Goal: Task Accomplishment & Management: Manage account settings

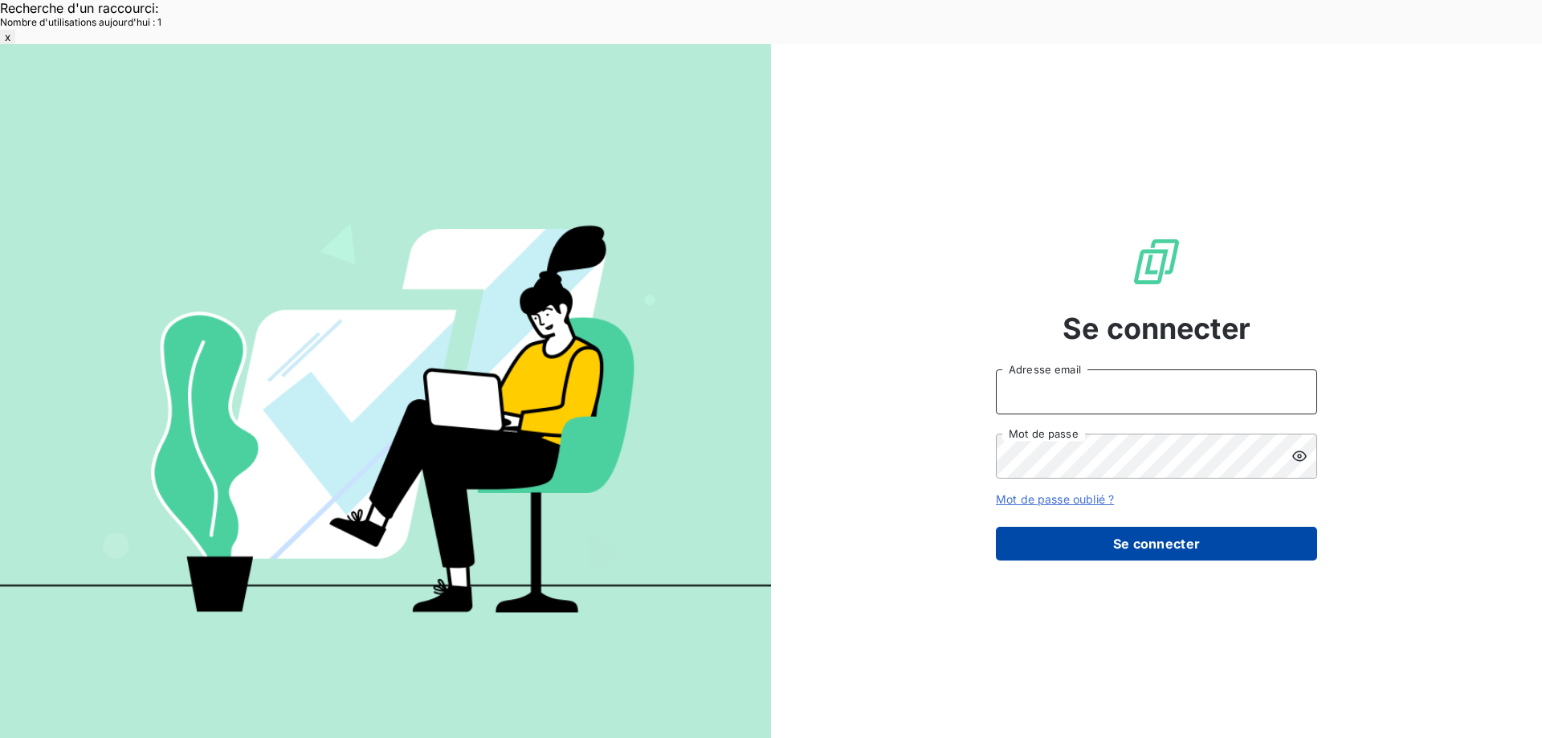
type input "met-france@recouvrement.met.com"
click at [1070, 527] on button "Se connecter" at bounding box center [1156, 544] width 321 height 34
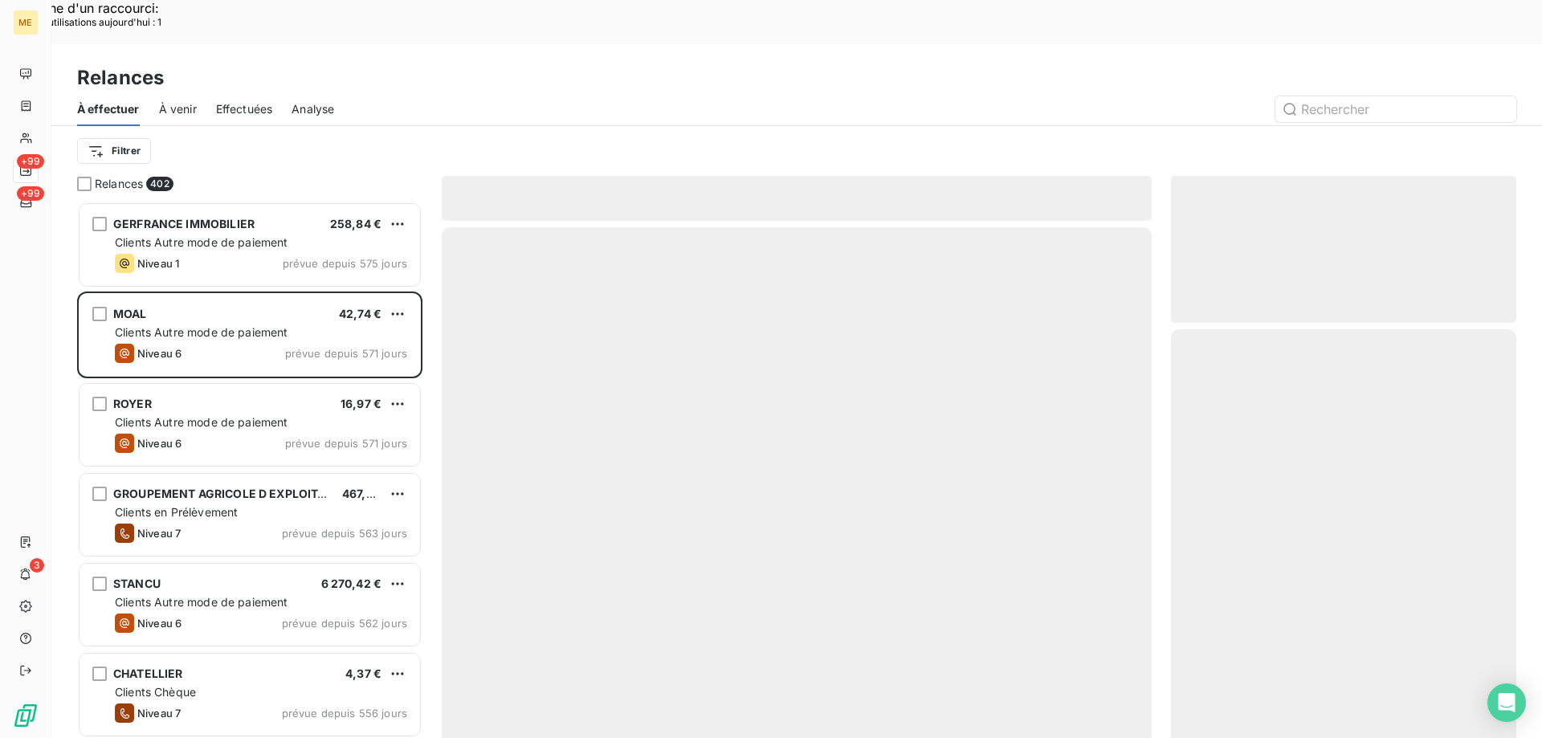
scroll to position [568, 333]
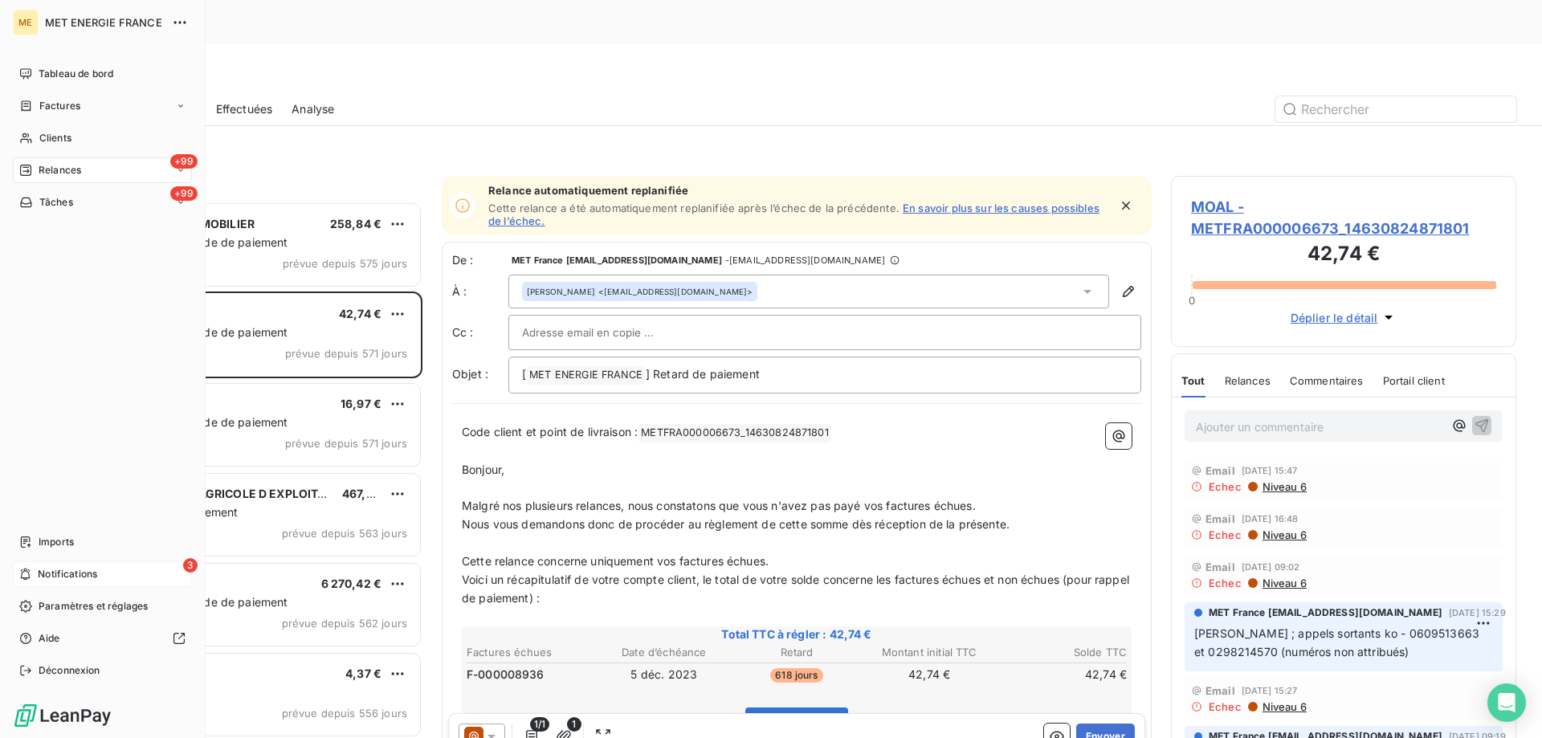
click at [23, 577] on icon at bounding box center [25, 574] width 12 height 13
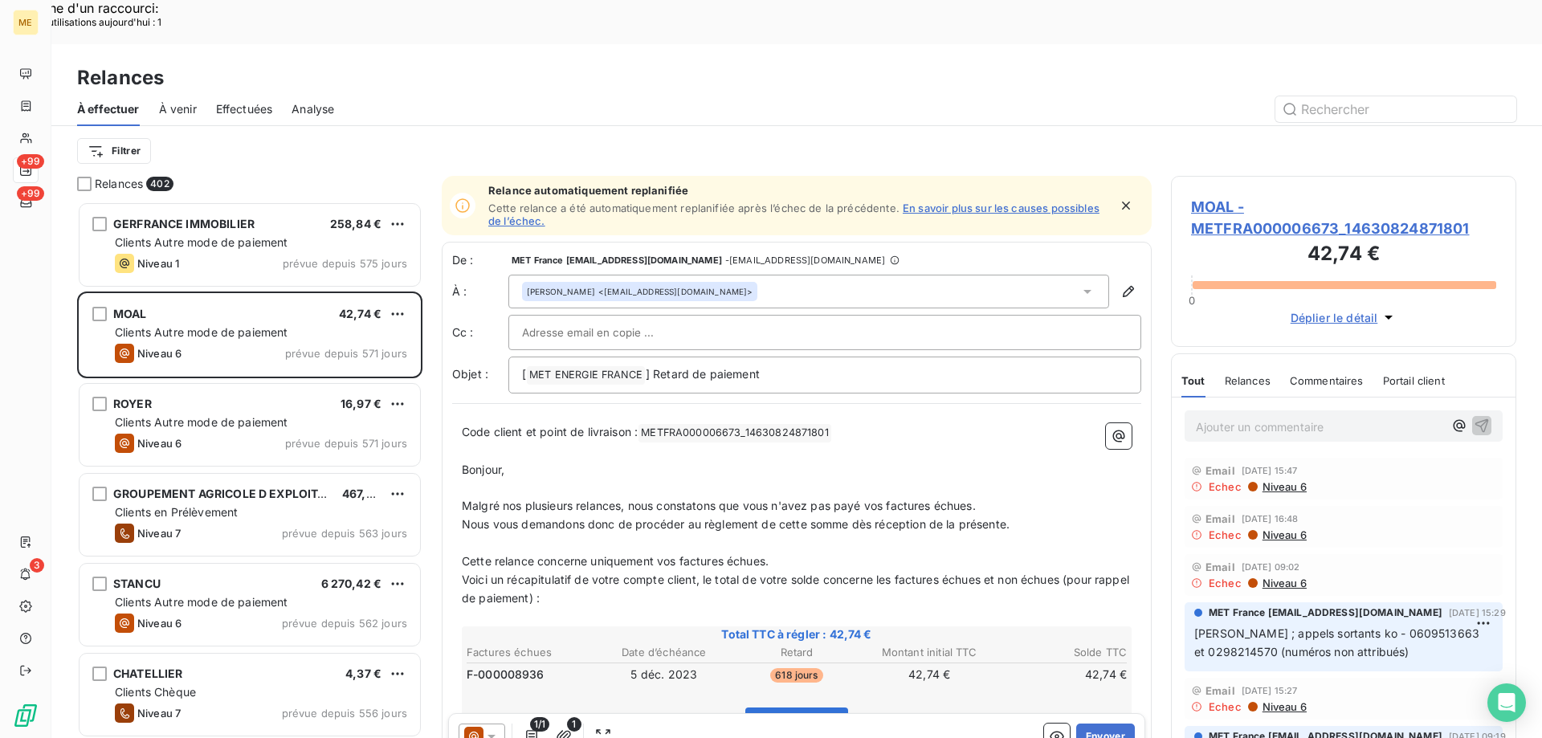
click at [614, 136] on div "Filtrer" at bounding box center [796, 151] width 1439 height 31
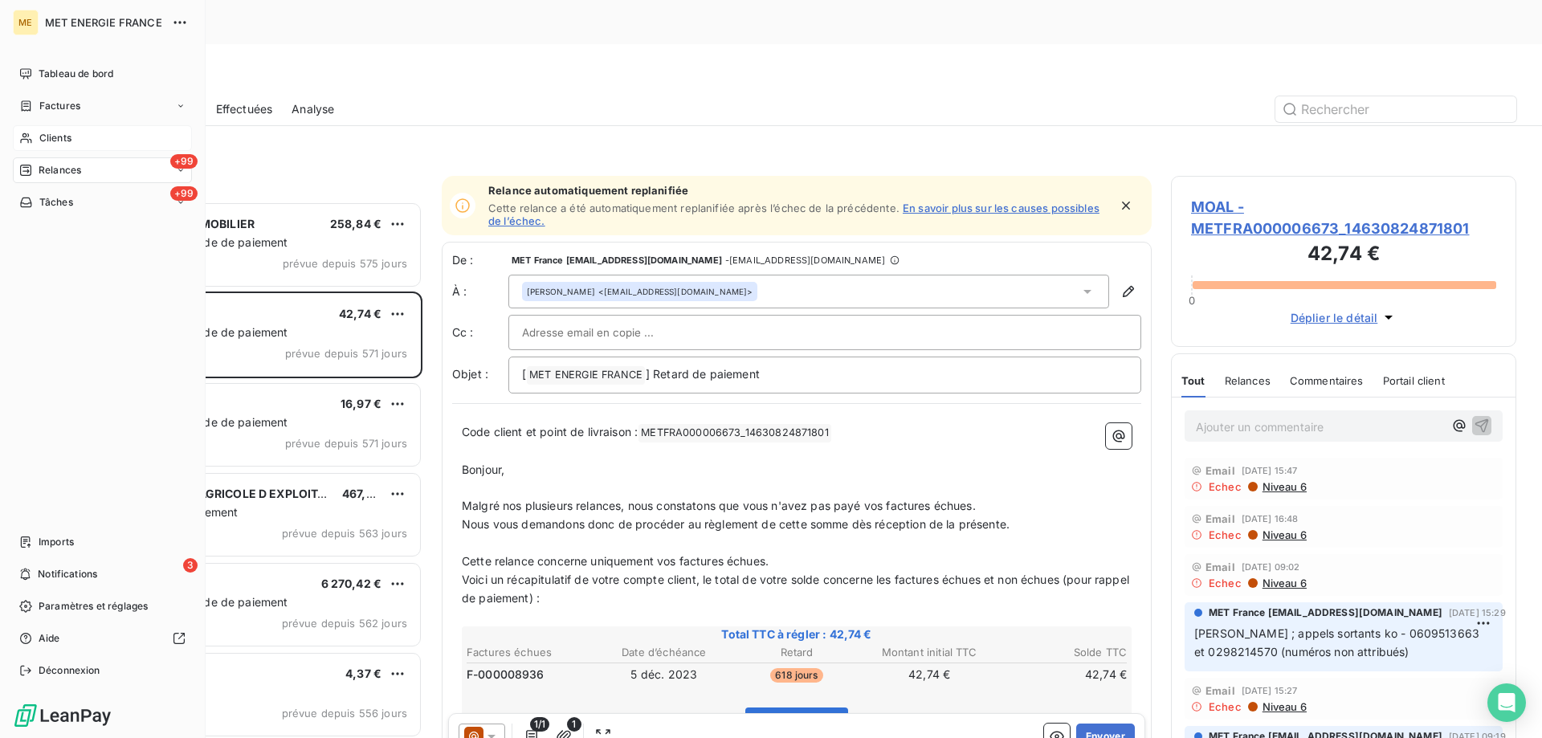
click at [74, 144] on div "Clients" at bounding box center [102, 138] width 179 height 26
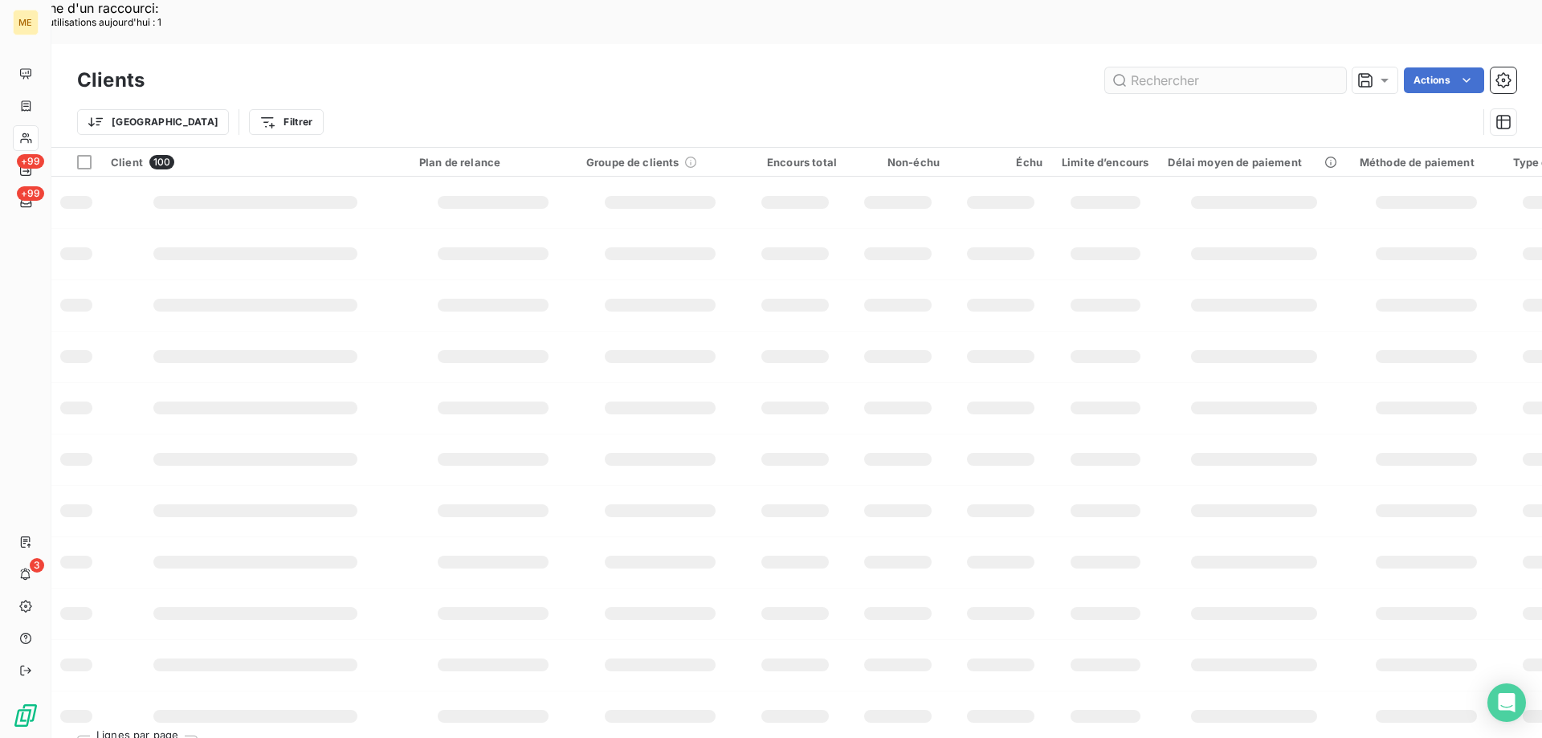
click at [1242, 67] on input "text" at bounding box center [1225, 80] width 241 height 26
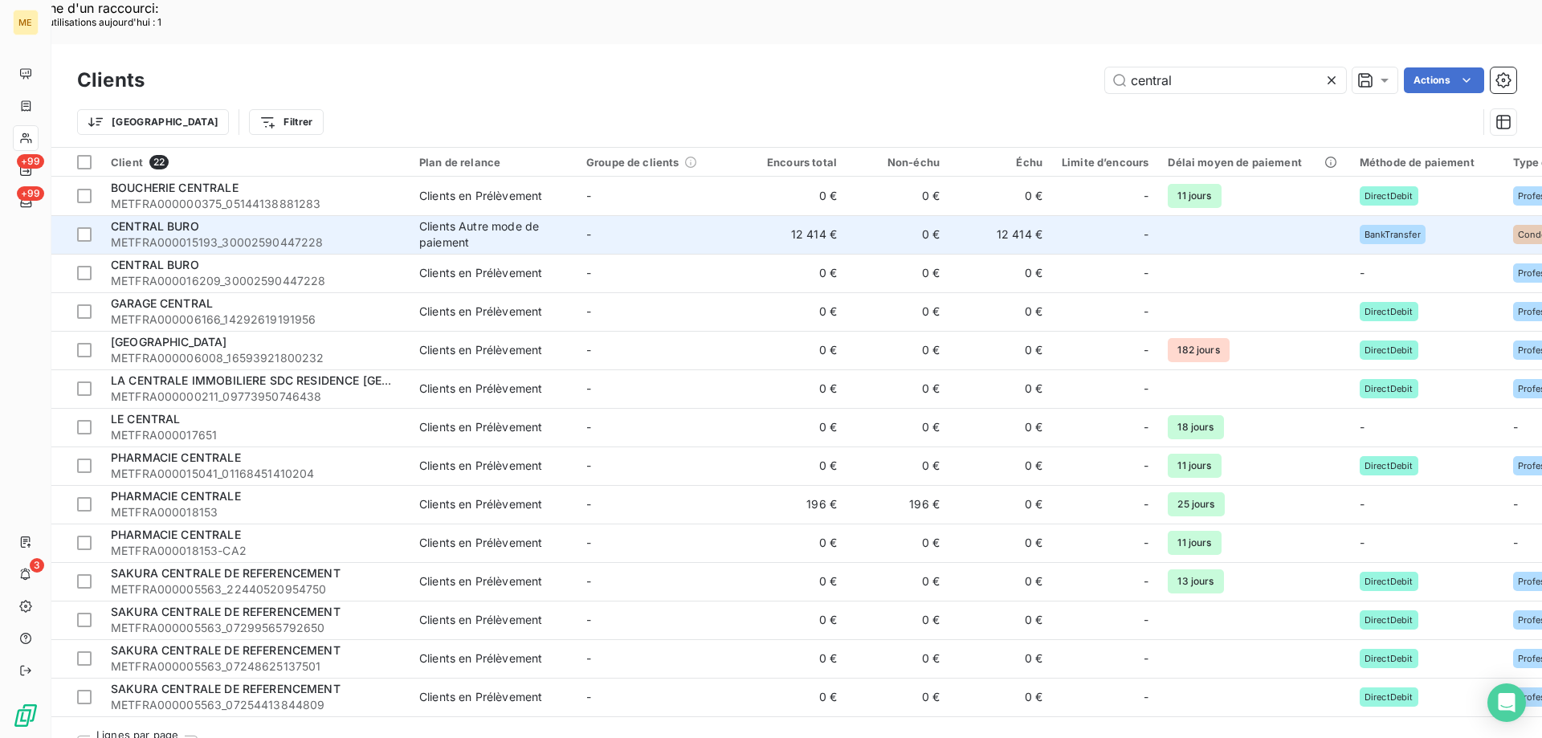
type input "central"
click at [305, 218] on div "CENTRAL BURO" at bounding box center [255, 226] width 289 height 16
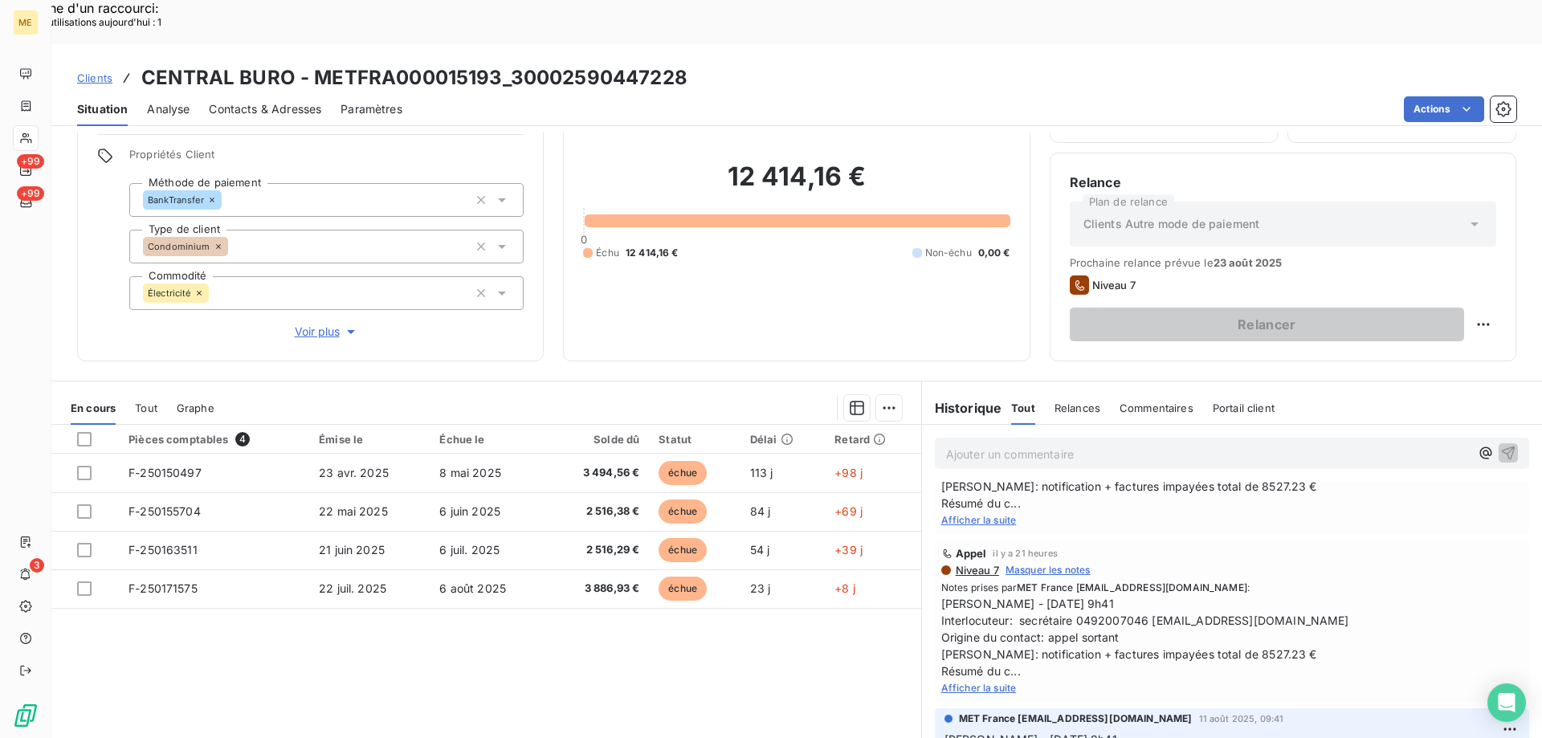
scroll to position [241, 0]
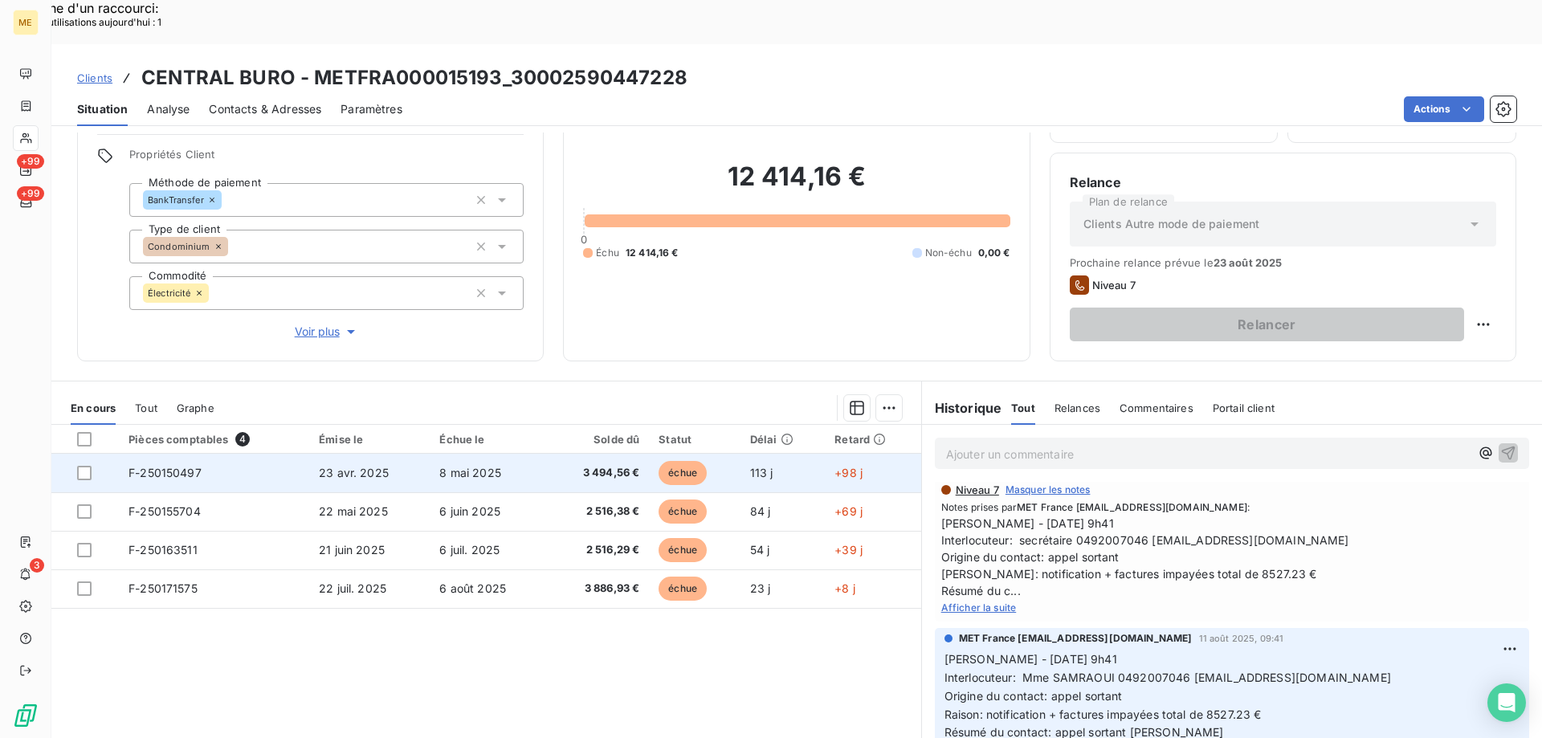
click at [319, 466] on span "23 avr. 2025" at bounding box center [354, 473] width 70 height 14
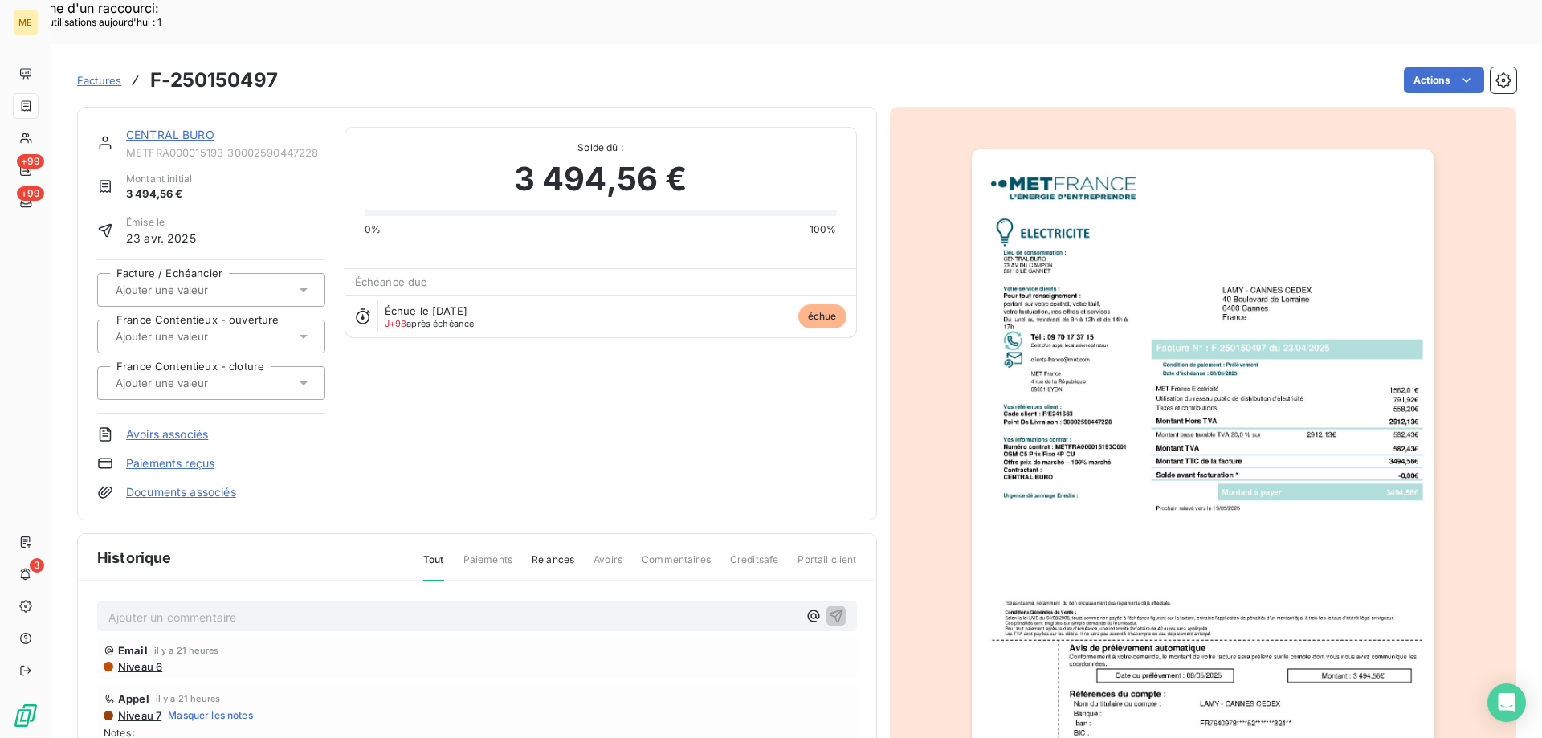
click at [1268, 279] on img "button" at bounding box center [1203, 476] width 462 height 654
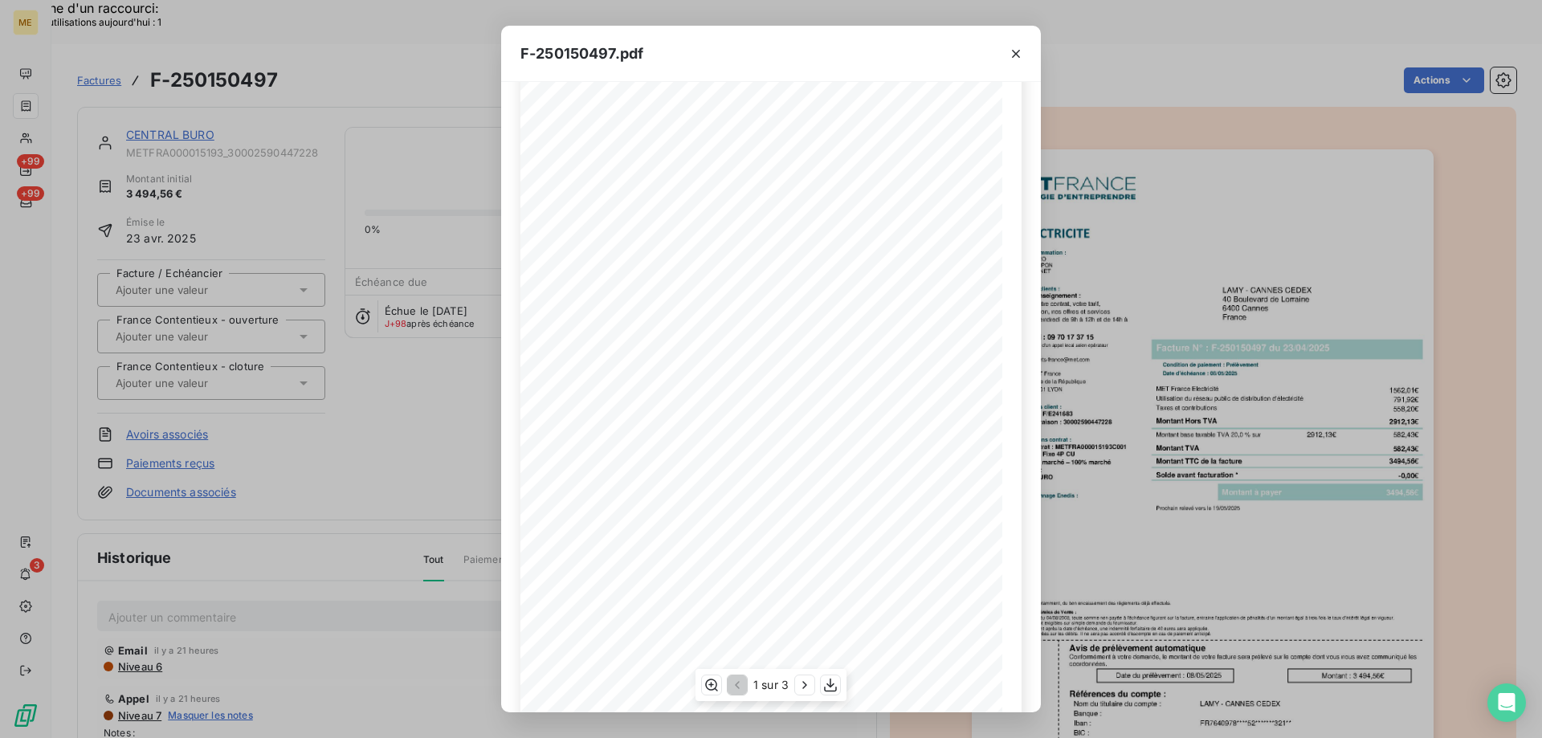
scroll to position [89, 0]
click at [805, 679] on icon "button" at bounding box center [805, 685] width 16 height 16
click at [1006, 57] on button "button" at bounding box center [1016, 54] width 26 height 26
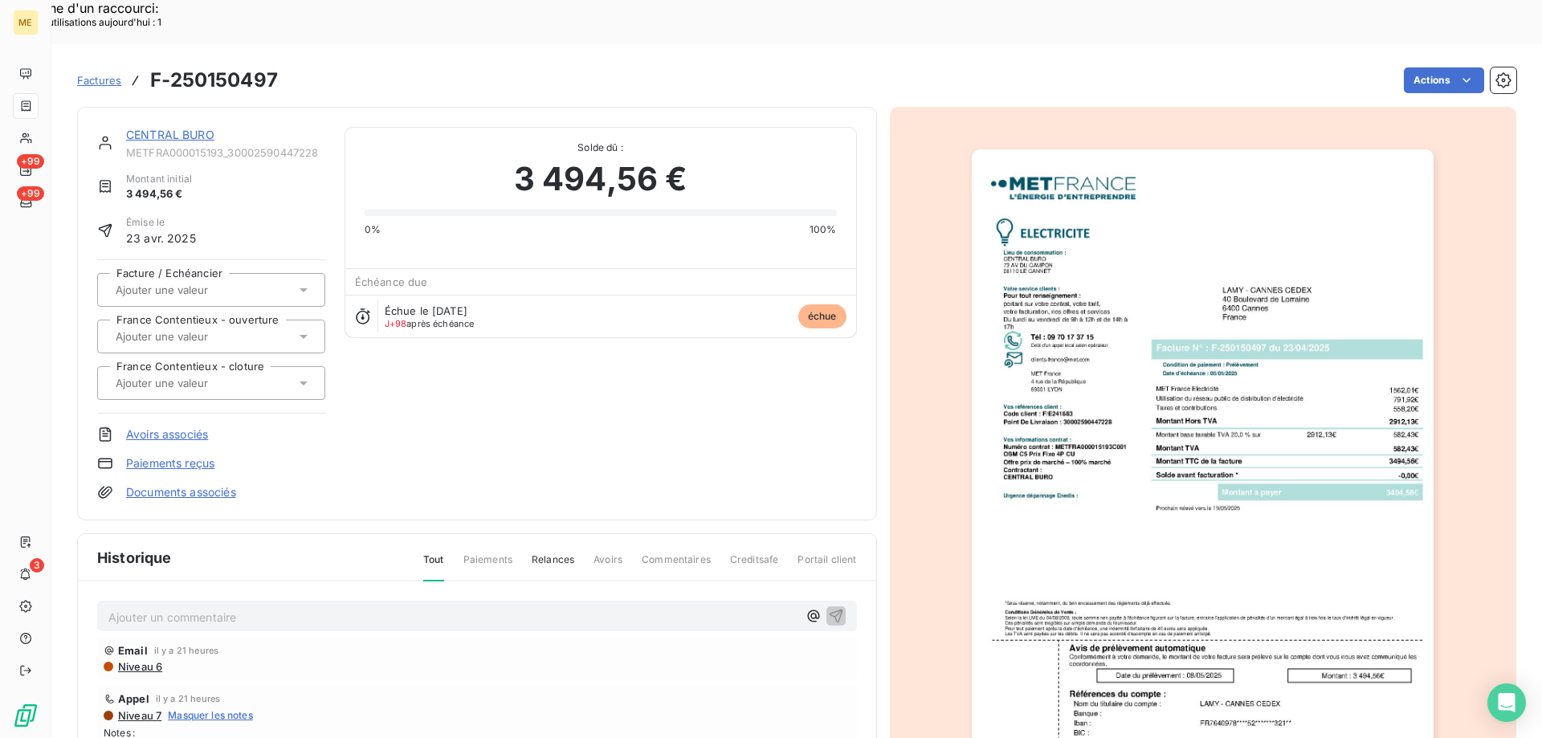
click at [173, 128] on link "CENTRAL BURO" at bounding box center [170, 135] width 88 height 14
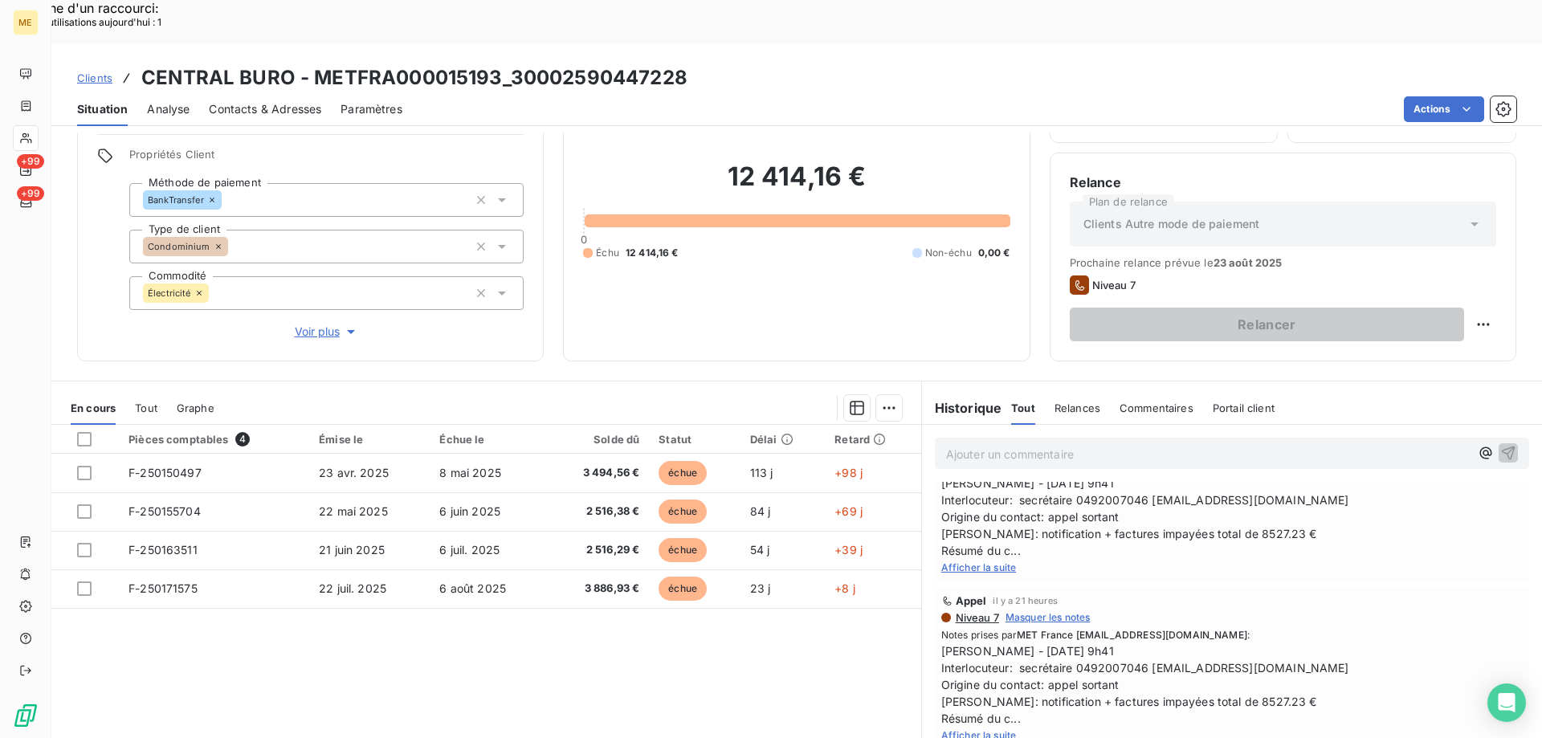
scroll to position [80, 0]
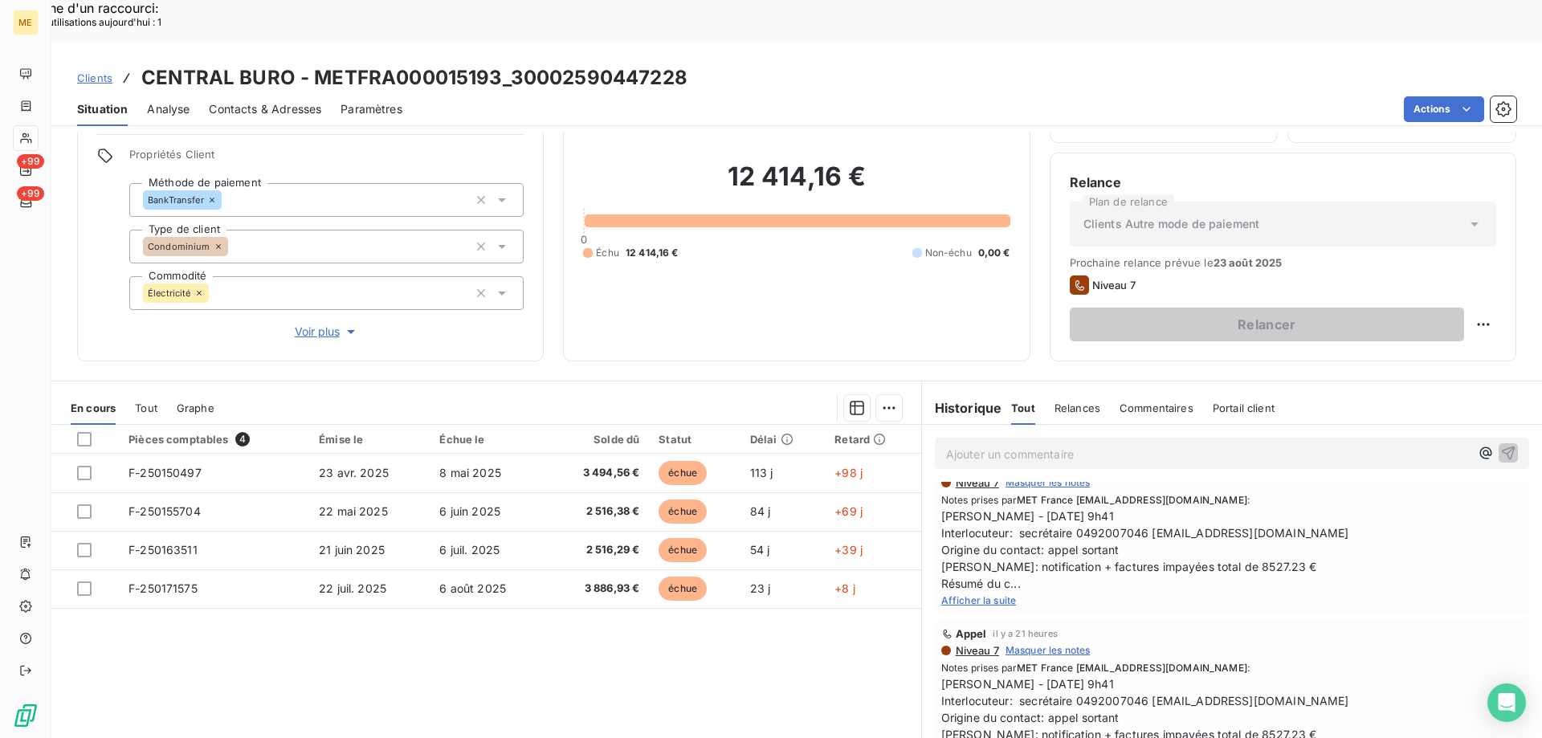
click at [976, 594] on span "Afficher la suite" at bounding box center [978, 600] width 75 height 12
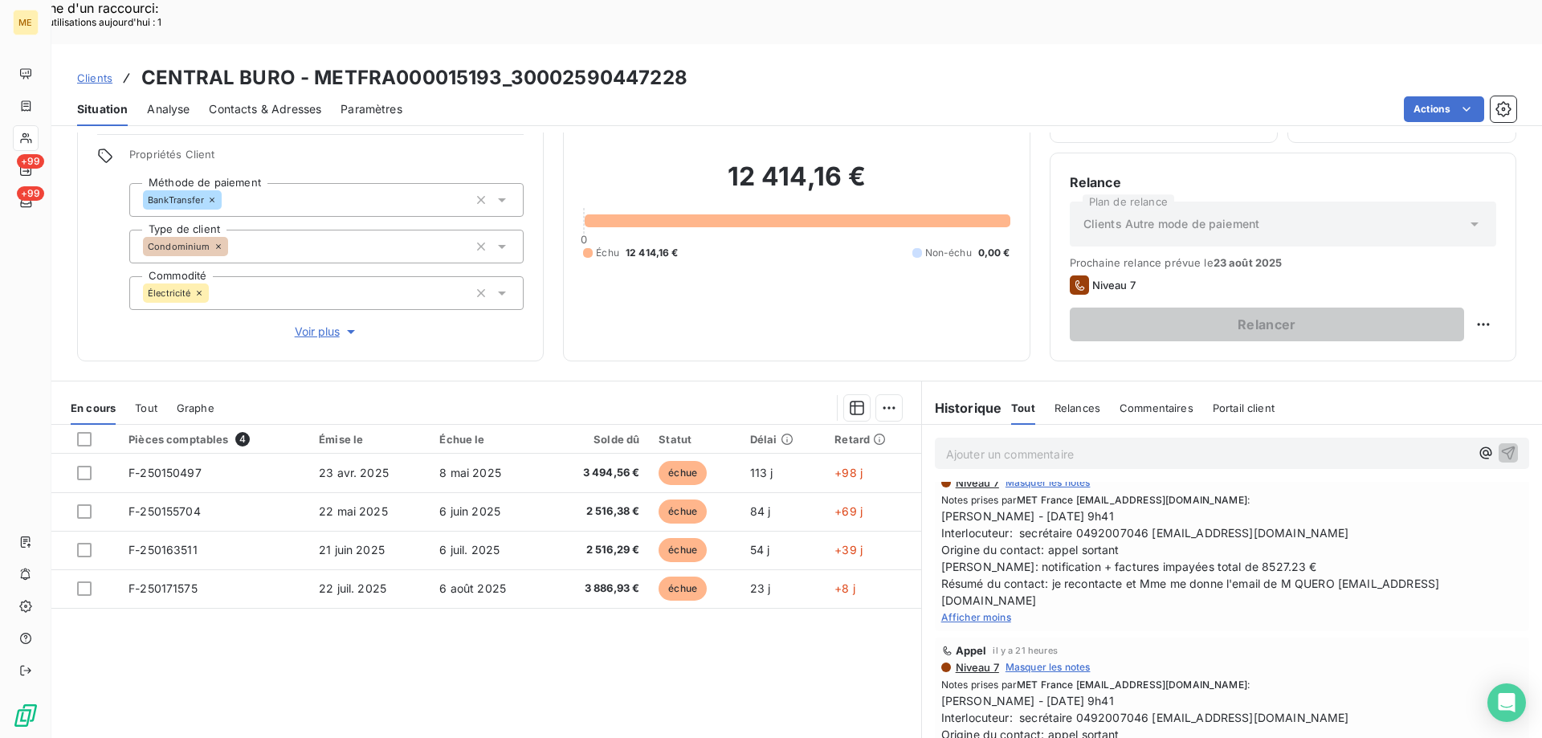
click at [947, 438] on div "Ajouter un commentaire ﻿" at bounding box center [1232, 453] width 594 height 31
click at [946, 444] on p "Ajouter un commentaire ﻿" at bounding box center [1208, 454] width 524 height 20
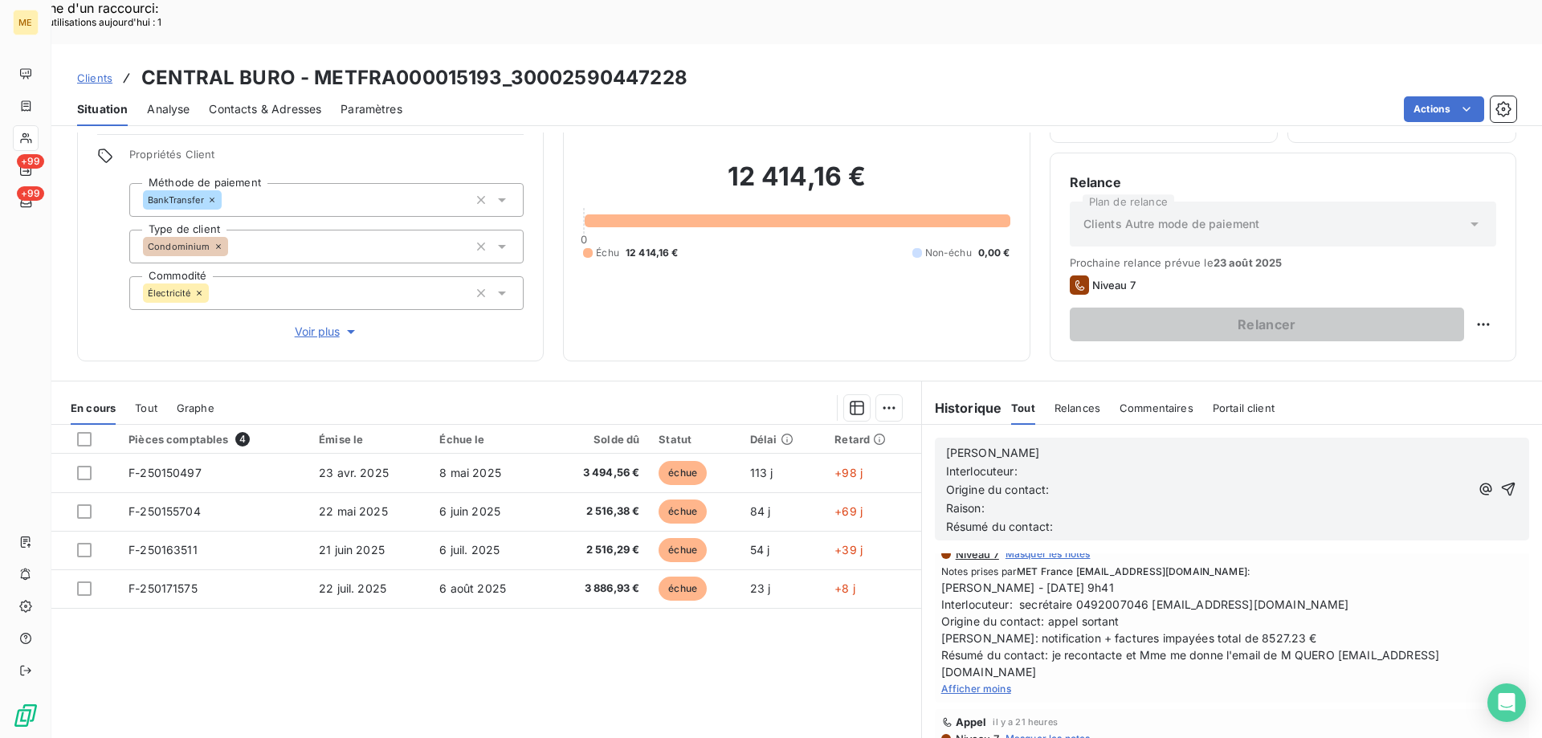
scroll to position [152, 0]
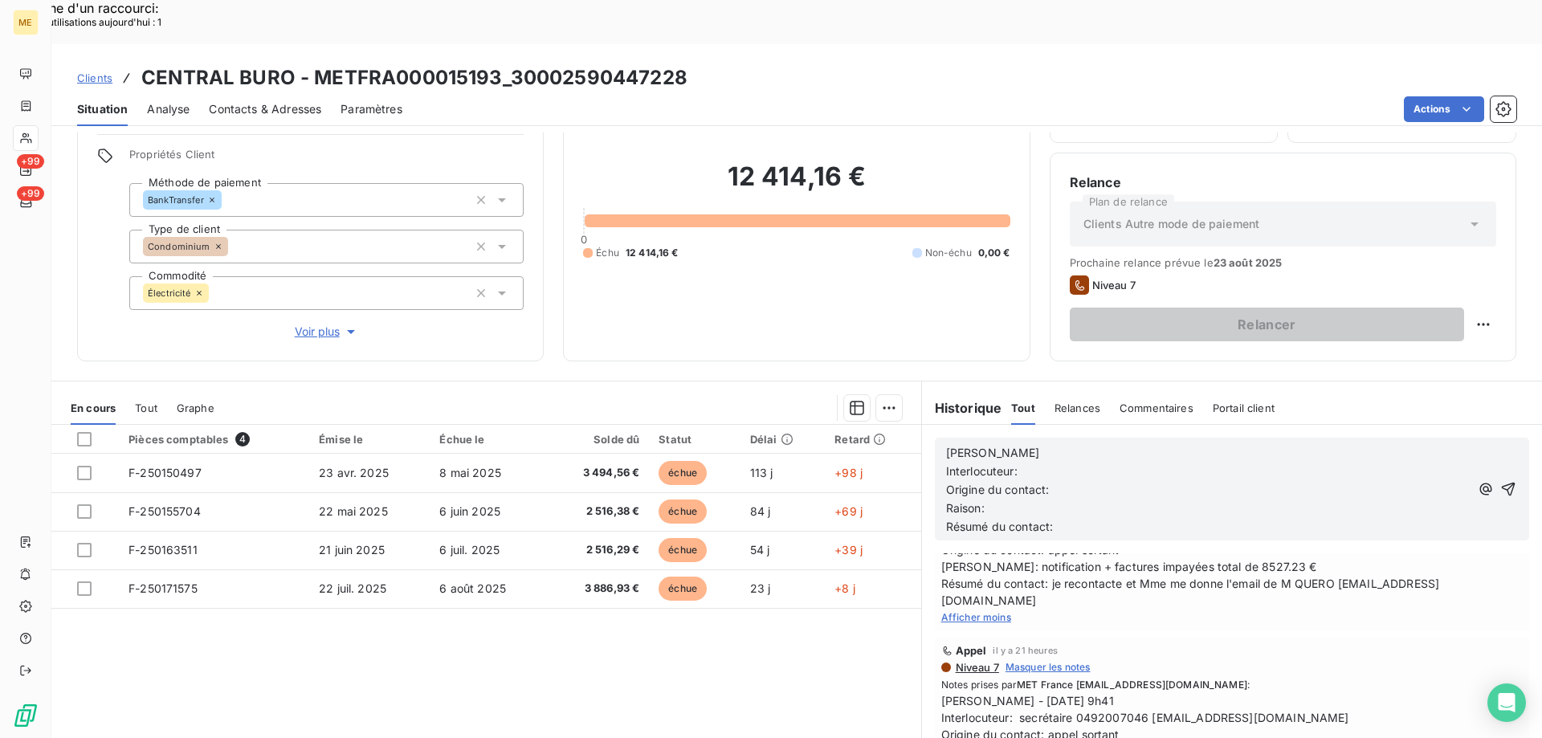
click at [1046, 425] on div "[PERSON_NAME] Interlocuteur: Origine du contact: [PERSON_NAME]: Résumé du conta…" at bounding box center [1232, 489] width 620 height 128
click at [1008, 464] on span "Interlocuteur:" at bounding box center [981, 471] width 71 height 14
click at [993, 444] on p "[PERSON_NAME]" at bounding box center [1208, 453] width 524 height 18
click at [1036, 462] on p "Interlocuteur:" at bounding box center [1208, 471] width 524 height 18
click at [1099, 462] on p "Interlocuteur: [PERSON_NAME] (preseident de la copro)" at bounding box center [1208, 471] width 524 height 18
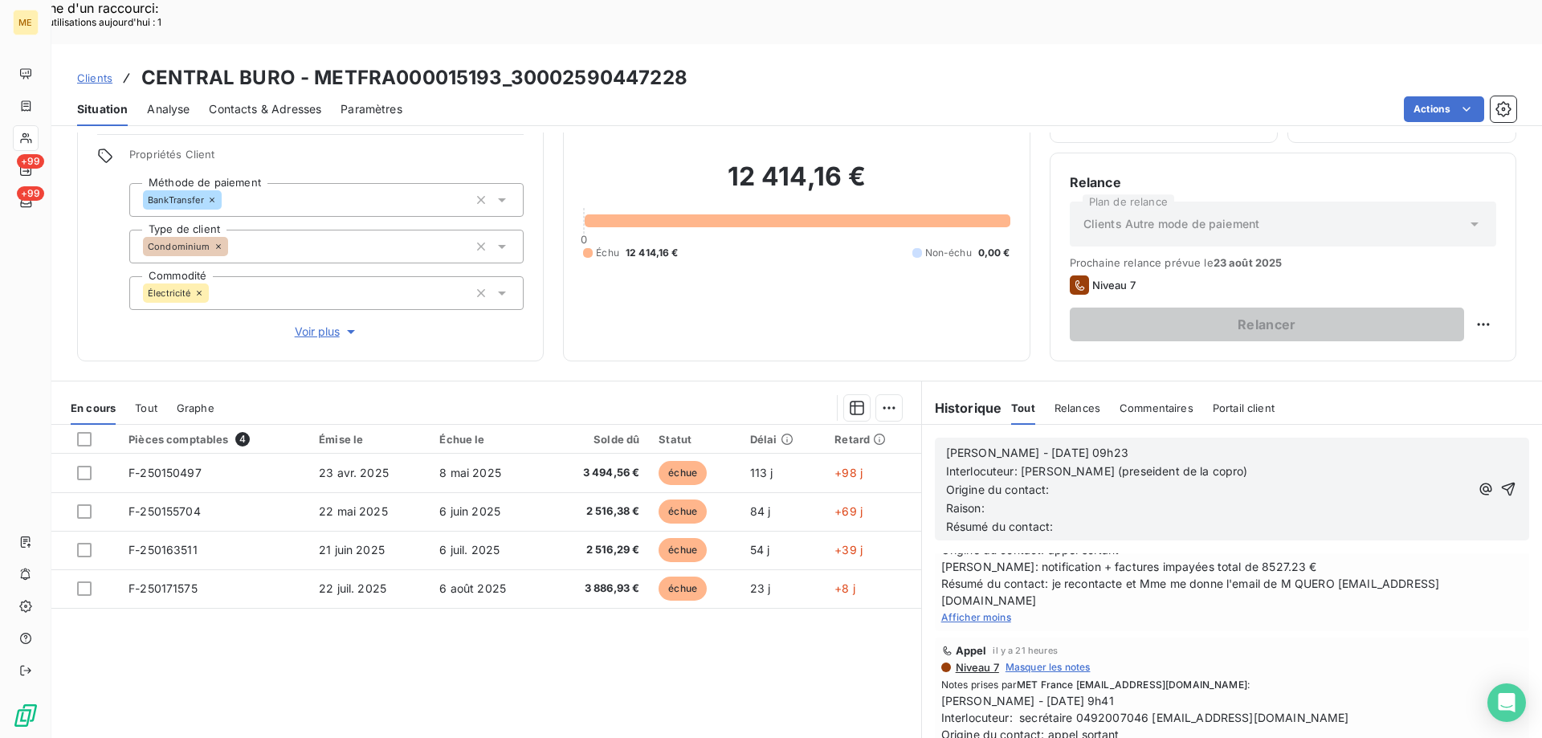
click at [1090, 464] on span "Interlocuteur: [PERSON_NAME] (preseident de la copro)" at bounding box center [1097, 471] width 302 height 14
click at [0, 0] on lt-span "président" at bounding box center [0, 0] width 0 height 0
click at [1264, 481] on p "Origine du contact:" at bounding box center [1208, 490] width 524 height 18
click at [1247, 462] on p "Interlocuteur: [PERSON_NAME] (président de la copro)" at bounding box center [1208, 471] width 524 height 18
click at [1272, 462] on p "Interlocuteur: [PERSON_NAME] (président de la copro) 0609961550" at bounding box center [1208, 471] width 524 height 18
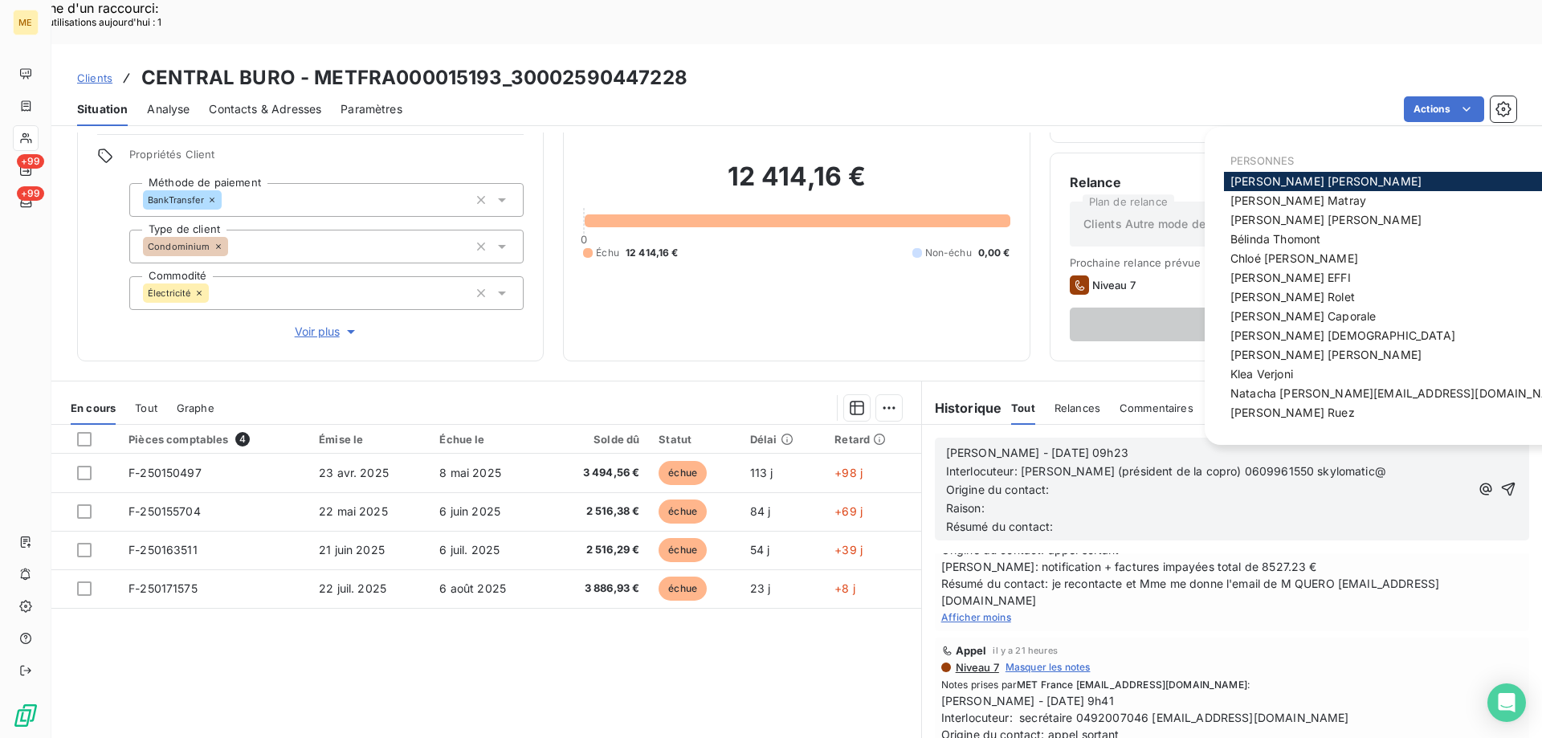
click at [1351, 518] on p "Résumé du contact:" at bounding box center [1208, 527] width 524 height 18
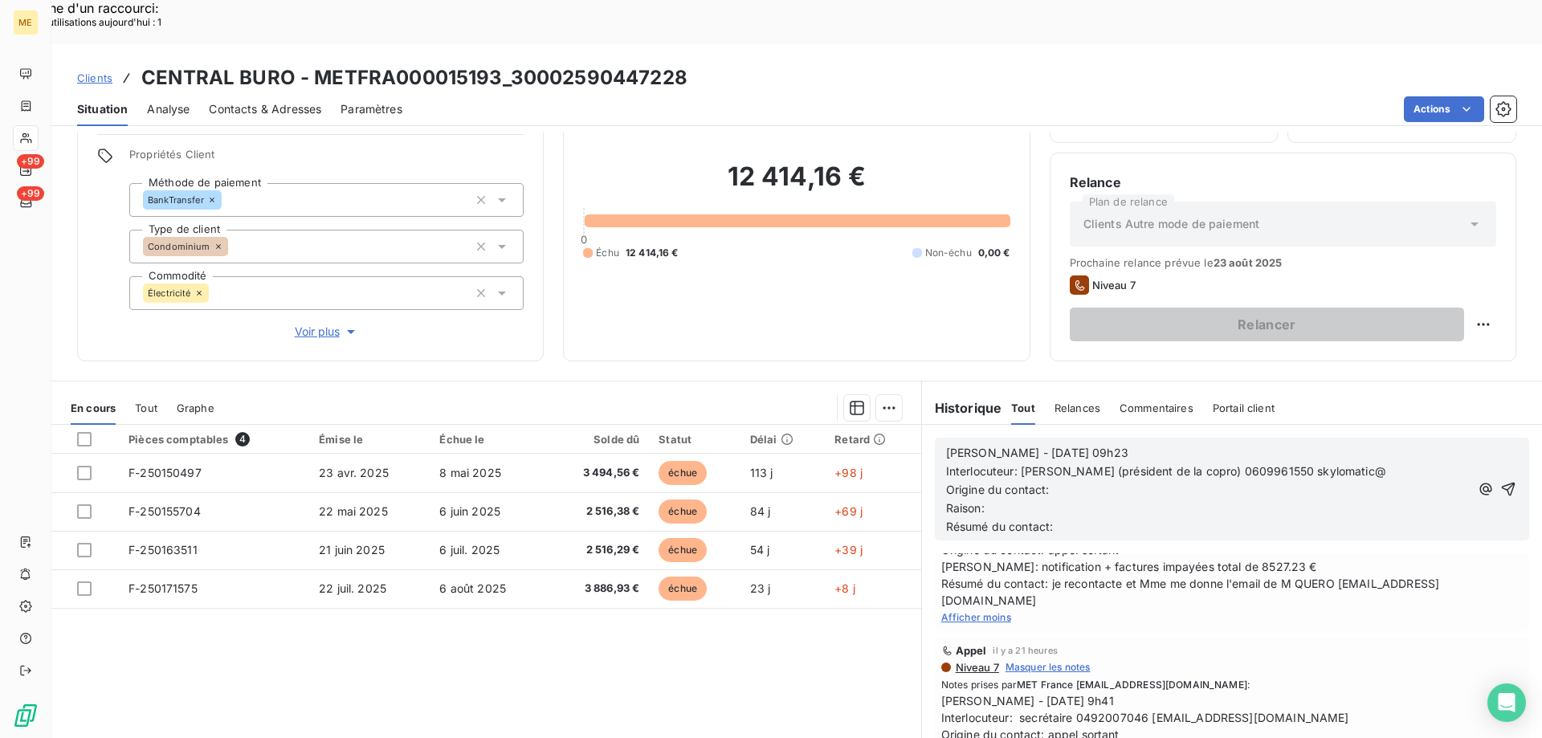
click at [1367, 428] on body "ME +99 +99 Clients CENTRAL BURO - METFRA000015193_30002590447228 Situation Anal…" at bounding box center [771, 493] width 1542 height 899
click at [1360, 518] on p "Résumé du contact:" at bounding box center [1208, 527] width 524 height 18
click at [1331, 420] on body "ME +99 +99 Clients CENTRAL BURO - METFRA000015193_30002590447228 Situation Anal…" at bounding box center [771, 493] width 1542 height 899
click at [1138, 481] on p "Origine du contact:" at bounding box center [1208, 490] width 524 height 18
click at [1007, 499] on p "Raison:" at bounding box center [1208, 508] width 524 height 18
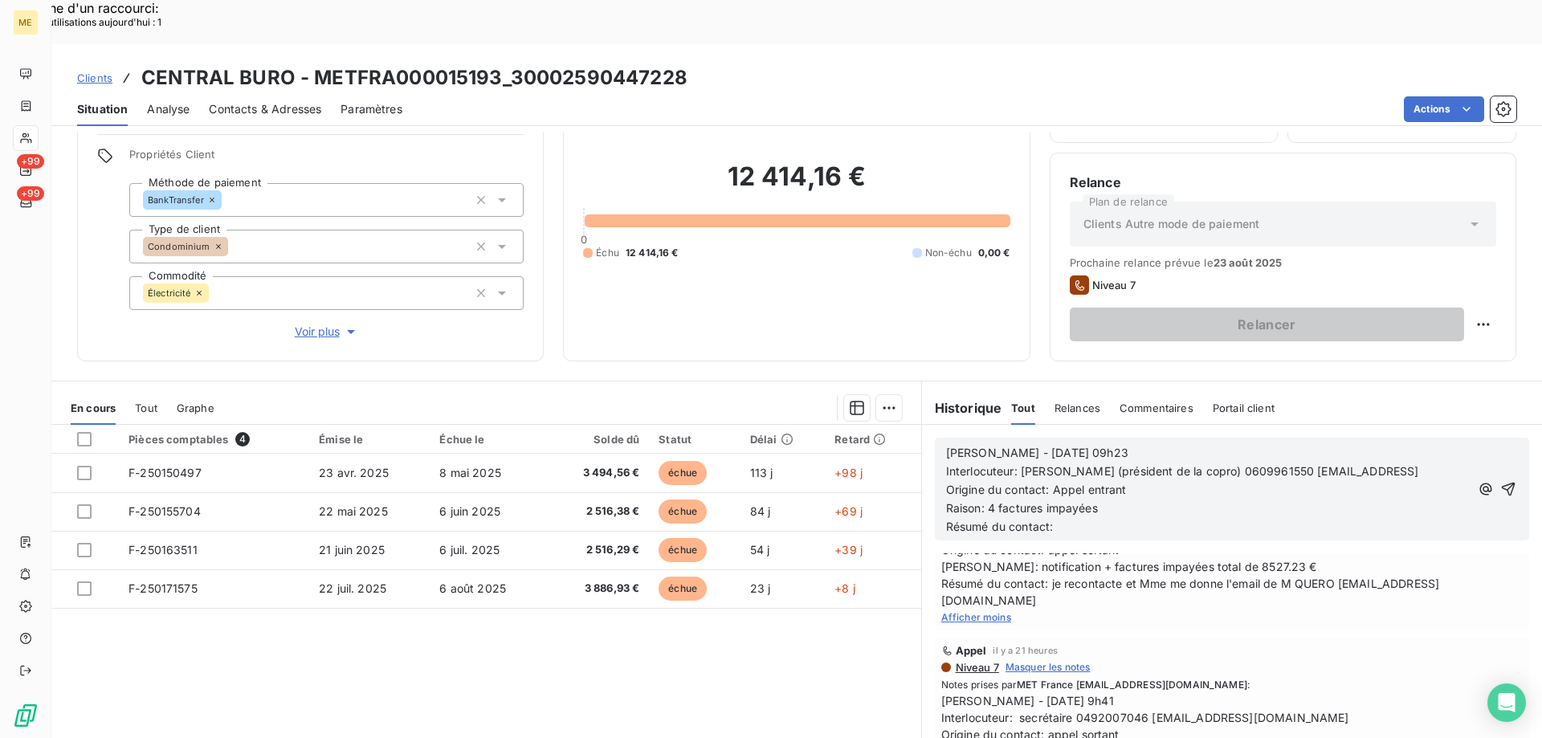
click at [1053, 518] on p "Résumé du contact:" at bounding box center [1208, 527] width 524 height 18
click at [1158, 520] on span "Résumé du contact: M demande une échénacier en 4 fois si refus" at bounding box center [1123, 527] width 355 height 14
click at [0, 0] on lt-span "éché an cier" at bounding box center [0, 0] width 0 height 0
click at [1353, 518] on p "Résumé du contact: M demande une échéancier en 4 fois si refus" at bounding box center [1208, 527] width 524 height 18
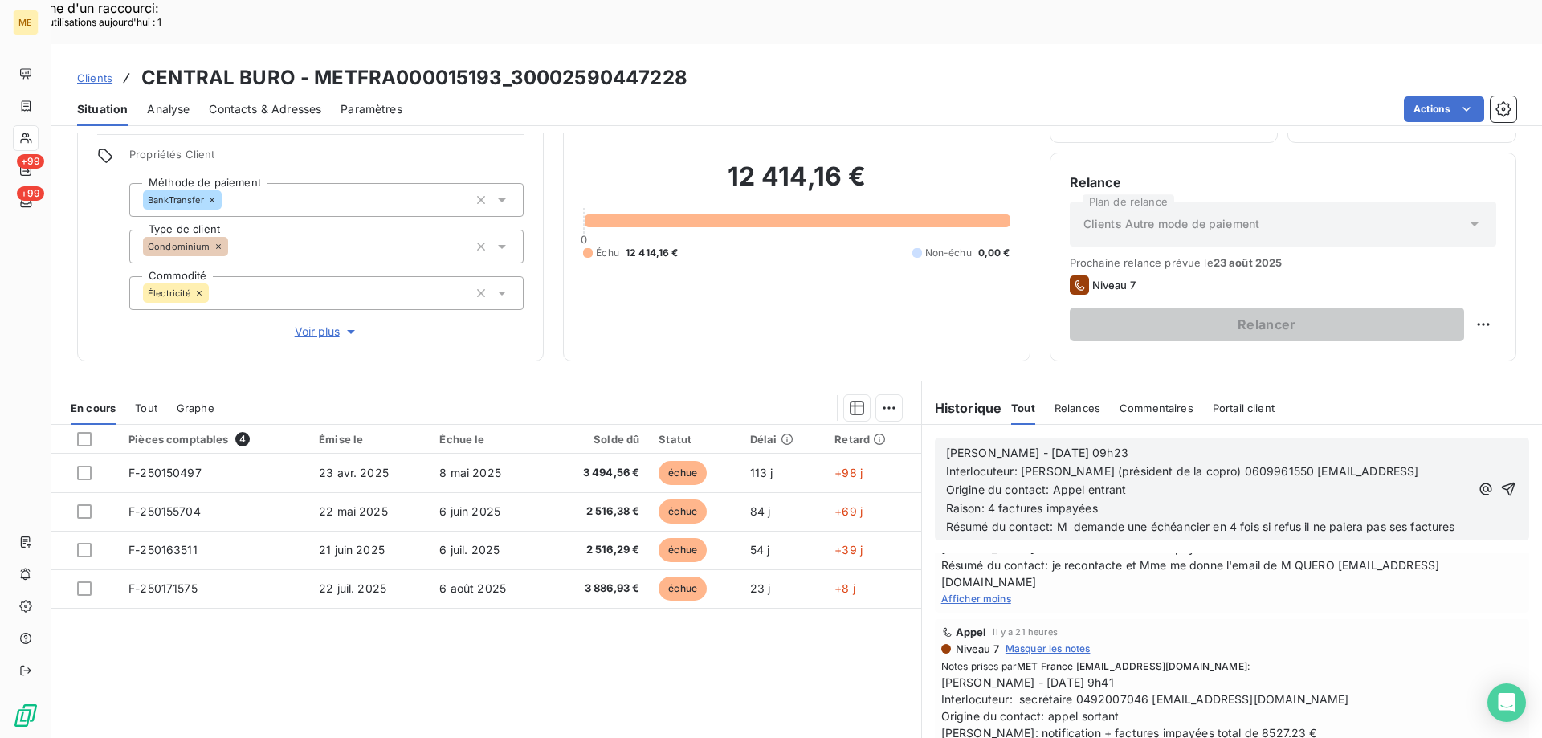
click at [1139, 520] on span "Résumé du contact: M demande une échéancier en 4 fois si refus il ne paiera pas…" at bounding box center [1200, 527] width 509 height 14
click at [1500, 481] on icon "button" at bounding box center [1508, 489] width 16 height 16
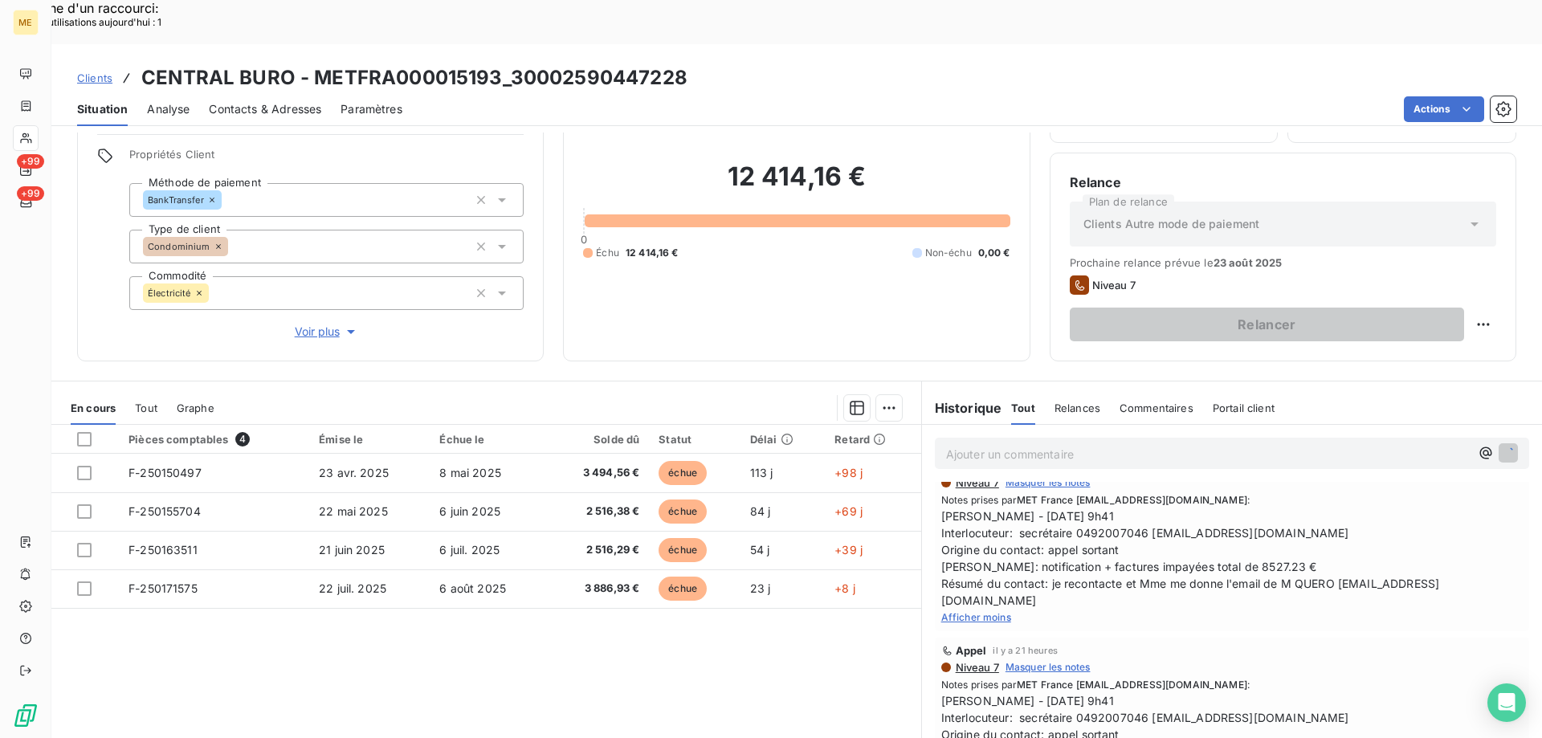
scroll to position [210, 0]
click at [998, 444] on p "Ajouter un commentaire ﻿" at bounding box center [1208, 454] width 524 height 20
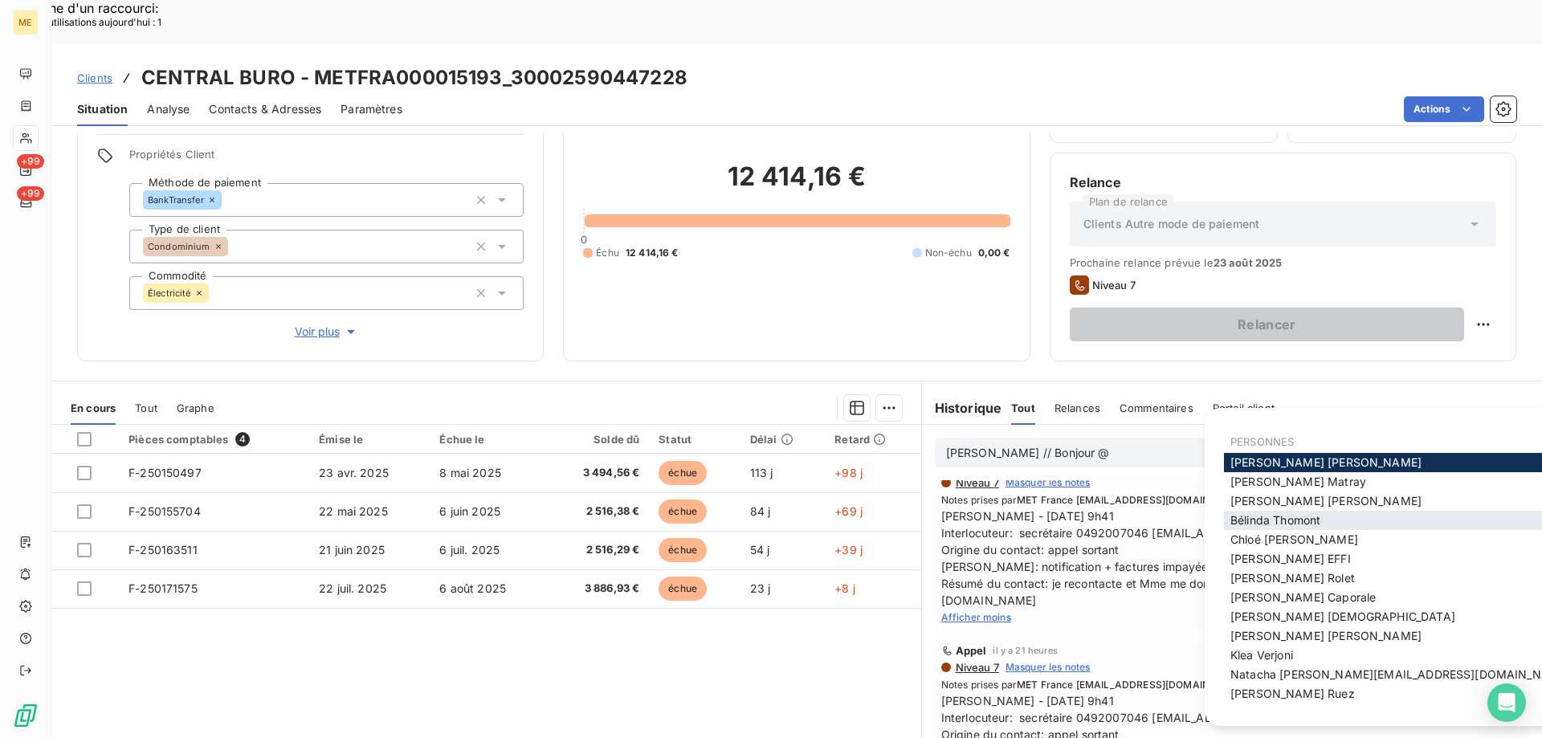
click at [1225, 520] on div "[PERSON_NAME]" at bounding box center [1400, 520] width 352 height 19
click at [1249, 524] on span "[PERSON_NAME]" at bounding box center [1275, 520] width 90 height 14
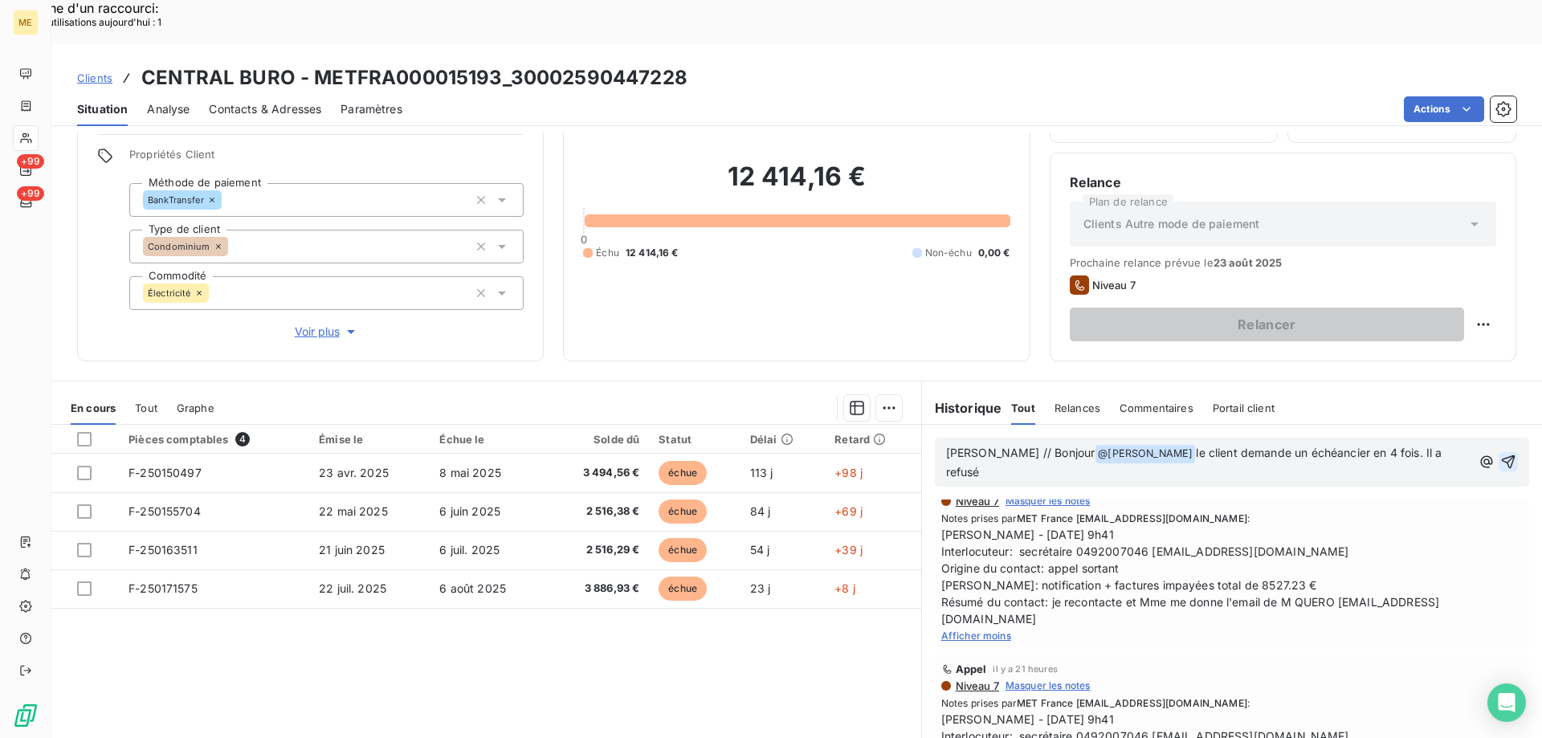
scroll to position [228, 0]
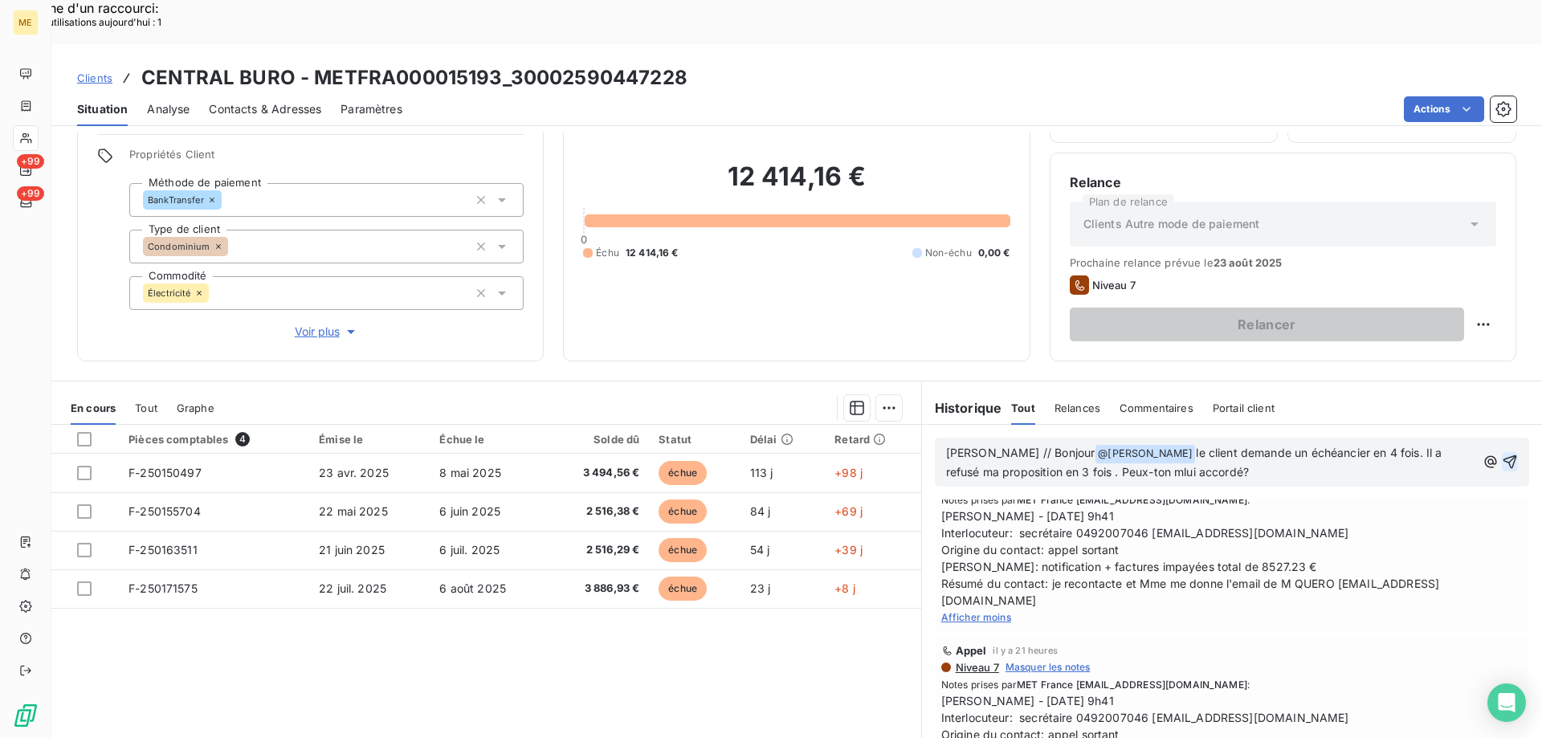
click at [1123, 446] on span "le client demande un échéancier en 4 fois. Il a refusé ma proposition en 3 fois…" at bounding box center [1195, 462] width 499 height 33
click at [0, 0] on lt-span "lui" at bounding box center [0, 0] width 0 height 0
click at [1087, 446] on span "le client demande un échéancier en 4 fois. Il a refusé ma proposition en 3 fois…" at bounding box center [1195, 462] width 499 height 33
click at [0, 0] on lt-span "Peux- t-o n" at bounding box center [0, 0] width 0 height 0
click at [1159, 446] on span "le client demande un échéancier en 4 fois. Il a refusé ma proposition en 3 fois…" at bounding box center [1195, 462] width 499 height 33
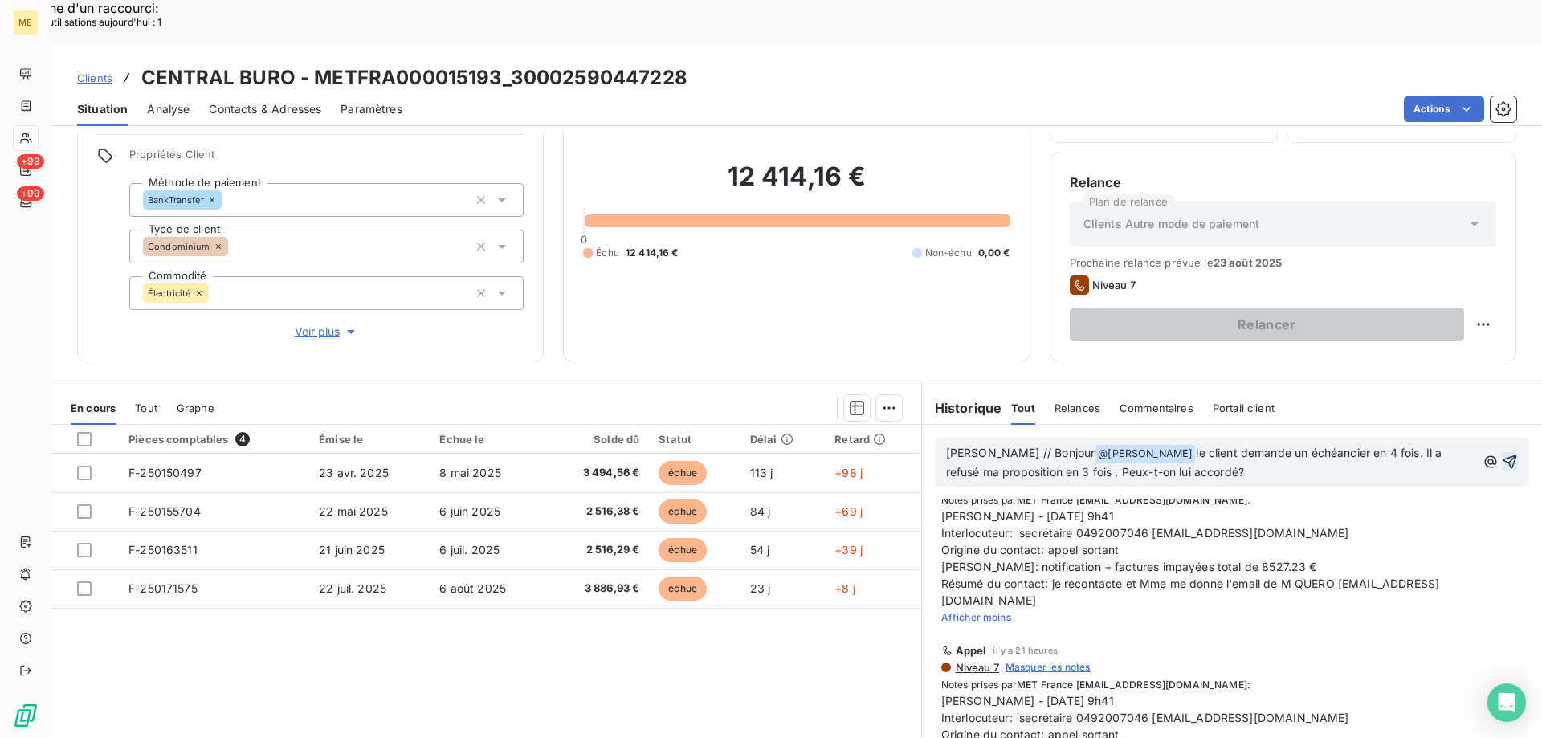
click at [0, 0] on lt-span "accord er" at bounding box center [0, 0] width 0 height 0
click at [1502, 454] on icon "button" at bounding box center [1510, 462] width 16 height 16
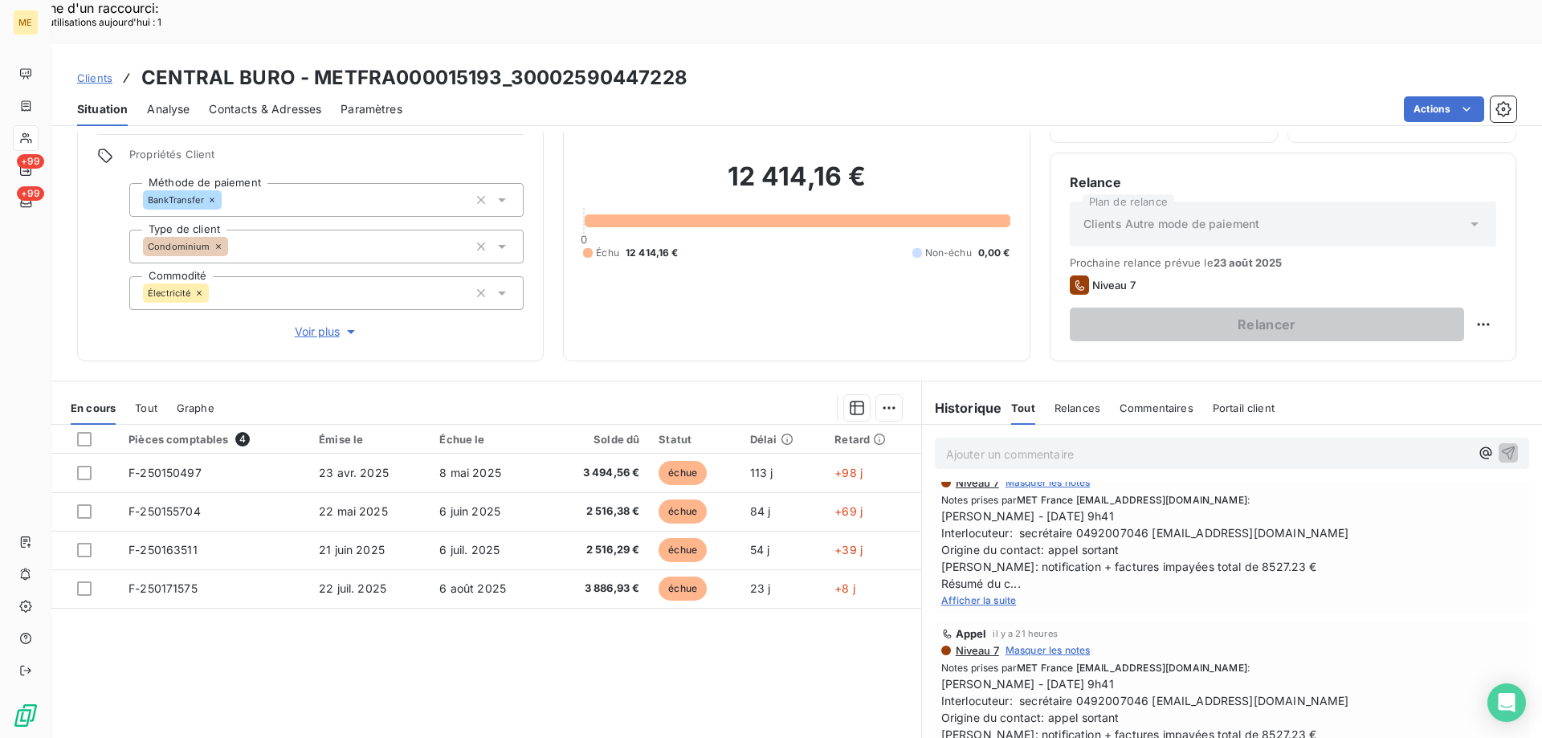
scroll to position [0, 0]
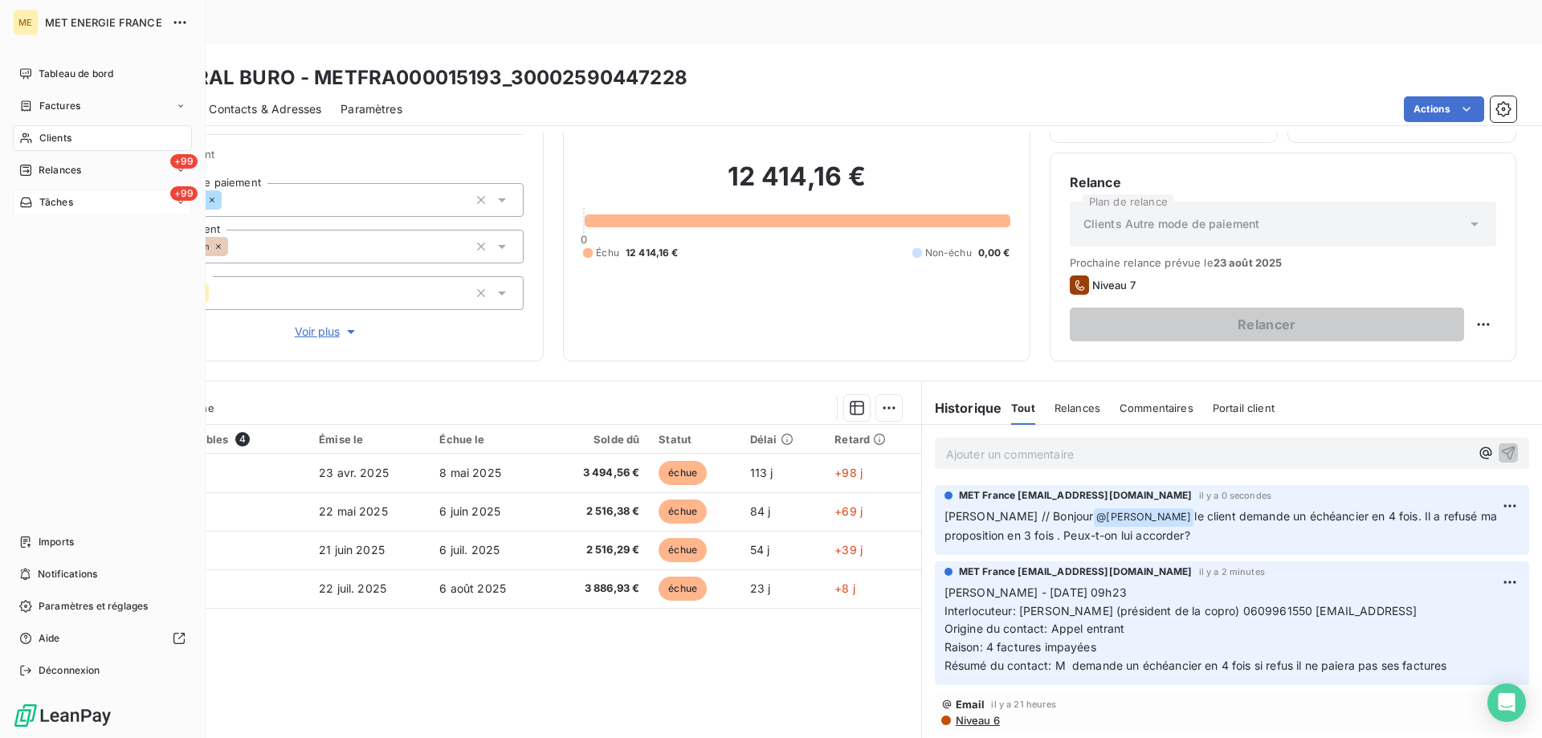
click at [68, 206] on span "Tâches" at bounding box center [56, 202] width 34 height 14
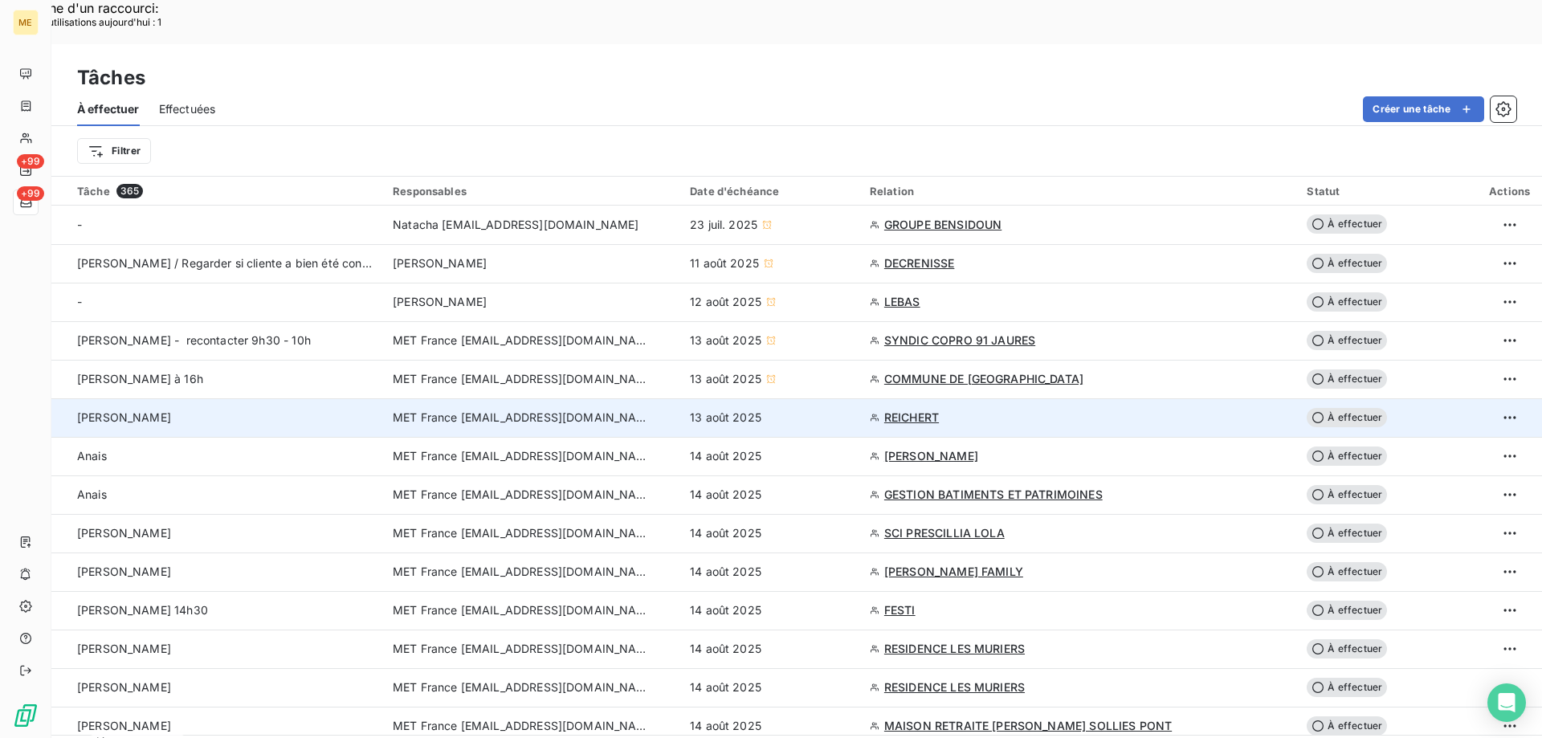
click at [494, 410] on span "MET France [EMAIL_ADDRESS][DOMAIN_NAME]" at bounding box center [521, 418] width 257 height 16
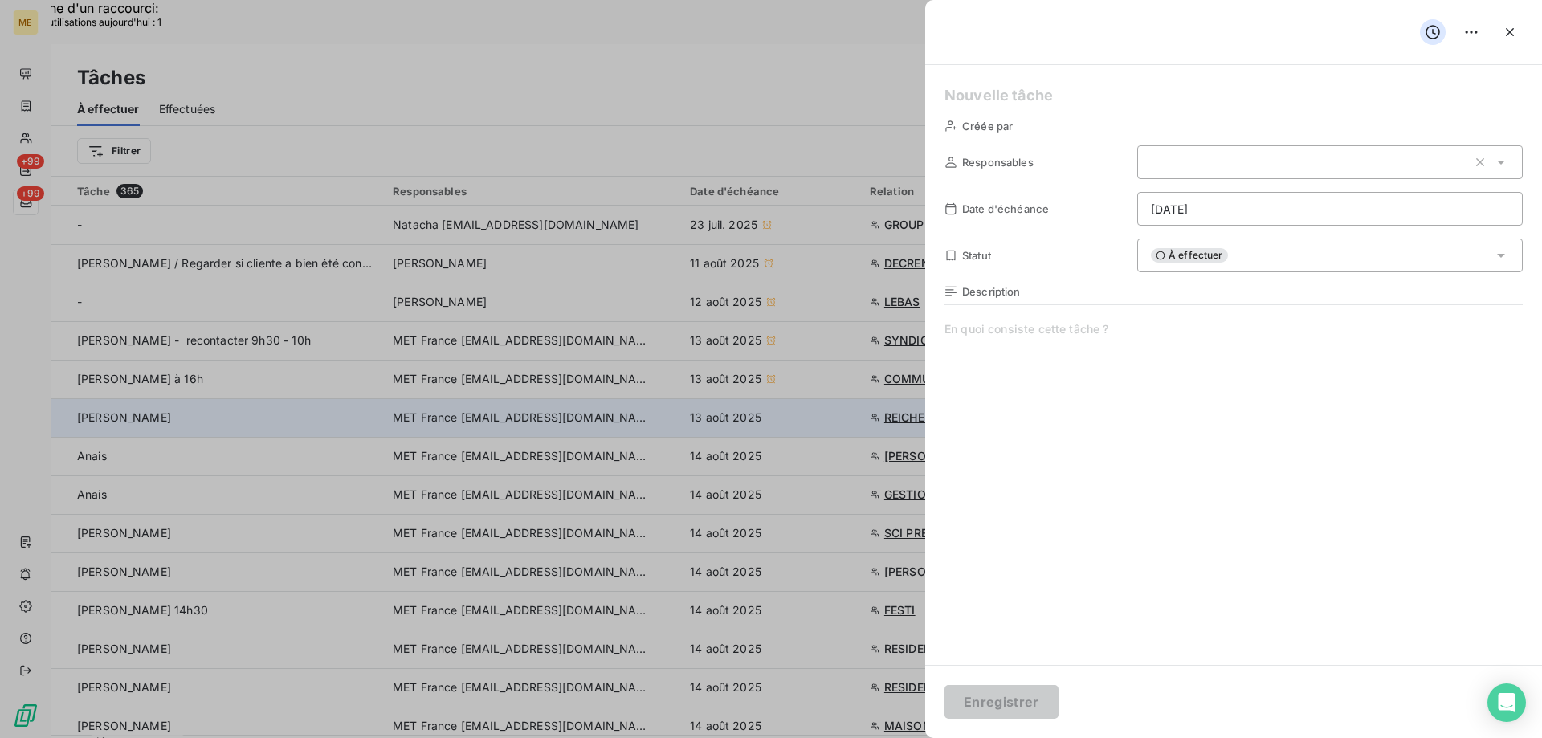
type input "[DATE]"
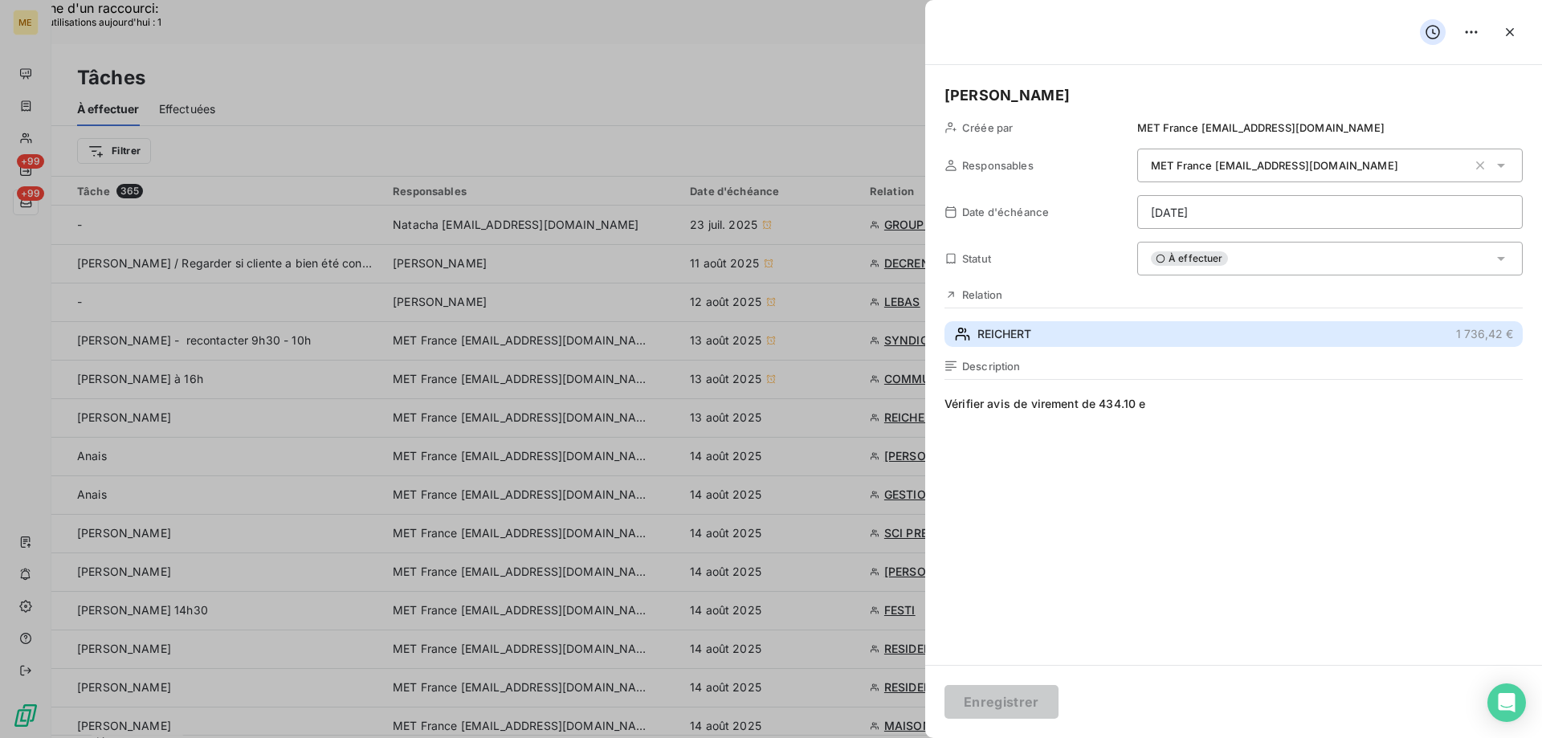
click at [1014, 330] on span "REICHERT" at bounding box center [1004, 334] width 54 height 16
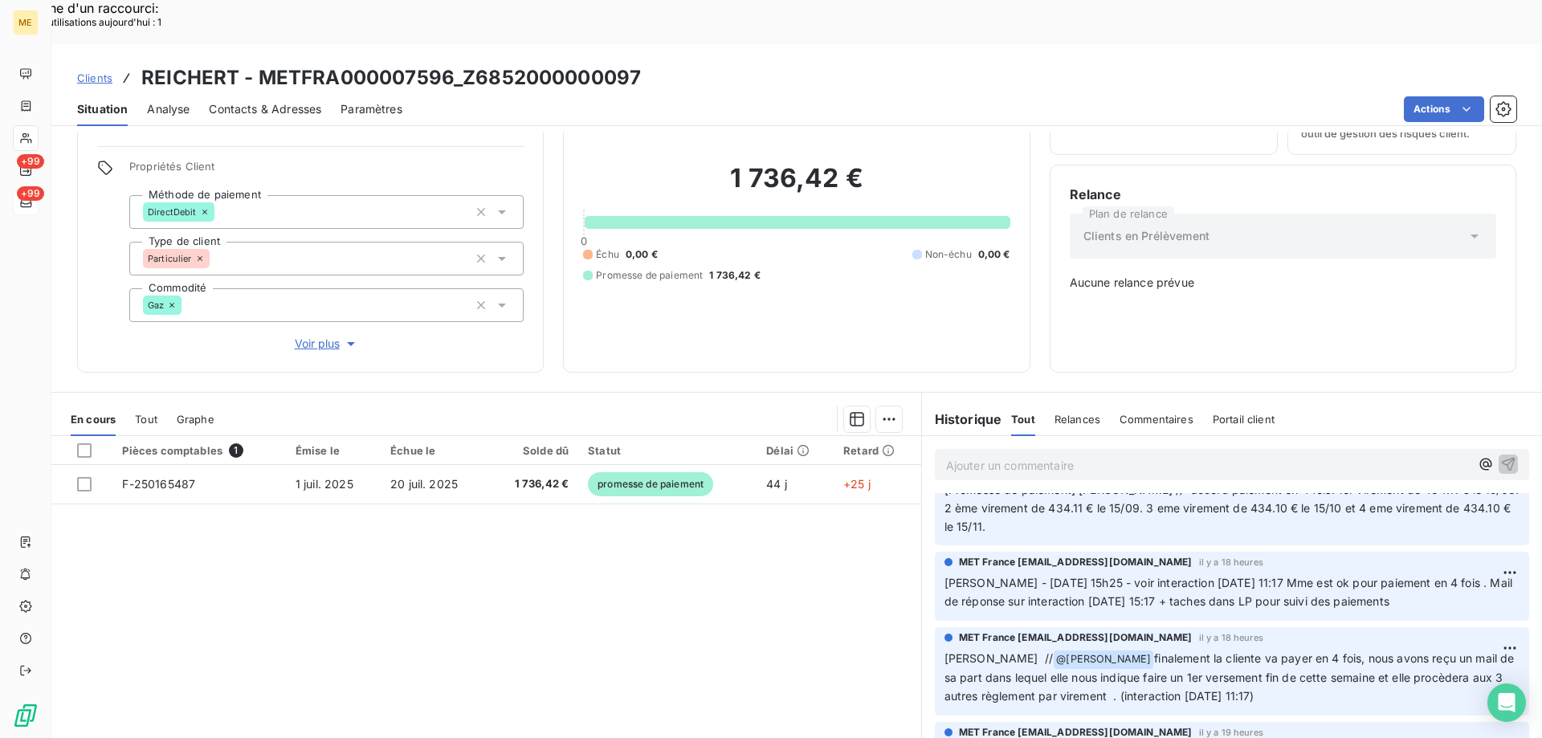
scroll to position [161, 0]
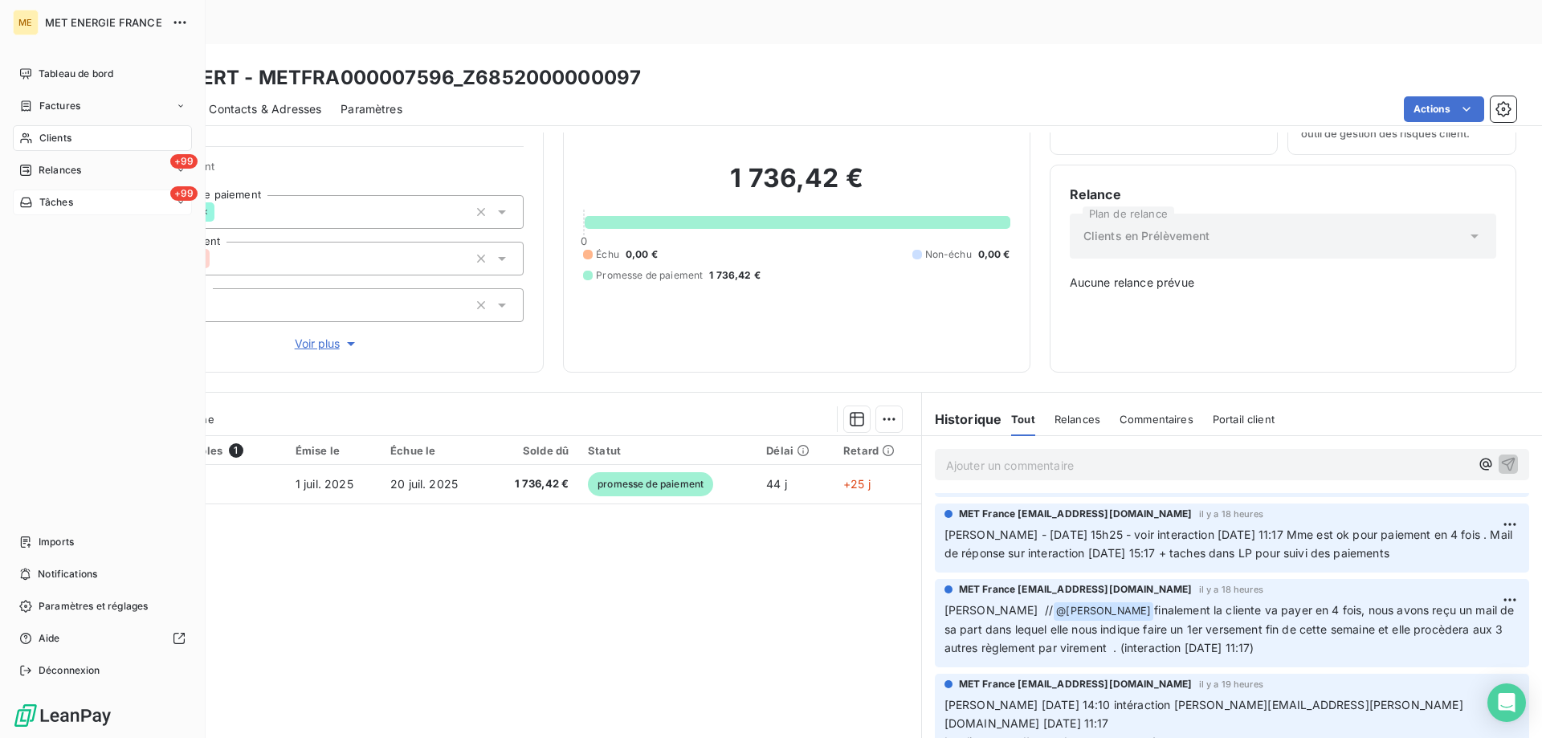
click at [34, 203] on div "Tâches" at bounding box center [46, 202] width 54 height 14
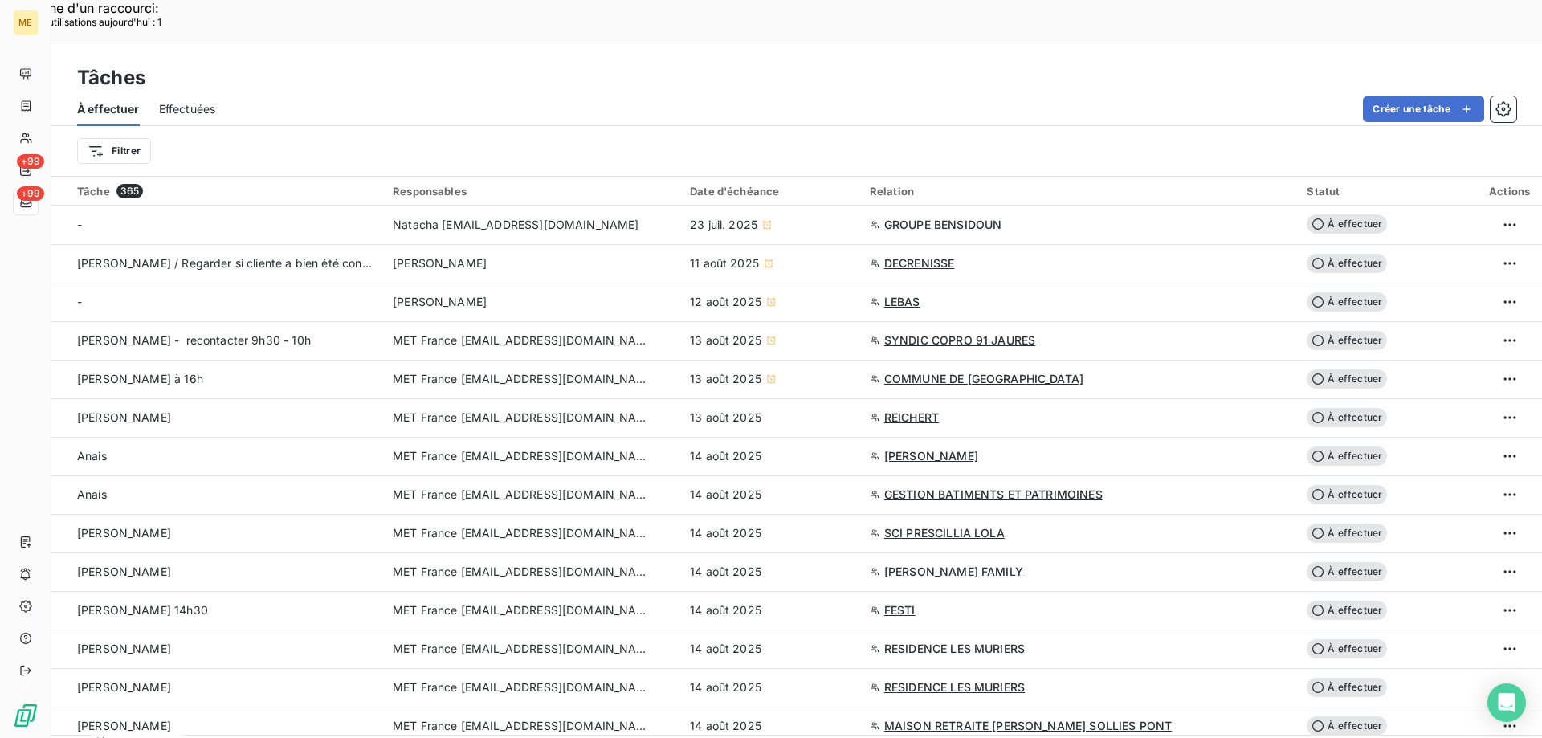
click at [719, 398] on td "13 août 2025" at bounding box center [770, 417] width 180 height 39
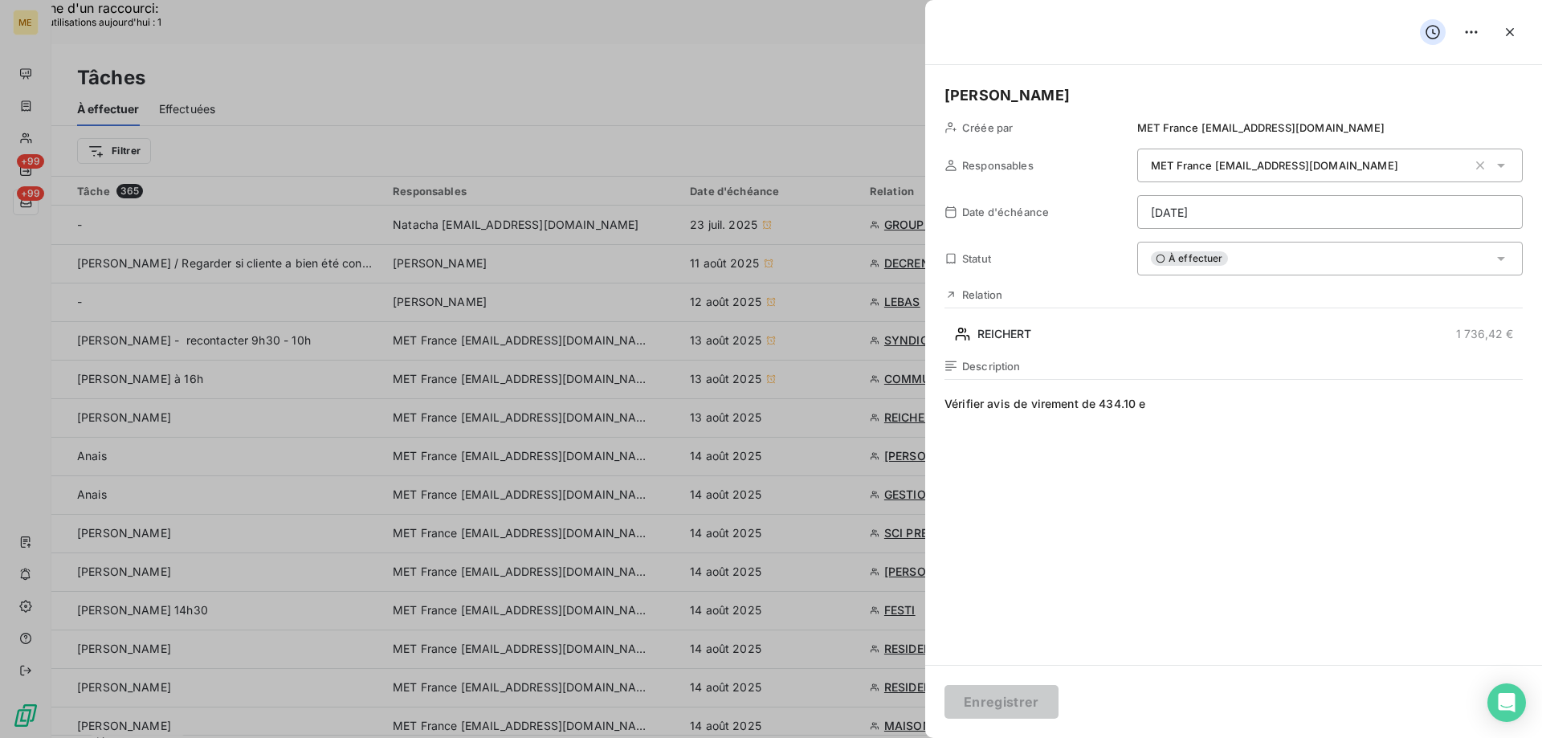
click at [1234, 217] on html "Recherche d'un raccourci: Nombre d'utilisations [DATE] : 1 x ME +99 +99 Tâches …" at bounding box center [771, 694] width 1542 height 1388
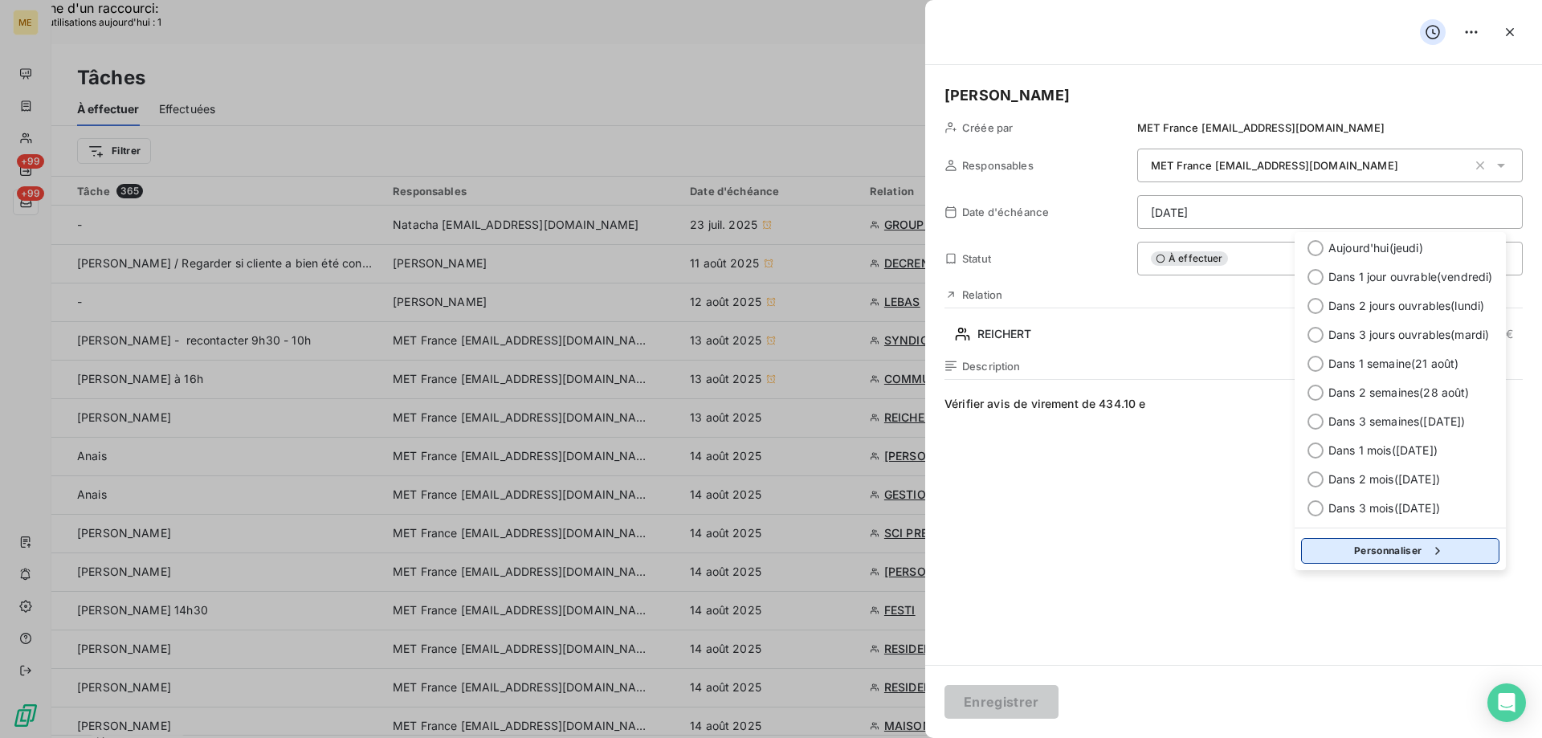
click at [1364, 547] on button "Personnaliser" at bounding box center [1400, 551] width 198 height 26
select select "7"
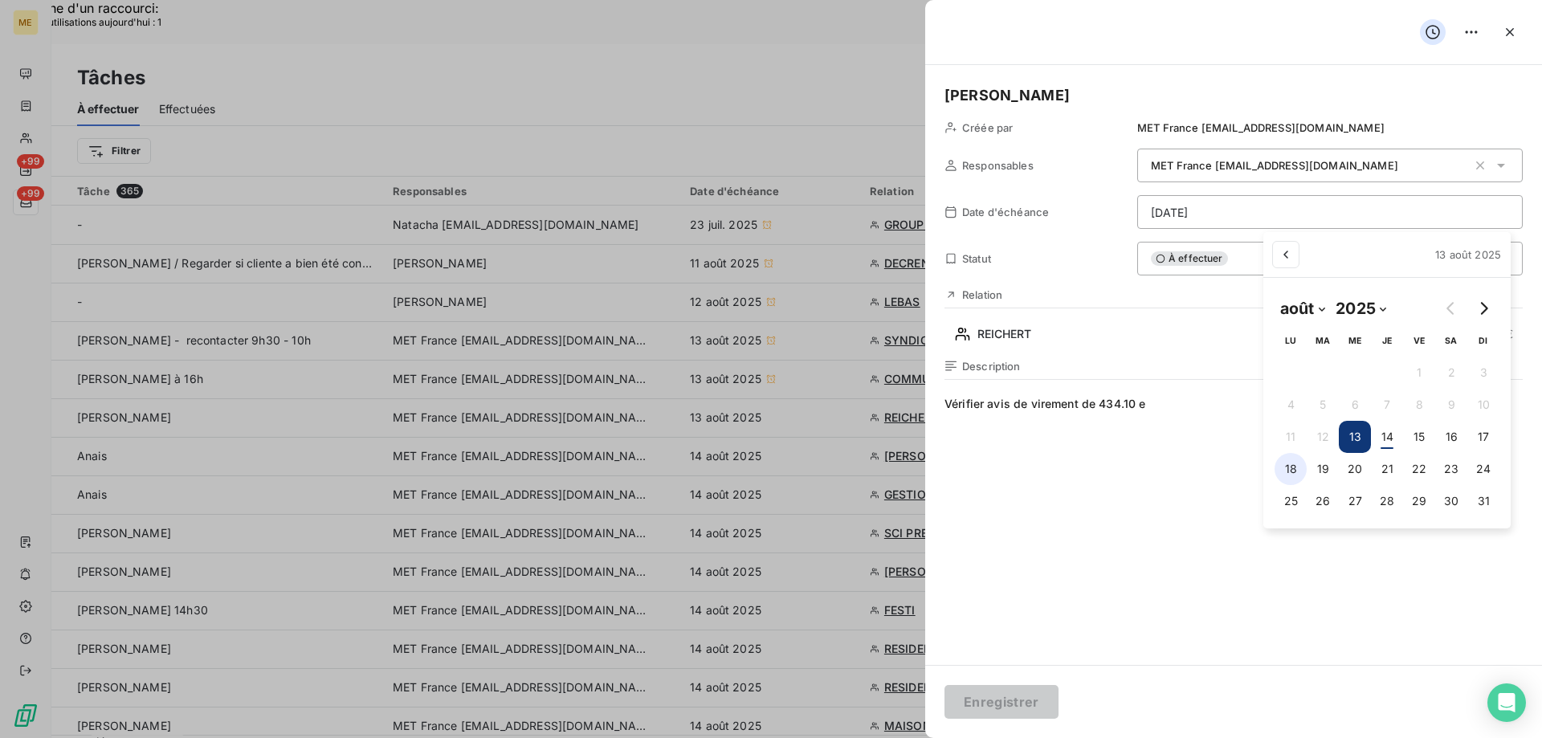
click at [1283, 483] on button "18" at bounding box center [1290, 469] width 32 height 32
type input "[DATE]"
click at [1000, 701] on html "Recherche d'un raccourci: Nombre d'utilisations [DATE] : 1 x ME +99 +99 Tâches …" at bounding box center [771, 694] width 1542 height 1388
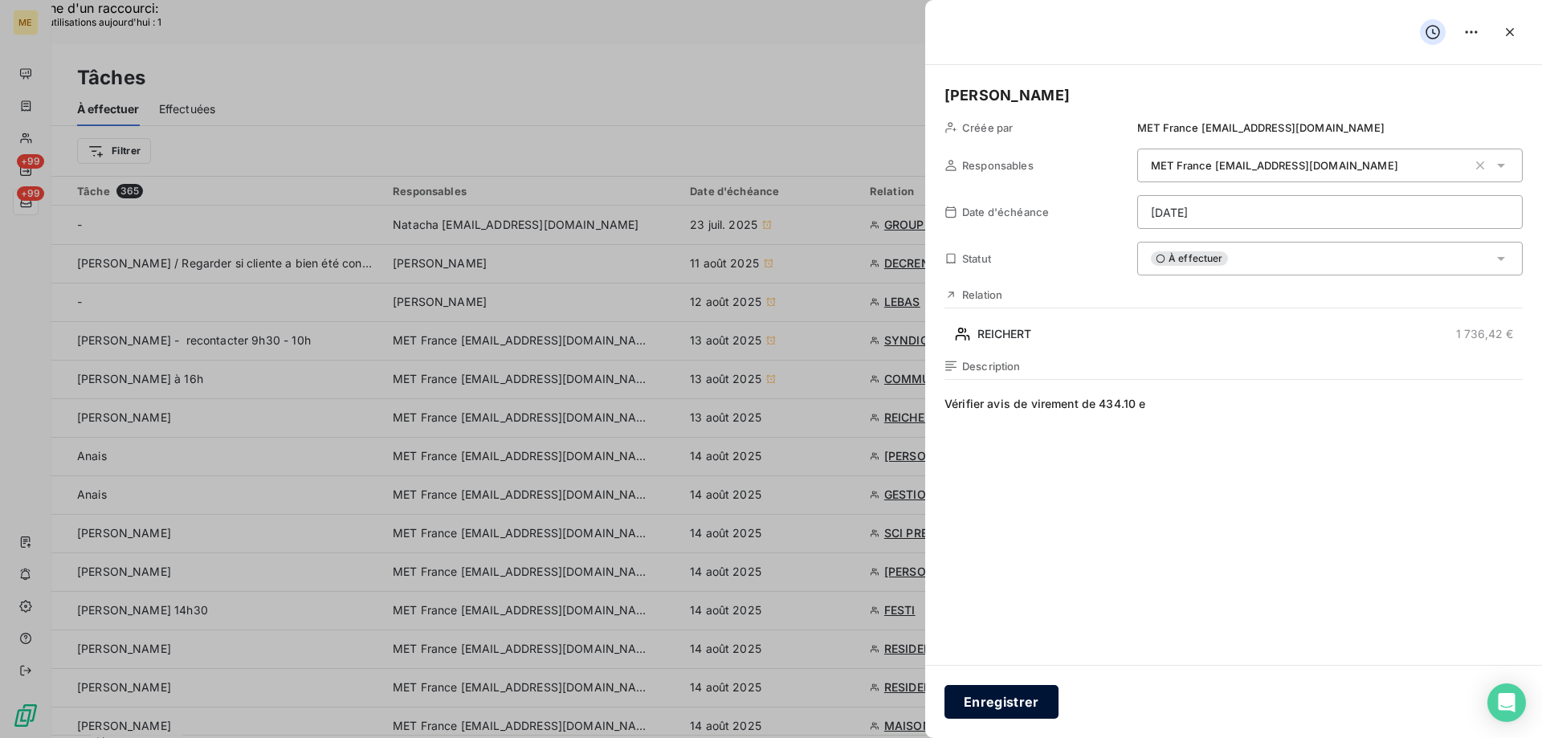
click at [1005, 713] on button "Enregistrer" at bounding box center [1001, 702] width 114 height 34
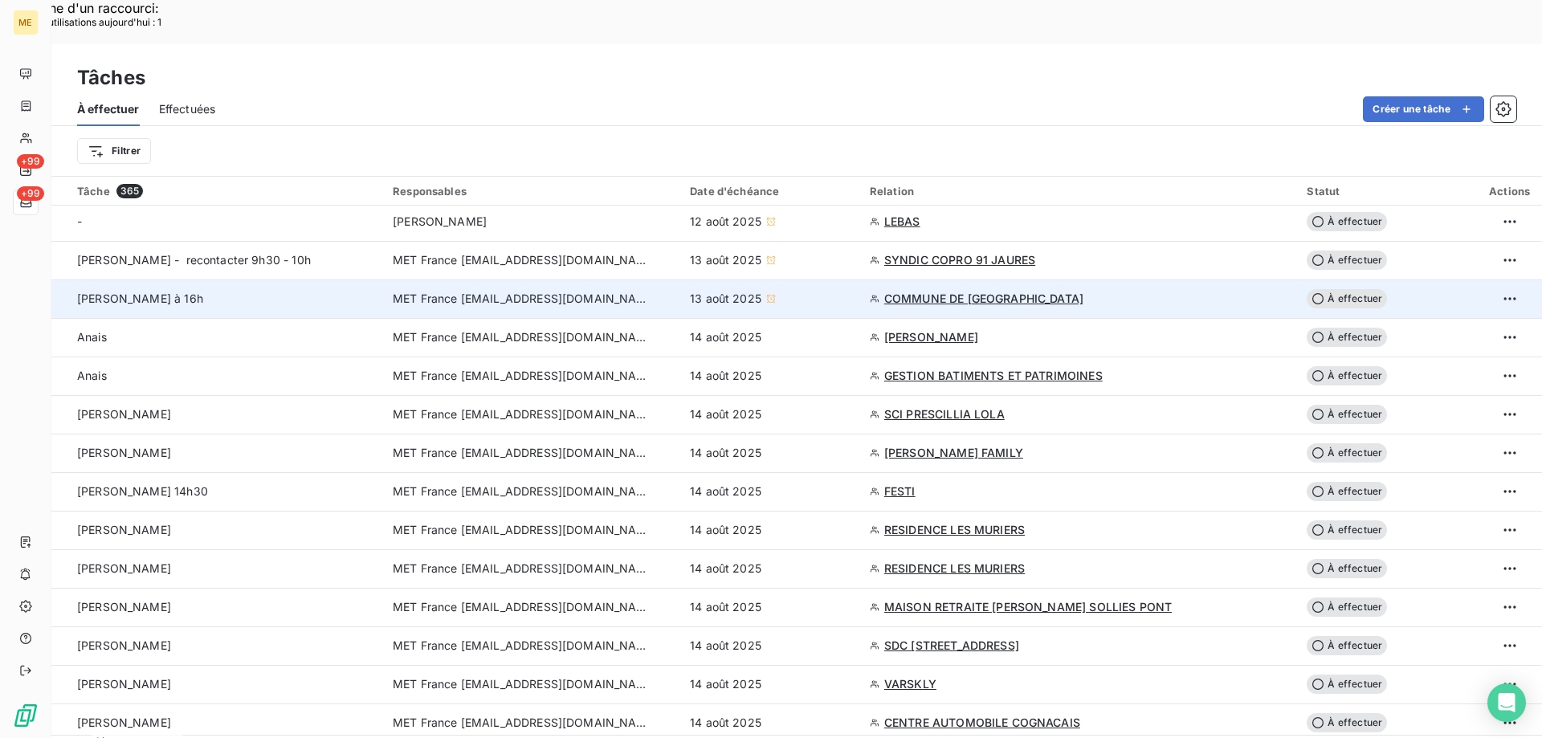
scroll to position [241, 0]
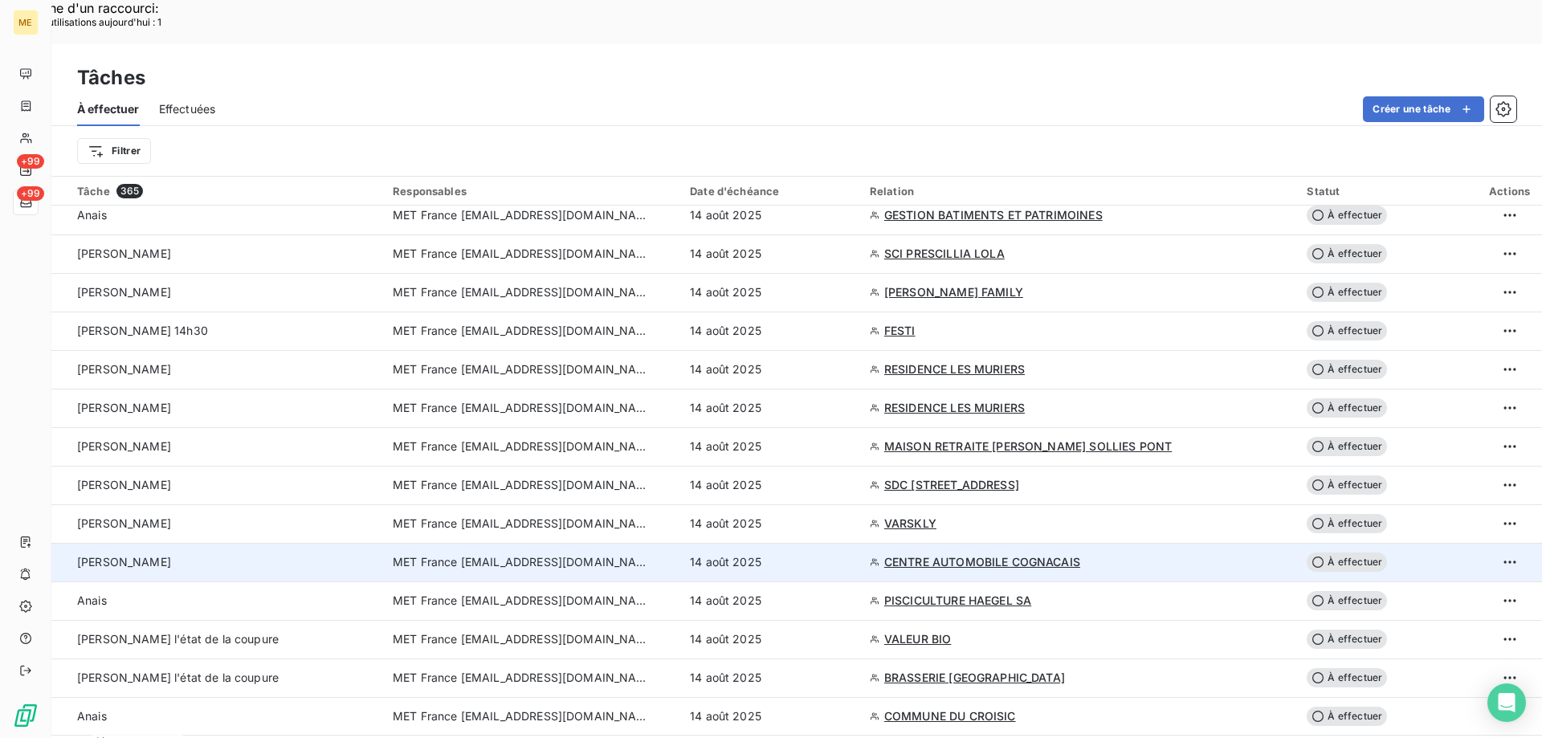
click at [491, 554] on span "MET France [EMAIL_ADDRESS][DOMAIN_NAME]" at bounding box center [521, 562] width 257 height 16
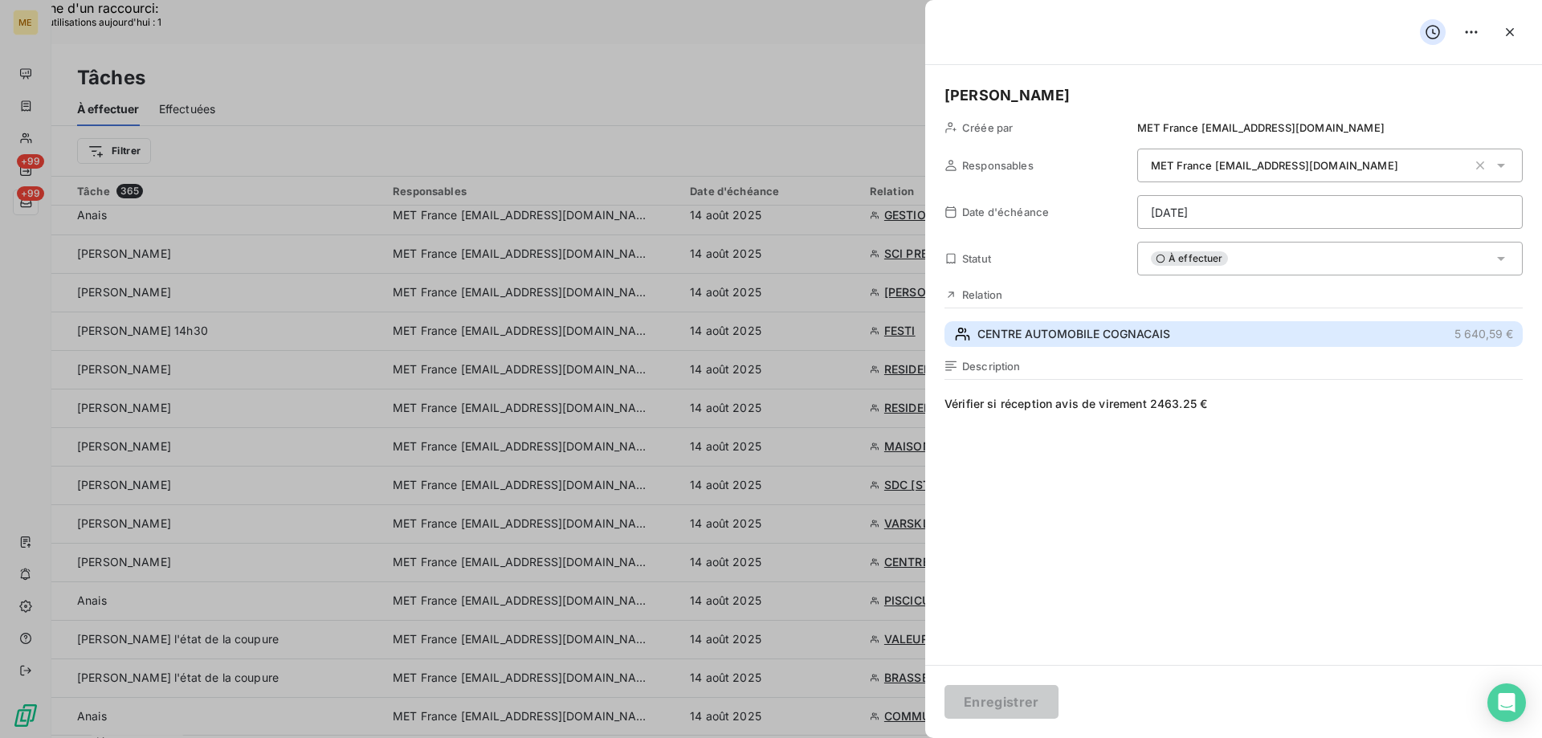
click at [1013, 324] on button "CENTRE AUTOMOBILE COGNACAIS 5 640,59 €" at bounding box center [1233, 334] width 578 height 26
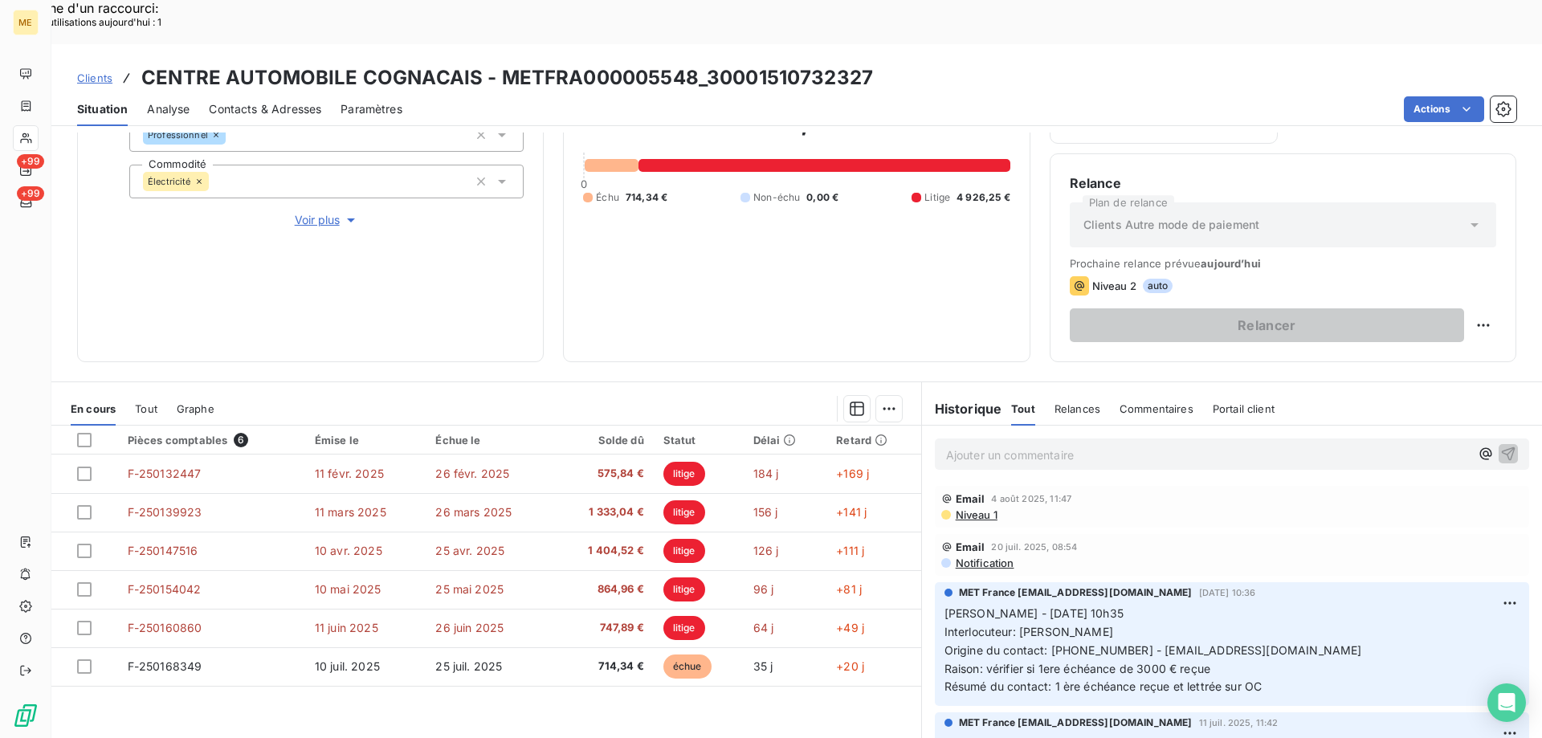
scroll to position [214, 0]
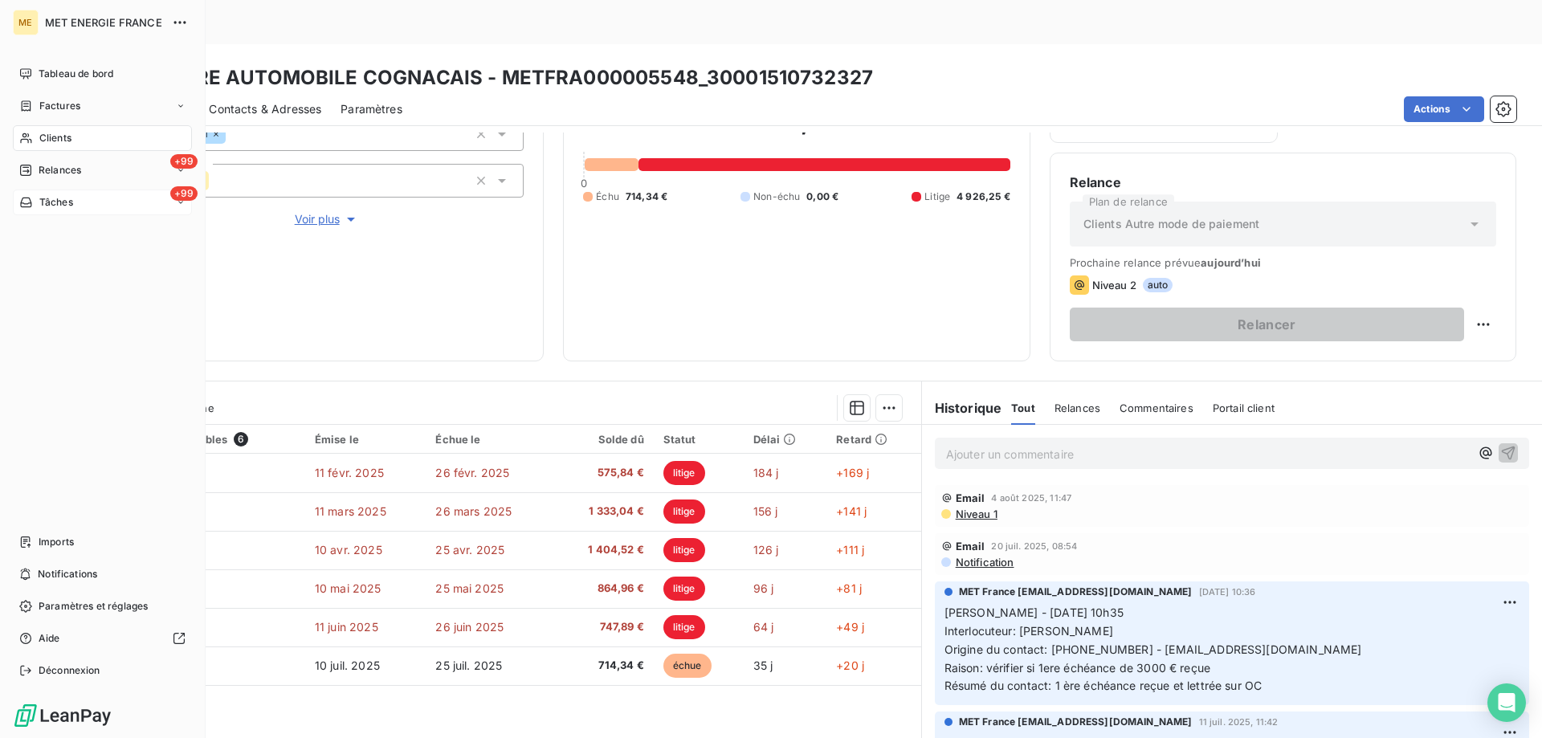
click at [68, 210] on div "+99 Tâches" at bounding box center [102, 202] width 179 height 26
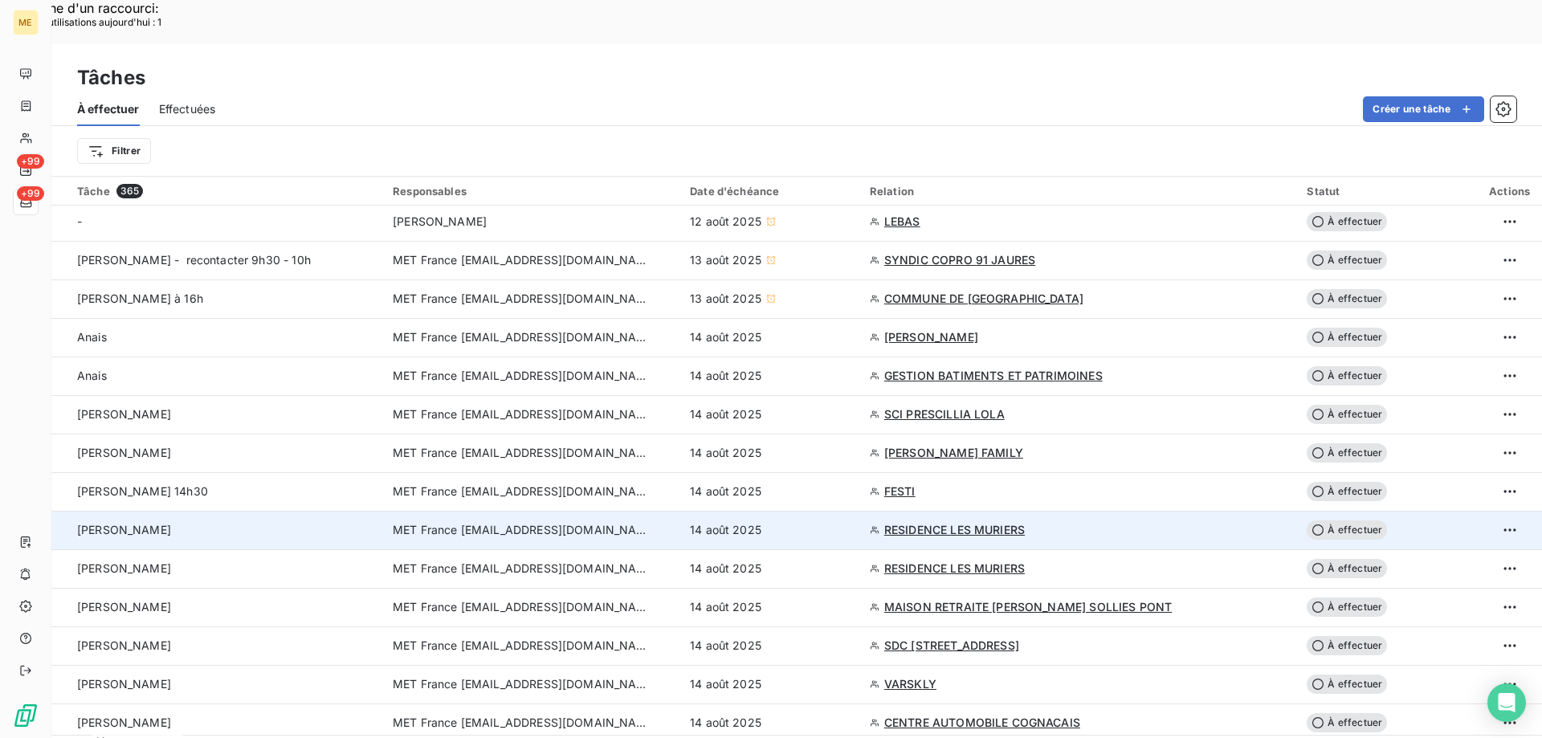
scroll to position [241, 0]
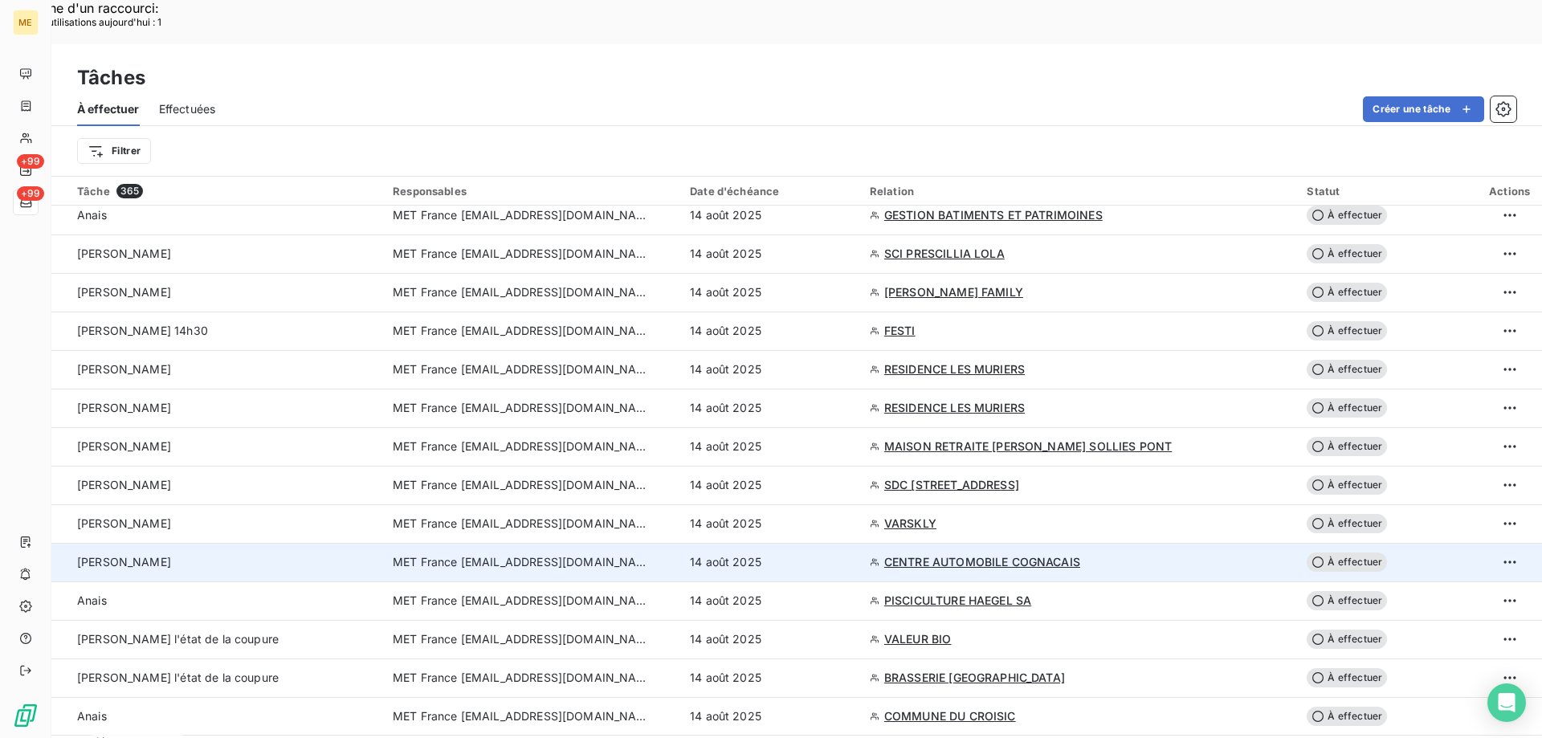
click at [598, 554] on span "MET France [EMAIL_ADDRESS][DOMAIN_NAME]" at bounding box center [521, 562] width 257 height 16
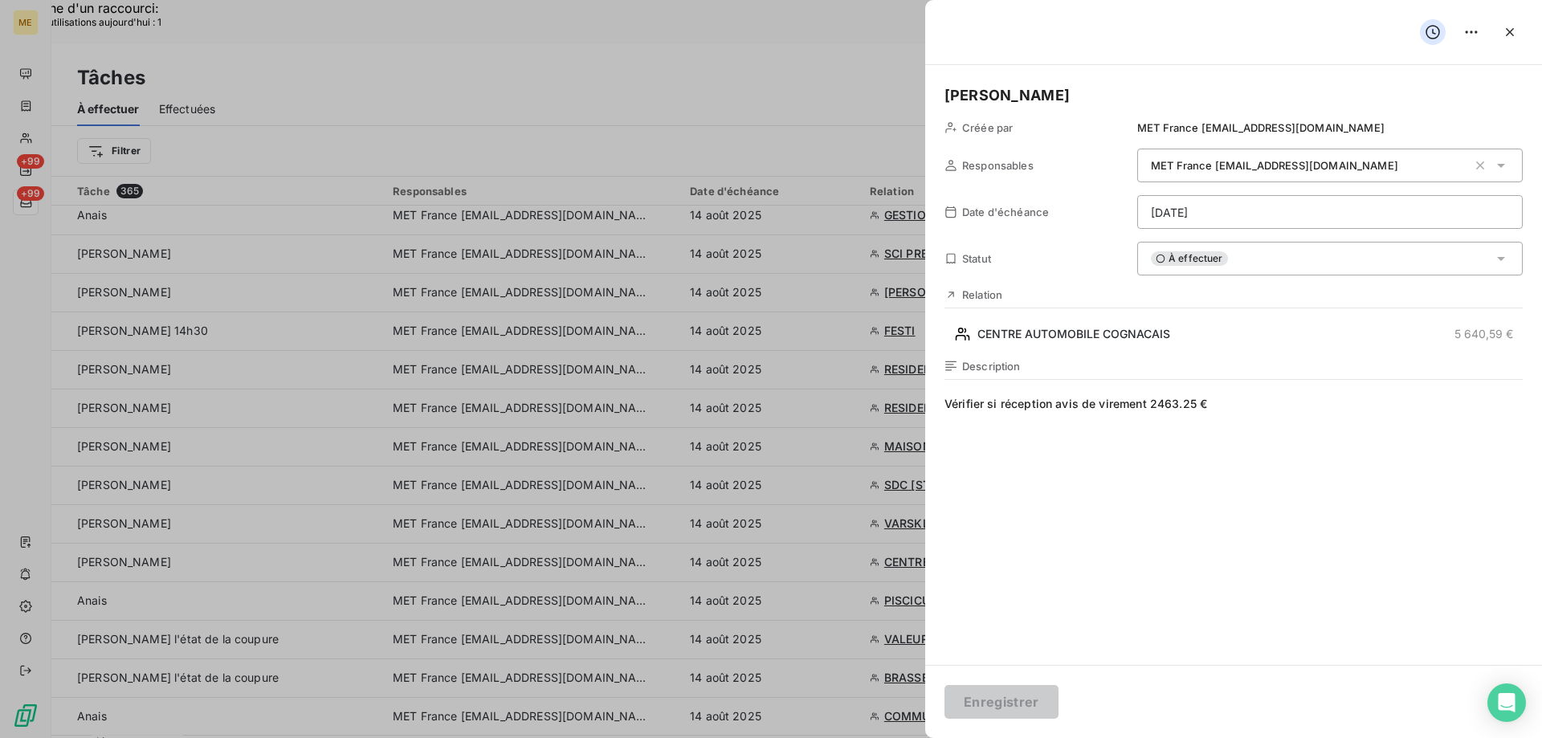
click at [1241, 217] on html "Recherche d'un raccourci: Nombre d'utilisations [DATE] : 1 x ME +99 +99 Tâches …" at bounding box center [771, 694] width 1542 height 1388
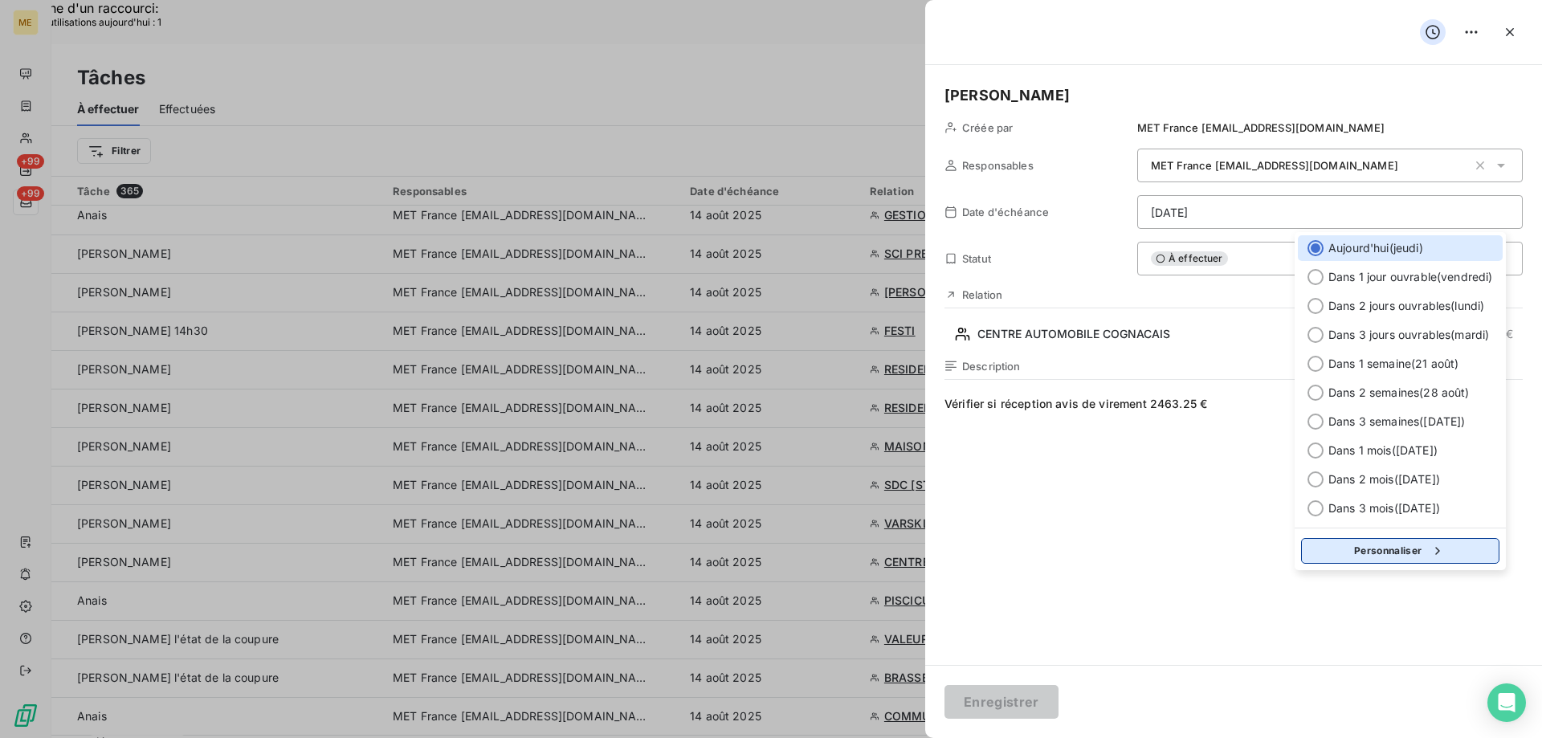
click at [1344, 557] on button "Personnaliser" at bounding box center [1400, 551] width 198 height 26
select select "7"
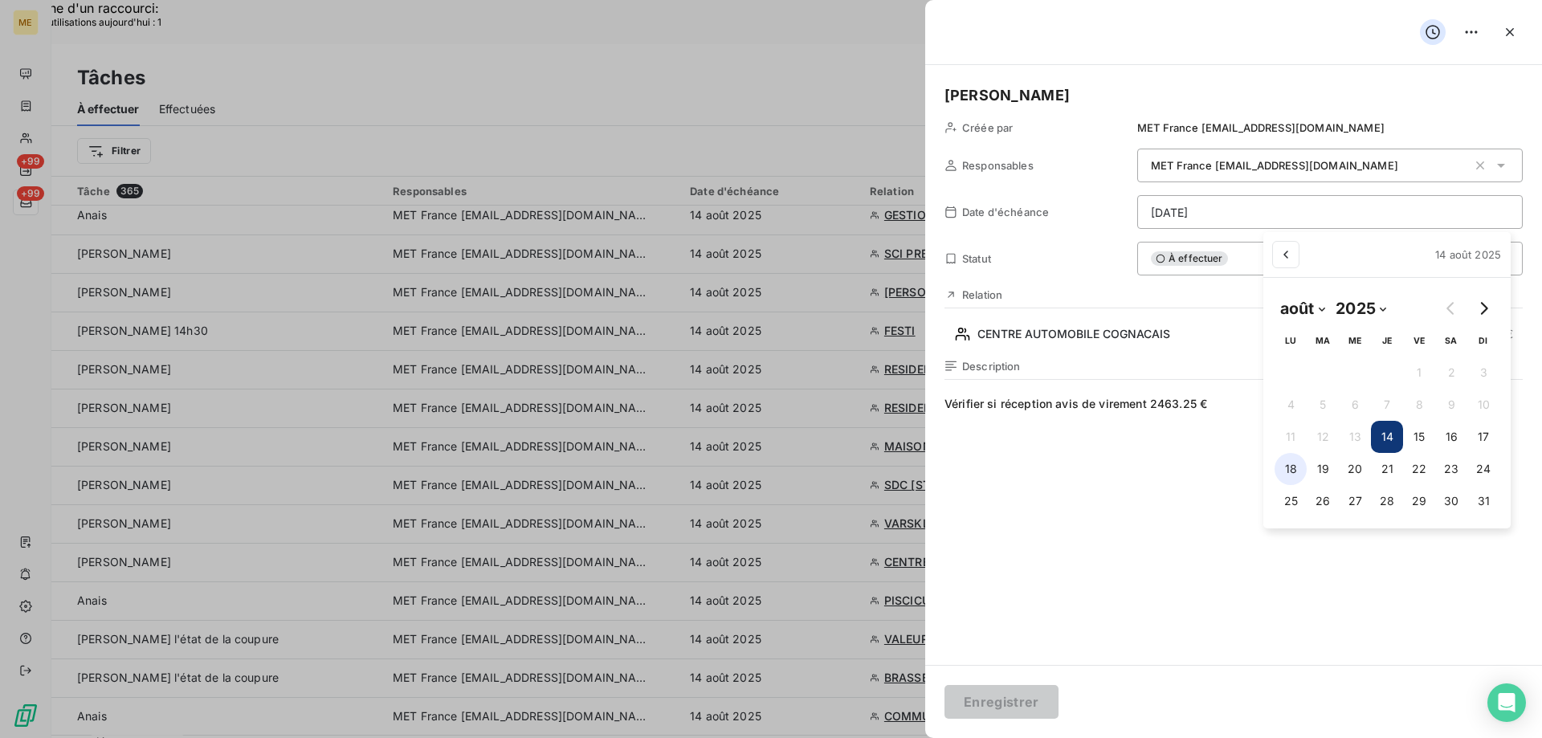
click at [1286, 479] on button "18" at bounding box center [1290, 469] width 32 height 32
type input "[DATE]"
click at [1025, 700] on html "Recherche d'un raccourci: Nombre d'utilisations [DATE] : 1 x ME +99 +99 Tâches …" at bounding box center [771, 694] width 1542 height 1388
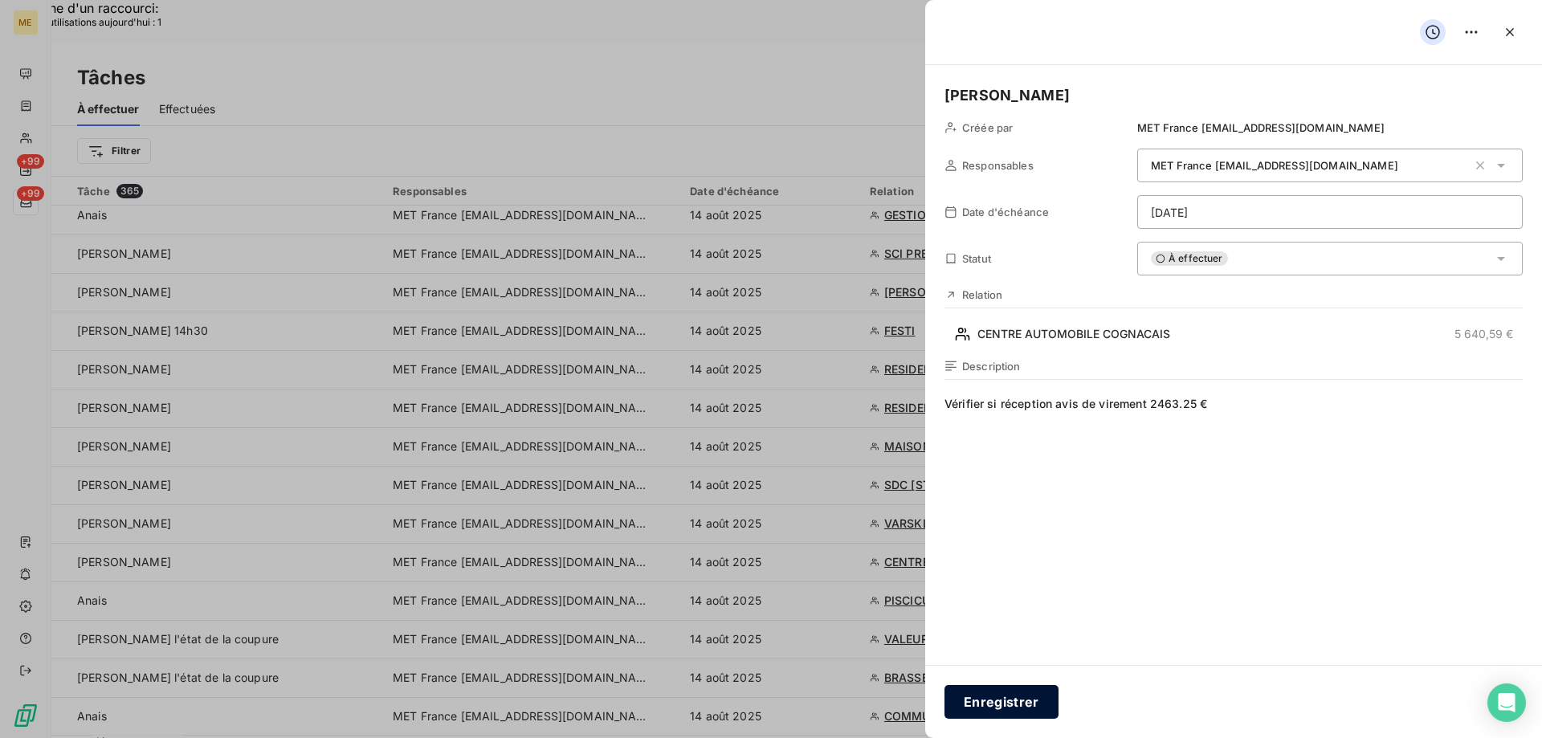
click at [1004, 694] on button "Enregistrer" at bounding box center [1001, 702] width 114 height 34
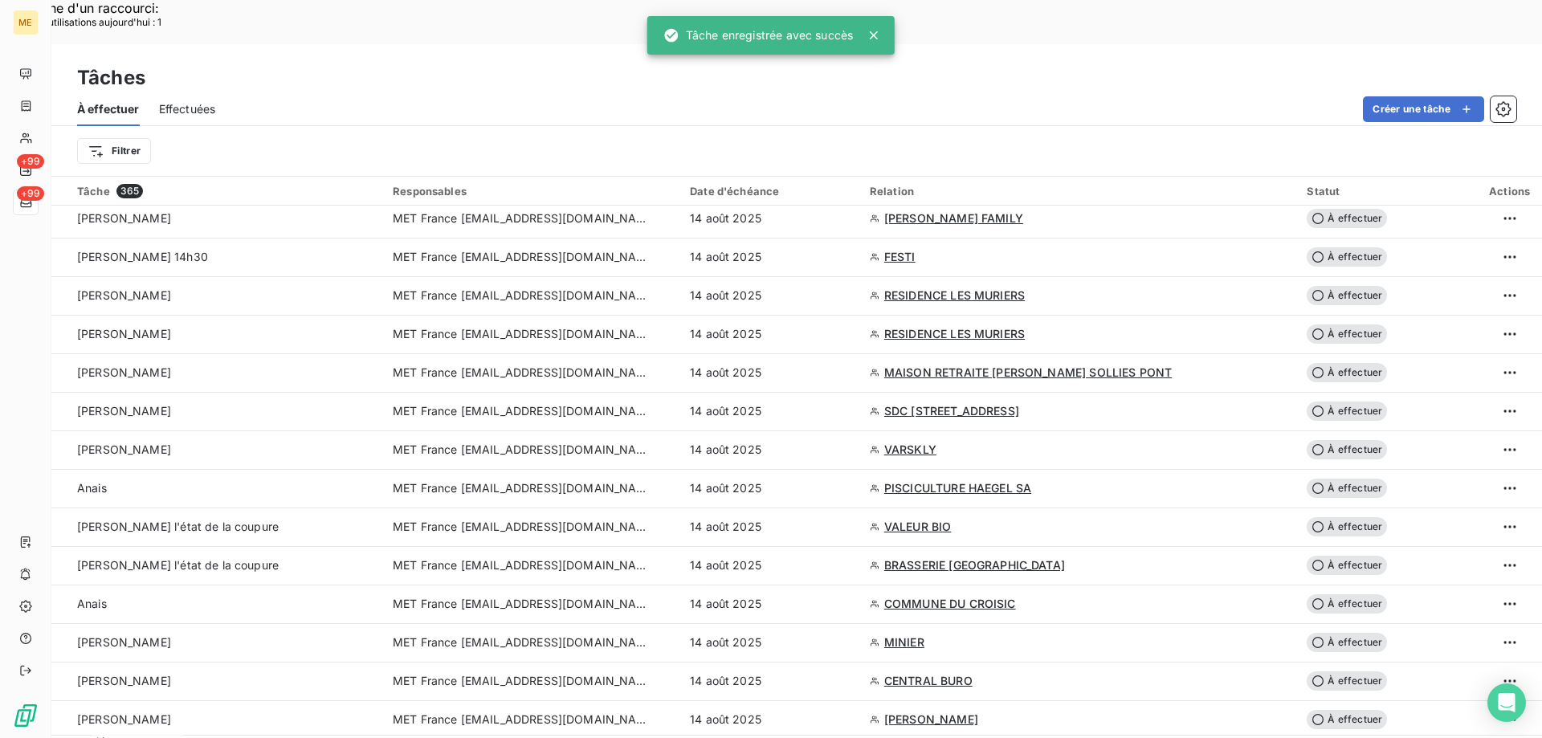
scroll to position [321, 0]
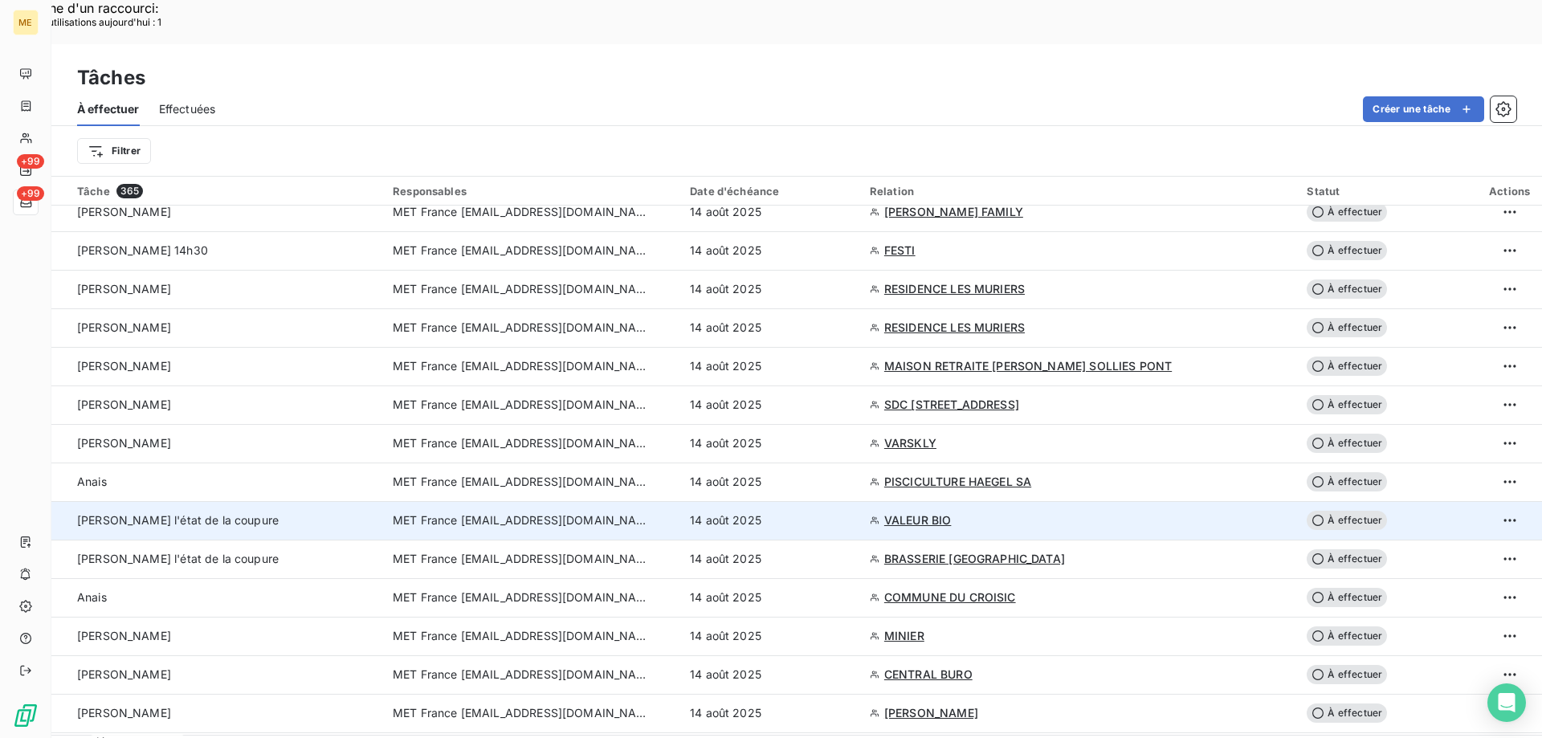
click at [520, 512] on span "MET France [EMAIL_ADDRESS][DOMAIN_NAME]" at bounding box center [521, 520] width 257 height 16
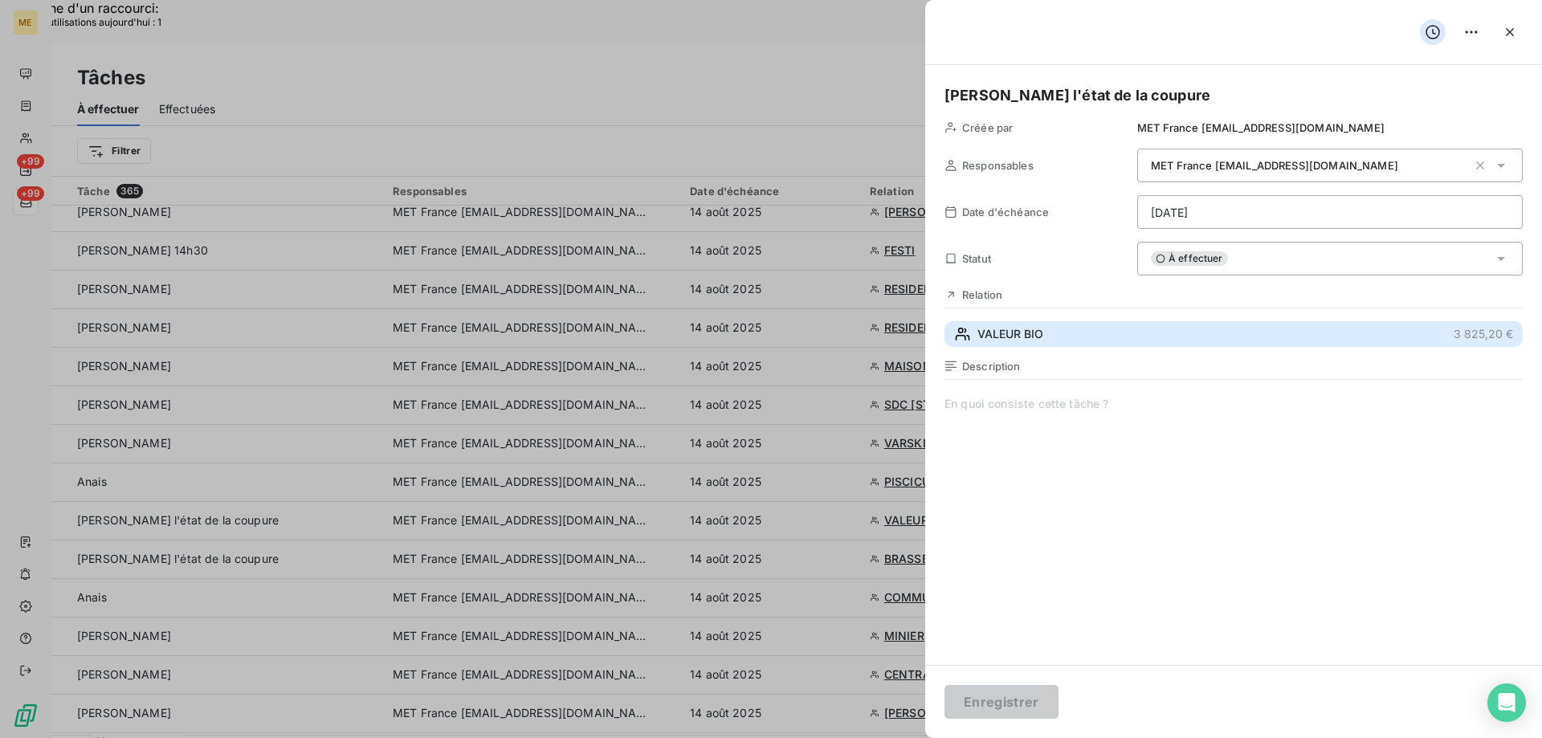
click at [980, 325] on button "VALEUR BIO 3 825,20 €" at bounding box center [1233, 334] width 578 height 26
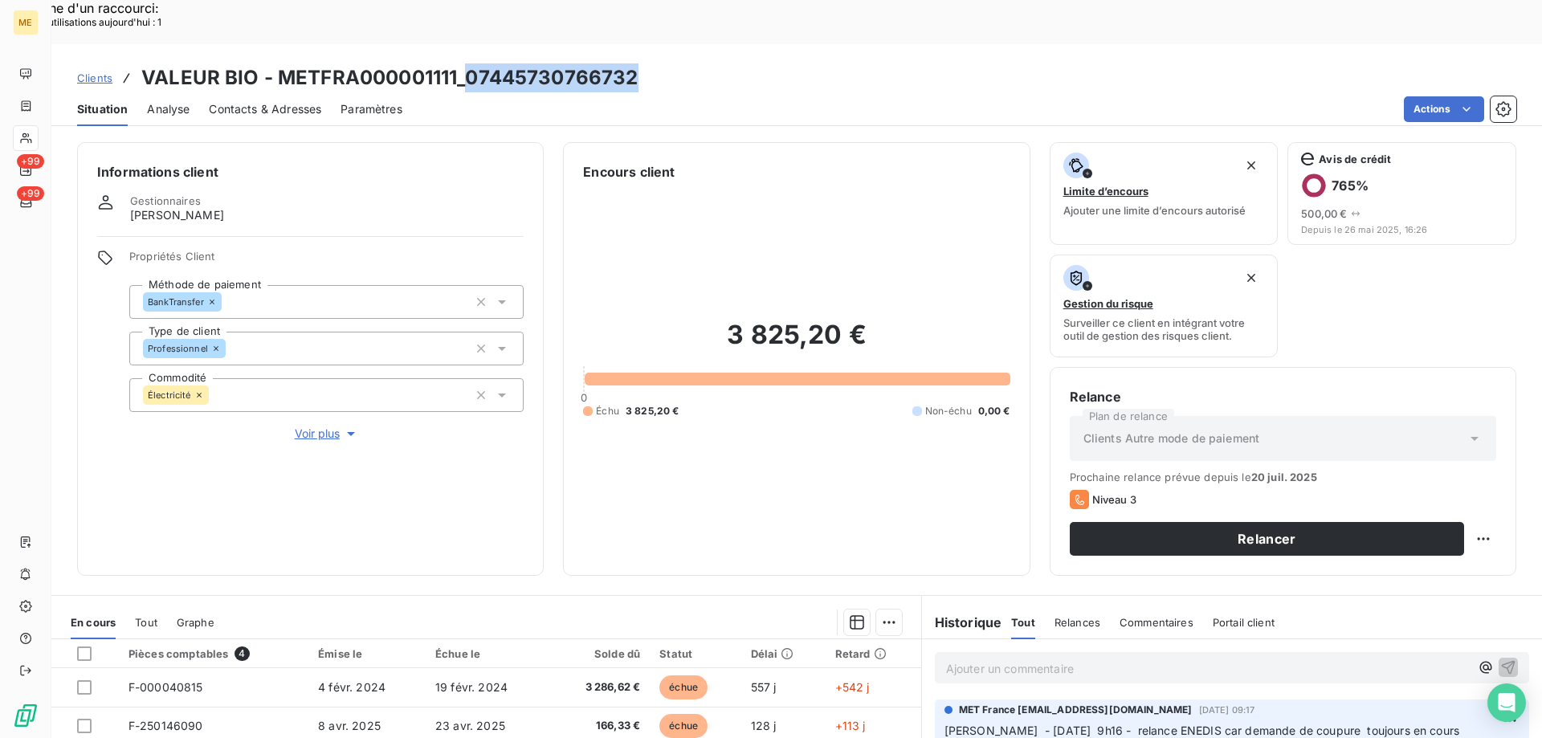
drag, startPoint x: 464, startPoint y: 32, endPoint x: 645, endPoint y: 26, distance: 180.8
click at [645, 63] on div "Clients VALEUR BIO - METFRA000001111_07445730766732" at bounding box center [796, 77] width 1490 height 29
copy h3 "07445730766732"
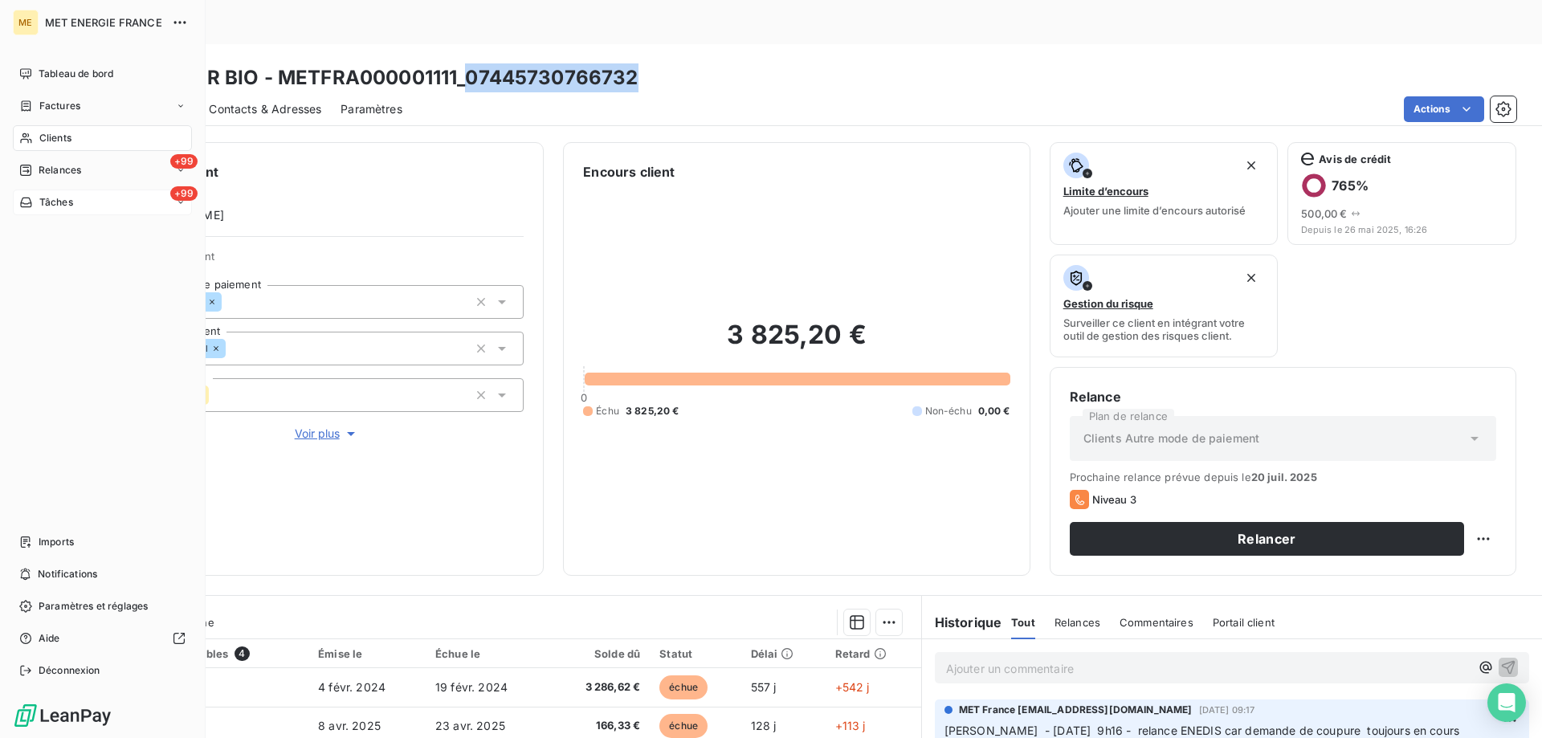
click at [38, 199] on div "Tâches" at bounding box center [46, 202] width 54 height 14
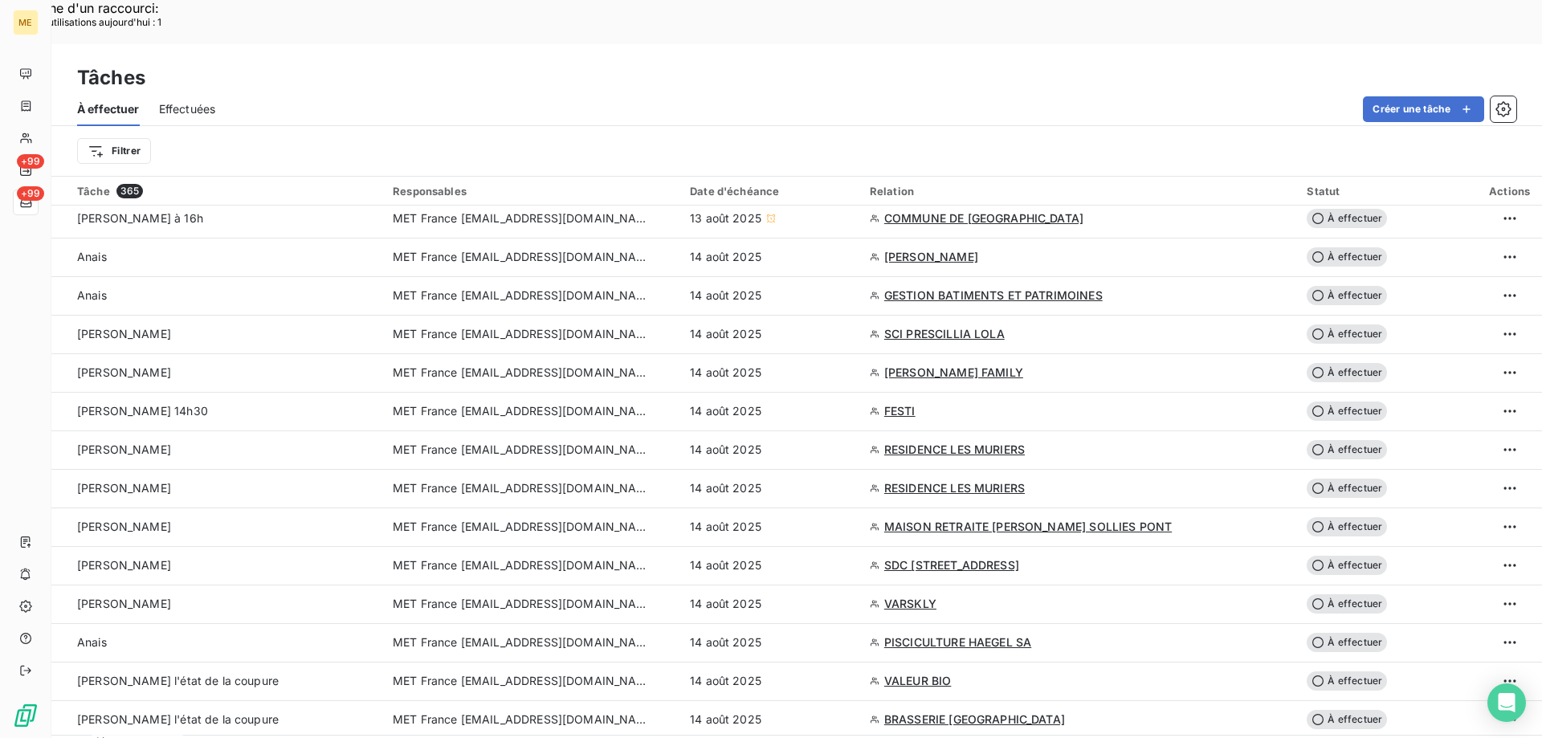
scroll to position [241, 0]
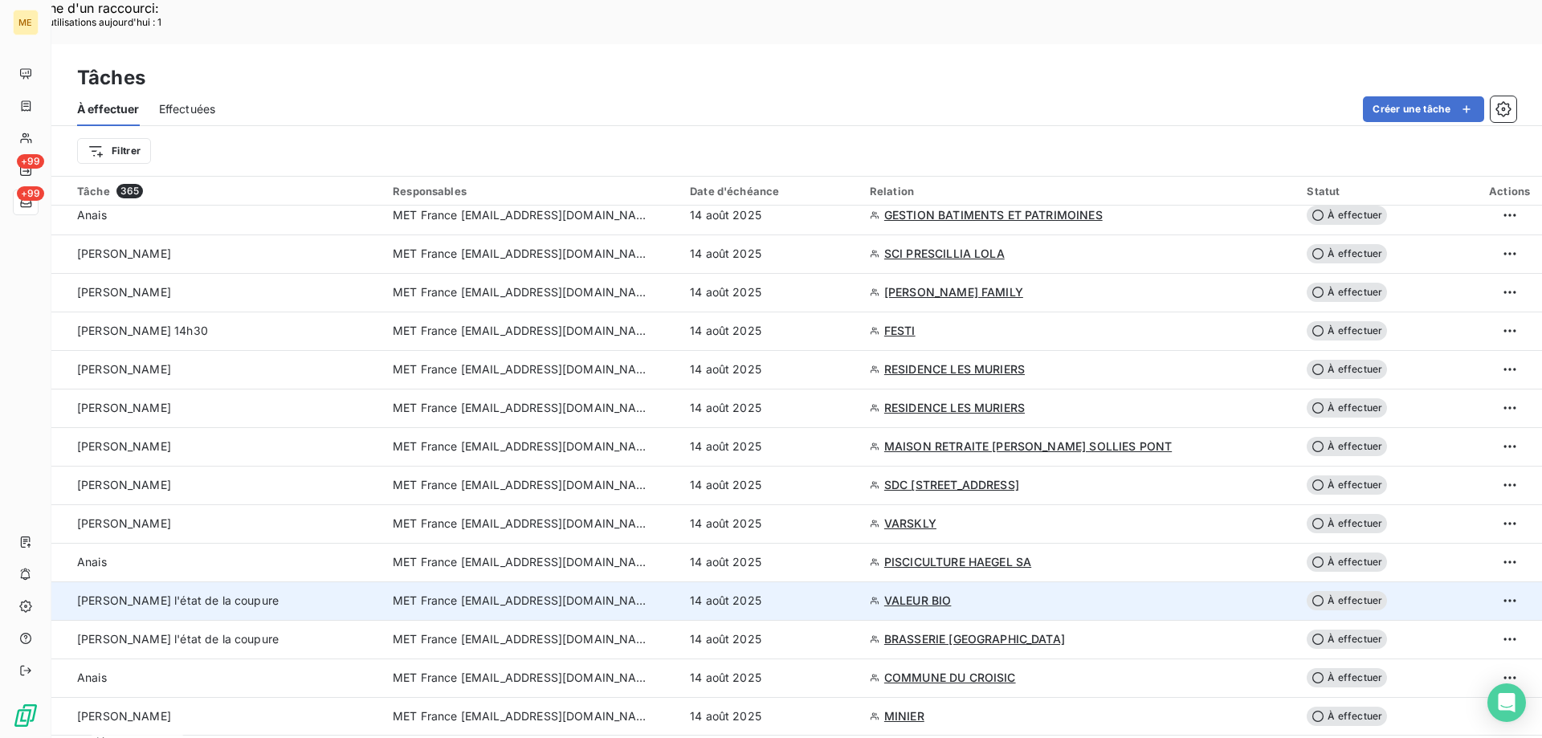
click at [490, 581] on td "MET France [EMAIL_ADDRESS][DOMAIN_NAME]" at bounding box center [531, 600] width 297 height 39
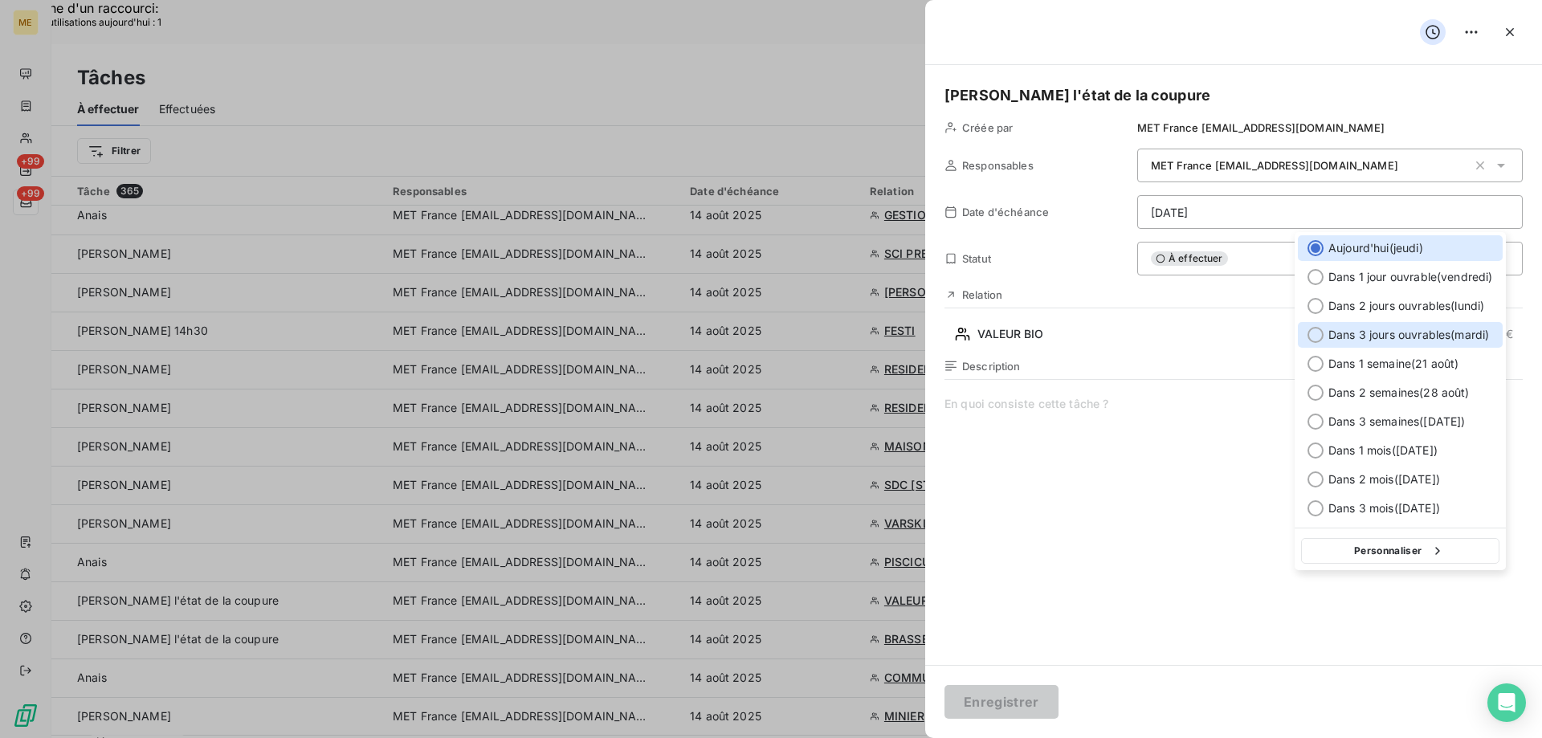
click at [1339, 332] on span "Dans 3 jours ouvrables ( mardi )" at bounding box center [1408, 335] width 161 height 16
type input "[DATE]"
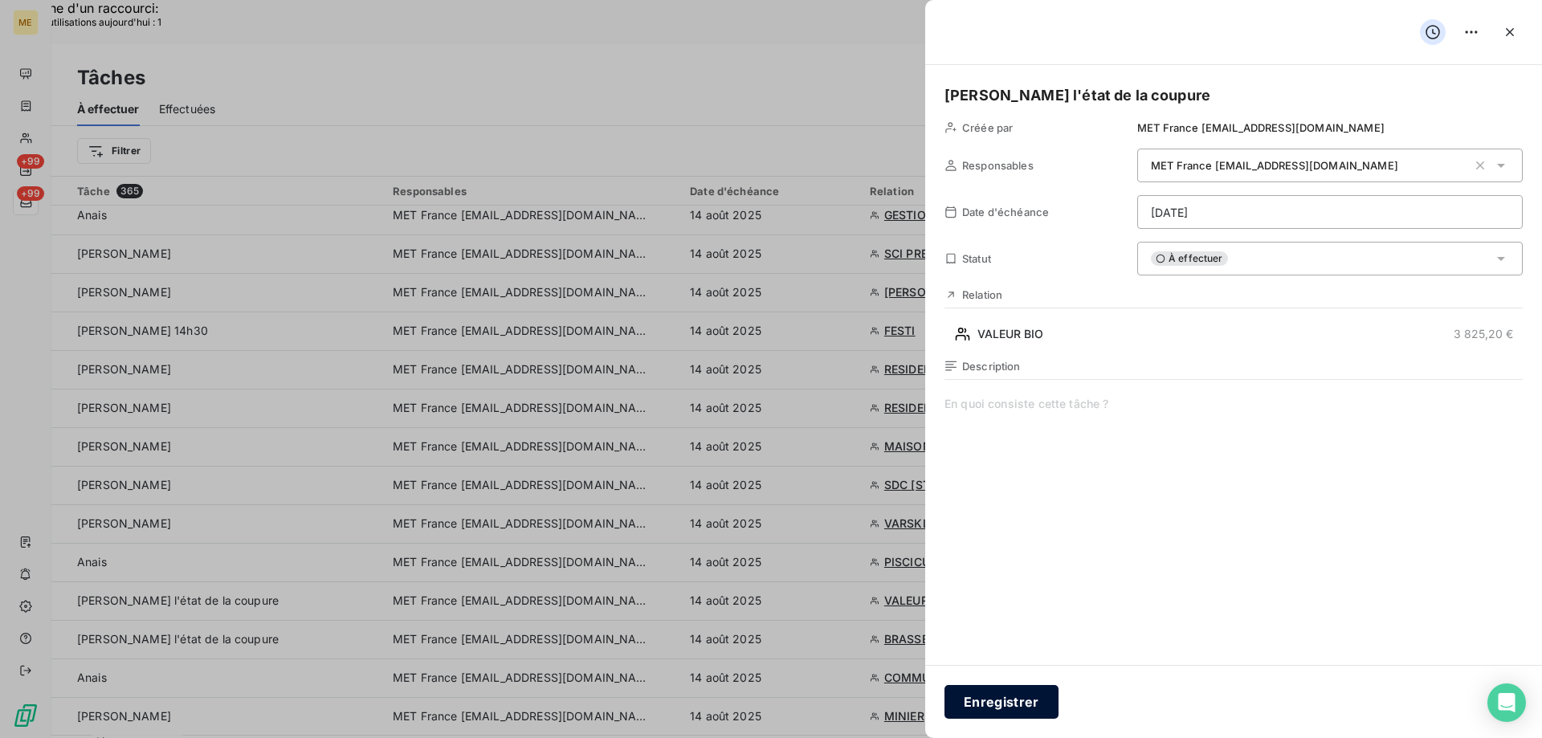
click at [1014, 695] on button "Enregistrer" at bounding box center [1001, 702] width 114 height 34
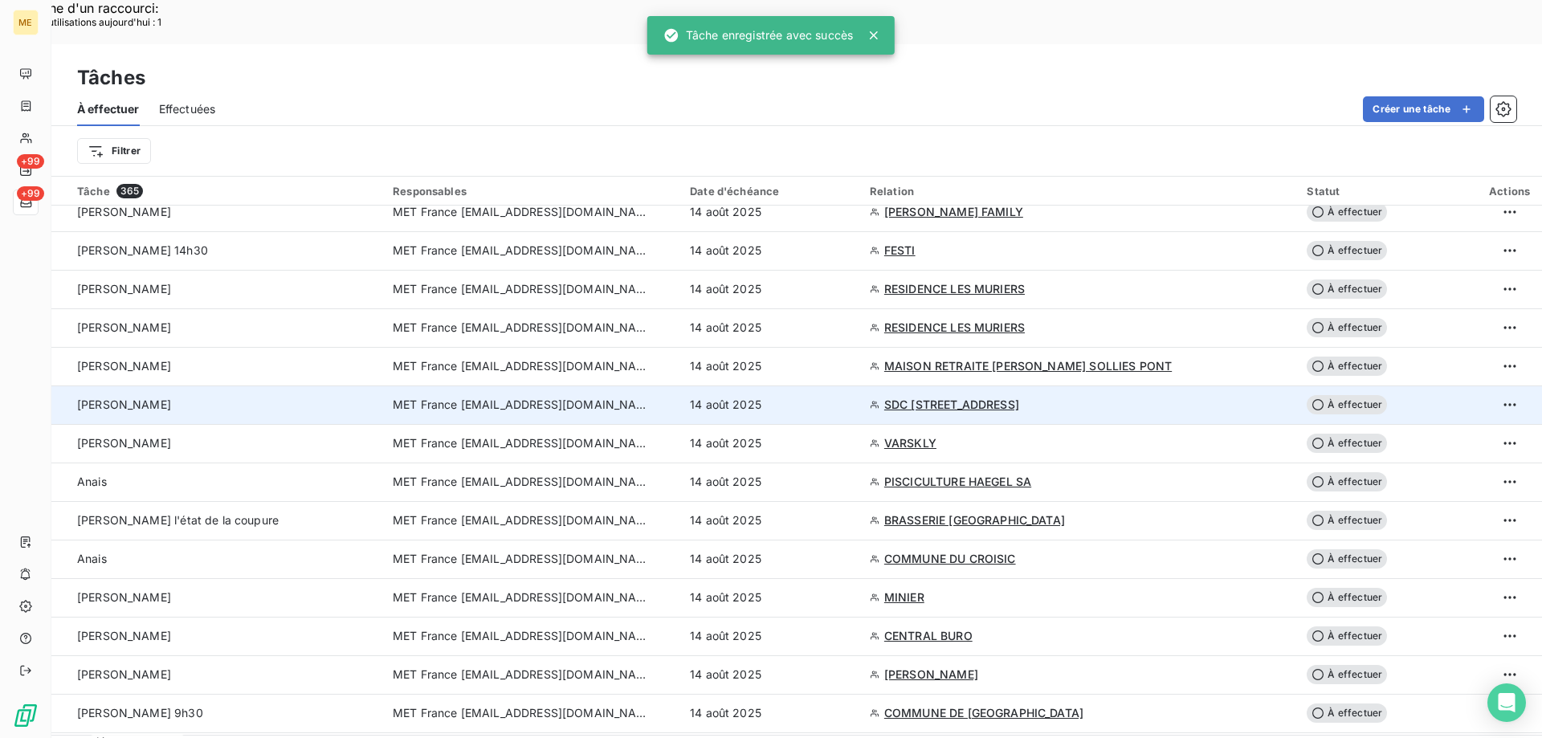
scroll to position [401, 0]
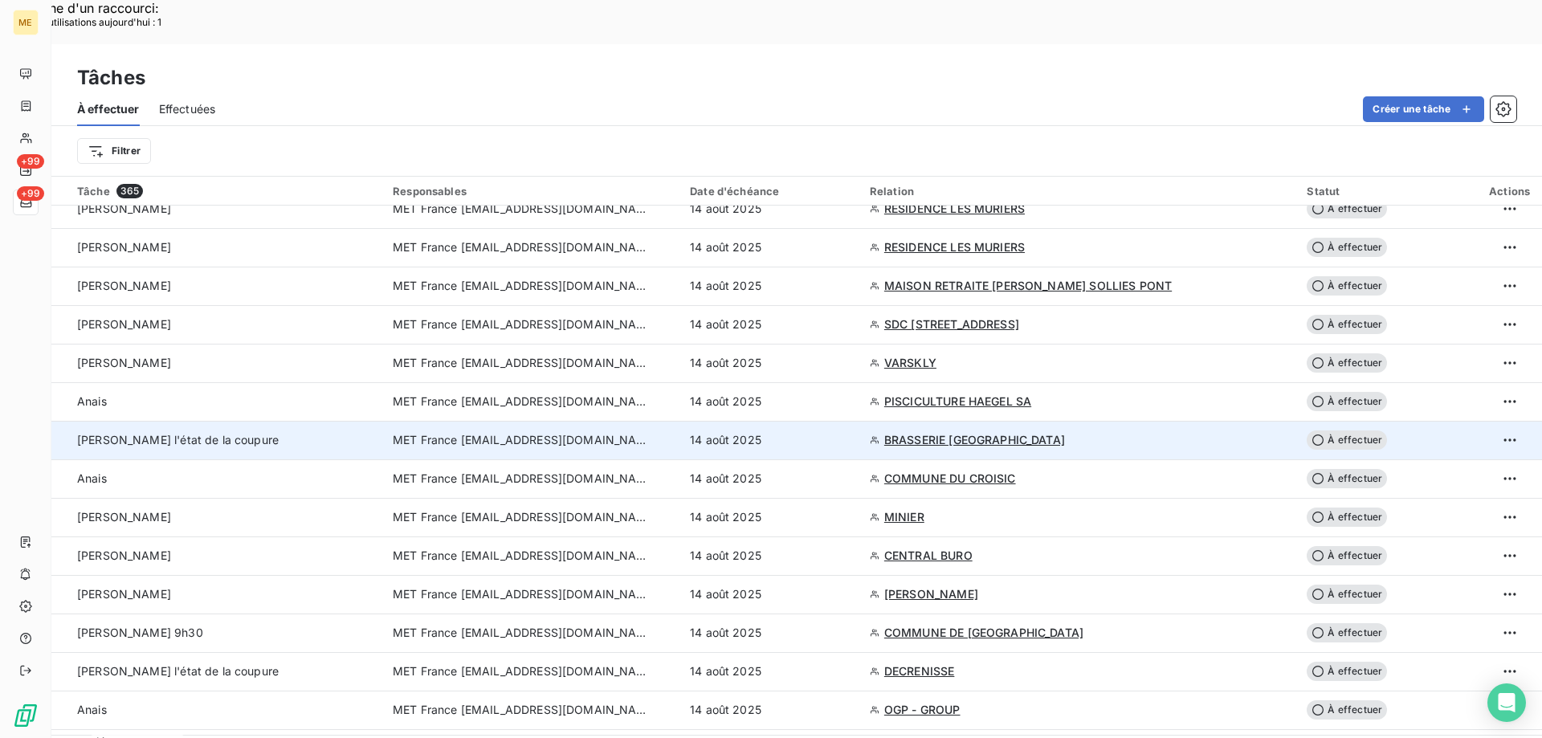
click at [590, 432] on span "MET France [EMAIL_ADDRESS][DOMAIN_NAME]" at bounding box center [521, 440] width 257 height 16
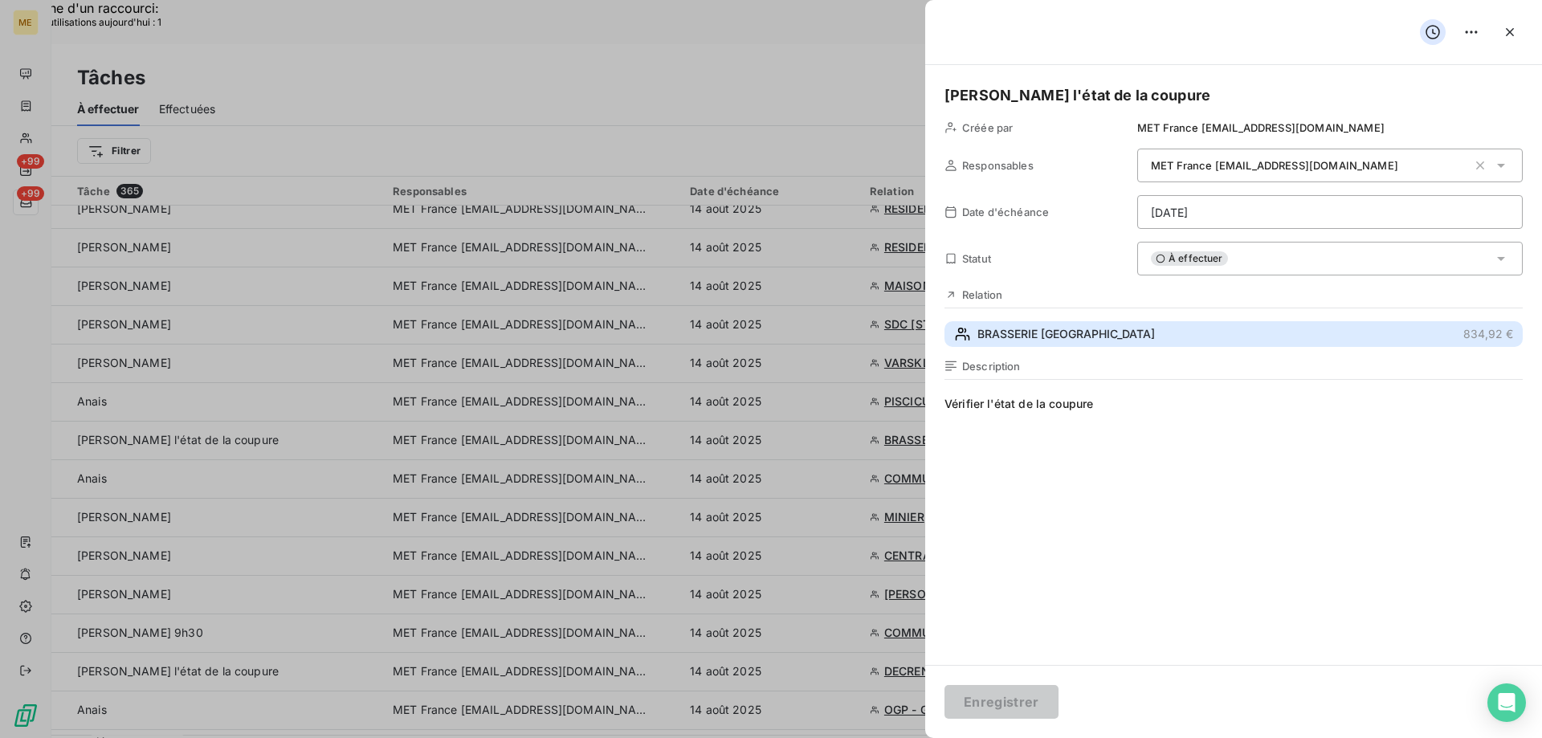
click at [1027, 334] on span "BRASSERIE [GEOGRAPHIC_DATA]" at bounding box center [1065, 334] width 177 height 16
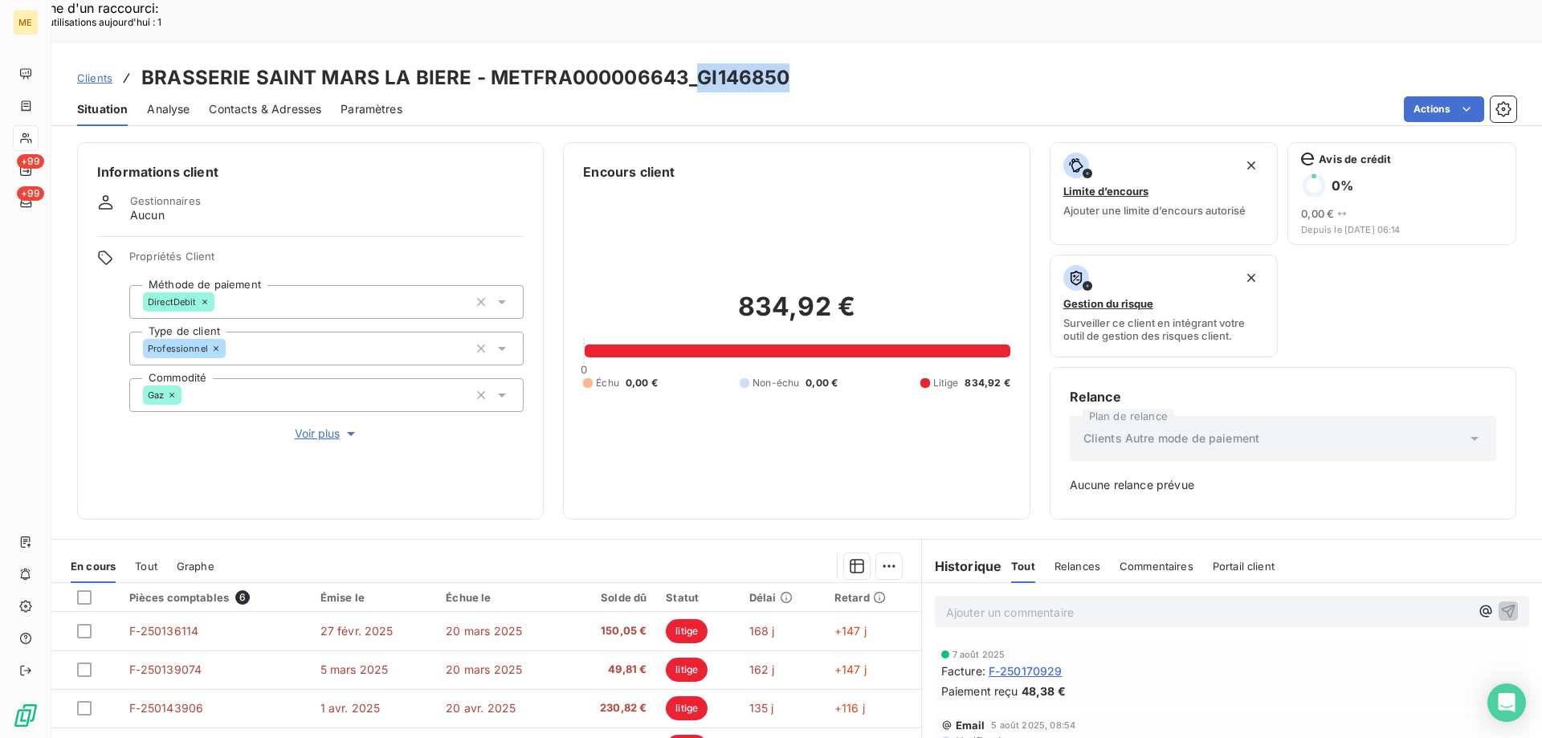
drag, startPoint x: 691, startPoint y: 26, endPoint x: 777, endPoint y: 20, distance: 86.2
click at [777, 63] on h3 "BRASSERIE SAINT MARS LA BIERE - METFRA000006643_GI146850" at bounding box center [465, 77] width 648 height 29
copy h3 "GI146850"
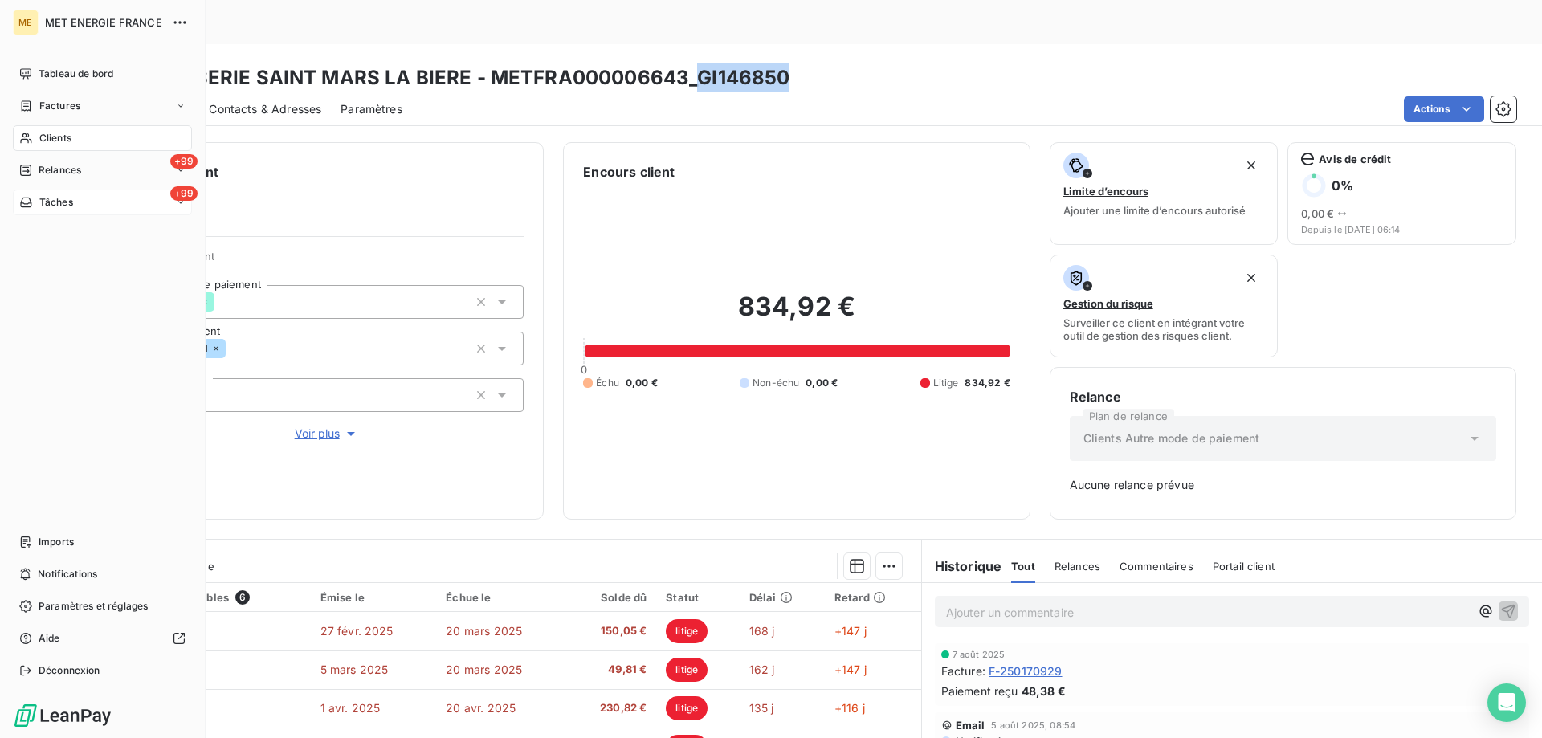
click at [40, 200] on span "Tâches" at bounding box center [56, 202] width 34 height 14
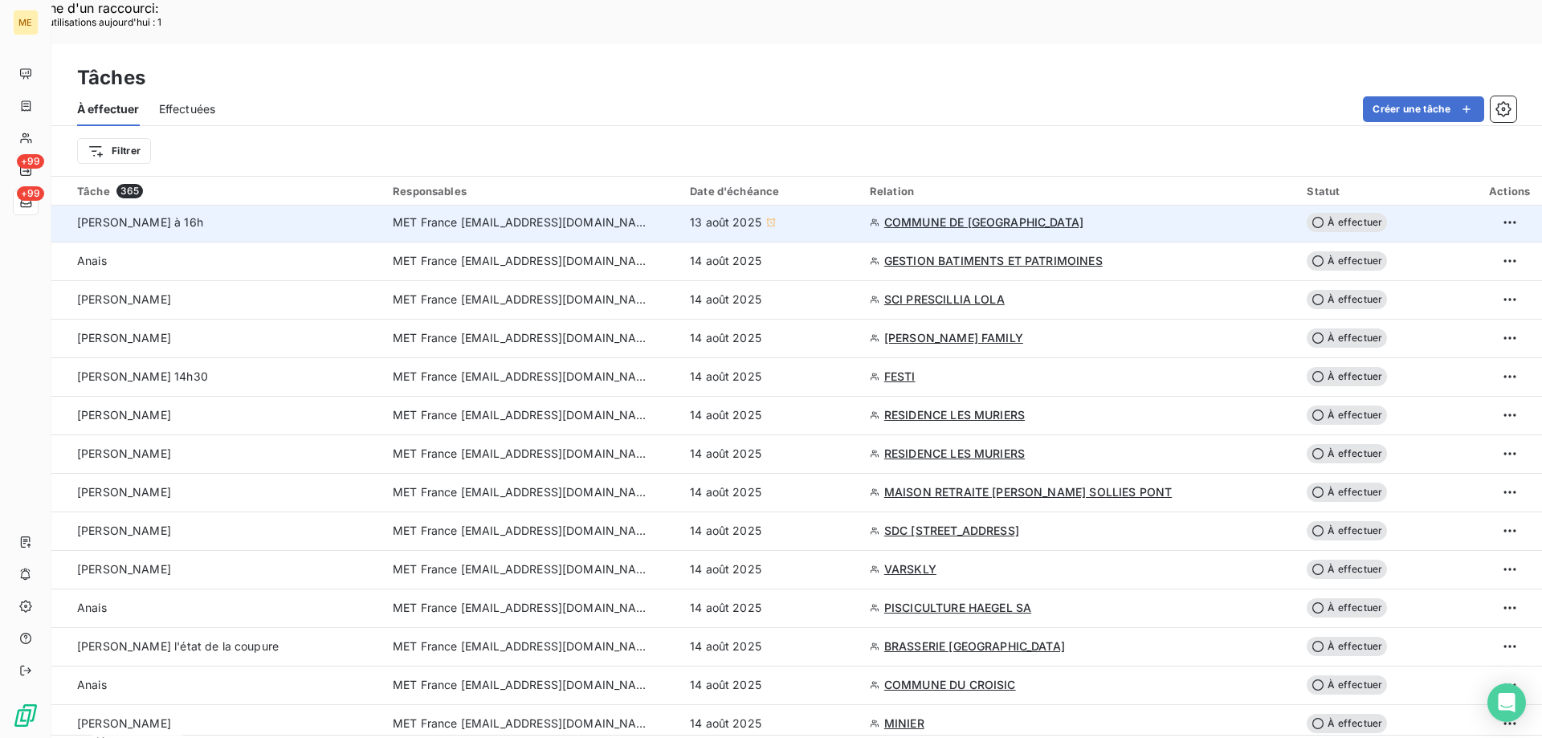
scroll to position [161, 0]
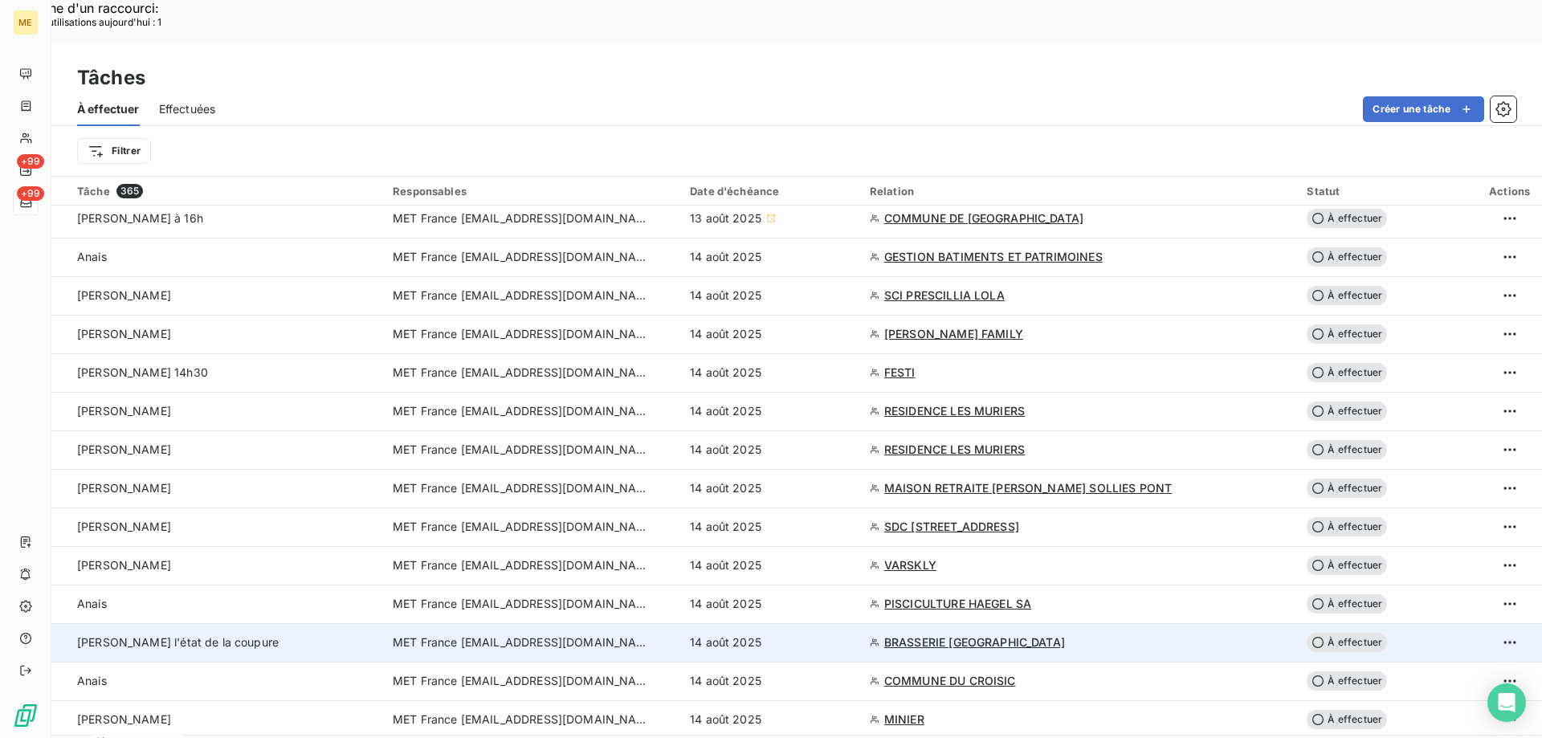
click at [560, 634] on span "MET France [EMAIL_ADDRESS][DOMAIN_NAME]" at bounding box center [521, 642] width 257 height 16
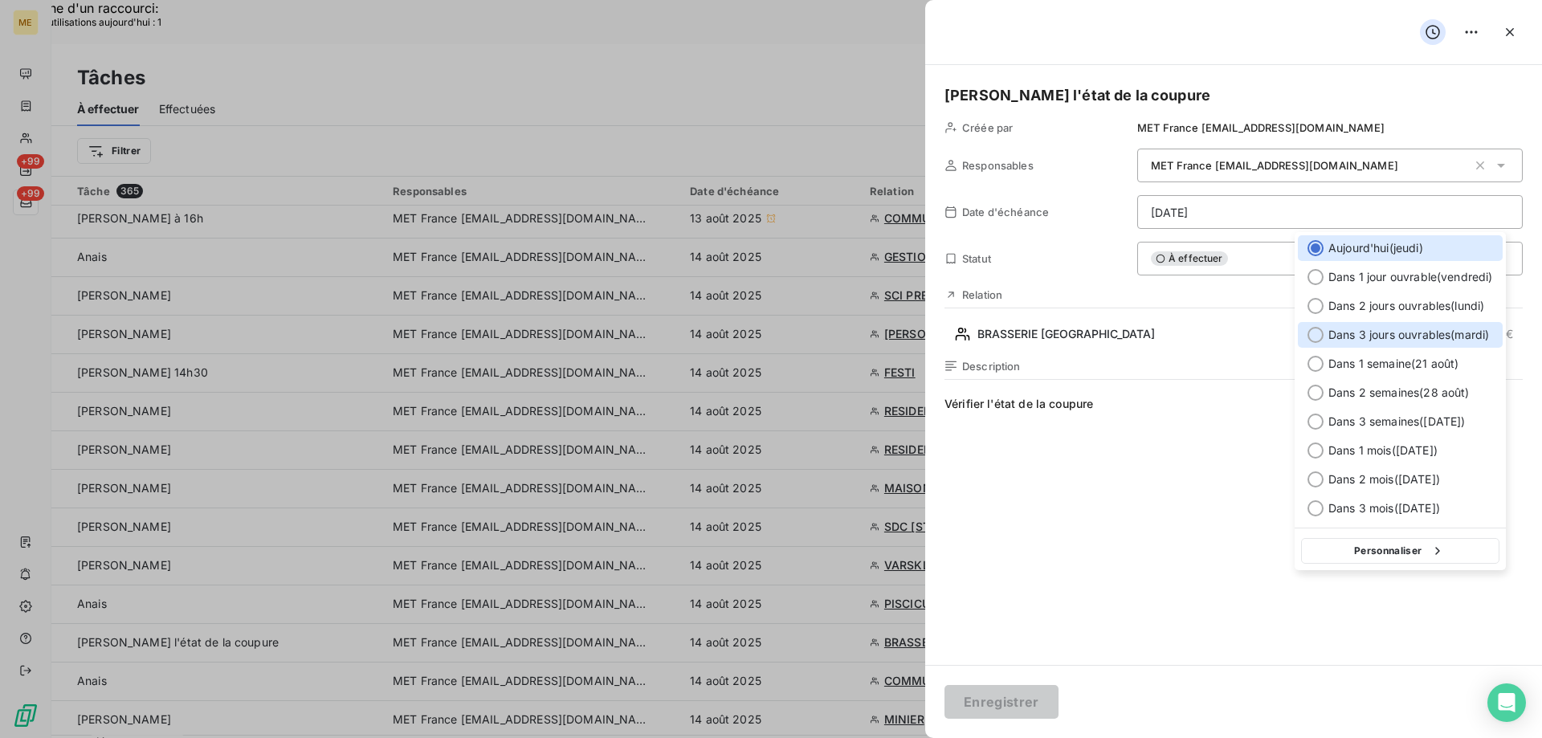
click at [1326, 331] on div "Dans 3 jours ouvrables ( mardi )" at bounding box center [1400, 335] width 205 height 26
type input "[DATE]"
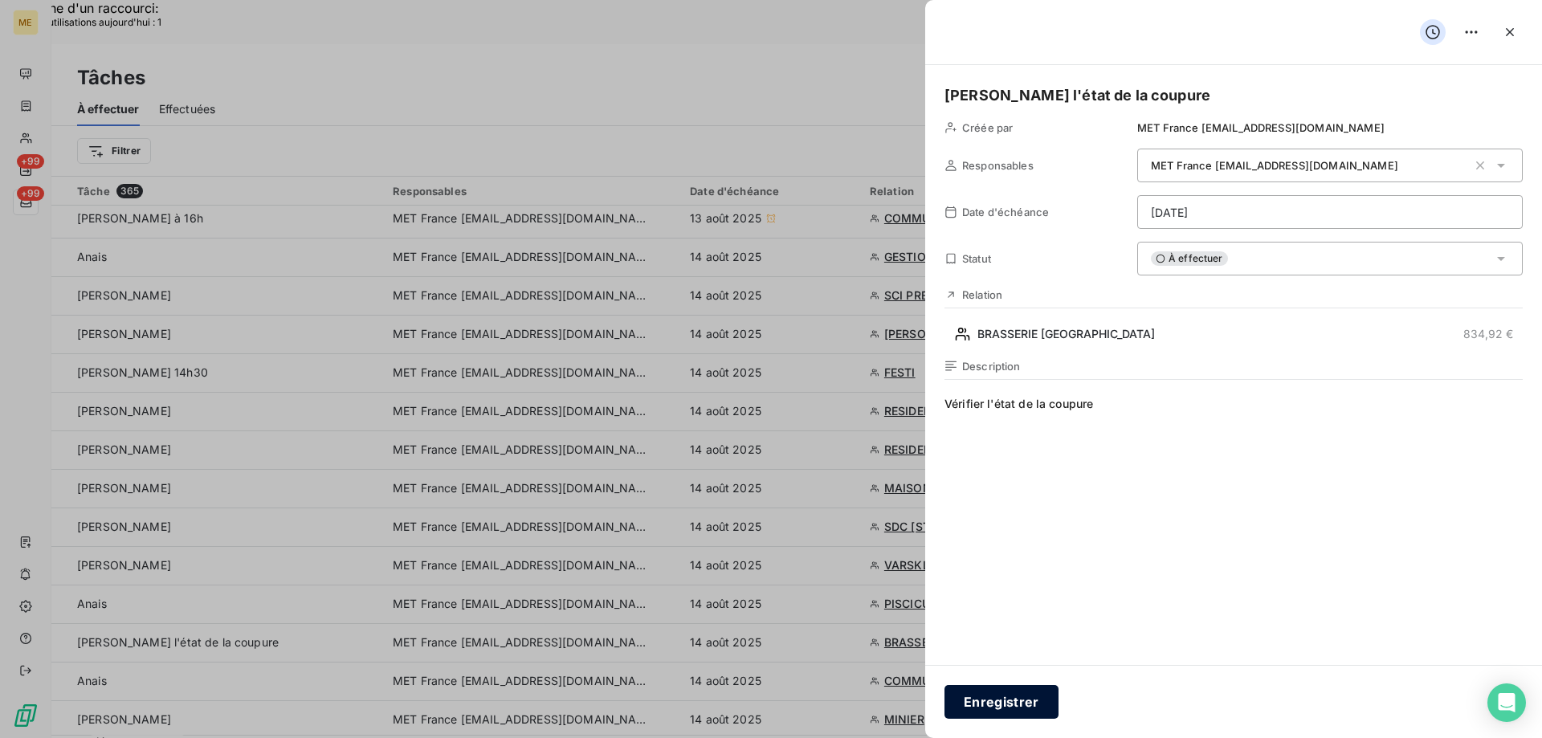
click at [986, 696] on button "Enregistrer" at bounding box center [1001, 702] width 114 height 34
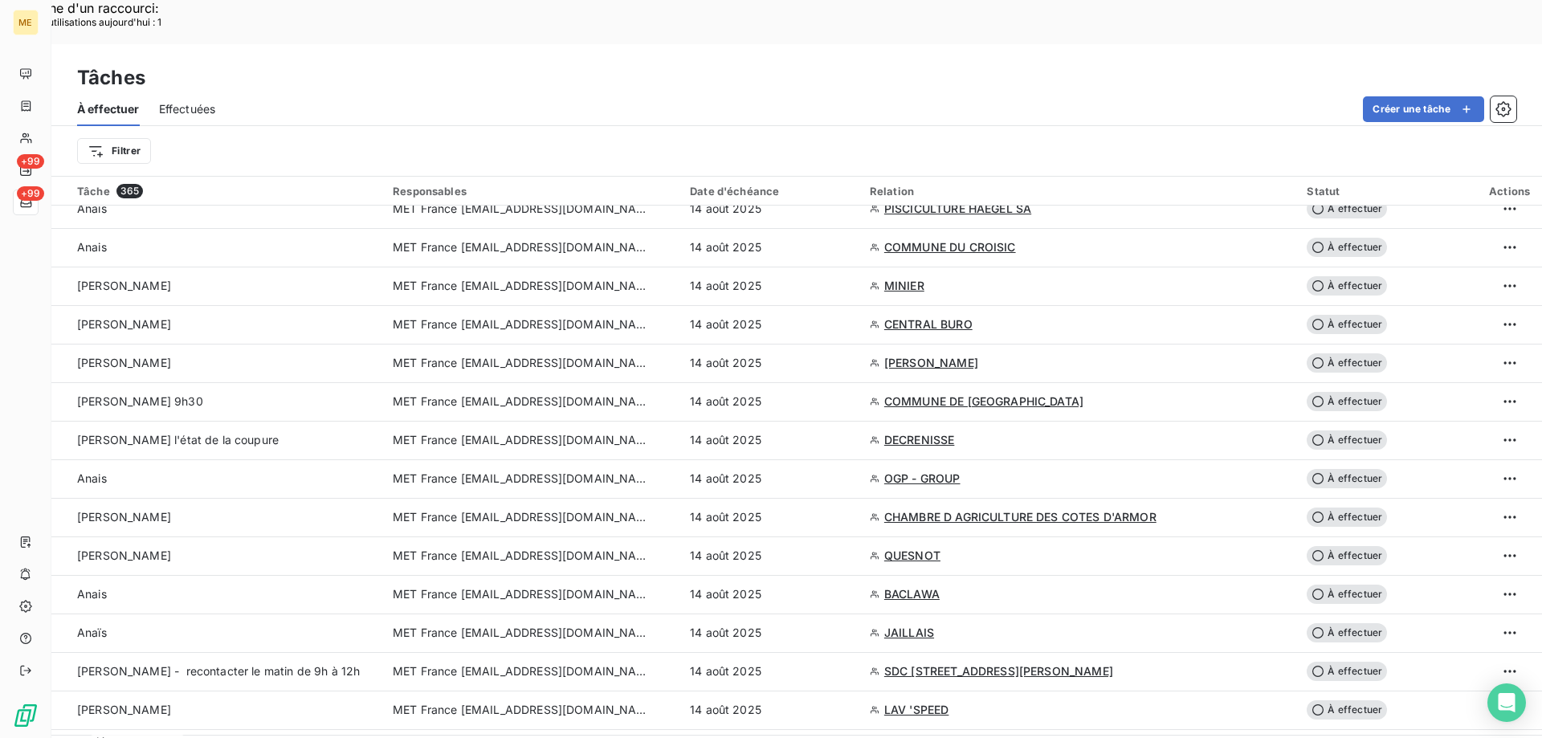
scroll to position [562, 0]
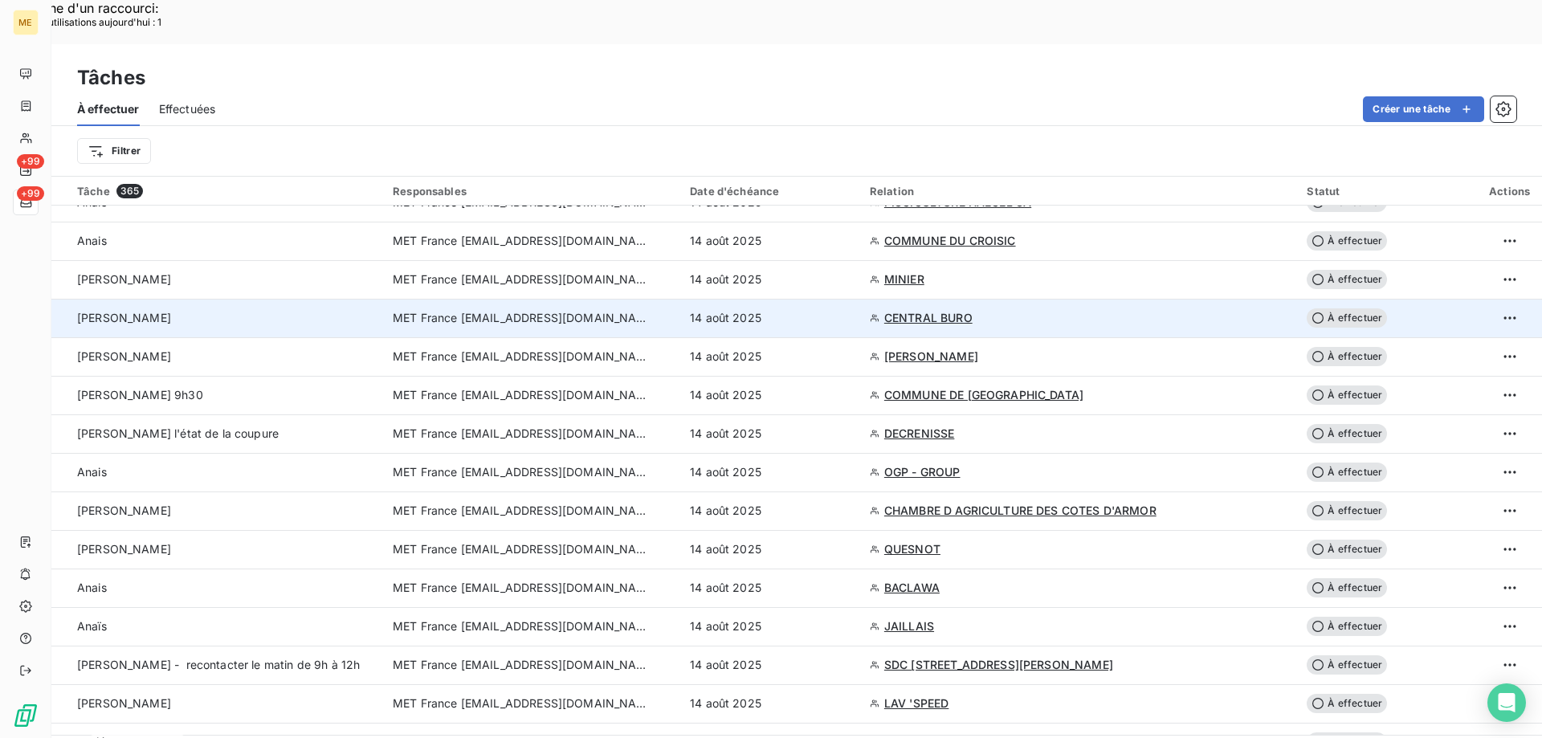
click at [549, 310] on span "MET France [EMAIL_ADDRESS][DOMAIN_NAME]" at bounding box center [521, 318] width 257 height 16
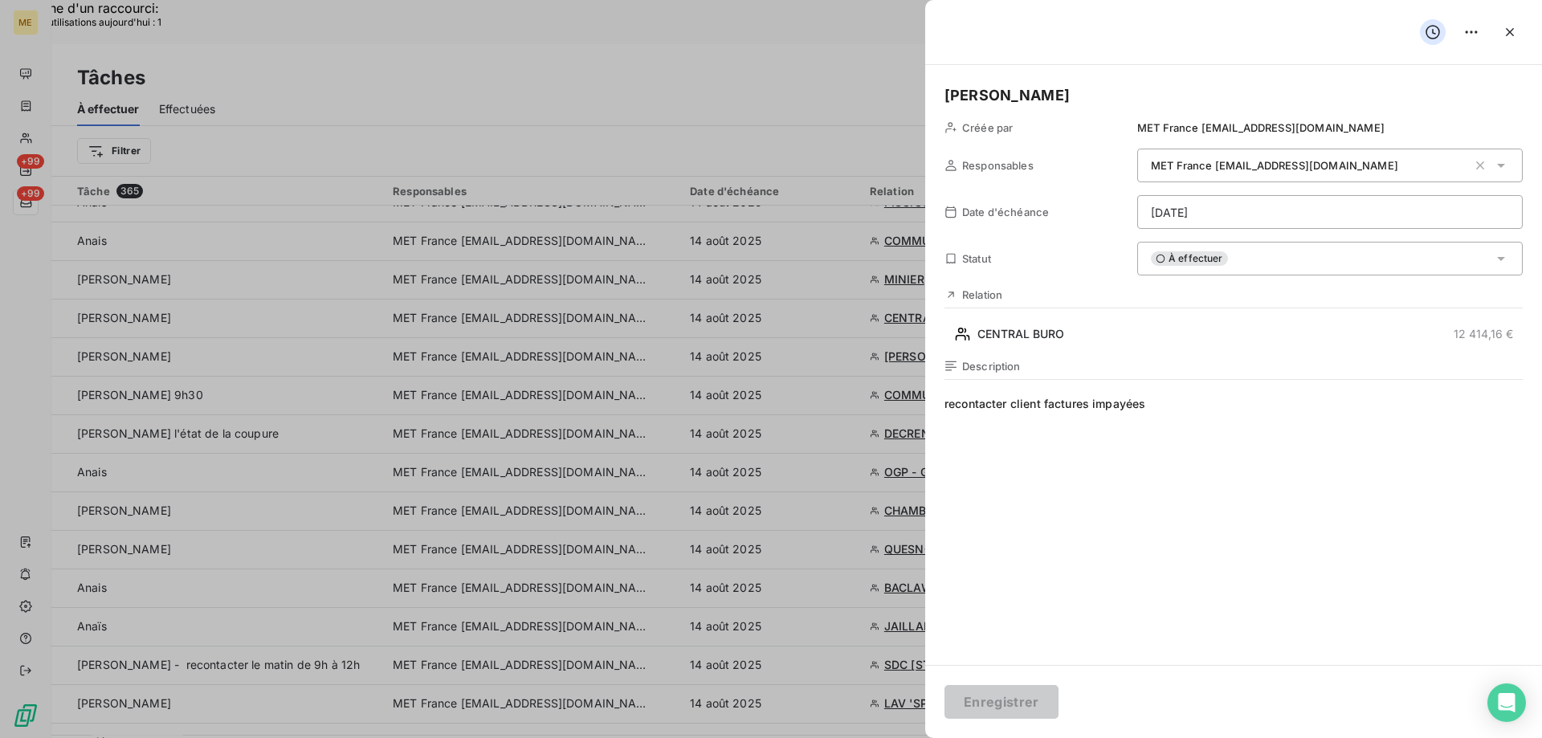
click at [717, 108] on div at bounding box center [771, 369] width 1542 height 738
click at [1253, 254] on div "À effectuer" at bounding box center [1329, 259] width 385 height 34
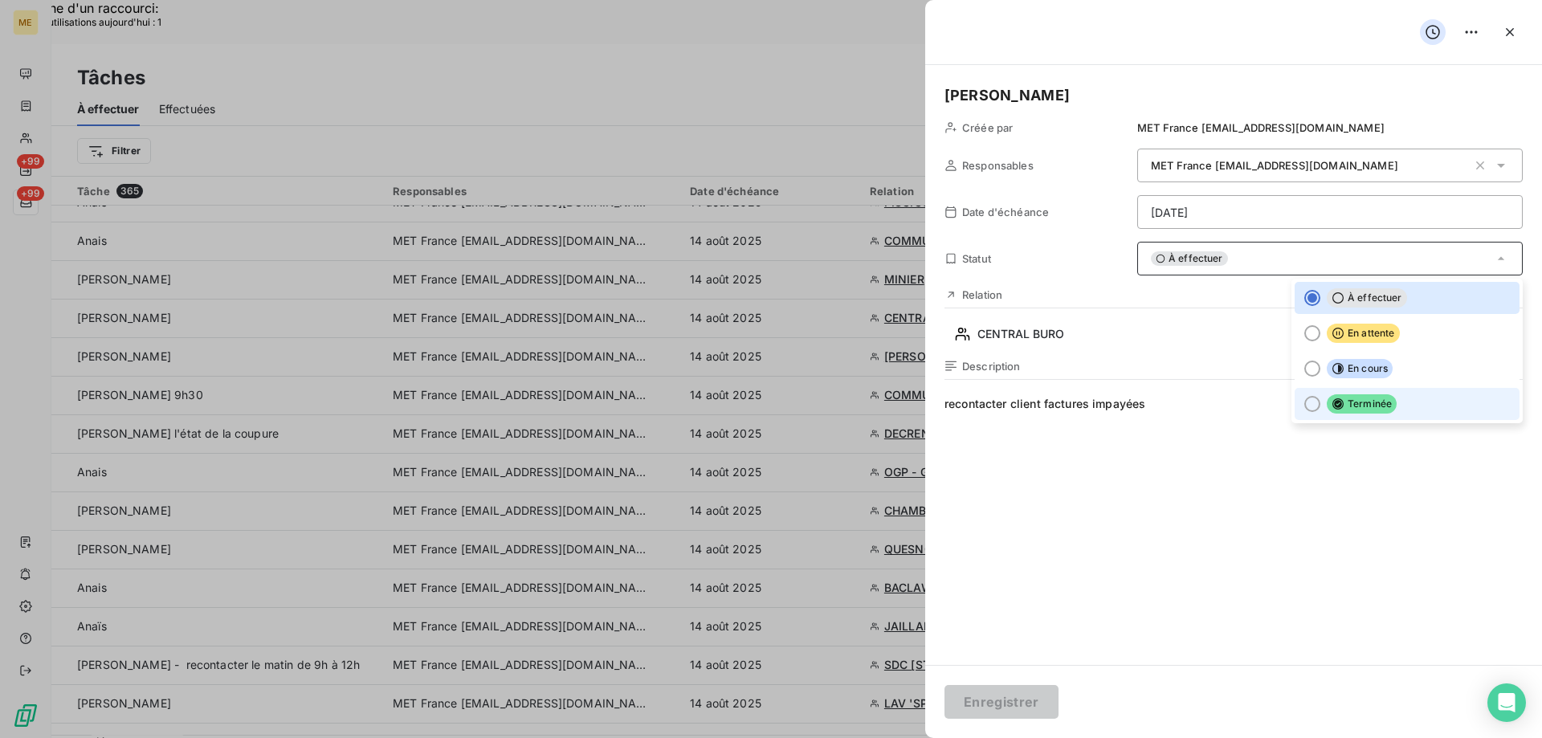
click at [1304, 408] on div at bounding box center [1312, 404] width 16 height 16
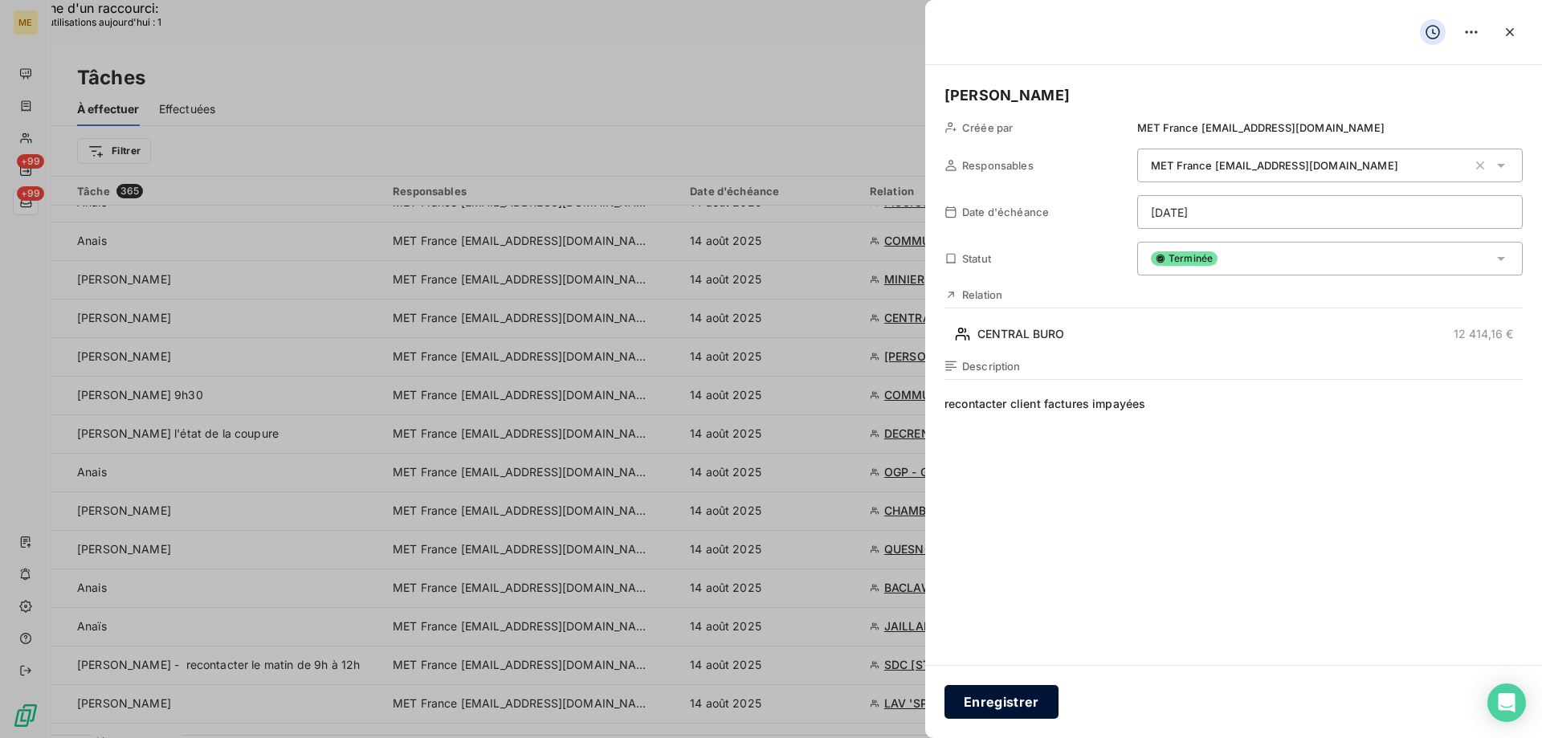
click at [1018, 695] on button "Enregistrer" at bounding box center [1001, 702] width 114 height 34
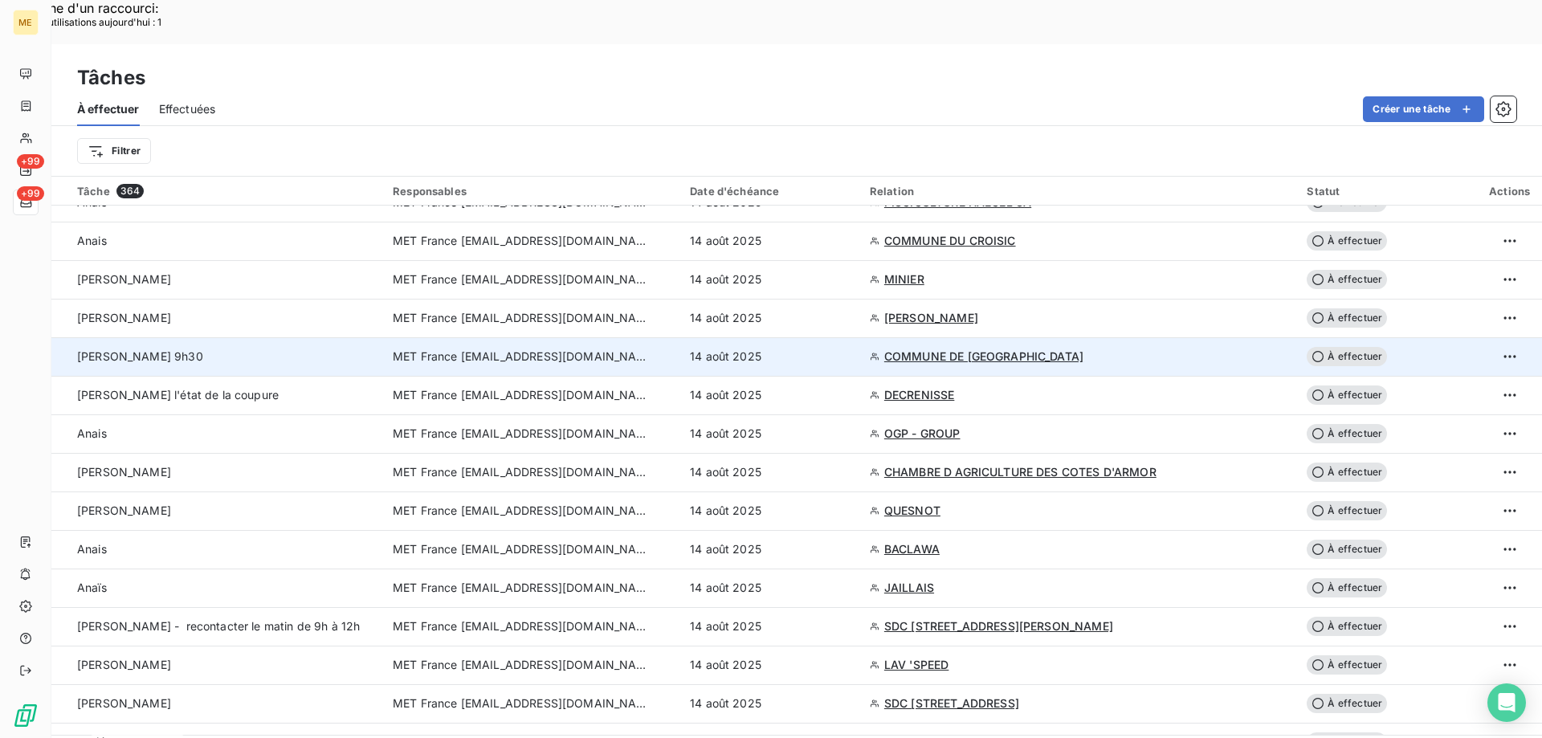
click at [564, 337] on td "MET France [EMAIL_ADDRESS][DOMAIN_NAME]" at bounding box center [531, 356] width 297 height 39
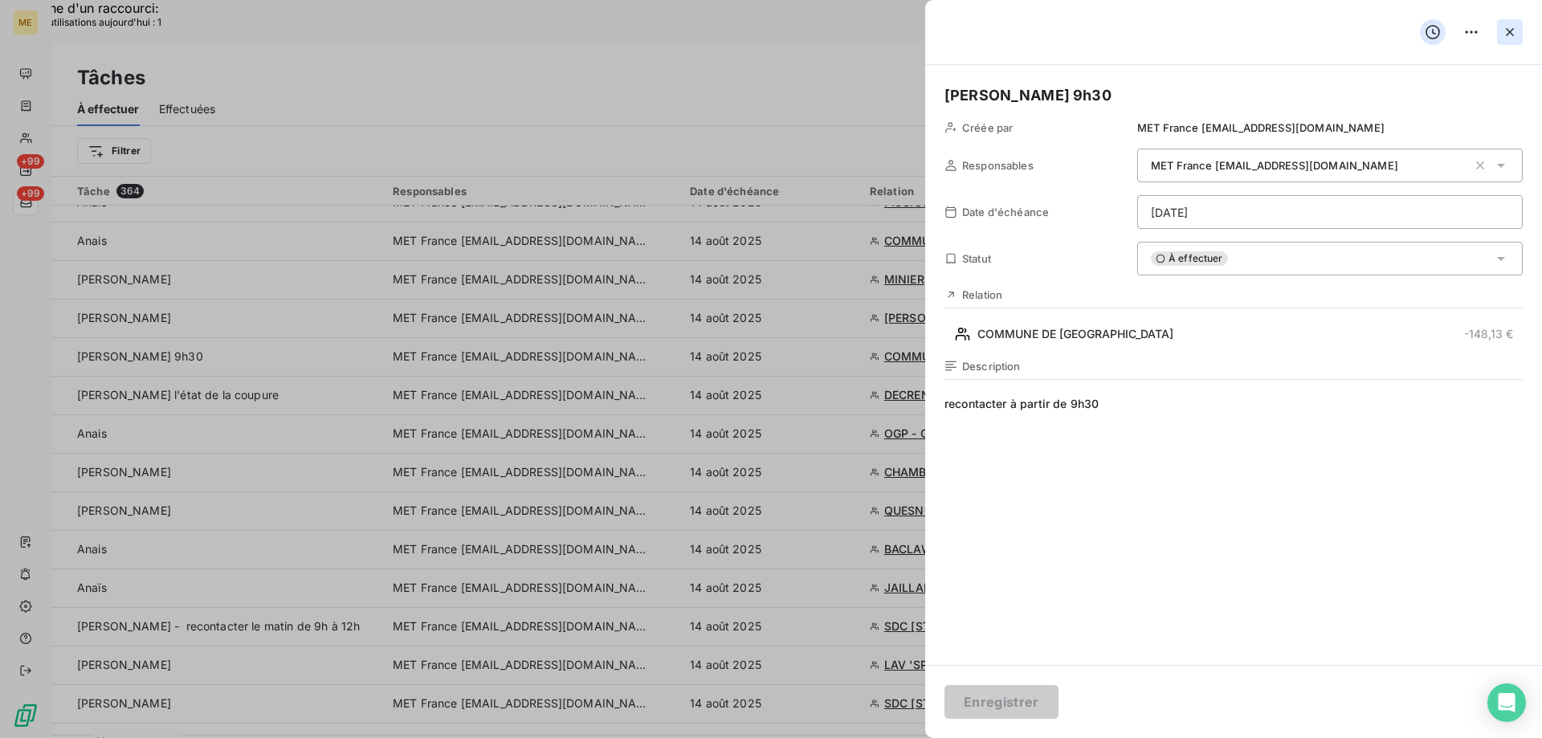
click at [1507, 38] on icon "button" at bounding box center [1510, 32] width 16 height 16
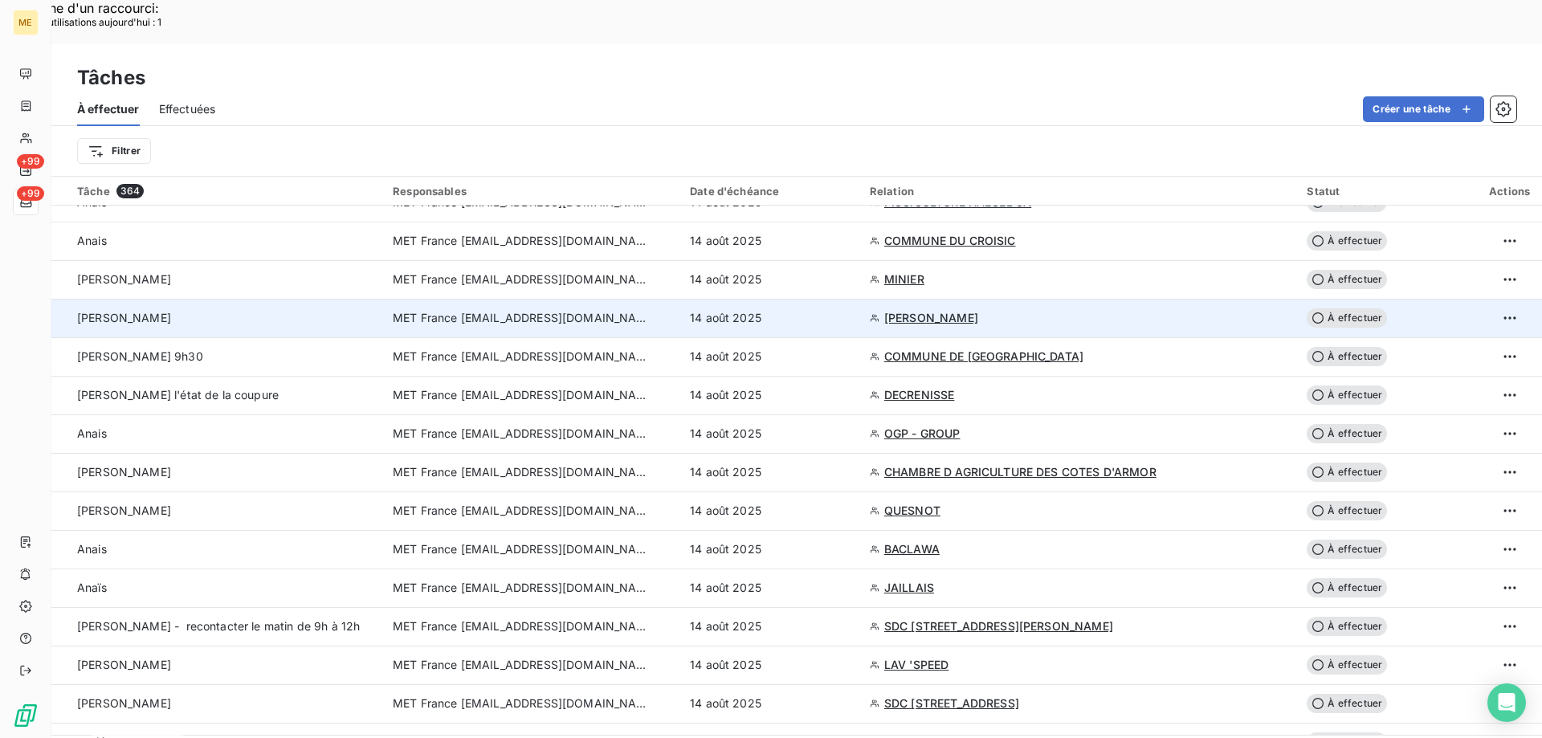
click at [521, 310] on span "MET France [EMAIL_ADDRESS][DOMAIN_NAME]" at bounding box center [521, 318] width 257 height 16
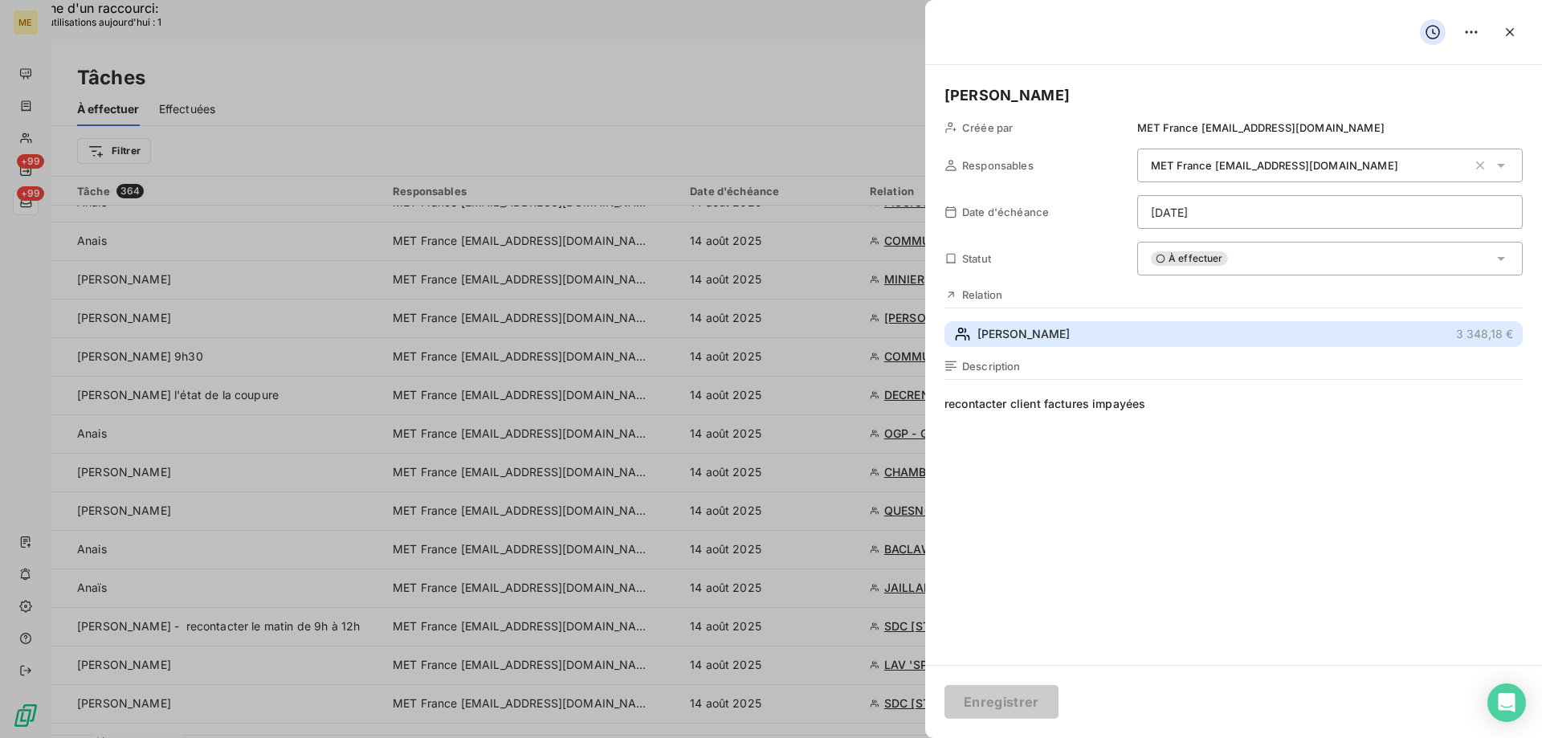
click at [1042, 333] on span "[PERSON_NAME]" at bounding box center [1023, 334] width 92 height 16
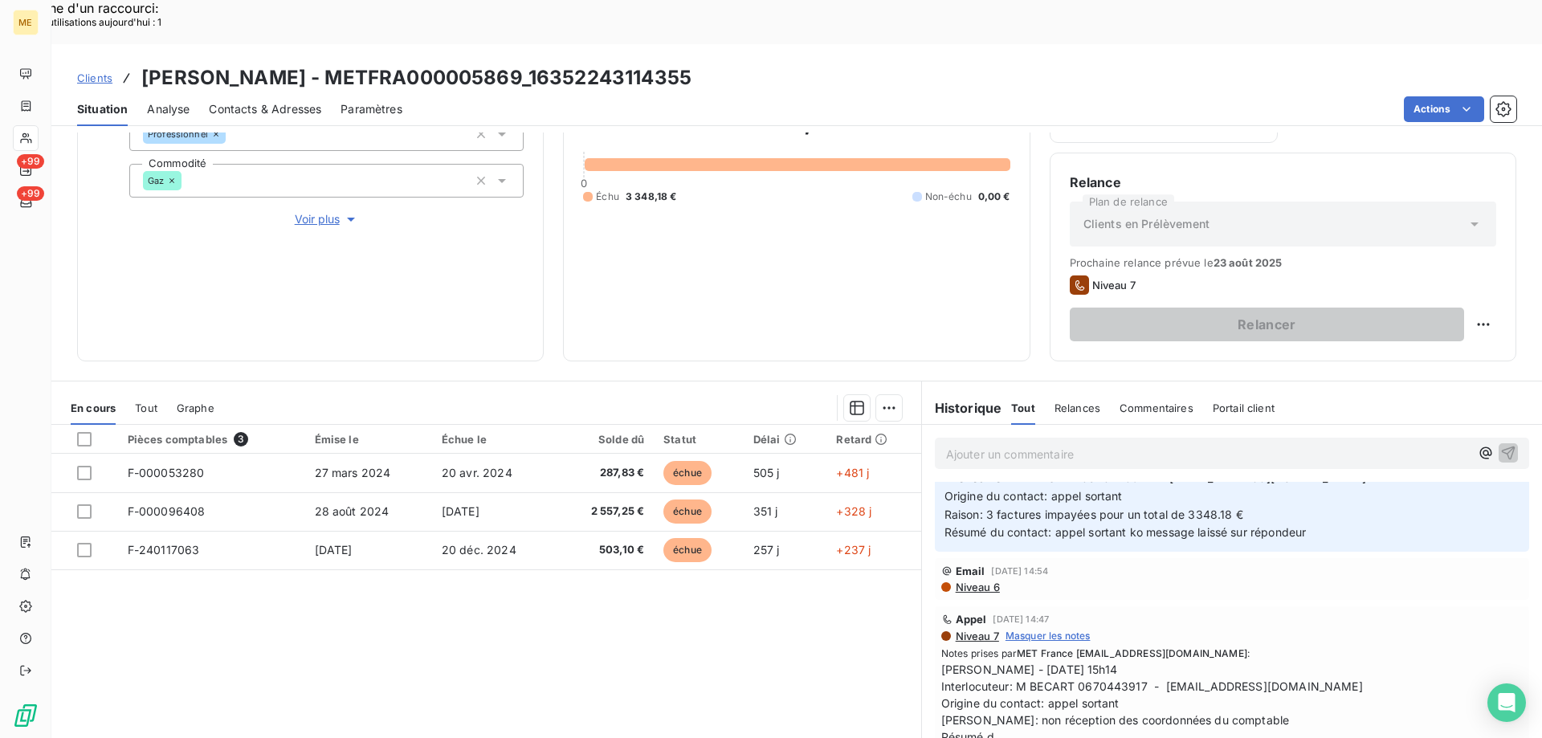
scroll to position [80, 0]
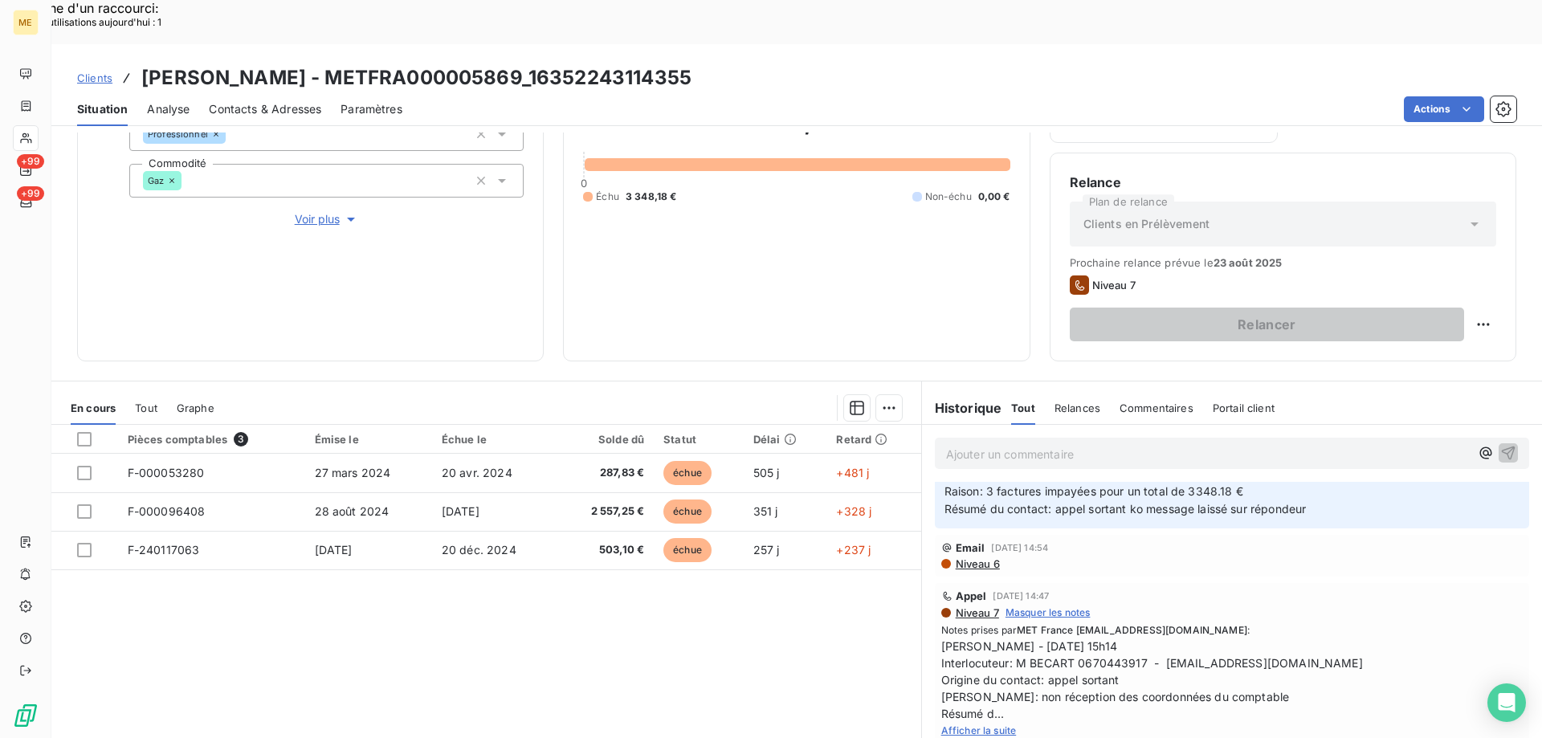
click at [981, 724] on span "Afficher la suite" at bounding box center [978, 730] width 75 height 12
click at [1070, 638] on span "[PERSON_NAME] - [DATE] 15h14 Interlocuteur: M BECART 0670443917 - [EMAIL_ADDRES…" at bounding box center [1231, 680] width 581 height 84
drag, startPoint x: 573, startPoint y: 33, endPoint x: 729, endPoint y: 22, distance: 156.2
click at [691, 63] on h3 "[PERSON_NAME] - METFRA000005869_16352243114355" at bounding box center [416, 77] width 550 height 29
copy h3 "16352243114355"
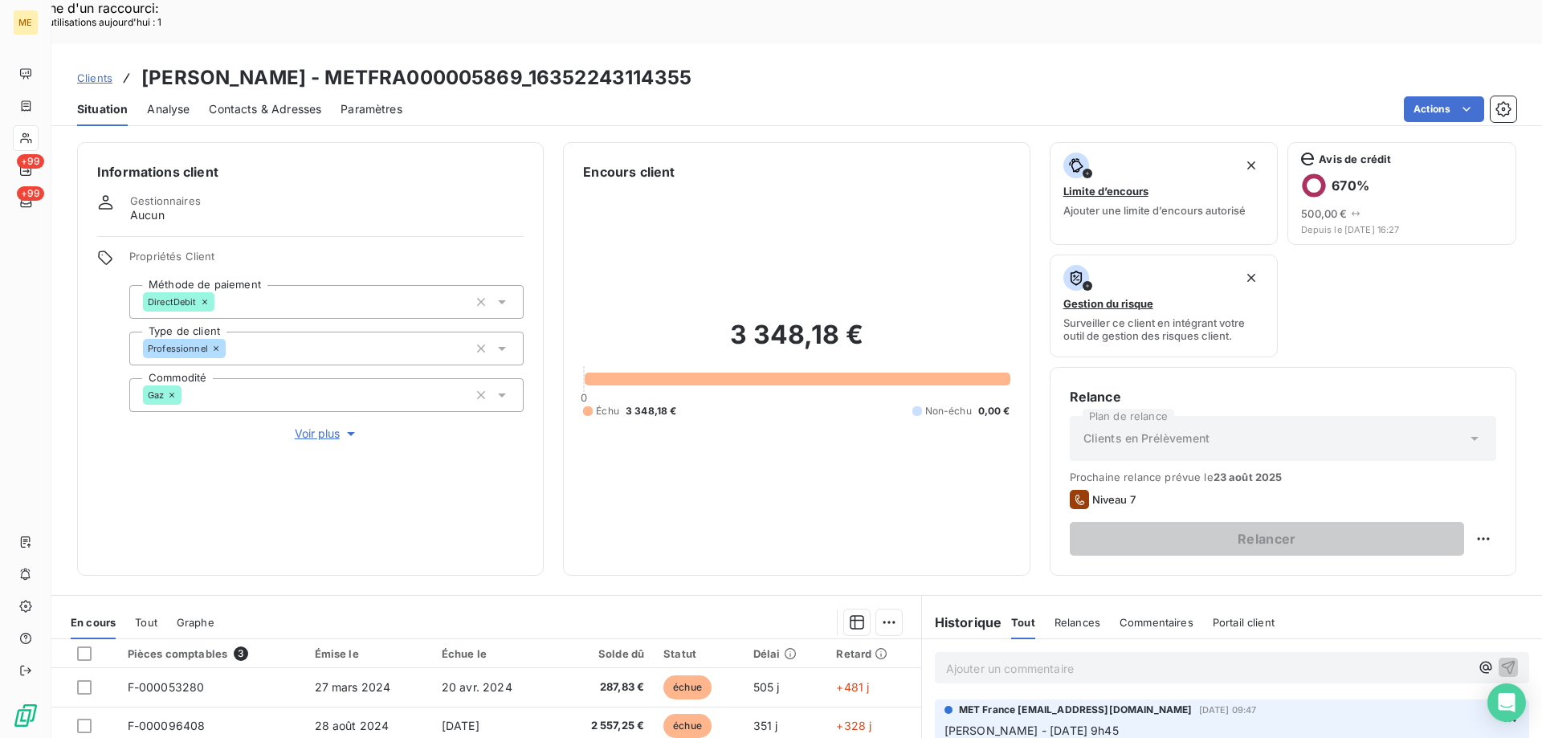
scroll to position [214, 0]
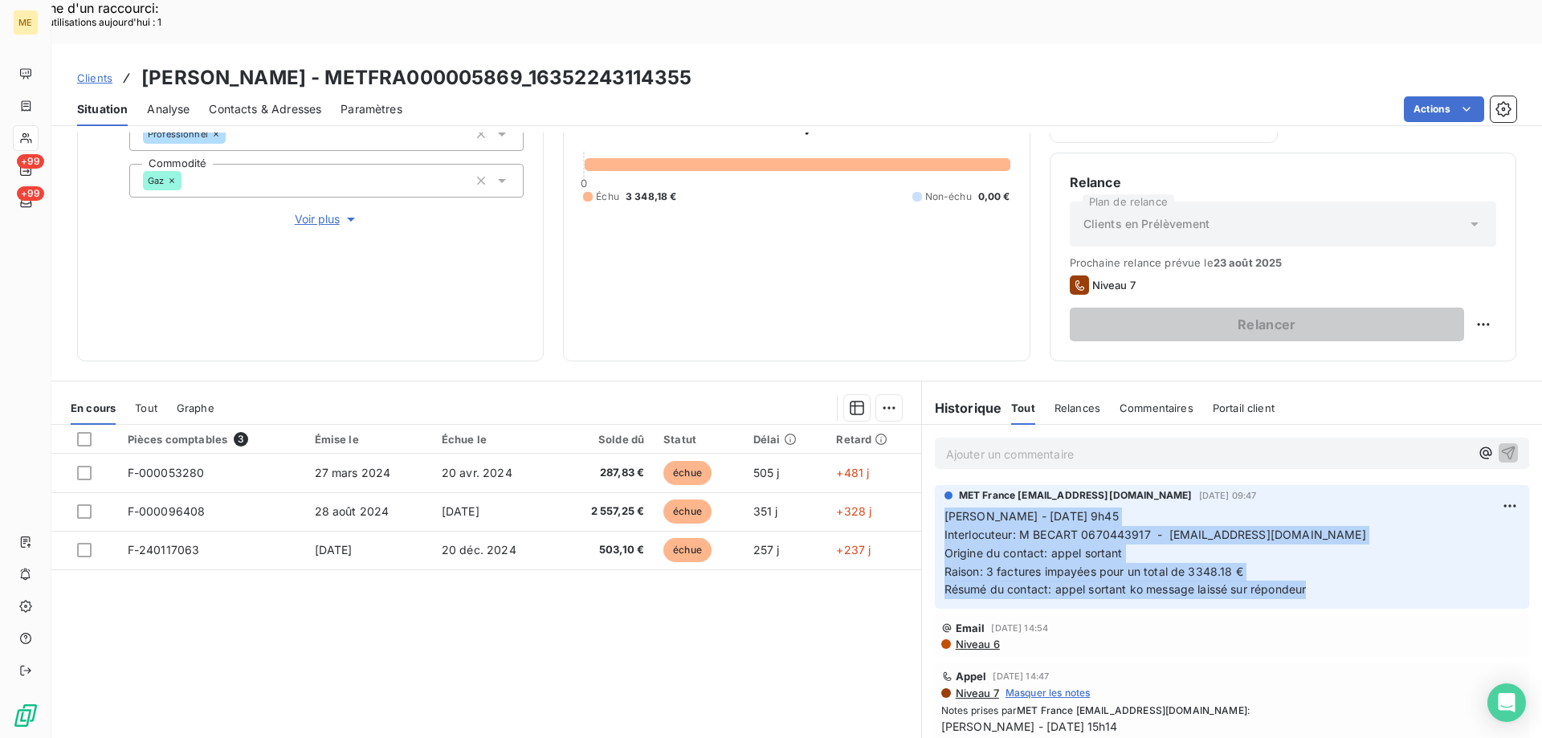
drag, startPoint x: 1299, startPoint y: 555, endPoint x: 931, endPoint y: 468, distance: 378.6
click at [935, 485] on div "MET France [EMAIL_ADDRESS][DOMAIN_NAME] [DATE] 09:47 [PERSON_NAME] - [DATE] 9h4…" at bounding box center [1232, 547] width 594 height 124
copy p "[PERSON_NAME] - [DATE] 9h45 Interlocuteur: M BECART 0670443917 - [EMAIL_ADDRESS…"
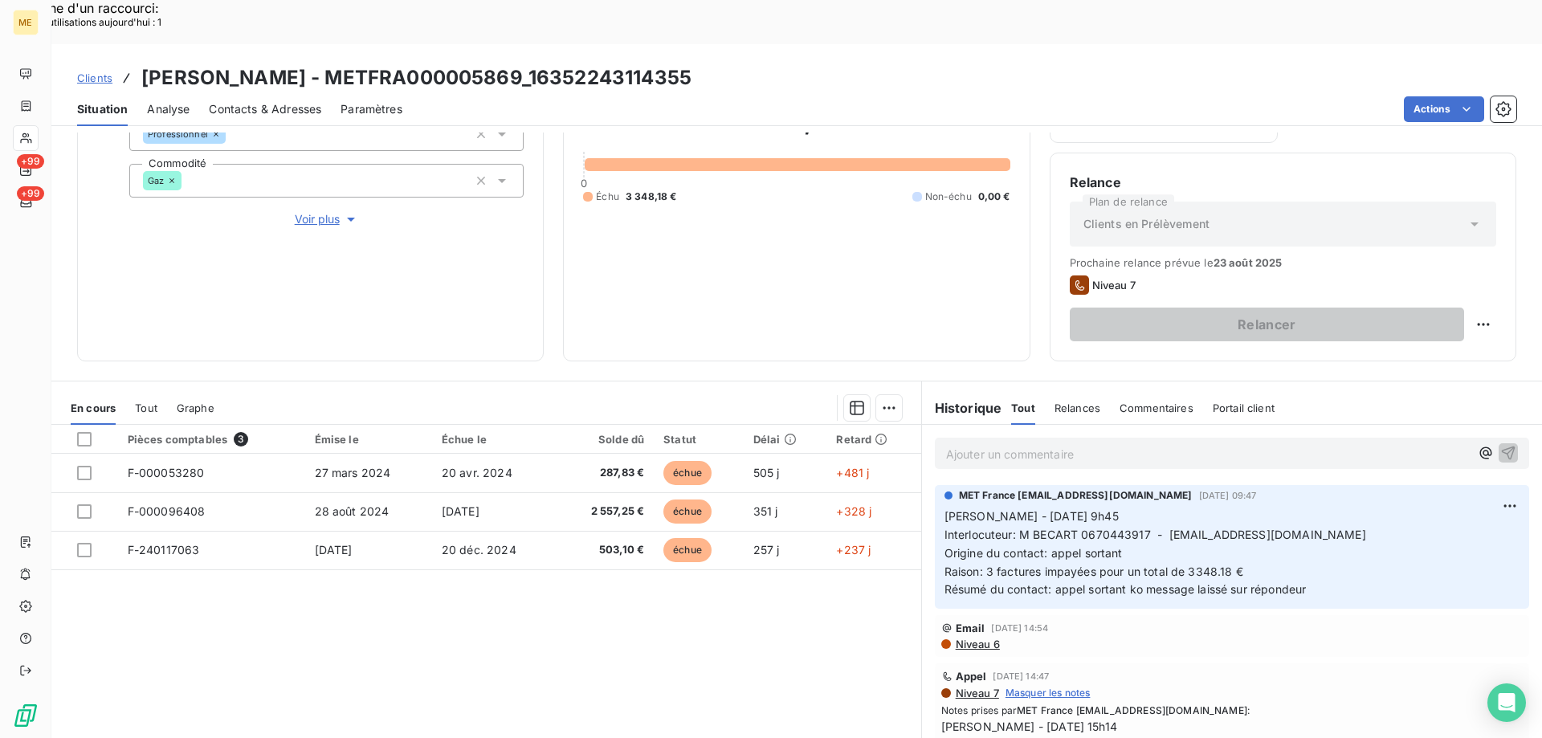
click at [951, 444] on p "Ajouter un commentaire ﻿" at bounding box center [1208, 454] width 524 height 20
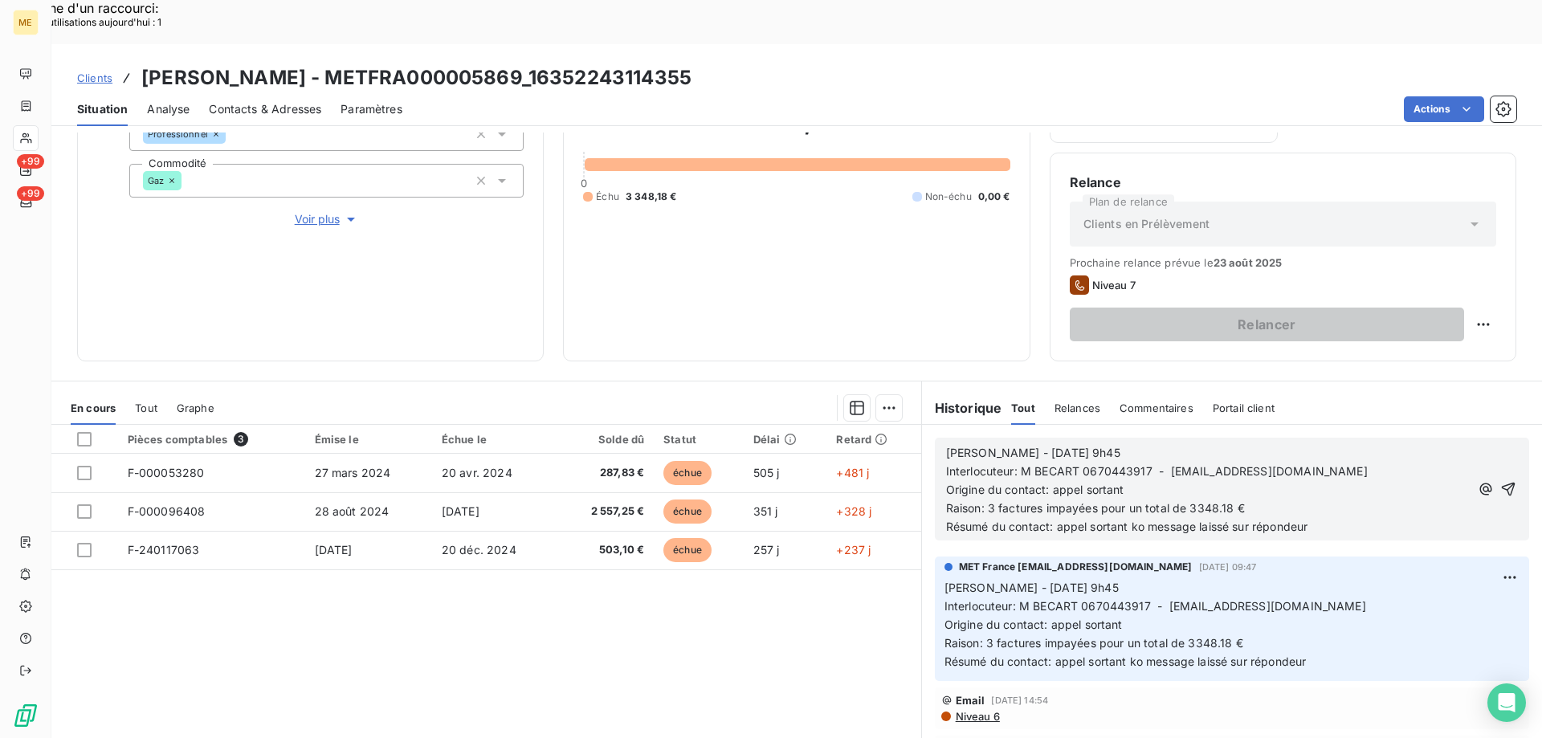
click at [995, 446] on span "[PERSON_NAME] - [DATE] 9h45" at bounding box center [1033, 453] width 174 height 14
click at [1144, 444] on p "[PERSON_NAME] - [DATE] 9h45" at bounding box center [1208, 453] width 524 height 18
click at [1502, 483] on icon "button" at bounding box center [1509, 490] width 14 height 14
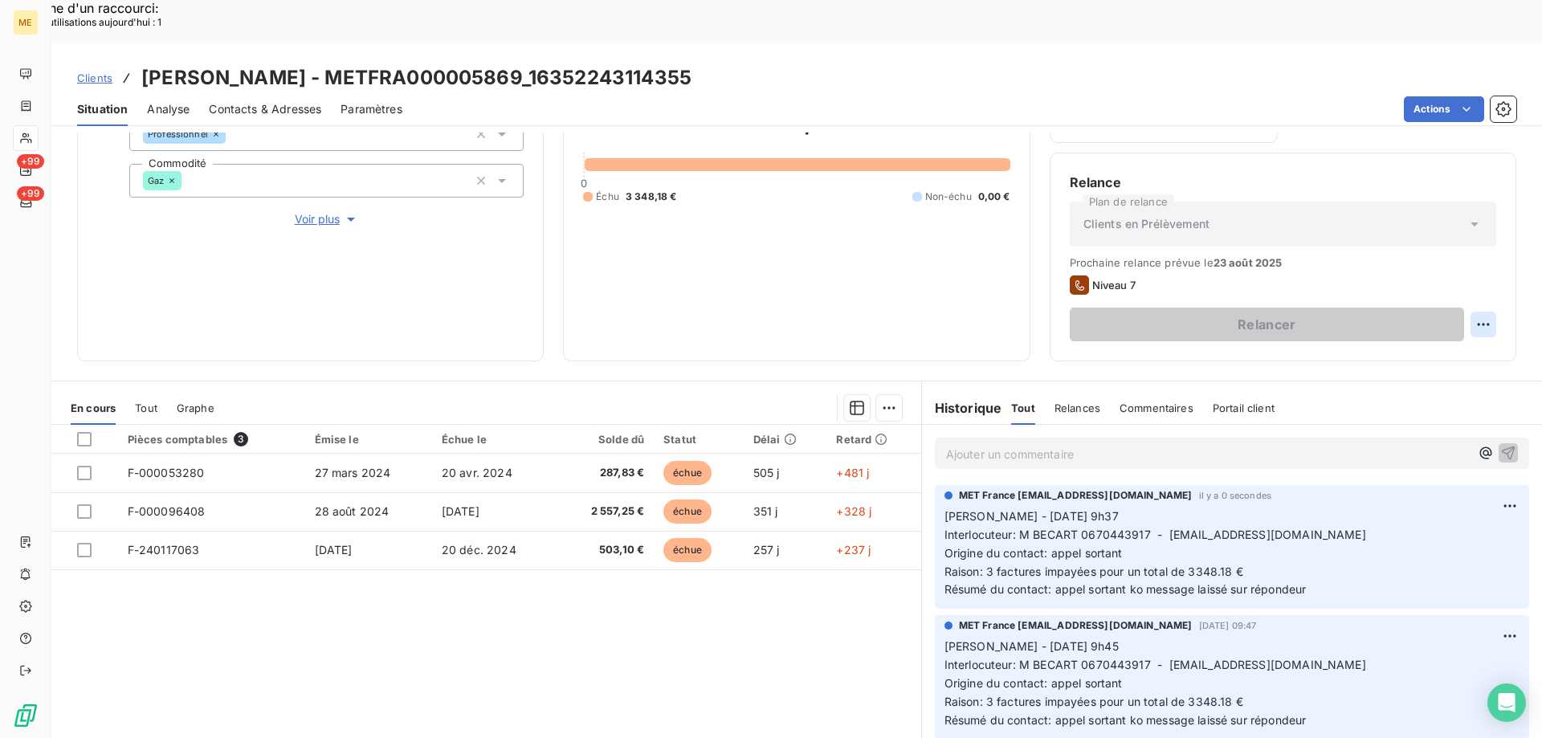
click at [1395, 311] on div "Replanifier cette action" at bounding box center [1405, 316] width 144 height 26
select select "7"
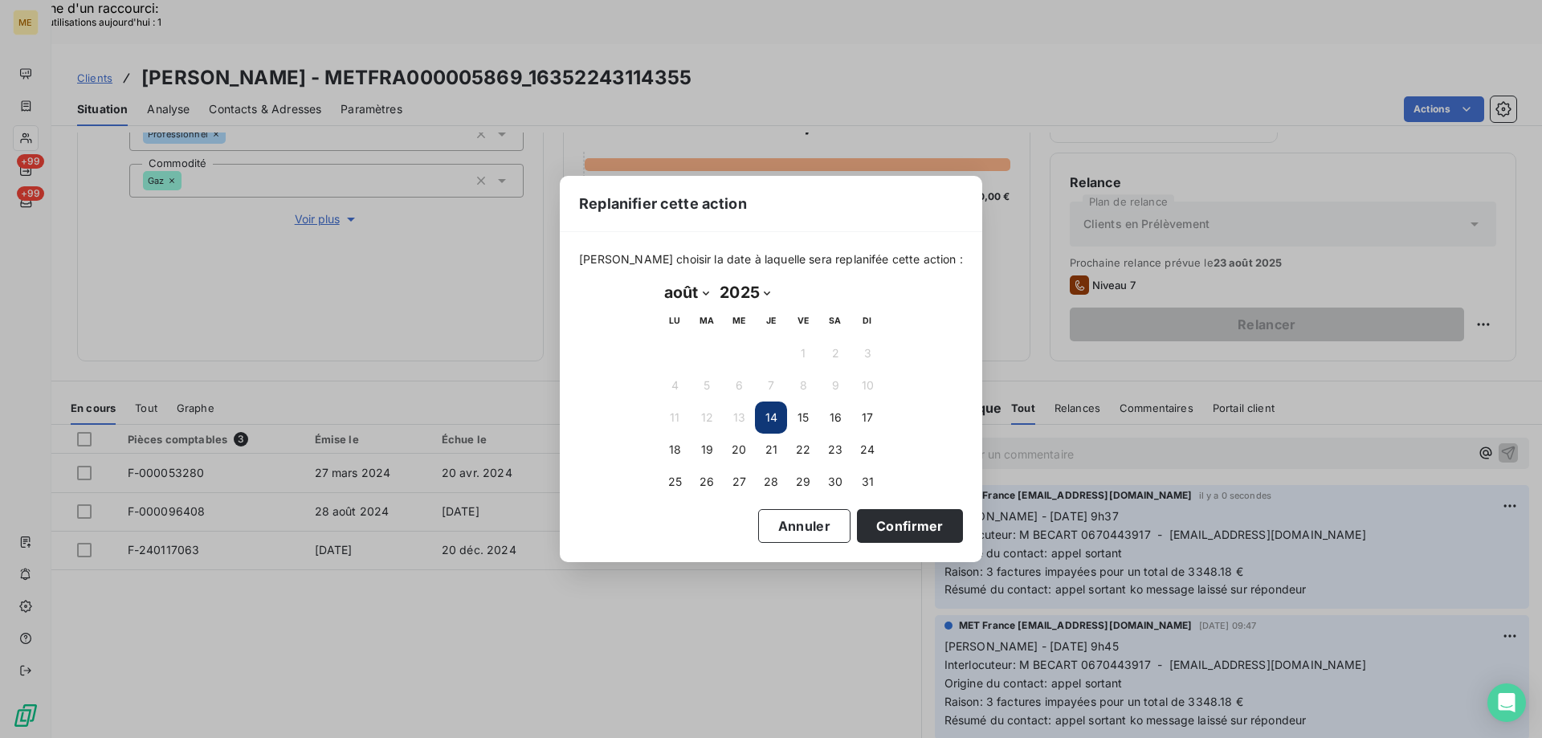
click at [832, 521] on div "Annuler Confirmer" at bounding box center [771, 526] width 384 height 34
click at [857, 524] on button "Confirmer" at bounding box center [910, 526] width 106 height 34
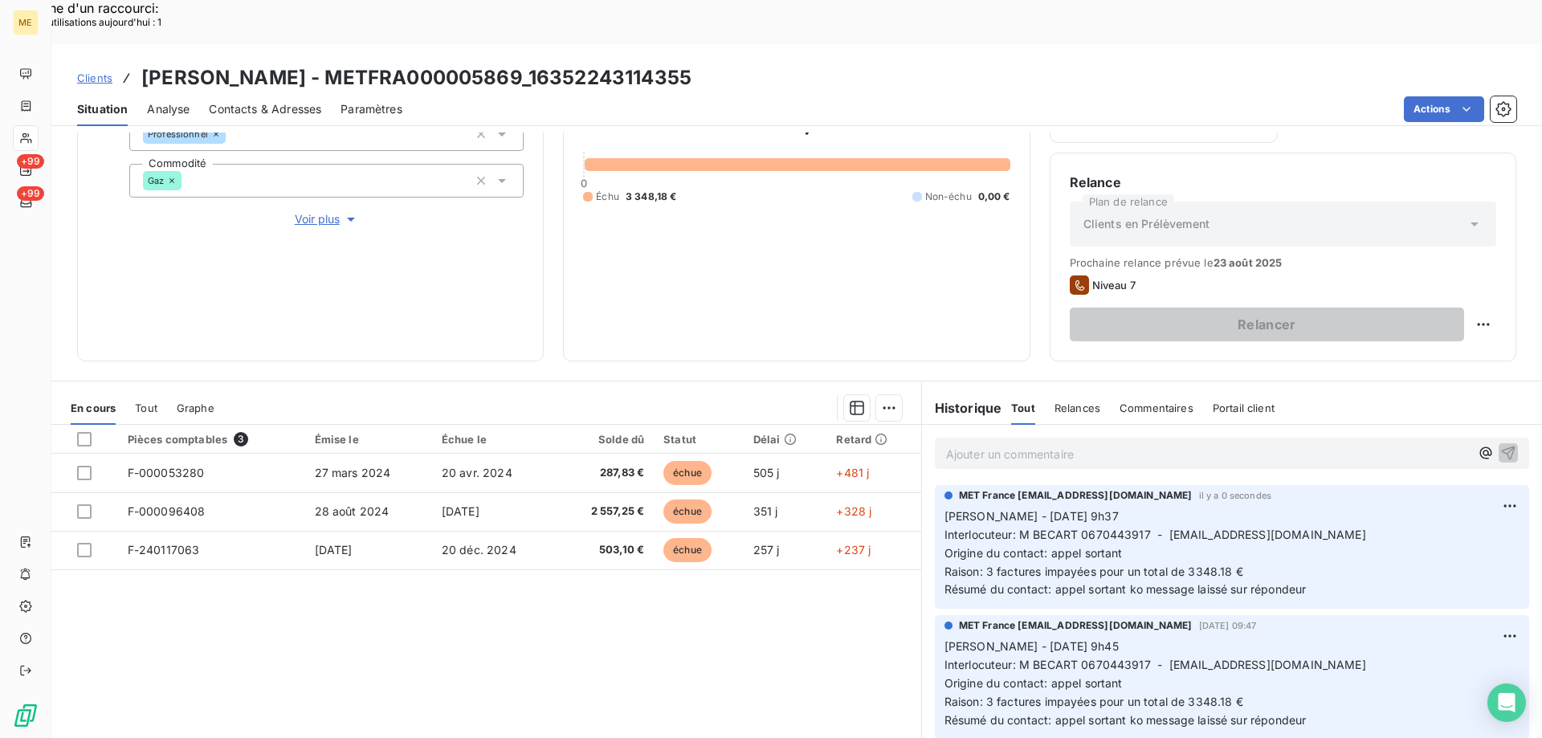
click at [1453, 308] on div "Relancer" at bounding box center [1283, 325] width 426 height 34
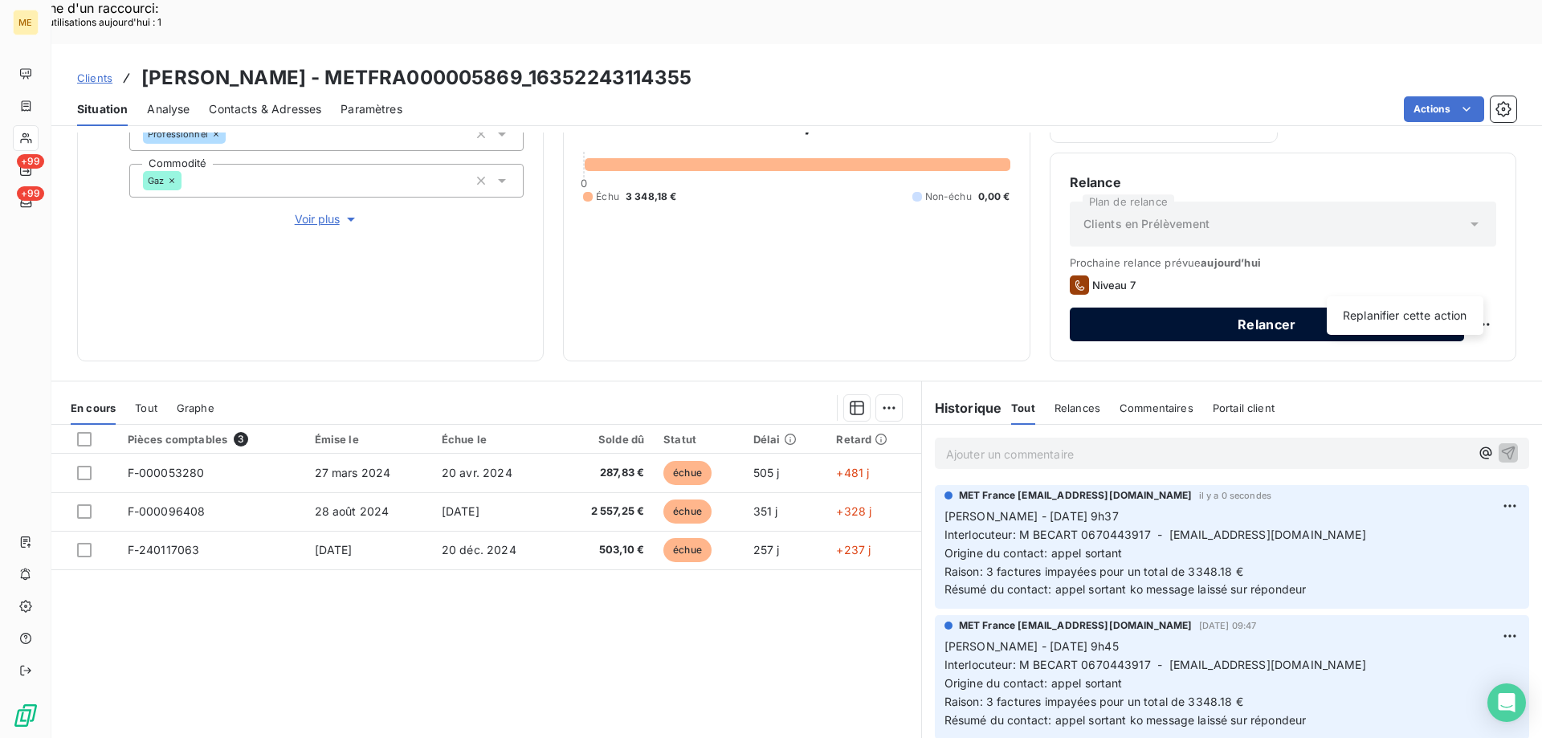
click at [1163, 308] on button "Relancer" at bounding box center [1267, 325] width 394 height 34
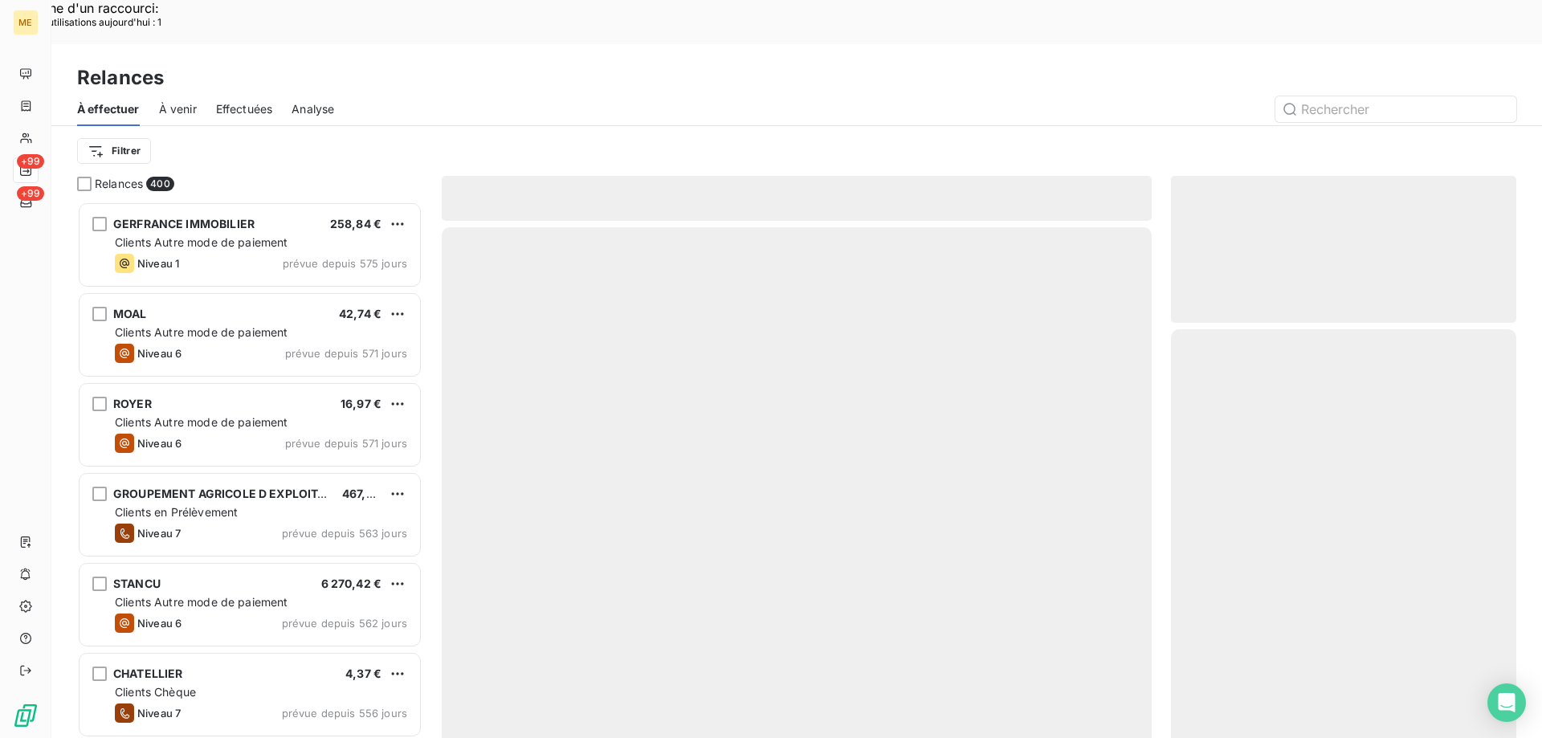
scroll to position [568, 333]
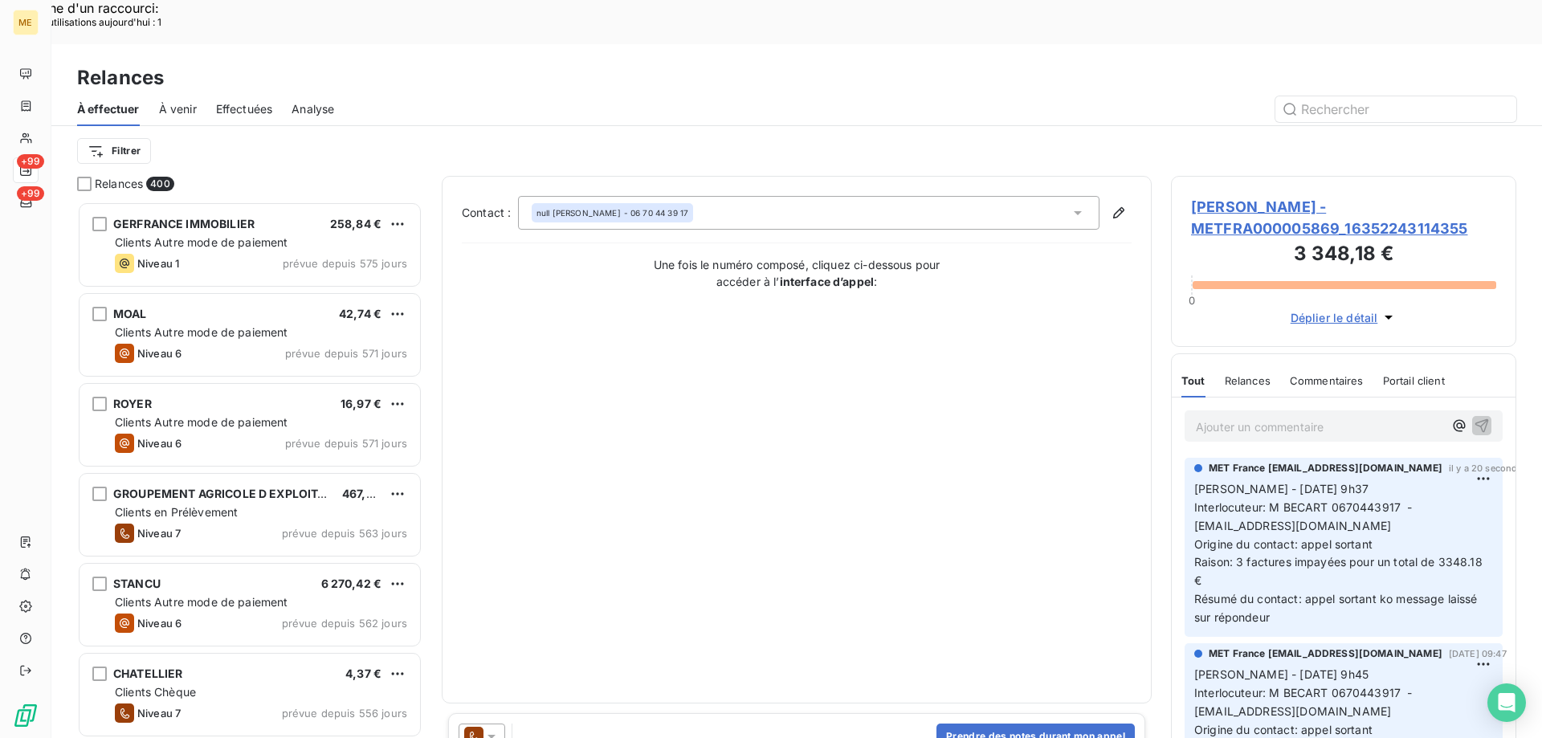
click at [492, 728] on icon at bounding box center [491, 736] width 16 height 16
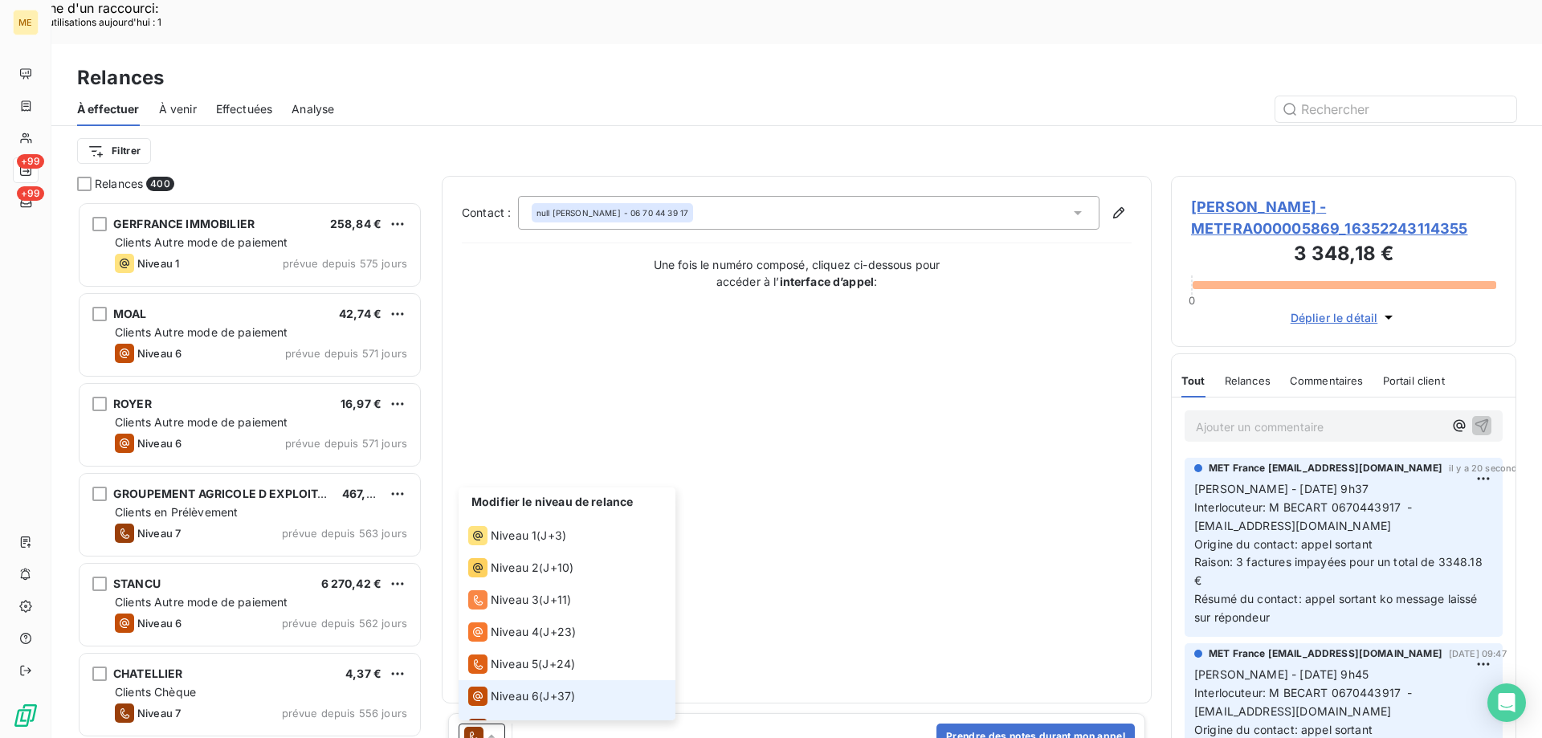
scroll to position [24, 0]
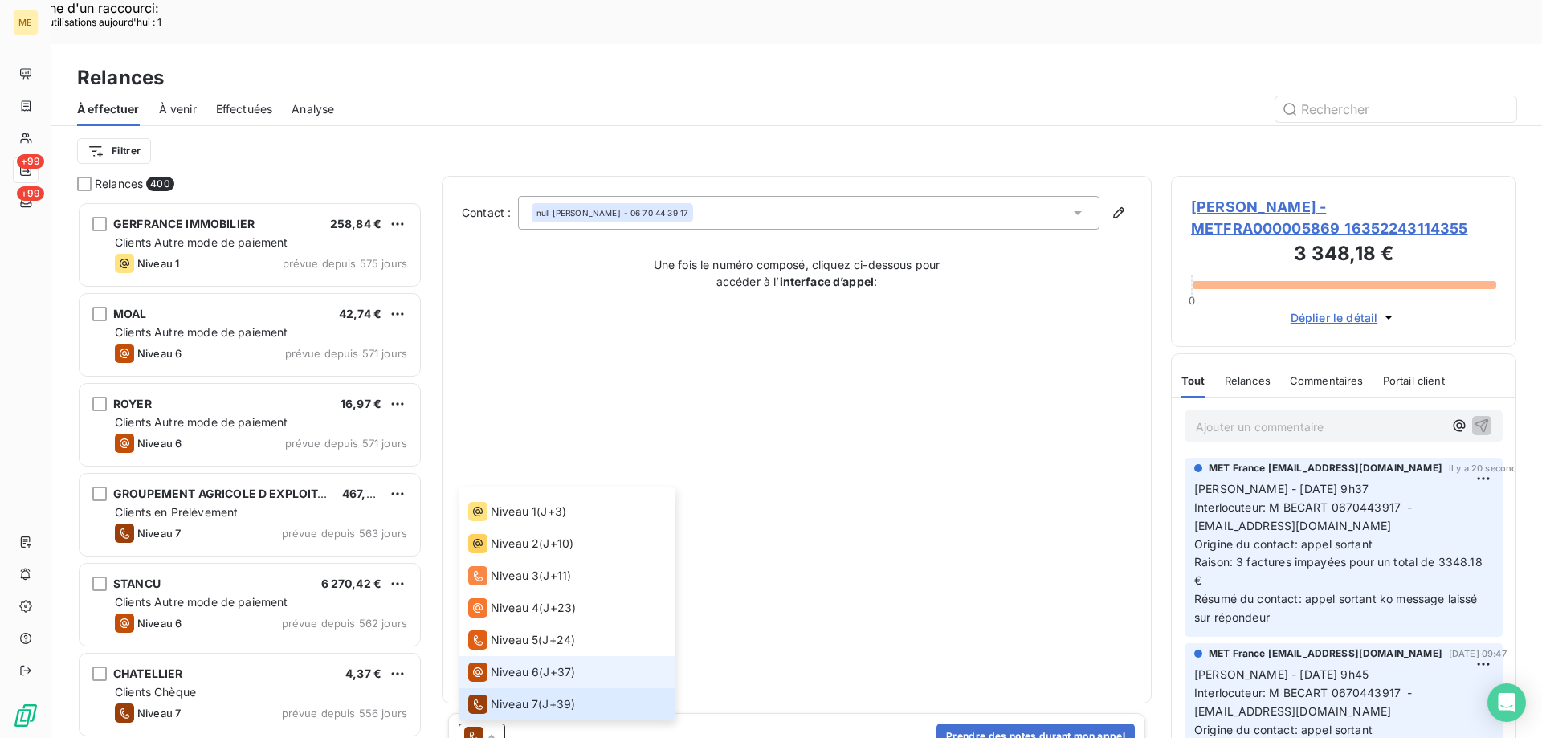
click at [503, 662] on div "Niveau 6" at bounding box center [503, 671] width 71 height 19
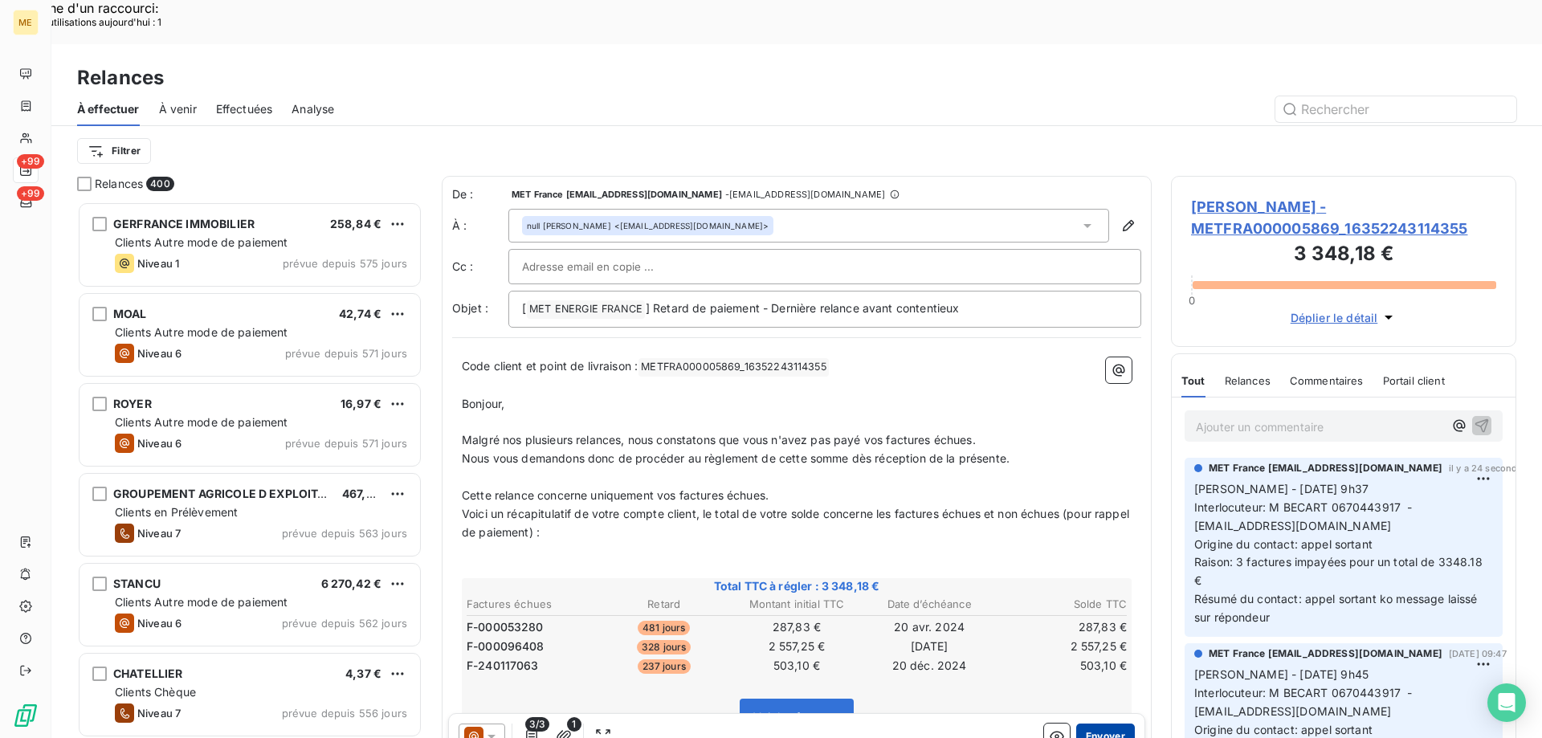
click at [1085, 723] on button "Envoyer" at bounding box center [1105, 736] width 59 height 26
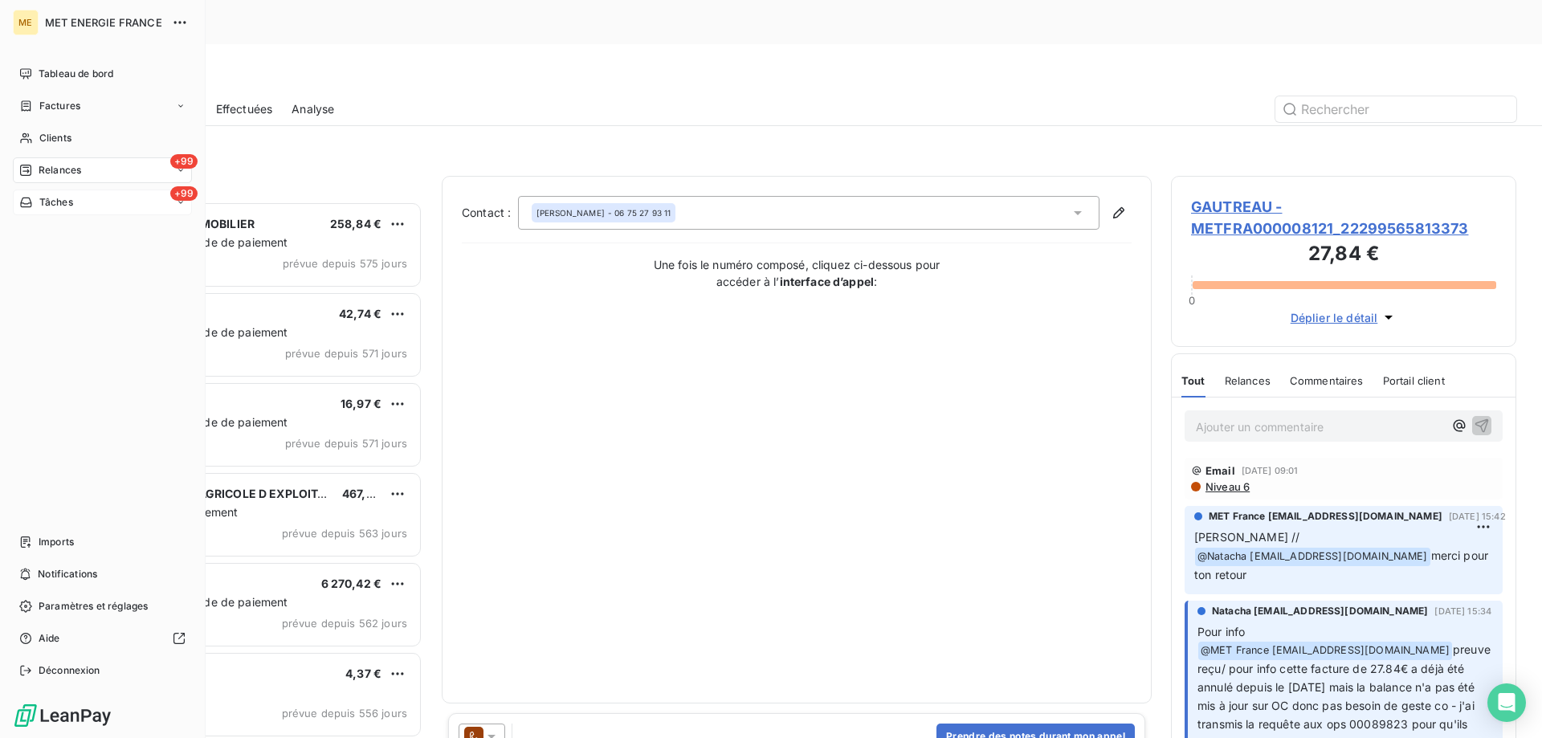
click at [63, 201] on span "Tâches" at bounding box center [56, 202] width 34 height 14
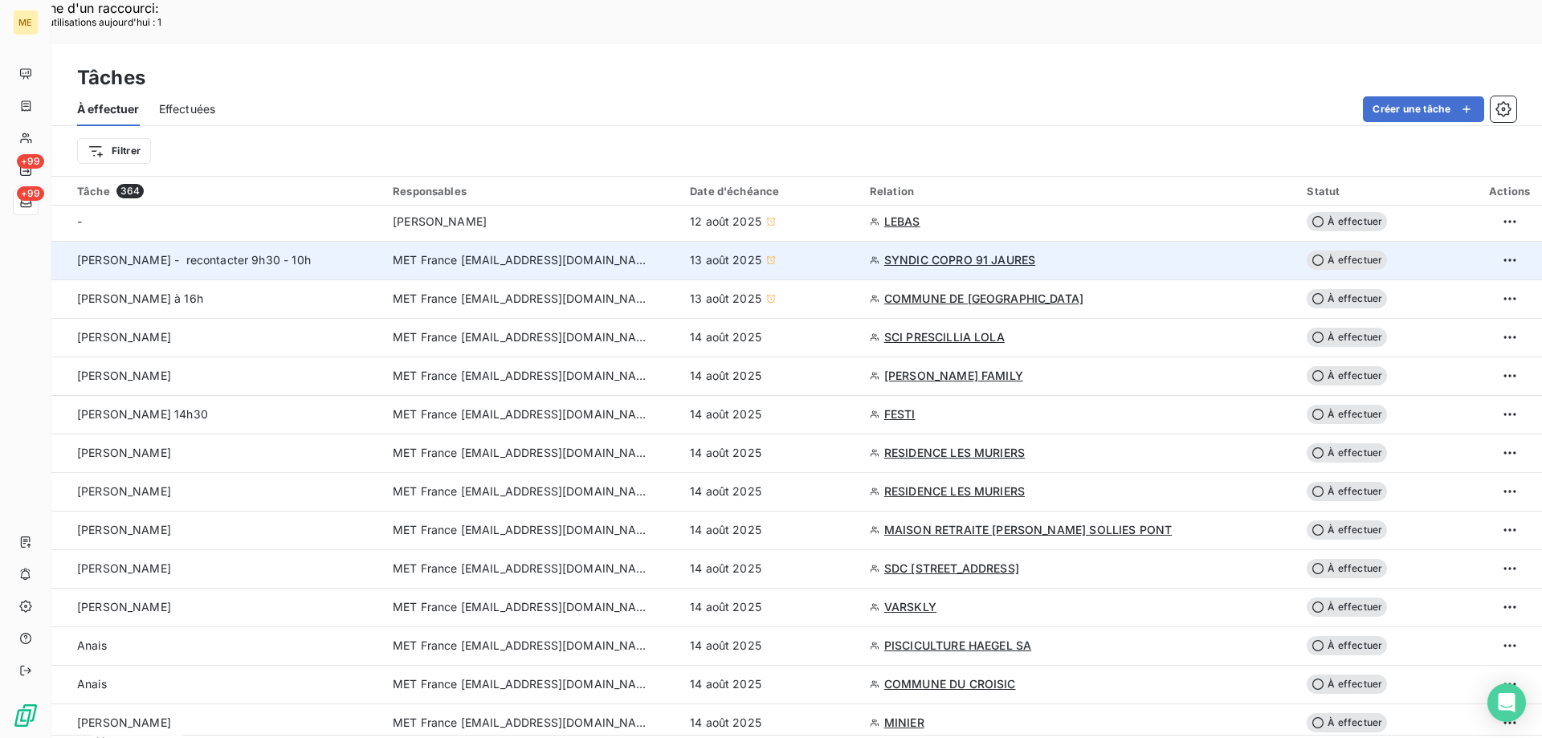
scroll to position [321, 0]
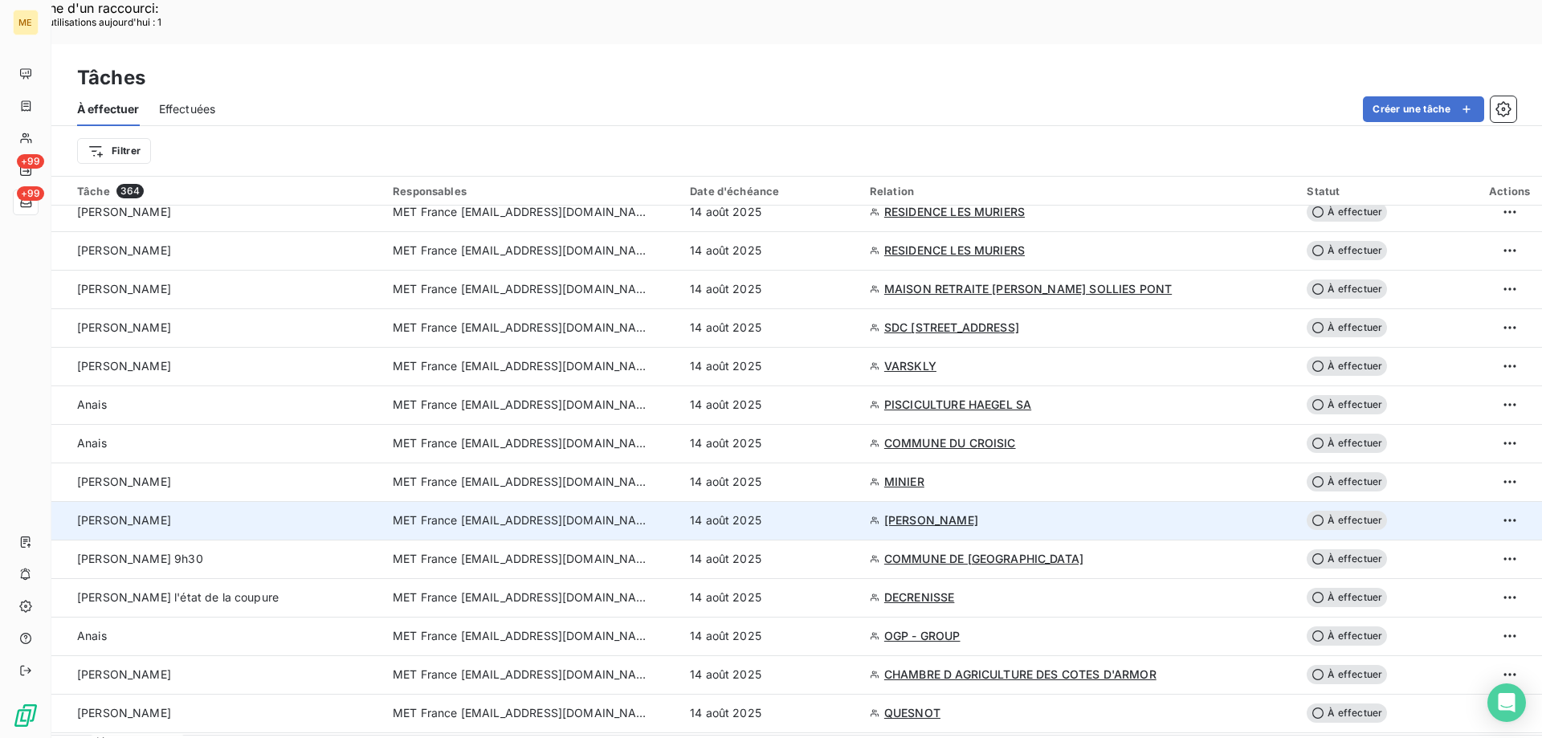
click at [705, 512] on span "14 août 2025" at bounding box center [725, 520] width 71 height 16
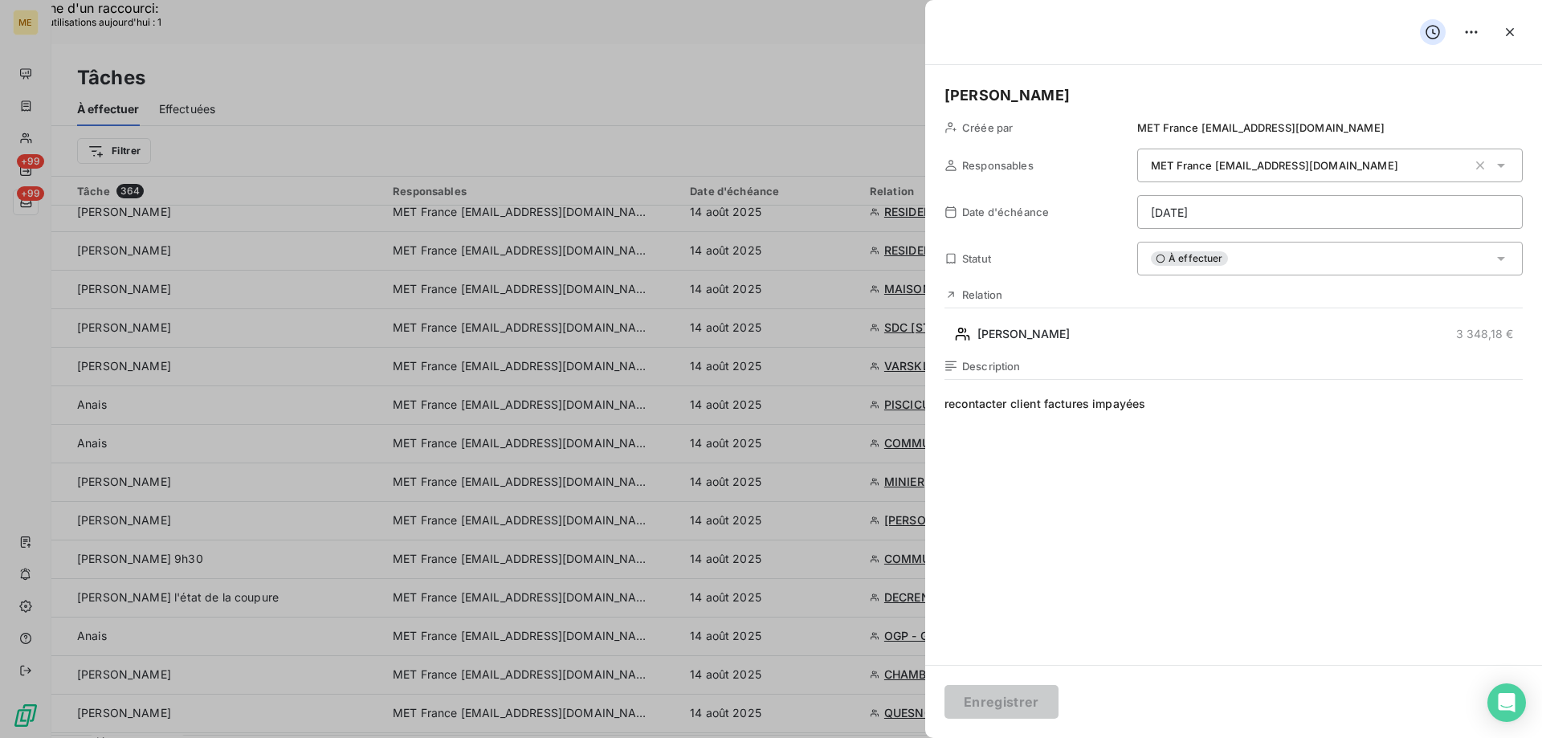
click at [1321, 259] on div "À effectuer" at bounding box center [1329, 259] width 385 height 34
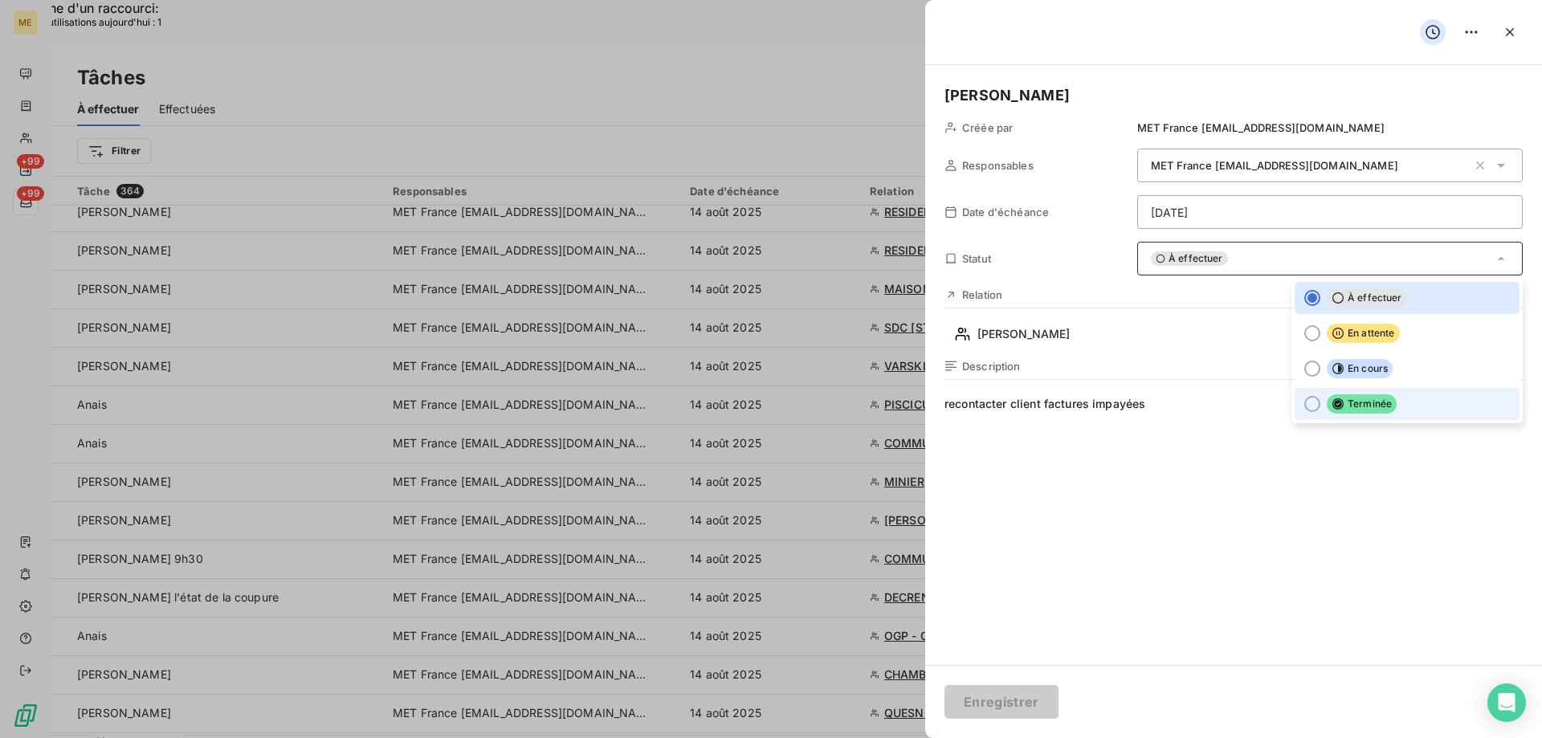
click at [1319, 388] on li "Terminée" at bounding box center [1406, 404] width 225 height 32
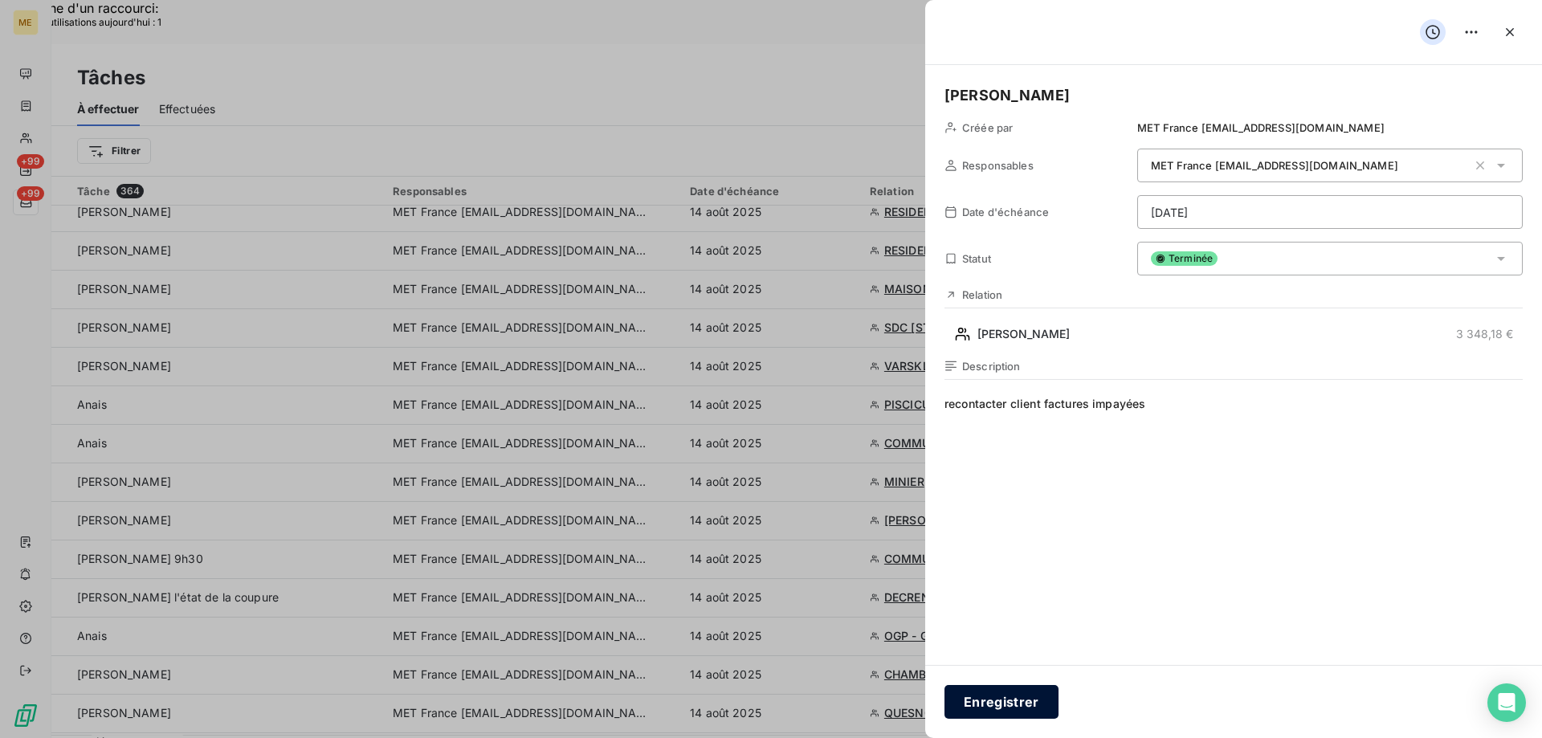
click at [989, 711] on button "Enregistrer" at bounding box center [1001, 702] width 114 height 34
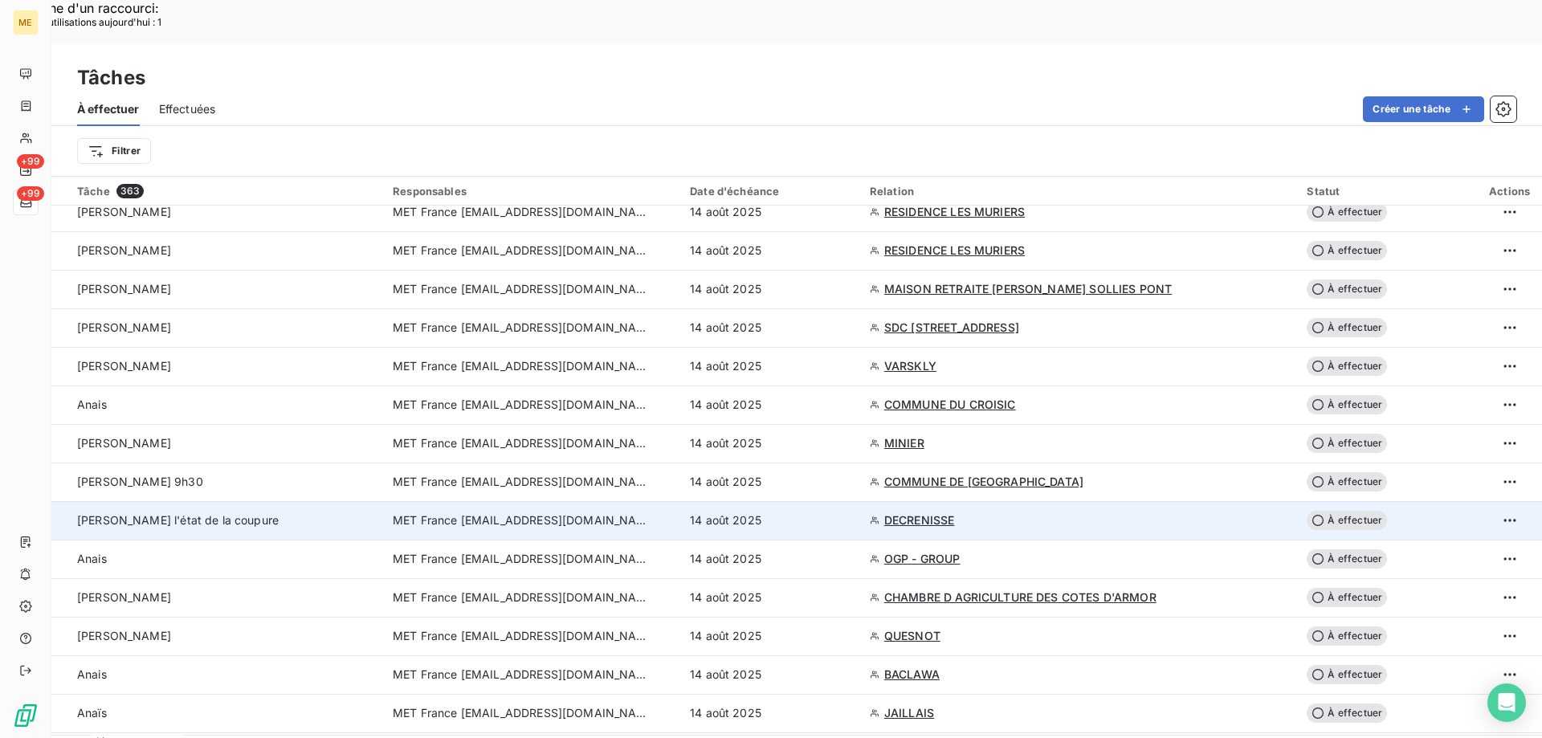
click at [503, 512] on span "MET France [EMAIL_ADDRESS][DOMAIN_NAME]" at bounding box center [521, 520] width 257 height 16
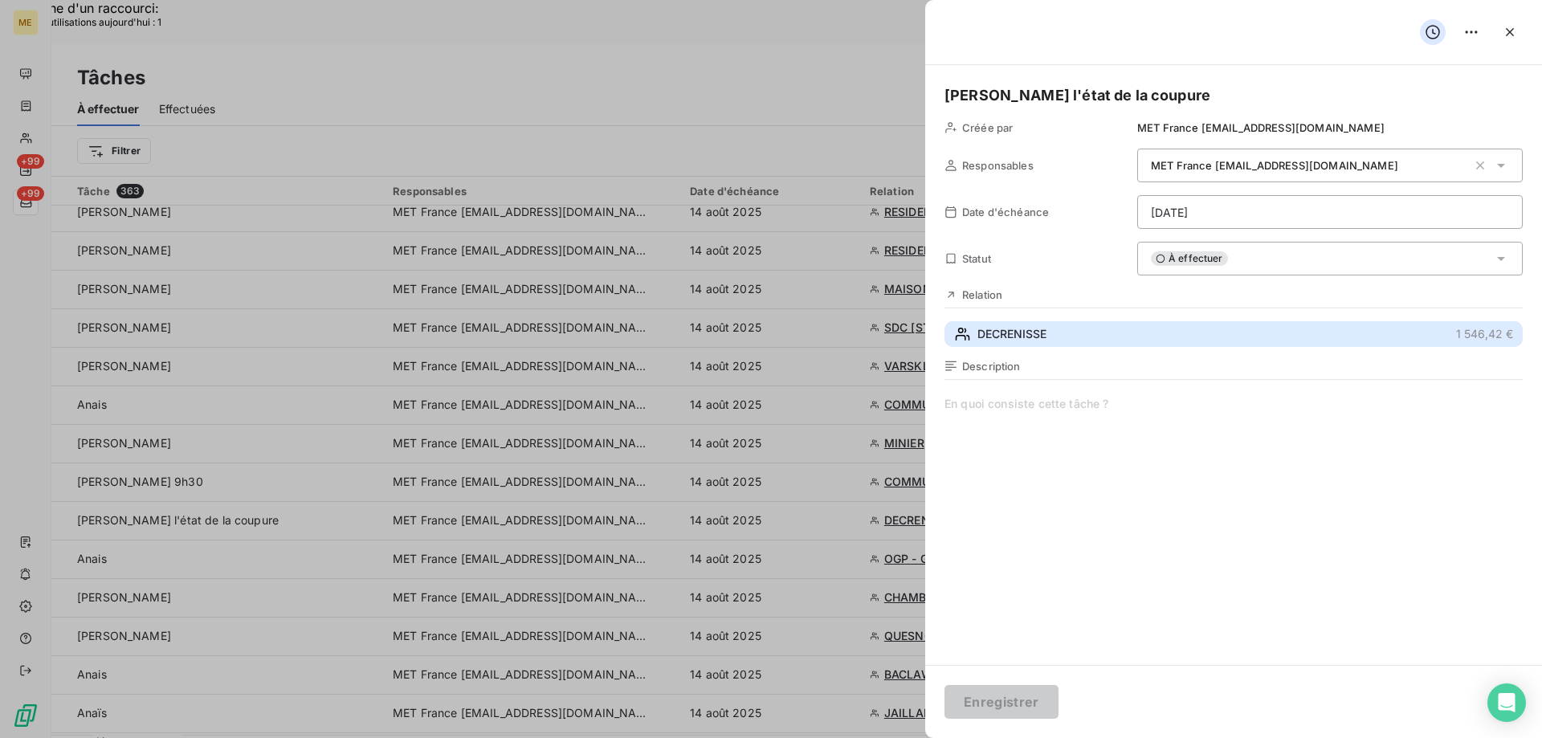
click at [1034, 334] on span "DECRENISSE" at bounding box center [1011, 334] width 69 height 16
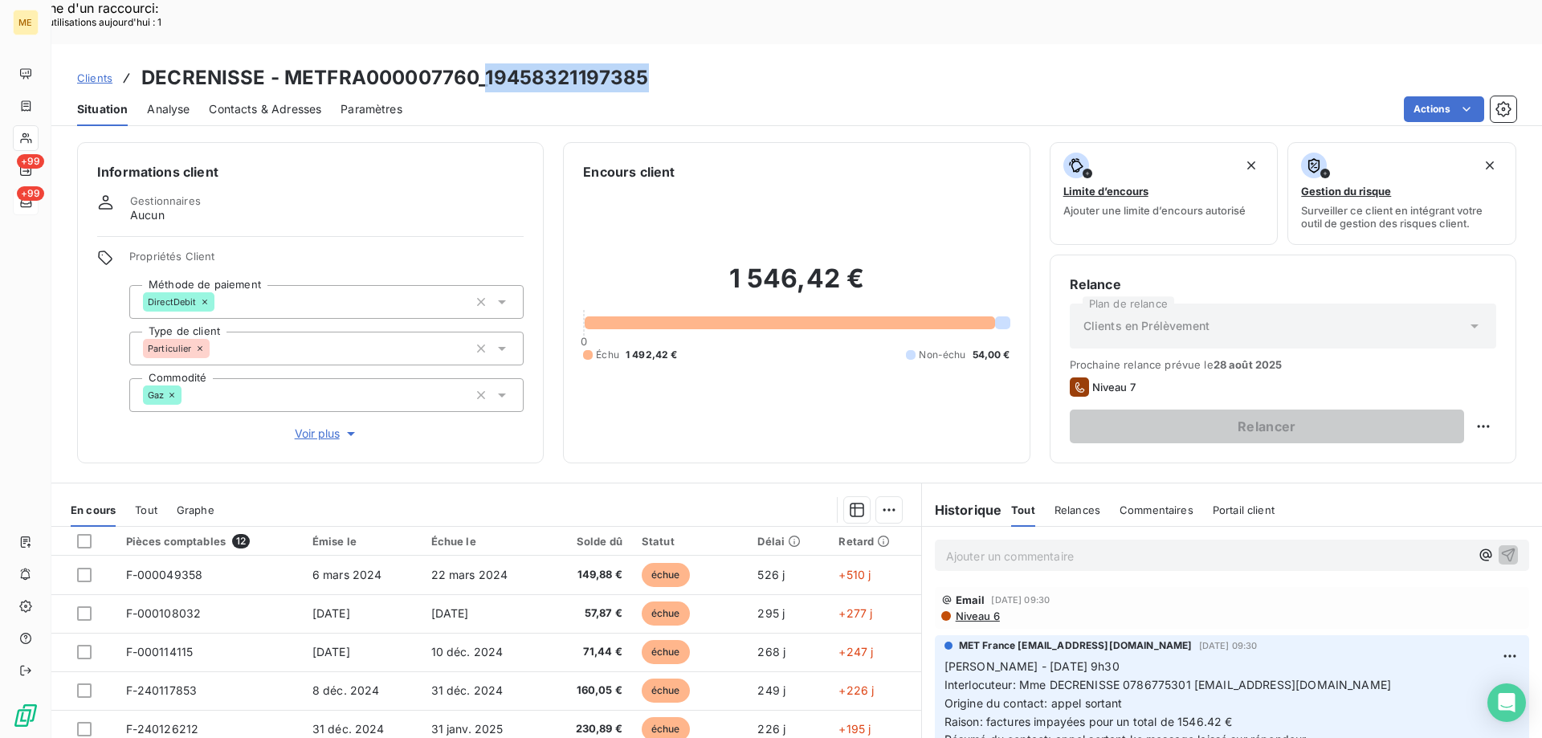
drag, startPoint x: 485, startPoint y: 33, endPoint x: 648, endPoint y: 35, distance: 163.0
click at [648, 63] on div "Clients DECRENISSE - METFRA000007760_19458321197385" at bounding box center [796, 77] width 1490 height 29
copy h3 "19458321197385"
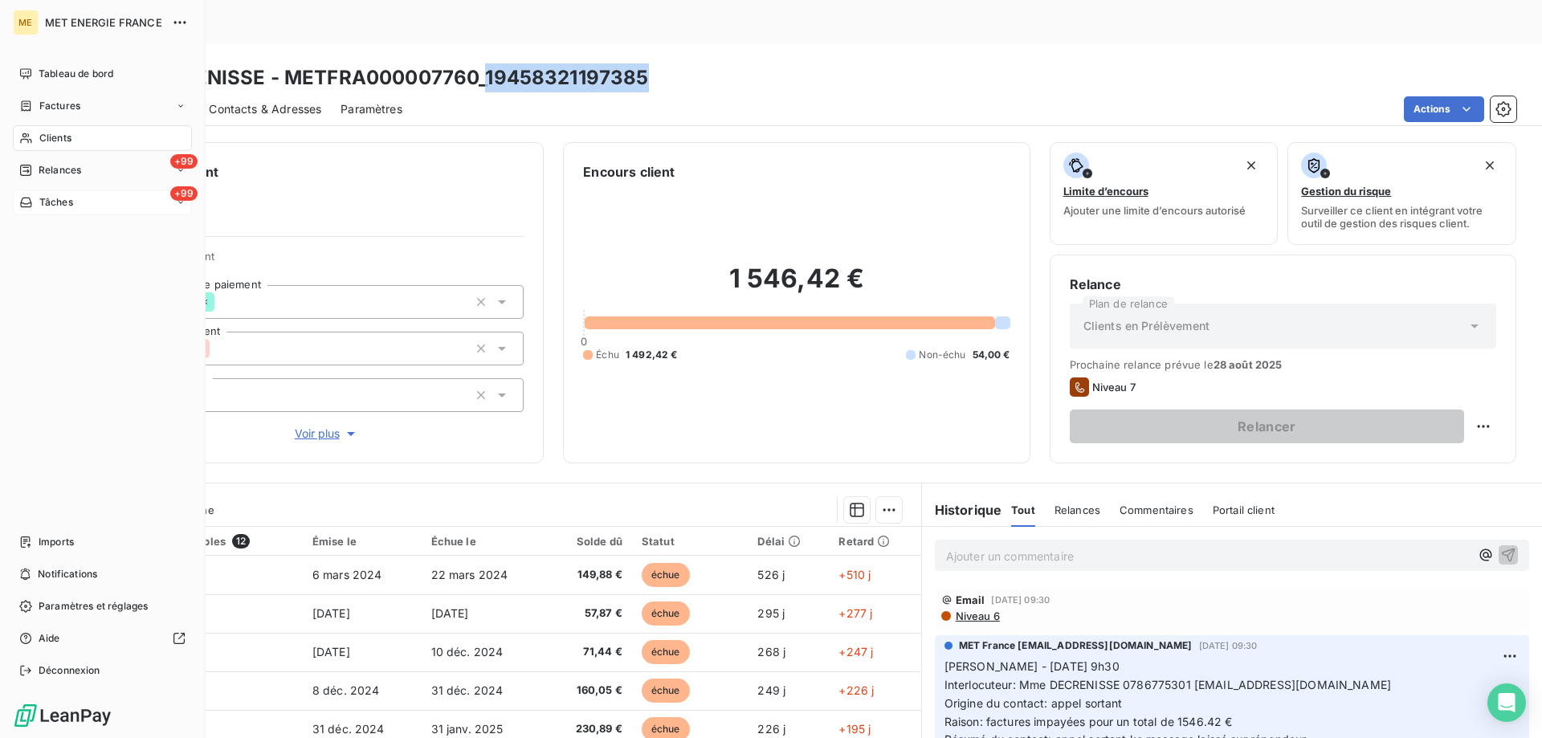
click at [71, 206] on span "Tâches" at bounding box center [56, 202] width 34 height 14
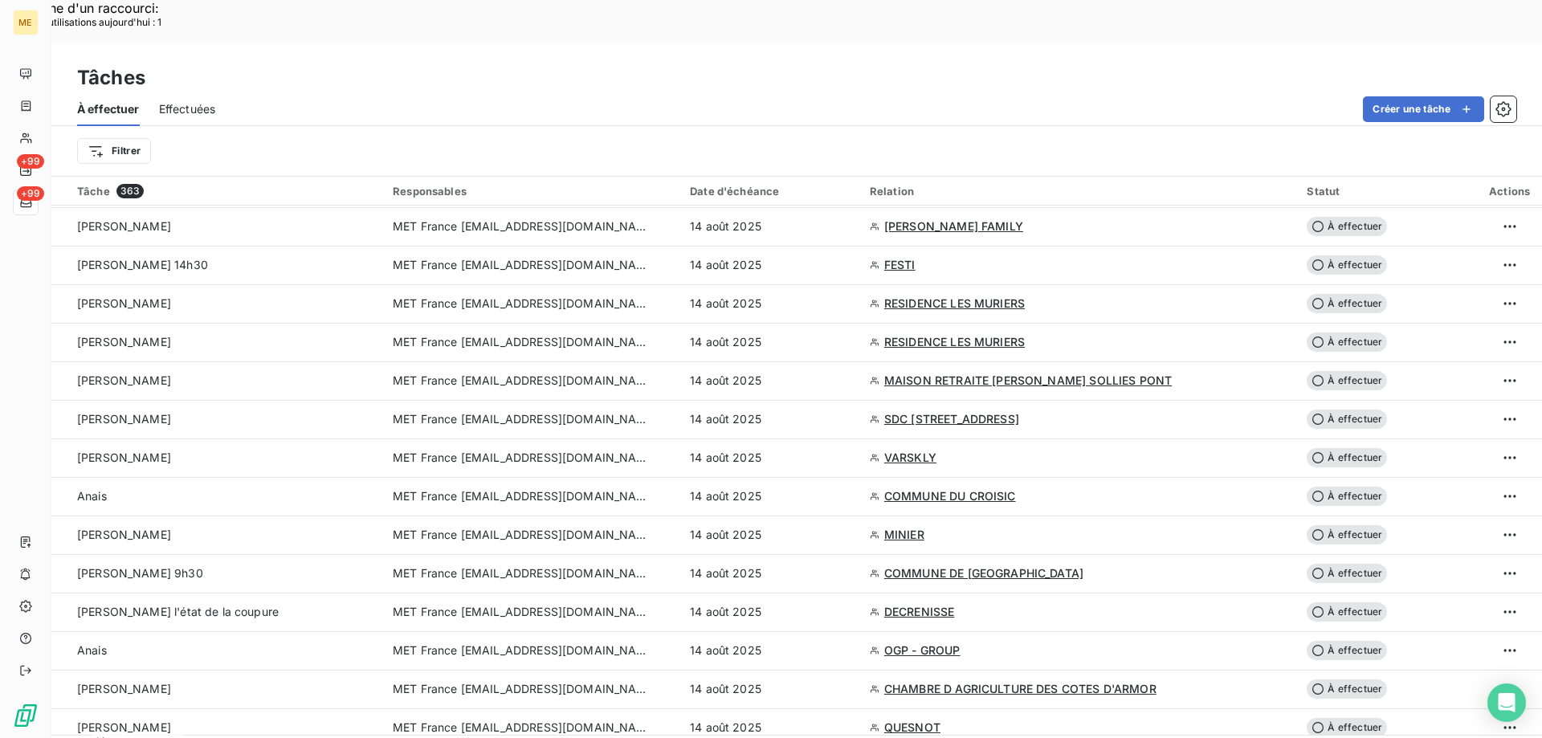
scroll to position [241, 0]
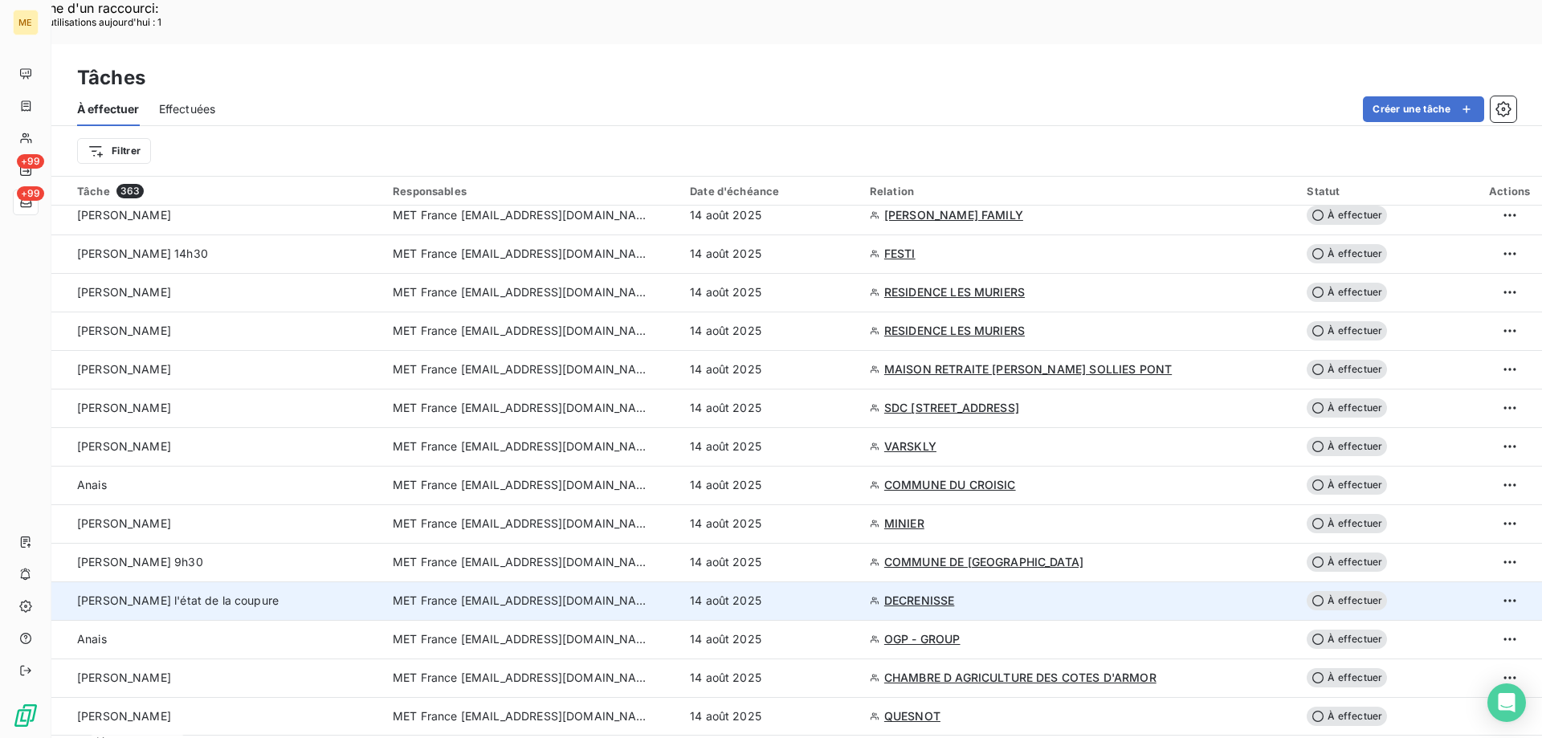
click at [441, 581] on td "MET France [EMAIL_ADDRESS][DOMAIN_NAME]" at bounding box center [531, 600] width 297 height 39
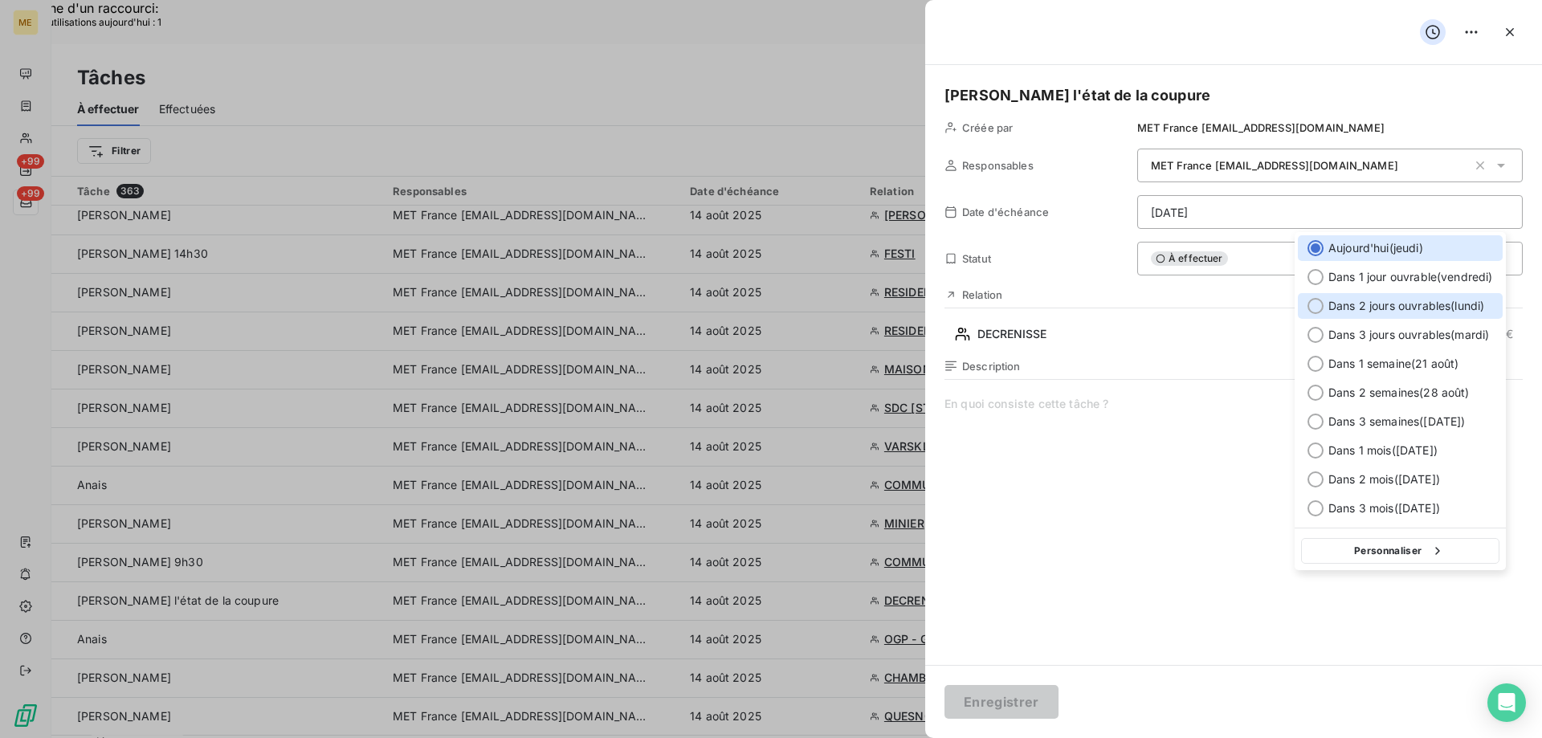
click at [1346, 301] on span "Dans 2 jours ouvrables ( lundi )" at bounding box center [1406, 306] width 156 height 16
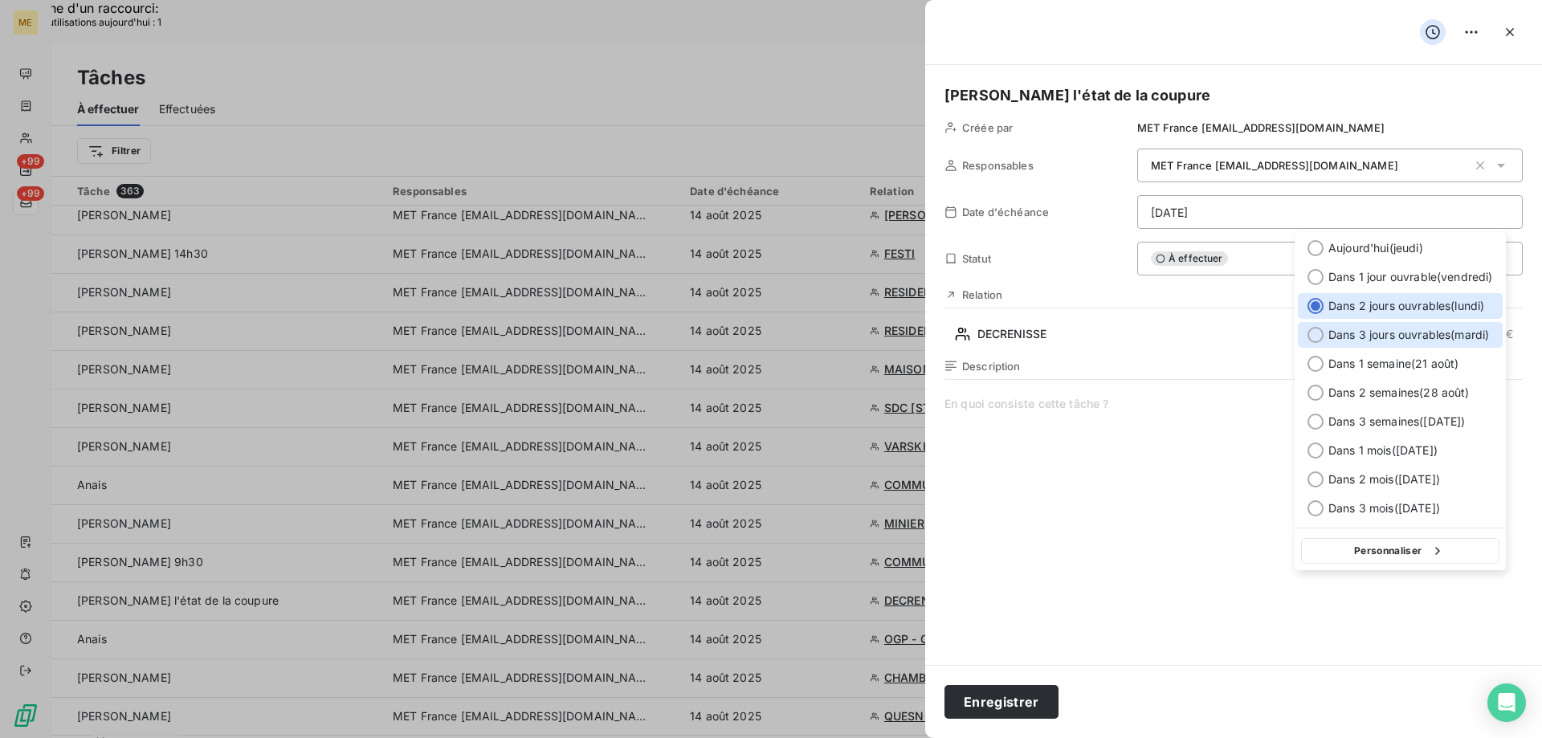
click at [1436, 331] on span "Dans 3 jours ouvrables ( mardi )" at bounding box center [1408, 335] width 161 height 16
type input "[DATE]"
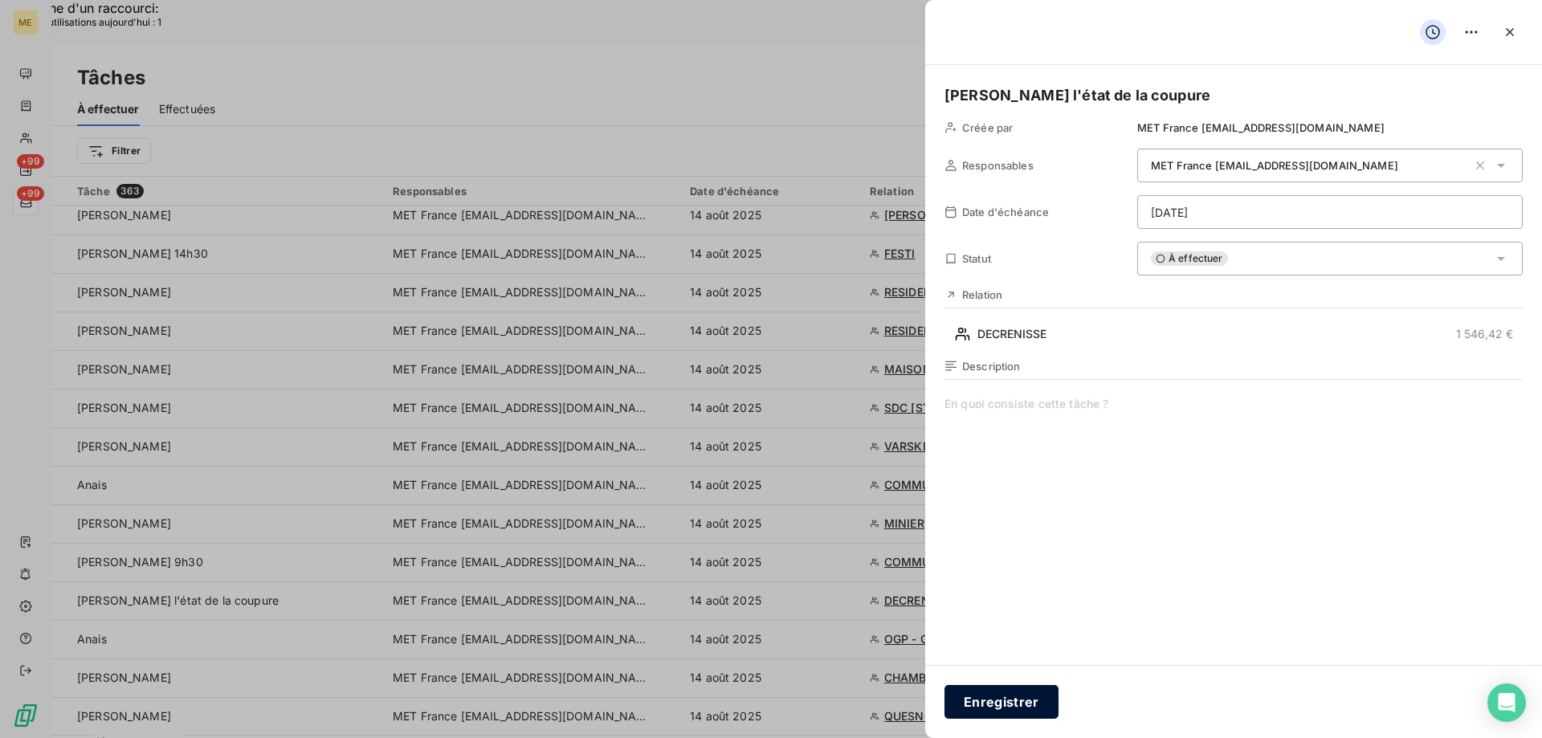
click at [1027, 705] on button "Enregistrer" at bounding box center [1001, 702] width 114 height 34
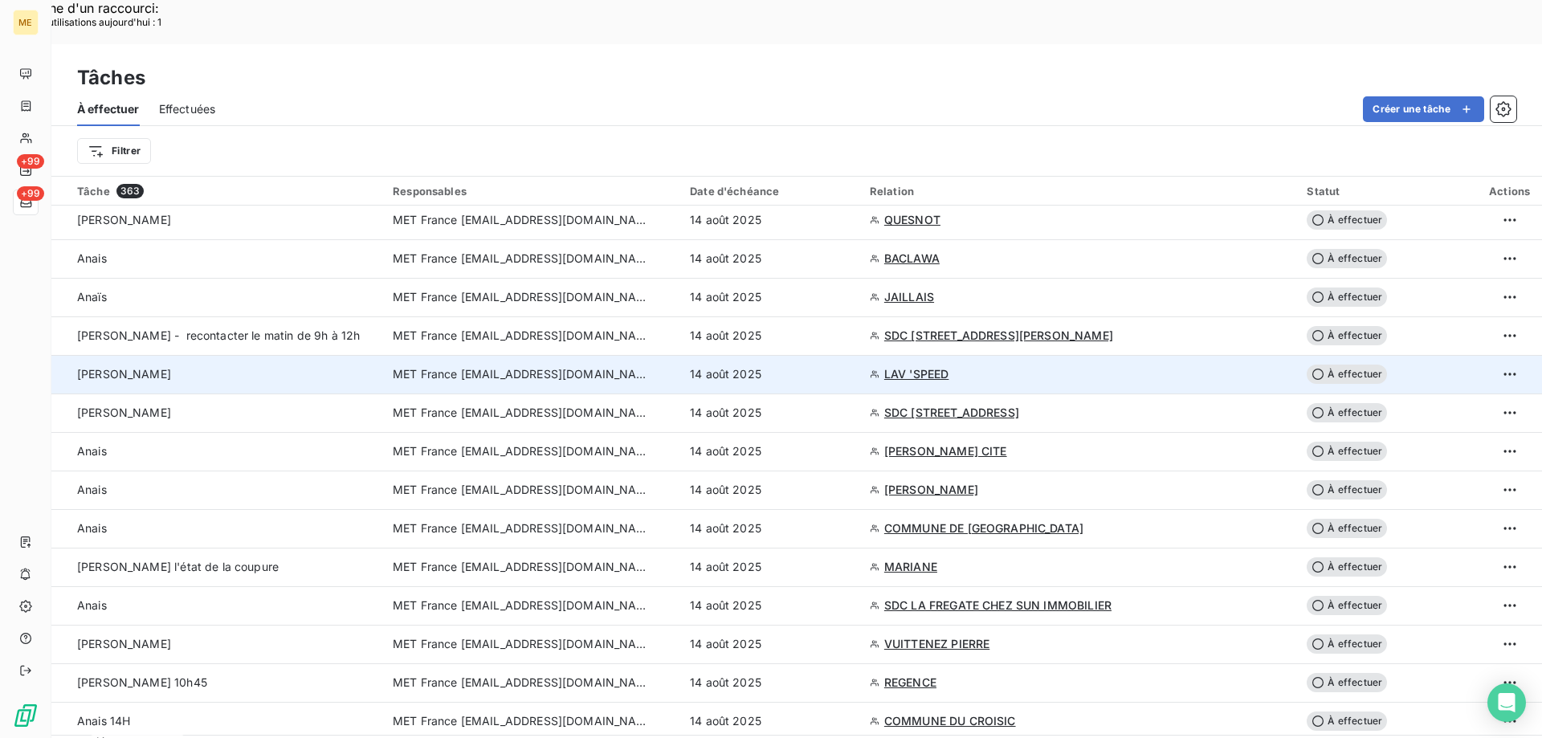
scroll to position [723, 0]
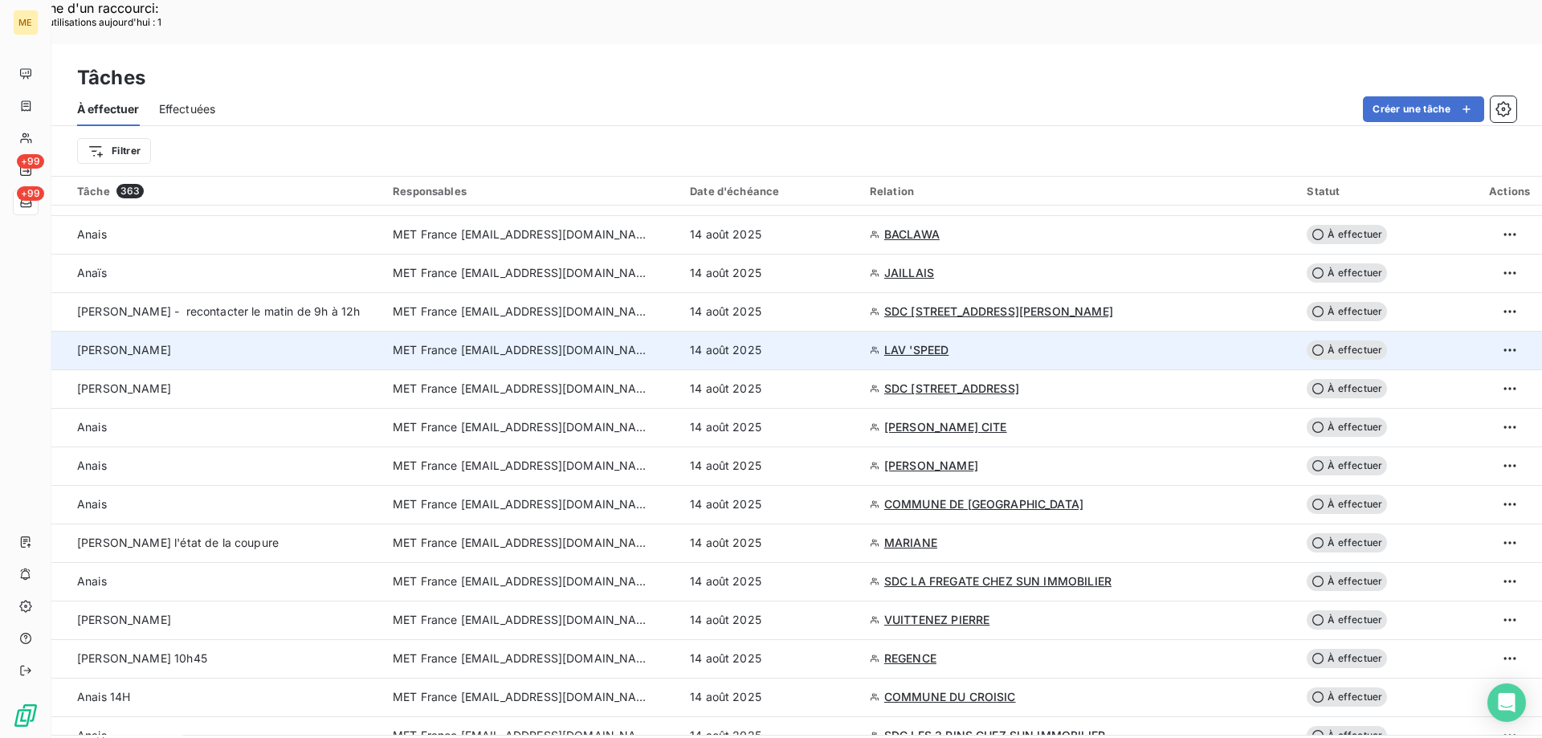
click at [499, 331] on td "MET France [EMAIL_ADDRESS][DOMAIN_NAME]" at bounding box center [531, 350] width 297 height 39
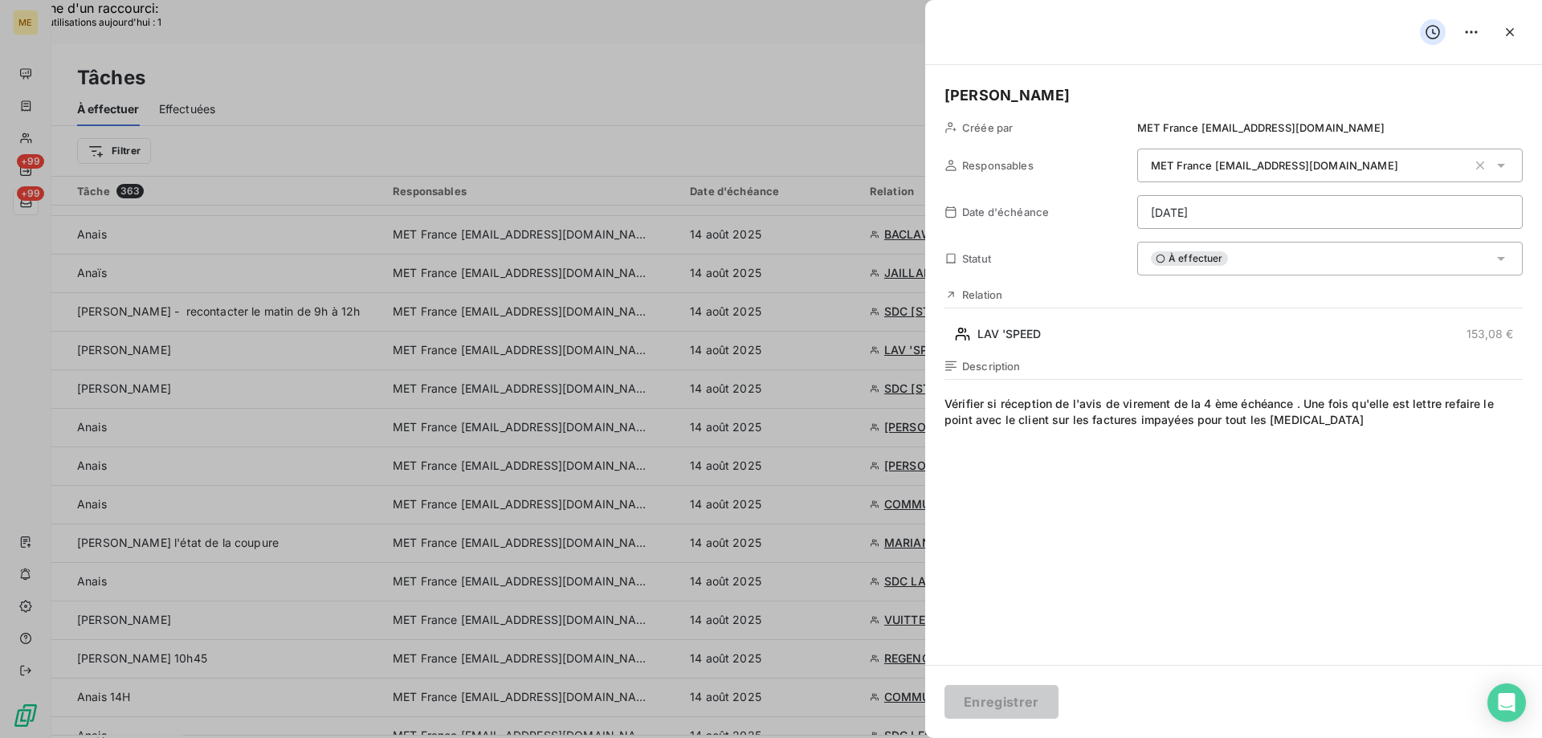
click at [1185, 261] on span "À effectuer" at bounding box center [1189, 258] width 77 height 14
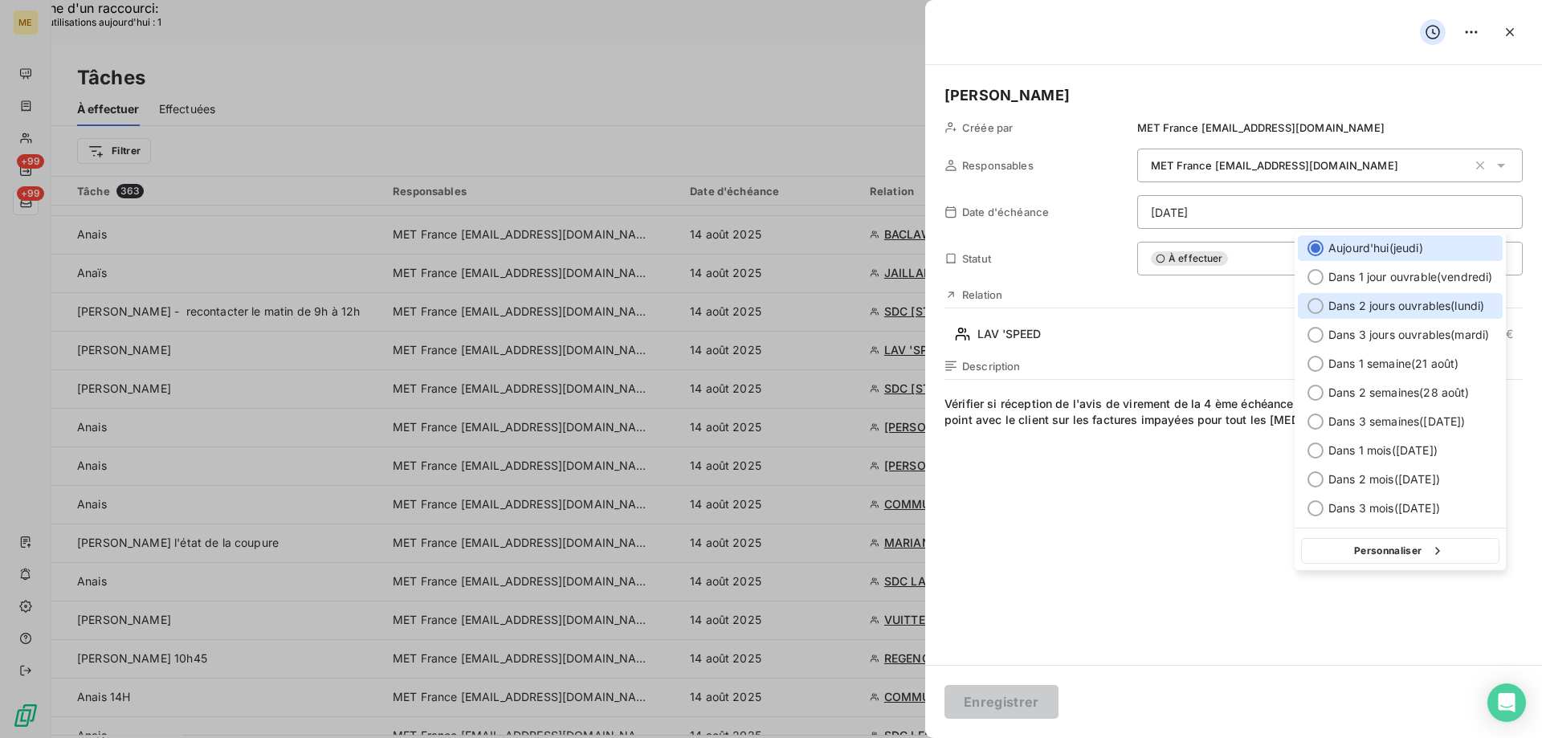
click at [1371, 304] on span "Dans 2 jours ouvrables ( lundi )" at bounding box center [1406, 306] width 156 height 16
type input "[DATE]"
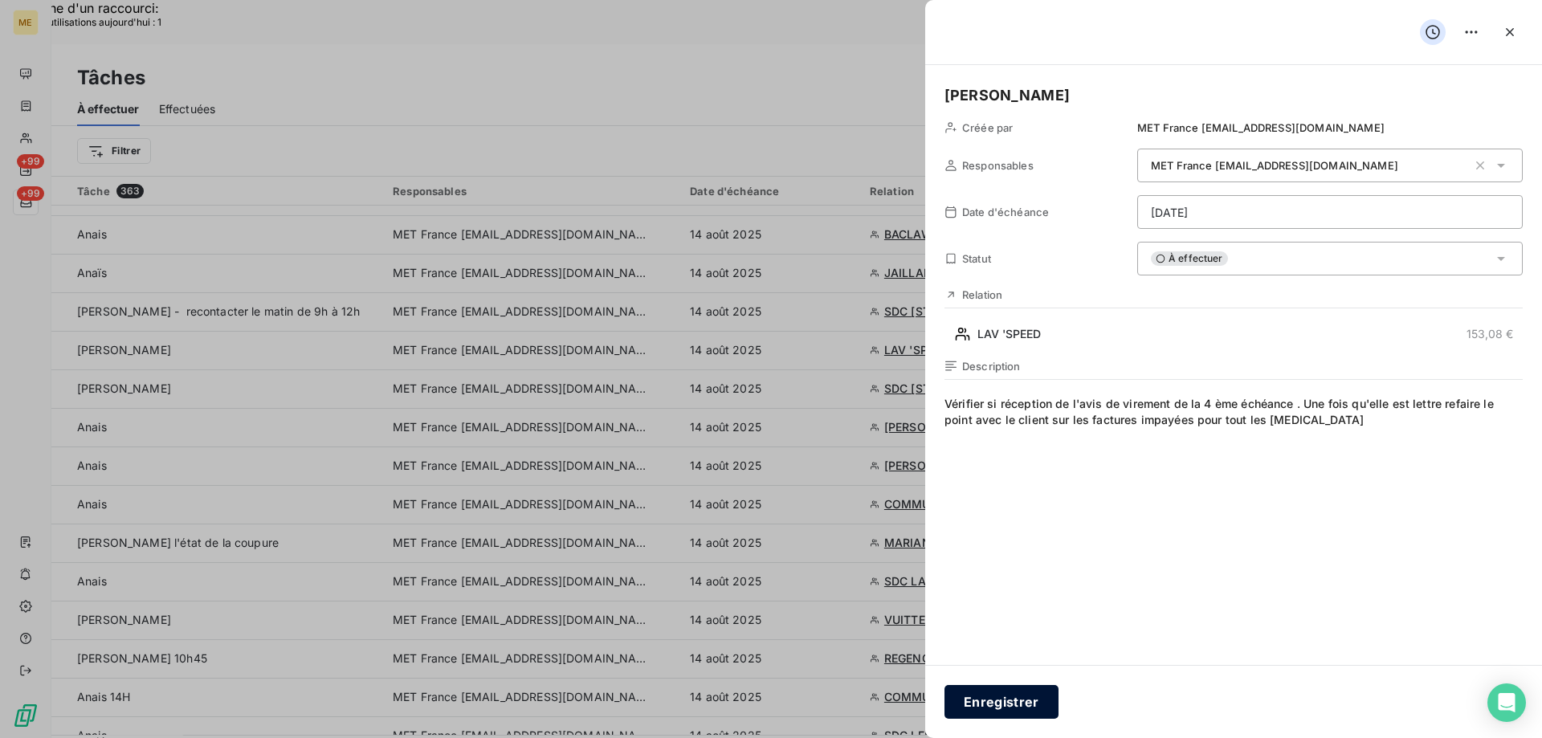
click at [993, 698] on button "Enregistrer" at bounding box center [1001, 702] width 114 height 34
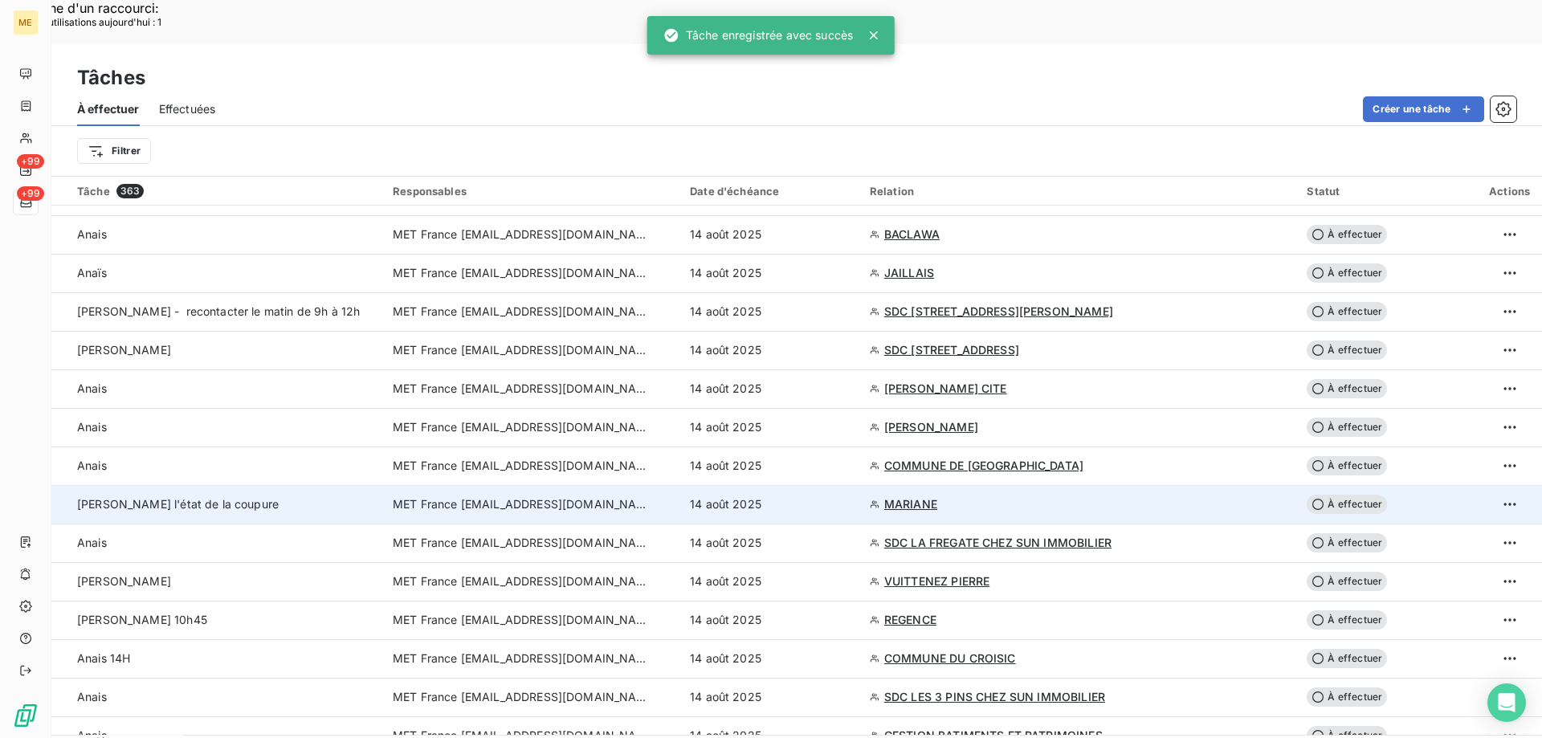
click at [598, 496] on span "MET France [EMAIL_ADDRESS][DOMAIN_NAME]" at bounding box center [521, 504] width 257 height 16
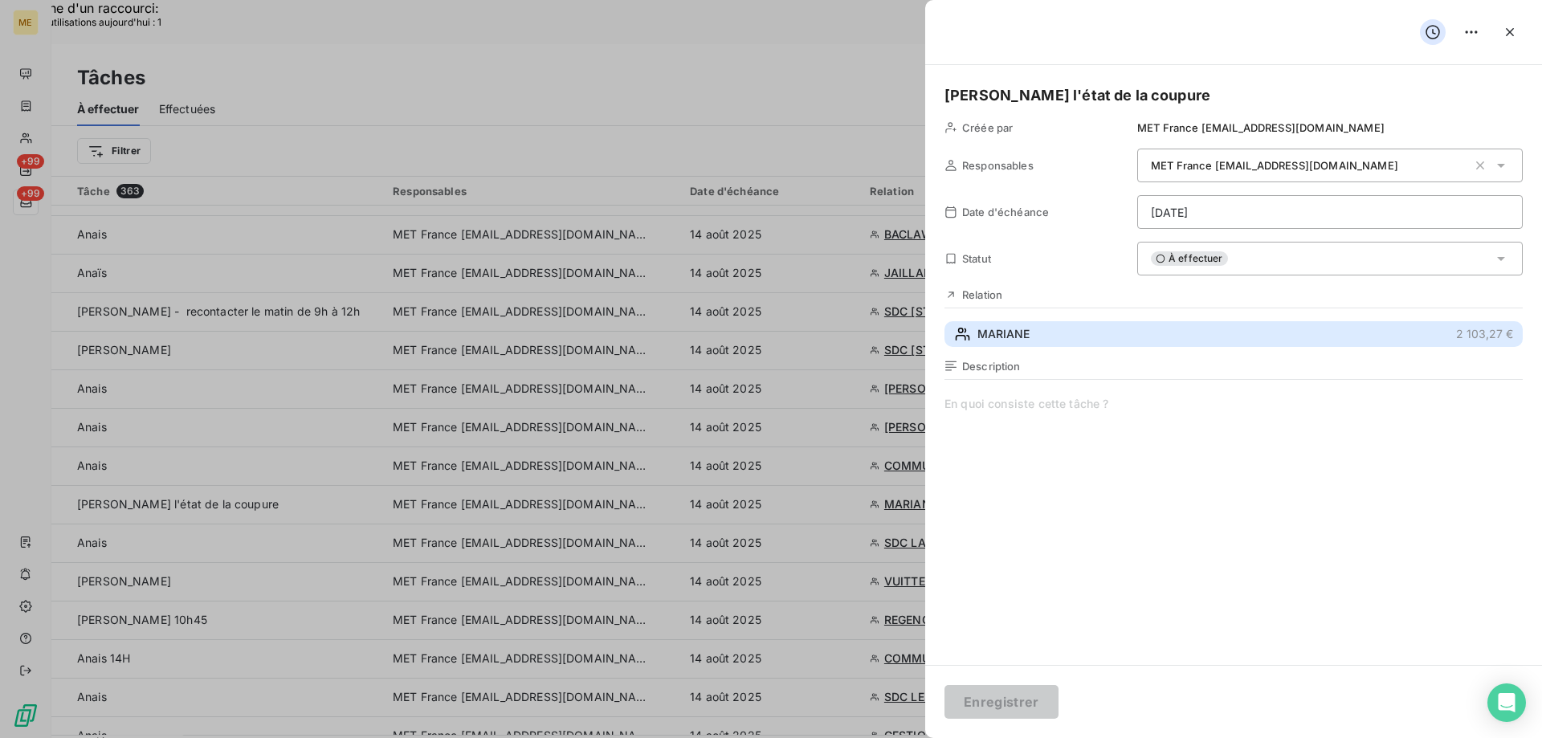
click at [992, 344] on button "MARIANE 2 103,27 €" at bounding box center [1233, 334] width 578 height 26
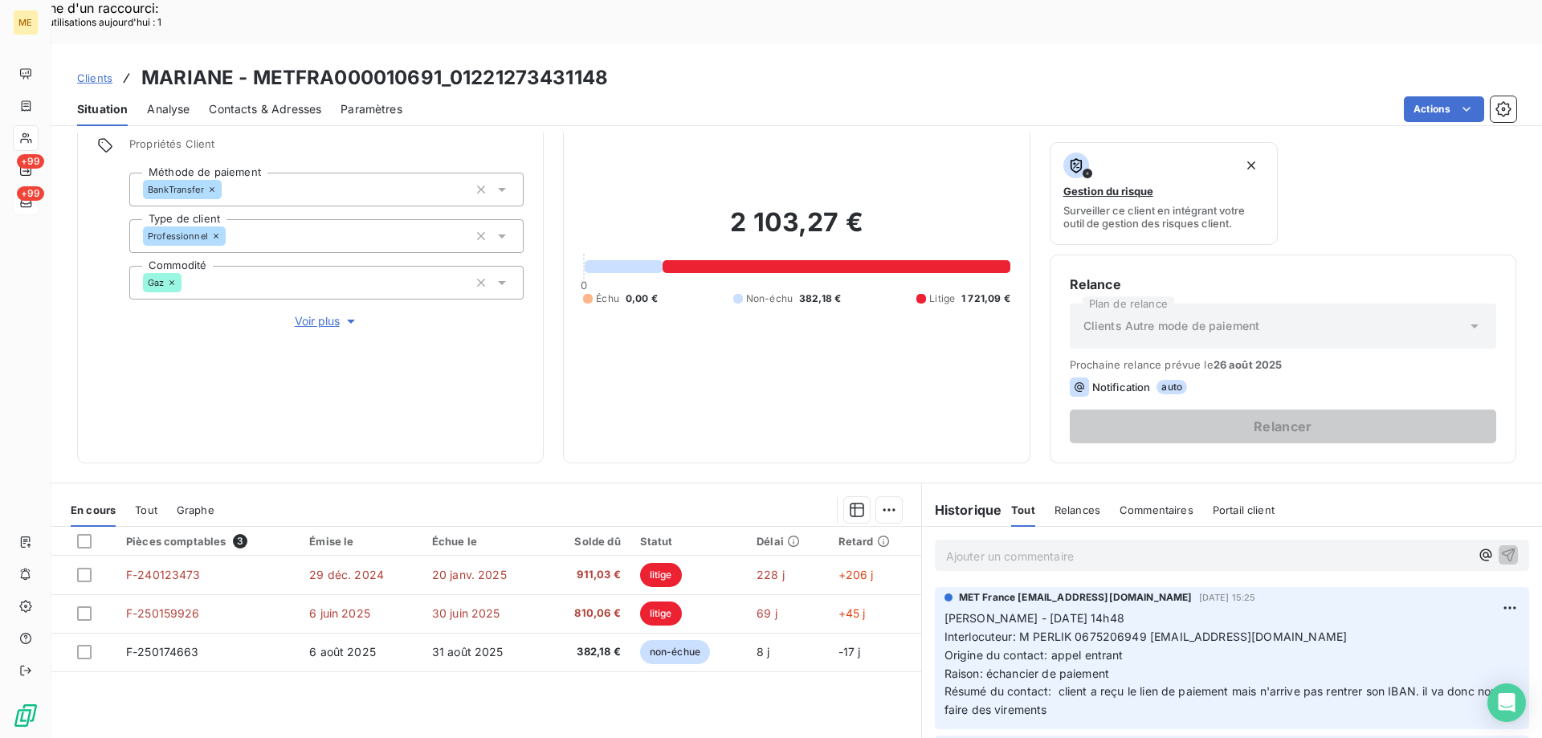
scroll to position [161, 0]
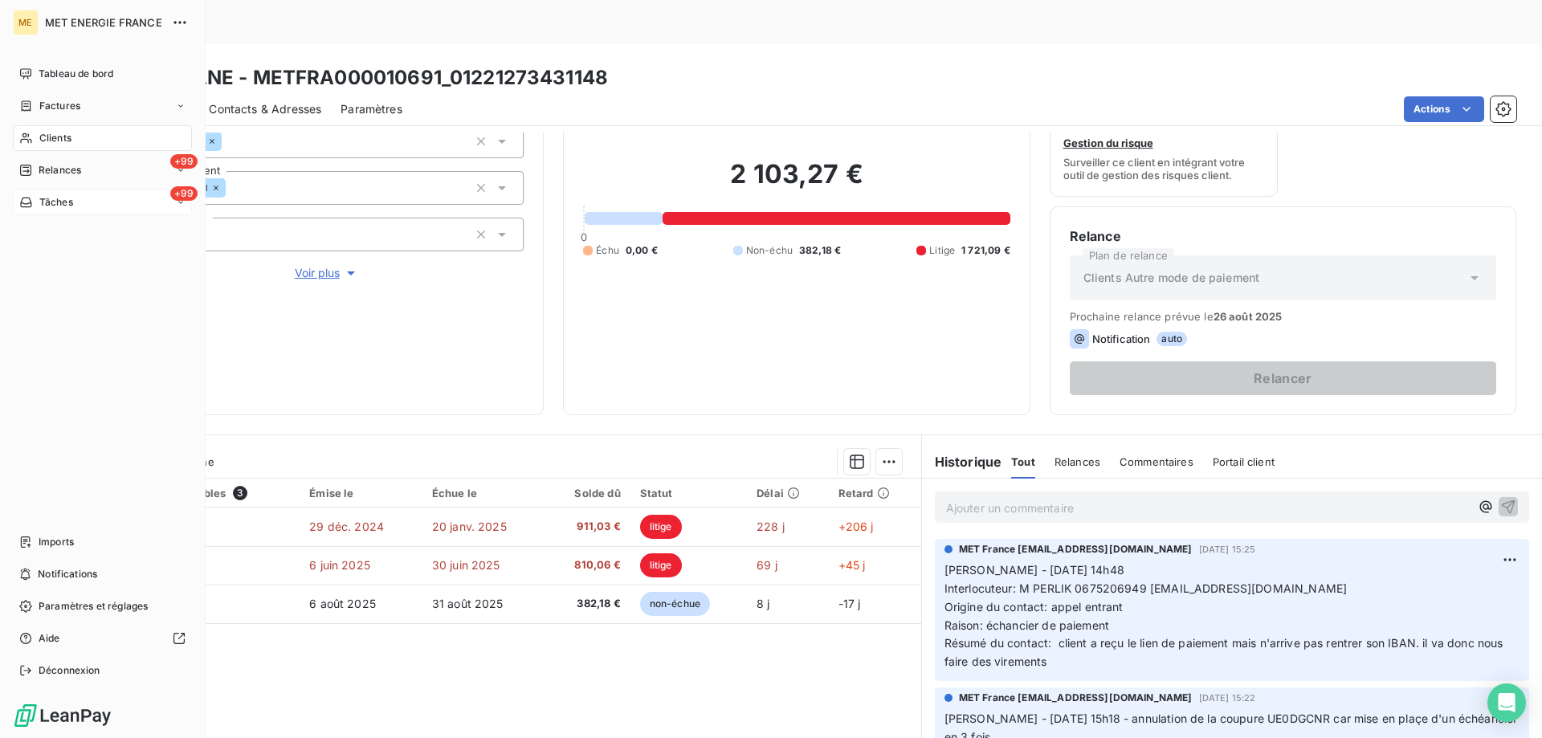
click at [51, 204] on span "Tâches" at bounding box center [56, 202] width 34 height 14
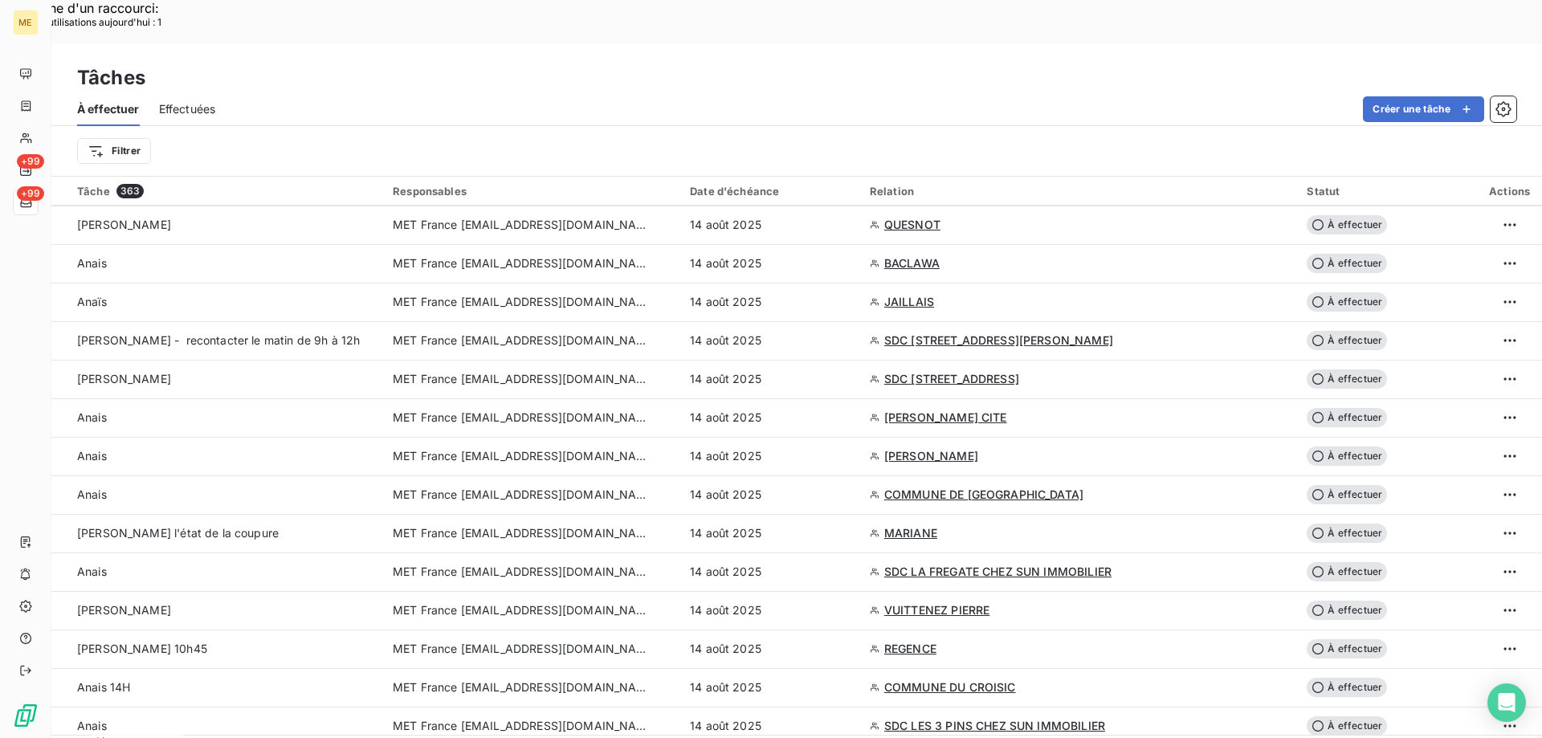
scroll to position [723, 0]
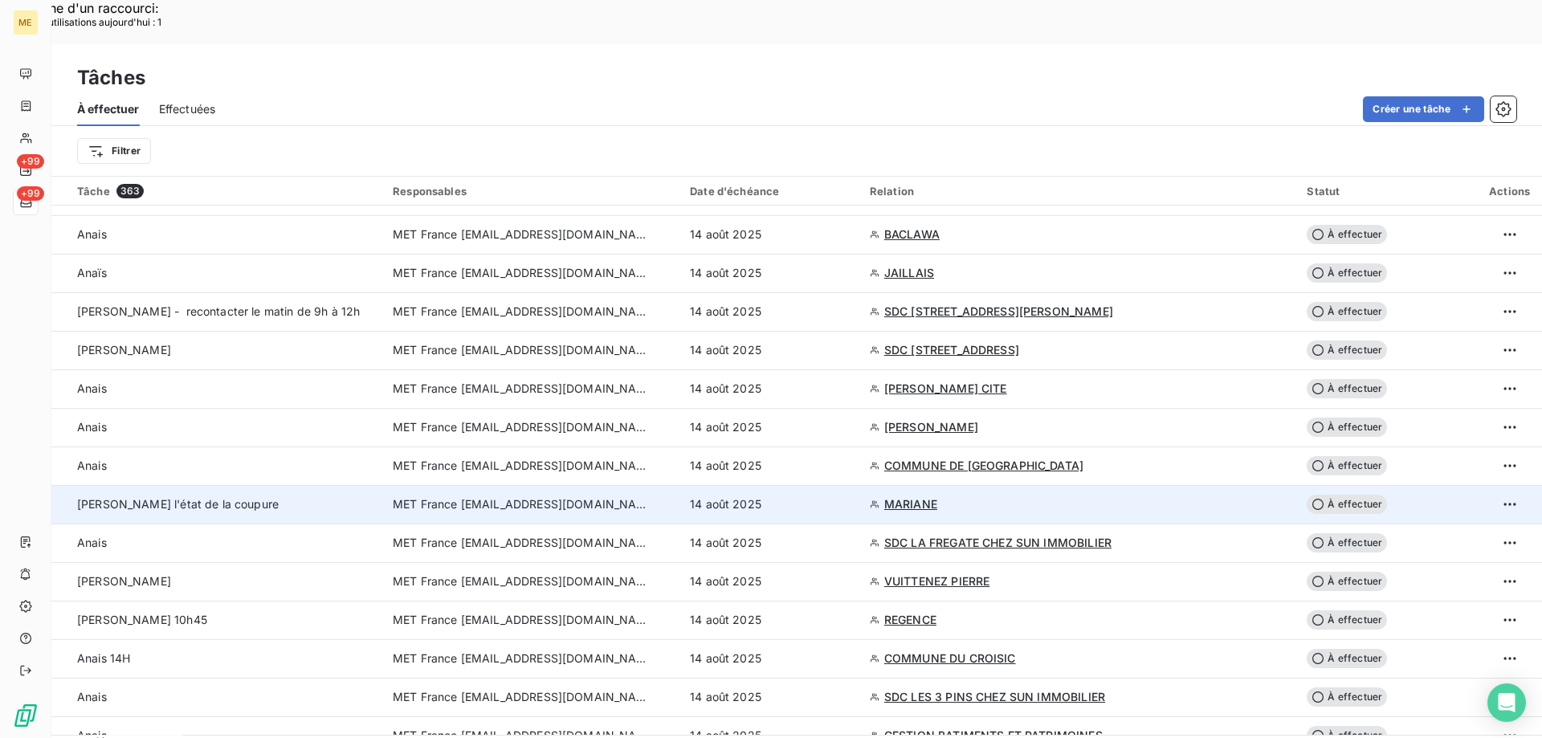
click at [616, 496] on span "MET France [EMAIL_ADDRESS][DOMAIN_NAME]" at bounding box center [521, 504] width 257 height 16
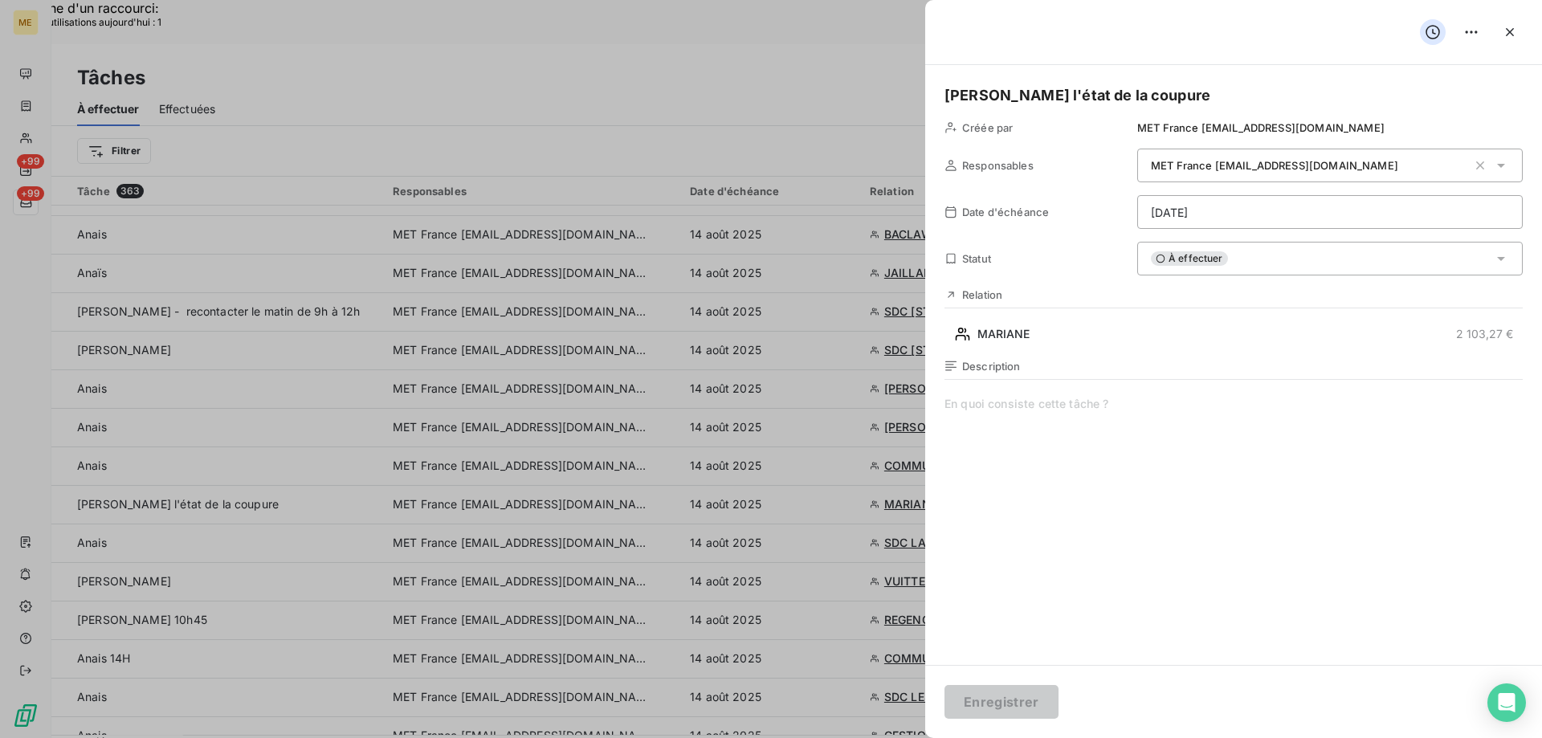
click at [1301, 261] on div "À effectuer" at bounding box center [1329, 259] width 385 height 34
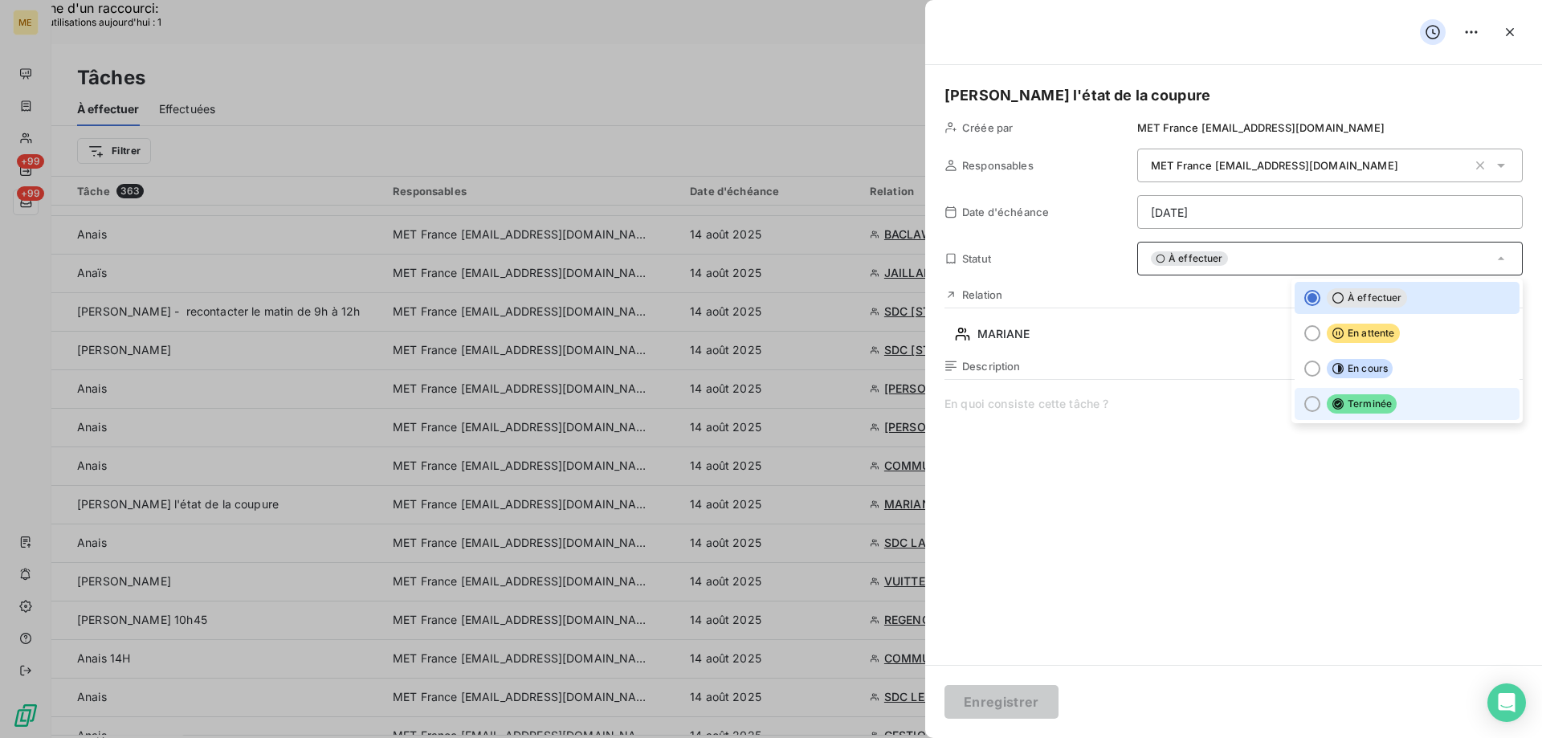
click at [1300, 394] on li "Terminée" at bounding box center [1406, 404] width 225 height 32
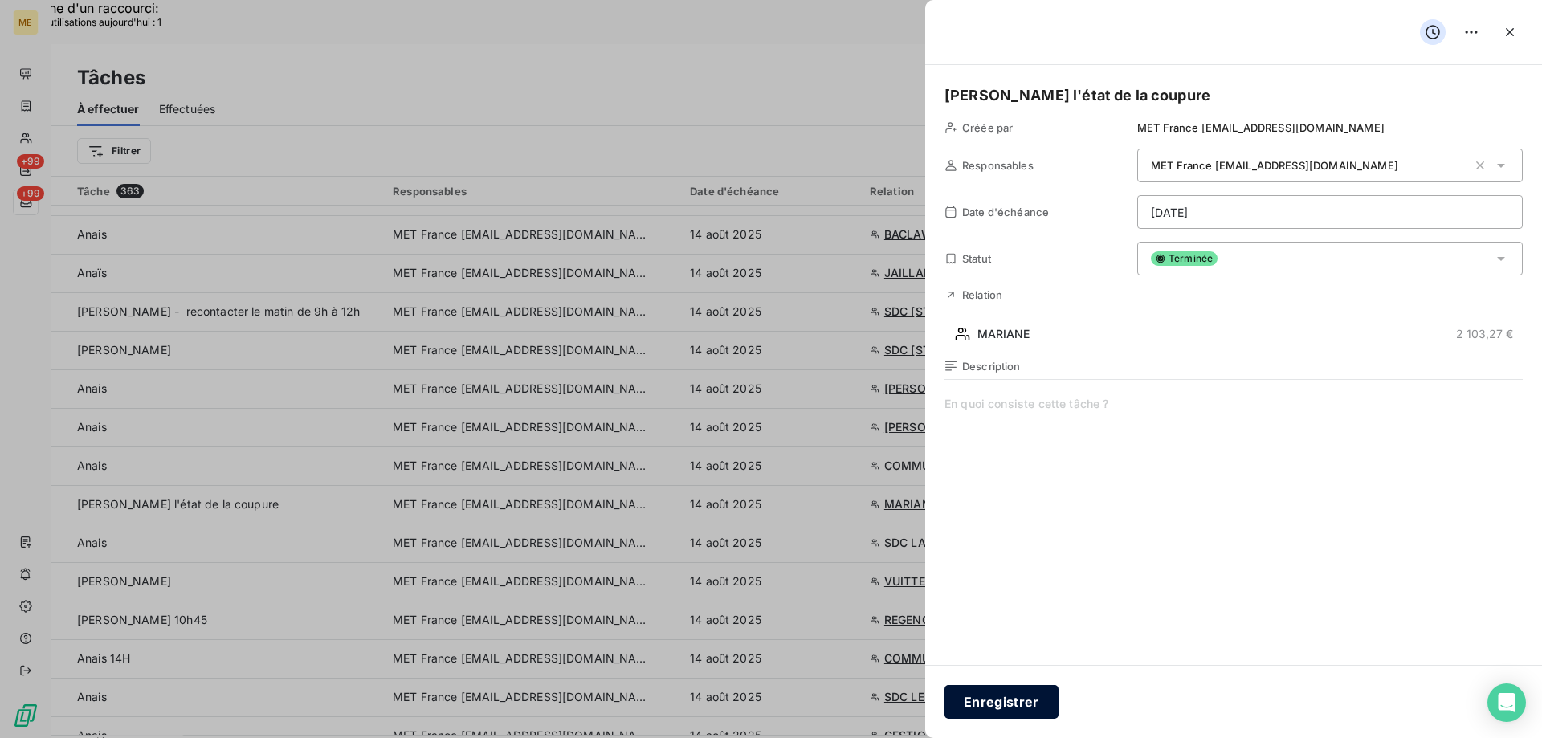
click at [1012, 692] on button "Enregistrer" at bounding box center [1001, 702] width 114 height 34
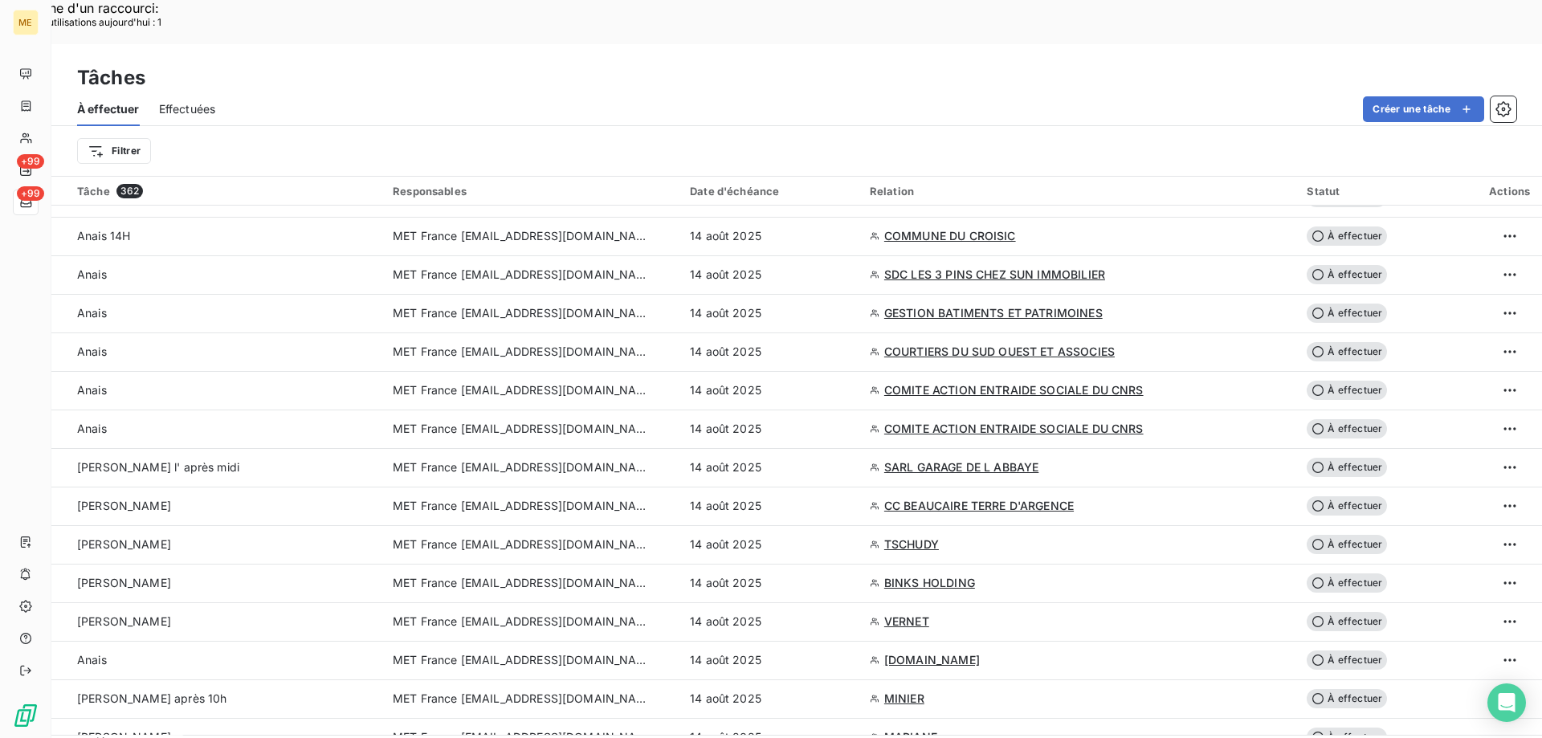
scroll to position [1124, 0]
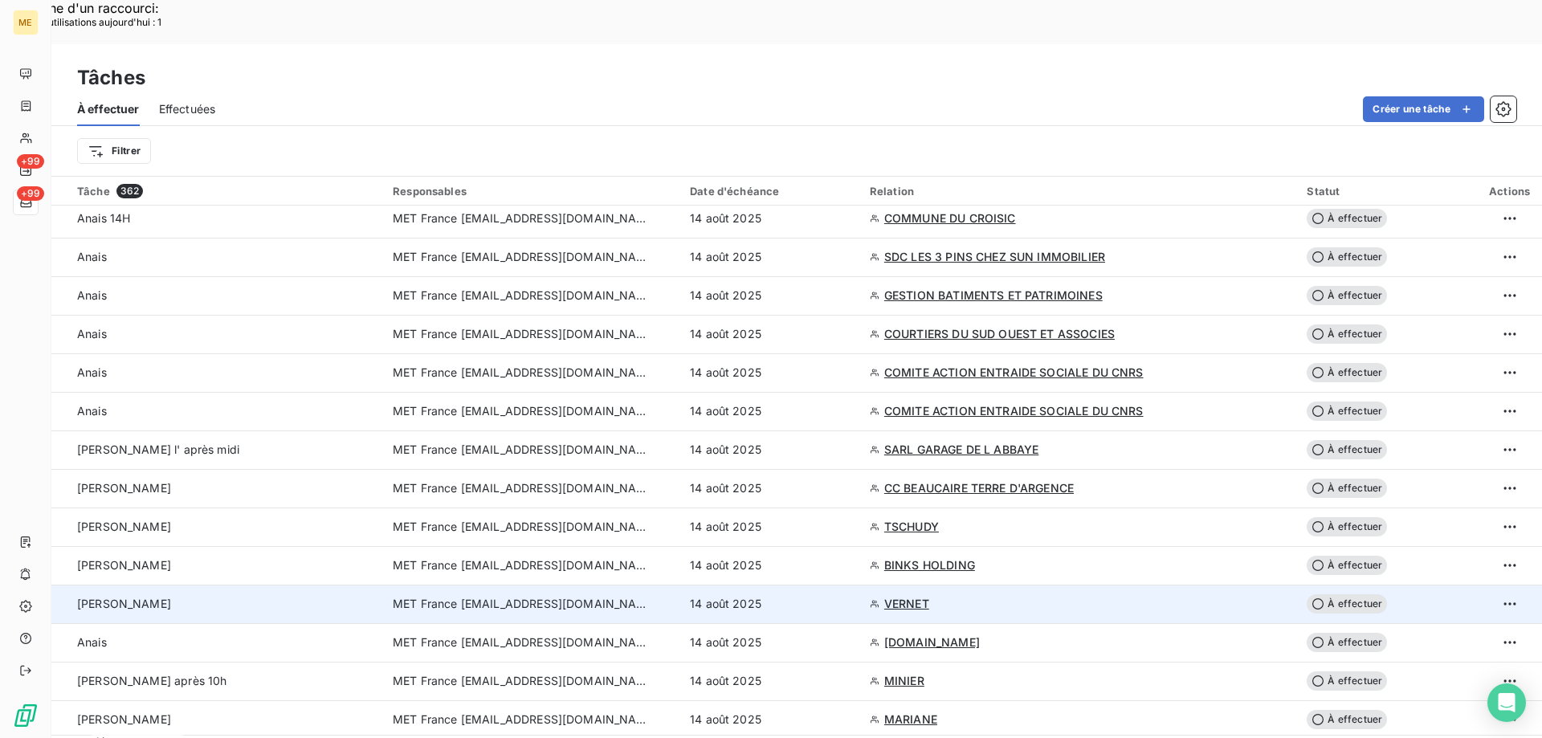
click at [504, 585] on td "MET France [EMAIL_ADDRESS][DOMAIN_NAME]" at bounding box center [531, 604] width 297 height 39
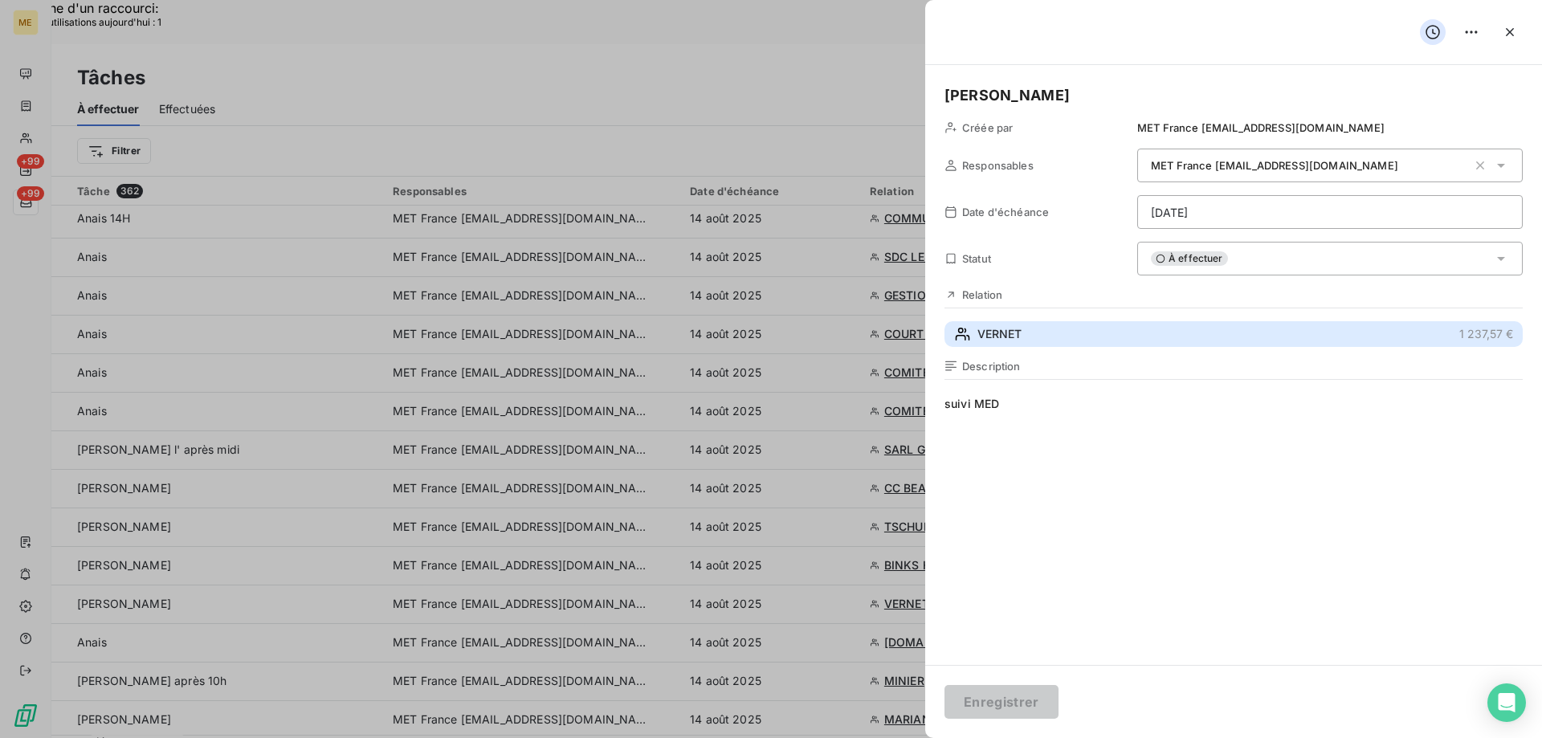
click at [1013, 335] on span "VERNET" at bounding box center [999, 334] width 44 height 16
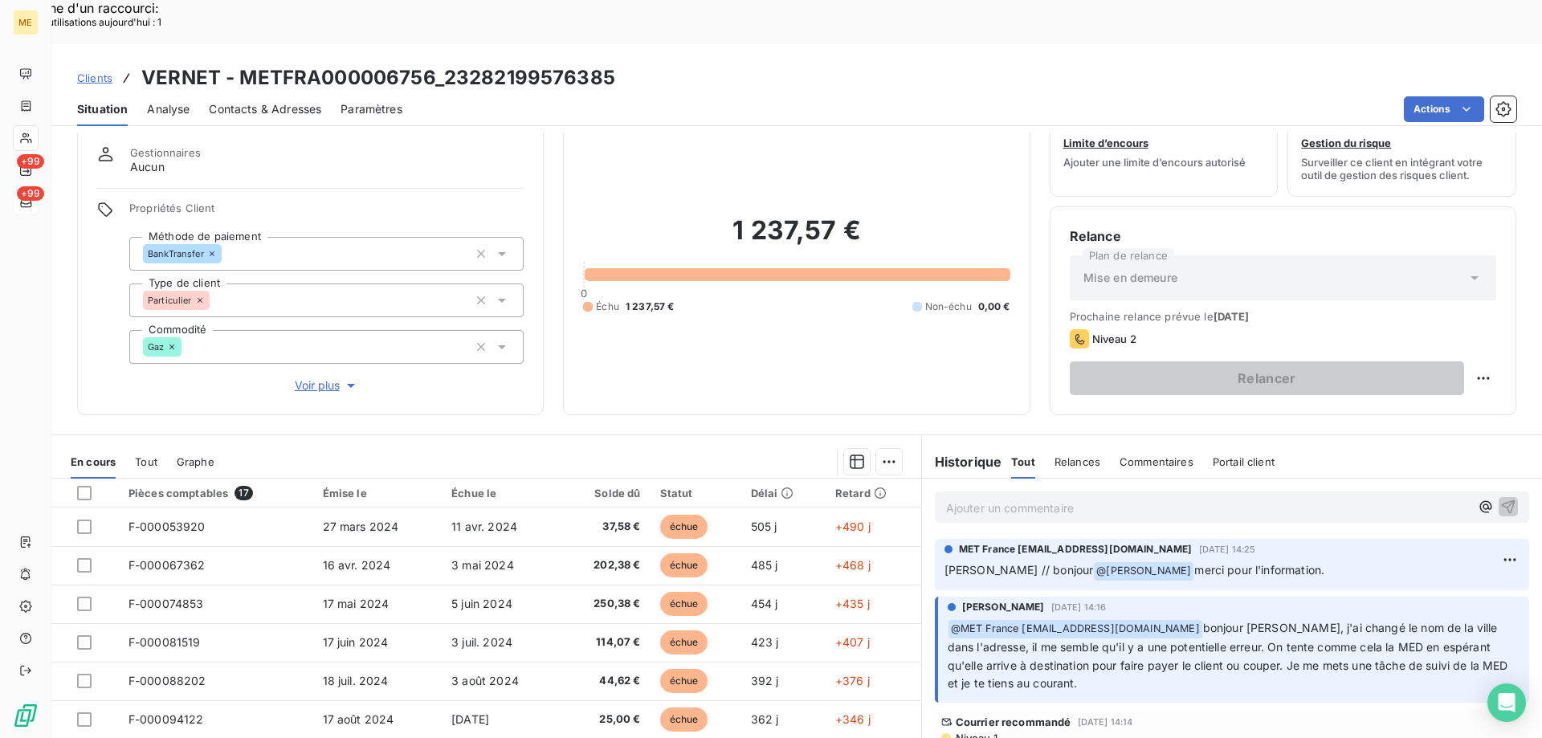
scroll to position [102, 0]
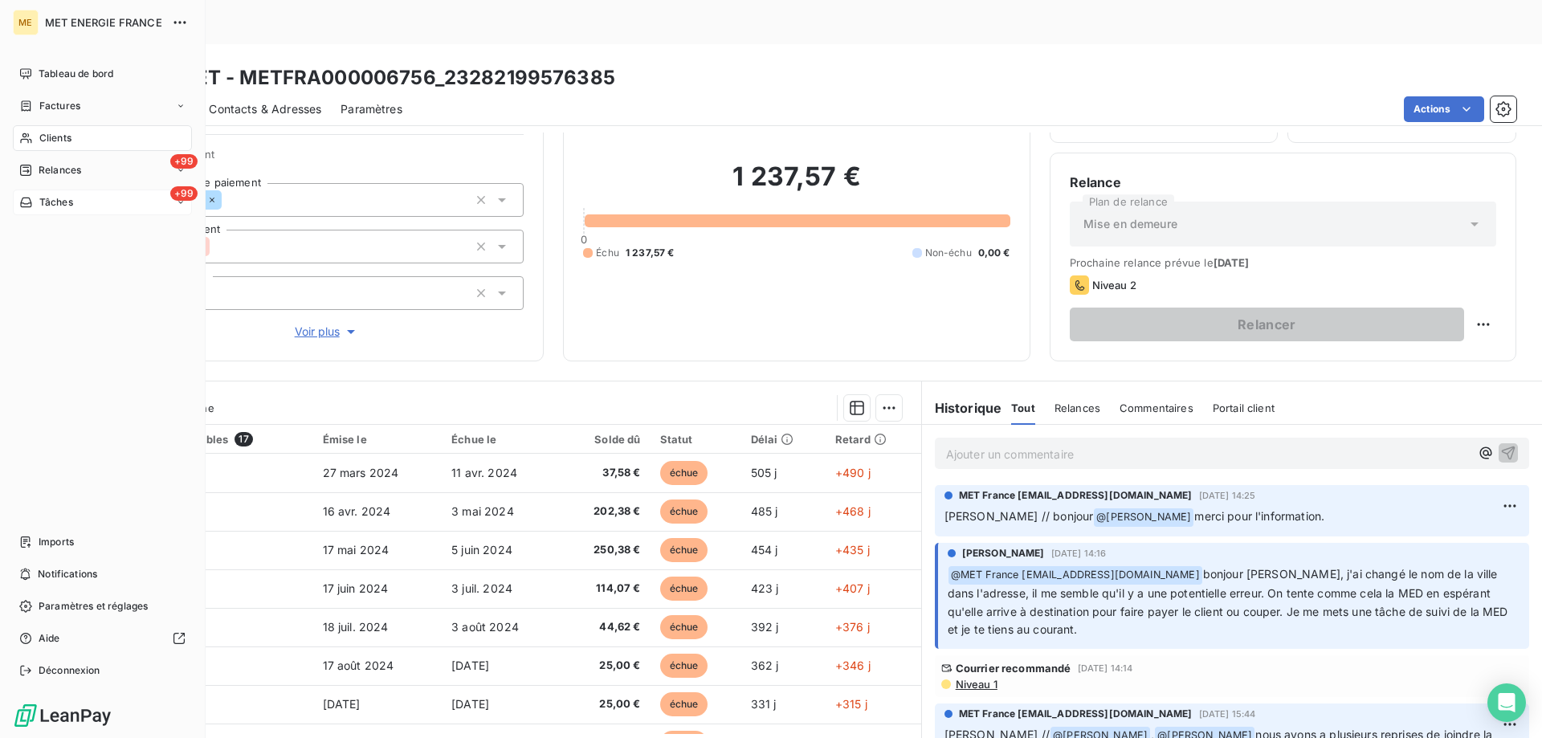
click at [59, 198] on span "Tâches" at bounding box center [56, 202] width 34 height 14
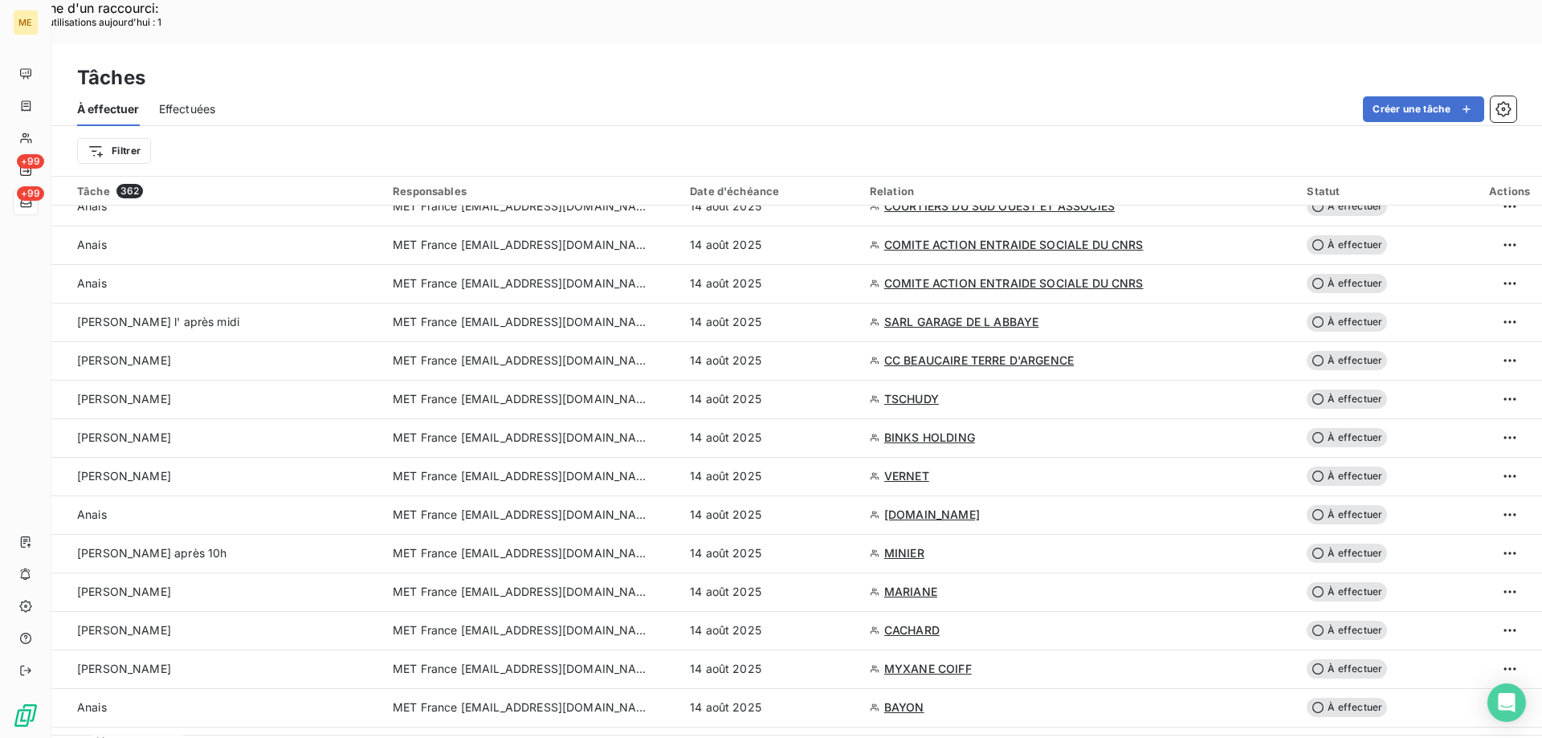
scroll to position [1285, 0]
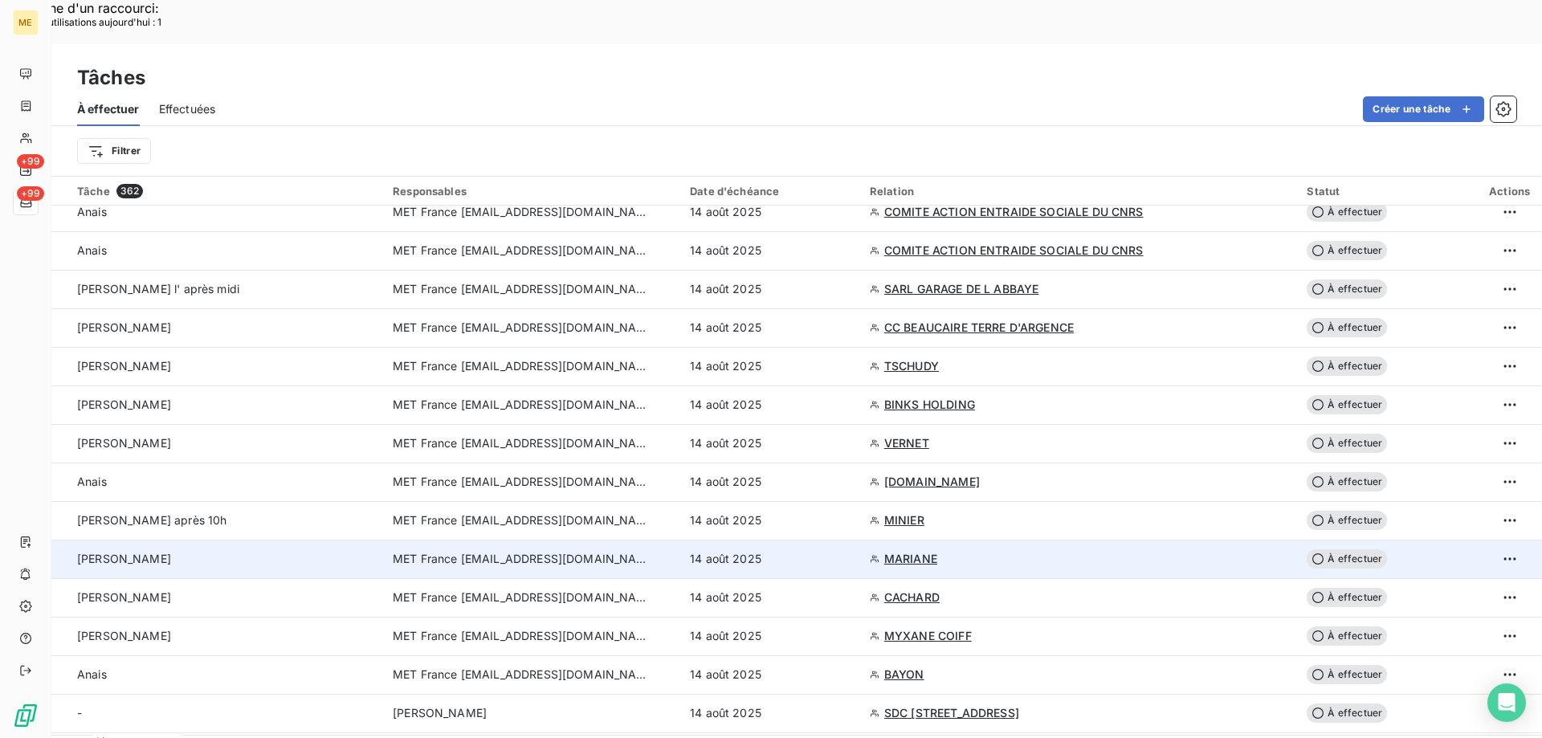
click at [519, 551] on span "MET France [EMAIL_ADDRESS][DOMAIN_NAME]" at bounding box center [521, 559] width 257 height 16
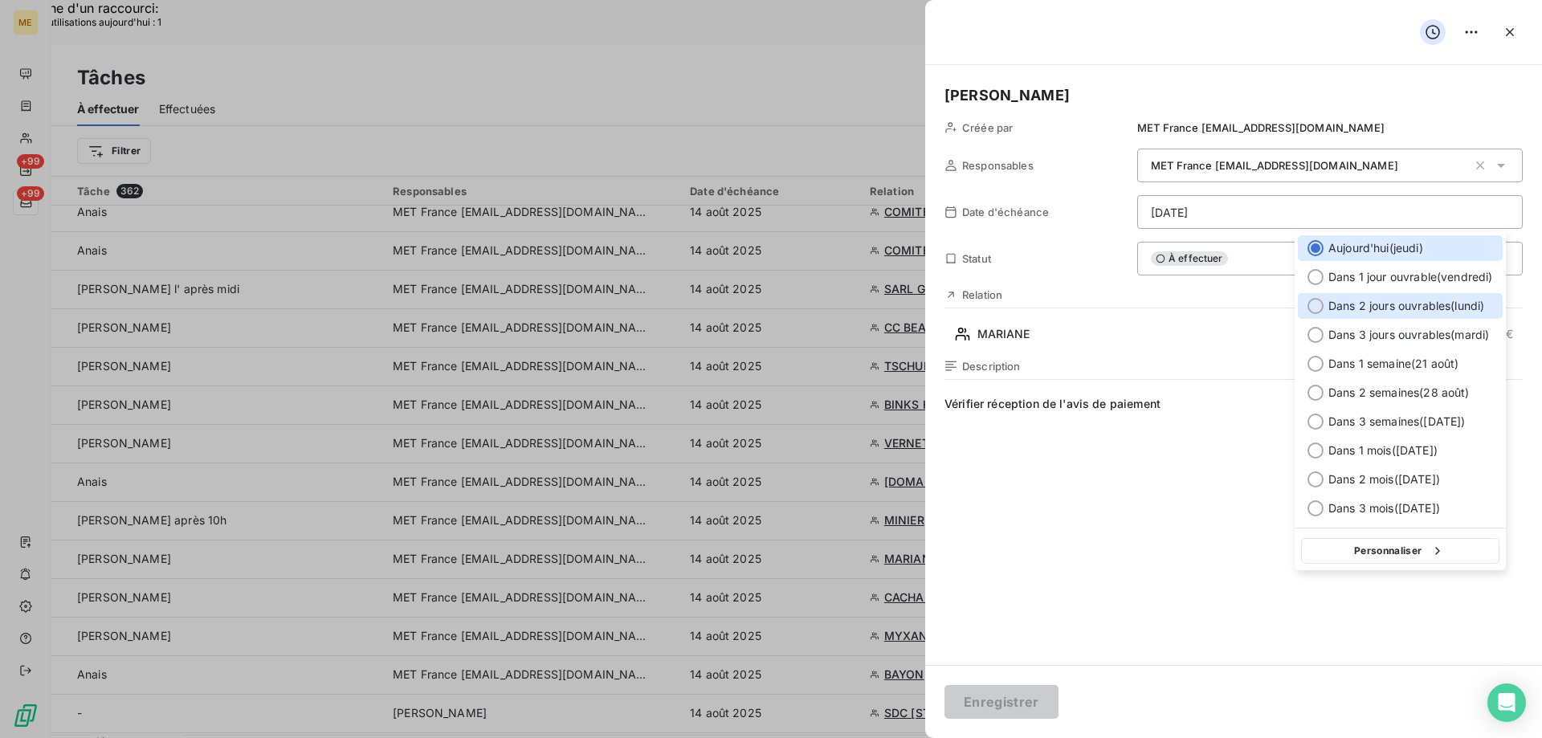
click at [1328, 310] on span "Dans 2 jours ouvrables ( lundi )" at bounding box center [1406, 306] width 156 height 16
type input "[DATE]"
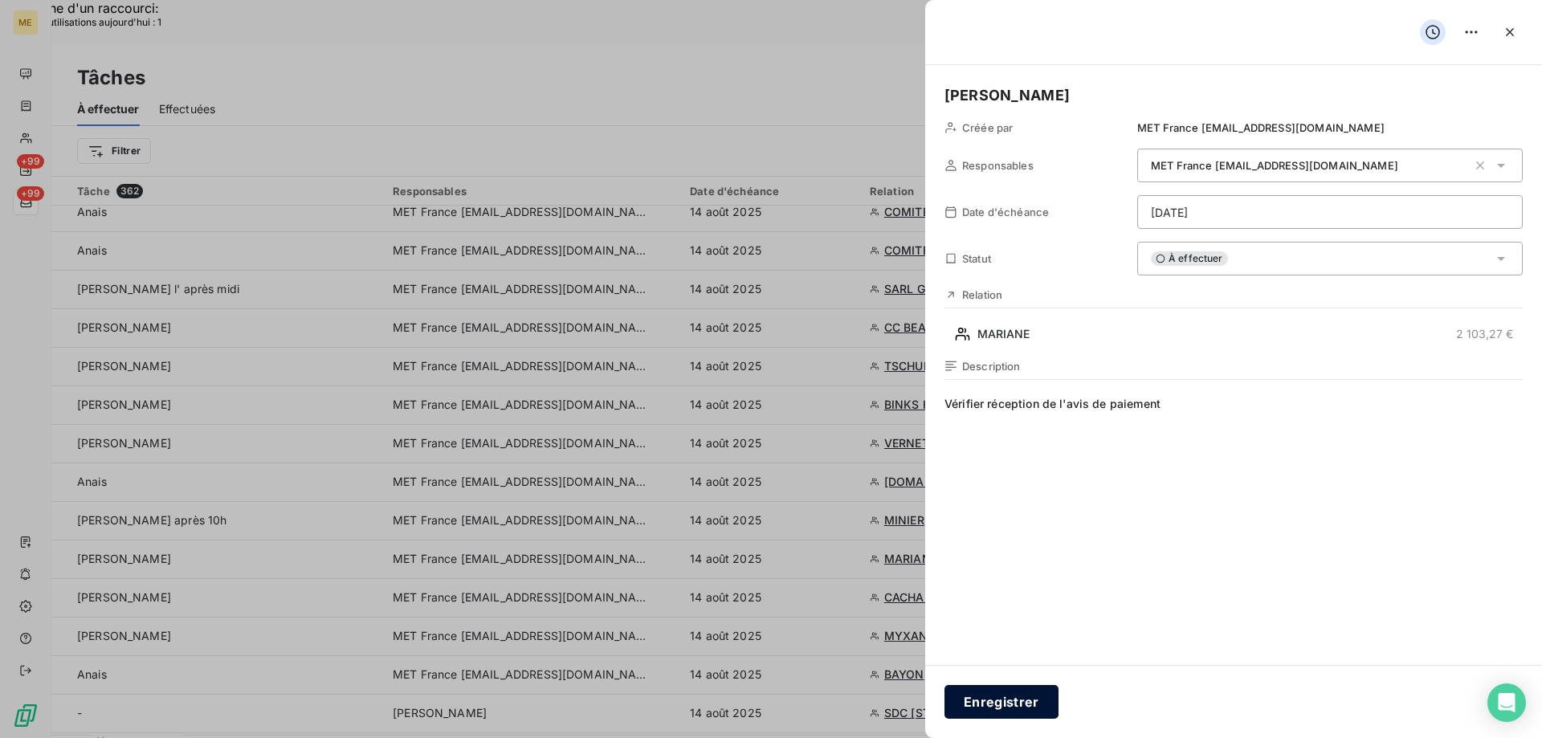
click at [1004, 688] on button "Enregistrer" at bounding box center [1001, 702] width 114 height 34
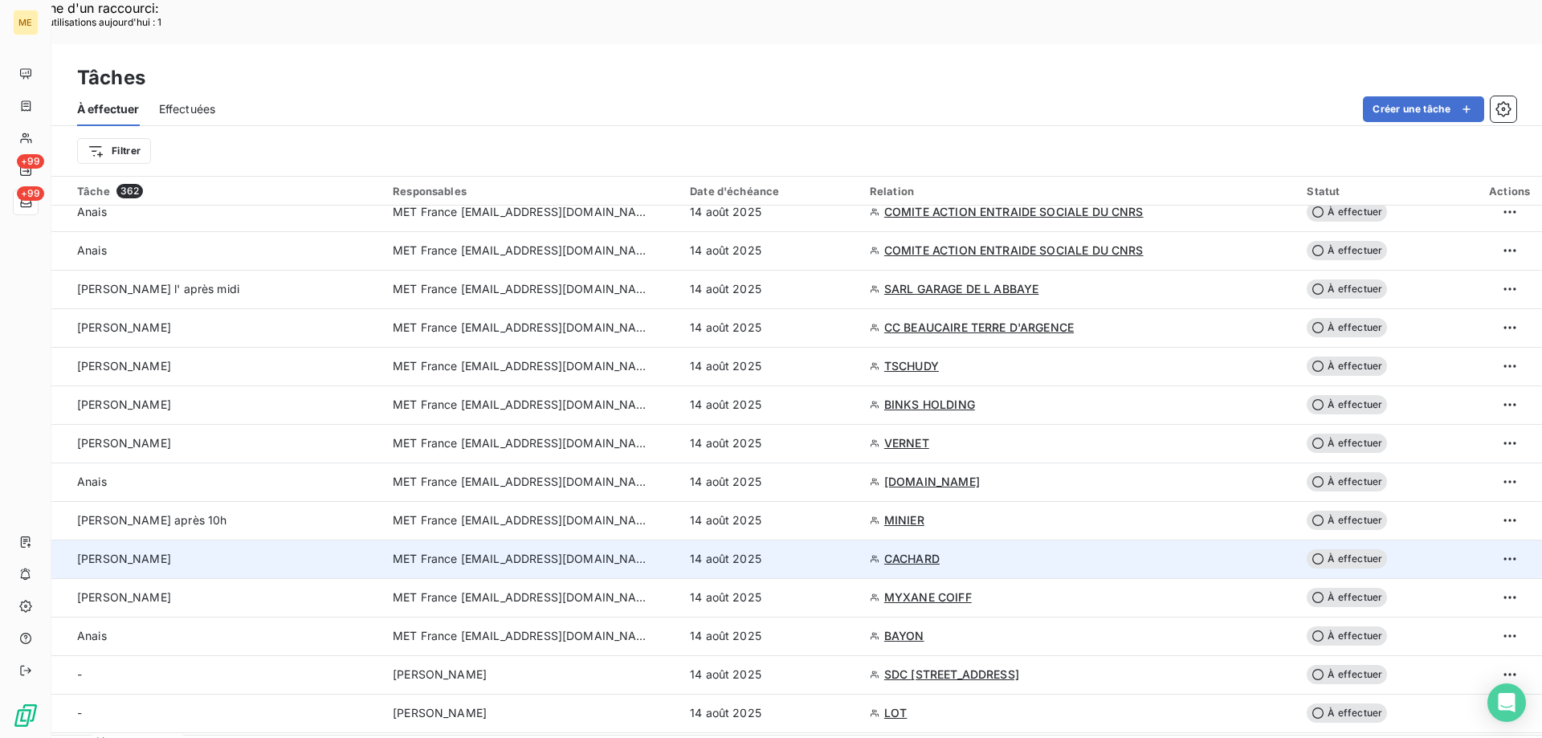
click at [491, 551] on span "MET France [EMAIL_ADDRESS][DOMAIN_NAME]" at bounding box center [521, 559] width 257 height 16
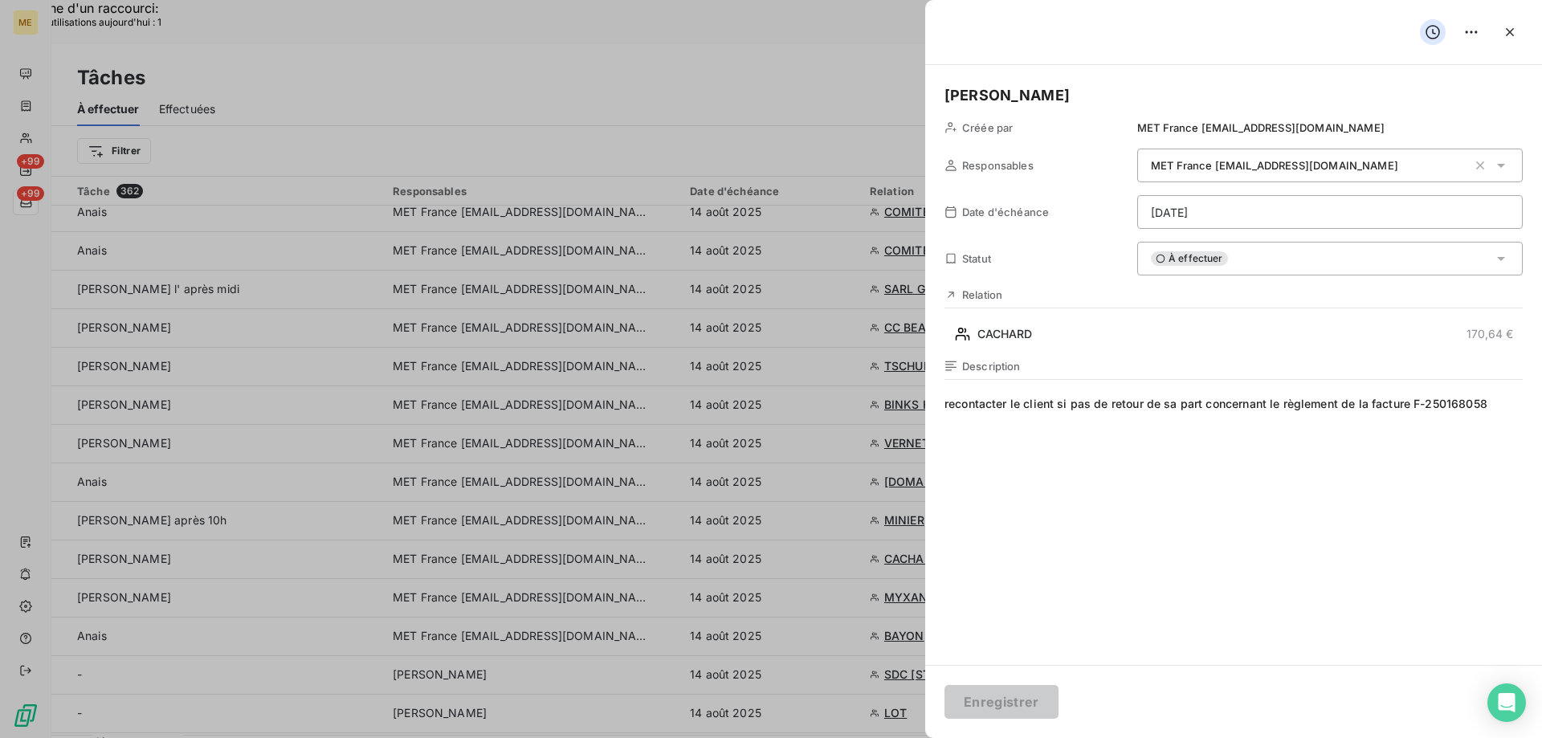
click at [436, 405] on div at bounding box center [771, 369] width 1542 height 738
click at [1506, 38] on icon "button" at bounding box center [1510, 32] width 16 height 16
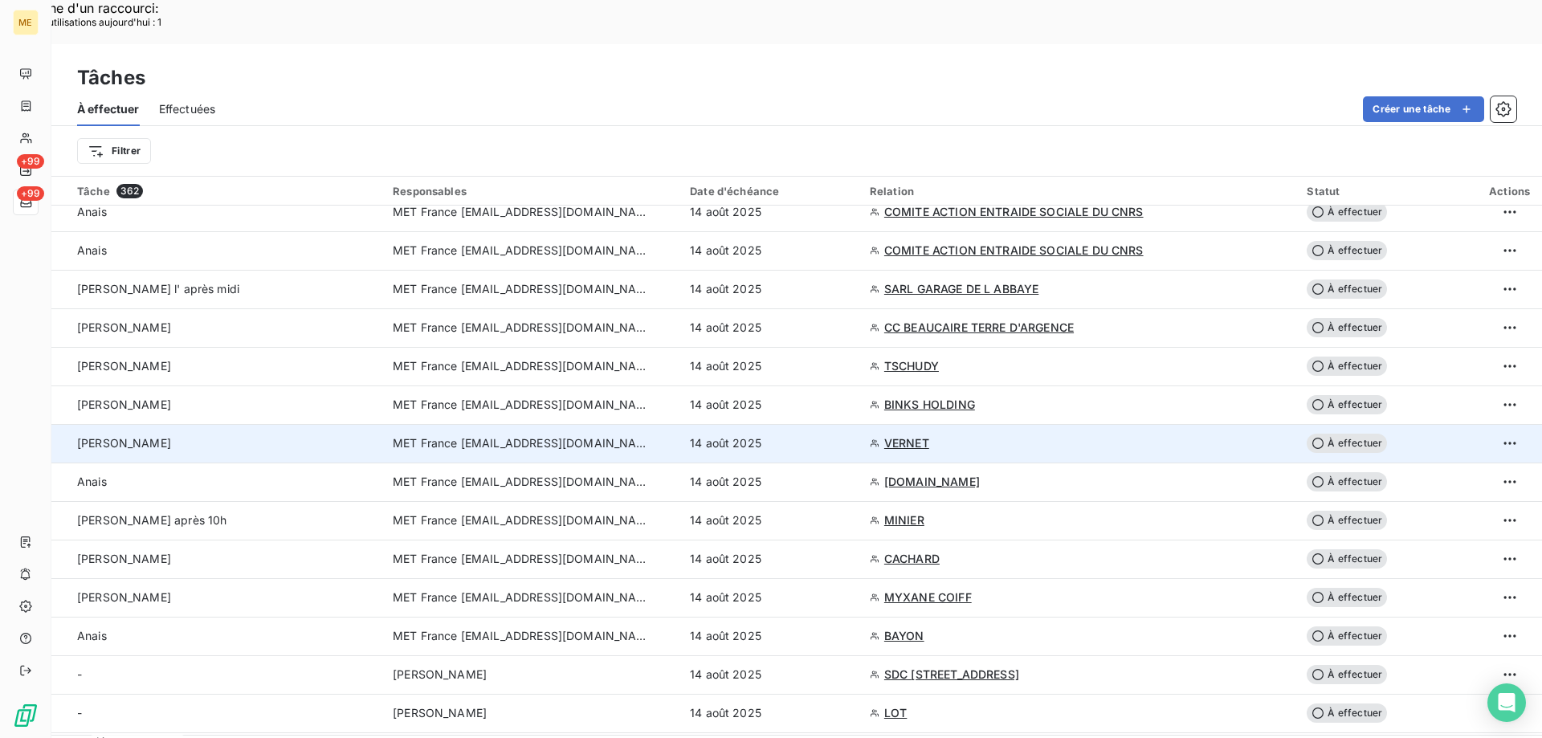
click at [486, 435] on span "MET France [EMAIL_ADDRESS][DOMAIN_NAME]" at bounding box center [521, 443] width 257 height 16
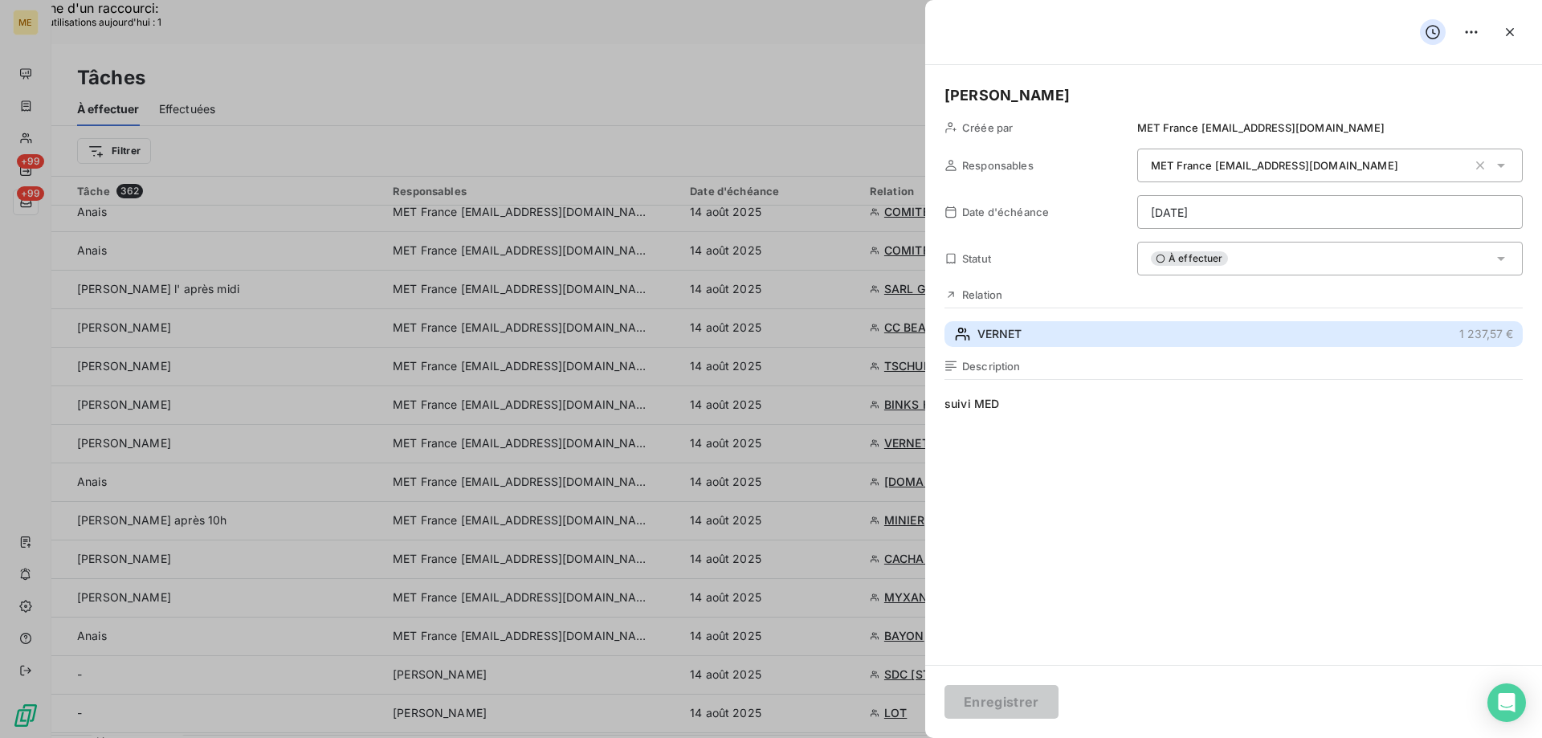
click at [992, 334] on span "VERNET" at bounding box center [999, 334] width 44 height 16
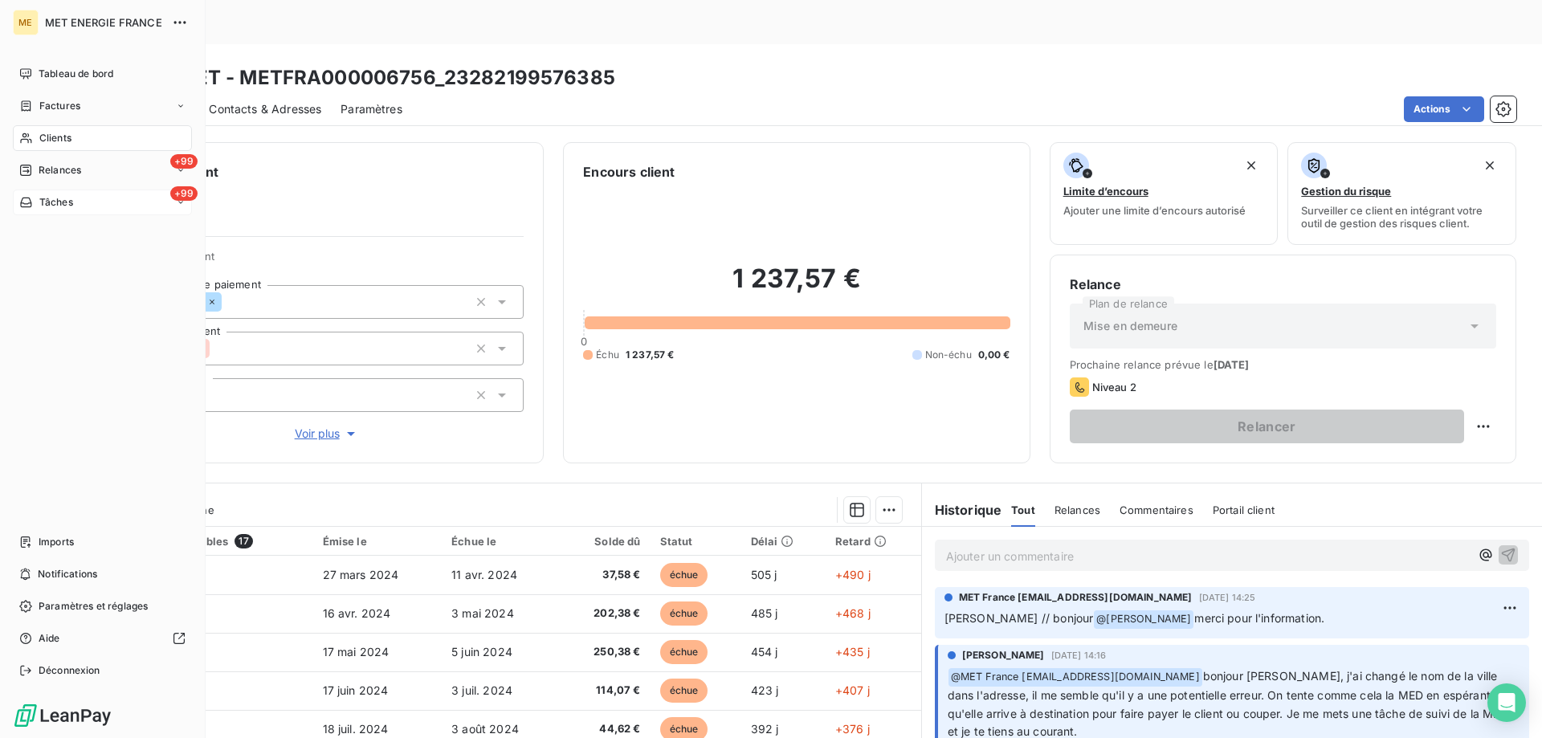
click at [50, 198] on span "Tâches" at bounding box center [56, 202] width 34 height 14
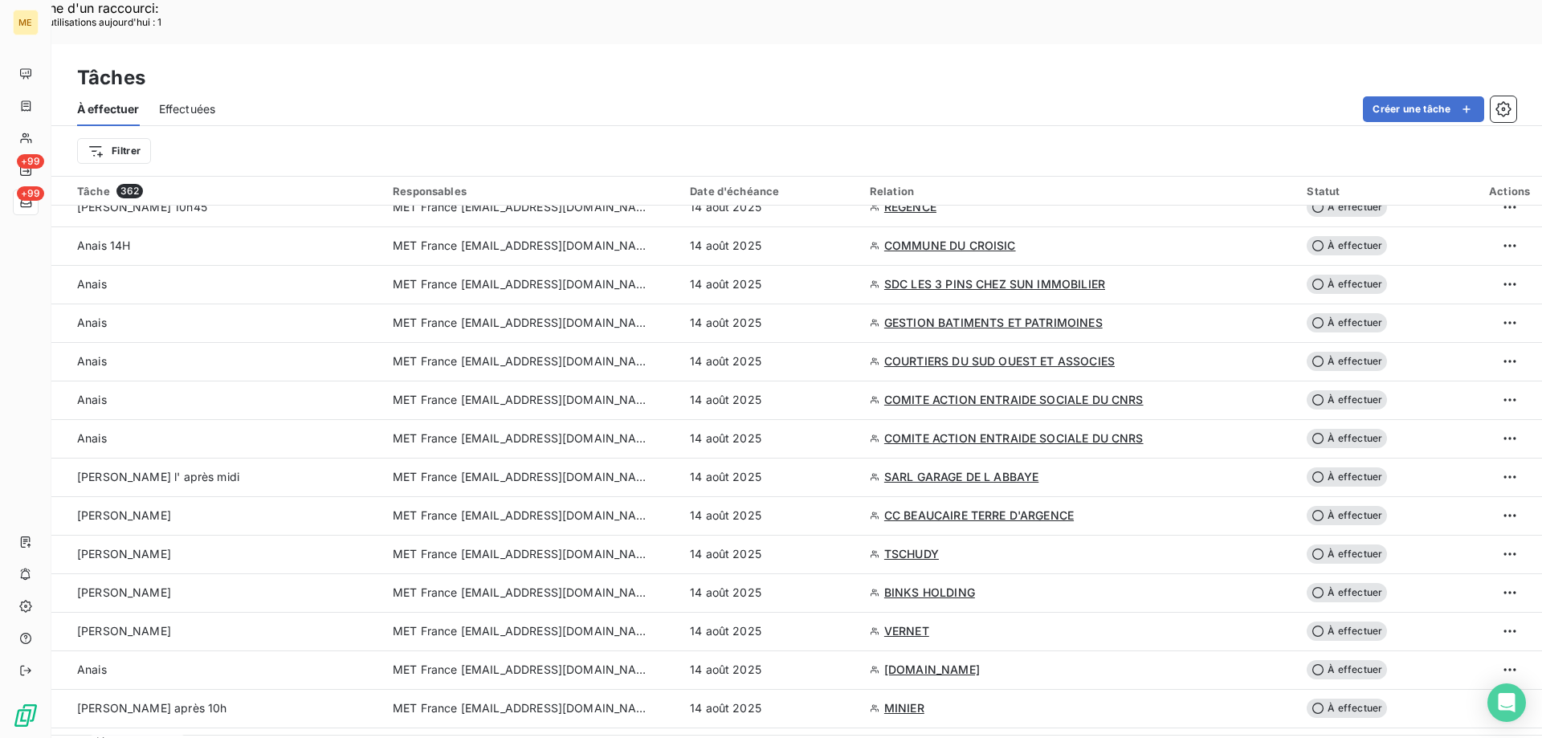
scroll to position [1124, 0]
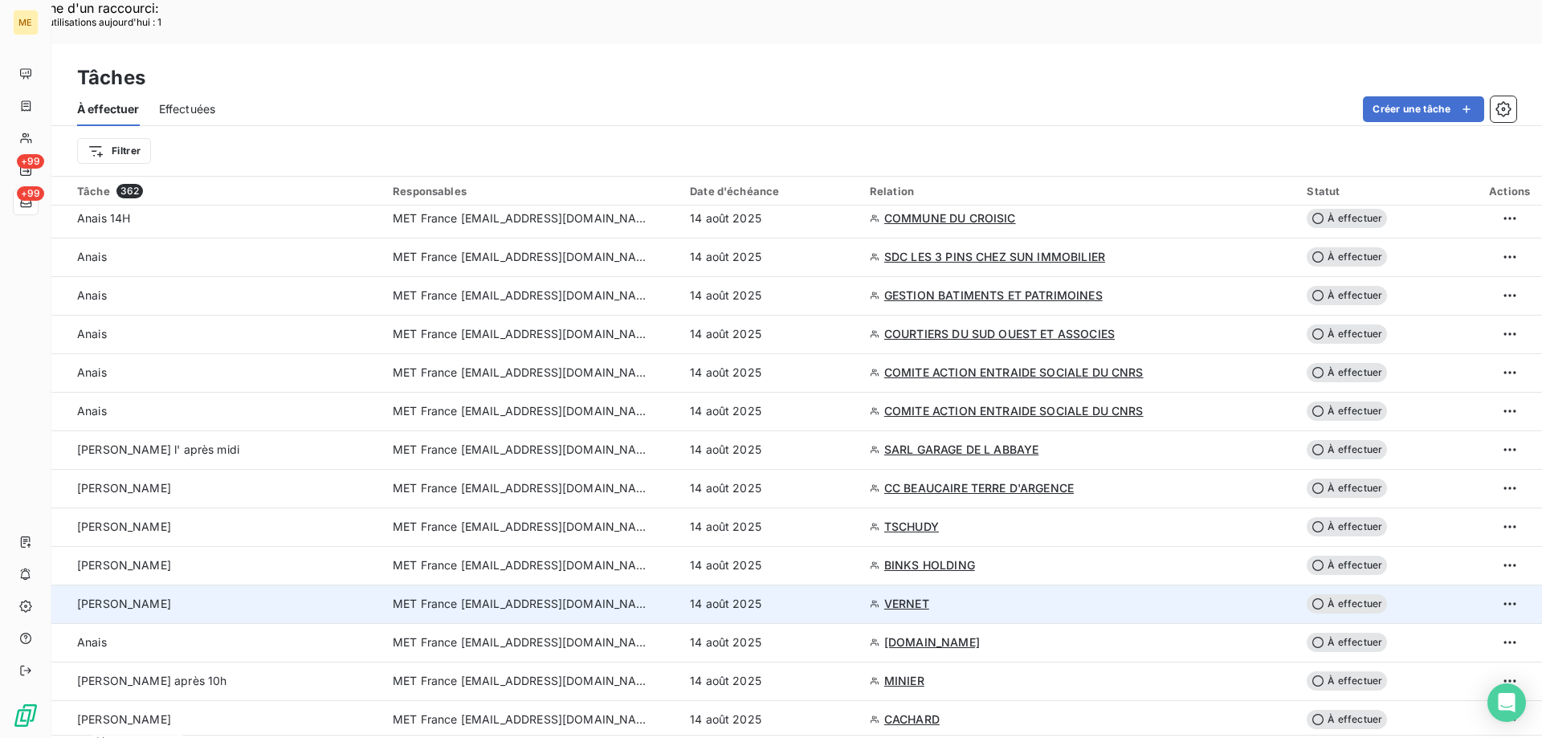
click at [505, 596] on span "MET France [EMAIL_ADDRESS][DOMAIN_NAME]" at bounding box center [521, 604] width 257 height 16
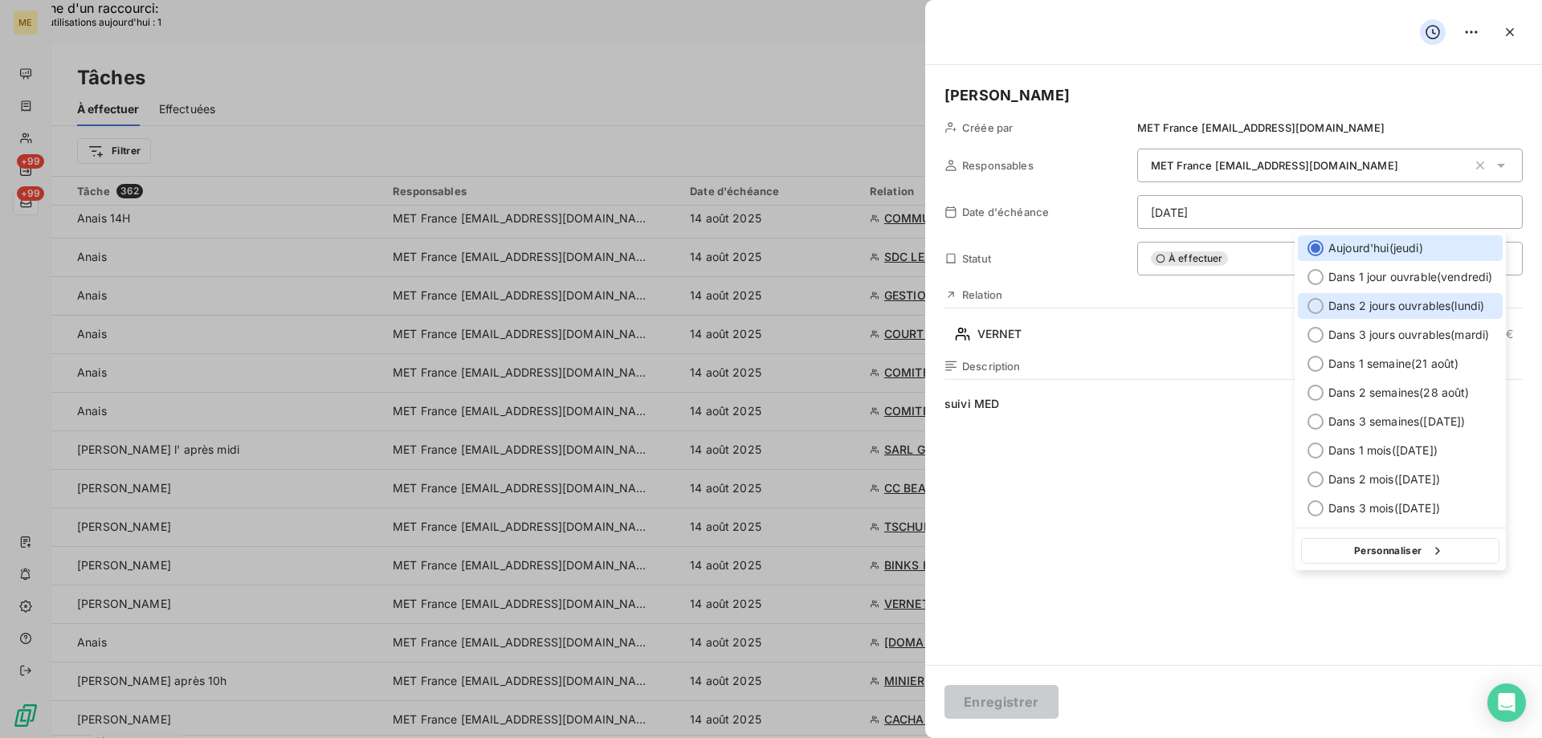
click at [1320, 304] on div at bounding box center [1315, 306] width 16 height 16
type input "[DATE]"
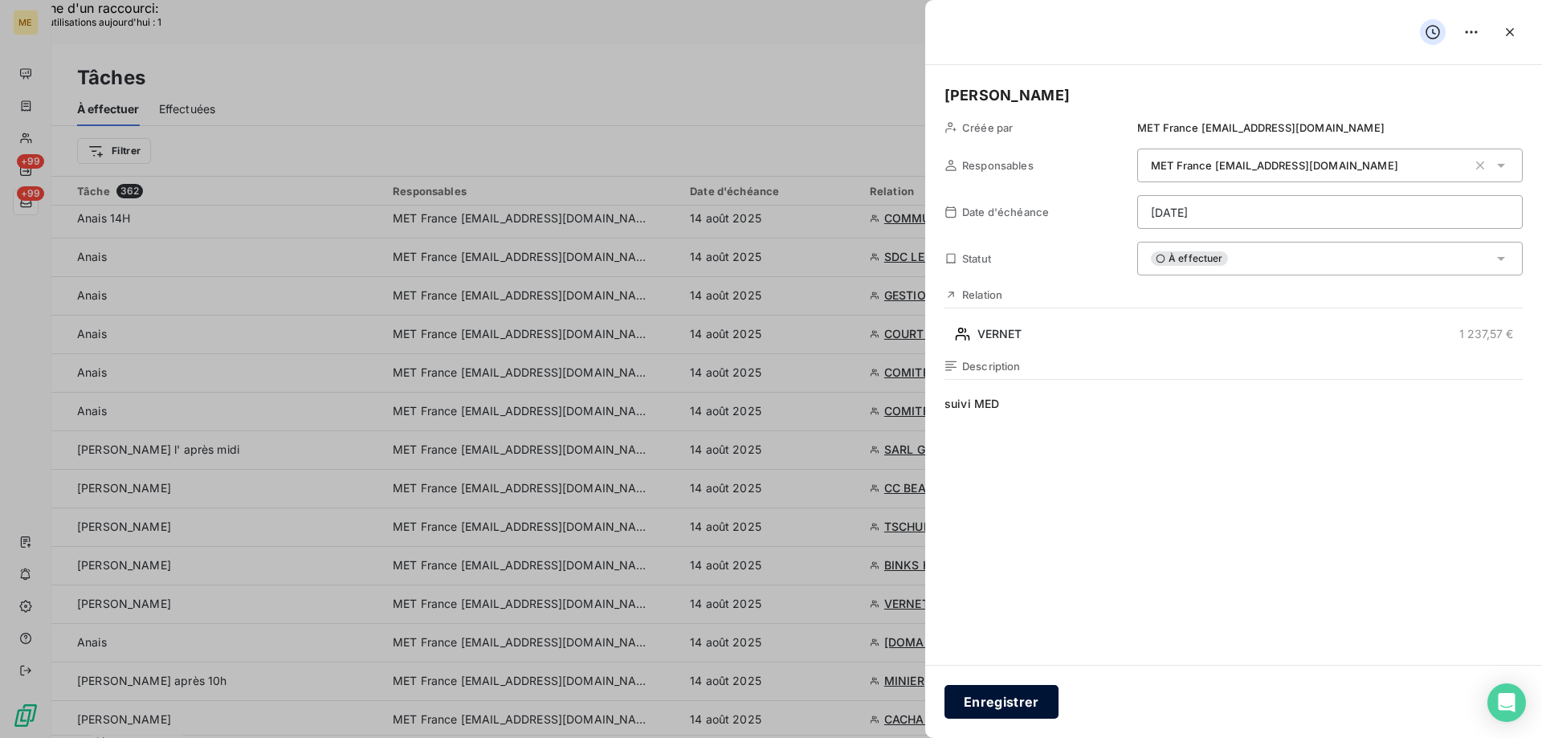
click at [989, 713] on button "Enregistrer" at bounding box center [1001, 702] width 114 height 34
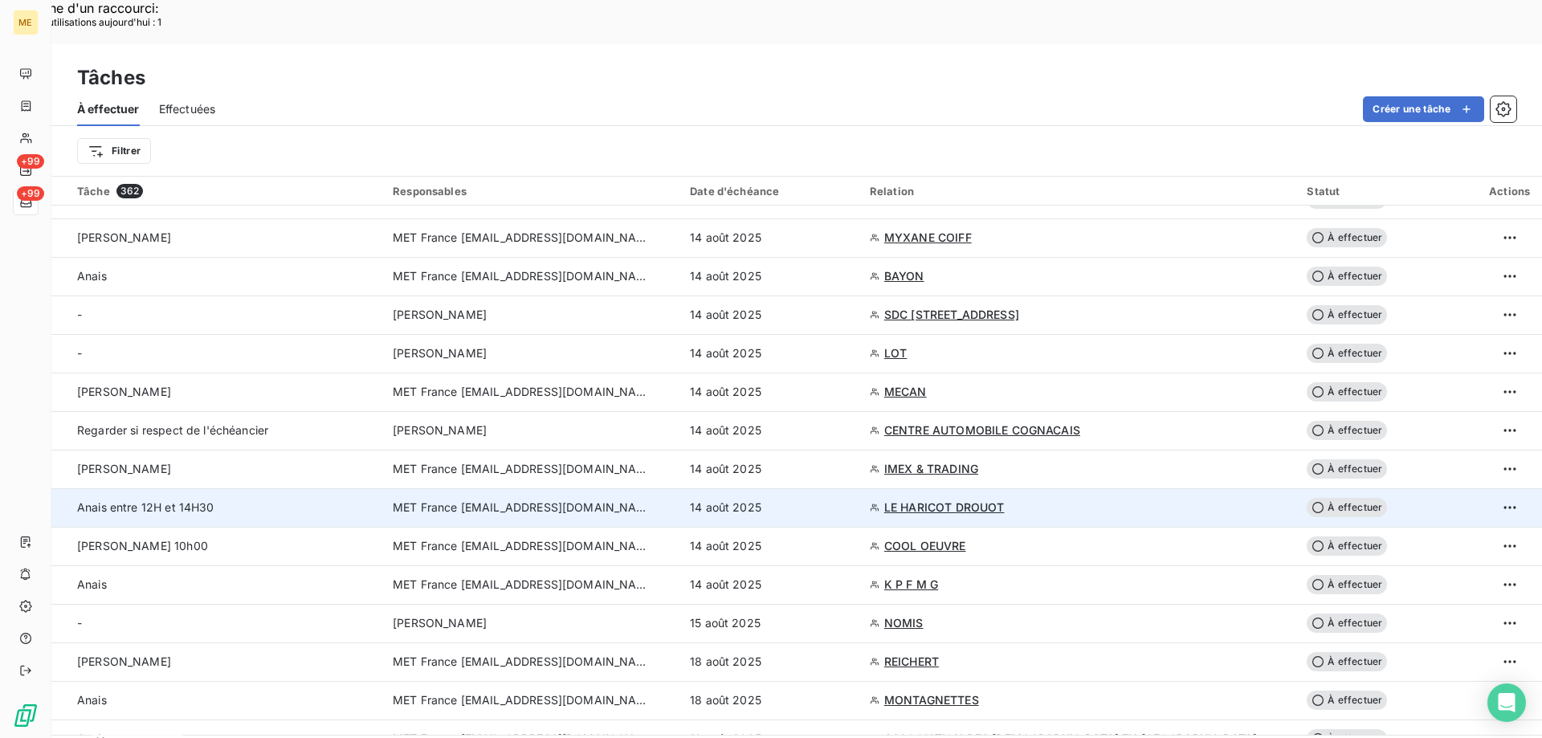
scroll to position [1526, 0]
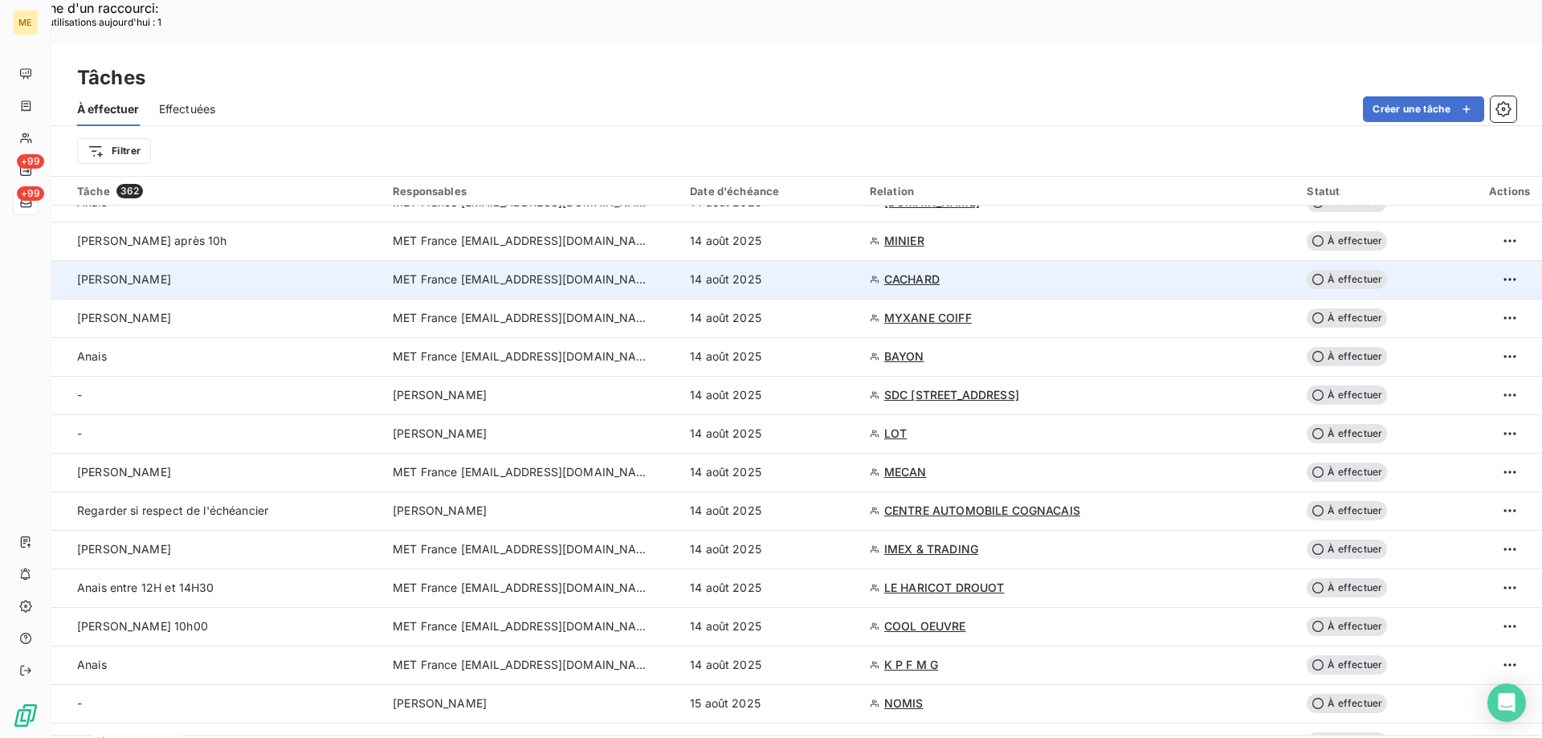
click at [569, 271] on span "MET France [EMAIL_ADDRESS][DOMAIN_NAME]" at bounding box center [521, 279] width 257 height 16
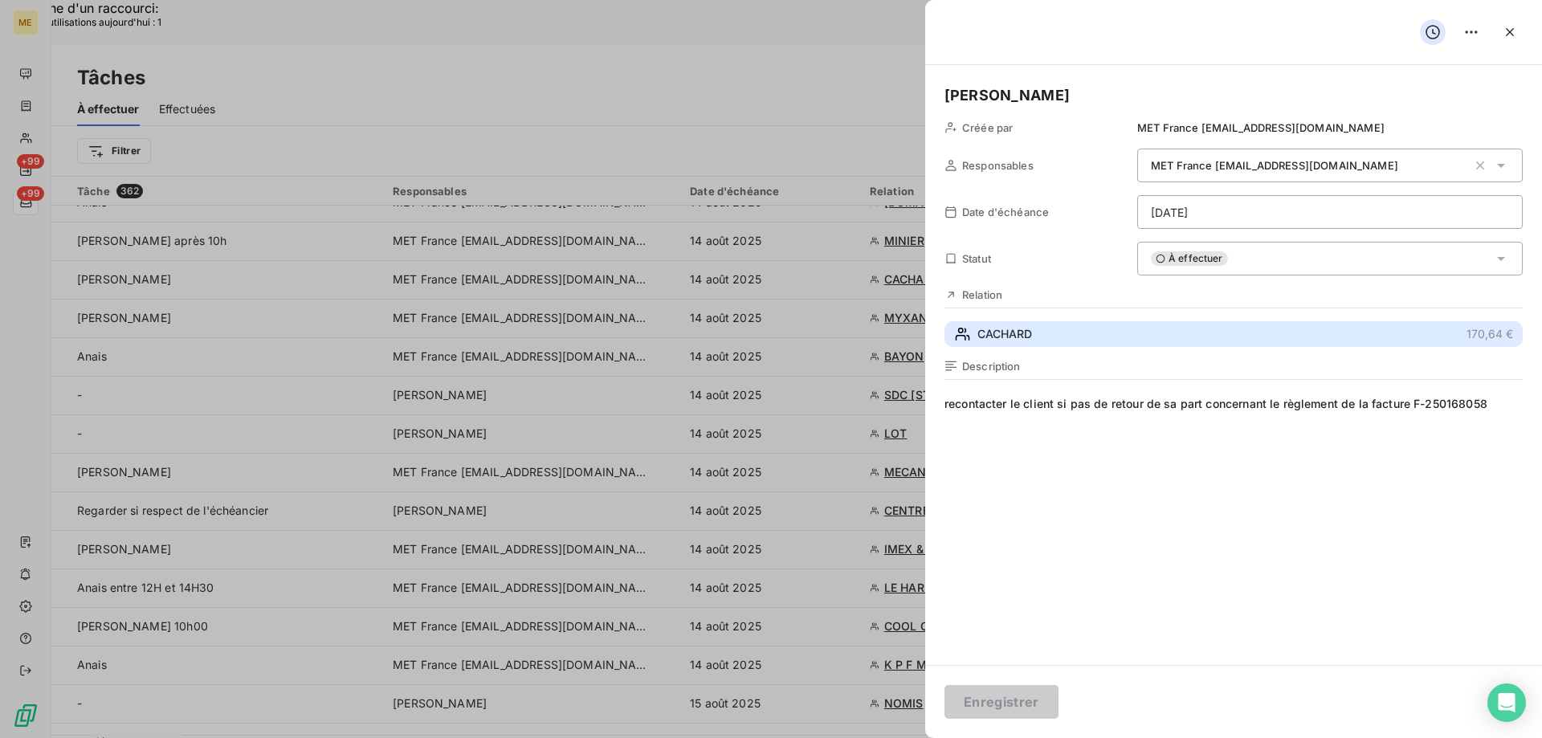
click at [1009, 333] on span "CACHARD" at bounding box center [1004, 334] width 55 height 16
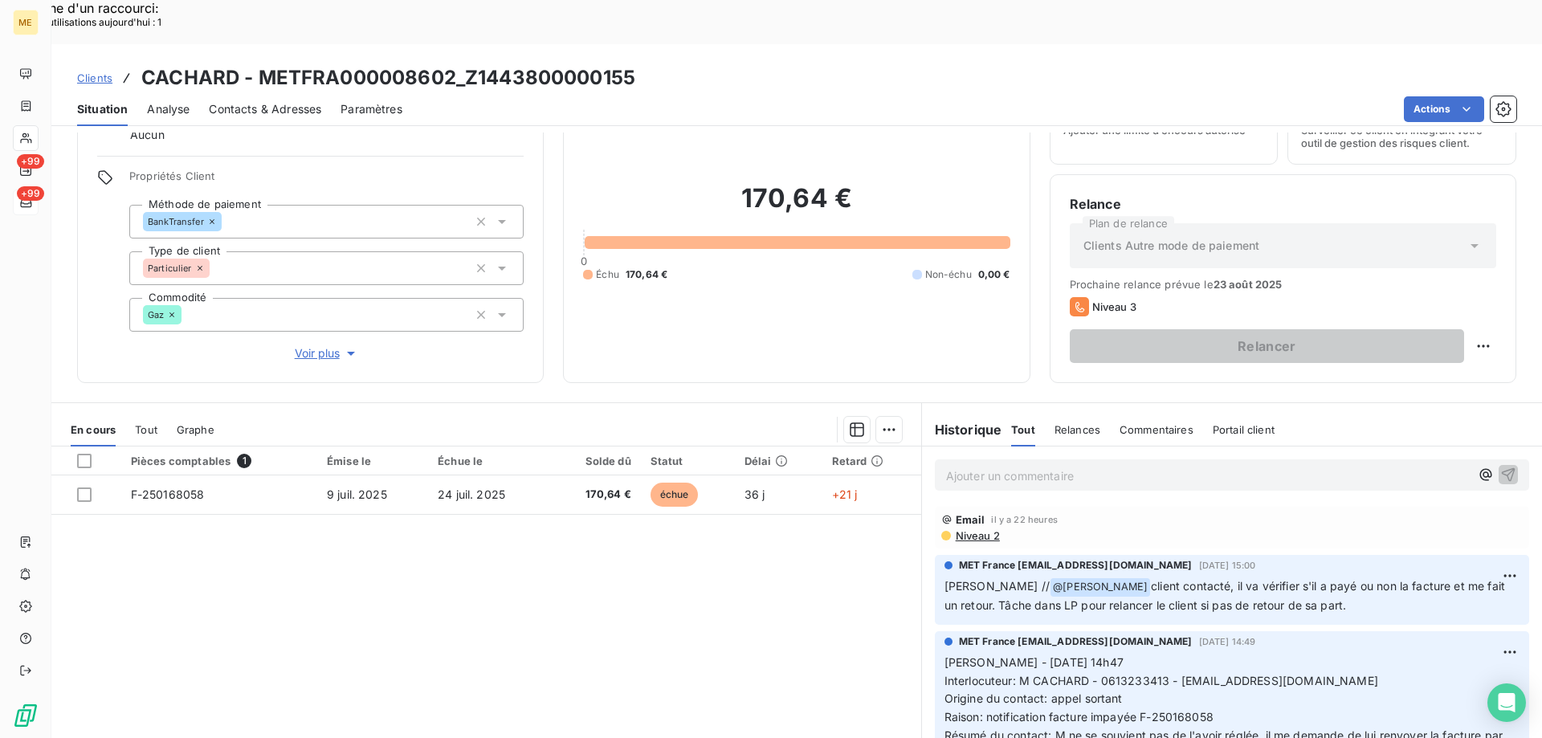
scroll to position [80, 0]
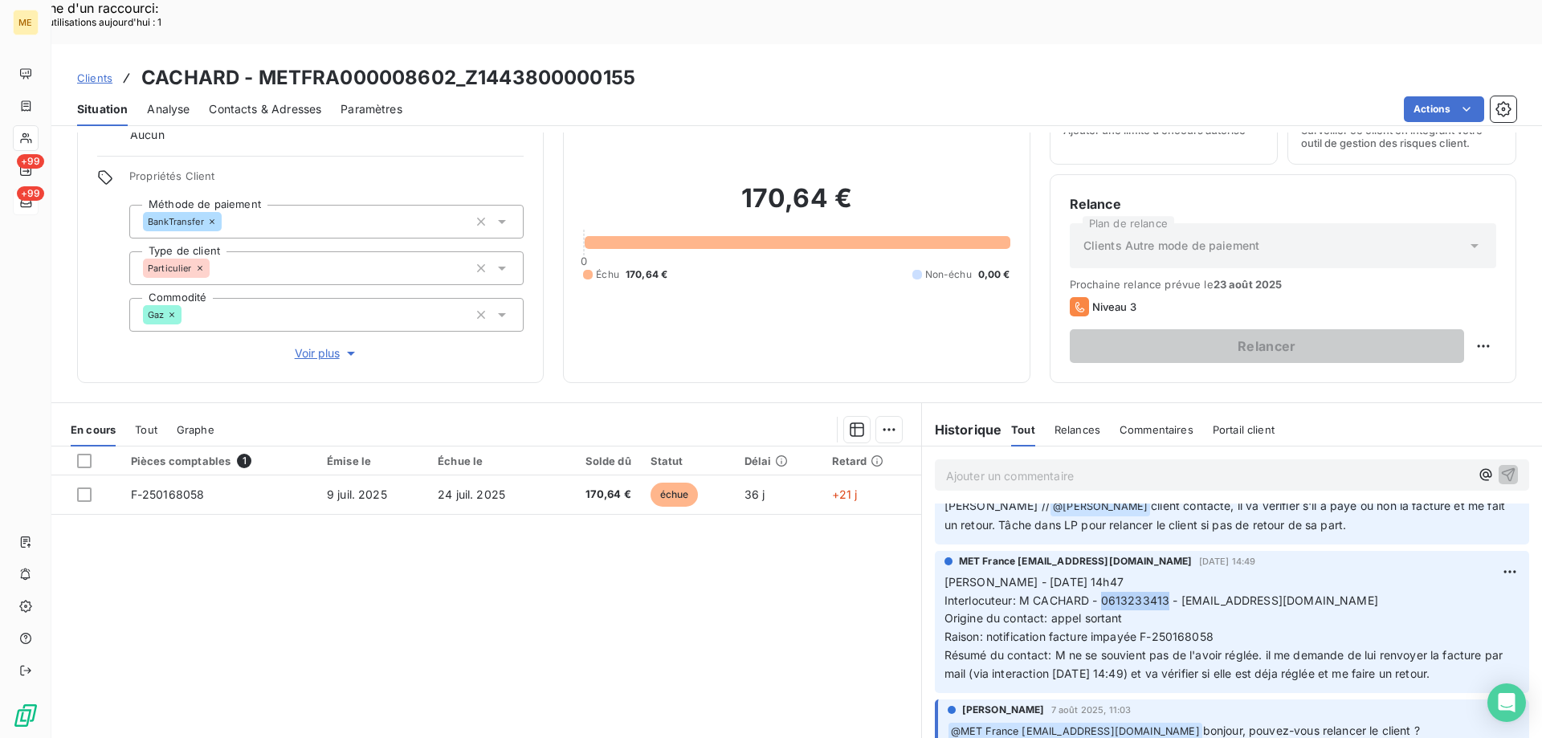
drag, startPoint x: 1095, startPoint y: 552, endPoint x: 1160, endPoint y: 558, distance: 65.3
click at [1160, 593] on span "Interlocuteur: M CACHARD - 0613233413 - [EMAIL_ADDRESS][DOMAIN_NAME]" at bounding box center [1161, 600] width 434 height 14
copy span "0613233413"
drag, startPoint x: 258, startPoint y: 31, endPoint x: 452, endPoint y: 33, distance: 194.3
click at [452, 63] on h3 "CACHARD - METFRA000008602_Z1443800000155" at bounding box center [388, 77] width 494 height 29
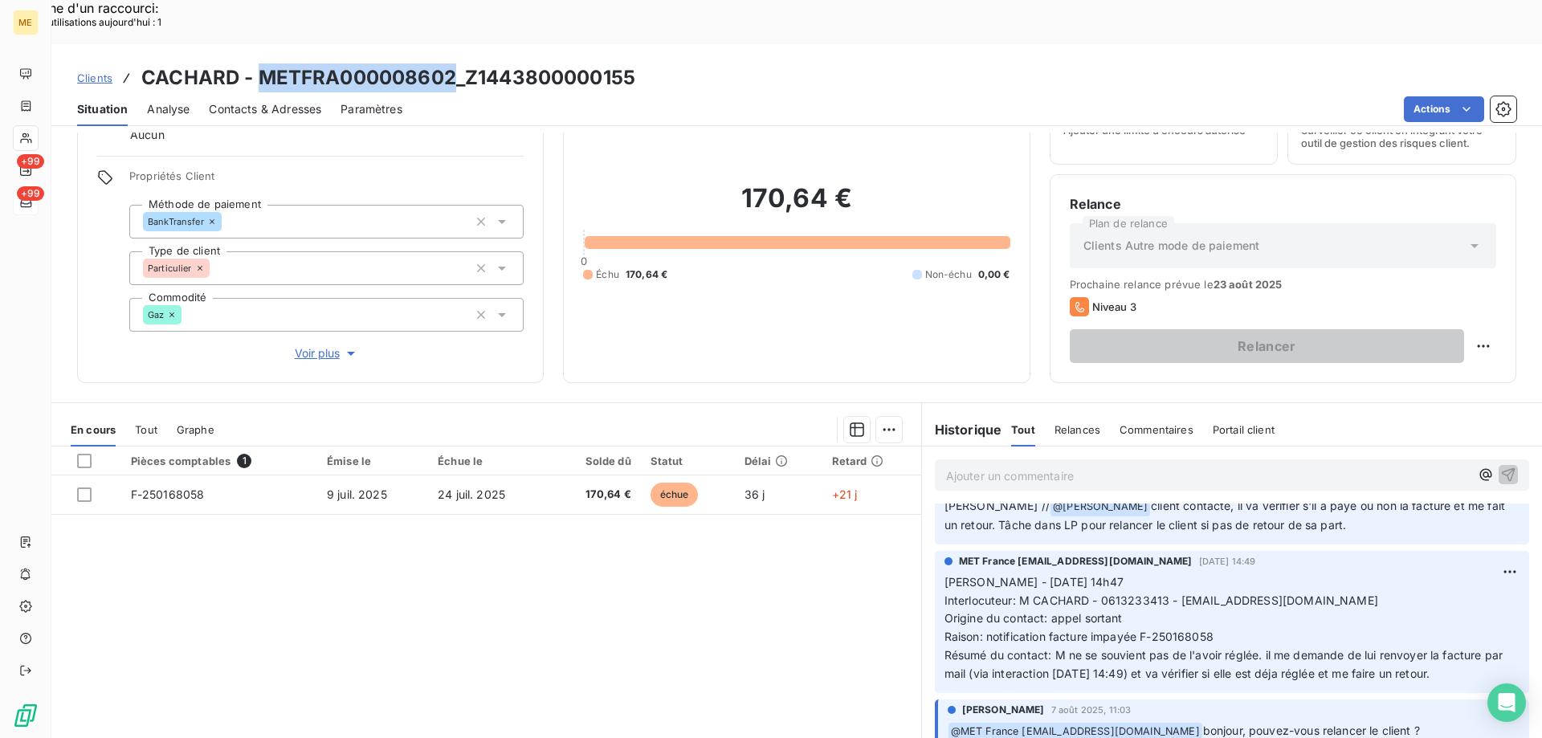
copy h3 "METFRA000008602"
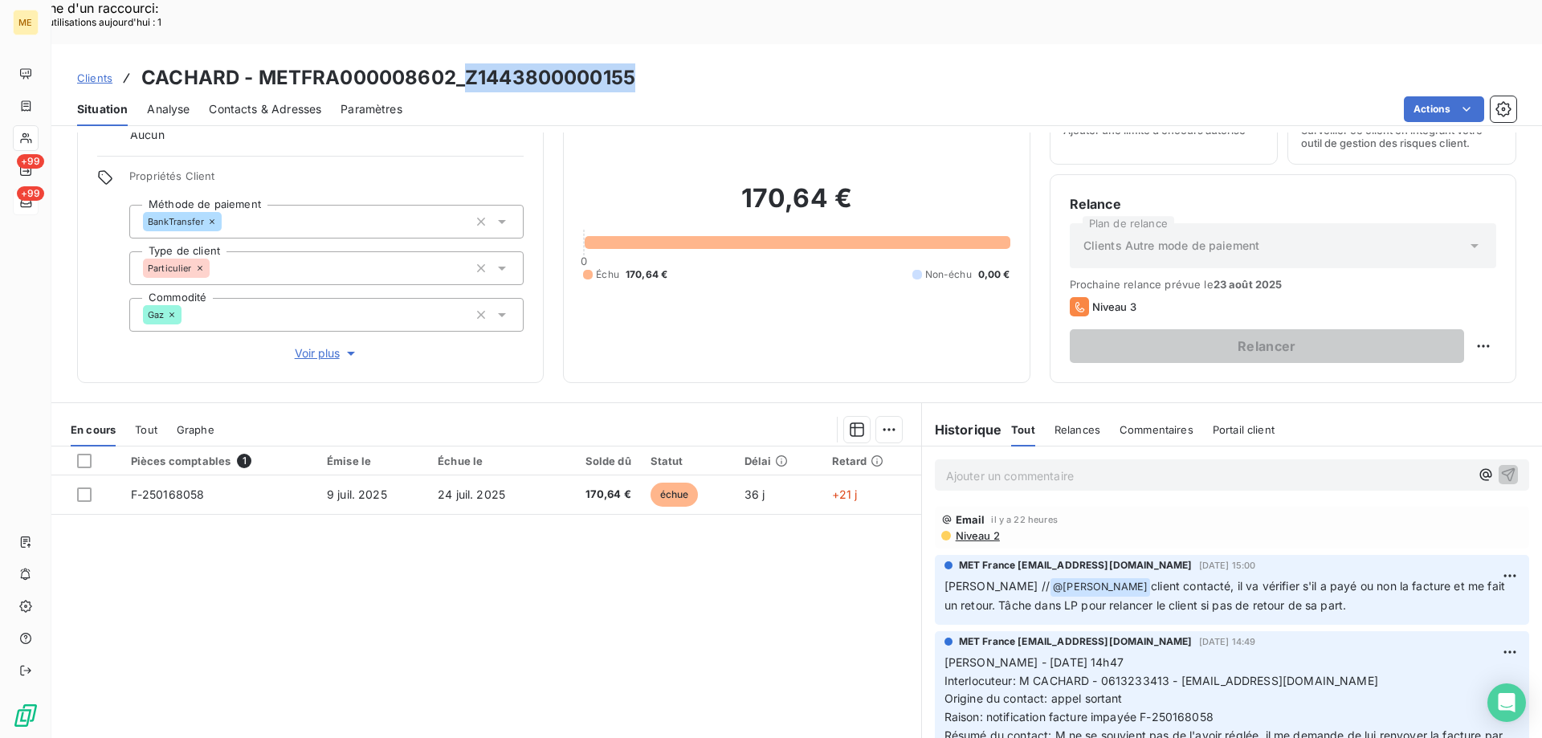
drag, startPoint x: 463, startPoint y: 35, endPoint x: 672, endPoint y: 44, distance: 209.0
click at [672, 63] on div "Clients CACHARD - METFRA000008602_Z1443800000155" at bounding box center [796, 77] width 1490 height 29
copy h3 "Z1443800000155"
click at [961, 464] on div "Ajouter un commentaire ﻿" at bounding box center [1208, 475] width 524 height 22
click at [973, 466] on p "Ajouter un commentaire ﻿" at bounding box center [1208, 476] width 524 height 20
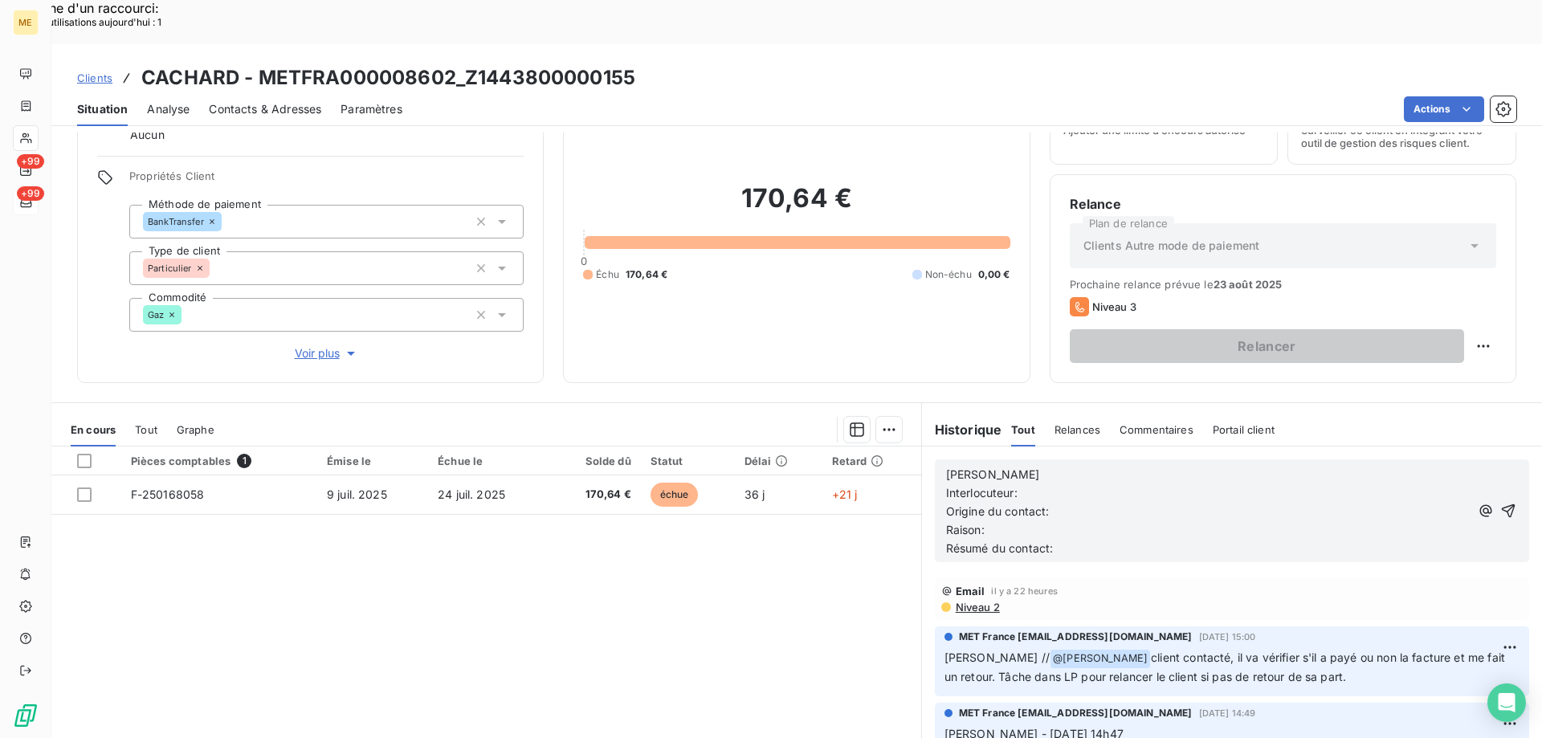
click at [1008, 466] on p "[PERSON_NAME]" at bounding box center [1208, 475] width 524 height 18
click at [1064, 484] on p "Interlocuteur:" at bounding box center [1208, 493] width 524 height 18
drag, startPoint x: 1094, startPoint y: 708, endPoint x: 1326, endPoint y: 704, distance: 231.3
click at [1326, 737] on span "Interlocuteur: M CACHARD - 0613233413 - [EMAIL_ADDRESS][DOMAIN_NAME]" at bounding box center [1161, 752] width 434 height 14
copy span "0613233413 - [EMAIL_ADDRESS][DOMAIN_NAME]"
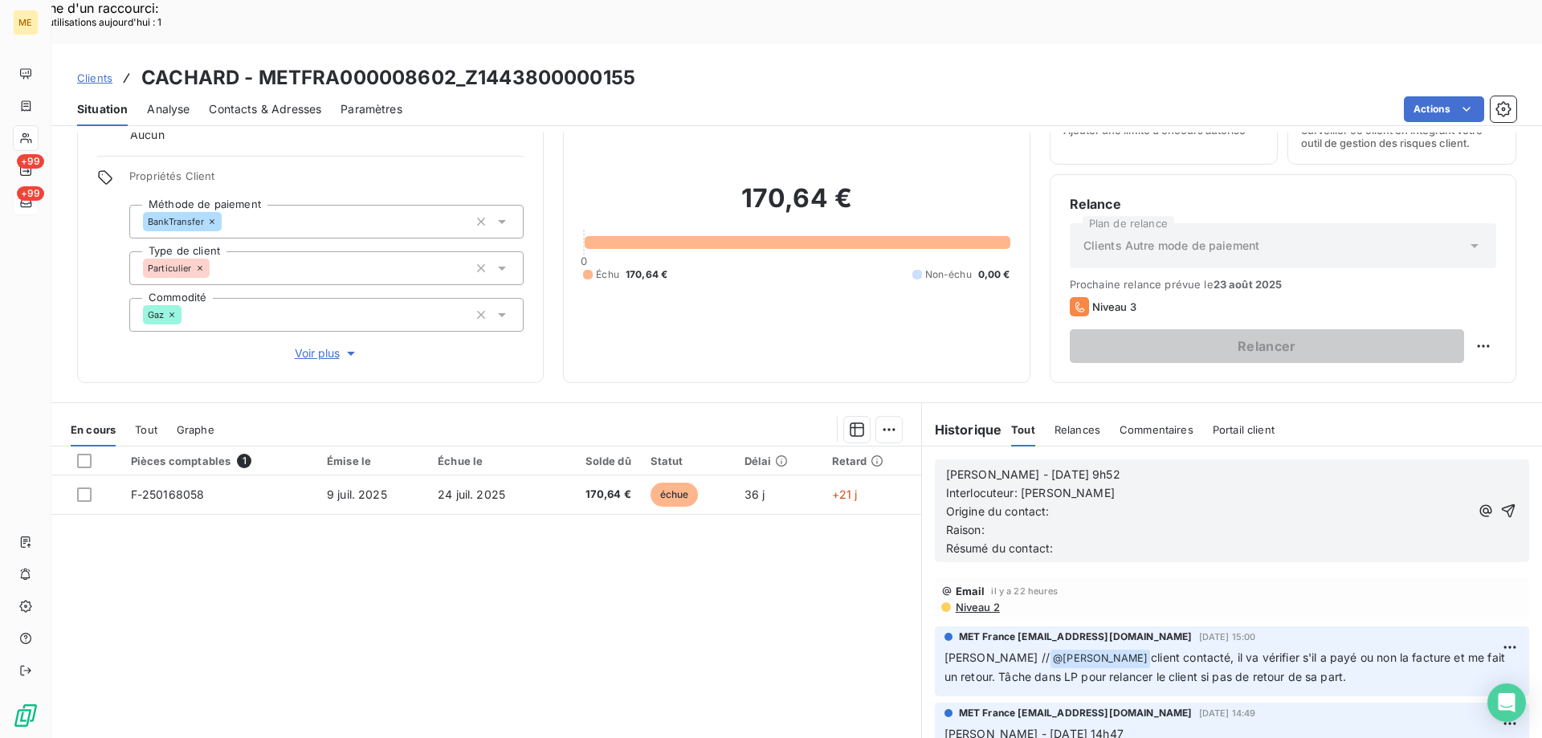
click at [1162, 484] on p "Interlocuteur: [PERSON_NAME]" at bounding box center [1208, 493] width 524 height 18
click at [1070, 503] on p "Origine du contact:" at bounding box center [1208, 512] width 524 height 18
click at [1075, 521] on p "Raison:" at bounding box center [1208, 530] width 524 height 18
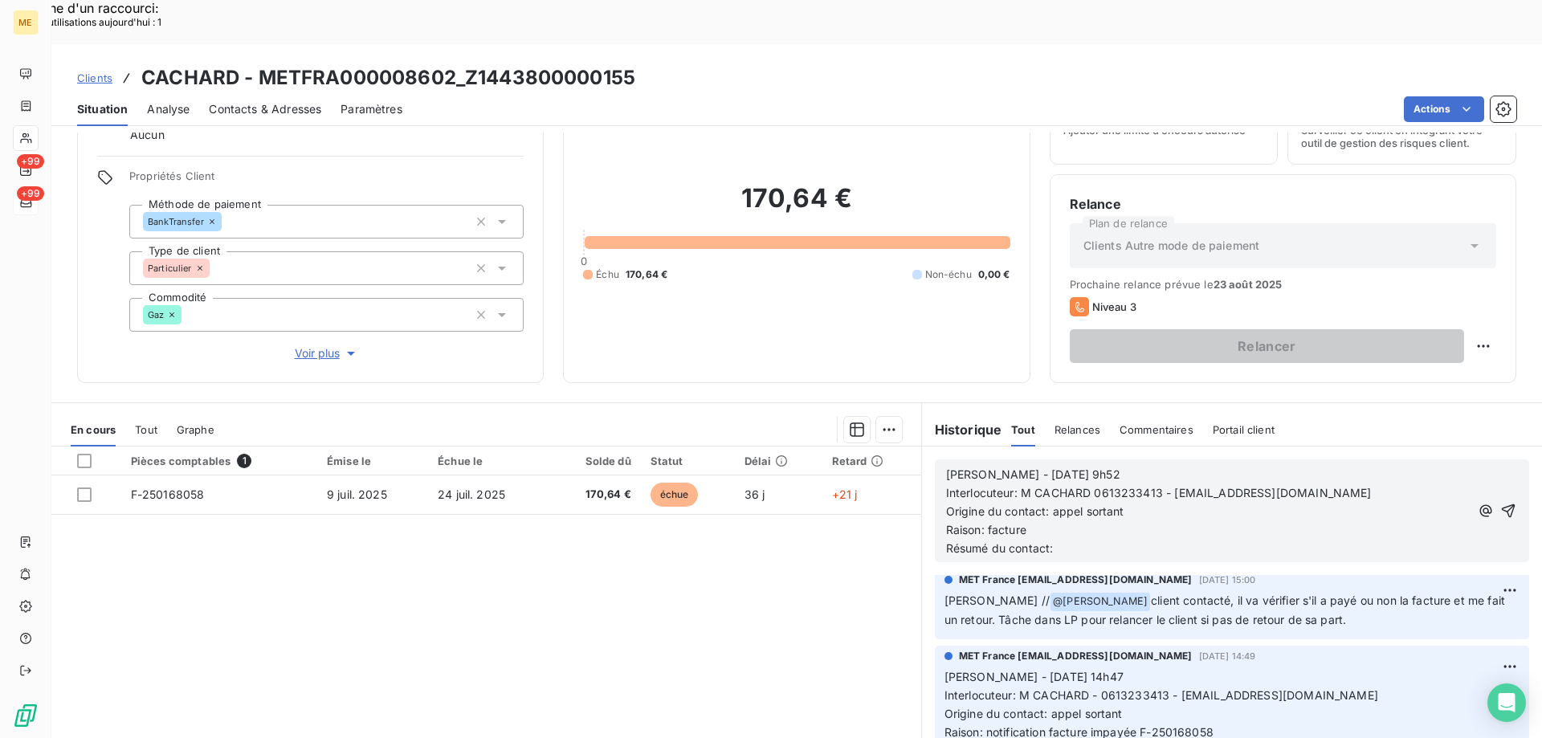
scroll to position [80, 0]
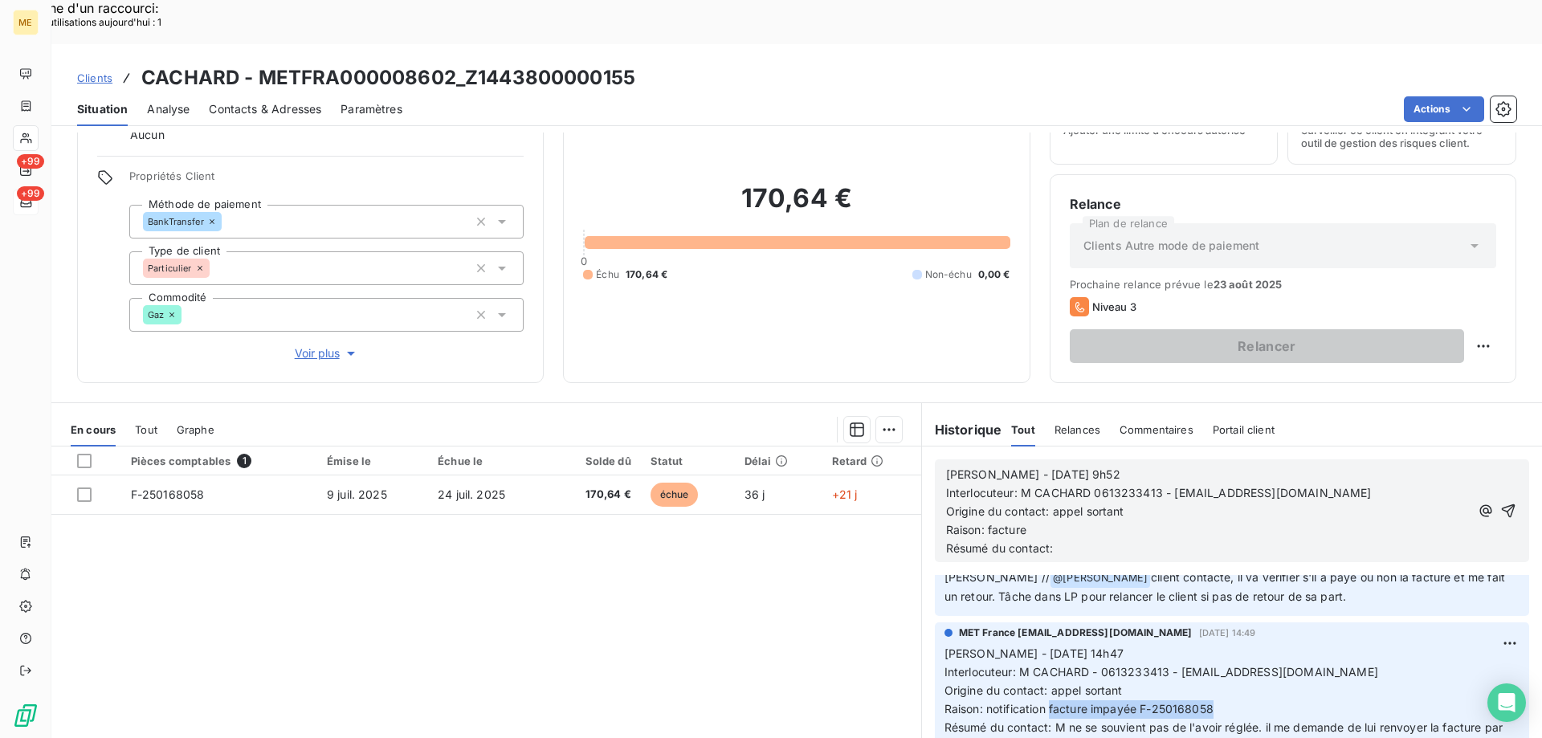
drag, startPoint x: 1045, startPoint y: 664, endPoint x: 1208, endPoint y: 669, distance: 162.3
click at [1208, 669] on p "[PERSON_NAME] - [DATE] 14h47 Interlocuteur: [PERSON_NAME] - 0613233413 - [EMAIL…" at bounding box center [1231, 700] width 575 height 110
copy span "facture impayée F-250168058"
drag, startPoint x: 1130, startPoint y: 467, endPoint x: 1049, endPoint y: 475, distance: 81.4
click at [1049, 503] on p "Origine du contact: appel sortant" at bounding box center [1208, 512] width 524 height 18
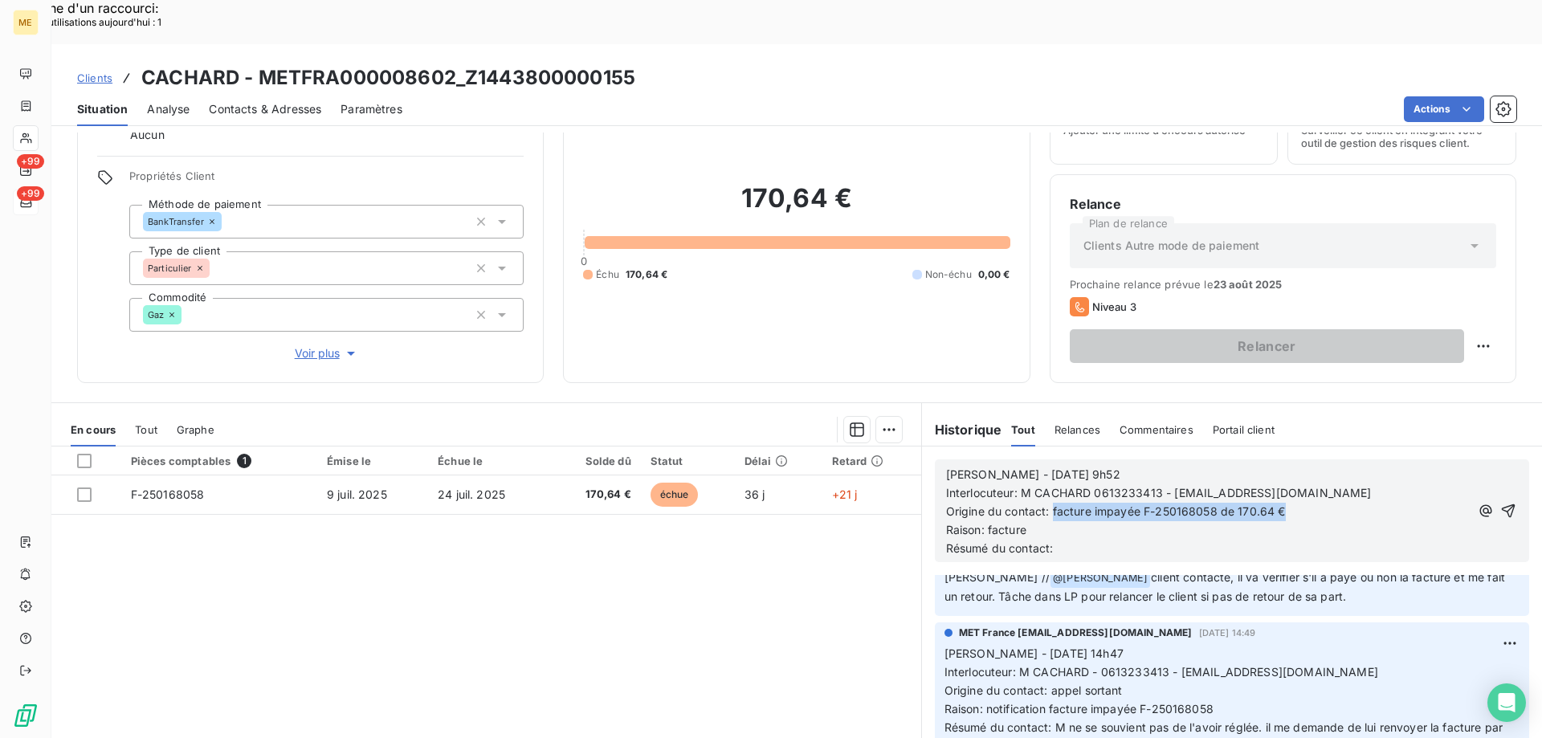
drag, startPoint x: 1045, startPoint y: 465, endPoint x: 1319, endPoint y: 473, distance: 273.9
click at [1319, 503] on p "Origine du contact: facture impayée F-250168058 de 170.64 €" at bounding box center [1208, 512] width 524 height 18
click at [1037, 521] on p "Raison: facture" at bounding box center [1208, 530] width 524 height 18
drag, startPoint x: 1047, startPoint y: 469, endPoint x: 1314, endPoint y: 467, distance: 267.4
click at [1314, 503] on p "Origine du contact: facture impayée F-250168058 de 170.64 €" at bounding box center [1208, 512] width 524 height 18
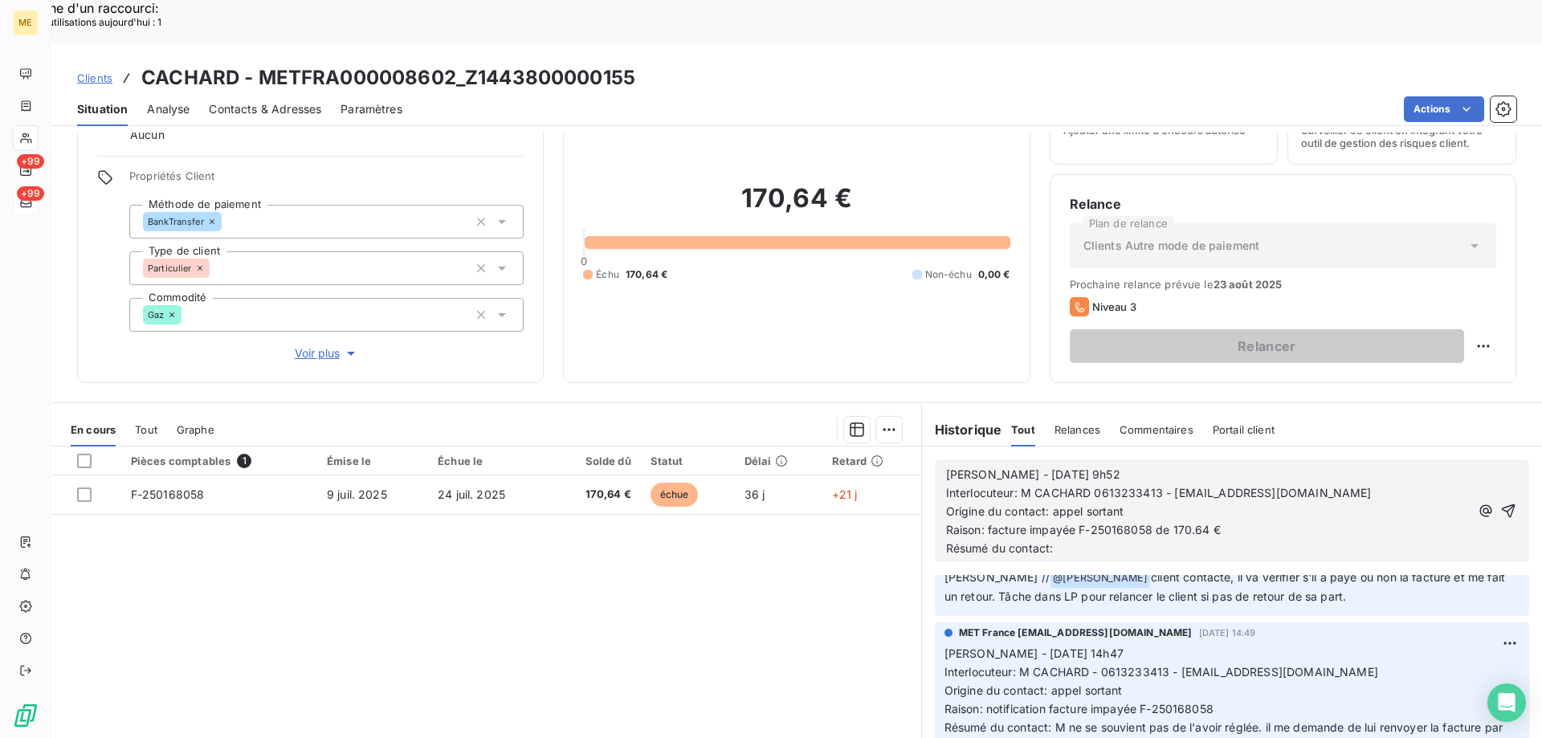
click at [1087, 540] on p "Résumé du contact:" at bounding box center [1208, 549] width 524 height 18
click at [1182, 541] on span "Résumé du contact: appel sortant [PERSON_NAME] laissé sur répondeur" at bounding box center [1141, 548] width 391 height 14
click at [1500, 503] on icon "button" at bounding box center [1508, 511] width 16 height 16
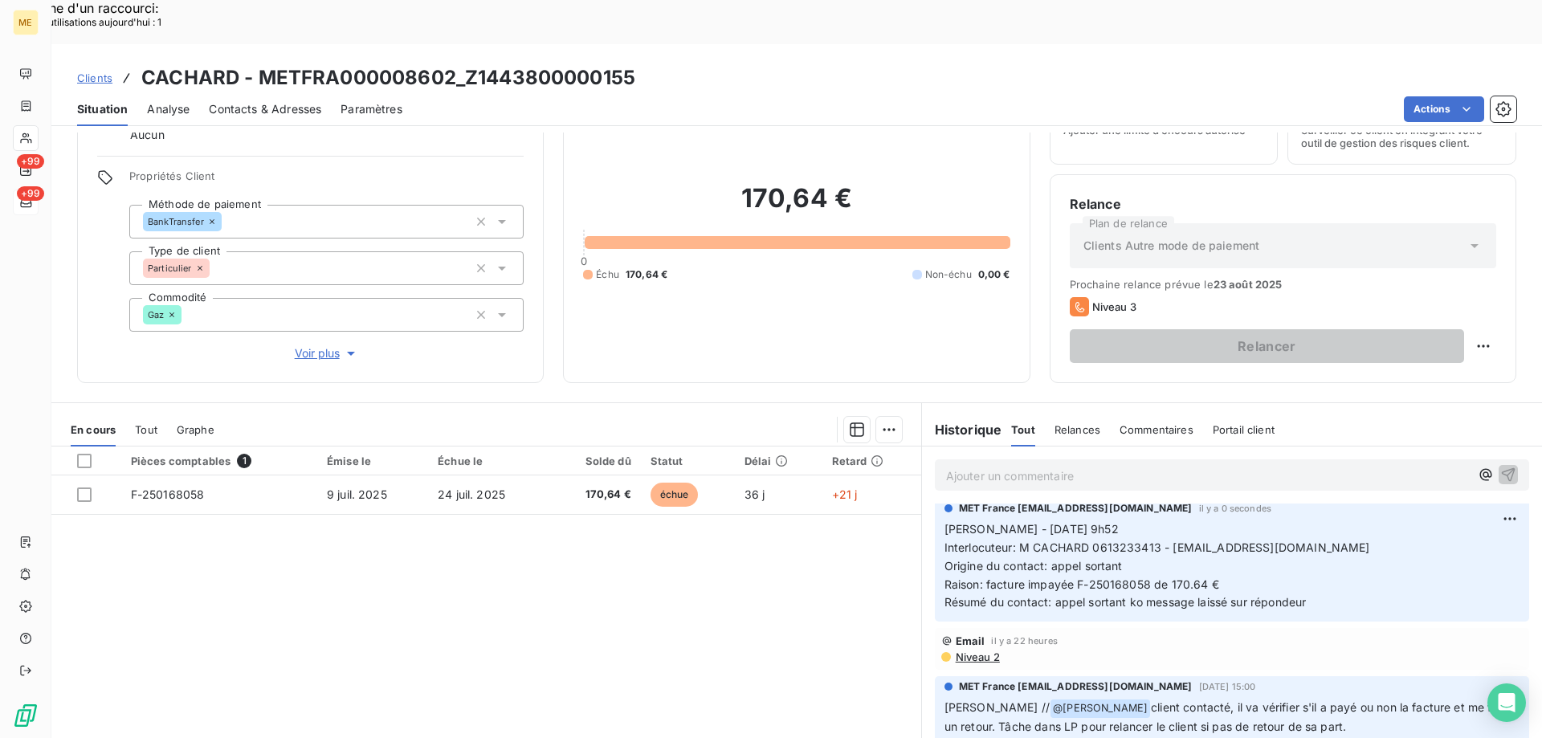
scroll to position [139, 0]
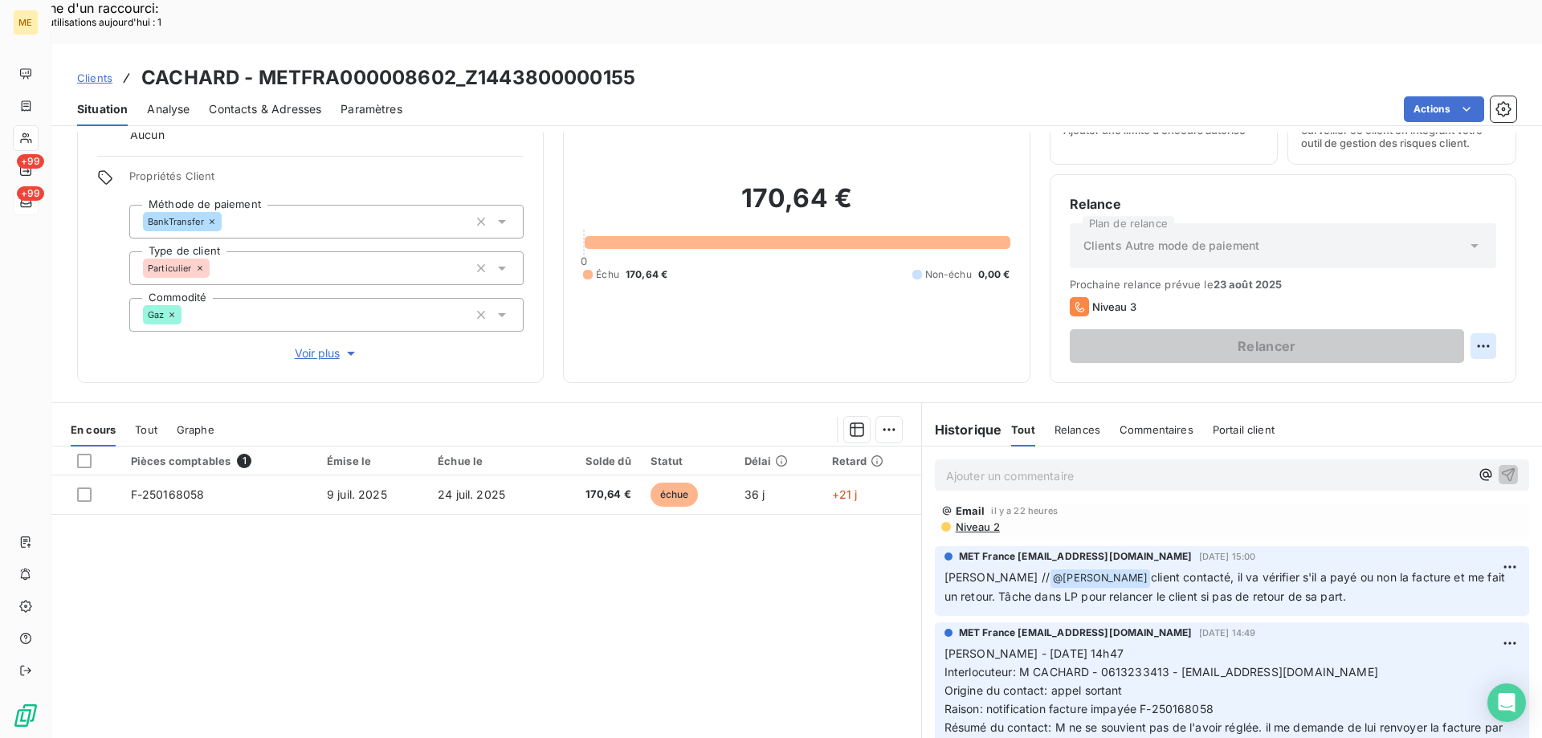
click at [1386, 342] on div "Replanifier cette action" at bounding box center [1405, 337] width 144 height 26
select select "7"
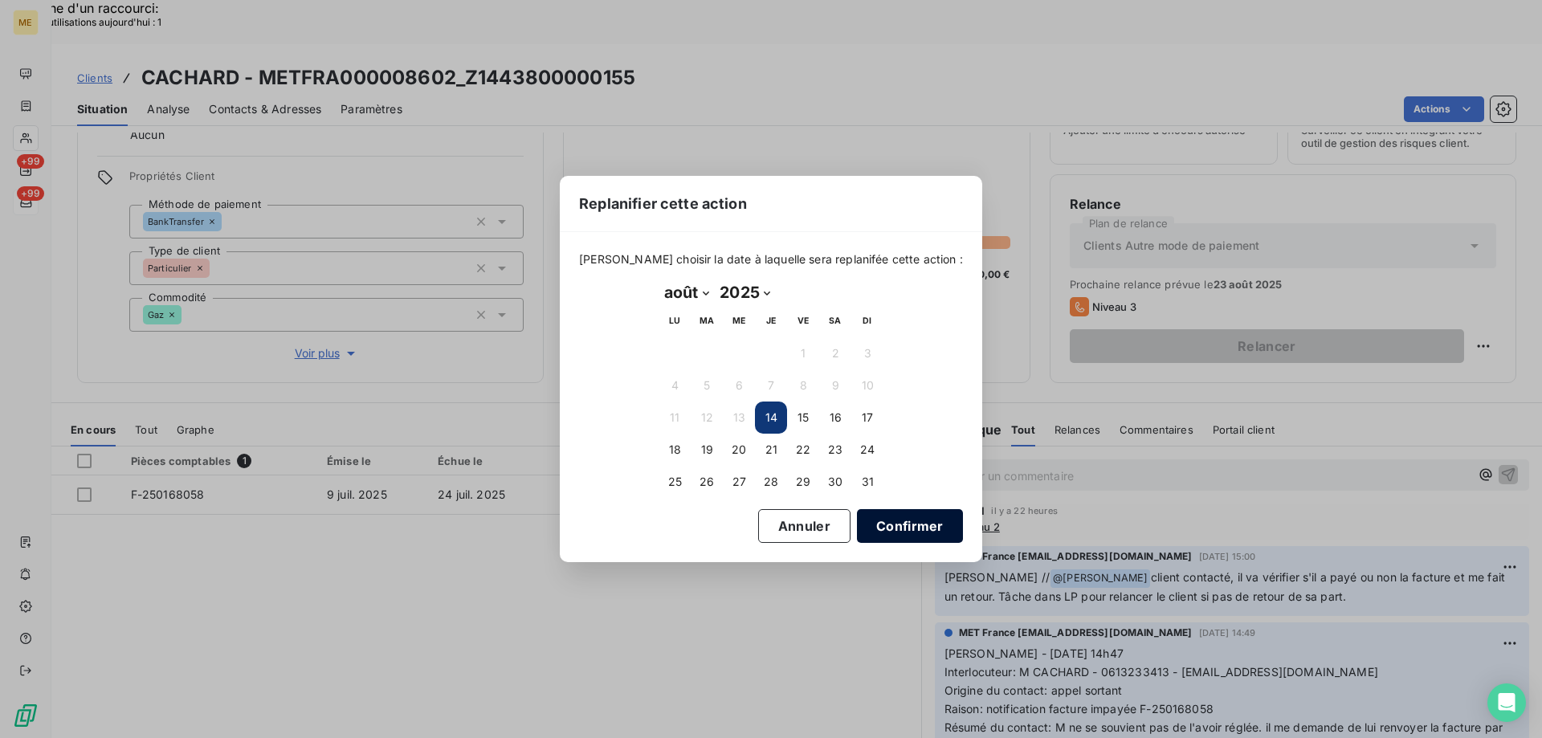
click at [862, 523] on button "Confirmer" at bounding box center [910, 526] width 106 height 34
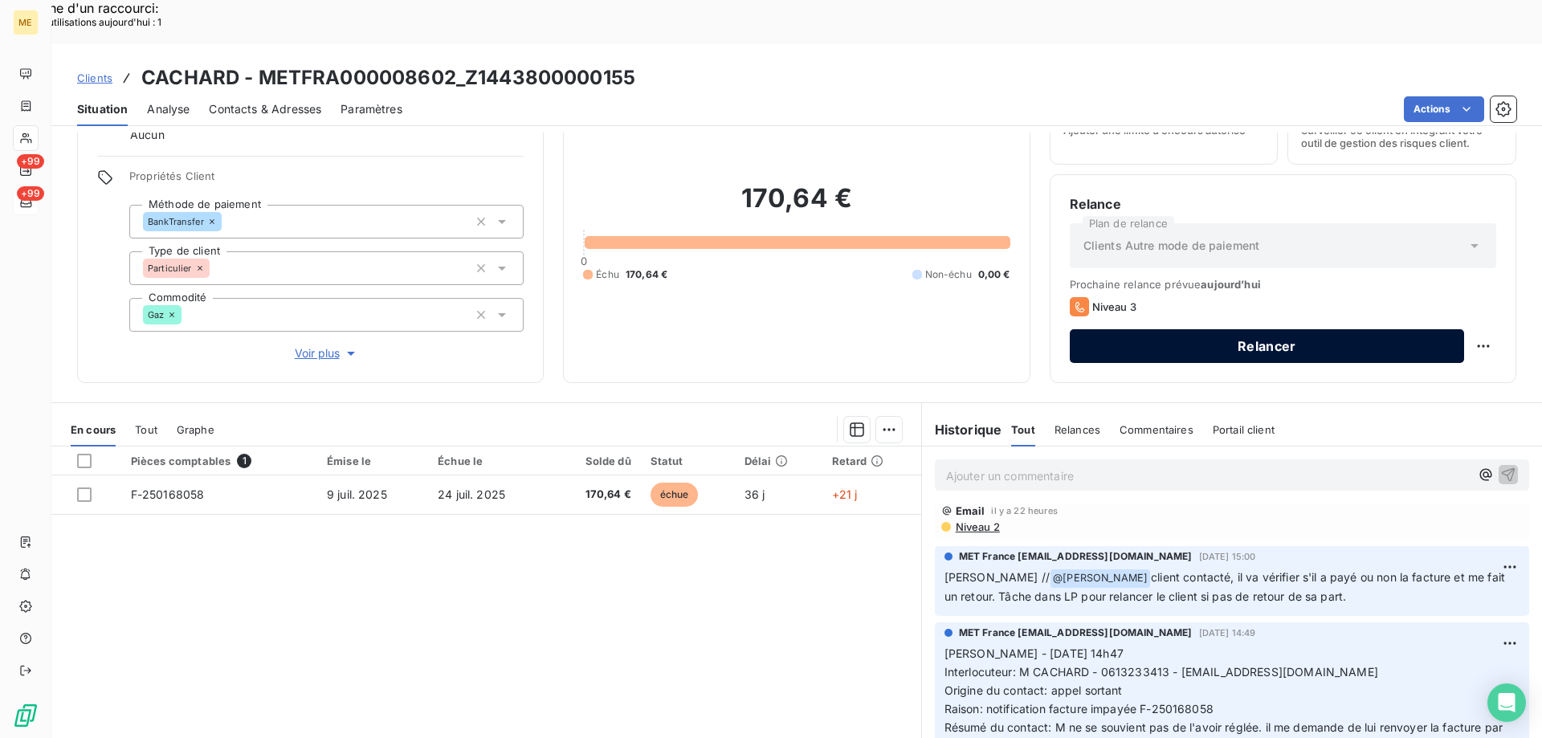
click at [1184, 329] on button "Relancer" at bounding box center [1267, 346] width 394 height 34
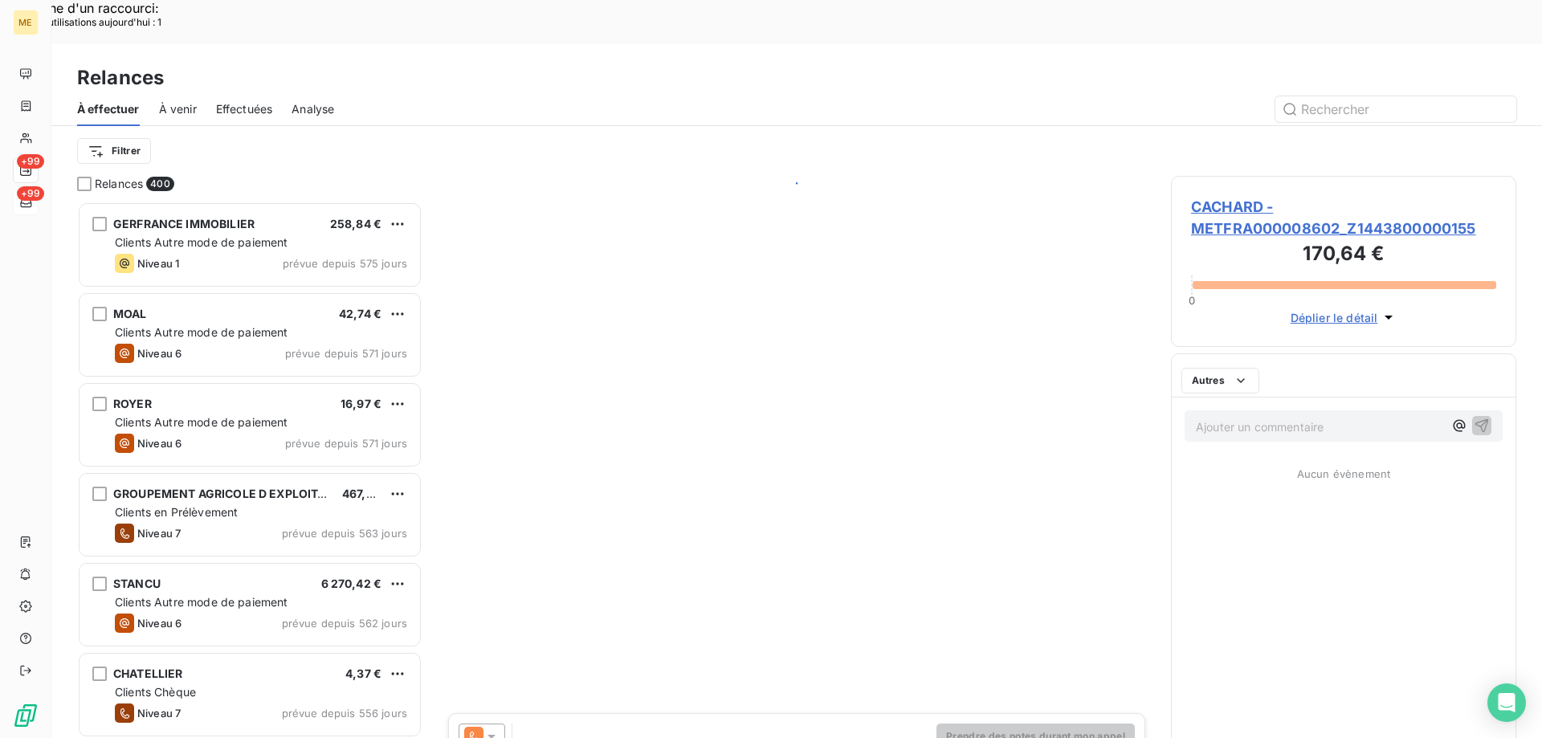
scroll to position [568, 333]
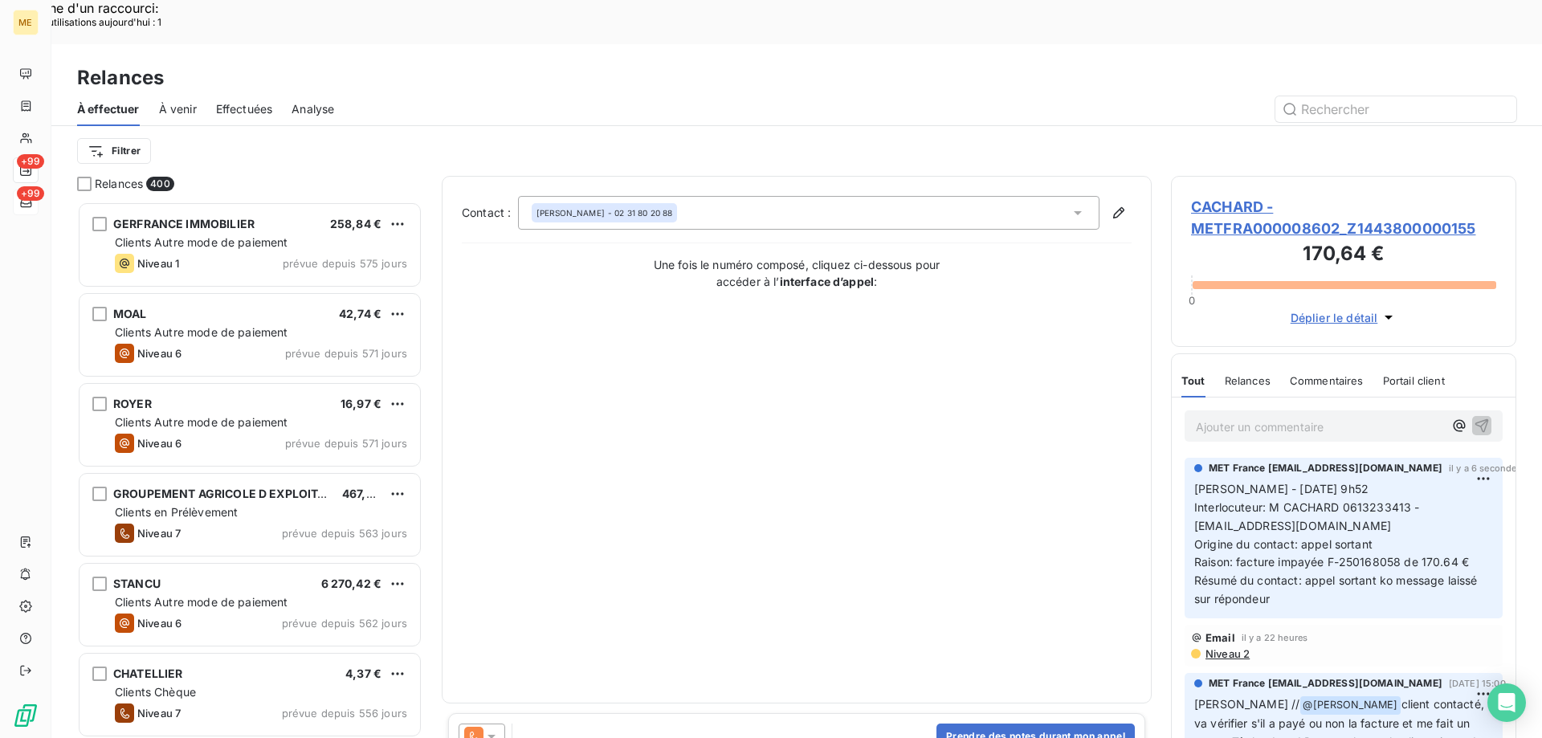
click at [497, 728] on icon at bounding box center [491, 736] width 16 height 16
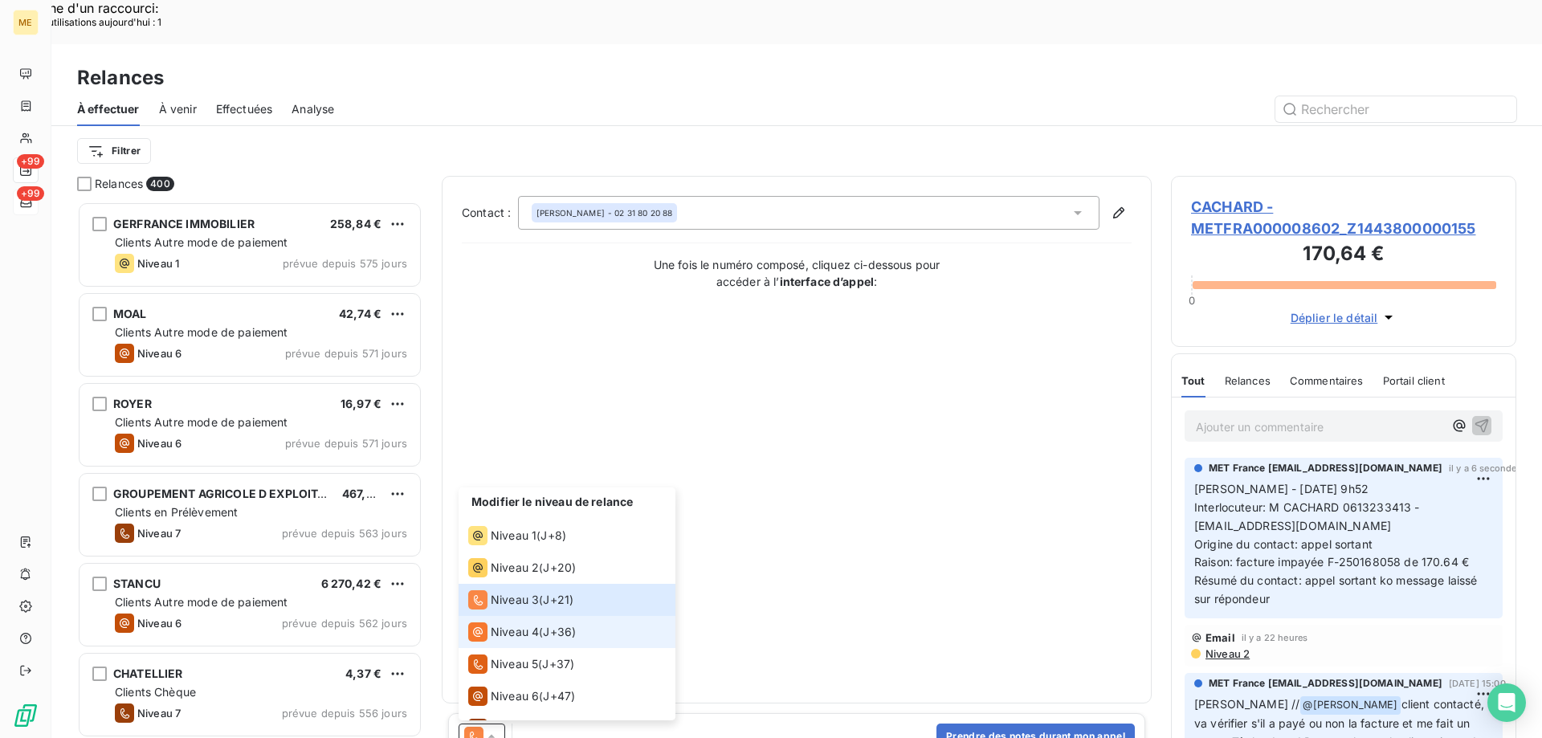
click at [501, 624] on span "Niveau 4" at bounding box center [515, 632] width 48 height 16
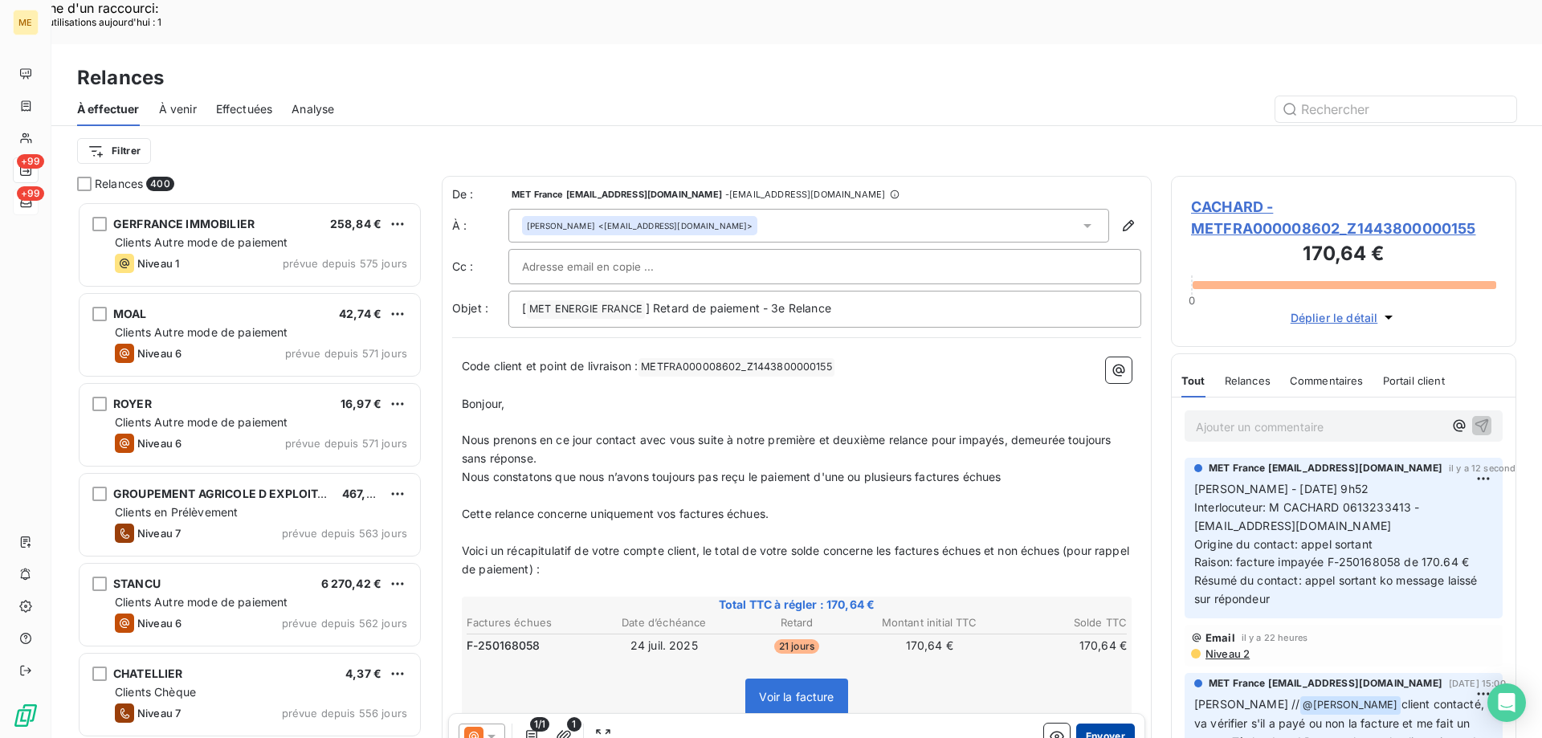
click at [1081, 723] on button "Envoyer" at bounding box center [1105, 736] width 59 height 26
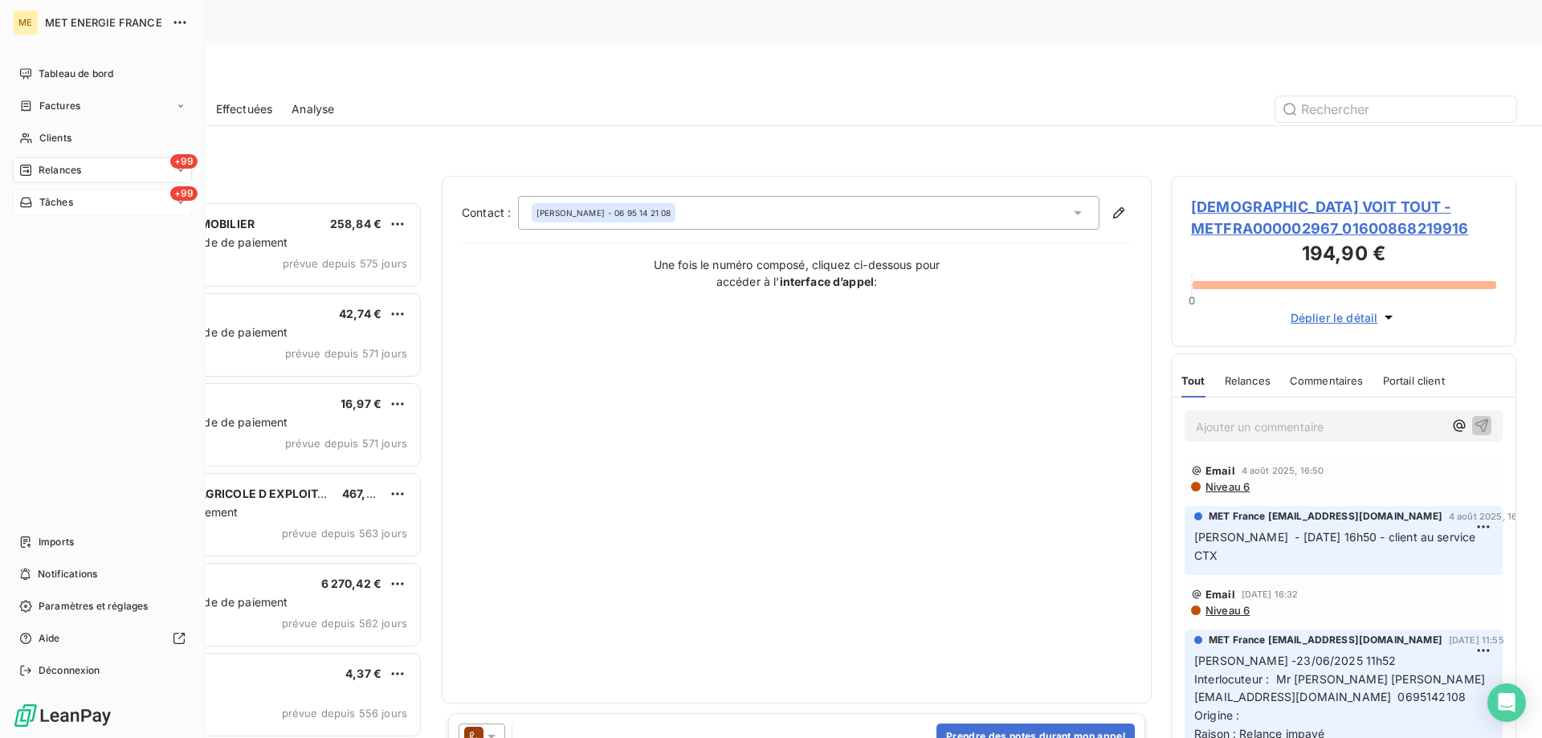
click at [73, 195] on span "Tâches" at bounding box center [56, 202] width 34 height 14
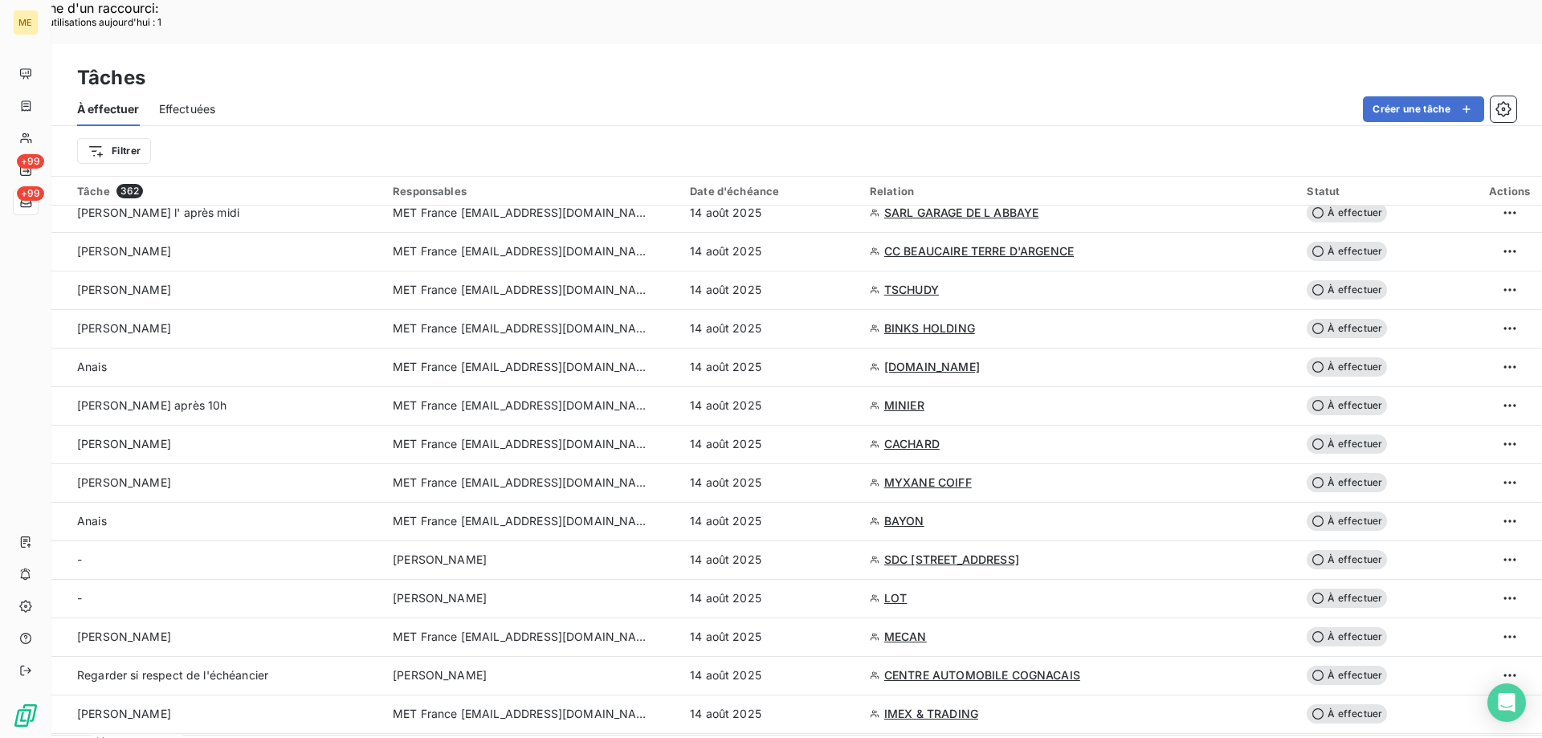
scroll to position [1365, 0]
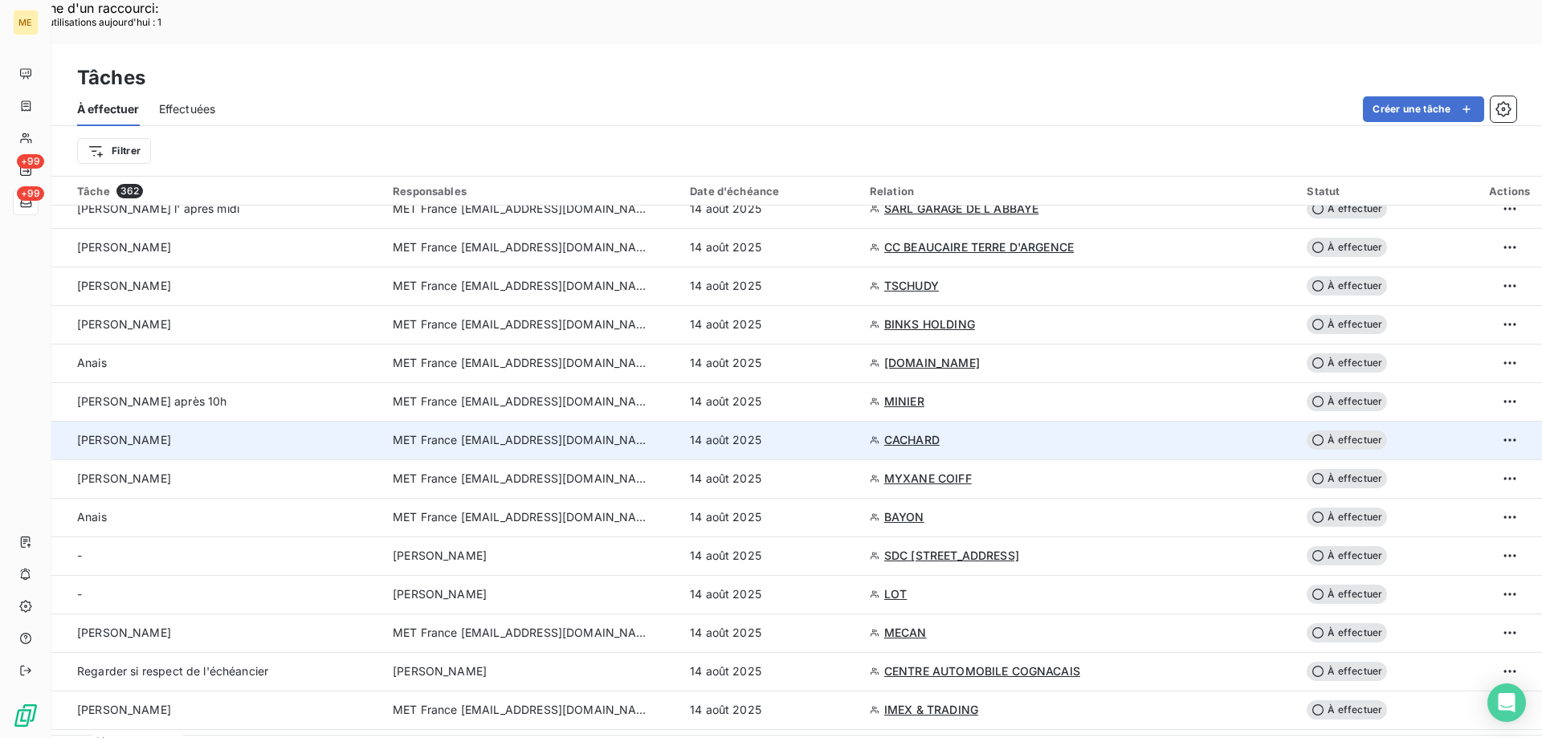
click at [487, 421] on td "MET France [EMAIL_ADDRESS][DOMAIN_NAME]" at bounding box center [531, 440] width 297 height 39
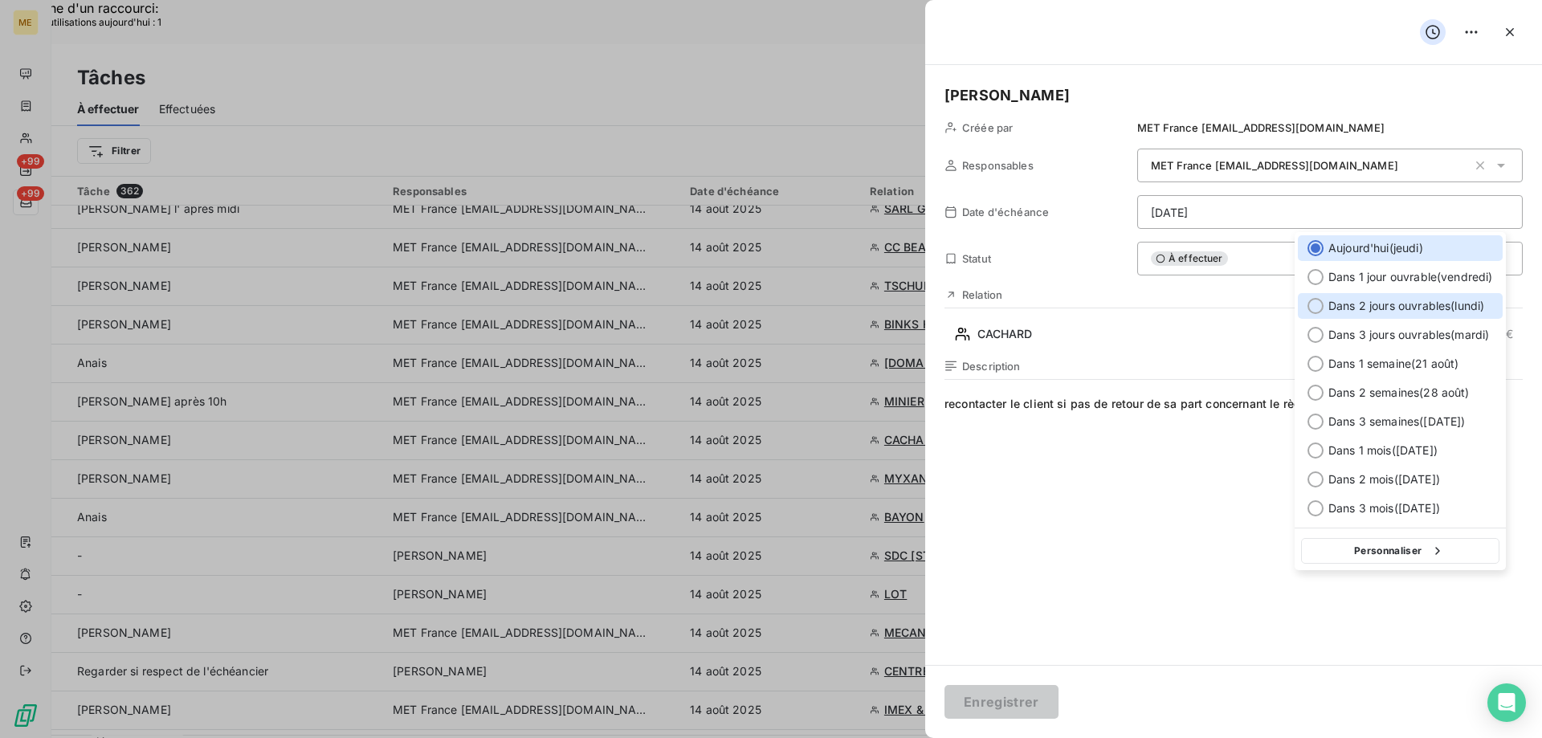
click at [1345, 296] on div "Dans 2 jours ouvrables ( lundi )" at bounding box center [1400, 306] width 205 height 26
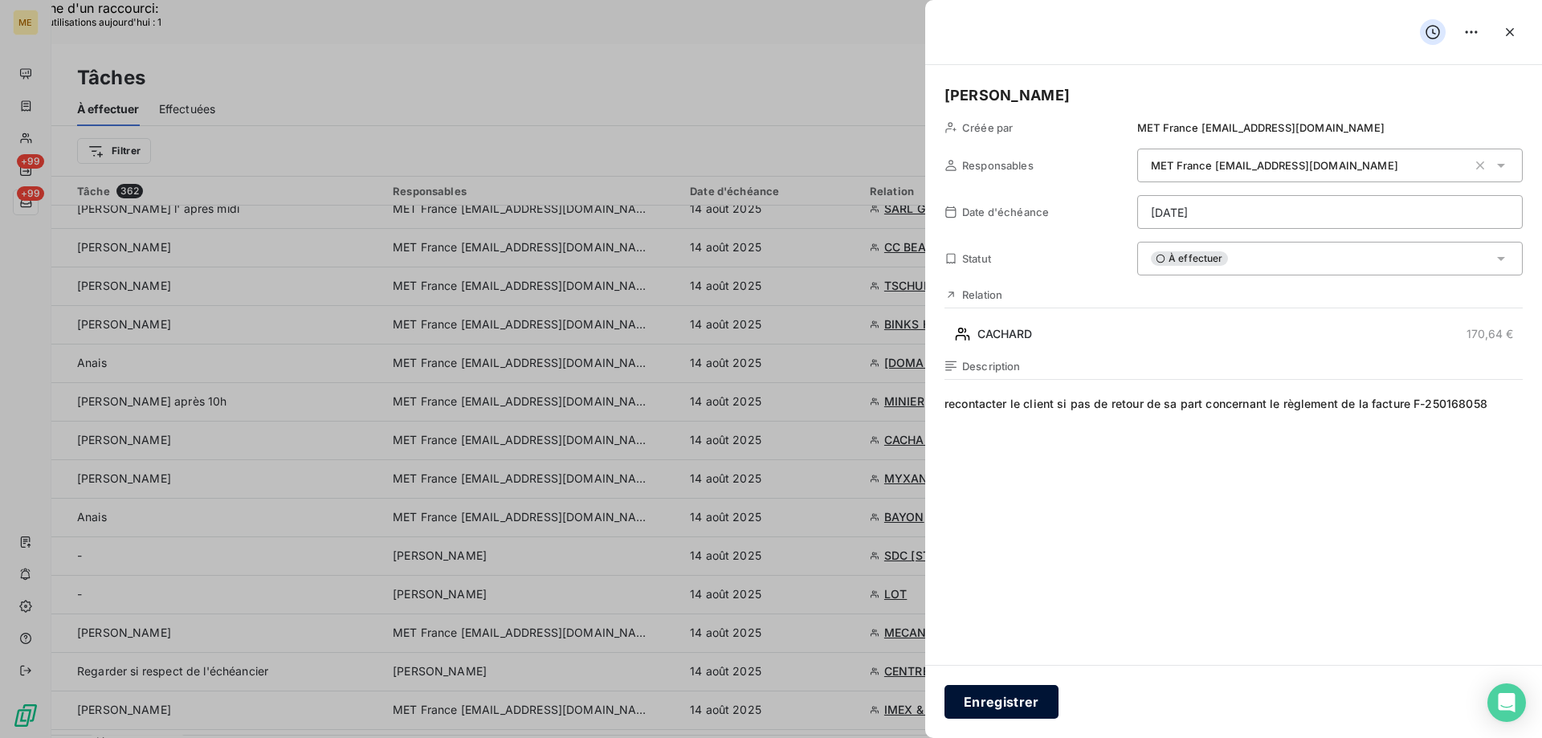
click at [988, 704] on button "Enregistrer" at bounding box center [1001, 702] width 114 height 34
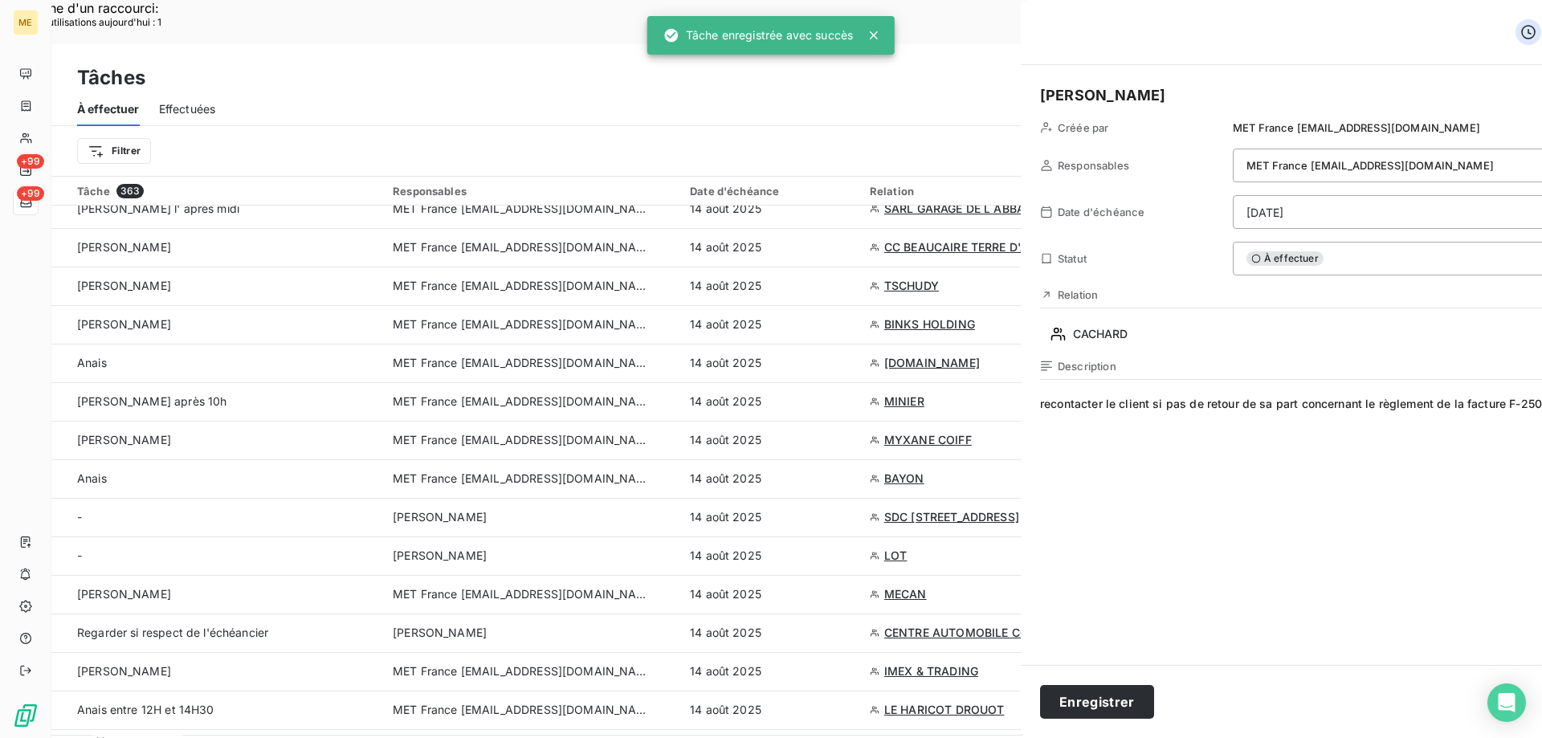
type input "[DATE]"
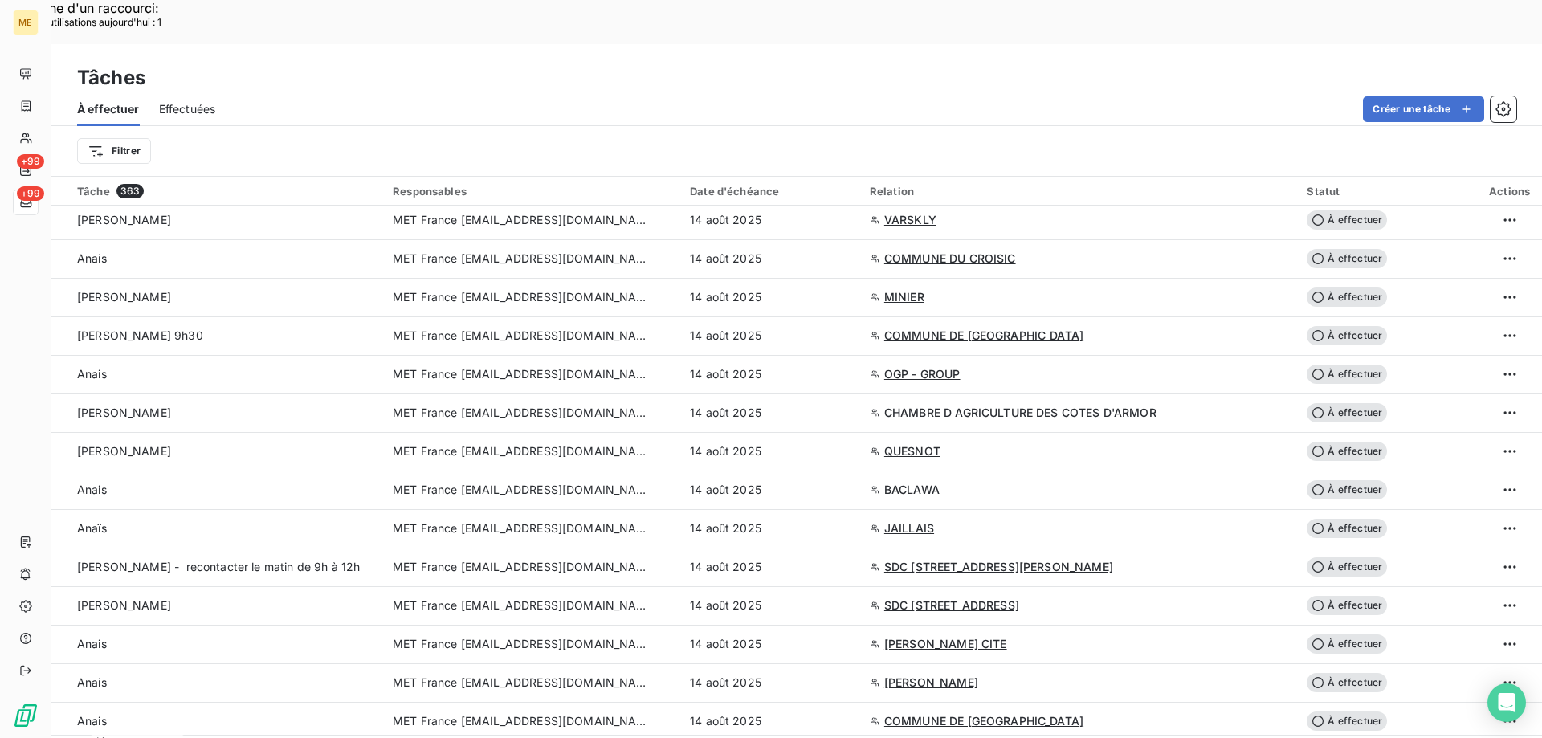
scroll to position [482, 0]
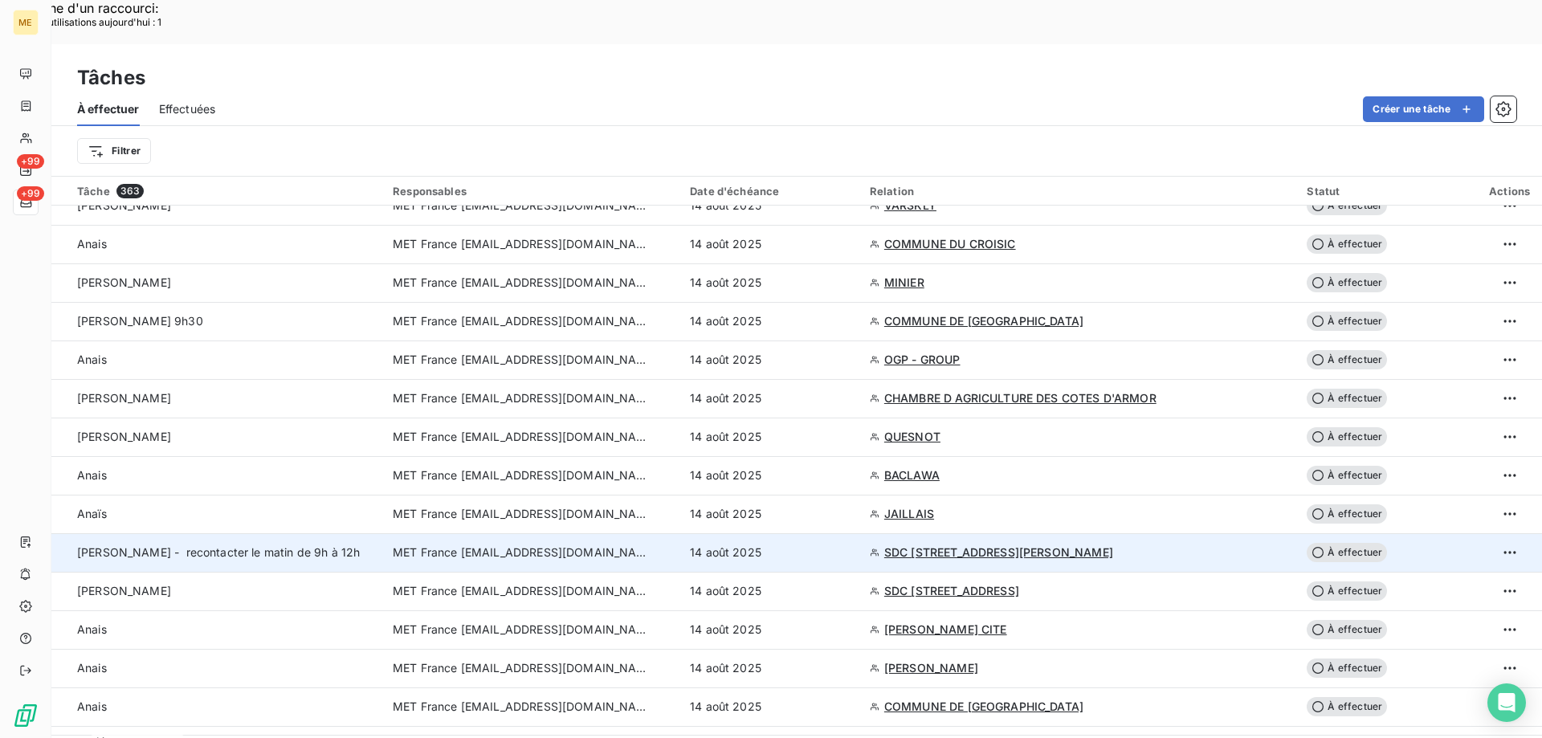
click at [544, 544] on span "MET France [EMAIL_ADDRESS][DOMAIN_NAME]" at bounding box center [521, 552] width 257 height 16
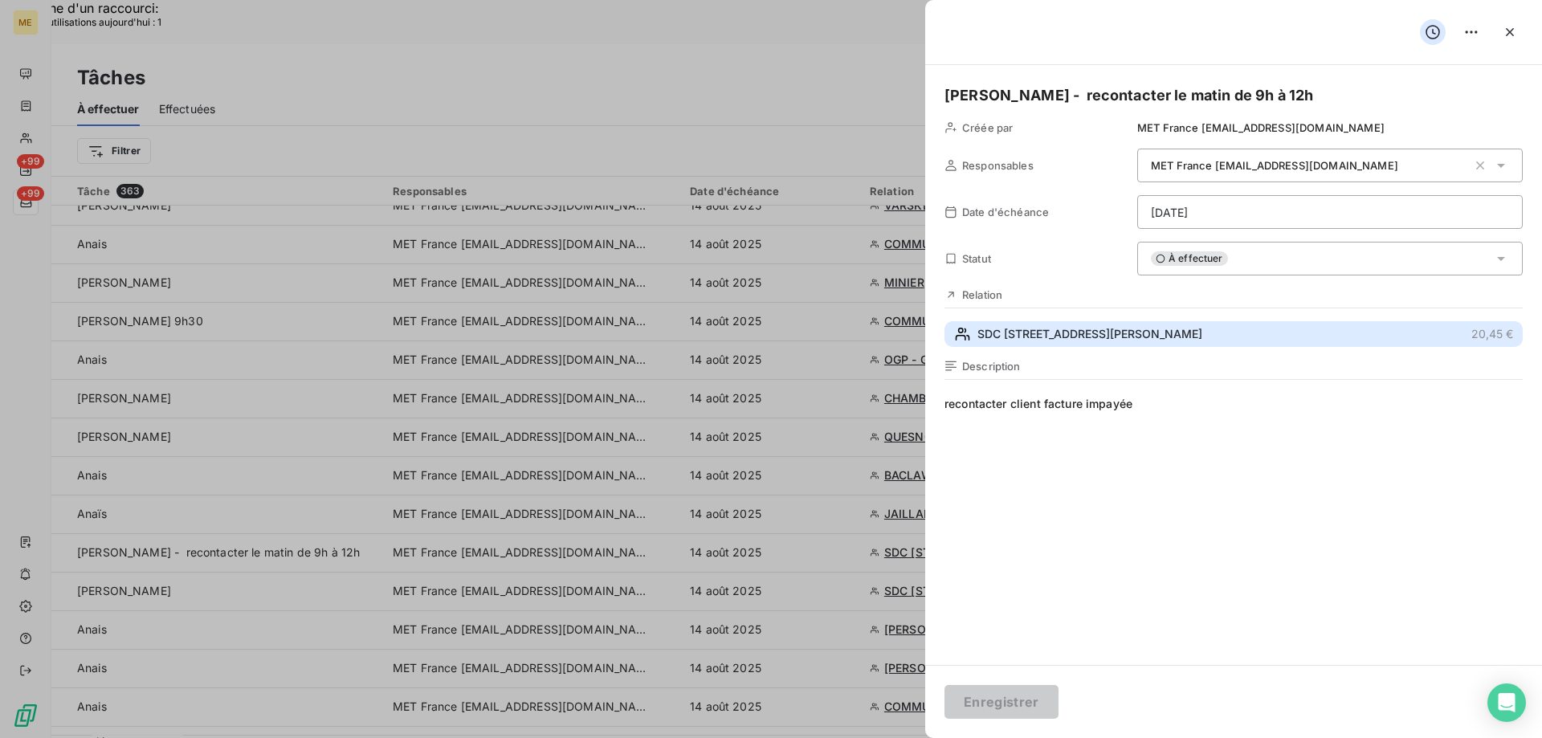
click at [1025, 342] on span "SDC [STREET_ADDRESS][PERSON_NAME]" at bounding box center [1089, 334] width 225 height 16
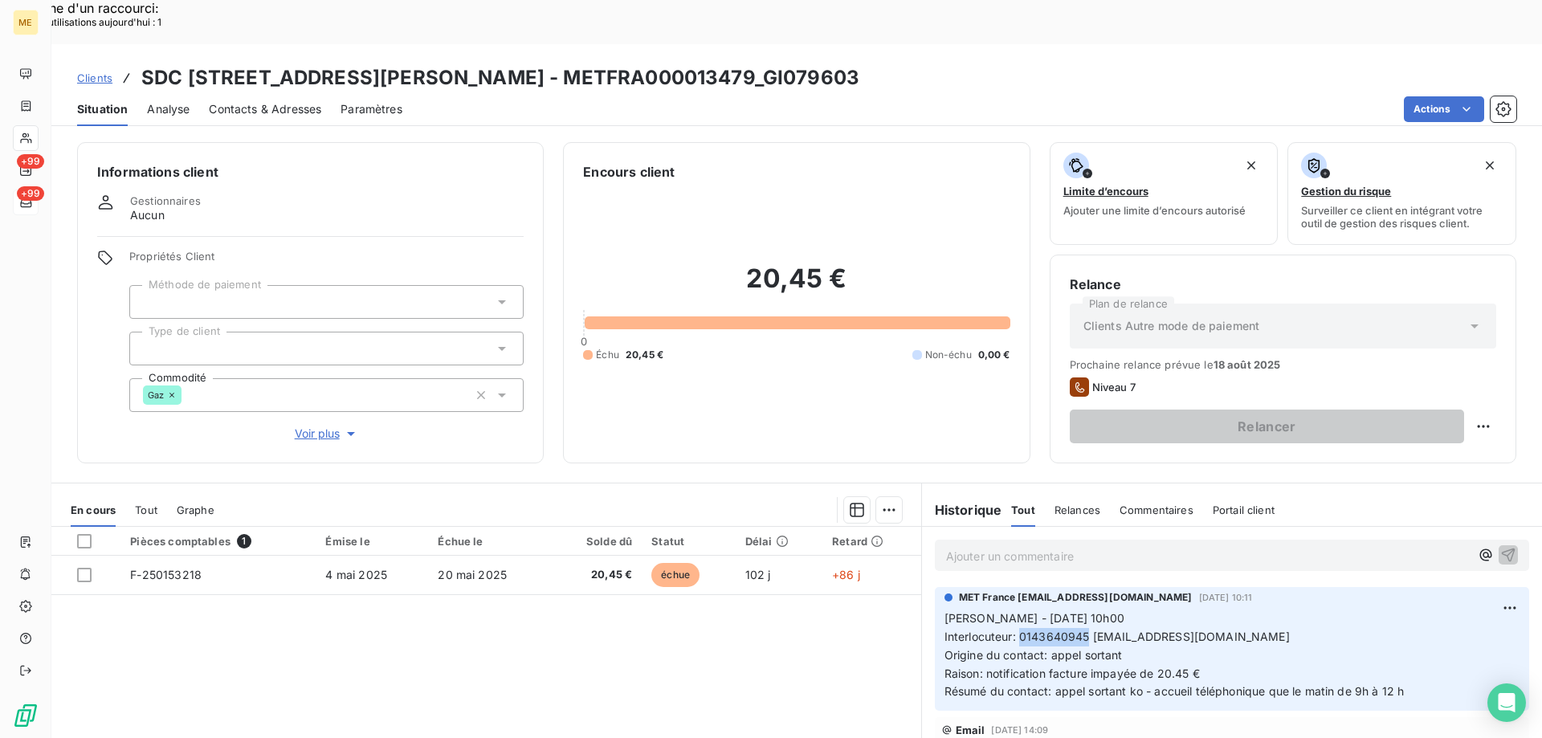
drag, startPoint x: 1013, startPoint y: 589, endPoint x: 1082, endPoint y: 585, distance: 68.4
click at [1082, 630] on span "Interlocuteur: 0143640945 [EMAIL_ADDRESS][DOMAIN_NAME]" at bounding box center [1116, 637] width 345 height 14
drag, startPoint x: 662, startPoint y: 37, endPoint x: 757, endPoint y: 22, distance: 96.6
click at [757, 63] on div "Clients SDC [STREET_ADDRESS][PERSON_NAME] - METFRA000013479_GI079603" at bounding box center [796, 77] width 1490 height 29
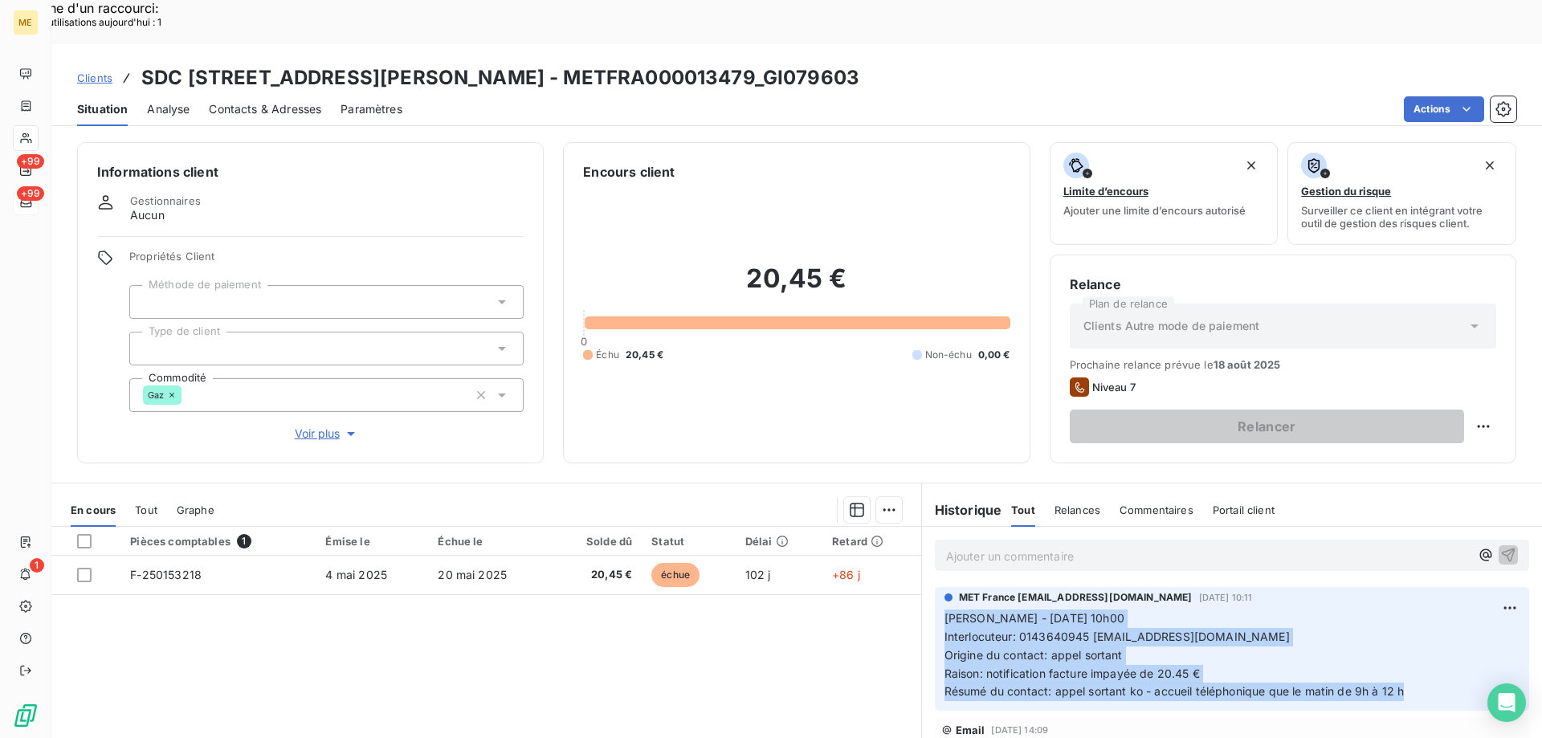
drag, startPoint x: 1420, startPoint y: 649, endPoint x: 921, endPoint y: 573, distance: 504.4
click at [922, 584] on div "MET France [EMAIL_ADDRESS][DOMAIN_NAME] [DATE] 10:11 [PERSON_NAME] - [DATE] 10h…" at bounding box center [1232, 649] width 620 height 130
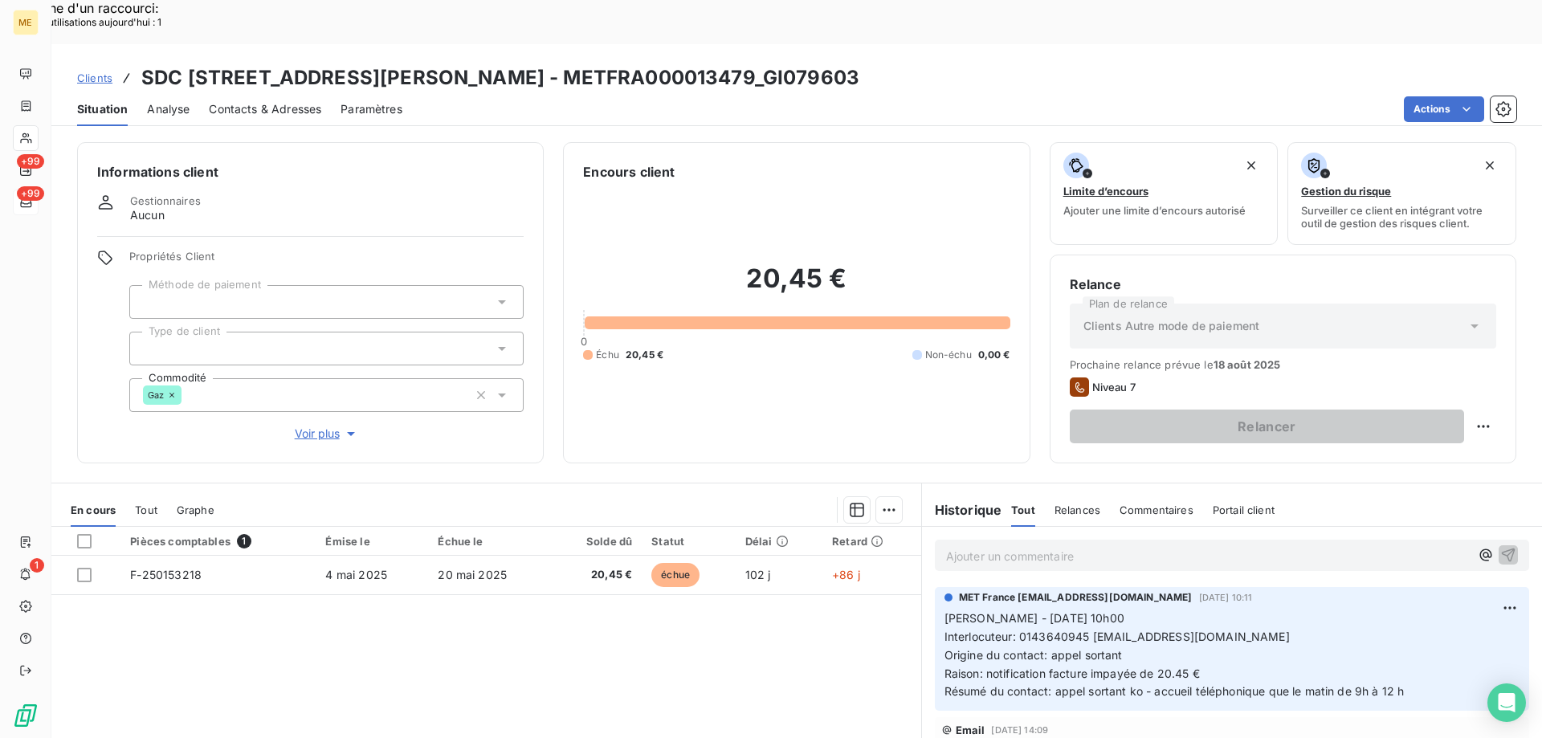
click at [960, 546] on p "Ajouter un commentaire ﻿" at bounding box center [1208, 556] width 524 height 20
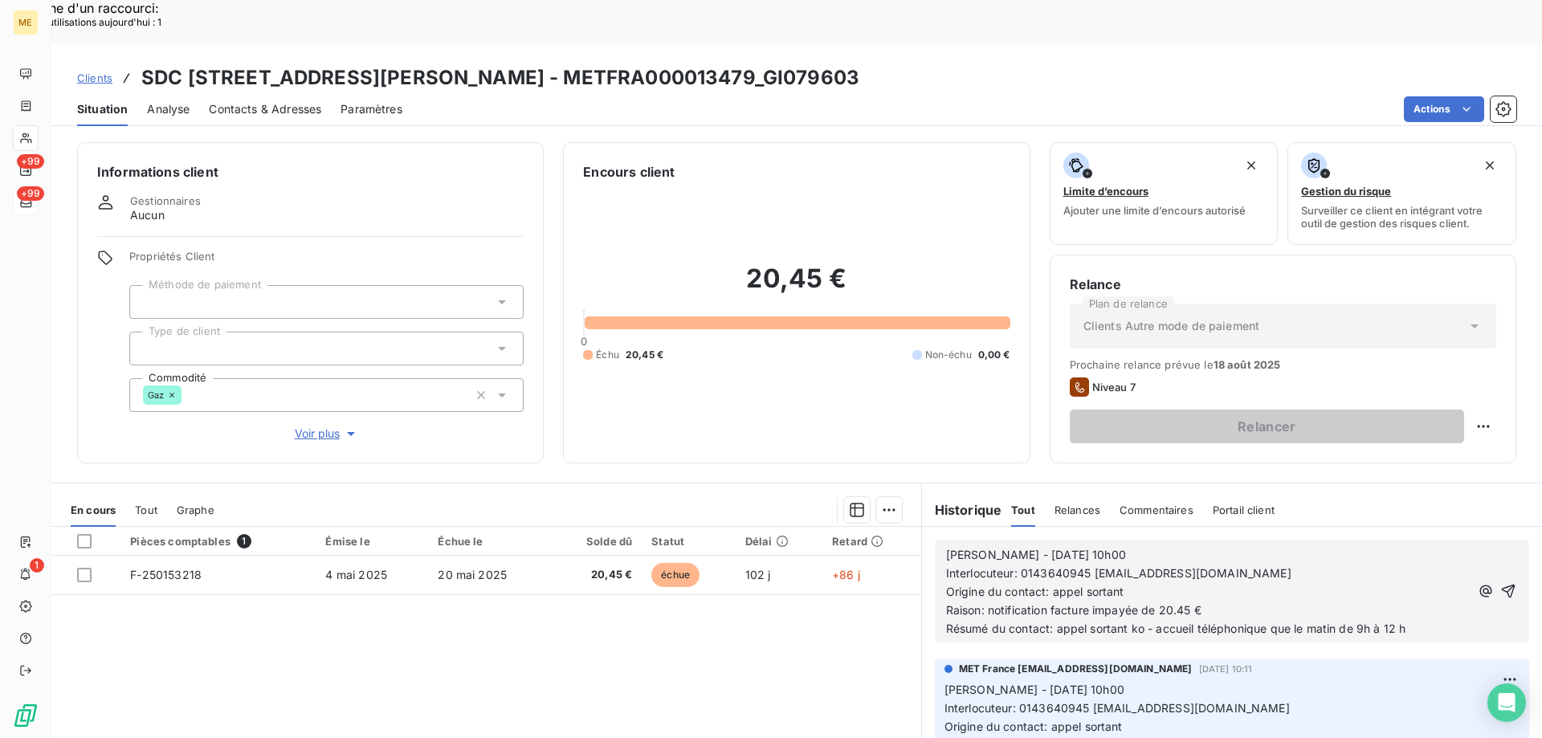
click at [1154, 546] on p "[PERSON_NAME] - [DATE] 10h00" at bounding box center [1208, 555] width 524 height 18
click at [996, 548] on span "[PERSON_NAME] - [DATE] 9h58" at bounding box center [1033, 555] width 174 height 14
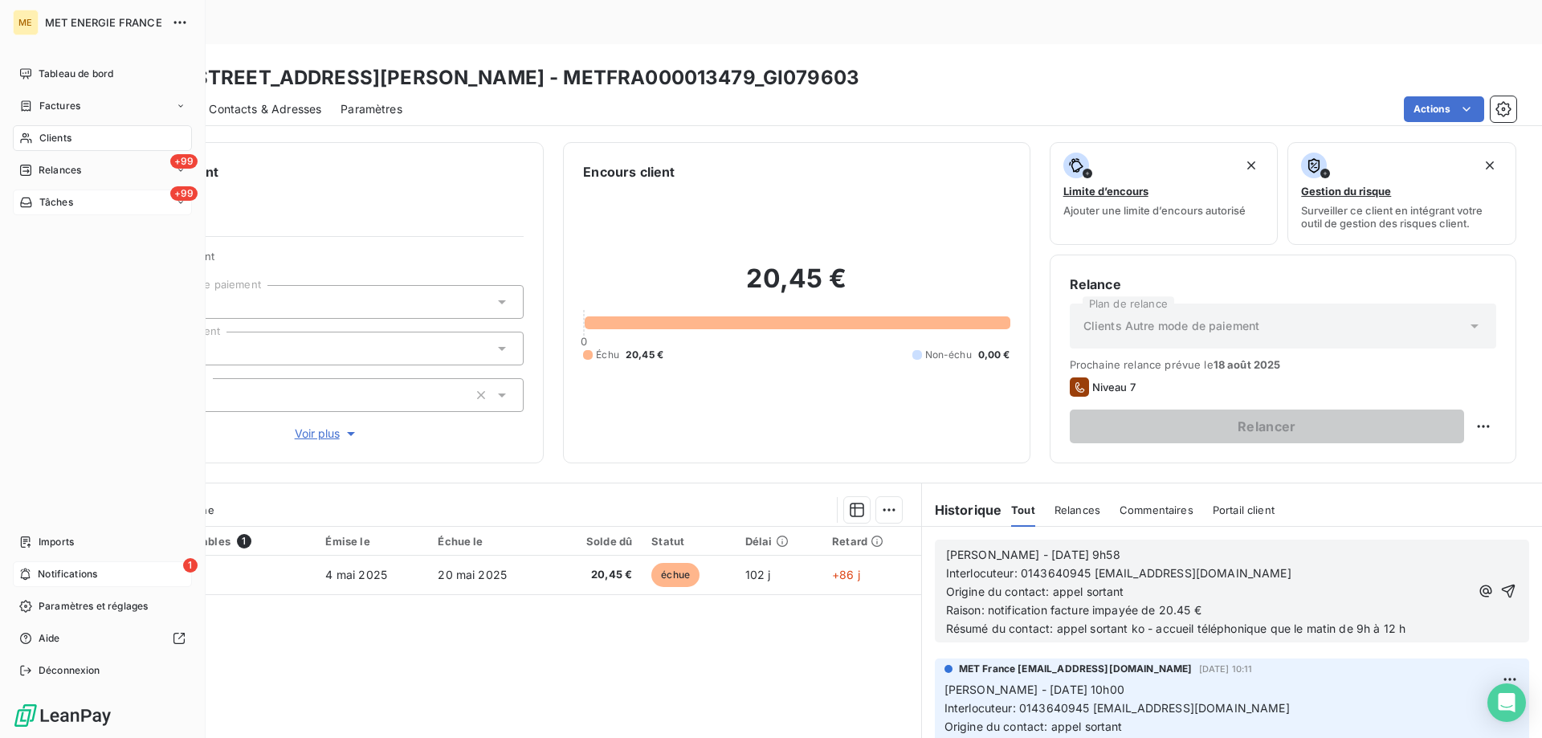
click at [35, 573] on div "1 Notifications" at bounding box center [102, 574] width 179 height 26
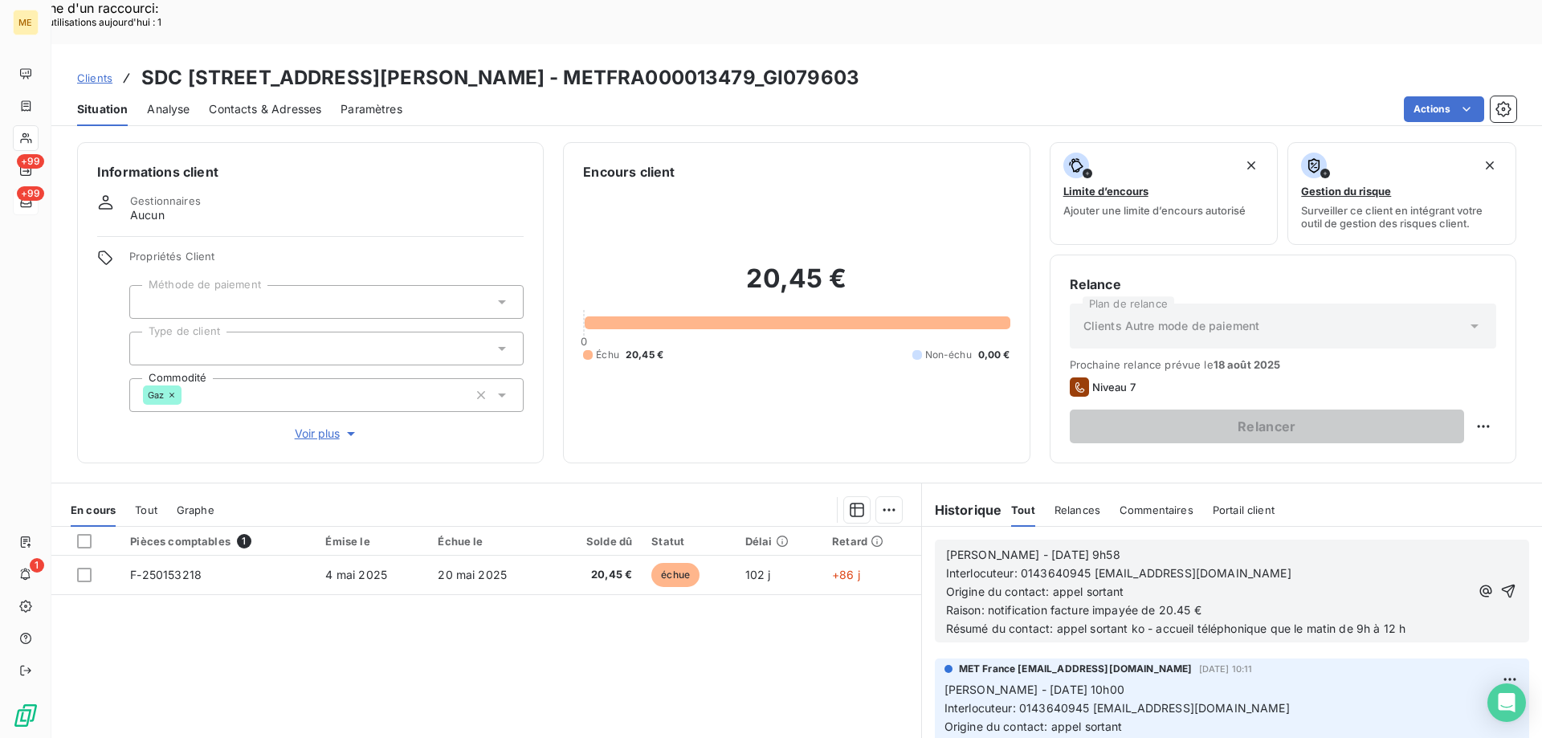
click at [1300, 583] on p "Origine du contact: appel sortant" at bounding box center [1208, 592] width 524 height 18
click at [1498, 581] on button "button" at bounding box center [1507, 590] width 19 height 19
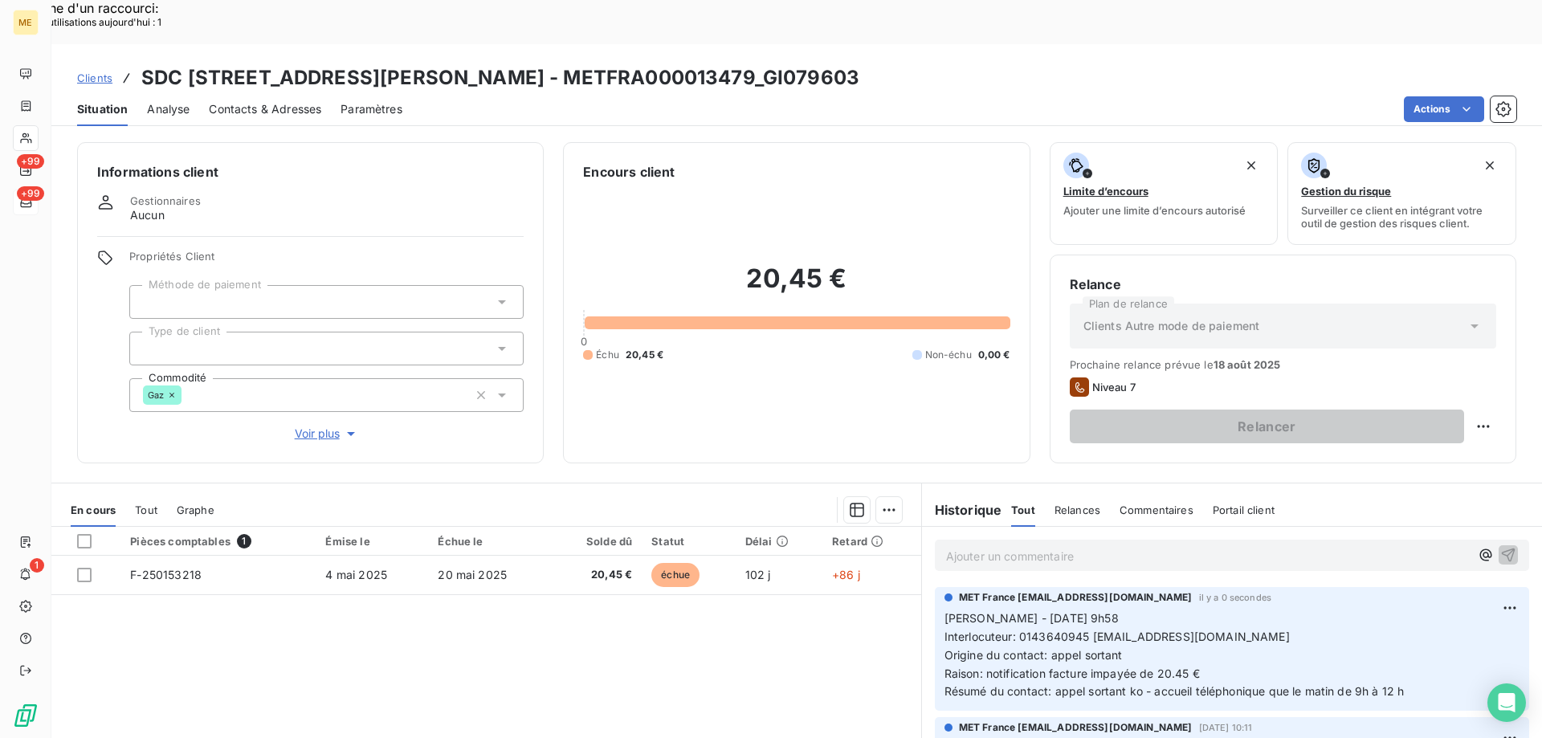
click at [1485, 384] on div "Relance Plan de relance Clients Autre mode de paiement Prochaine relance prévue…" at bounding box center [1282, 359] width 467 height 209
click at [1436, 412] on div "Replanifier cette action" at bounding box center [1405, 418] width 144 height 26
select select "7"
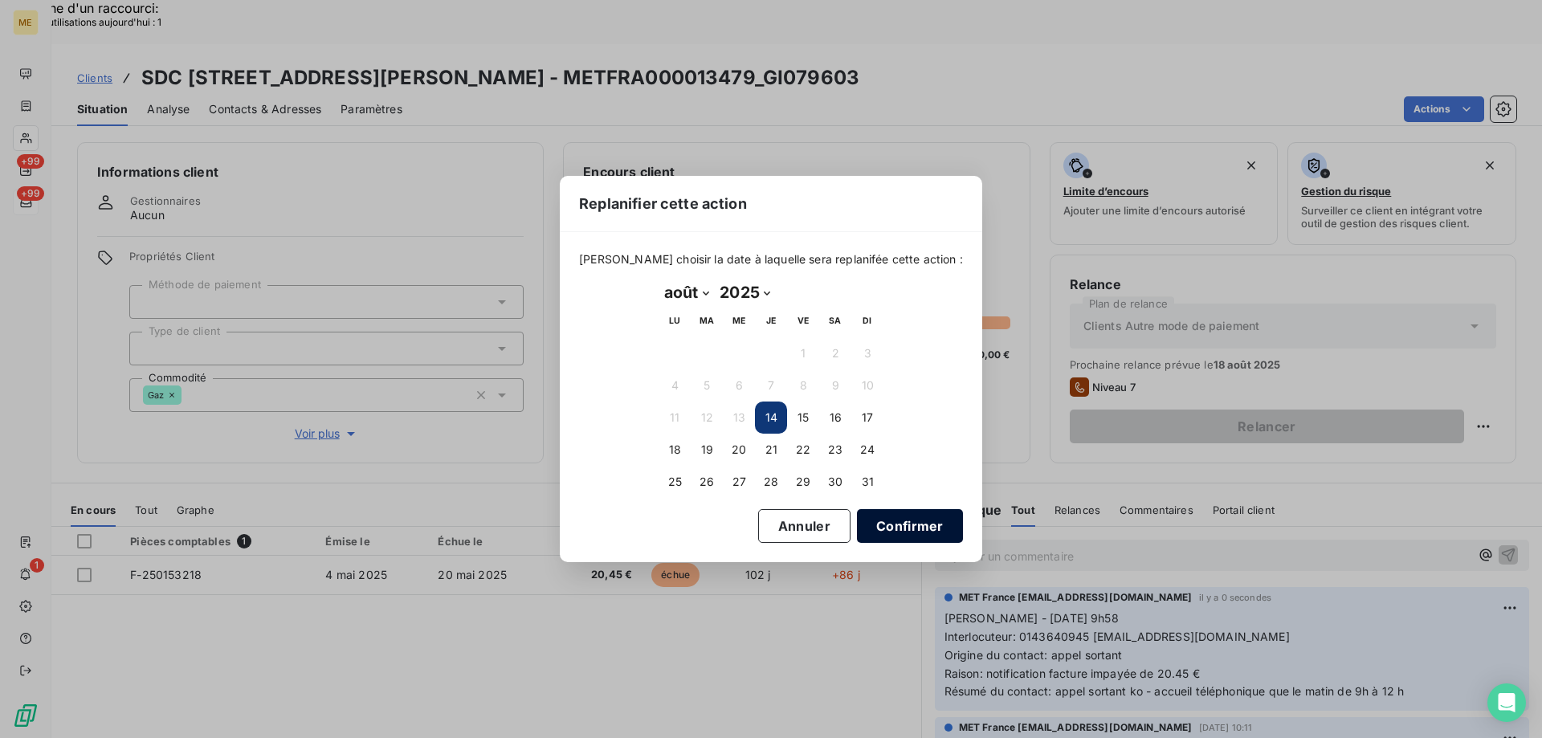
click at [903, 525] on button "Confirmer" at bounding box center [910, 526] width 106 height 34
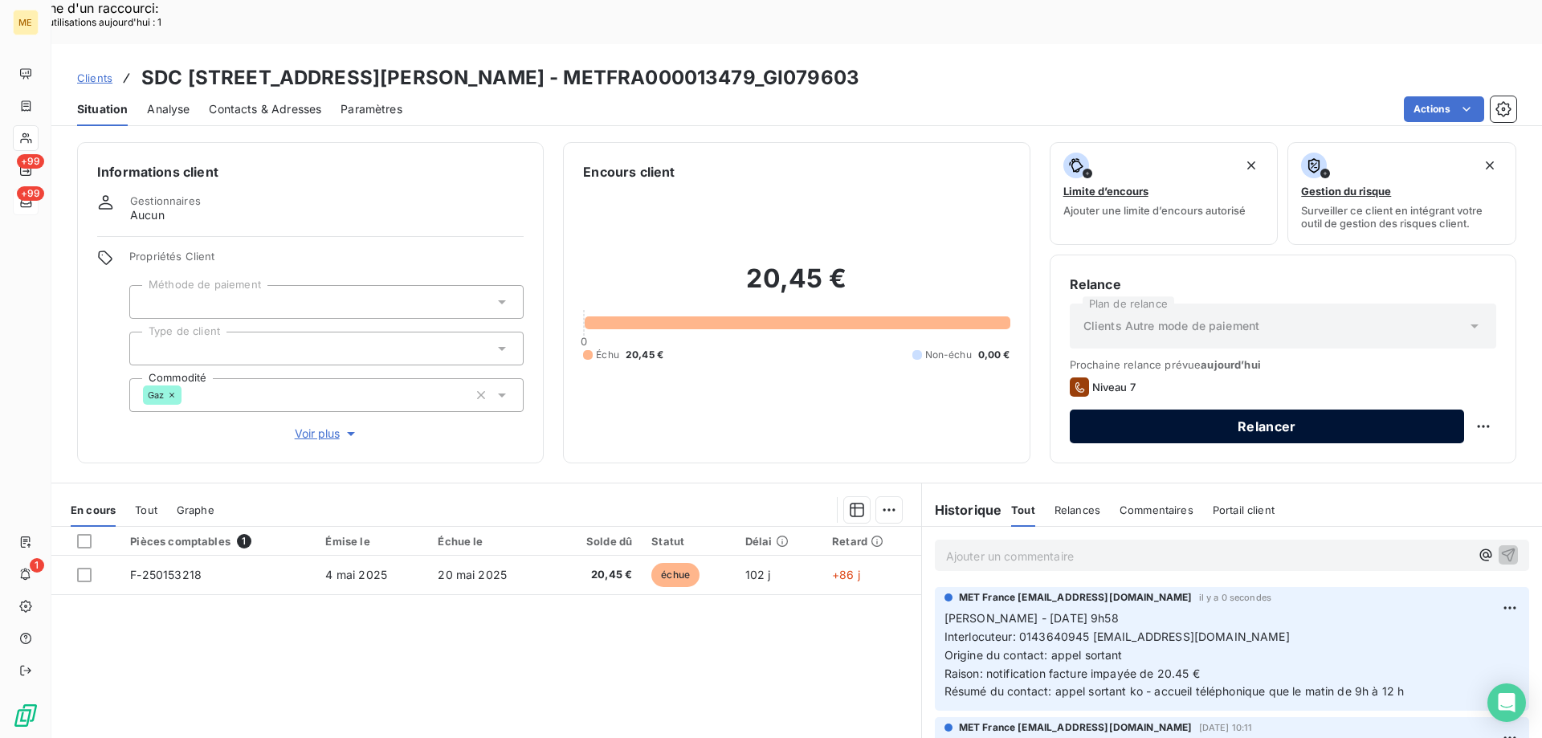
click at [1182, 410] on button "Relancer" at bounding box center [1267, 427] width 394 height 34
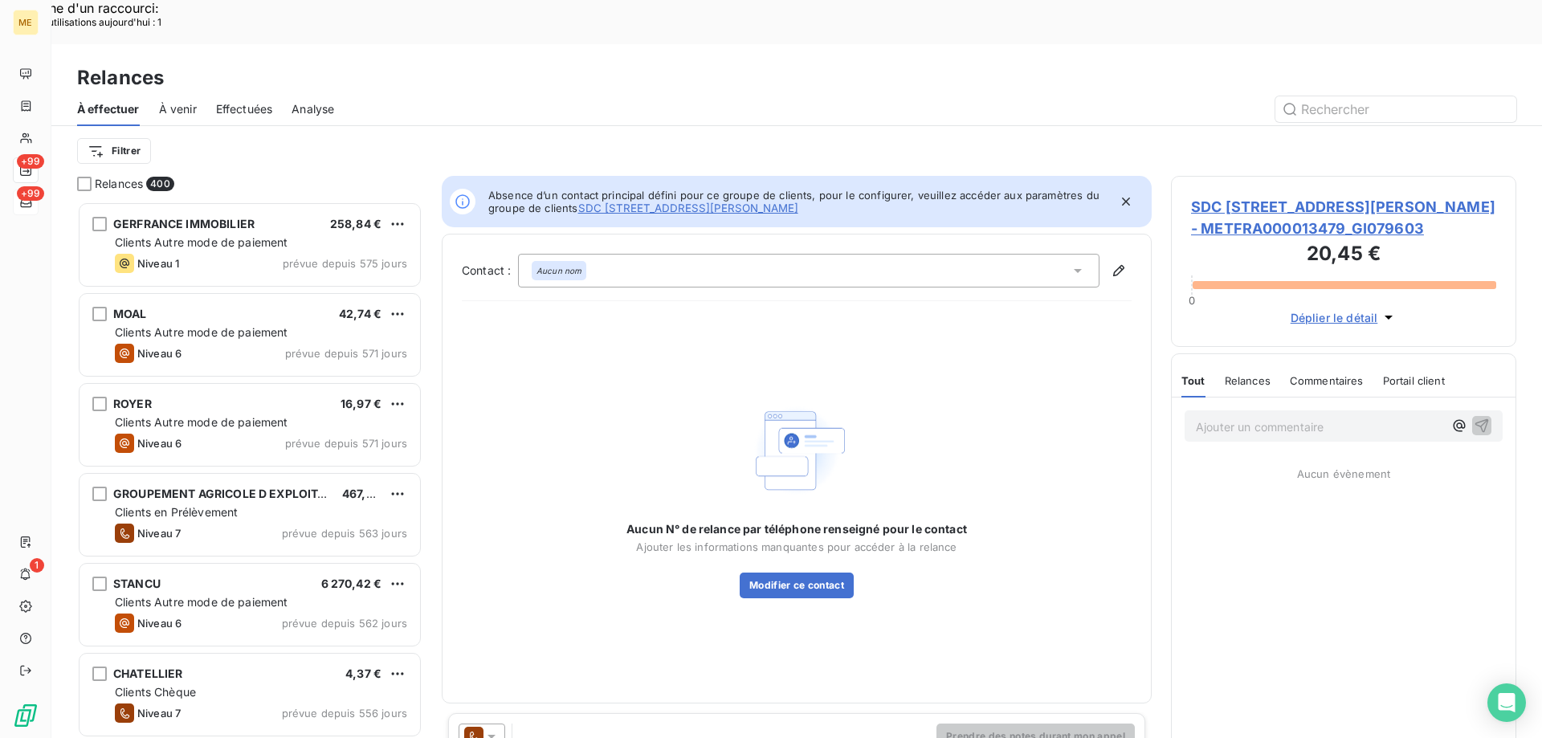
scroll to position [568, 333]
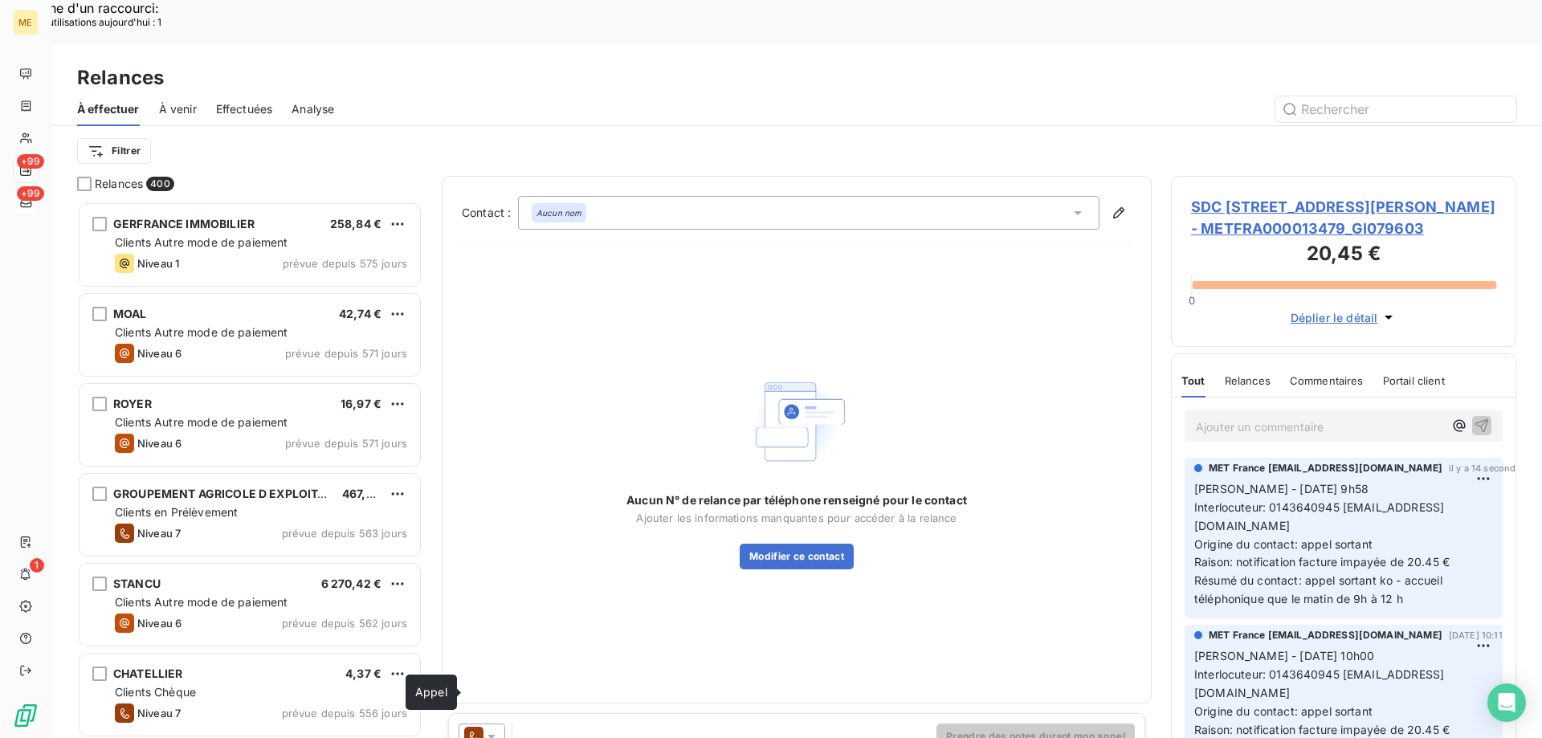
click at [478, 727] on icon at bounding box center [473, 736] width 19 height 19
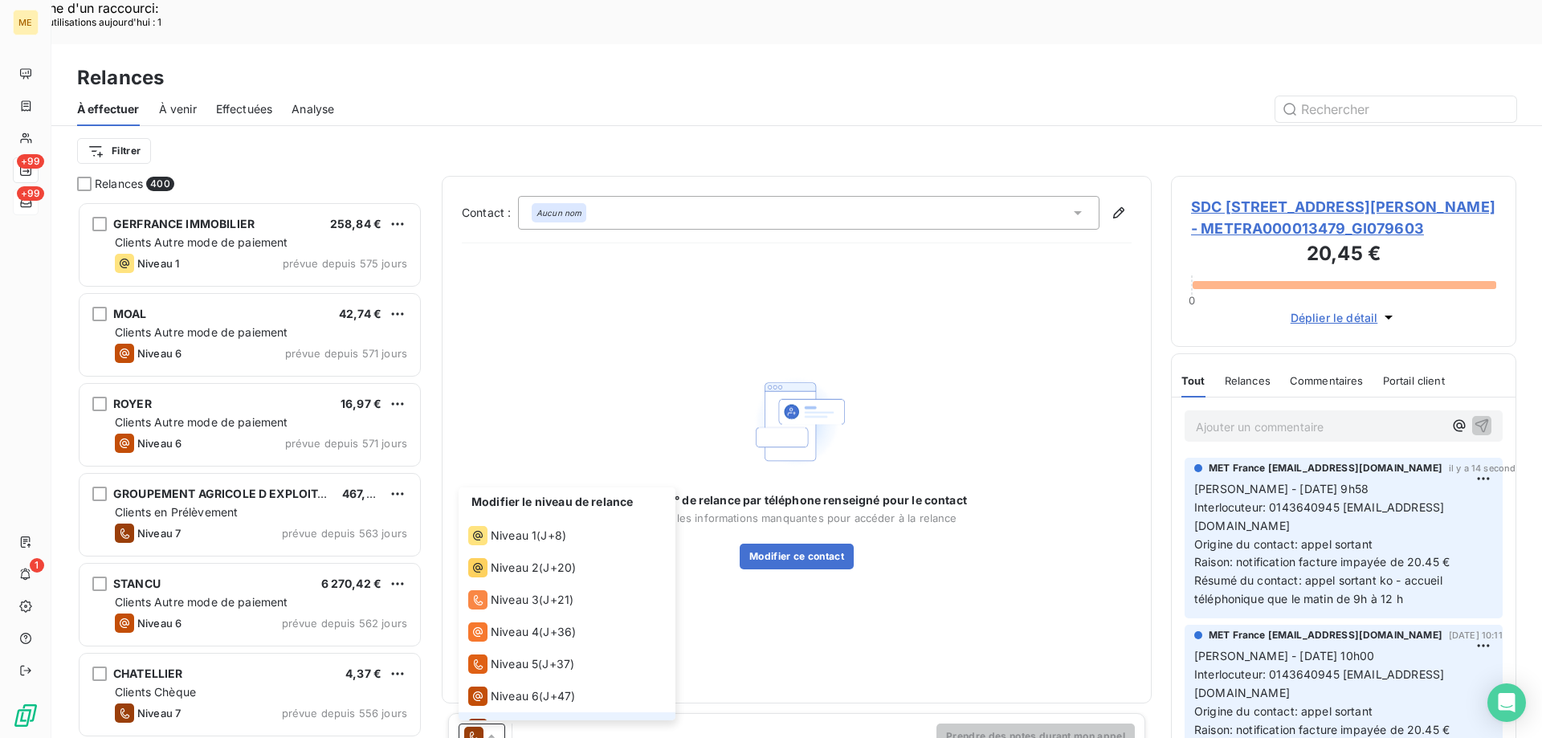
scroll to position [24, 0]
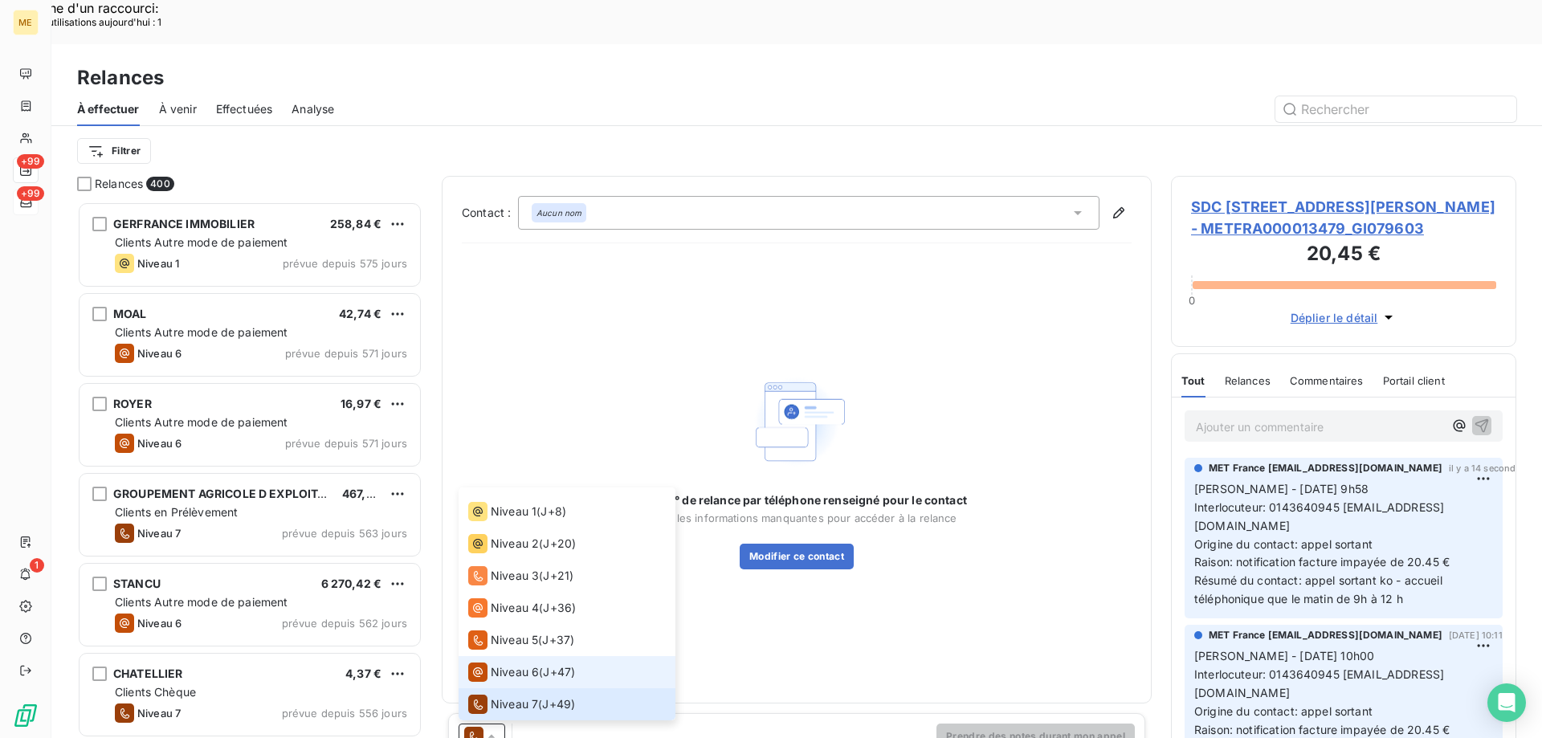
click at [493, 664] on span "Niveau 6" at bounding box center [515, 672] width 48 height 16
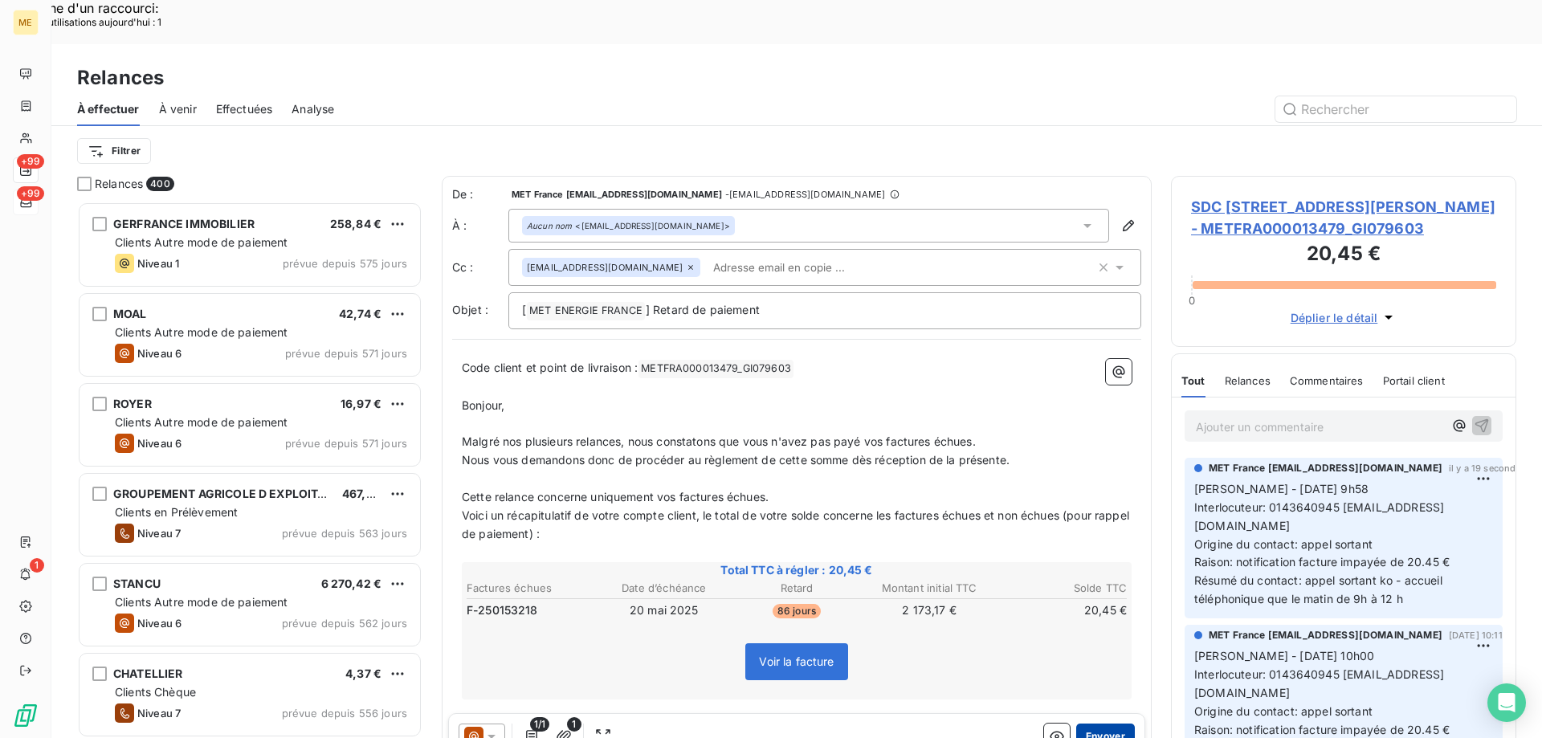
click at [1104, 723] on button "Envoyer" at bounding box center [1105, 736] width 59 height 26
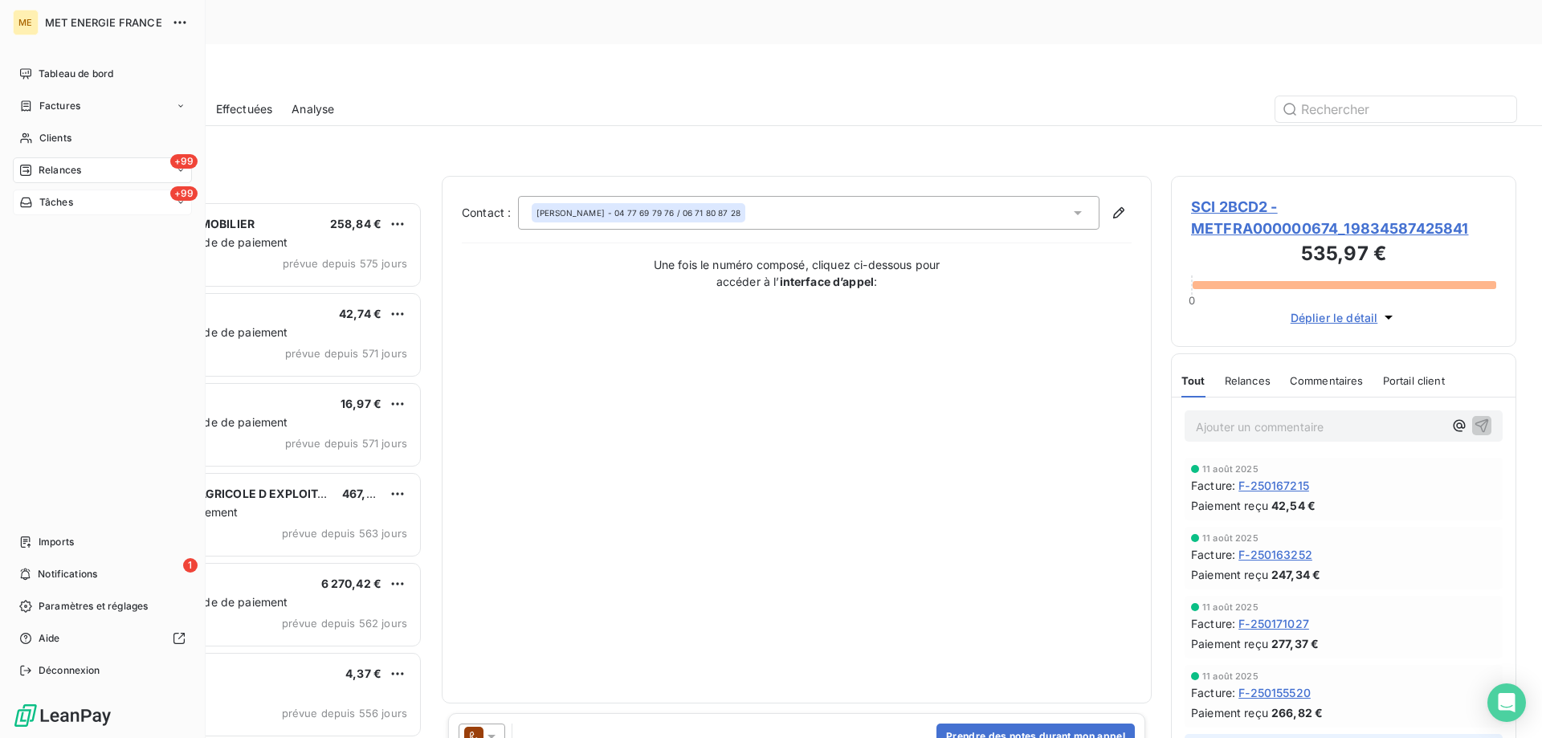
click at [45, 211] on div "+99 Tâches" at bounding box center [102, 202] width 179 height 26
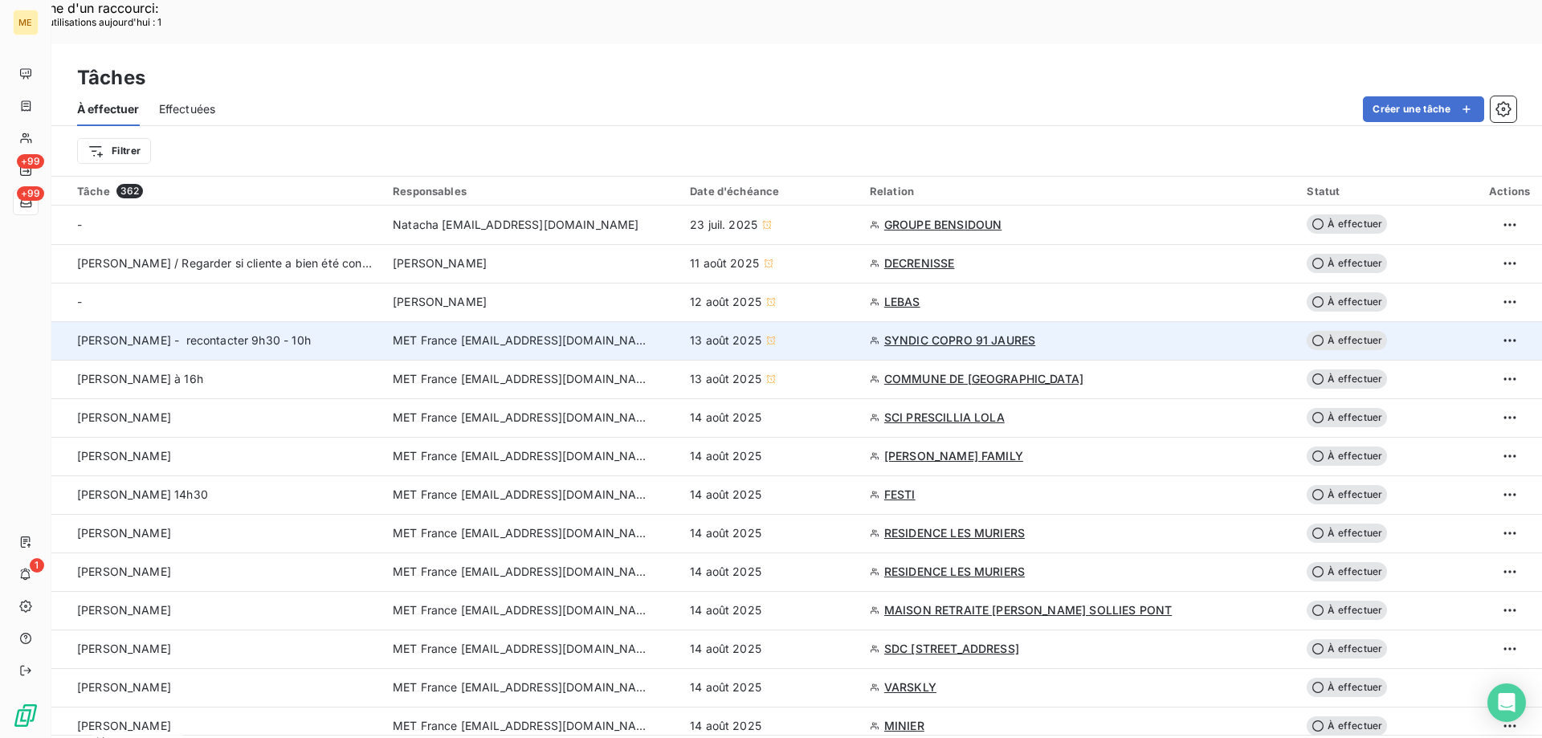
click at [538, 332] on span "MET France [EMAIL_ADDRESS][DOMAIN_NAME]" at bounding box center [521, 340] width 257 height 16
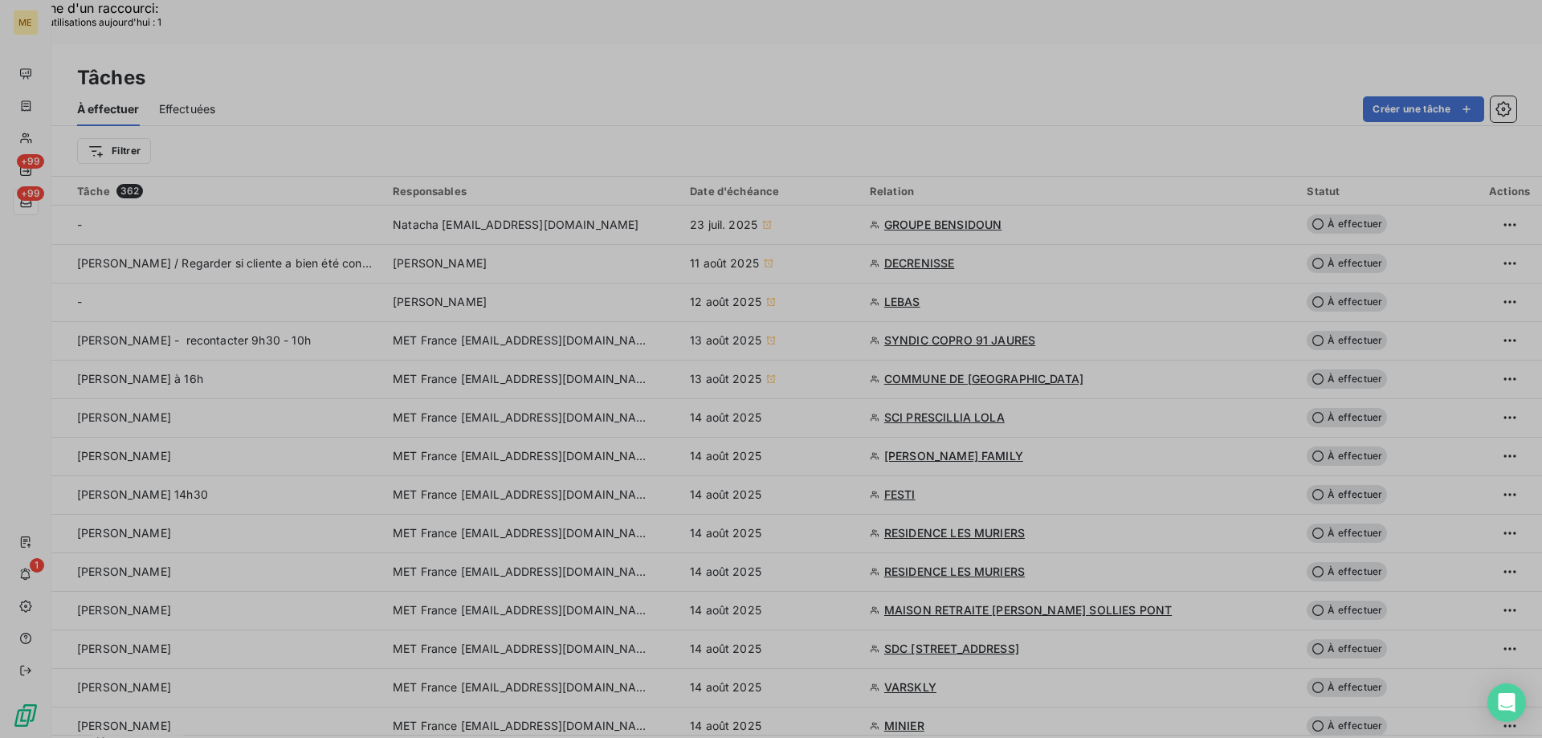
type input "[DATE]"
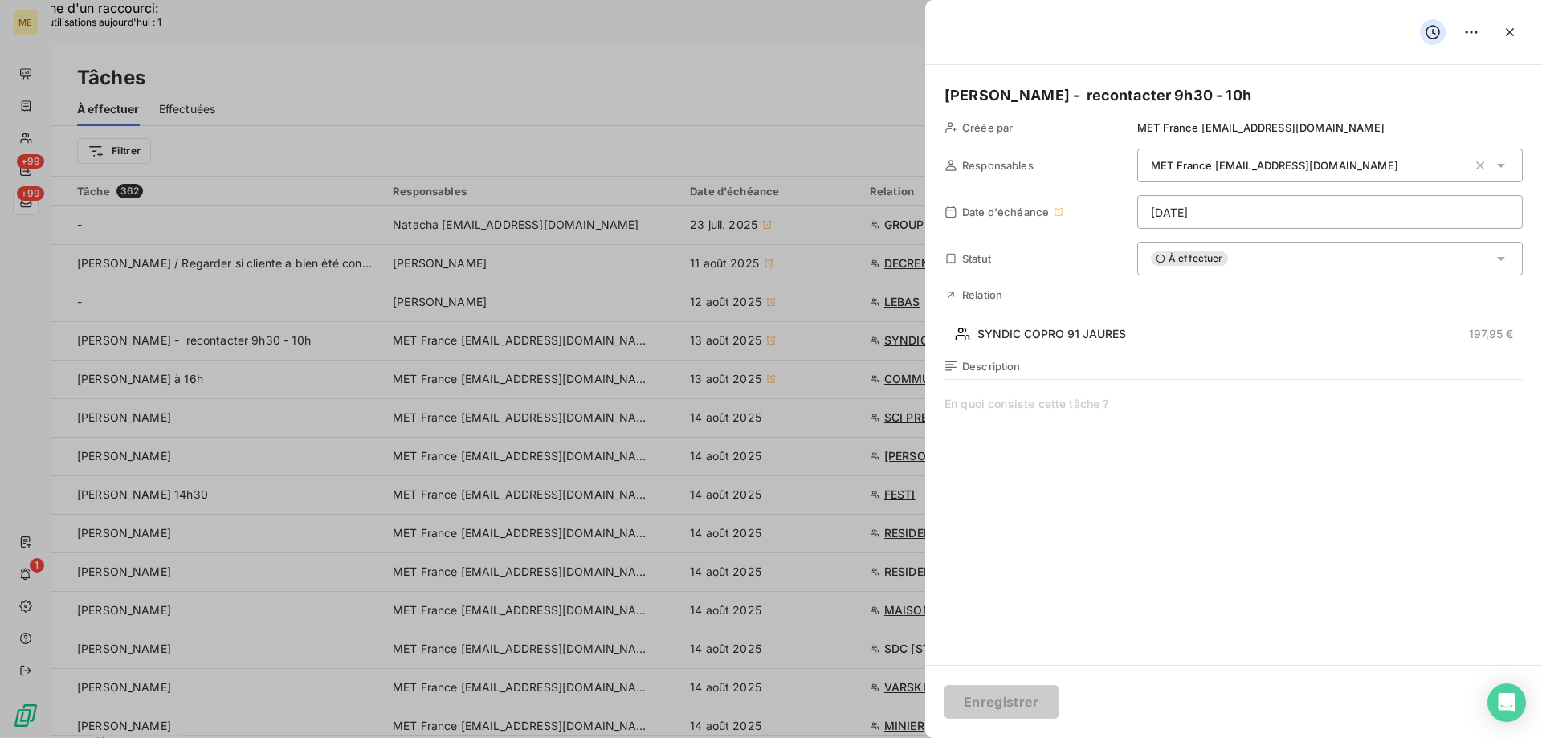
click at [1236, 250] on div "À effectuer" at bounding box center [1329, 259] width 385 height 34
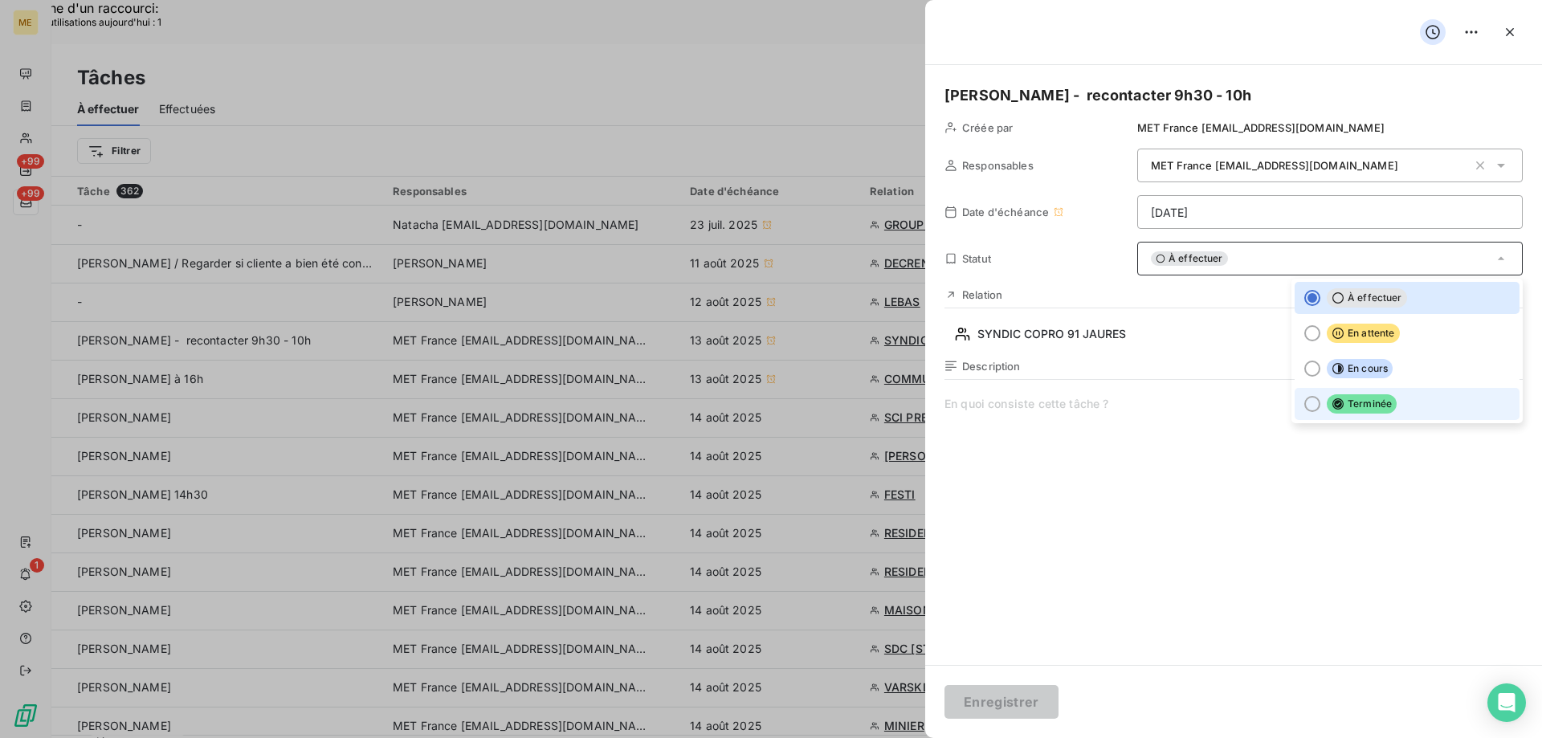
click at [1304, 405] on div at bounding box center [1312, 404] width 16 height 16
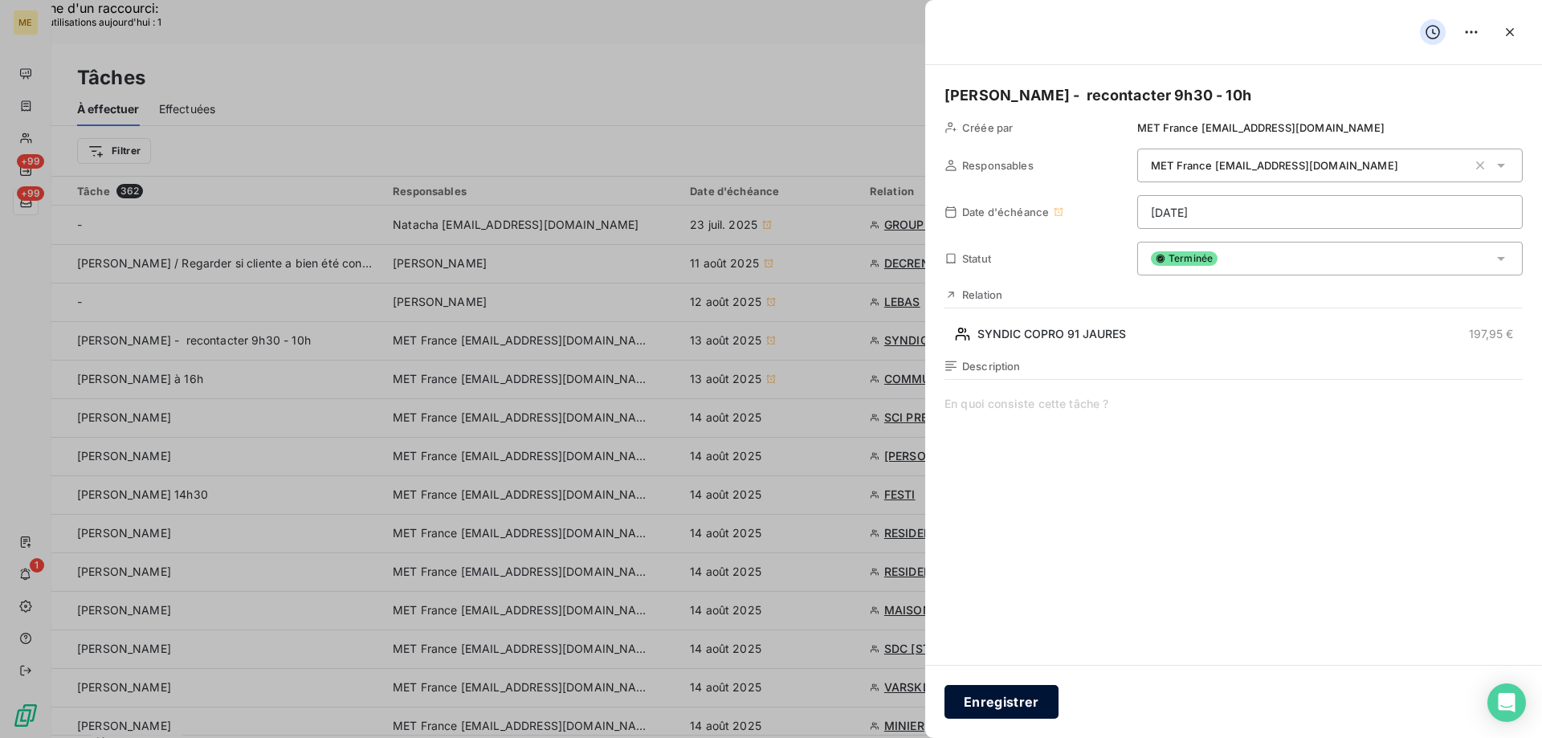
click at [1026, 698] on button "Enregistrer" at bounding box center [1001, 702] width 114 height 34
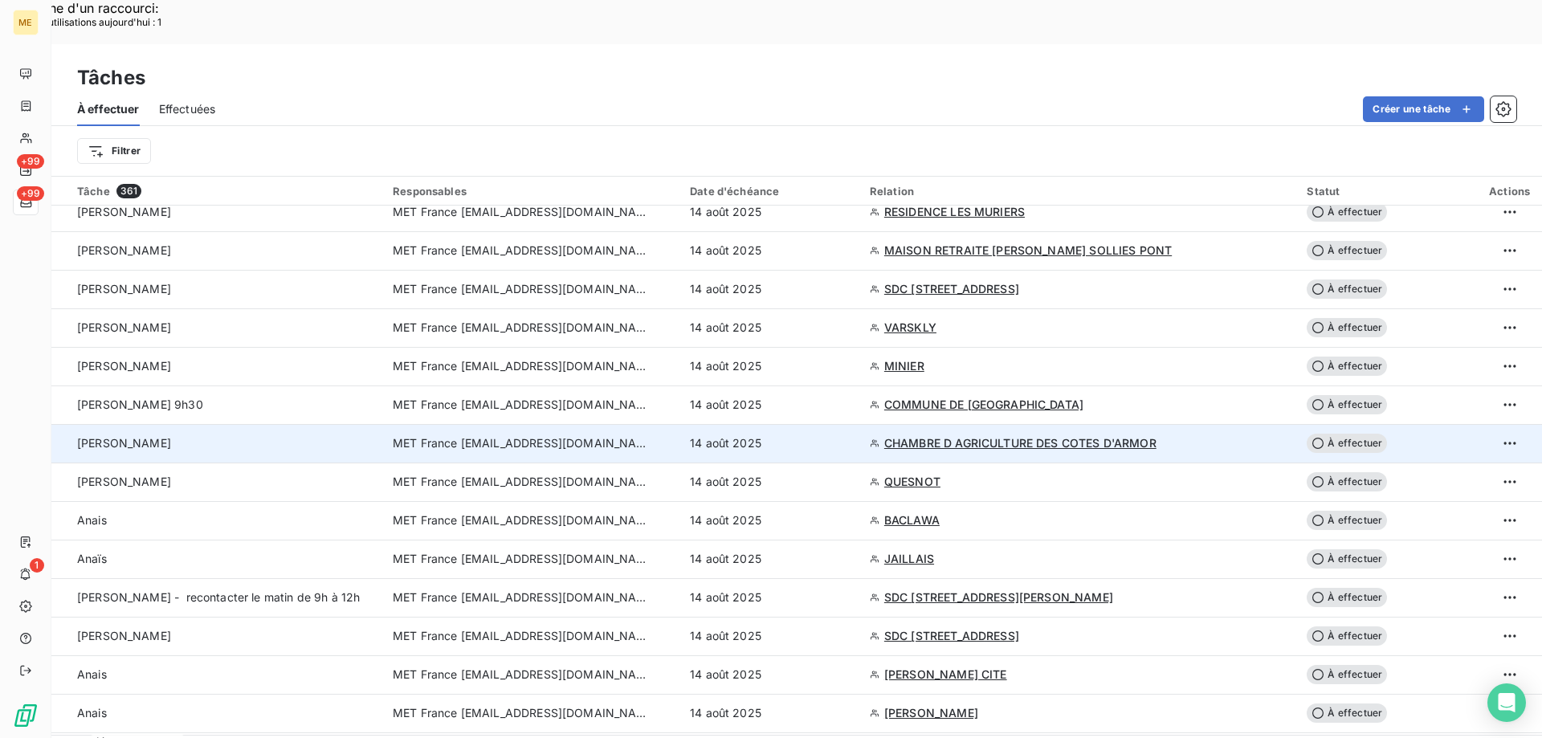
scroll to position [401, 0]
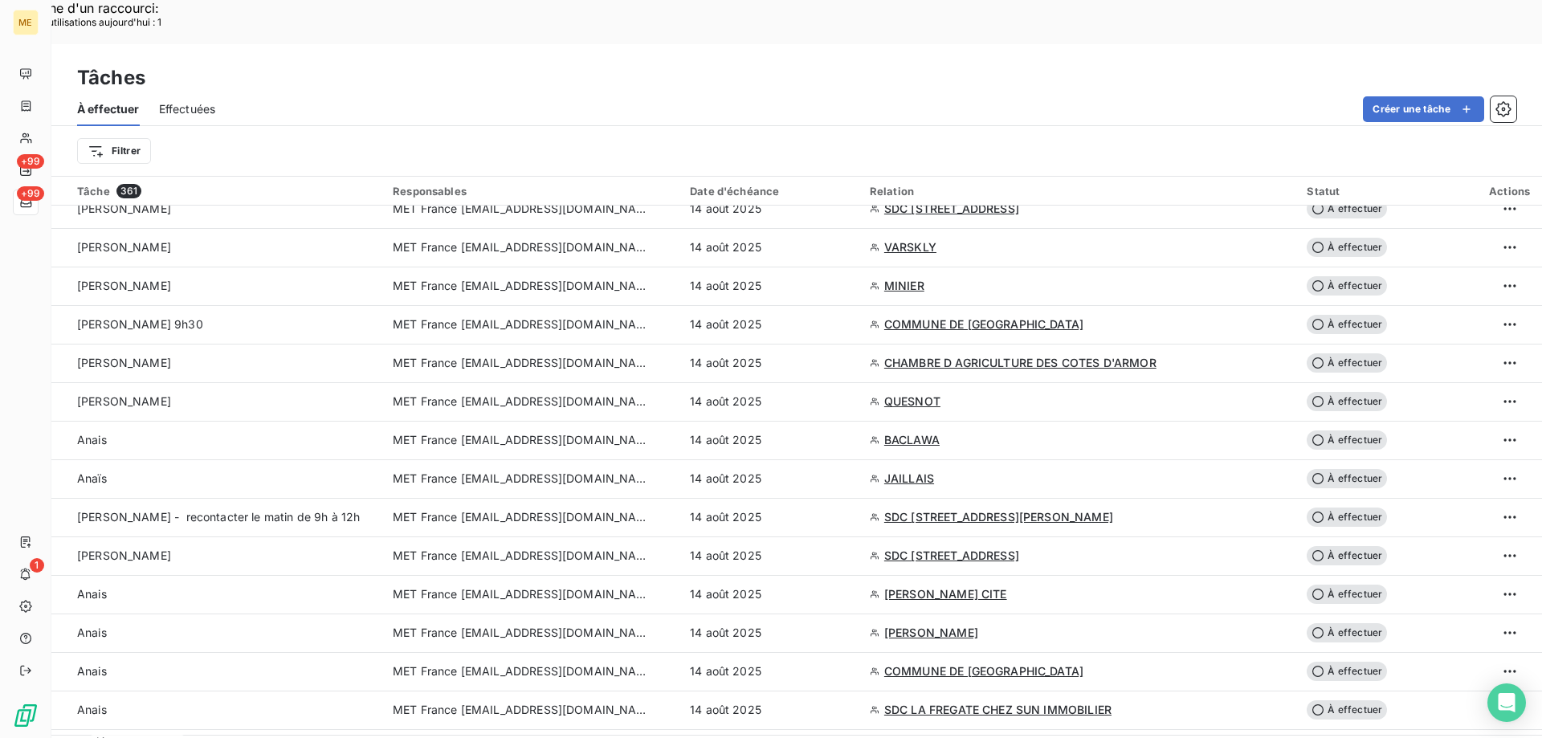
click at [174, 101] on span "Effectuées" at bounding box center [187, 109] width 57 height 16
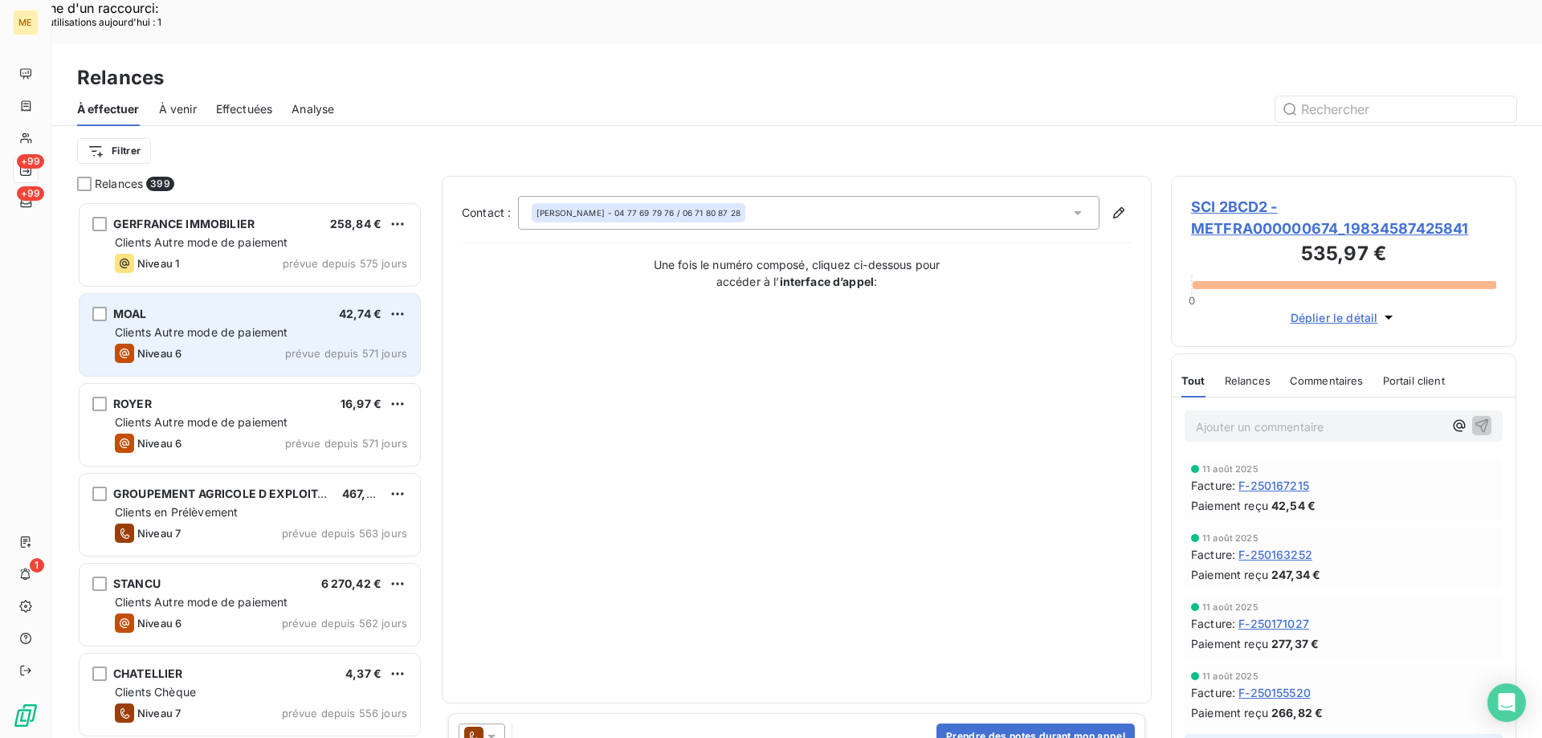
scroll to position [568, 333]
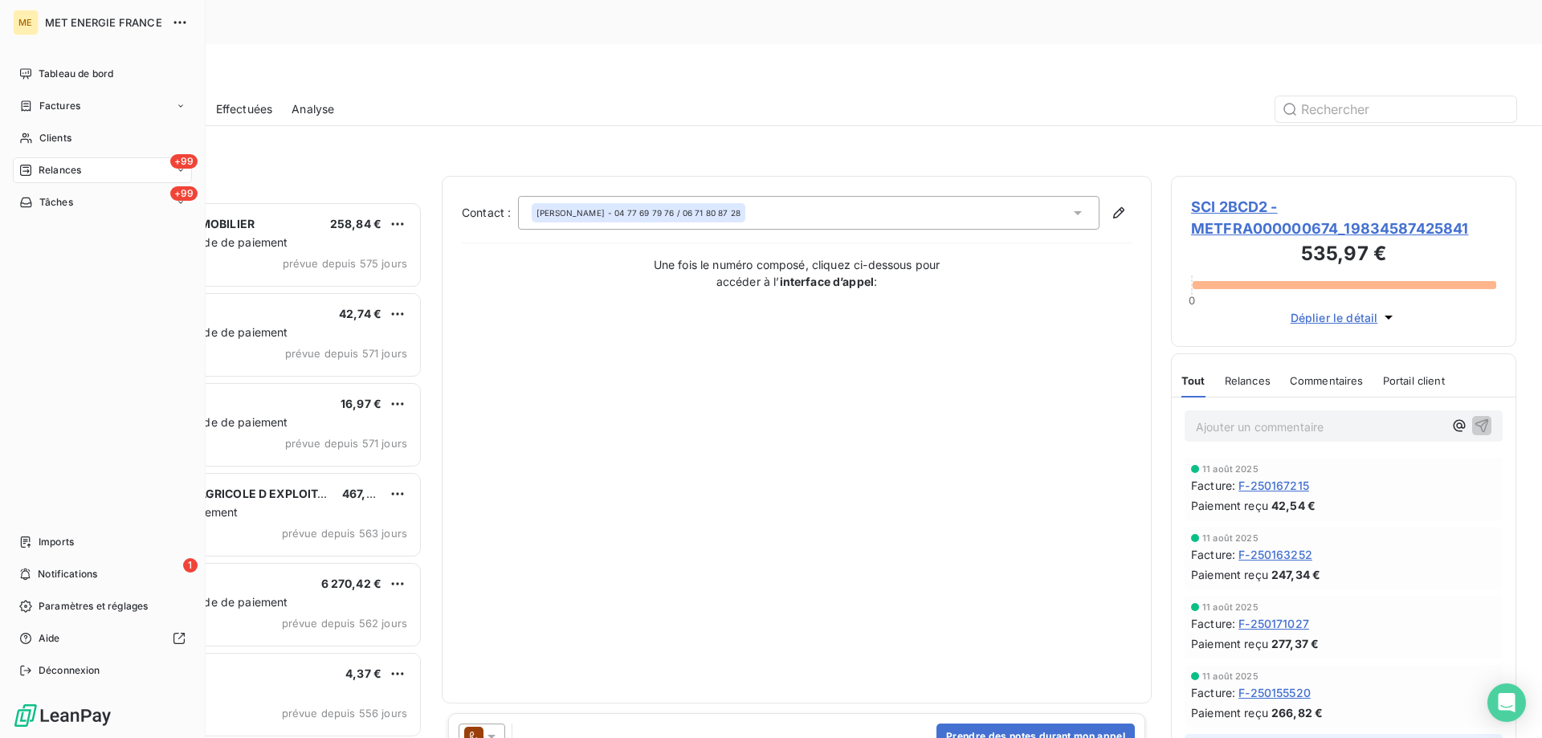
click at [35, 206] on div "Tâches" at bounding box center [46, 202] width 54 height 14
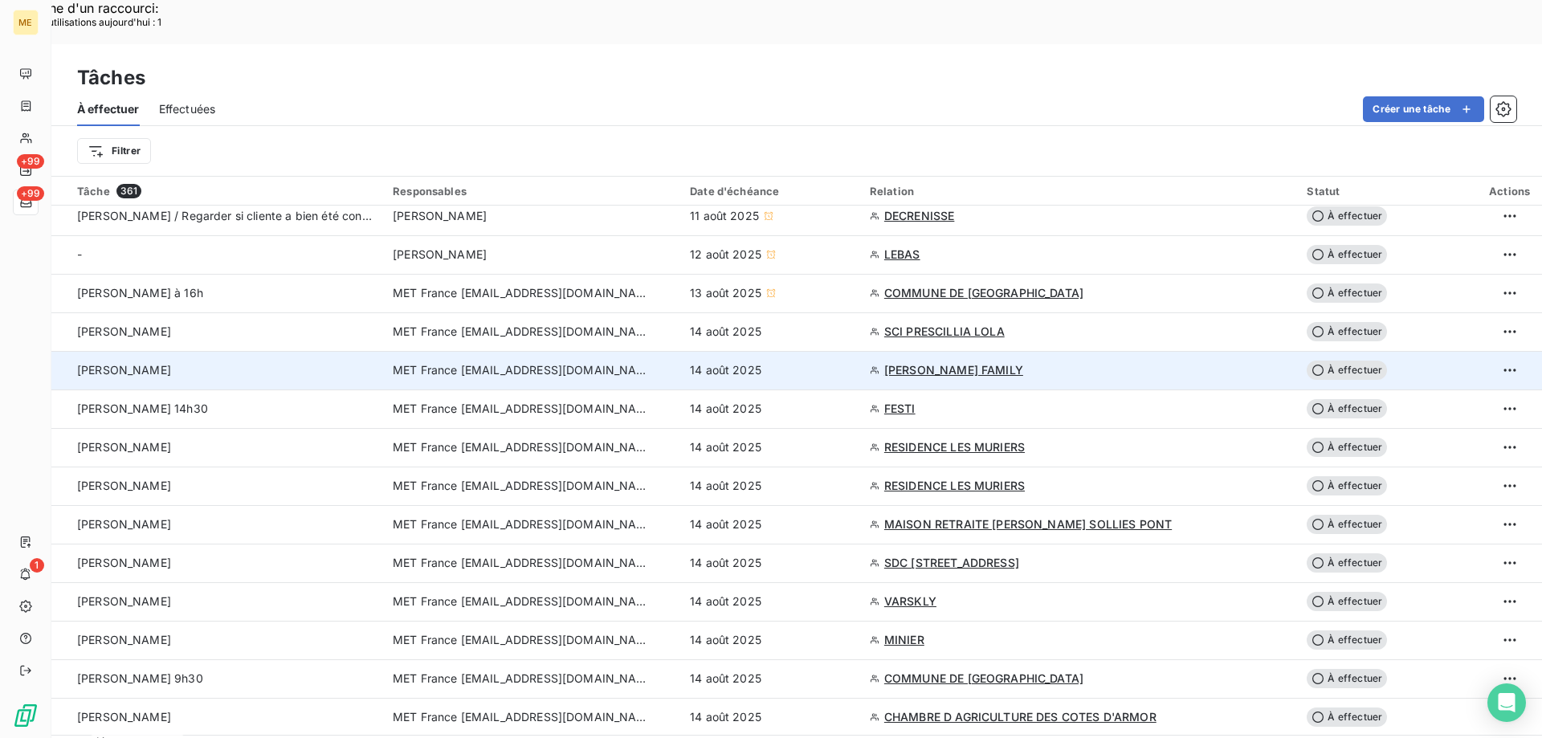
scroll to position [80, 0]
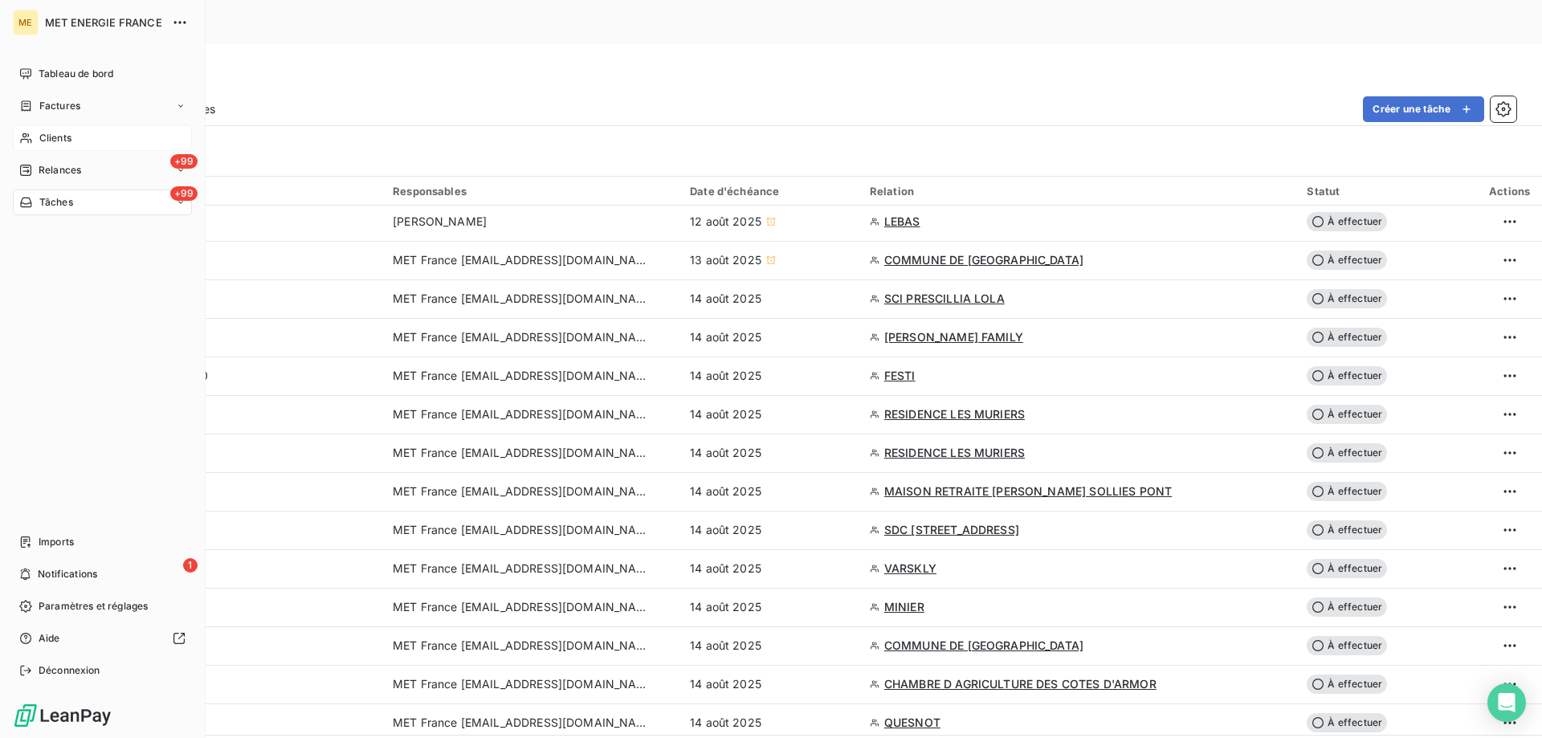
click at [49, 135] on span "Clients" at bounding box center [55, 138] width 32 height 14
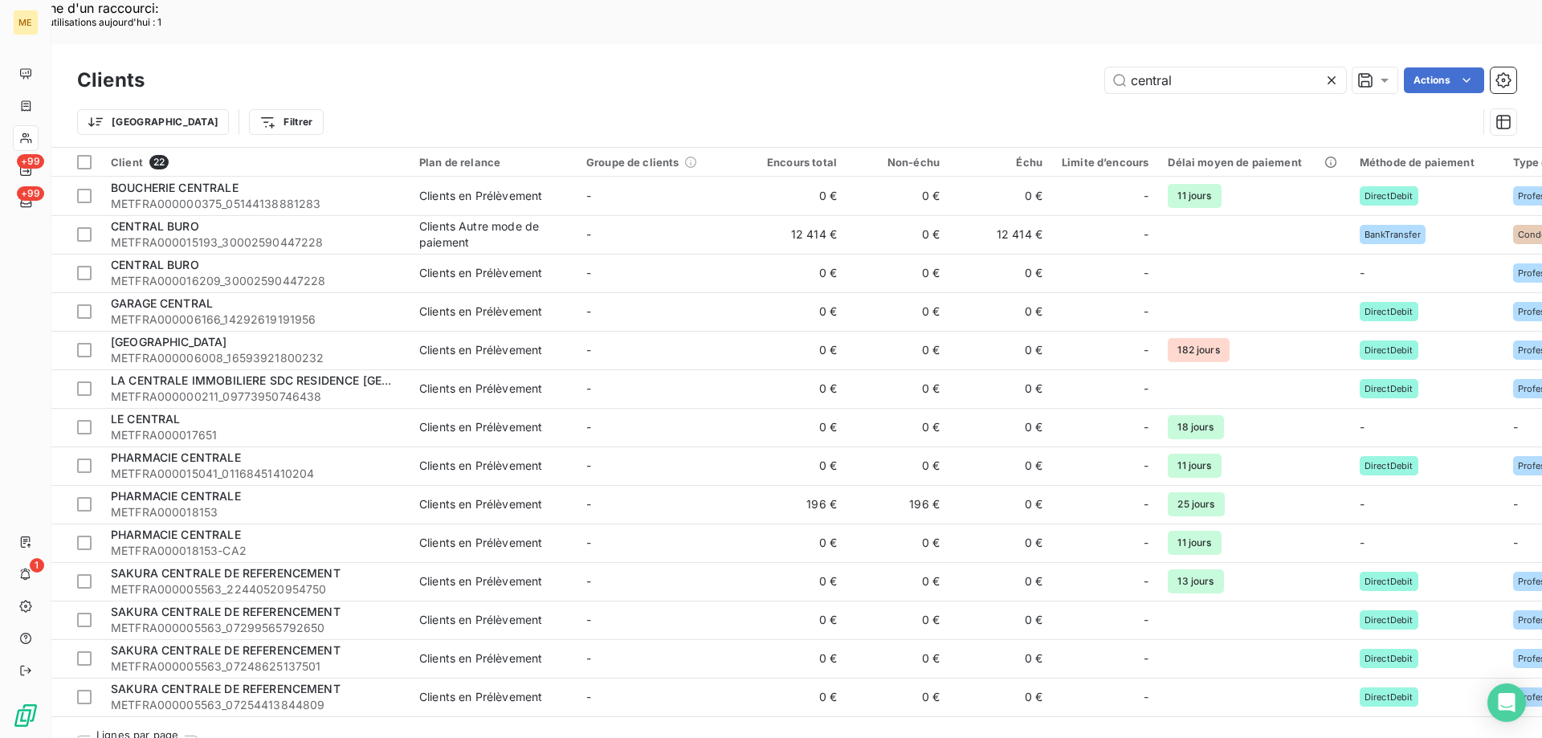
click at [1211, 63] on div "Clients central Actions" at bounding box center [796, 80] width 1439 height 34
click at [1172, 67] on input "central" at bounding box center [1225, 80] width 241 height 26
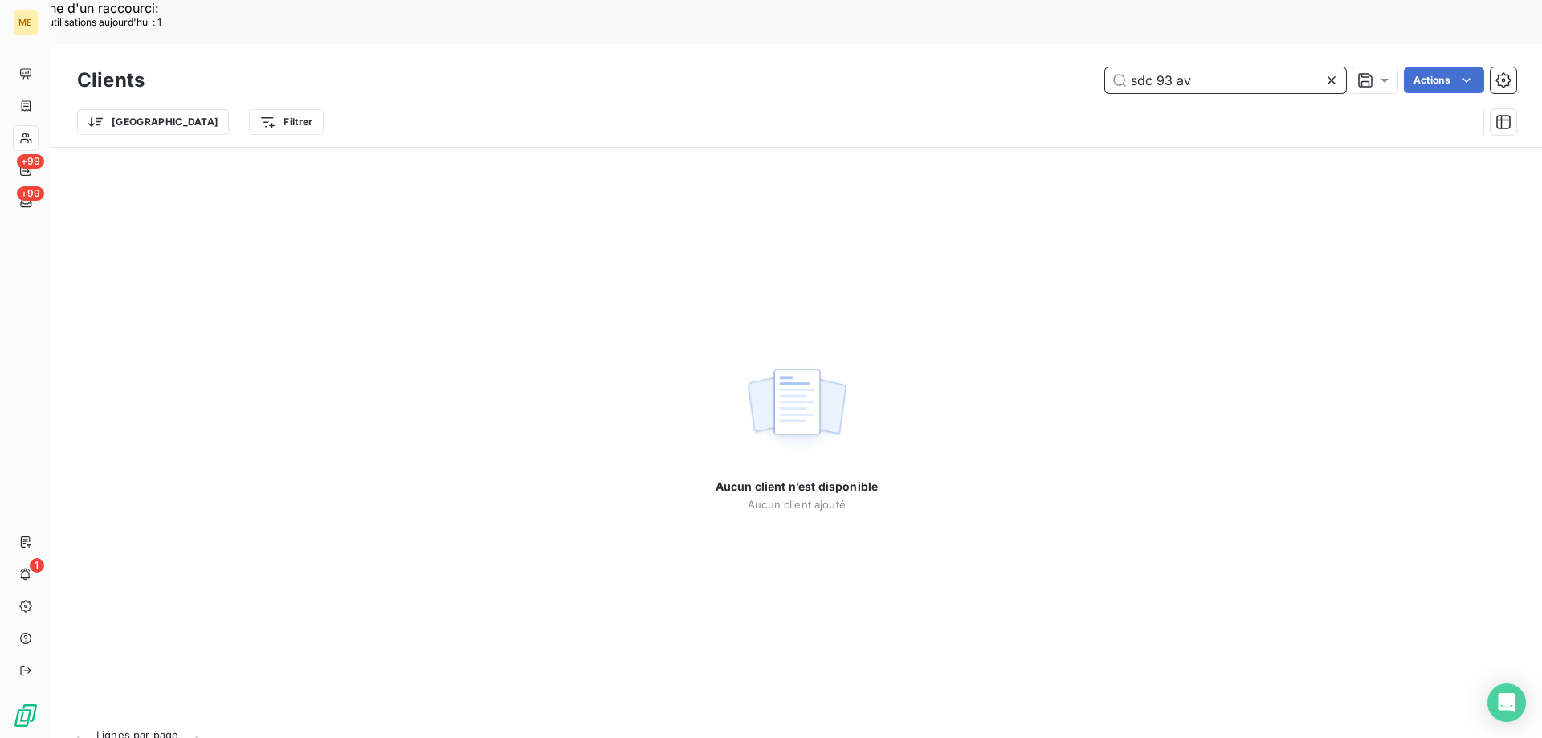
click at [1169, 67] on input "sdc 93 av" at bounding box center [1225, 80] width 241 height 26
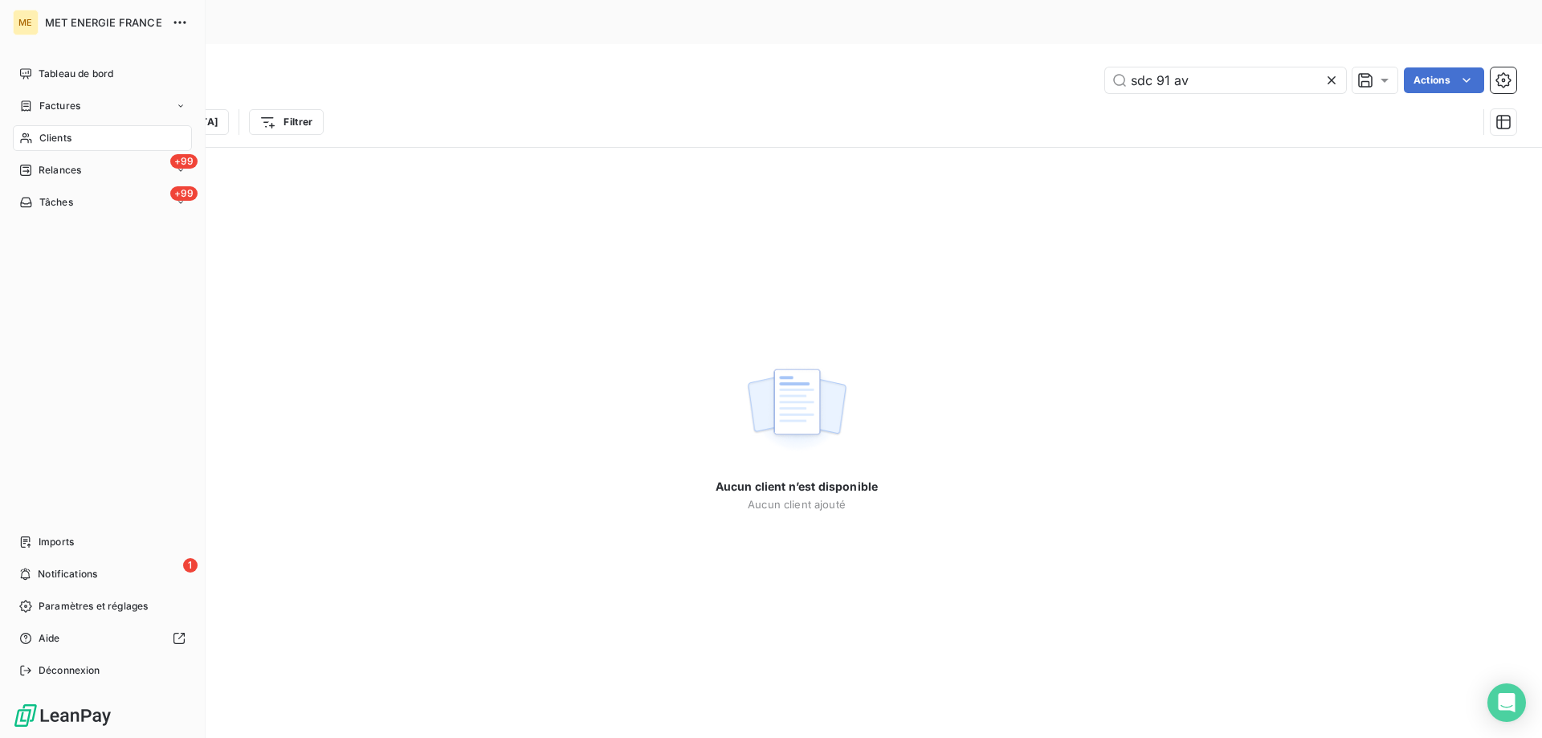
click at [47, 139] on span "Clients" at bounding box center [55, 138] width 32 height 14
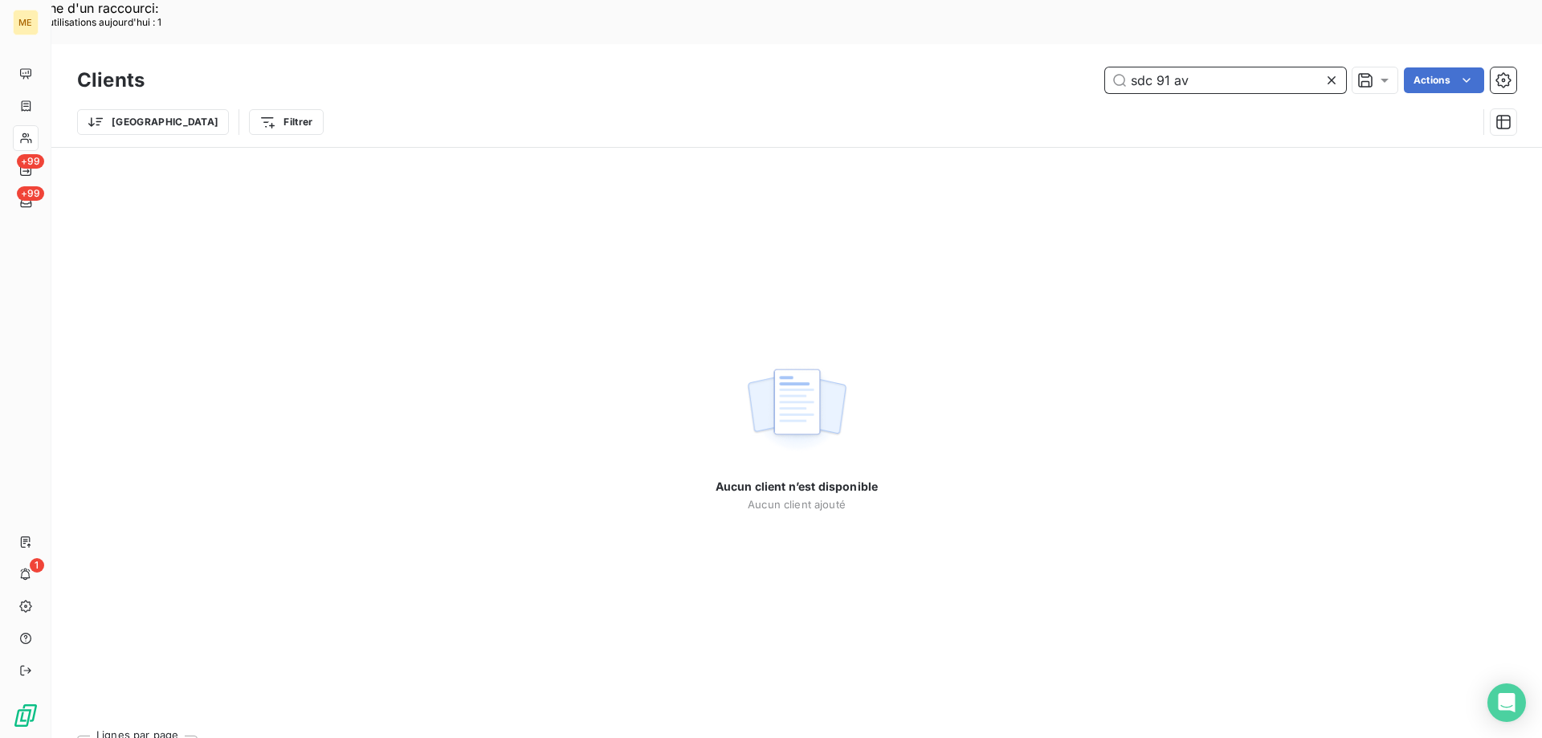
click at [1151, 67] on input "sdc 91 av" at bounding box center [1225, 80] width 241 height 26
click at [1179, 67] on input "91 av" at bounding box center [1225, 80] width 241 height 26
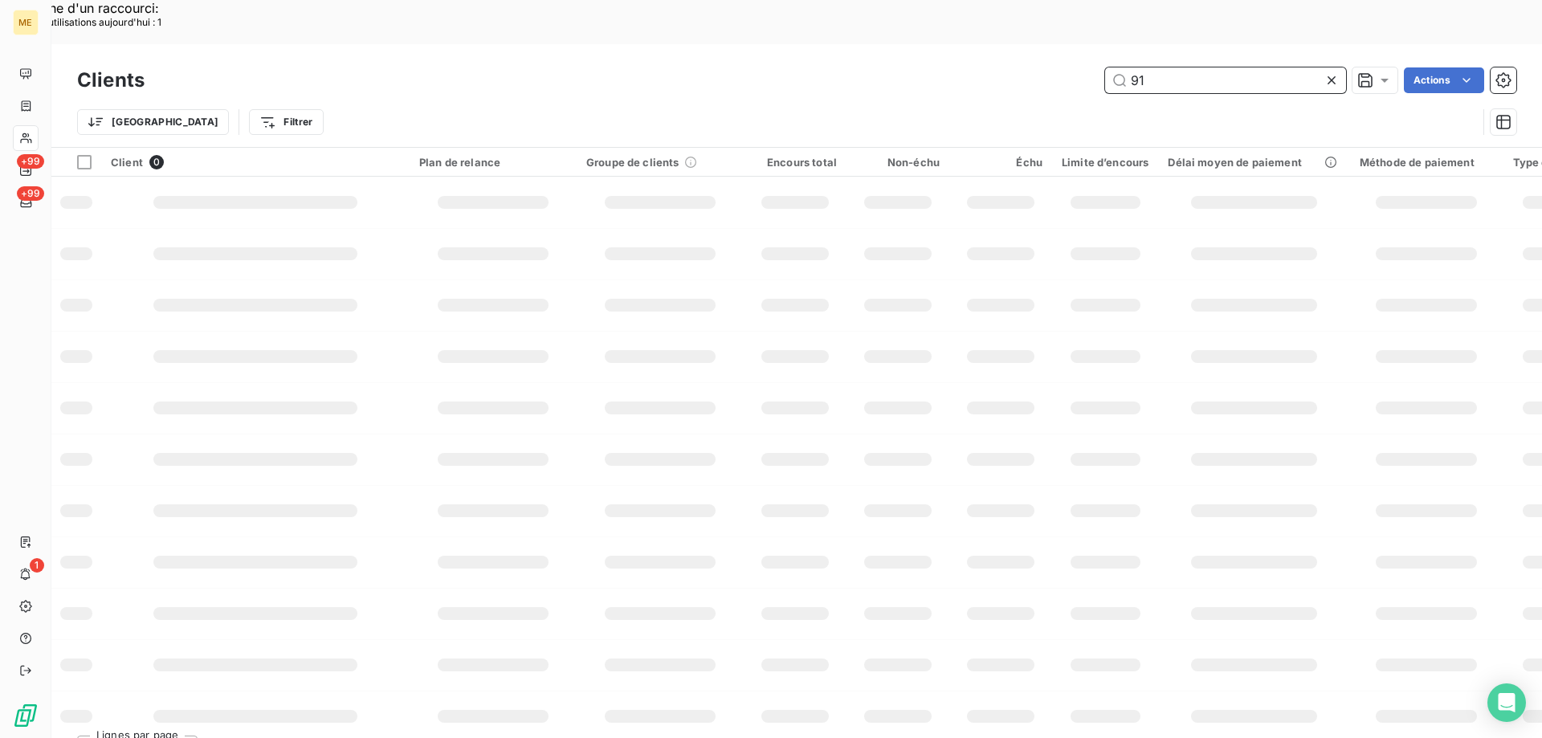
type input "9"
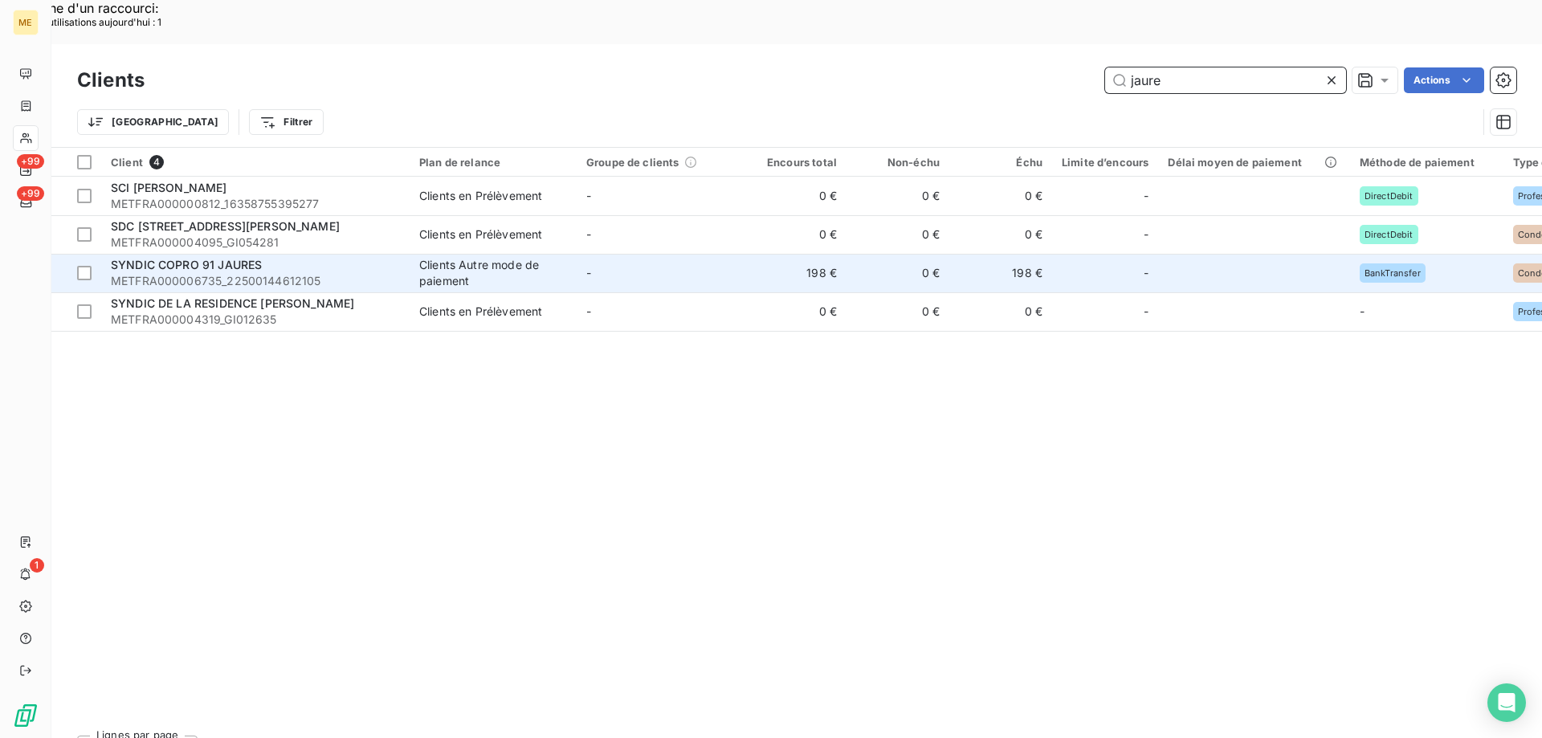
type input "jaure"
click at [256, 258] on span "SYNDIC COPRO 91 JAURES" at bounding box center [186, 265] width 151 height 14
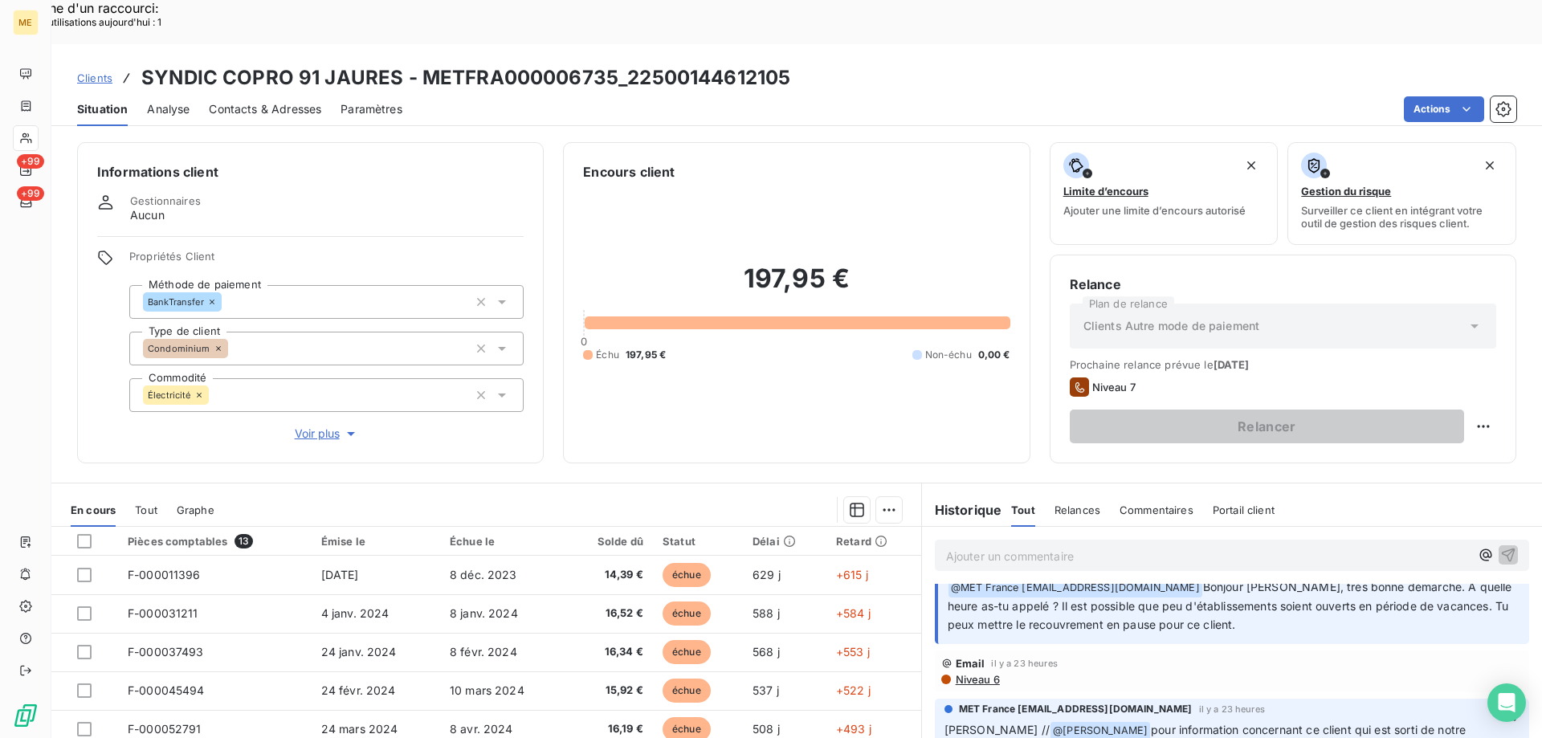
scroll to position [321, 0]
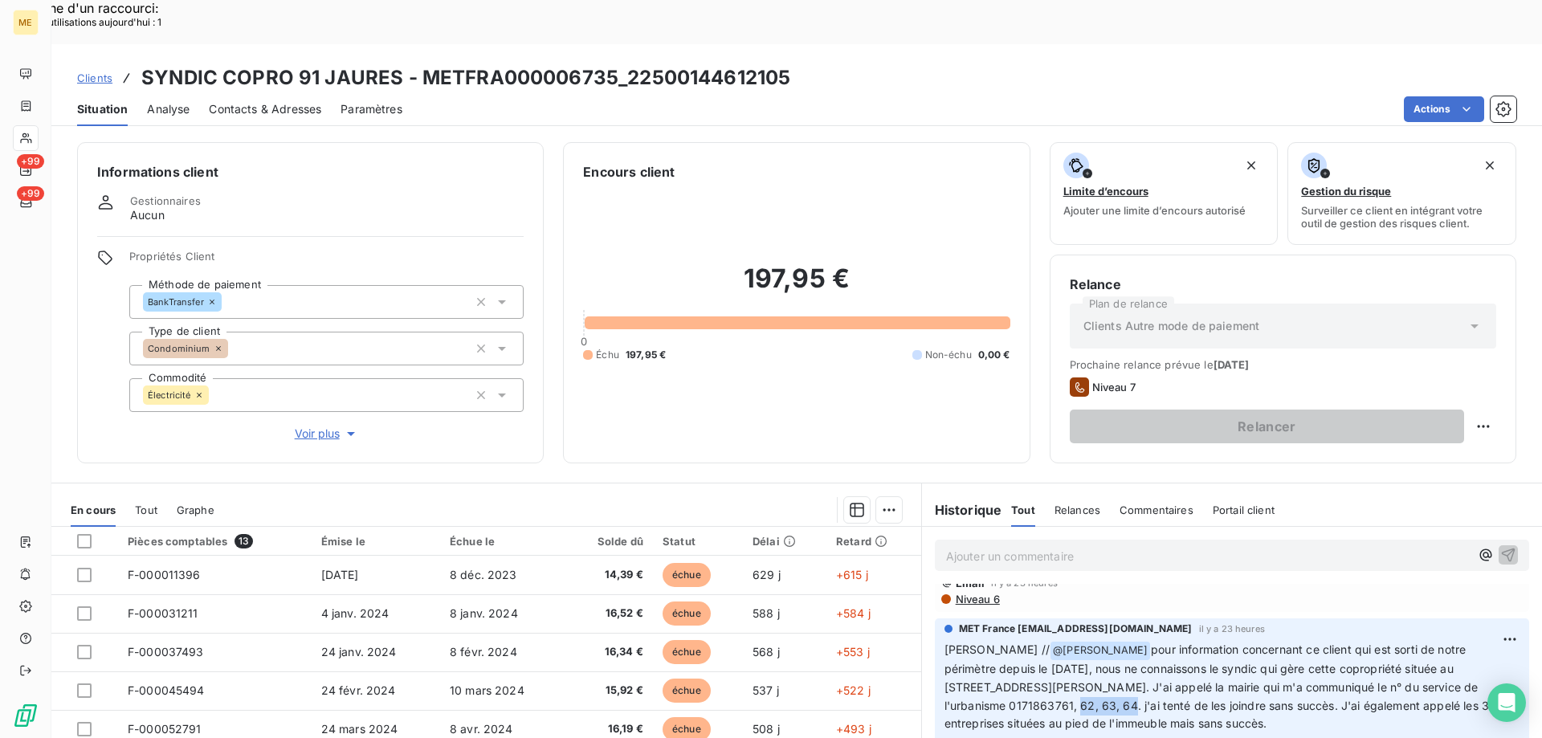
drag, startPoint x: 1004, startPoint y: 664, endPoint x: 1067, endPoint y: 658, distance: 63.0
click at [1067, 658] on span "pour information concernant ce client qui est sorti de notre périmètre depuis l…" at bounding box center [1218, 686] width 548 height 88
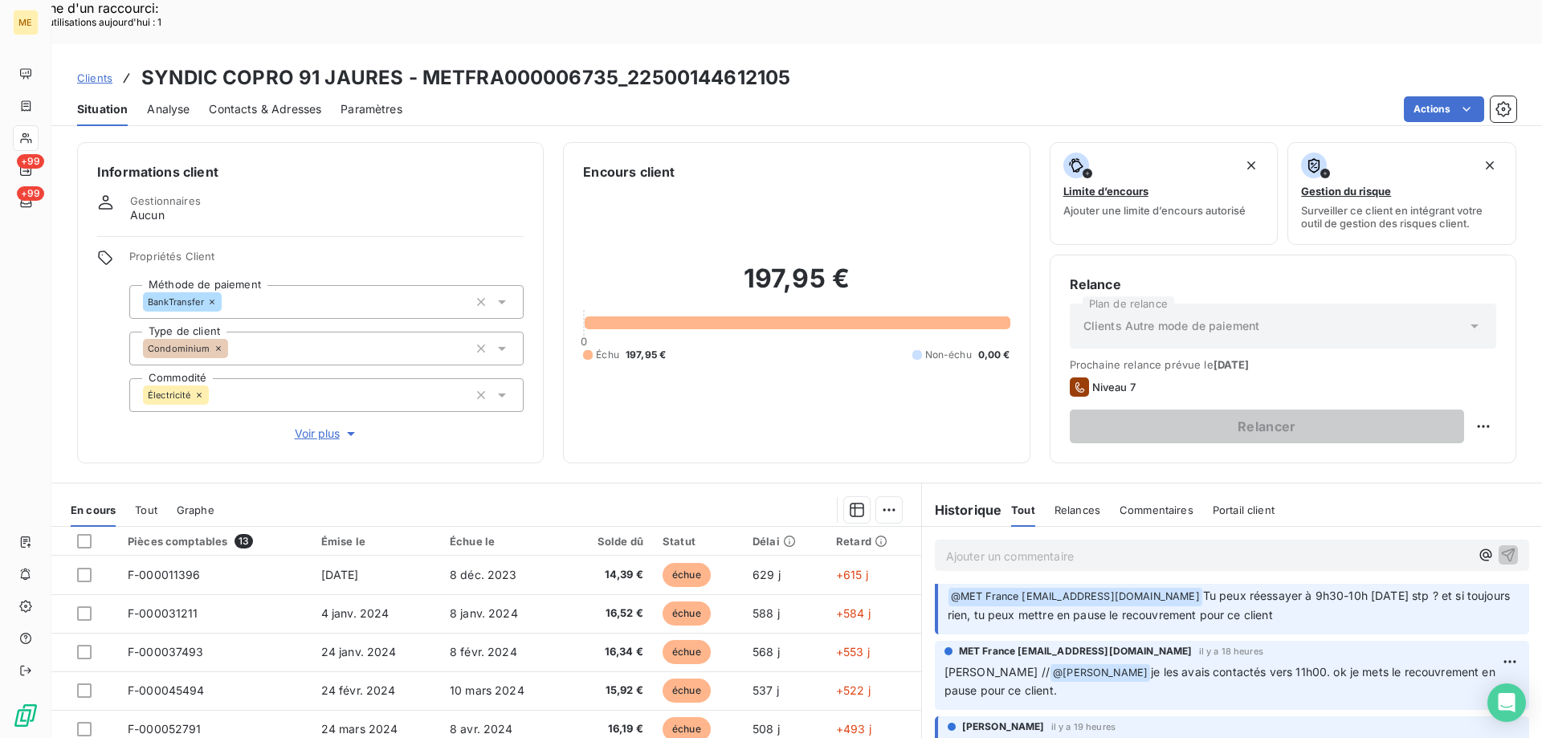
scroll to position [0, 0]
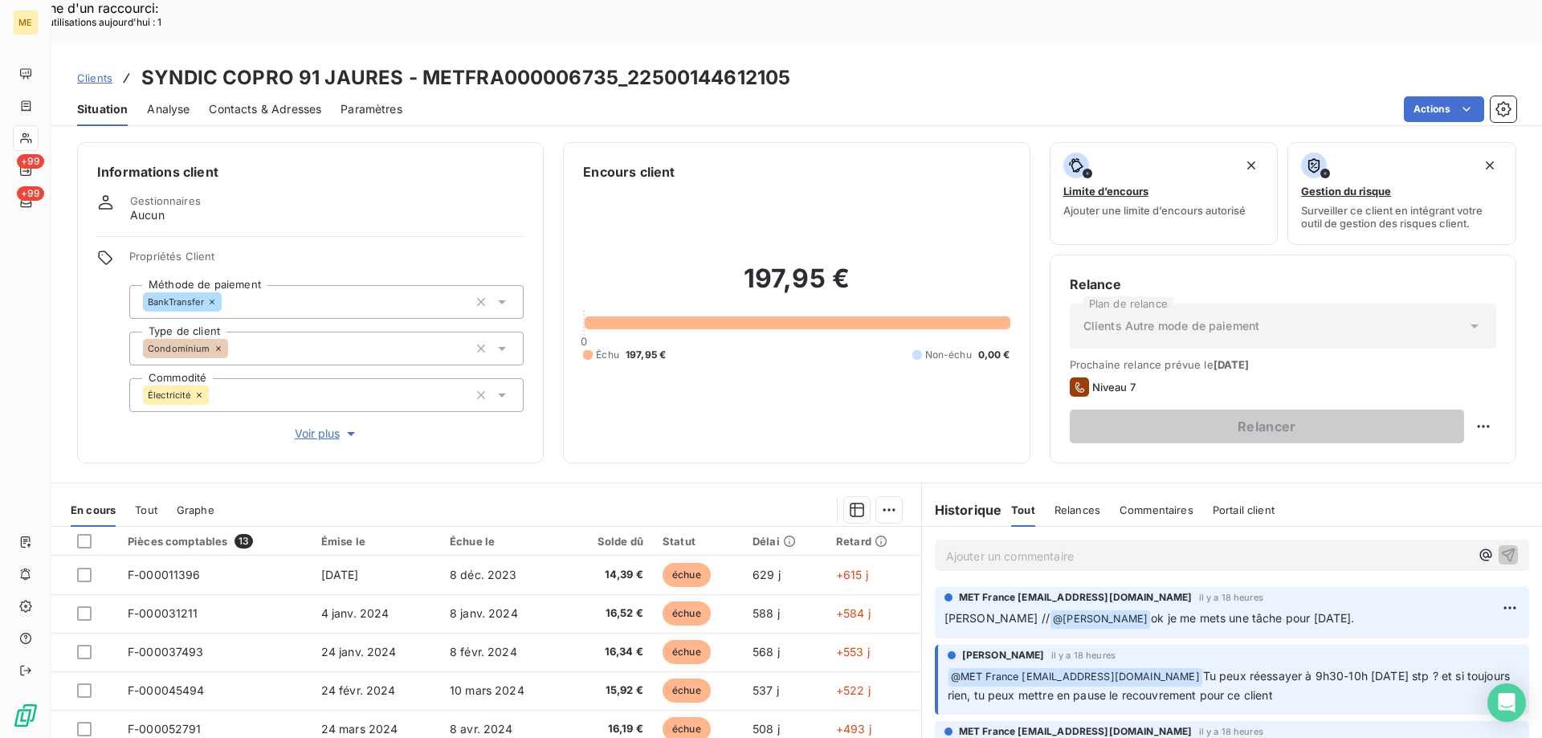
click at [1073, 546] on p "Ajouter un commentaire ﻿" at bounding box center [1208, 556] width 524 height 20
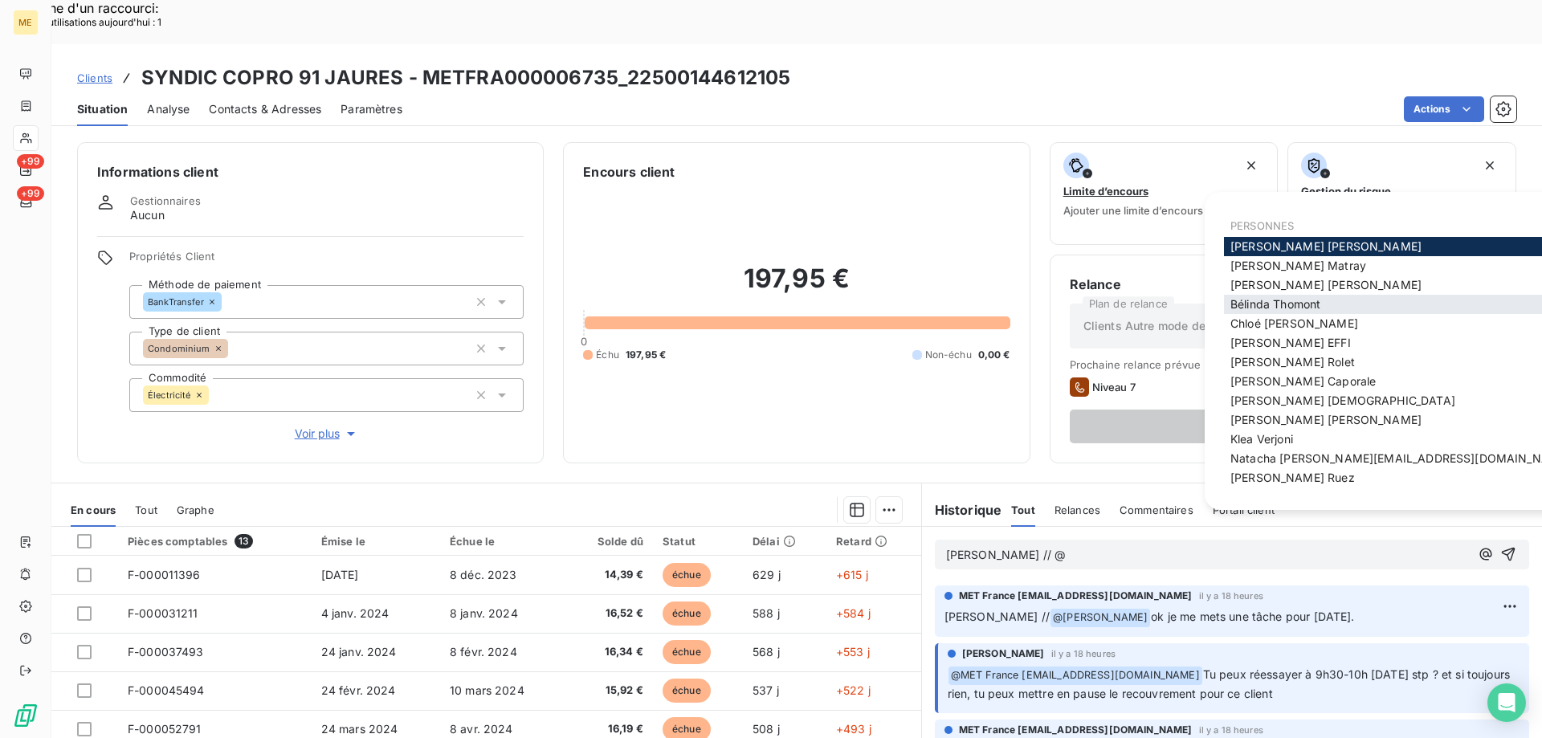
click at [1259, 311] on span "[PERSON_NAME]" at bounding box center [1275, 304] width 90 height 14
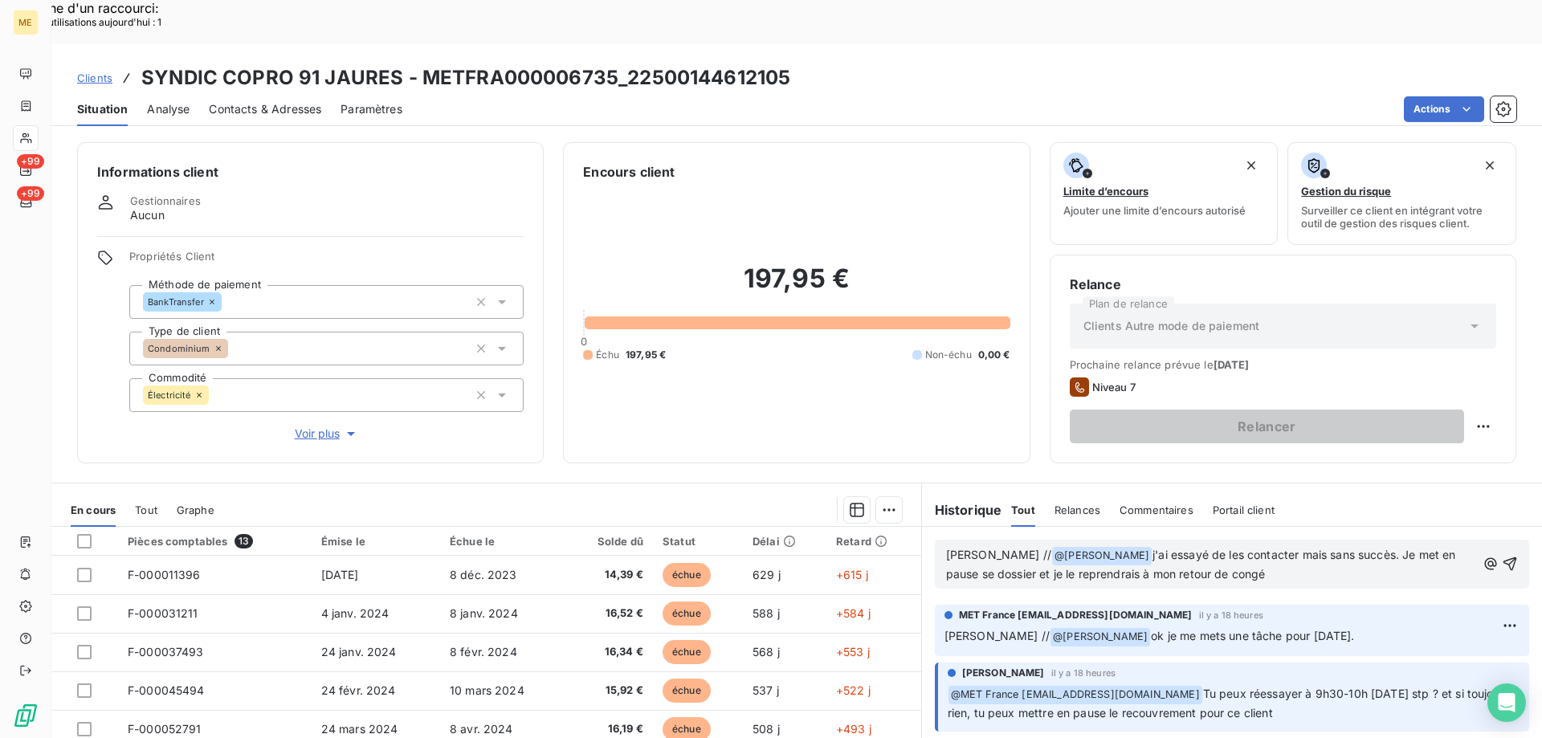
click at [968, 548] on span "j'ai essayé de les contacter mais sans succès. Je met en pause se dossier et je…" at bounding box center [1202, 564] width 513 height 33
click at [0, 0] on lt-span "ce dossier" at bounding box center [0, 0] width 0 height 0
click at [1099, 548] on span "j'ai essayé de les contacter mais sans succès. Je met en pause ce dossier et je…" at bounding box center [1202, 564] width 513 height 33
click at [1339, 546] on p "[PERSON_NAME] // @ [PERSON_NAME] ﻿ j'ai essayé de les contacter mais sans succè…" at bounding box center [1211, 565] width 530 height 38
click at [1371, 546] on p "[PERSON_NAME] // @ [PERSON_NAME] ﻿ j'ai essayé de les contacter mais sans succè…" at bounding box center [1211, 565] width 530 height 38
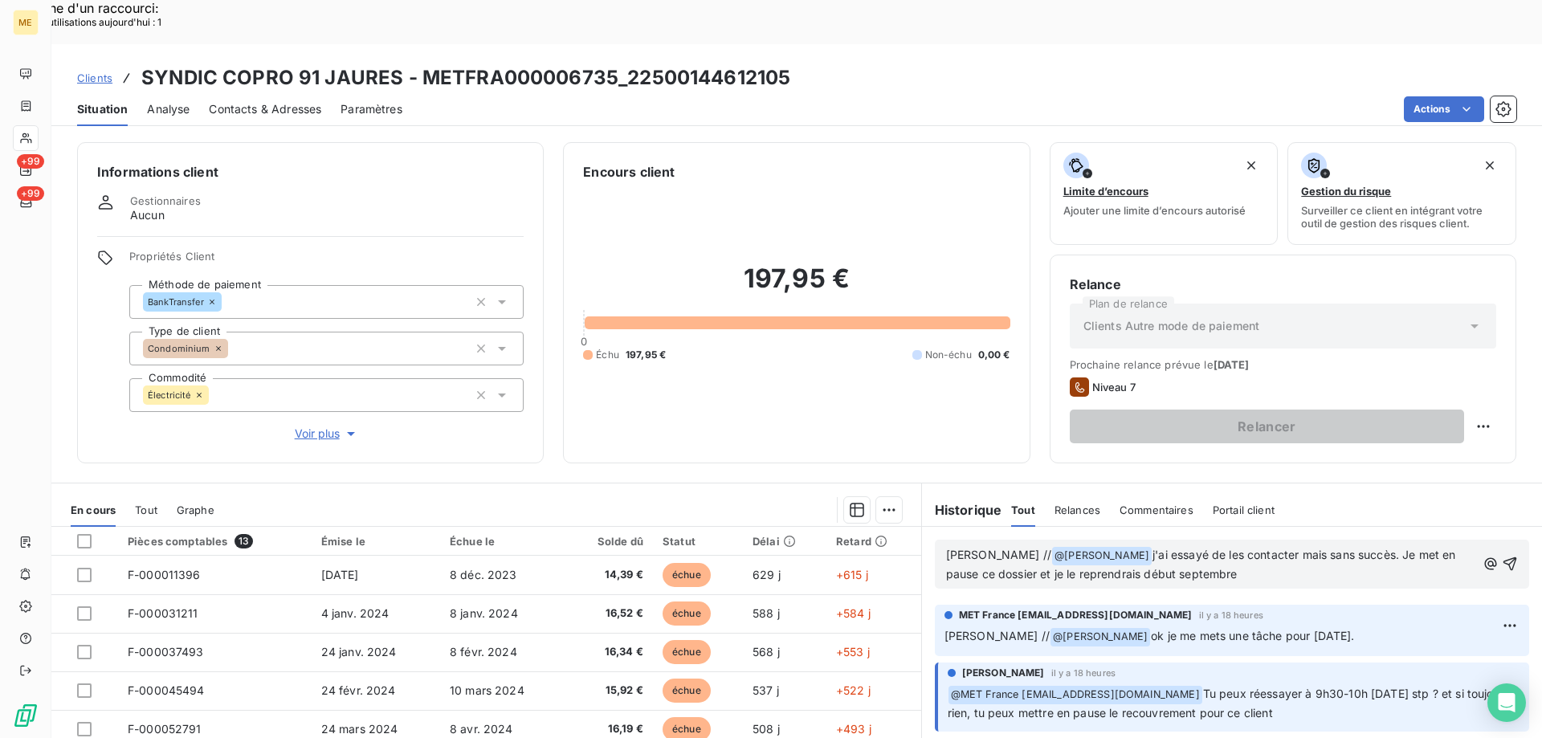
click at [1374, 546] on p "[PERSON_NAME] // @ [PERSON_NAME] ﻿ j'ai essayé de les contacter mais sans succè…" at bounding box center [1211, 565] width 530 height 38
click at [0, 0] on lt-span "met s" at bounding box center [0, 0] width 0 height 0
click at [1261, 548] on span "j'ai essayé de les contacter mais sans succès. Je mets en pause ce dossier et j…" at bounding box center [1205, 564] width 519 height 33
click at [0, 0] on lt-span ", mais" at bounding box center [0, 0] width 0 height 0
click at [1235, 546] on p "[PERSON_NAME] // @ [PERSON_NAME] ﻿ j'ai essayé de les contacter, mais sans succ…" at bounding box center [1211, 565] width 530 height 38
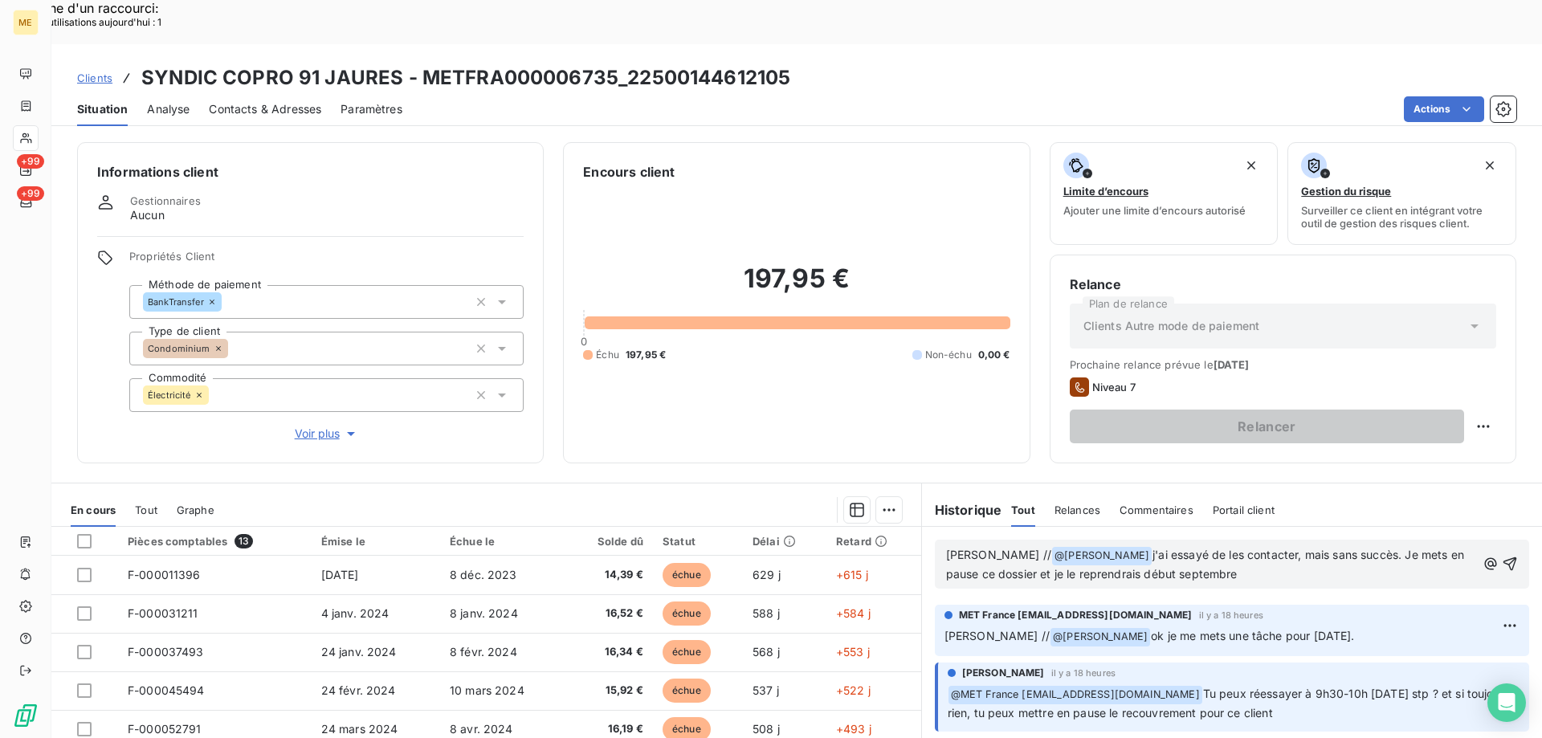
click at [1235, 546] on p "[PERSON_NAME] // @ [PERSON_NAME] ﻿ j'ai essayé de les contacter, mais sans succ…" at bounding box center [1211, 565] width 530 height 38
click at [1503, 557] on icon "button" at bounding box center [1510, 564] width 14 height 14
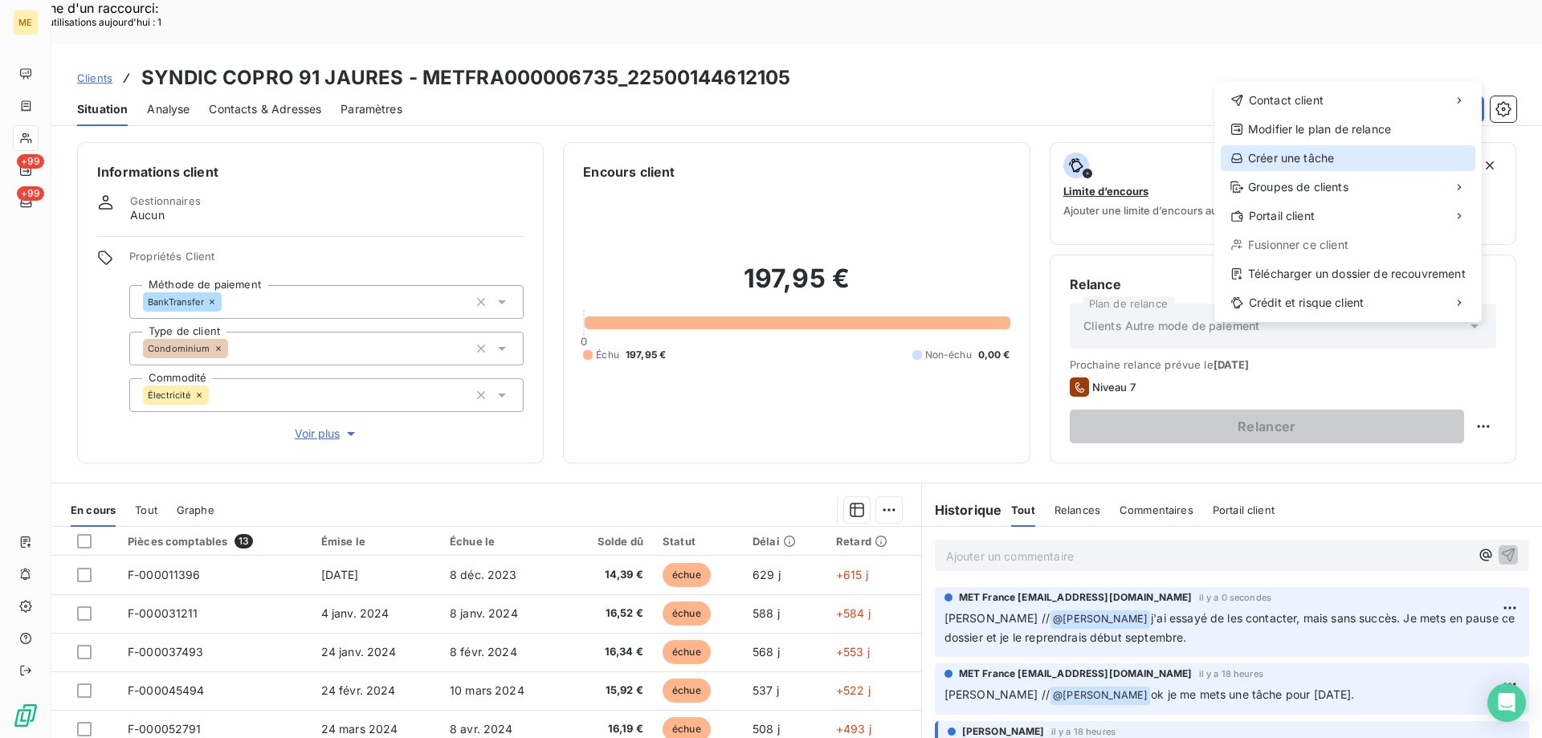
click at [1286, 159] on div "Créer une tâche" at bounding box center [1347, 158] width 255 height 26
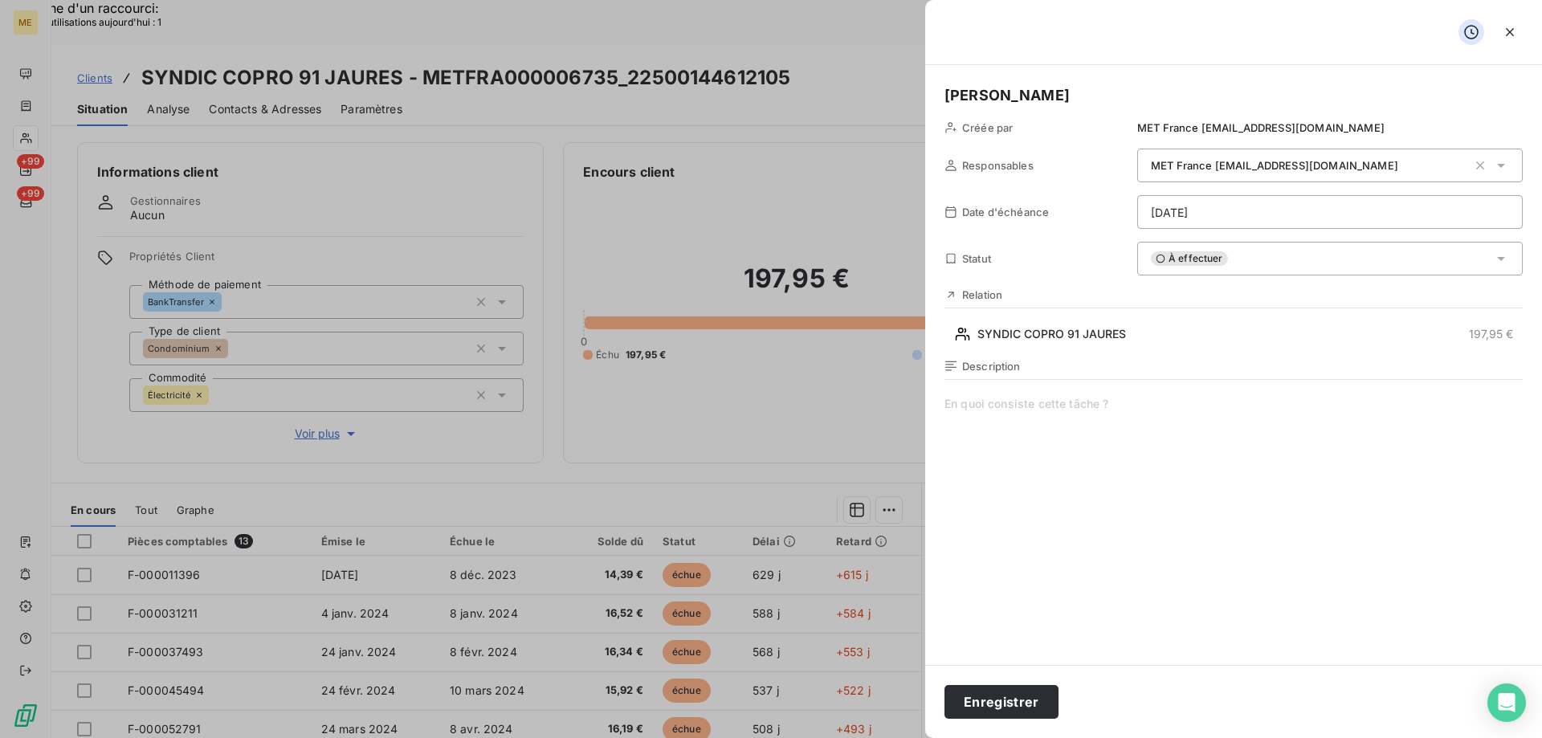
click at [984, 407] on span at bounding box center [1233, 550] width 578 height 308
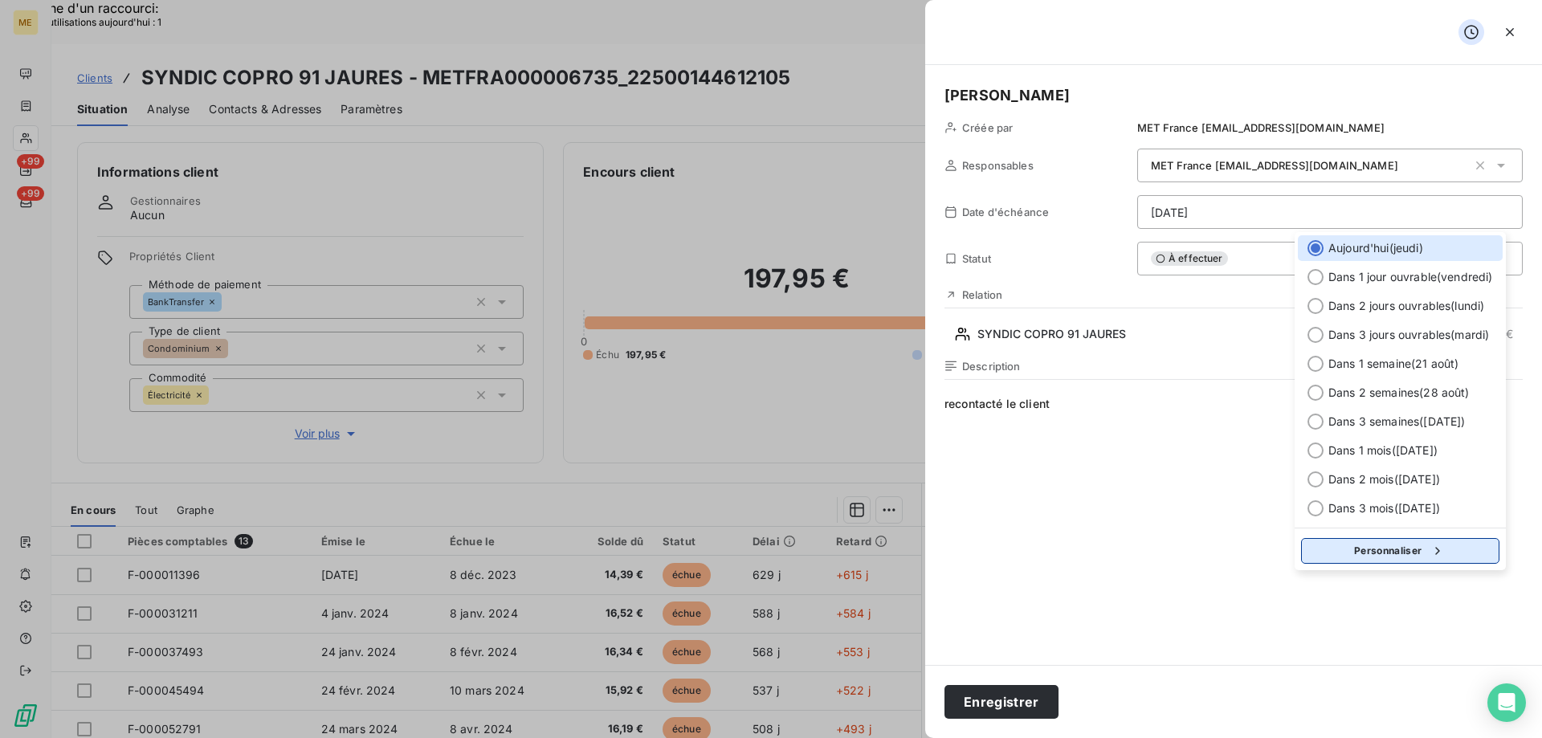
click at [1397, 548] on button "Personnaliser" at bounding box center [1400, 551] width 198 height 26
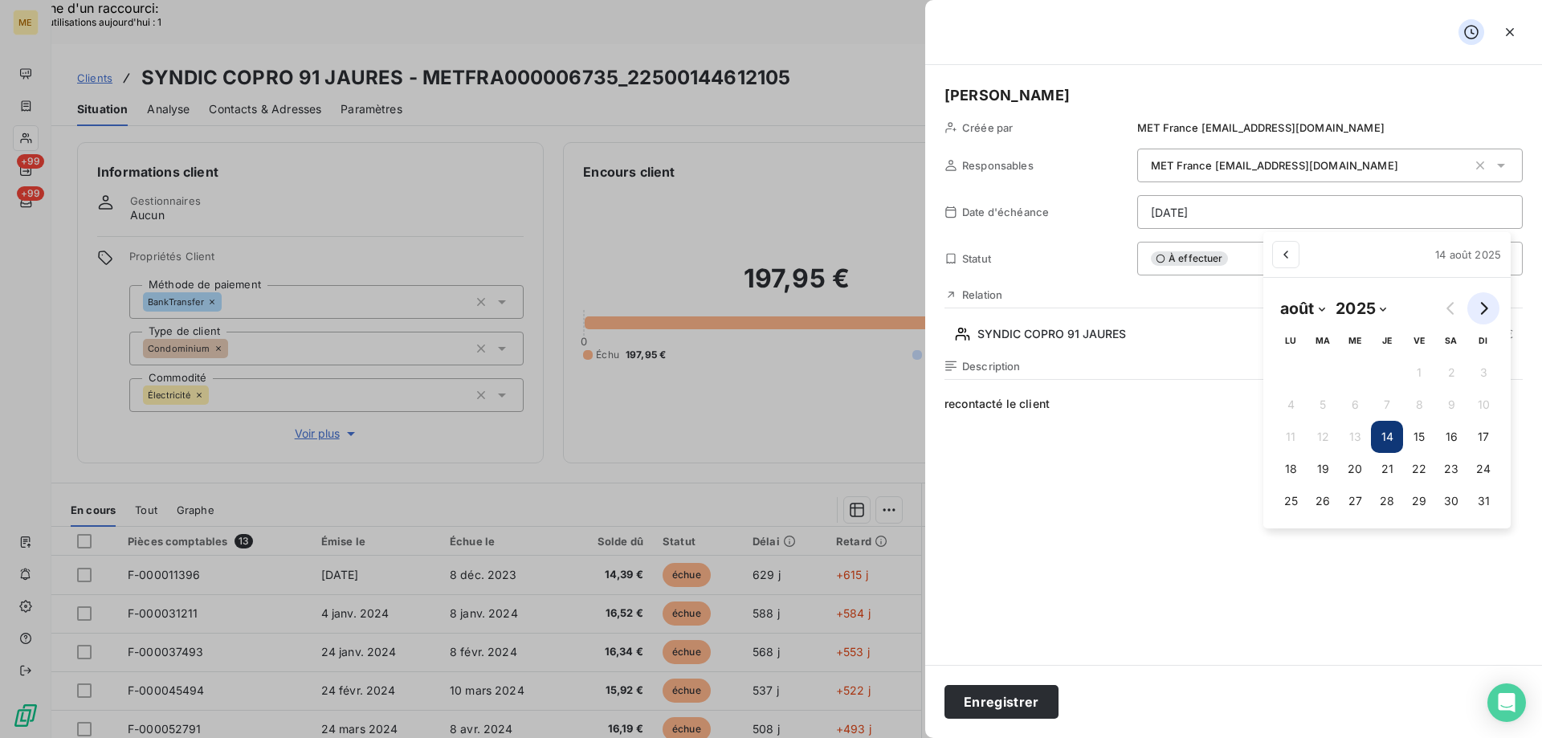
click at [1489, 304] on icon "Go to next month" at bounding box center [1483, 308] width 13 height 13
select select "8"
click at [1314, 369] on button "2" at bounding box center [1315, 373] width 32 height 32
type input "[DATE]"
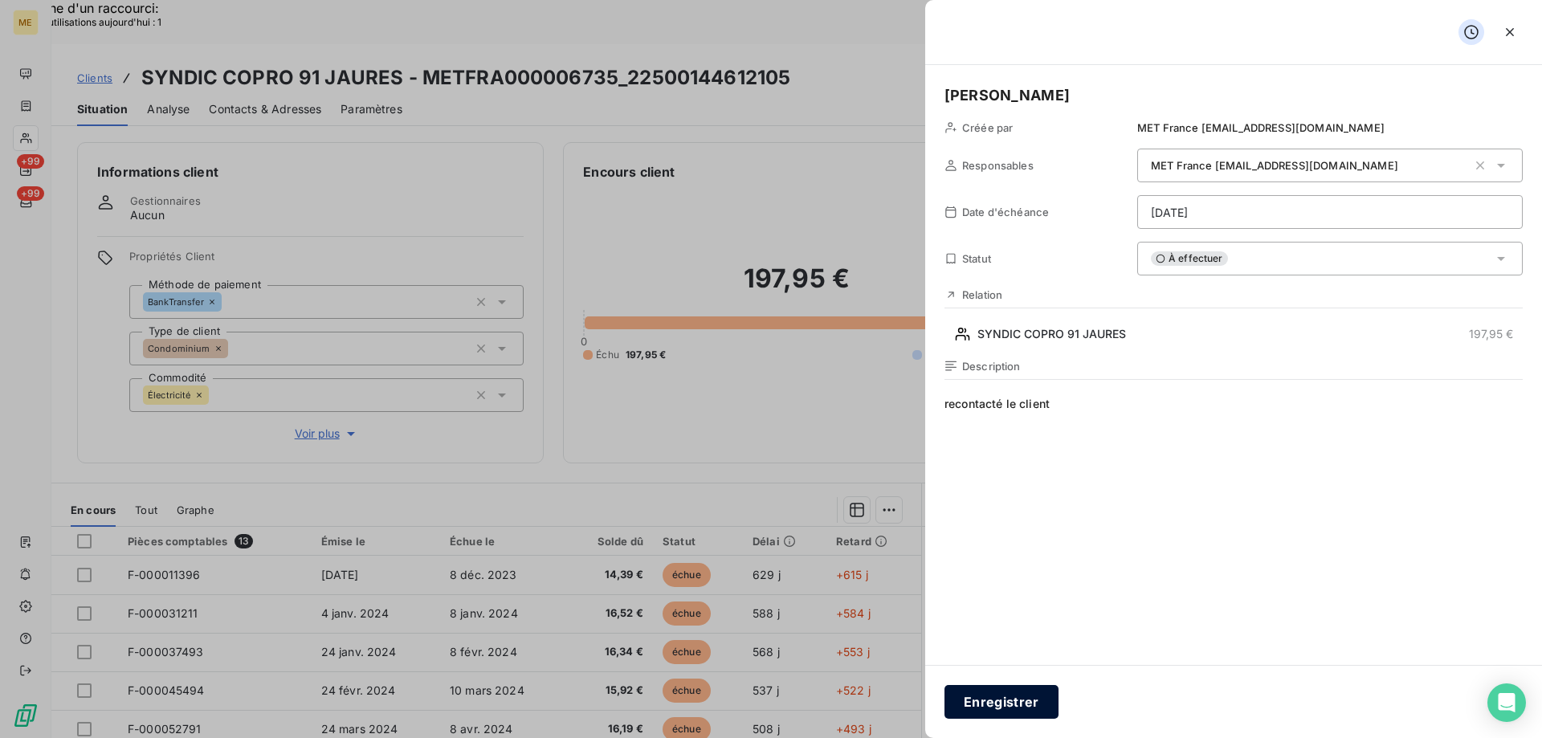
click at [1010, 688] on button "Enregistrer" at bounding box center [1001, 702] width 114 height 34
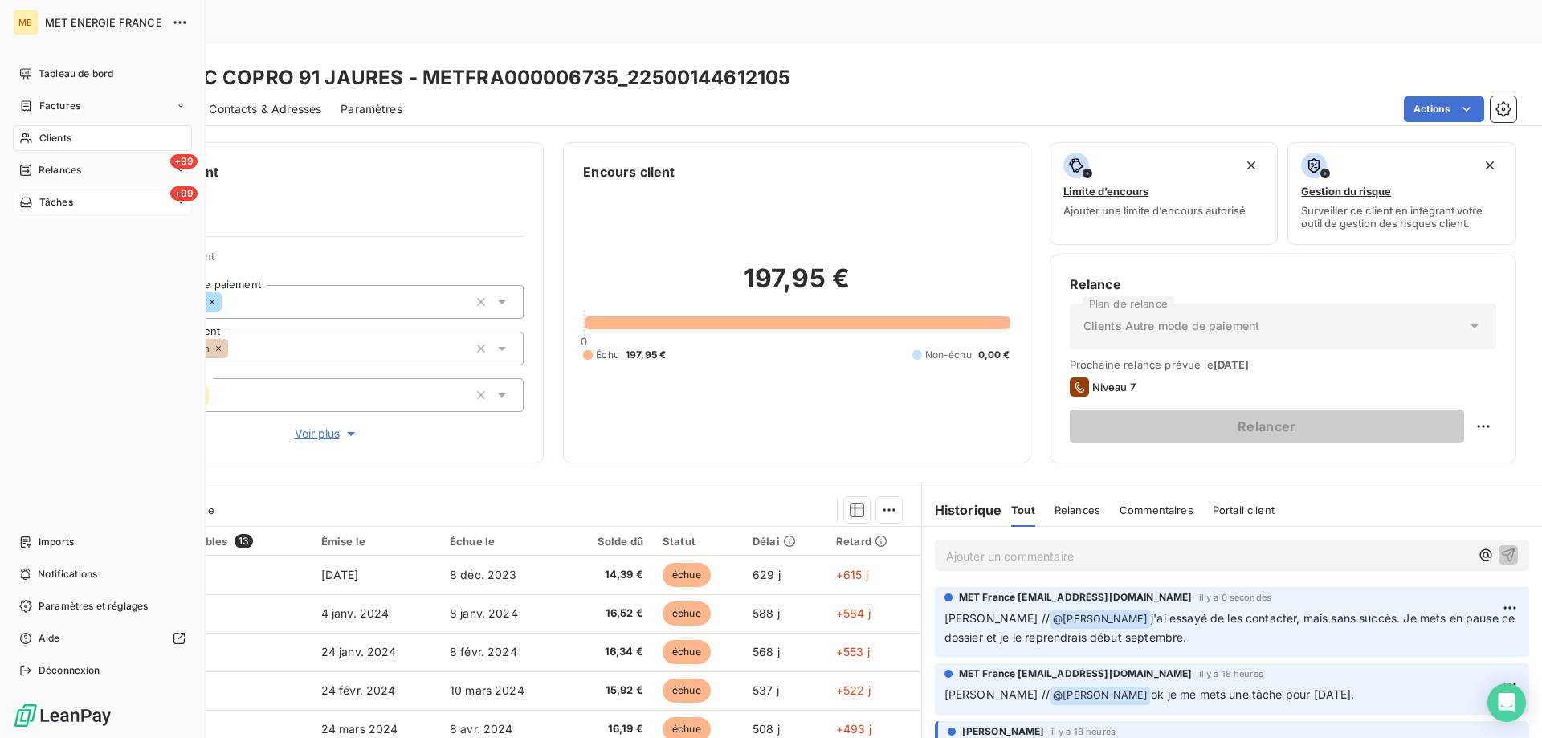
click at [39, 206] on span "Tâches" at bounding box center [56, 202] width 34 height 14
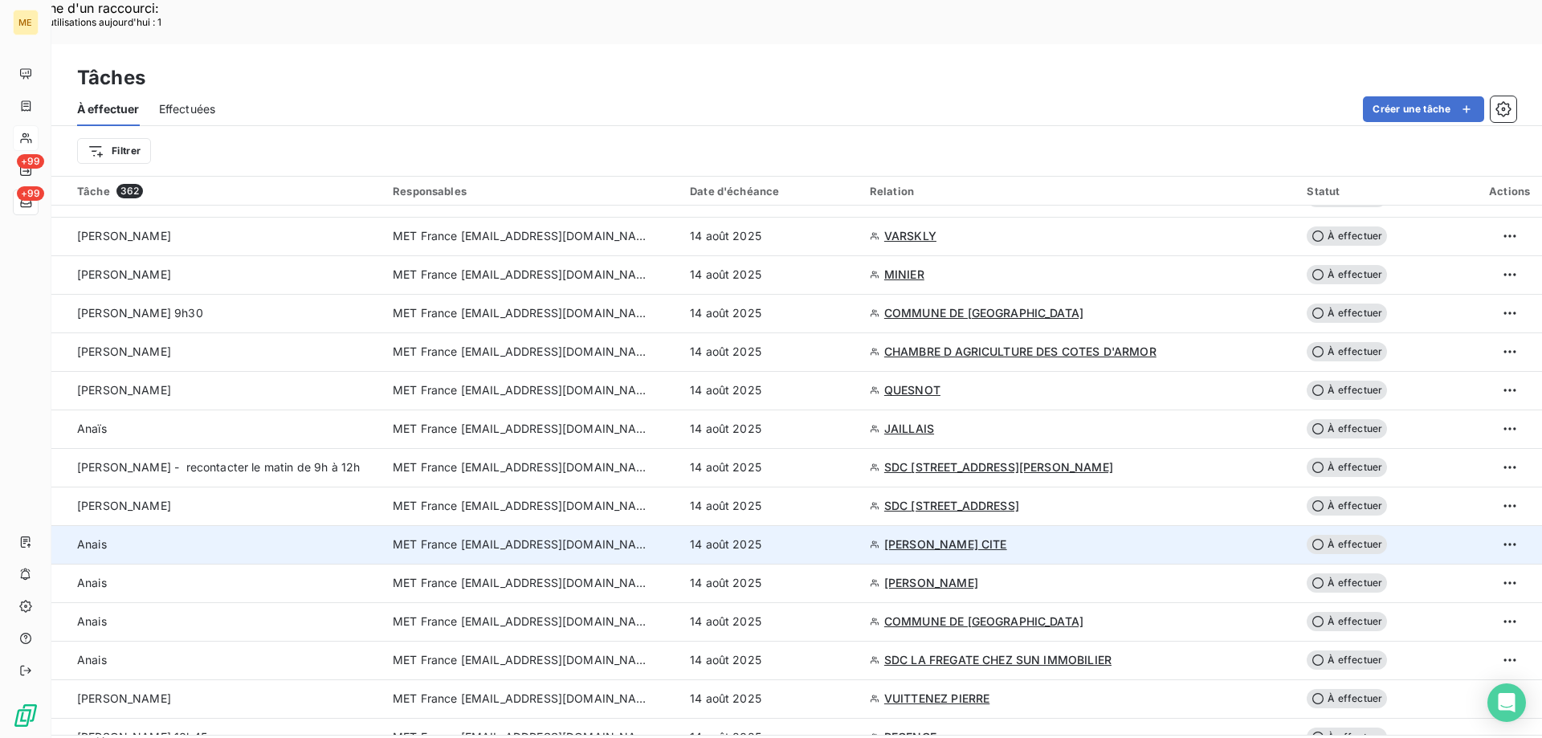
scroll to position [401, 0]
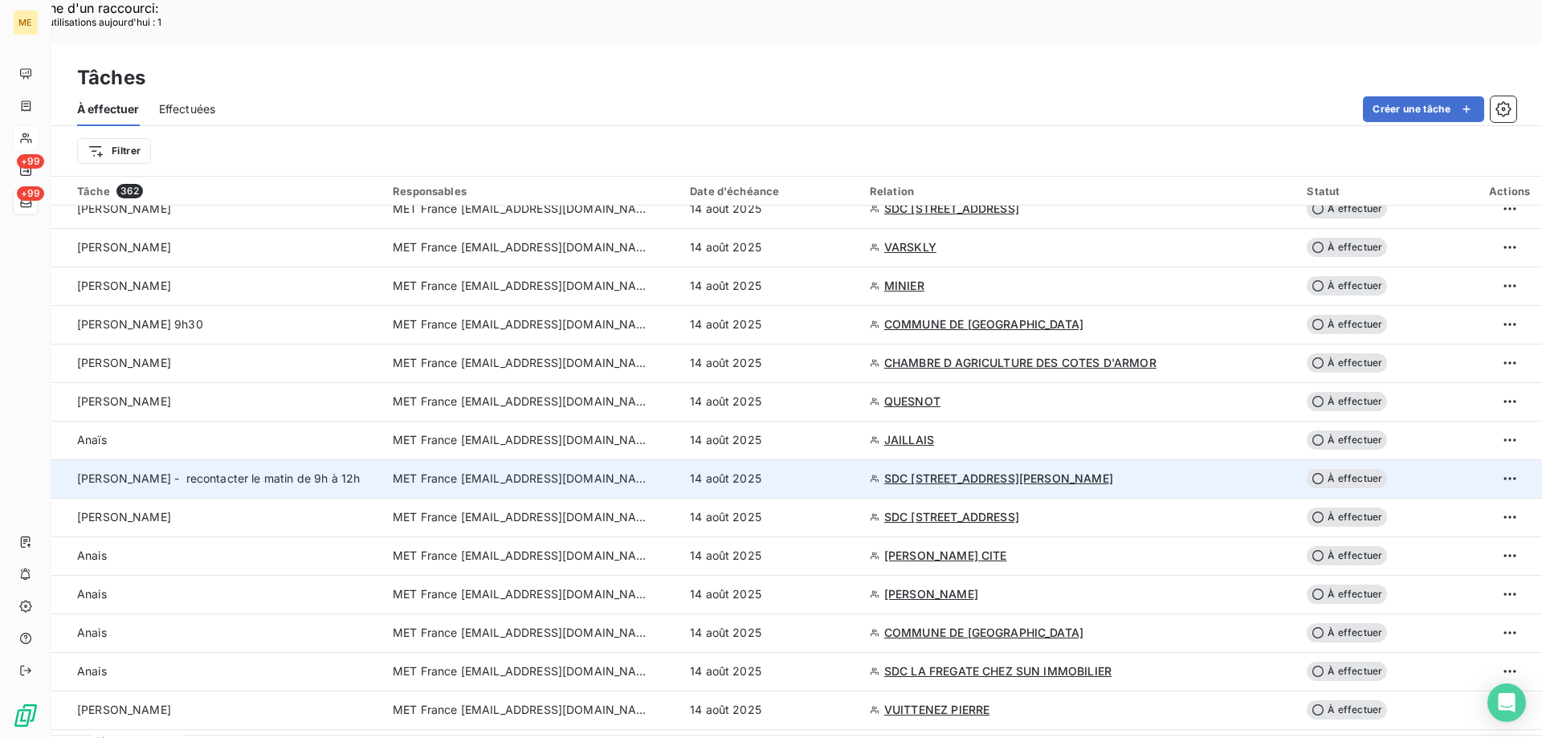
click at [491, 471] on span "MET France [EMAIL_ADDRESS][DOMAIN_NAME]" at bounding box center [521, 479] width 257 height 16
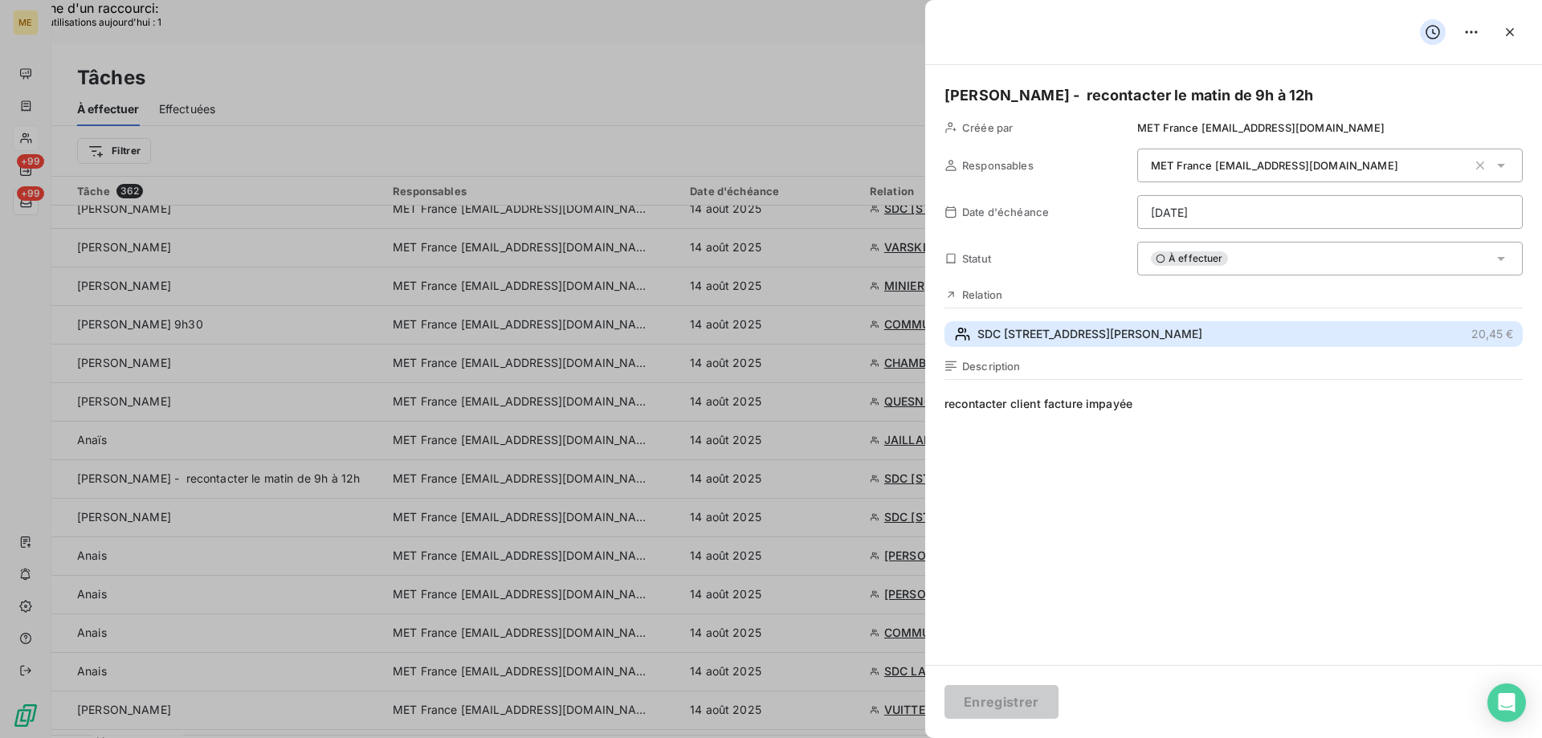
click at [1048, 336] on span "SDC [STREET_ADDRESS][PERSON_NAME]" at bounding box center [1089, 334] width 225 height 16
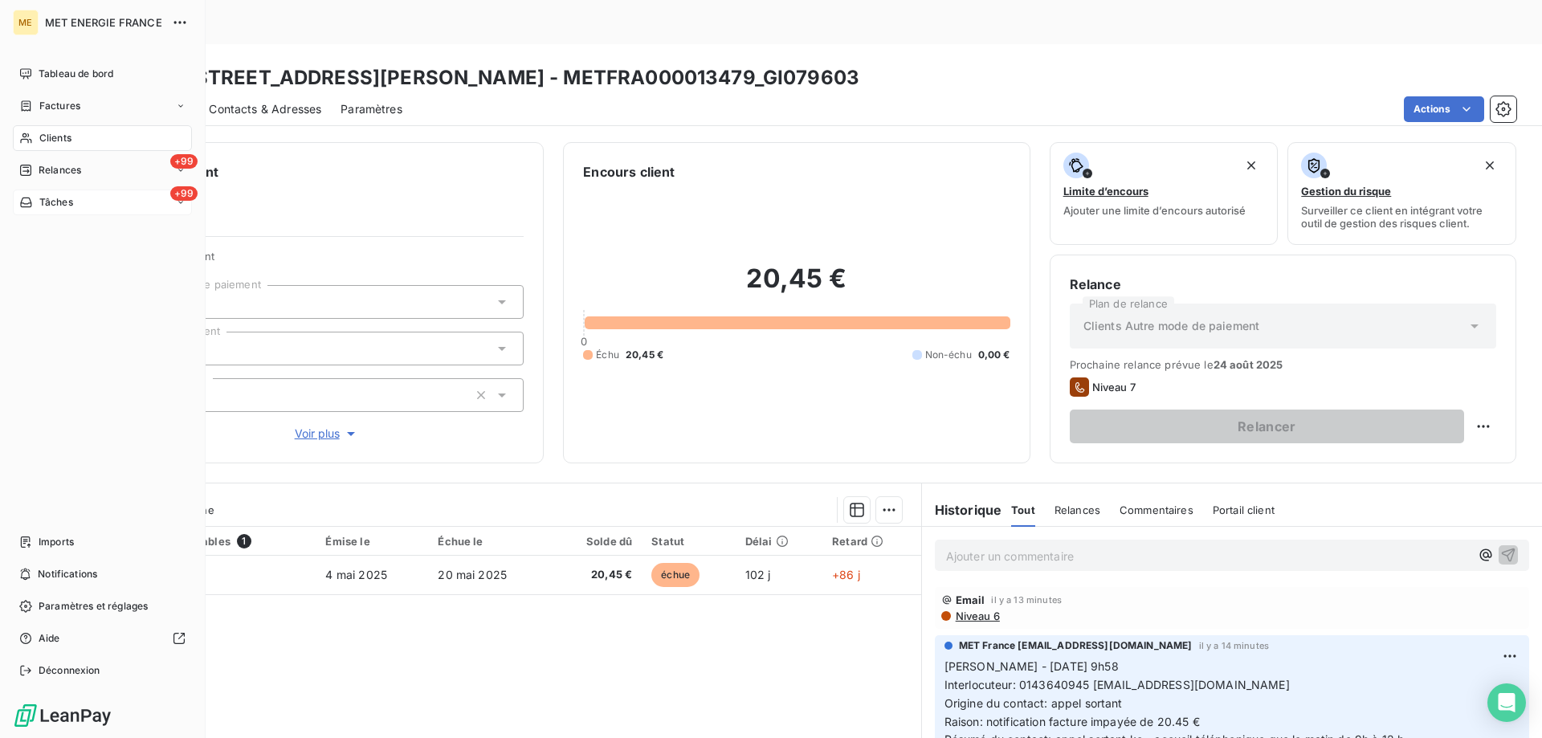
click at [35, 206] on div "Tâches" at bounding box center [46, 202] width 54 height 14
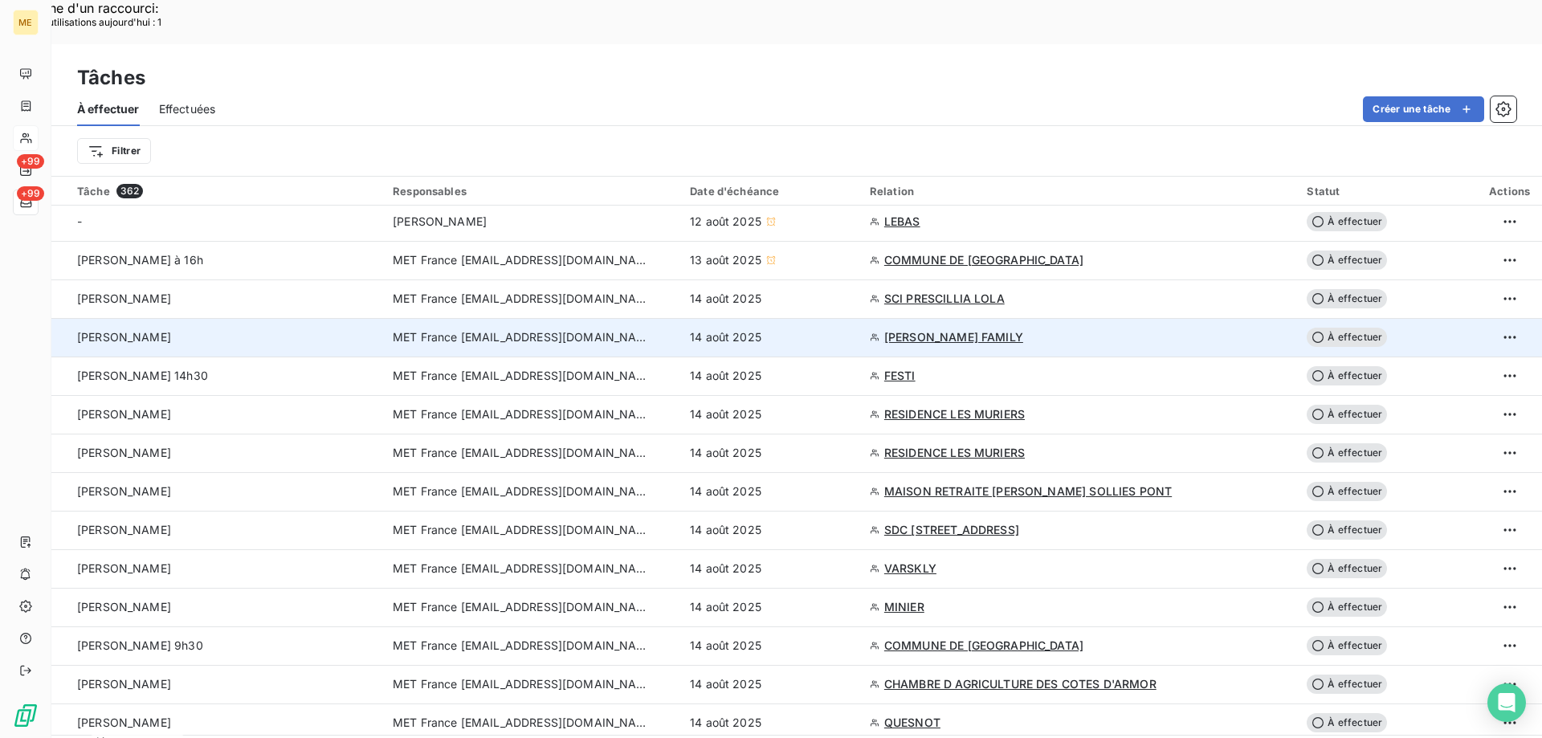
scroll to position [241, 0]
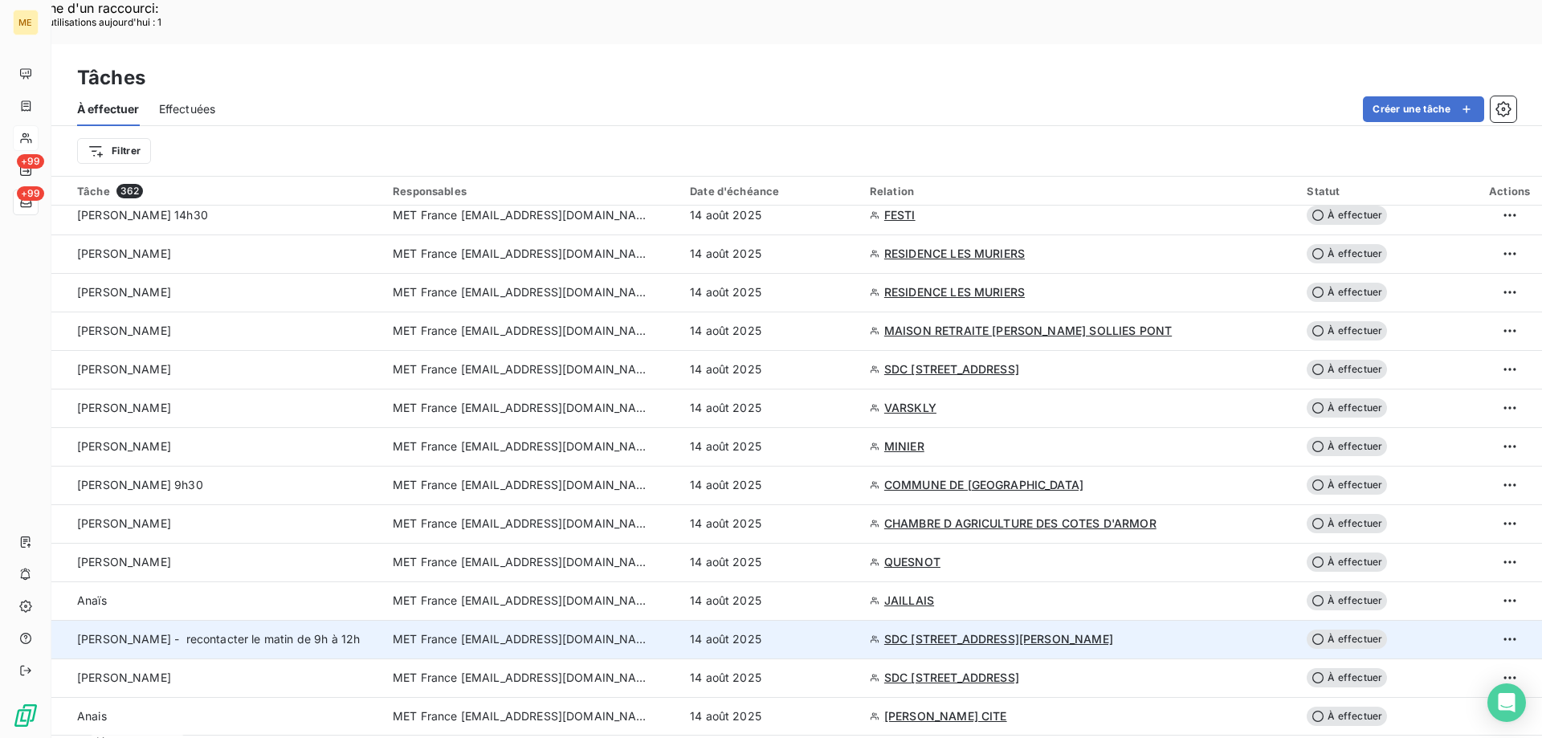
click at [568, 631] on span "MET France [EMAIL_ADDRESS][DOMAIN_NAME]" at bounding box center [521, 639] width 257 height 16
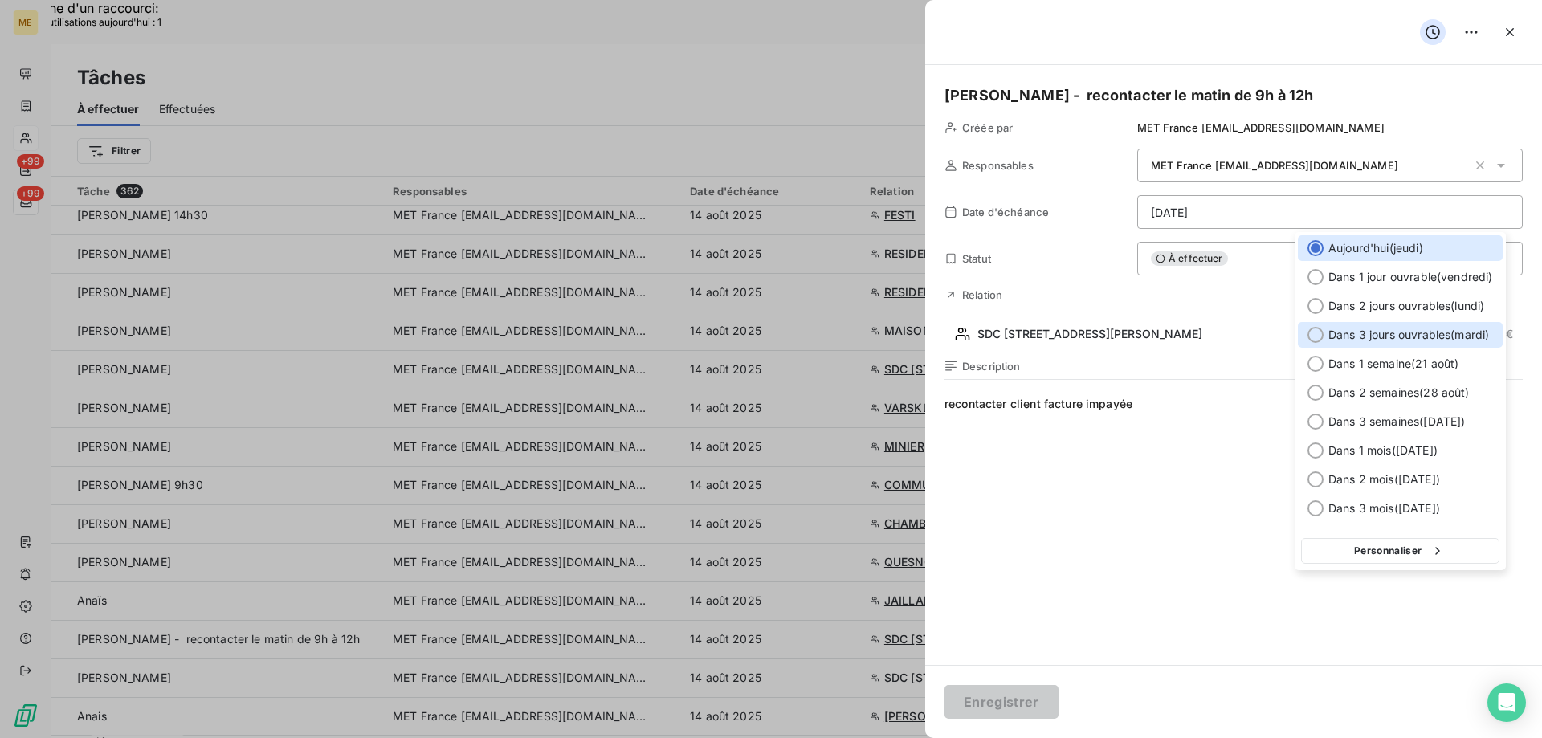
click at [1322, 332] on div at bounding box center [1315, 335] width 16 height 16
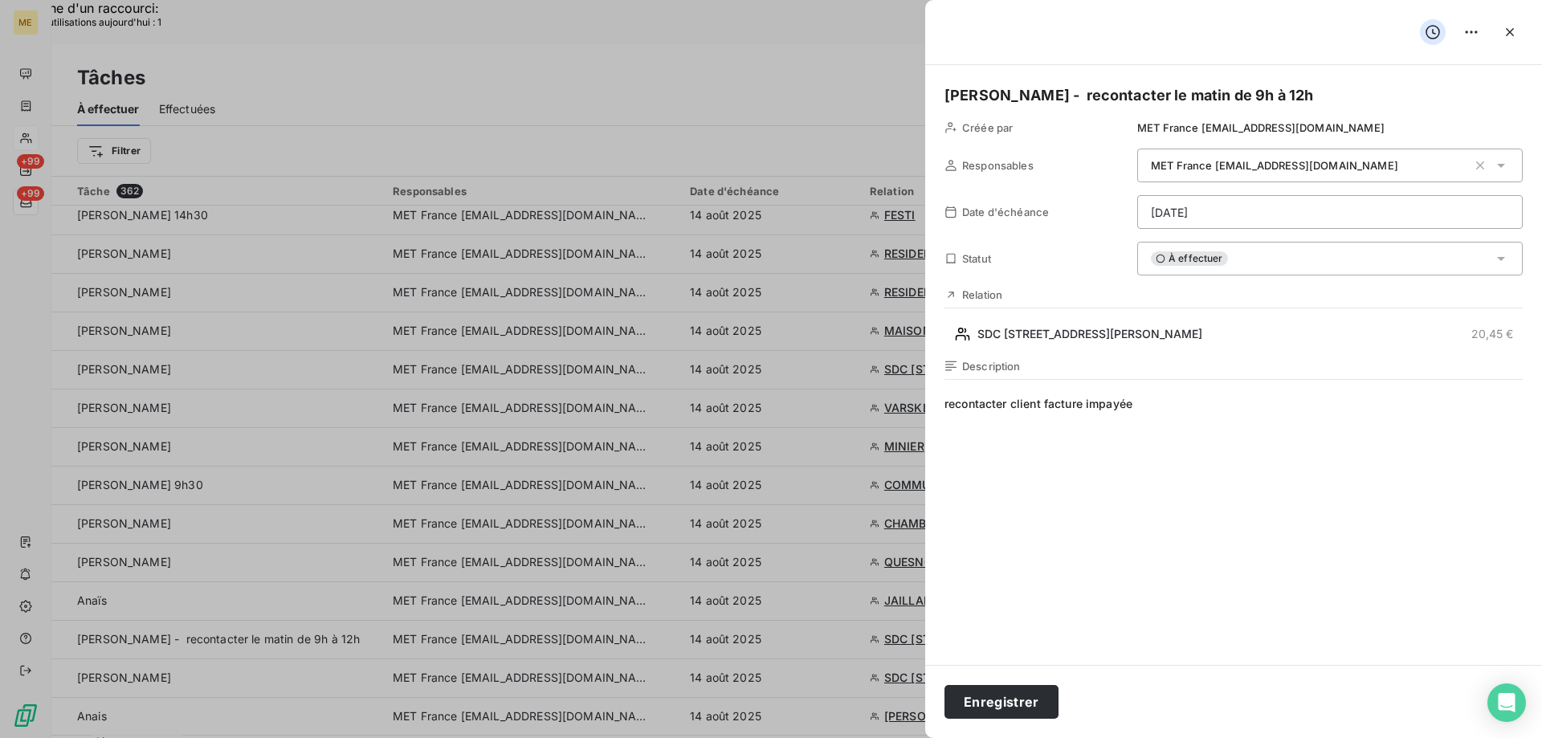
type input "[DATE]"
click at [983, 696] on button "Enregistrer" at bounding box center [1001, 702] width 114 height 34
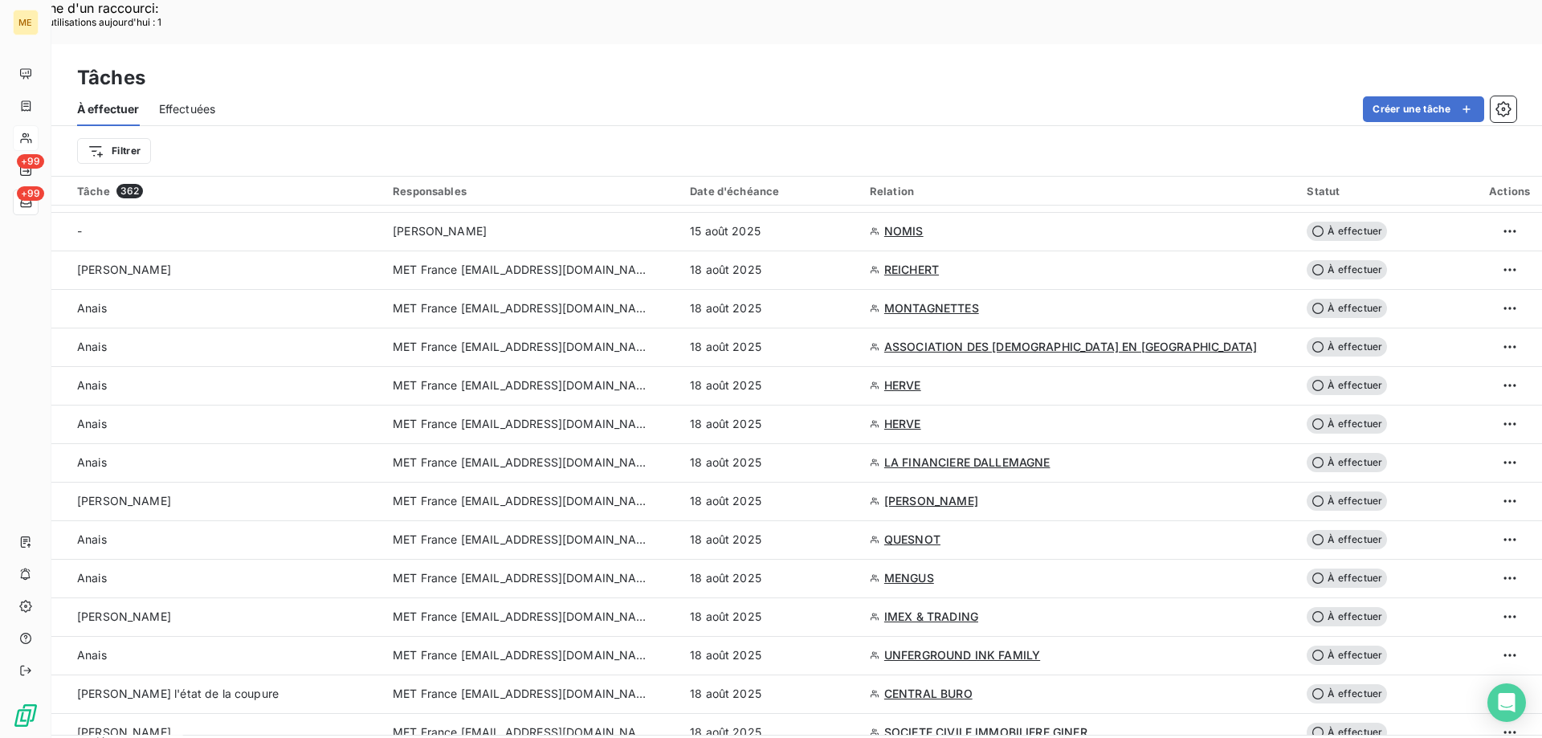
scroll to position [964, 0]
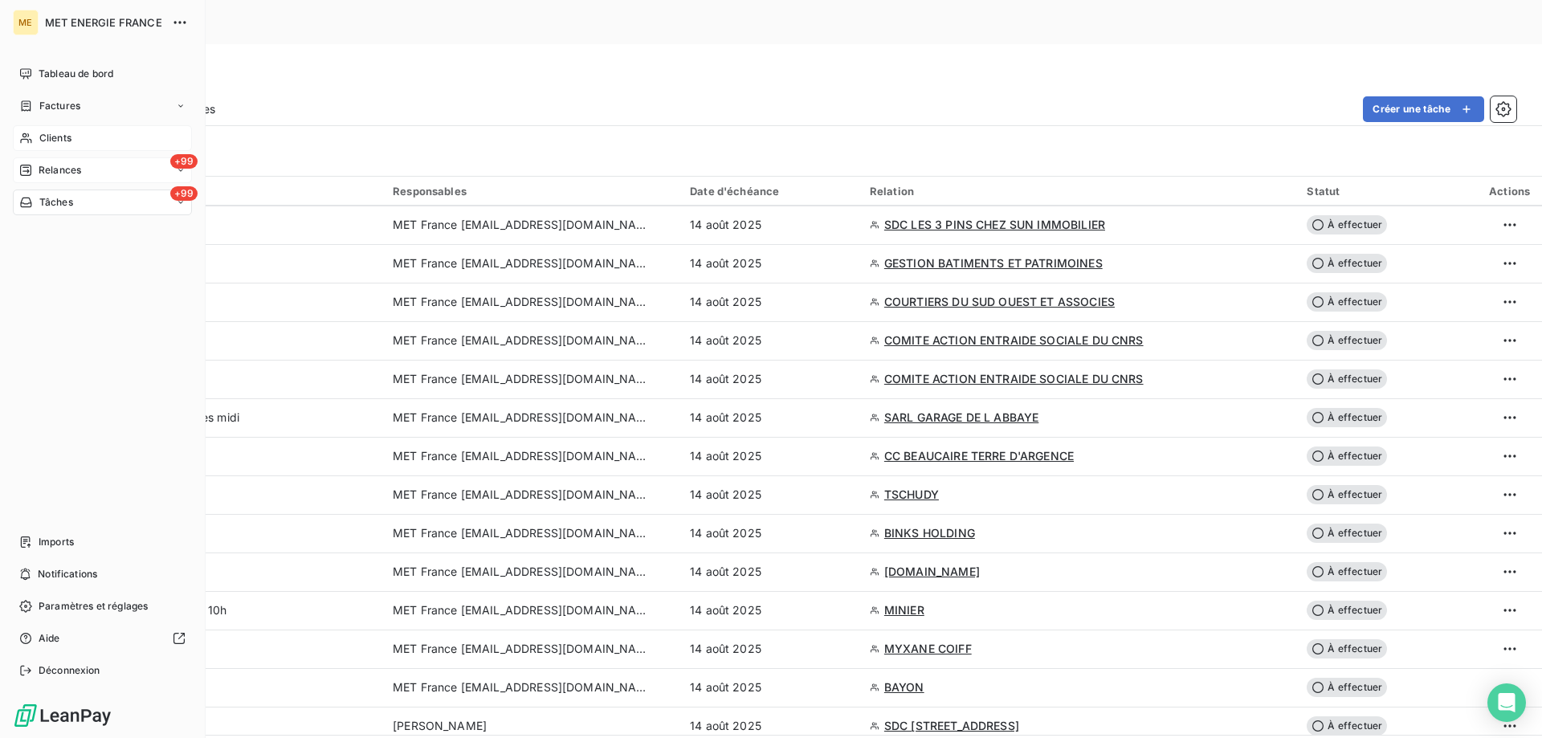
click at [59, 173] on span "Relances" at bounding box center [60, 170] width 43 height 14
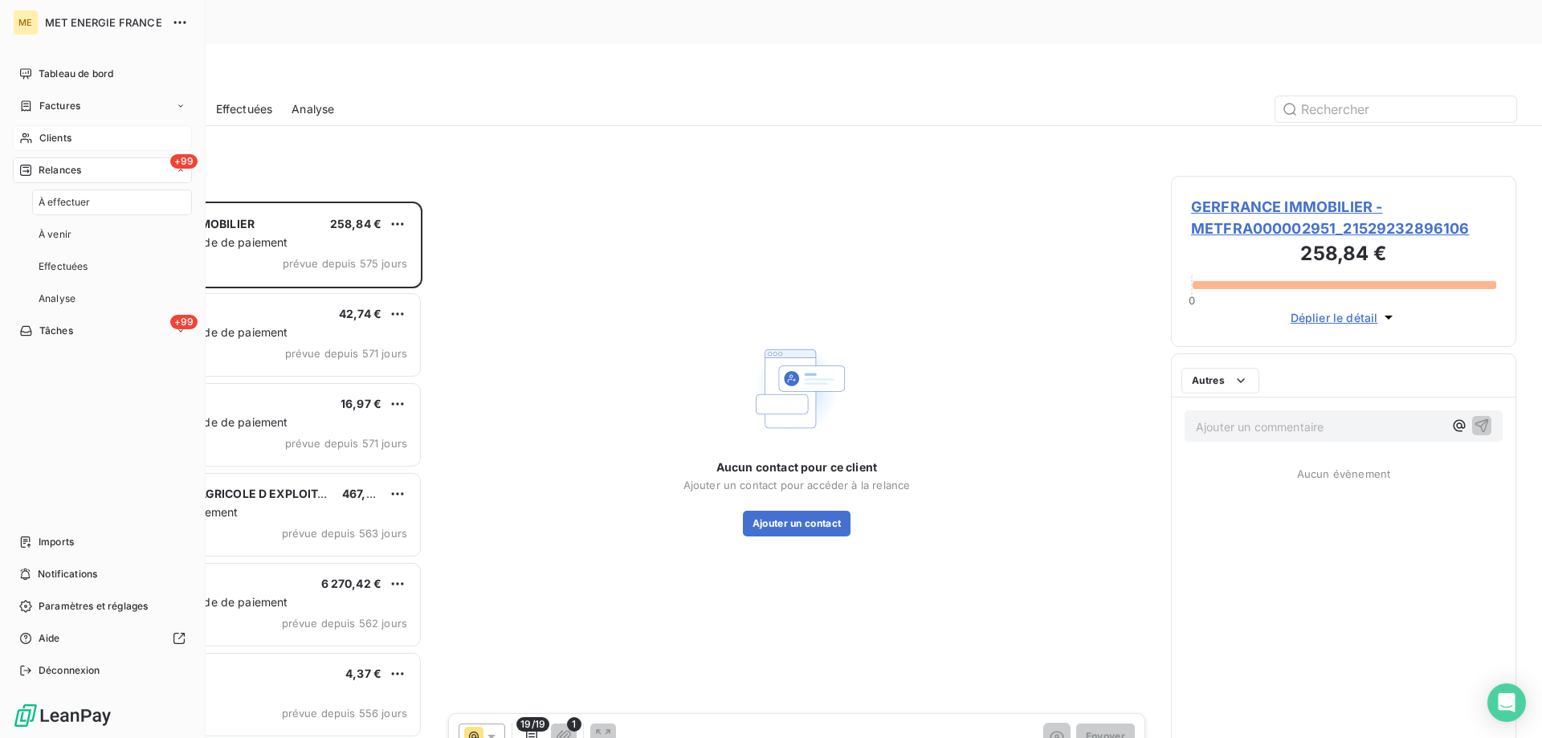
scroll to position [568, 333]
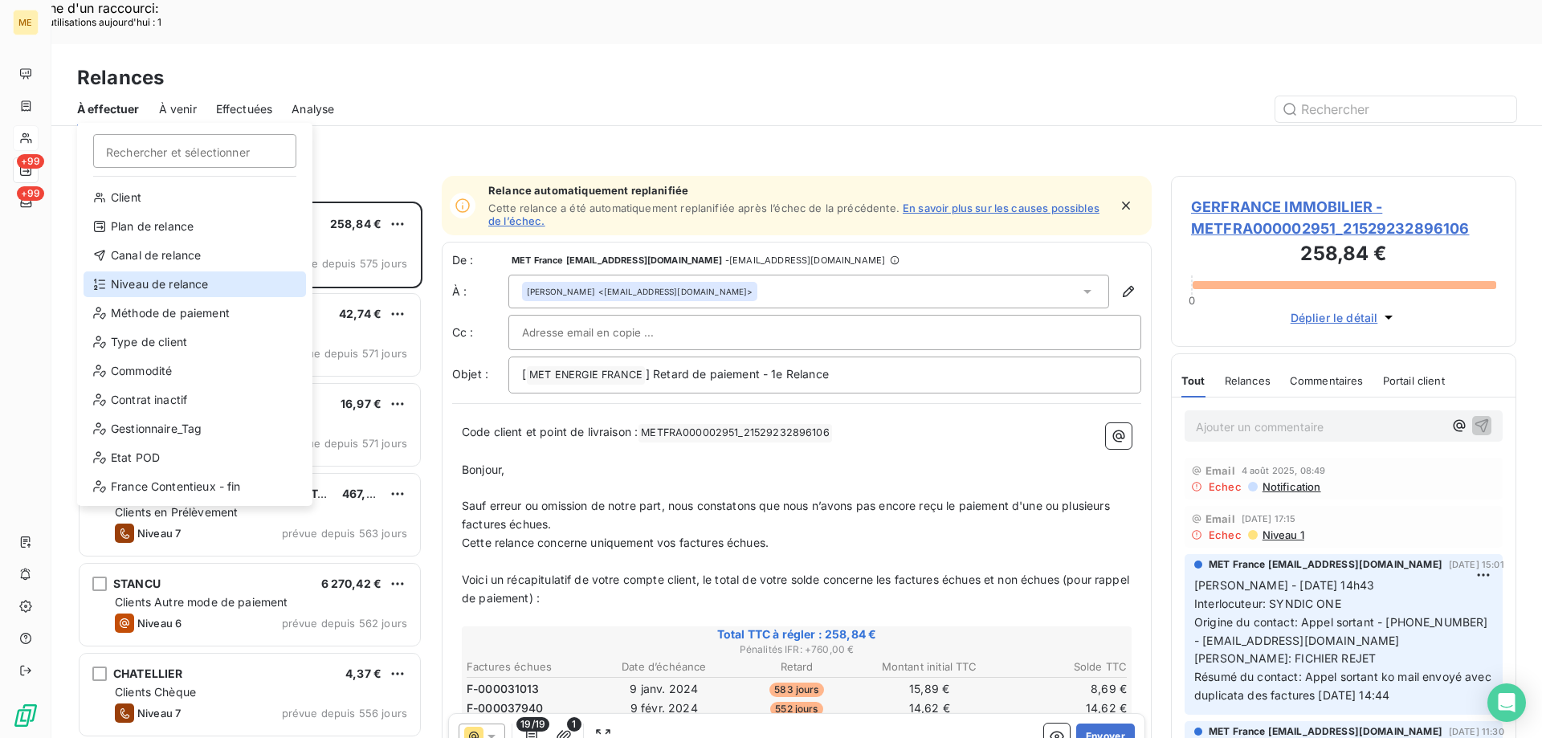
click at [157, 285] on div "Niveau de relance" at bounding box center [195, 284] width 222 height 26
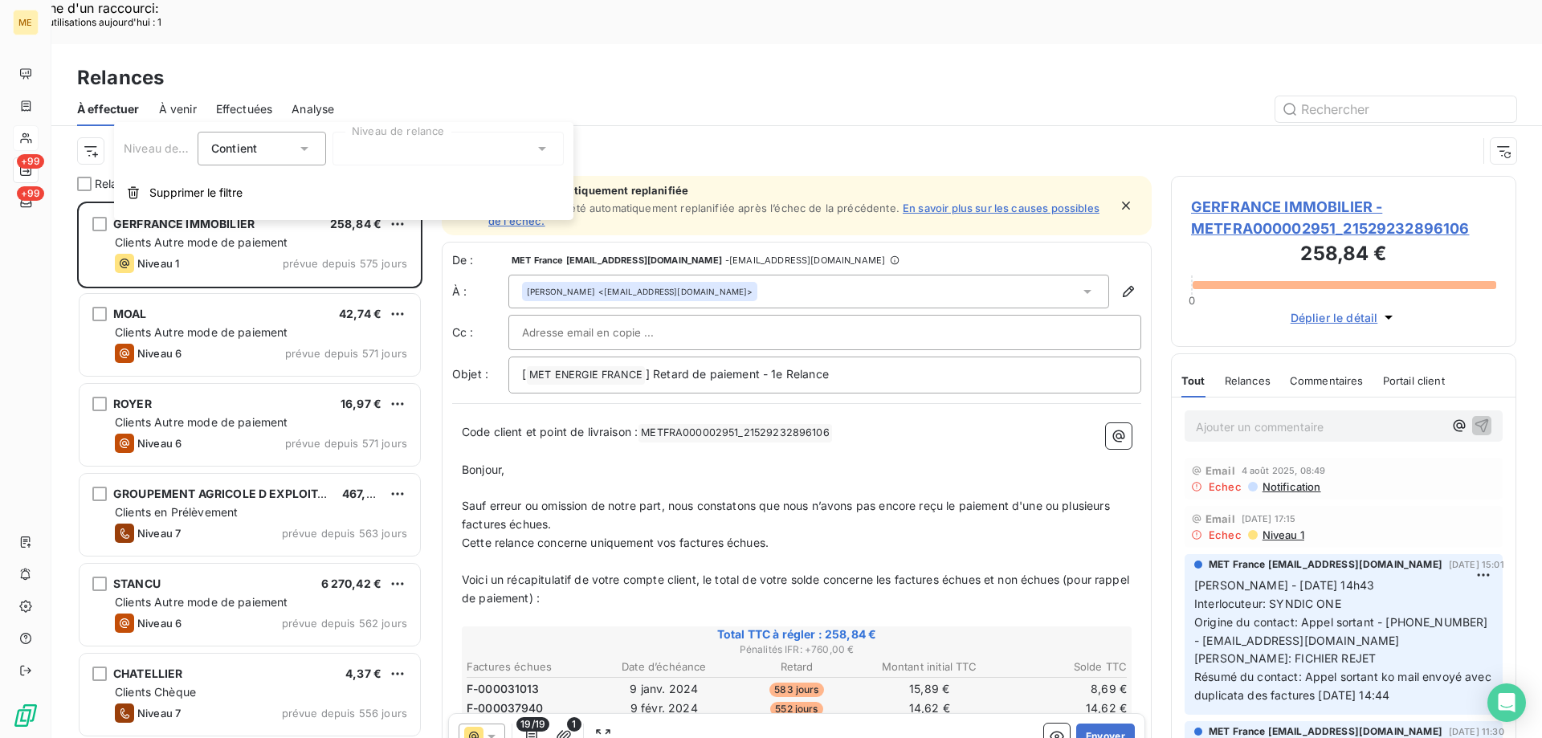
click at [389, 168] on div "Niveau de relance Contient is Niveau de relance Supprimer le filtre" at bounding box center [343, 171] width 459 height 98
click at [381, 155] on div at bounding box center [447, 149] width 231 height 34
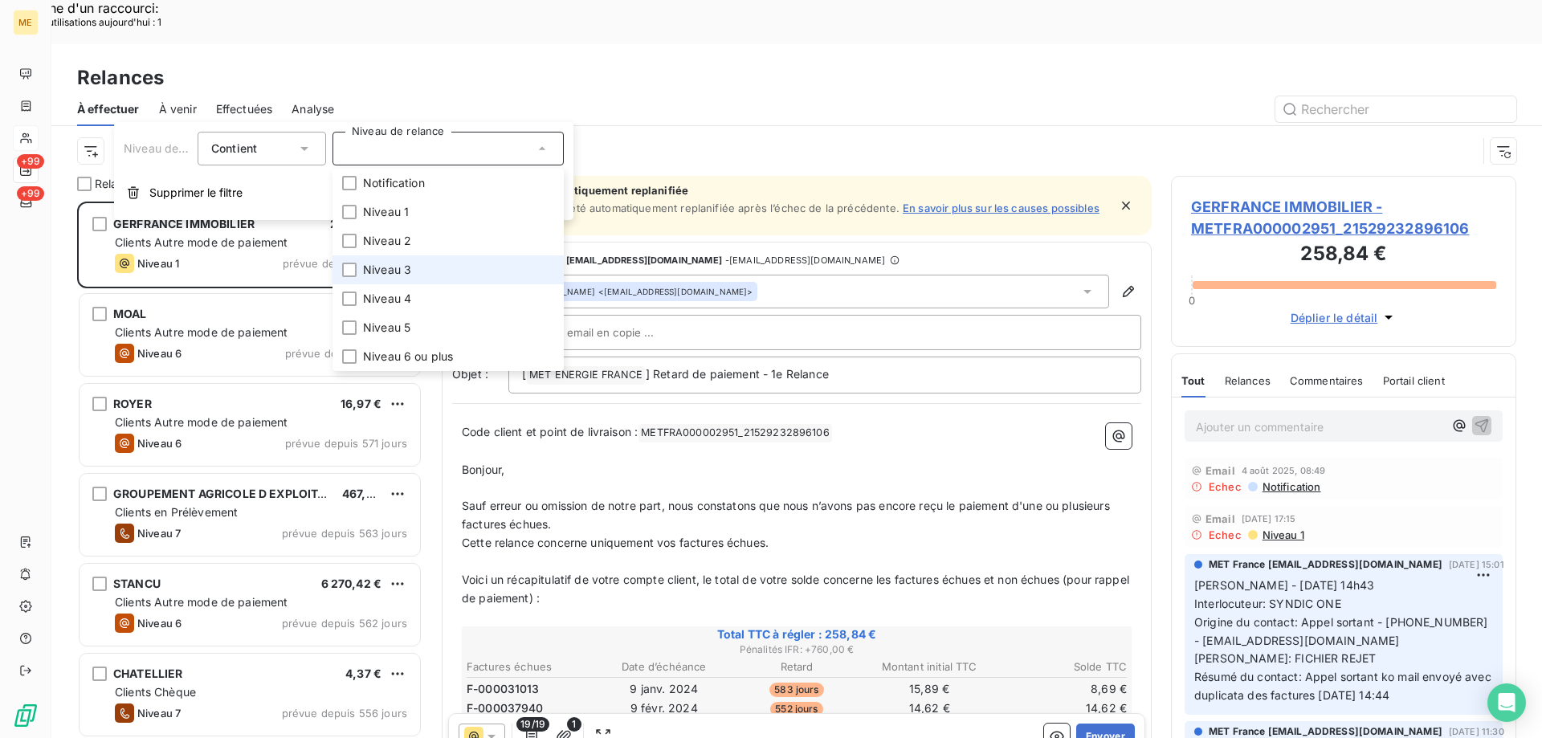
click at [387, 259] on li "Niveau 3" at bounding box center [447, 269] width 231 height 29
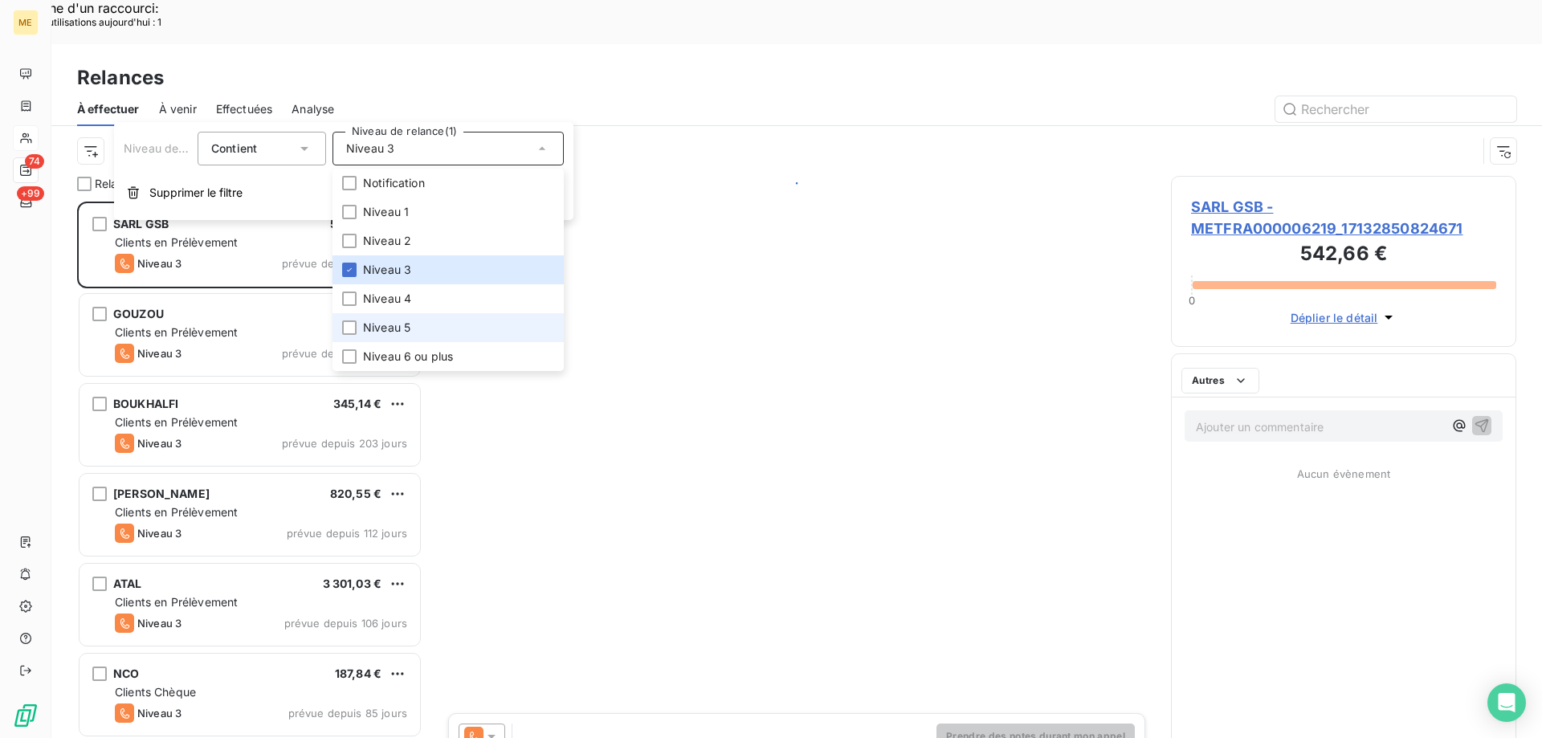
click at [393, 329] on span "Niveau 5" at bounding box center [386, 328] width 47 height 16
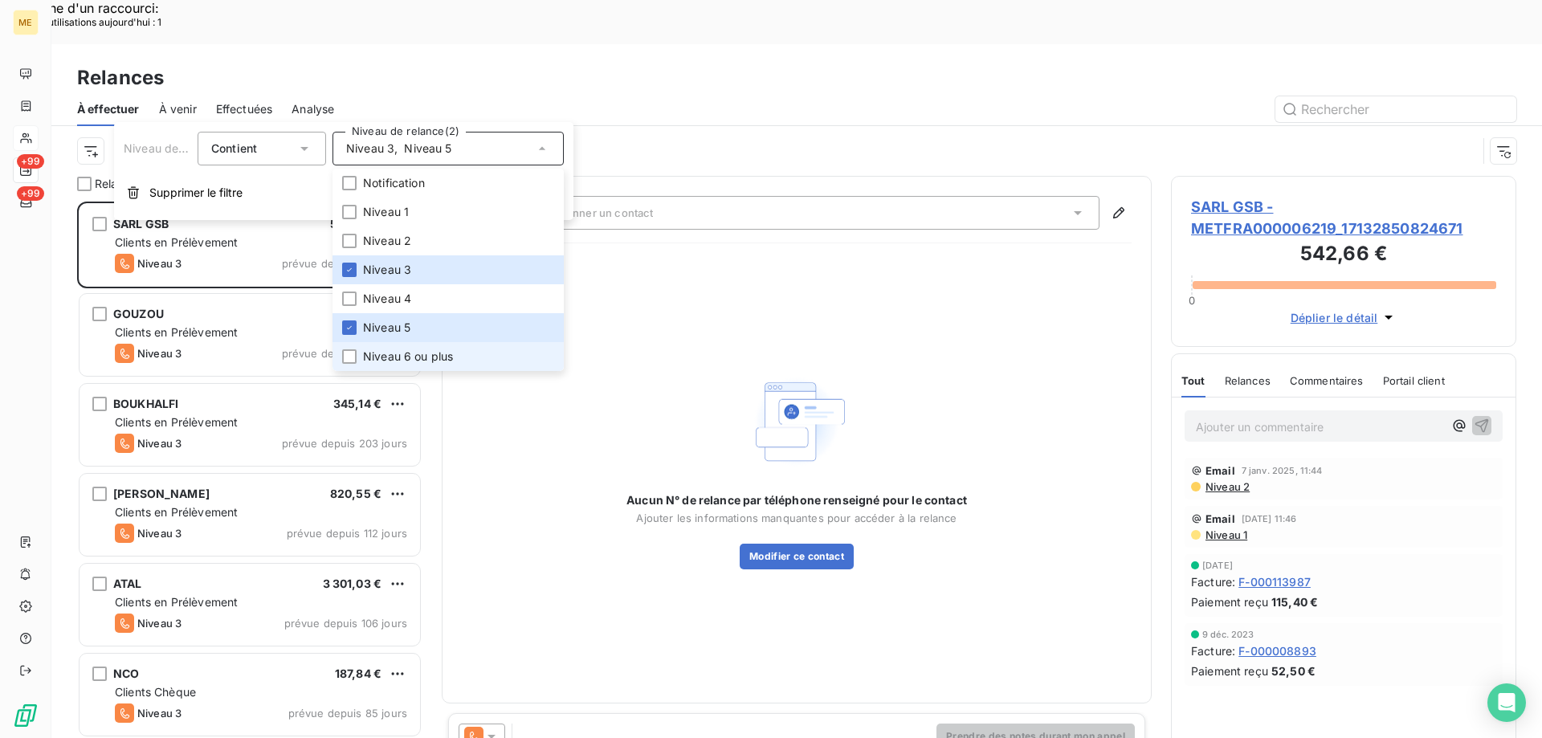
scroll to position [568, 333]
click at [371, 356] on span "Niveau 6 ou plus" at bounding box center [408, 356] width 90 height 16
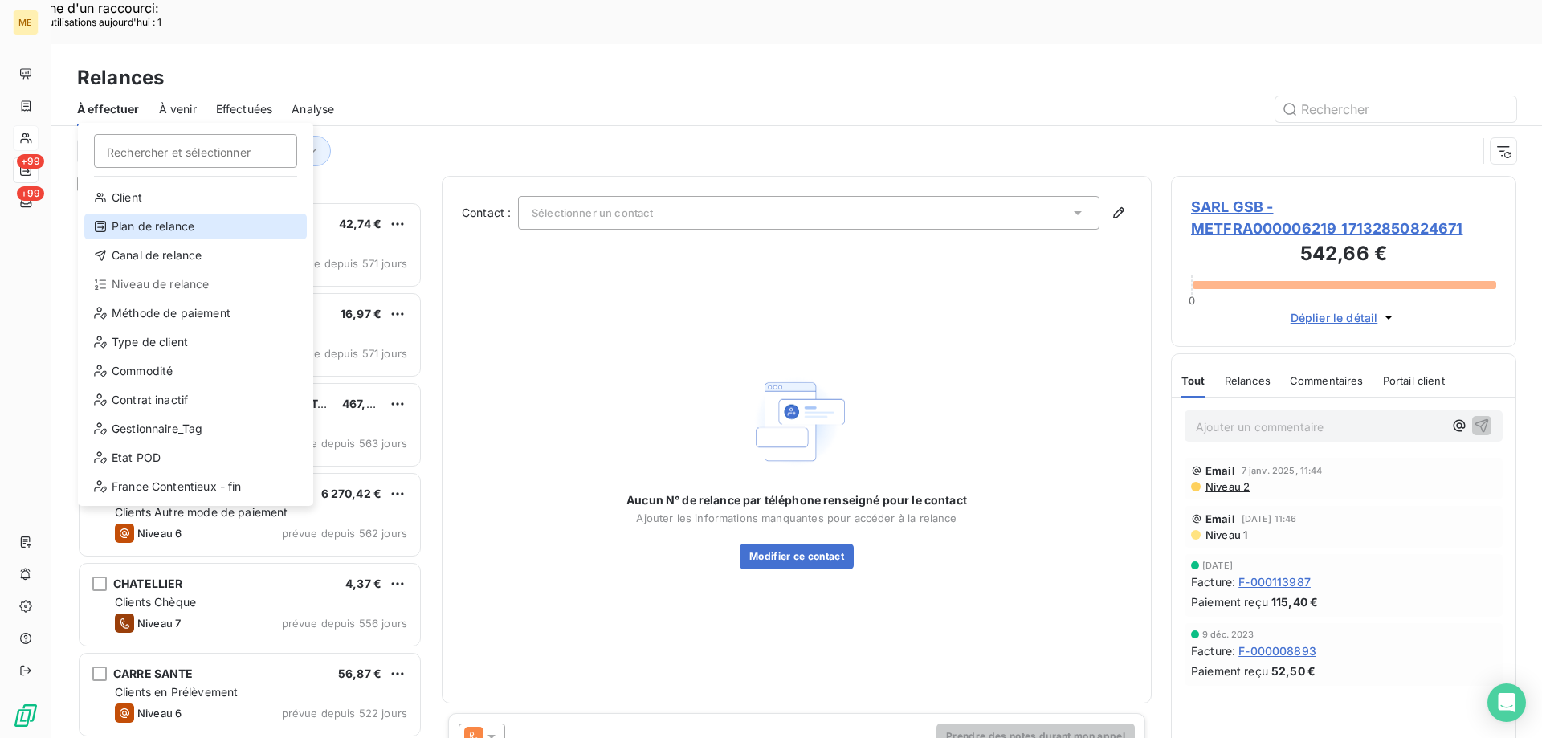
click at [127, 238] on div "Plan de relance" at bounding box center [195, 227] width 222 height 26
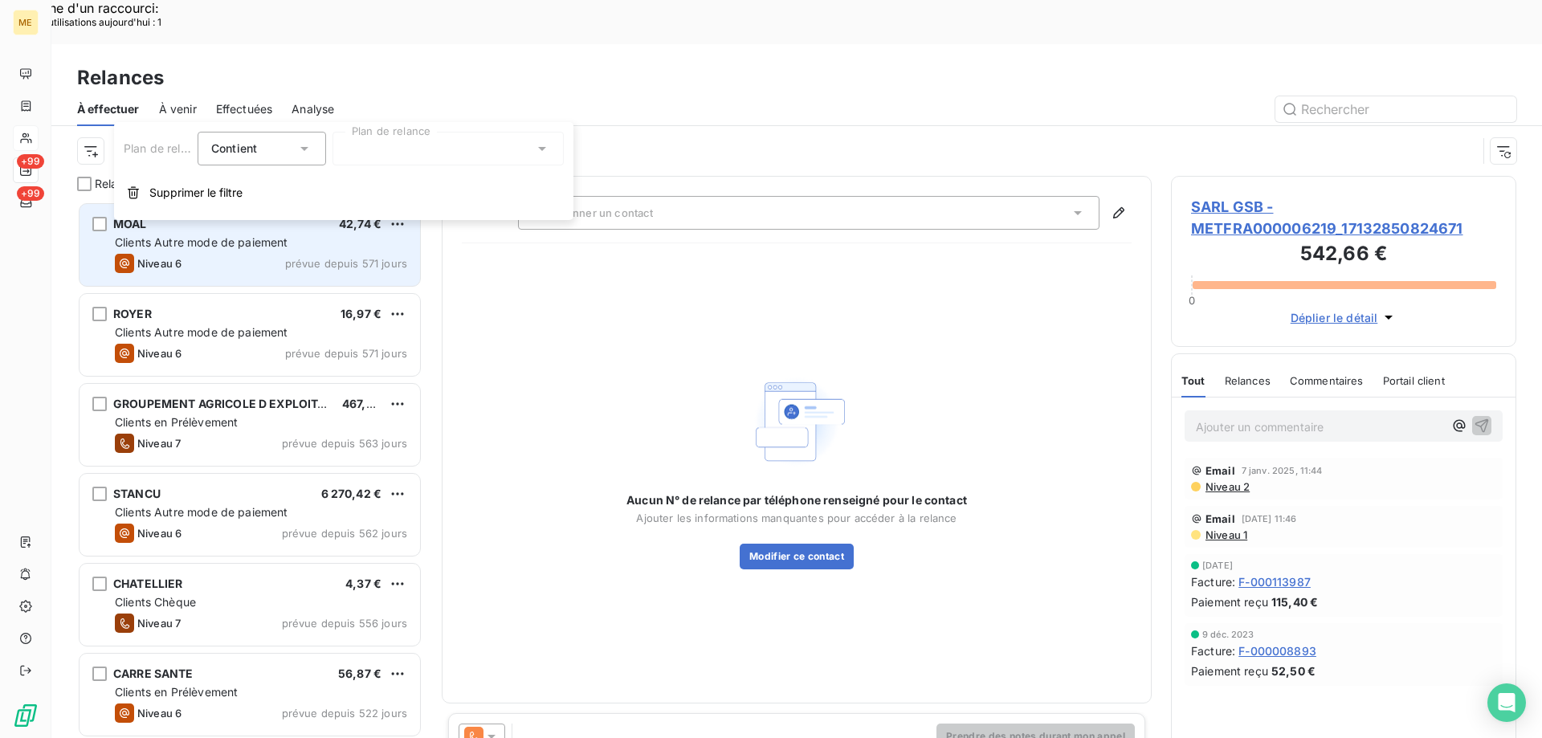
click at [134, 198] on icon "button" at bounding box center [133, 193] width 11 height 12
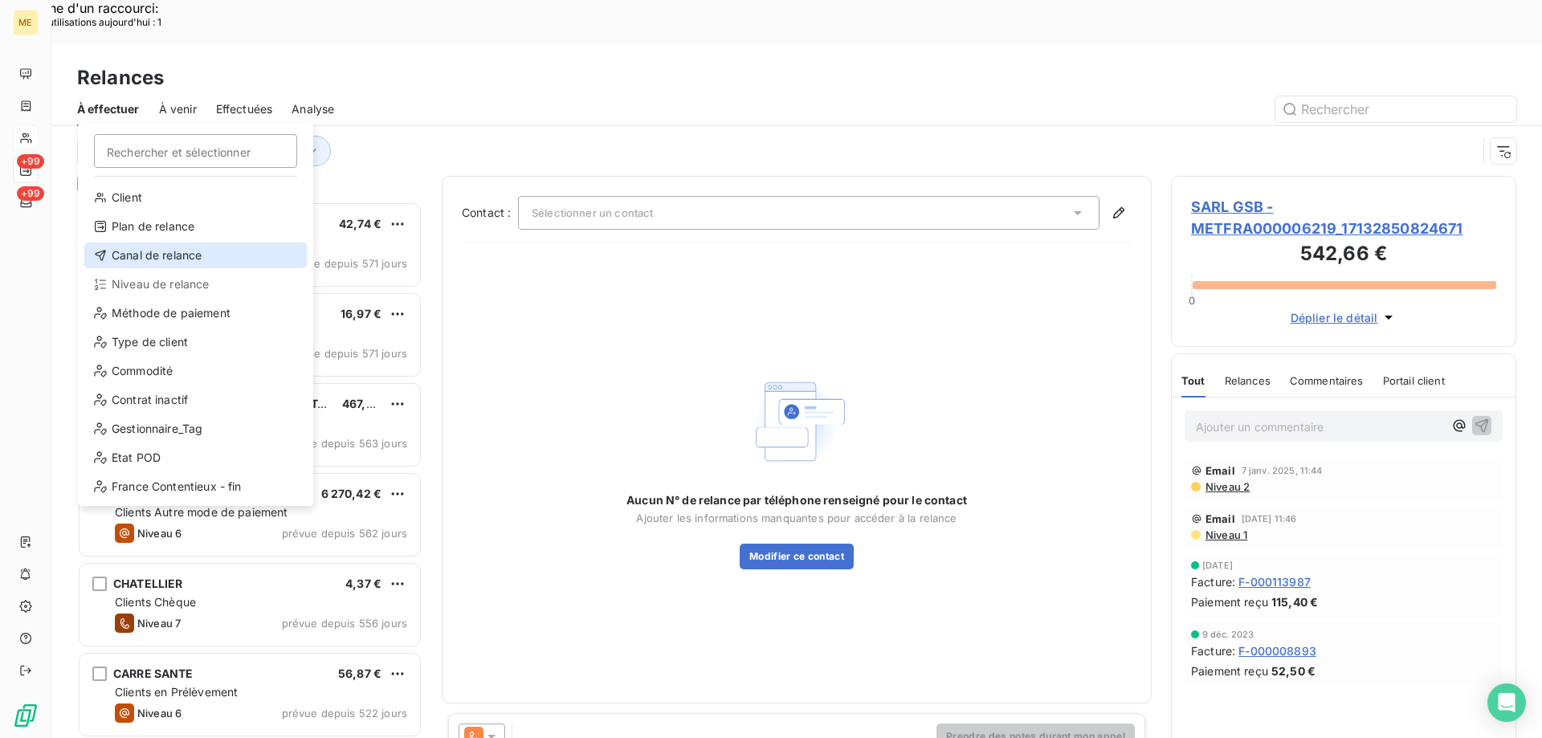
click at [142, 244] on div "Canal de relance" at bounding box center [195, 255] width 222 height 26
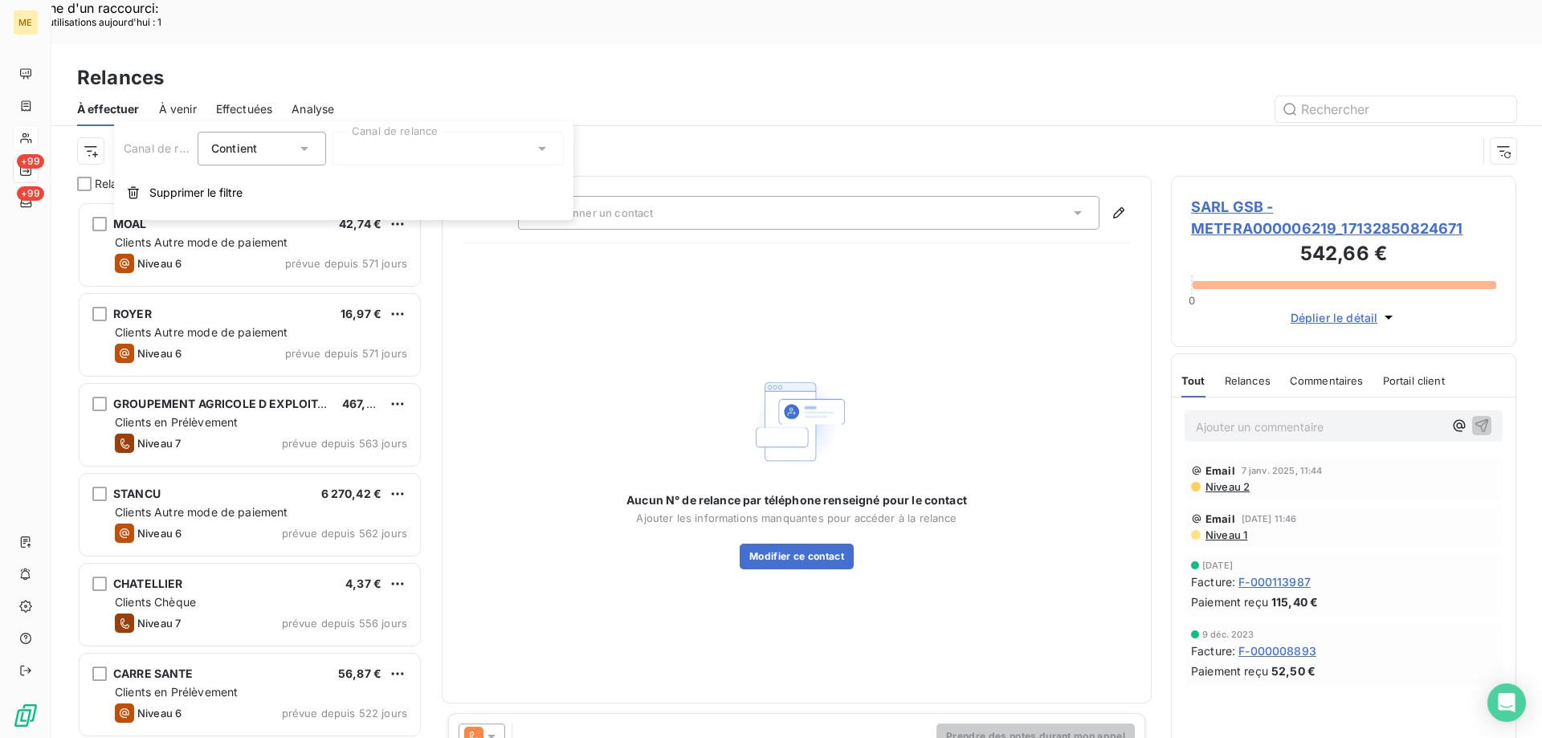
click at [398, 155] on div at bounding box center [447, 149] width 231 height 34
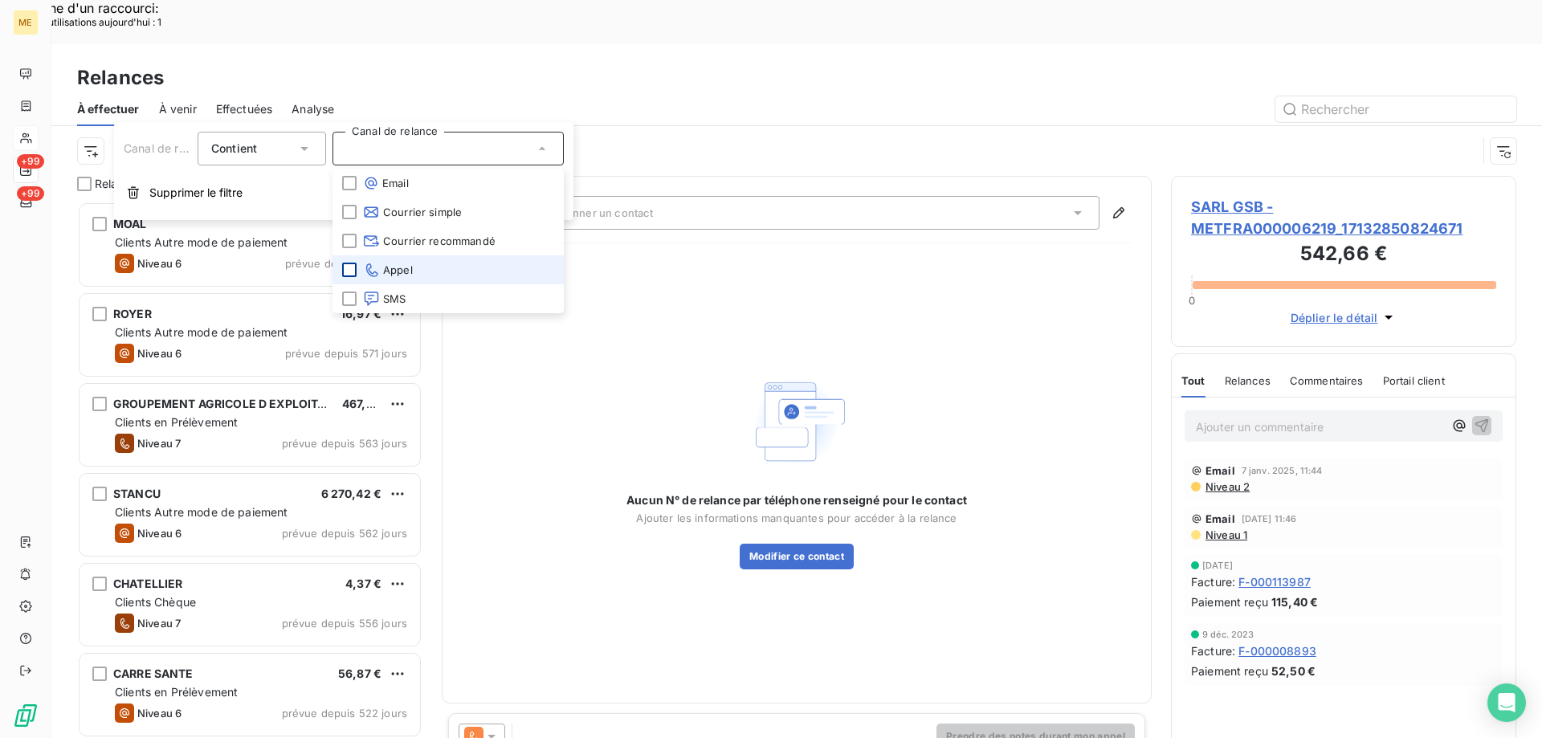
click at [354, 273] on div at bounding box center [349, 270] width 14 height 14
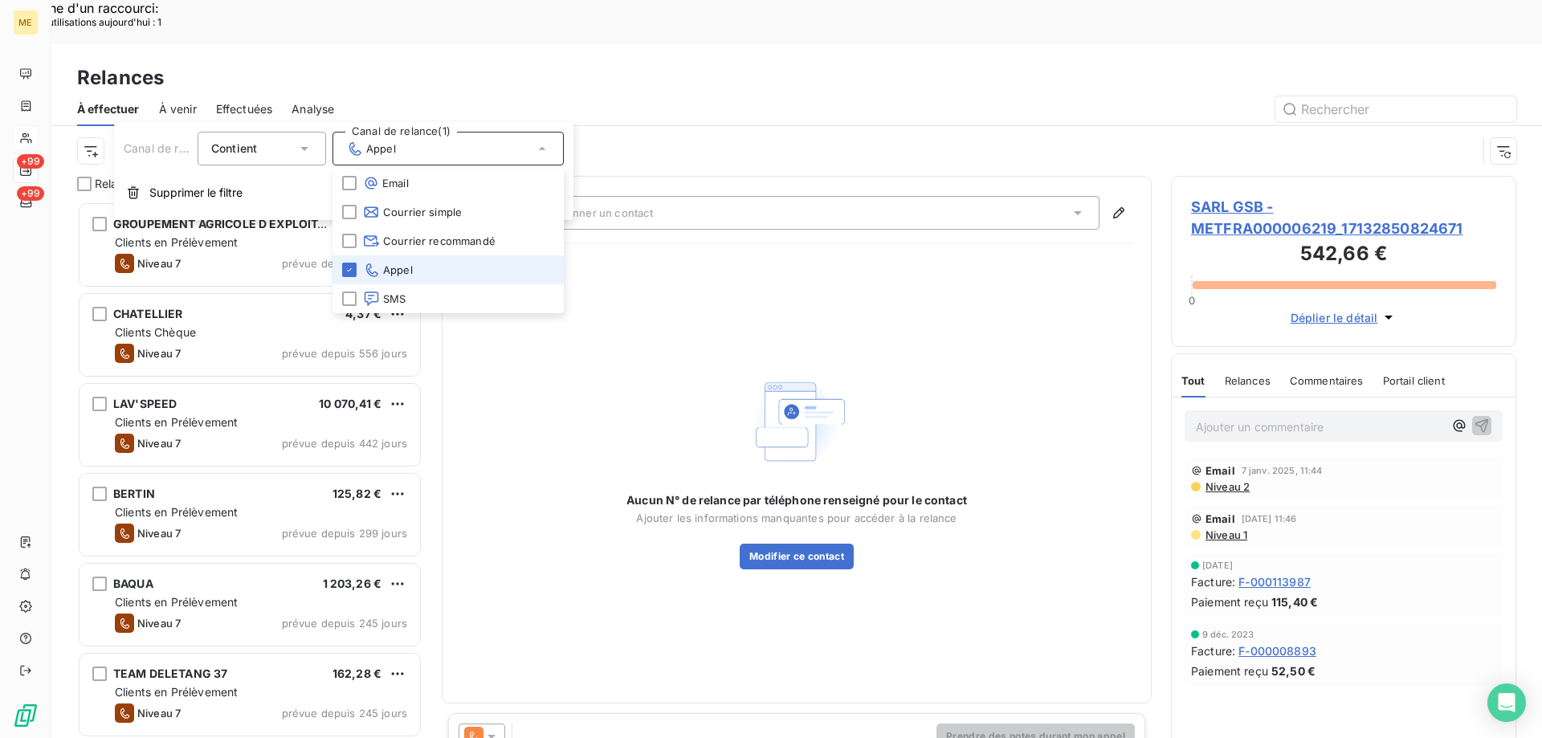
click at [634, 96] on div at bounding box center [934, 109] width 1163 height 26
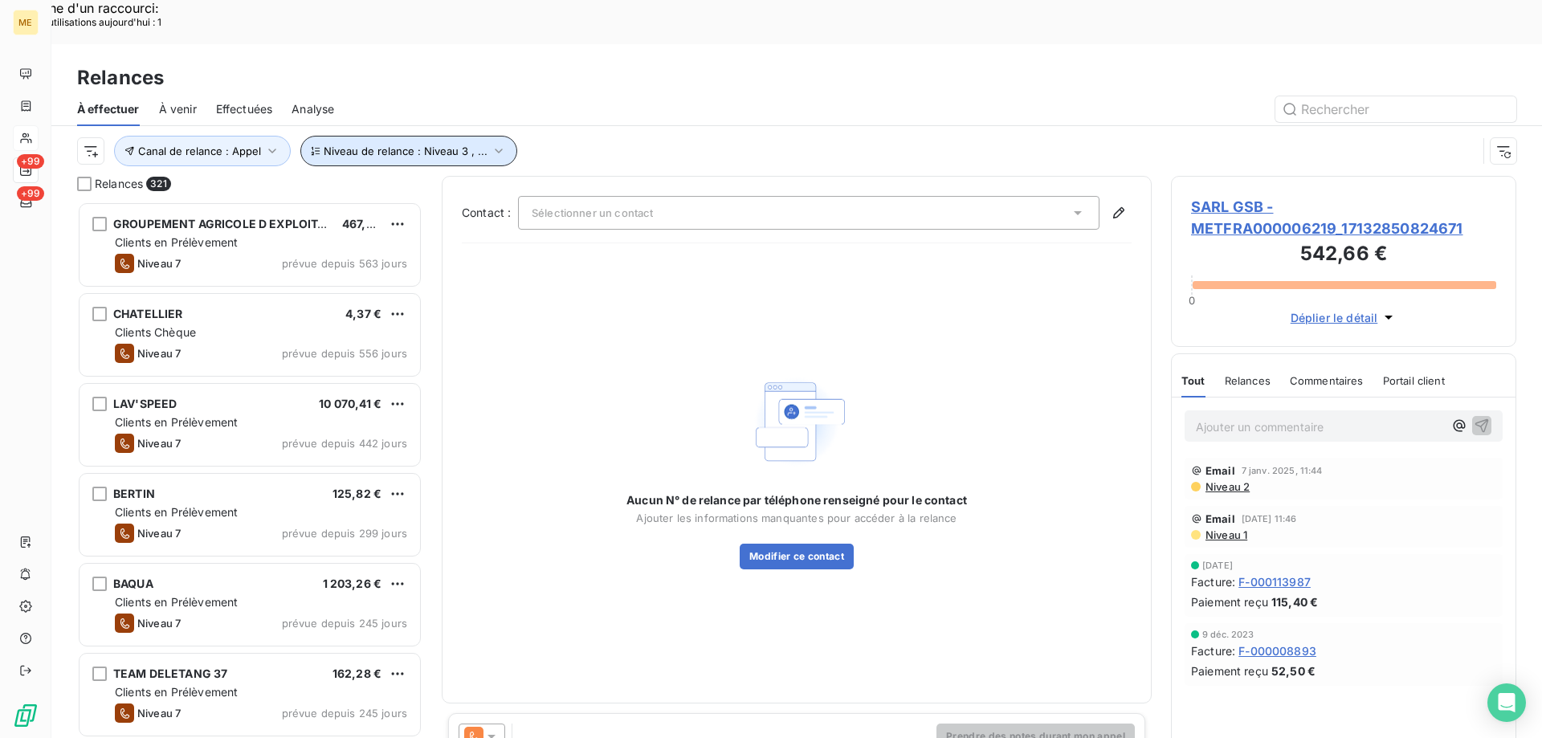
click at [392, 145] on span "Niveau de relance : Niveau 3 , ..." at bounding box center [406, 151] width 164 height 13
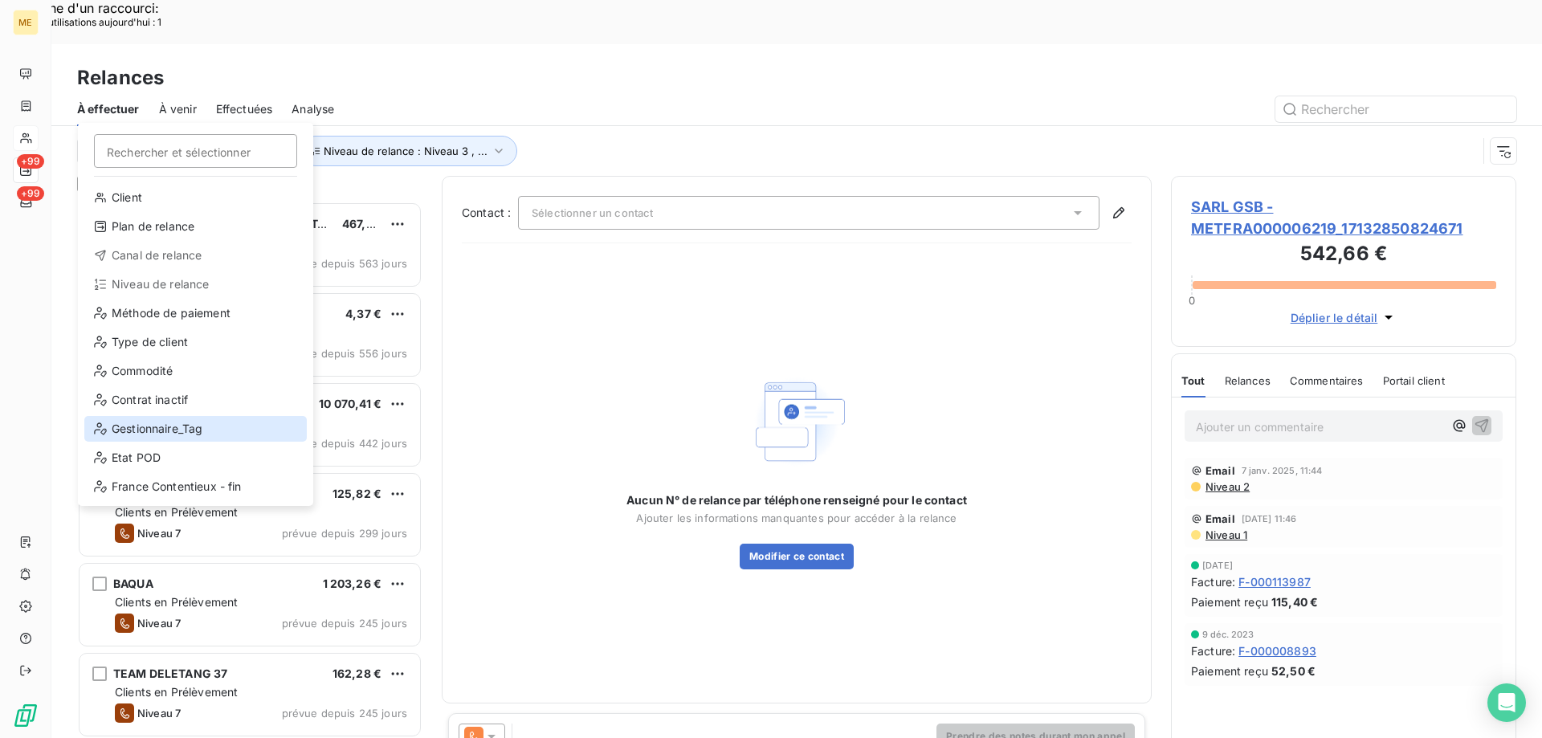
click at [128, 438] on div "Gestionnaire_Tag" at bounding box center [195, 429] width 222 height 26
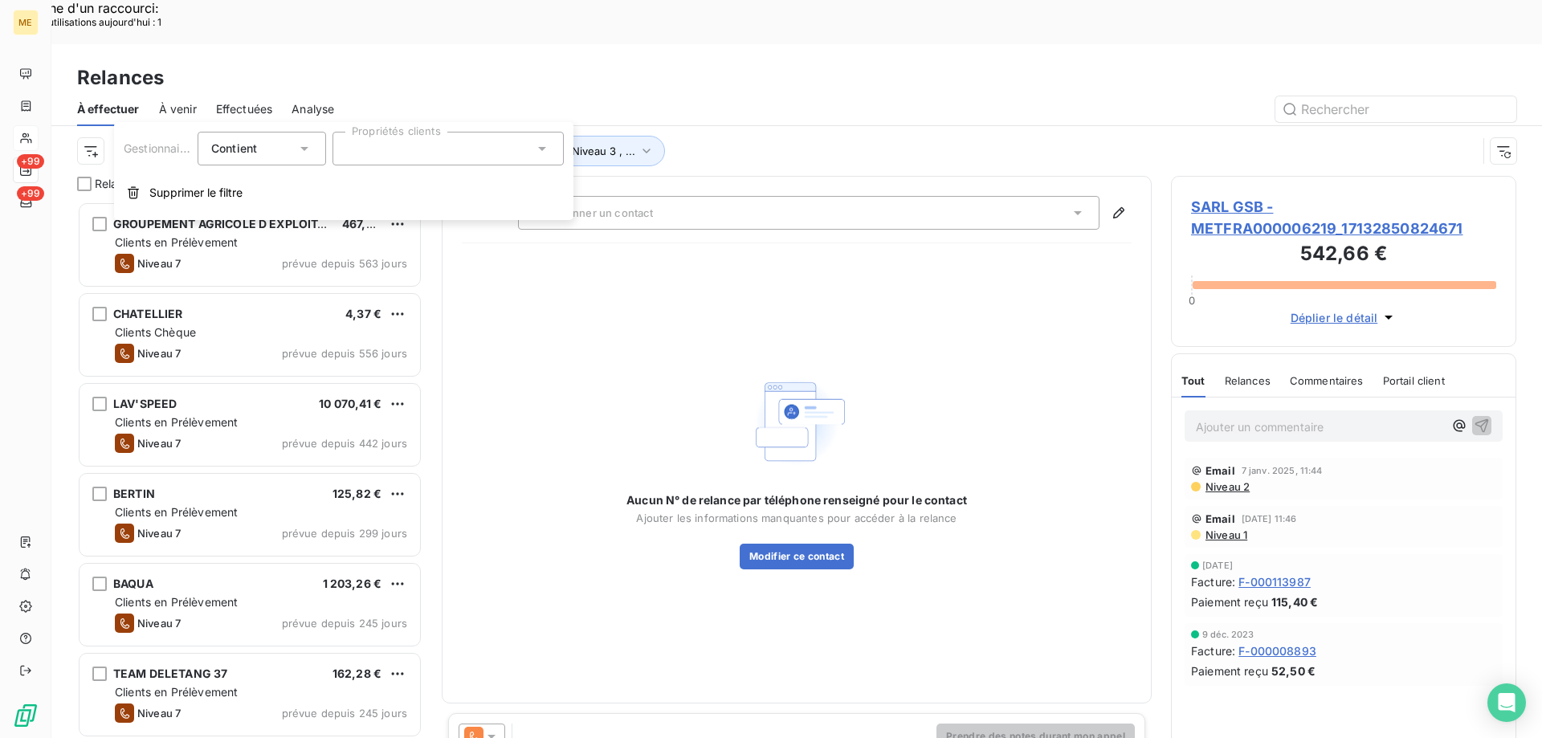
click at [398, 161] on div at bounding box center [447, 149] width 231 height 34
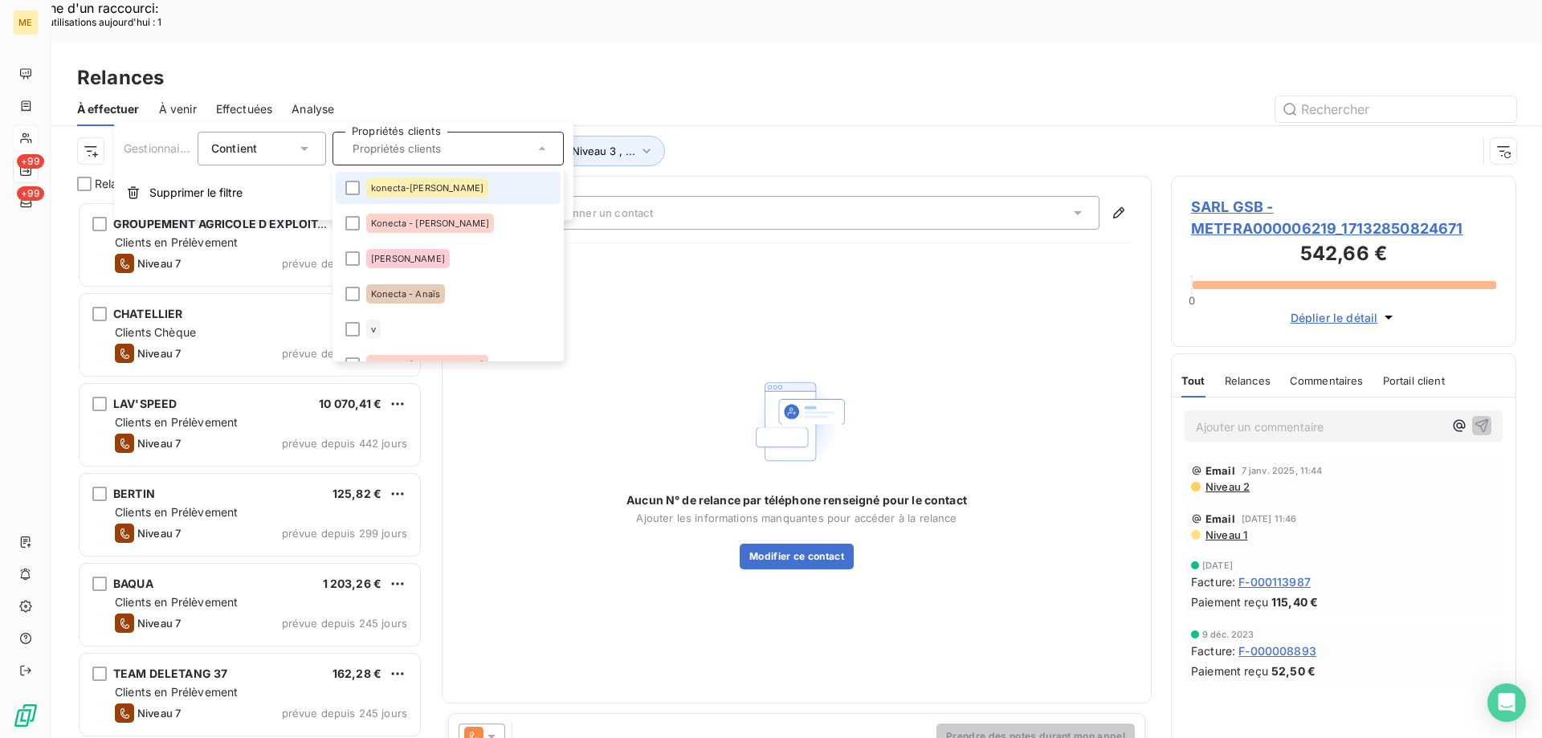
click at [344, 195] on li "konecta-[PERSON_NAME]" at bounding box center [448, 188] width 225 height 32
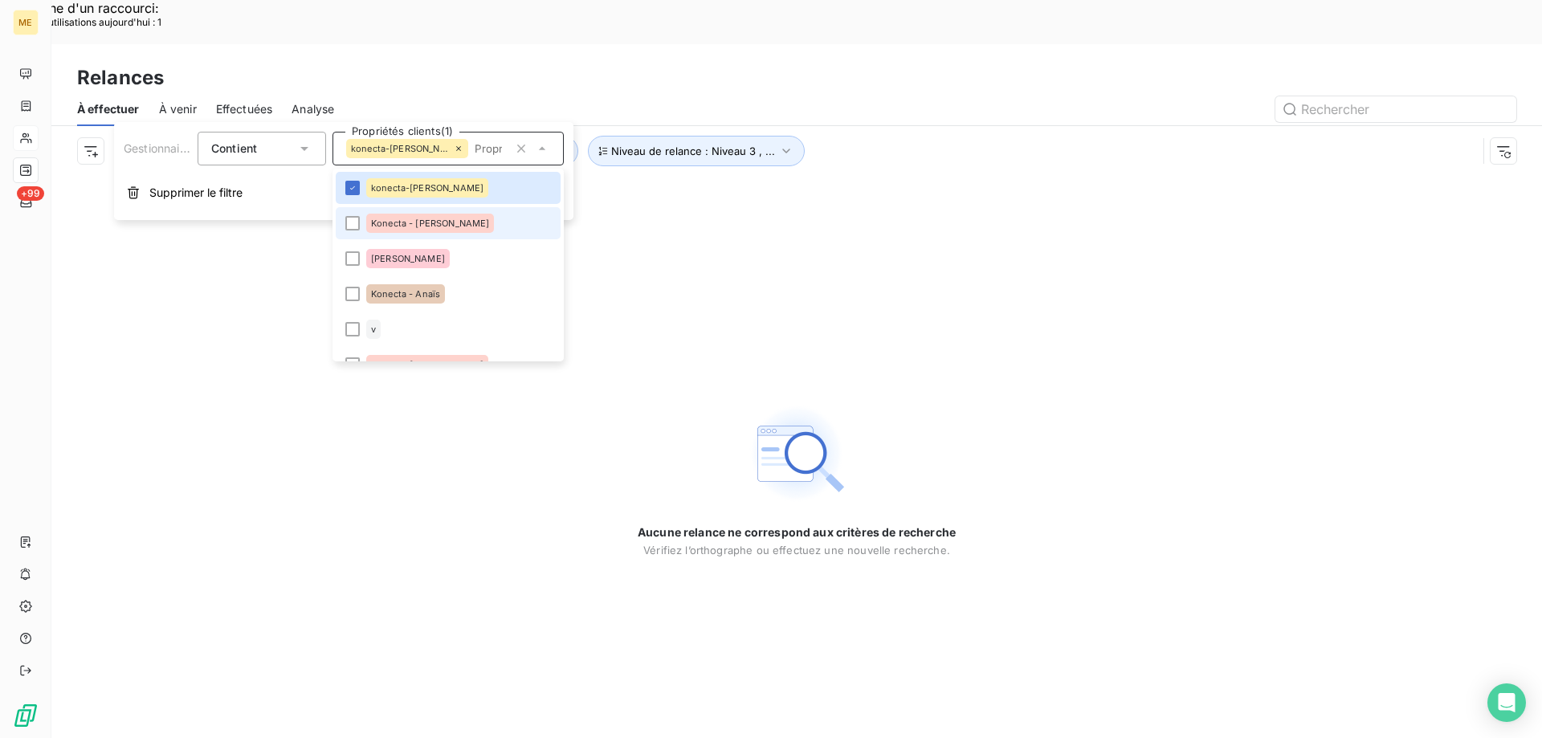
click at [352, 230] on li "Konecta - [PERSON_NAME]" at bounding box center [448, 223] width 225 height 32
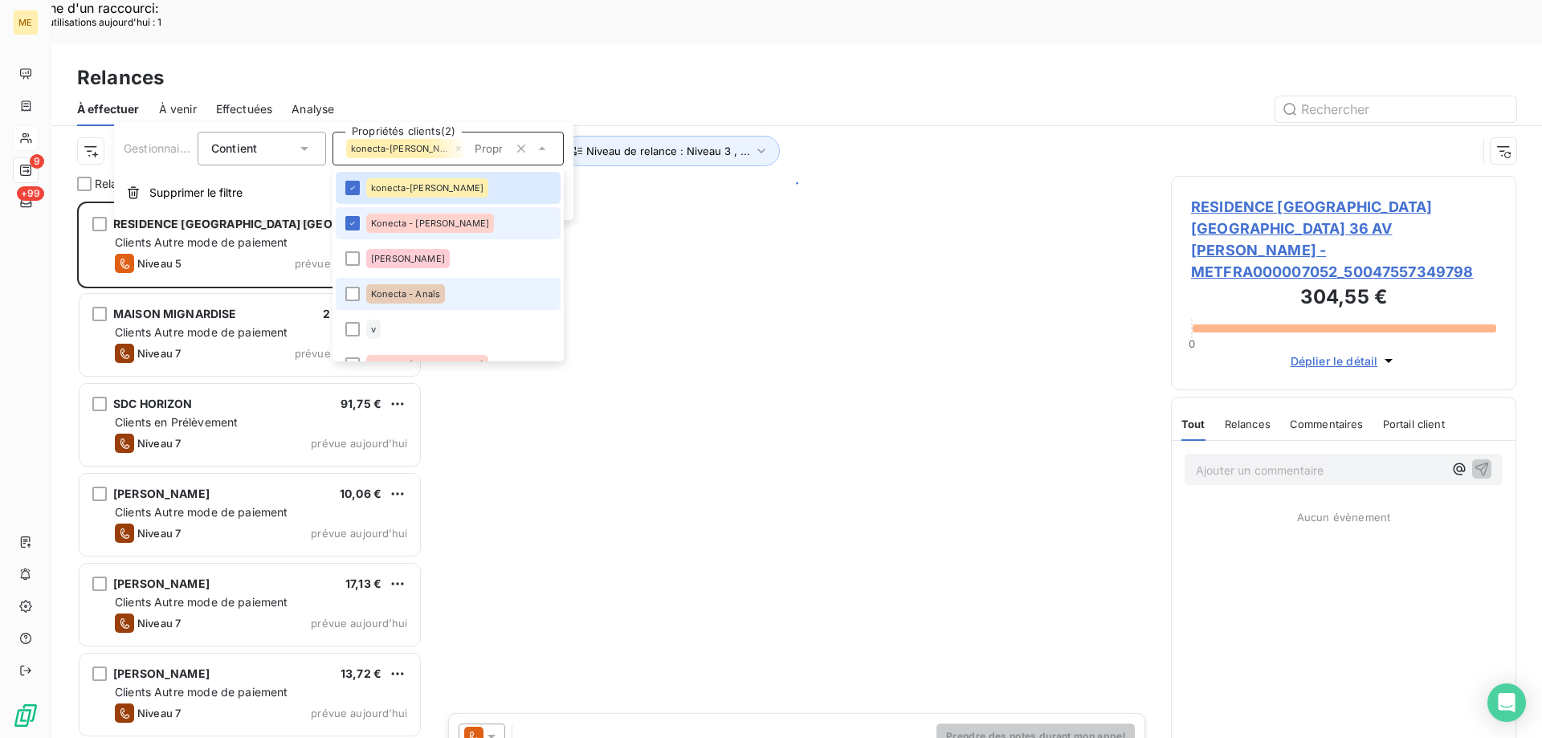
scroll to position [568, 333]
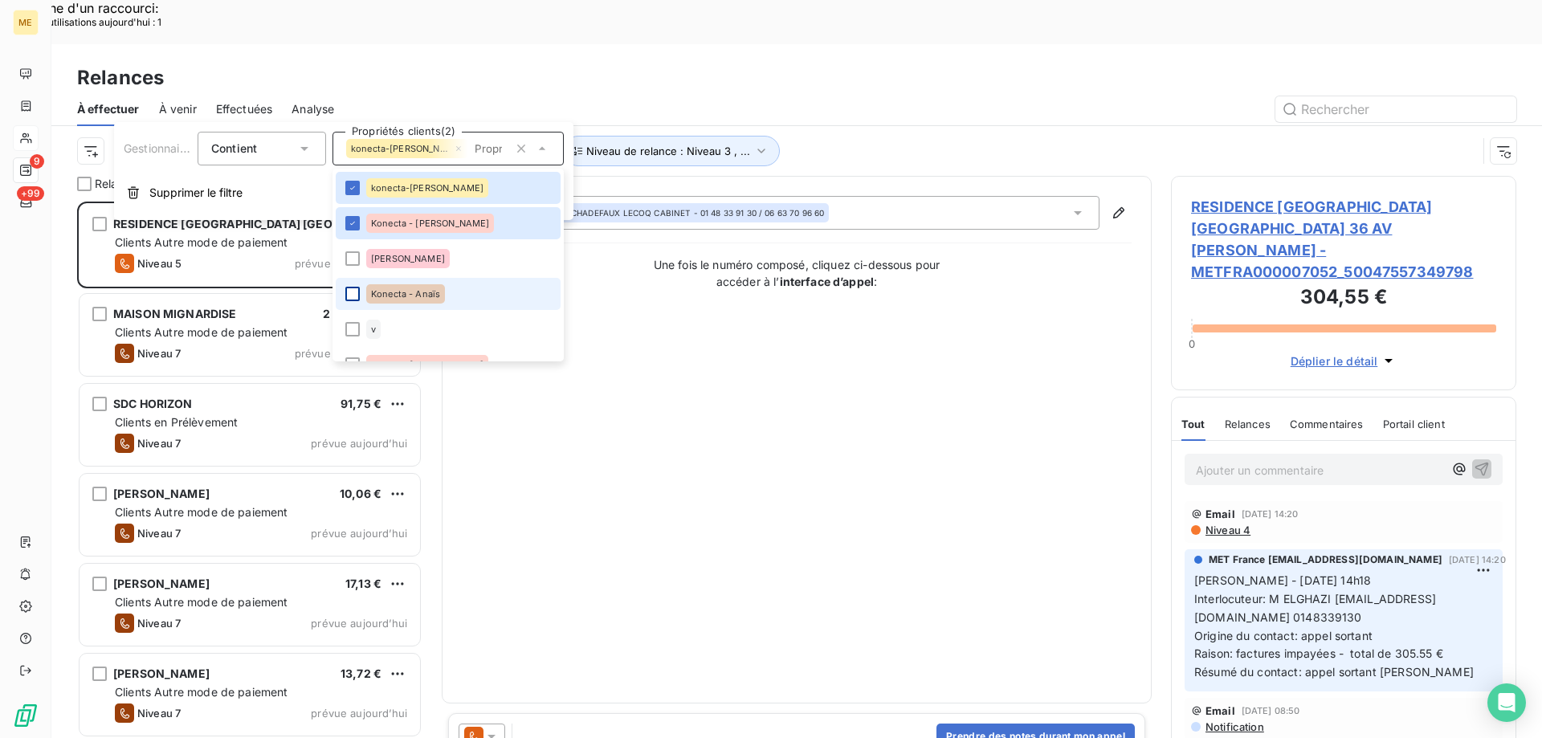
click at [353, 293] on div at bounding box center [352, 294] width 14 height 14
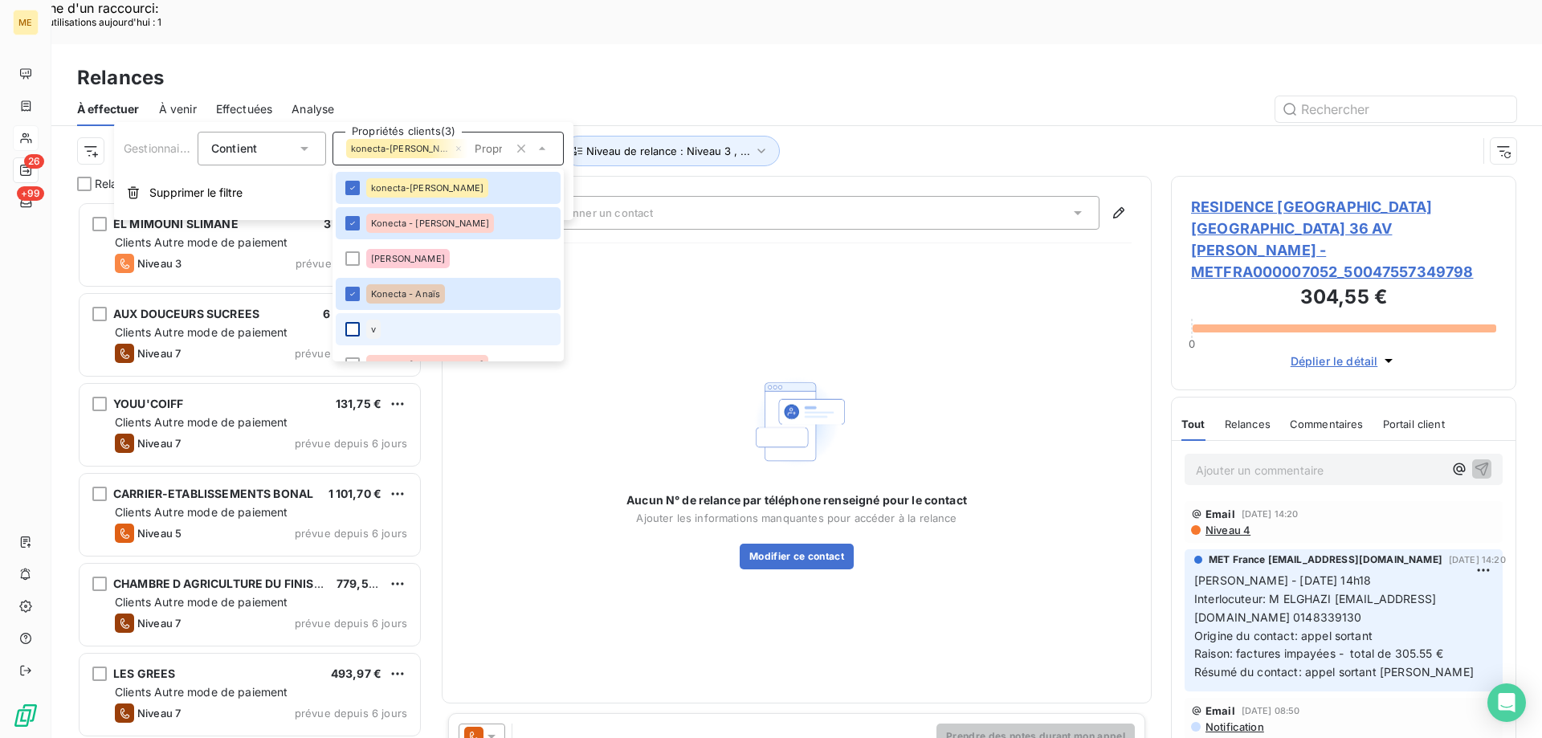
click at [345, 326] on div at bounding box center [352, 329] width 14 height 14
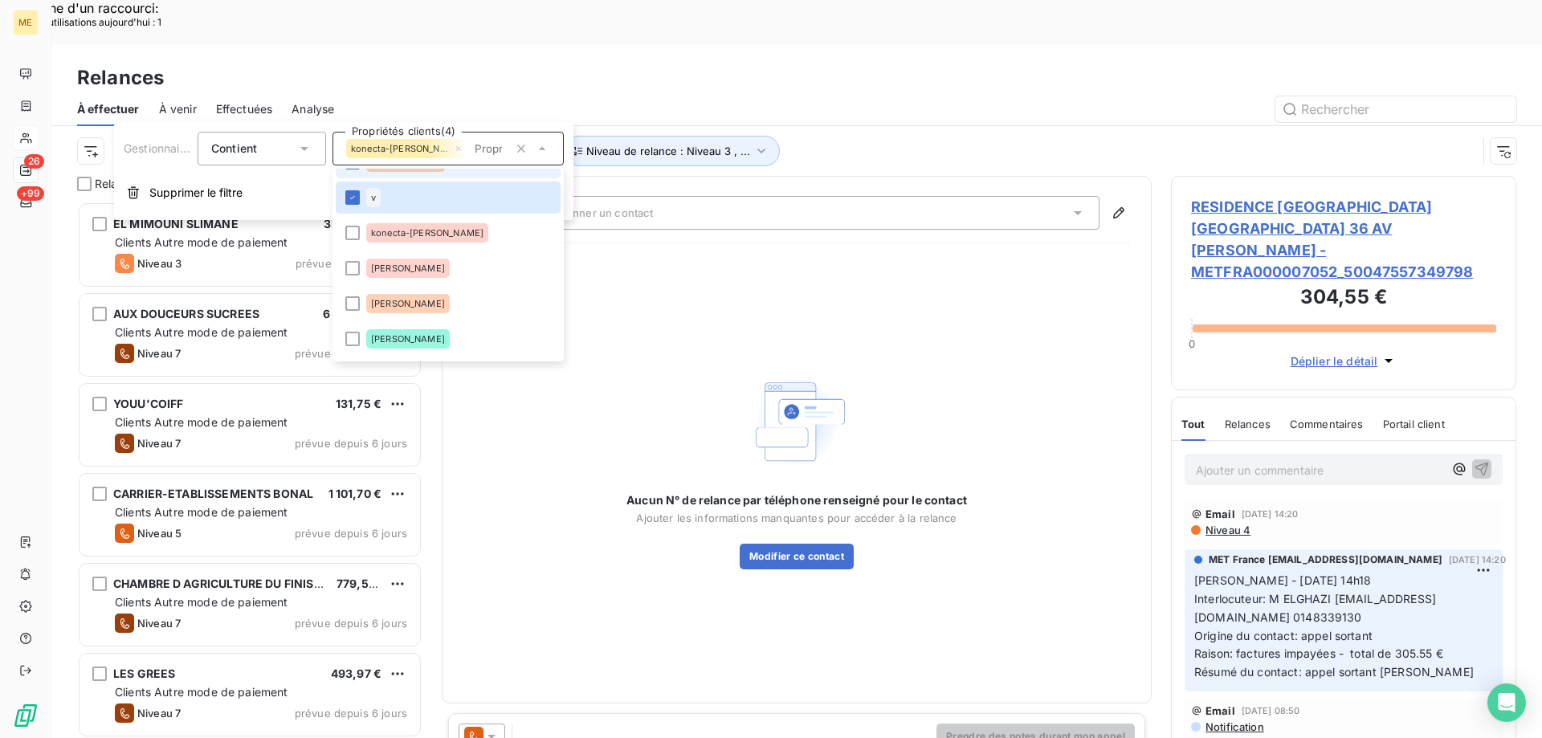
scroll to position [161, 0]
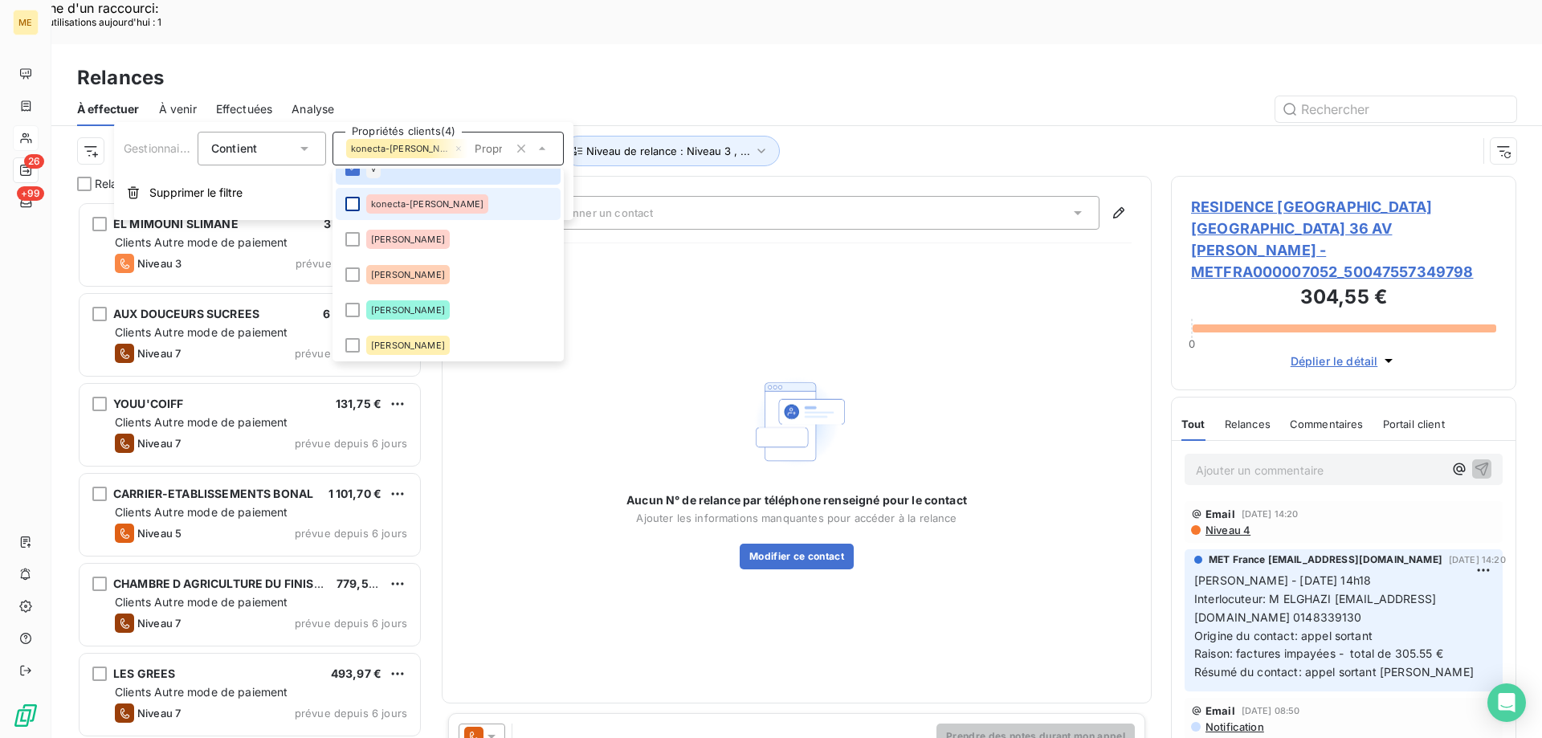
click at [352, 198] on div at bounding box center [352, 204] width 14 height 14
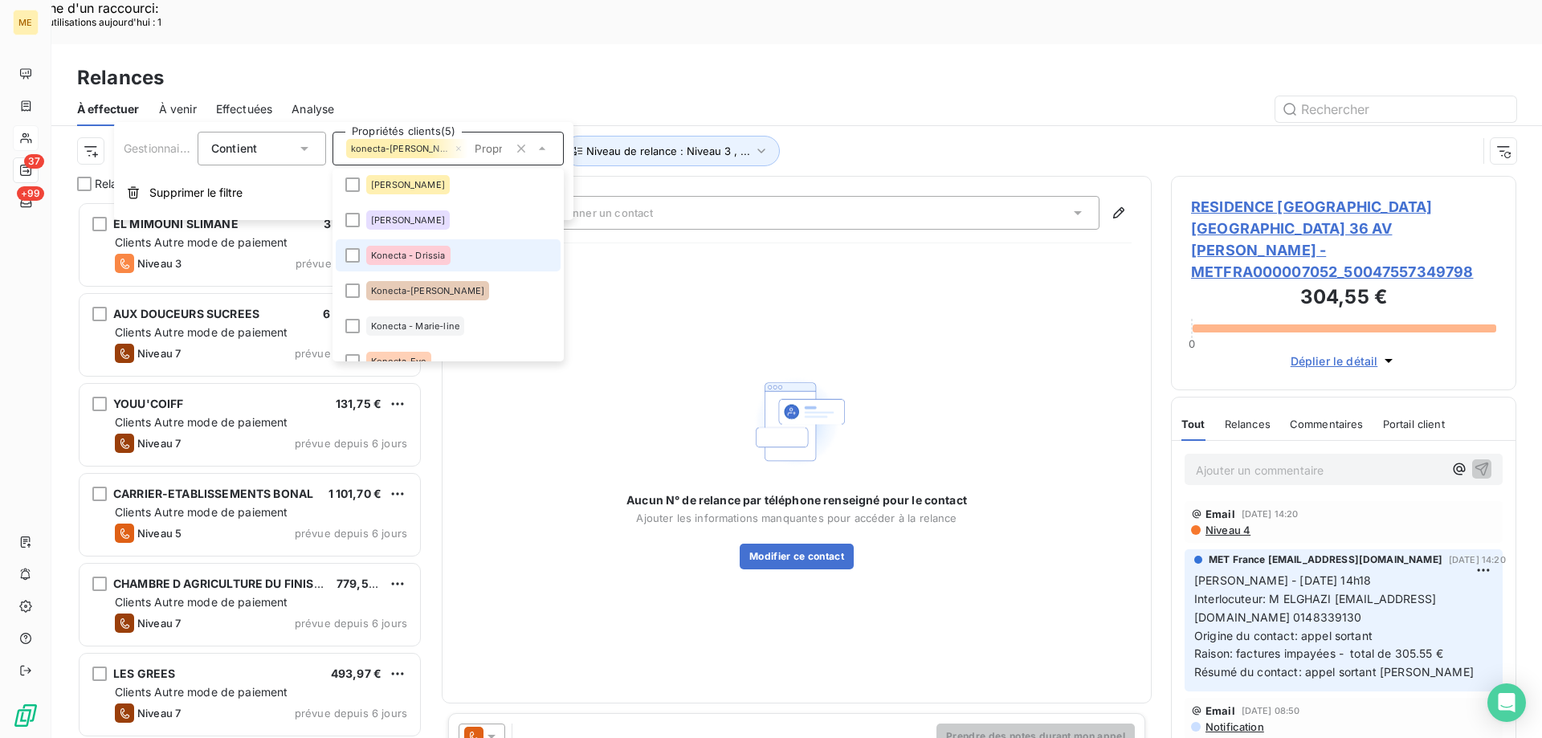
click at [420, 264] on div "Konecta - Drissia" at bounding box center [408, 255] width 84 height 19
click at [416, 289] on span "Konecta-[PERSON_NAME]" at bounding box center [427, 291] width 113 height 10
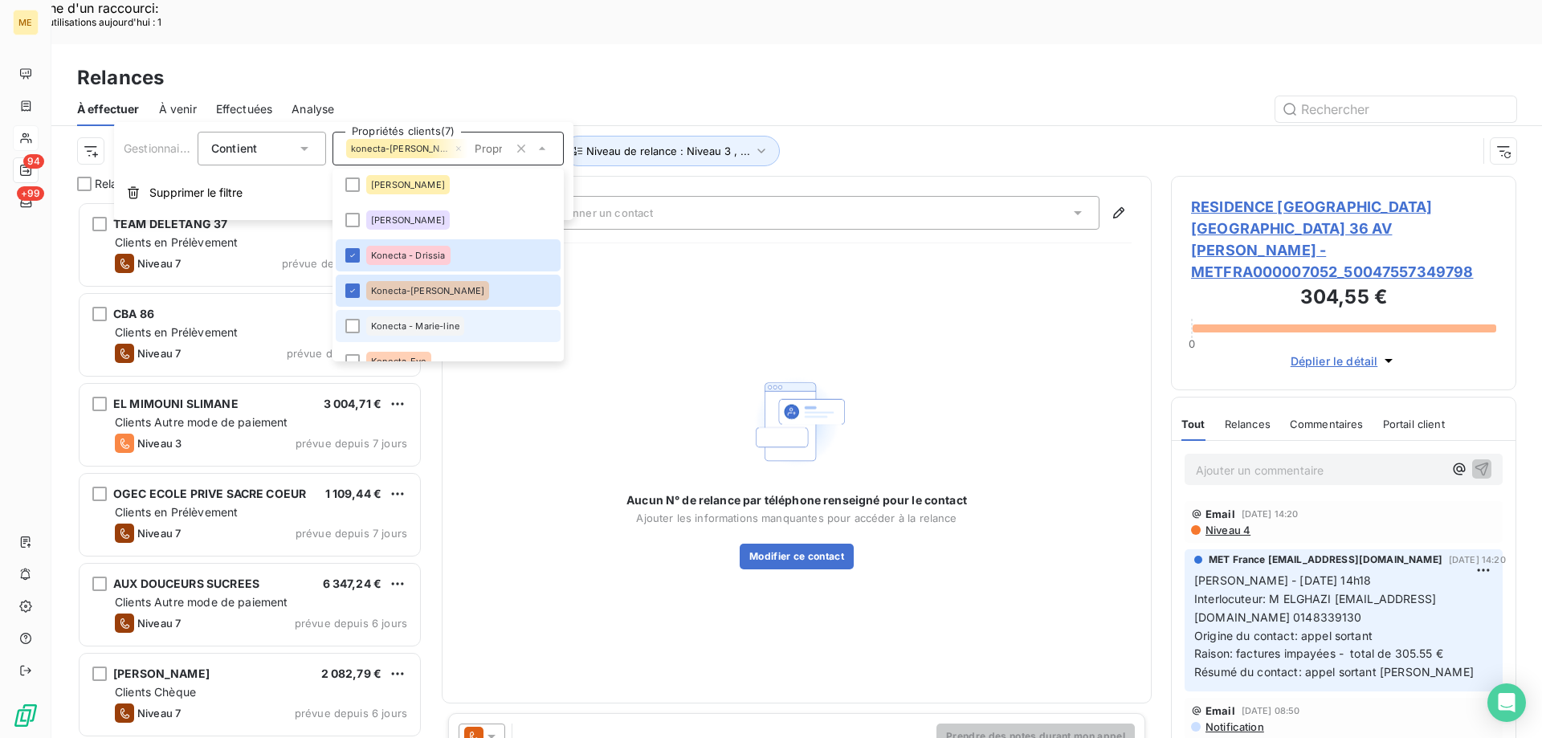
click at [422, 312] on li "Konecta - Marie-line" at bounding box center [448, 326] width 225 height 32
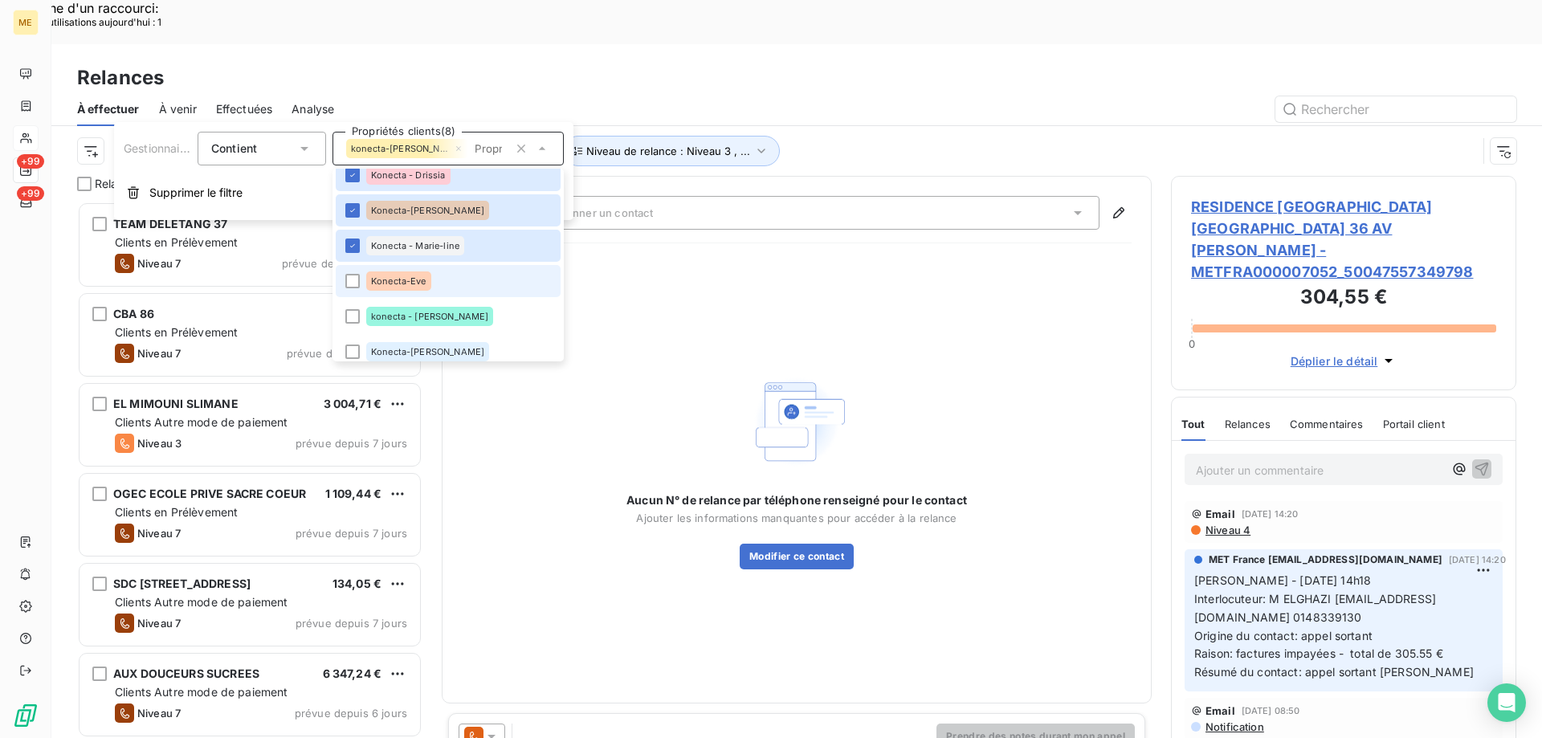
click at [383, 277] on span "Konecta-Eve" at bounding box center [398, 281] width 55 height 10
click at [377, 316] on span "konecta - [PERSON_NAME]" at bounding box center [429, 317] width 117 height 10
click at [352, 354] on li "Konecta-[PERSON_NAME]" at bounding box center [448, 352] width 225 height 32
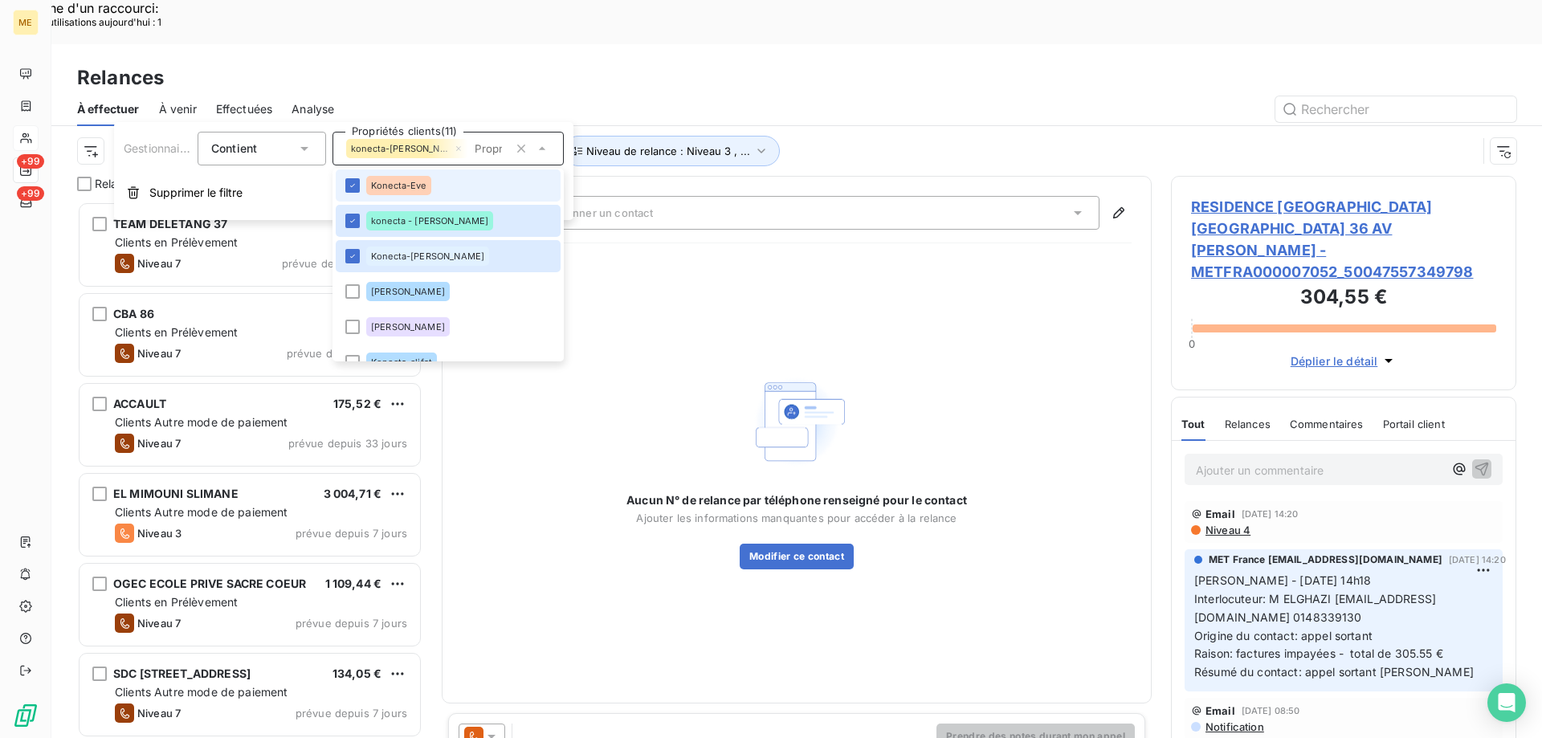
scroll to position [568, 0]
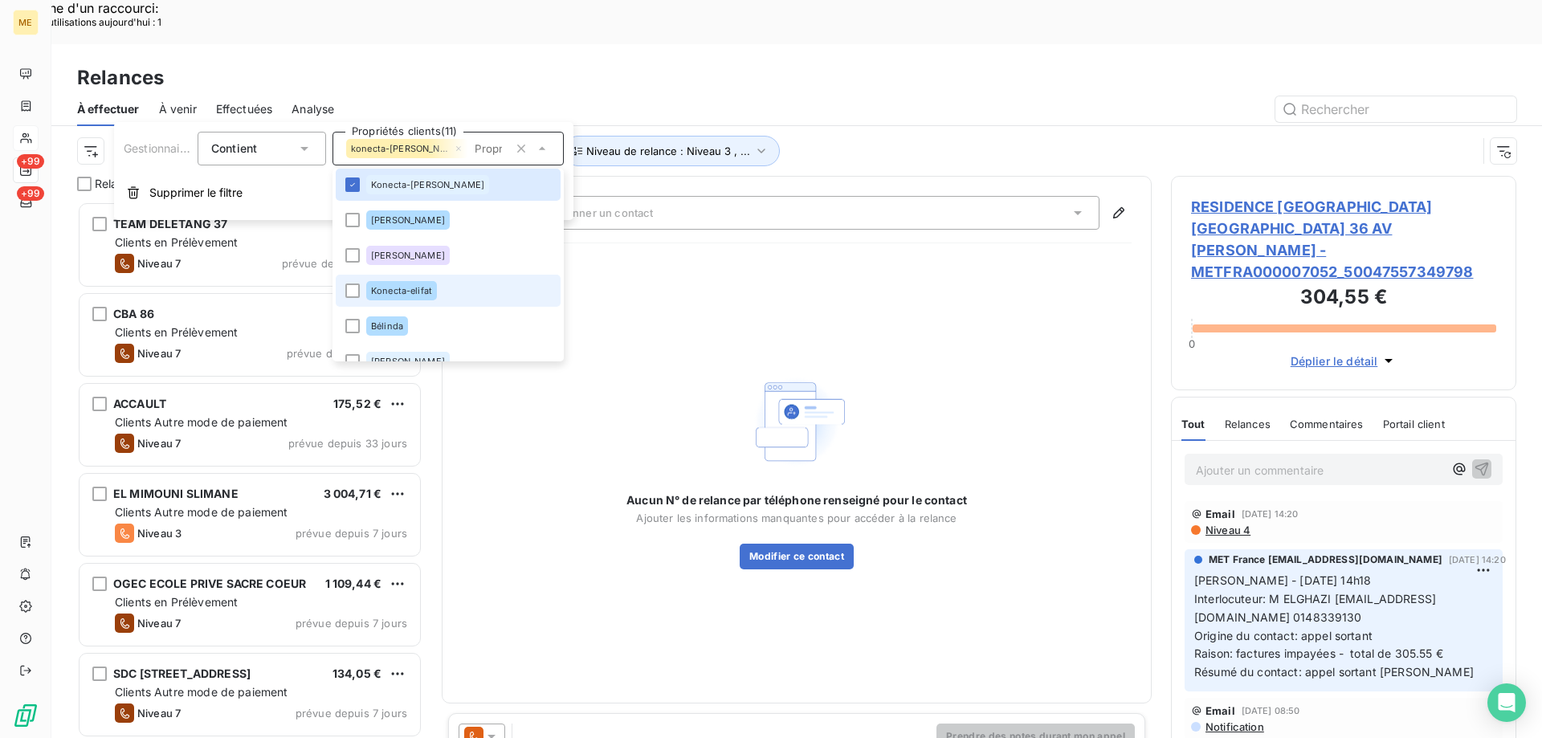
click at [389, 296] on div "Konecta-elifat" at bounding box center [401, 290] width 71 height 19
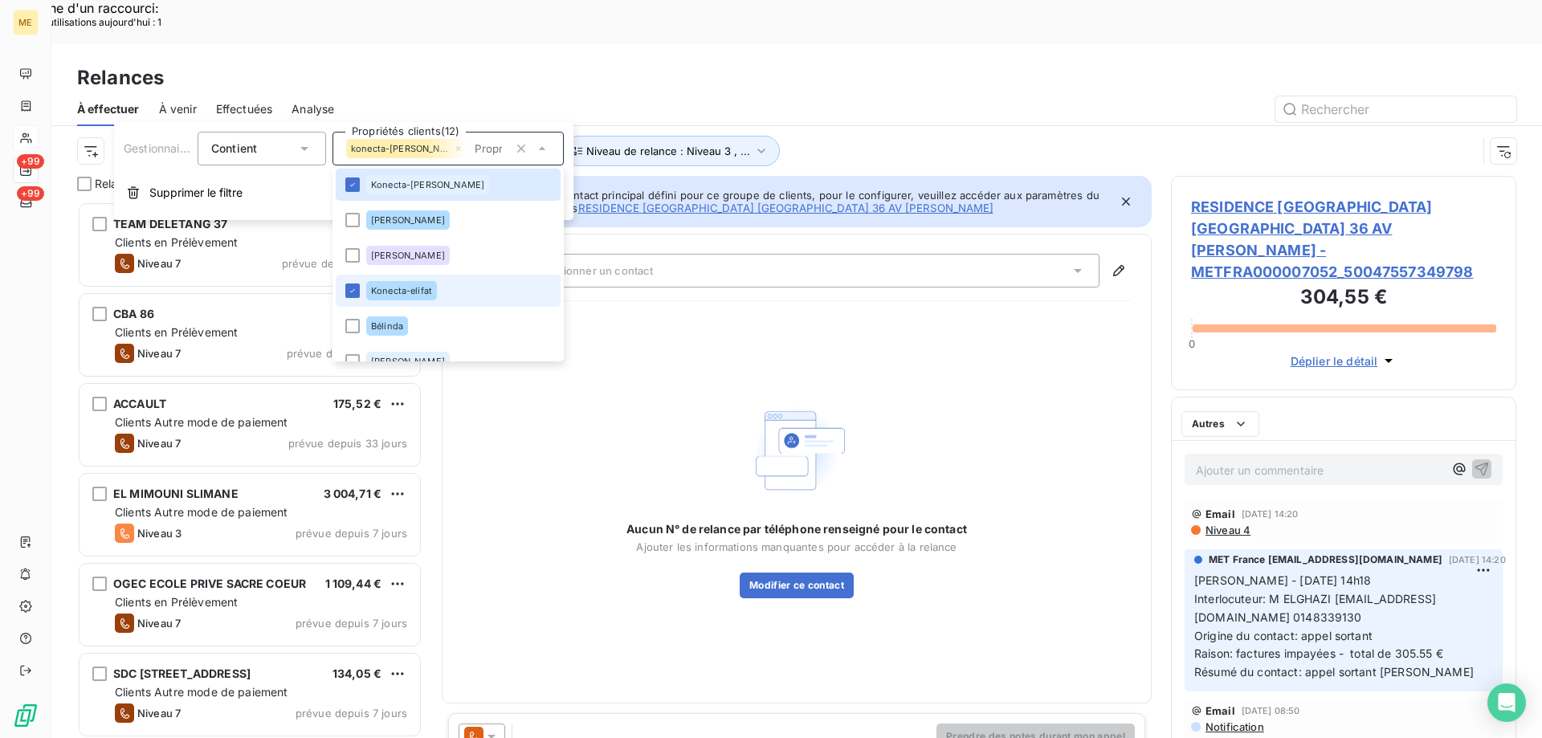
scroll to position [568, 333]
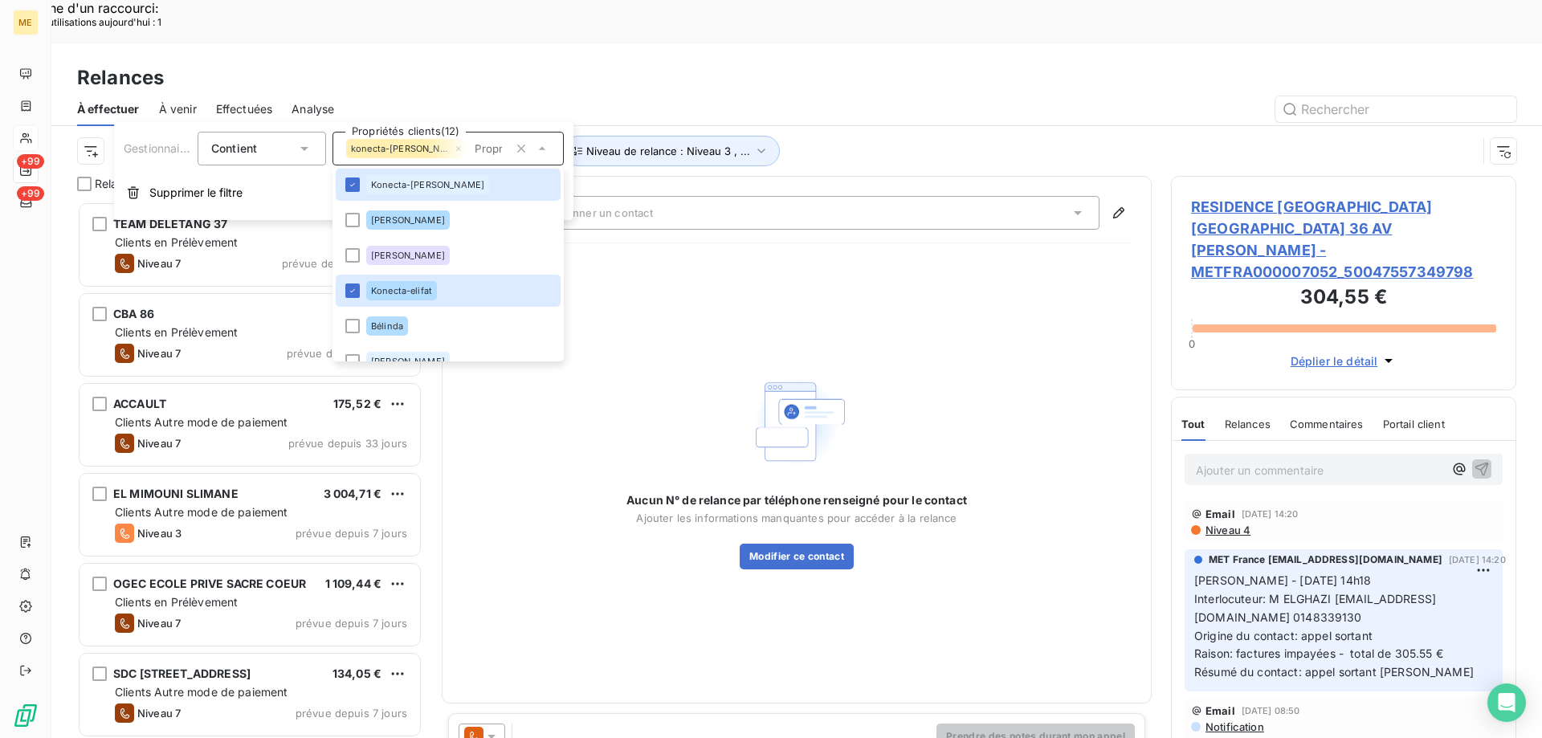
click at [798, 256] on div "Aucun N° de relance par téléphone renseigné pour le contact Ajouter les informa…" at bounding box center [797, 469] width 670 height 427
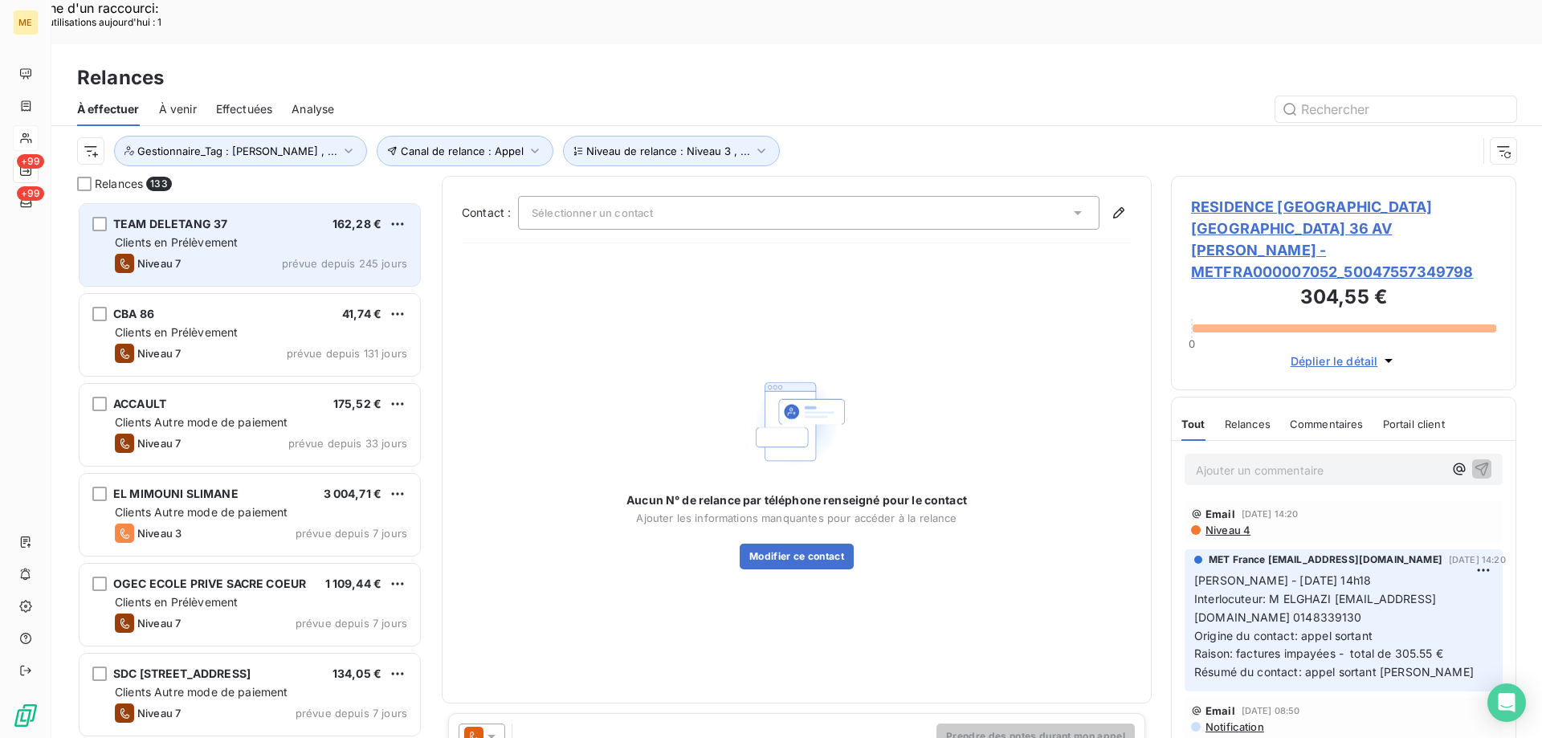
click at [237, 254] on div "Niveau 7 prévue depuis 245 jours" at bounding box center [261, 263] width 292 height 19
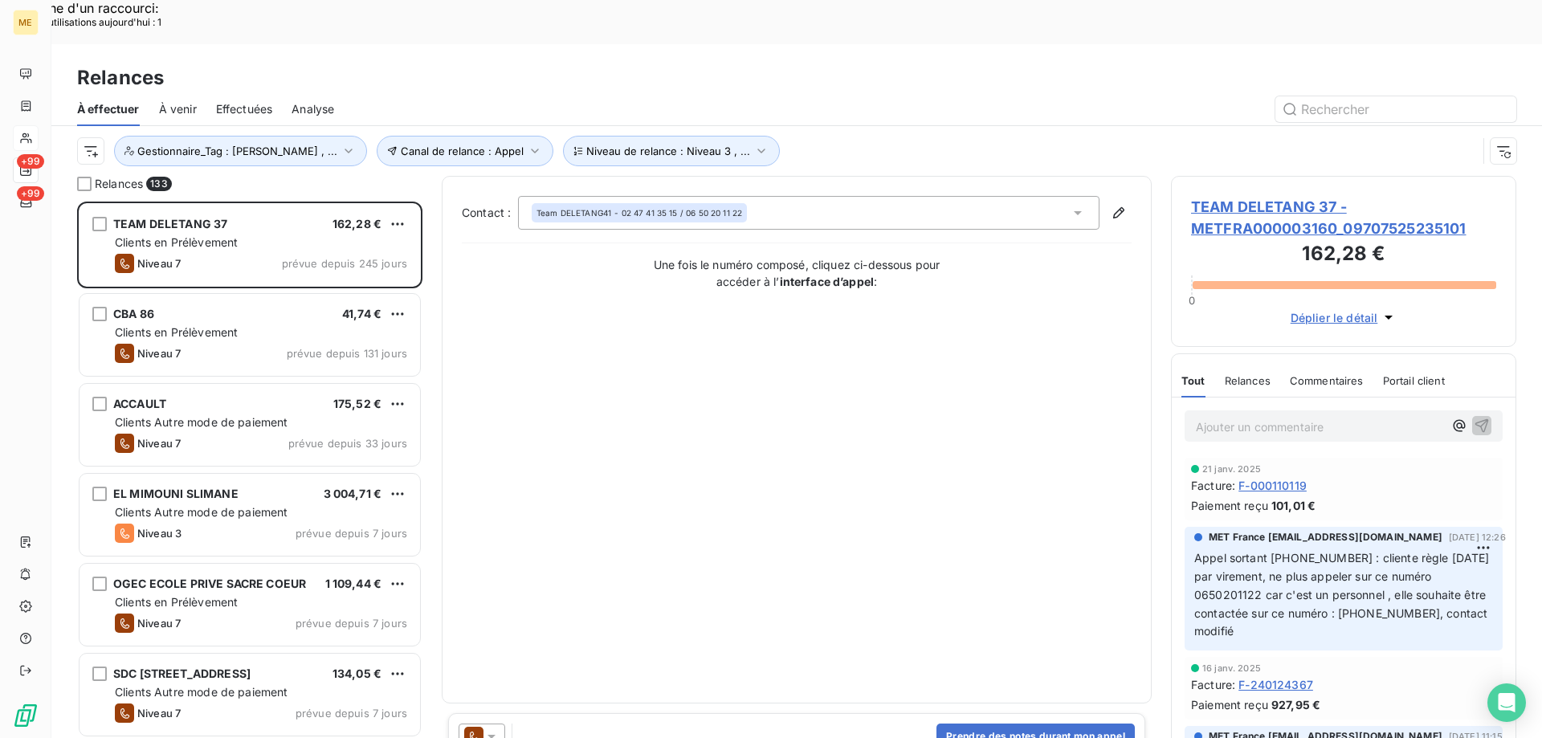
scroll to position [562, 0]
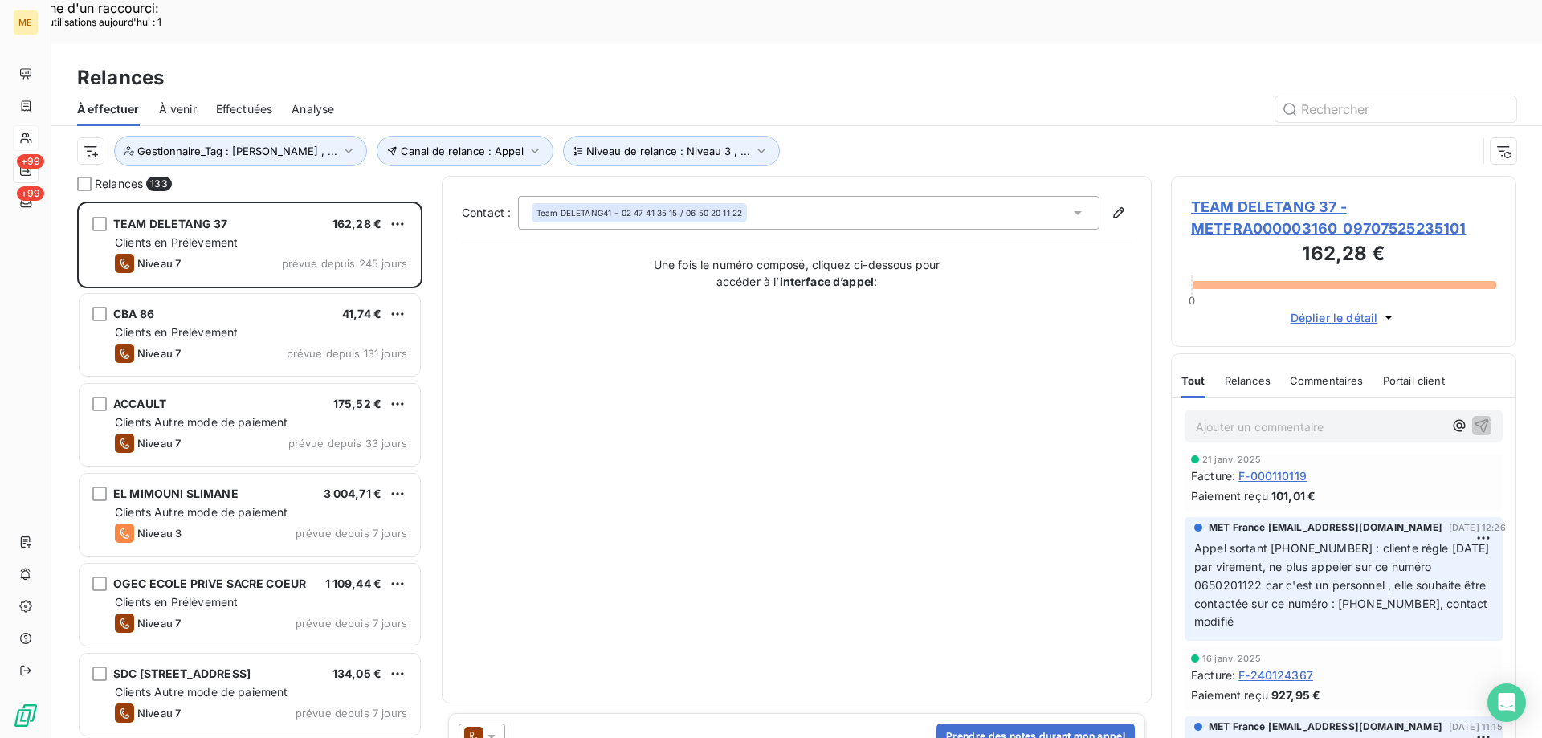
click at [1218, 196] on span "TEAM DELETANG 37 - METFRA000003160_09707525235101" at bounding box center [1343, 217] width 305 height 43
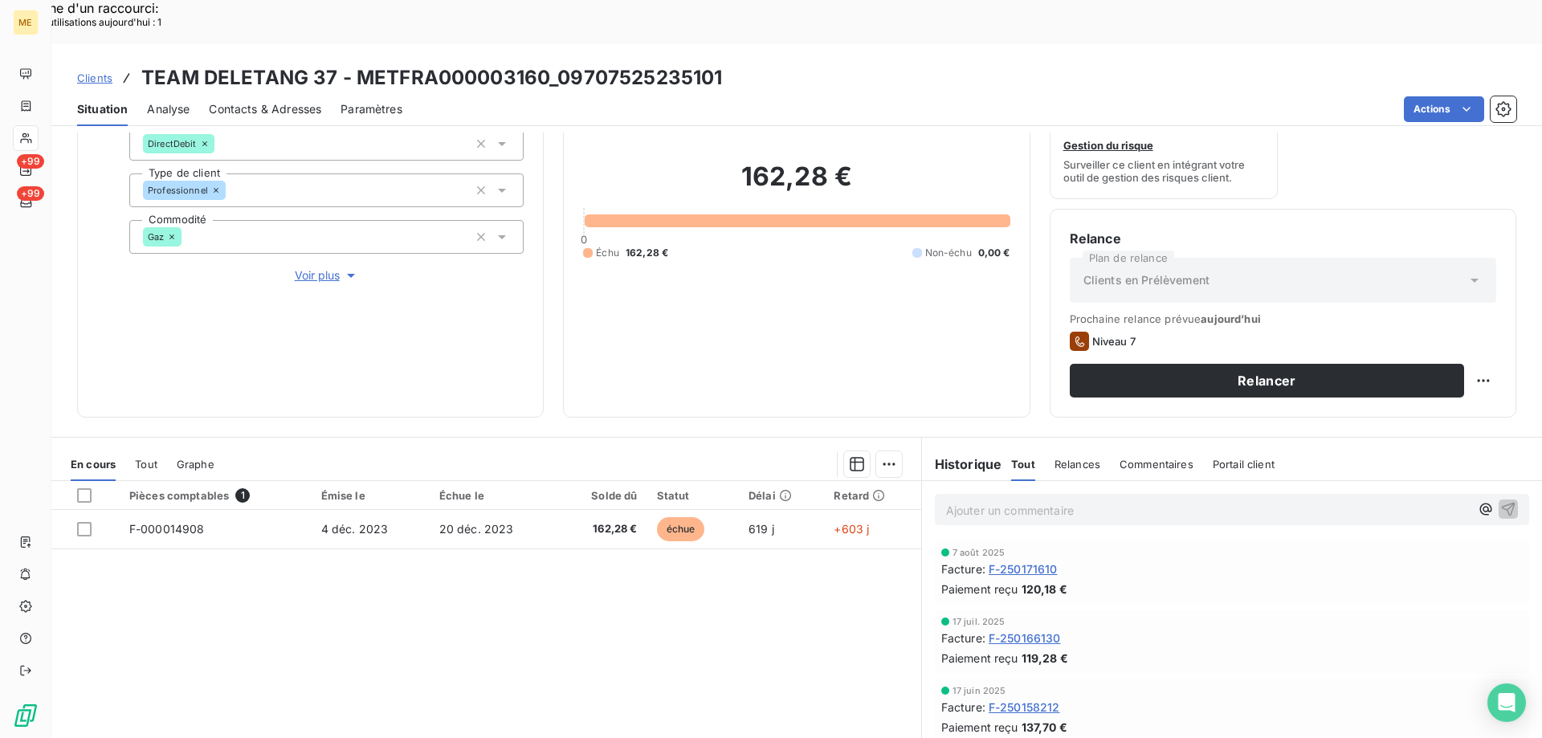
scroll to position [161, 0]
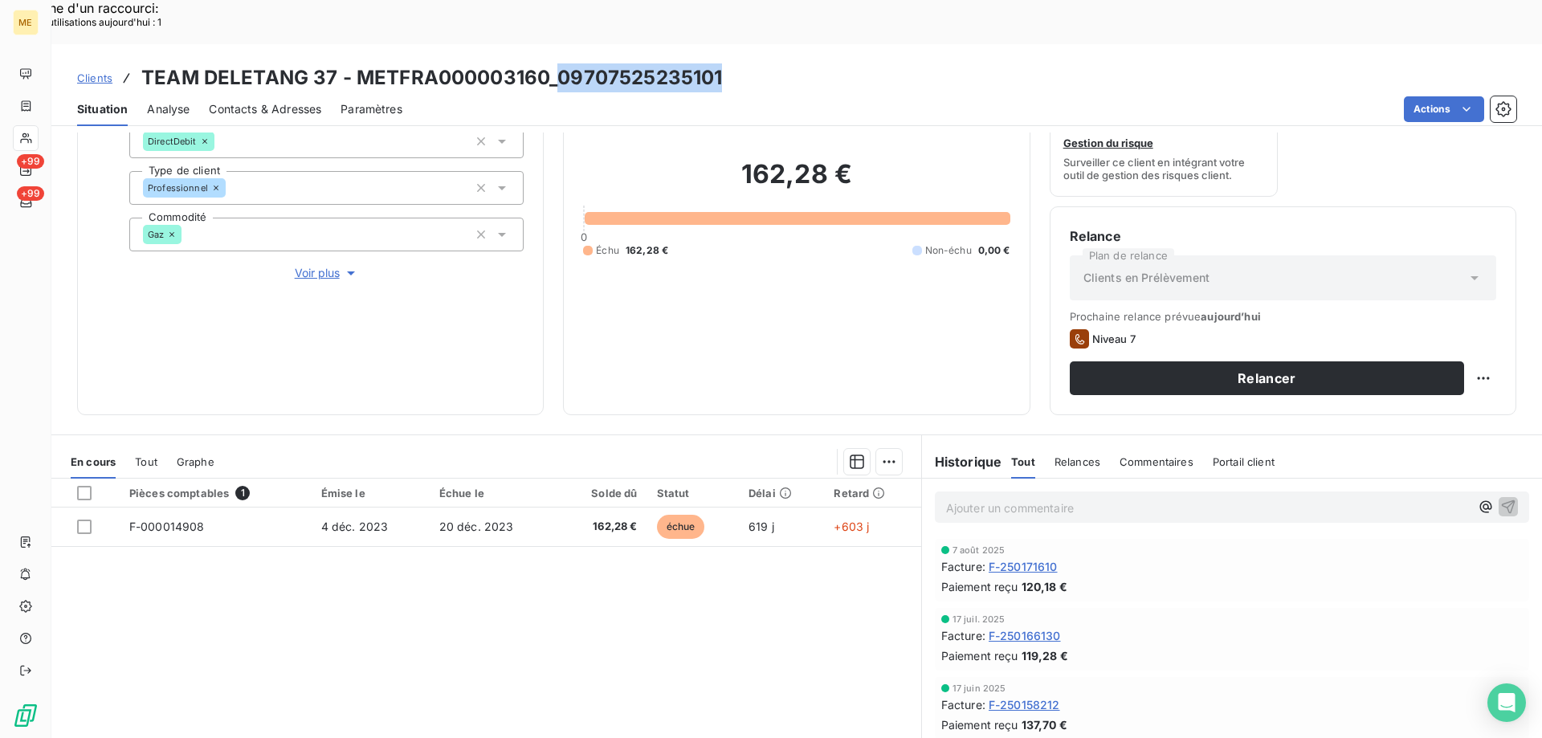
drag, startPoint x: 556, startPoint y: 37, endPoint x: 718, endPoint y: 39, distance: 161.4
click at [718, 63] on h3 "TEAM DELETANG 37 - METFRA000003160_09707525235101" at bounding box center [431, 77] width 581 height 29
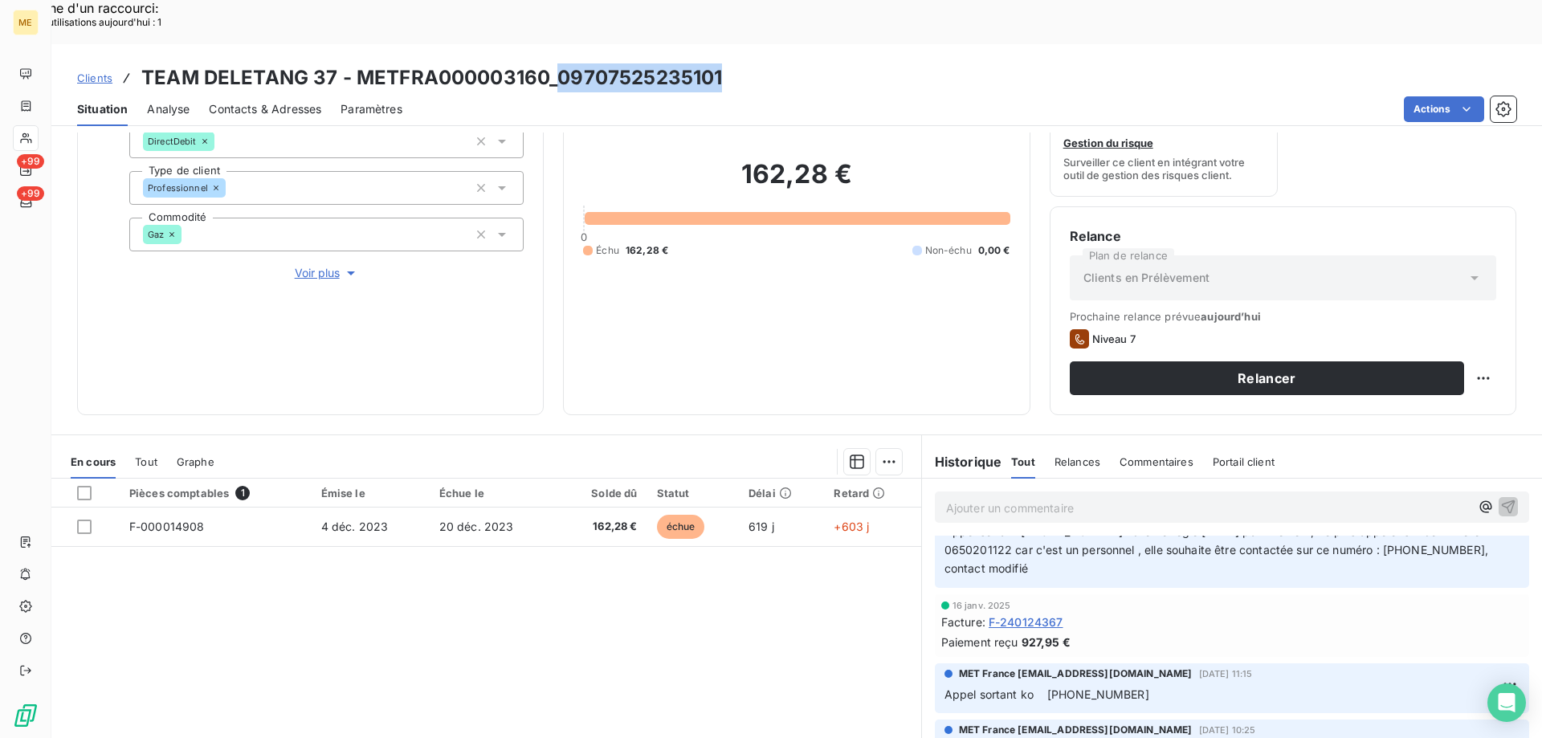
scroll to position [883, 0]
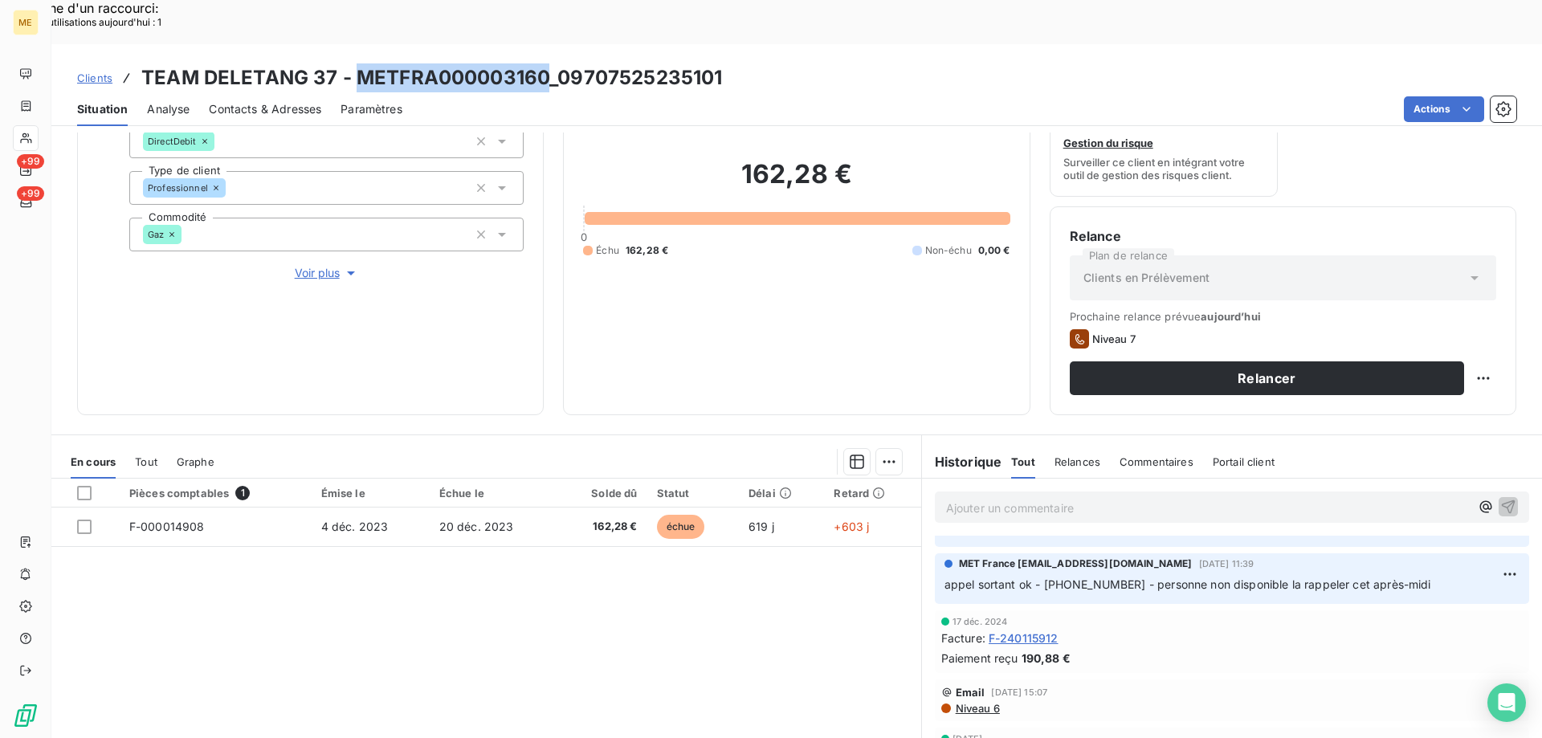
drag, startPoint x: 356, startPoint y: 37, endPoint x: 543, endPoint y: 37, distance: 187.1
click at [543, 63] on h3 "TEAM DELETANG 37 - METFRA000003160_09707525235101" at bounding box center [431, 77] width 581 height 29
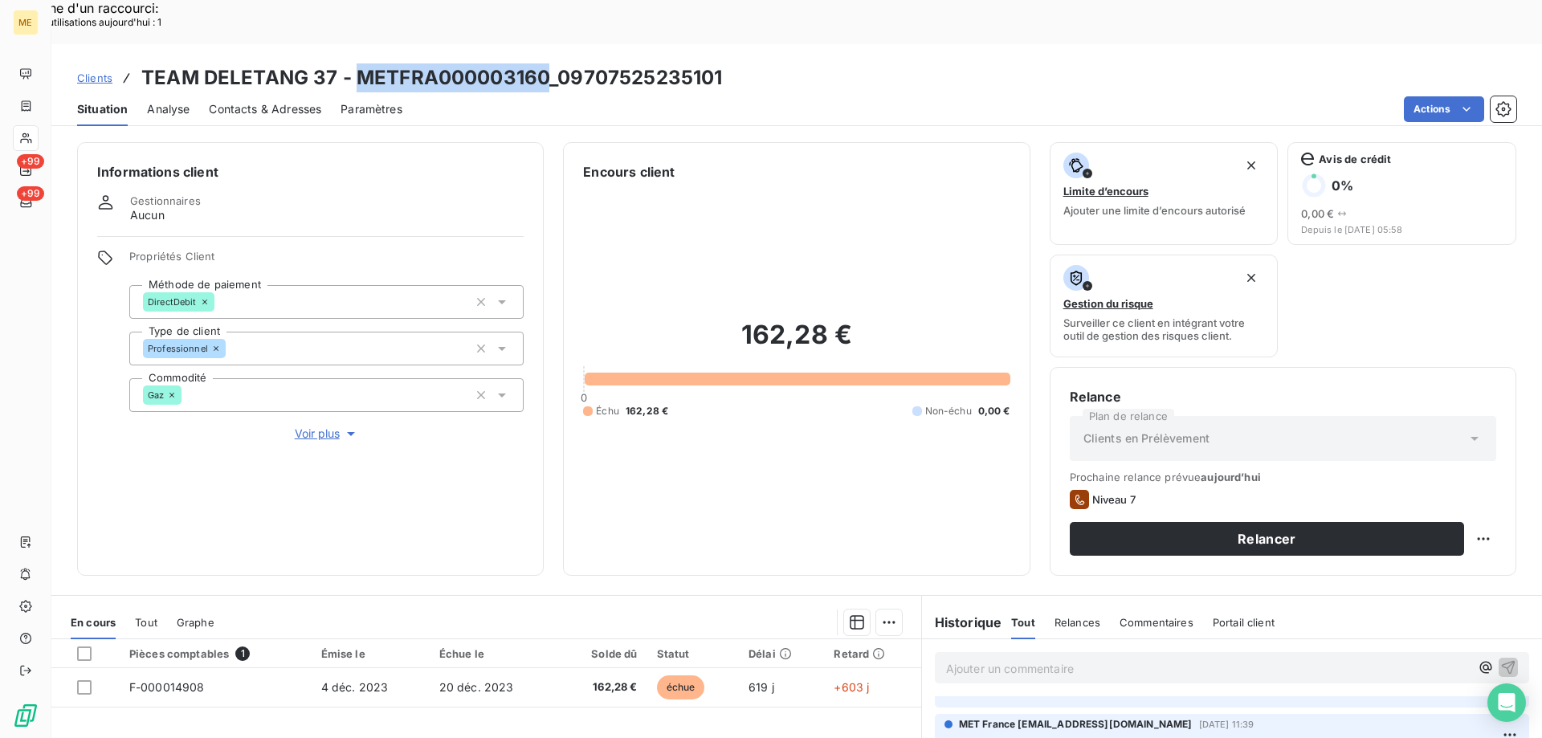
drag, startPoint x: 299, startPoint y: 383, endPoint x: 502, endPoint y: 211, distance: 266.1
click at [299, 426] on span "Voir plus" at bounding box center [327, 434] width 64 height 16
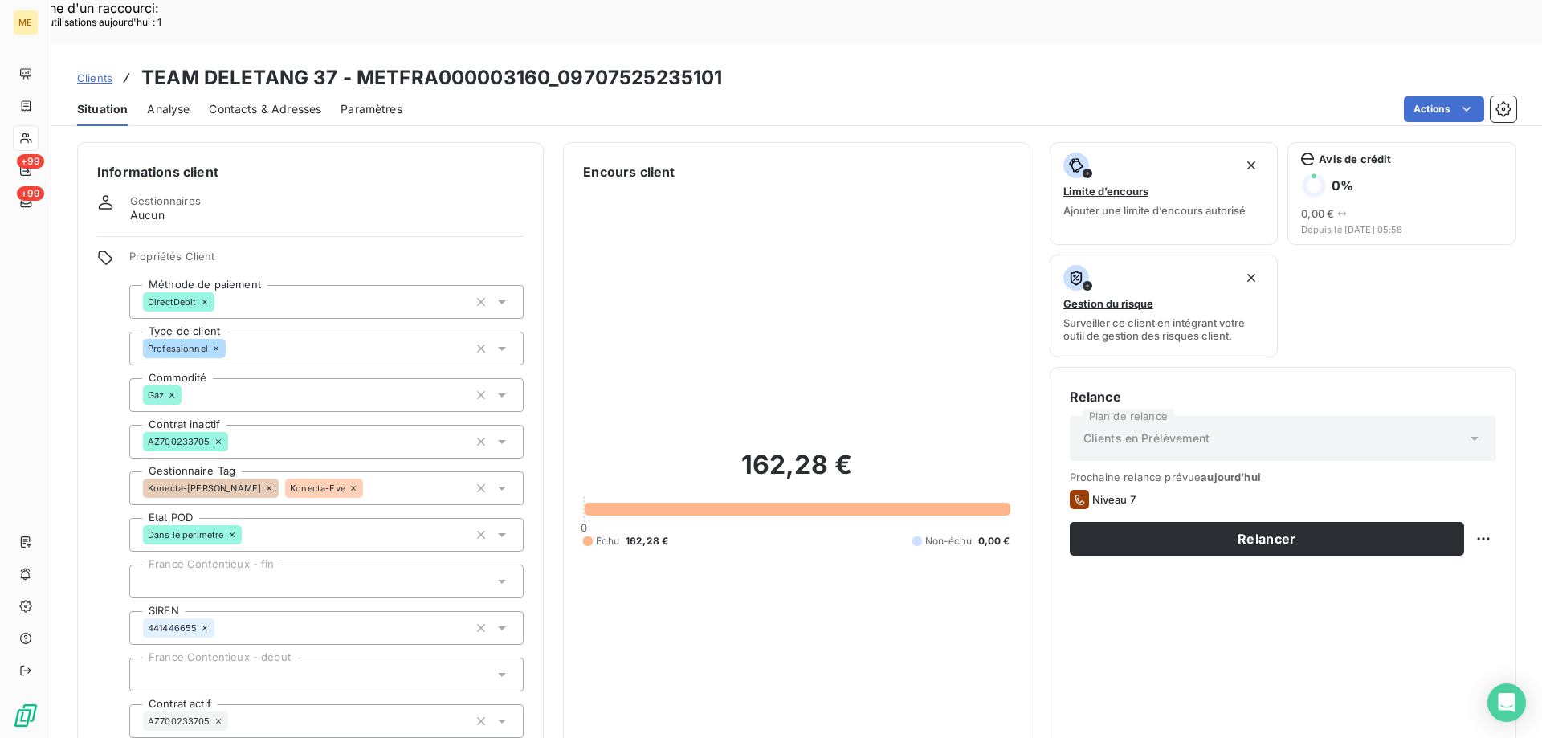
click at [264, 483] on icon at bounding box center [269, 488] width 10 height 10
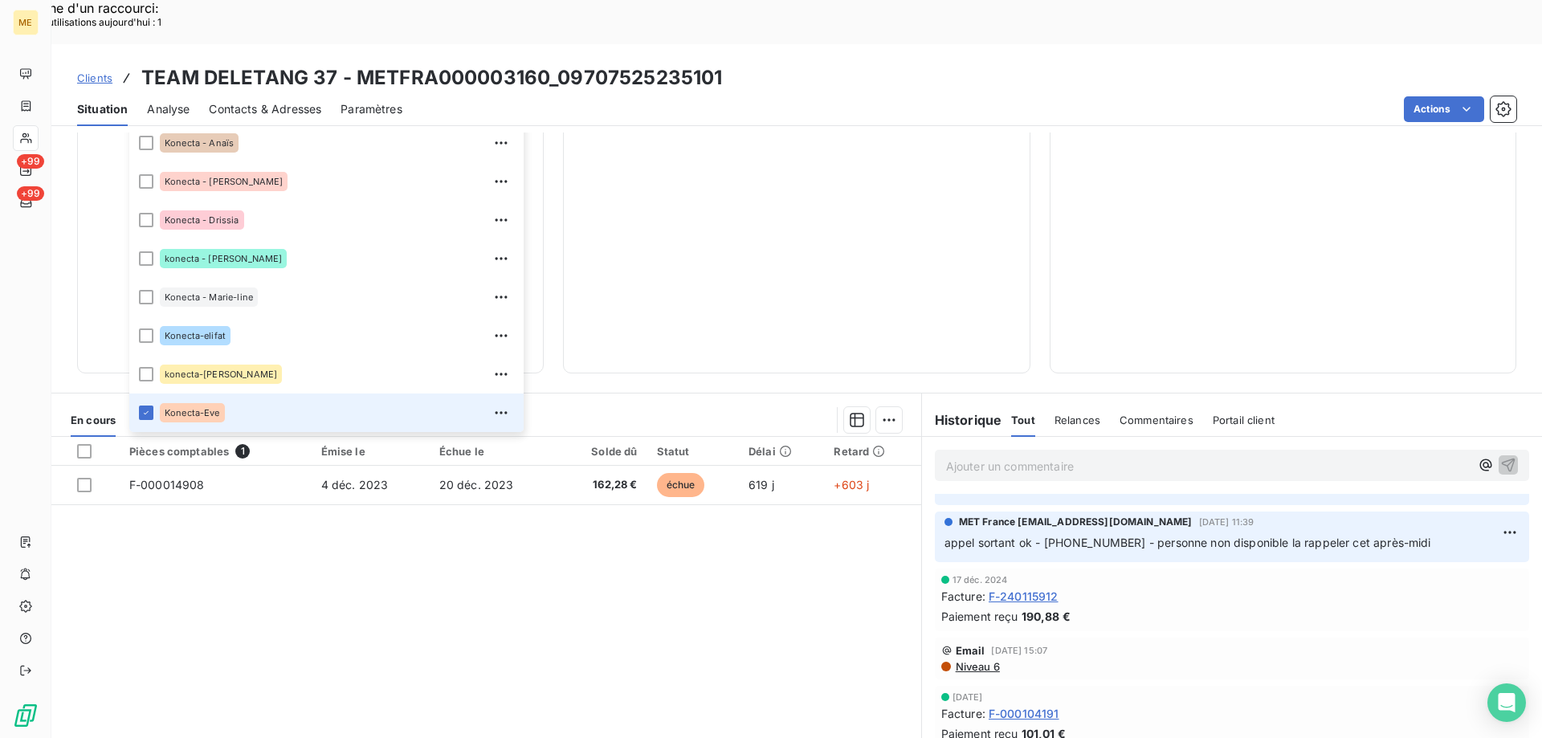
scroll to position [462, 0]
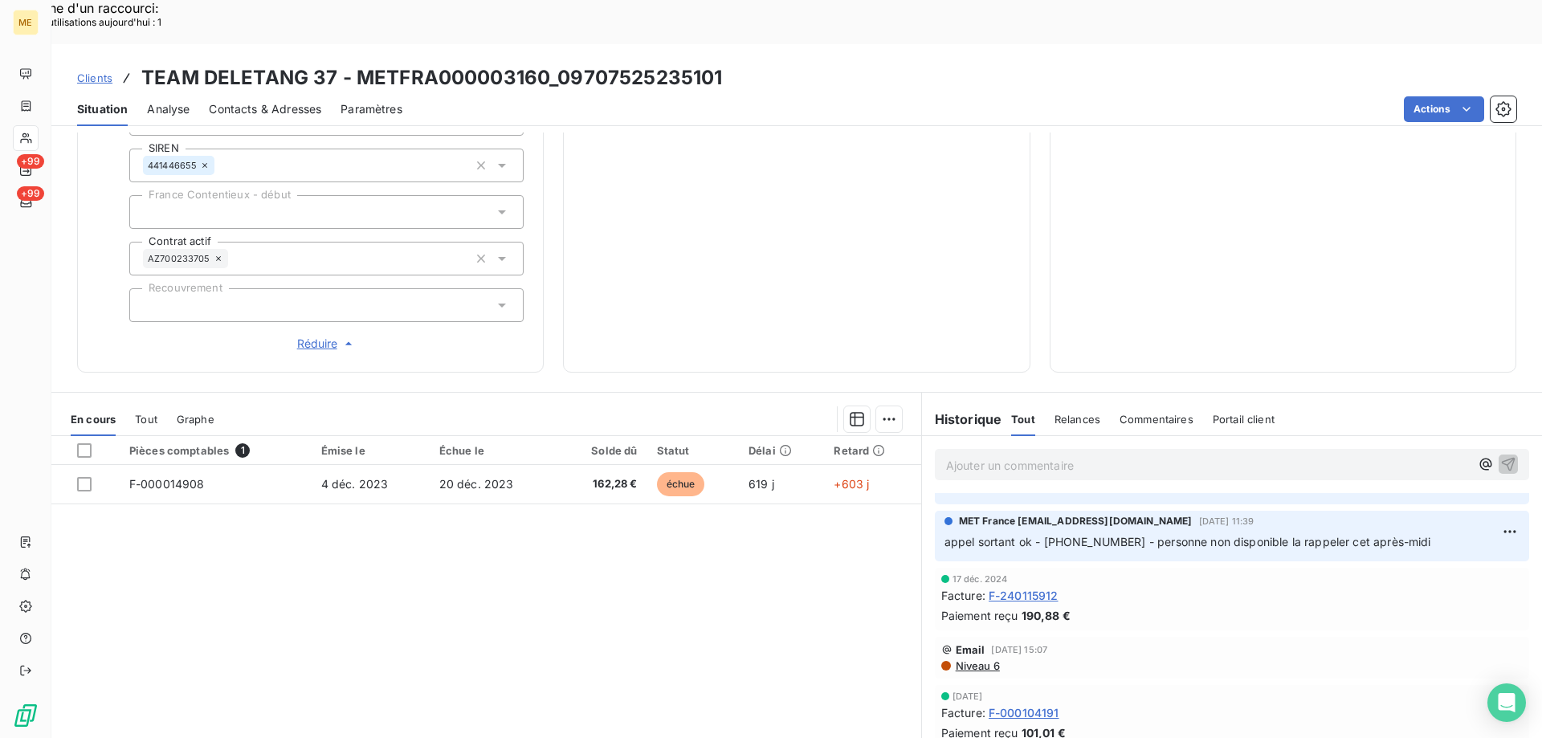
click at [228, 536] on div "Pièces comptables 1 Émise le Échue le Solde dû Statut Délai Retard F-000014908 …" at bounding box center [486, 590] width 870 height 309
click at [145, 413] on span "Tout" at bounding box center [146, 419] width 22 height 13
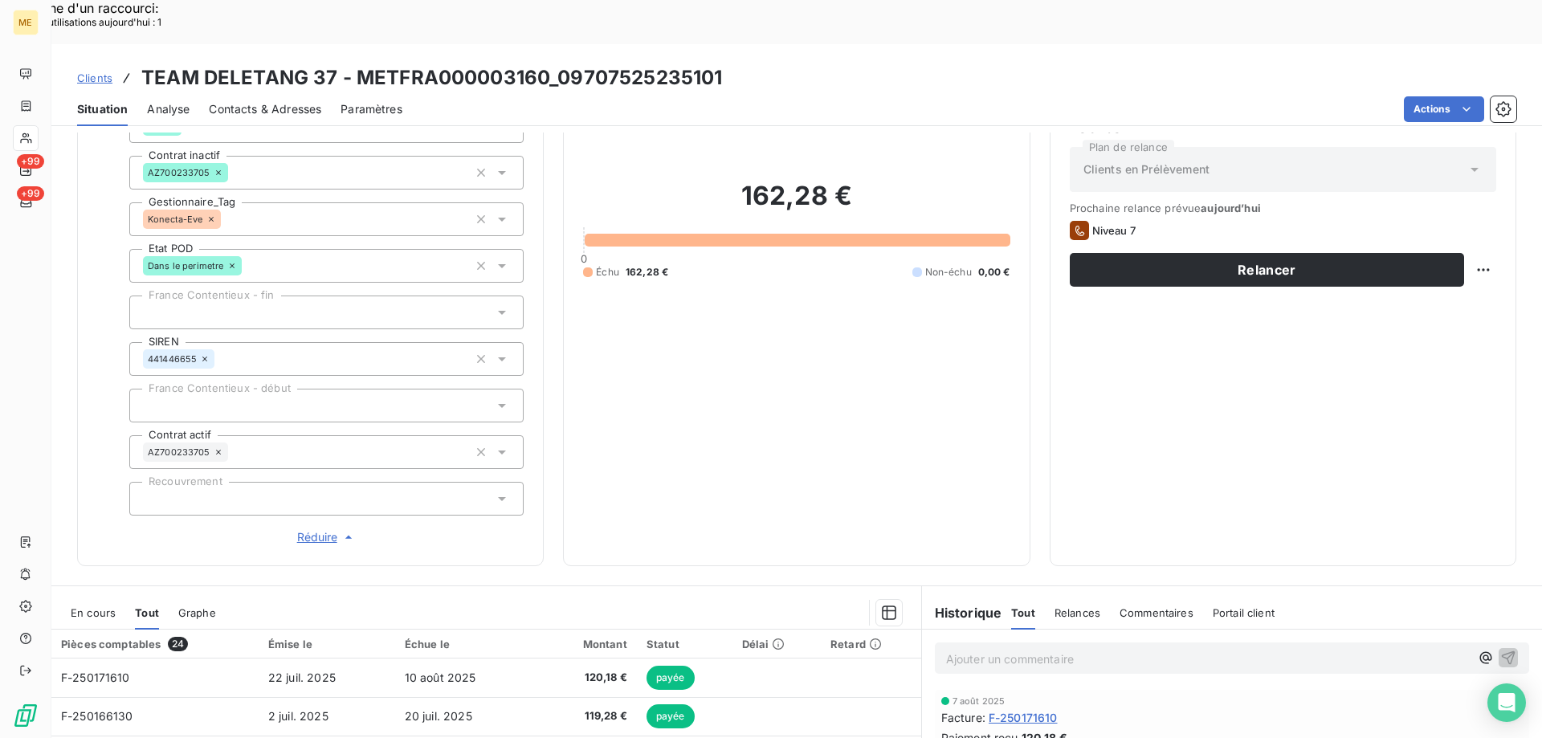
scroll to position [302, 0]
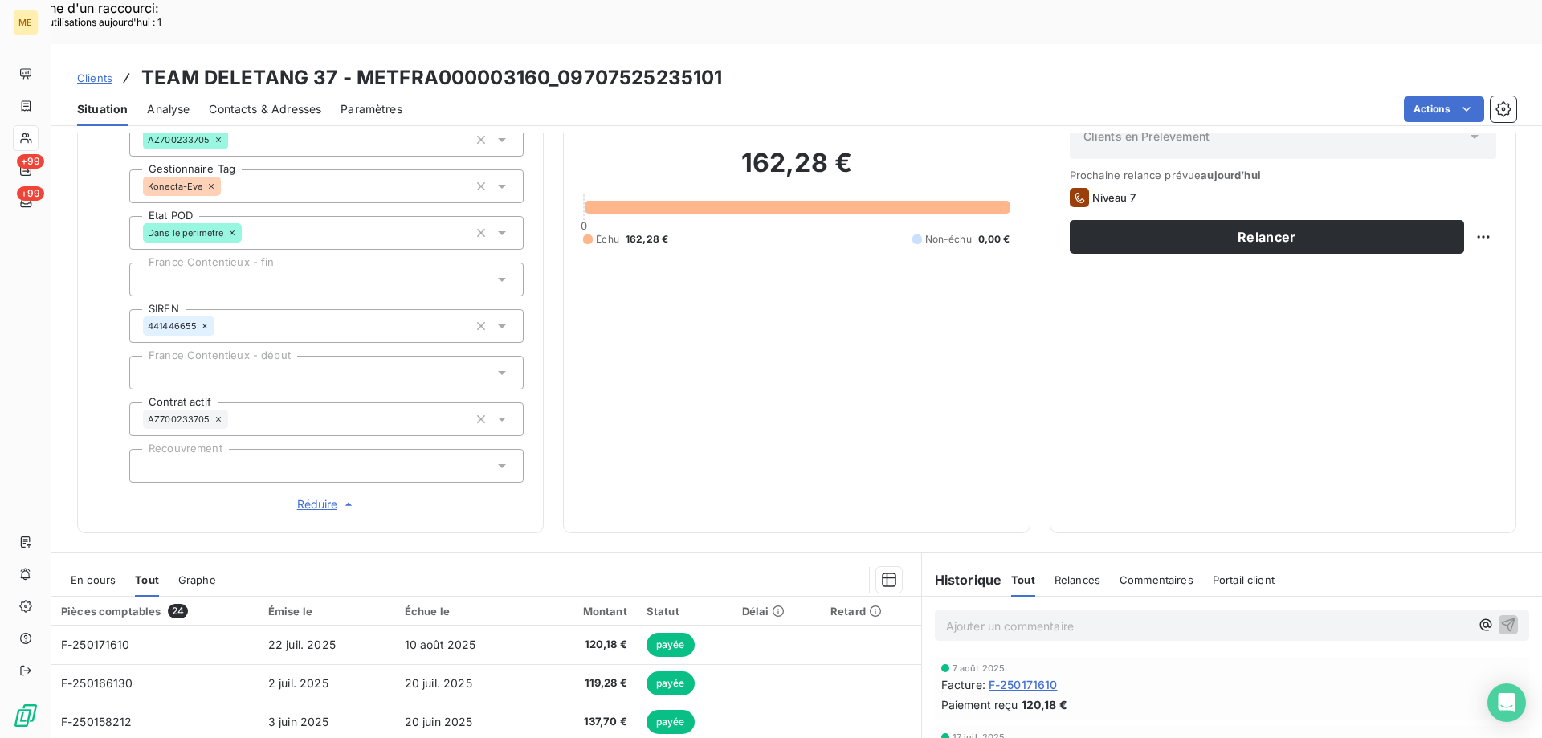
click at [1027, 609] on div "Ajouter un commentaire ﻿" at bounding box center [1232, 624] width 594 height 31
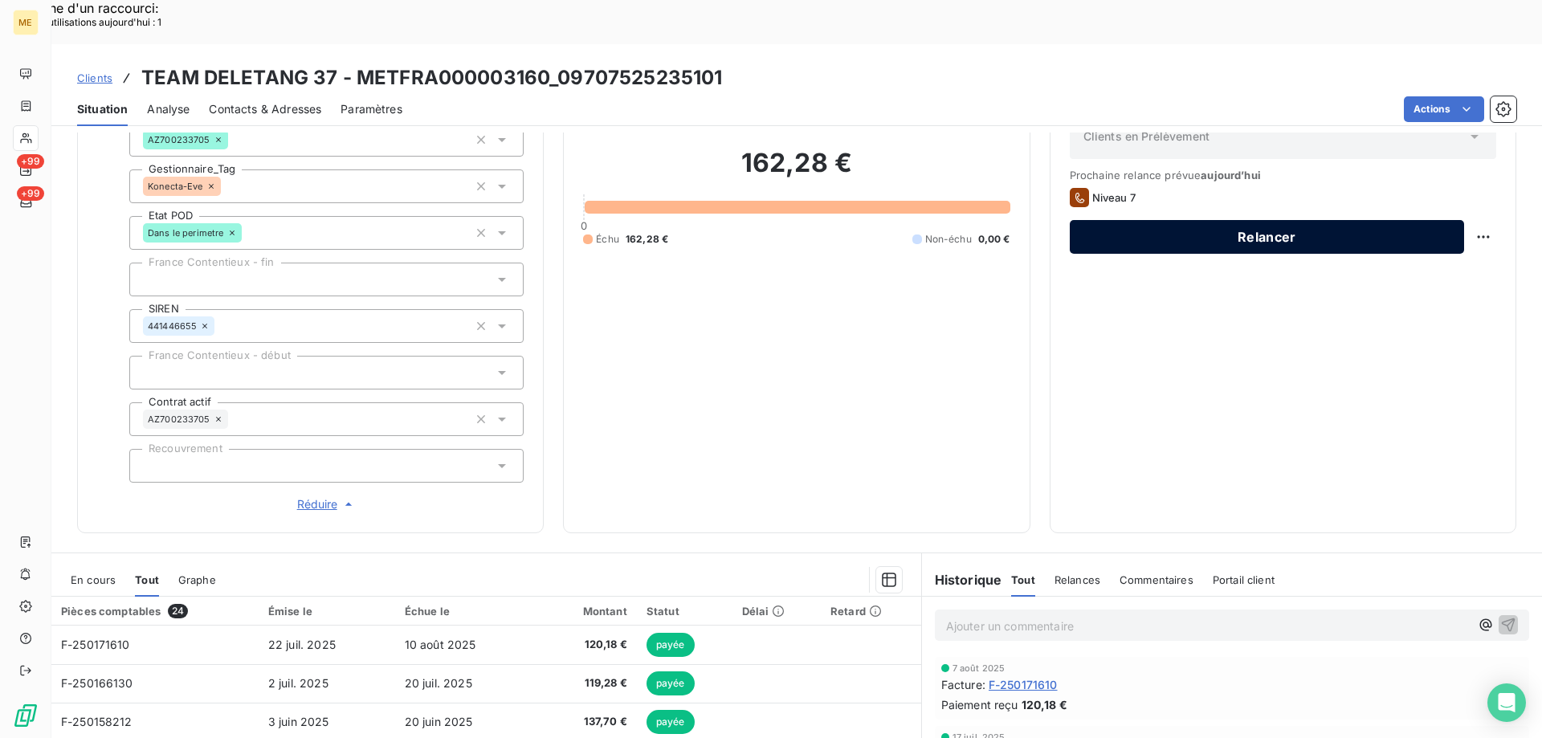
click at [1171, 220] on button "Relancer" at bounding box center [1267, 237] width 394 height 34
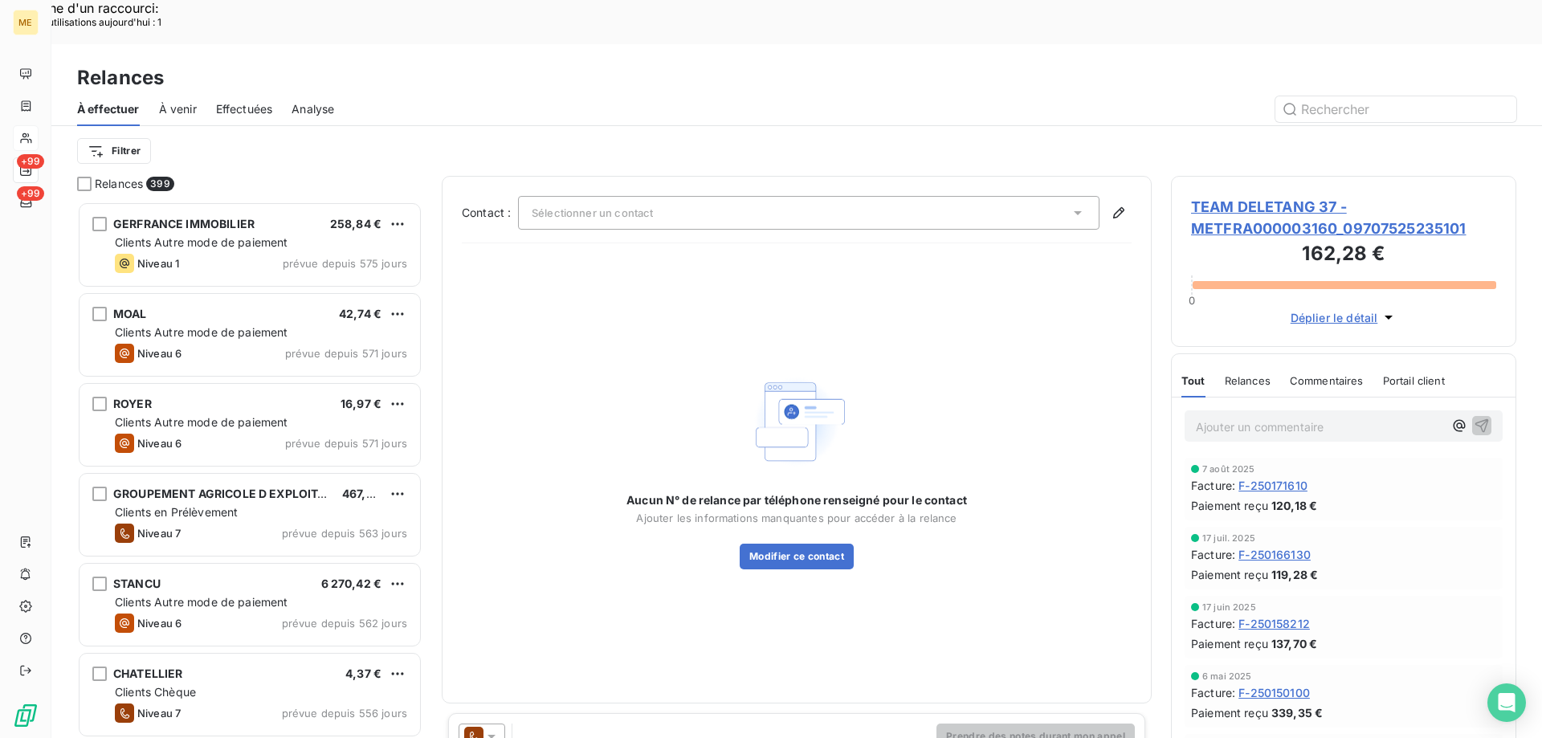
scroll to position [568, 333]
click at [813, 544] on button "Modifier ce contact" at bounding box center [797, 557] width 114 height 26
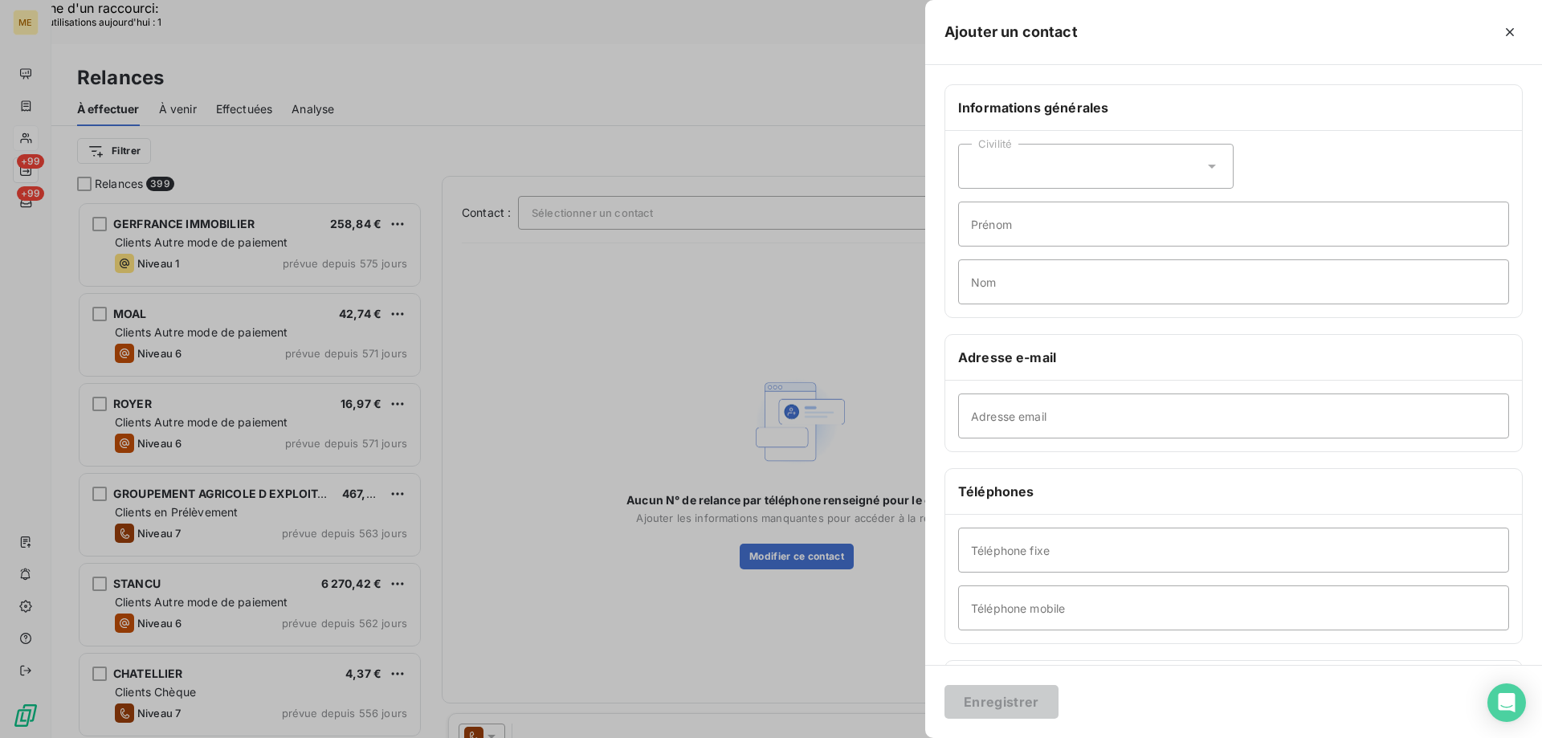
click at [594, 151] on div at bounding box center [771, 369] width 1542 height 738
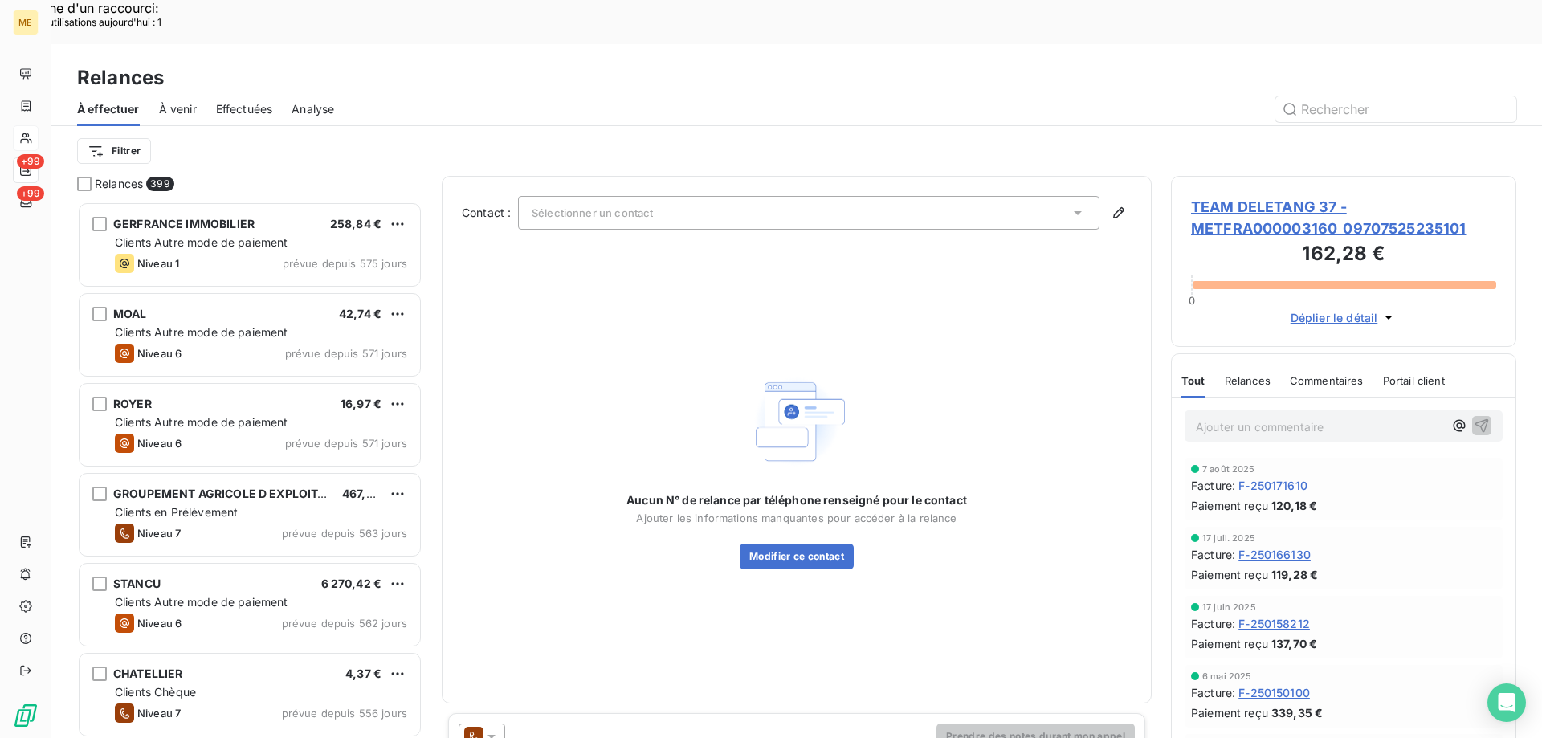
click at [589, 206] on span "Sélectionner un contact" at bounding box center [592, 212] width 121 height 13
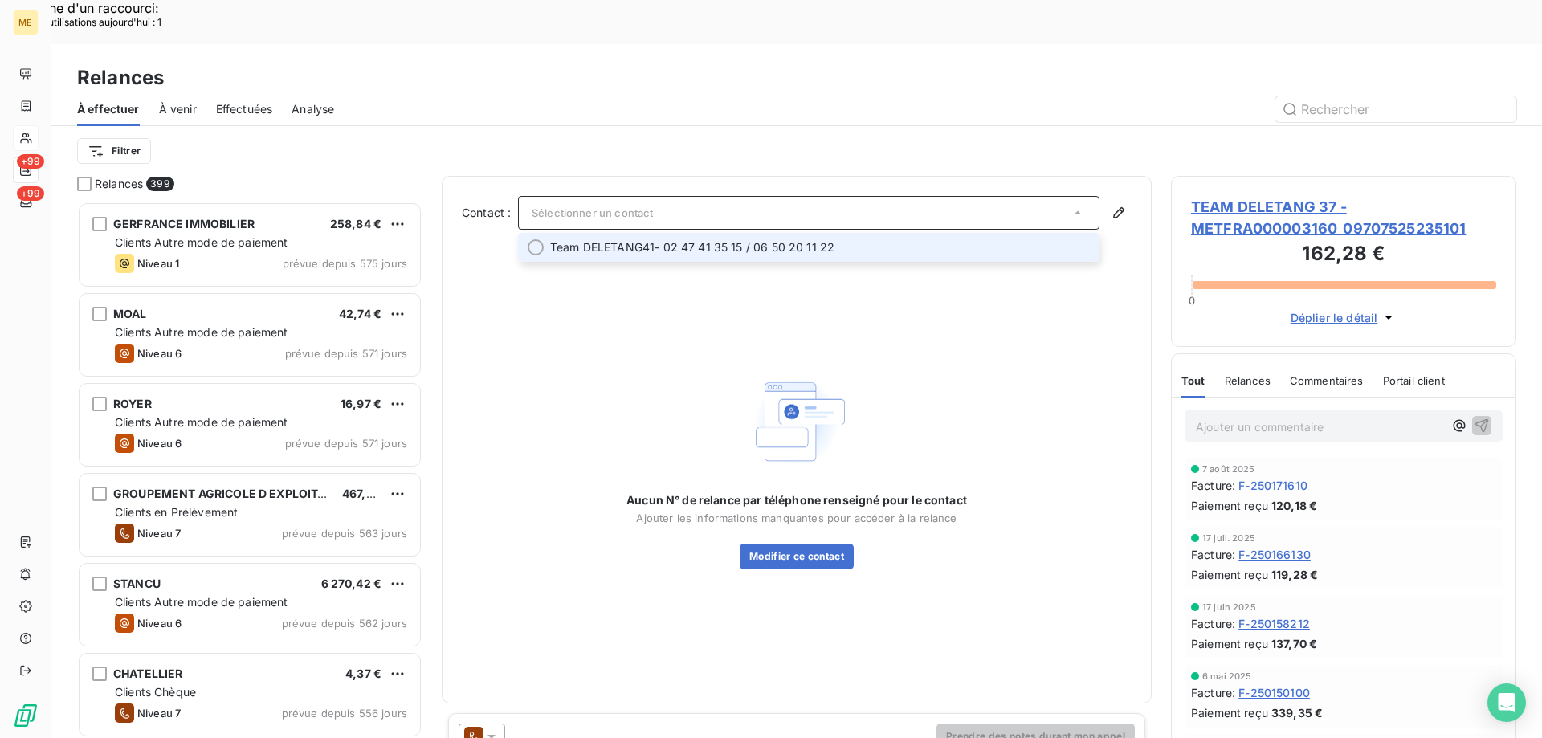
click at [593, 239] on span "Team DELETANG41" at bounding box center [602, 247] width 104 height 16
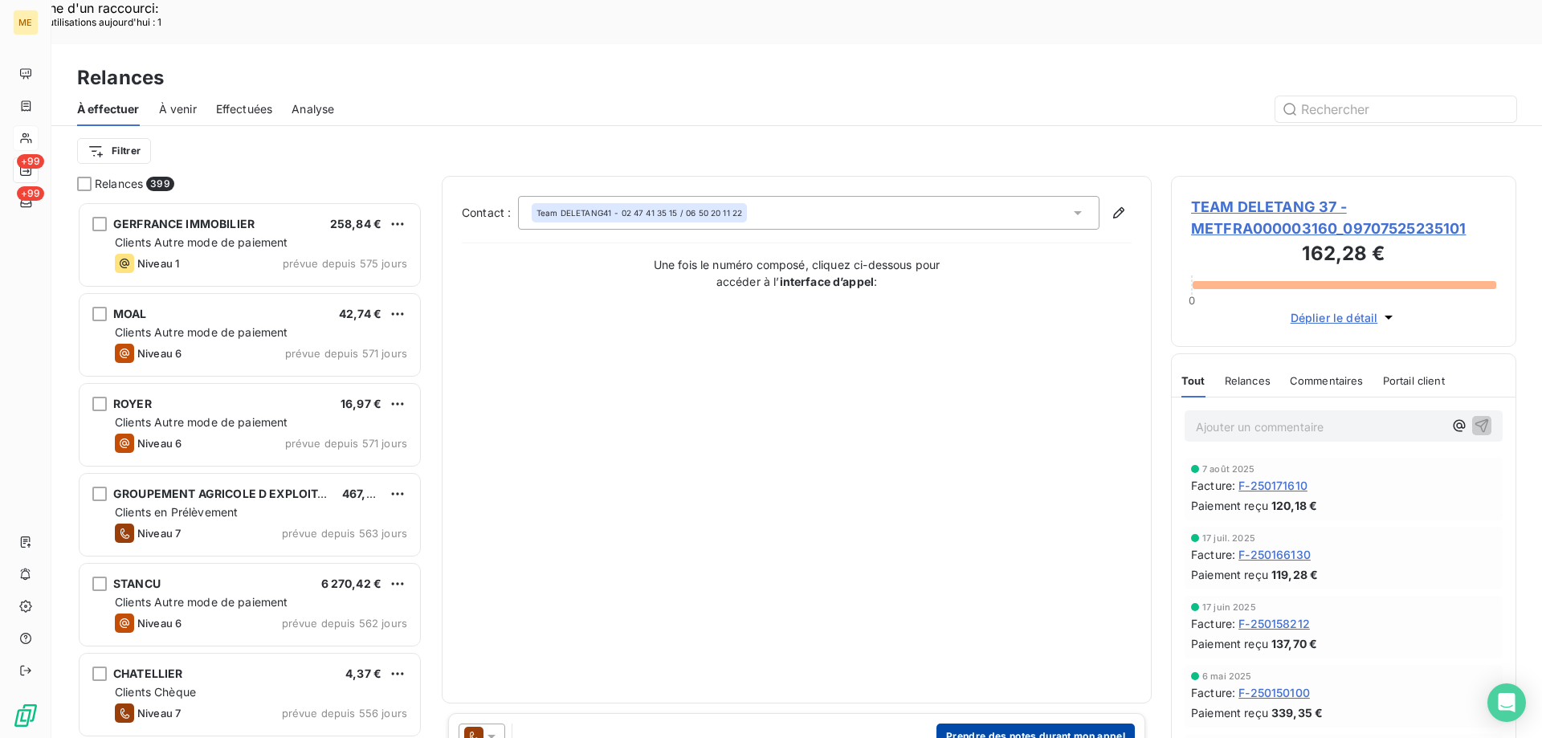
click at [1027, 723] on button "Prendre des notes durant mon appel" at bounding box center [1035, 736] width 198 height 26
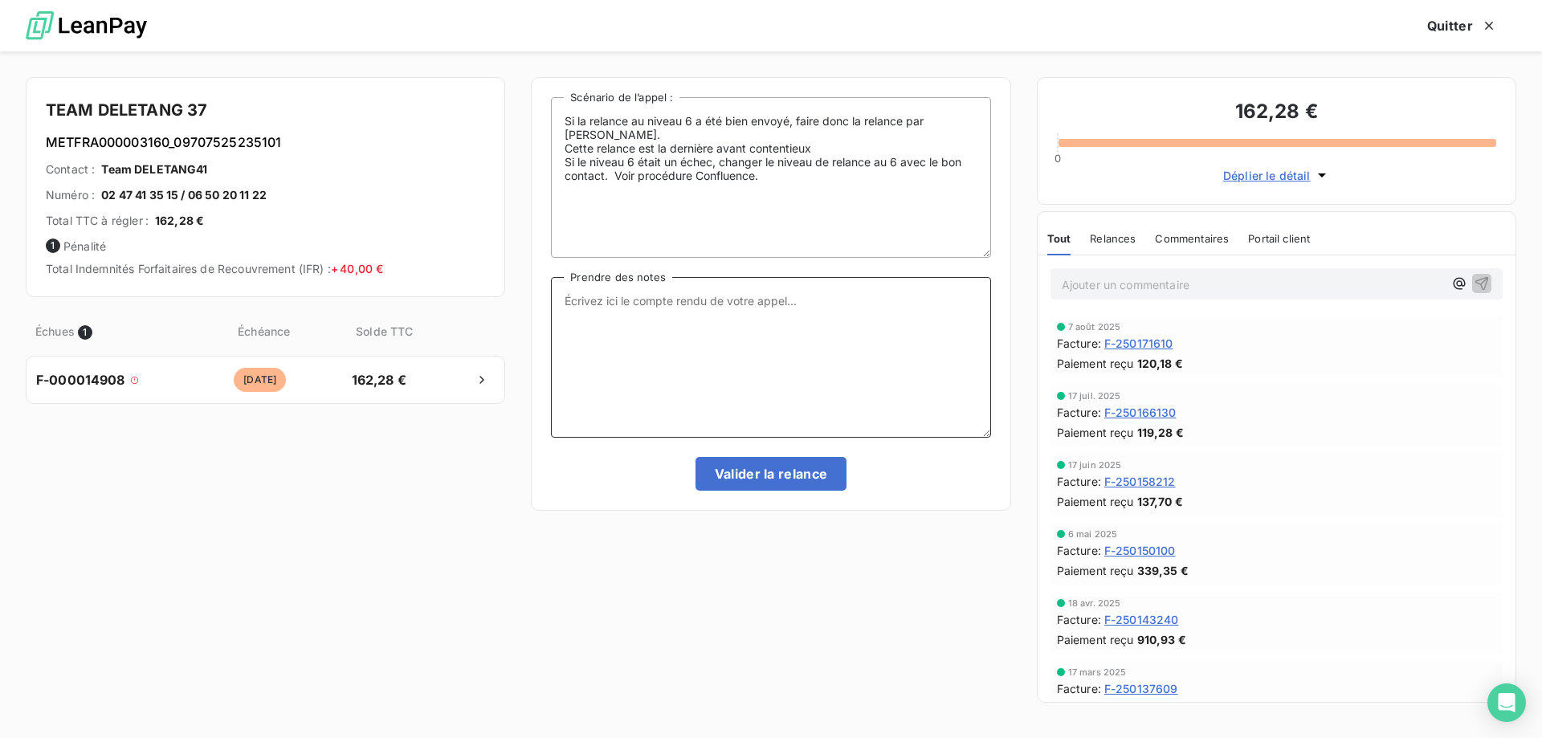
click at [660, 282] on textarea "Prendre des notes" at bounding box center [770, 357] width 439 height 161
paste textarea "[PERSON_NAME] Interlocuteur: Origine du contact: [PERSON_NAME]: Résumé du conta…"
click at [645, 305] on textarea "[PERSON_NAME] Interlocuteur: Origine du contact: [PERSON_NAME]: Résumé du conta…" at bounding box center [770, 357] width 439 height 161
click at [660, 311] on textarea "[PERSON_NAME] - [DATE] 10h42 Interlocuteur: Origine du contact: [PERSON_NAME]: …" at bounding box center [770, 357] width 439 height 161
click at [677, 318] on textarea "[PERSON_NAME] - [DATE] 10h42 Interlocuteur: secreataire Origine du contact: [PE…" at bounding box center [770, 357] width 439 height 161
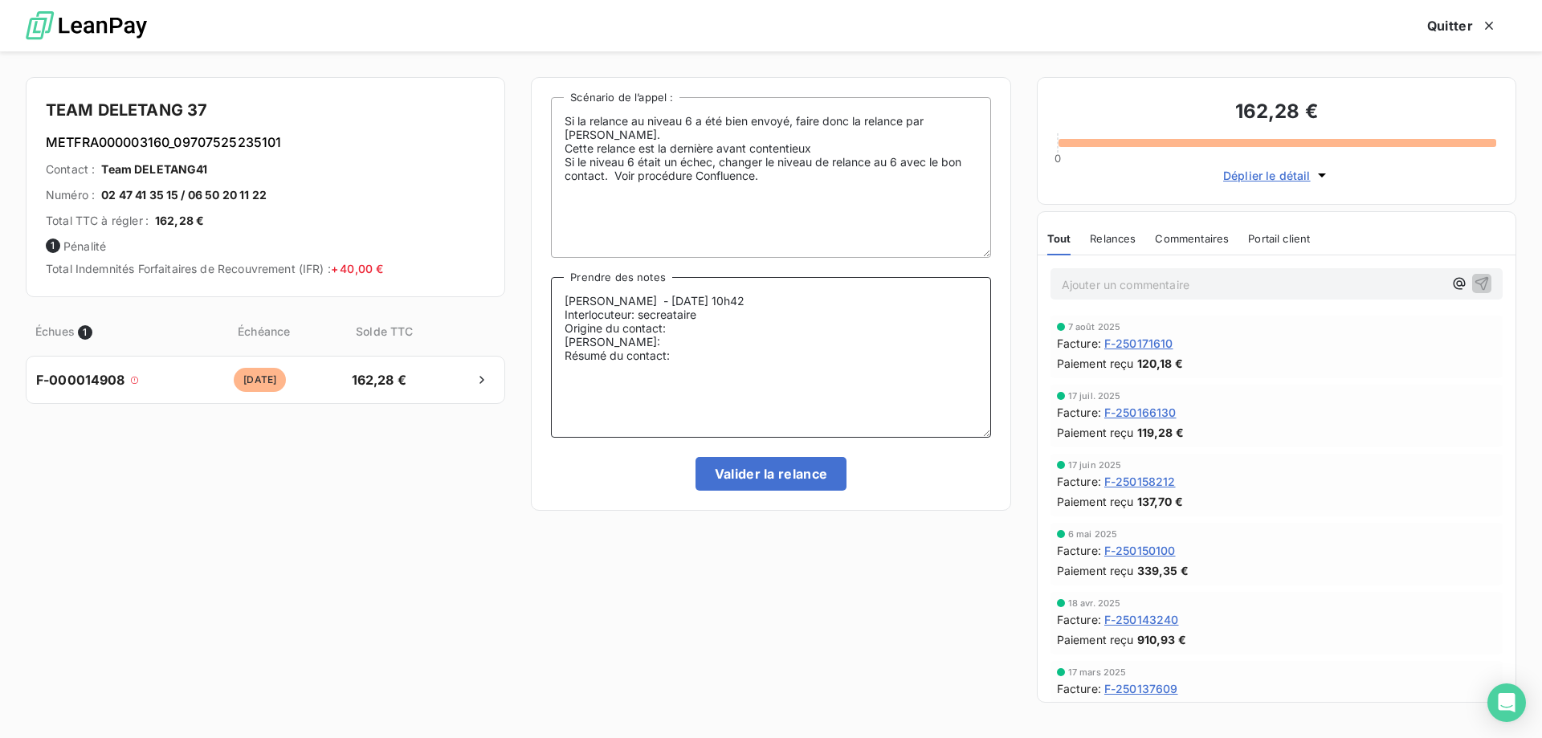
click at [669, 312] on textarea "[PERSON_NAME] - [DATE] 10h42 Interlocuteur: secreataire Origine du contact: [PE…" at bounding box center [770, 357] width 439 height 161
click at [717, 315] on textarea "[PERSON_NAME] - [DATE] 10h42 Interlocuteur: secrétaire Origine du contact: [PER…" at bounding box center [770, 357] width 439 height 161
paste textarea "0247413515"
paste textarea "[DOMAIN_NAME][EMAIL_ADDRESS][DOMAIN_NAME]"
click at [723, 339] on textarea "[PERSON_NAME] - [DATE] 10h42 Interlocuteur: secrétaire 0247413515 [DOMAIN_NAME]…" at bounding box center [770, 357] width 439 height 161
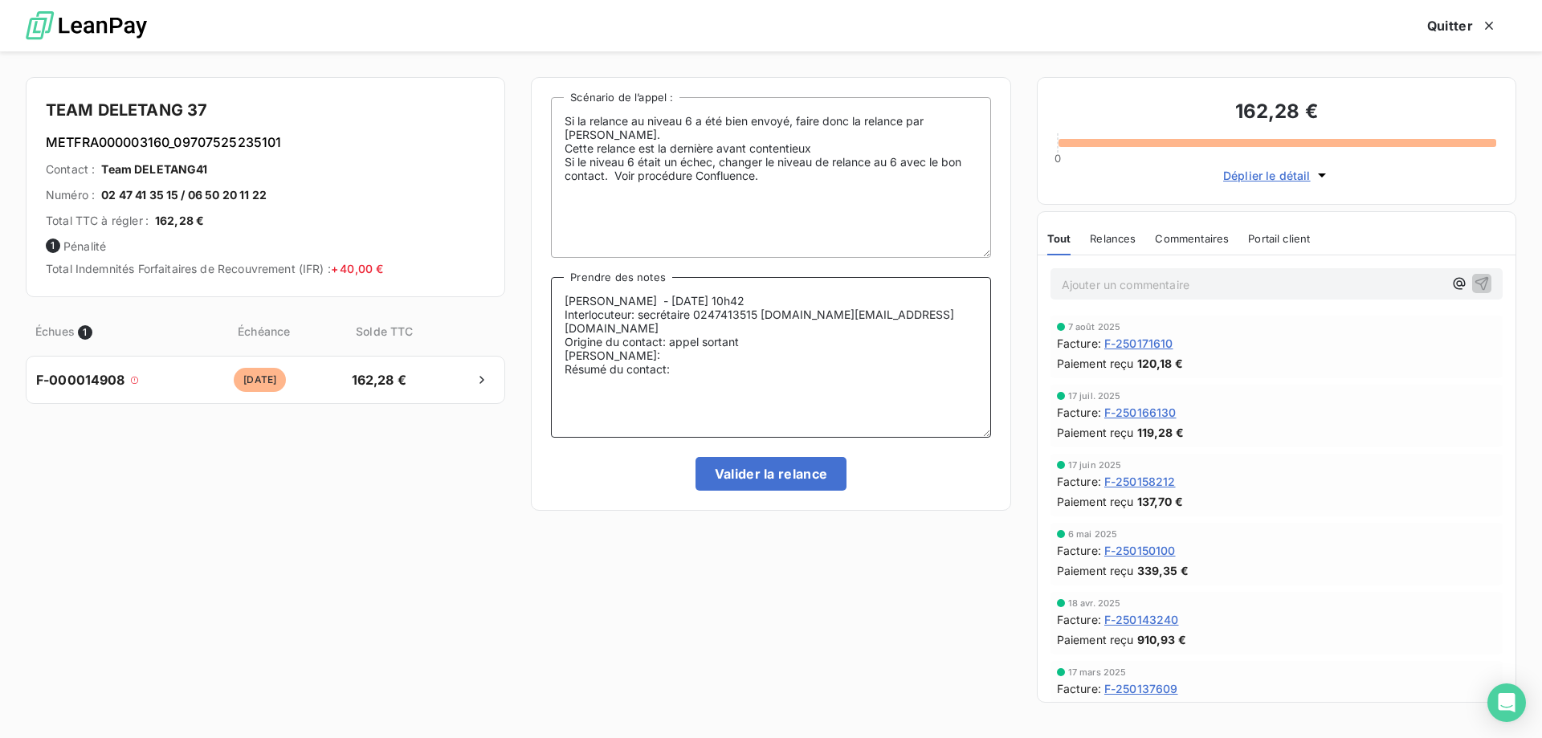
click at [678, 359] on textarea "[PERSON_NAME] - [DATE] 10h42 Interlocuteur: secrétaire 0247413515 [DOMAIN_NAME]…" at bounding box center [770, 357] width 439 height 161
click at [706, 374] on textarea "[PERSON_NAME] - [DATE] 10h42 Interlocuteur: secrétaire 0247413515 [DOMAIN_NAME]…" at bounding box center [770, 357] width 439 height 161
click at [793, 381] on textarea "[PERSON_NAME] - [DATE] 10h42 Interlocuteur: secrétaire 0247413515 [DOMAIN_NAME]…" at bounding box center [770, 357] width 439 height 161
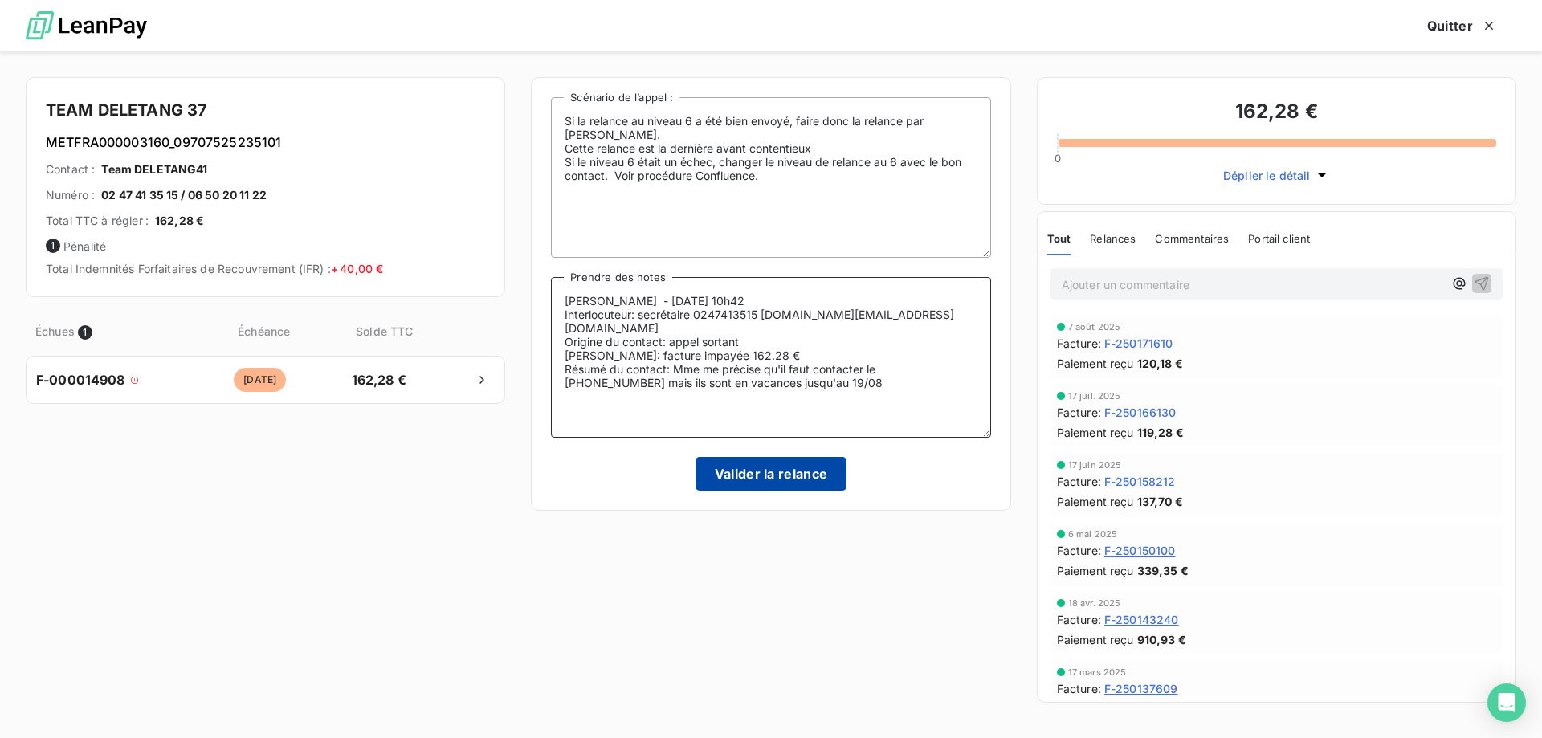
type textarea "[PERSON_NAME] - [DATE] 10h42 Interlocuteur: secrétaire 0247413515 [DOMAIN_NAME]…"
click at [781, 478] on button "Valider la relance" at bounding box center [771, 474] width 152 height 34
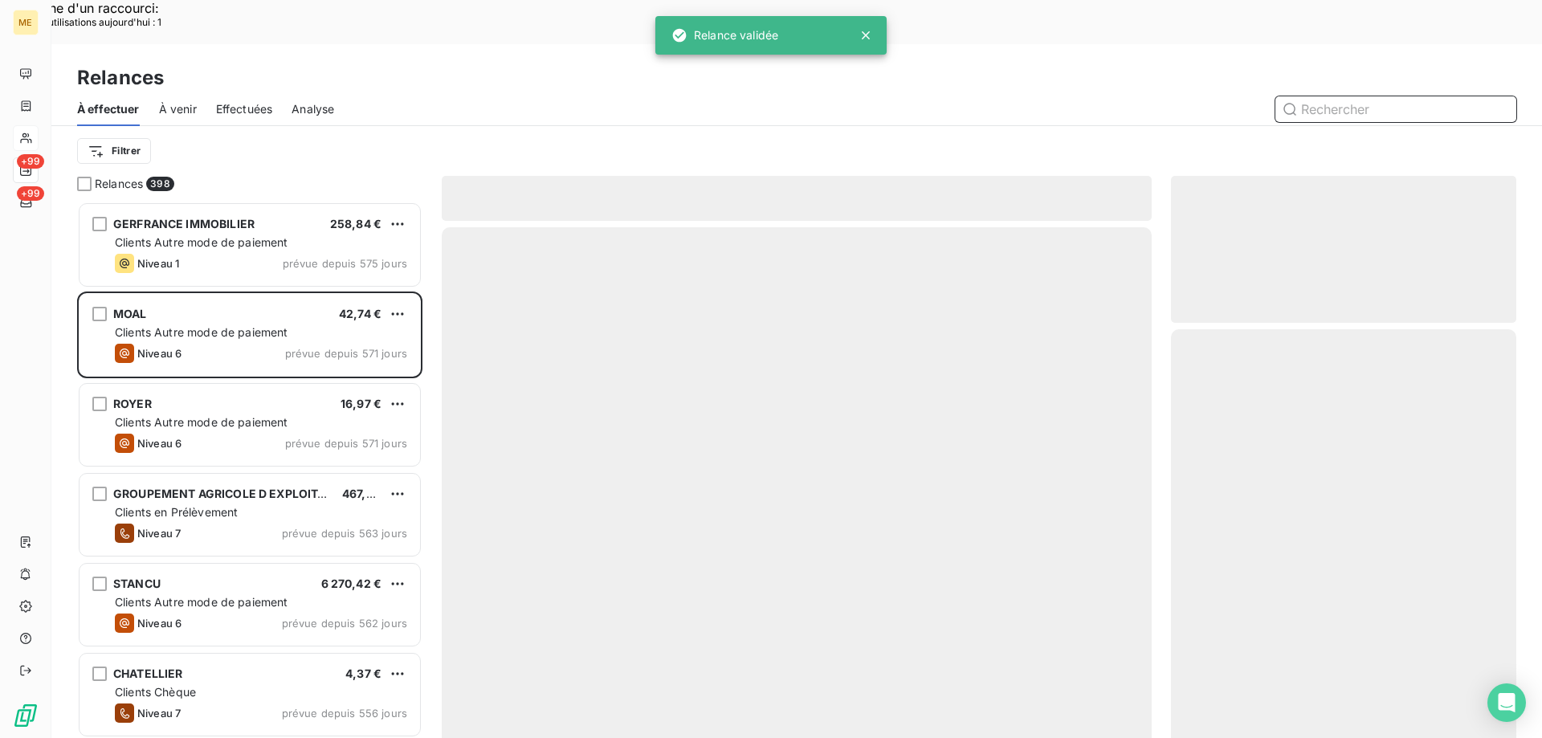
click at [263, 92] on div "Effectuées" at bounding box center [244, 109] width 57 height 34
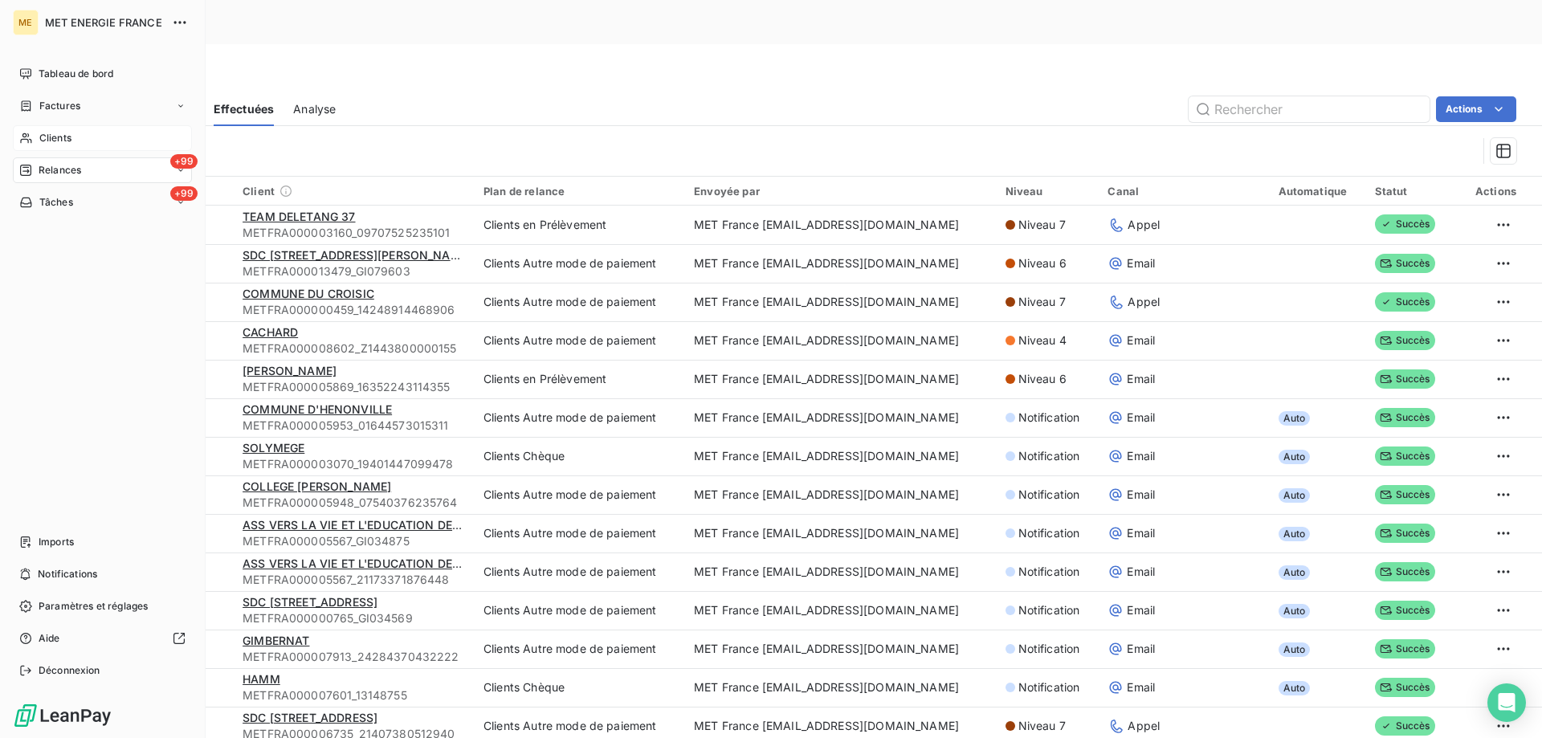
click at [52, 173] on span "Relances" at bounding box center [60, 170] width 43 height 14
click at [54, 164] on span "Relances" at bounding box center [60, 170] width 43 height 14
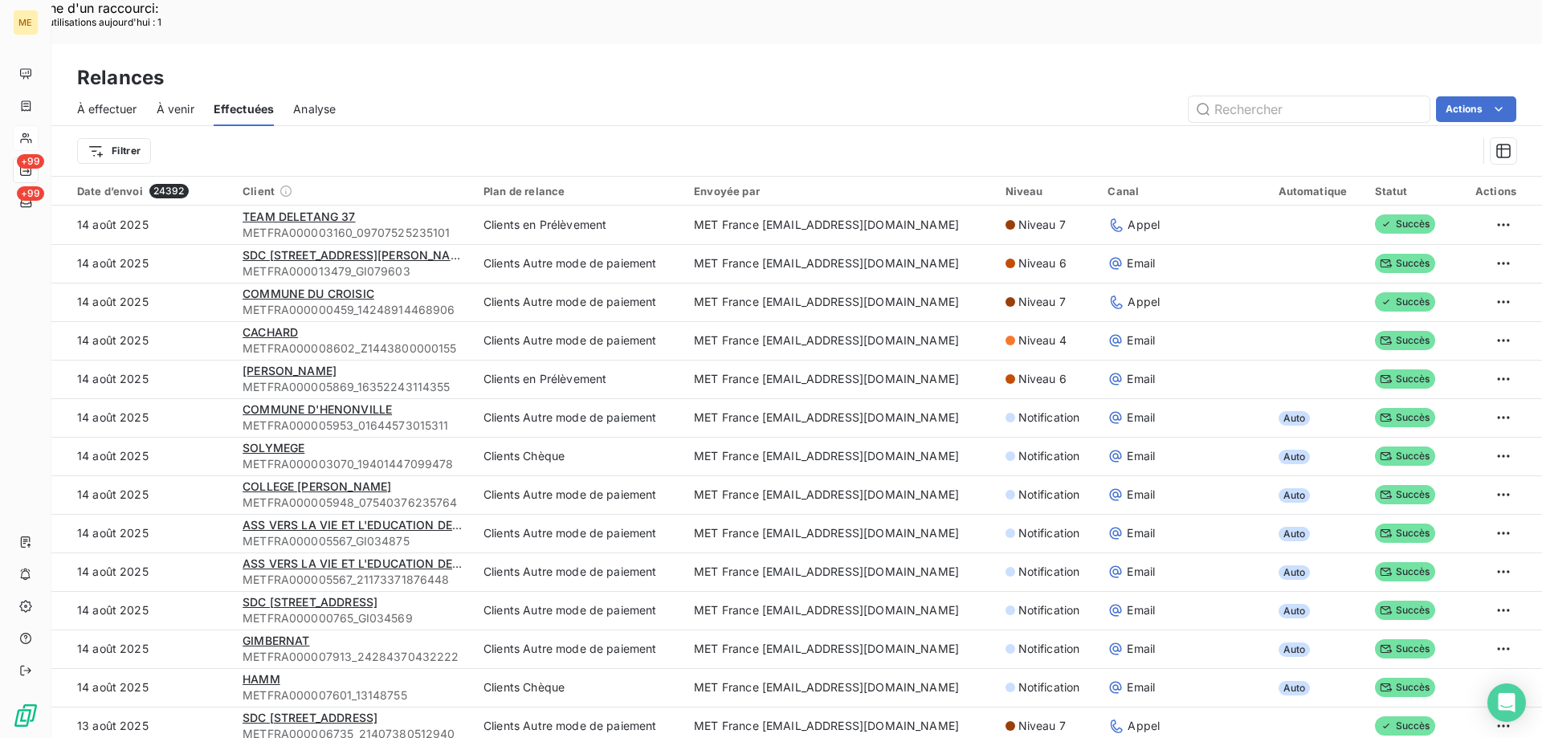
click at [473, 126] on div "Filtrer" at bounding box center [796, 151] width 1439 height 50
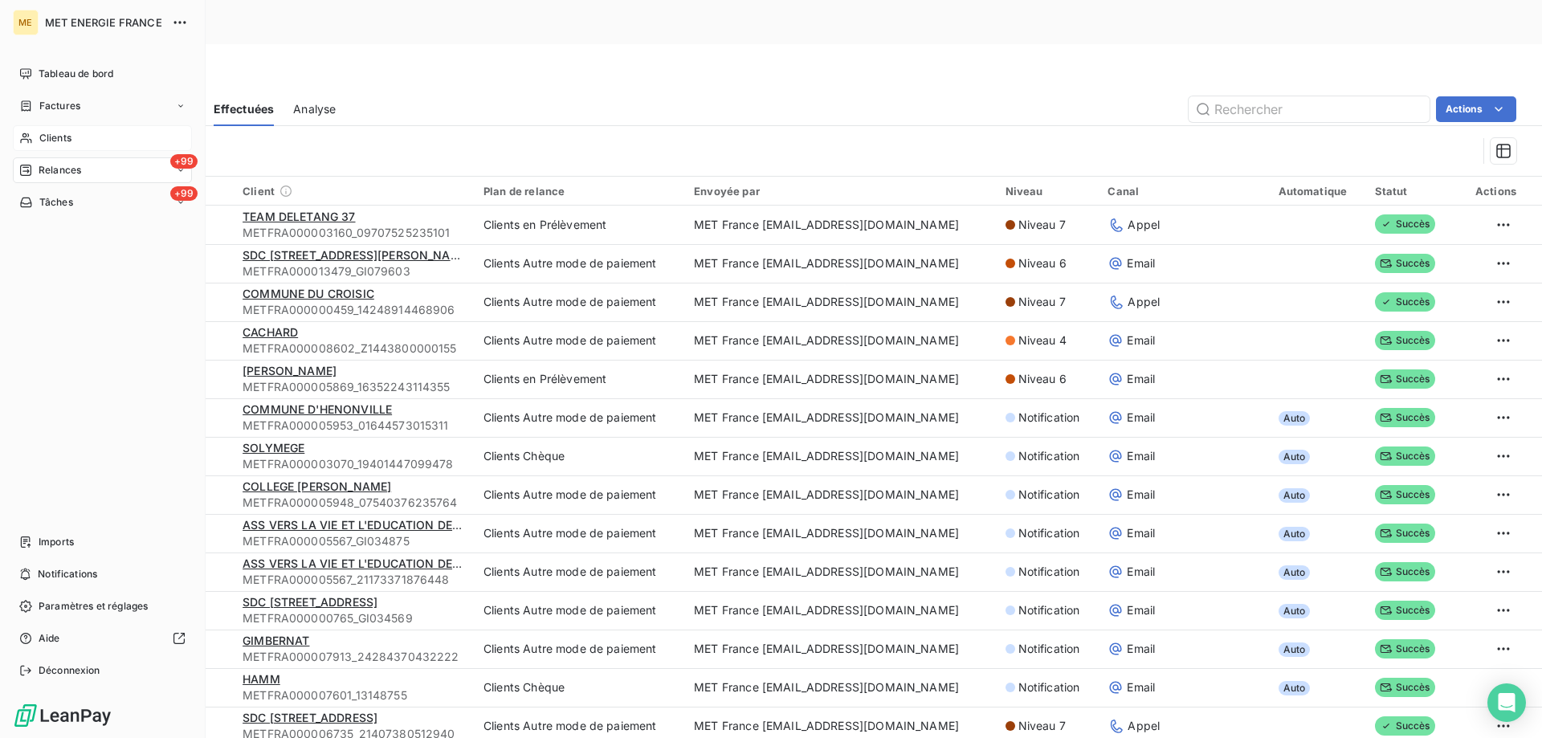
click at [71, 163] on span "Relances" at bounding box center [60, 170] width 43 height 14
click at [71, 170] on span "Relances" at bounding box center [60, 170] width 43 height 14
click at [76, 204] on span "À effectuer" at bounding box center [65, 202] width 52 height 14
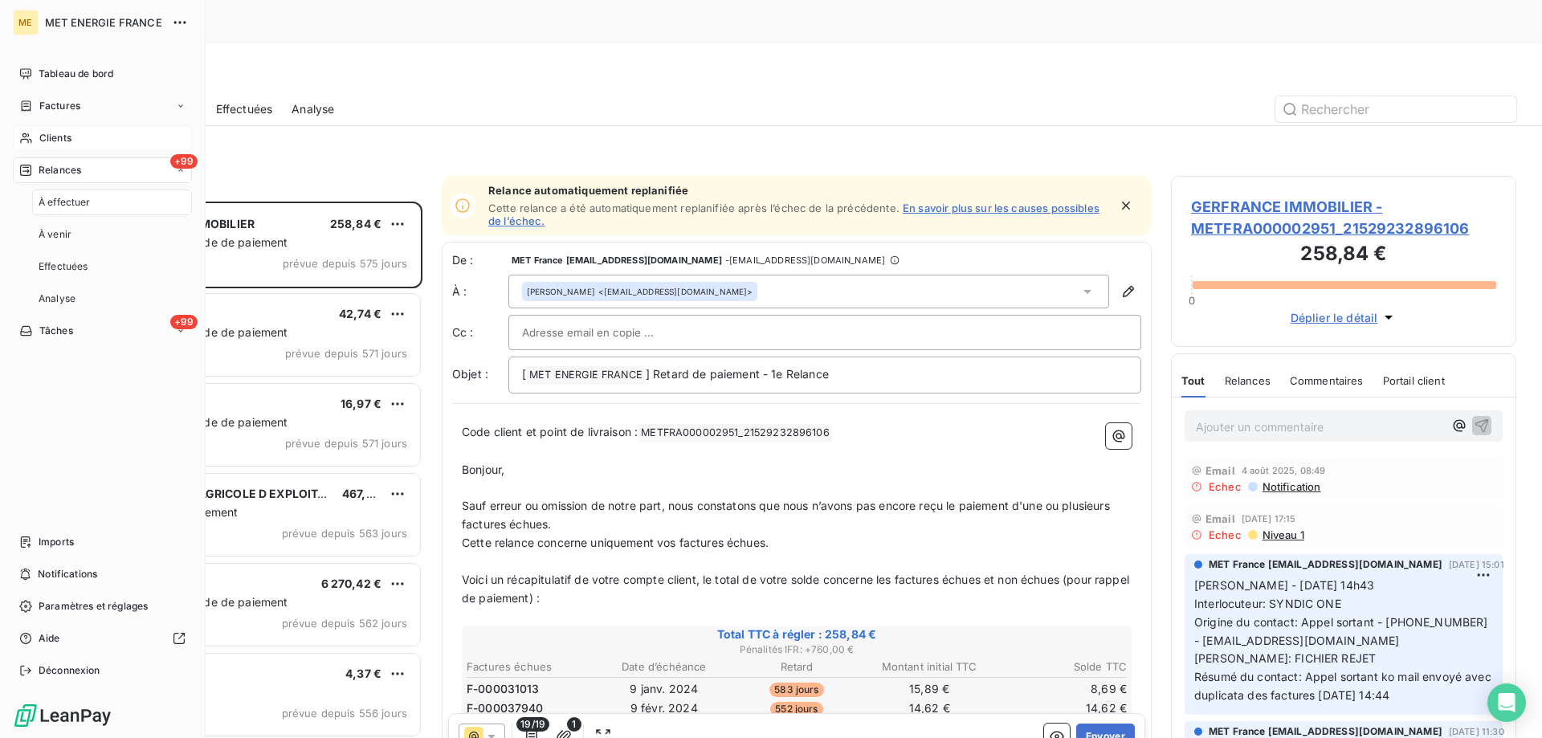
scroll to position [568, 333]
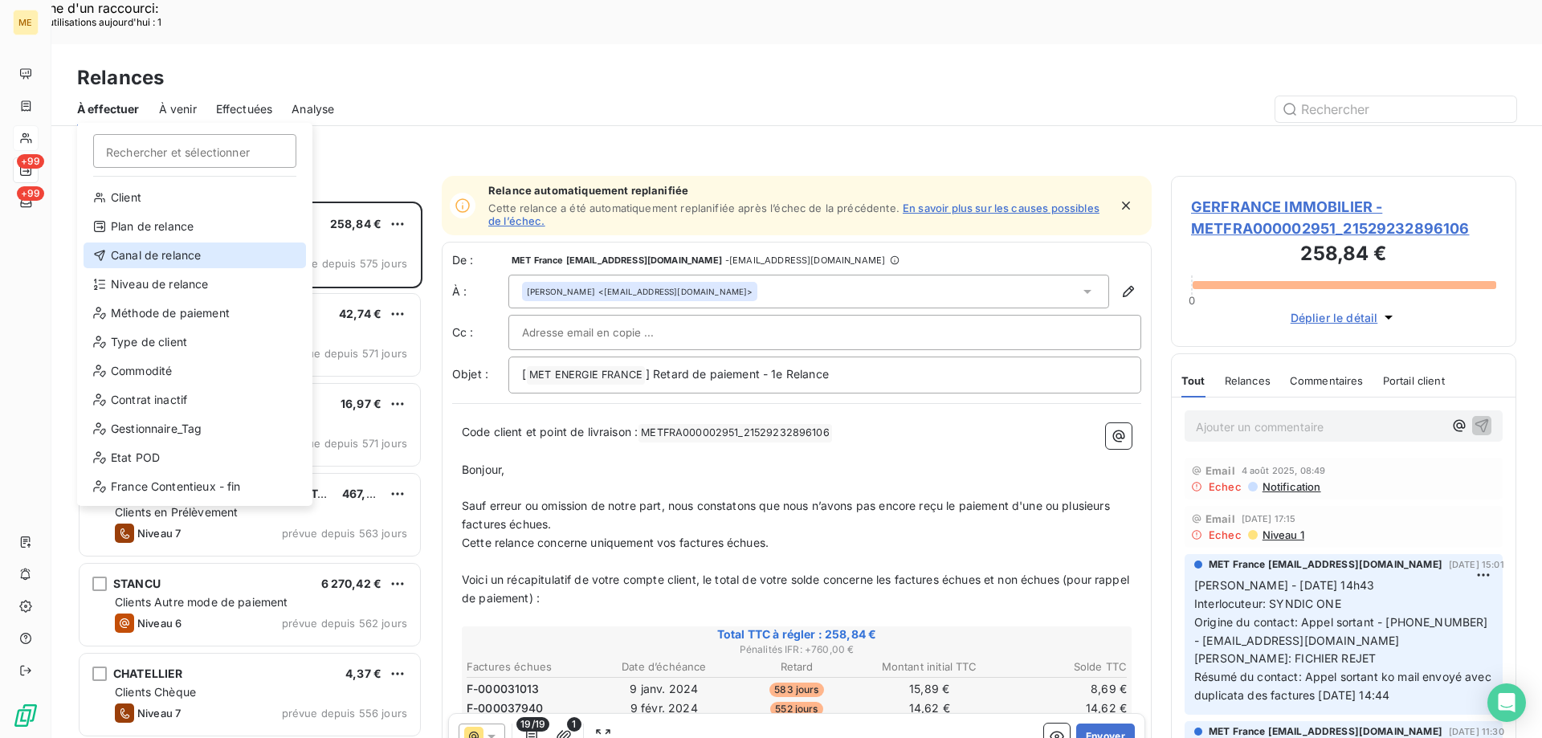
click at [149, 255] on div "Canal de relance" at bounding box center [195, 255] width 222 height 26
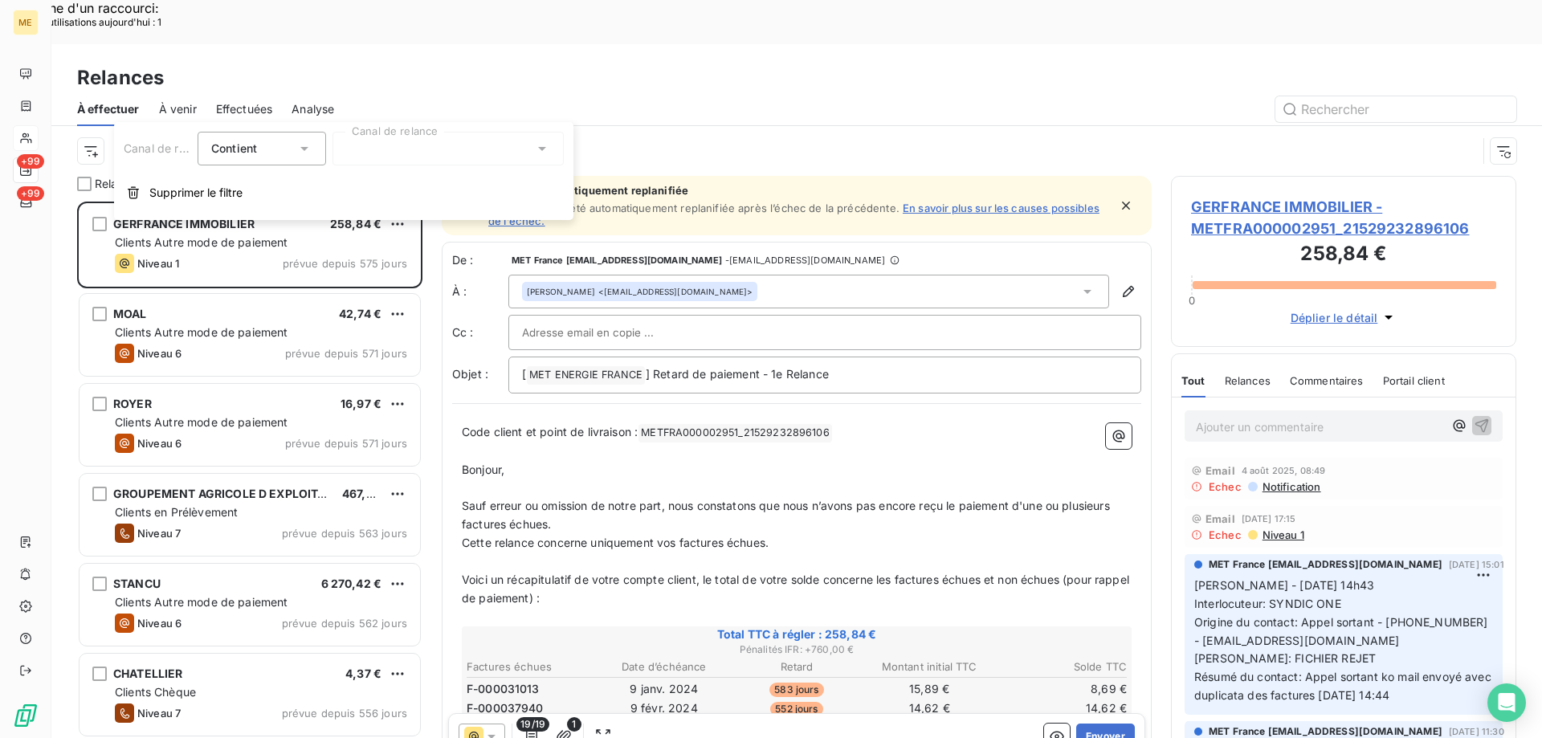
click at [414, 146] on div at bounding box center [447, 149] width 231 height 34
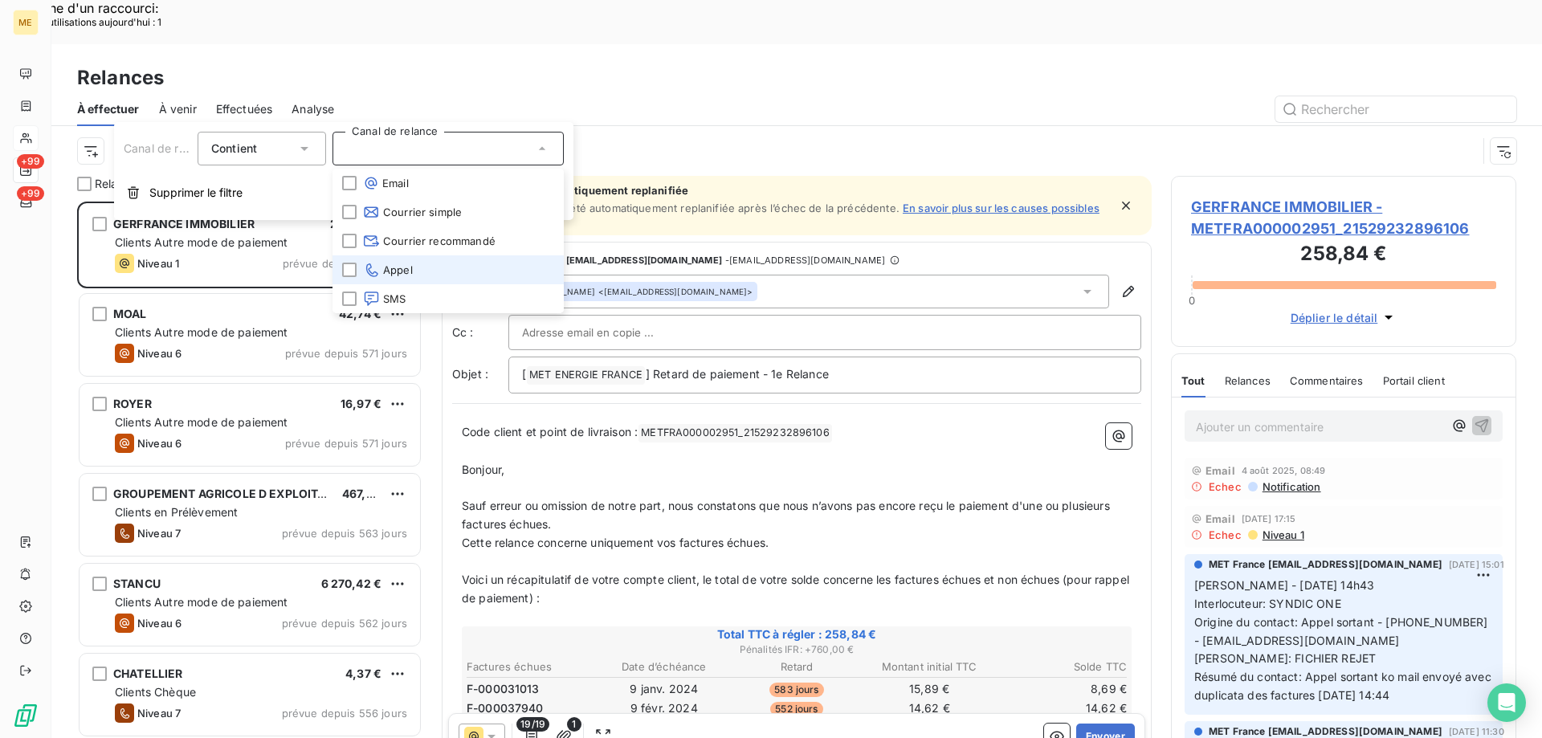
click at [380, 267] on span "Appel" at bounding box center [388, 270] width 50 height 16
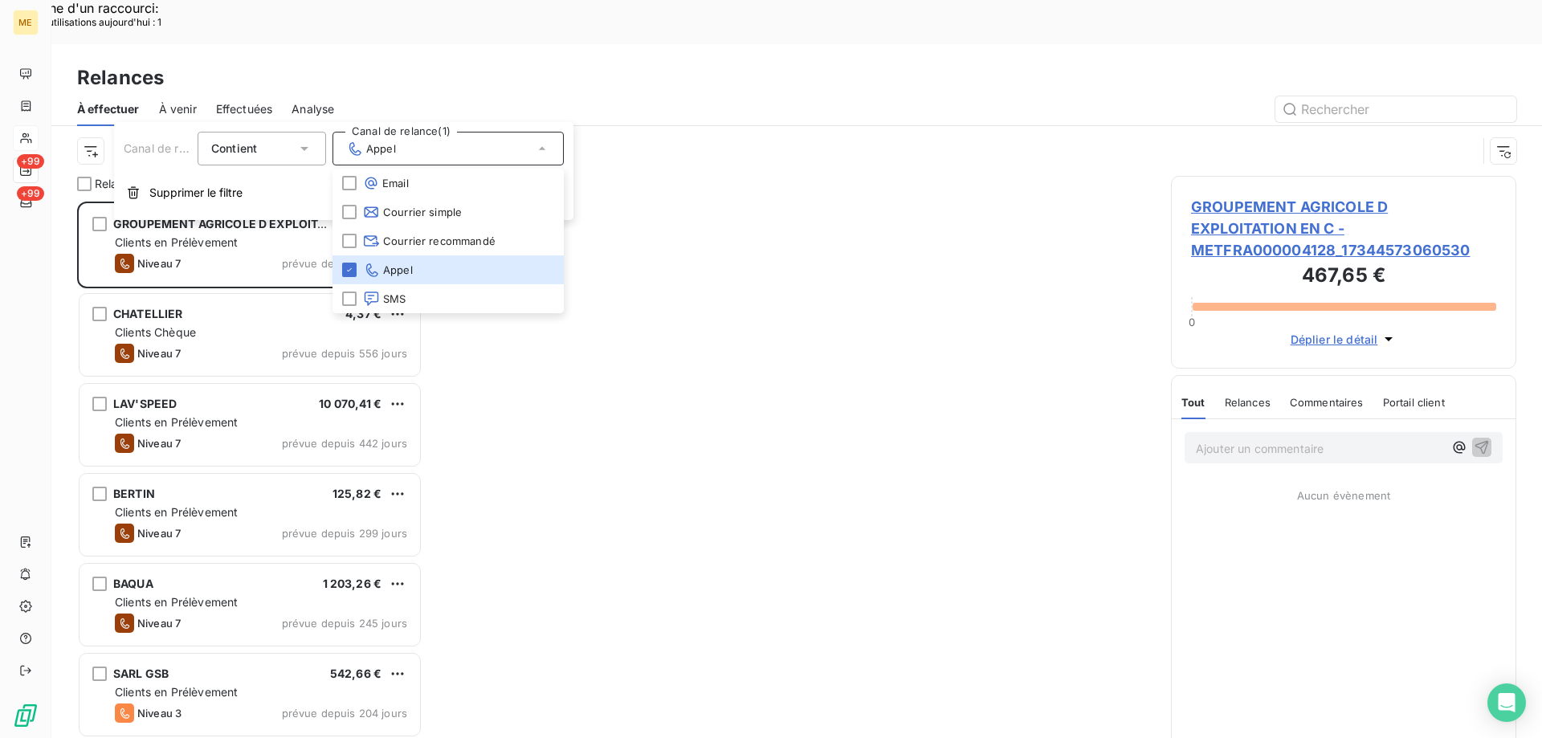
scroll to position [568, 333]
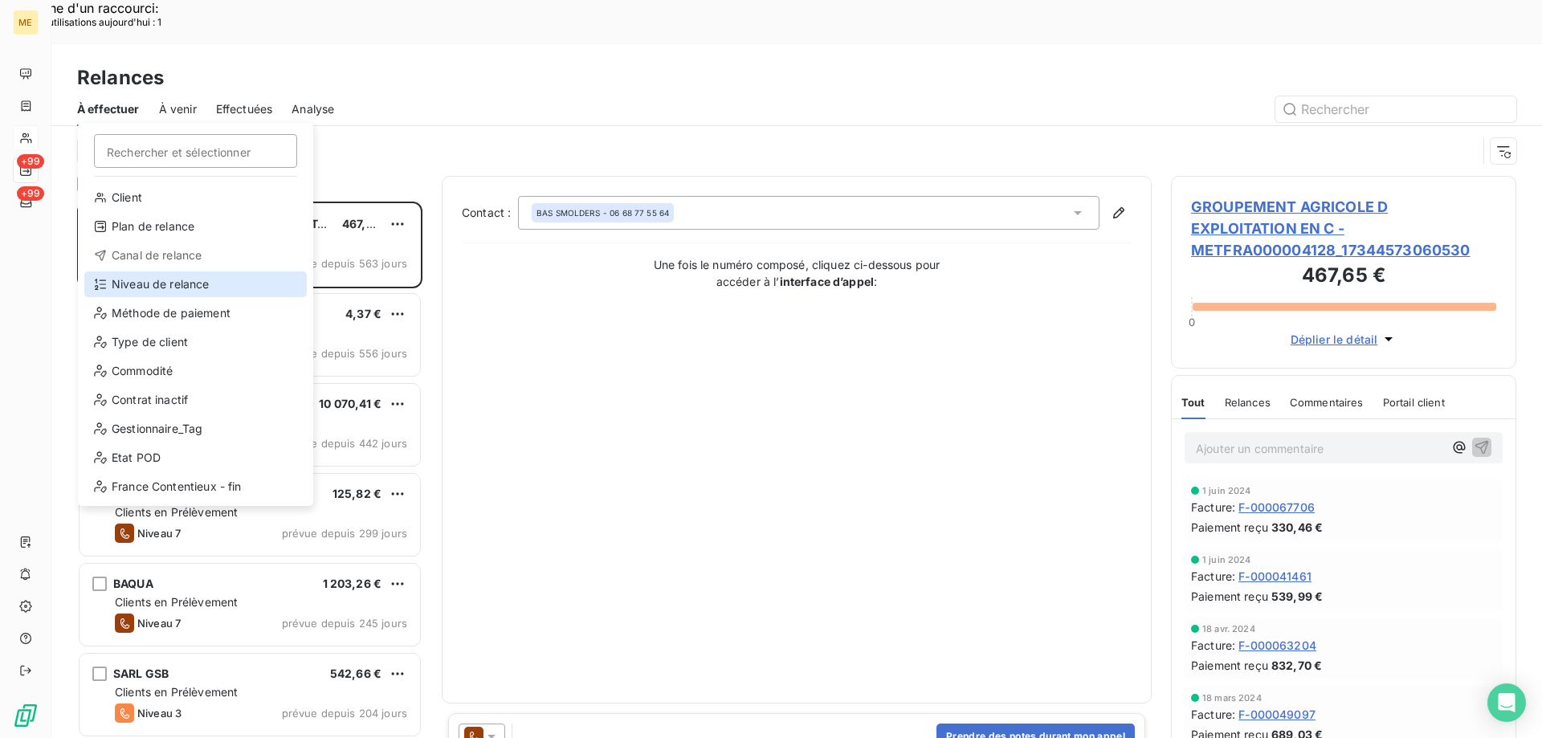
click at [149, 291] on div "Niveau de relance" at bounding box center [195, 284] width 222 height 26
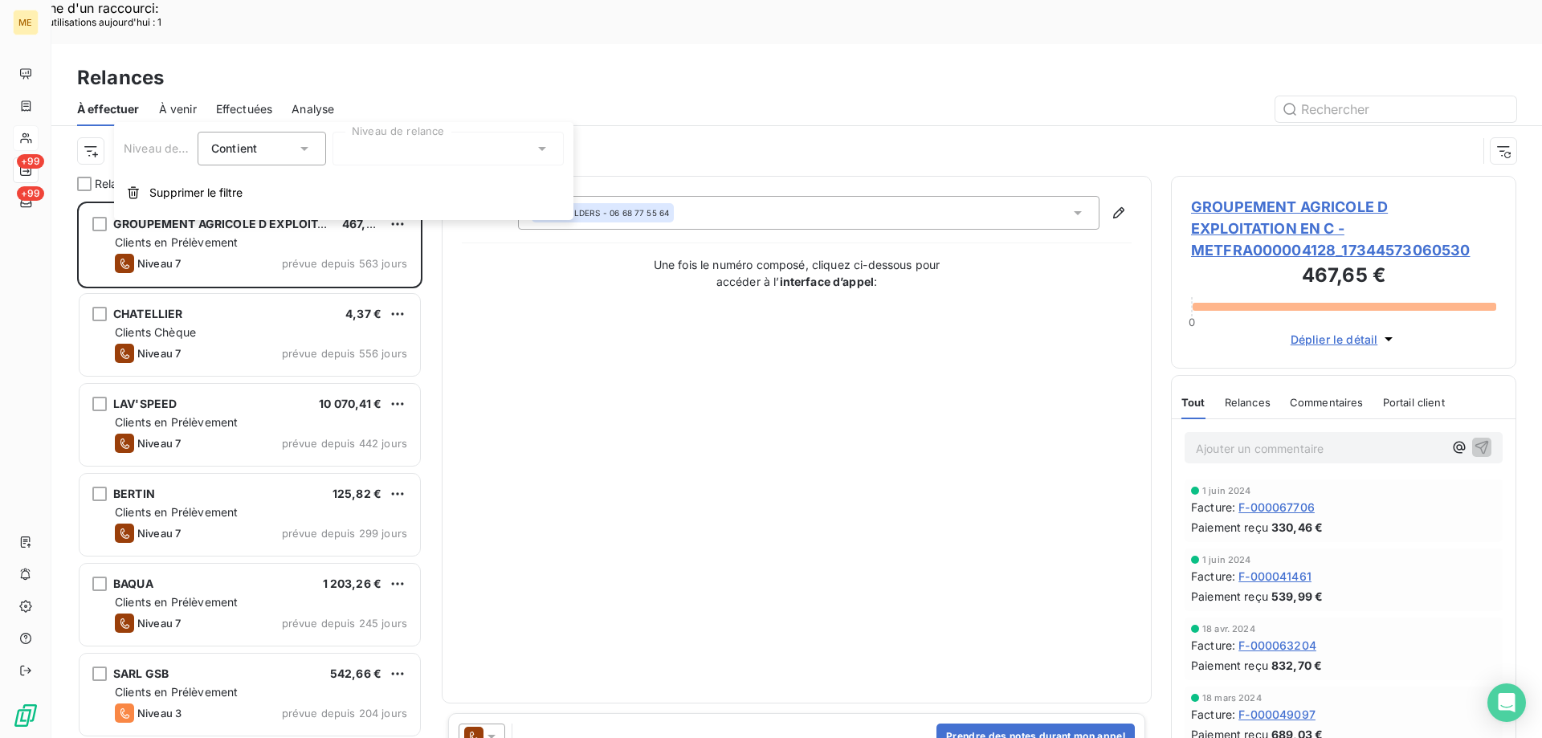
click at [480, 150] on div at bounding box center [447, 149] width 231 height 34
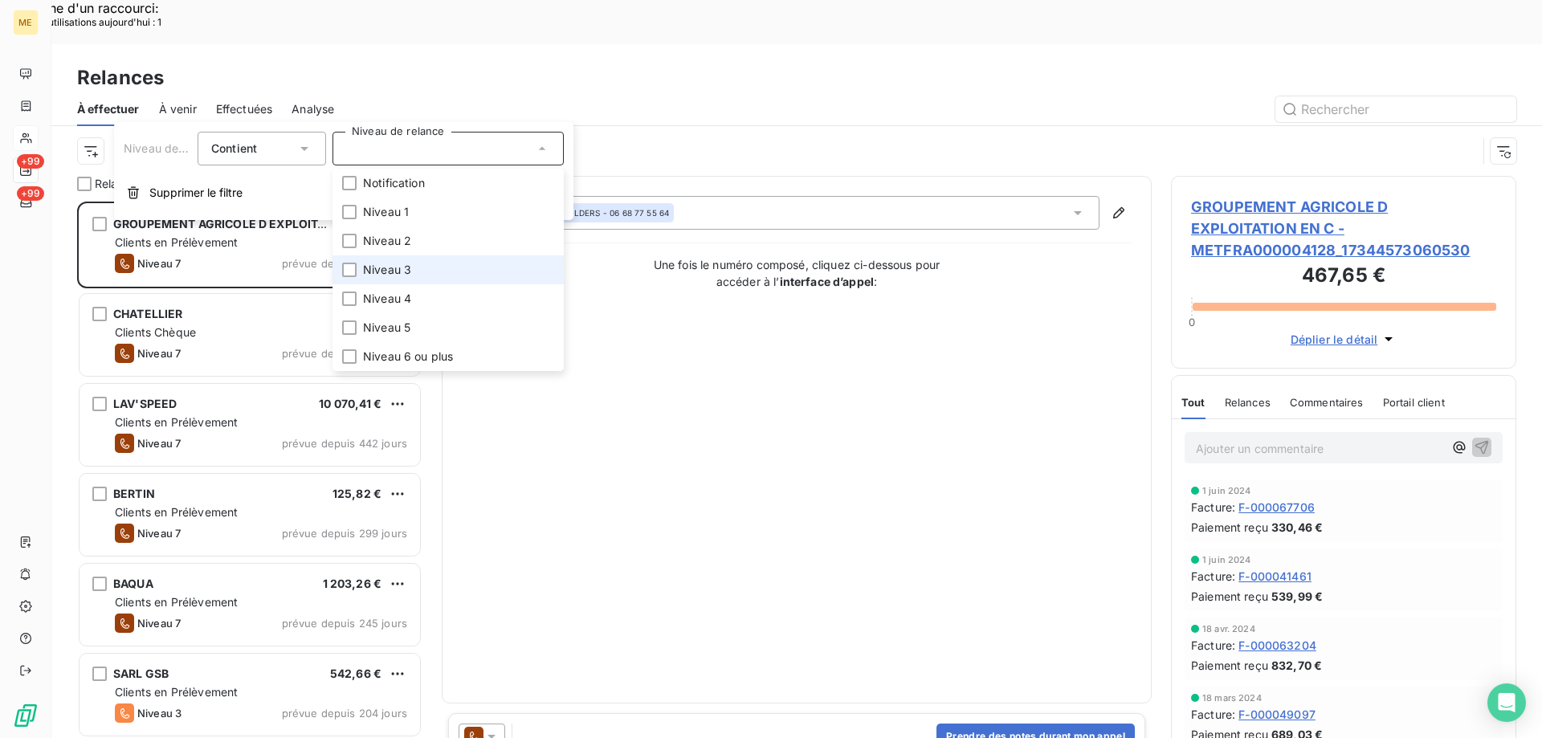
click at [417, 272] on li "Niveau 3" at bounding box center [447, 269] width 231 height 29
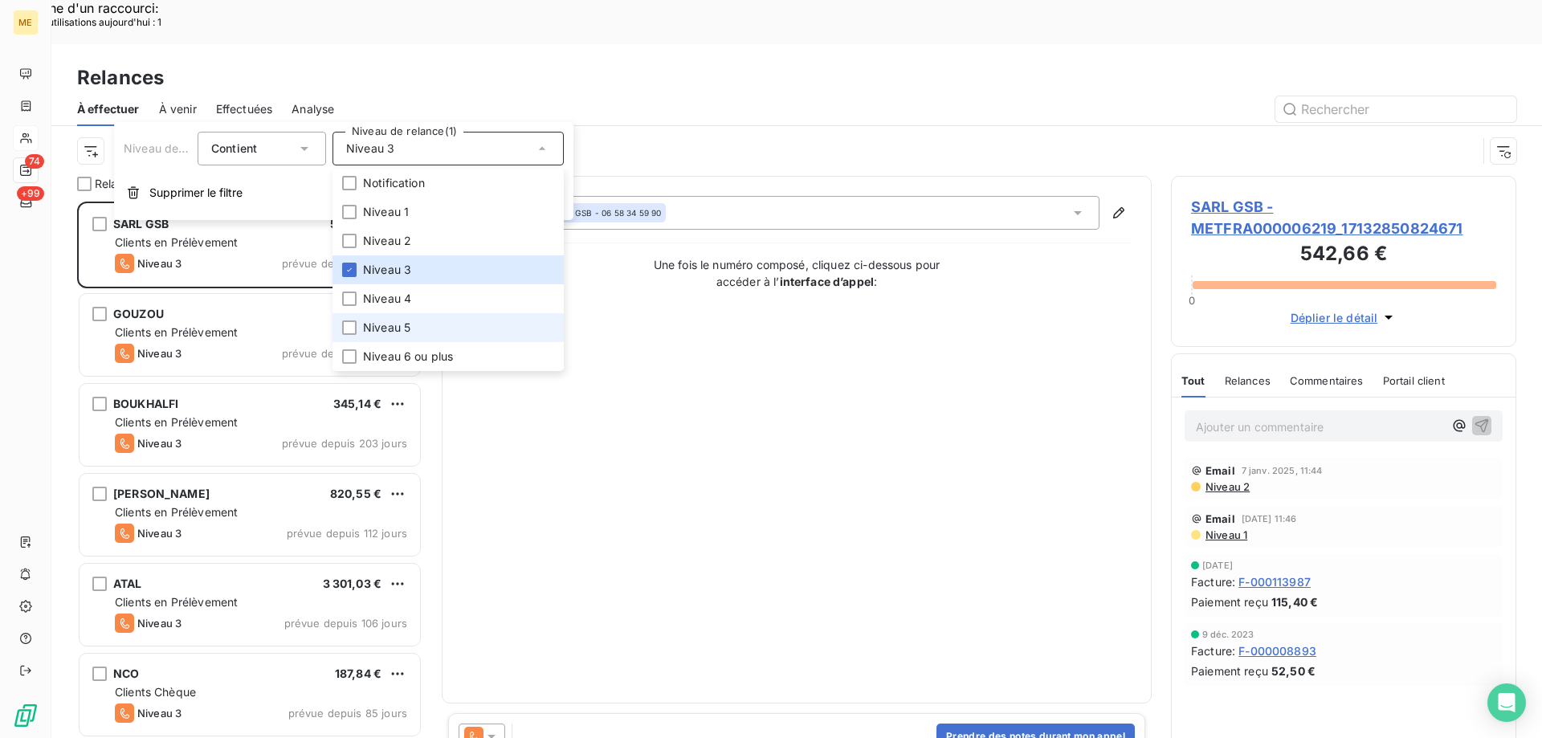
scroll to position [568, 333]
click at [397, 321] on span "Niveau 5" at bounding box center [386, 328] width 47 height 16
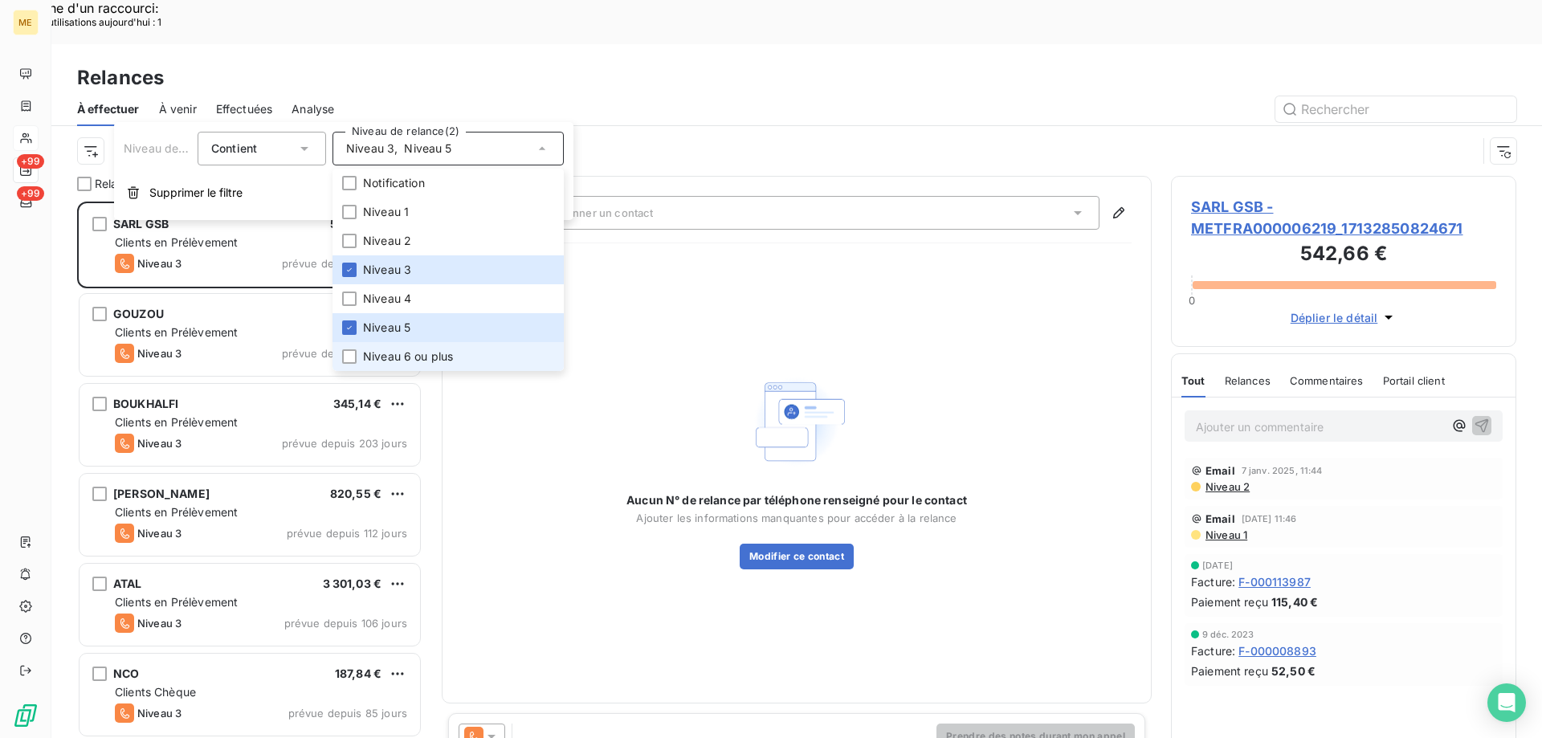
click at [401, 349] on span "Niveau 6 ou plus" at bounding box center [408, 356] width 90 height 16
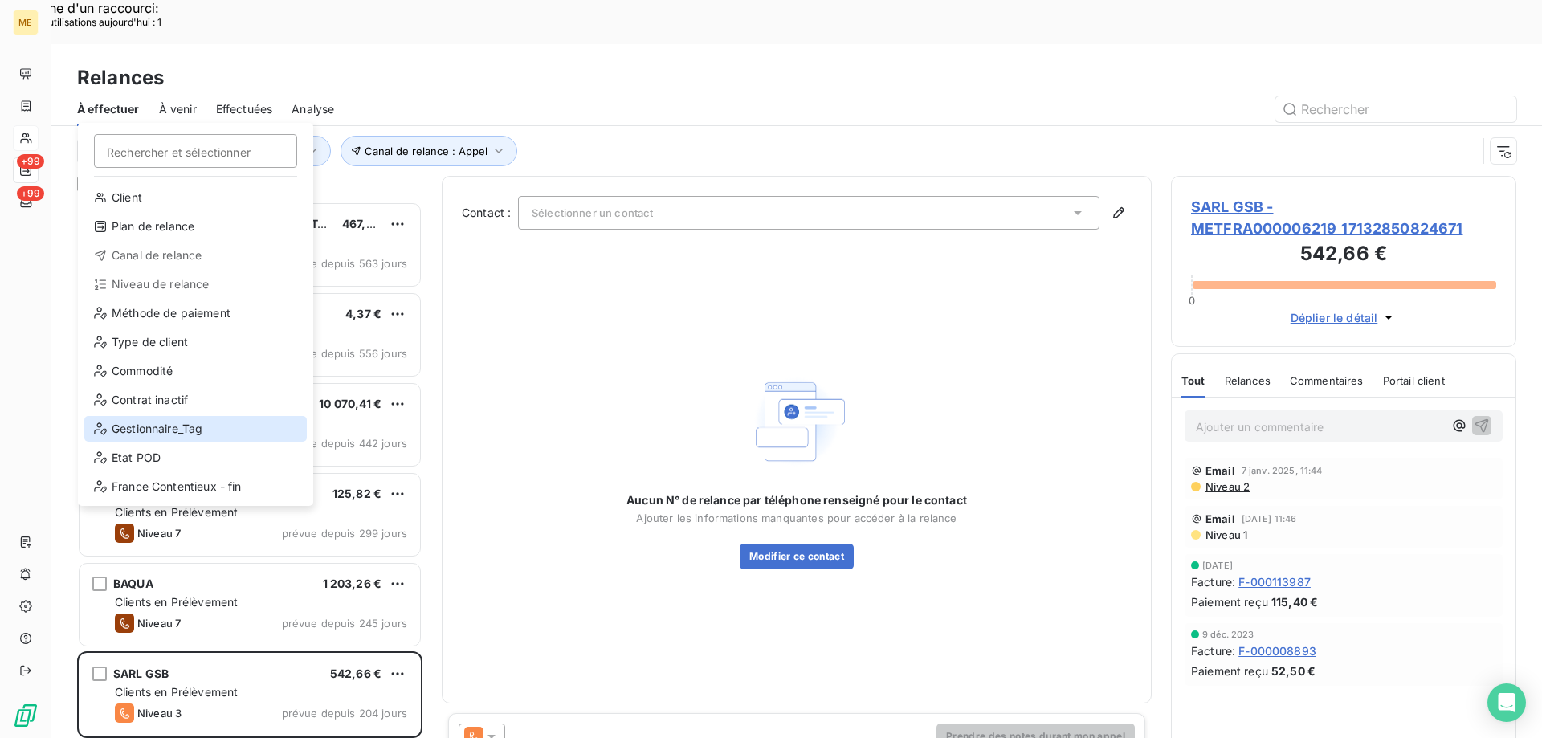
click at [210, 437] on div "Gestionnaire_Tag" at bounding box center [195, 429] width 222 height 26
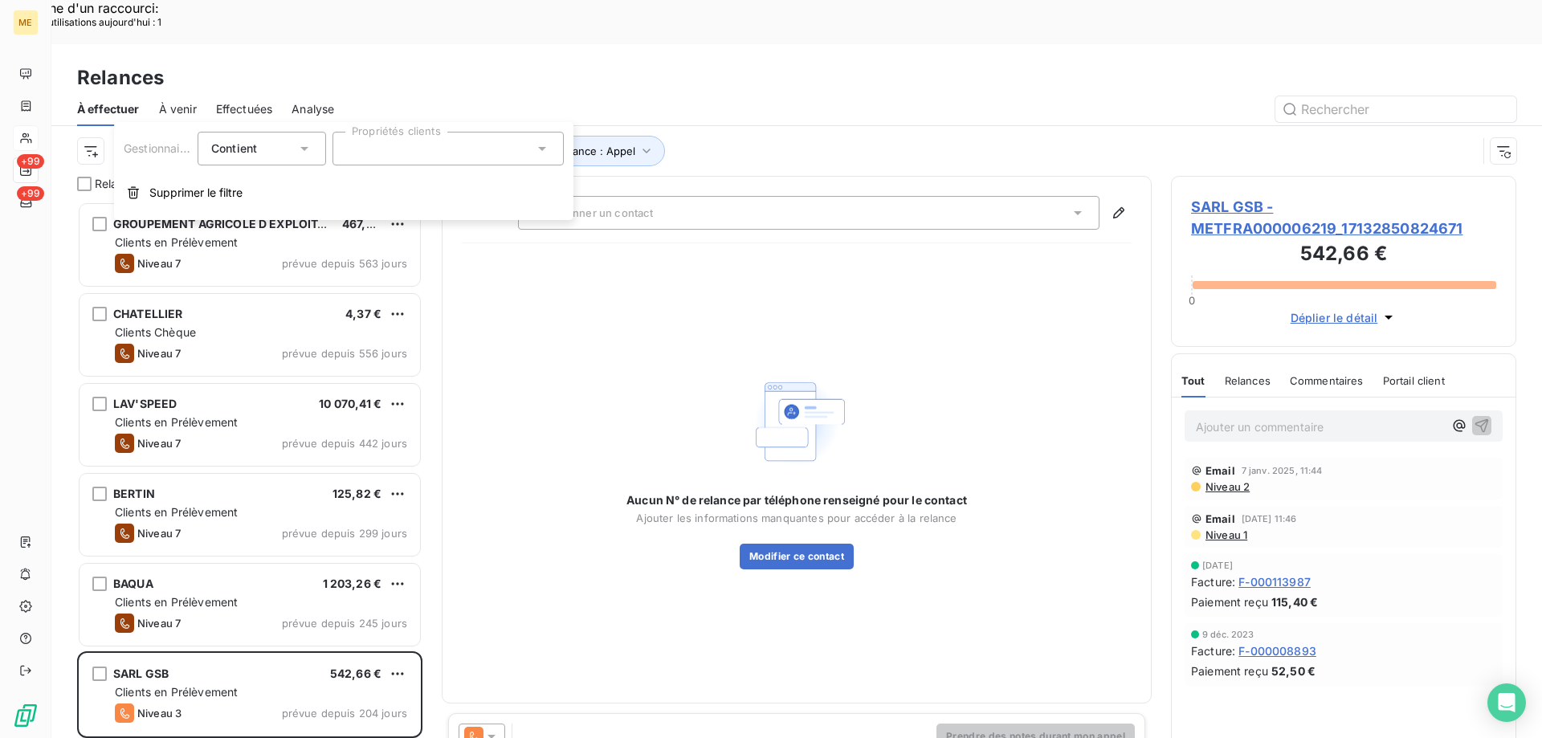
click at [538, 155] on icon at bounding box center [542, 149] width 16 height 16
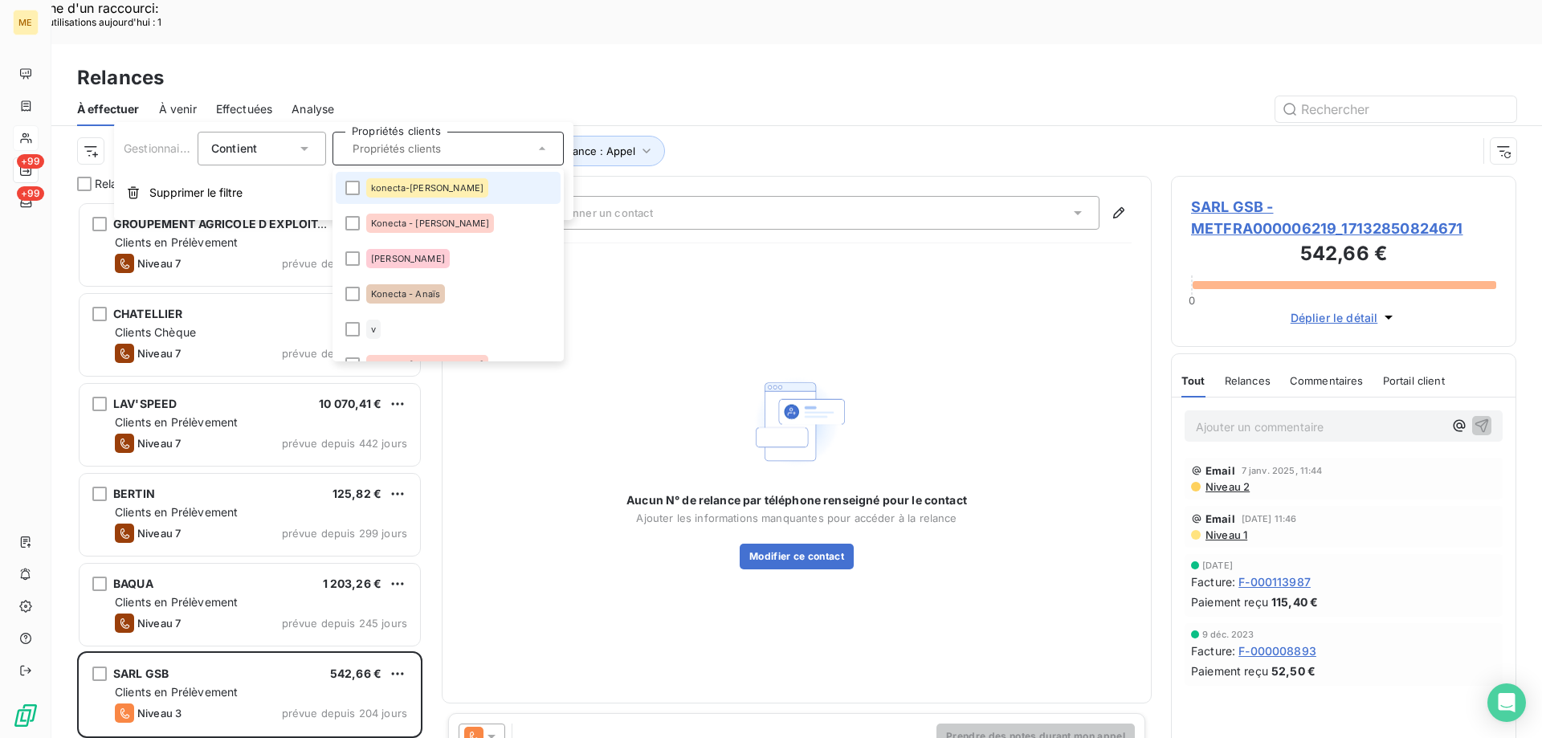
click at [397, 195] on div "konecta-[PERSON_NAME]" at bounding box center [427, 187] width 122 height 19
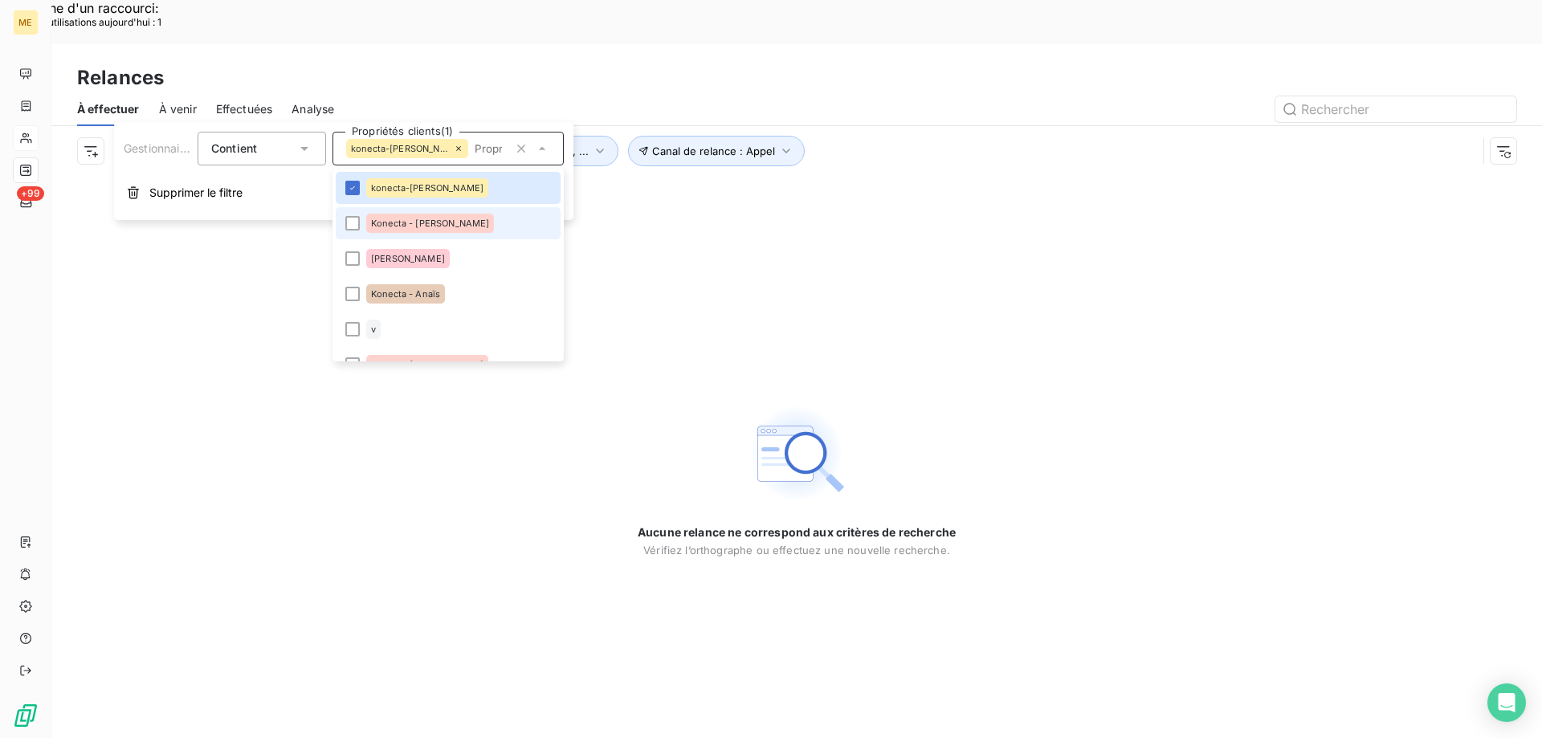
click at [401, 218] on span "Konecta - [PERSON_NAME]" at bounding box center [430, 223] width 118 height 10
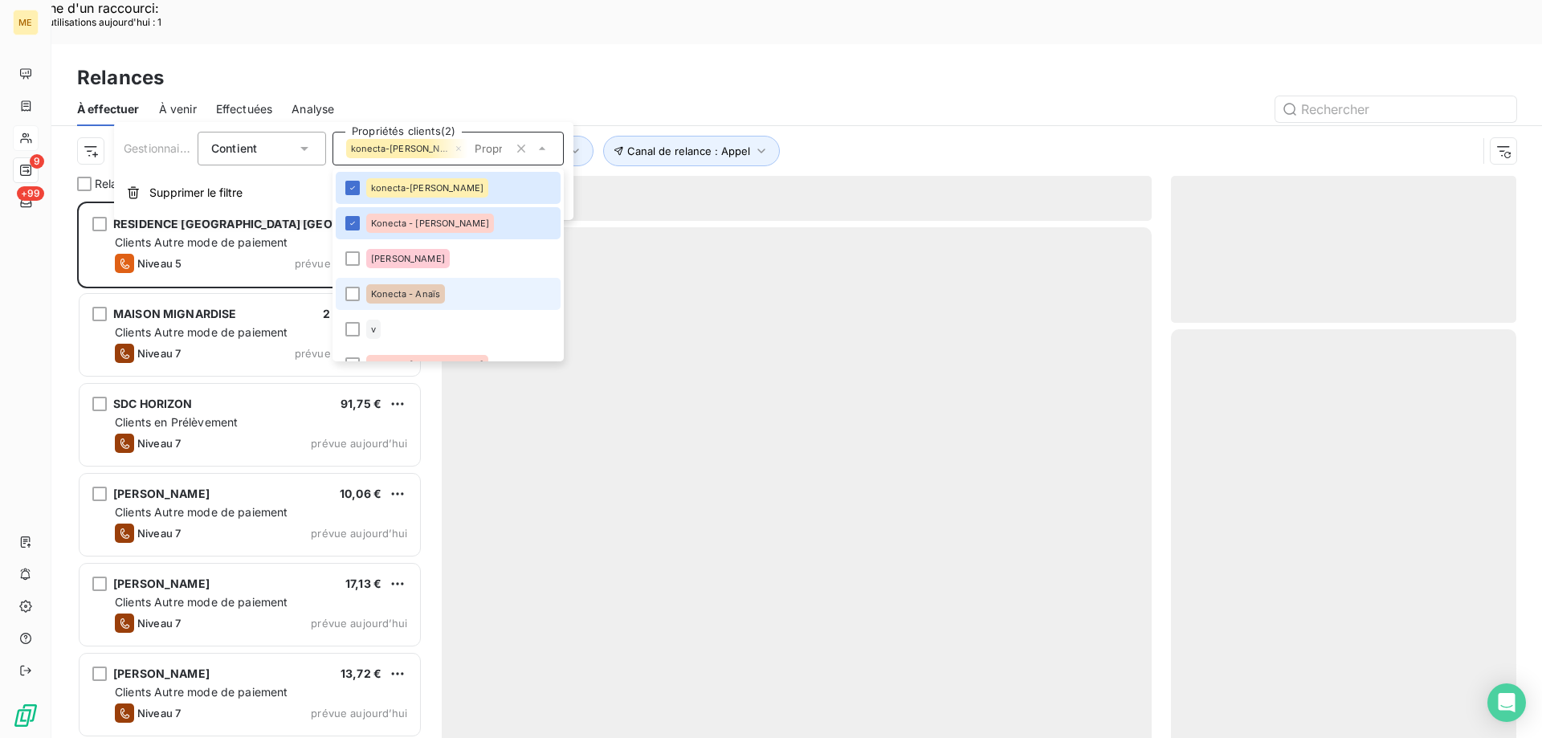
scroll to position [568, 333]
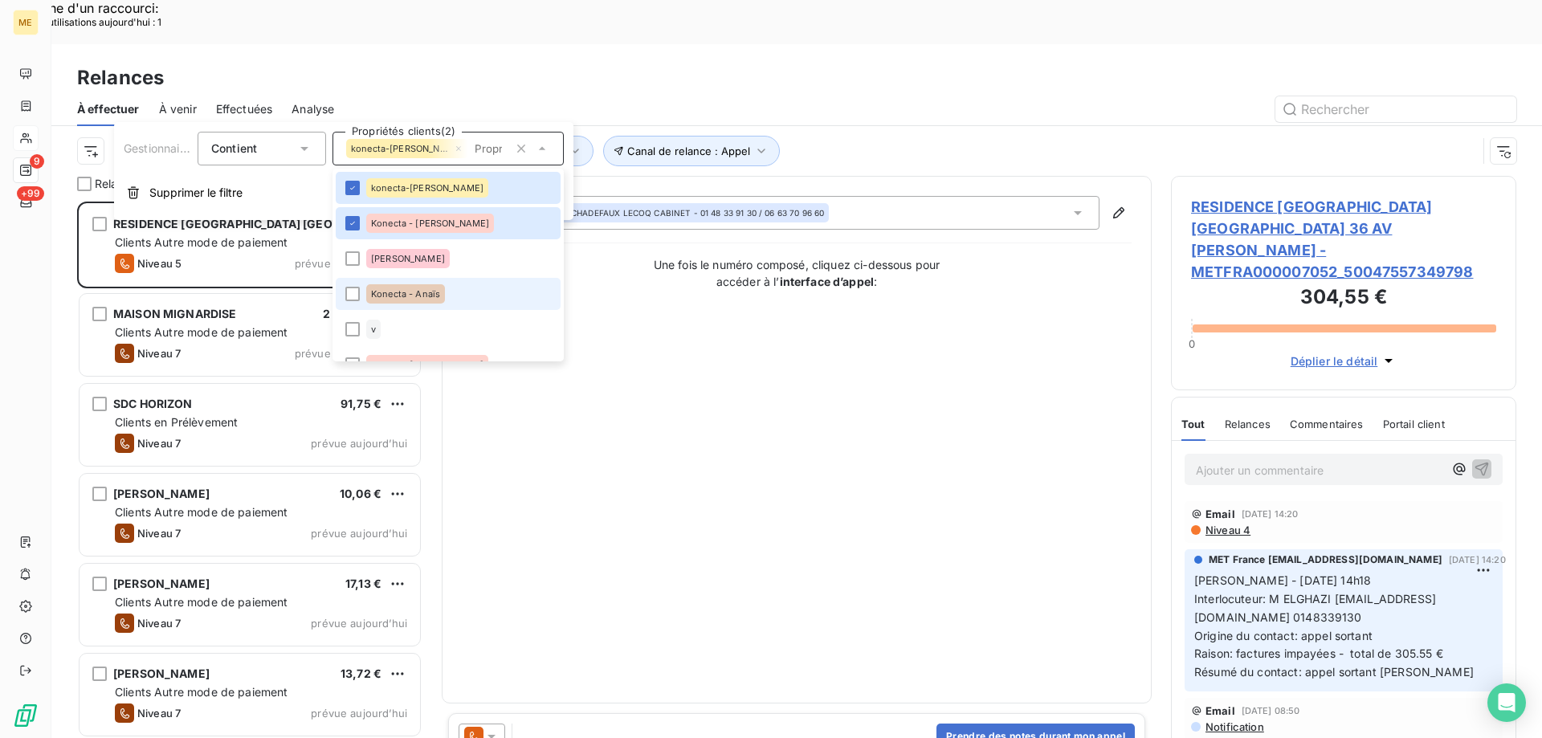
click at [438, 295] on span "Konecta - Anaïs" at bounding box center [405, 294] width 69 height 10
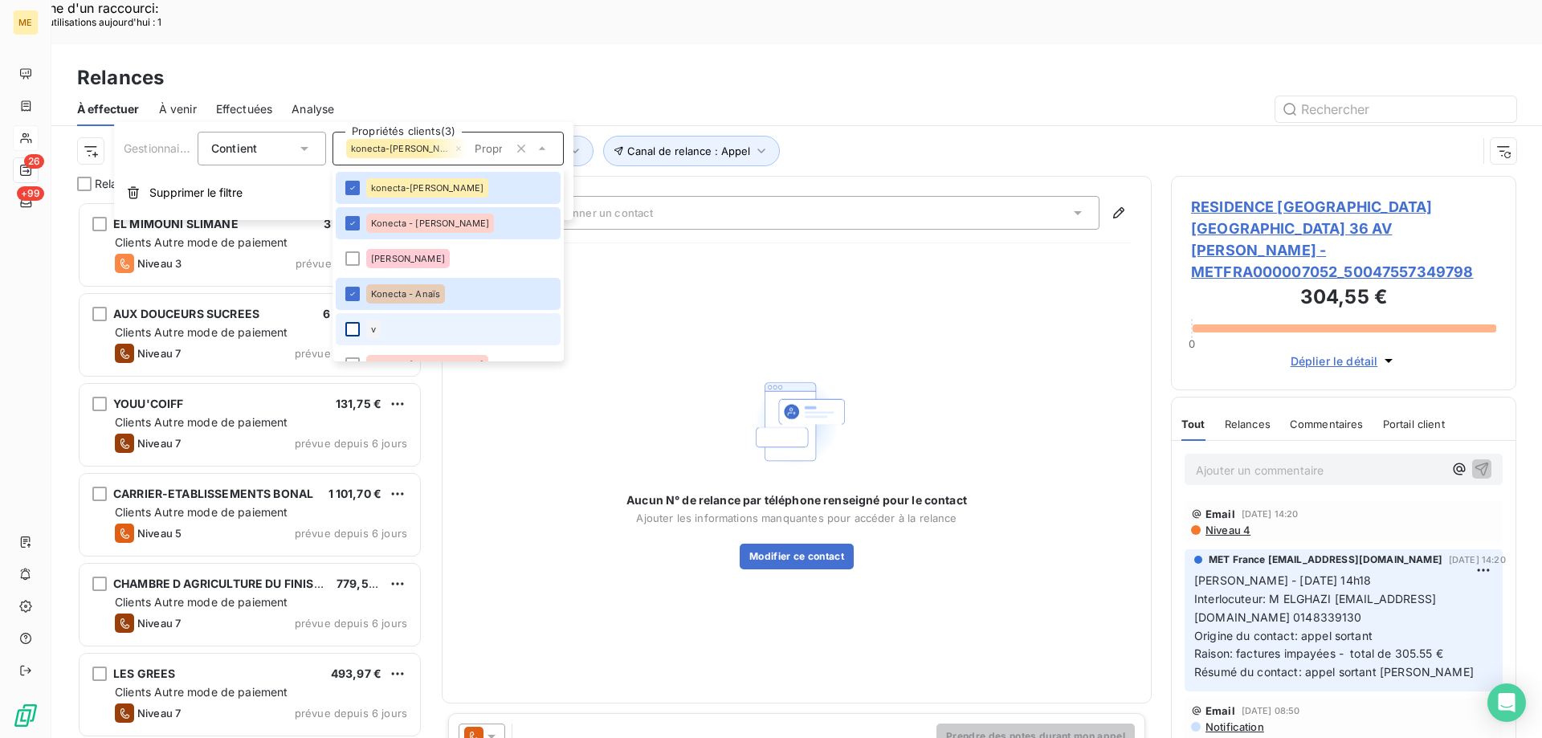
click at [358, 330] on div at bounding box center [352, 329] width 14 height 14
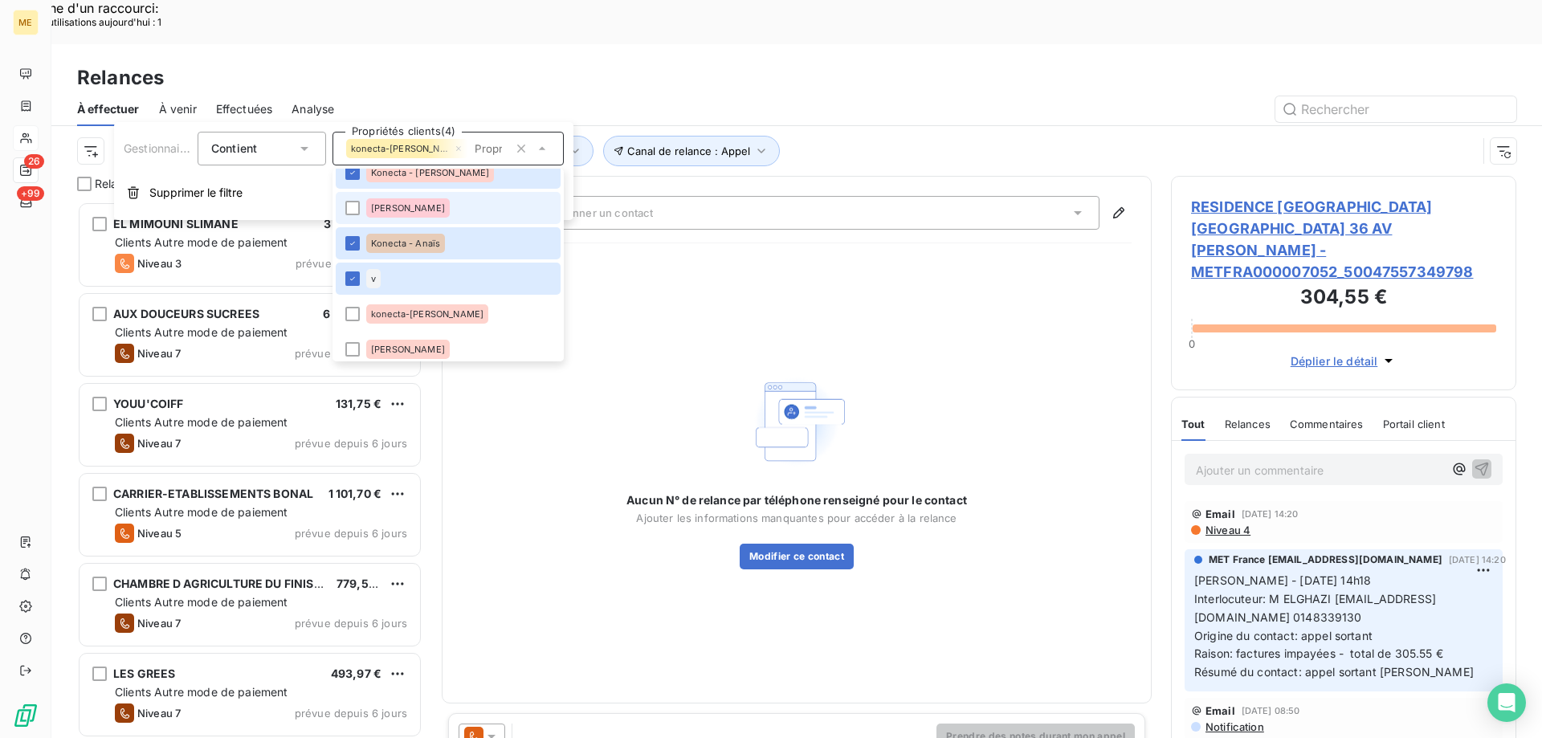
scroll to position [80, 0]
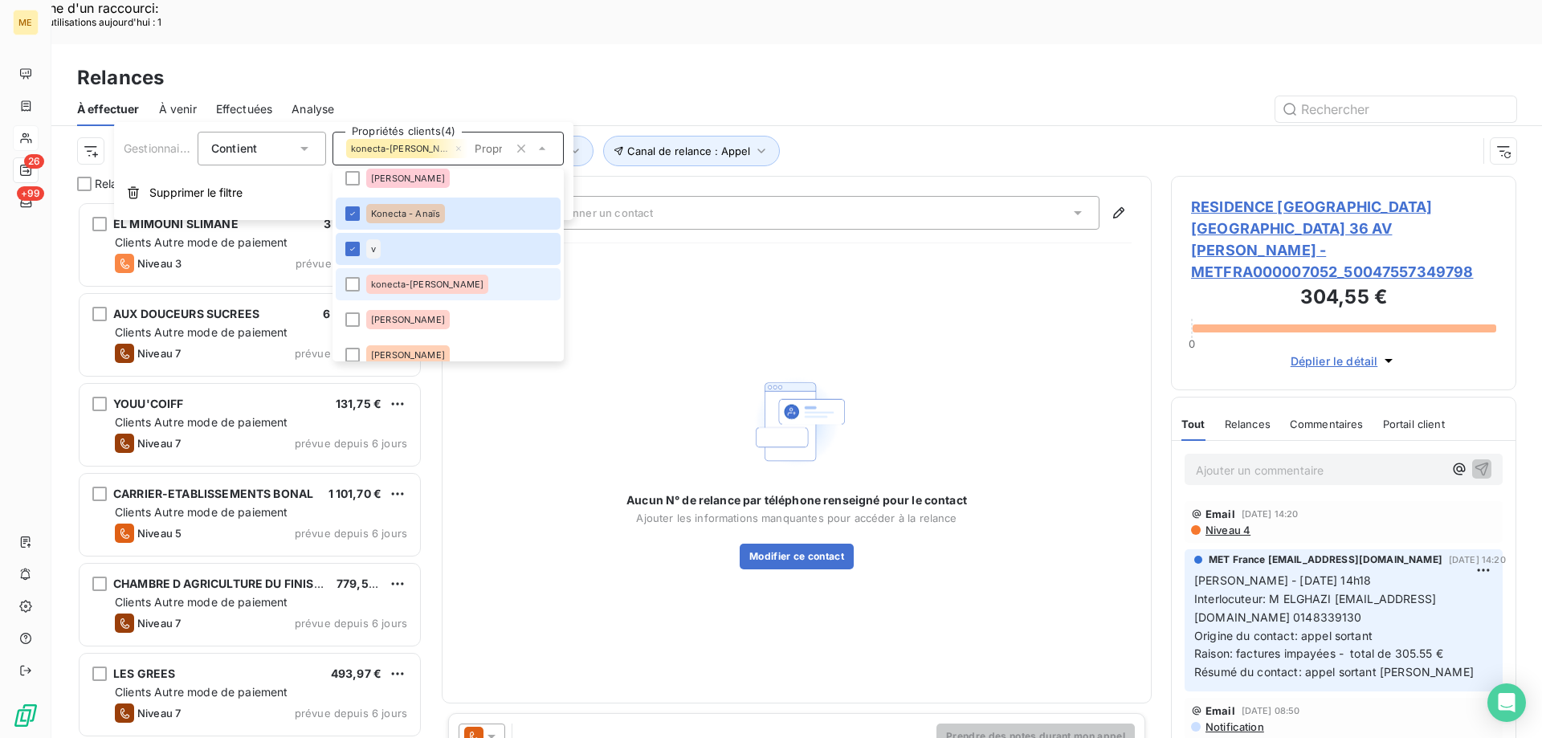
click at [409, 287] on span "konecta-[PERSON_NAME]" at bounding box center [427, 284] width 112 height 10
click at [348, 323] on div at bounding box center [352, 319] width 14 height 14
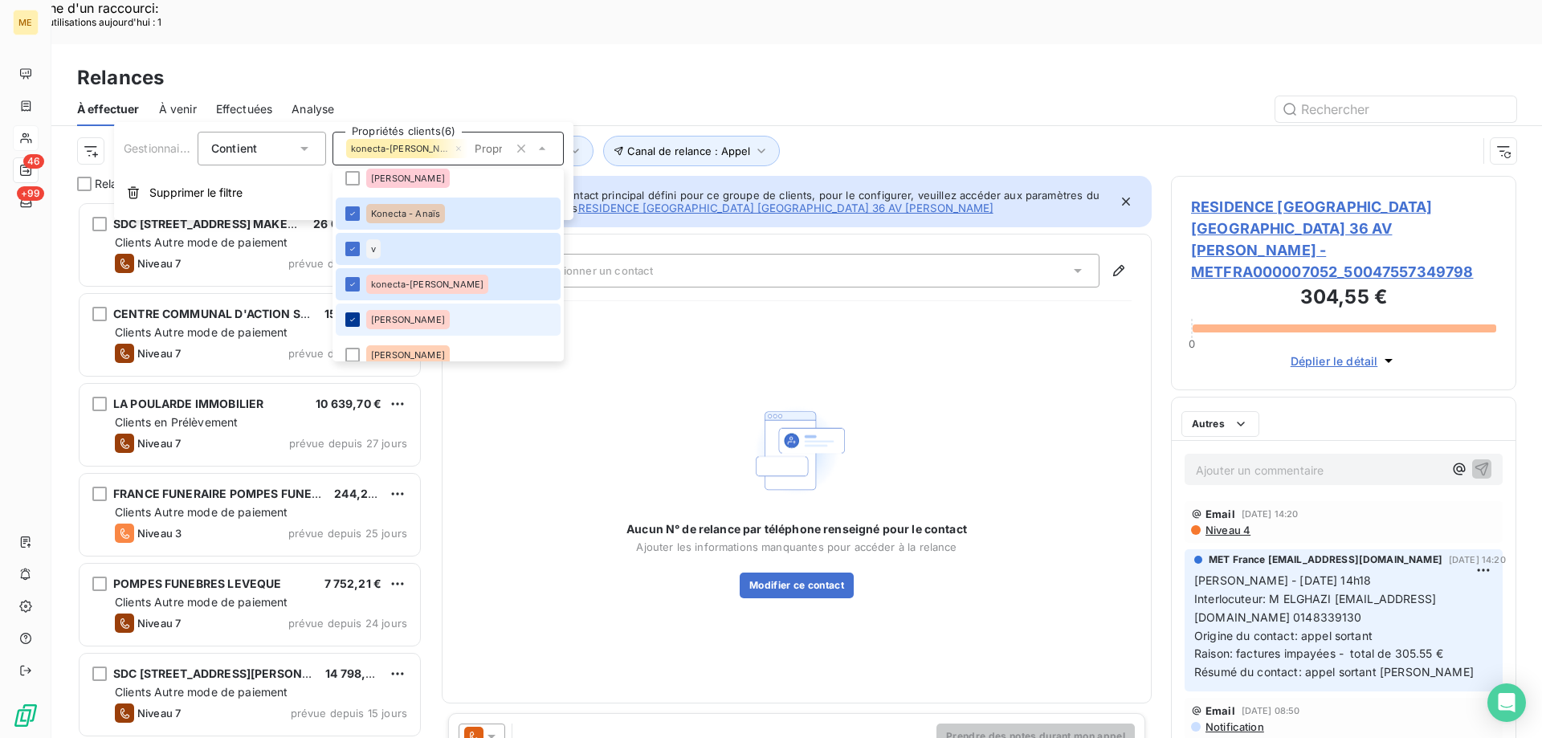
click at [348, 323] on icon at bounding box center [353, 320] width 10 height 10
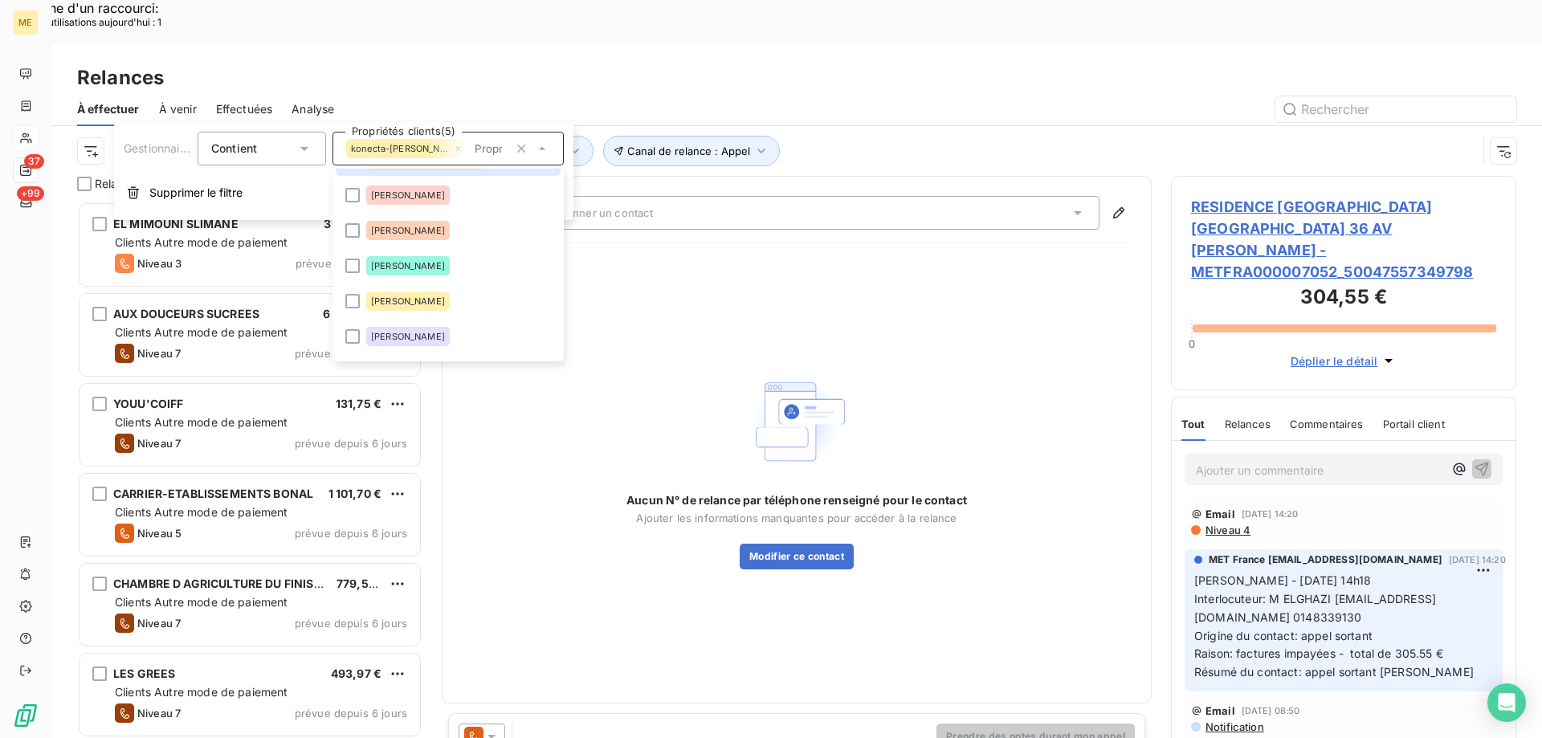
scroll to position [241, 0]
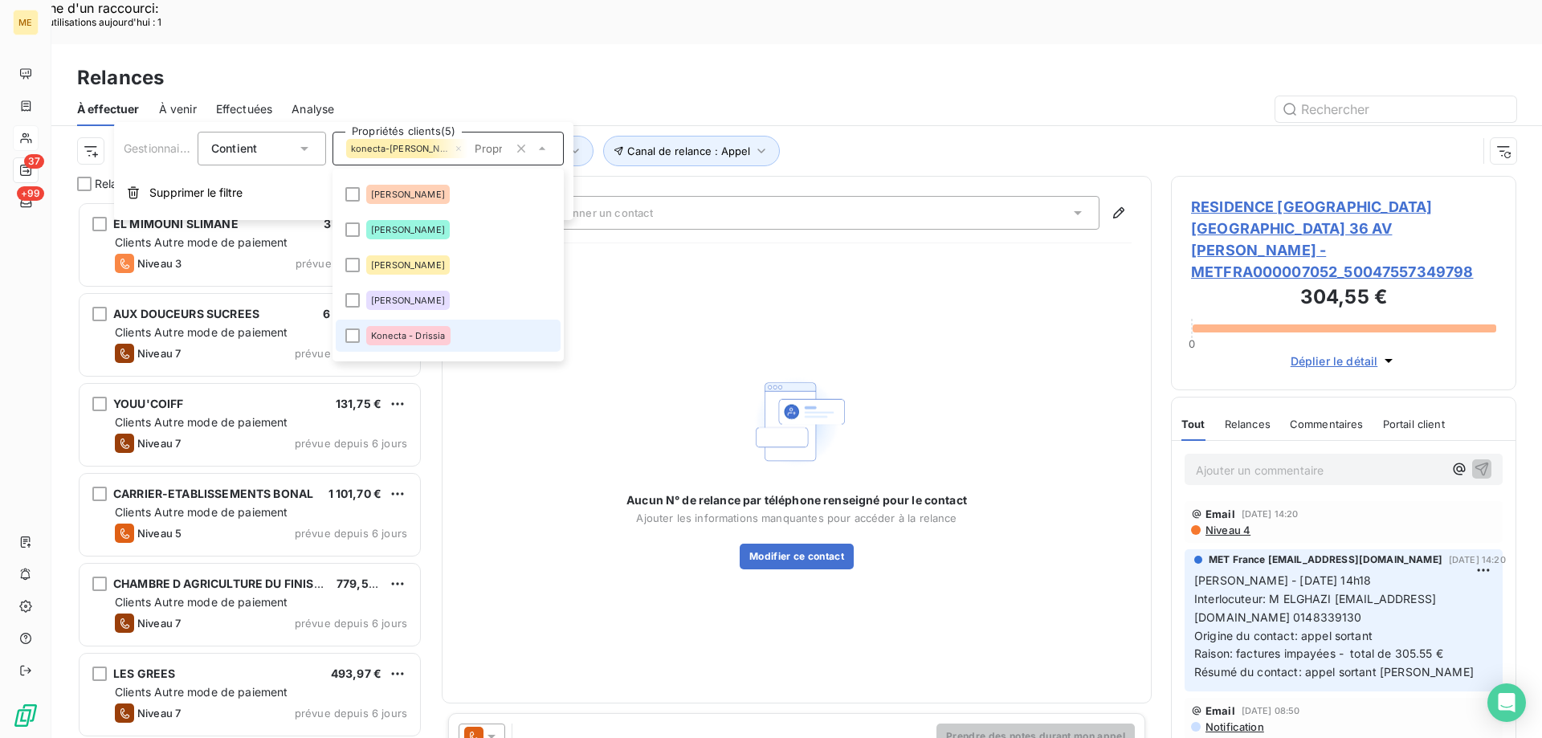
click at [414, 344] on div "Konecta - Drissia" at bounding box center [408, 335] width 84 height 19
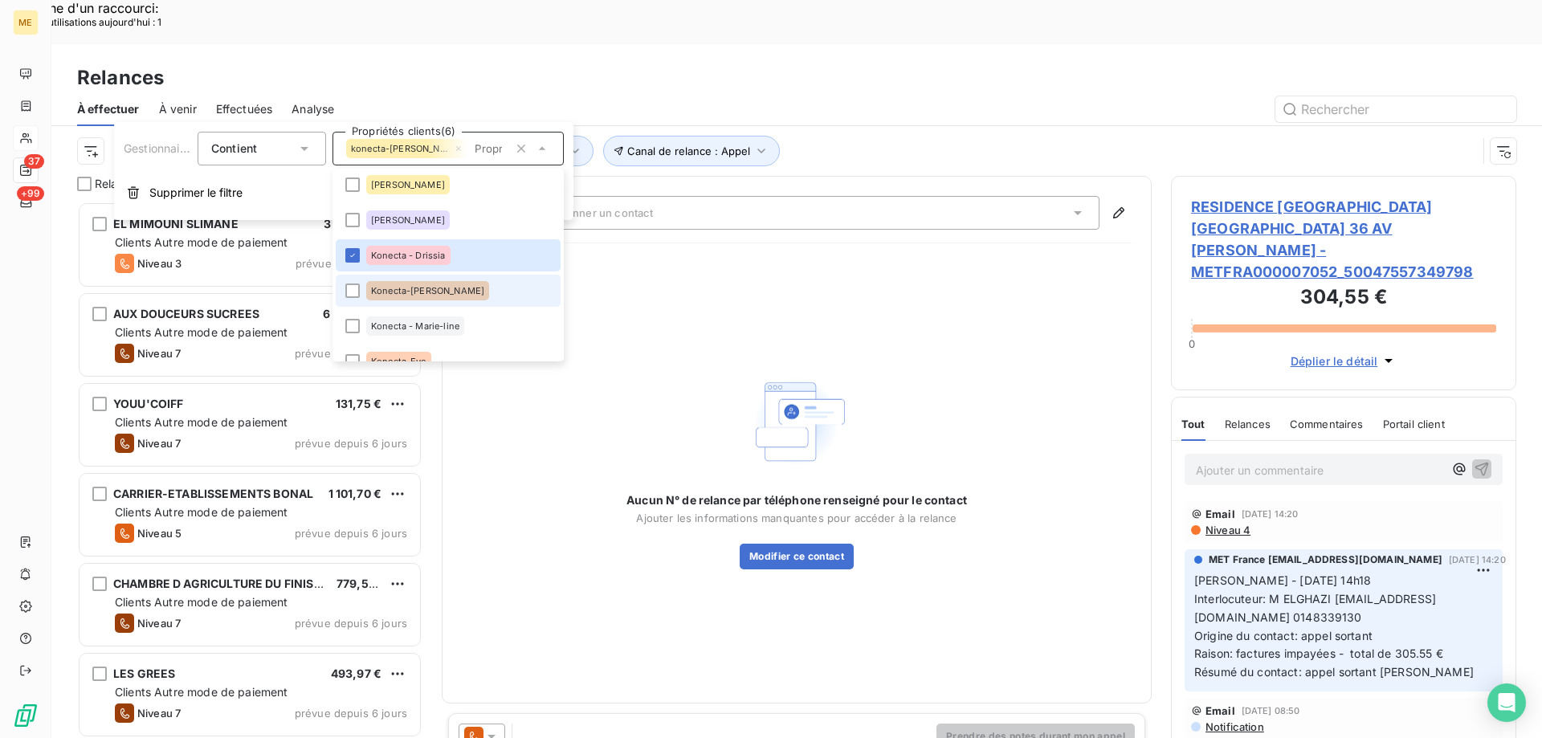
click at [431, 294] on span "Konecta-[PERSON_NAME]" at bounding box center [427, 291] width 113 height 10
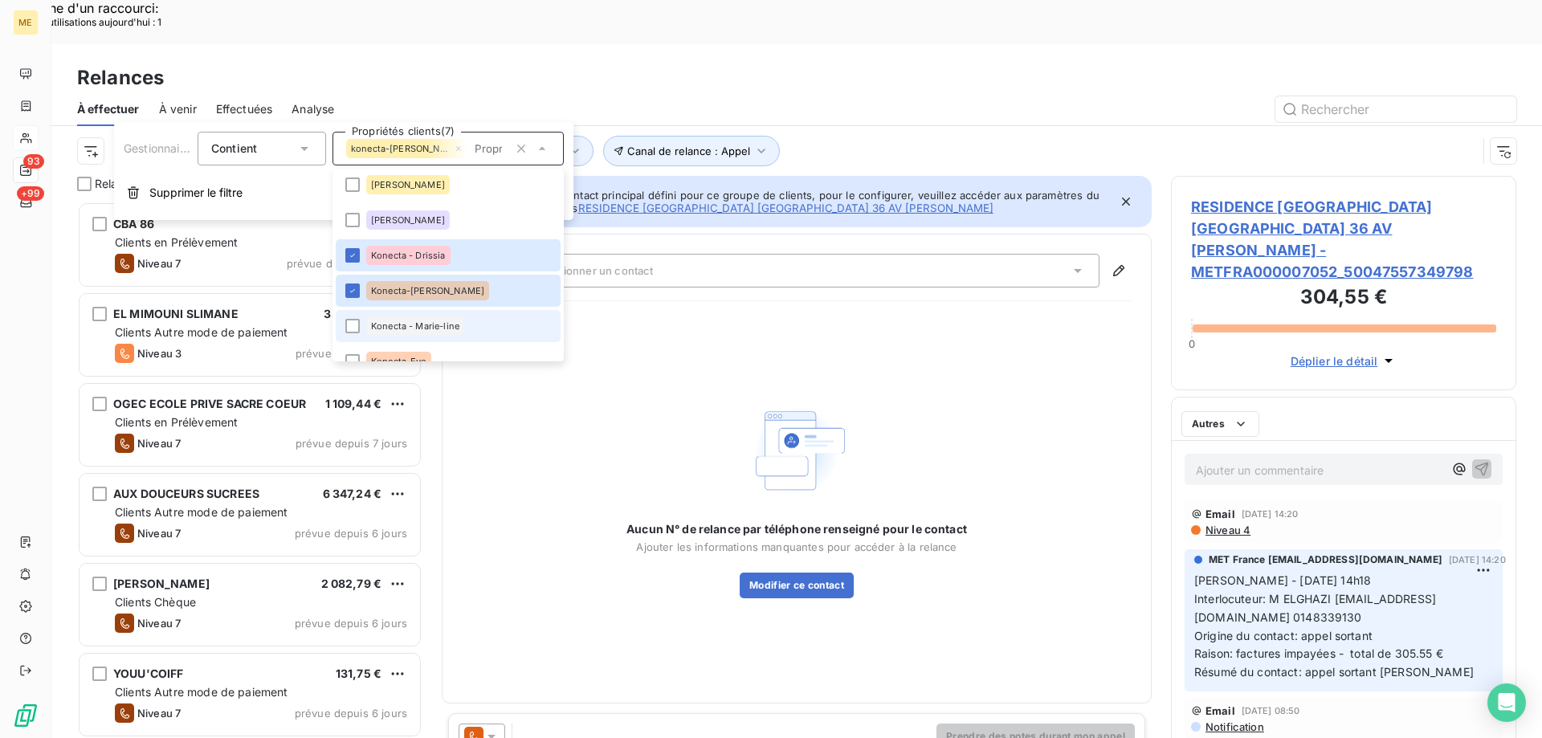
click at [442, 331] on div "Konecta - Marie-line" at bounding box center [415, 325] width 98 height 19
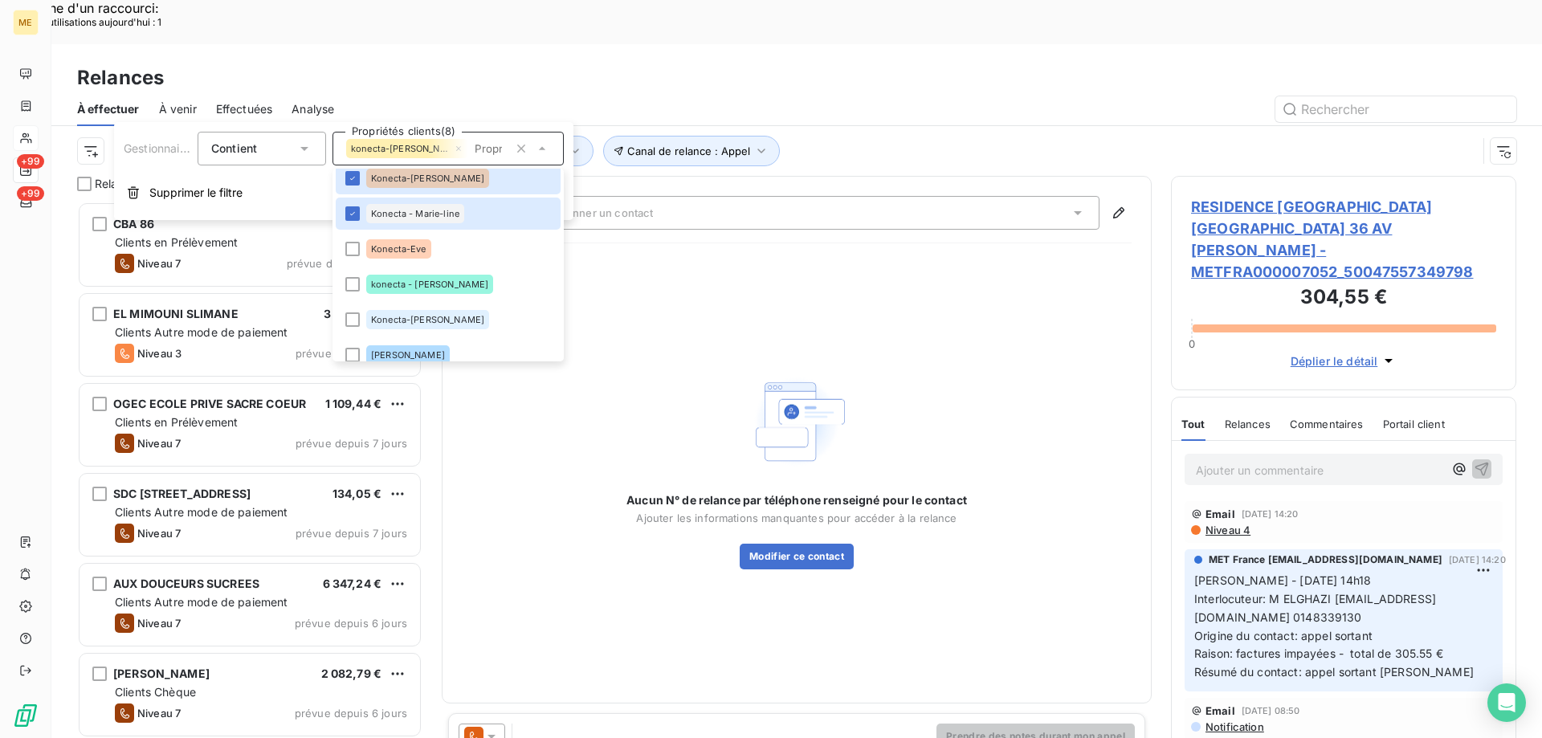
scroll to position [482, 0]
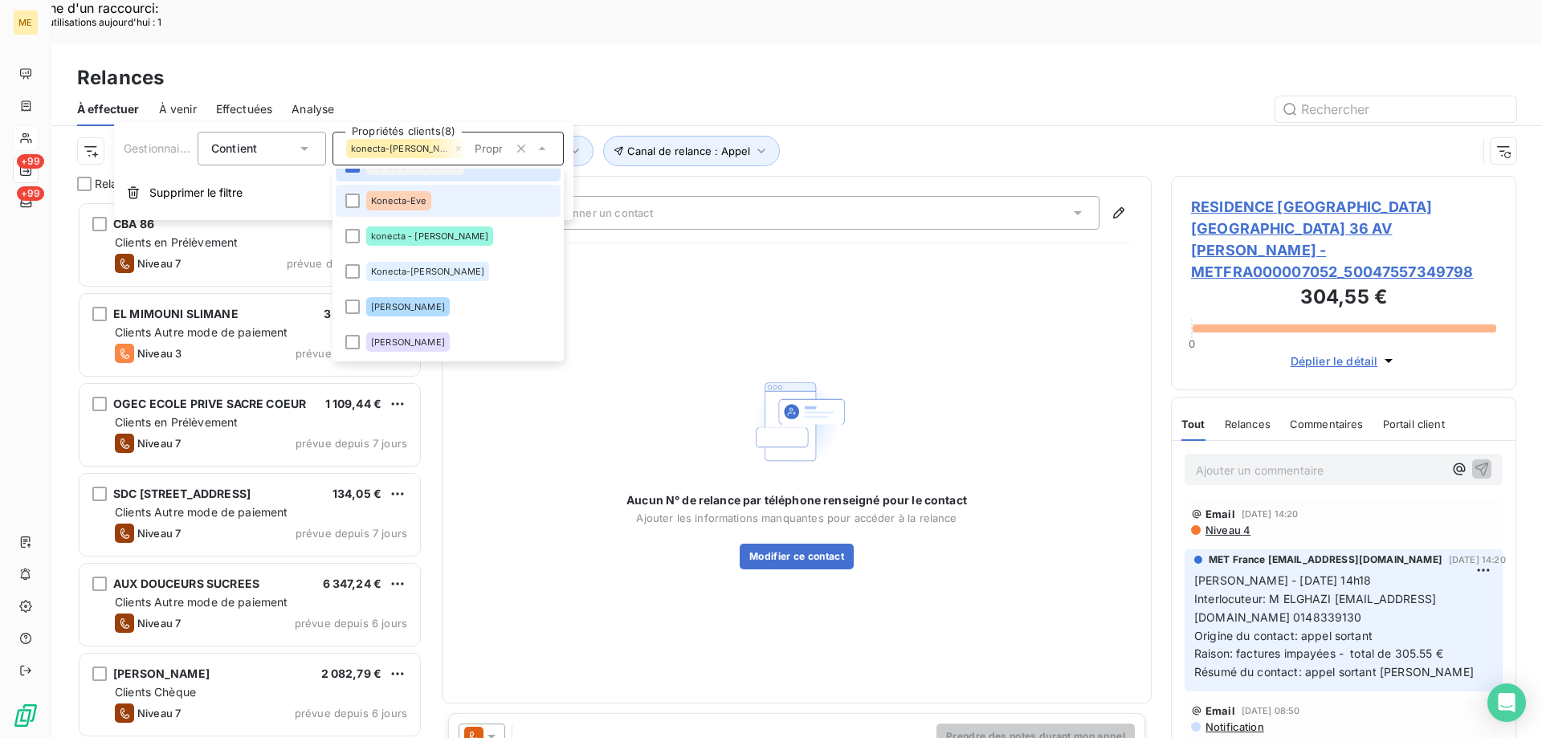
click at [352, 209] on li "Konecta-Eve" at bounding box center [448, 201] width 225 height 32
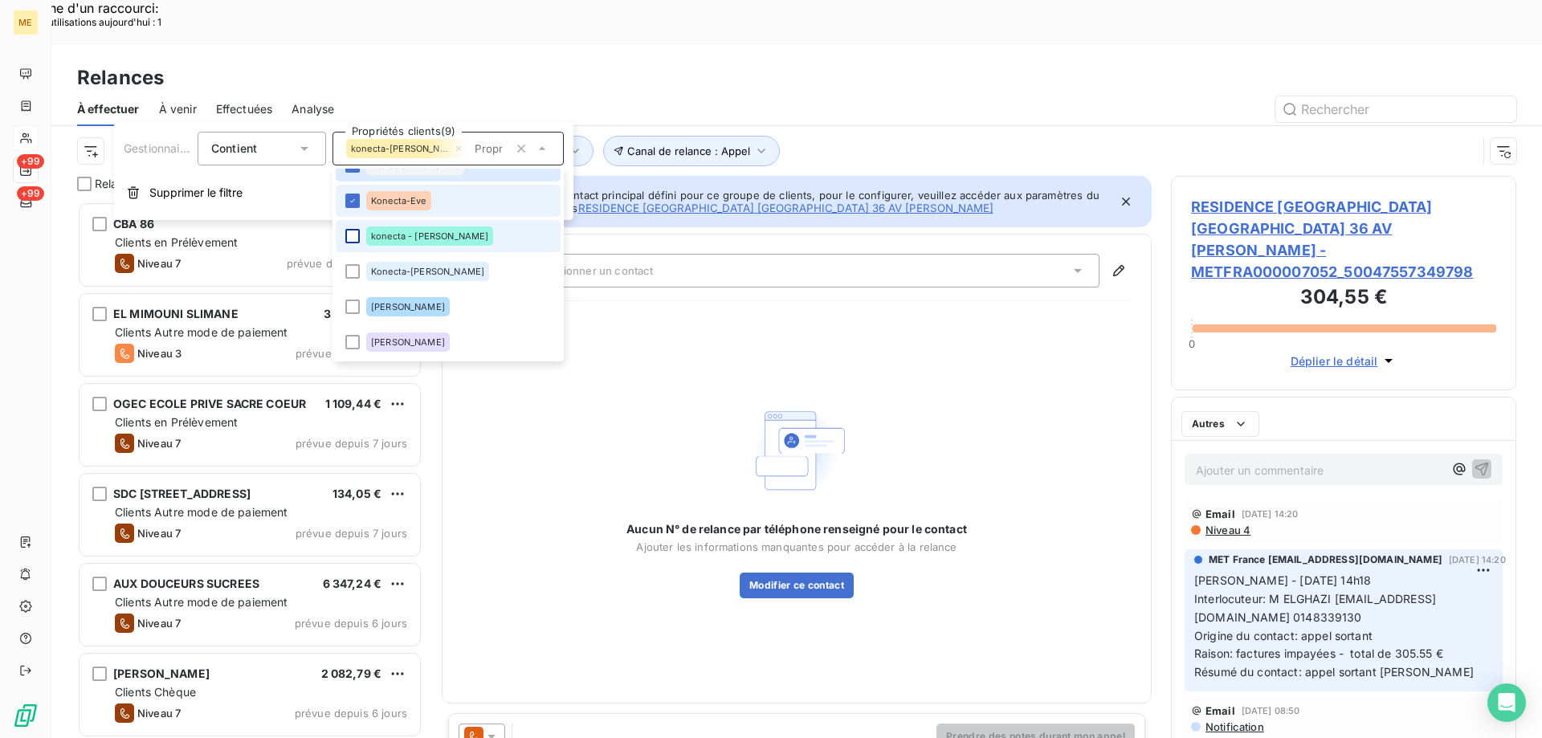
scroll to position [568, 333]
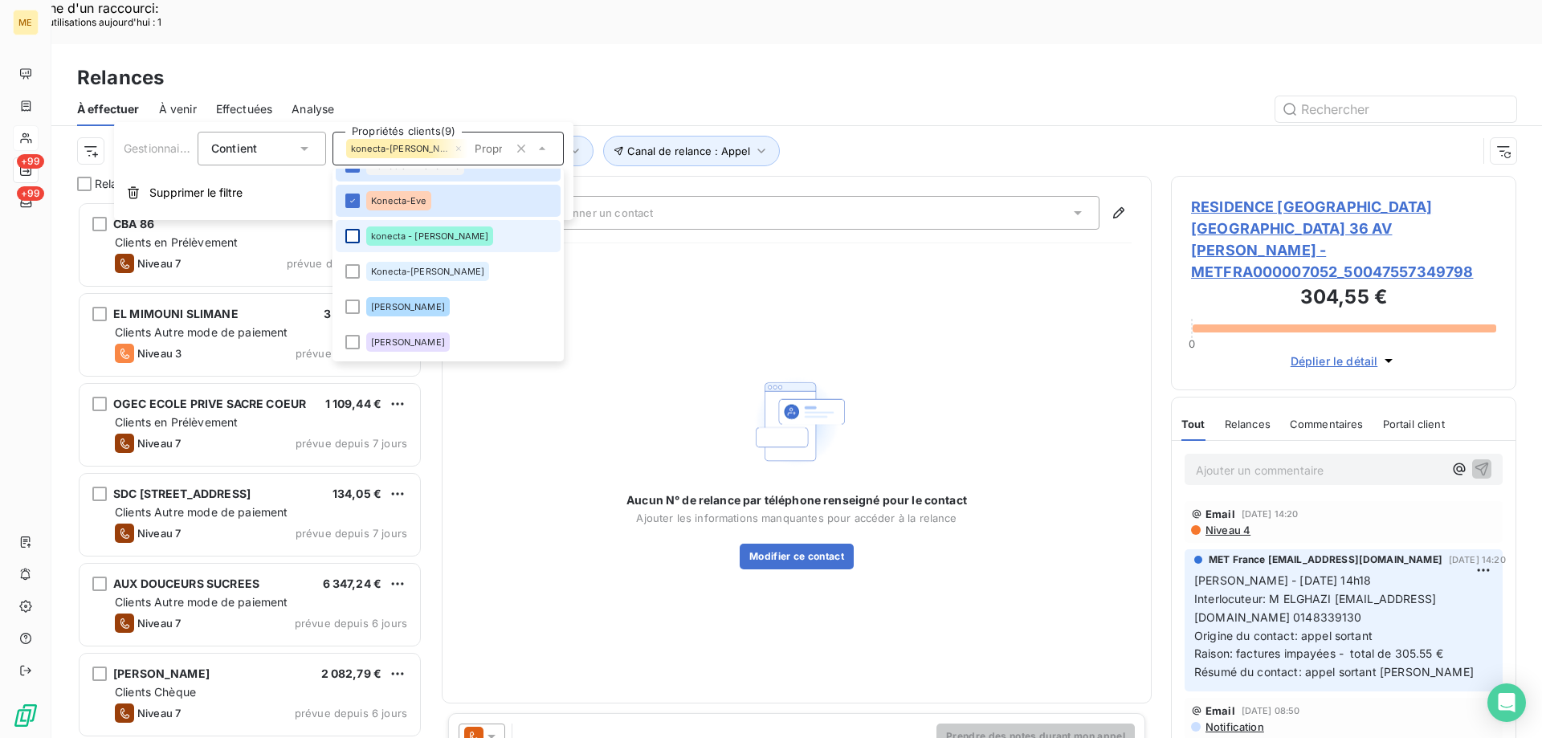
click at [349, 235] on div at bounding box center [352, 236] width 14 height 14
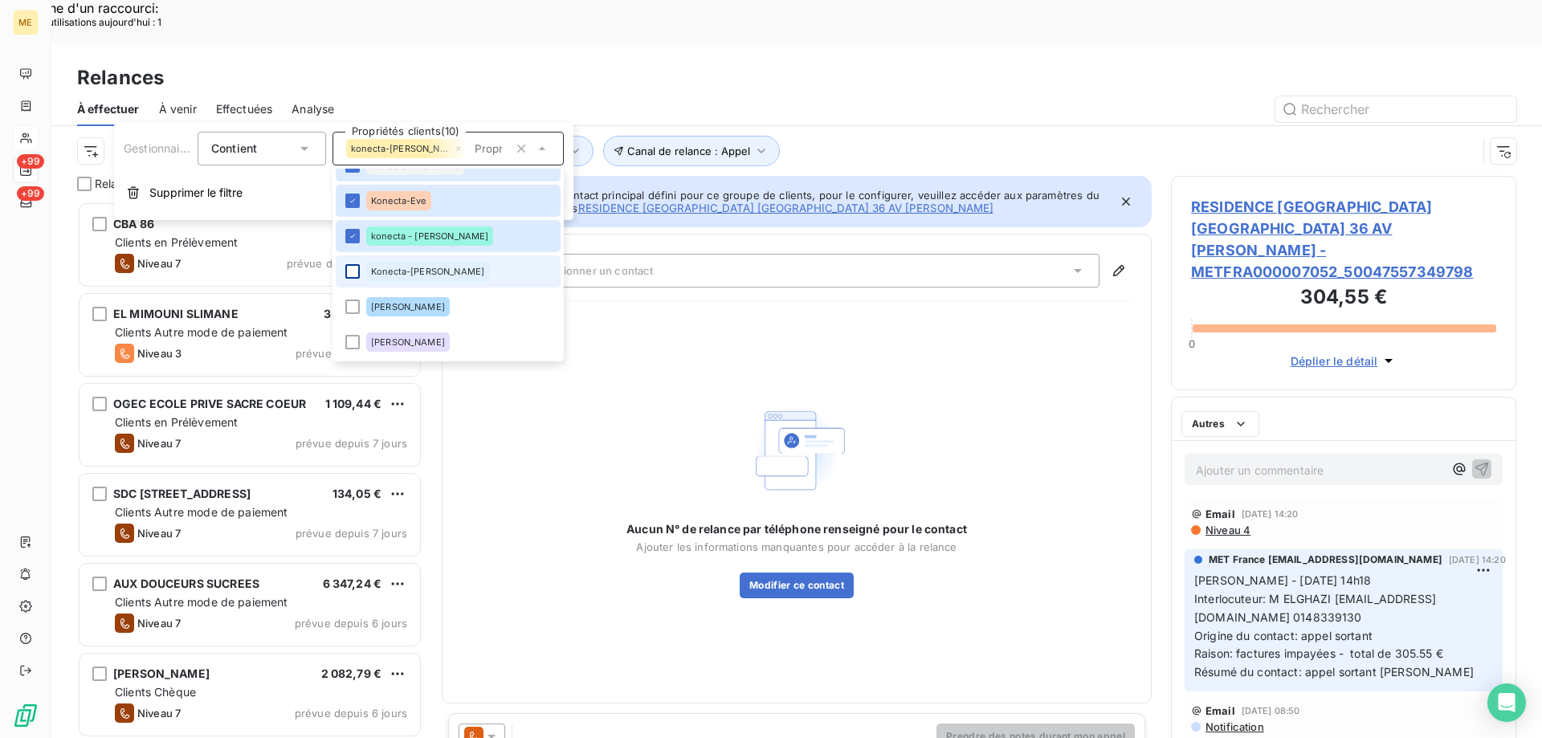
scroll to position [0, 0]
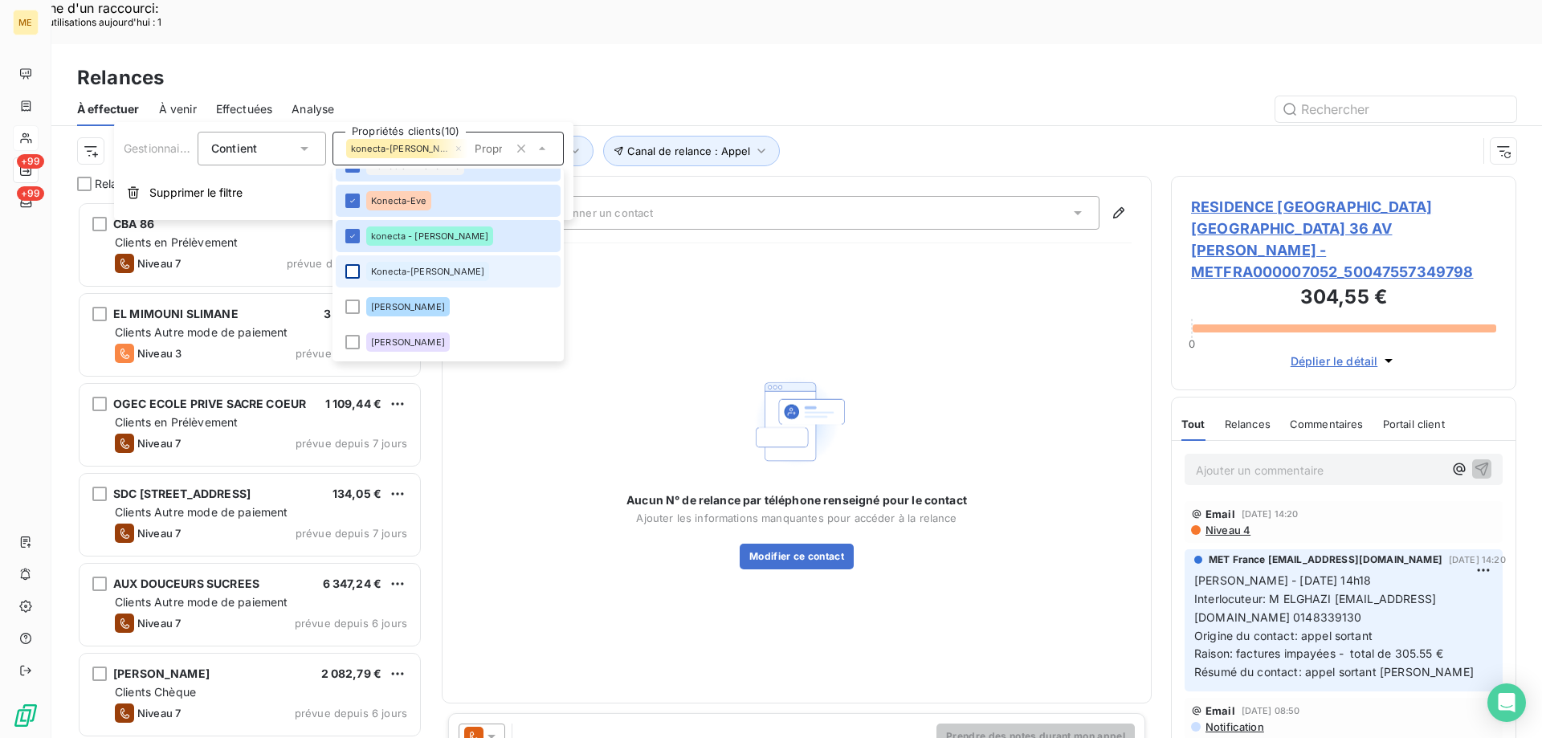
click at [355, 274] on div at bounding box center [352, 271] width 14 height 14
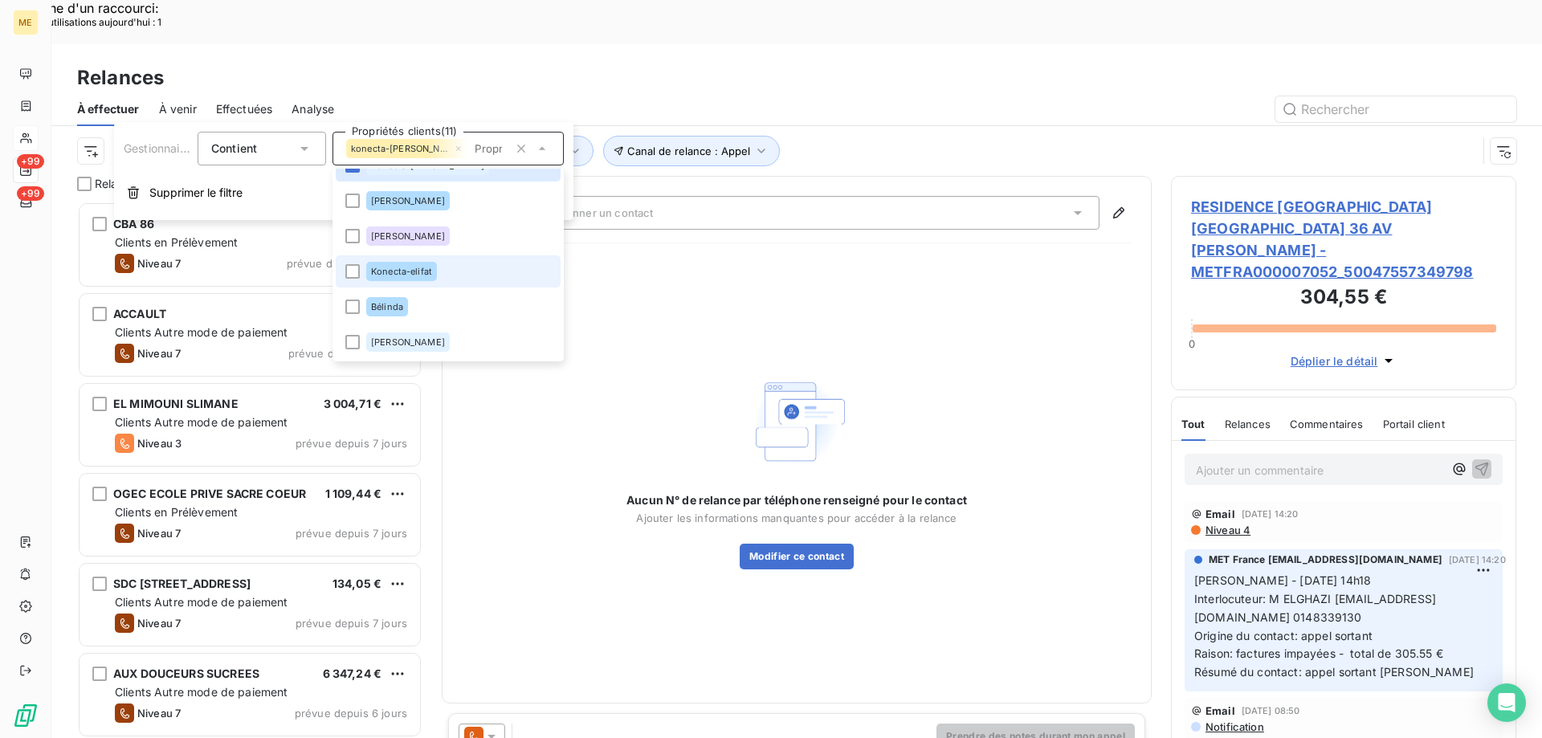
click at [362, 279] on li "Konecta-elifat" at bounding box center [448, 271] width 225 height 32
click at [263, 101] on span "Effectuées" at bounding box center [244, 109] width 57 height 16
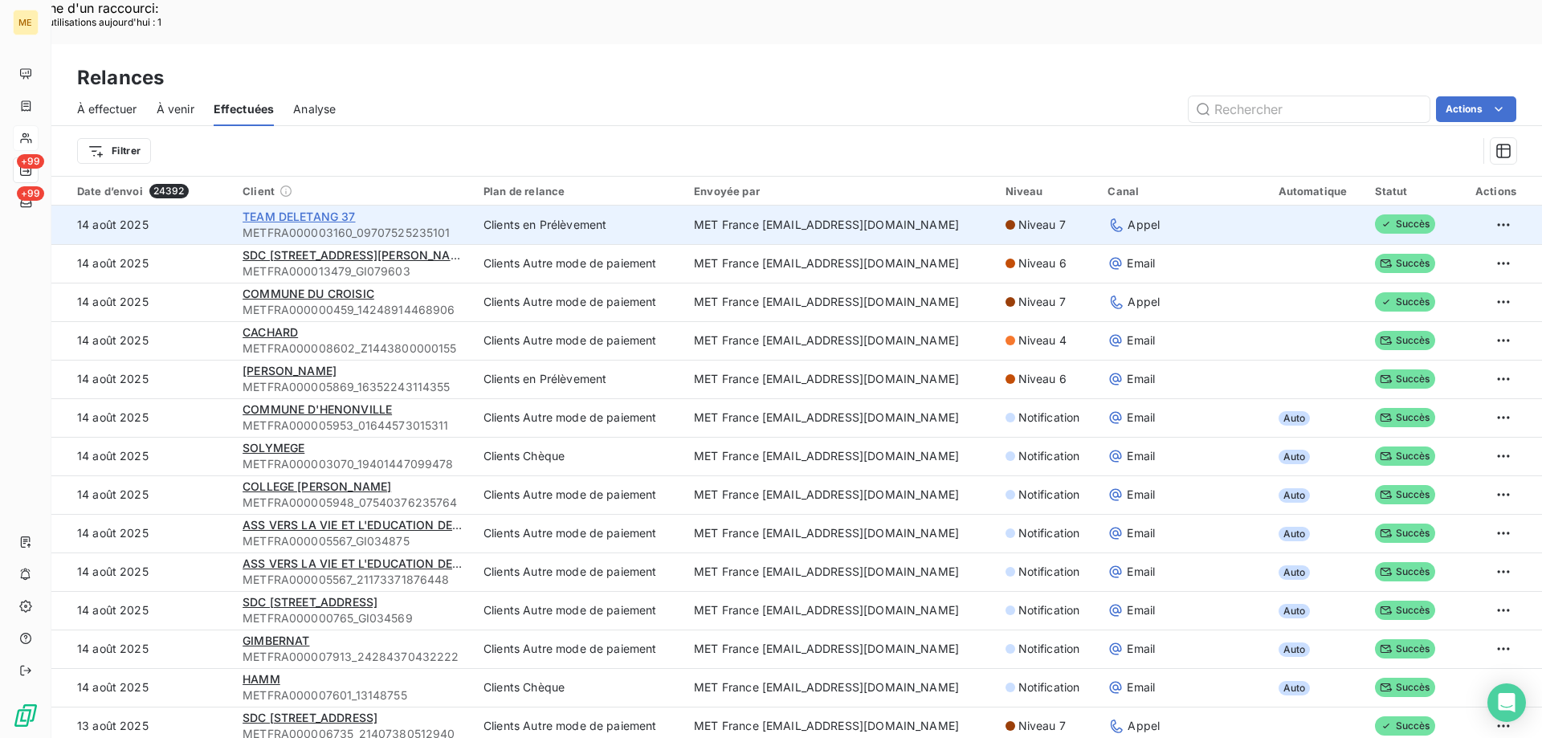
click at [310, 210] on span "TEAM DELETANG 37" at bounding box center [298, 217] width 112 height 14
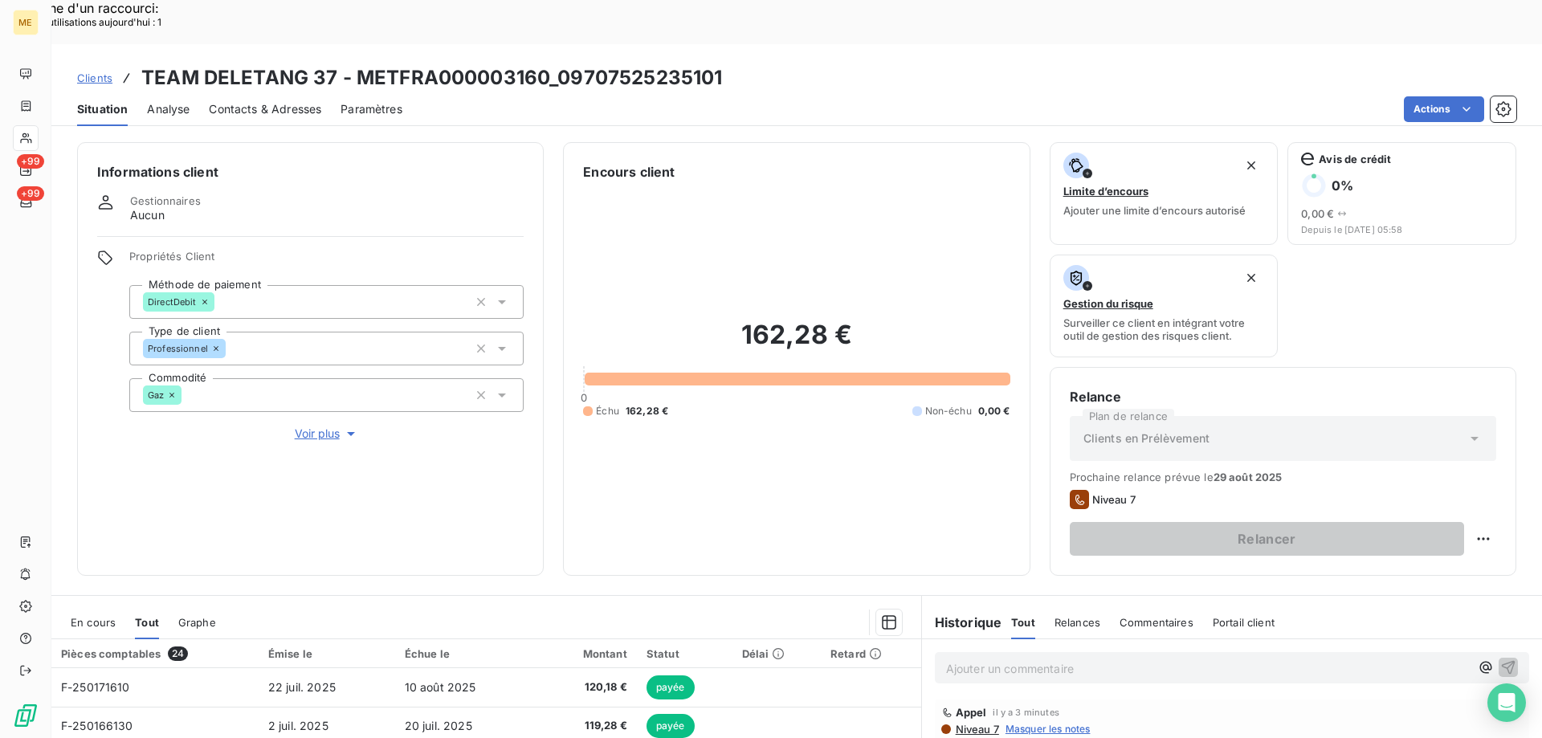
click at [314, 426] on span "Voir plus" at bounding box center [327, 434] width 64 height 16
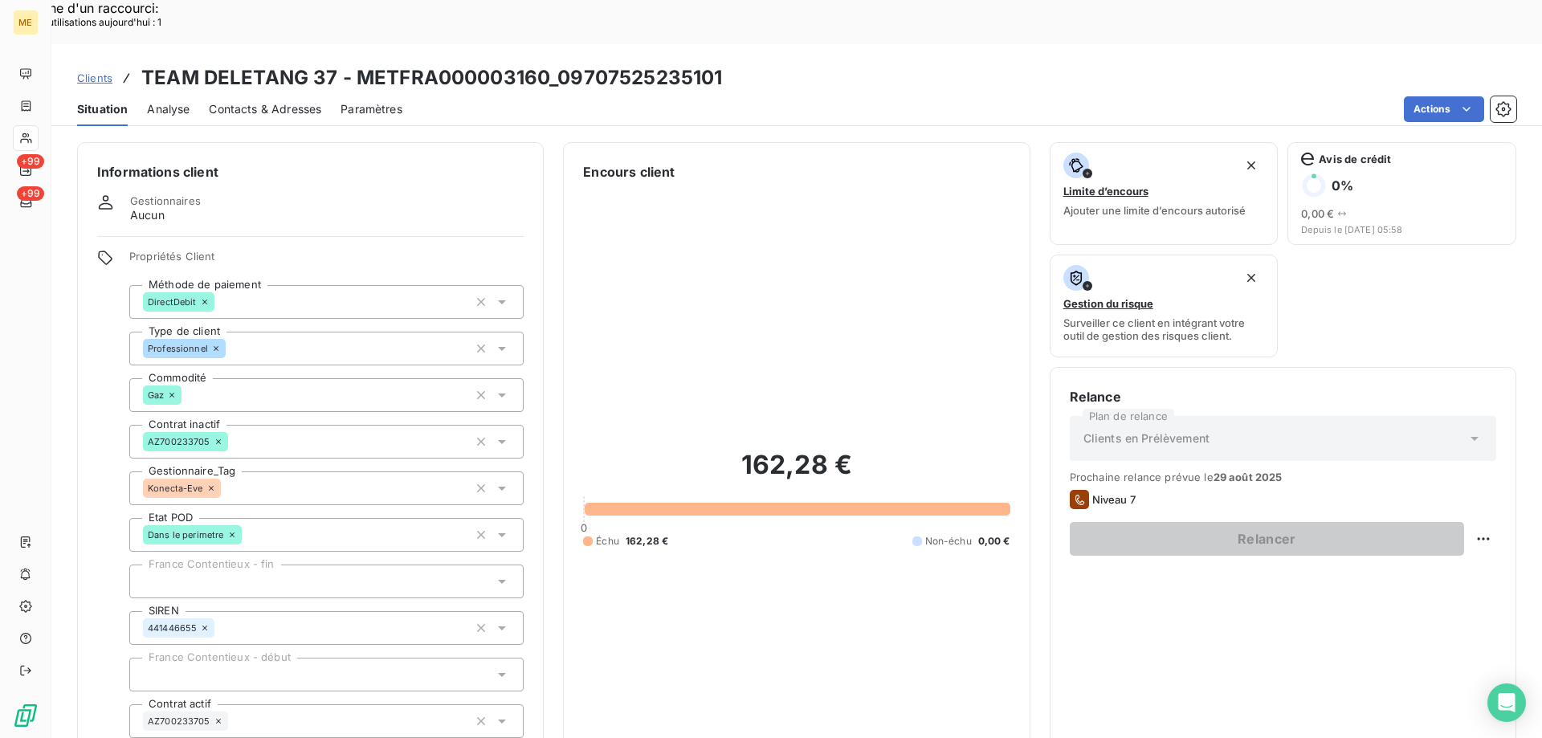
click at [211, 483] on icon at bounding box center [211, 488] width 10 height 10
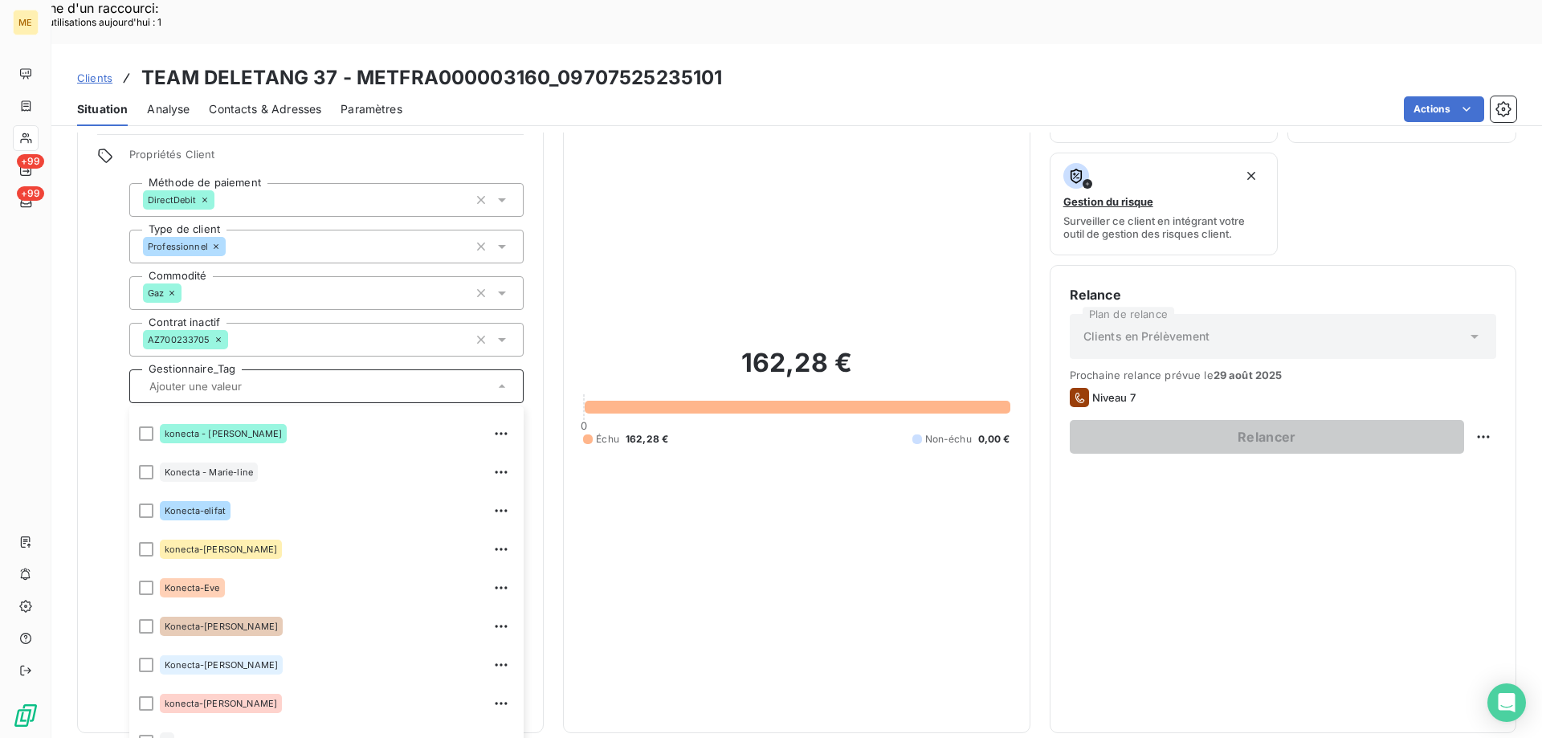
scroll to position [462, 0]
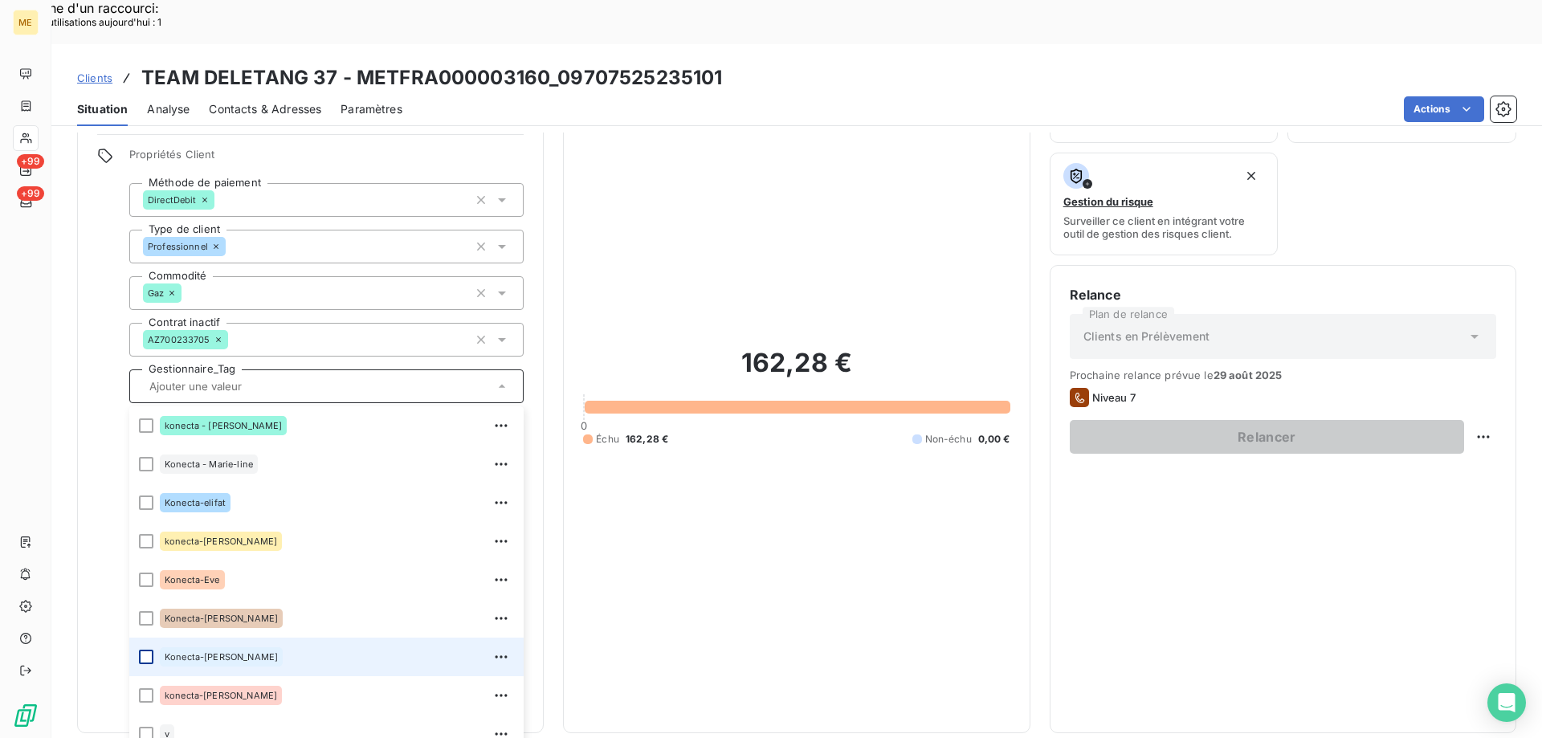
click at [145, 650] on div at bounding box center [146, 657] width 14 height 14
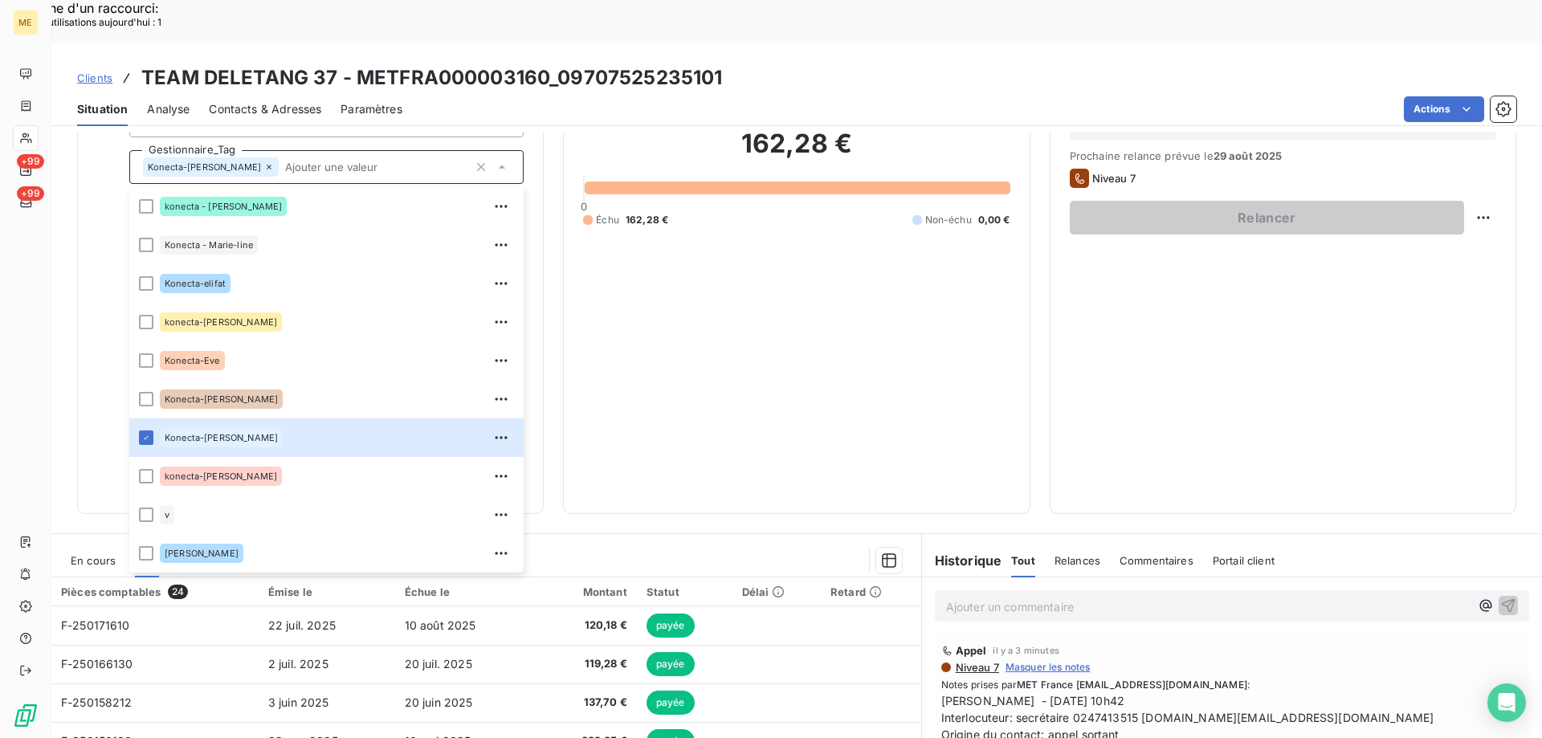
scroll to position [0, 0]
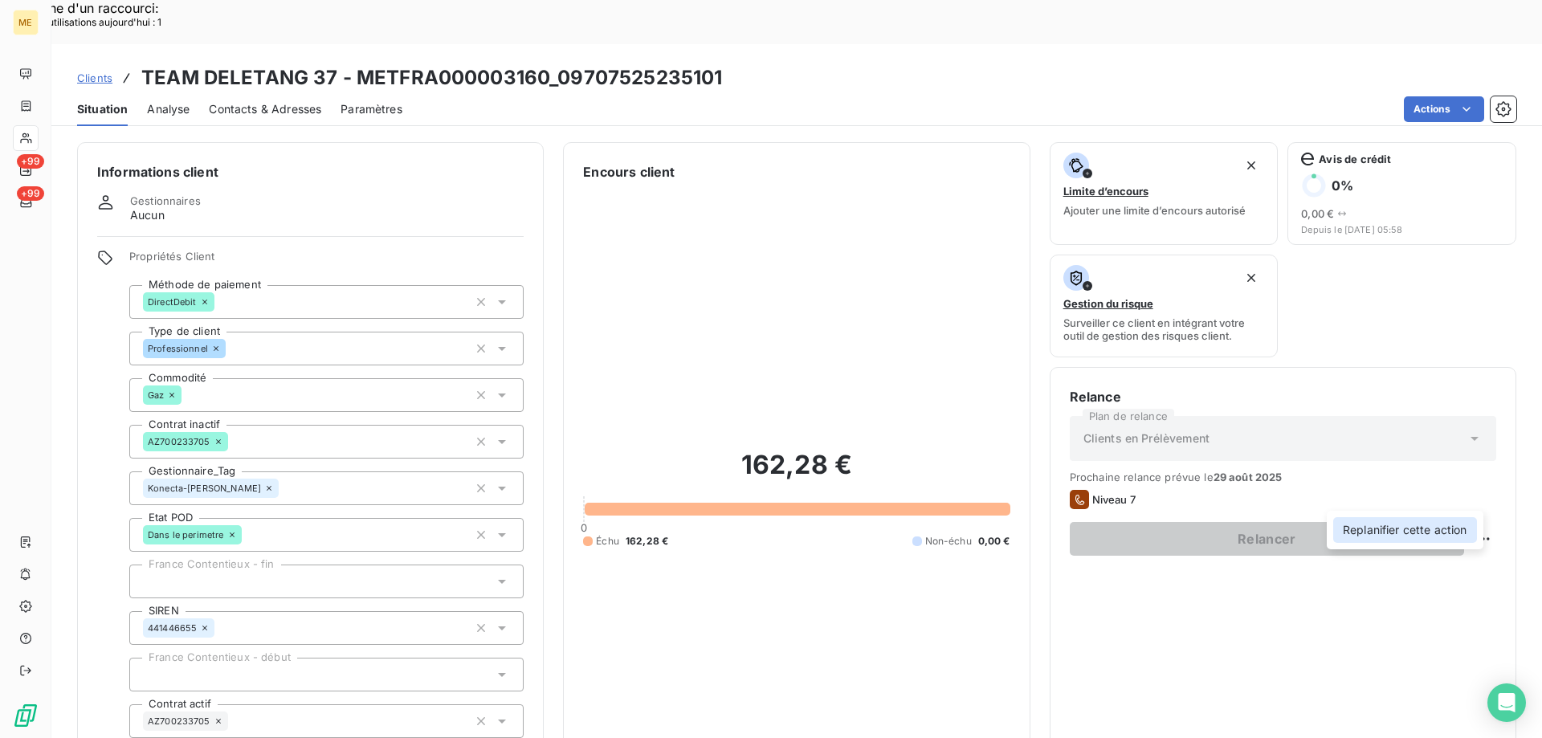
click at [1361, 529] on div "Replanifier cette action" at bounding box center [1405, 530] width 144 height 26
select select "7"
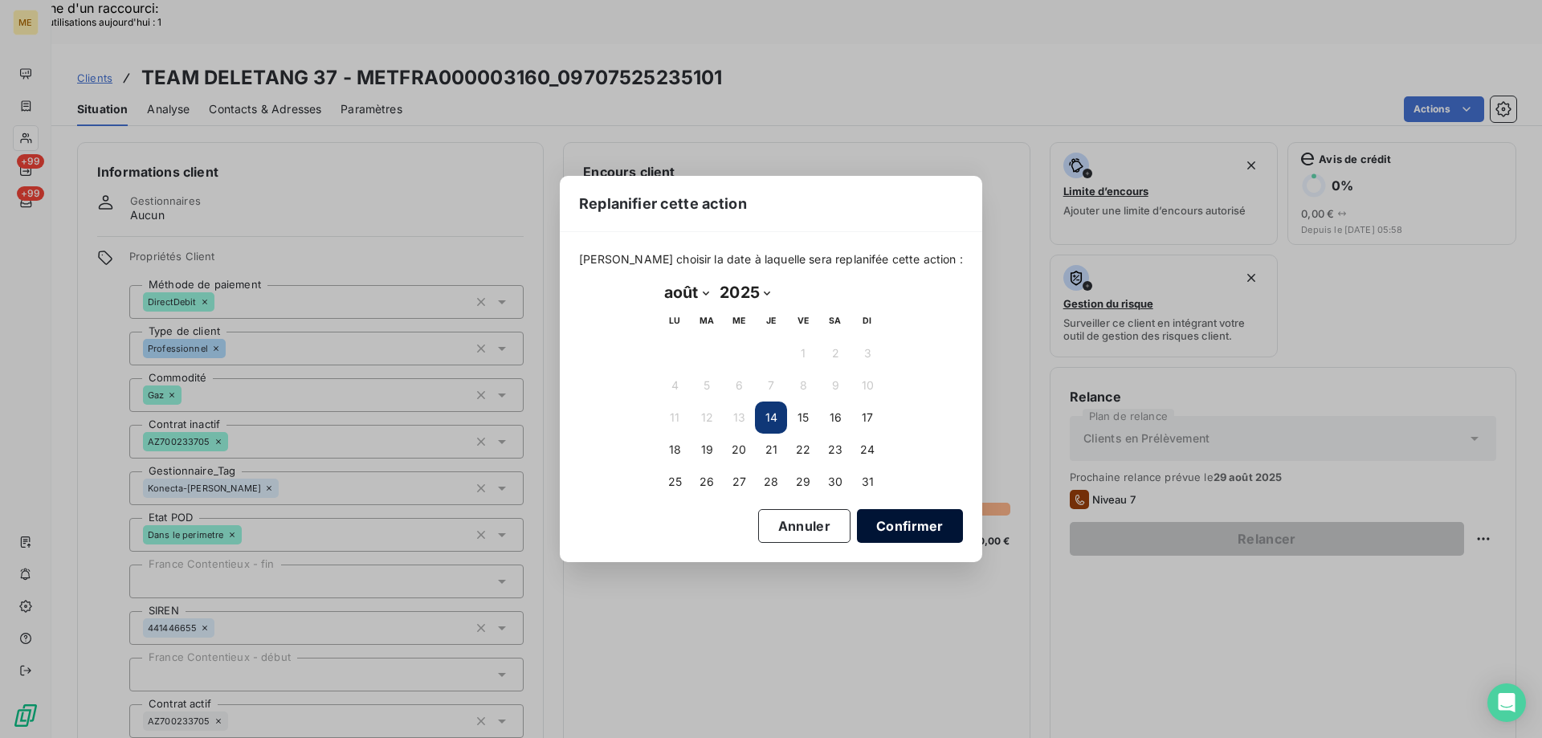
click at [881, 526] on button "Confirmer" at bounding box center [910, 526] width 106 height 34
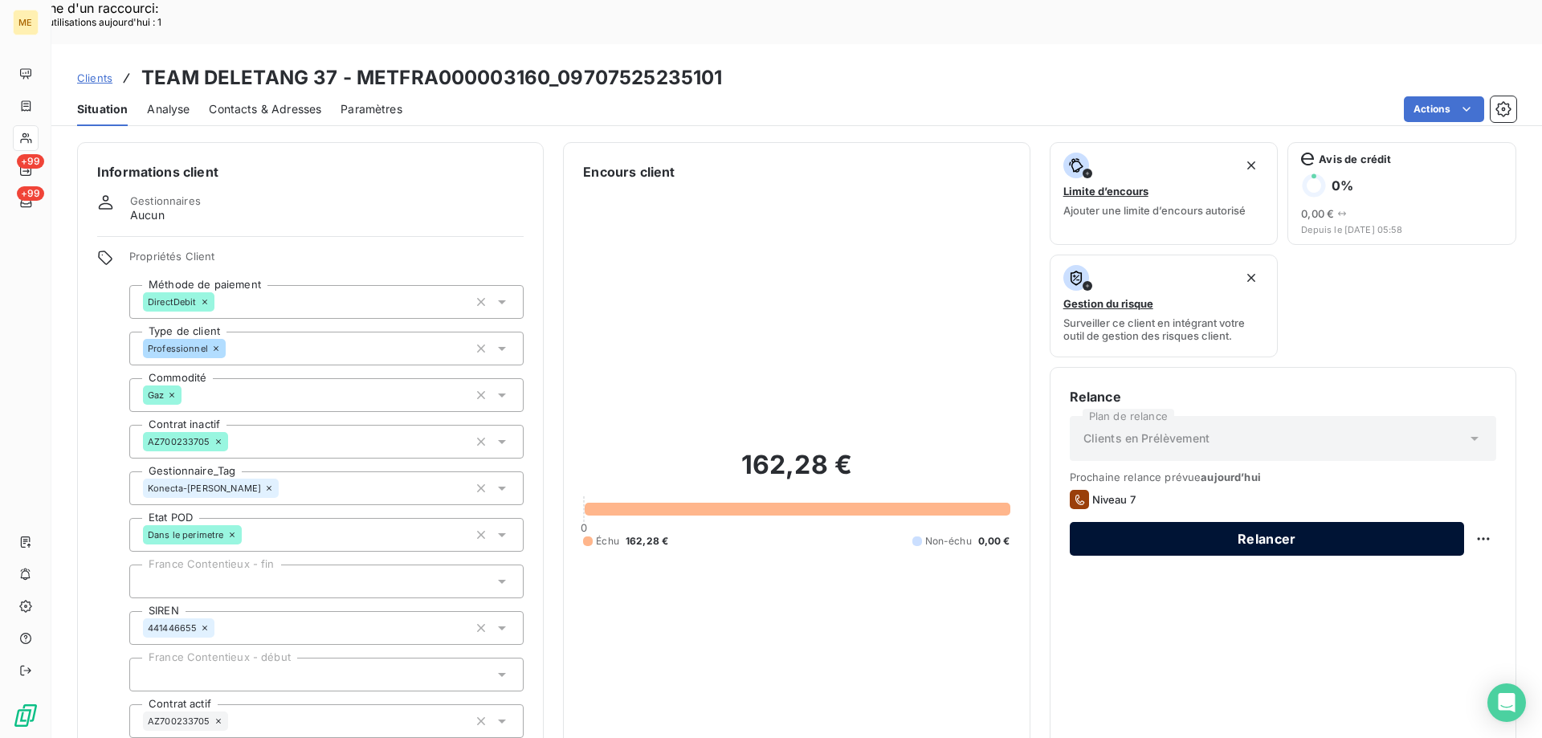
click at [1188, 522] on button "Relancer" at bounding box center [1267, 539] width 394 height 34
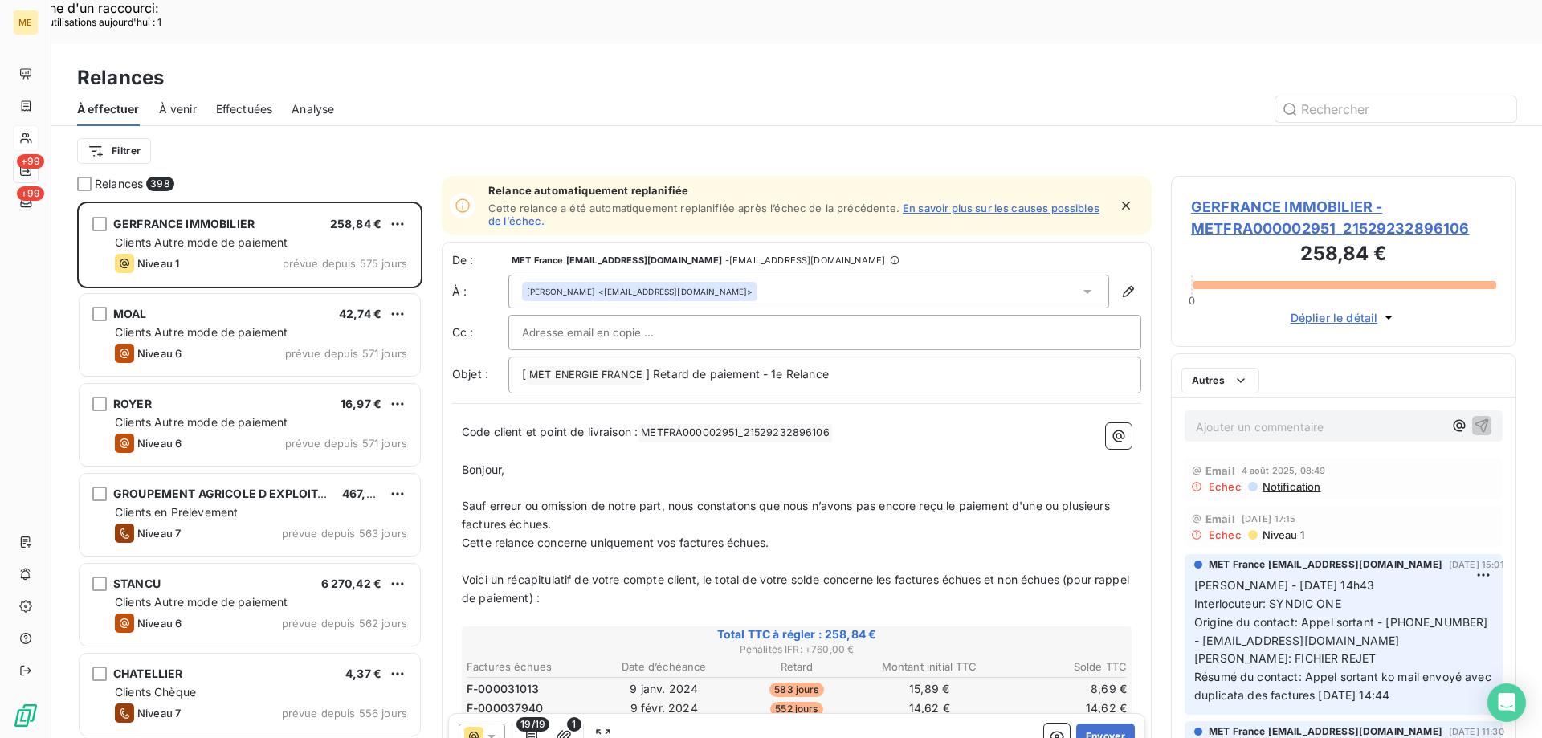
scroll to position [568, 333]
click at [1090, 723] on button "Envoyer" at bounding box center [1105, 736] width 59 height 26
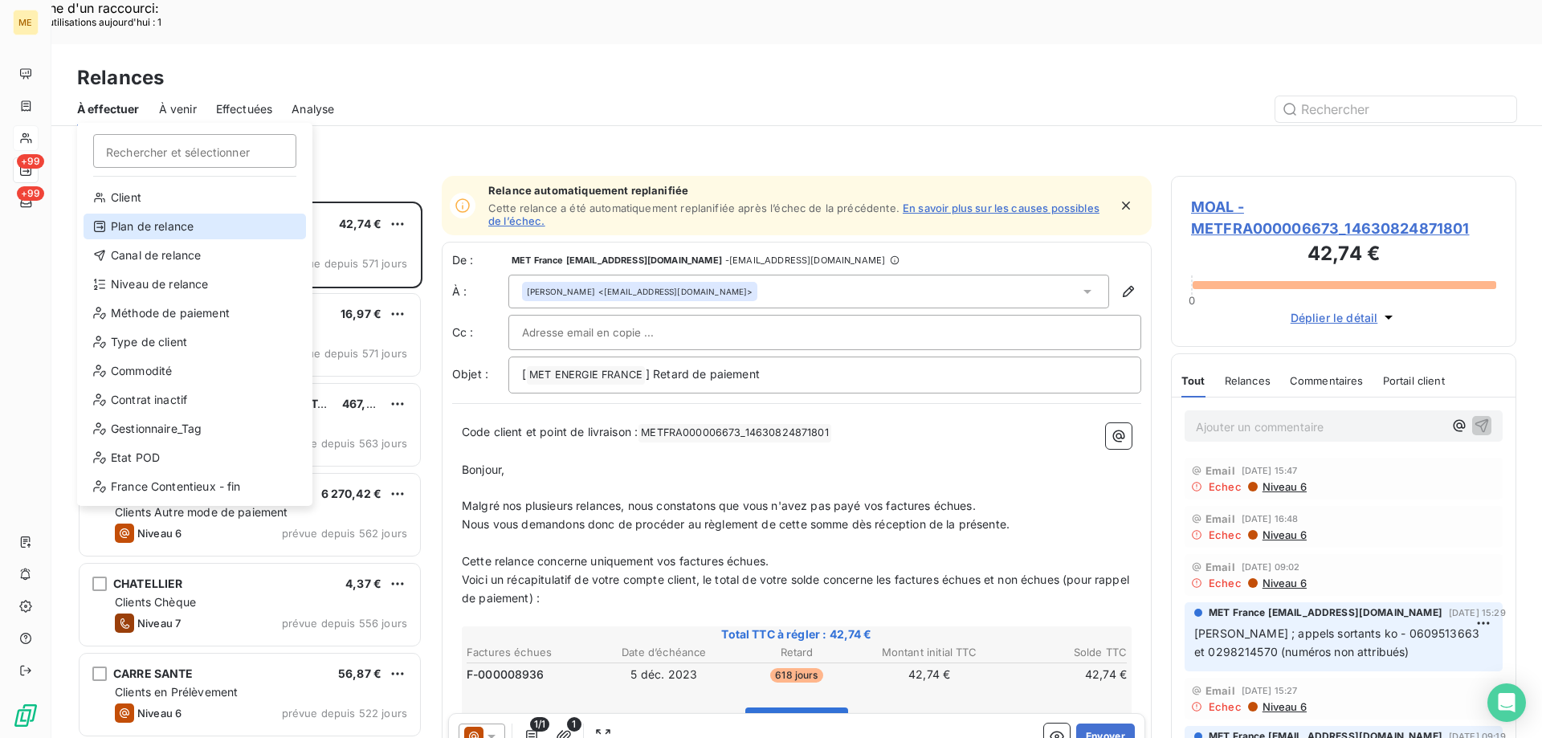
click at [134, 221] on div "Plan de relance" at bounding box center [195, 227] width 222 height 26
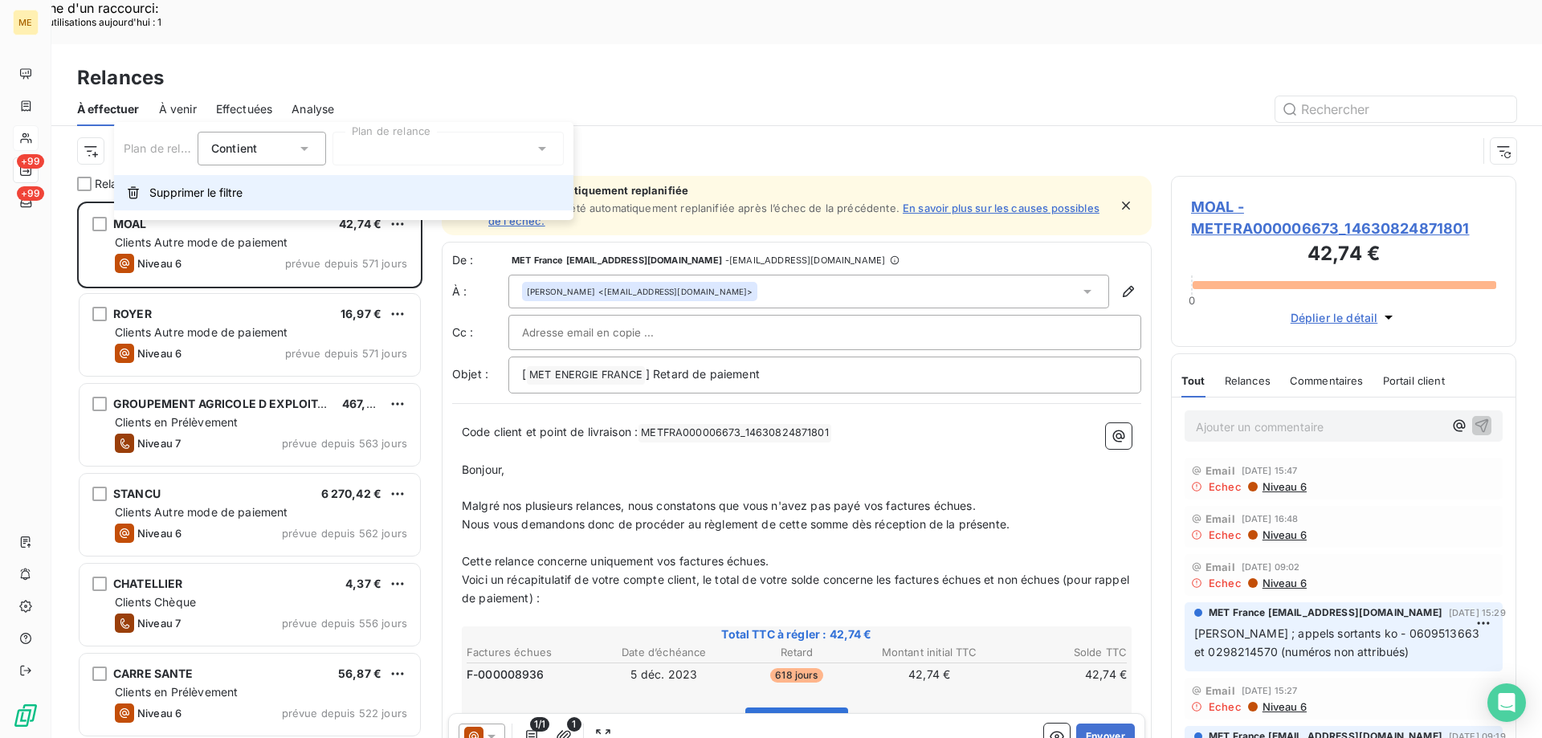
click at [184, 199] on span "Supprimer le filtre" at bounding box center [195, 193] width 93 height 16
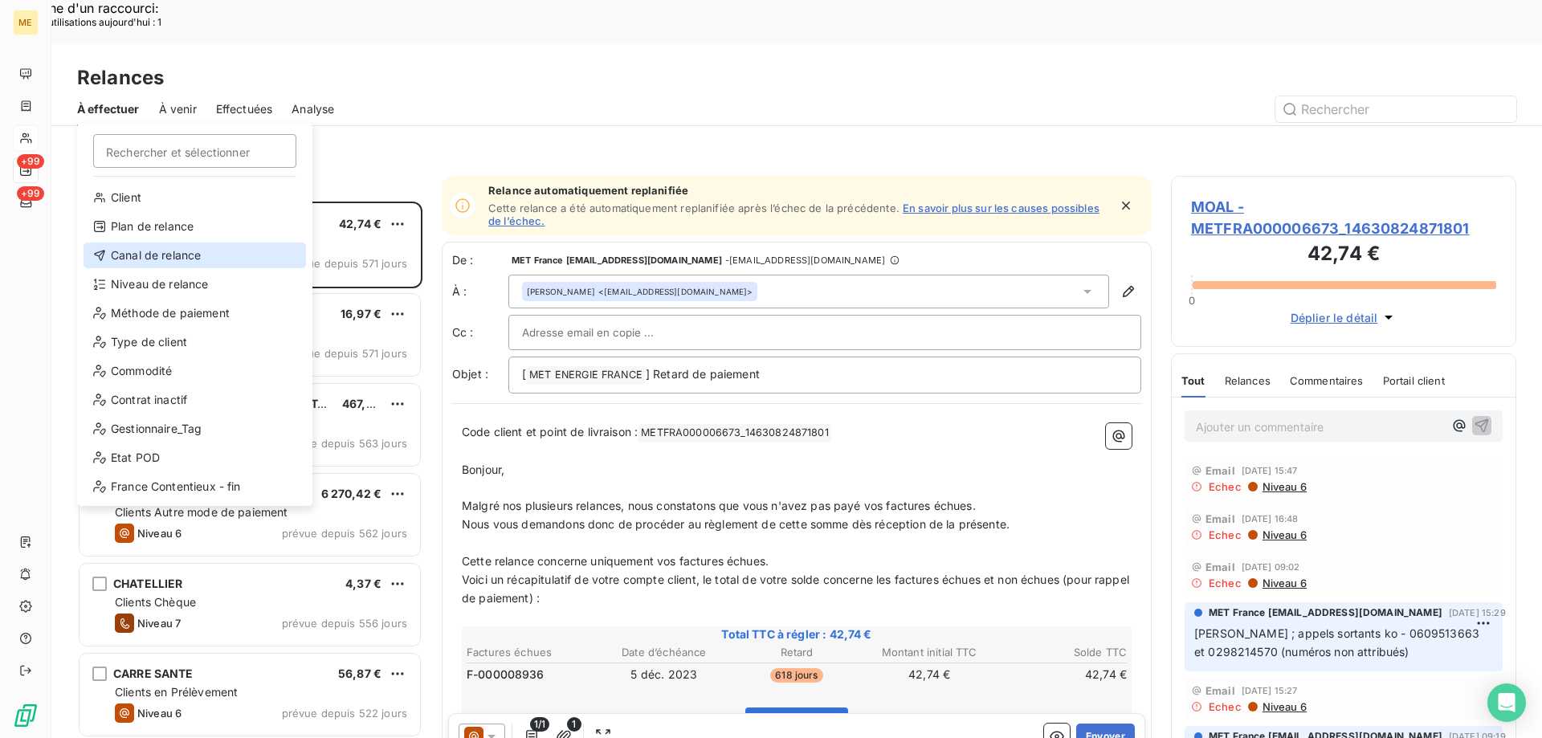
click at [150, 251] on div "Canal de relance" at bounding box center [195, 255] width 222 height 26
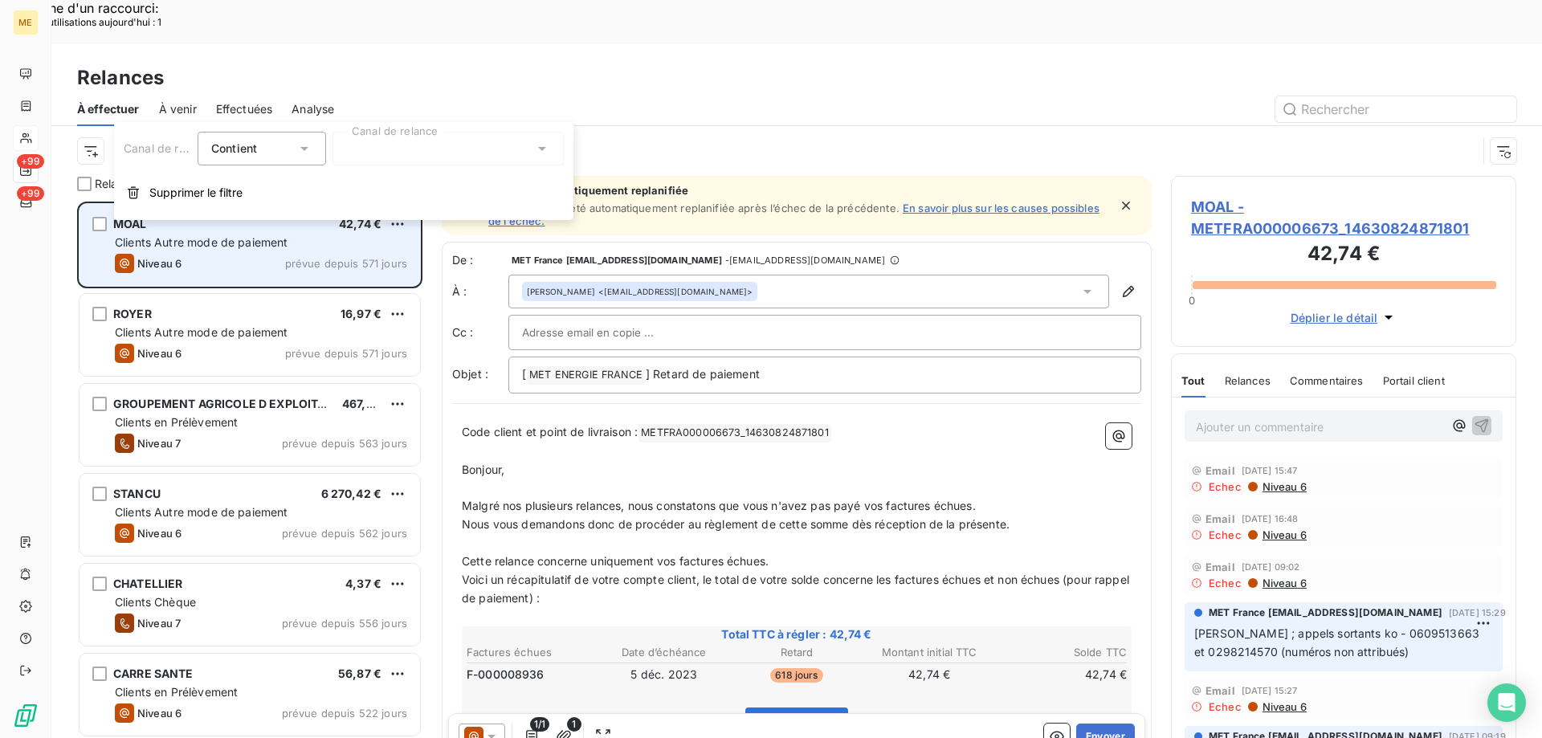
click at [396, 145] on div at bounding box center [447, 149] width 231 height 34
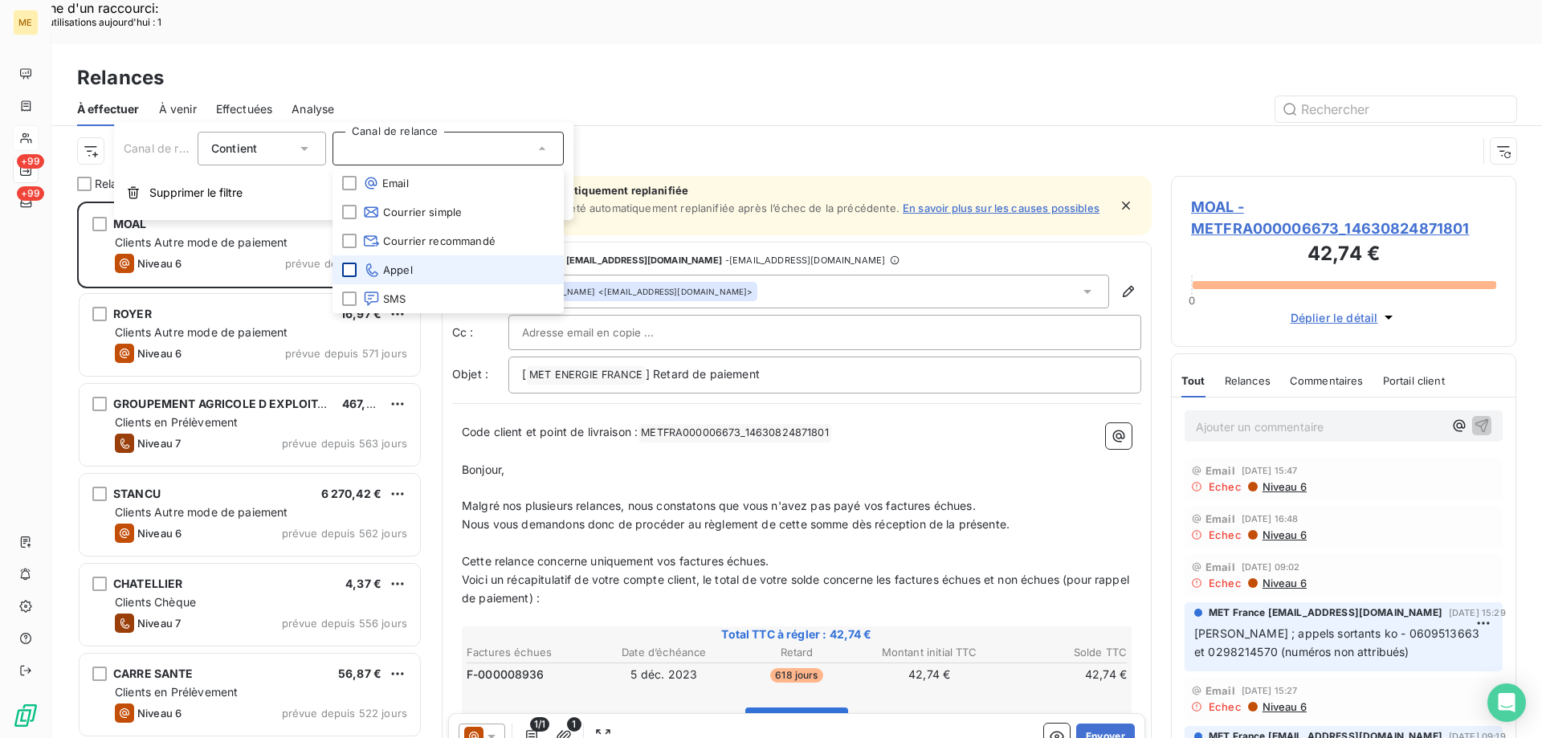
click at [351, 263] on div at bounding box center [349, 270] width 14 height 14
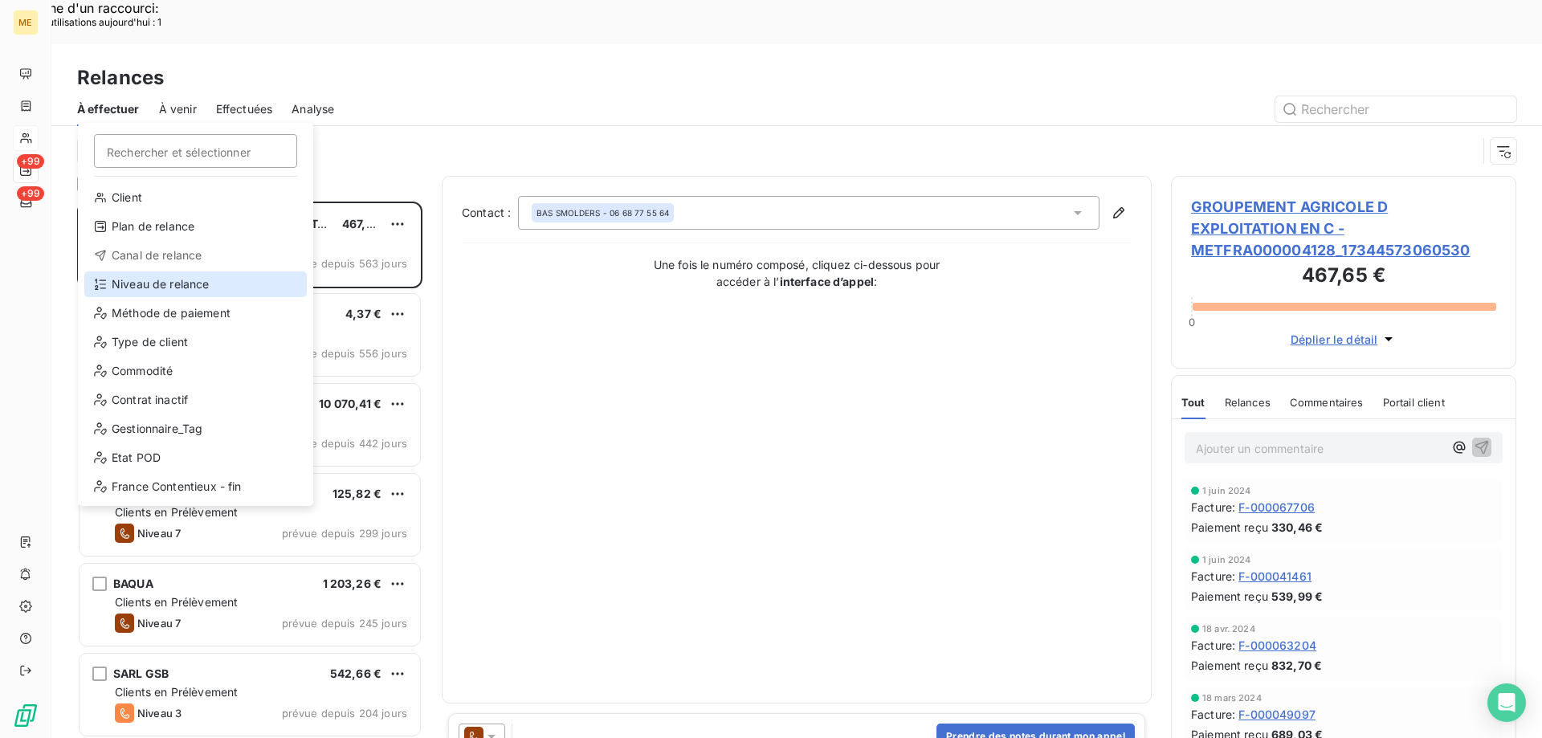
click at [152, 279] on div "Niveau de relance" at bounding box center [195, 284] width 222 height 26
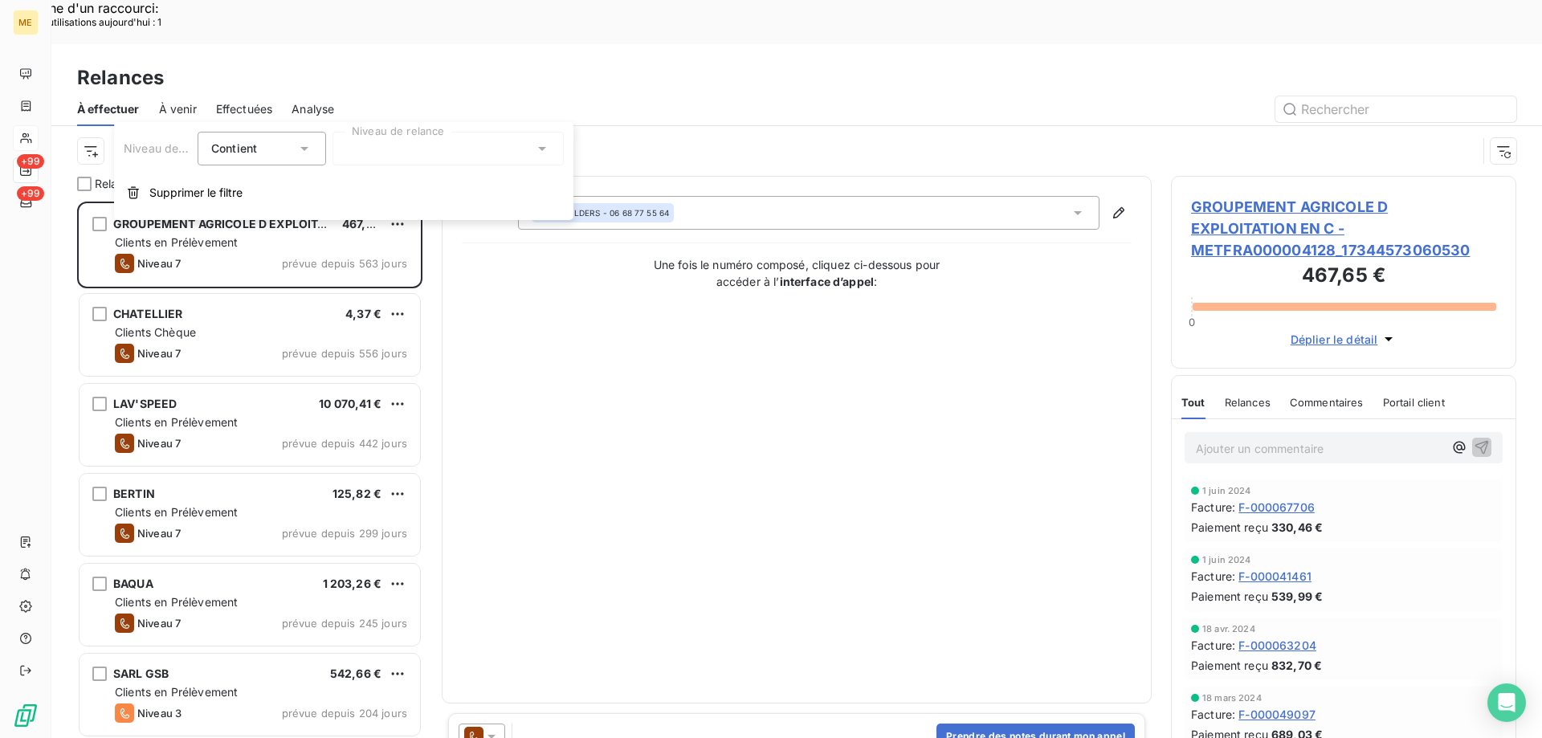
click at [446, 150] on div at bounding box center [447, 149] width 231 height 34
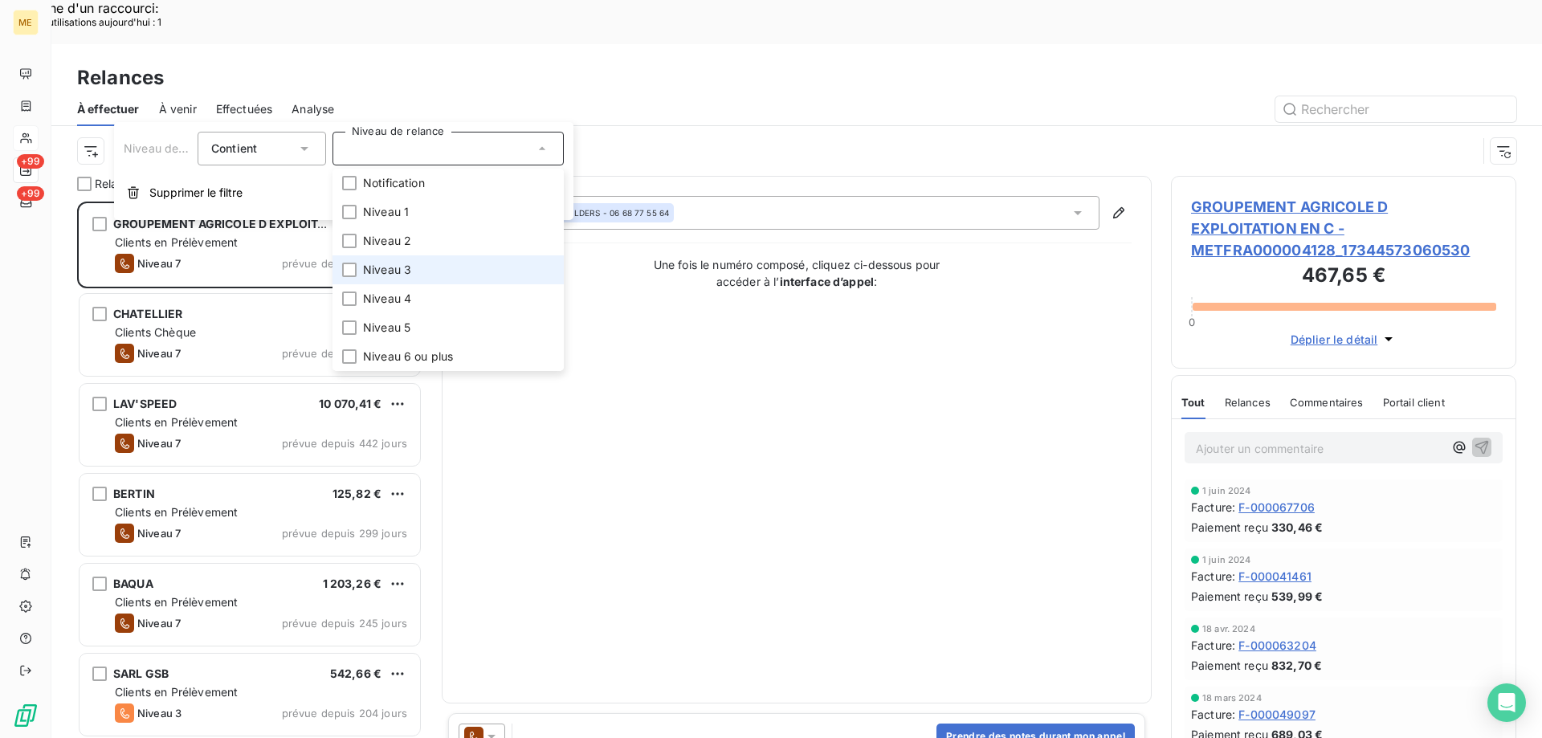
click at [407, 270] on span "Niveau 3" at bounding box center [387, 270] width 48 height 16
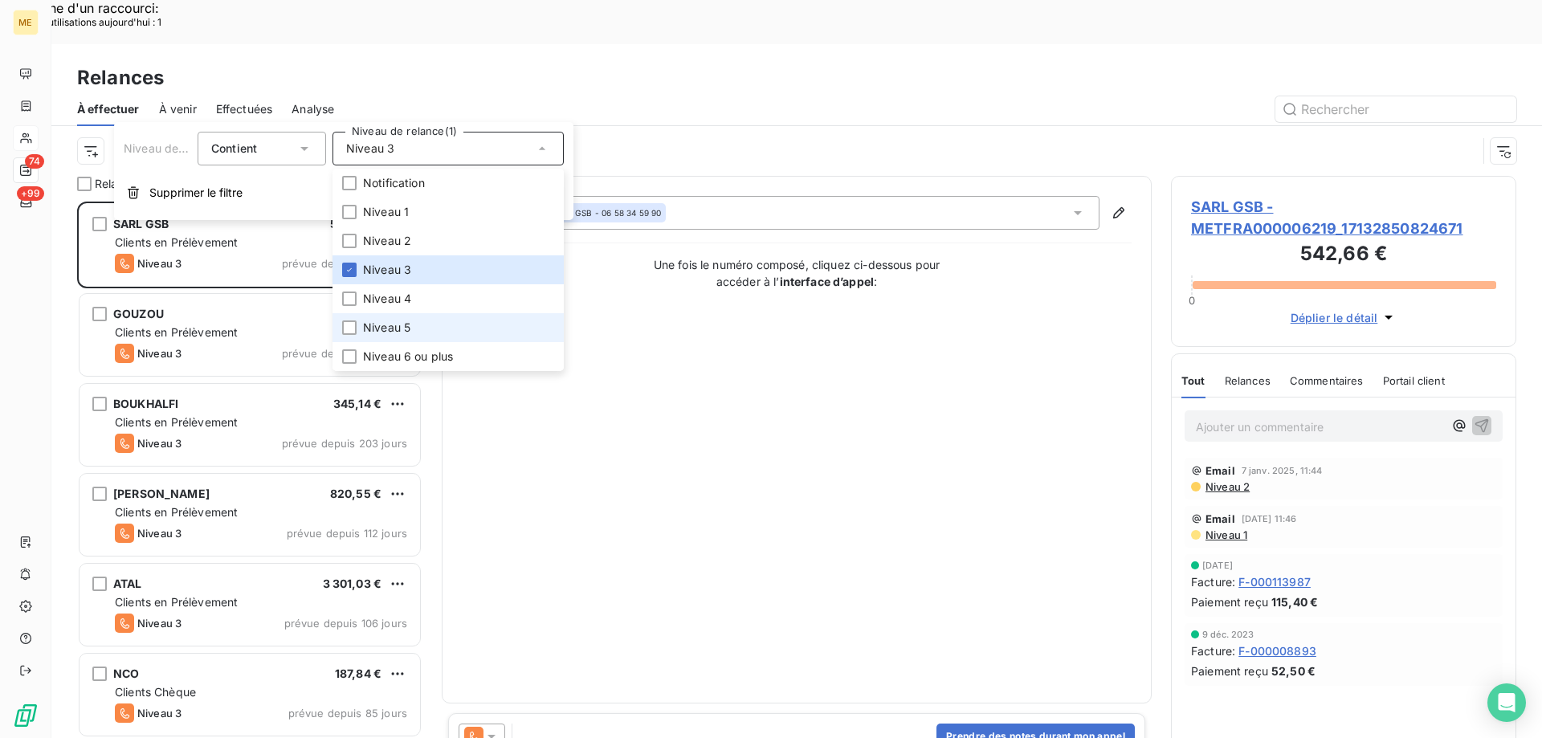
click at [413, 323] on li "Niveau 5" at bounding box center [447, 327] width 231 height 29
click at [410, 353] on span "Niveau 6 ou plus" at bounding box center [408, 356] width 90 height 16
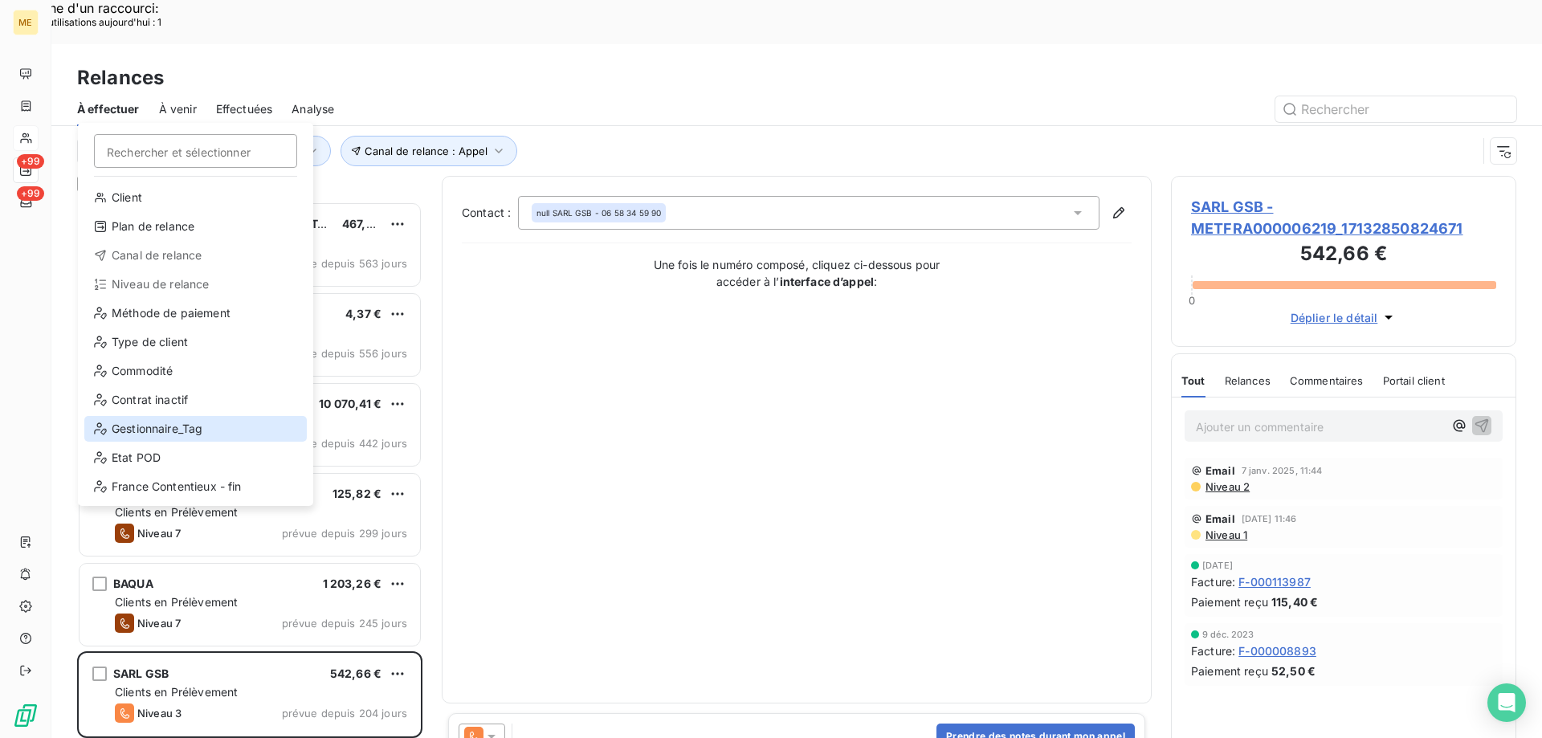
click at [141, 441] on div "Gestionnaire_Tag" at bounding box center [195, 429] width 222 height 26
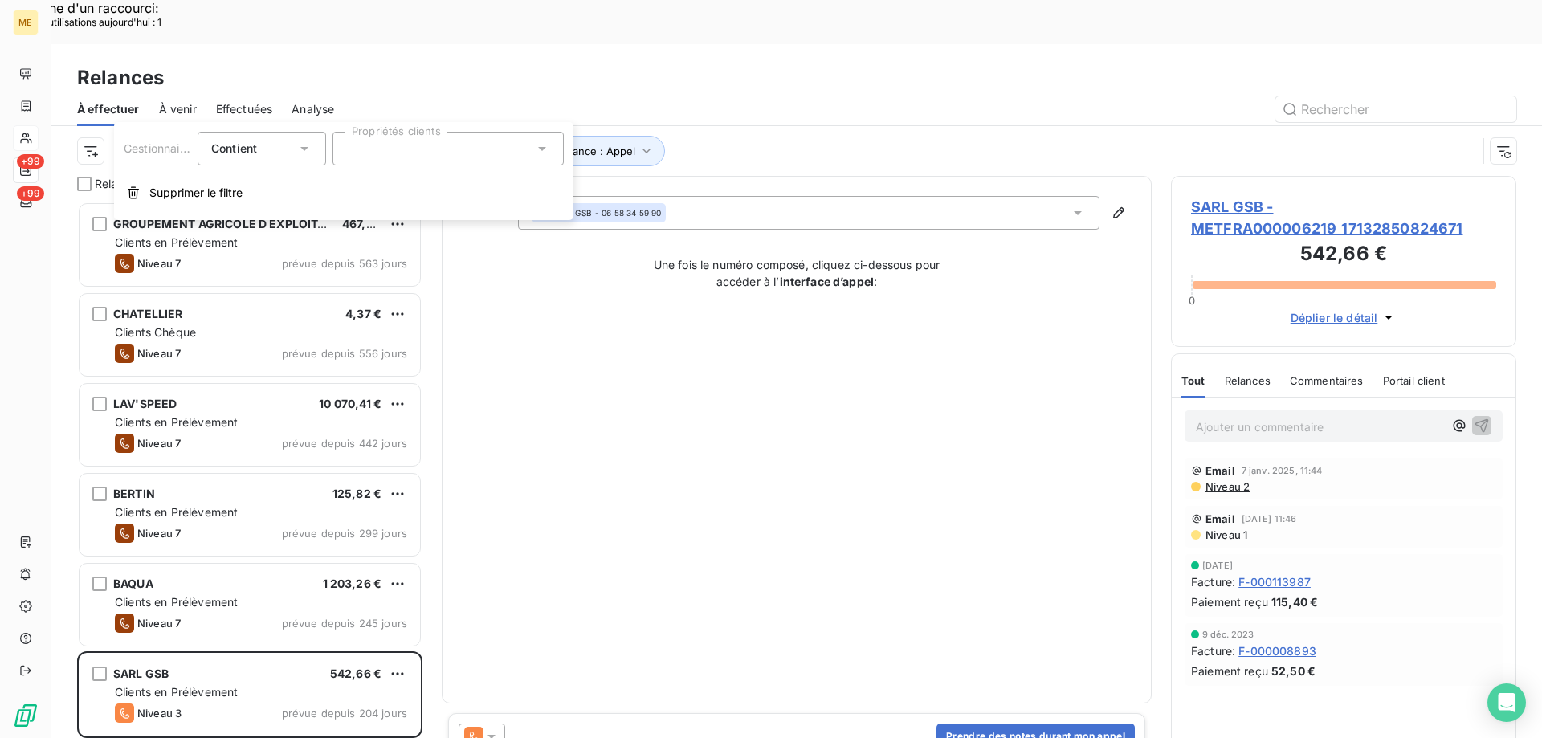
click at [405, 158] on div at bounding box center [447, 149] width 231 height 34
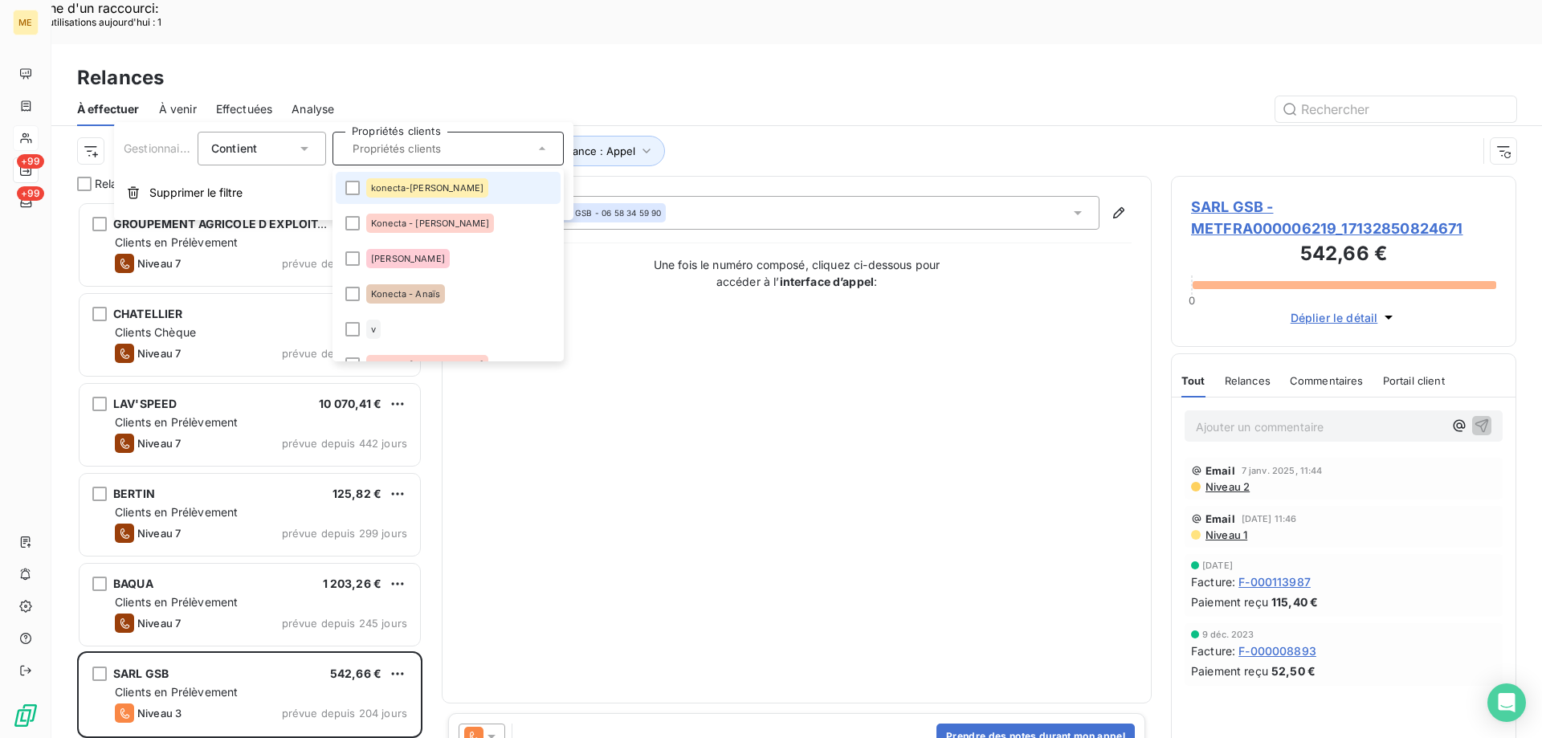
click at [399, 181] on div "konecta-[PERSON_NAME]" at bounding box center [427, 187] width 122 height 19
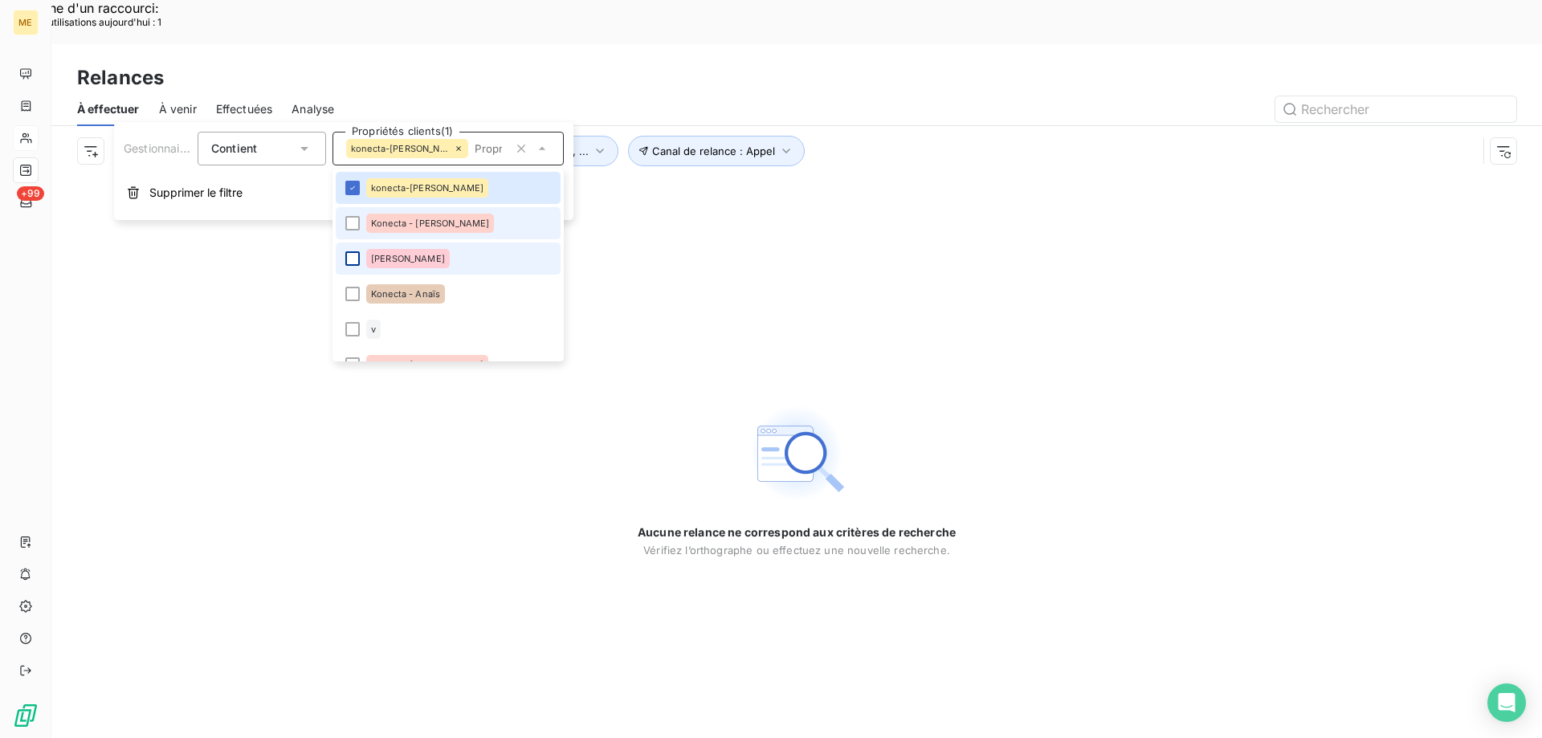
click at [347, 223] on div at bounding box center [352, 223] width 14 height 14
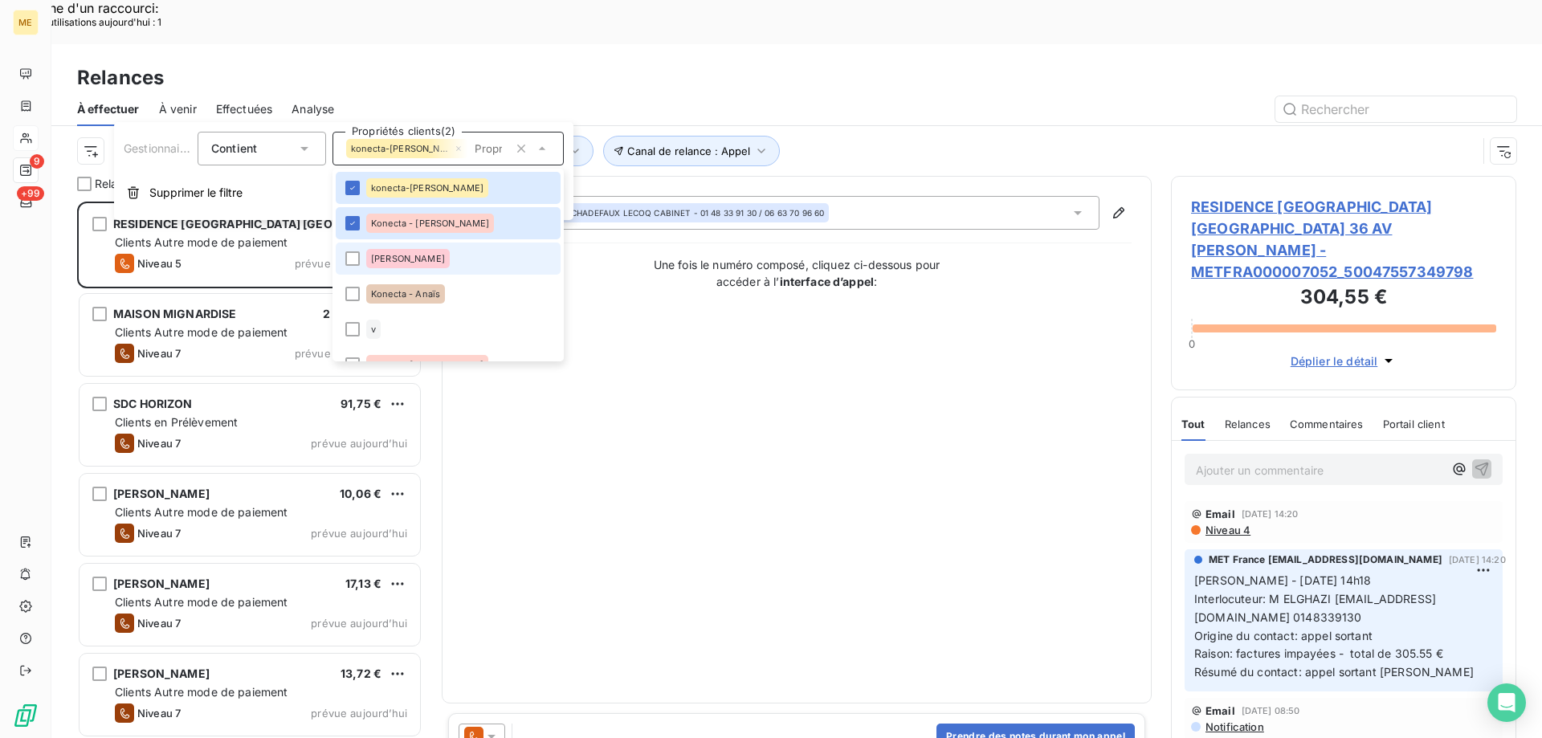
scroll to position [568, 333]
click at [350, 295] on div at bounding box center [352, 294] width 14 height 14
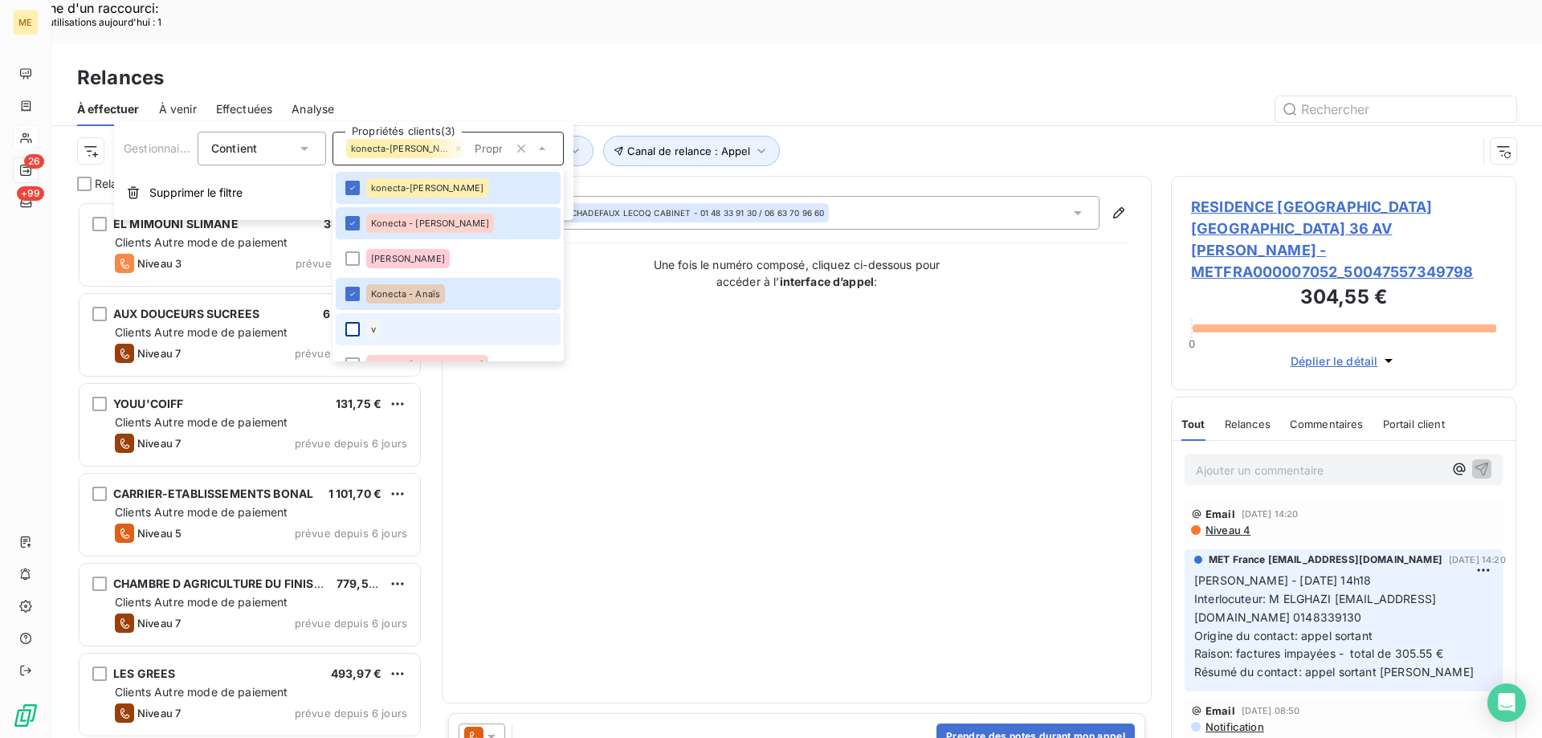
click at [355, 326] on div at bounding box center [352, 329] width 14 height 14
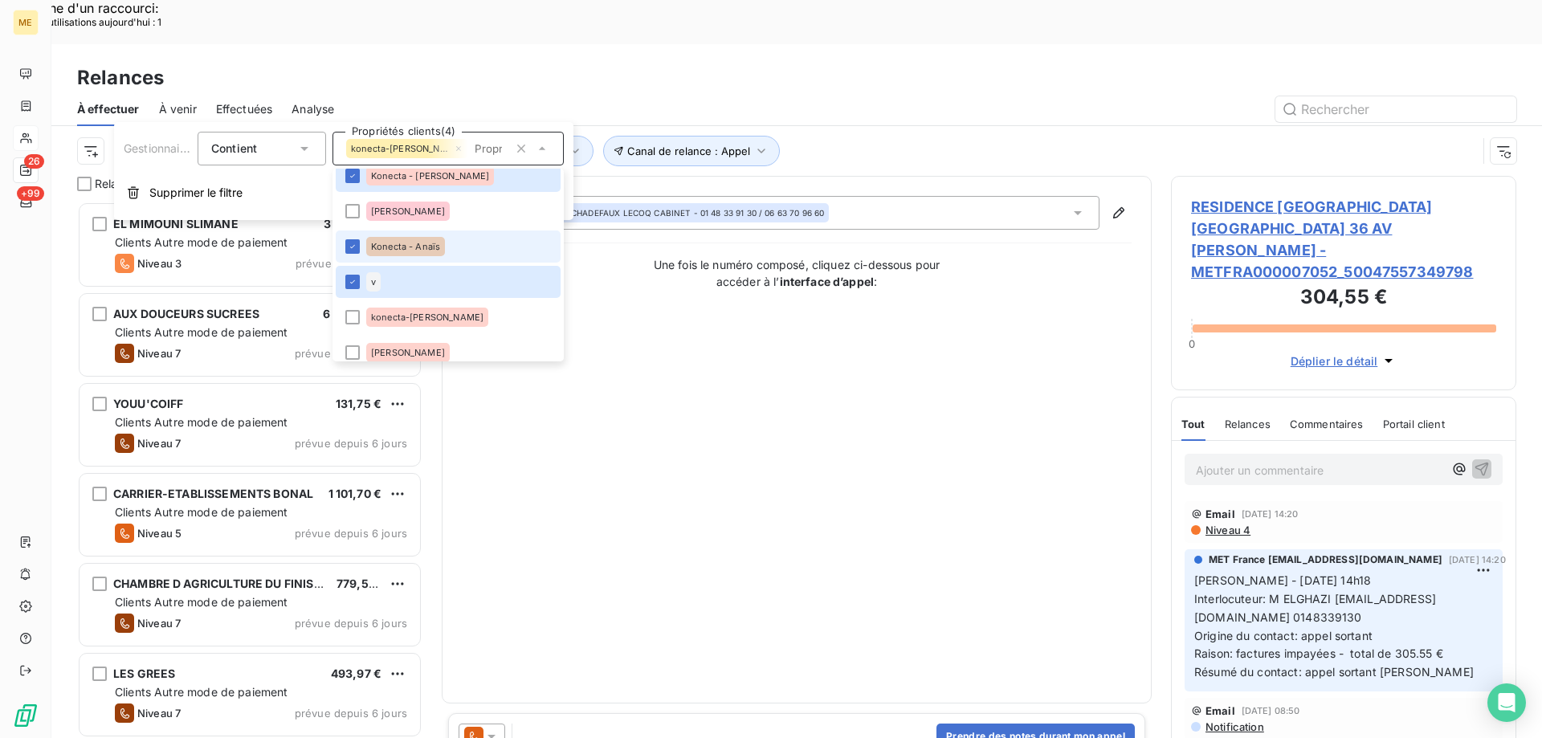
scroll to position [80, 0]
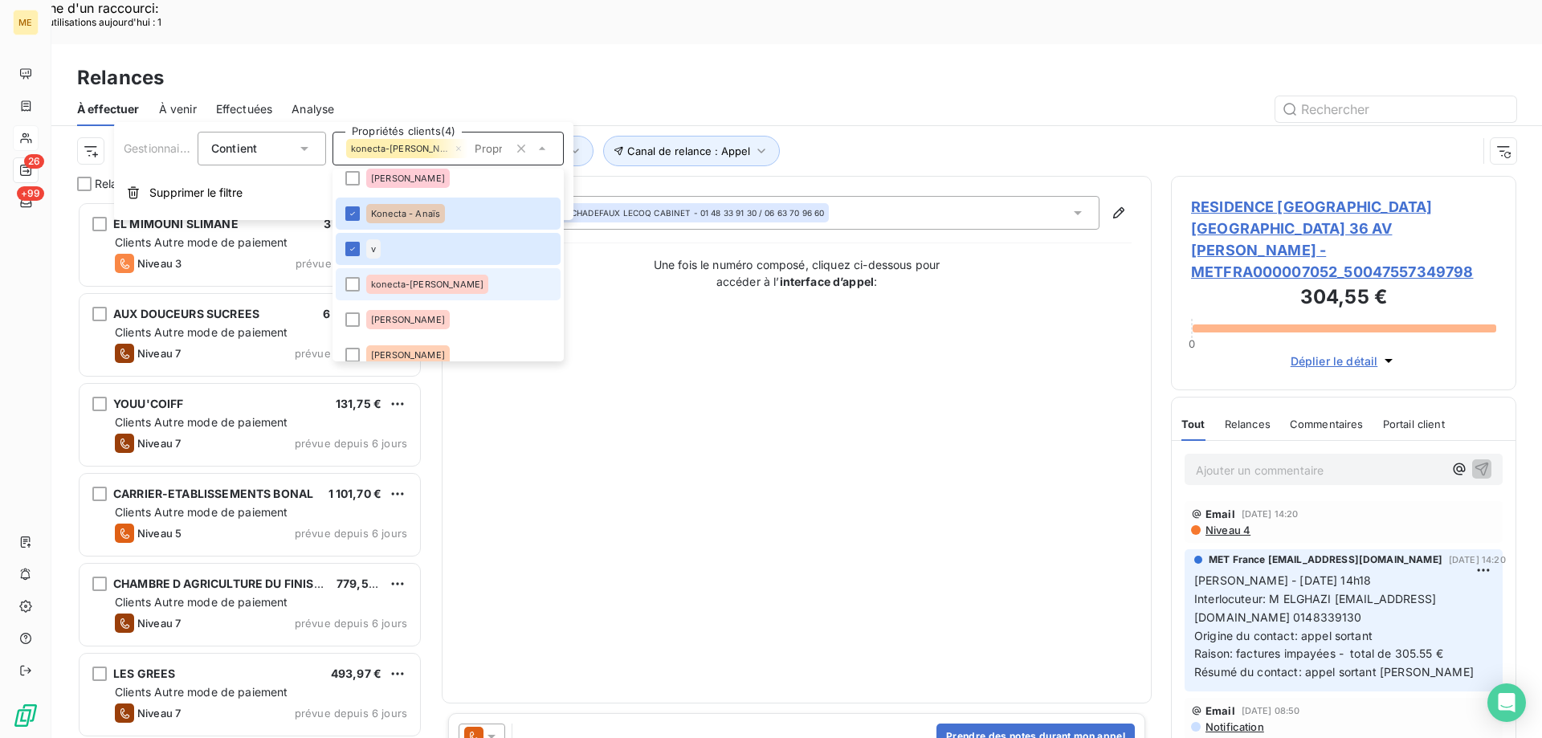
click at [373, 284] on span "konecta-[PERSON_NAME]" at bounding box center [427, 284] width 112 height 10
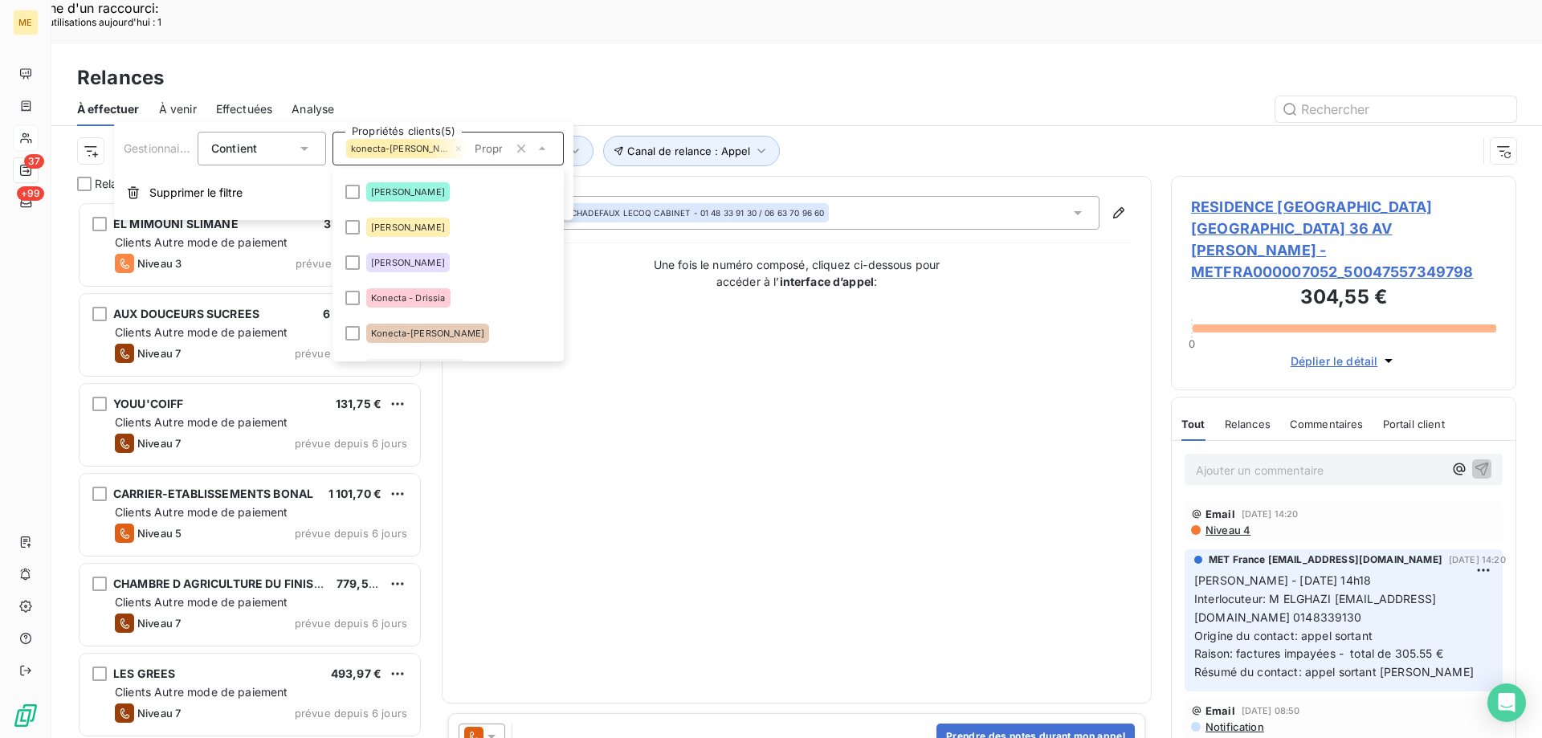
scroll to position [321, 0]
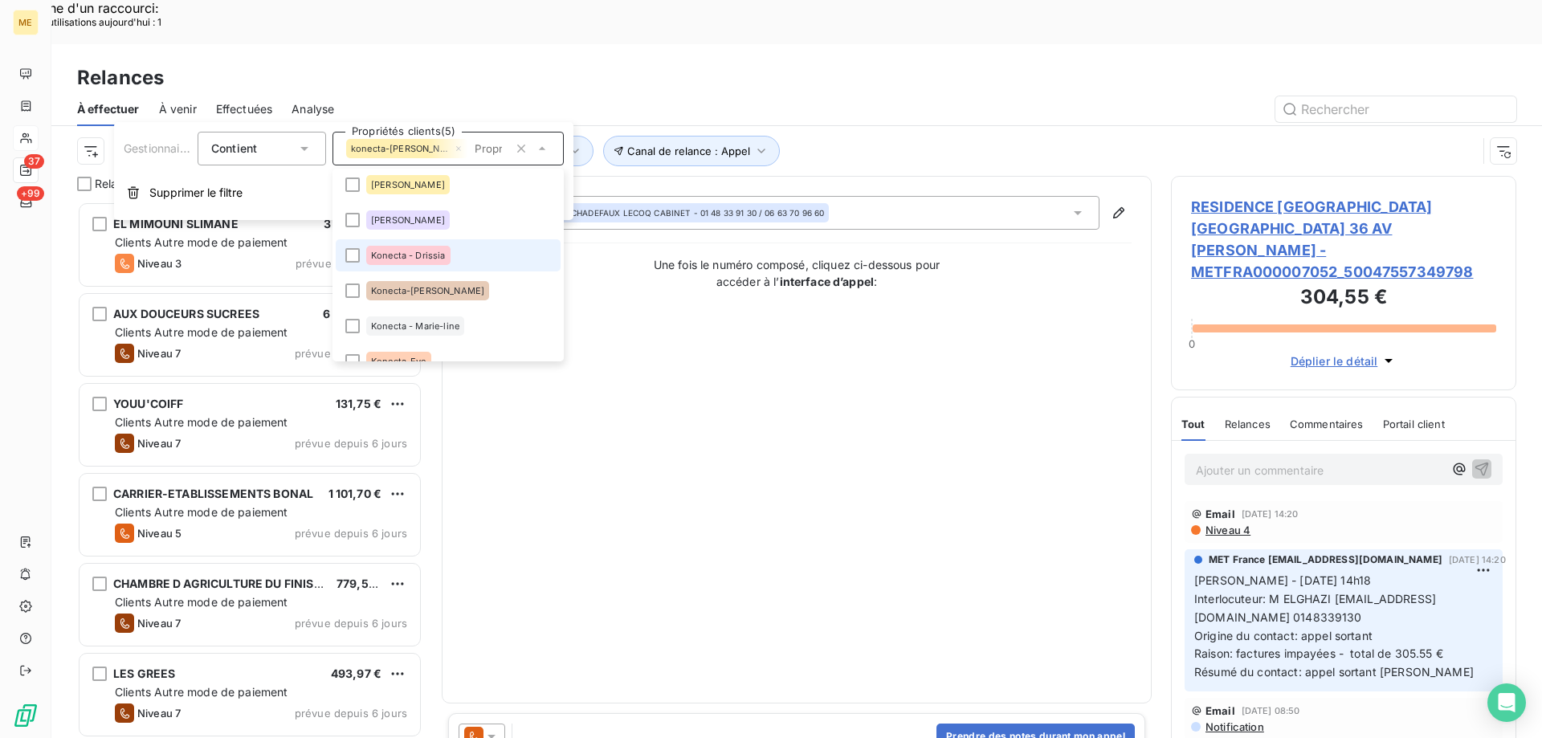
click at [370, 253] on div "Konecta - Drissia" at bounding box center [408, 255] width 84 height 19
click at [381, 297] on div "Konecta-[PERSON_NAME]" at bounding box center [427, 290] width 123 height 19
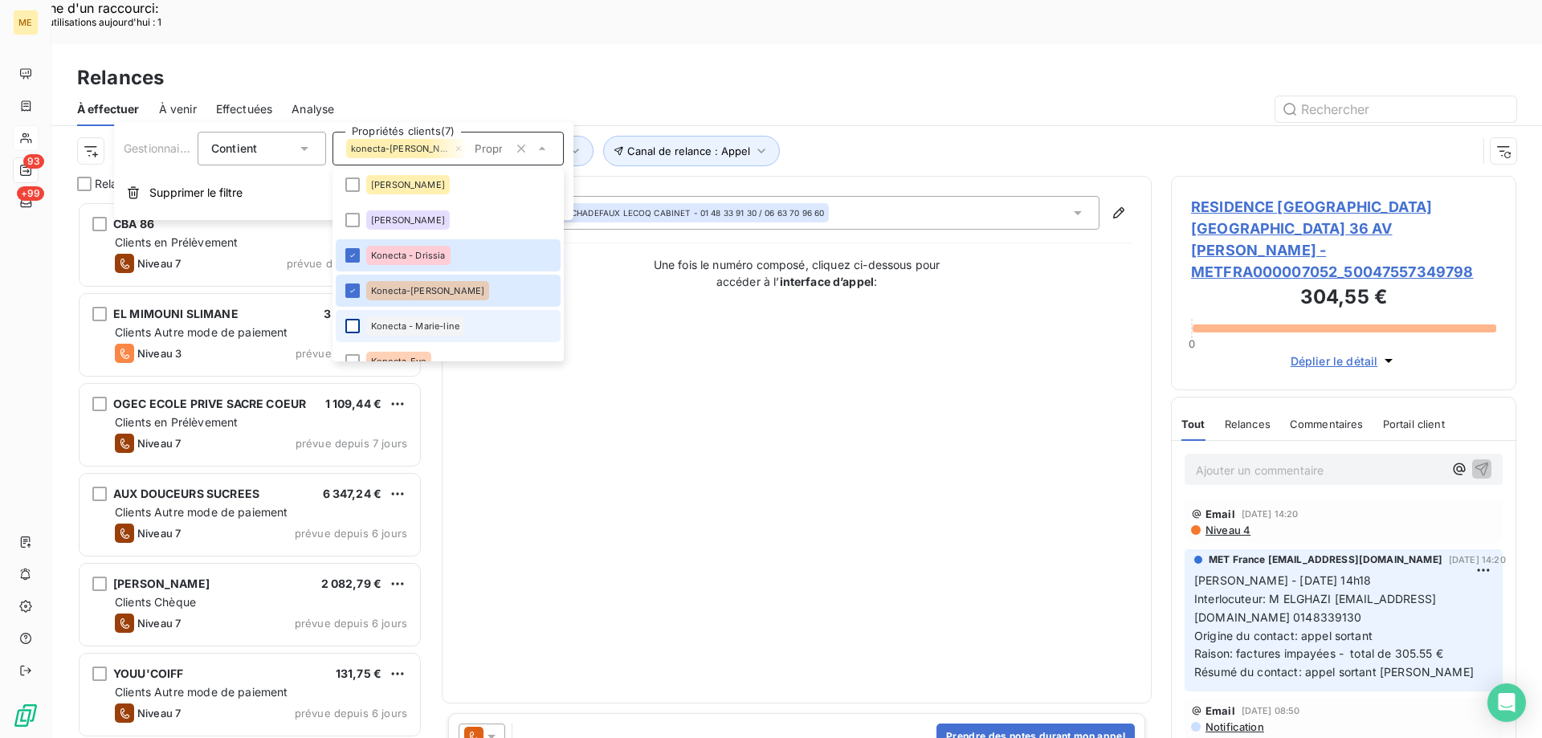
click at [348, 324] on div at bounding box center [352, 326] width 14 height 14
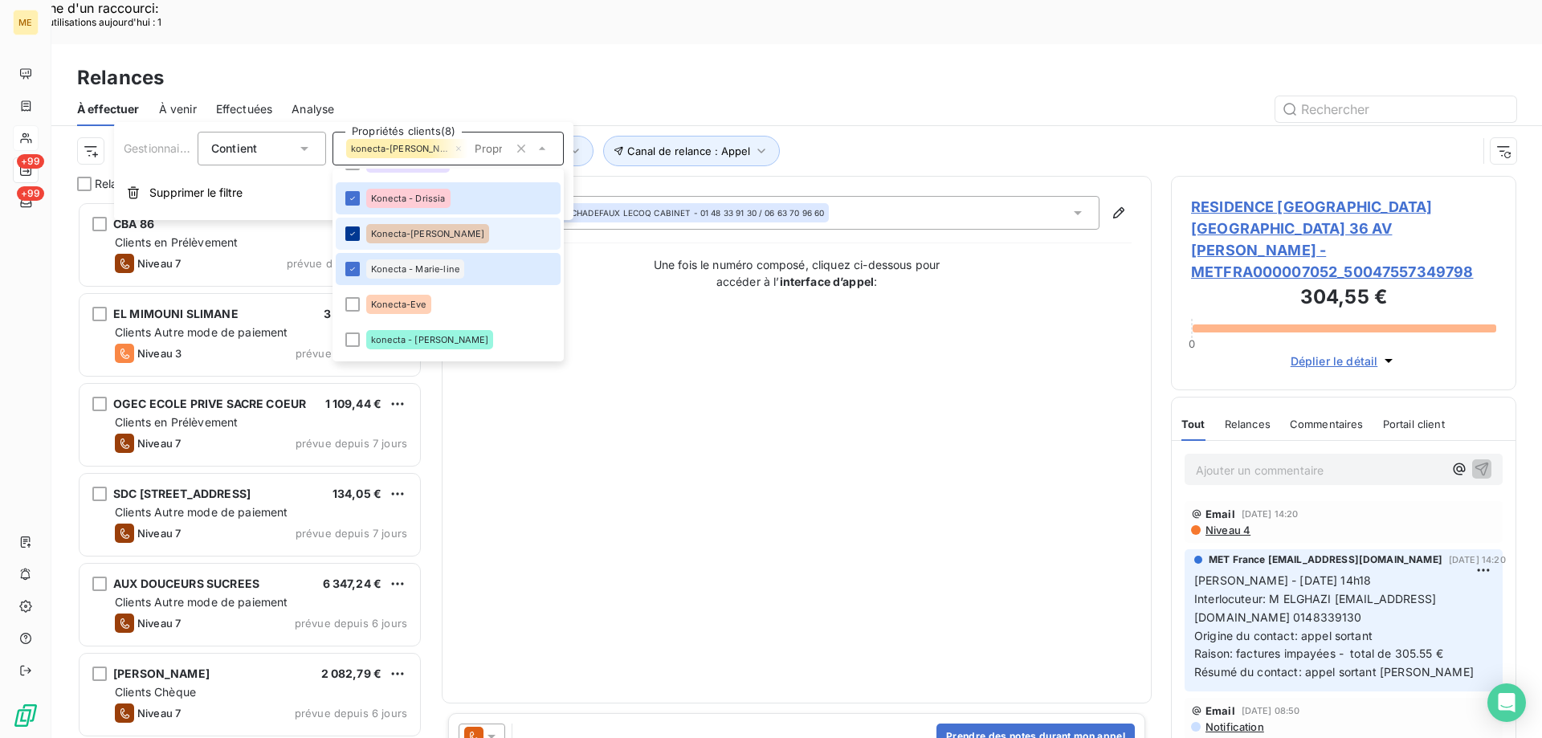
scroll to position [401, 0]
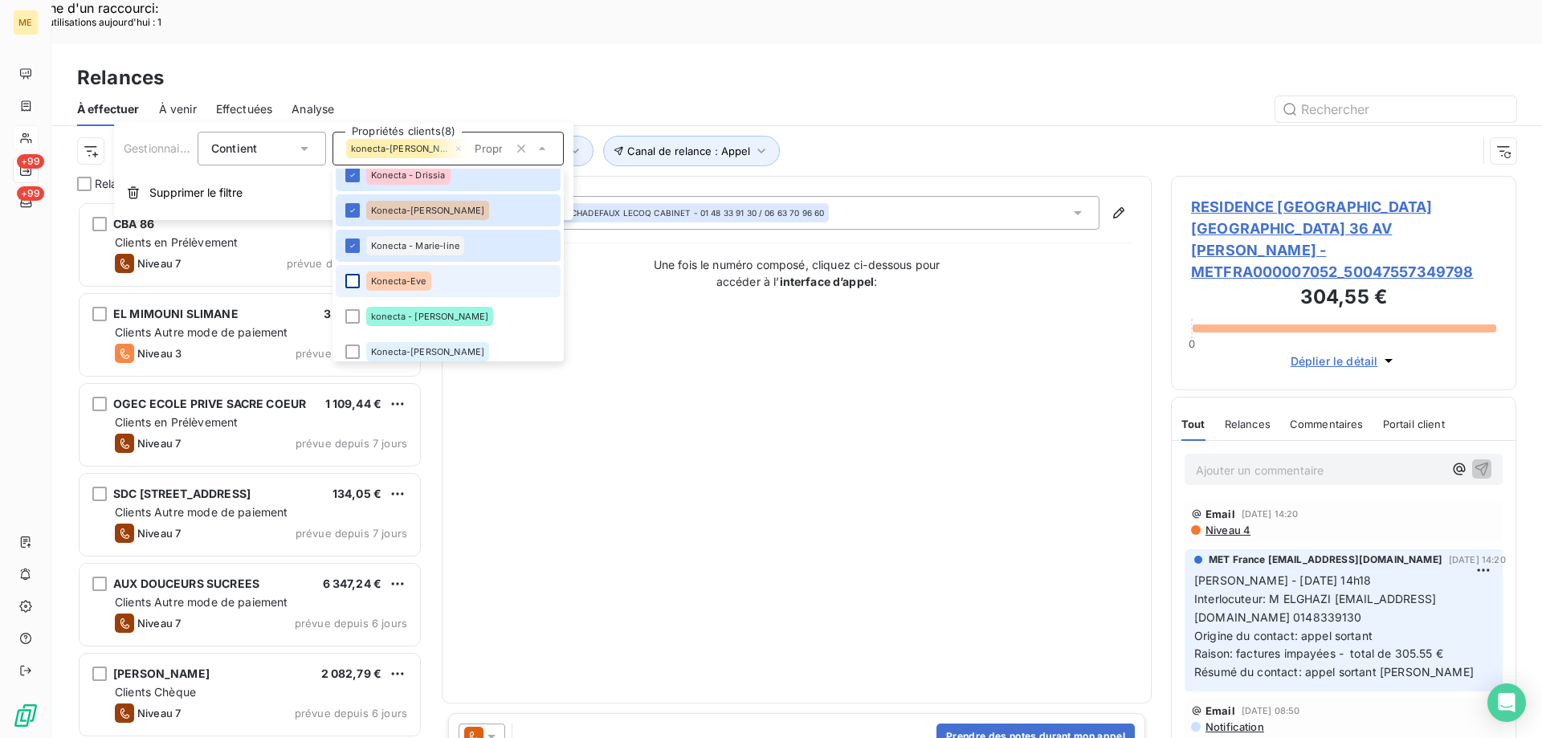
click at [351, 279] on div at bounding box center [352, 281] width 14 height 14
click at [357, 308] on li "konecta - [PERSON_NAME]" at bounding box center [448, 316] width 225 height 32
click at [348, 344] on li "Konecta-[PERSON_NAME]" at bounding box center [448, 352] width 225 height 32
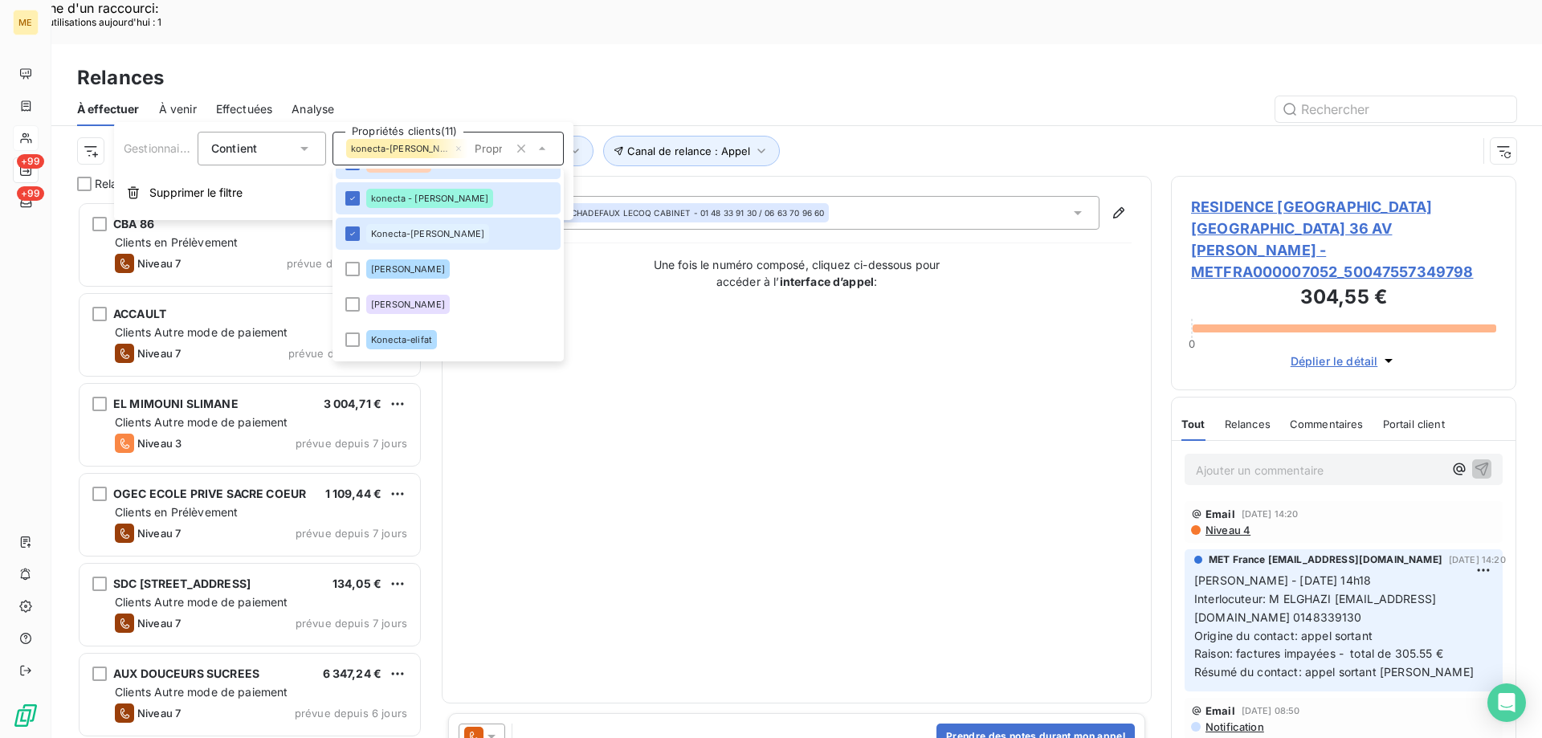
scroll to position [568, 0]
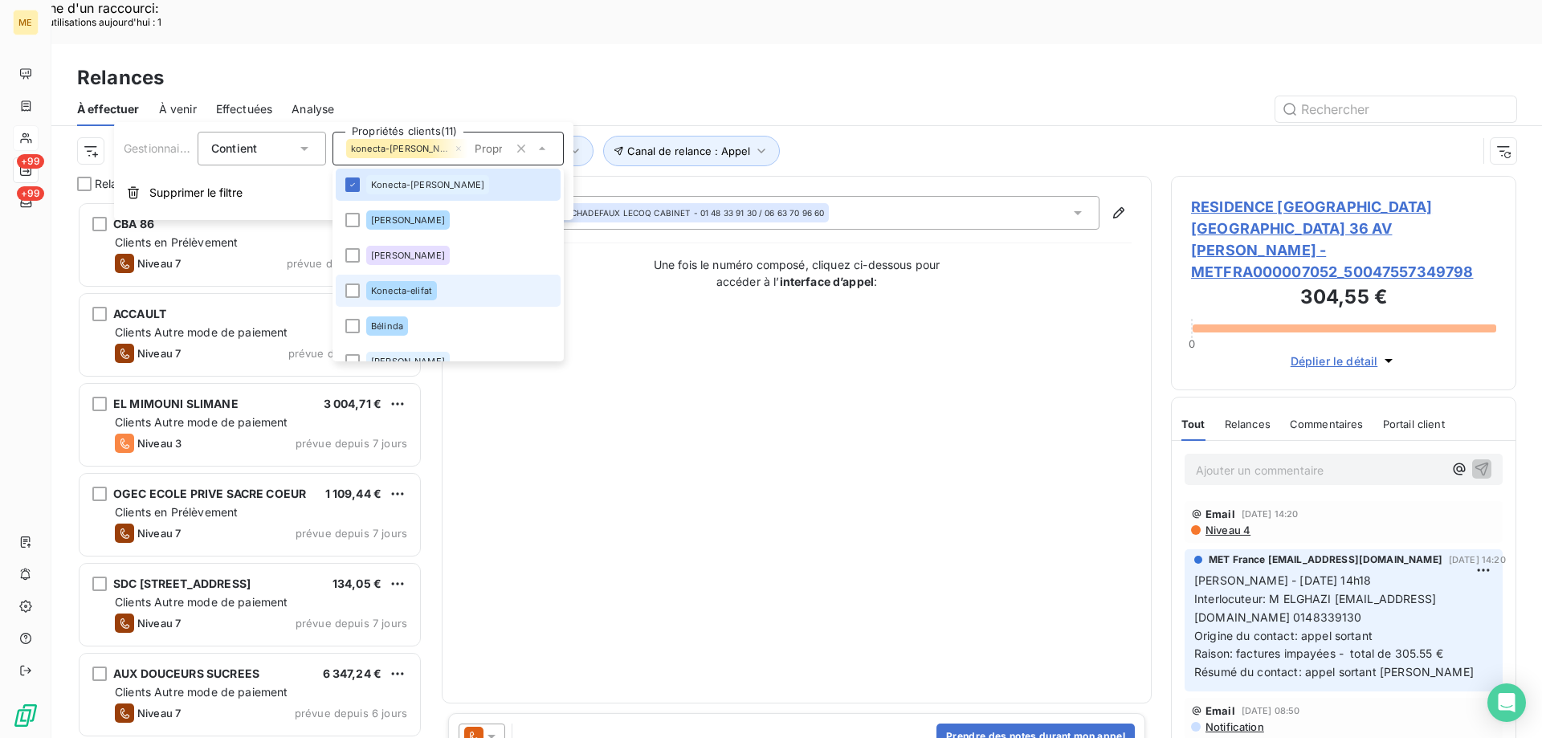
click at [437, 287] on li "Konecta-elifat" at bounding box center [448, 291] width 225 height 32
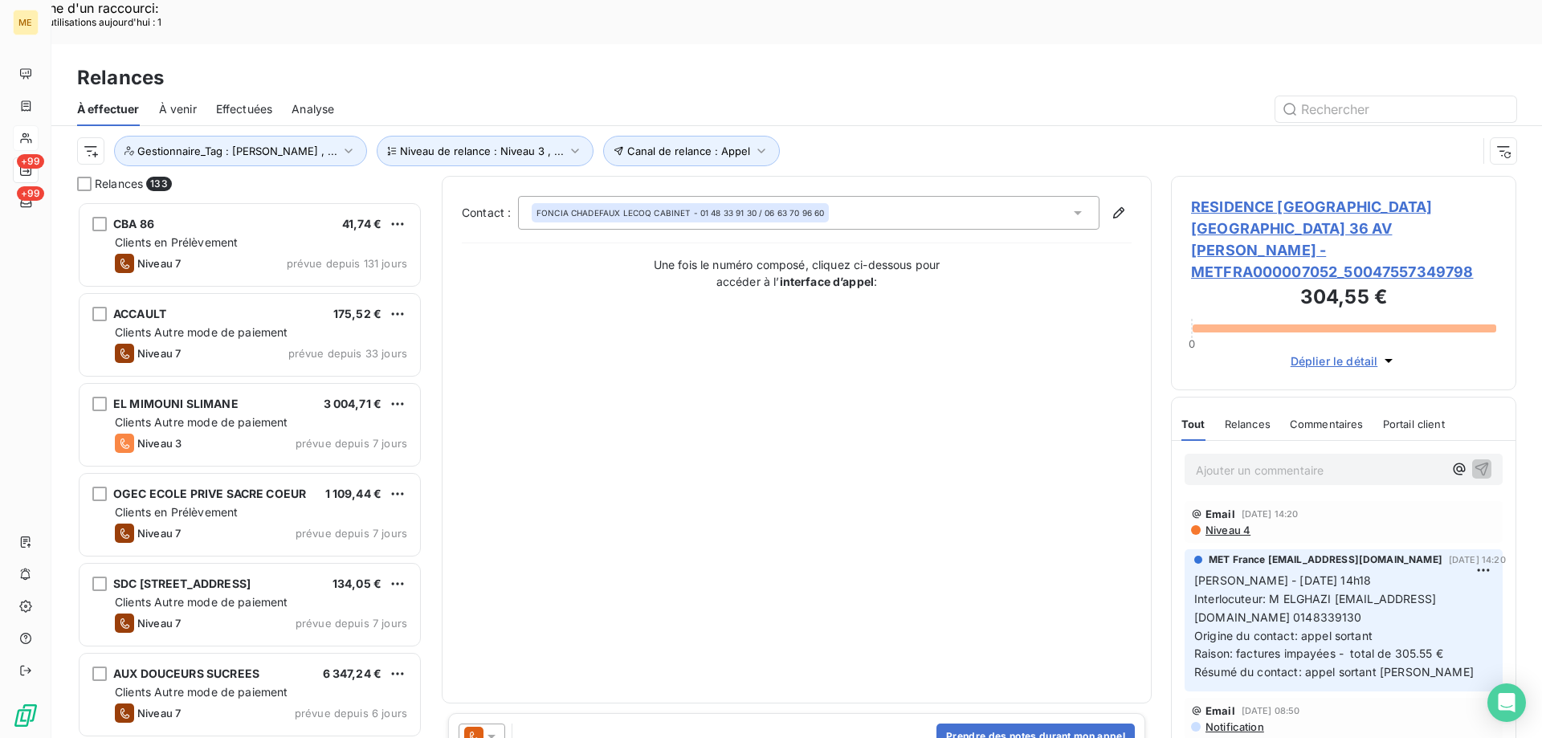
click at [911, 342] on div "Contact : [PERSON_NAME] LECOQ CABINET - 01 48 33 91 30 / 06 63 70 96 60 Une foi…" at bounding box center [797, 439] width 670 height 487
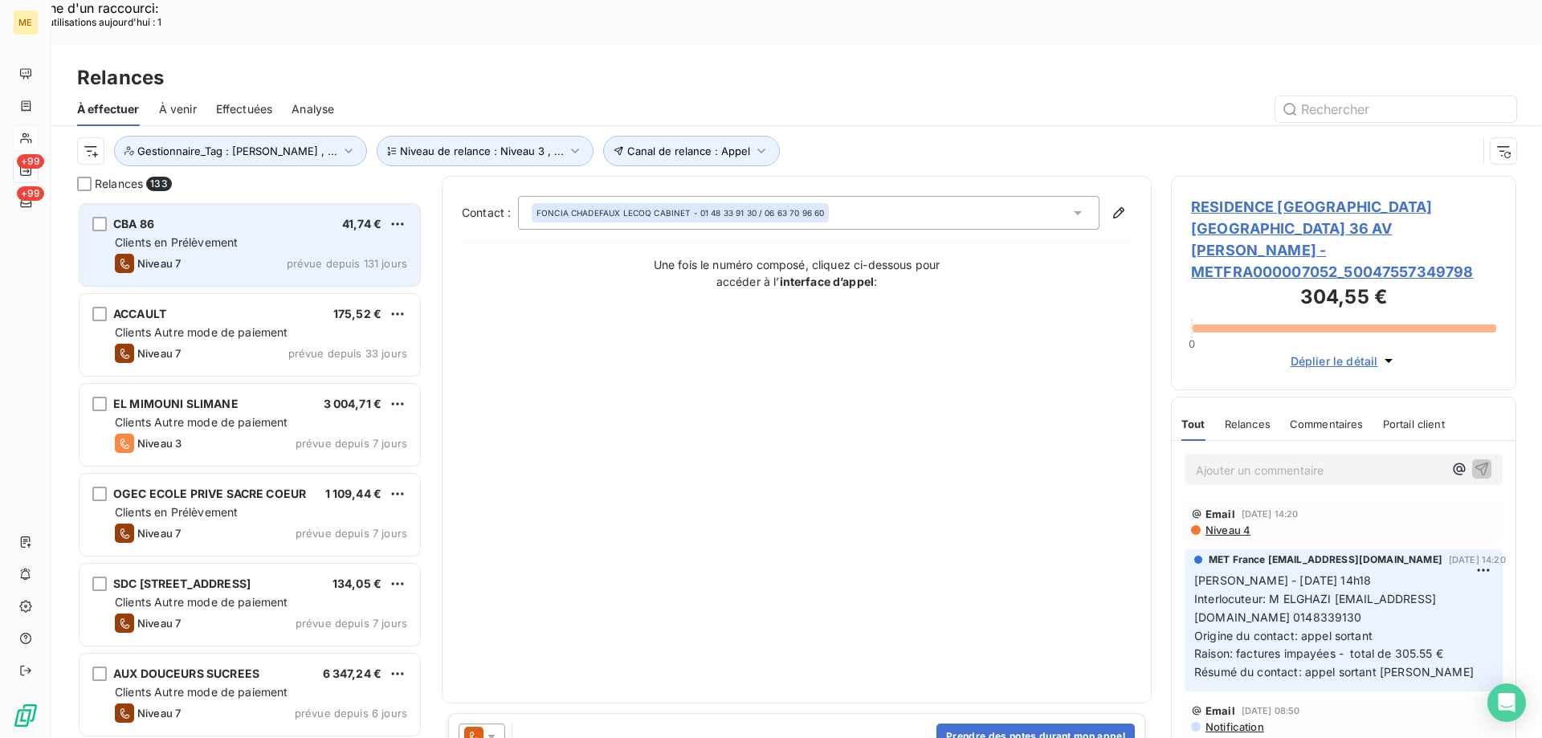
click at [238, 235] on span "Clients en Prélèvement" at bounding box center [176, 242] width 123 height 14
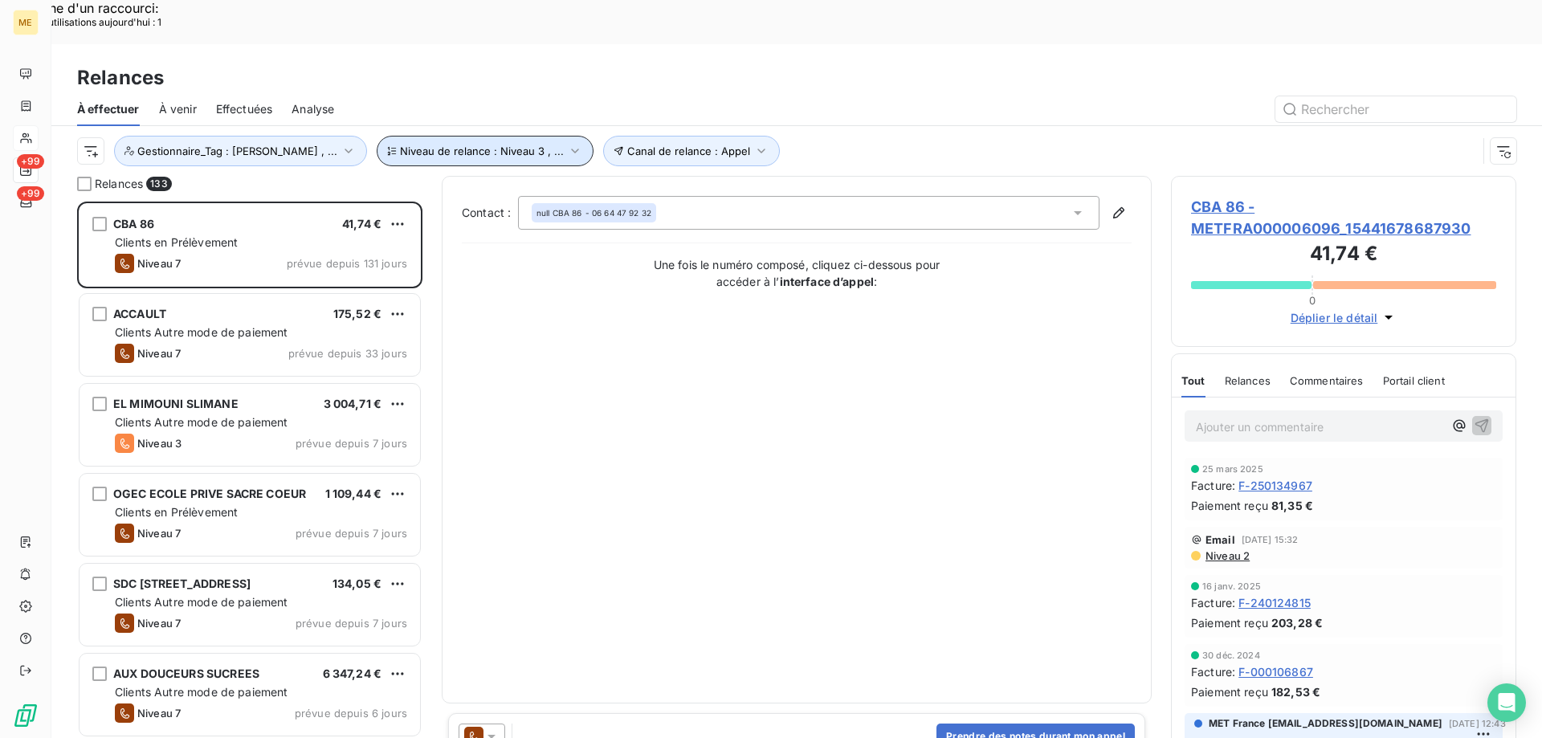
click at [487, 145] on span "Niveau de relance : Niveau 3 , ..." at bounding box center [482, 151] width 164 height 13
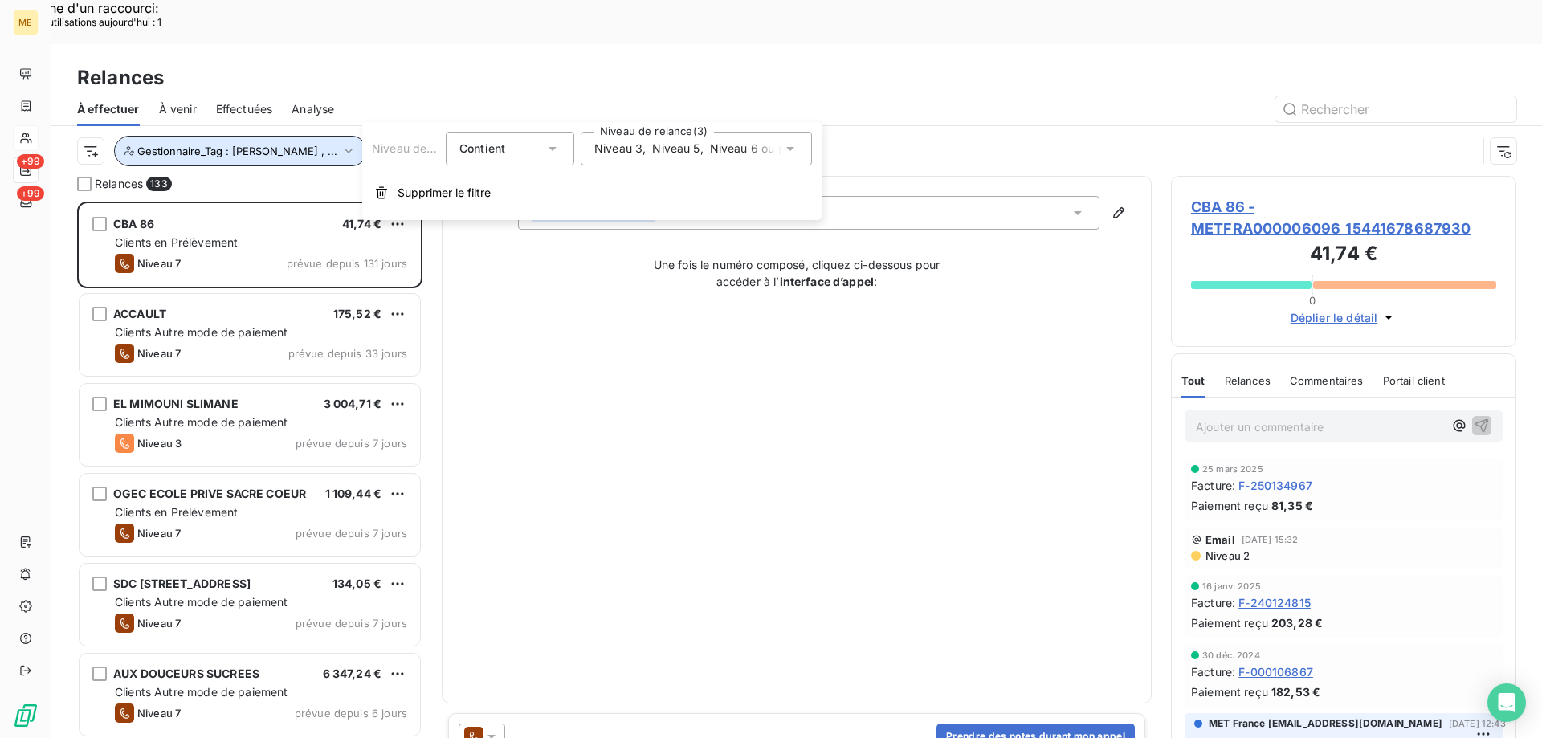
click at [250, 145] on span "Gestionnaire_Tag : [PERSON_NAME] , ..." at bounding box center [237, 151] width 200 height 13
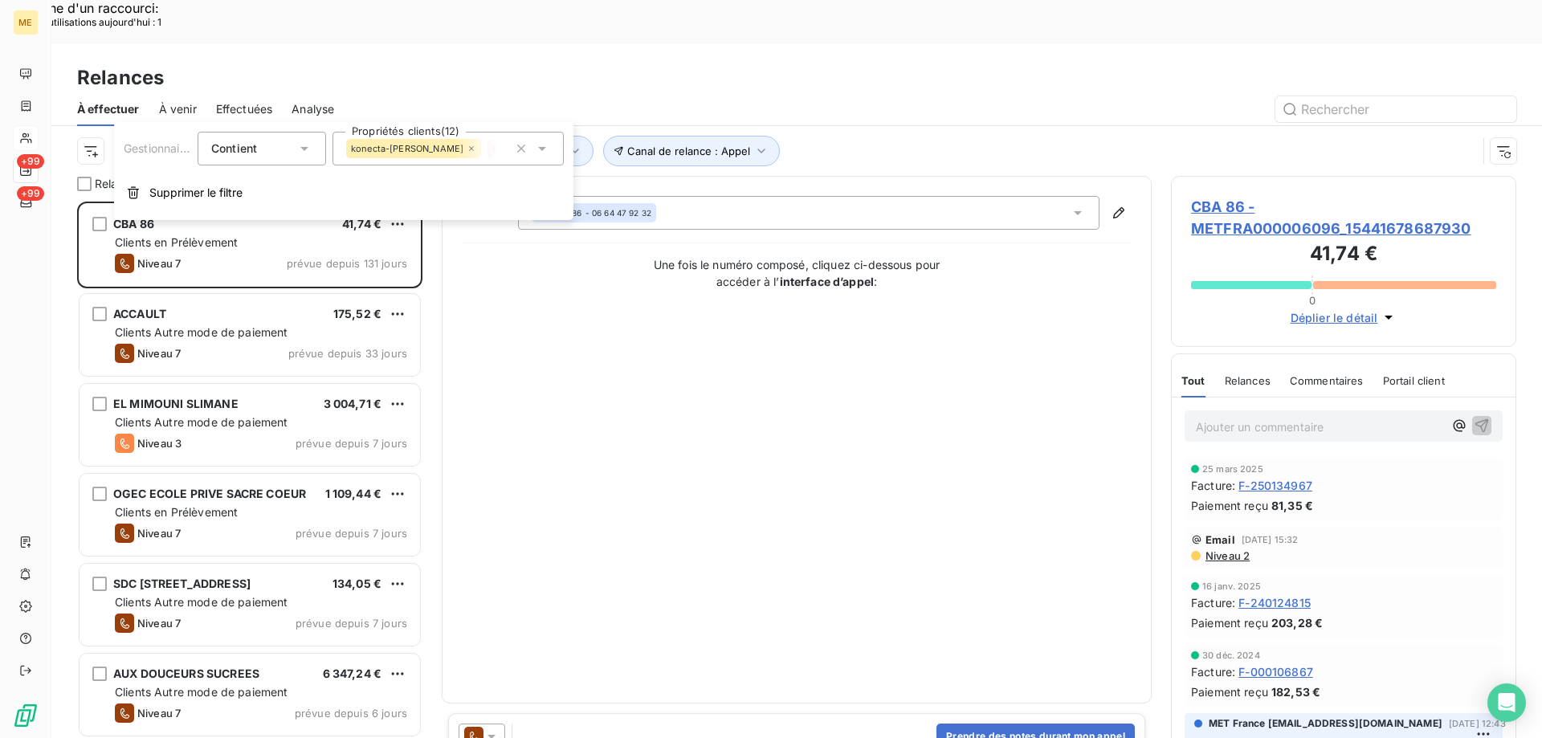
click at [436, 155] on div "konecta-[PERSON_NAME] - [PERSON_NAME] - [PERSON_NAME]-[PERSON_NAME] Konecta-[PE…" at bounding box center [420, 148] width 149 height 19
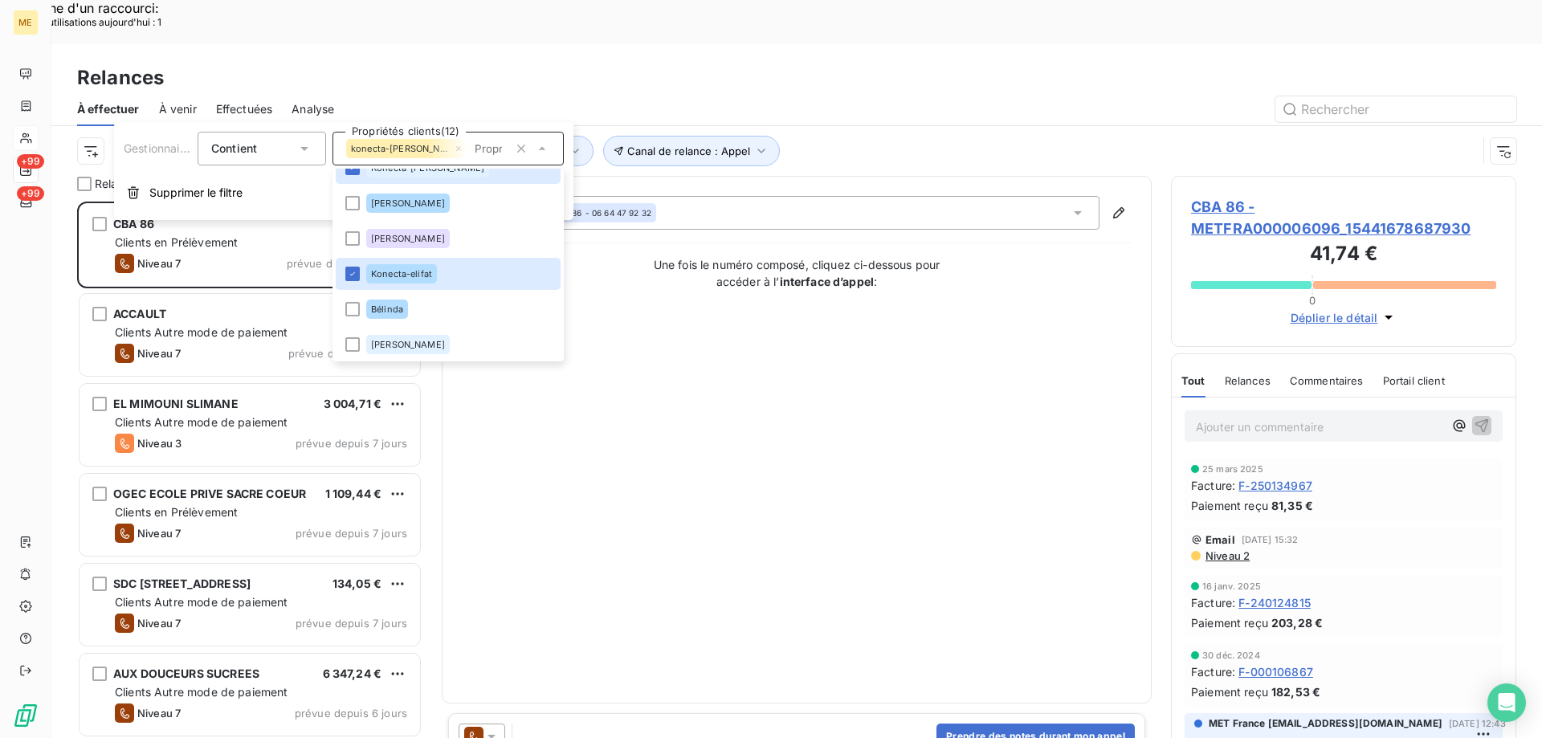
scroll to position [588, 0]
click at [844, 519] on div "Contact : null CBA 86 - 06 64 47 92 32 Une fois le numéro composé, cliquez ci-d…" at bounding box center [797, 439] width 670 height 487
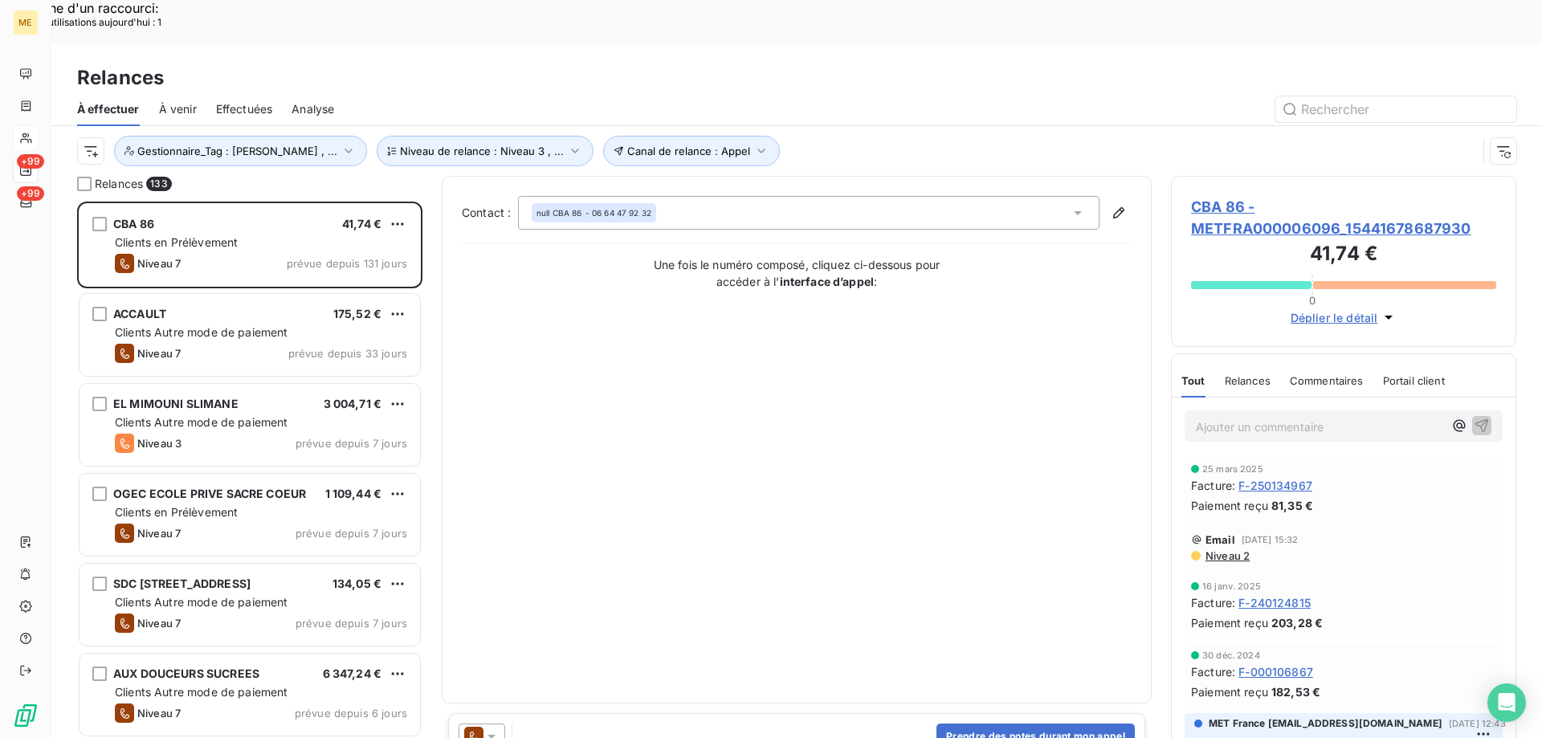
click at [491, 728] on icon at bounding box center [491, 736] width 16 height 16
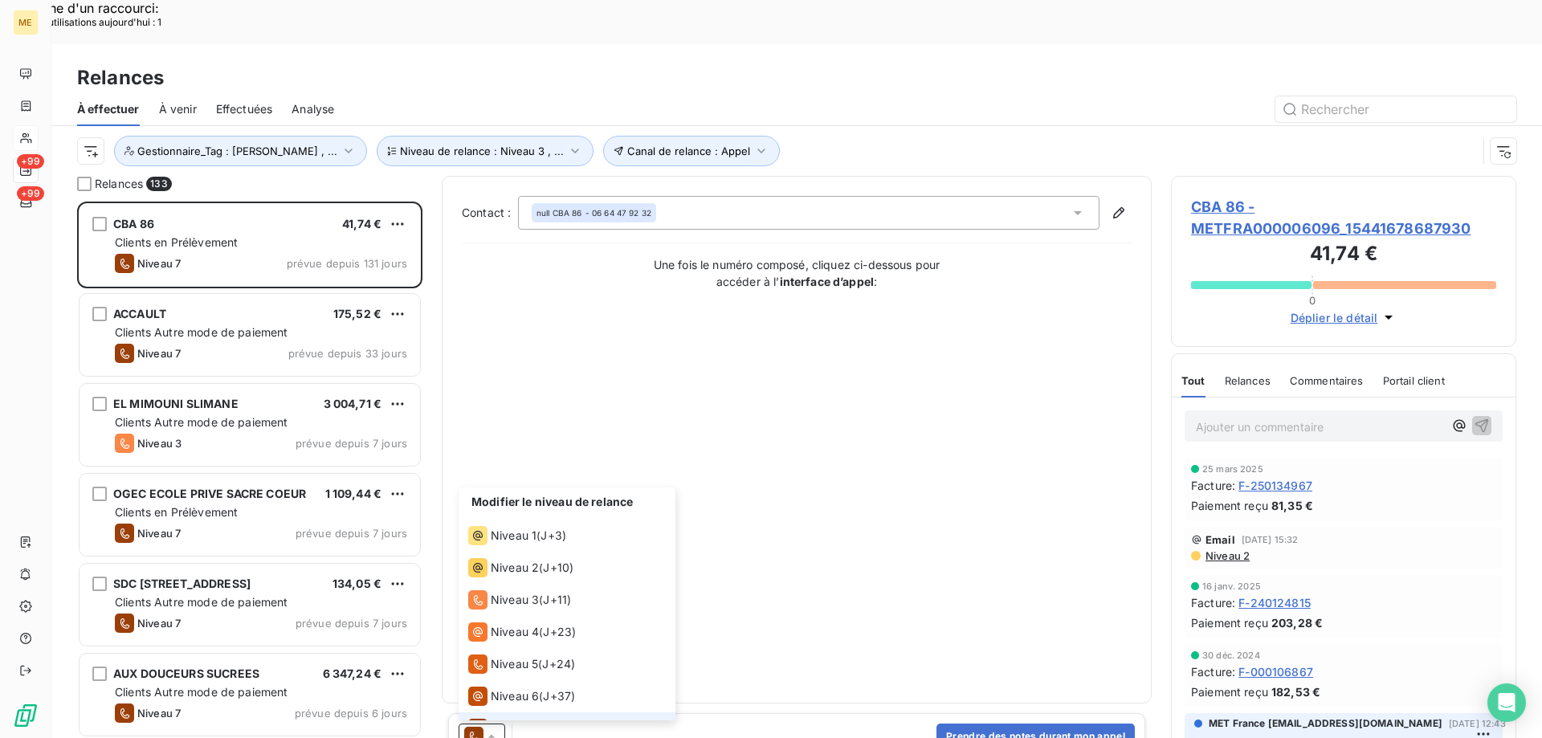
scroll to position [24, 0]
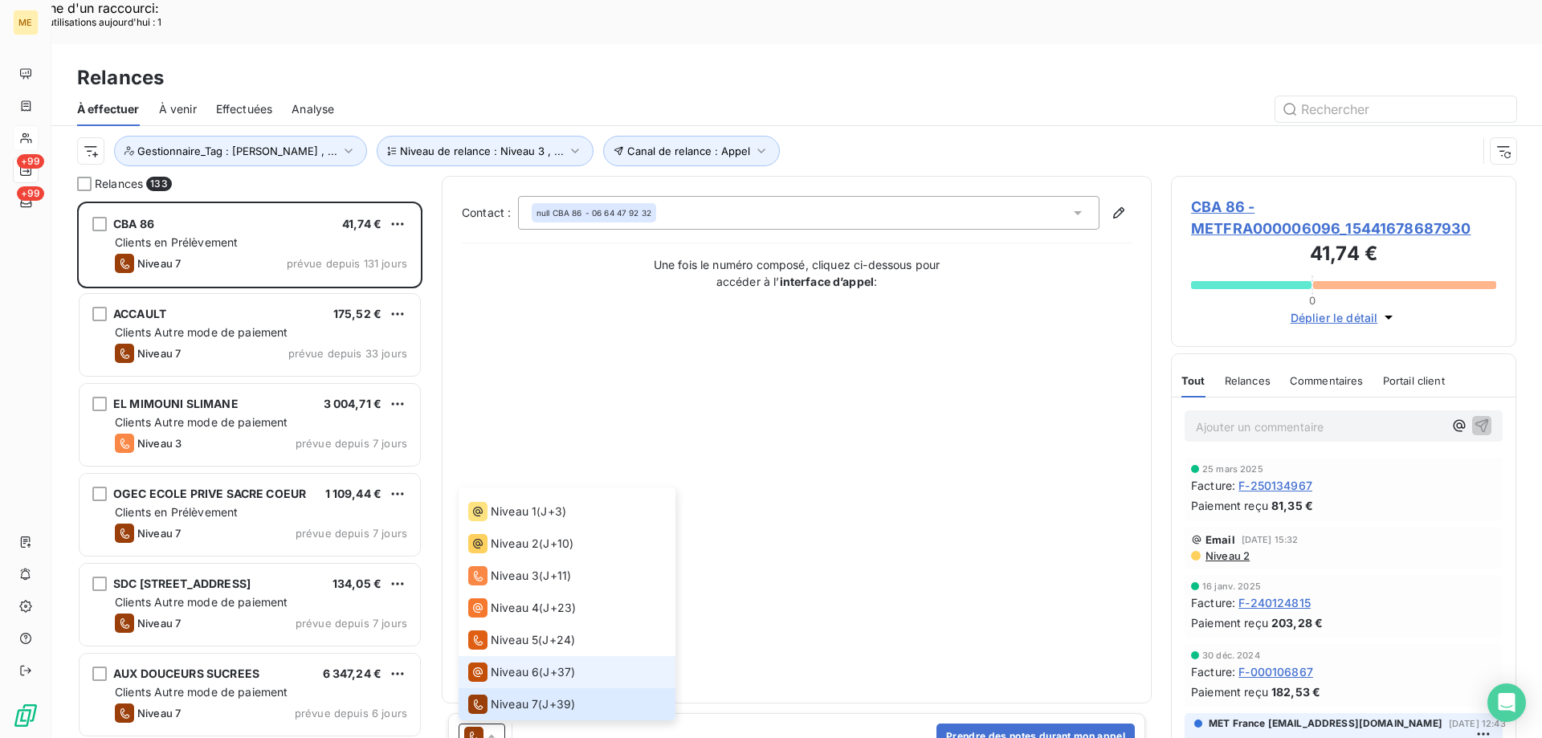
click at [493, 664] on span "Niveau 6" at bounding box center [515, 672] width 48 height 16
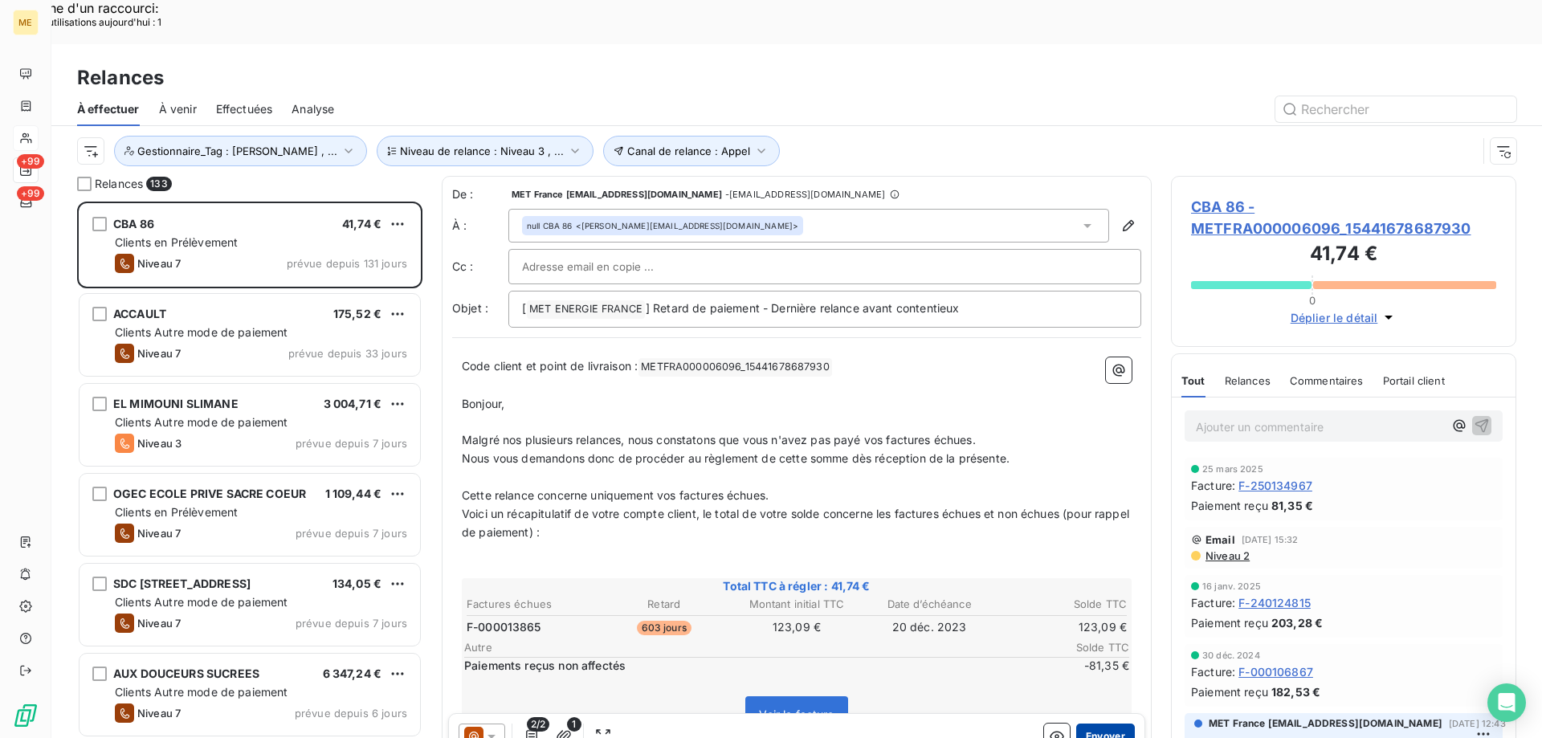
click at [1076, 723] on button "Envoyer" at bounding box center [1105, 736] width 59 height 26
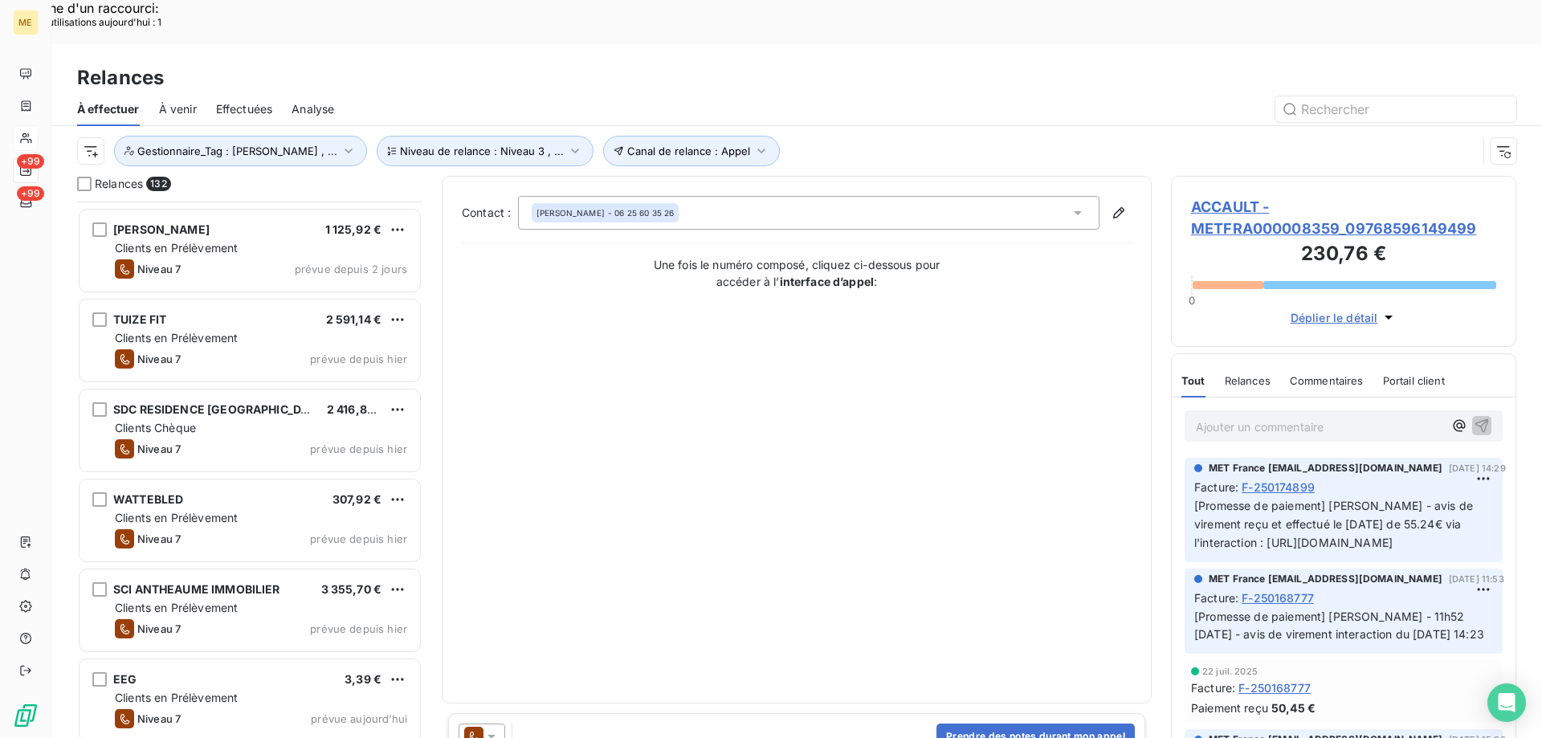
scroll to position [4578, 0]
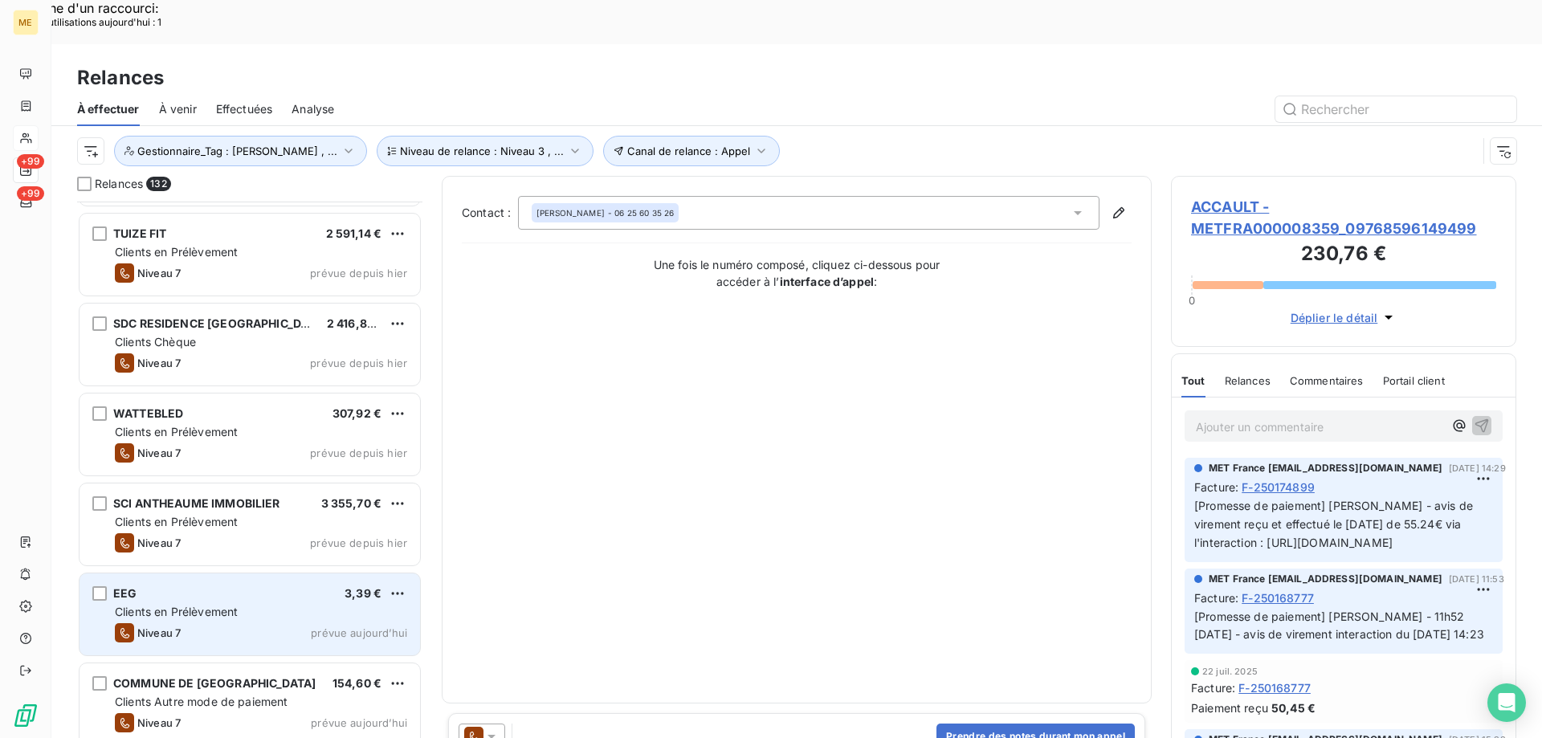
click at [250, 576] on div "EEG 3,39 € Clients en Prélèvement Niveau 7 prévue [DATE]" at bounding box center [249, 614] width 340 height 82
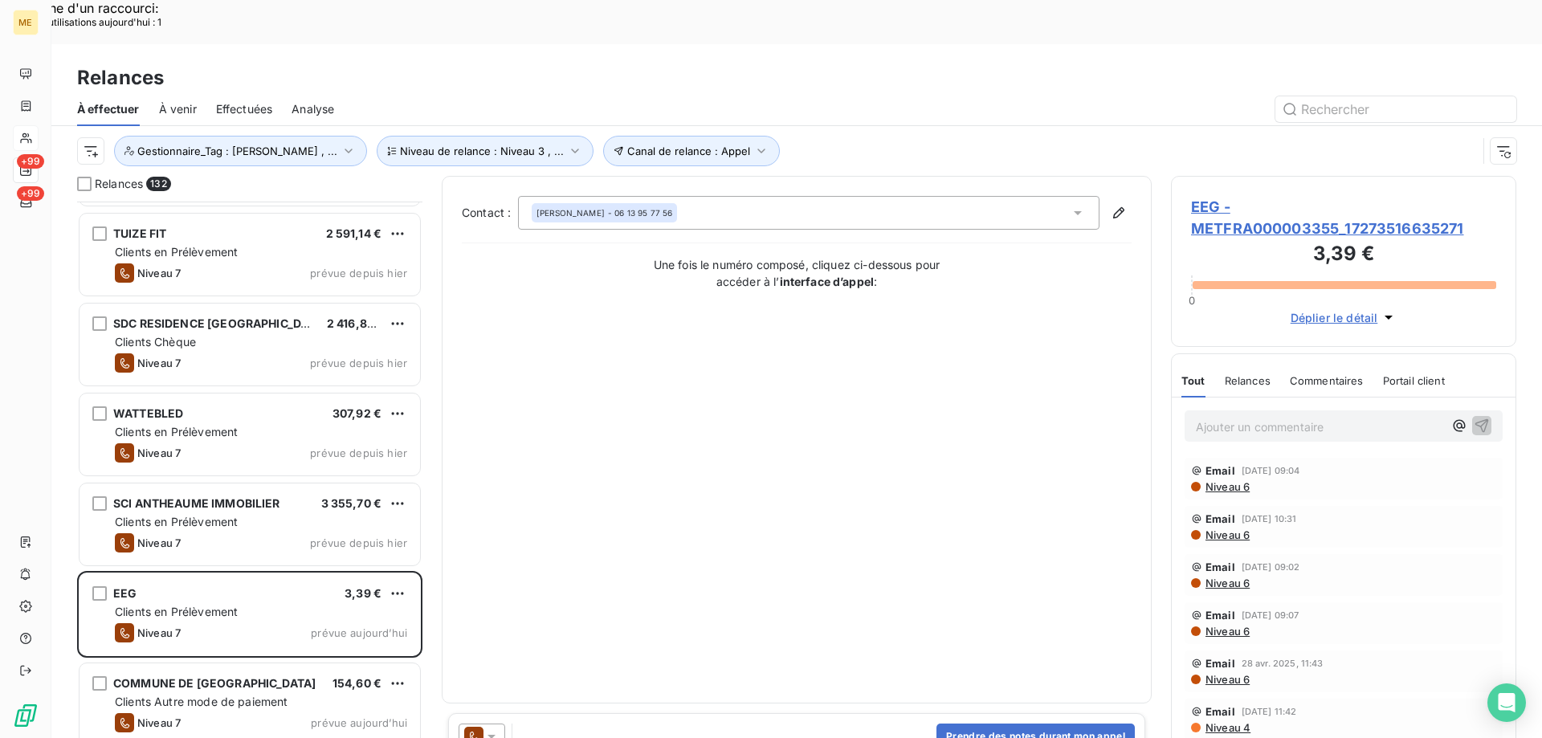
click at [491, 728] on icon at bounding box center [491, 736] width 16 height 16
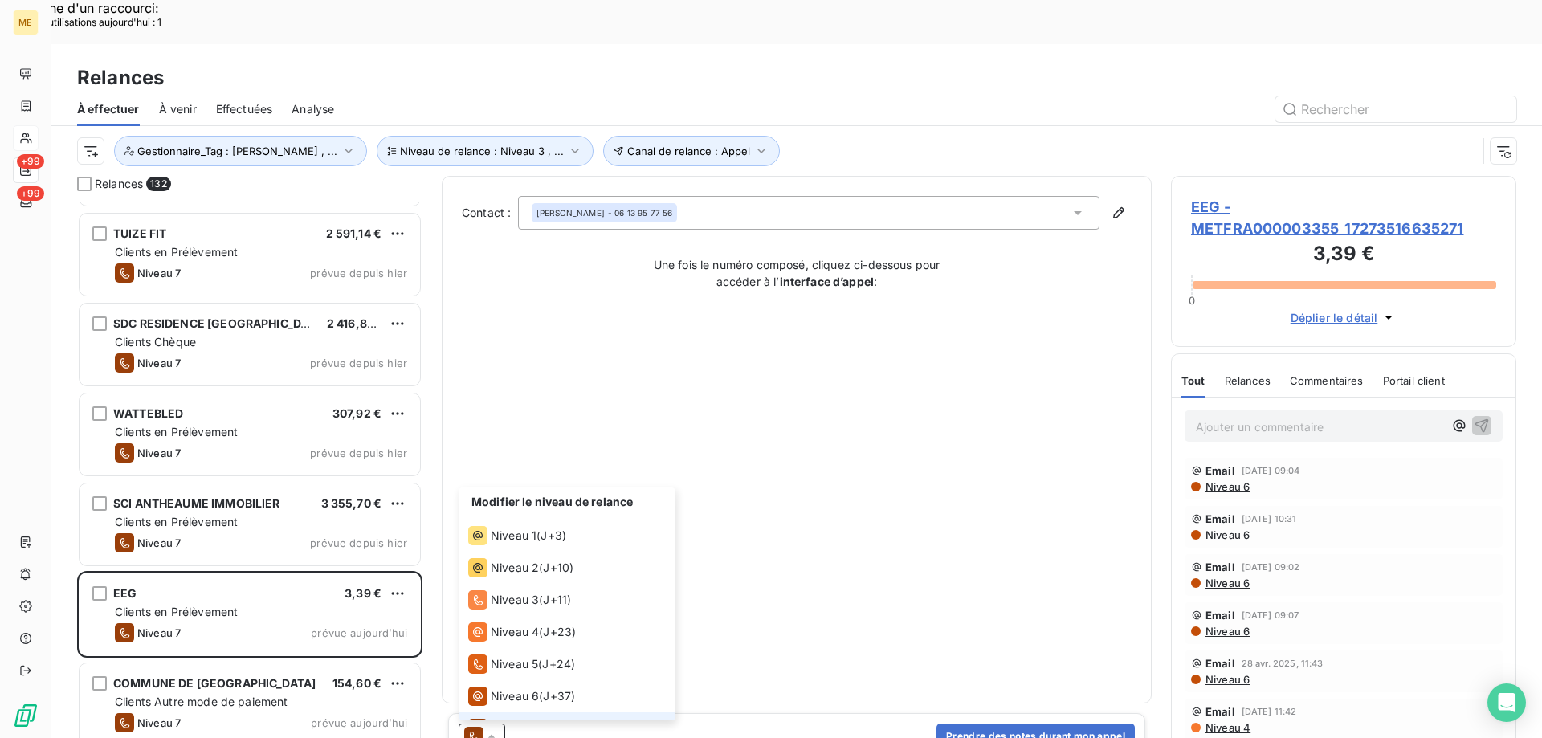
scroll to position [24, 0]
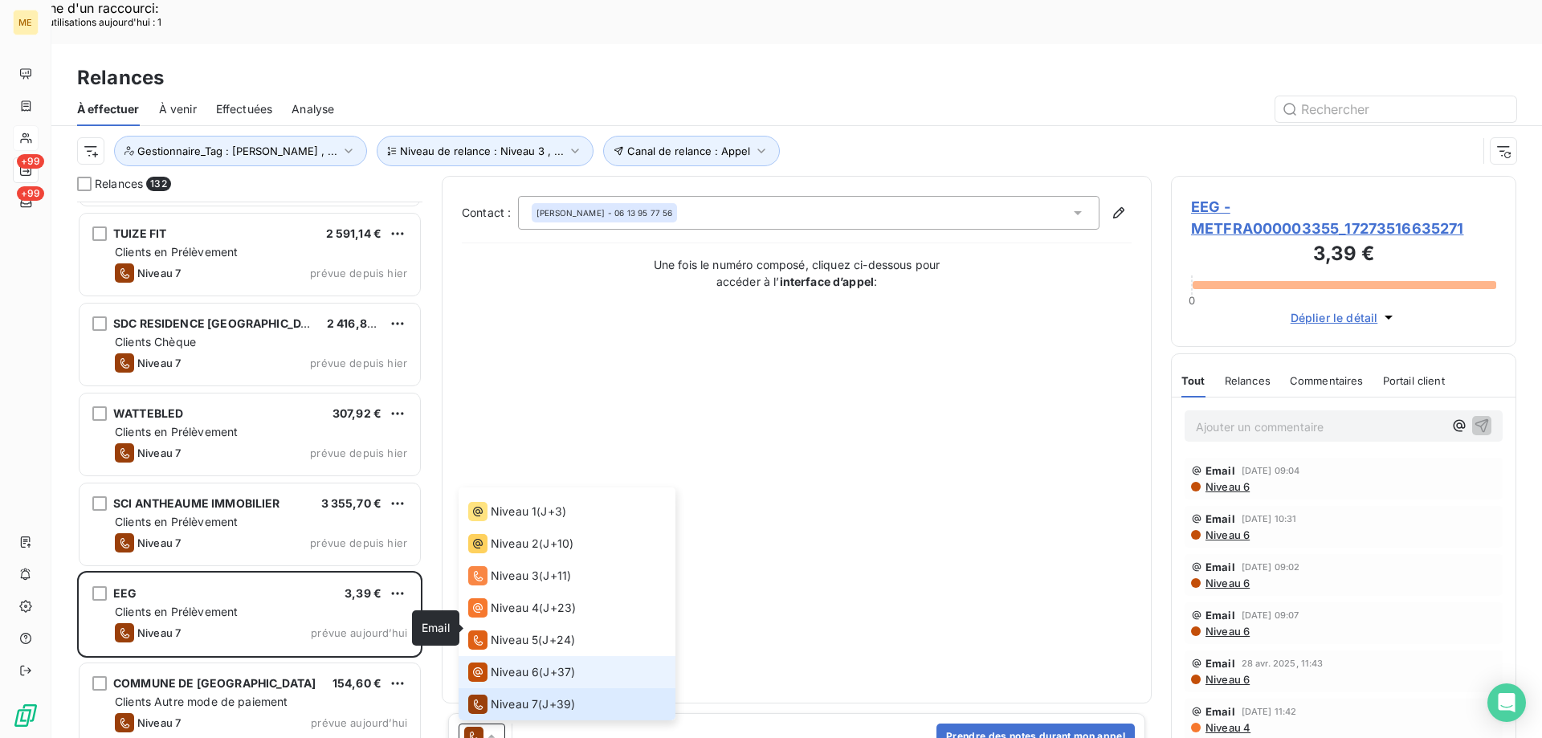
click at [487, 662] on icon at bounding box center [477, 671] width 19 height 19
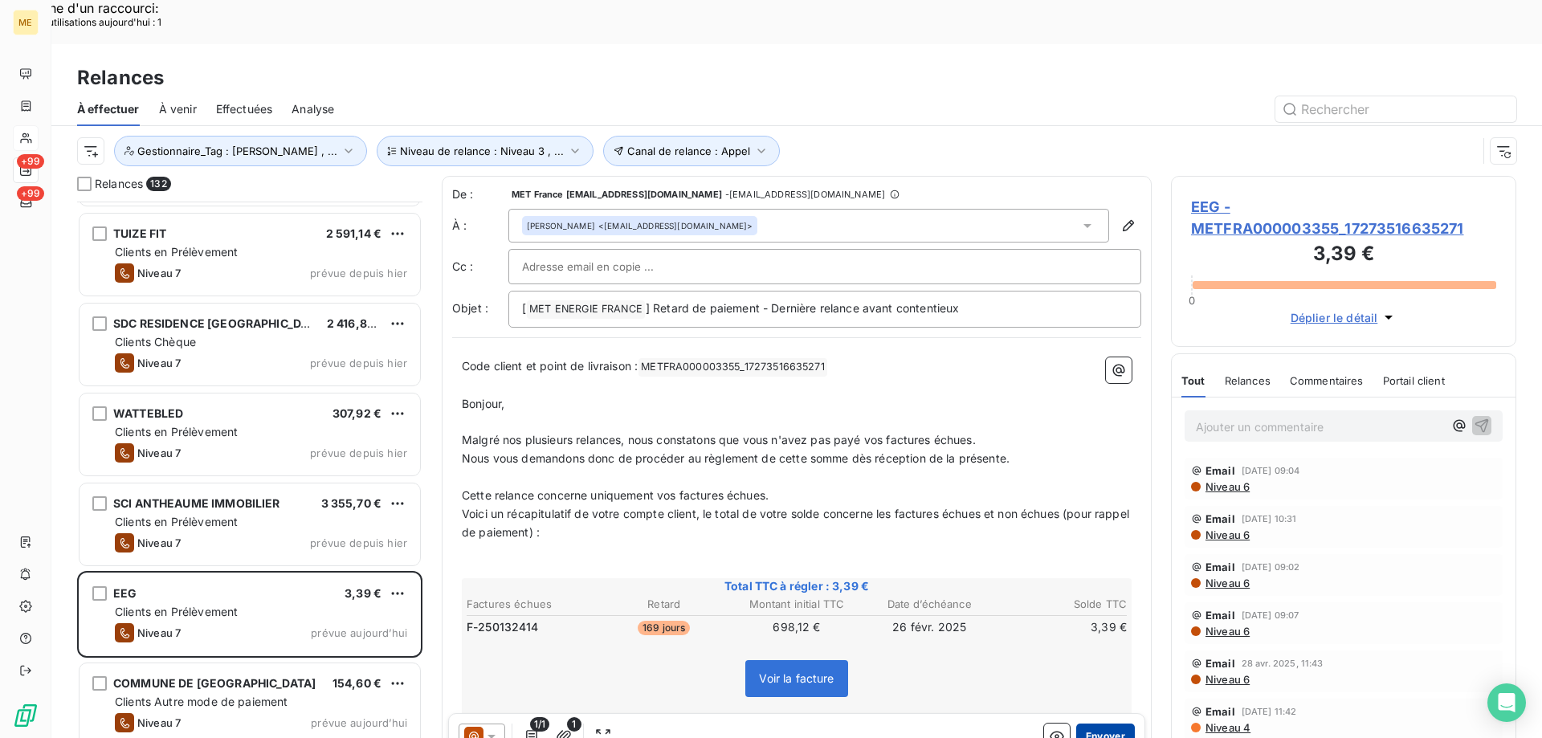
click at [1079, 723] on button "Envoyer" at bounding box center [1105, 736] width 59 height 26
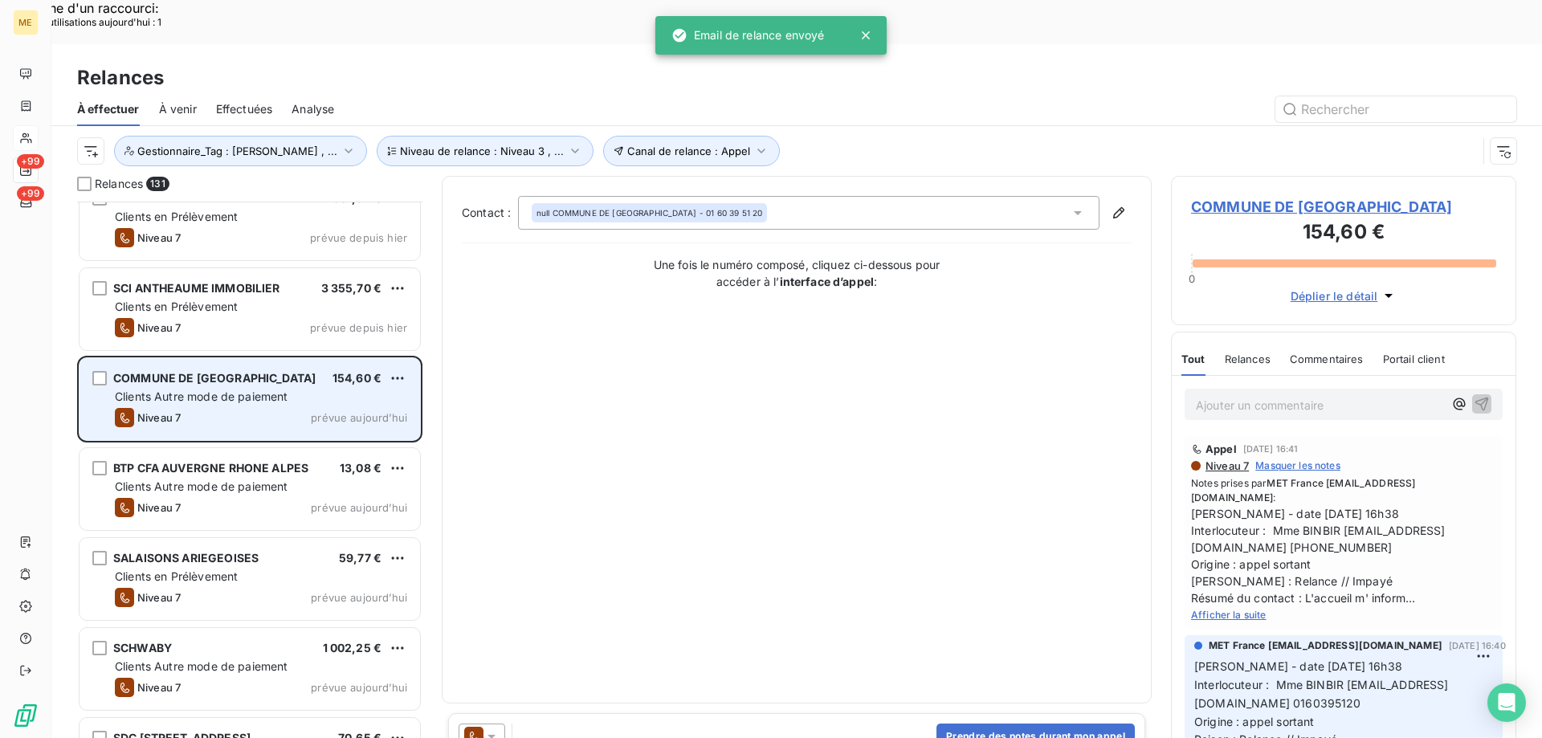
scroll to position [4819, 0]
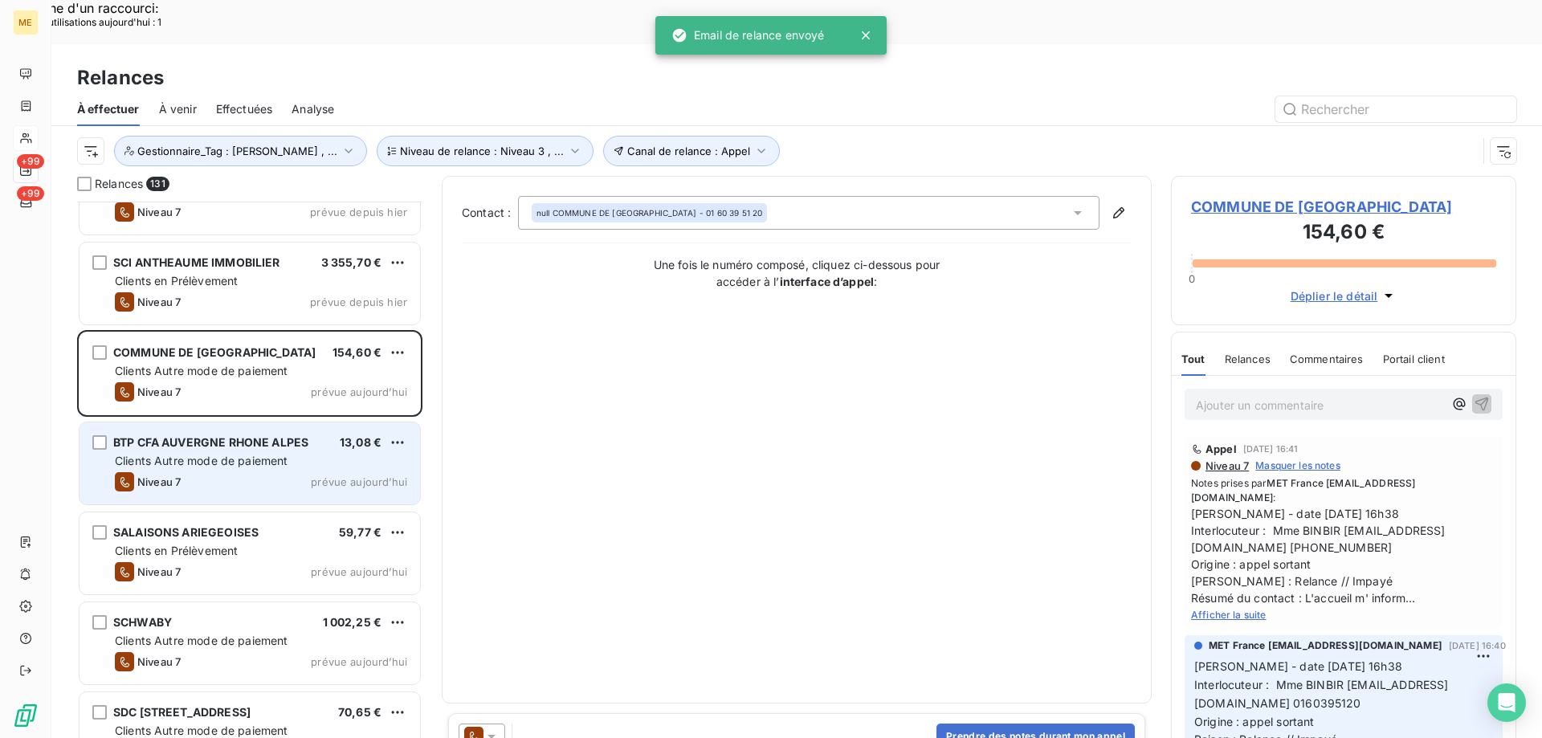
click at [362, 435] on span "13,08 €" at bounding box center [361, 442] width 42 height 14
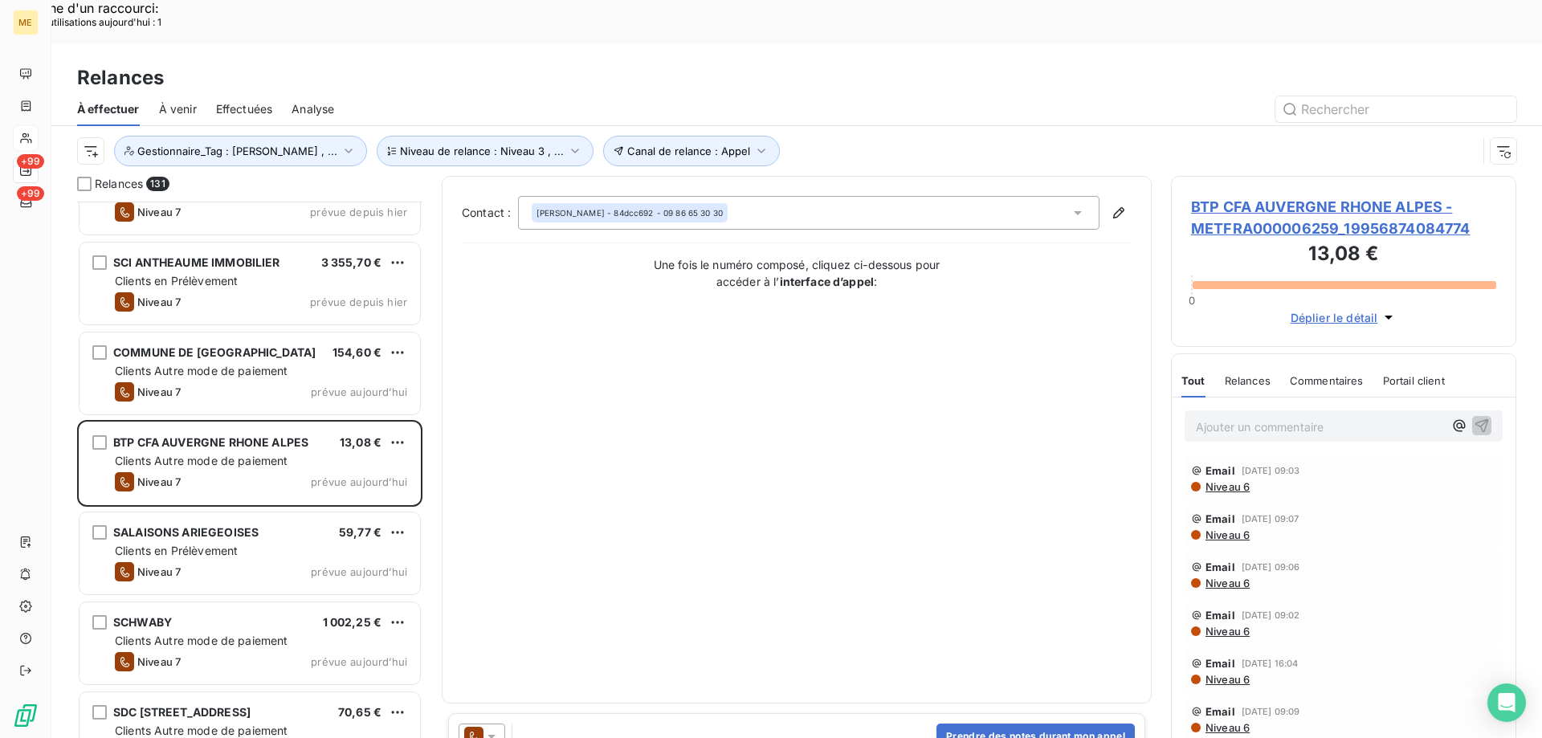
click at [479, 727] on icon at bounding box center [473, 736] width 19 height 19
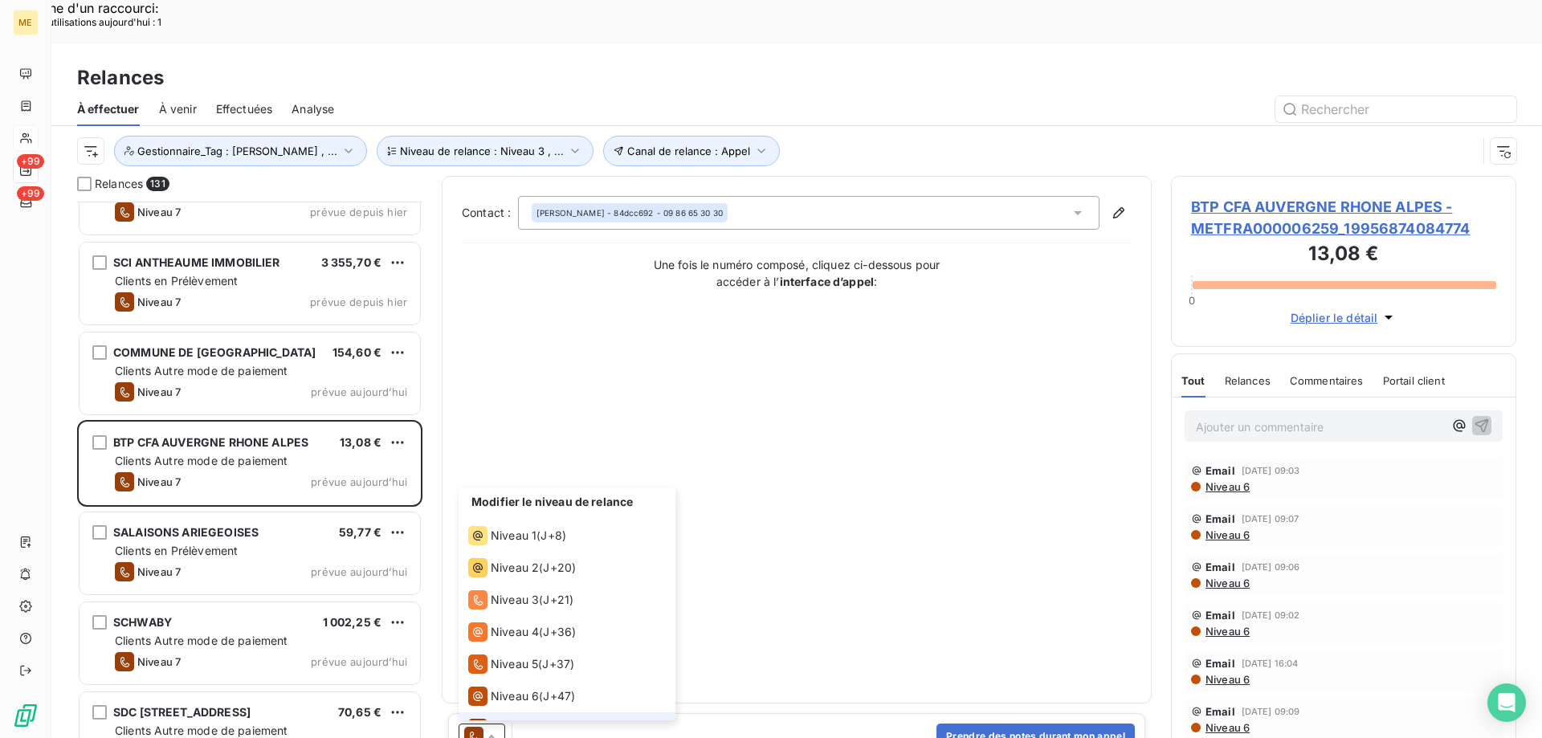
scroll to position [24, 0]
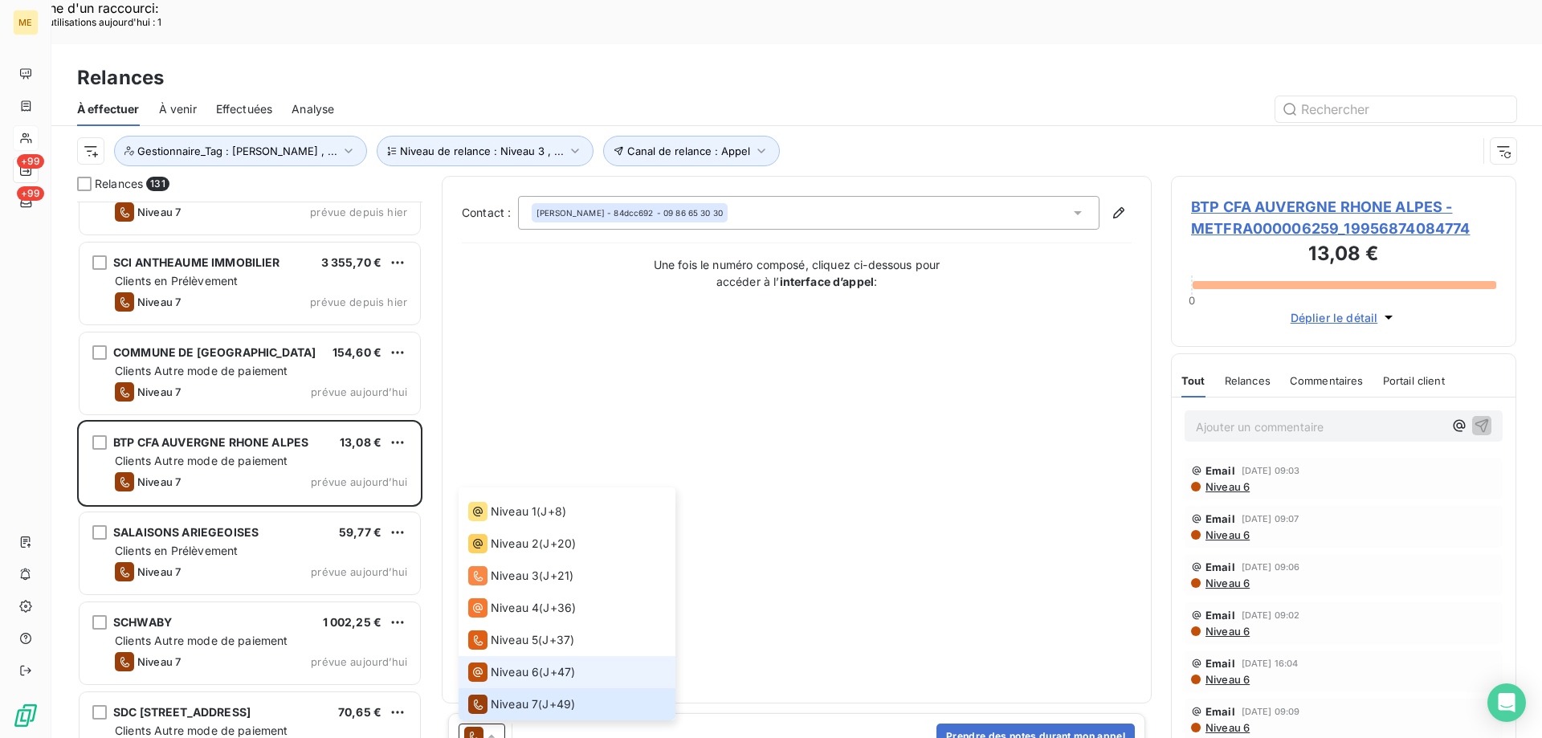
click at [533, 664] on span "Niveau 6" at bounding box center [515, 672] width 48 height 16
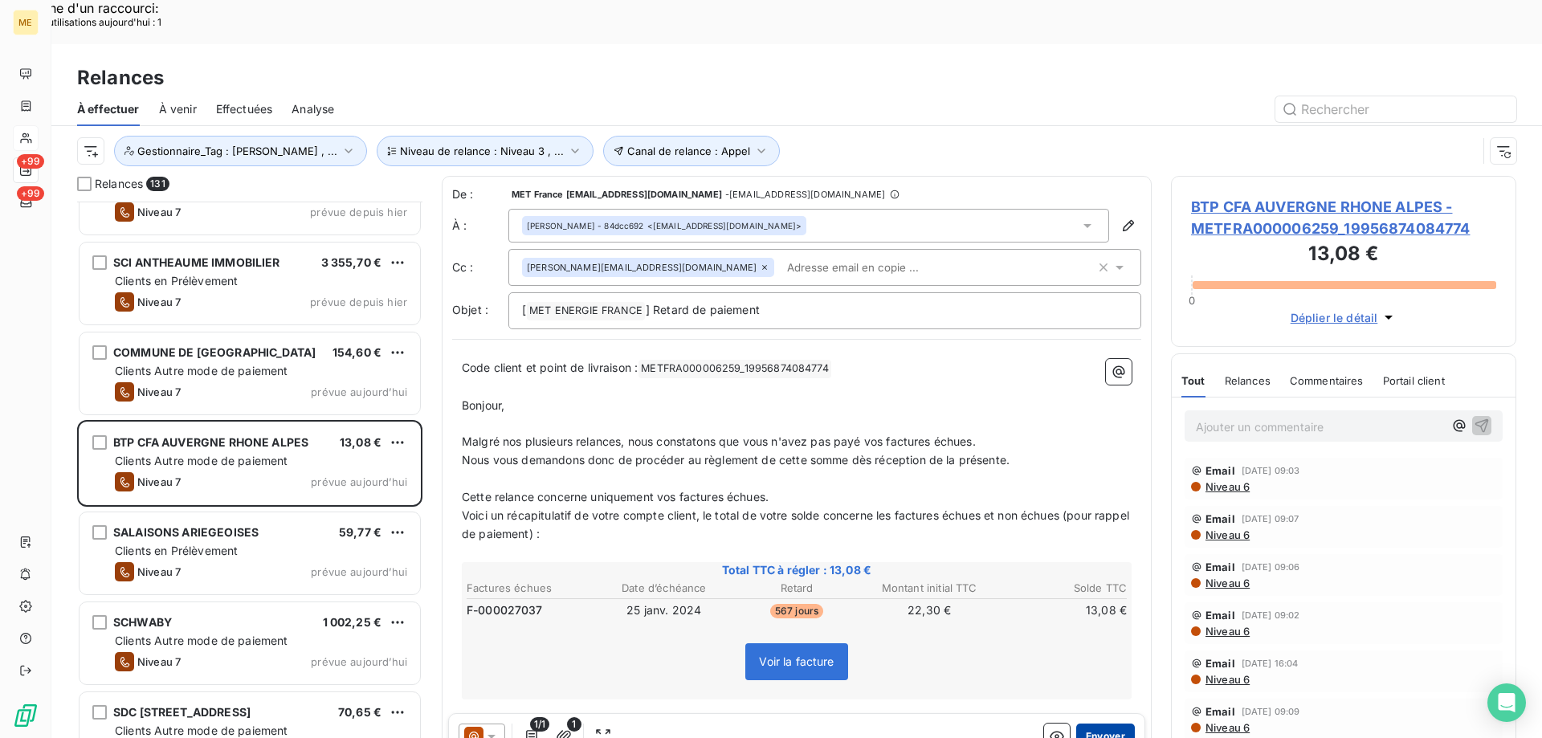
click at [1084, 723] on button "Envoyer" at bounding box center [1105, 736] width 59 height 26
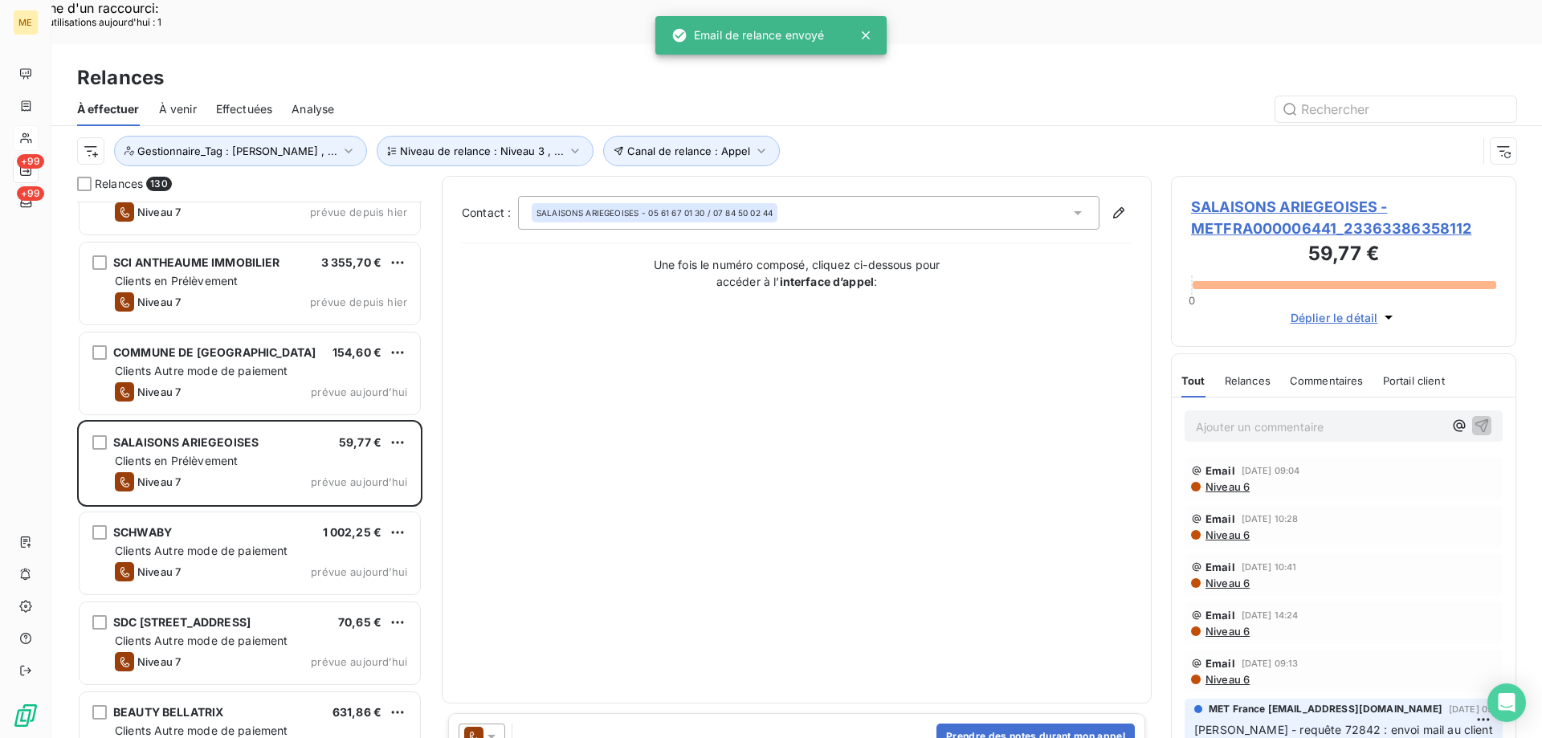
click at [492, 728] on icon at bounding box center [491, 736] width 16 height 16
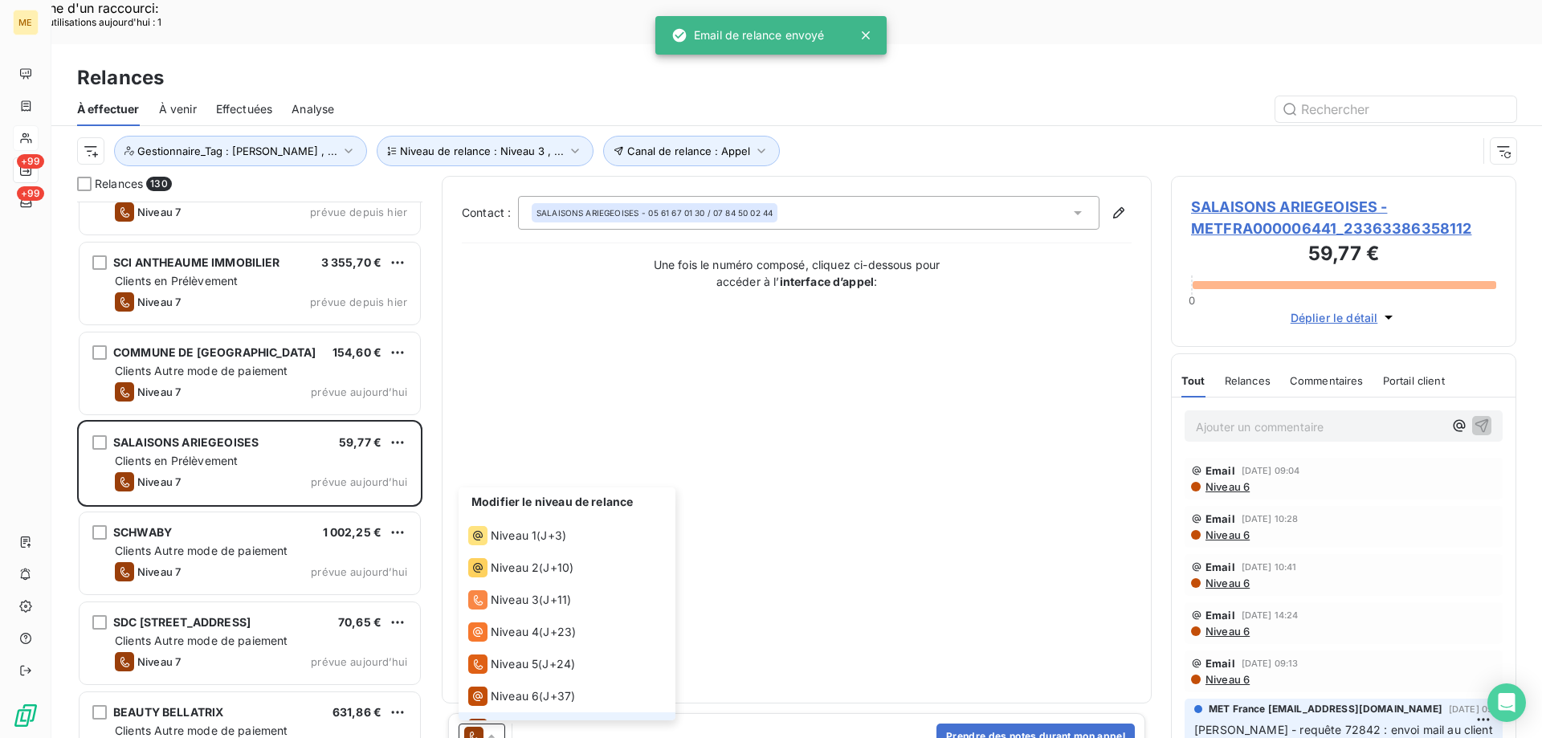
scroll to position [24, 0]
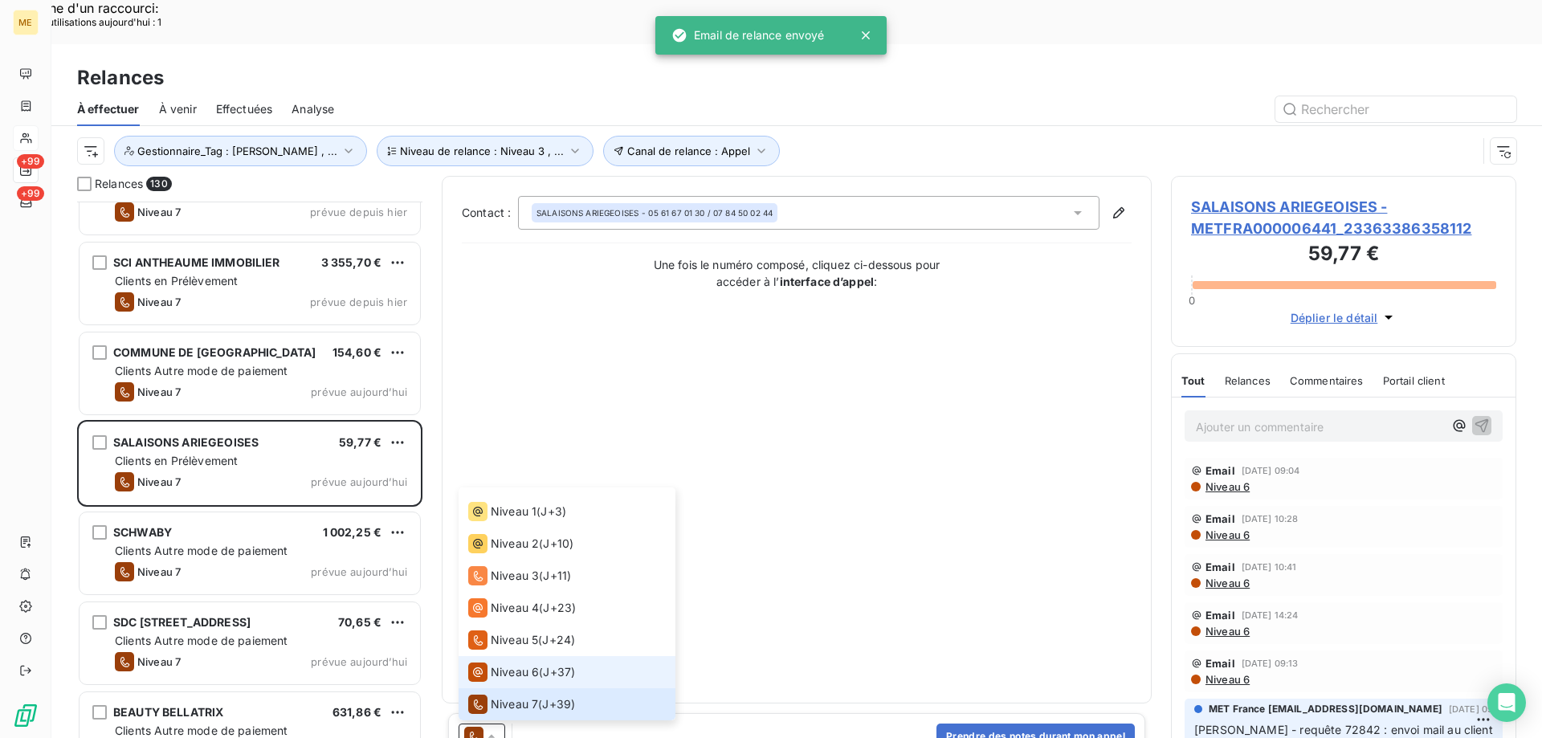
click at [524, 664] on span "Niveau 6" at bounding box center [515, 672] width 48 height 16
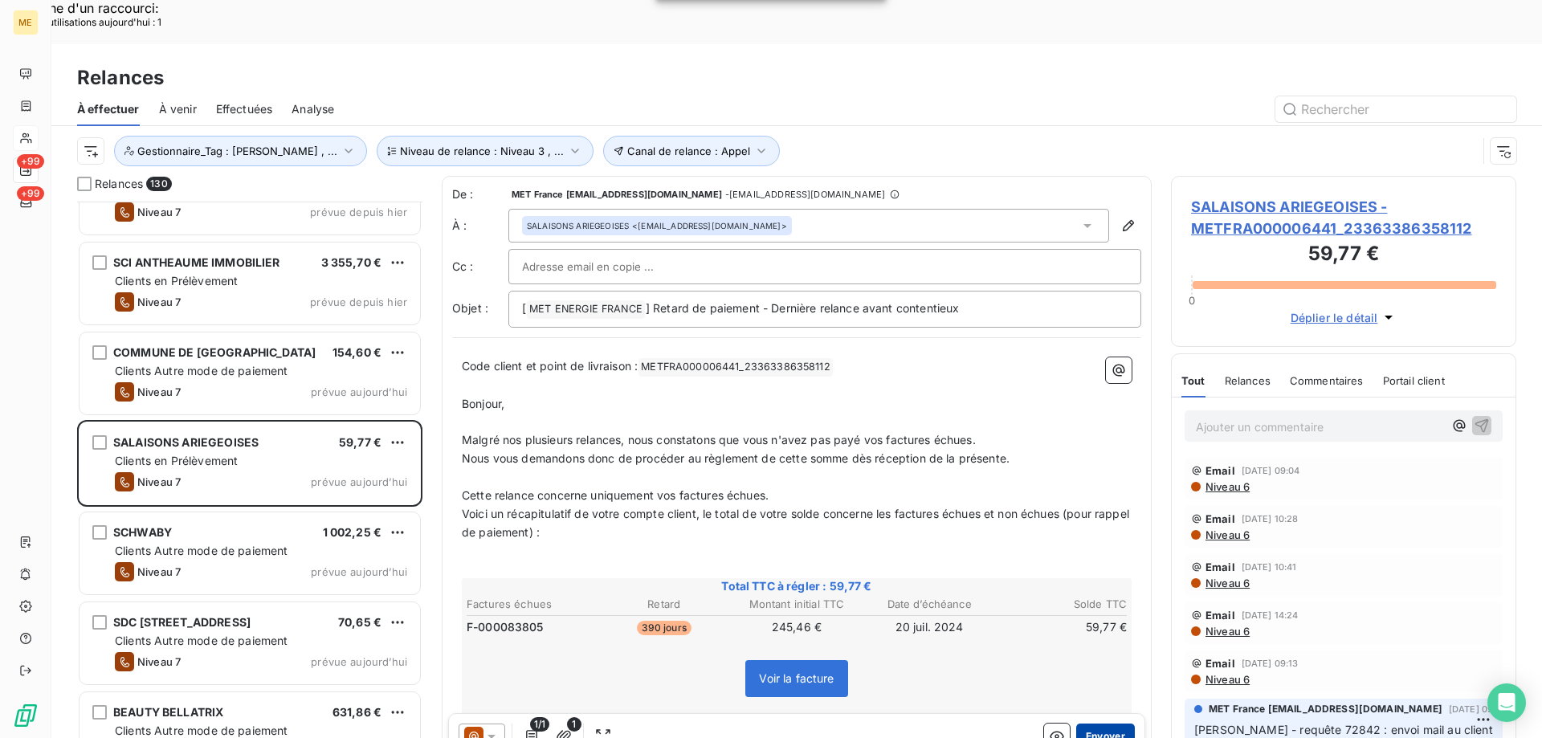
click at [1105, 723] on button "Envoyer" at bounding box center [1105, 736] width 59 height 26
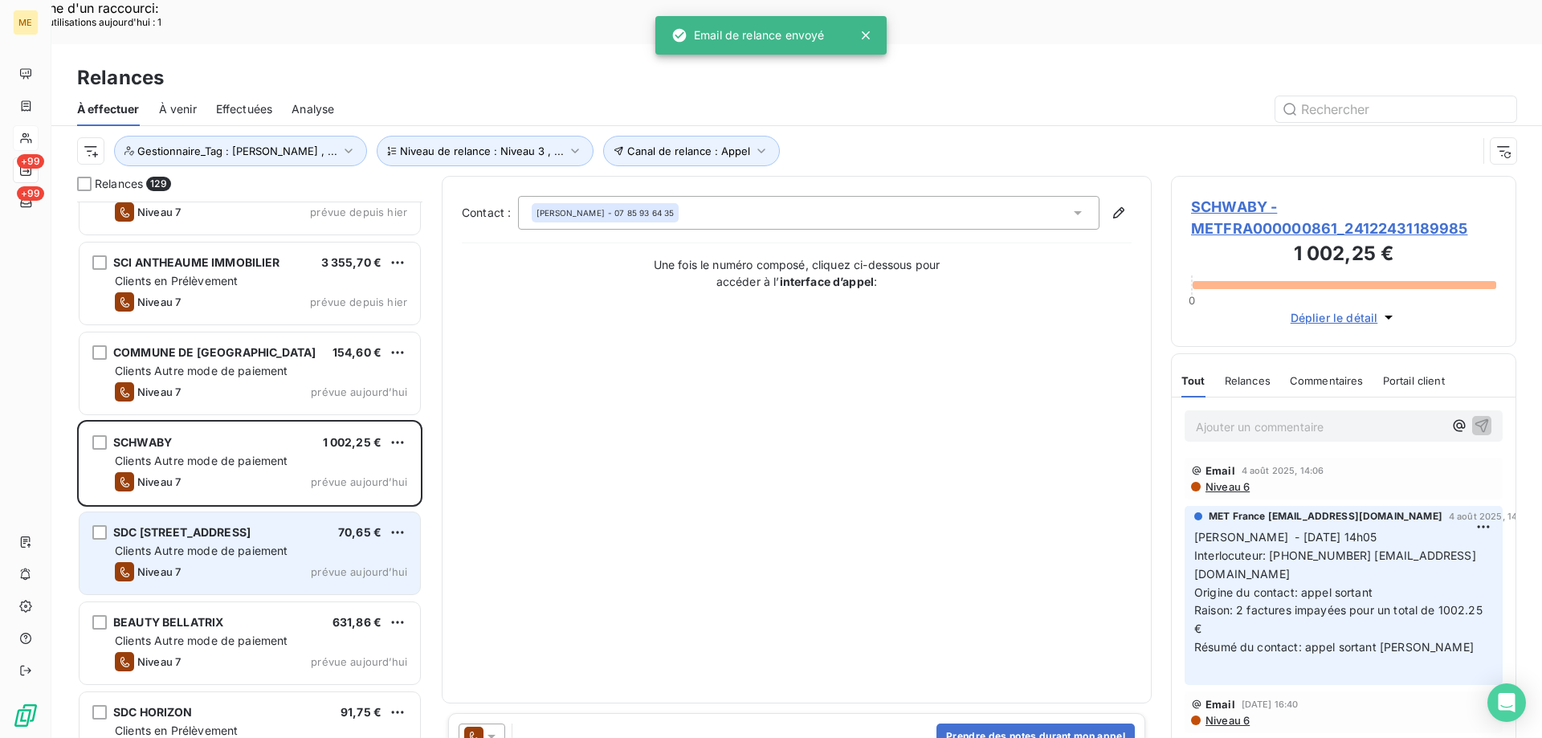
click at [353, 543] on div "Clients Autre mode de paiement" at bounding box center [261, 551] width 292 height 16
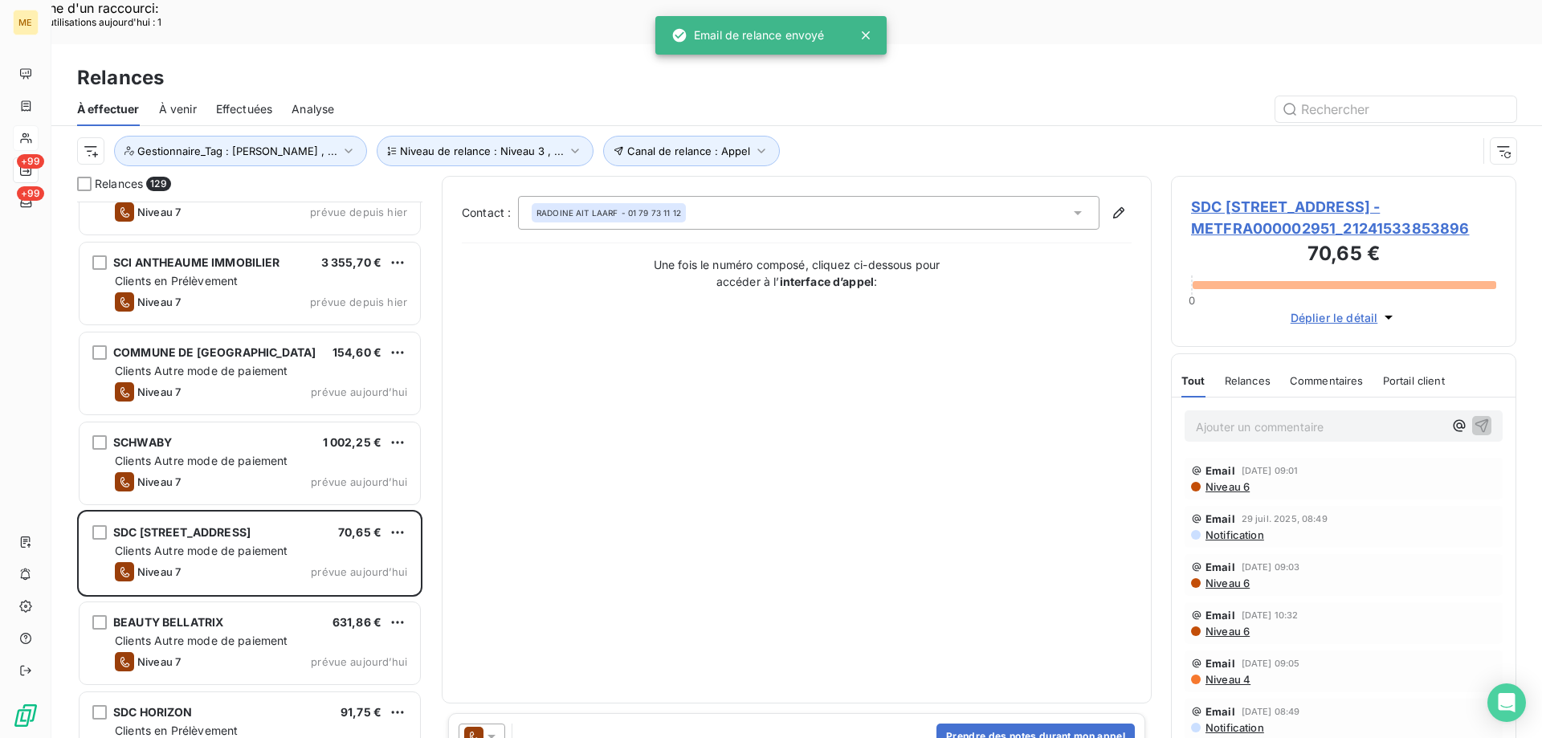
click at [489, 735] on icon at bounding box center [491, 737] width 8 height 4
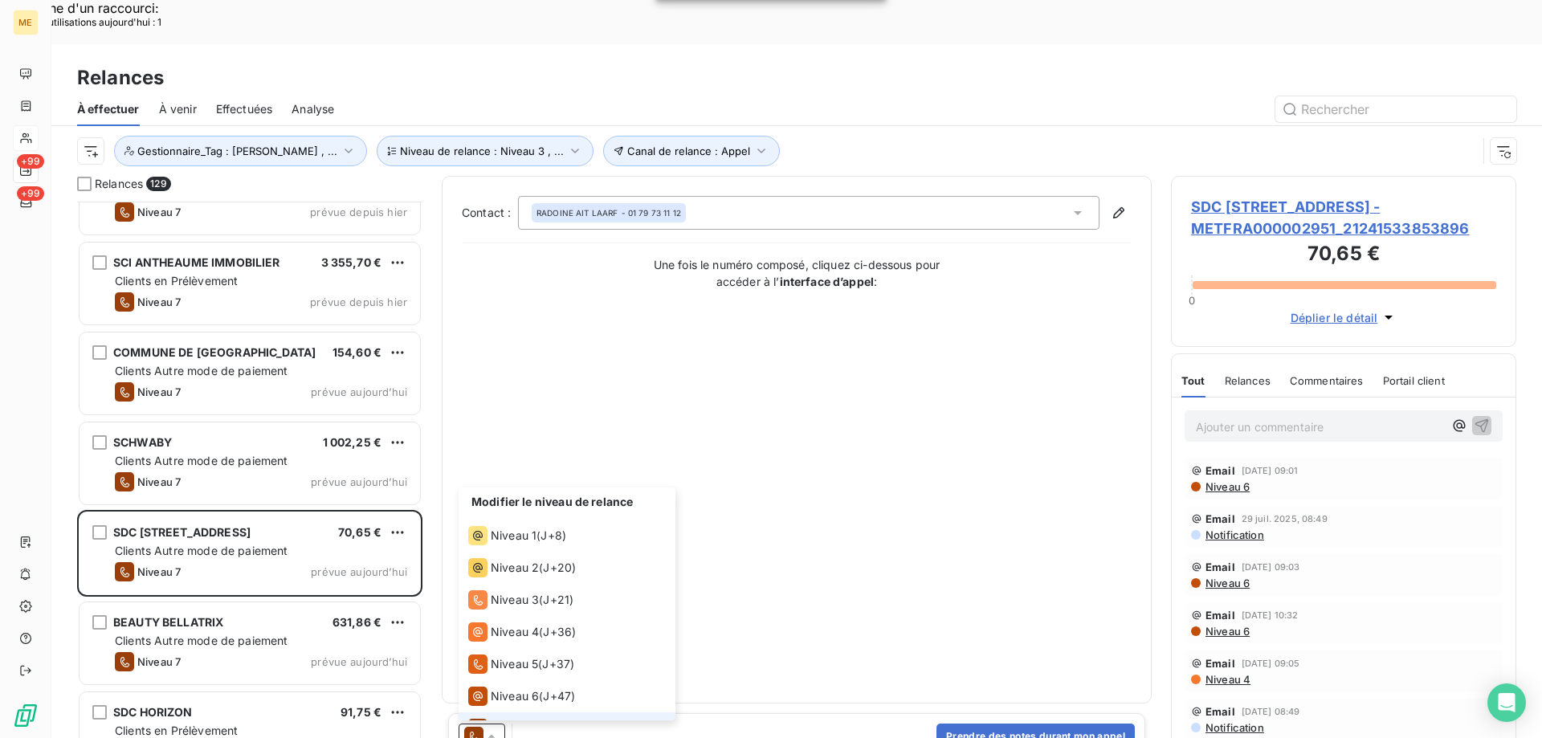
scroll to position [24, 0]
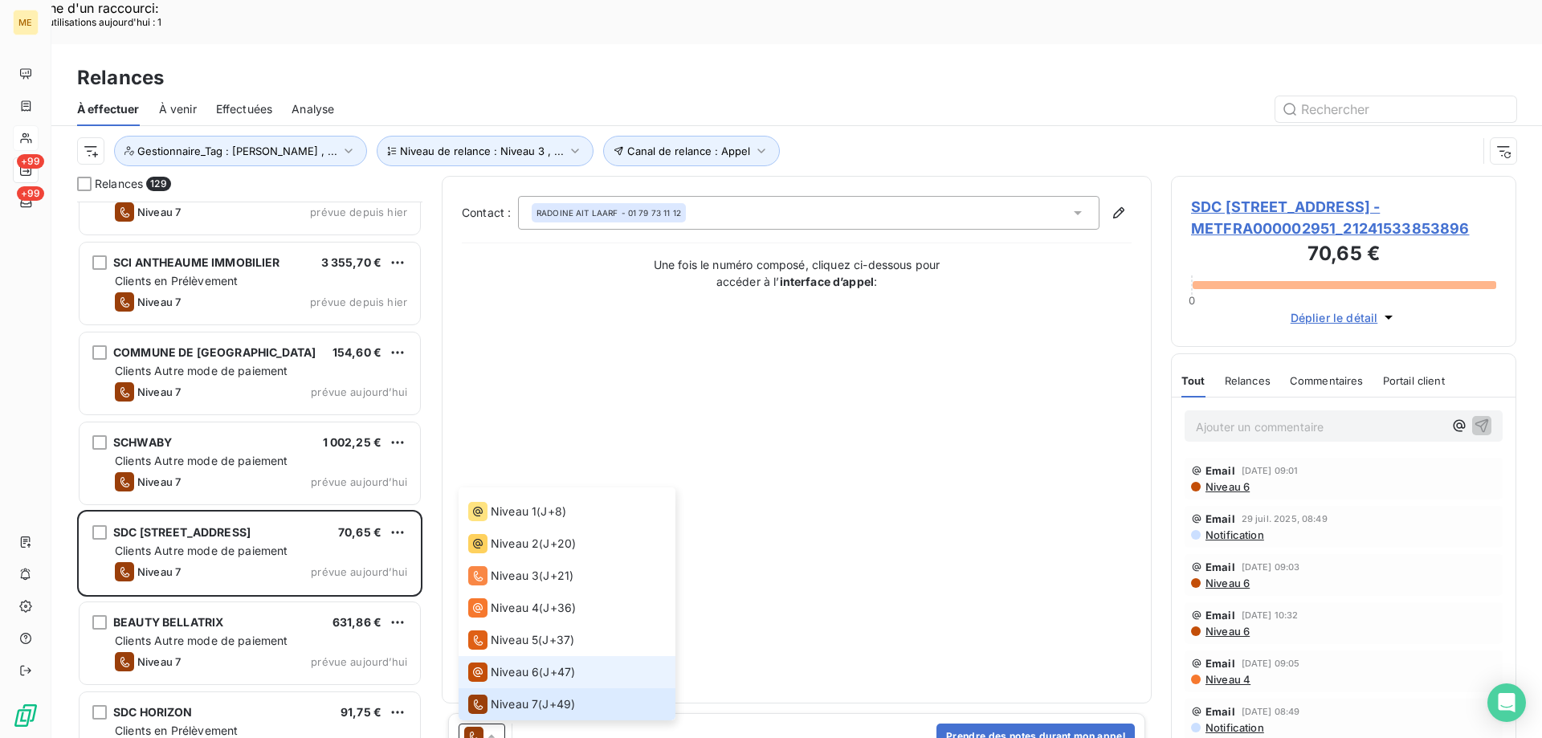
click at [581, 656] on li "Niveau 6 ( J+47 )" at bounding box center [566, 672] width 217 height 32
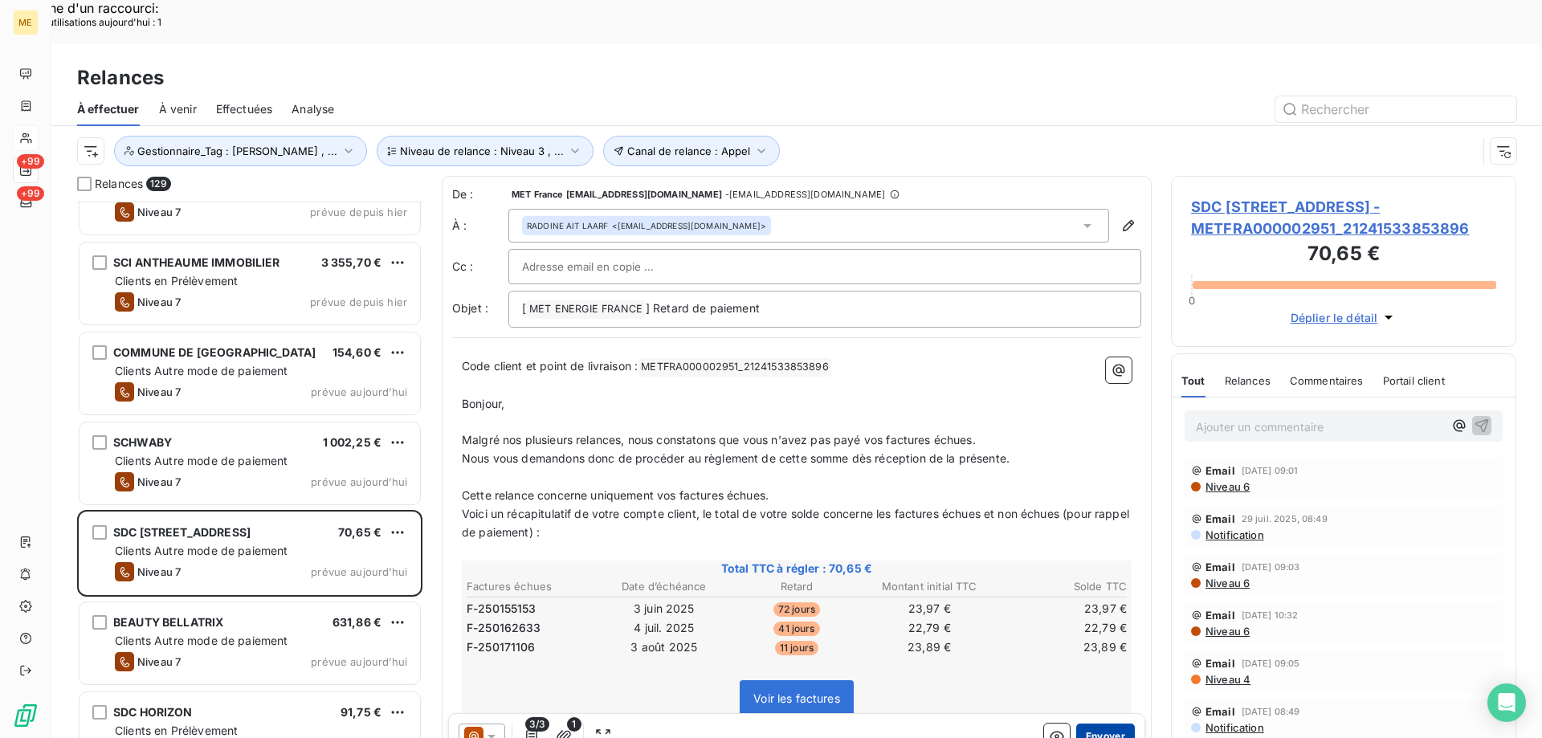
click at [1089, 723] on button "Envoyer" at bounding box center [1105, 736] width 59 height 26
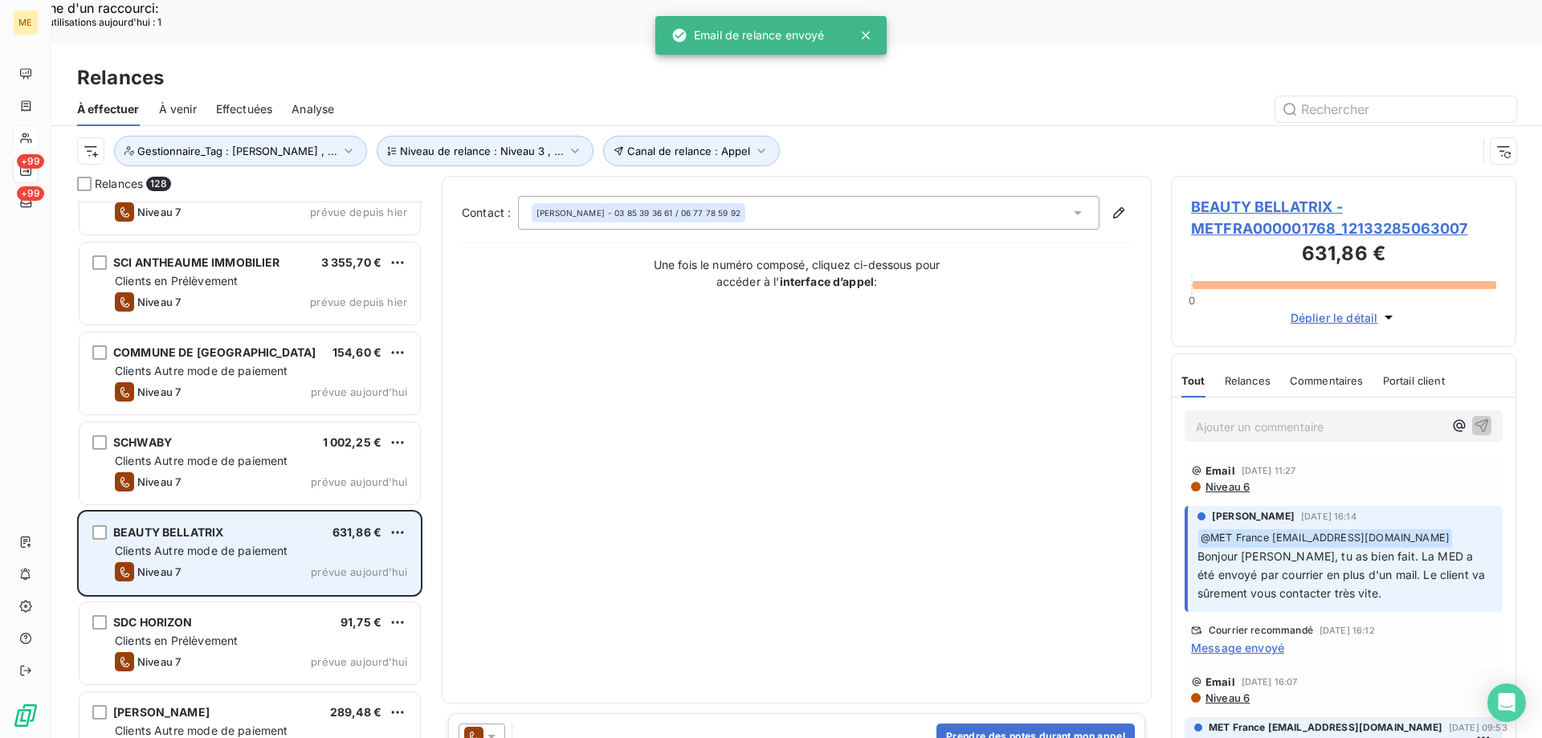
scroll to position [4899, 0]
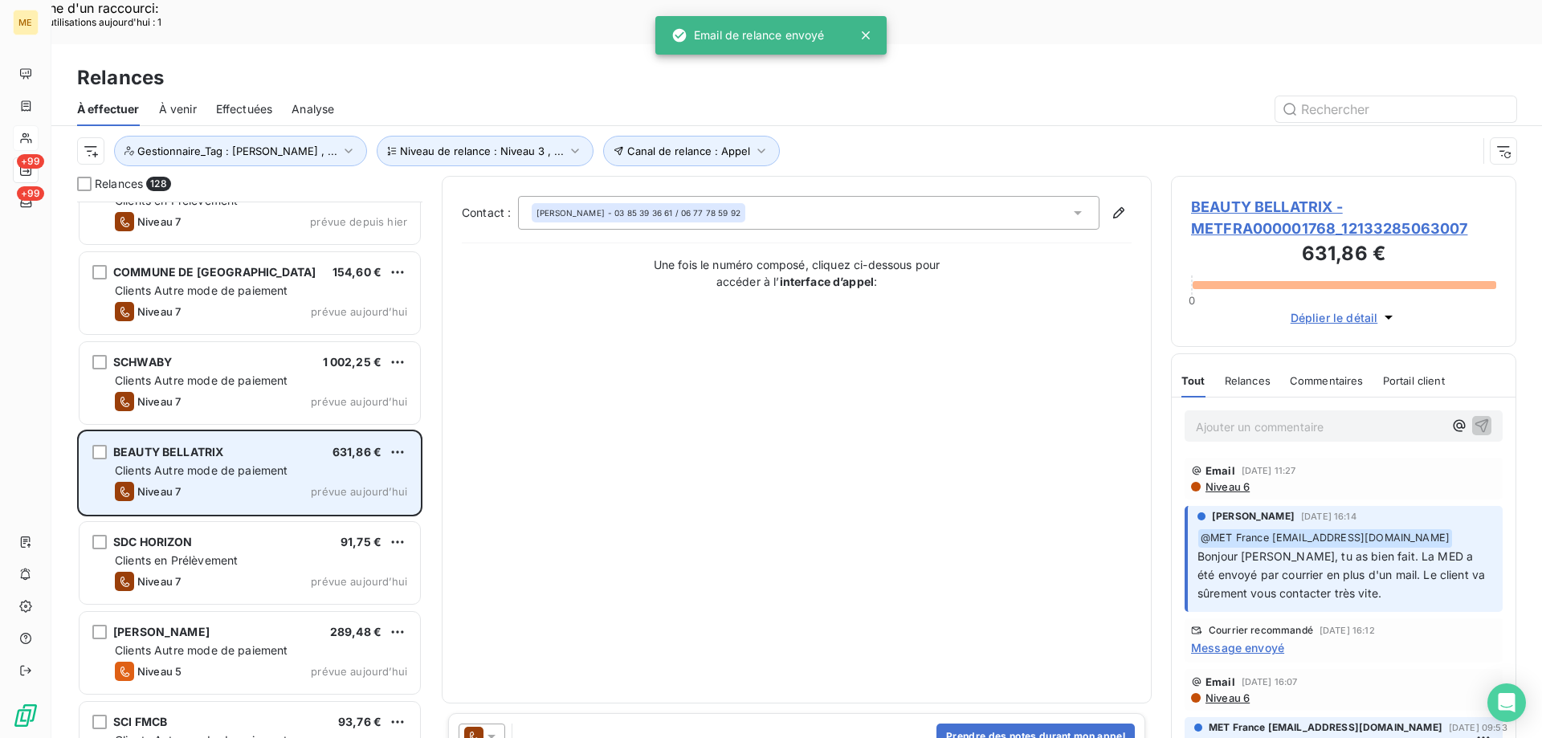
click at [372, 535] on span "91,75 €" at bounding box center [360, 542] width 41 height 14
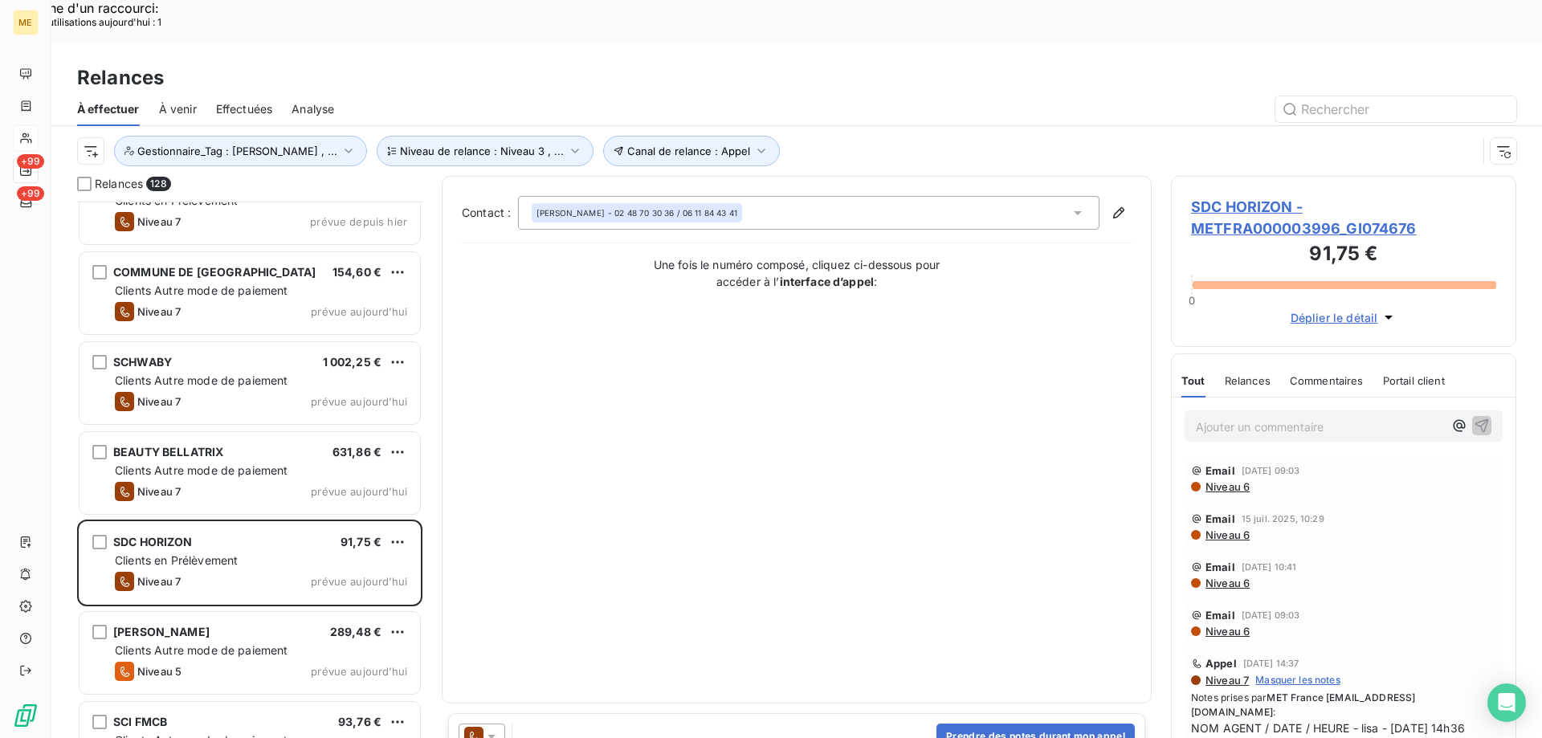
click at [488, 728] on icon at bounding box center [491, 736] width 16 height 16
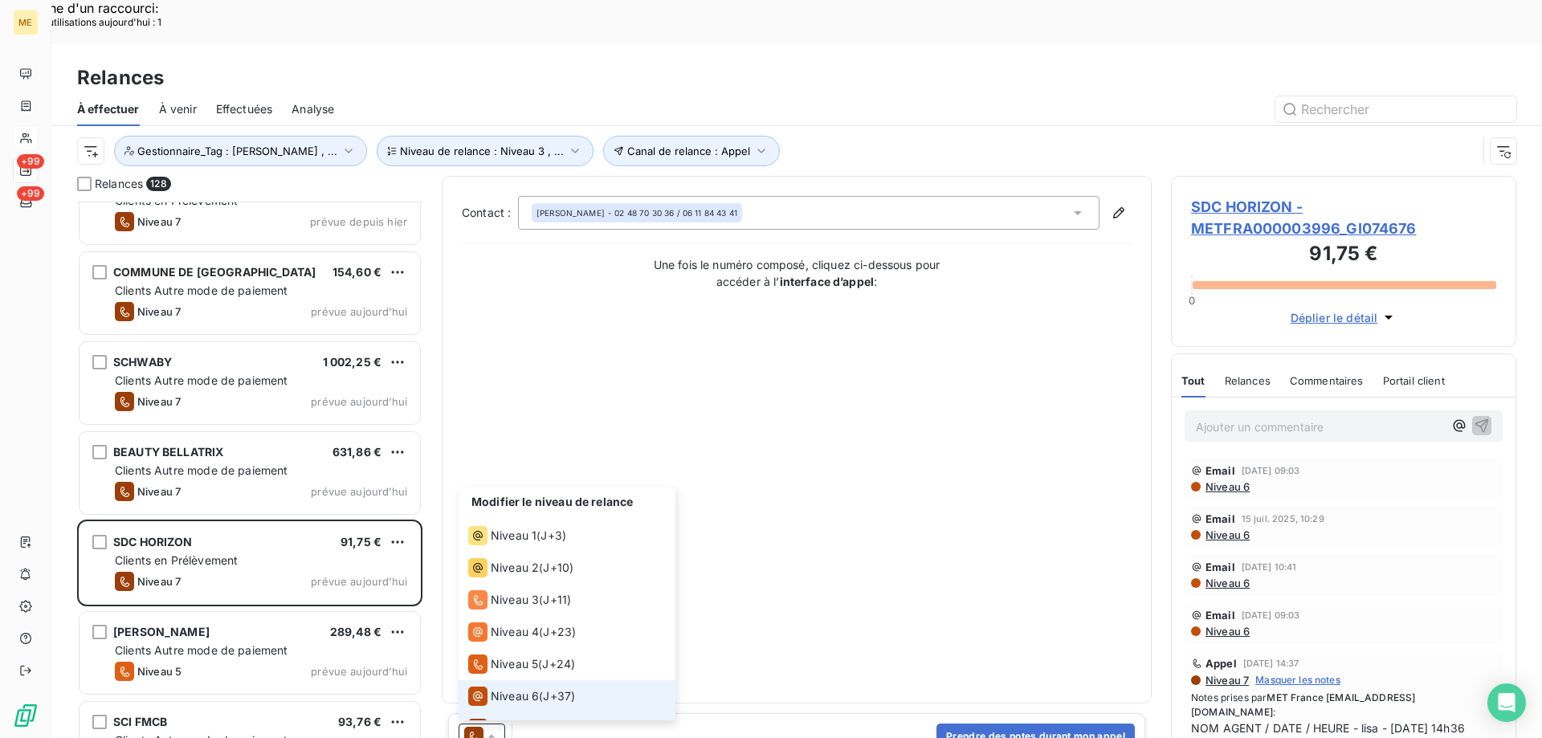
scroll to position [24, 0]
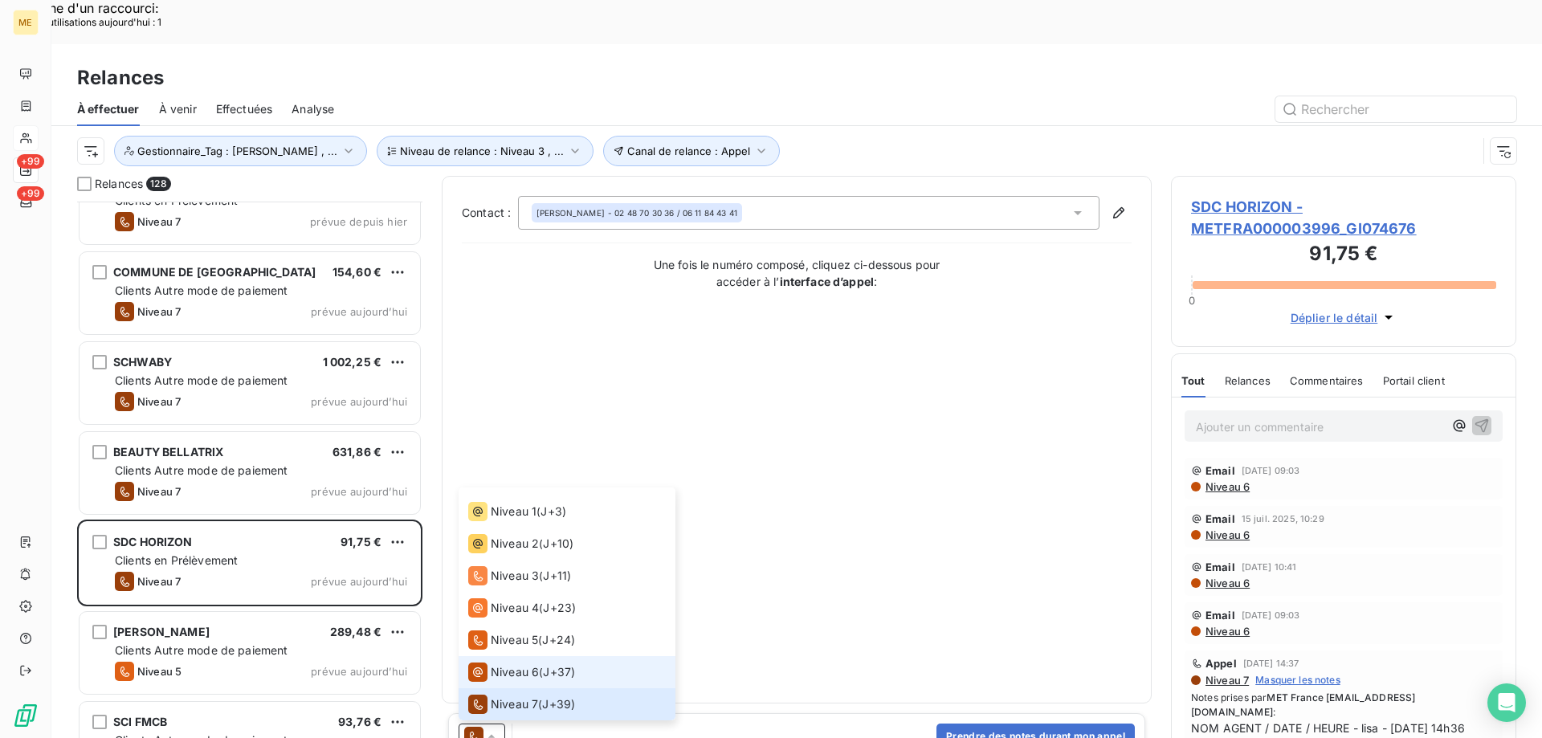
click at [506, 664] on span "Niveau 6" at bounding box center [515, 672] width 48 height 16
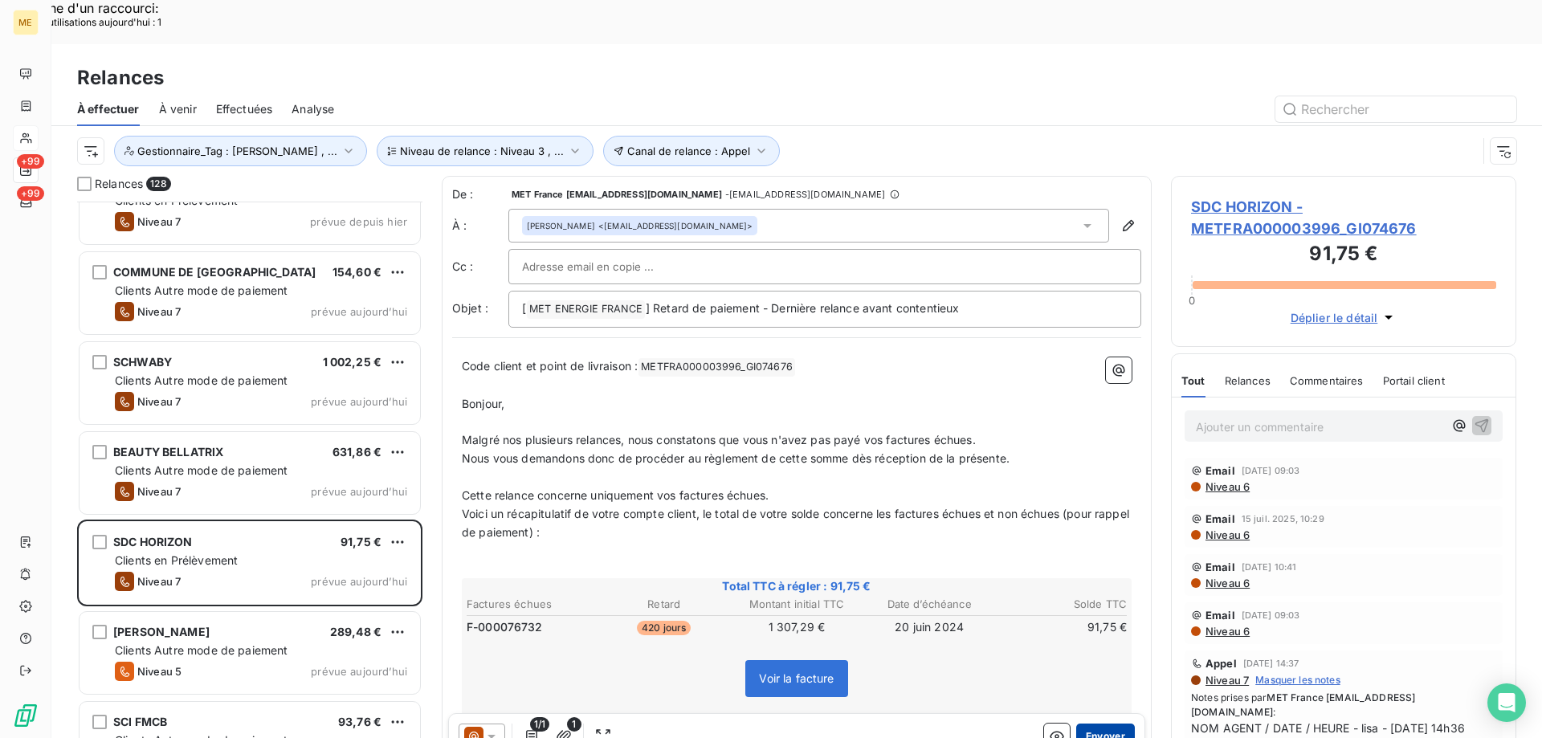
click at [1102, 723] on button "Envoyer" at bounding box center [1105, 736] width 59 height 26
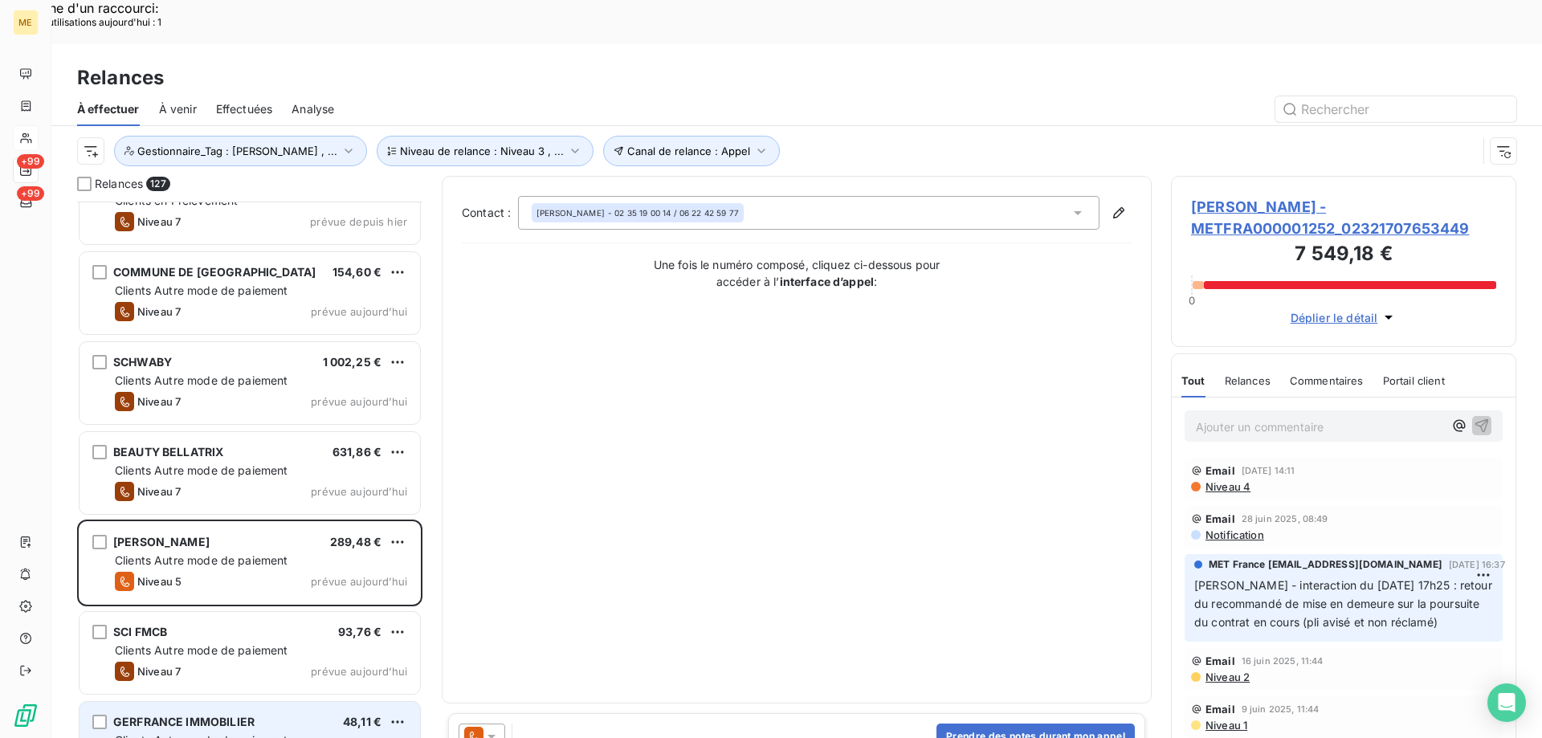
click at [376, 702] on div "GERFRANCE IMMOBILIER 48,11 € Clients Autre mode de paiement Niveau 7 prévue [DA…" at bounding box center [249, 743] width 340 height 82
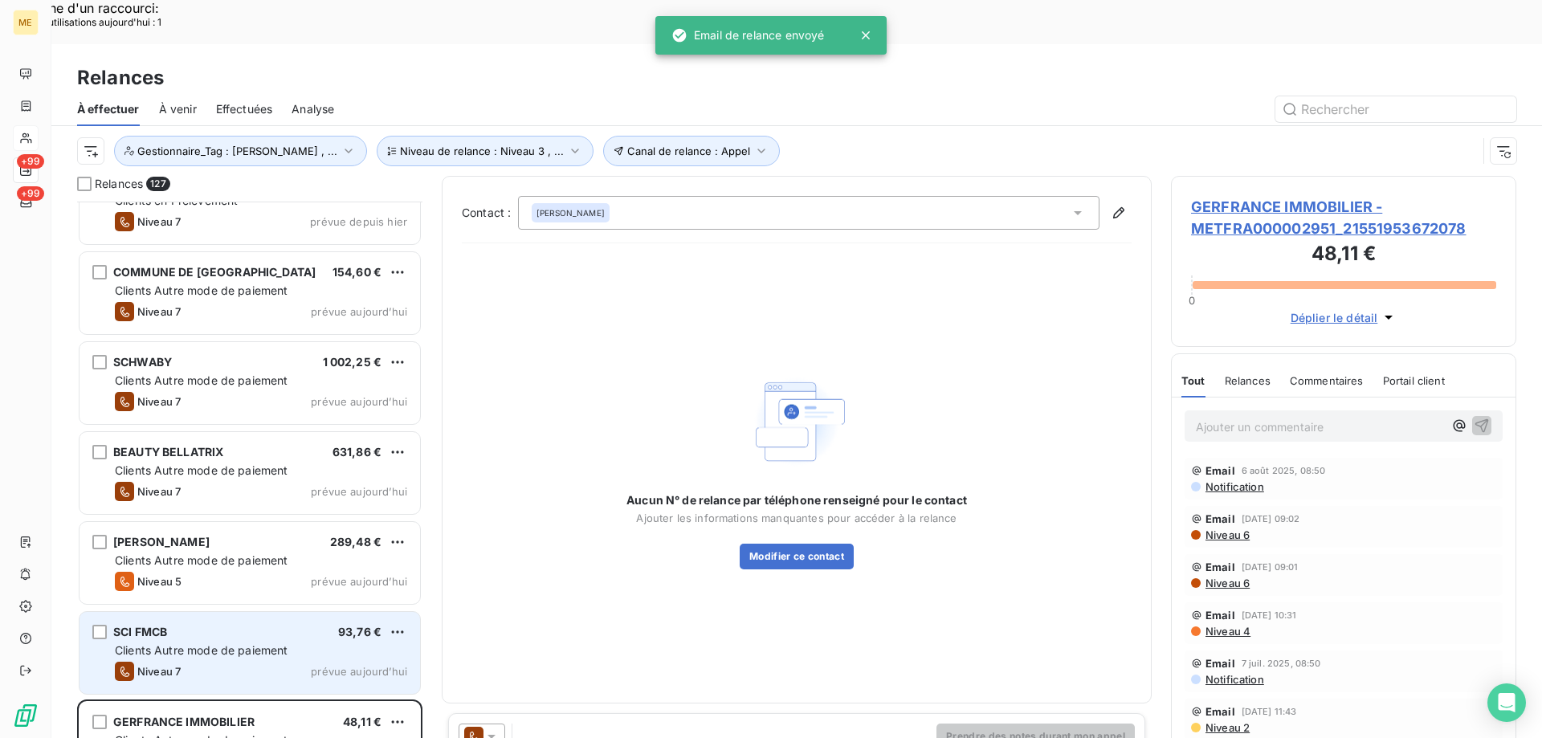
click at [340, 624] on div "93,76 €" at bounding box center [359, 632] width 43 height 16
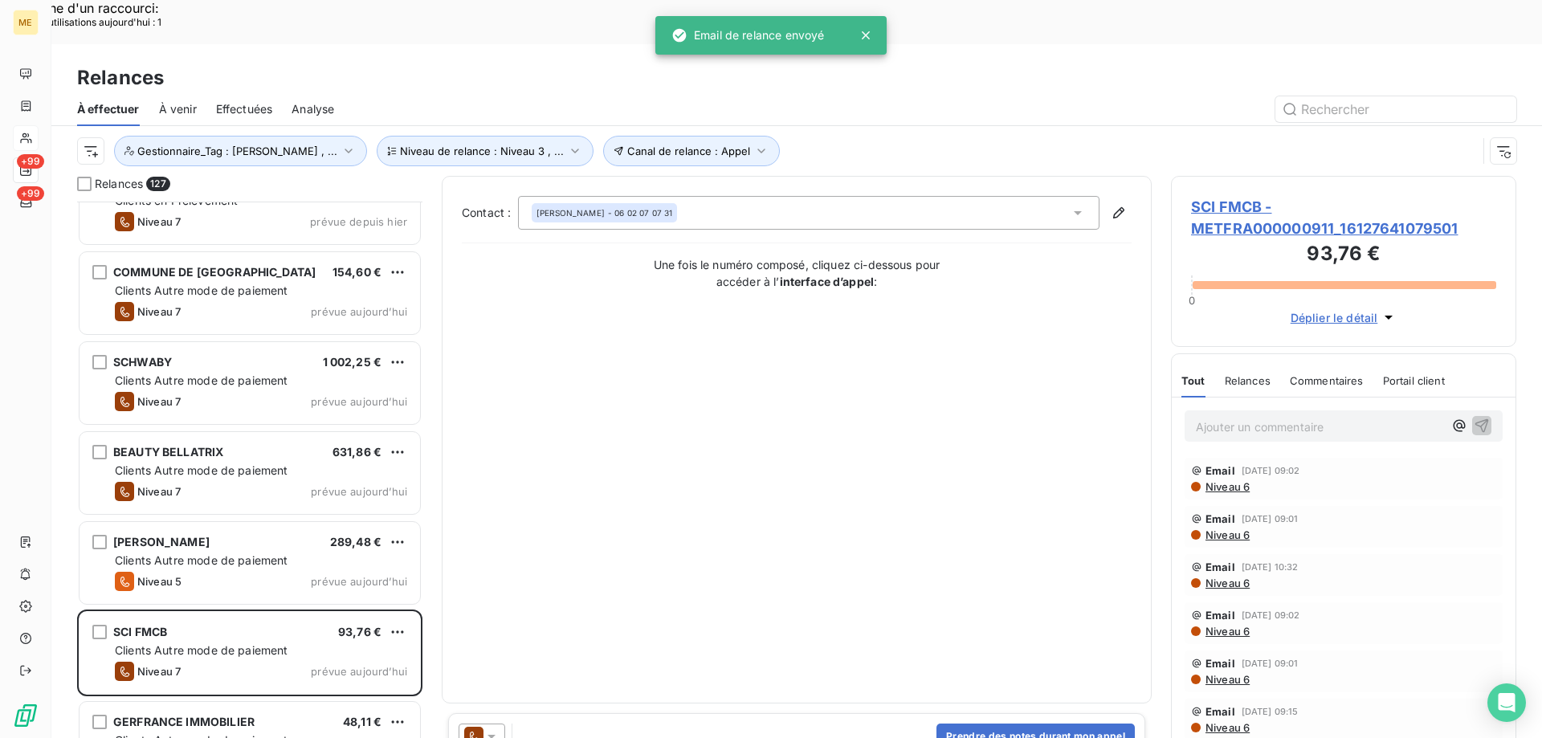
click at [480, 727] on icon at bounding box center [473, 736] width 19 height 19
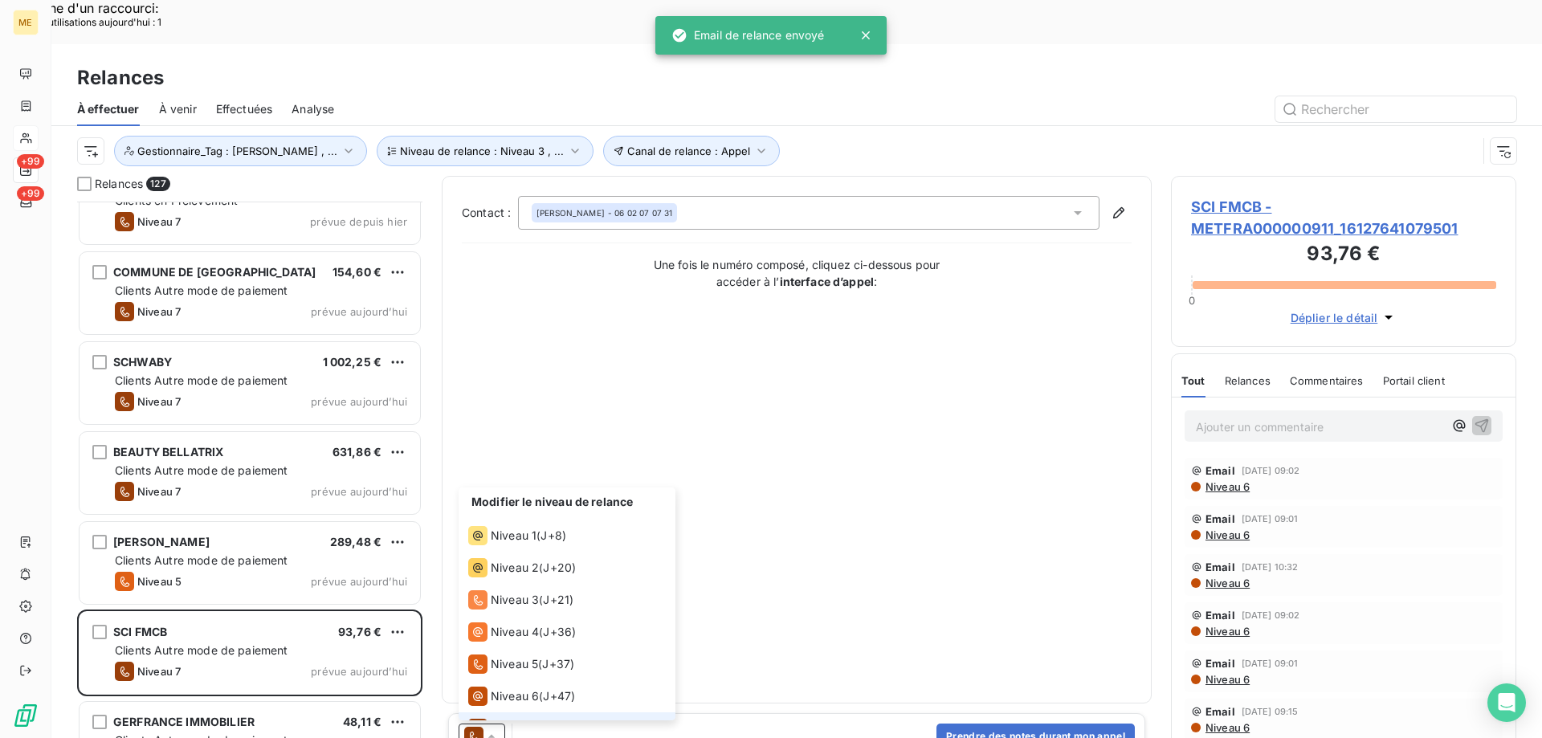
scroll to position [24, 0]
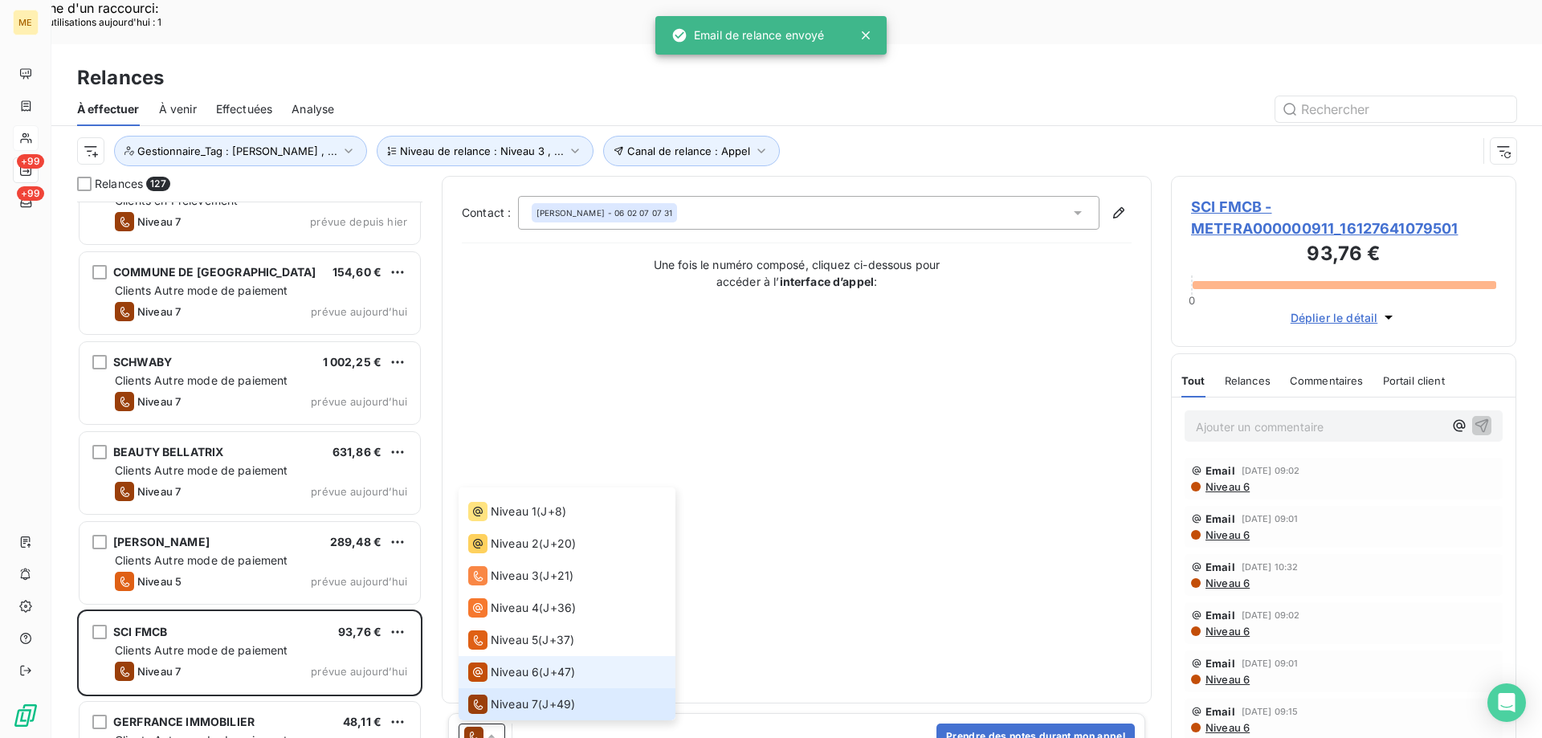
click at [496, 664] on span "Niveau 6" at bounding box center [515, 672] width 48 height 16
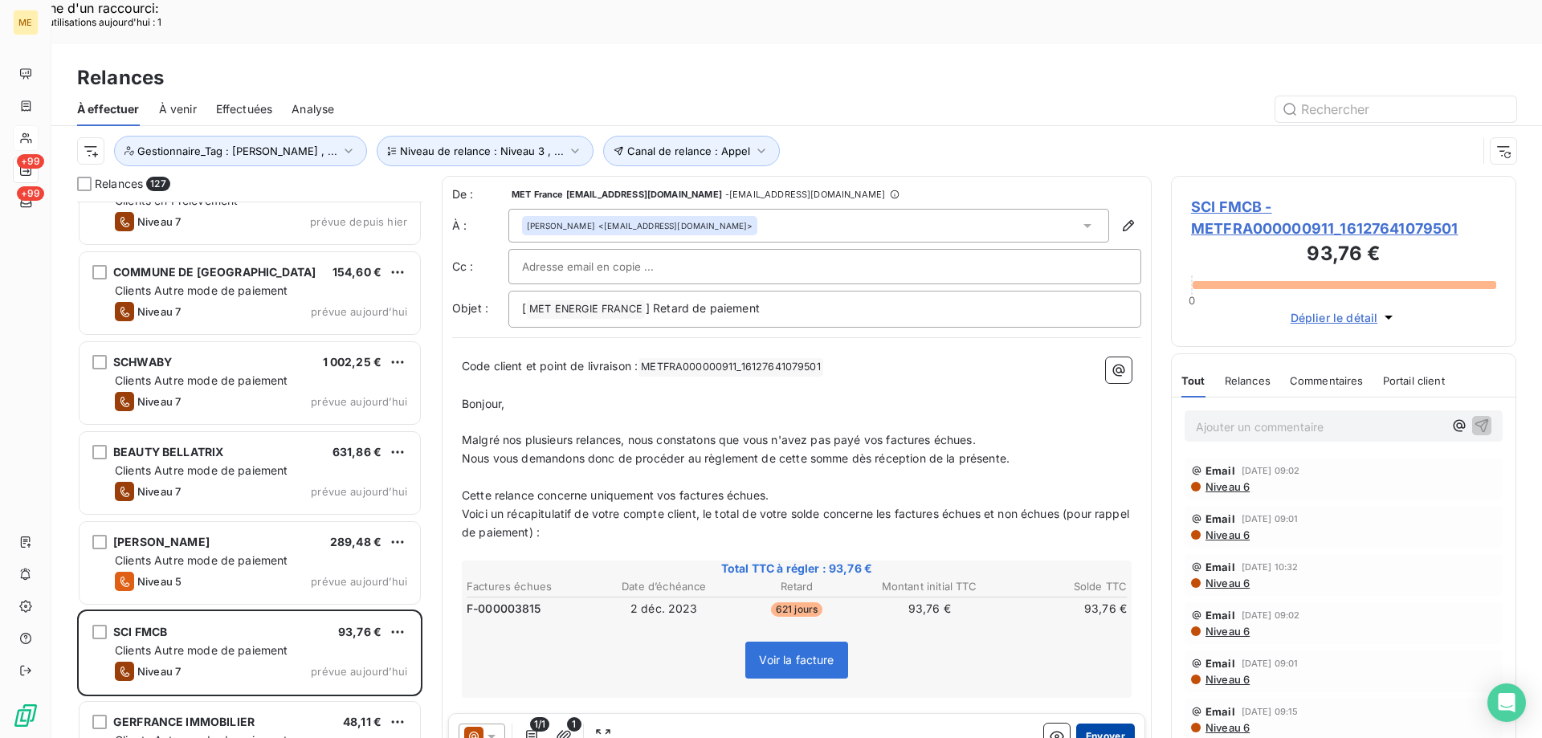
click at [1099, 723] on button "Envoyer" at bounding box center [1105, 736] width 59 height 26
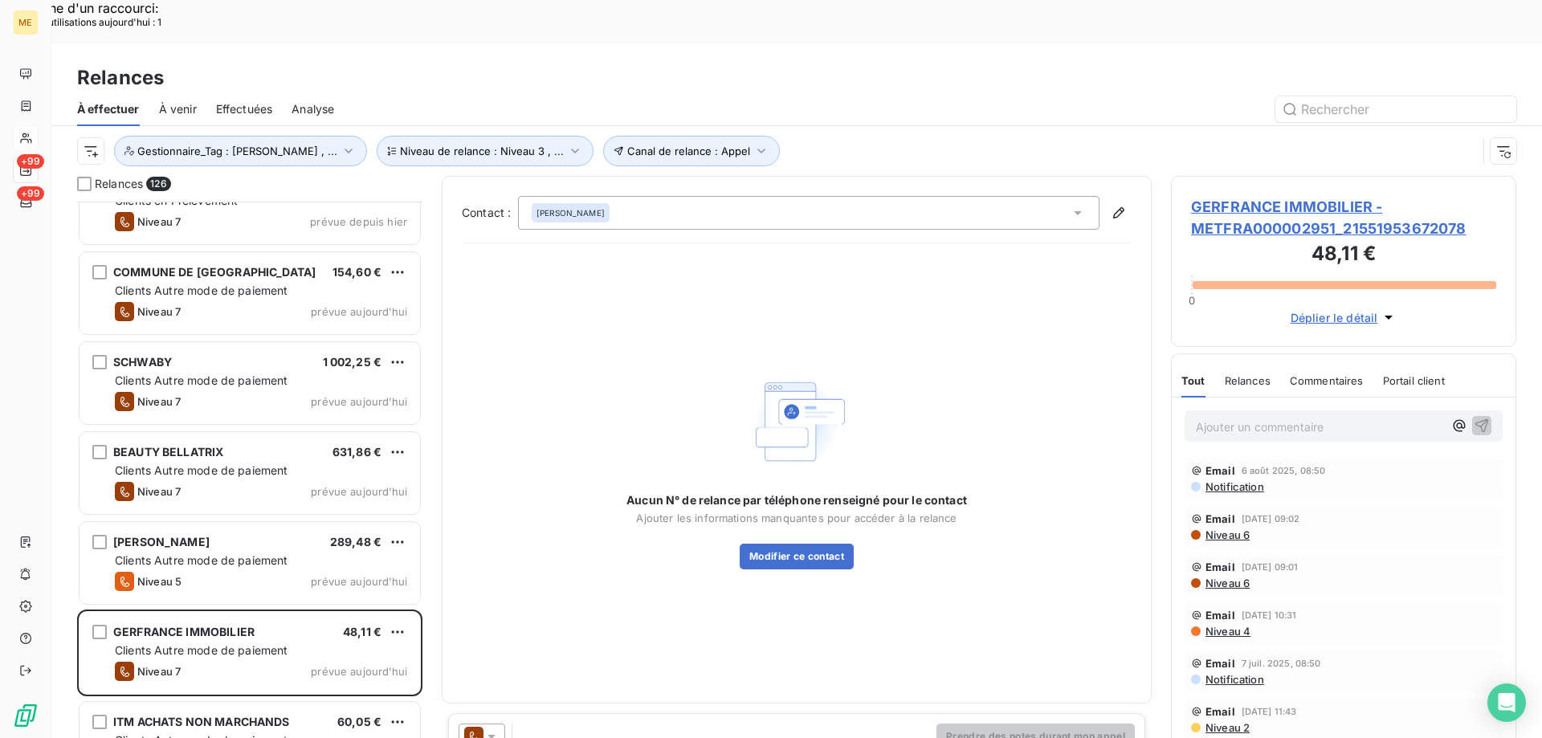
click at [491, 728] on icon at bounding box center [491, 736] width 16 height 16
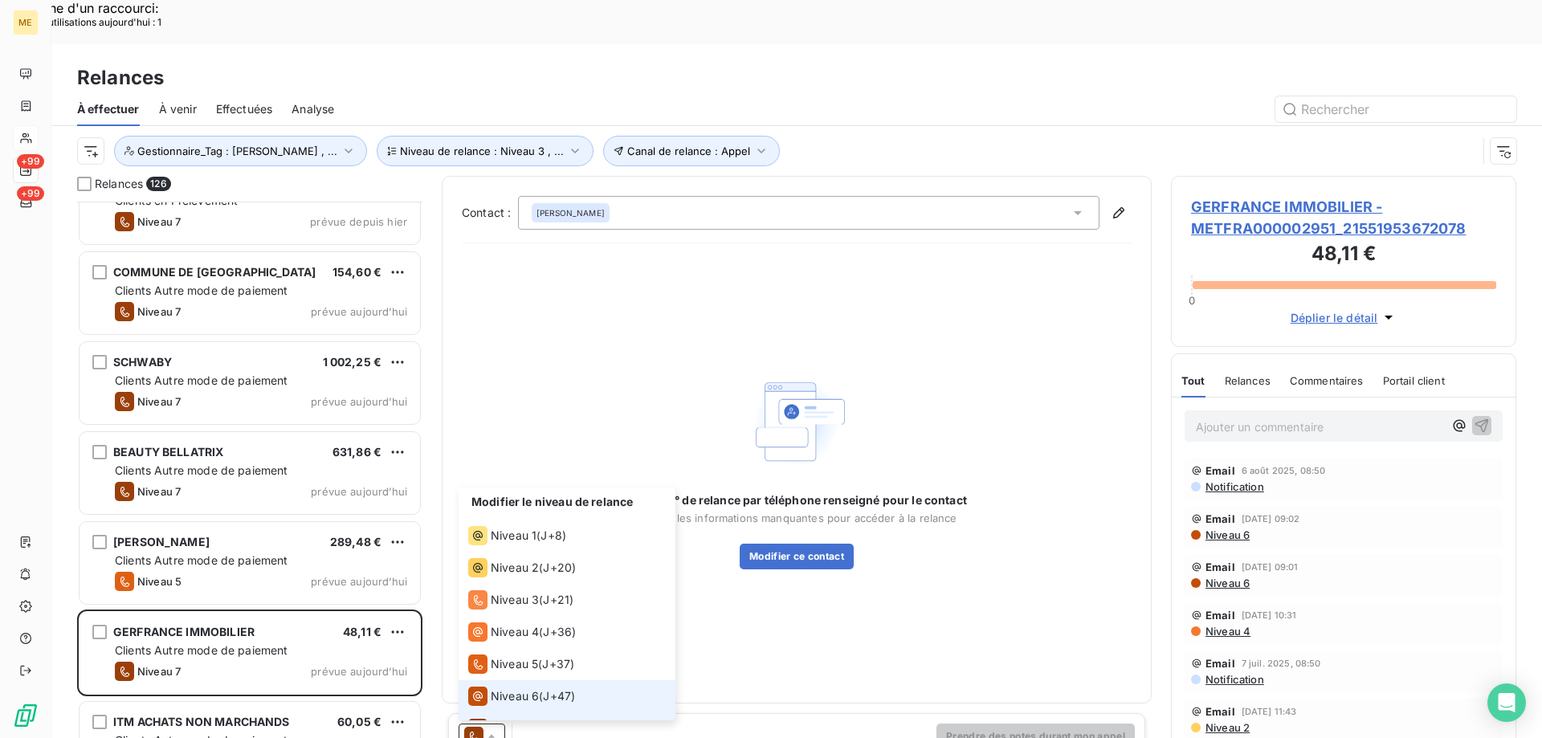
scroll to position [24, 0]
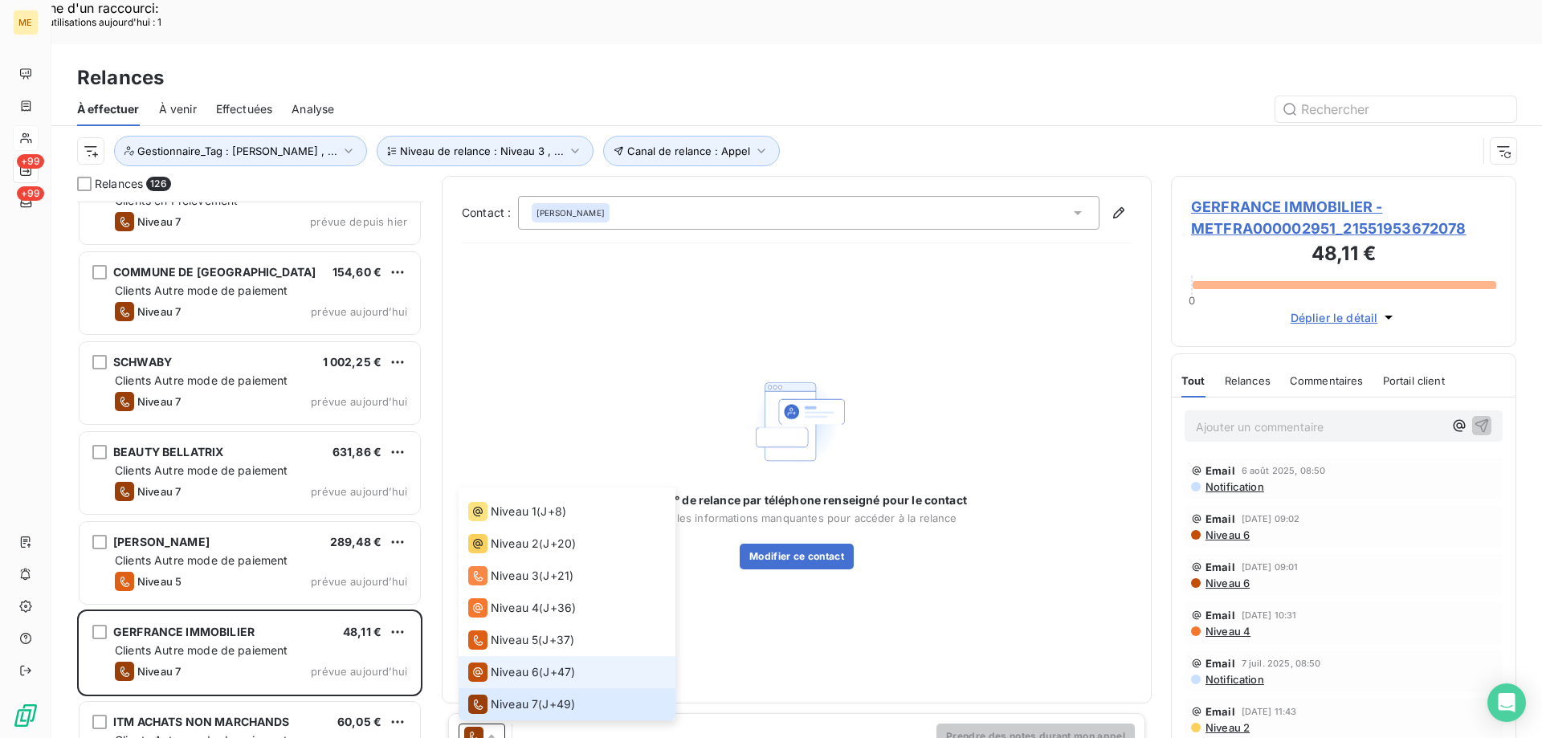
click at [494, 664] on span "Niveau 6" at bounding box center [515, 672] width 48 height 16
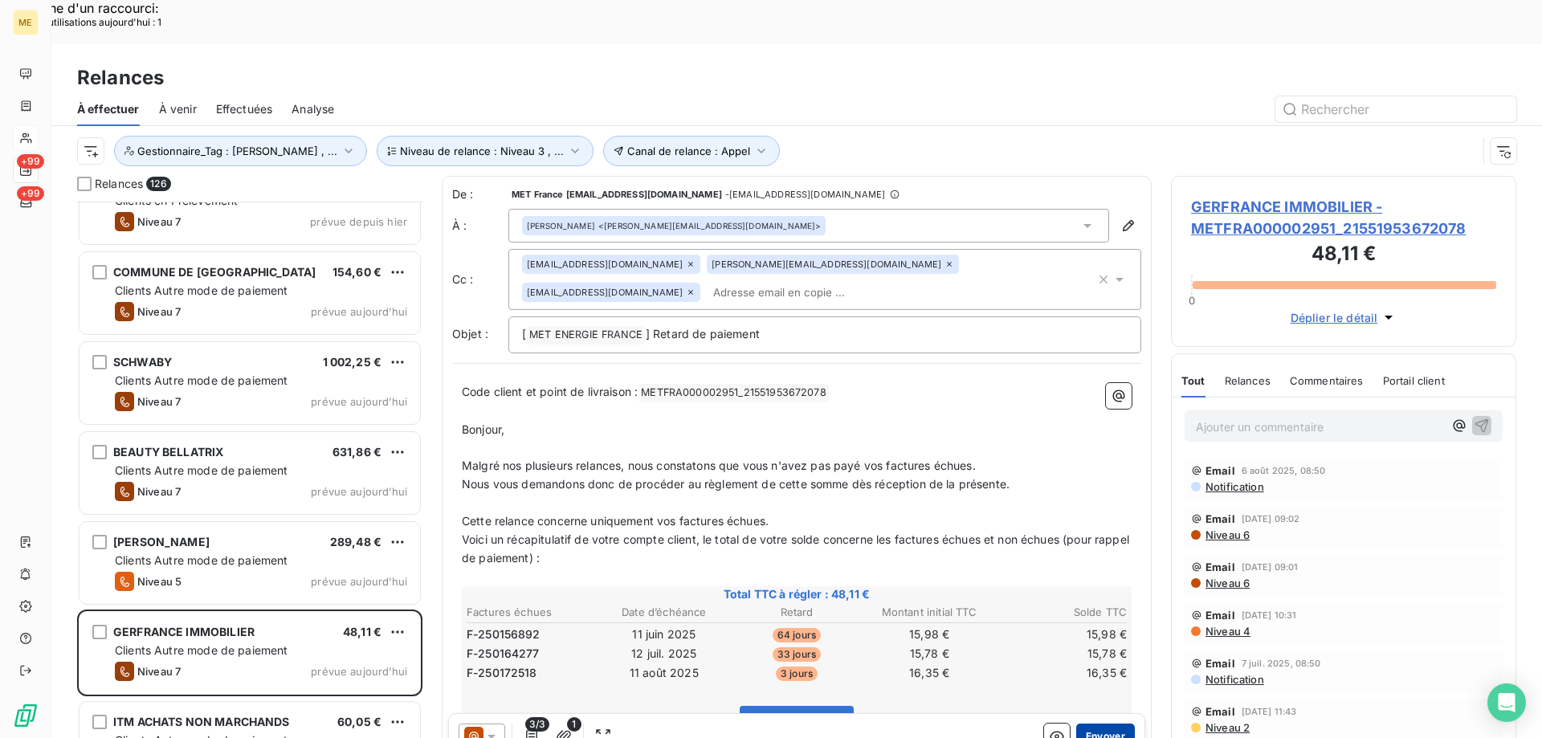
click at [1106, 723] on button "Envoyer" at bounding box center [1105, 736] width 59 height 26
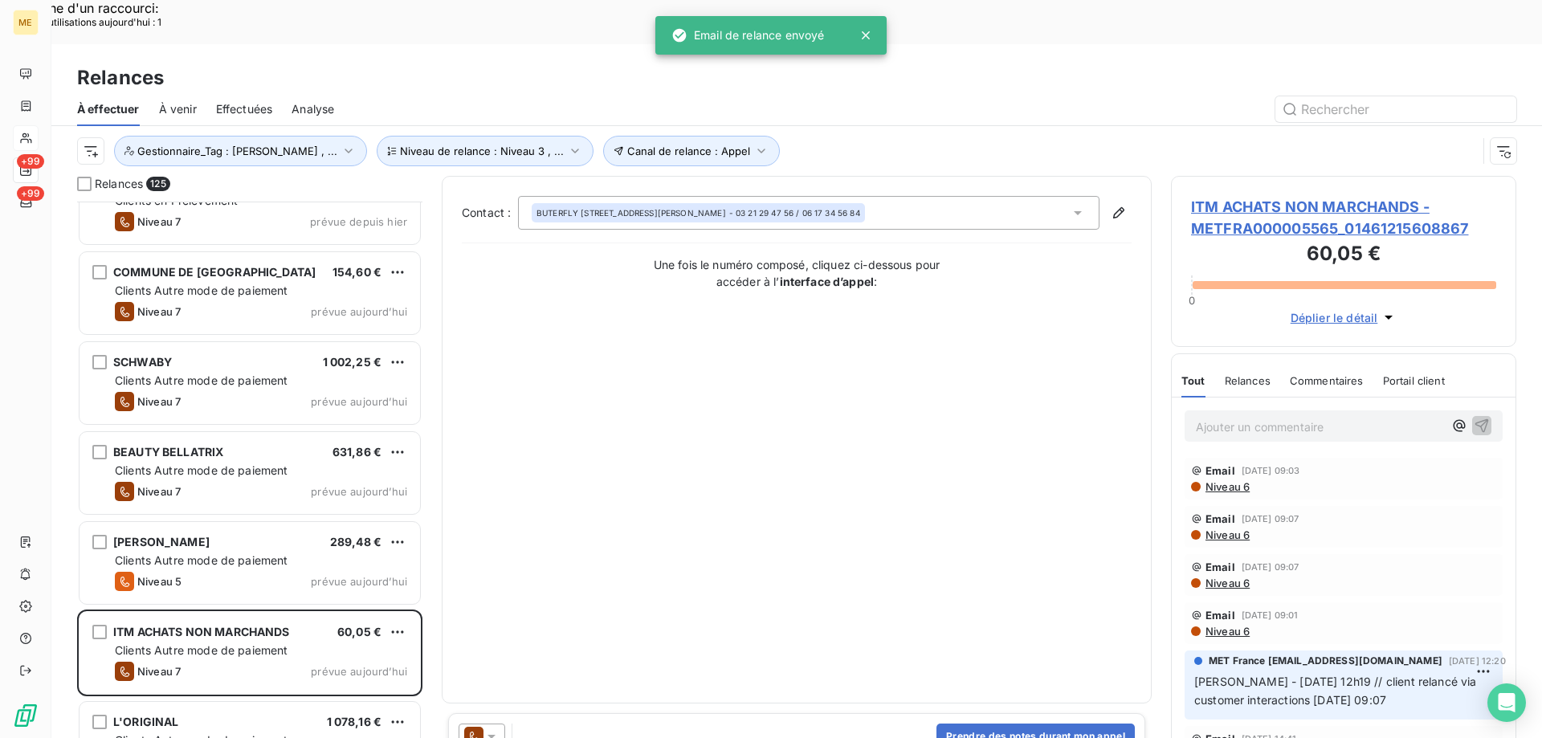
click at [493, 728] on icon at bounding box center [491, 736] width 16 height 16
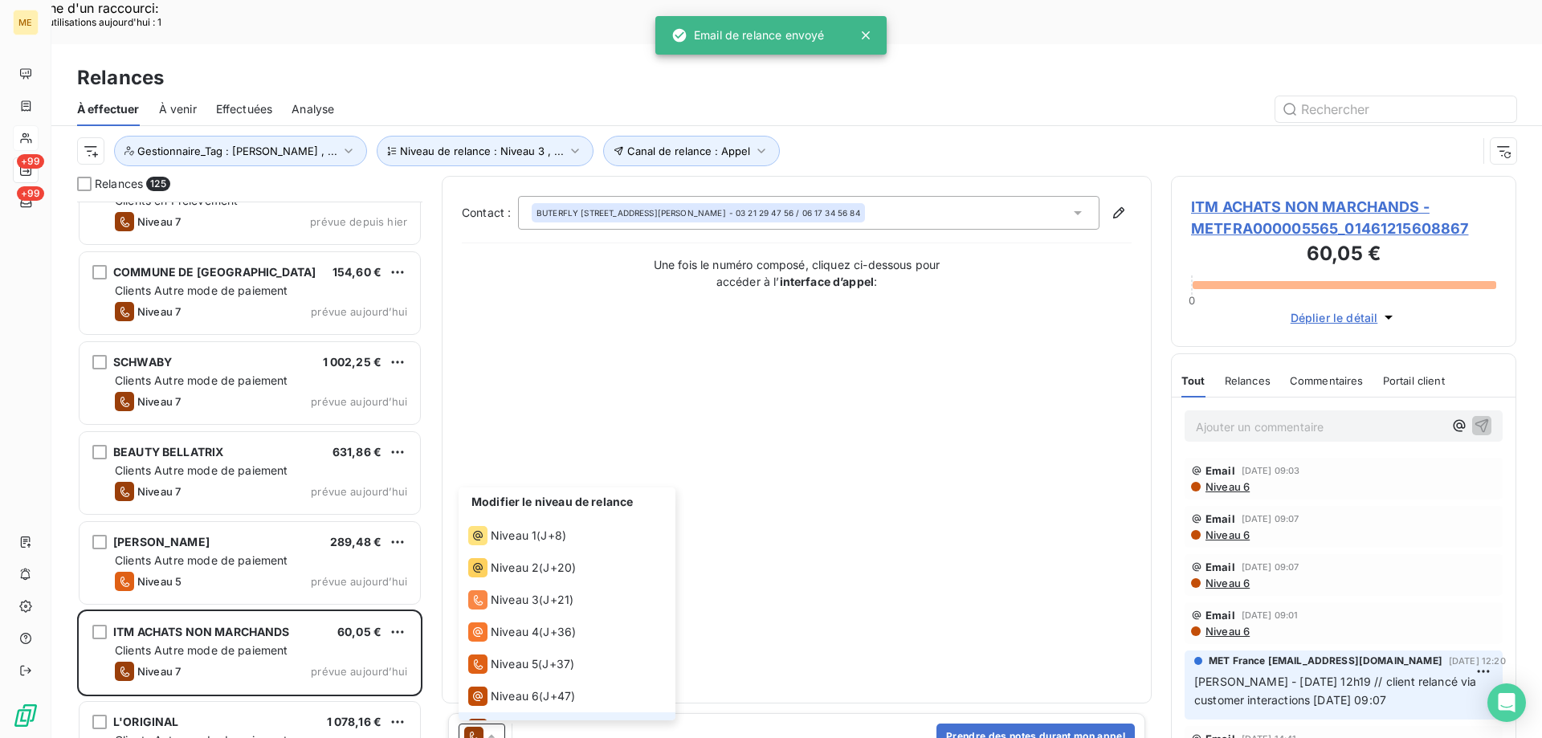
scroll to position [24, 0]
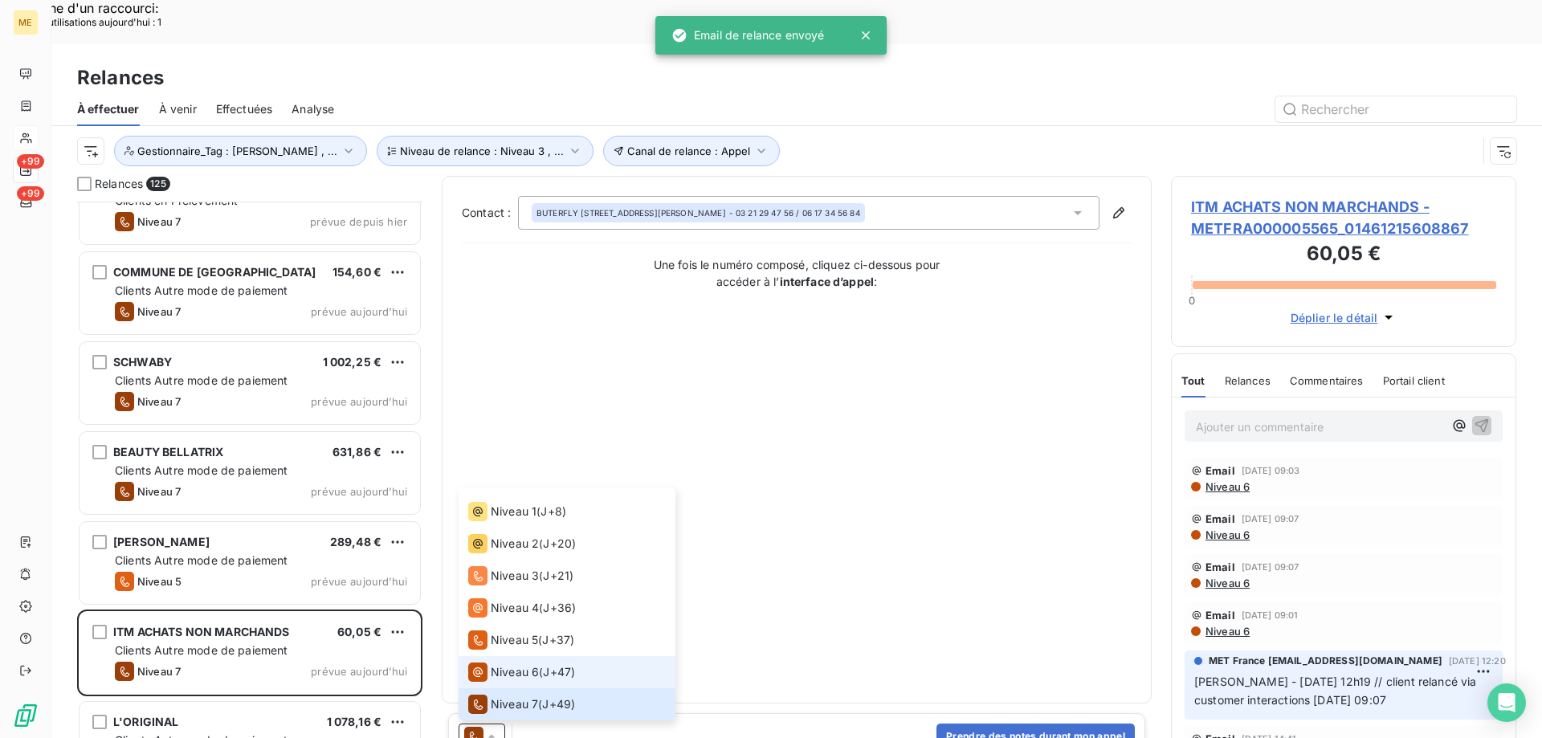
click at [512, 664] on span "Niveau 6" at bounding box center [515, 672] width 48 height 16
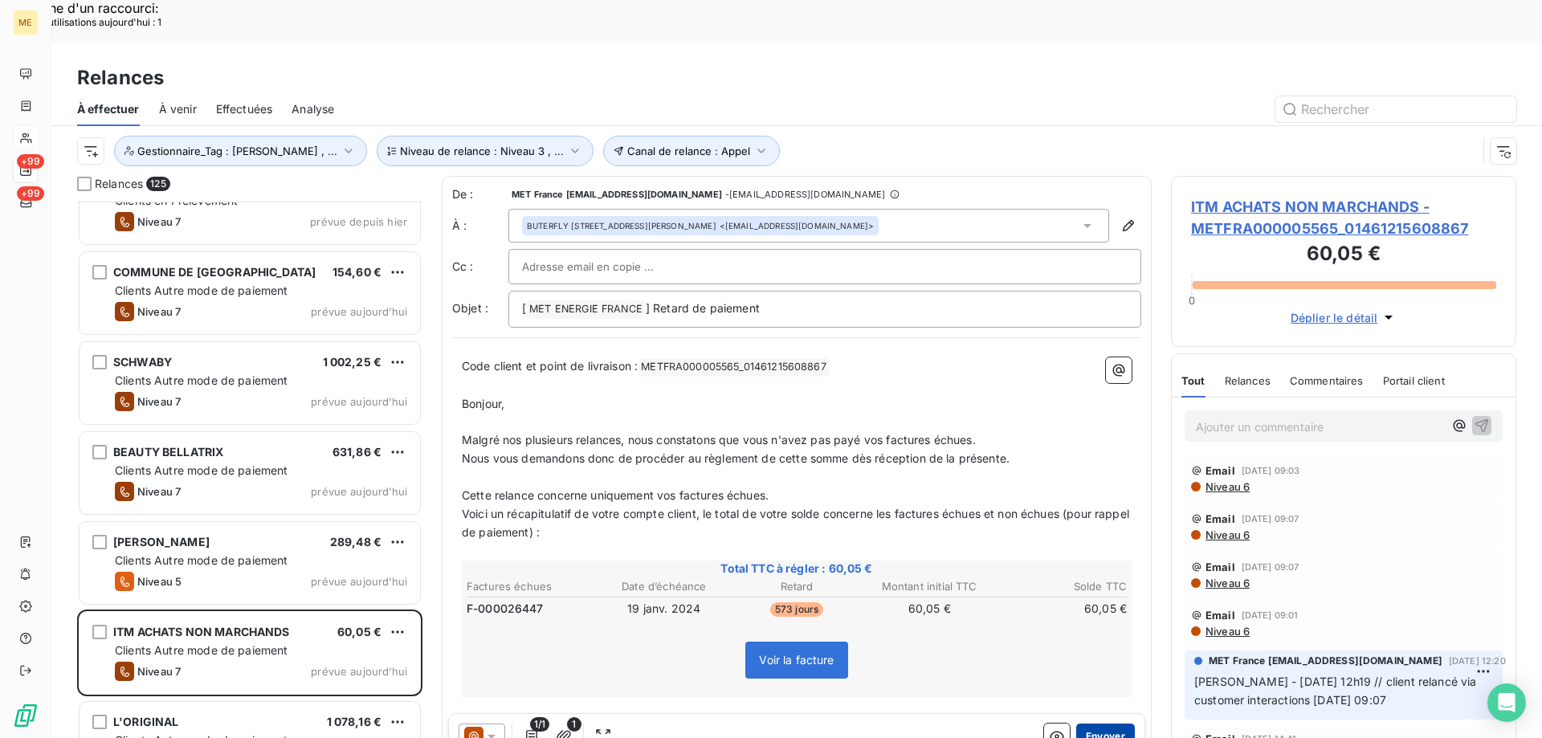
click at [1096, 723] on button "Envoyer" at bounding box center [1105, 736] width 59 height 26
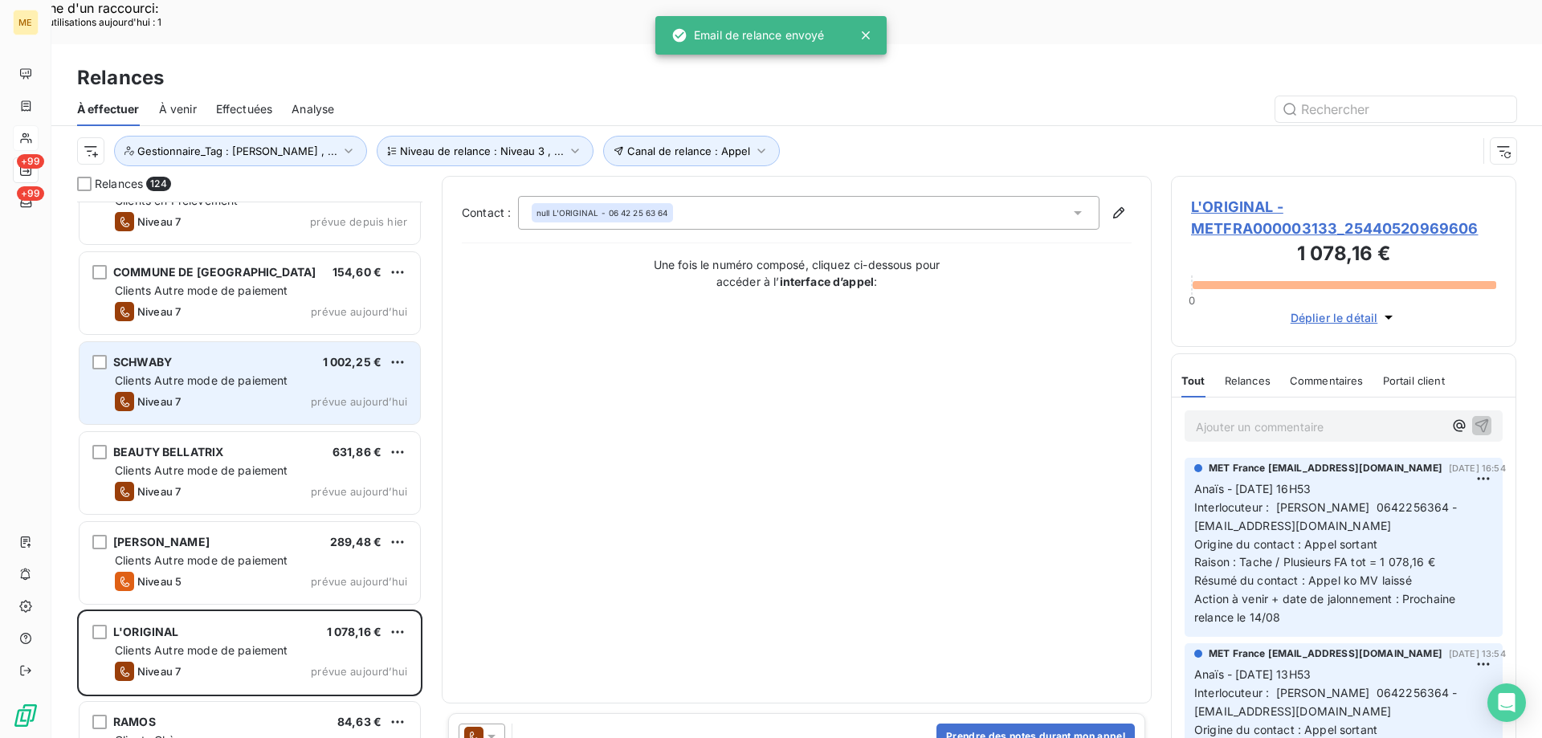
scroll to position [5059, 0]
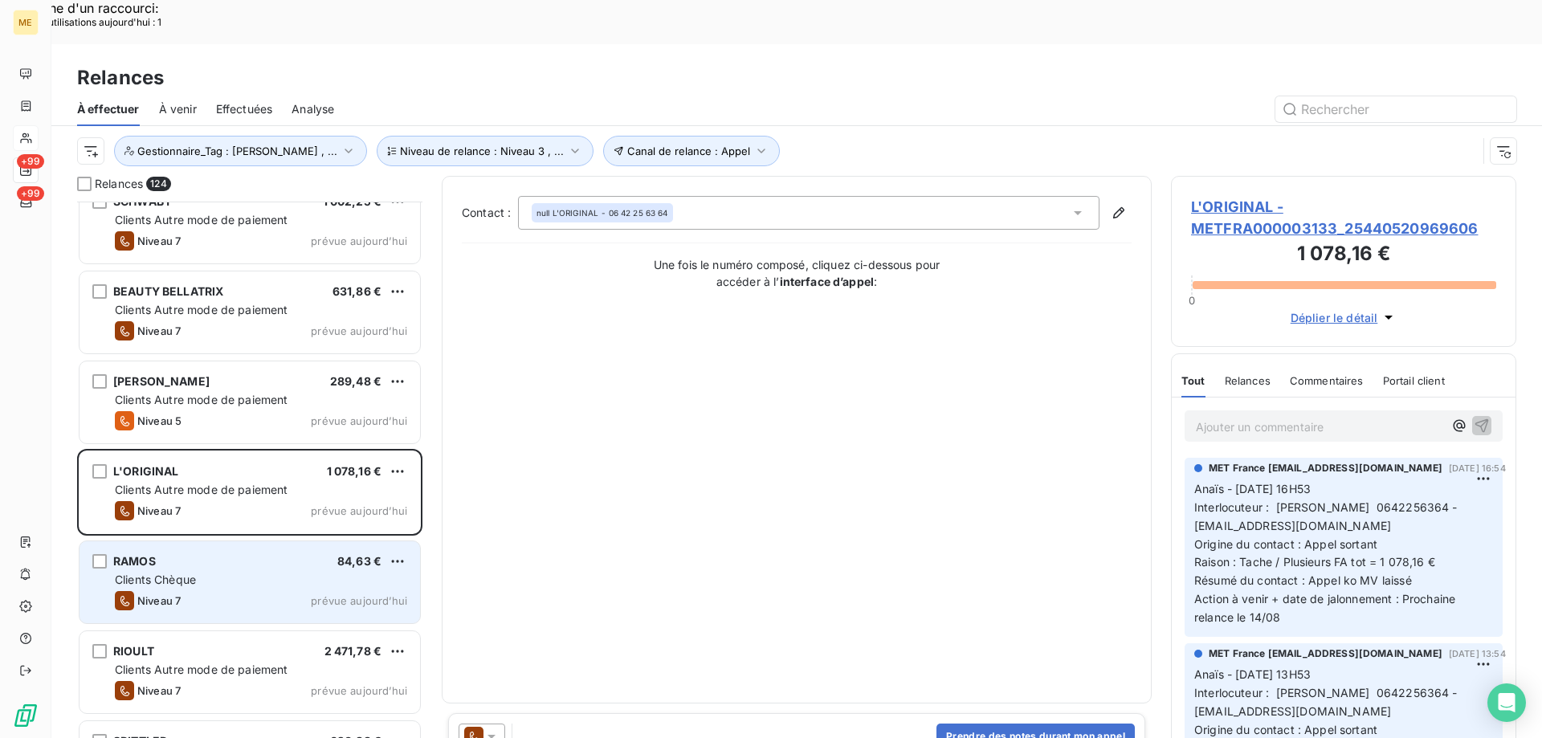
click at [291, 572] on div "Clients Chèque" at bounding box center [261, 580] width 292 height 16
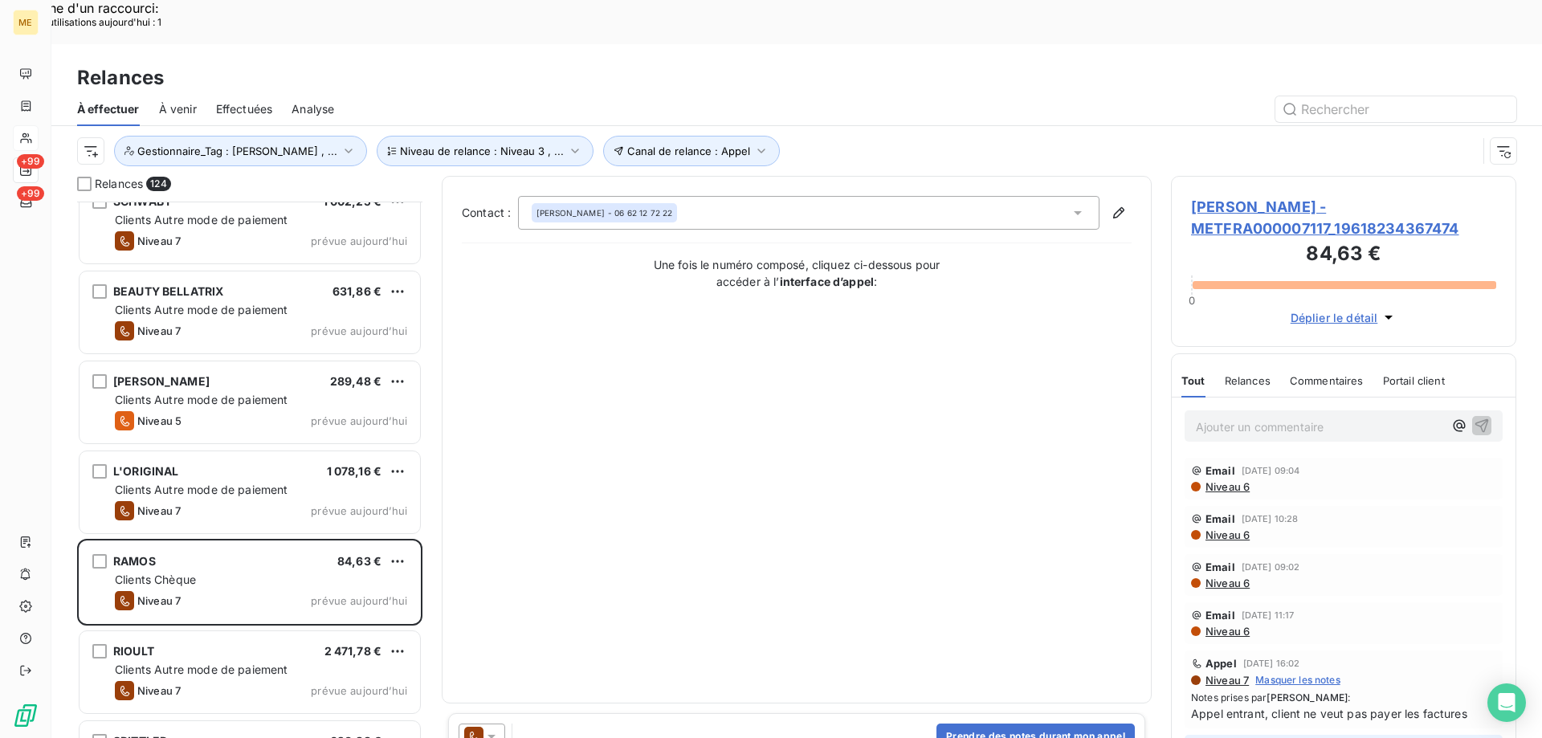
click at [497, 728] on icon at bounding box center [491, 736] width 16 height 16
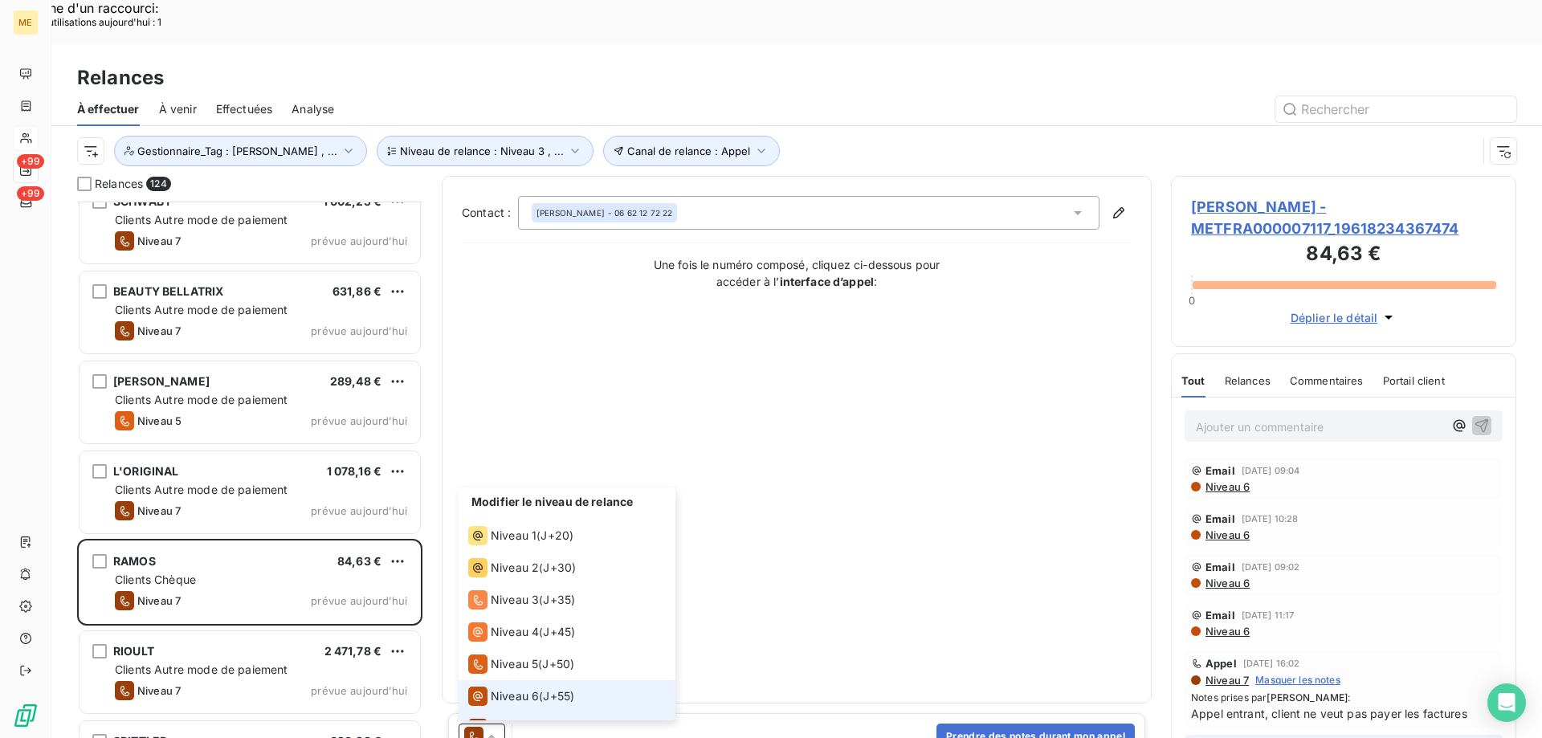
scroll to position [24, 0]
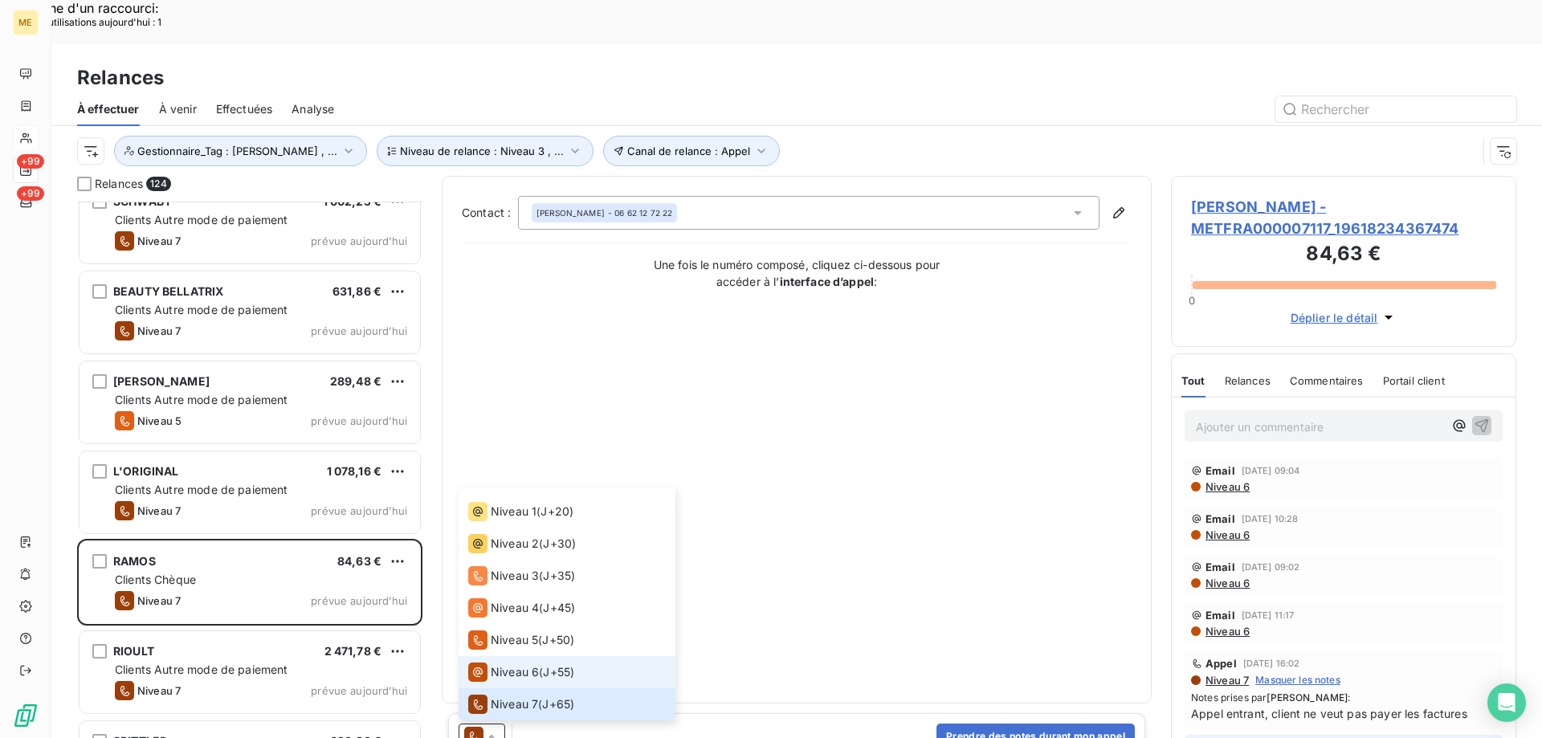
click at [512, 664] on span "Niveau 6" at bounding box center [515, 672] width 48 height 16
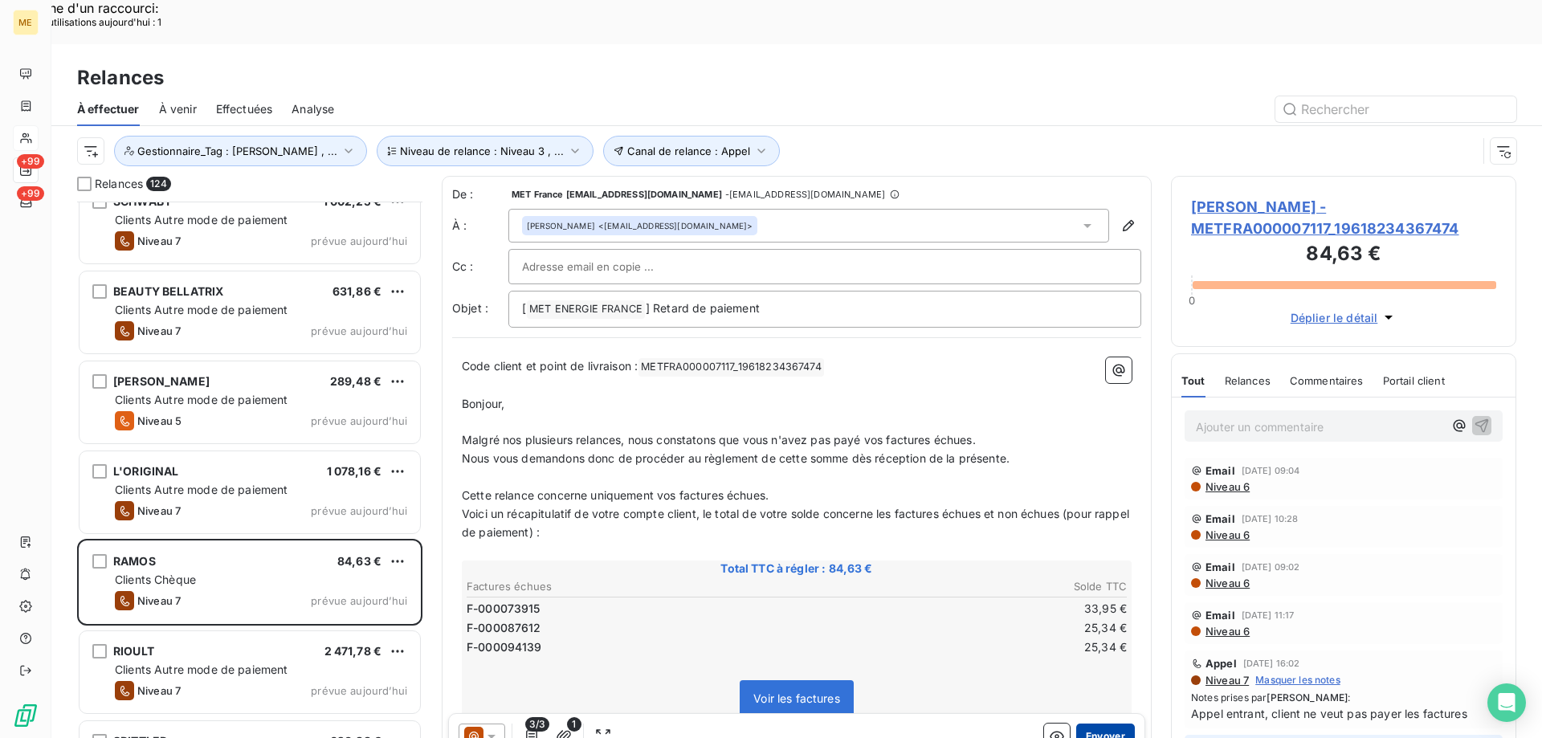
click at [1089, 723] on button "Envoyer" at bounding box center [1105, 736] width 59 height 26
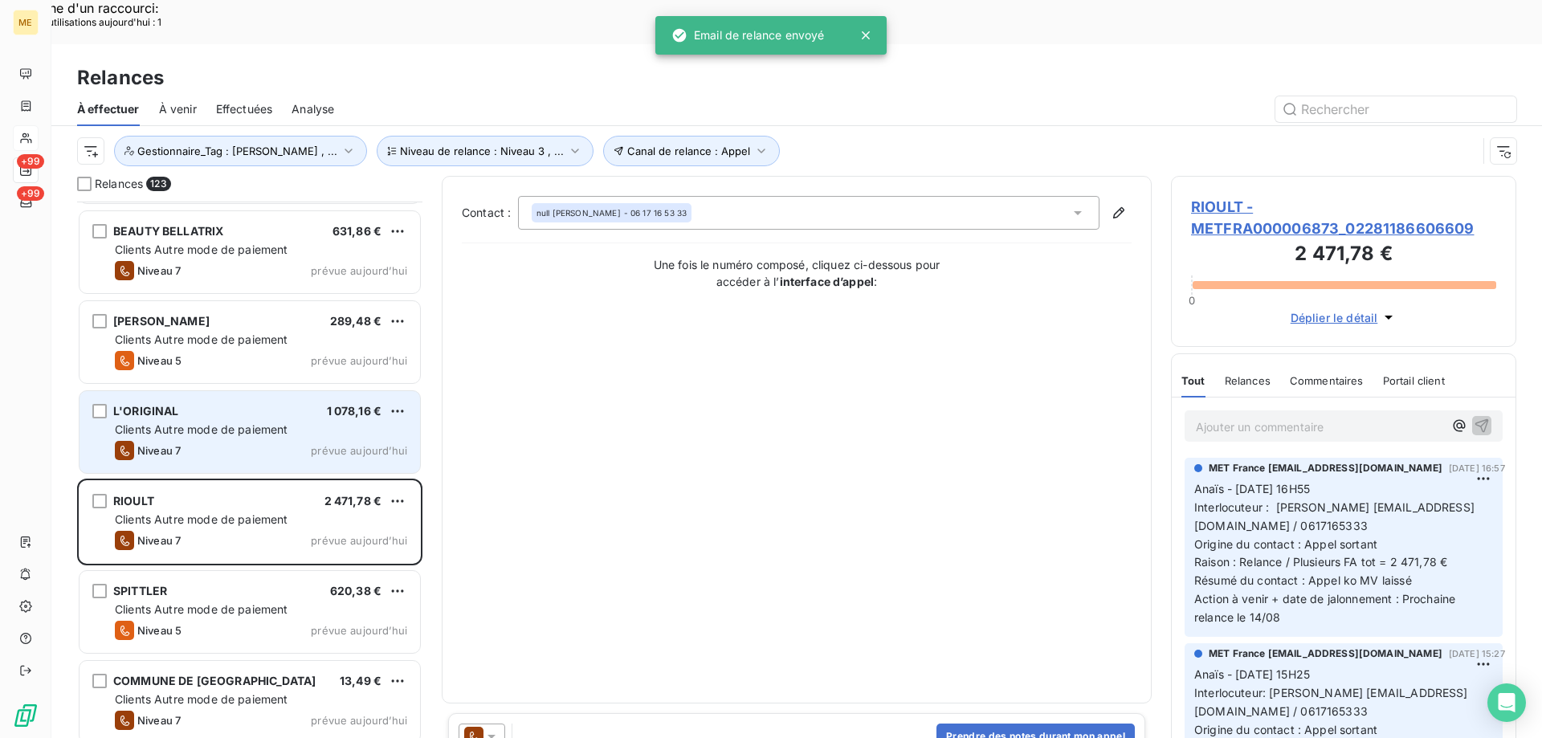
scroll to position [5140, 0]
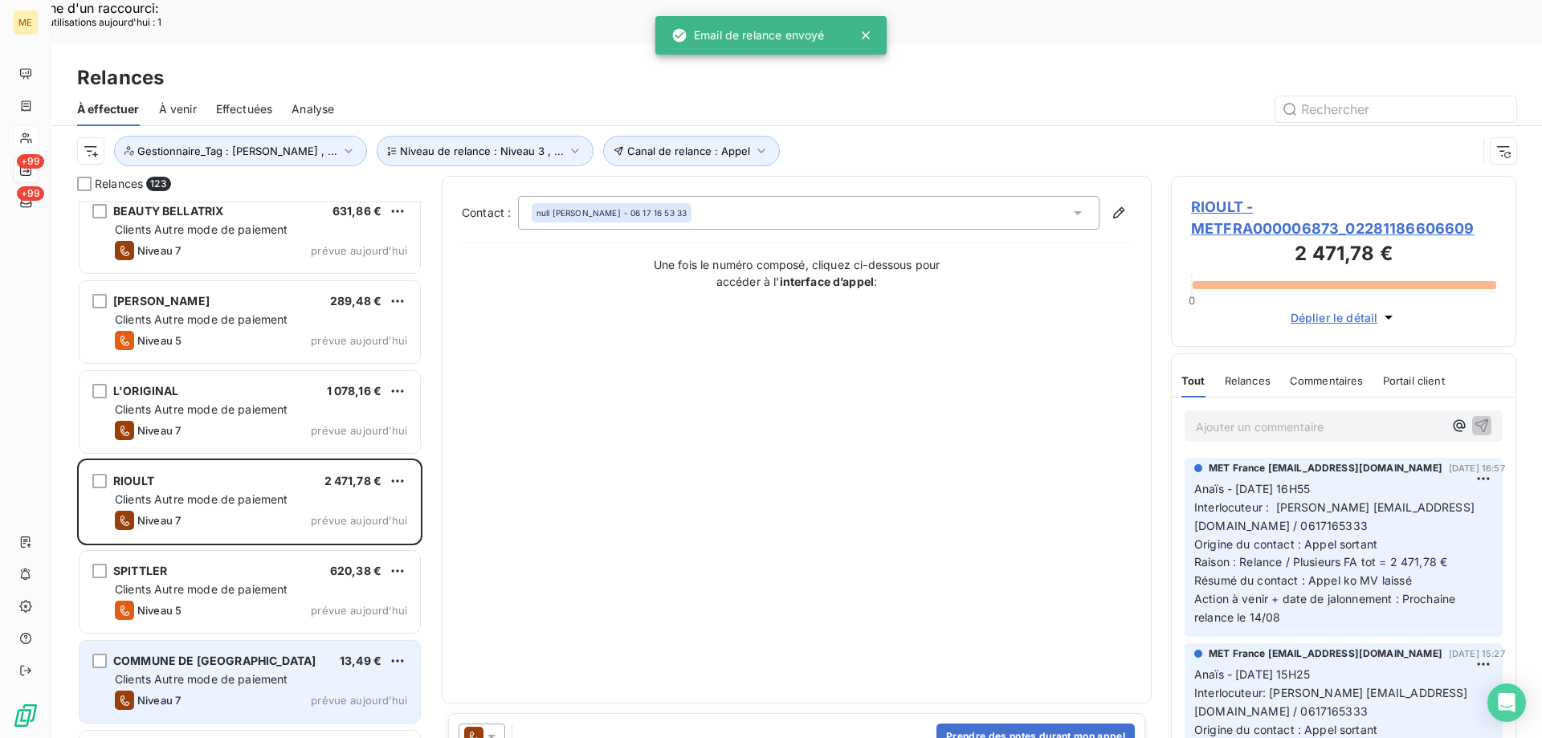
click at [316, 671] on div "Clients Autre mode de paiement" at bounding box center [261, 679] width 292 height 16
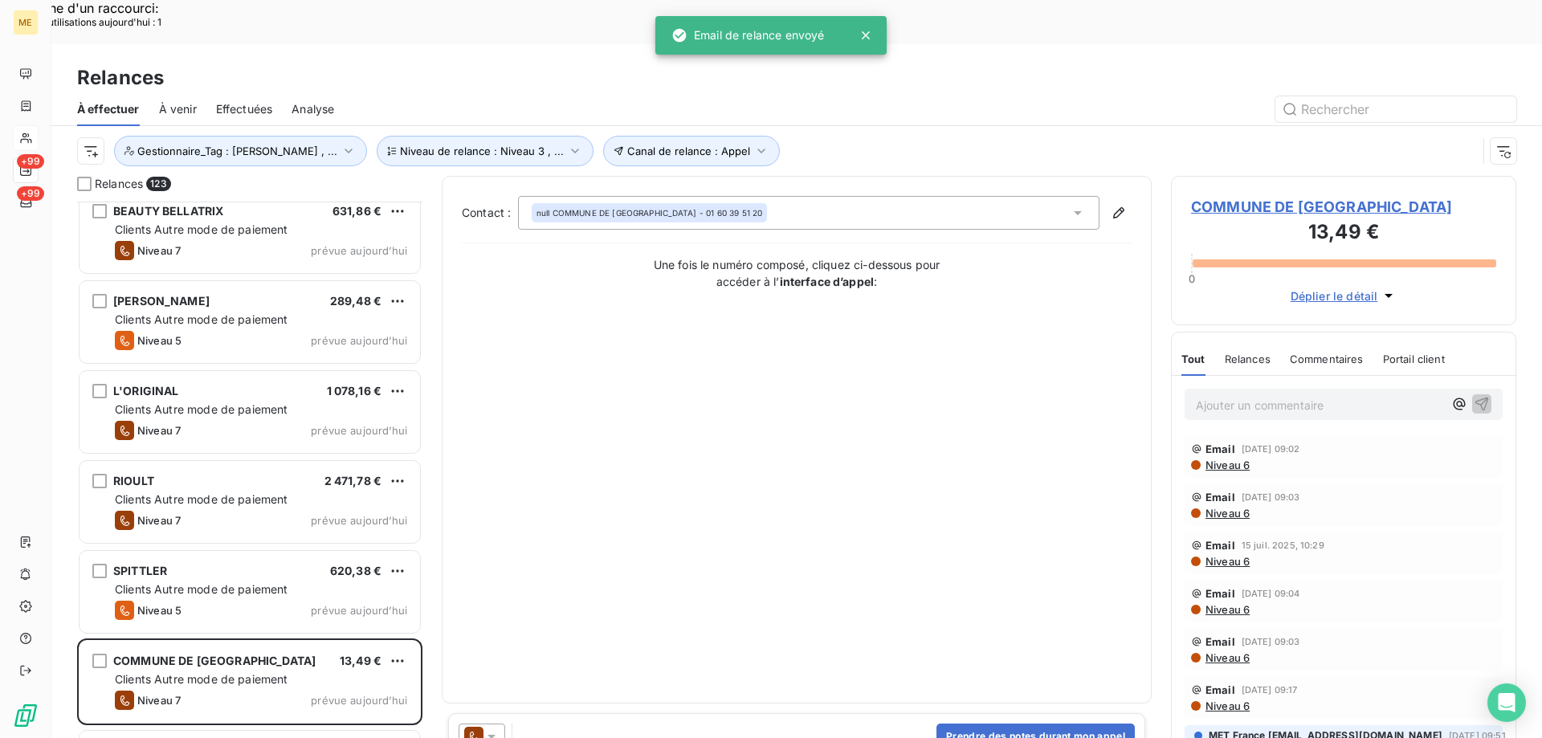
click at [491, 728] on icon at bounding box center [491, 736] width 16 height 16
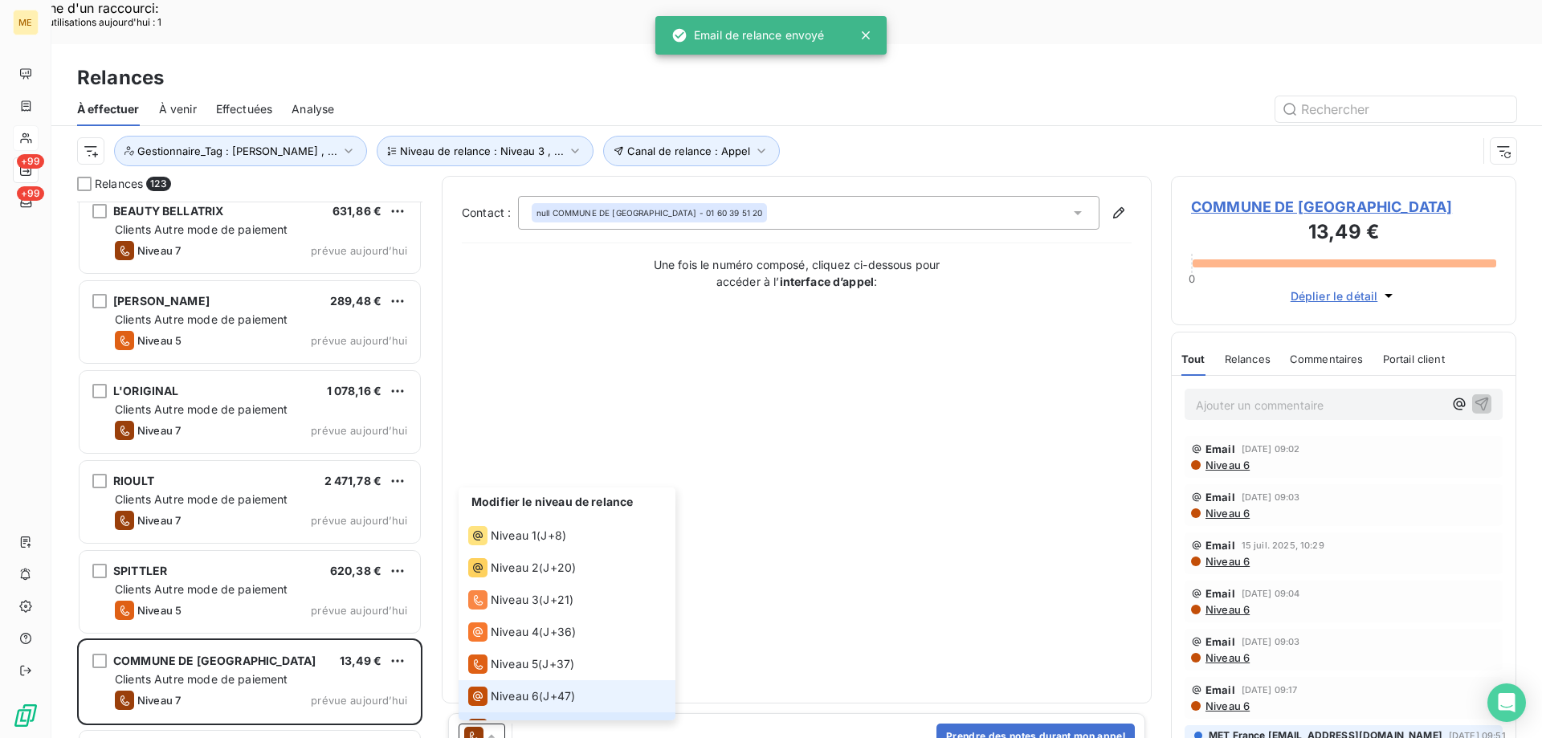
scroll to position [24, 0]
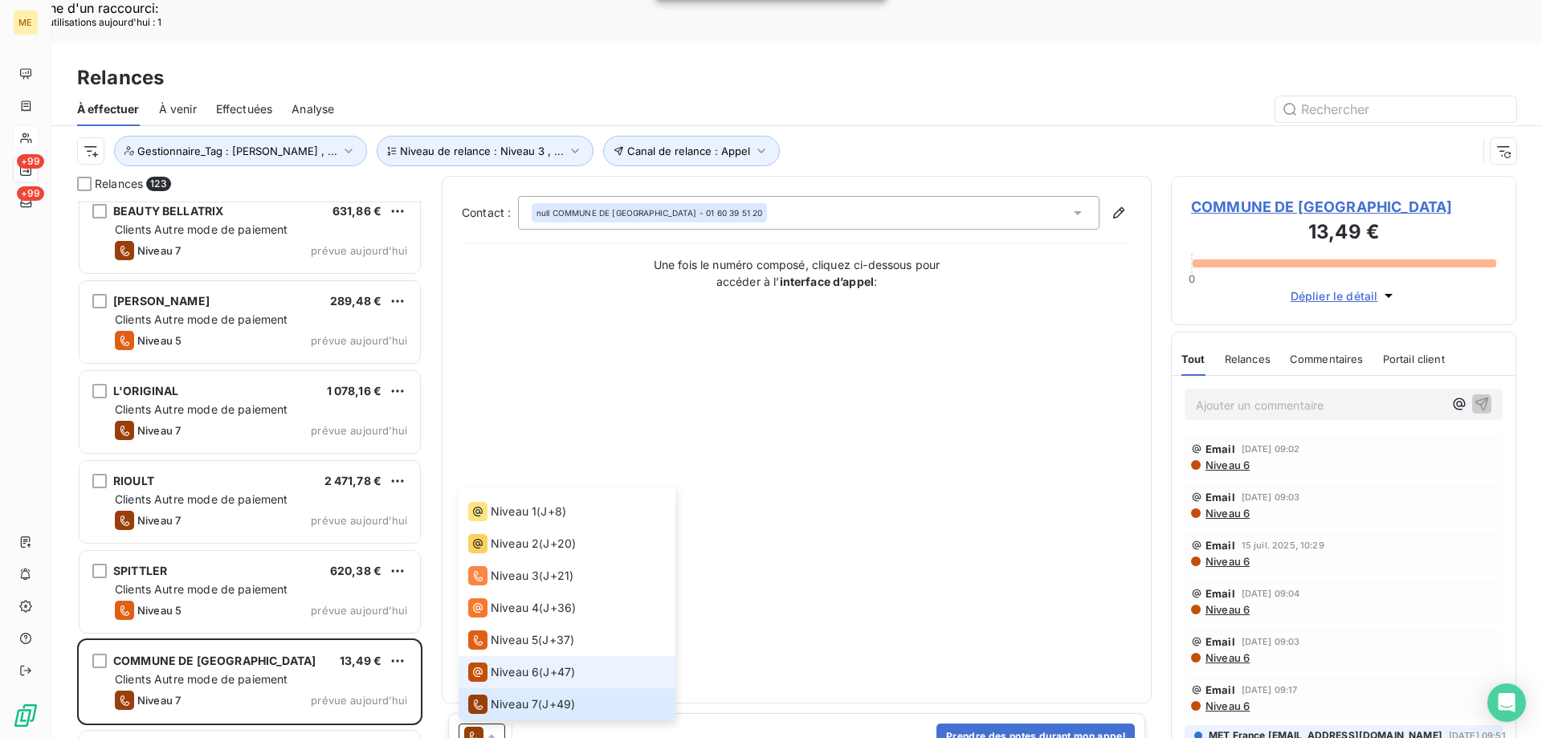
click at [508, 664] on span "Niveau 6" at bounding box center [515, 672] width 48 height 16
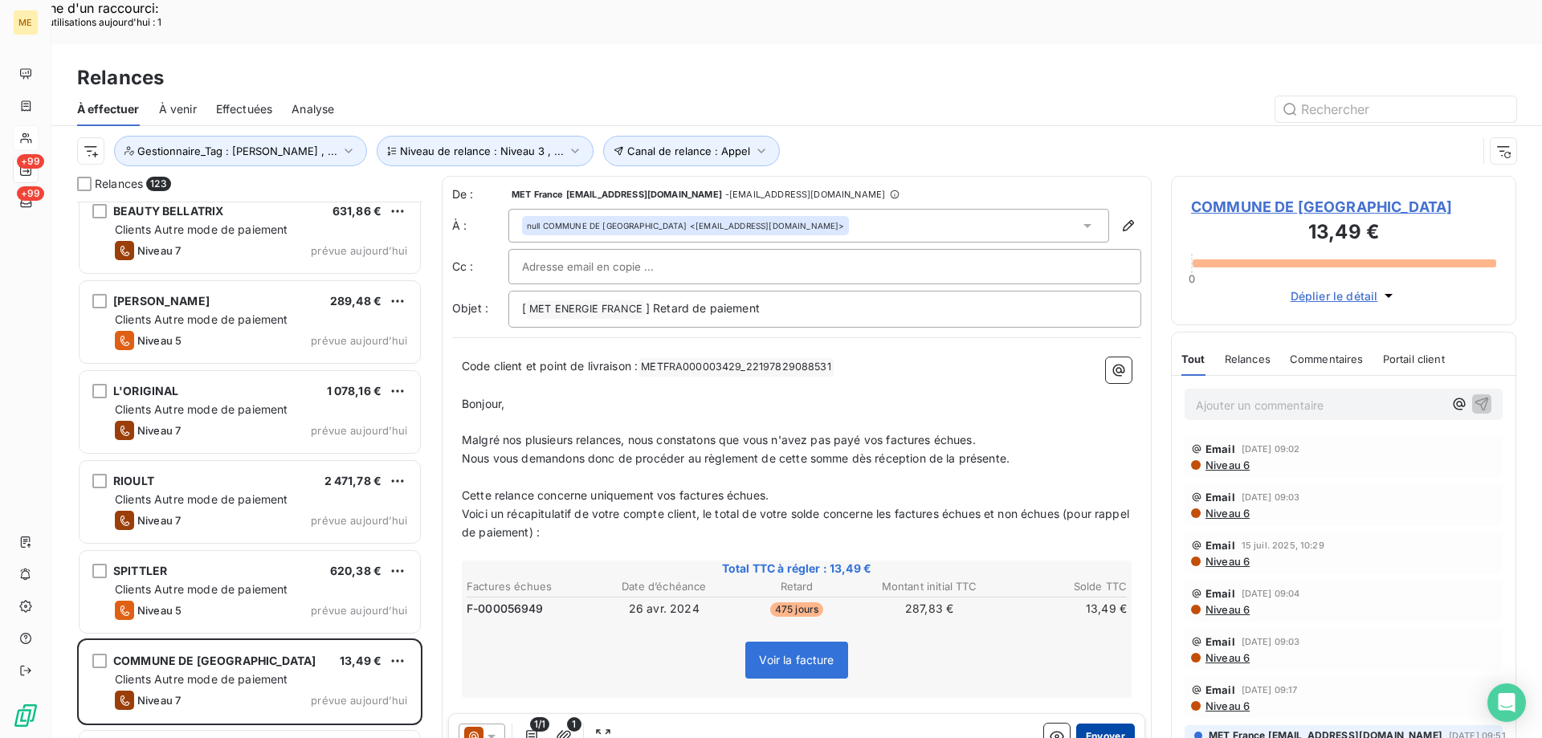
click at [1092, 723] on button "Envoyer" at bounding box center [1105, 736] width 59 height 26
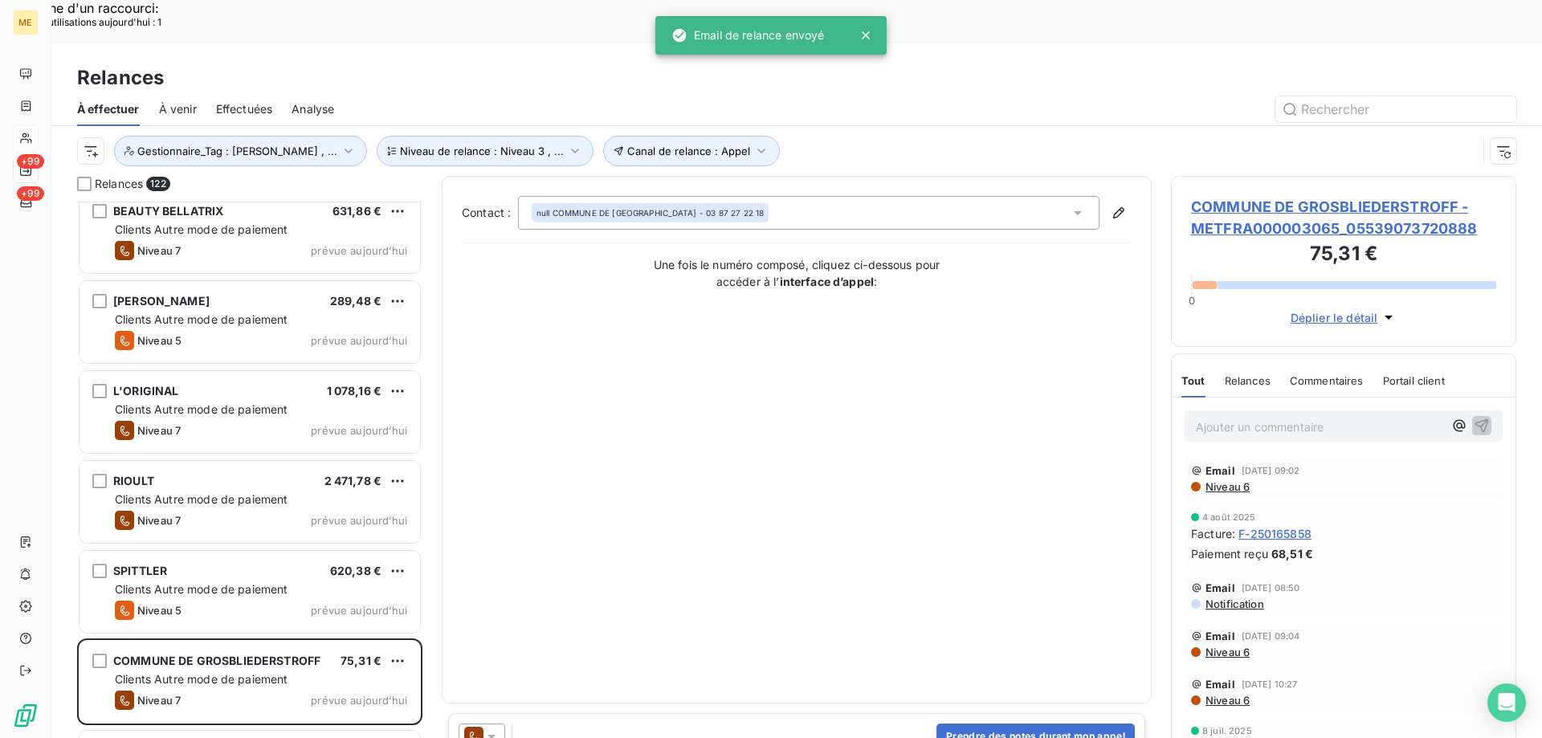
click at [499, 723] on div at bounding box center [481, 736] width 47 height 26
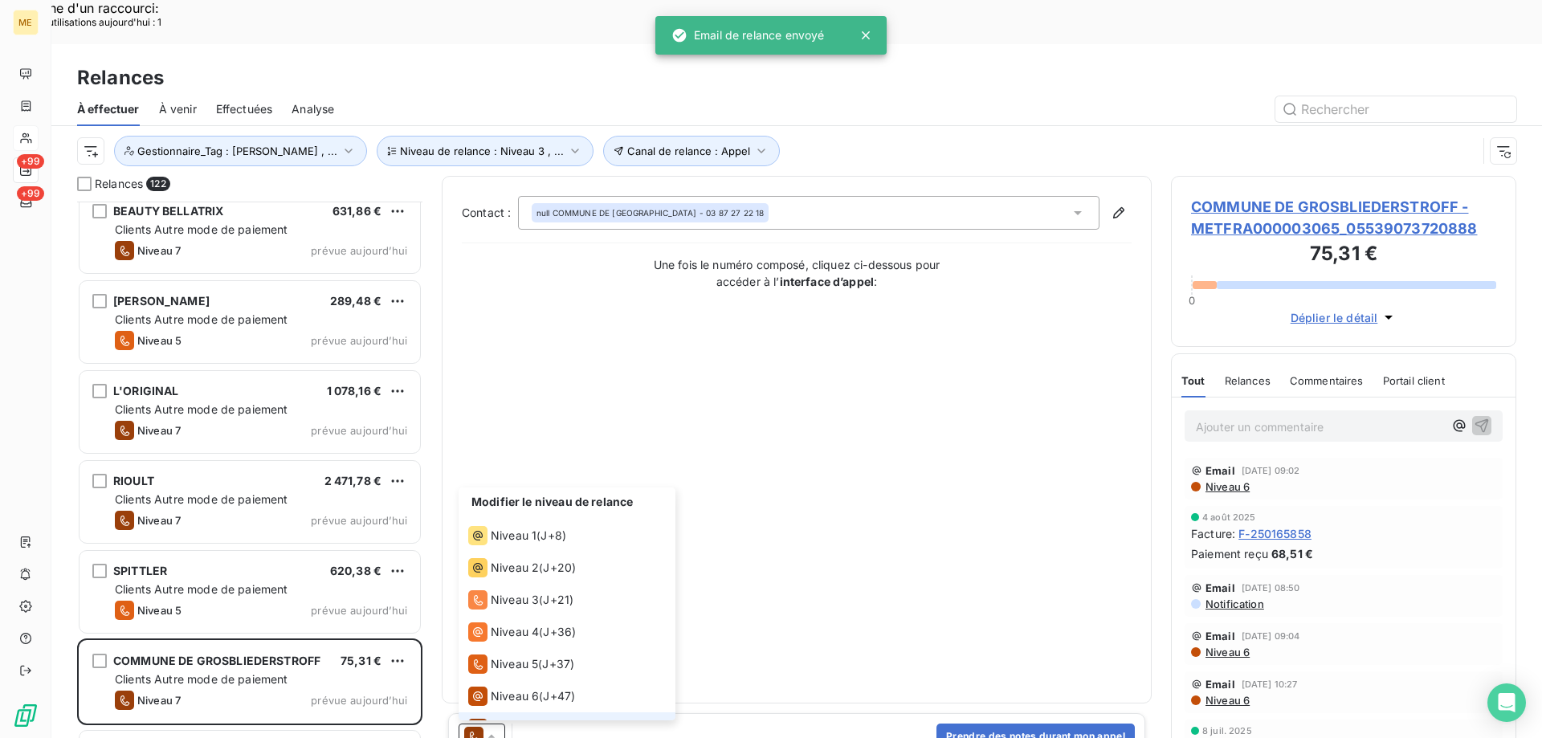
scroll to position [24, 0]
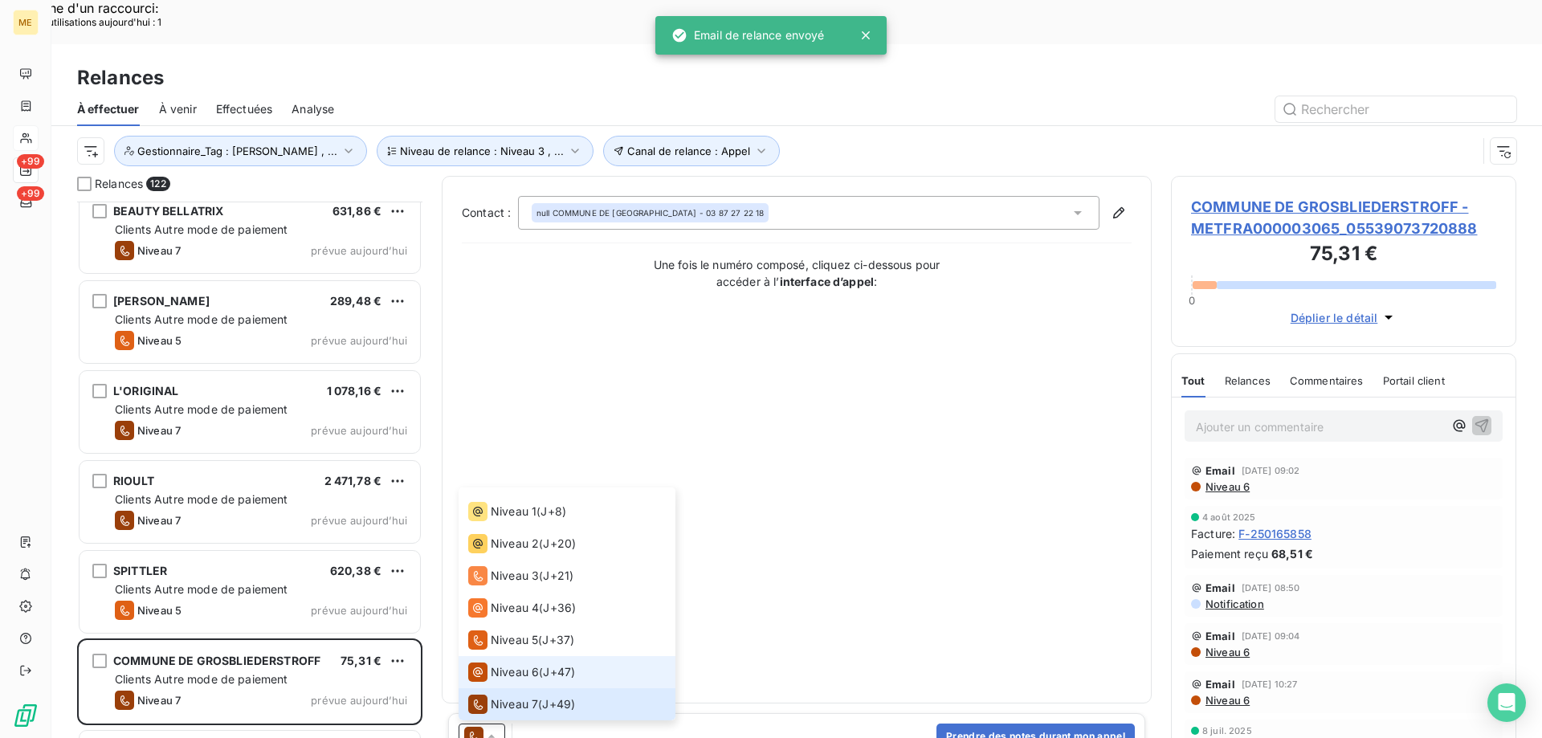
click at [513, 664] on span "Niveau 6" at bounding box center [515, 672] width 48 height 16
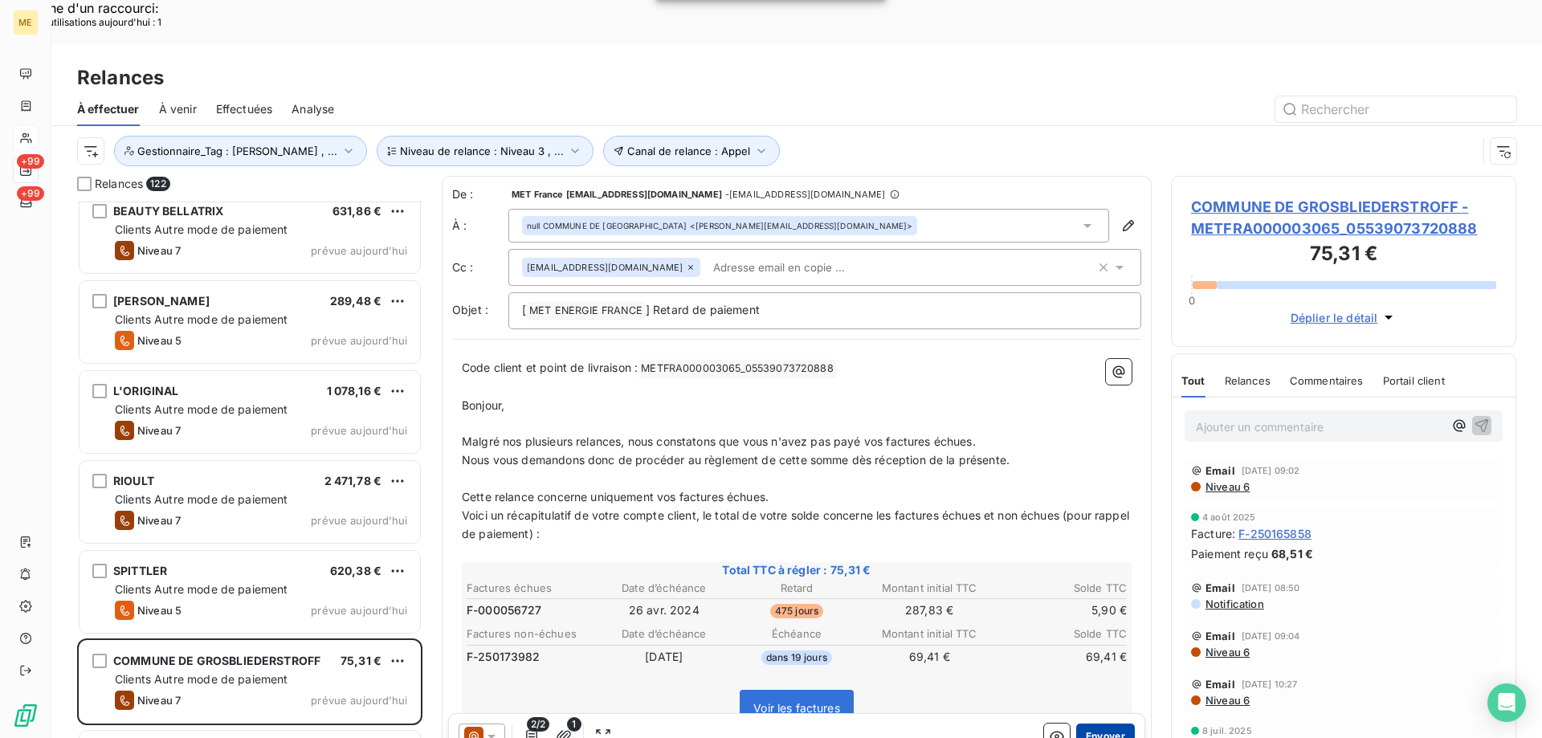
click at [1098, 723] on button "Envoyer" at bounding box center [1105, 736] width 59 height 26
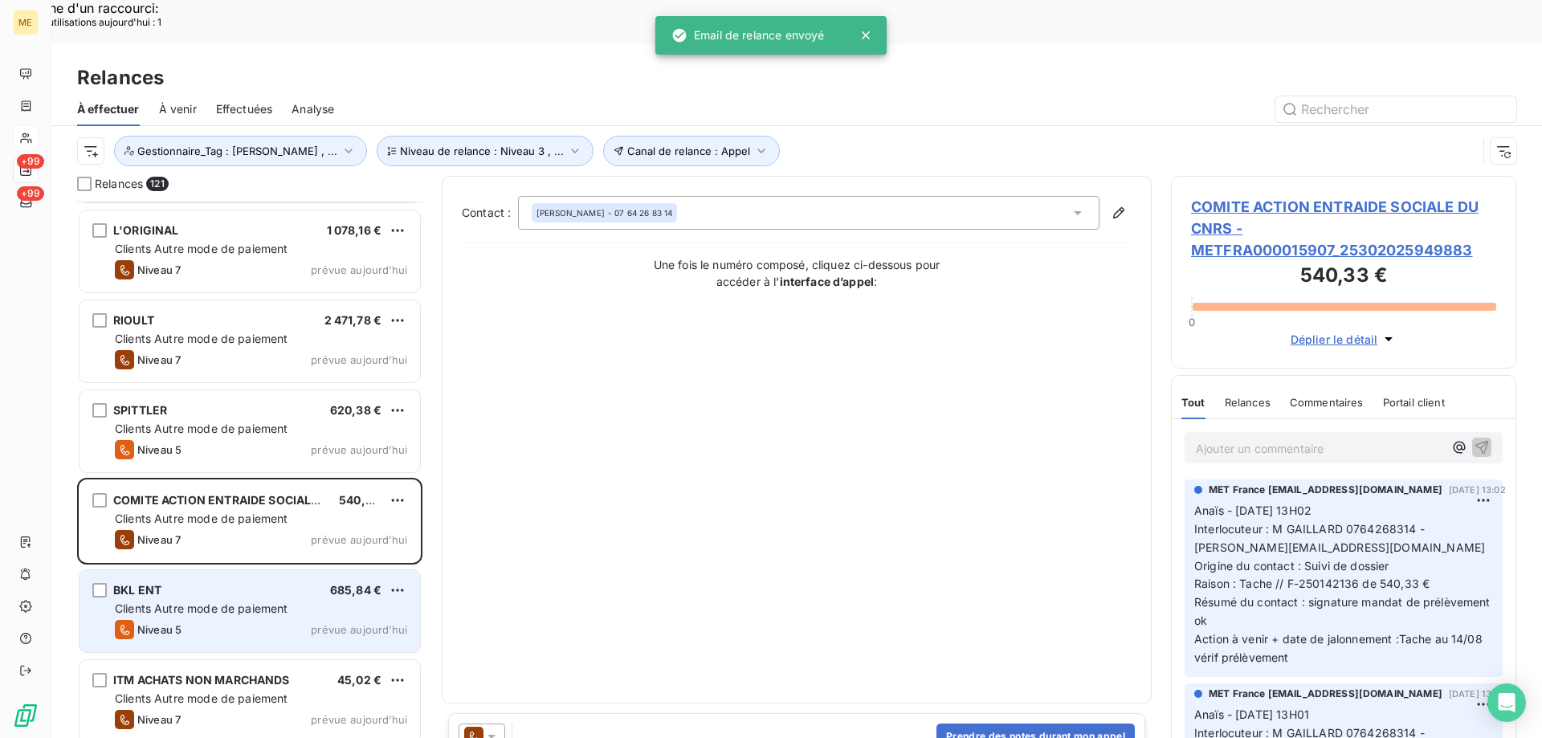
scroll to position [5381, 0]
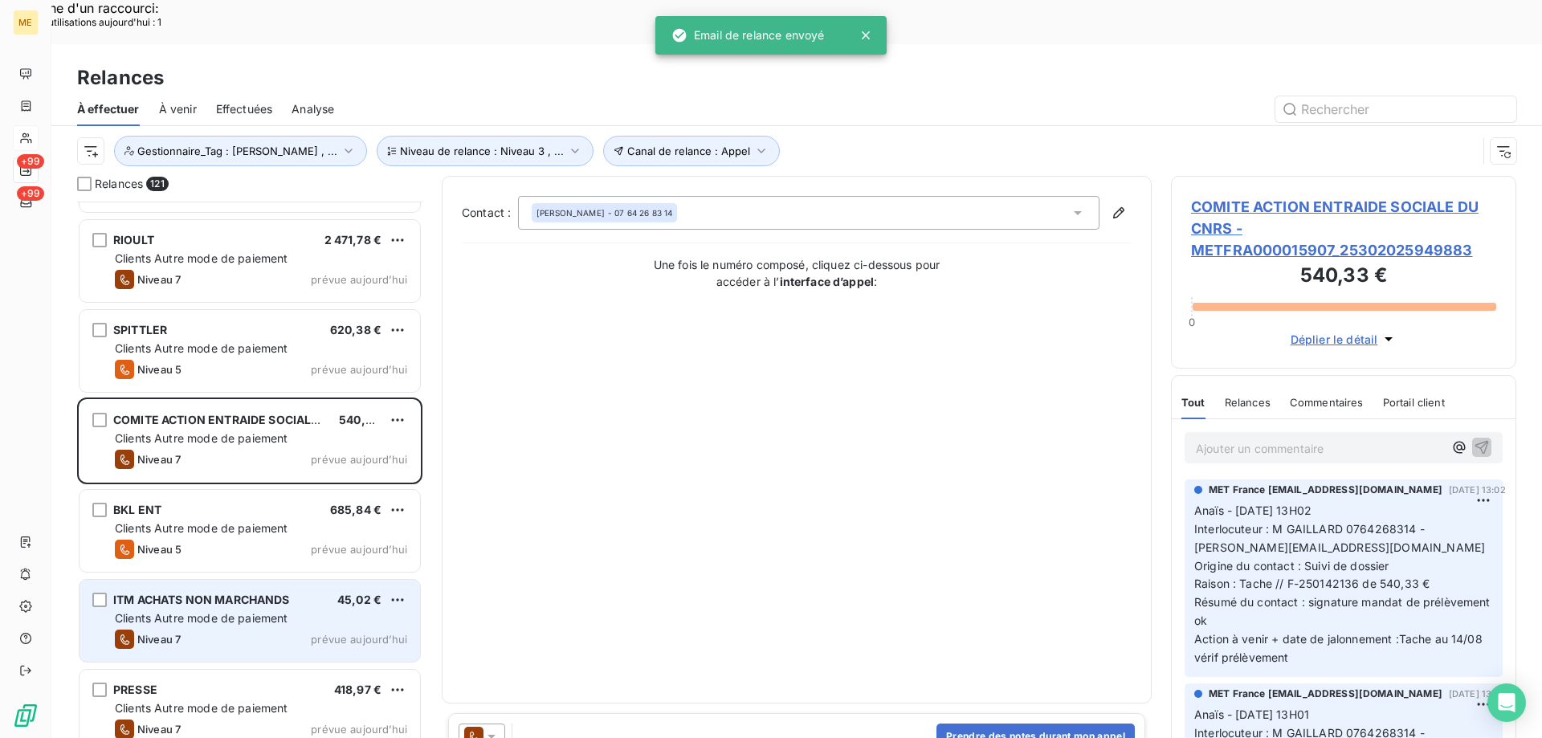
click at [340, 633] on span "prévue aujourd’hui" at bounding box center [359, 639] width 96 height 13
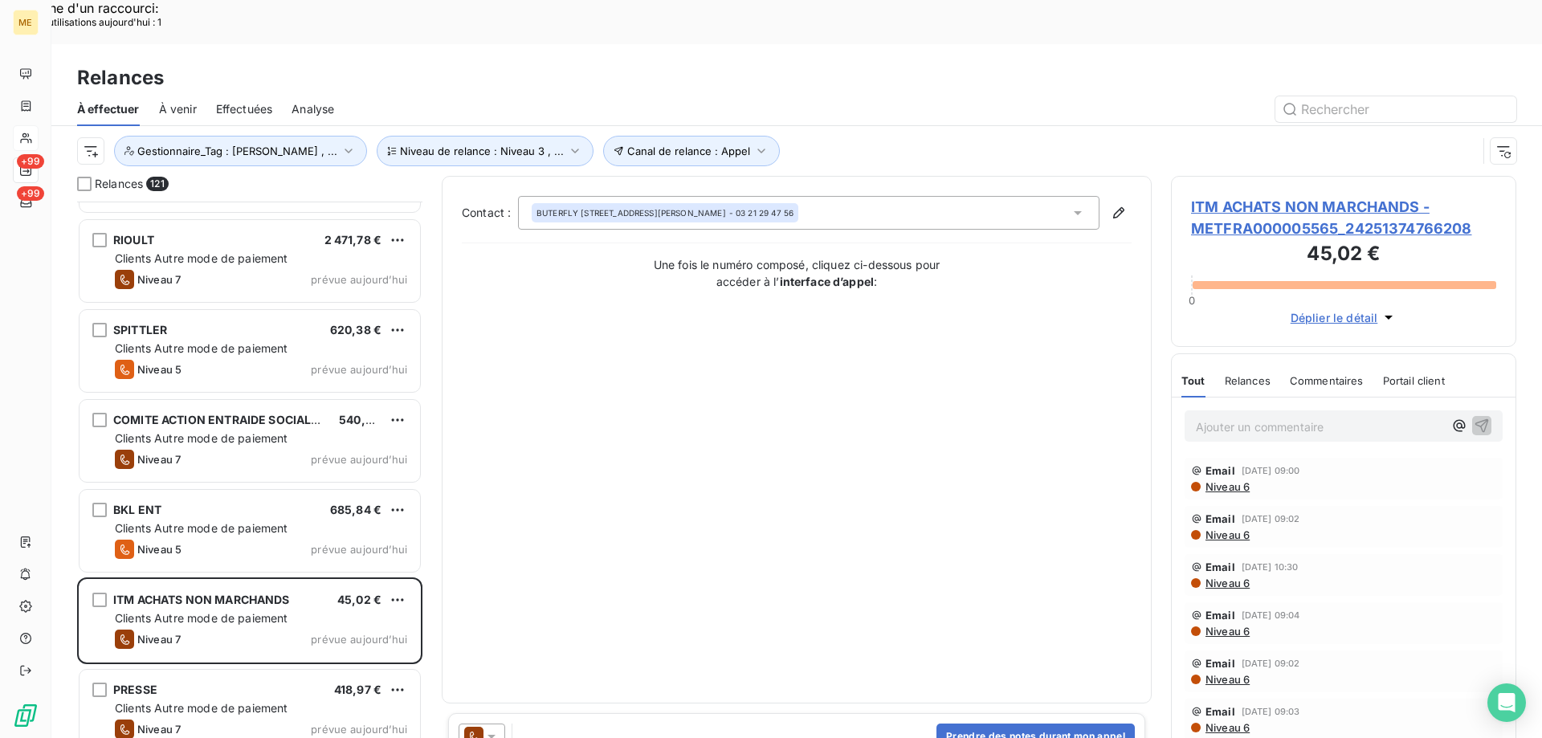
click at [494, 723] on div at bounding box center [481, 736] width 47 height 26
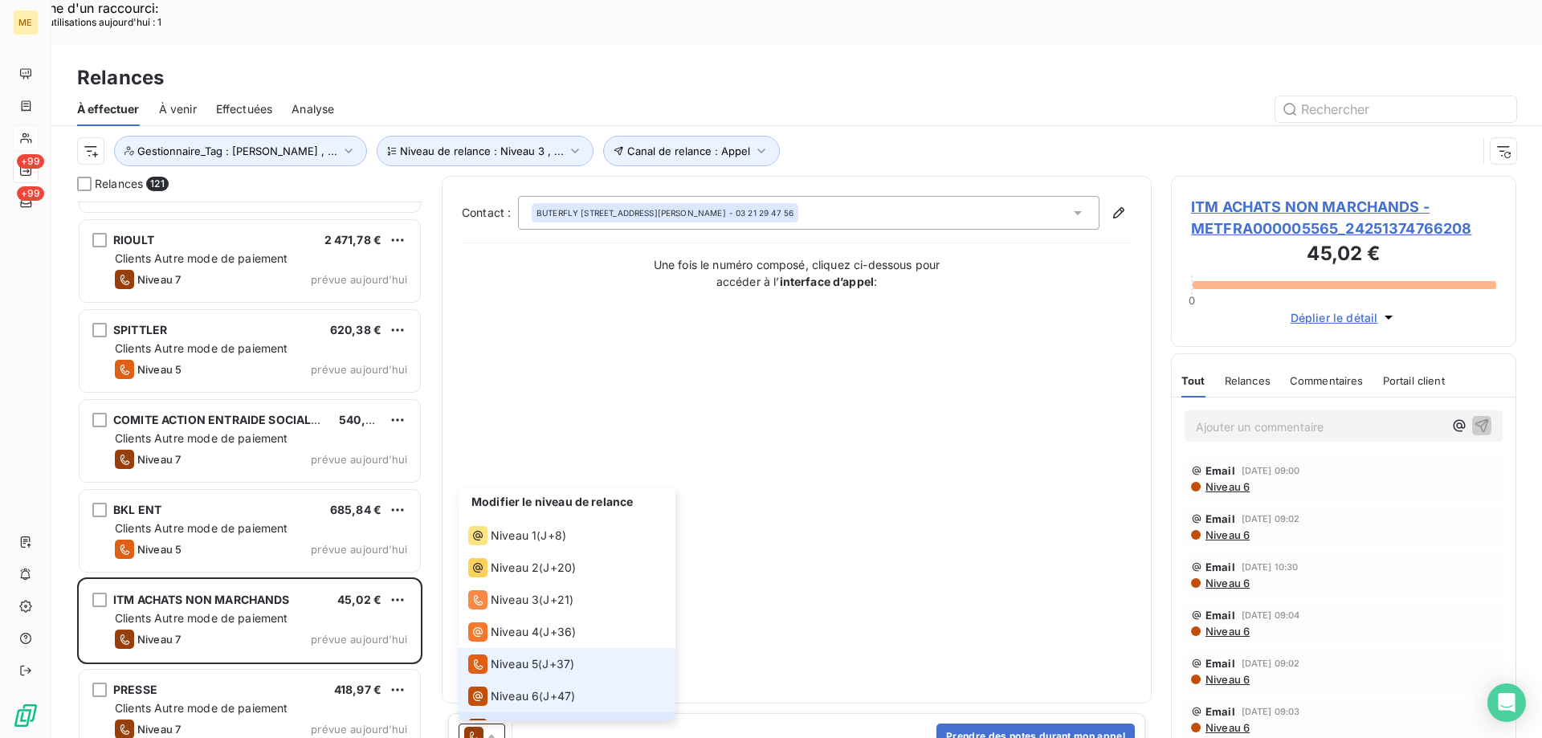
scroll to position [24, 0]
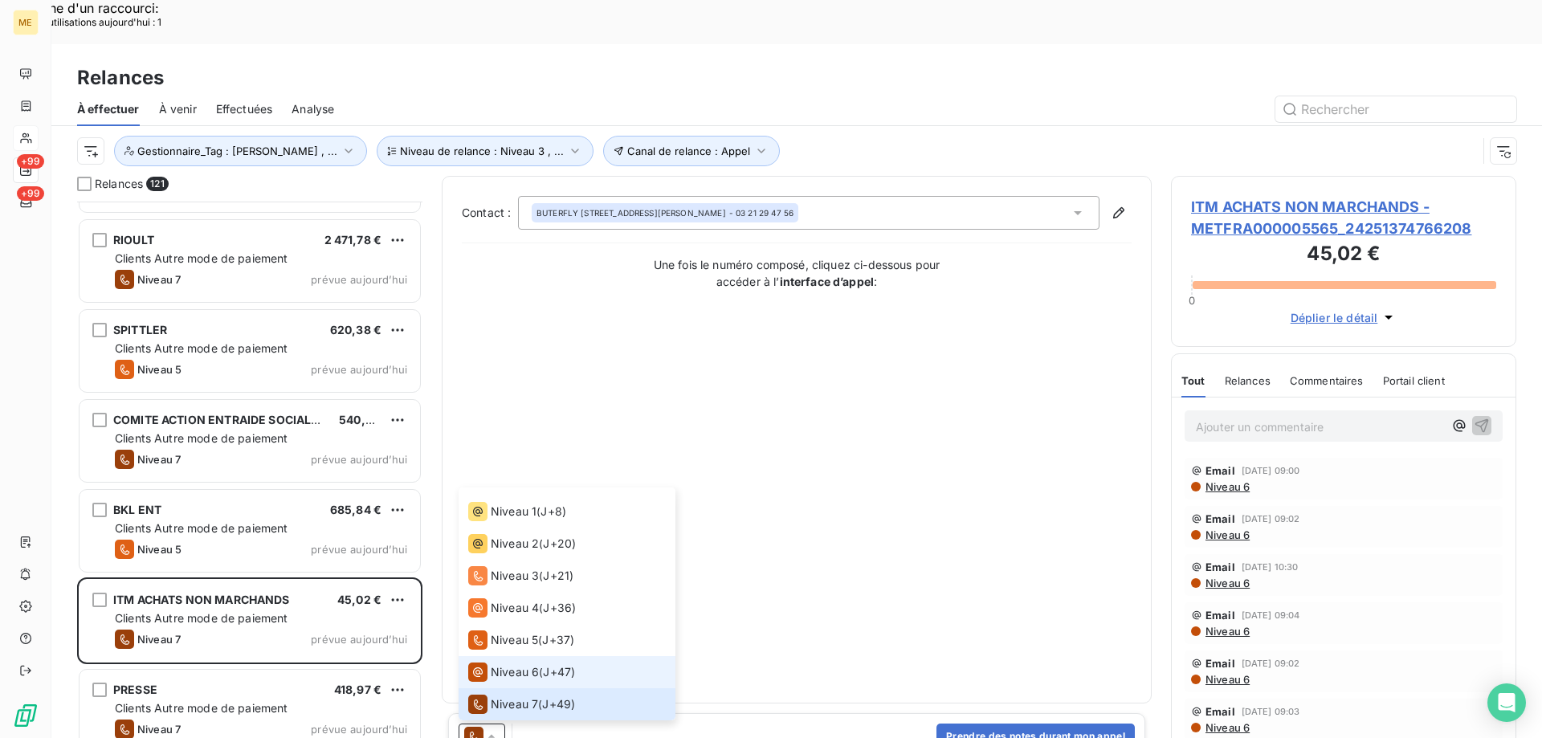
click at [531, 664] on span "Niveau 6" at bounding box center [515, 672] width 48 height 16
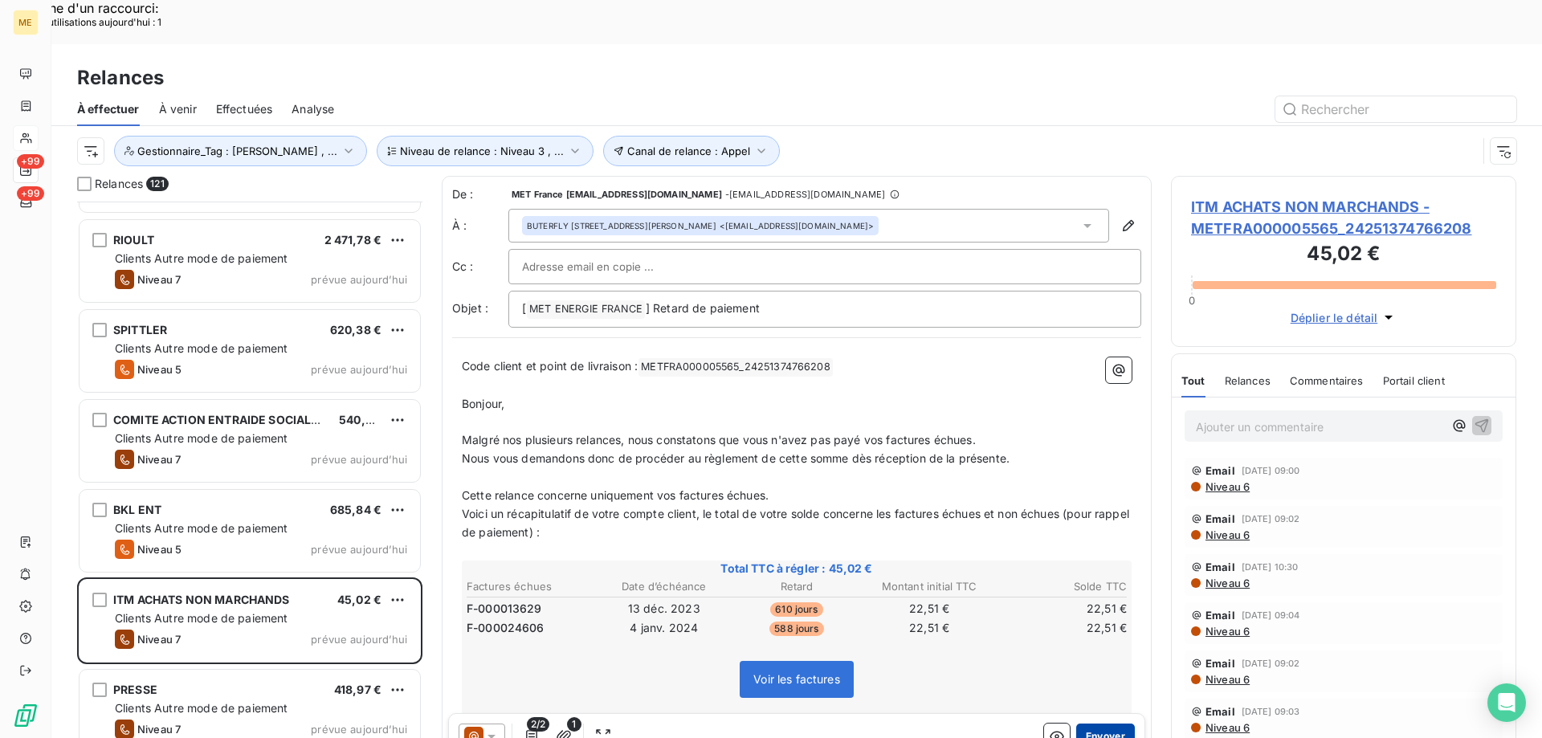
click at [1096, 723] on button "Envoyer" at bounding box center [1105, 736] width 59 height 26
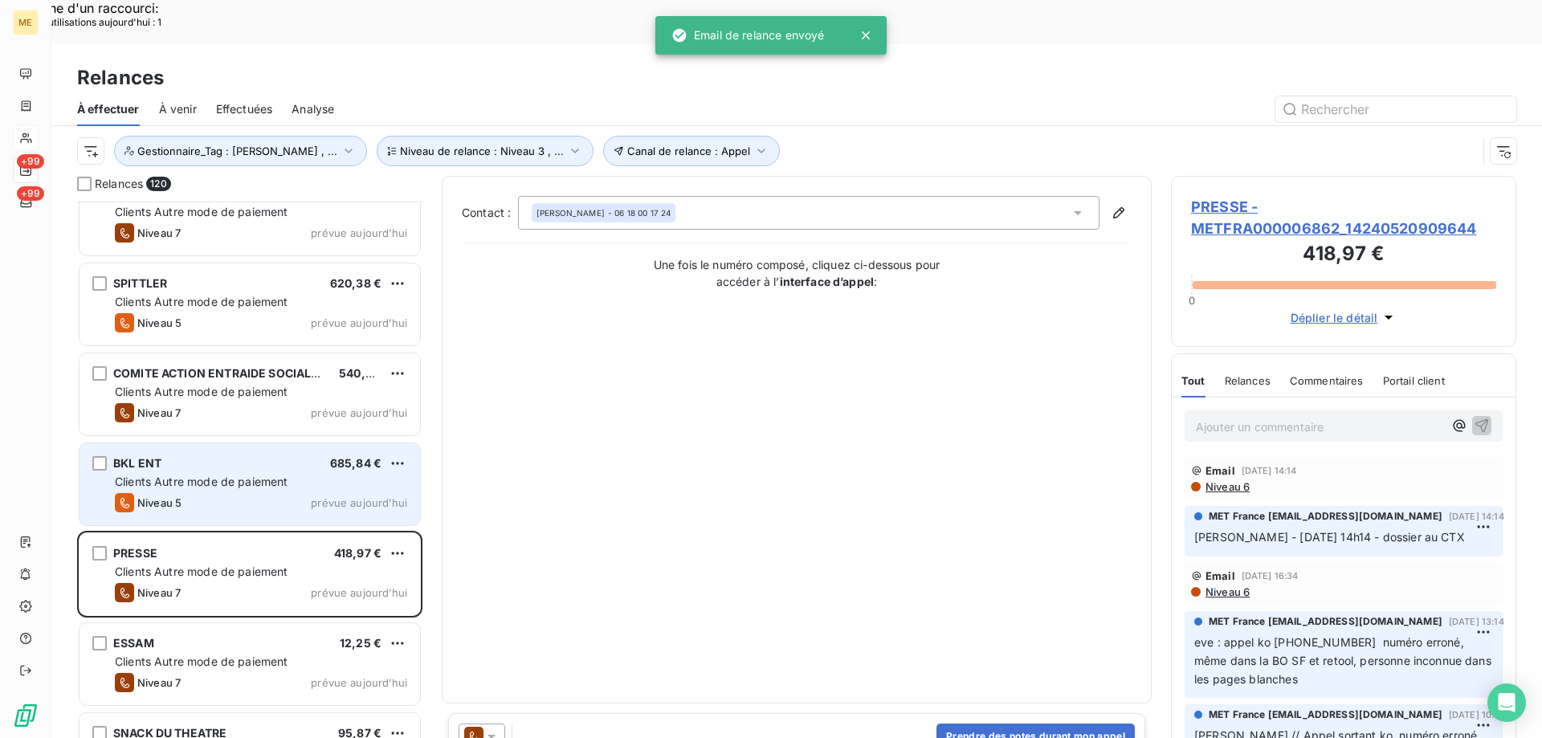
scroll to position [5461, 0]
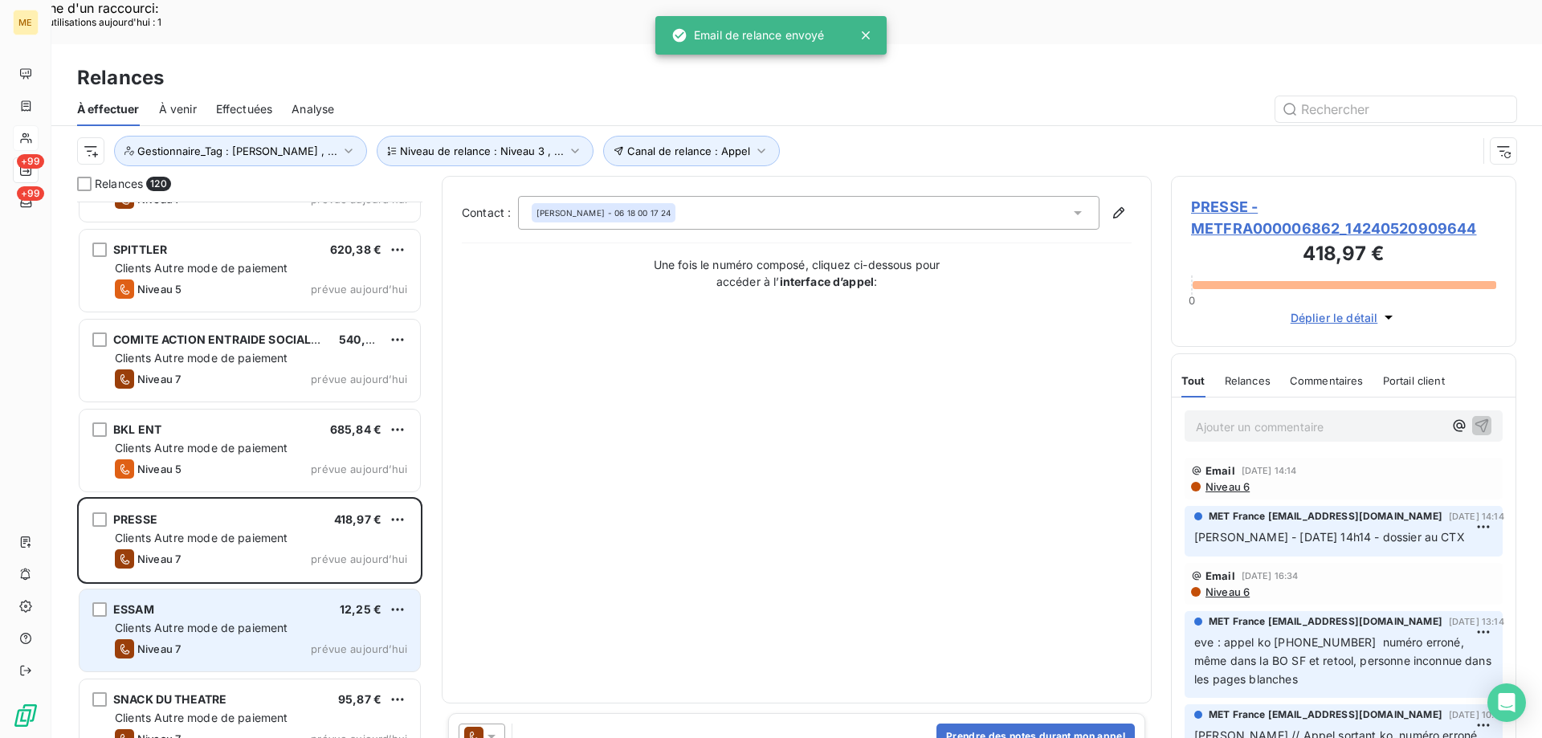
click at [341, 620] on div "Clients Autre mode de paiement" at bounding box center [261, 628] width 292 height 16
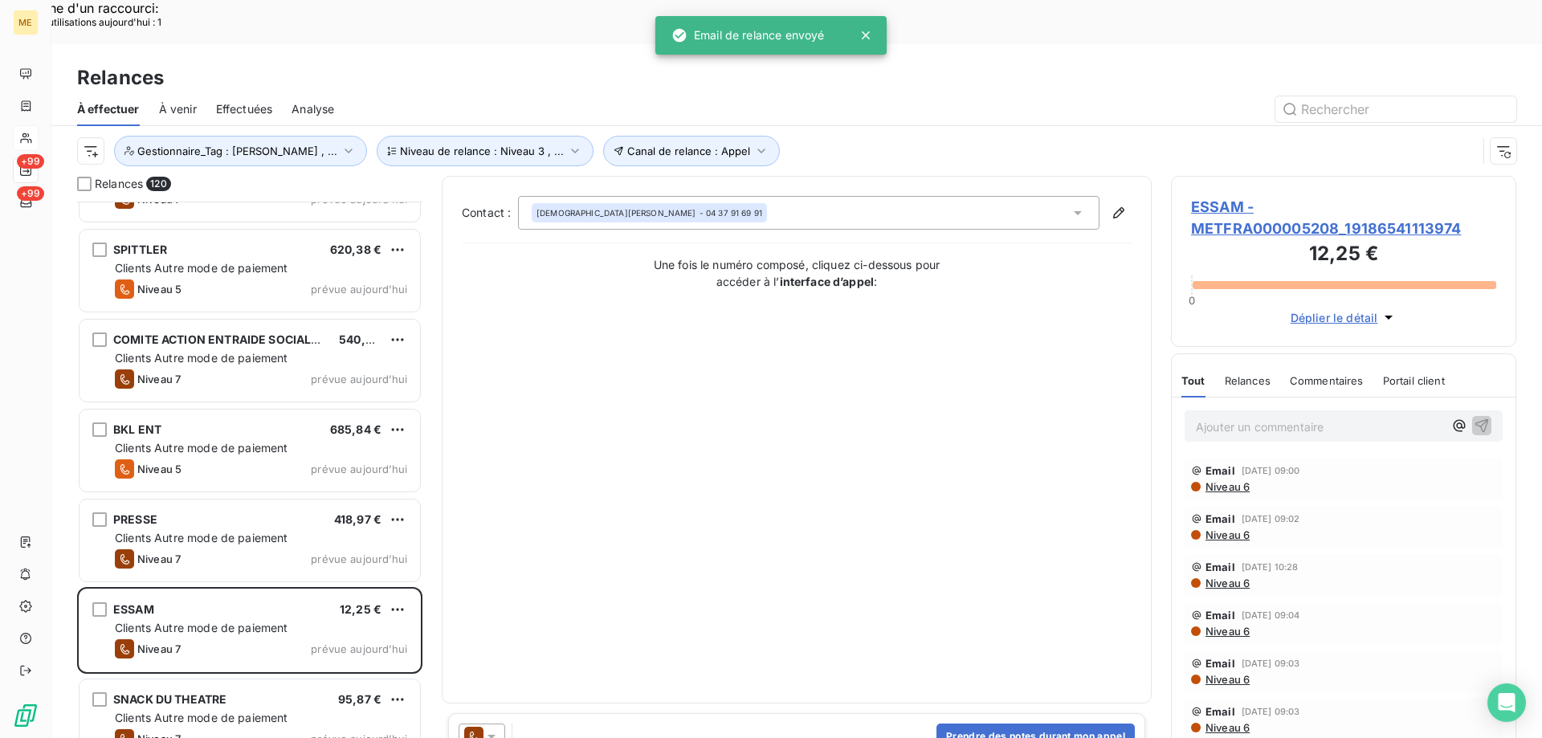
click at [499, 723] on div at bounding box center [481, 736] width 47 height 26
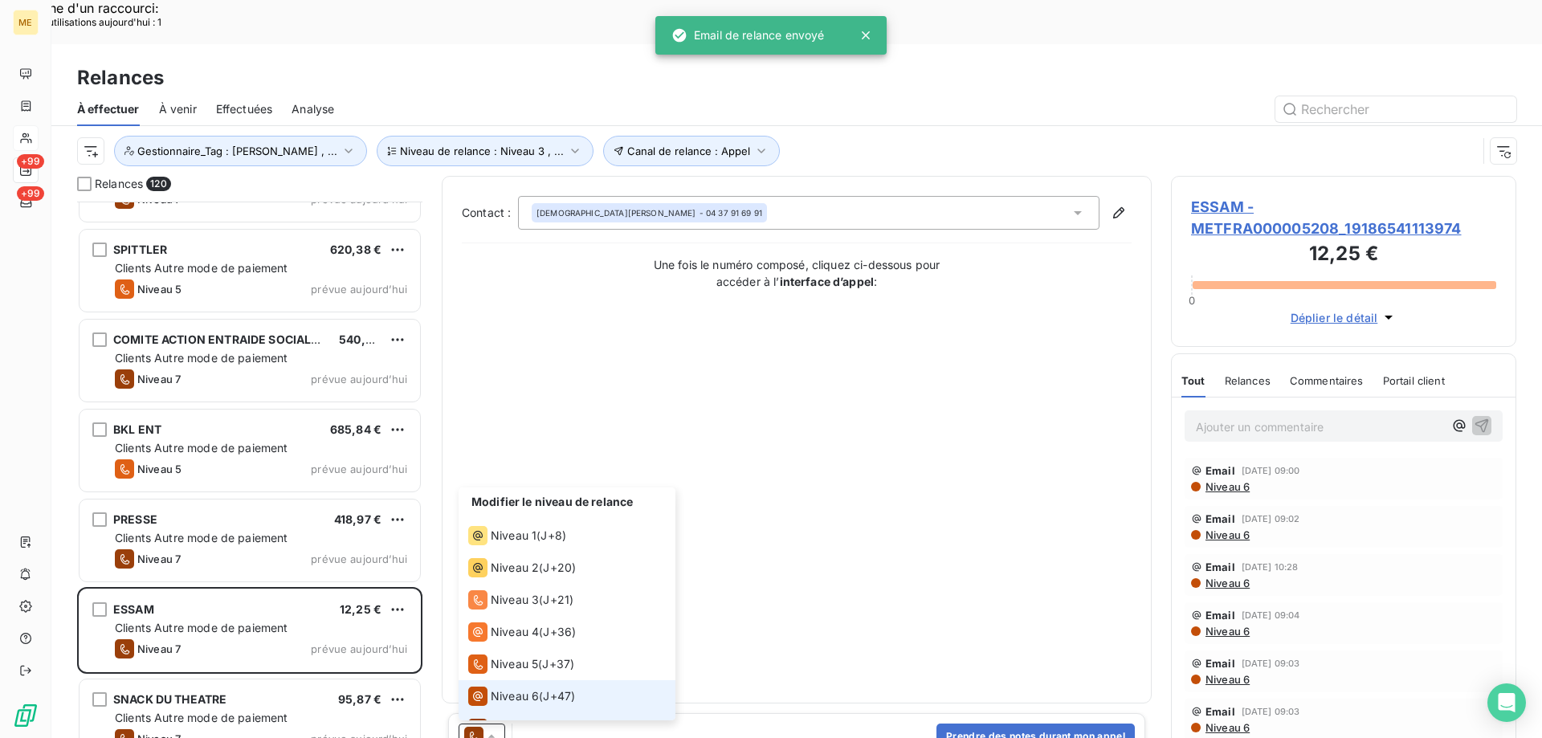
scroll to position [24, 0]
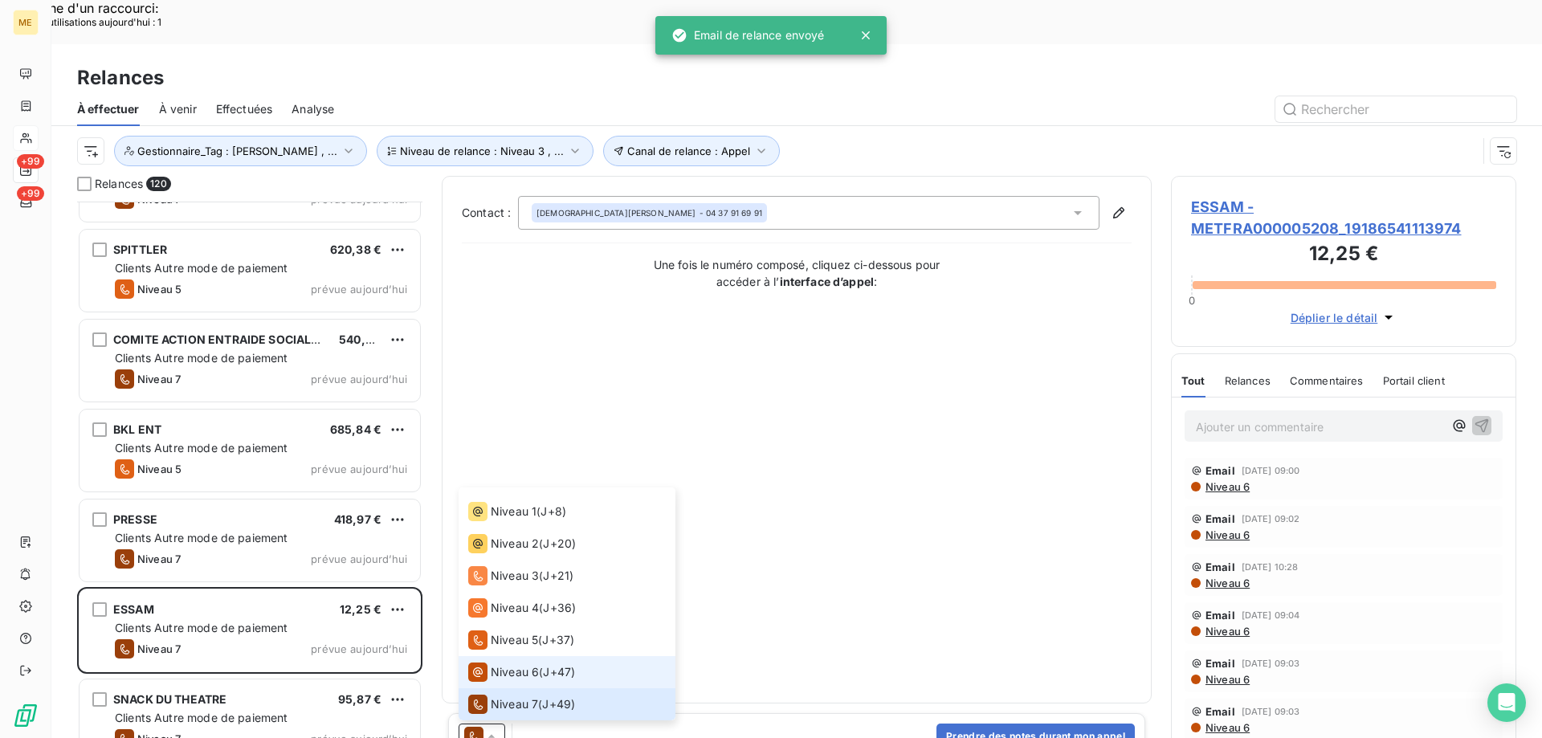
click at [517, 664] on span "Niveau 6" at bounding box center [515, 672] width 48 height 16
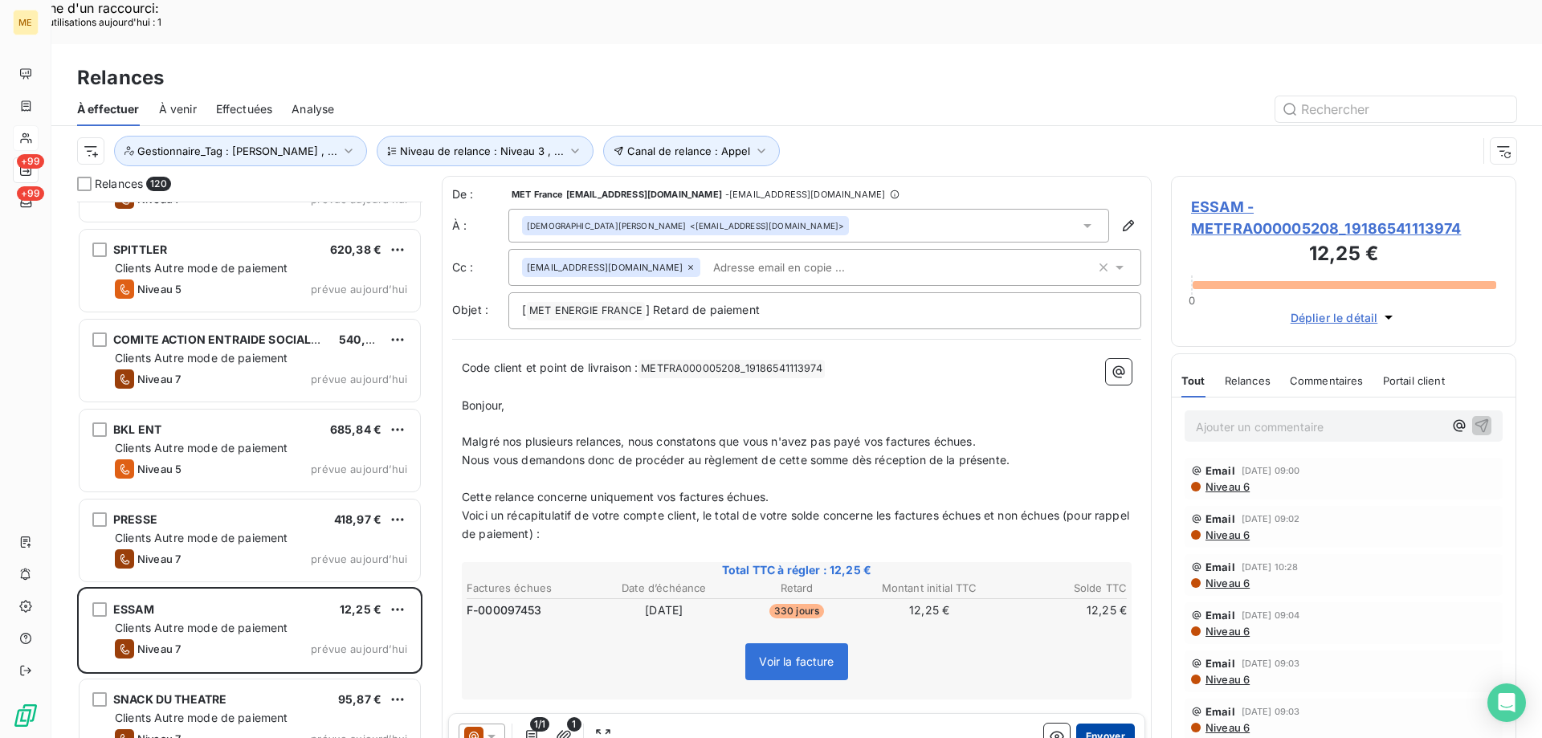
click at [1082, 723] on button "Envoyer" at bounding box center [1105, 736] width 59 height 26
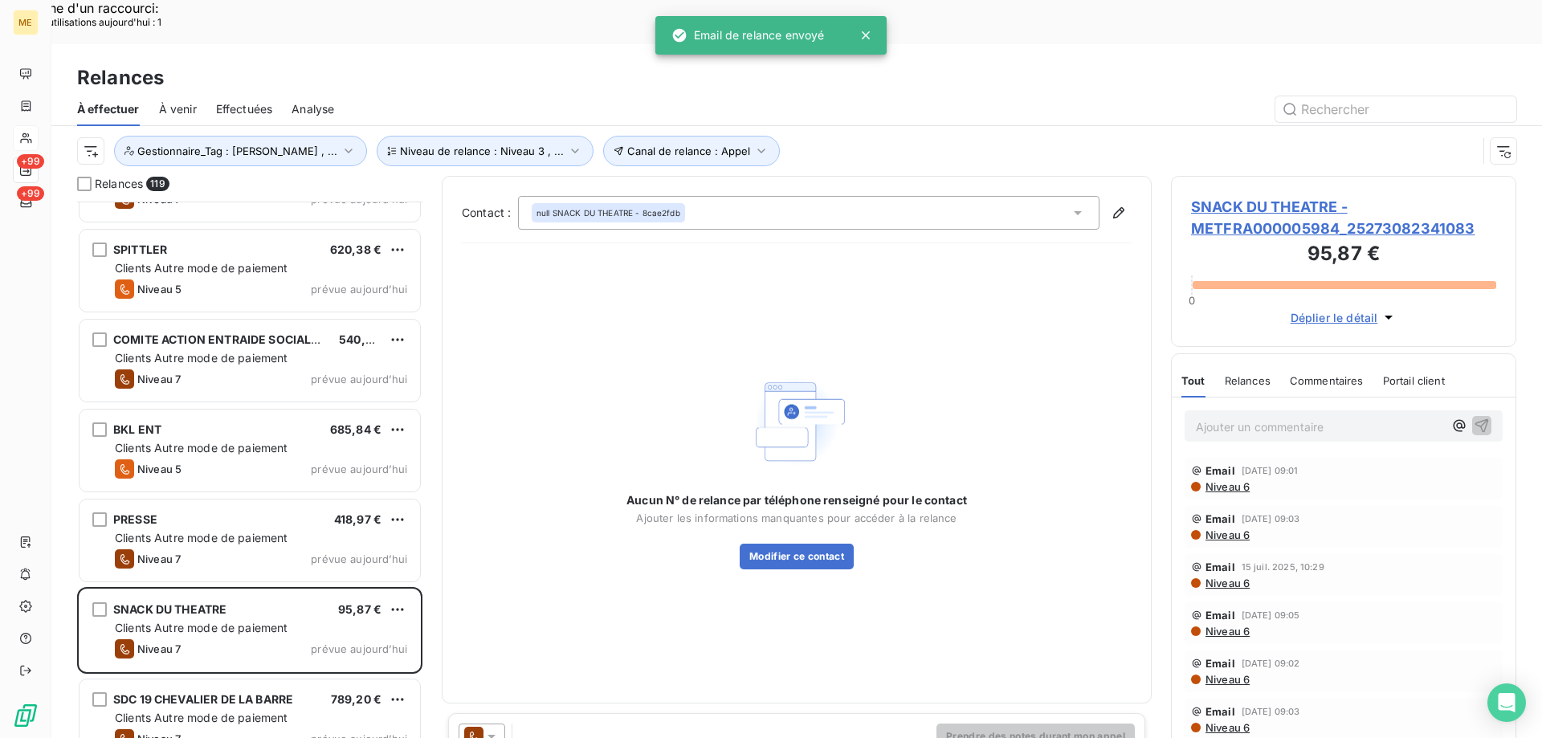
click at [495, 728] on icon at bounding box center [491, 736] width 16 height 16
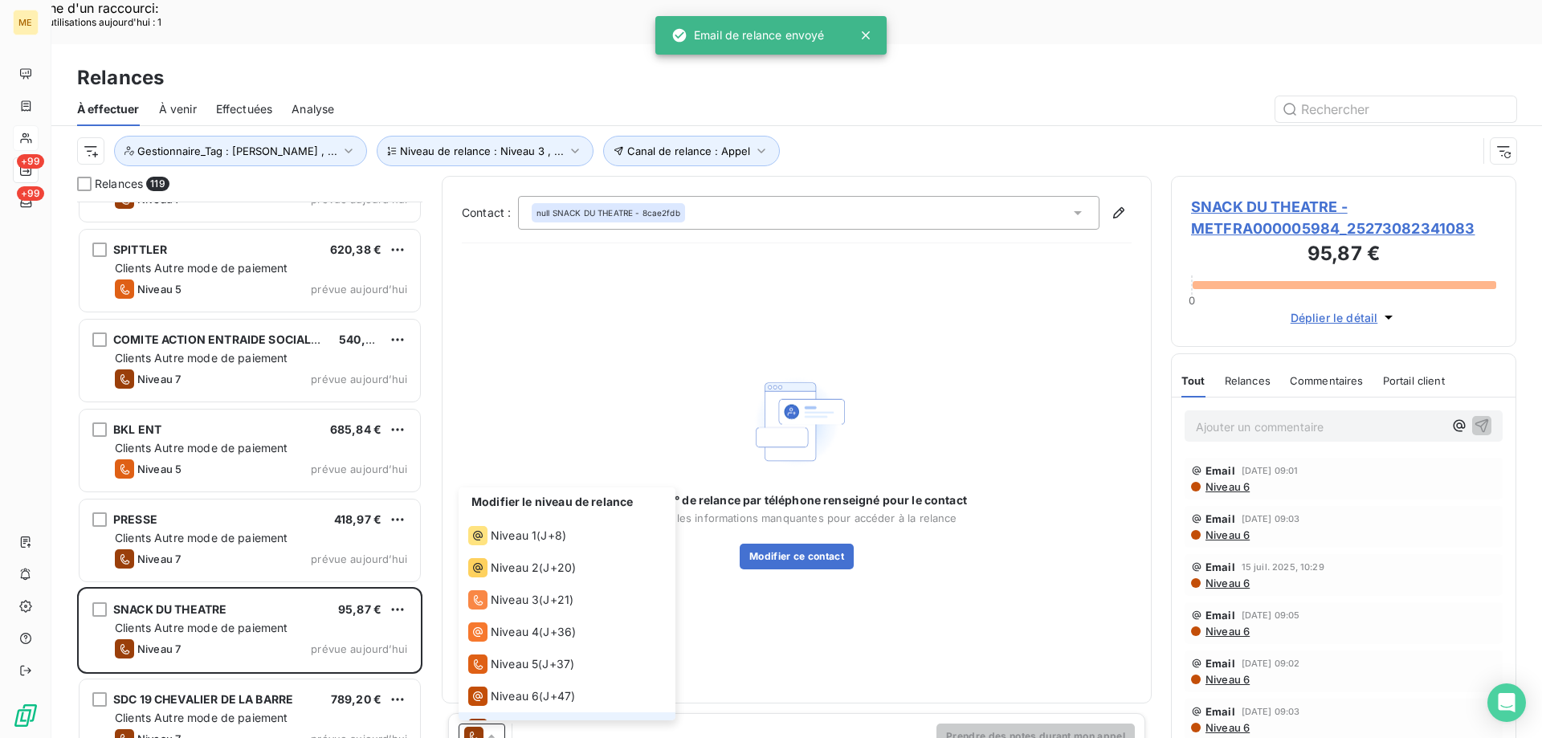
scroll to position [24, 0]
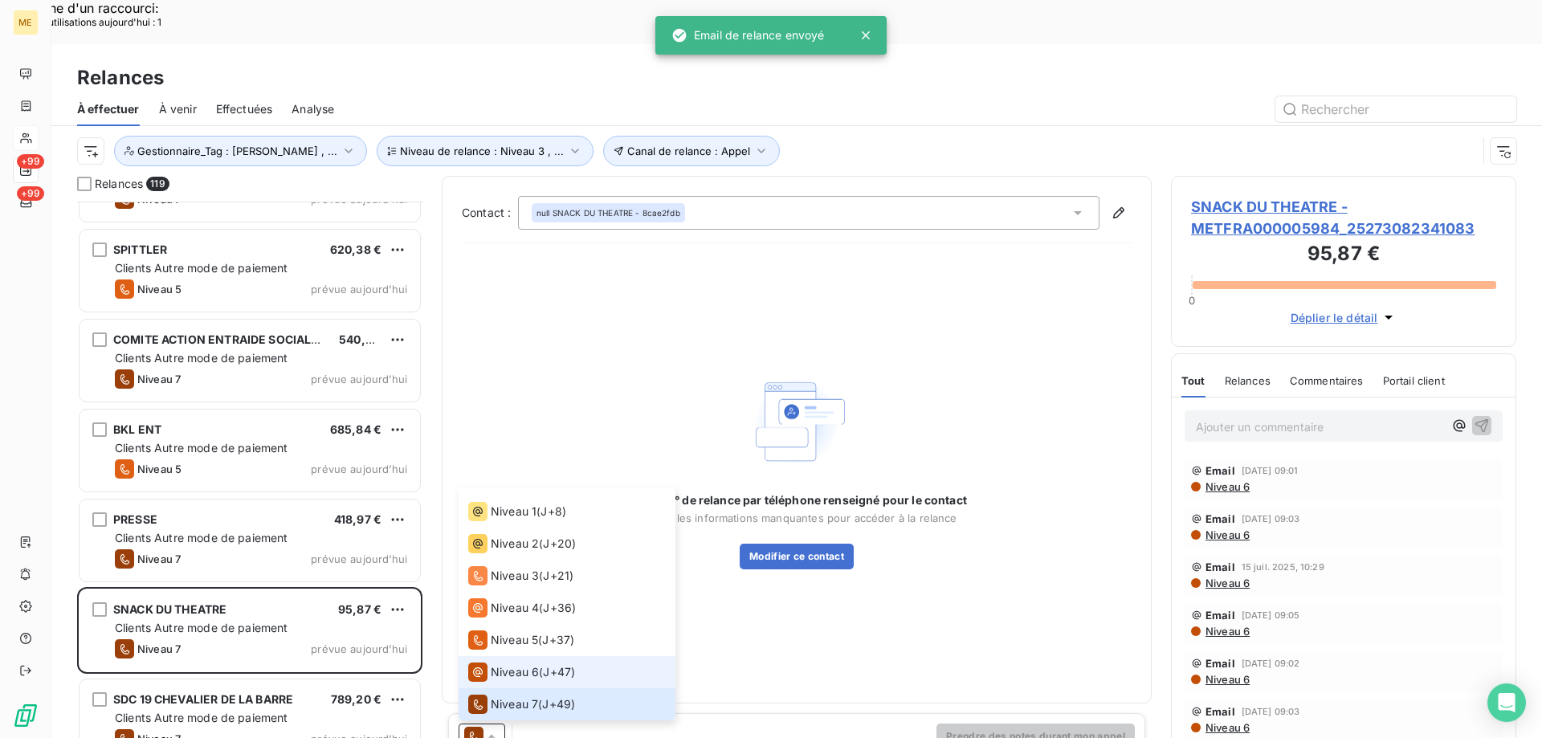
click at [511, 662] on div "Niveau 6" at bounding box center [503, 671] width 71 height 19
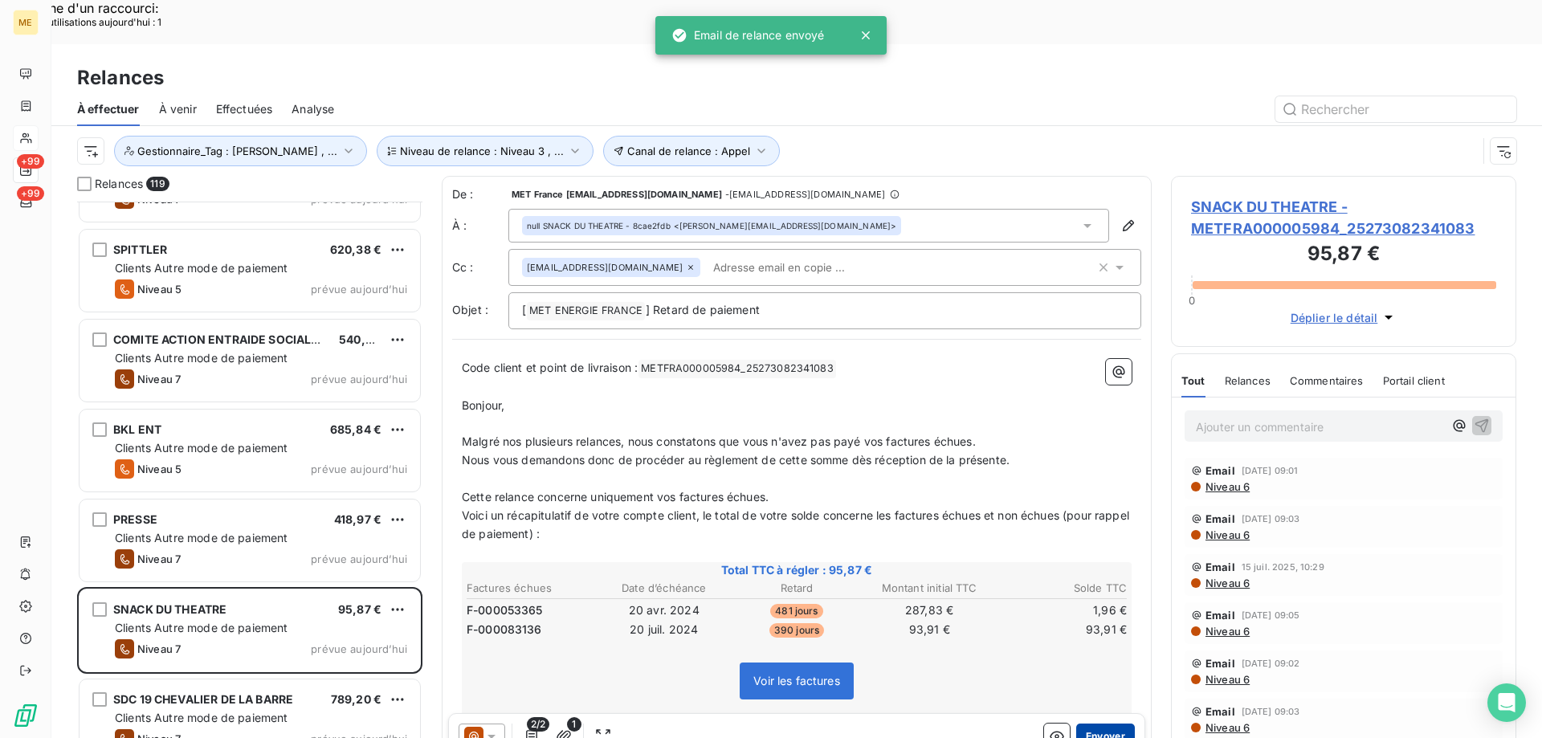
click at [1081, 723] on button "Envoyer" at bounding box center [1105, 736] width 59 height 26
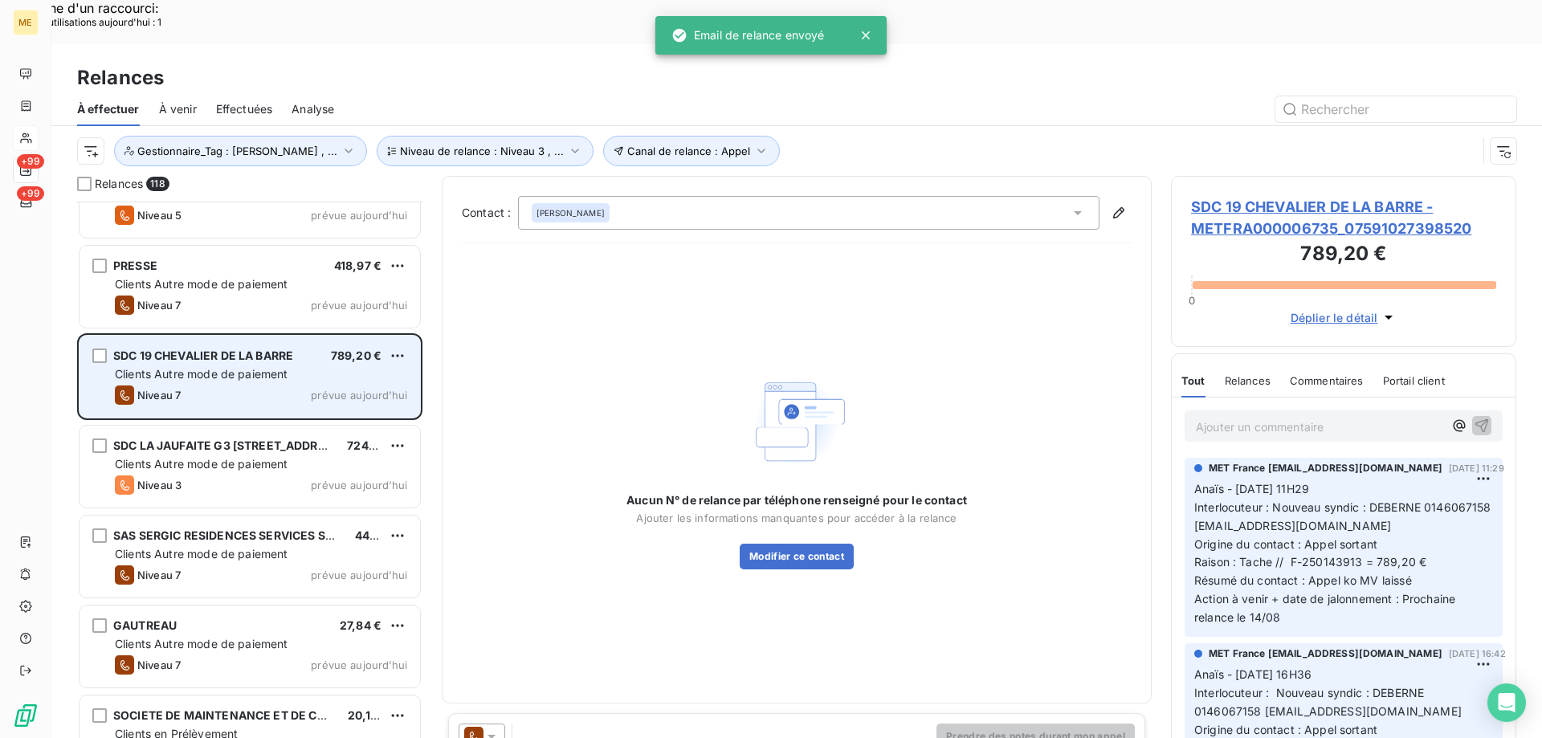
scroll to position [5782, 0]
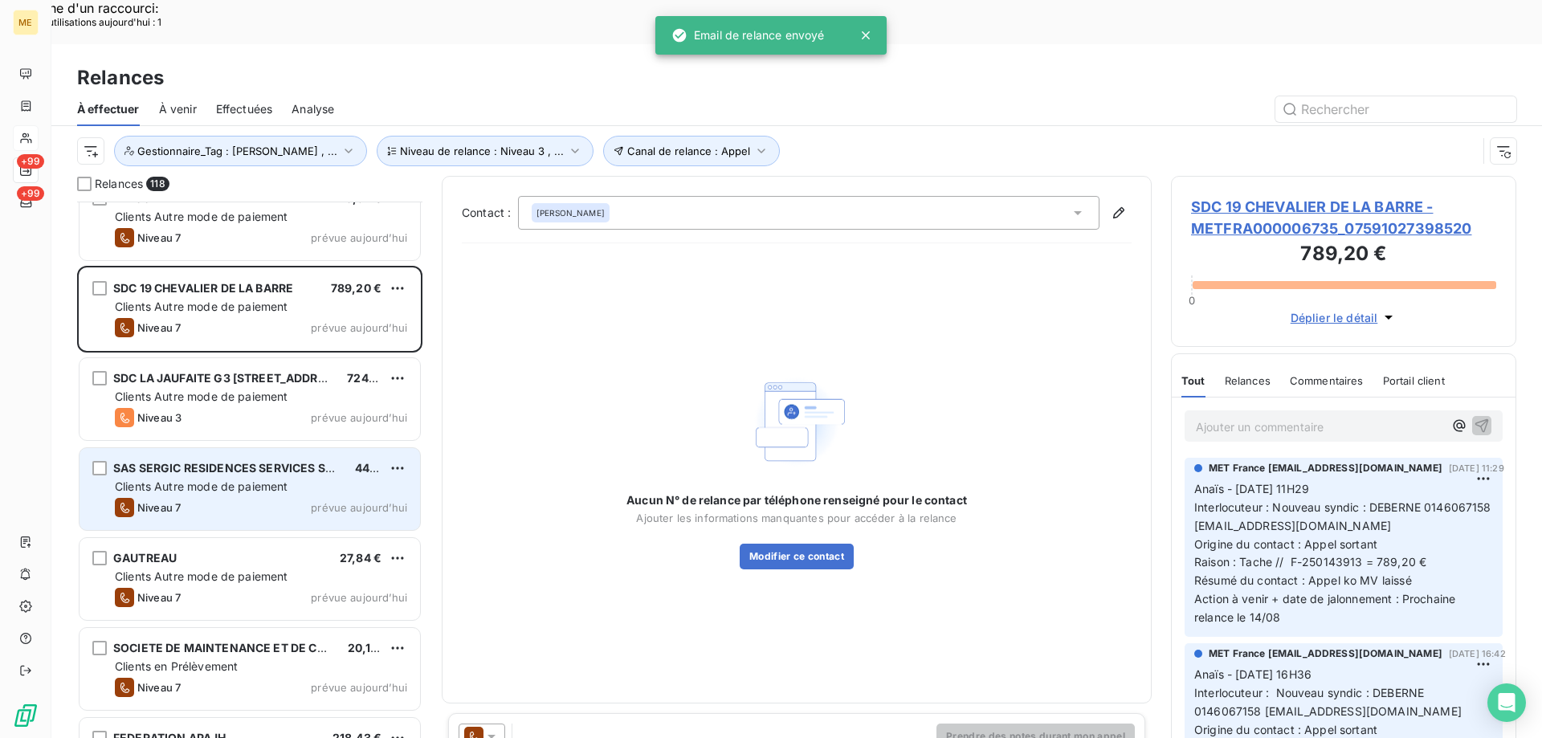
click at [316, 448] on div "SAS SERGIC RESIDENCES SERVICES SENIOR - [GEOGRAPHIC_DATA] 44,53 € Clients Autre…" at bounding box center [249, 489] width 340 height 82
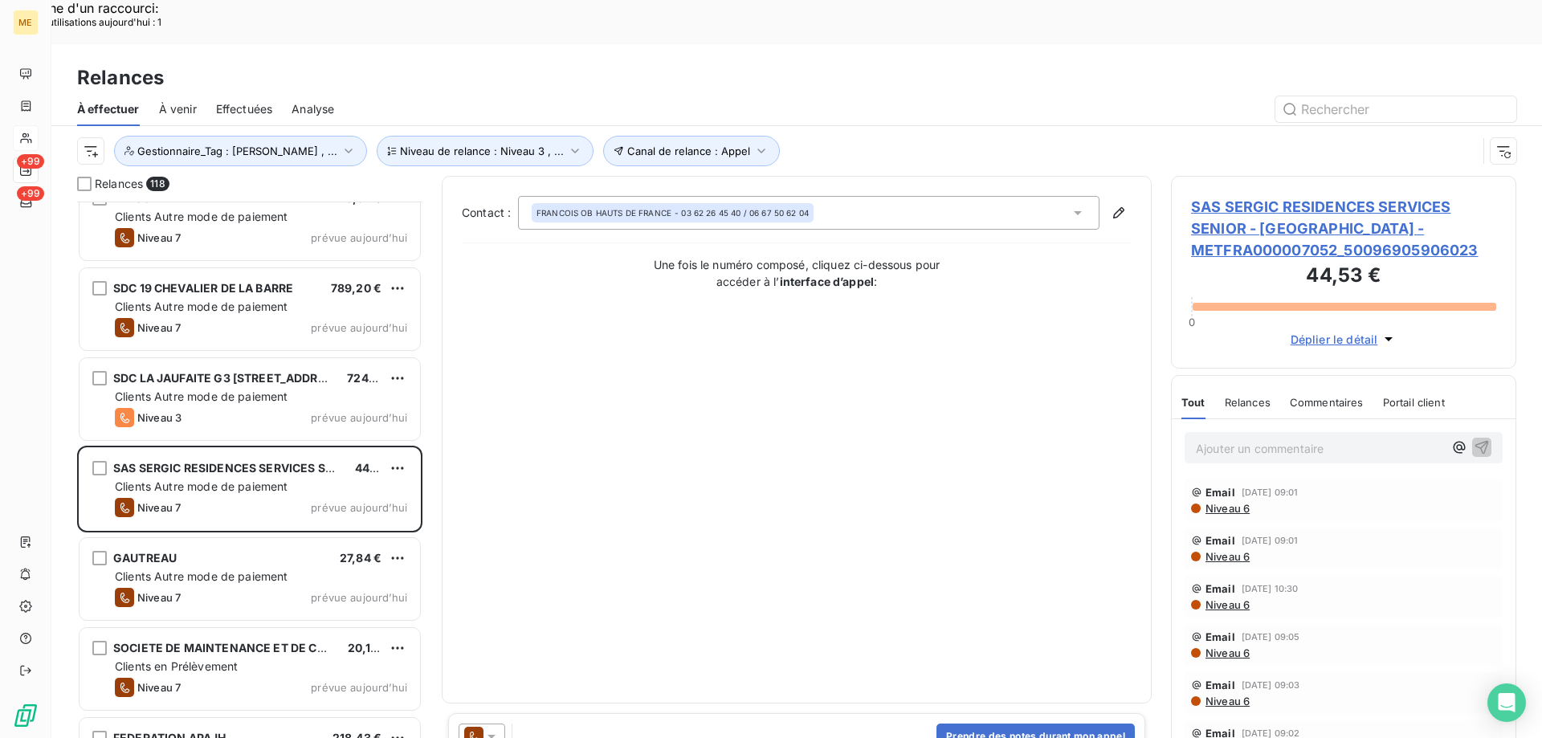
click at [495, 728] on icon at bounding box center [491, 736] width 16 height 16
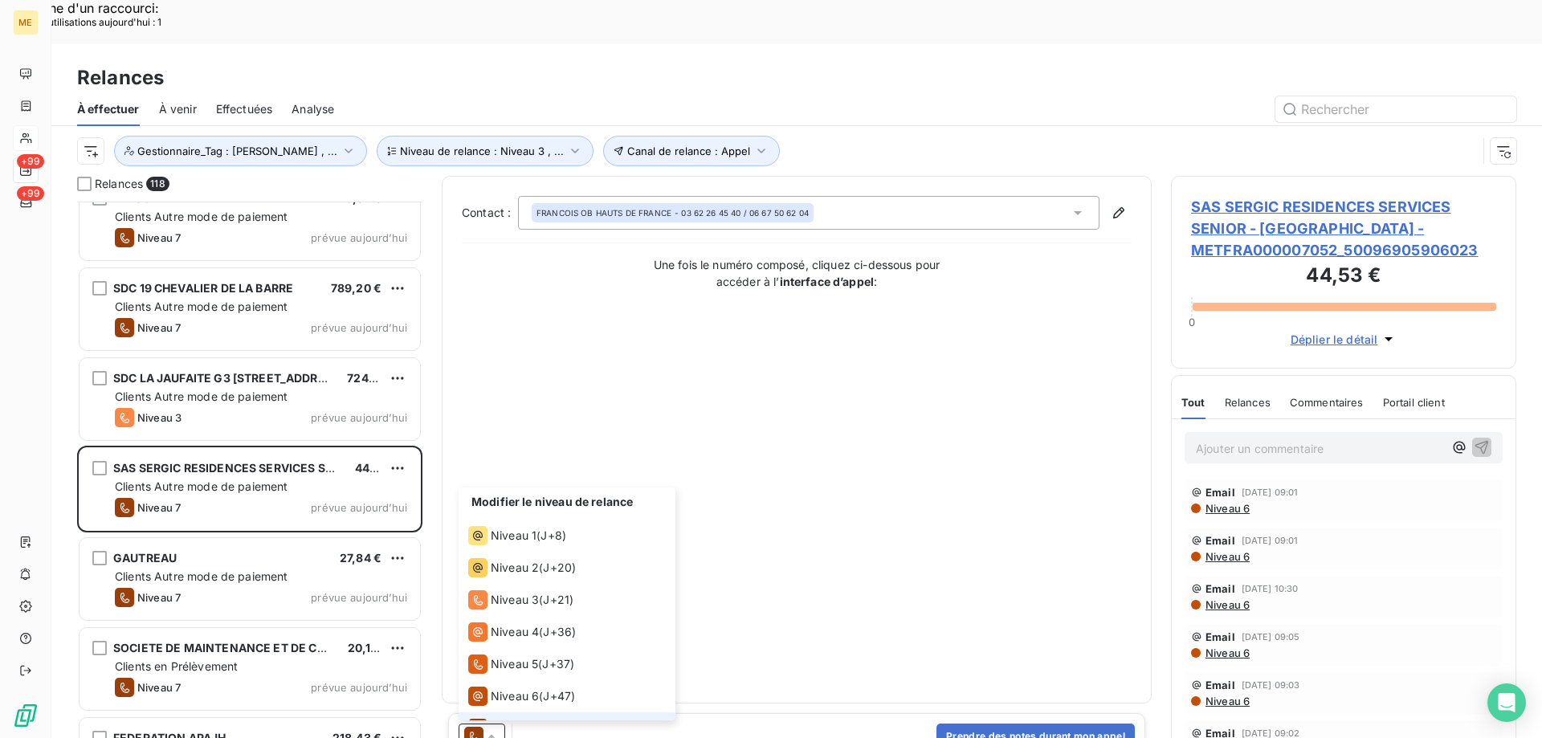
scroll to position [24, 0]
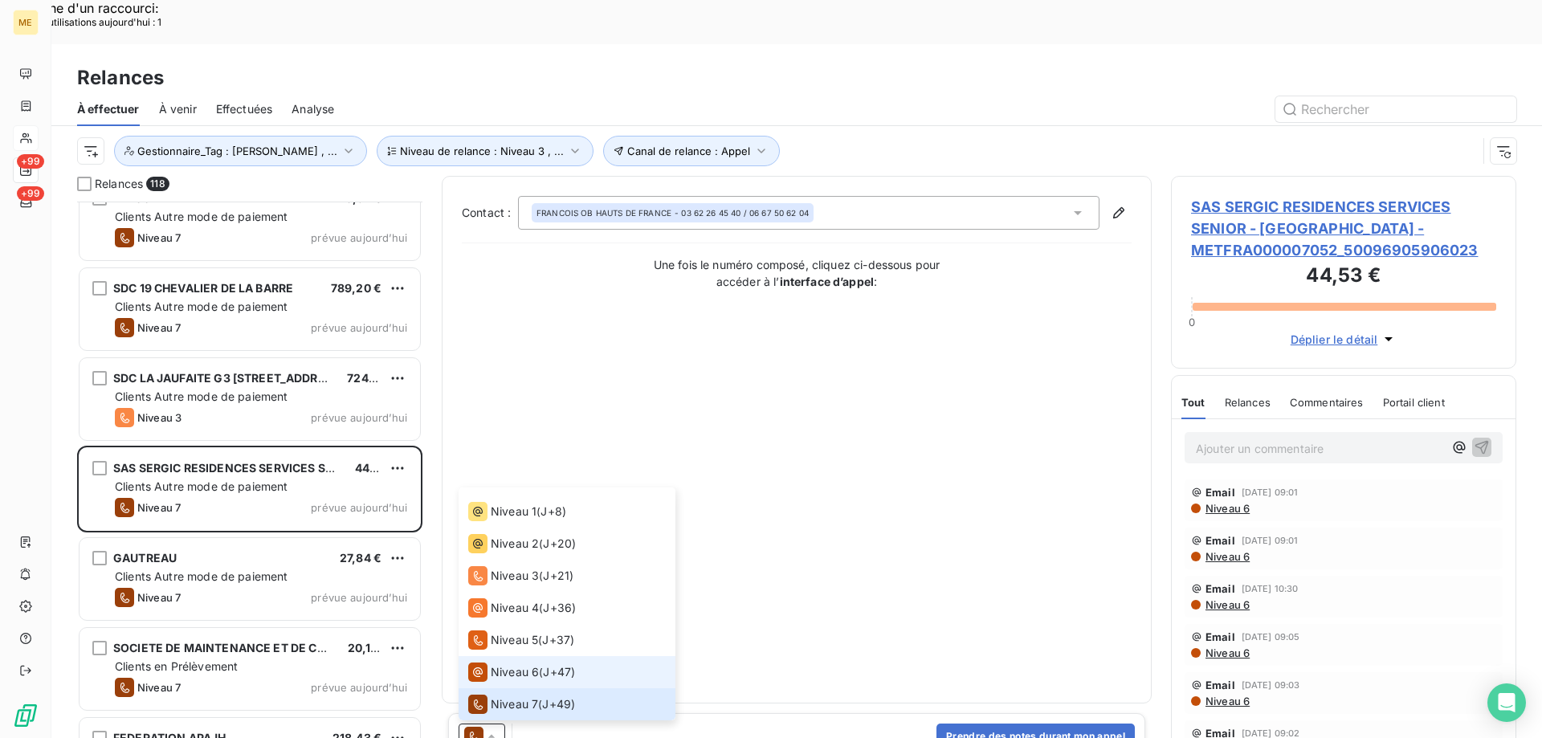
click at [515, 662] on div "Niveau 6" at bounding box center [503, 671] width 71 height 19
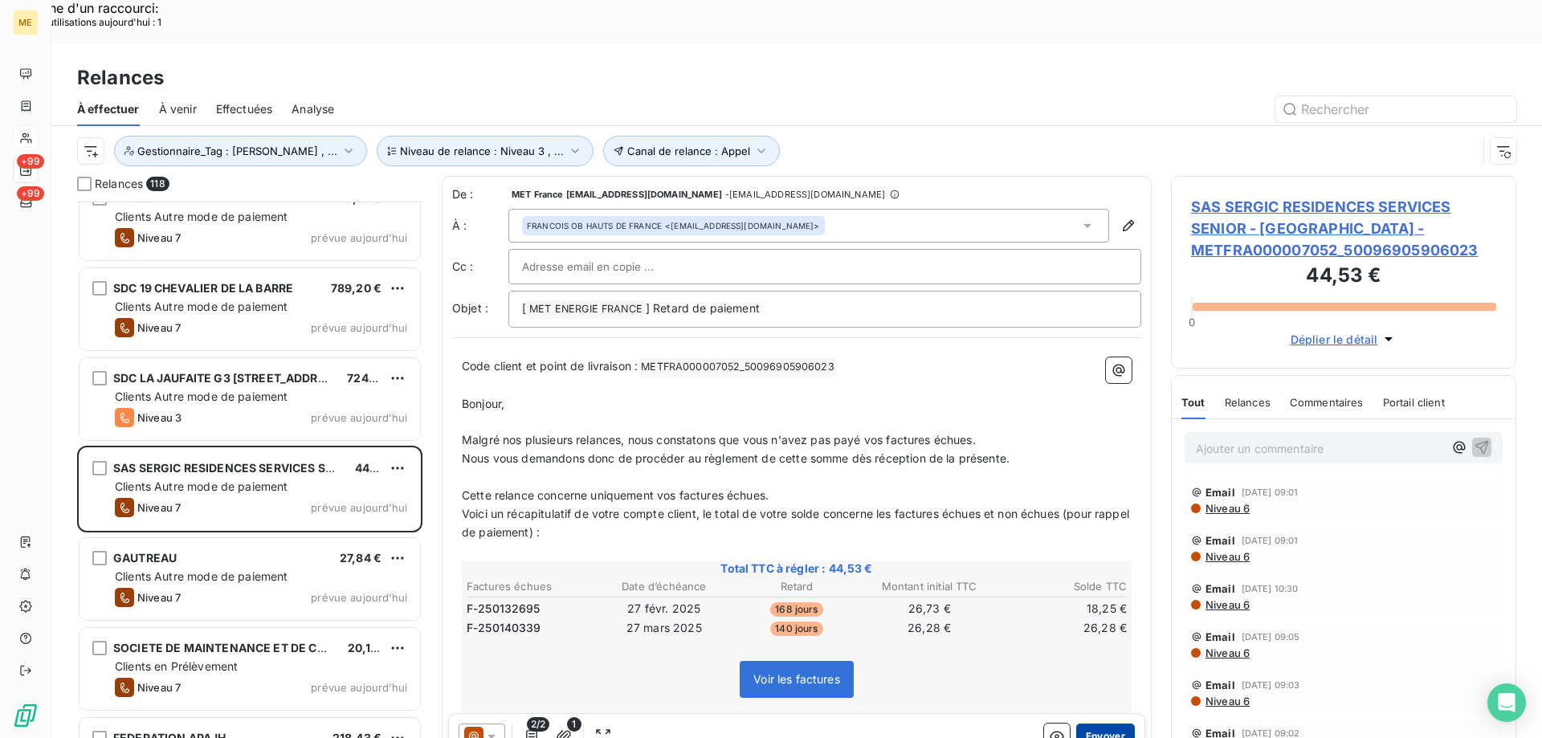
click at [1094, 723] on button "Envoyer" at bounding box center [1105, 736] width 59 height 26
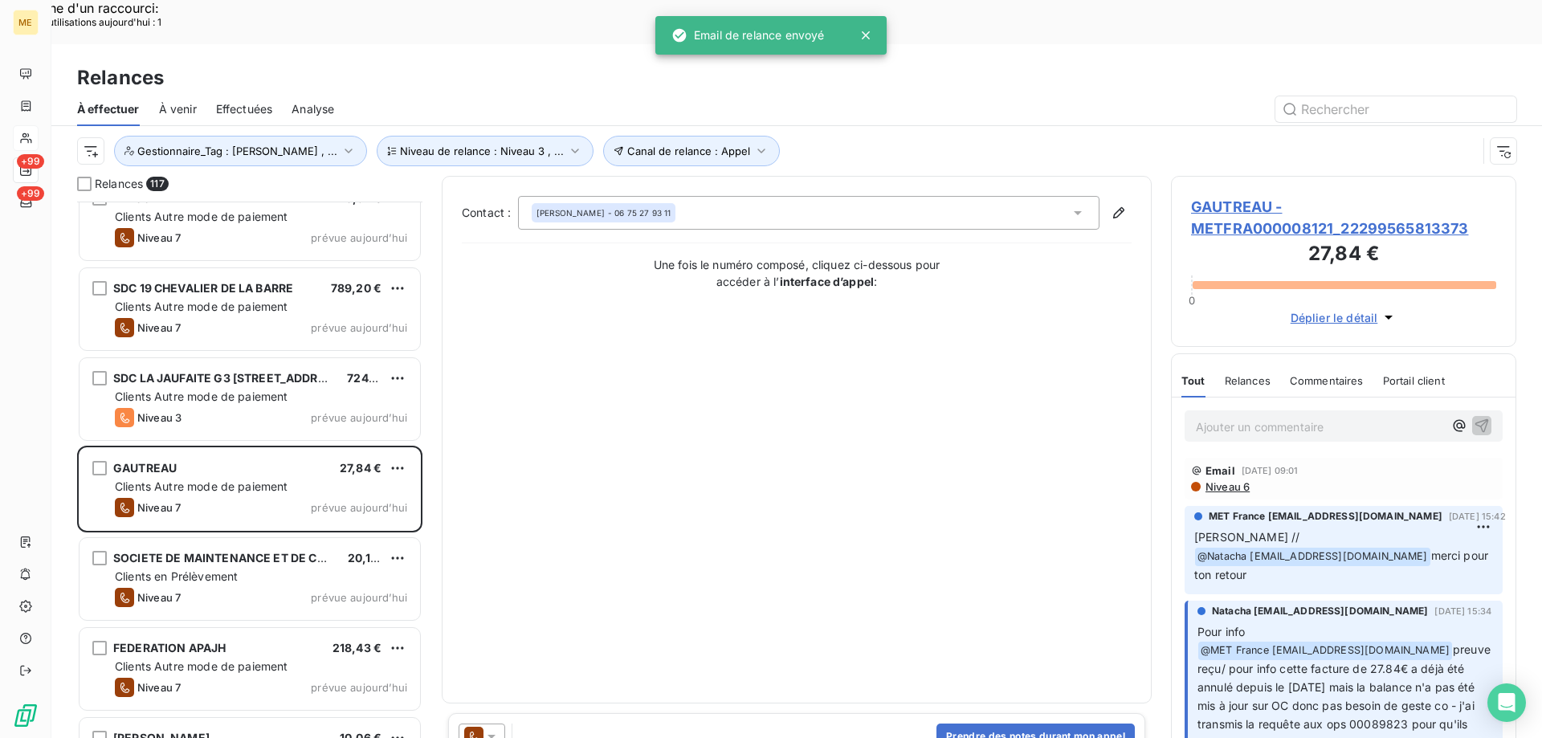
click at [497, 728] on icon at bounding box center [491, 736] width 16 height 16
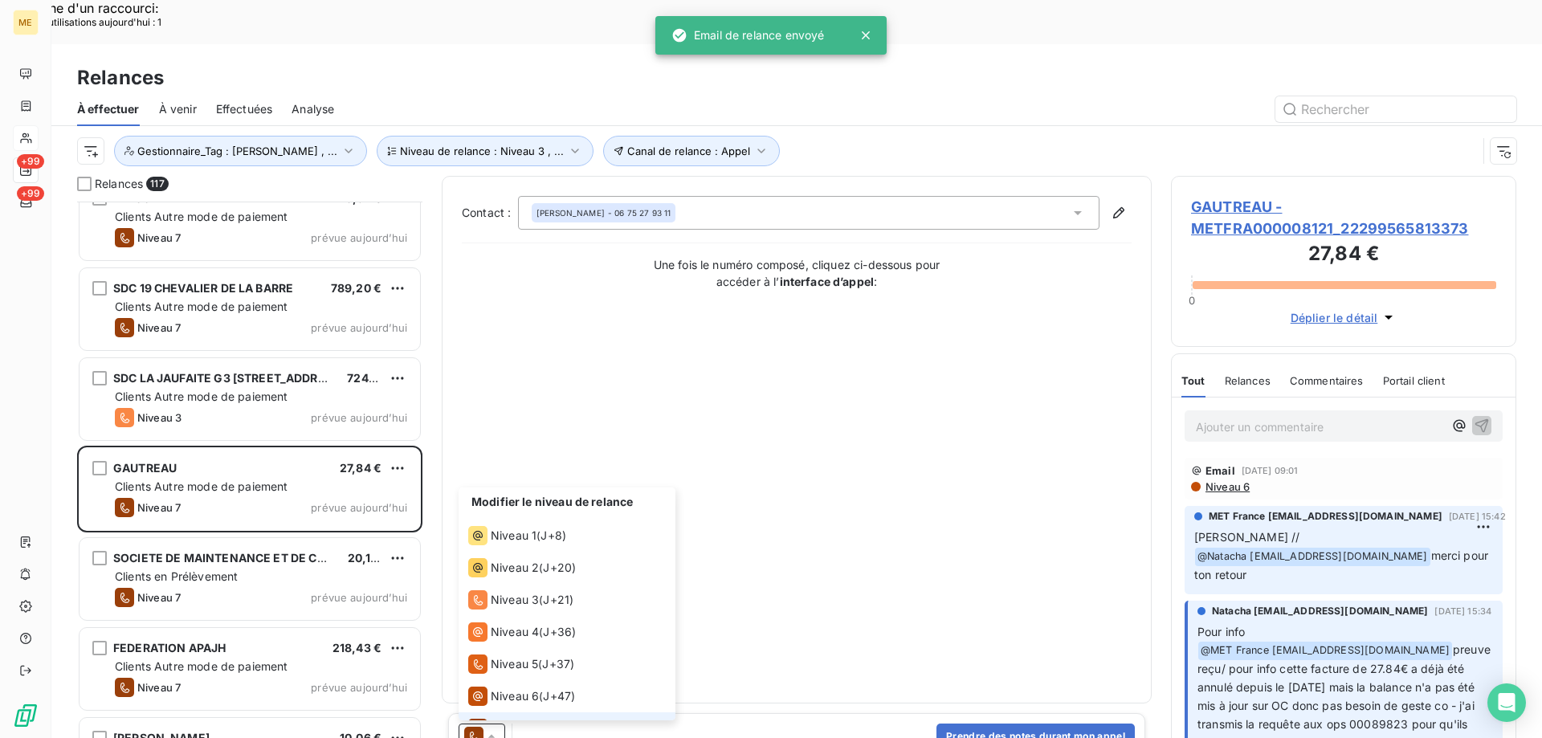
scroll to position [24, 0]
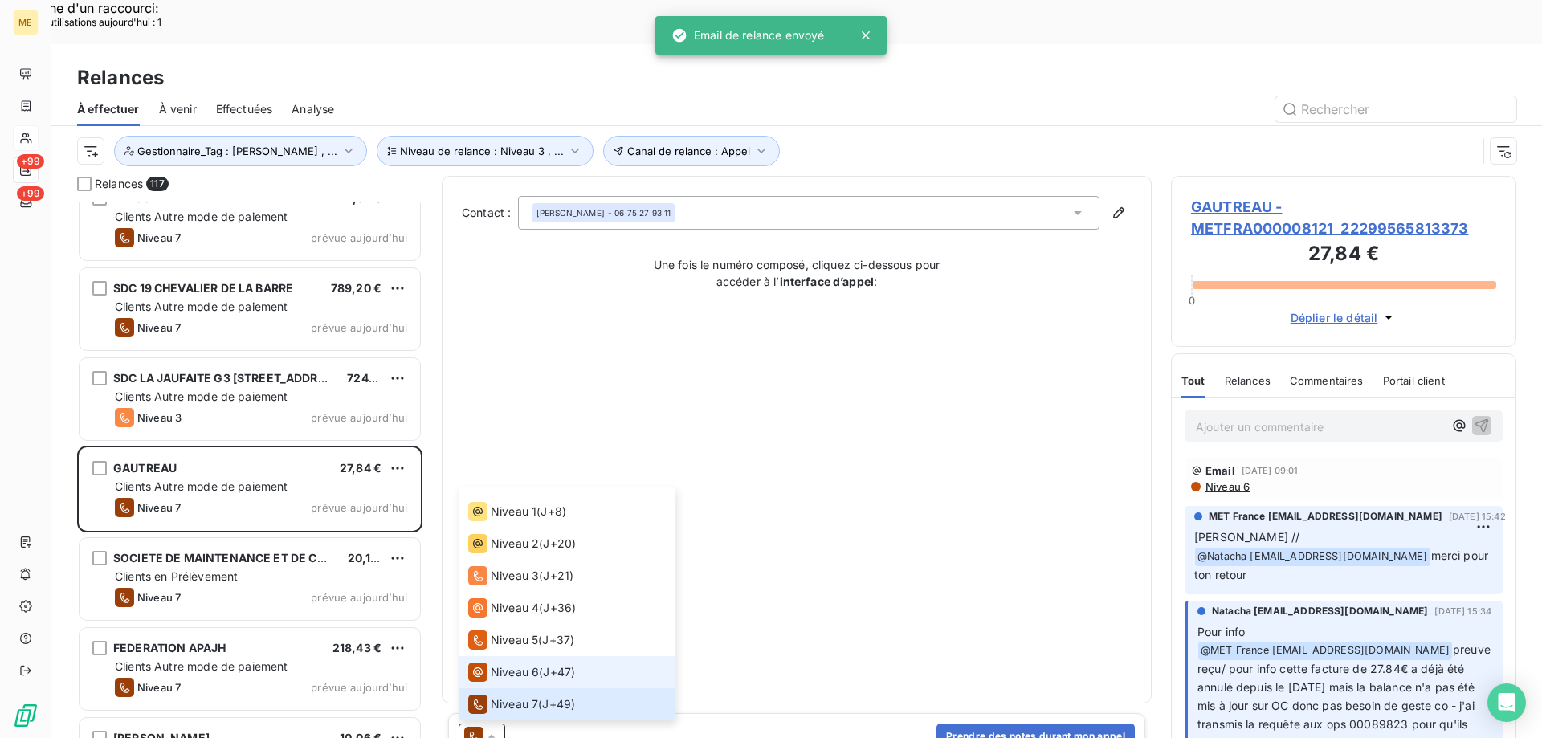
click at [512, 664] on span "Niveau 6" at bounding box center [515, 672] width 48 height 16
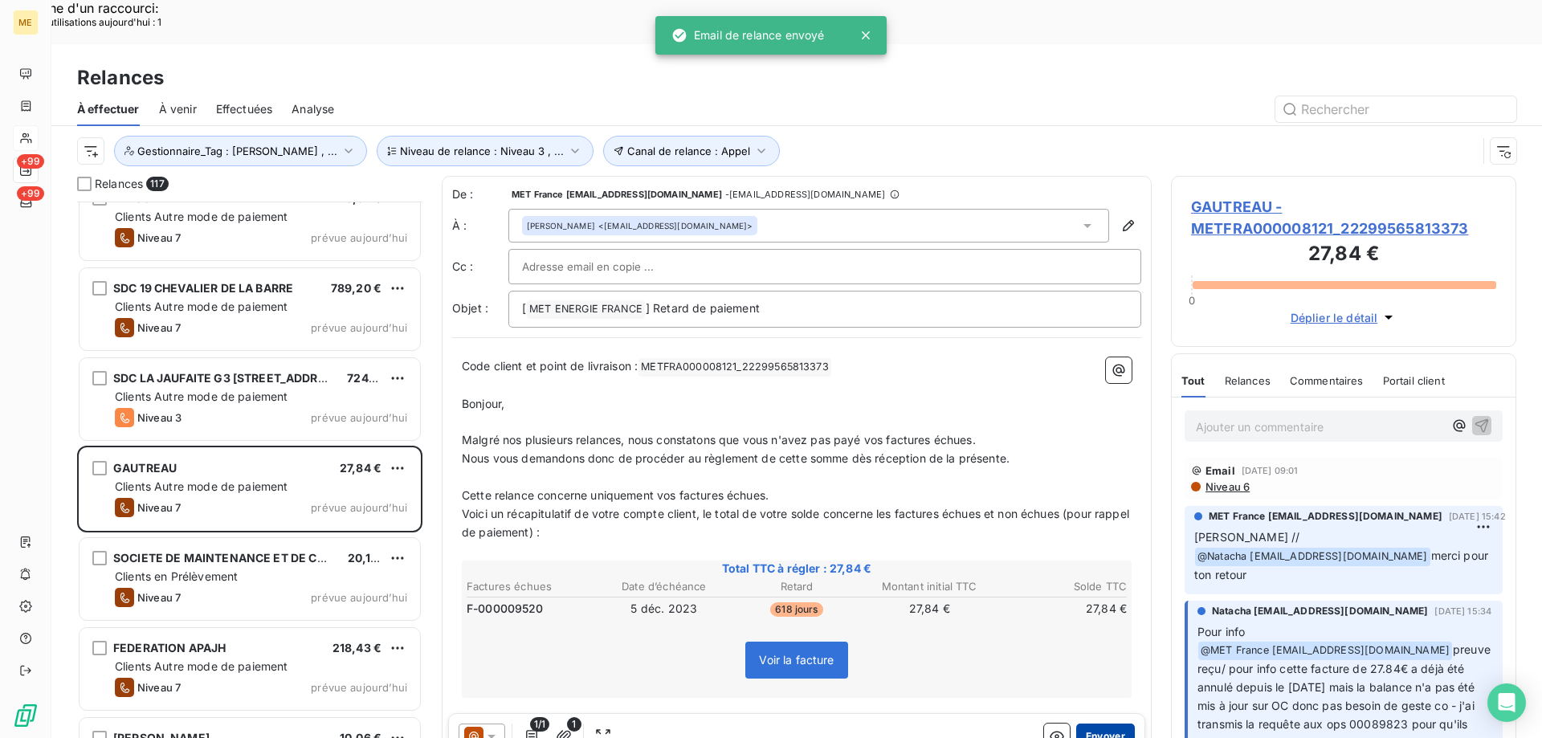
click at [1082, 723] on button "Envoyer" at bounding box center [1105, 736] width 59 height 26
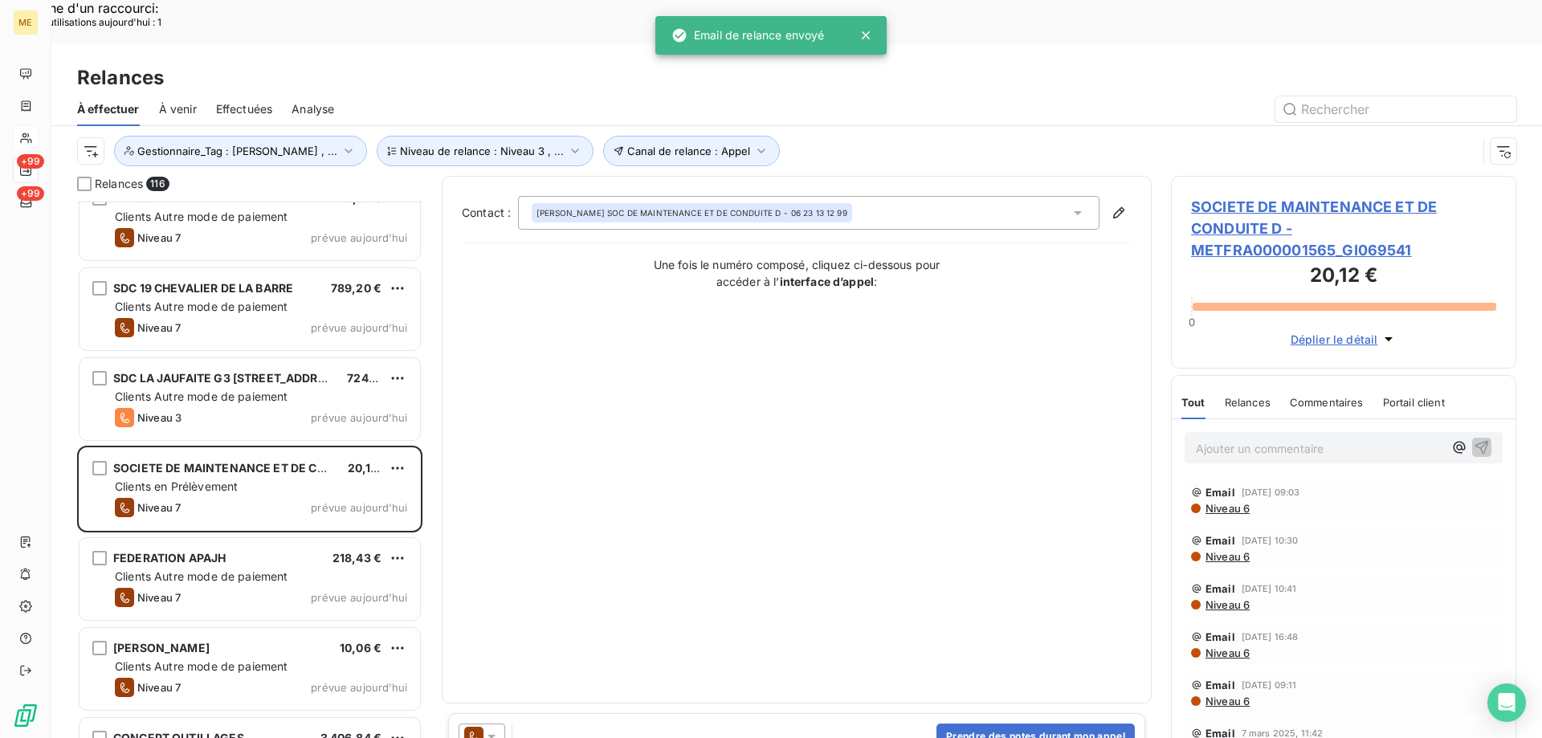
click at [490, 728] on icon at bounding box center [491, 736] width 16 height 16
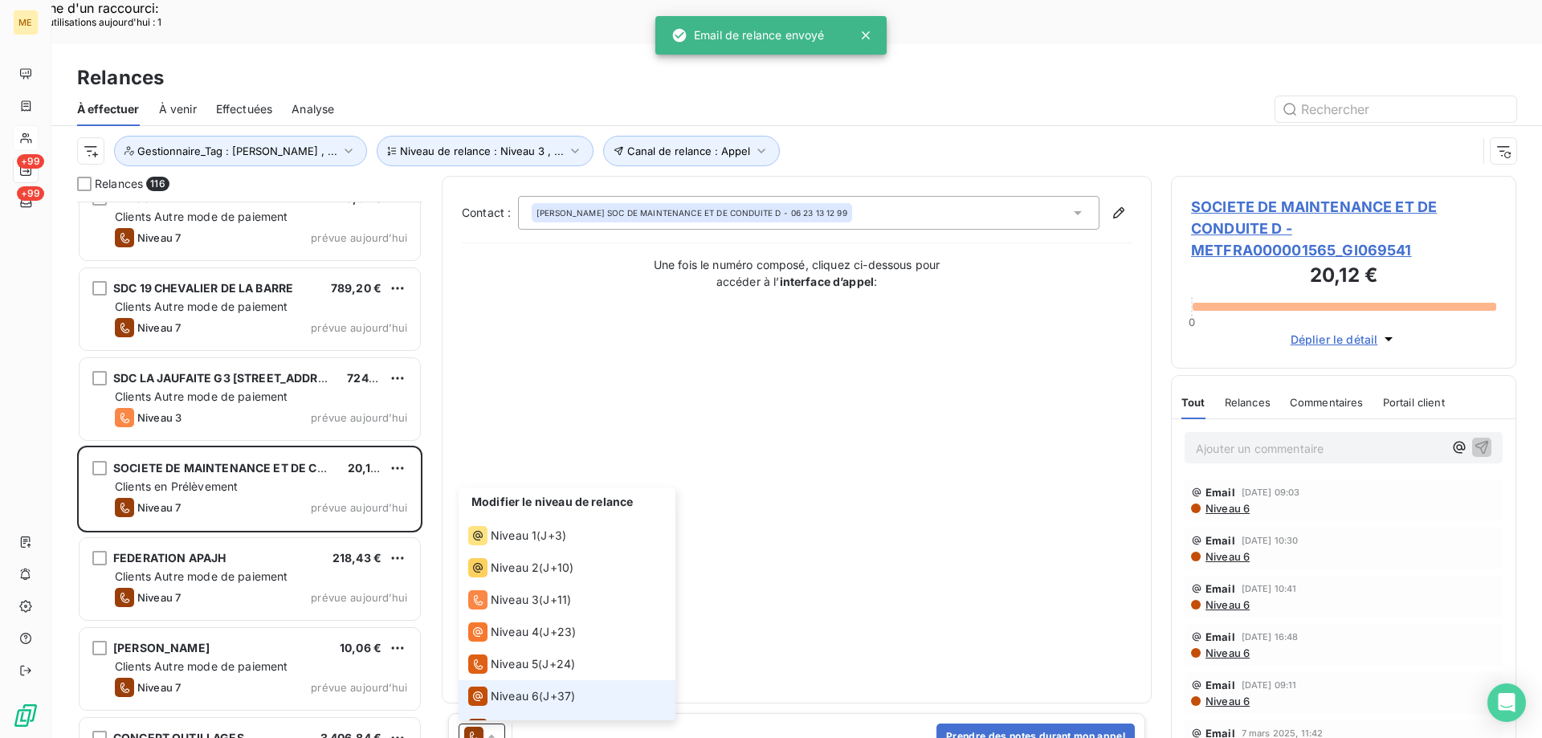
scroll to position [24, 0]
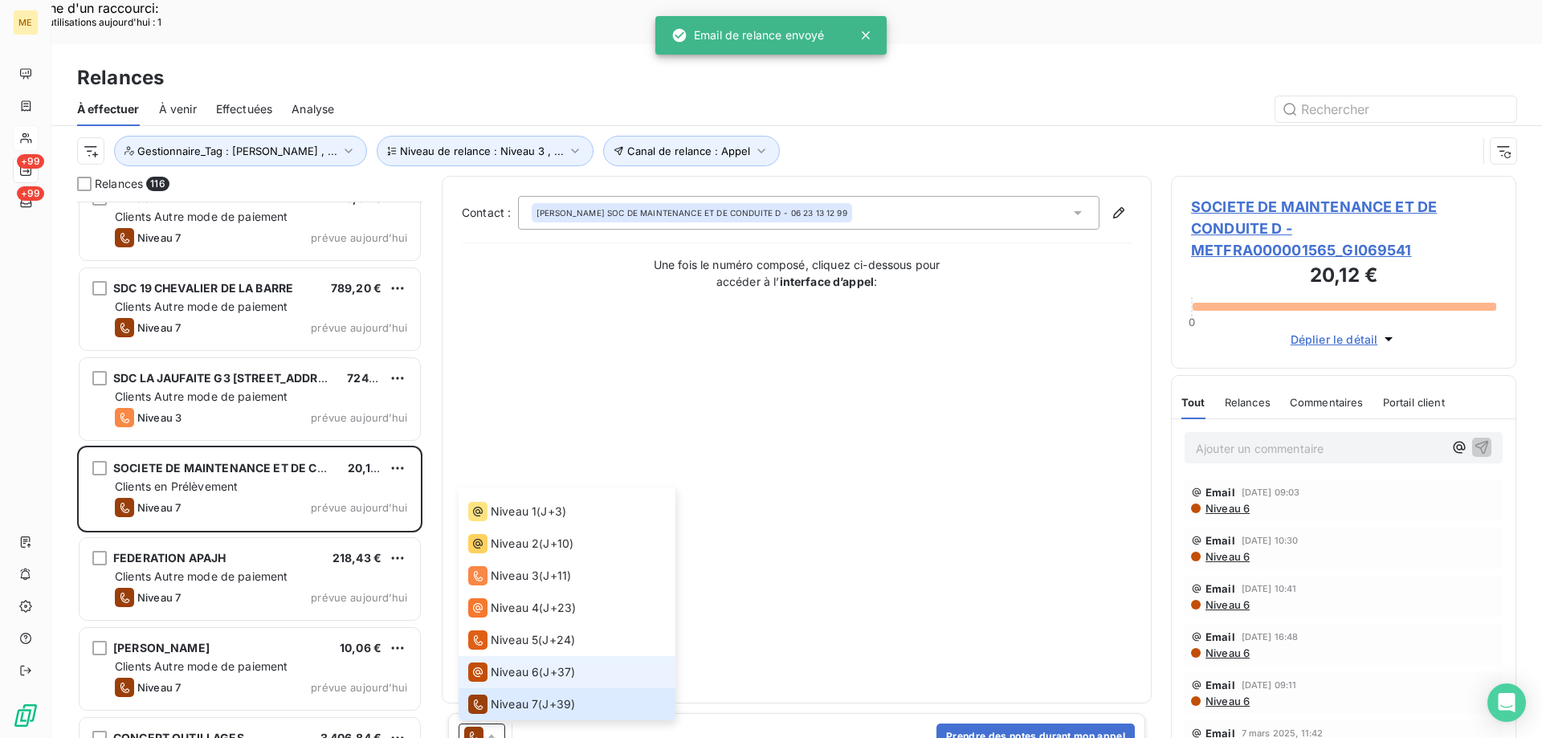
click at [516, 664] on span "Niveau 6" at bounding box center [515, 672] width 48 height 16
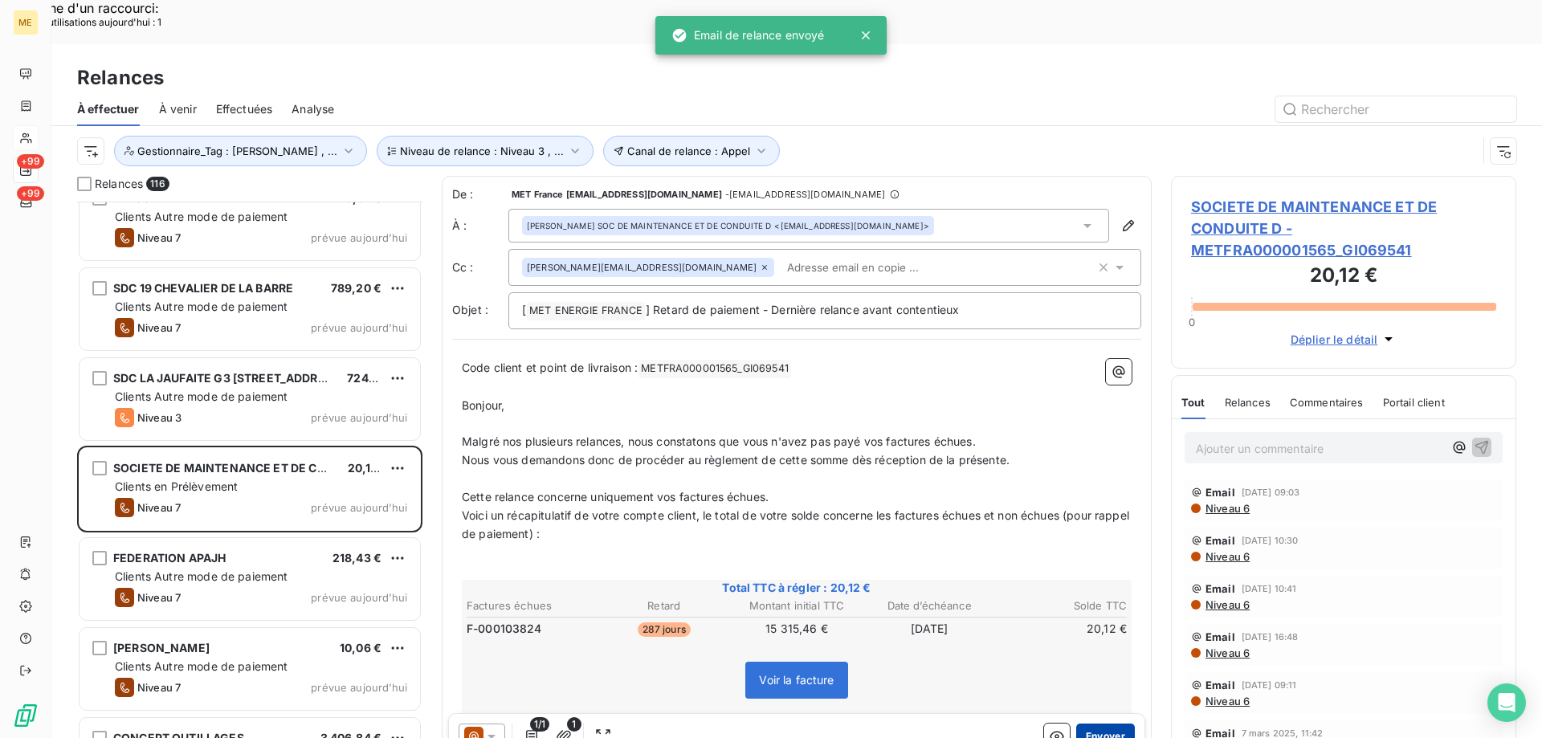
click at [1084, 723] on button "Envoyer" at bounding box center [1105, 736] width 59 height 26
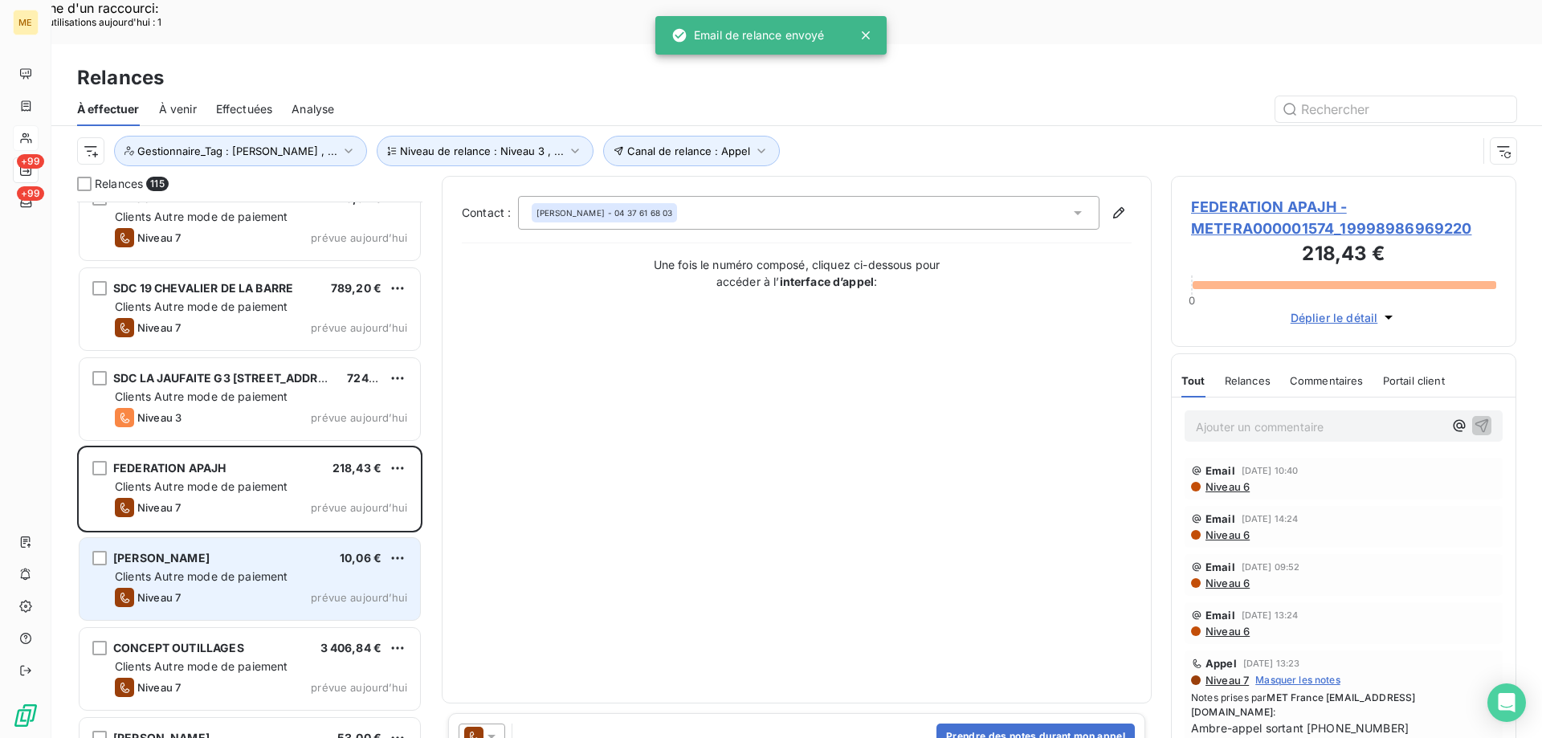
click at [359, 568] on div "Clients Autre mode de paiement" at bounding box center [261, 576] width 292 height 16
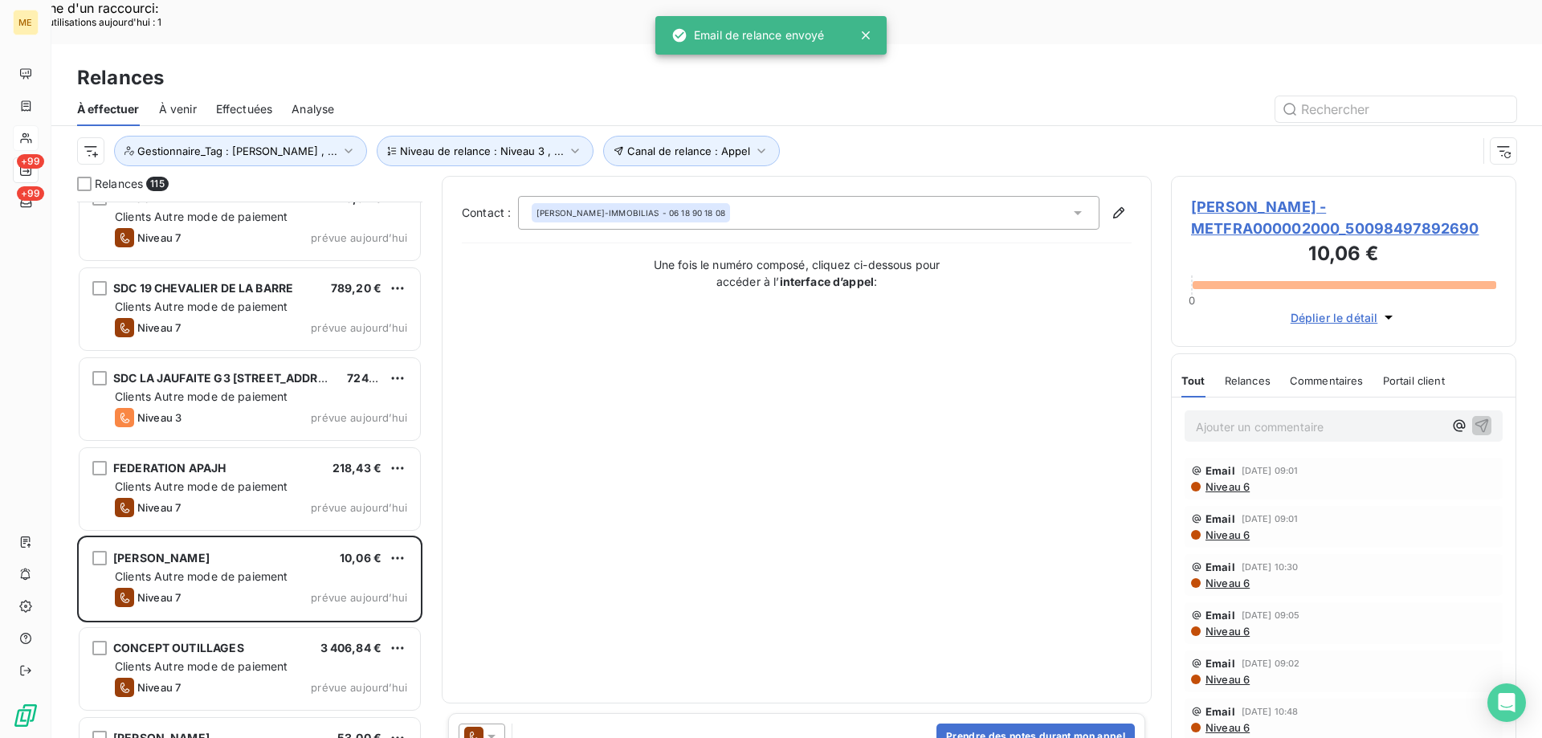
click at [499, 723] on div at bounding box center [481, 736] width 47 height 26
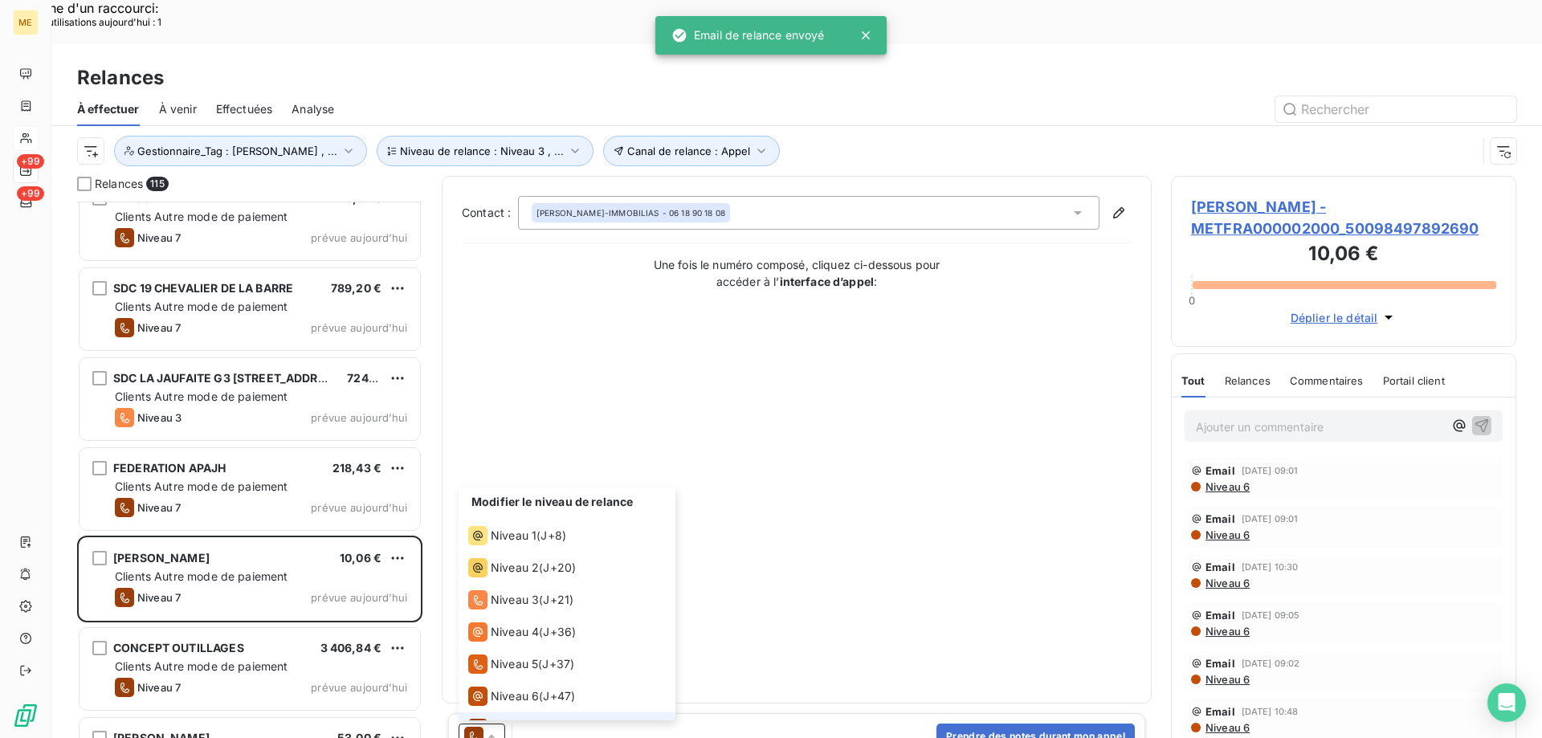
scroll to position [24, 0]
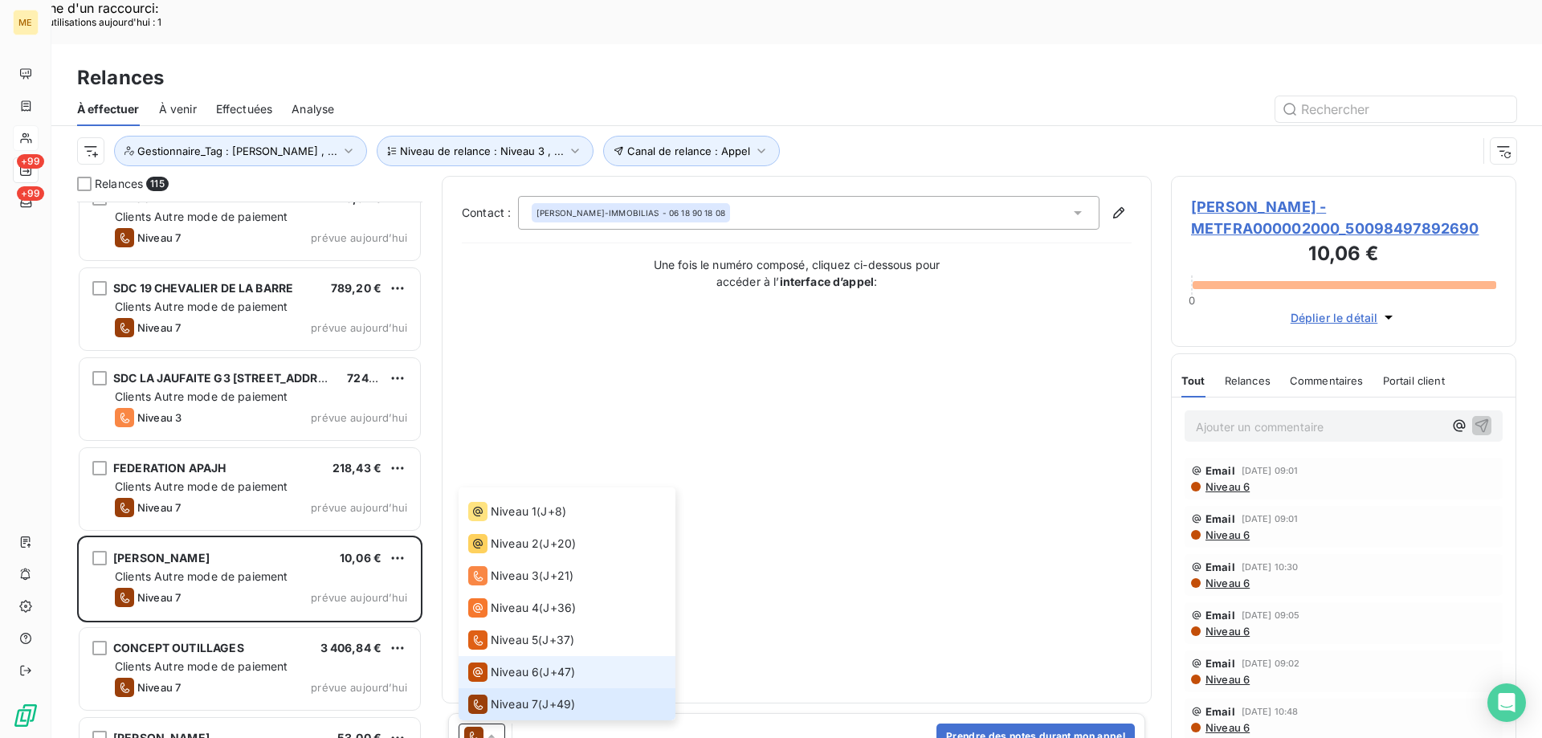
click at [512, 662] on div "Niveau 6" at bounding box center [503, 671] width 71 height 19
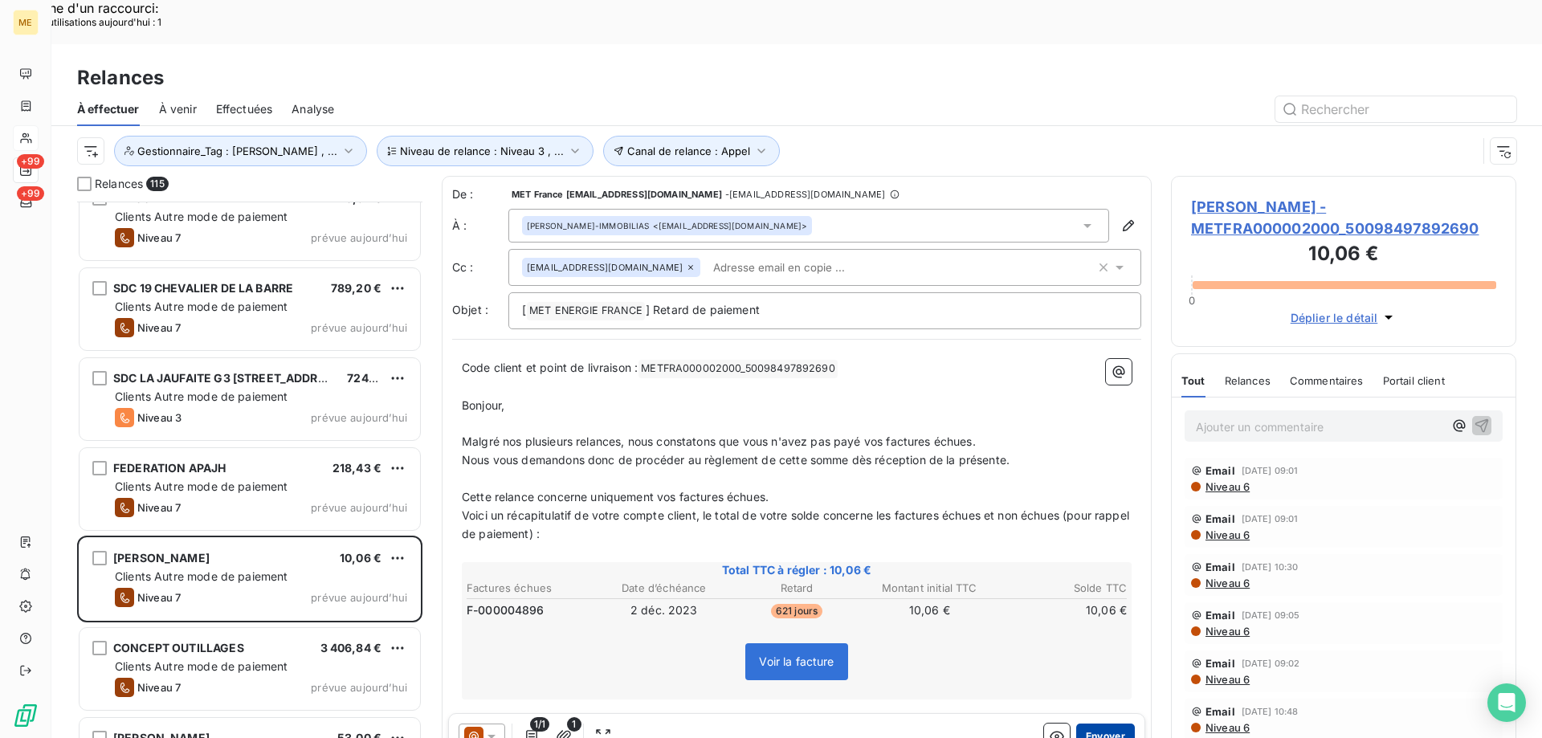
click at [1076, 723] on button "Envoyer" at bounding box center [1105, 736] width 59 height 26
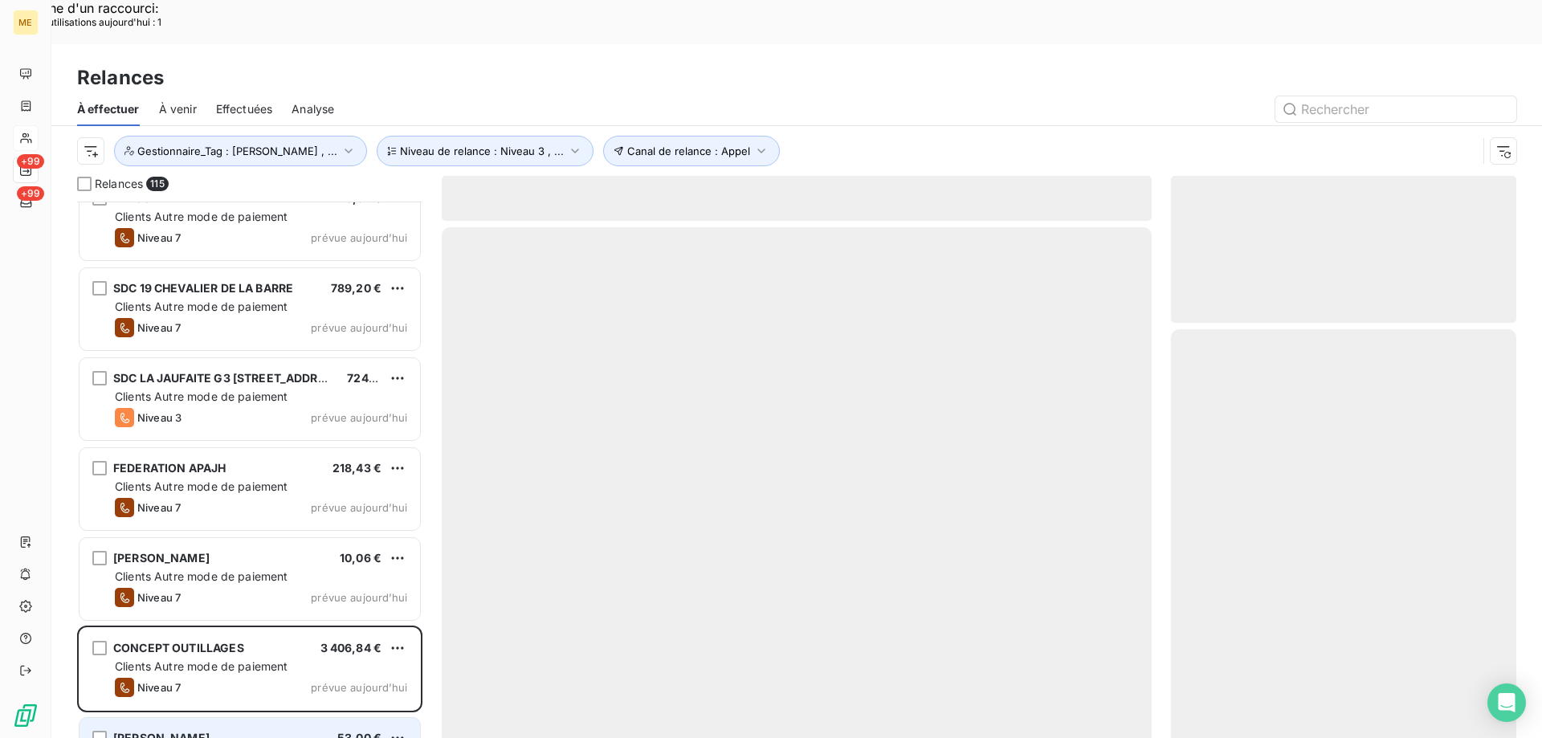
click at [360, 731] on span "53,00 €" at bounding box center [359, 738] width 44 height 14
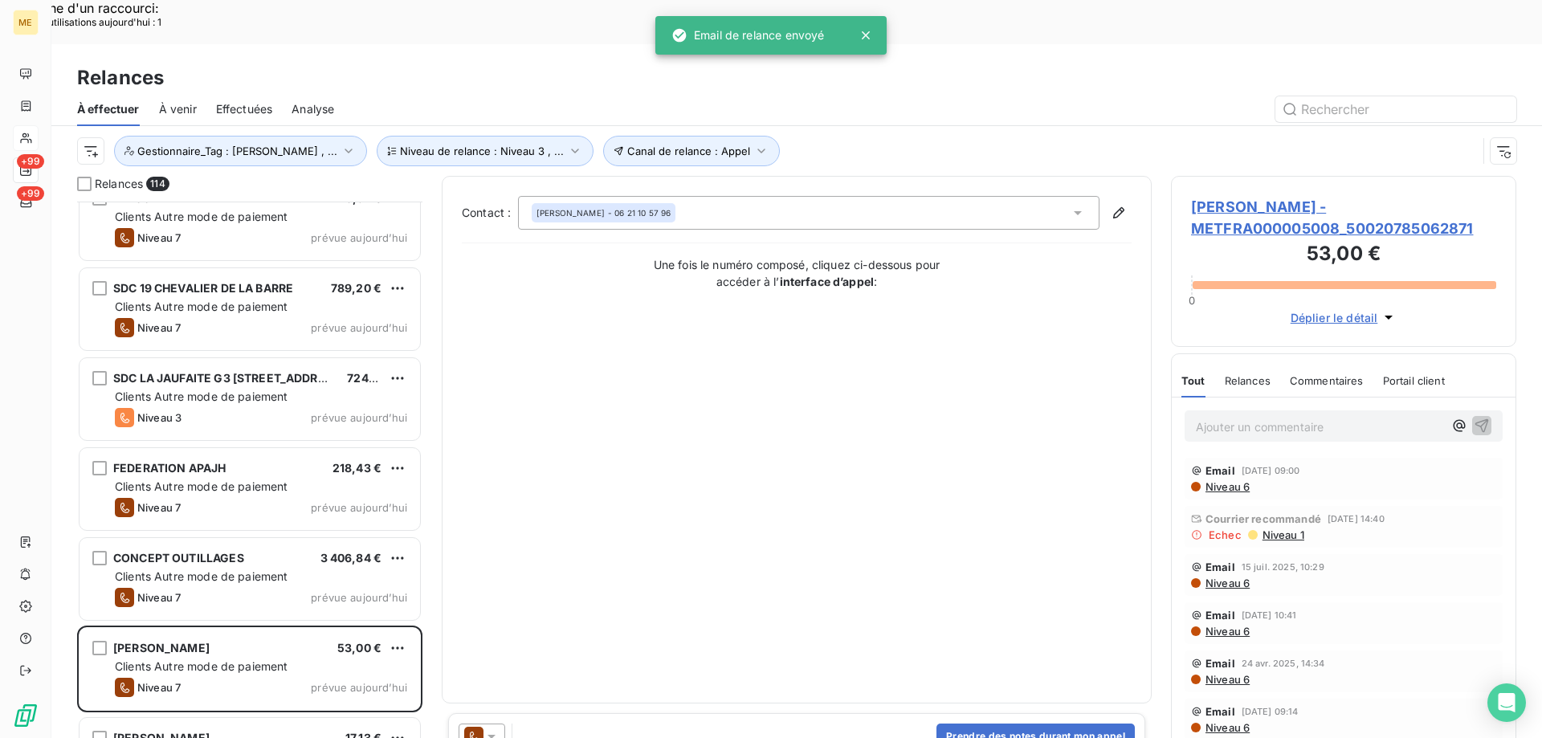
click at [496, 728] on icon at bounding box center [491, 736] width 16 height 16
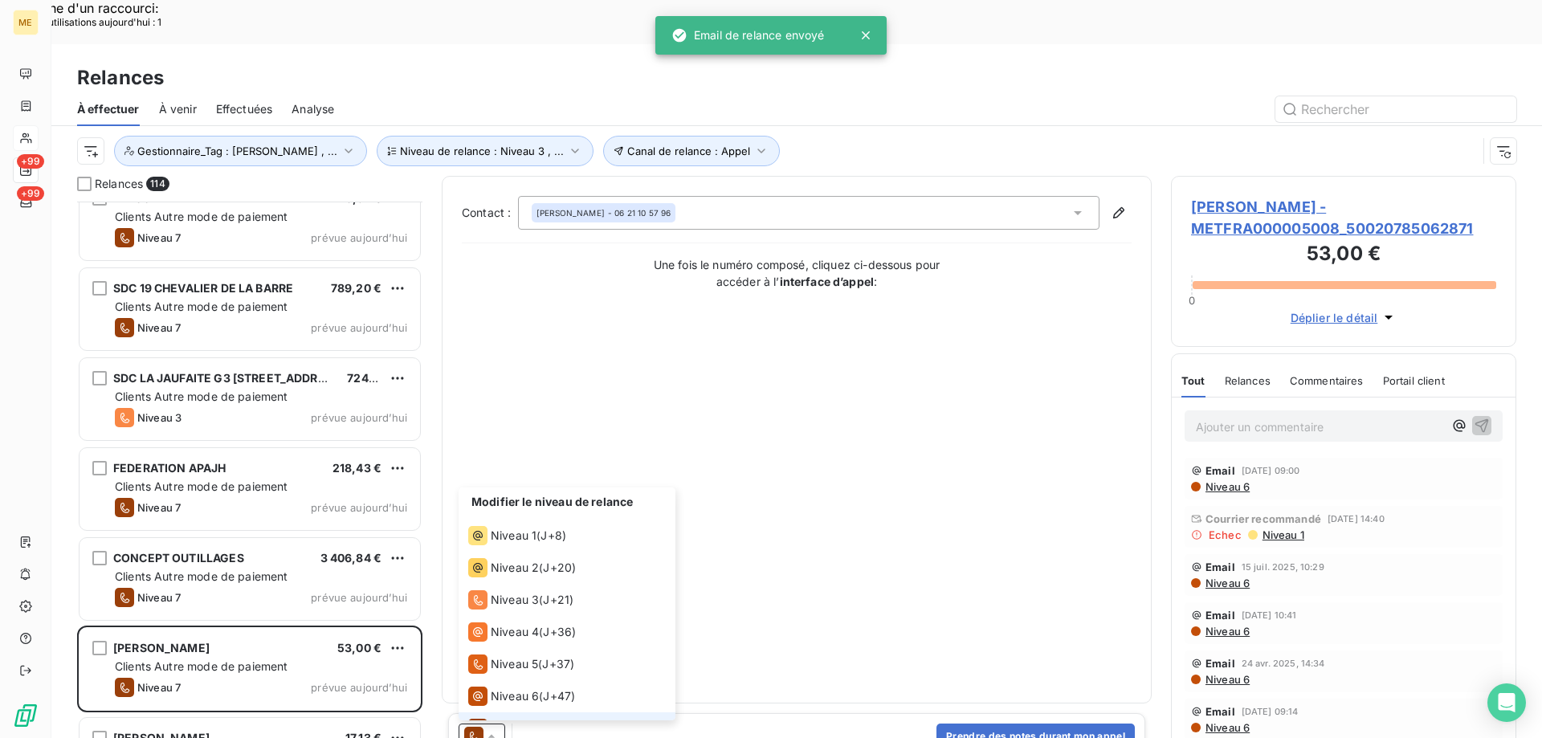
scroll to position [24, 0]
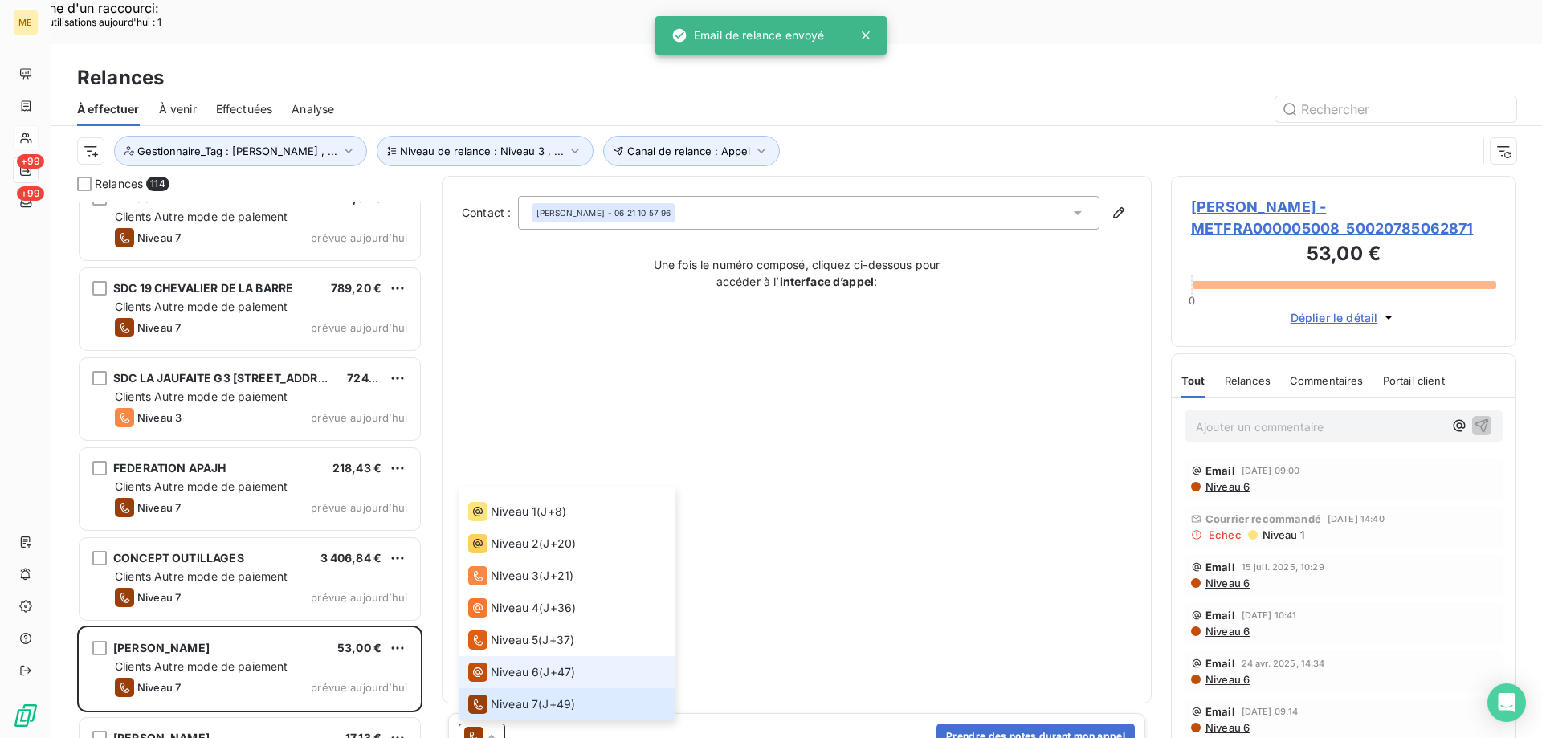
click at [515, 664] on span "Niveau 6" at bounding box center [515, 672] width 48 height 16
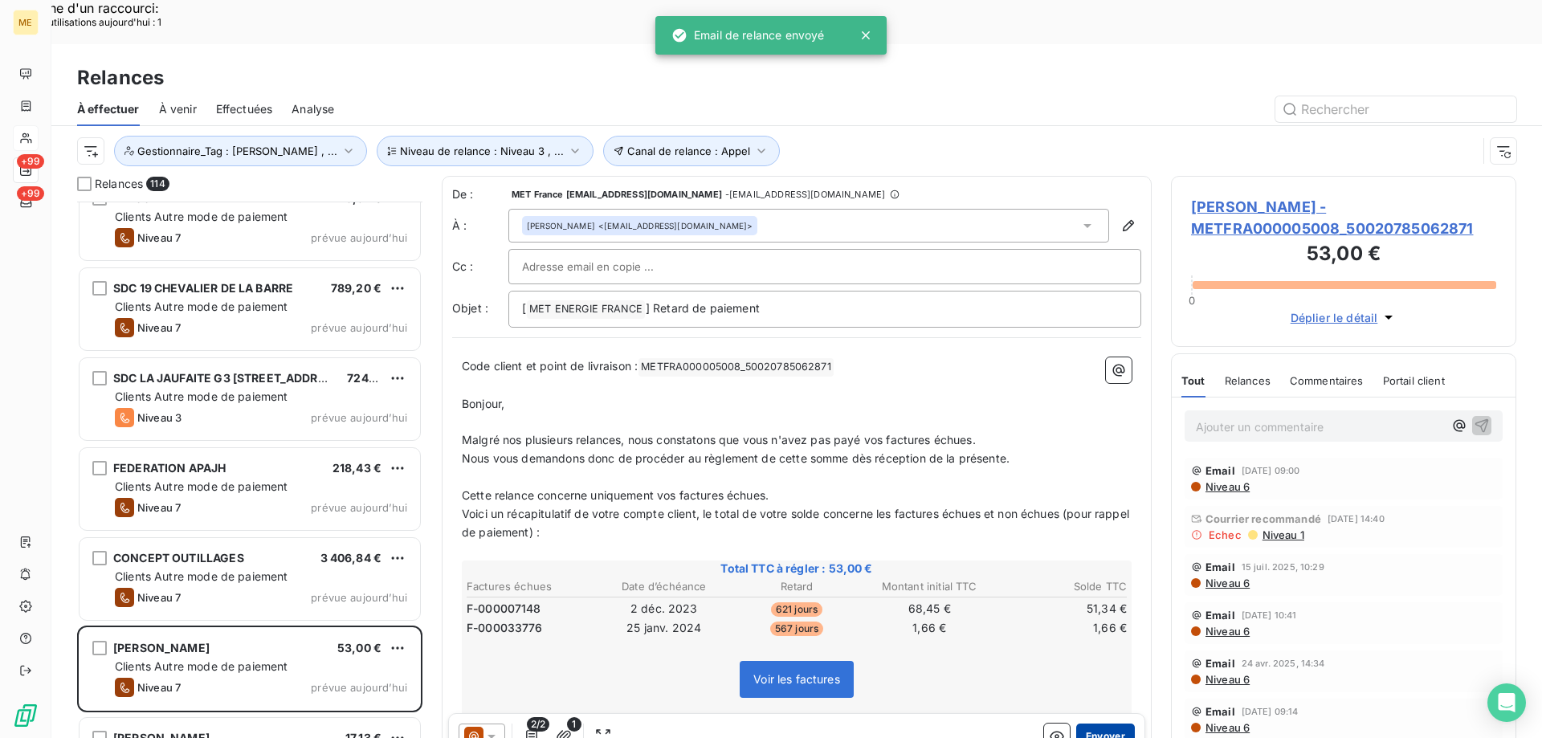
click at [1118, 723] on button "Envoyer" at bounding box center [1105, 736] width 59 height 26
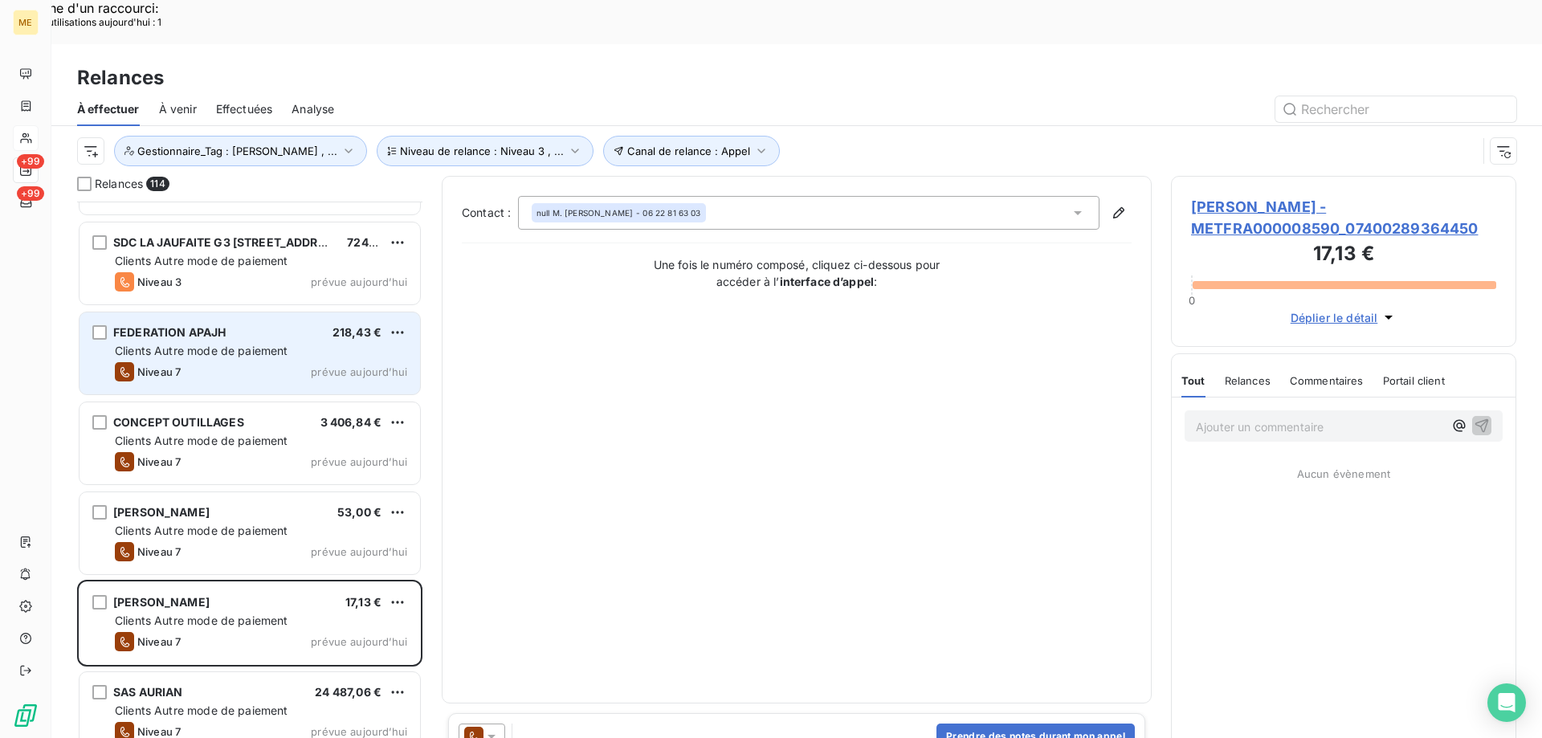
scroll to position [5943, 0]
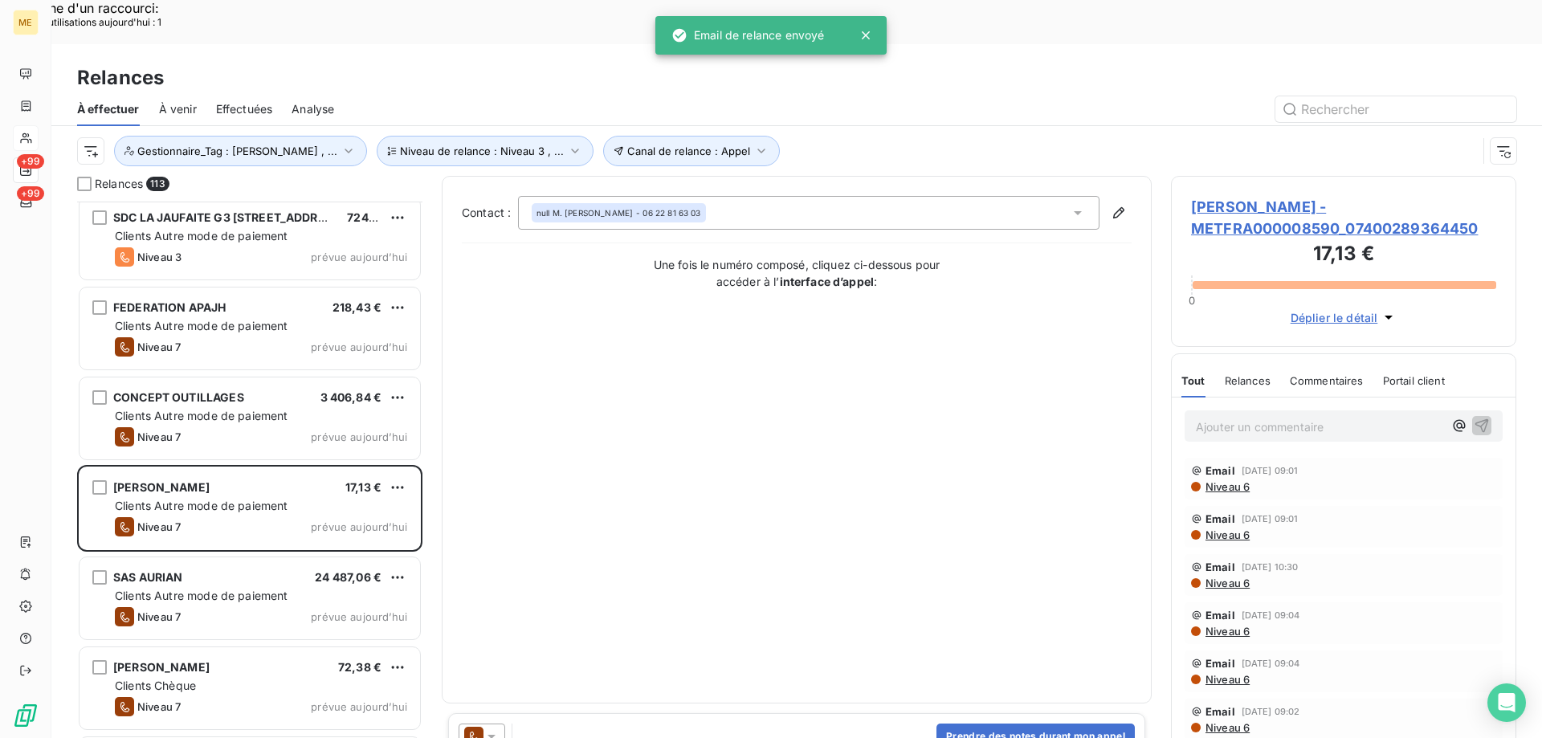
click at [488, 728] on icon at bounding box center [491, 736] width 16 height 16
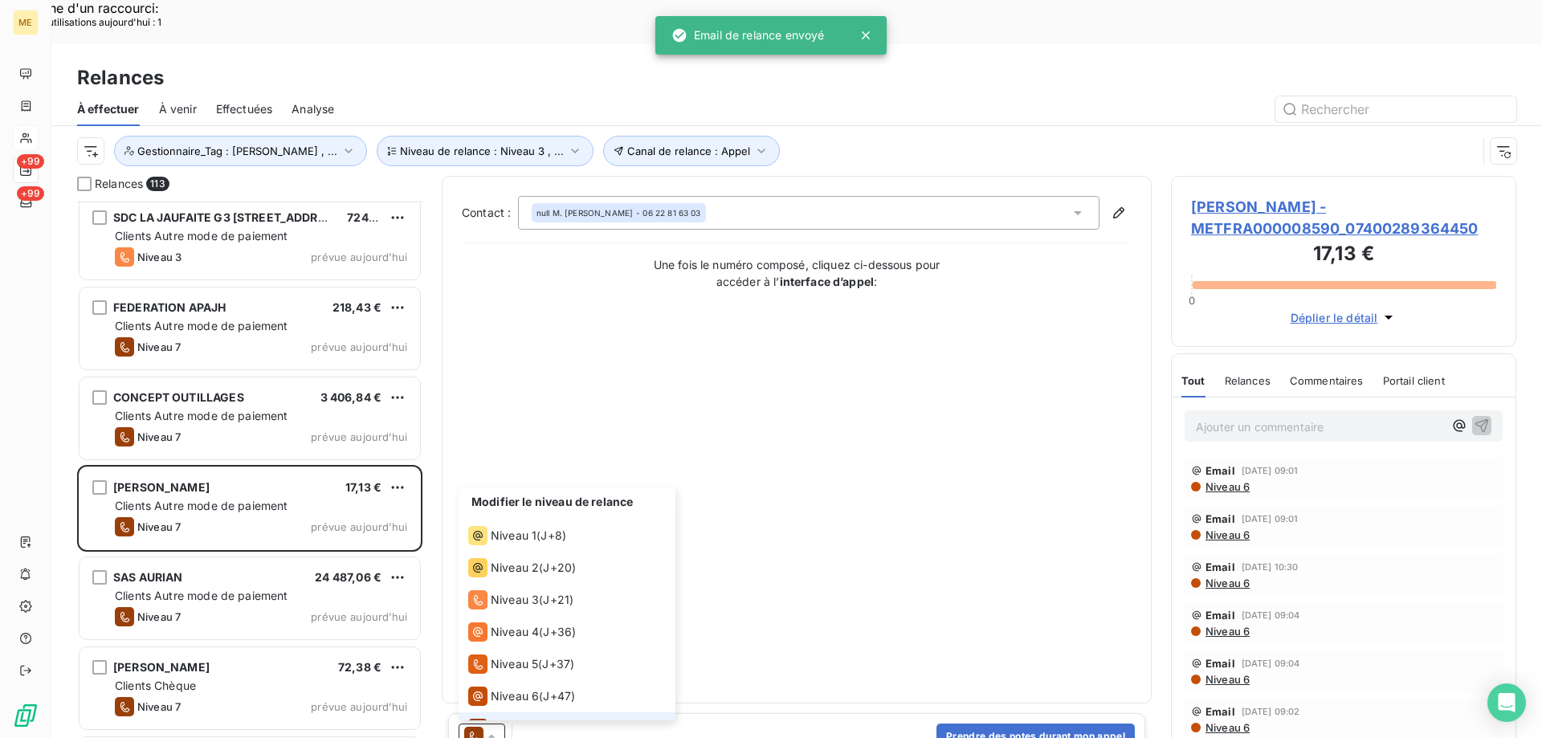
scroll to position [24, 0]
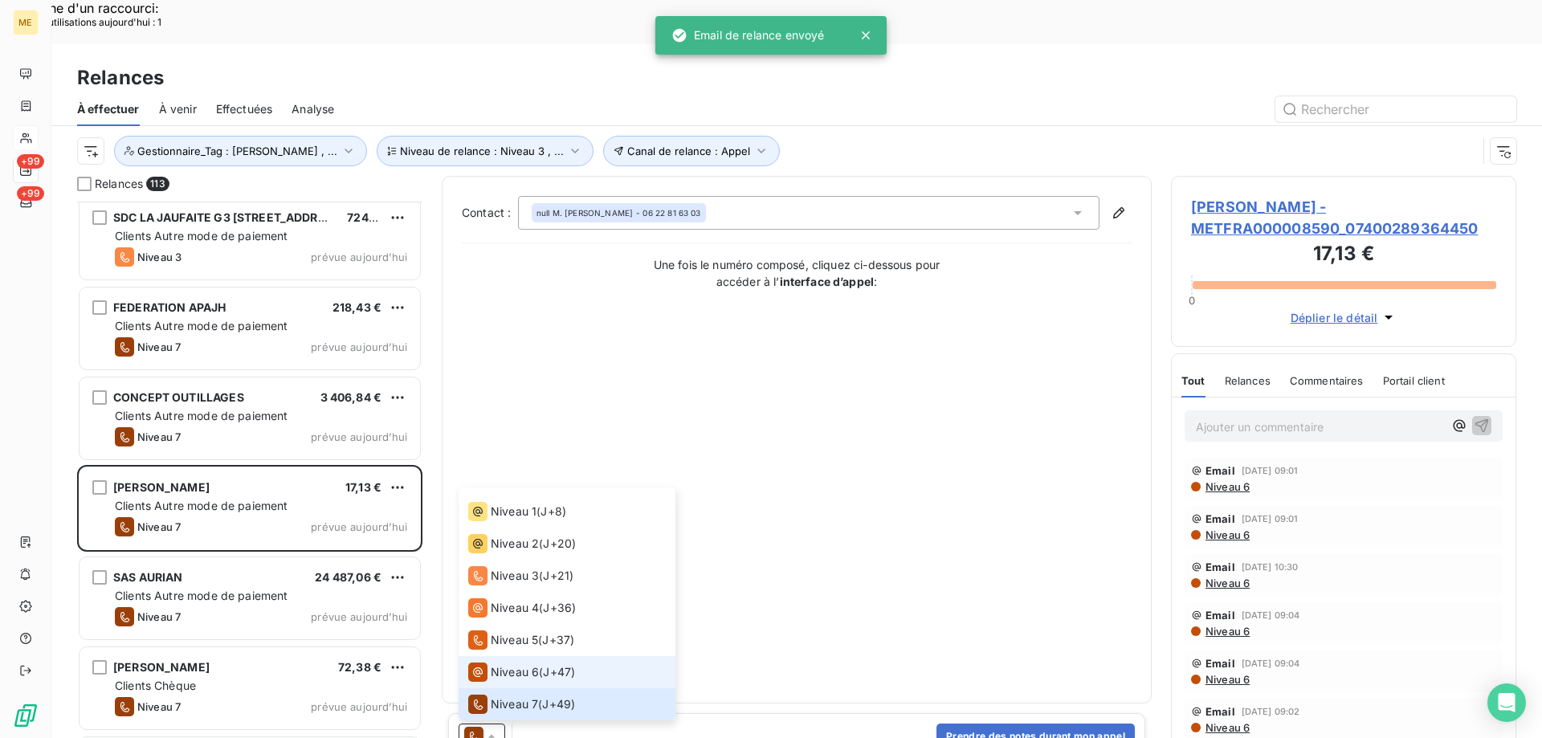
click at [498, 656] on li "Niveau 6 ( J+47 )" at bounding box center [566, 672] width 217 height 32
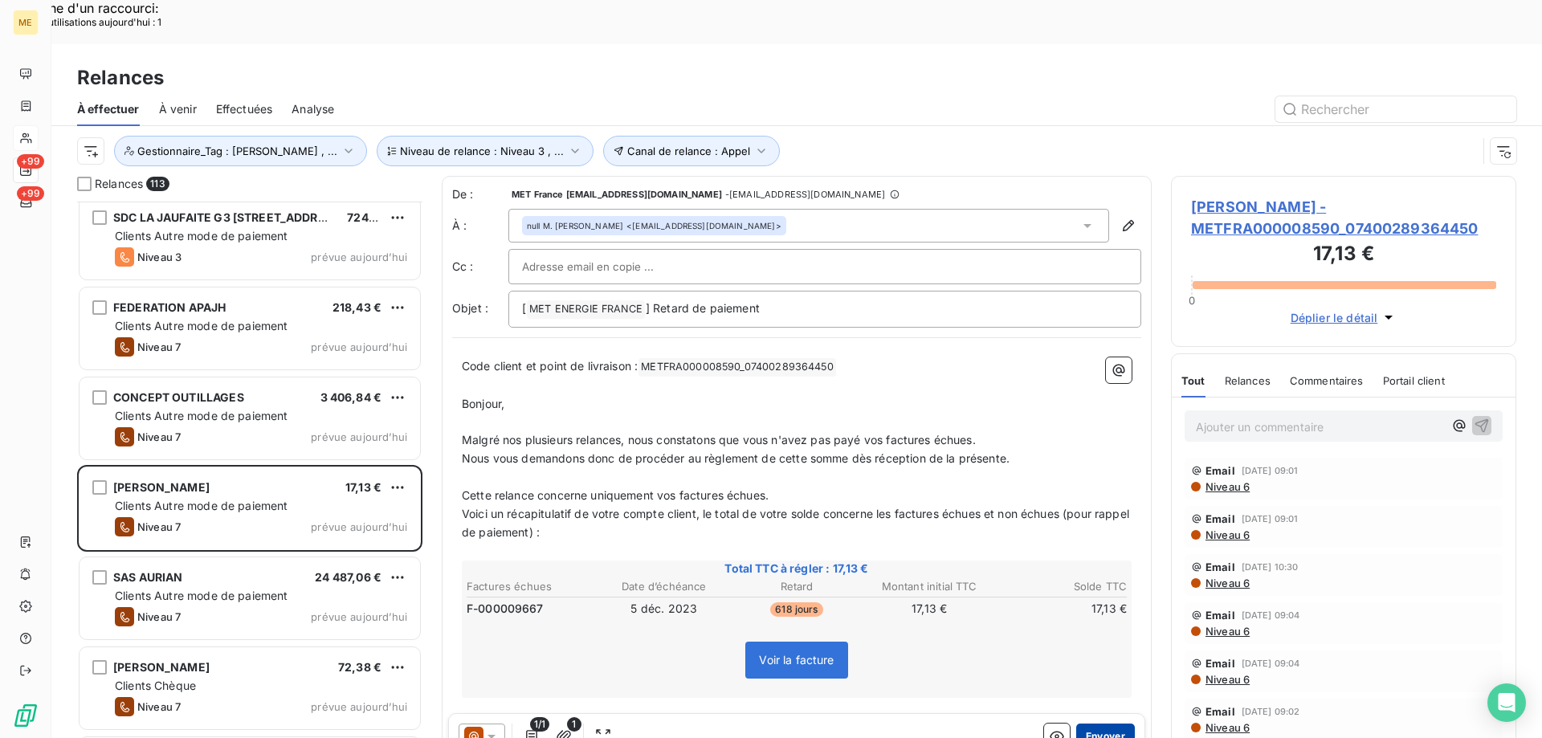
click at [1094, 723] on button "Envoyer" at bounding box center [1105, 736] width 59 height 26
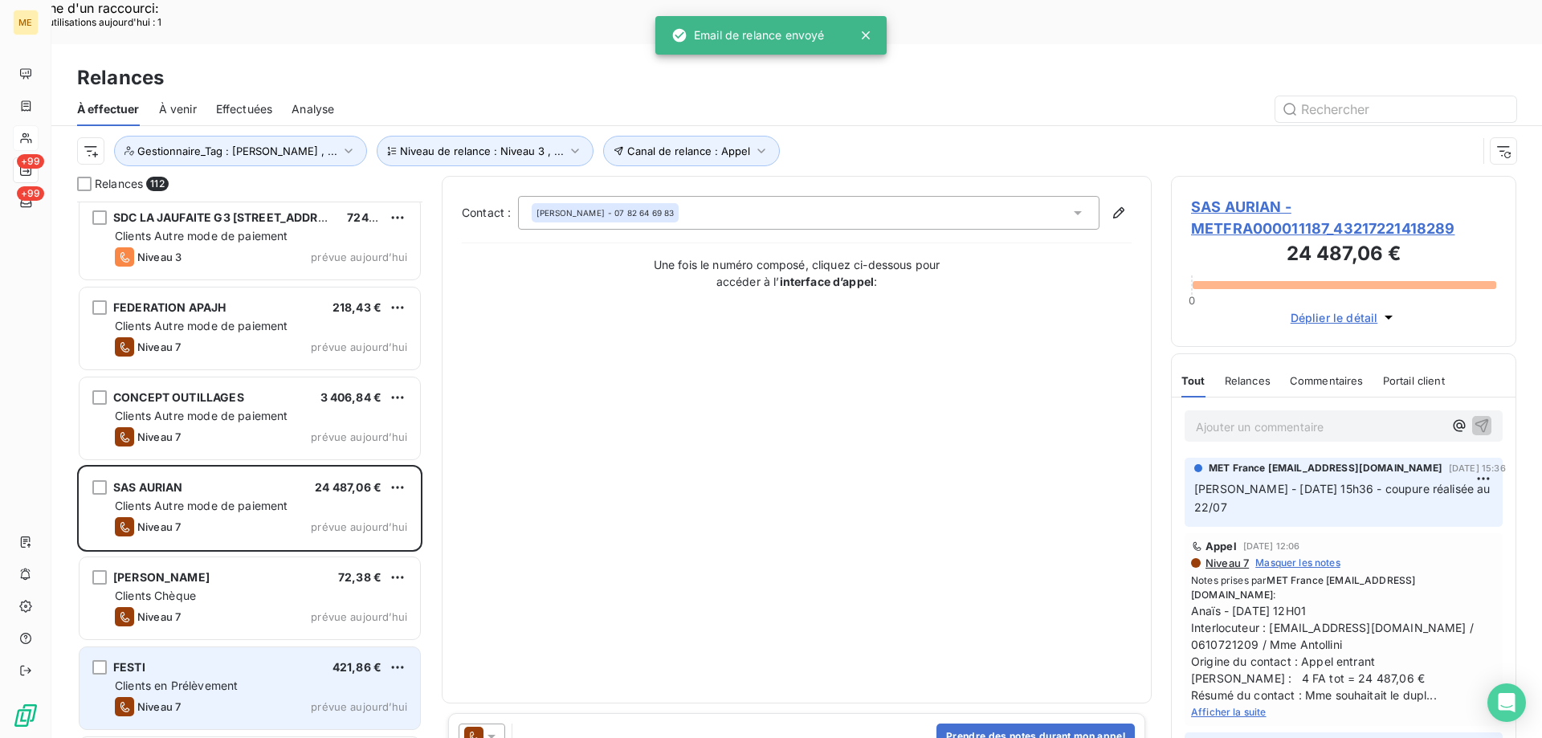
click at [334, 678] on div "Clients en Prélèvement" at bounding box center [261, 686] width 292 height 16
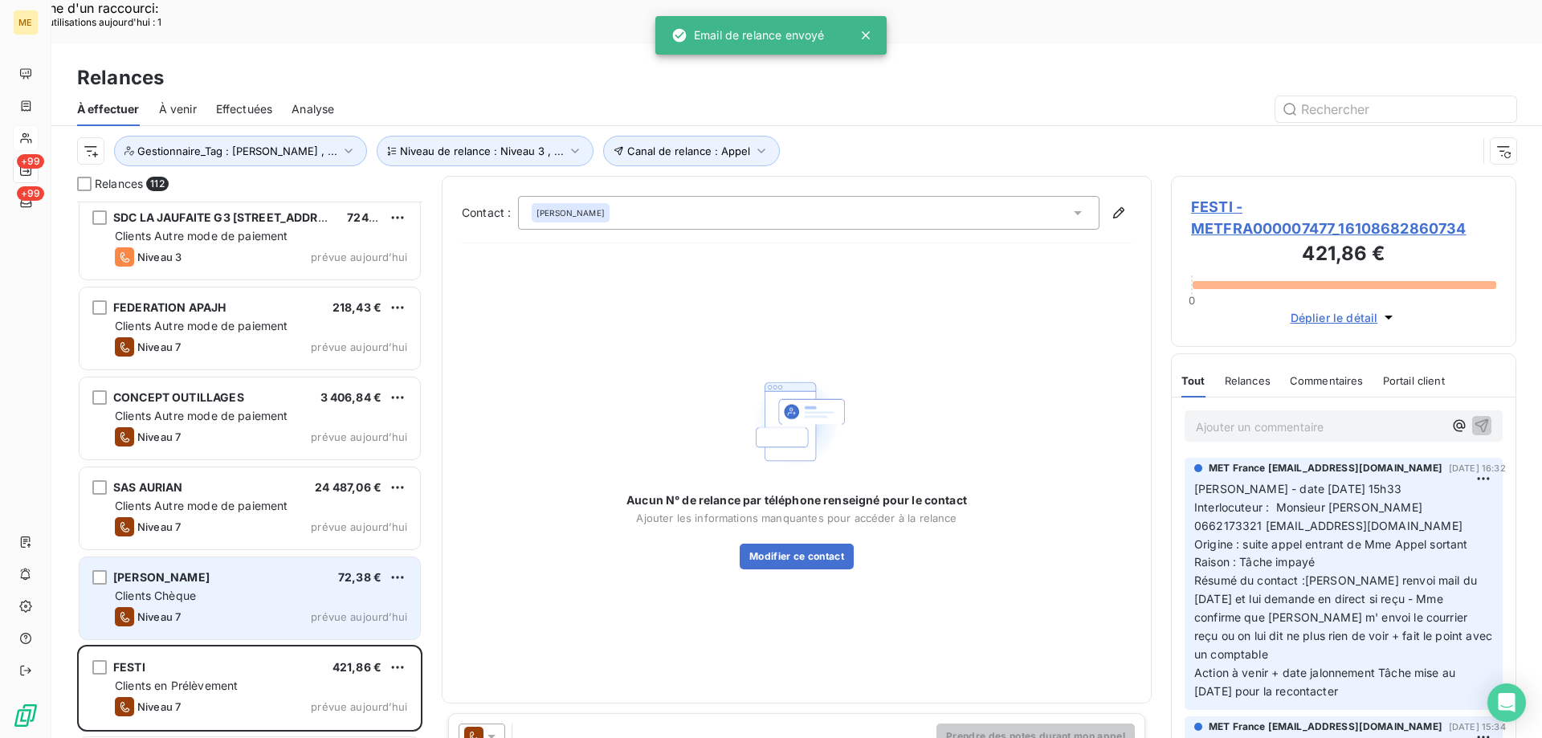
click at [333, 588] on div "Clients Chèque" at bounding box center [261, 596] width 292 height 16
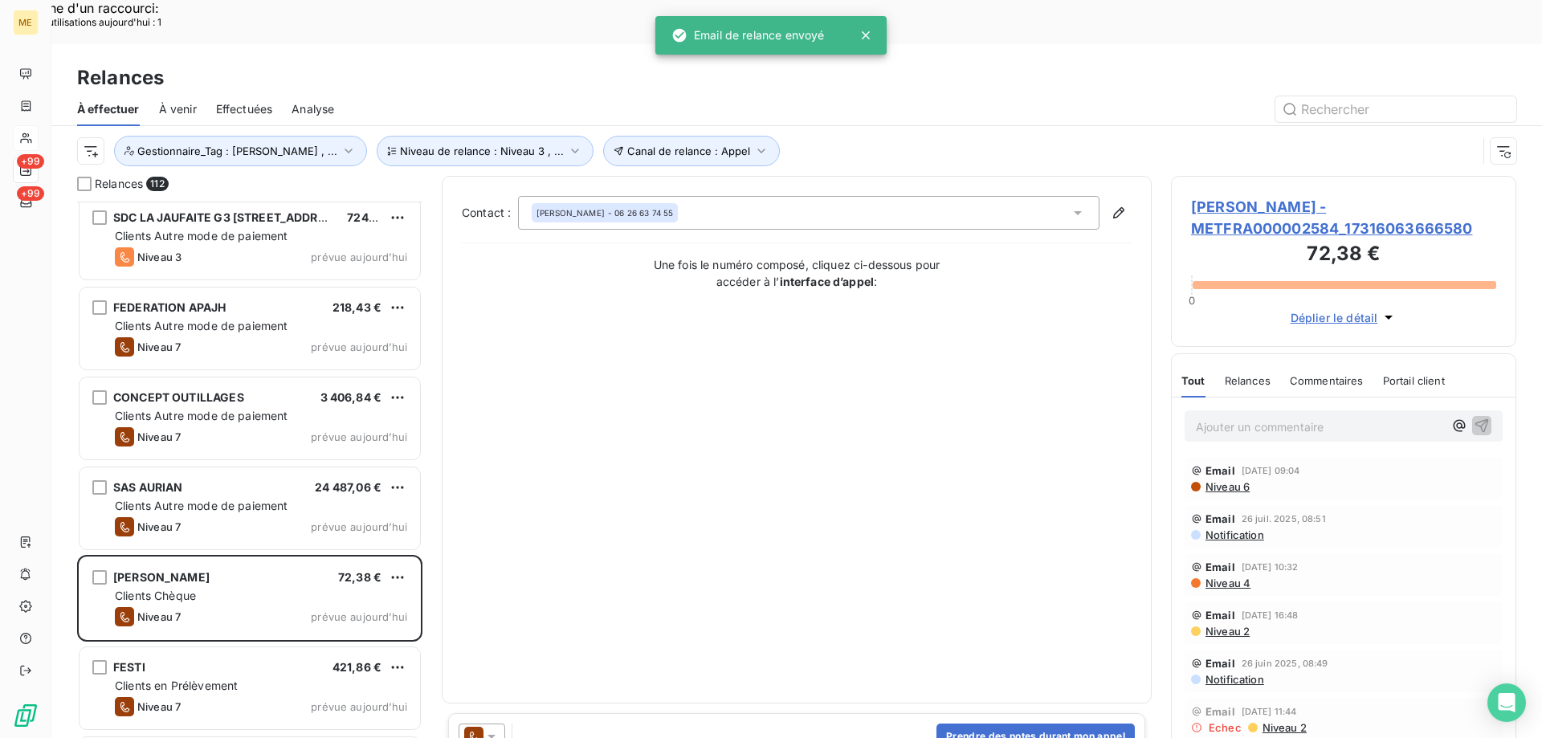
click at [496, 728] on icon at bounding box center [491, 736] width 16 height 16
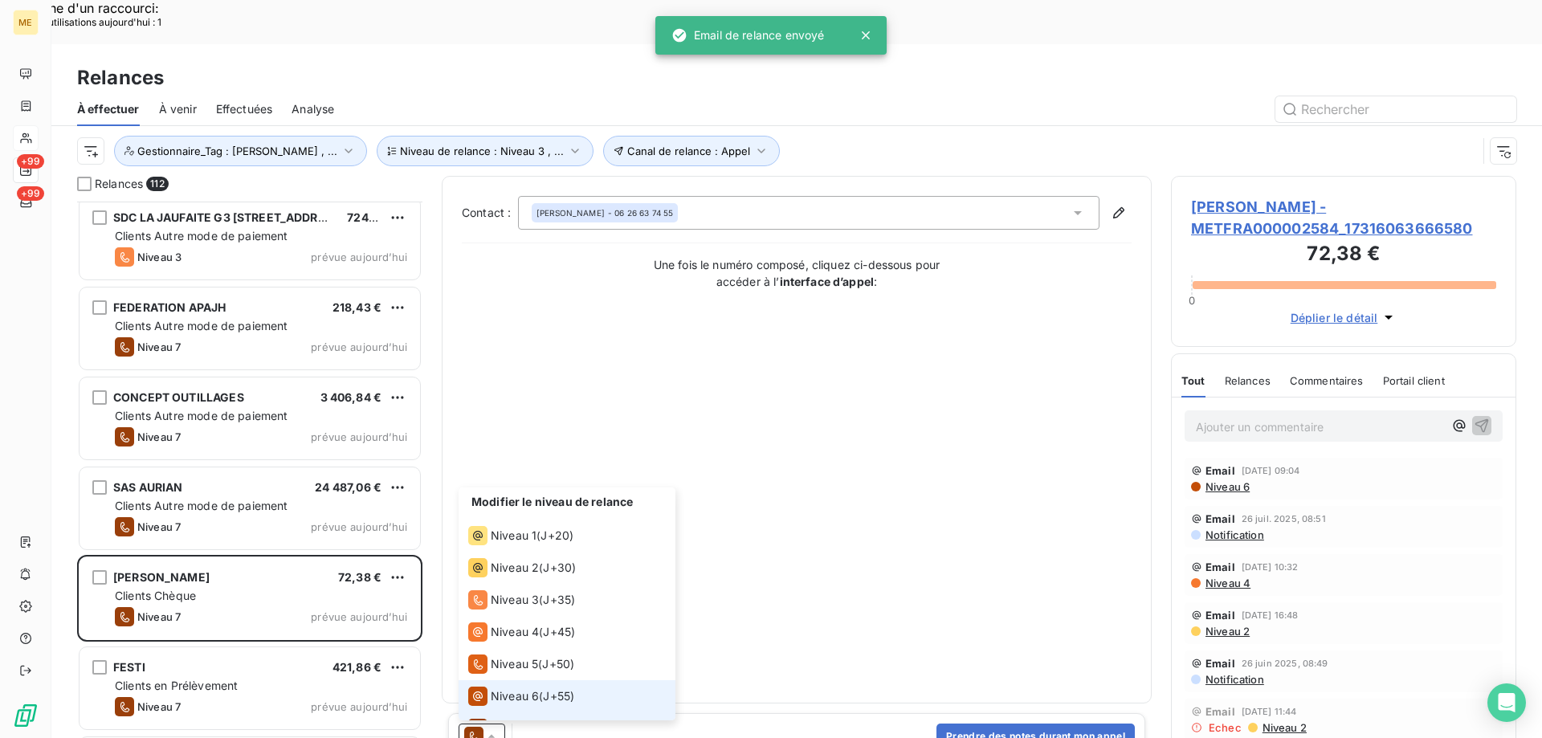
scroll to position [24, 0]
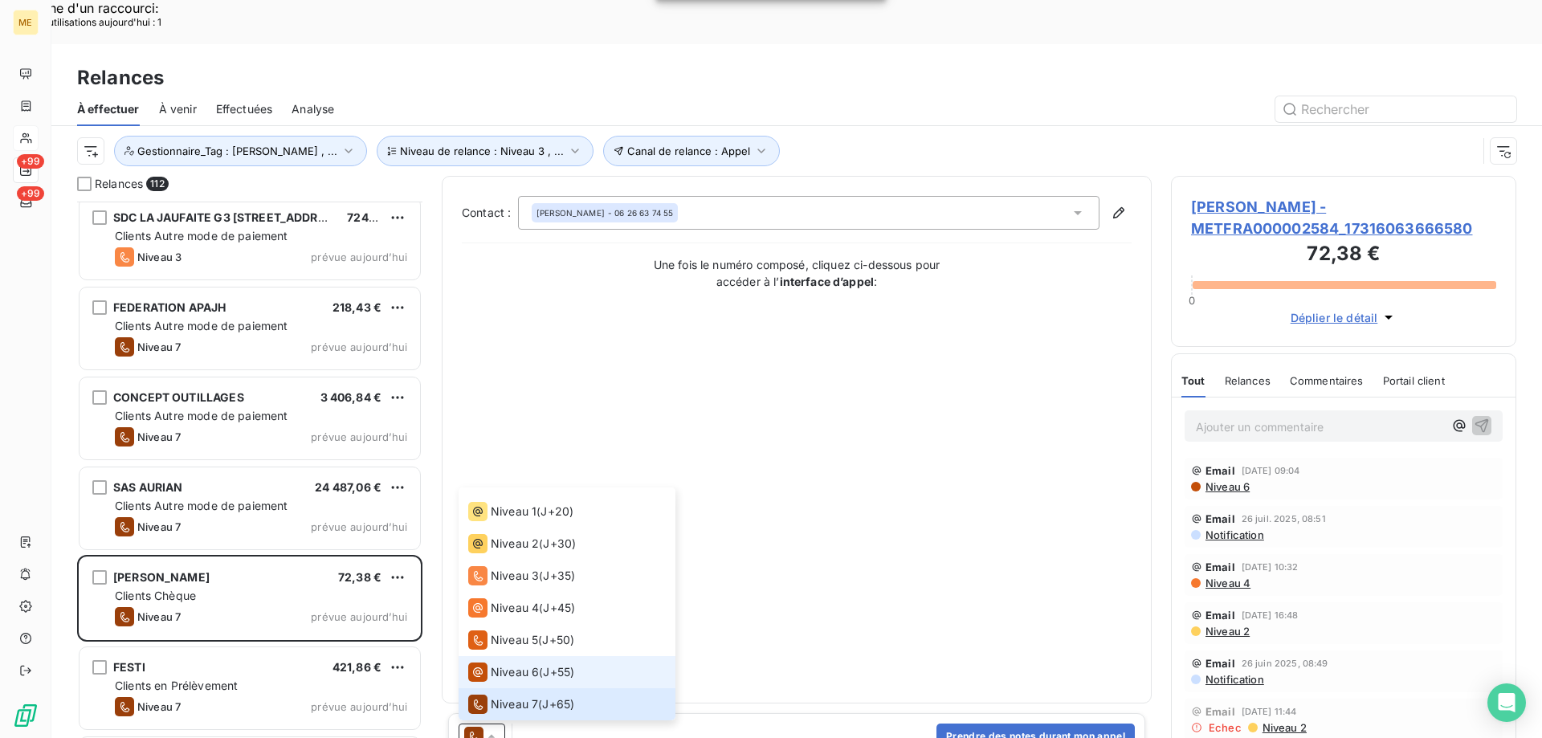
click at [498, 662] on div "Niveau 6" at bounding box center [503, 671] width 71 height 19
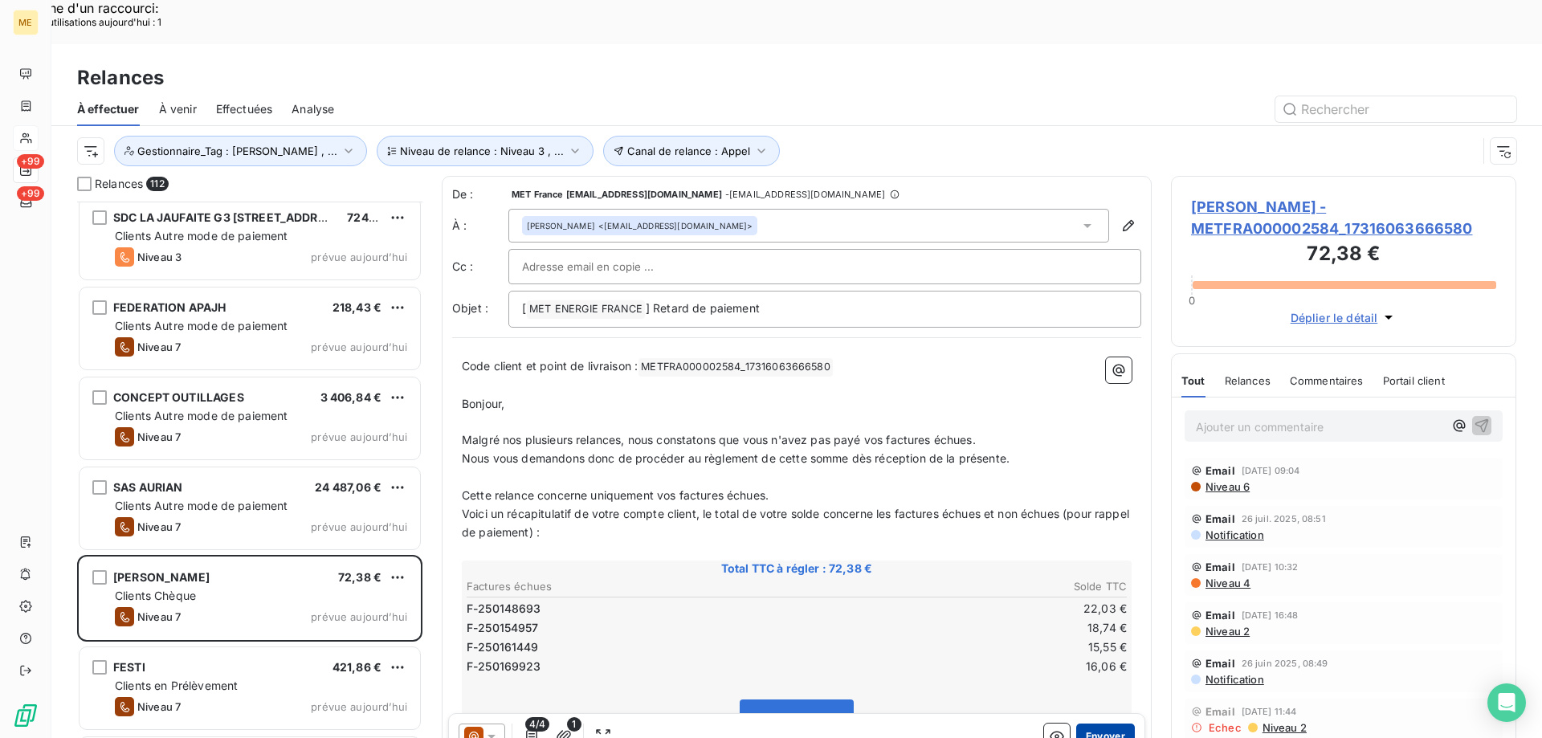
click at [1081, 723] on button "Envoyer" at bounding box center [1105, 736] width 59 height 26
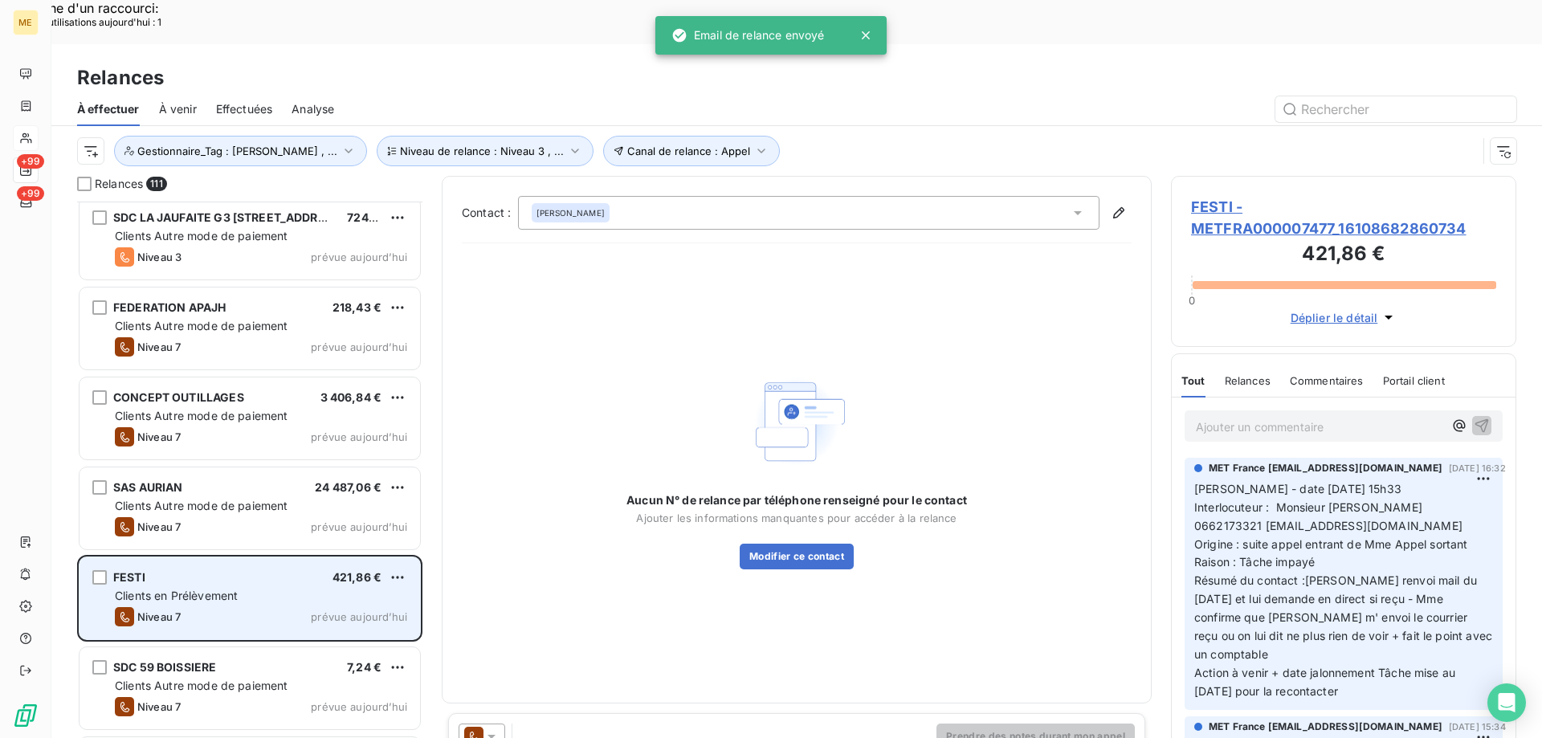
scroll to position [6184, 0]
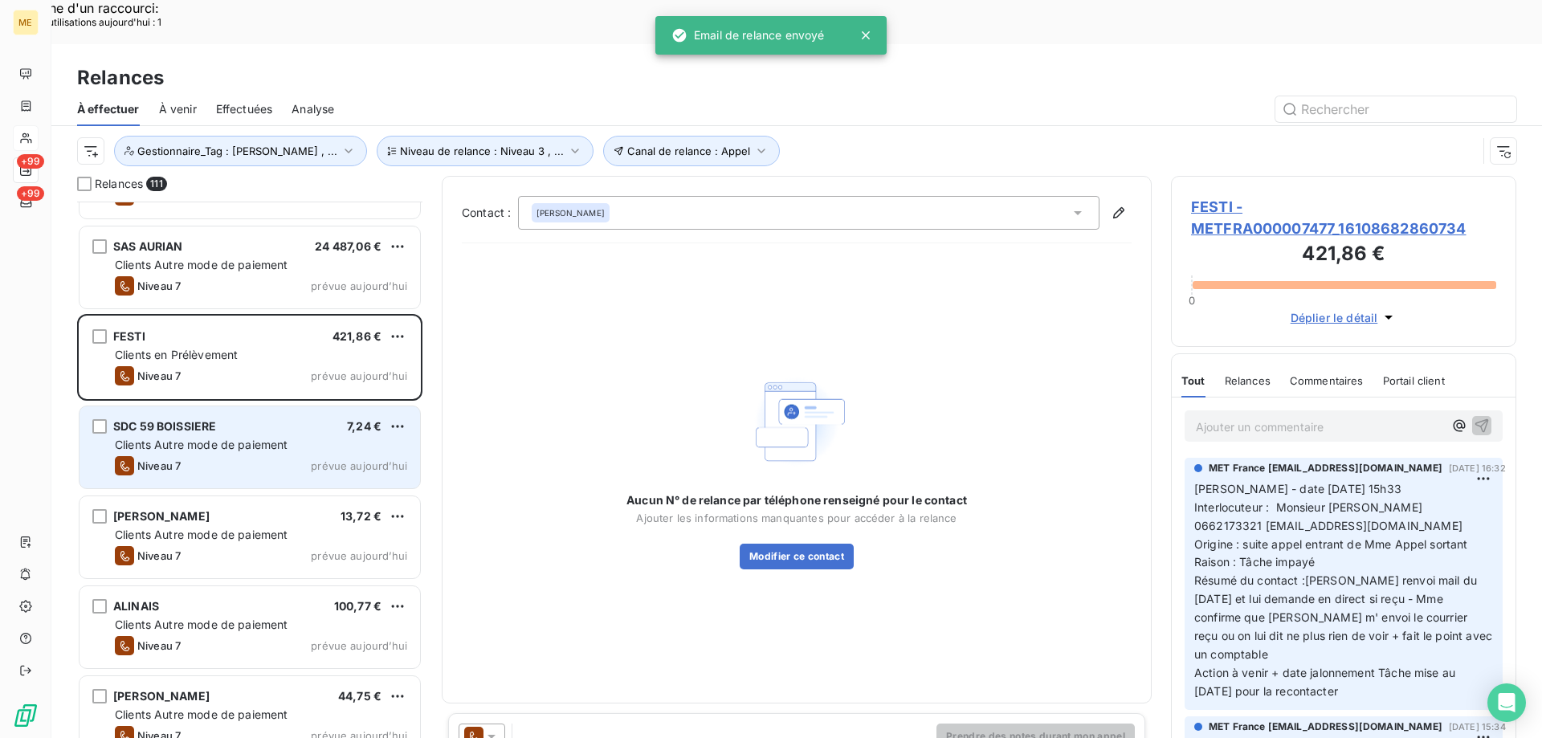
click at [304, 456] on div "Niveau 7 prévue [DATE]" at bounding box center [261, 465] width 292 height 19
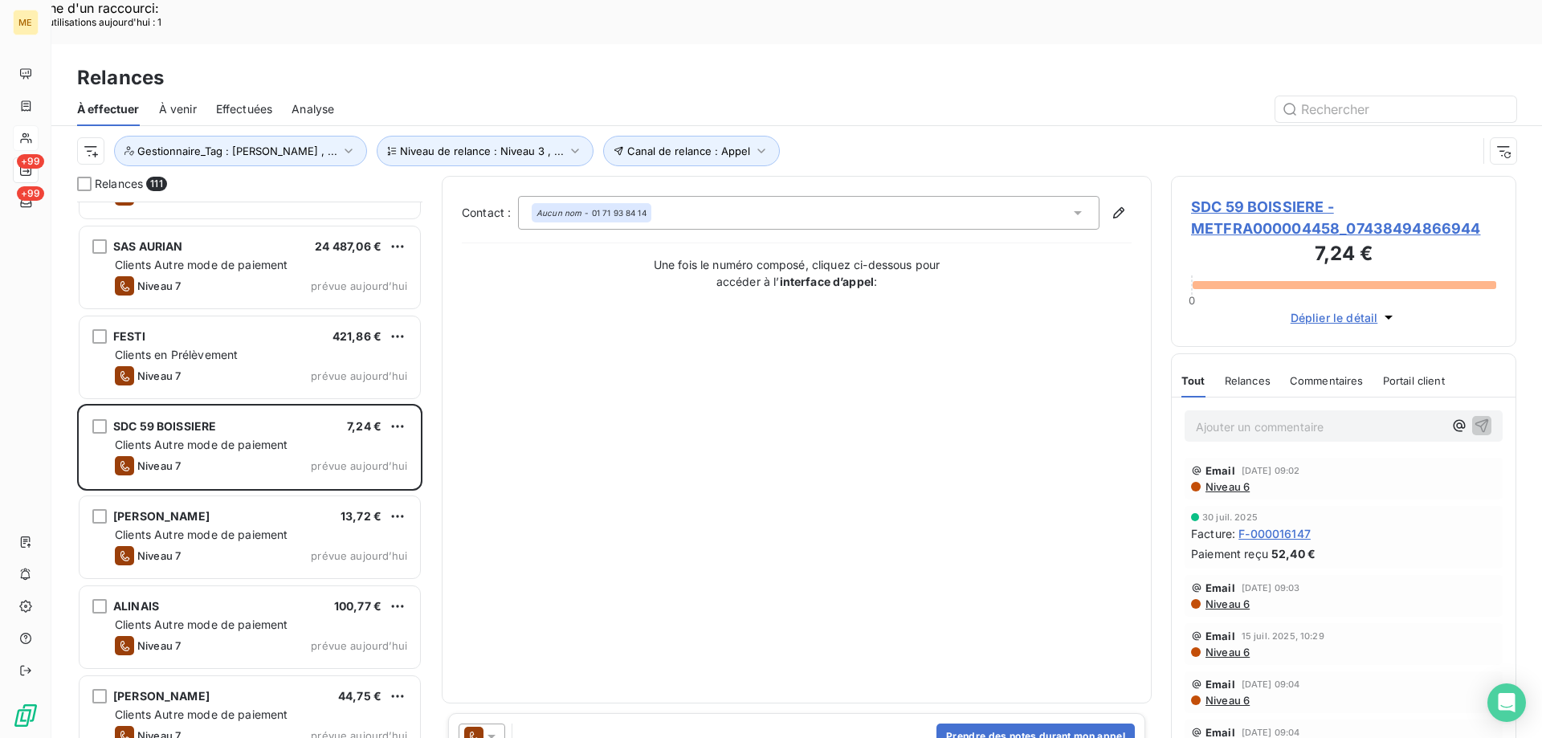
click at [488, 728] on icon at bounding box center [491, 736] width 16 height 16
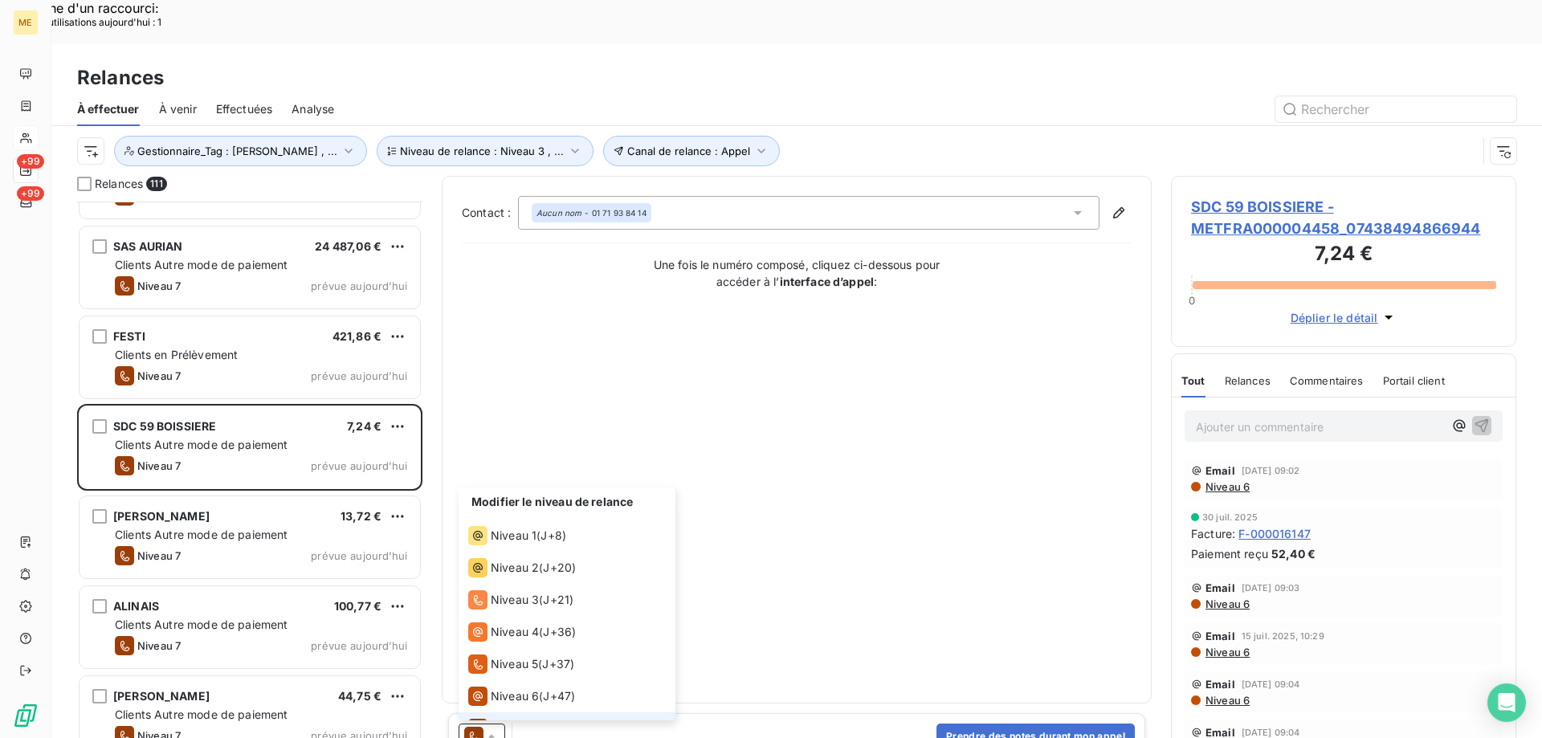
scroll to position [24, 0]
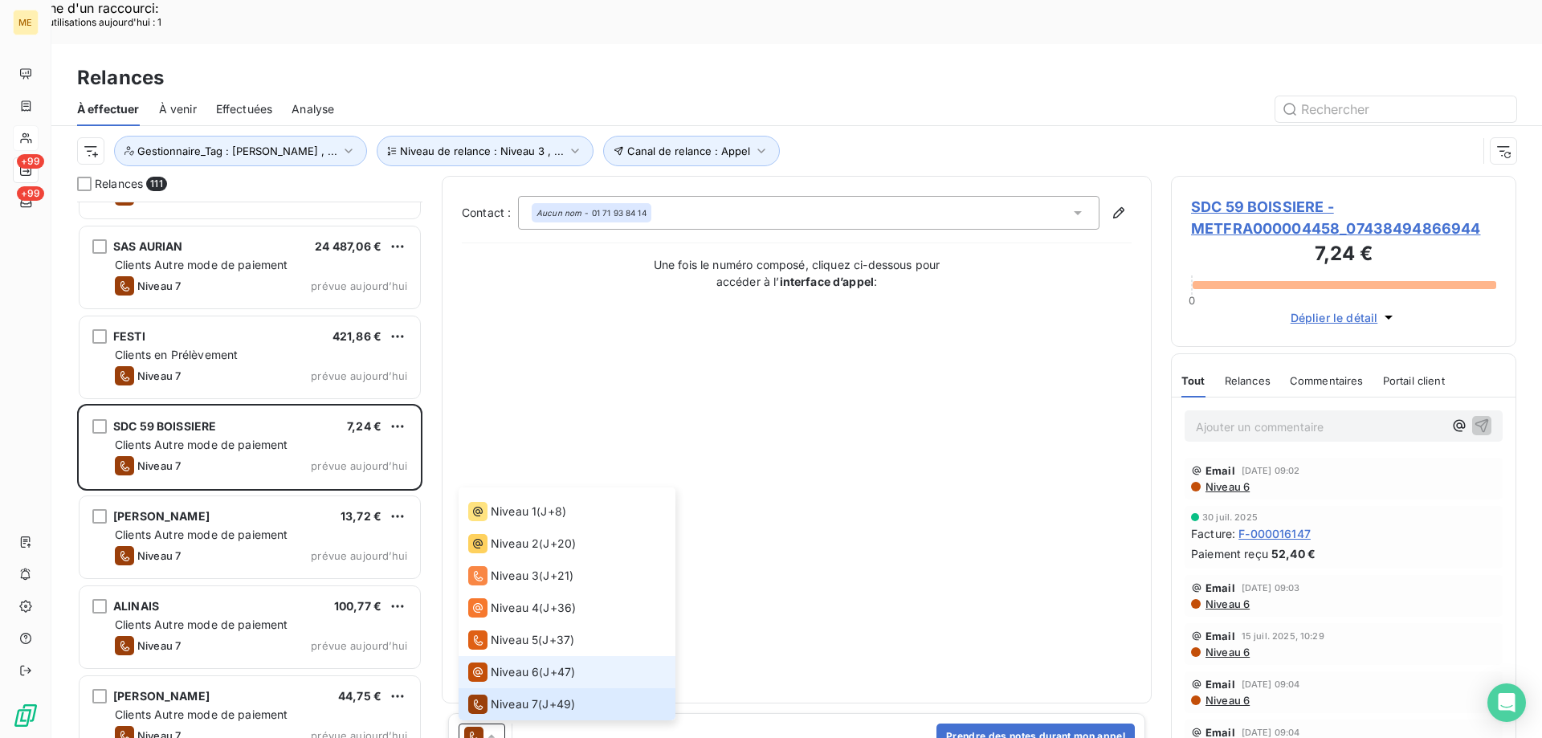
click at [502, 664] on span "Niveau 6" at bounding box center [515, 672] width 48 height 16
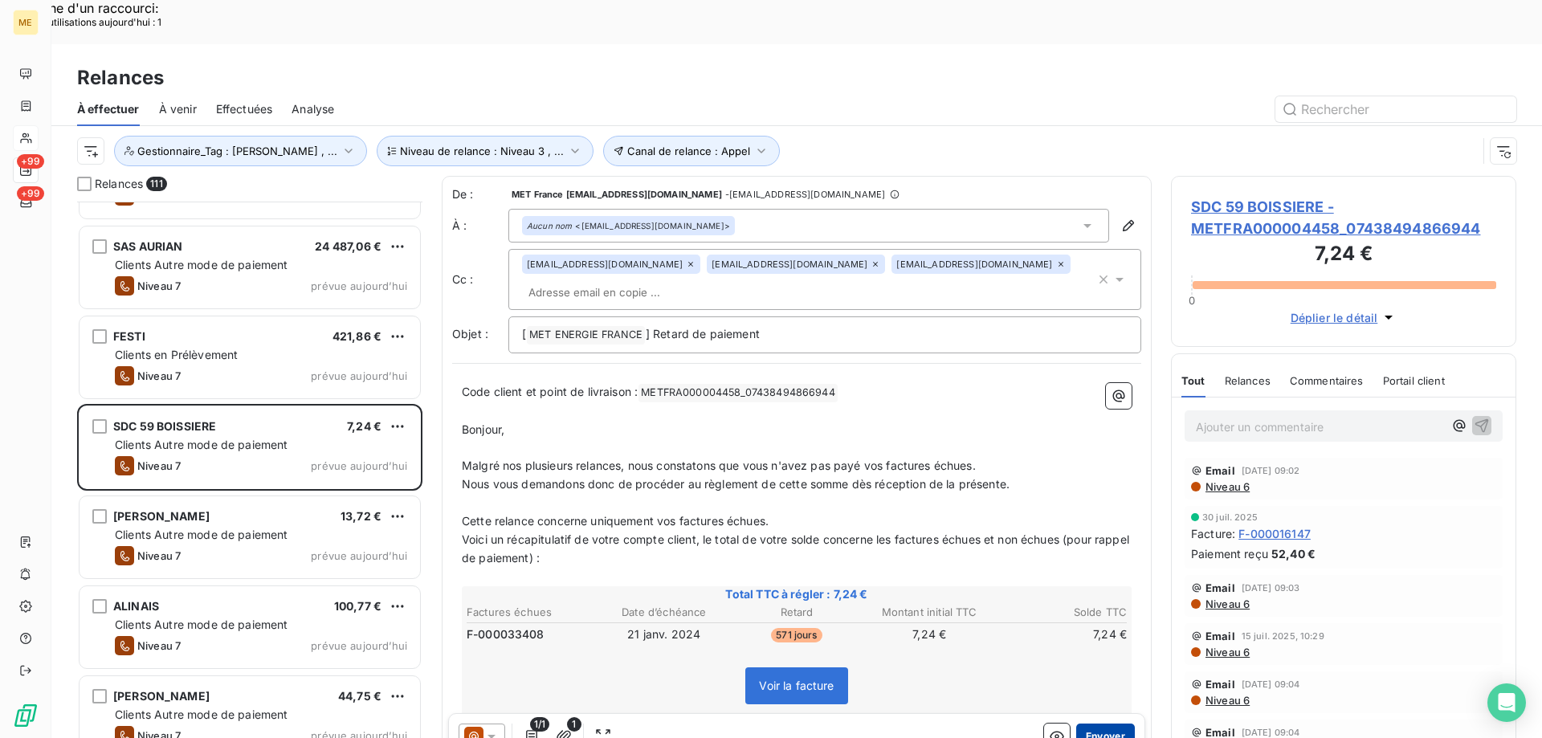
click at [1102, 723] on button "Envoyer" at bounding box center [1105, 736] width 59 height 26
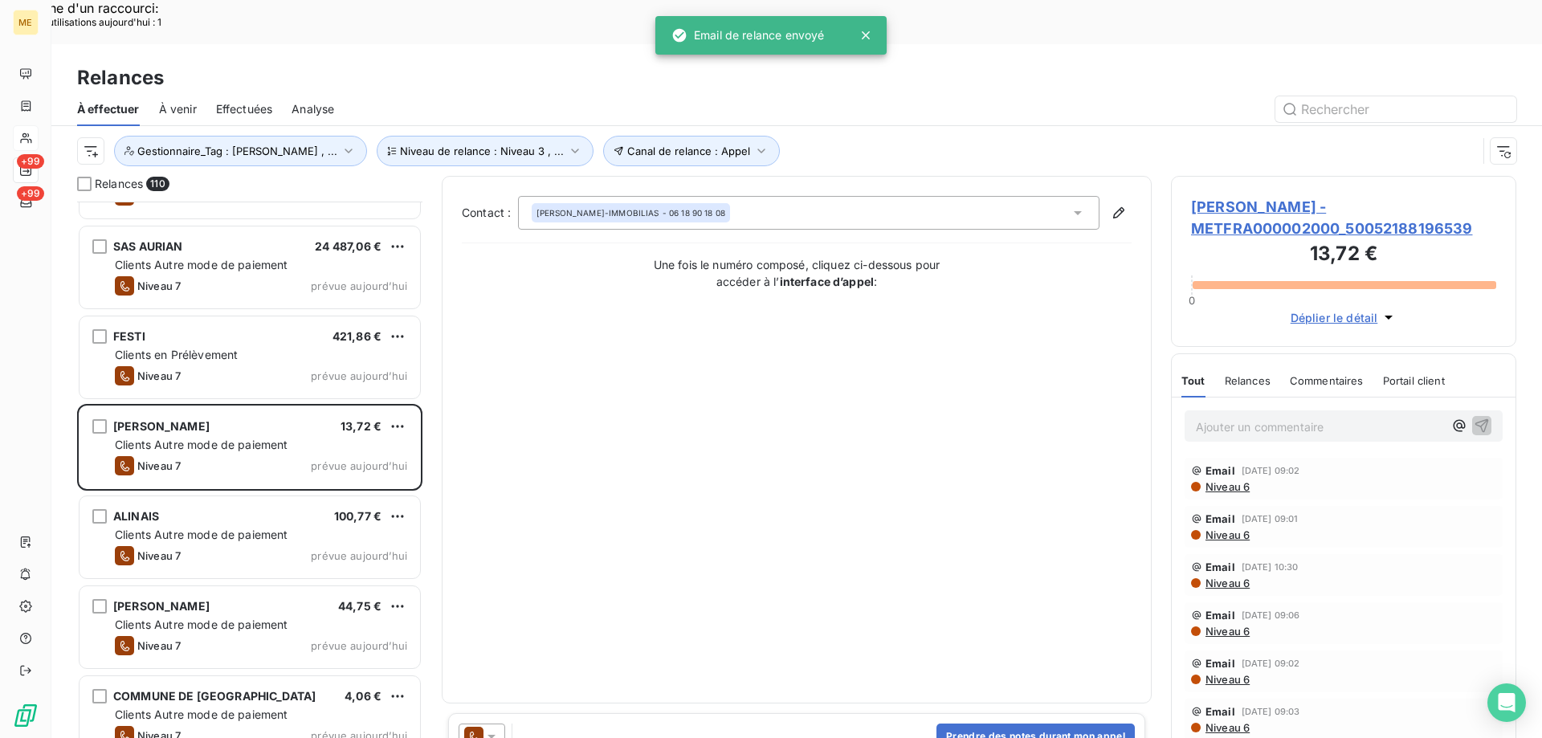
click at [499, 728] on icon at bounding box center [491, 736] width 16 height 16
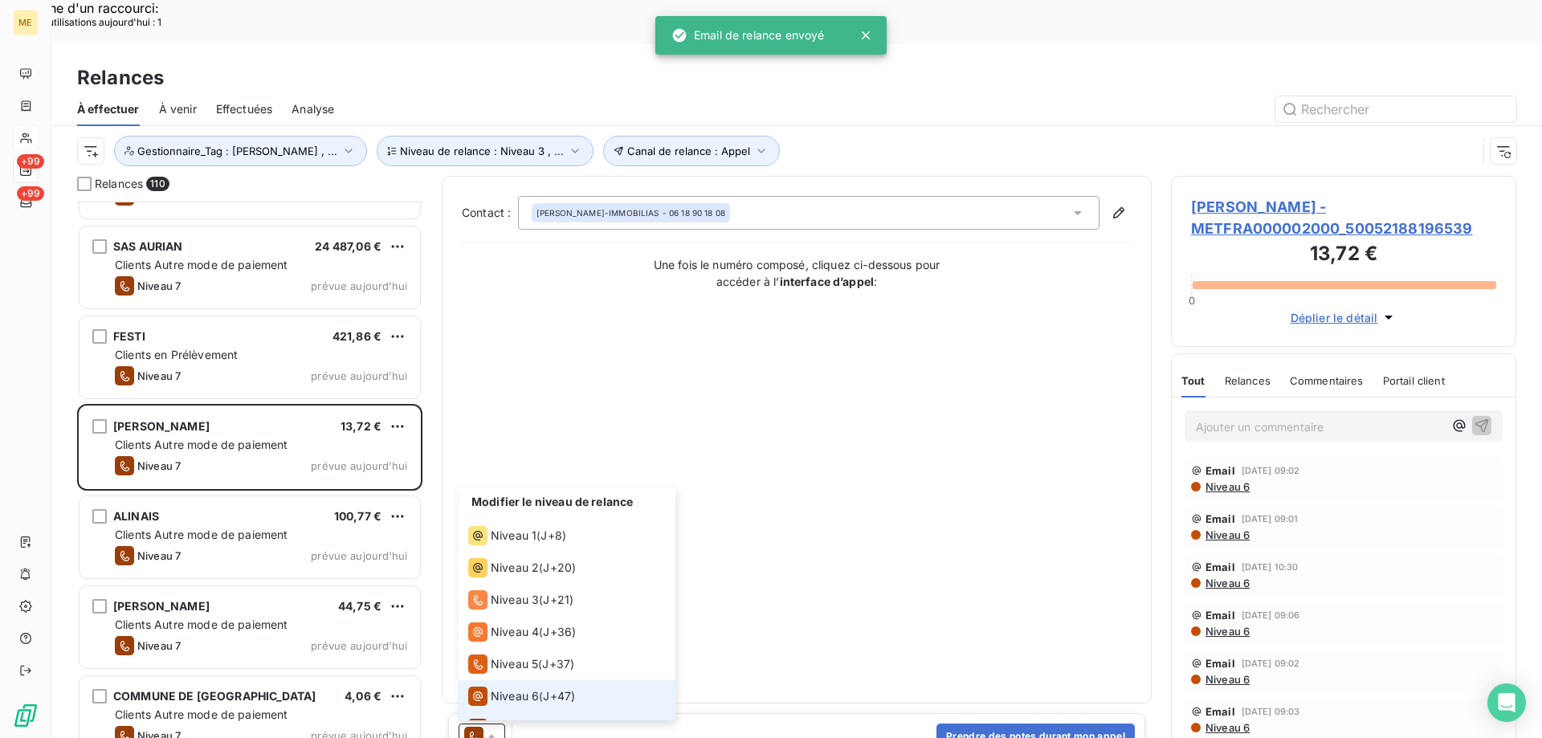
scroll to position [24, 0]
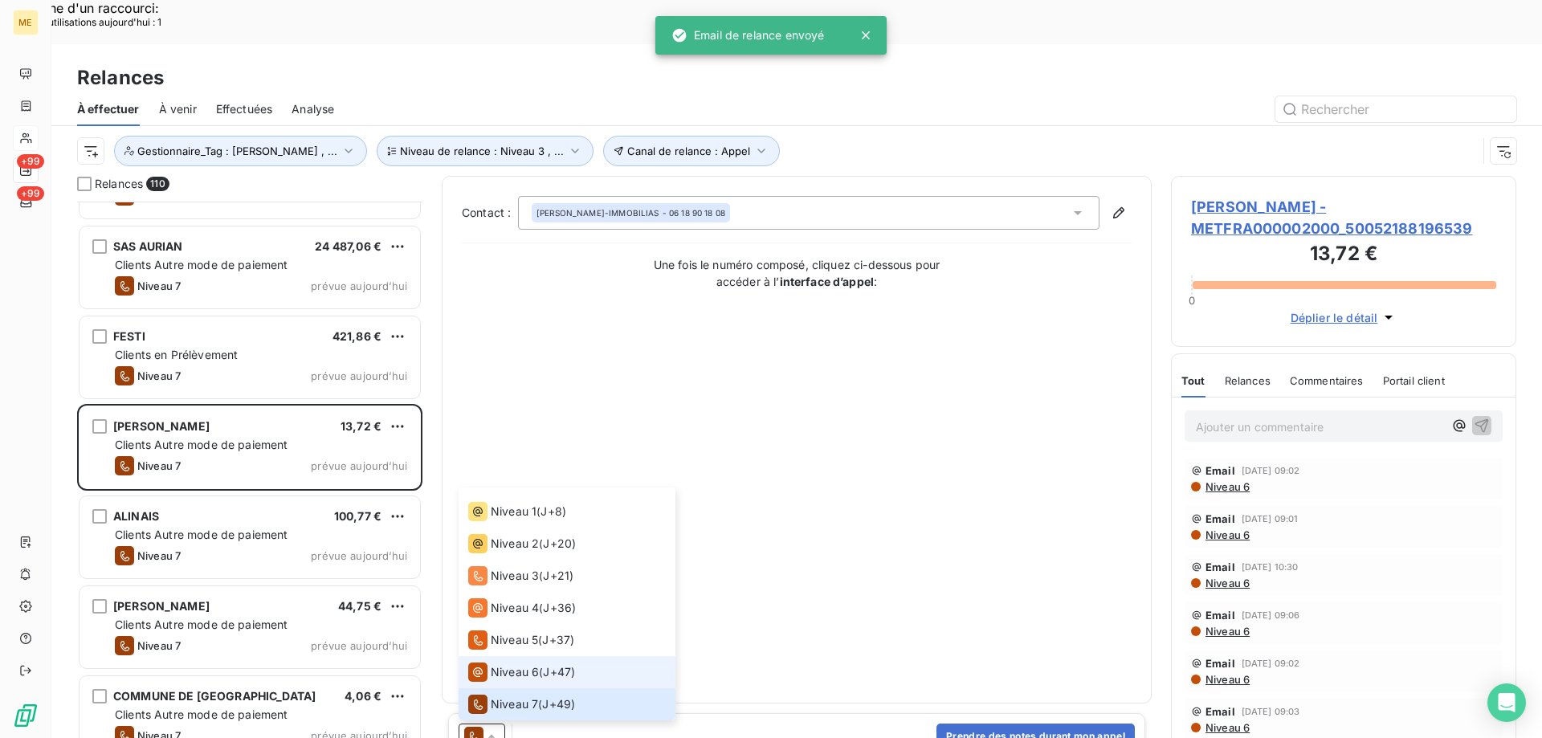
click at [520, 664] on span "Niveau 6" at bounding box center [515, 672] width 48 height 16
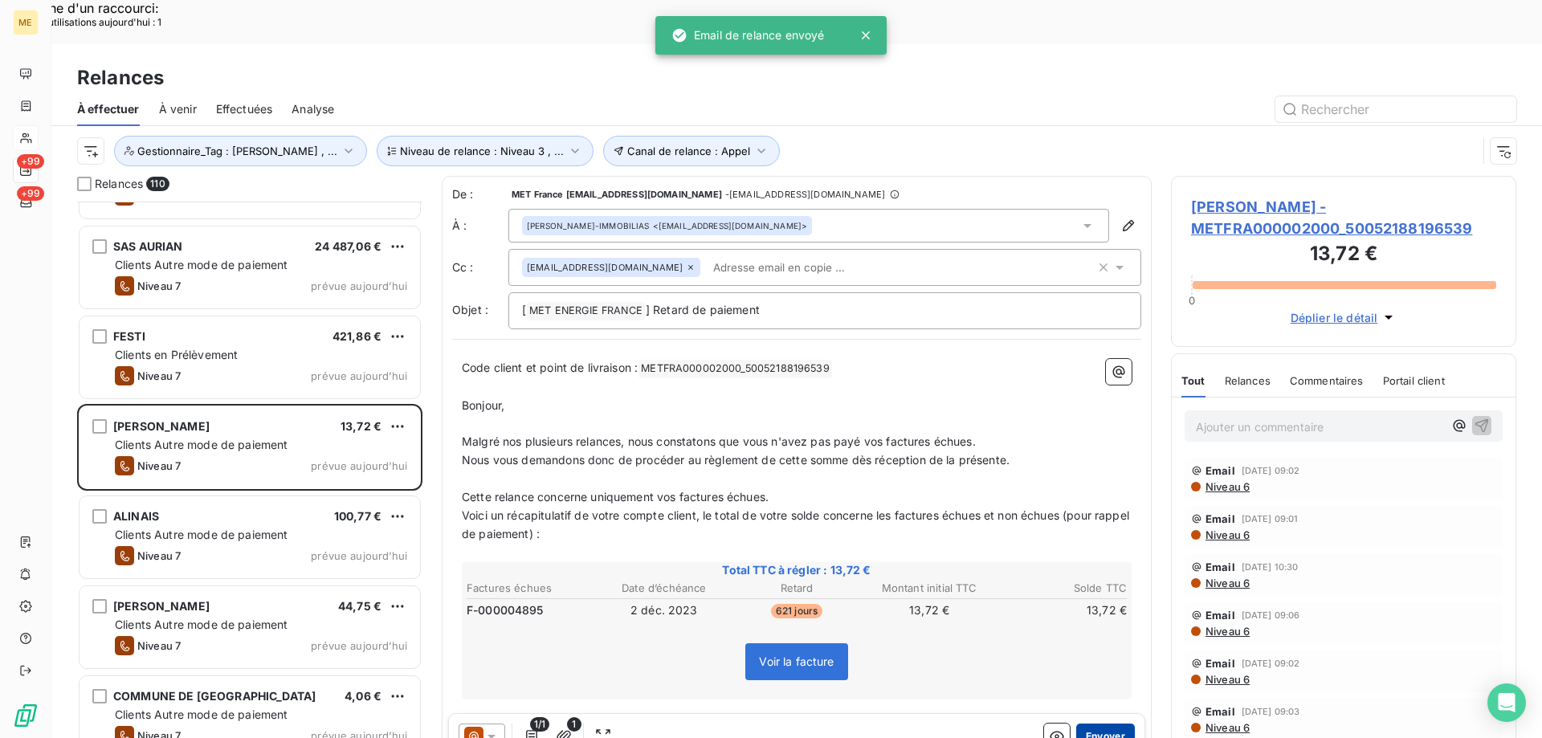
click at [1085, 723] on button "Envoyer" at bounding box center [1105, 736] width 59 height 26
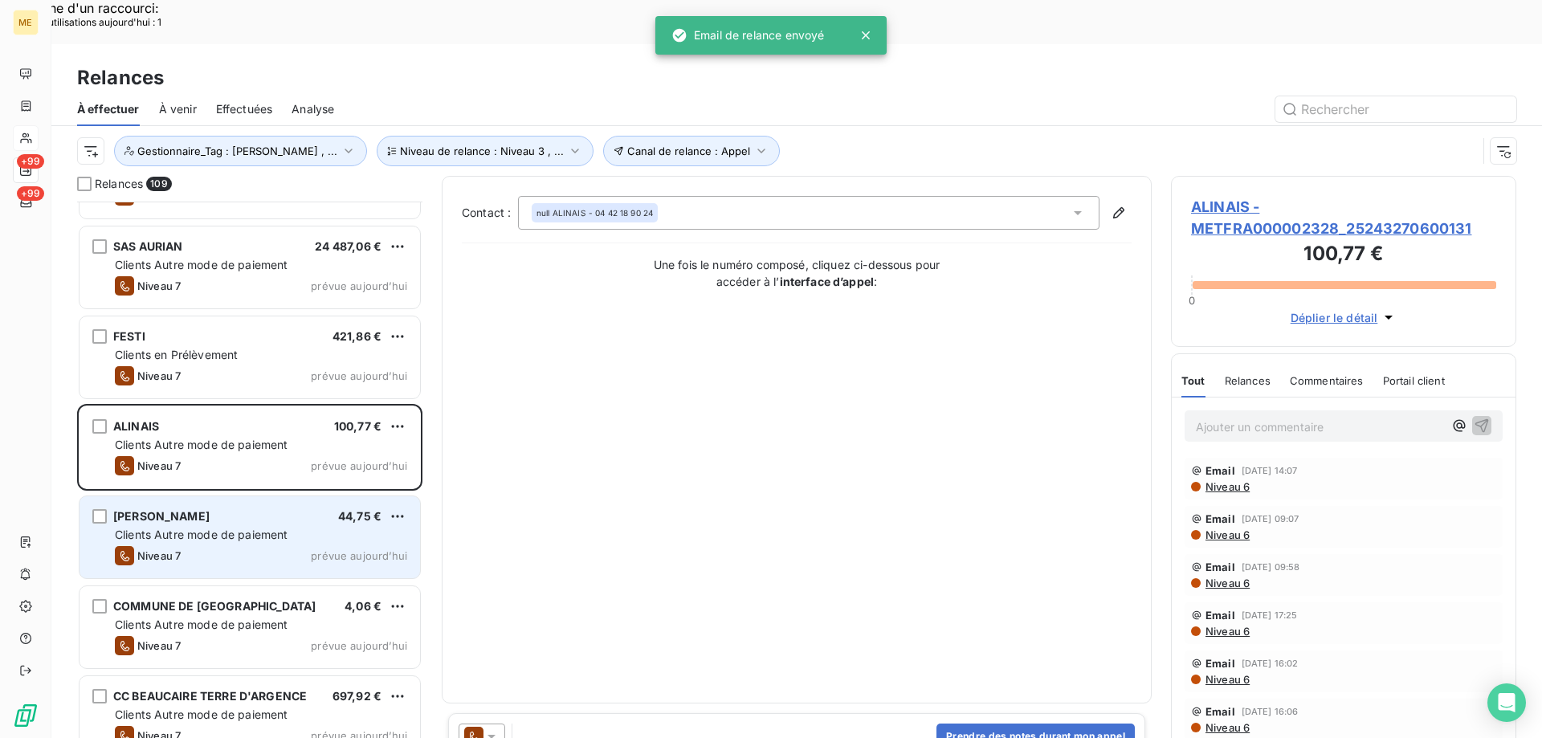
click at [328, 499] on div "[PERSON_NAME] 44,75 € Clients Autre mode de paiement Niveau 7 prévue [DATE]" at bounding box center [249, 537] width 340 height 82
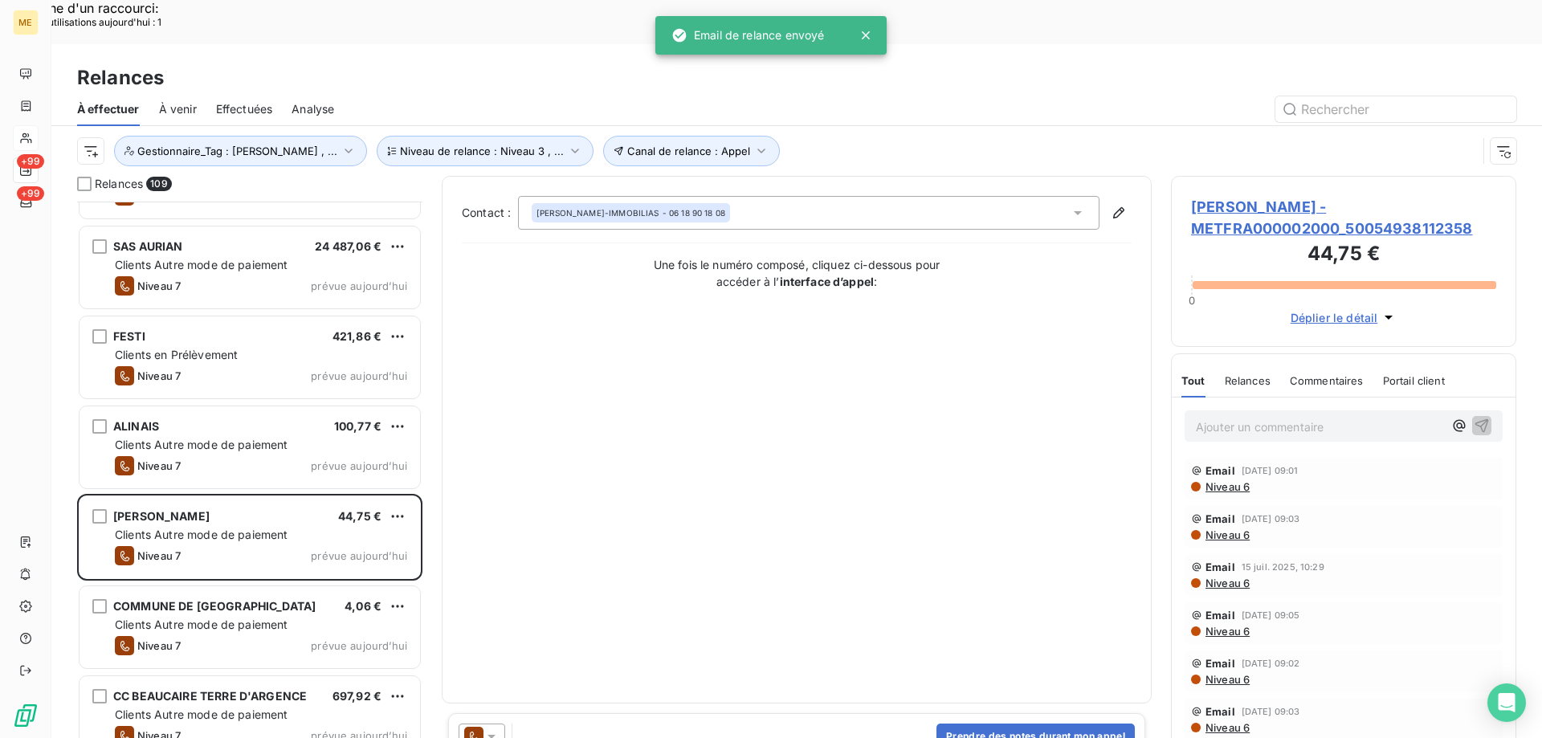
click at [487, 723] on div at bounding box center [481, 736] width 47 height 26
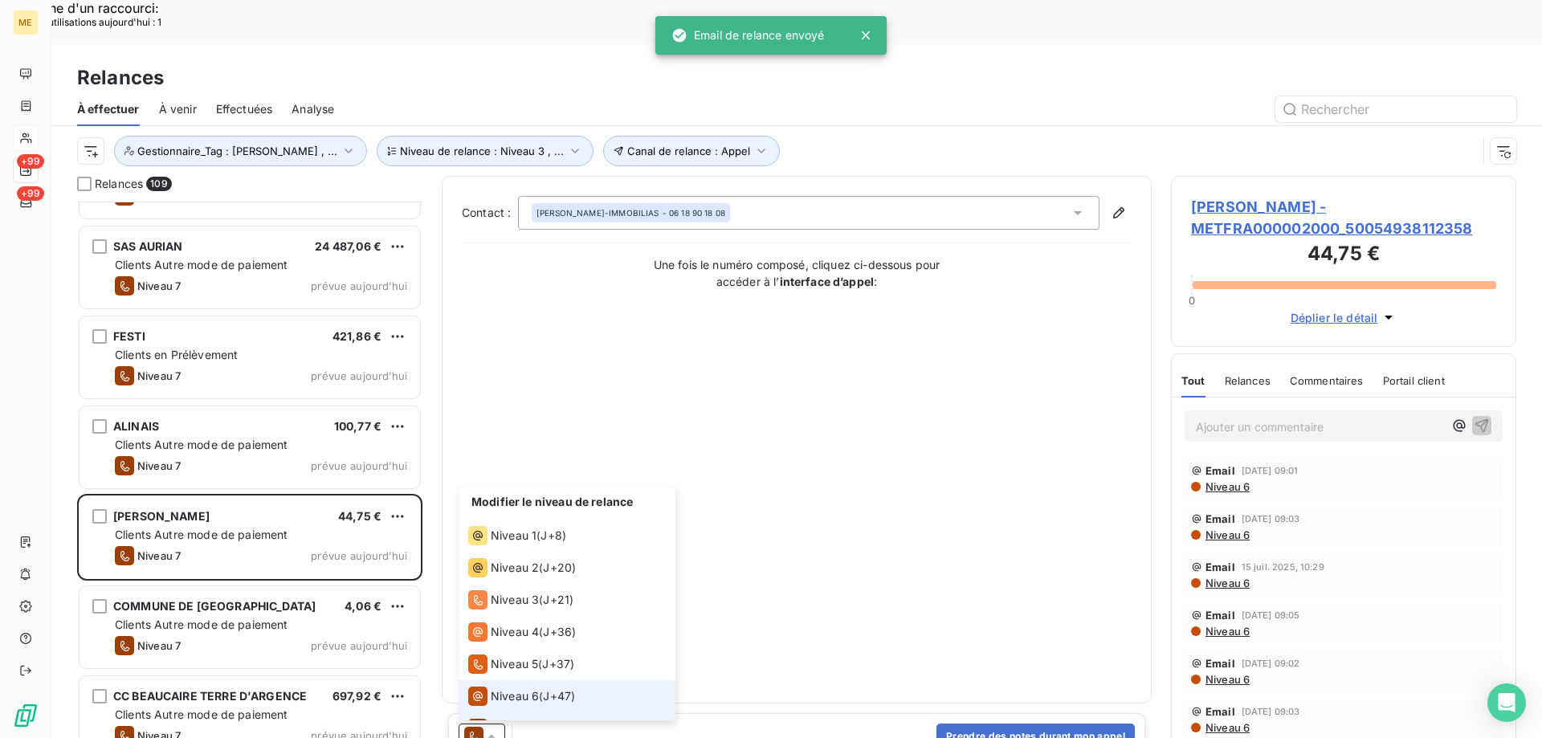
scroll to position [24, 0]
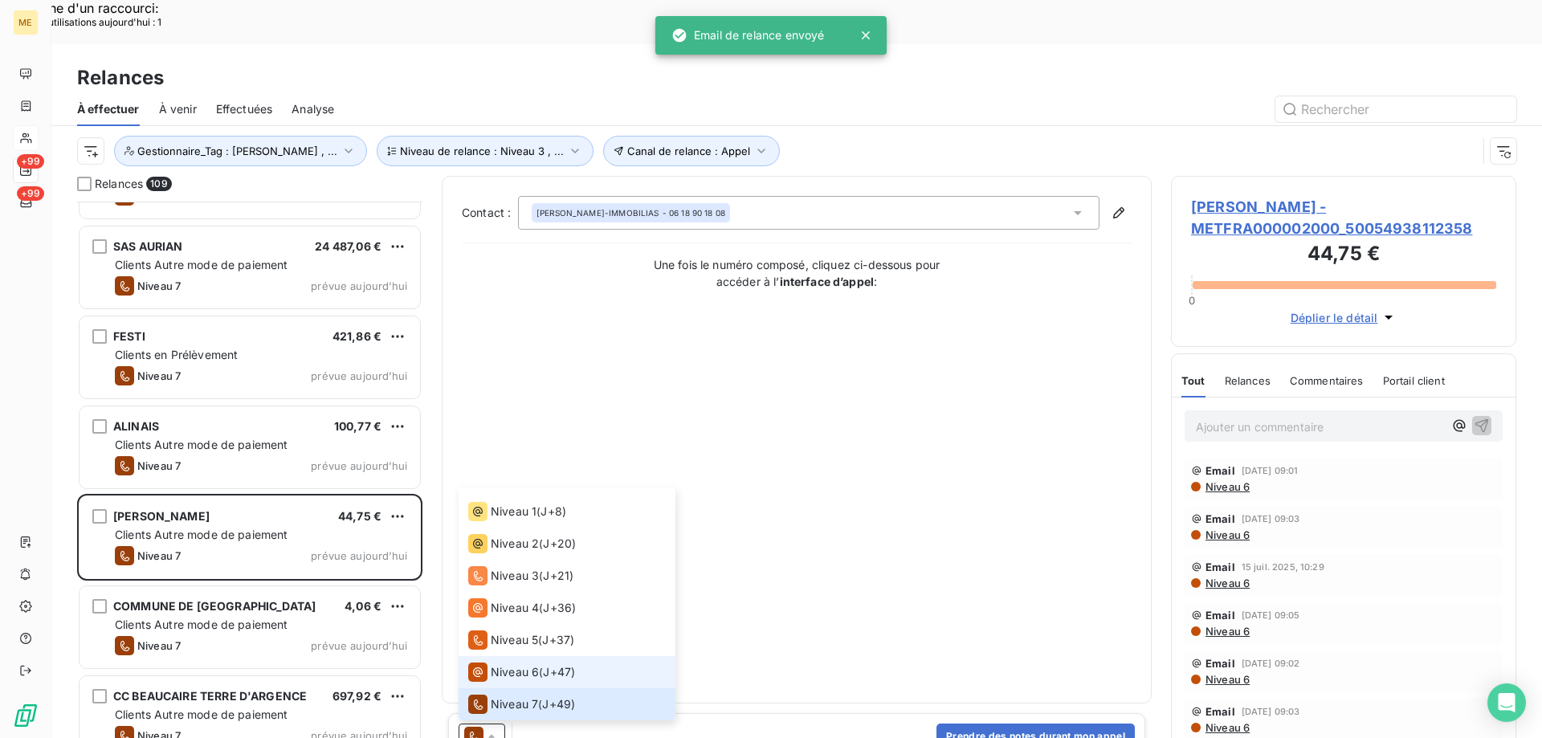
click at [508, 664] on span "Niveau 6" at bounding box center [515, 672] width 48 height 16
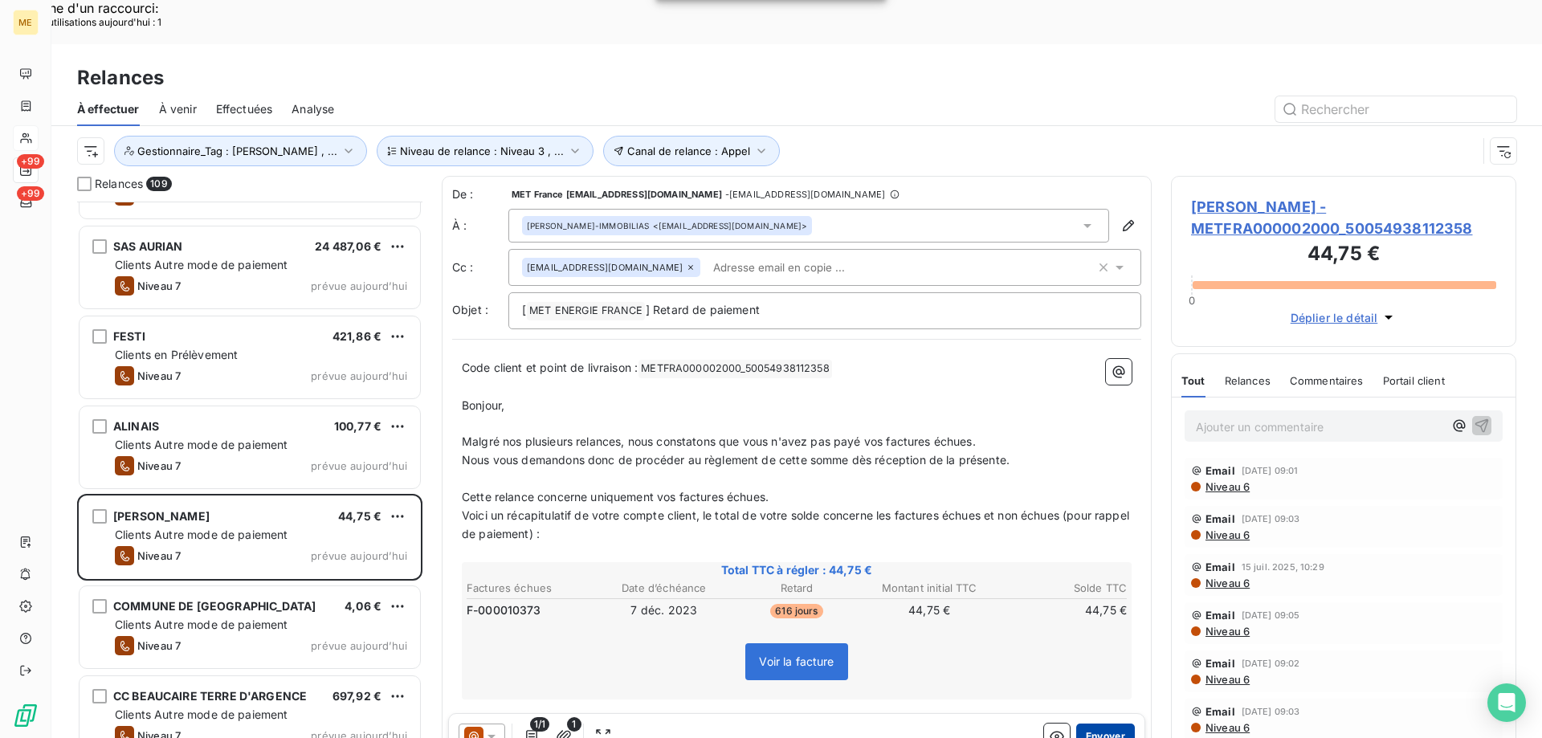
click at [1098, 723] on button "Envoyer" at bounding box center [1105, 736] width 59 height 26
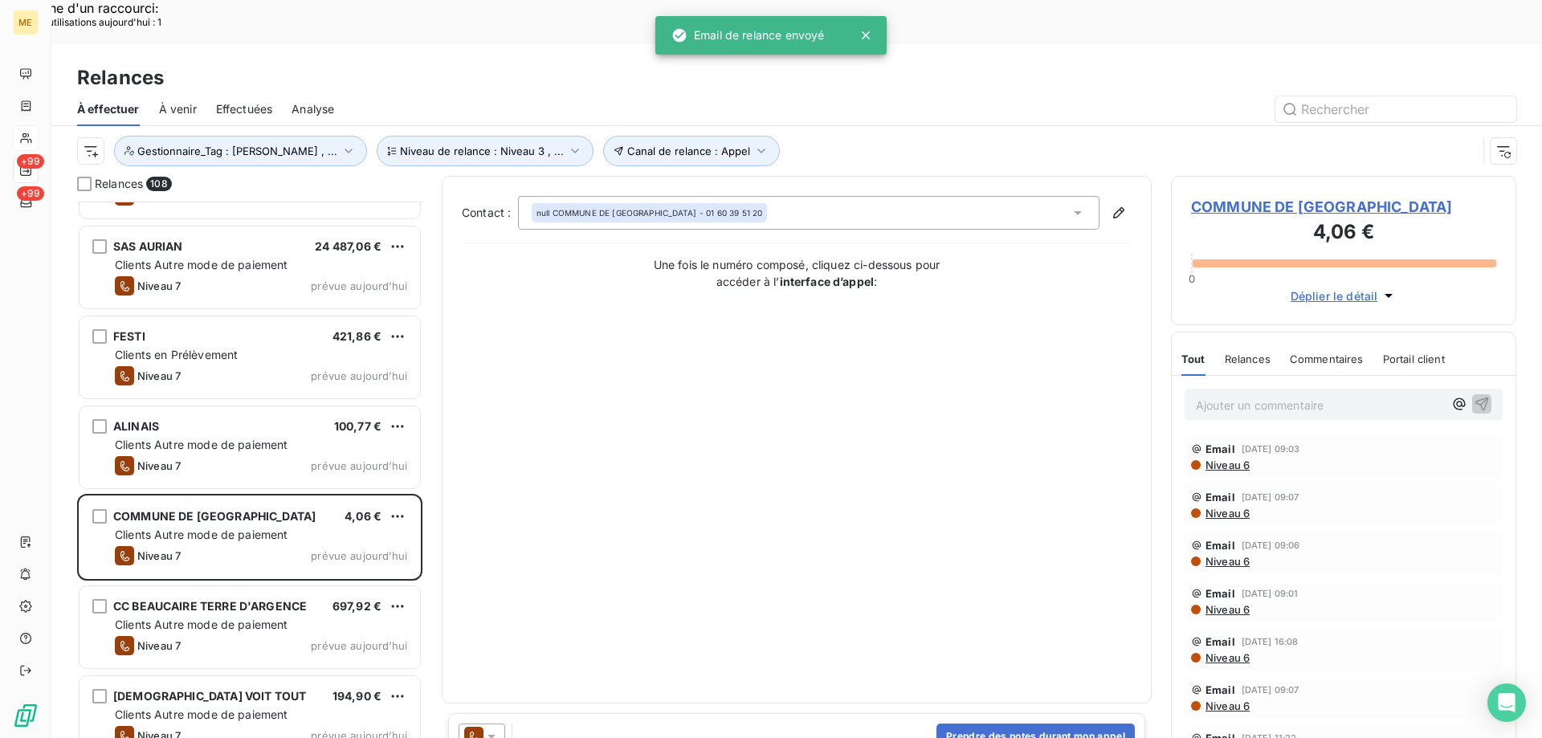
click at [499, 713] on div "Prendre des notes durant mon appel" at bounding box center [796, 736] width 697 height 47
click at [492, 728] on icon at bounding box center [491, 736] width 16 height 16
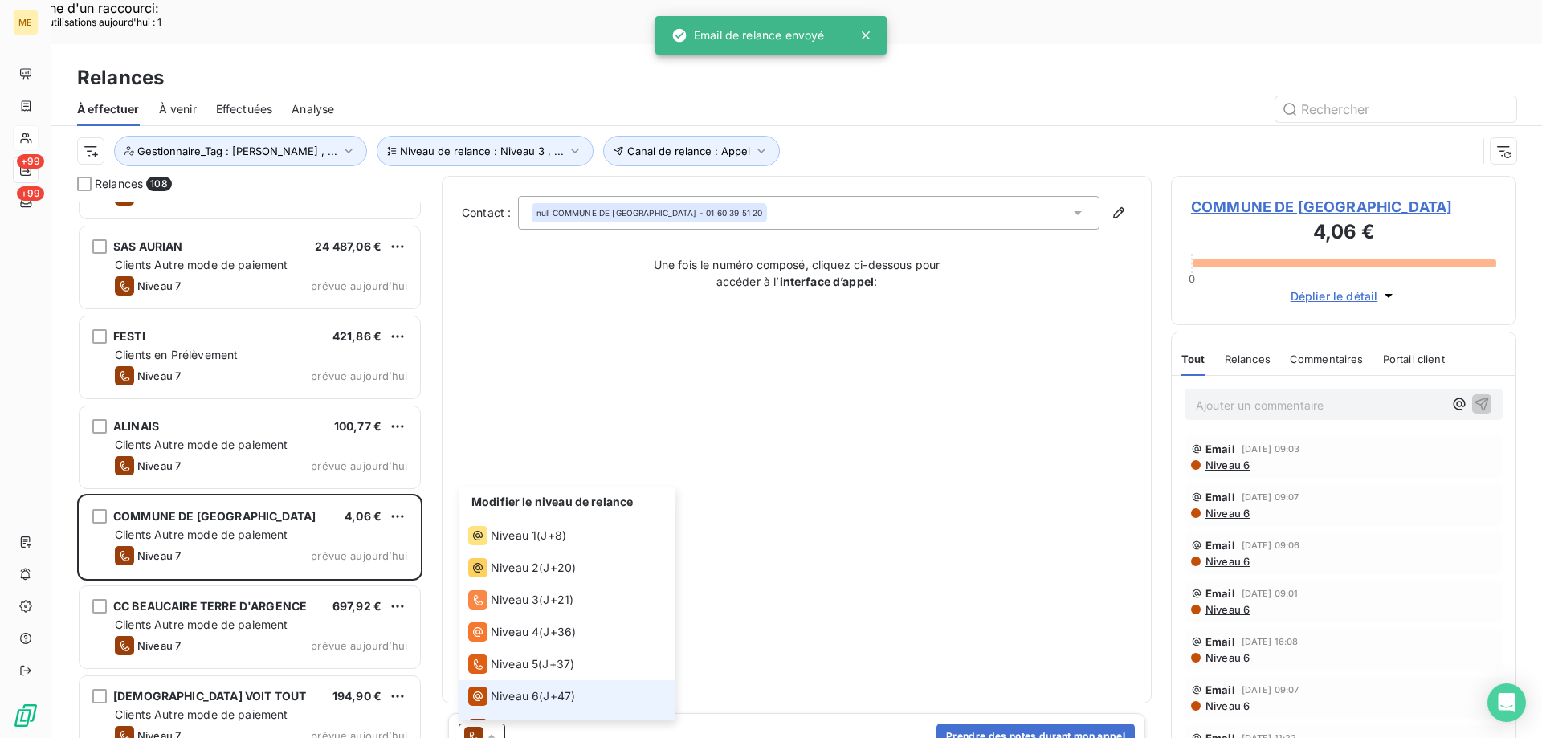
scroll to position [24, 0]
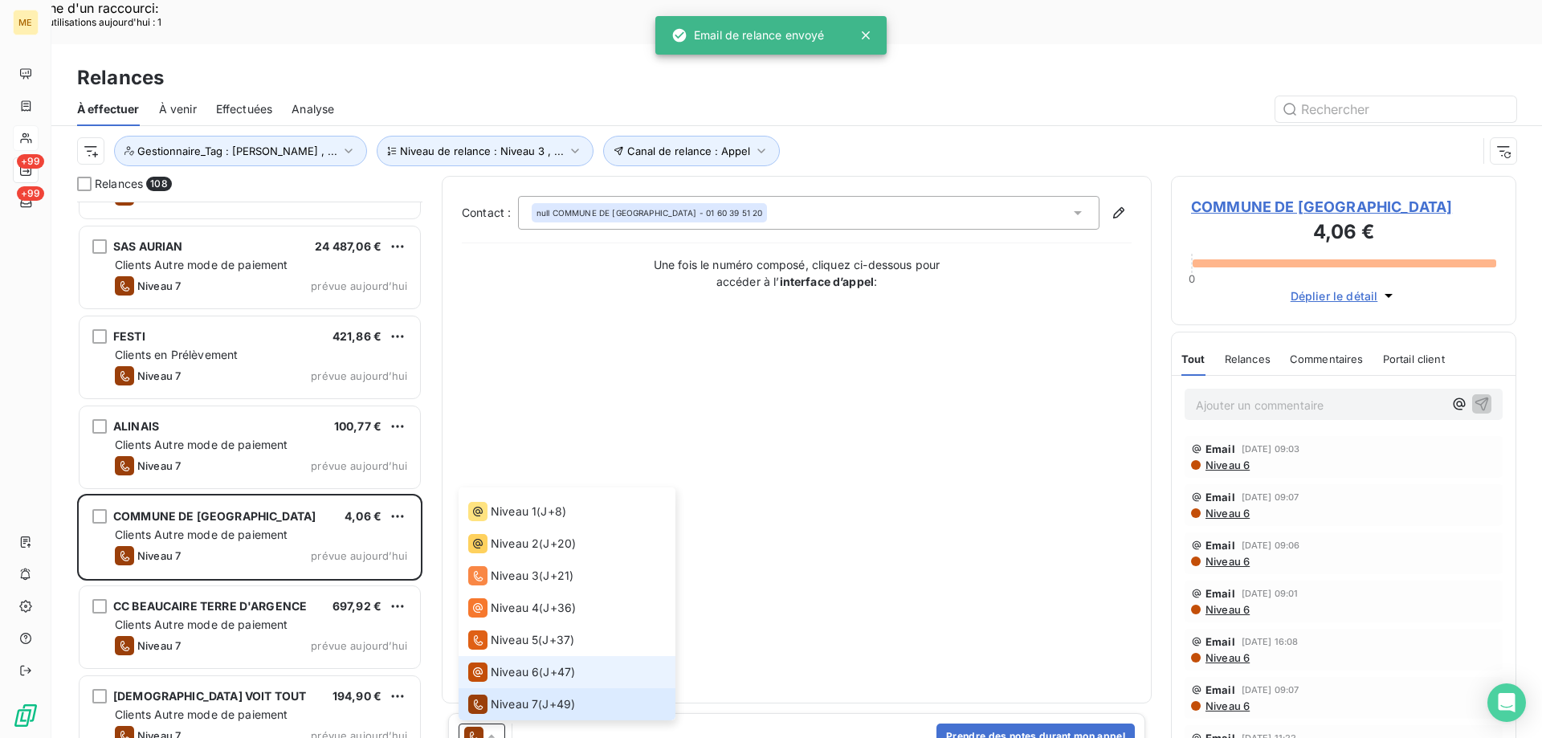
click at [511, 664] on span "Niveau 6" at bounding box center [515, 672] width 48 height 16
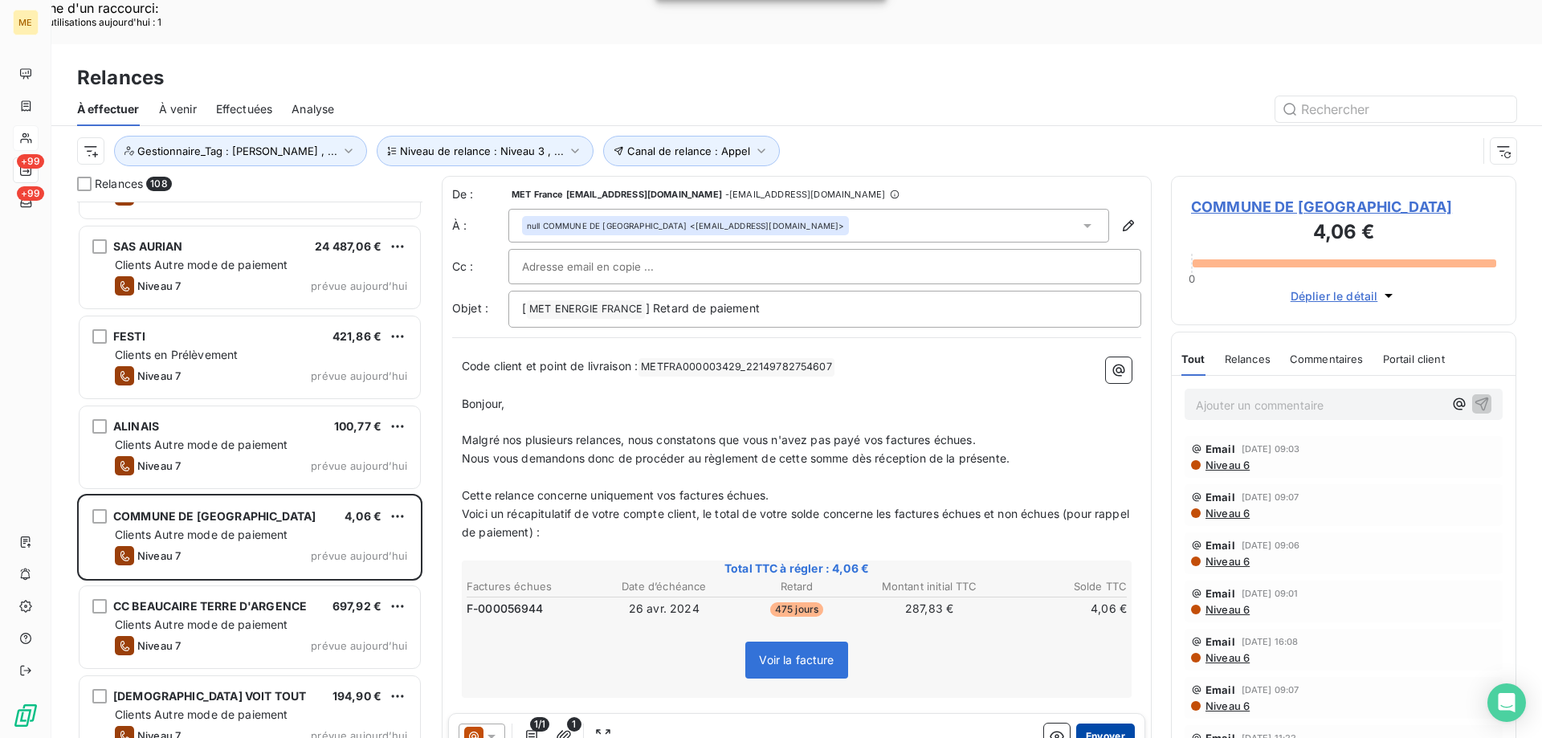
click at [1076, 723] on button "Envoyer" at bounding box center [1105, 736] width 59 height 26
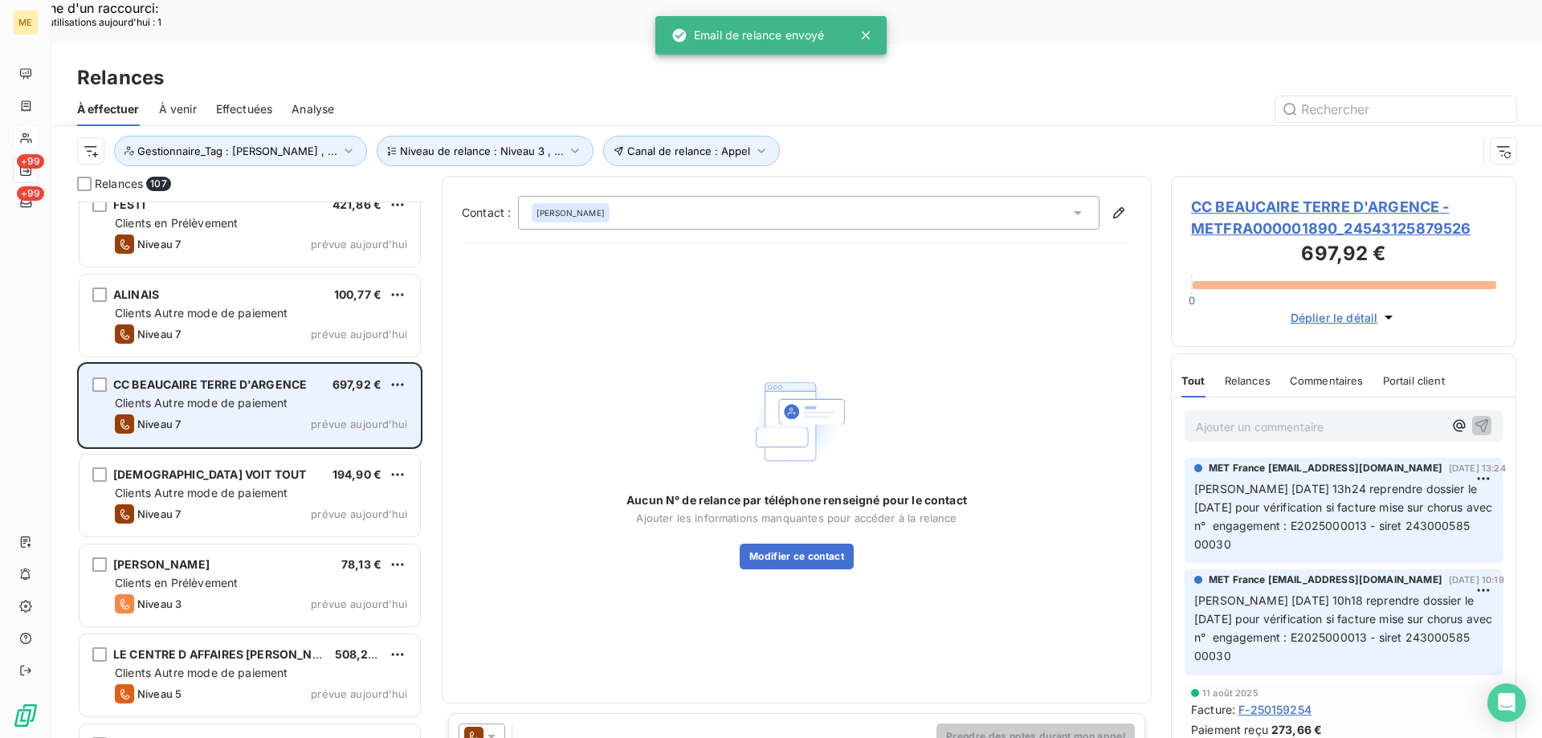
scroll to position [6344, 0]
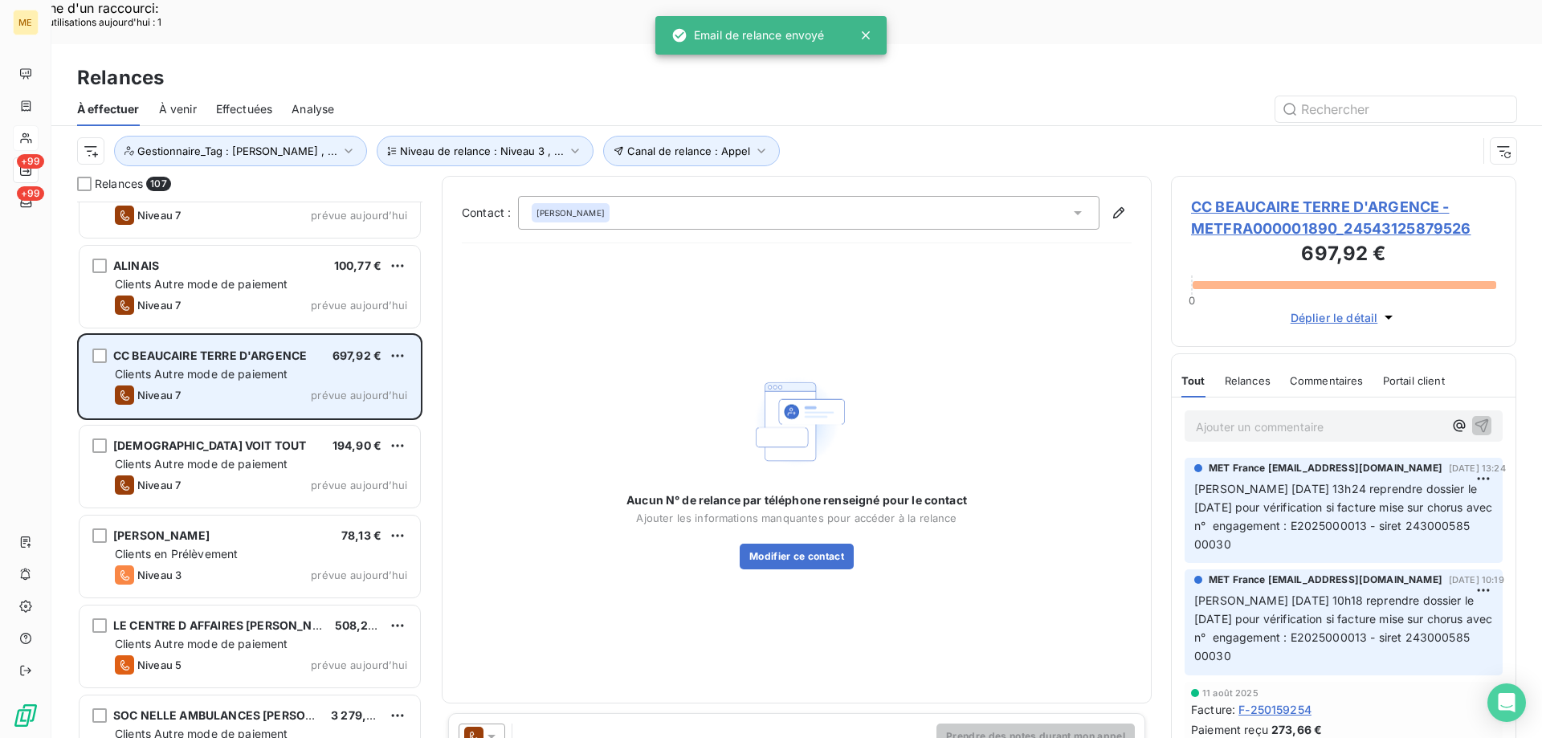
click at [329, 515] on div "[PERSON_NAME] 78,13 € Clients en Prélèvement Niveau 3 prévue [DATE]" at bounding box center [249, 556] width 340 height 82
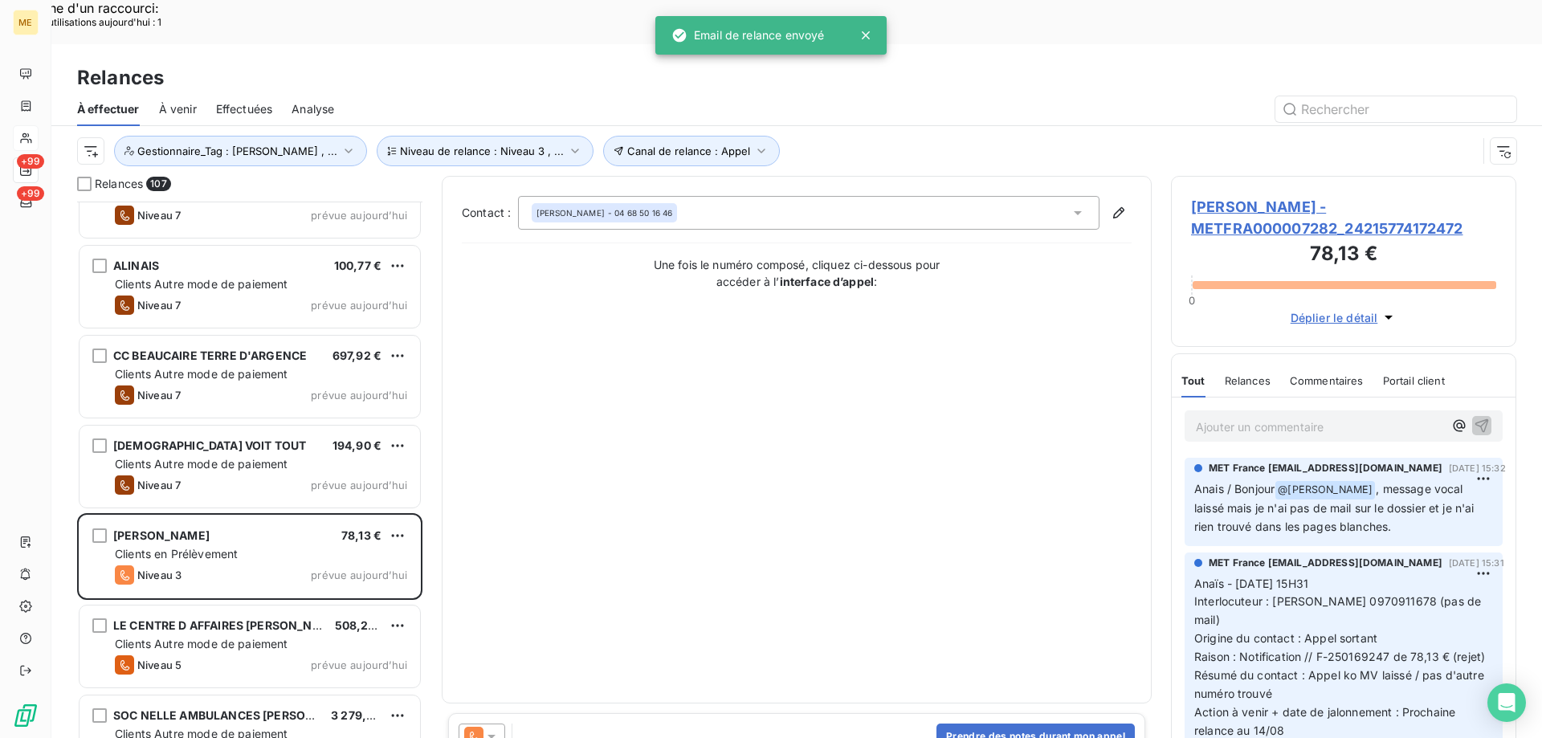
click at [497, 728] on icon at bounding box center [491, 736] width 16 height 16
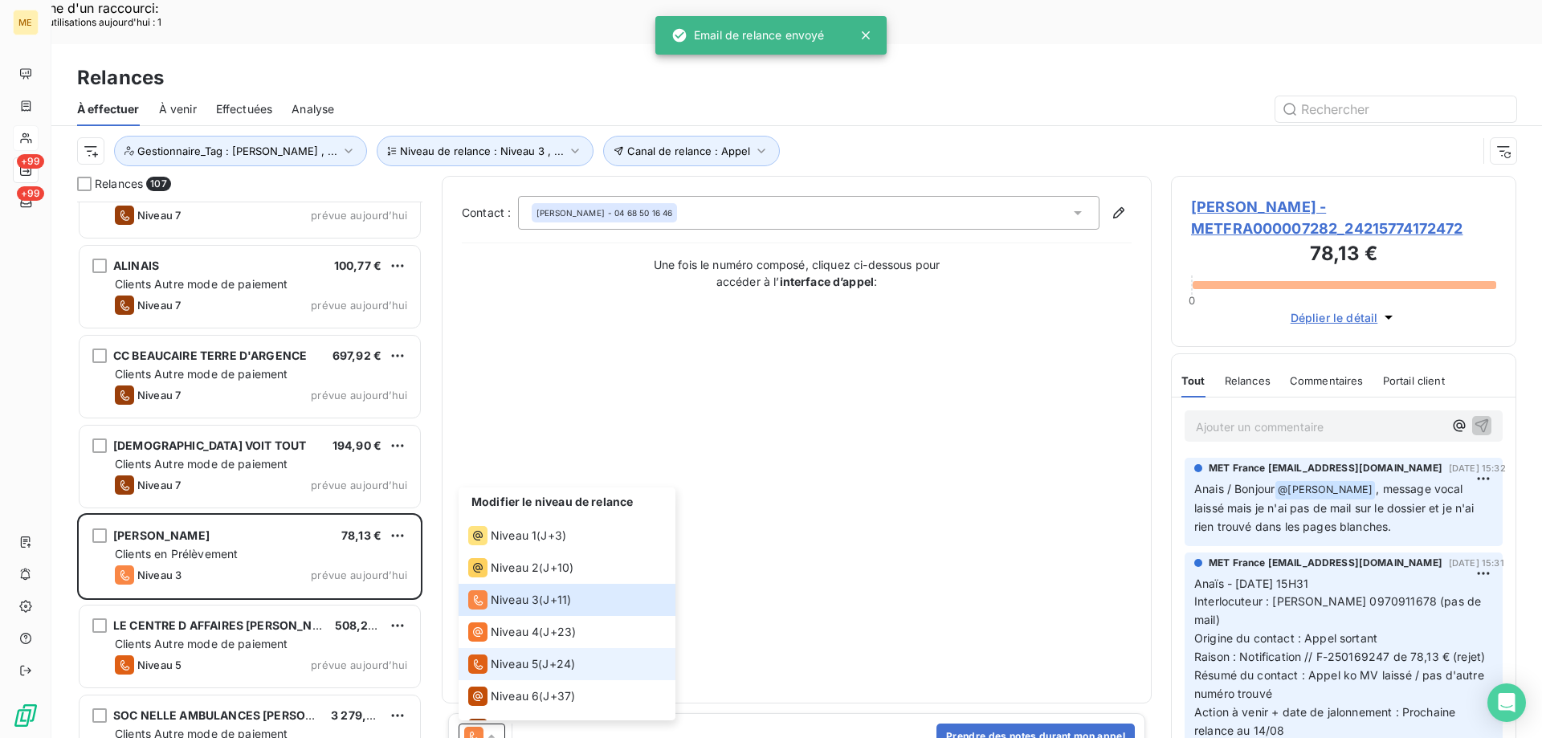
click at [502, 648] on li "Niveau 5 ( J+24 )" at bounding box center [566, 664] width 217 height 32
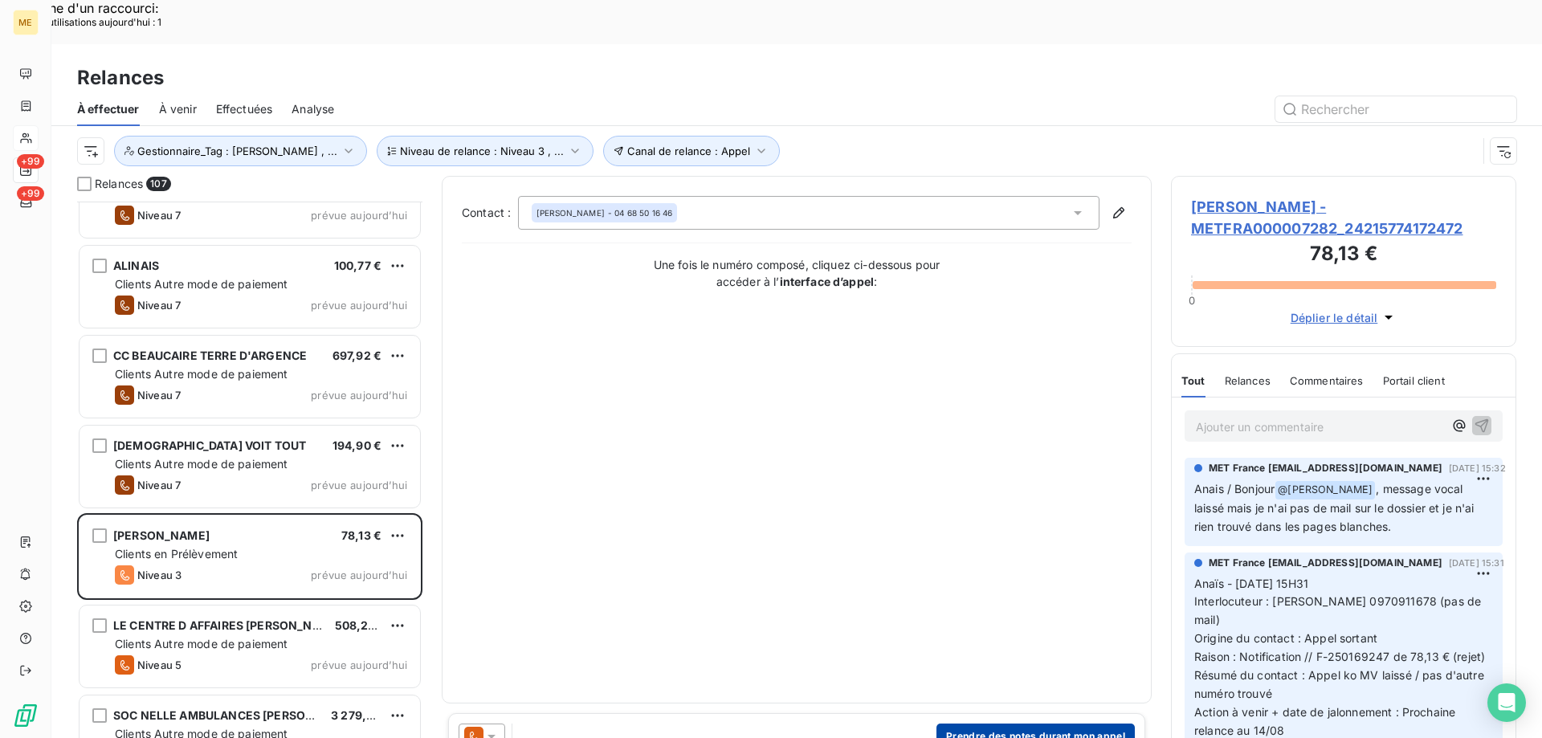
click at [1117, 723] on button "Prendre des notes durant mon appel" at bounding box center [1035, 736] width 198 height 26
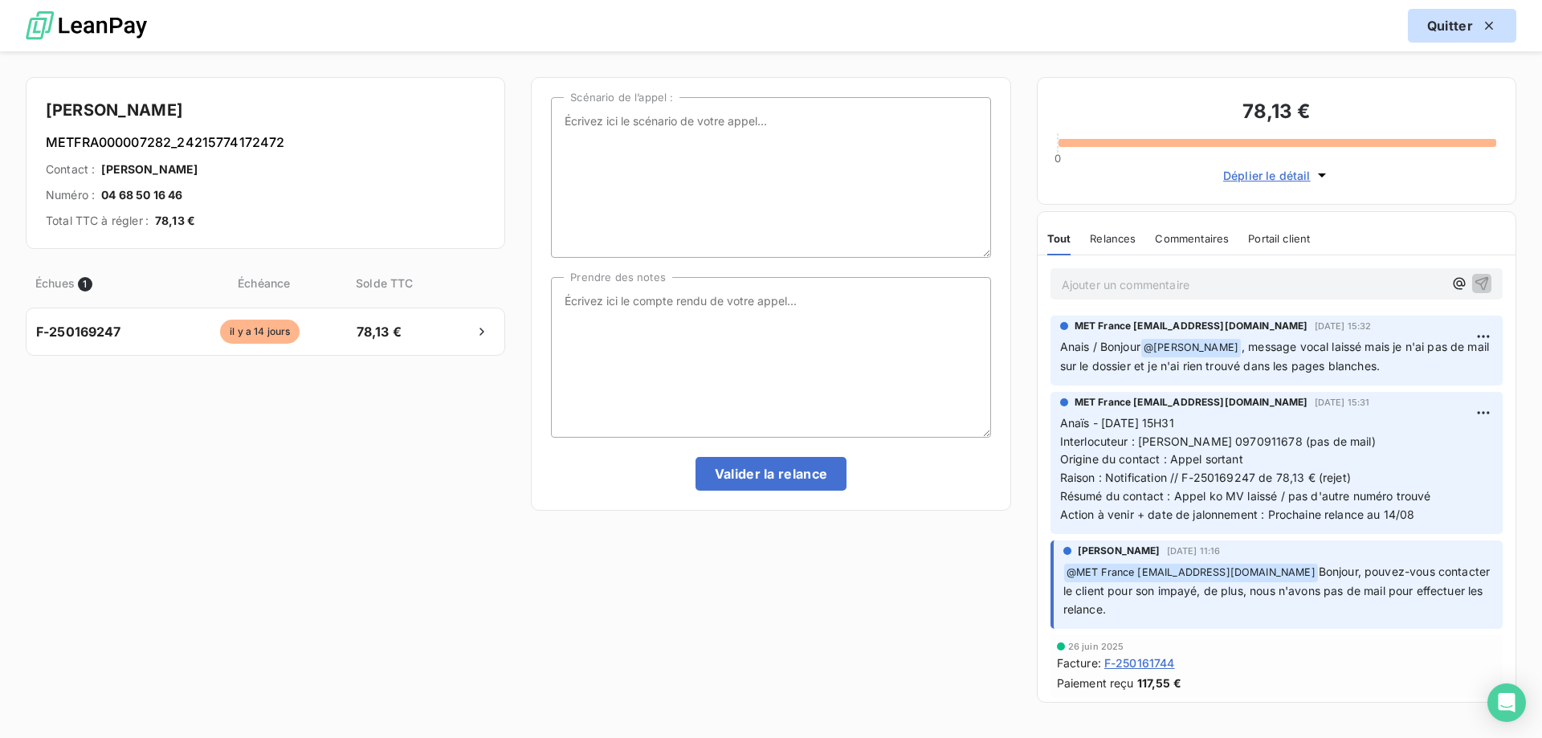
click at [1479, 29] on div "button" at bounding box center [1485, 26] width 24 height 16
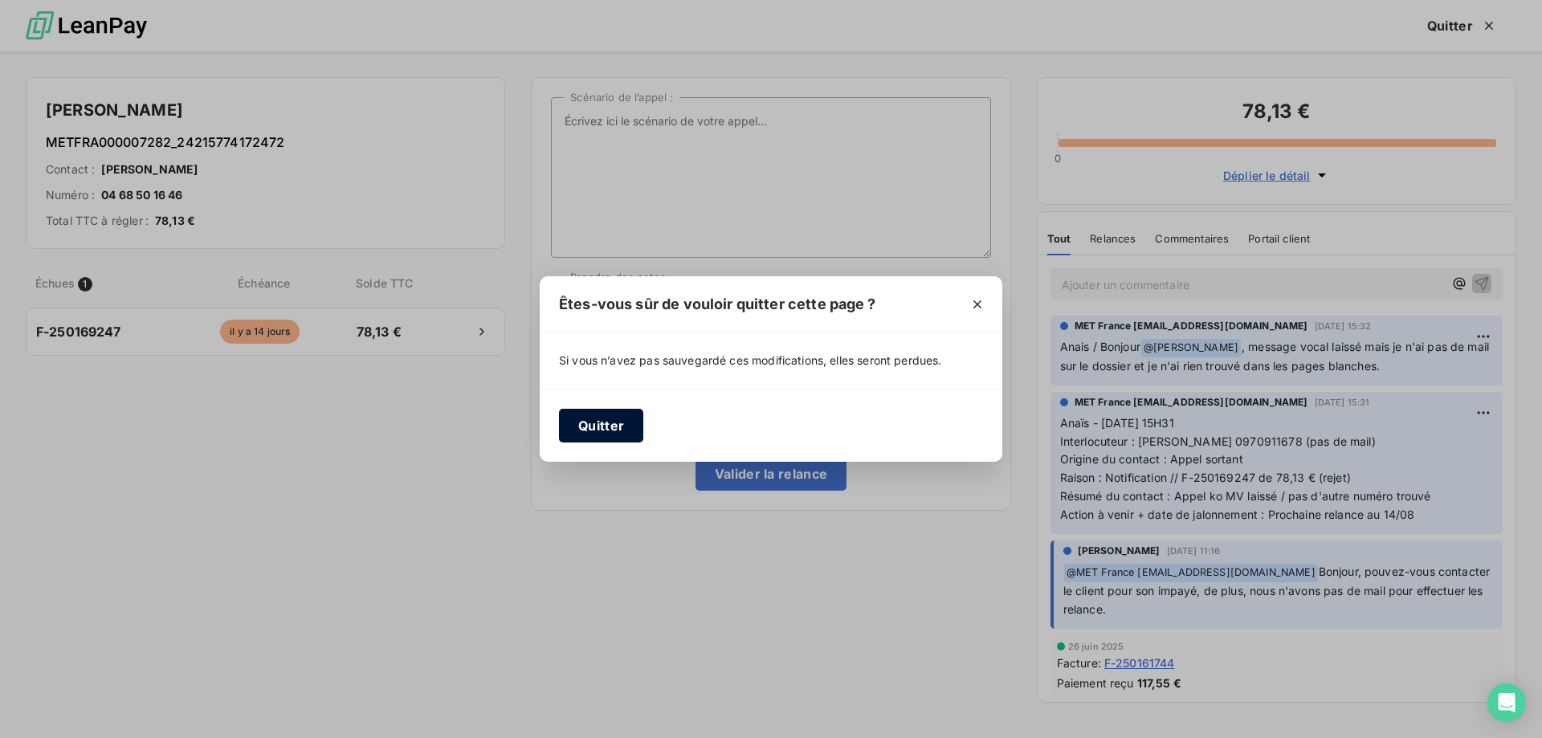
click at [580, 425] on button "Quitter" at bounding box center [601, 426] width 84 height 34
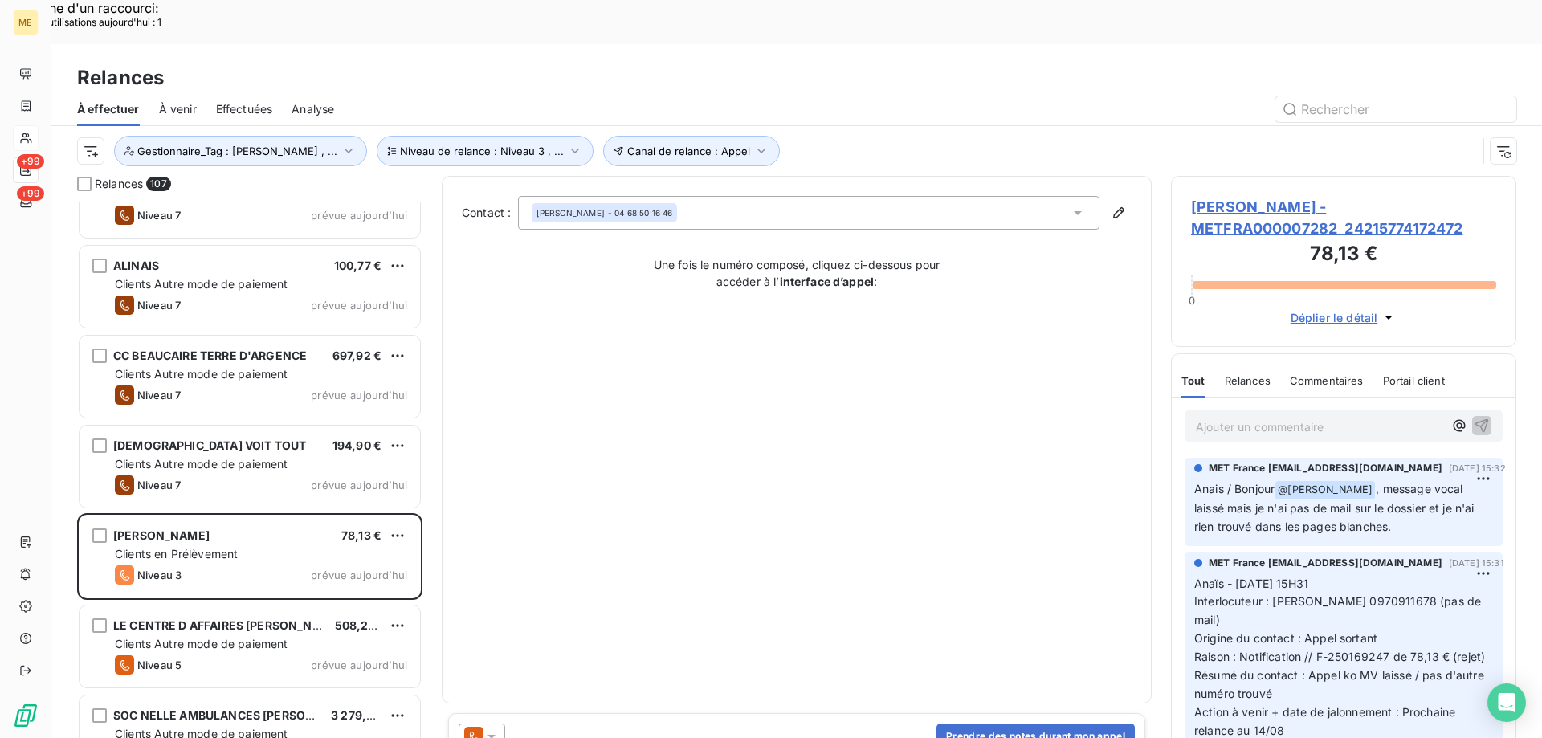
click at [496, 723] on div at bounding box center [481, 736] width 47 height 26
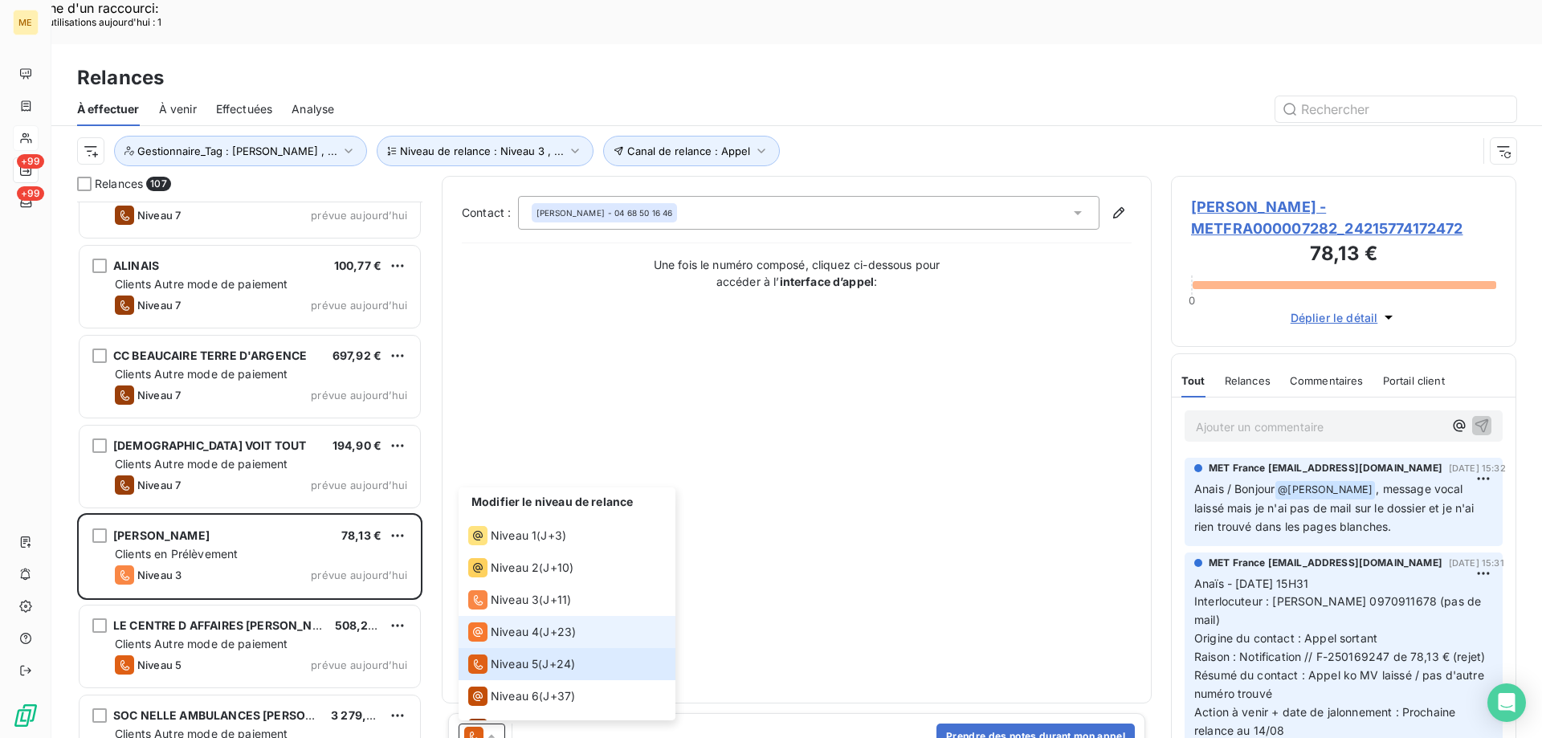
click at [489, 622] on div "Niveau 4" at bounding box center [503, 631] width 71 height 19
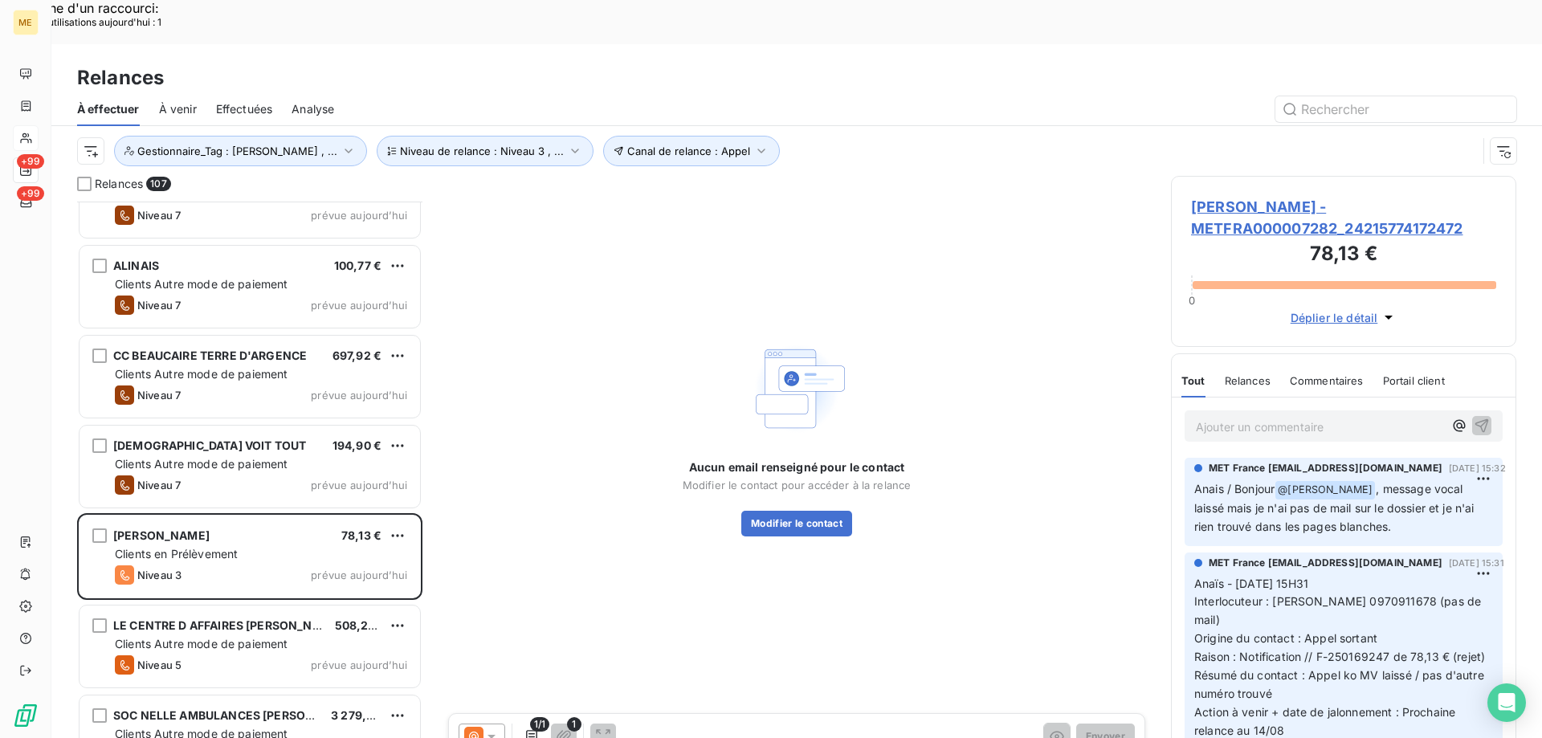
click at [1186, 192] on div "[PERSON_NAME] - METFRA000007282_24215774172472 78,13 € 0 Déplier le détail" at bounding box center [1343, 261] width 345 height 171
drag, startPoint x: 1193, startPoint y: 190, endPoint x: 1326, endPoint y: 188, distance: 132.5
click at [1326, 196] on span "[PERSON_NAME] - METFRA000007282_24215774172472" at bounding box center [1343, 217] width 305 height 43
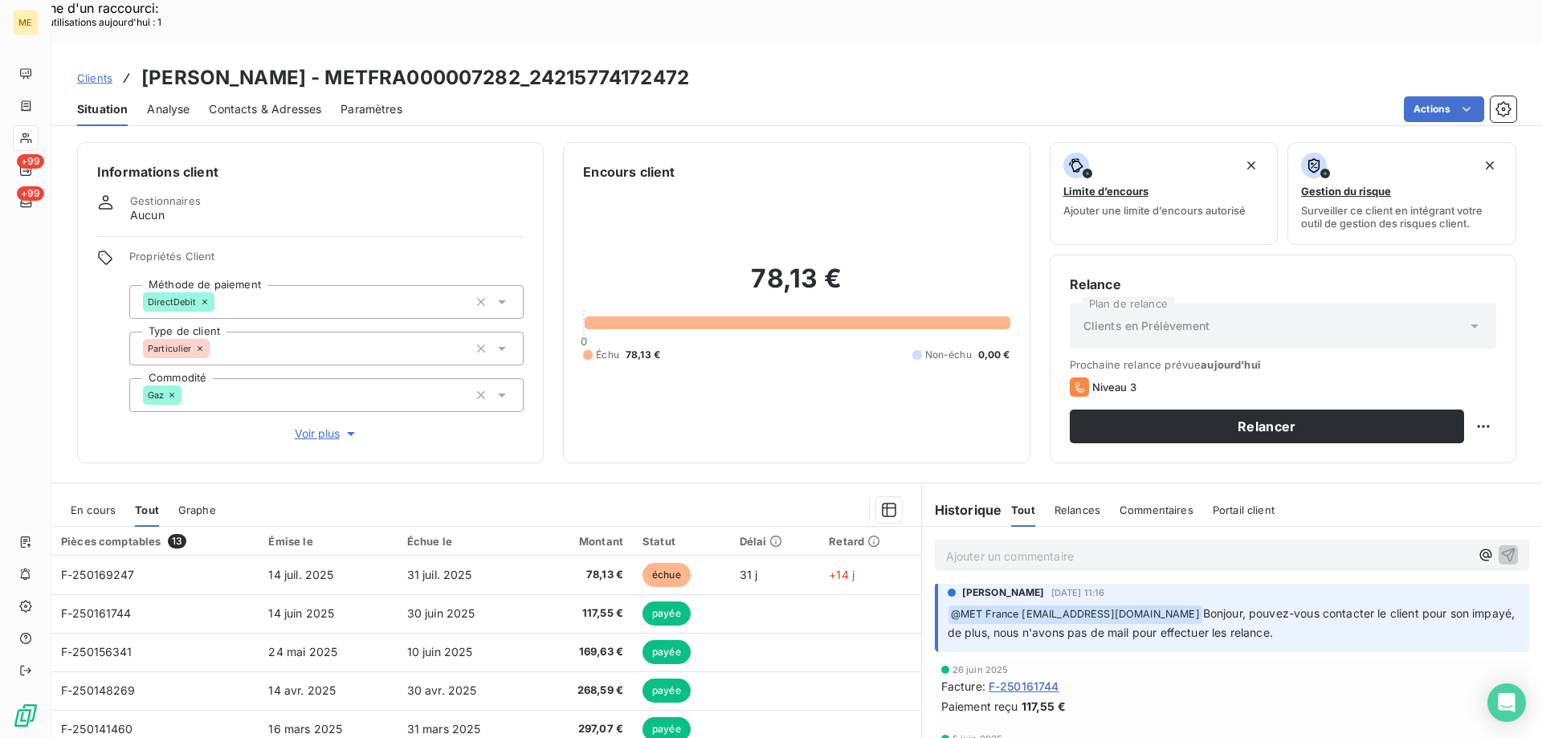
scroll to position [321, 0]
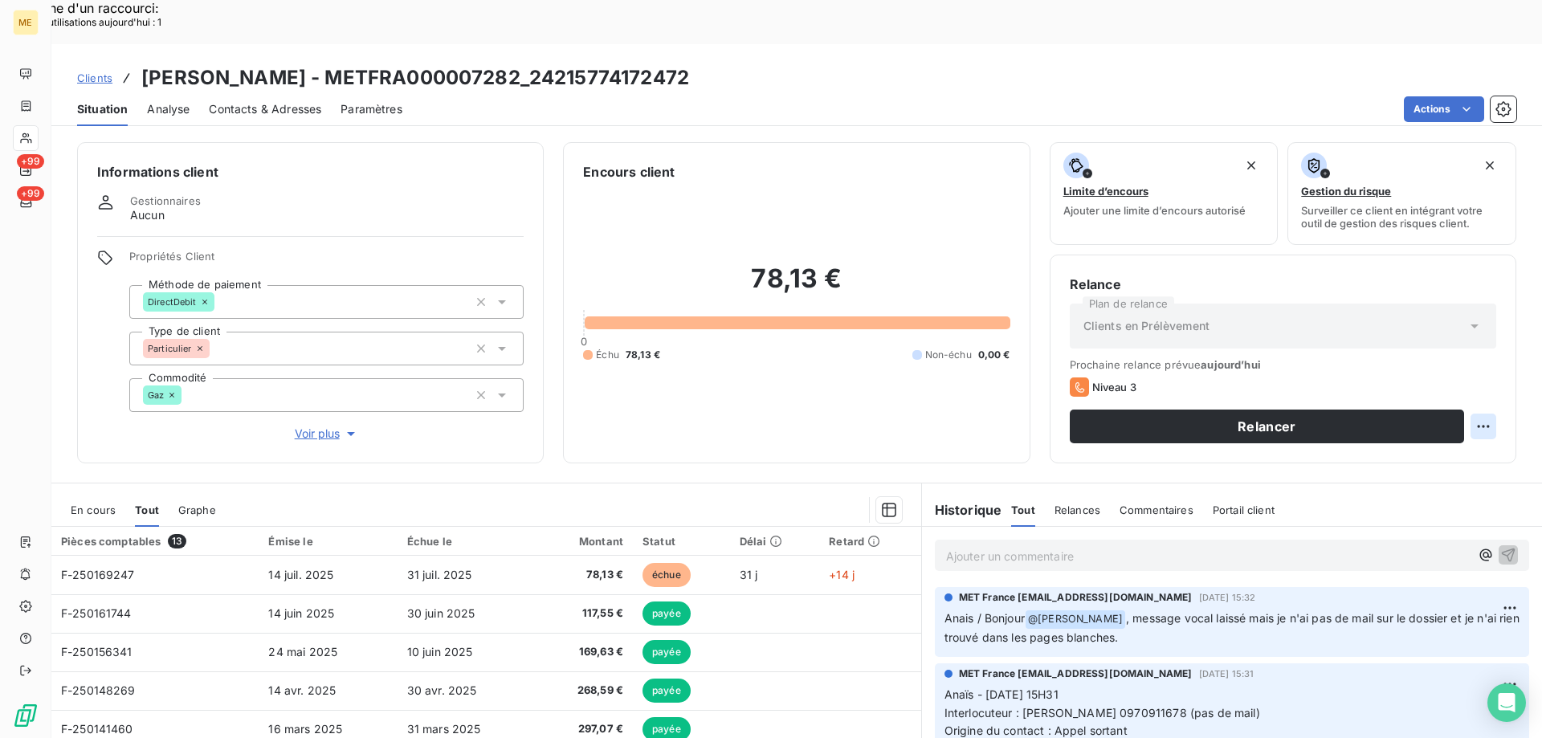
click at [1439, 417] on div "Replanifier cette action" at bounding box center [1405, 418] width 144 height 26
select select "7"
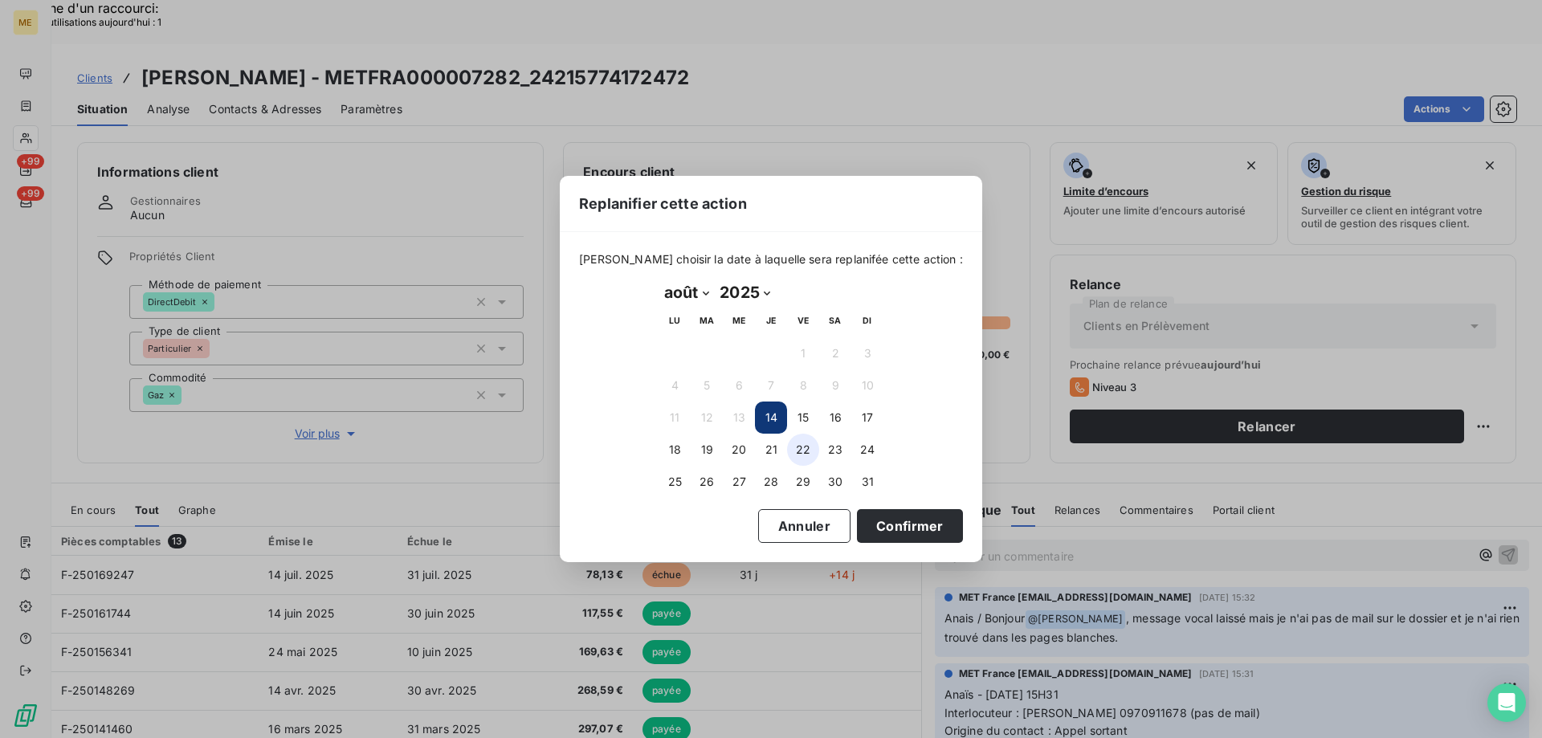
click at [807, 455] on button "22" at bounding box center [803, 450] width 32 height 32
click at [858, 505] on div "août 2025 Month: janvier février mars avril mai juin juillet août septembre oct…" at bounding box center [770, 388] width 247 height 241
click at [862, 530] on button "Confirmer" at bounding box center [910, 526] width 106 height 34
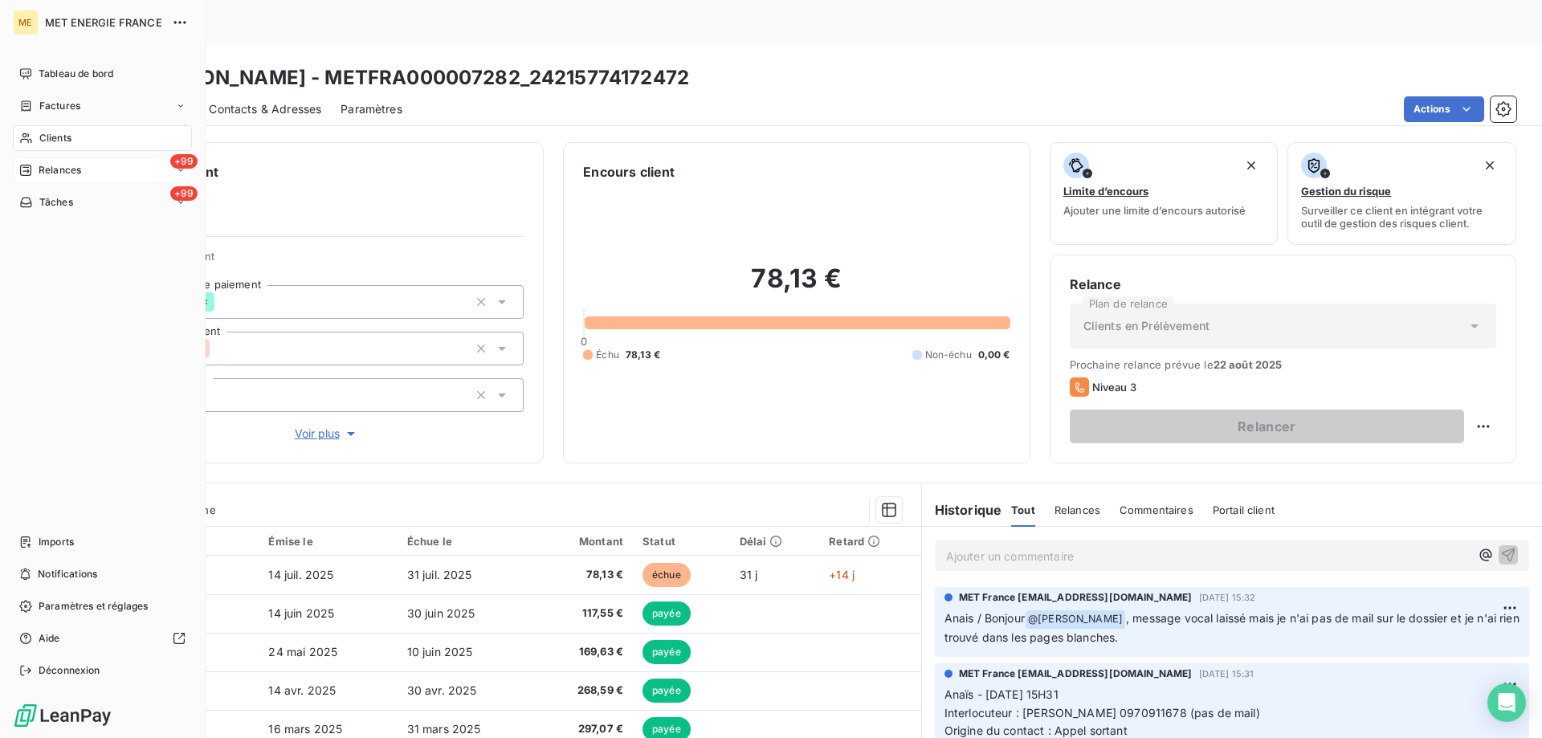
click at [47, 170] on span "Relances" at bounding box center [60, 170] width 43 height 14
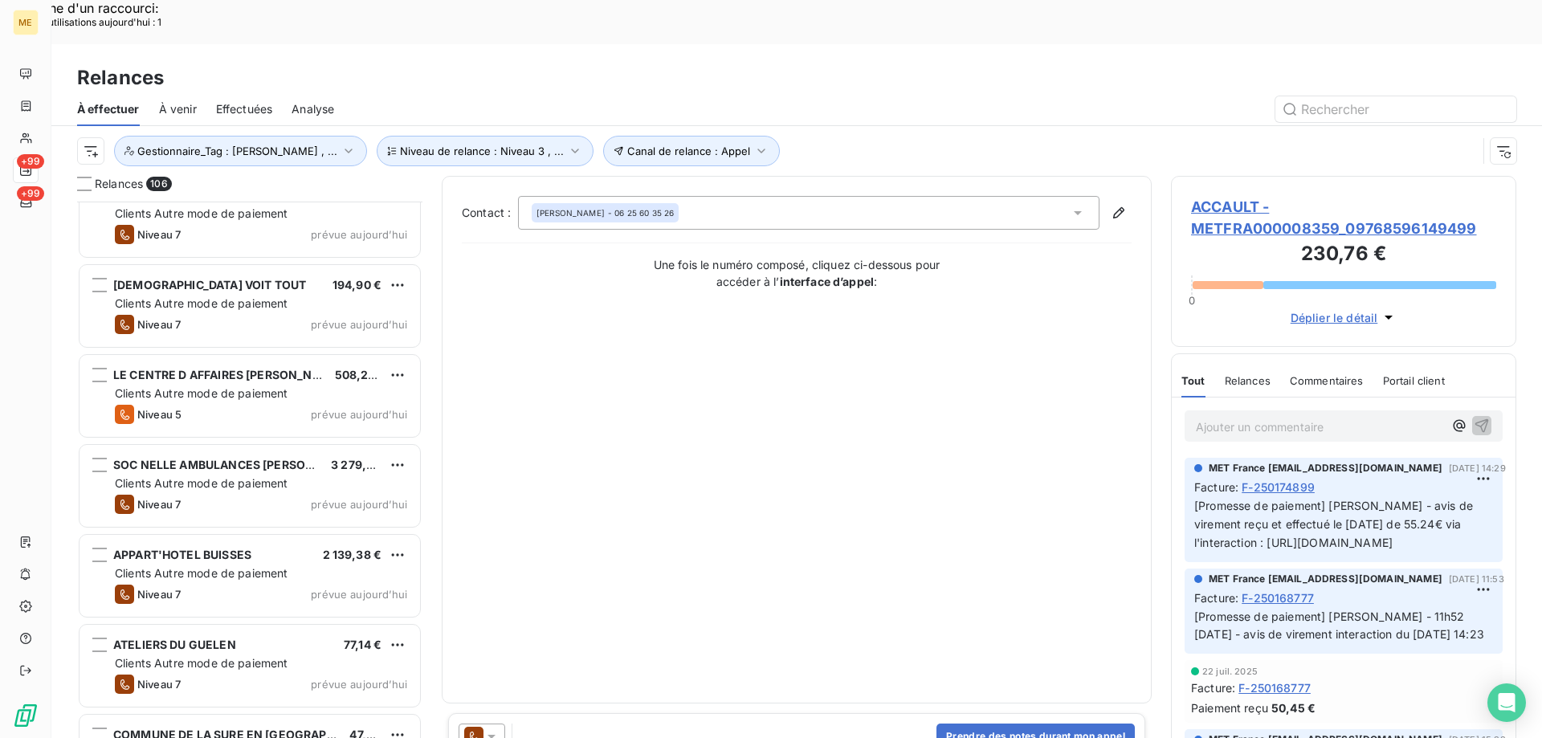
scroll to position [6585, 0]
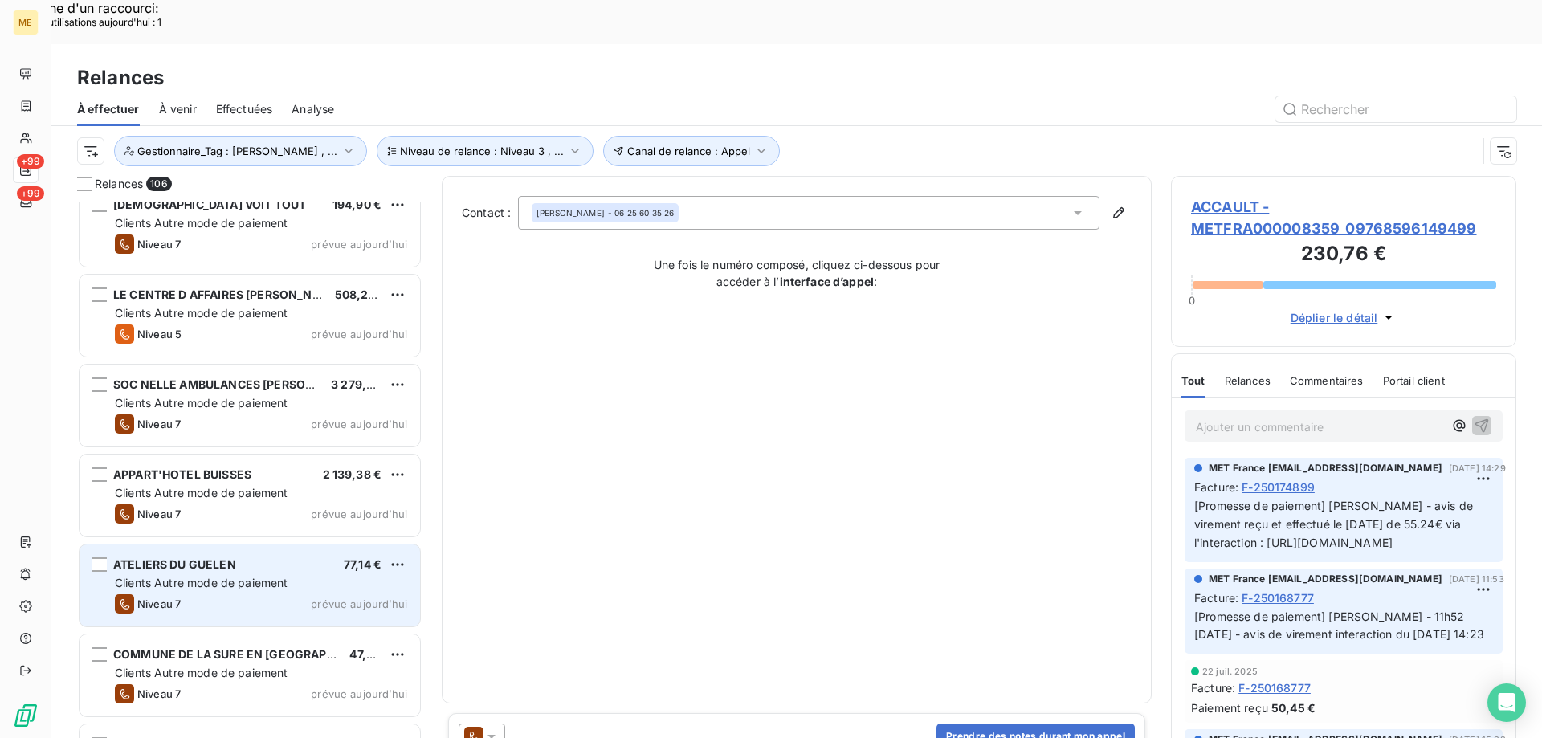
click at [339, 594] on div "Niveau 7 prévue [DATE]" at bounding box center [261, 603] width 292 height 19
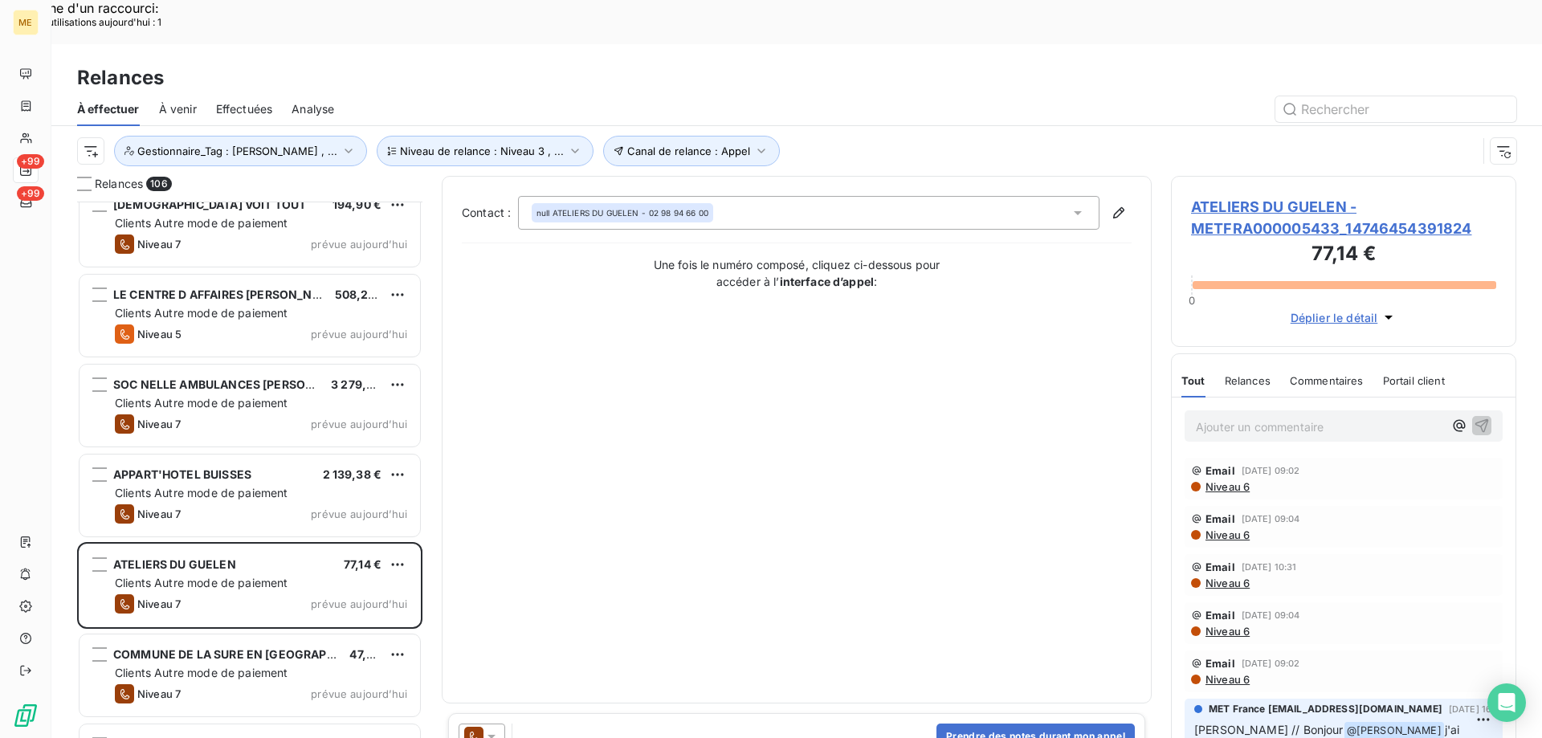
click at [495, 728] on icon at bounding box center [491, 736] width 16 height 16
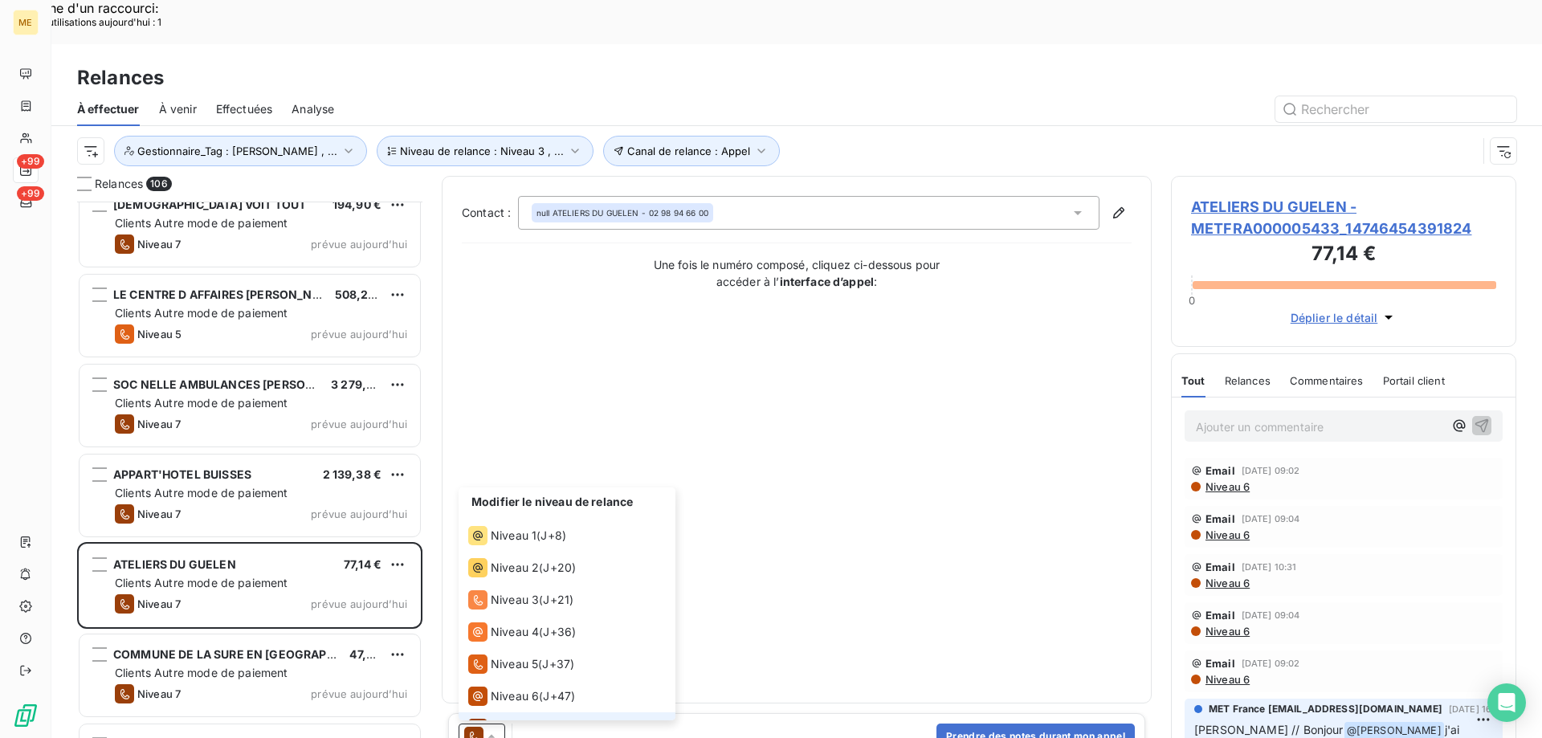
scroll to position [24, 0]
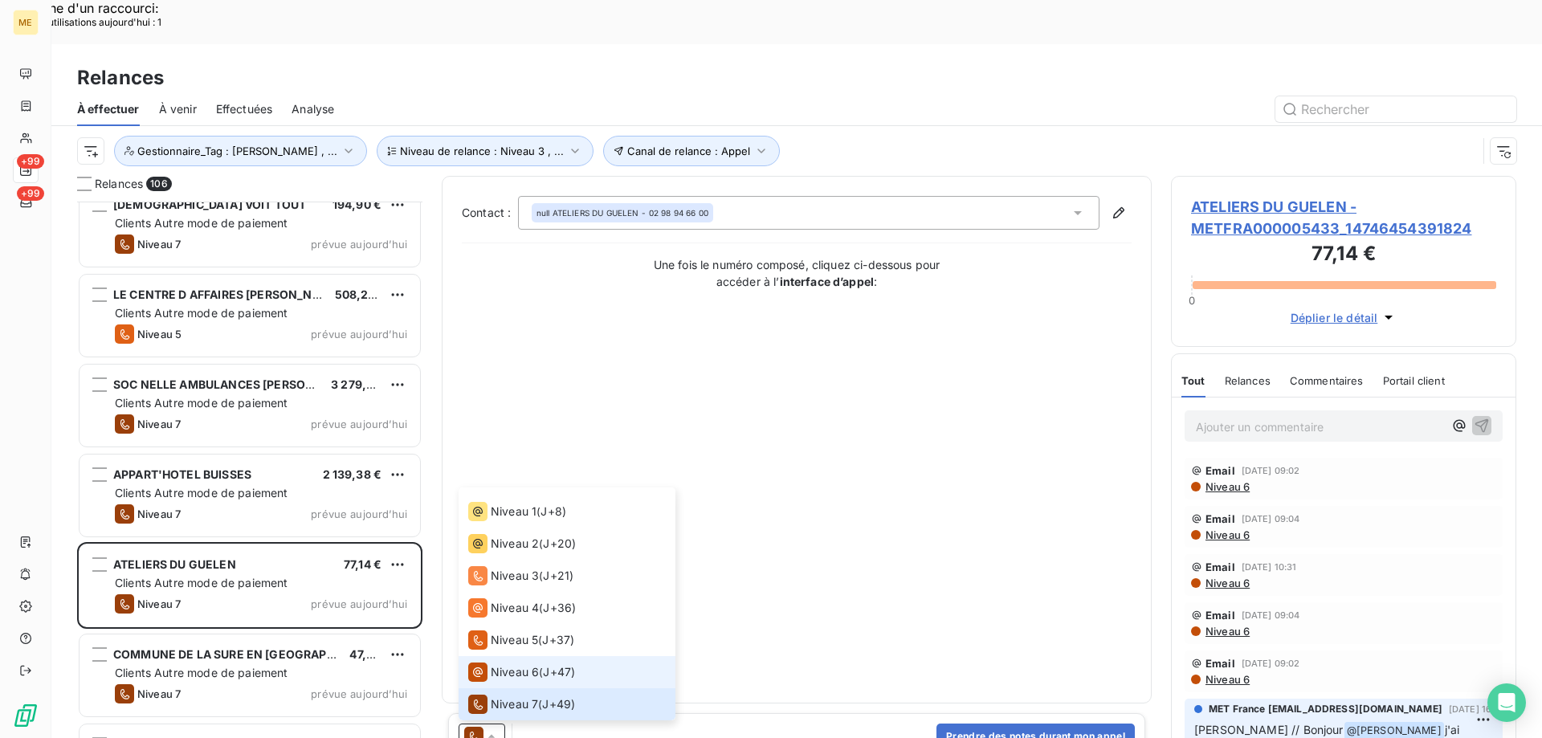
click at [507, 664] on span "Niveau 6" at bounding box center [515, 672] width 48 height 16
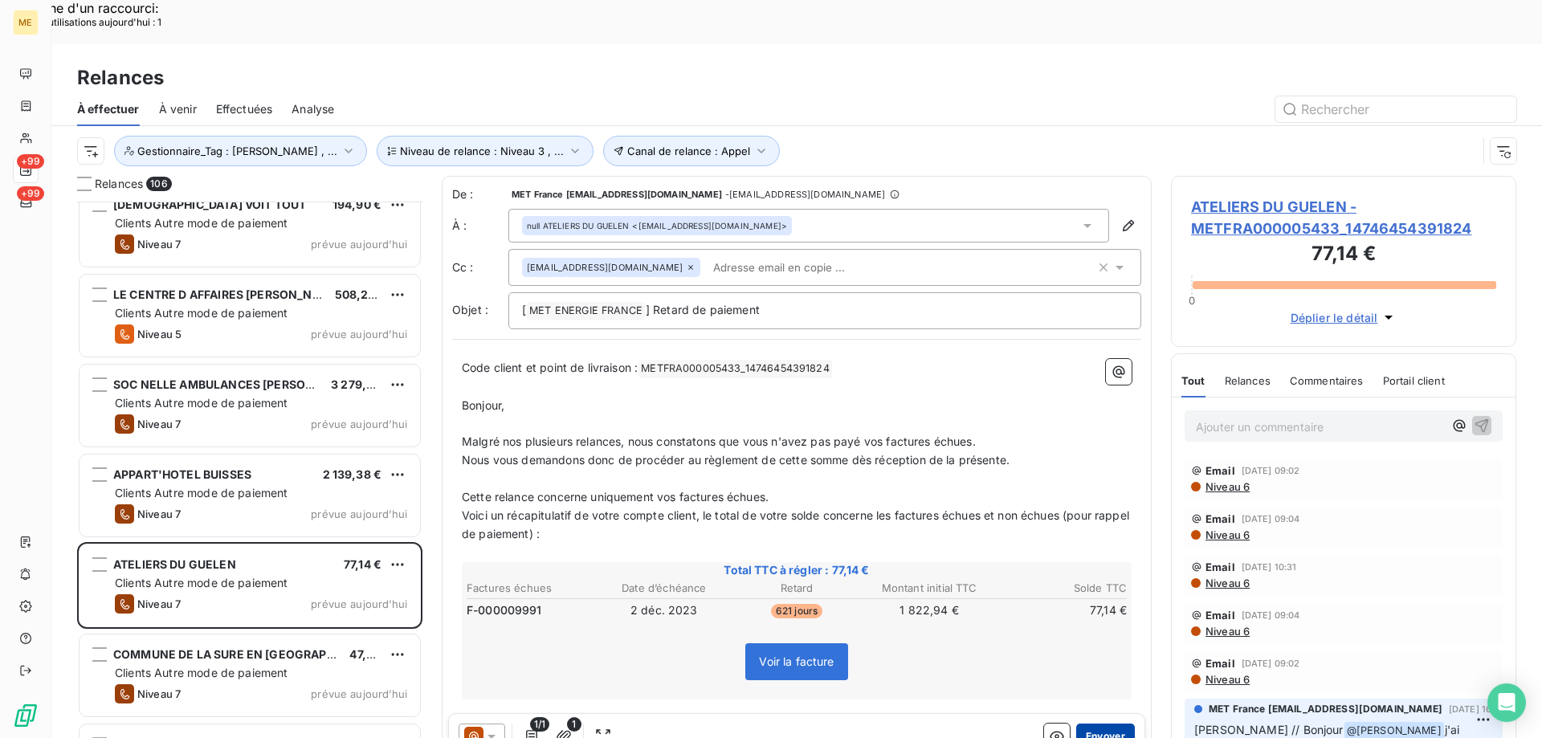
click at [1108, 723] on button "Envoyer" at bounding box center [1105, 736] width 59 height 26
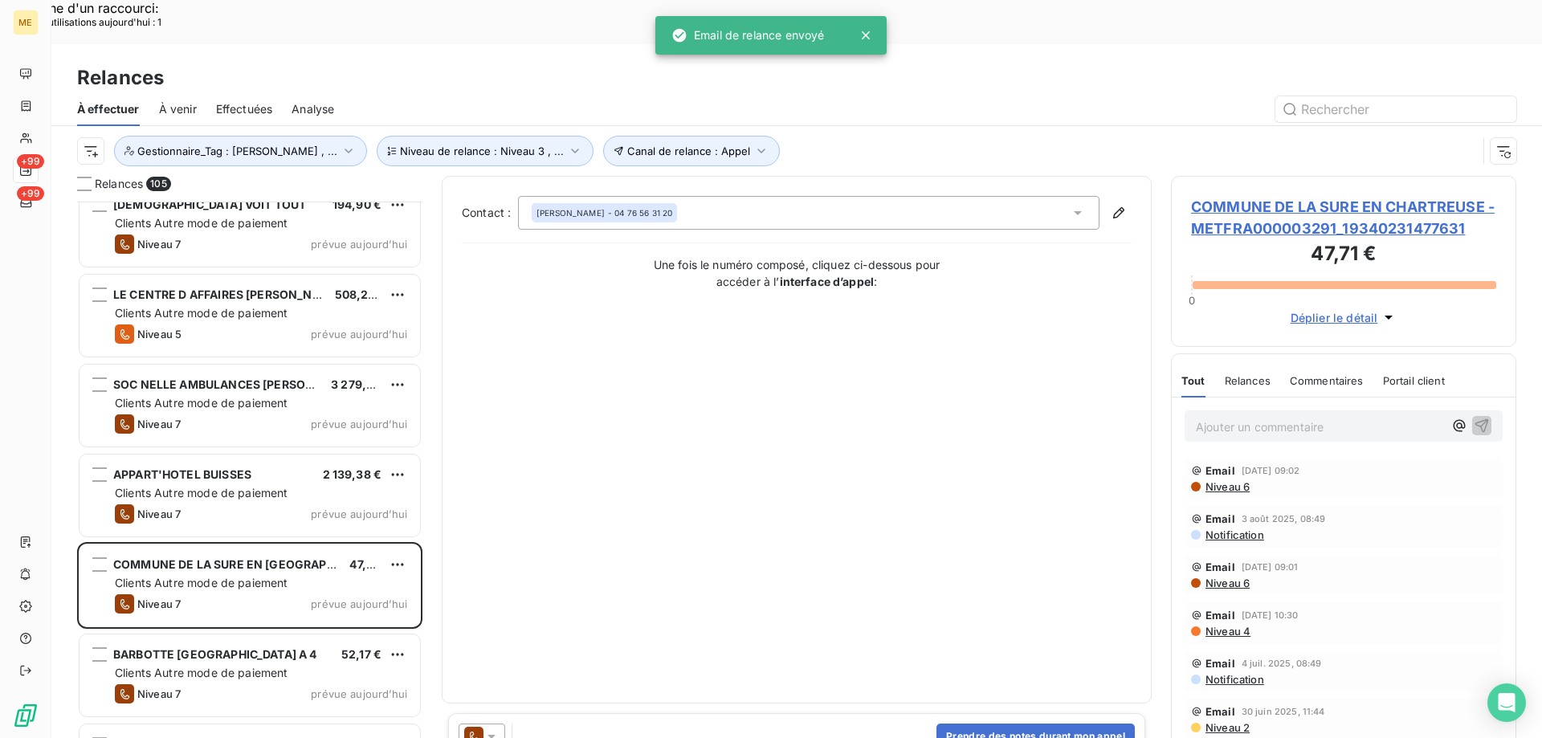
click at [496, 728] on icon at bounding box center [491, 736] width 16 height 16
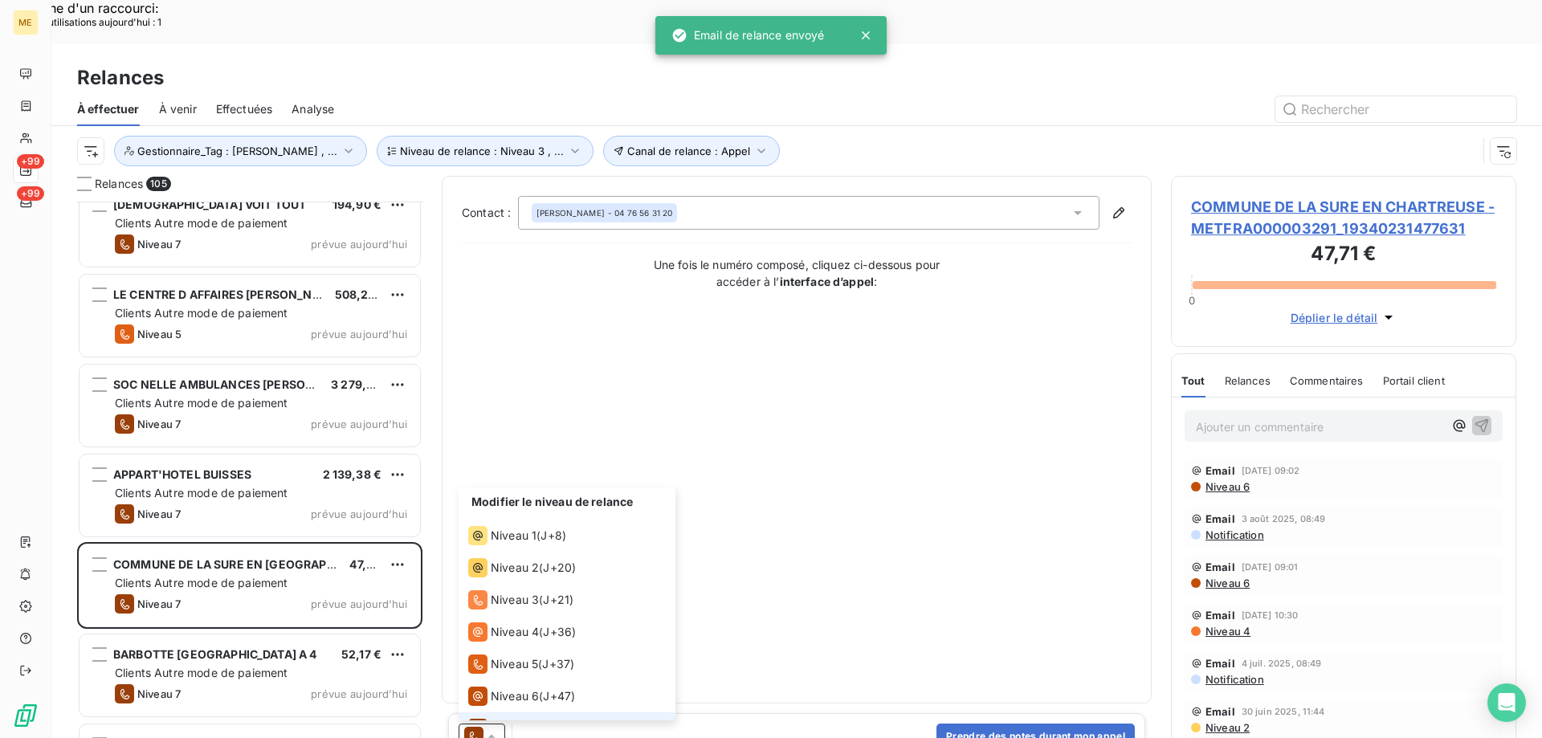
scroll to position [24, 0]
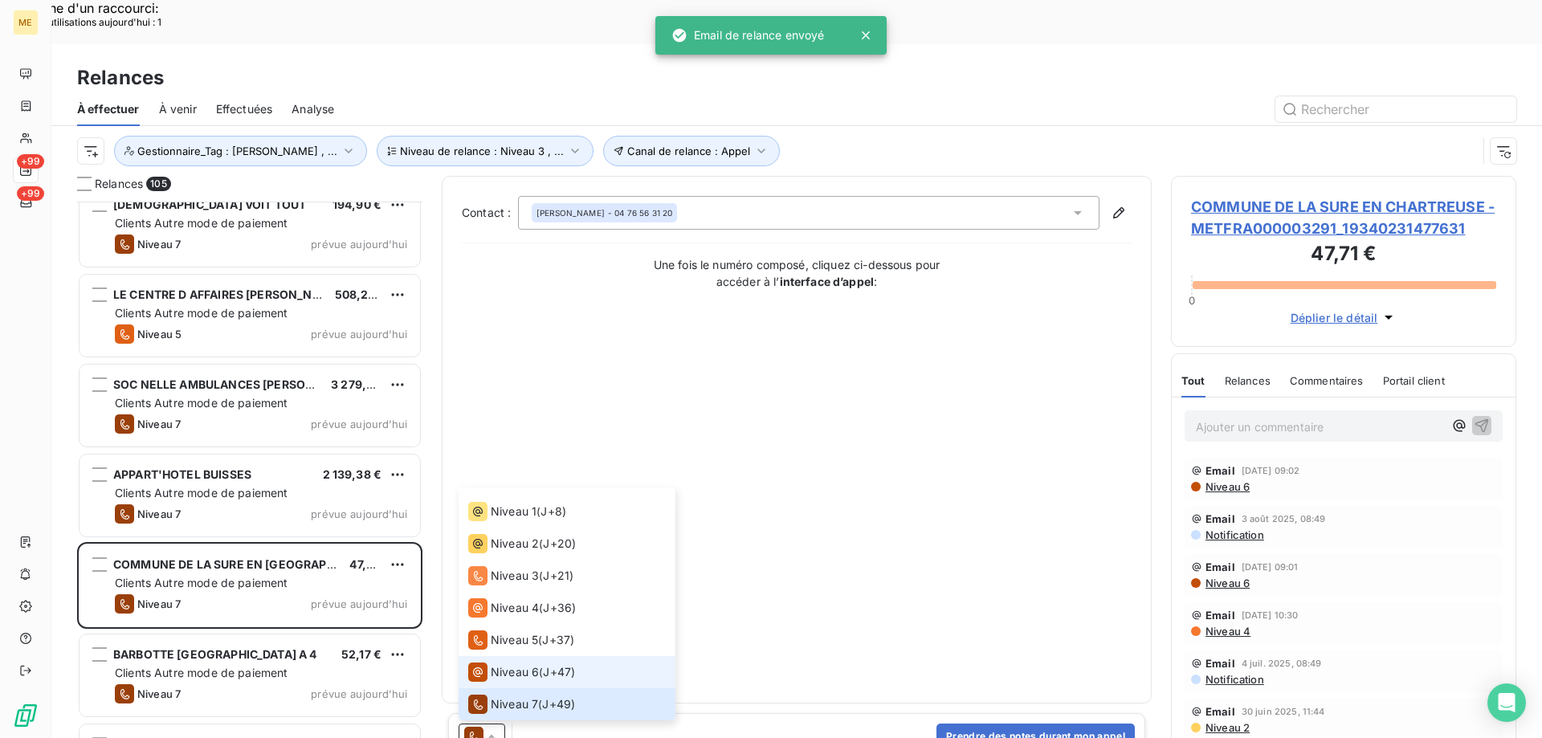
click at [503, 662] on div "Niveau 6" at bounding box center [503, 671] width 71 height 19
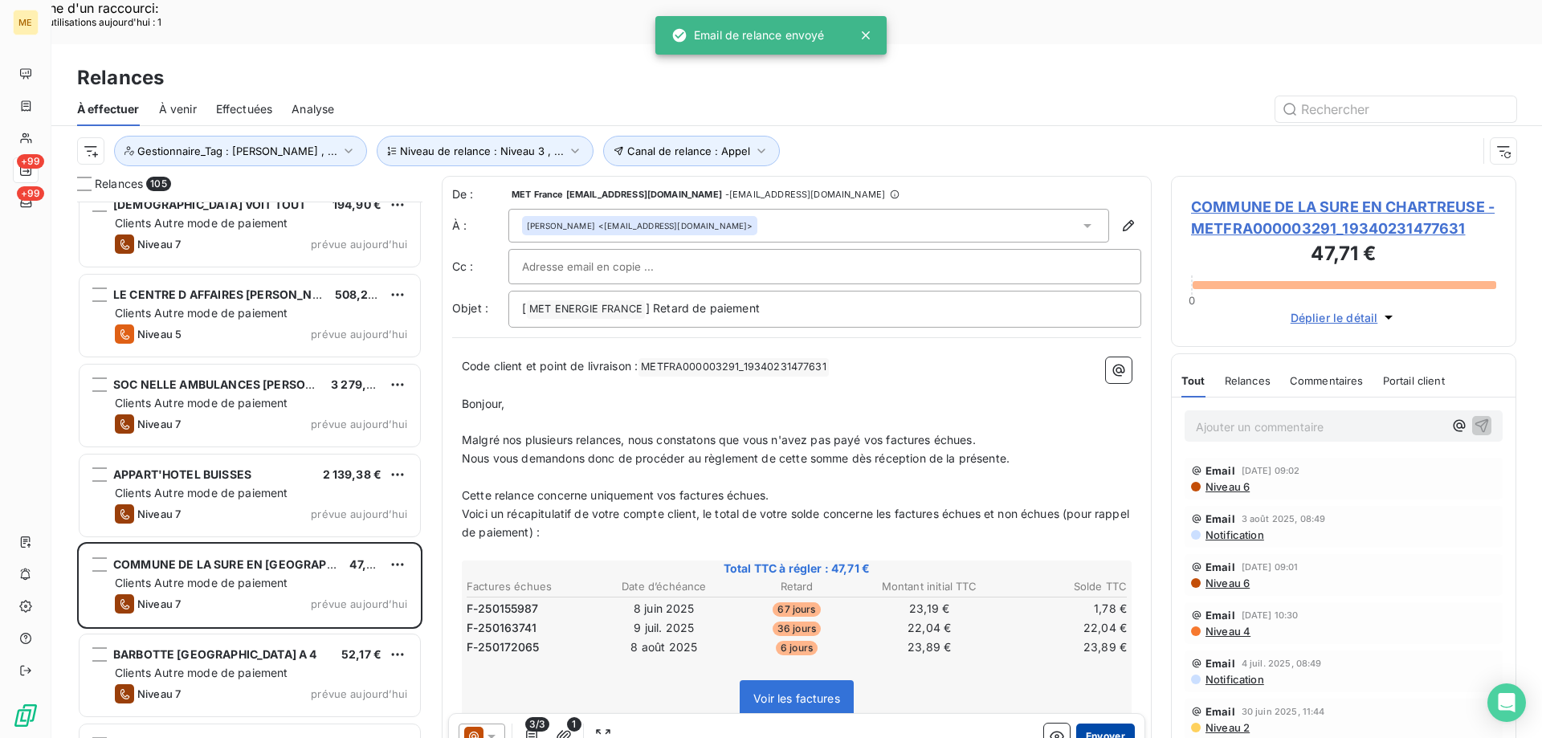
click at [1082, 723] on button "Envoyer" at bounding box center [1105, 736] width 59 height 26
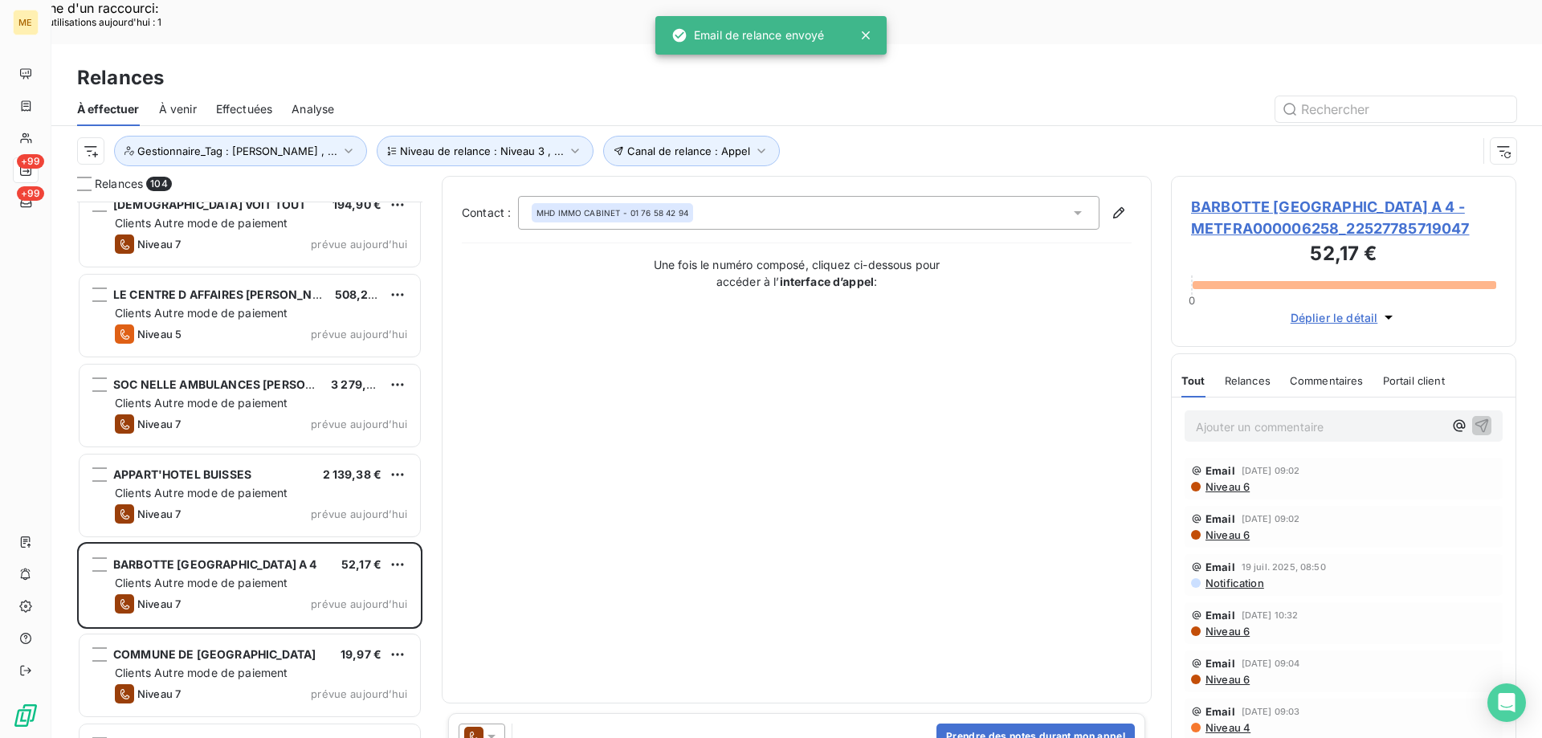
click at [494, 728] on icon at bounding box center [491, 736] width 16 height 16
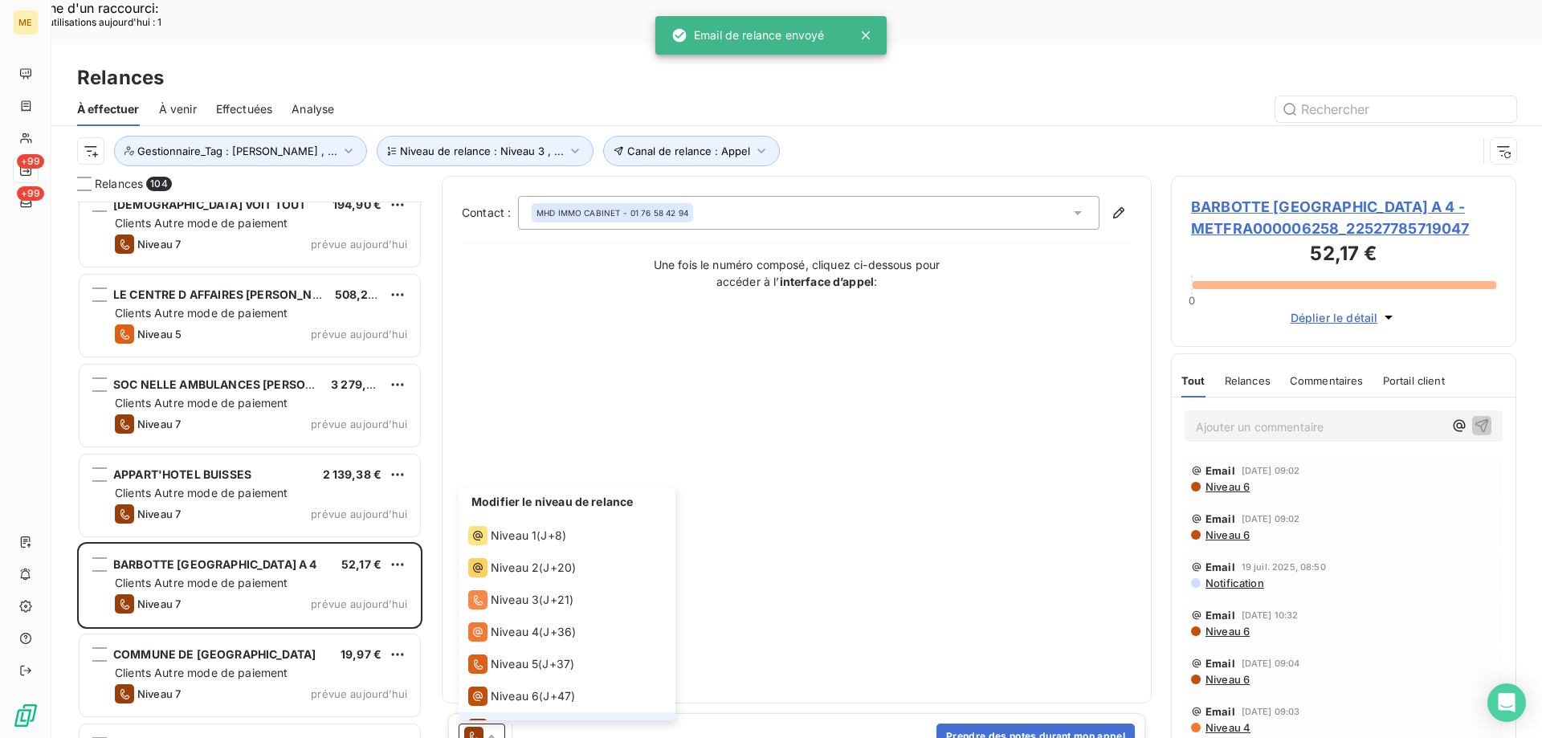
scroll to position [24, 0]
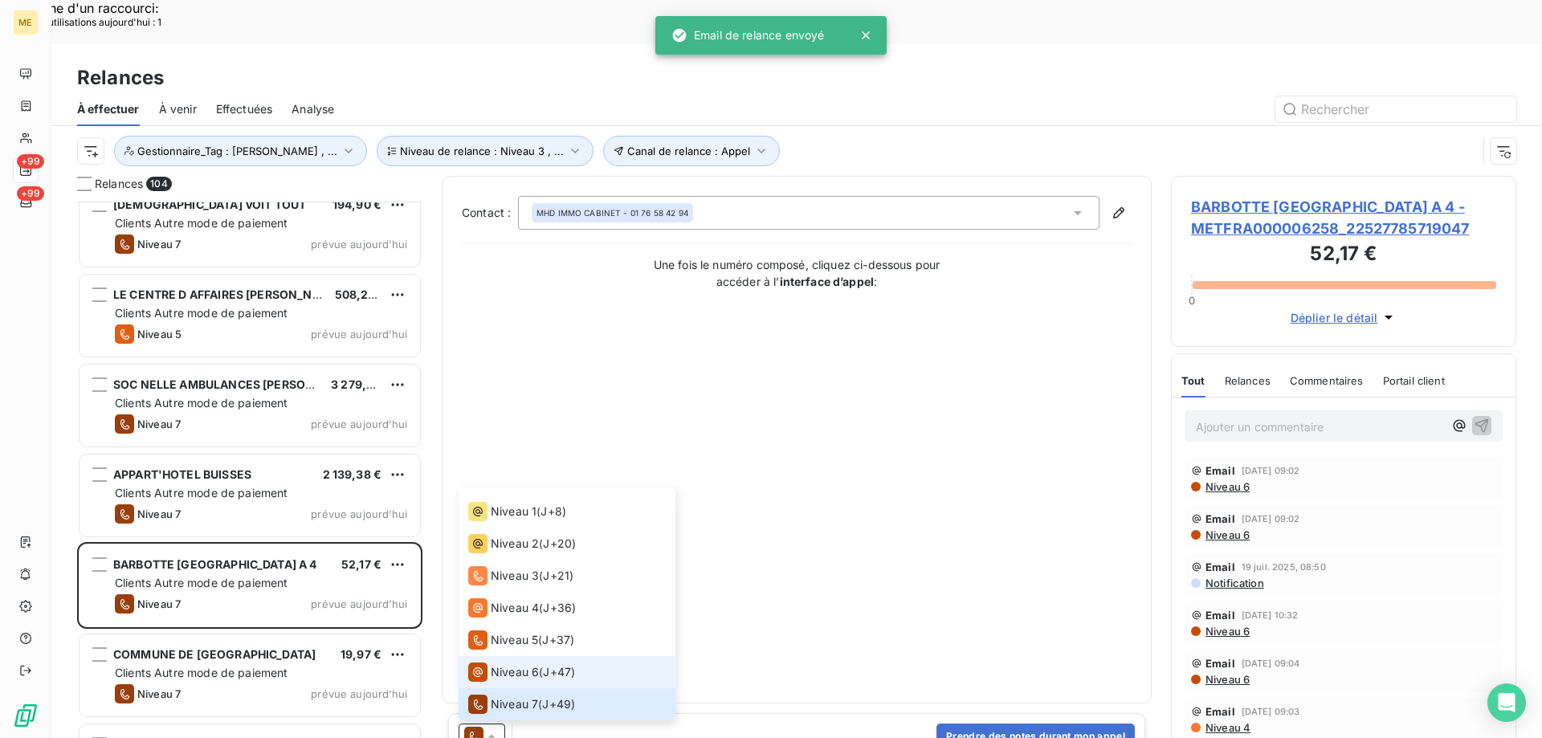
click at [500, 664] on span "Niveau 6" at bounding box center [515, 672] width 48 height 16
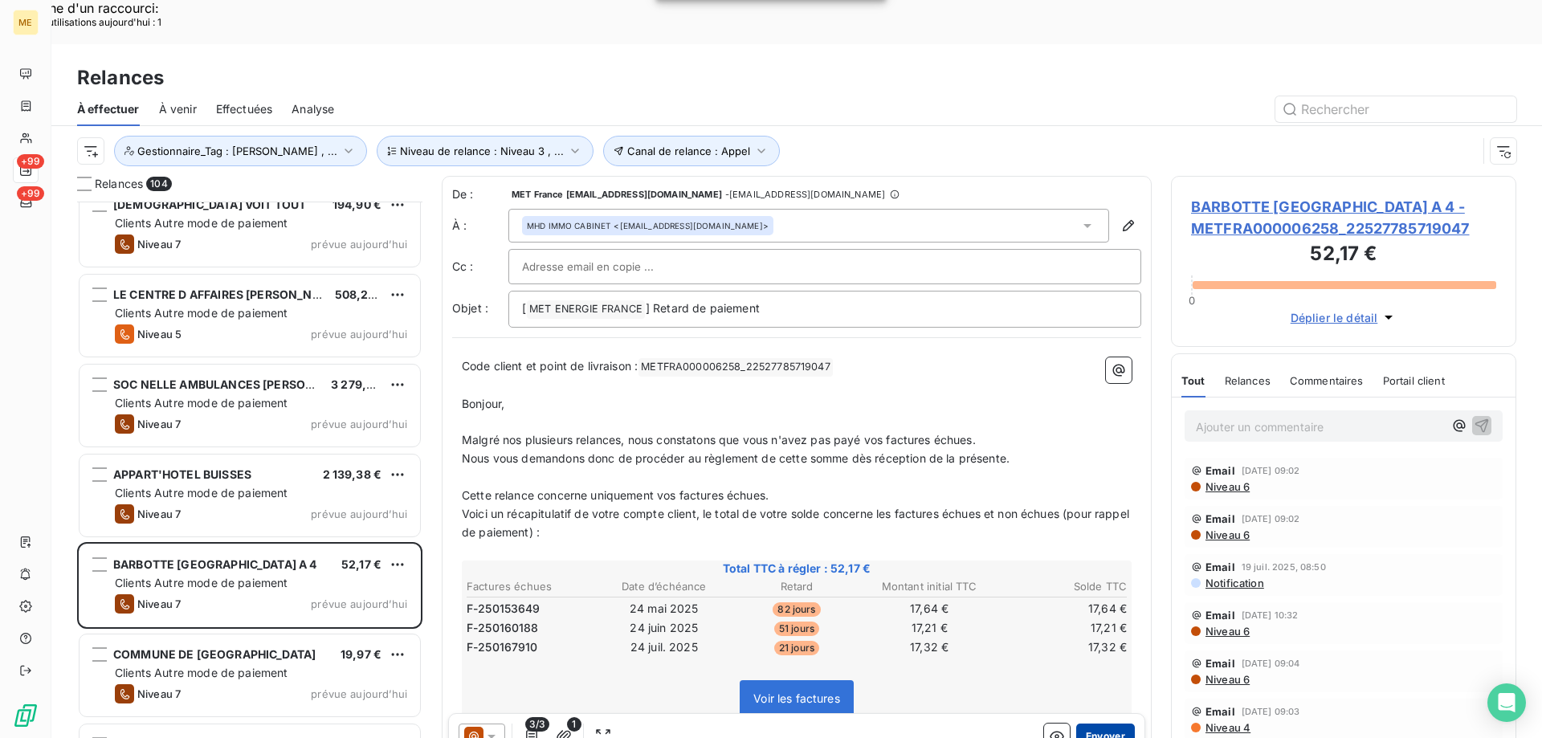
click at [1084, 723] on button "Envoyer" at bounding box center [1105, 736] width 59 height 26
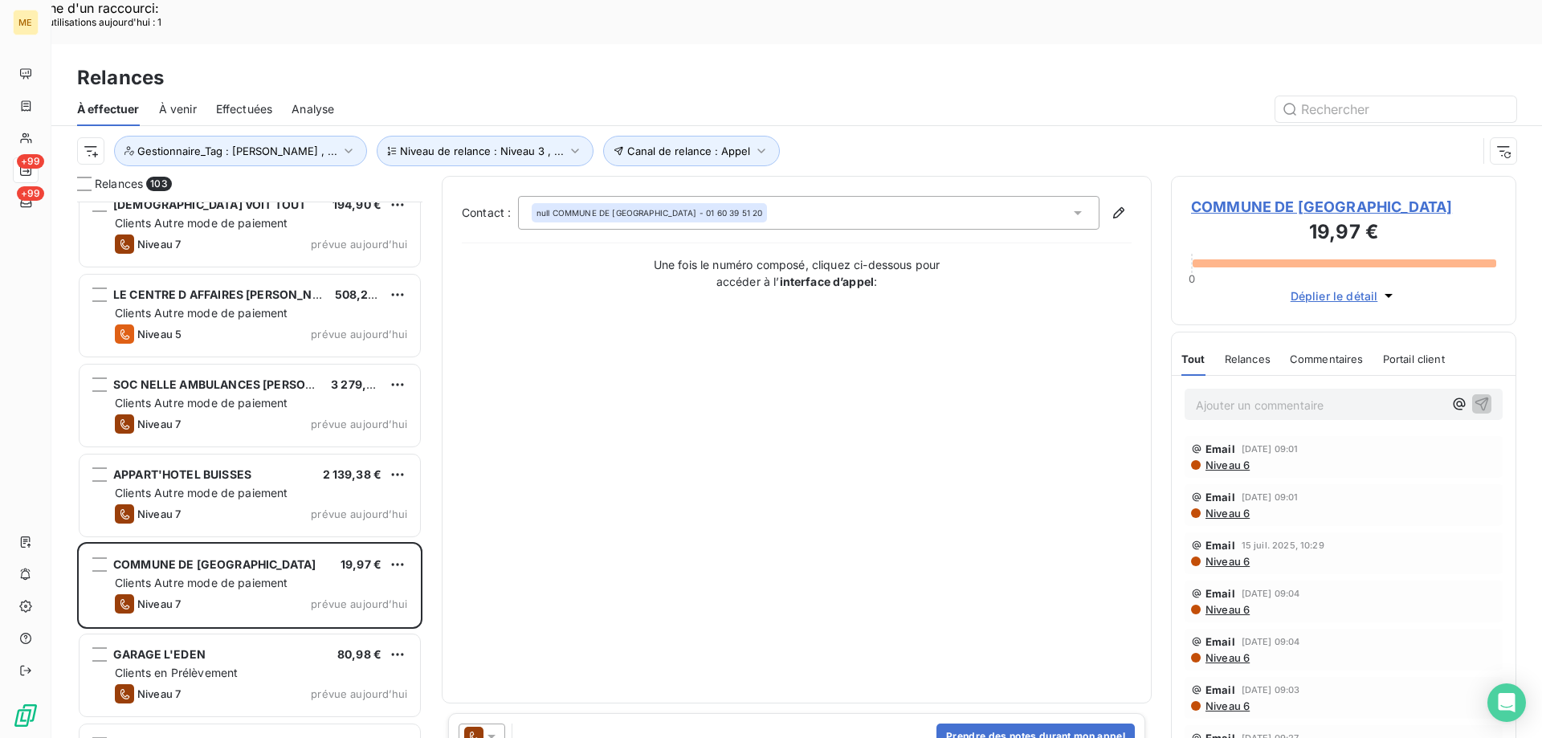
click at [492, 735] on icon at bounding box center [491, 737] width 8 height 4
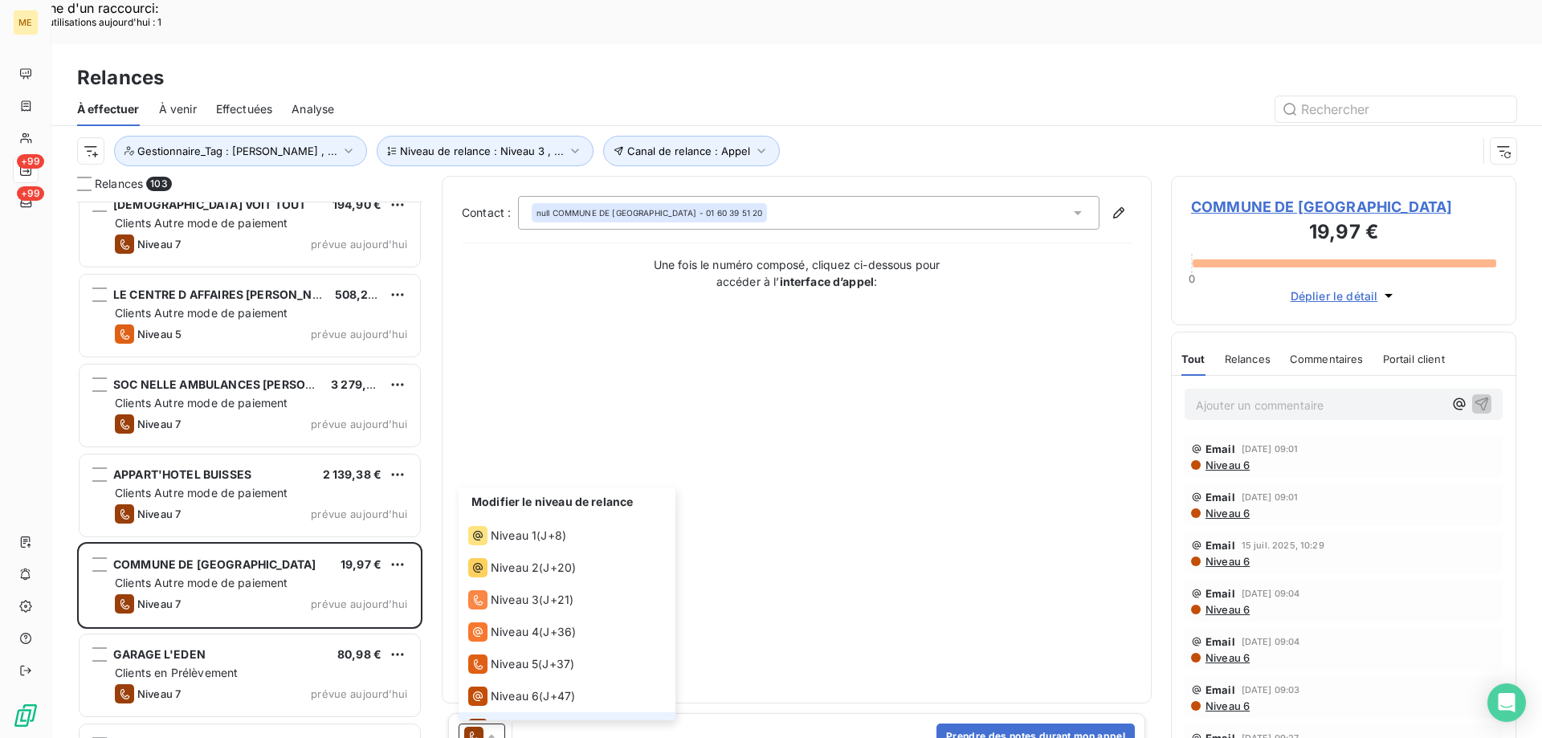
scroll to position [24, 0]
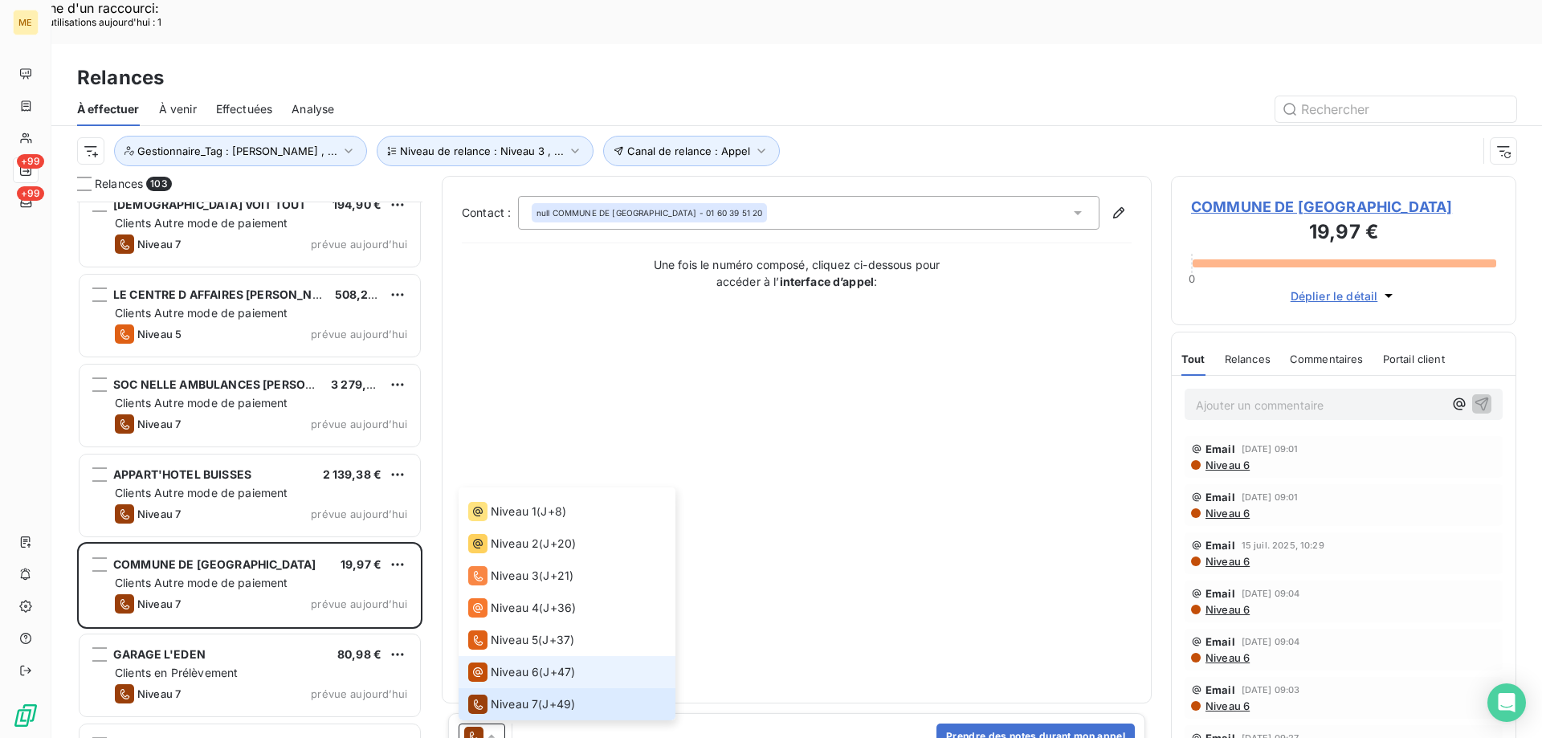
click at [499, 662] on div "Niveau 6" at bounding box center [503, 671] width 71 height 19
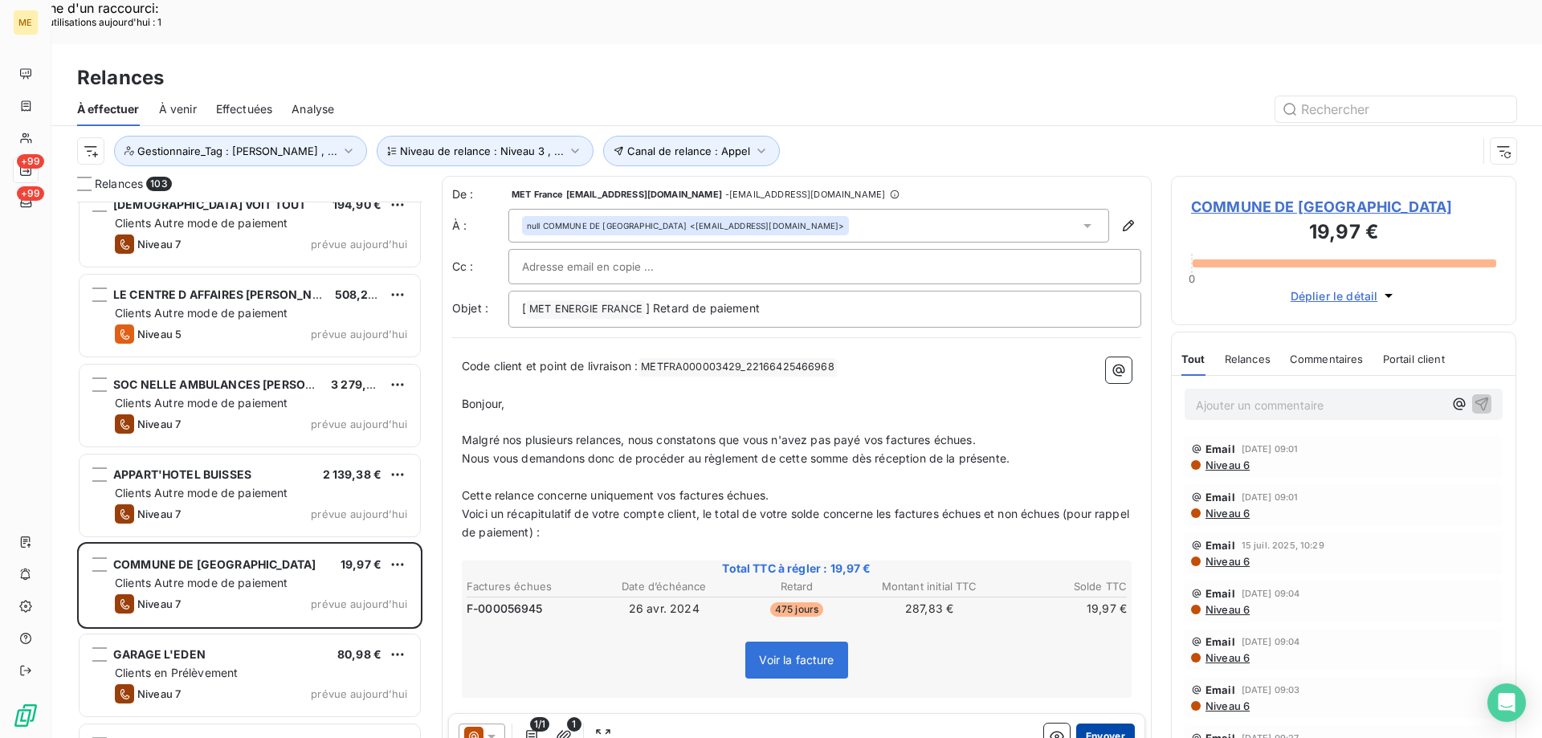
click at [1088, 723] on button "Envoyer" at bounding box center [1105, 736] width 59 height 26
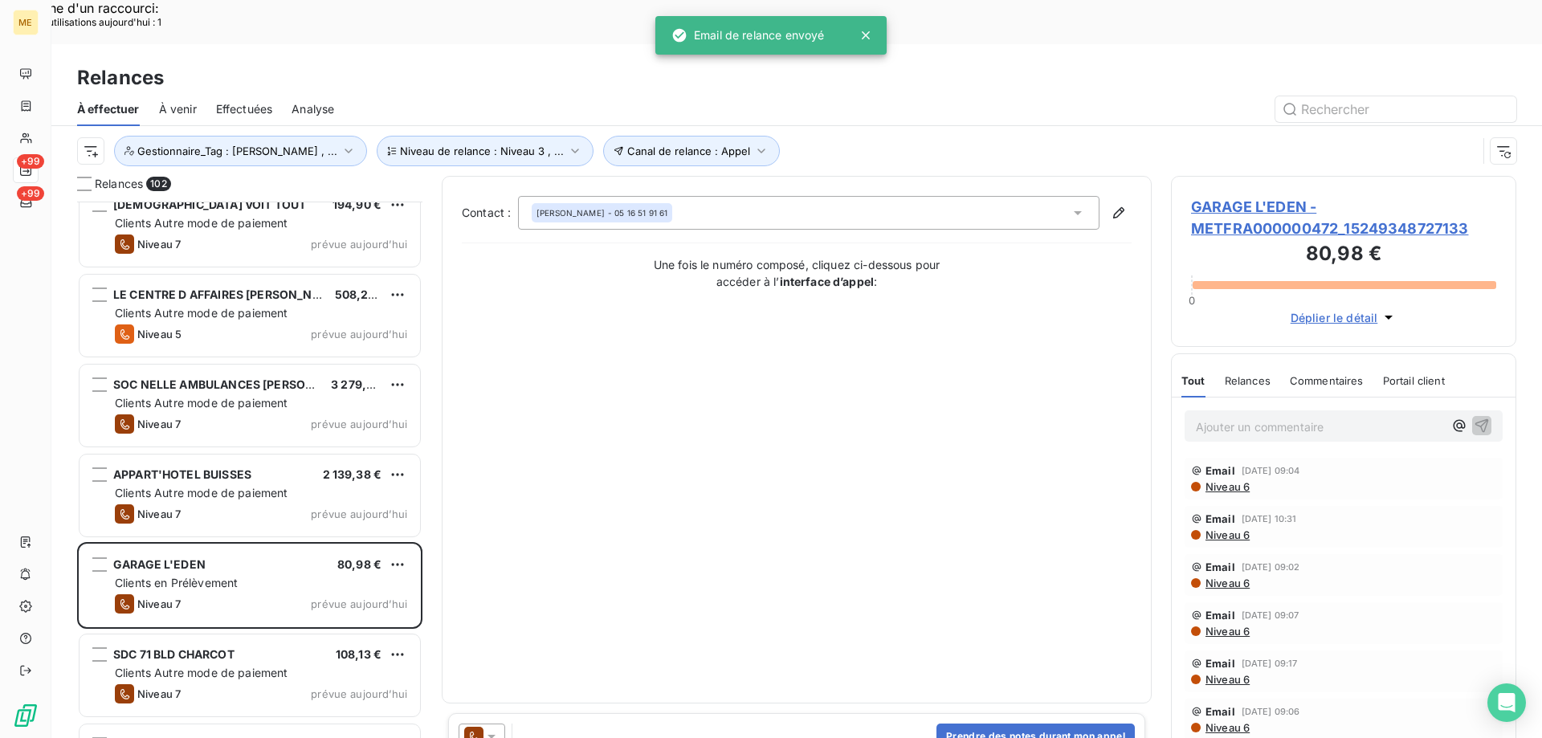
click at [490, 728] on icon at bounding box center [491, 736] width 16 height 16
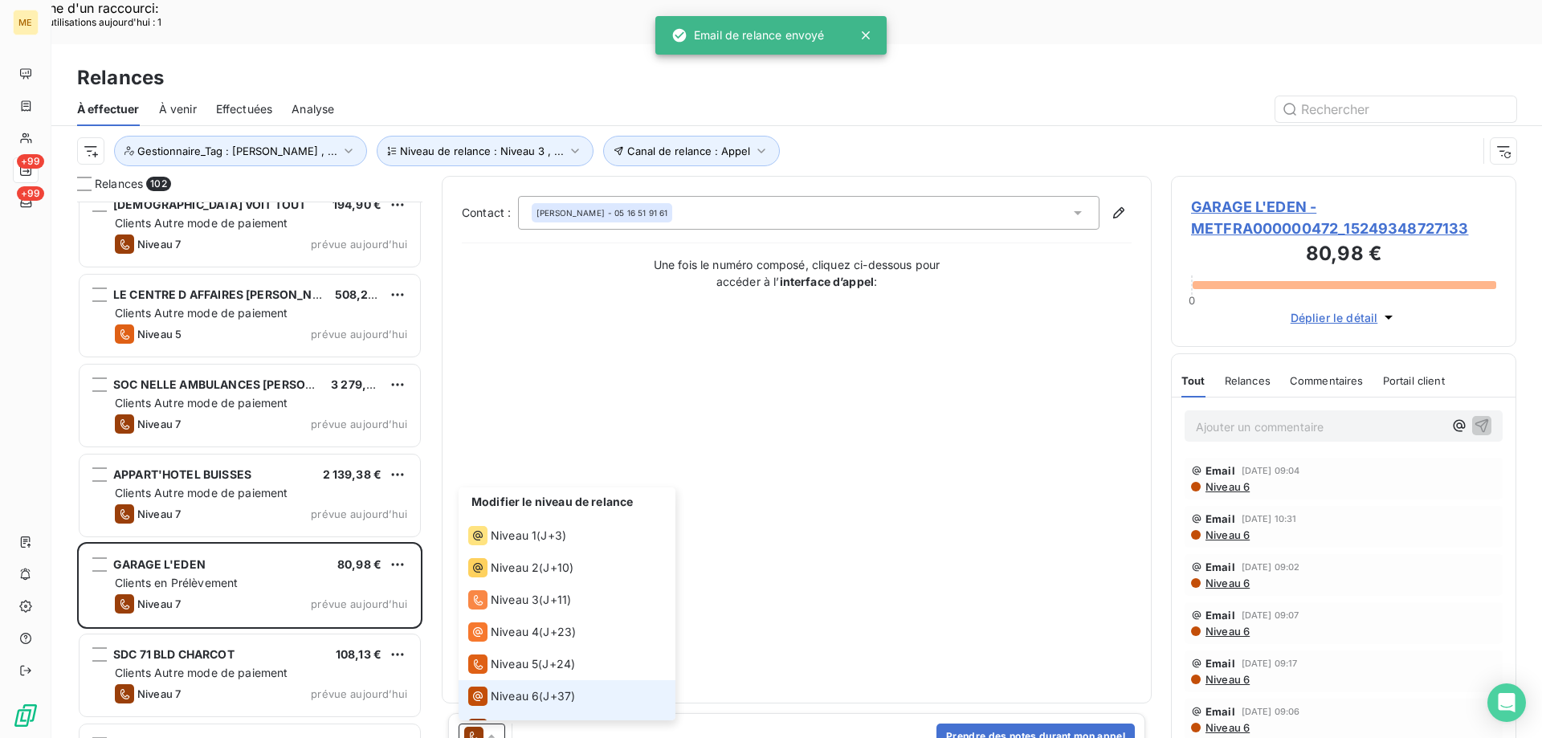
scroll to position [24, 0]
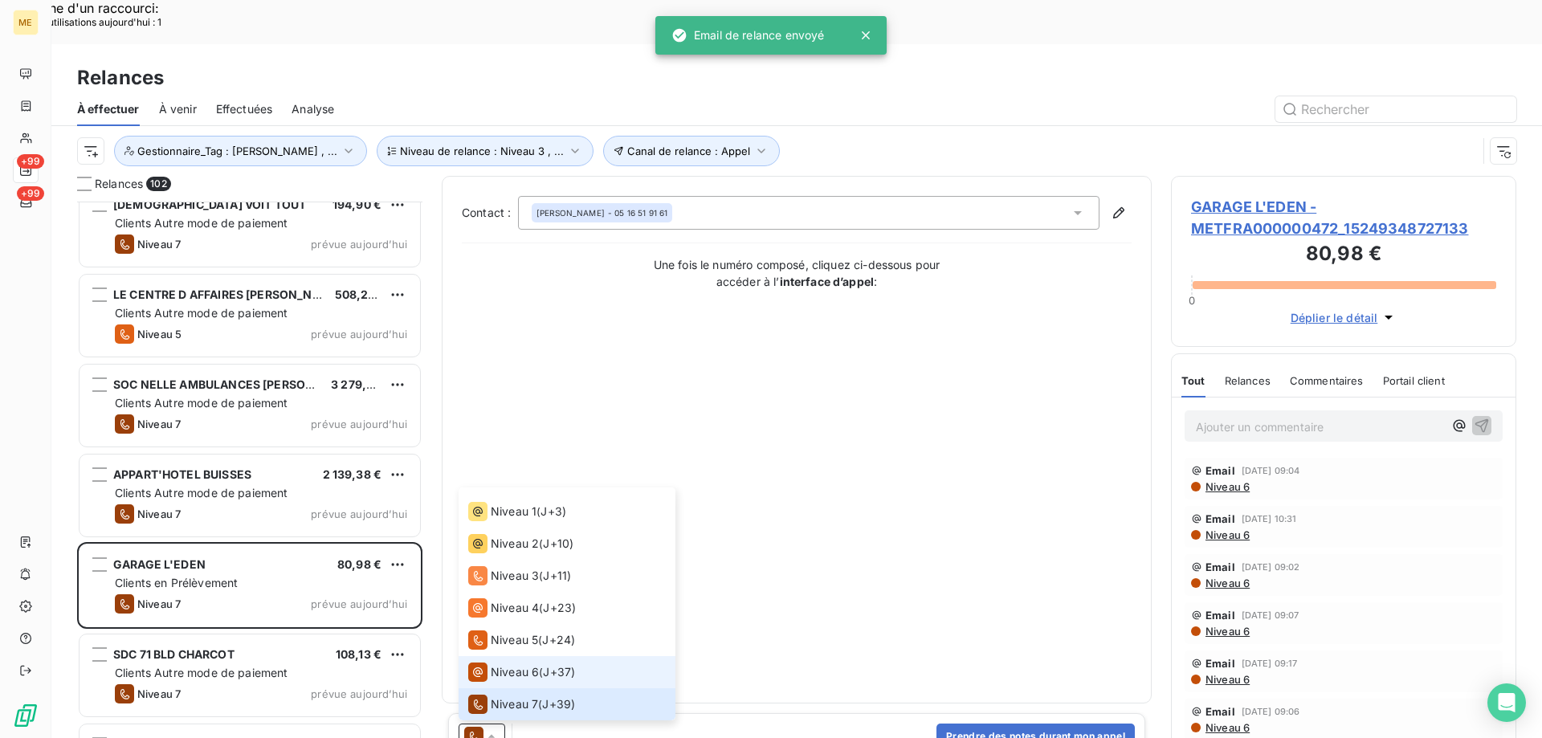
click at [492, 664] on span "Niveau 6" at bounding box center [515, 672] width 48 height 16
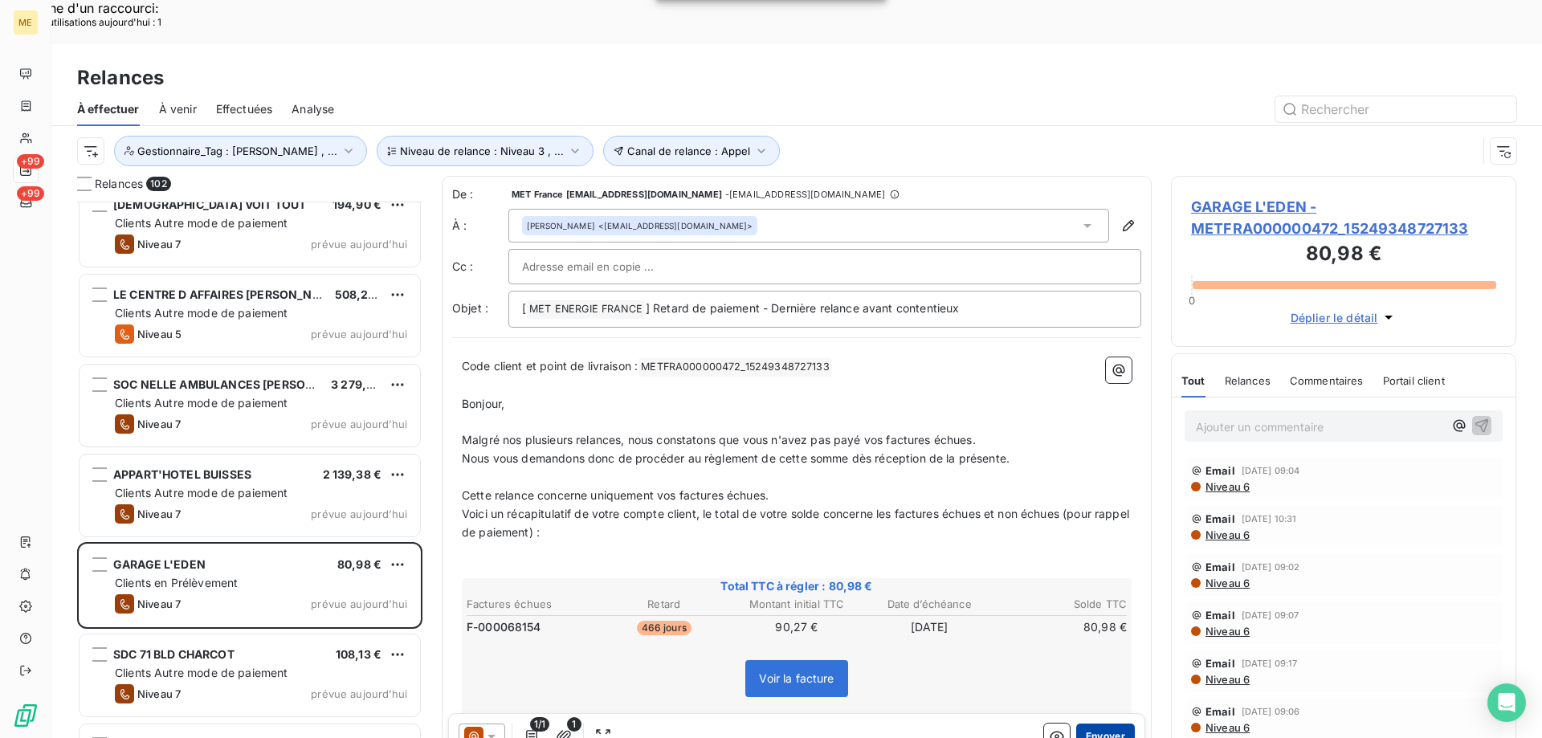
click at [1088, 723] on button "Envoyer" at bounding box center [1105, 736] width 59 height 26
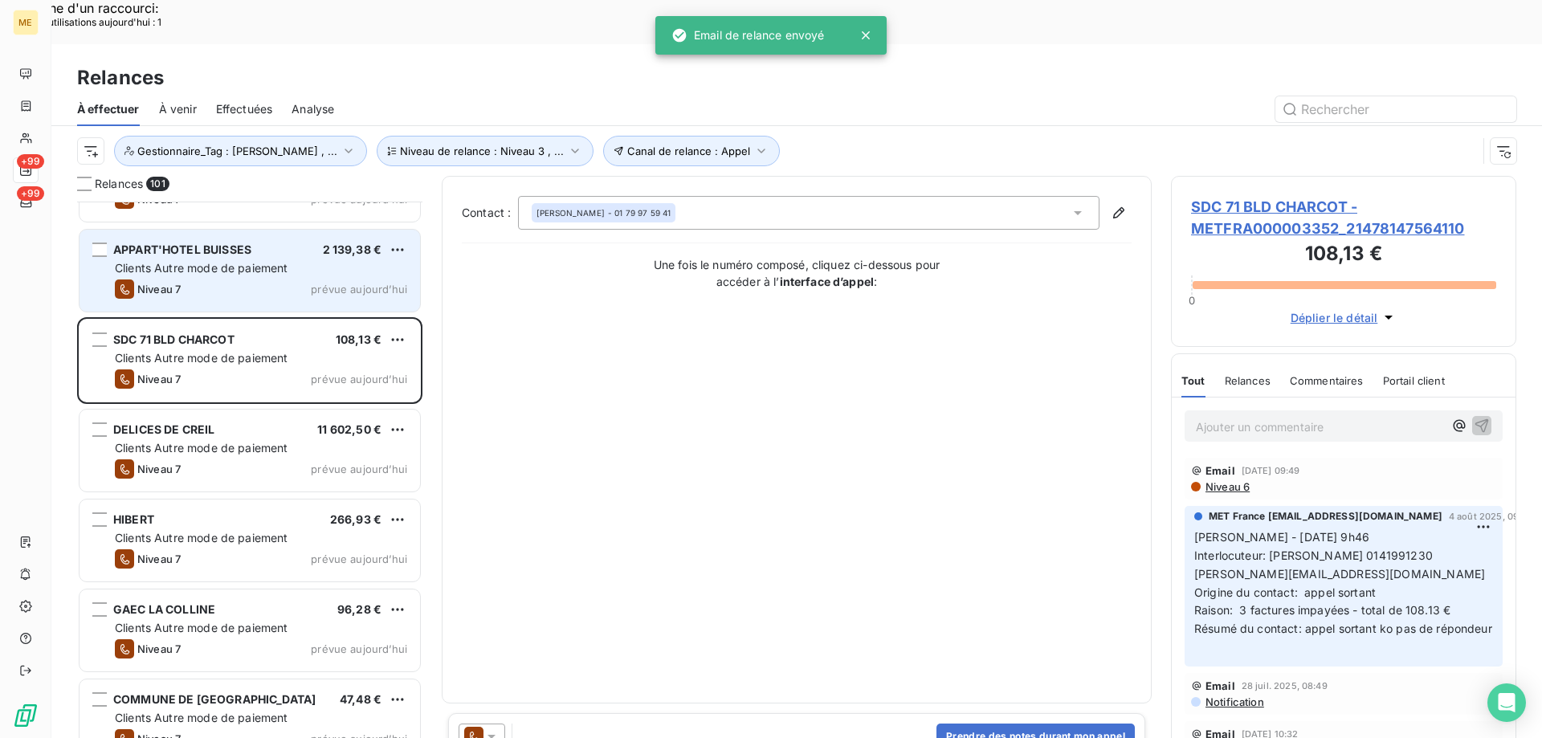
scroll to position [6826, 0]
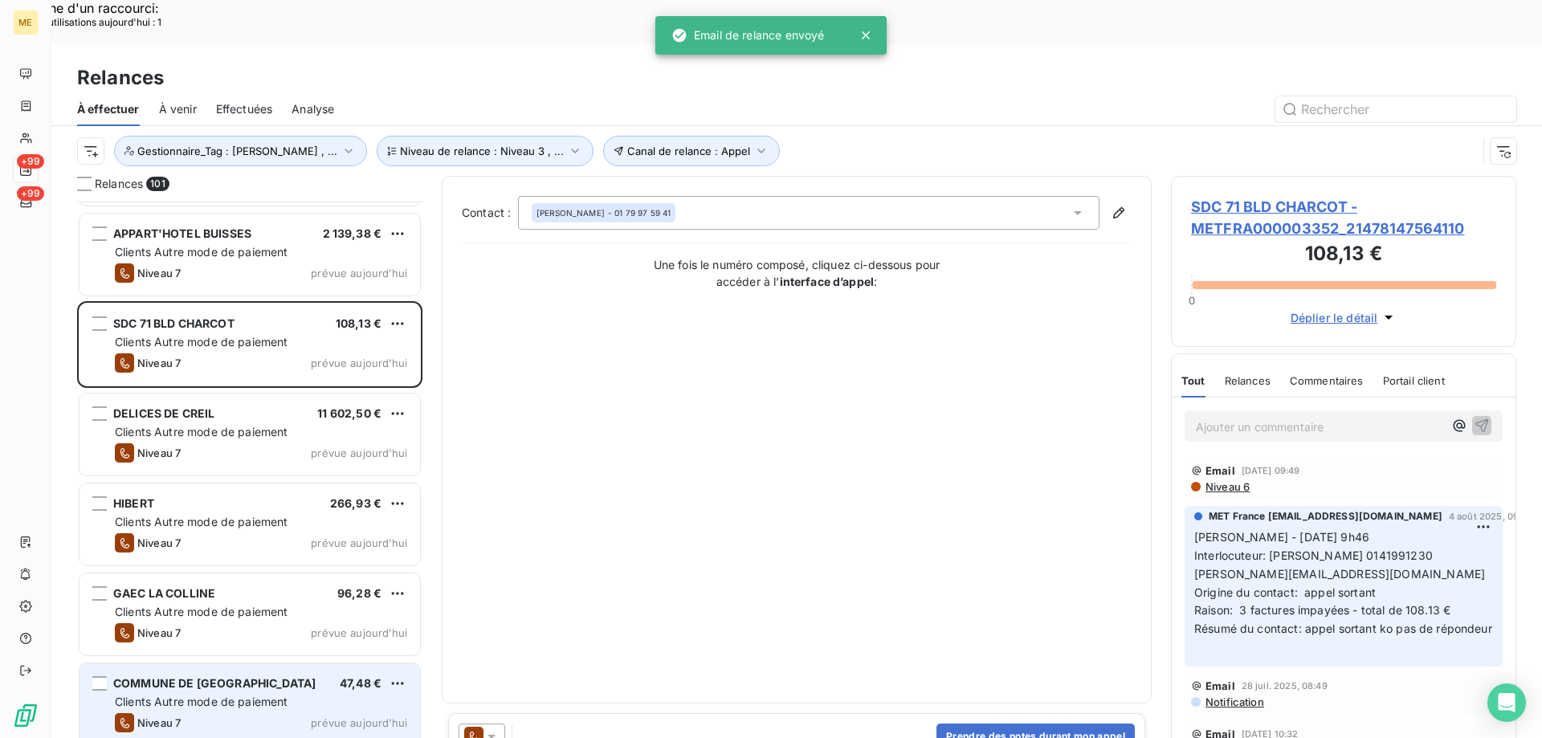
click at [336, 716] on span "prévue aujourd’hui" at bounding box center [359, 722] width 96 height 13
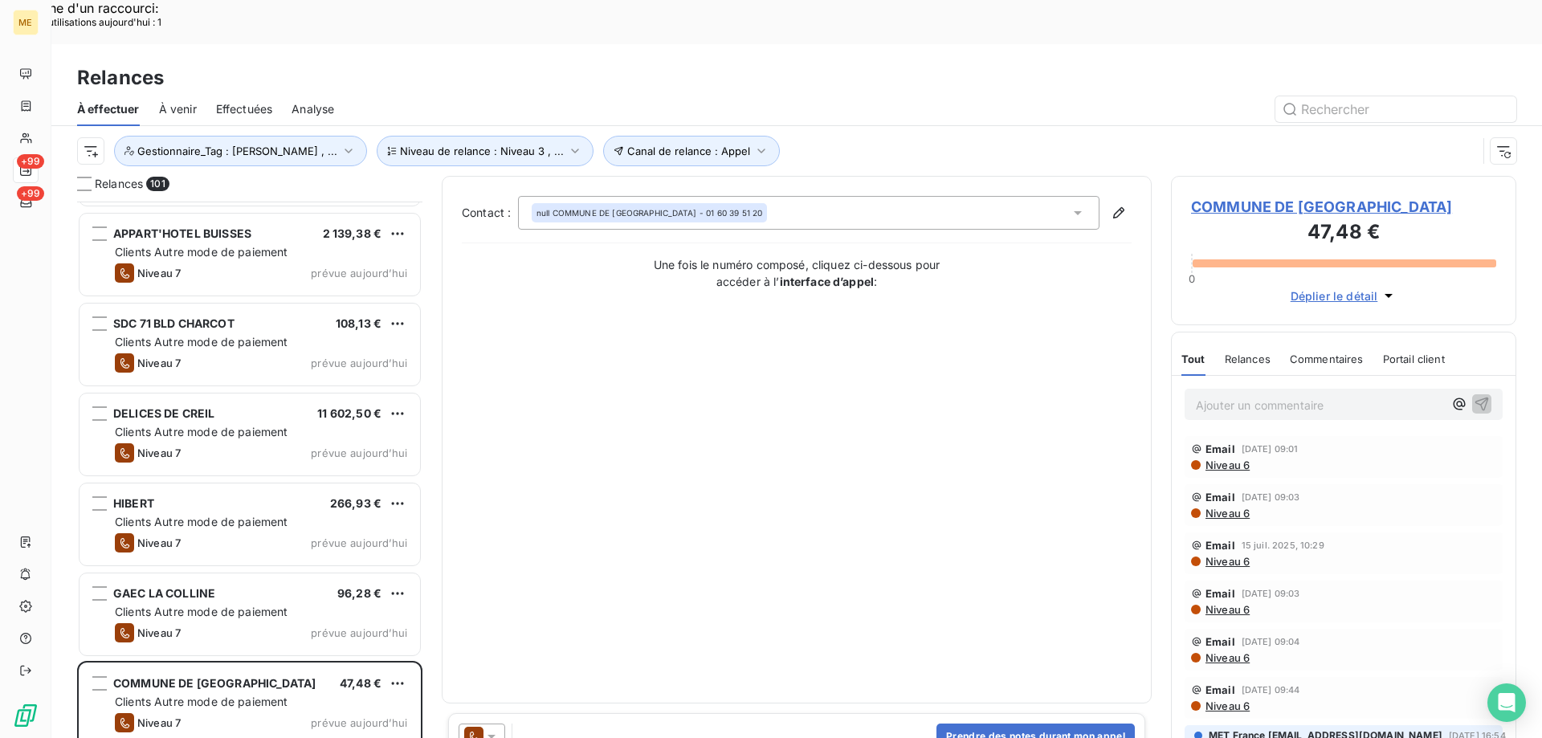
click at [498, 723] on div at bounding box center [481, 736] width 47 height 26
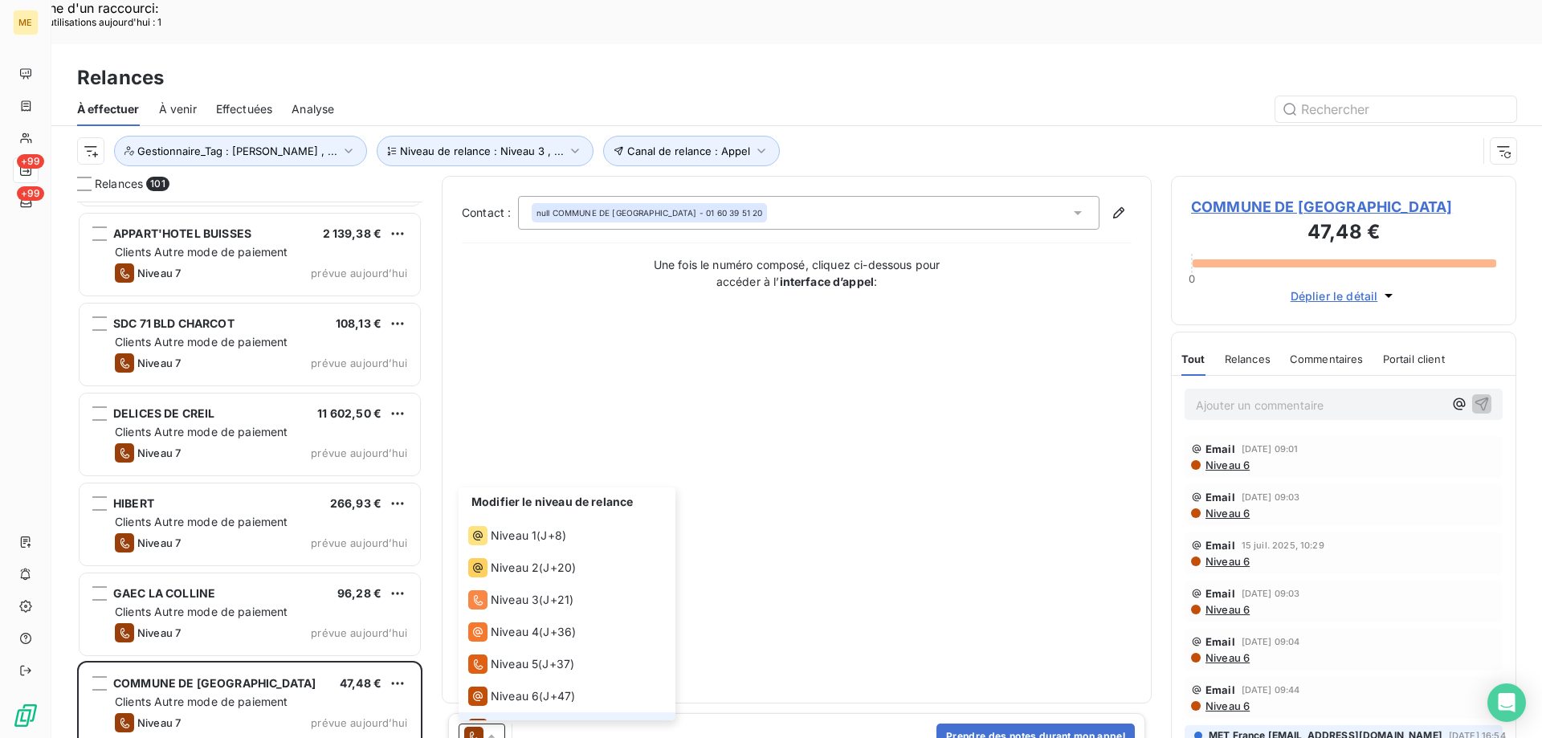
scroll to position [24, 0]
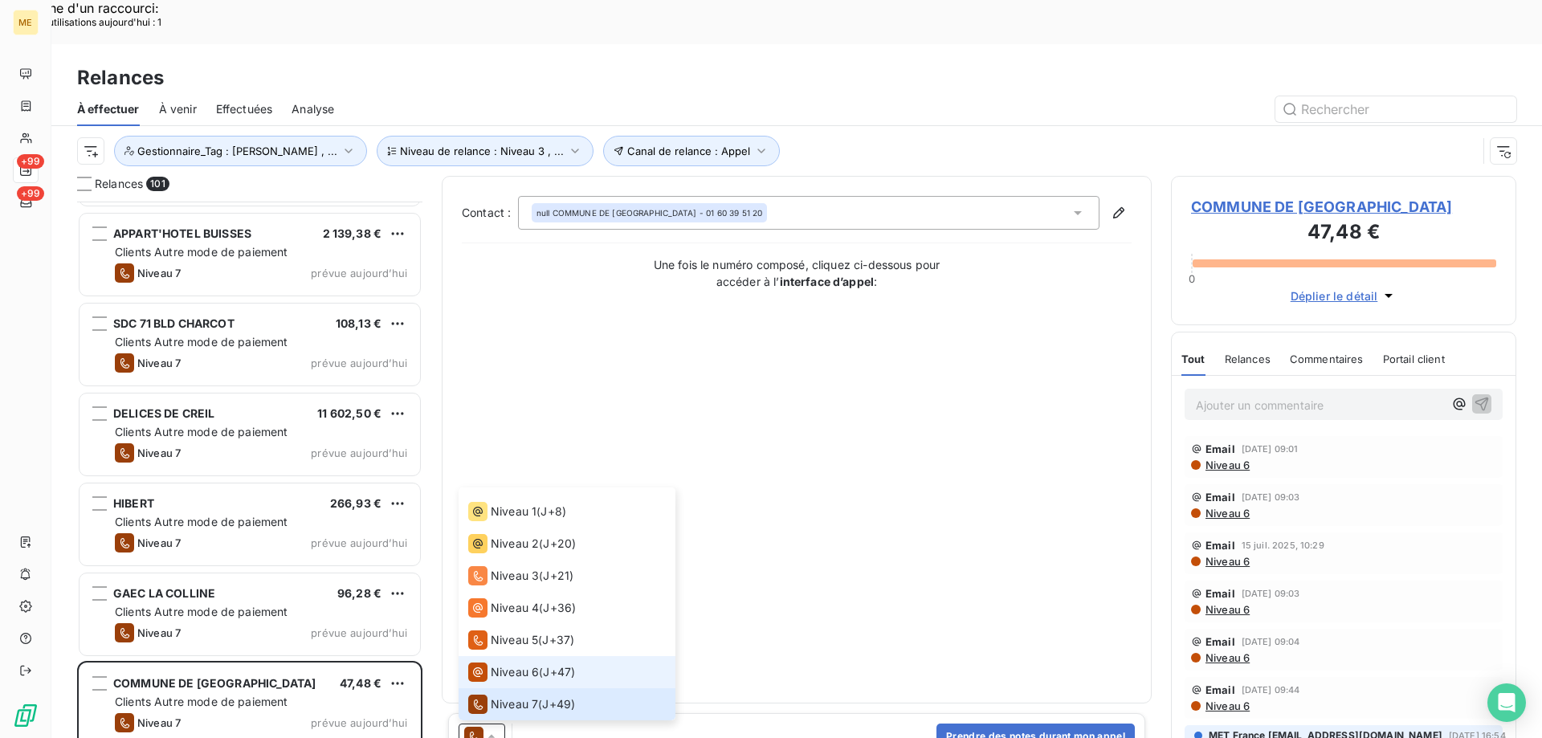
click at [544, 662] on div "Niveau 6 ( J+47 )" at bounding box center [521, 671] width 107 height 19
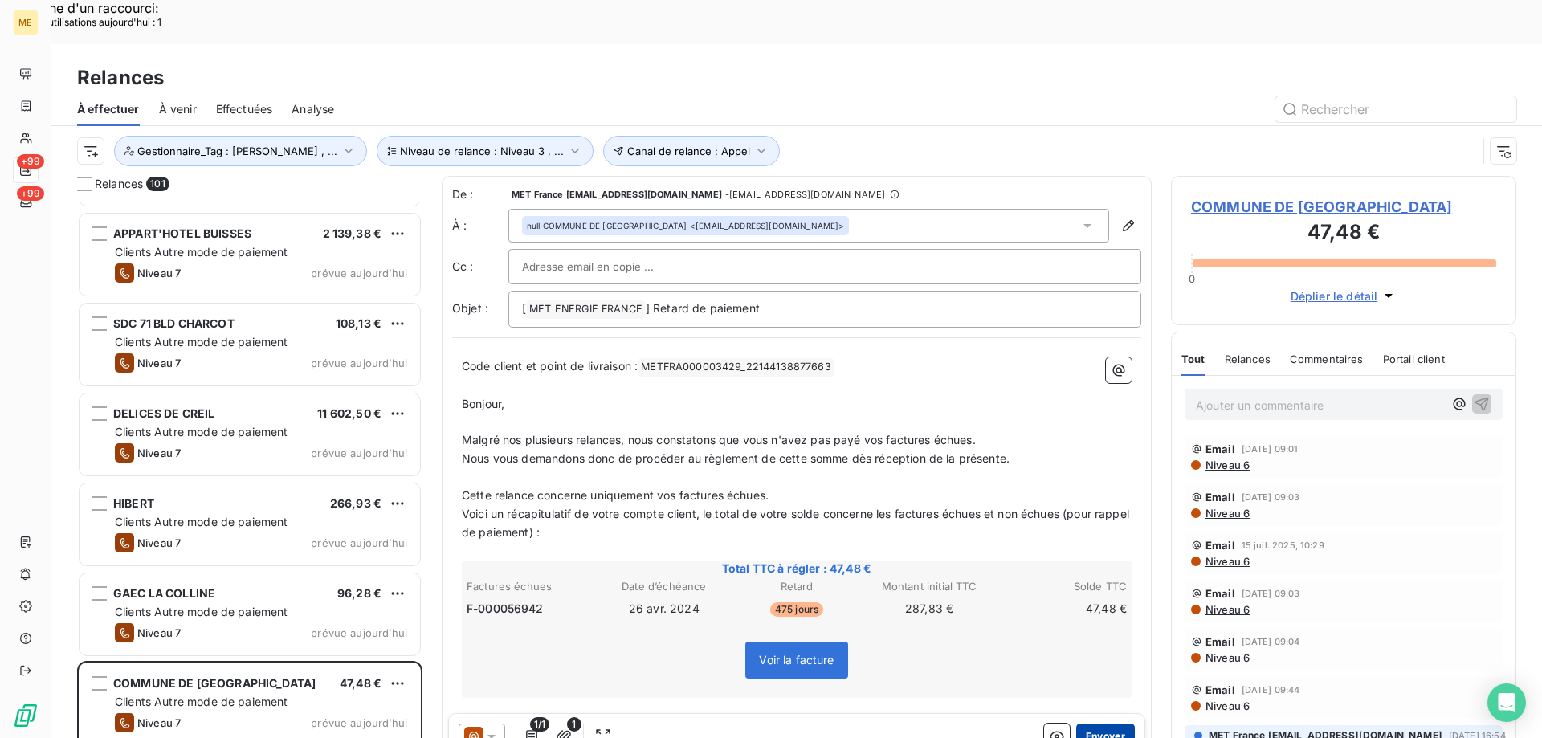
click at [1093, 723] on button "Envoyer" at bounding box center [1105, 736] width 59 height 26
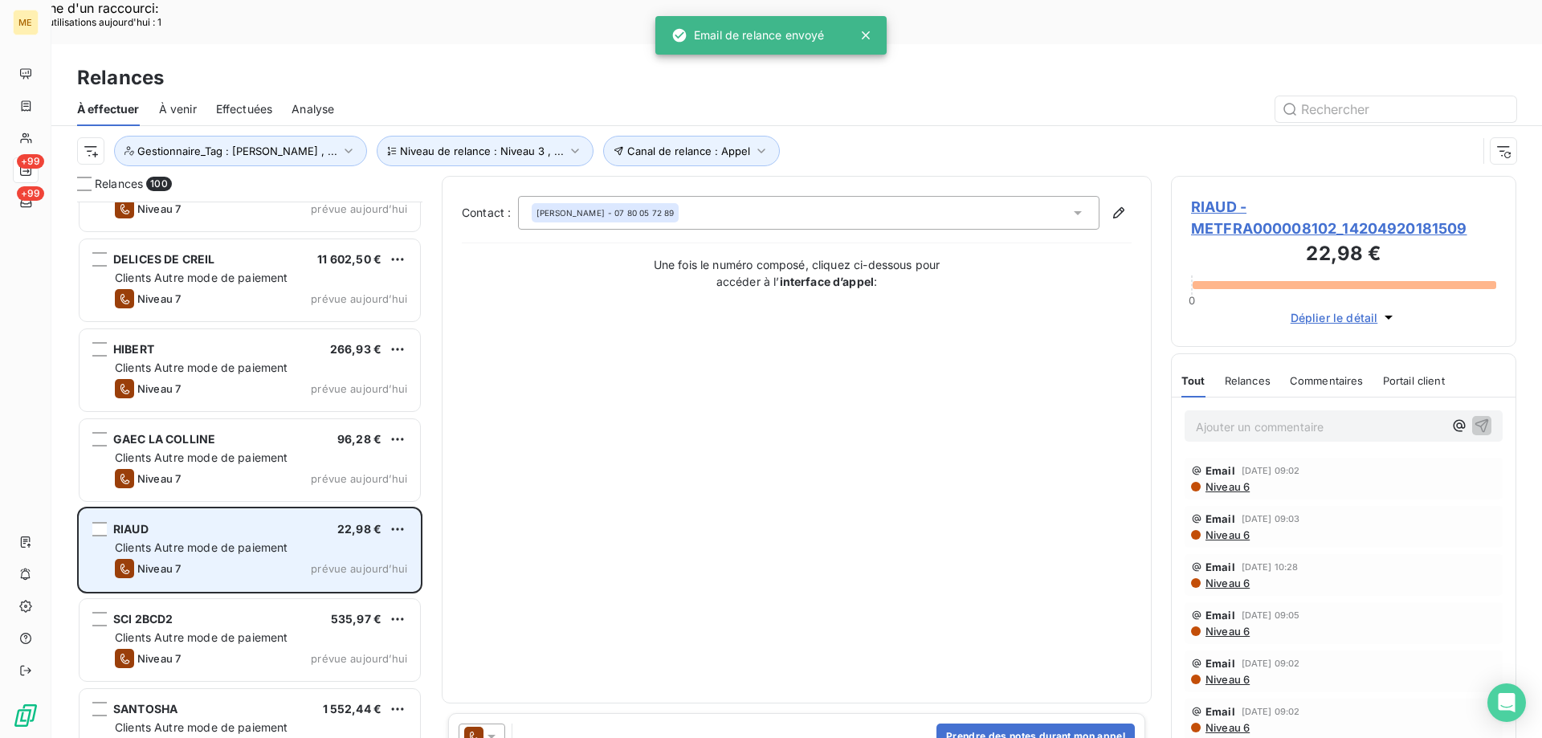
scroll to position [6986, 0]
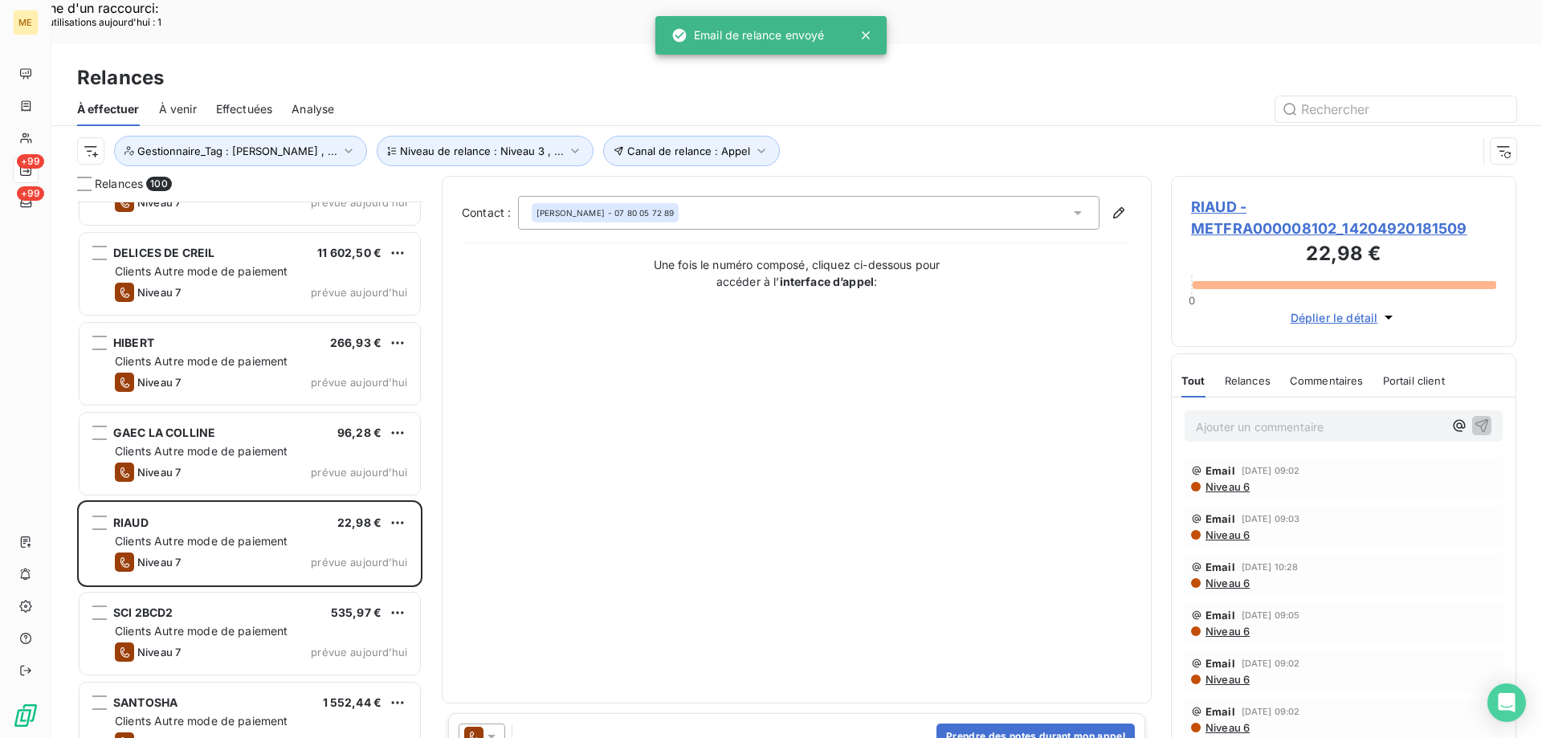
click at [495, 728] on icon at bounding box center [491, 736] width 16 height 16
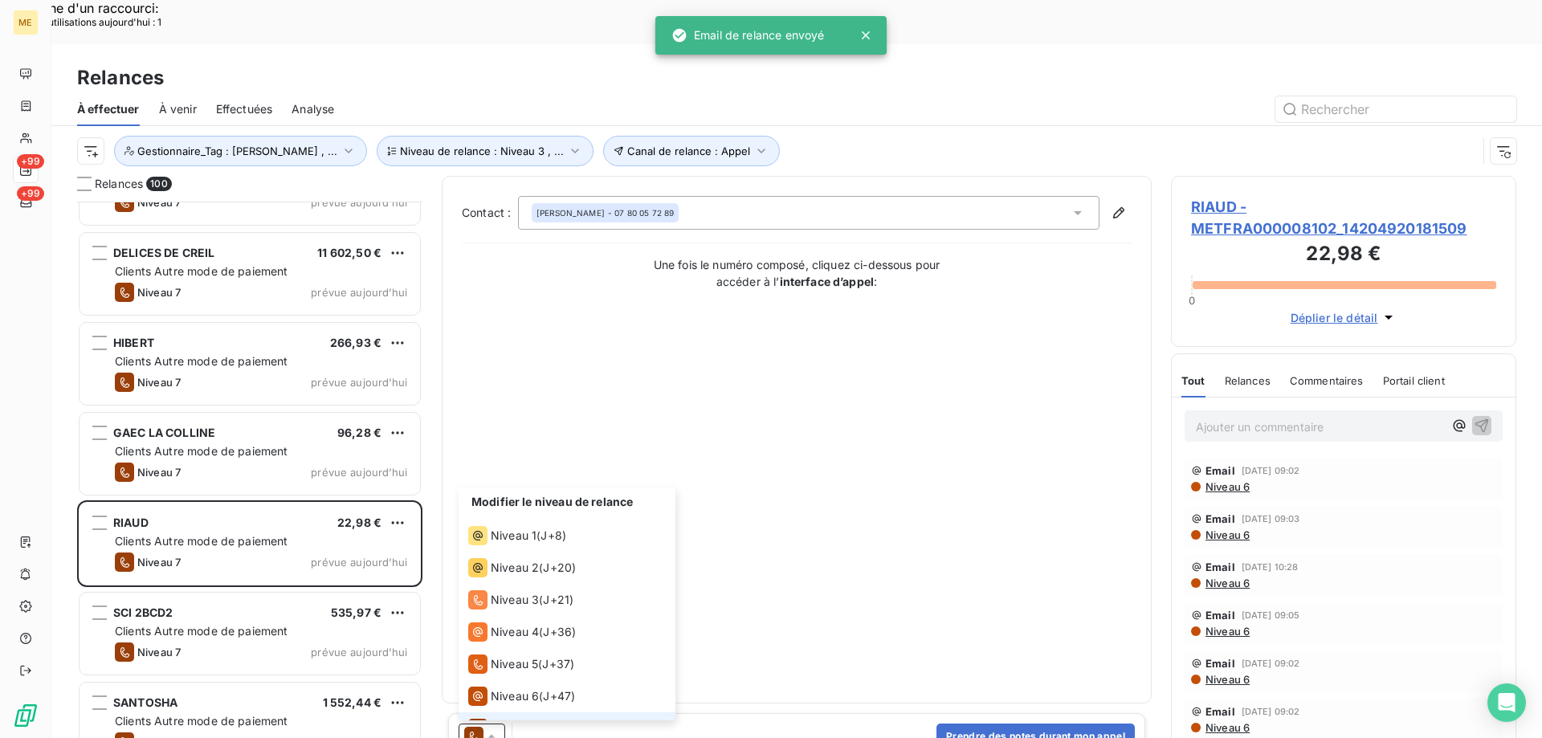
scroll to position [24, 0]
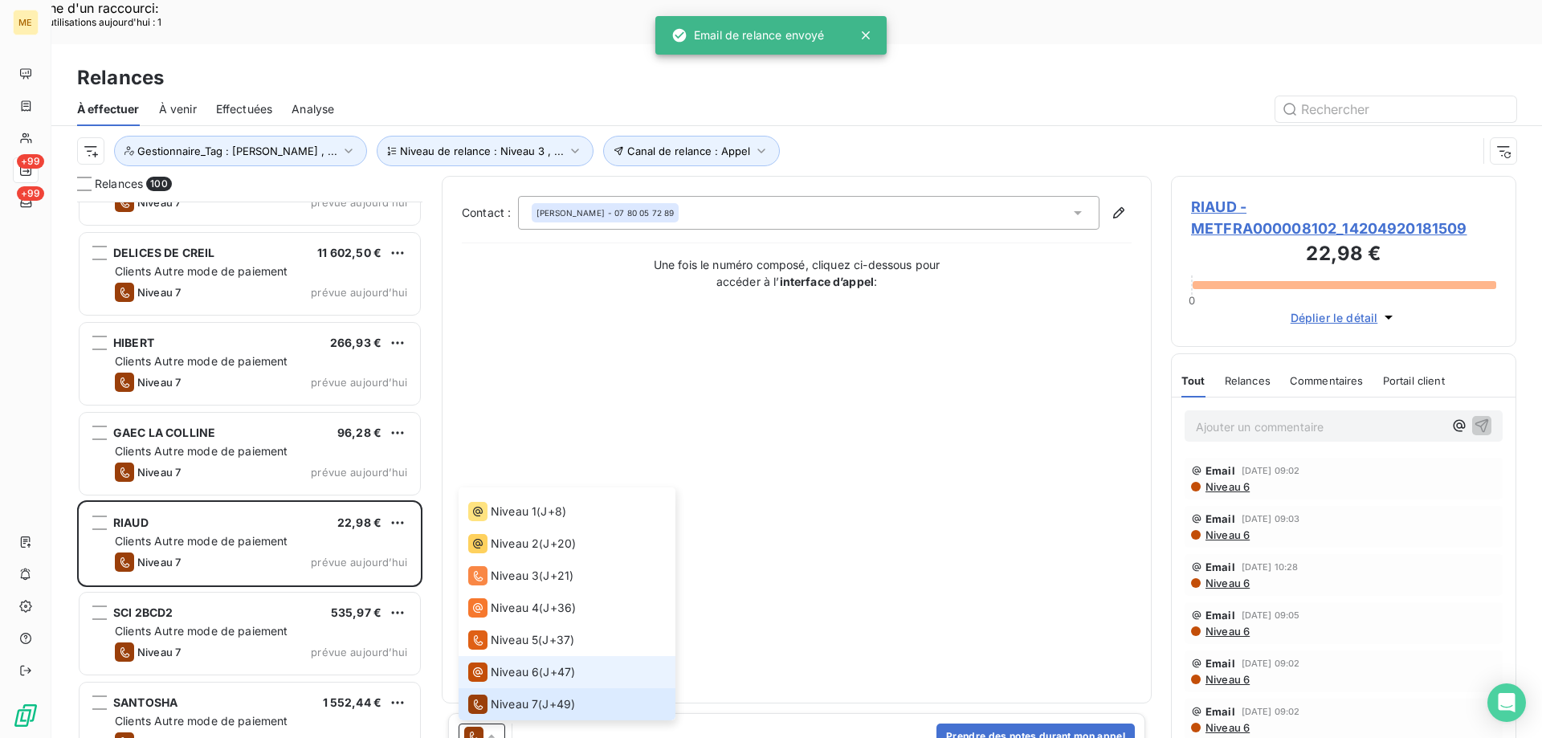
click at [506, 664] on span "Niveau 6" at bounding box center [515, 672] width 48 height 16
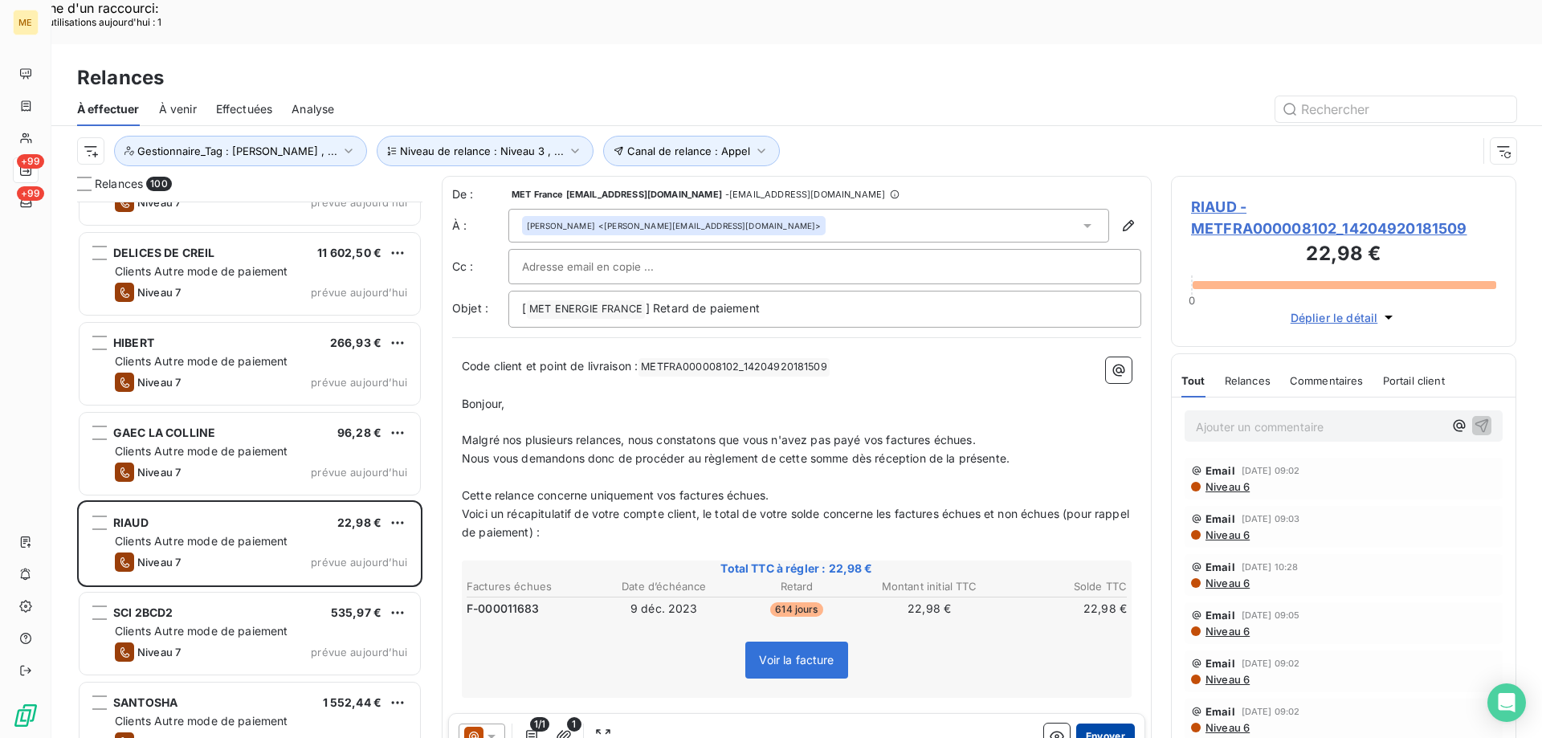
click at [1100, 723] on button "Envoyer" at bounding box center [1105, 736] width 59 height 26
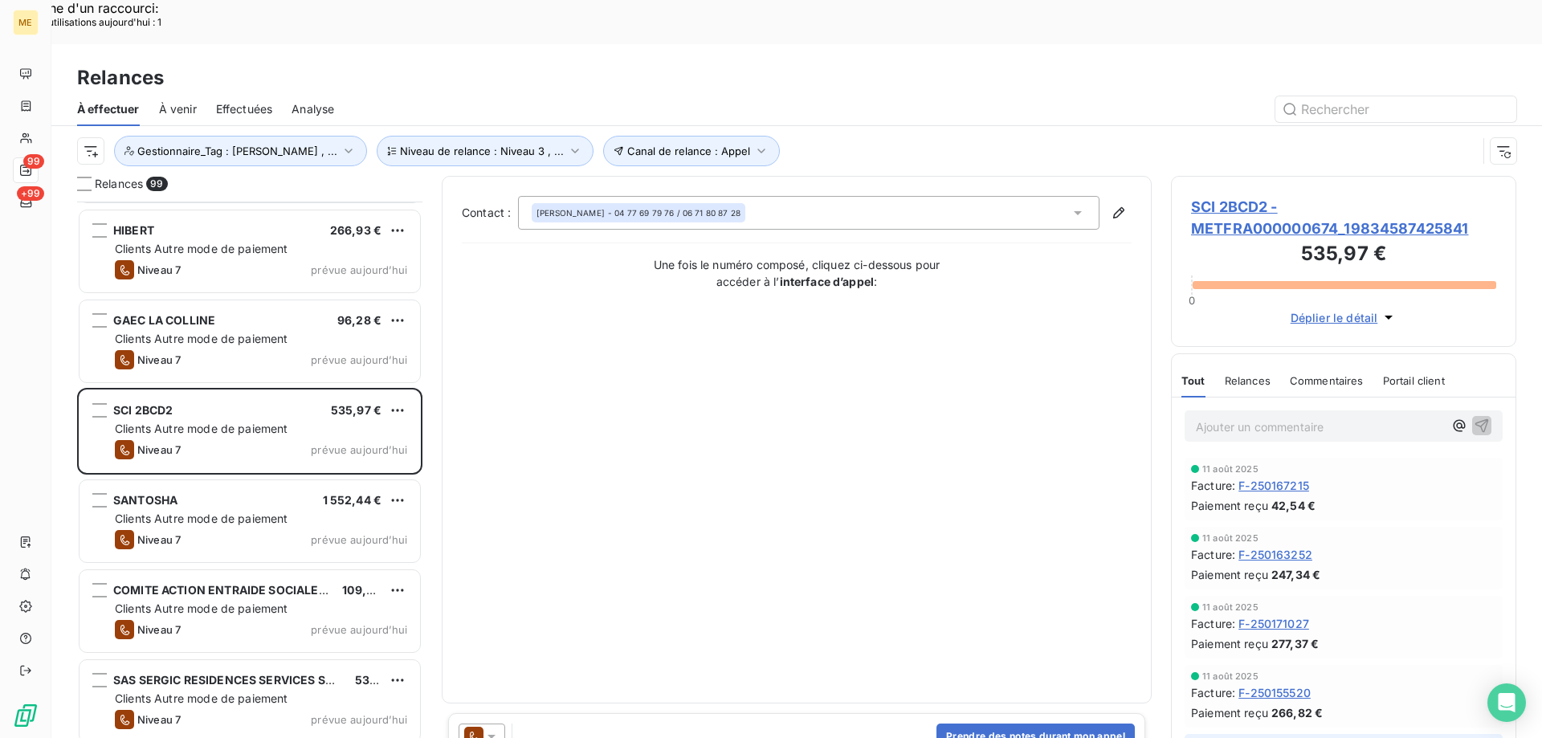
scroll to position [7147, 0]
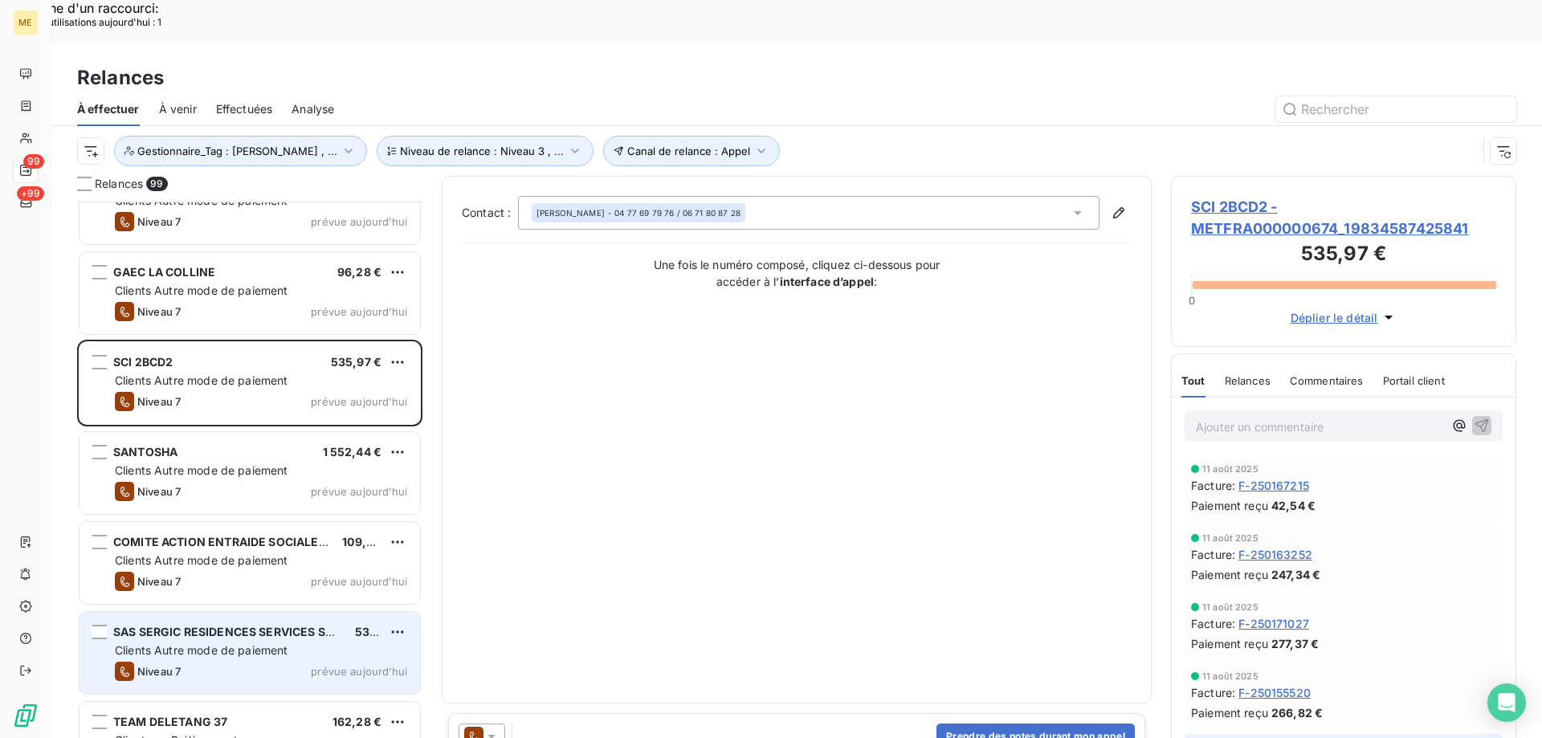
click at [358, 616] on div "SAS SERGIC RESIDENCES SERVICES SENIOR - SAINT ANTOINE 53,54 € Clients Autre mod…" at bounding box center [249, 653] width 340 height 82
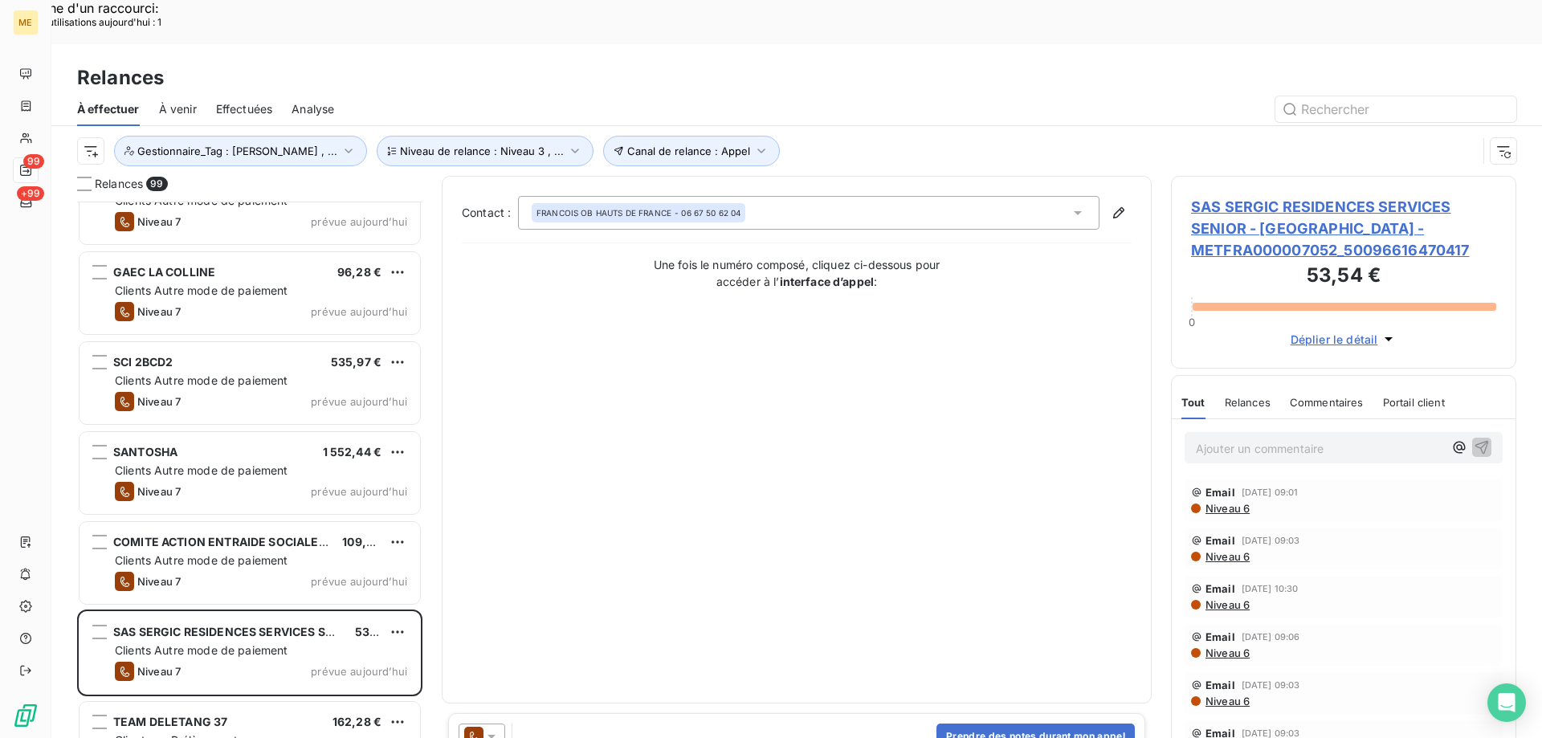
click at [493, 728] on icon at bounding box center [491, 736] width 16 height 16
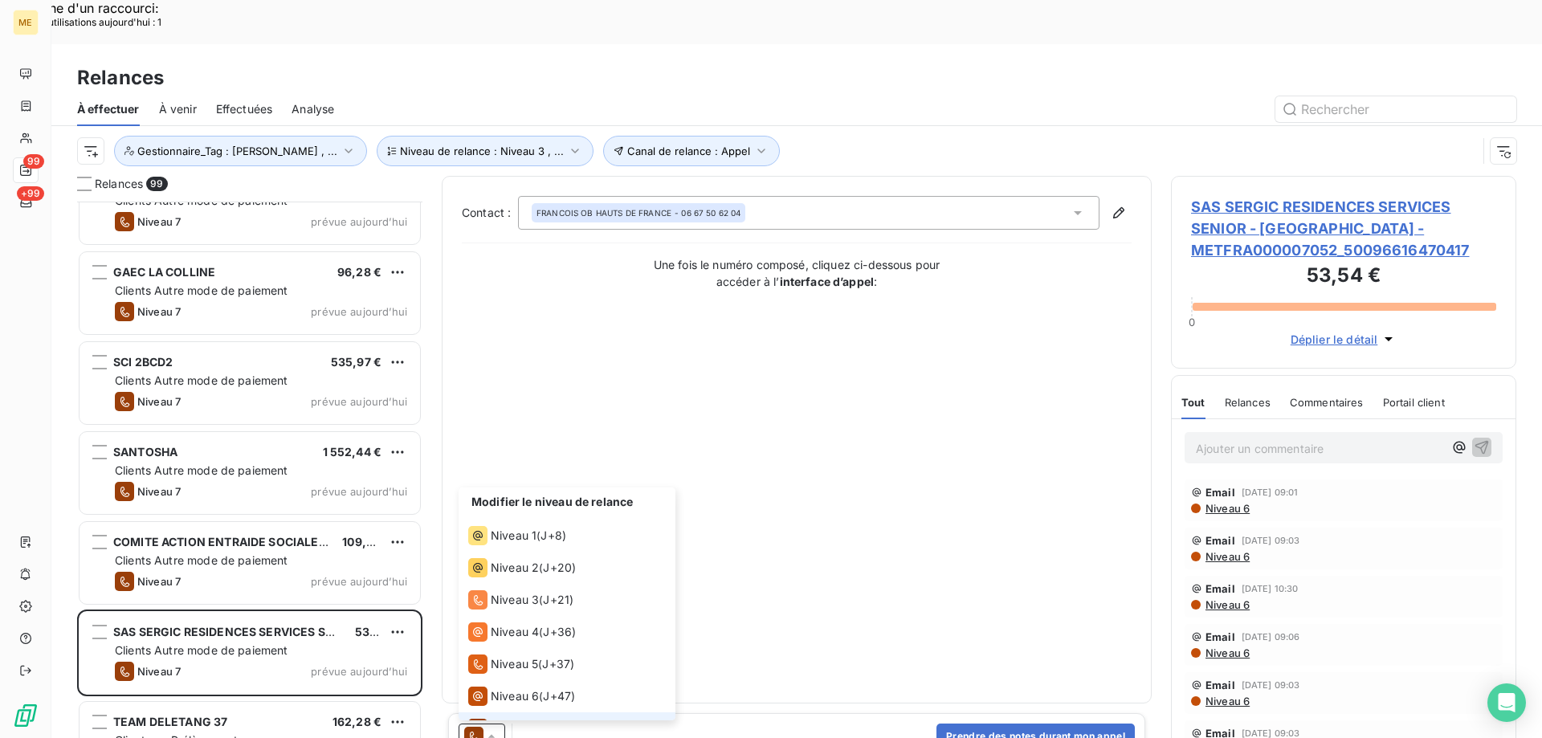
scroll to position [24, 0]
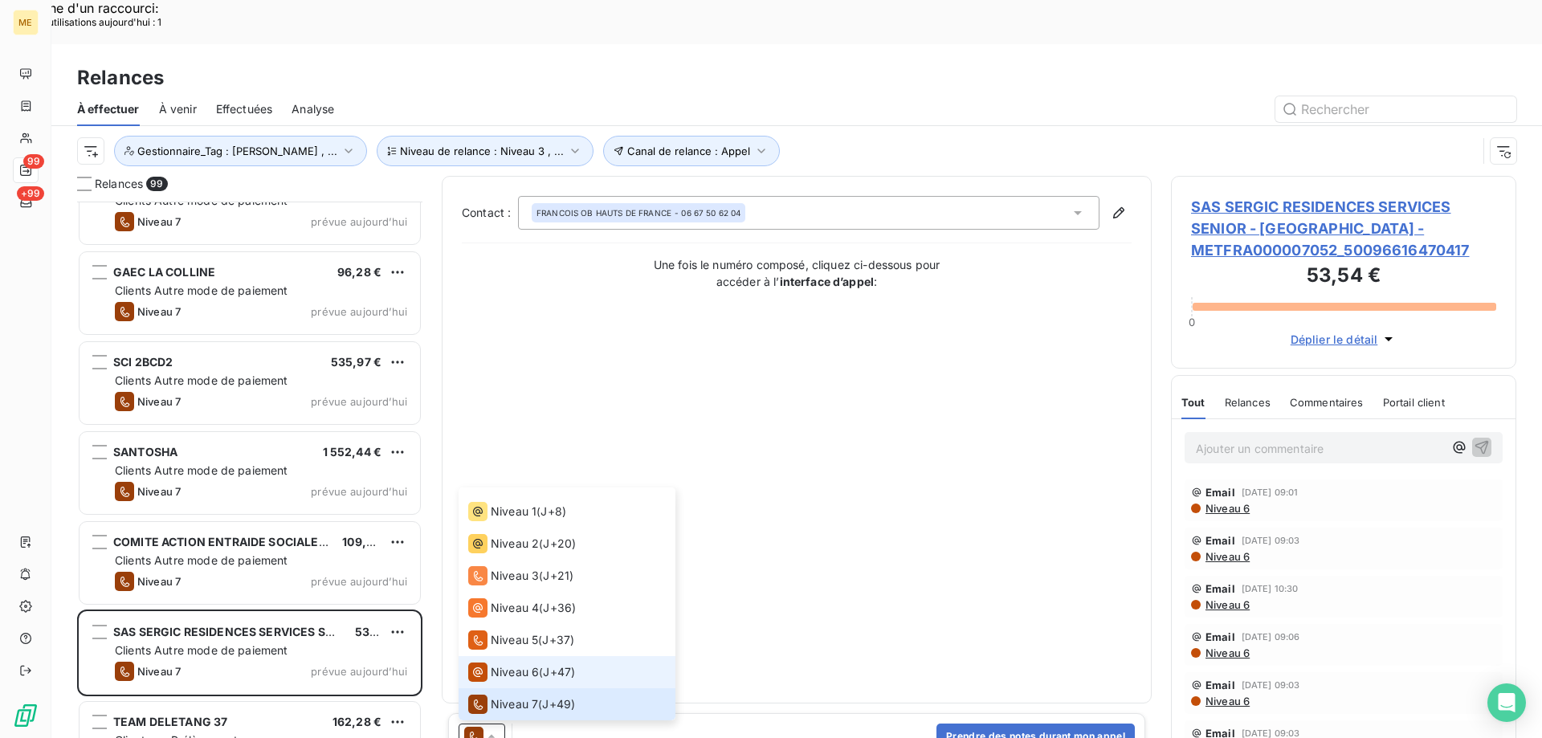
click at [496, 664] on span "Niveau 6" at bounding box center [515, 672] width 48 height 16
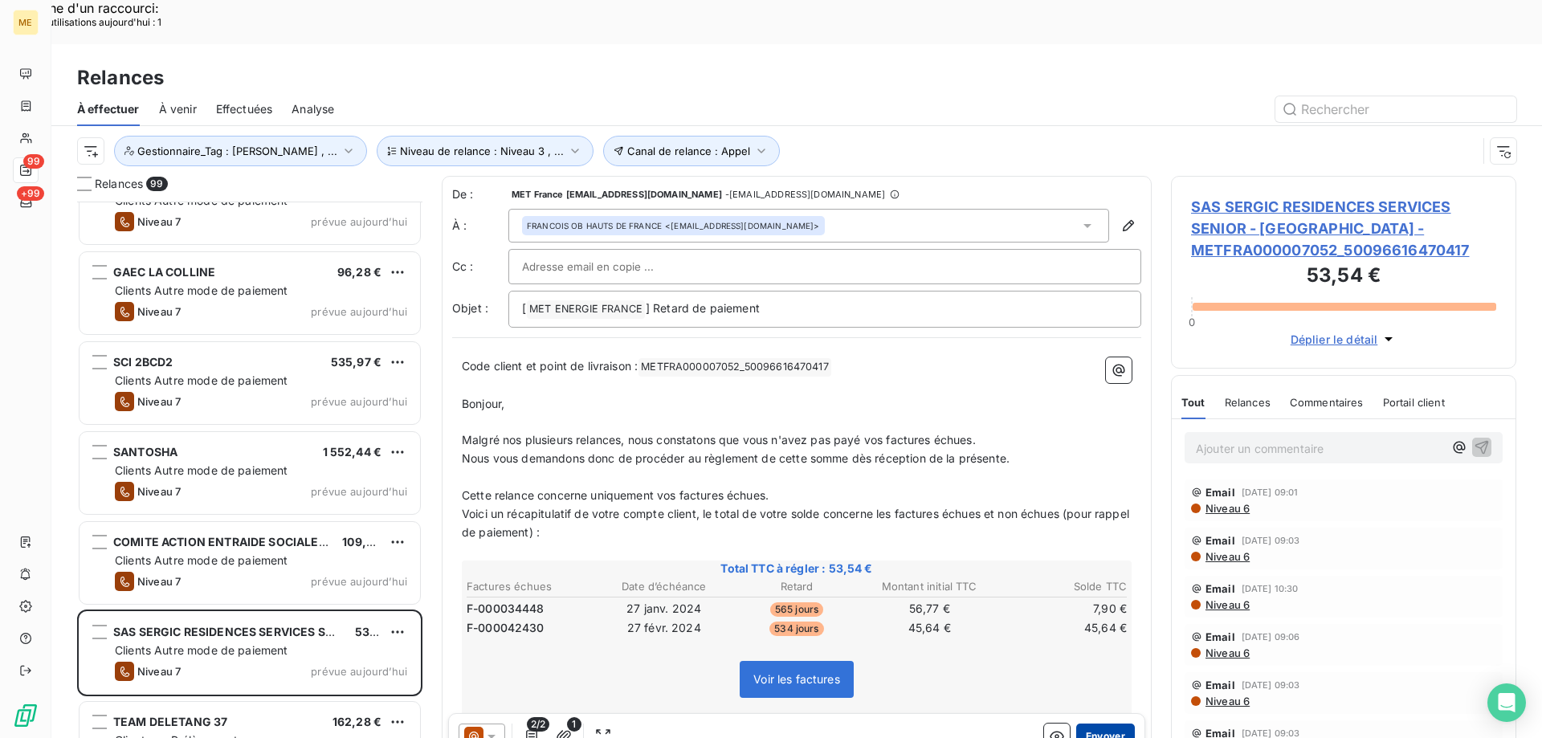
click at [1080, 723] on button "Envoyer" at bounding box center [1105, 736] width 59 height 26
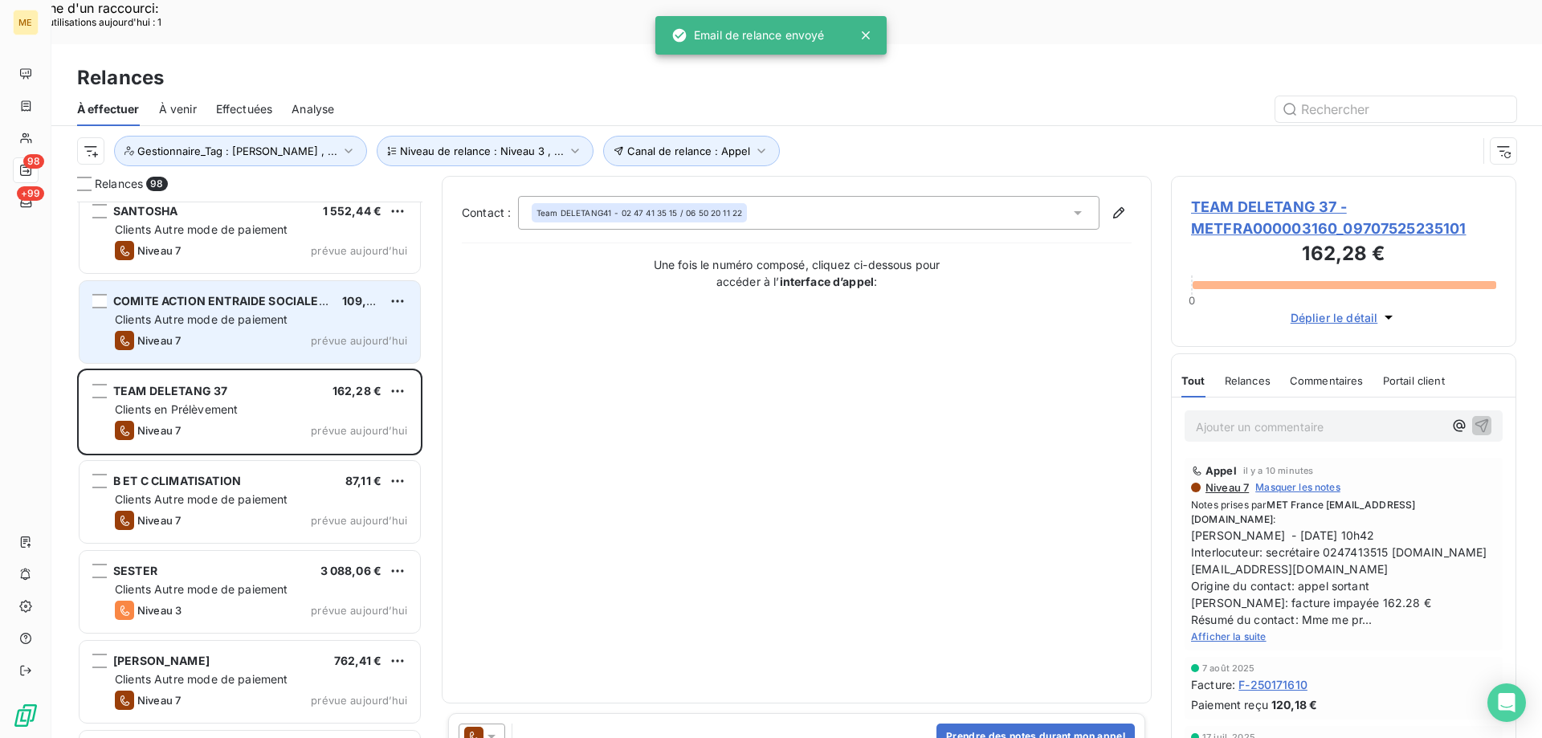
scroll to position [7468, 0]
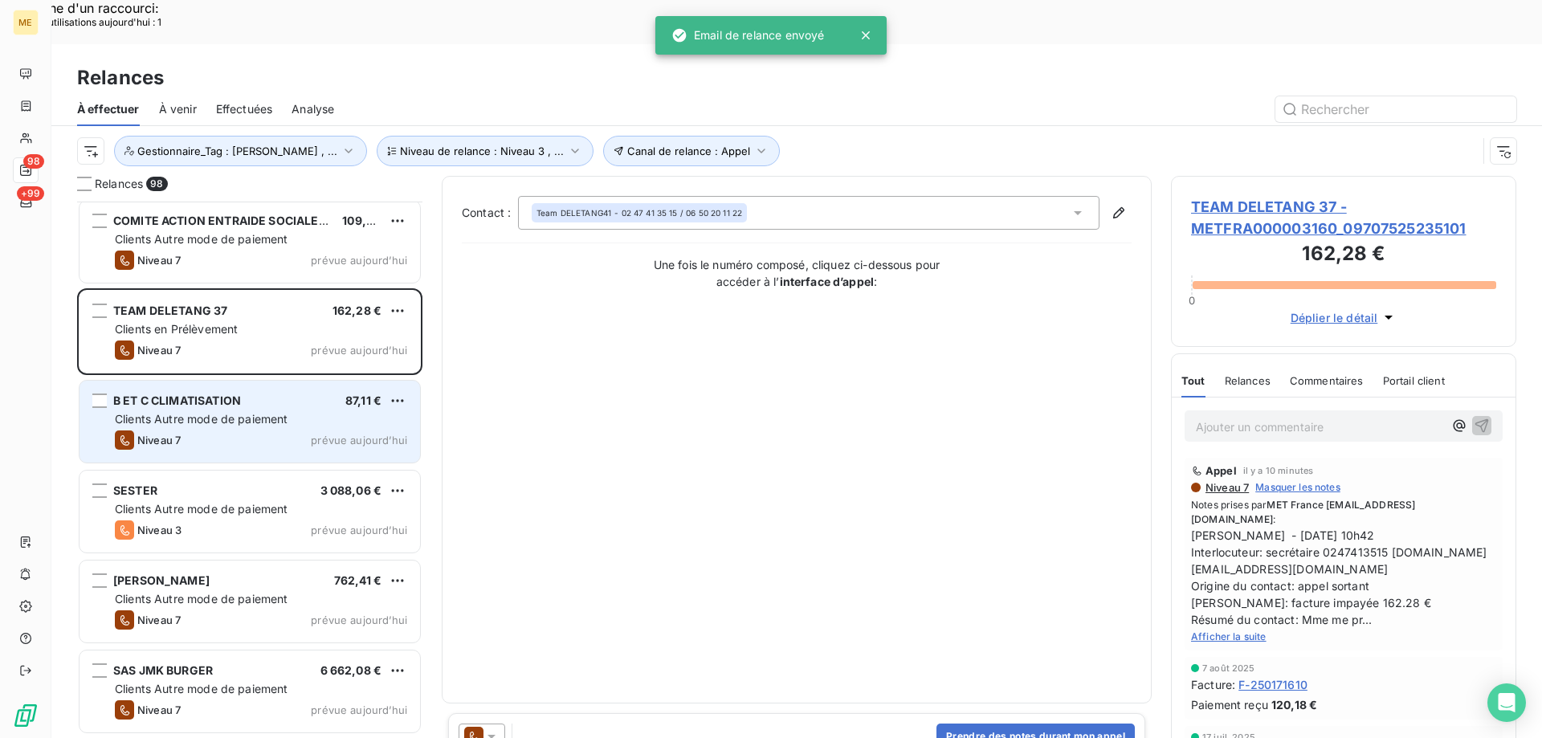
click at [316, 411] on div "Clients Autre mode de paiement" at bounding box center [261, 419] width 292 height 16
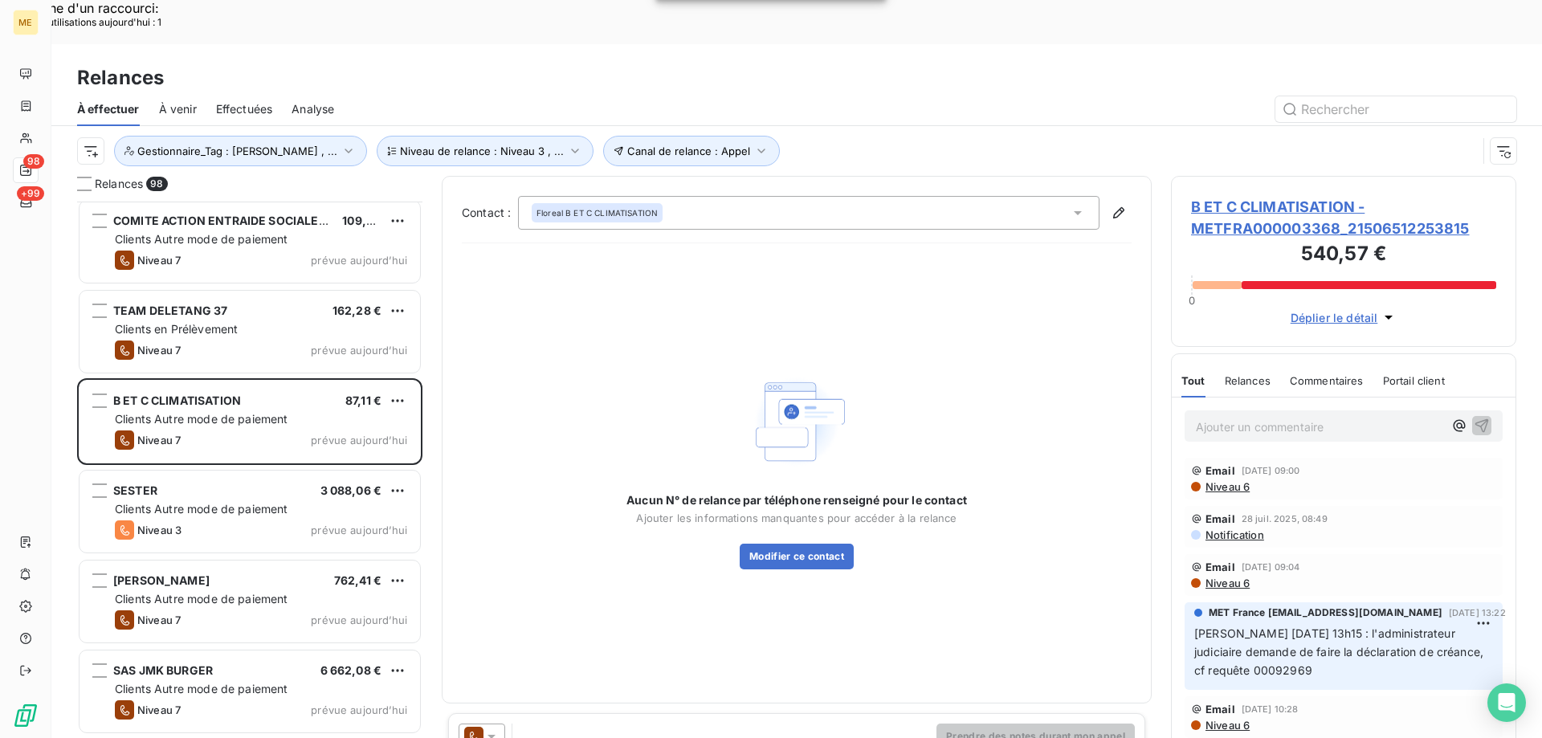
click at [493, 728] on icon at bounding box center [491, 736] width 16 height 16
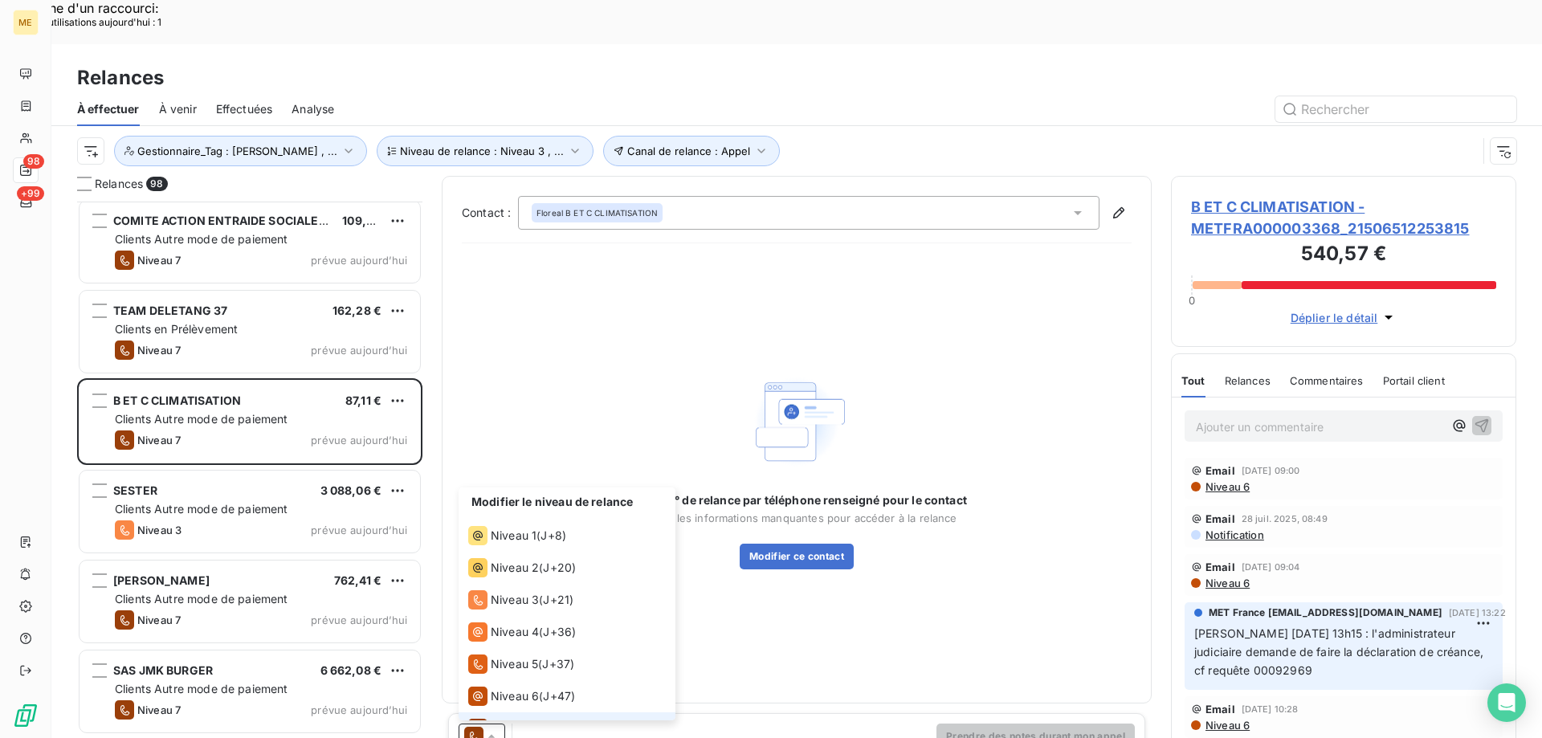
scroll to position [24, 0]
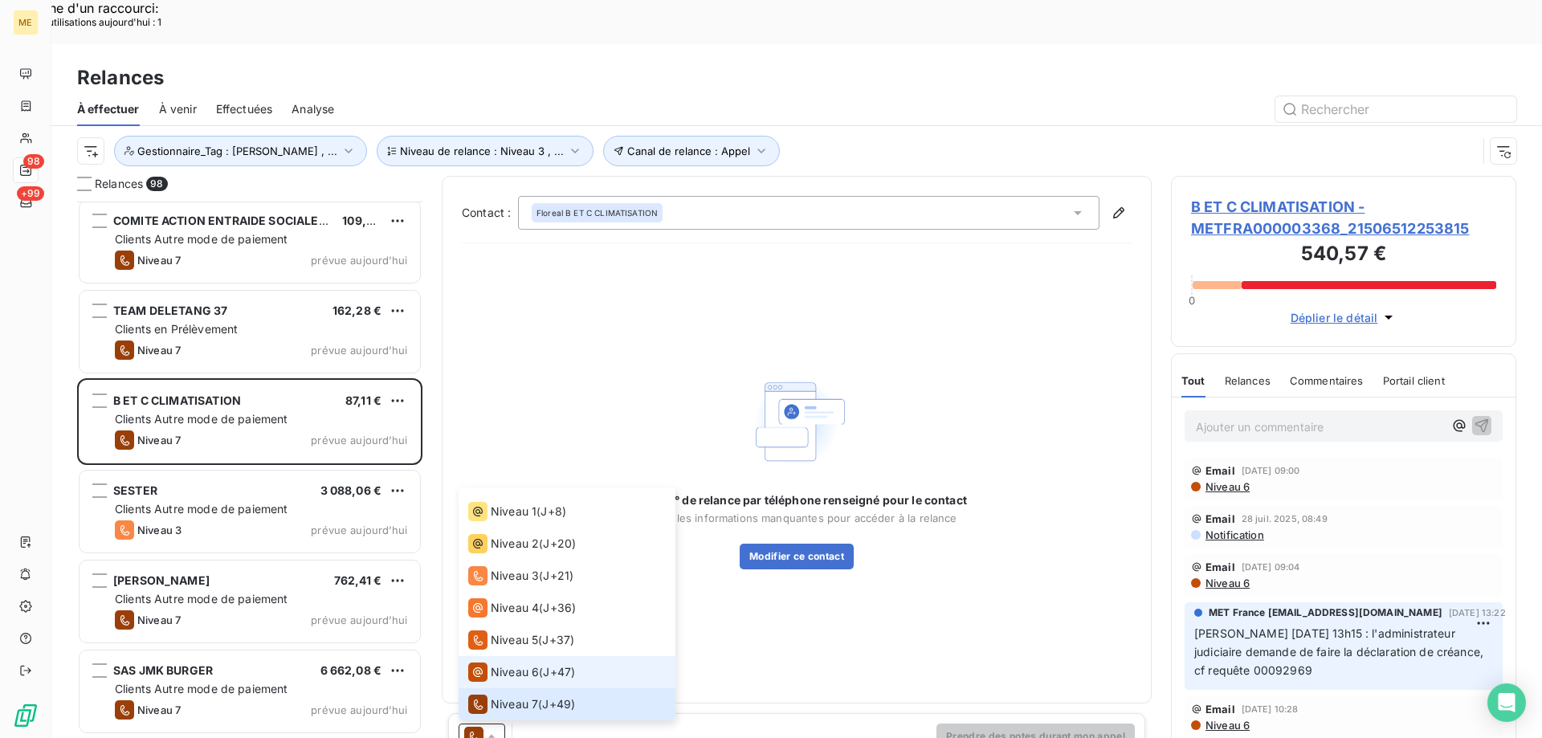
click at [513, 664] on span "Niveau 6" at bounding box center [515, 672] width 48 height 16
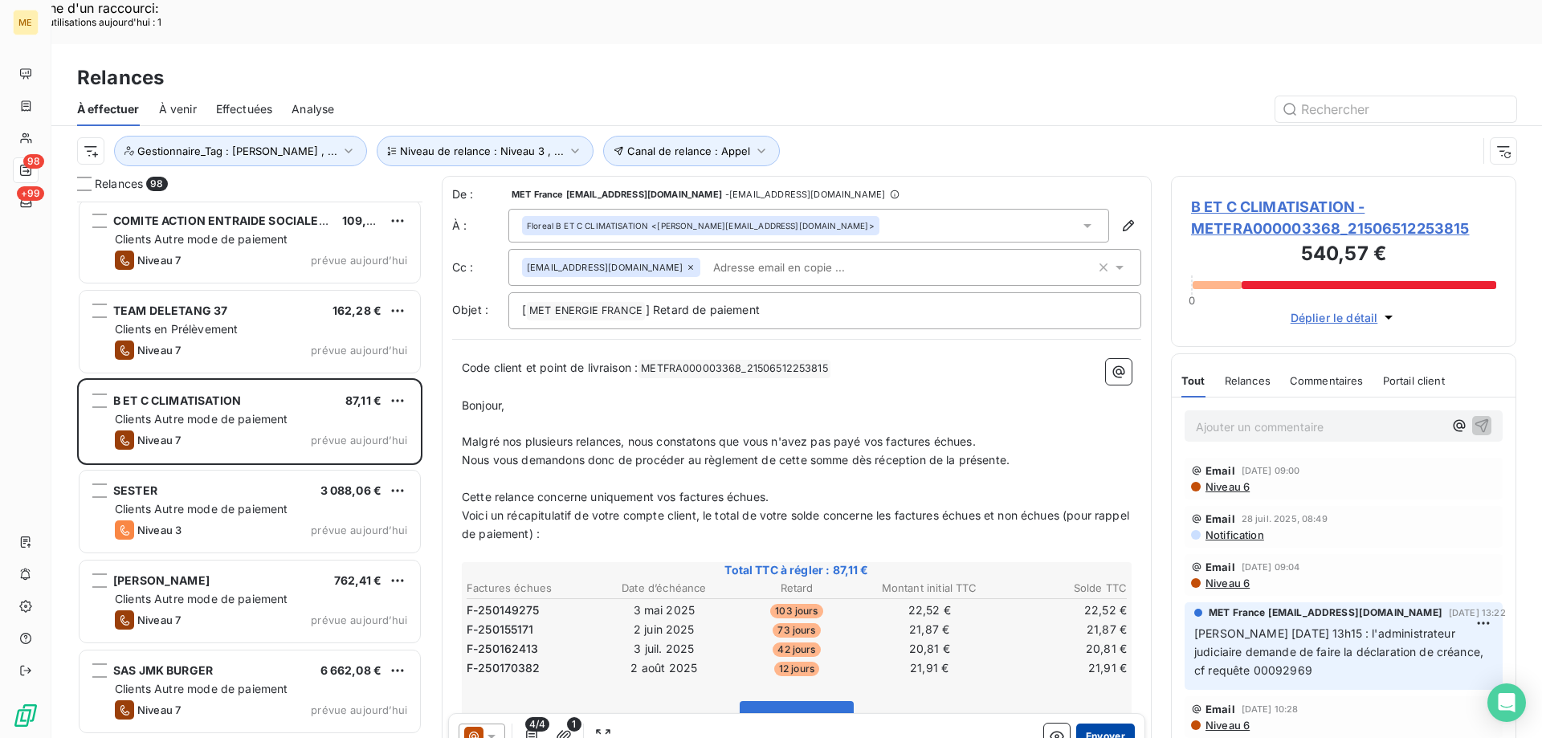
click at [1102, 723] on button "Envoyer" at bounding box center [1105, 736] width 59 height 26
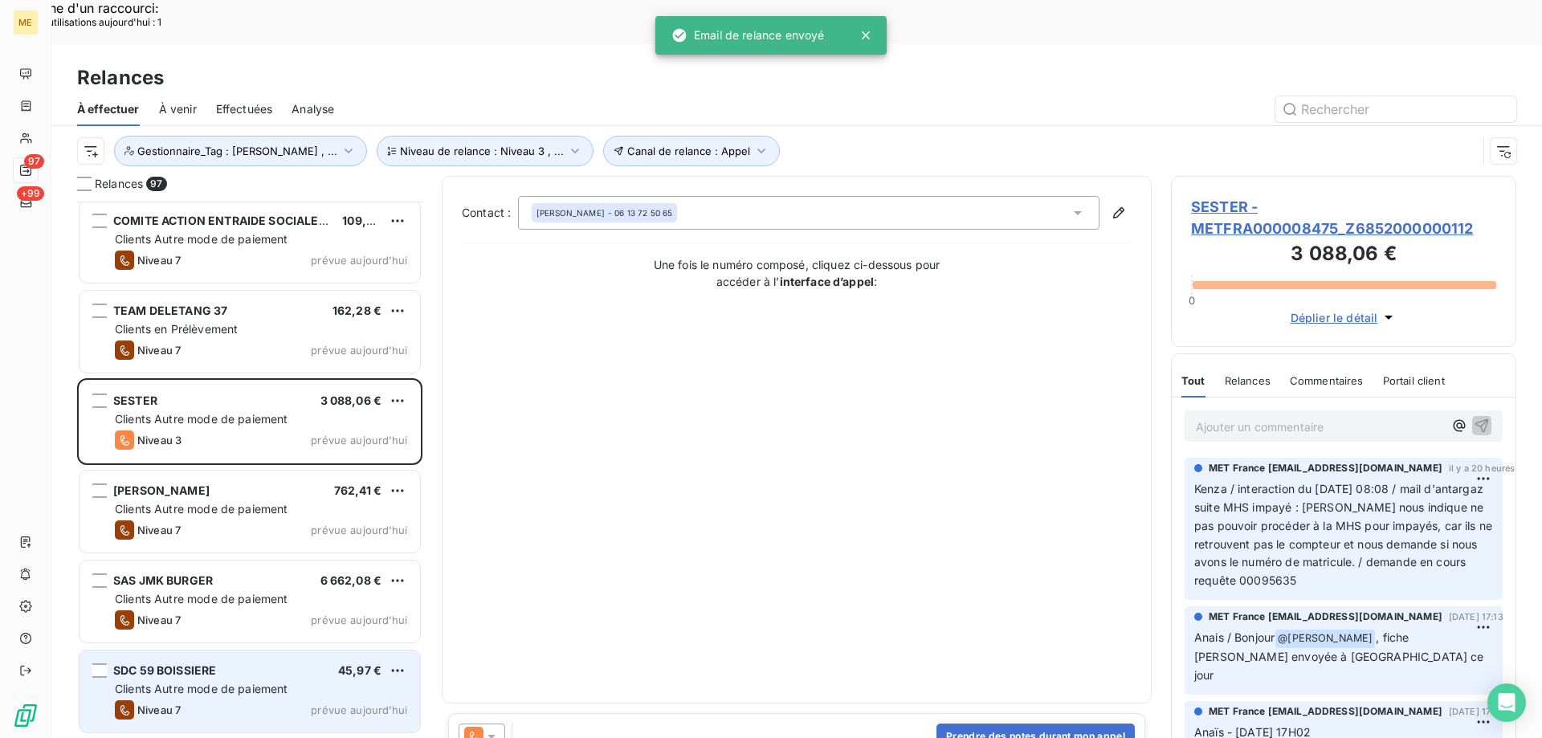
click at [336, 703] on span "prévue aujourd’hui" at bounding box center [359, 709] width 96 height 13
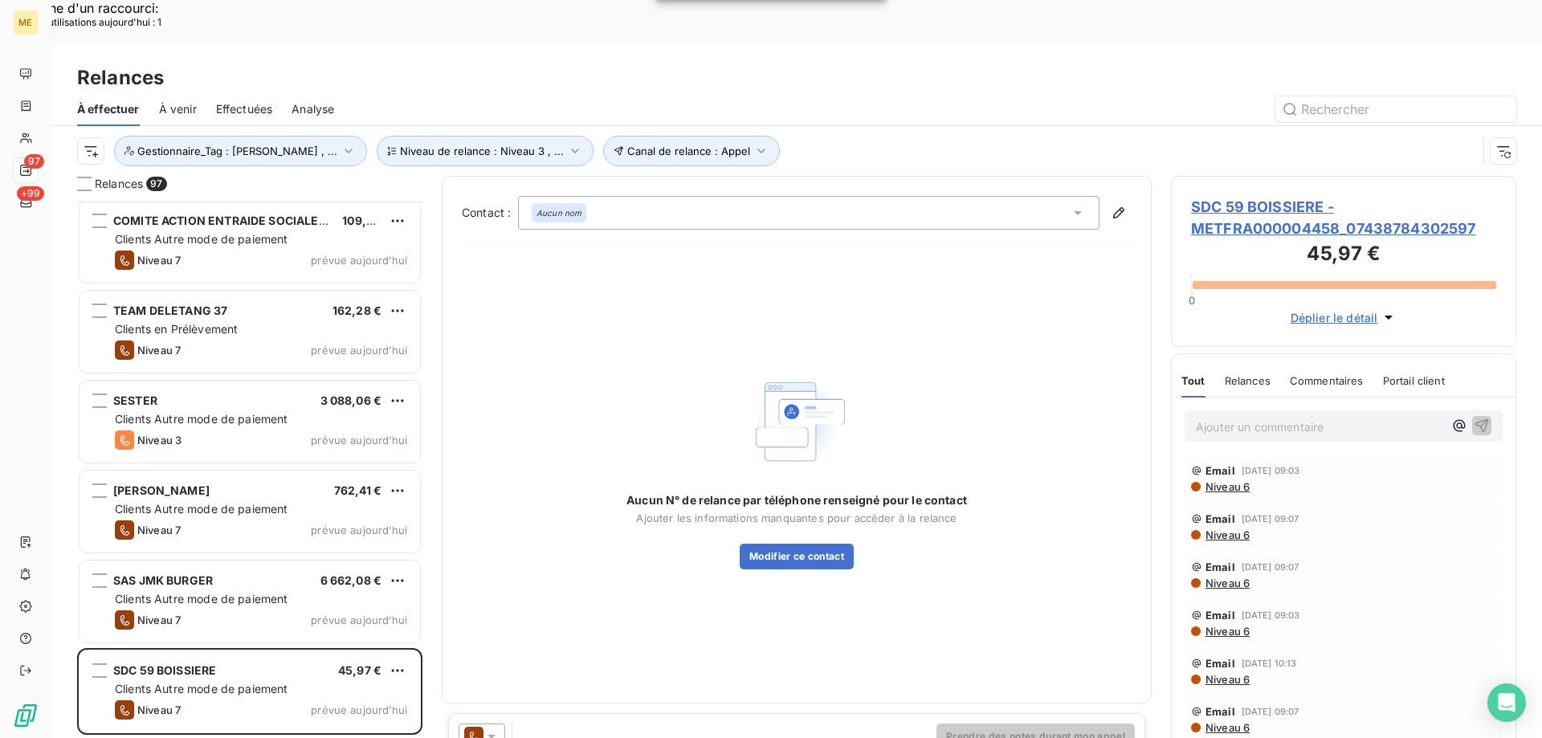
click at [495, 728] on icon at bounding box center [491, 736] width 16 height 16
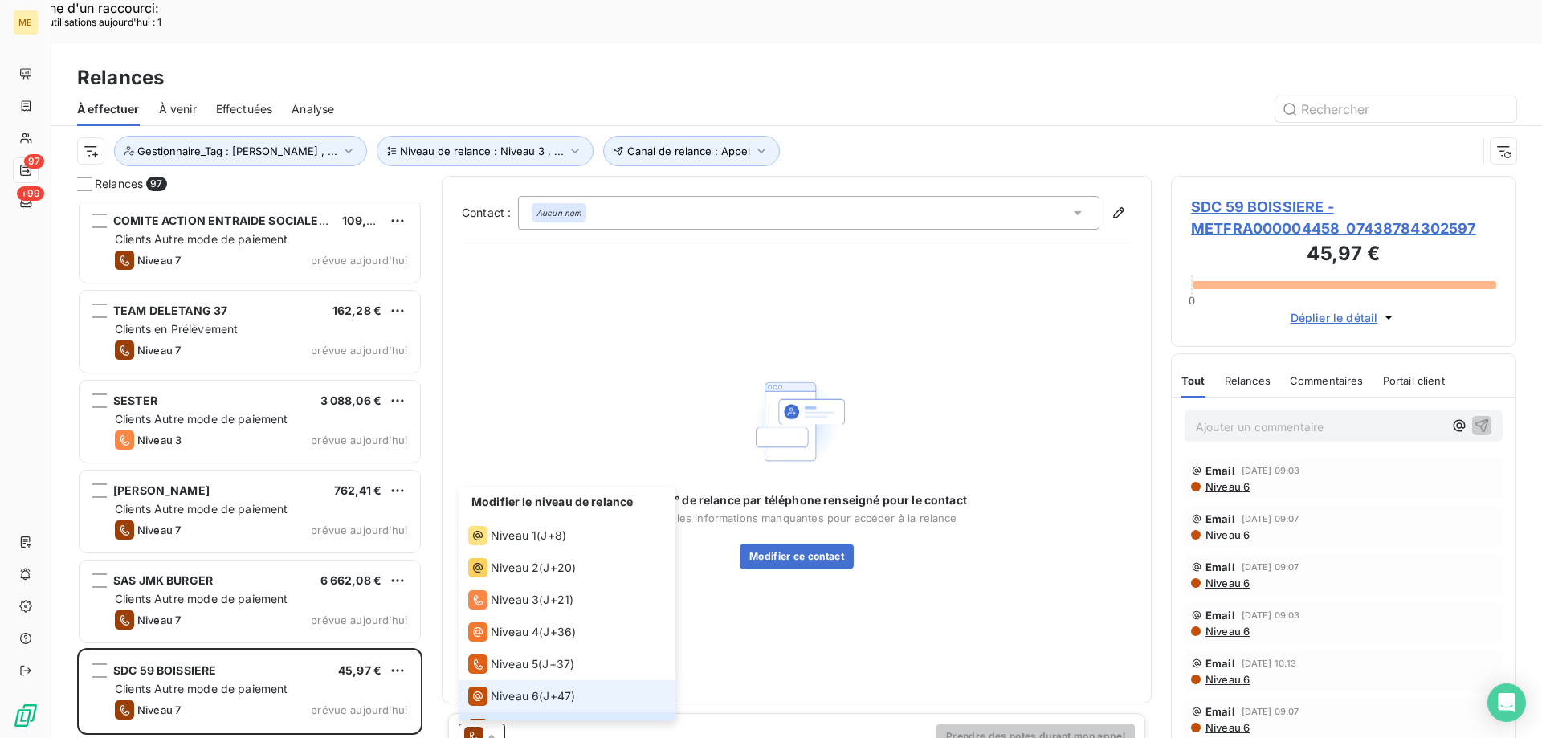
scroll to position [24, 0]
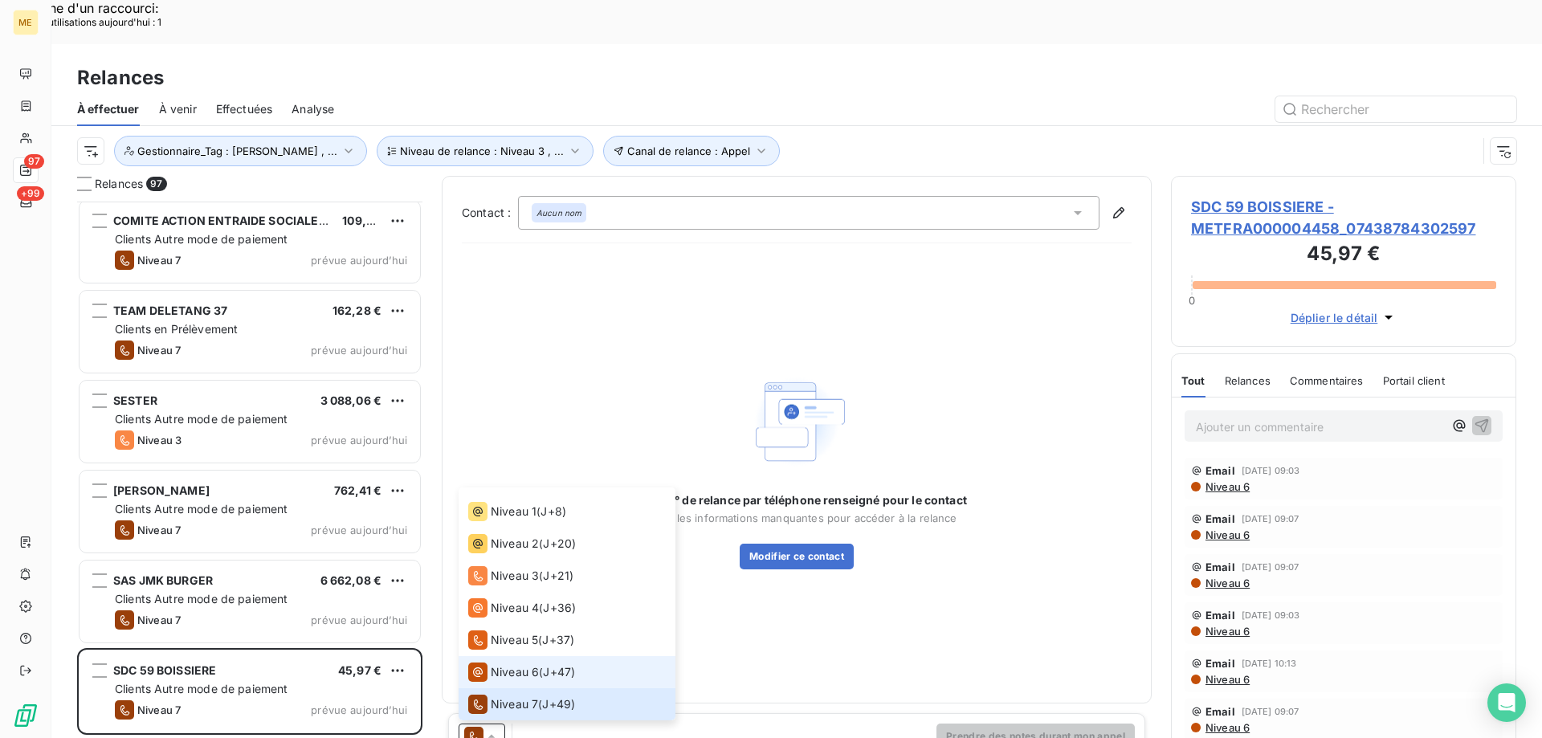
click at [525, 664] on span "Niveau 6" at bounding box center [515, 672] width 48 height 16
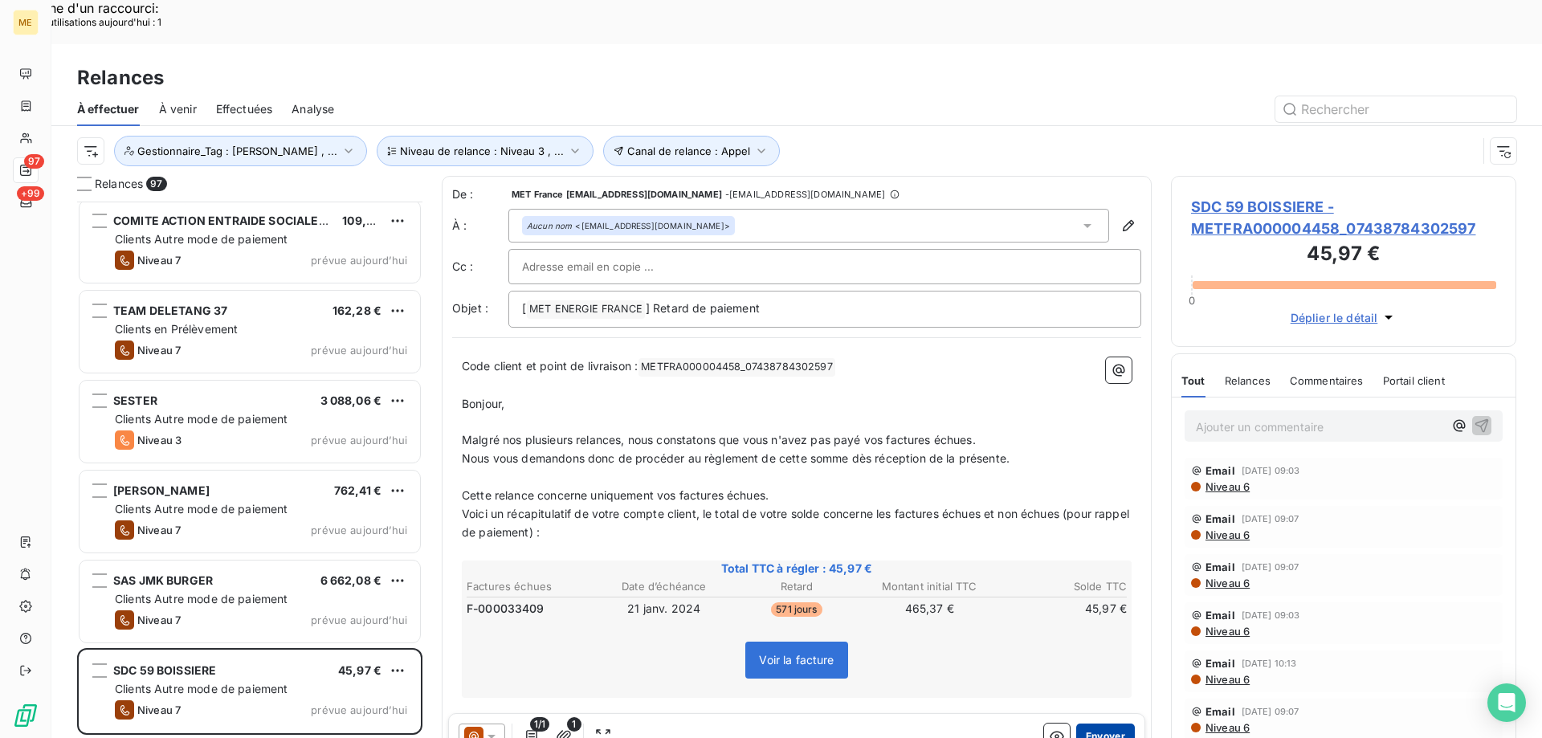
click at [1076, 723] on button "Envoyer" at bounding box center [1105, 736] width 59 height 26
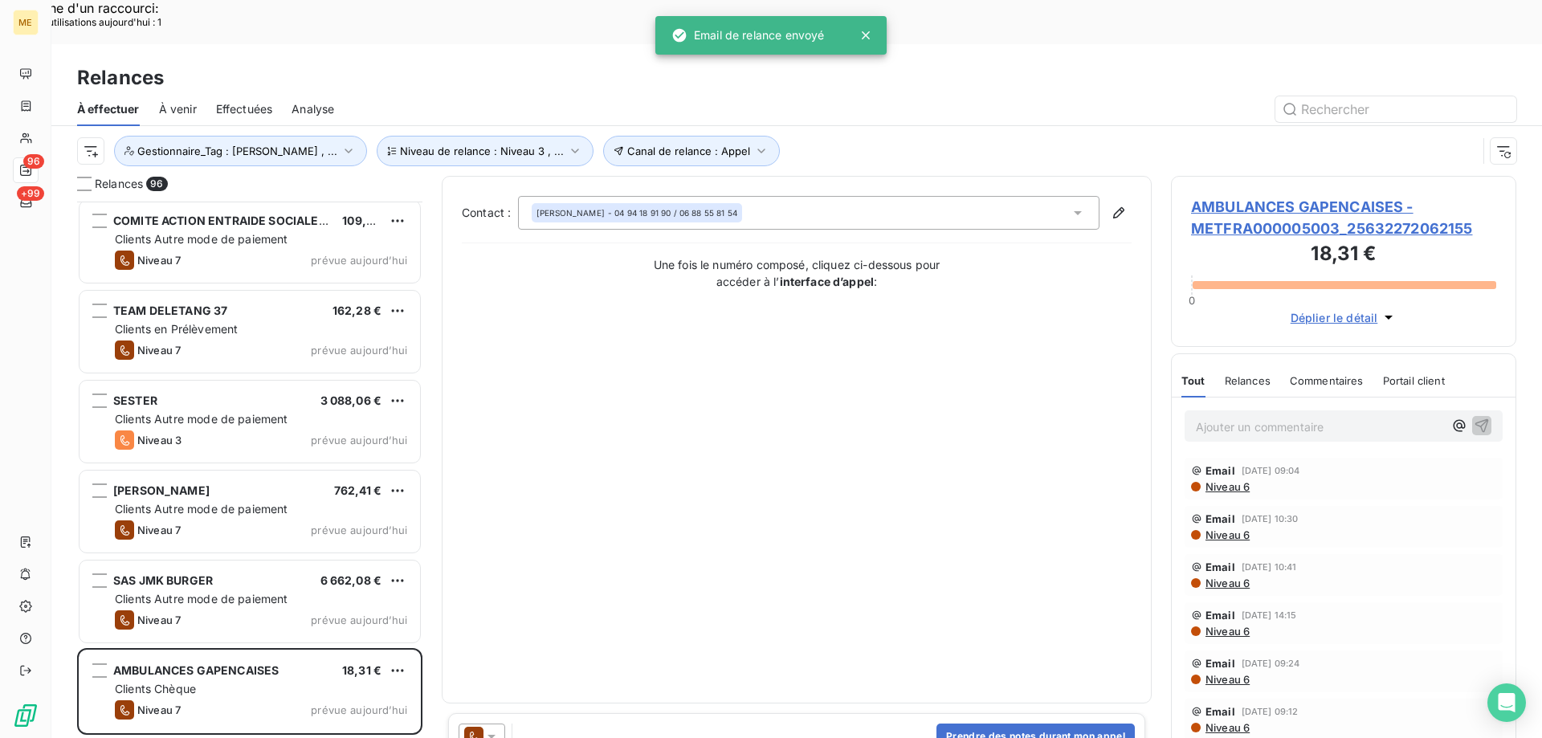
click at [501, 723] on div at bounding box center [481, 736] width 47 height 26
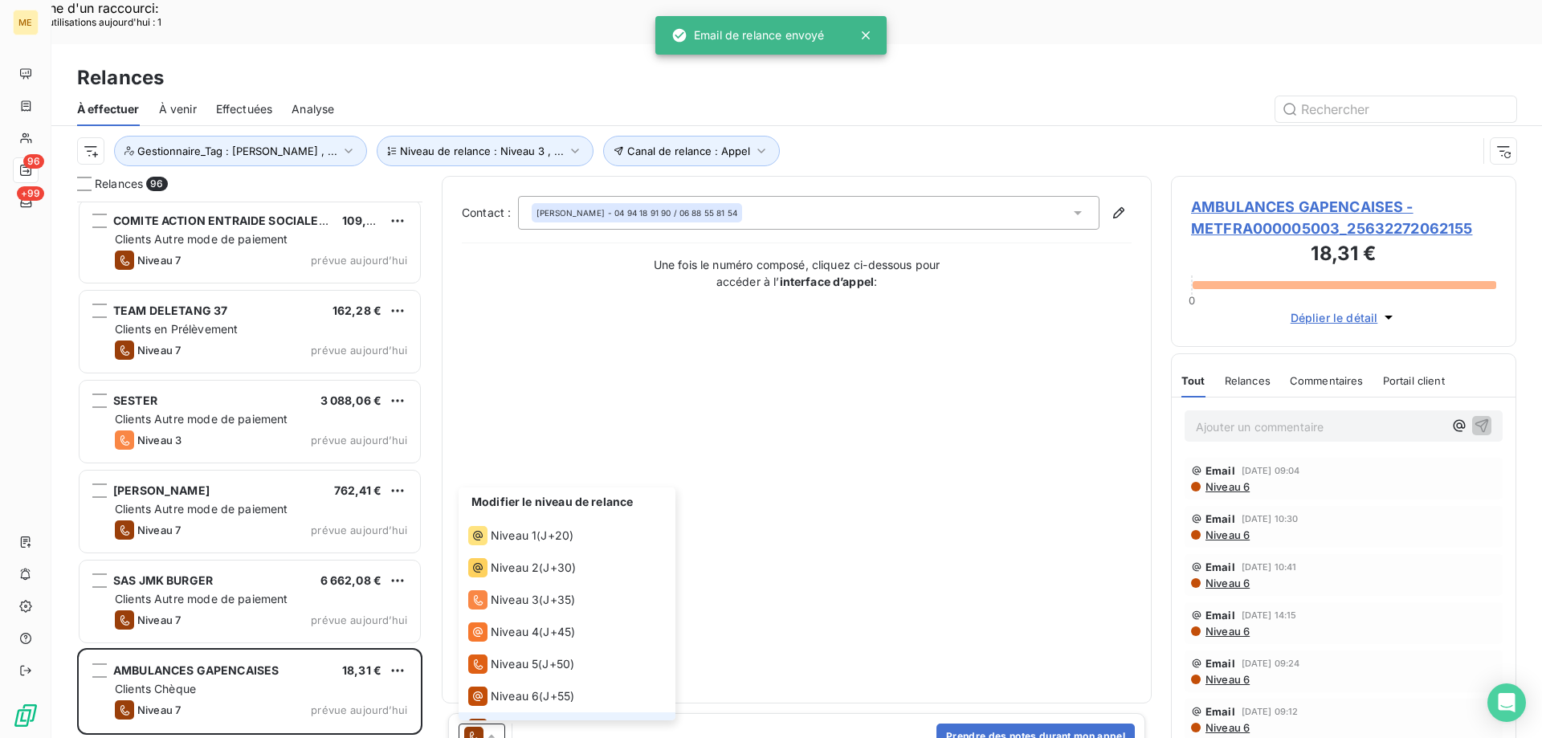
scroll to position [24, 0]
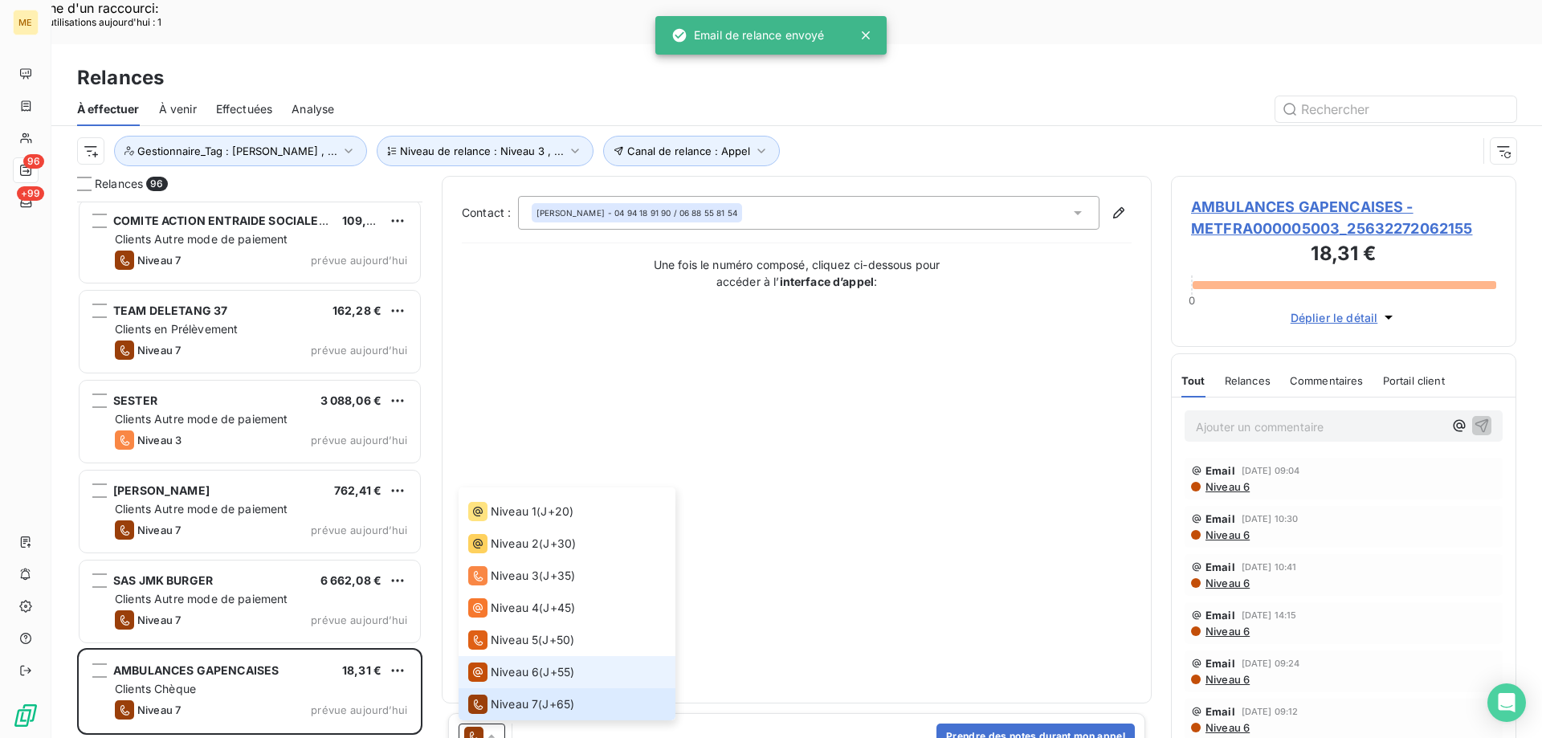
click at [508, 664] on span "Niveau 6" at bounding box center [515, 672] width 48 height 16
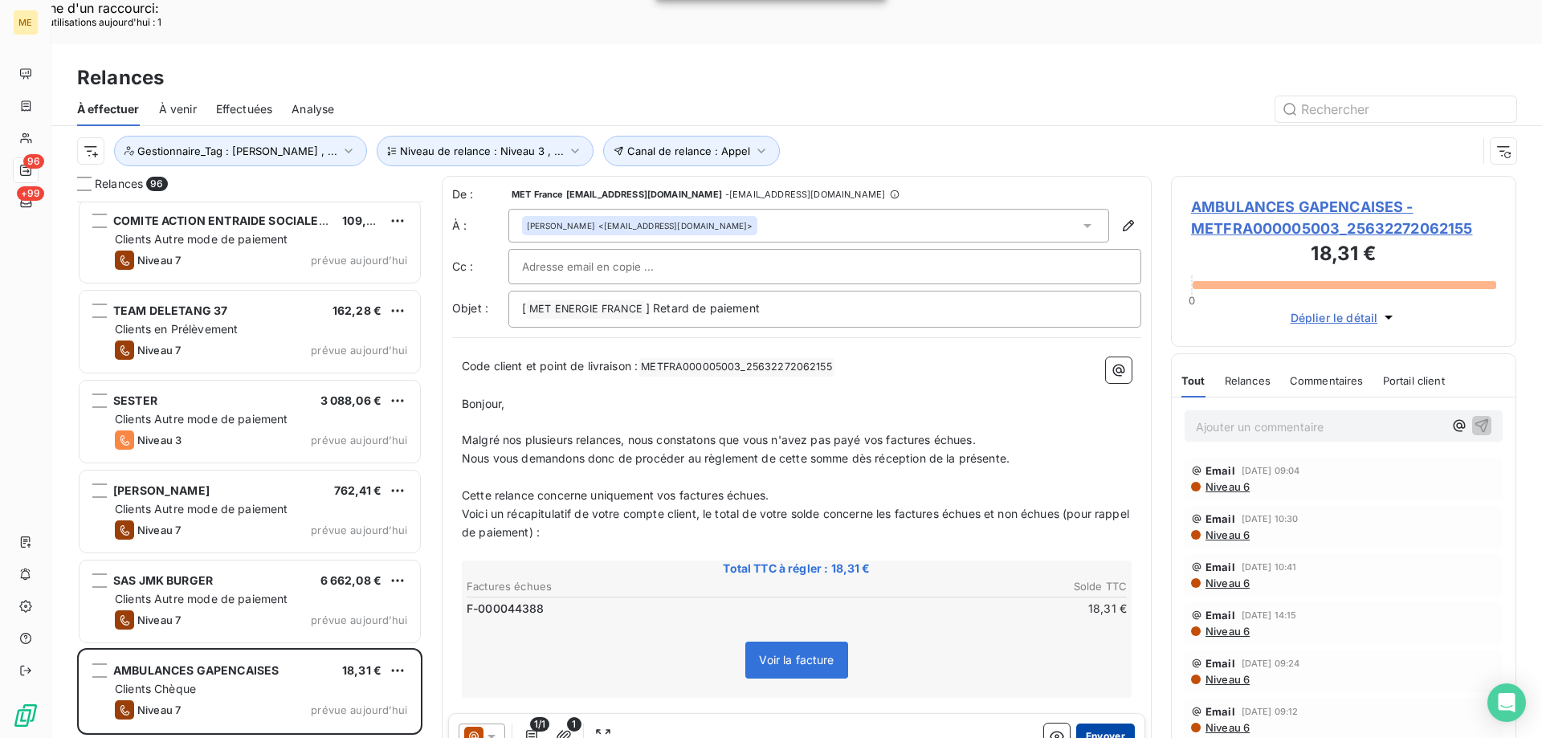
click at [1111, 723] on button "Envoyer" at bounding box center [1105, 736] width 59 height 26
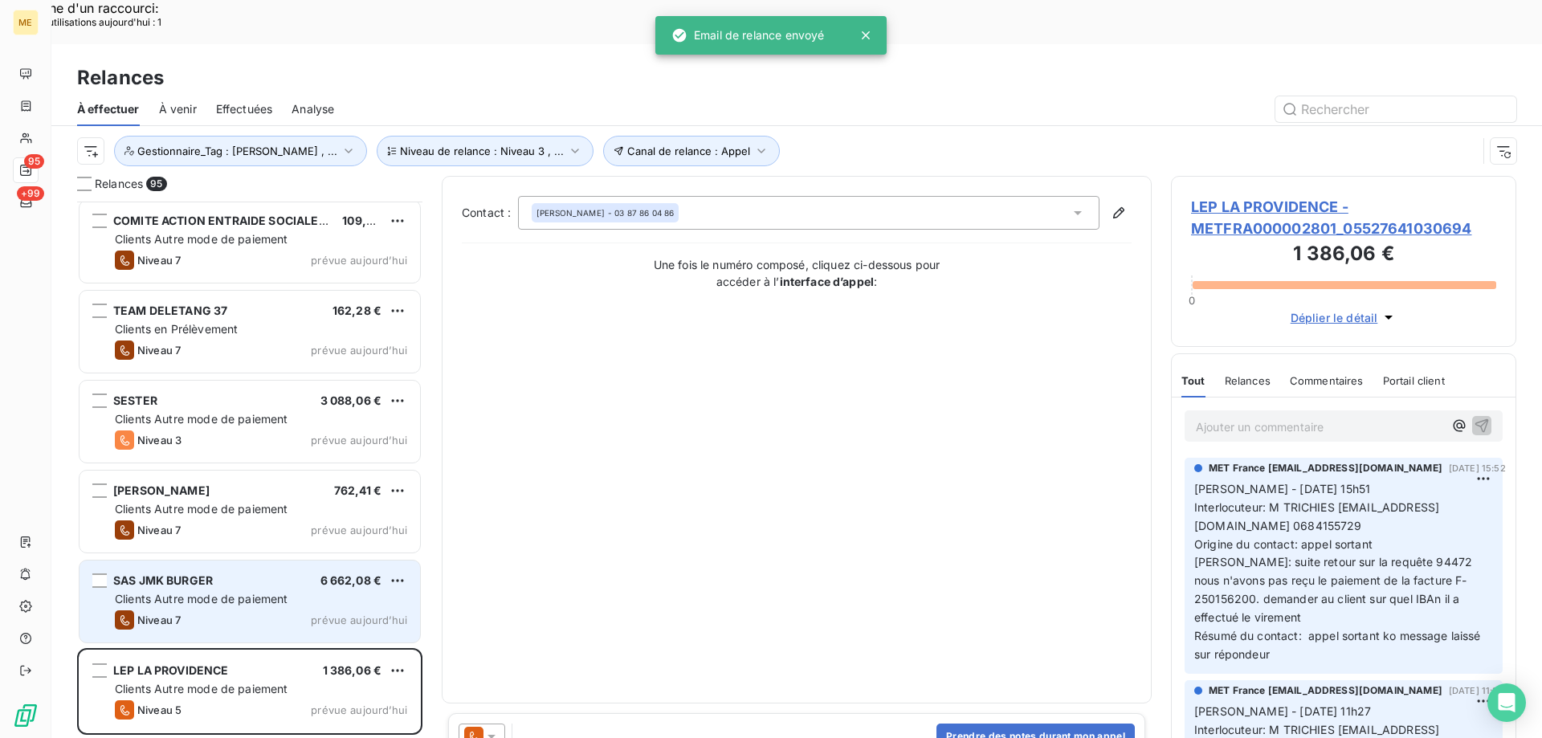
scroll to position [7629, 0]
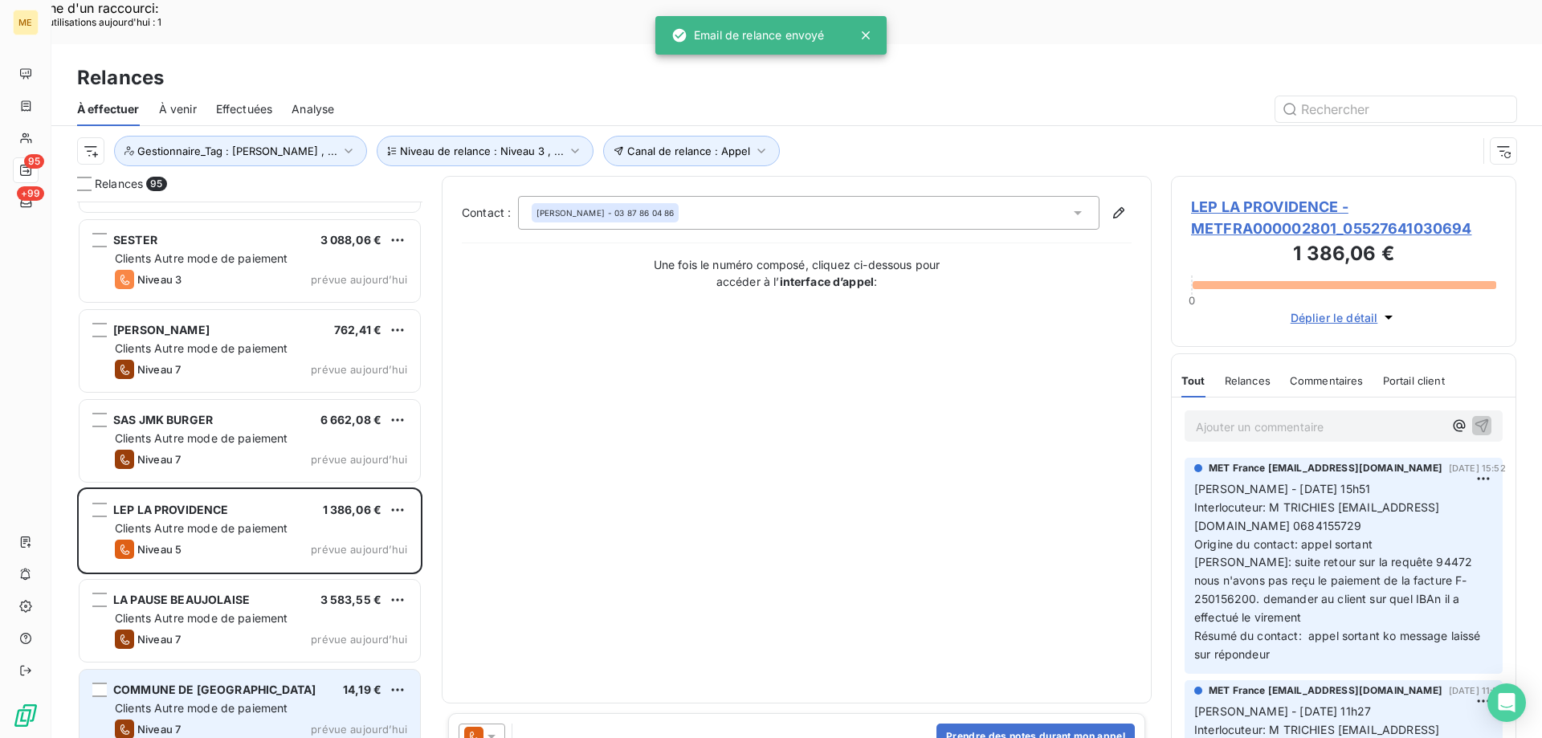
click at [324, 700] on div "Clients Autre mode de paiement" at bounding box center [261, 708] width 292 height 16
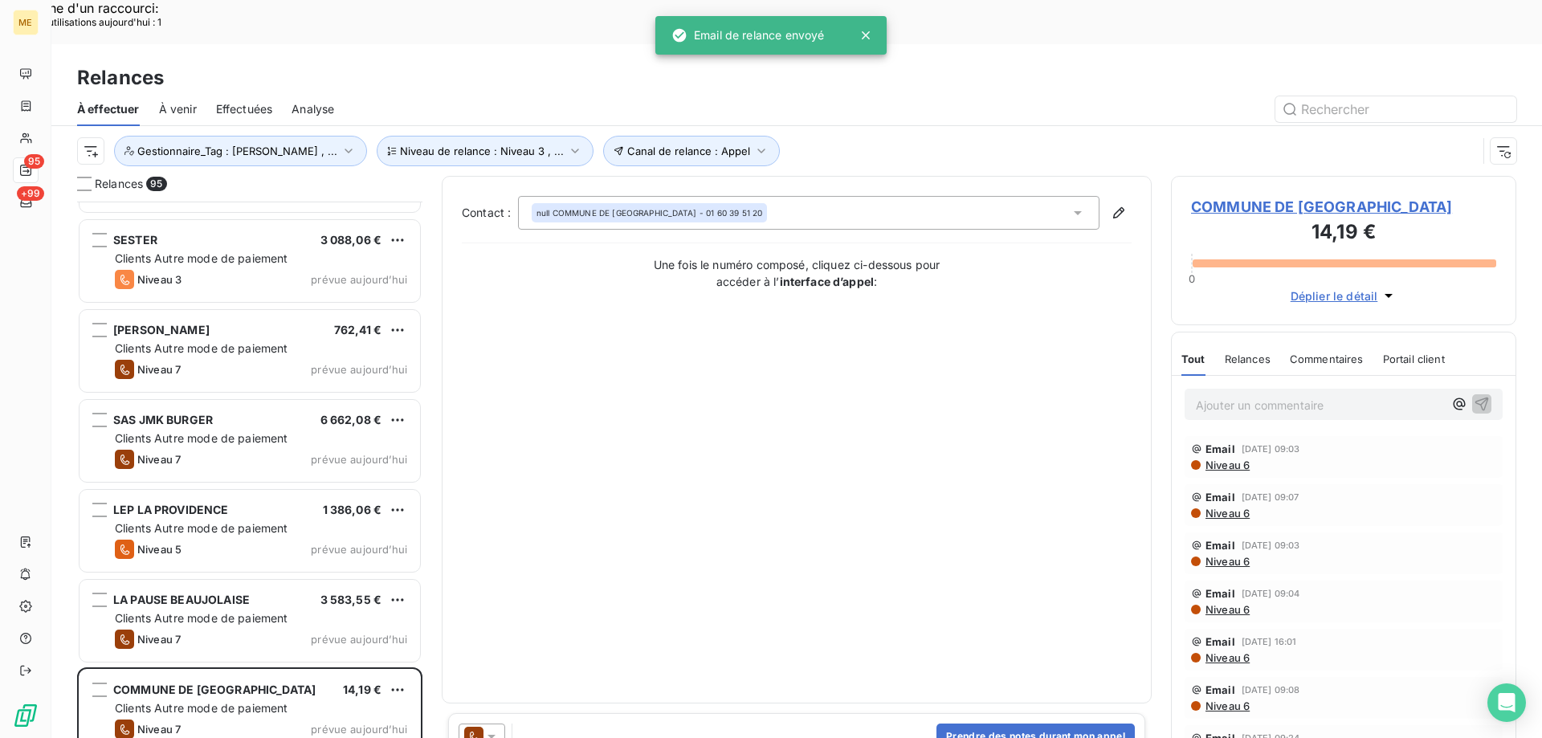
click at [496, 728] on icon at bounding box center [491, 736] width 16 height 16
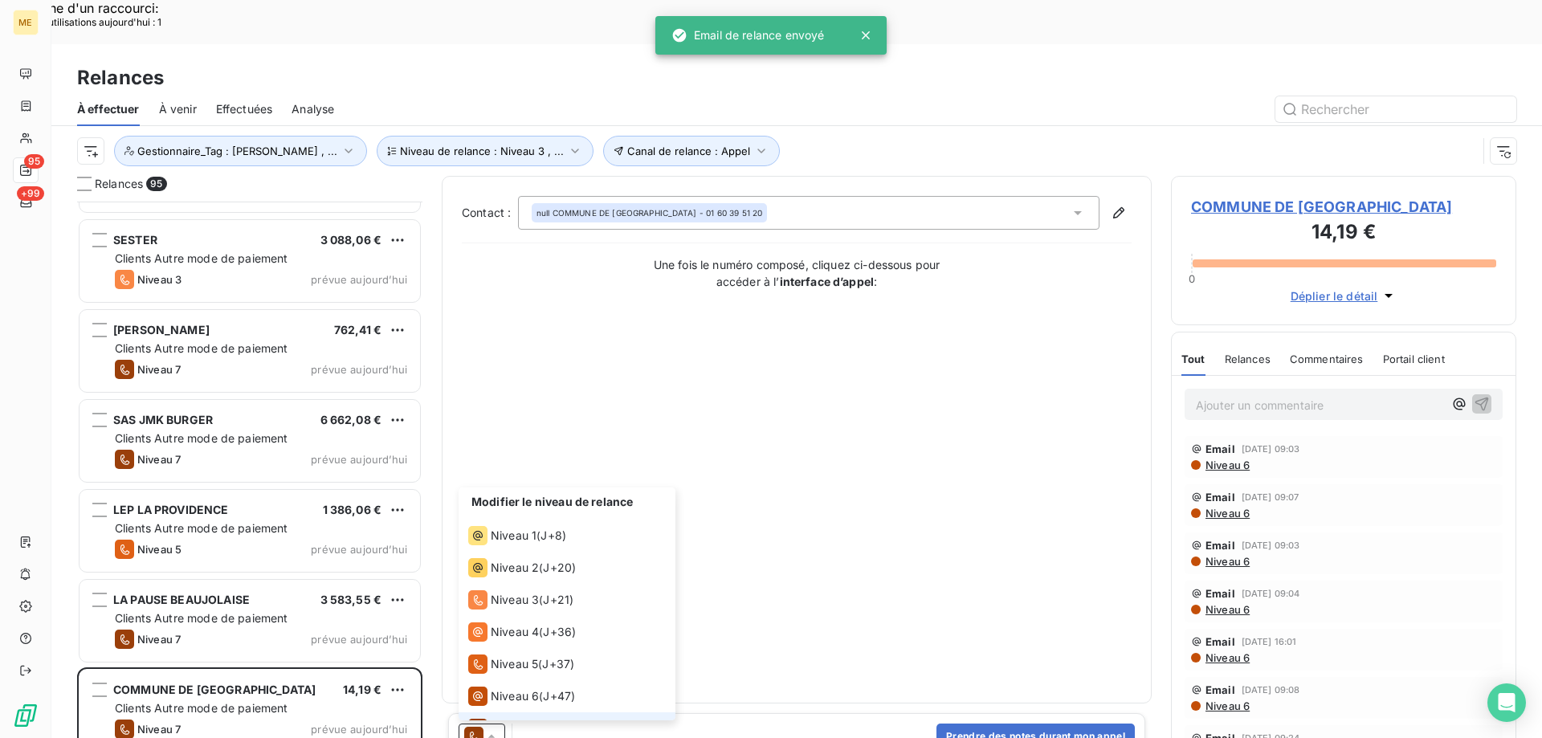
scroll to position [24, 0]
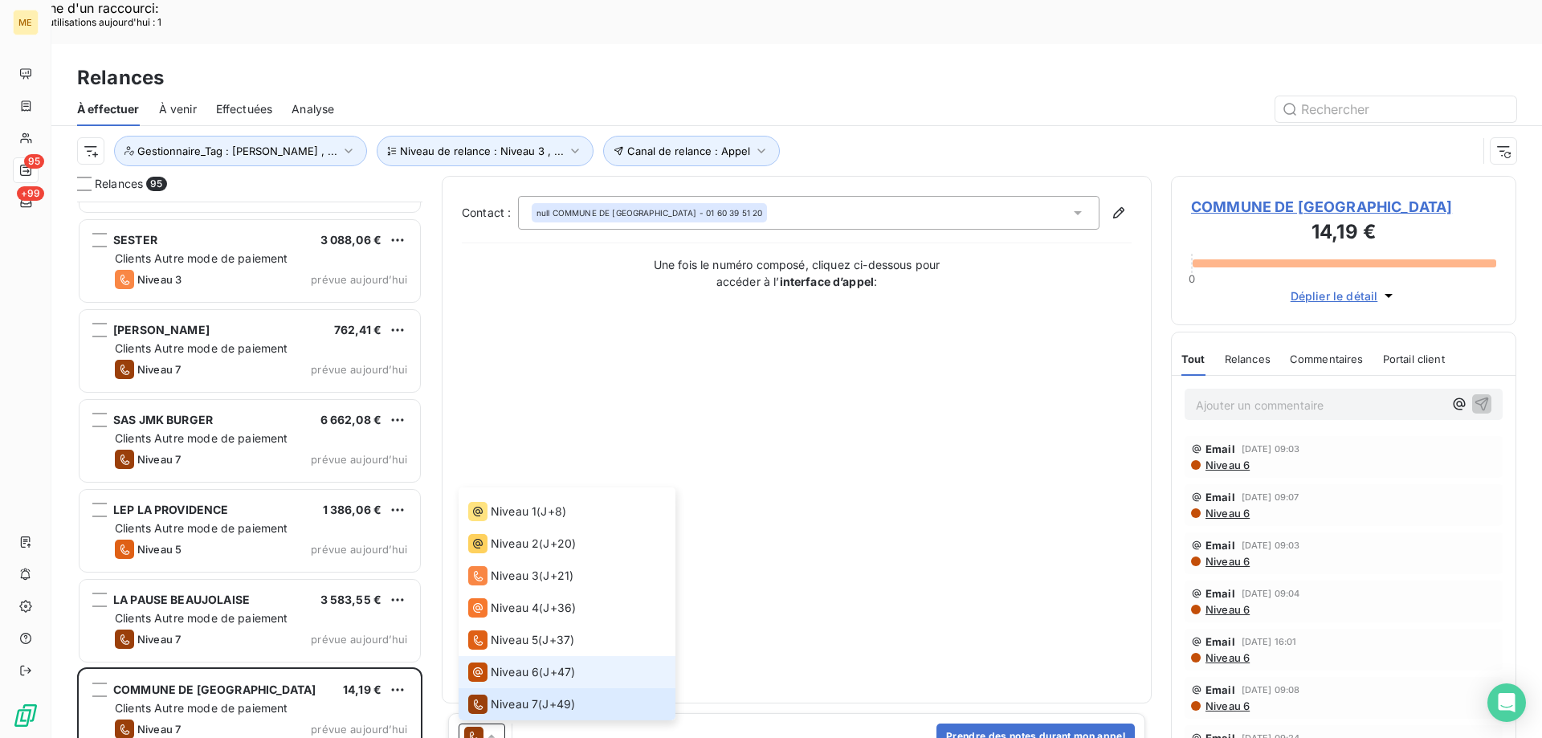
click at [525, 664] on span "Niveau 6" at bounding box center [515, 672] width 48 height 16
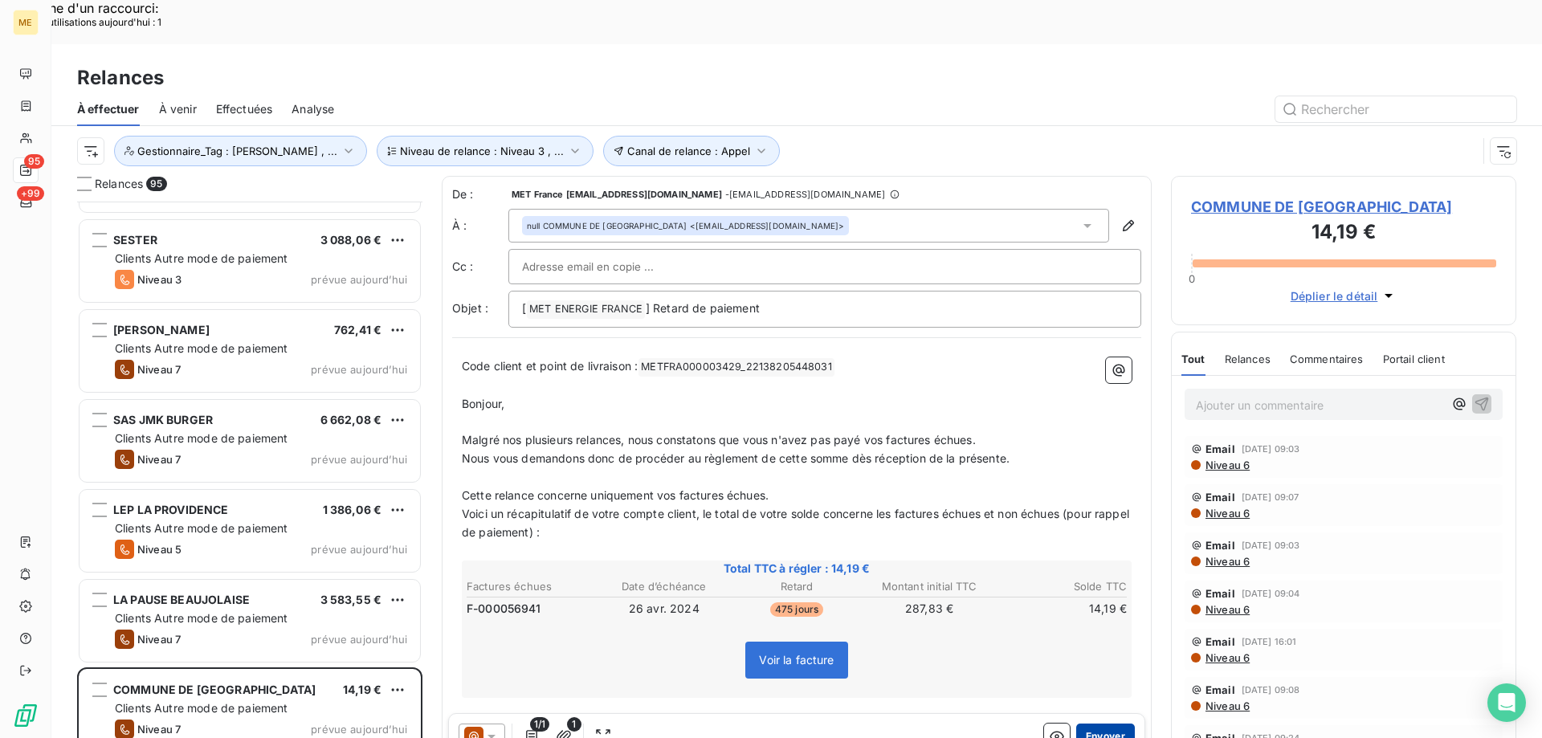
click at [1106, 723] on button "Envoyer" at bounding box center [1105, 736] width 59 height 26
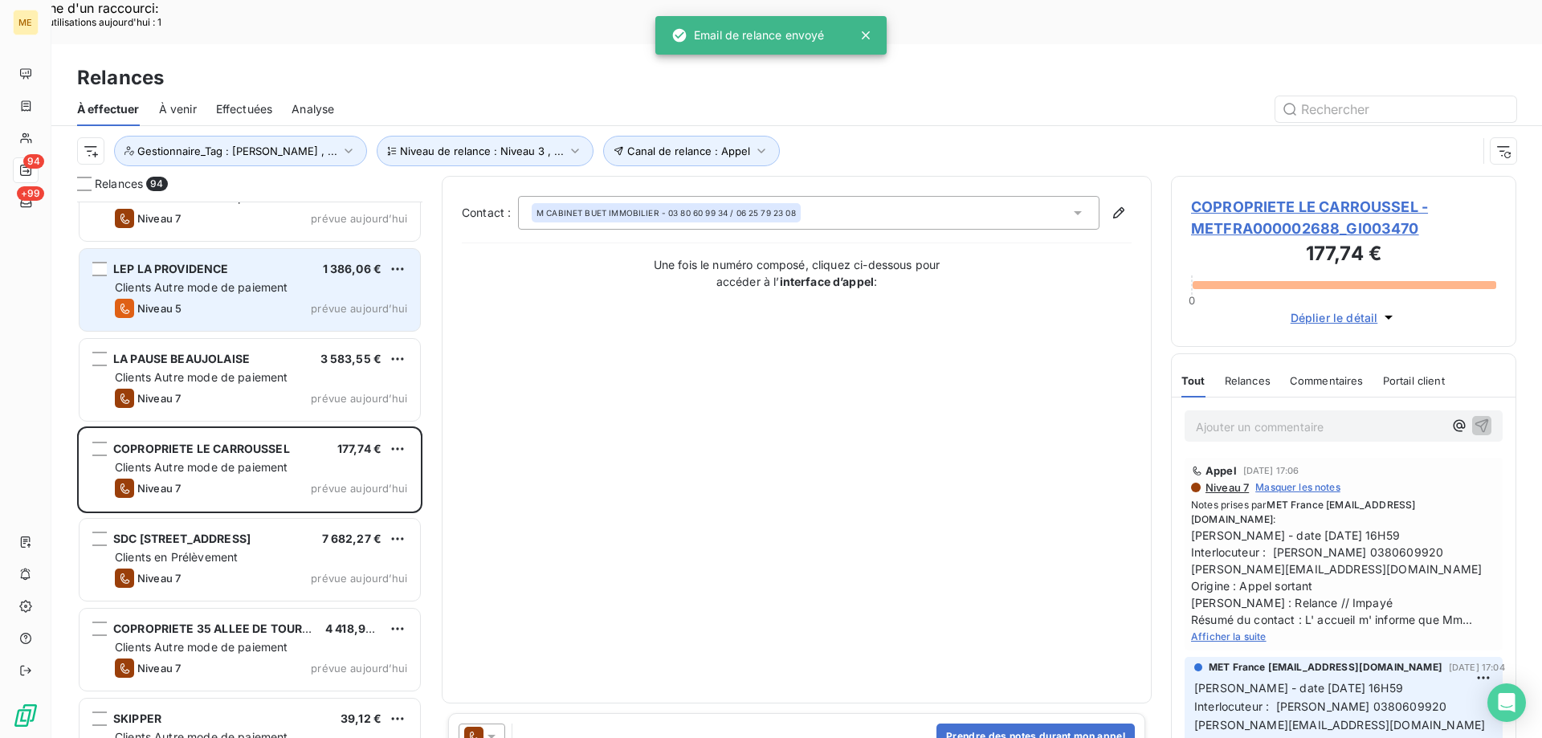
scroll to position [7874, 0]
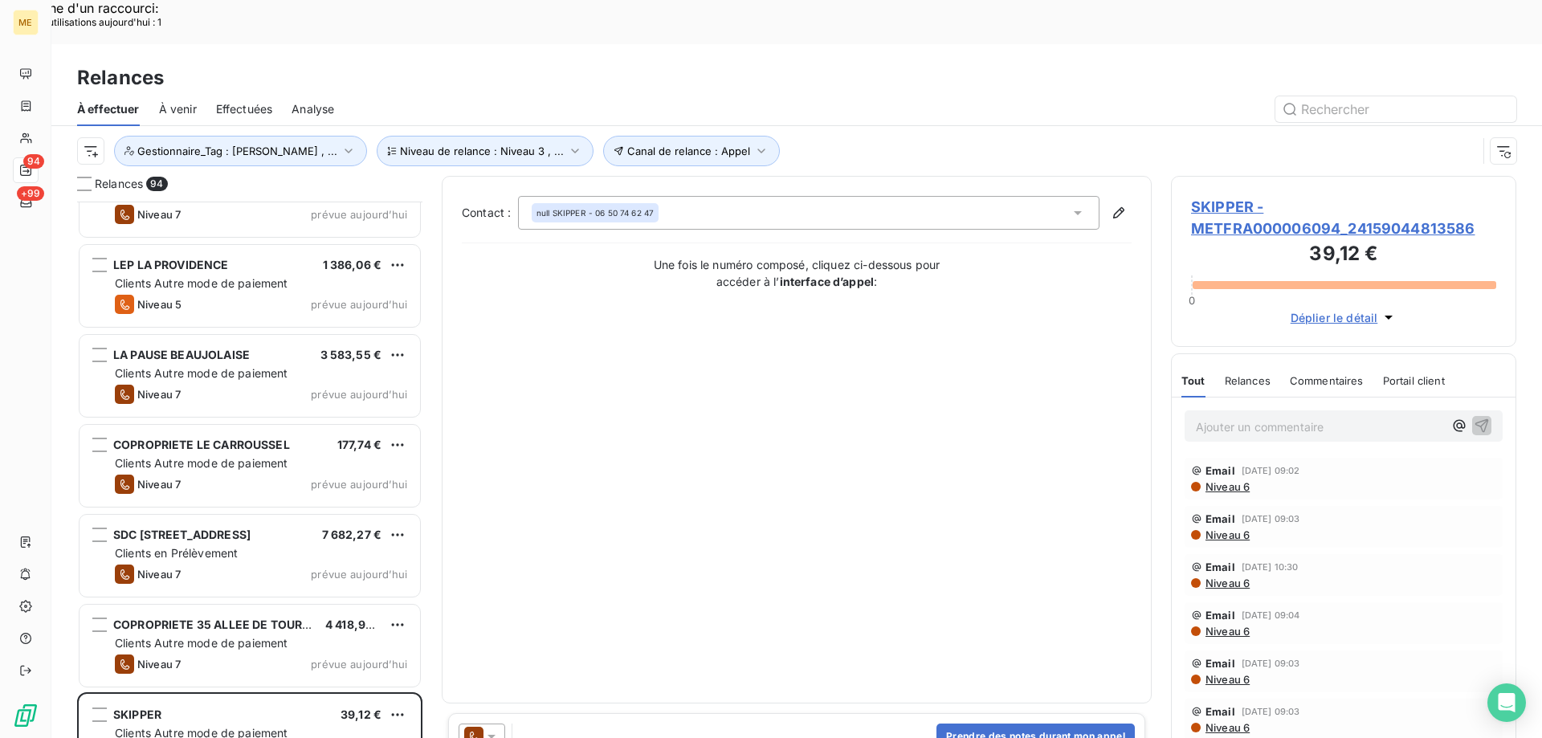
click at [490, 728] on icon at bounding box center [491, 736] width 16 height 16
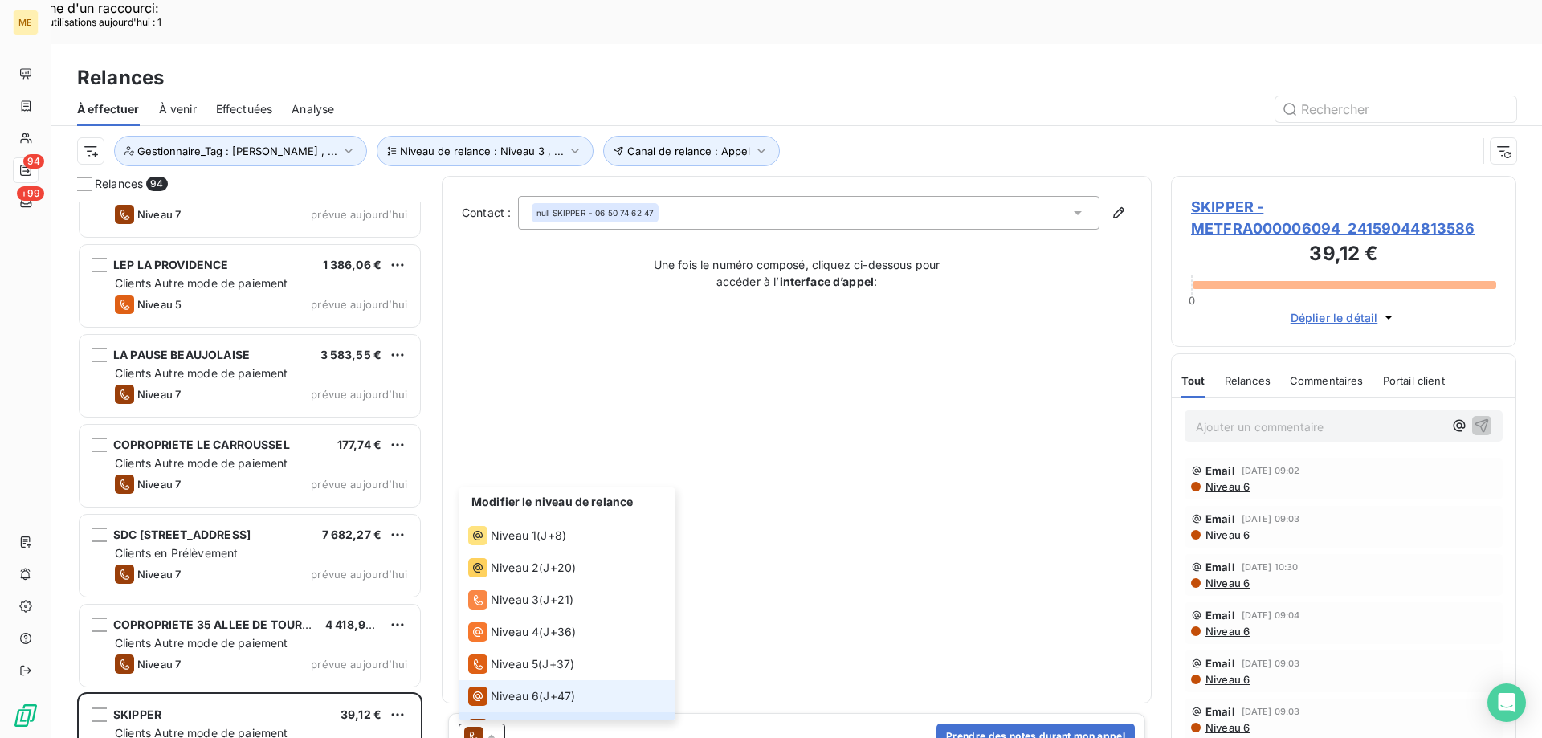
scroll to position [24, 0]
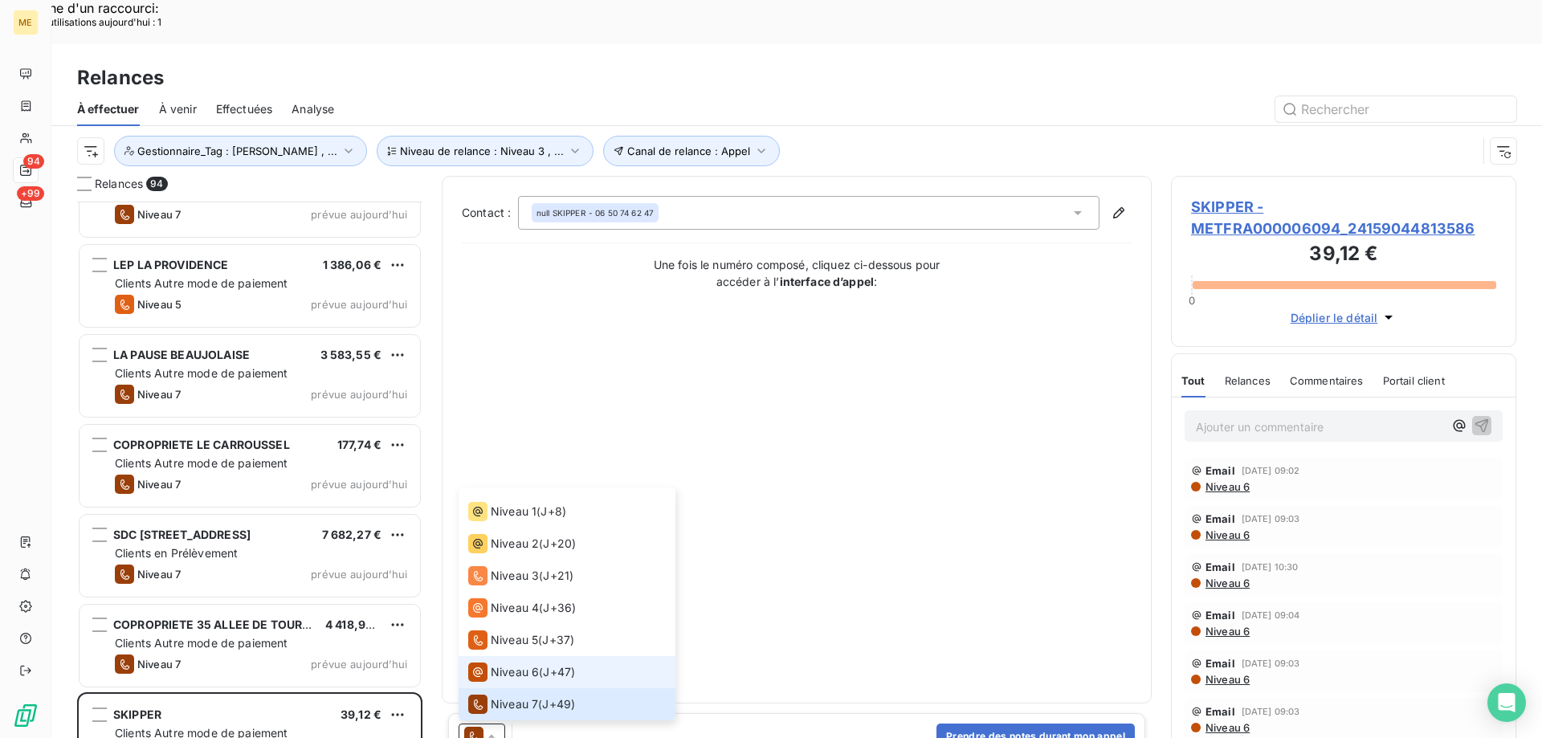
click at [500, 664] on span "Niveau 6" at bounding box center [515, 672] width 48 height 16
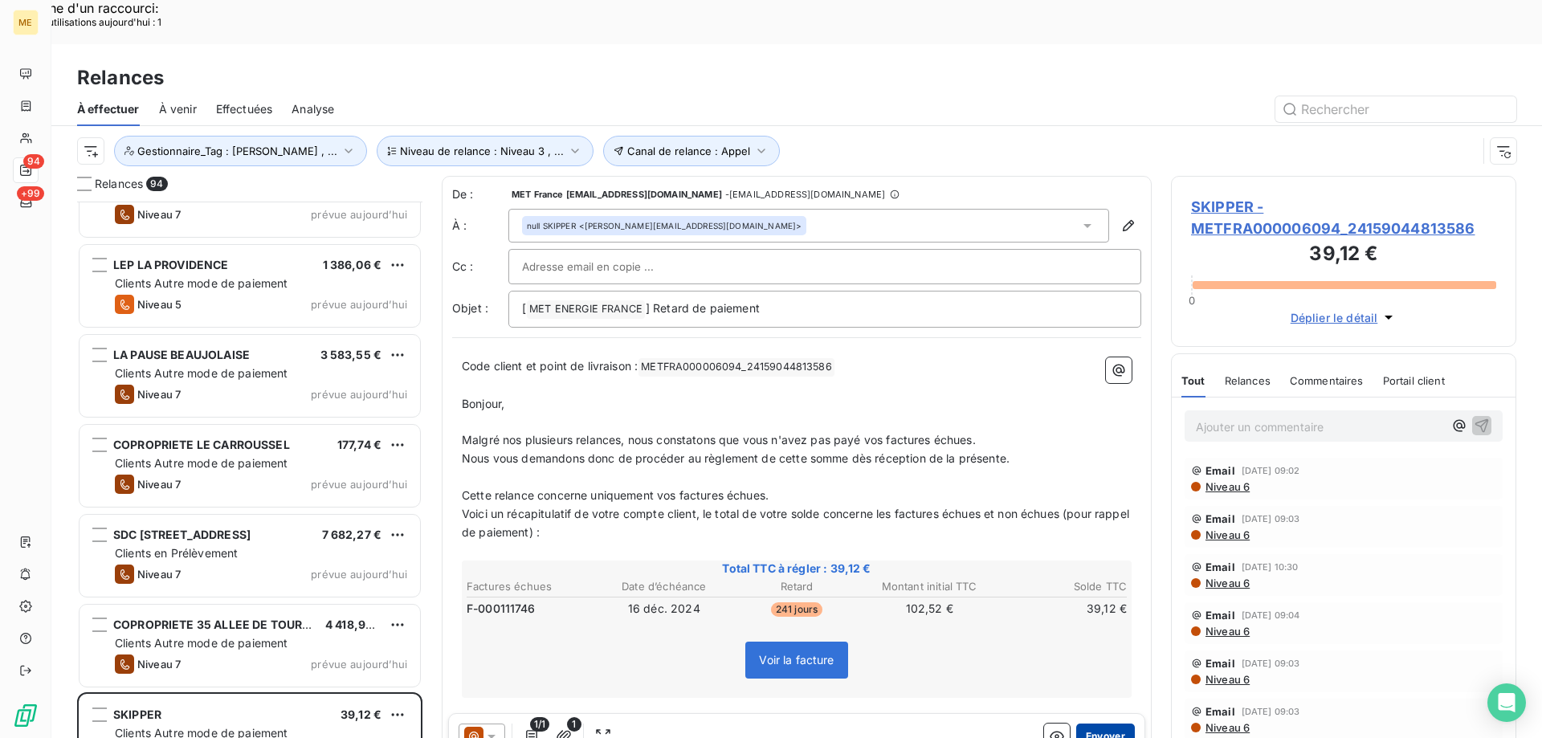
click at [1087, 723] on button "Envoyer" at bounding box center [1105, 736] width 59 height 26
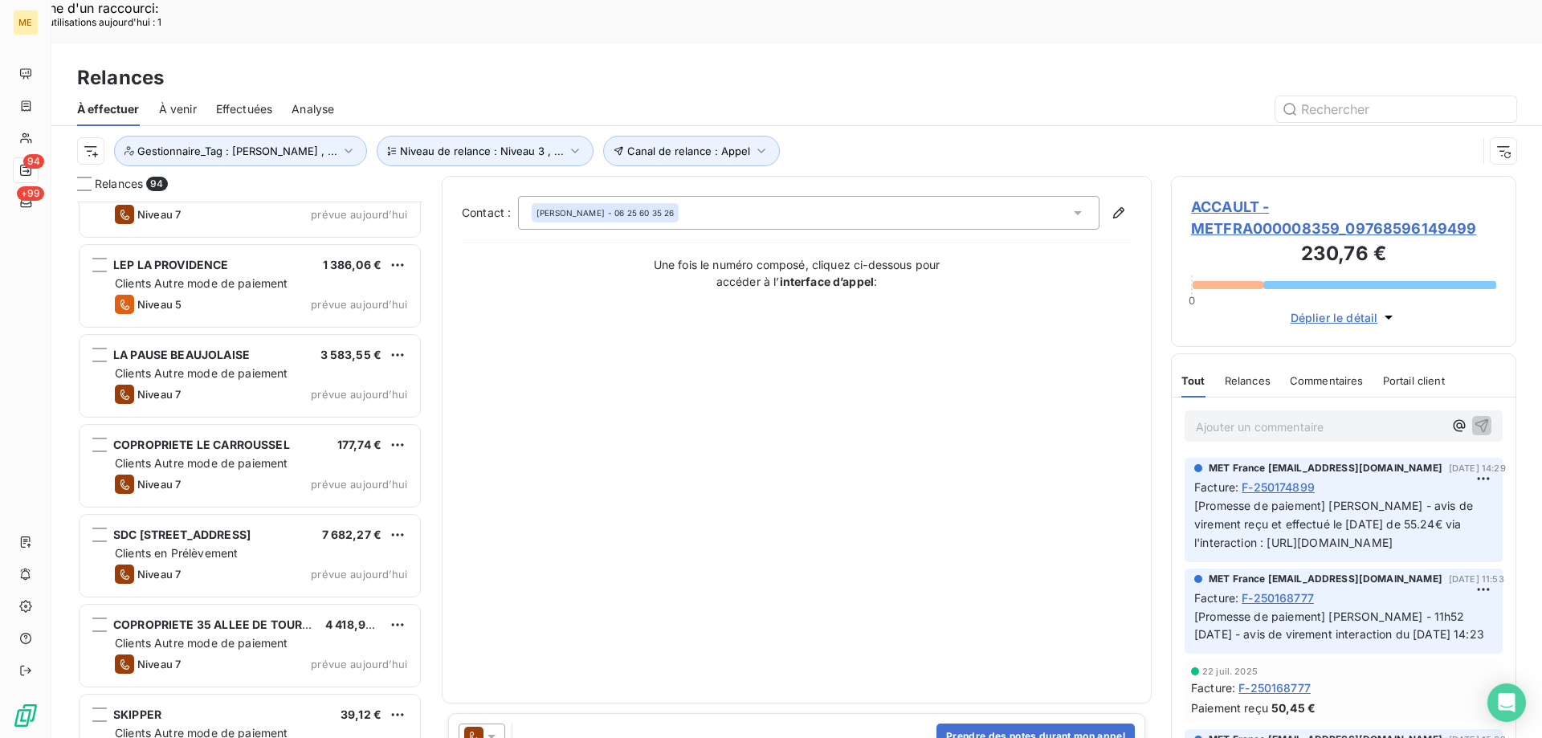
scroll to position [7783, 0]
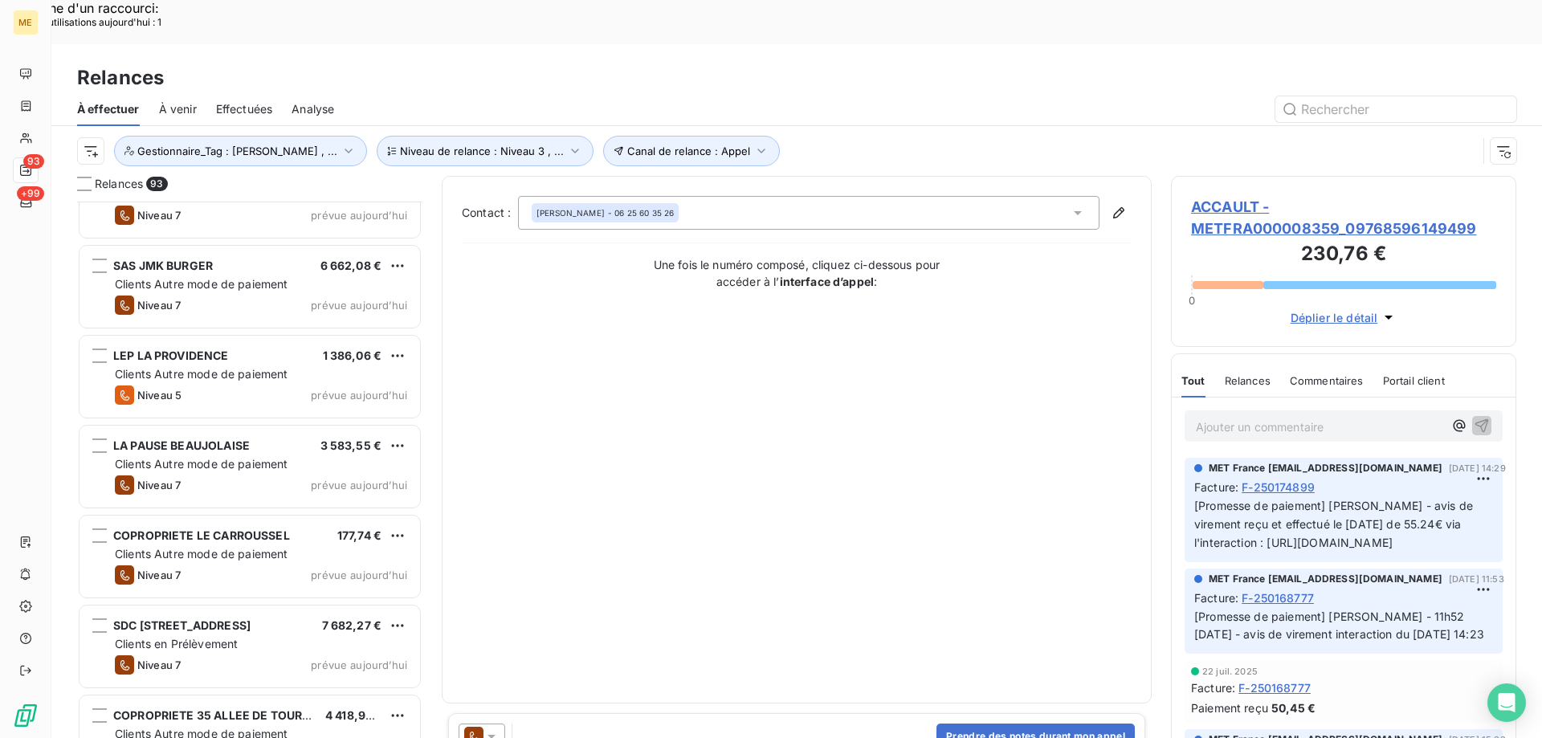
click at [573, 451] on div "Contact : MARIE-NOELLE FLOSSE ACCAULT - 06 25 60 35 26 Une fois le numéro compo…" at bounding box center [797, 439] width 670 height 487
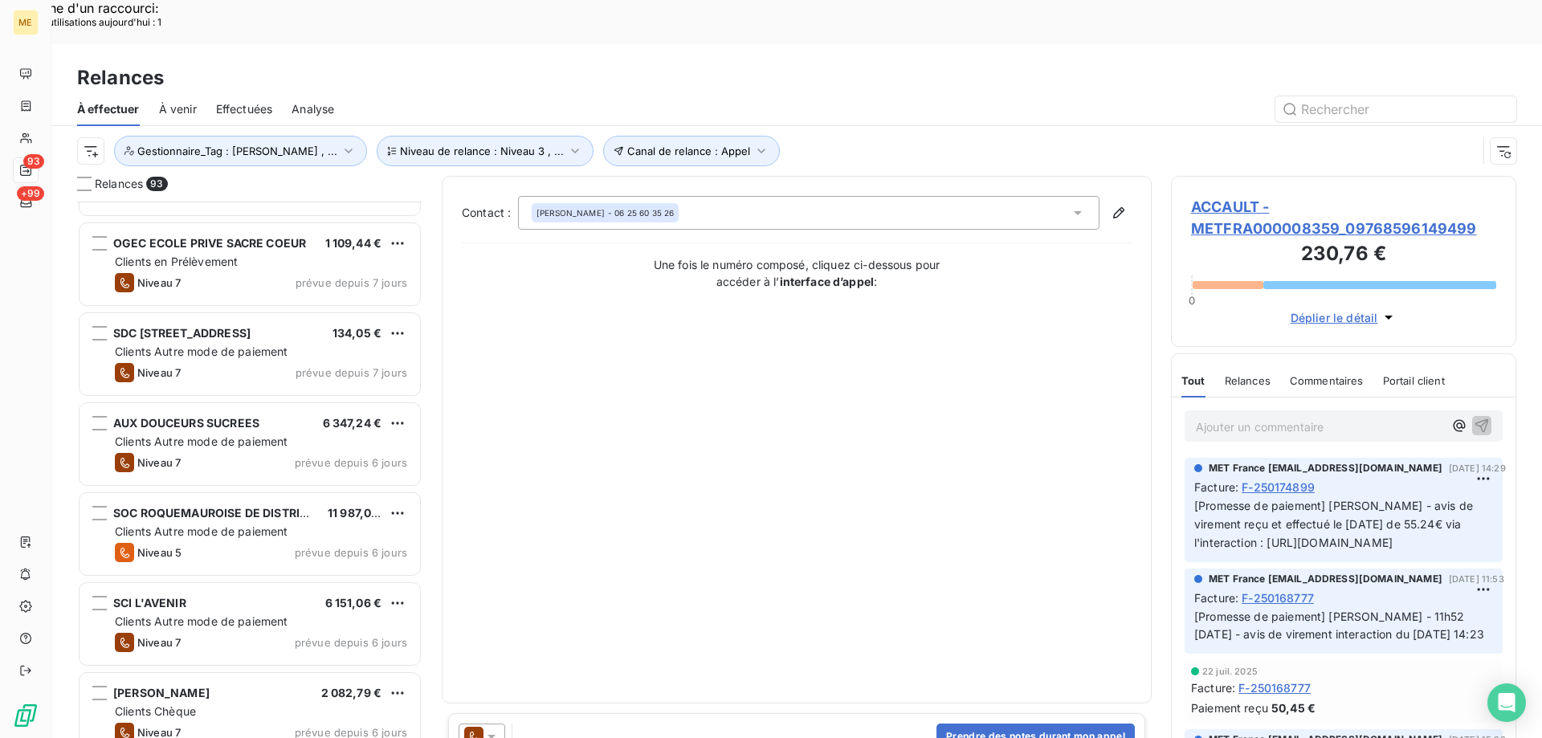
scroll to position [0, 0]
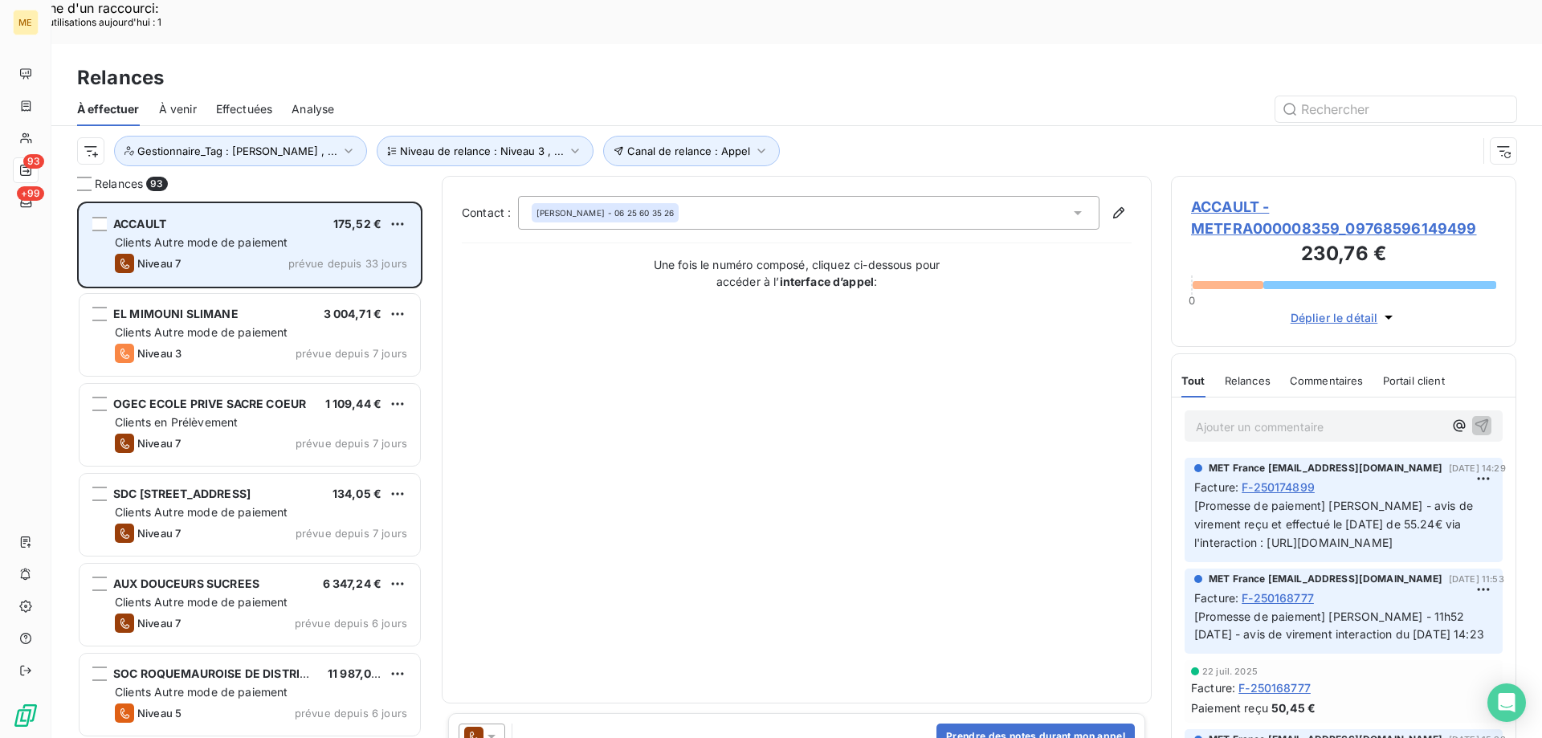
click at [294, 234] on div "Clients Autre mode de paiement" at bounding box center [261, 242] width 292 height 16
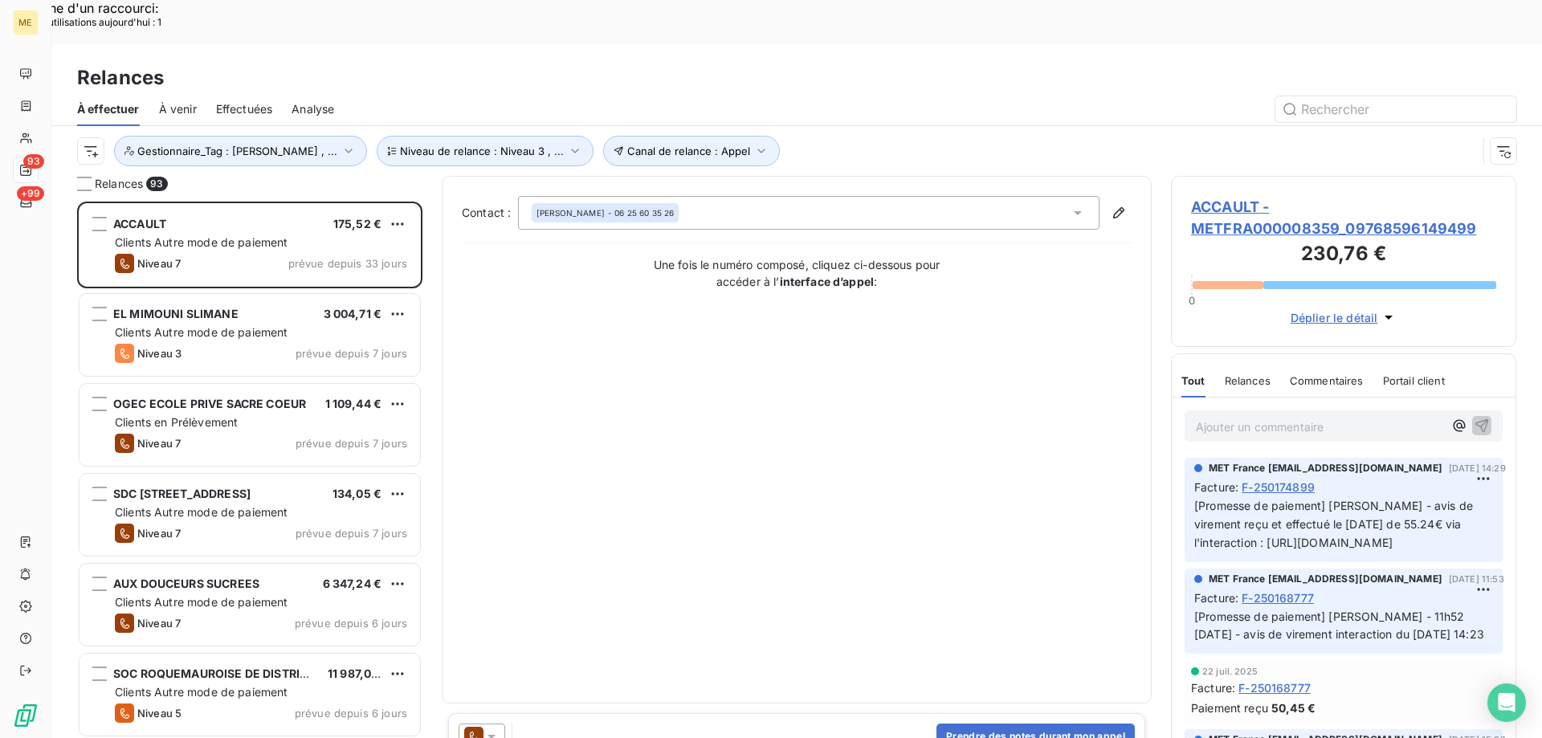
click at [1244, 196] on span "ACCAULT - METFRA000008359_09768596149499" at bounding box center [1343, 217] width 305 height 43
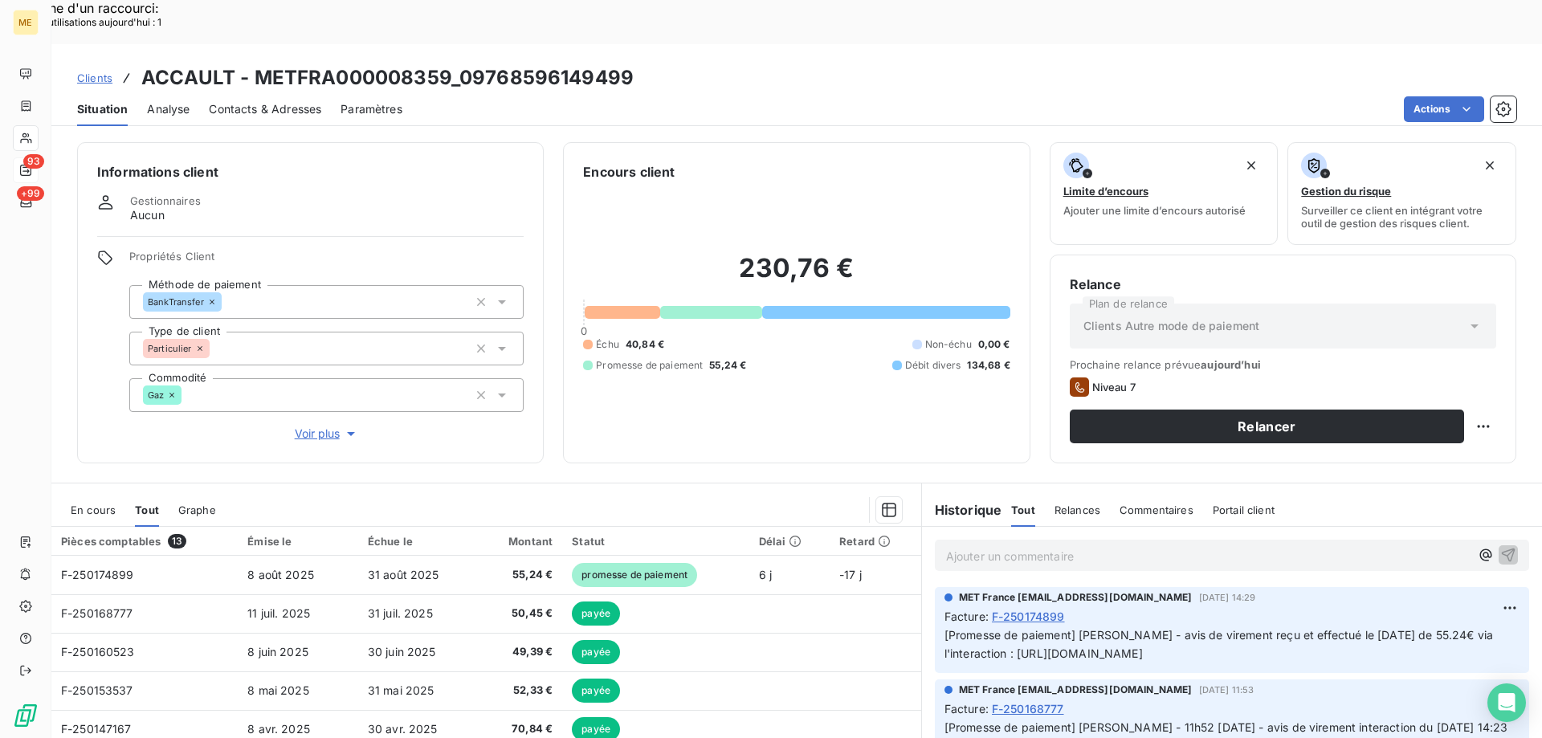
click at [96, 503] on span "En cours" at bounding box center [93, 509] width 45 height 13
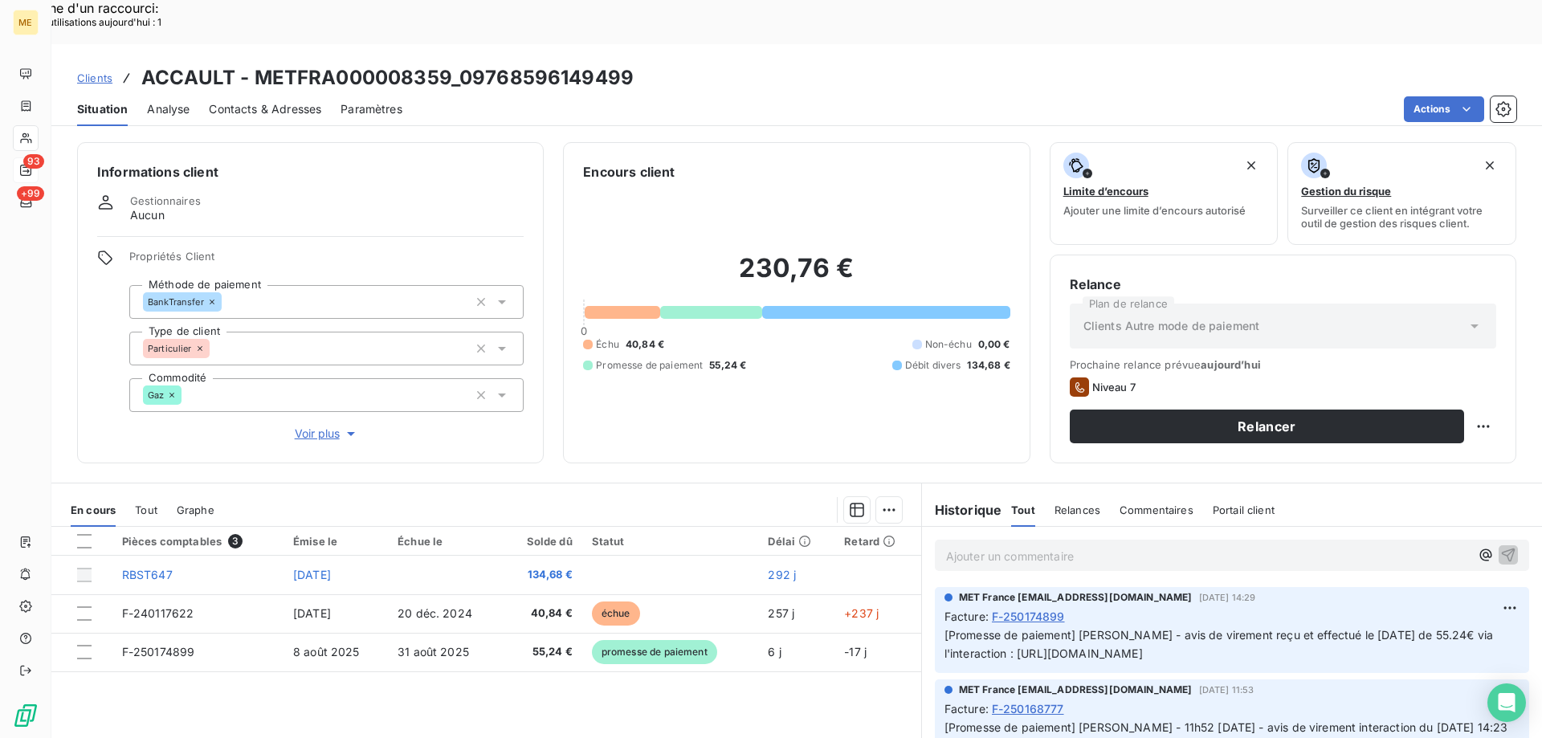
scroll to position [80, 0]
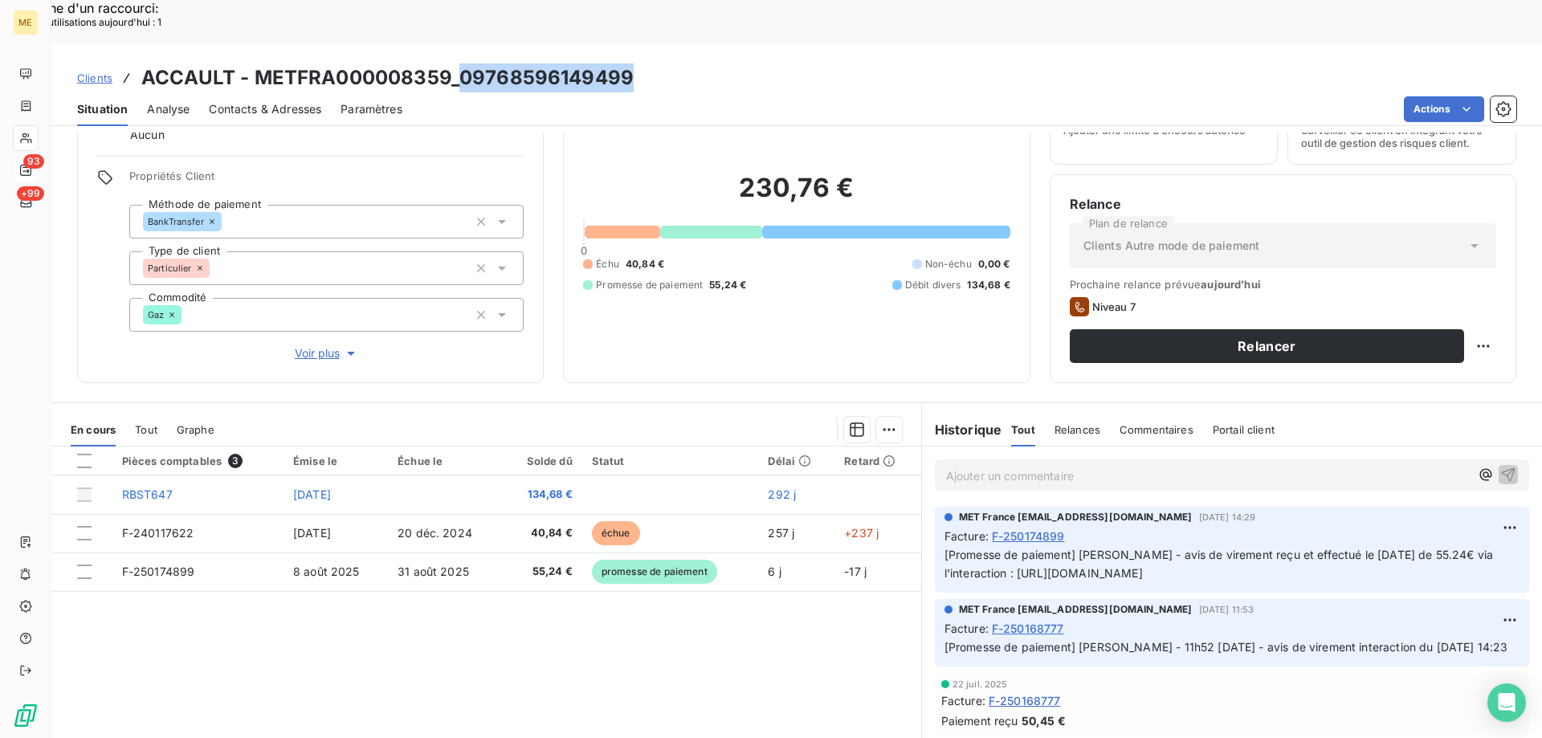
drag, startPoint x: 458, startPoint y: 24, endPoint x: 635, endPoint y: 37, distance: 177.1
click at [635, 63] on div "Clients ACCAULT - METFRA000008359_09768596149499" at bounding box center [796, 77] width 1490 height 29
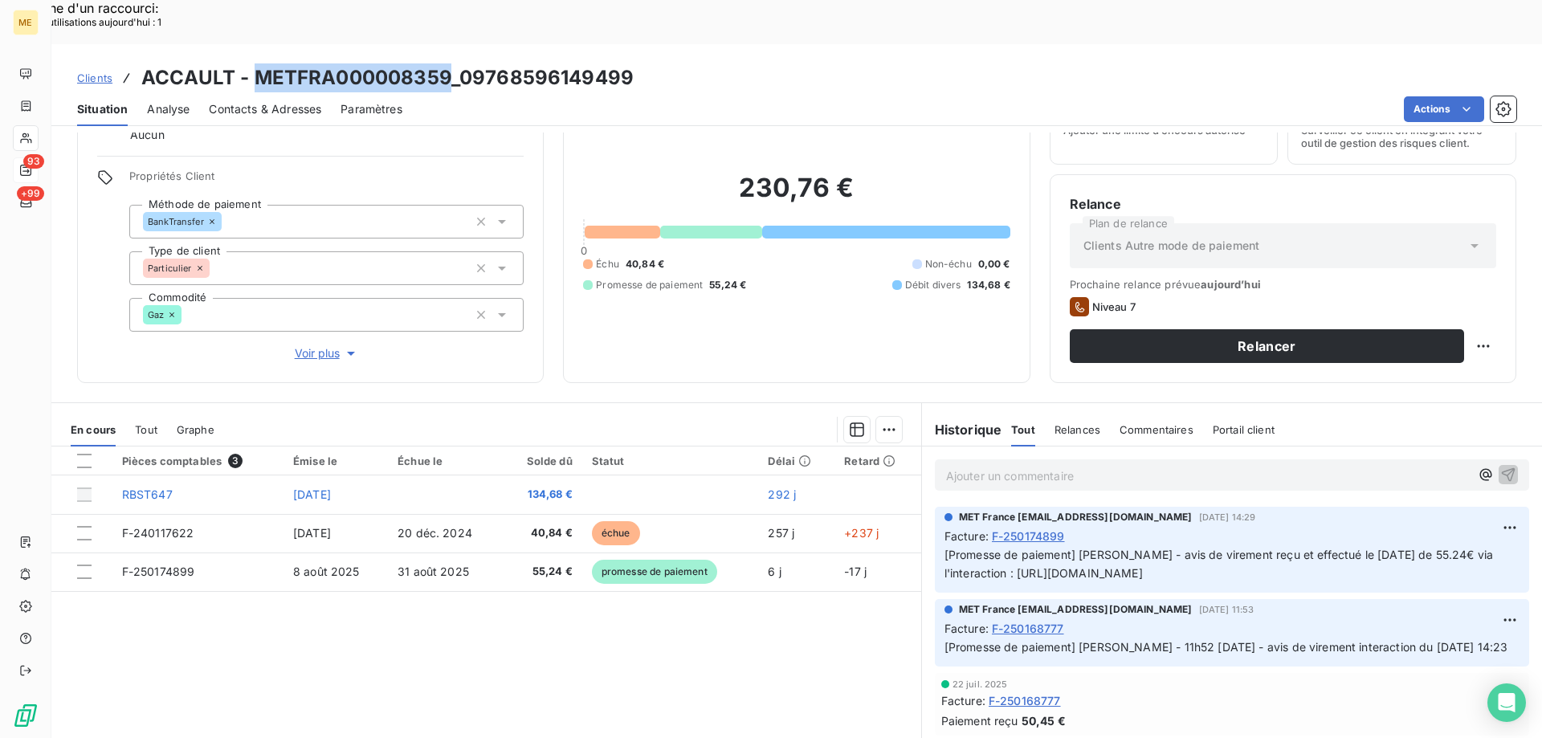
drag, startPoint x: 253, startPoint y: 27, endPoint x: 446, endPoint y: 43, distance: 194.1
click at [446, 63] on h3 "ACCAULT - METFRA000008359_09768596149499" at bounding box center [387, 77] width 492 height 29
copy h3 "METFRA000008359"
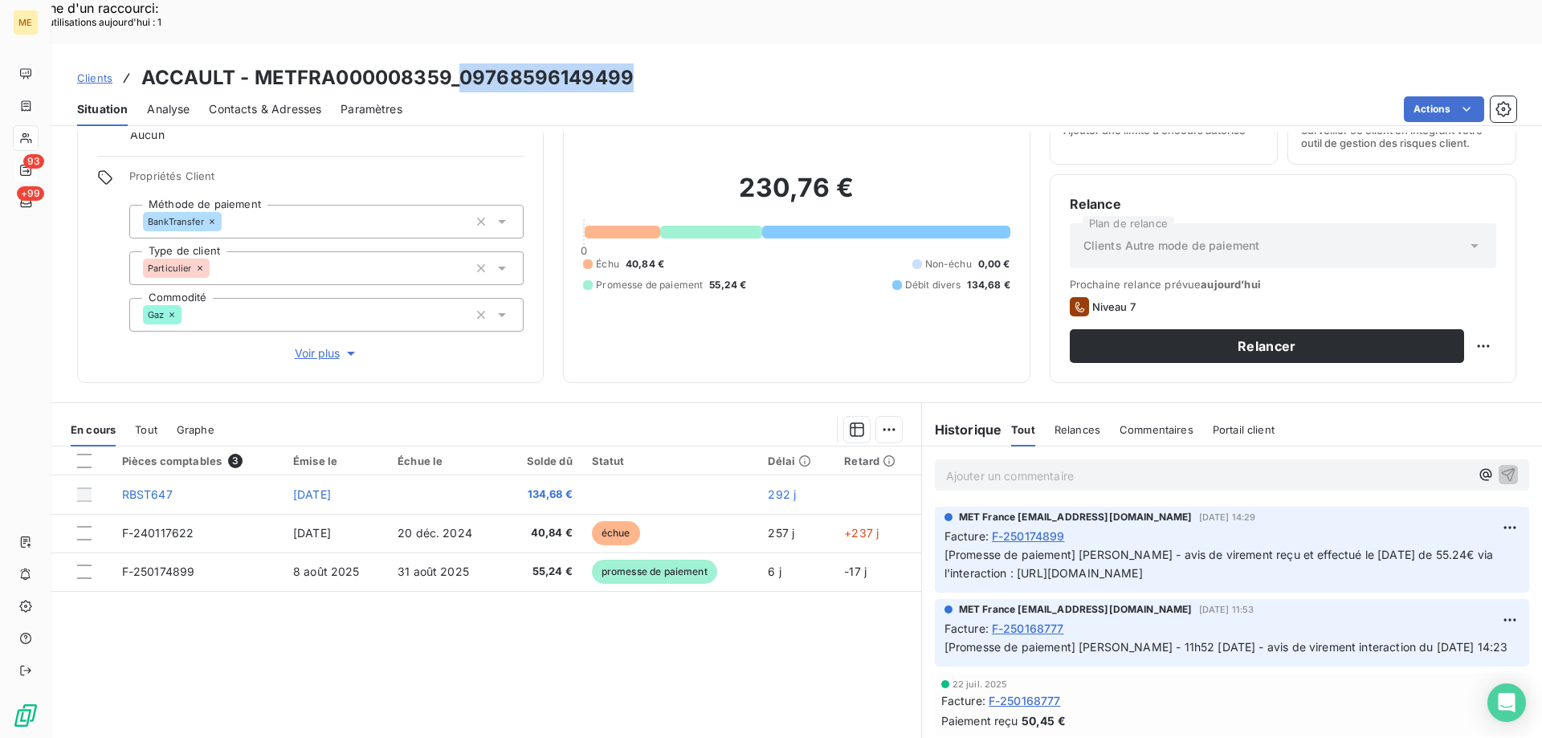
drag, startPoint x: 457, startPoint y: 39, endPoint x: 623, endPoint y: 35, distance: 166.3
click at [623, 63] on h3 "ACCAULT - METFRA000008359_09768596149499" at bounding box center [387, 77] width 492 height 29
copy h3 "09768596149499"
click at [316, 345] on span "Voir plus" at bounding box center [327, 353] width 64 height 16
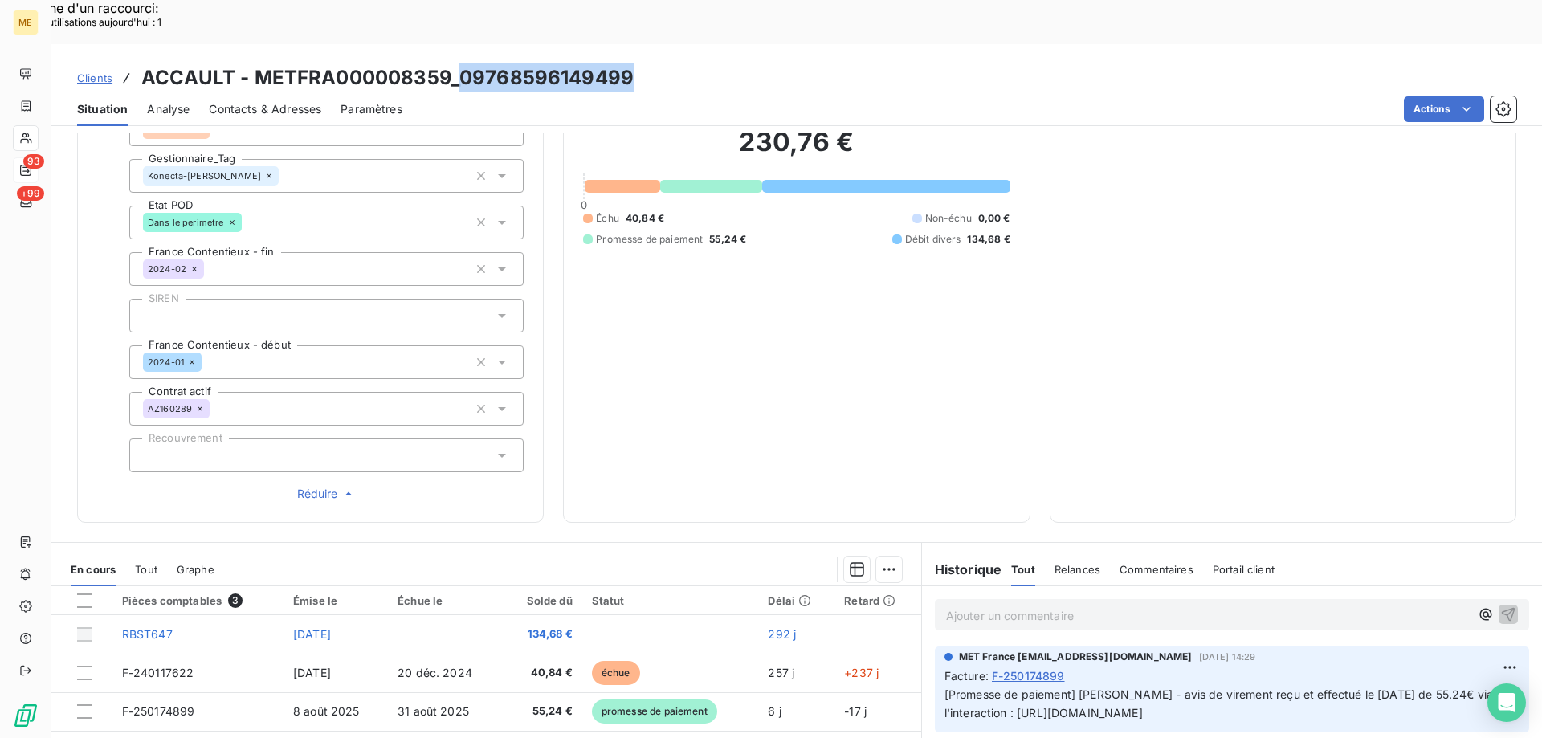
scroll to position [462, 0]
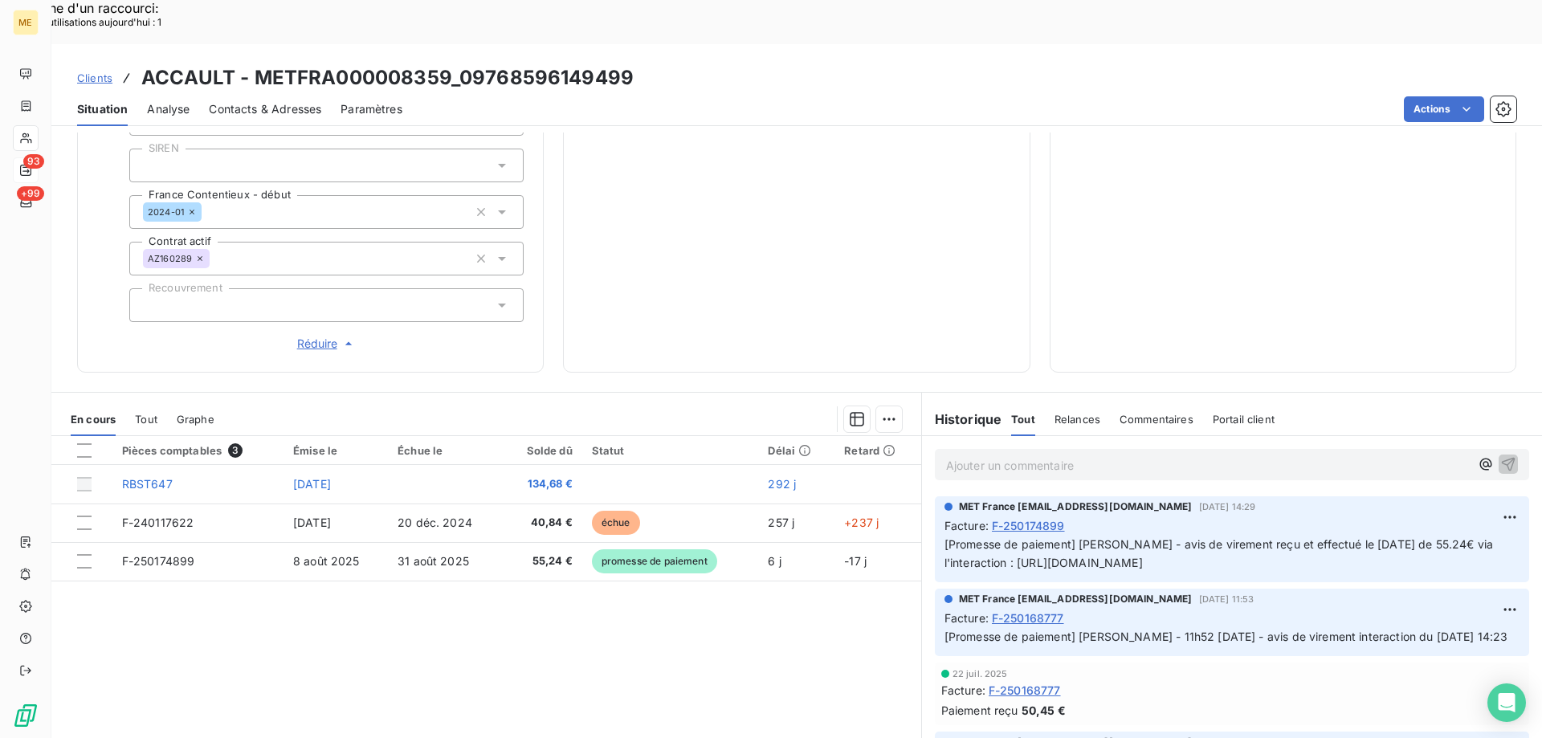
click at [985, 455] on p "Ajouter un commentaire ﻿" at bounding box center [1208, 465] width 524 height 20
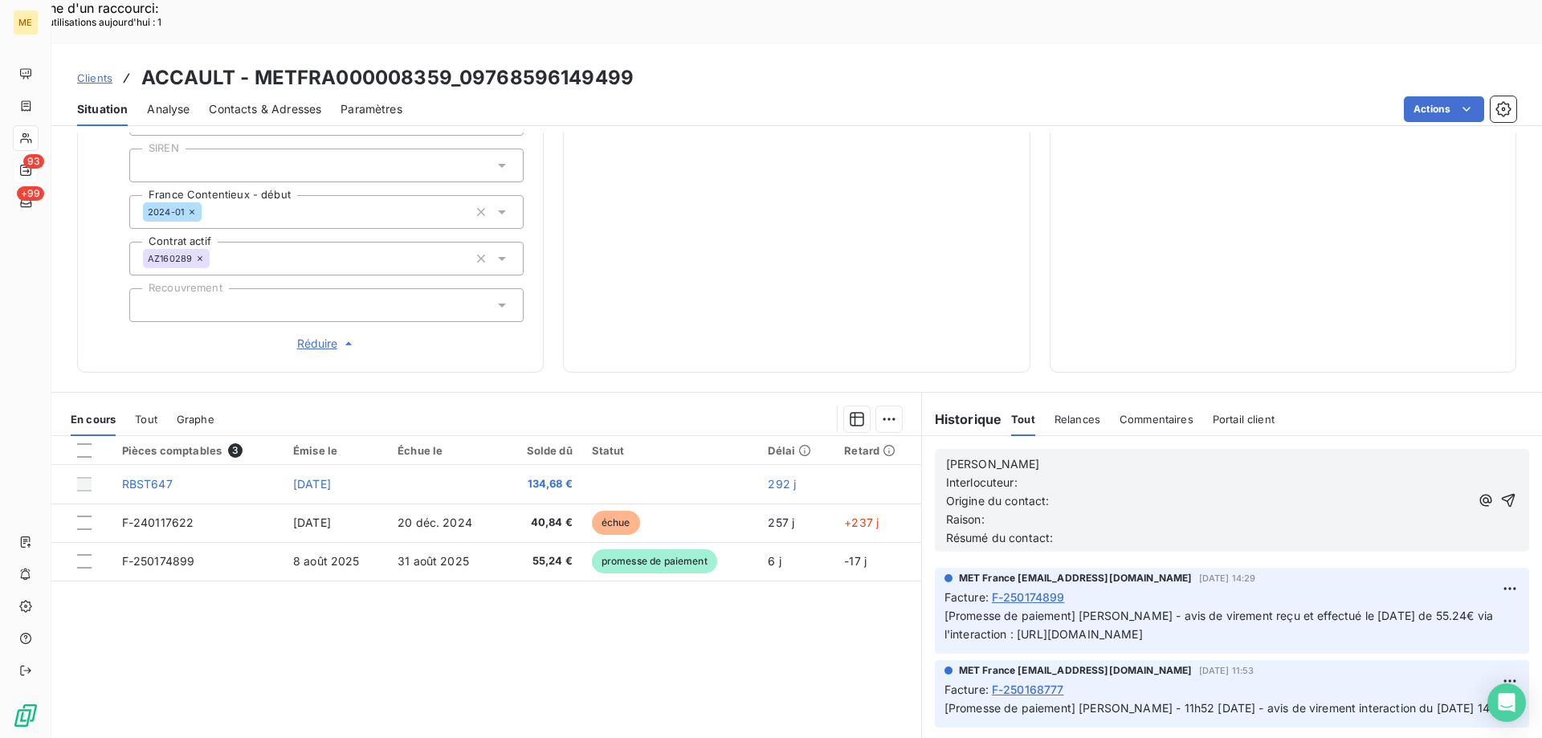
click at [984, 455] on p "[PERSON_NAME]" at bounding box center [1208, 464] width 524 height 18
click at [1023, 474] on p "Interlocuteur:" at bounding box center [1208, 483] width 524 height 18
click at [1053, 492] on p "Origine du contact:" at bounding box center [1208, 501] width 524 height 18
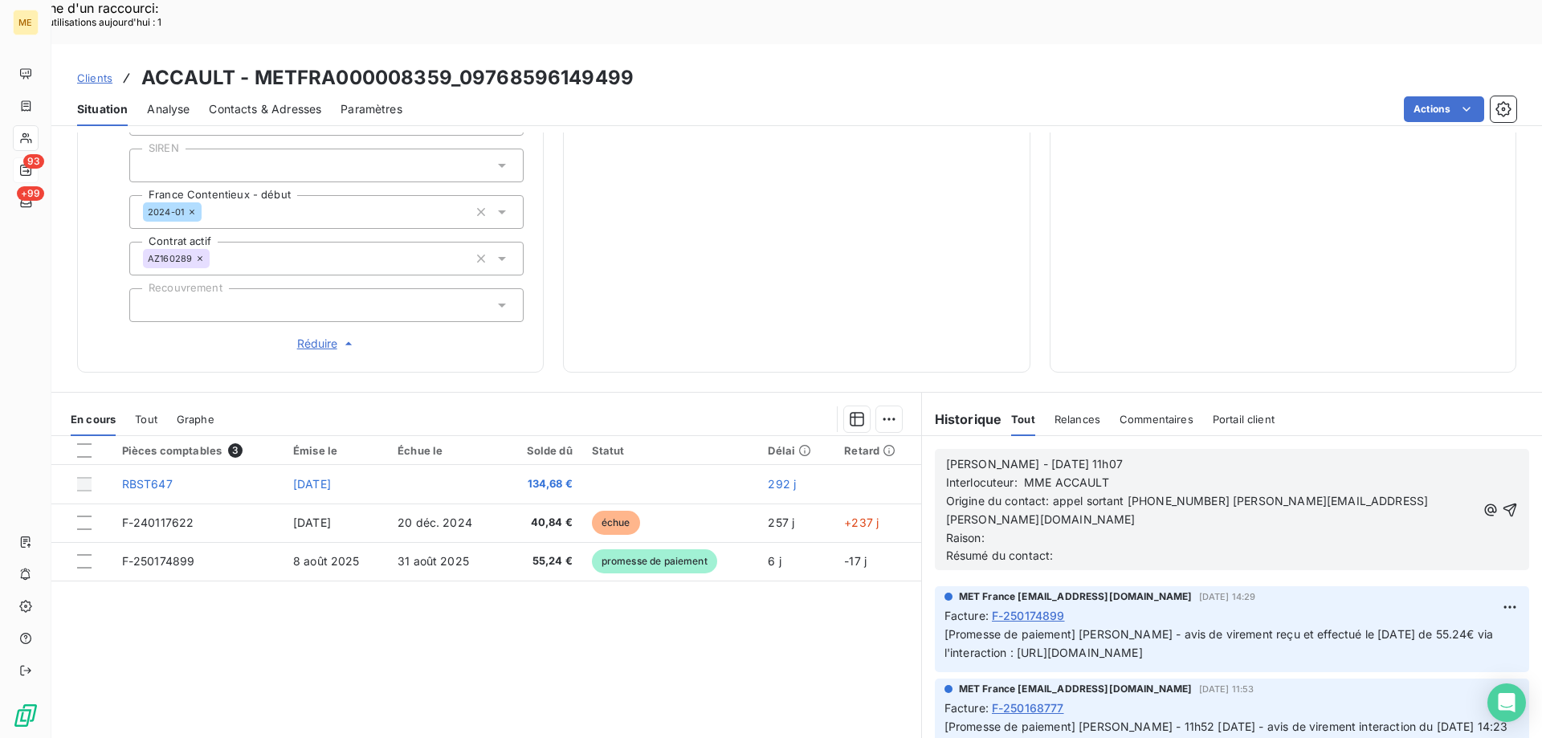
click at [1004, 529] on p "Raison:" at bounding box center [1211, 538] width 530 height 18
click at [1034, 531] on span "Raison: facture inpayée F-250117622 40.84 €" at bounding box center [1069, 538] width 247 height 14
click at [0, 0] on lt-span "i m payée" at bounding box center [0, 0] width 0 height 0
click at [1082, 547] on p "Résumé du contact:" at bounding box center [1211, 556] width 530 height 18
click at [1503, 503] on icon "button" at bounding box center [1510, 510] width 14 height 14
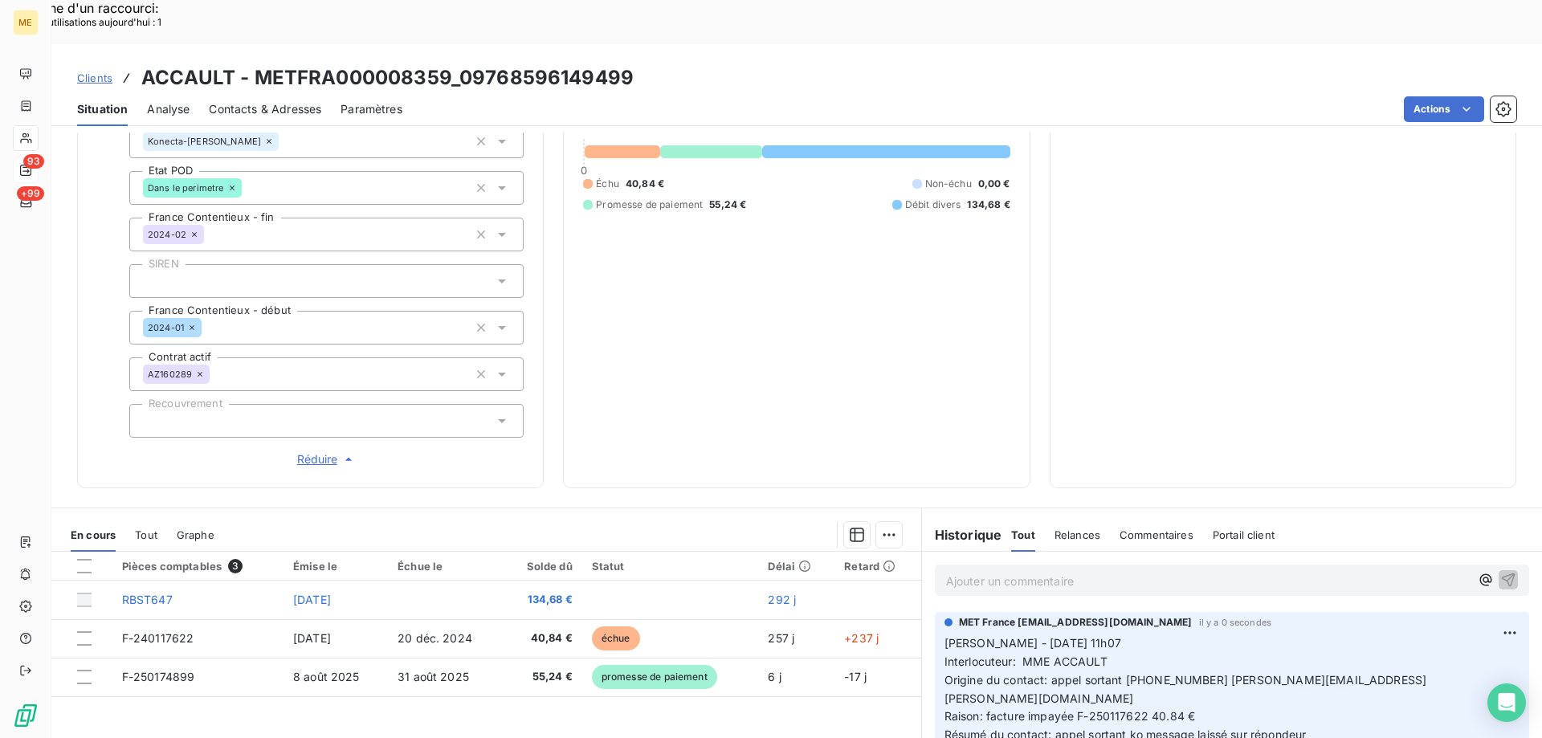
scroll to position [222, 0]
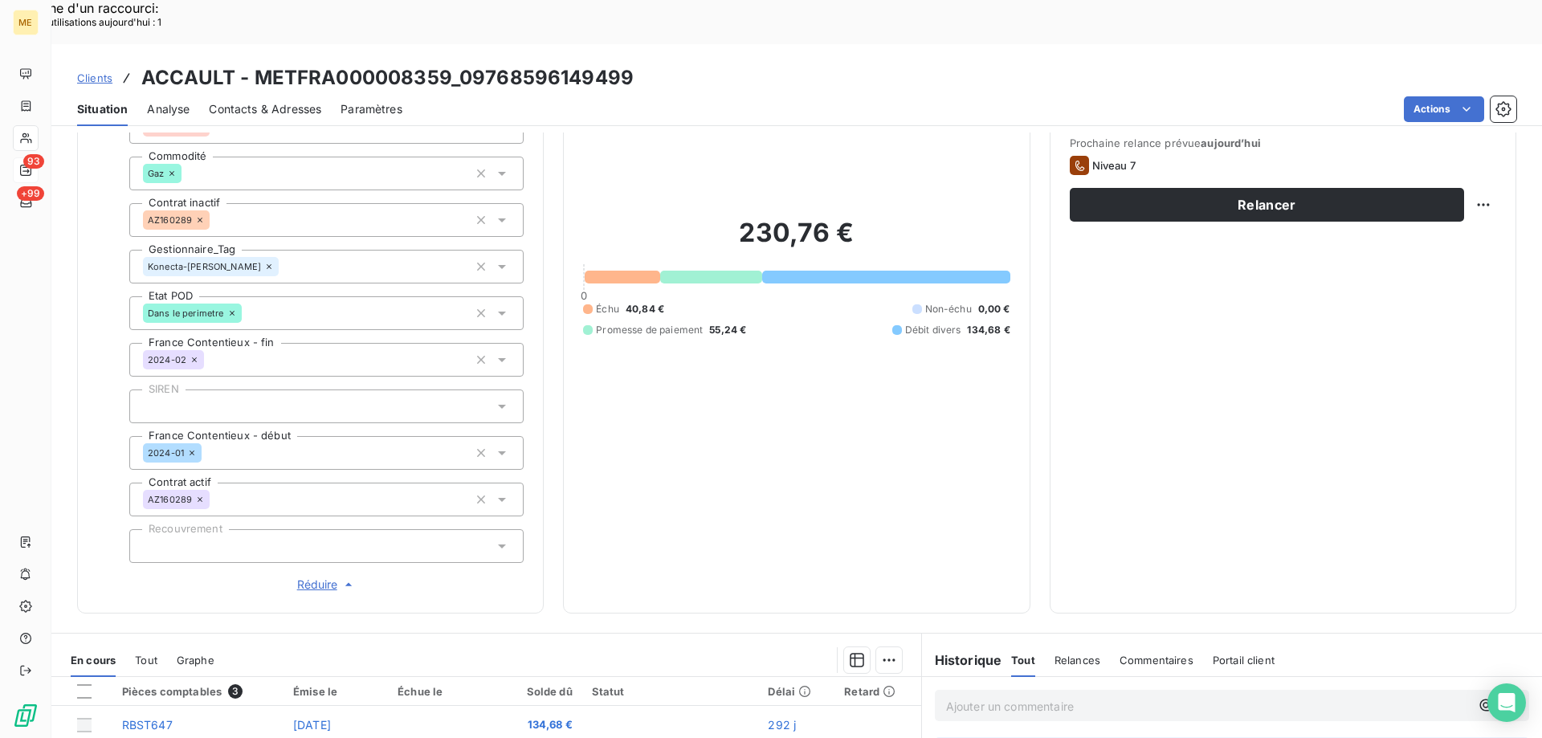
click at [283, 92] on div "Contacts & Adresses" at bounding box center [265, 109] width 112 height 34
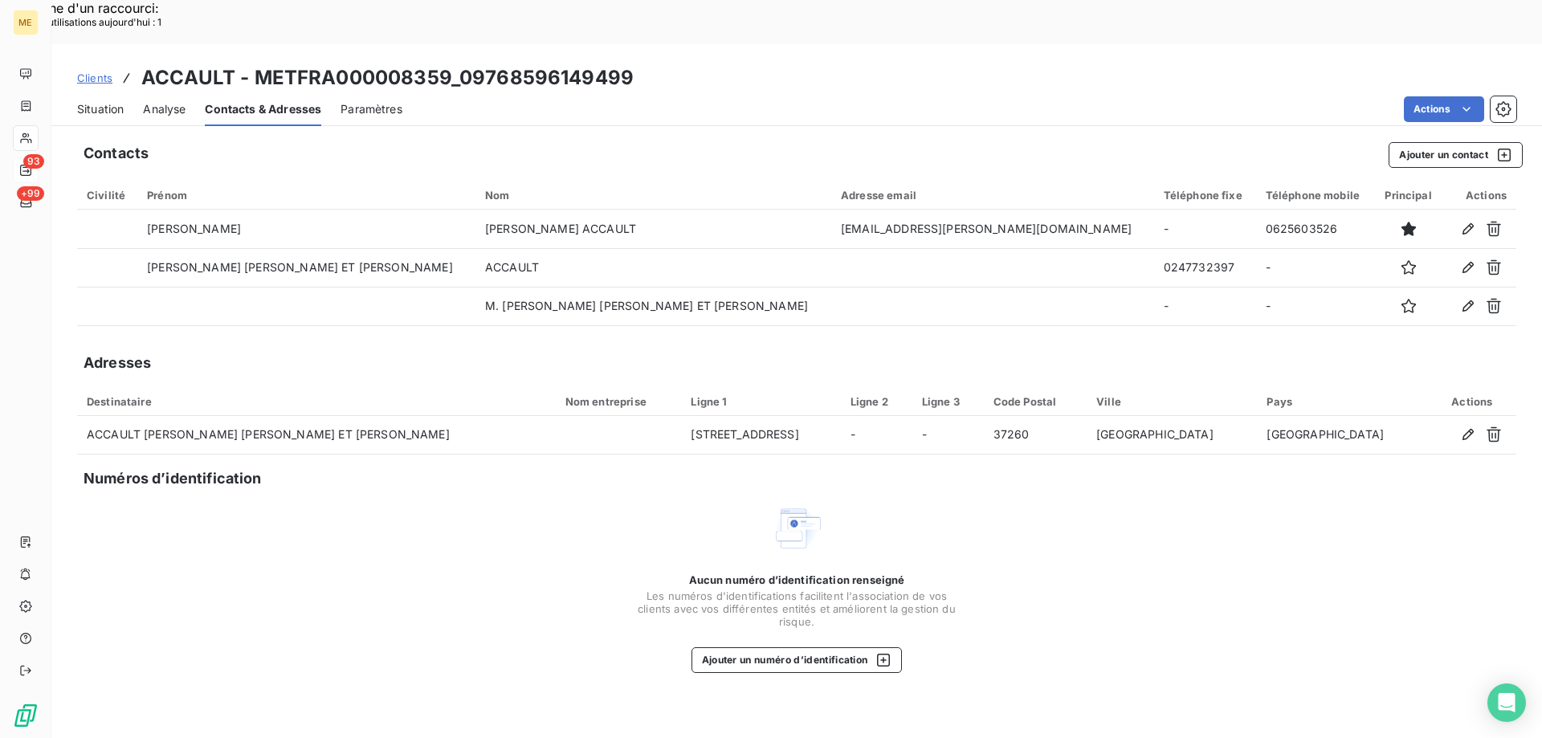
click at [106, 101] on span "Situation" at bounding box center [100, 109] width 47 height 16
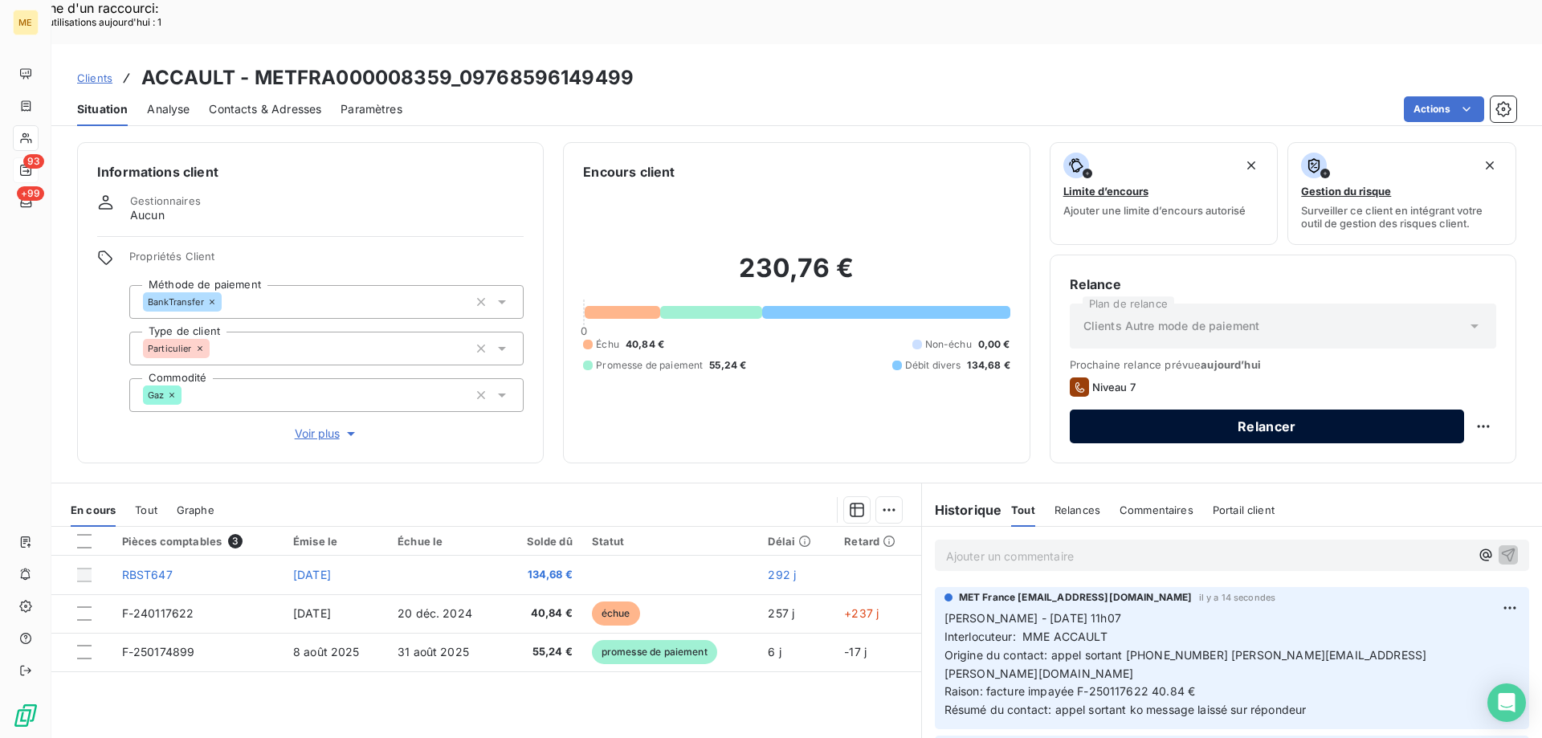
click at [1235, 410] on button "Relancer" at bounding box center [1267, 427] width 394 height 34
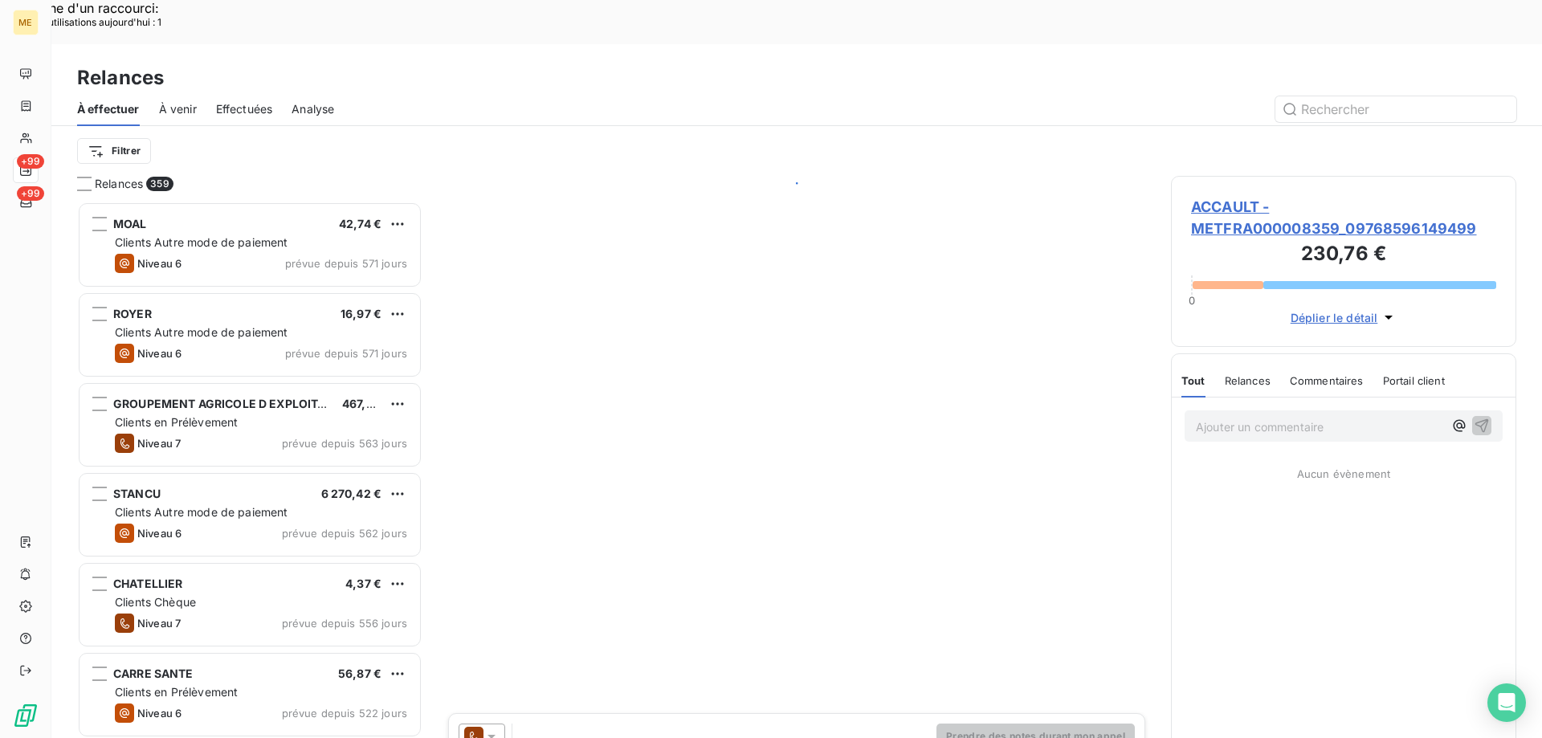
scroll to position [568, 333]
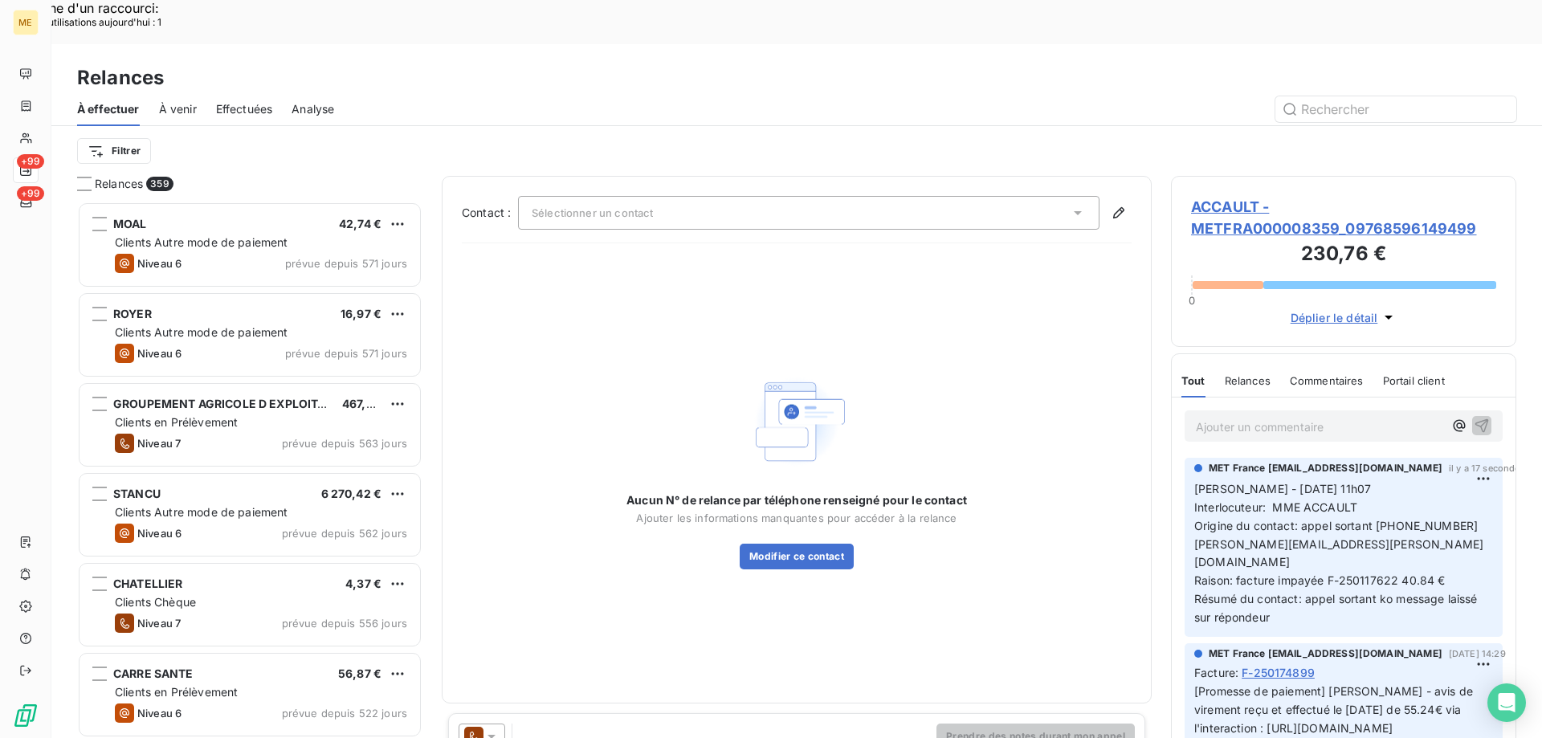
click at [495, 713] on div "Prendre des notes durant mon appel" at bounding box center [796, 736] width 697 height 47
click at [493, 728] on icon at bounding box center [491, 736] width 16 height 16
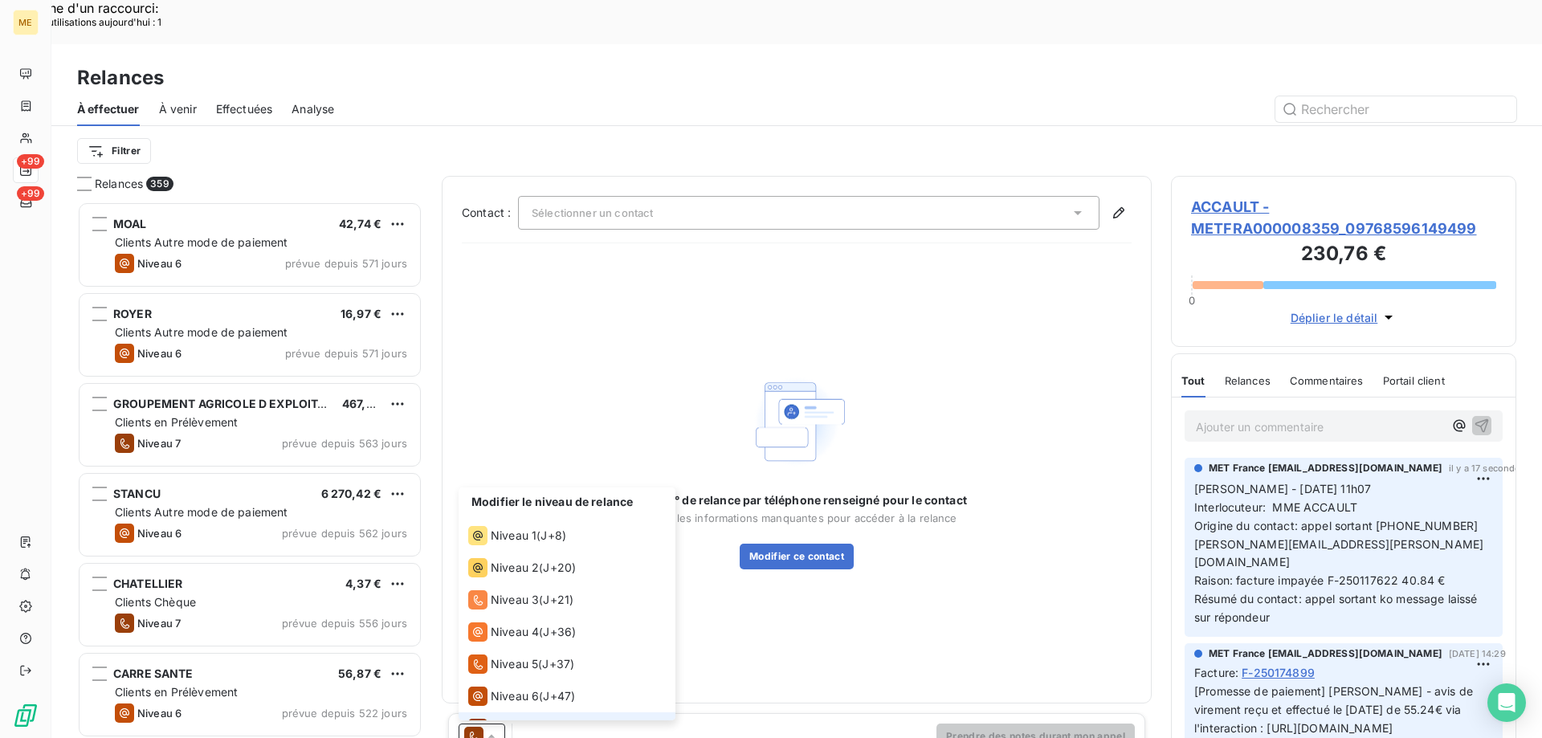
scroll to position [24, 0]
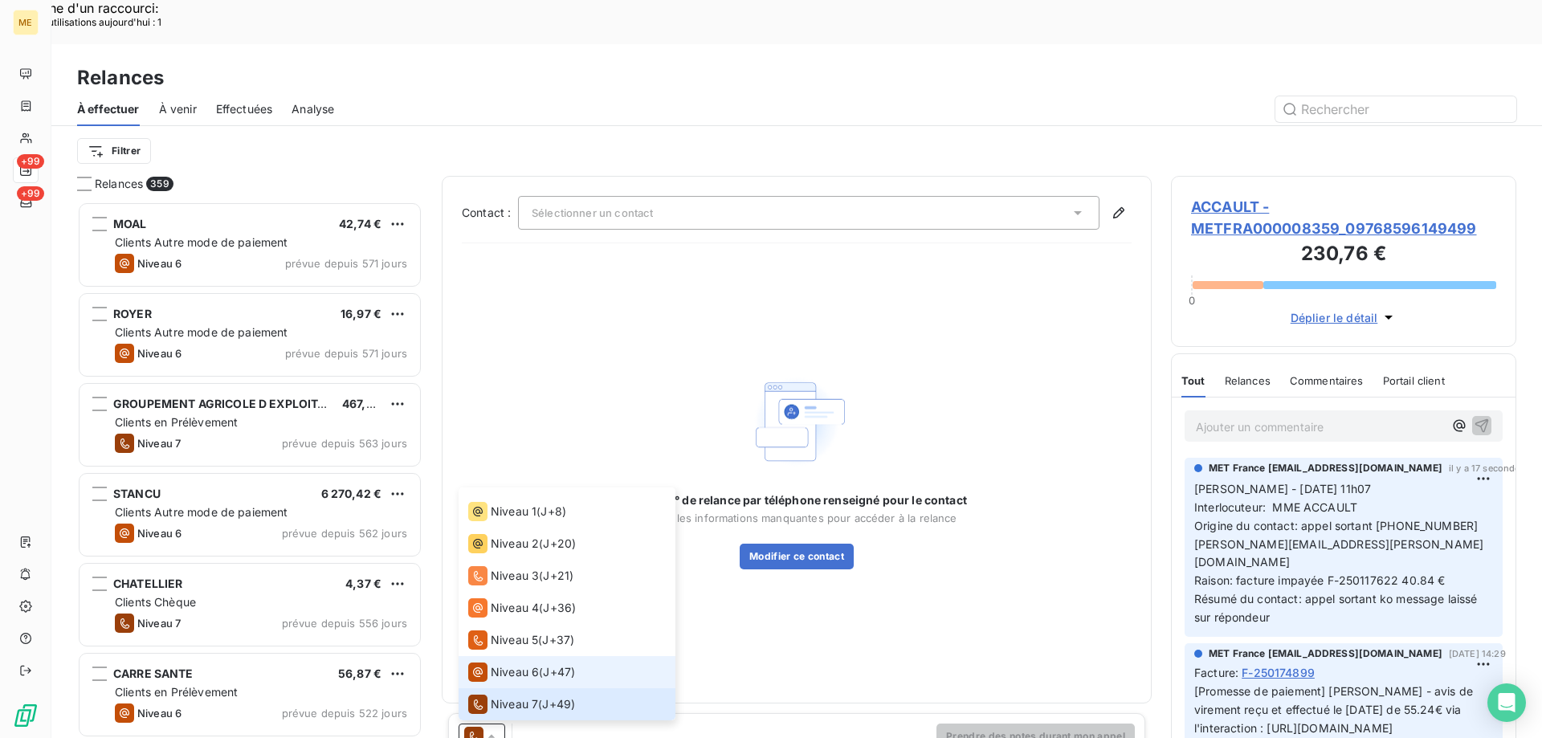
click at [493, 662] on div "Niveau 6" at bounding box center [503, 671] width 71 height 19
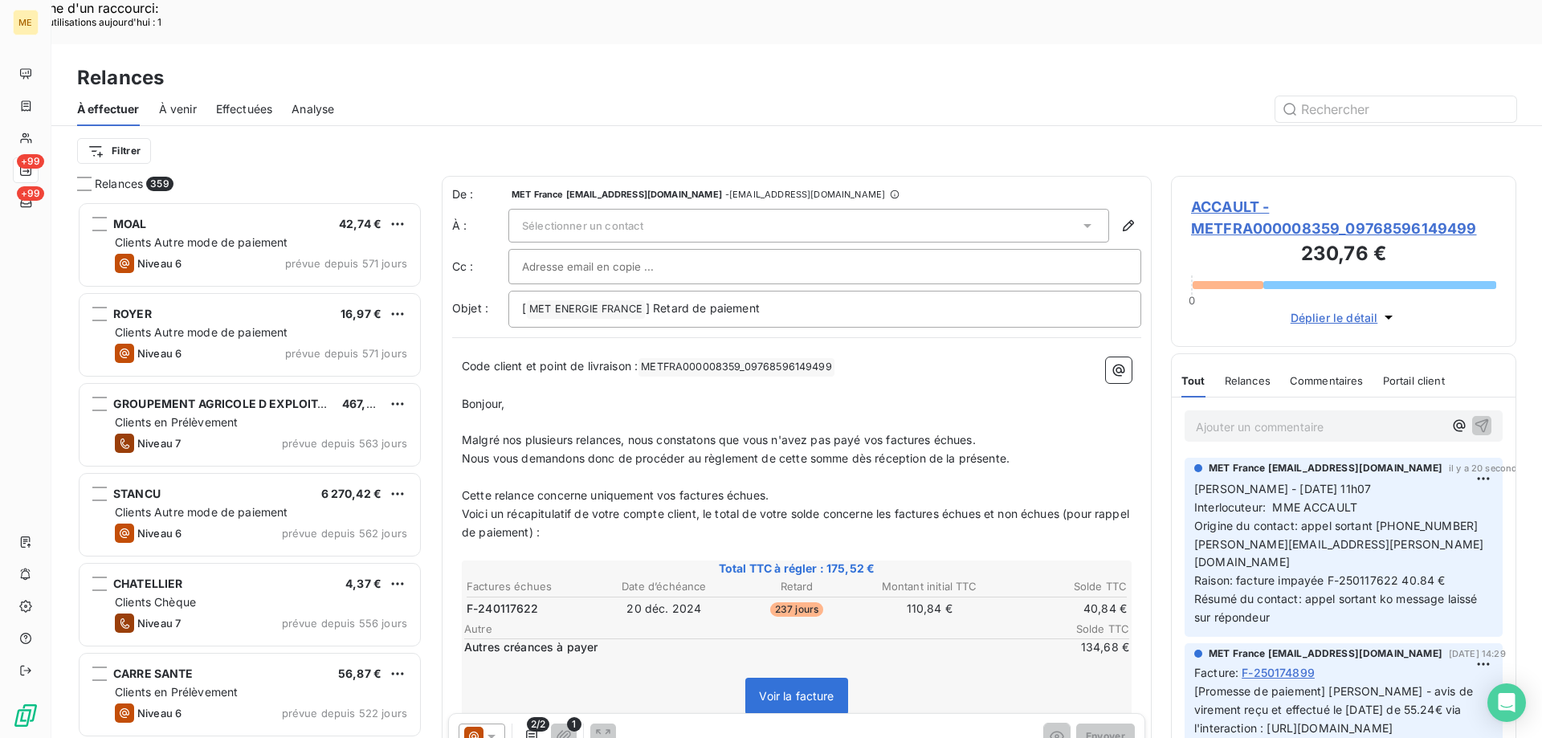
click at [649, 209] on div "Sélectionner un contact" at bounding box center [808, 226] width 601 height 34
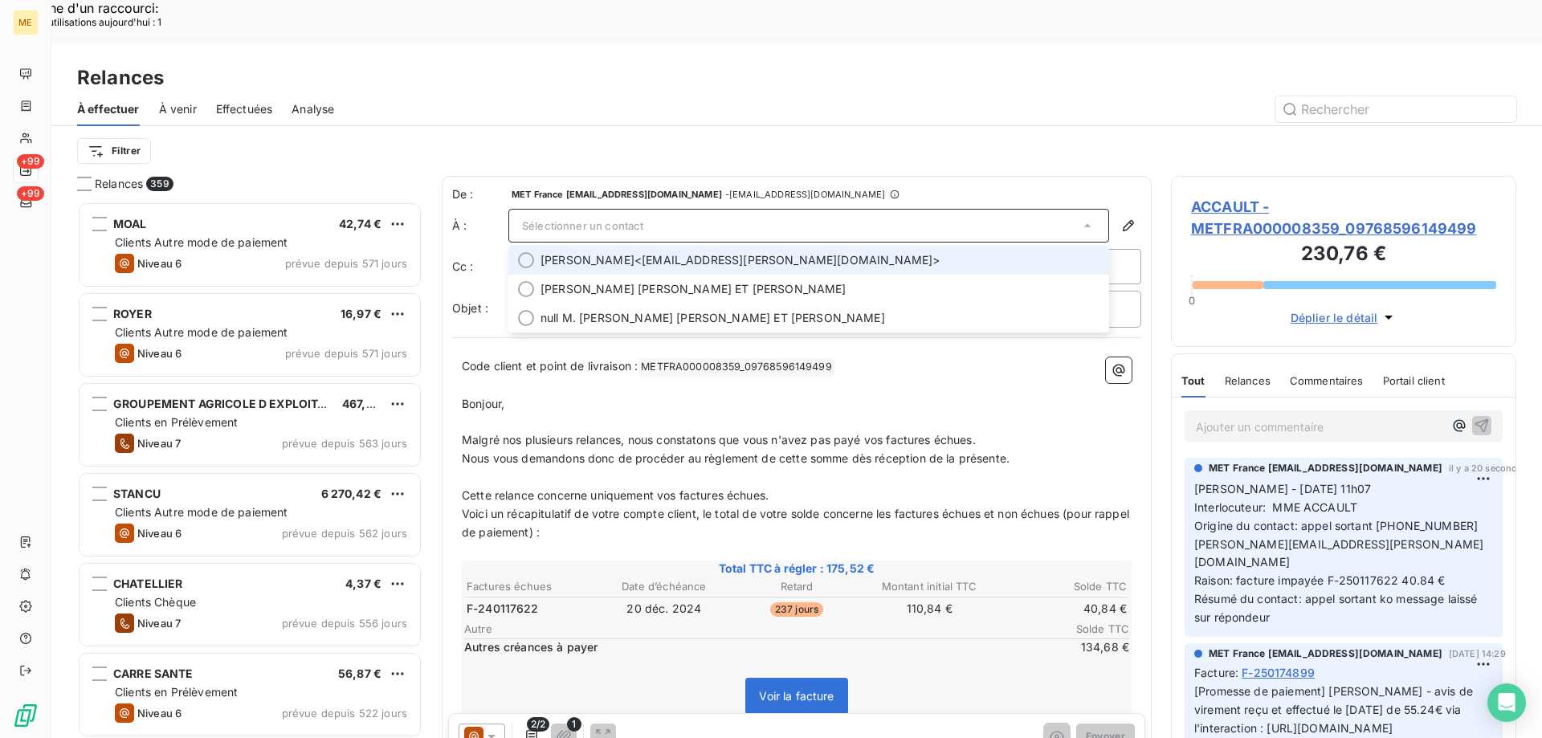
click at [634, 252] on span "[PERSON_NAME]" at bounding box center [587, 260] width 94 height 16
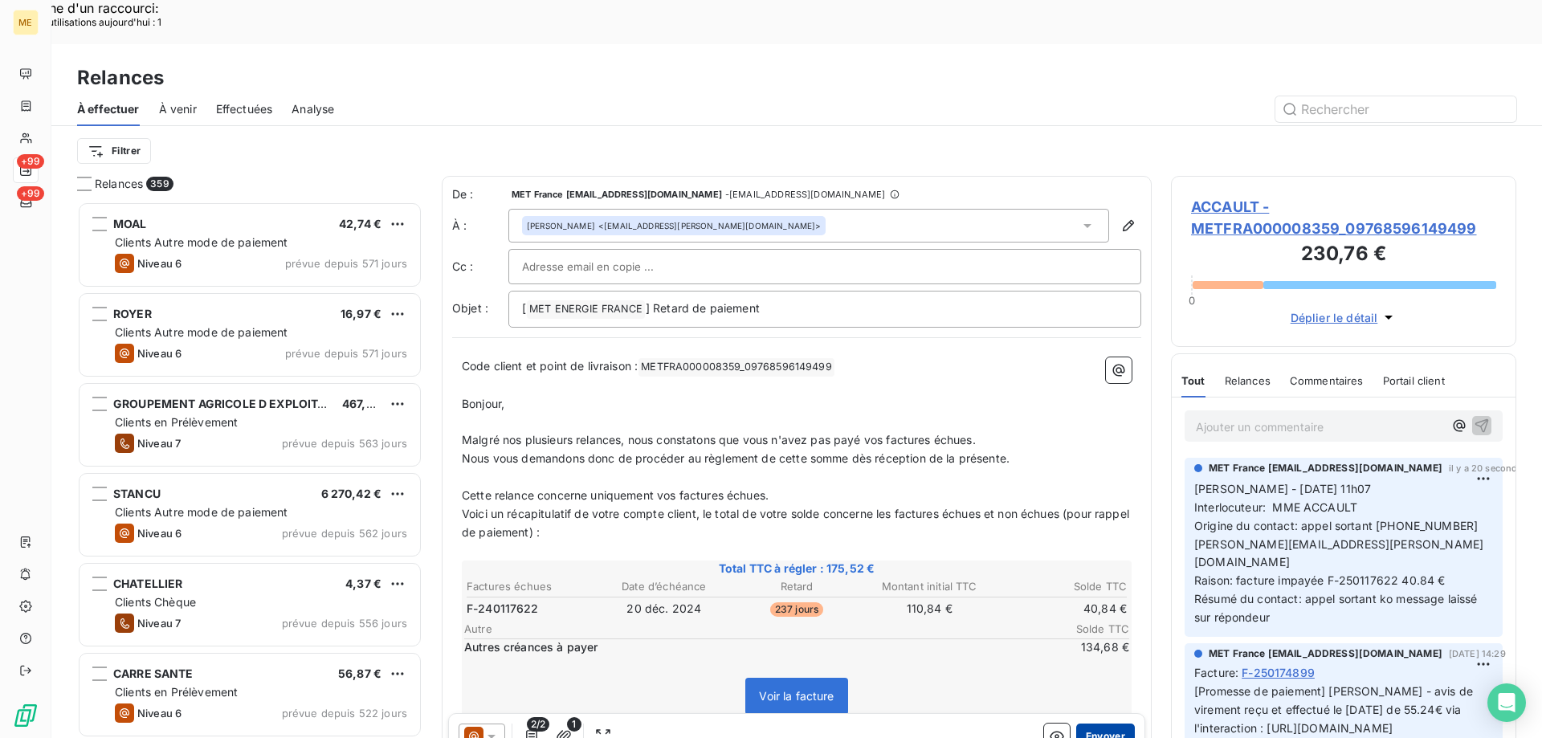
click at [1095, 723] on button "Envoyer" at bounding box center [1105, 736] width 59 height 26
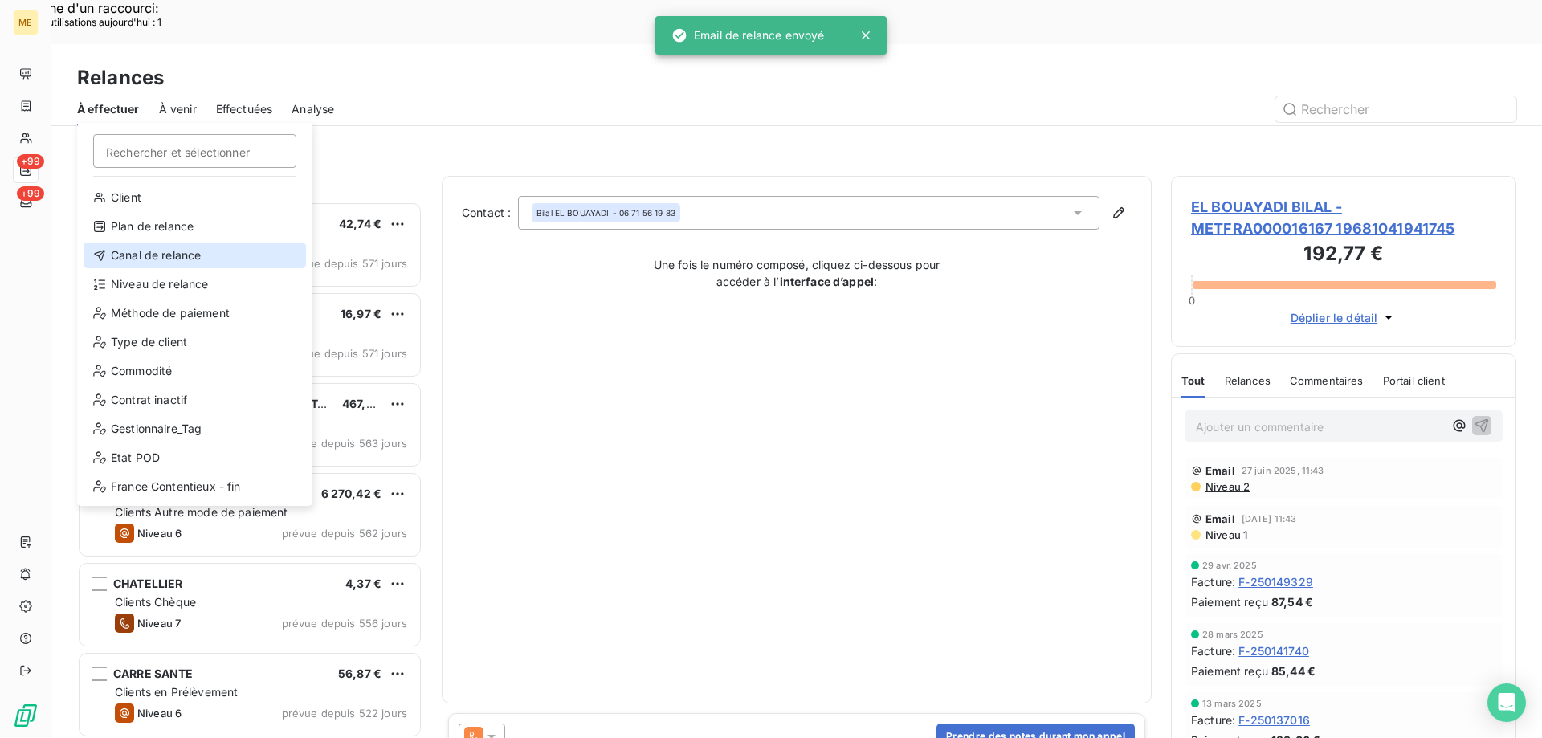
click at [162, 258] on div "Canal de relance" at bounding box center [195, 255] width 222 height 26
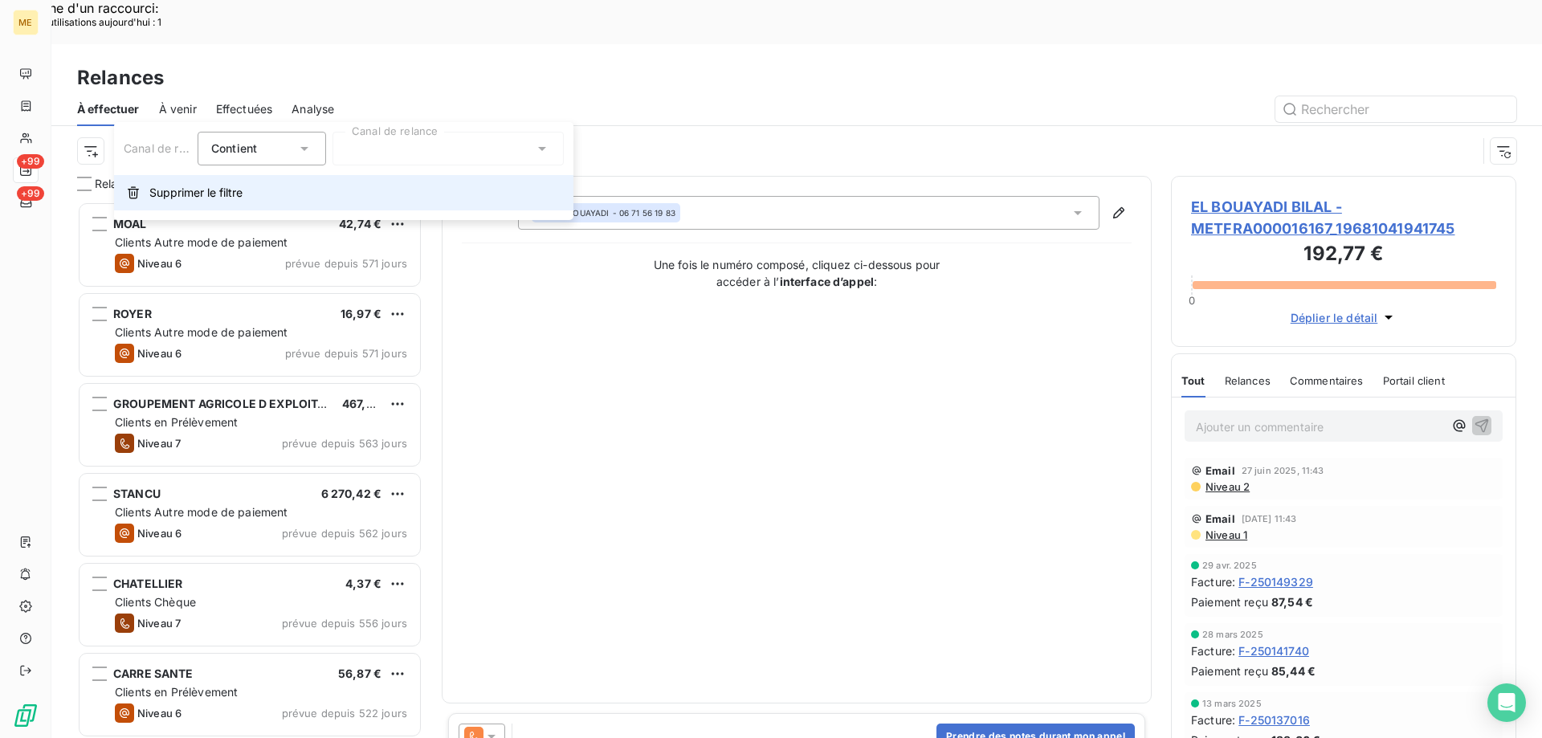
click at [454, 183] on button "Supprimer le filtre" at bounding box center [343, 192] width 459 height 35
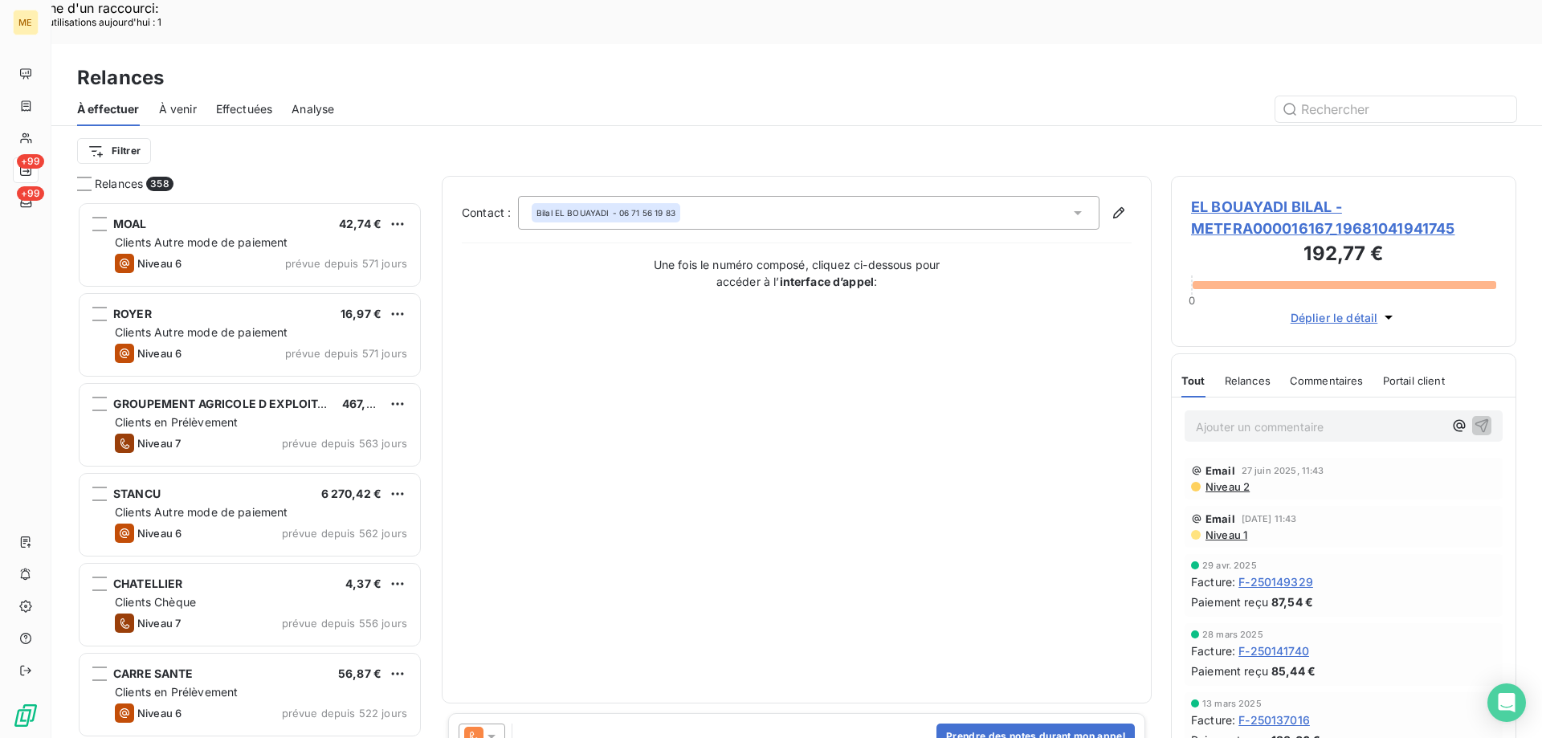
click at [442, 176] on div "Contact : Bilal EL BOUAYADI - 06 71 56 19 83 Une fois le numéro composé, clique…" at bounding box center [797, 440] width 710 height 528
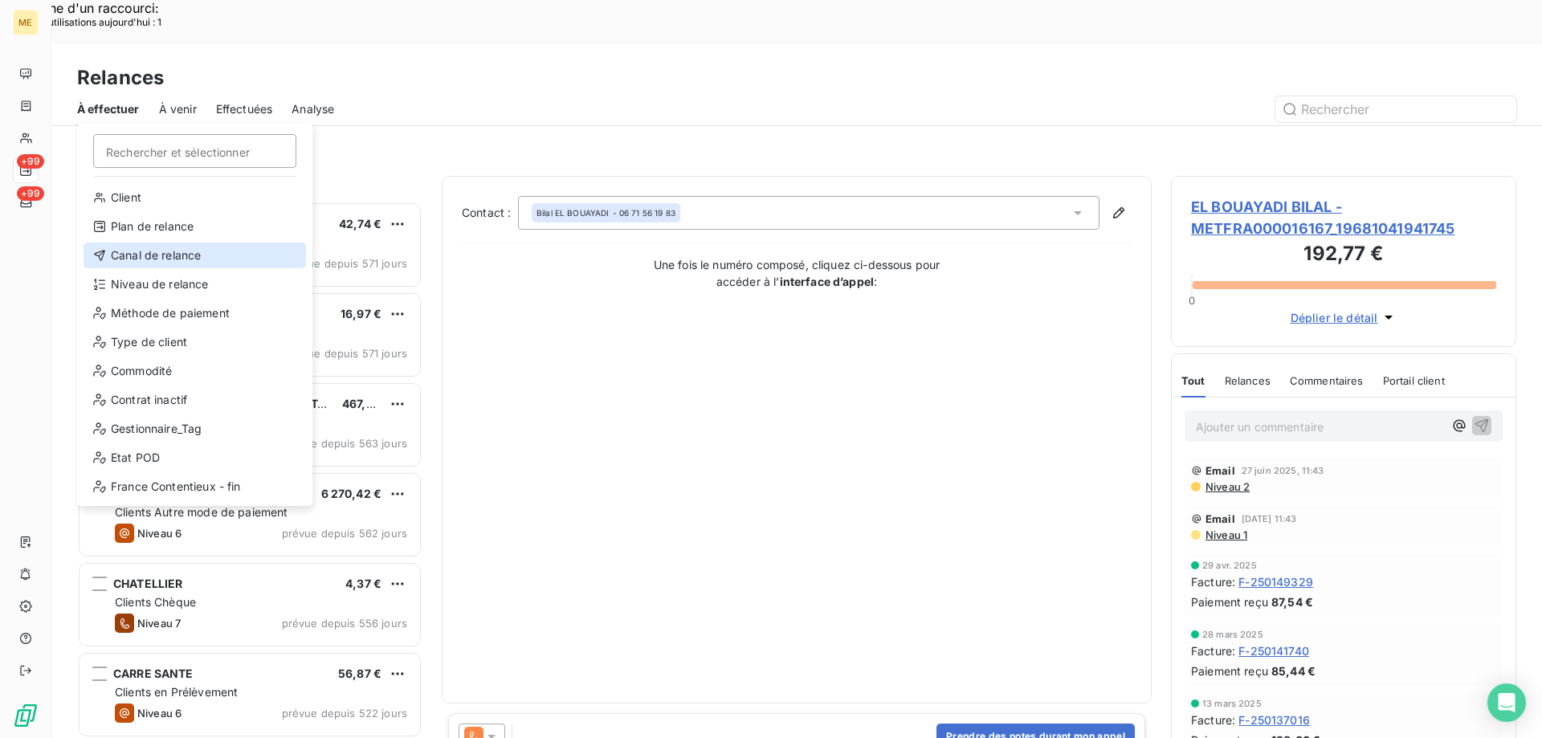
click at [198, 246] on div "Canal de relance" at bounding box center [195, 255] width 222 height 26
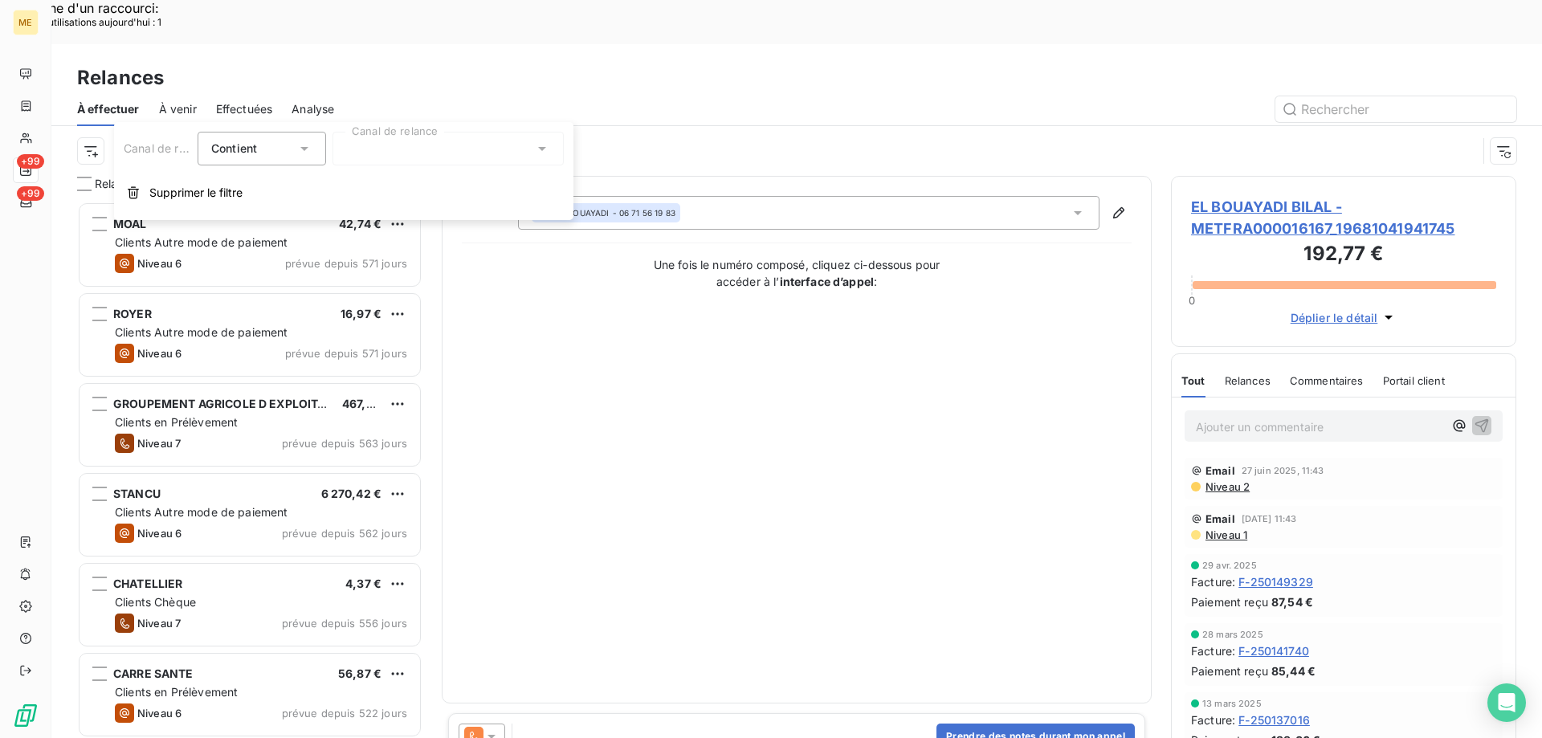
click at [445, 157] on div at bounding box center [447, 149] width 231 height 34
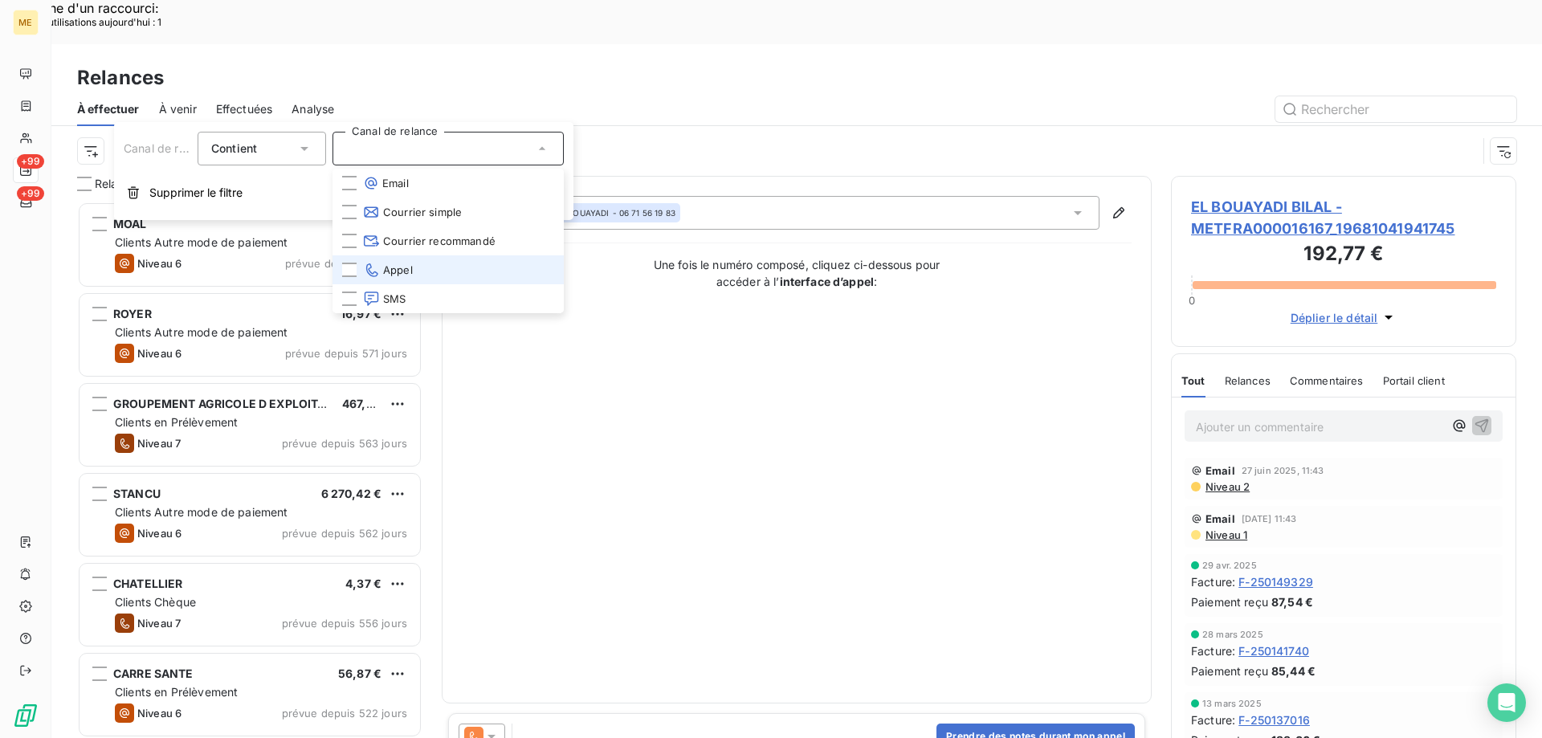
click at [388, 270] on span "Appel" at bounding box center [388, 270] width 50 height 16
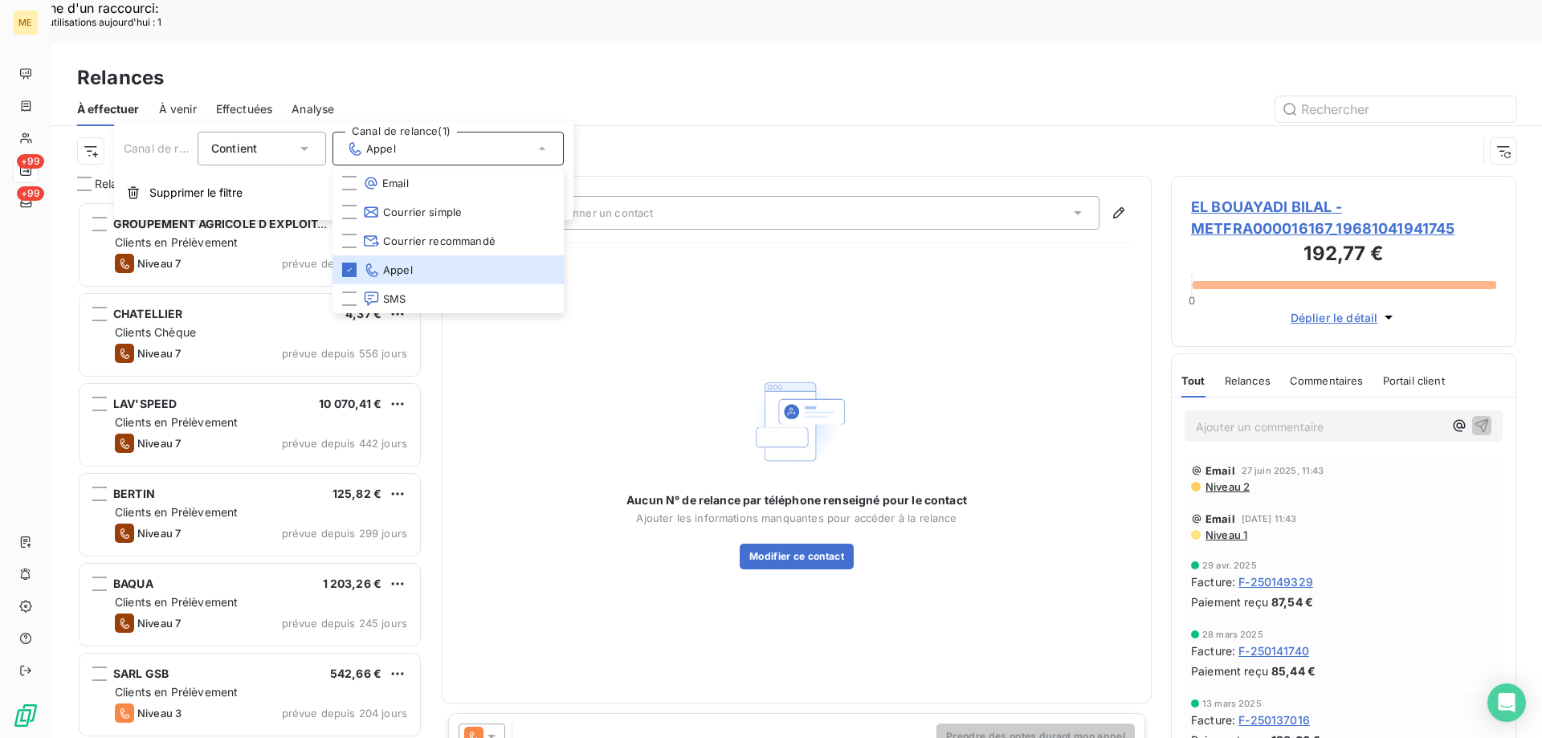
scroll to position [568, 333]
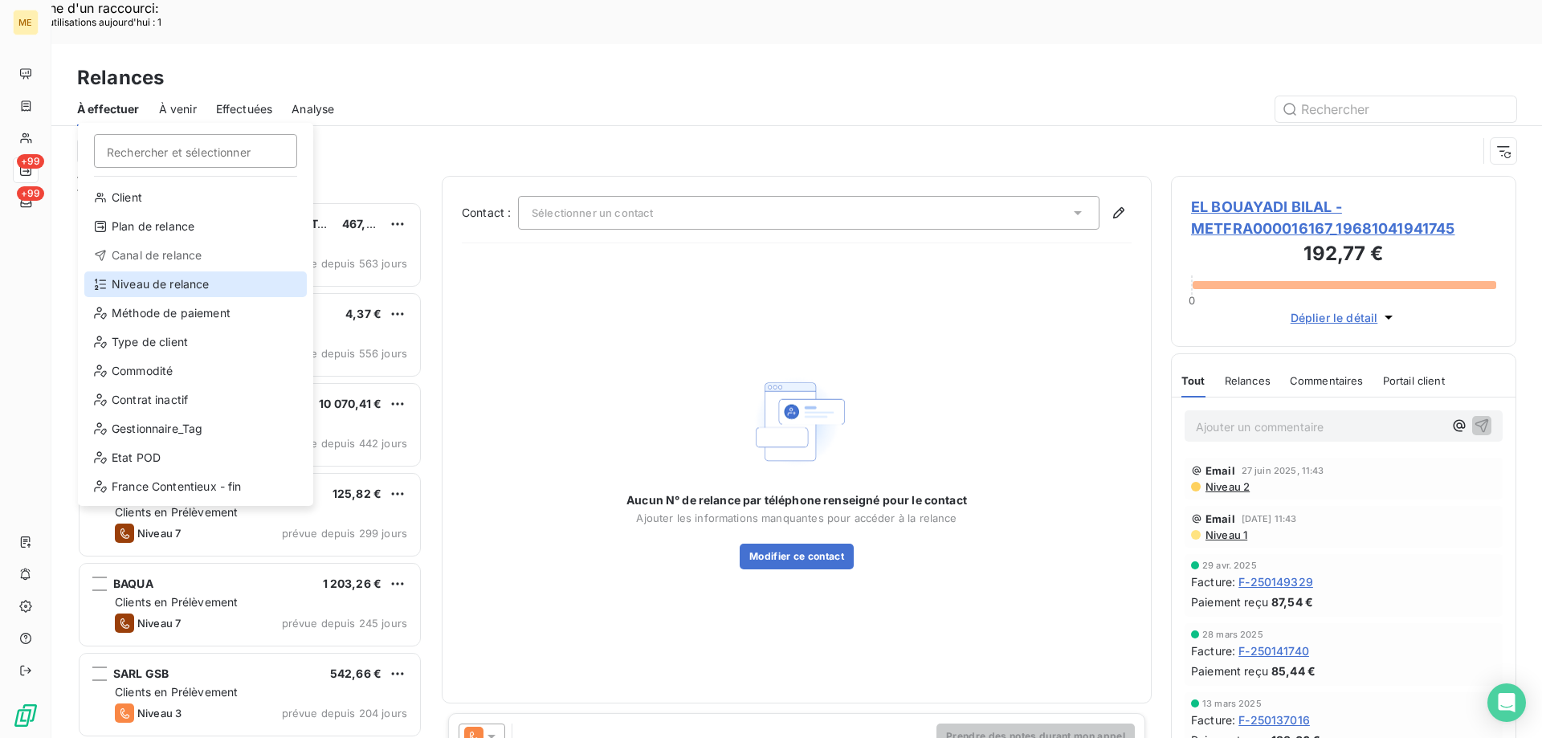
click at [170, 279] on div "Niveau de relance" at bounding box center [195, 284] width 222 height 26
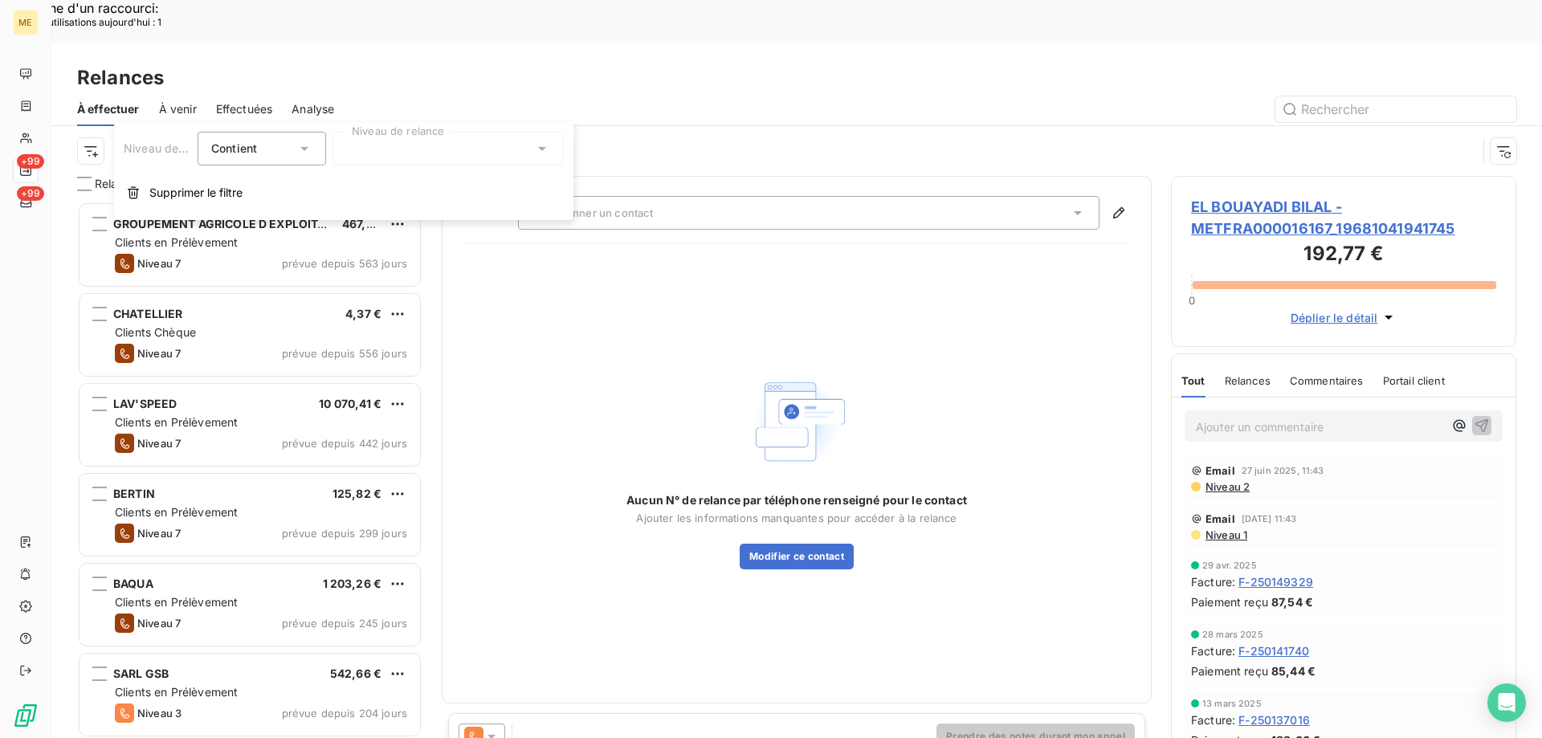
click at [417, 149] on div at bounding box center [447, 149] width 231 height 34
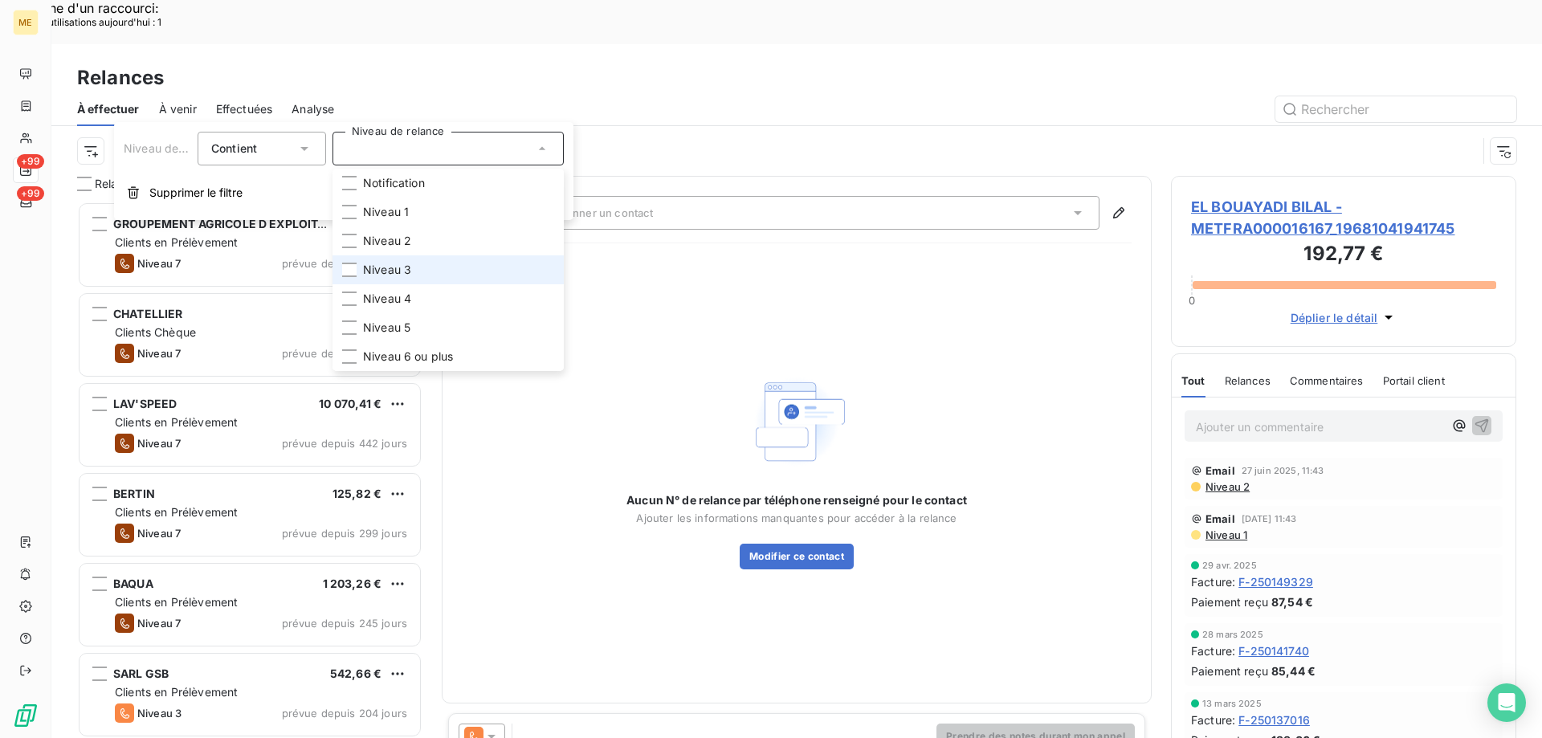
click at [405, 271] on span "Niveau 3" at bounding box center [387, 270] width 48 height 16
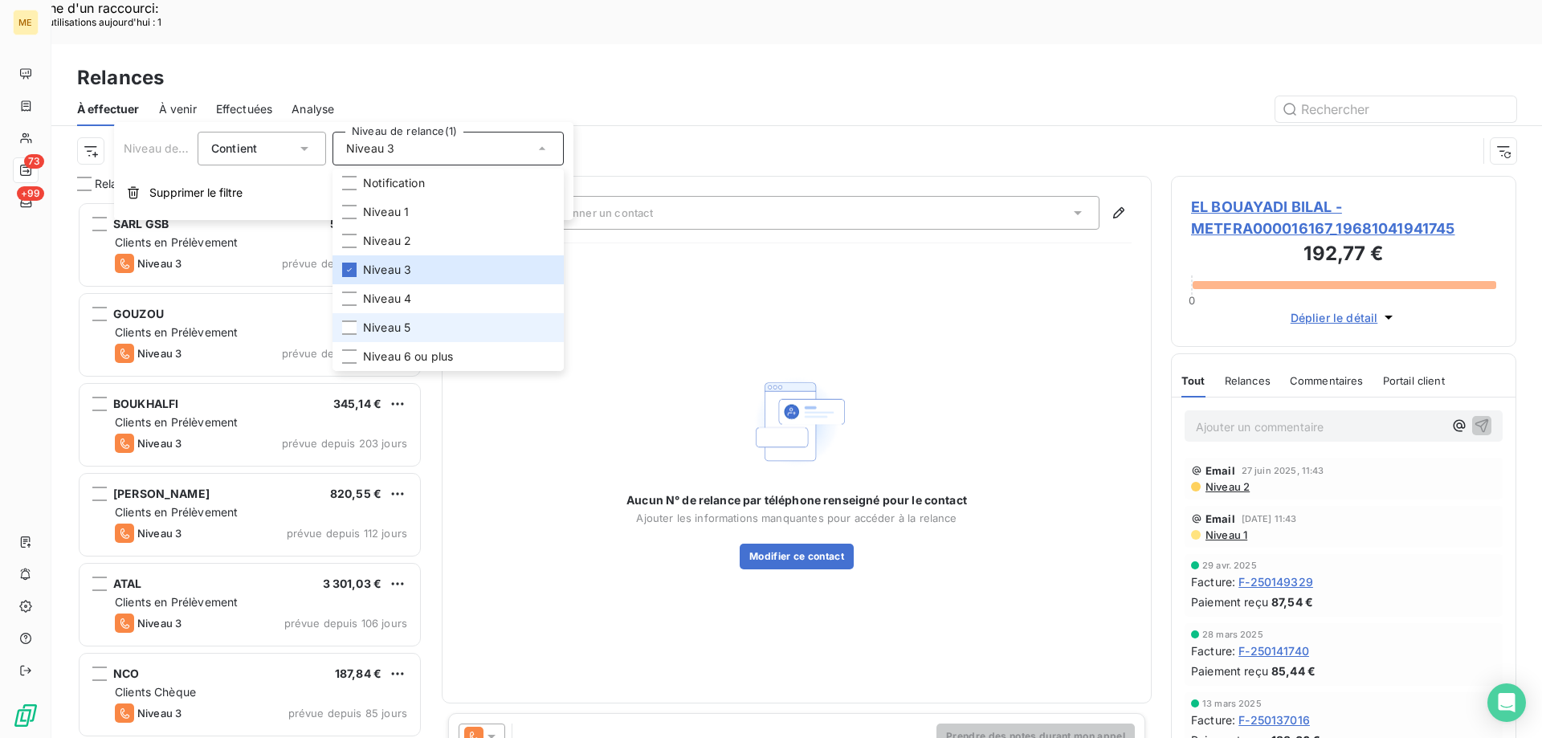
click at [405, 332] on span "Niveau 5" at bounding box center [386, 328] width 47 height 16
click at [401, 361] on span "Niveau 6 ou plus" at bounding box center [408, 356] width 90 height 16
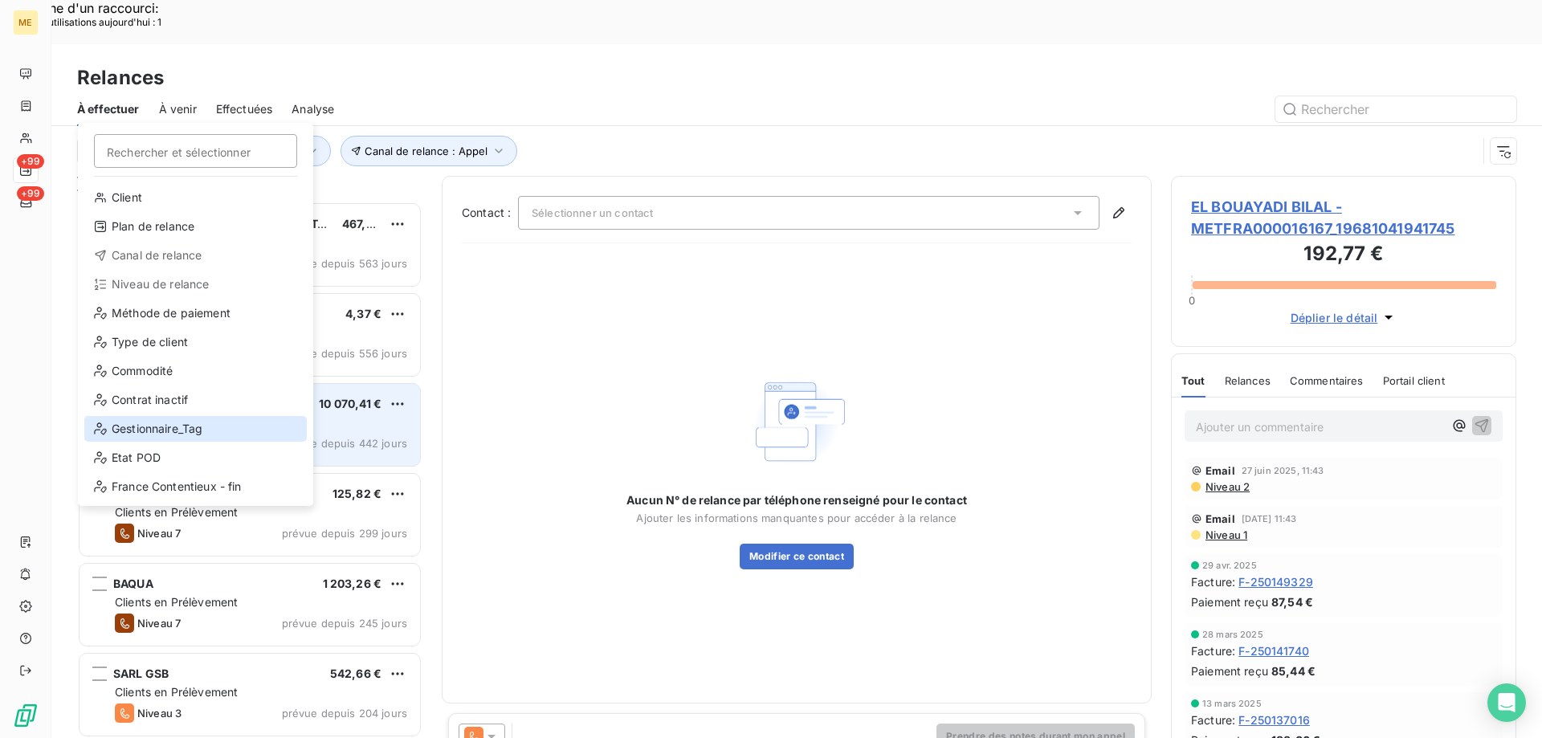
click at [128, 425] on div "Gestionnaire_Tag" at bounding box center [195, 429] width 222 height 26
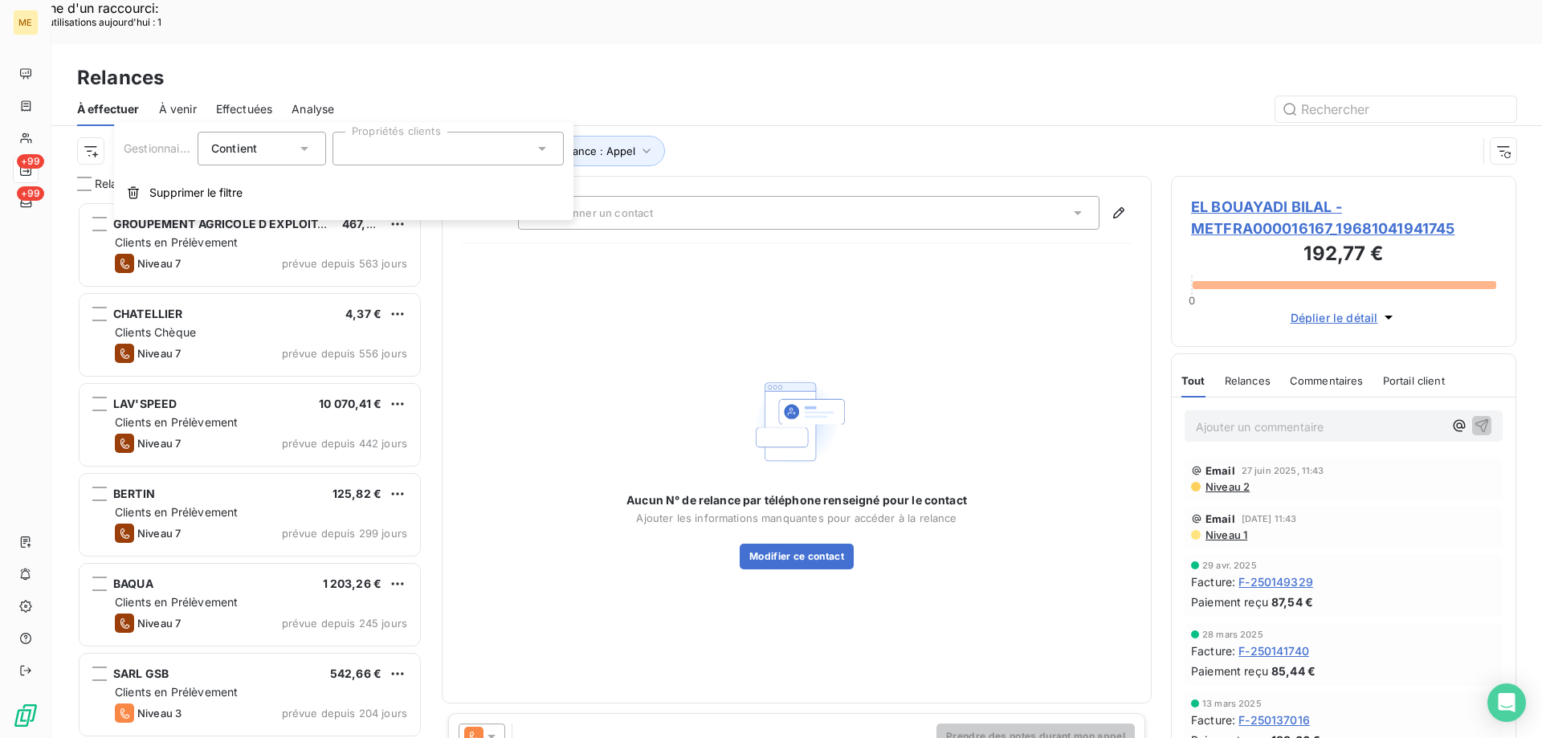
click at [525, 145] on div at bounding box center [447, 149] width 231 height 34
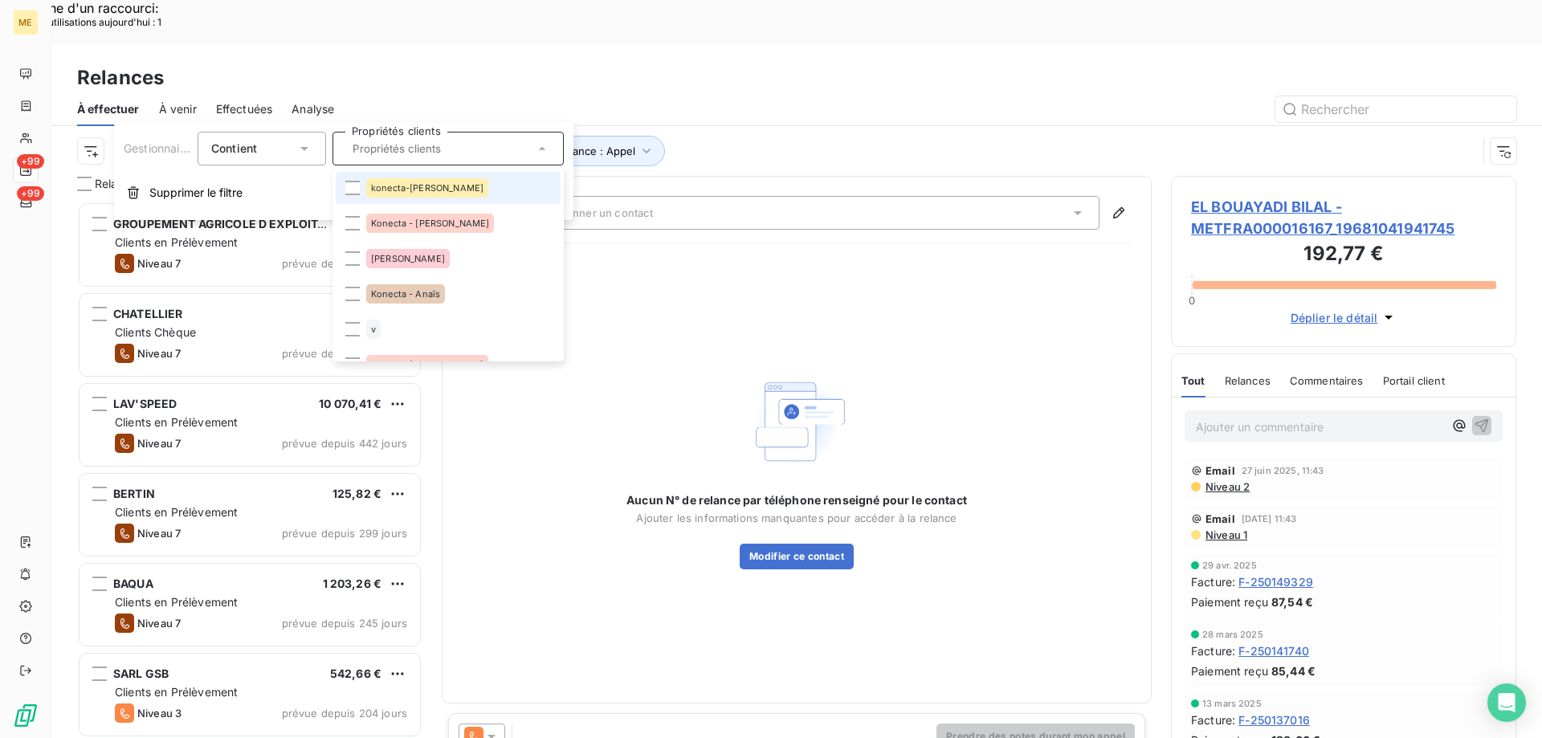
click at [373, 189] on span "konecta-[PERSON_NAME]" at bounding box center [427, 188] width 112 height 10
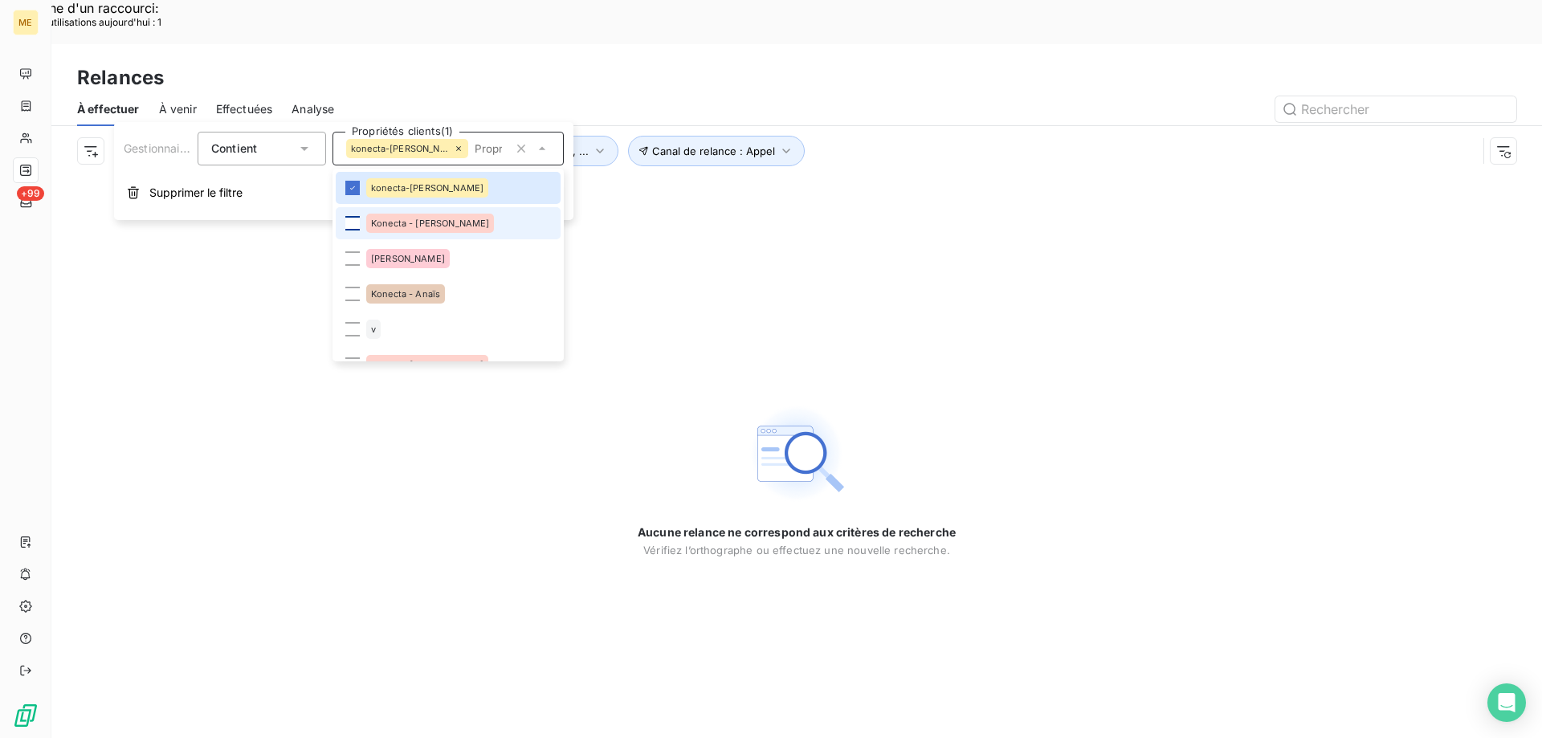
click at [356, 221] on div at bounding box center [352, 223] width 14 height 14
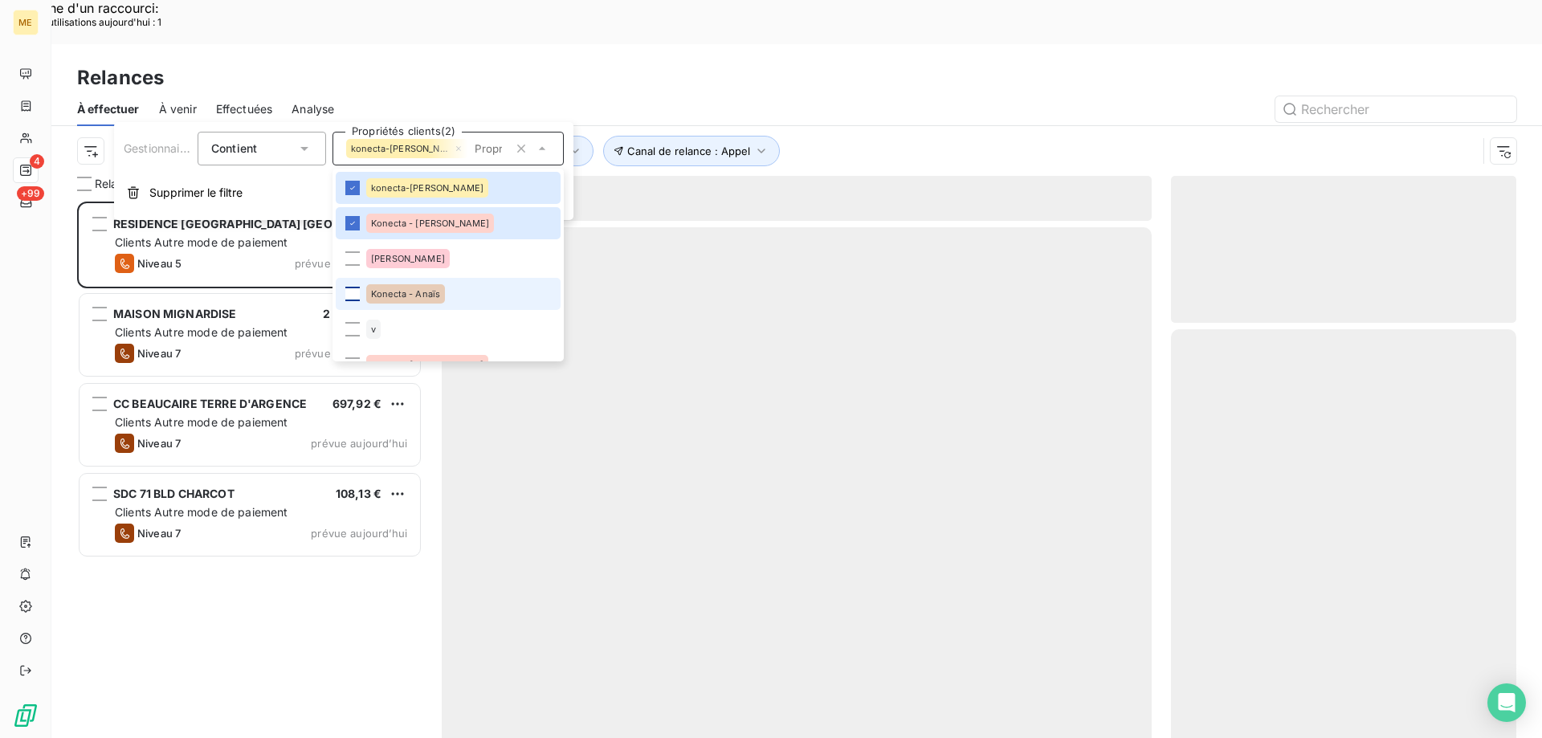
scroll to position [568, 333]
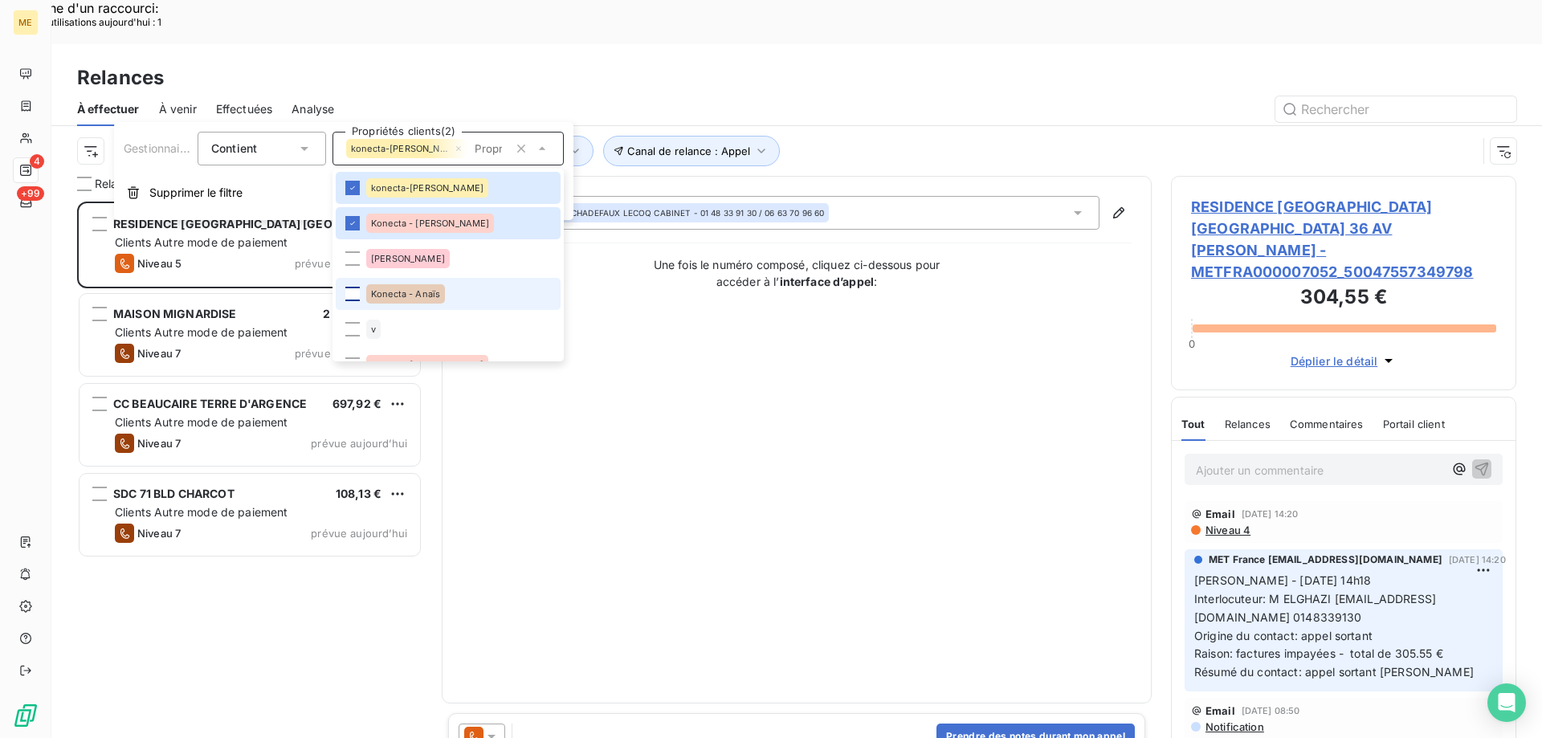
click at [353, 291] on div at bounding box center [352, 294] width 14 height 14
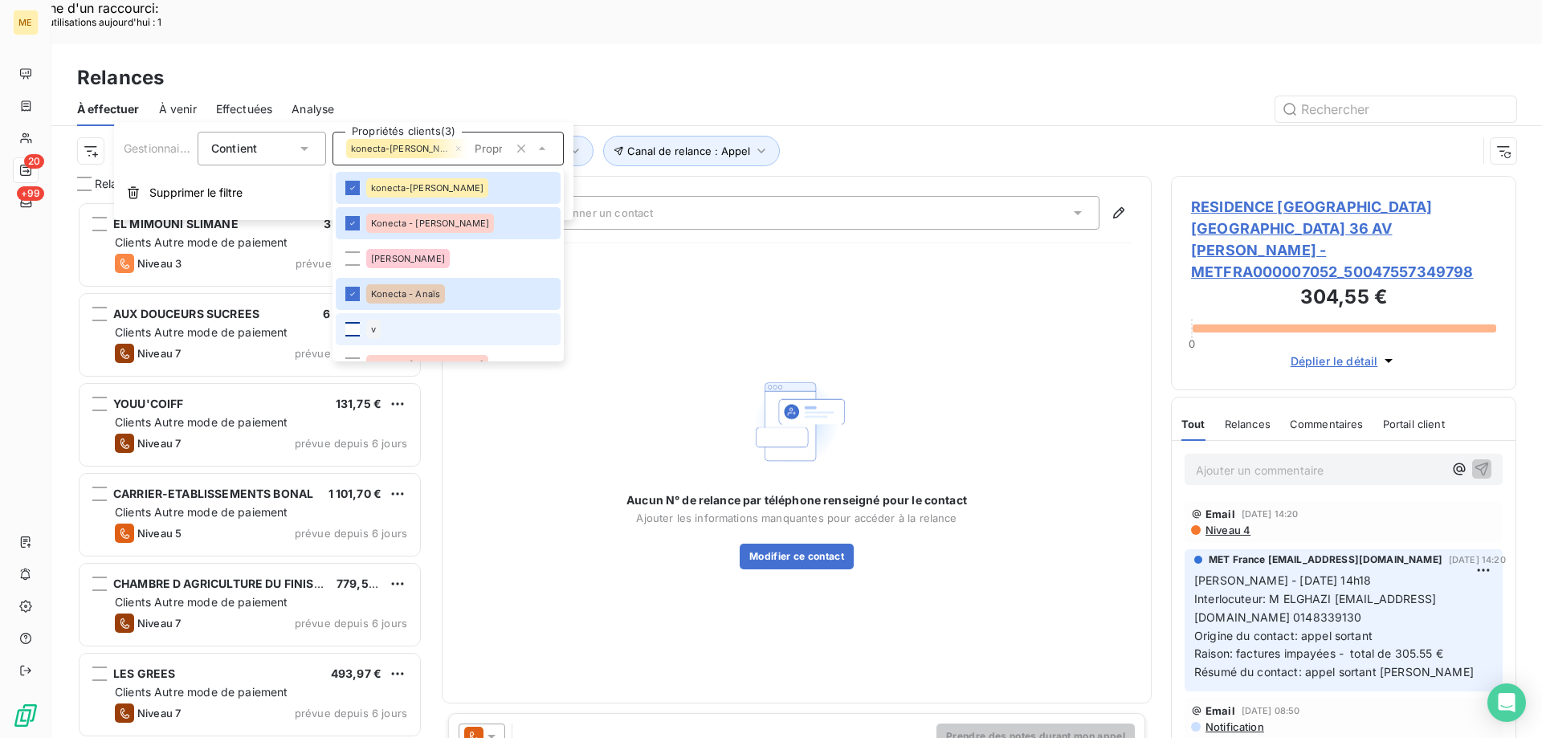
click at [353, 325] on div at bounding box center [352, 329] width 14 height 14
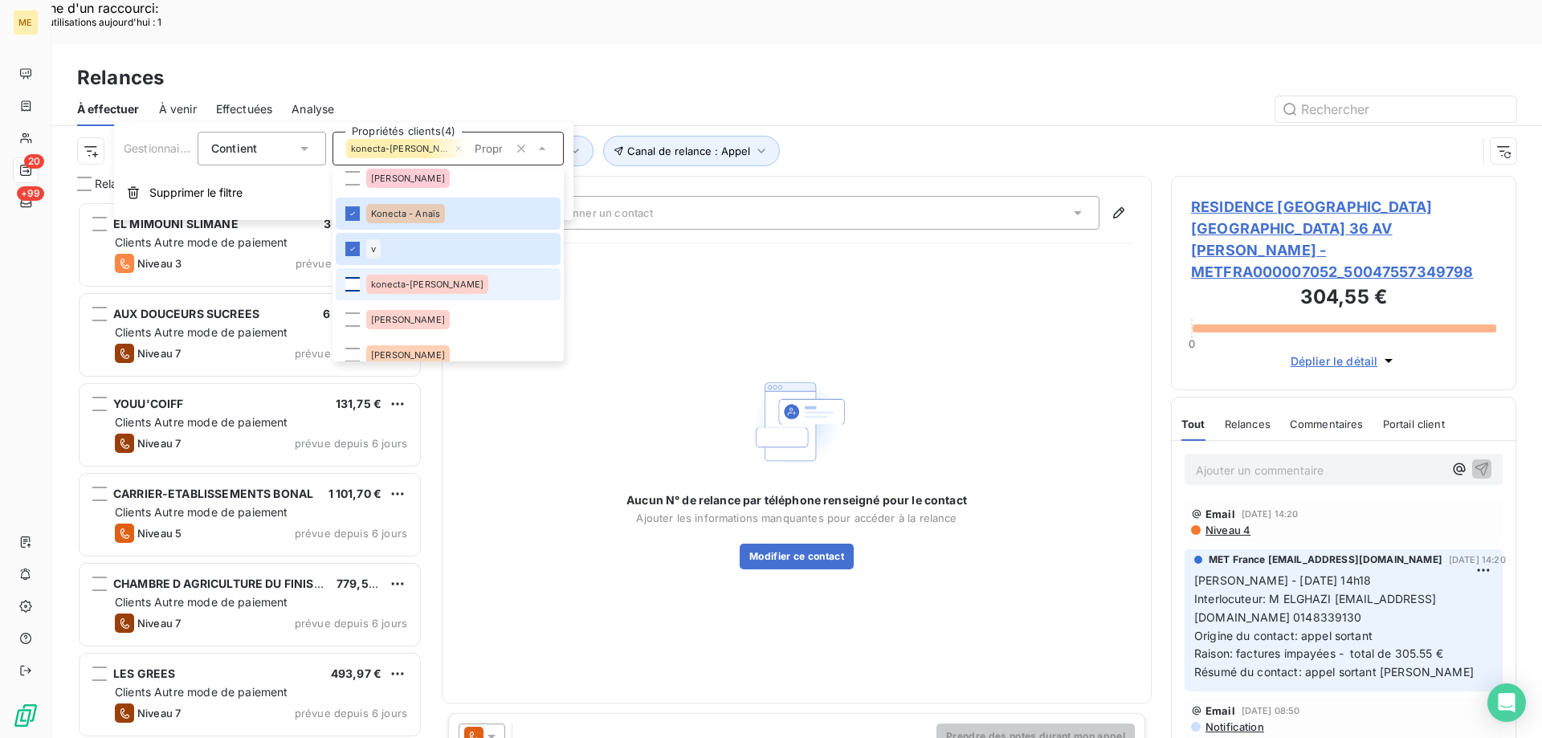
click at [355, 283] on div at bounding box center [352, 284] width 14 height 14
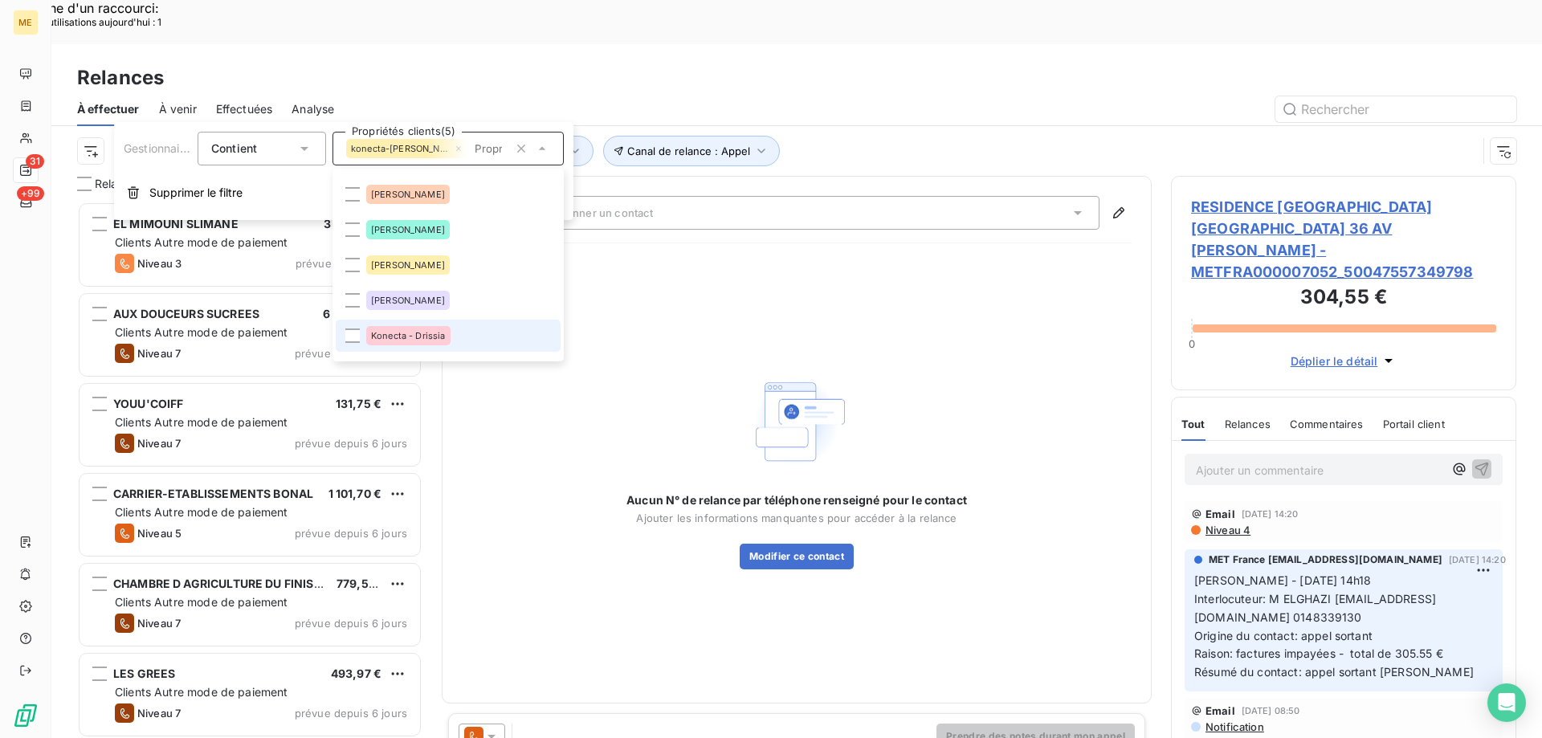
click at [411, 341] on div "Konecta - Drissia" at bounding box center [408, 335] width 84 height 19
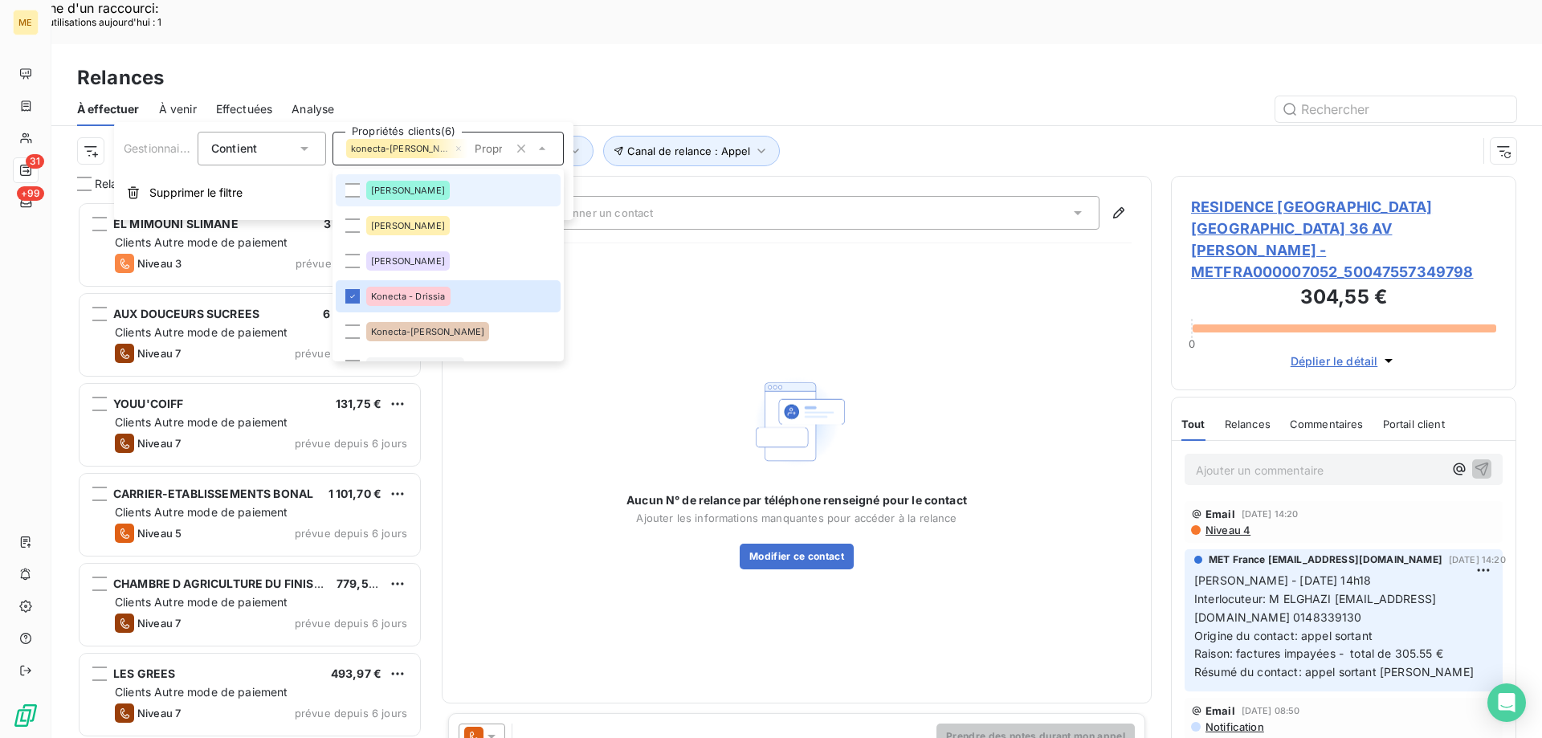
scroll to position [321, 0]
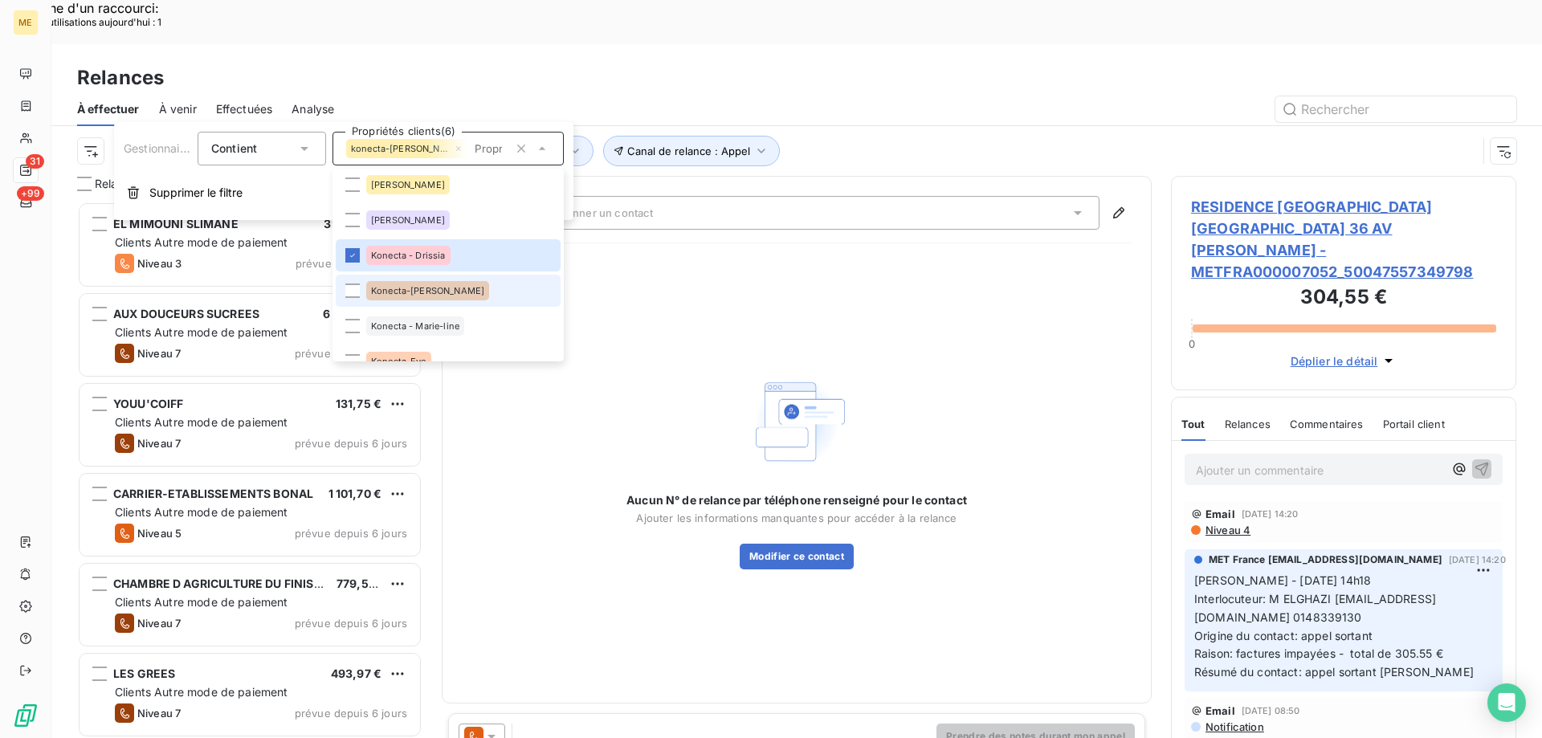
click at [364, 286] on li "Konecta-[PERSON_NAME]" at bounding box center [448, 291] width 225 height 32
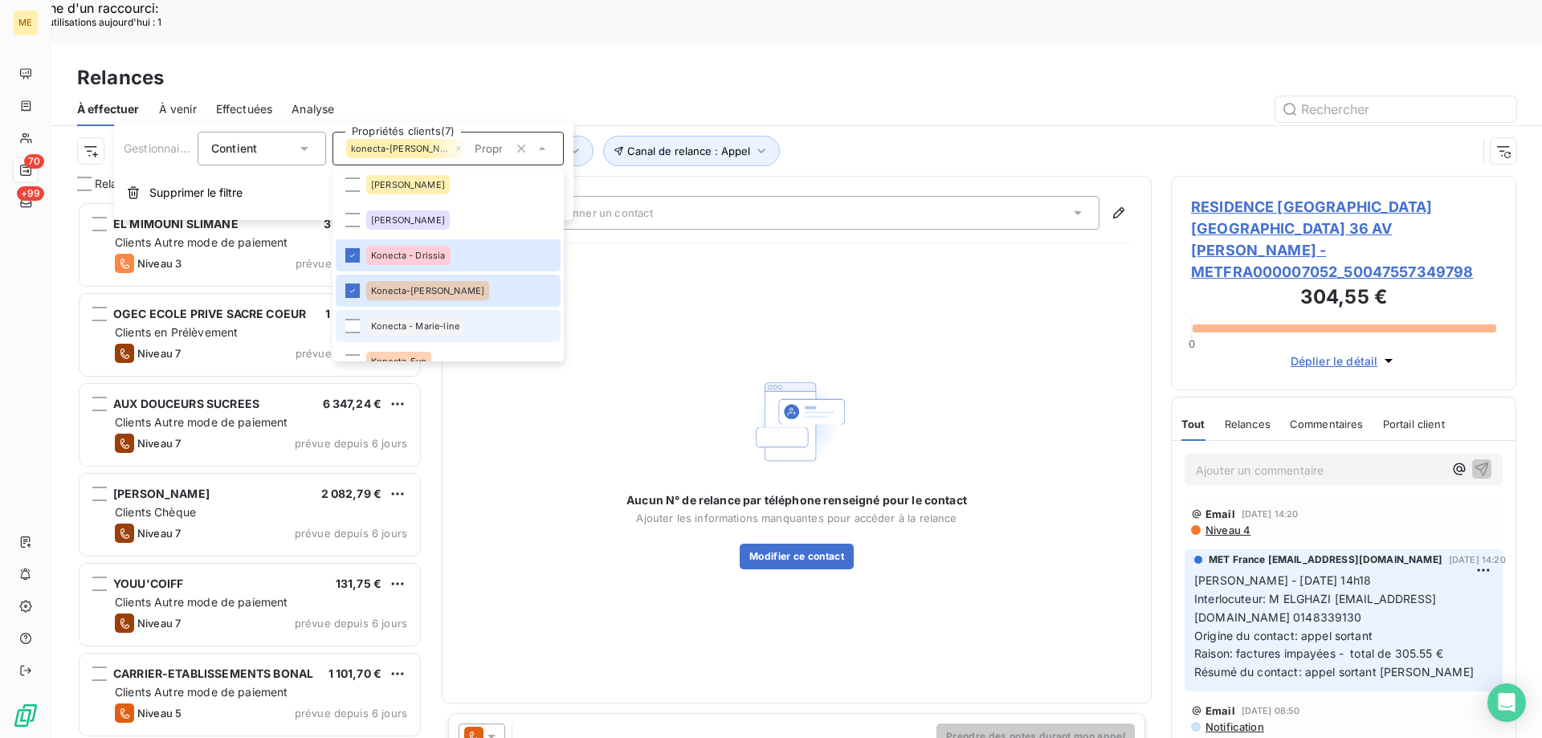
click at [366, 323] on div "Konecta - Marie-line" at bounding box center [415, 325] width 98 height 19
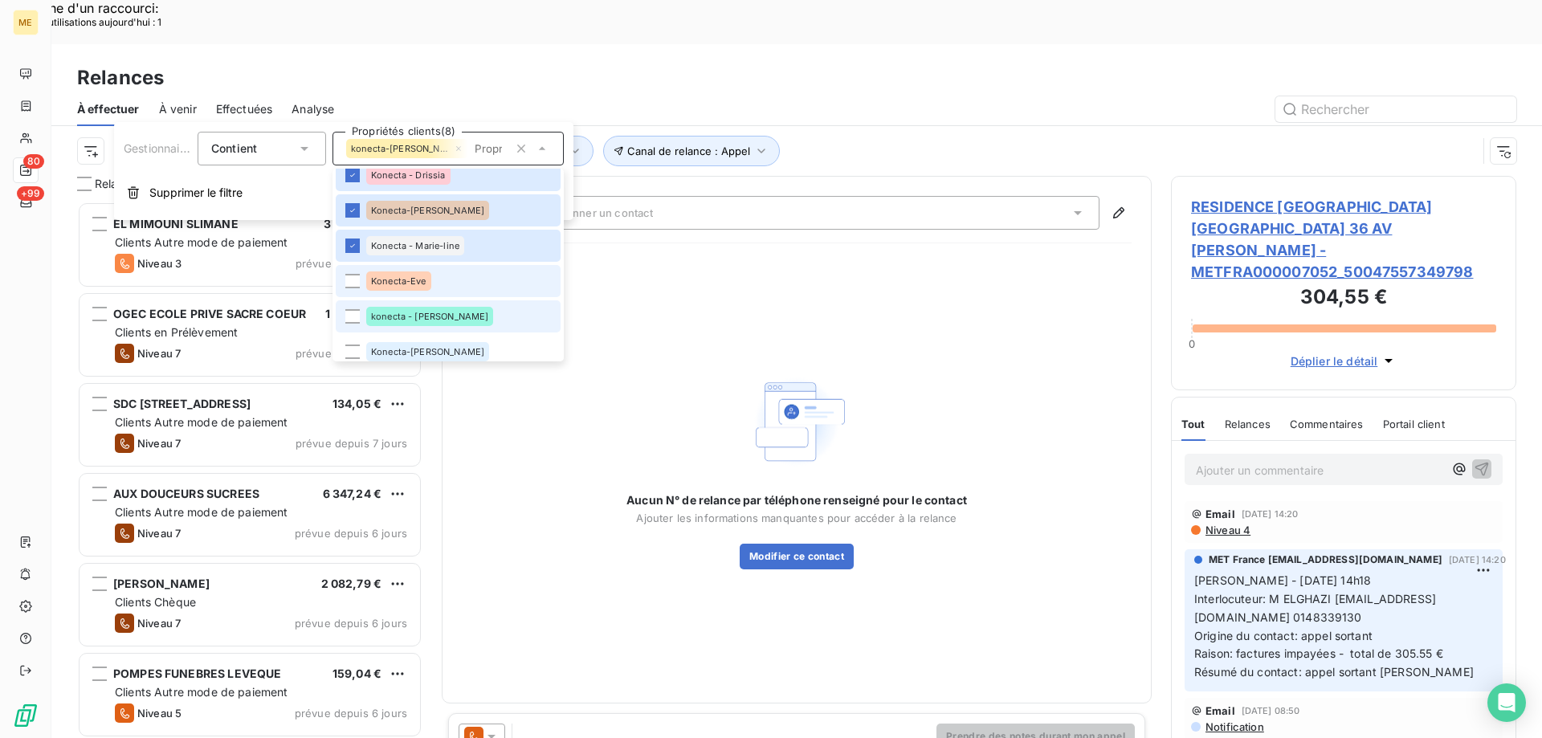
drag, startPoint x: 348, startPoint y: 288, endPoint x: 354, endPoint y: 301, distance: 14.0
click at [348, 287] on li "Konecta-Eve" at bounding box center [448, 281] width 225 height 32
click at [348, 316] on div at bounding box center [352, 316] width 14 height 14
click at [349, 349] on div at bounding box center [352, 351] width 14 height 14
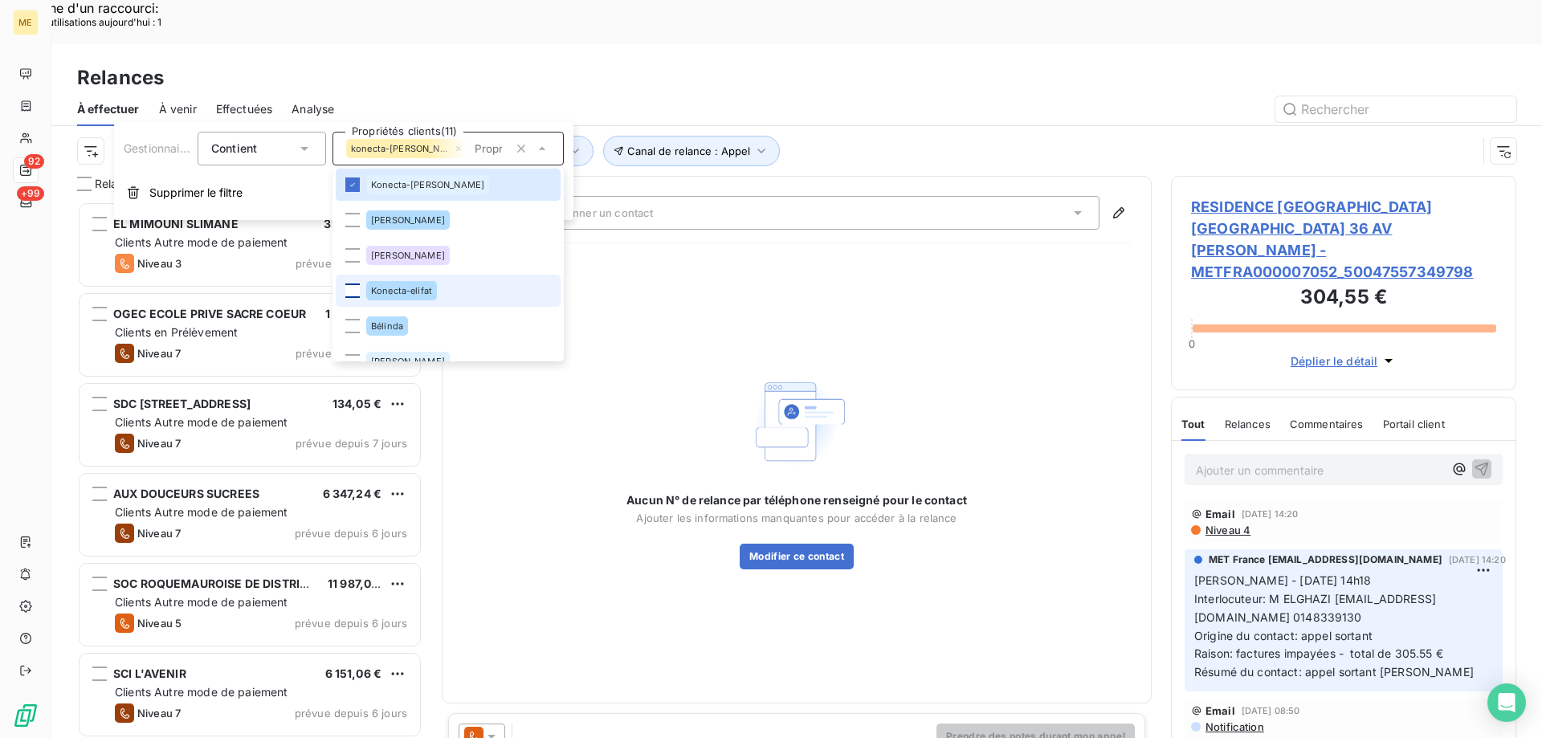
click at [350, 292] on div at bounding box center [352, 290] width 14 height 14
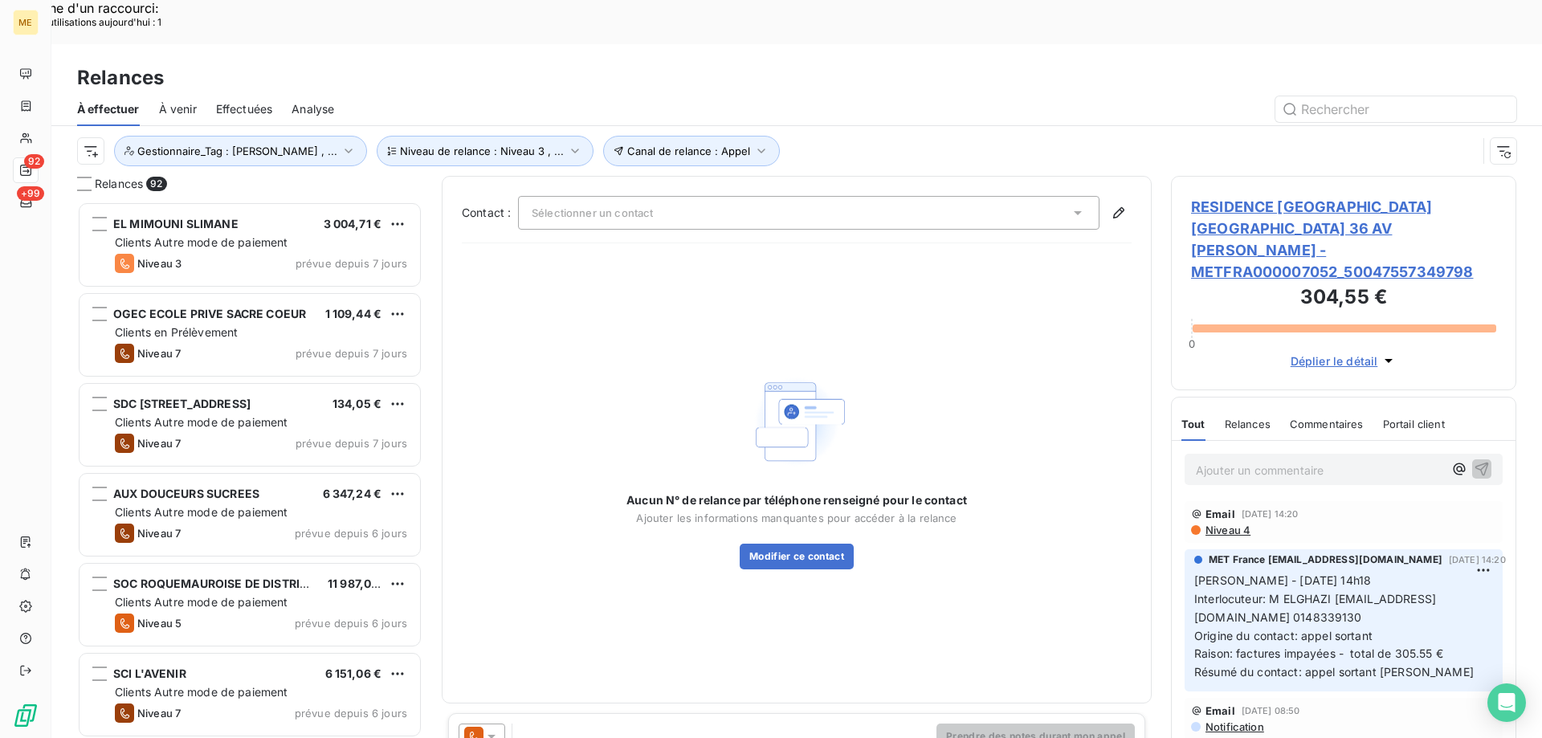
click at [828, 257] on div "Aucun N° de relance par téléphone renseigné pour le contact Ajouter les informa…" at bounding box center [797, 469] width 670 height 427
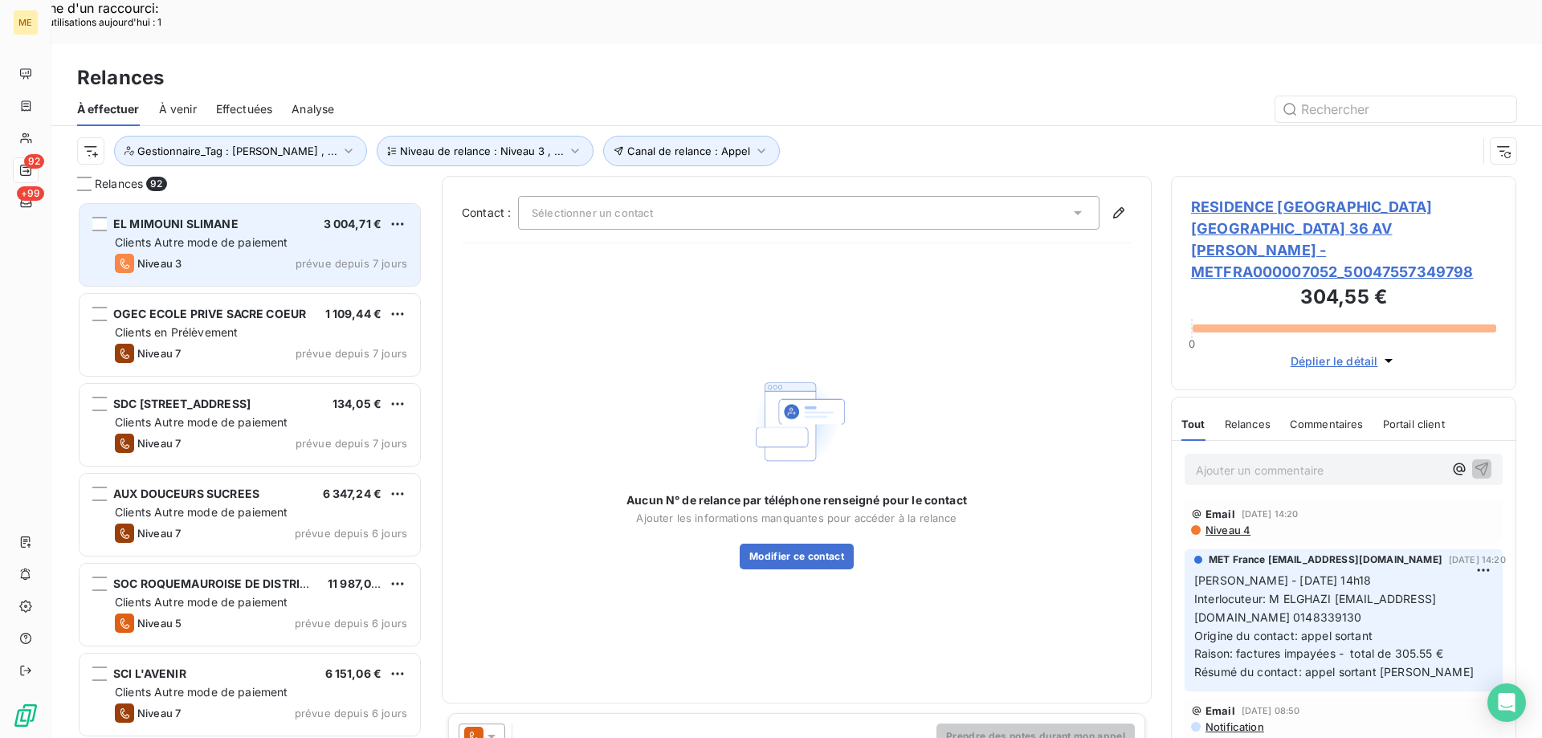
click at [234, 234] on div "EL MIMOUNI SLIMANE 3 004,71 € Clients Autre mode de paiement Niveau 3 prévue de…" at bounding box center [249, 245] width 340 height 82
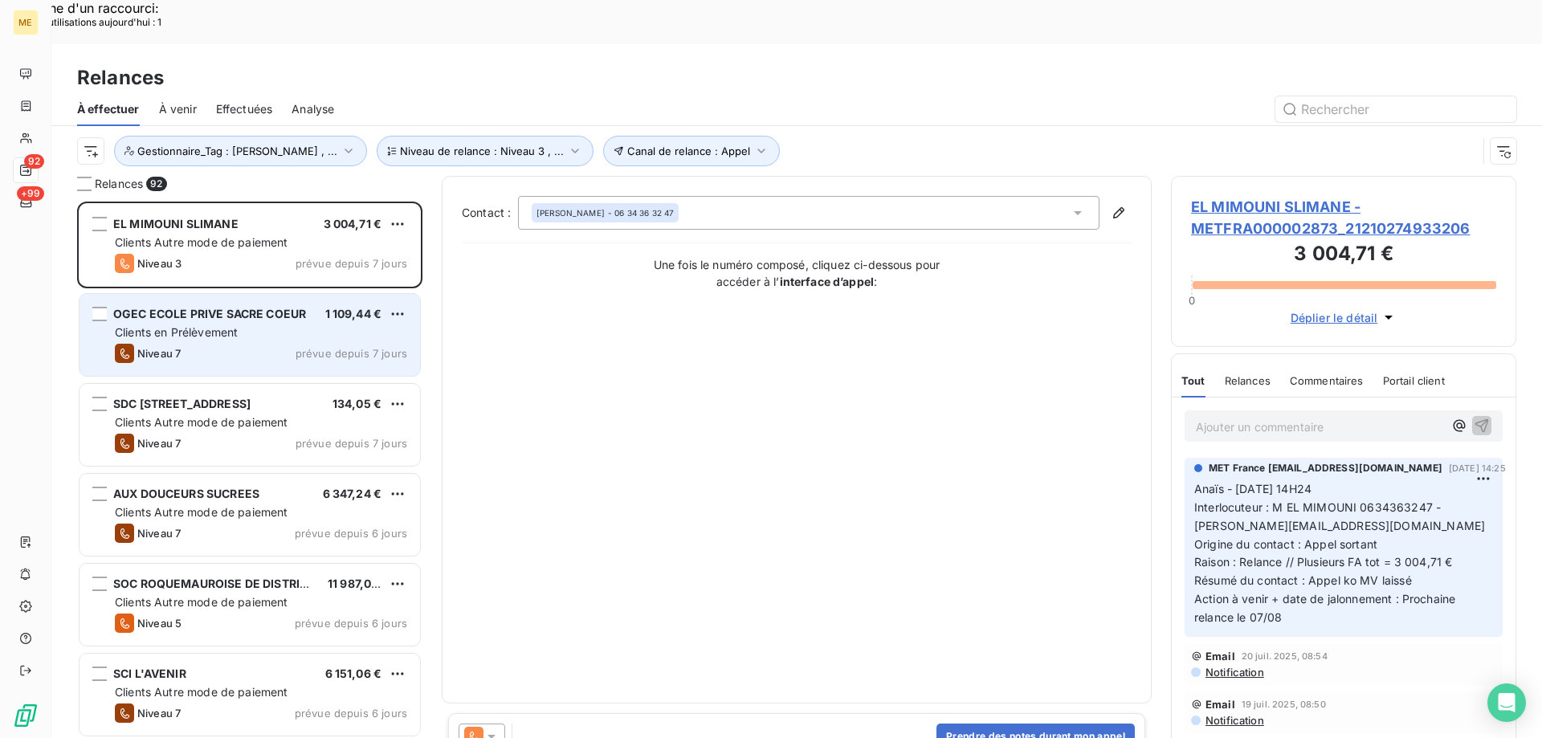
click at [165, 325] on span "Clients en Prélèvement" at bounding box center [176, 332] width 123 height 14
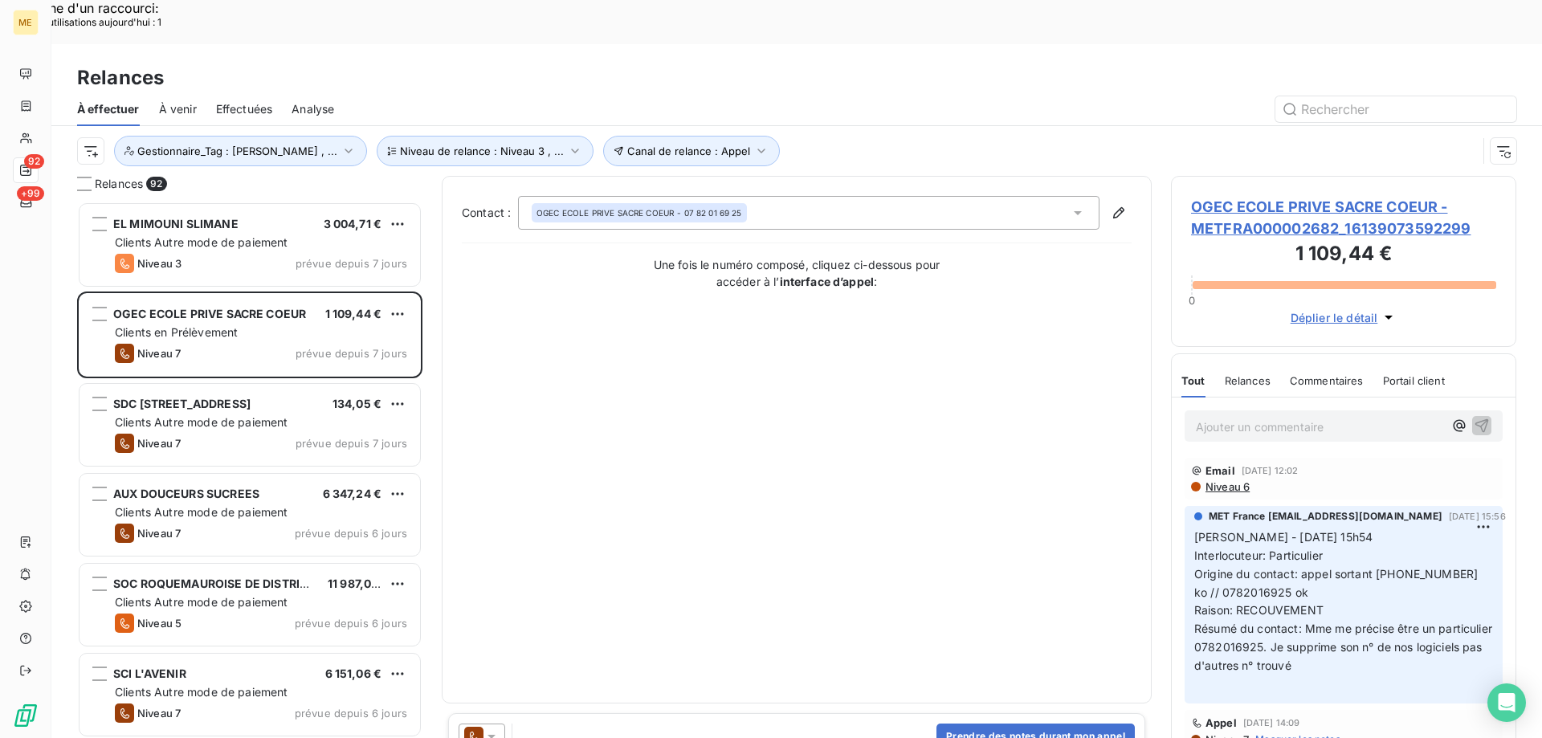
click at [1270, 196] on span "OGEC ECOLE PRIVE SACRE COEUR - METFRA000002682_16139073592299" at bounding box center [1343, 217] width 305 height 43
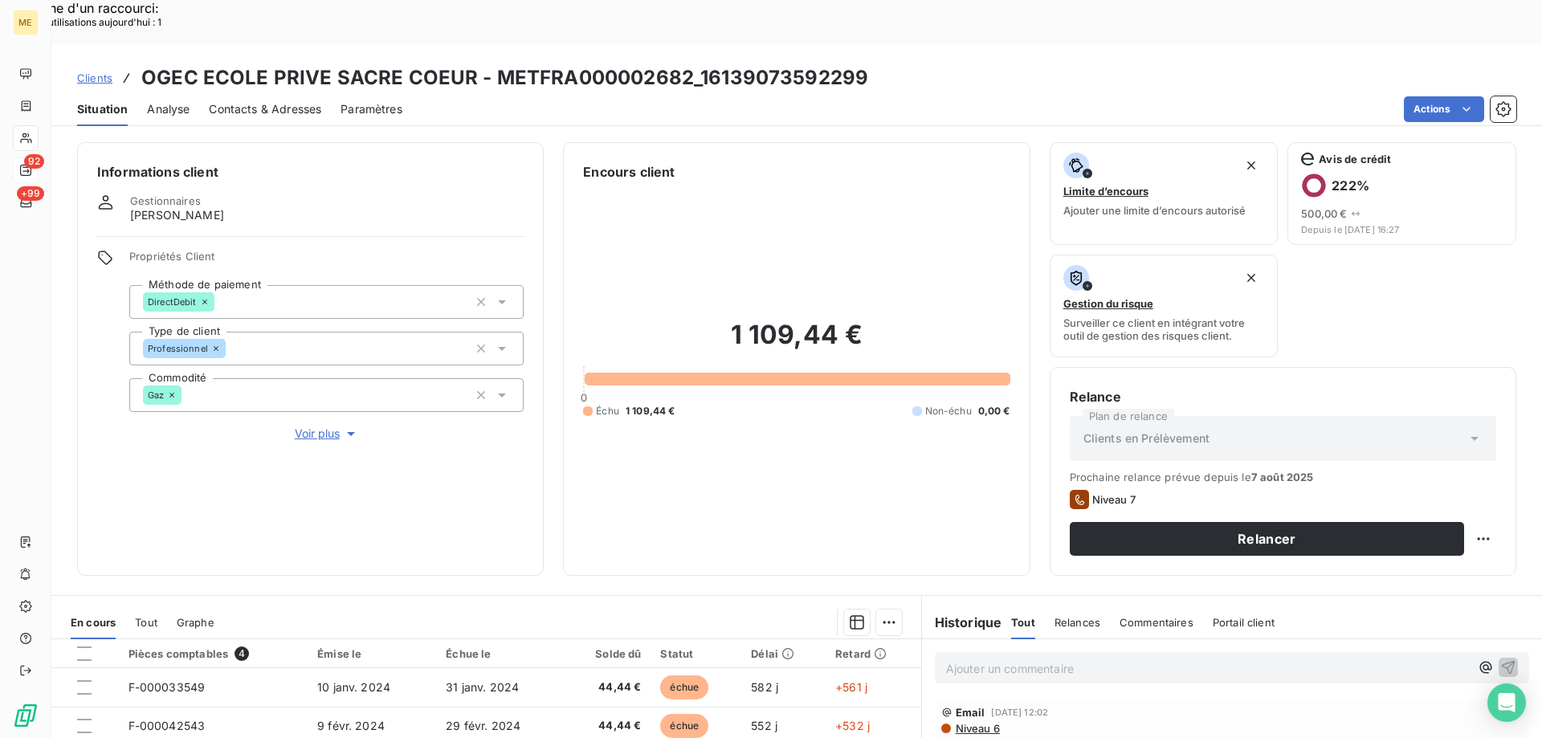
click at [950, 658] on p "Ajouter un commentaire ﻿" at bounding box center [1208, 668] width 524 height 20
click at [1183, 660] on span "Sylvain - 14/08/2025 - 11h11 - dossier au CRX" at bounding box center [1082, 667] width 272 height 14
click at [1498, 657] on button "button" at bounding box center [1507, 666] width 19 height 19
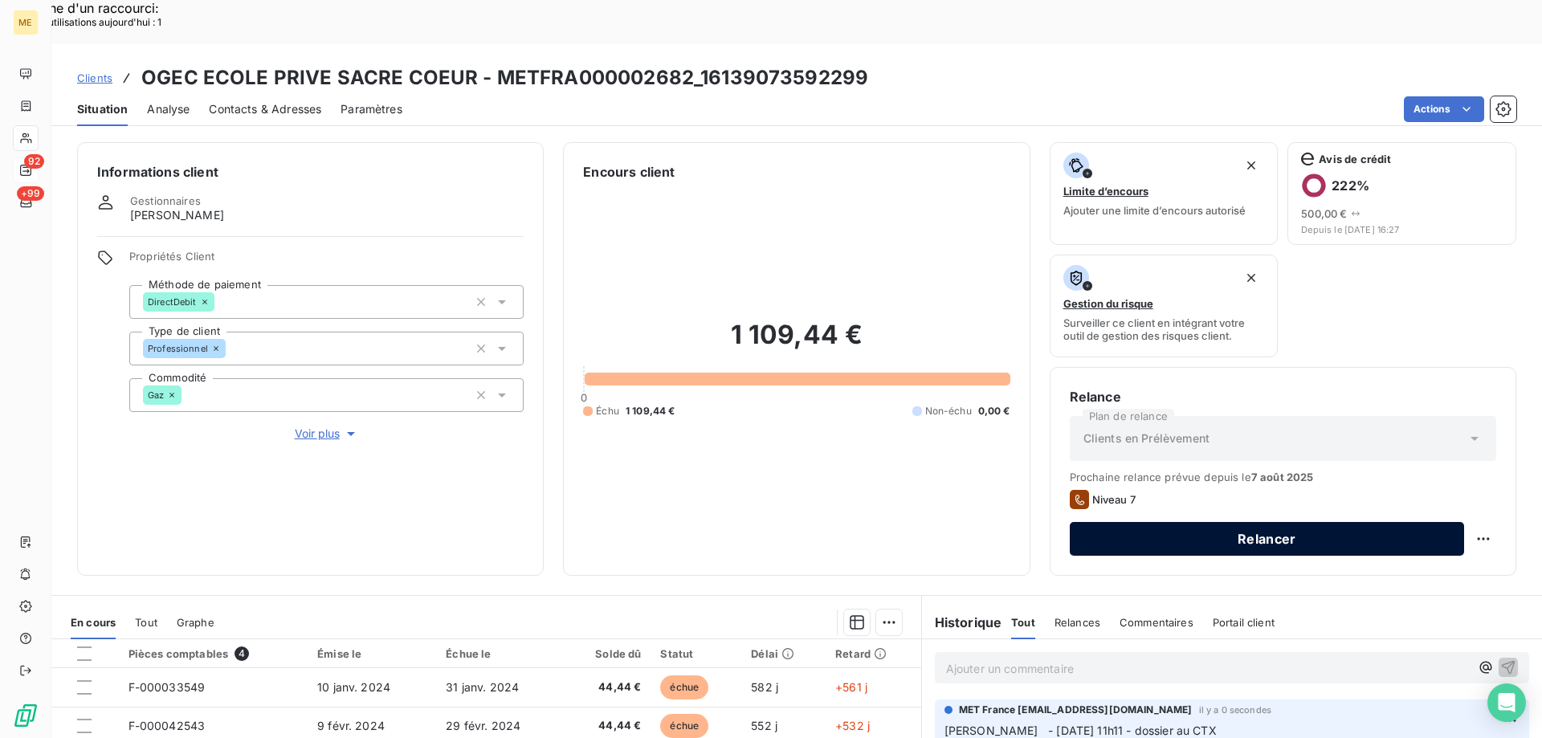
click at [1219, 522] on button "Relancer" at bounding box center [1267, 539] width 394 height 34
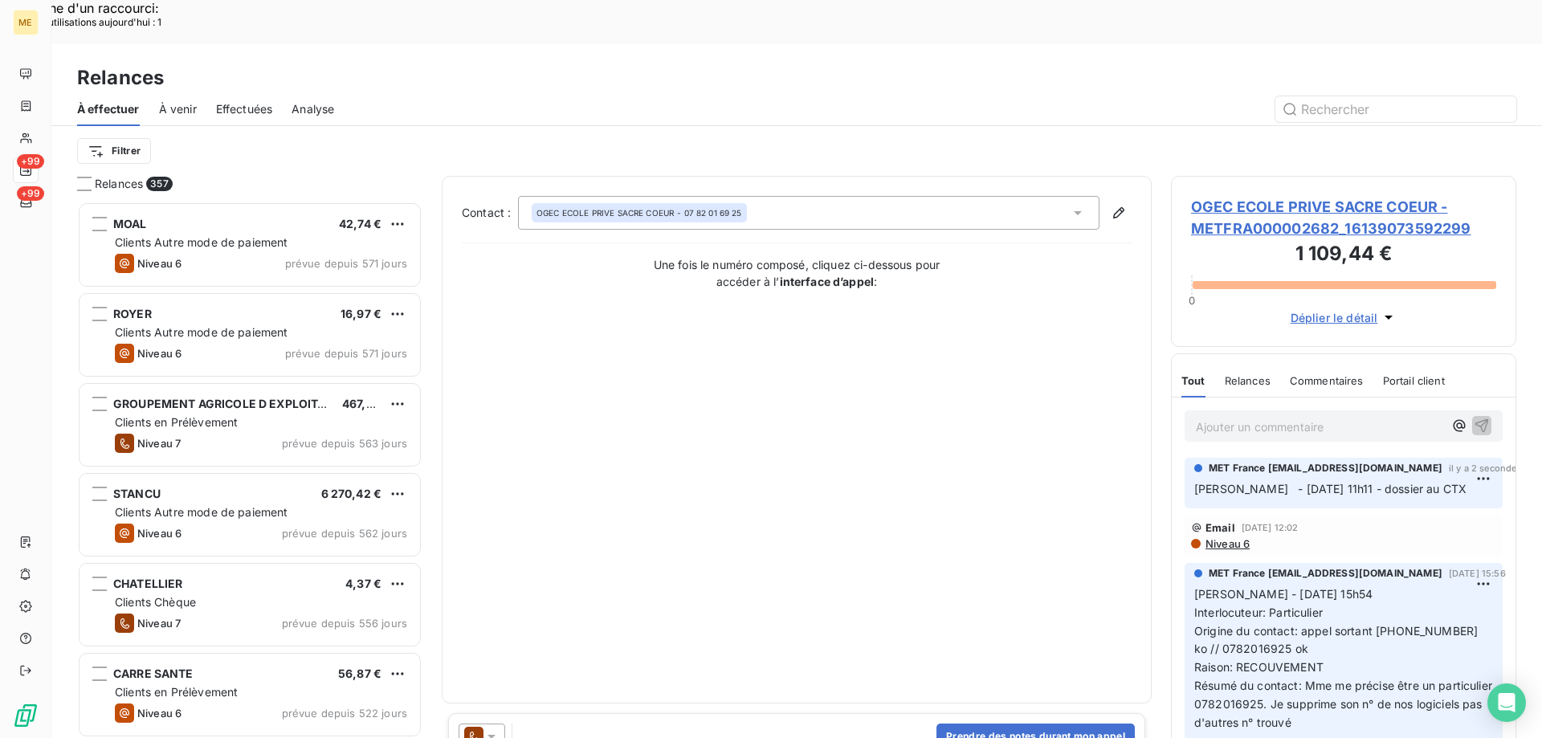
scroll to position [568, 333]
click at [498, 728] on icon at bounding box center [491, 736] width 16 height 16
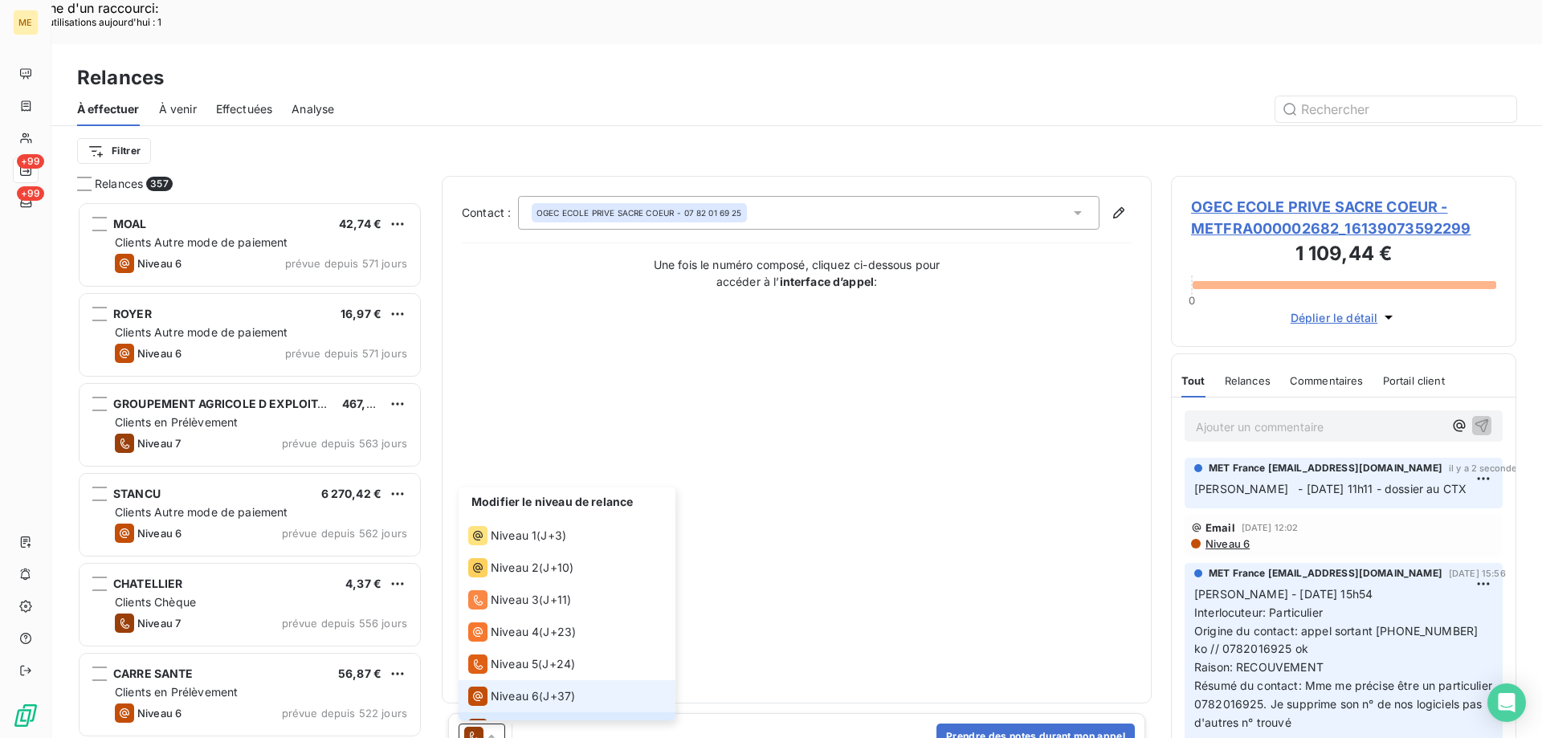
scroll to position [24, 0]
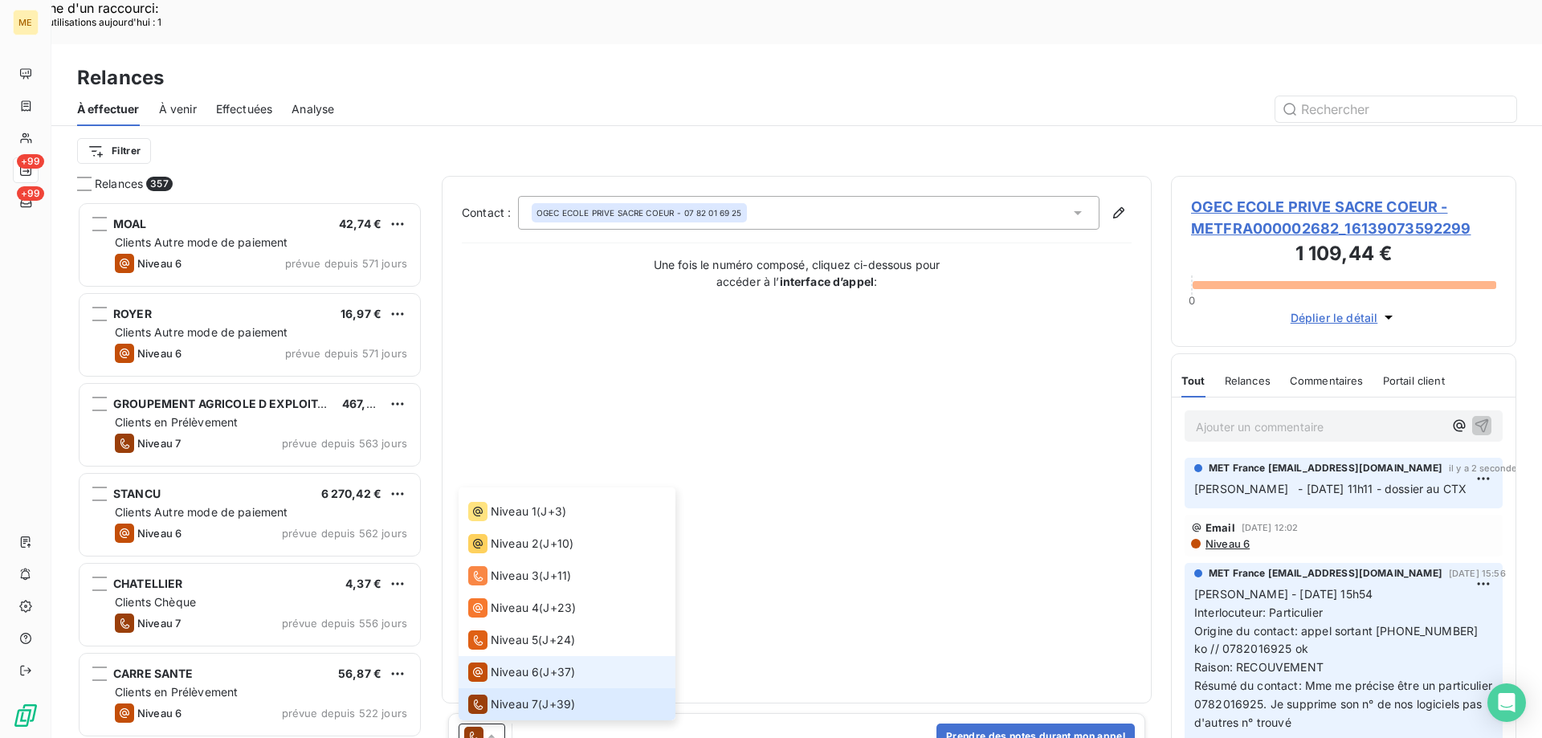
click at [495, 662] on div "Niveau 6" at bounding box center [503, 671] width 71 height 19
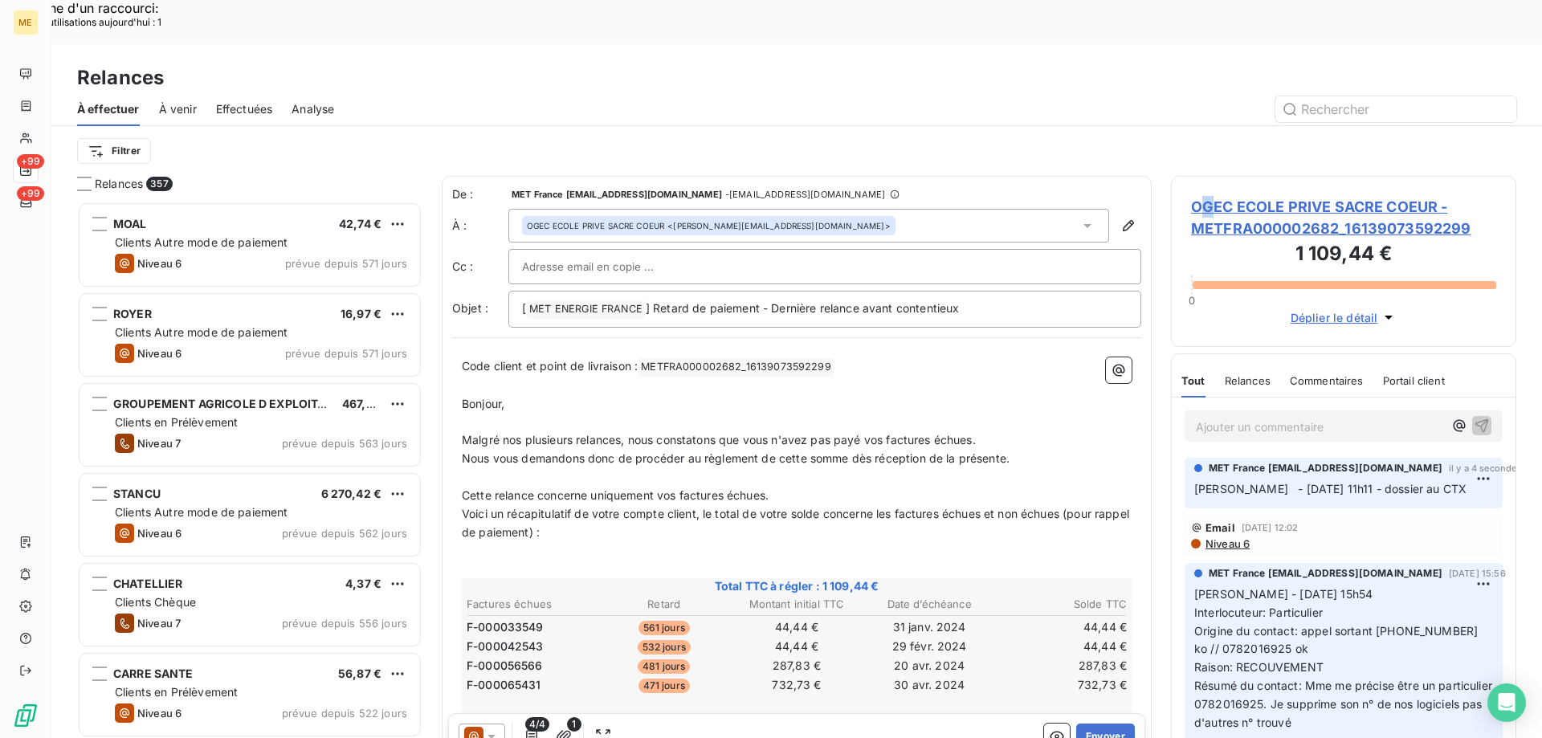
click at [1208, 196] on span "OGEC ECOLE PRIVE SACRE COEUR - METFRA000002682_16139073592299" at bounding box center [1343, 217] width 305 height 43
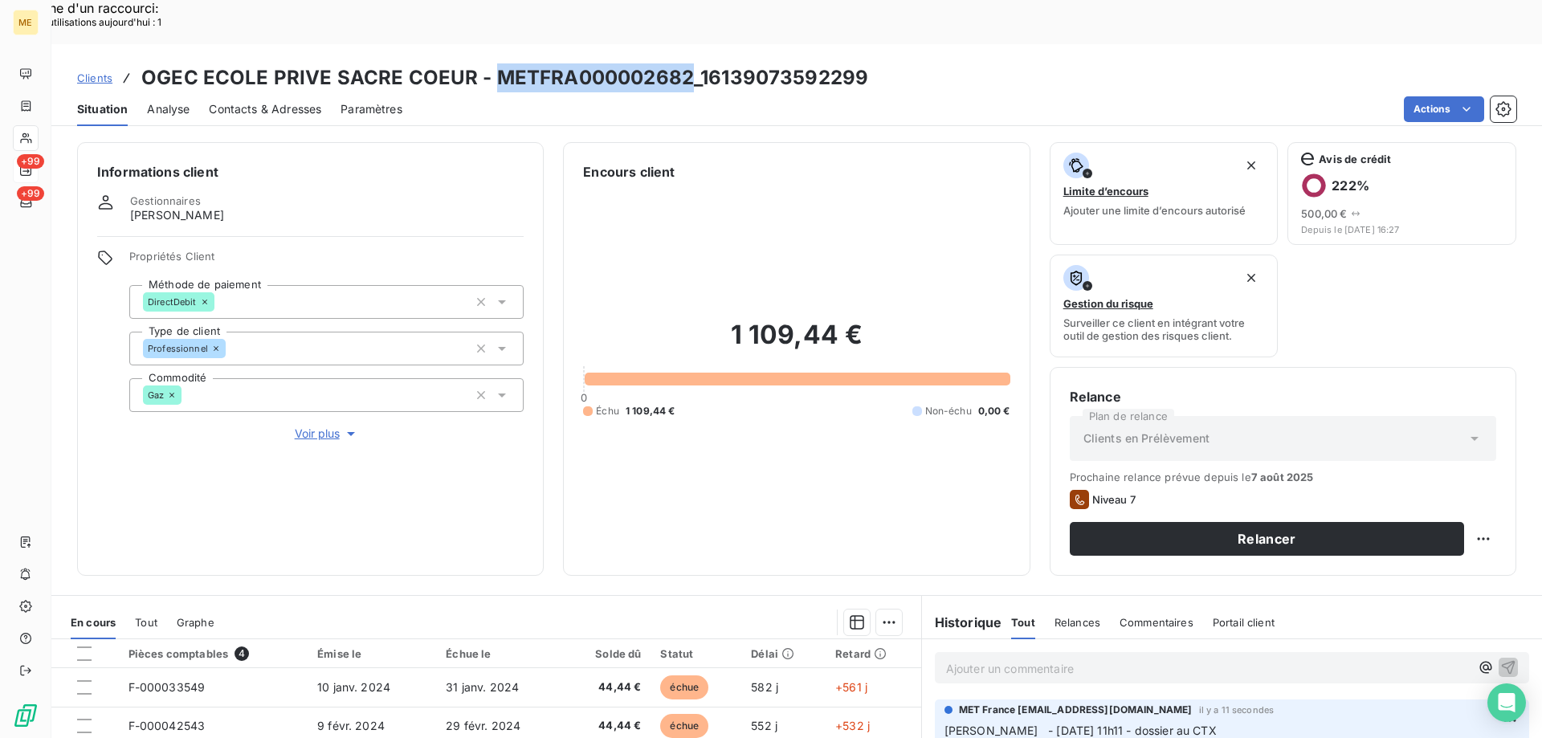
drag, startPoint x: 489, startPoint y: 32, endPoint x: 681, endPoint y: 37, distance: 192.0
click at [681, 63] on h3 "OGEC ECOLE PRIVE SACRE COEUR - METFRA000002682_16139073592299" at bounding box center [504, 77] width 727 height 29
copy h3 "METFRA000002682"
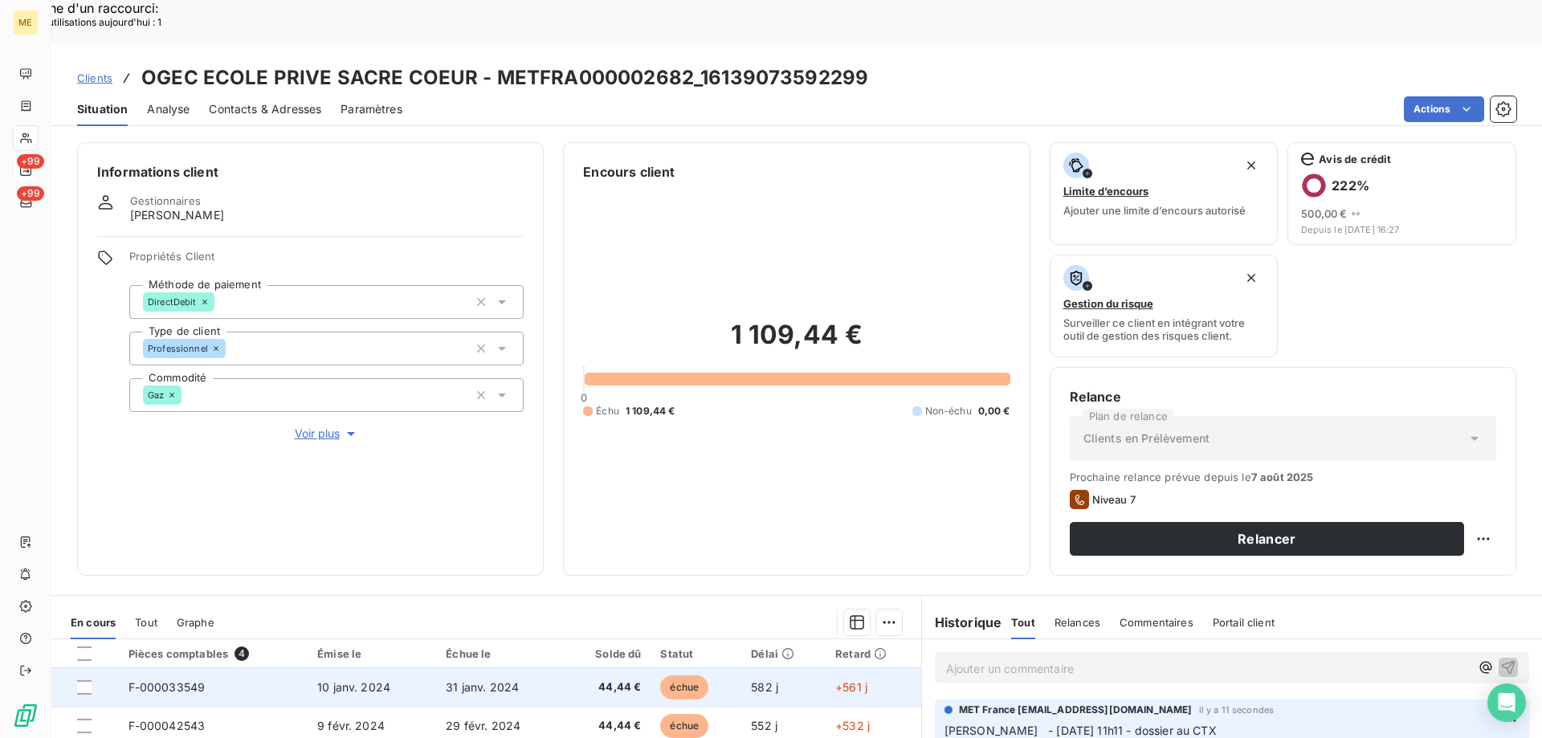
click at [157, 680] on span "F-000033549" at bounding box center [166, 687] width 77 height 14
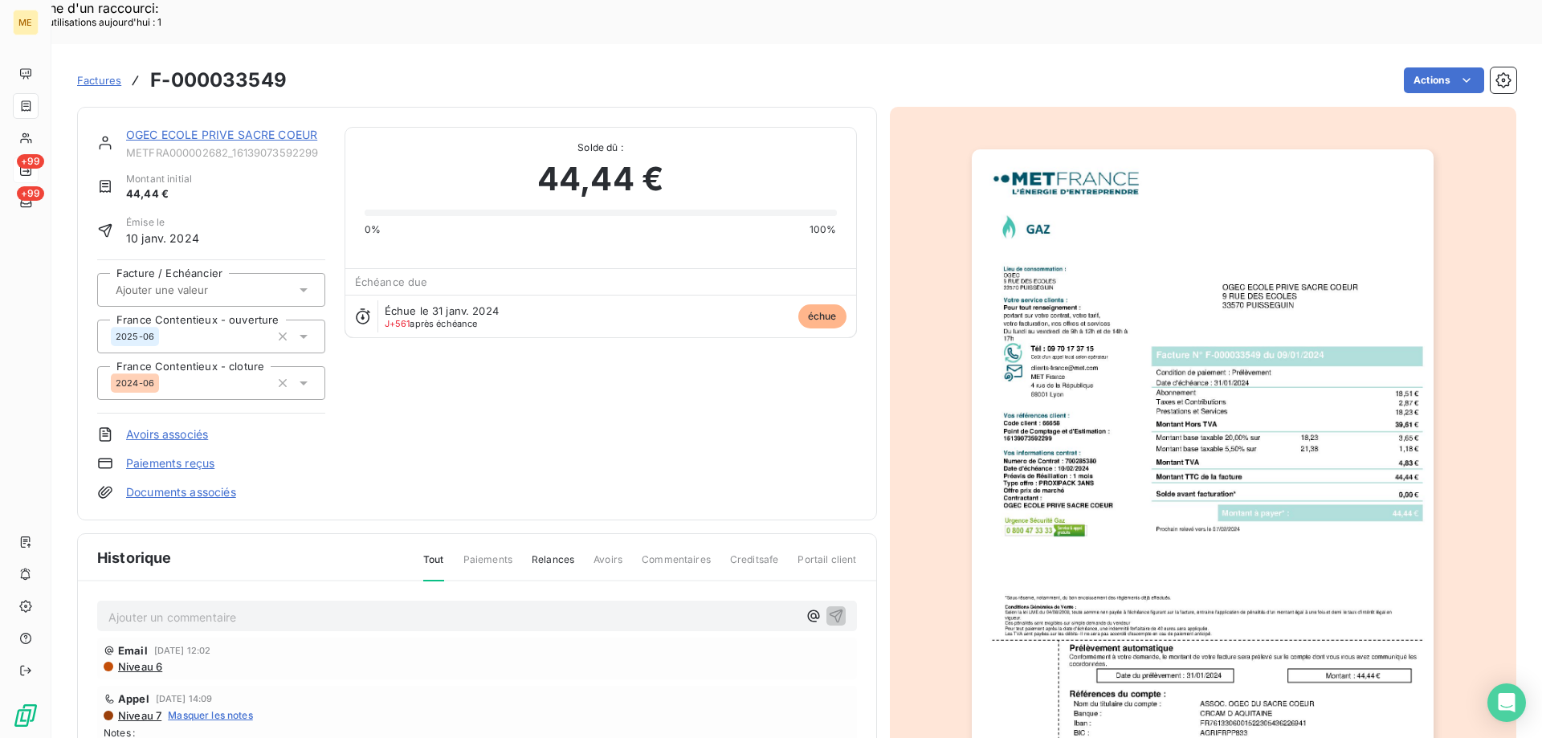
click at [278, 107] on div "OGEC ECOLE PRIVE SACRE COEUR METFRA000002682_16139073592299 Montant initial 44,…" at bounding box center [477, 314] width 800 height 414
click at [279, 128] on link "OGEC ECOLE PRIVE SACRE COEUR" at bounding box center [221, 135] width 191 height 14
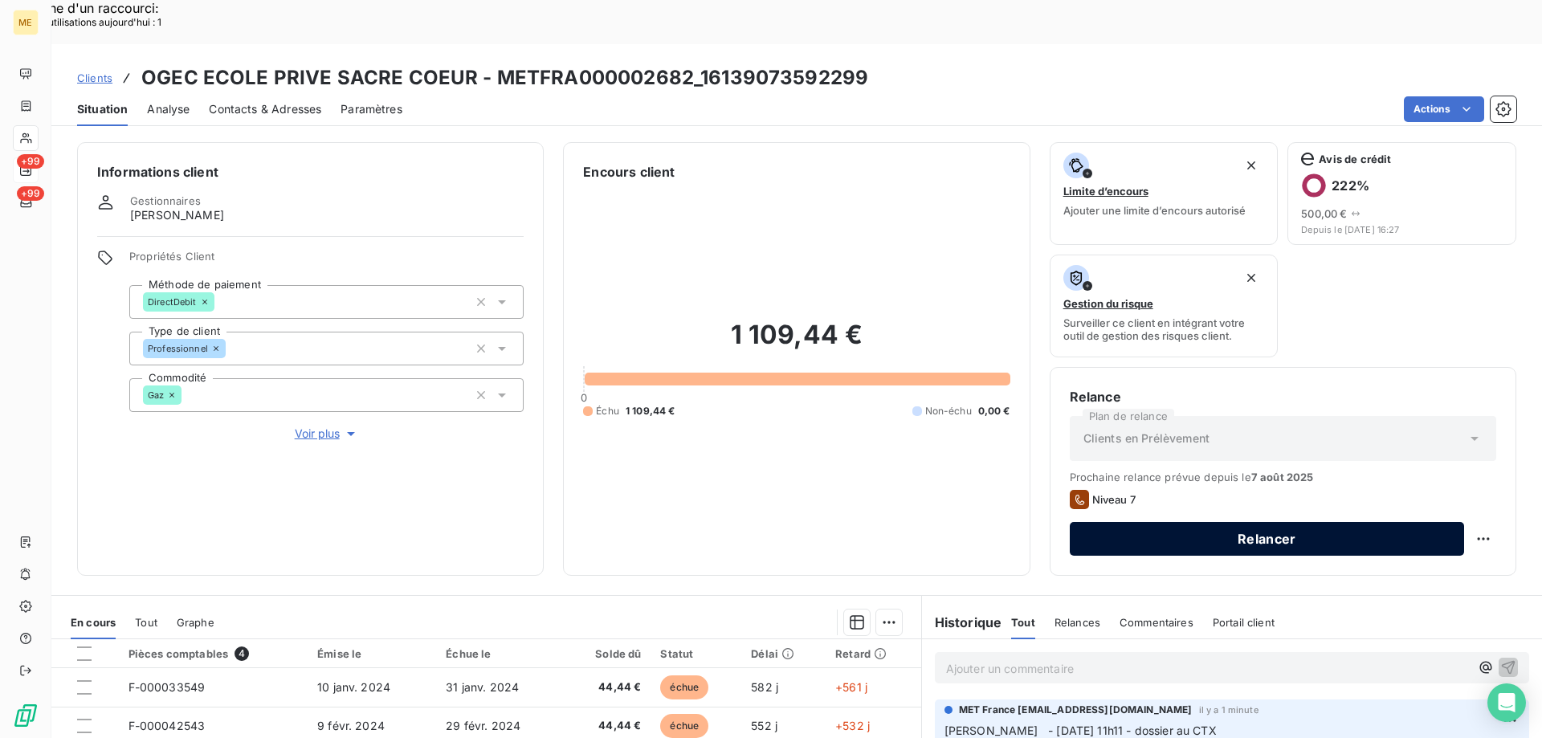
click at [1082, 522] on button "Relancer" at bounding box center [1267, 539] width 394 height 34
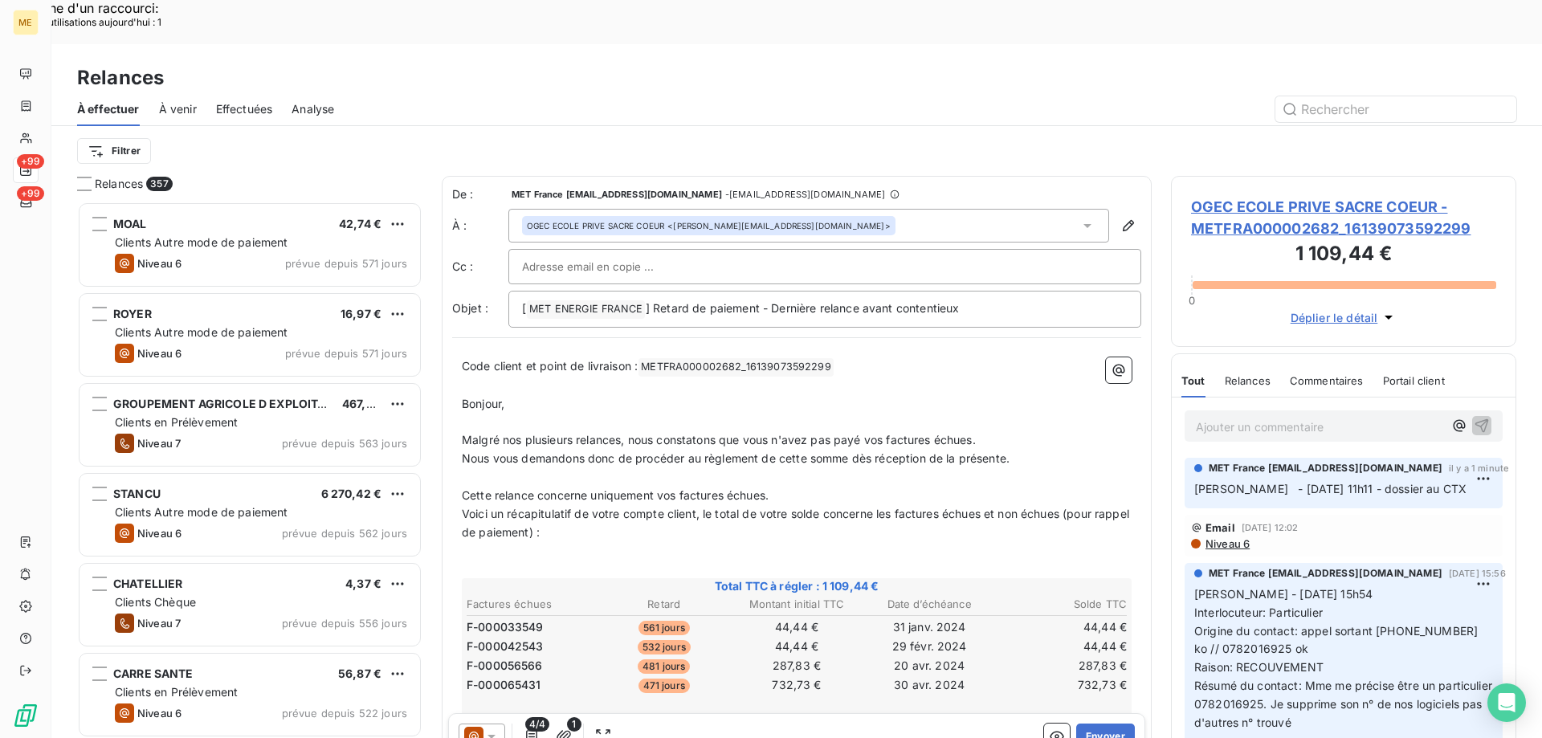
scroll to position [568, 333]
click at [1076, 723] on button "Envoyer" at bounding box center [1105, 736] width 59 height 26
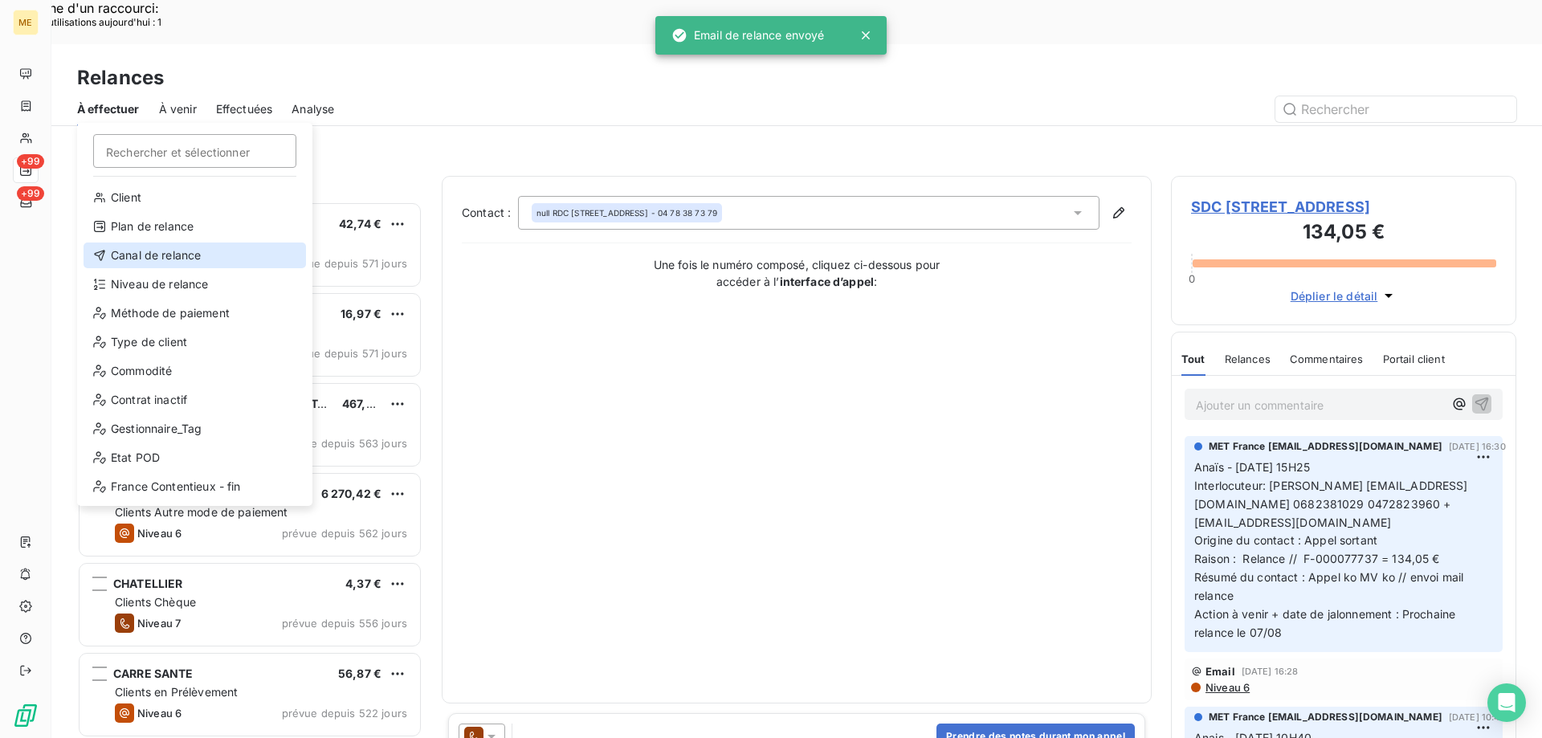
click at [181, 250] on div "Canal de relance" at bounding box center [195, 255] width 222 height 26
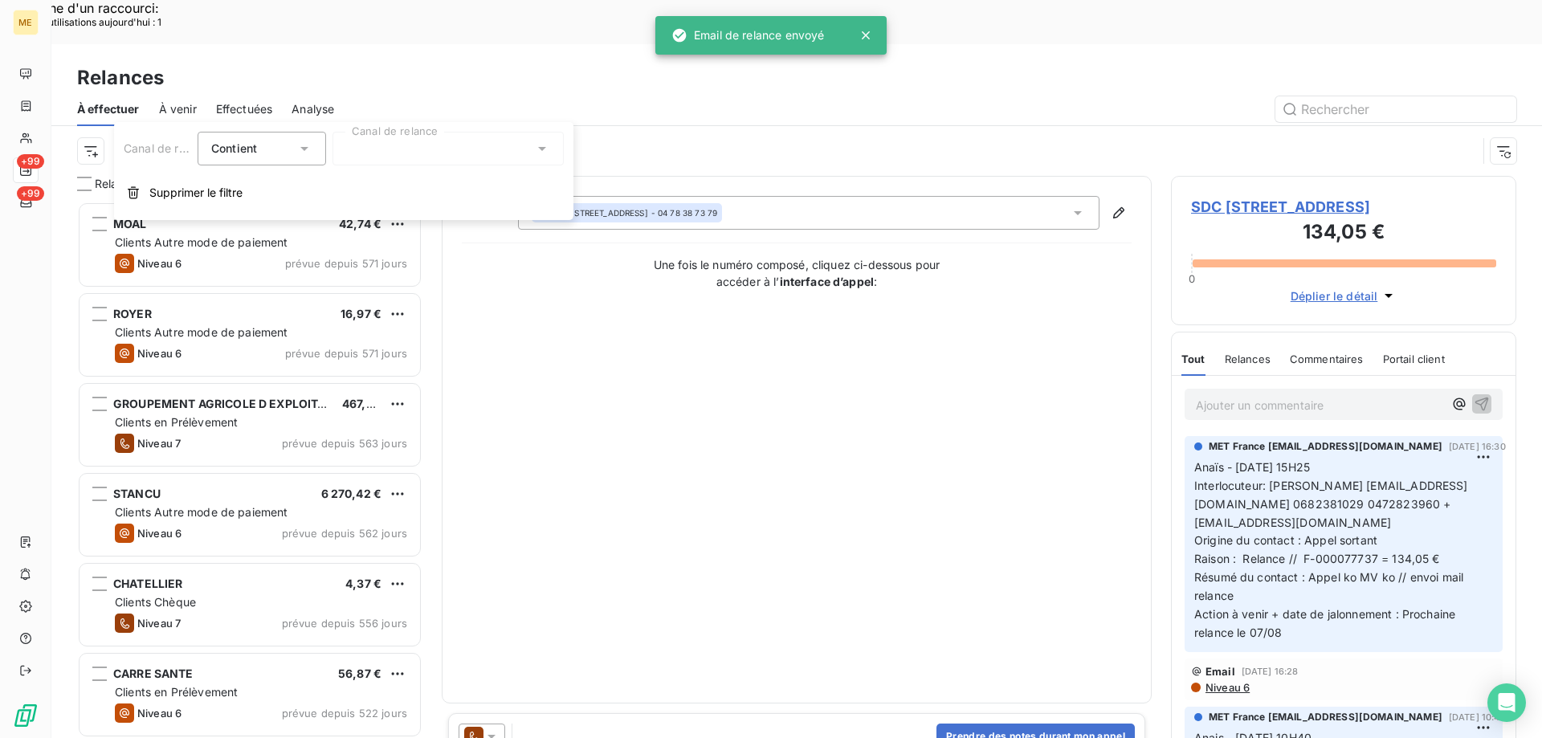
click at [403, 157] on div at bounding box center [447, 149] width 231 height 34
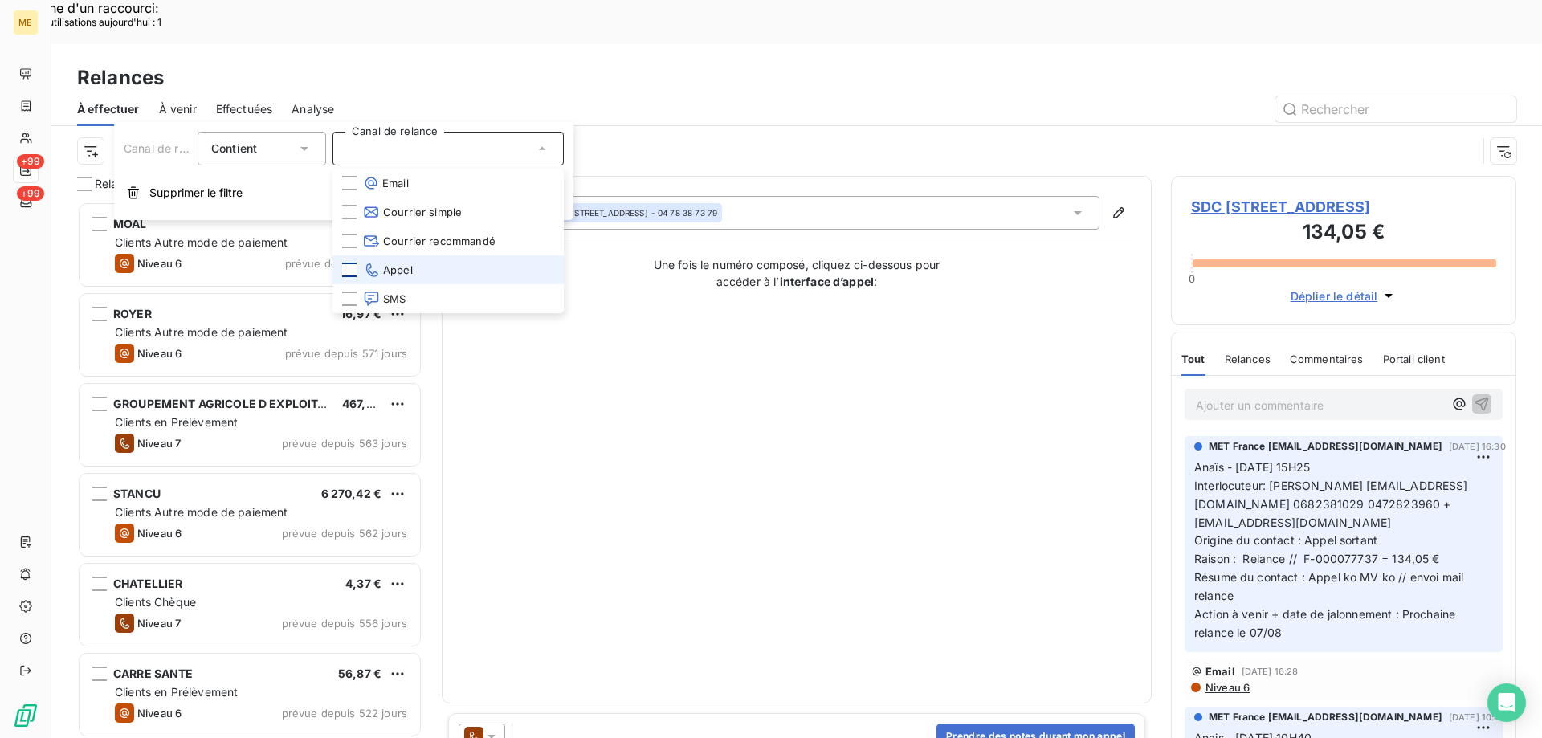
click at [347, 267] on div at bounding box center [349, 270] width 14 height 14
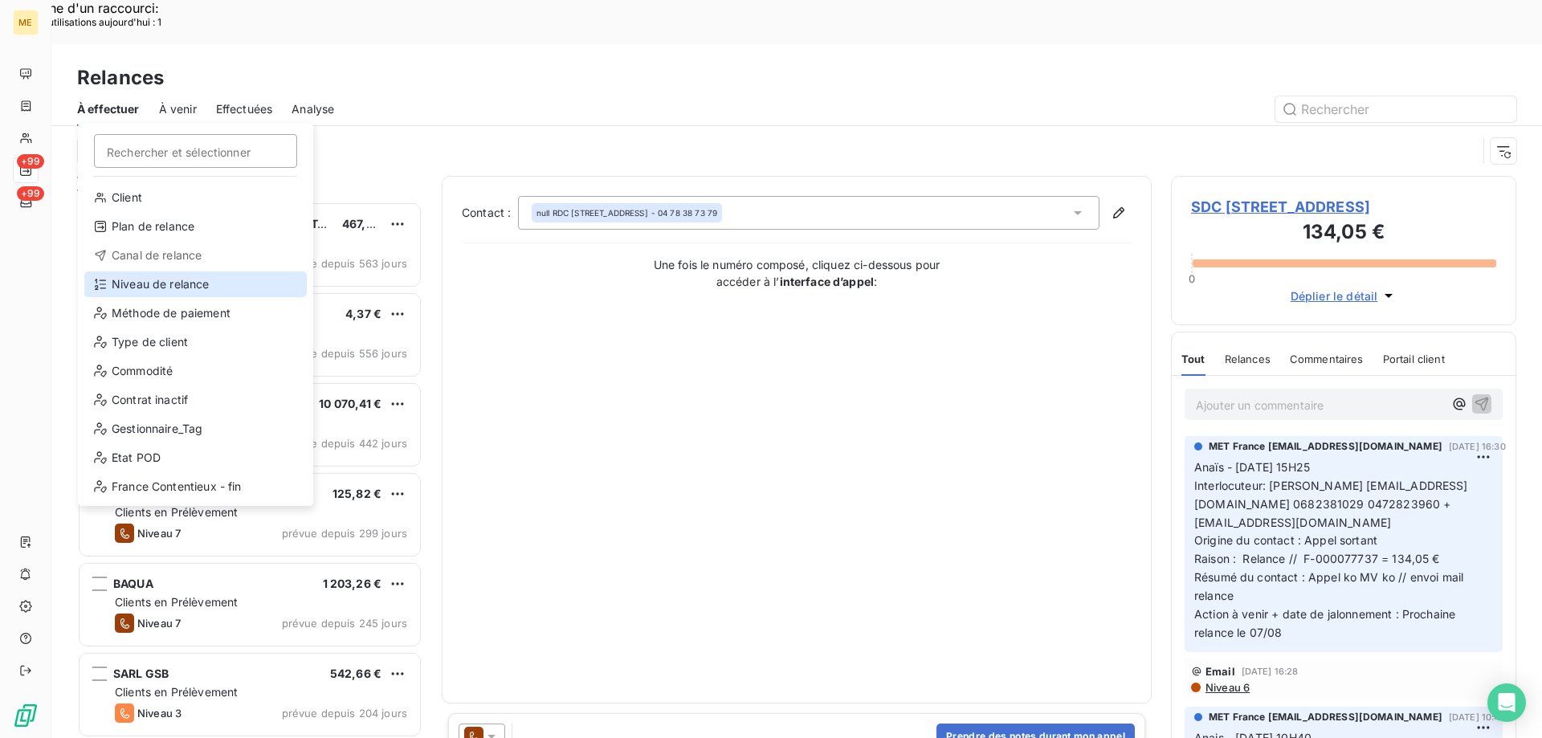
click at [148, 287] on div "Niveau de relance" at bounding box center [195, 284] width 222 height 26
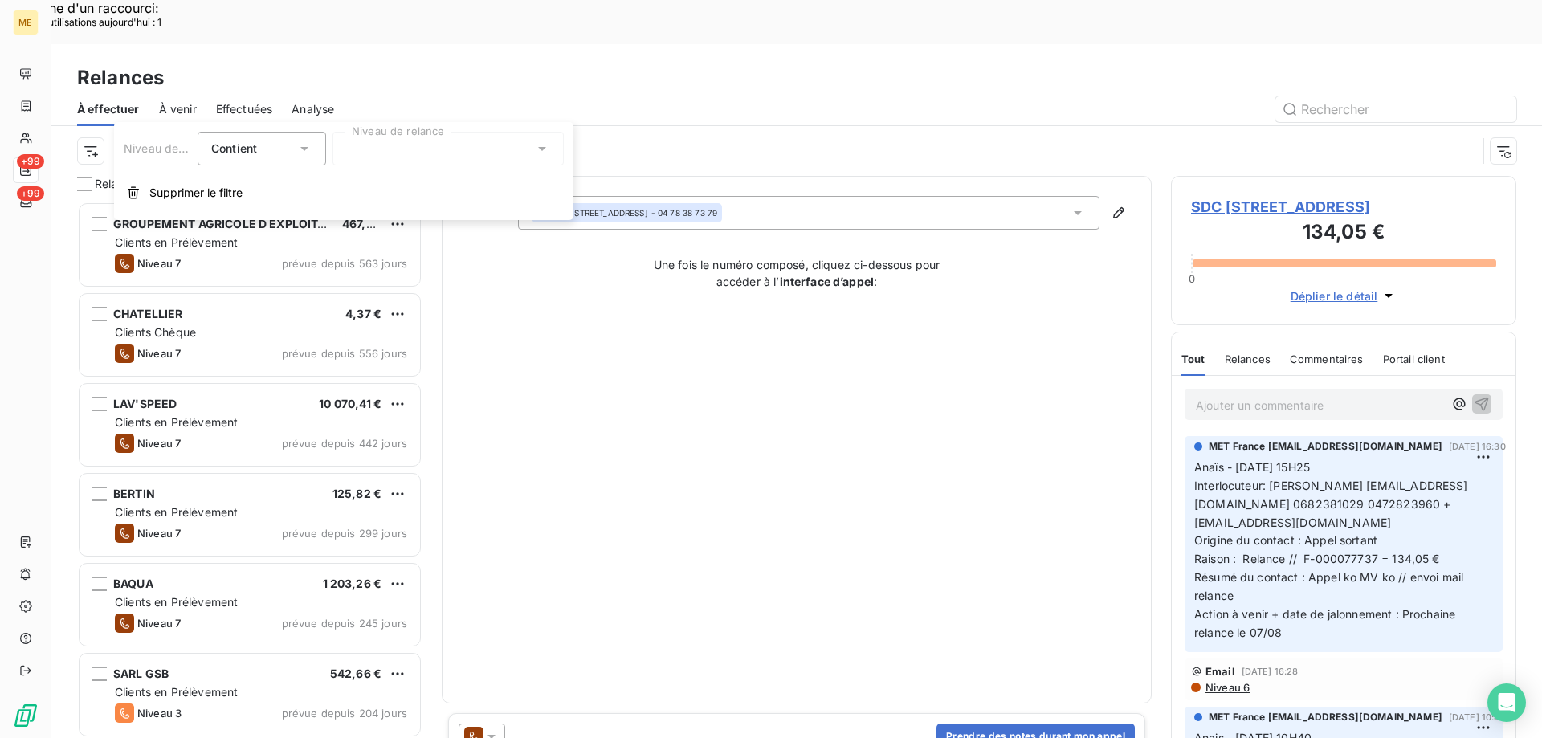
click at [461, 151] on div at bounding box center [447, 149] width 231 height 34
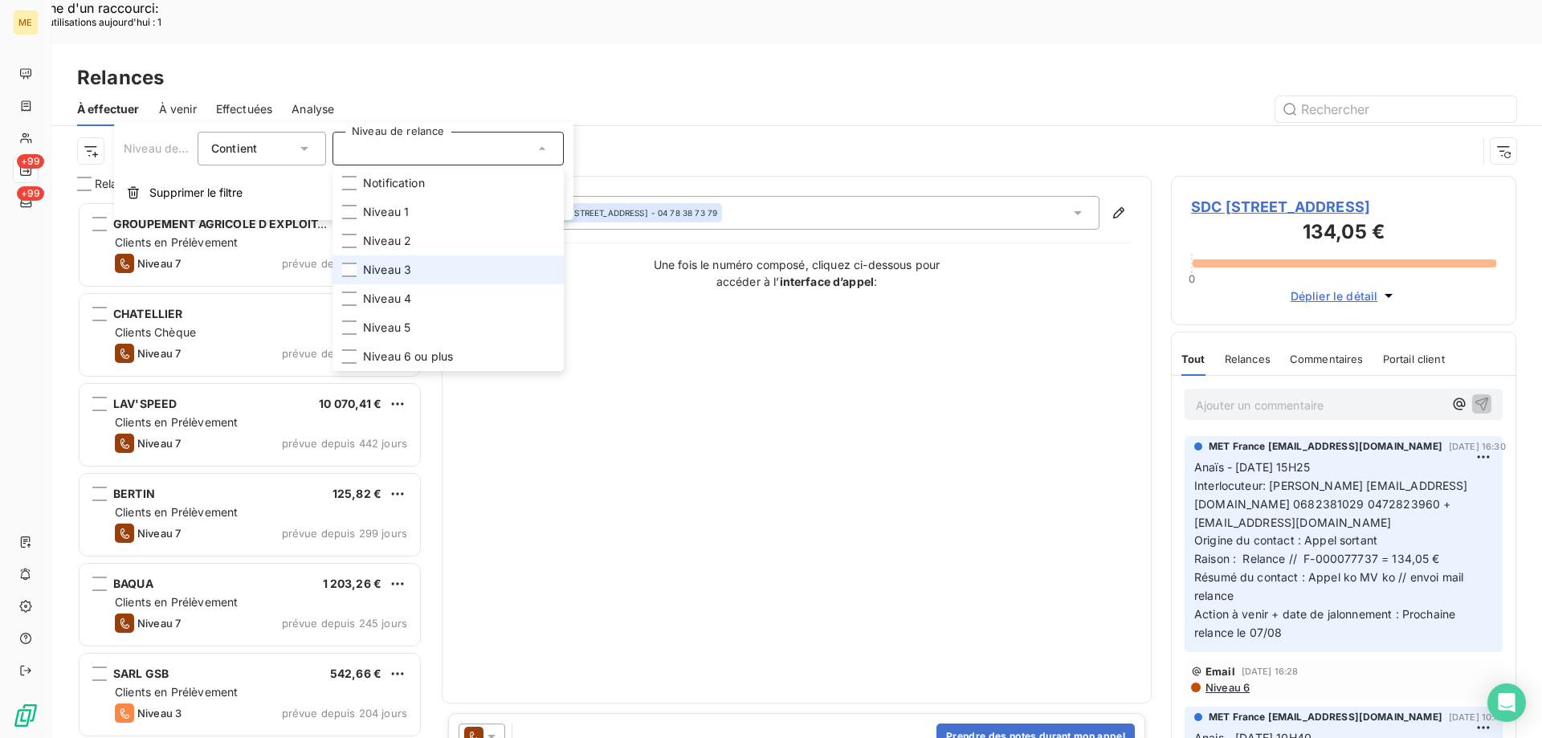
click at [407, 263] on span "Niveau 3" at bounding box center [387, 270] width 48 height 16
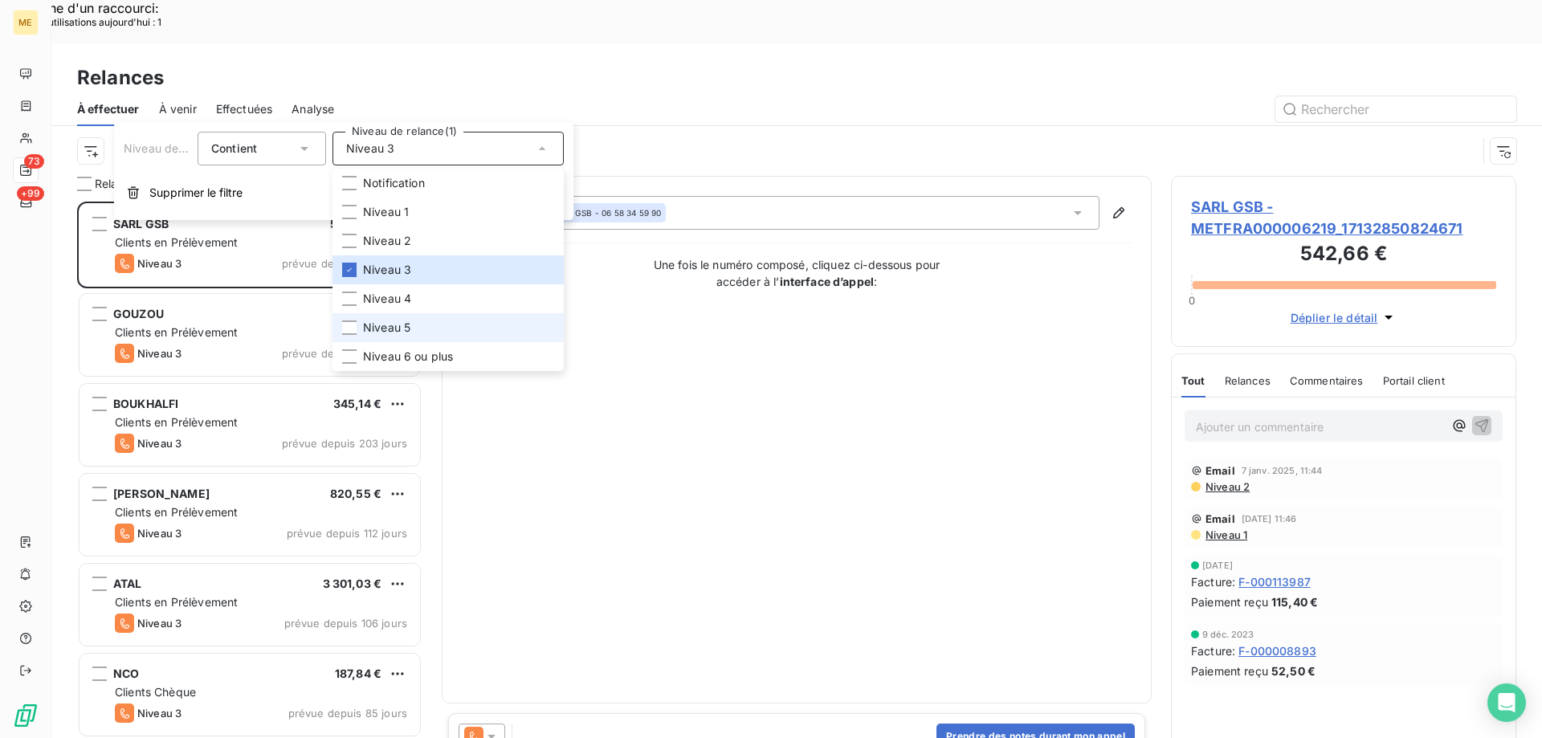
click at [409, 324] on span "Niveau 5" at bounding box center [386, 328] width 47 height 16
click at [403, 354] on span "Niveau 6 ou plus" at bounding box center [408, 356] width 90 height 16
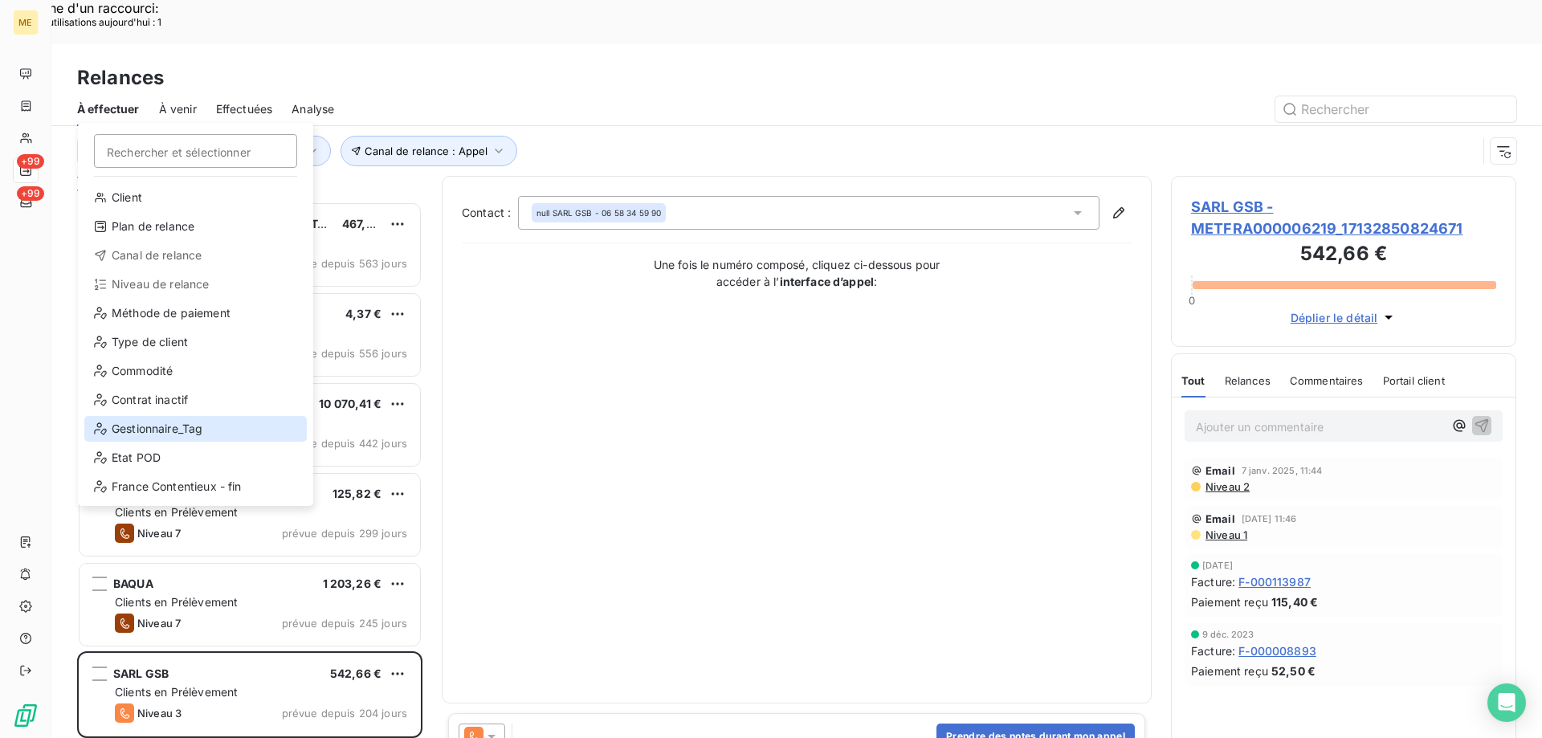
click at [128, 422] on div "Gestionnaire_Tag" at bounding box center [195, 429] width 222 height 26
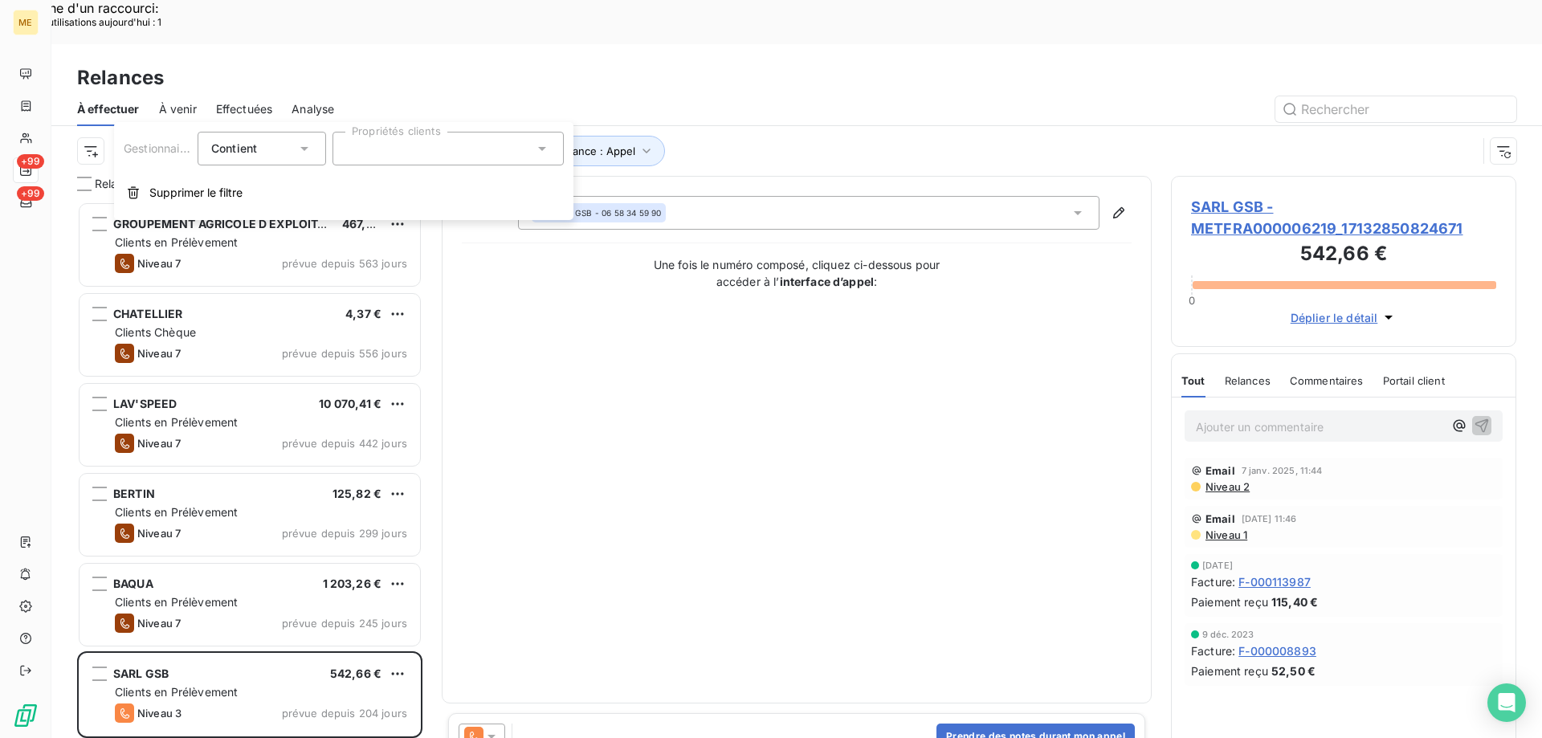
click at [381, 149] on div at bounding box center [447, 149] width 231 height 34
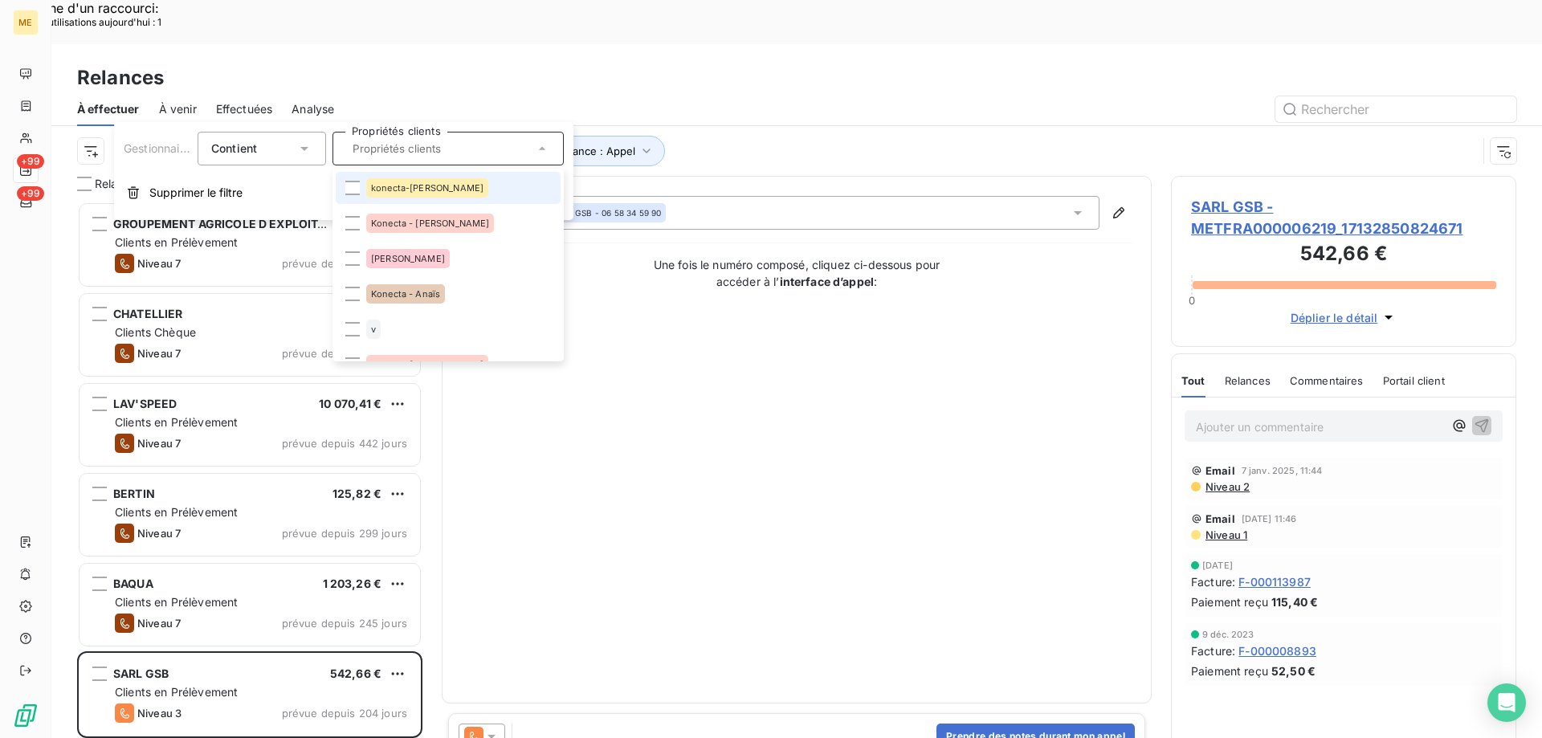
click at [353, 195] on li "konecta-[PERSON_NAME]" at bounding box center [448, 188] width 225 height 32
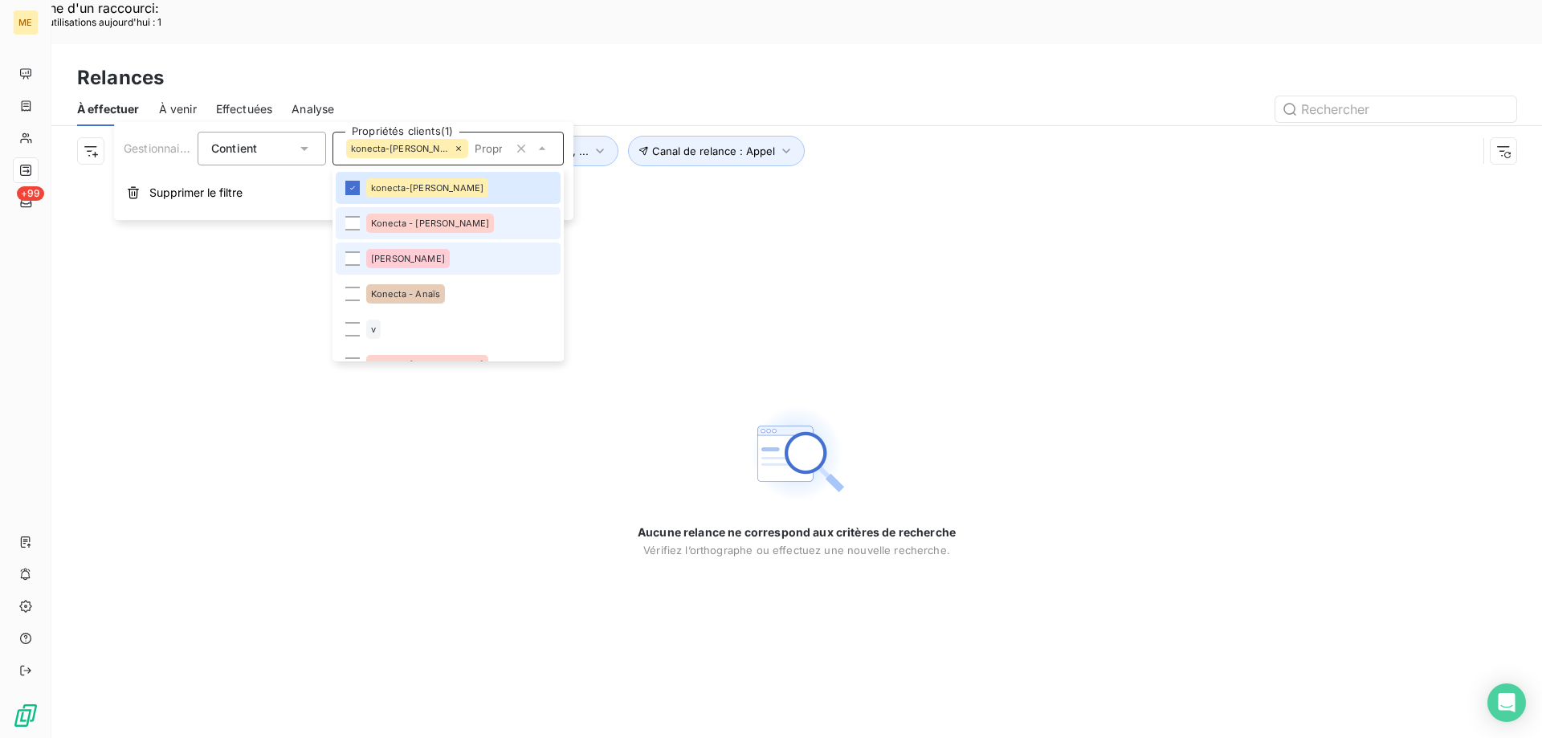
click at [350, 223] on div at bounding box center [352, 223] width 14 height 14
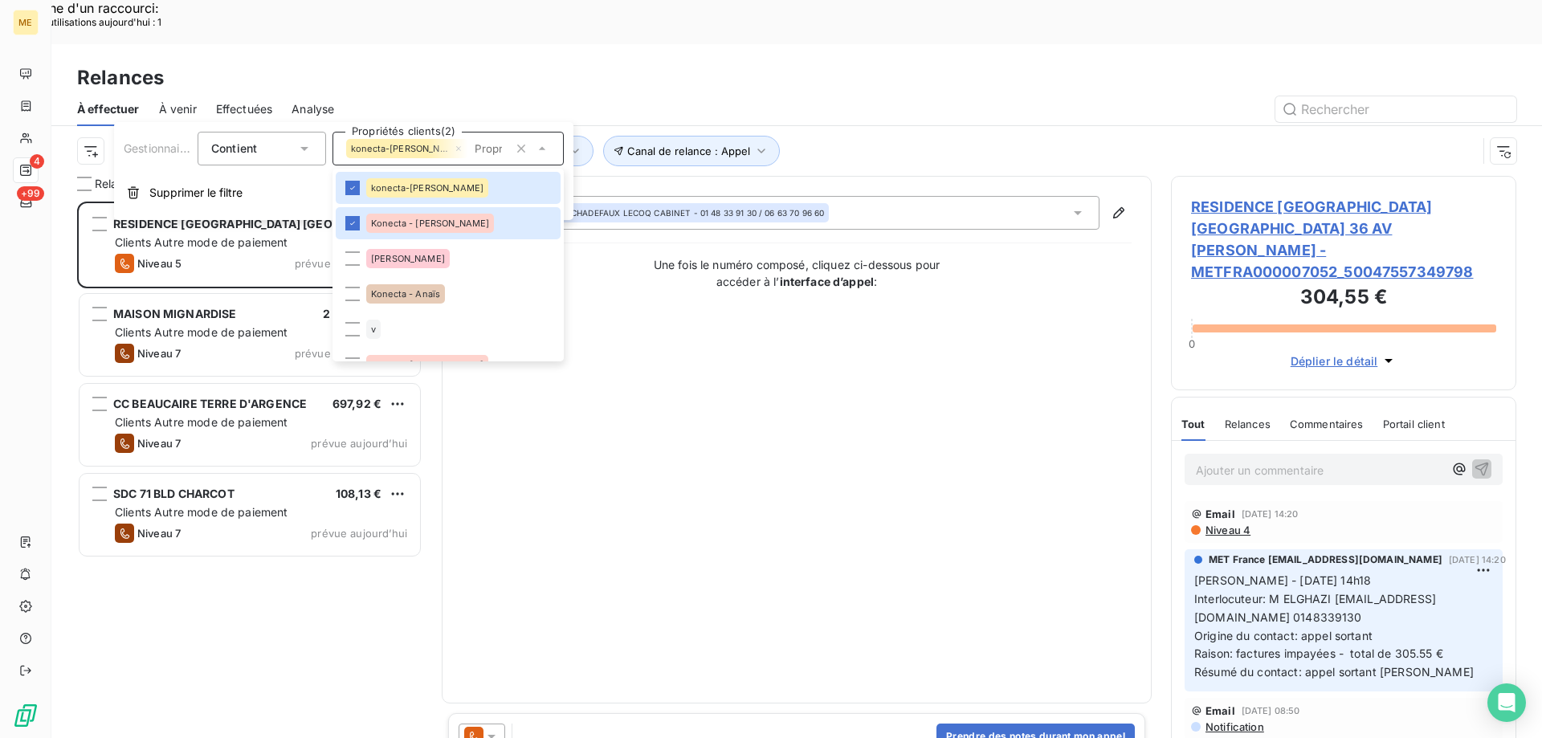
scroll to position [568, 333]
click at [348, 299] on div at bounding box center [352, 294] width 14 height 14
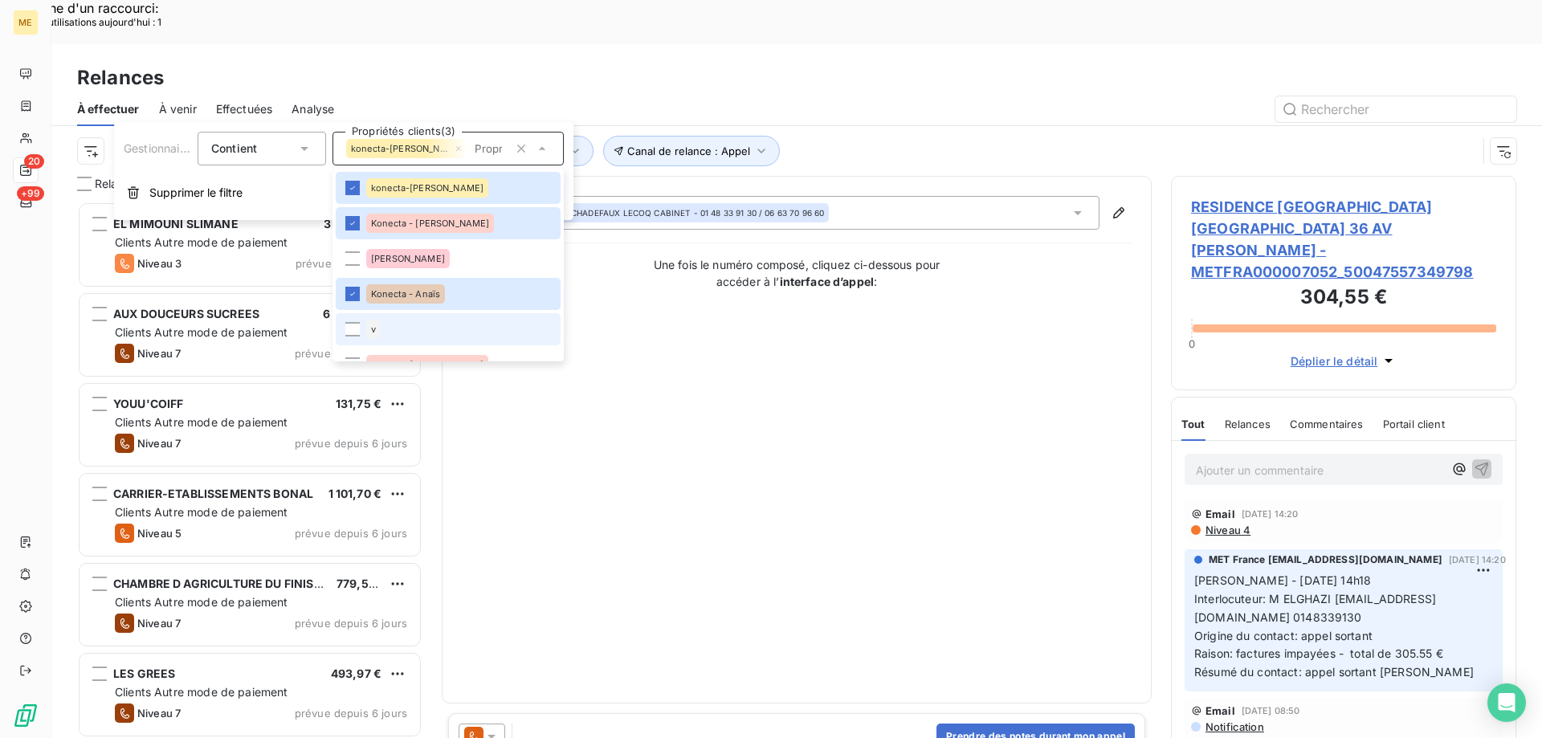
click at [349, 337] on li "v" at bounding box center [448, 329] width 225 height 32
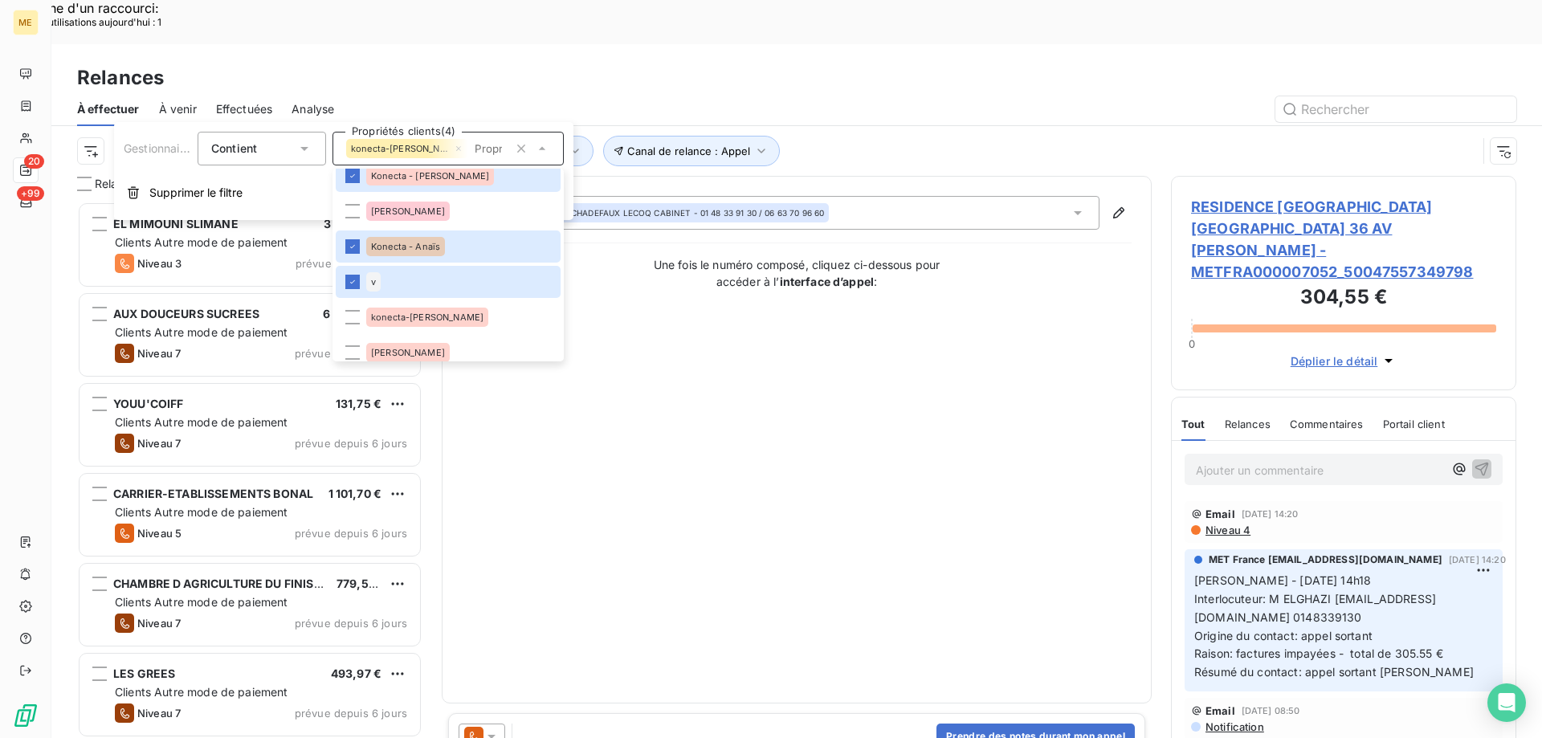
scroll to position [80, 0]
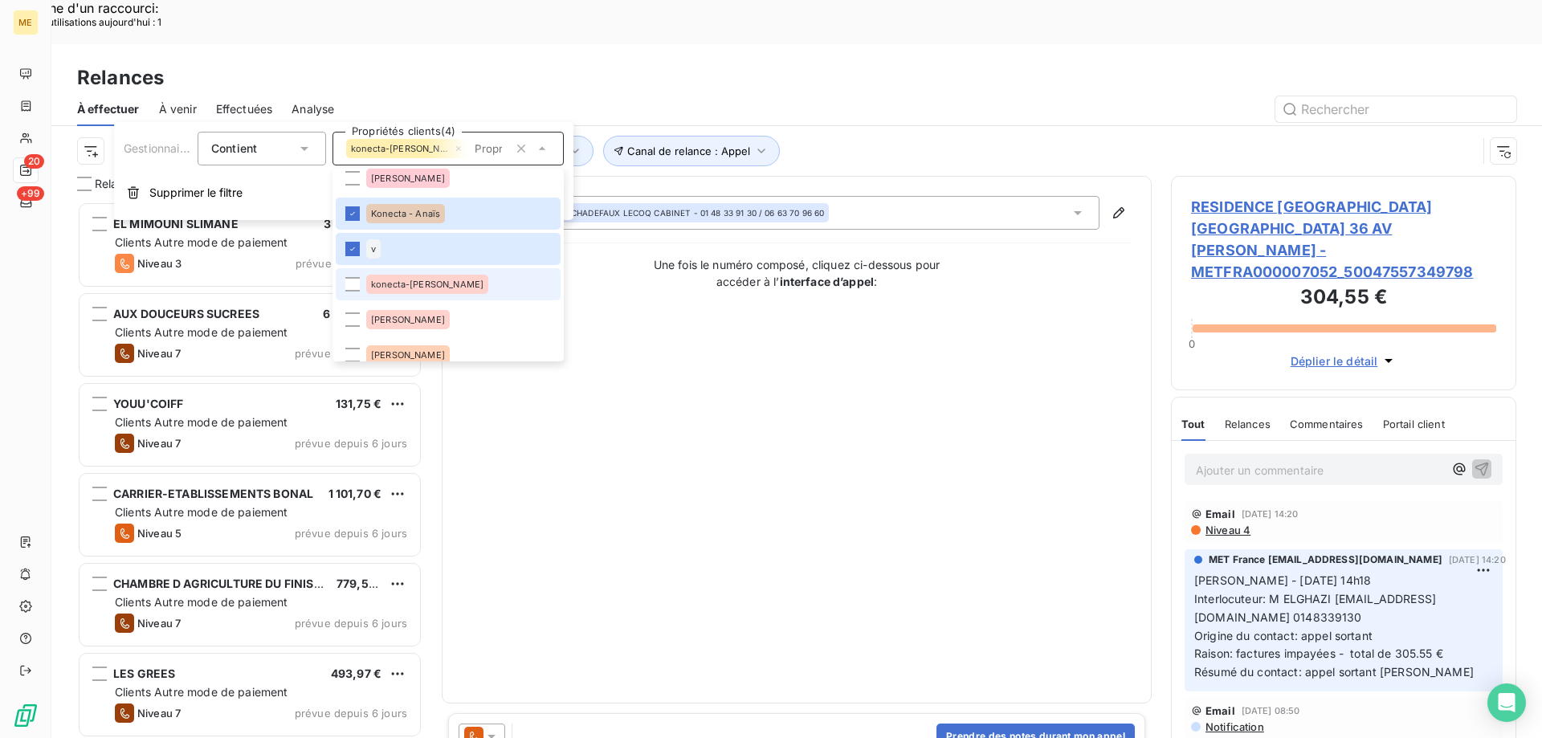
click at [393, 287] on span "konecta-[PERSON_NAME]" at bounding box center [427, 284] width 112 height 10
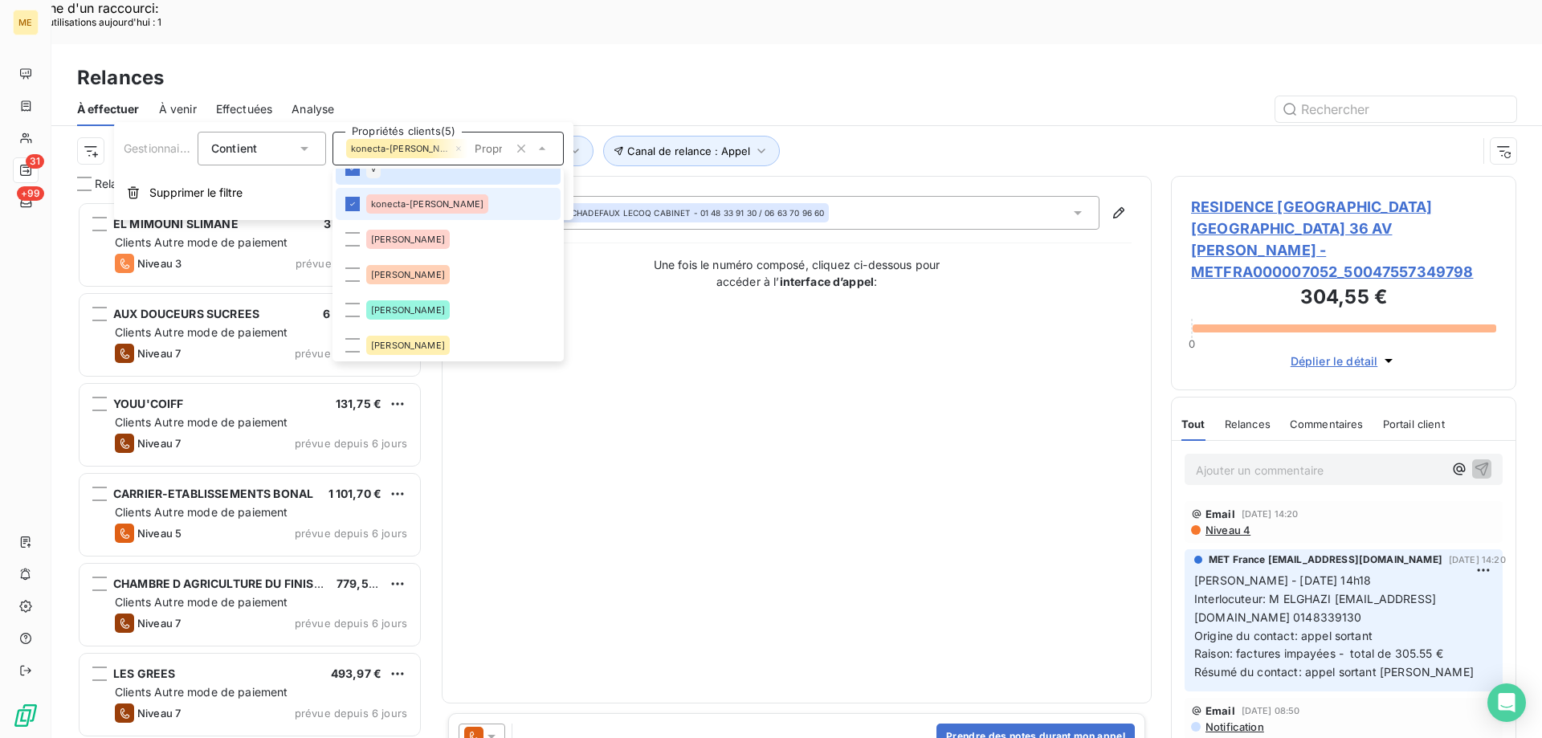
scroll to position [321, 0]
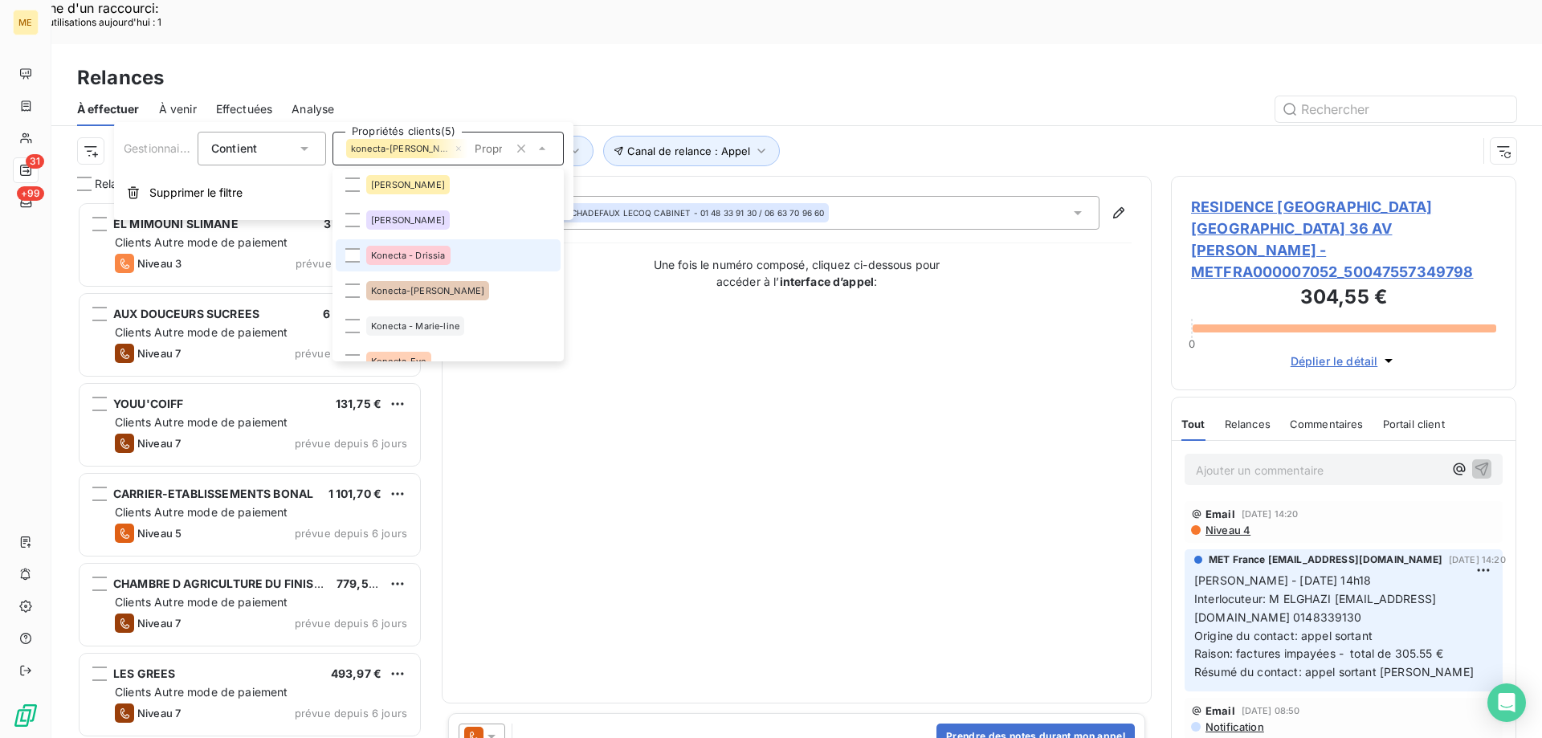
click at [347, 241] on li "Konecta - Drissia" at bounding box center [448, 255] width 225 height 32
click at [354, 287] on div at bounding box center [352, 290] width 14 height 14
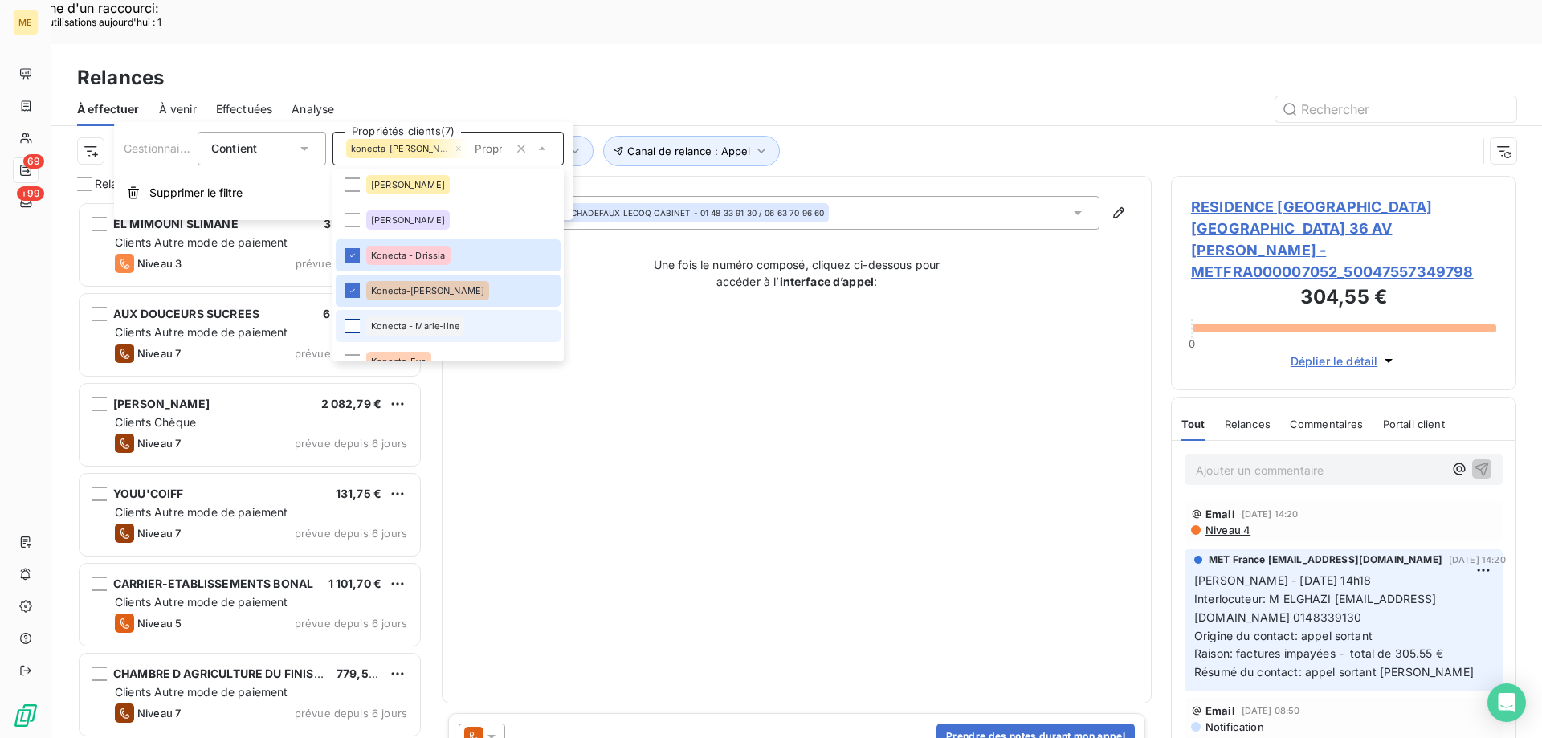
click at [348, 320] on div at bounding box center [352, 326] width 14 height 14
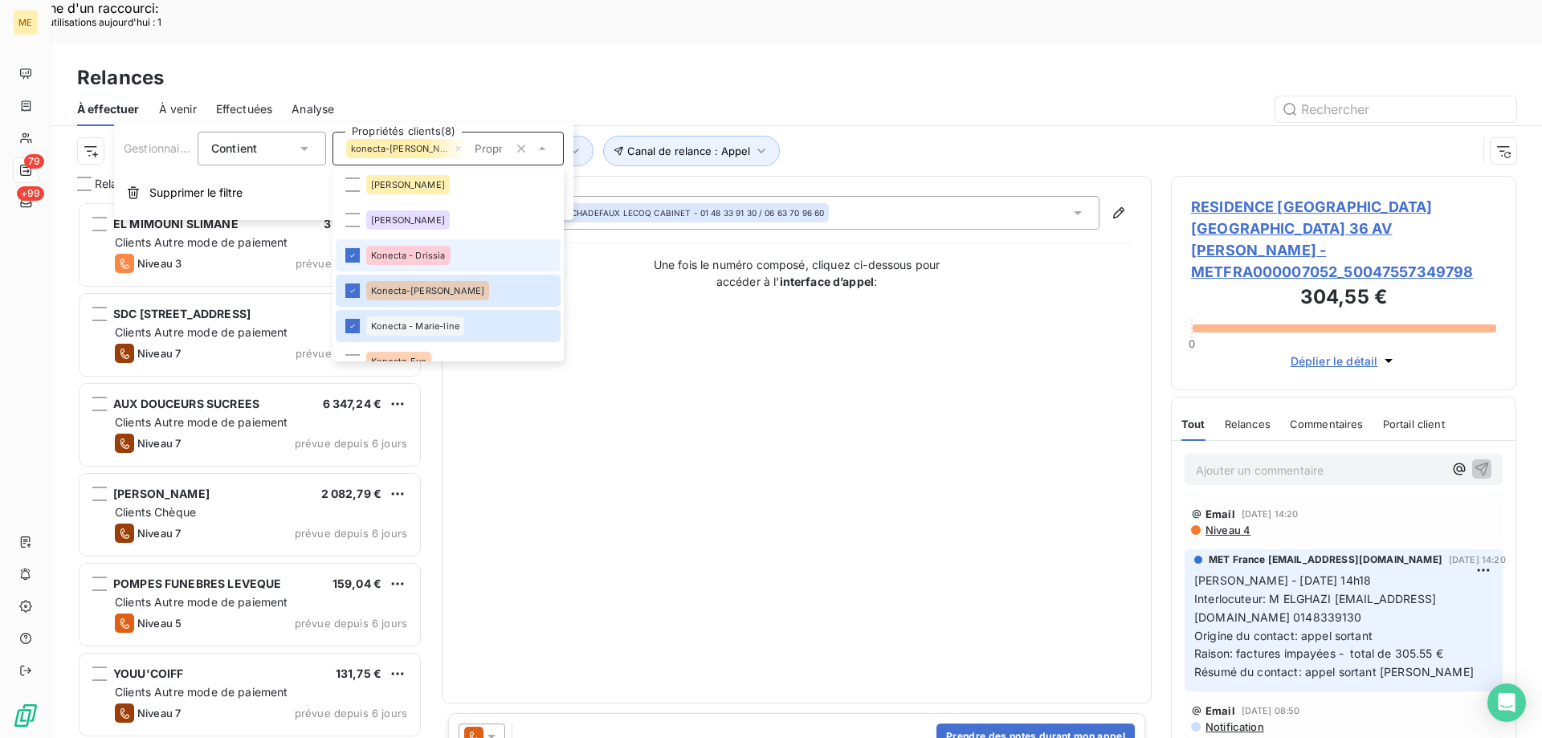
scroll to position [401, 0]
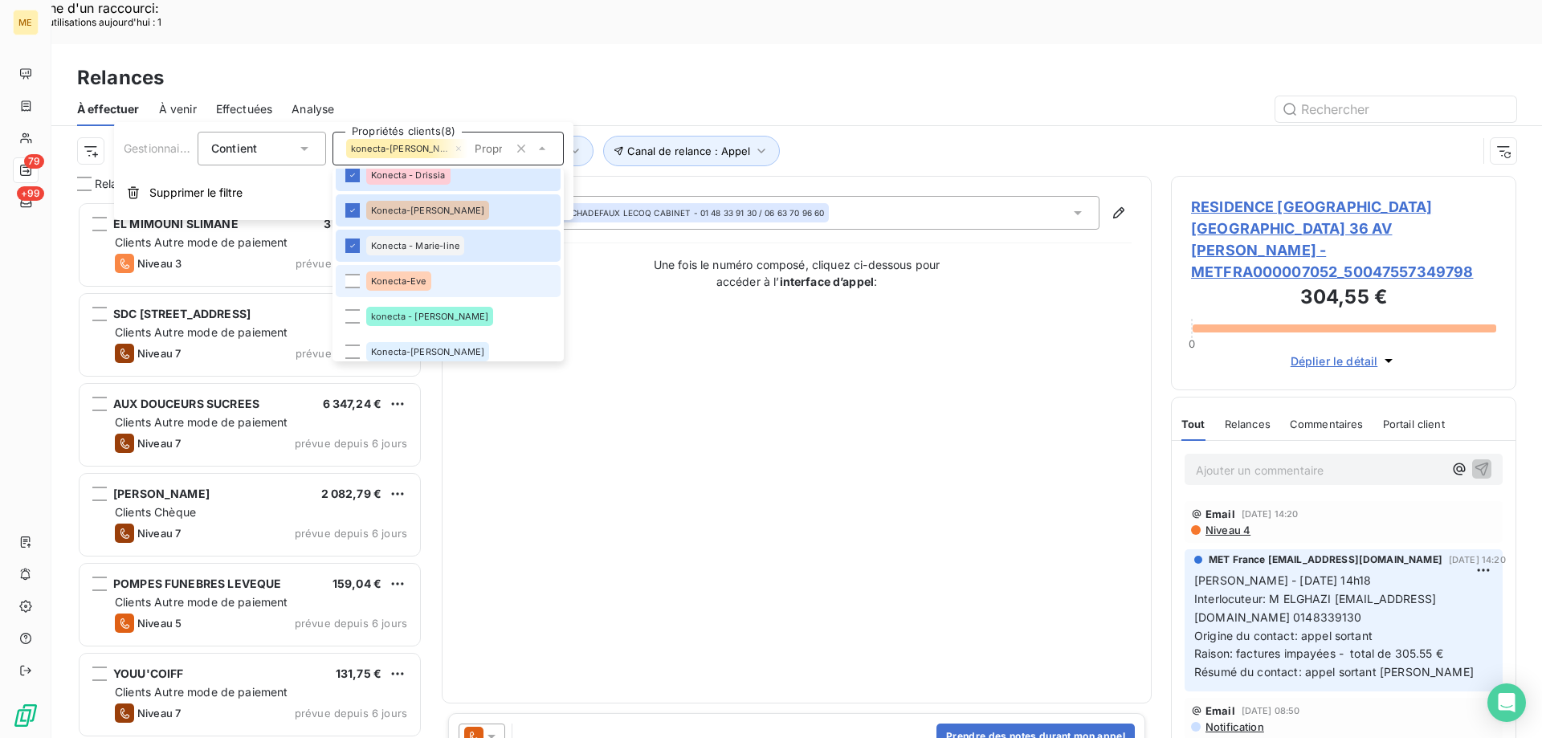
click at [383, 279] on span "Konecta-Eve" at bounding box center [398, 281] width 55 height 10
click at [393, 331] on li "konecta - [PERSON_NAME]" at bounding box center [448, 316] width 225 height 32
click at [392, 352] on div "Konecta-[PERSON_NAME]" at bounding box center [427, 351] width 123 height 19
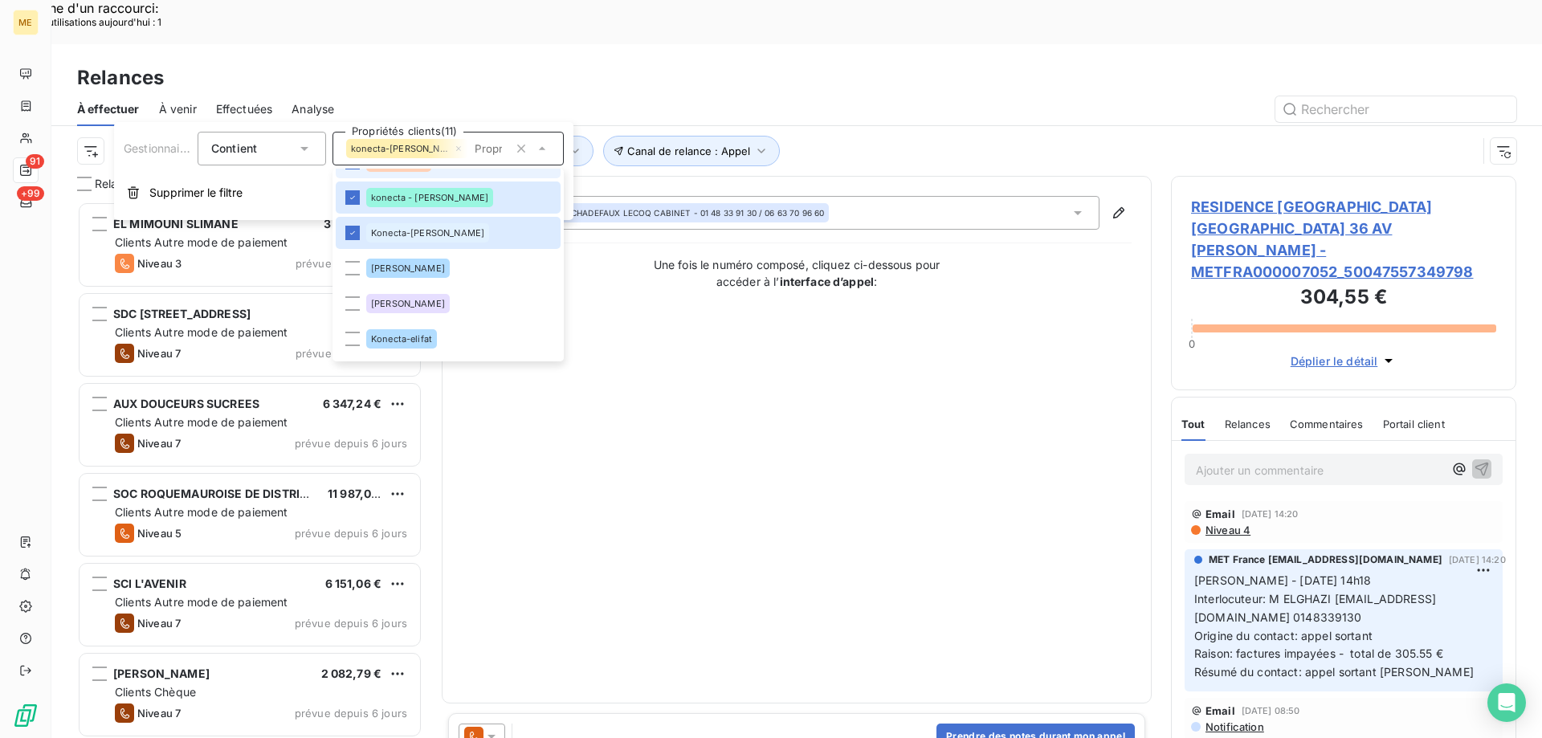
scroll to position [588, 0]
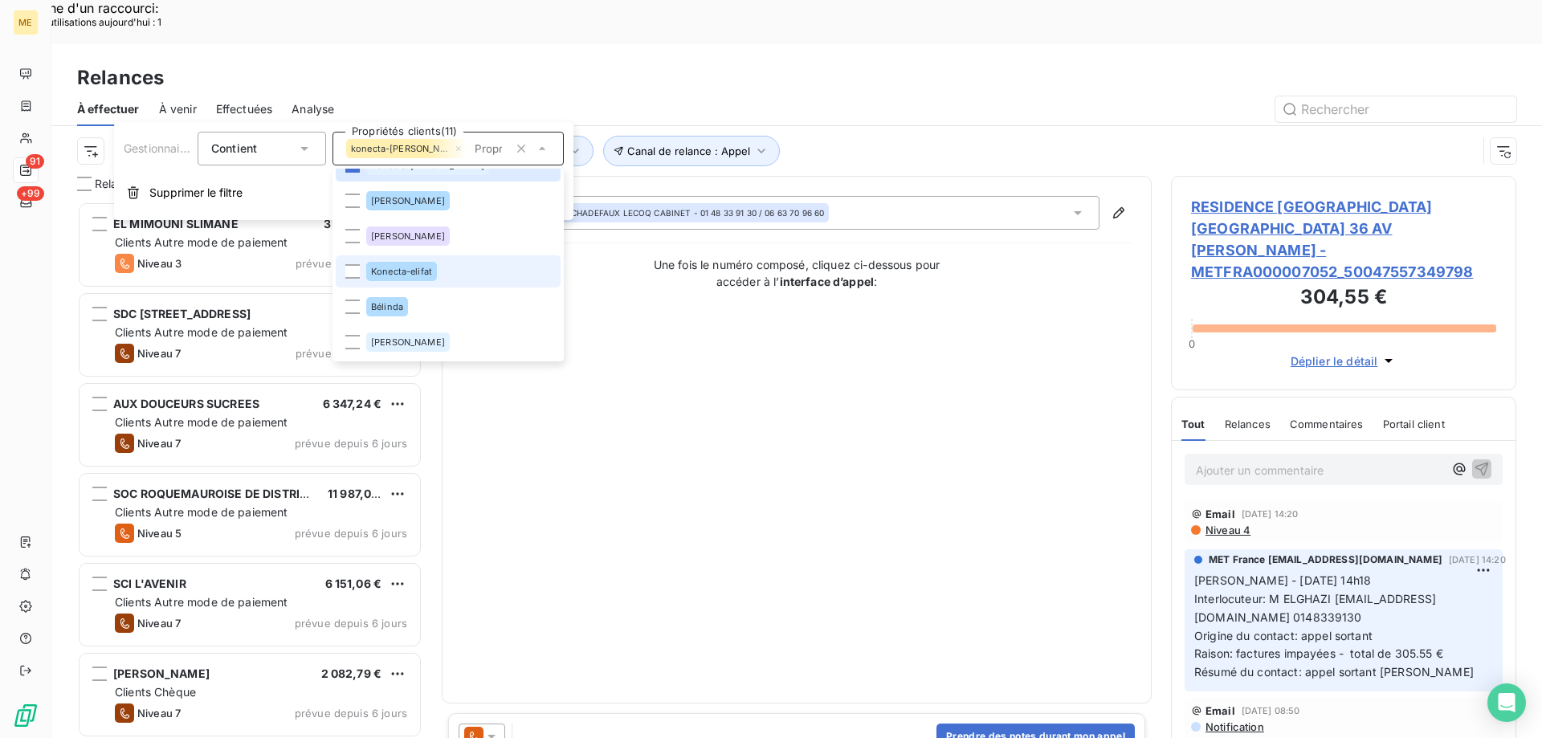
click at [428, 281] on li "Konecta-elifat" at bounding box center [448, 271] width 225 height 32
click at [862, 385] on div "Contact : [PERSON_NAME] LECOQ CABINET - 01 48 33 91 30 / 06 63 70 96 60 Une foi…" at bounding box center [797, 439] width 670 height 487
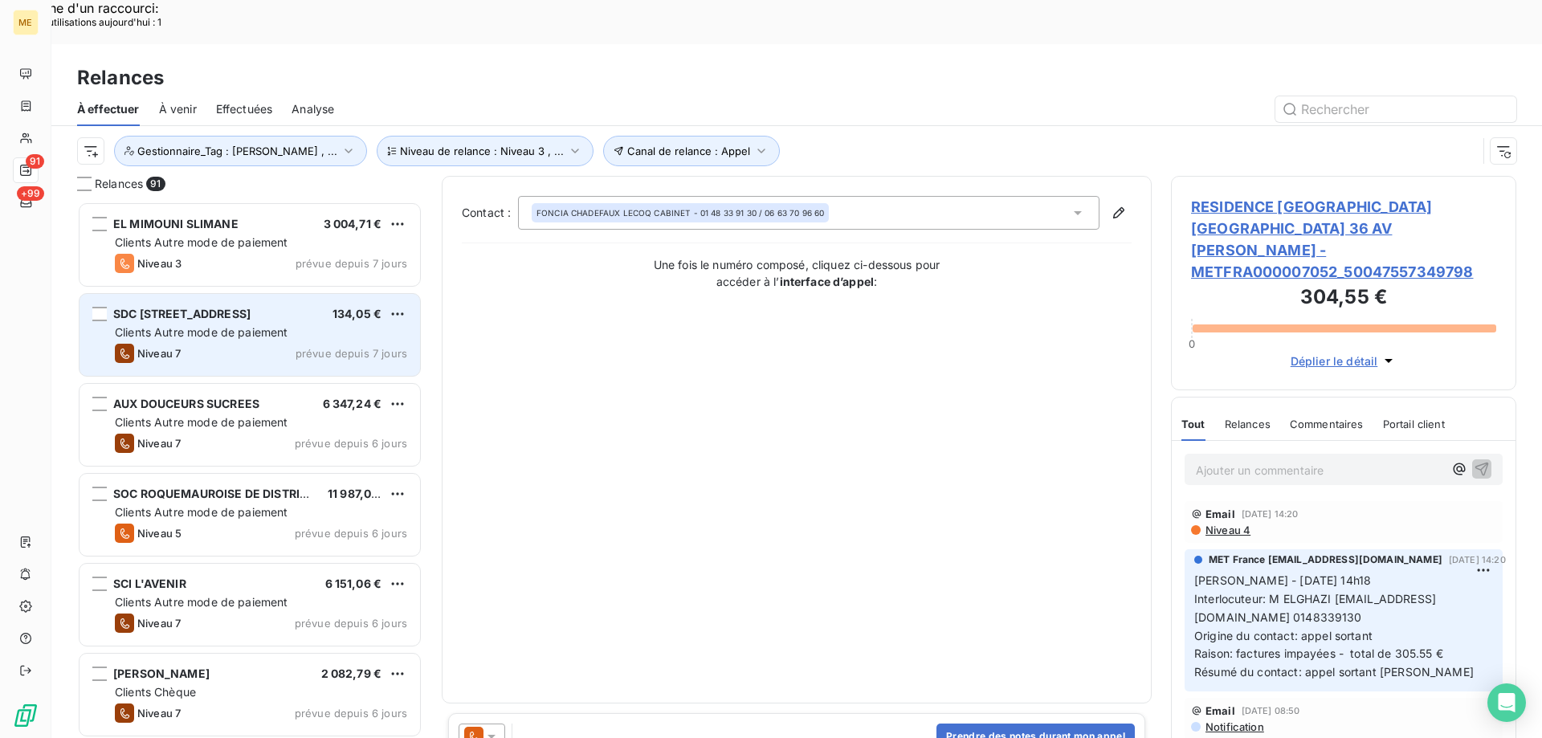
click at [218, 344] on div "Niveau 7 prévue depuis 7 jours" at bounding box center [261, 353] width 292 height 19
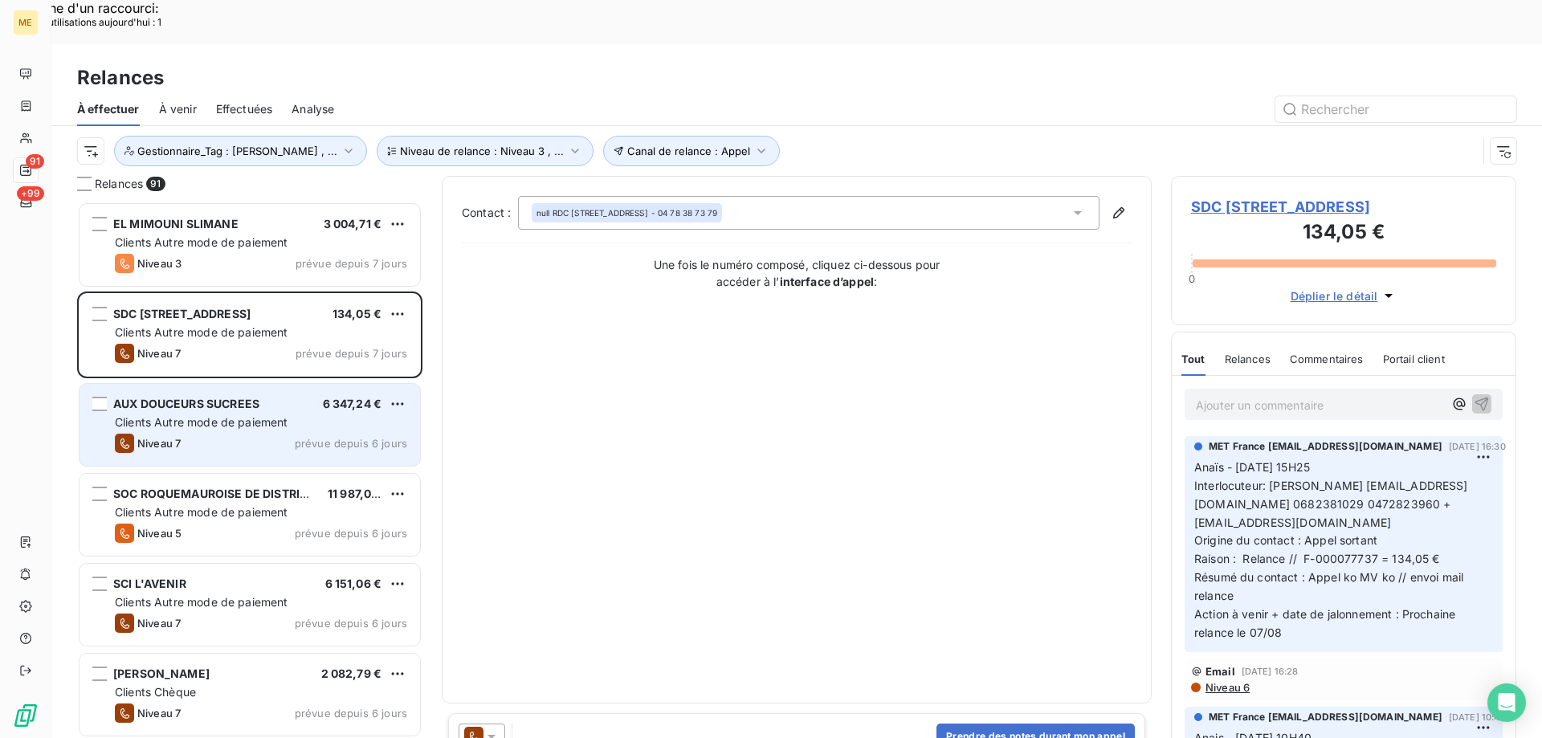
click at [181, 414] on div "Clients Autre mode de paiement" at bounding box center [261, 422] width 292 height 16
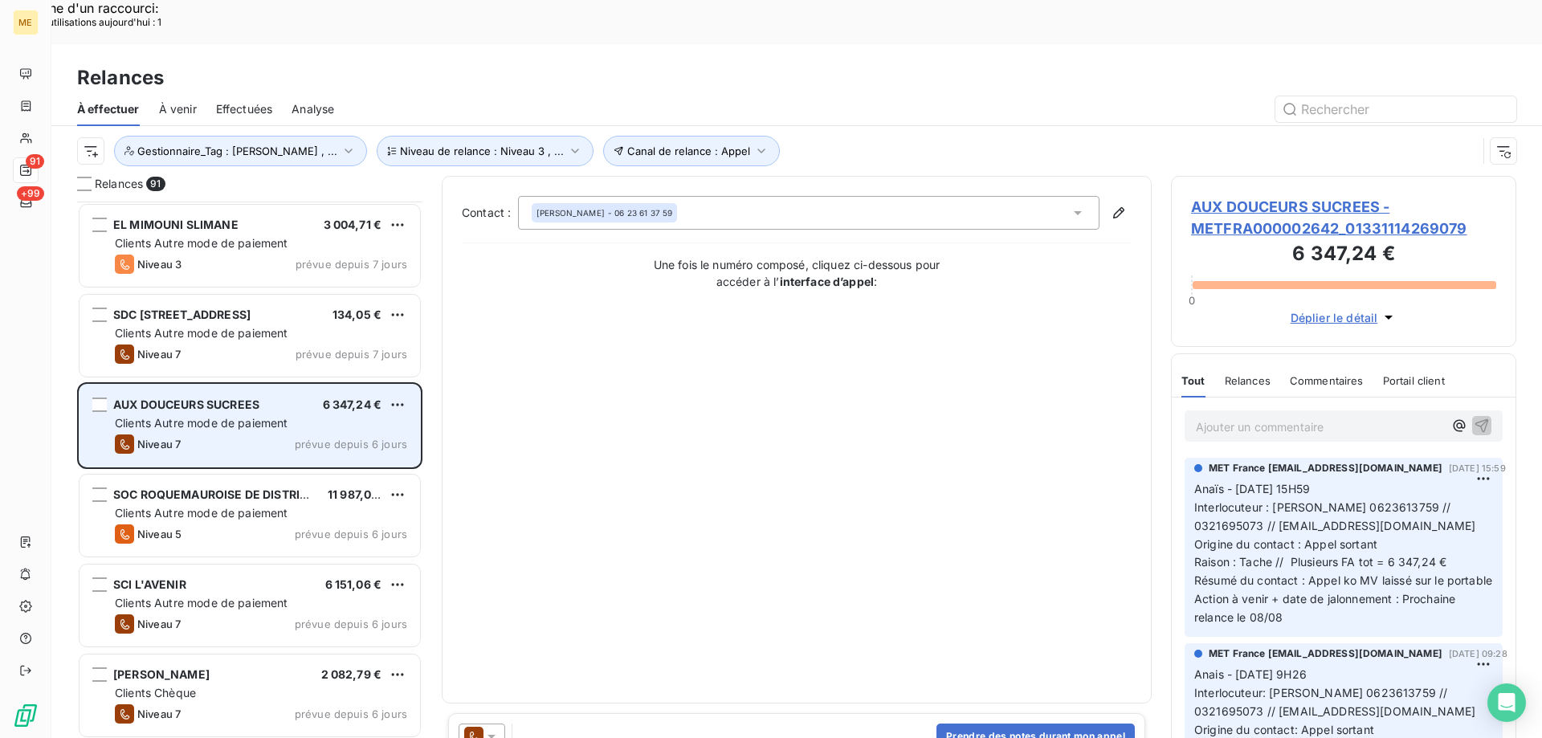
scroll to position [161, 0]
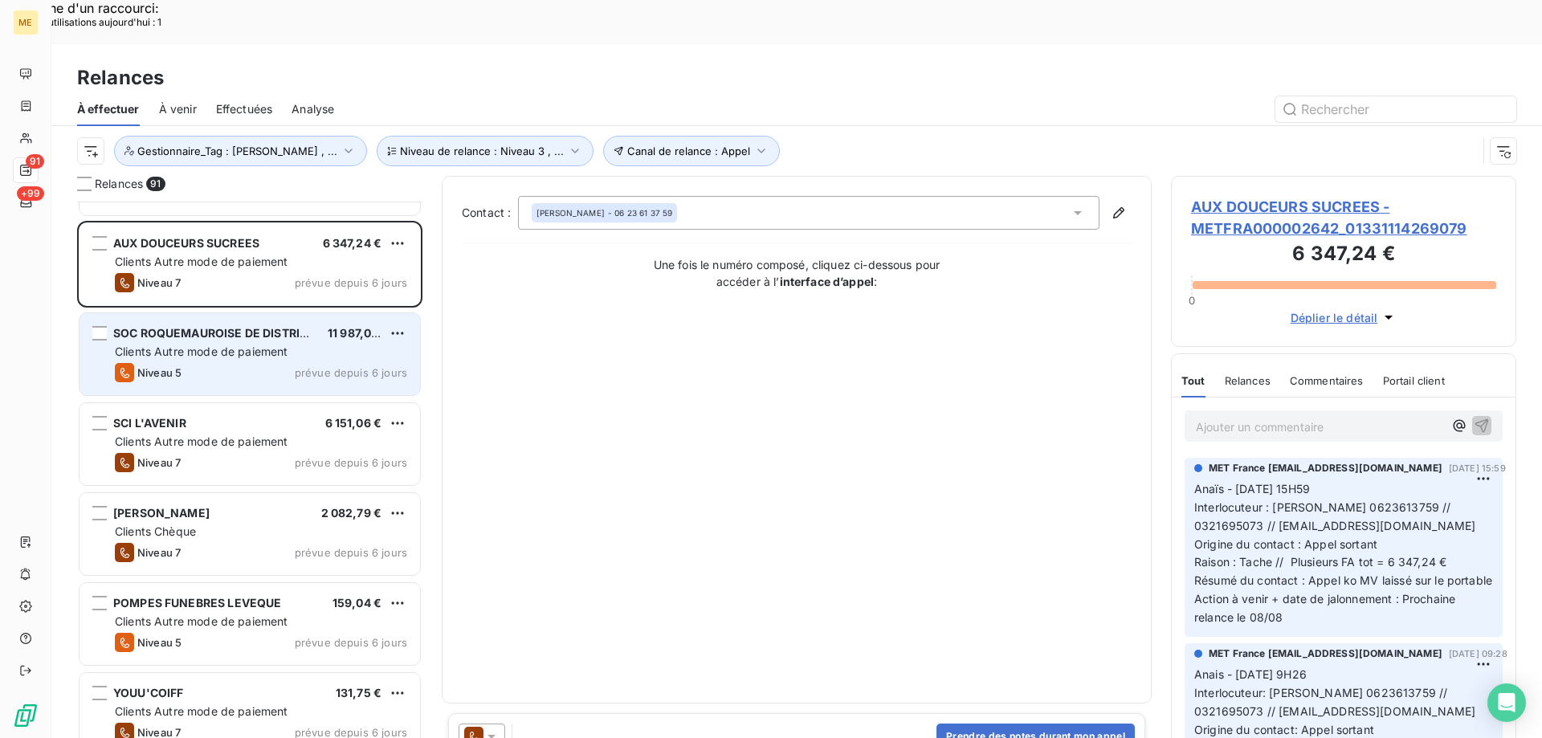
click at [164, 344] on span "Clients Autre mode de paiement" at bounding box center [201, 351] width 173 height 14
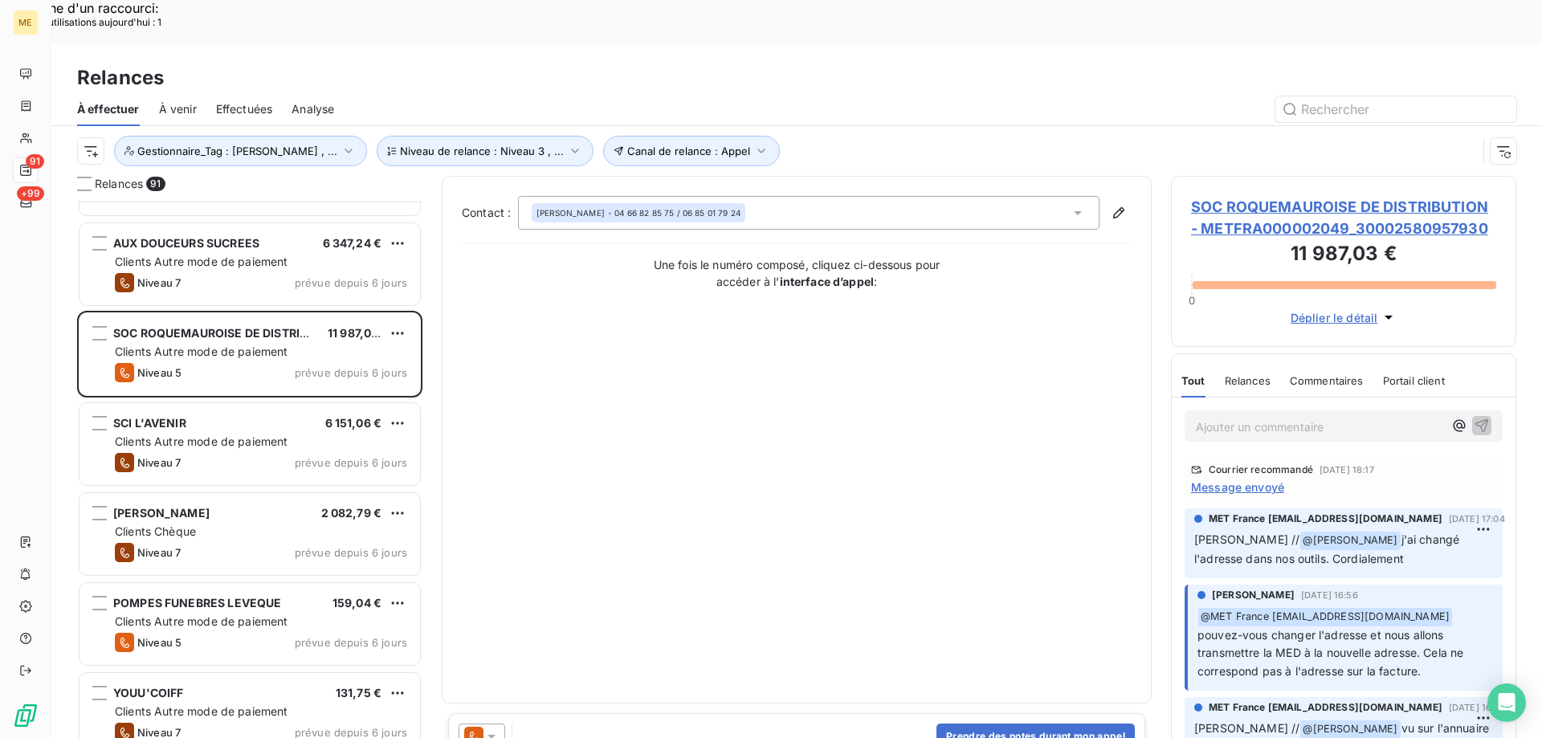
click at [495, 728] on icon at bounding box center [491, 736] width 16 height 16
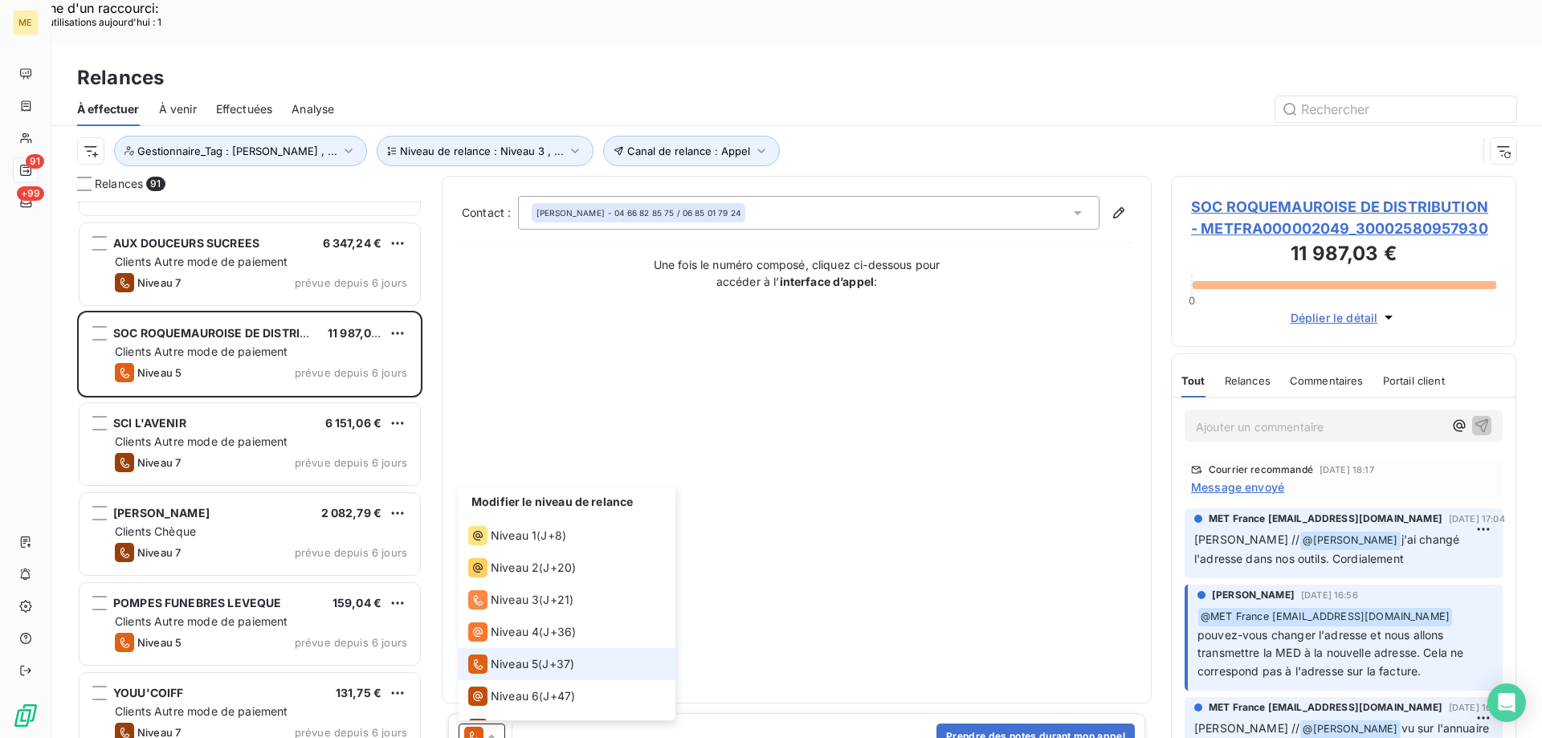
click at [491, 656] on span "Niveau 5" at bounding box center [514, 664] width 47 height 16
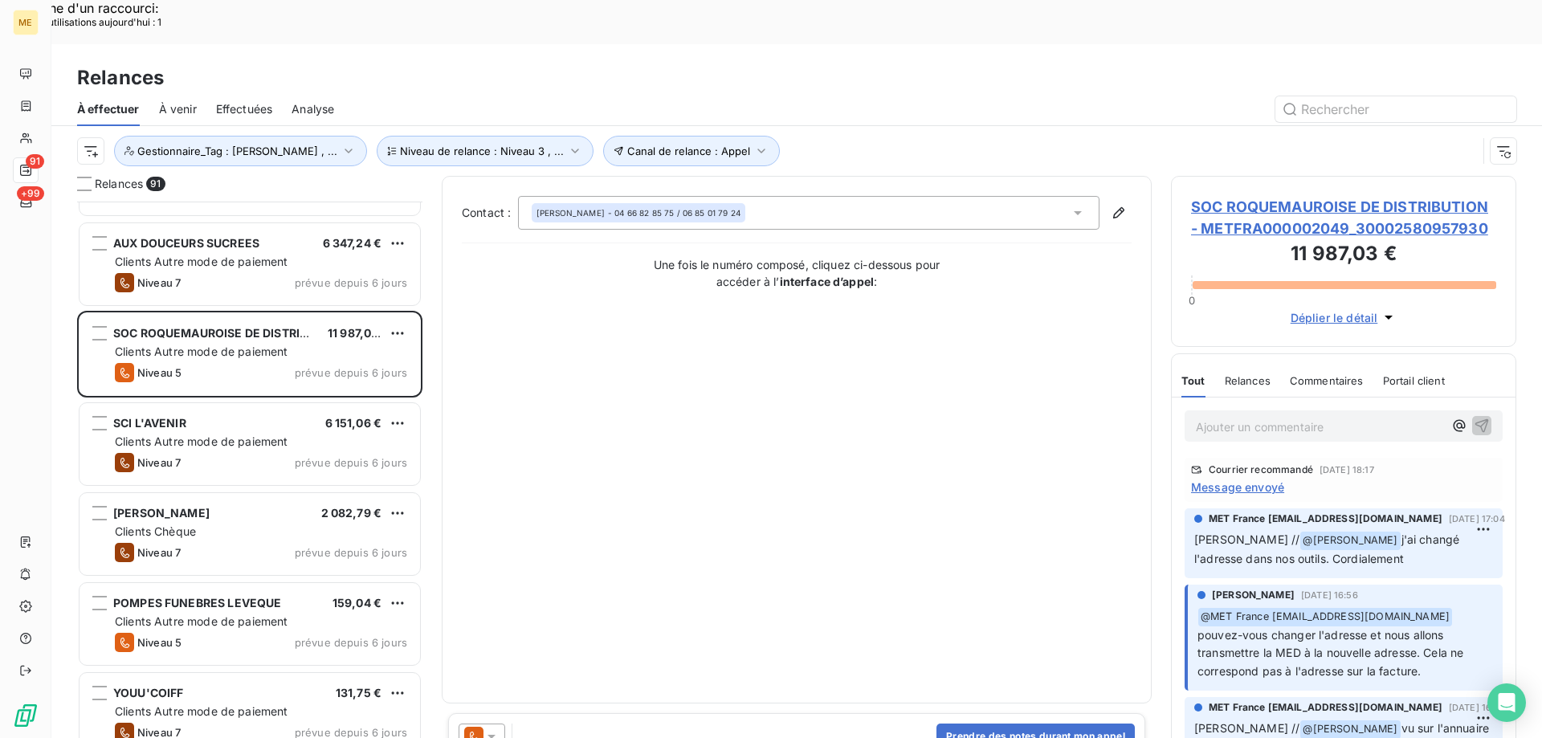
click at [490, 728] on icon at bounding box center [491, 736] width 16 height 16
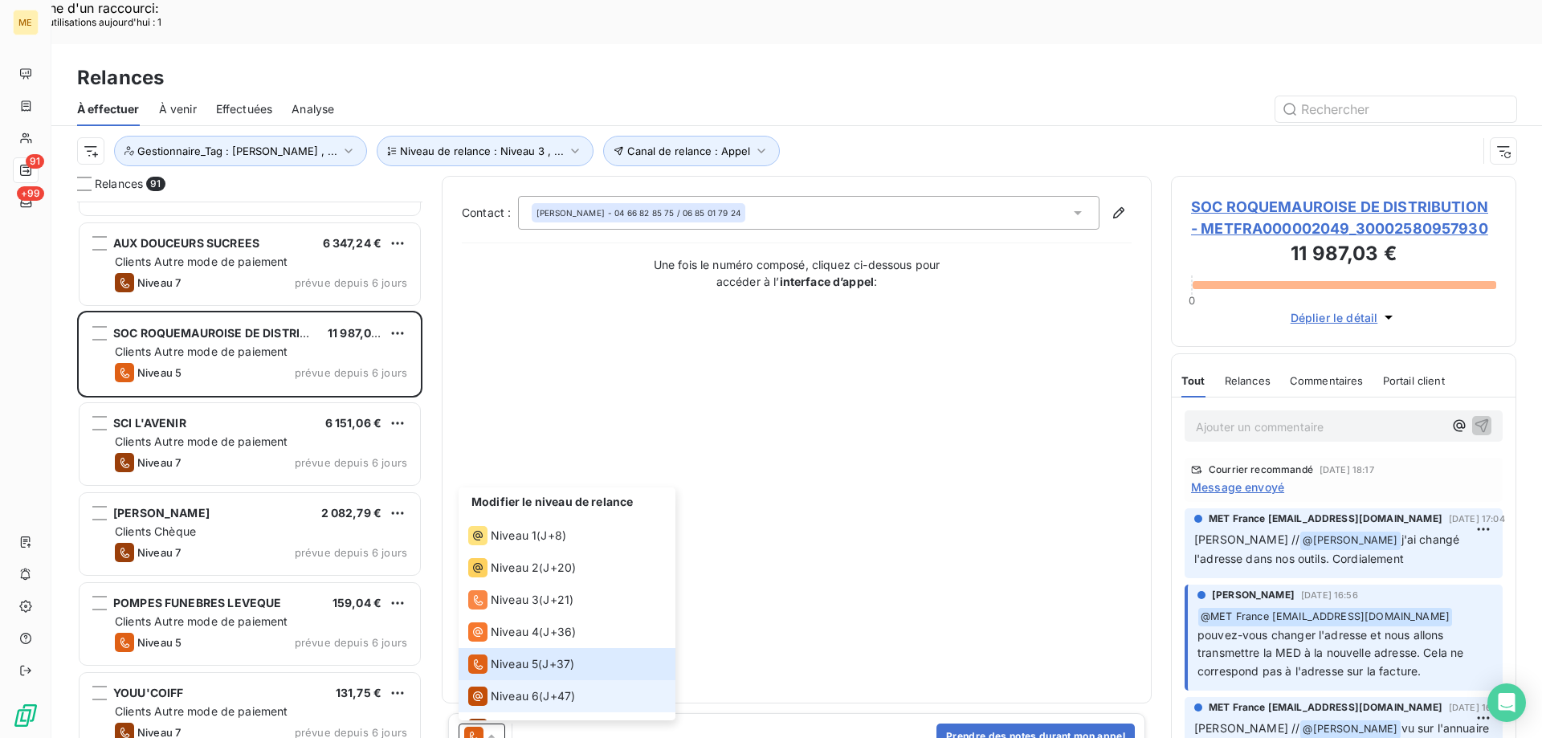
click at [495, 688] on span "Niveau 6" at bounding box center [515, 696] width 48 height 16
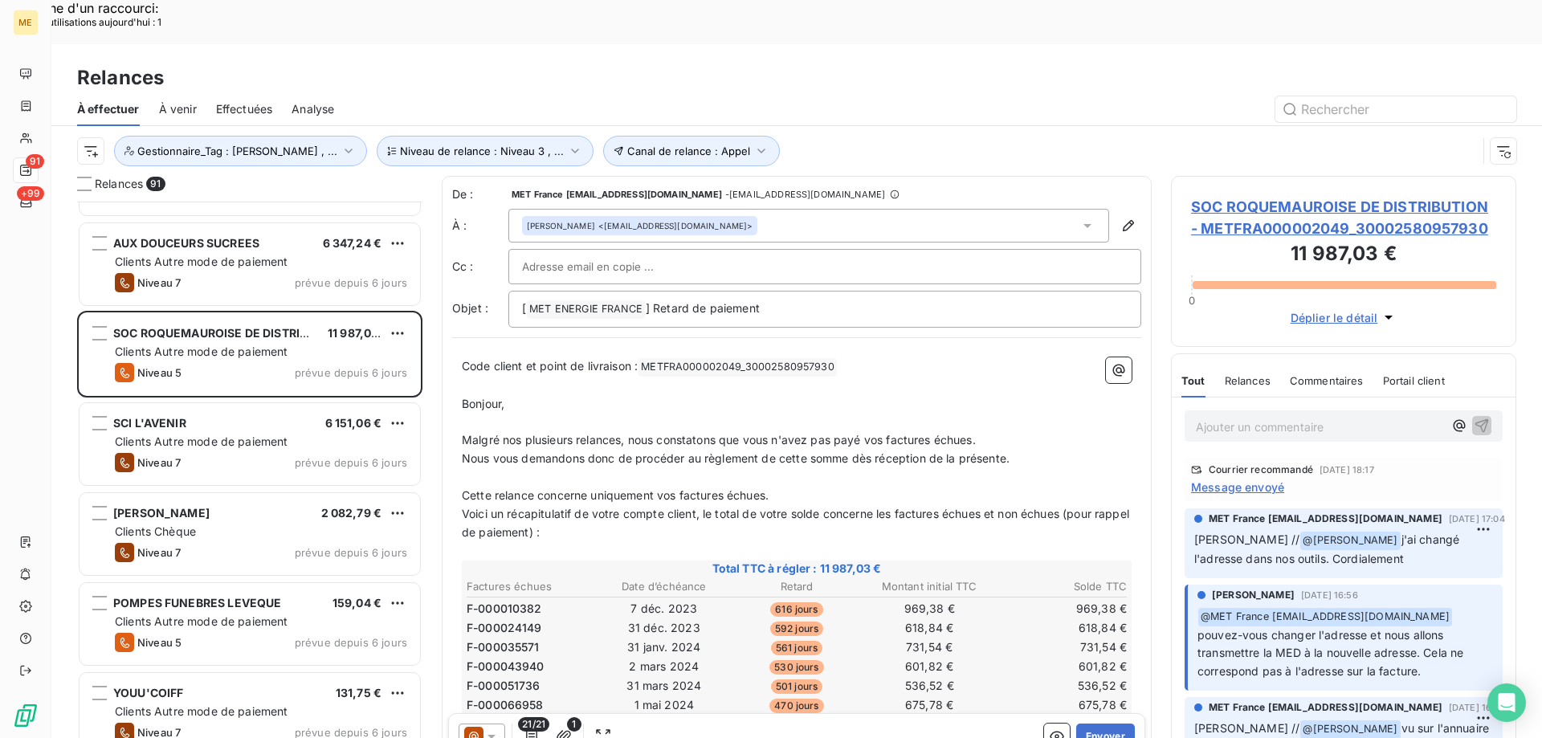
click at [1100, 713] on div "21/21 1 Envoyer" at bounding box center [796, 736] width 697 height 47
click at [1101, 723] on button "Envoyer" at bounding box center [1105, 736] width 59 height 26
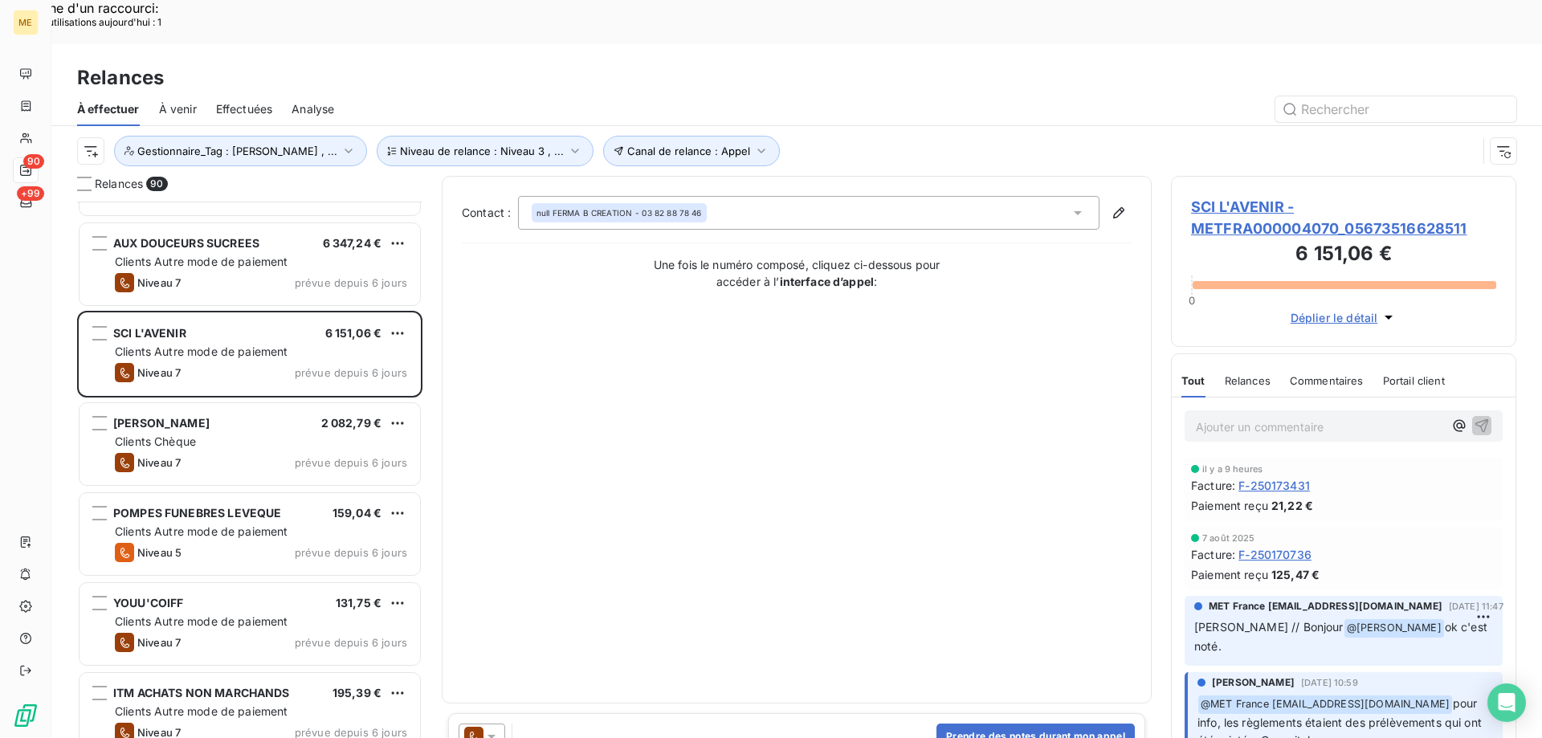
click at [1268, 196] on span "SCI L'AVENIR - METFRA000004070_05673516628511" at bounding box center [1343, 217] width 305 height 43
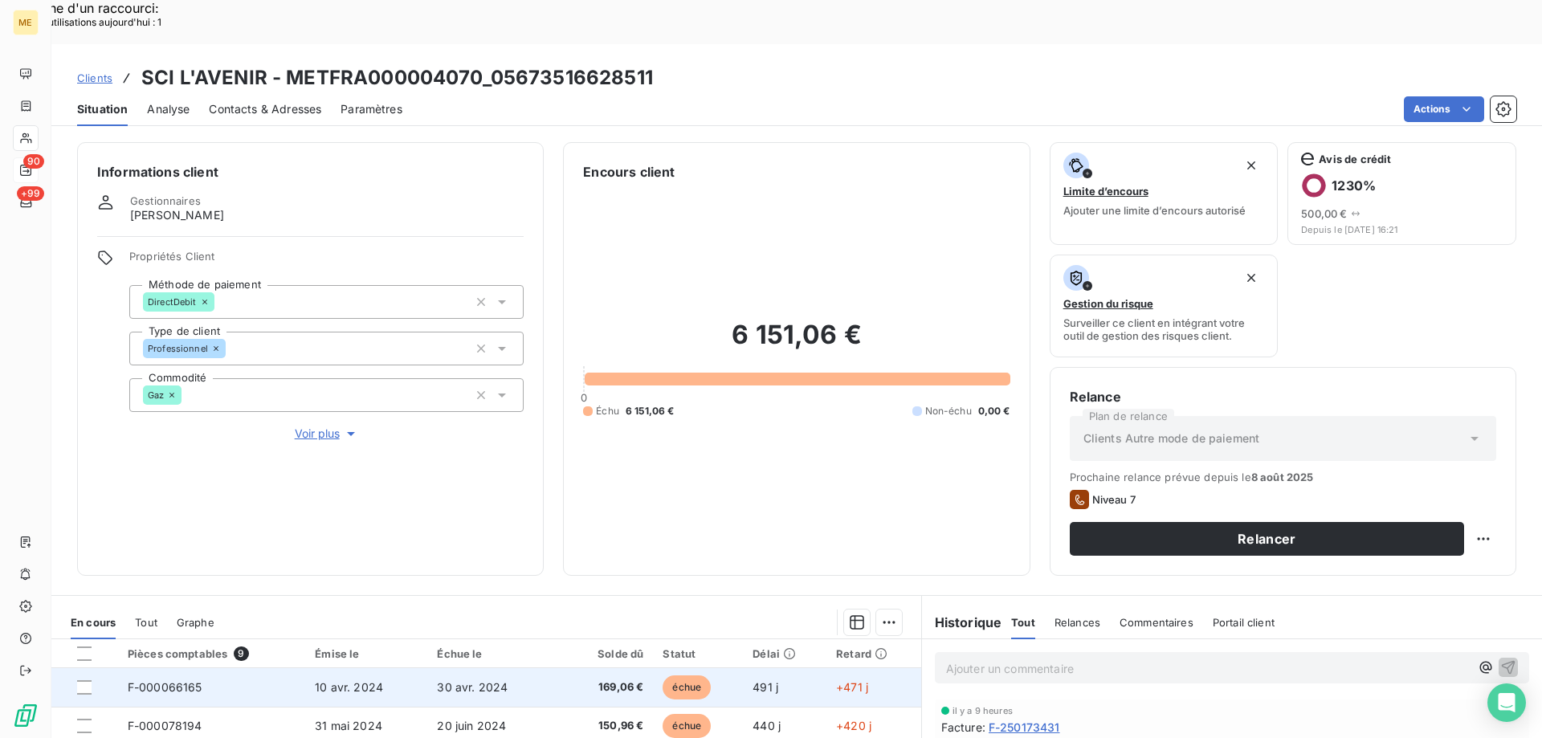
scroll to position [67, 0]
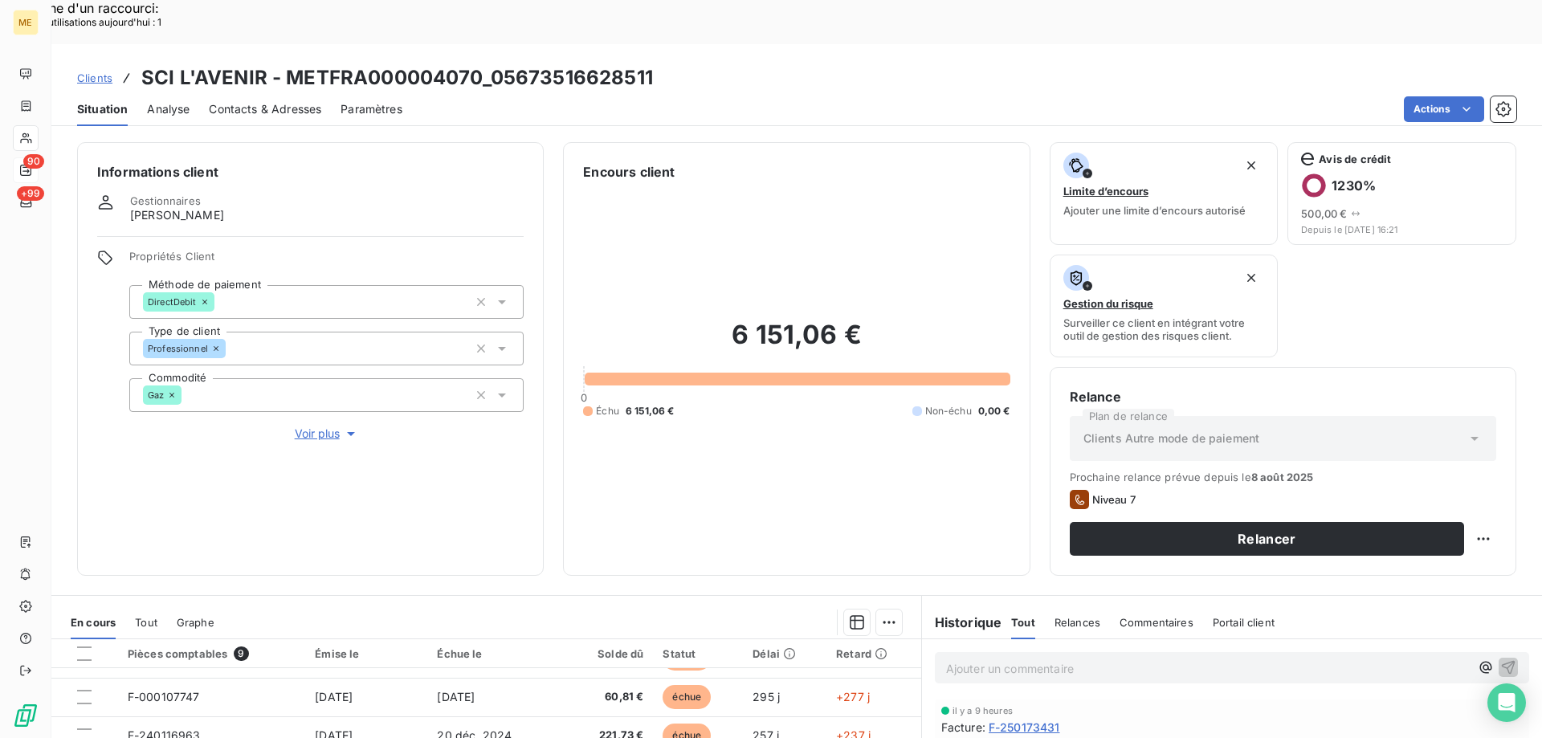
click at [1038, 658] on p "Ajouter un commentaire ﻿" at bounding box center [1208, 668] width 524 height 20
click at [1113, 660] on span "Sylvain -14/08/2025 - 11h13 - dosseir au CTX" at bounding box center [1096, 667] width 300 height 14
click at [1115, 704] on div "il y a 9 heures" at bounding box center [1231, 709] width 581 height 10
click at [1136, 658] on p "Sylvain -14/08/2025 - 11h13 - dosseir au CTX" at bounding box center [1208, 667] width 524 height 18
click at [1502, 660] on icon "button" at bounding box center [1509, 667] width 14 height 14
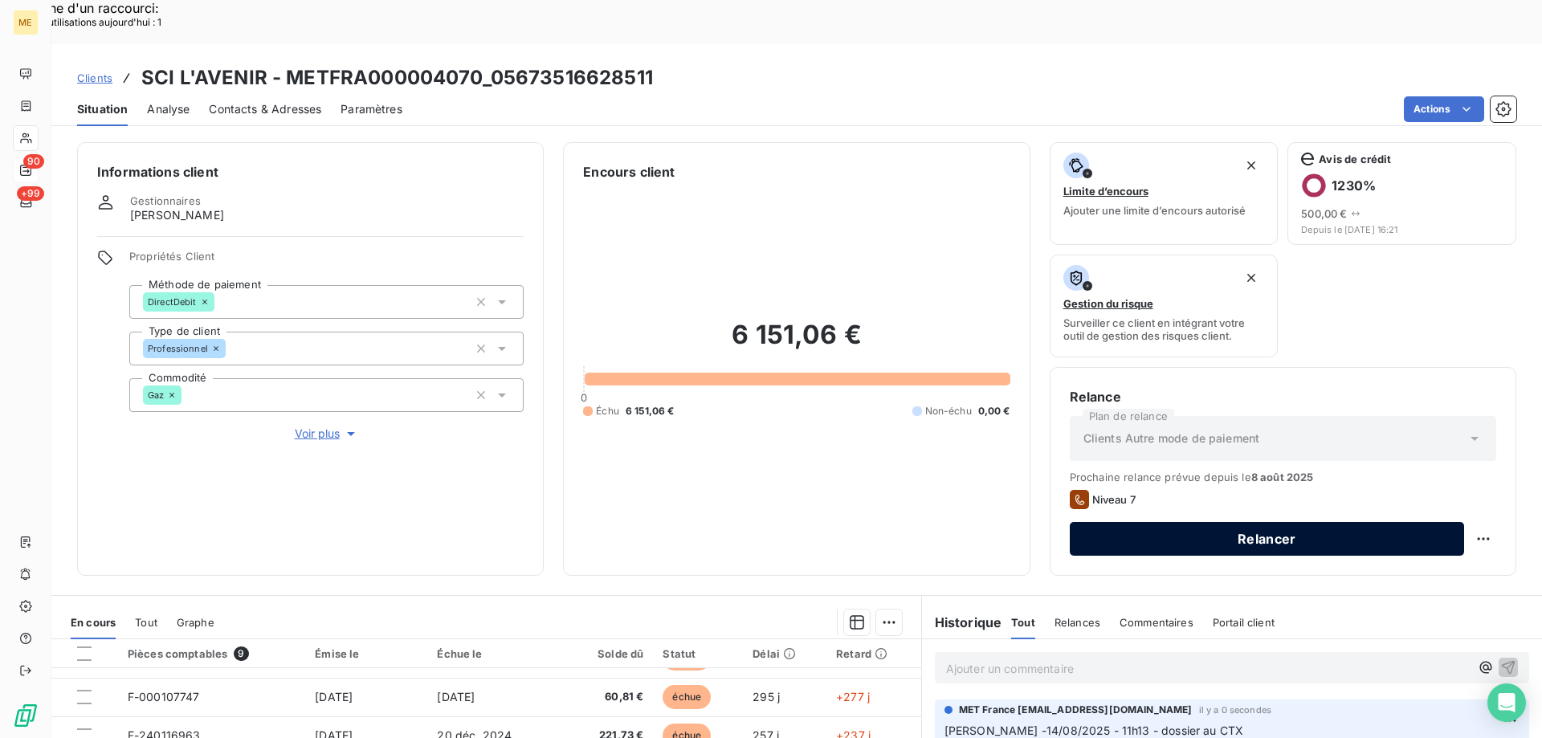
click at [1253, 522] on button "Relancer" at bounding box center [1267, 539] width 394 height 34
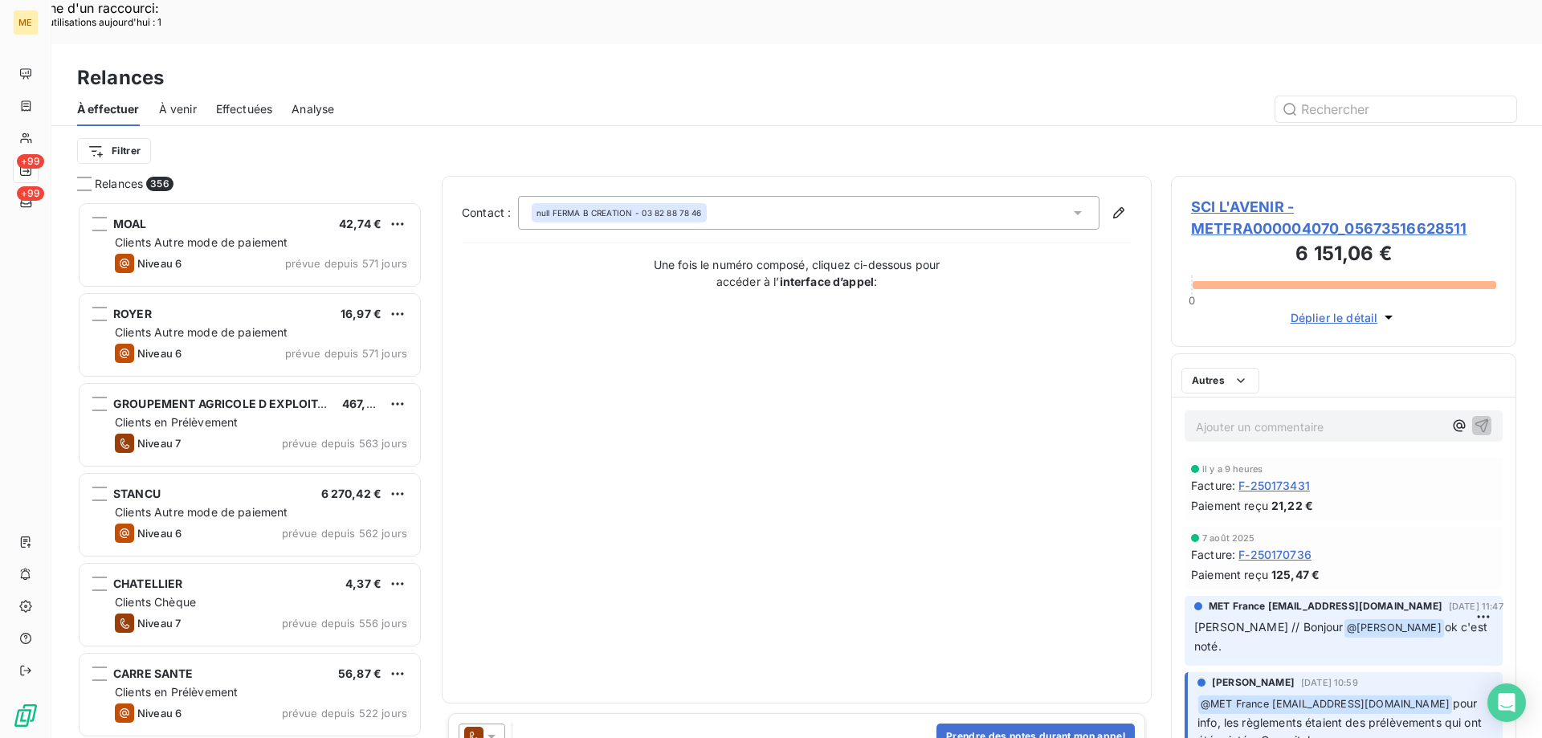
scroll to position [568, 333]
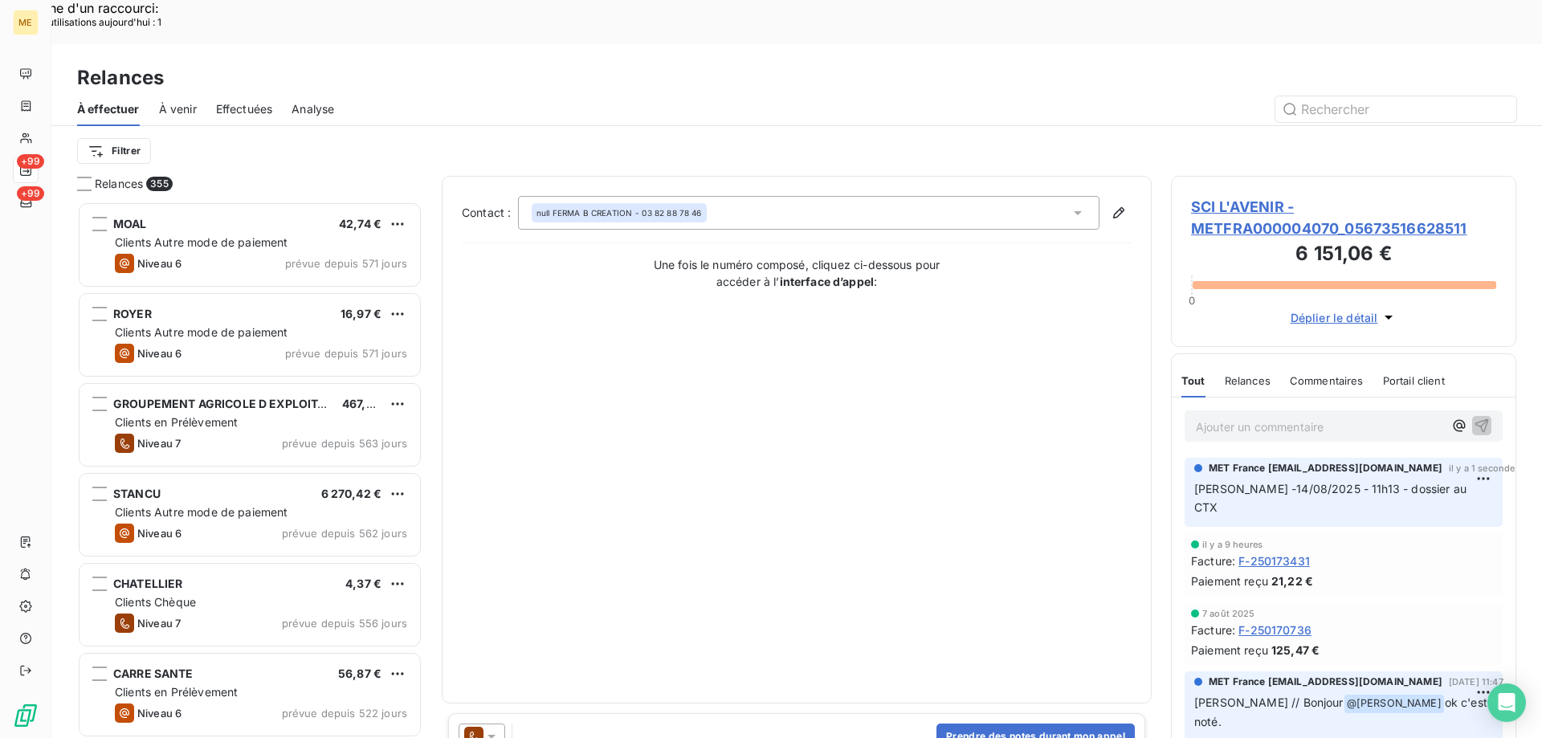
click at [487, 728] on icon at bounding box center [491, 736] width 16 height 16
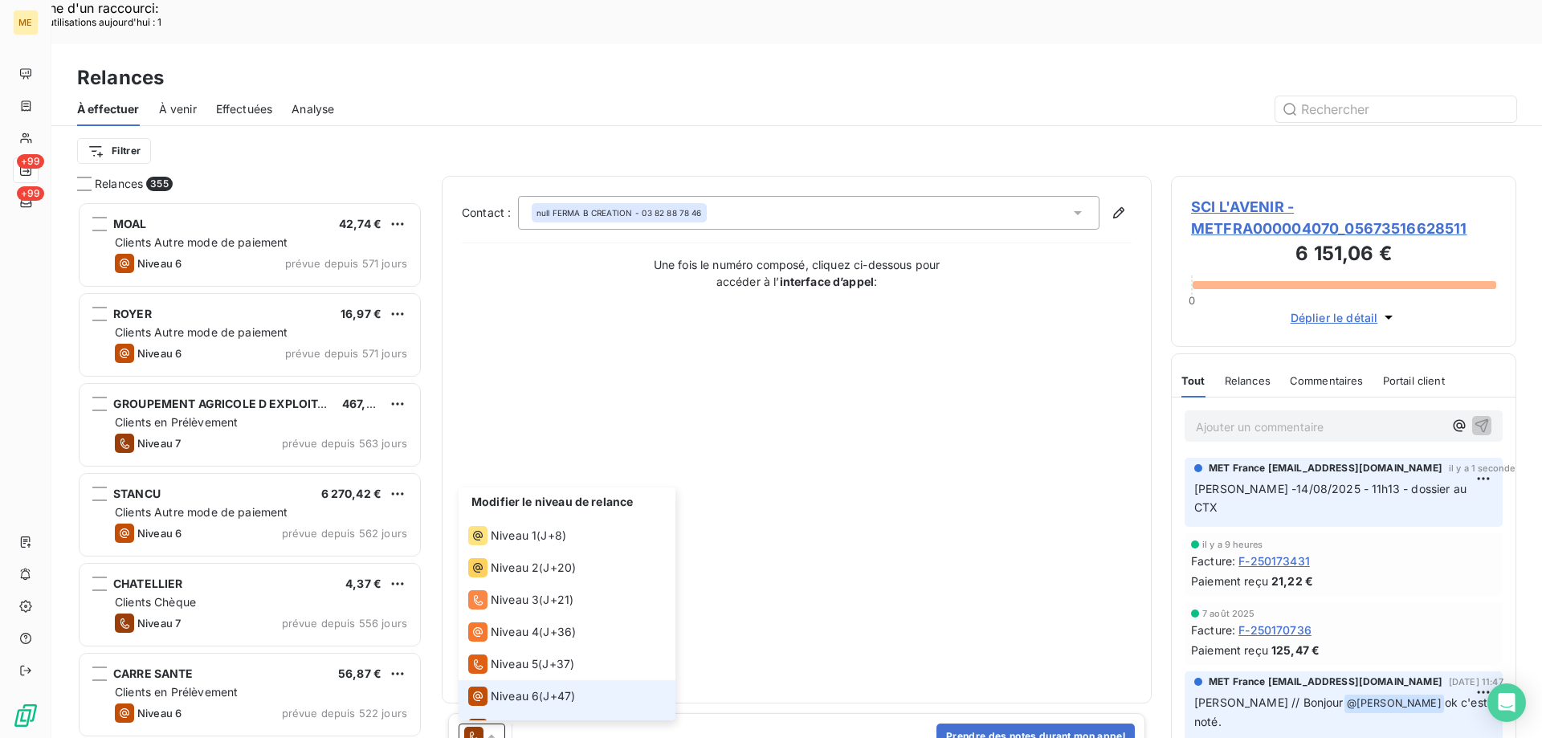
scroll to position [24, 0]
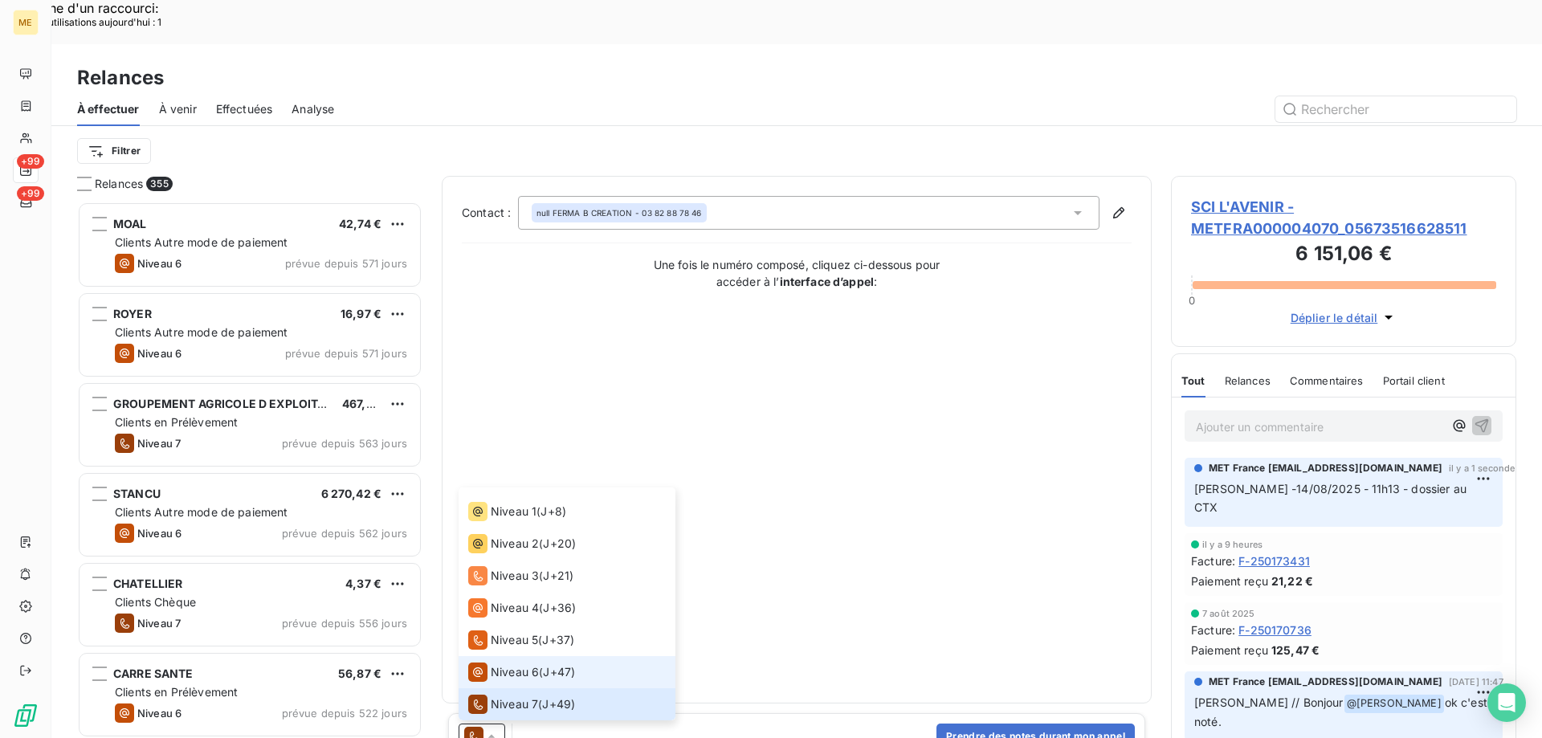
click at [503, 656] on li "Niveau 6 ( J+47 )" at bounding box center [566, 672] width 217 height 32
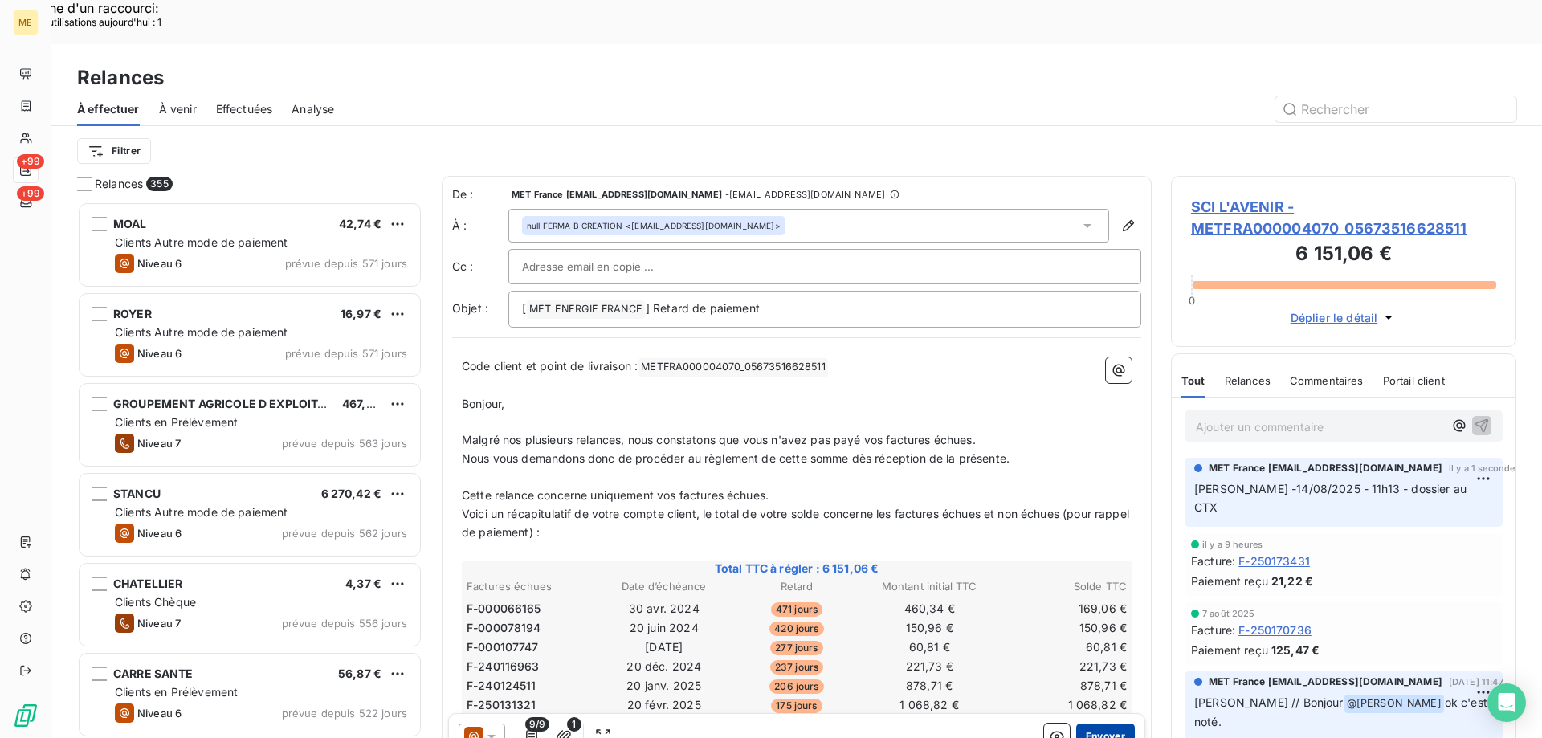
click at [1103, 723] on button "Envoyer" at bounding box center [1105, 736] width 59 height 26
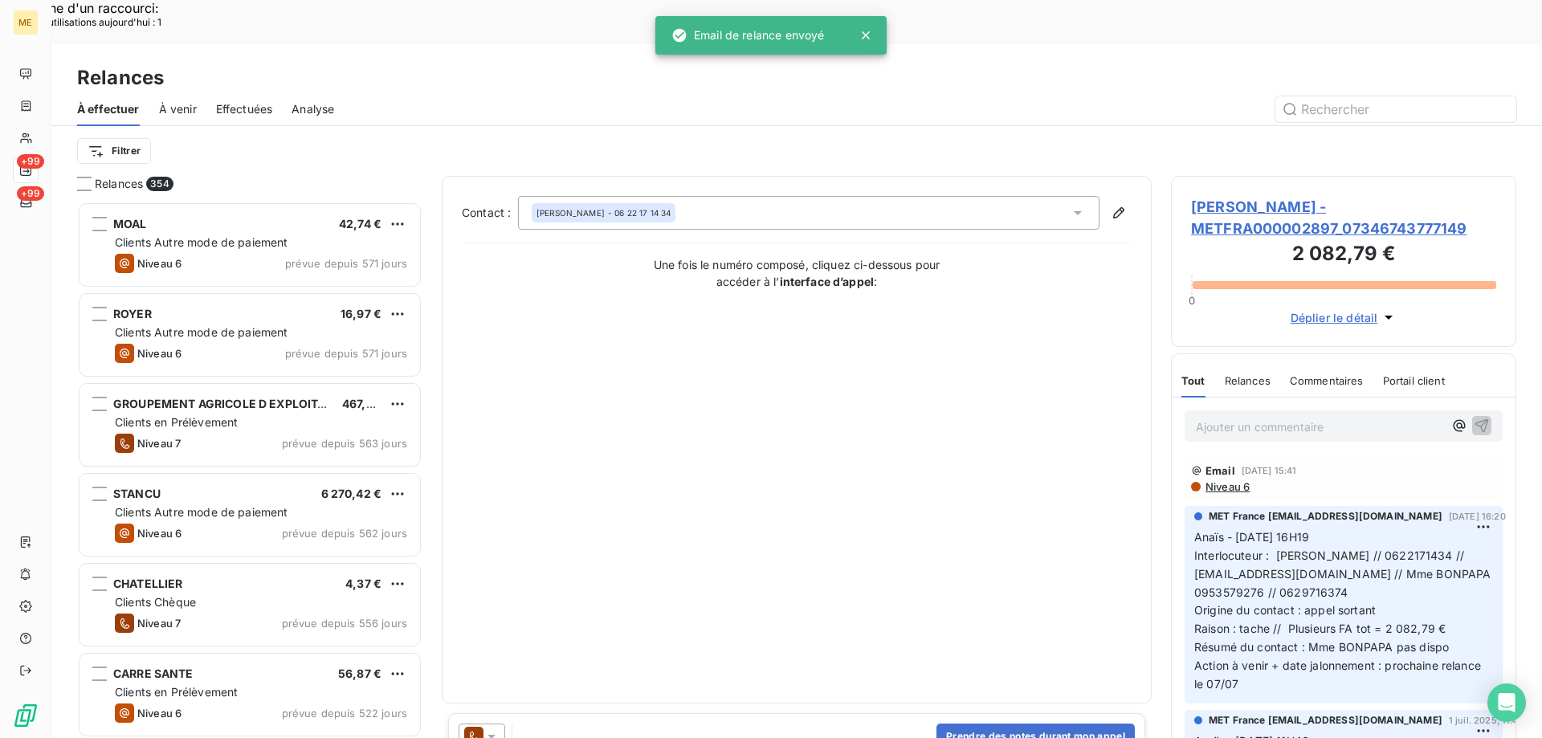
click at [263, 101] on span "Effectuées" at bounding box center [244, 109] width 57 height 16
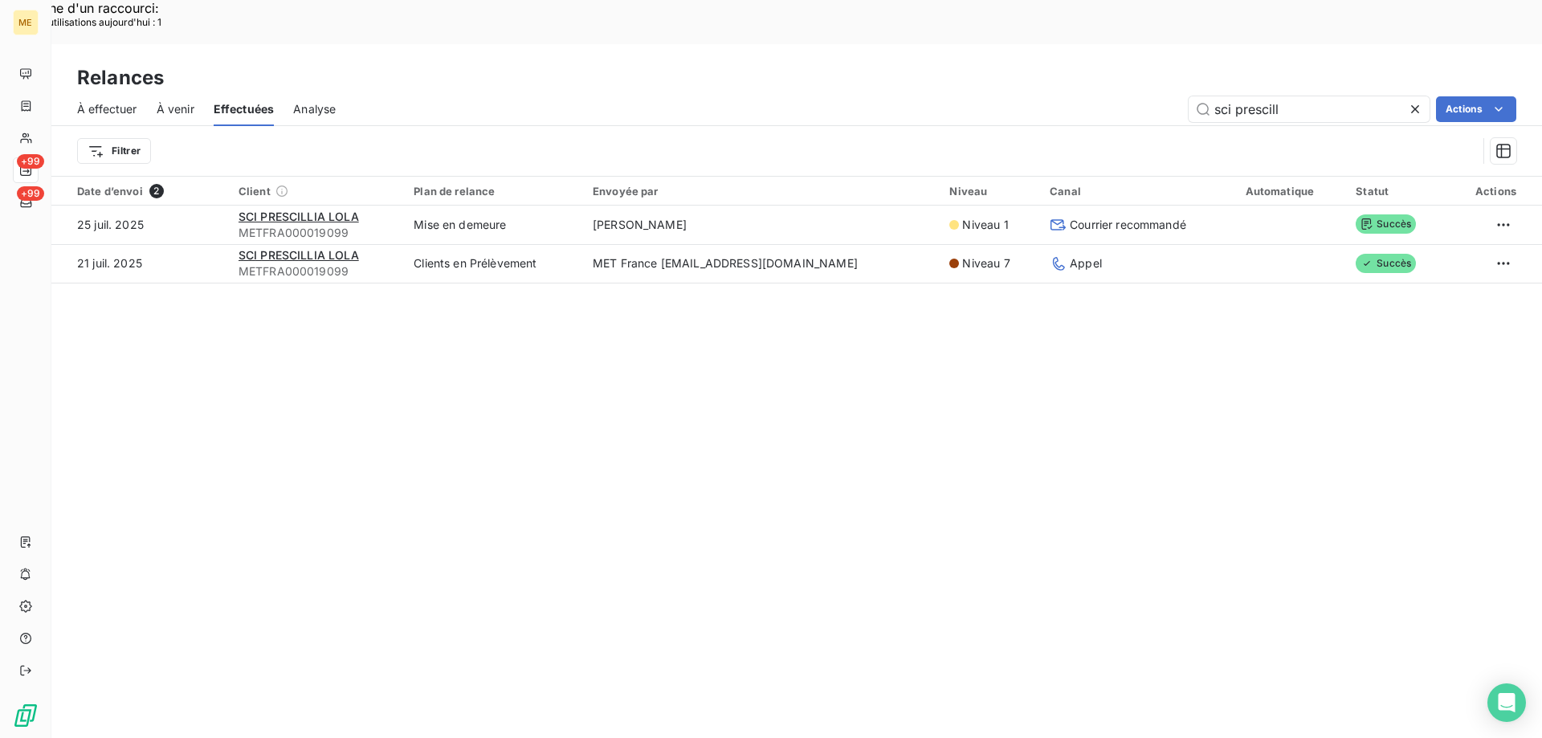
drag, startPoint x: 1290, startPoint y: 68, endPoint x: 1184, endPoint y: 68, distance: 106.8
click at [1184, 96] on div "sci prescill Actions" at bounding box center [935, 109] width 1161 height 26
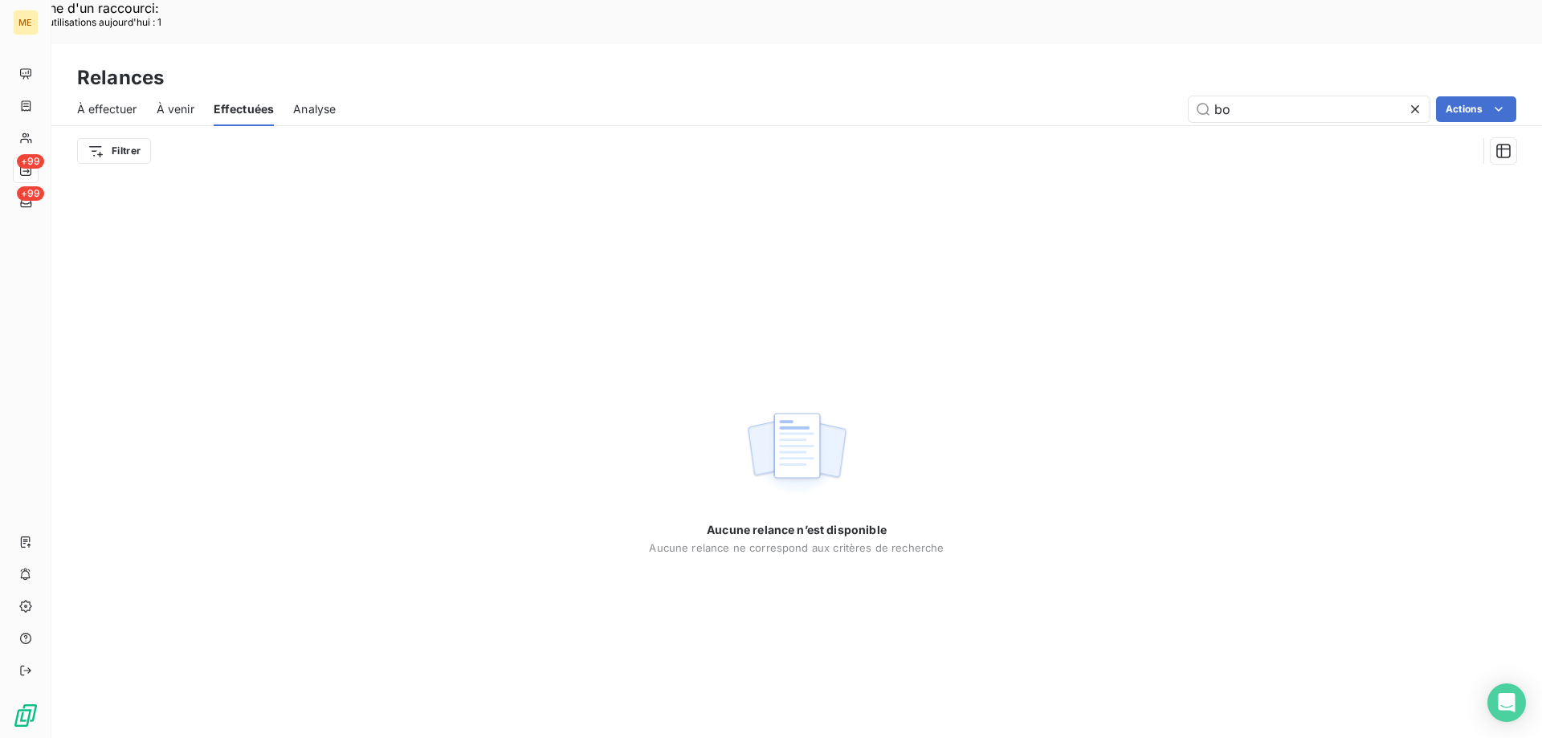
type input "b"
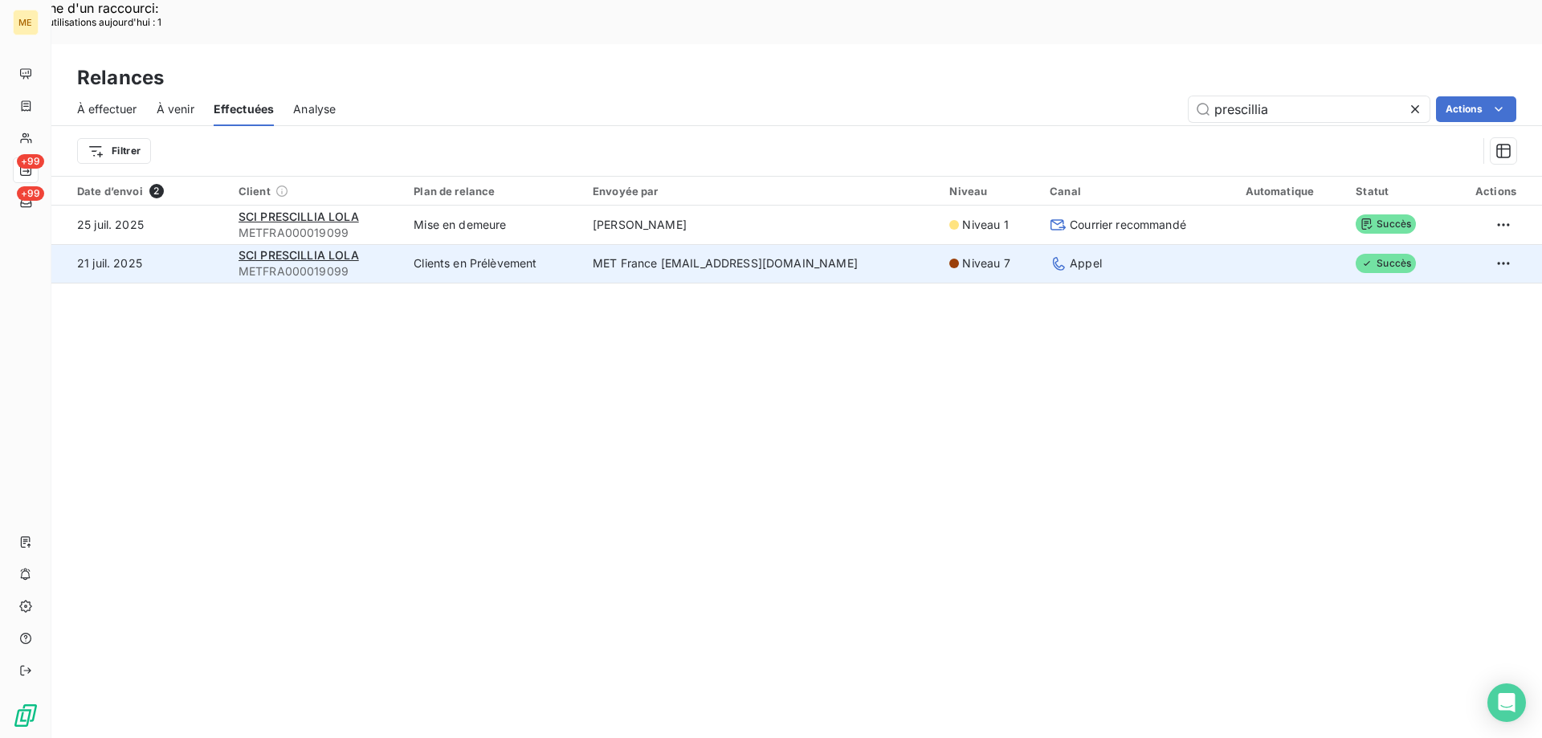
type input "prescillia"
click at [287, 263] on span "METFRA000019099" at bounding box center [316, 271] width 156 height 16
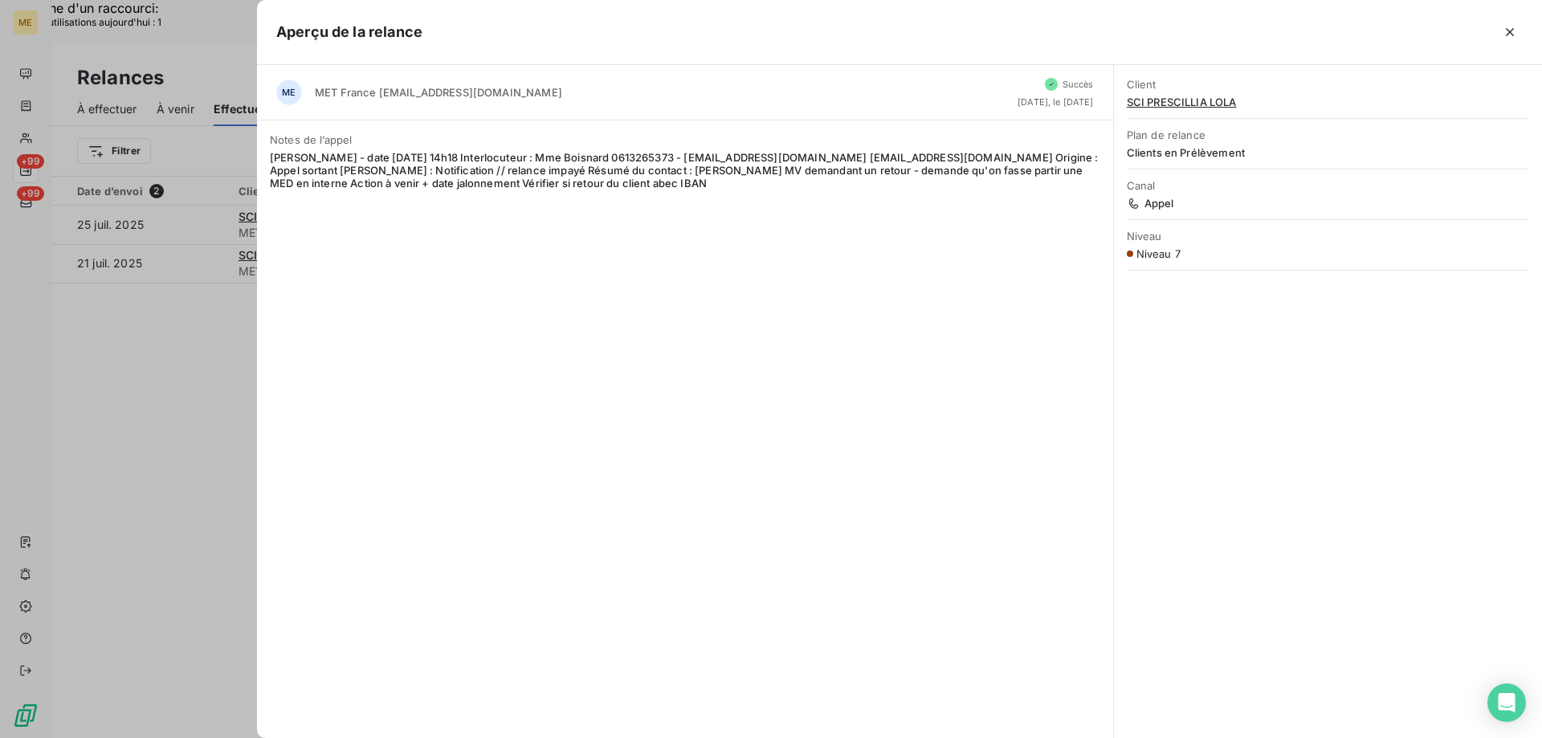
click at [227, 327] on div at bounding box center [771, 369] width 1542 height 738
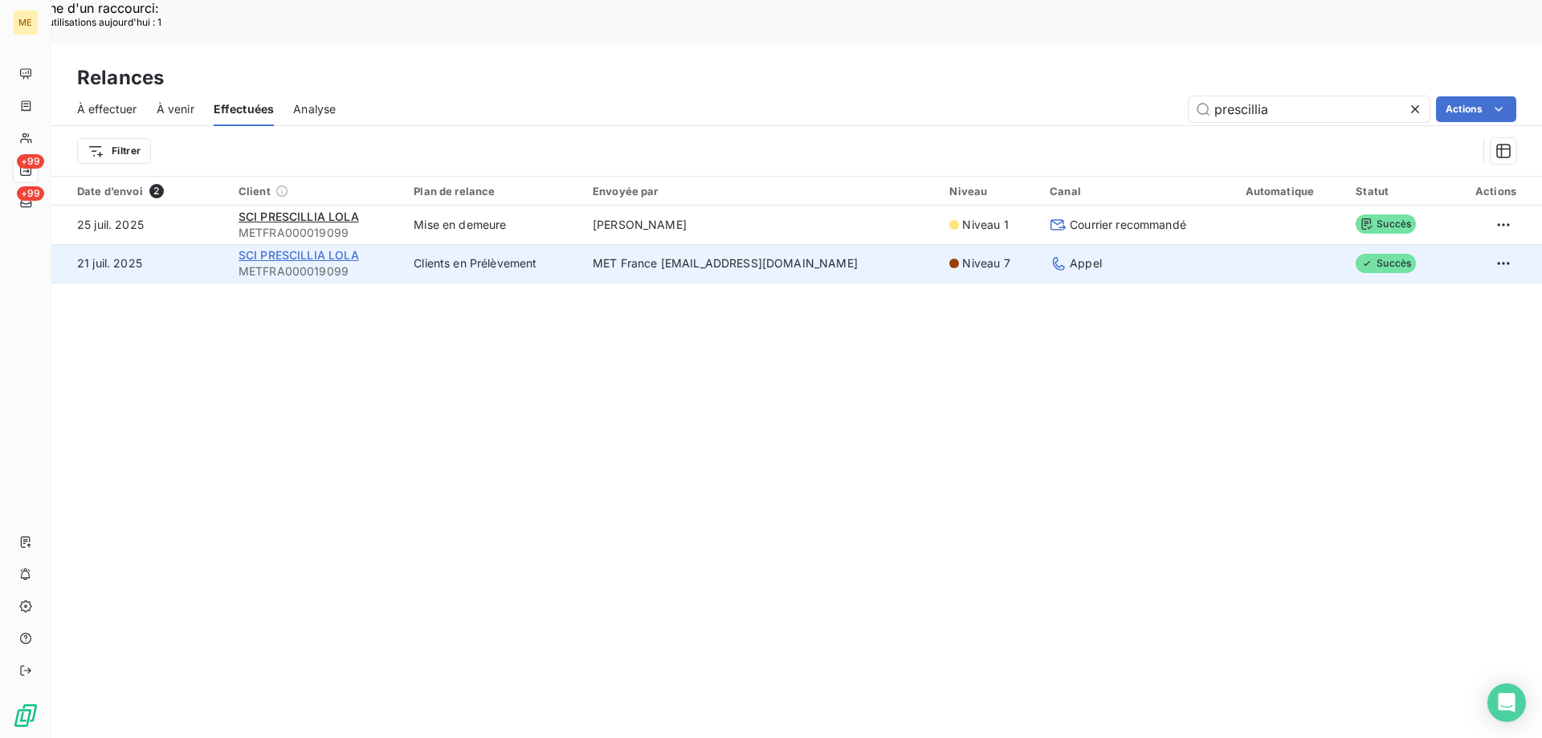
click at [256, 248] on span "SCI PRESCILLIA LOLA" at bounding box center [298, 255] width 120 height 14
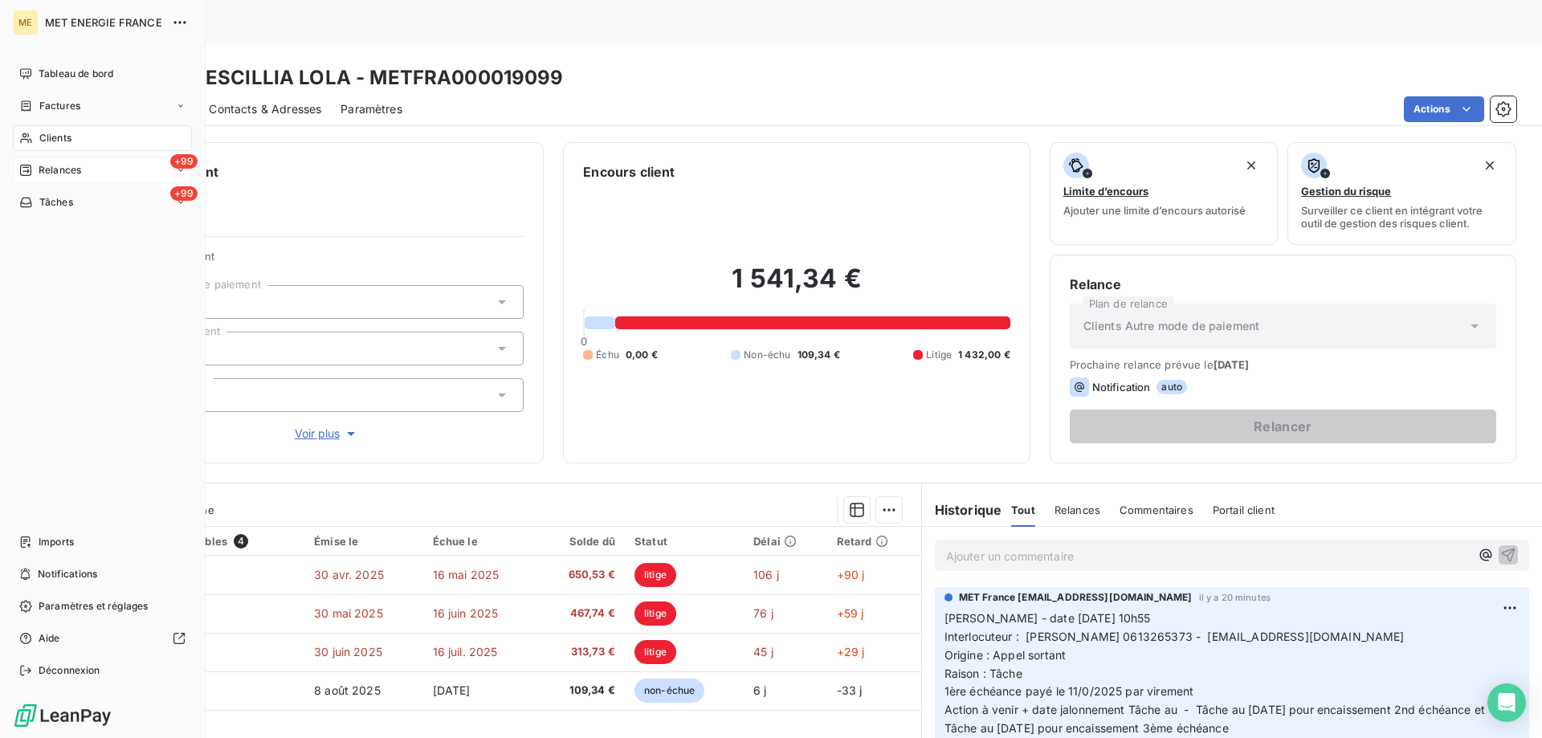
click at [55, 178] on div "+99 Relances" at bounding box center [102, 170] width 179 height 26
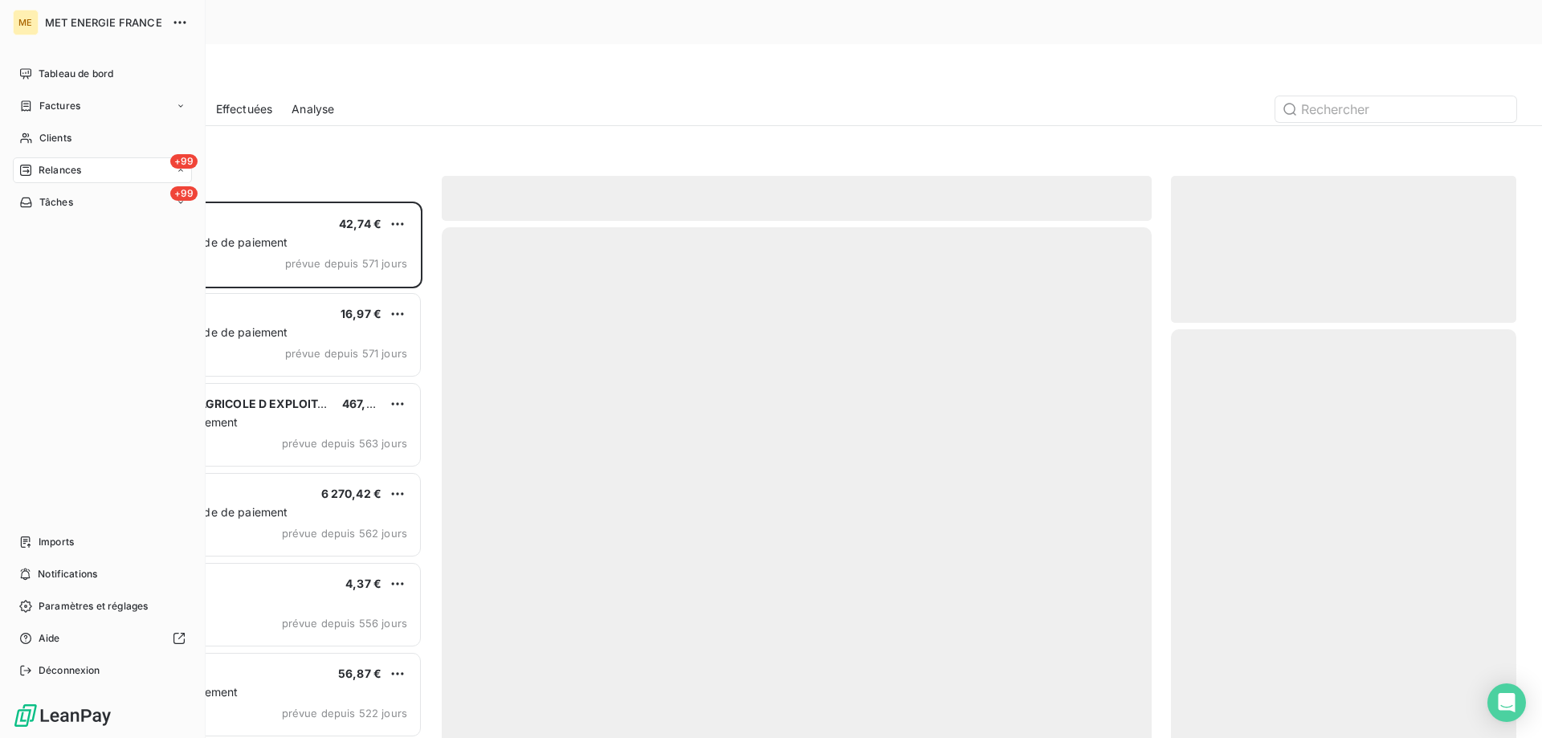
scroll to position [568, 333]
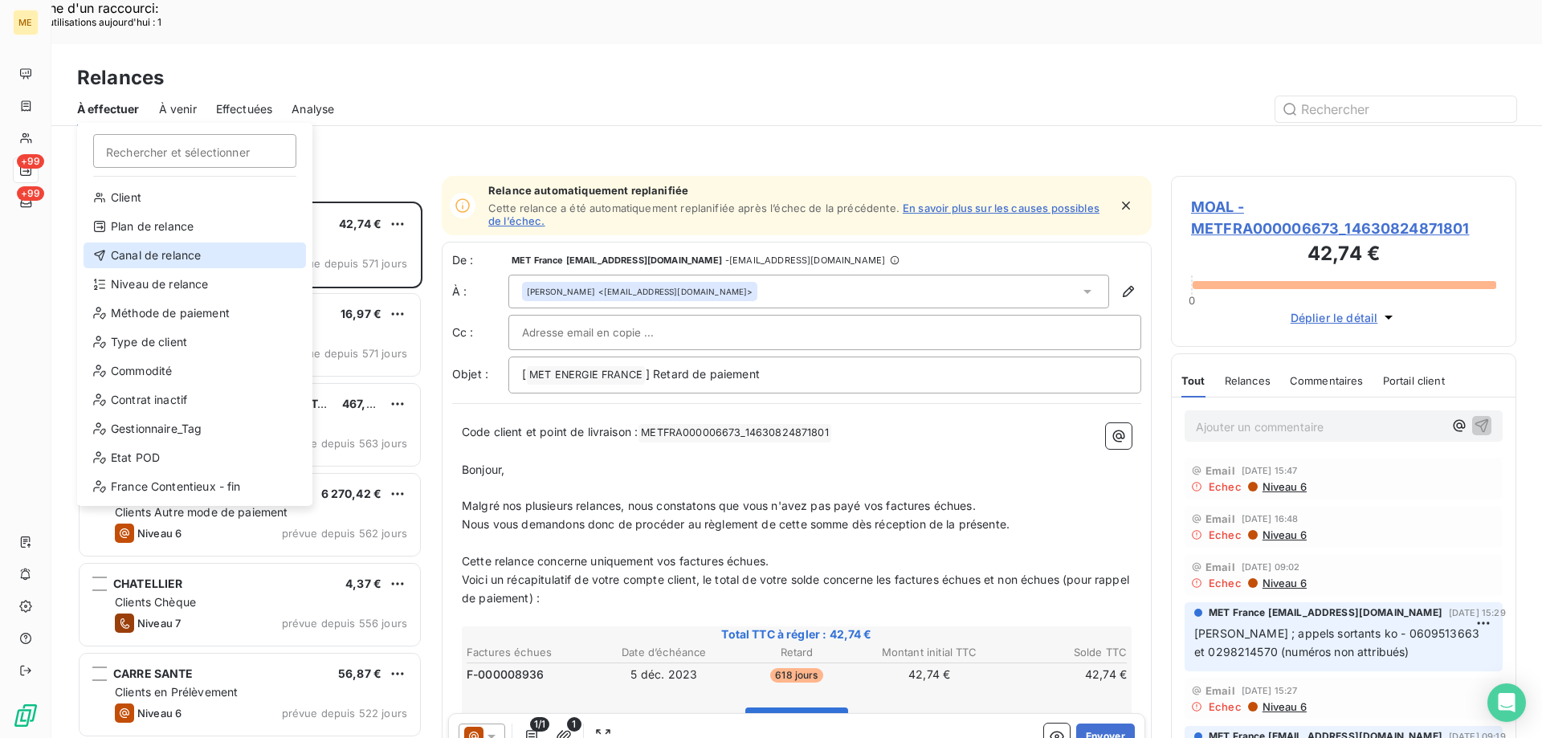
click at [138, 257] on div "Canal de relance" at bounding box center [195, 255] width 222 height 26
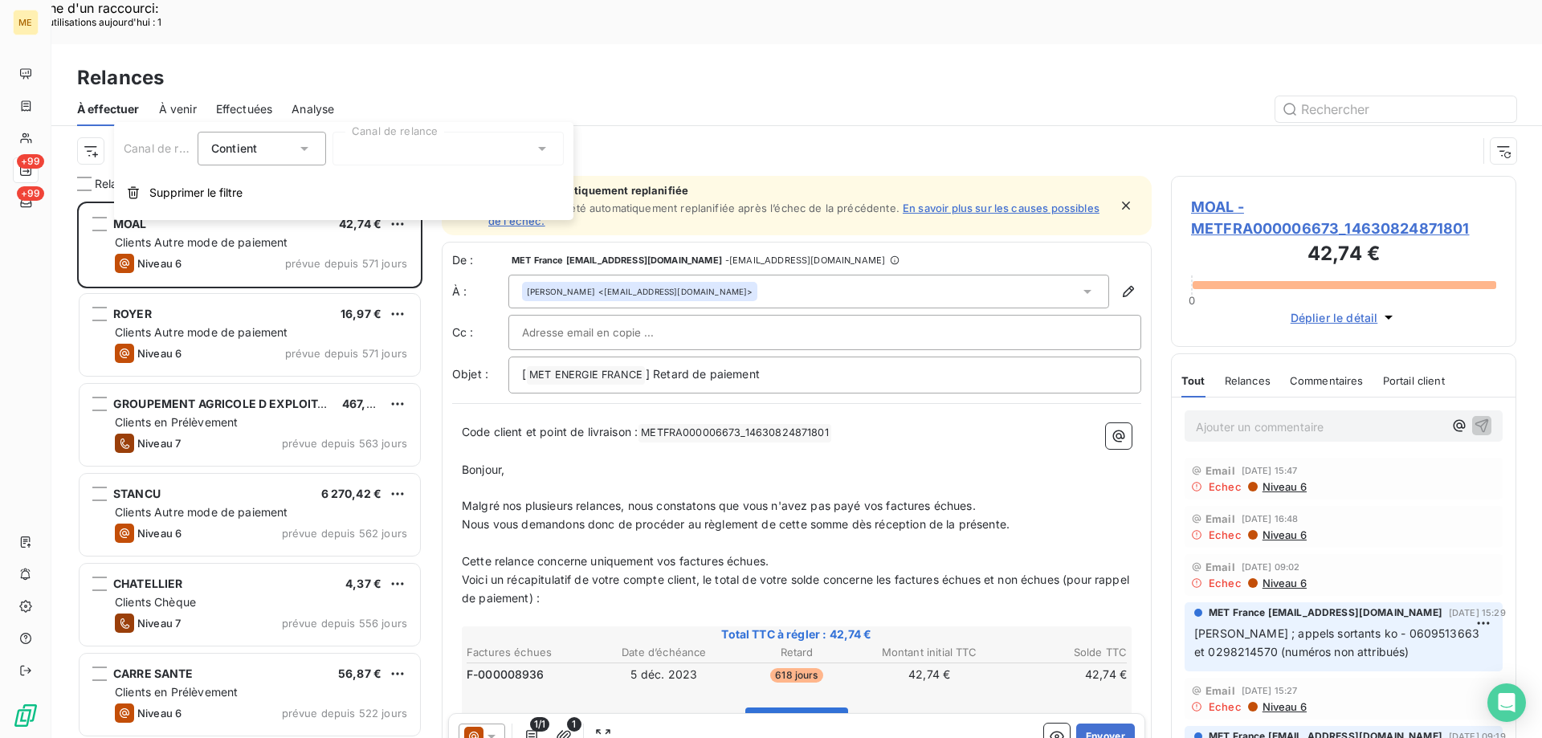
click at [397, 150] on div at bounding box center [447, 149] width 231 height 34
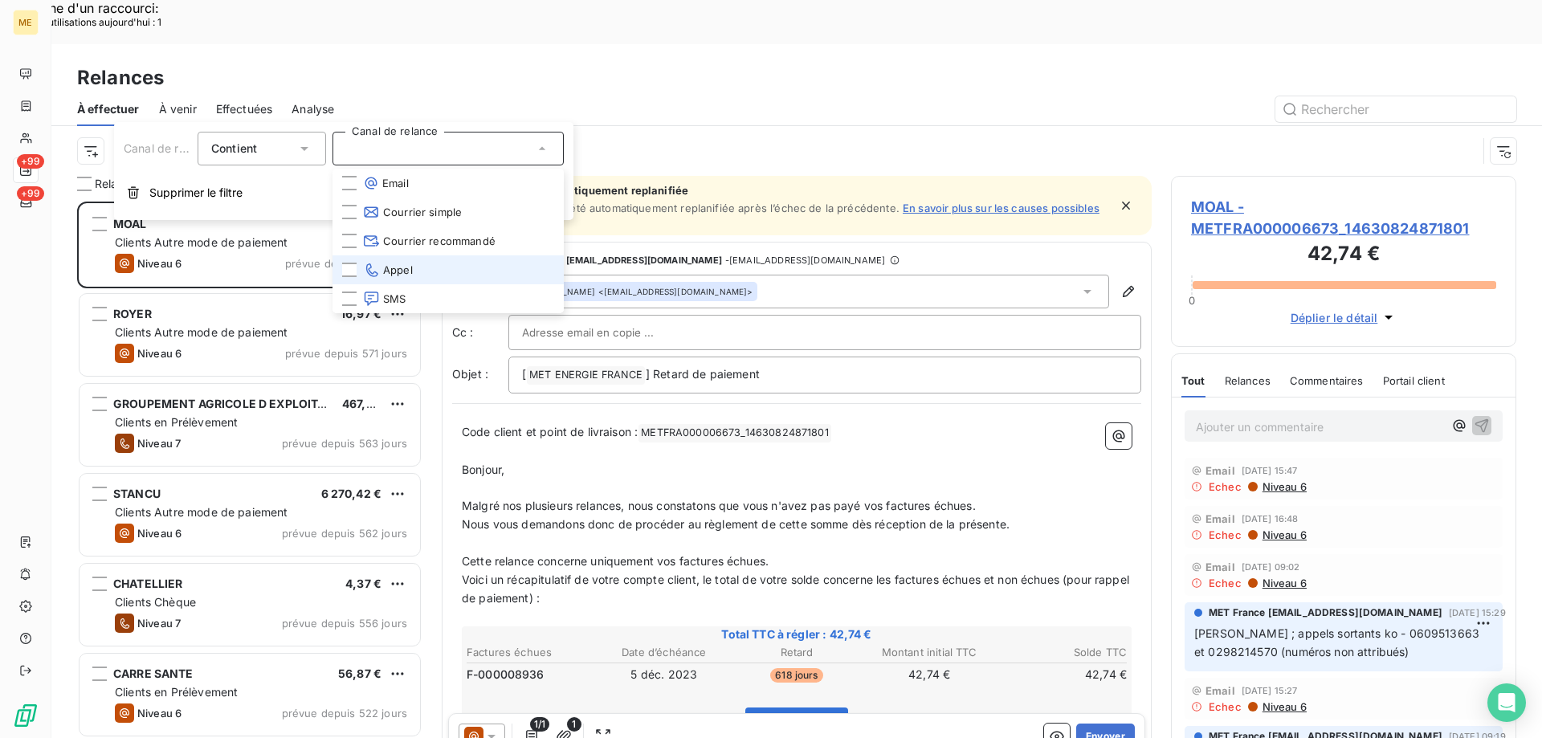
click at [390, 275] on span "Appel" at bounding box center [388, 270] width 50 height 16
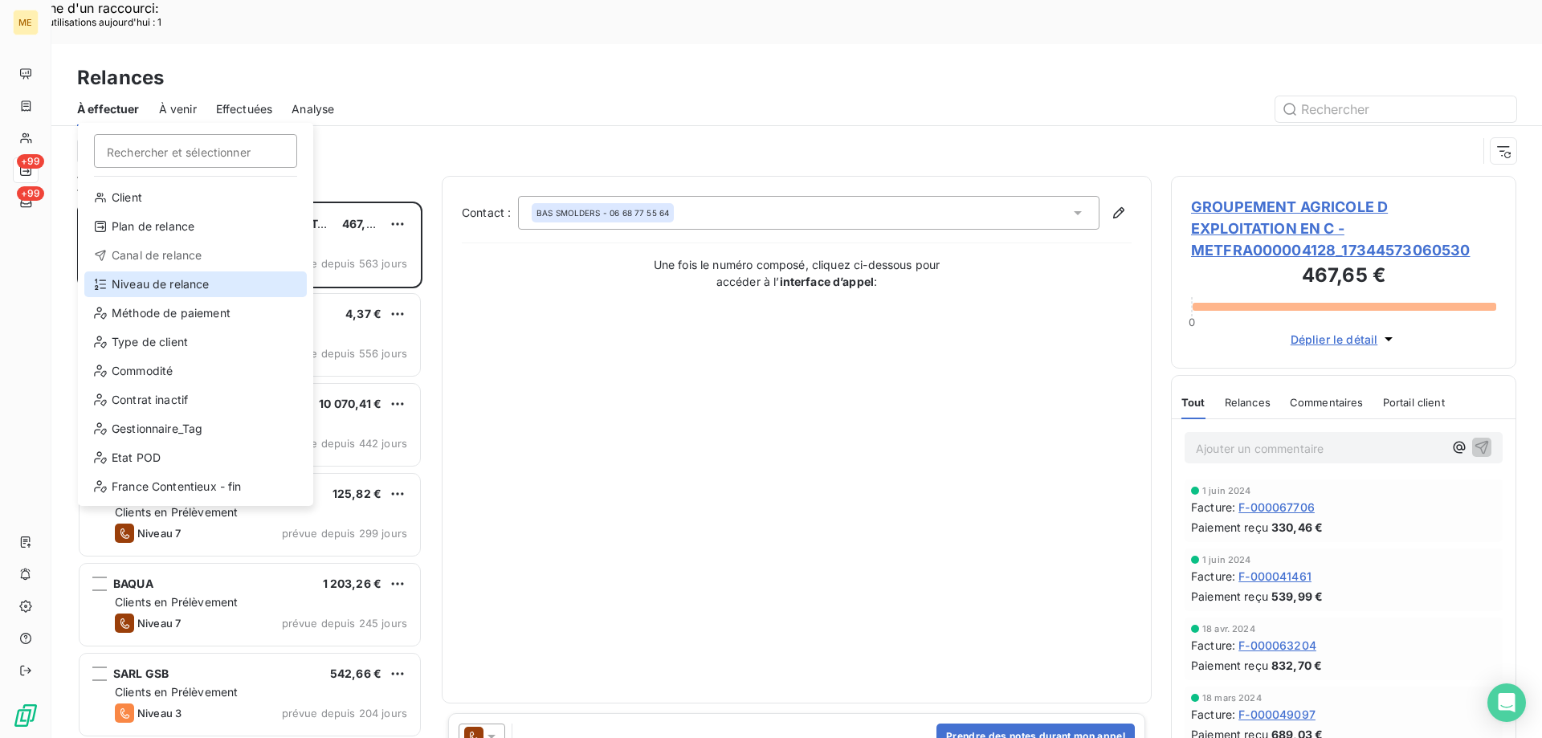
click at [133, 279] on div "Niveau de relance" at bounding box center [195, 284] width 222 height 26
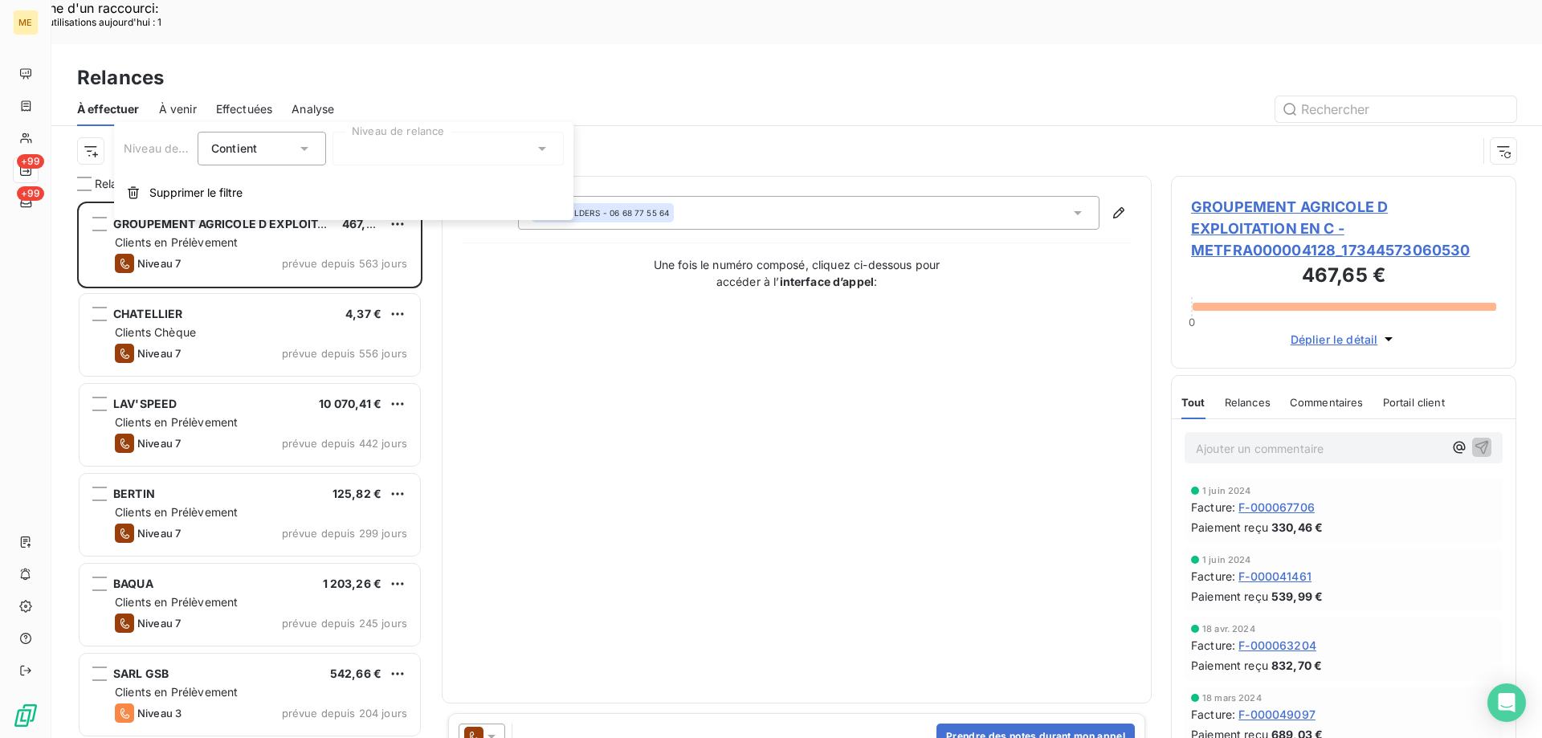
click at [411, 148] on div at bounding box center [447, 149] width 231 height 34
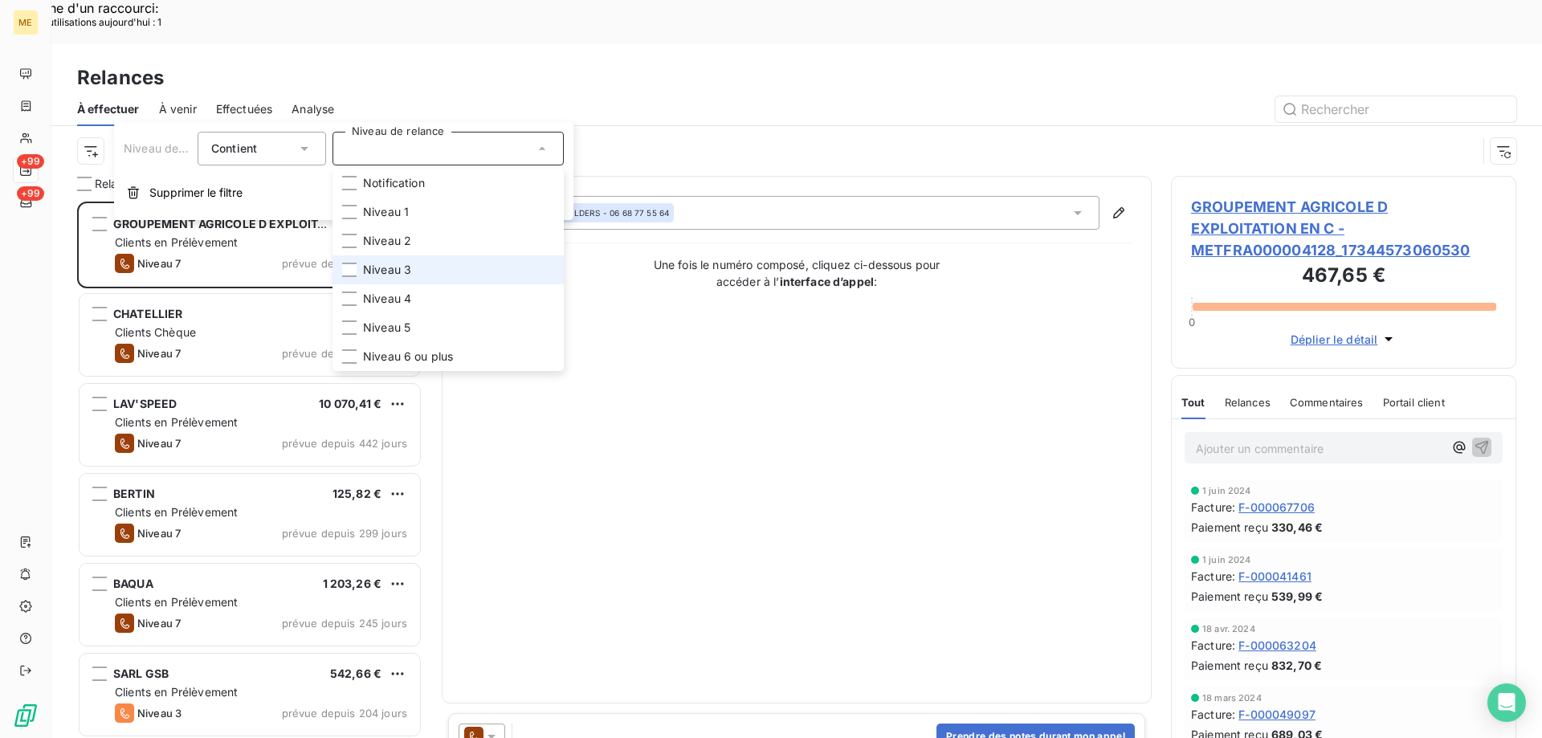
click at [393, 259] on li "Niveau 3" at bounding box center [447, 269] width 231 height 29
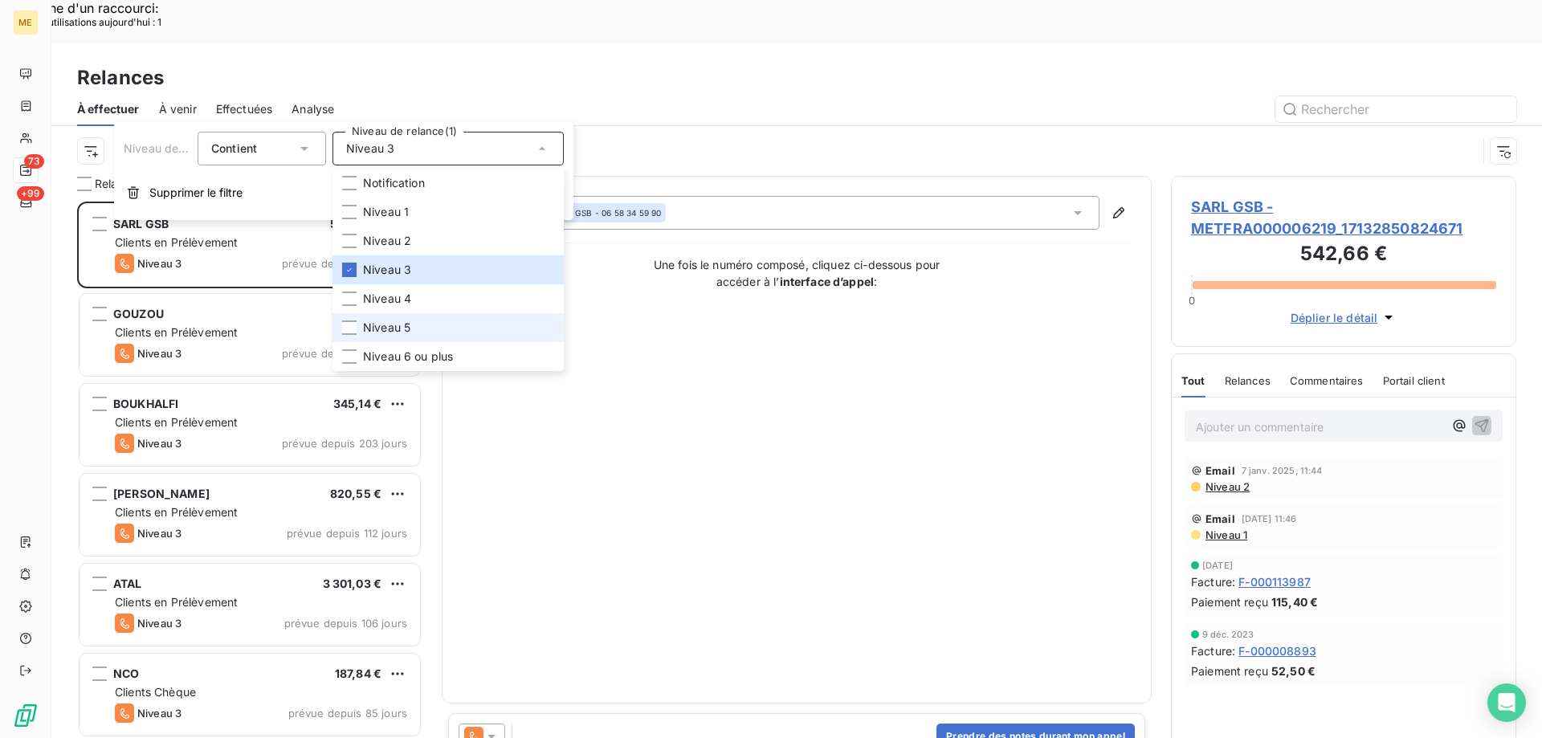
click at [392, 328] on span "Niveau 5" at bounding box center [386, 328] width 47 height 16
click at [386, 359] on span "Niveau 6 ou plus" at bounding box center [408, 356] width 90 height 16
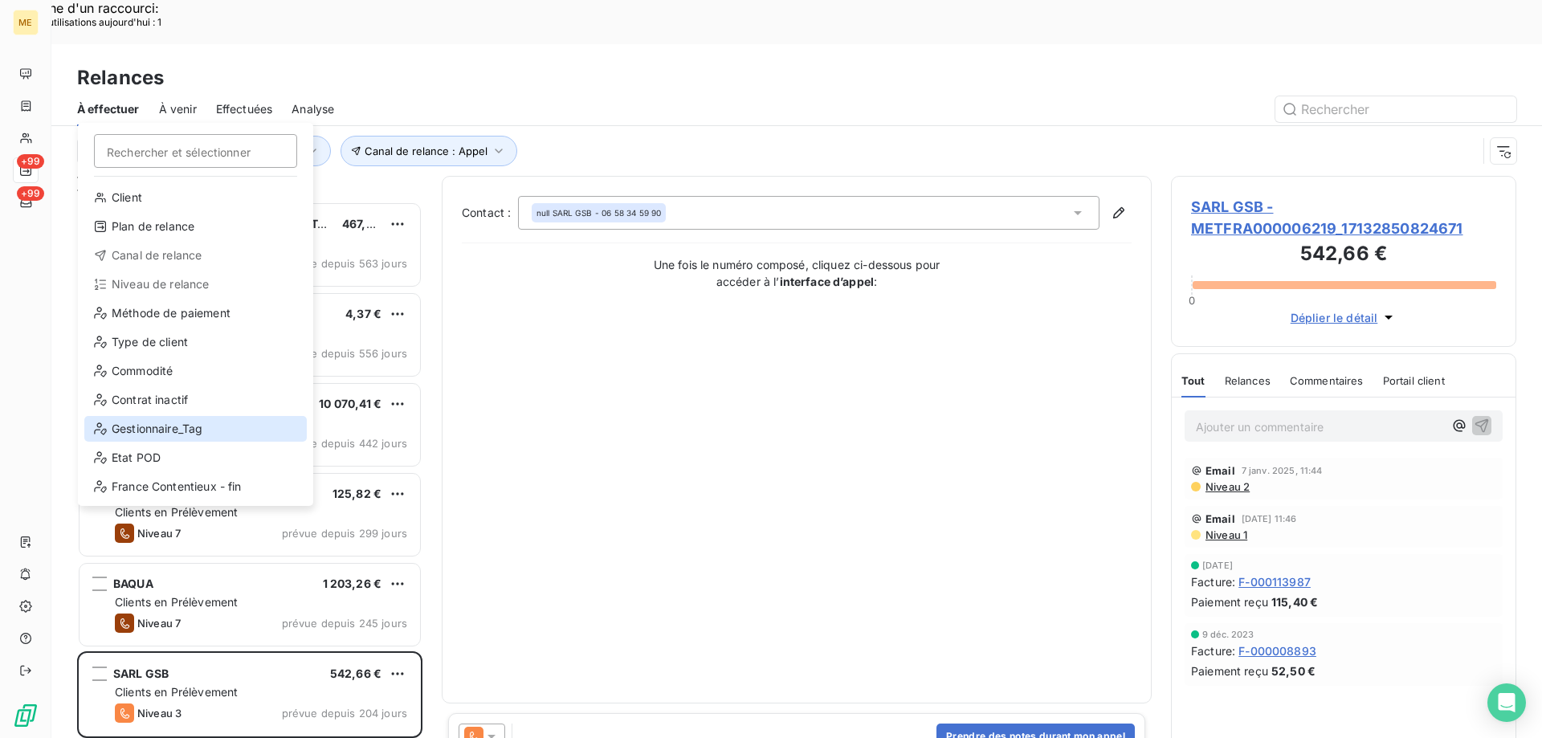
click at [142, 435] on div "Gestionnaire_Tag" at bounding box center [195, 429] width 222 height 26
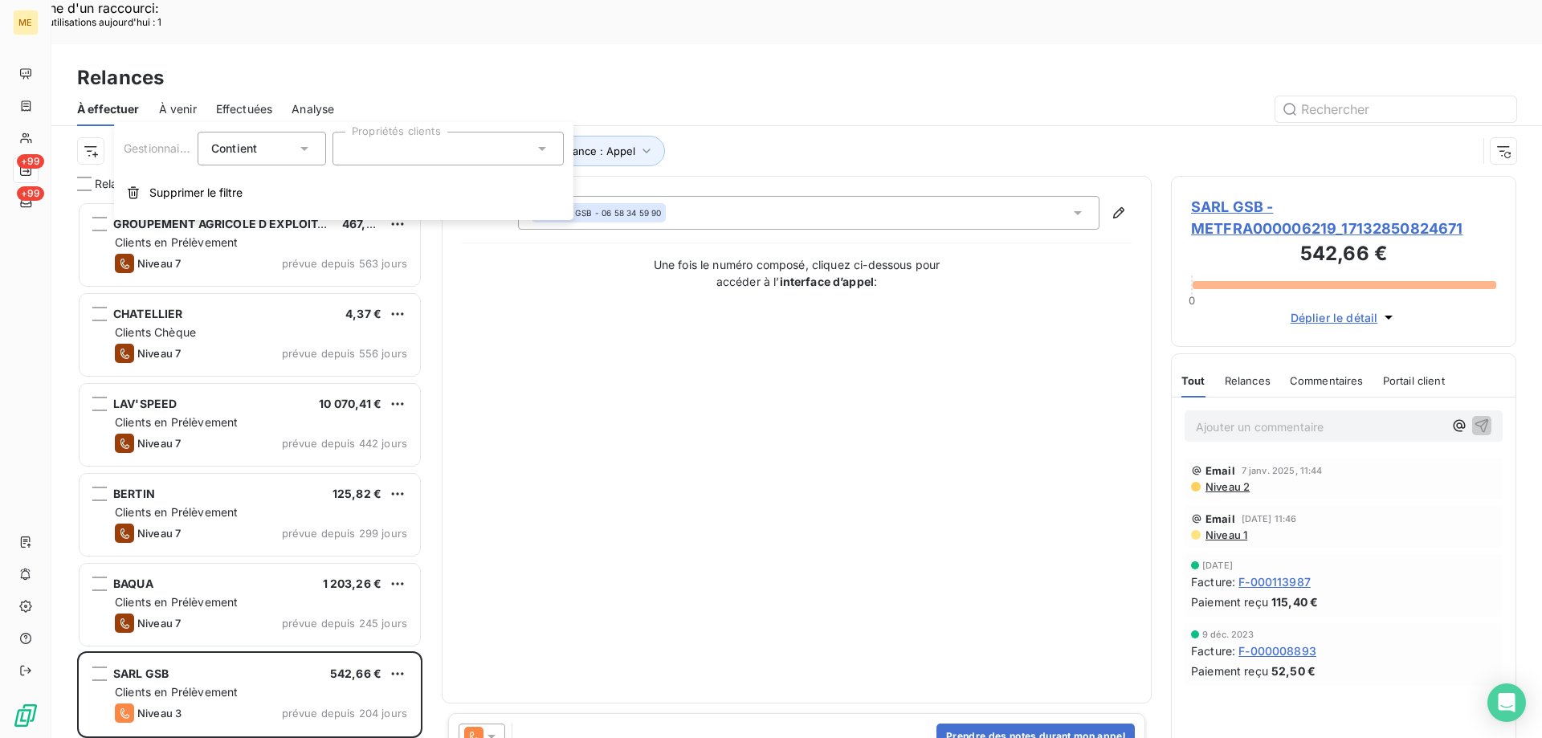
click at [418, 153] on div at bounding box center [447, 149] width 231 height 34
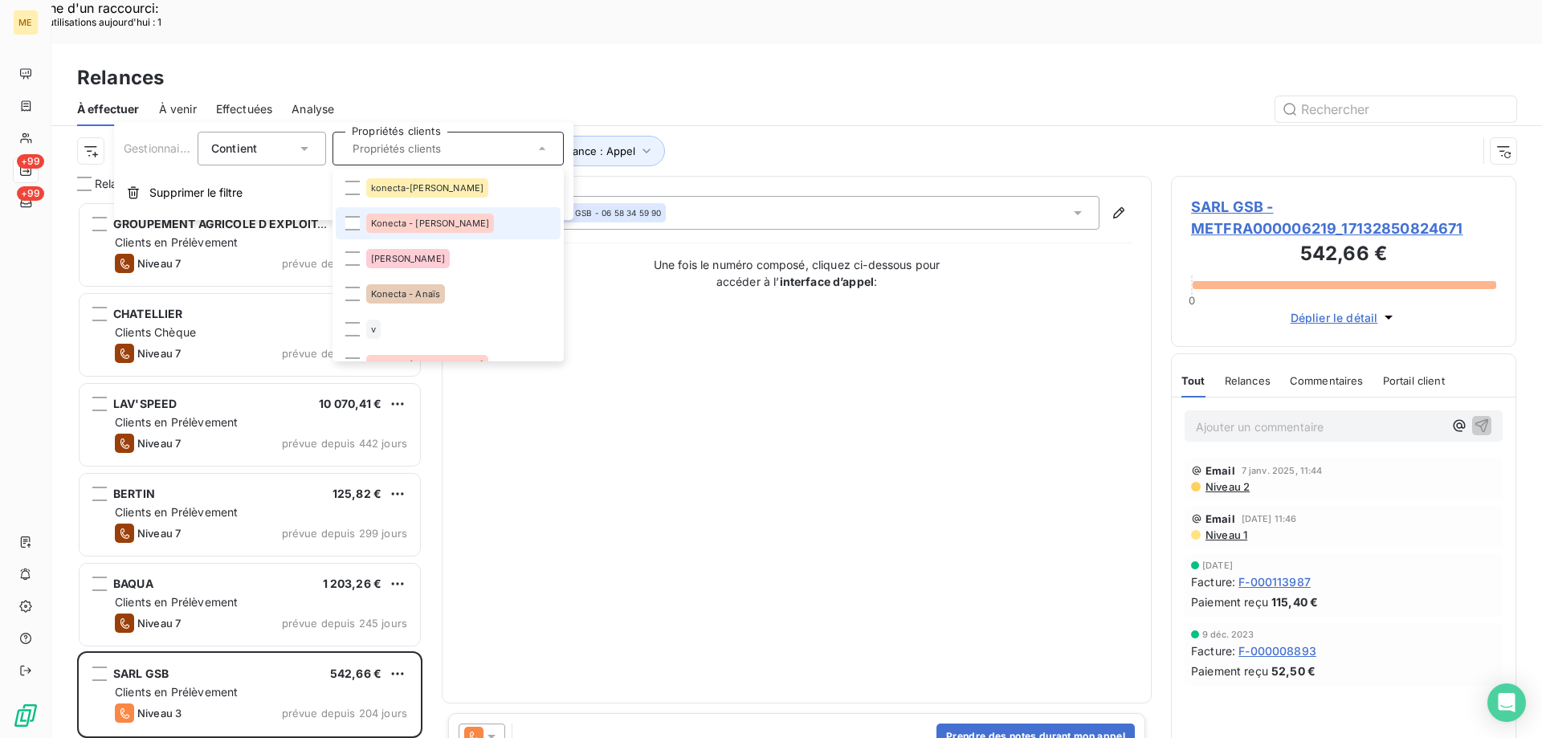
click at [392, 223] on span "Konecta - [PERSON_NAME]" at bounding box center [430, 223] width 118 height 10
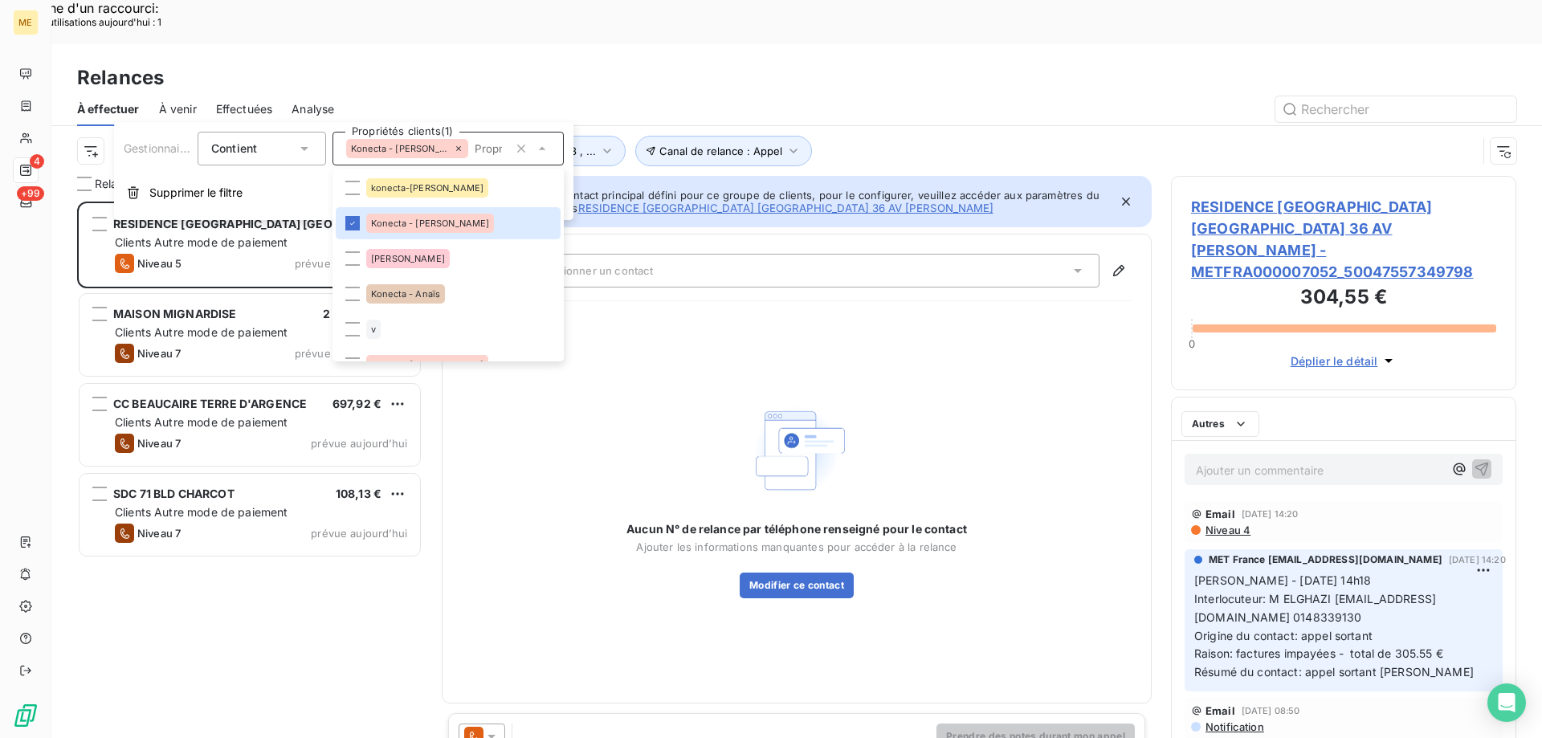
scroll to position [568, 333]
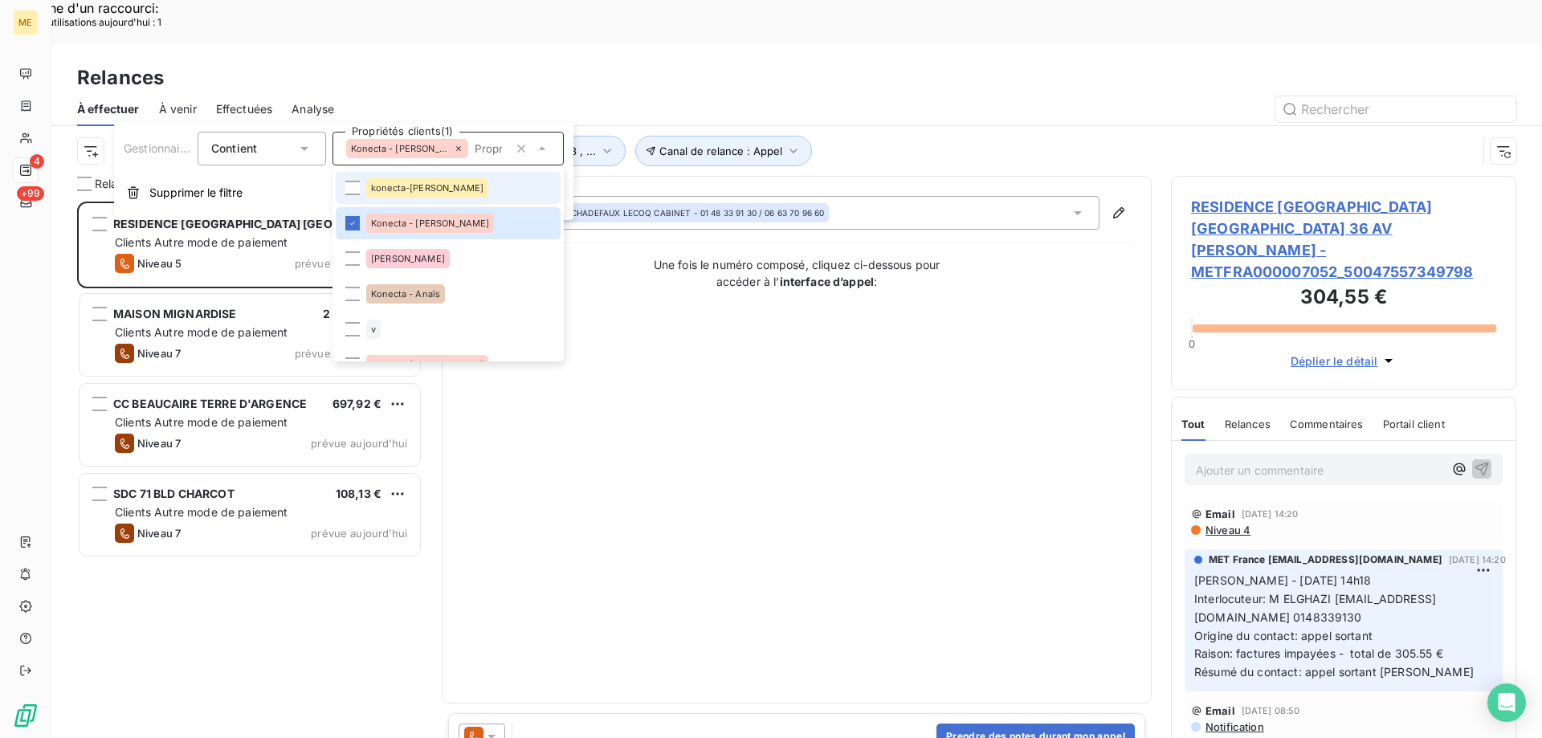
click at [367, 189] on div "konecta-[PERSON_NAME]" at bounding box center [427, 187] width 122 height 19
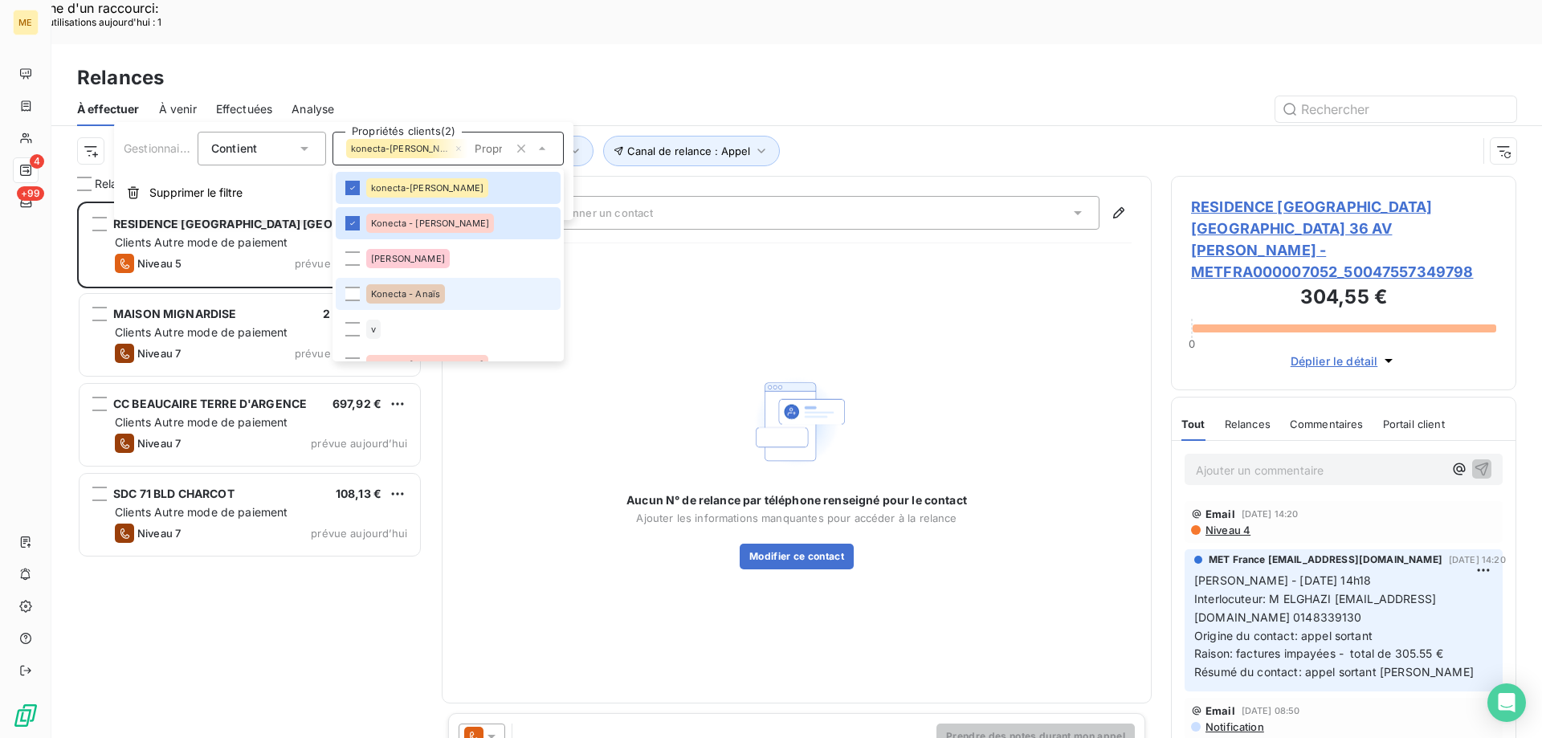
click at [357, 286] on li "Konecta - Anaïs" at bounding box center [448, 294] width 225 height 32
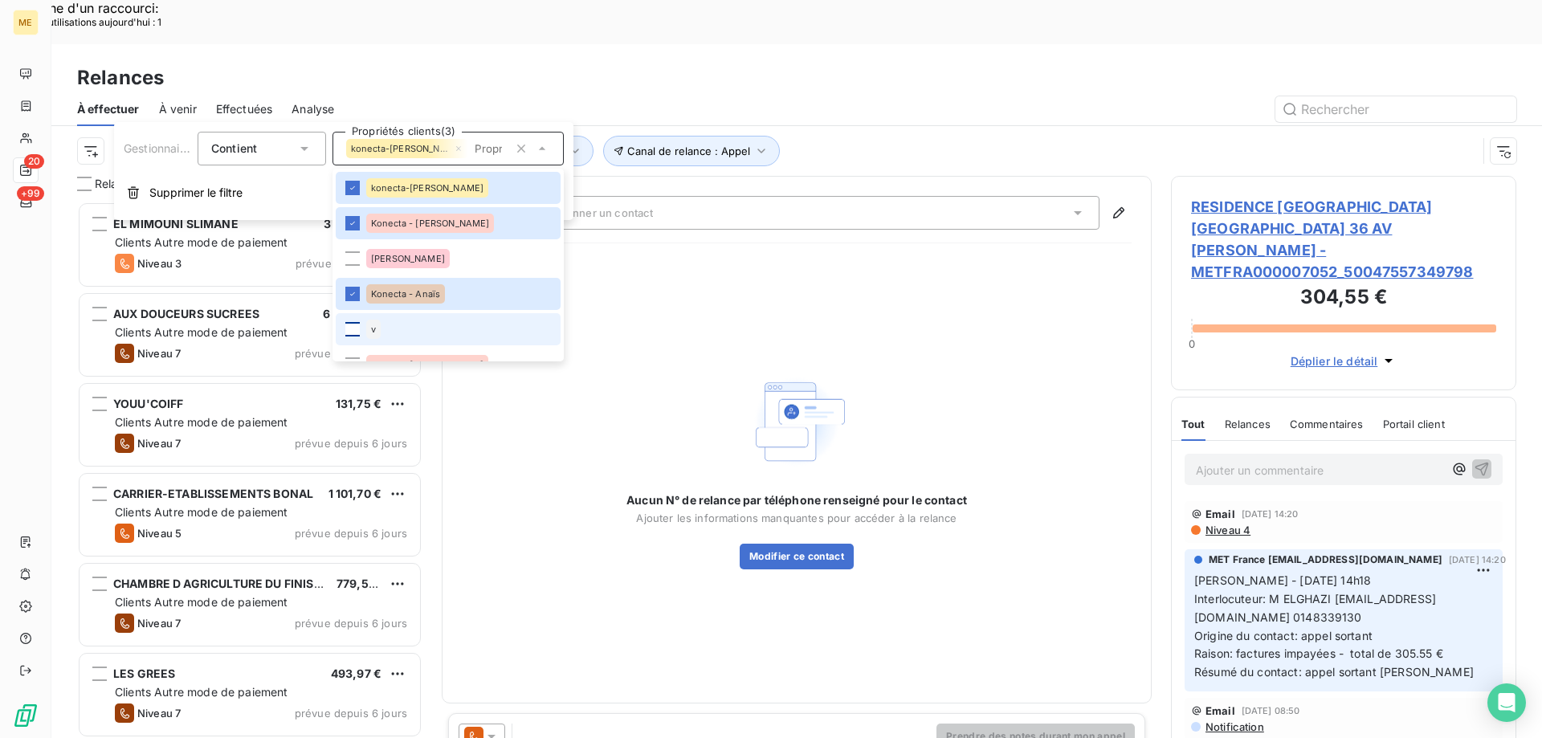
click at [356, 327] on div at bounding box center [352, 329] width 14 height 14
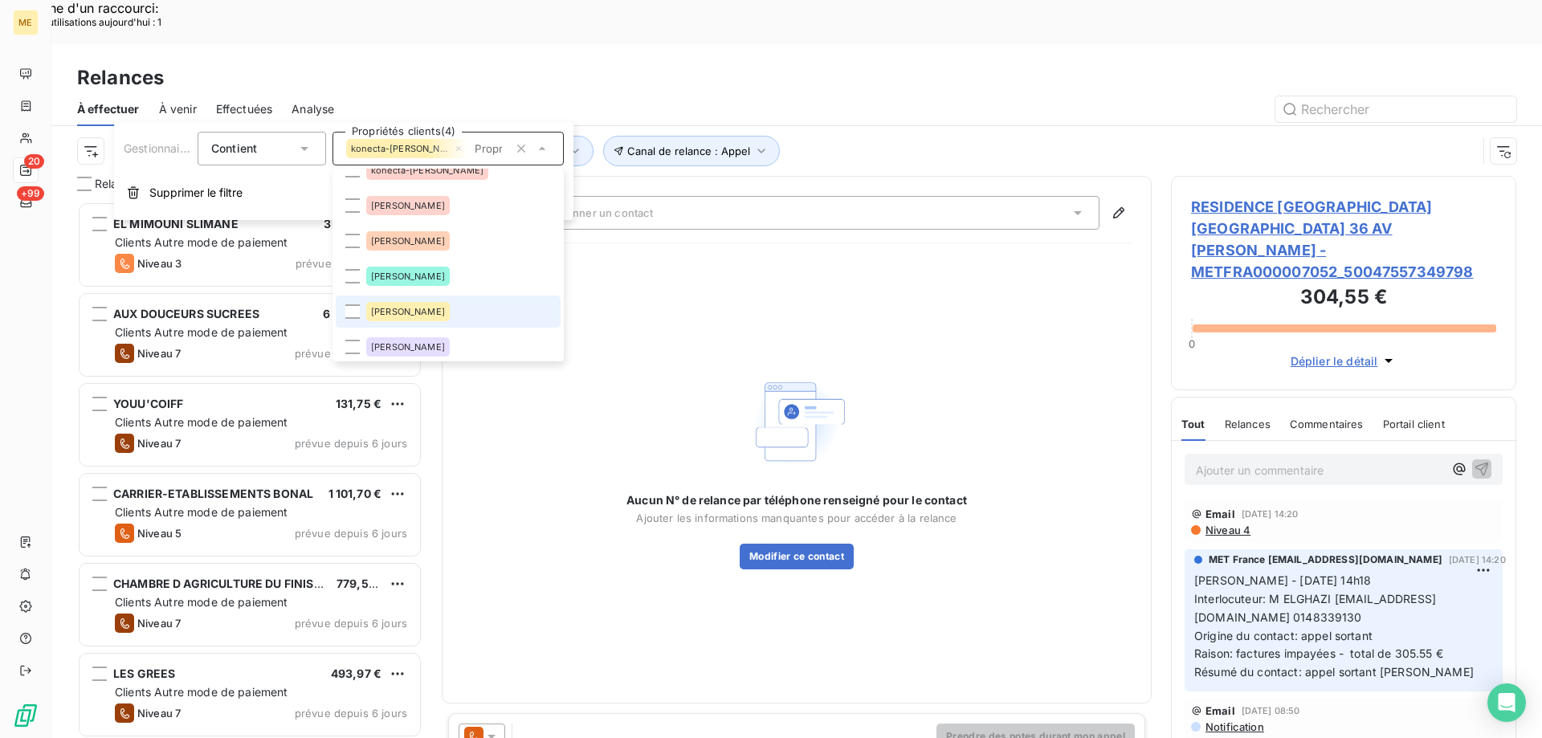
scroll to position [161, 0]
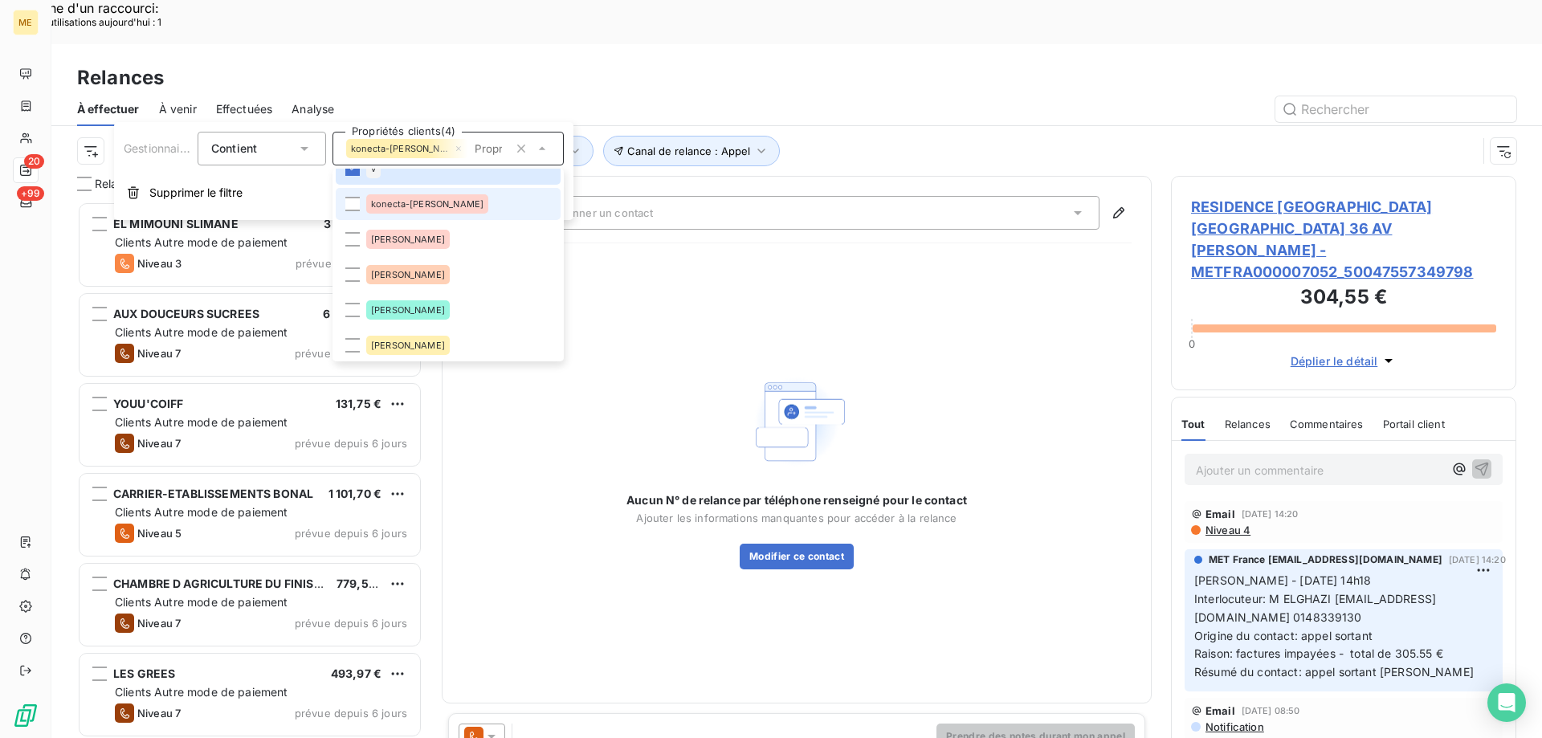
click at [385, 209] on div "konecta-[PERSON_NAME]" at bounding box center [427, 203] width 122 height 19
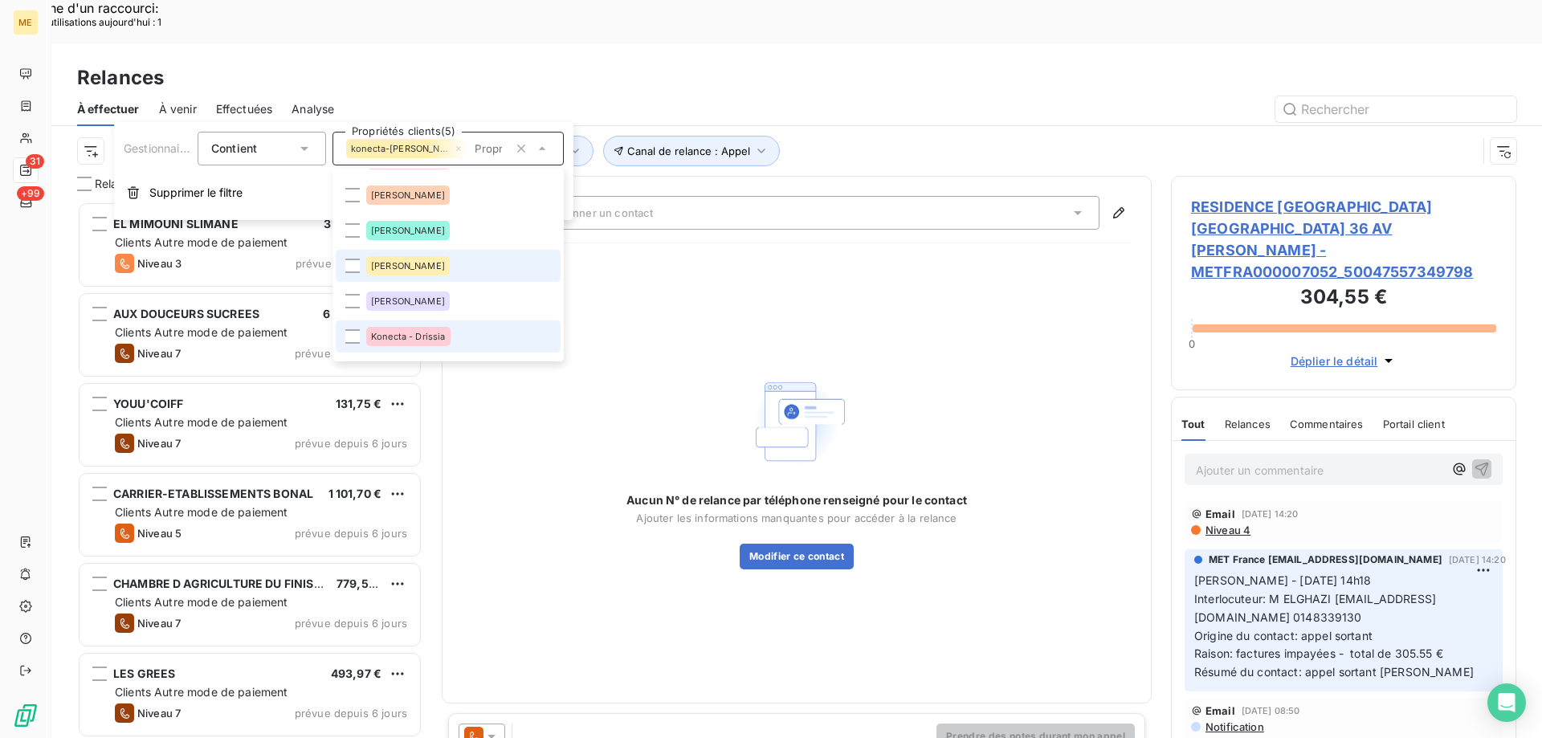
scroll to position [241, 0]
click at [412, 348] on li "Konecta - Drissia" at bounding box center [448, 336] width 225 height 32
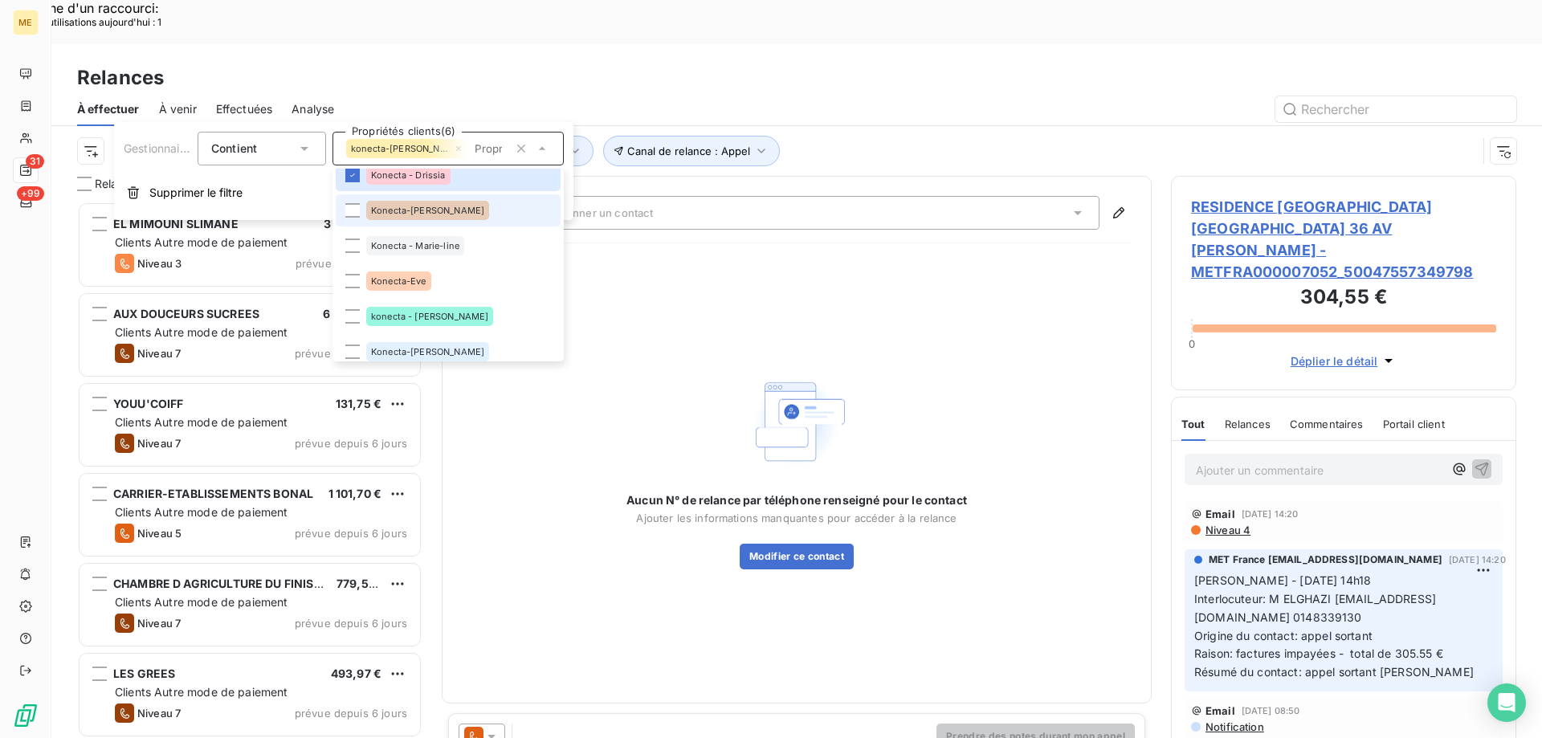
click at [374, 223] on li "Konecta-[PERSON_NAME]" at bounding box center [448, 210] width 225 height 32
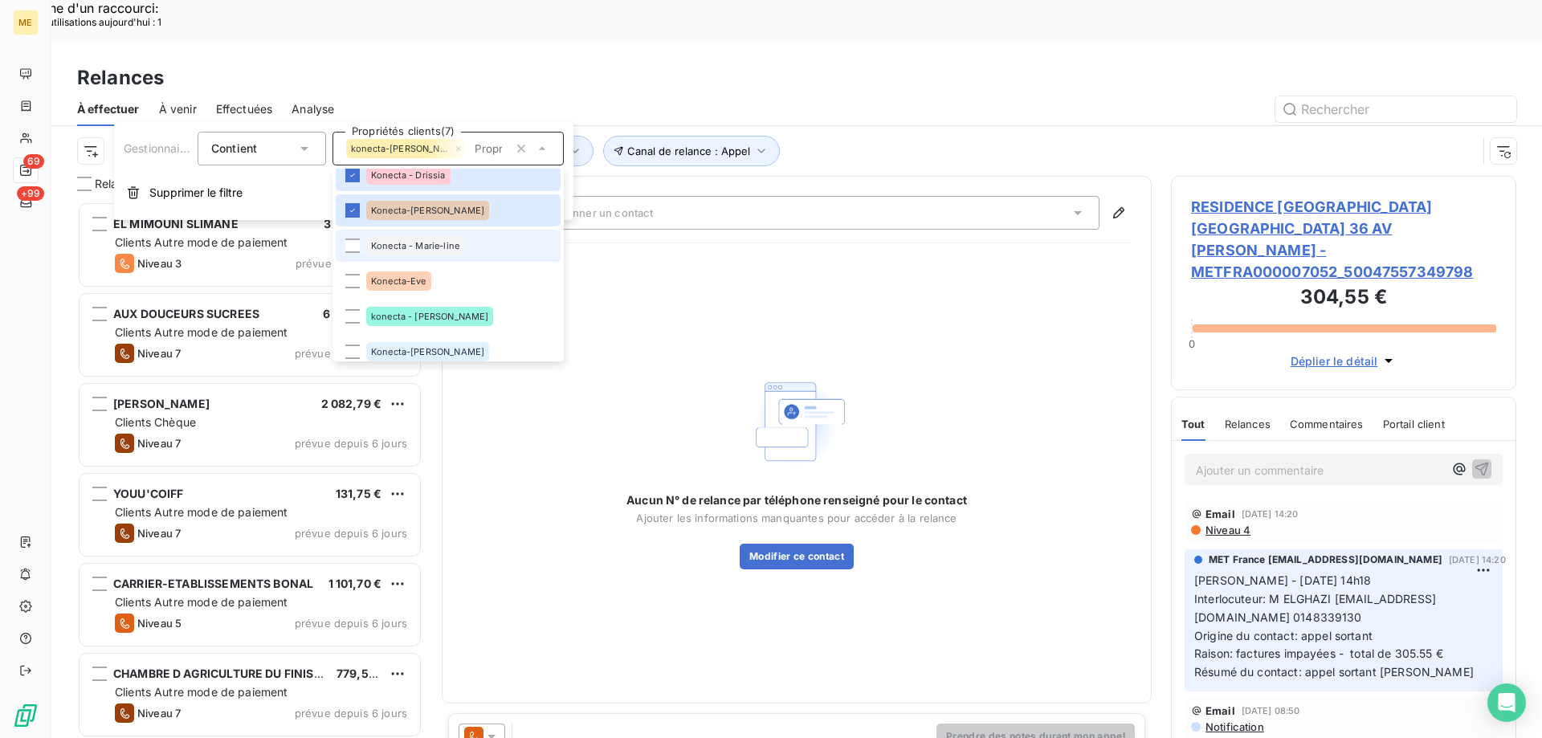
click at [380, 247] on span "Konecta - Marie-line" at bounding box center [415, 246] width 88 height 10
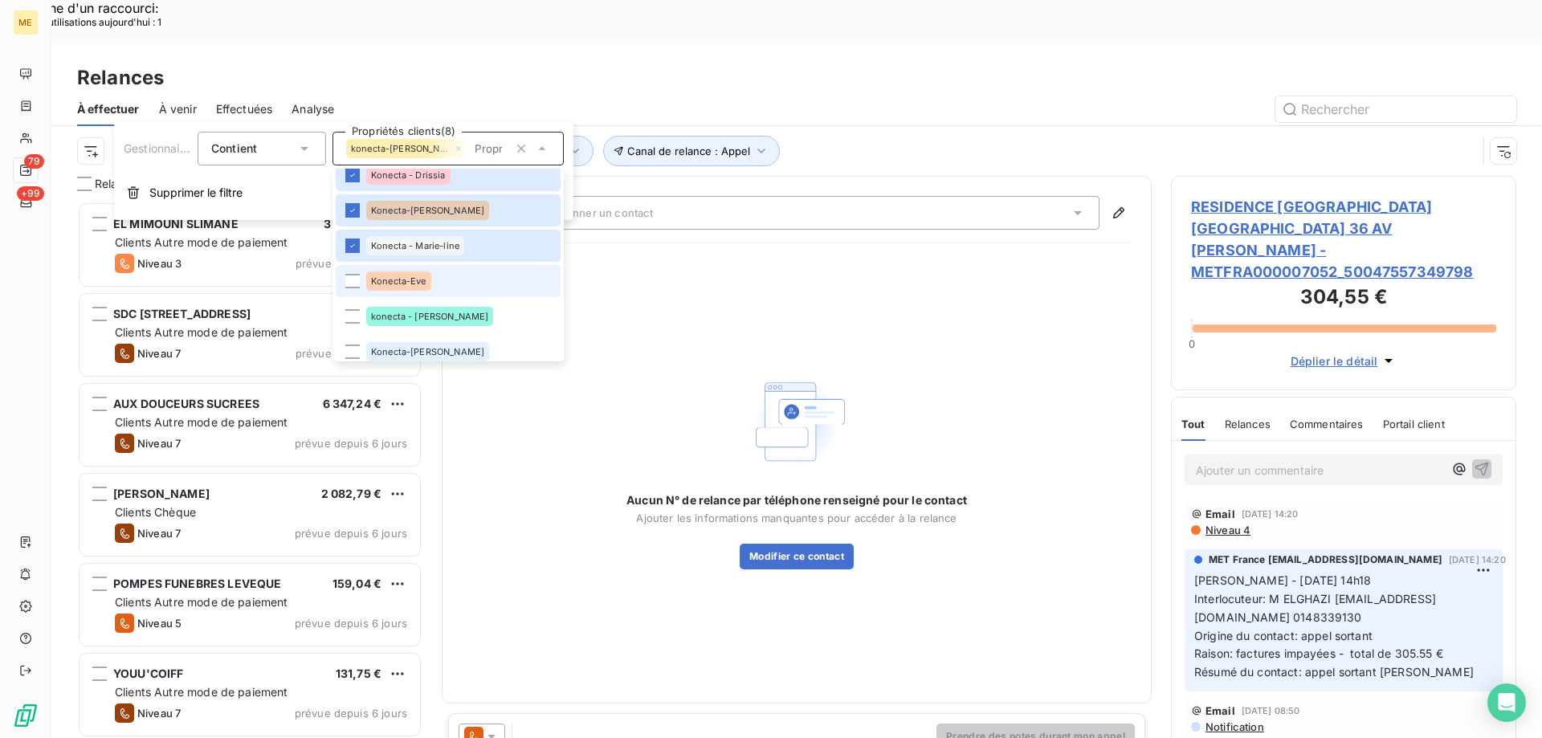
click at [381, 285] on span "Konecta-Eve" at bounding box center [398, 281] width 55 height 10
click at [381, 312] on span "konecta - [PERSON_NAME]" at bounding box center [429, 317] width 117 height 10
click at [378, 351] on div "Konecta-[PERSON_NAME]" at bounding box center [427, 351] width 123 height 19
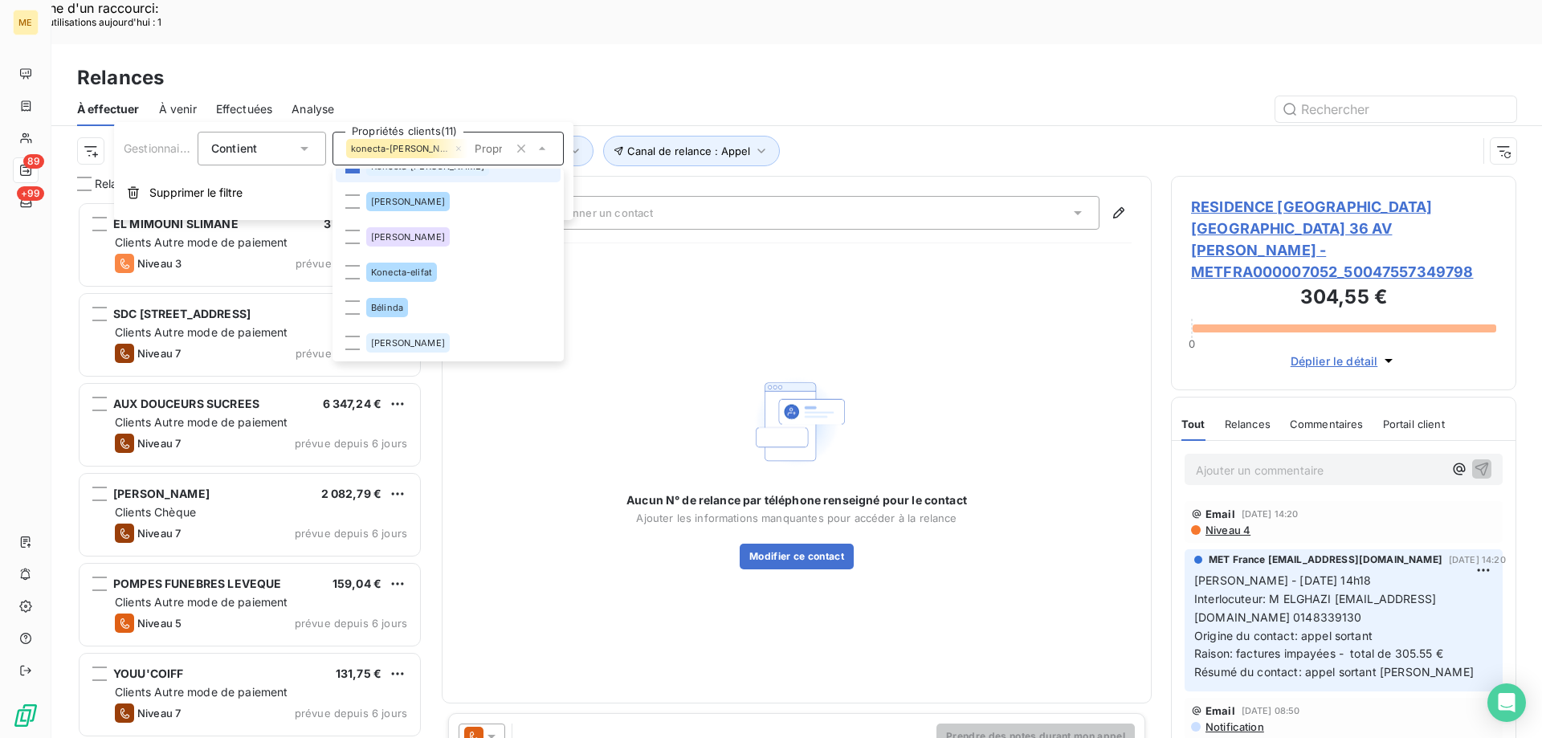
scroll to position [588, 0]
click at [433, 270] on div "Konecta-elifat" at bounding box center [401, 271] width 71 height 19
click at [845, 256] on div "Aucun N° de relance par téléphone renseigné pour le contact Ajouter les informa…" at bounding box center [797, 469] width 670 height 427
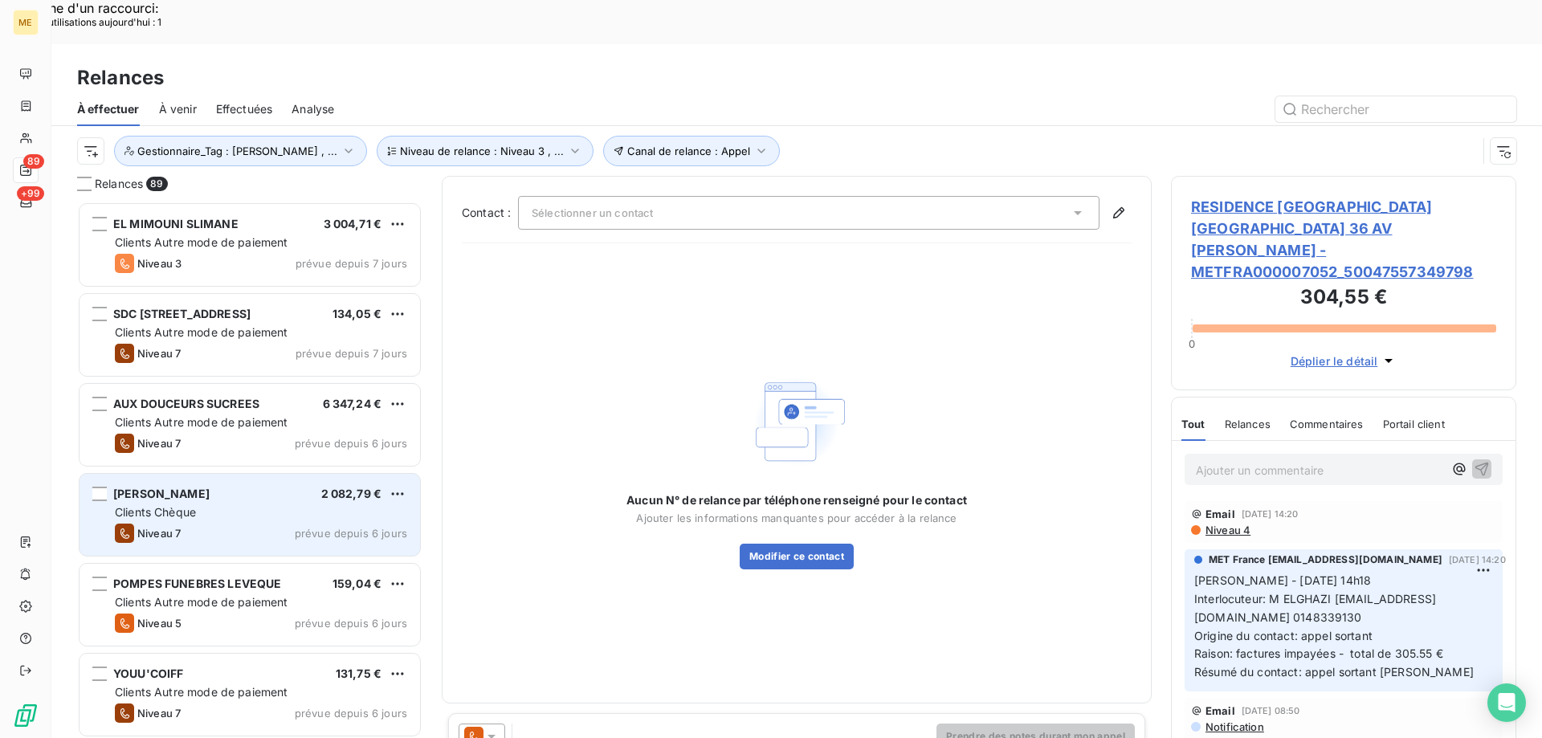
click at [128, 487] on span "[PERSON_NAME]" at bounding box center [161, 494] width 96 height 14
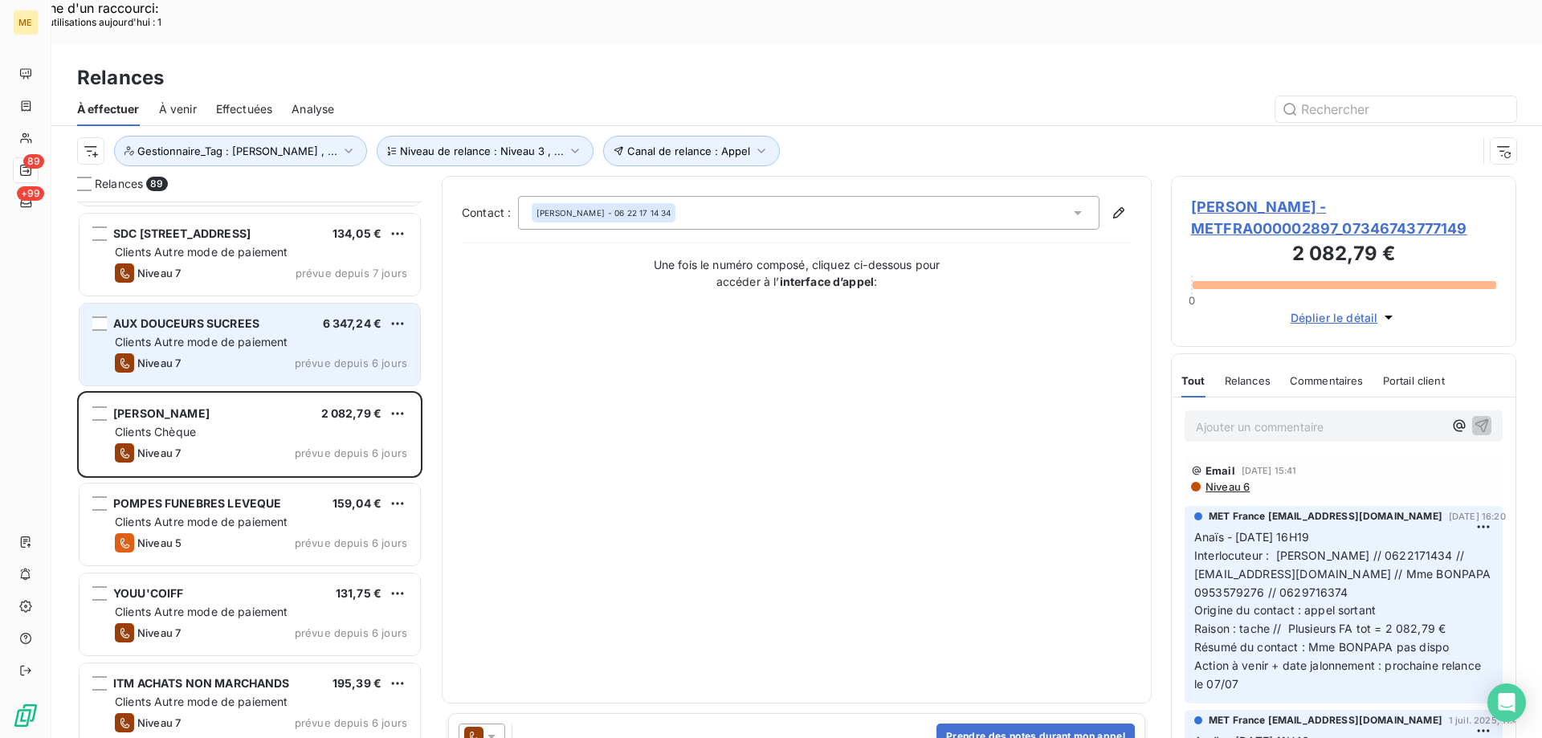
scroll to position [242, 0]
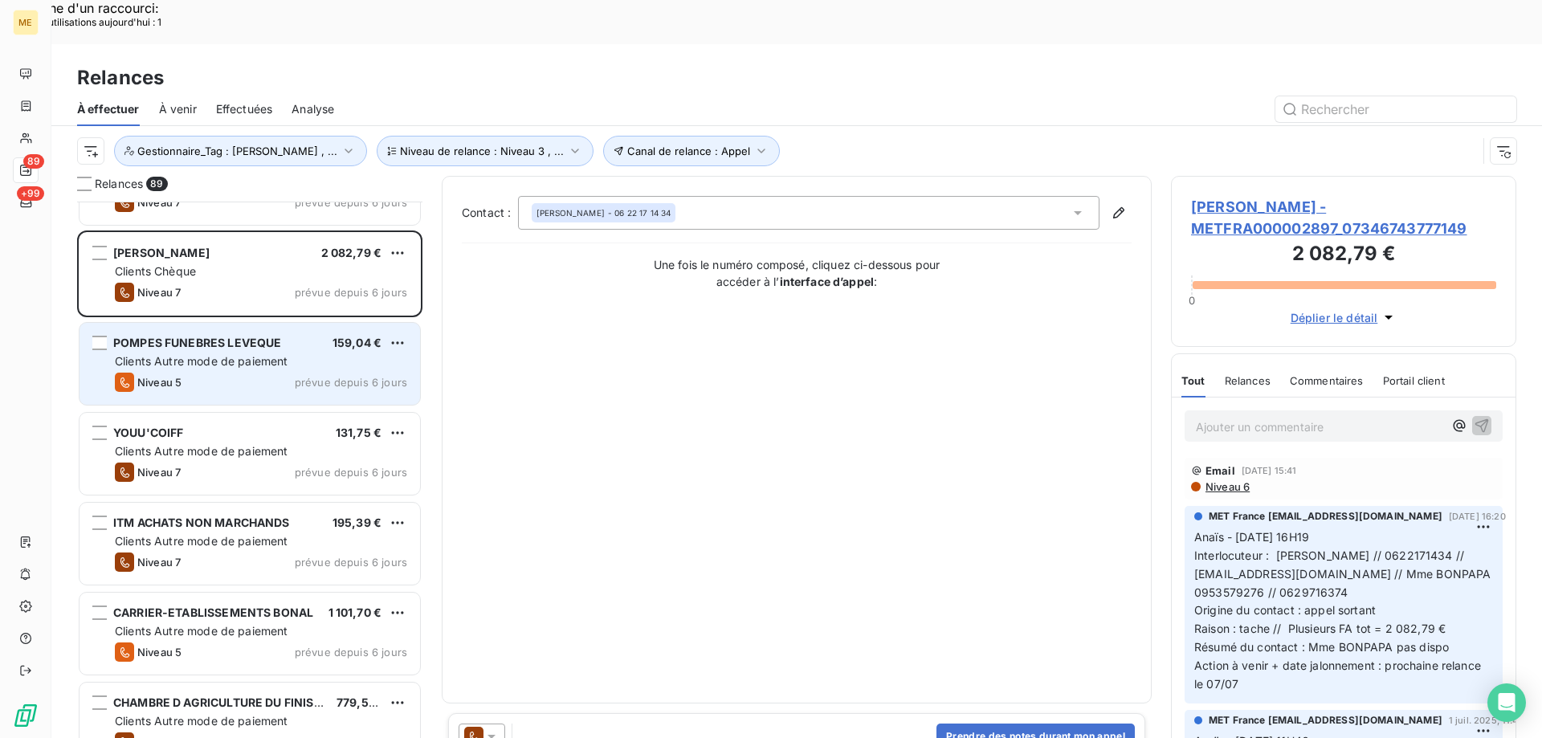
click at [190, 373] on div "Niveau 5 prévue depuis 6 jours" at bounding box center [261, 382] width 292 height 19
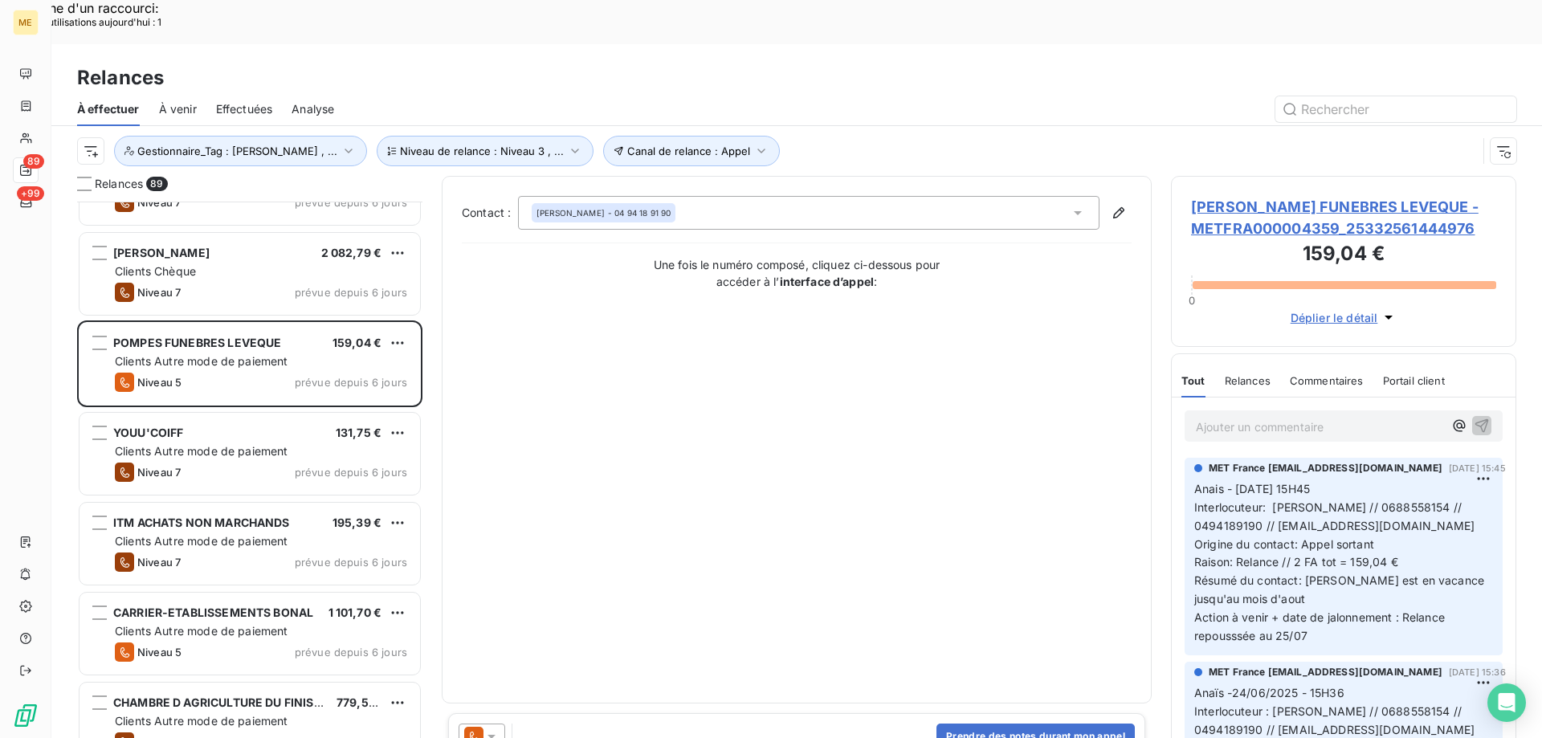
click at [490, 723] on div at bounding box center [481, 736] width 47 height 26
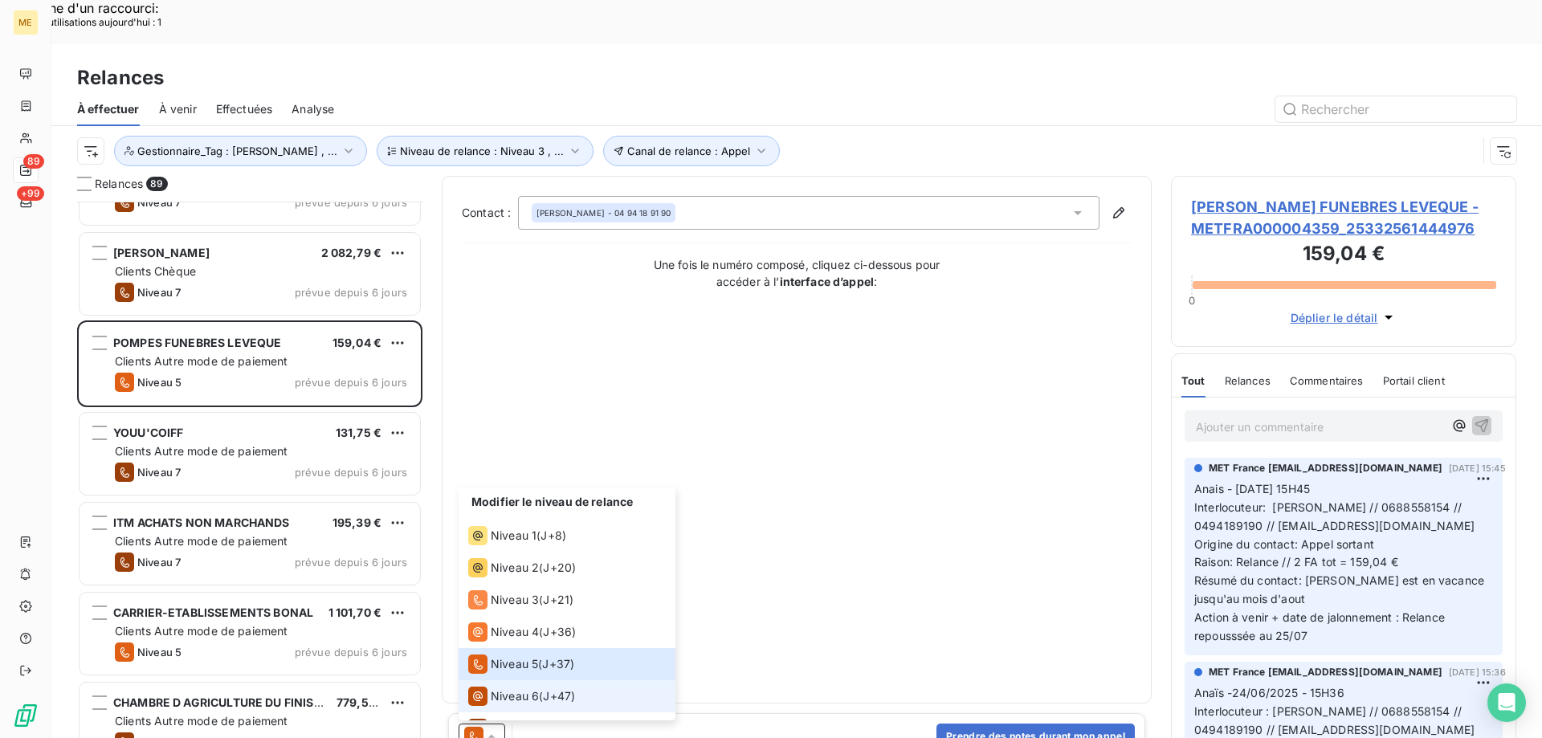
click at [495, 688] on span "Niveau 6" at bounding box center [515, 696] width 48 height 16
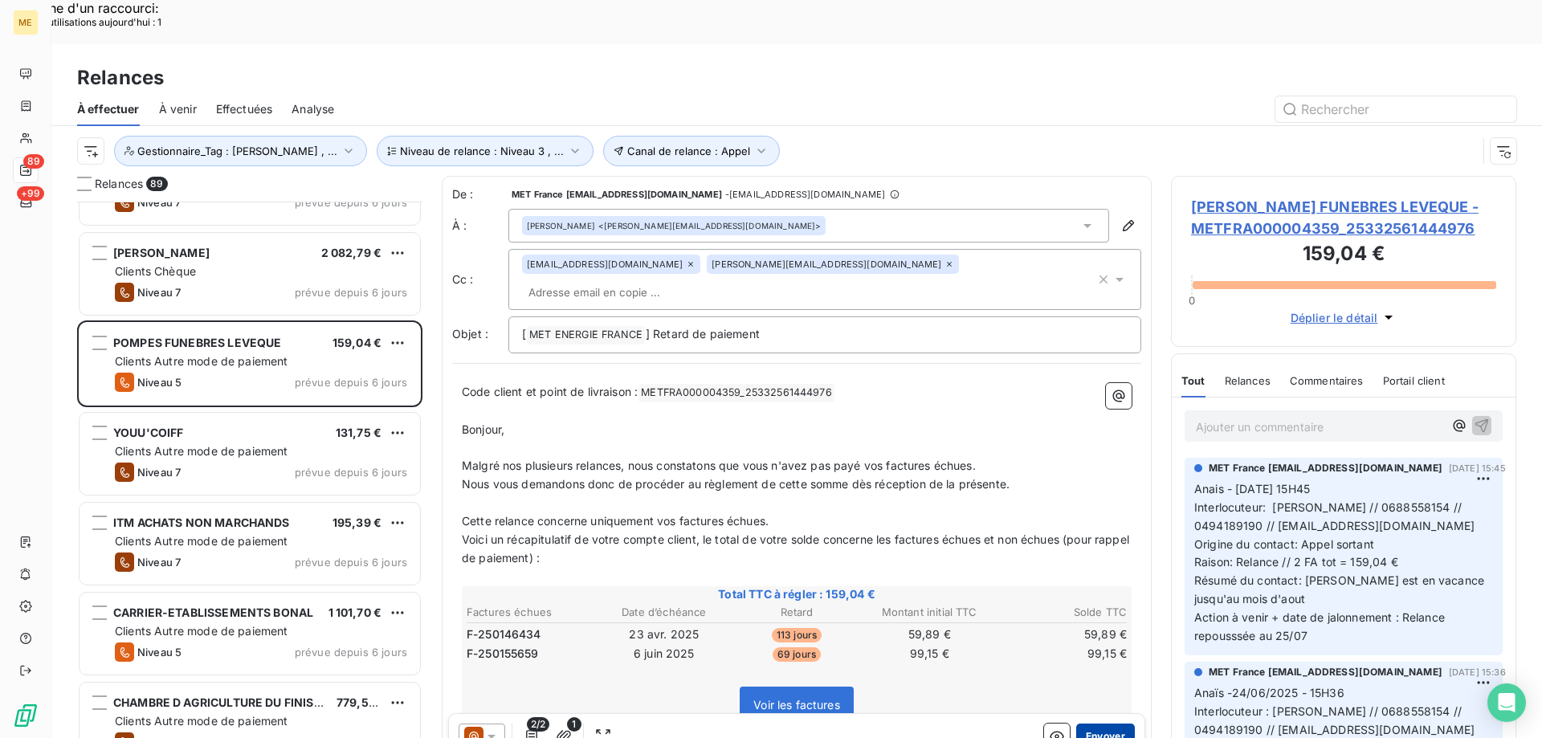
click at [1079, 723] on button "Envoyer" at bounding box center [1105, 736] width 59 height 26
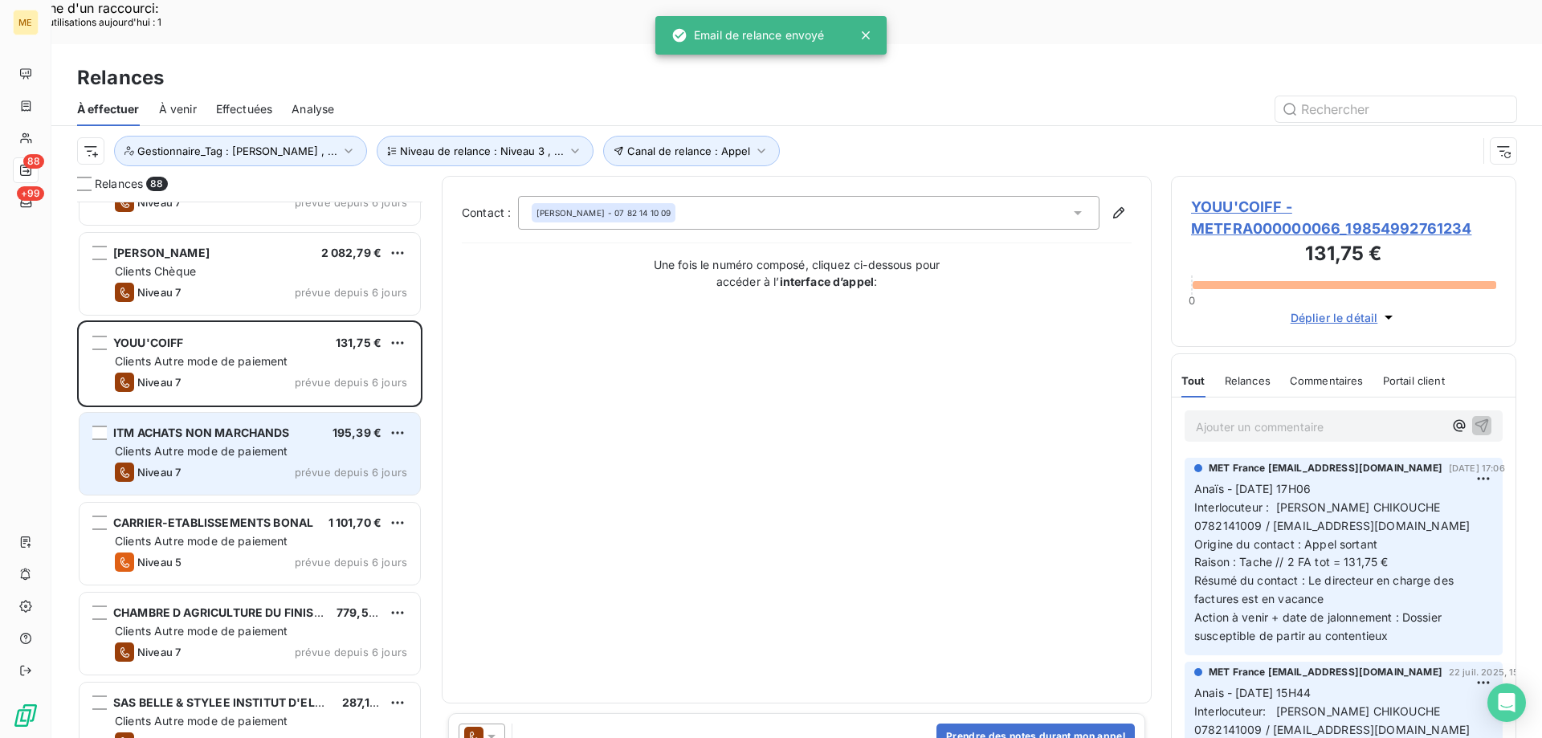
click at [180, 444] on span "Clients Autre mode de paiement" at bounding box center [201, 451] width 173 height 14
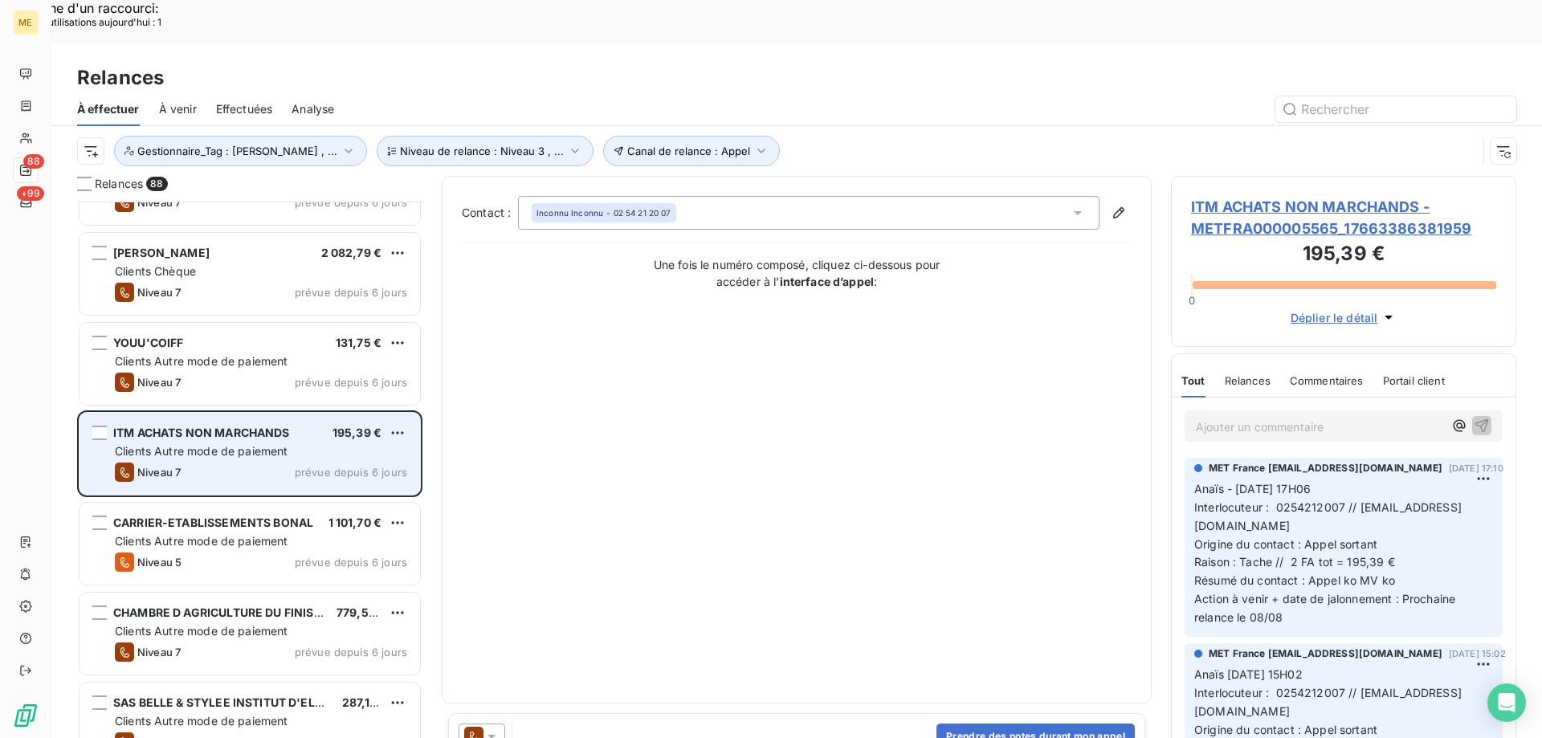
scroll to position [322, 0]
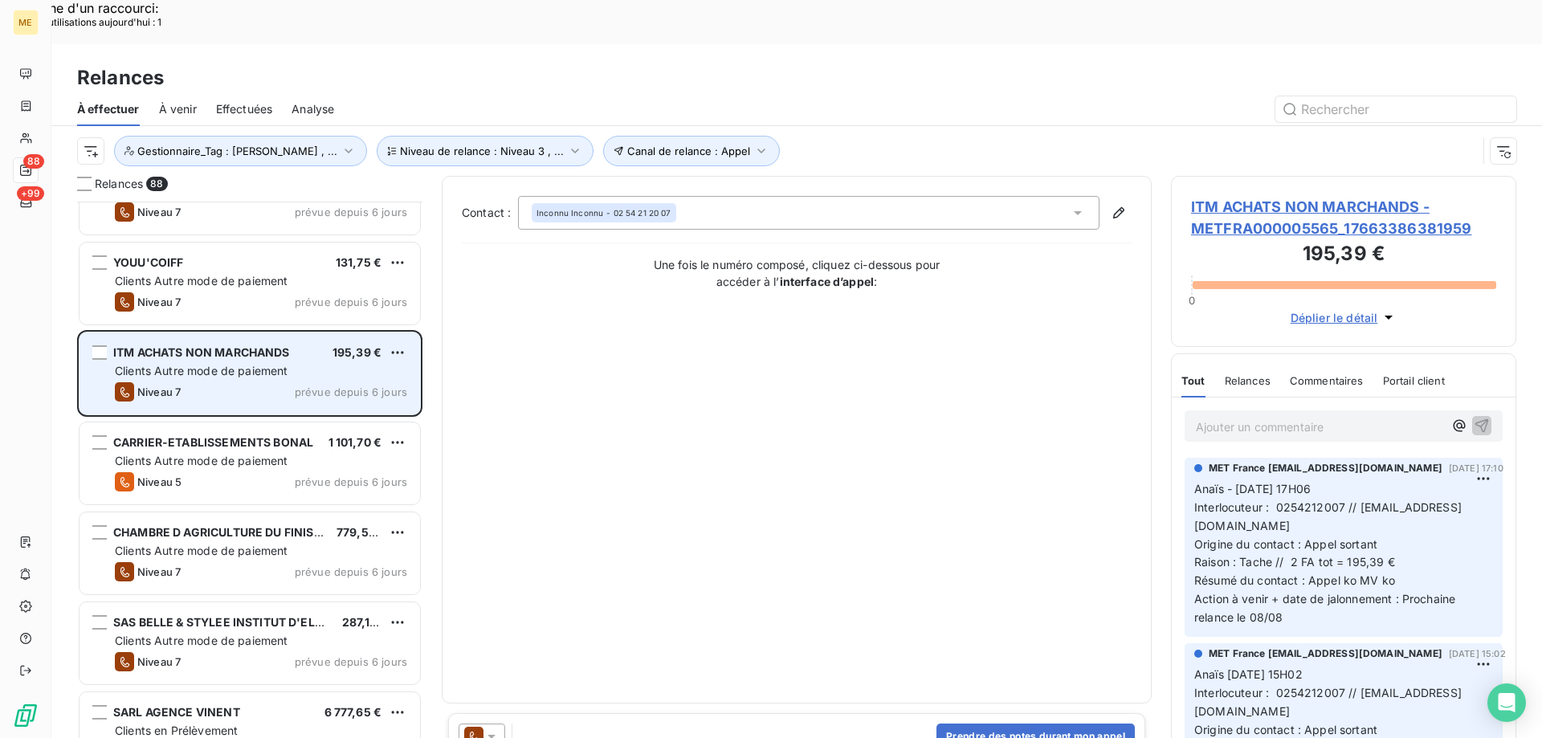
click at [180, 435] on span "CARRIER-ETABLISSEMENTS BONAL" at bounding box center [213, 442] width 200 height 14
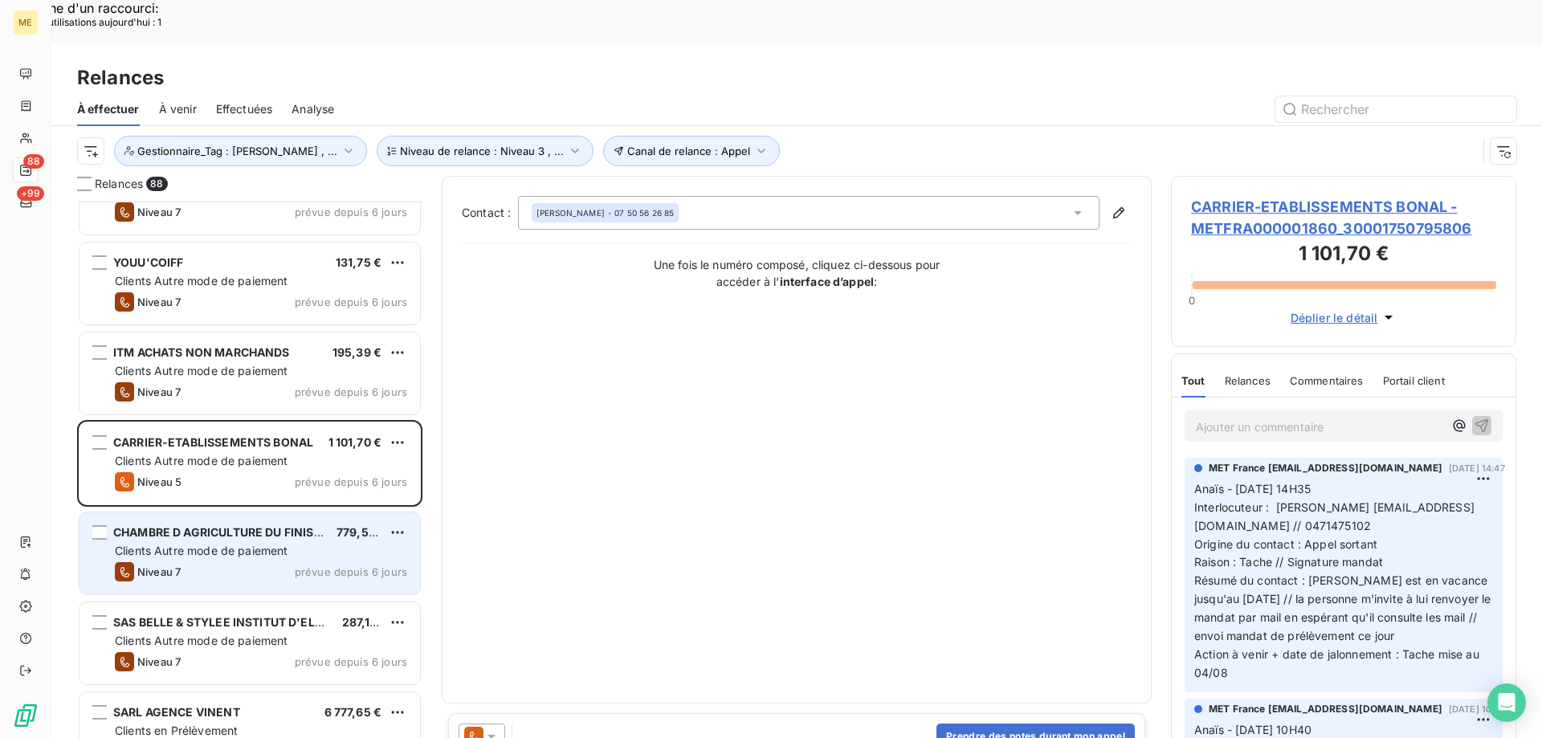
click at [192, 544] on span "Clients Autre mode de paiement" at bounding box center [201, 551] width 173 height 14
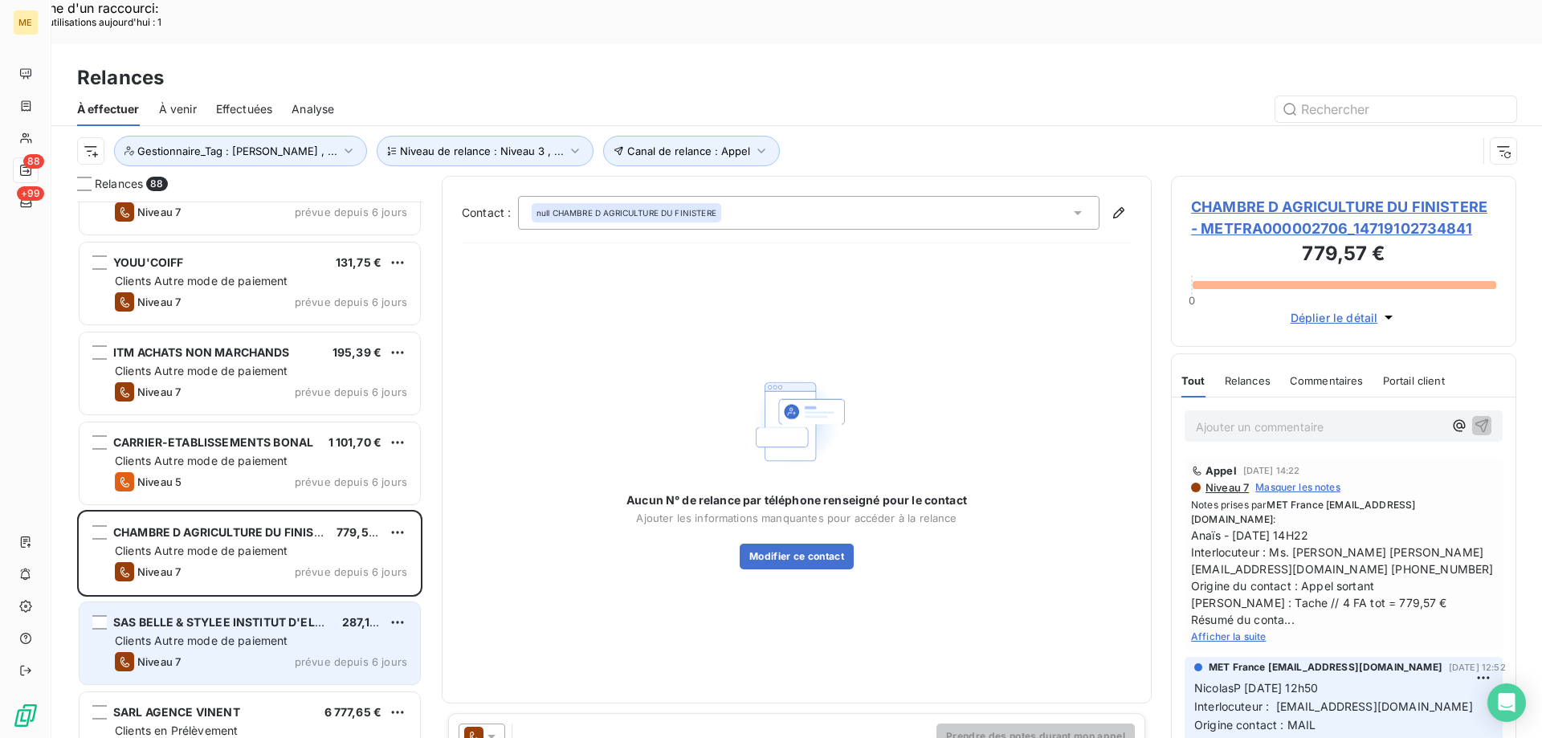
click at [168, 655] on span "Niveau 7" at bounding box center [158, 661] width 43 height 13
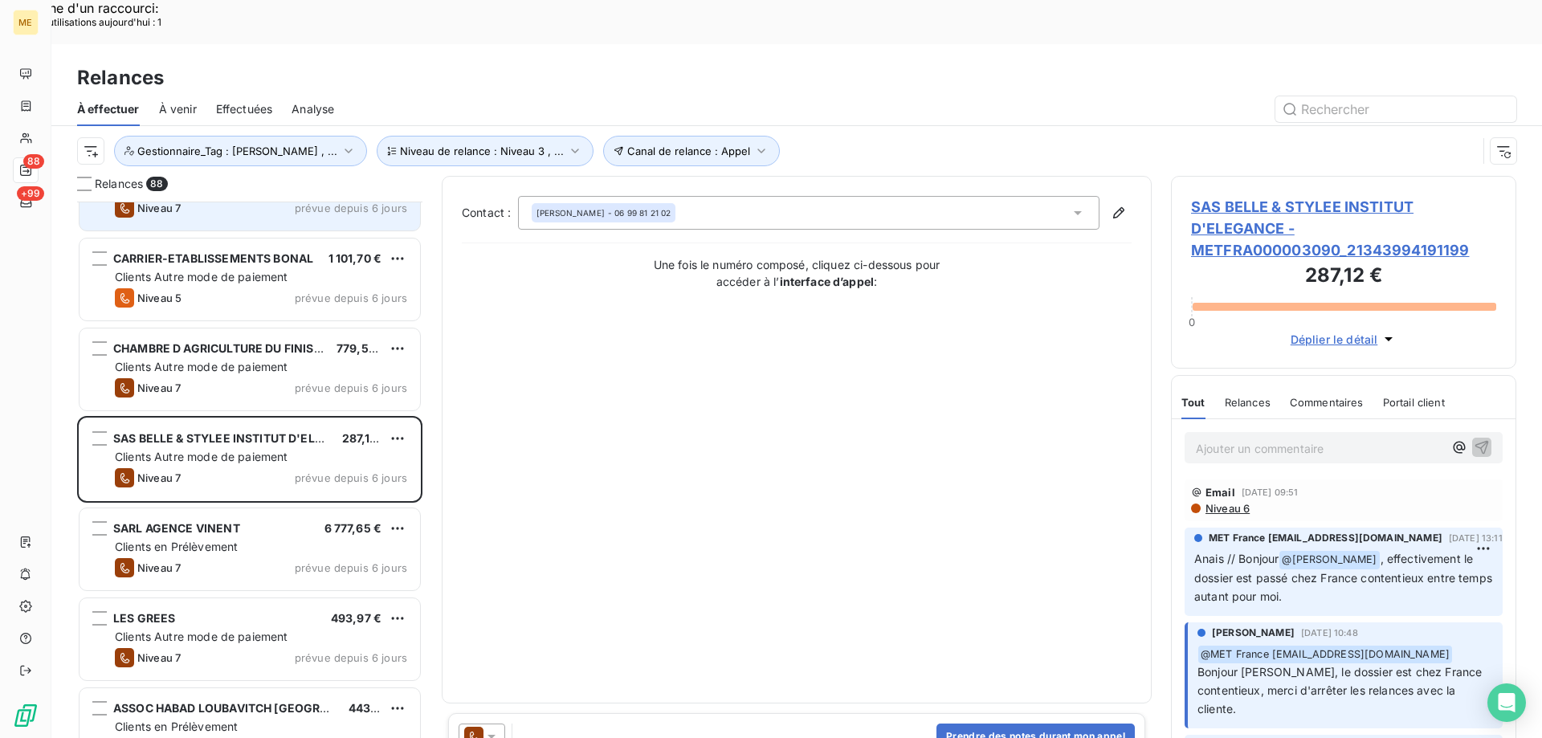
scroll to position [563, 0]
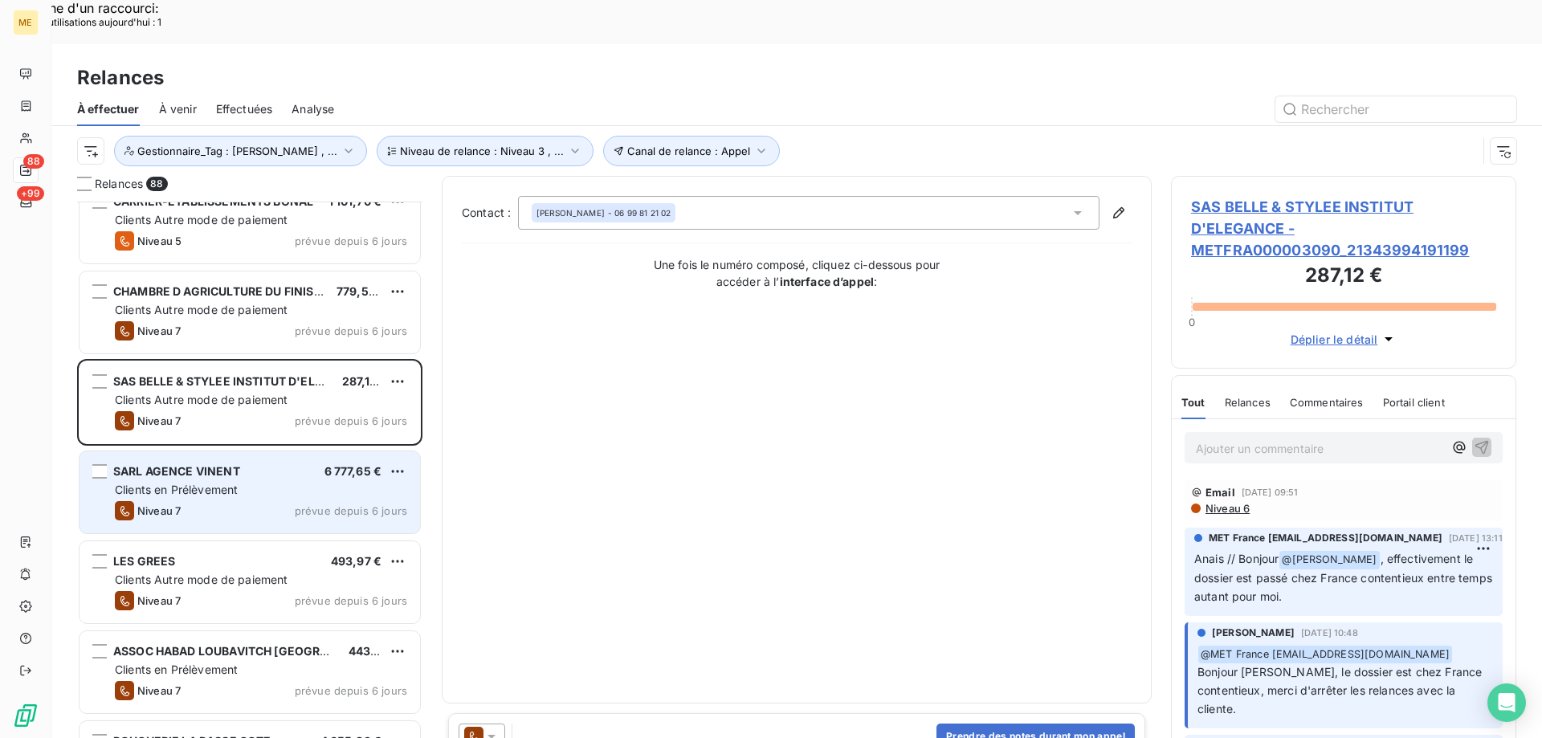
click at [222, 483] on span "Clients en Prélèvement" at bounding box center [176, 490] width 123 height 14
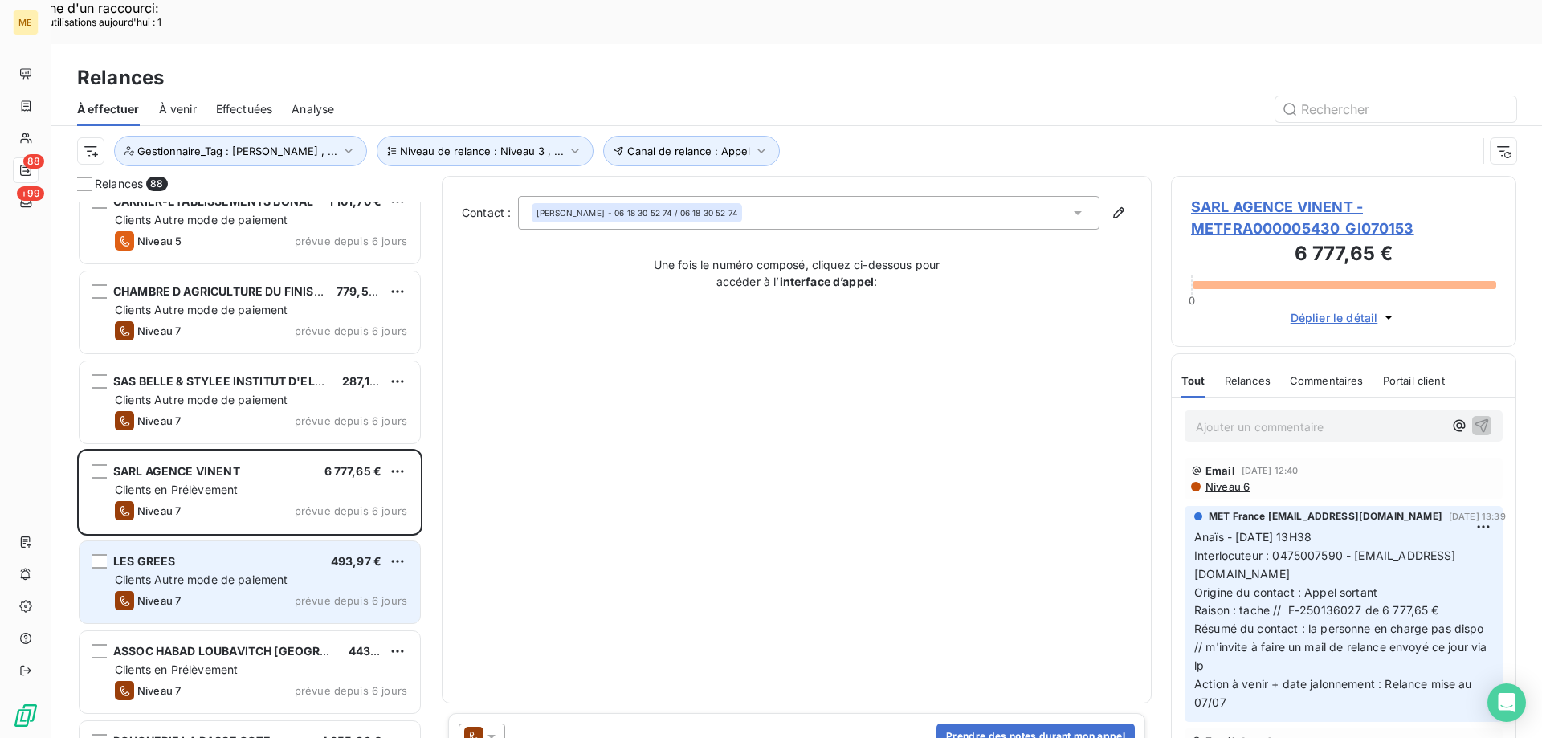
click at [219, 554] on div "LES GREES 493,97 €" at bounding box center [261, 561] width 292 height 14
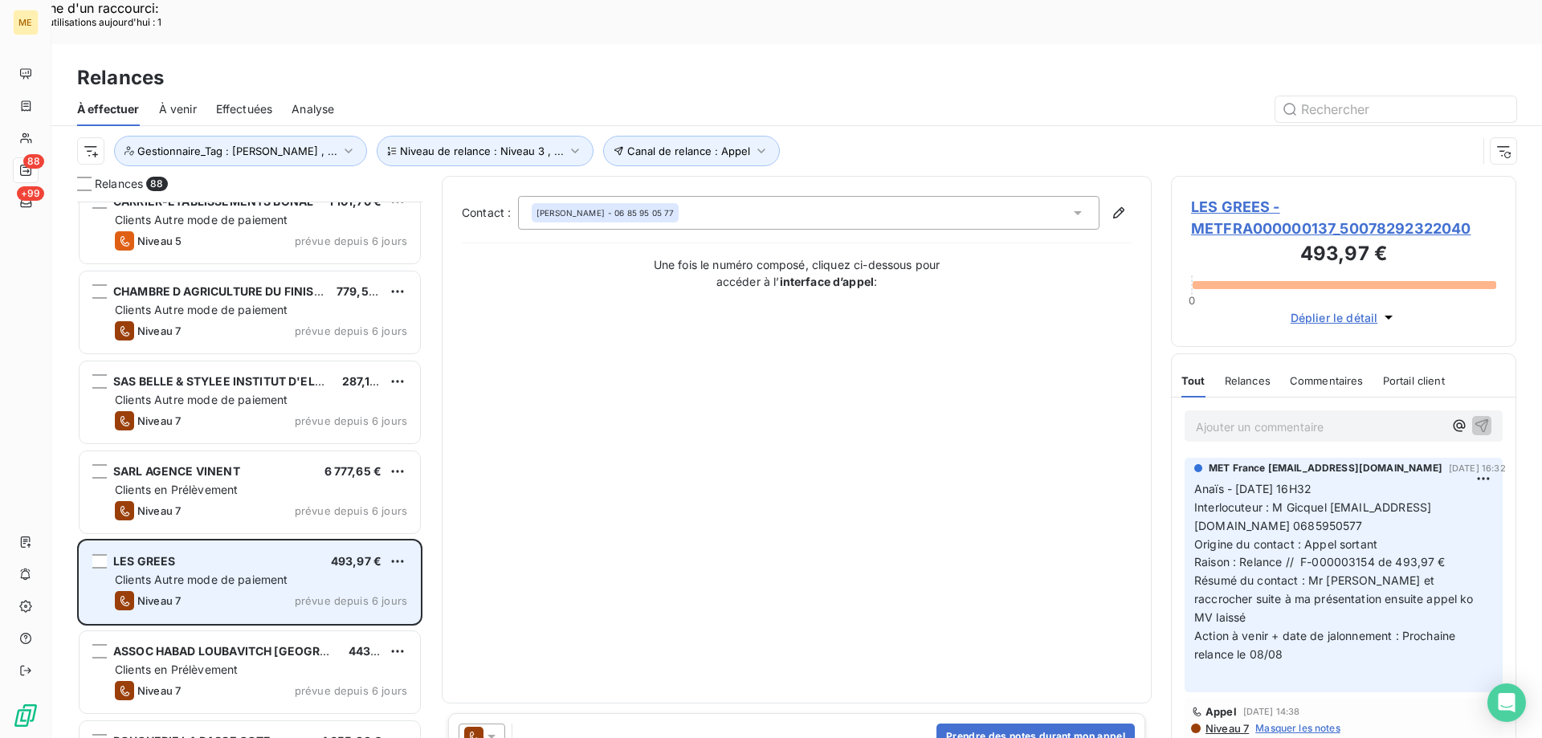
scroll to position [723, 0]
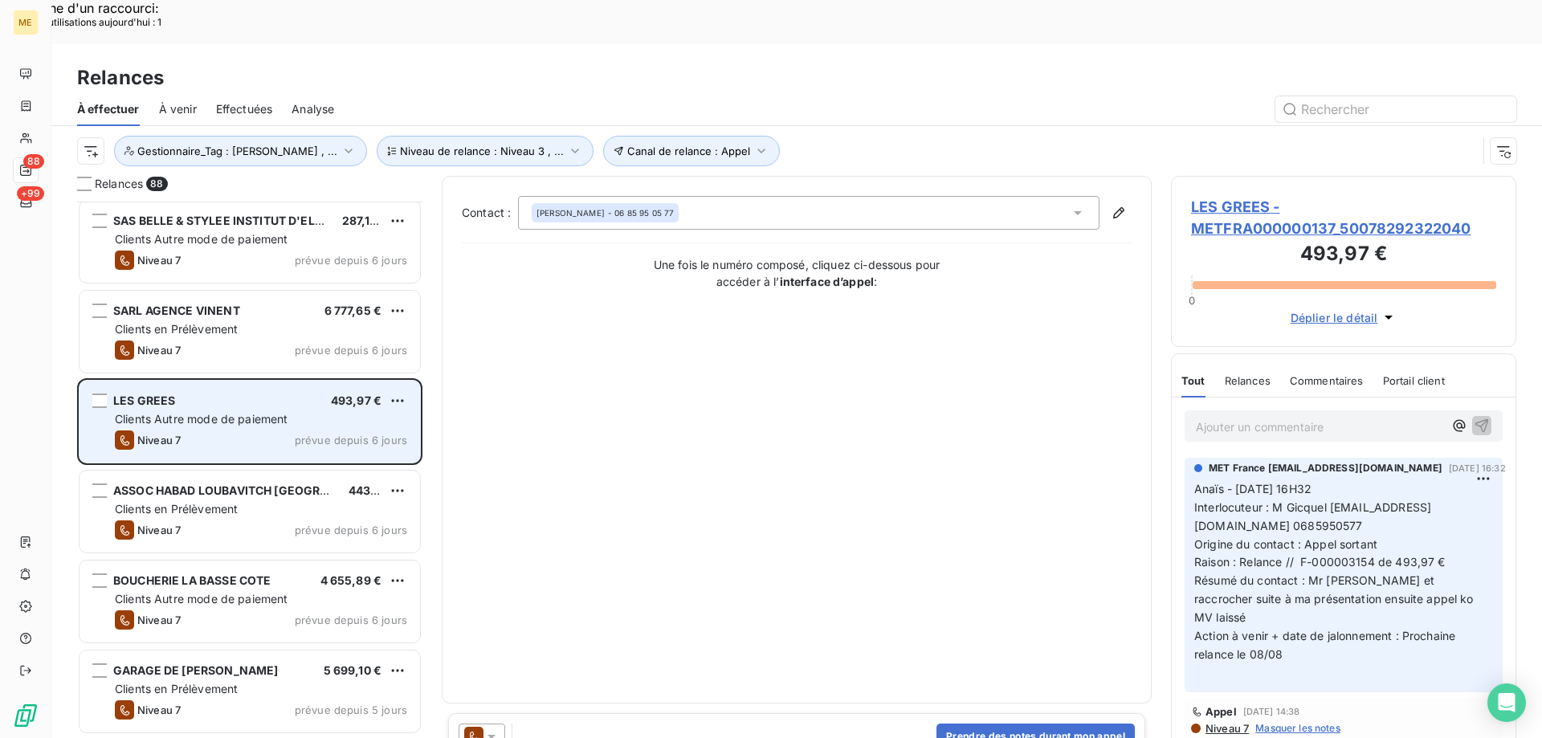
click at [218, 511] on div "ASSOC HABAD LOUBAVITCH NICE ET REGION 443,59 € Clients en Prélèvement Niveau 7 …" at bounding box center [249, 513] width 345 height 90
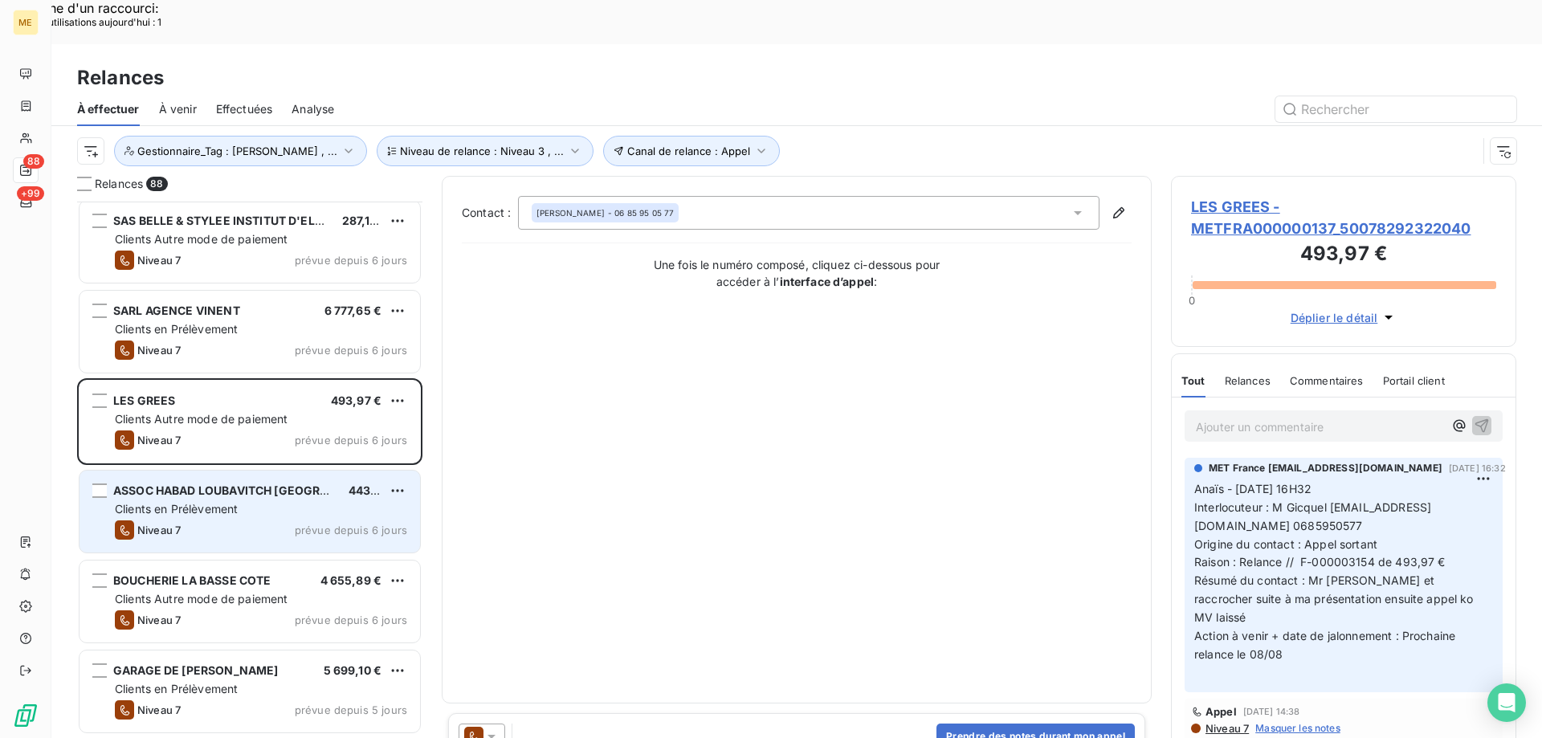
click at [222, 520] on div "Niveau 7 prévue depuis 6 jours" at bounding box center [261, 529] width 292 height 19
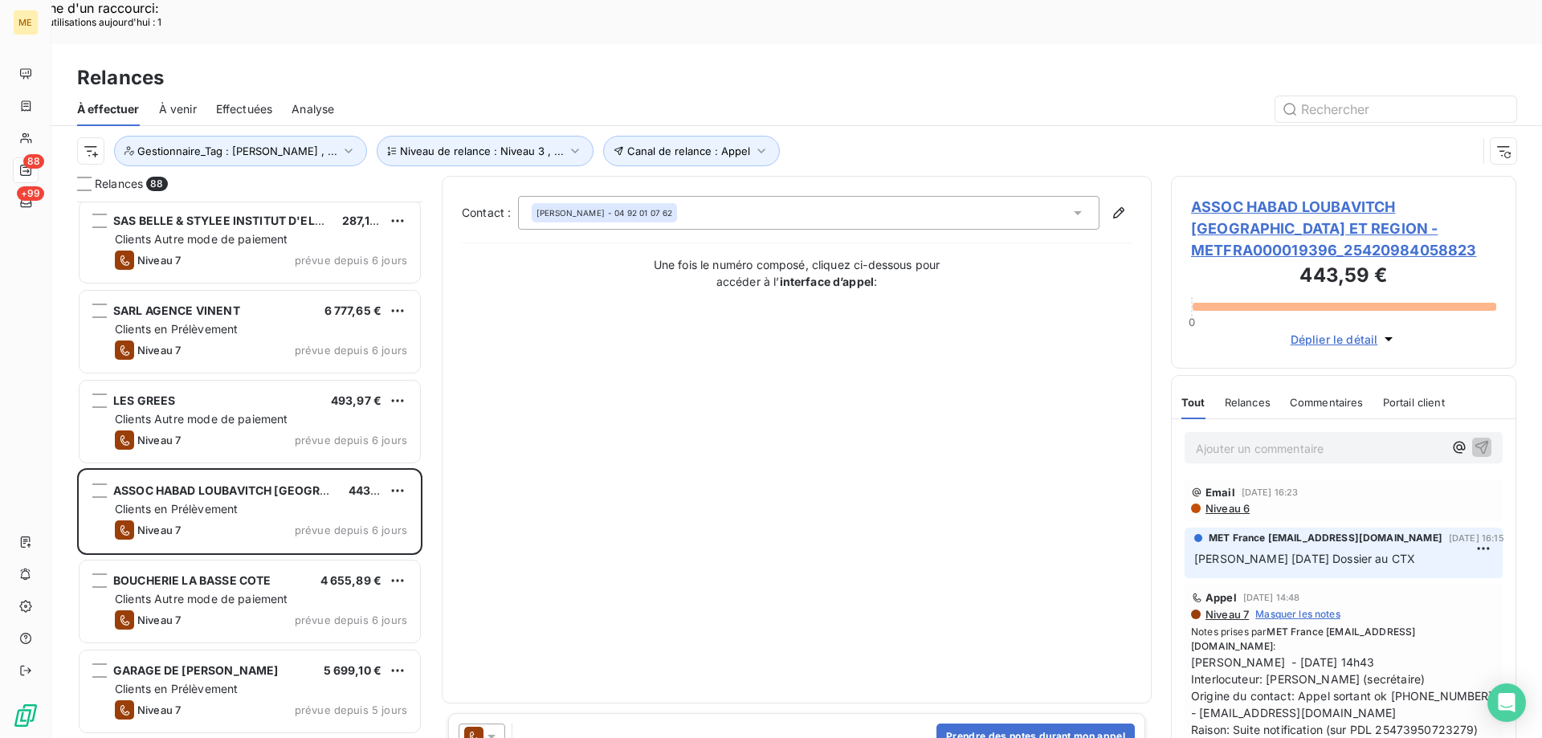
click at [495, 735] on icon at bounding box center [491, 737] width 8 height 4
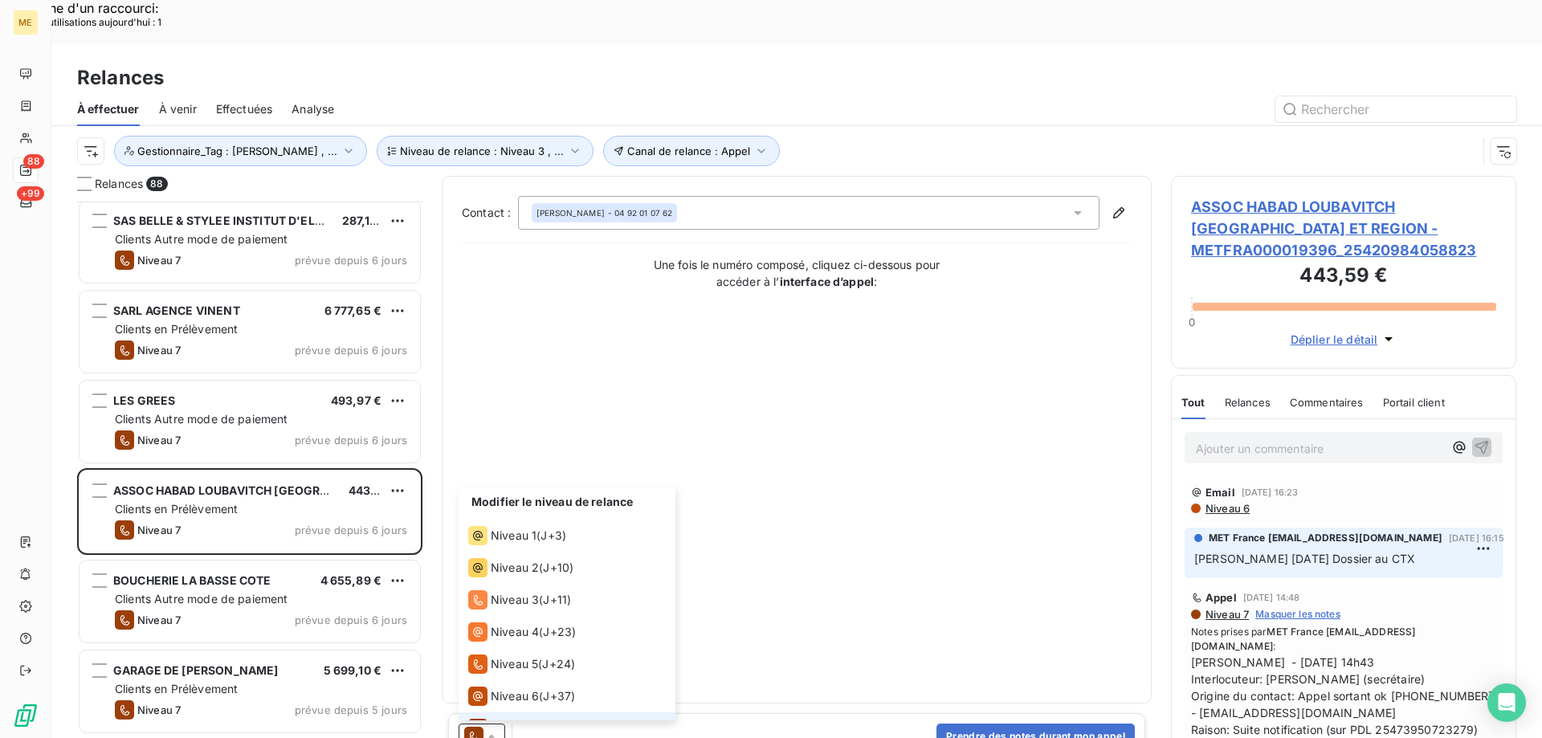
scroll to position [24, 0]
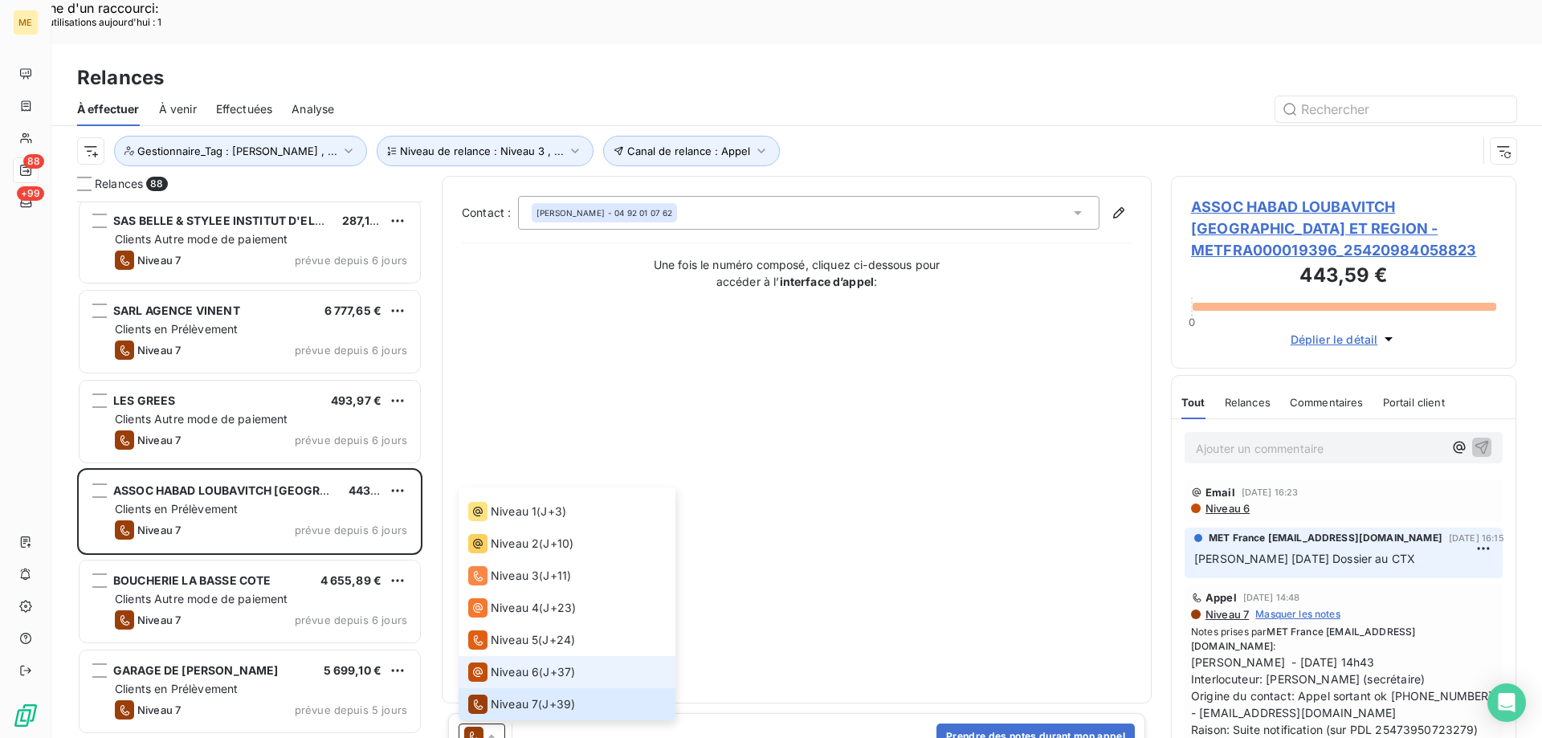
click at [503, 664] on span "Niveau 6" at bounding box center [515, 672] width 48 height 16
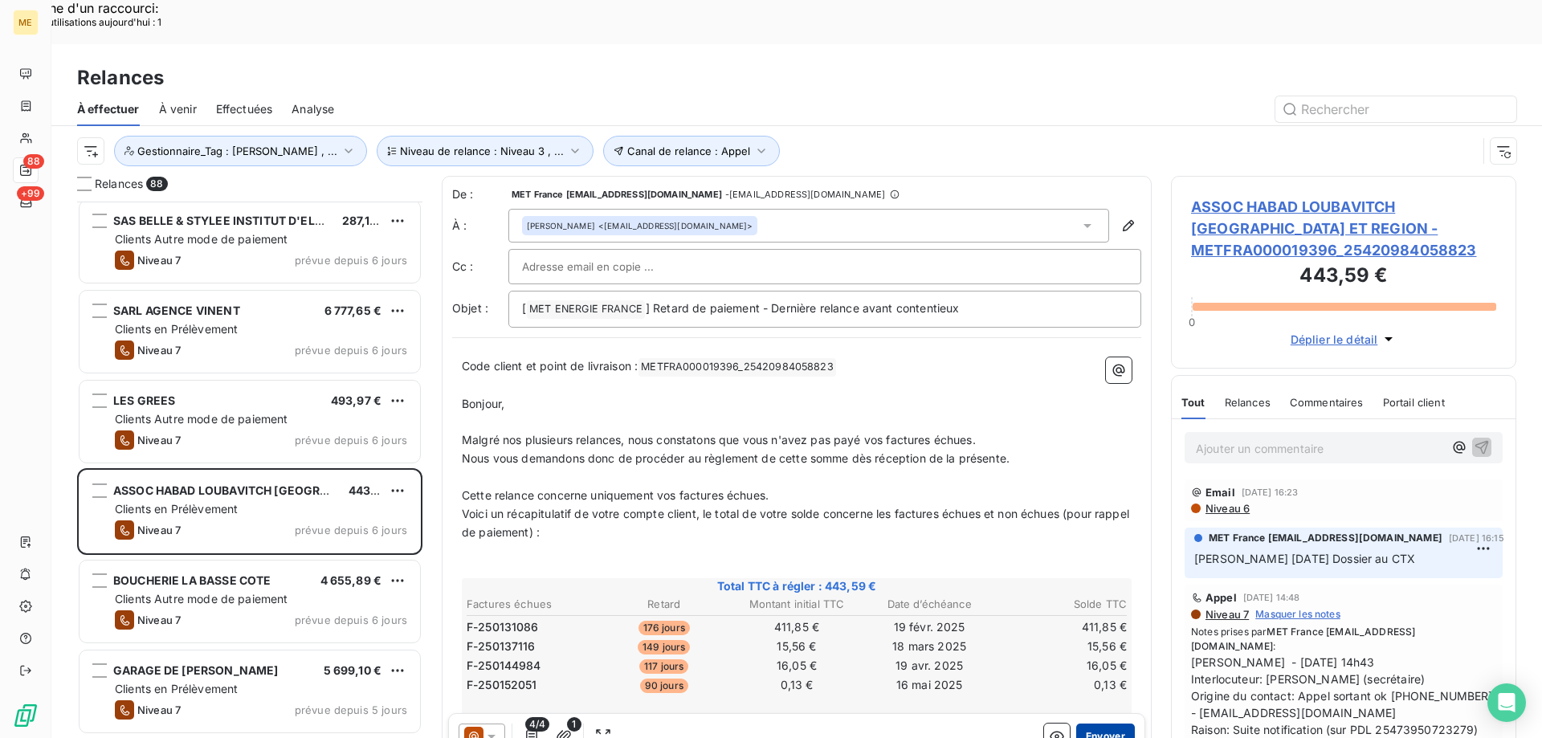
click at [1107, 723] on button "Envoyer" at bounding box center [1105, 736] width 59 height 26
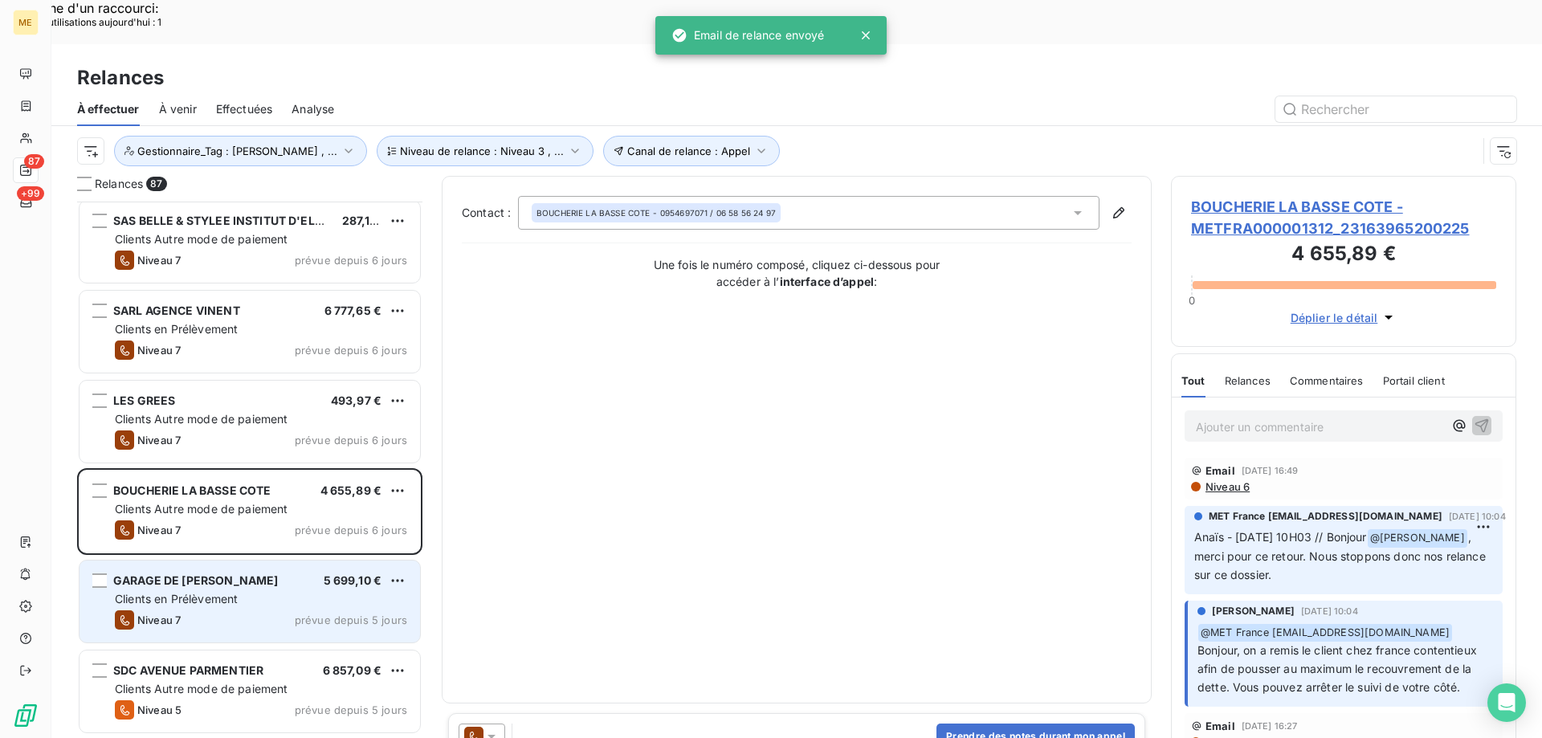
scroll to position [804, 0]
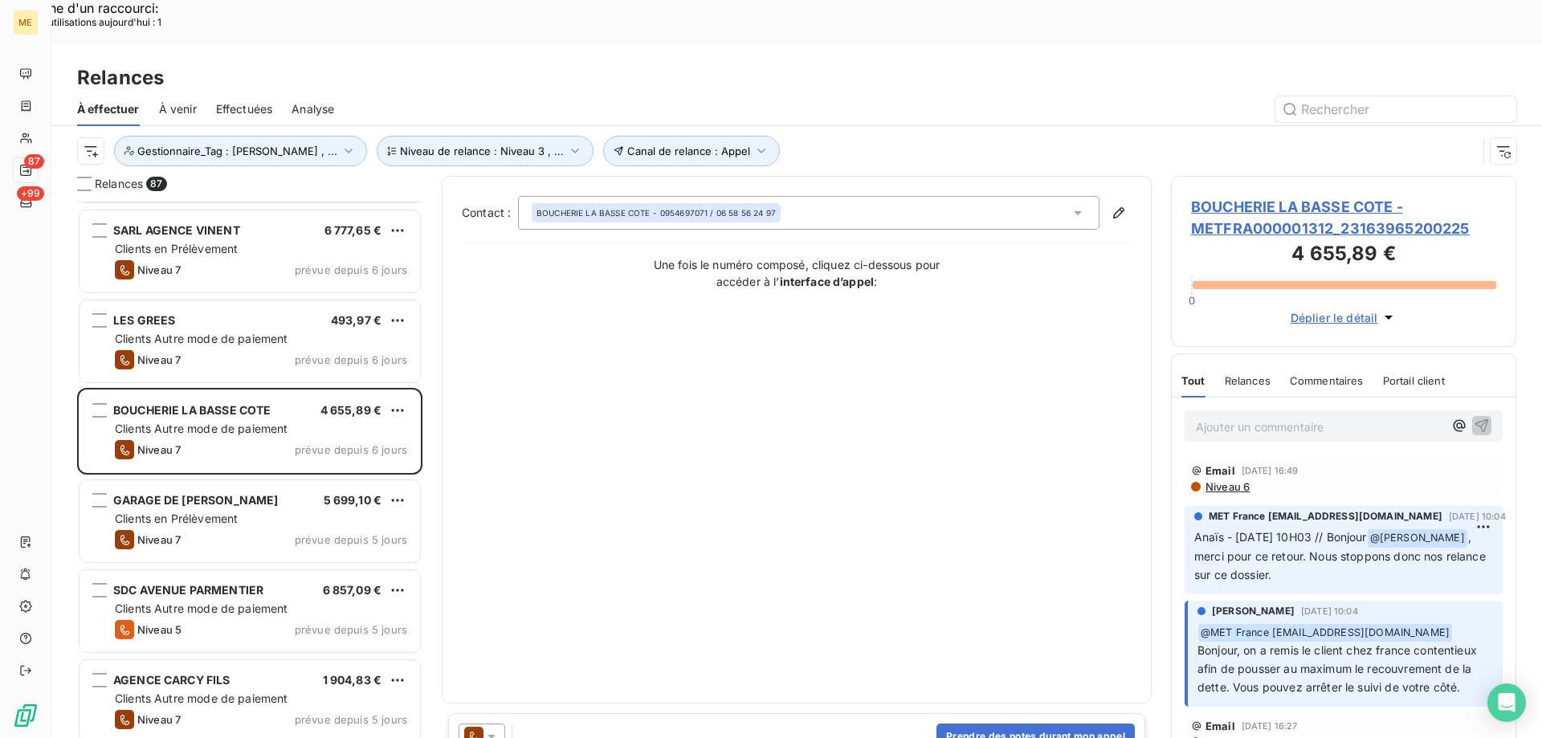
click at [1285, 196] on span "BOUCHERIE LA BASSE COTE - METFRA000001312_23163965200225" at bounding box center [1343, 217] width 305 height 43
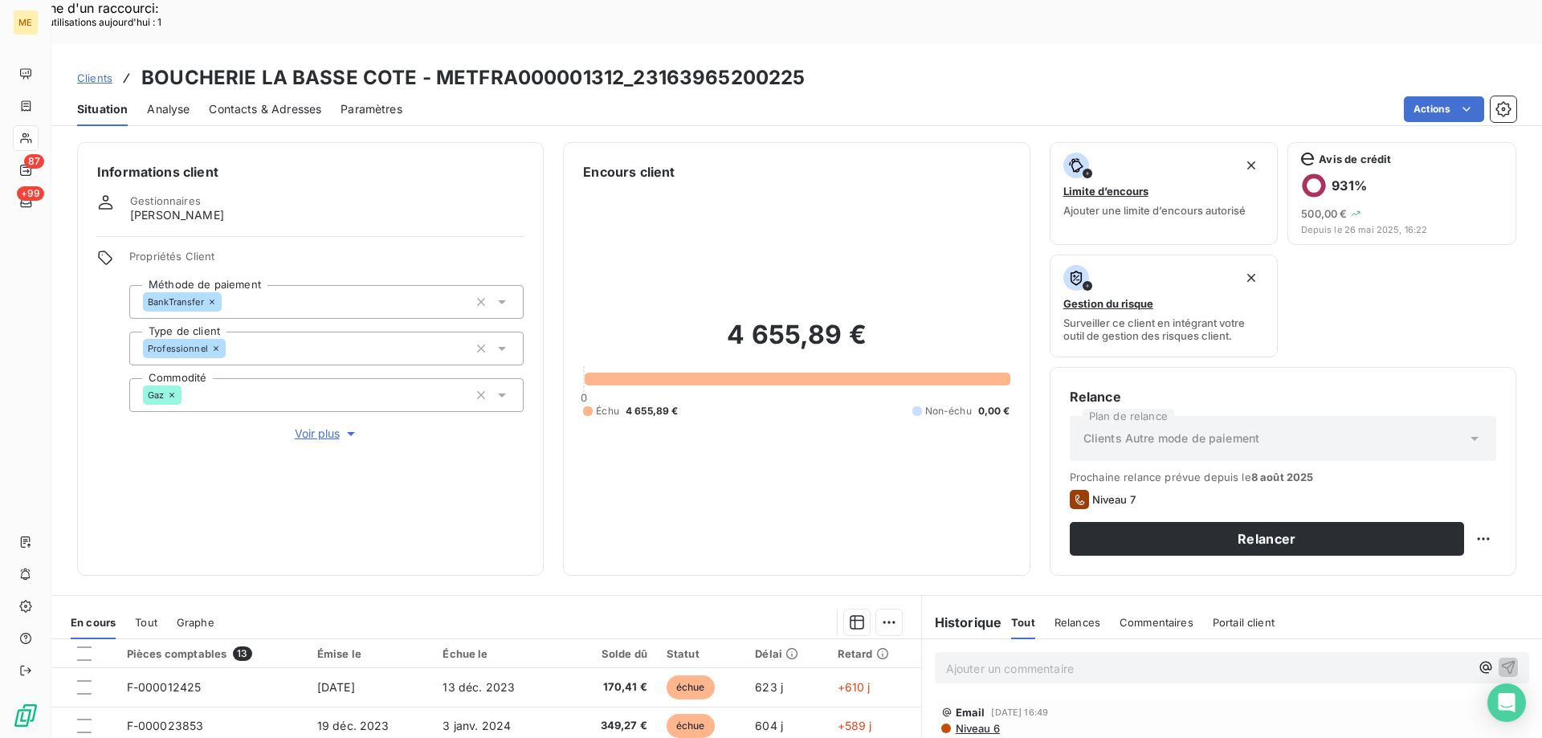
click at [961, 658] on p "Ajouter un commentaire ﻿" at bounding box center [1208, 668] width 524 height 20
click at [1142, 660] on span "Sylvain - 14/082025 - 11h18 - dosseoir au CTX" at bounding box center [1098, 667] width 305 height 14
click at [1500, 658] on icon "button" at bounding box center [1508, 666] width 16 height 16
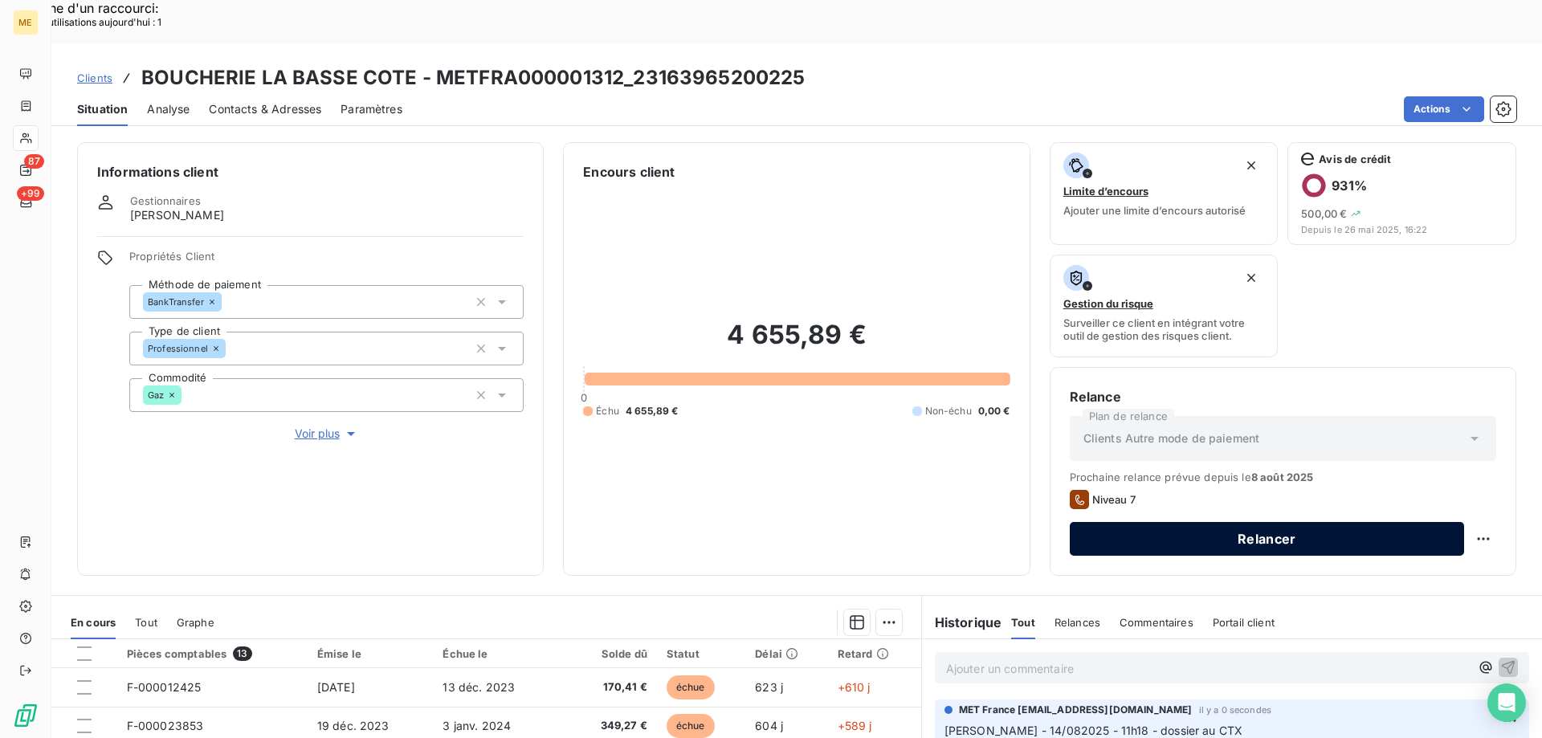
click at [1228, 522] on button "Relancer" at bounding box center [1267, 539] width 394 height 34
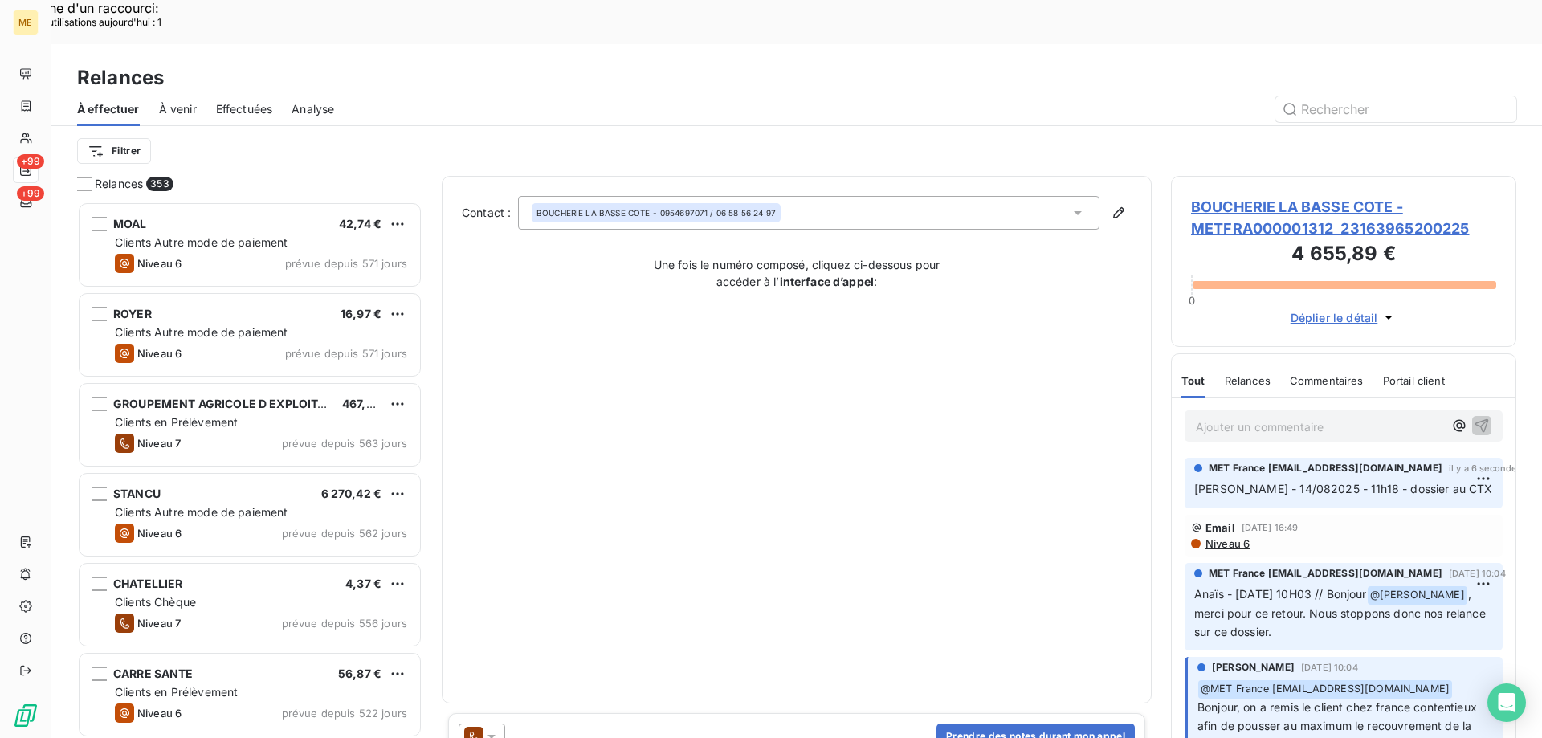
scroll to position [568, 333]
click at [495, 728] on icon at bounding box center [491, 736] width 16 height 16
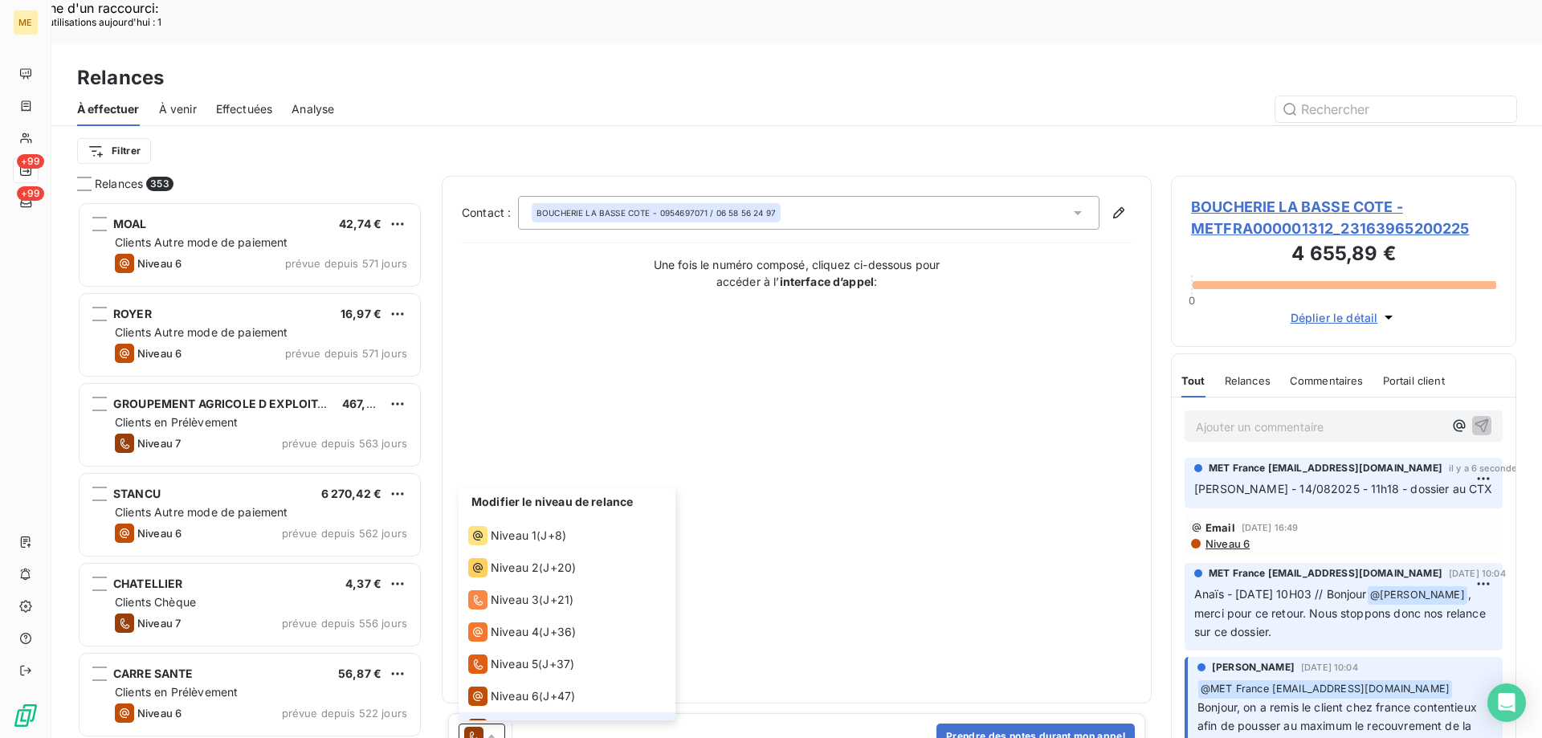
scroll to position [24, 0]
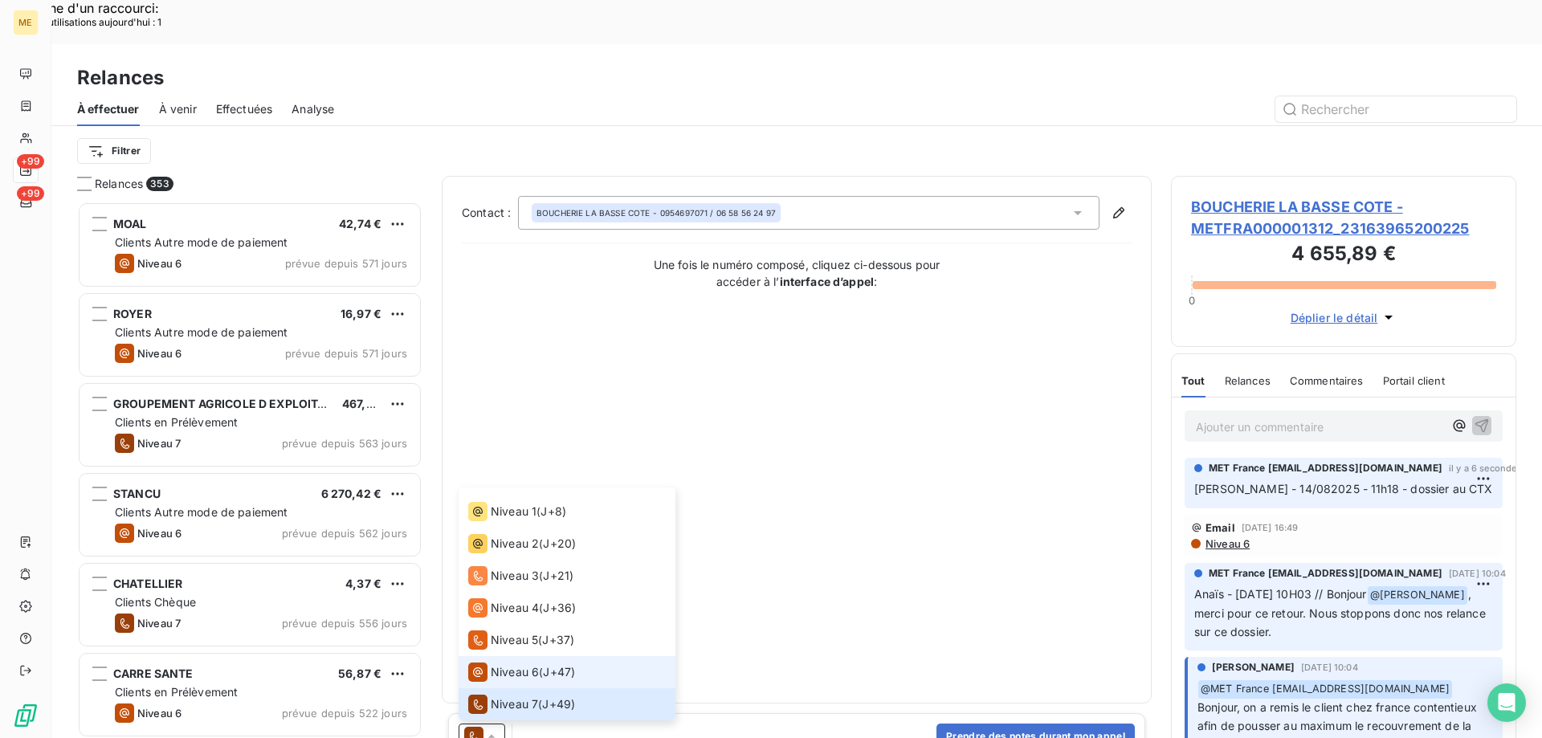
click at [508, 664] on span "Niveau 6" at bounding box center [515, 672] width 48 height 16
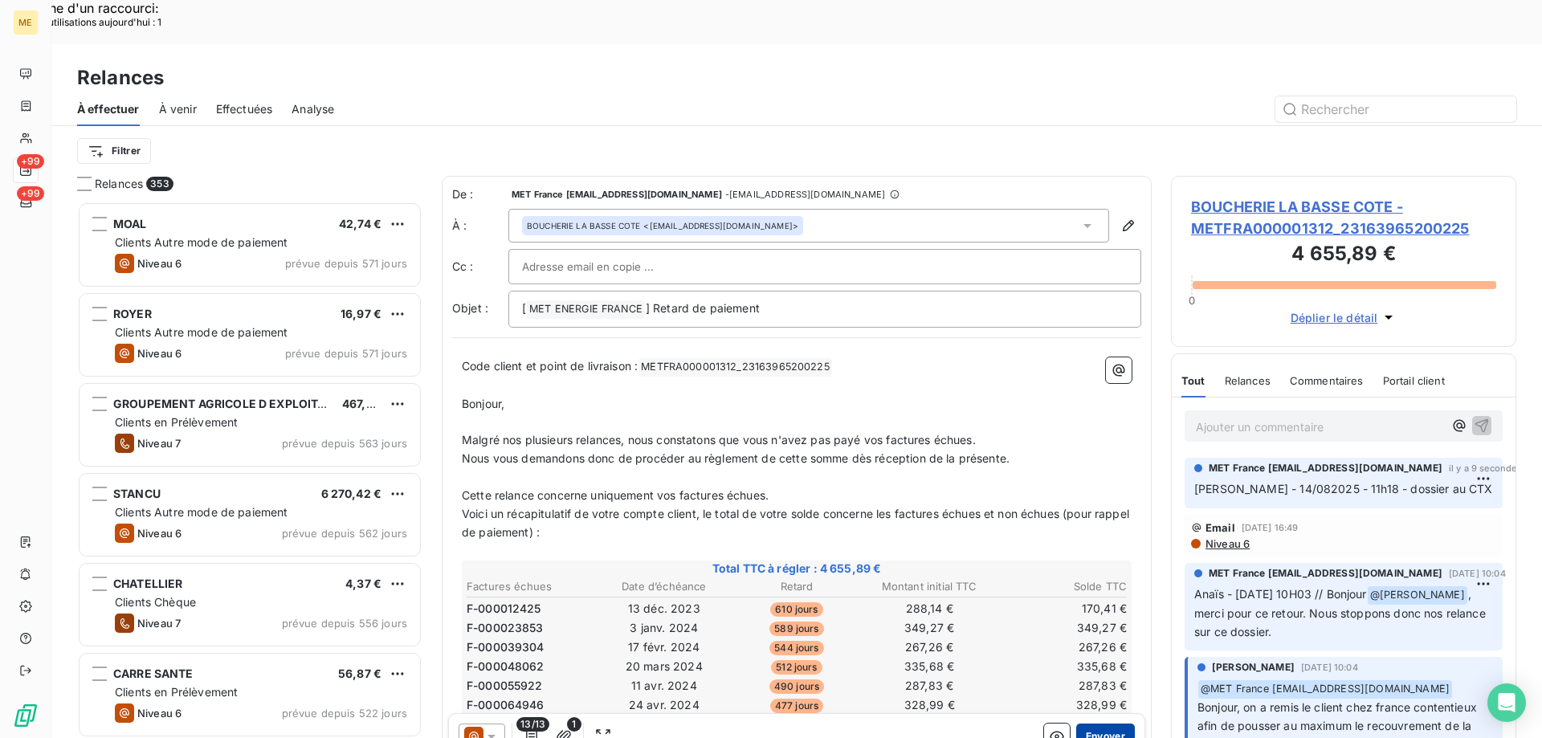
click at [1076, 723] on button "Envoyer" at bounding box center [1105, 736] width 59 height 26
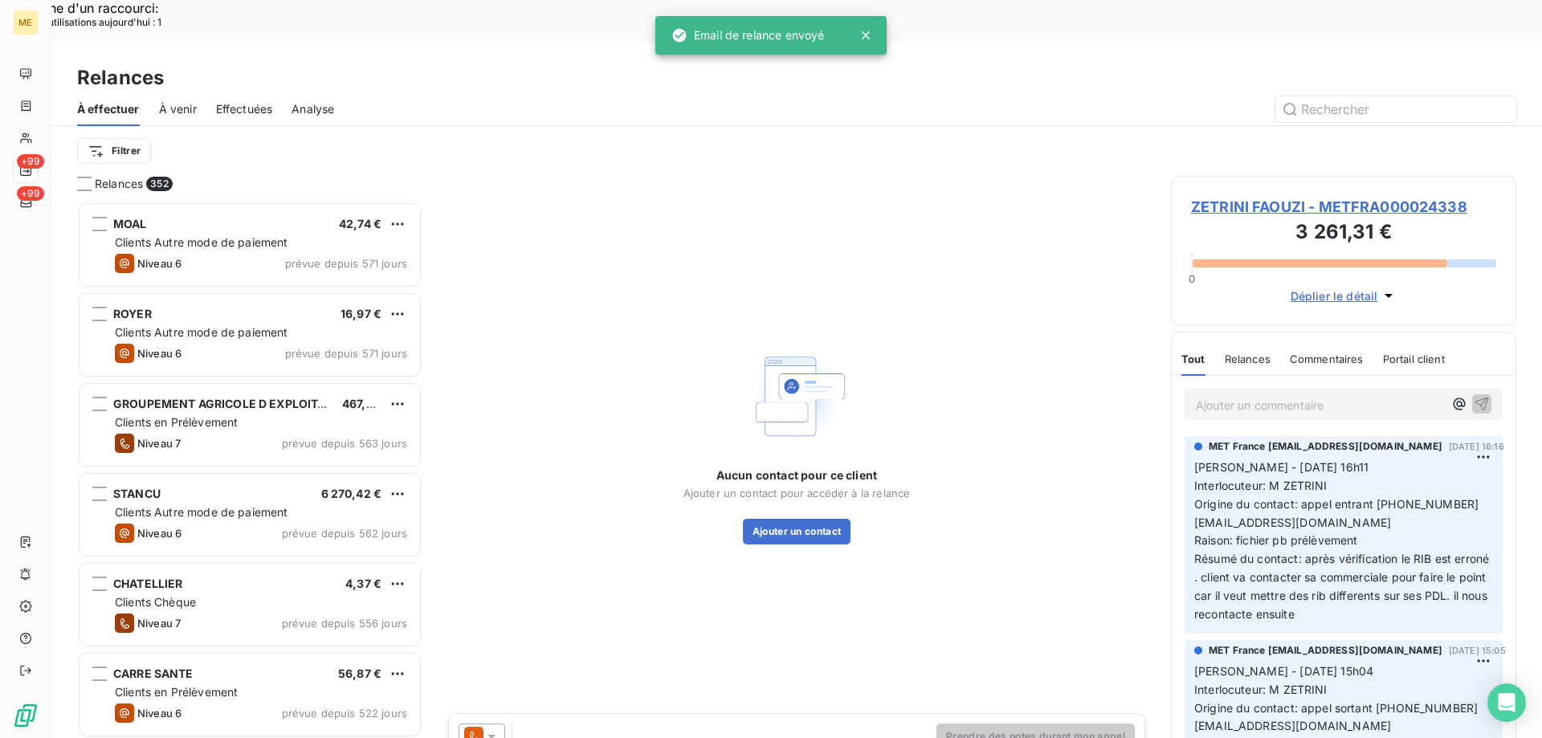
click at [96, 126] on div "Filtrer" at bounding box center [796, 151] width 1439 height 50
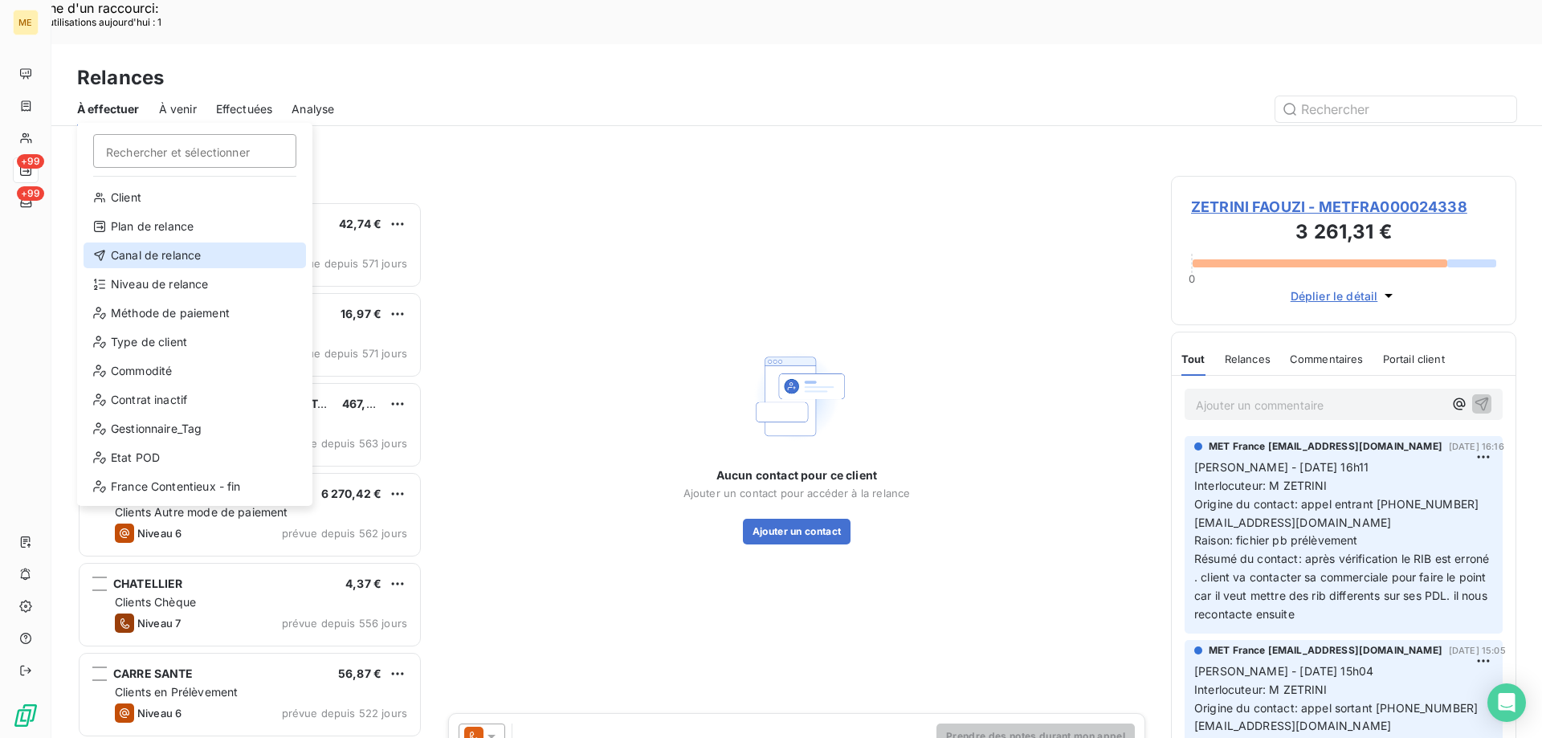
click at [169, 256] on div "Canal de relance" at bounding box center [195, 255] width 222 height 26
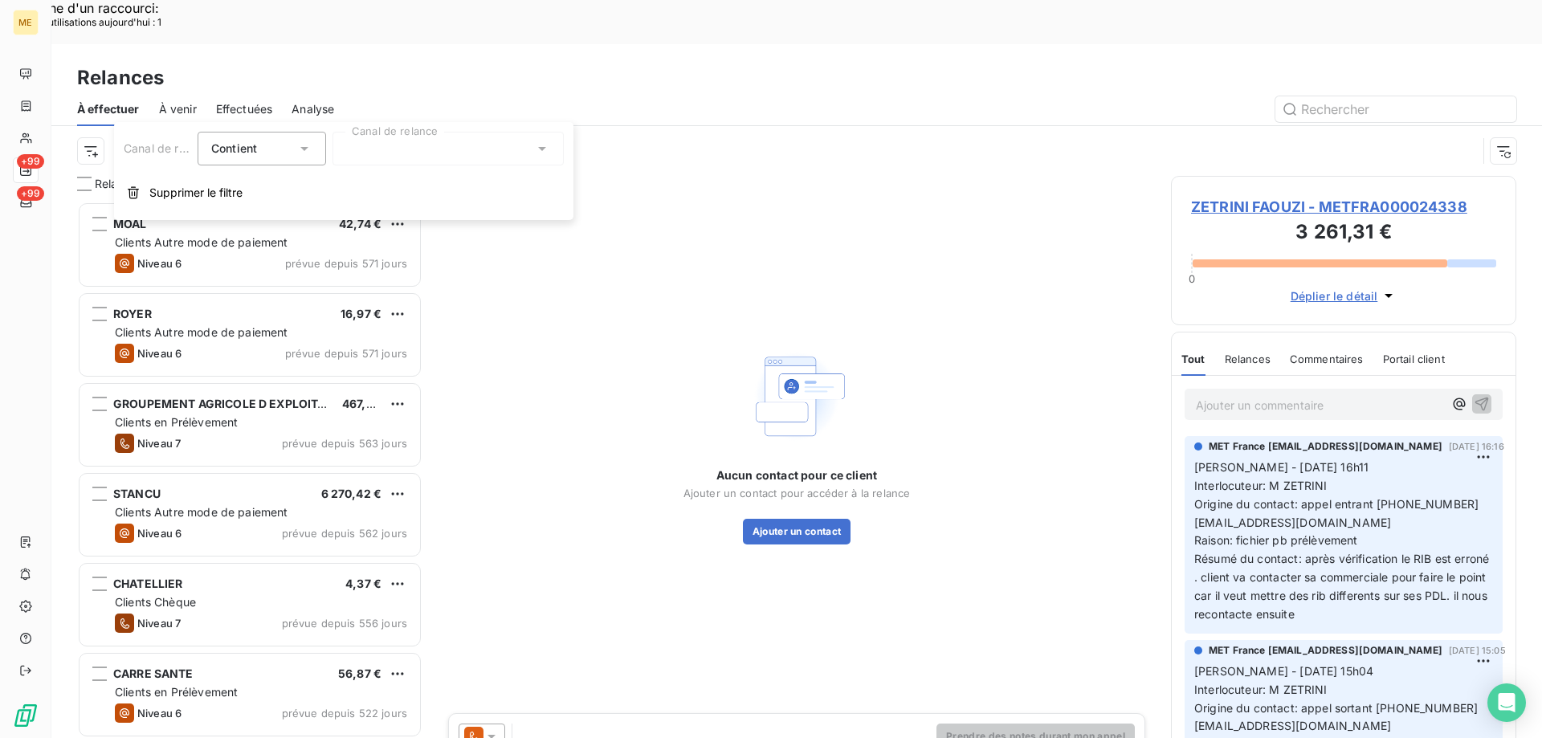
click at [458, 163] on div at bounding box center [447, 149] width 231 height 34
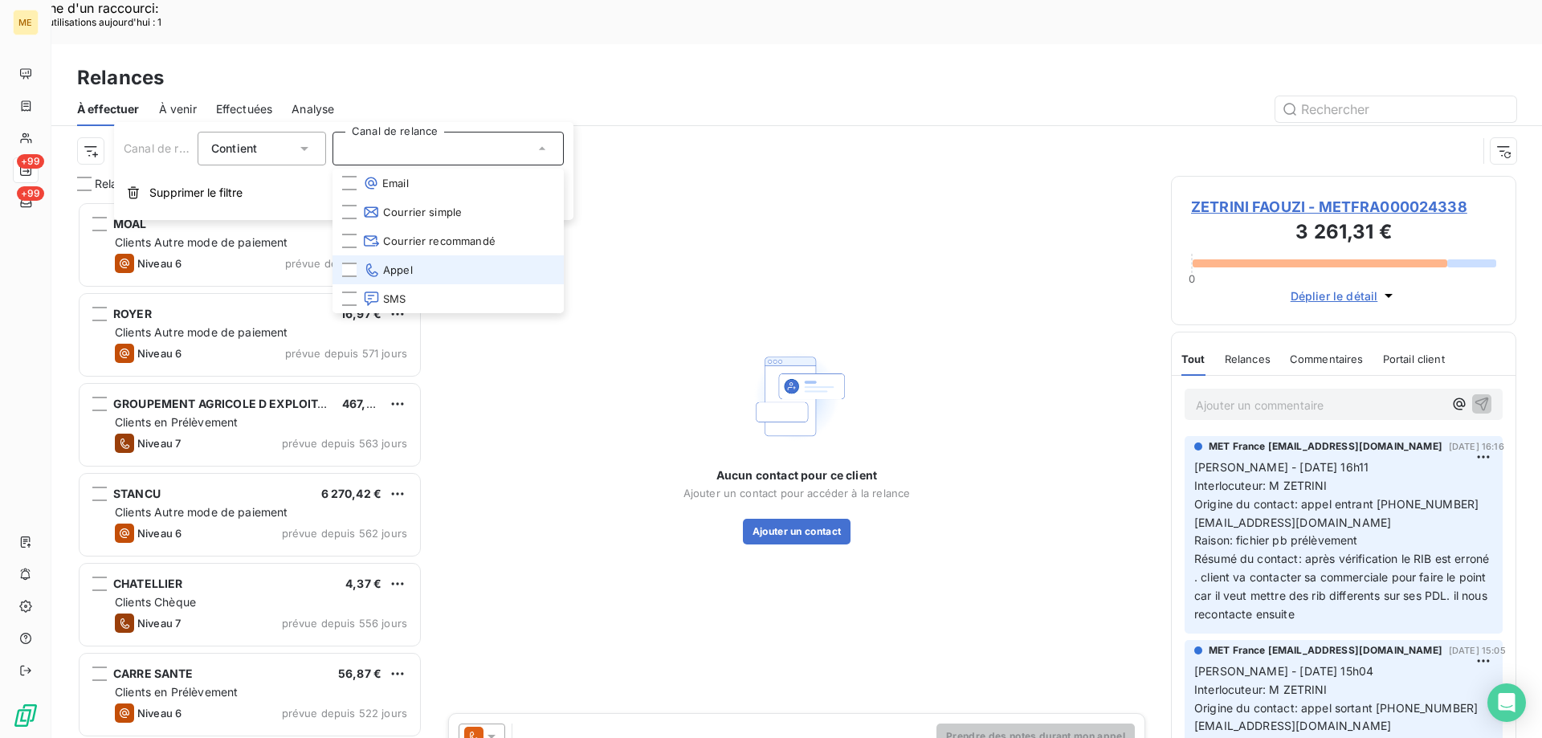
click at [405, 267] on span "Appel" at bounding box center [388, 270] width 50 height 16
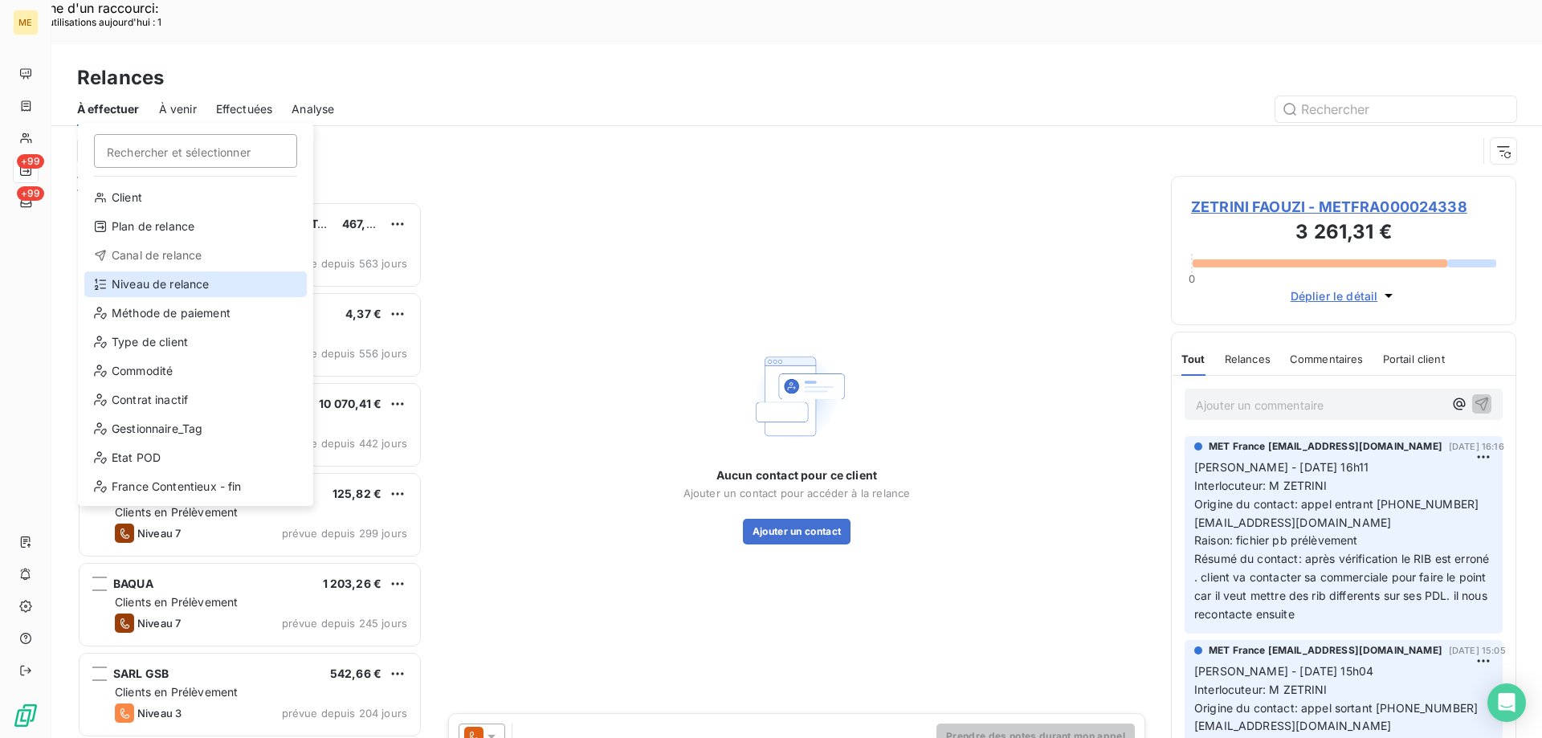
click at [161, 287] on div "Niveau de relance" at bounding box center [195, 284] width 222 height 26
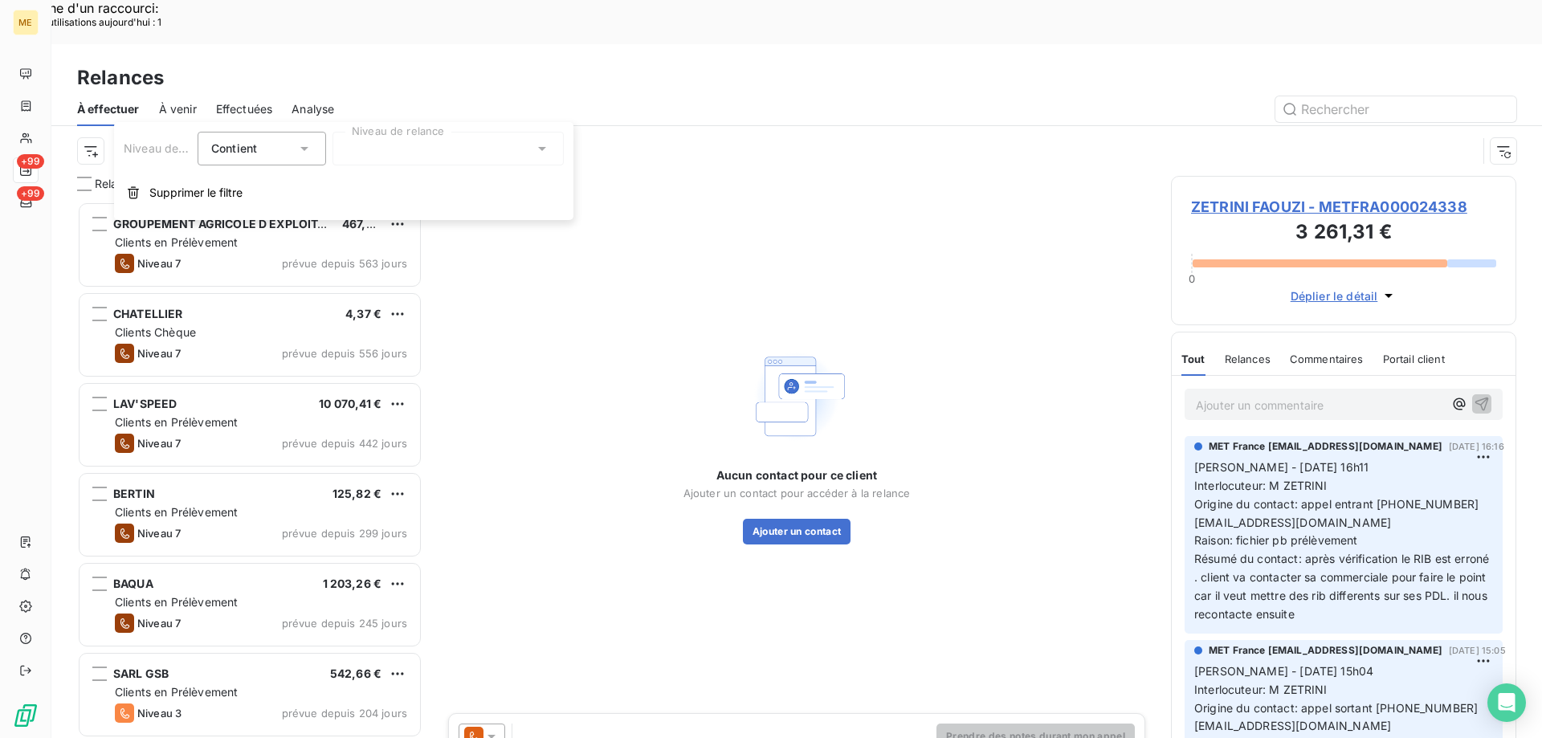
click at [495, 165] on div "Niveau de relance Contient is Niveau de relance Supprimer le filtre" at bounding box center [343, 171] width 459 height 98
click at [387, 149] on div at bounding box center [447, 149] width 231 height 34
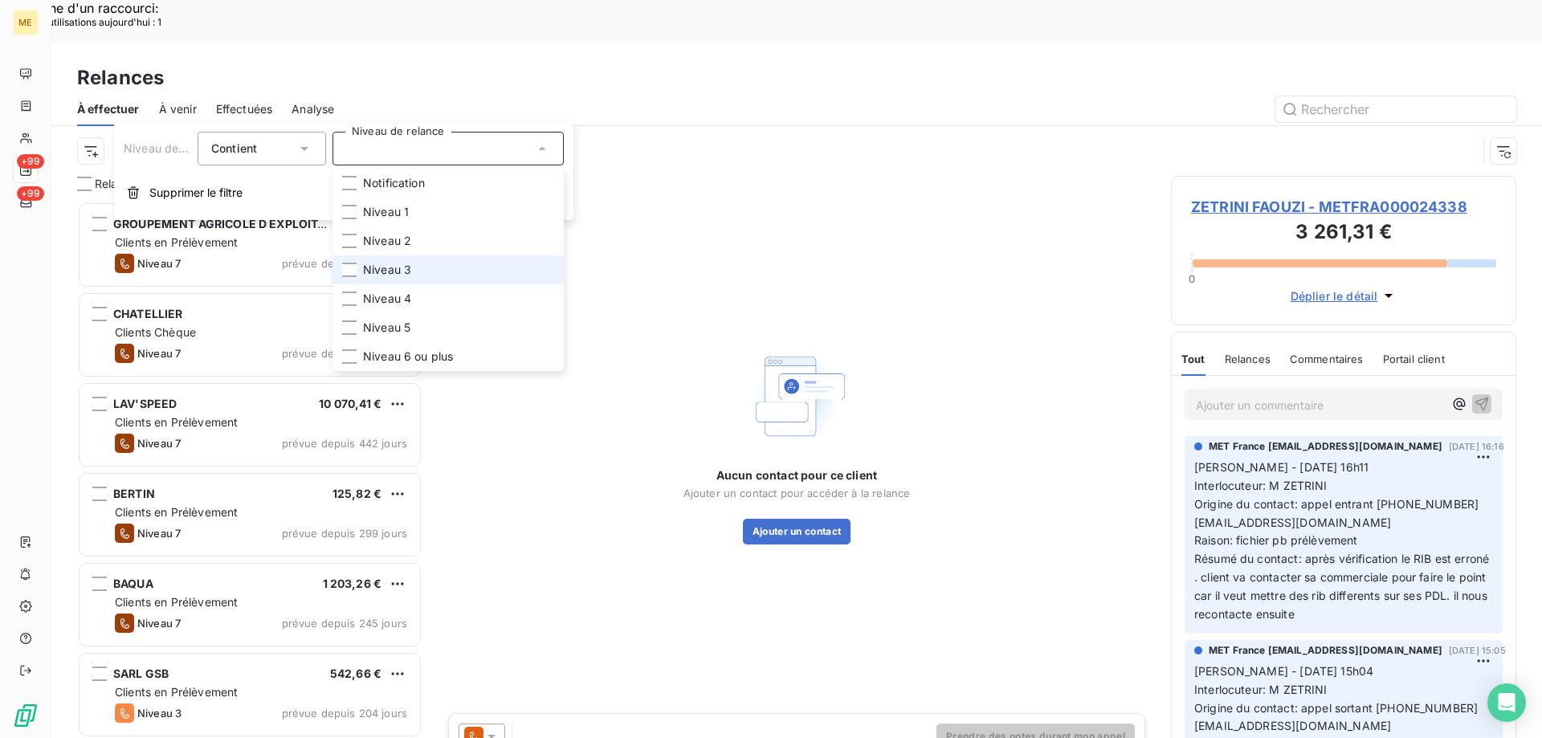
click at [383, 266] on span "Niveau 3" at bounding box center [387, 270] width 48 height 16
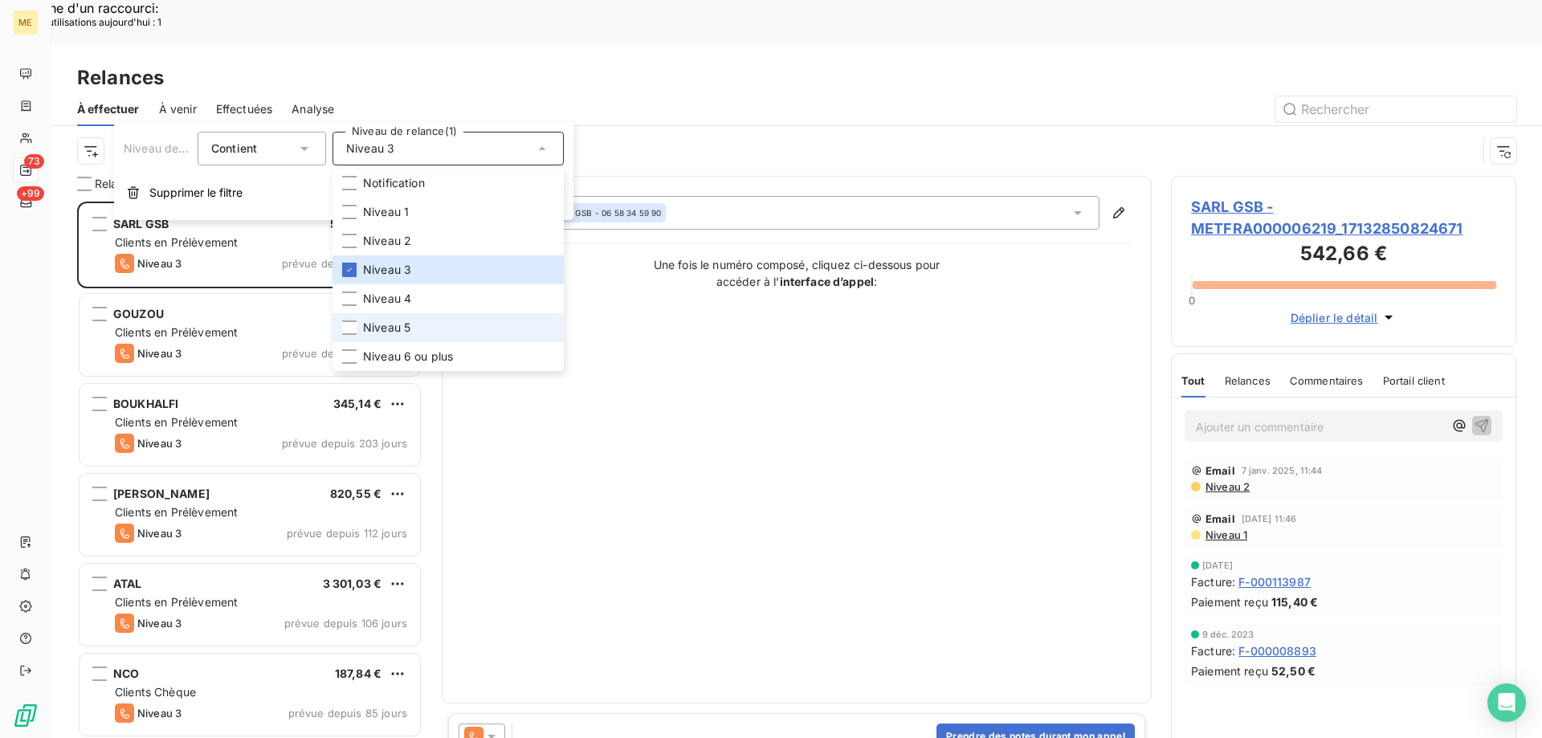
click at [390, 329] on span "Niveau 5" at bounding box center [386, 328] width 47 height 16
click at [381, 349] on span "Niveau 6 ou plus" at bounding box center [408, 356] width 90 height 16
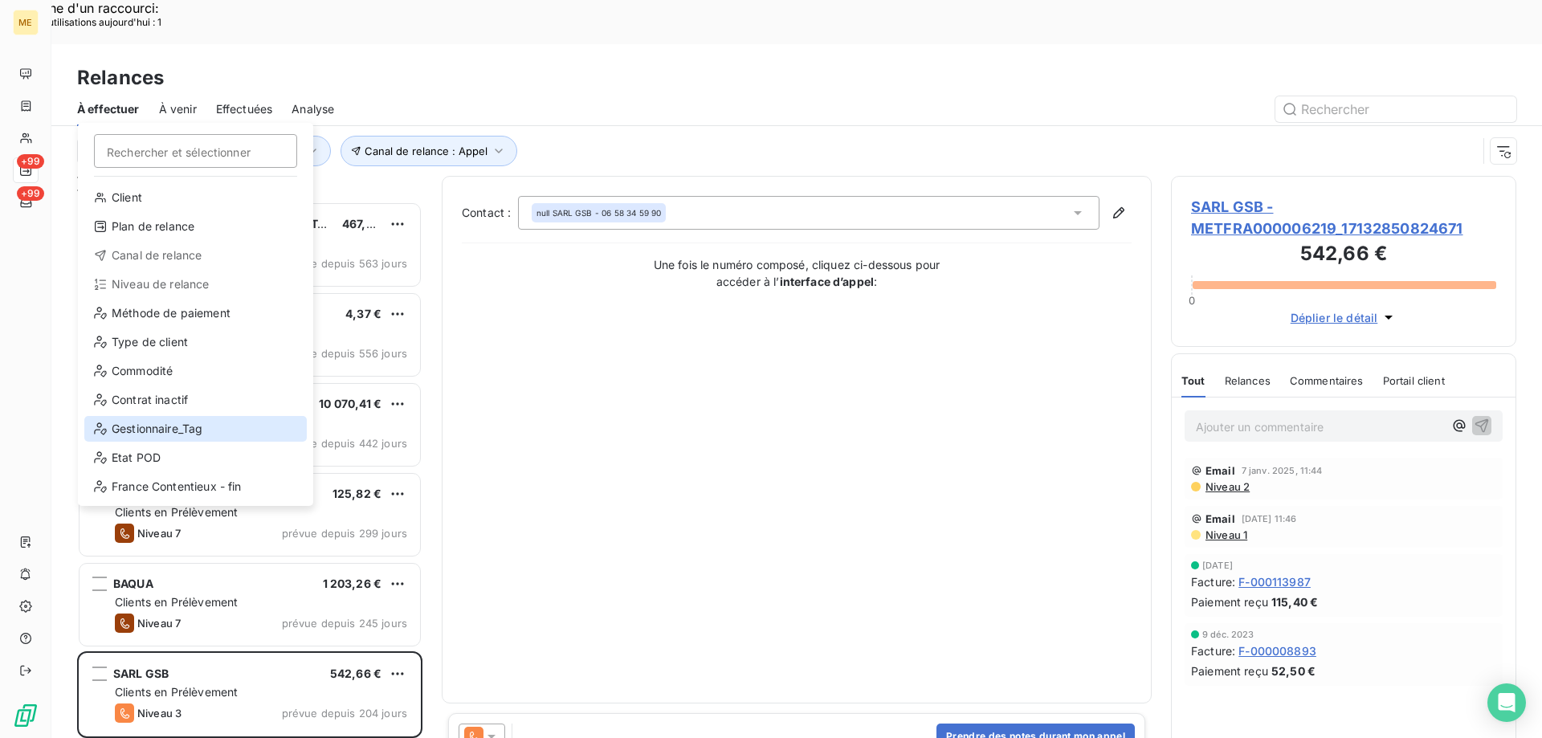
click at [159, 425] on div "Gestionnaire_Tag" at bounding box center [195, 429] width 222 height 26
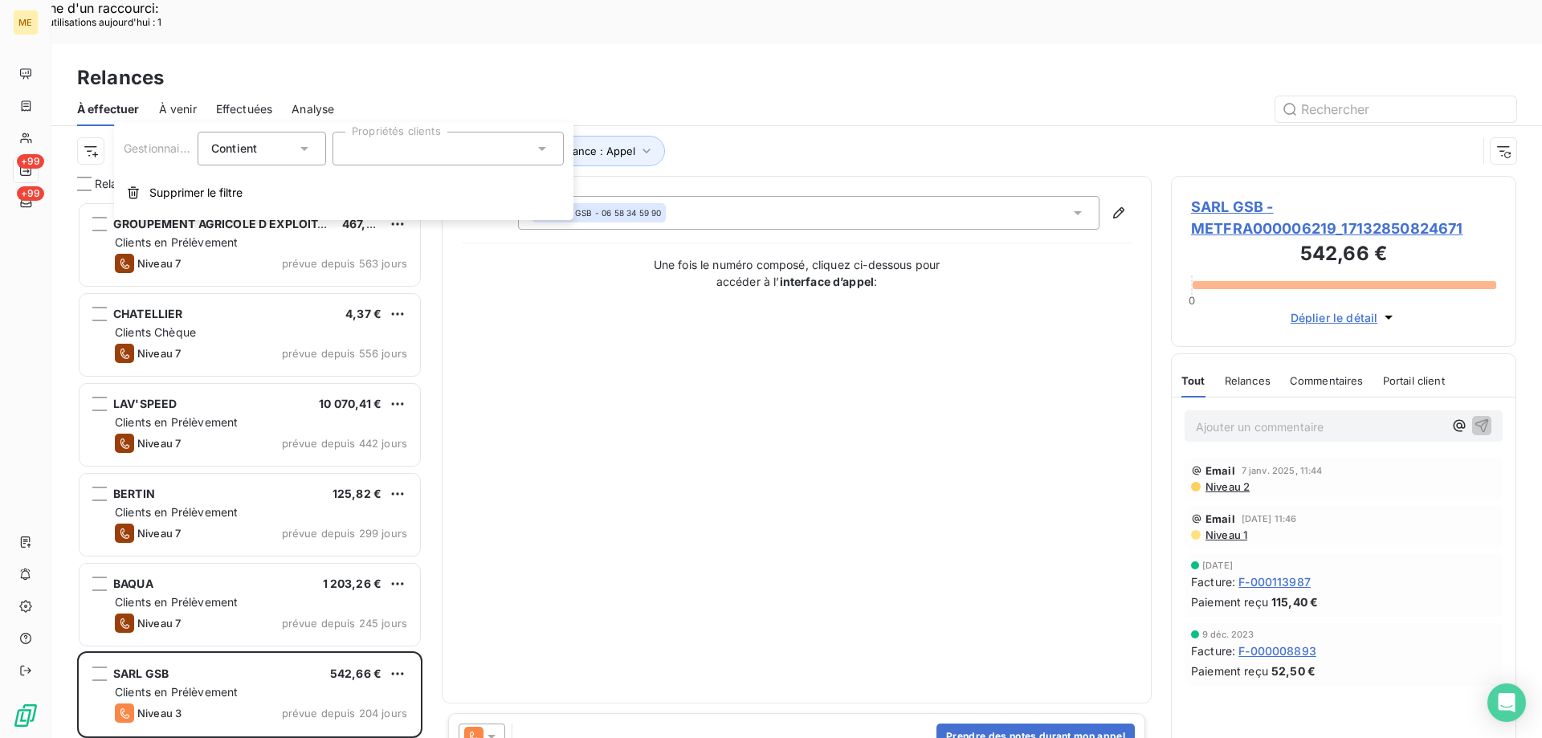
click at [431, 136] on button "Niveau de relance : Niveau 3 , ..." at bounding box center [370, 151] width 217 height 31
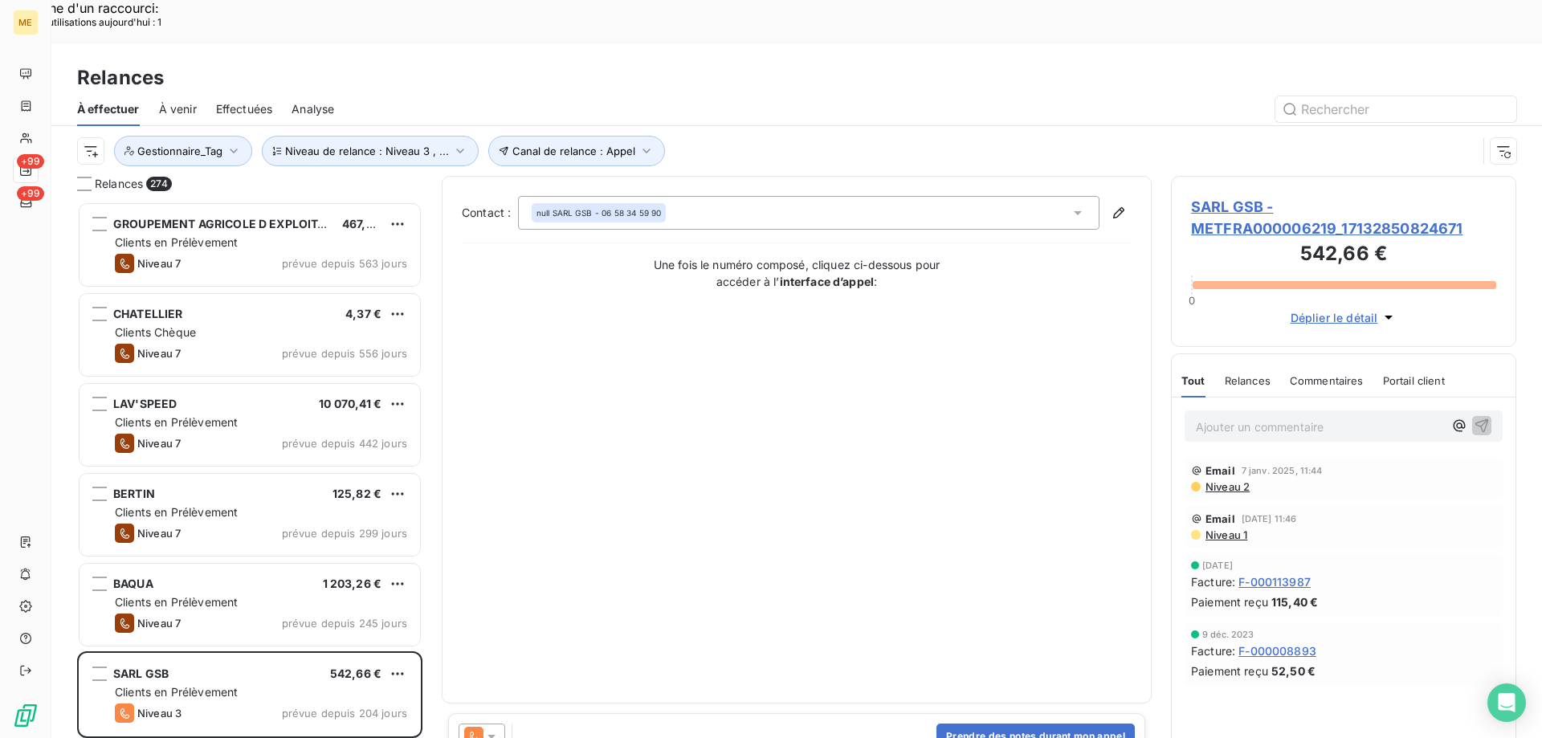
click at [577, 308] on div "Contact : null SARL GSB - 06 58 34 59 90 Une fois le numéro composé, cliquez ci…" at bounding box center [797, 439] width 670 height 487
click at [556, 136] on button "Canal de relance : Appel" at bounding box center [576, 151] width 177 height 31
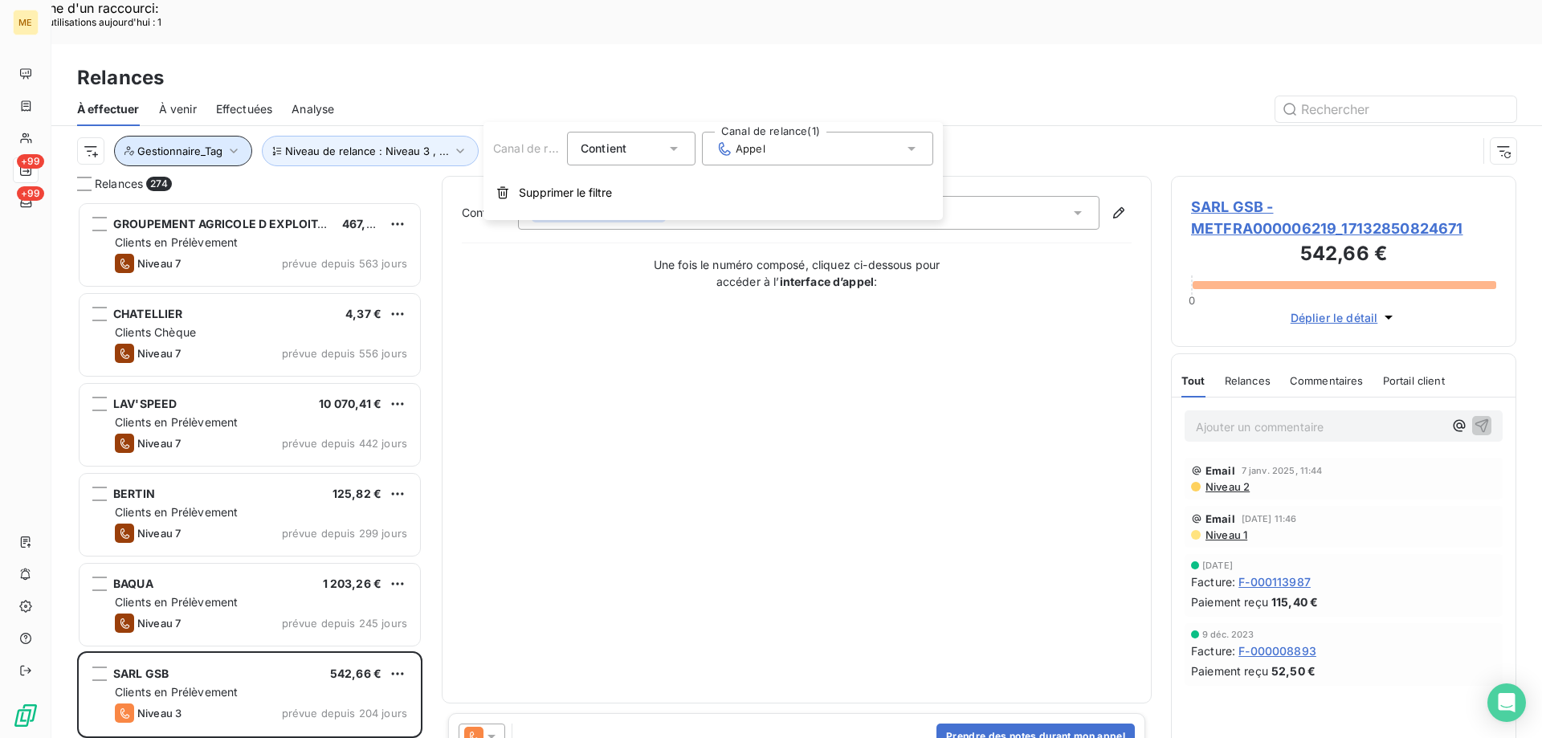
click at [191, 145] on span "Gestionnaire_Tag" at bounding box center [179, 151] width 85 height 13
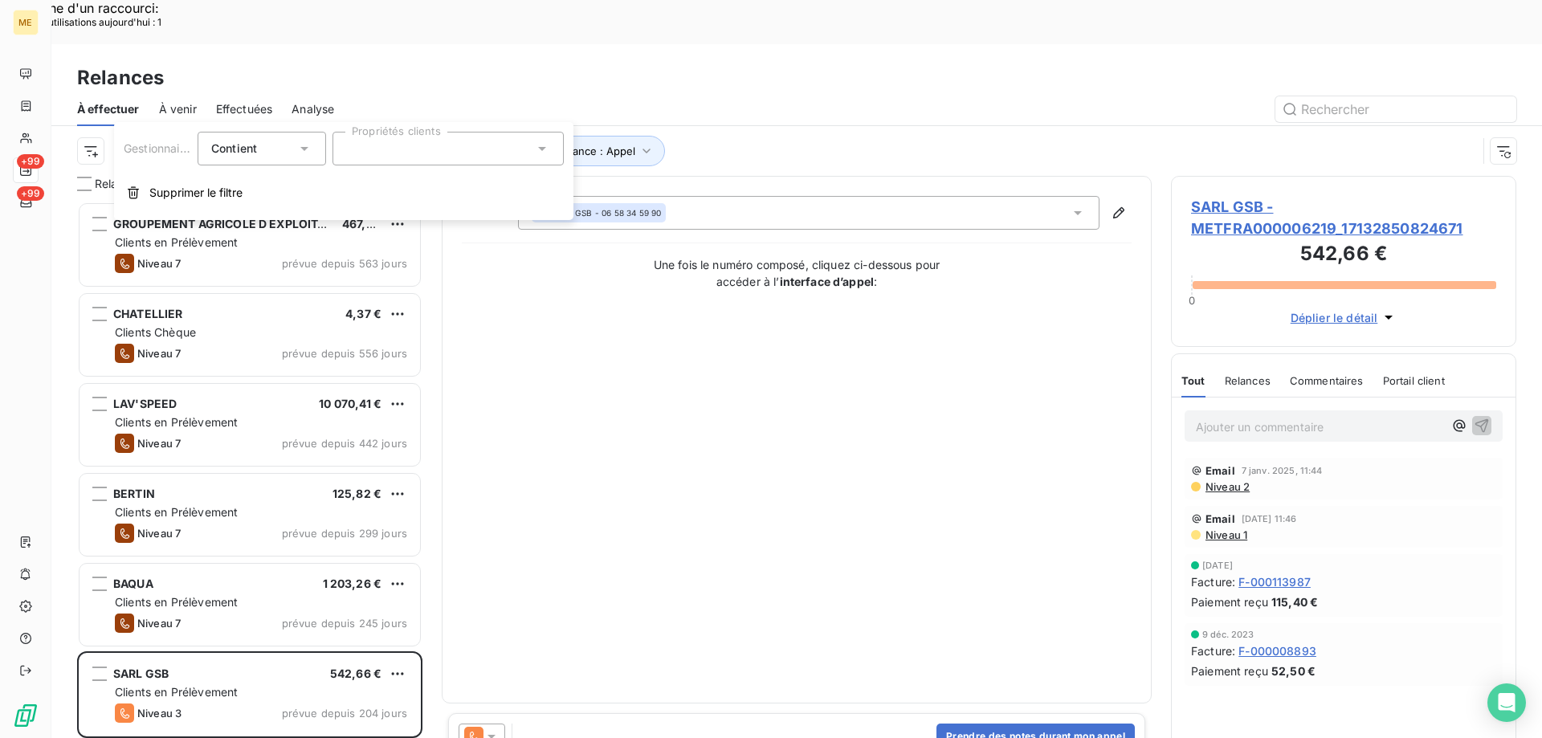
click at [373, 146] on div at bounding box center [447, 149] width 231 height 34
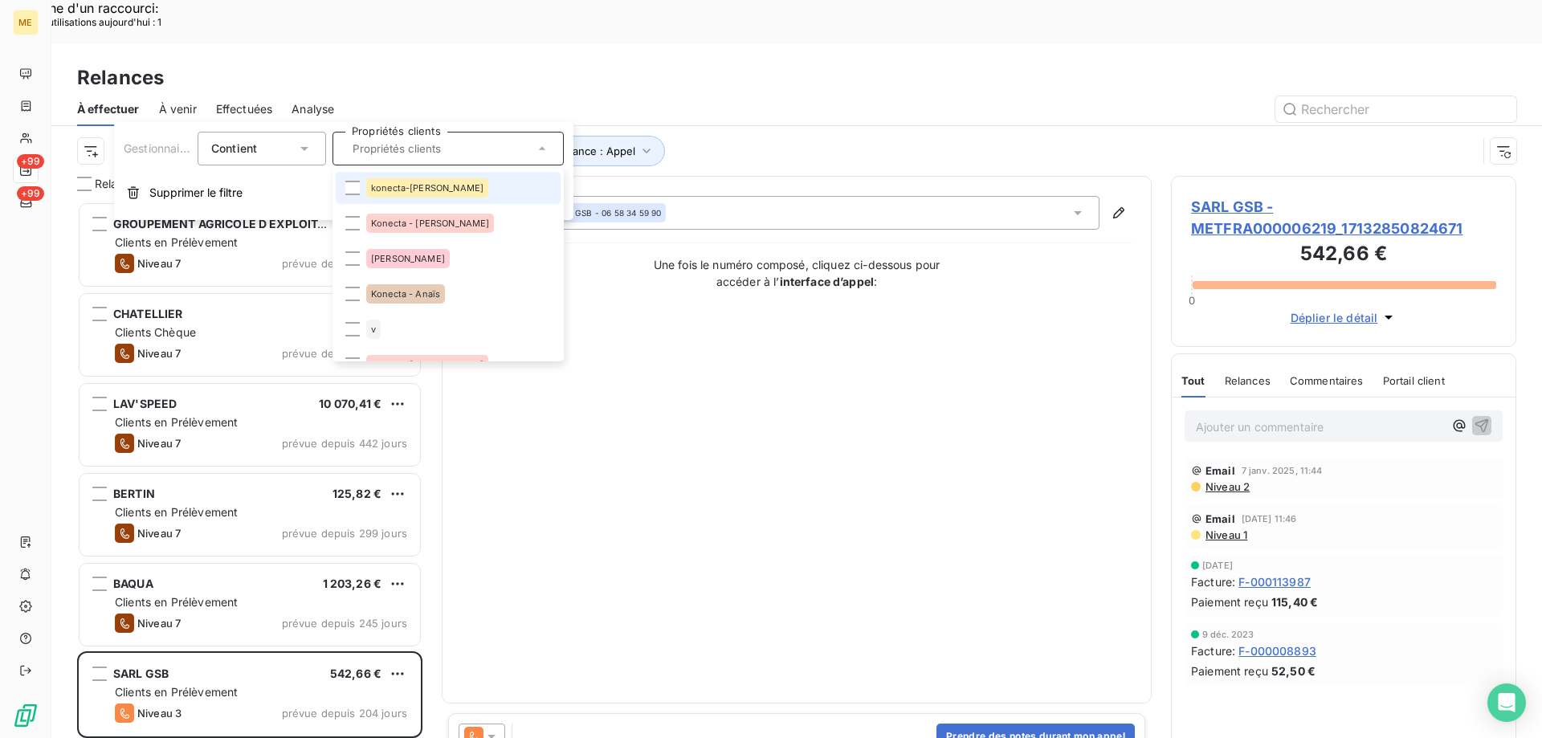
click at [385, 188] on span "konecta-[PERSON_NAME]" at bounding box center [427, 188] width 112 height 10
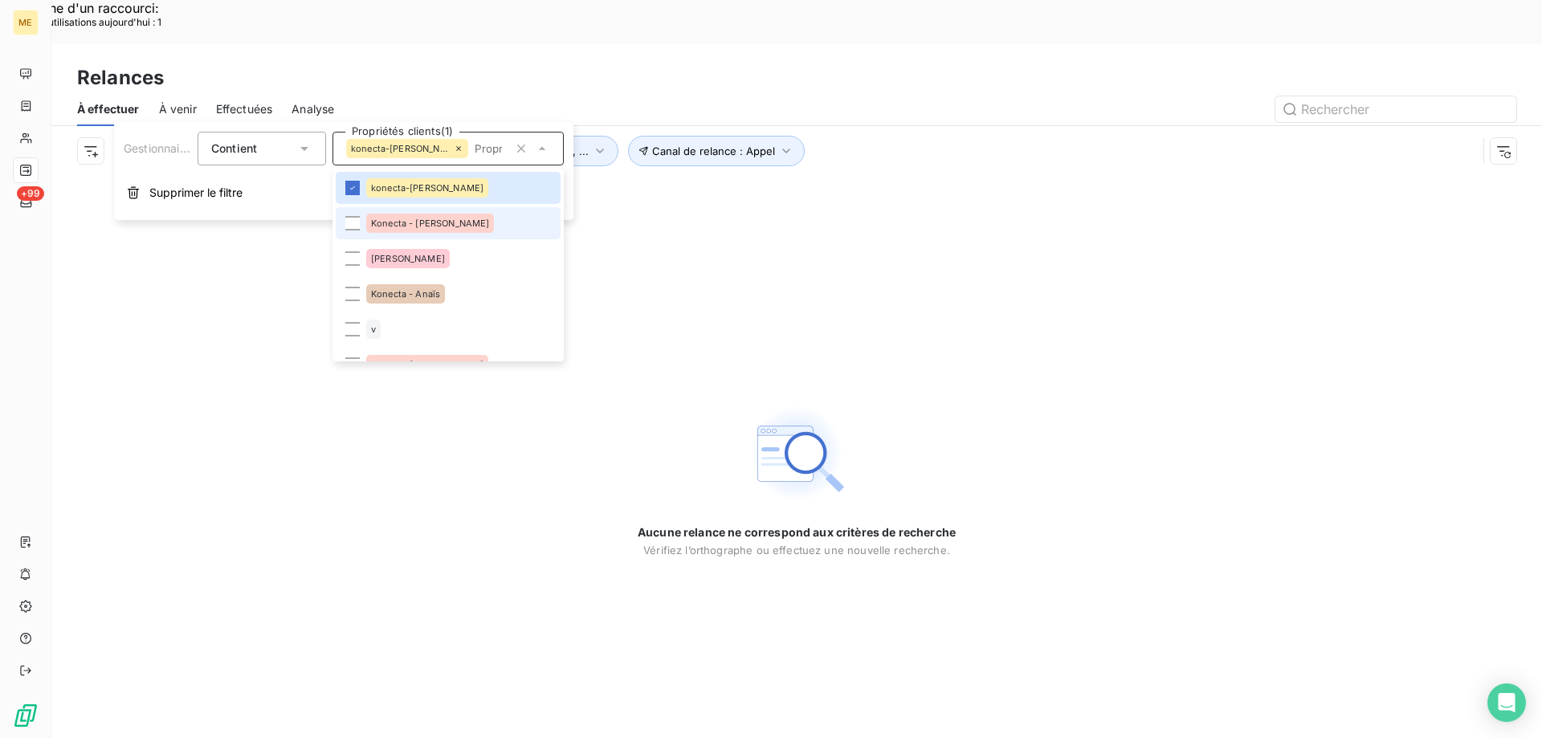
click at [369, 216] on div "Konecta - [PERSON_NAME]" at bounding box center [430, 223] width 128 height 19
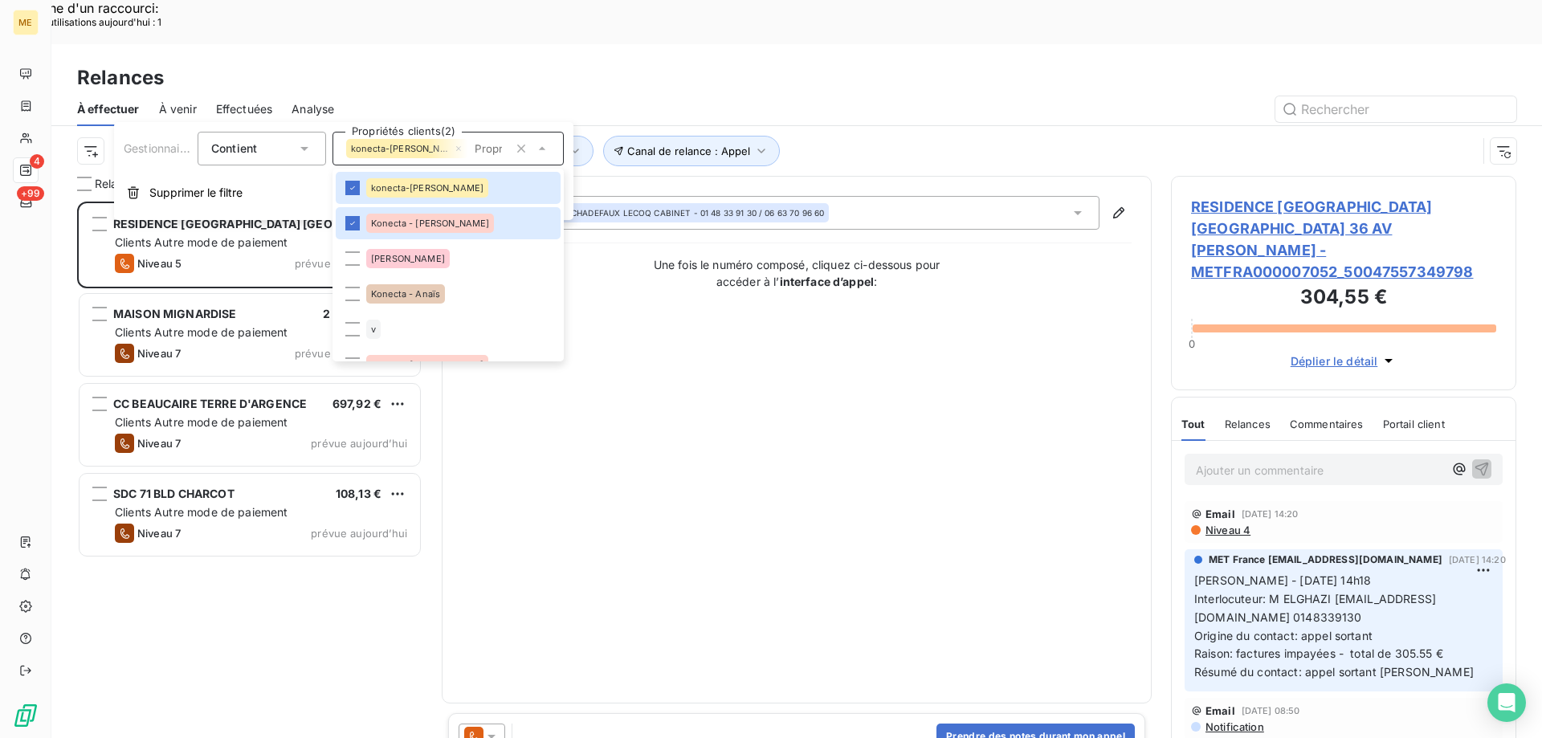
scroll to position [568, 333]
click at [348, 287] on div at bounding box center [352, 294] width 14 height 14
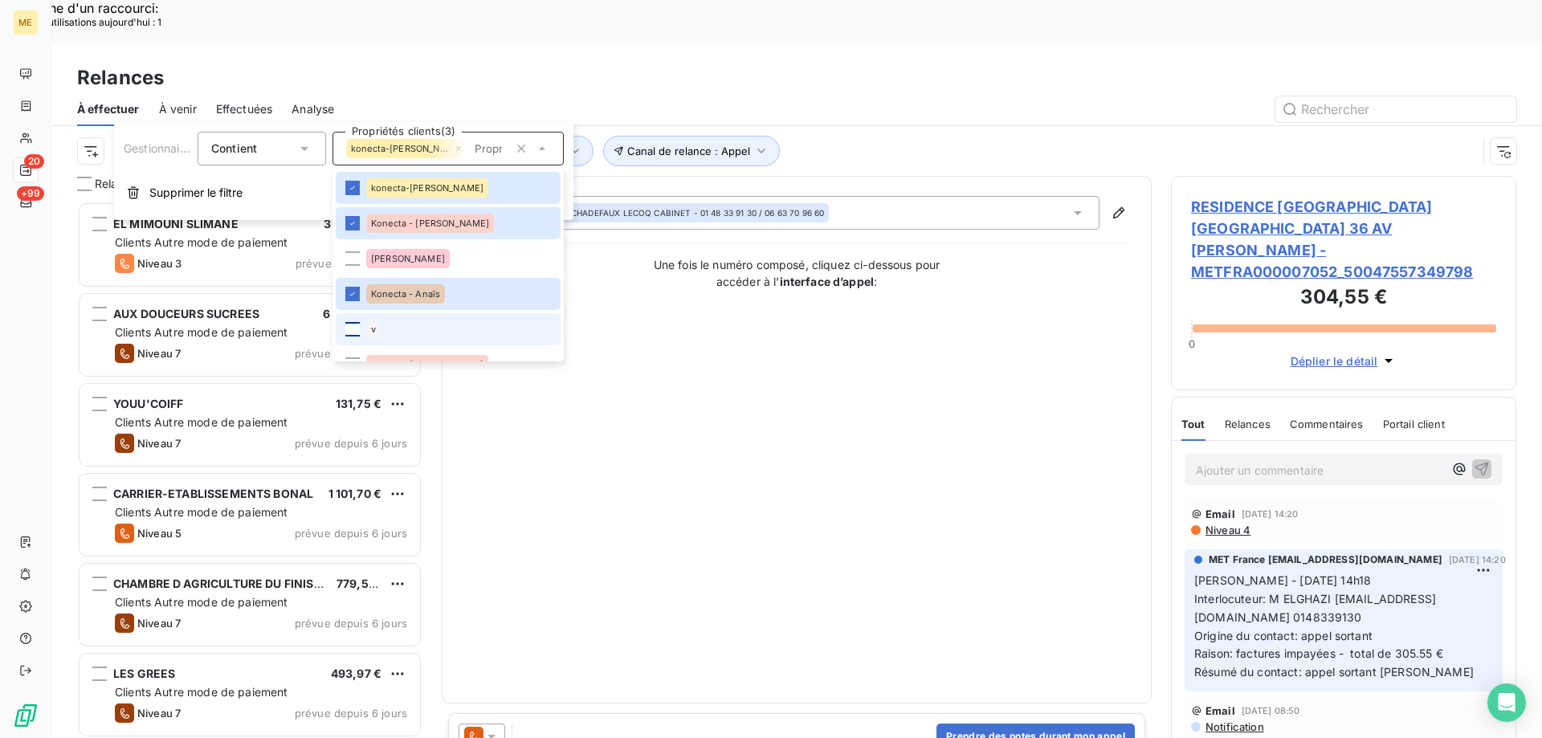
click at [356, 327] on div at bounding box center [352, 329] width 14 height 14
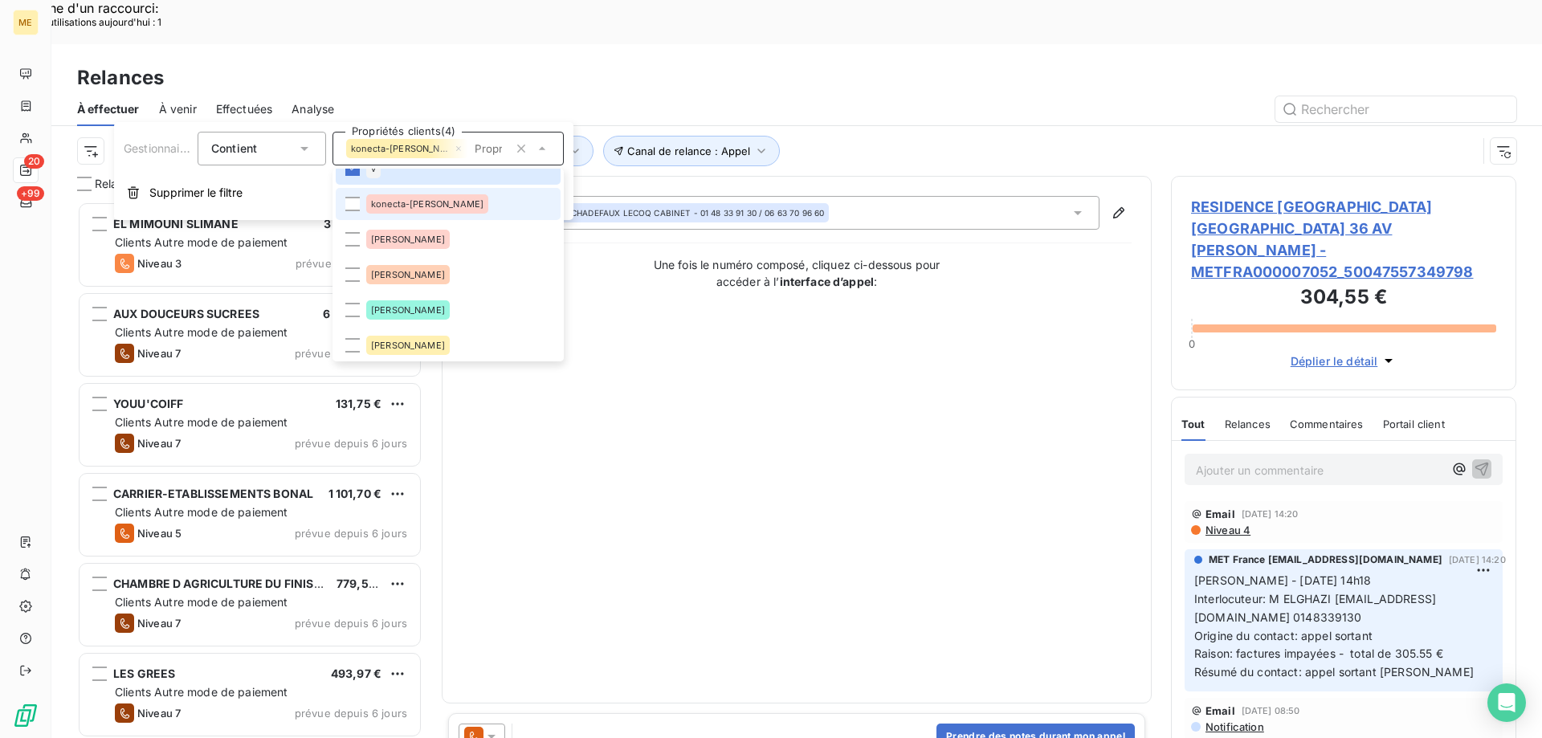
click at [366, 201] on div "konecta-[PERSON_NAME]" at bounding box center [427, 203] width 122 height 19
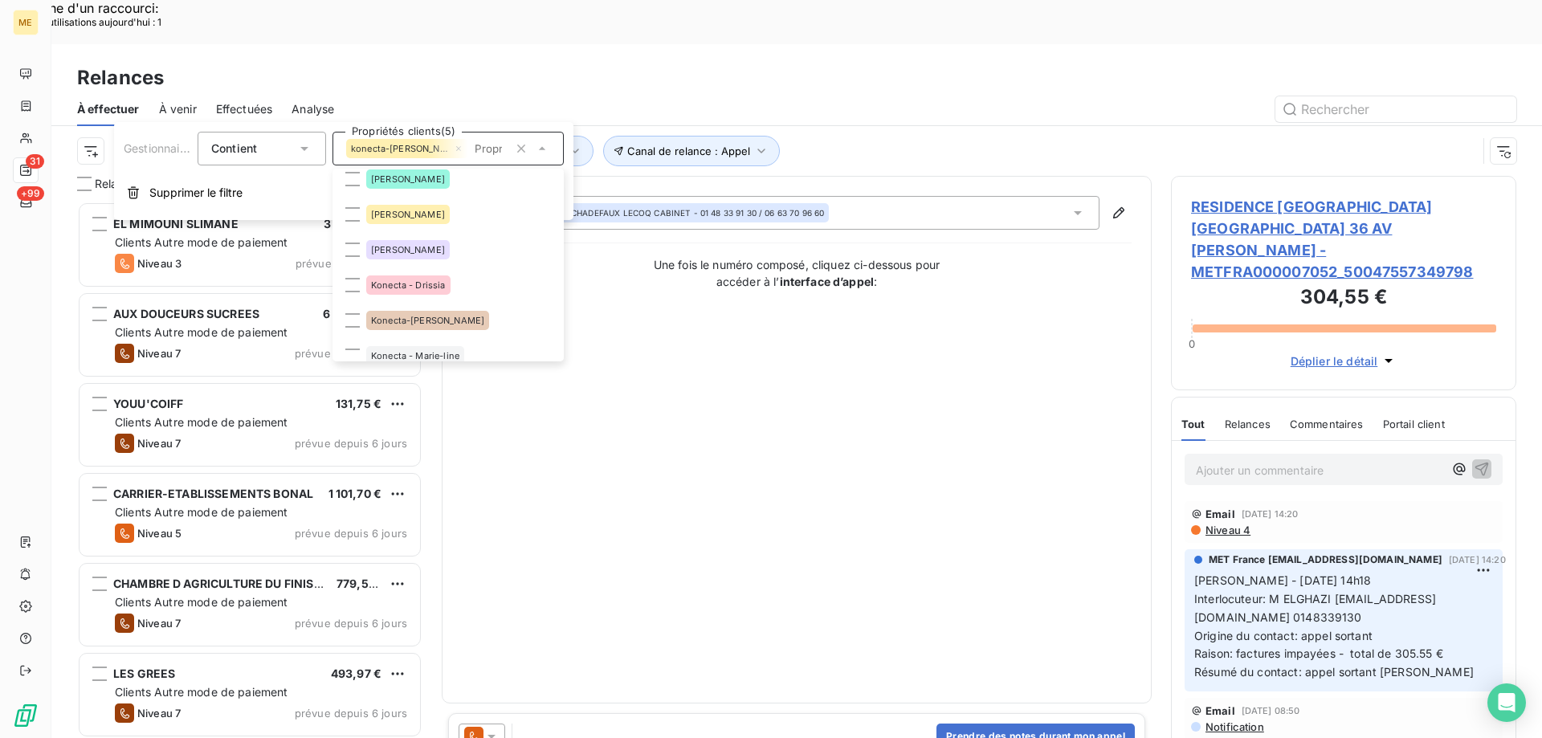
scroll to position [321, 0]
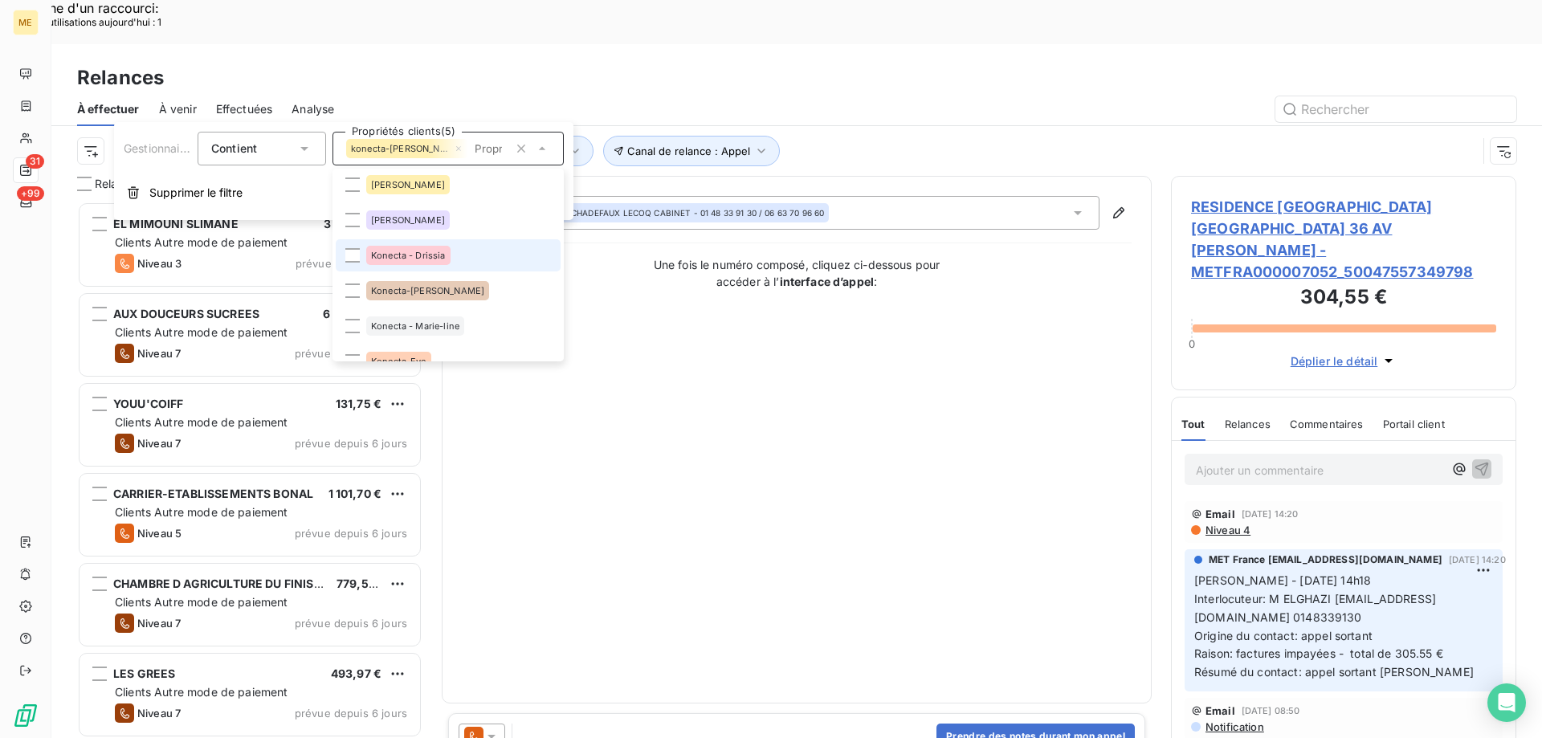
click at [397, 257] on span "Konecta - Drissia" at bounding box center [408, 256] width 75 height 10
click at [390, 294] on span "Konecta-[PERSON_NAME]" at bounding box center [427, 291] width 113 height 10
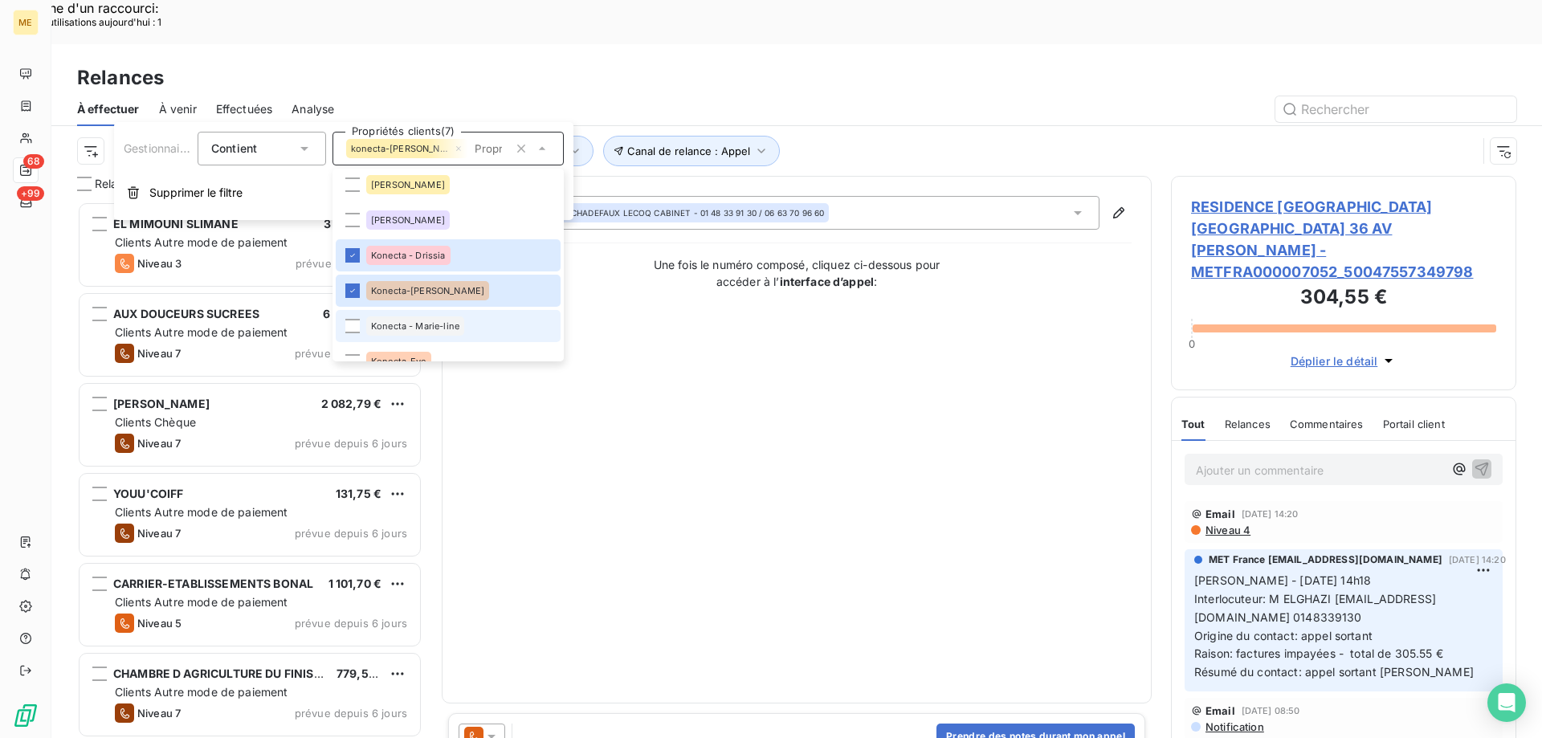
click at [393, 323] on span "Konecta - Marie-line" at bounding box center [415, 326] width 88 height 10
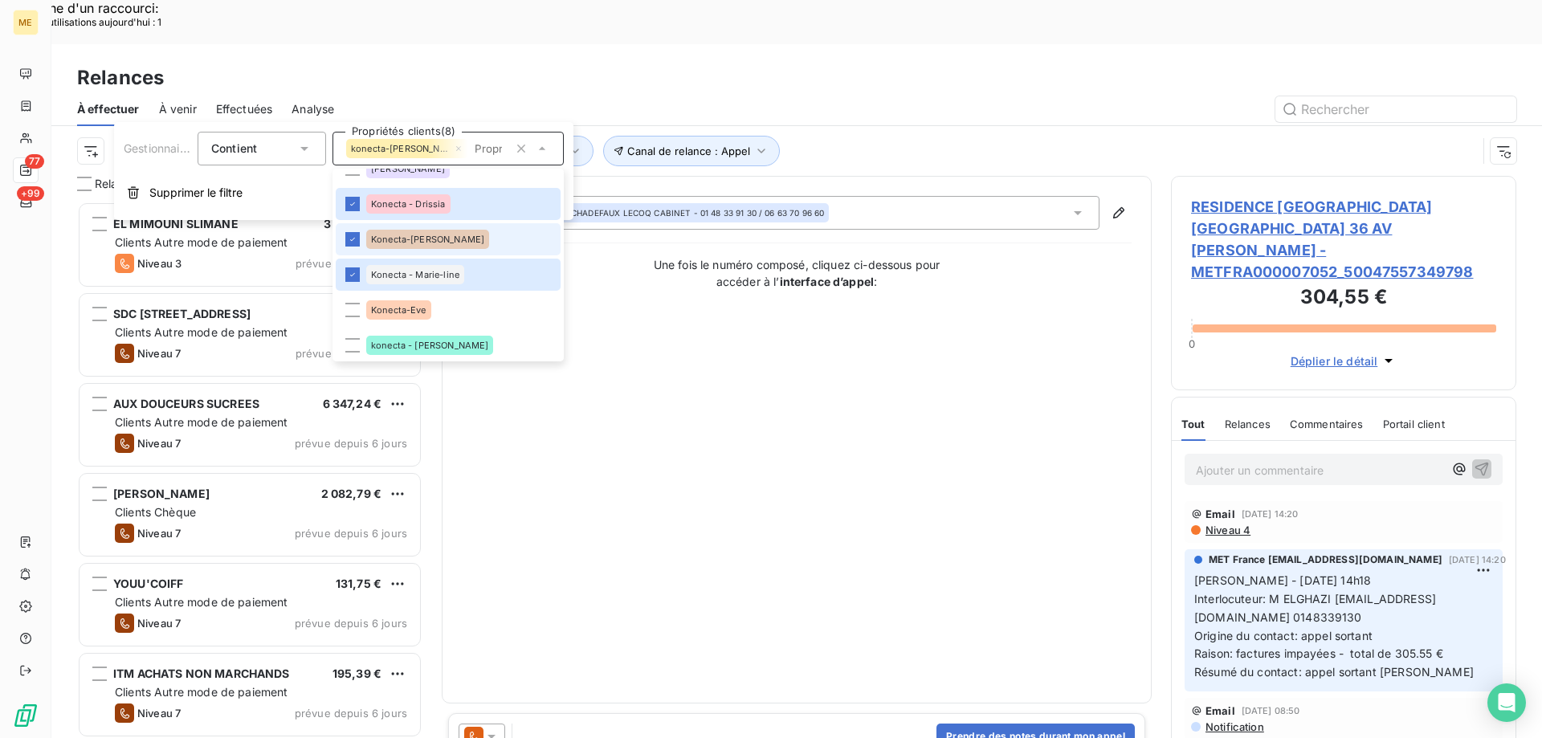
scroll to position [401, 0]
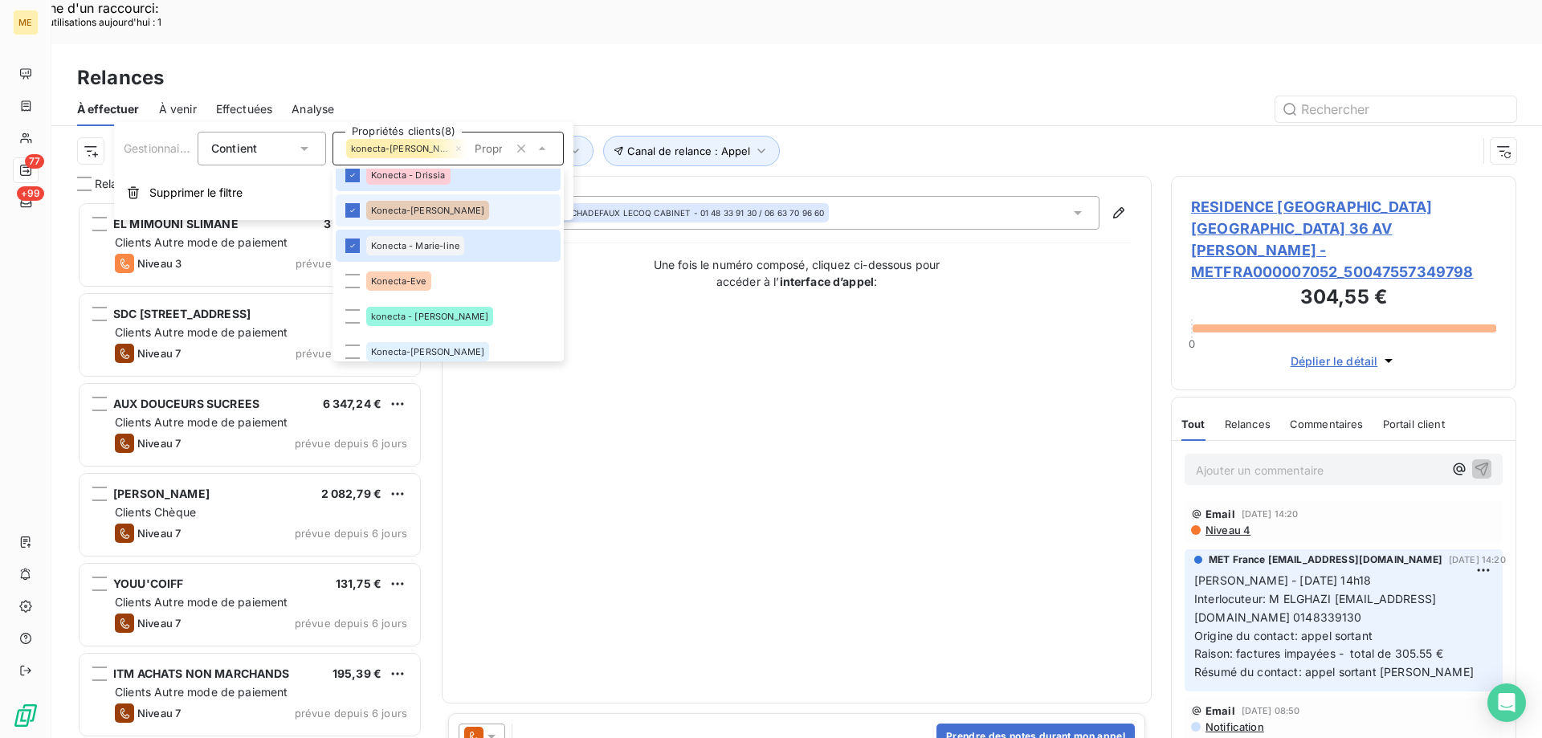
click at [413, 288] on div "Konecta-Eve" at bounding box center [398, 280] width 65 height 19
click at [418, 308] on div "konecta - [PERSON_NAME]" at bounding box center [429, 316] width 127 height 19
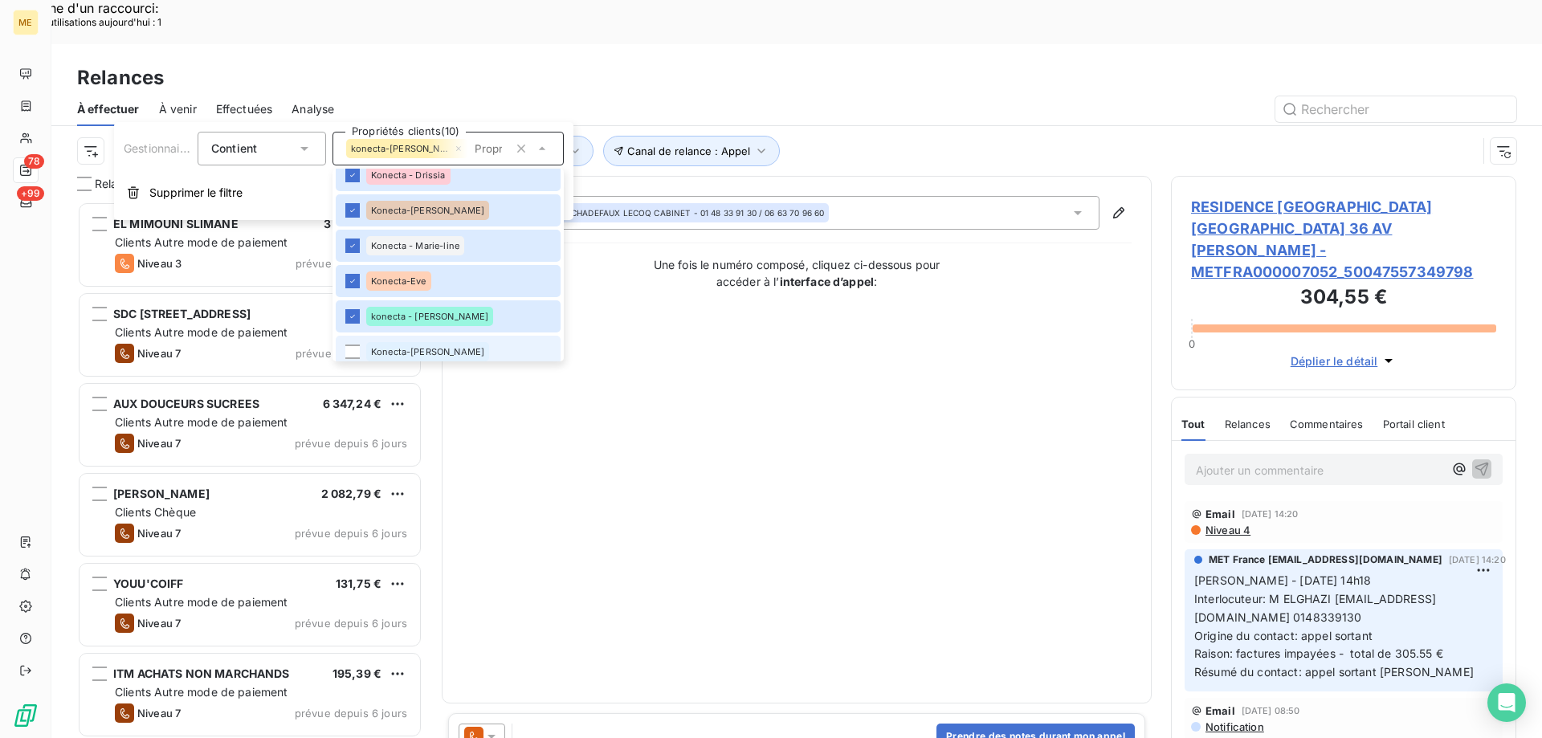
click at [414, 348] on span "Konecta-[PERSON_NAME]" at bounding box center [427, 352] width 113 height 10
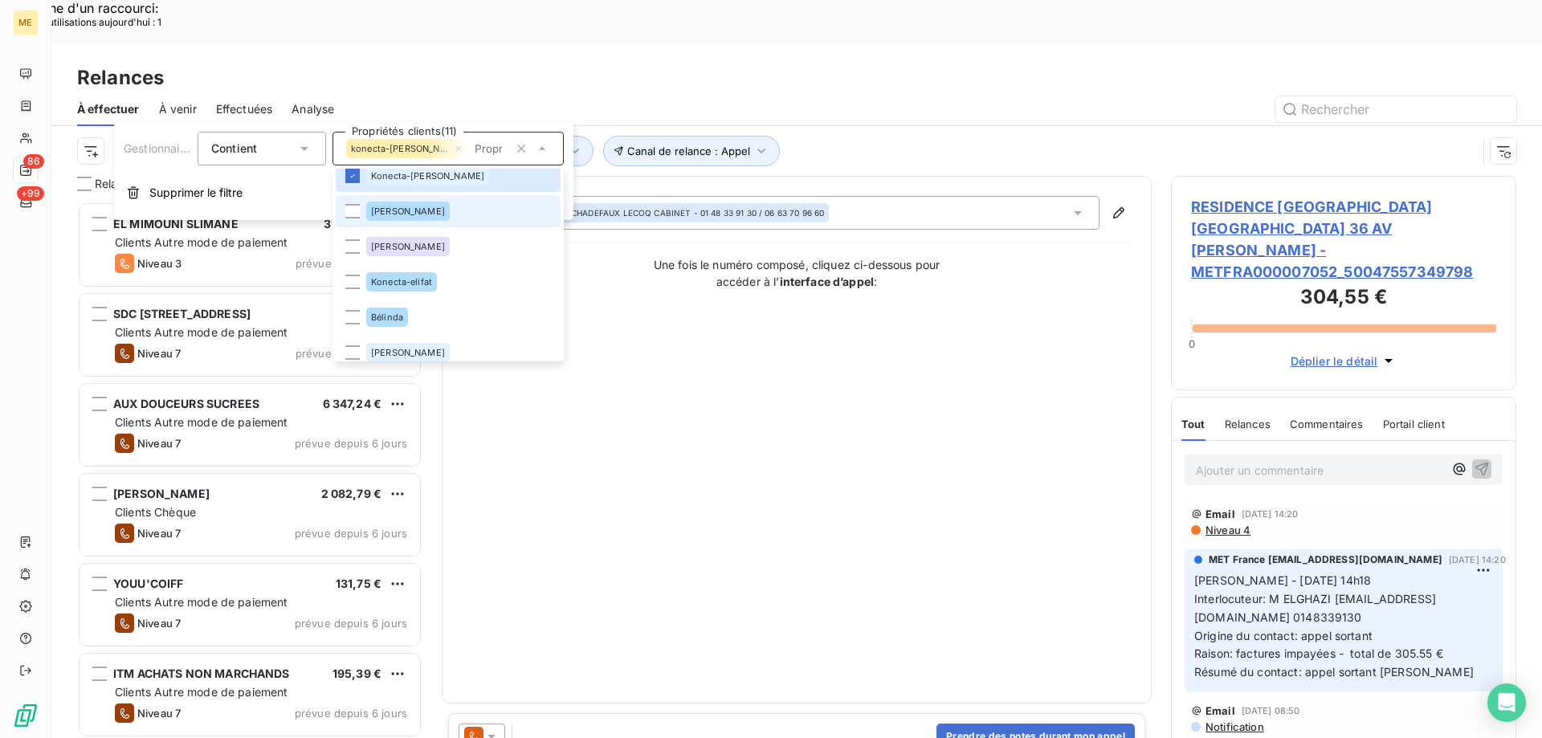
scroll to position [588, 0]
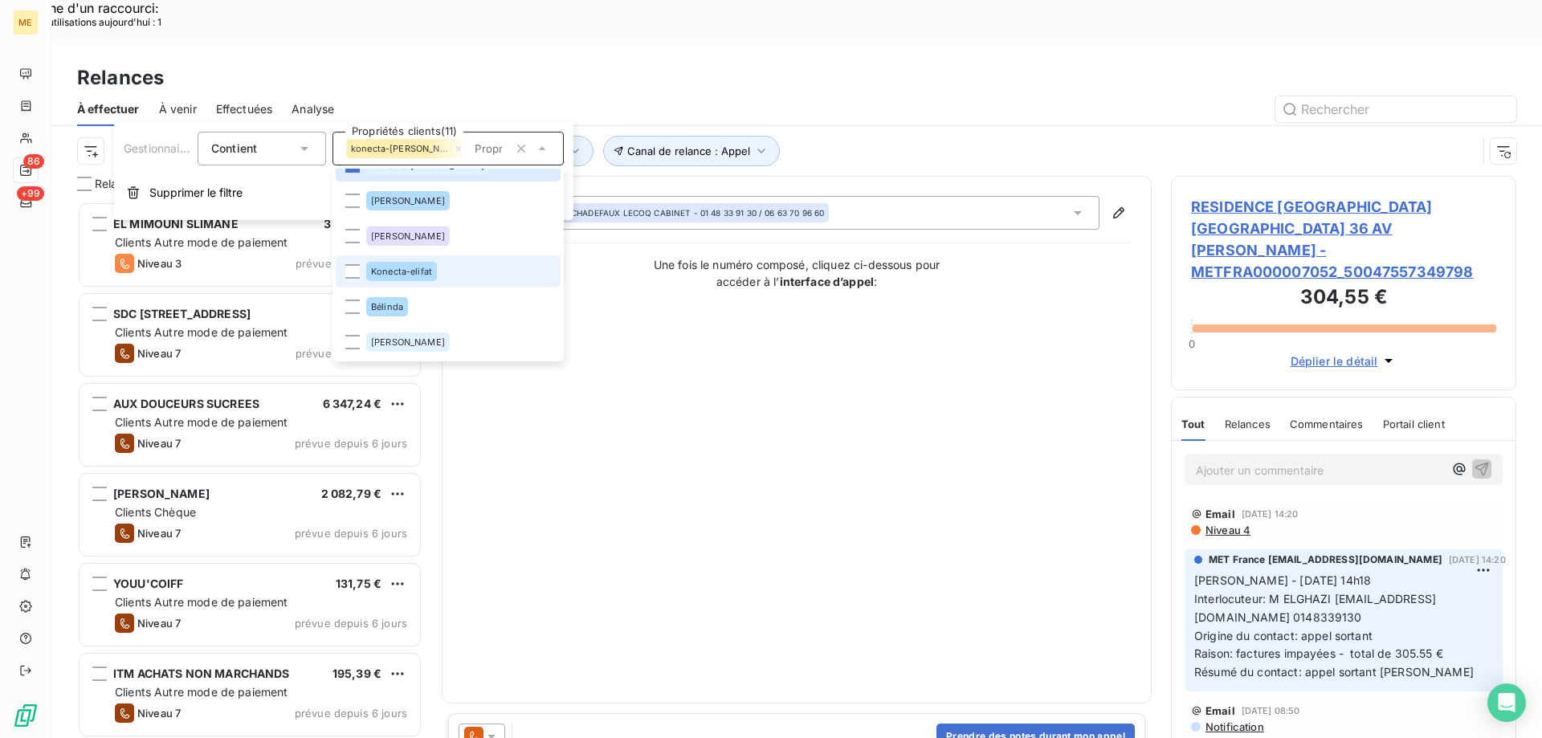
click at [409, 275] on span "Konecta-elifat" at bounding box center [401, 272] width 61 height 10
click at [824, 363] on div "Contact : [PERSON_NAME] LECOQ CABINET - 01 48 33 91 30 / 06 63 70 96 60 Une foi…" at bounding box center [797, 439] width 670 height 487
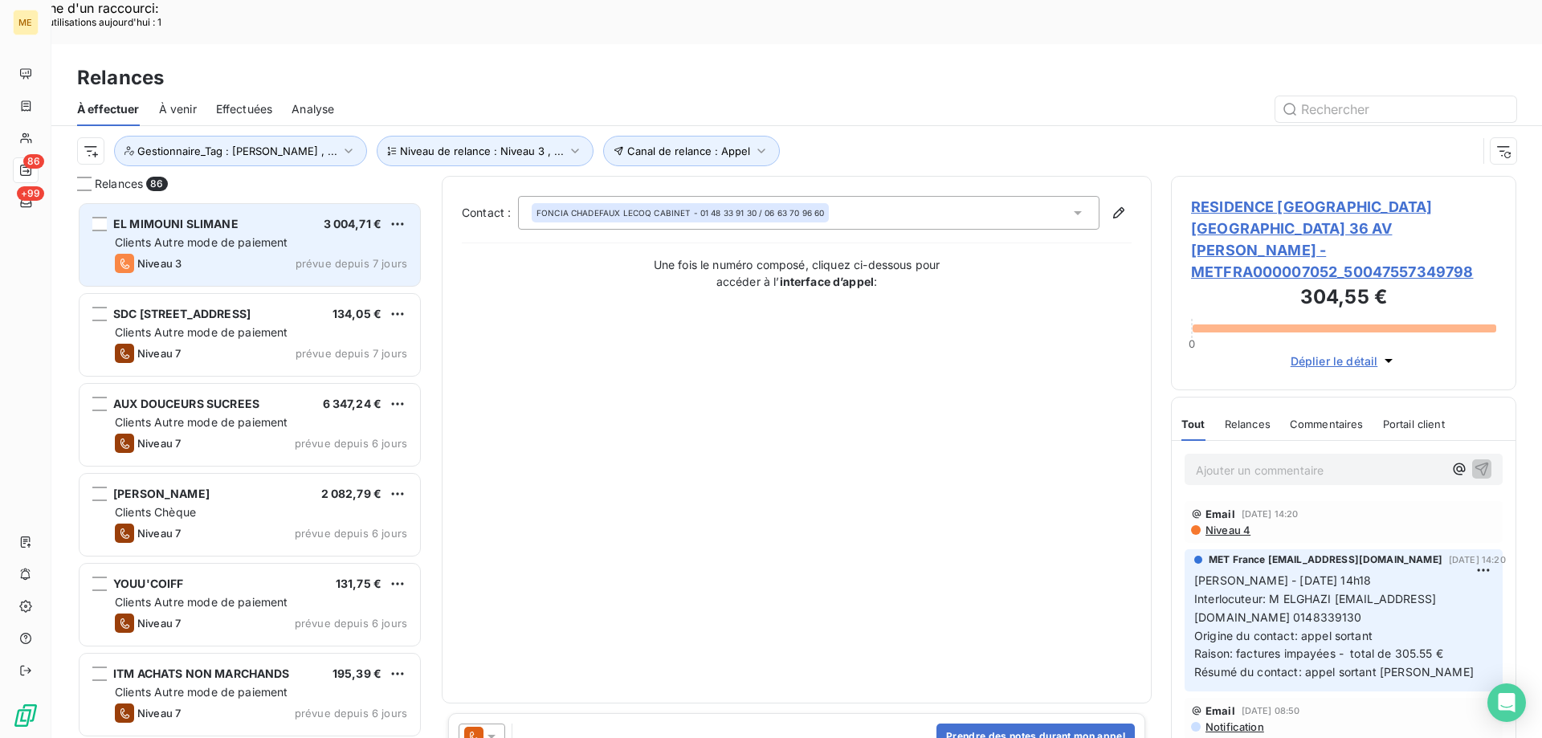
click at [264, 235] on span "Clients Autre mode de paiement" at bounding box center [201, 242] width 173 height 14
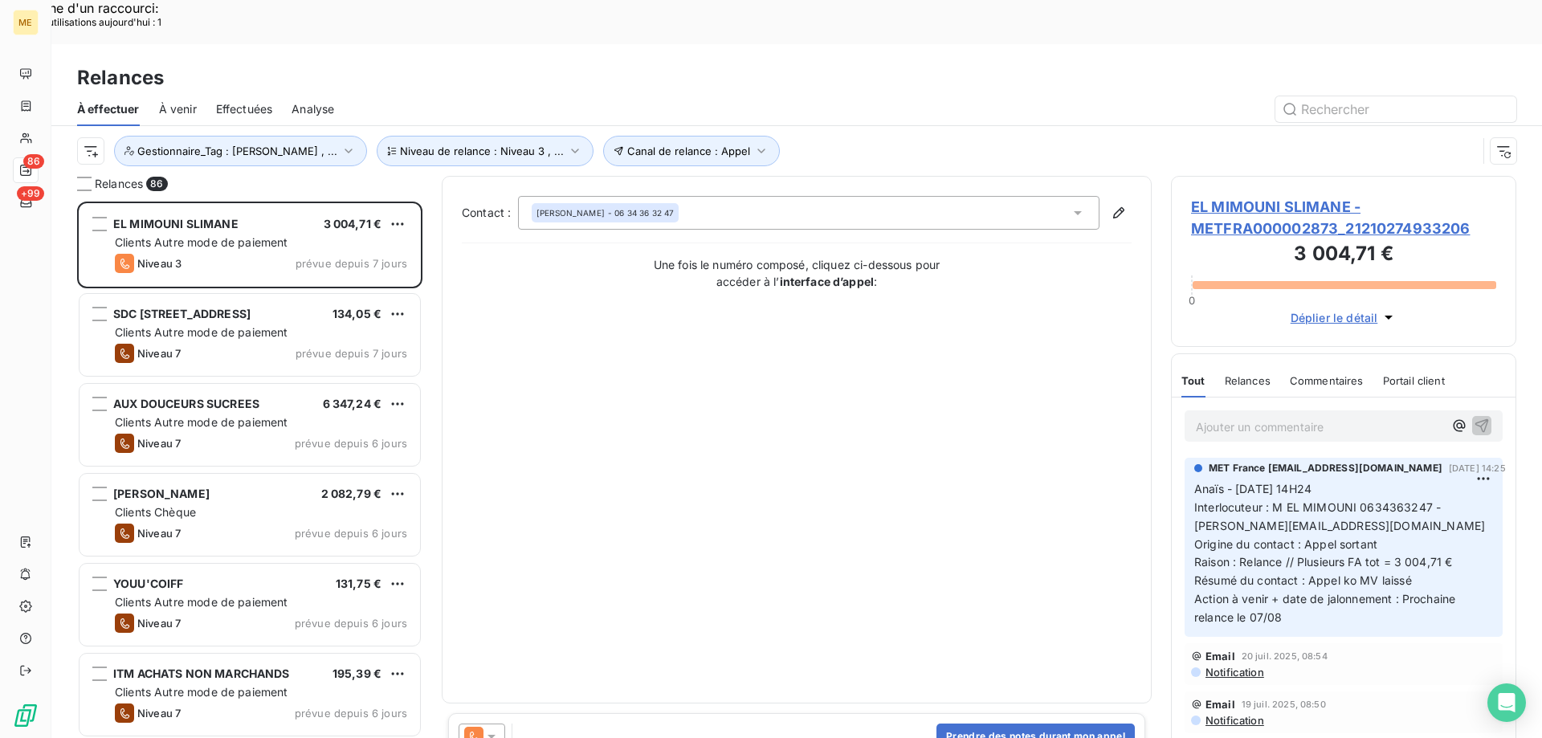
click at [1318, 196] on span "EL MIMOUNI SLIMANE - METFRA000002873_21210274933206" at bounding box center [1343, 217] width 305 height 43
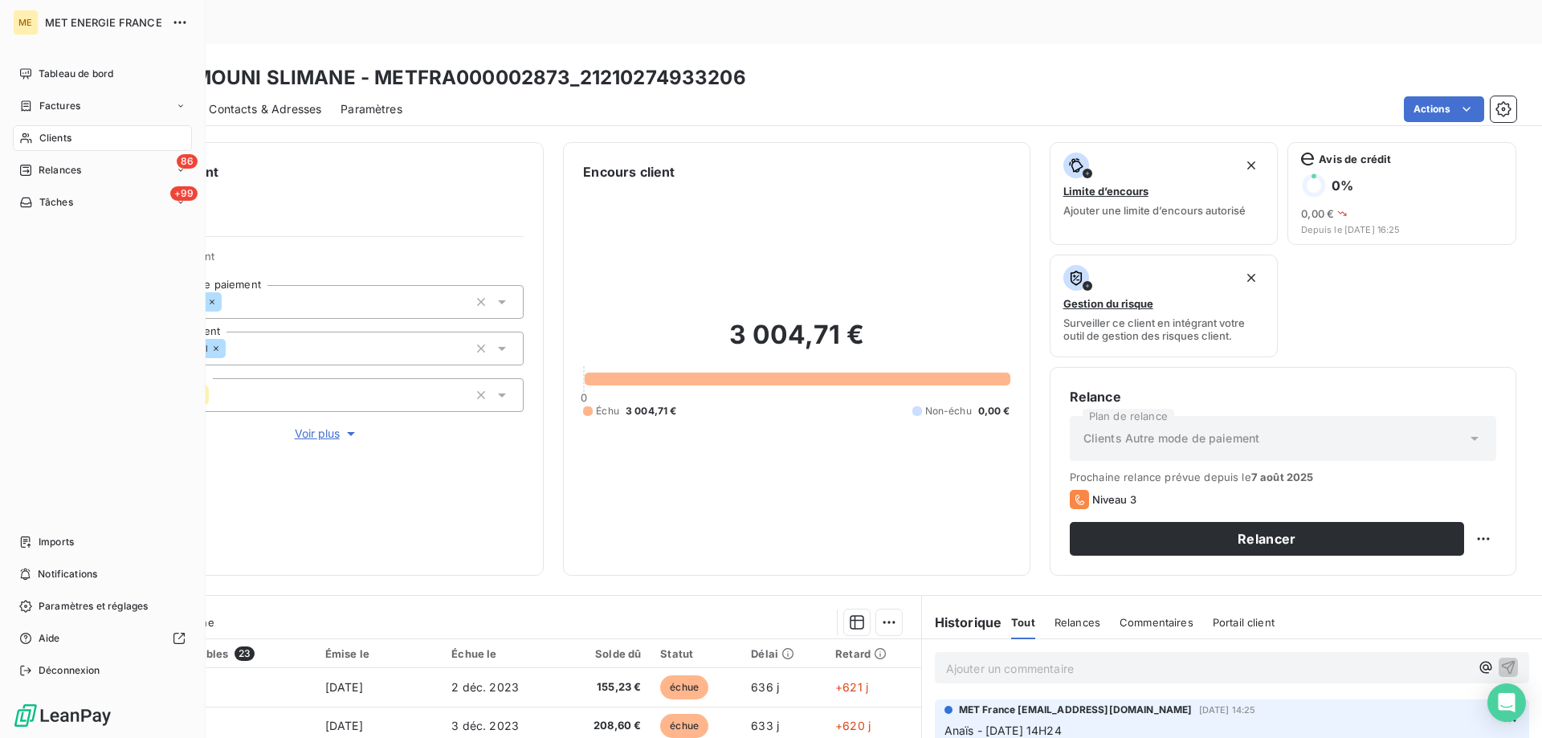
click at [43, 173] on span "Relances" at bounding box center [60, 170] width 43 height 14
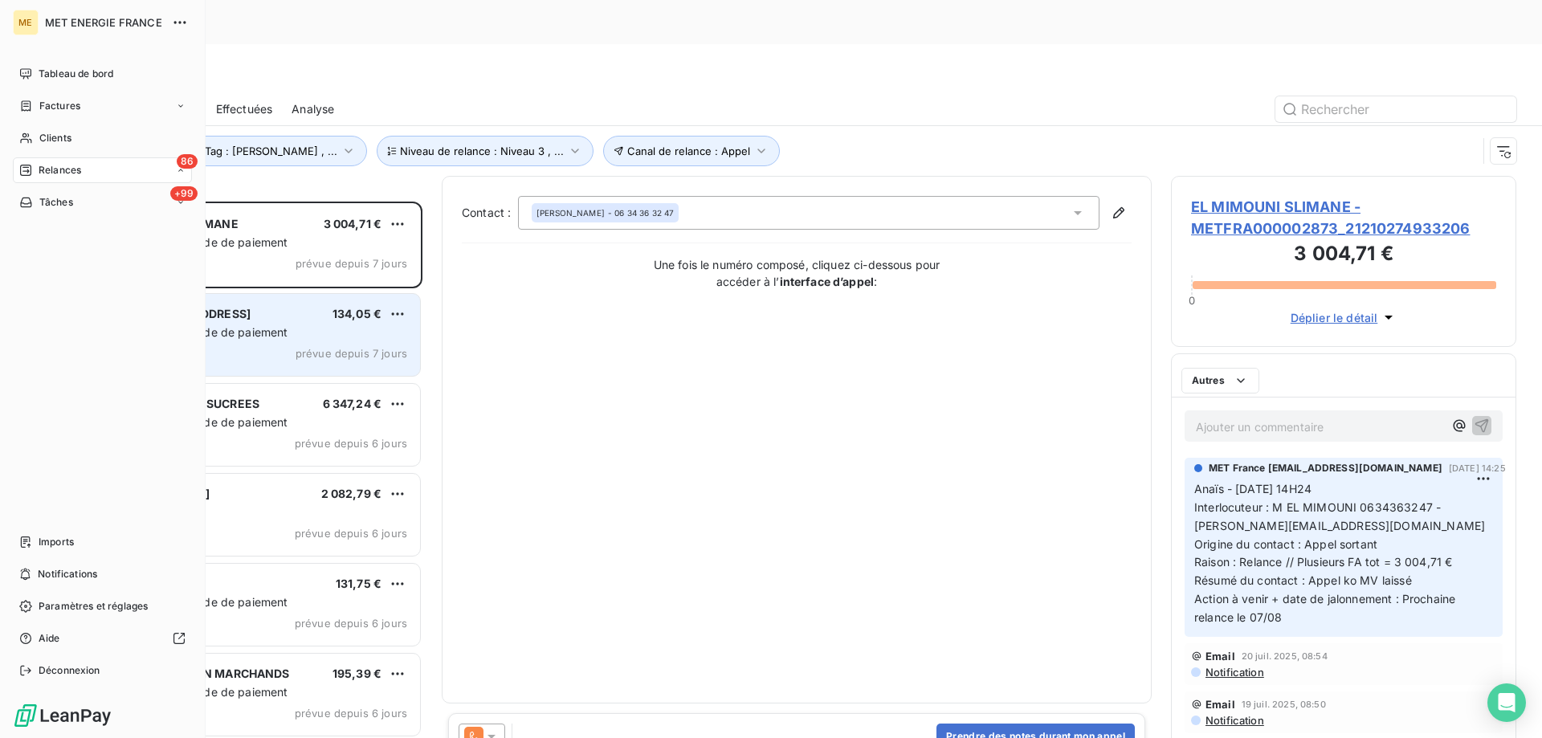
scroll to position [568, 333]
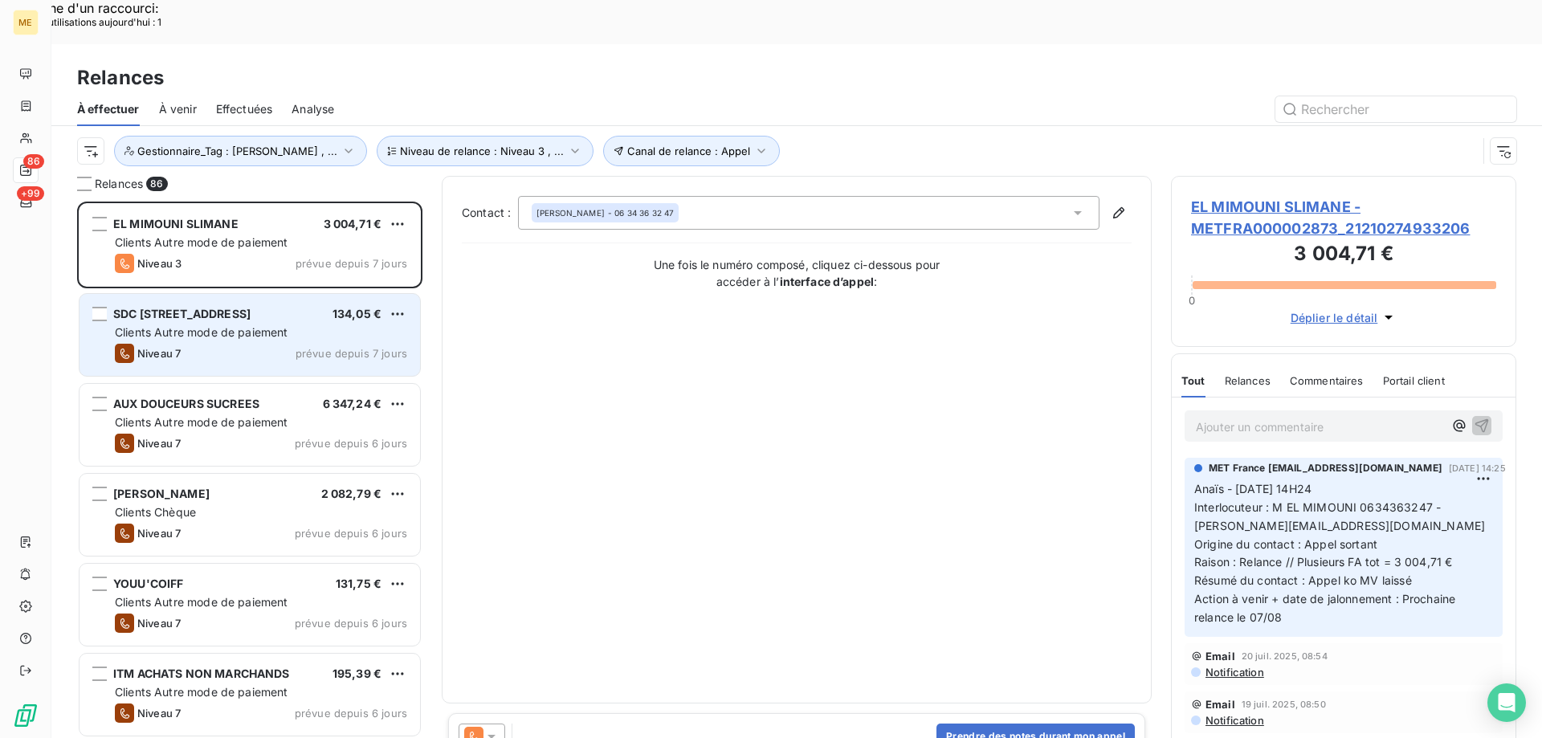
click at [324, 347] on span "prévue depuis 7 jours" at bounding box center [351, 353] width 112 height 13
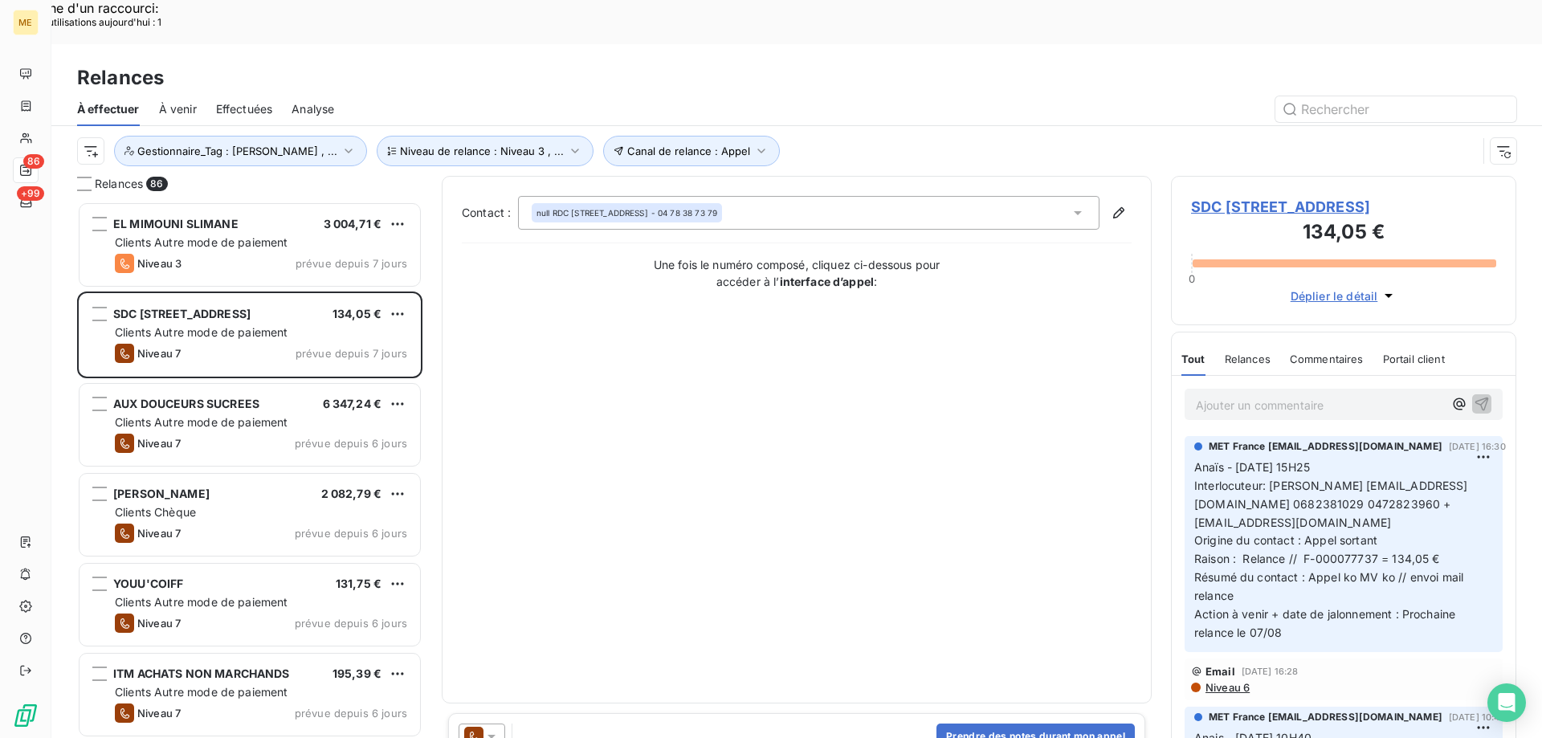
click at [1217, 196] on span "SDC 3 RUE DE LA TOUR DU PIN - METFRA000004625_19146598914815" at bounding box center [1343, 207] width 305 height 22
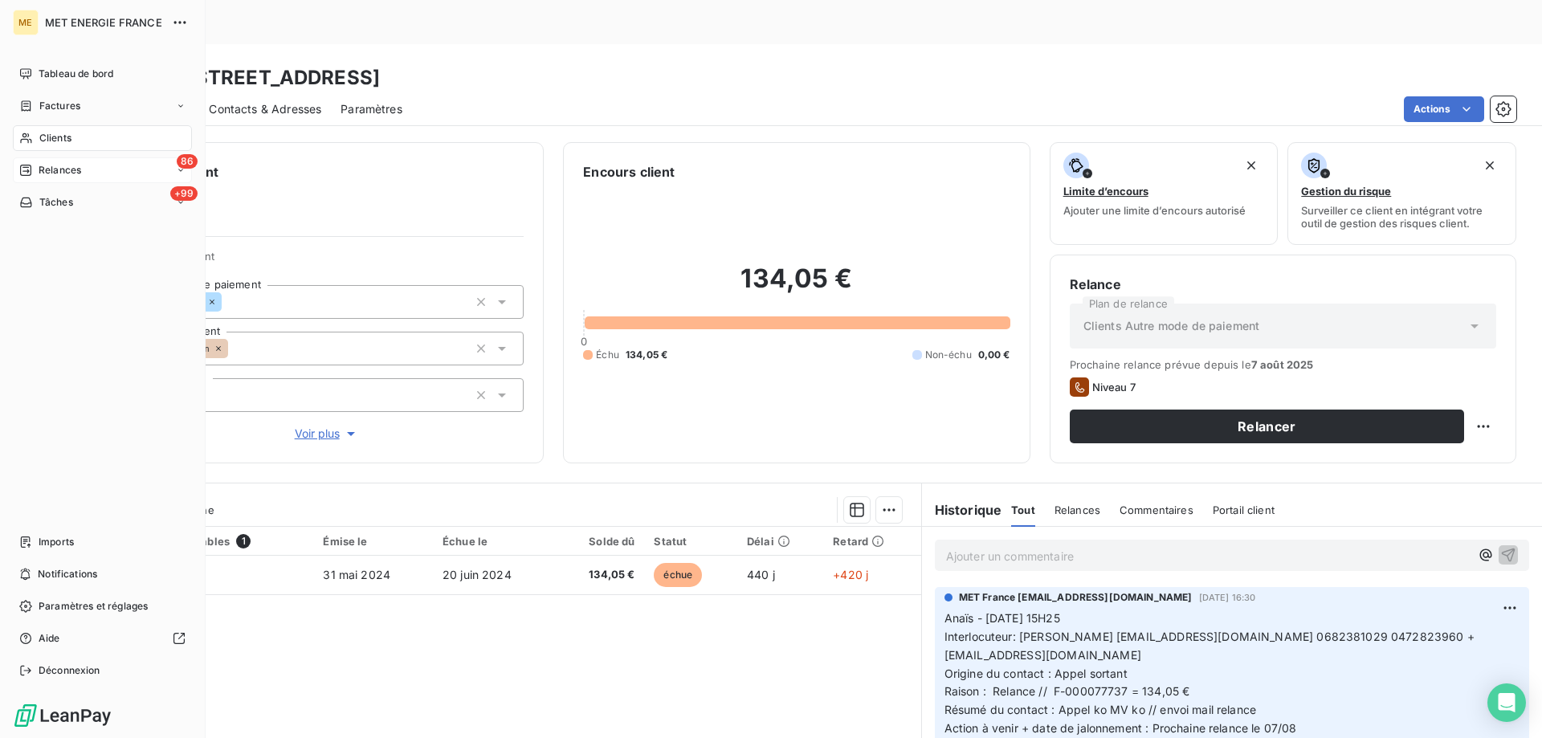
click at [28, 177] on div "Relances" at bounding box center [50, 170] width 62 height 14
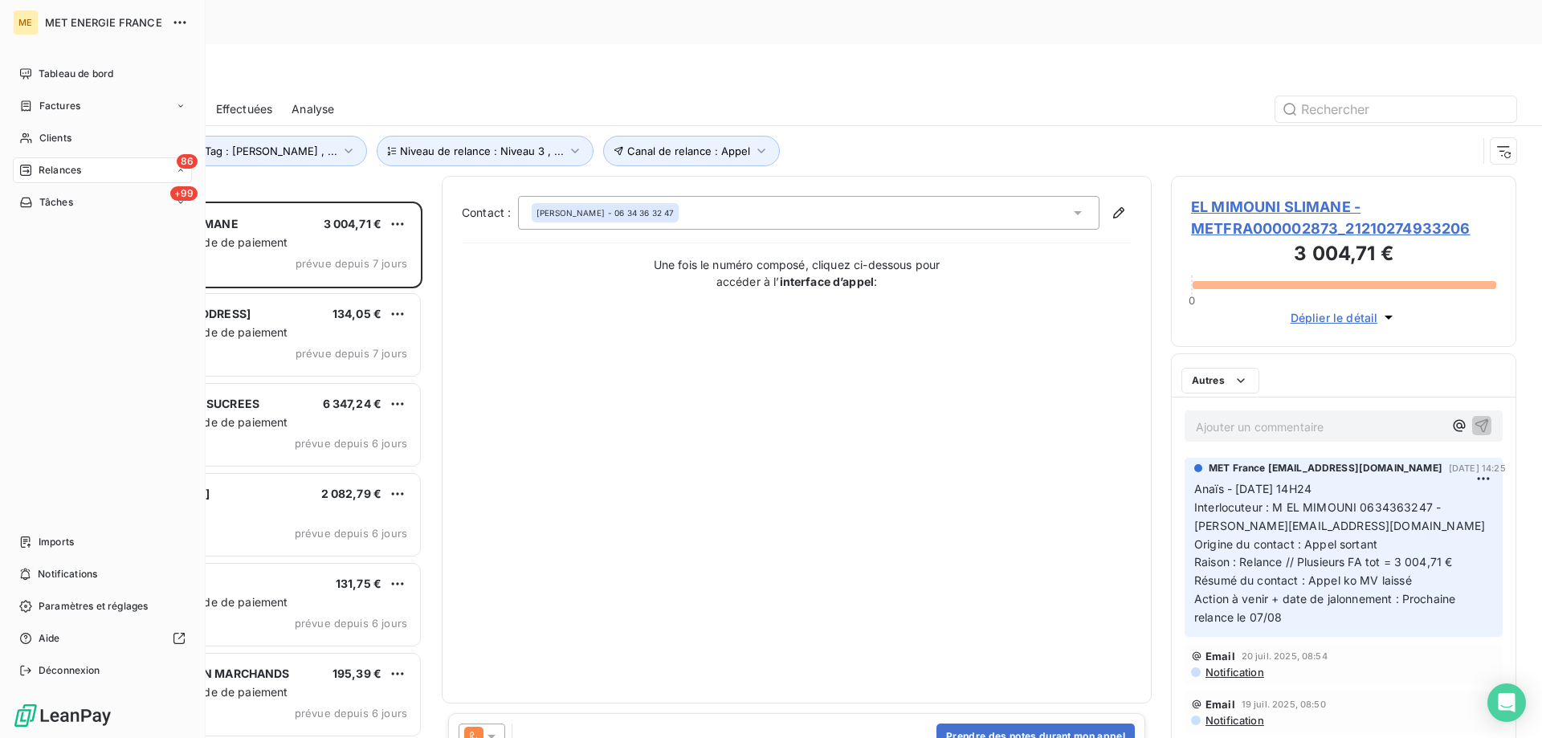
scroll to position [568, 333]
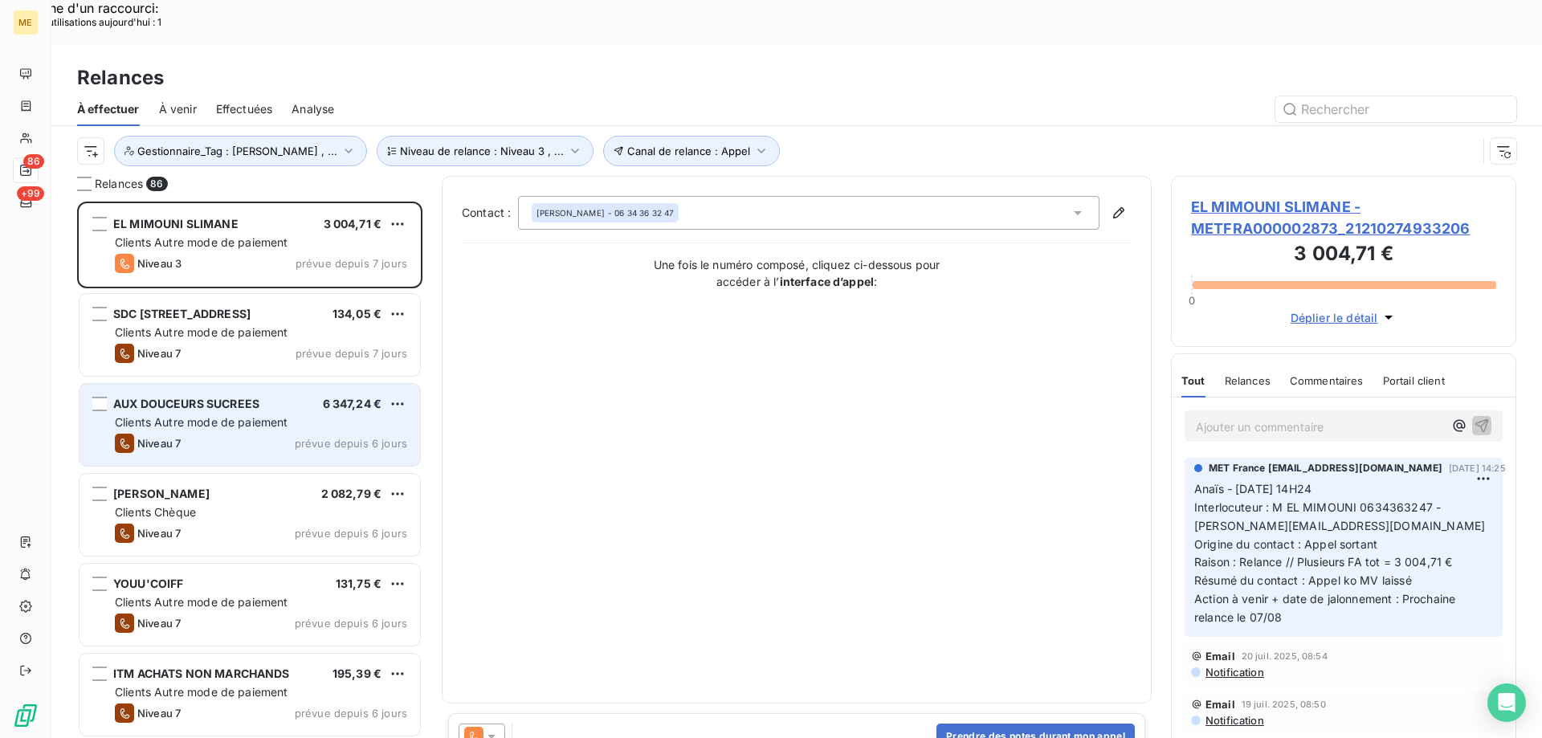
click at [141, 415] on span "Clients Autre mode de paiement" at bounding box center [201, 422] width 173 height 14
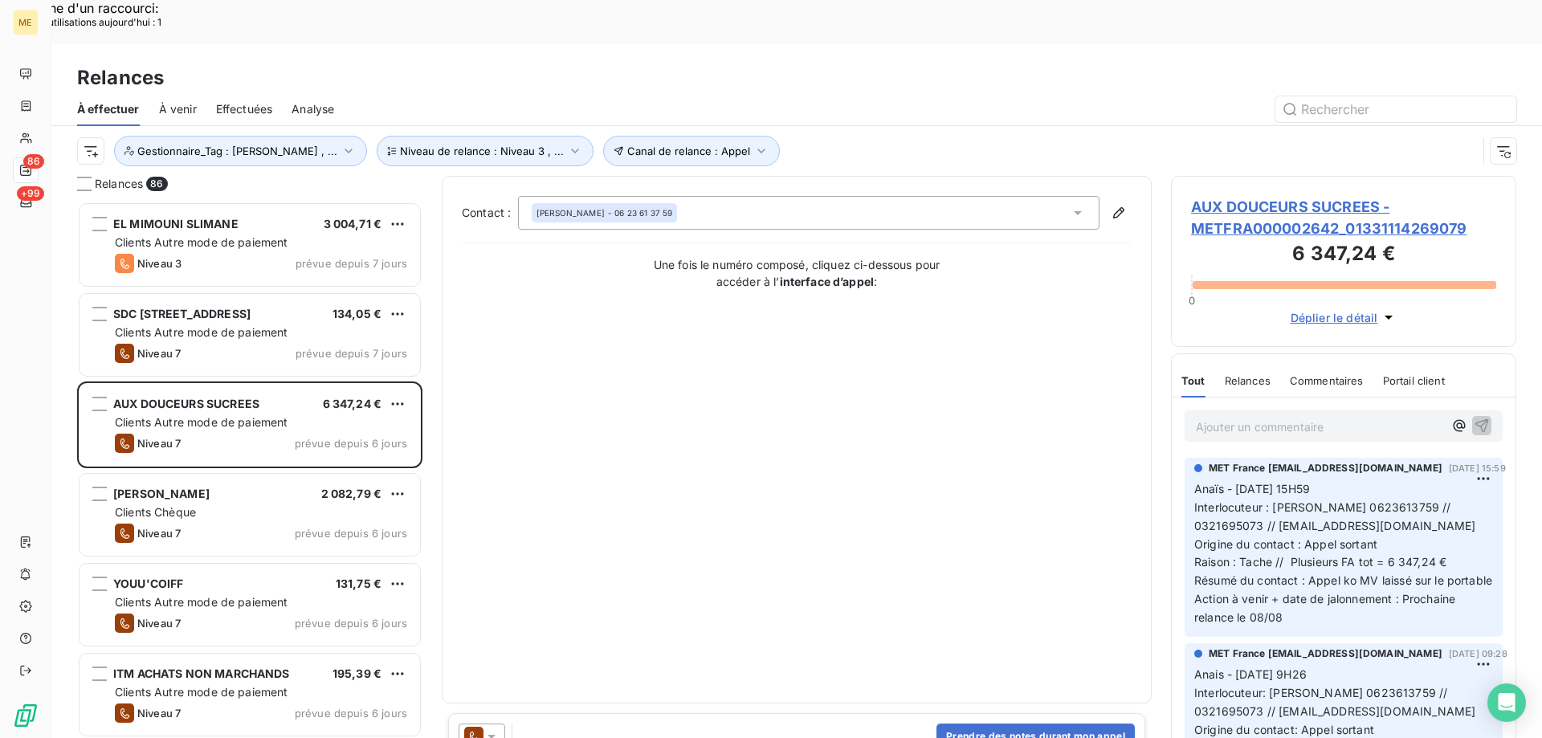
click at [1264, 196] on span "AUX DOUCEURS SUCREES - METFRA000002642_01331114269079" at bounding box center [1343, 217] width 305 height 43
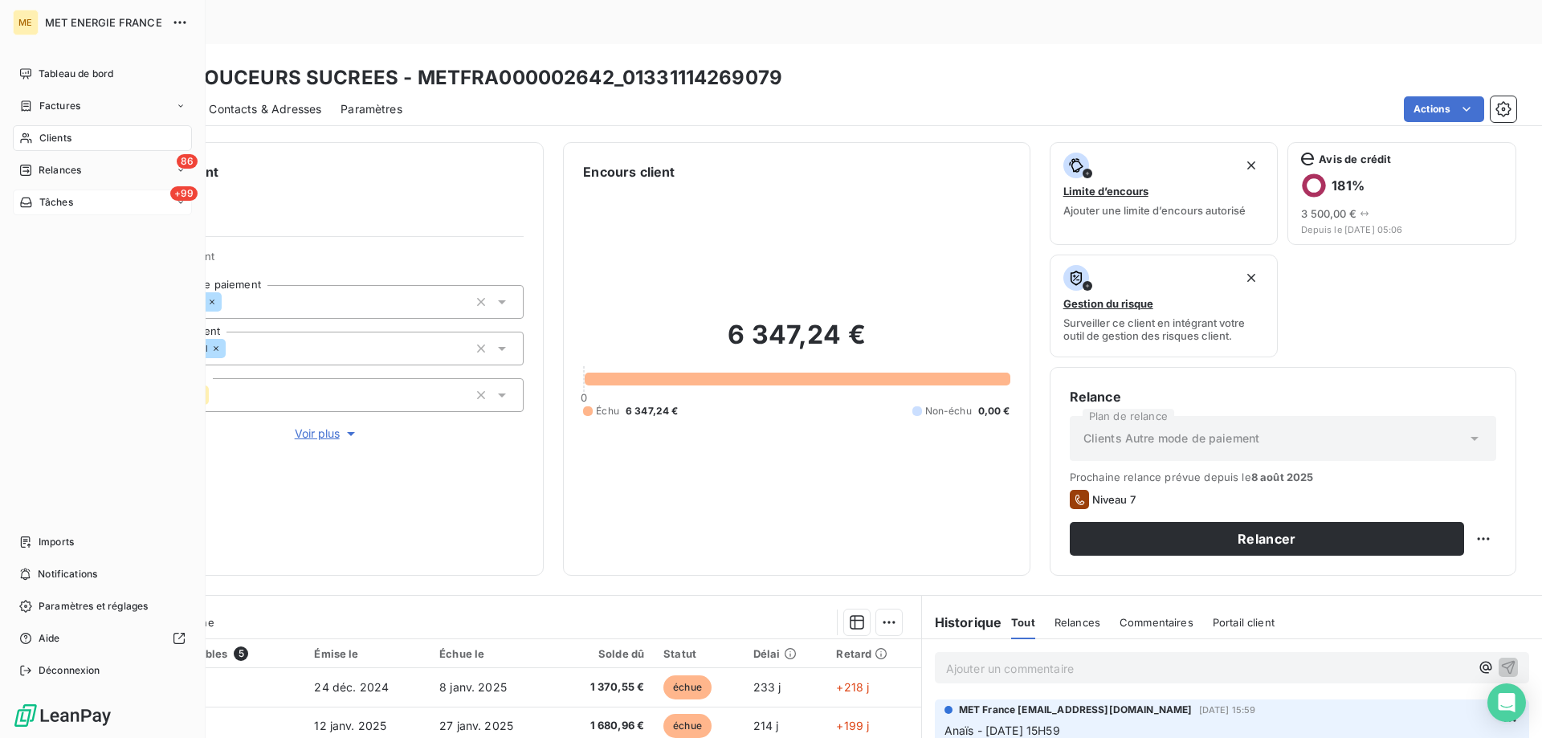
click at [35, 208] on div "Tâches" at bounding box center [46, 202] width 54 height 14
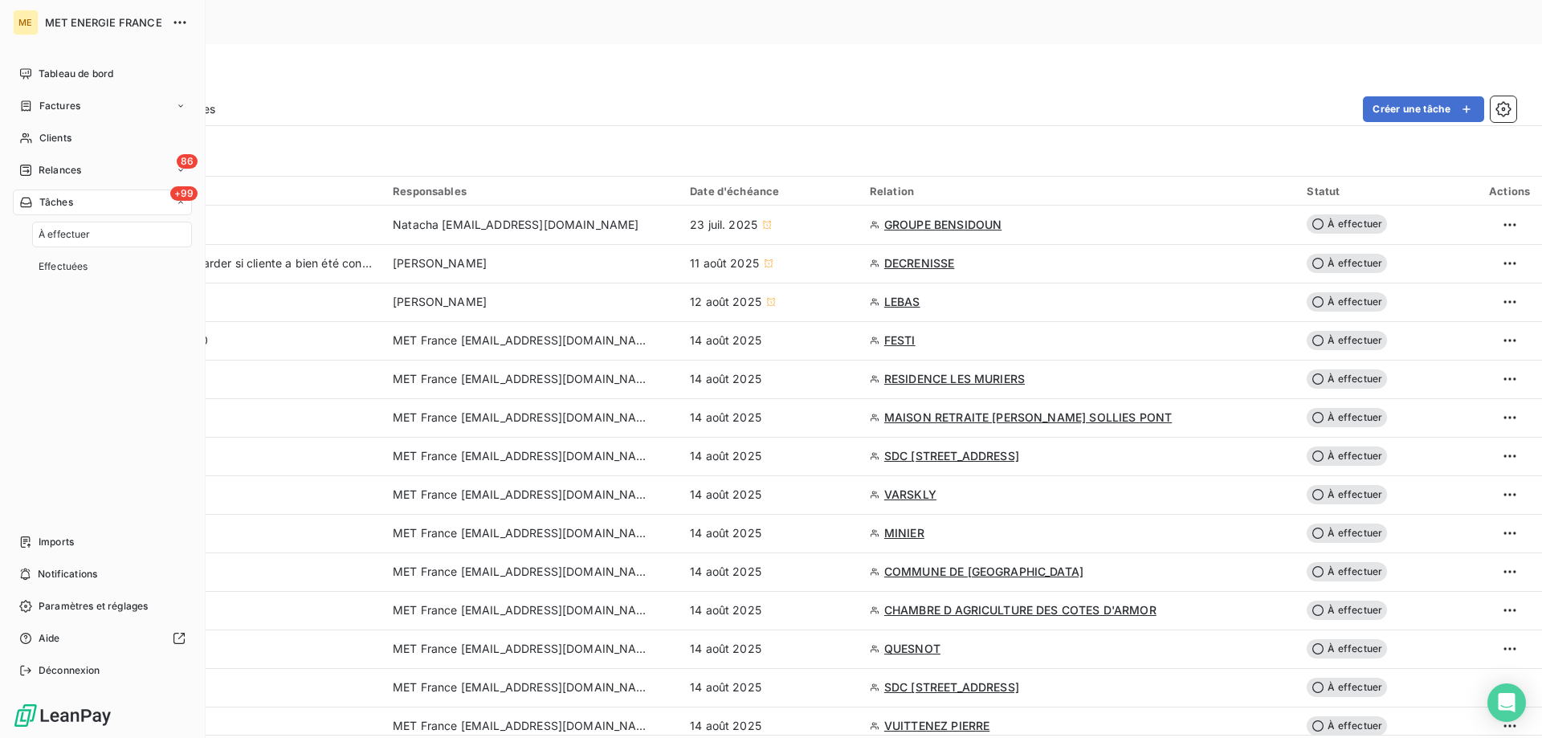
click at [71, 206] on span "Tâches" at bounding box center [56, 202] width 34 height 14
click at [71, 175] on span "Relances" at bounding box center [60, 170] width 43 height 14
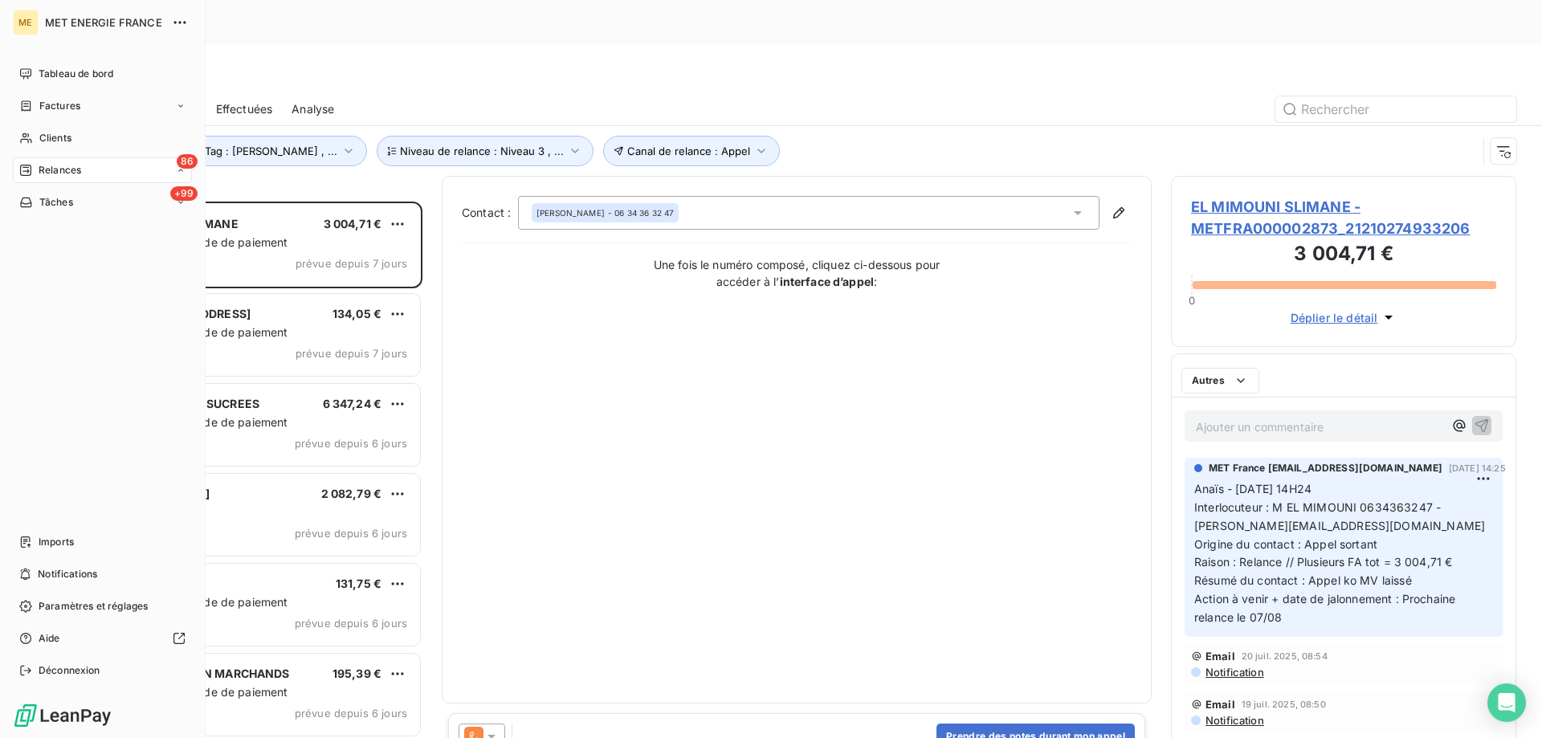
scroll to position [568, 333]
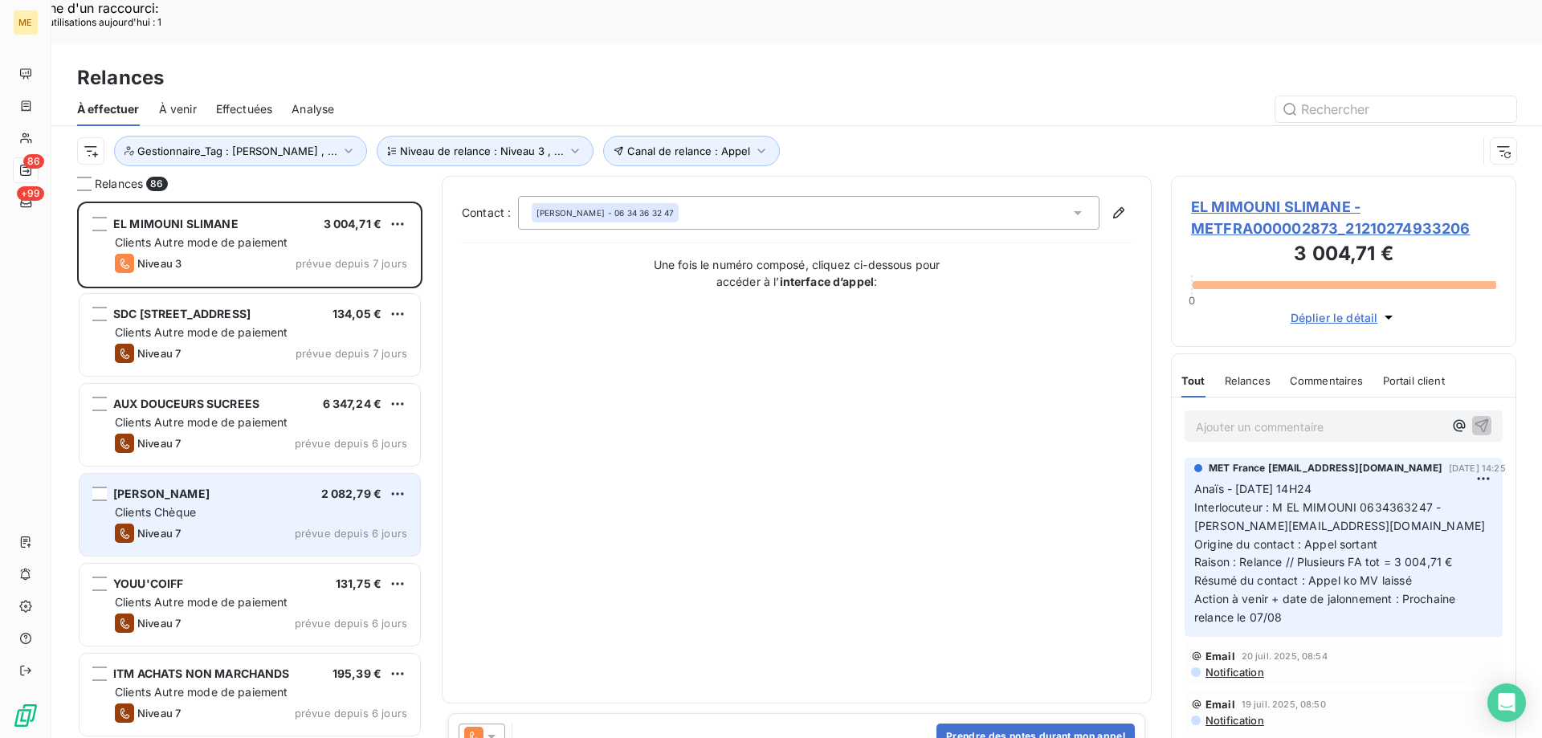
click at [198, 524] on div "Niveau 7 prévue depuis 6 jours" at bounding box center [261, 533] width 292 height 19
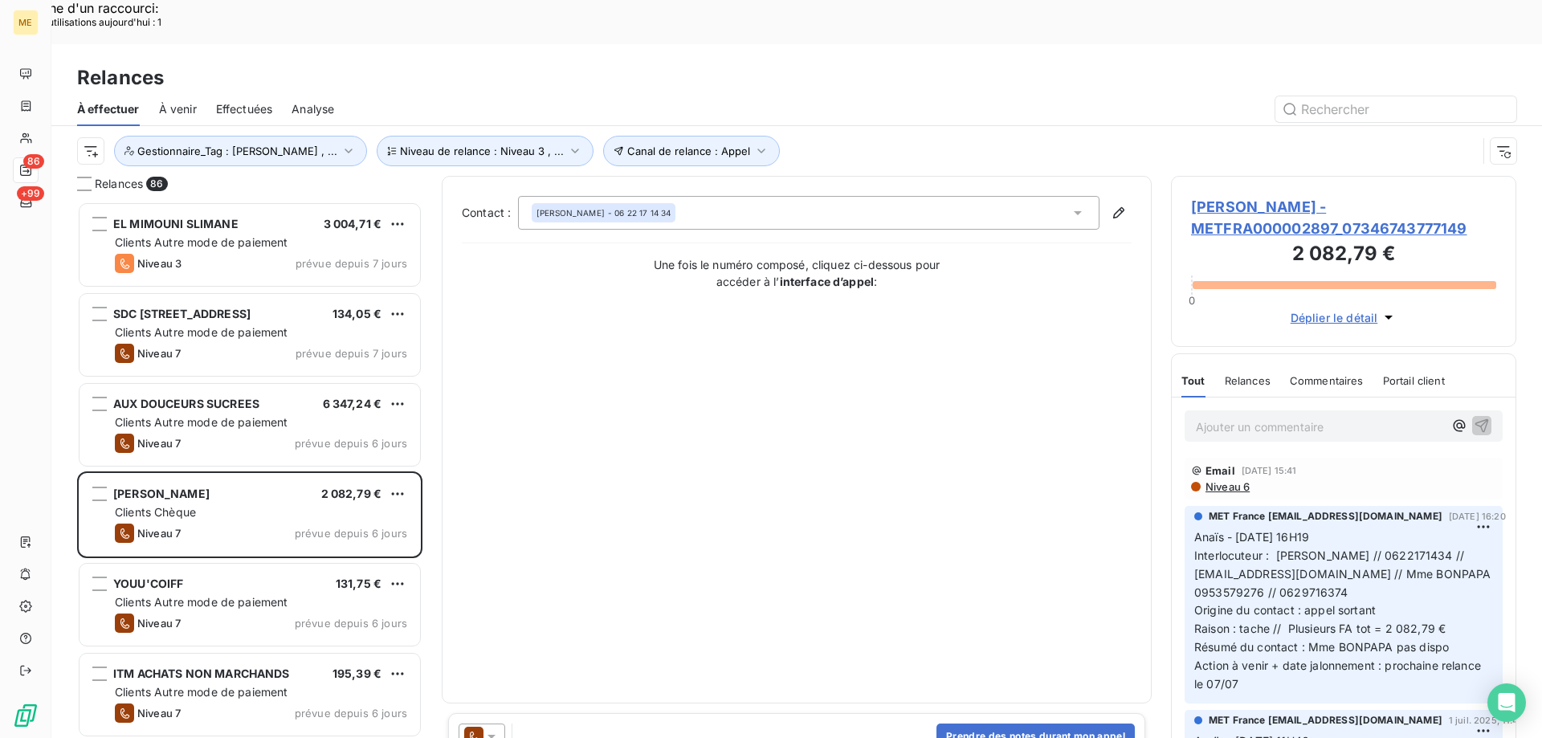
click at [1216, 196] on span "TARA - METFRA000002897_07346743777149" at bounding box center [1343, 217] width 305 height 43
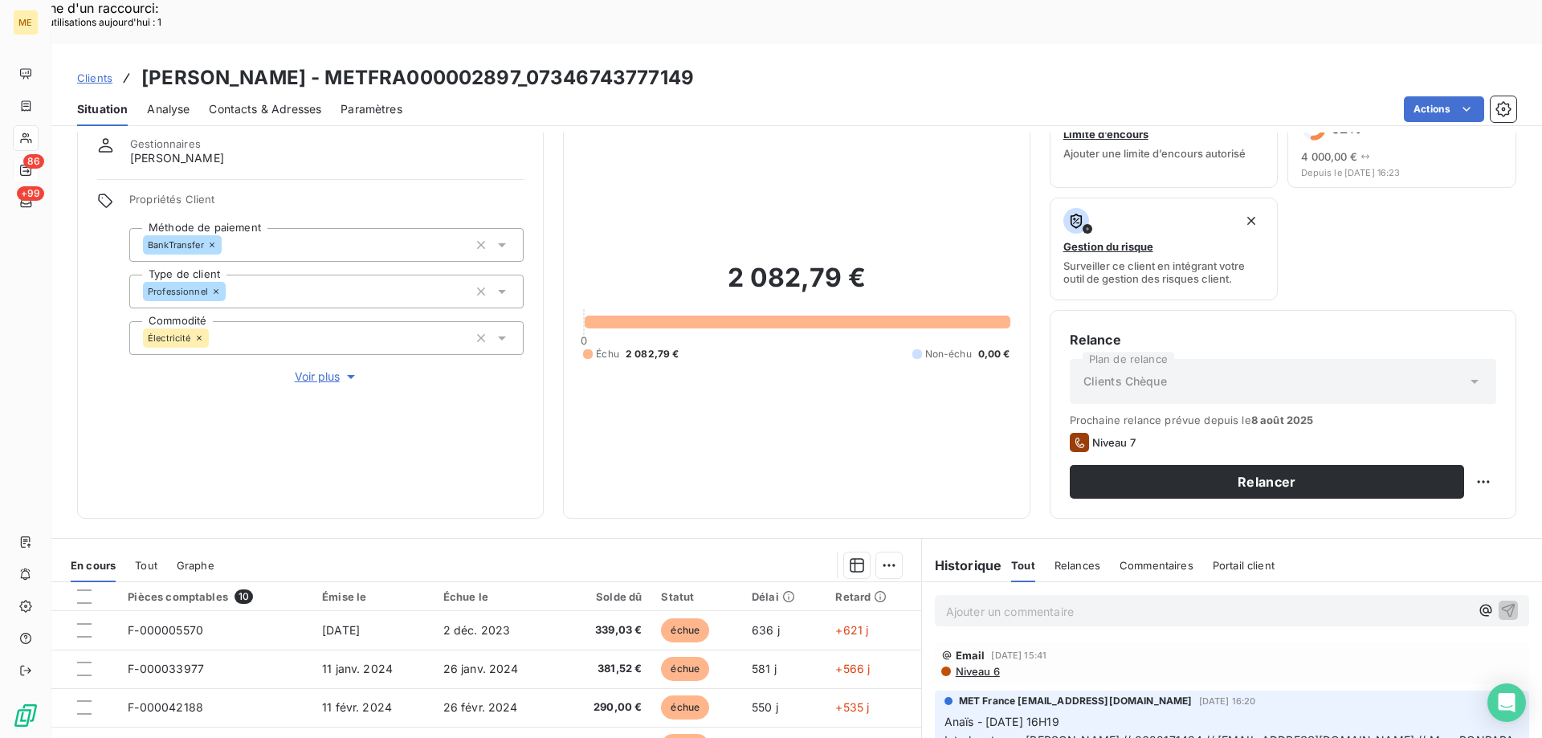
scroll to position [80, 0]
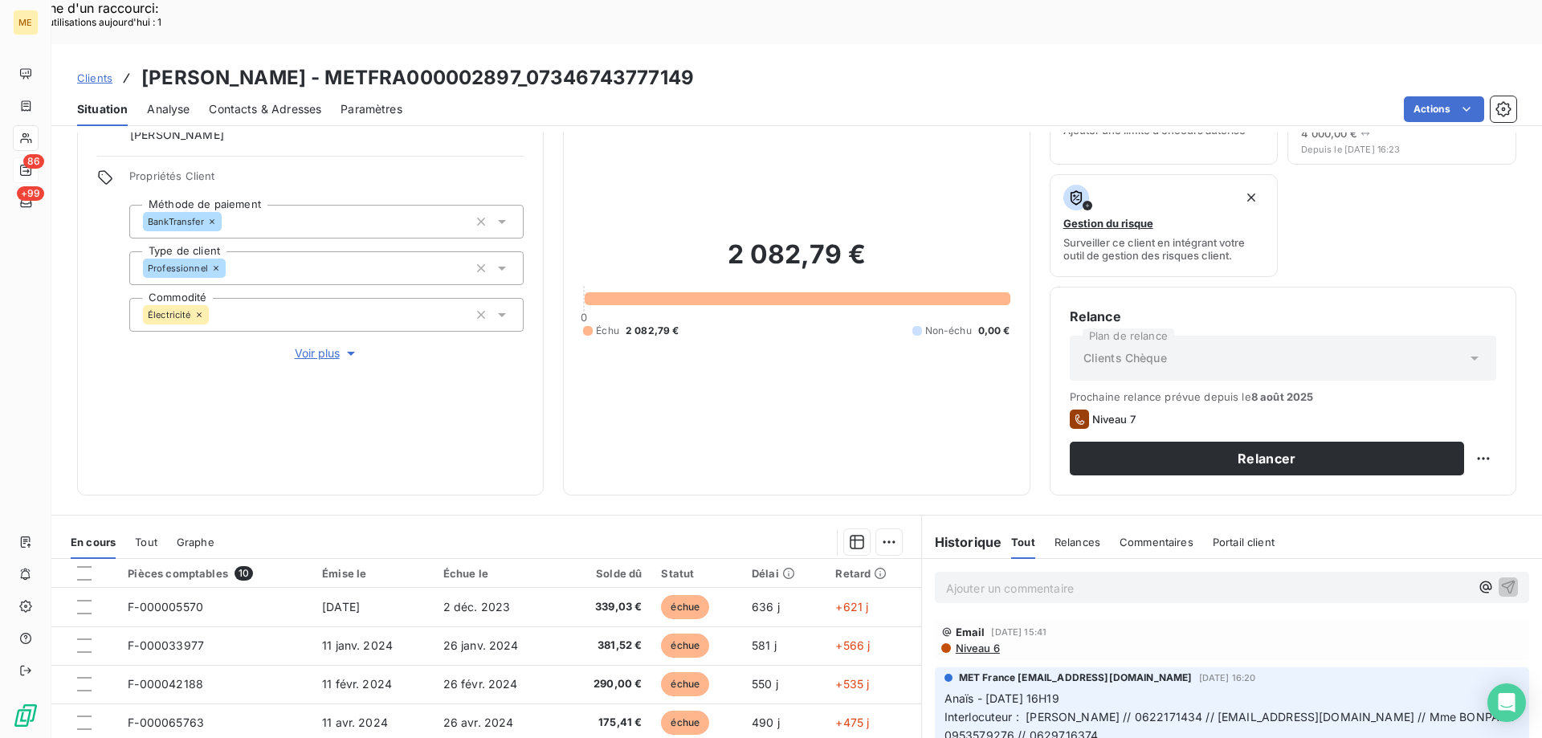
click at [1025, 578] on p "Ajouter un commentaire ﻿" at bounding box center [1208, 588] width 524 height 20
click at [1500, 578] on icon "button" at bounding box center [1508, 586] width 16 height 16
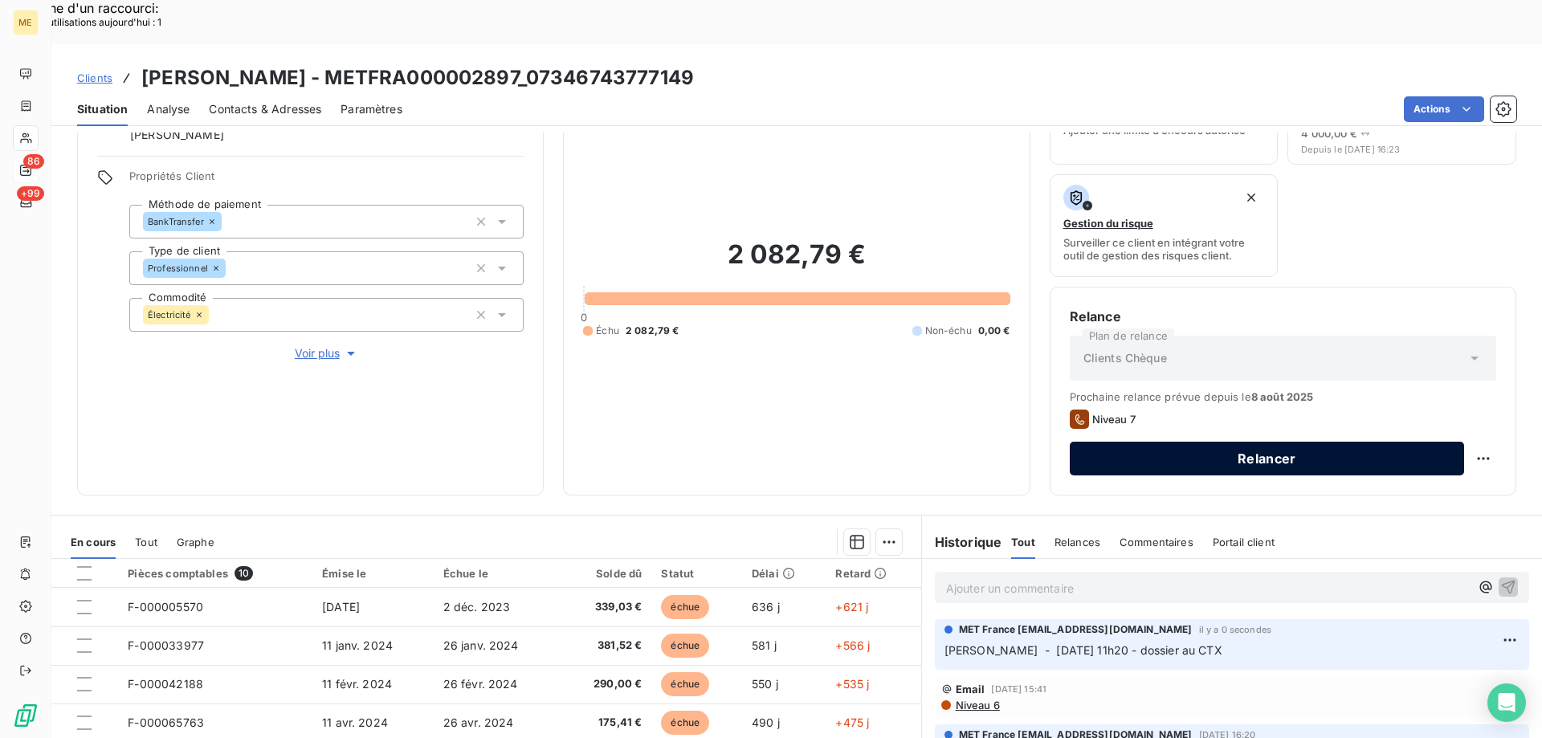
click at [1218, 442] on button "Relancer" at bounding box center [1267, 459] width 394 height 34
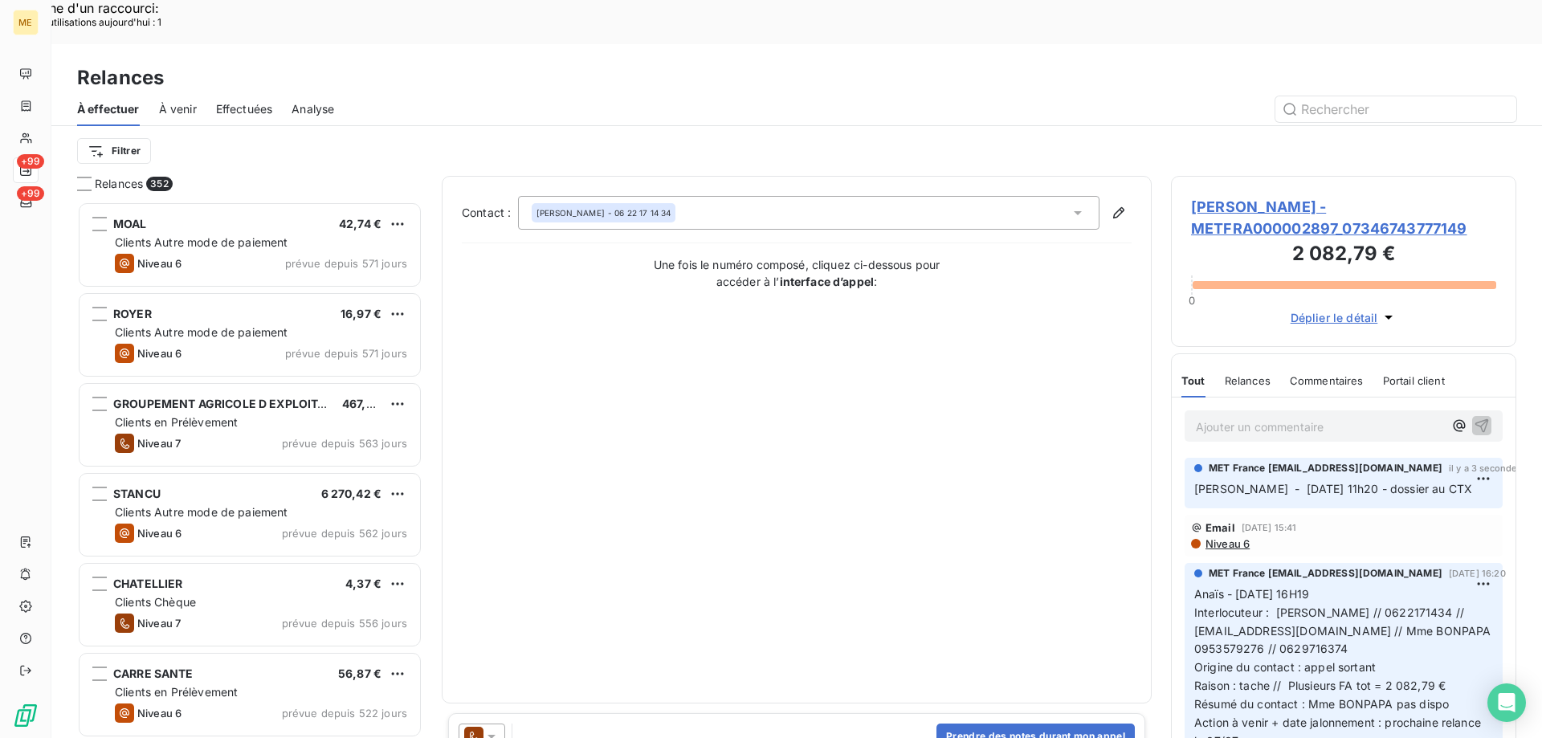
scroll to position [568, 333]
click at [475, 727] on icon at bounding box center [473, 736] width 19 height 19
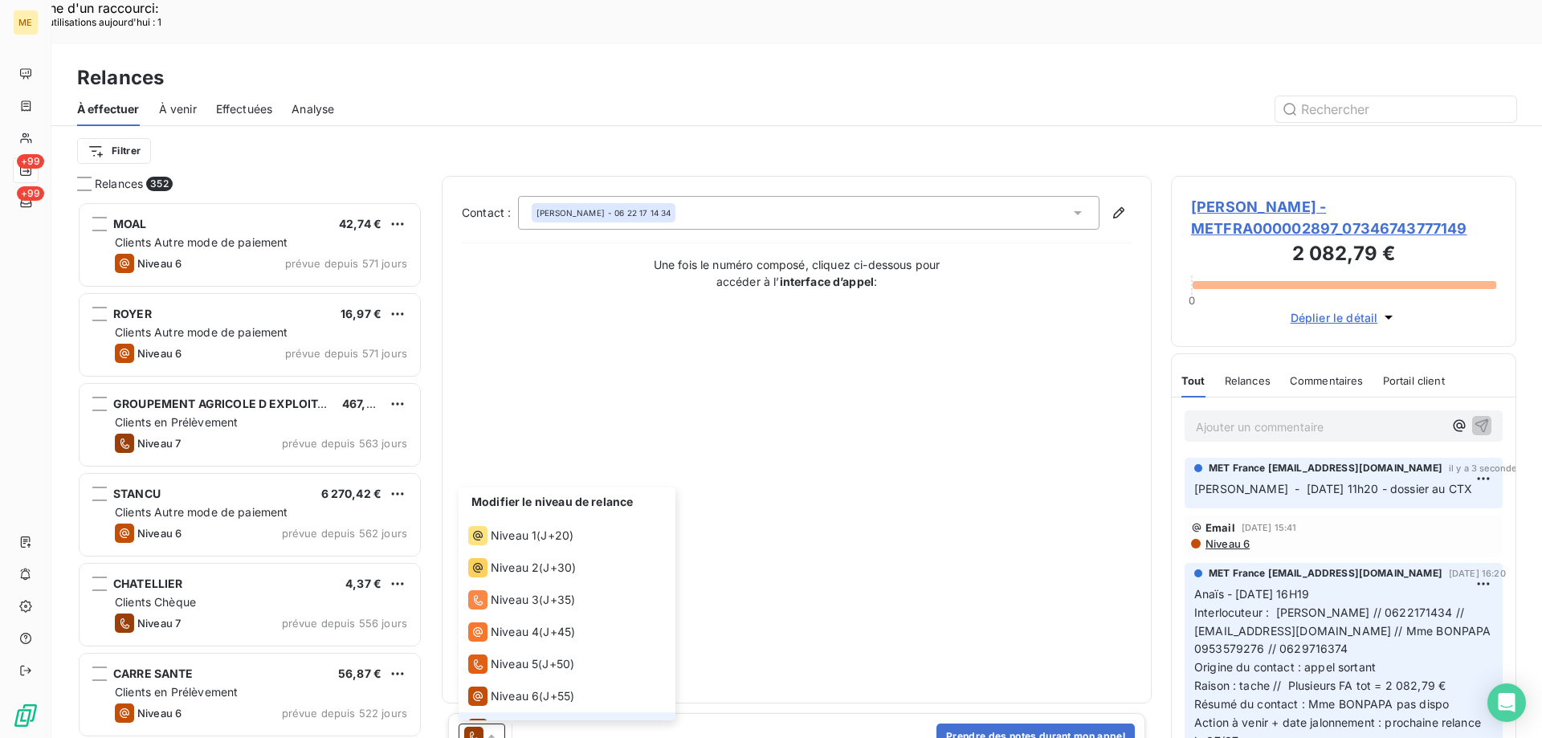
scroll to position [24, 0]
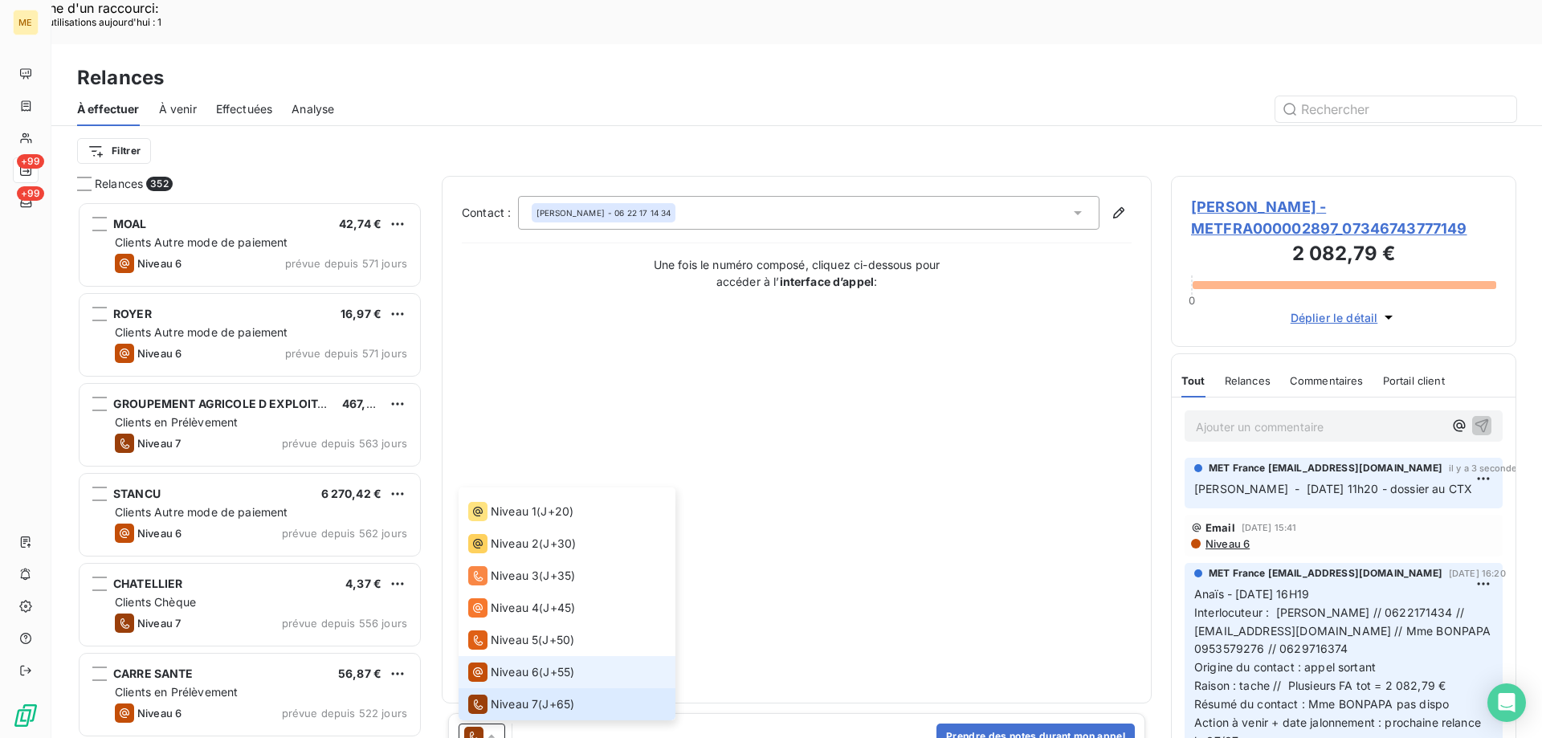
click at [492, 656] on li "Niveau 6 ( J+55 )" at bounding box center [566, 672] width 217 height 32
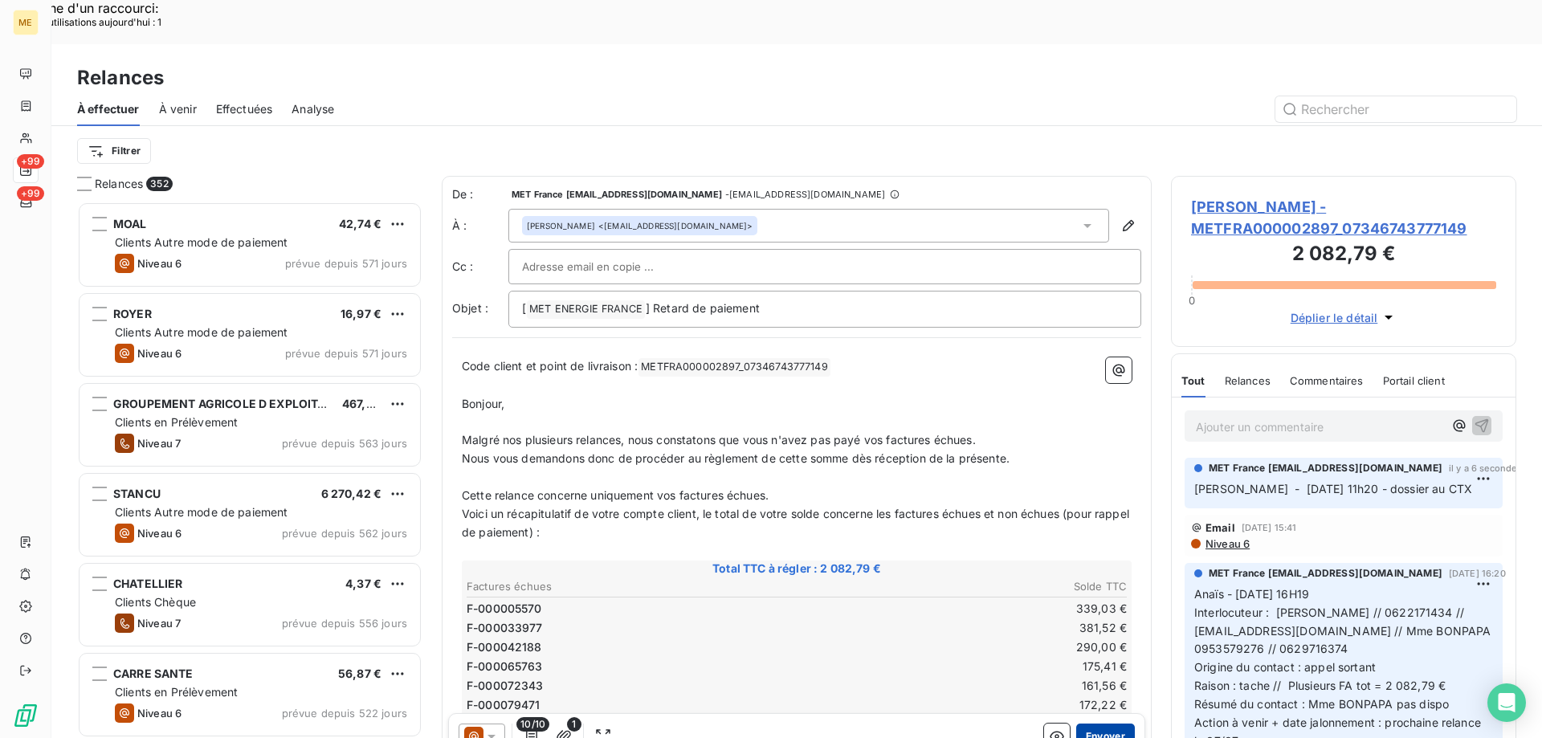
click at [1096, 723] on button "Envoyer" at bounding box center [1105, 736] width 59 height 26
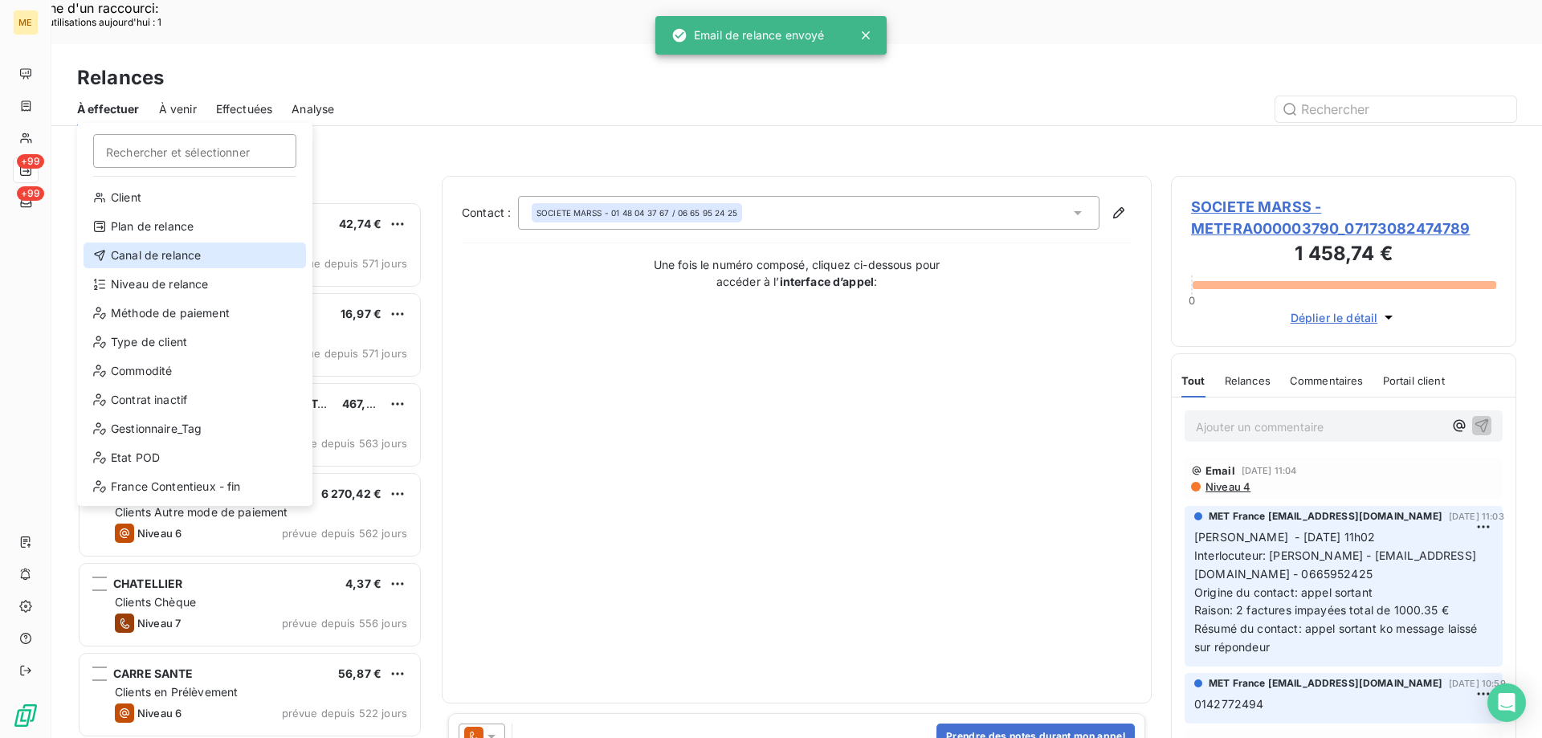
click at [153, 262] on div "Canal de relance" at bounding box center [195, 255] width 222 height 26
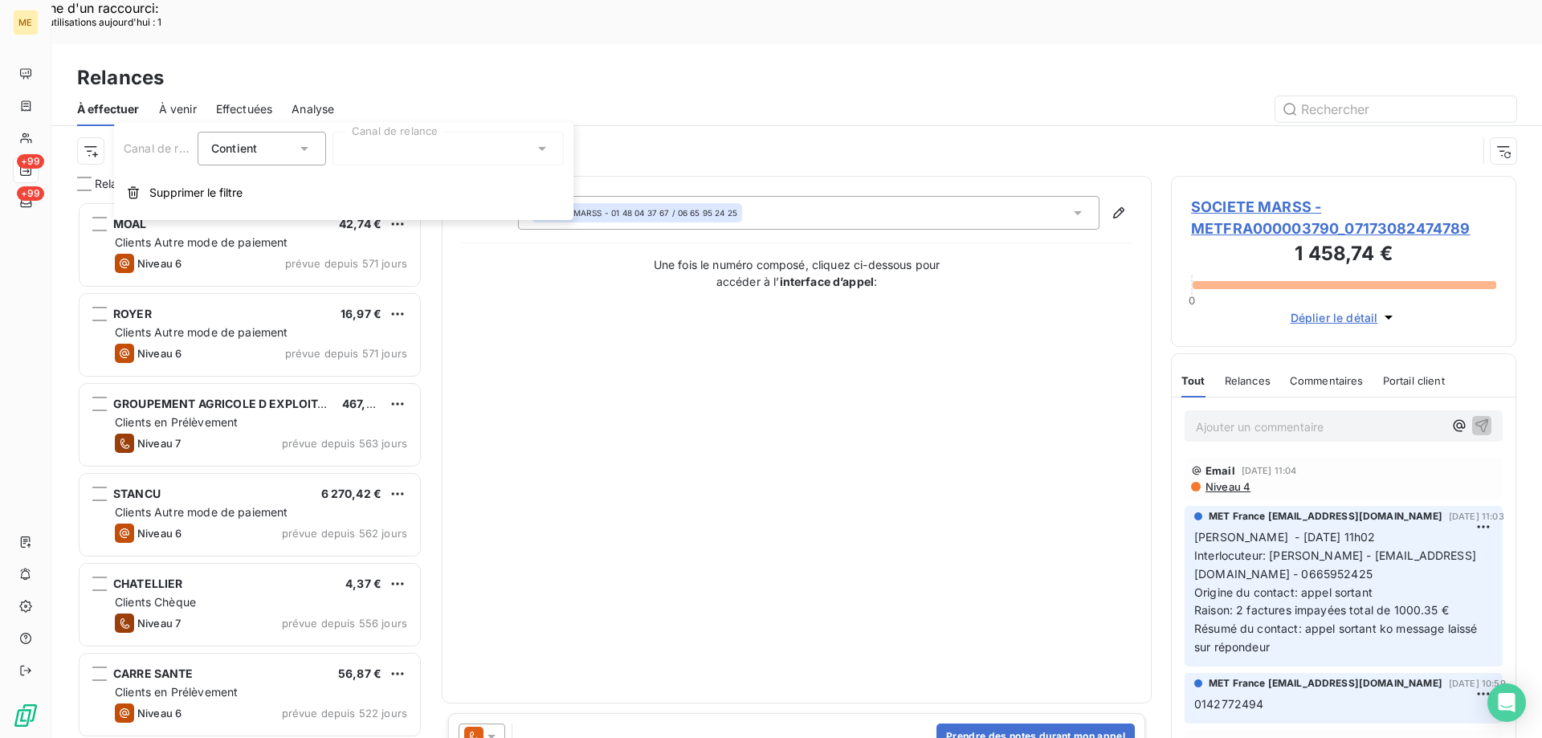
click at [455, 156] on div at bounding box center [447, 149] width 231 height 34
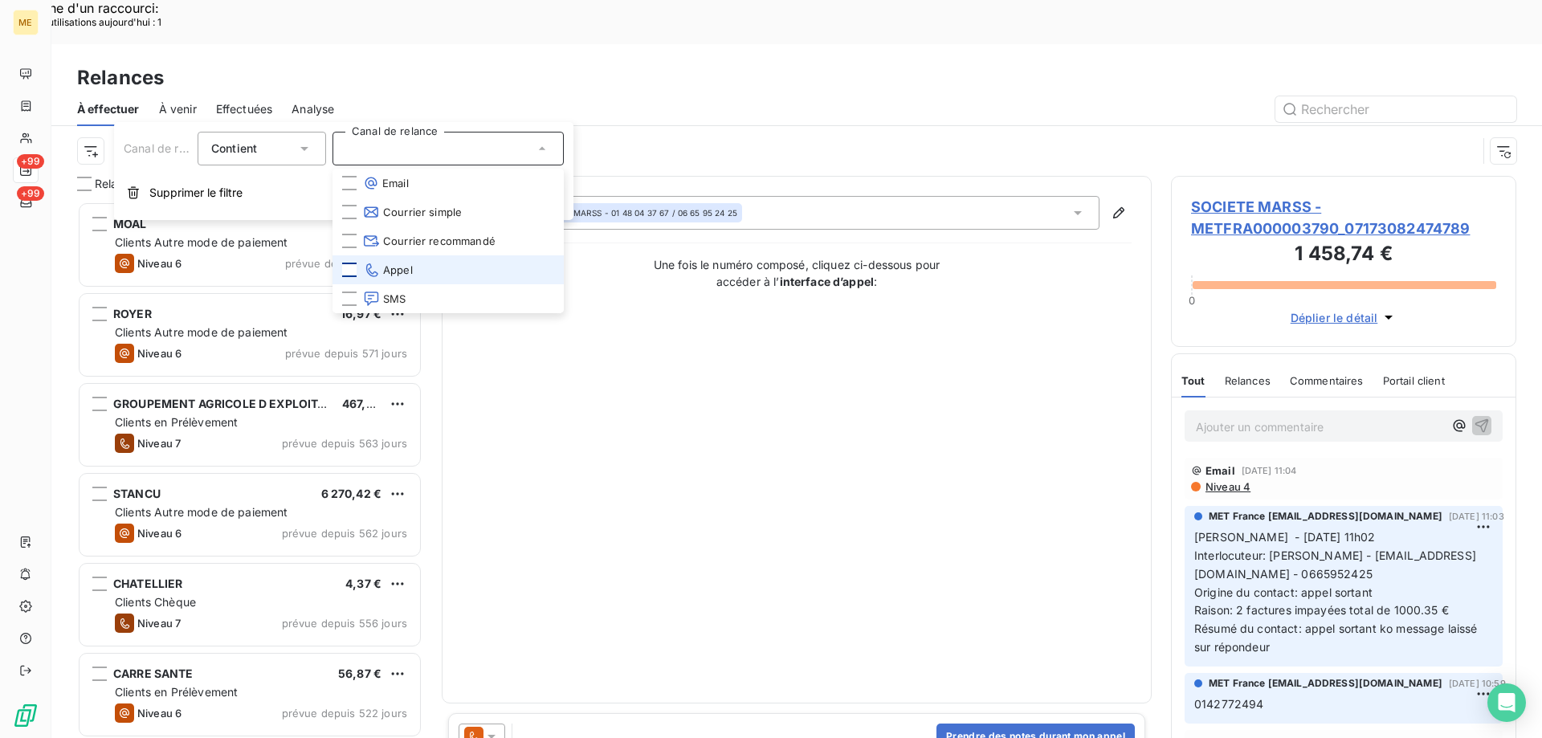
click at [349, 268] on div at bounding box center [349, 270] width 14 height 14
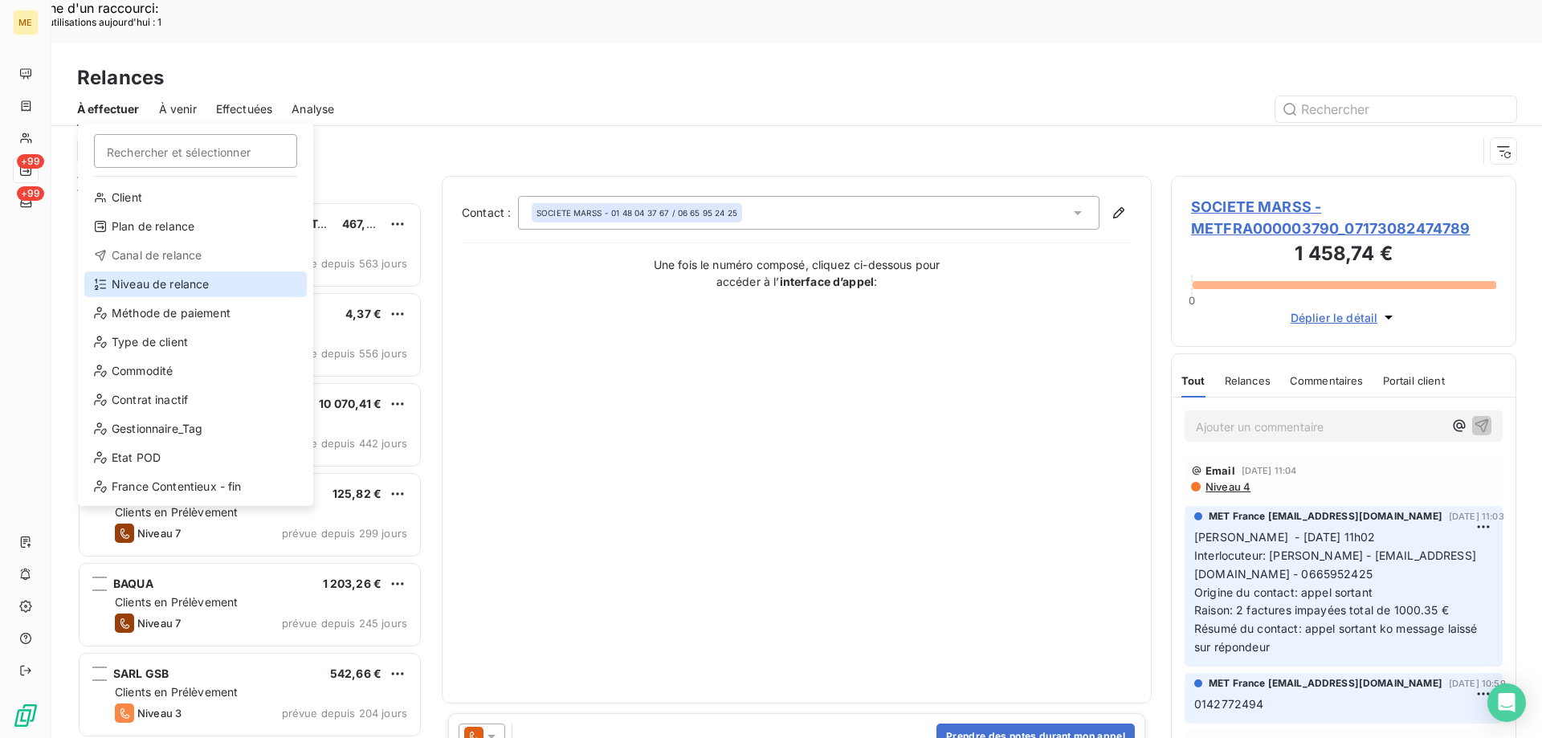
click at [160, 293] on div "Niveau de relance" at bounding box center [195, 284] width 222 height 26
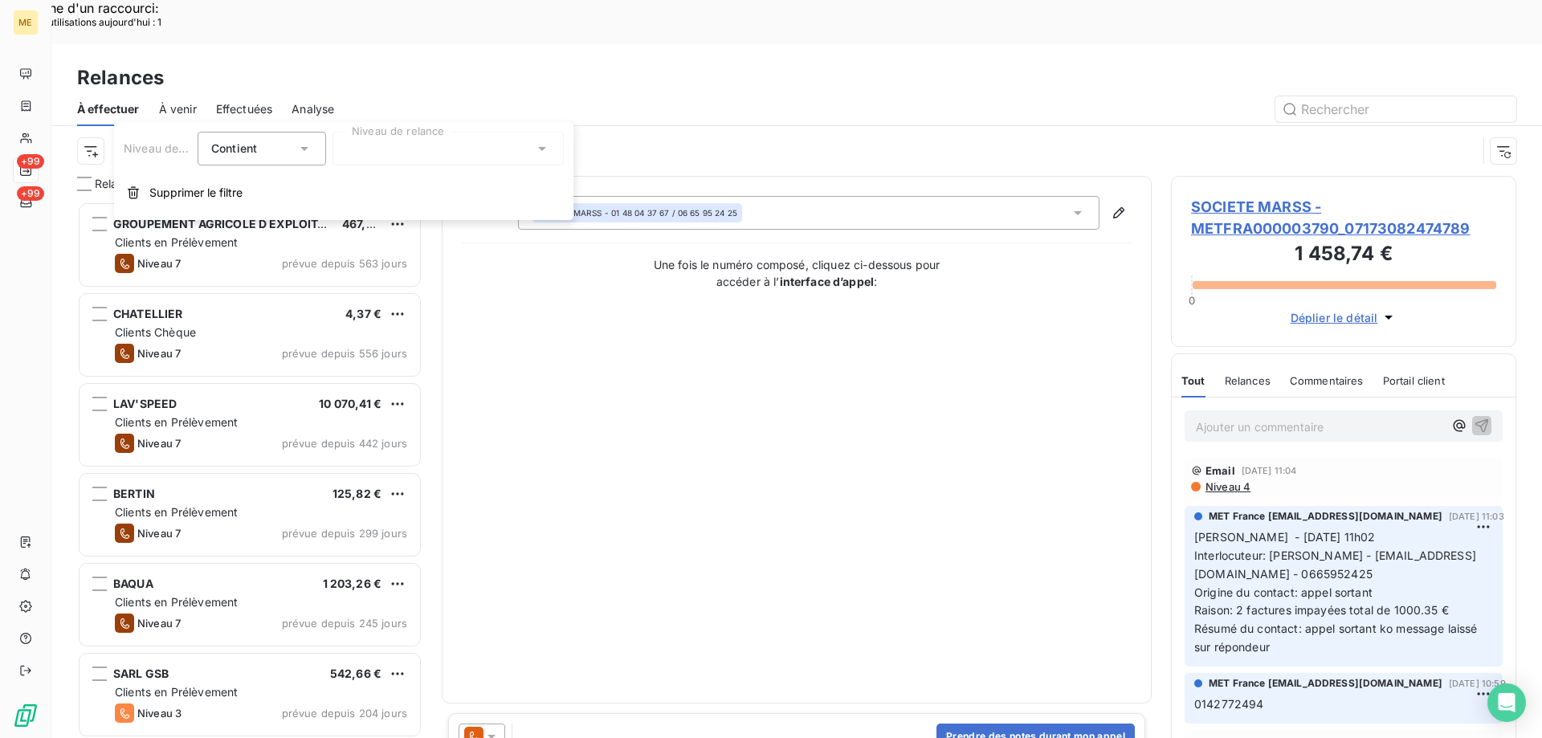
click at [416, 135] on div at bounding box center [447, 149] width 231 height 34
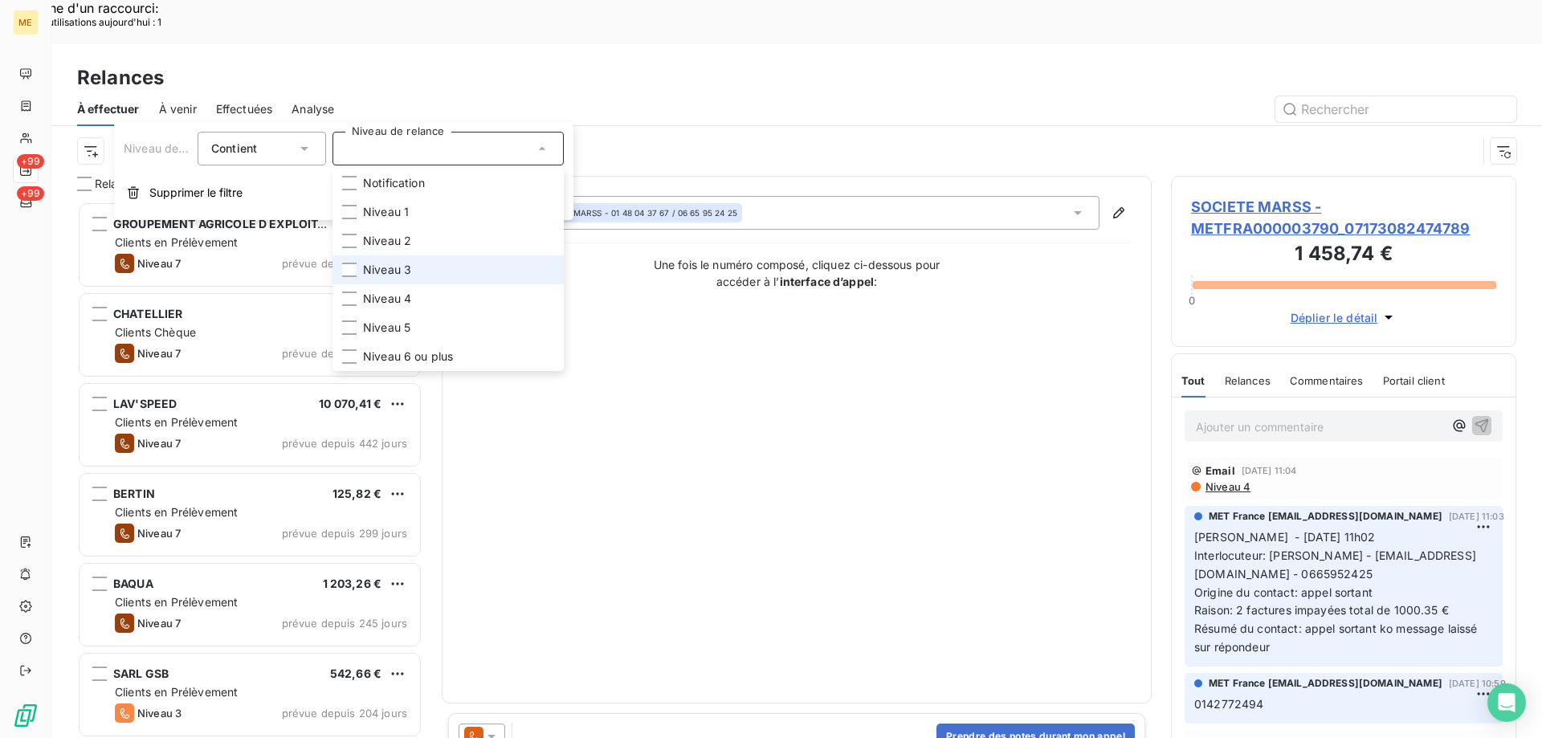
click at [410, 275] on span "Niveau 3" at bounding box center [387, 270] width 48 height 16
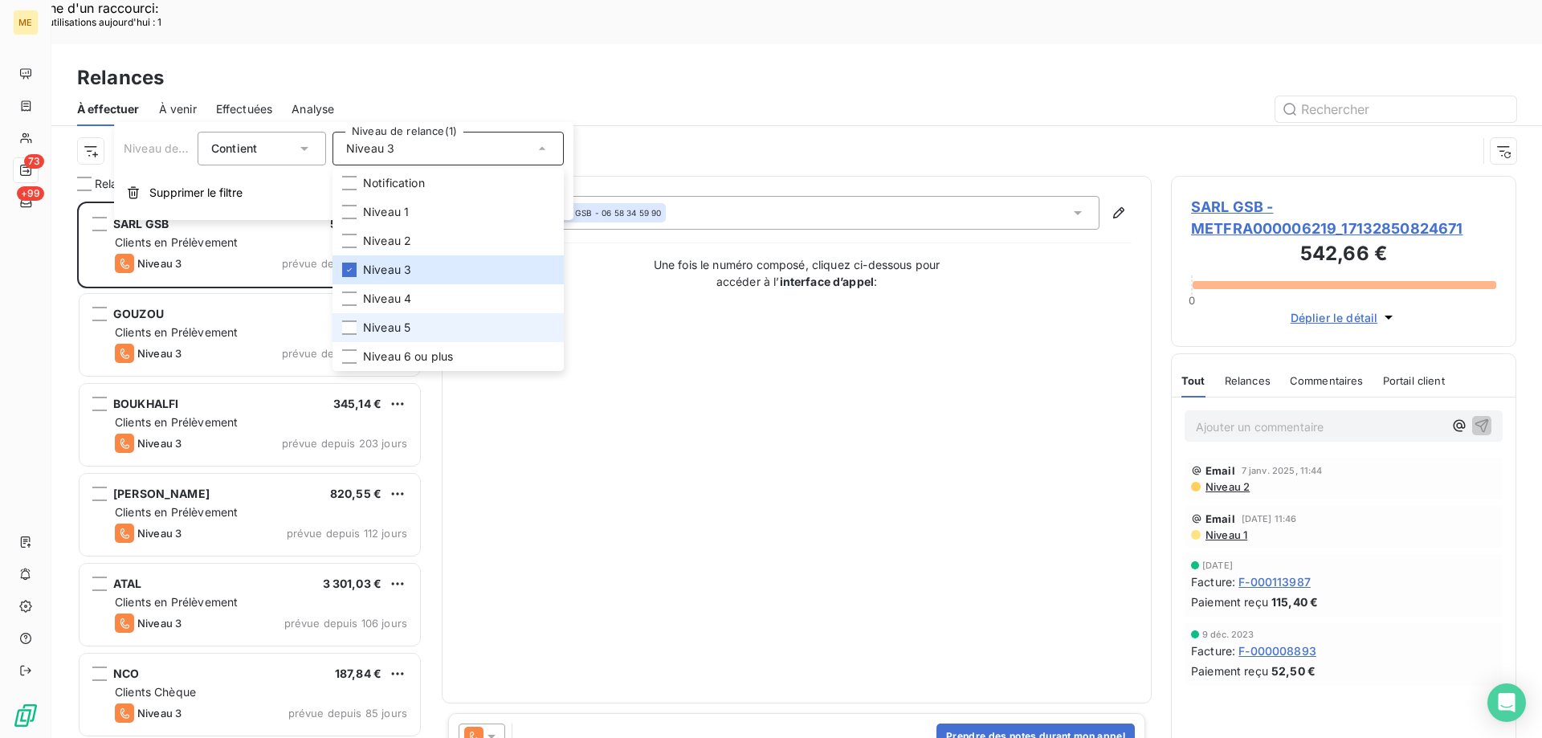
click at [409, 320] on span "Niveau 5" at bounding box center [386, 328] width 47 height 16
click at [412, 355] on span "Niveau 6 ou plus" at bounding box center [408, 356] width 90 height 16
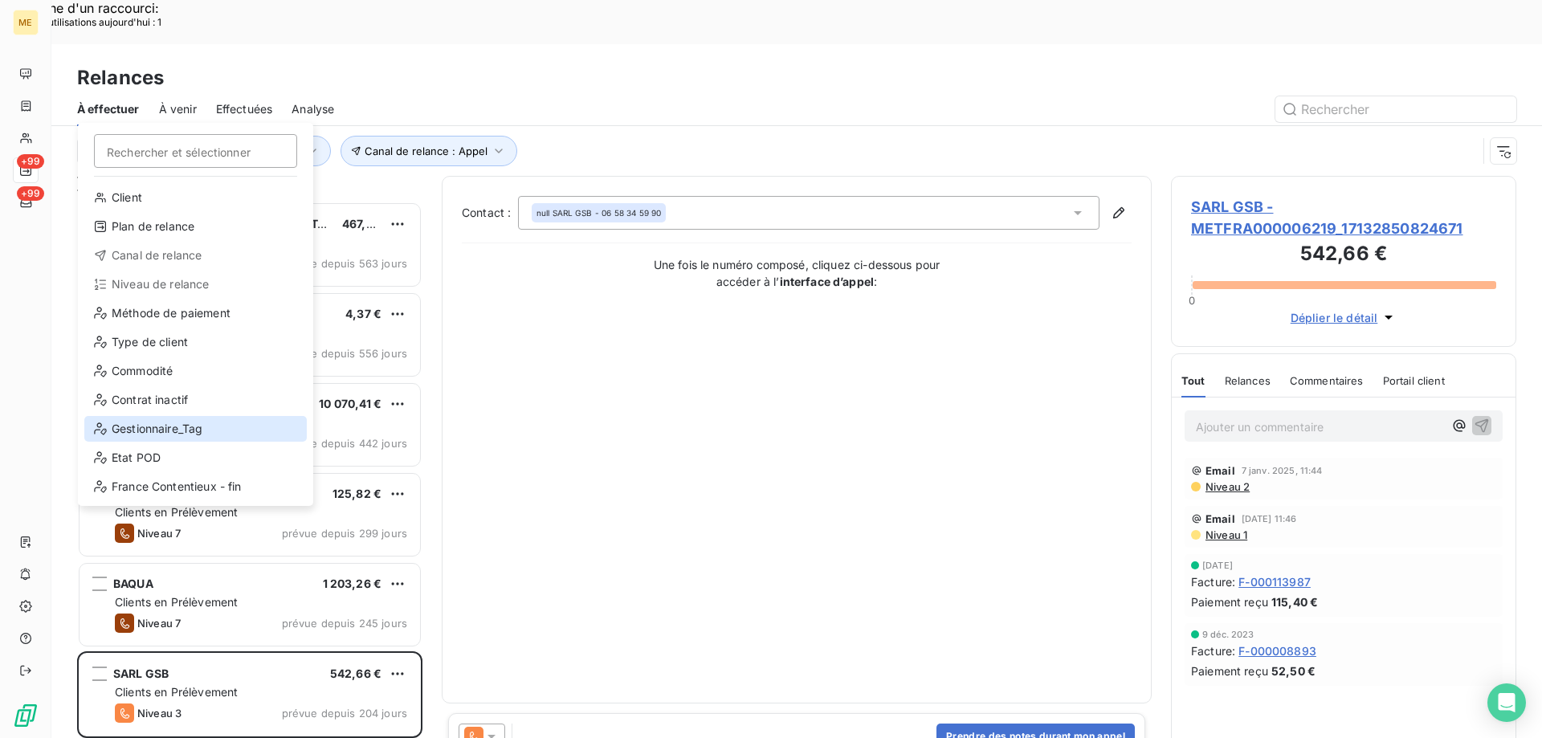
click at [151, 426] on div "Gestionnaire_Tag" at bounding box center [195, 429] width 222 height 26
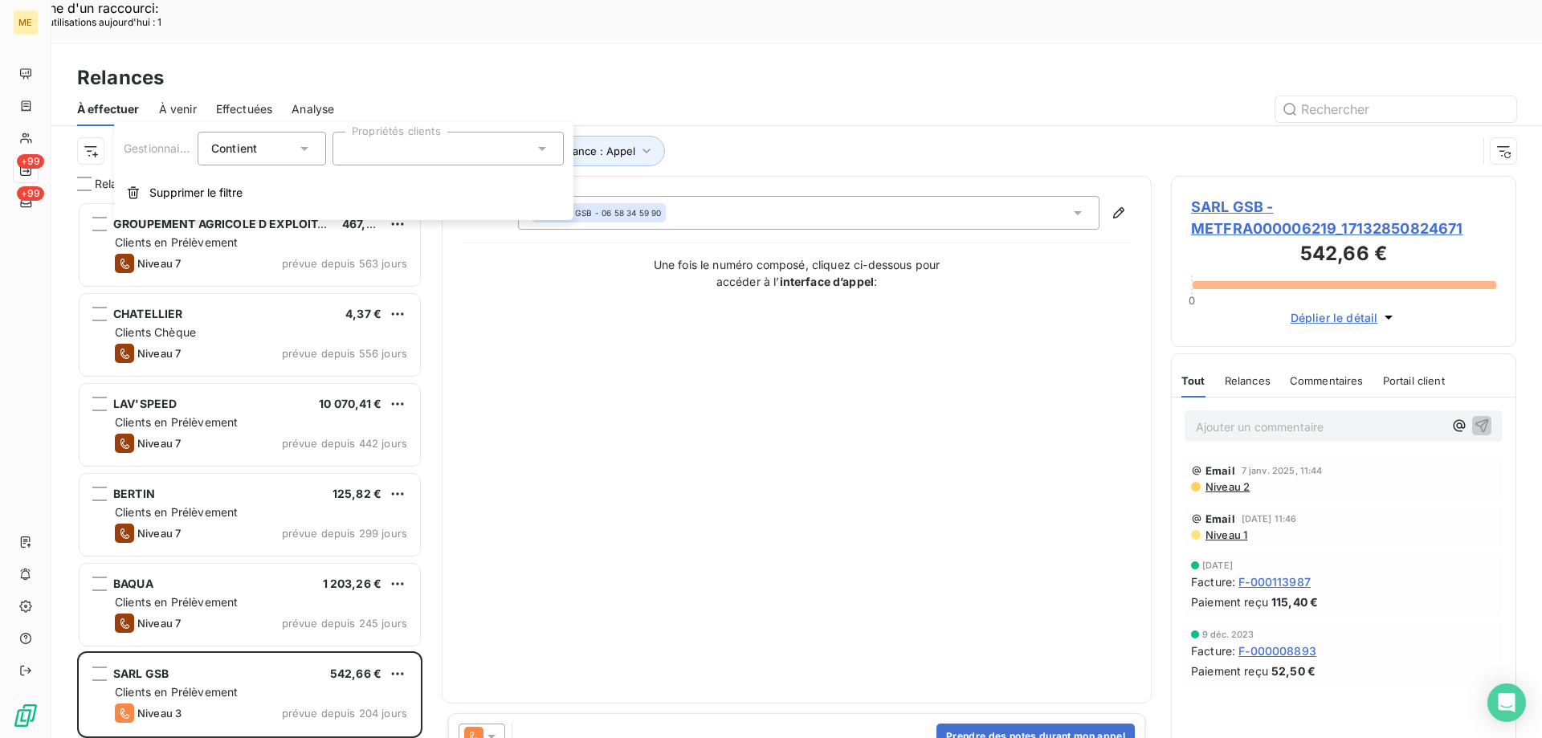
click at [474, 150] on div at bounding box center [447, 149] width 231 height 34
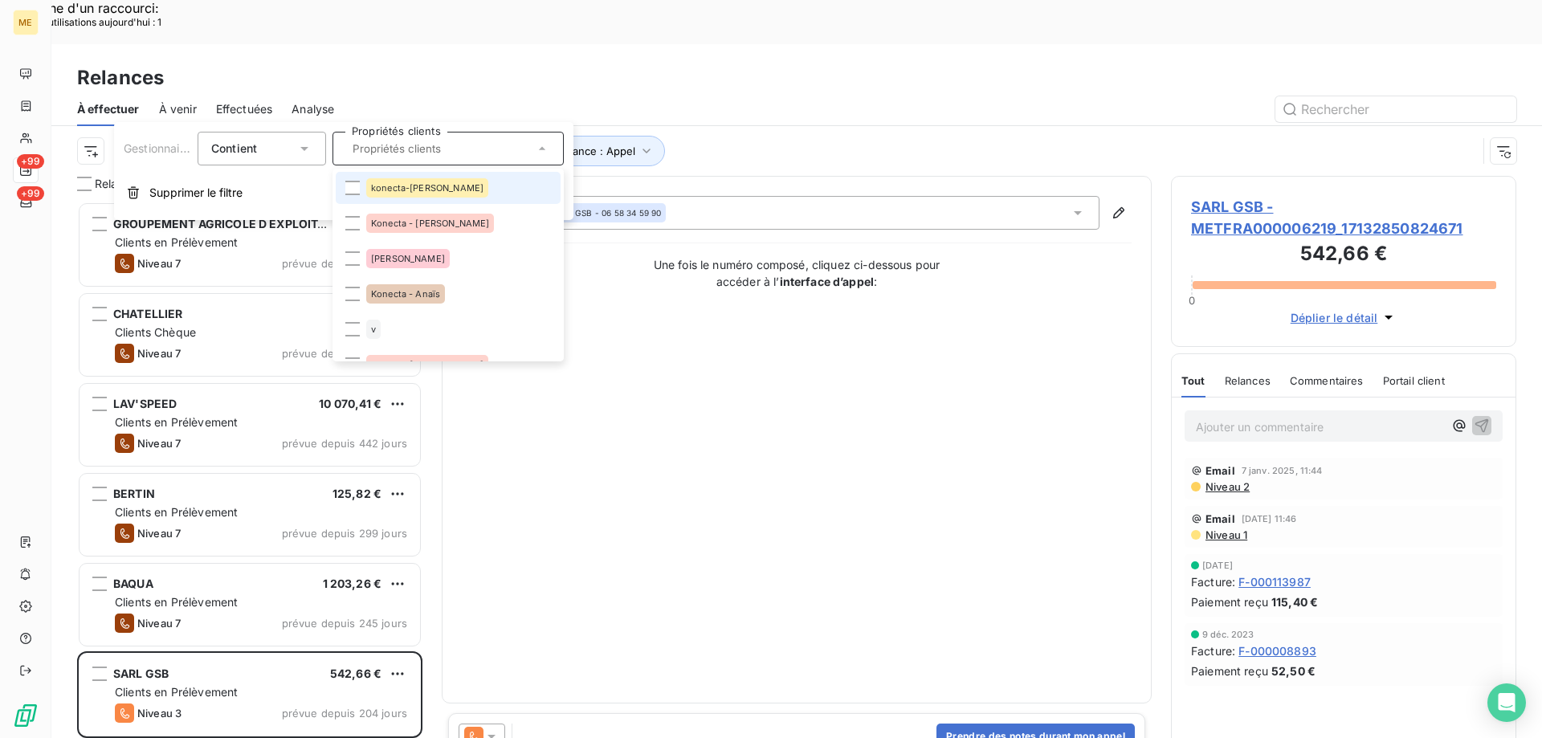
click at [373, 186] on span "konecta-[PERSON_NAME]" at bounding box center [427, 188] width 112 height 10
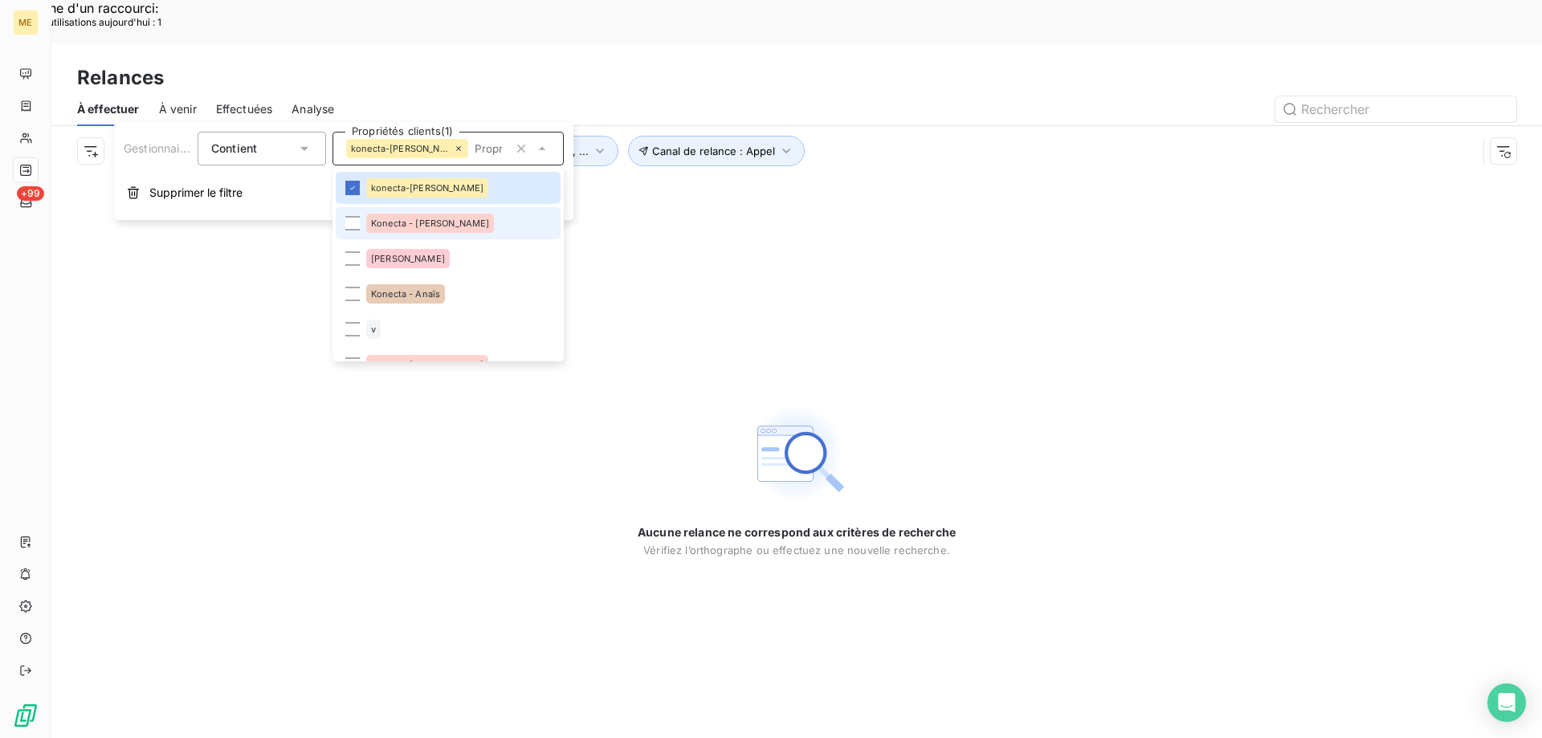
click at [381, 228] on div "Konecta - [PERSON_NAME]" at bounding box center [430, 223] width 128 height 19
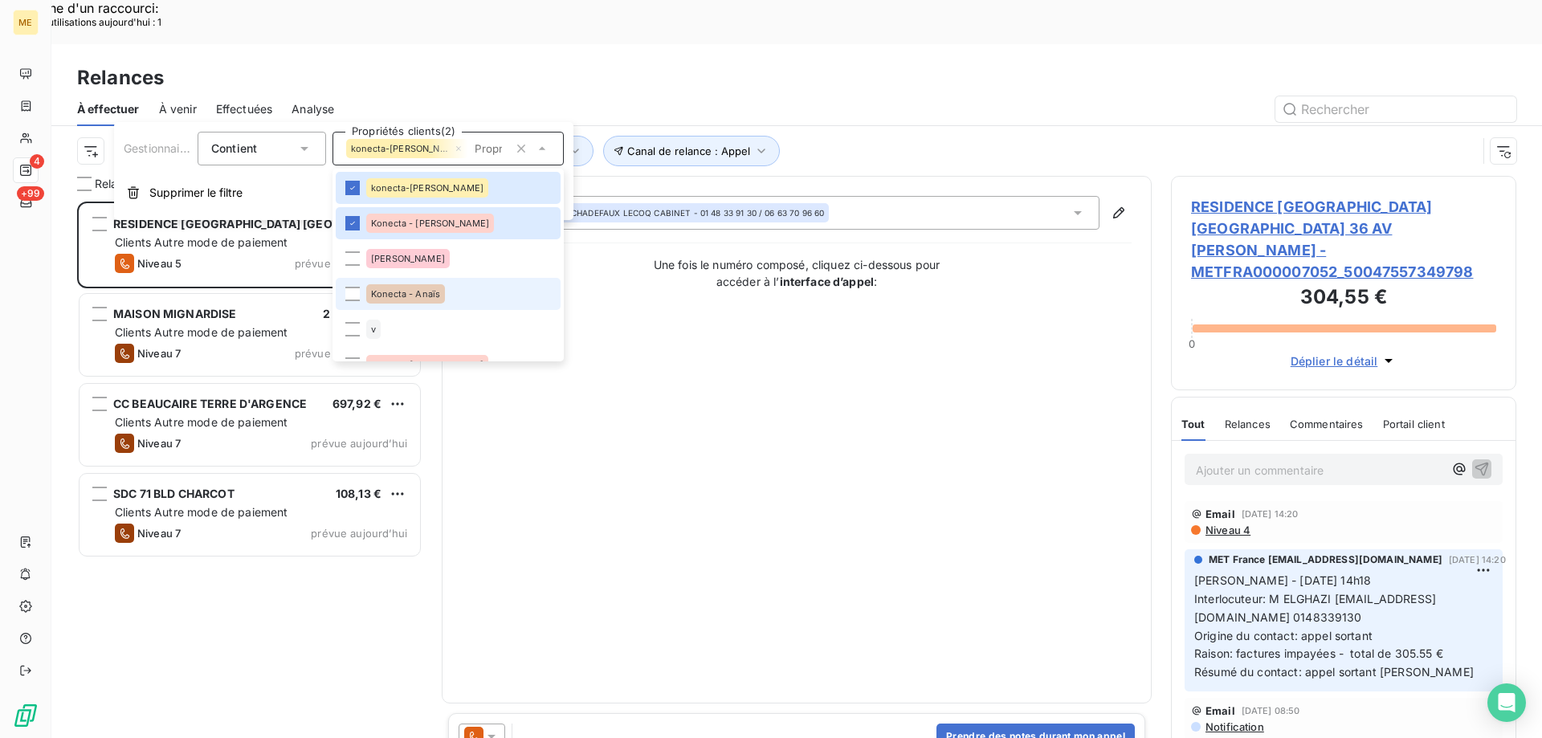
scroll to position [568, 333]
click at [438, 299] on div "Konecta - Anaïs" at bounding box center [405, 293] width 79 height 19
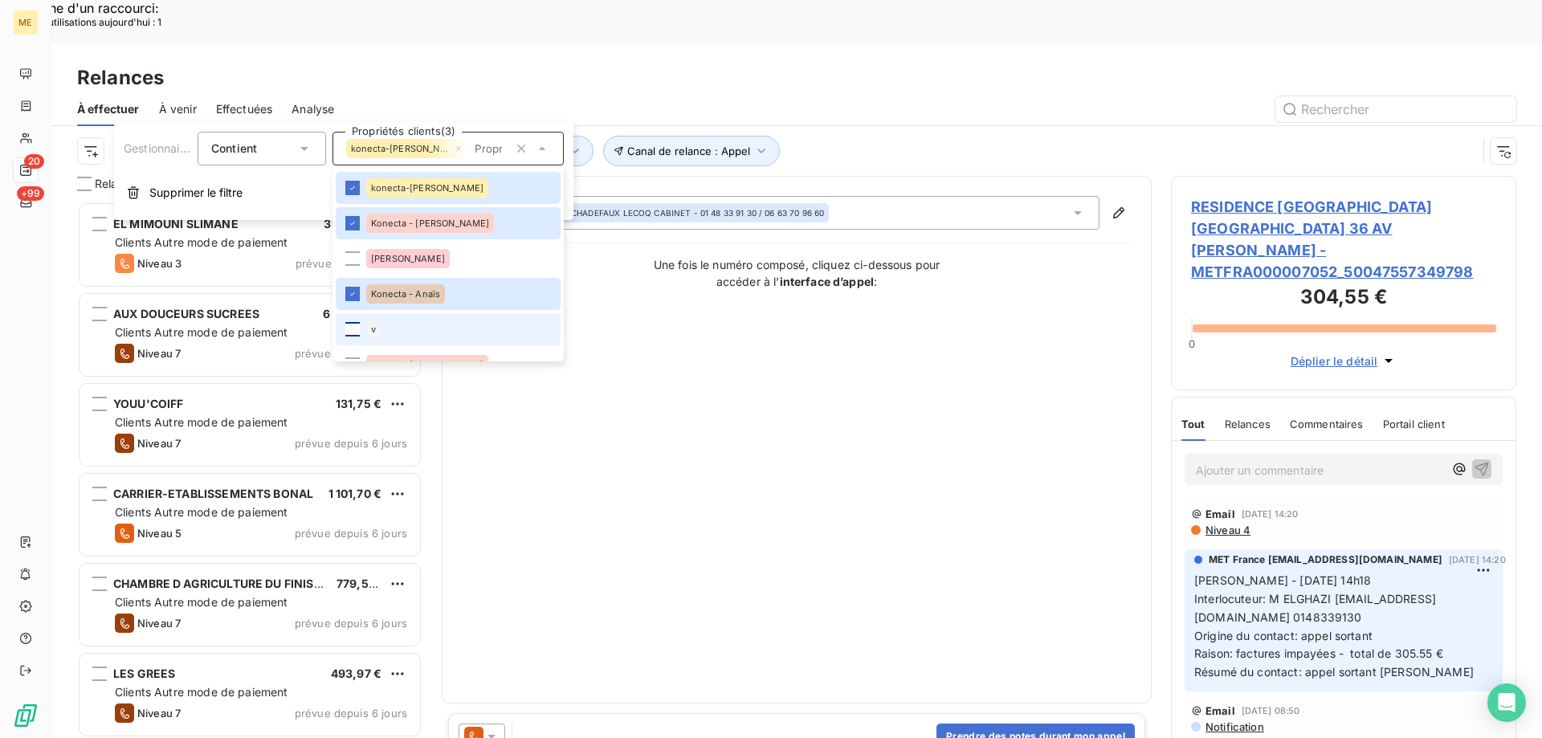
click at [358, 328] on div at bounding box center [352, 329] width 14 height 14
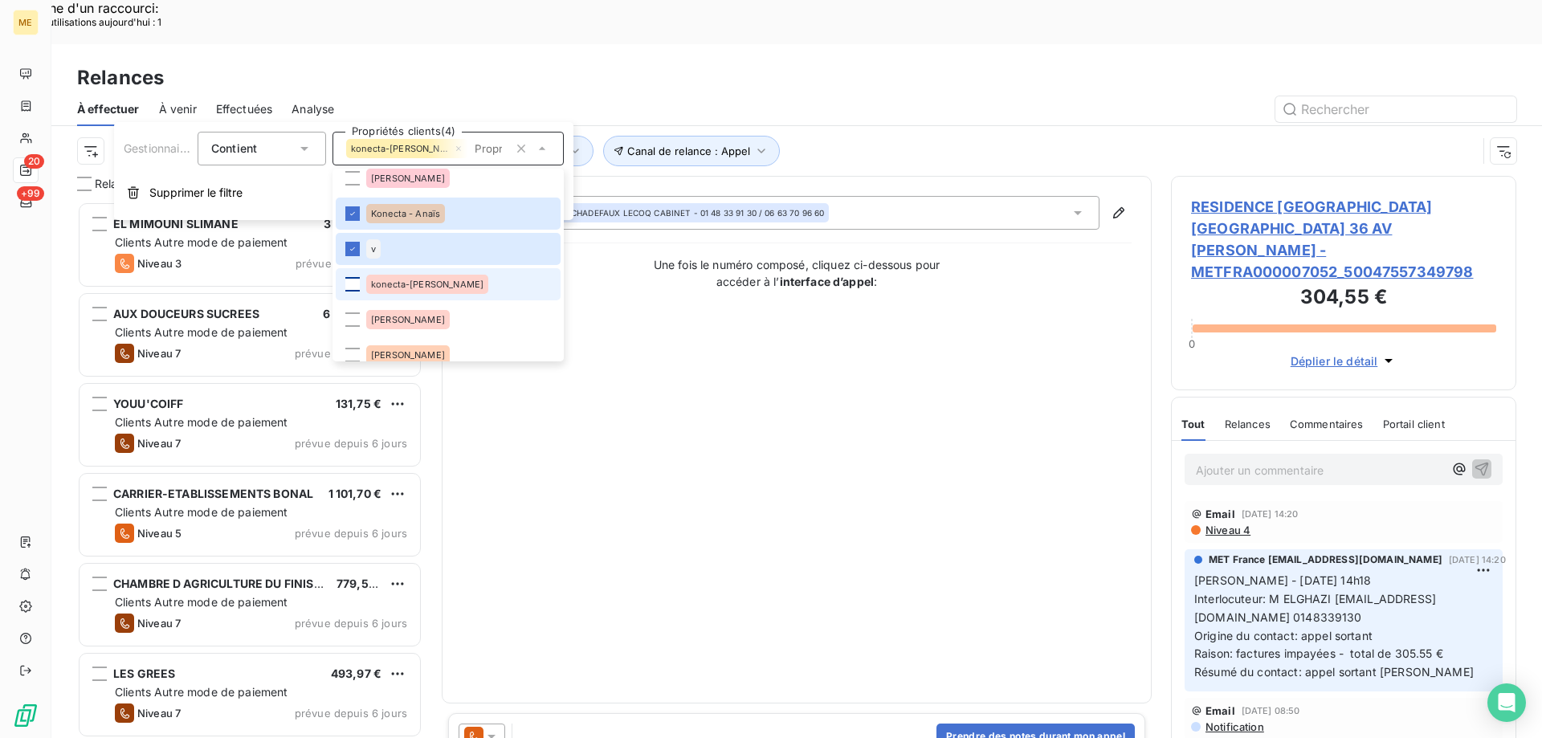
click at [358, 282] on div at bounding box center [352, 284] width 14 height 14
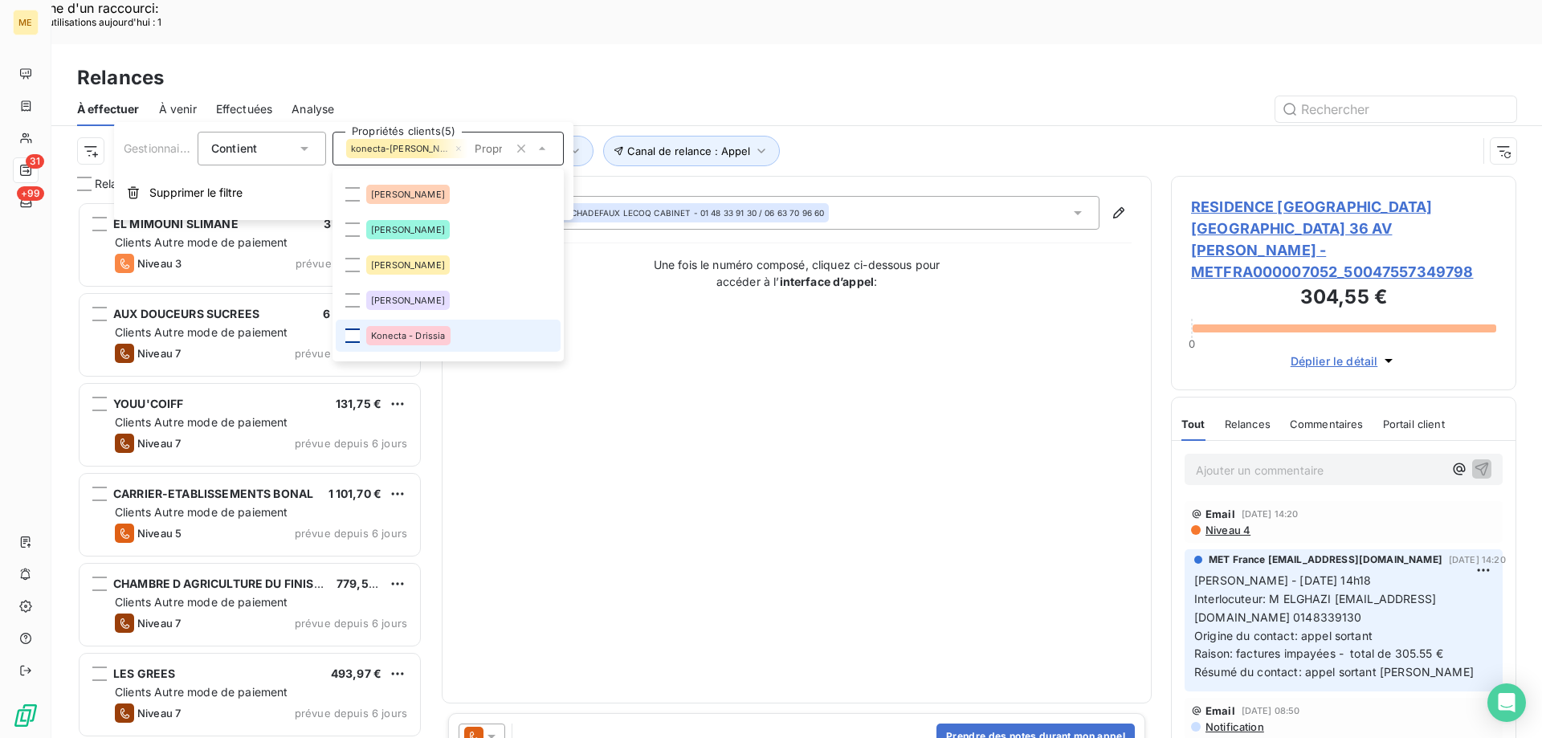
click at [357, 329] on div at bounding box center [352, 335] width 14 height 14
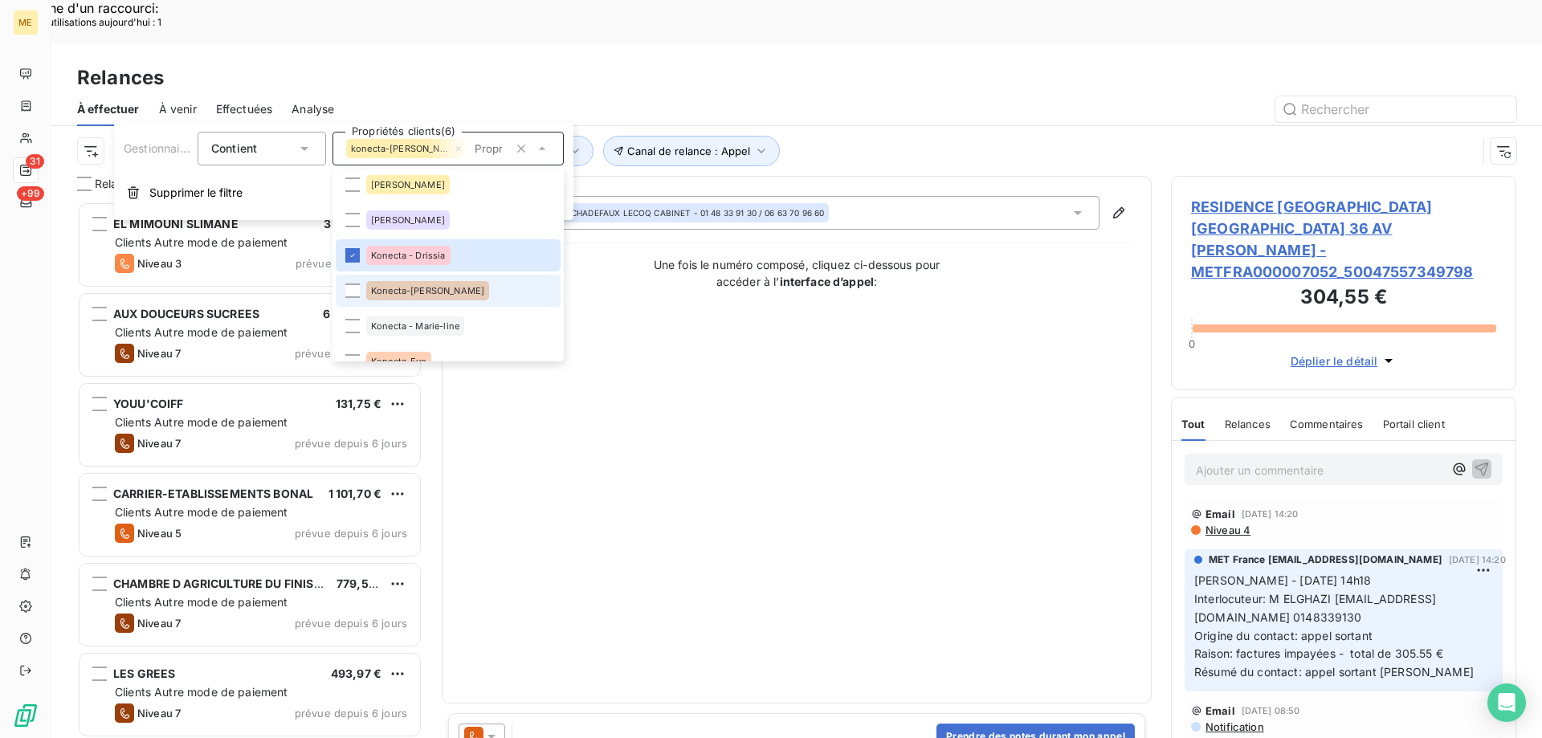
click at [350, 281] on li "Konecta-[PERSON_NAME]" at bounding box center [448, 291] width 225 height 32
click at [352, 328] on div at bounding box center [352, 326] width 14 height 14
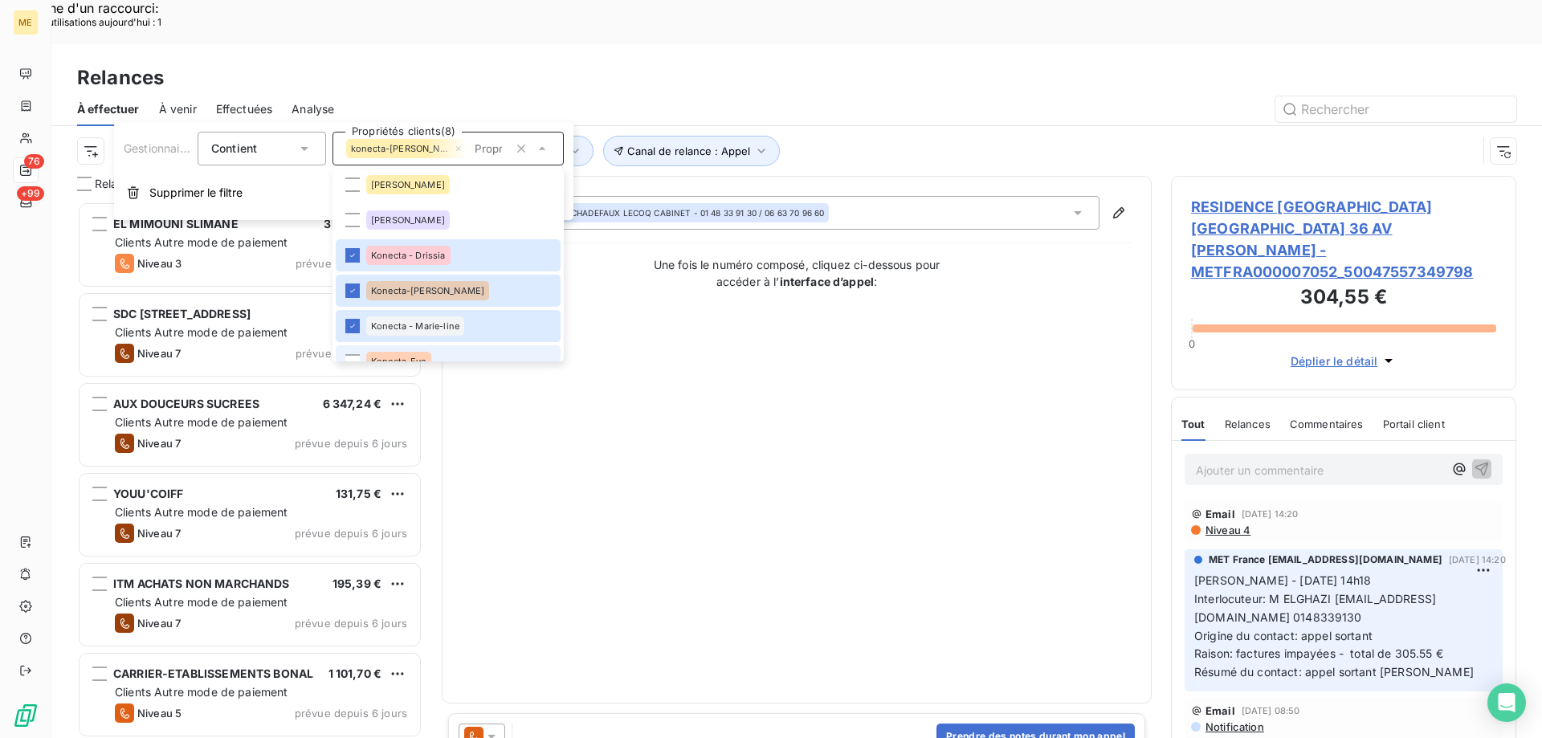
scroll to position [401, 0]
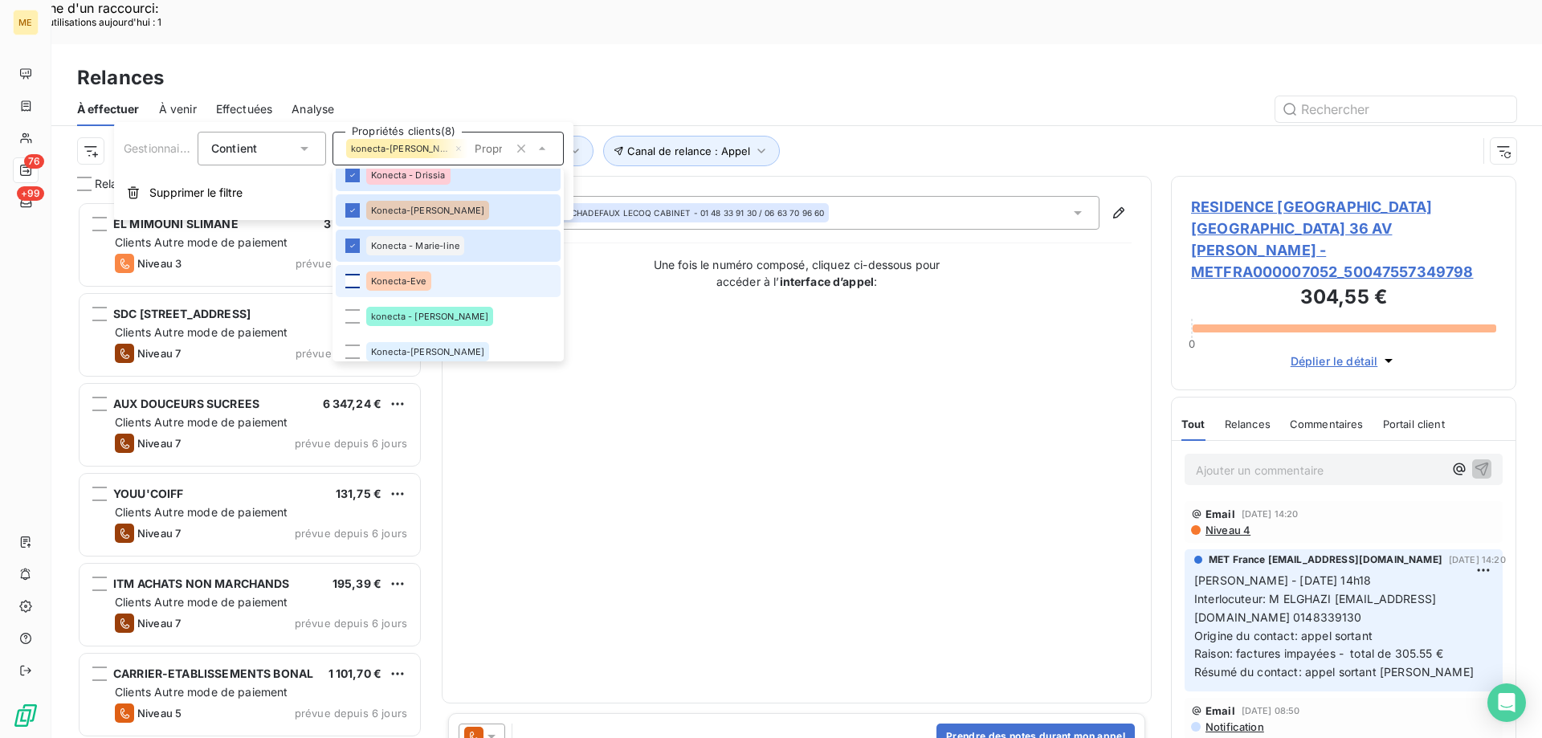
click at [352, 279] on div at bounding box center [352, 281] width 14 height 14
click at [351, 321] on div at bounding box center [352, 316] width 14 height 14
click at [354, 351] on div at bounding box center [352, 351] width 14 height 14
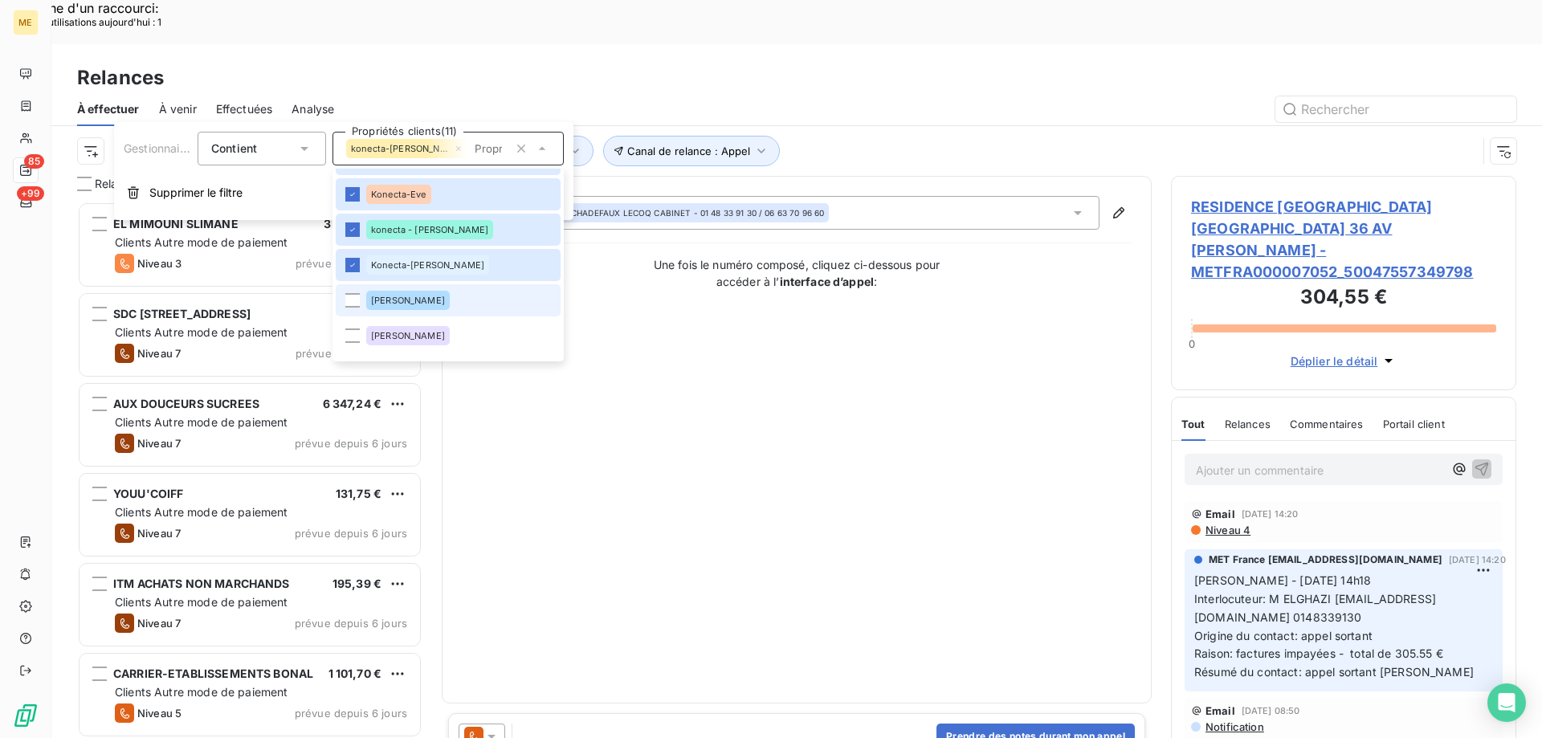
scroll to position [588, 0]
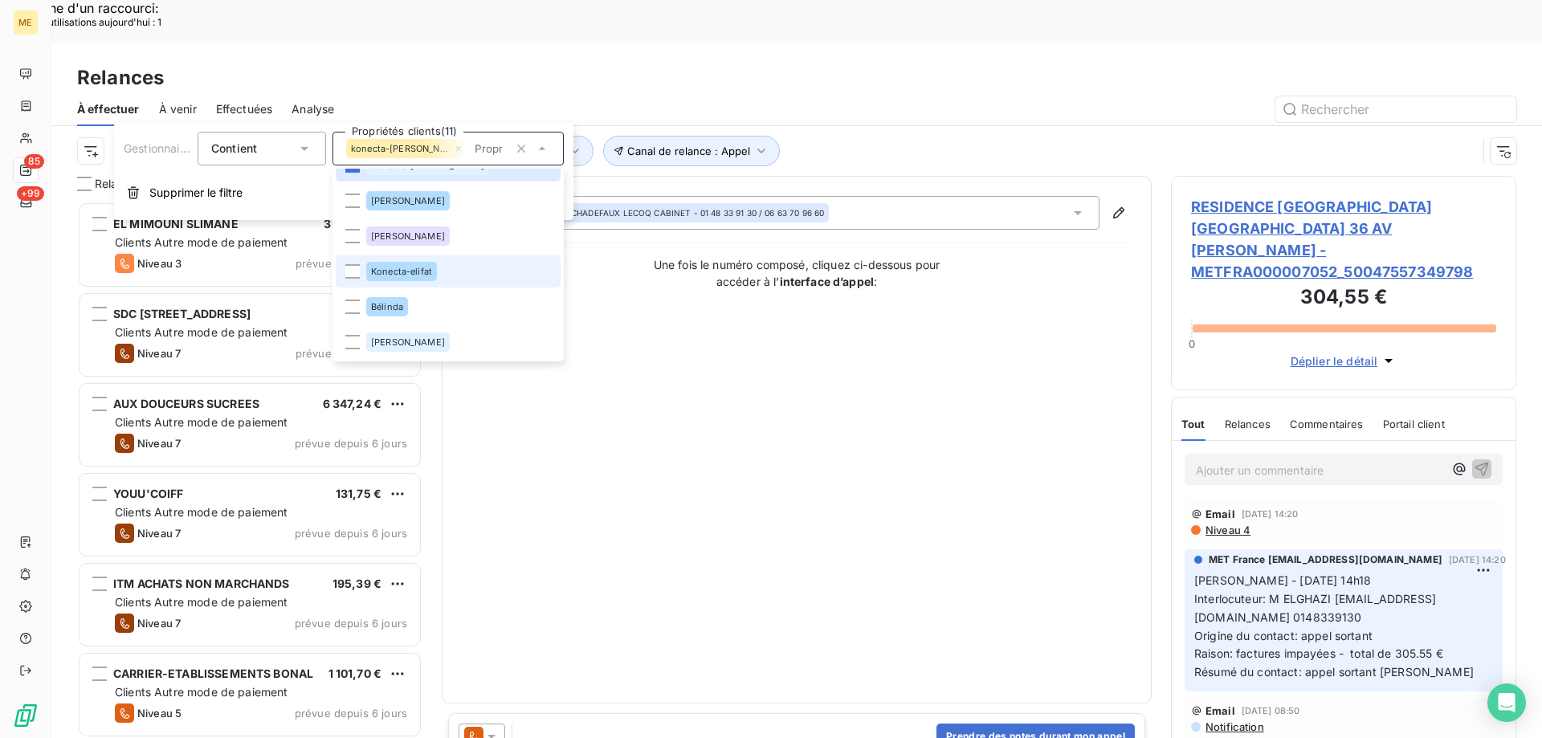
click at [356, 279] on li "Konecta-elifat" at bounding box center [448, 271] width 225 height 32
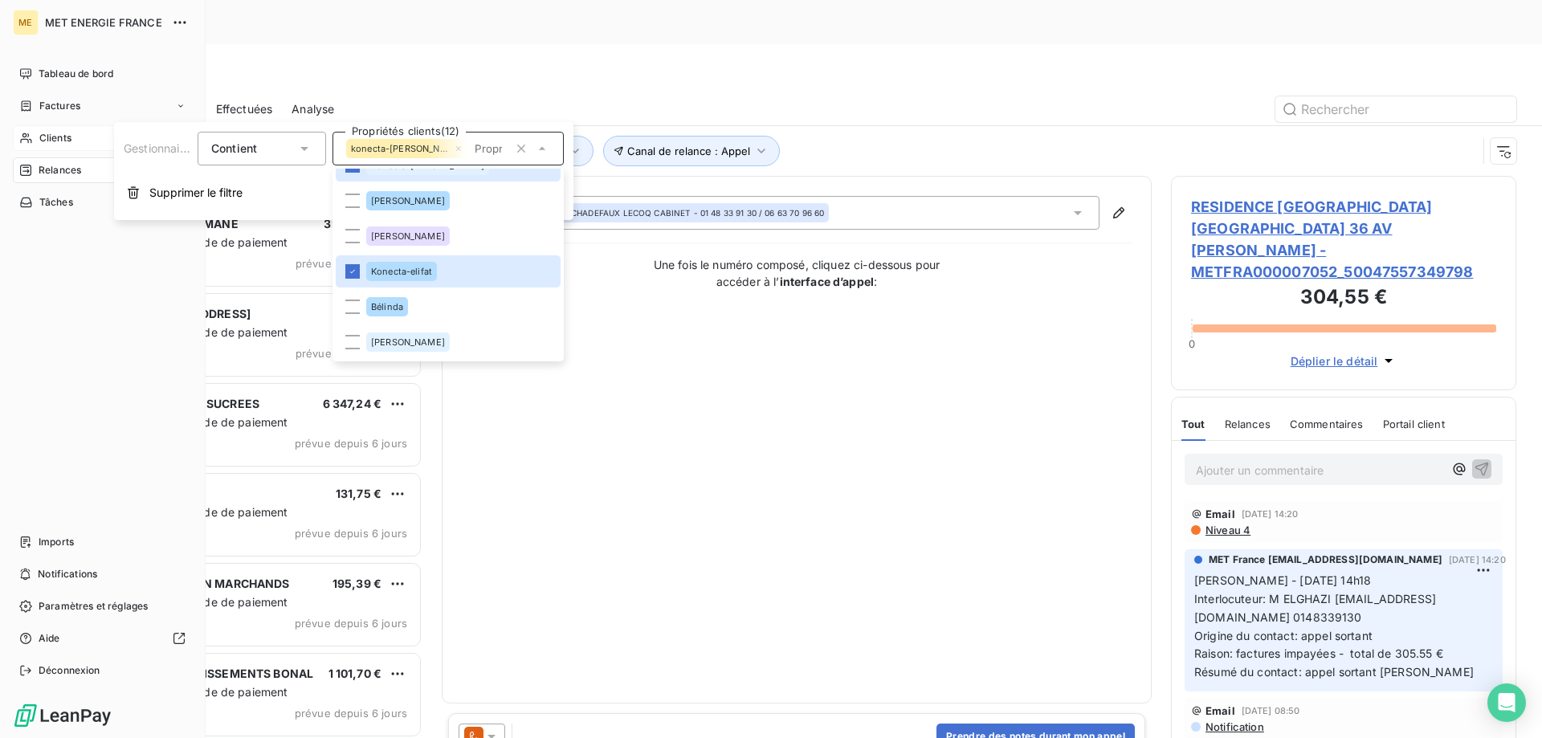
click at [35, 132] on div "Clients" at bounding box center [102, 138] width 179 height 26
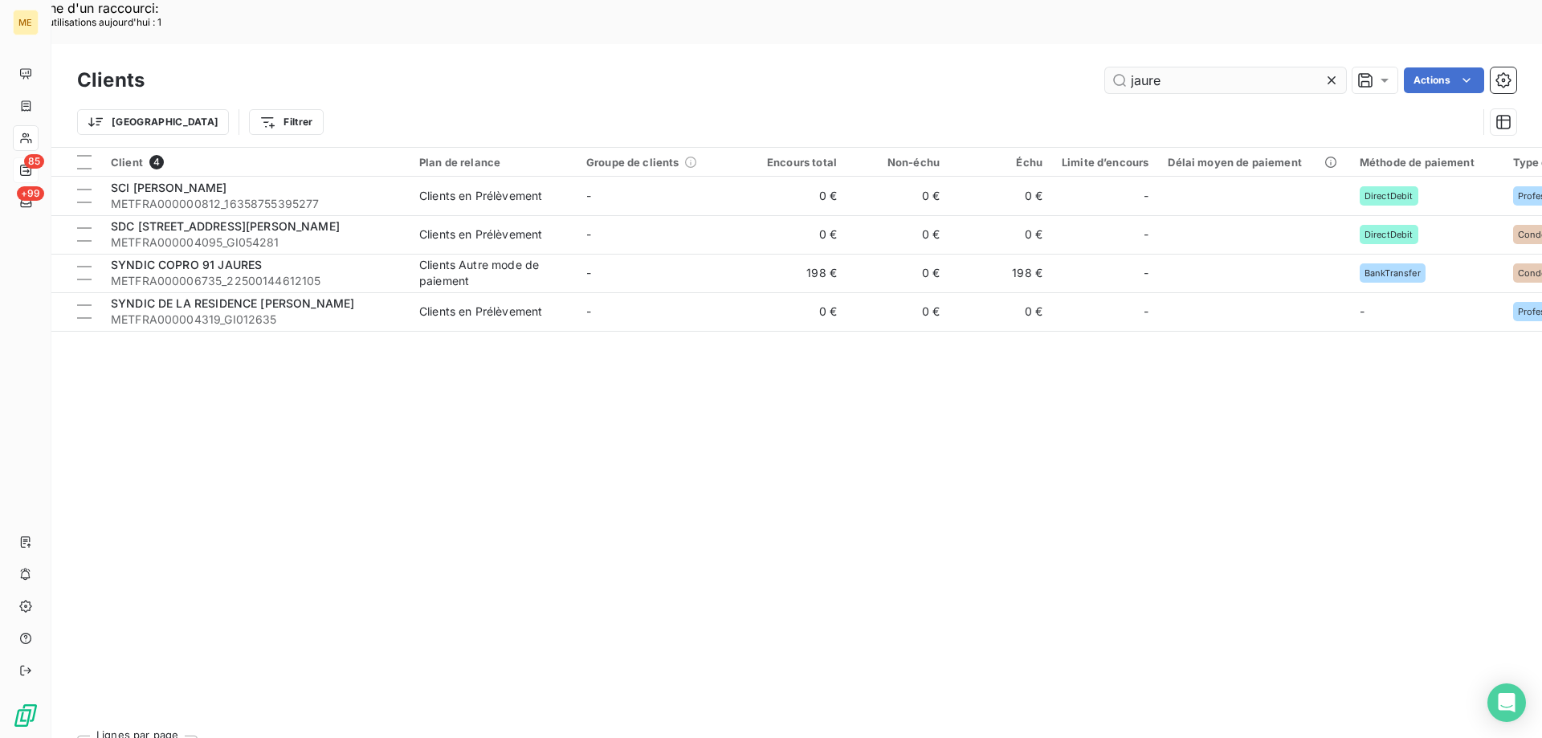
drag, startPoint x: 1225, startPoint y: 30, endPoint x: 1109, endPoint y: 30, distance: 116.4
click at [1109, 67] on input "jaure" at bounding box center [1225, 80] width 241 height 26
type input "05539073720888"
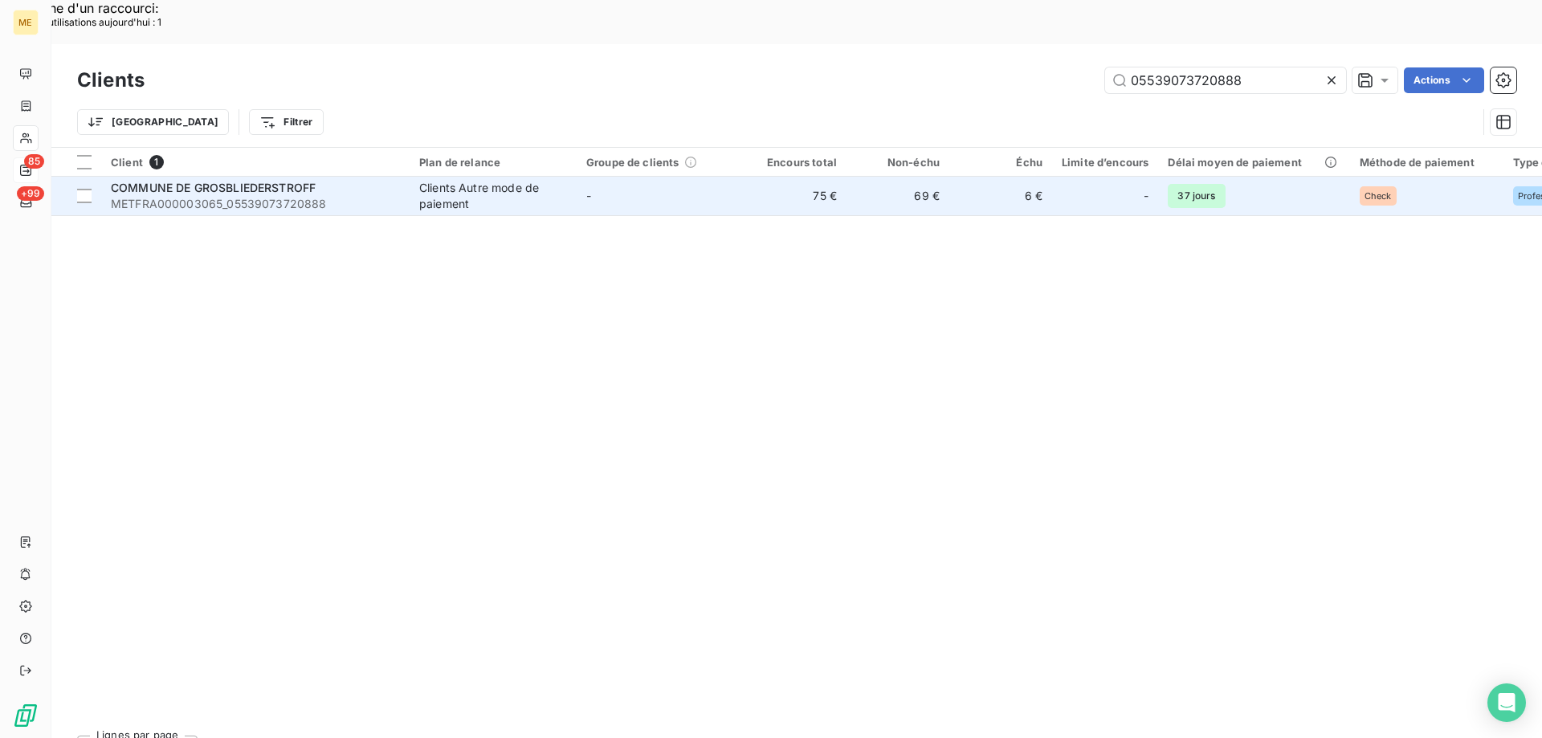
click at [211, 196] on span "METFRA000003065_05539073720888" at bounding box center [255, 204] width 289 height 16
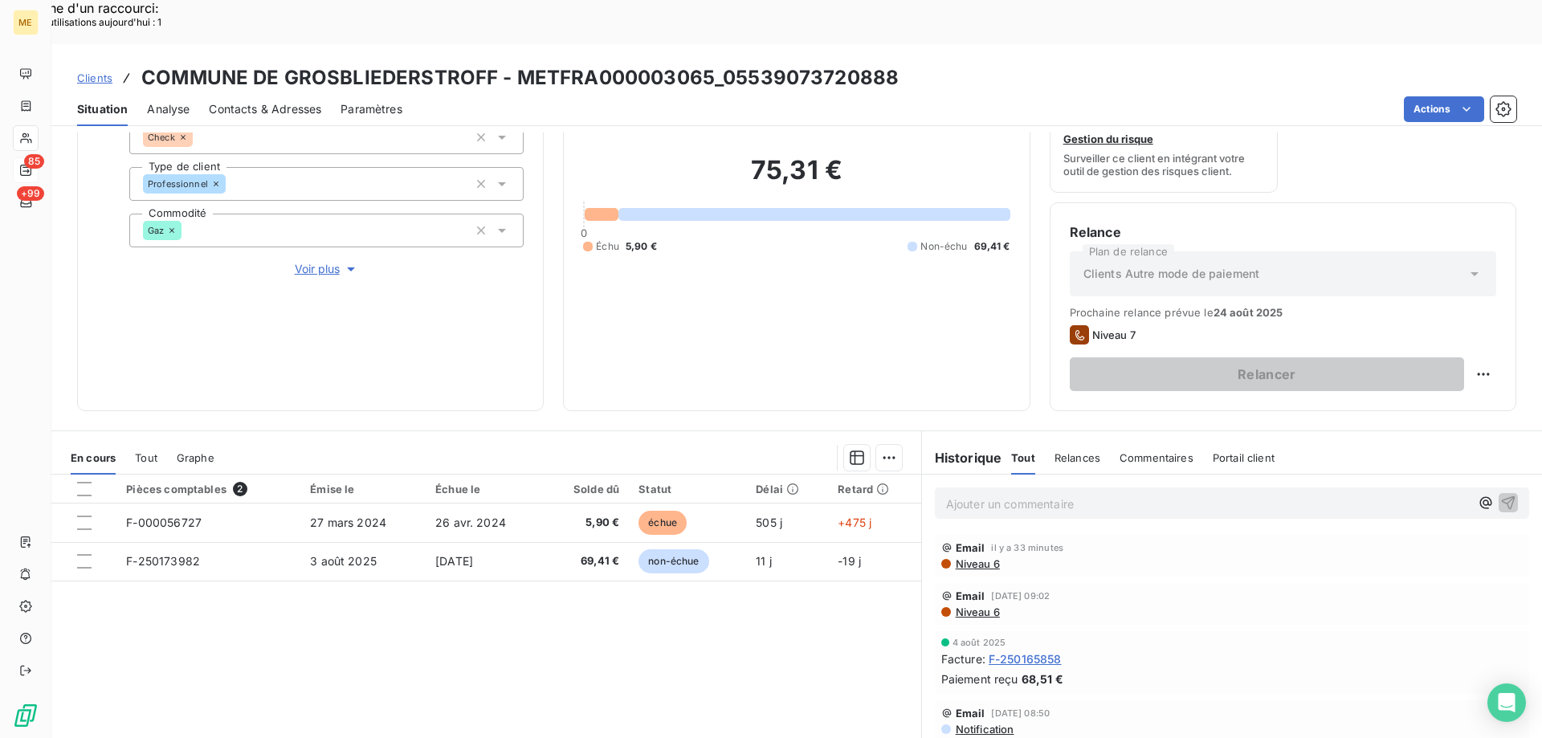
scroll to position [214, 0]
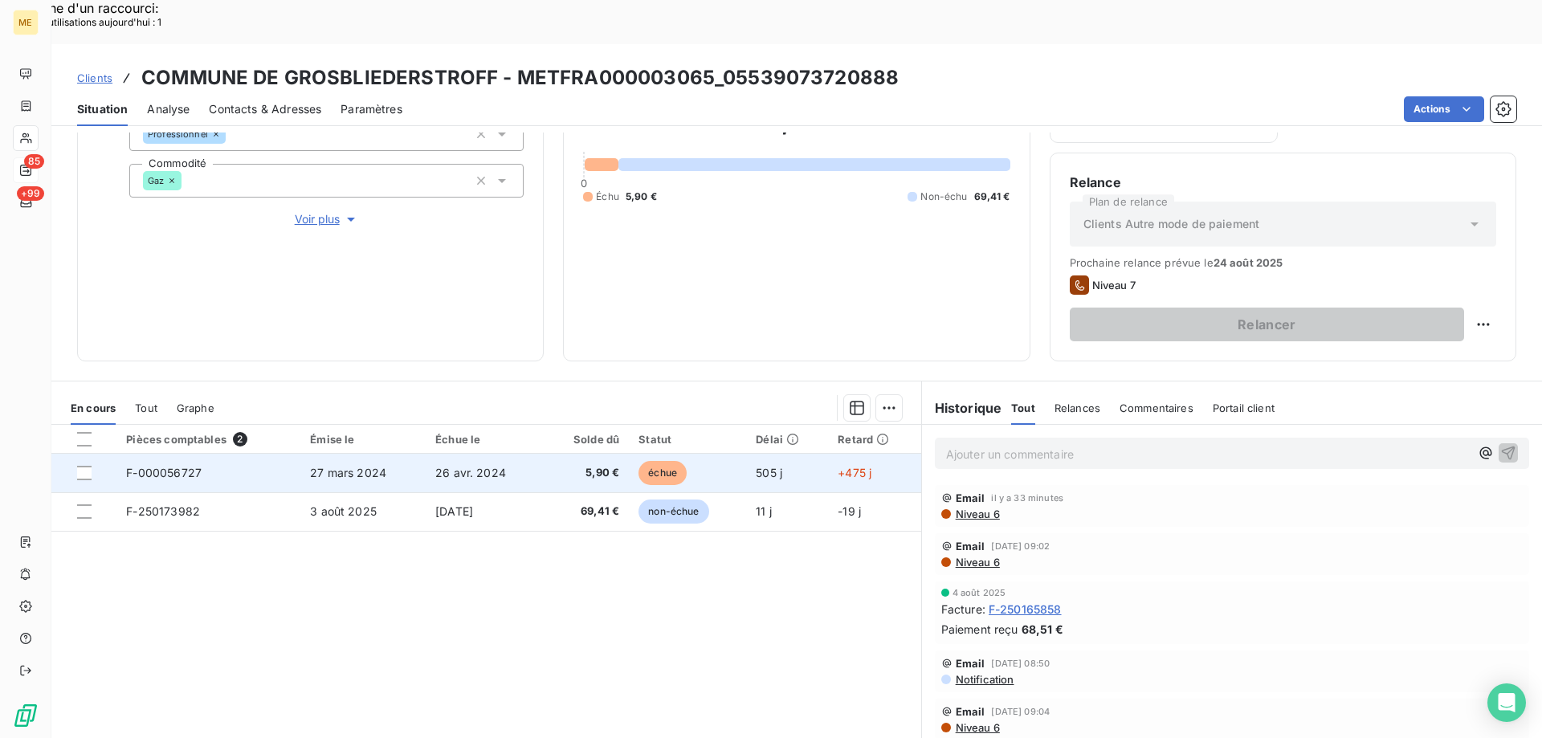
click at [182, 466] on span "F-000056727" at bounding box center [163, 473] width 75 height 14
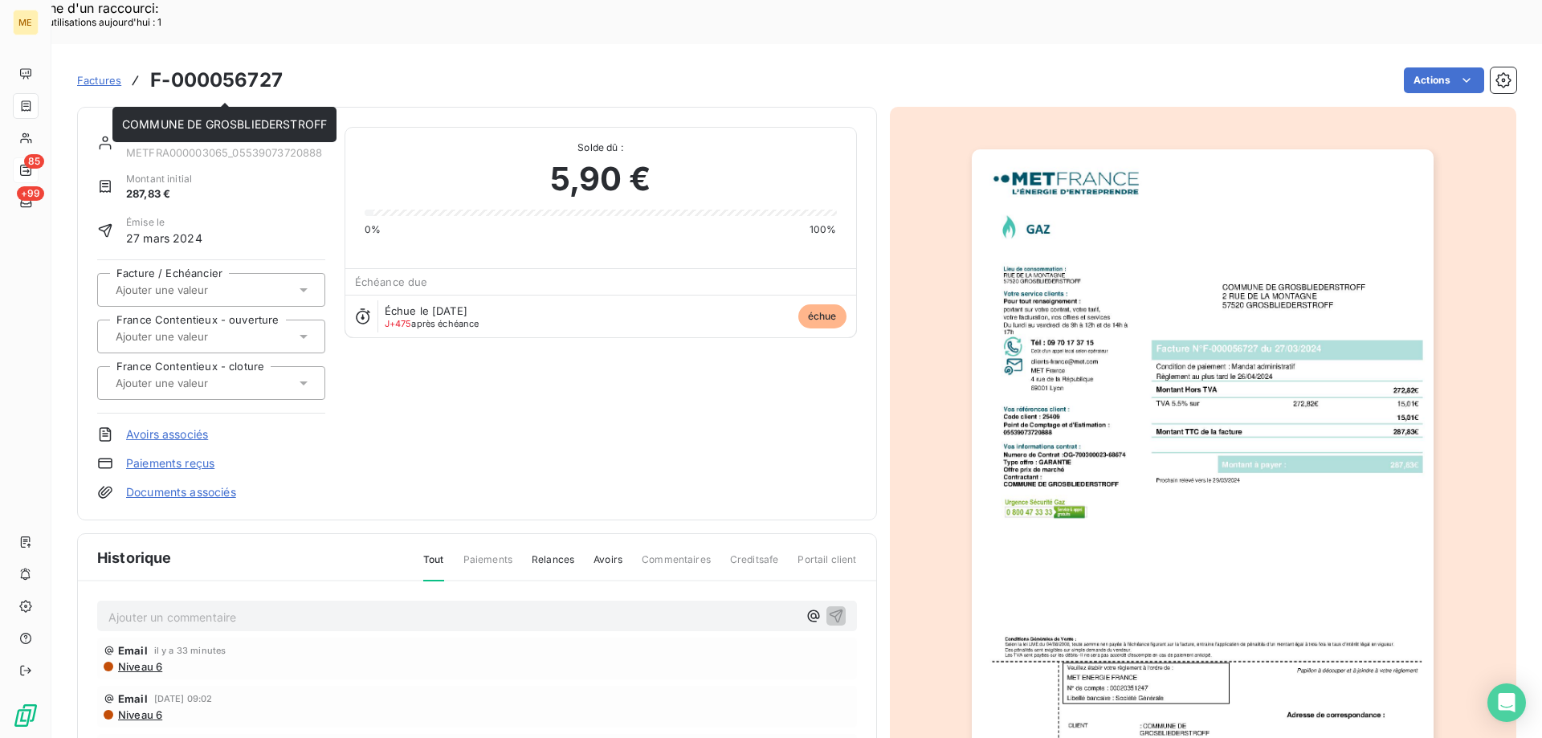
click at [138, 128] on link "COMMUNE DE GROSBLIEDERSTROFF" at bounding box center [228, 135] width 205 height 14
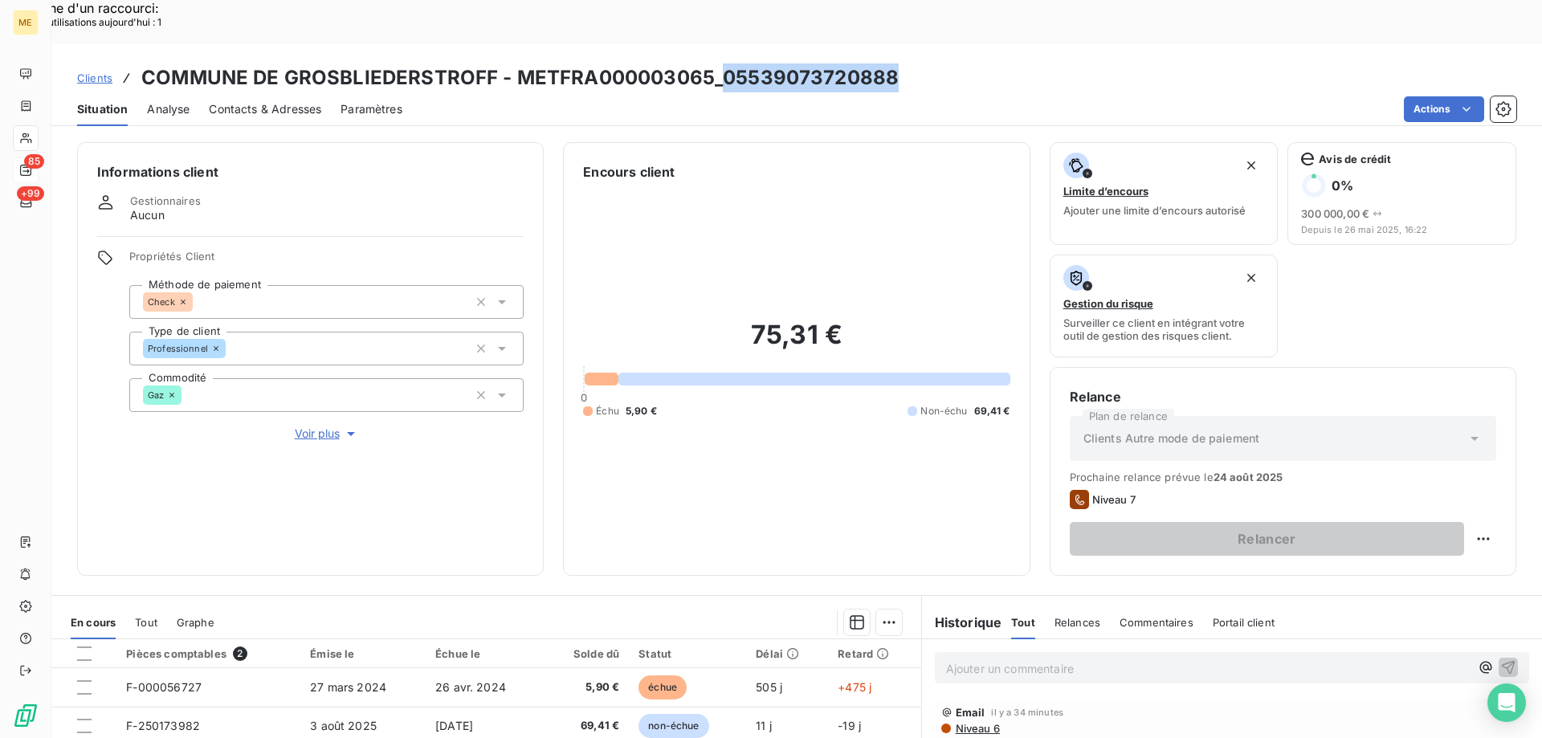
drag, startPoint x: 716, startPoint y: 33, endPoint x: 890, endPoint y: 40, distance: 173.6
click at [890, 63] on h3 "COMMUNE DE GROSBLIEDERSTROFF - METFRA000003065_05539073720888" at bounding box center [519, 77] width 757 height 29
copy h3 "05539073720888"
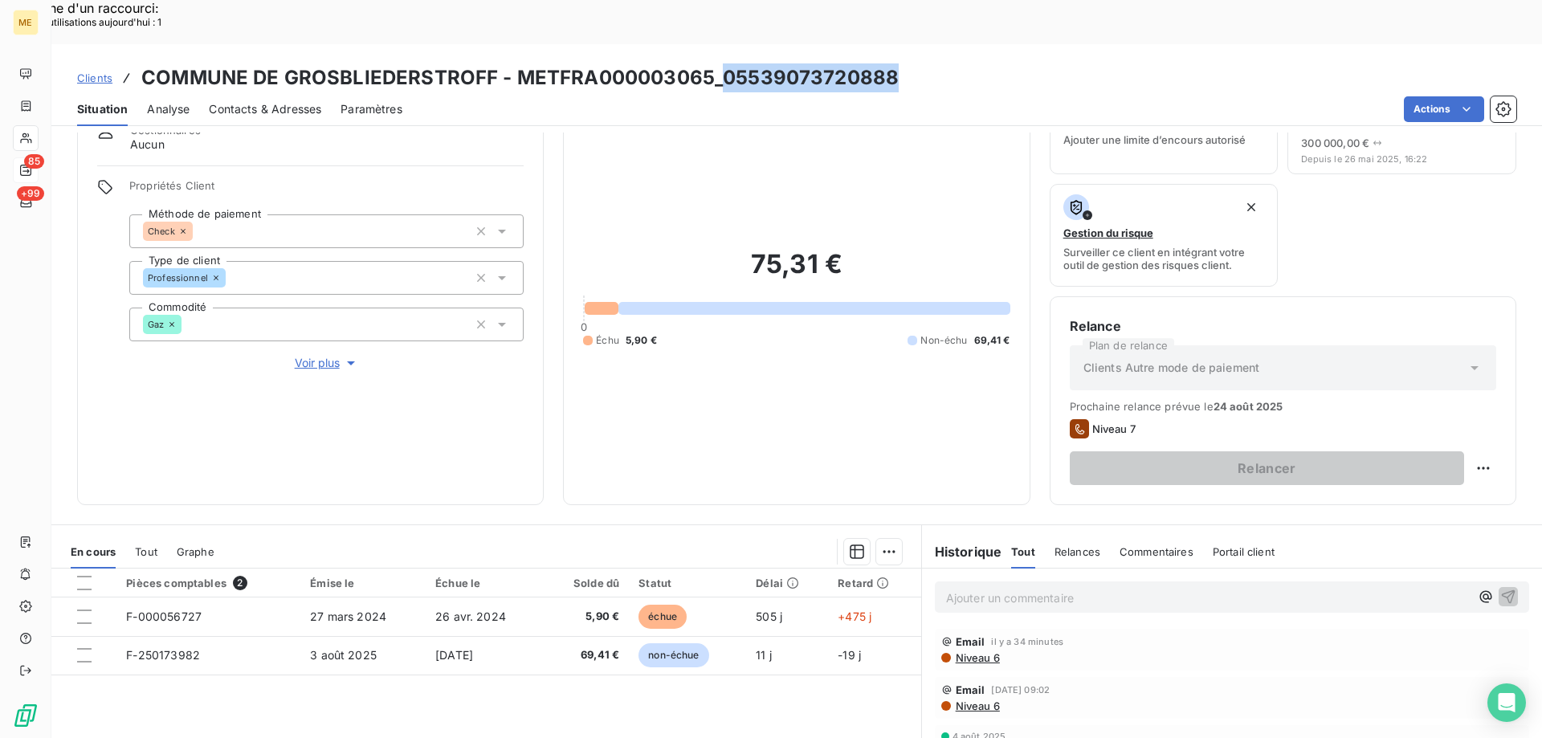
scroll to position [214, 0]
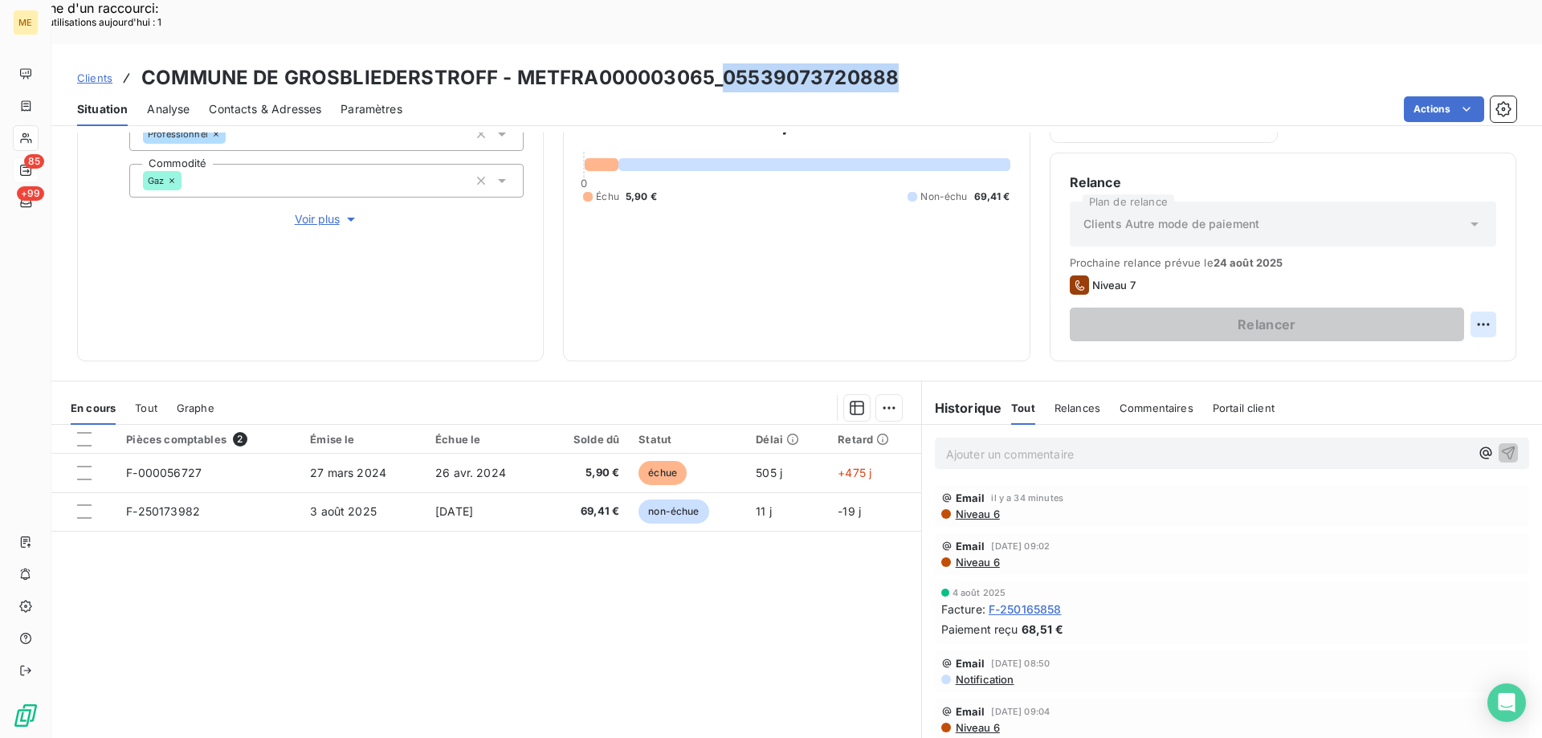
click at [1421, 318] on div "Replanifier cette action" at bounding box center [1405, 316] width 144 height 26
select select "7"
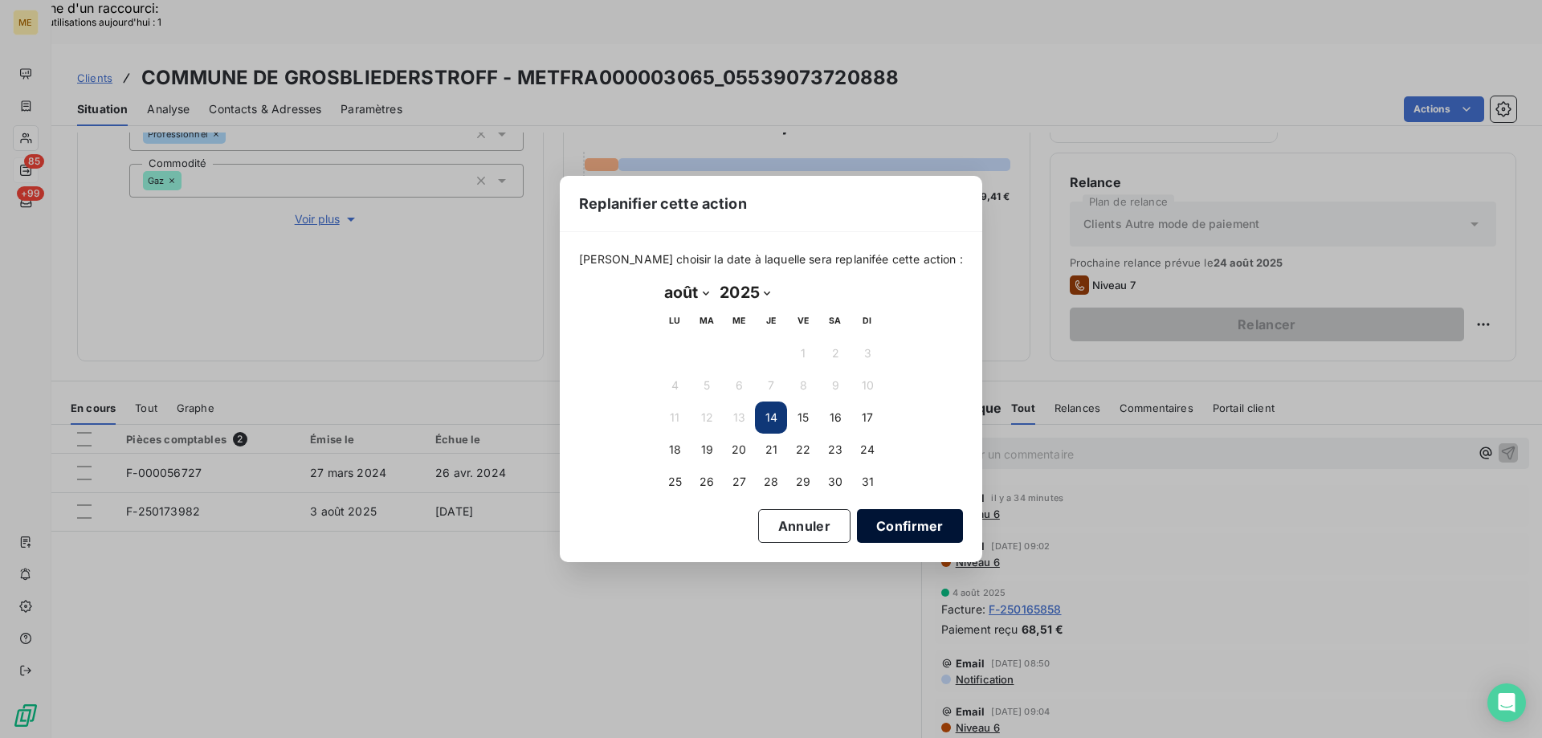
click at [890, 529] on button "Confirmer" at bounding box center [910, 526] width 106 height 34
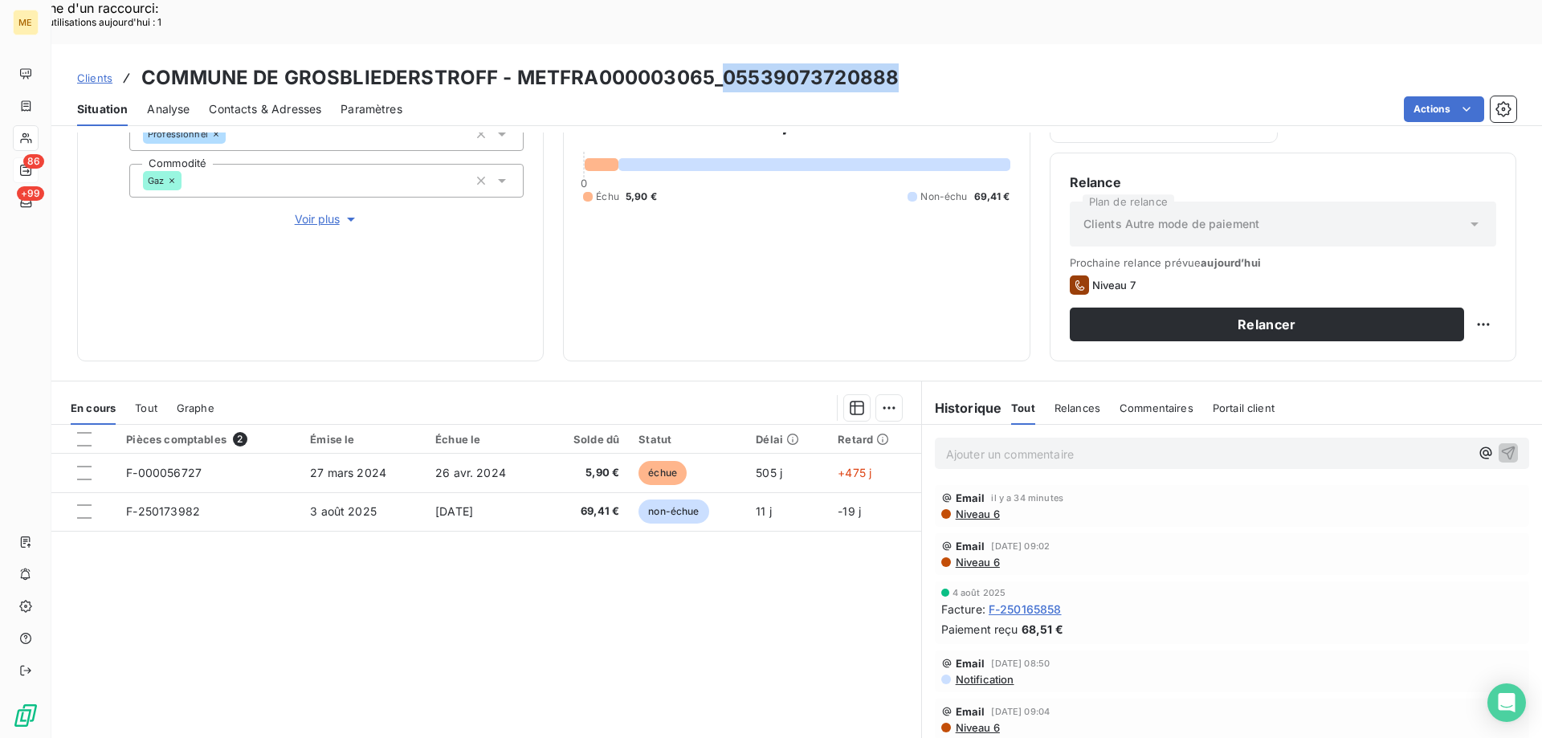
click at [284, 101] on span "Contacts & Adresses" at bounding box center [265, 109] width 112 height 16
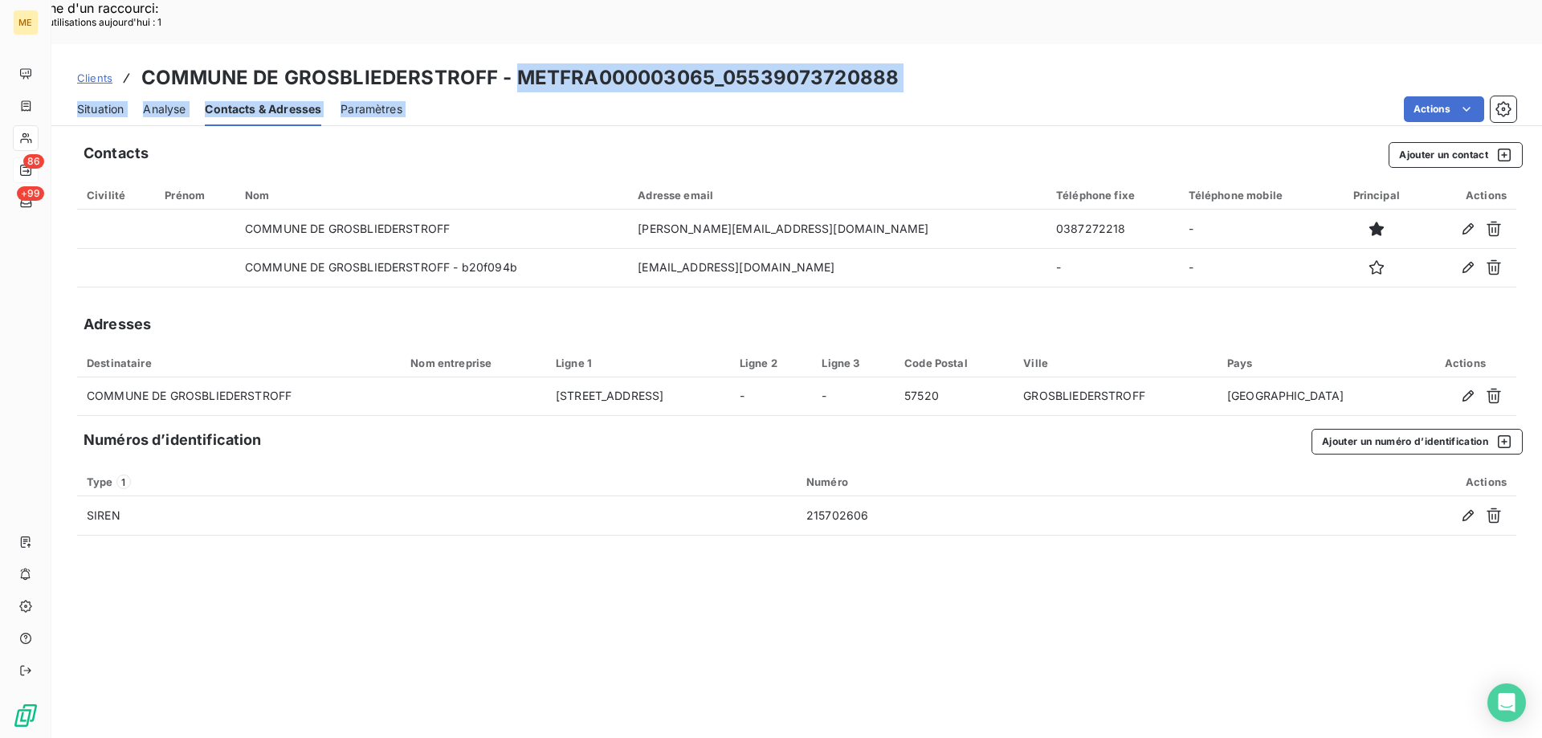
drag, startPoint x: 515, startPoint y: 32, endPoint x: 703, endPoint y: 47, distance: 187.7
click at [710, 48] on div "Clients COMMUNE DE GROSBLIEDERSTROFF - METFRA000003065_05539073720888 Situation…" at bounding box center [796, 85] width 1490 height 82
click at [200, 181] on th "Prénom" at bounding box center [195, 195] width 80 height 29
click at [84, 71] on span "Clients" at bounding box center [94, 77] width 35 height 13
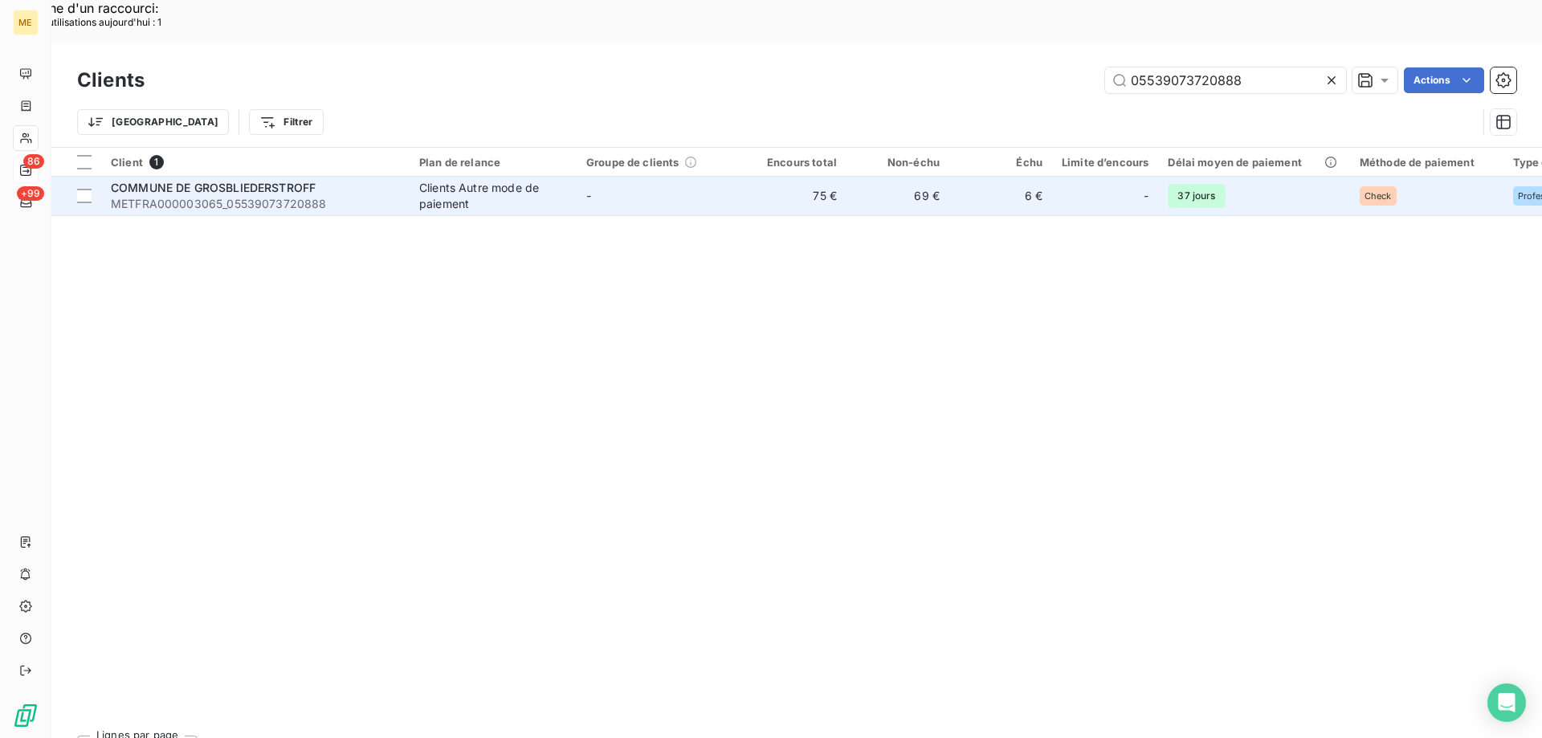
click at [267, 180] on div "COMMUNE DE GROSBLIEDERSTROFF" at bounding box center [255, 188] width 289 height 16
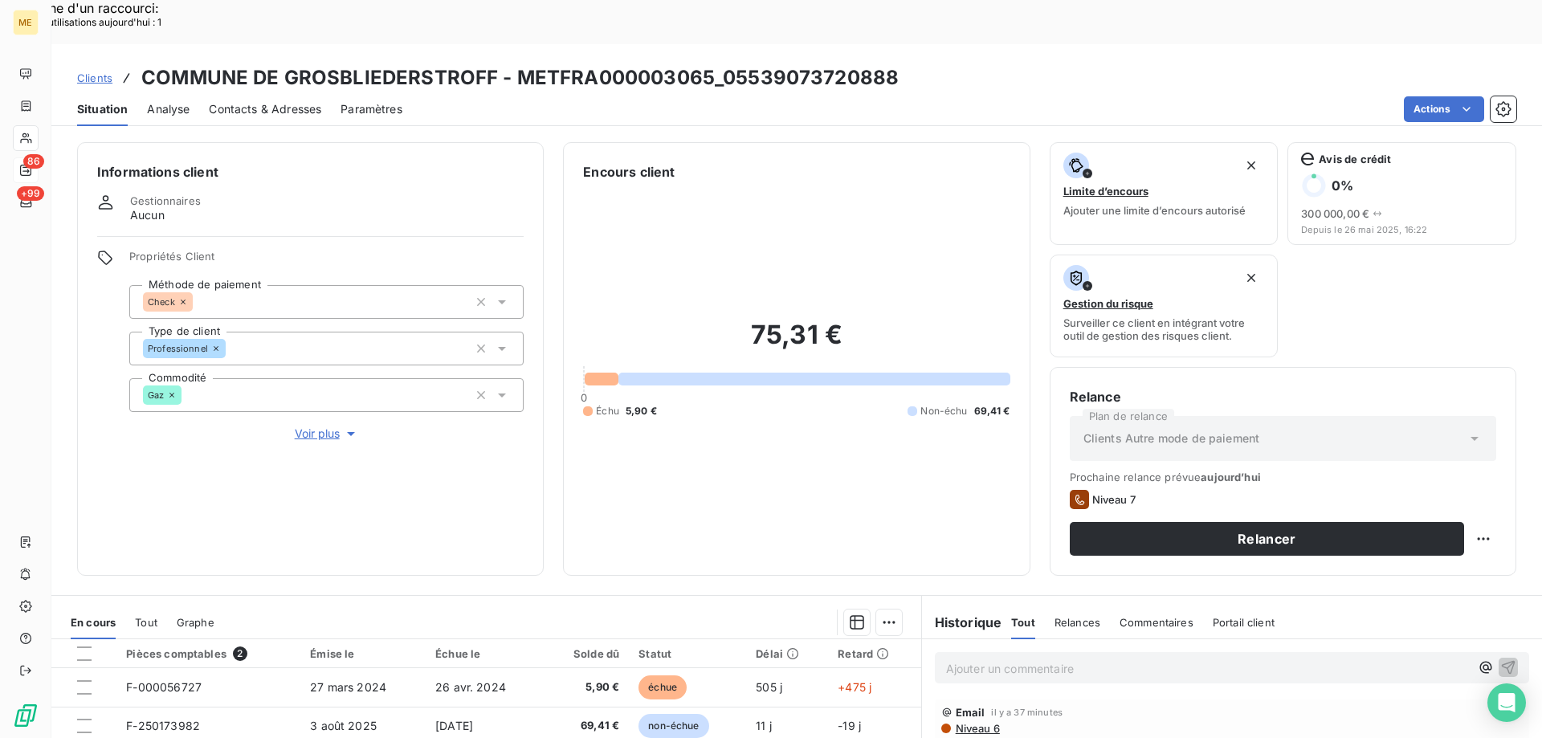
click at [951, 658] on p "Ajouter un commentaire ﻿" at bounding box center [1208, 668] width 524 height 20
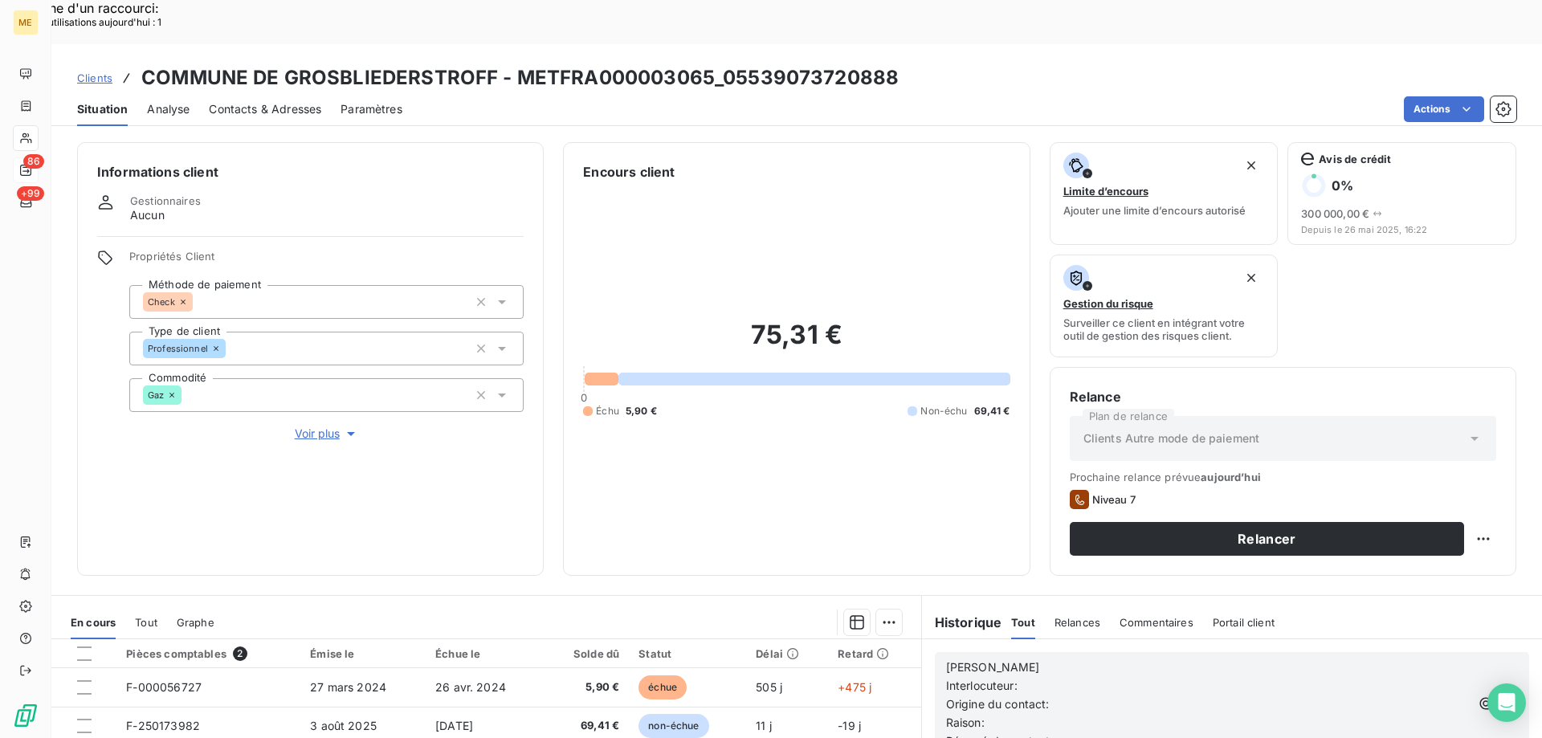
click at [1011, 658] on p "[PERSON_NAME]" at bounding box center [1208, 667] width 524 height 18
click at [1045, 677] on p "Interlocuteur:" at bounding box center [1208, 686] width 524 height 18
click at [1180, 677] on p "Interlocuteur: M STEINMETZ" at bounding box center [1208, 686] width 524 height 18
click at [1267, 677] on p "Interlocuteur: M STEINMETZ 0387272211 c.steinmetz" at bounding box center [1208, 686] width 524 height 18
click at [1073, 714] on p "Origine du contact:" at bounding box center [1208, 723] width 524 height 18
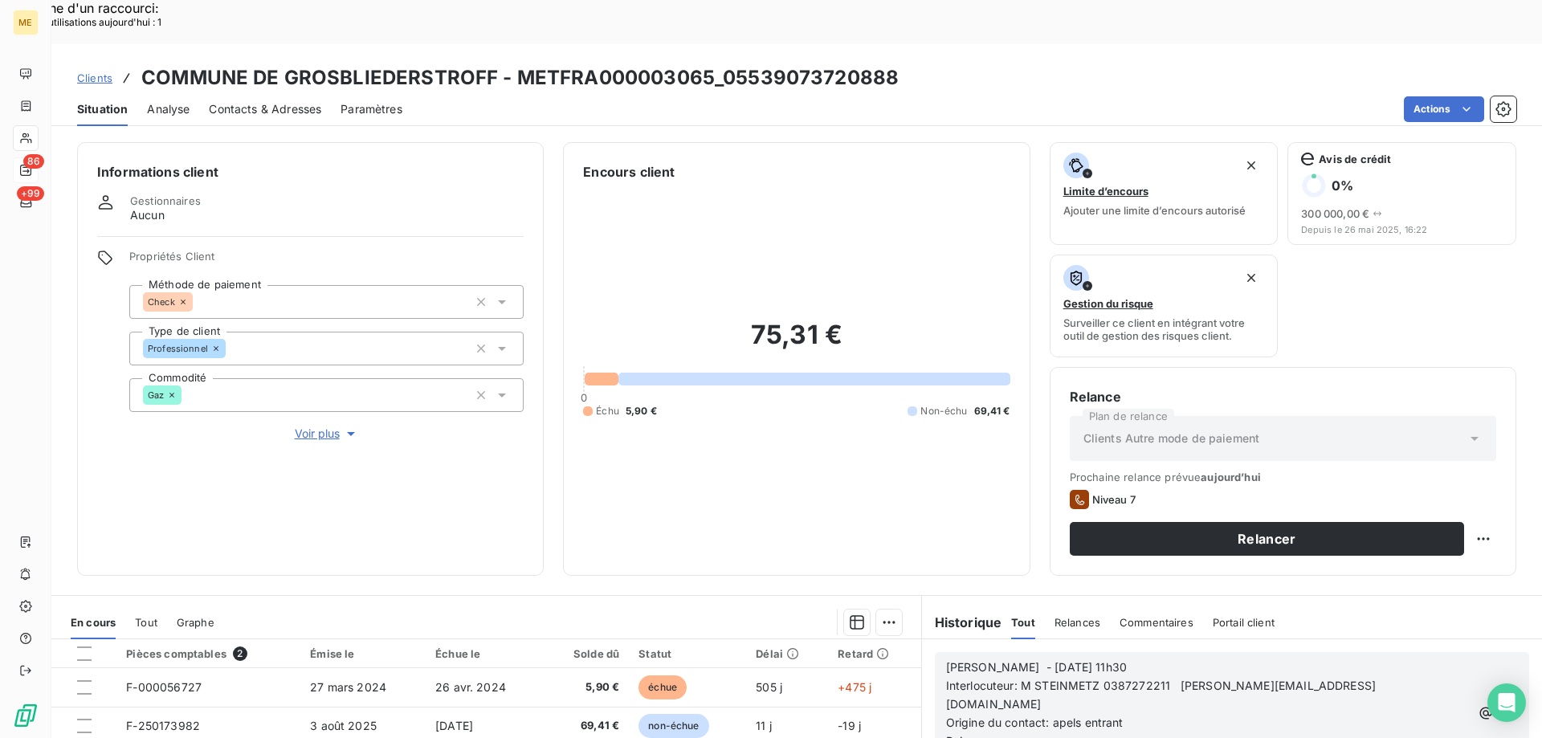
click at [1062, 715] on span "Origine du contact: apels entrant" at bounding box center [1034, 722] width 177 height 14
click at [1080, 732] on p "Raison:" at bounding box center [1208, 741] width 524 height 18
click at [1082, 714] on p "Origine du contact: appels entrant" at bounding box center [1208, 723] width 524 height 18
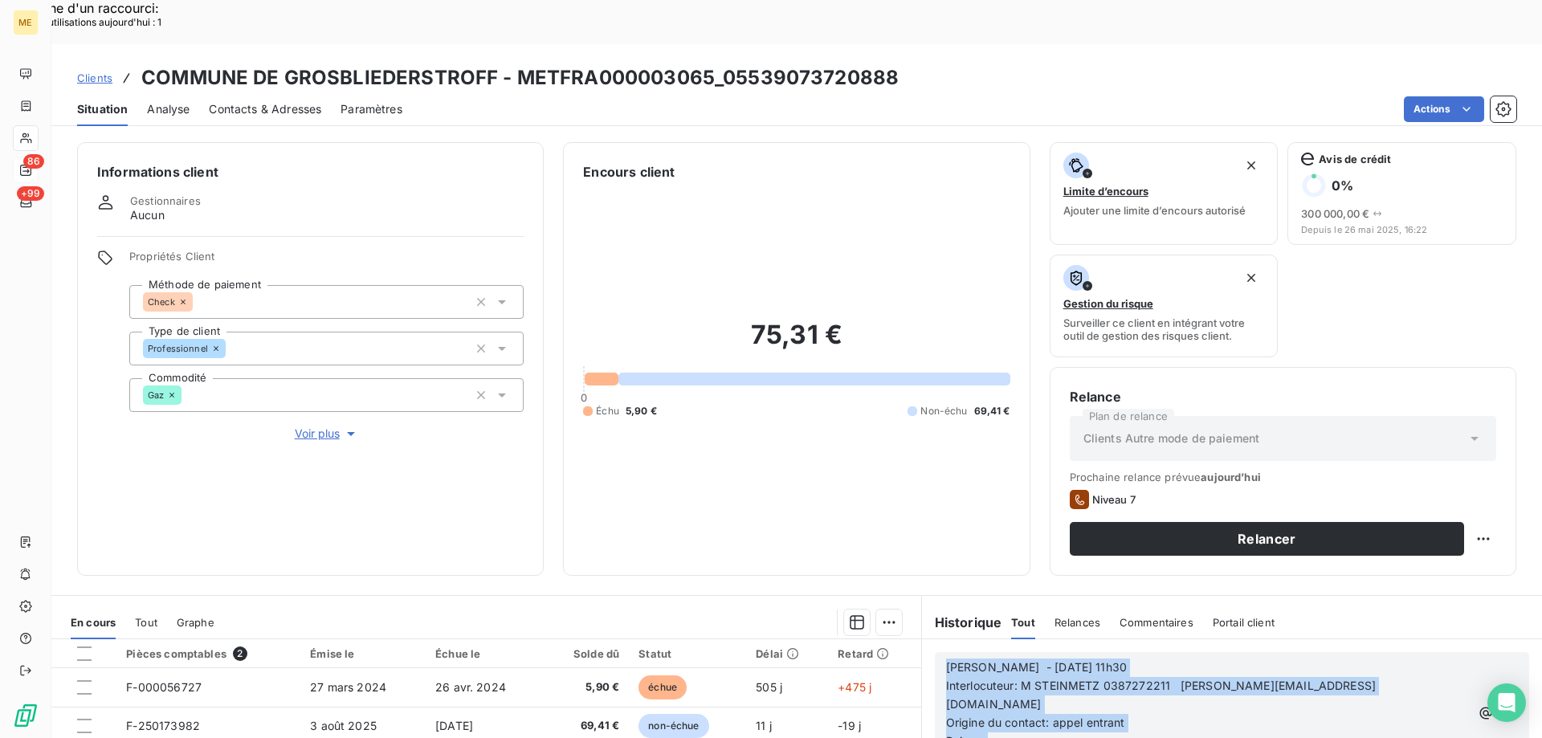
drag, startPoint x: 1077, startPoint y: 698, endPoint x: 918, endPoint y: 626, distance: 174.3
click at [922, 639] on div "Sylvain - 14/08/2025 - 11h30 Interlocuteur: M STEINMETZ 0387272211 c.steinmetz@…" at bounding box center [1232, 712] width 620 height 147
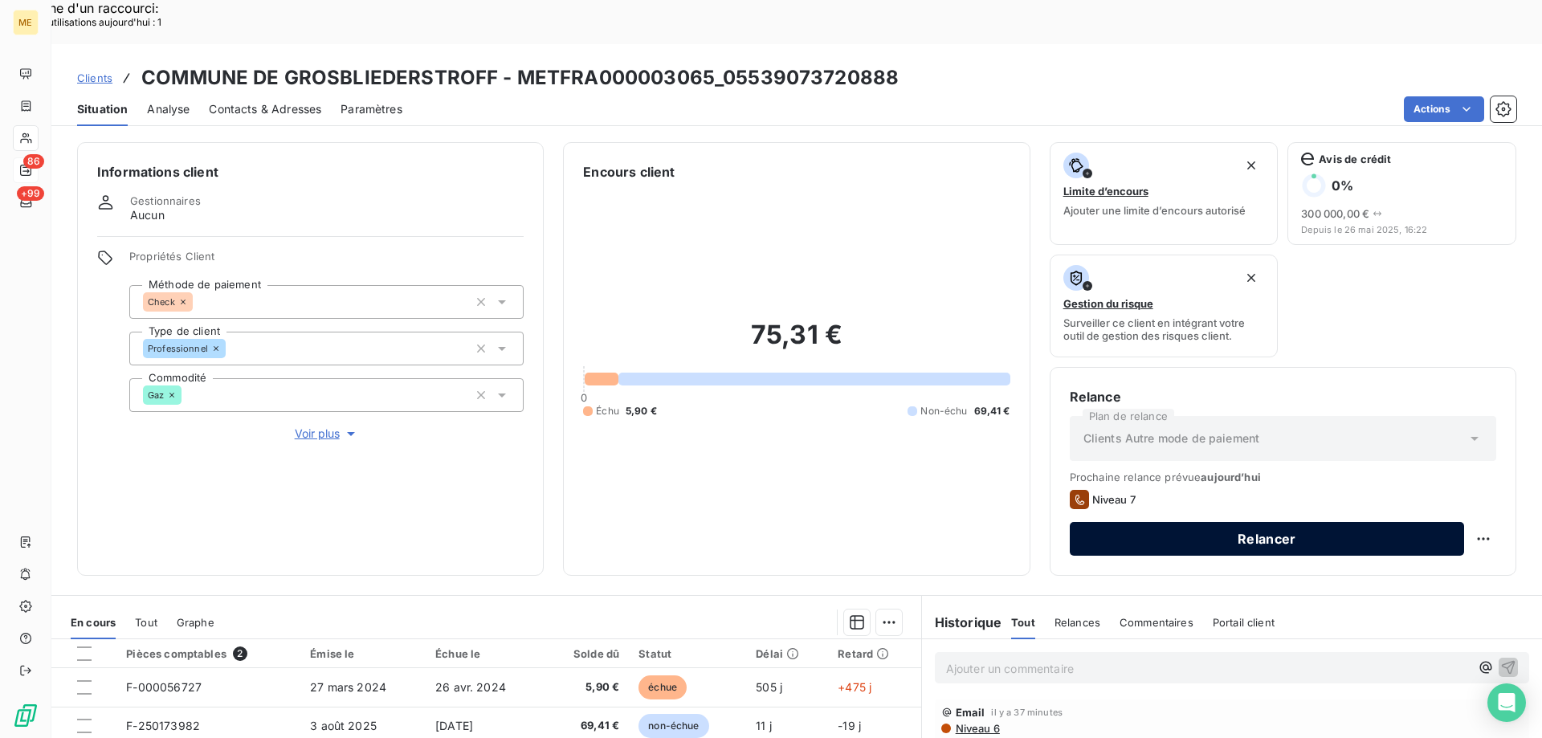
click at [1094, 522] on button "Relancer" at bounding box center [1267, 539] width 394 height 34
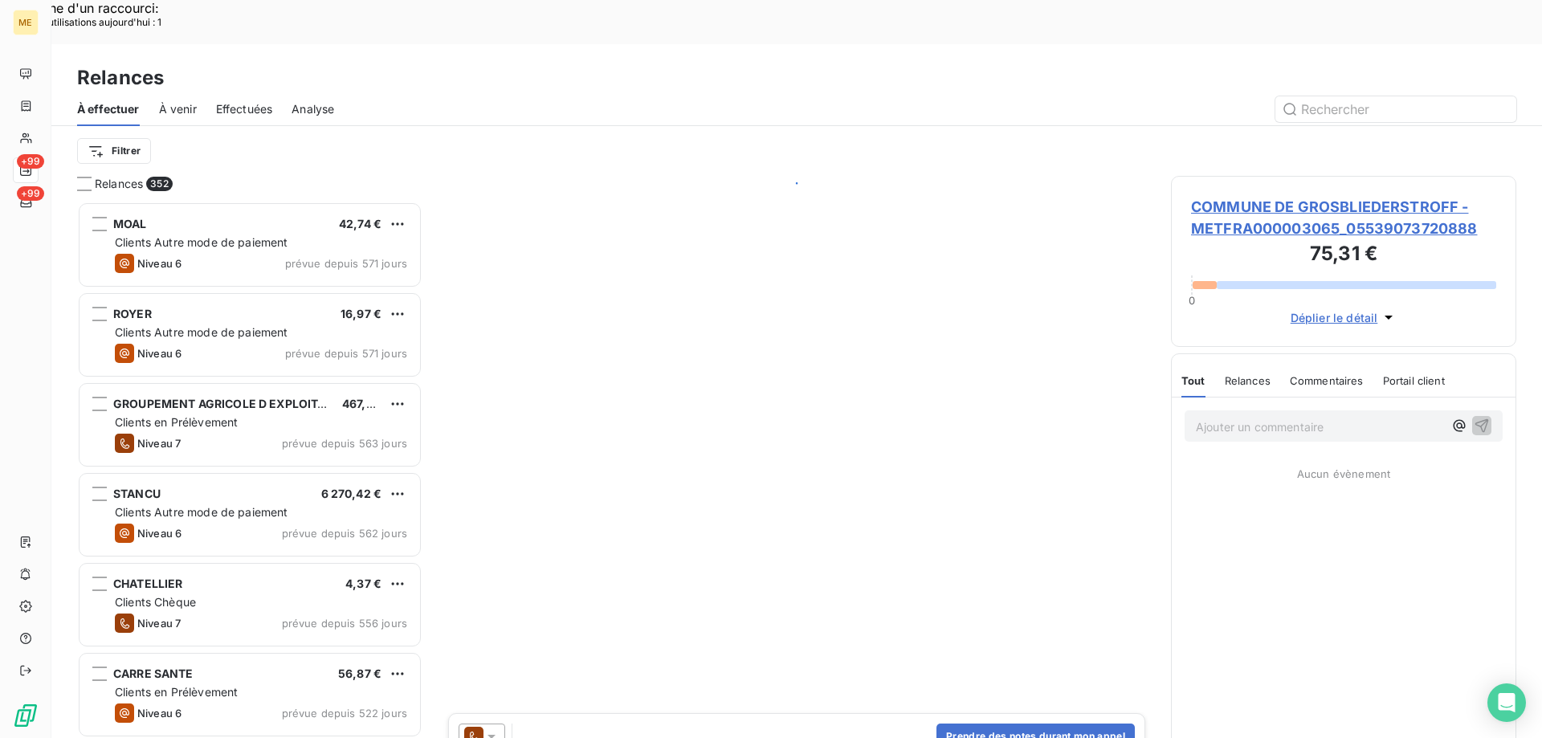
scroll to position [568, 333]
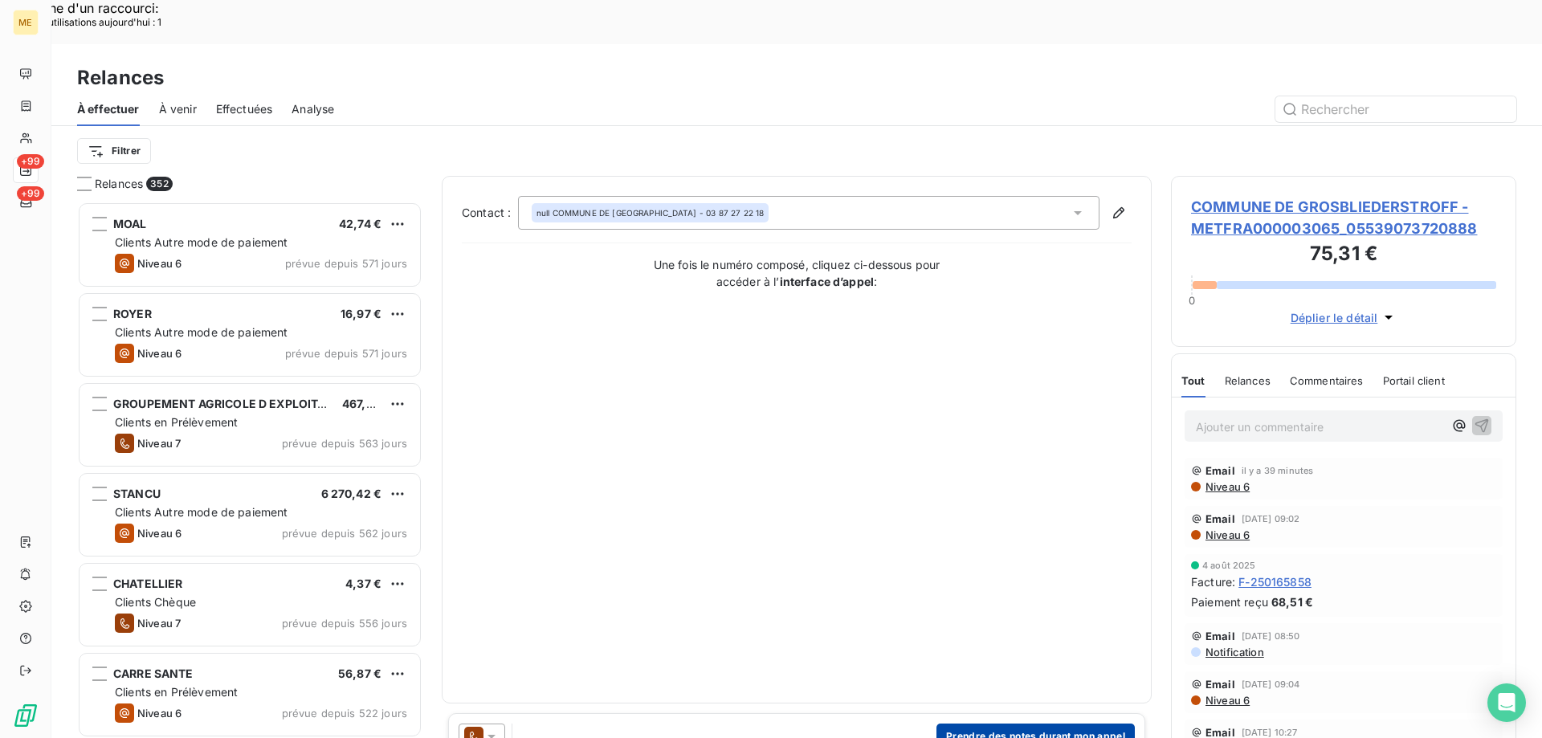
click at [994, 723] on button "Prendre des notes durant mon appel" at bounding box center [1035, 736] width 198 height 26
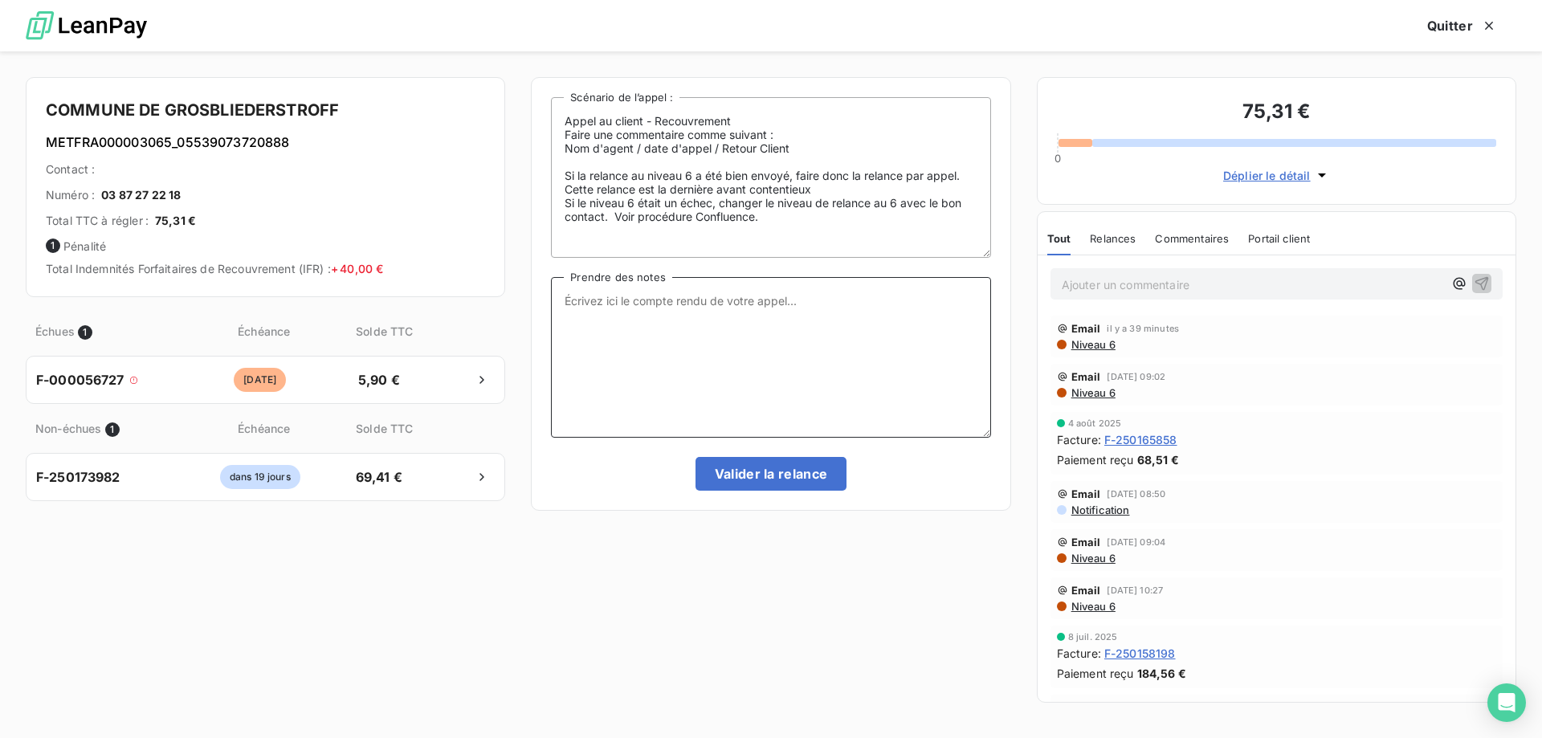
click at [707, 309] on textarea "Prendre des notes" at bounding box center [770, 357] width 439 height 161
paste textarea "Sylvain - 14/08/2025 - 11h30 Interlocuteur: M STEINMETZ 0387272211 c.steinmetz@…"
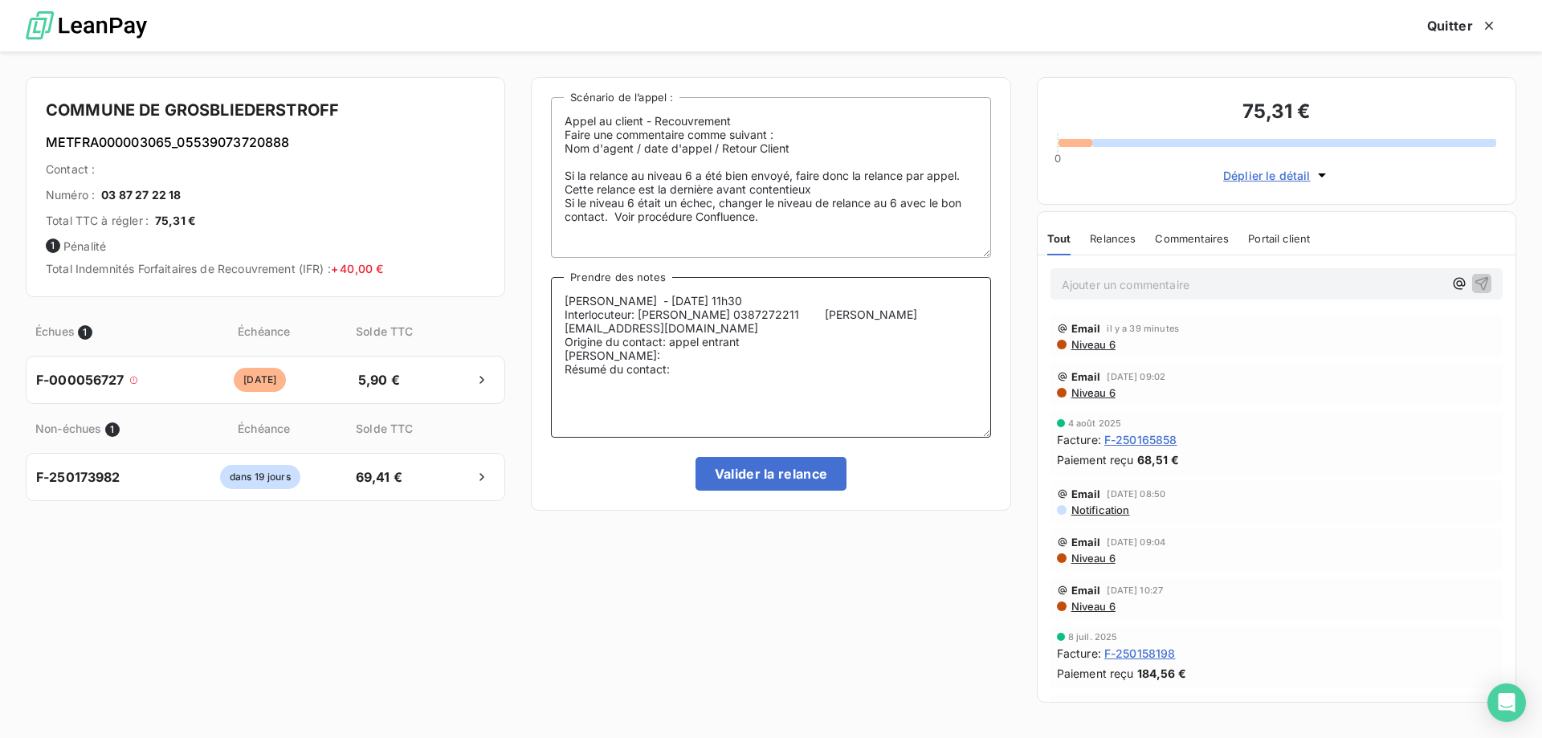
click at [634, 361] on textarea "Sylvain - 14/08/2025 - 11h30 Interlocuteur: M STEINMETZ 0387272211 c.steinmetz@…" at bounding box center [770, 357] width 439 height 161
click at [684, 379] on textarea "Sylvain - 14/08/2025 - 11h30 Interlocuteur: M STEINMETZ 0387272211 c.steinmetz@…" at bounding box center [770, 357] width 439 height 161
click at [679, 374] on textarea "Sylvain - 14/08/2025 - 11h30 Interlocuteur: M STEINMETZ 0387272211 c.steinmetz@…" at bounding box center [770, 357] width 439 height 161
click at [756, 367] on textarea "Sylvain - 14/08/2025 - 11h30 Interlocuteur: M STEINMETZ 0387272211 c.steinmetz@…" at bounding box center [770, 357] width 439 height 161
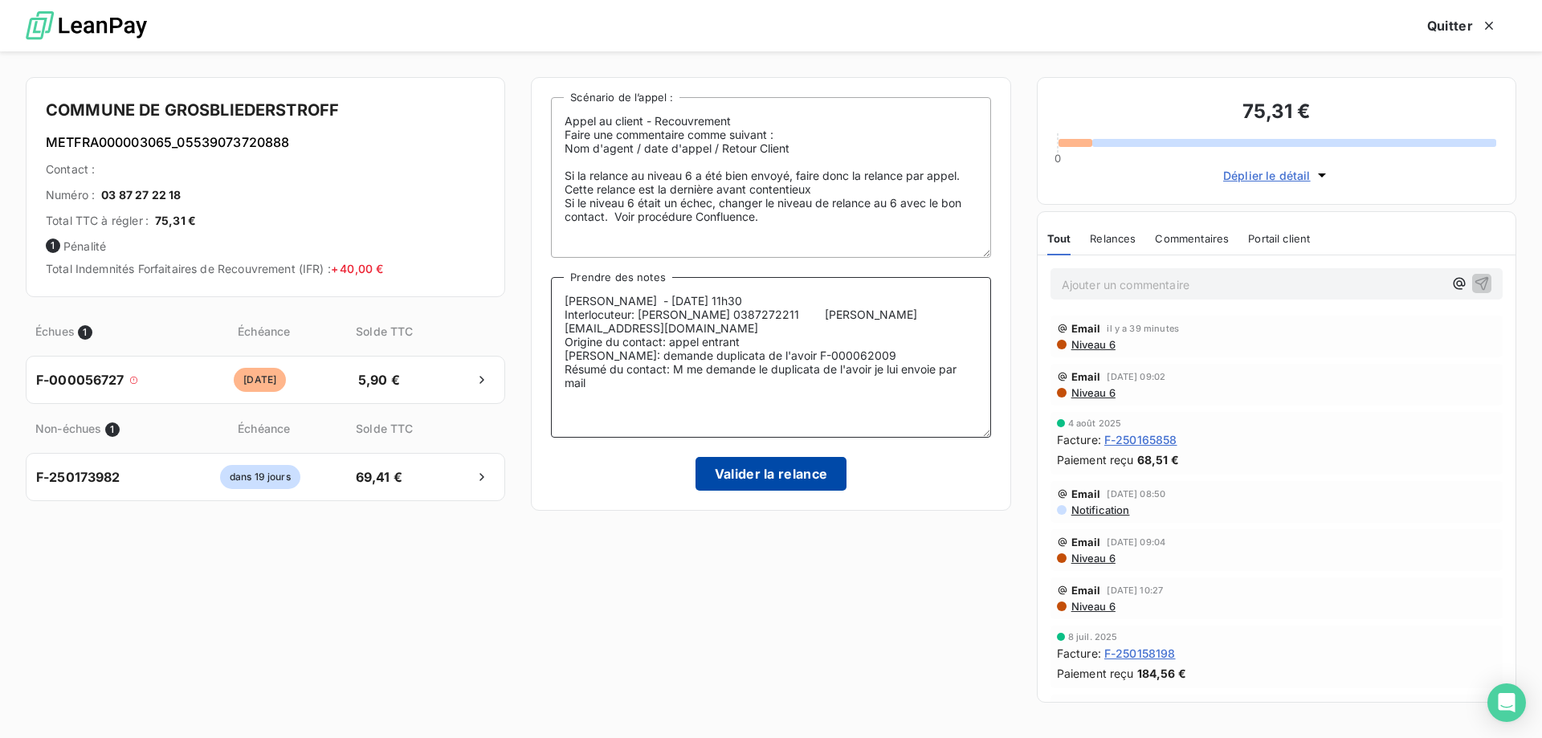
type textarea "Sylvain - 14/08/2025 - 11h30 Interlocuteur: M STEINMETZ 0387272211 c.steinmetz@…"
click at [798, 477] on button "Valider la relance" at bounding box center [771, 474] width 152 height 34
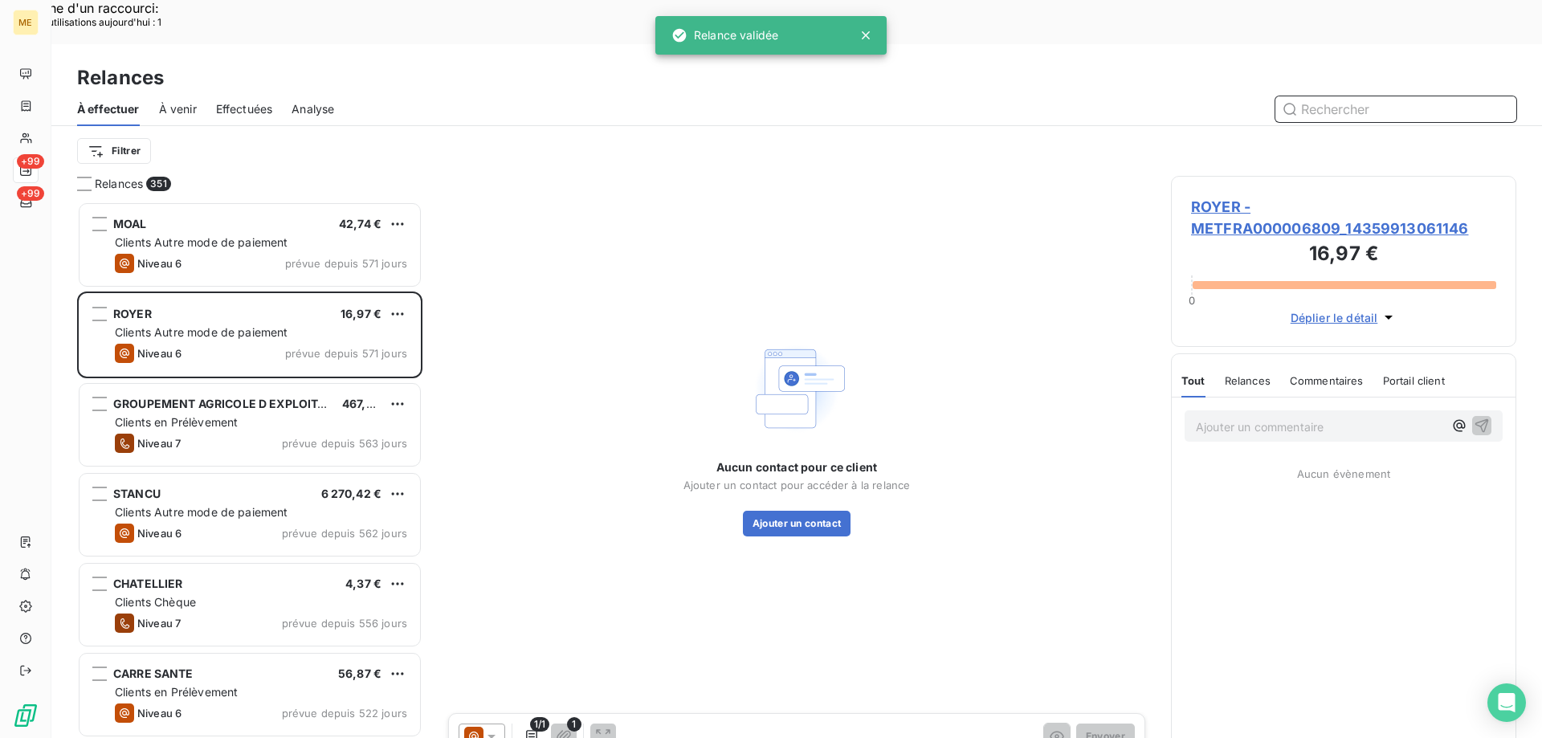
click at [226, 101] on span "Effectuées" at bounding box center [244, 109] width 57 height 16
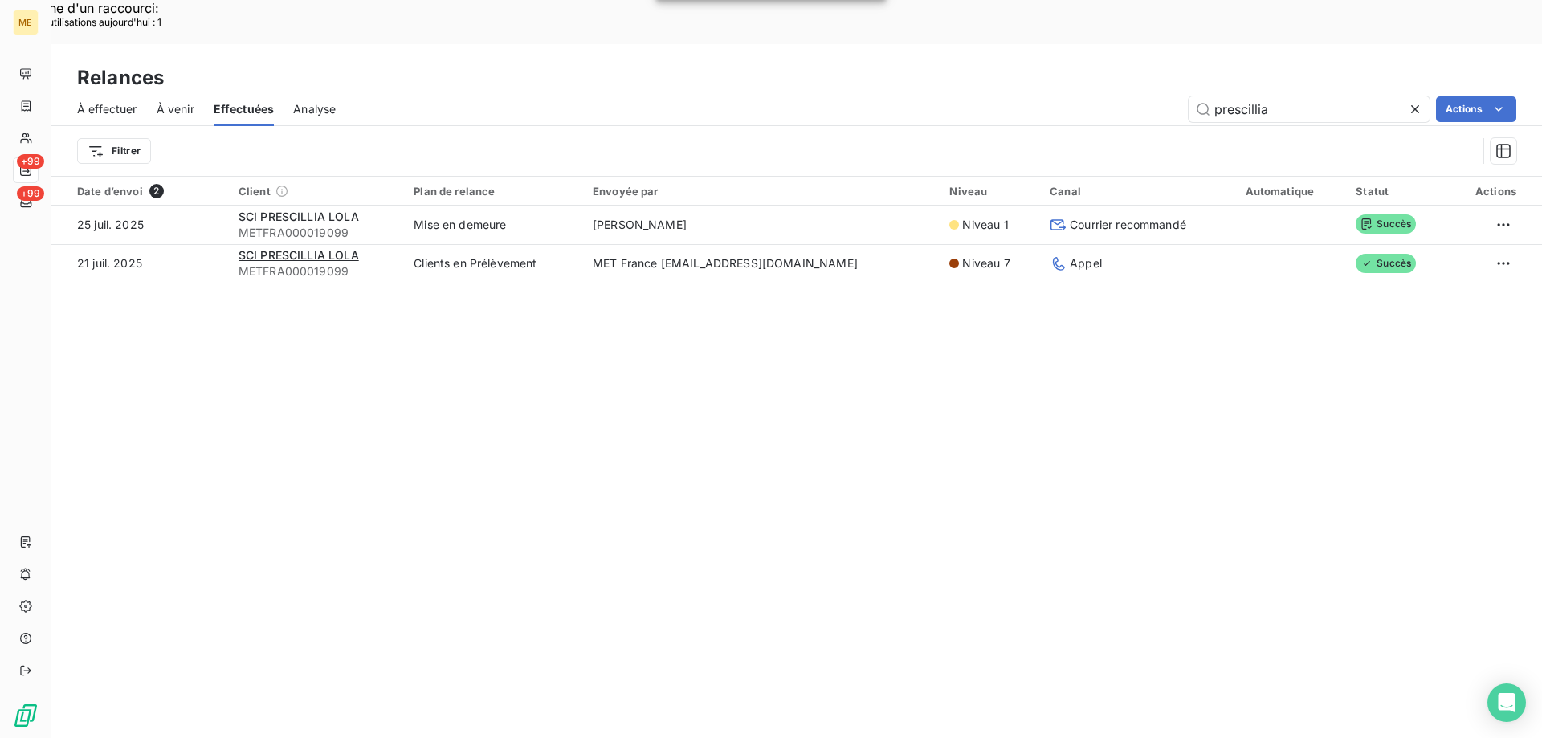
click at [1412, 105] on icon at bounding box center [1415, 109] width 8 height 8
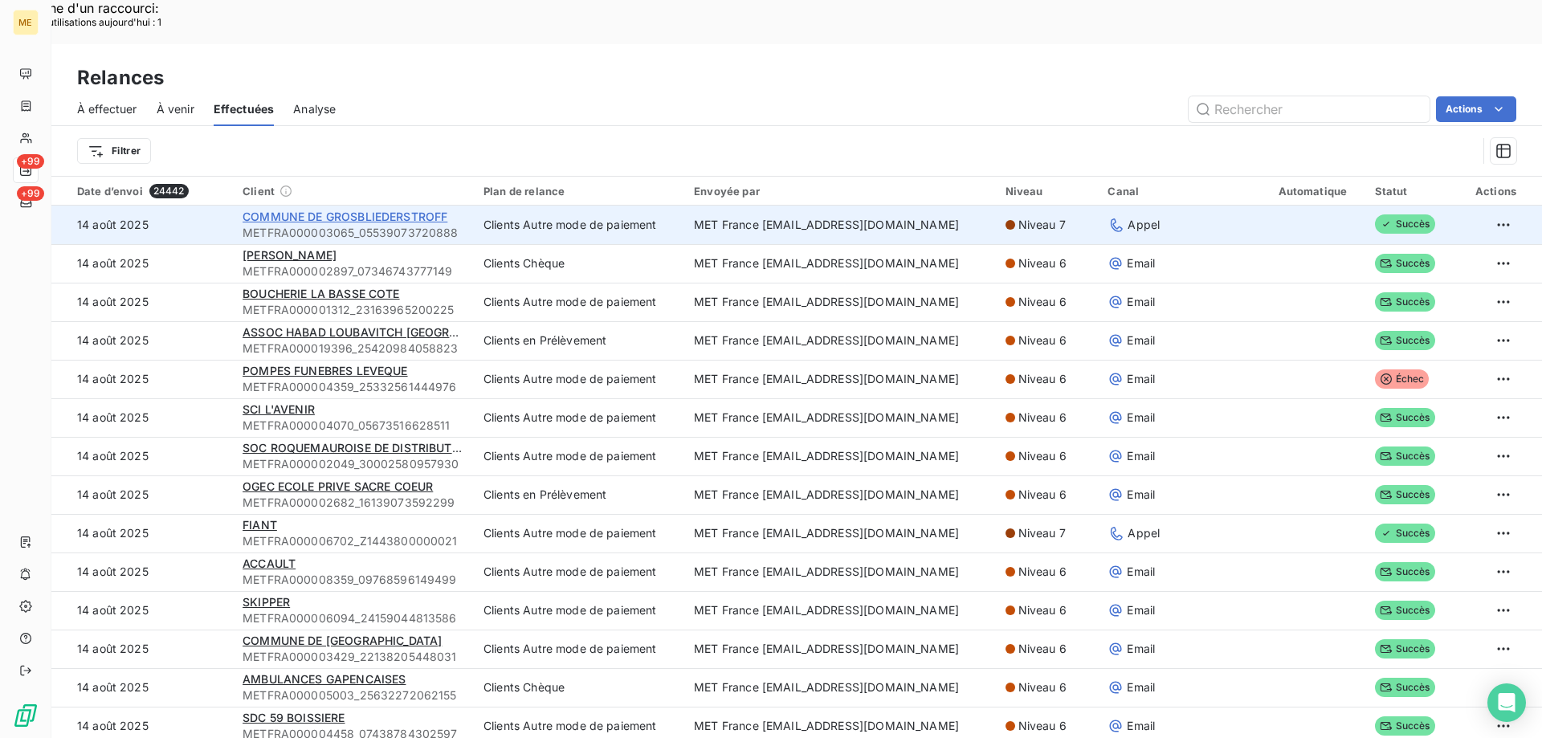
click at [336, 210] on span "COMMUNE DE GROSBLIEDERSTROFF" at bounding box center [344, 217] width 205 height 14
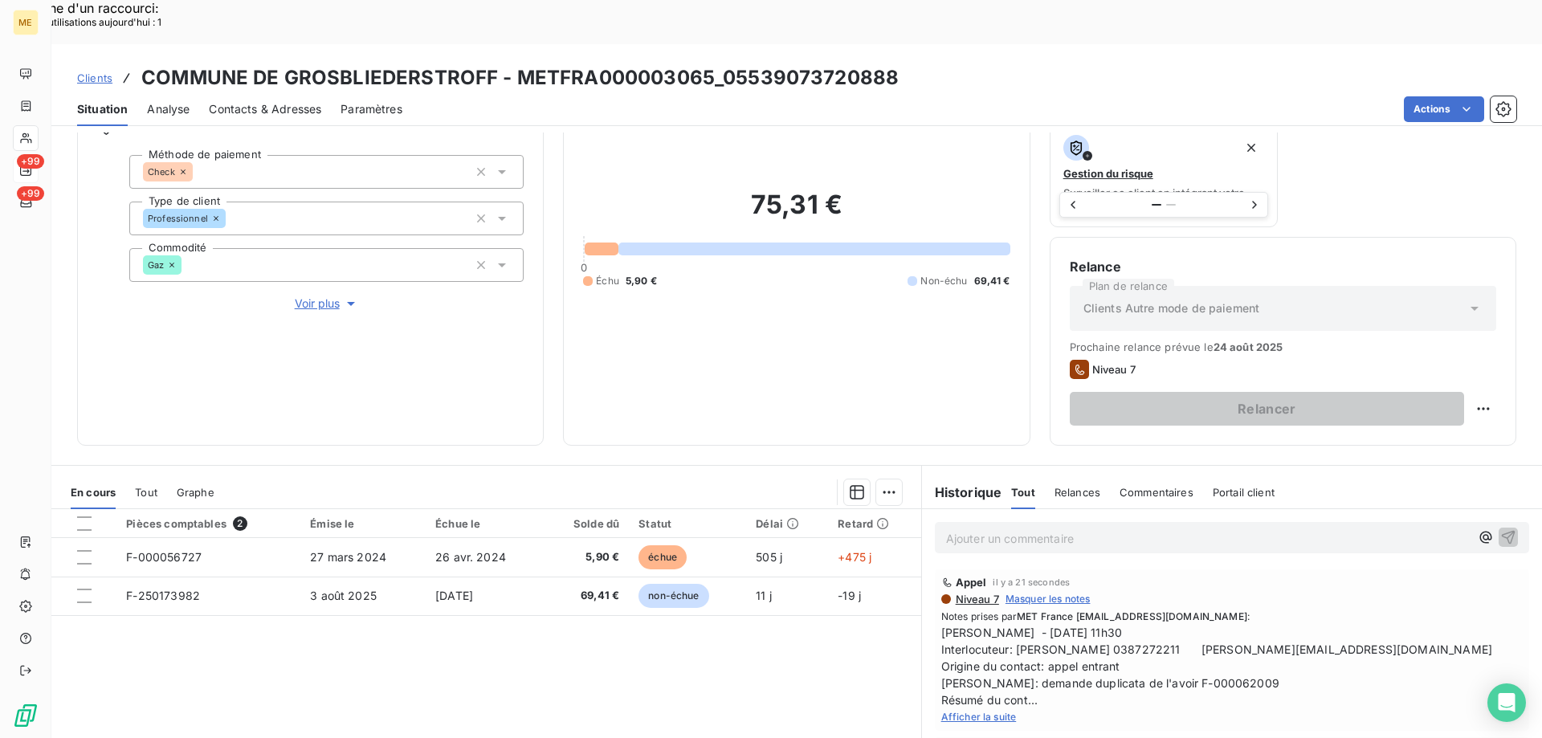
scroll to position [214, 0]
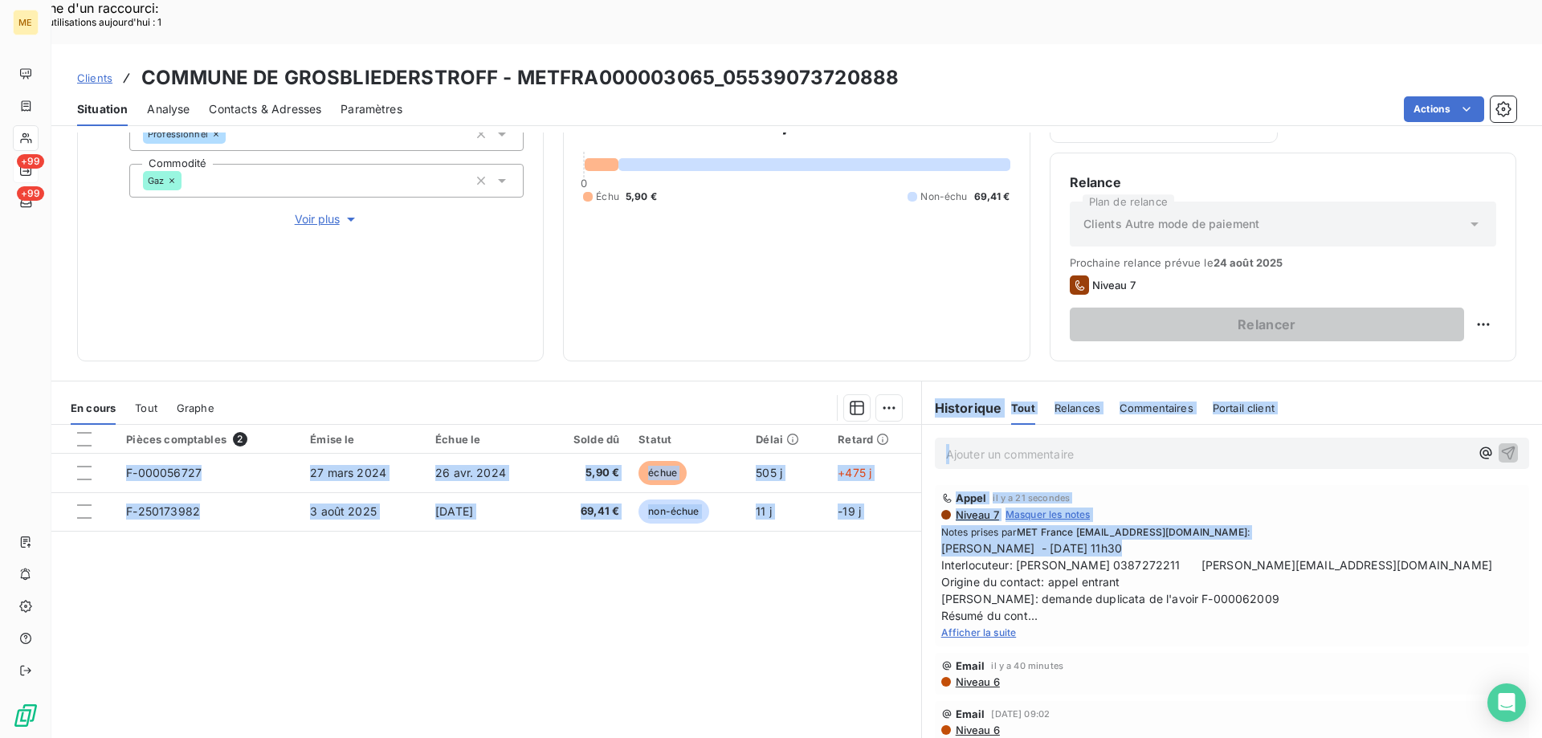
drag, startPoint x: 1099, startPoint y: 505, endPoint x: 903, endPoint y: 494, distance: 196.2
click at [903, 494] on div "En cours Tout Graphe Pièces comptables 2 Émise le Échue le Solde dû Statut Déla…" at bounding box center [796, 581] width 1490 height 401
click at [1119, 540] on span "Sylvain - 14/08/2025 - 11h30 Interlocuteur: M STEINMETZ 0387272211 c.steinmetz@…" at bounding box center [1231, 582] width 581 height 84
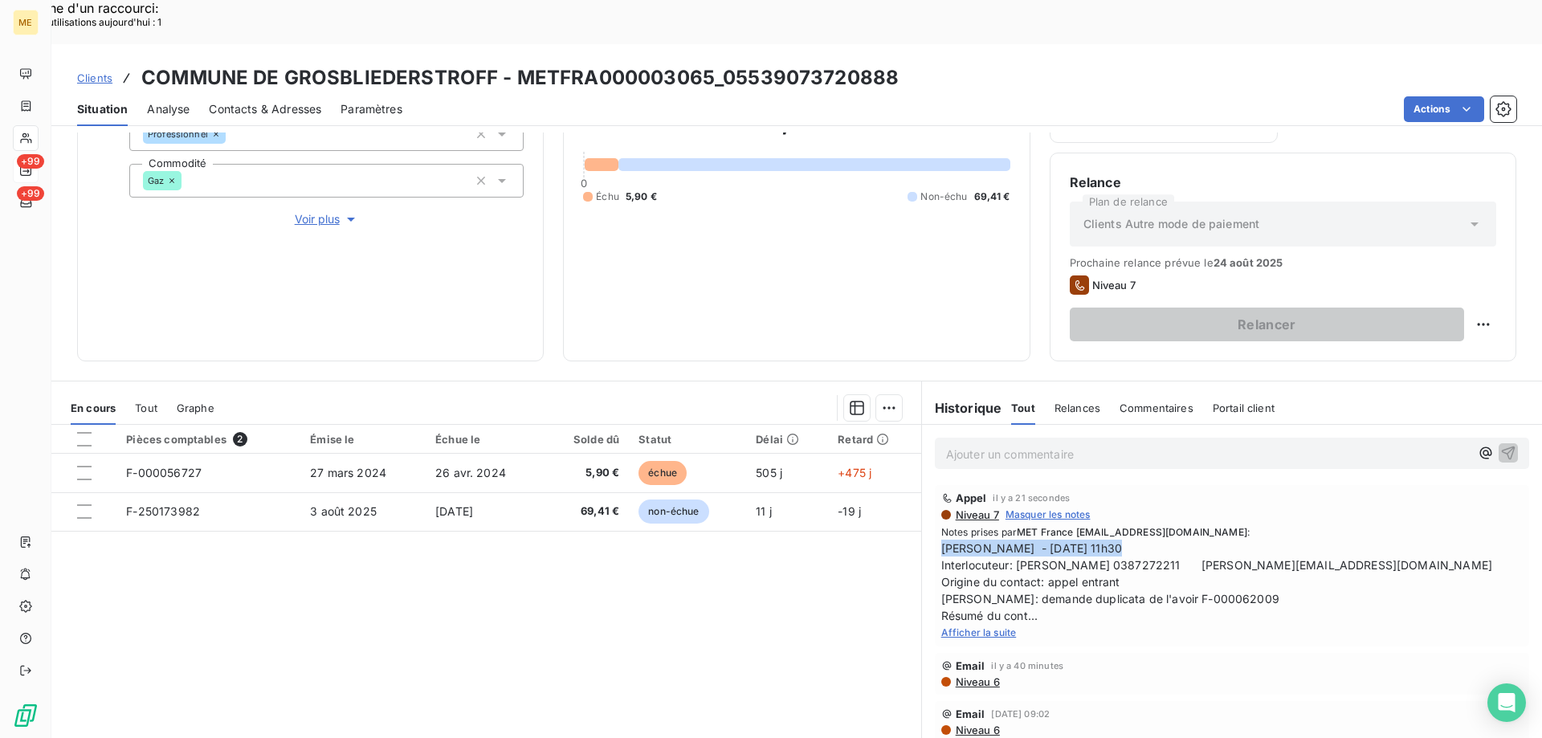
drag, startPoint x: 1111, startPoint y: 500, endPoint x: 926, endPoint y: 500, distance: 185.5
click at [926, 500] on div "Appel il y a 21 secondes Niveau 7 Masquer les notes Notes prises par MET France…" at bounding box center [1232, 566] width 620 height 168
copy span "Sylvain - 14/08/2025 - 11h30"
click at [988, 626] on span "Afficher la suite" at bounding box center [978, 632] width 75 height 12
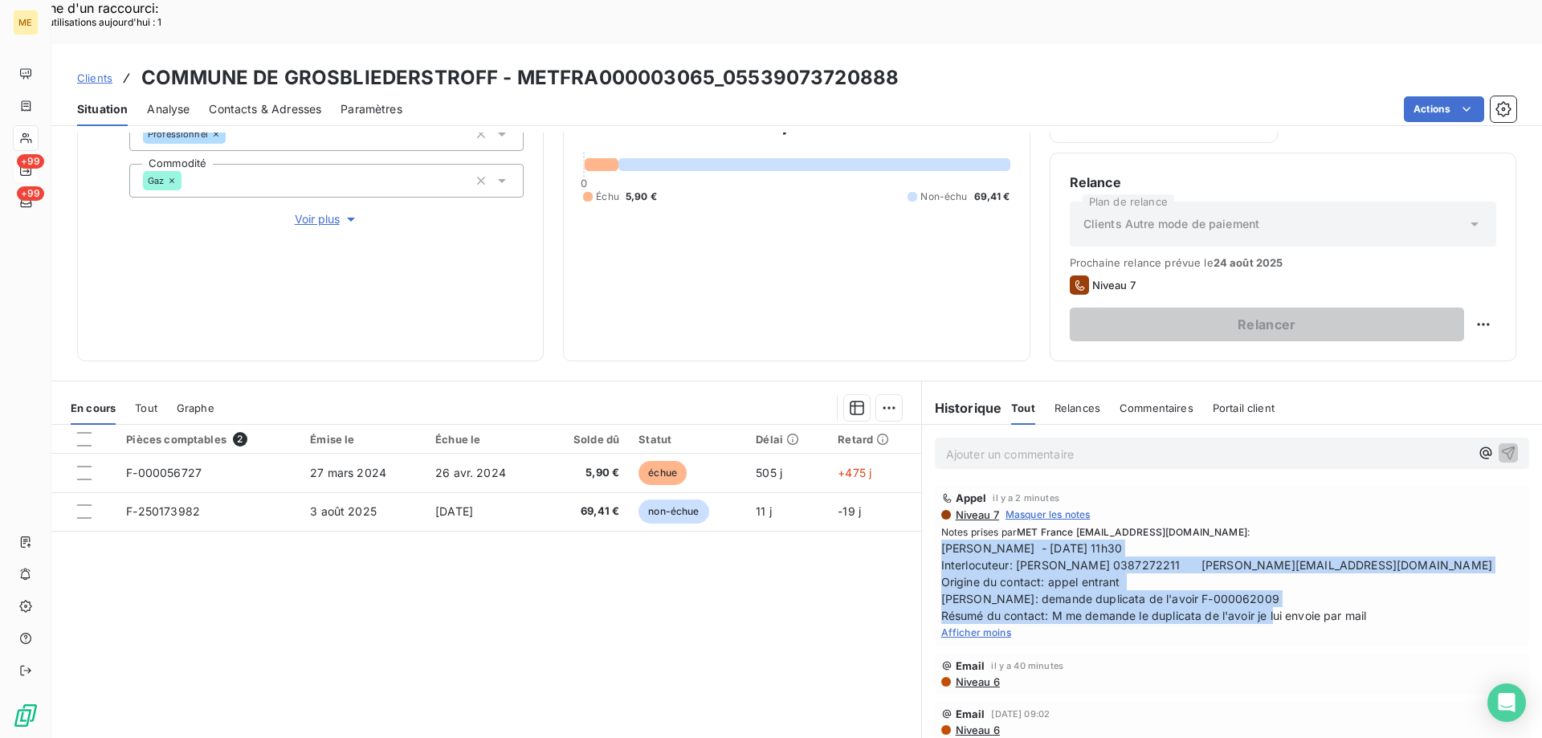
drag, startPoint x: 1387, startPoint y: 565, endPoint x: 930, endPoint y: 507, distance: 461.3
click at [935, 507] on div "Appel il y a 2 minutes Niveau 7 Masquer les notes Notes prises par MET France m…" at bounding box center [1232, 565] width 594 height 161
copy span "Sylvain - 14/08/2025 - 11h30 Interlocuteur: M STEINMETZ 0387272211 c.steinmetz@…"
click at [1177, 540] on span "Sylvain - 14/08/2025 - 11h30 Interlocuteur: M STEINMETZ 0387272211 c.steinmetz@…" at bounding box center [1231, 582] width 581 height 84
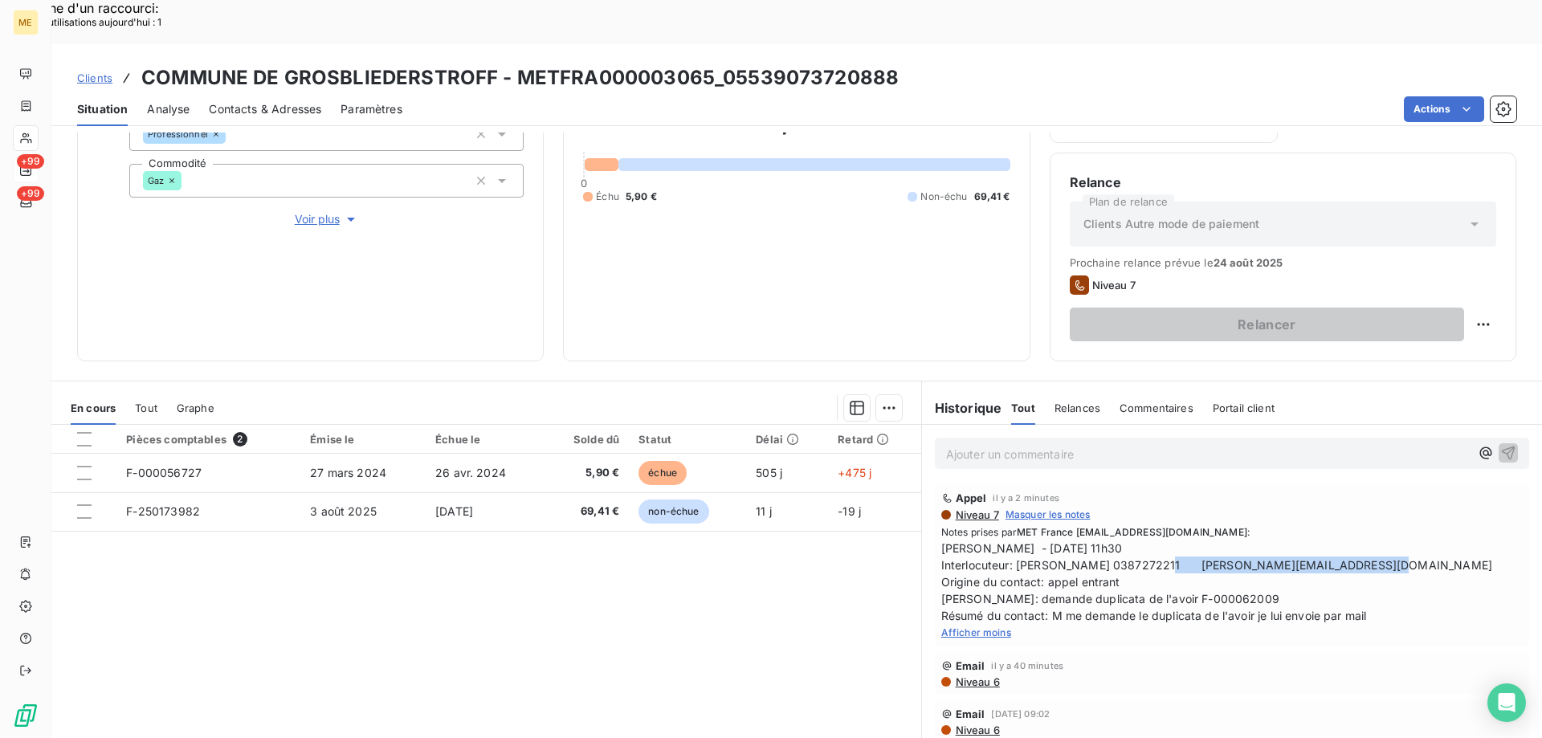
drag, startPoint x: 1162, startPoint y: 520, endPoint x: 1493, endPoint y: 512, distance: 330.9
click at [1493, 540] on span "Sylvain - 14/08/2025 - 11h30 Interlocuteur: M STEINMETZ 0387272211 c.steinmetz@…" at bounding box center [1231, 582] width 581 height 84
copy span "c.steinmetz@GROSBLIEDERSTROFF.FR"
drag, startPoint x: 723, startPoint y: 26, endPoint x: 921, endPoint y: 35, distance: 198.5
click at [921, 63] on div "Clients COMMUNE DE GROSBLIEDERSTROFF - METFRA000003065_05539073720888" at bounding box center [796, 77] width 1490 height 29
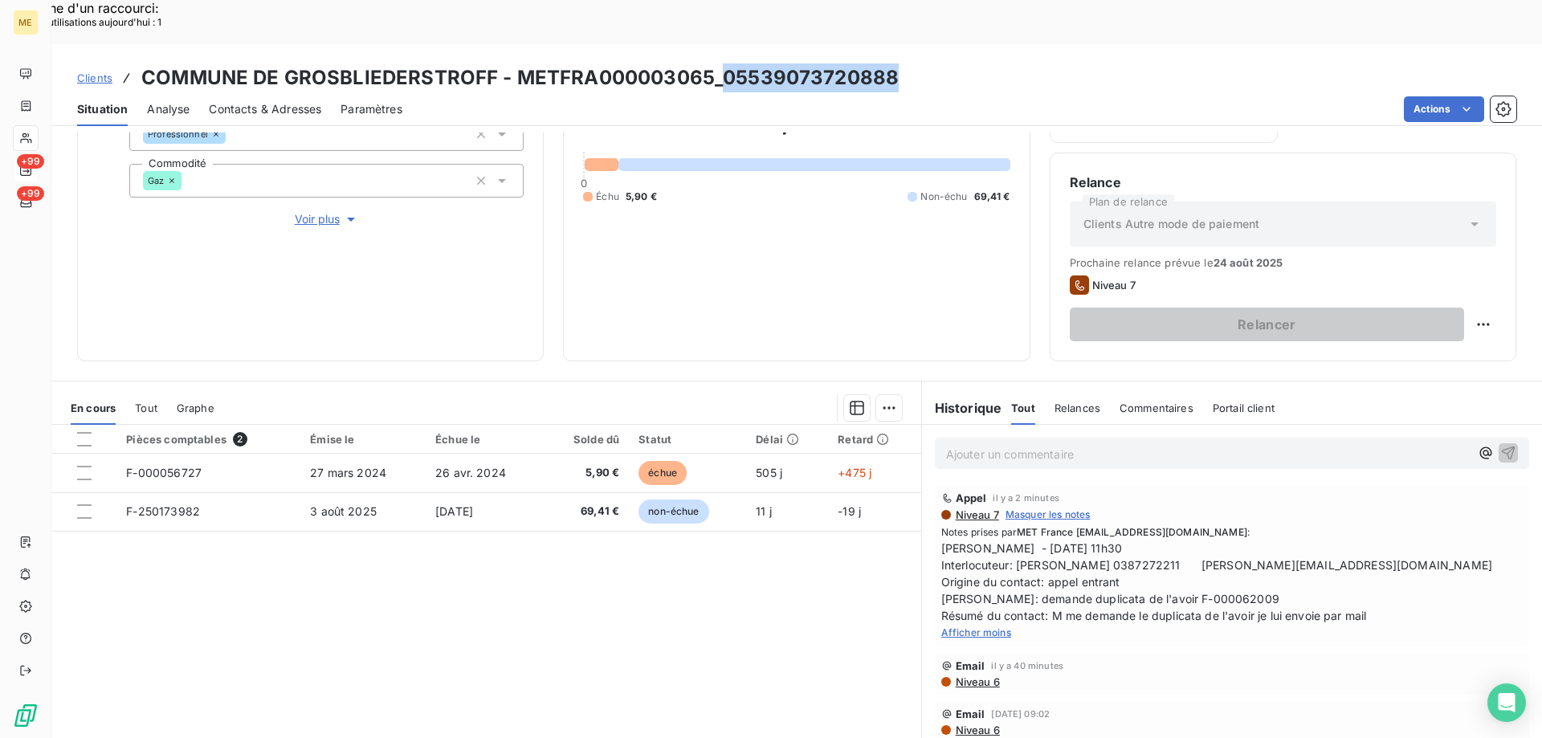
copy h3 "05539073720888"
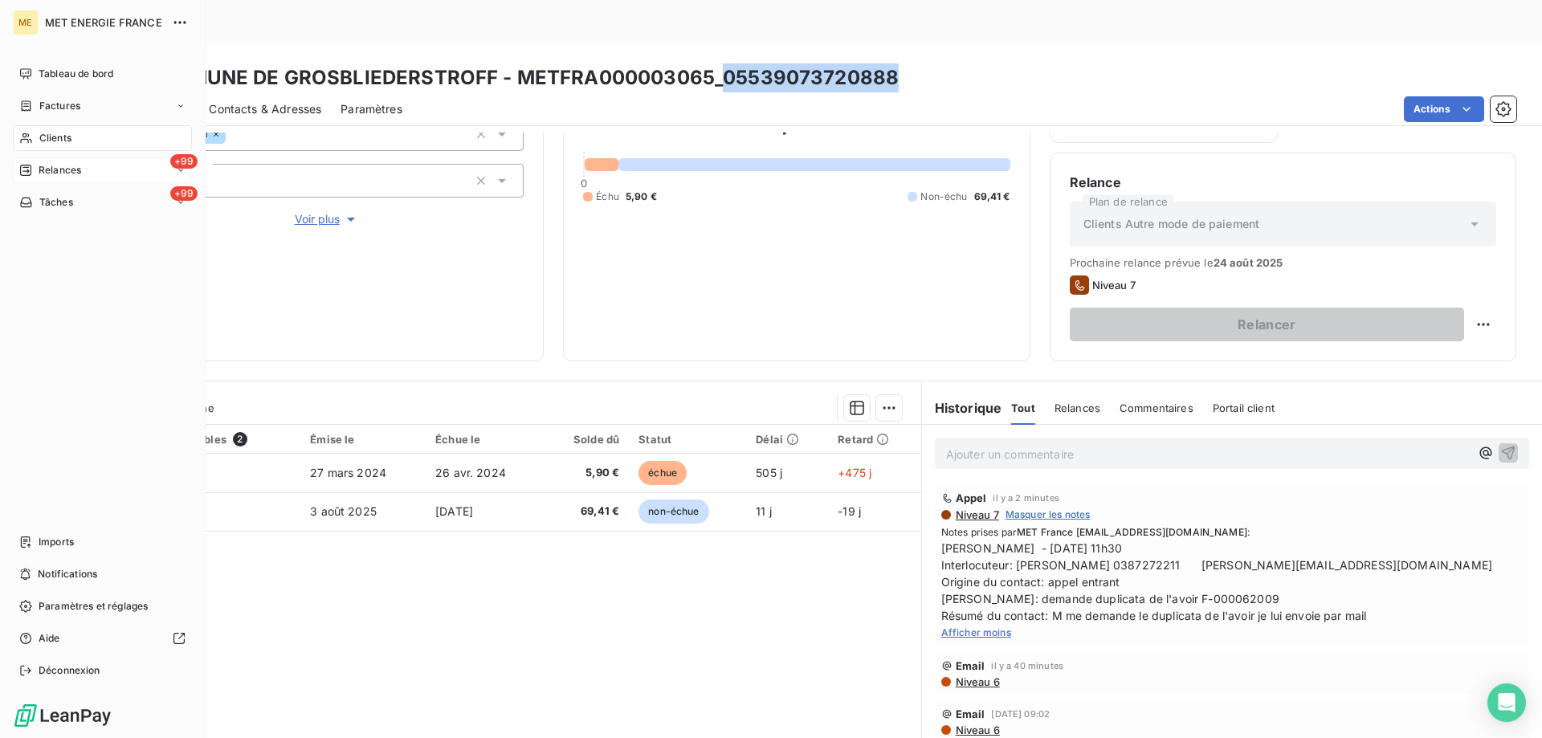
click at [51, 170] on span "Relances" at bounding box center [60, 170] width 43 height 14
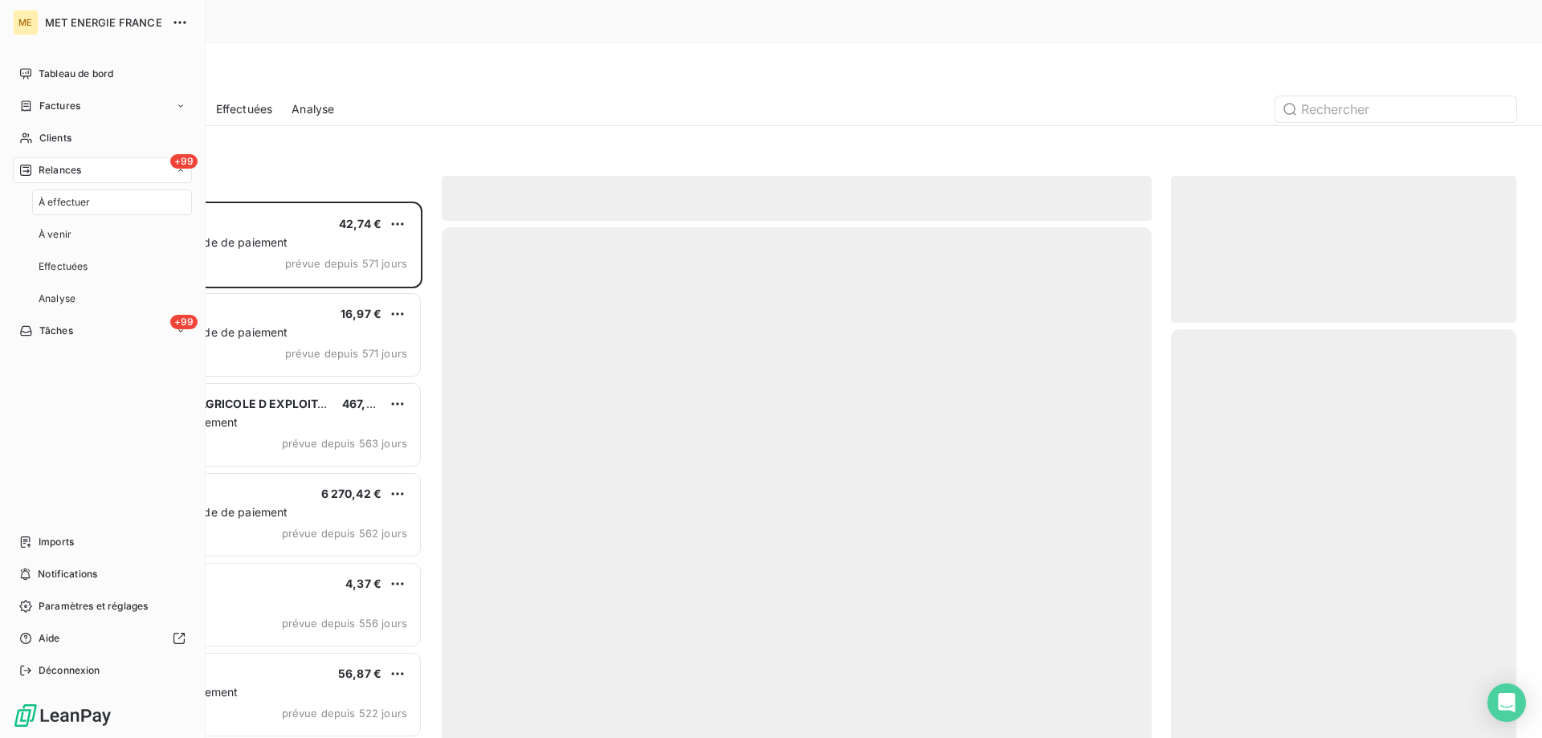
scroll to position [568, 333]
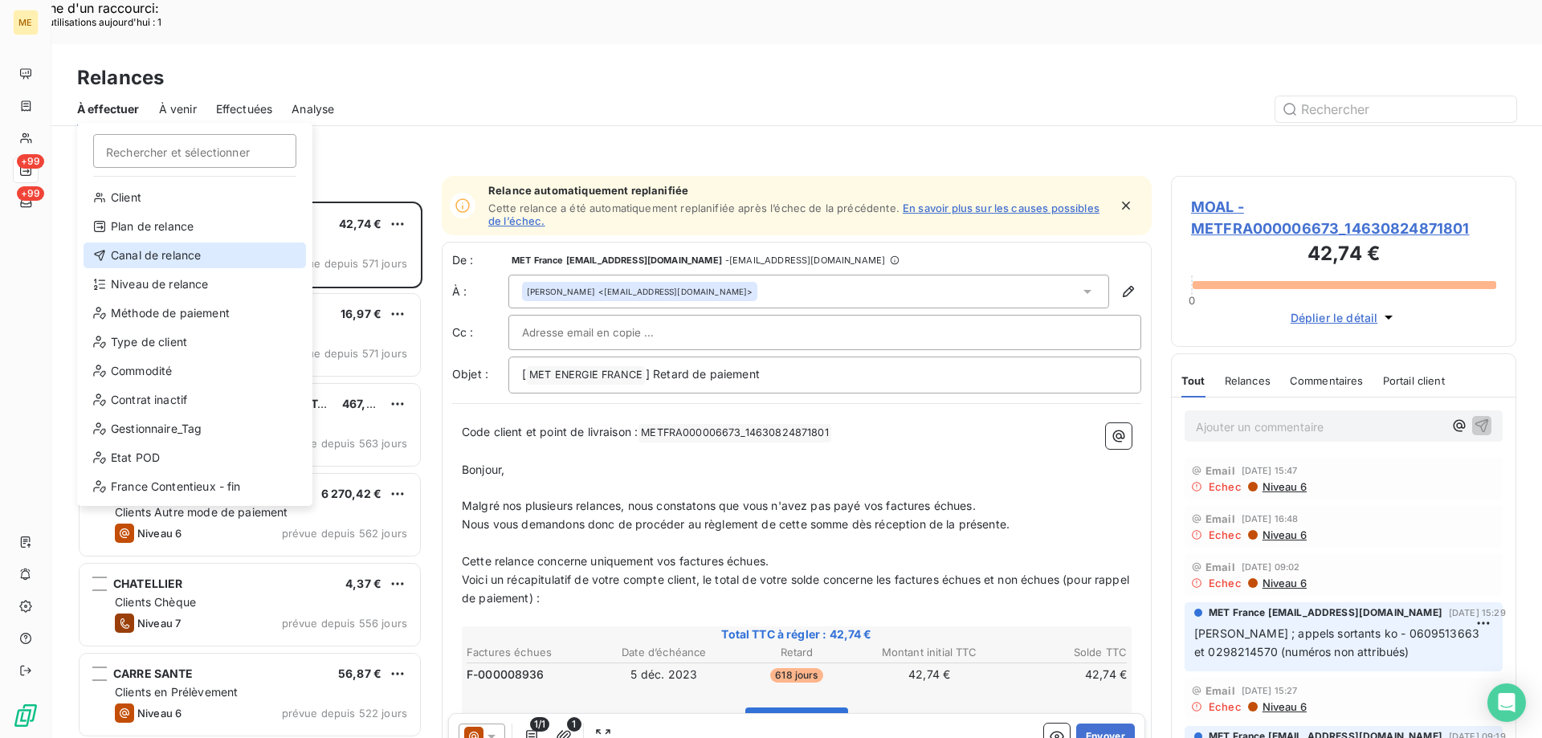
click at [130, 255] on div "Canal de relance" at bounding box center [195, 255] width 222 height 26
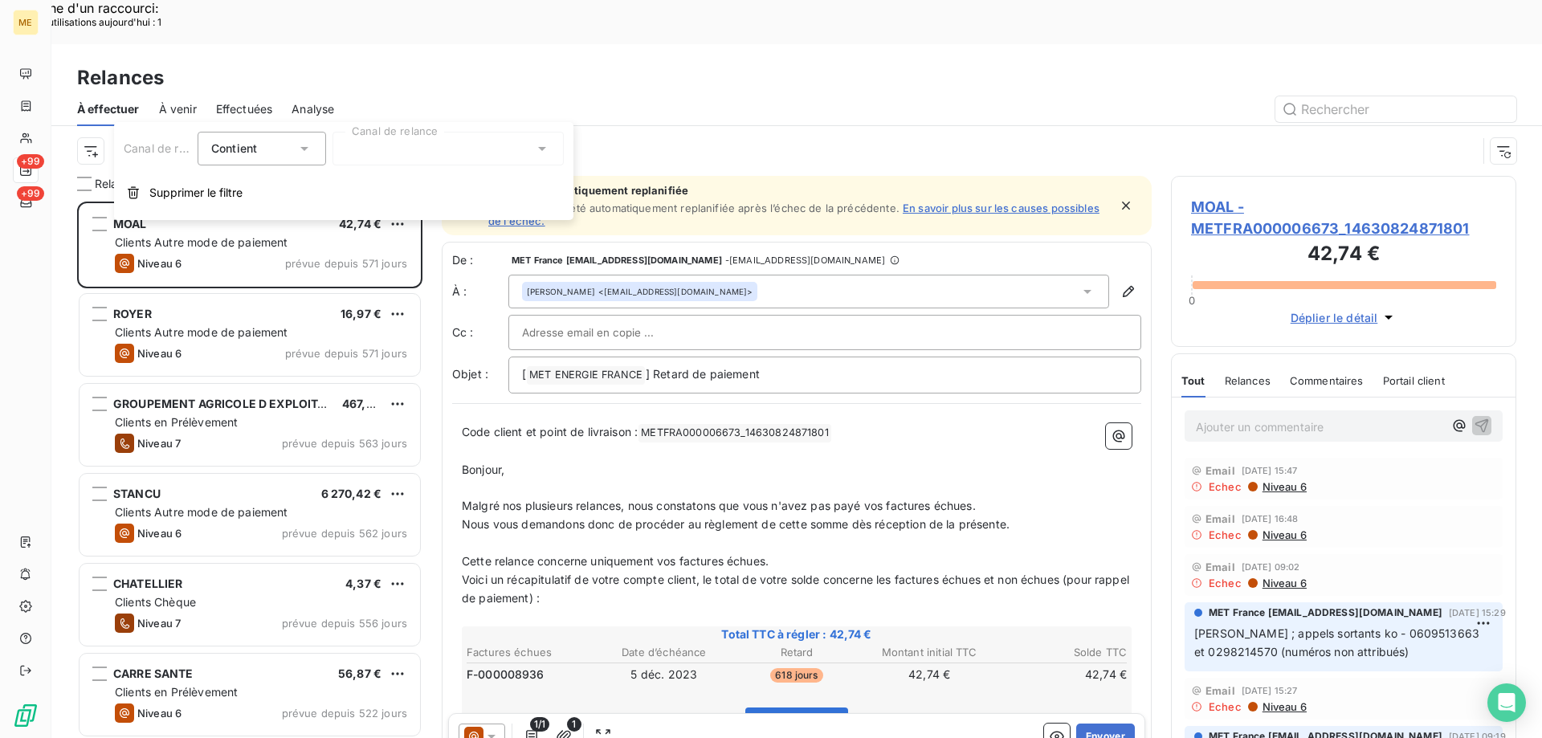
click at [377, 149] on div at bounding box center [447, 149] width 231 height 34
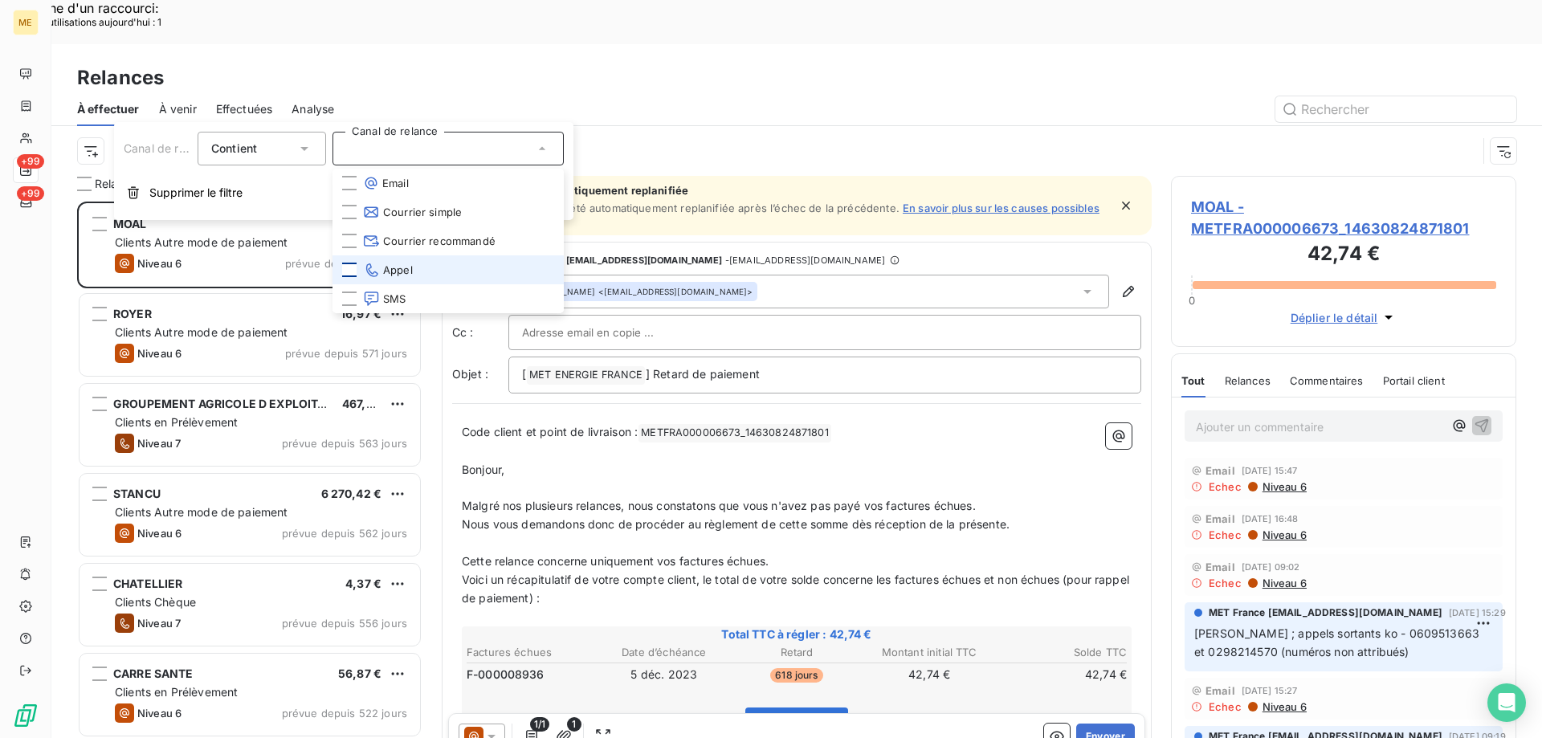
click at [346, 266] on div at bounding box center [349, 270] width 14 height 14
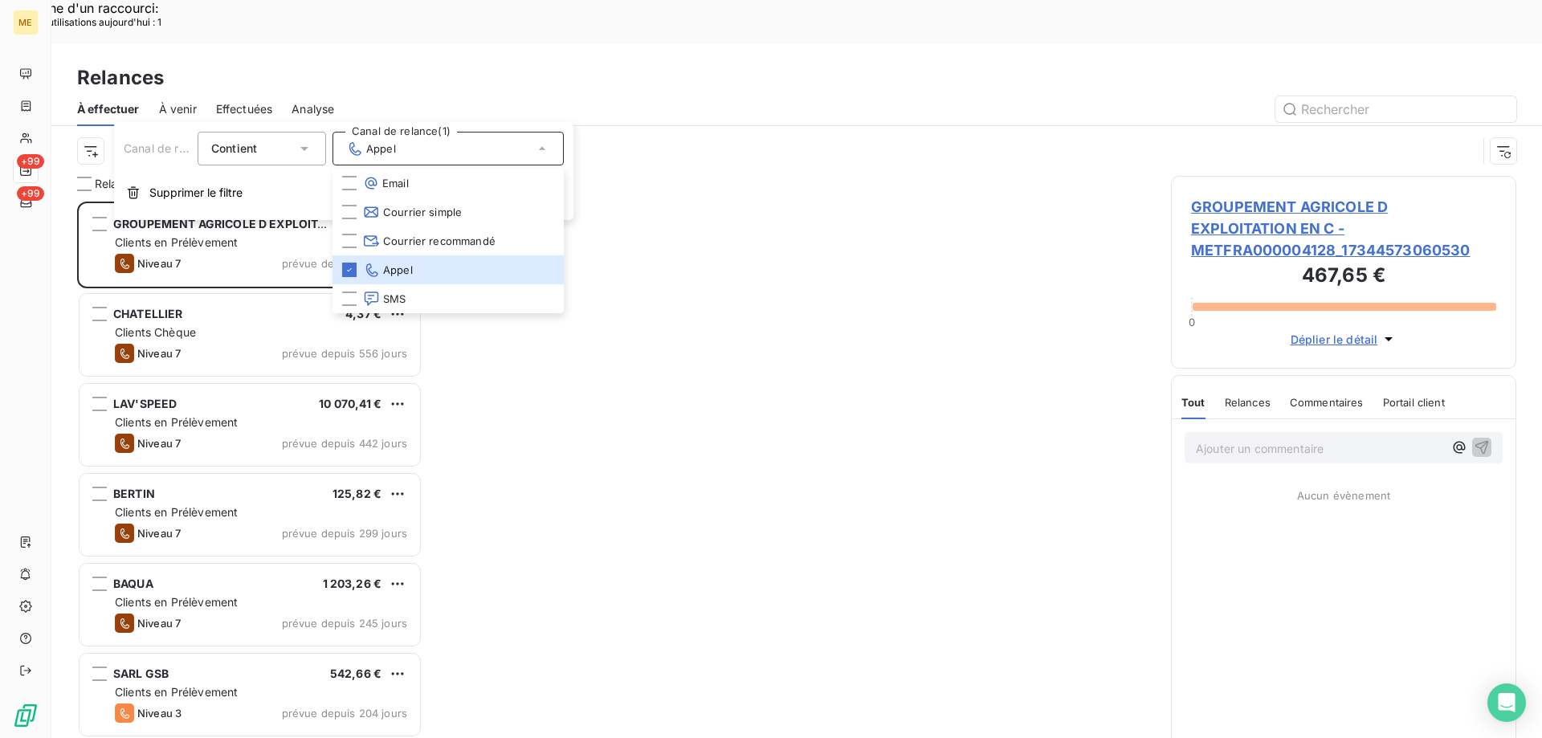
scroll to position [568, 333]
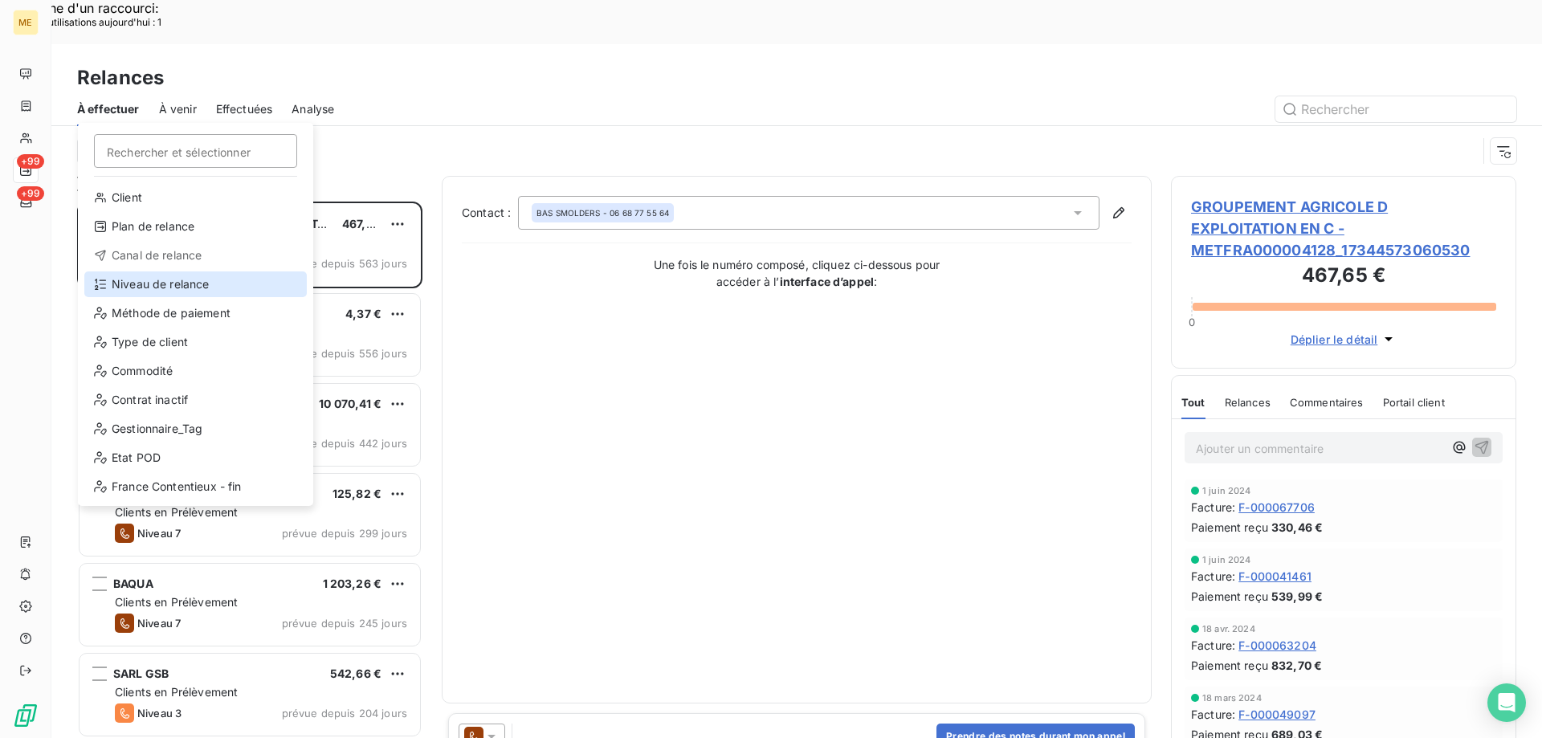
click at [163, 285] on div "Niveau de relance" at bounding box center [195, 284] width 222 height 26
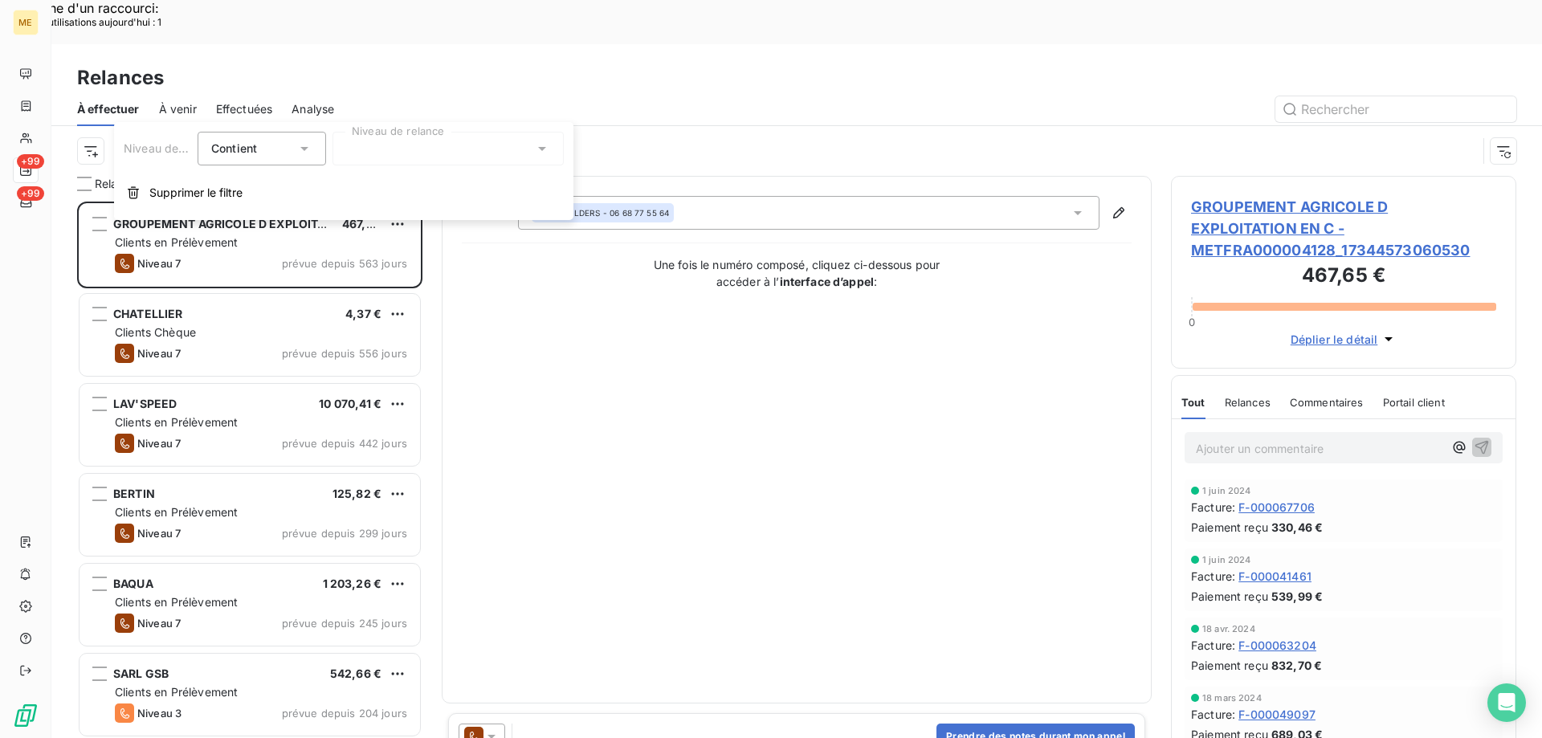
click at [410, 150] on div at bounding box center [447, 149] width 231 height 34
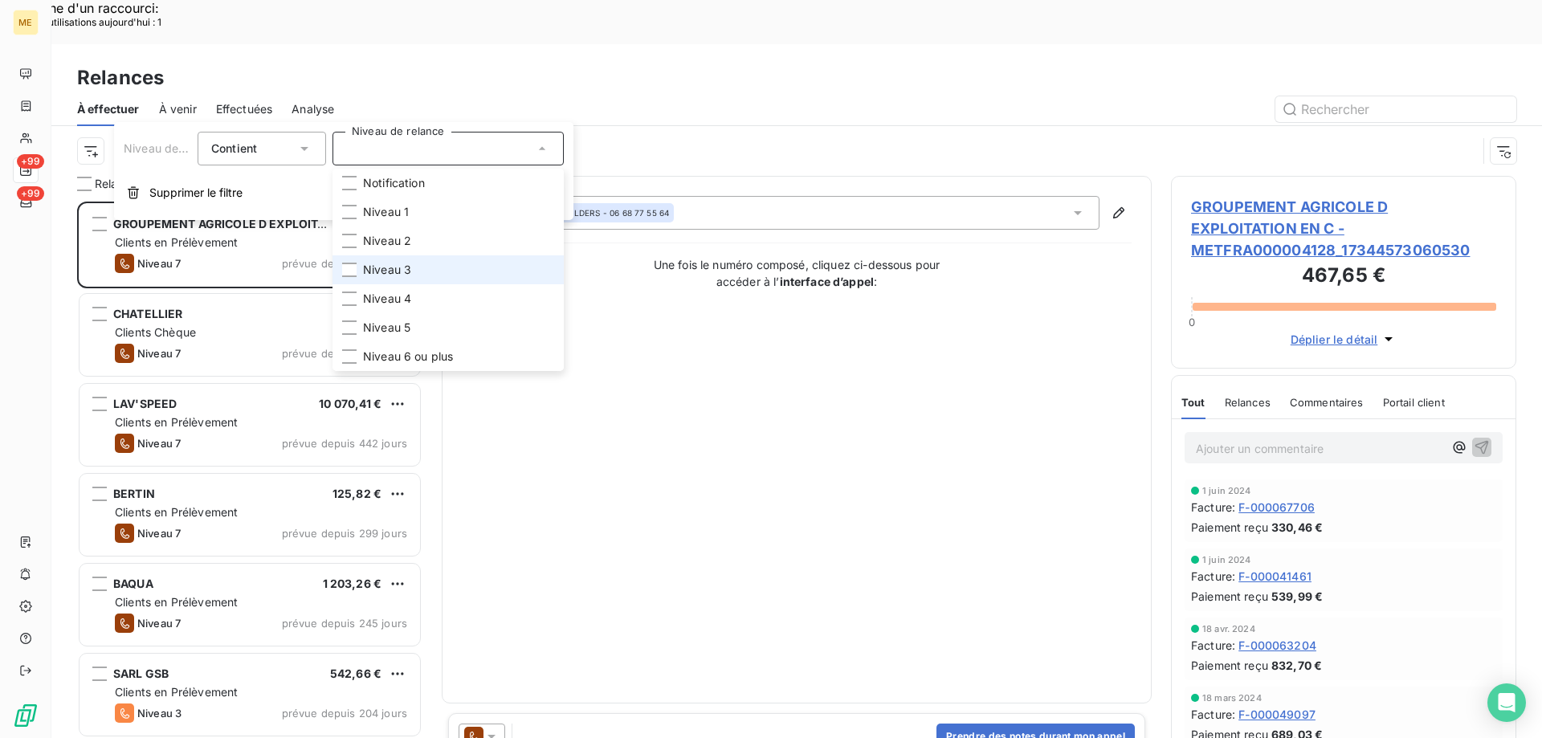
click at [396, 263] on span "Niveau 3" at bounding box center [387, 270] width 48 height 16
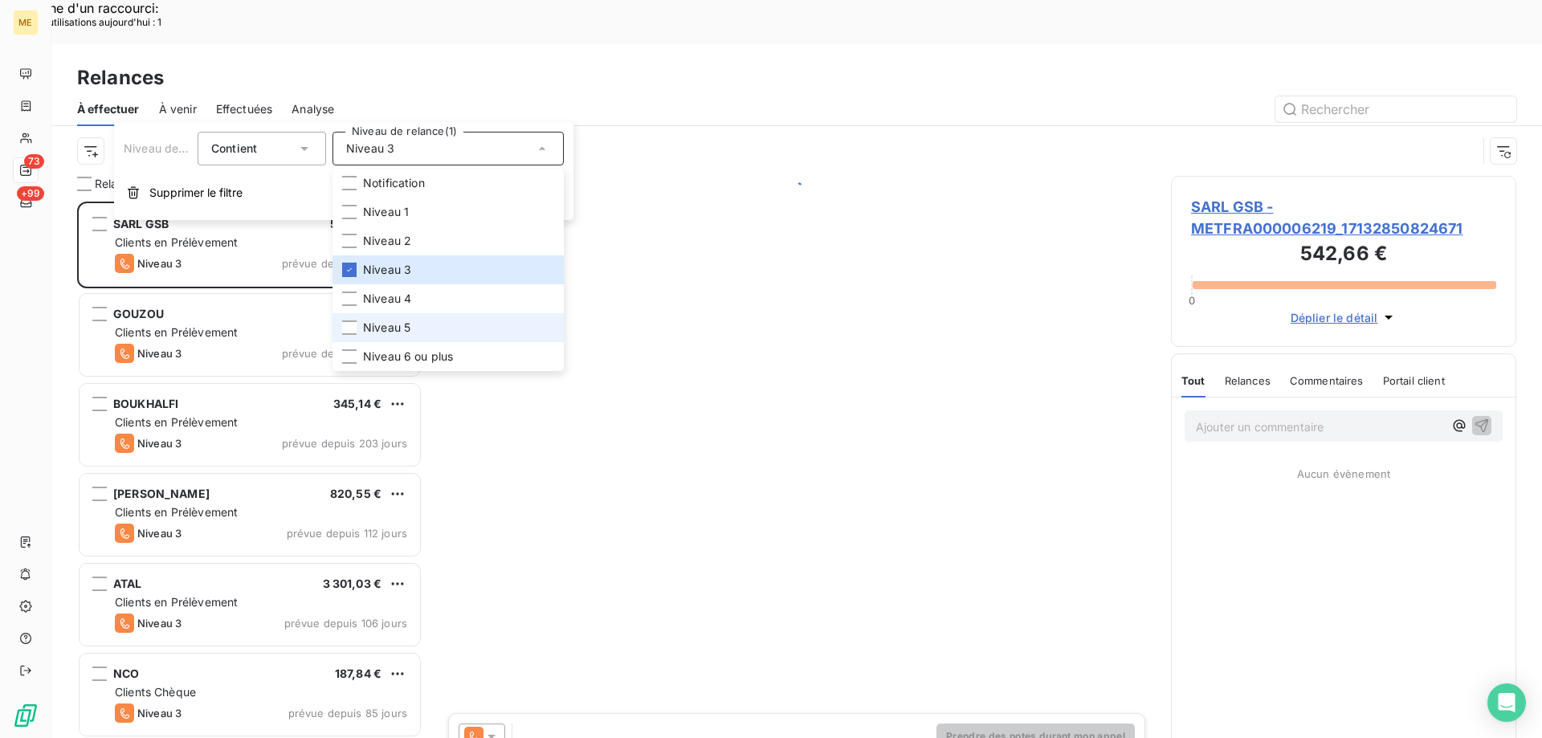
scroll to position [568, 333]
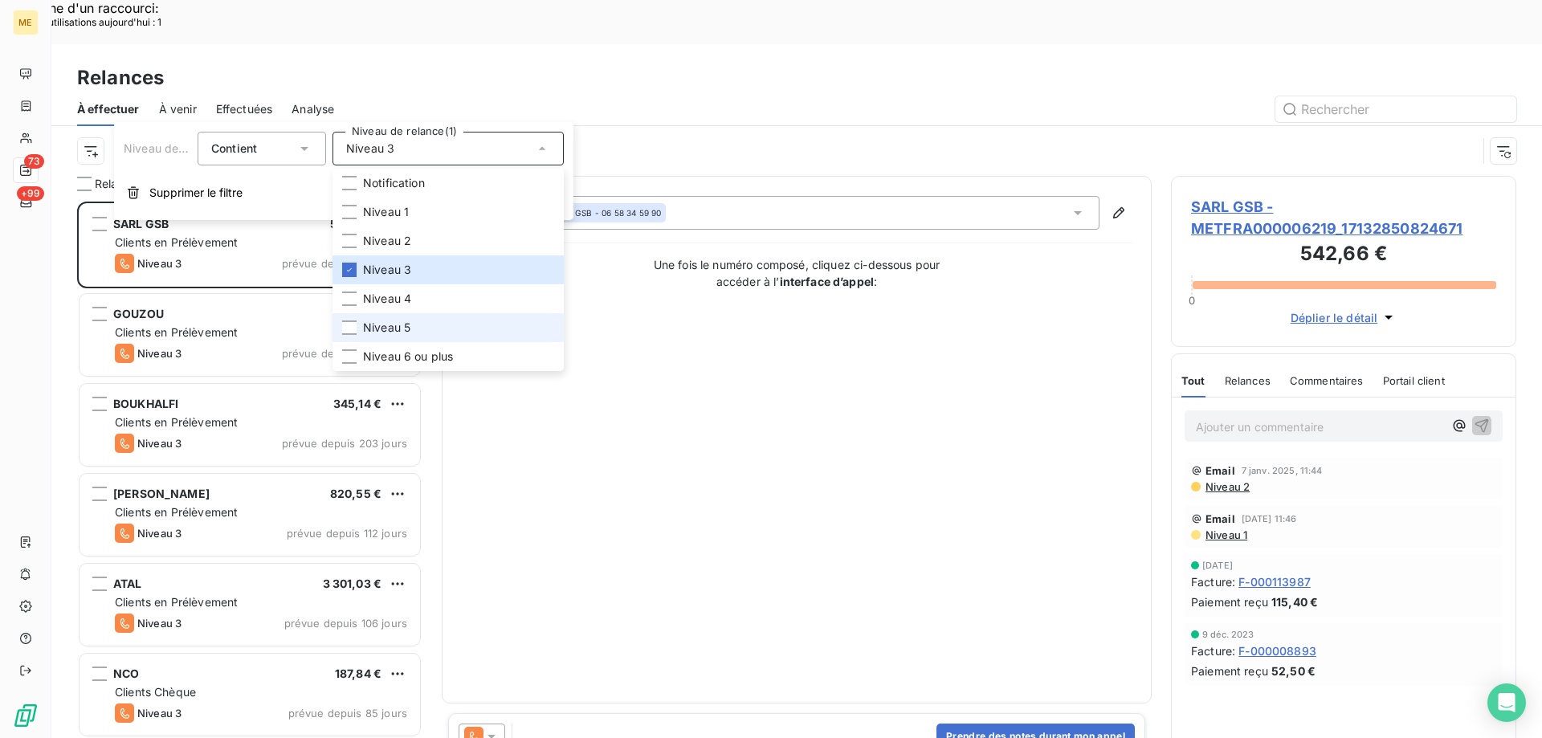
click at [395, 339] on li "Niveau 5" at bounding box center [447, 327] width 231 height 29
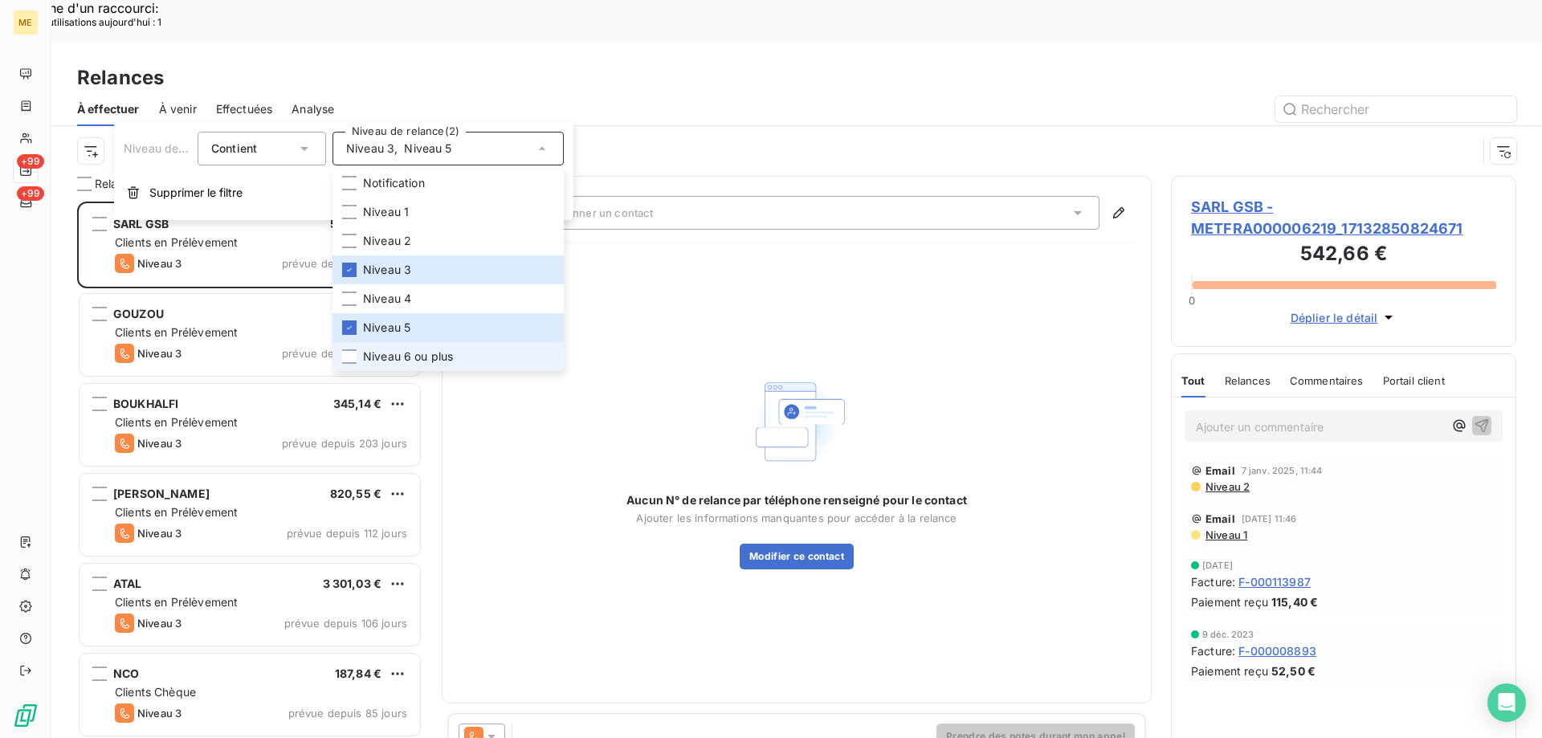
click at [405, 347] on li "Niveau 6 ou plus" at bounding box center [447, 356] width 231 height 29
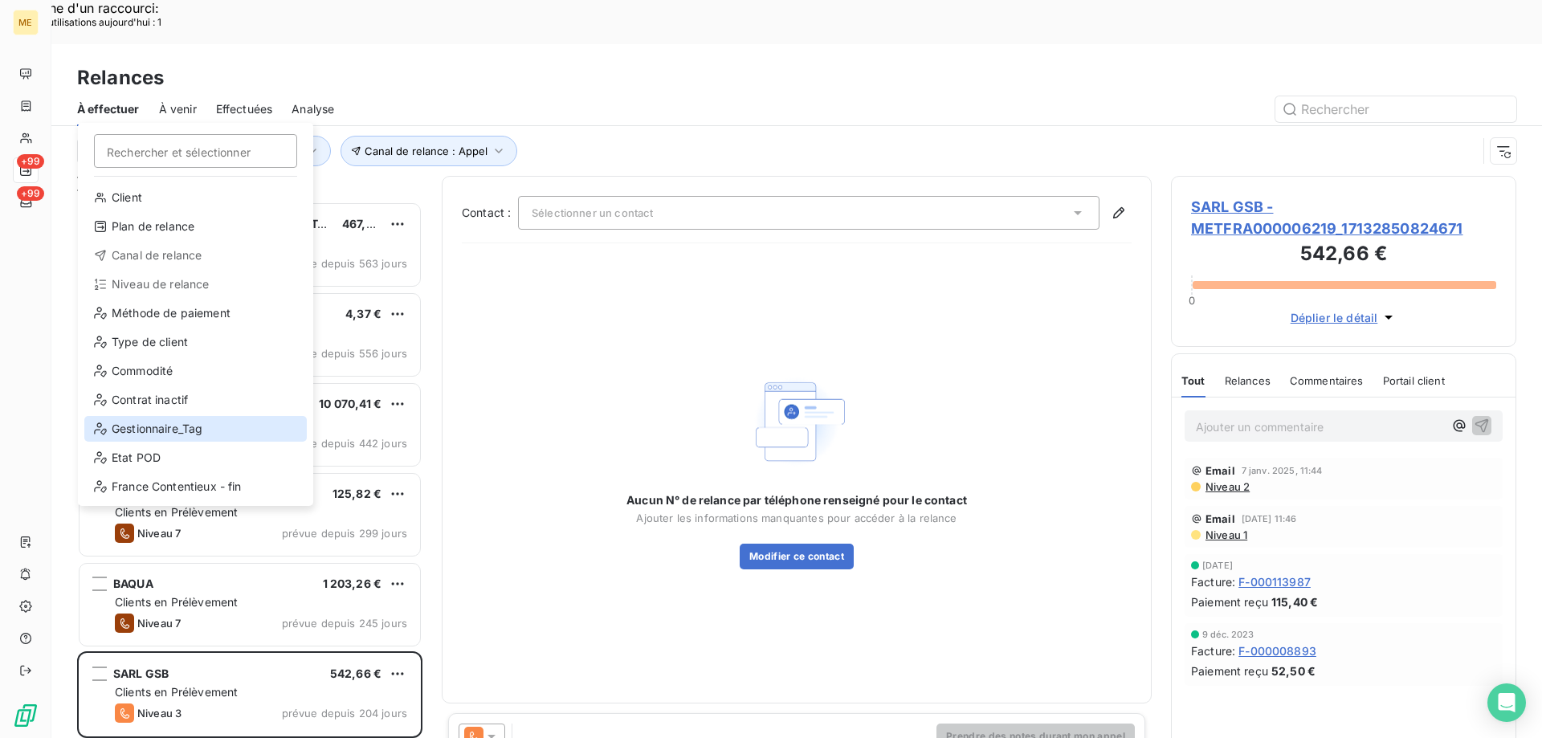
click at [105, 420] on div "Gestionnaire_Tag" at bounding box center [195, 429] width 222 height 26
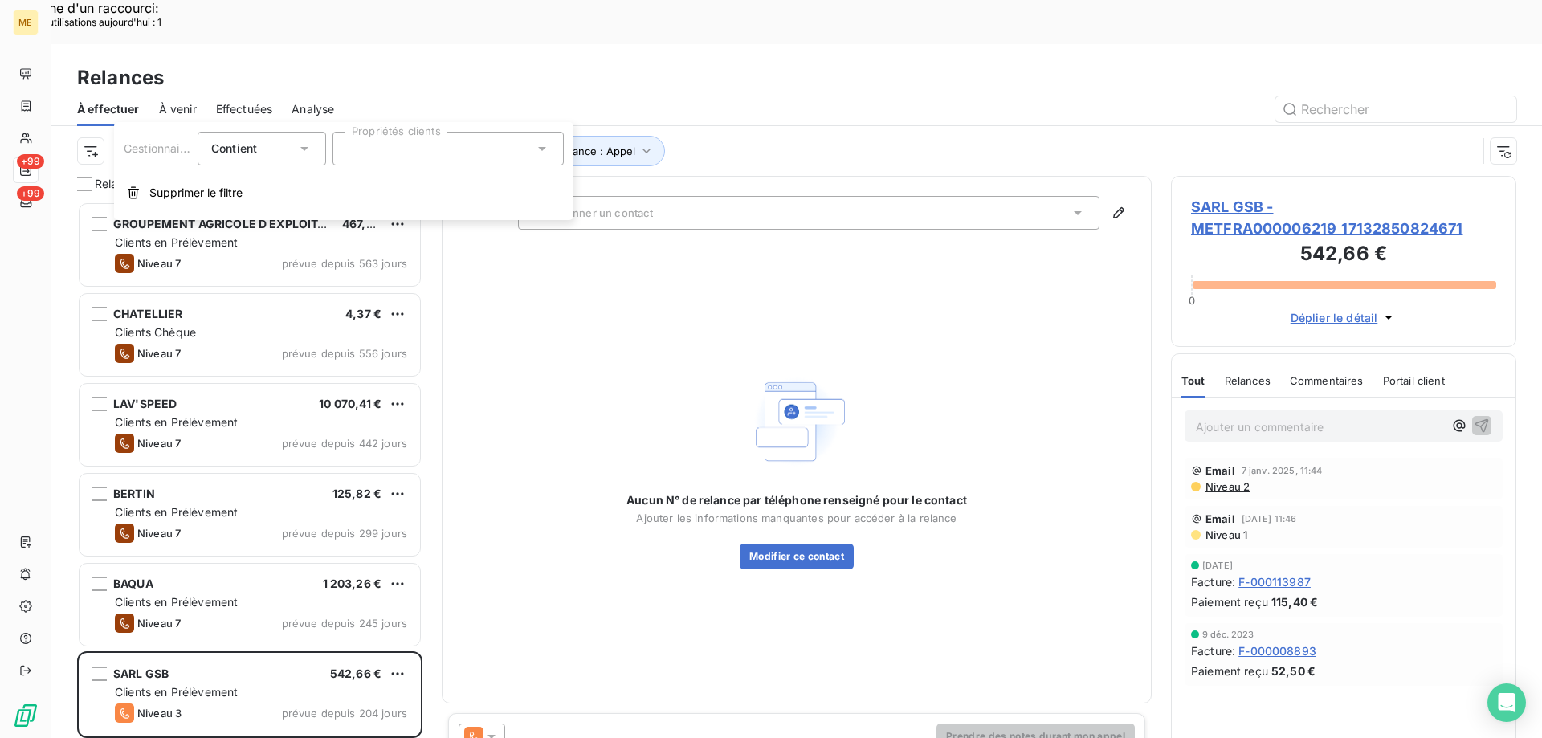
click at [377, 161] on div at bounding box center [447, 149] width 231 height 34
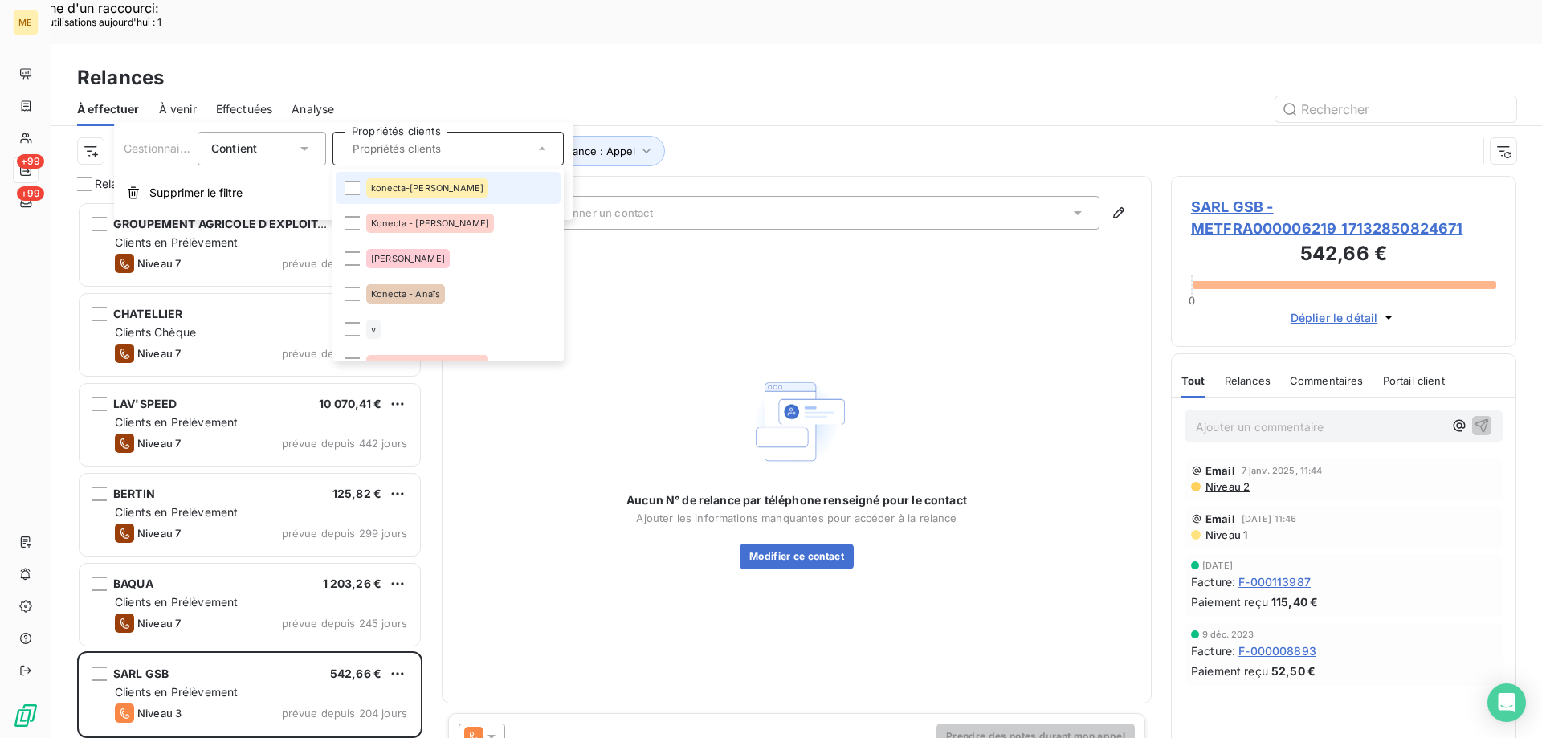
click at [370, 177] on li "konecta-[PERSON_NAME]" at bounding box center [448, 188] width 225 height 32
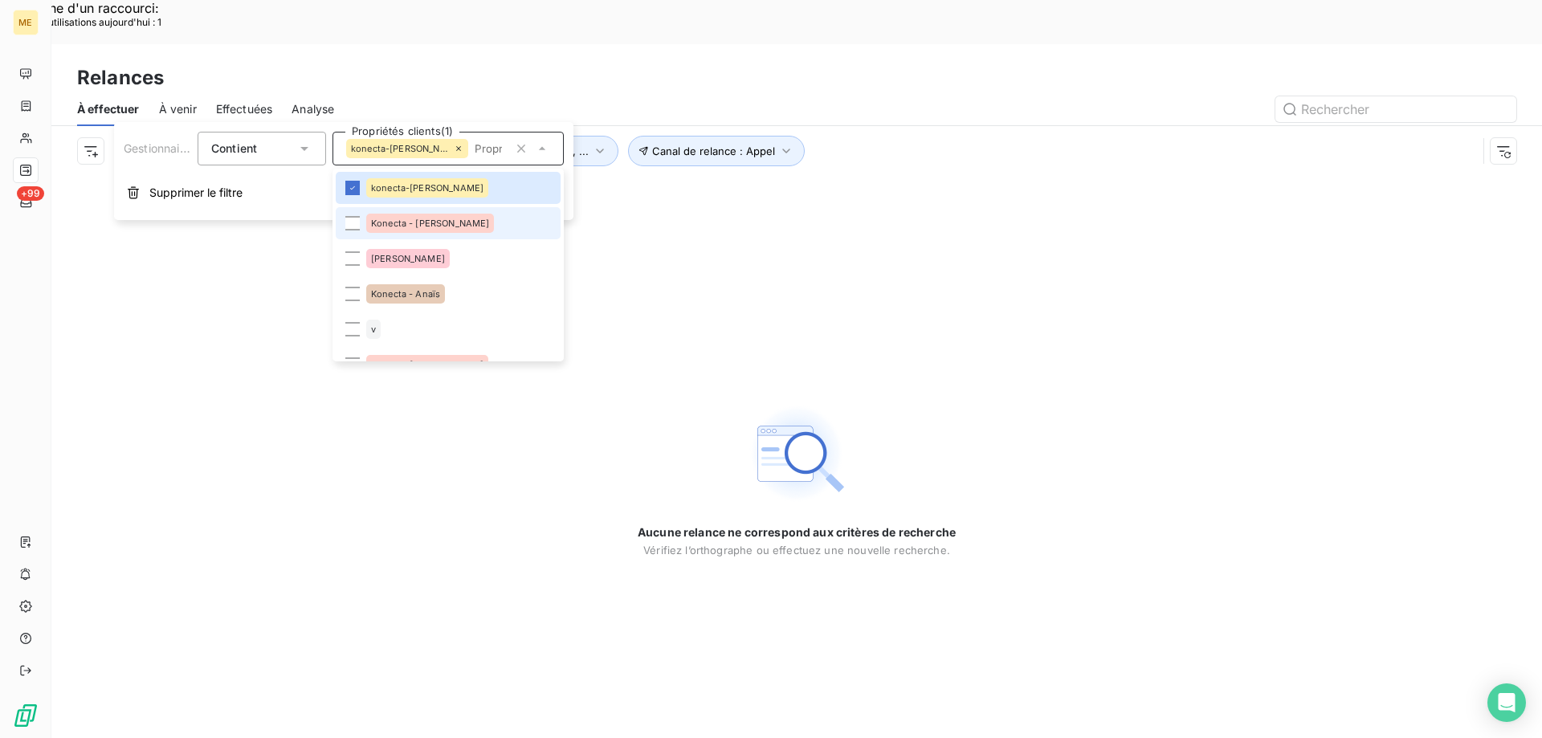
click at [373, 228] on div "Konecta - [PERSON_NAME]" at bounding box center [430, 223] width 128 height 19
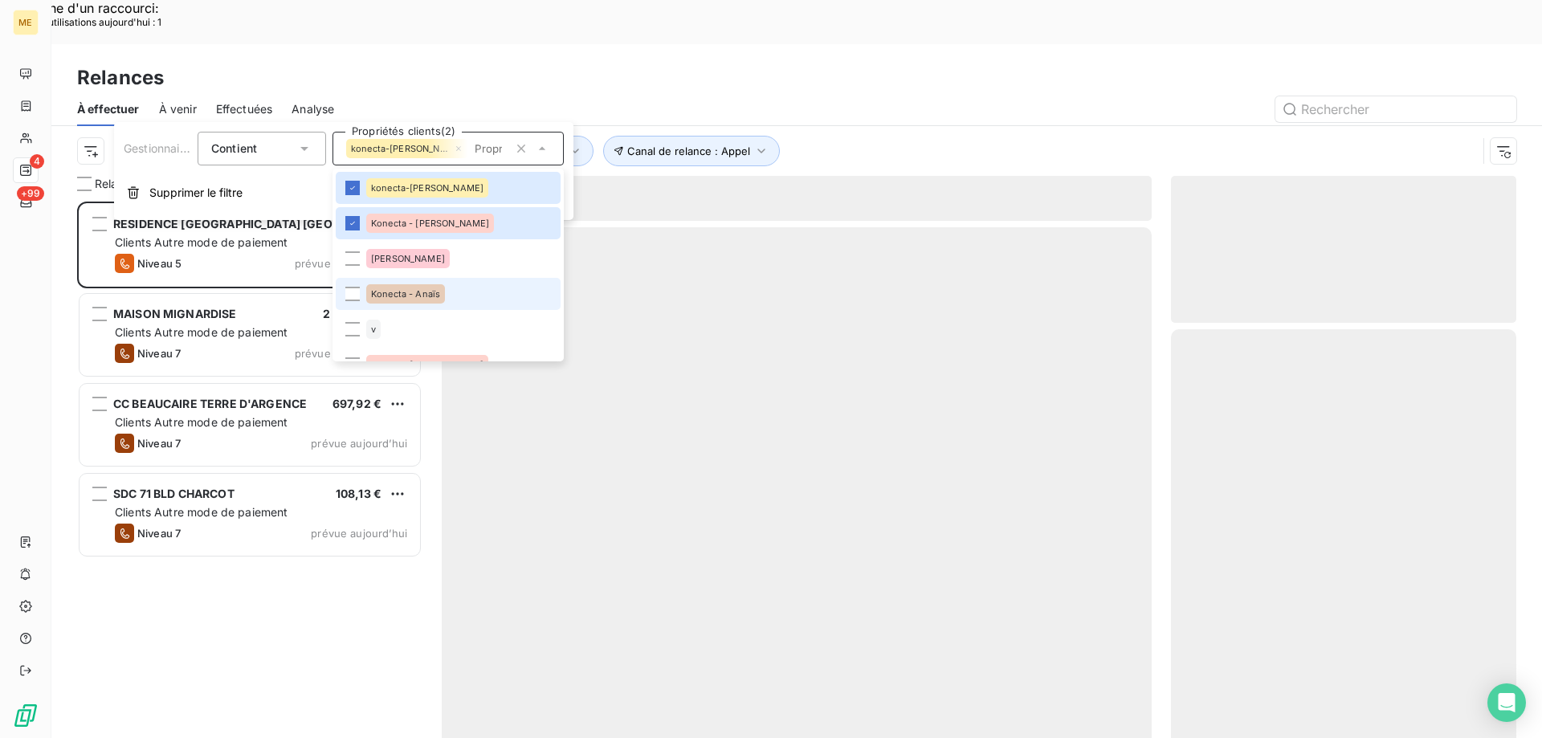
scroll to position [568, 333]
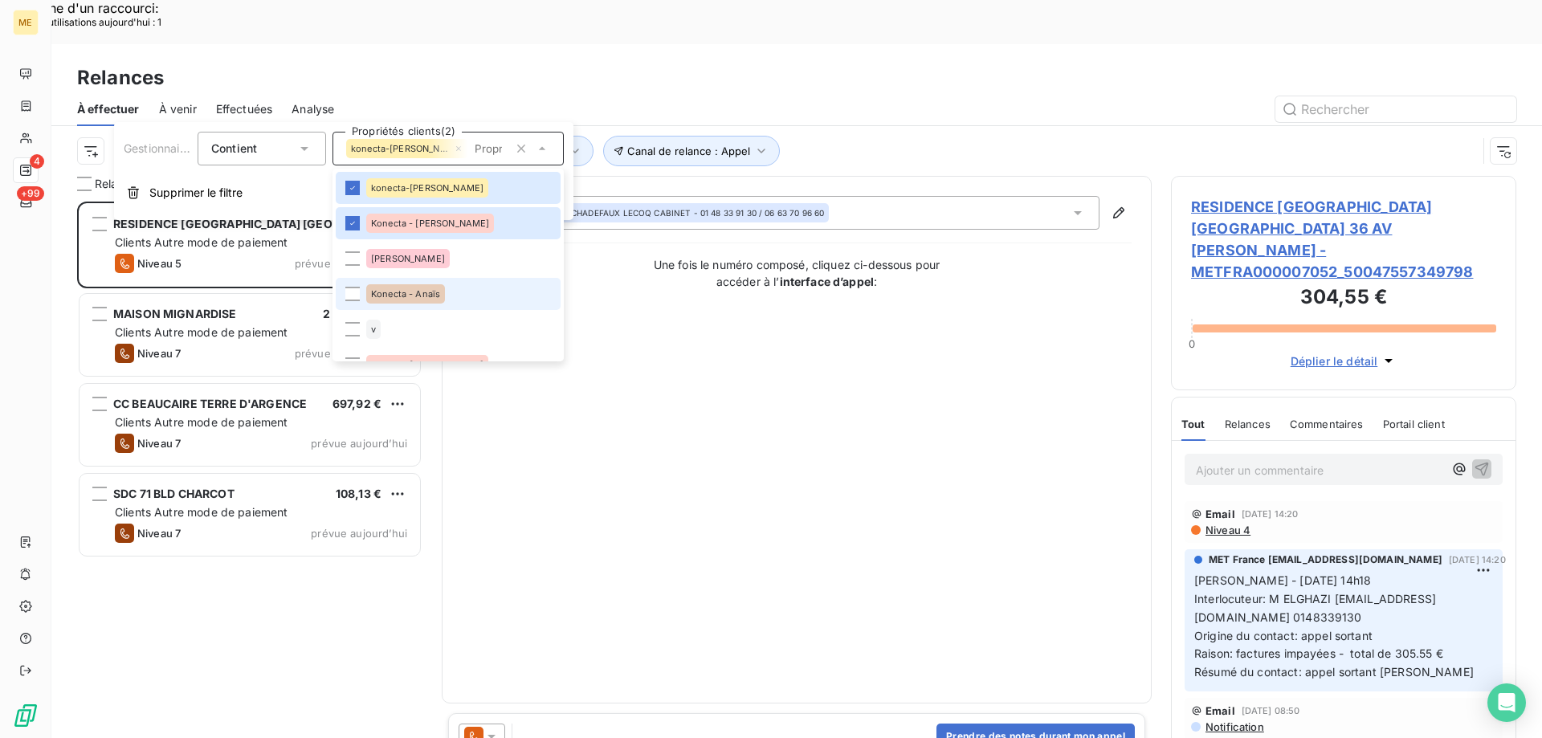
click at [361, 299] on li "Konecta - Anaïs" at bounding box center [448, 294] width 225 height 32
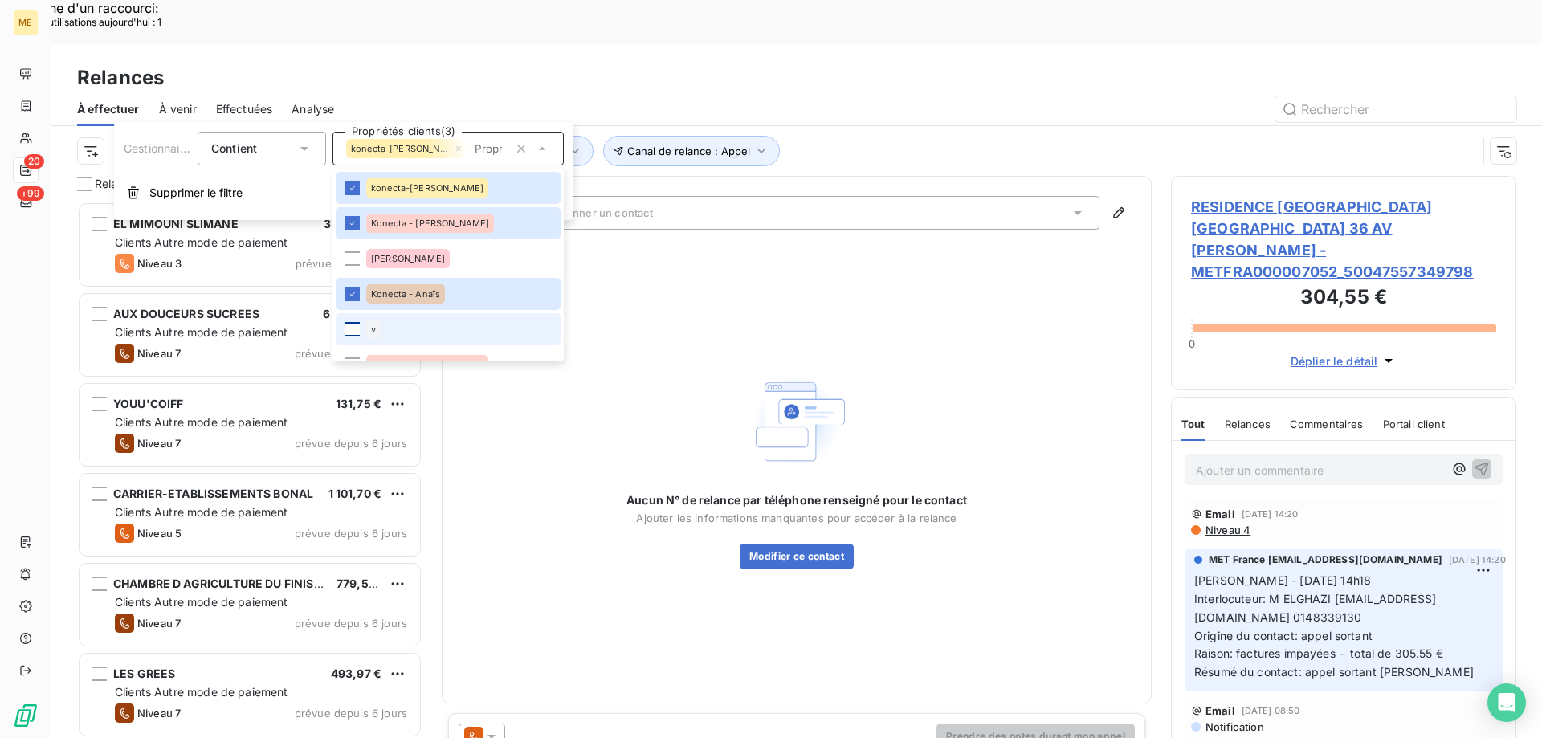
click at [357, 334] on div at bounding box center [352, 329] width 14 height 14
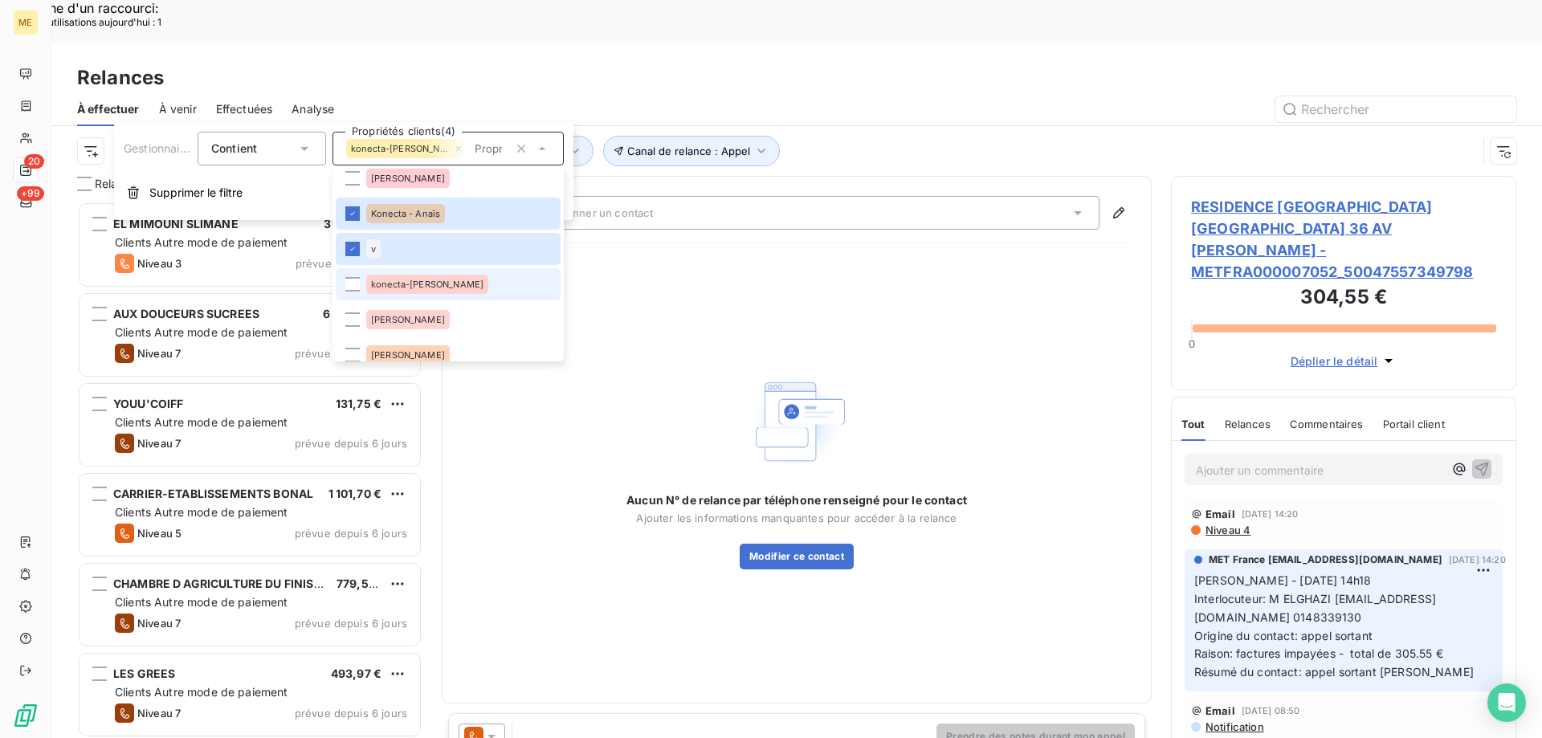
click at [420, 277] on div "konecta-[PERSON_NAME]" at bounding box center [427, 284] width 122 height 19
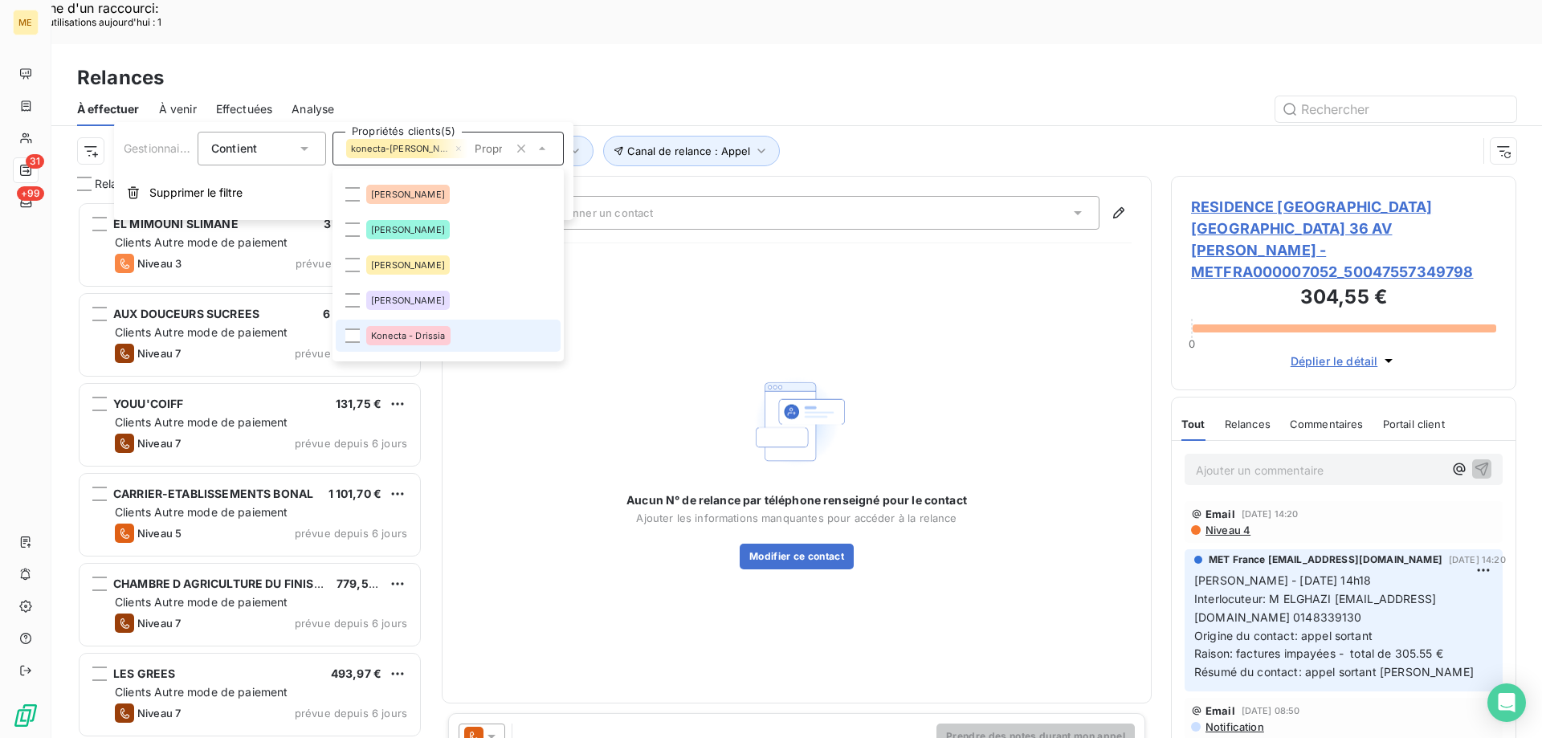
click at [416, 344] on div "Konecta - Drissia" at bounding box center [408, 335] width 84 height 19
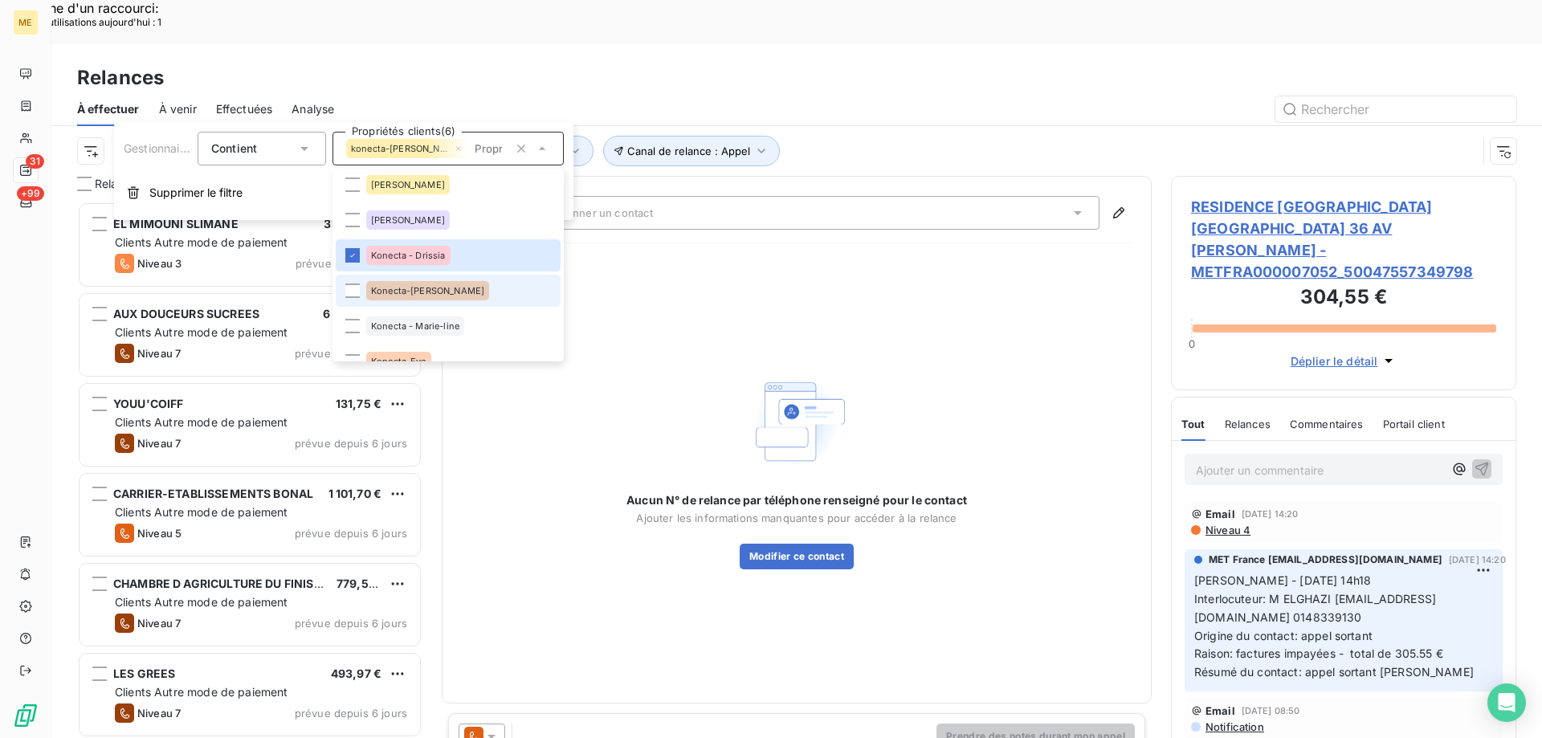
click at [430, 295] on span "Konecta-[PERSON_NAME]" at bounding box center [427, 291] width 113 height 10
click at [435, 321] on span "Konecta - Marie-line" at bounding box center [415, 326] width 88 height 10
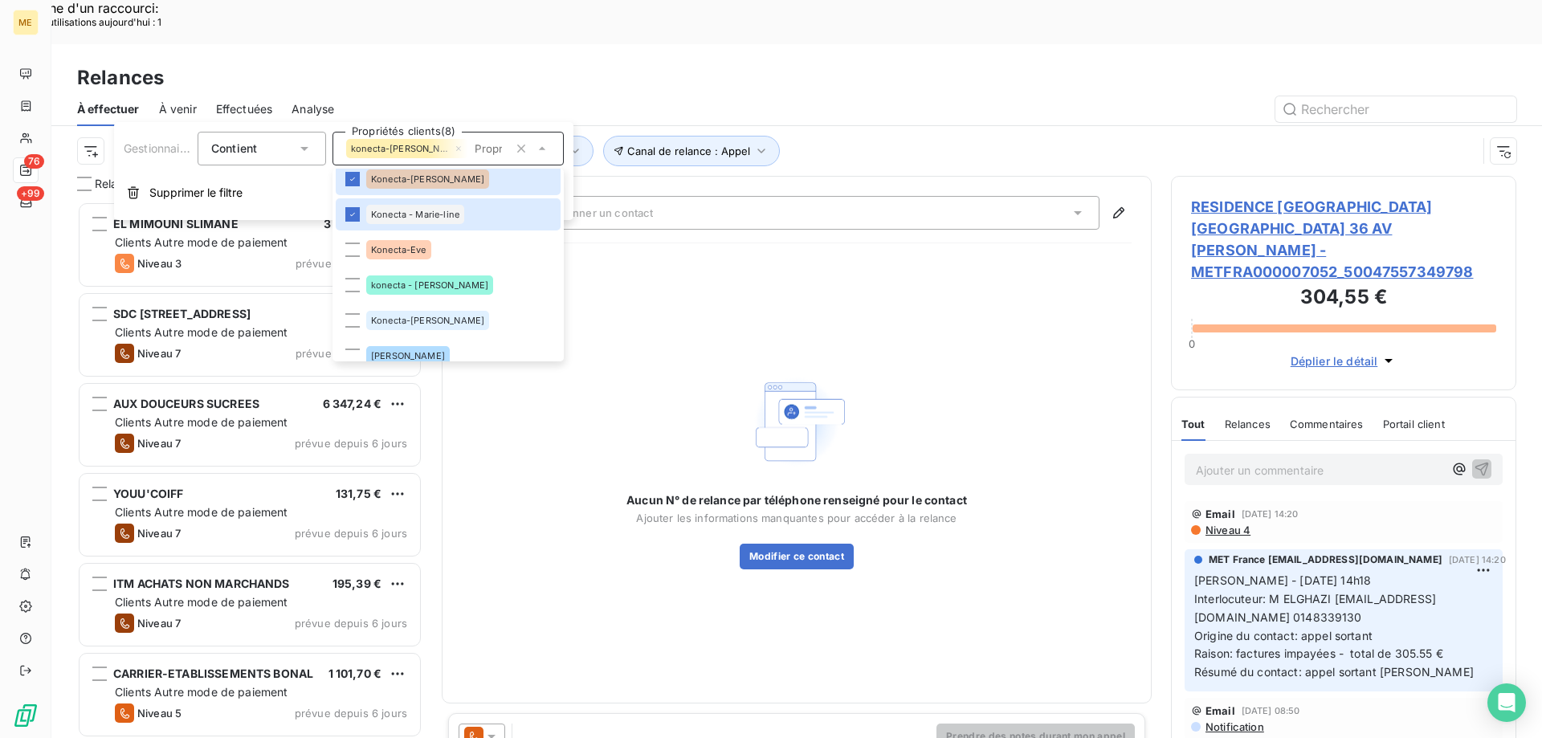
scroll to position [482, 0]
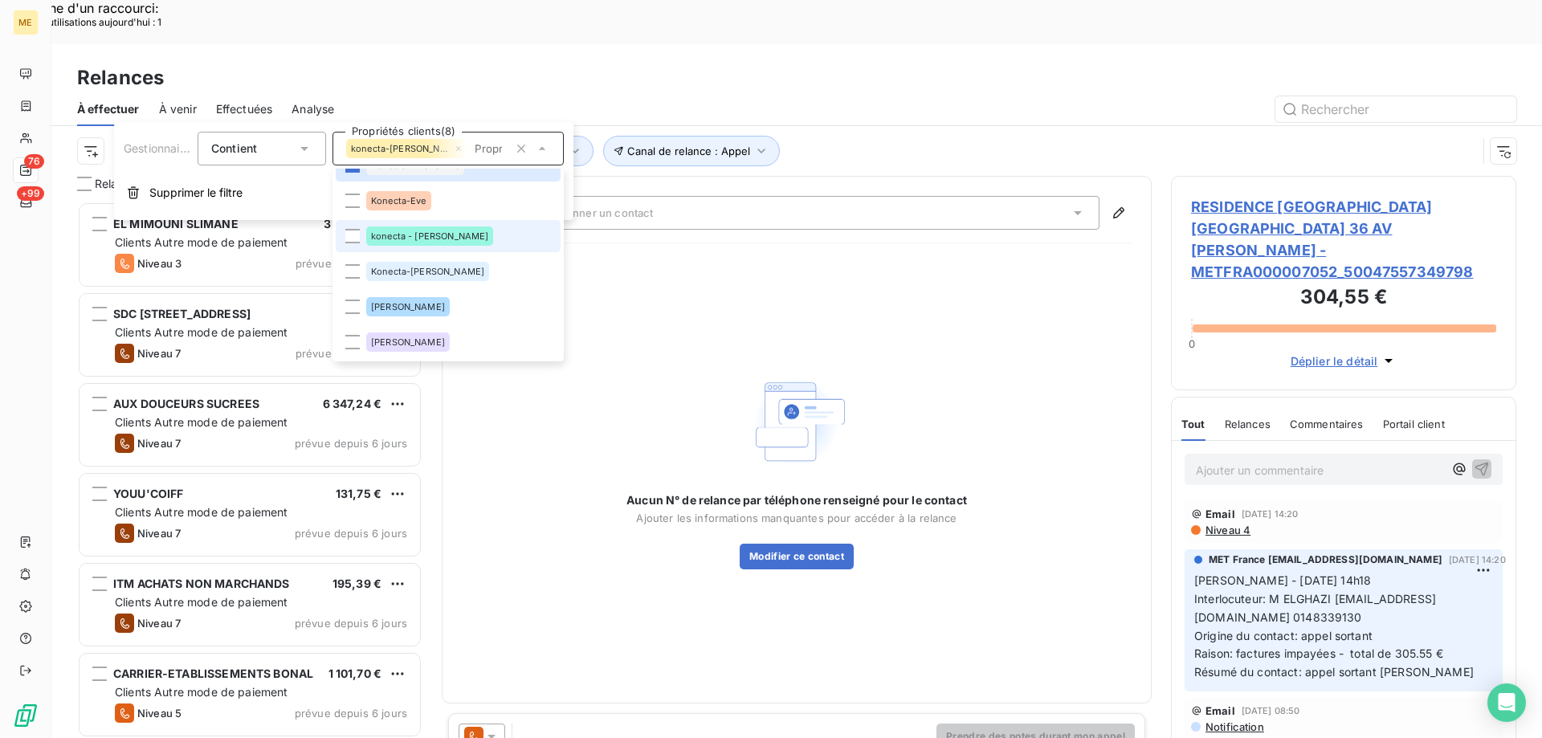
click at [445, 234] on li "konecta - [PERSON_NAME]" at bounding box center [448, 236] width 225 height 32
click at [446, 269] on div "Konecta-[PERSON_NAME]" at bounding box center [427, 271] width 123 height 19
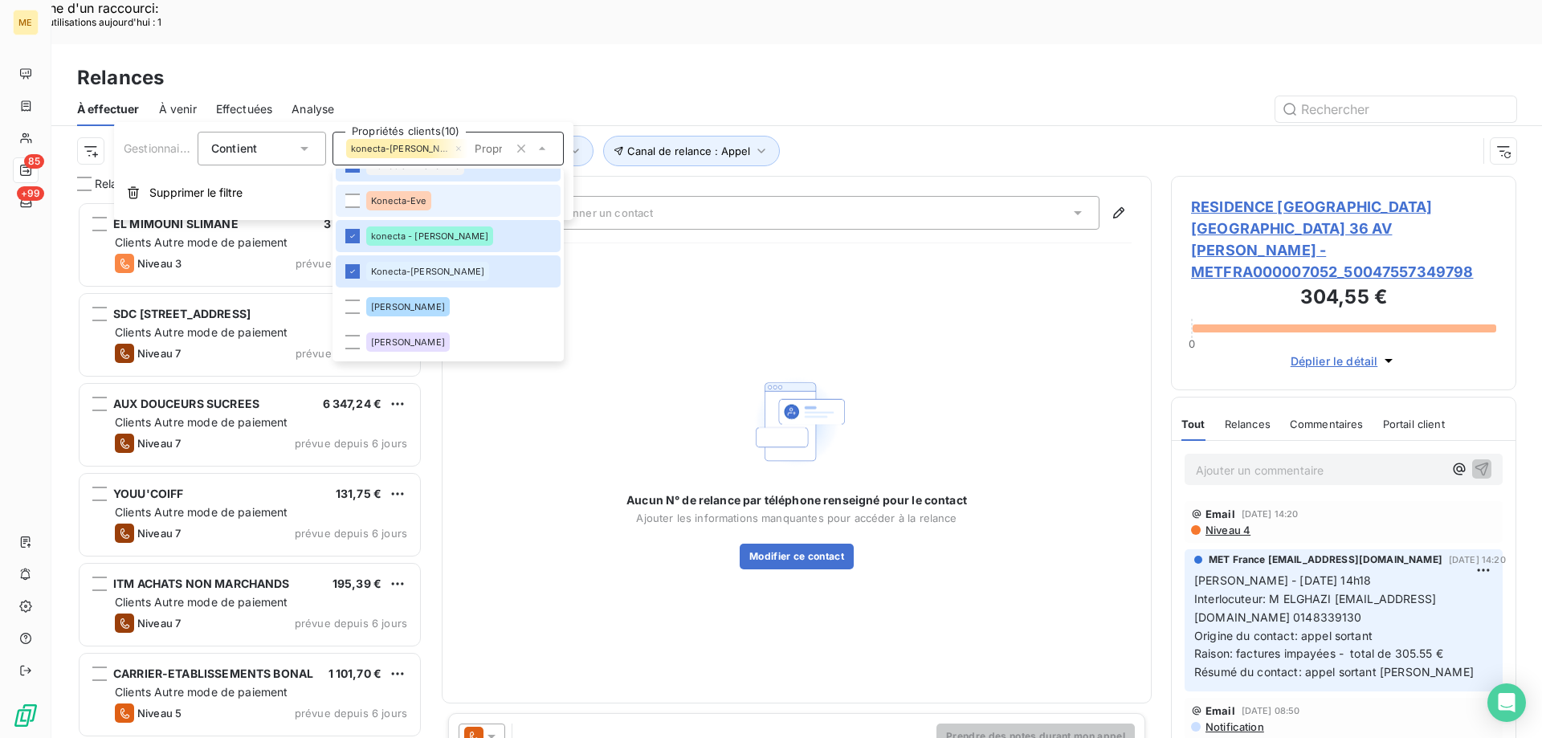
click at [430, 185] on li "Konecta-Eve" at bounding box center [448, 201] width 225 height 32
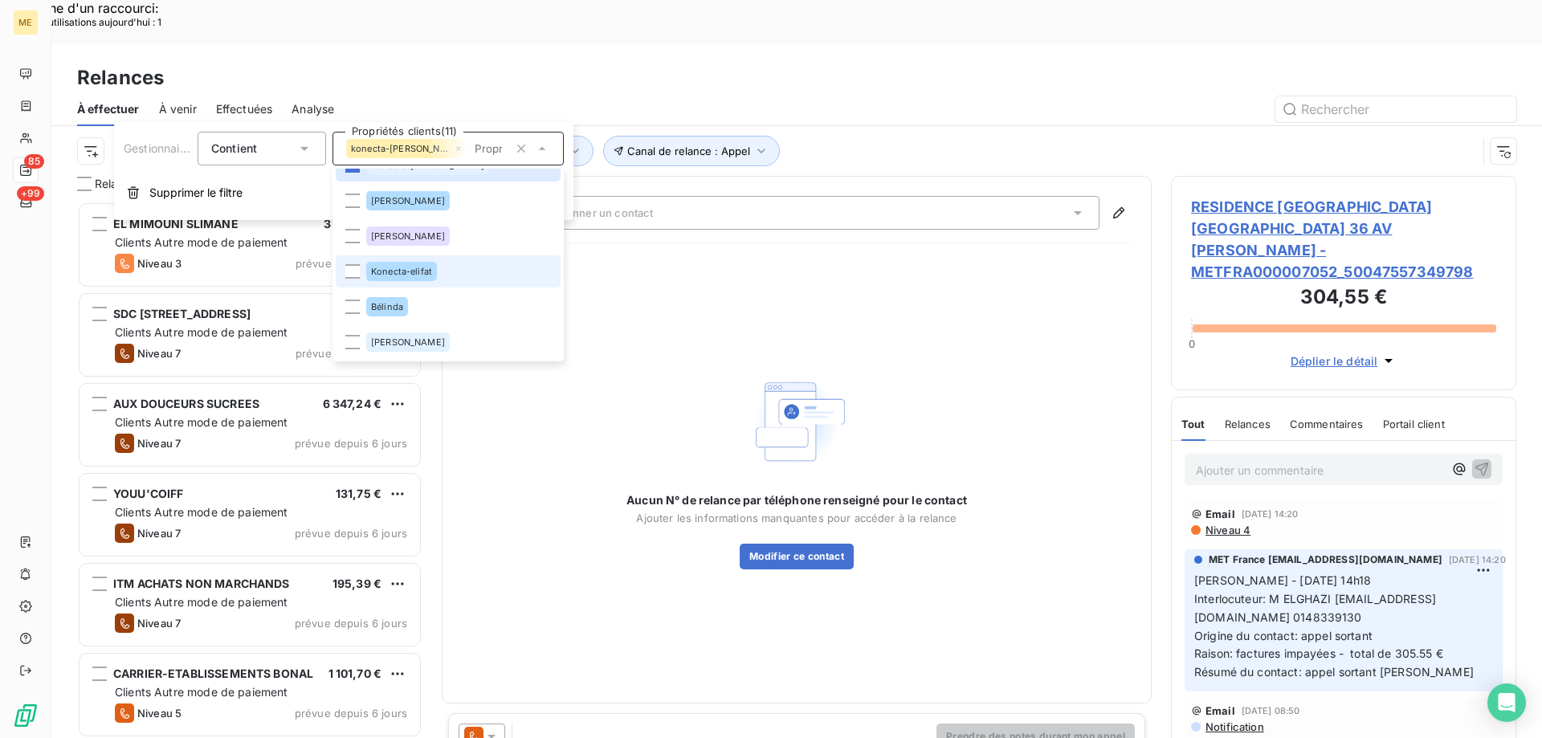
click at [400, 273] on span "Konecta-elifat" at bounding box center [401, 272] width 61 height 10
click at [829, 256] on div "Aucun N° de relance par téléphone renseigné pour le contact Ajouter les informa…" at bounding box center [797, 469] width 670 height 427
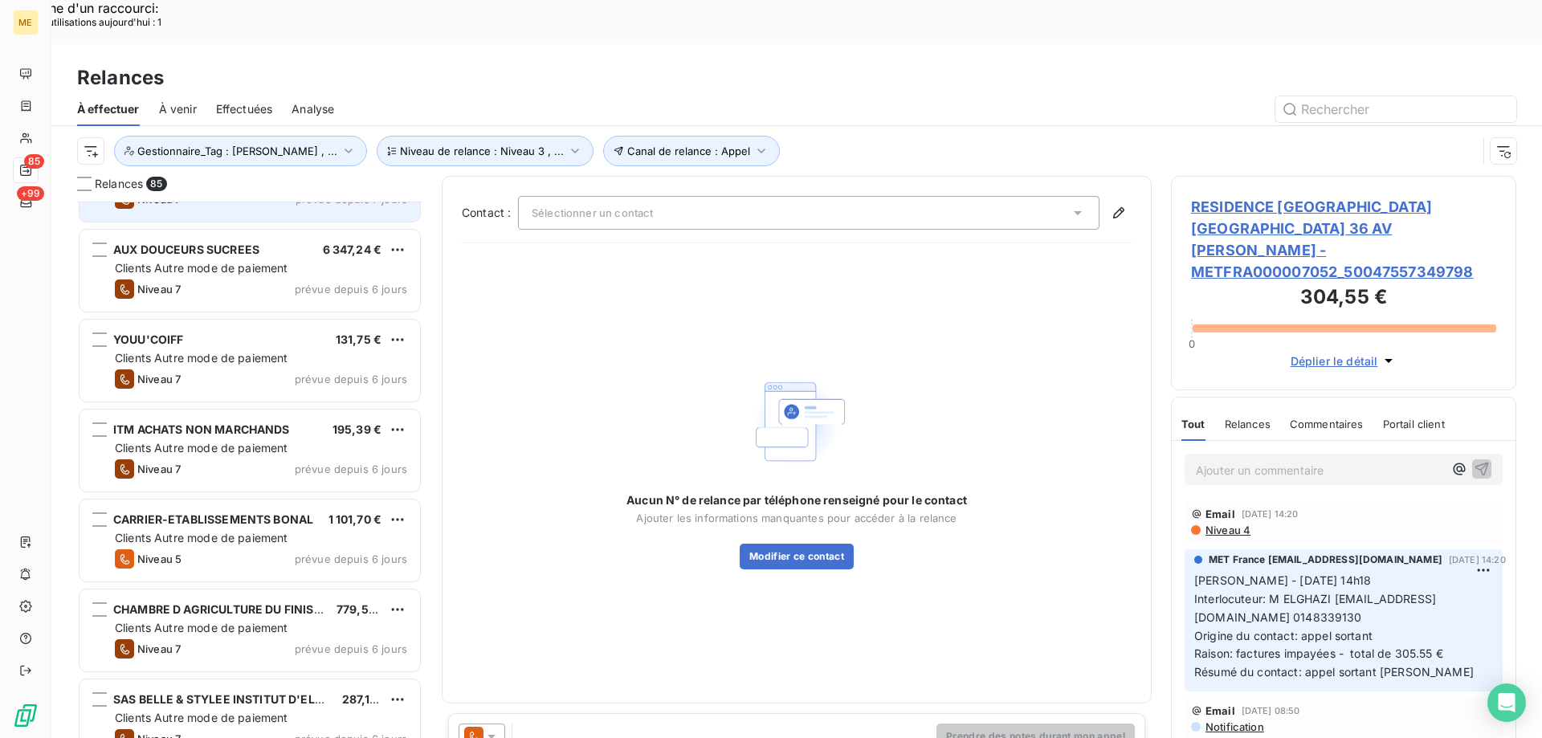
scroll to position [161, 0]
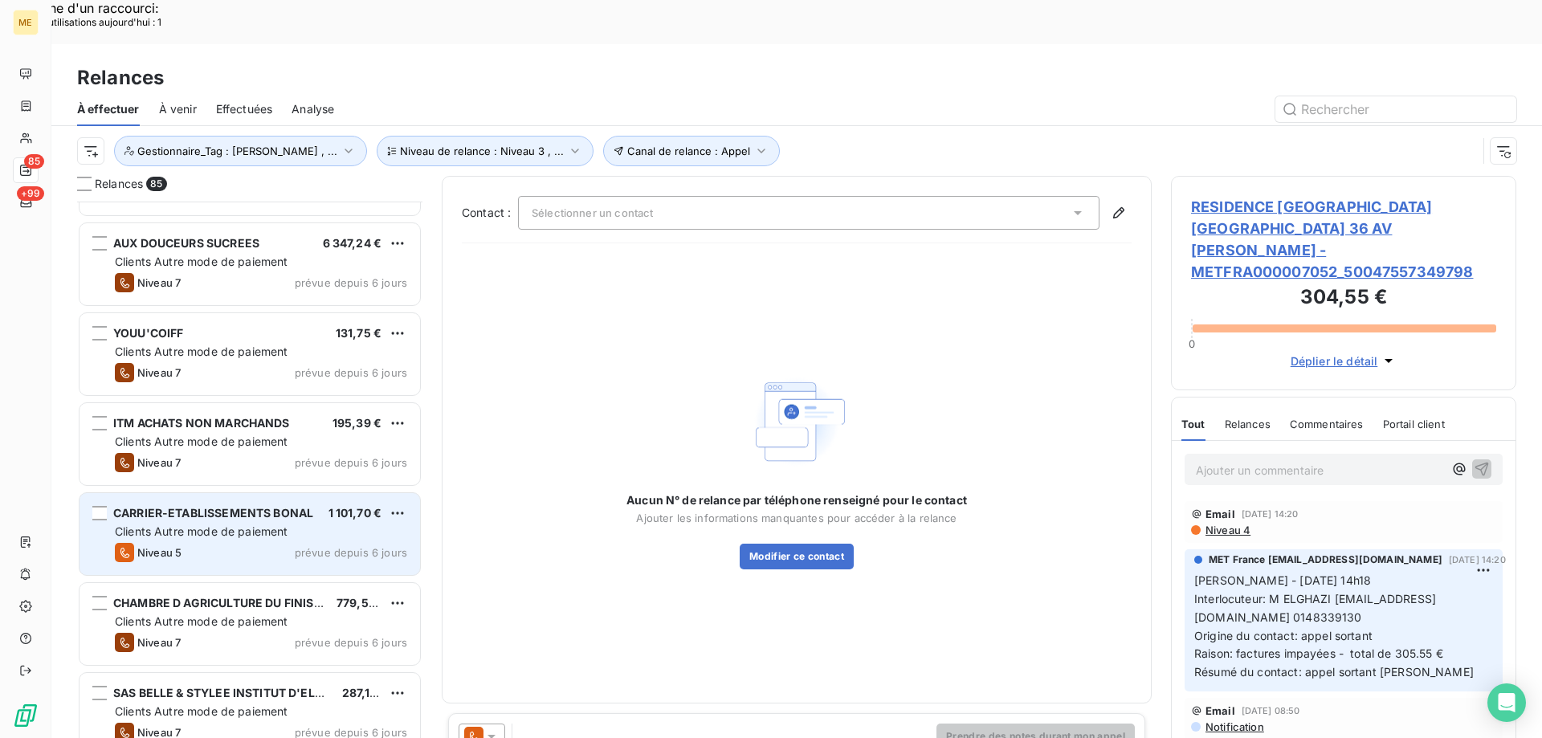
click at [169, 524] on span "Clients Autre mode de paiement" at bounding box center [201, 531] width 173 height 14
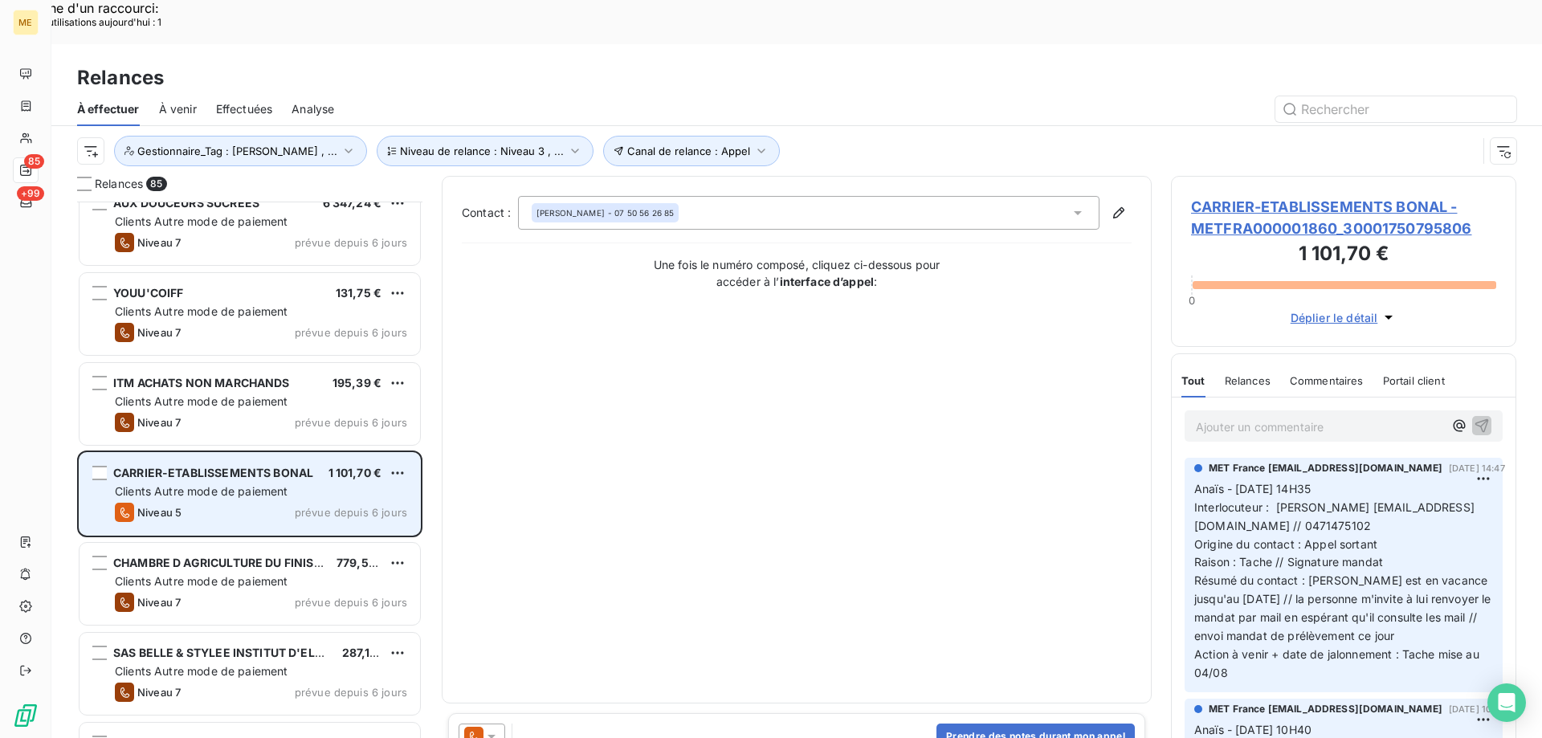
scroll to position [242, 0]
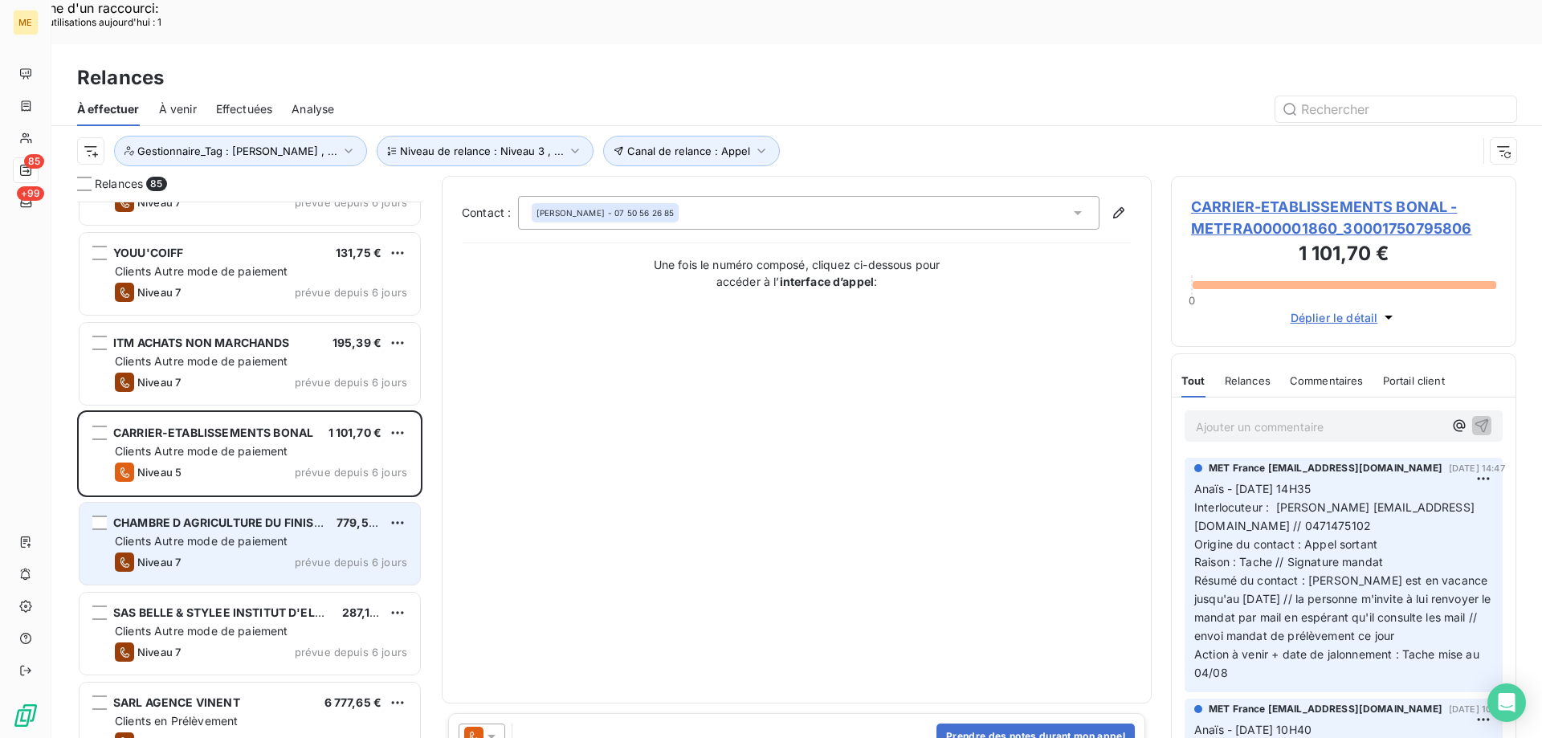
click at [212, 515] on span "CHAMBRE D AGRICULTURE DU FINISTERE" at bounding box center [228, 522] width 230 height 14
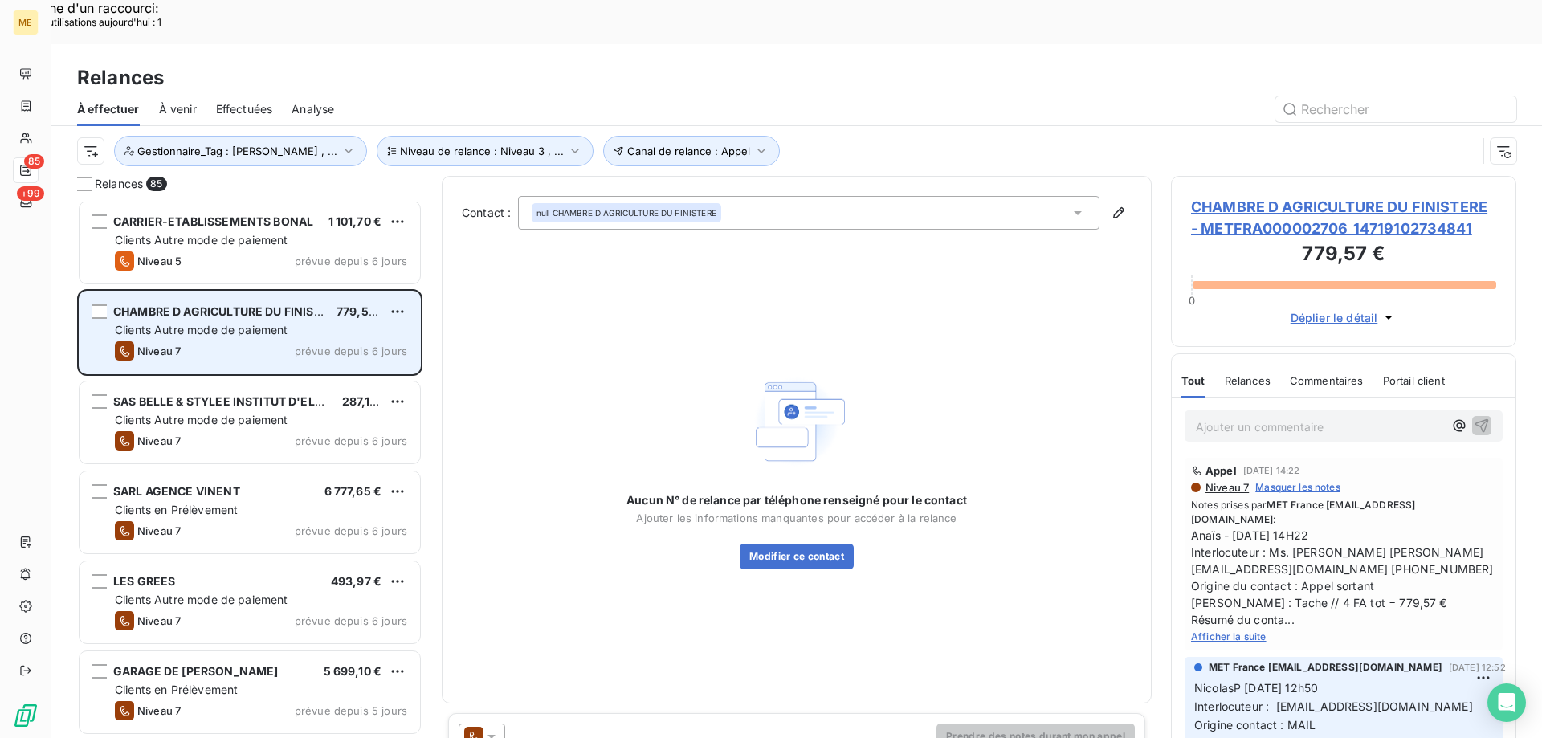
scroll to position [483, 0]
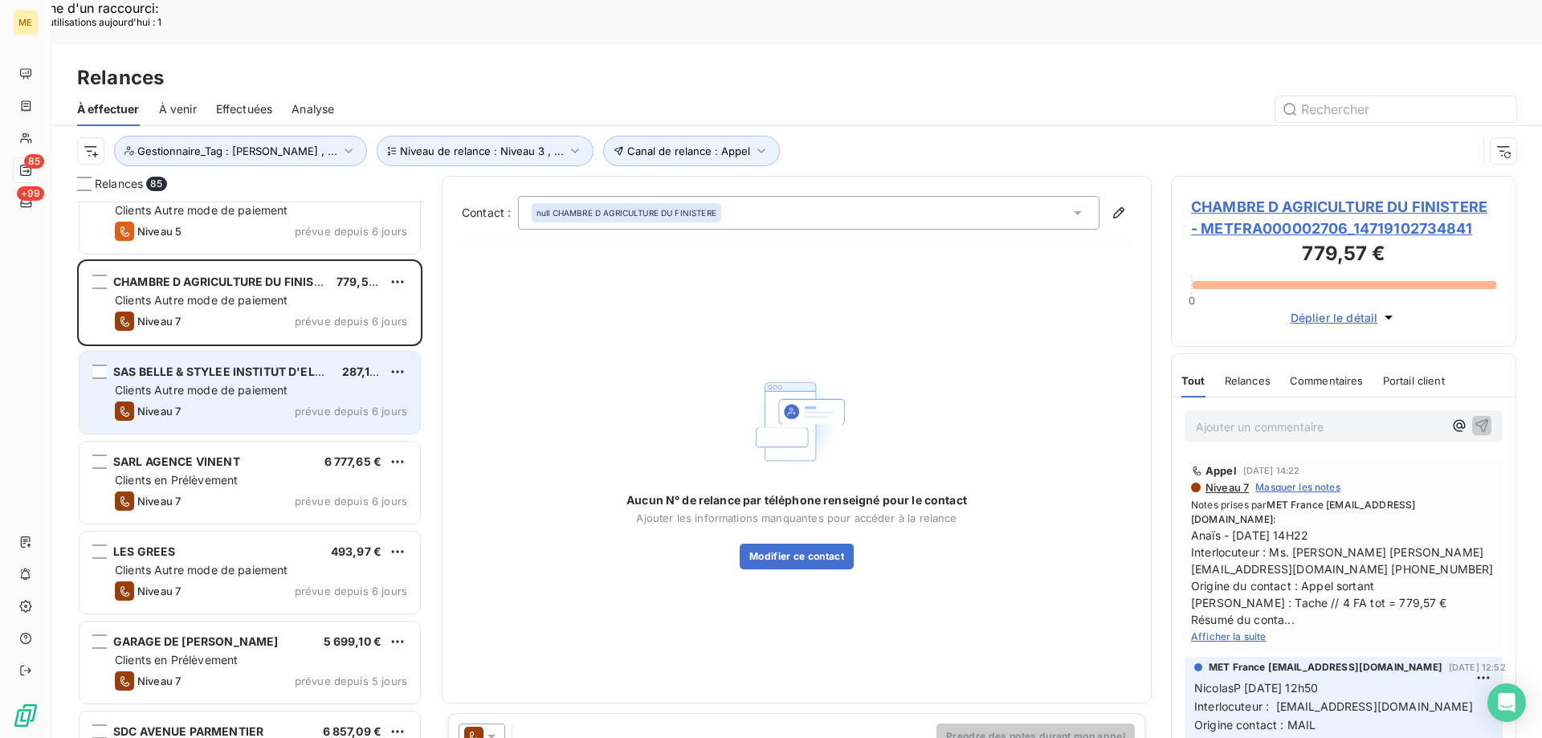
click at [198, 383] on span "Clients Autre mode de paiement" at bounding box center [201, 390] width 173 height 14
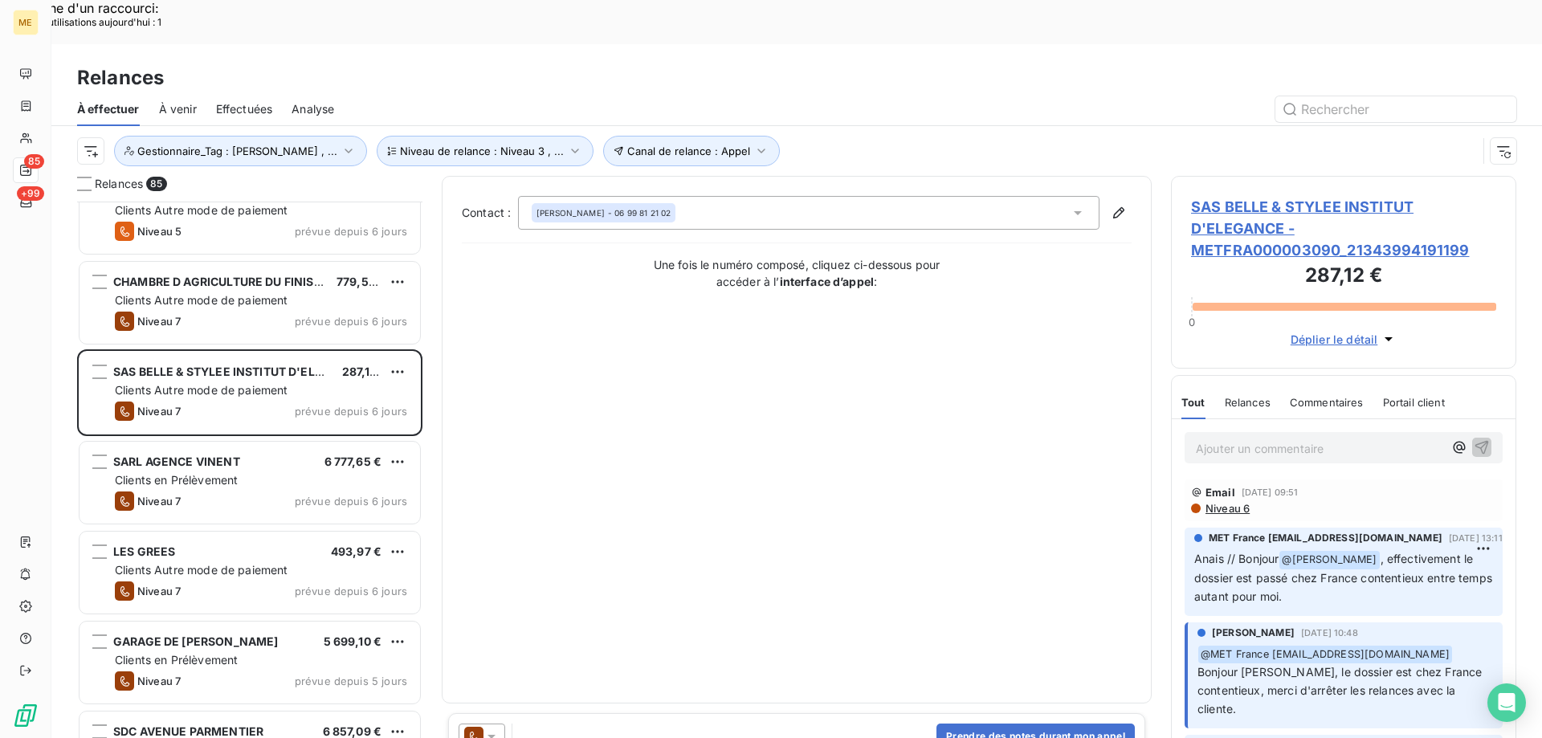
click at [494, 728] on icon at bounding box center [491, 736] width 16 height 16
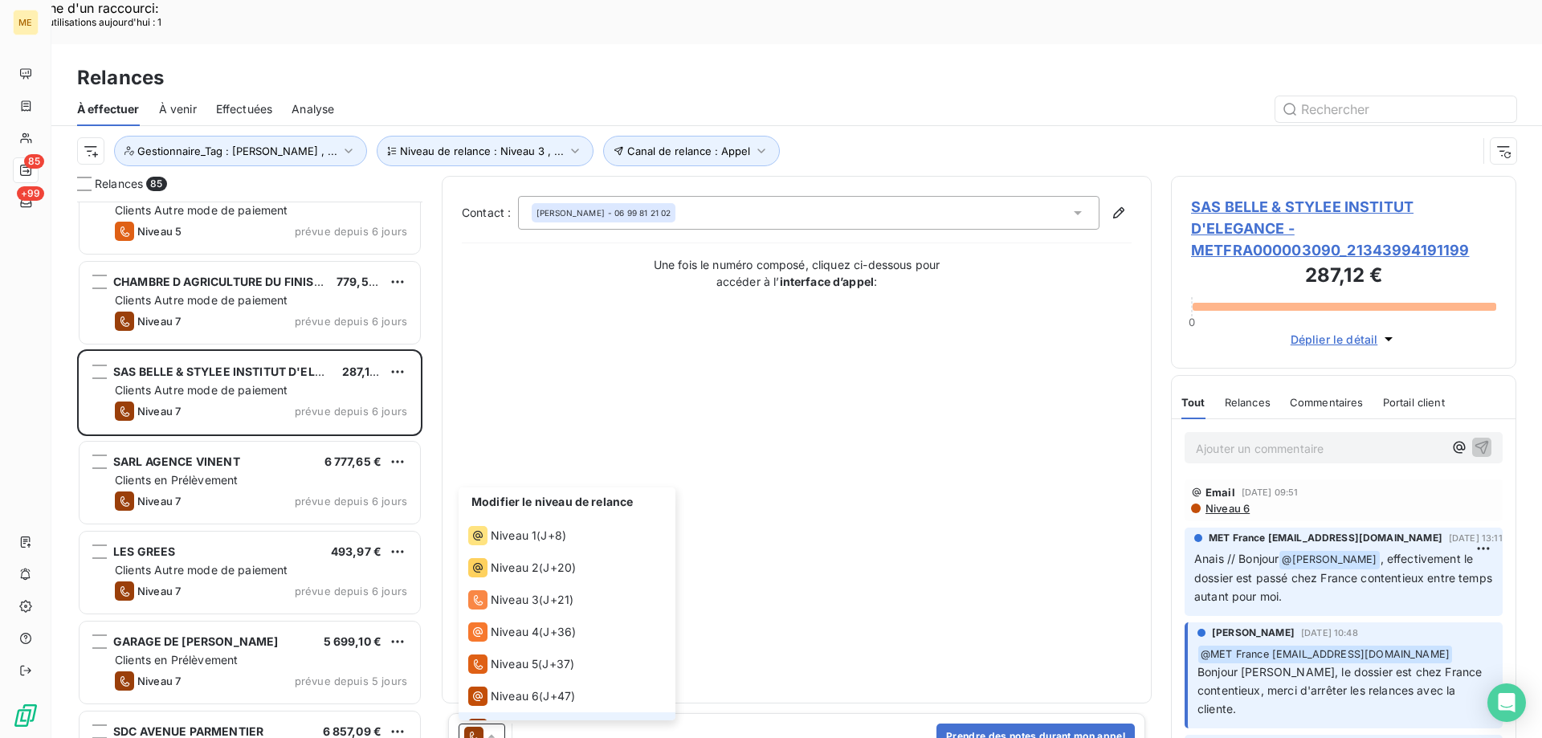
scroll to position [24, 0]
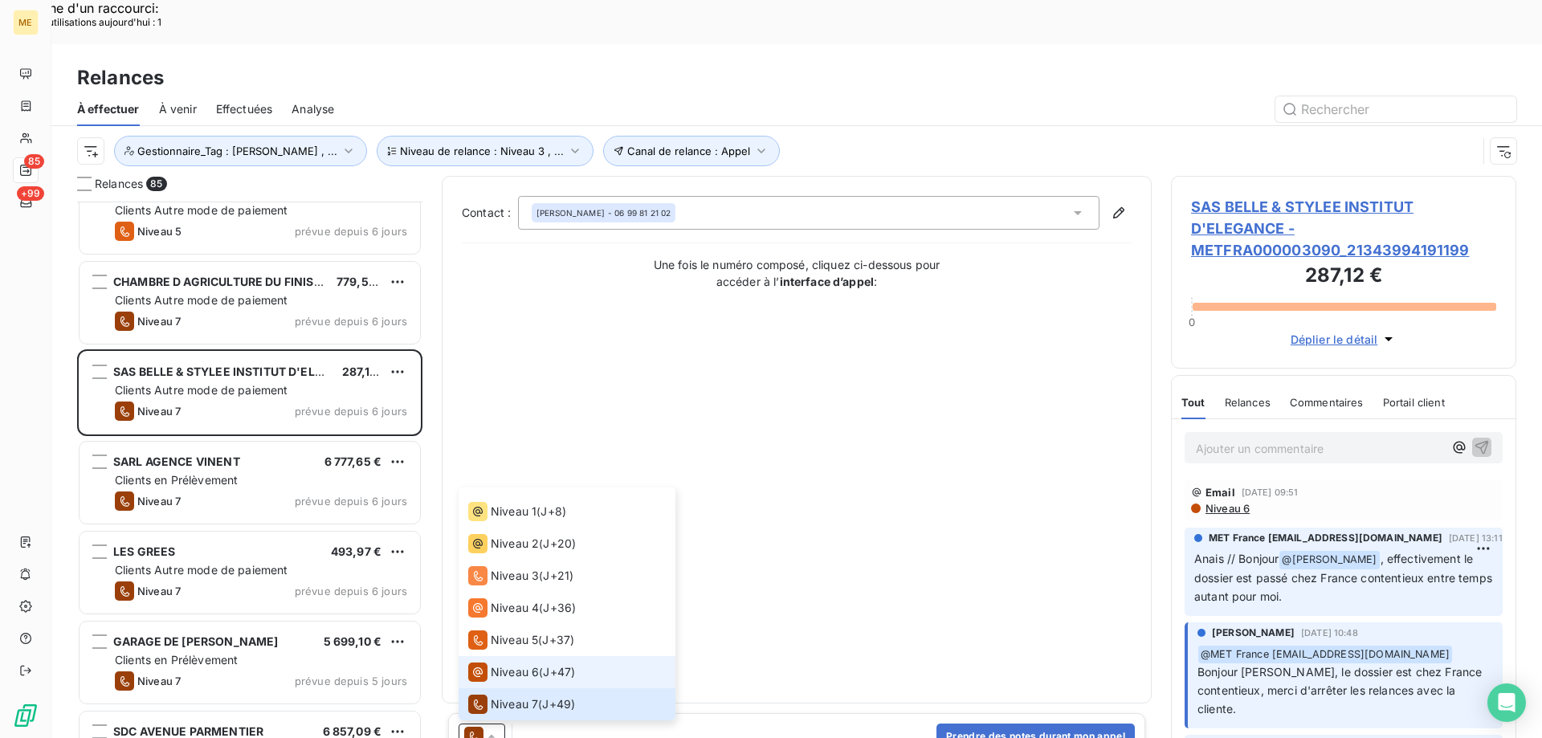
click at [511, 664] on span "Niveau 6" at bounding box center [515, 672] width 48 height 16
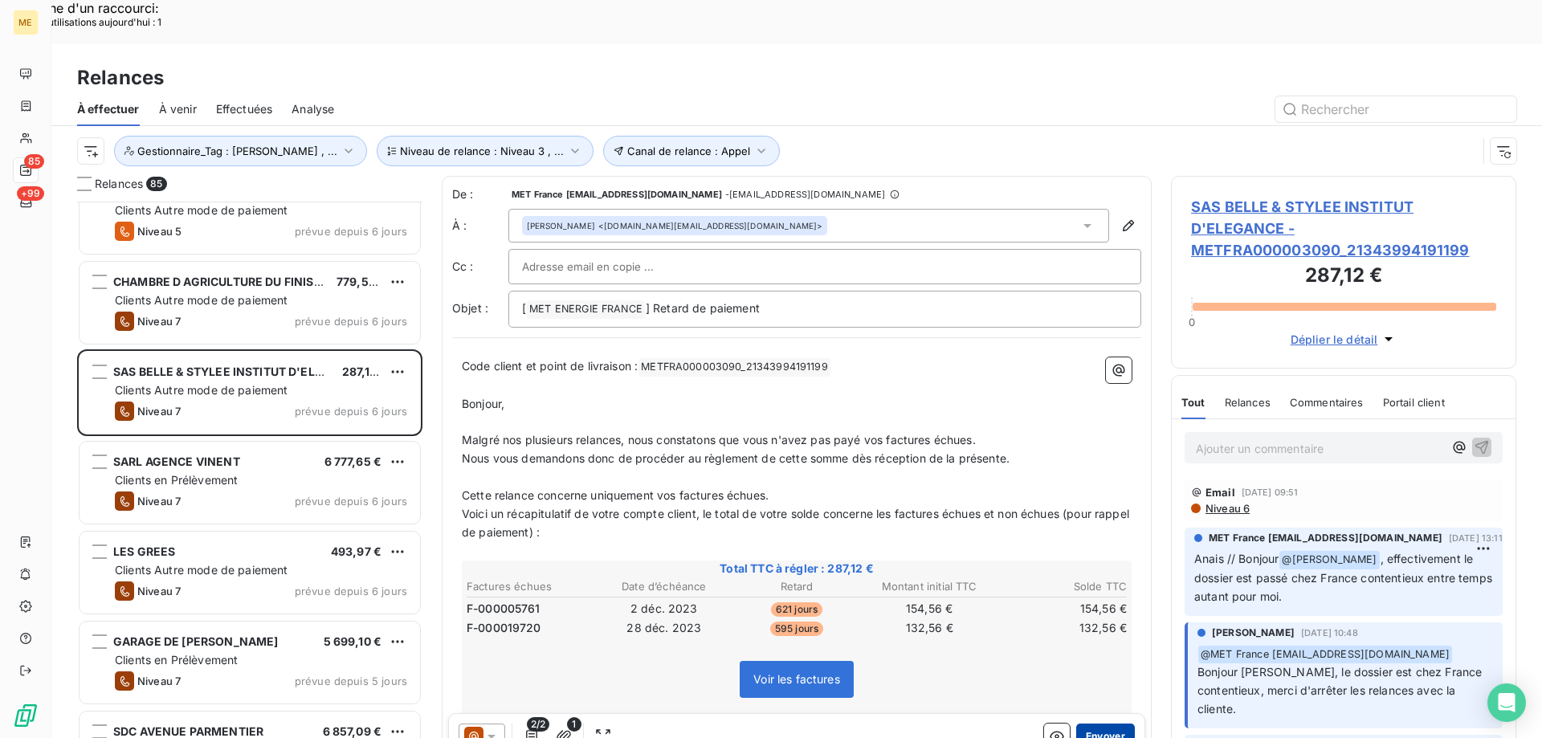
click at [1090, 723] on button "Envoyer" at bounding box center [1105, 736] width 59 height 26
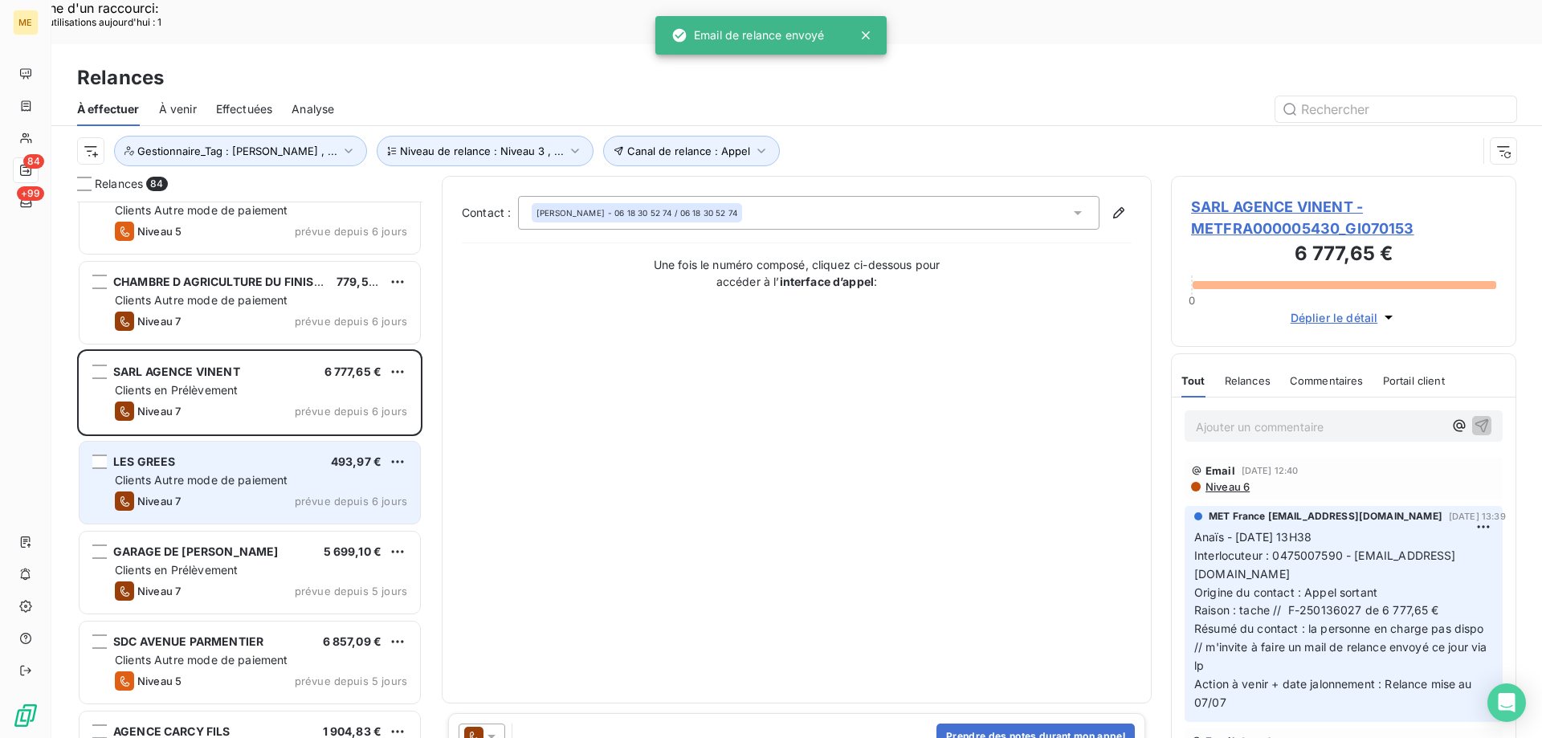
click at [193, 472] on div "Clients Autre mode de paiement" at bounding box center [261, 480] width 292 height 16
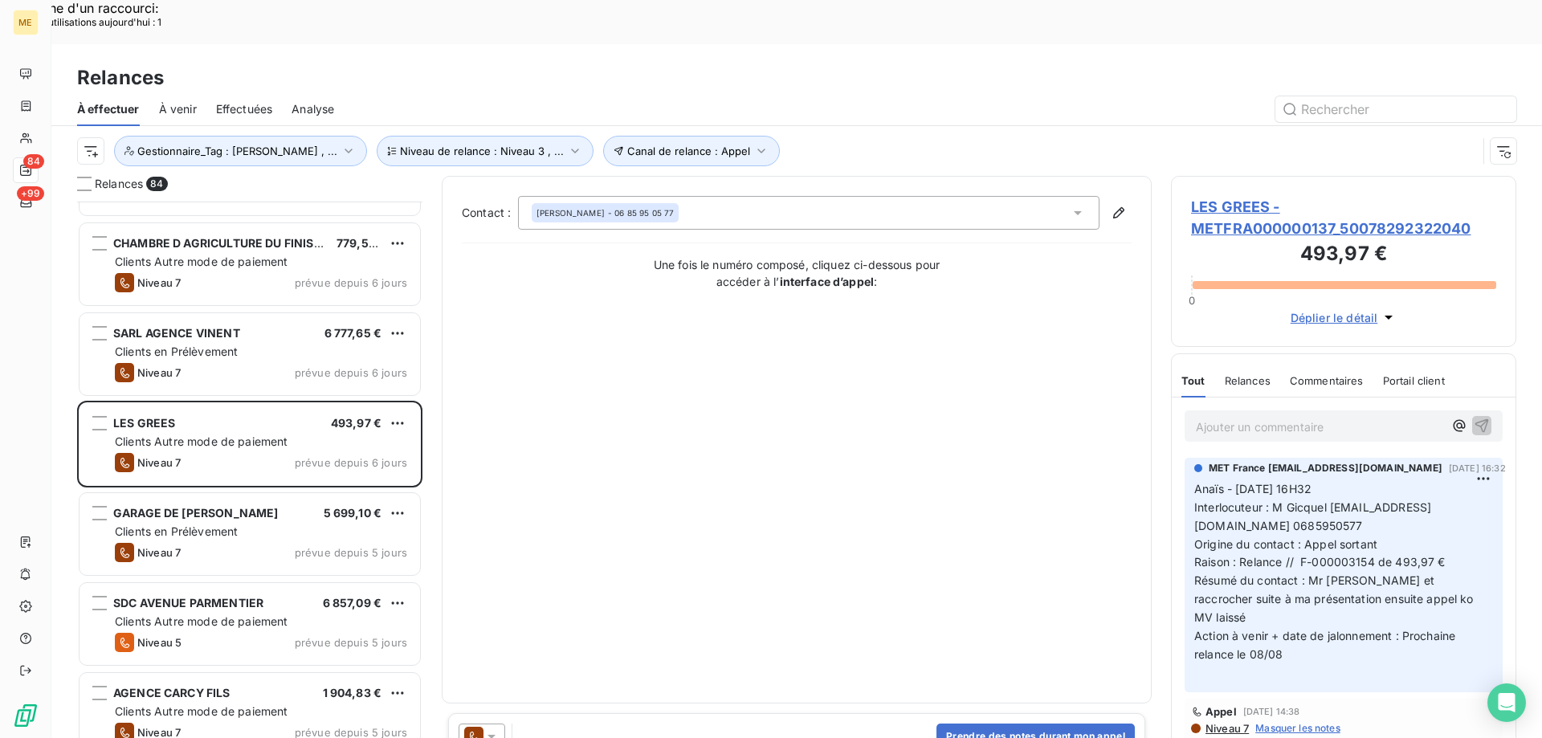
scroll to position [563, 0]
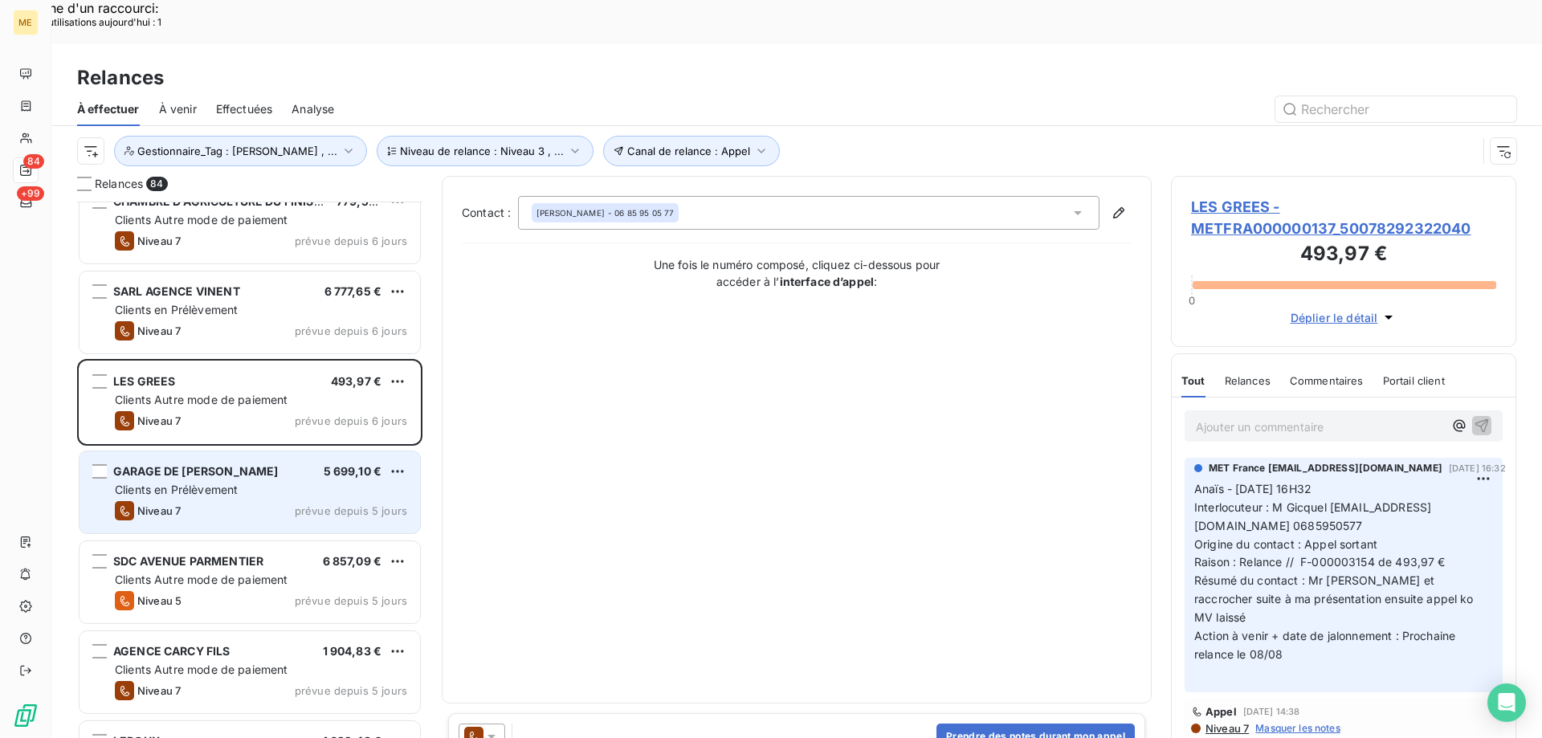
click at [198, 483] on span "Clients en Prélèvement" at bounding box center [176, 490] width 123 height 14
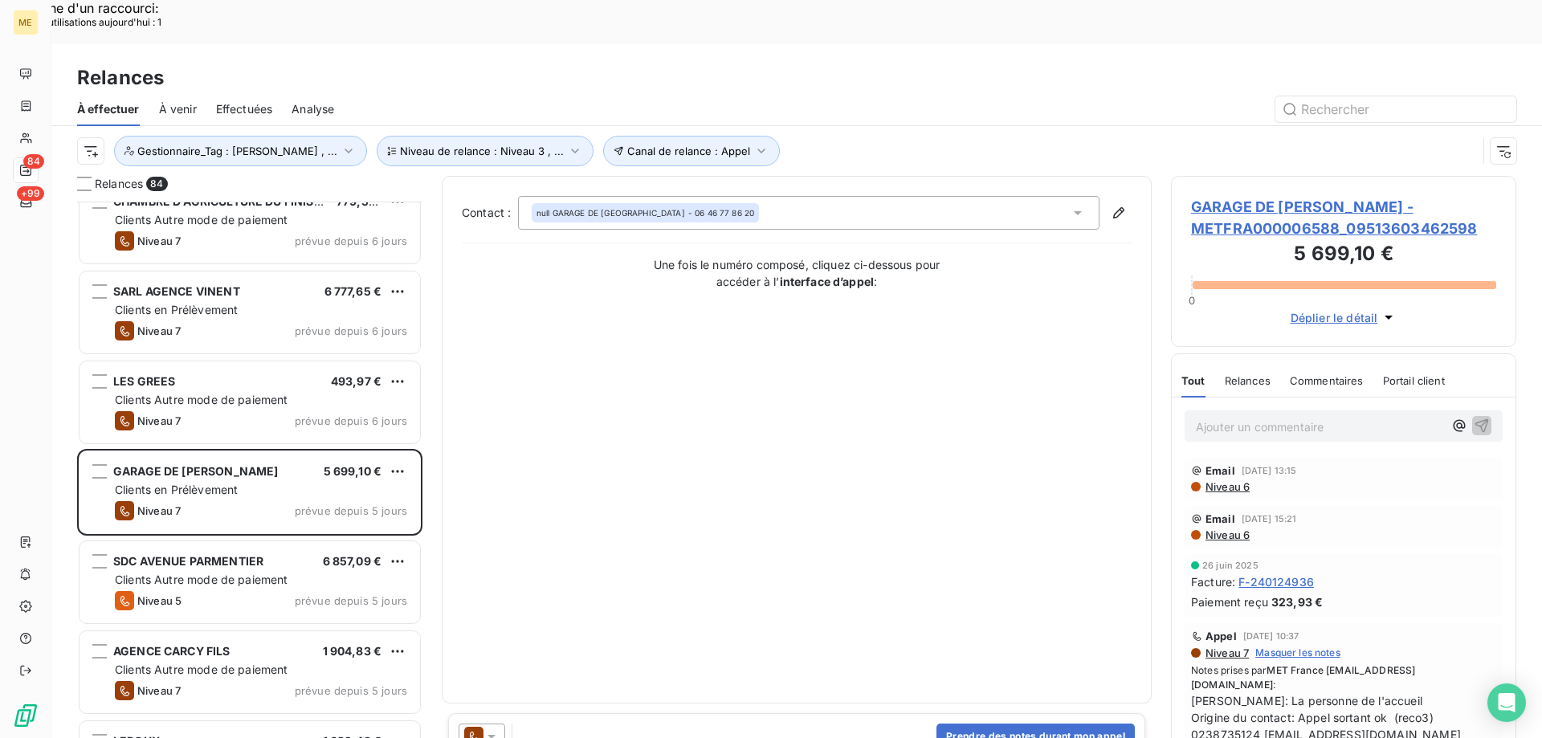
click at [1268, 196] on span "GARAGE DE SARAN - METFRA000006588_09513603462598" at bounding box center [1343, 217] width 305 height 43
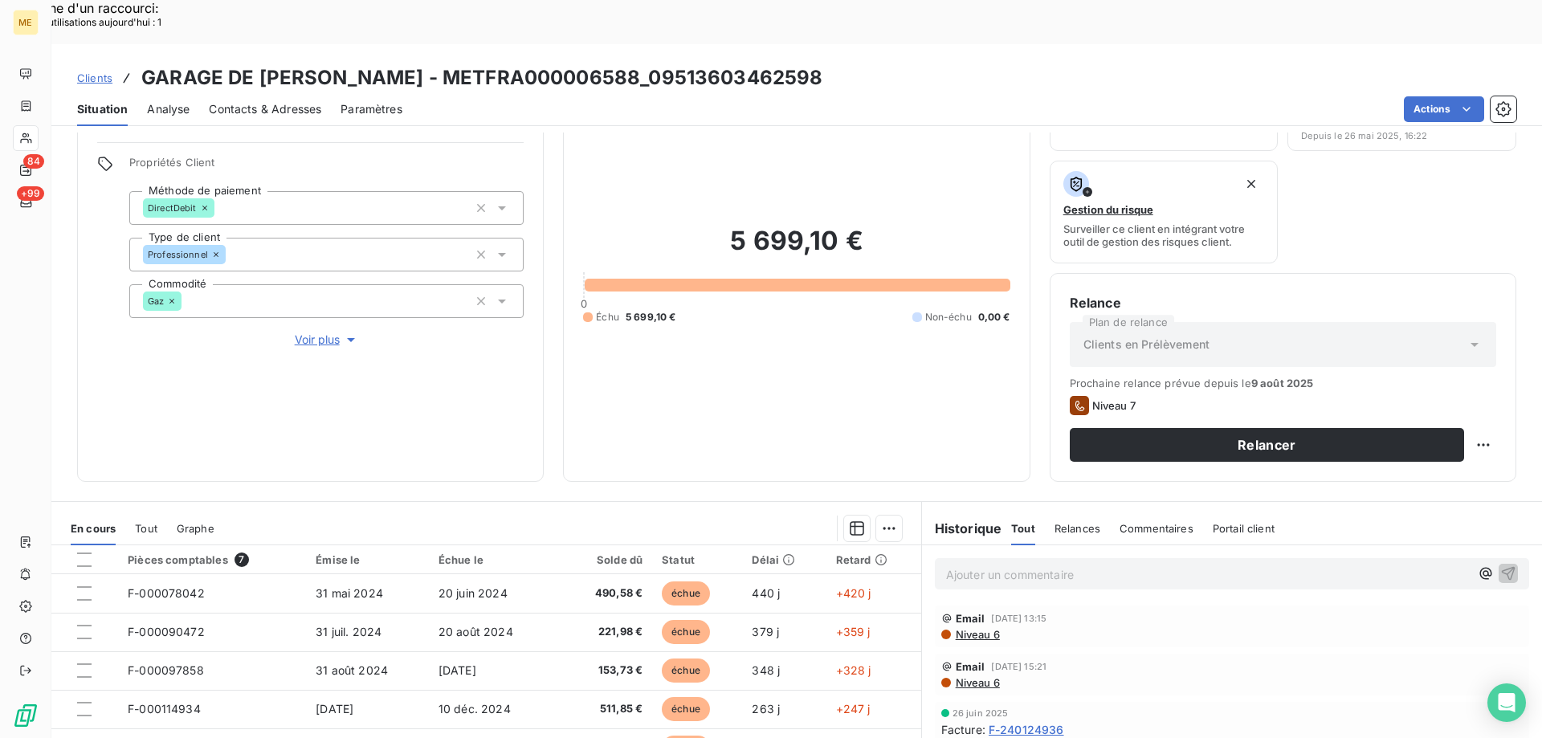
scroll to position [214, 0]
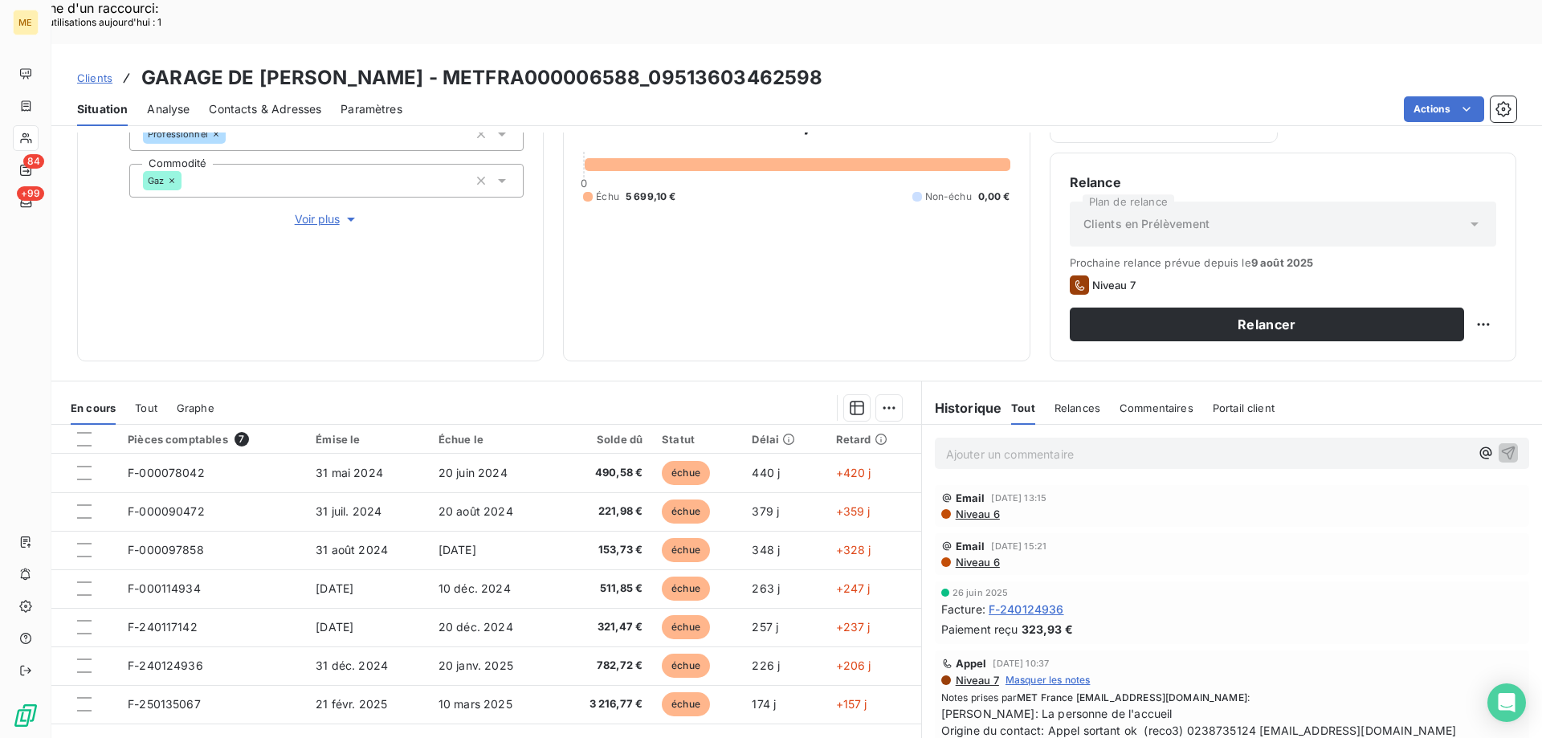
click at [1036, 444] on p "Ajouter un commentaire ﻿" at bounding box center [1208, 454] width 524 height 20
click at [1500, 444] on icon "button" at bounding box center [1508, 452] width 16 height 16
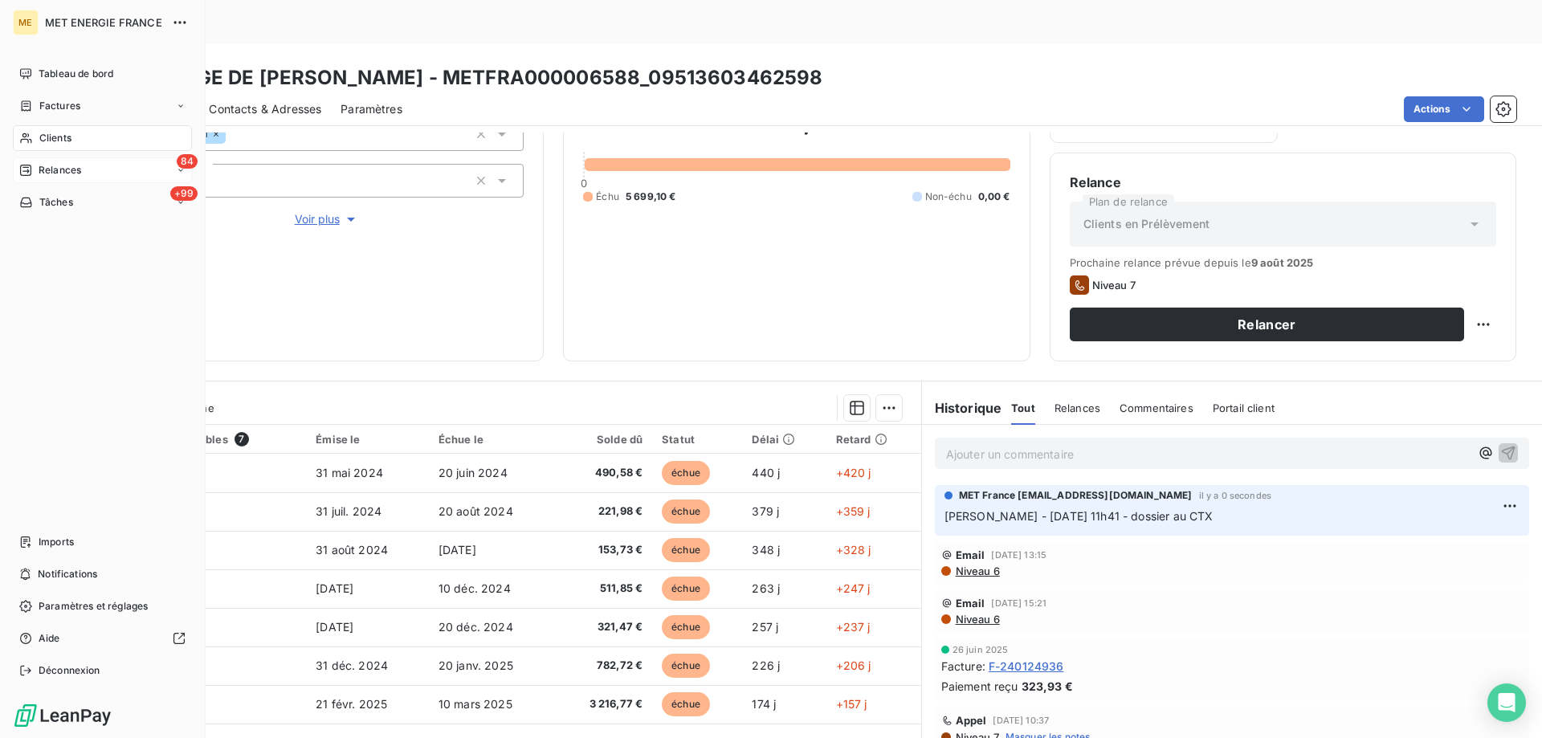
click at [34, 170] on div "Relances" at bounding box center [50, 170] width 62 height 14
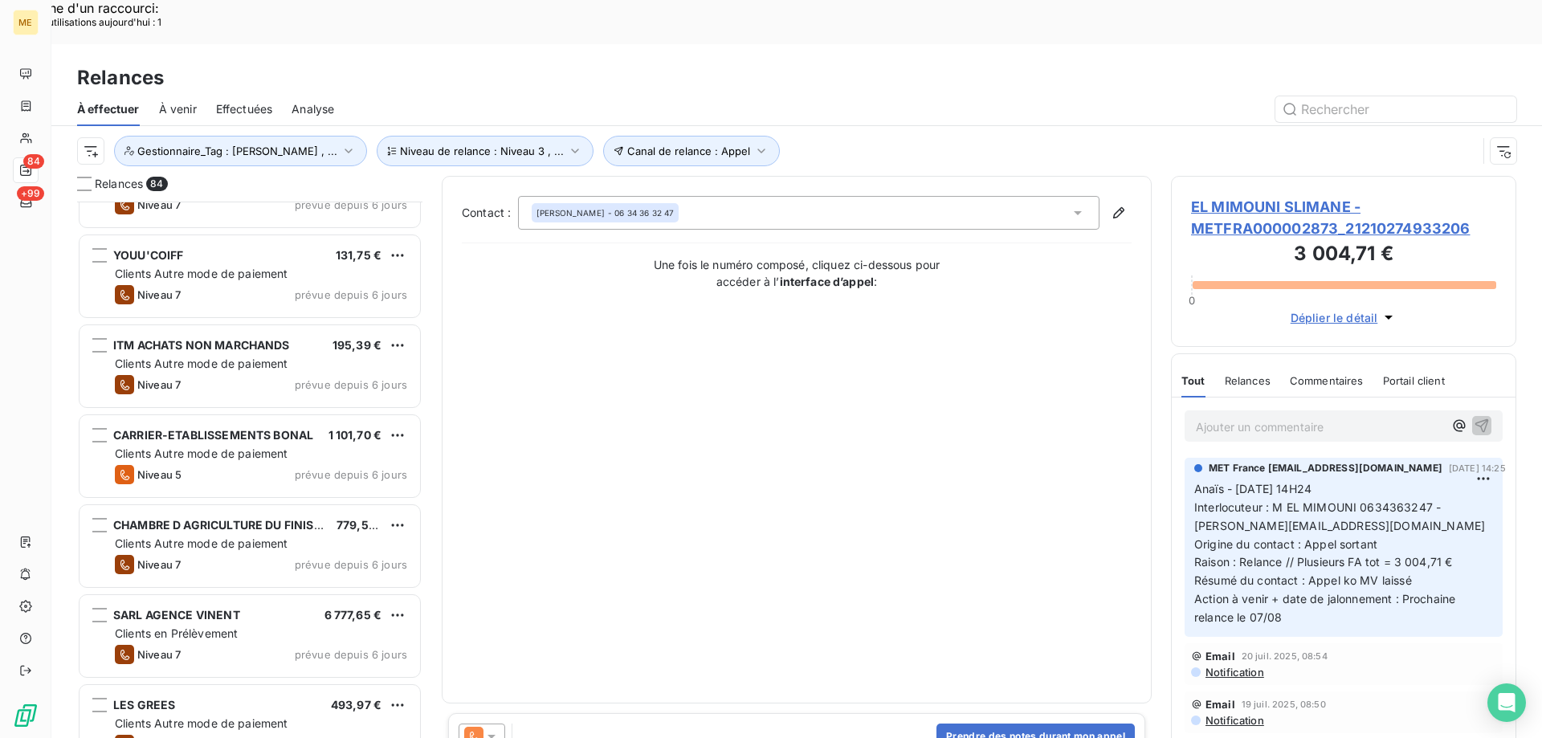
scroll to position [242, 0]
click at [238, 593] on div "SARL AGENCE VINENT 6 777,65 € Clients en Prélèvement Niveau 7 prévue depuis 6 j…" at bounding box center [249, 634] width 340 height 82
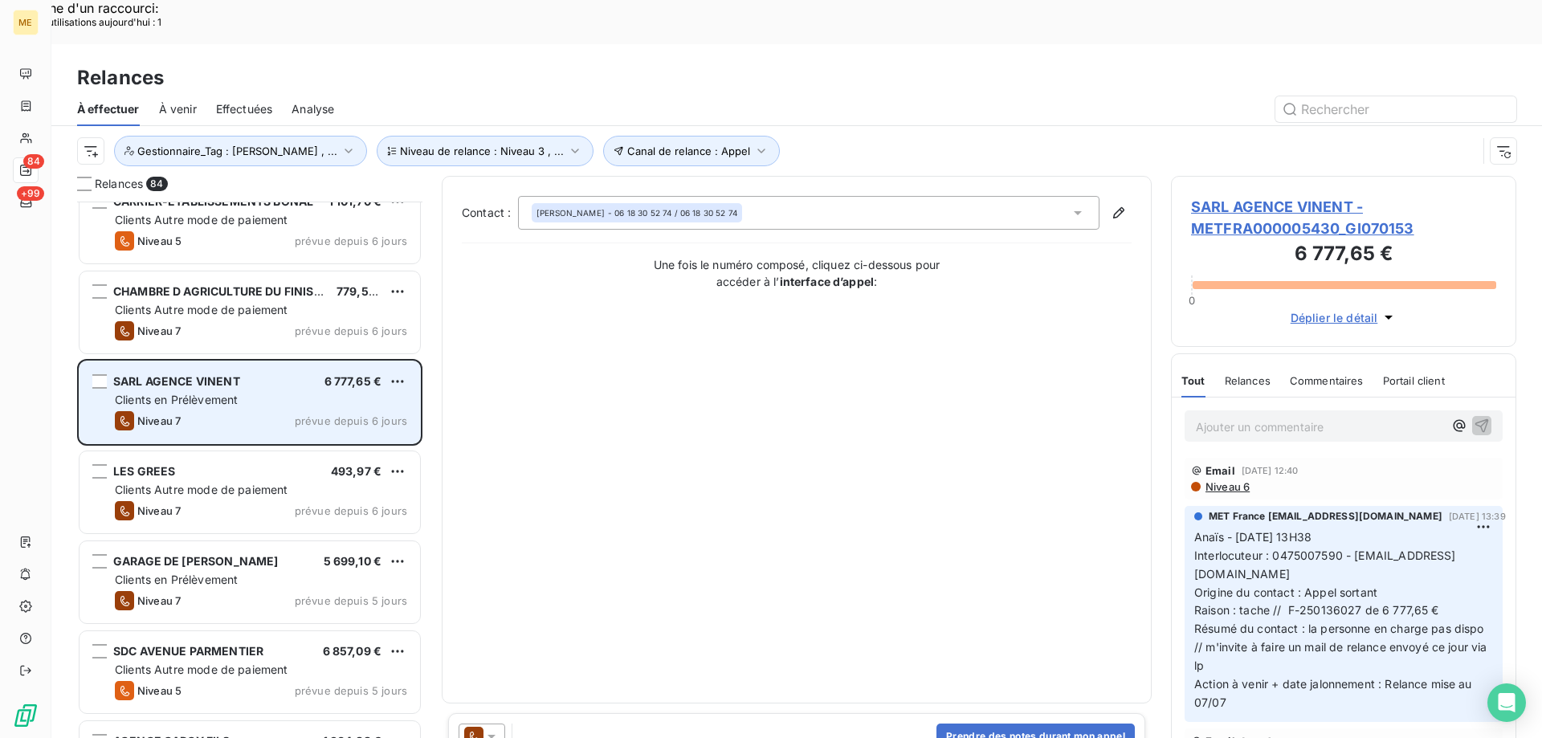
scroll to position [483, 0]
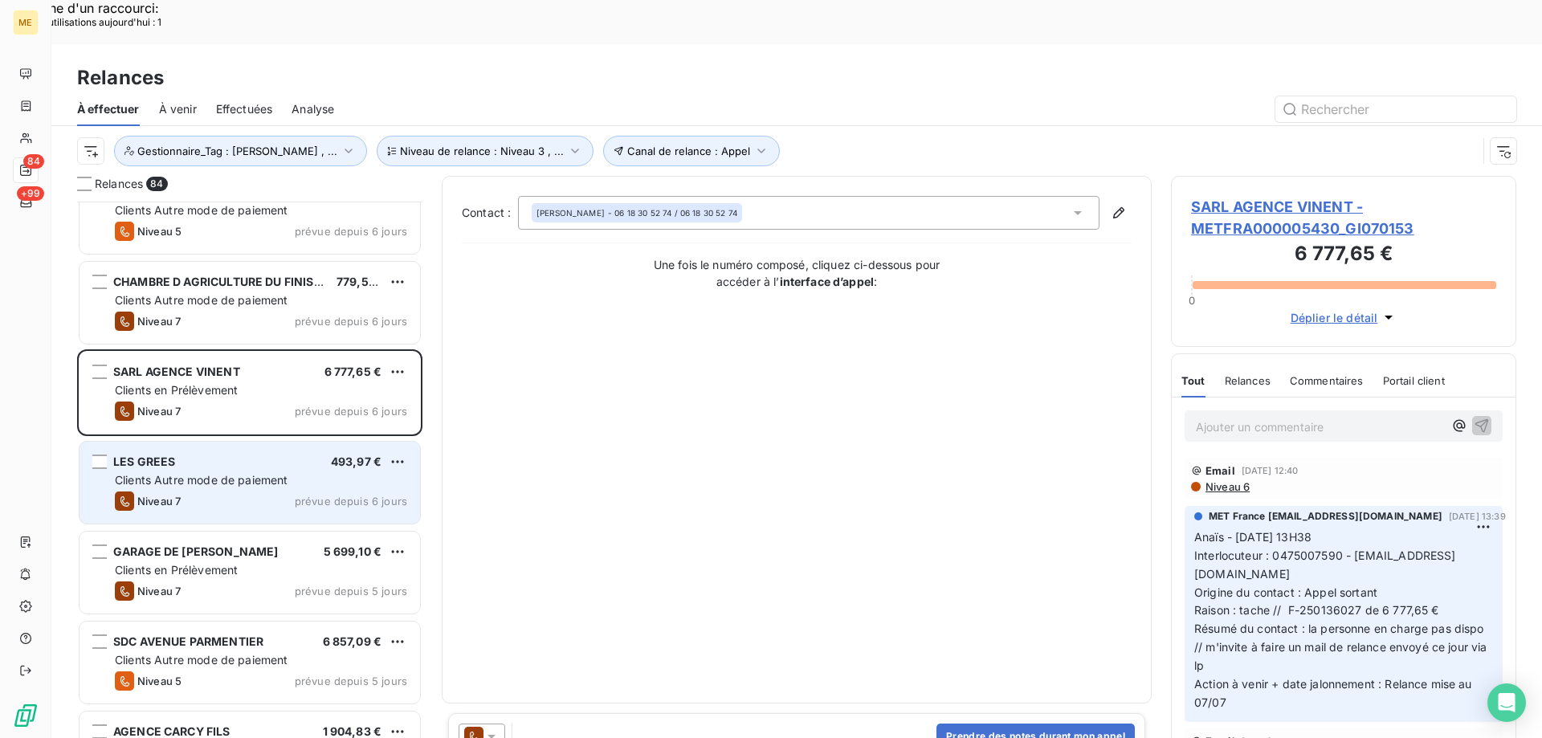
click at [202, 444] on div "LES GREES 493,97 € Clients Autre mode de paiement Niveau 7 prévue depuis 6 jours" at bounding box center [249, 483] width 340 height 82
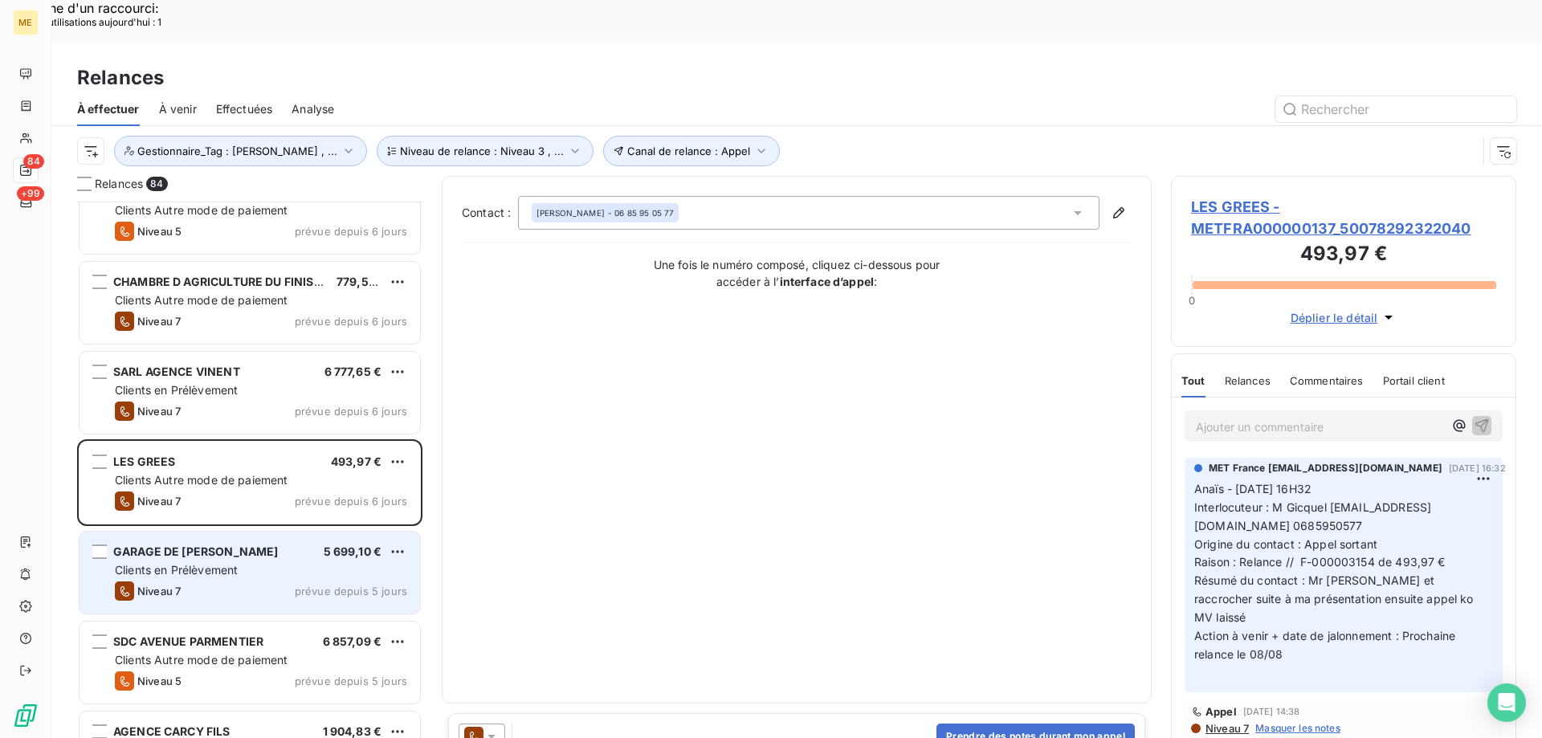
click at [201, 562] on div "Clients en Prélèvement" at bounding box center [261, 570] width 292 height 16
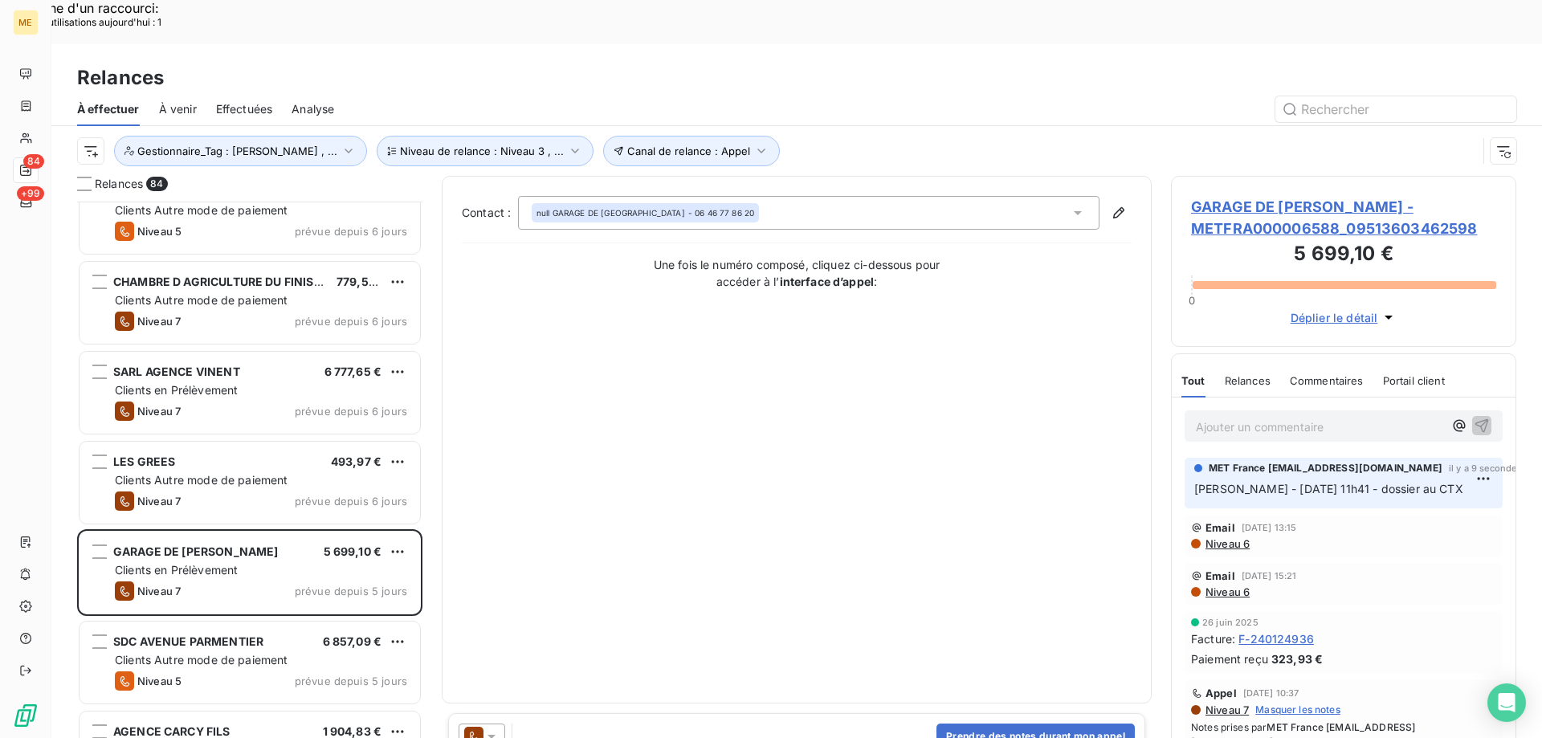
click at [491, 728] on icon at bounding box center [491, 736] width 16 height 16
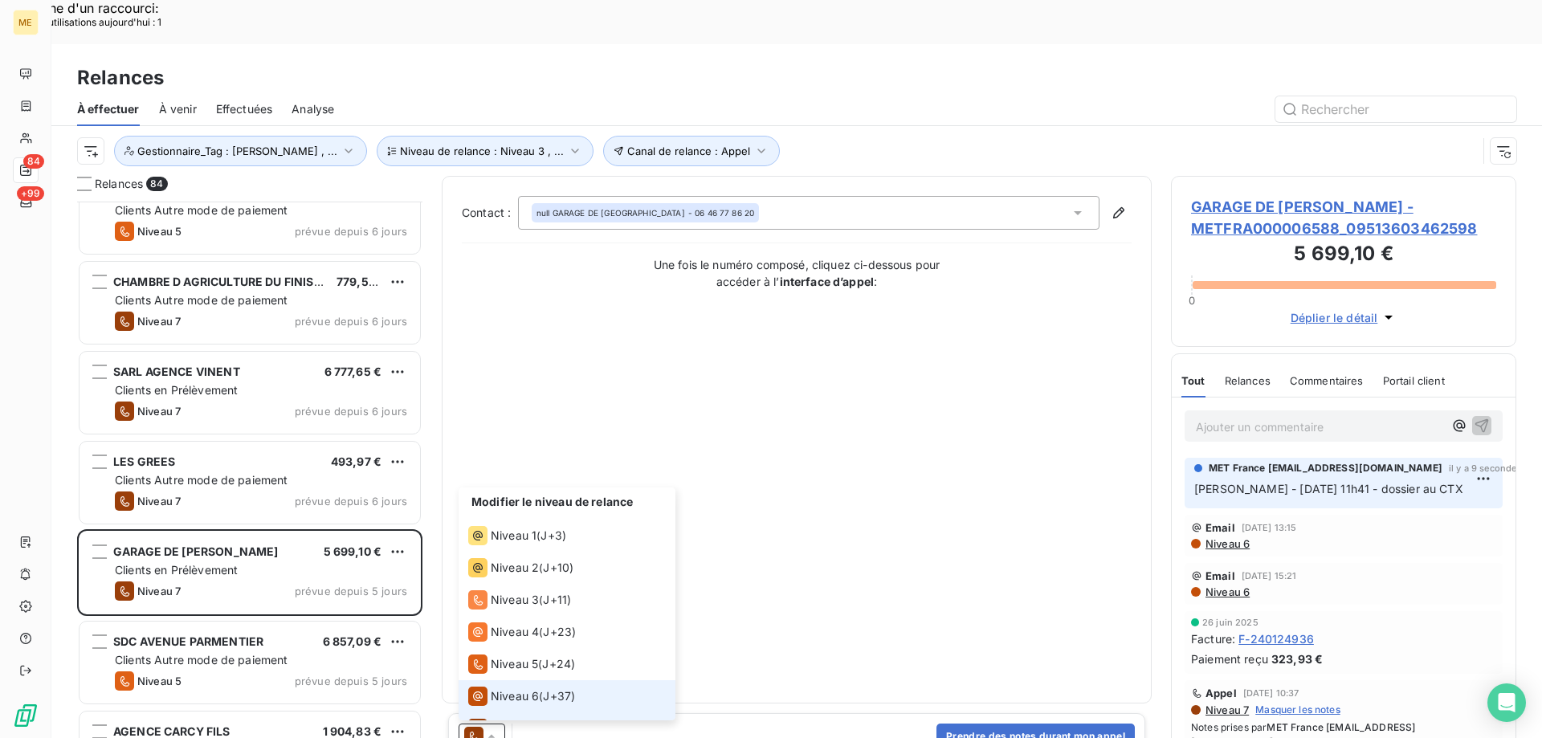
scroll to position [24, 0]
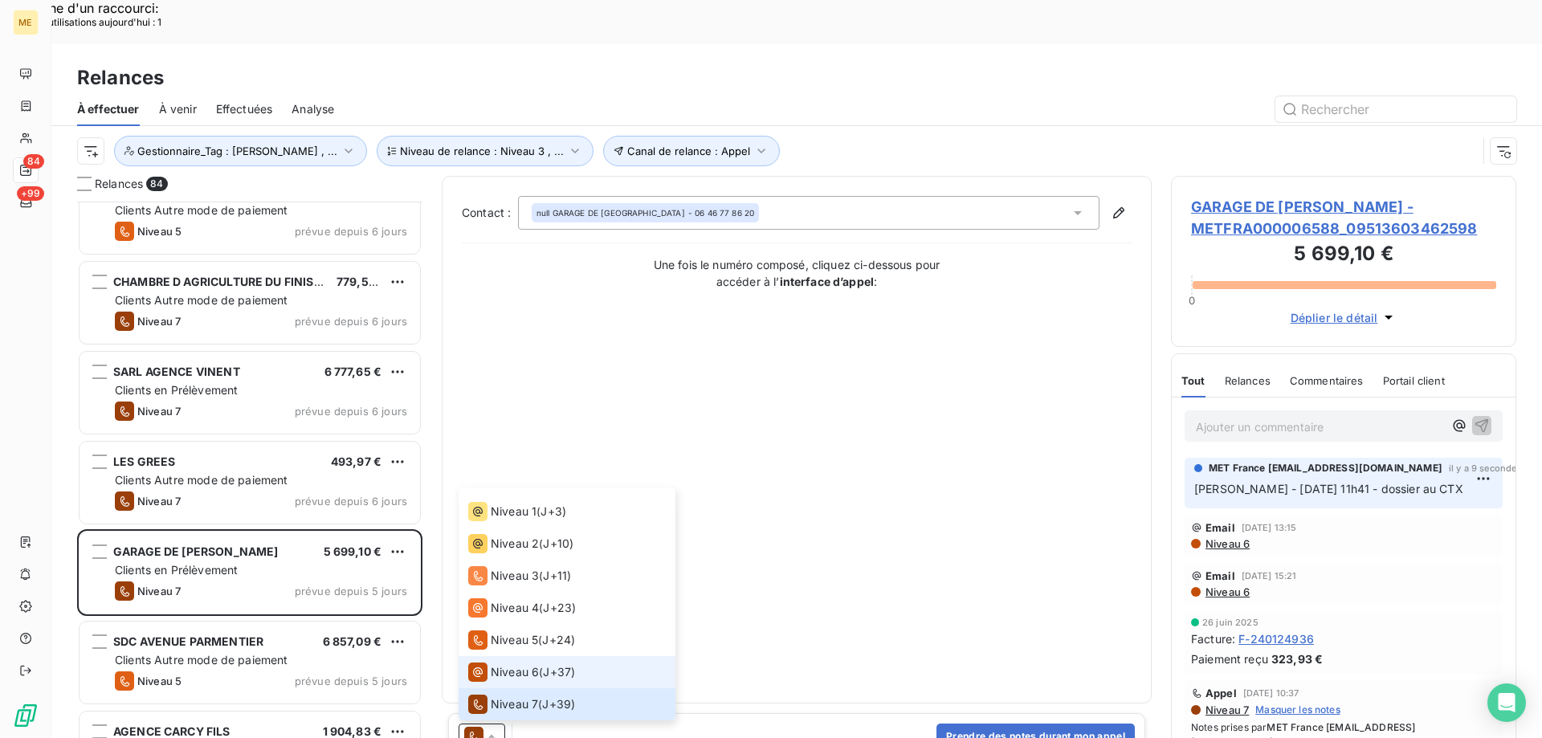
click at [507, 664] on span "Niveau 6" at bounding box center [515, 672] width 48 height 16
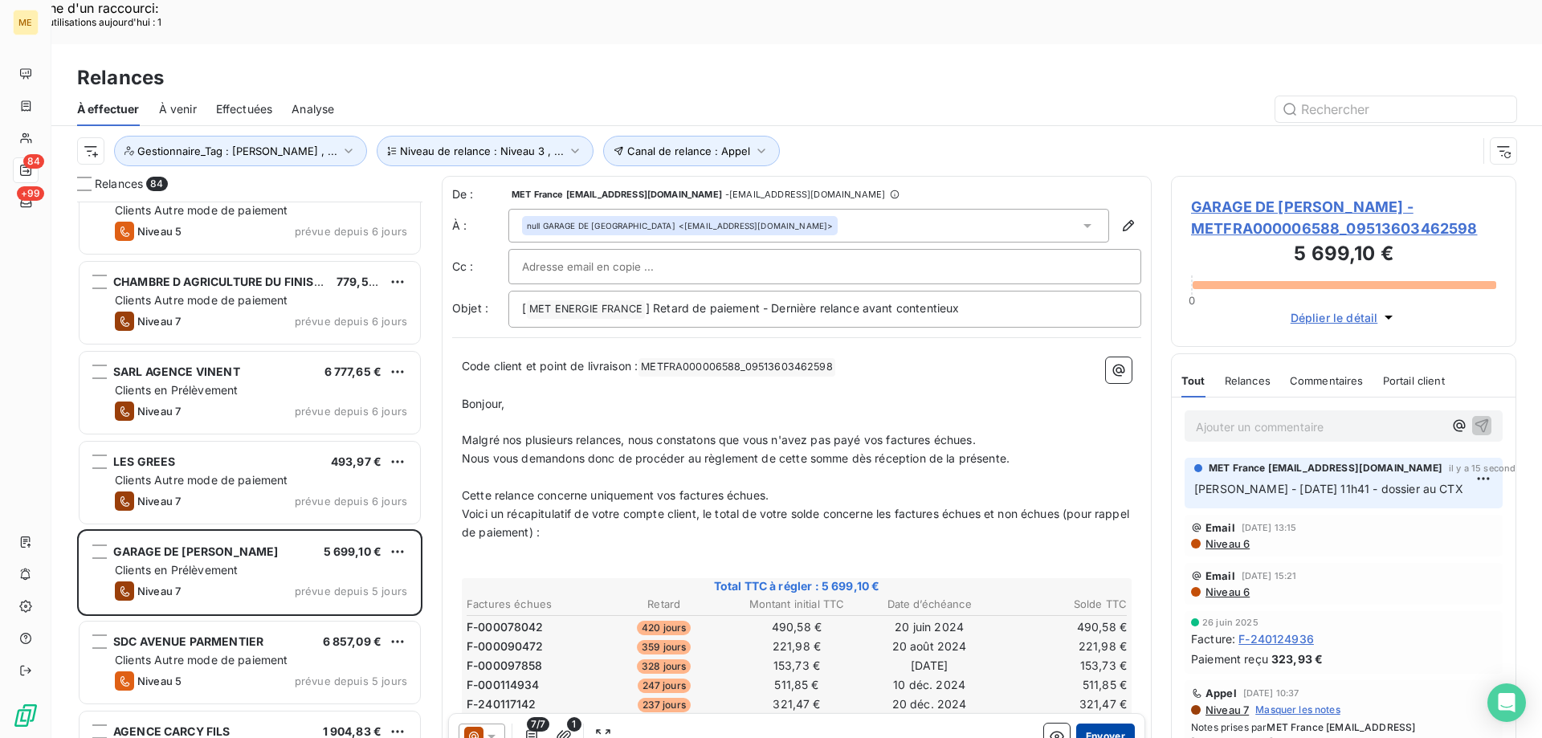
click at [1090, 723] on button "Envoyer" at bounding box center [1105, 736] width 59 height 26
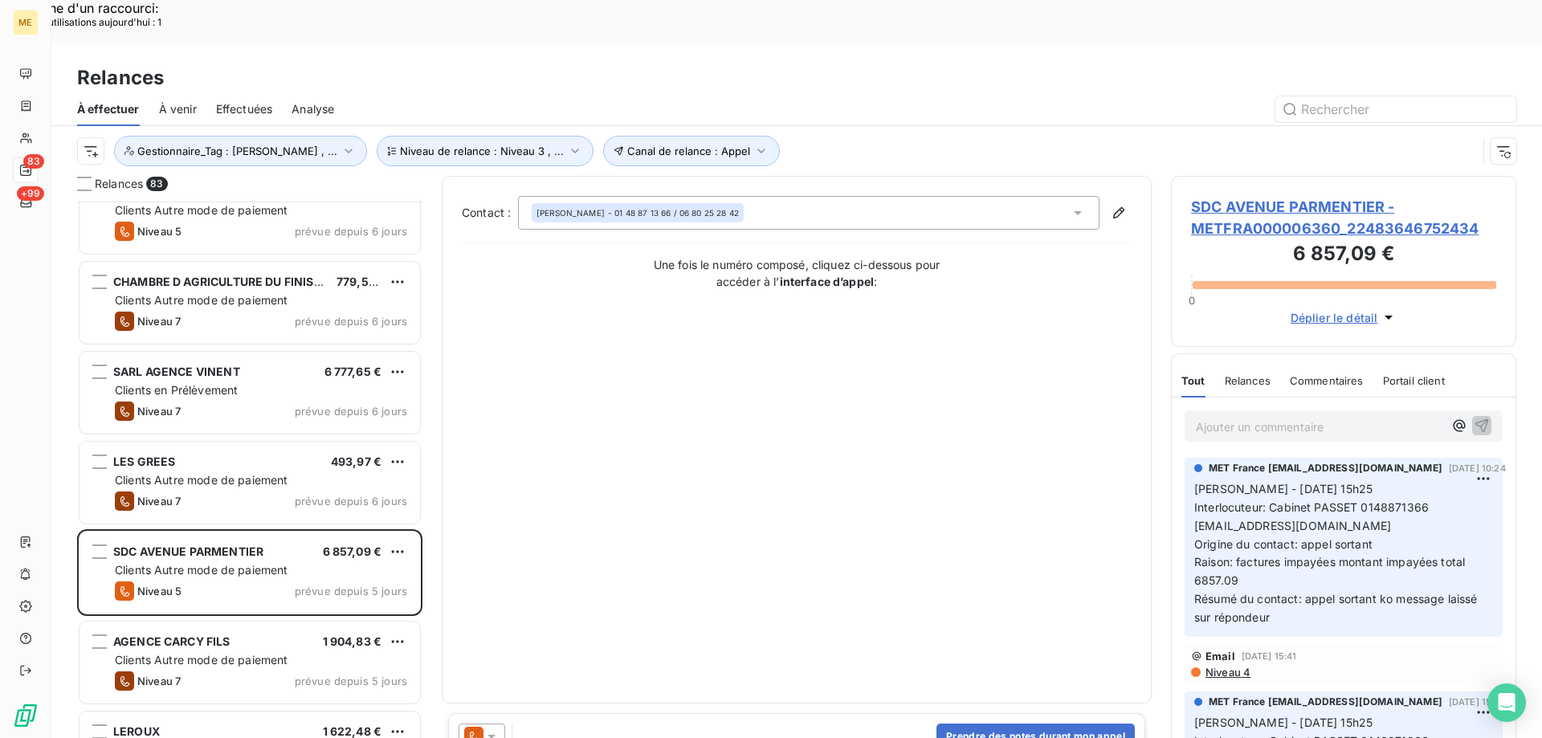
click at [1231, 196] on span "SDC AVENUE PARMENTIER - METFRA000006360_22483646752434" at bounding box center [1343, 217] width 305 height 43
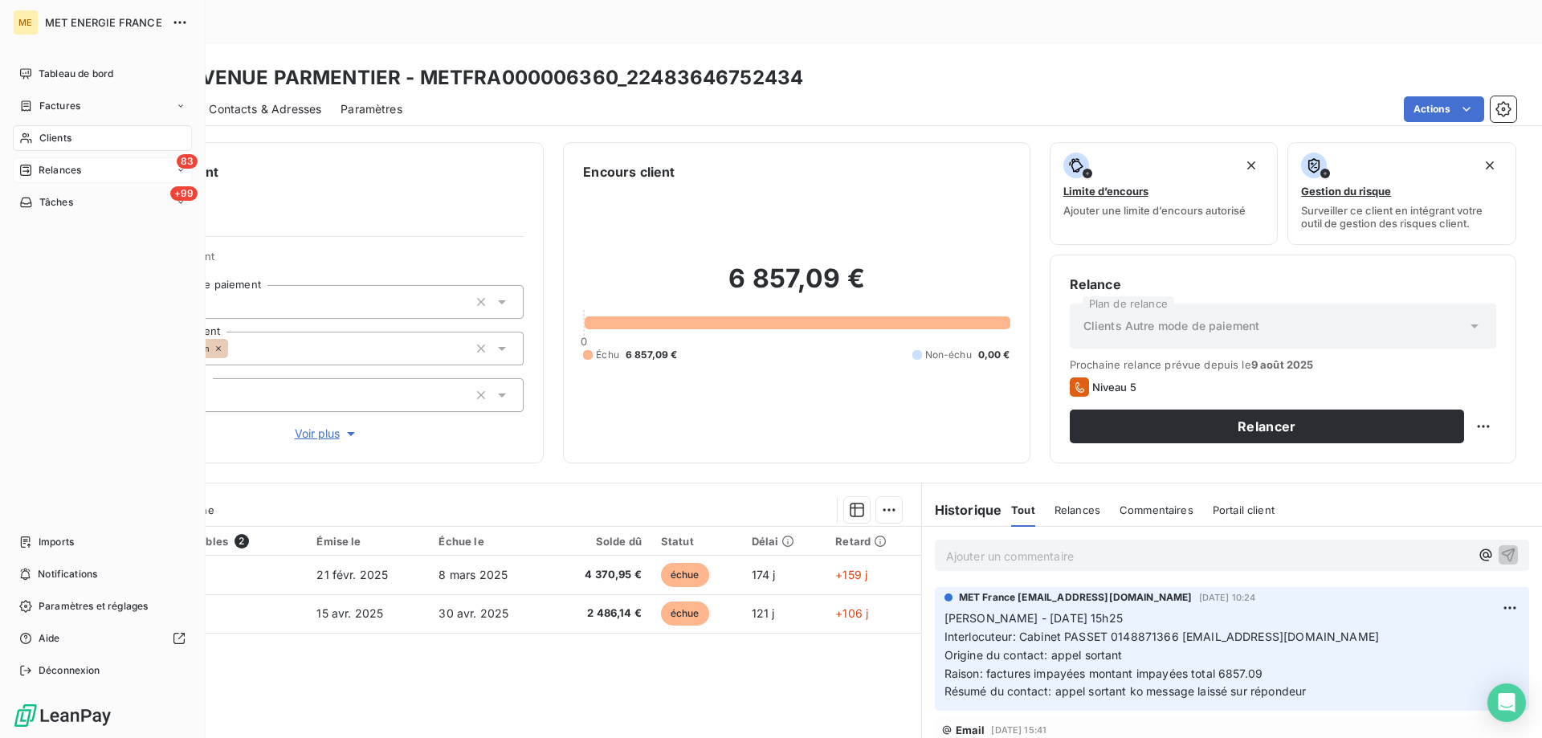
click at [57, 165] on span "Relances" at bounding box center [60, 170] width 43 height 14
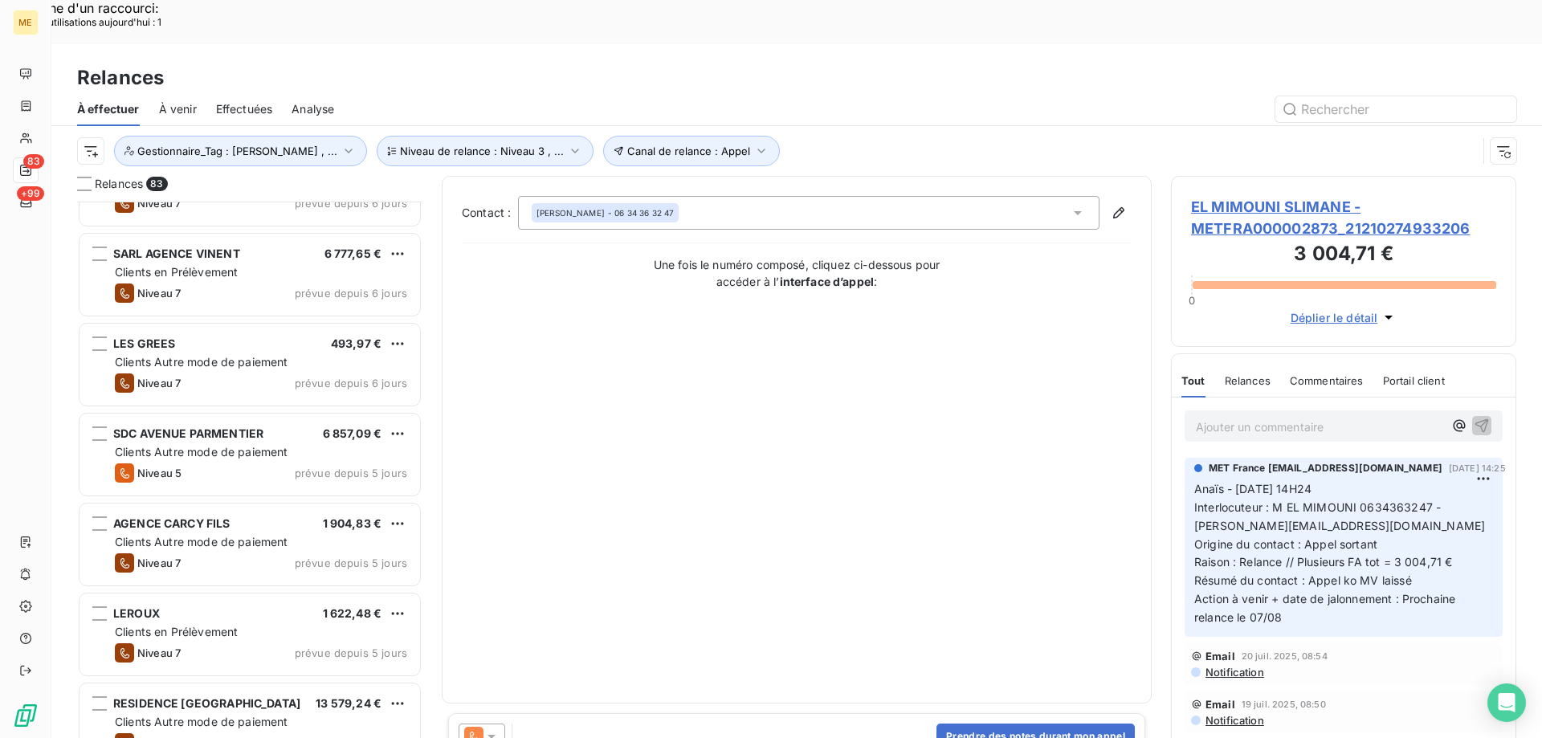
scroll to position [643, 0]
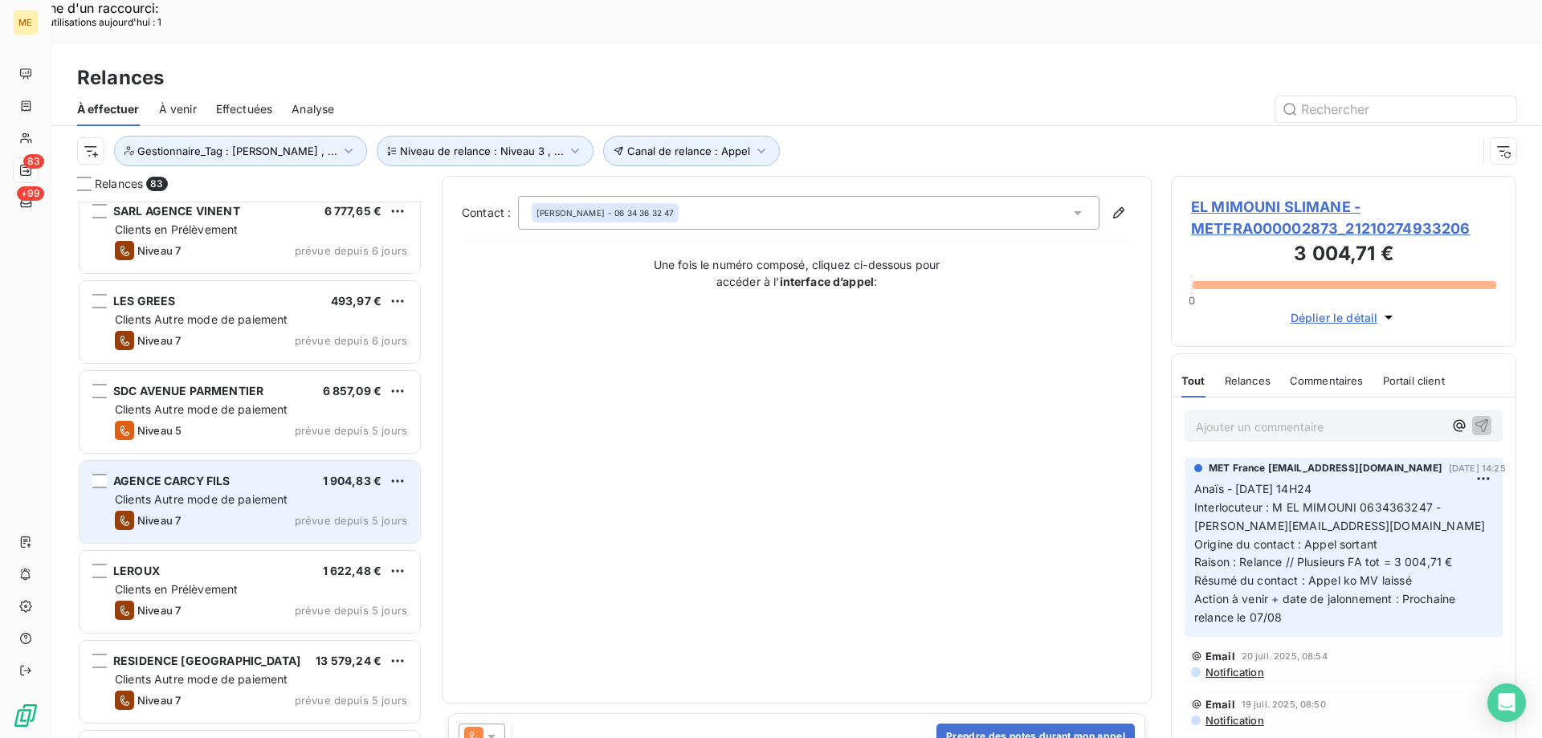
click at [286, 511] on div "Niveau 7 prévue depuis 5 jours" at bounding box center [261, 520] width 292 height 19
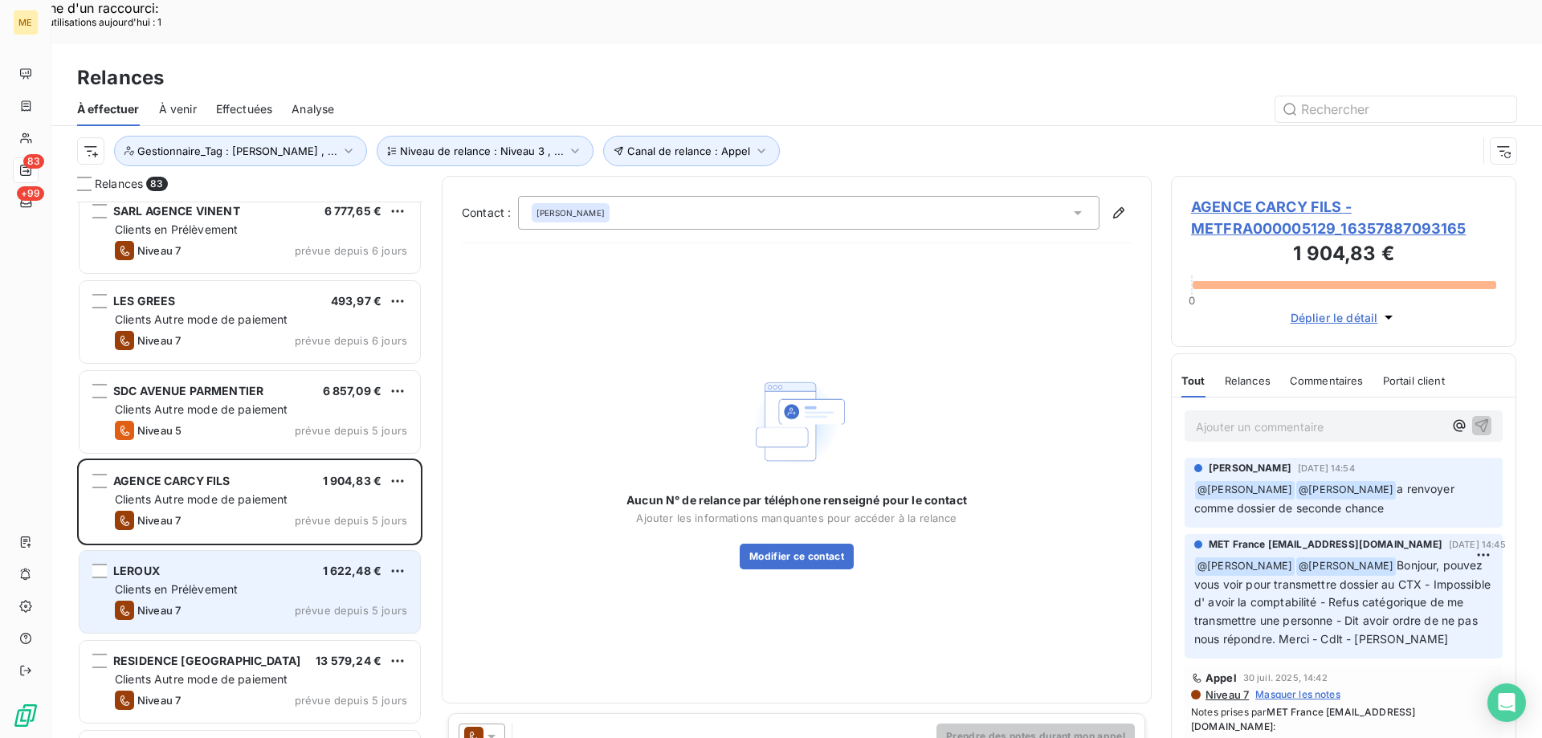
click at [267, 564] on div "LEROUX 1 622,48 €" at bounding box center [261, 571] width 292 height 14
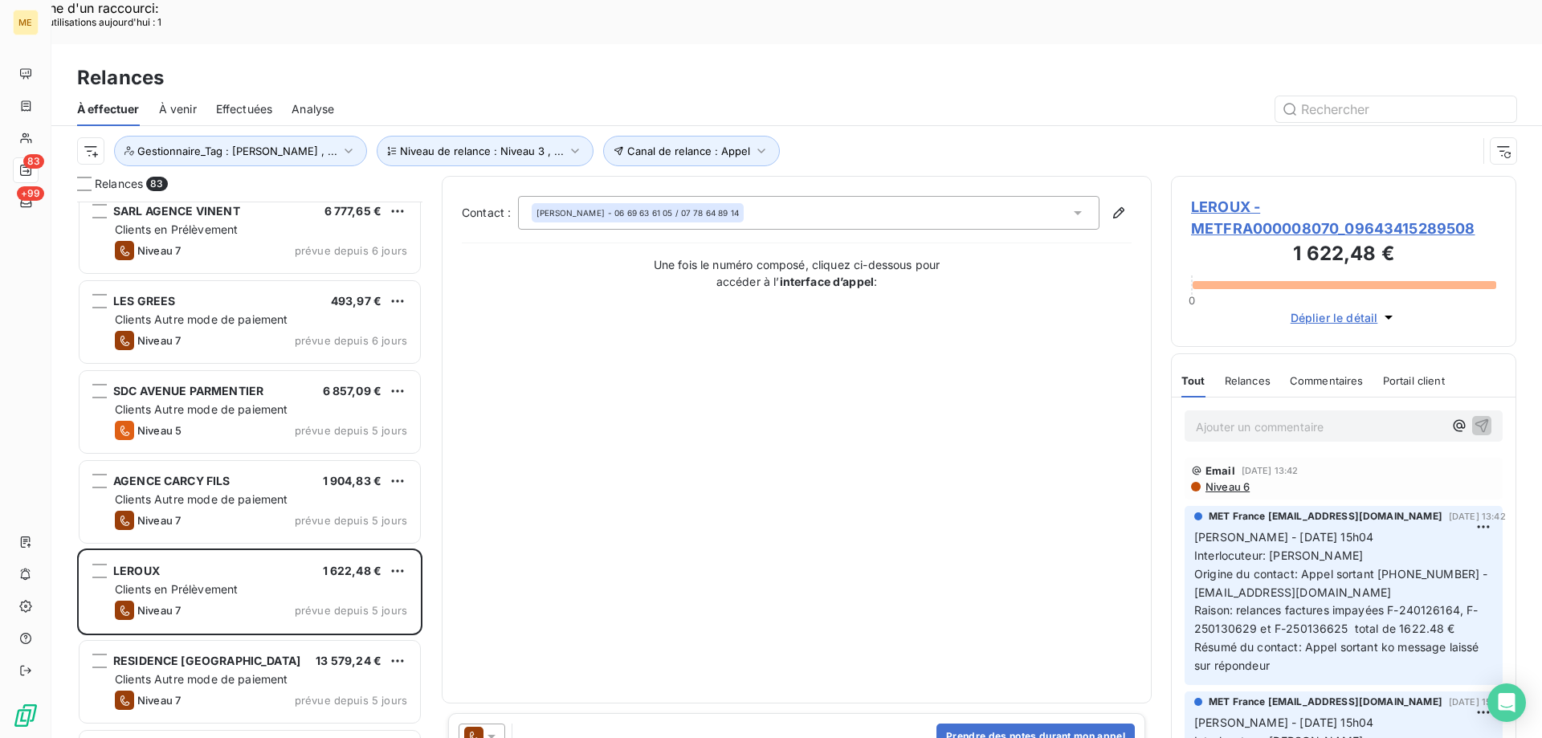
click at [1221, 196] on span "LEROUX - METFRA000008070_09643415289508" at bounding box center [1343, 217] width 305 height 43
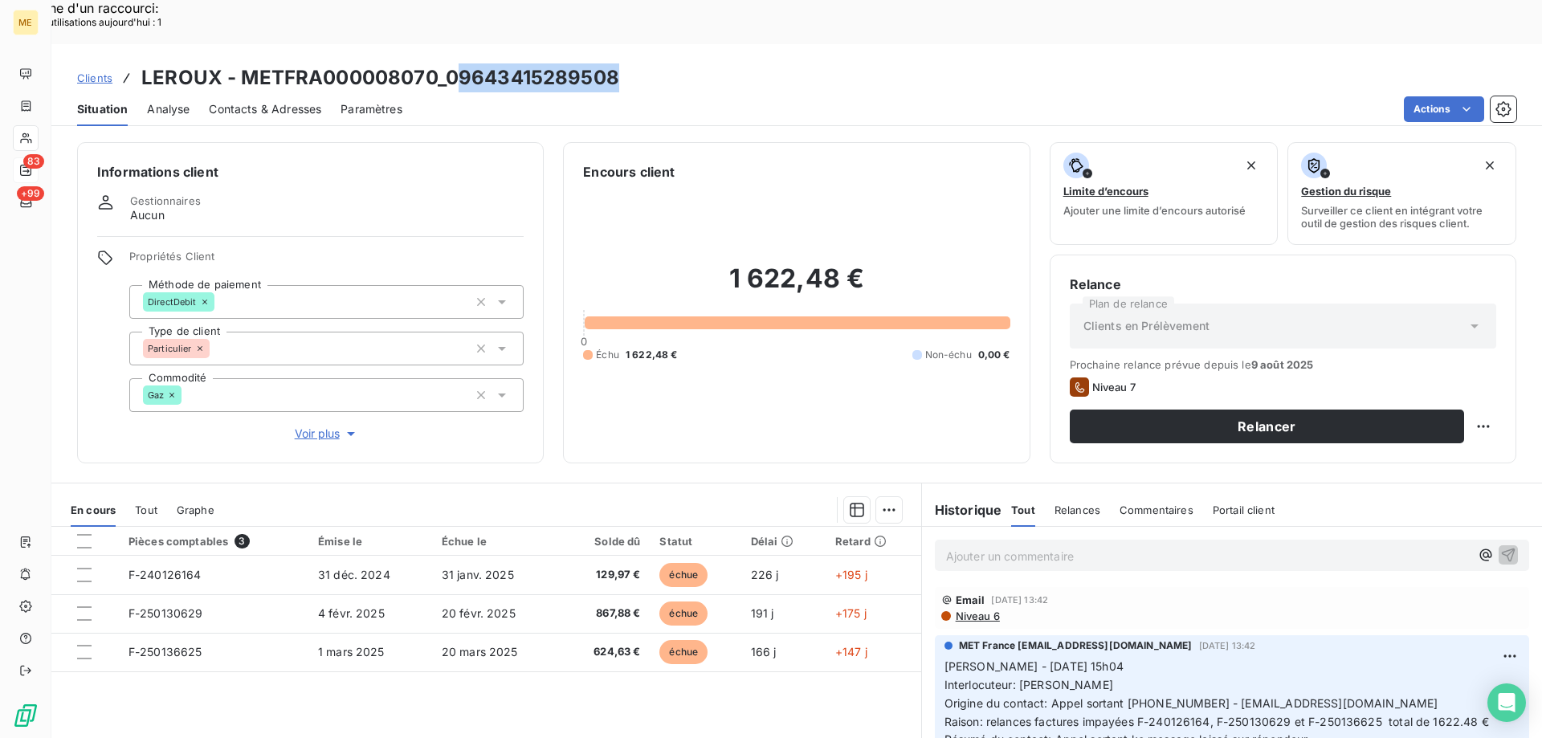
drag, startPoint x: 450, startPoint y: 35, endPoint x: 640, endPoint y: 39, distance: 189.6
click at [640, 63] on div "Clients LEROUX - METFRA000008070_09643415289508" at bounding box center [796, 77] width 1490 height 29
drag, startPoint x: 446, startPoint y: 26, endPoint x: 626, endPoint y: 35, distance: 180.9
click at [626, 63] on div "Clients LEROUX - METFRA000008070_09643415289508" at bounding box center [796, 77] width 1490 height 29
copy h3 "09643415289508"
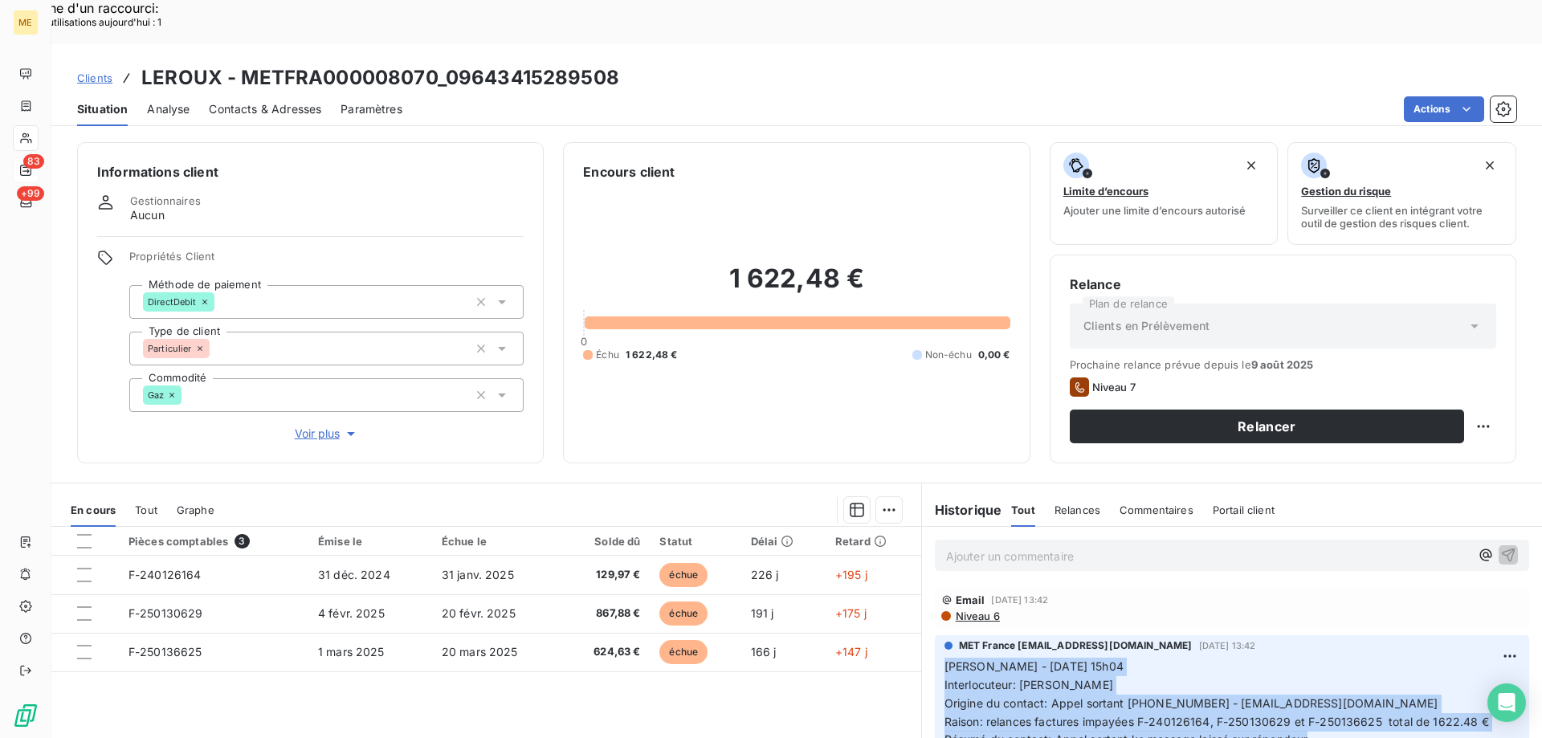
drag, startPoint x: 1325, startPoint y: 701, endPoint x: 931, endPoint y: 628, distance: 400.2
click at [935, 635] on div "MET France met-france@recouvrement.met.com 25 juil. 2025, 13:42 Sylvain - 10/07…" at bounding box center [1232, 697] width 594 height 124
copy p "Sylvain - 10/07/205 - 15h04 Interlocuteur: Mme LEROUX Origine du contact: Appel…"
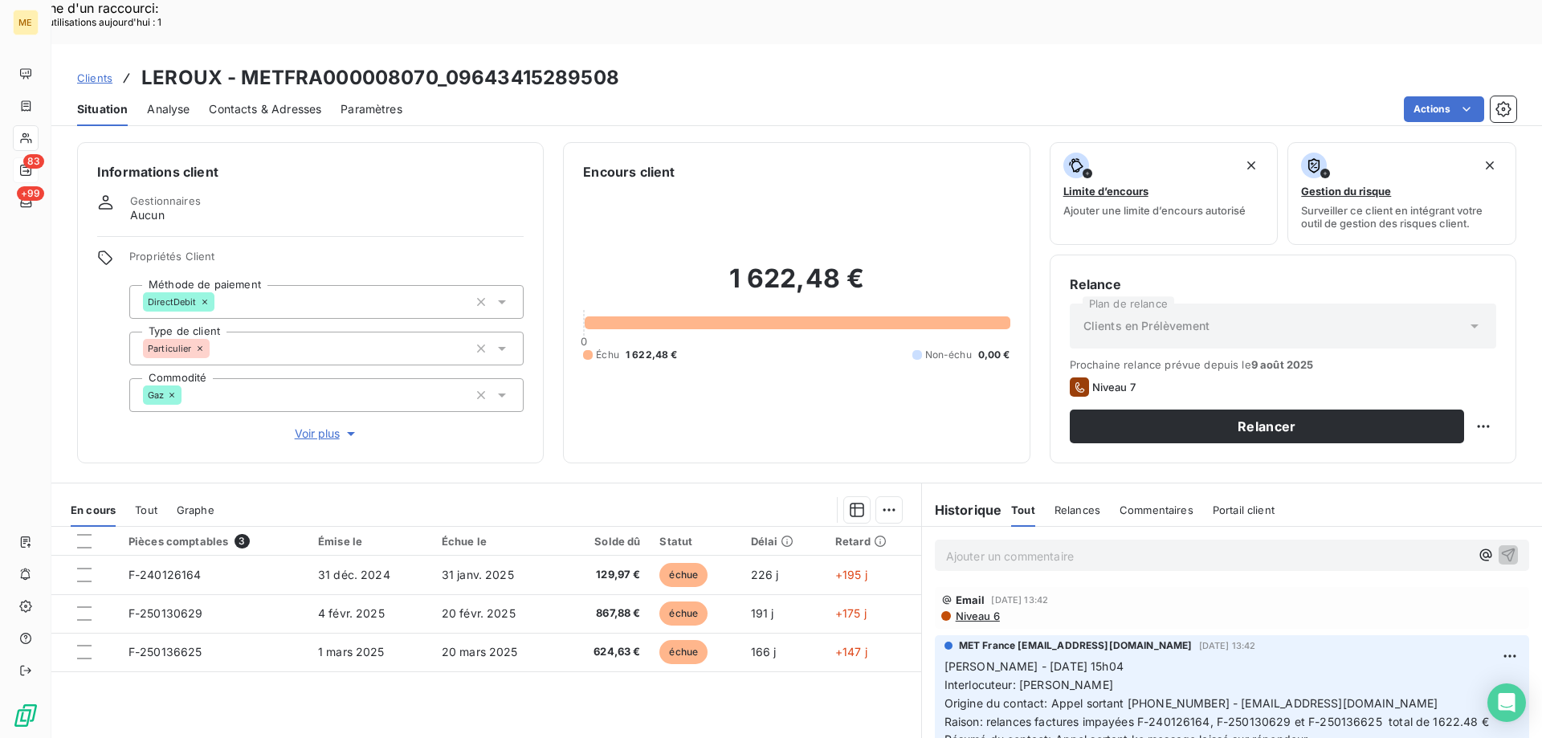
click at [961, 546] on p "Ajouter un commentaire ﻿" at bounding box center [1208, 556] width 524 height 20
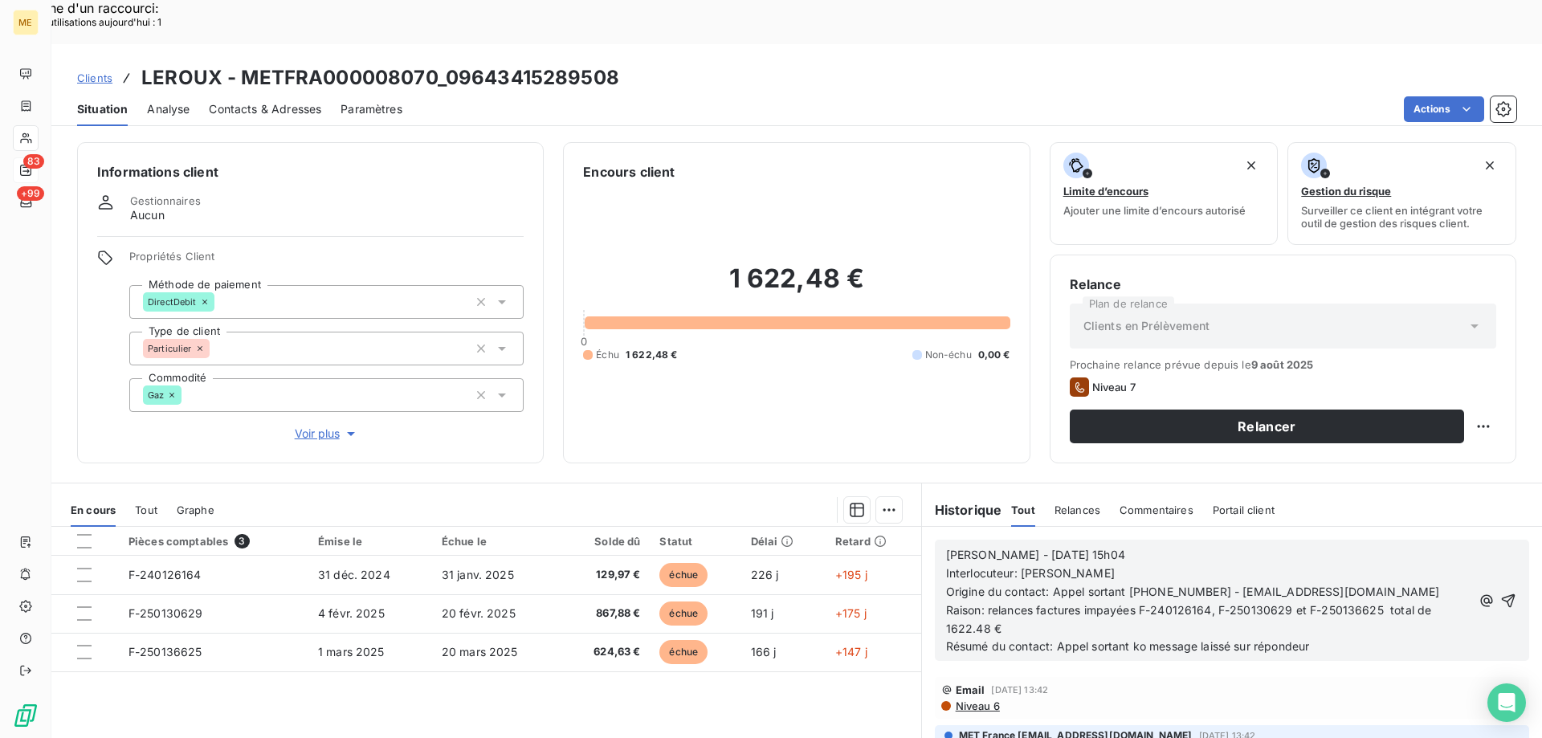
click at [1017, 548] on span "Sylvain - 10/07/205 - 15h04" at bounding box center [1035, 555] width 179 height 14
click at [1122, 546] on p "Sylvain - 14/08/205 - 15h04" at bounding box center [1208, 555] width 525 height 18
click at [1500, 593] on icon "button" at bounding box center [1508, 601] width 16 height 16
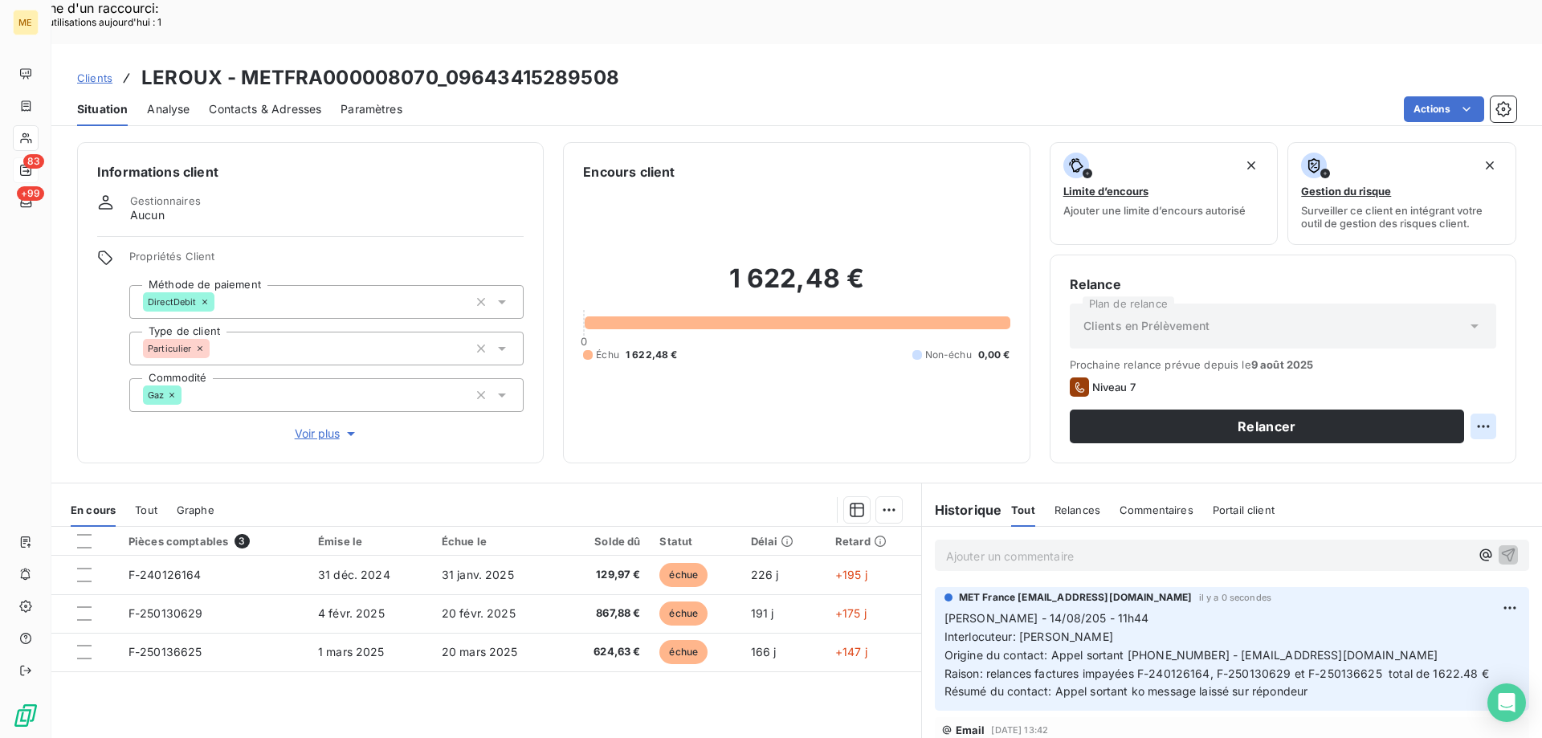
click at [1376, 416] on div "Replanifier cette action" at bounding box center [1405, 418] width 144 height 26
select select "7"
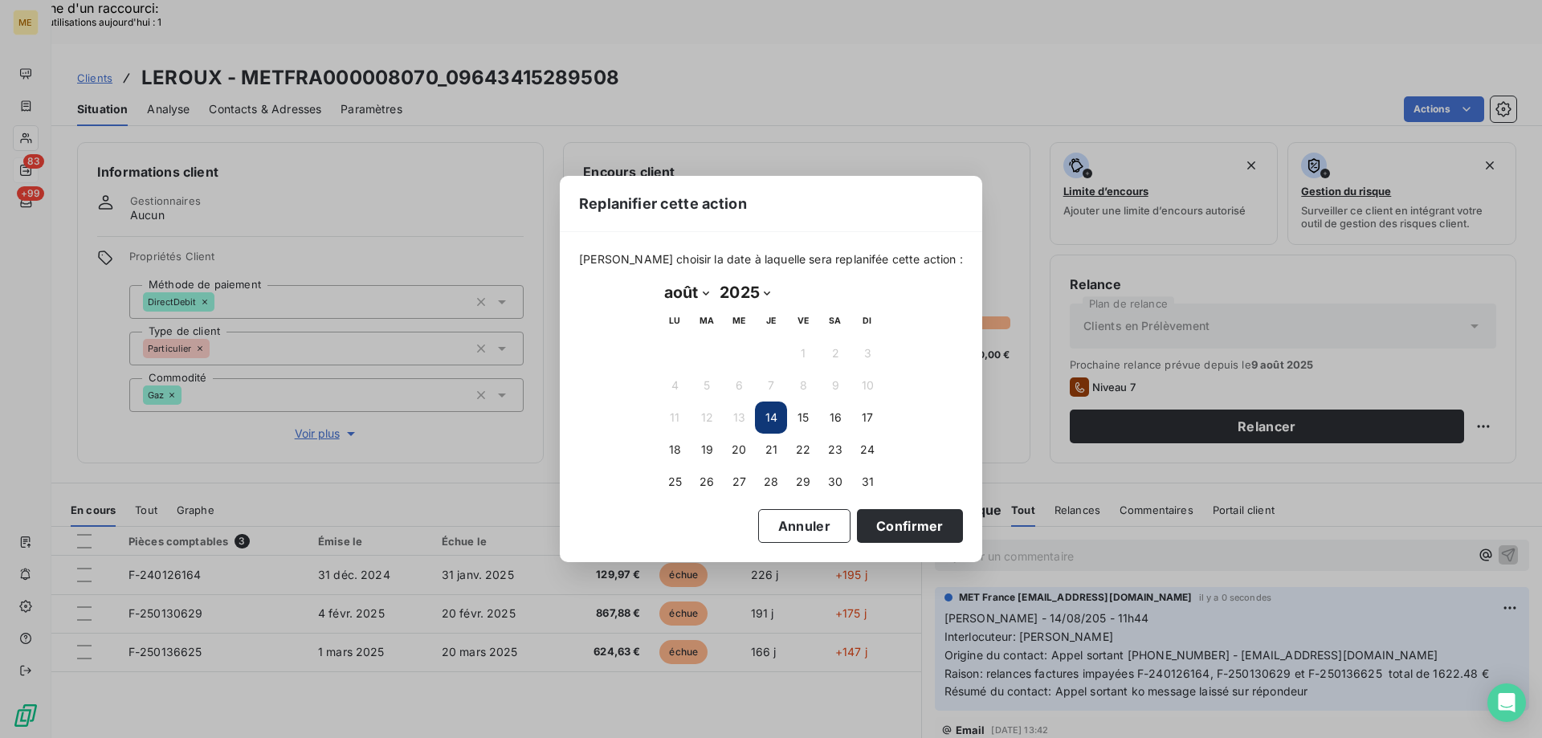
click at [1208, 451] on div "Replanifier cette action Veuillez choisir la date à laquelle sera replanifée ce…" at bounding box center [771, 369] width 1542 height 738
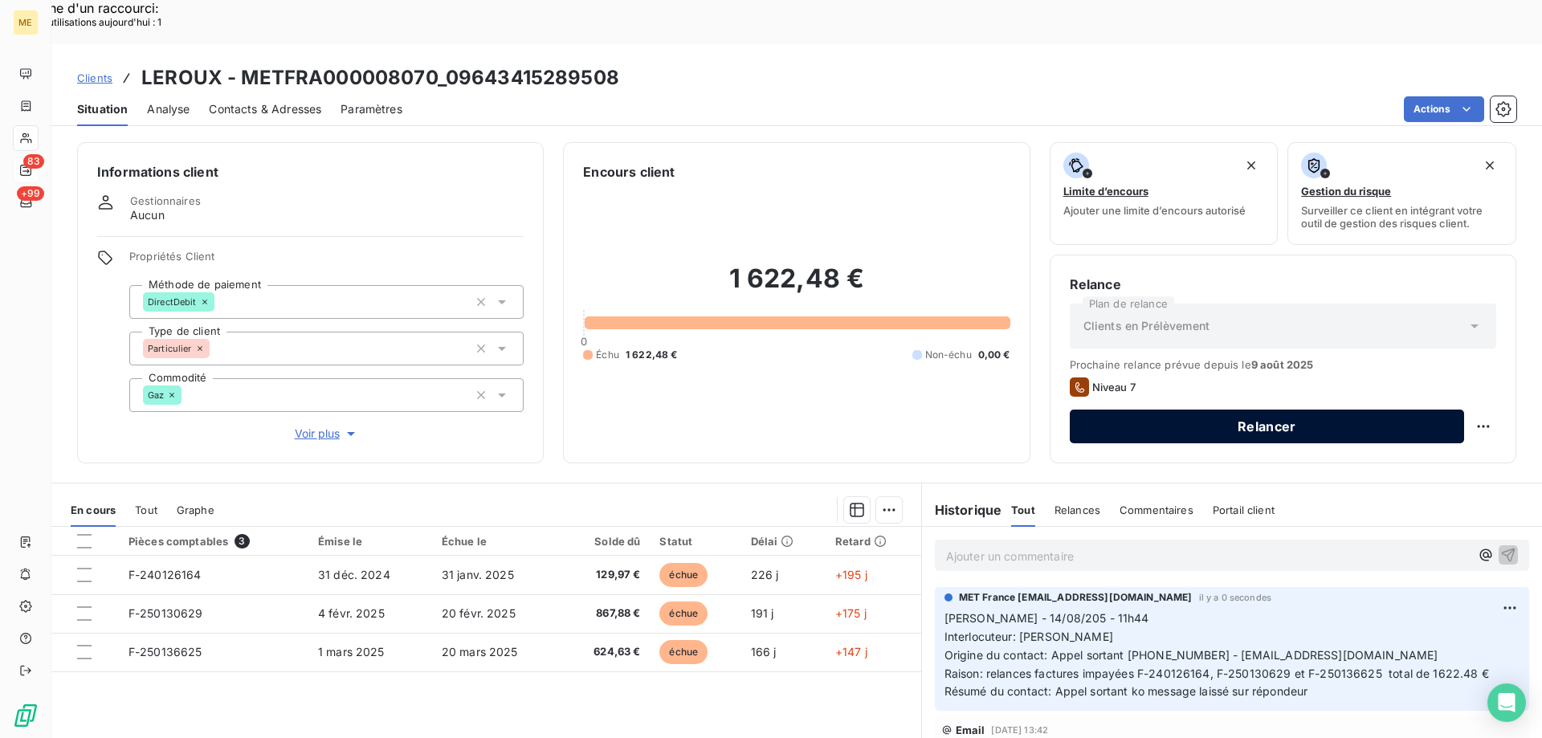
click at [1208, 410] on button "Relancer" at bounding box center [1267, 427] width 394 height 34
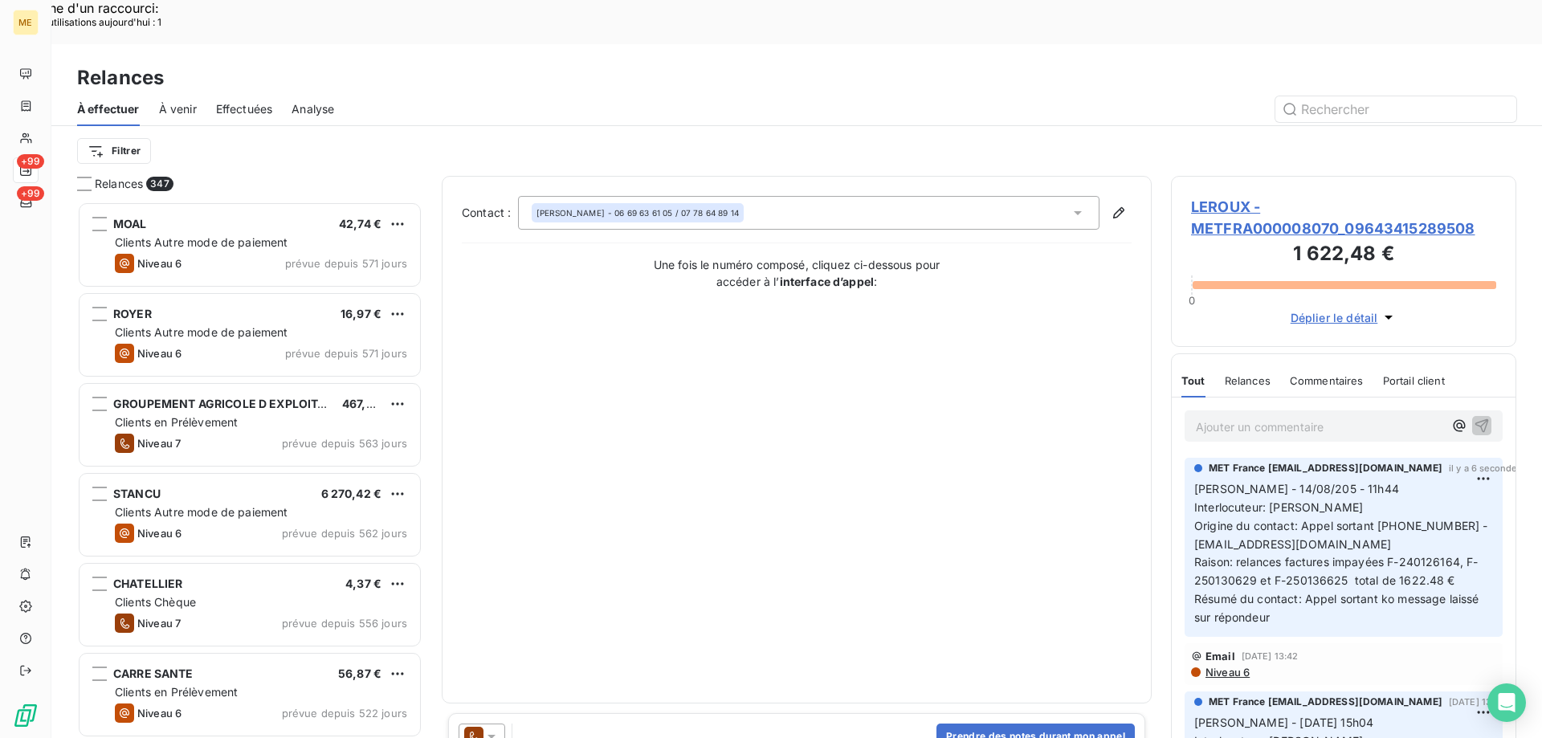
scroll to position [568, 333]
click at [492, 728] on icon at bounding box center [491, 736] width 16 height 16
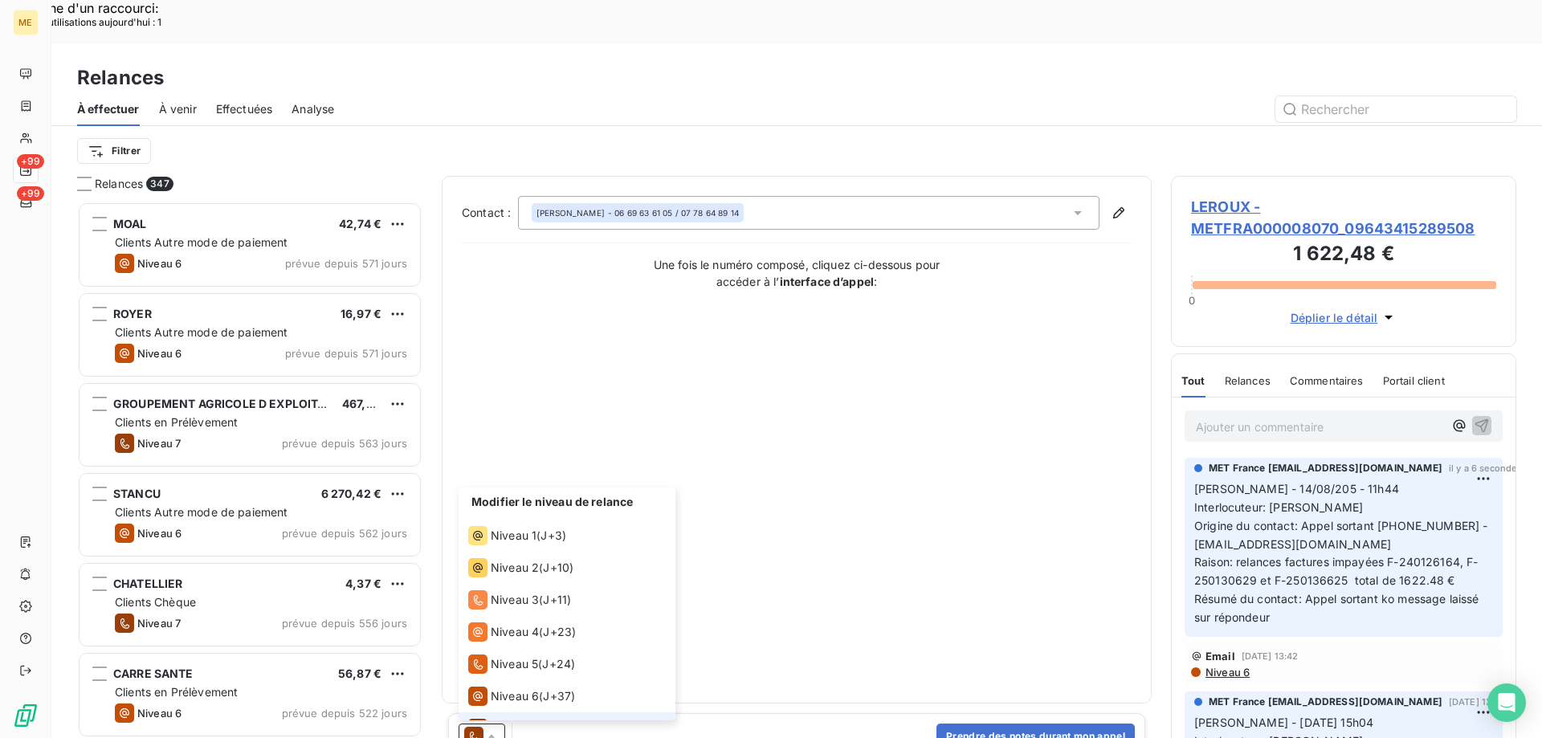
scroll to position [24, 0]
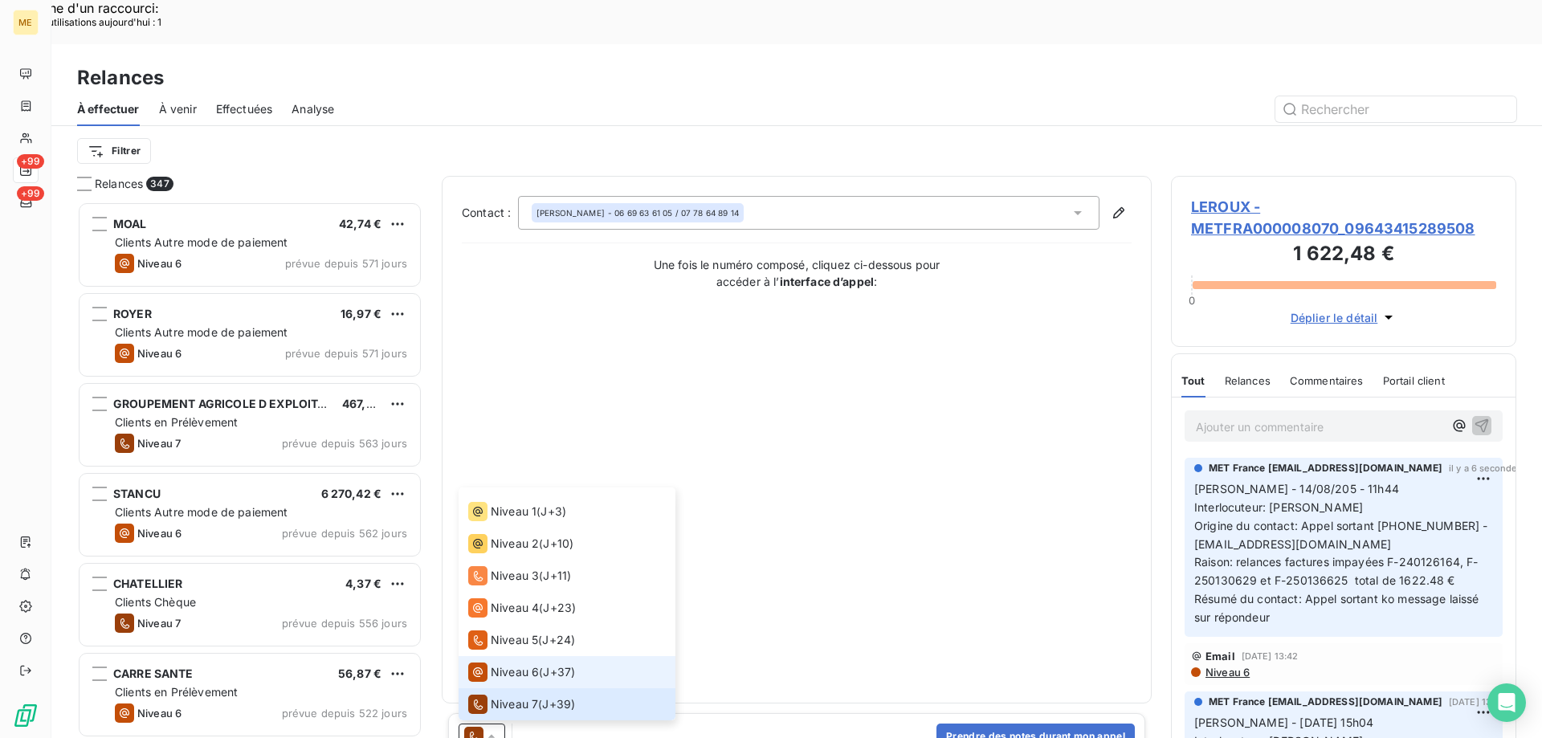
click at [503, 664] on span "Niveau 6" at bounding box center [515, 672] width 48 height 16
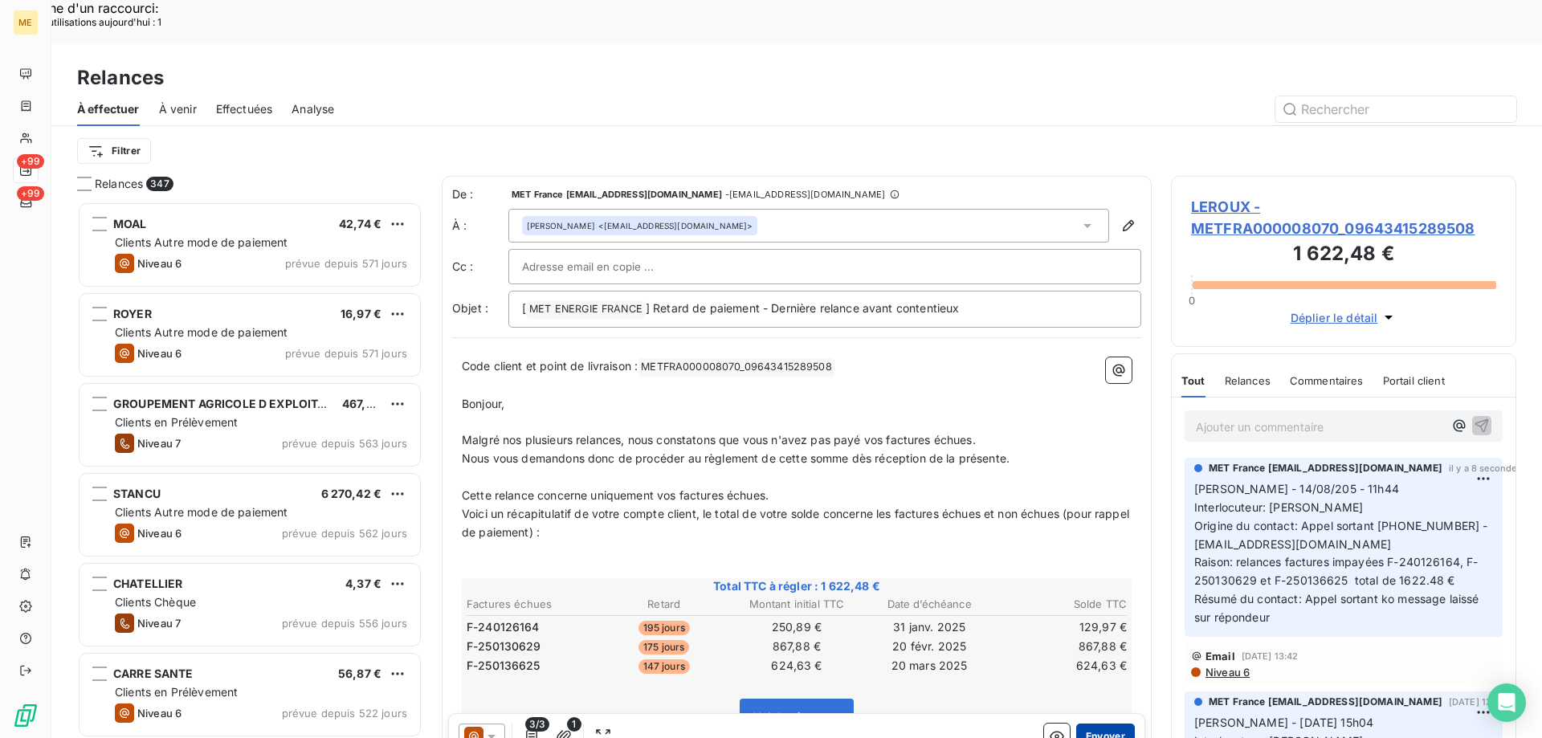
click at [1098, 723] on button "Envoyer" at bounding box center [1105, 736] width 59 height 26
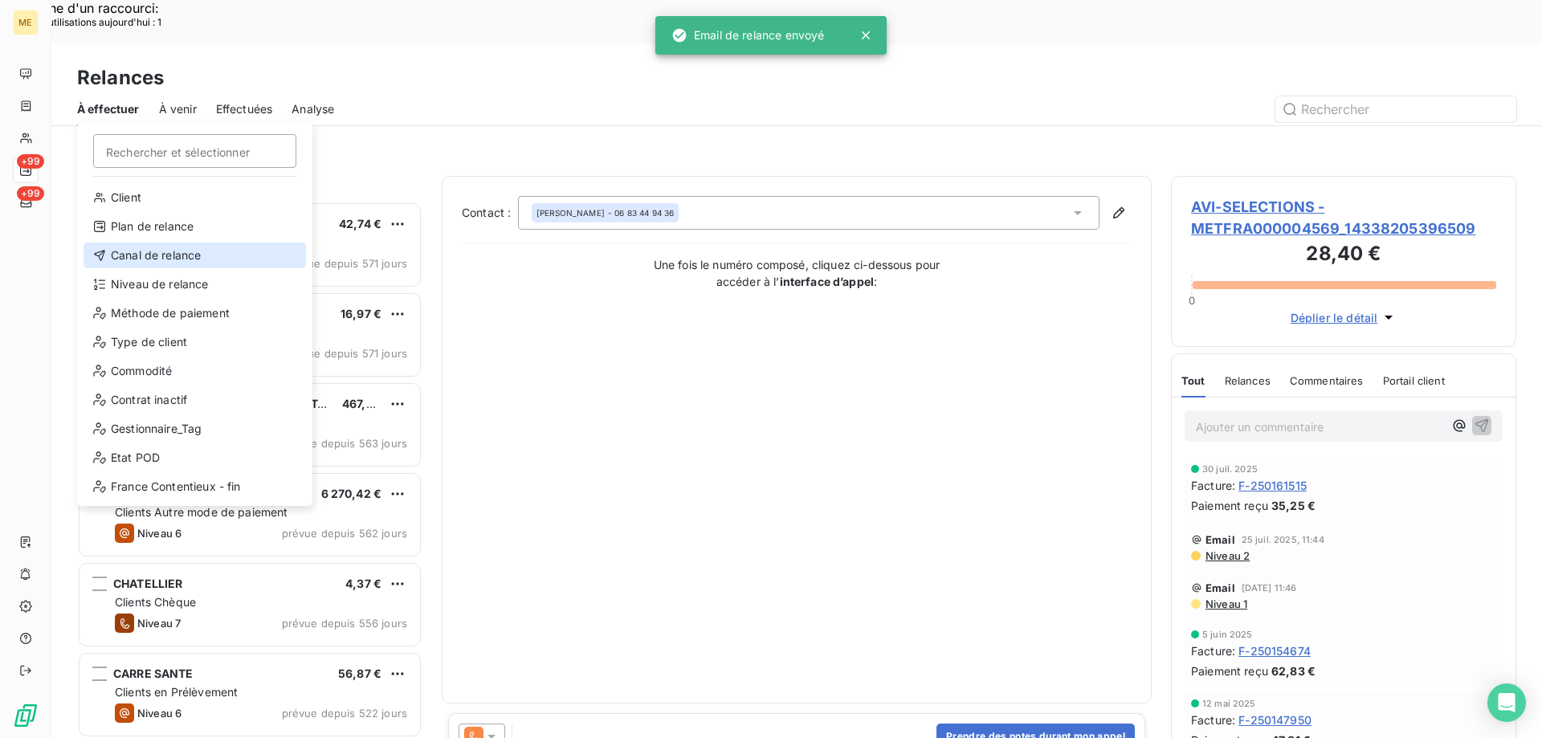
click at [129, 263] on div "Canal de relance" at bounding box center [195, 255] width 222 height 26
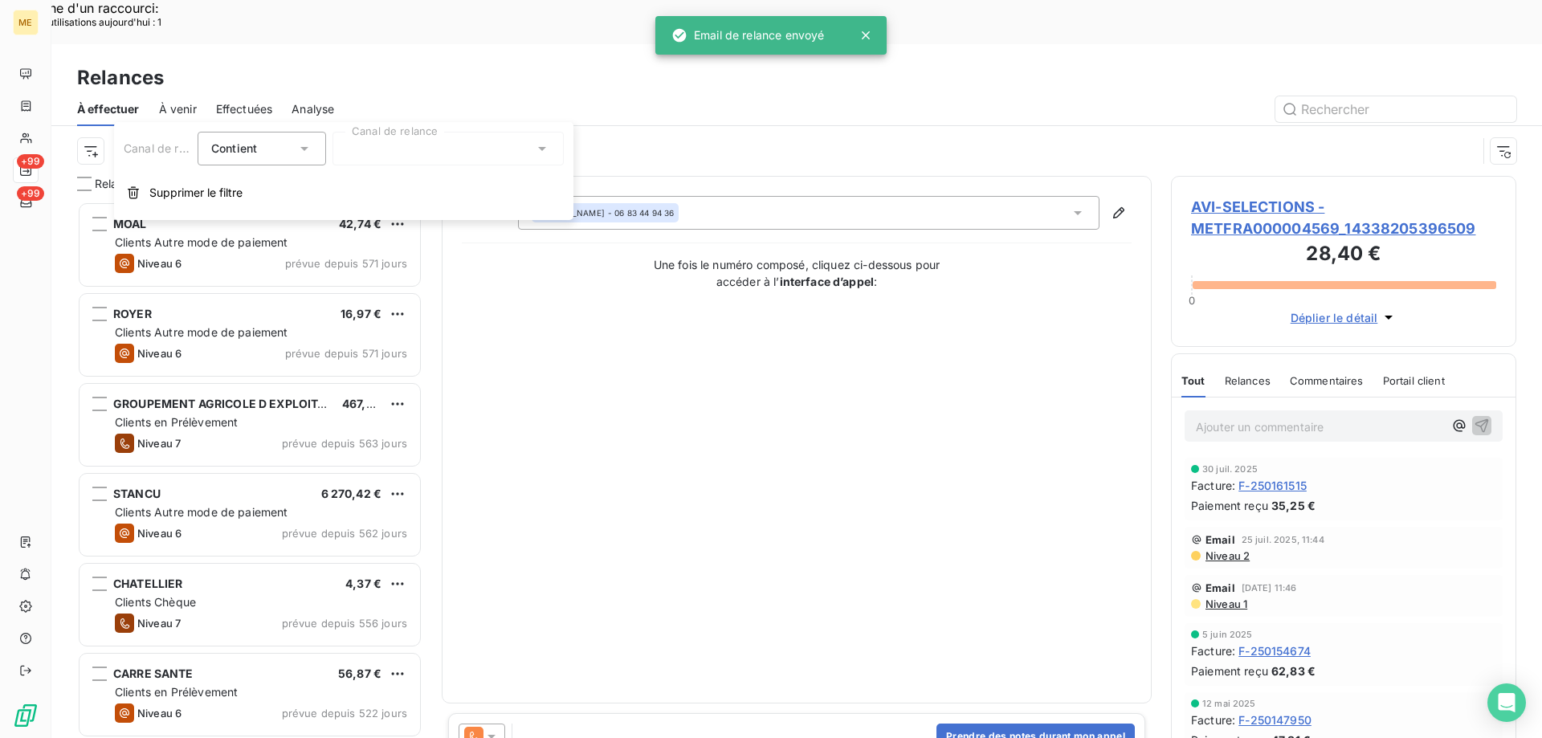
click at [380, 156] on div at bounding box center [447, 149] width 231 height 34
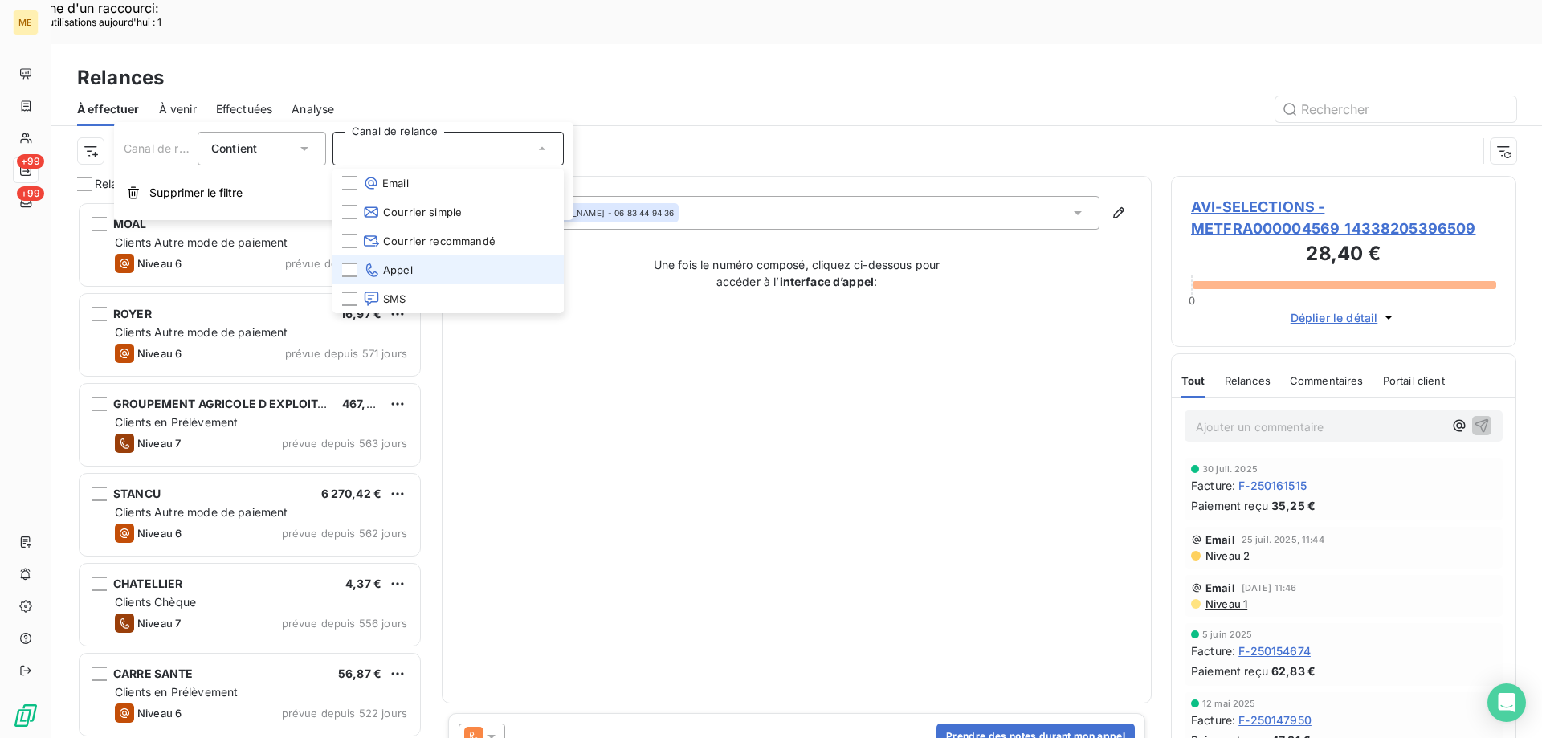
click at [401, 256] on li "Appel" at bounding box center [447, 269] width 231 height 29
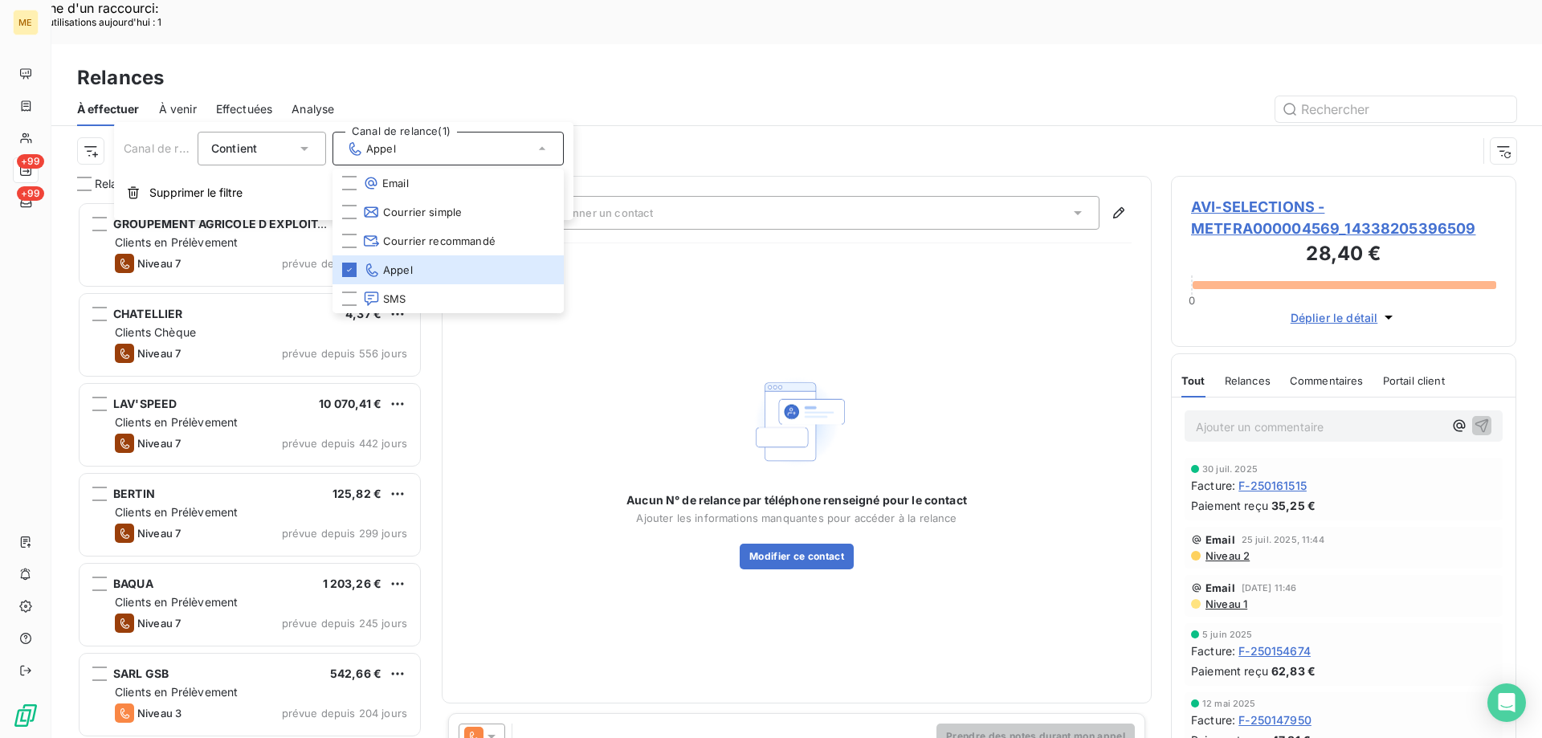
scroll to position [568, 333]
click at [88, 126] on div "Canal de relance : Appel" at bounding box center [796, 151] width 1439 height 50
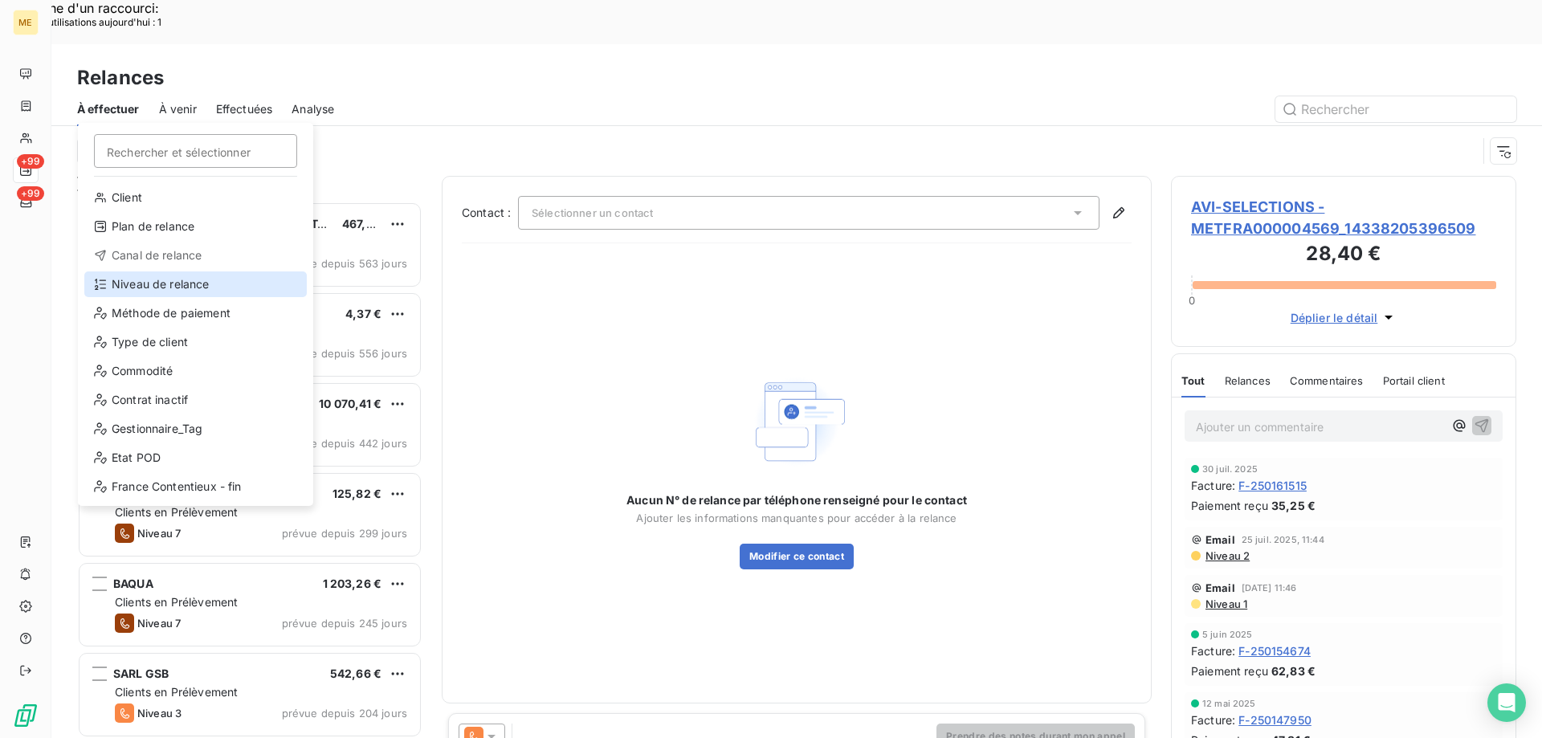
click at [130, 283] on div "Niveau de relance" at bounding box center [195, 284] width 222 height 26
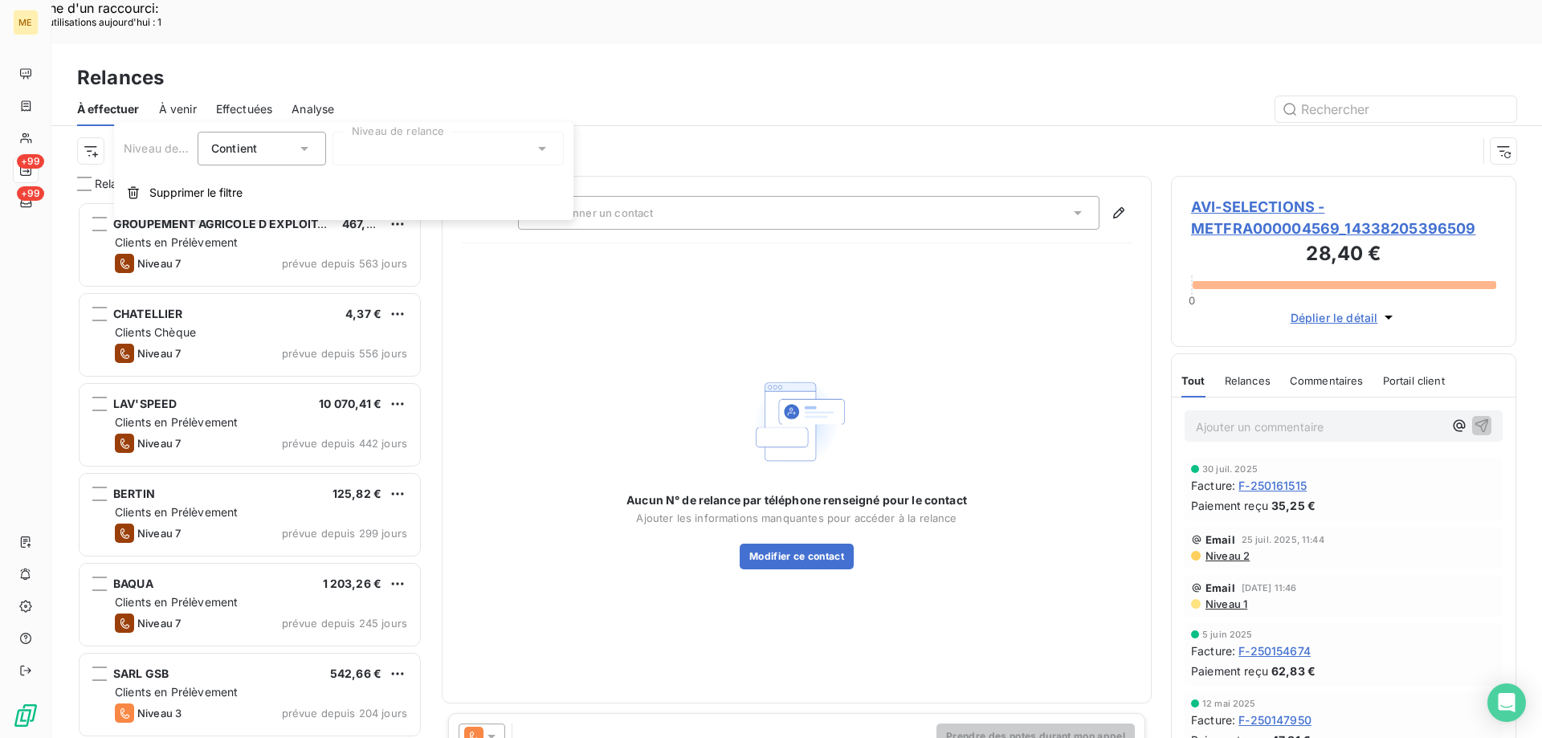
click at [414, 137] on div at bounding box center [447, 149] width 231 height 34
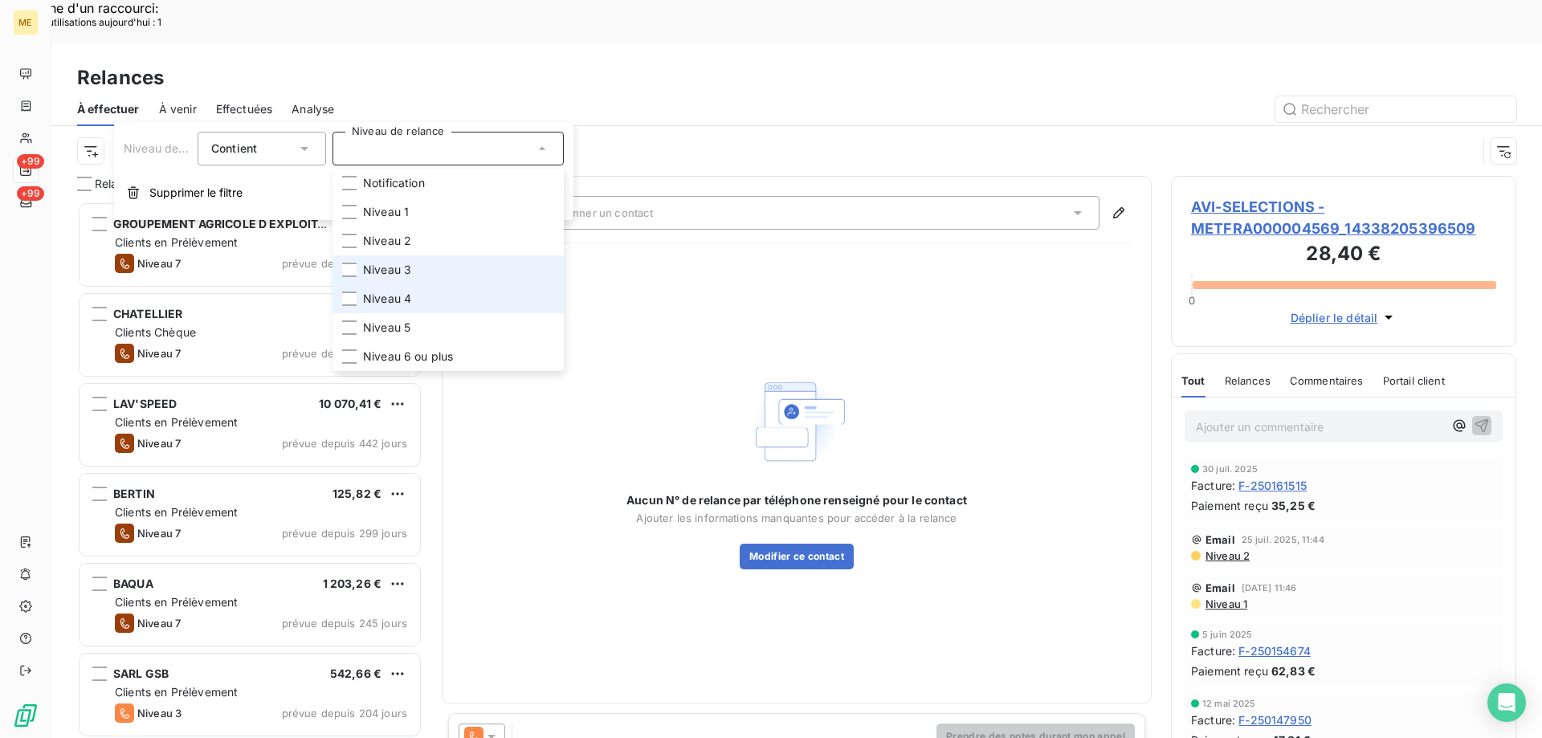
drag, startPoint x: 388, startPoint y: 275, endPoint x: 385, endPoint y: 295, distance: 20.3
click at [388, 274] on span "Niveau 3" at bounding box center [387, 270] width 48 height 16
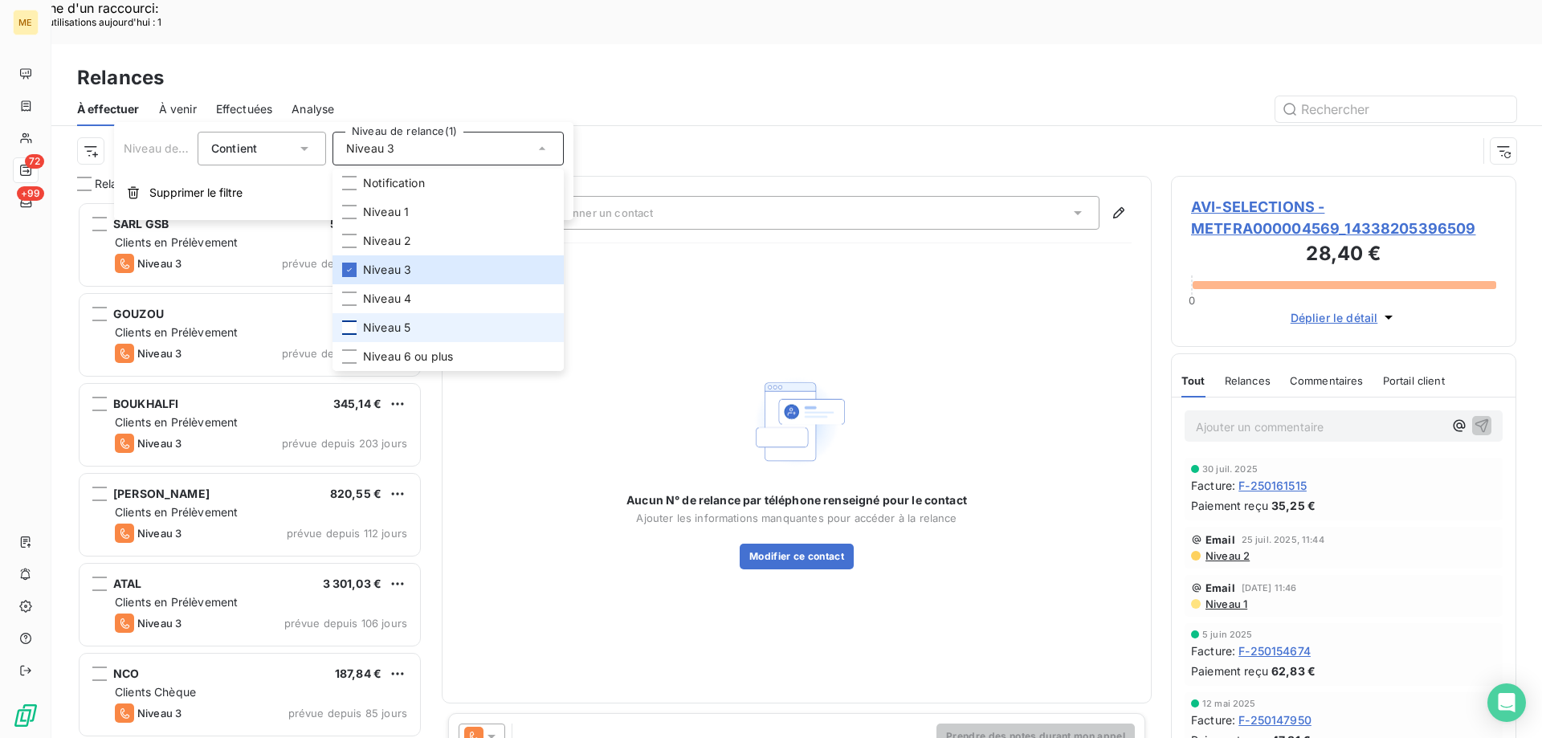
click at [351, 332] on div at bounding box center [349, 327] width 14 height 14
click at [353, 352] on div at bounding box center [349, 356] width 14 height 14
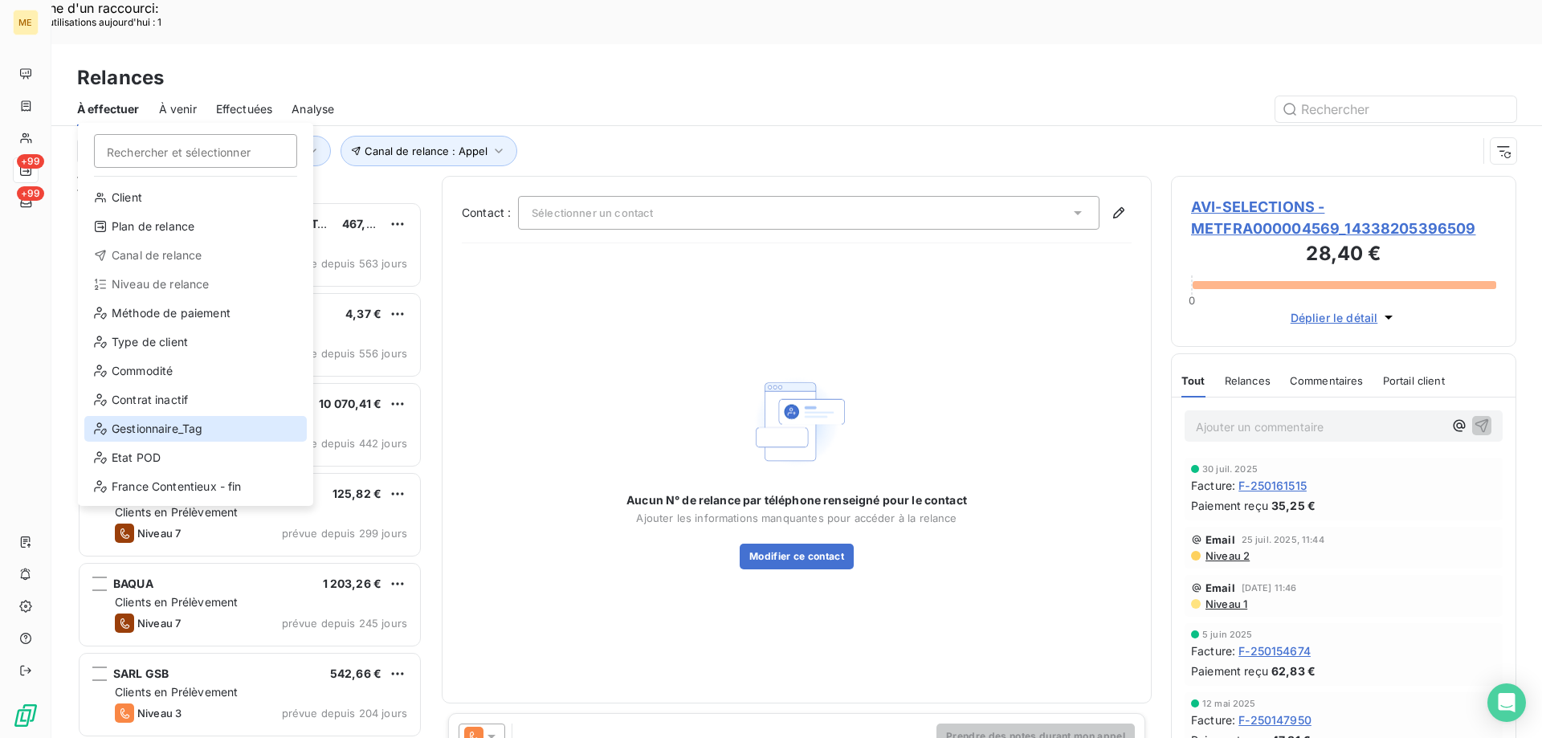
click at [127, 424] on div "Gestionnaire_Tag" at bounding box center [195, 429] width 222 height 26
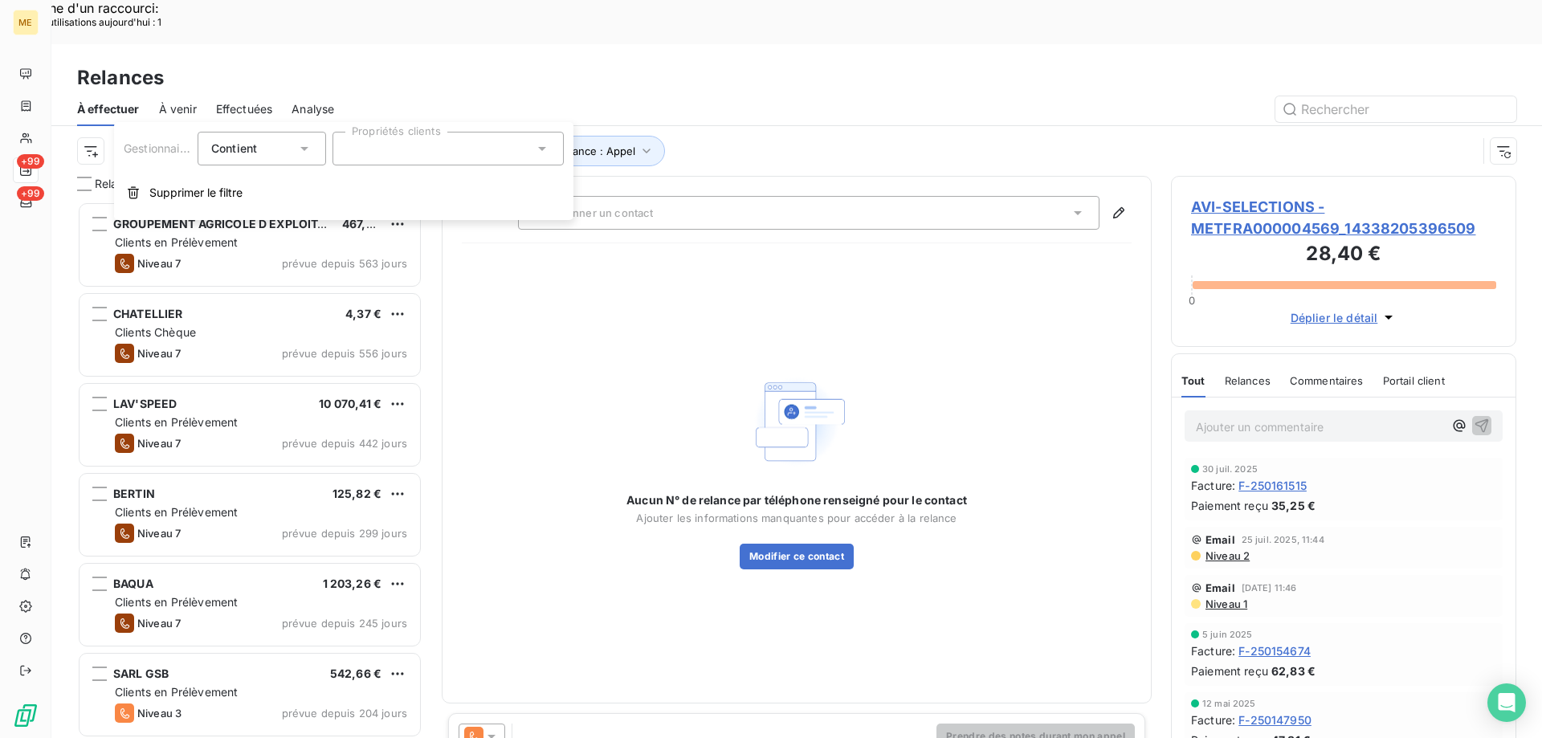
click at [532, 150] on div at bounding box center [447, 149] width 231 height 34
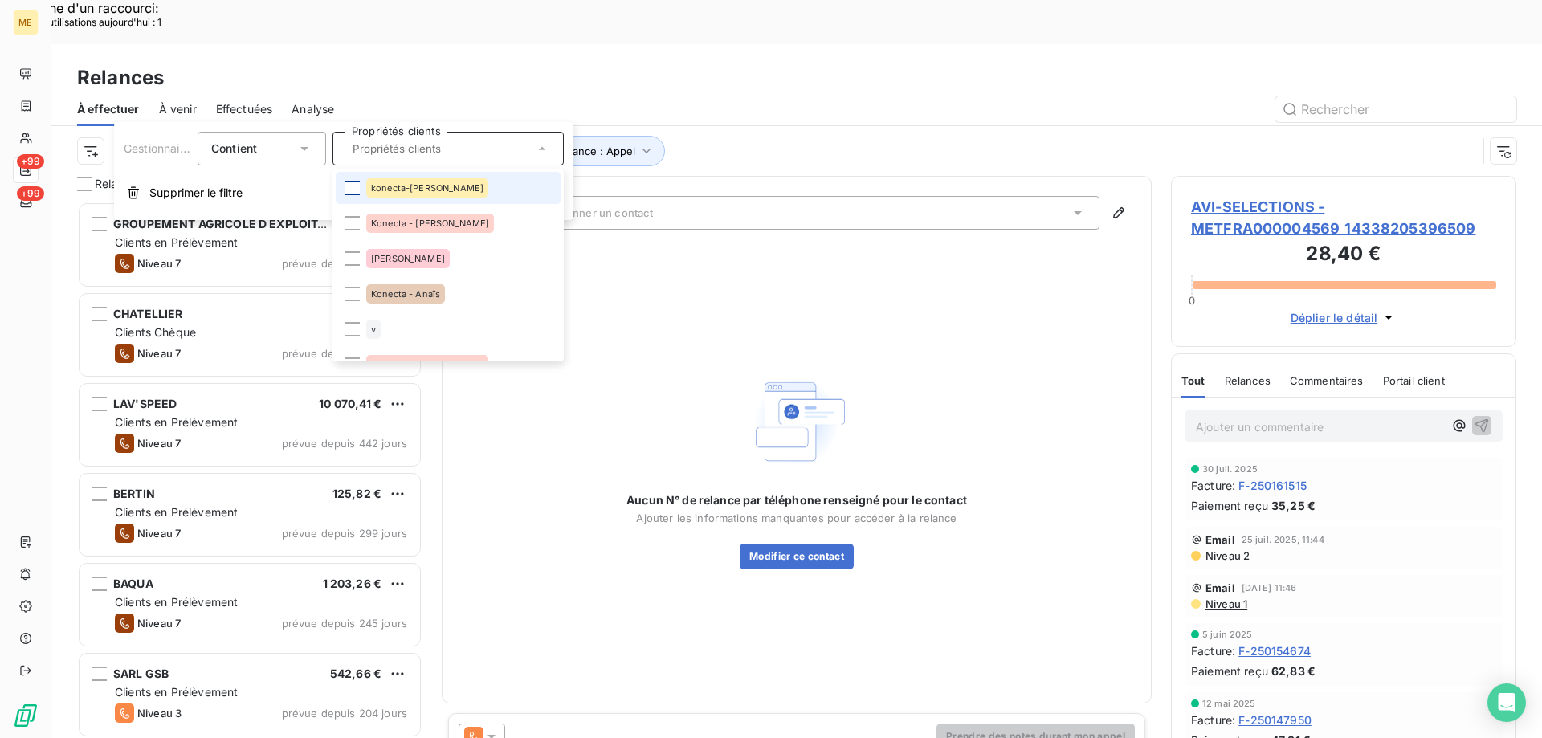
click at [352, 183] on div at bounding box center [352, 188] width 14 height 14
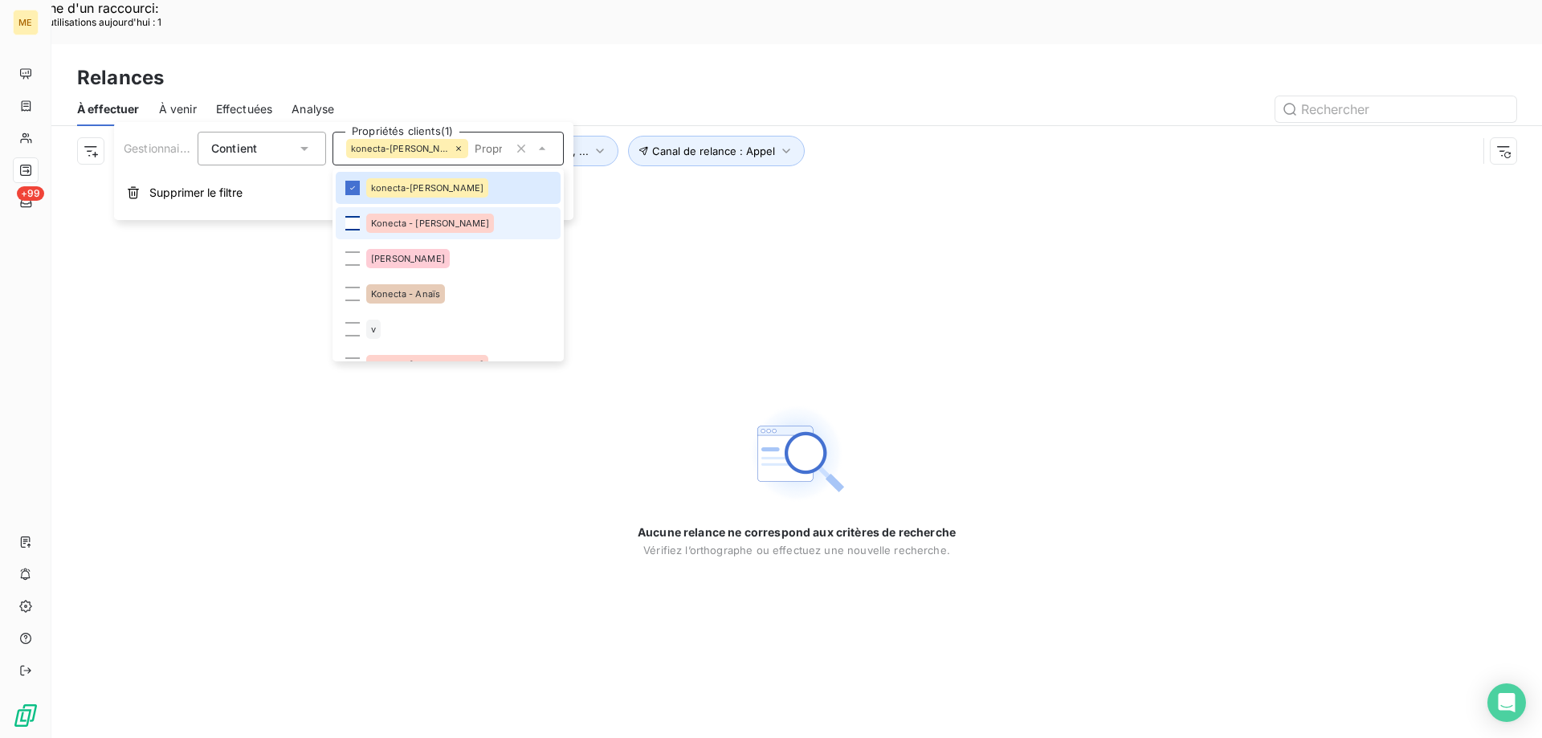
click at [359, 218] on div at bounding box center [352, 223] width 14 height 14
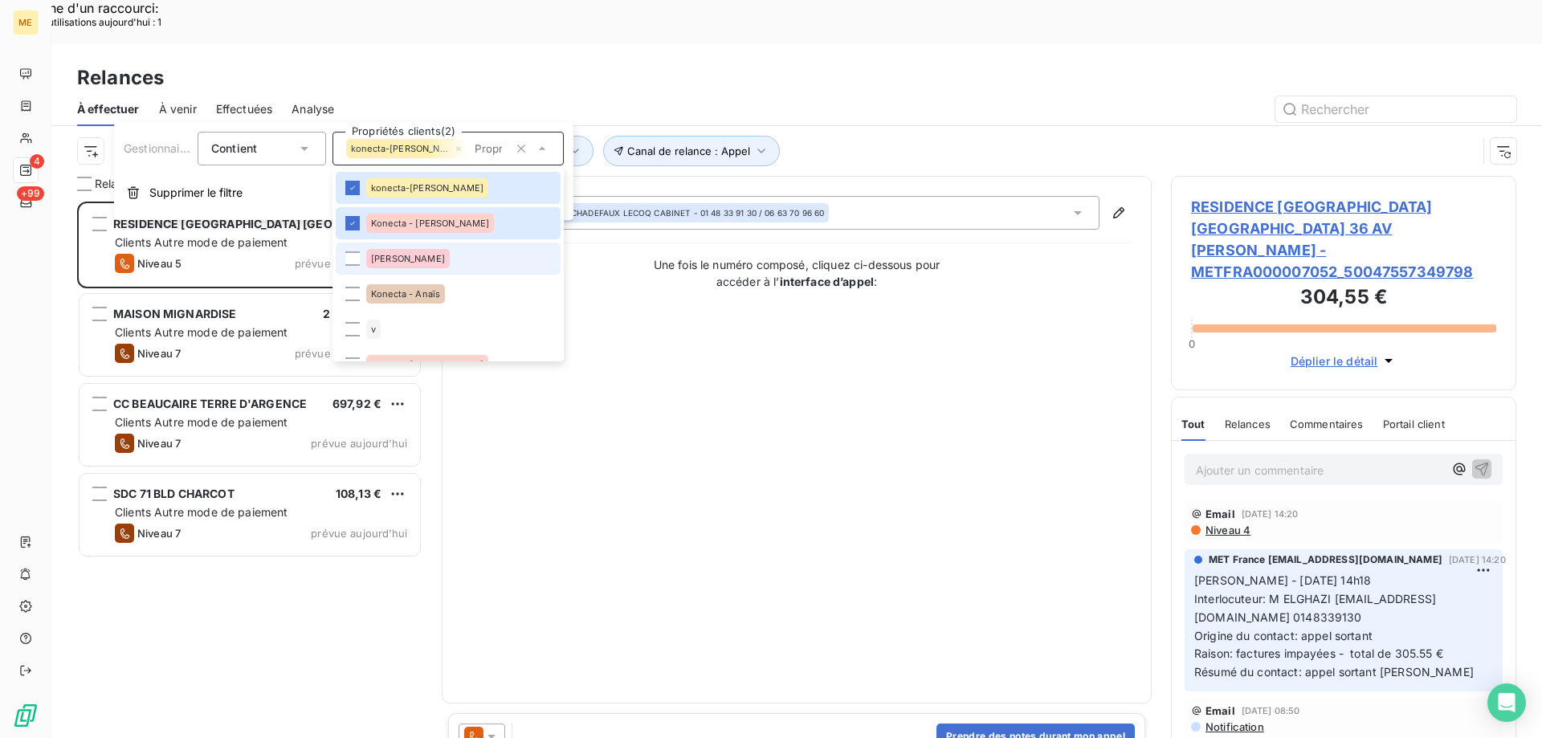
scroll to position [568, 333]
click at [353, 294] on div at bounding box center [352, 294] width 14 height 14
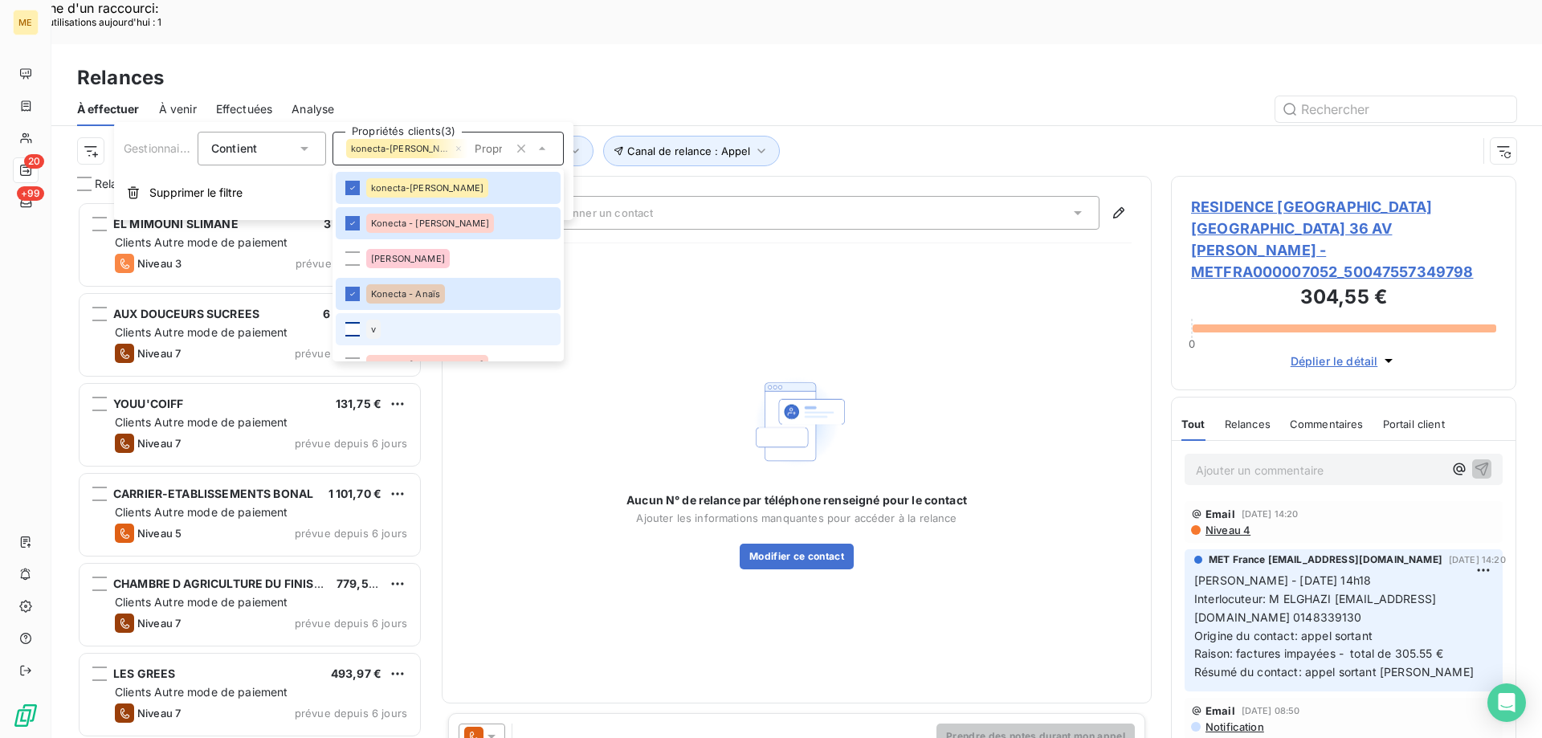
click at [354, 323] on div at bounding box center [352, 329] width 14 height 14
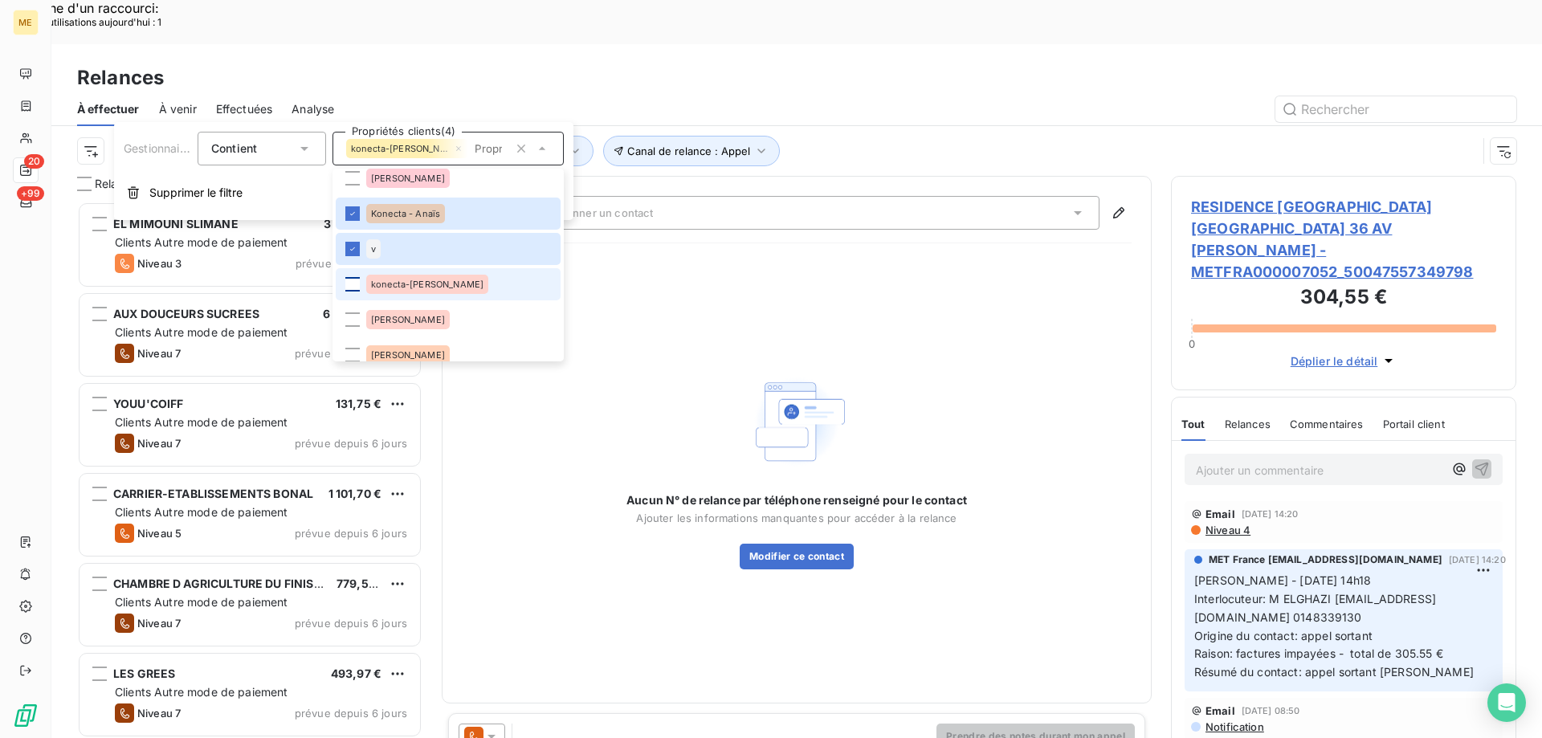
click at [357, 277] on div at bounding box center [352, 284] width 14 height 14
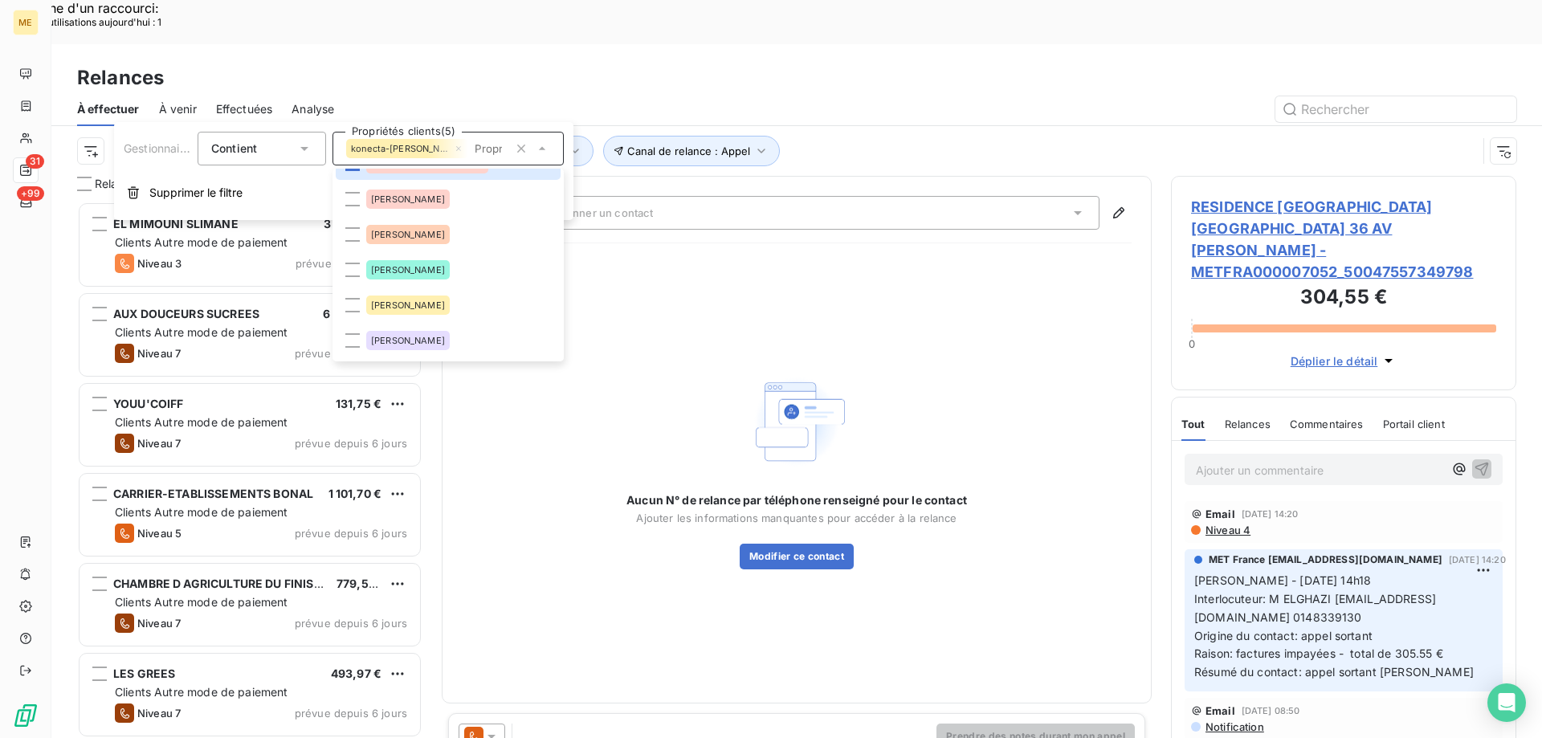
scroll to position [241, 0]
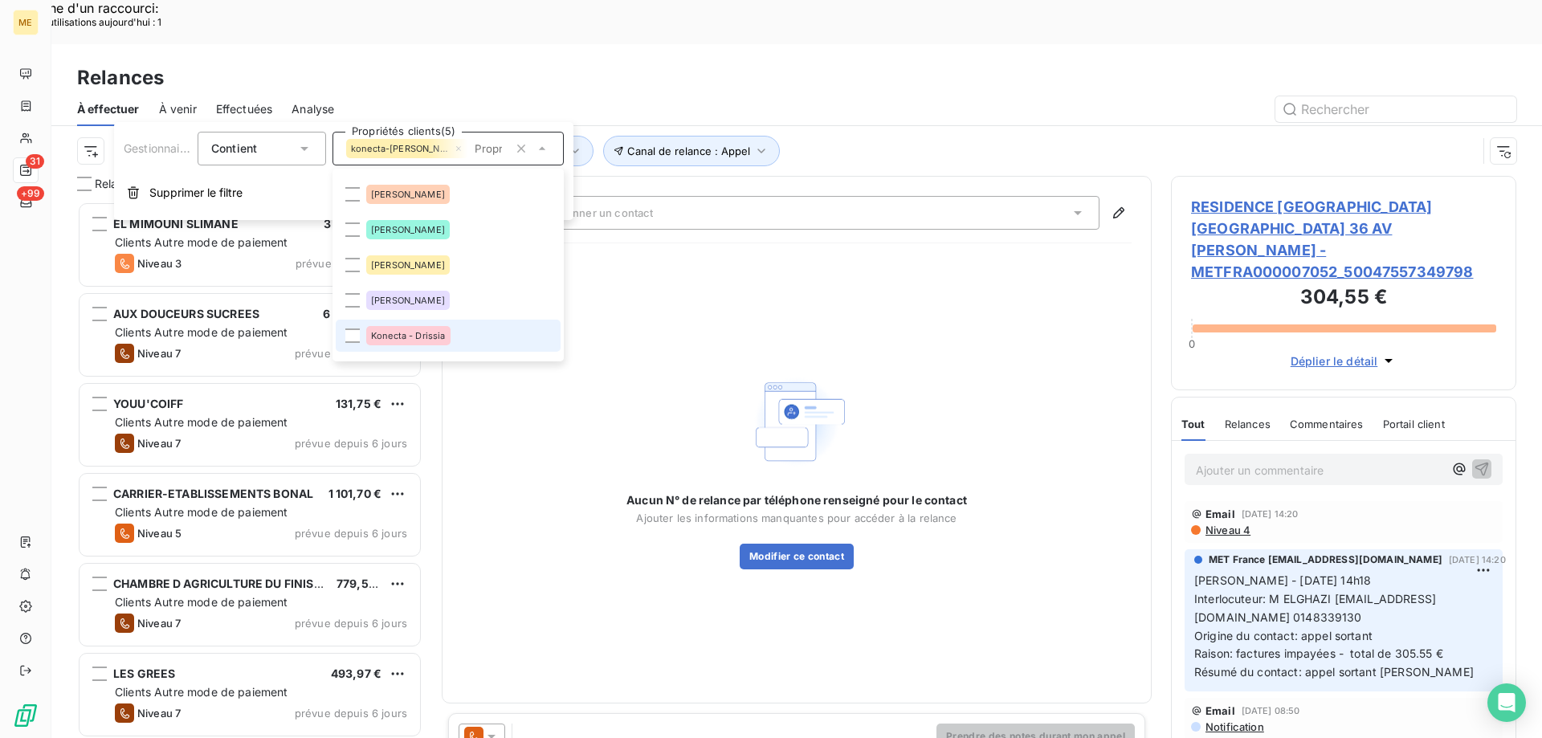
click at [426, 332] on span "Konecta - Drissia" at bounding box center [408, 336] width 75 height 10
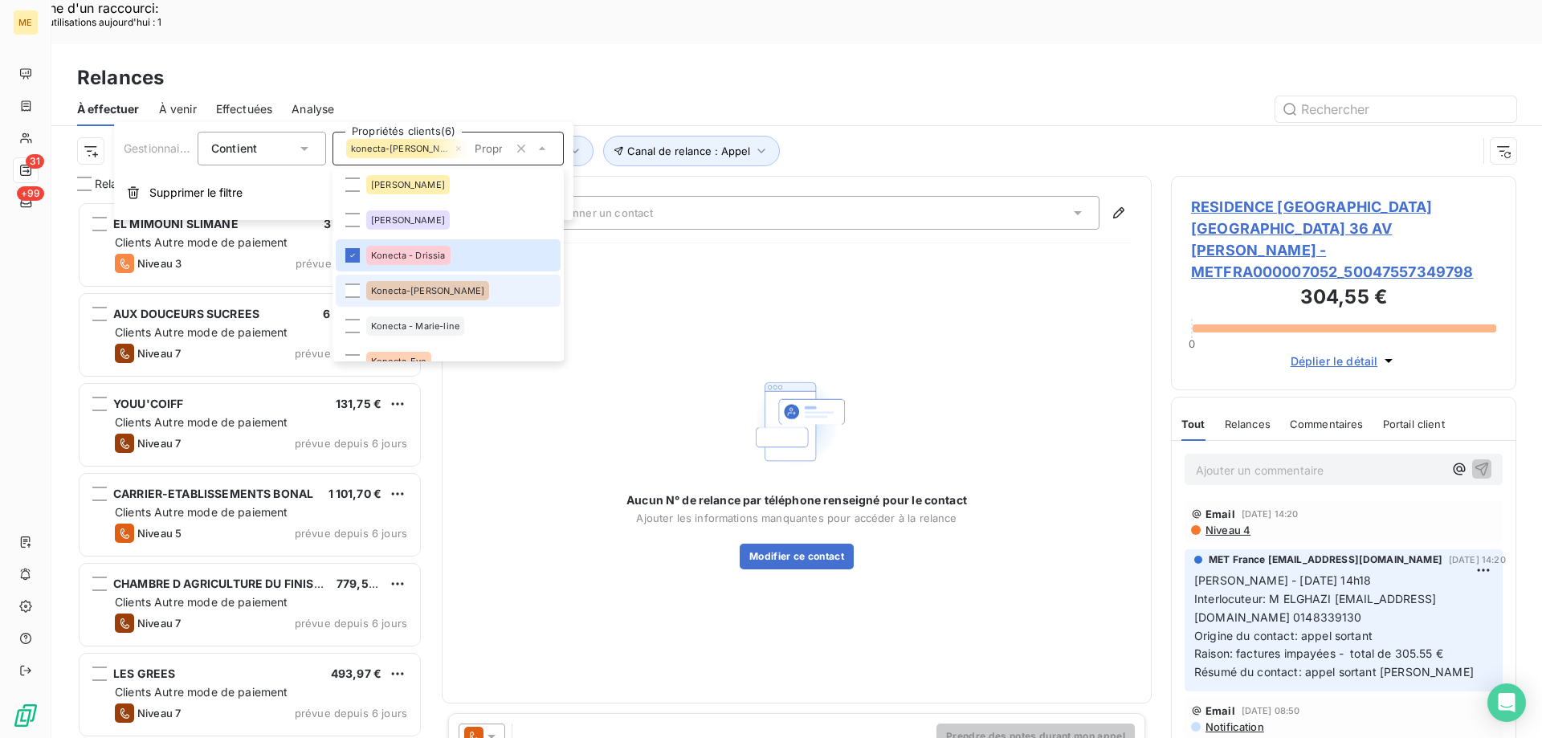
click at [432, 292] on span "Konecta-[PERSON_NAME]" at bounding box center [427, 291] width 113 height 10
click at [427, 321] on span "Konecta - Marie-line" at bounding box center [415, 326] width 88 height 10
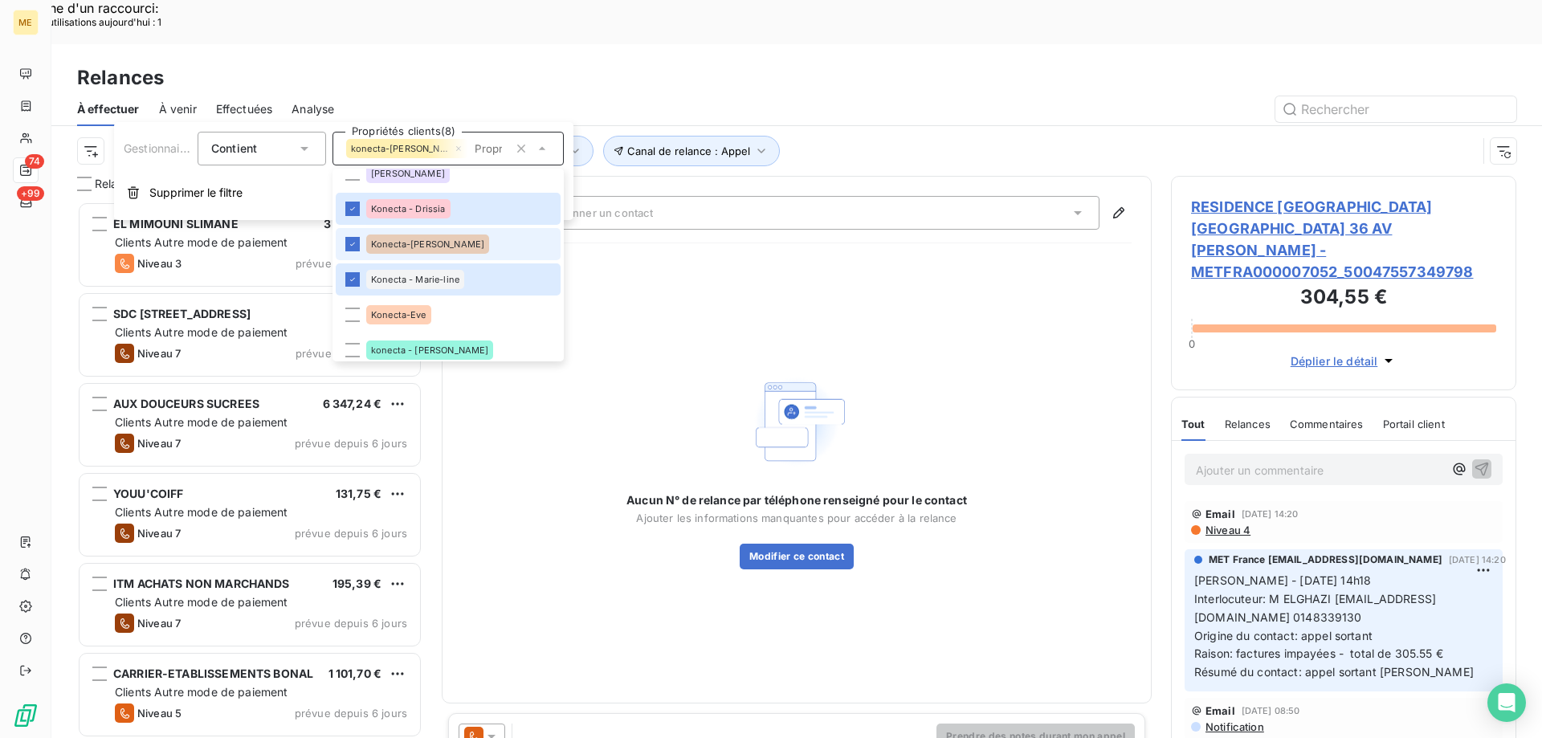
scroll to position [482, 0]
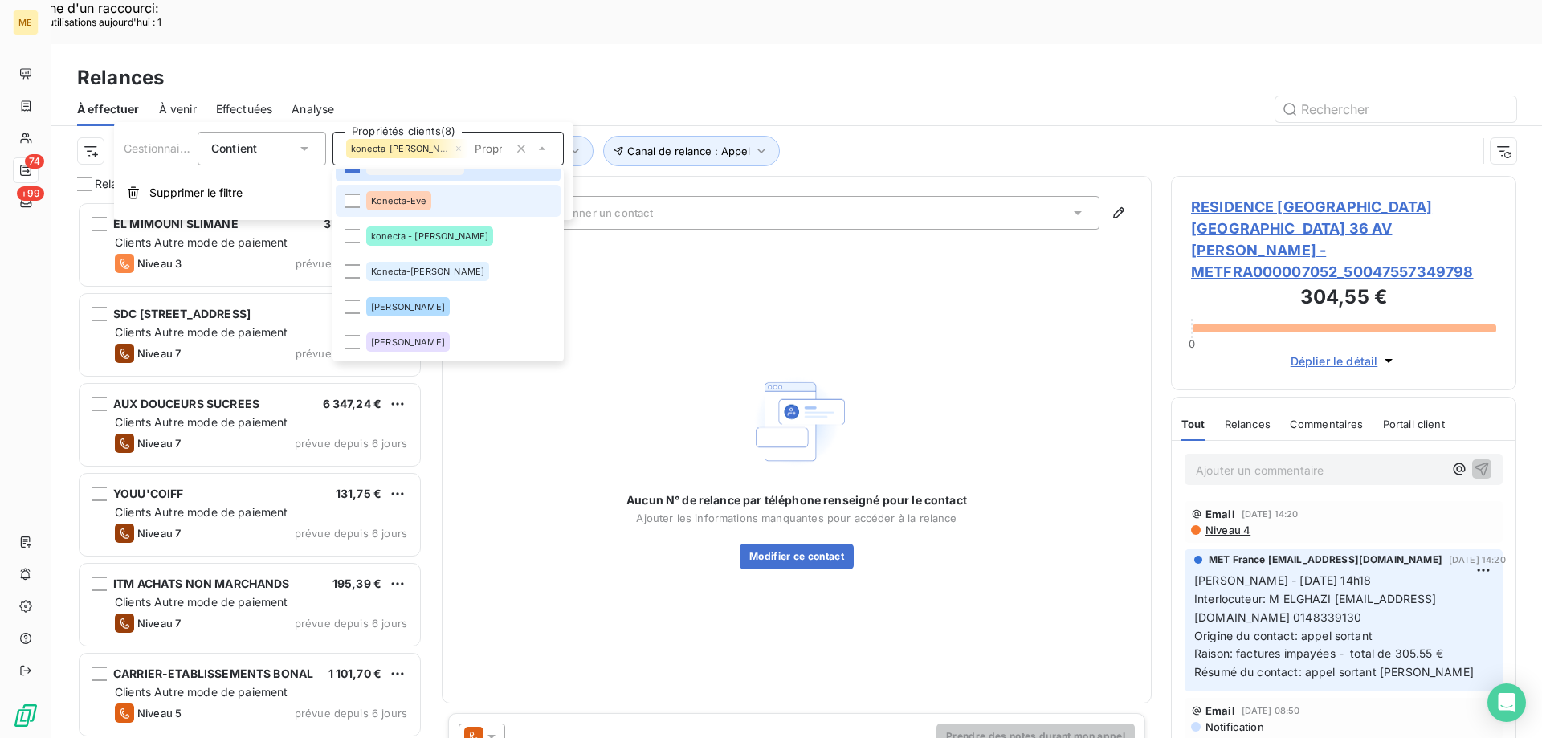
click at [389, 203] on span "Konecta-Eve" at bounding box center [398, 201] width 55 height 10
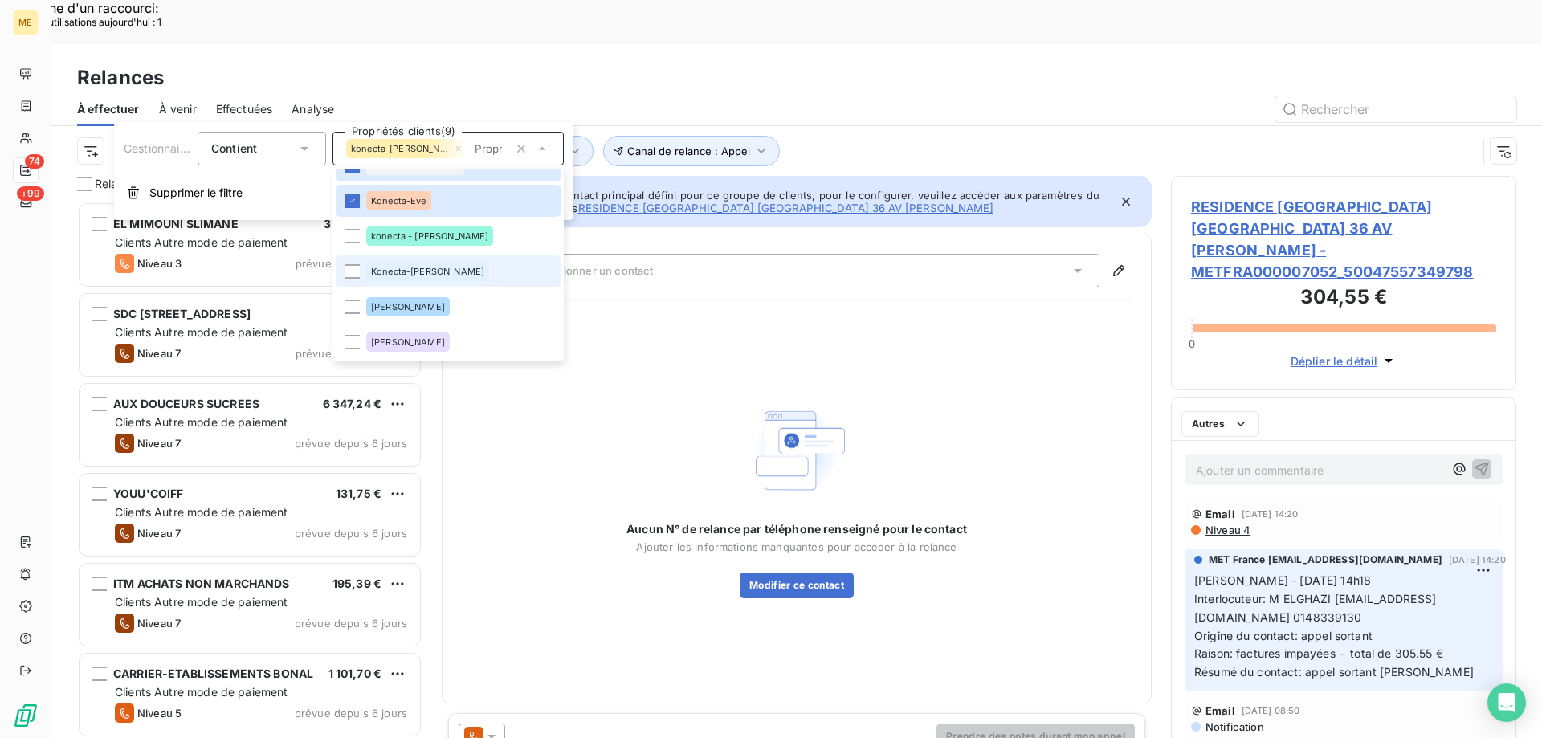
click at [400, 264] on div "Konecta-[PERSON_NAME]" at bounding box center [427, 271] width 123 height 19
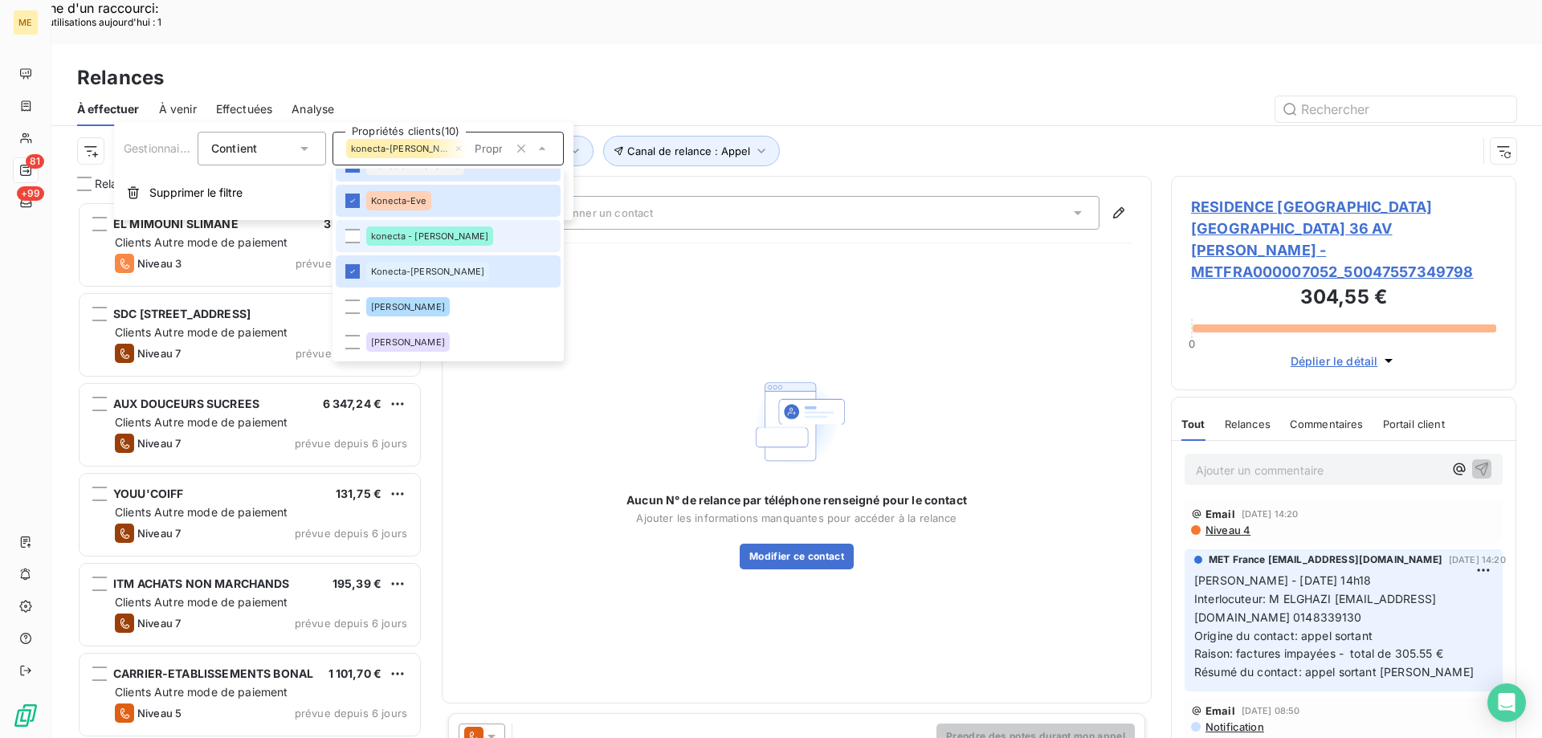
click at [394, 235] on span "konecta - [PERSON_NAME]" at bounding box center [429, 236] width 117 height 10
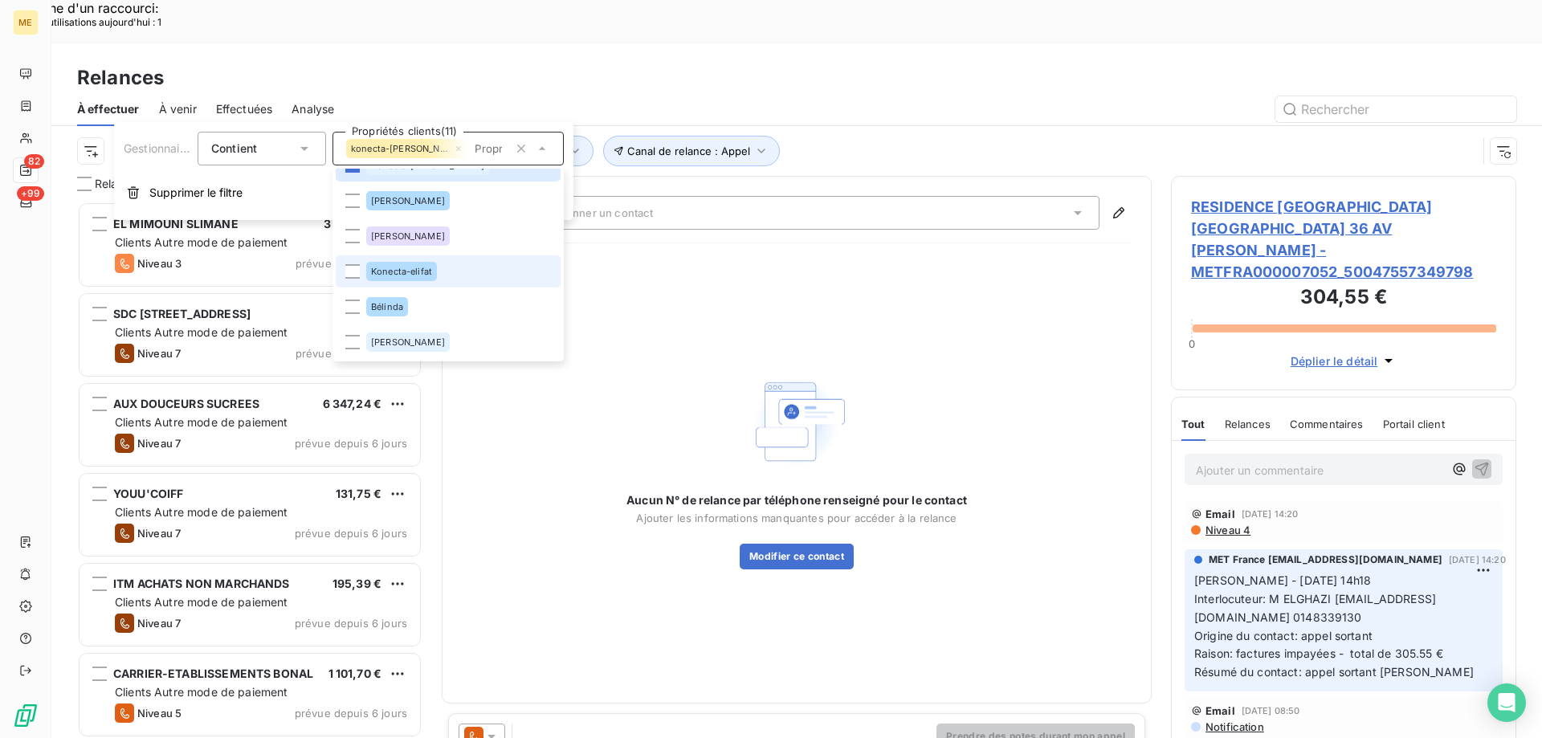
click at [401, 271] on span "Konecta-elifat" at bounding box center [401, 272] width 61 height 10
click at [872, 256] on div "Aucun N° de relance par téléphone renseigné pour le contact Ajouter les informa…" at bounding box center [797, 469] width 670 height 427
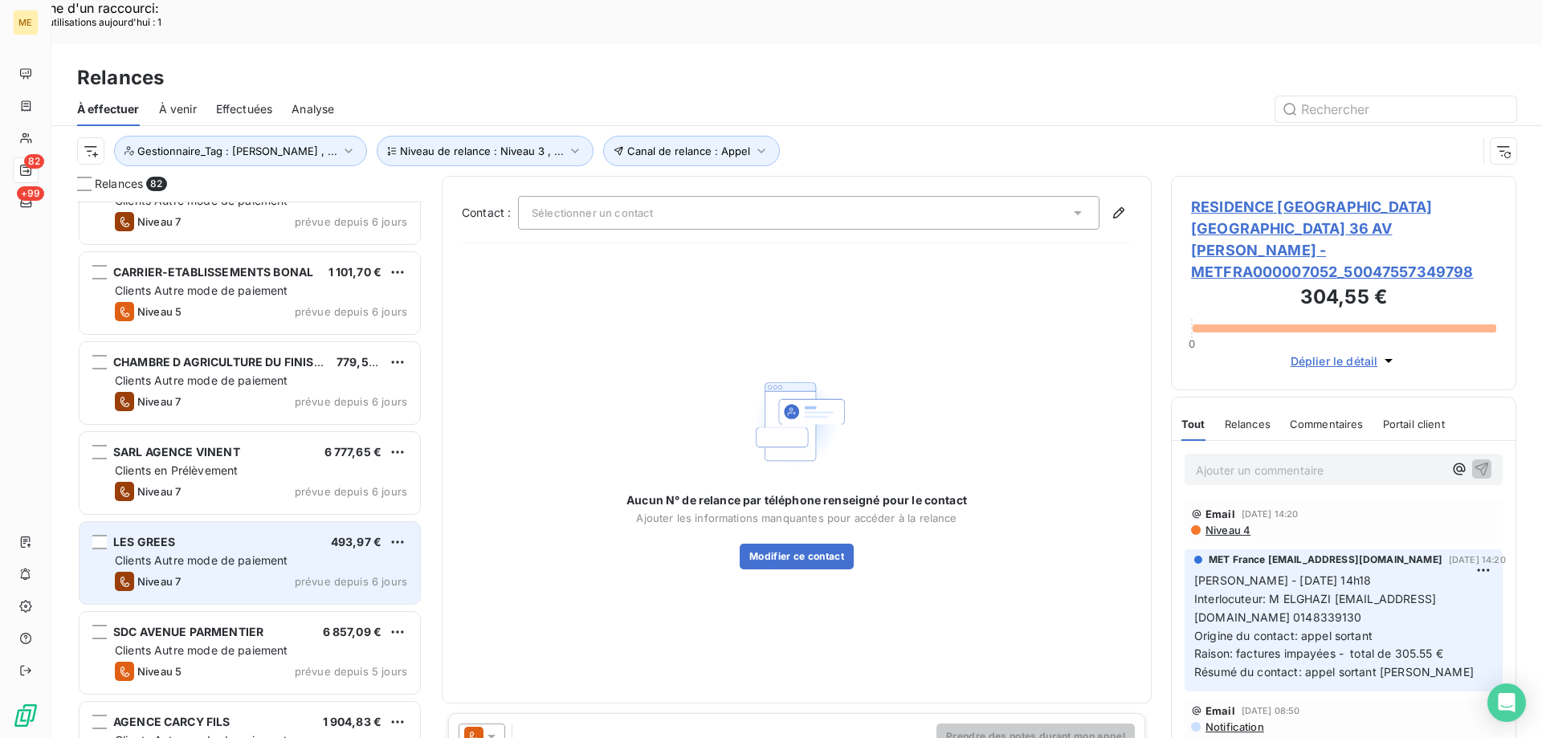
click at [157, 548] on div "LES GREES 493,97 € Clients Autre mode de paiement Niveau 7 prévue depuis 6 jours" at bounding box center [249, 563] width 340 height 82
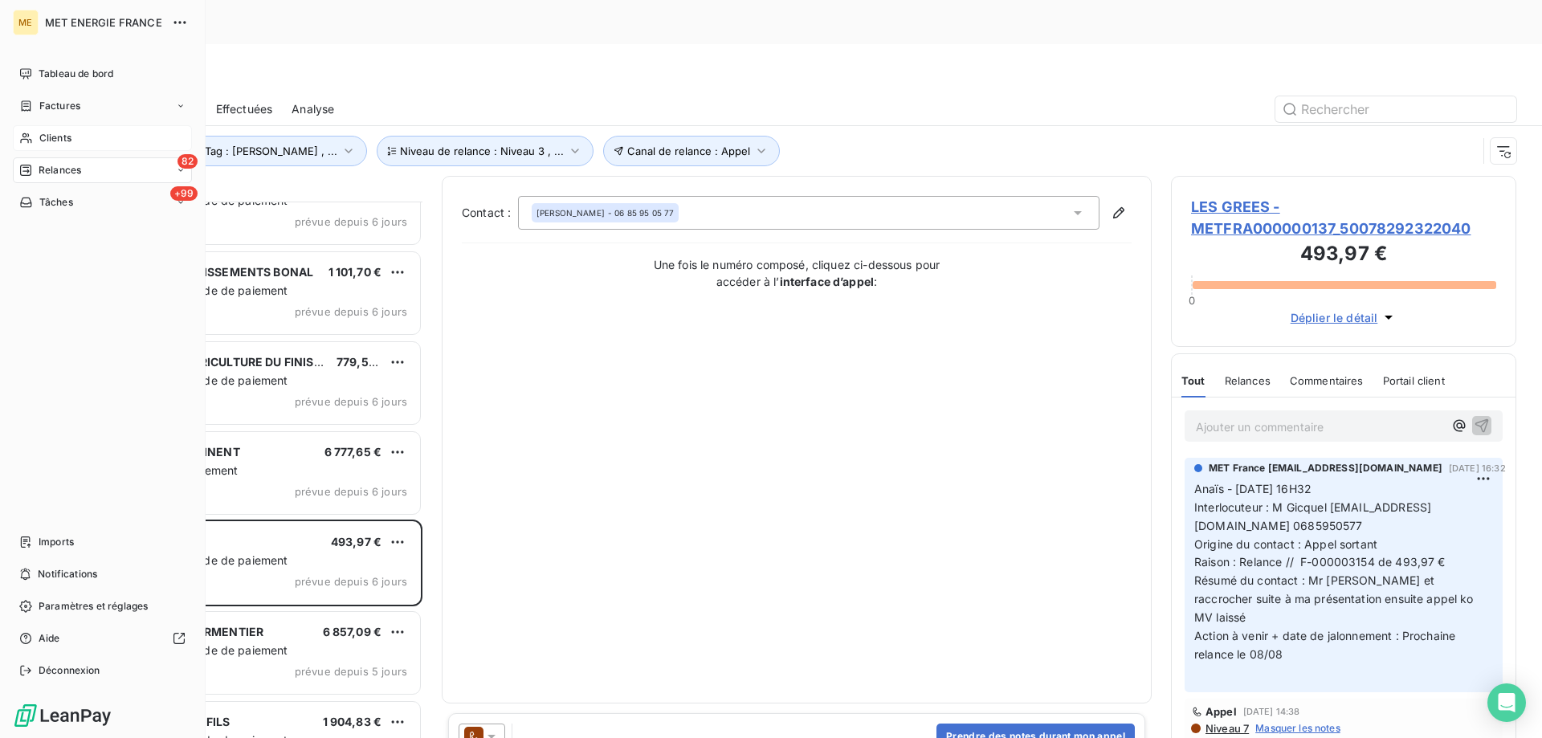
click at [27, 135] on icon at bounding box center [26, 138] width 14 height 13
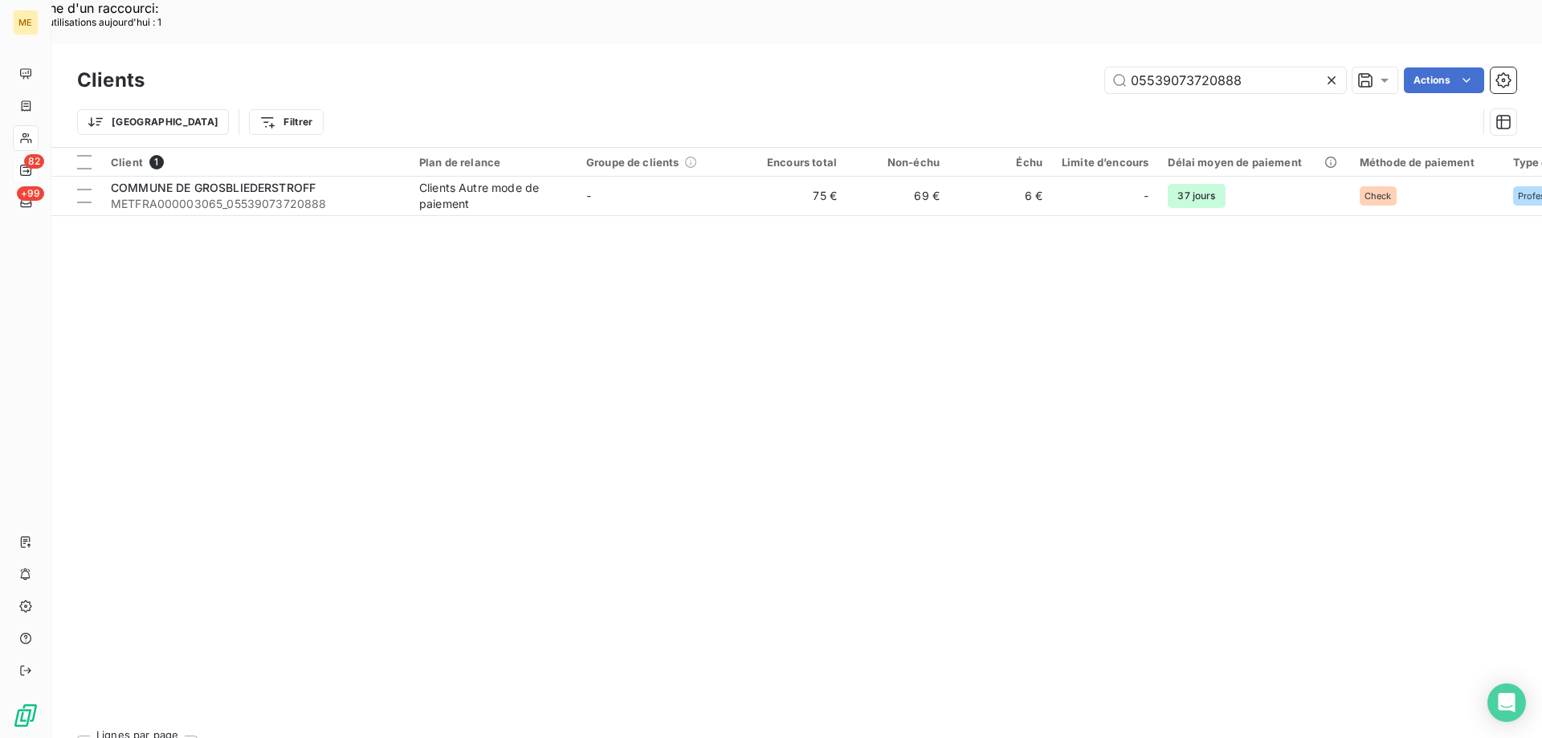
drag, startPoint x: 1246, startPoint y: 35, endPoint x: 1068, endPoint y: 35, distance: 178.3
click at [1068, 67] on div "05539073720888 Actions" at bounding box center [840, 80] width 1352 height 26
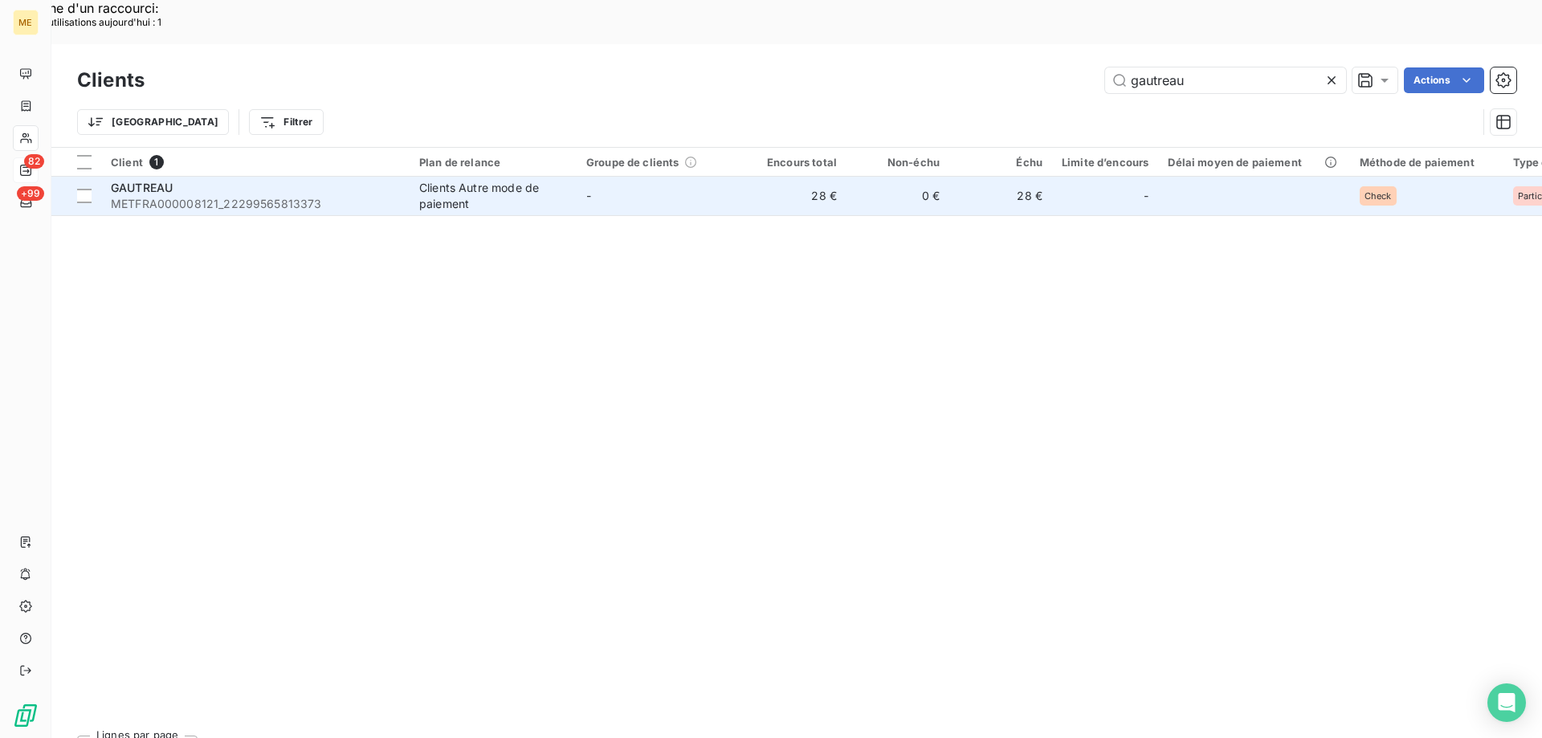
type input "gautreau"
click at [235, 196] on span "METFRA000008121_22299565813373" at bounding box center [255, 204] width 289 height 16
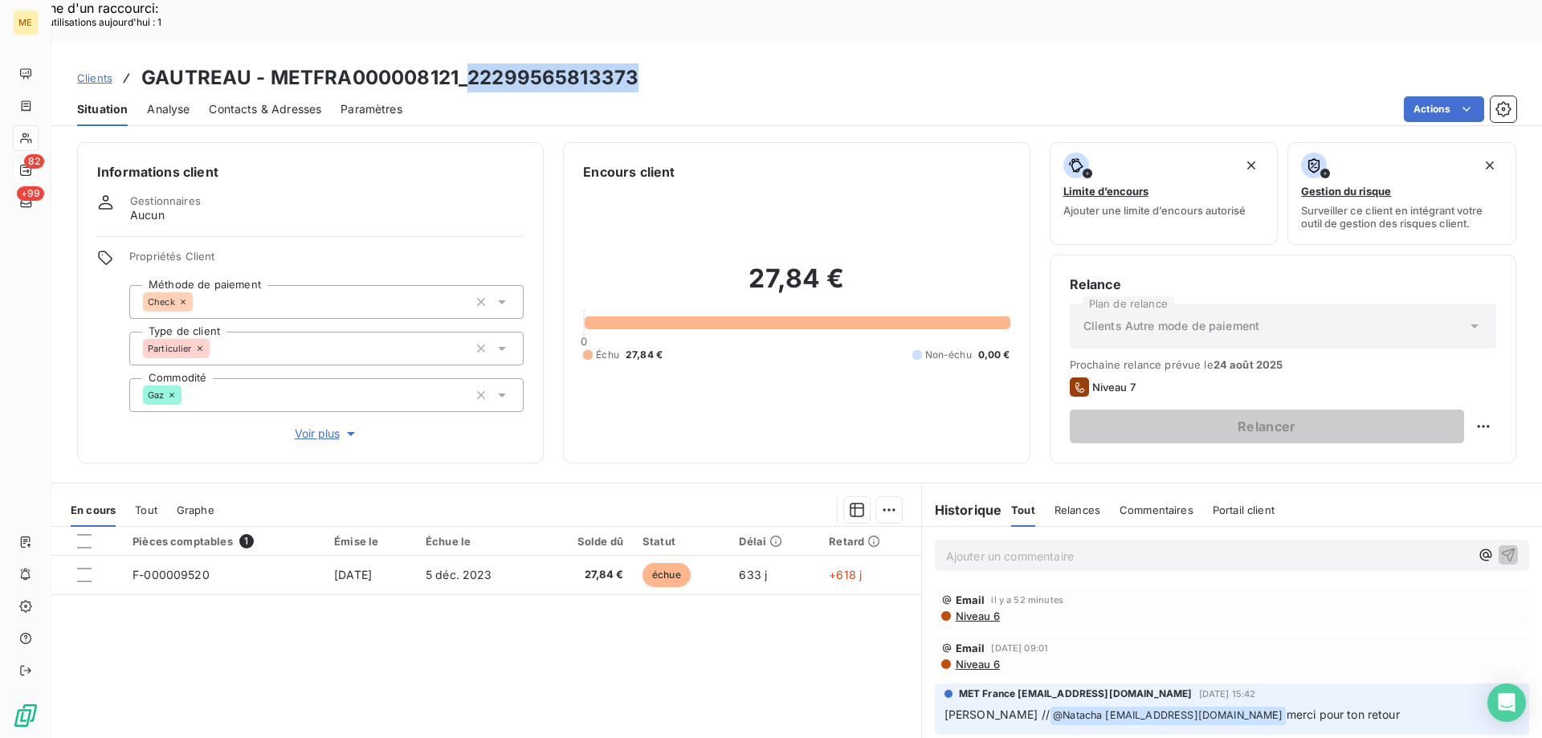
drag, startPoint x: 466, startPoint y: 35, endPoint x: 654, endPoint y: 30, distance: 188.0
click at [654, 63] on div "Clients GAUTREAU - METFRA000008121_22299565813373" at bounding box center [796, 77] width 1490 height 29
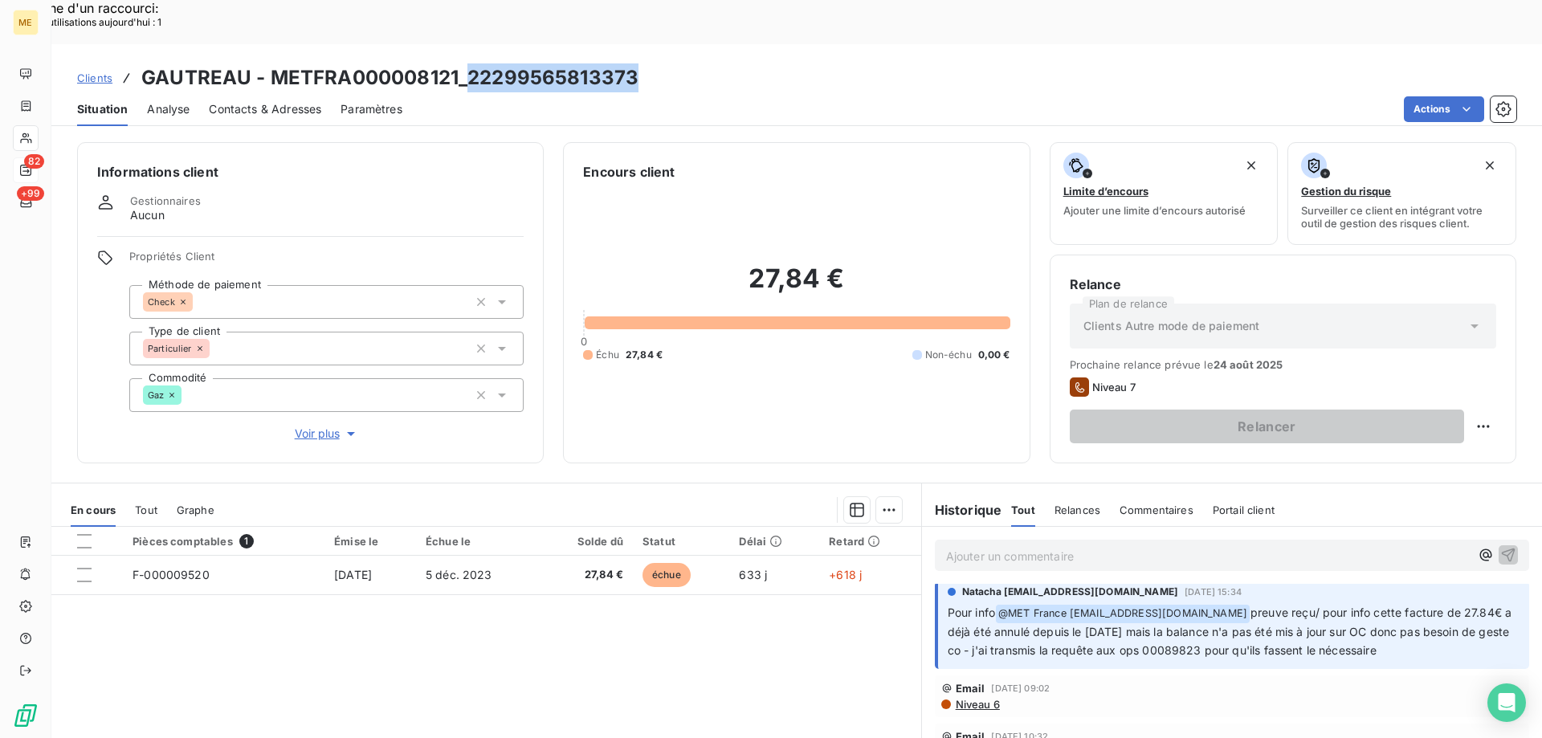
scroll to position [161, 0]
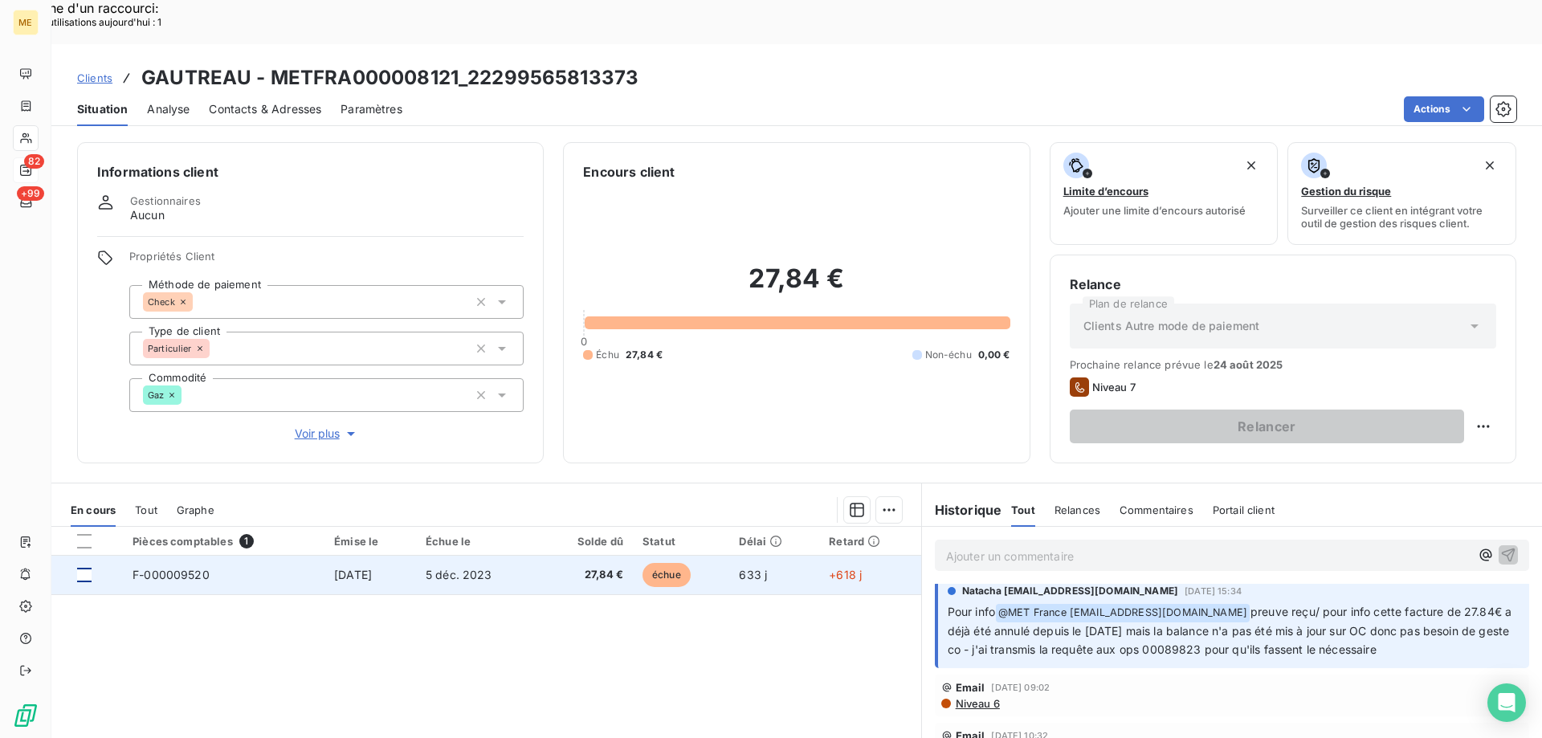
click at [84, 568] on div at bounding box center [84, 575] width 14 height 14
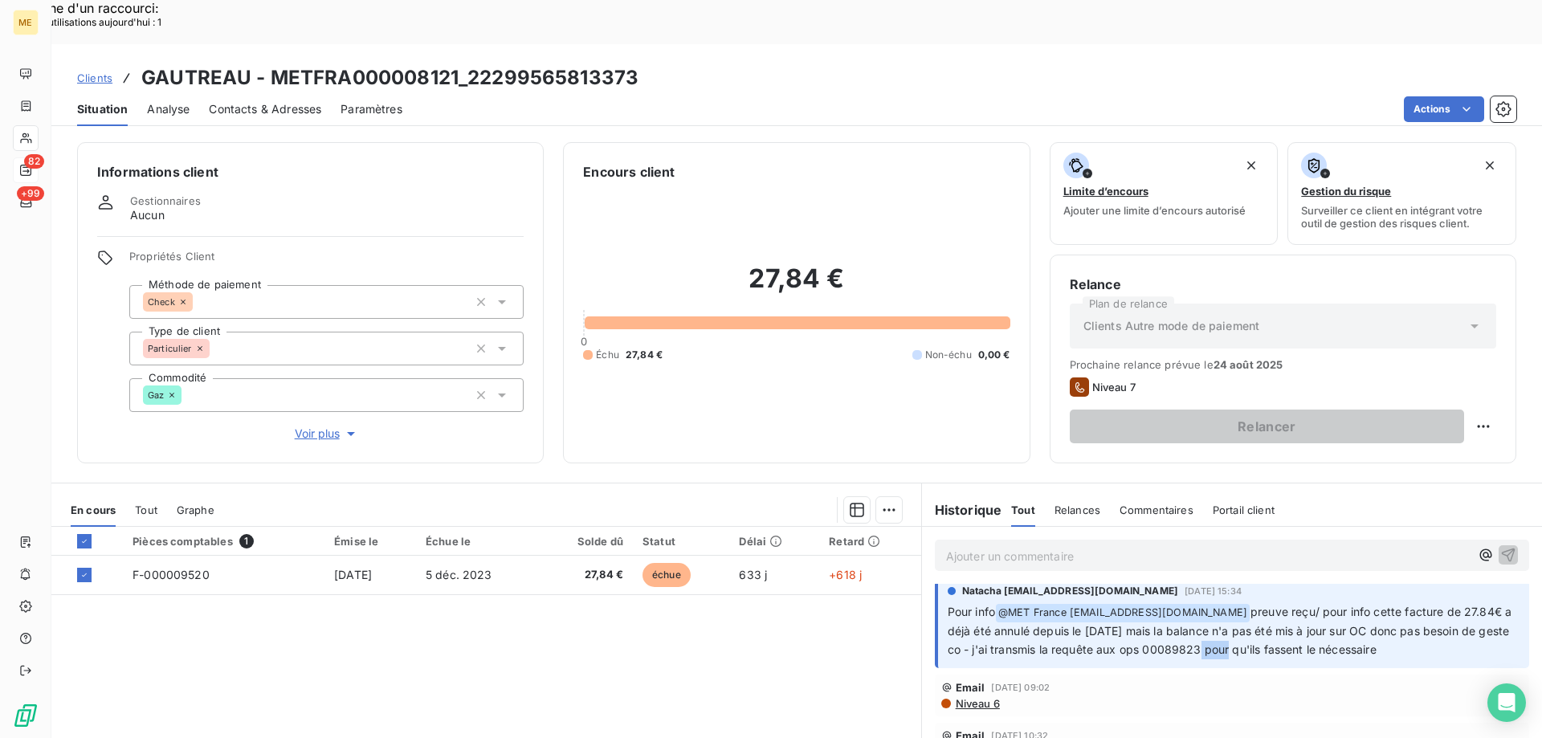
drag, startPoint x: 1283, startPoint y: 604, endPoint x: 1250, endPoint y: 611, distance: 33.7
click at [1250, 611] on span "preuve reçu/ pour info cette facture de 27.84€ a déjà été annulé depuis le [DAT…" at bounding box center [1231, 630] width 568 height 51
click at [747, 528] on div "Ajouter une promesse de paiement (1 facture)" at bounding box center [744, 530] width 283 height 26
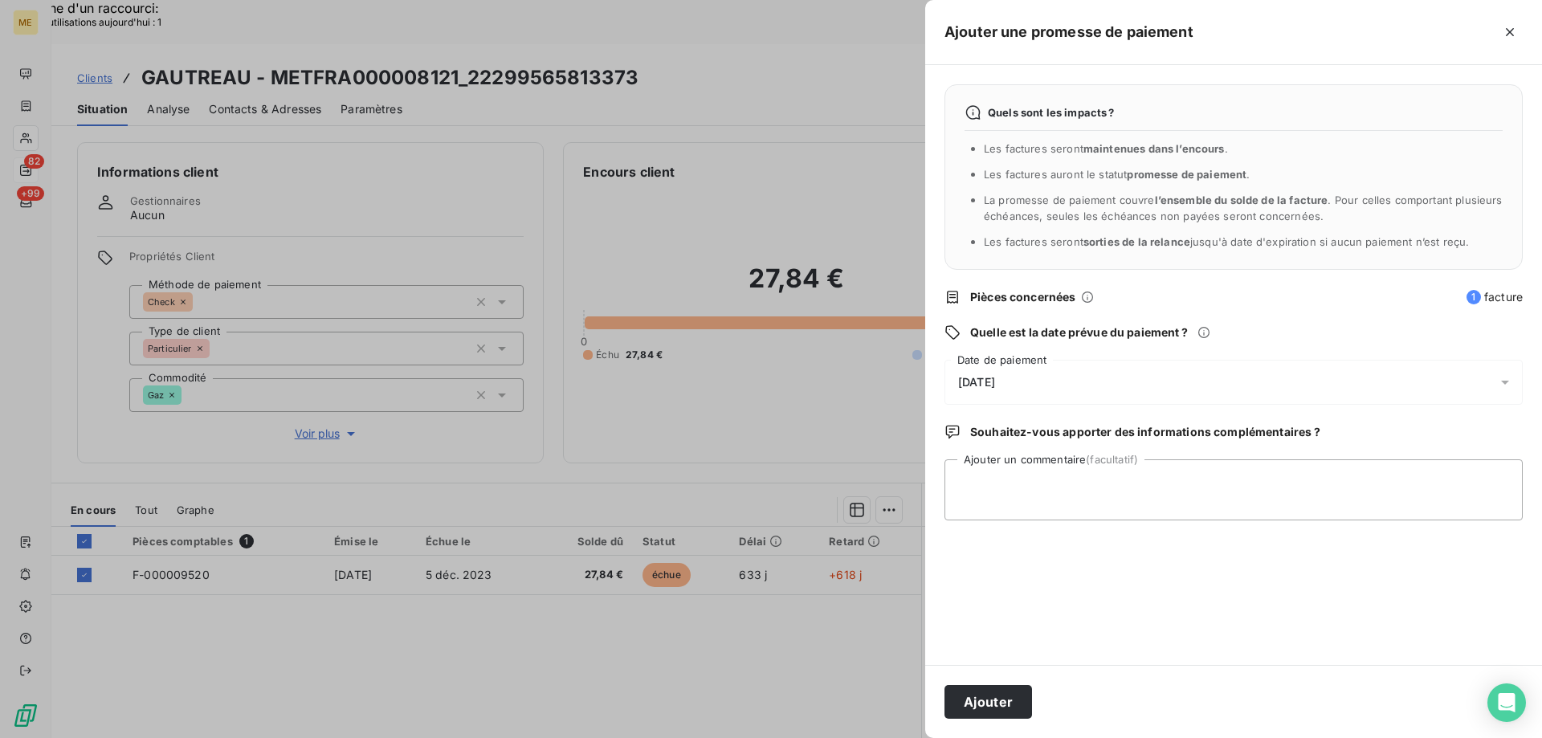
click at [935, 487] on div "Quels sont les impacts ? Les factures seront maintenues dans l’encours . Les fa…" at bounding box center [1233, 365] width 617 height 600
click at [1032, 353] on div "Quels sont les impacts ? Les factures seront maintenues dans l’encours . Les fa…" at bounding box center [1233, 365] width 617 height 600
click at [1066, 384] on div "15/08/2025" at bounding box center [1233, 382] width 578 height 45
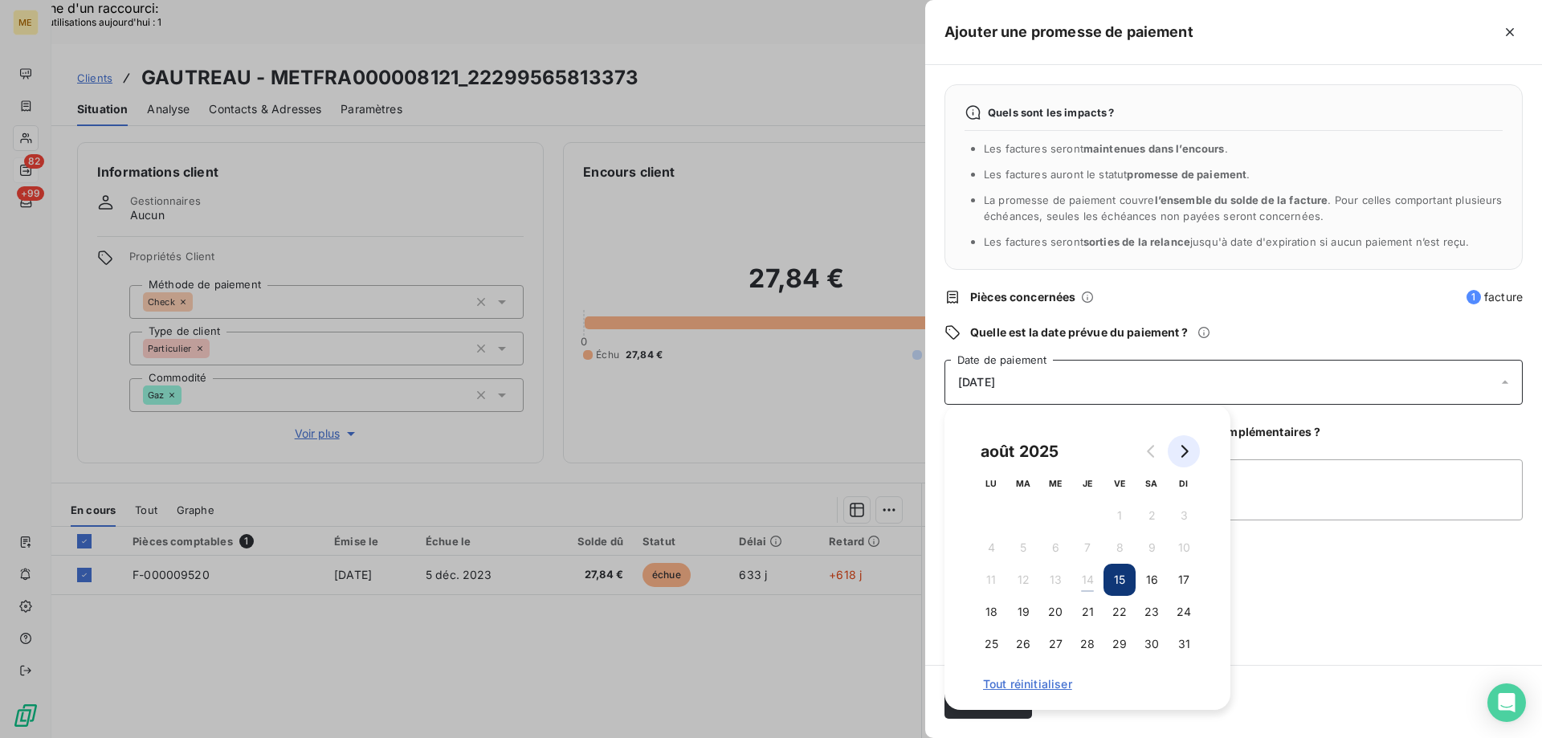
click at [1184, 446] on icon "Go to next month" at bounding box center [1183, 451] width 13 height 13
click at [1114, 575] on button "19" at bounding box center [1119, 580] width 32 height 32
click at [1350, 458] on div "Quels sont les impacts ? Les factures seront maintenues dans l’encours . Les fa…" at bounding box center [1233, 365] width 617 height 600
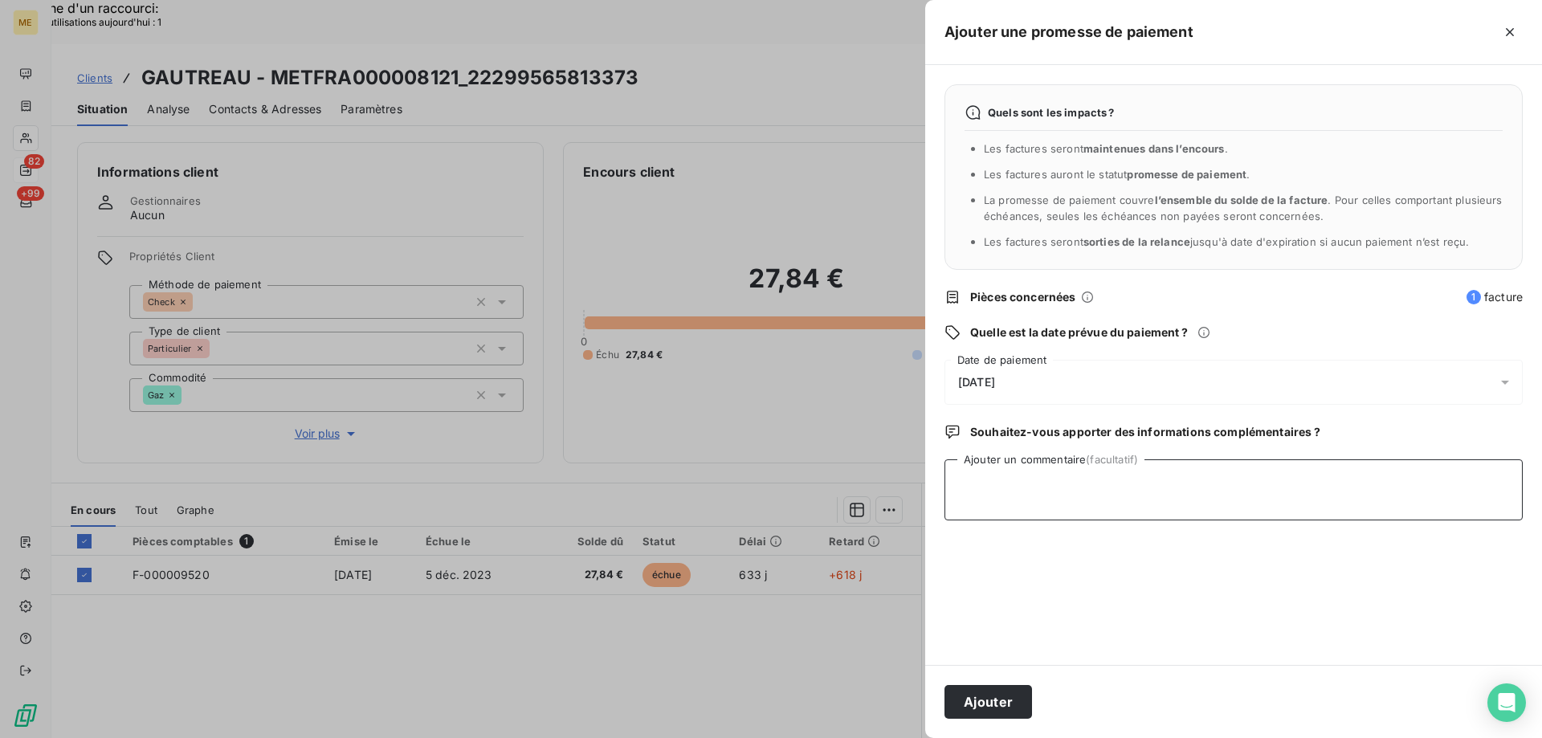
click at [1029, 495] on textarea "Ajouter un commentaire (facultatif)" at bounding box center [1233, 489] width 578 height 61
paste textarea "89823"
click at [1142, 482] on textarea "Sylvain // voir requête 89823 enc ours chez lesOPS" at bounding box center [1233, 489] width 578 height 61
click at [1211, 486] on textarea "Sylvain // voir requête 89823 encours chez lesOPS" at bounding box center [1233, 489] width 578 height 61
click at [1266, 479] on textarea "Sylvain // voir requête 89823 encours chez les OPS" at bounding box center [1233, 489] width 578 height 61
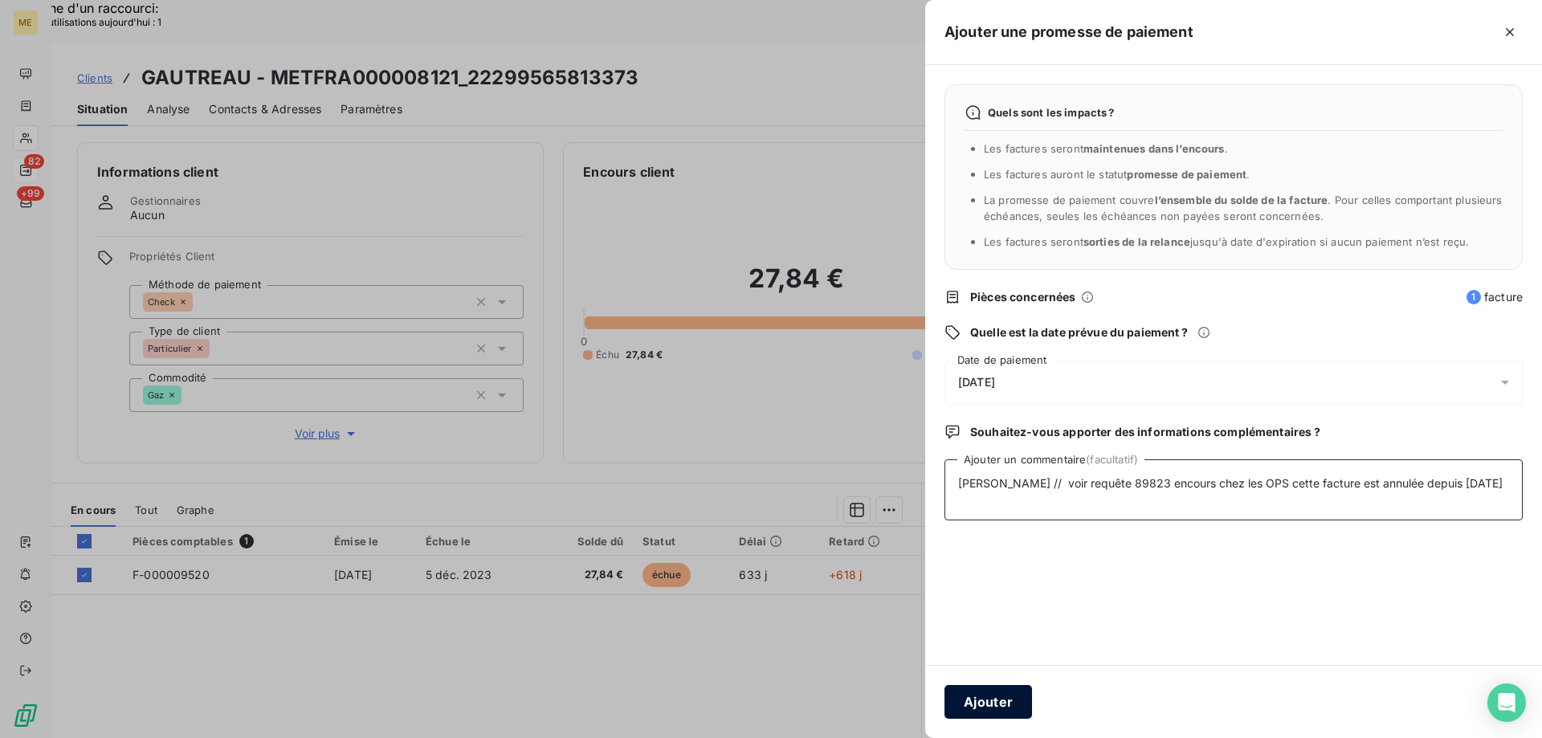
type textarea "Sylvain // voir requête 89823 encours chez les OPS cette facture est annulée de…"
click at [980, 687] on button "Ajouter" at bounding box center [988, 702] width 88 height 34
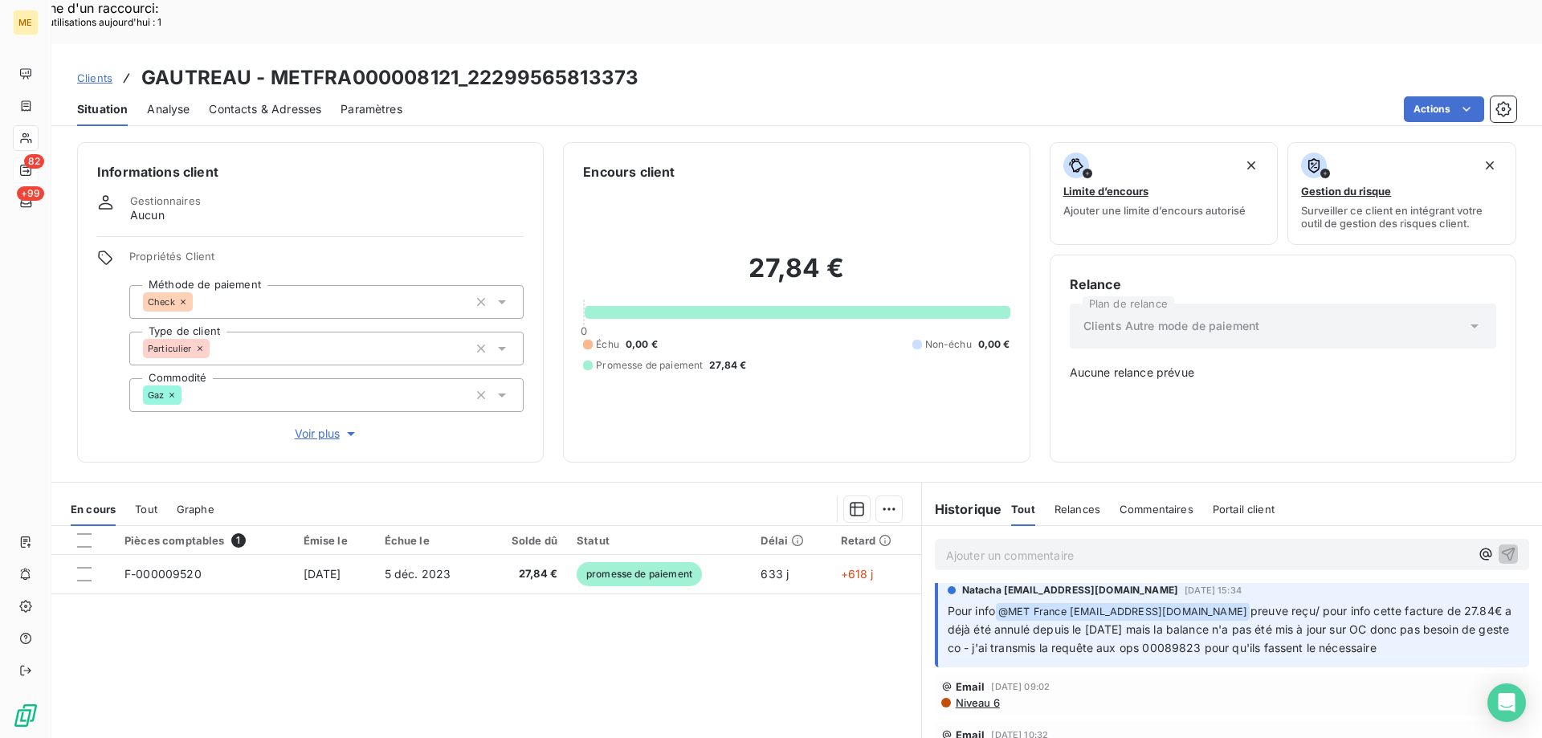
click at [988, 545] on p "Ajouter un commentaire ﻿" at bounding box center [1208, 555] width 524 height 20
click at [984, 539] on div "Ajouter un commentaire ﻿" at bounding box center [1232, 554] width 594 height 31
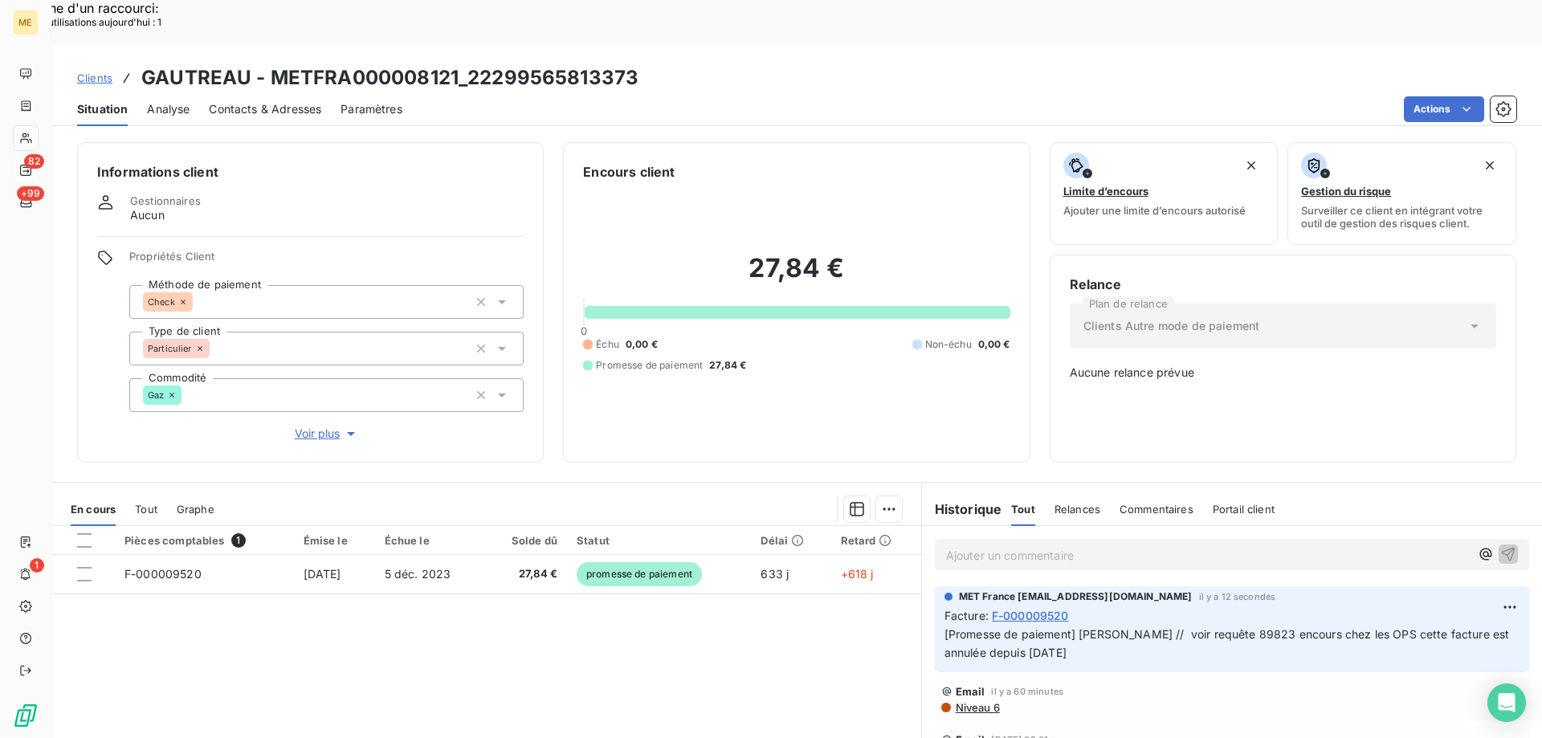
click at [1025, 545] on p "Ajouter un commentaire ﻿" at bounding box center [1208, 555] width 524 height 20
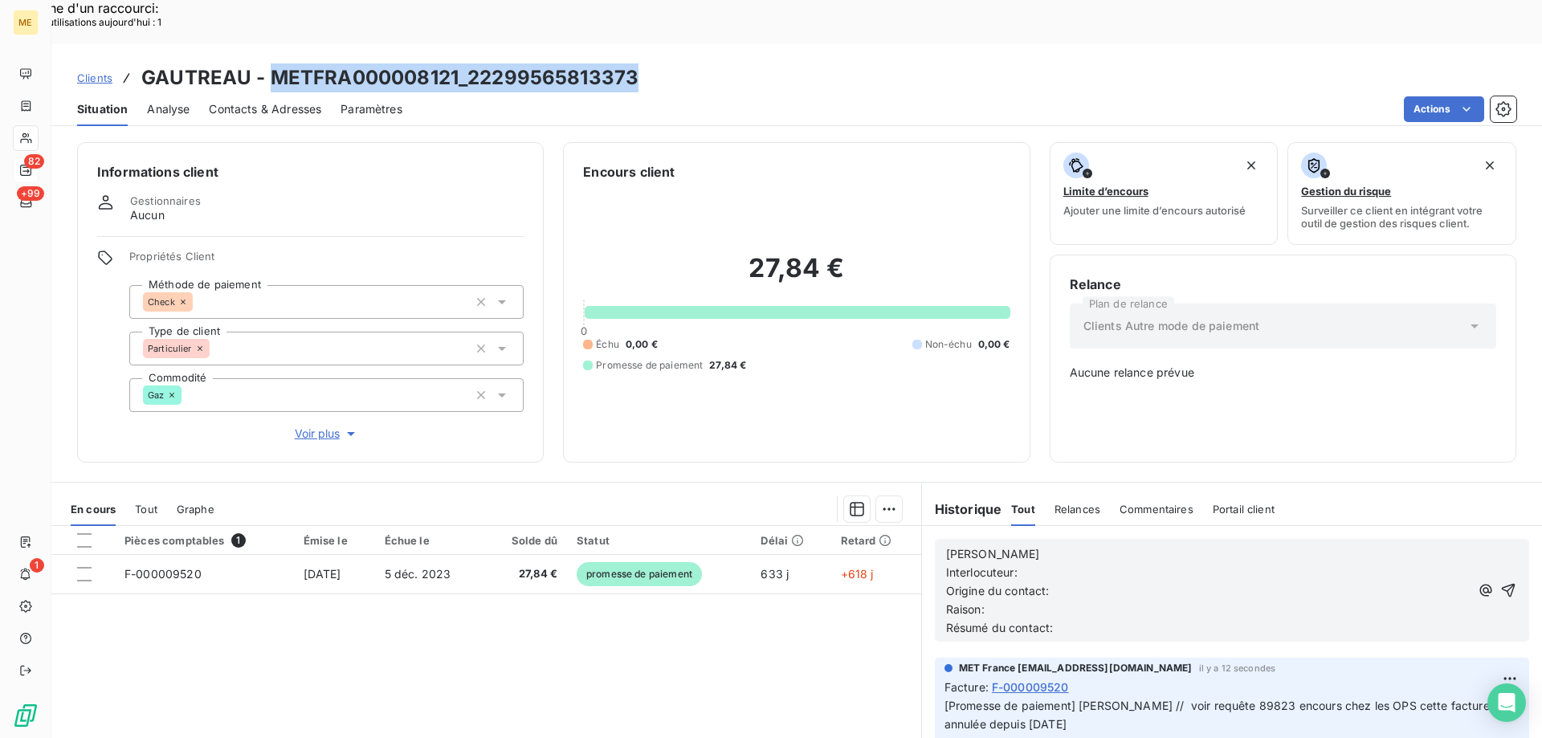
drag, startPoint x: 266, startPoint y: 37, endPoint x: 641, endPoint y: 24, distance: 375.2
click at [641, 63] on div "Clients GAUTREAU - METFRA000008121_22299565813373" at bounding box center [796, 77] width 1490 height 29
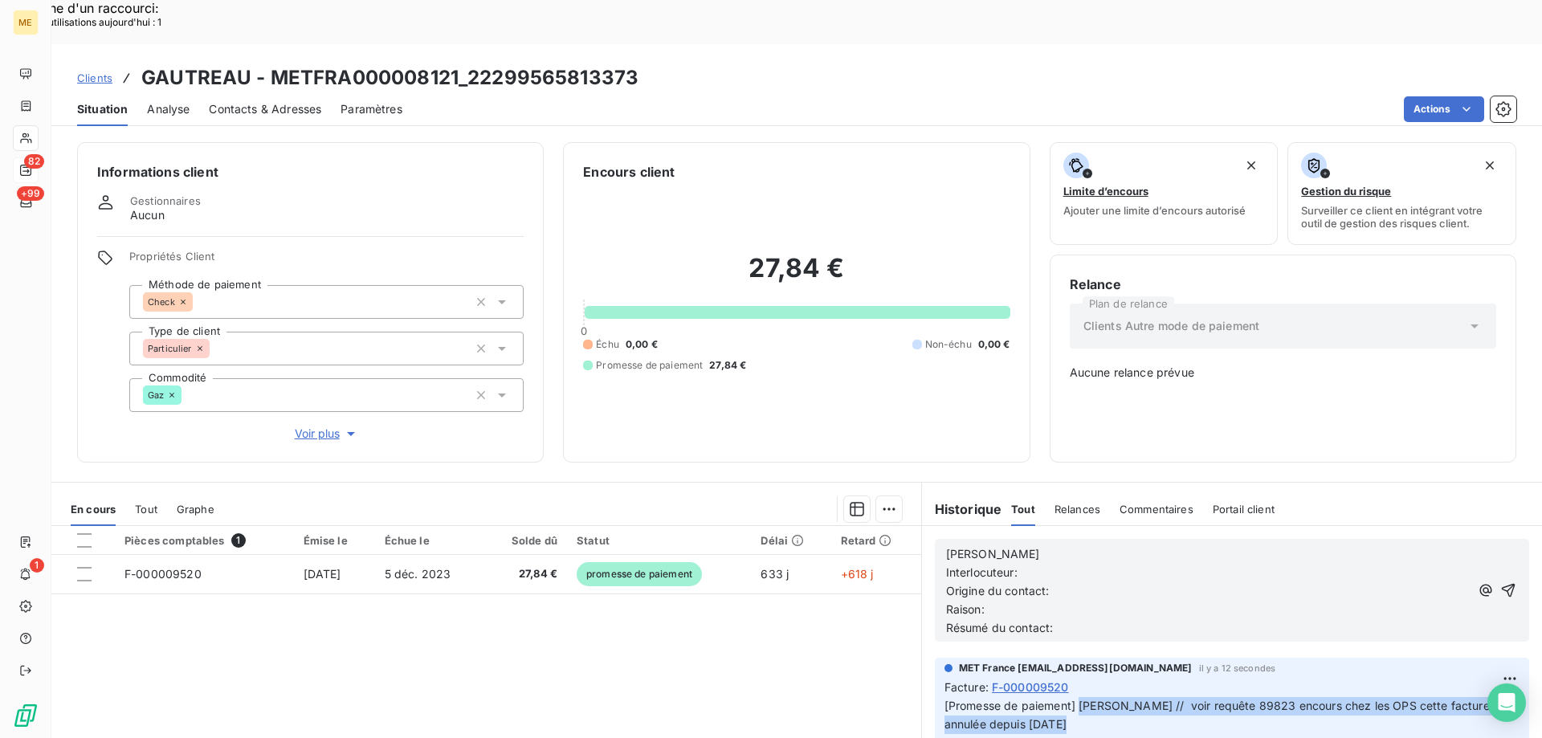
drag, startPoint x: 1061, startPoint y: 670, endPoint x: 1076, endPoint y: 654, distance: 22.7
click at [1076, 697] on p "[Promesse de paiement] Sylvain // voir requête 89823 encours chez les OPS cette…" at bounding box center [1231, 715] width 575 height 37
click at [88, 533] on div at bounding box center [84, 540] width 14 height 14
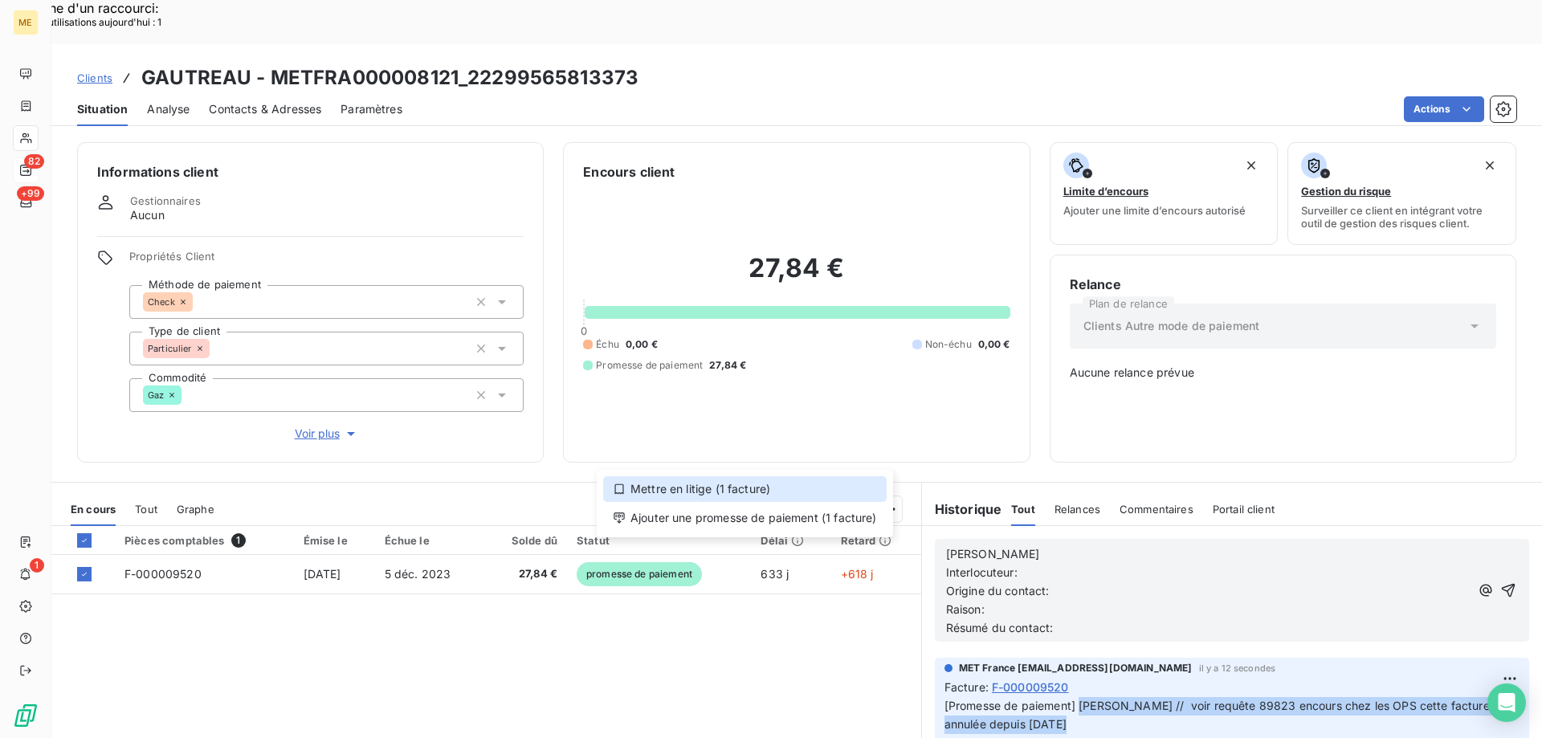
click at [699, 484] on div "Mettre en litige (1 facture)" at bounding box center [744, 489] width 283 height 26
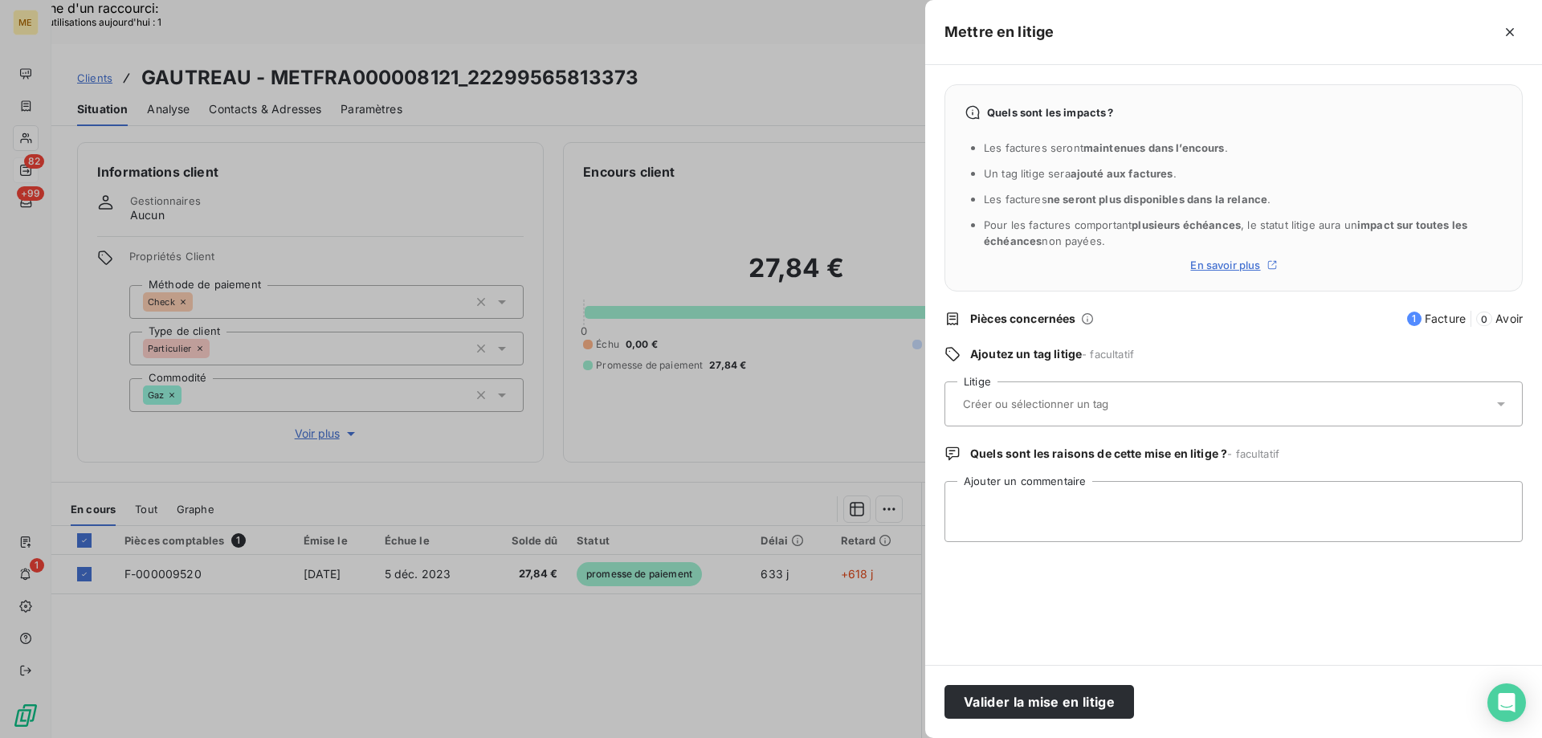
click at [1048, 420] on div at bounding box center [1225, 404] width 535 height 34
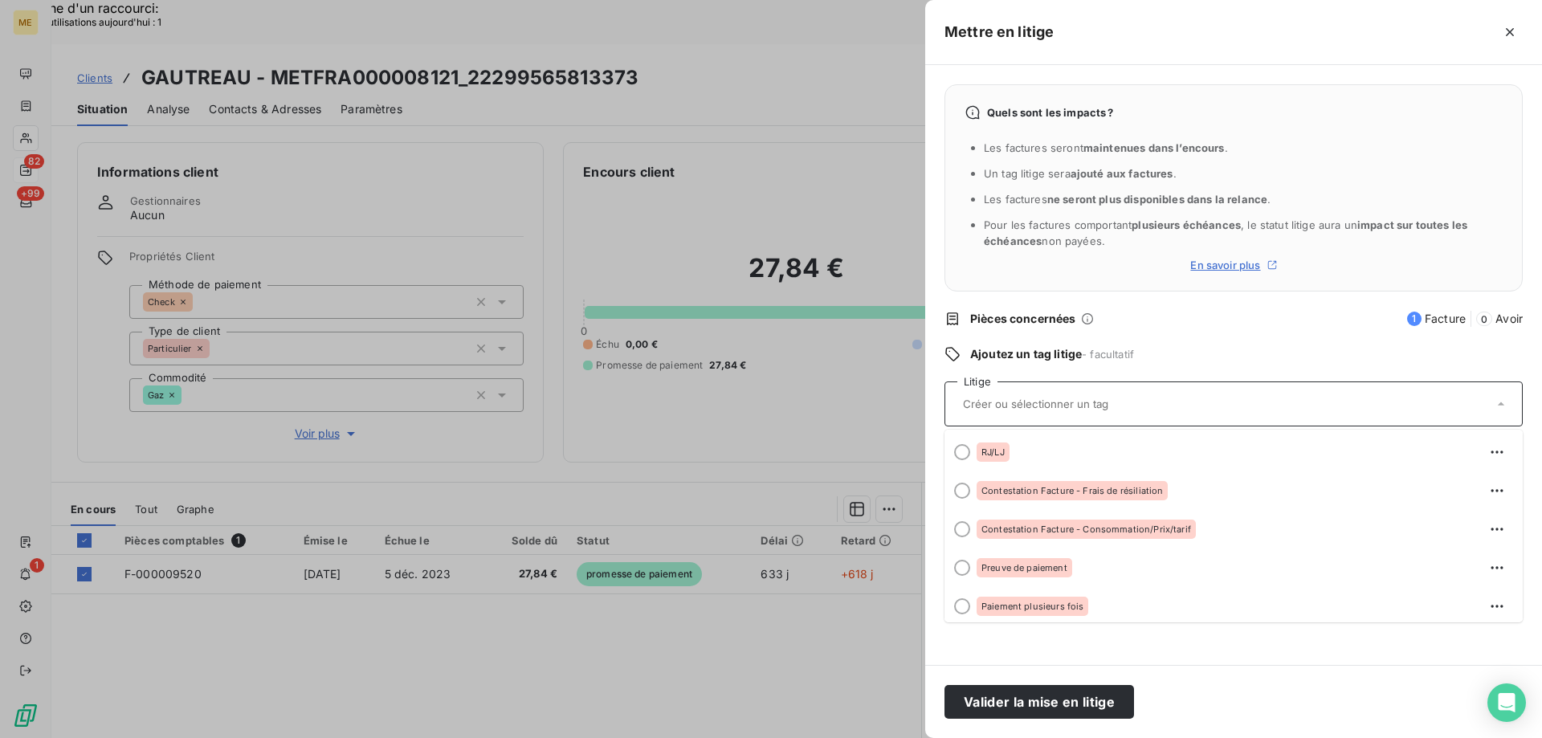
click at [1026, 531] on span "Contestation Facture - Consommation/Prix/tarif" at bounding box center [1086, 529] width 210 height 10
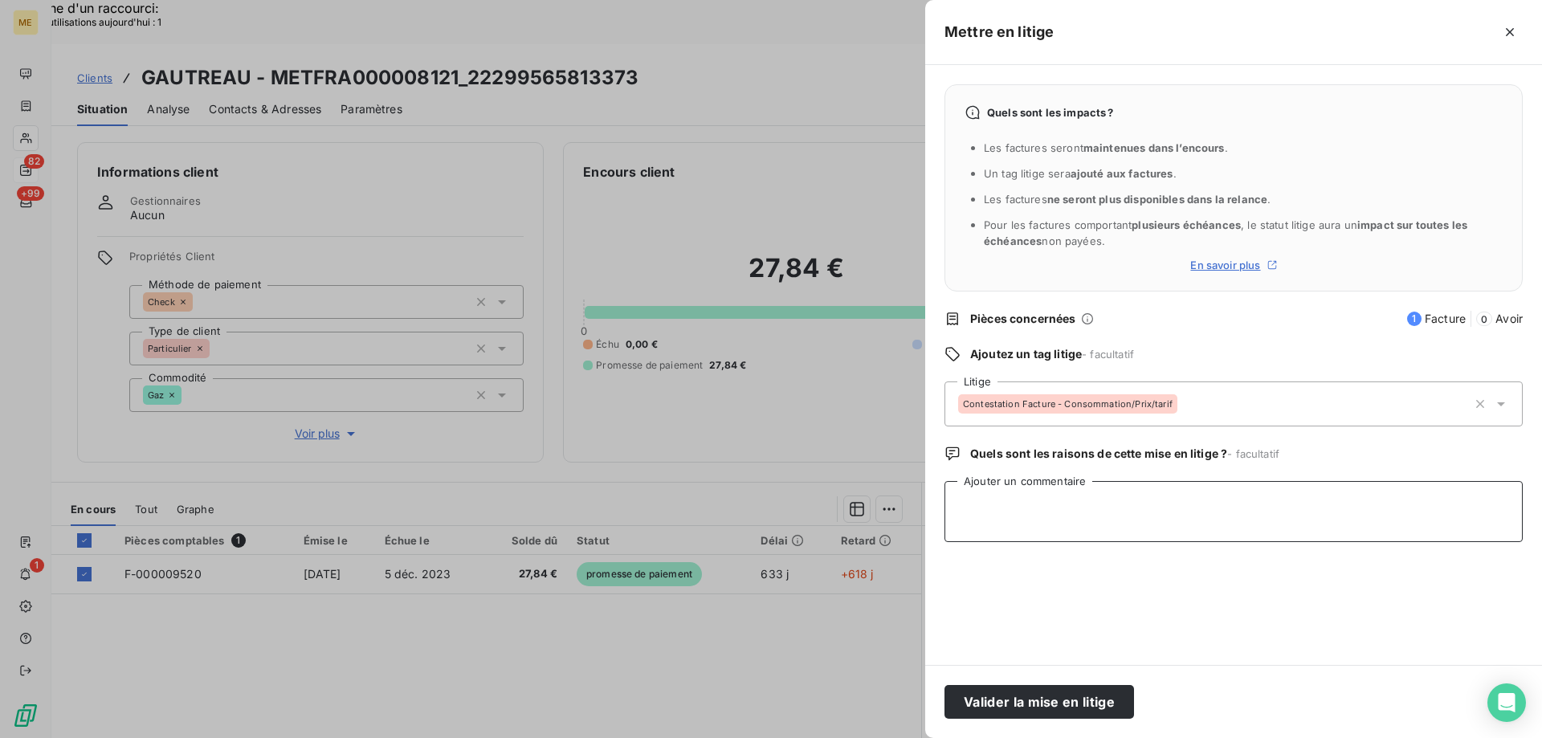
click at [1026, 531] on textarea "Ajouter un commentaire" at bounding box center [1233, 511] width 578 height 61
paste textarea "Sylvain // voir requête 89823 encours chez les OPS cette facture est annulée de…"
type textarea "Sylvain // Sylvain // voir requête 89823 encours chez les OPS cette facture est…"
click at [999, 723] on div "Valider la mise en litige" at bounding box center [1233, 701] width 617 height 73
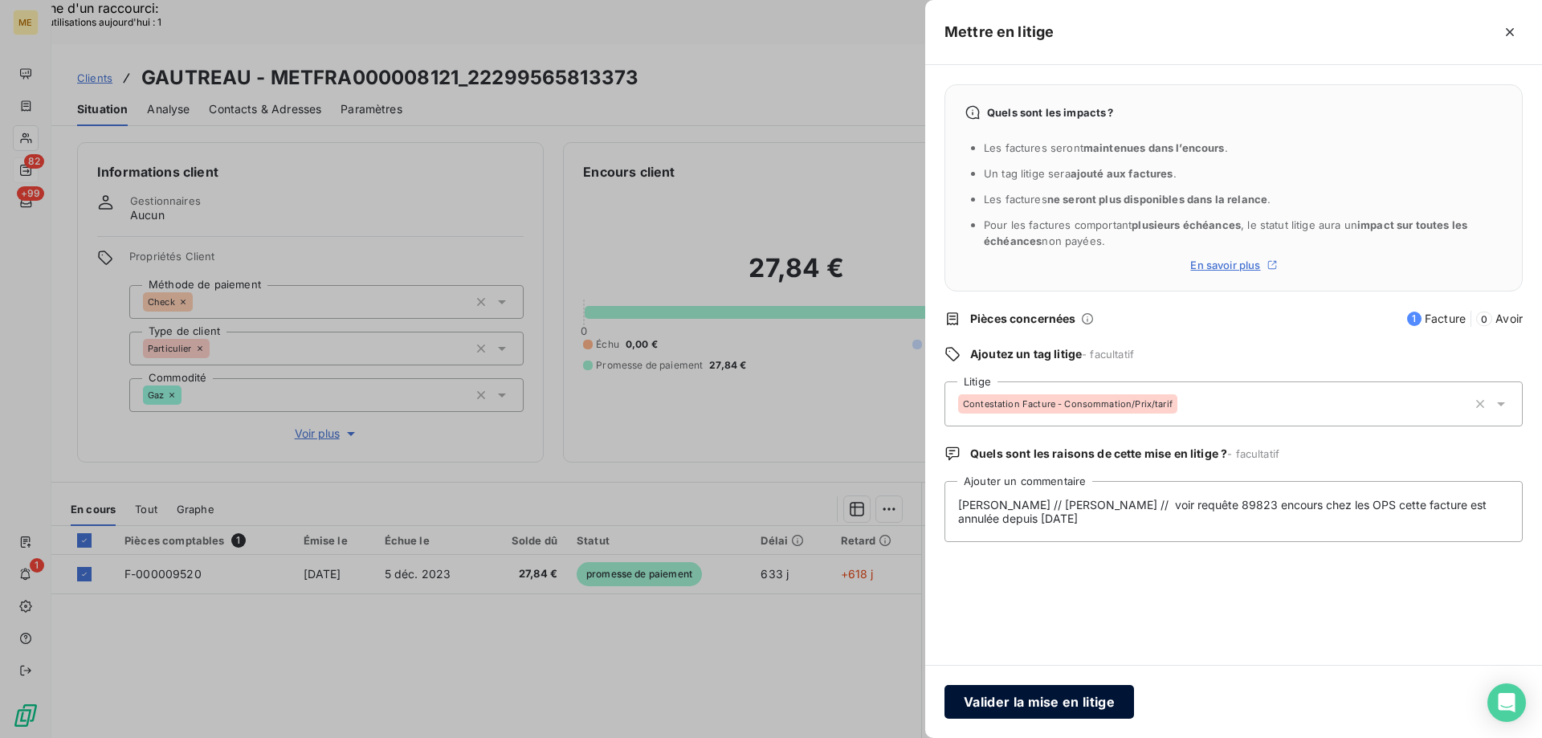
click at [987, 711] on button "Valider la mise en litige" at bounding box center [1038, 702] width 189 height 34
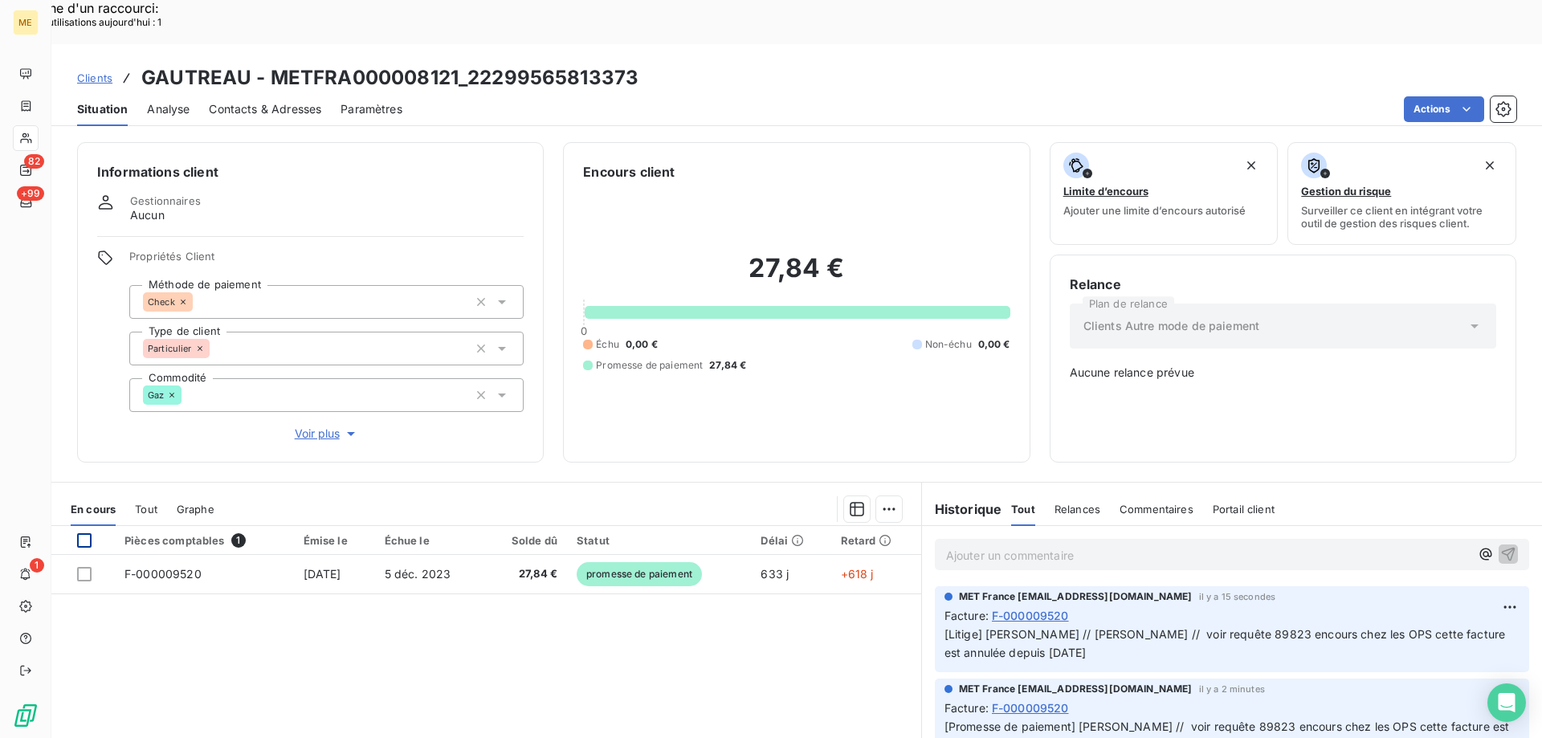
click at [82, 533] on div at bounding box center [84, 540] width 14 height 14
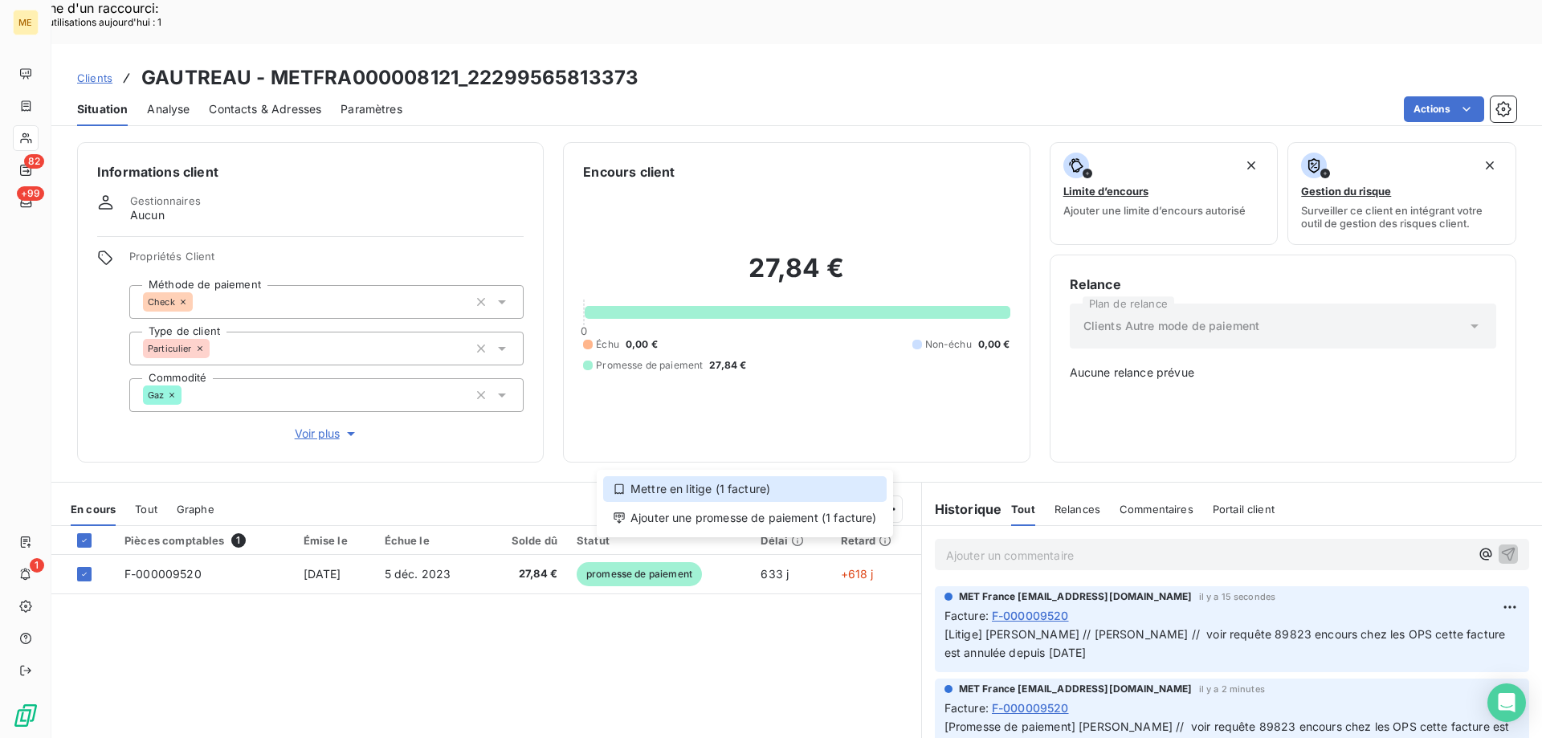
click at [732, 497] on div "Mettre en litige (1 facture)" at bounding box center [744, 489] width 283 height 26
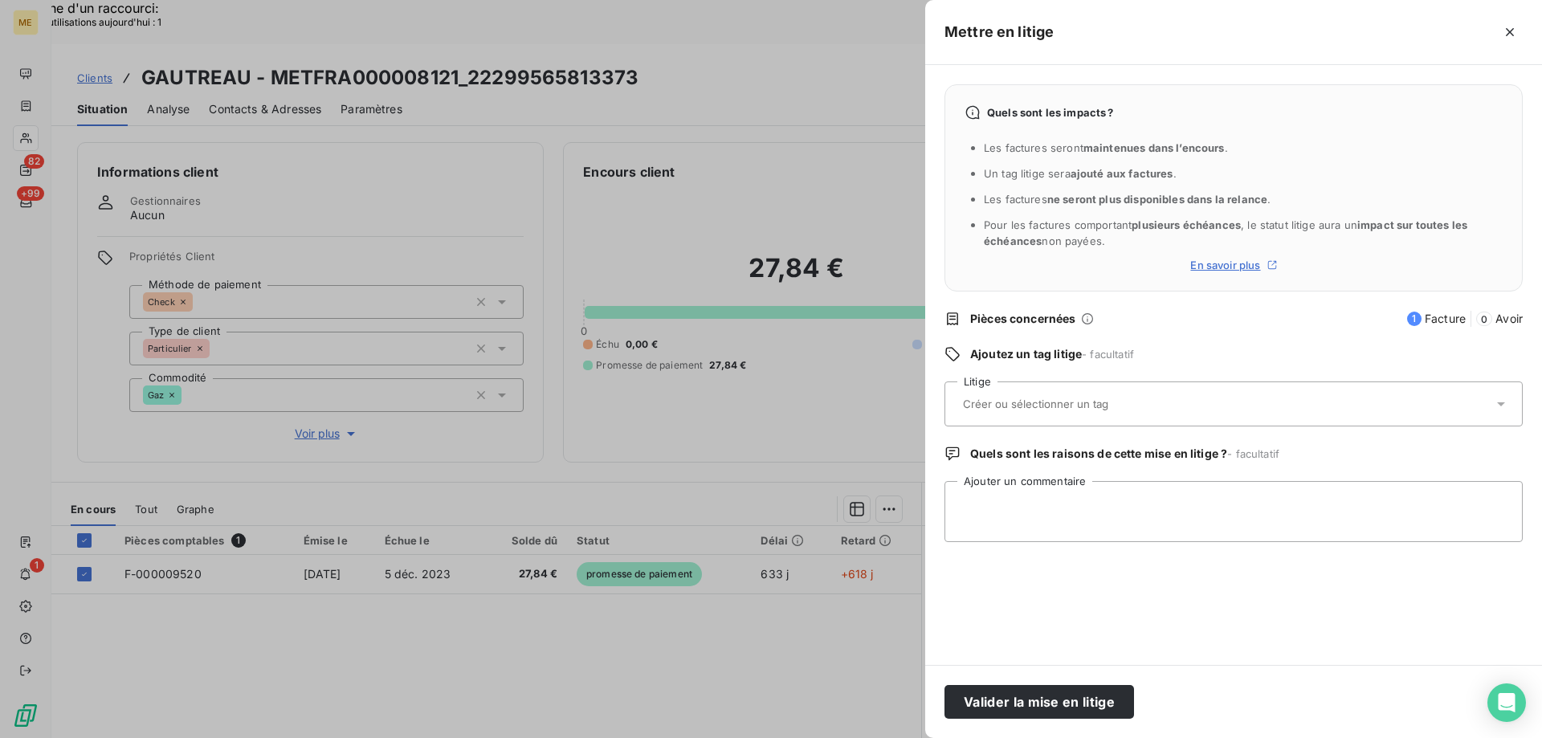
click at [1005, 401] on input "text" at bounding box center [1078, 404] width 234 height 14
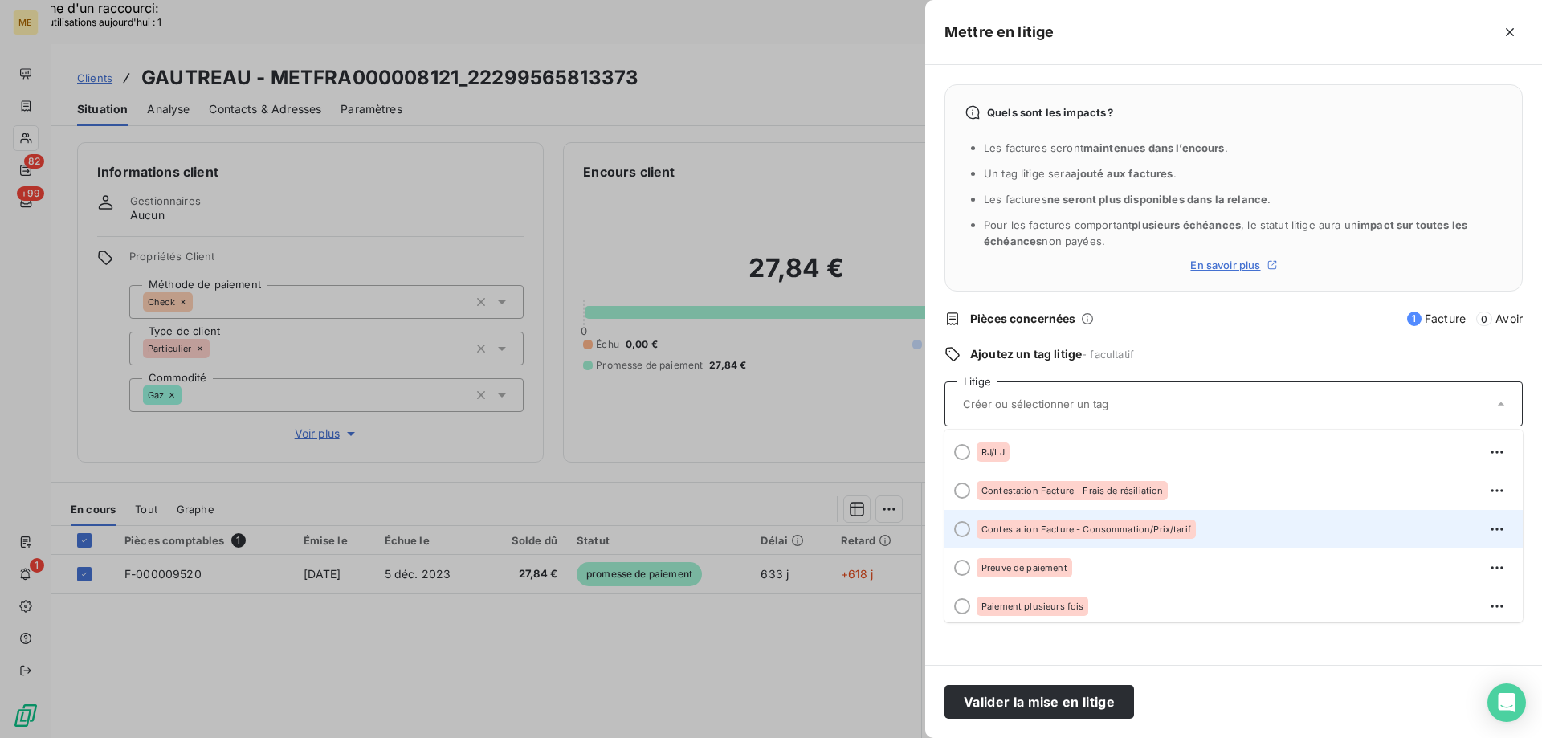
click at [1057, 516] on div "Contestation Facture - Consommation/Prix/tarif" at bounding box center [1242, 529] width 533 height 26
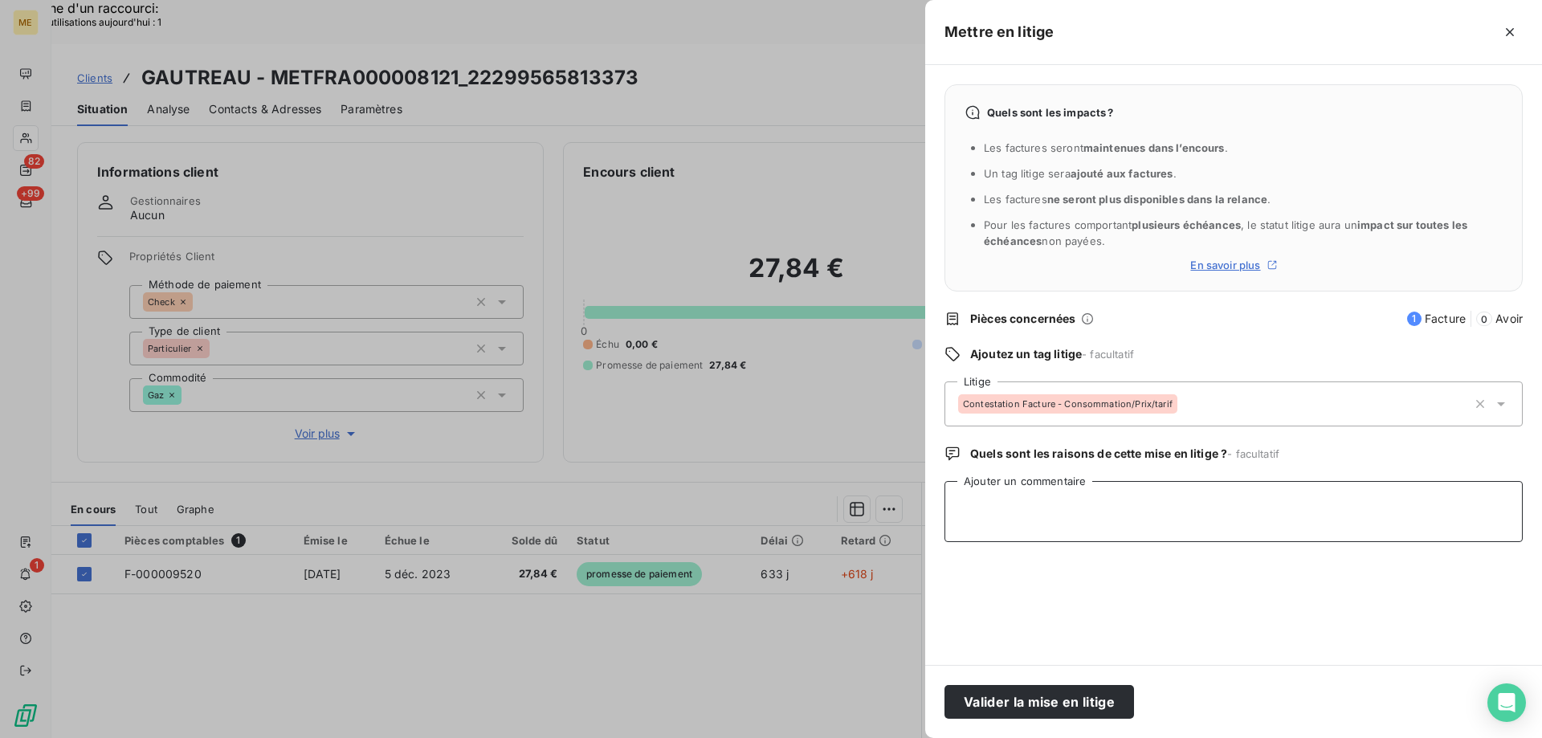
click at [1024, 499] on textarea "Ajouter un commentaire" at bounding box center [1233, 511] width 578 height 61
paste textarea "Sylvain // voir requête 89823 encours chez les OPS cette facture est annulée de…"
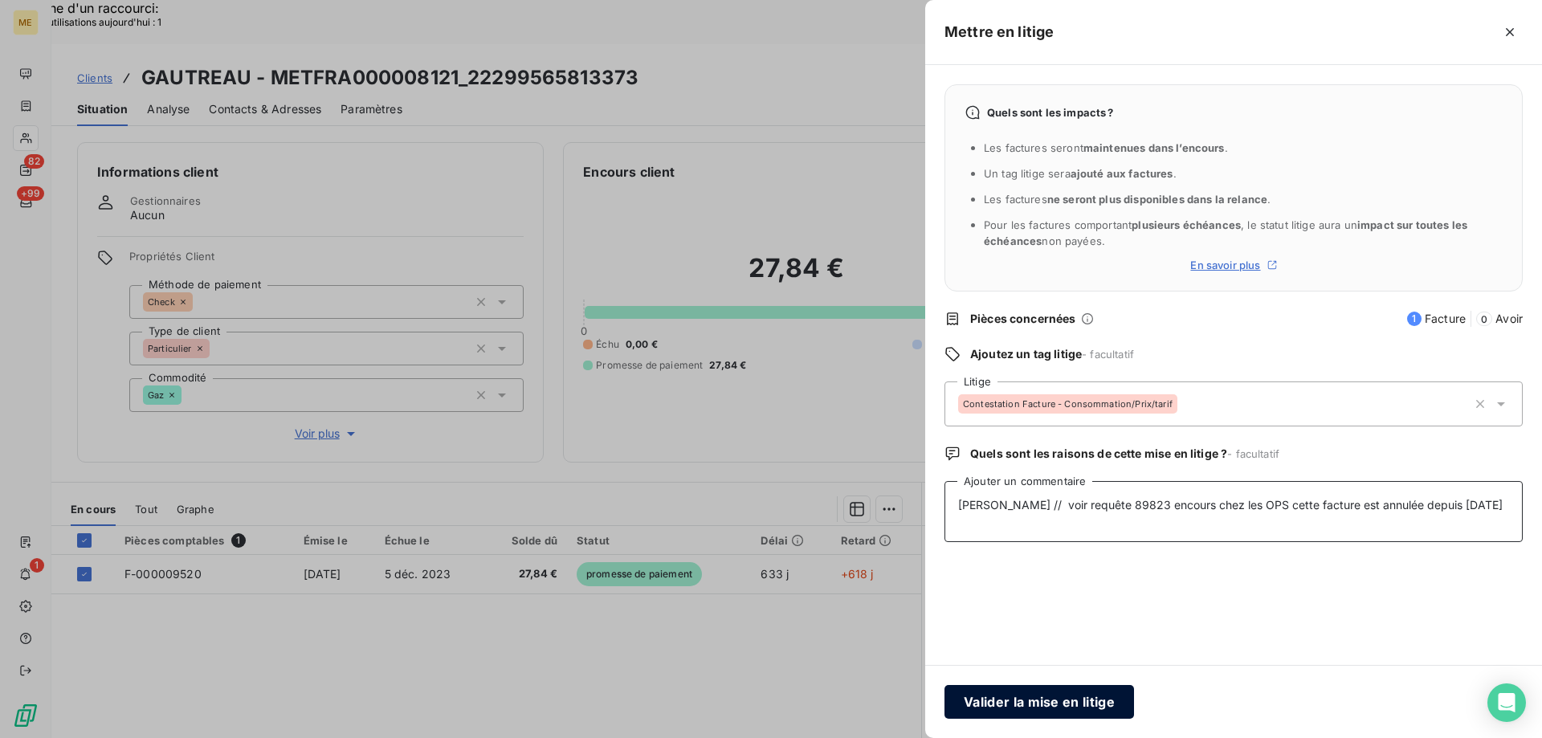
type textarea "Sylvain // voir requête 89823 encours chez les OPS cette facture est annulée de…"
click at [1038, 708] on button "Valider la mise en litige" at bounding box center [1038, 702] width 189 height 34
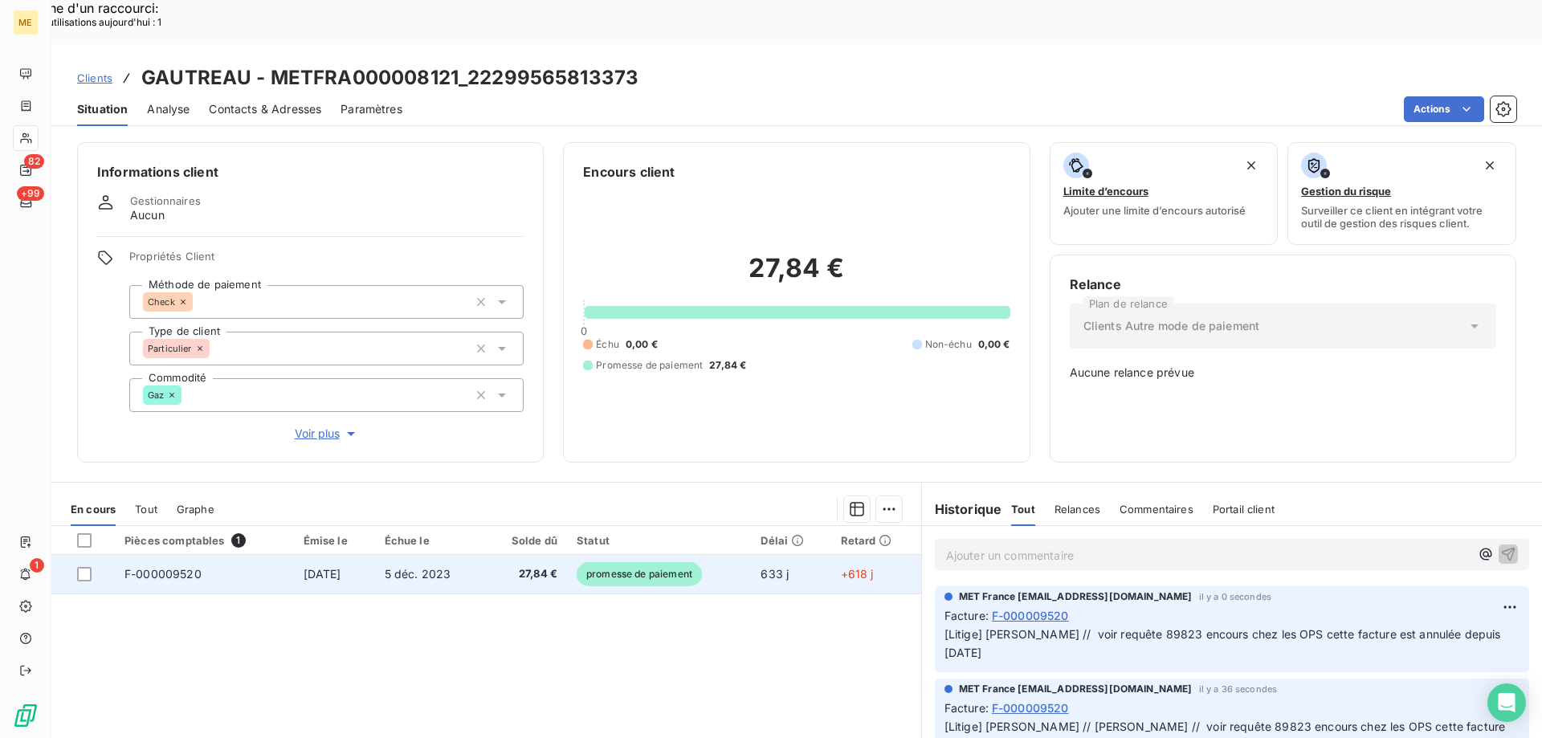
click at [139, 567] on span "F-000009520" at bounding box center [162, 574] width 77 height 14
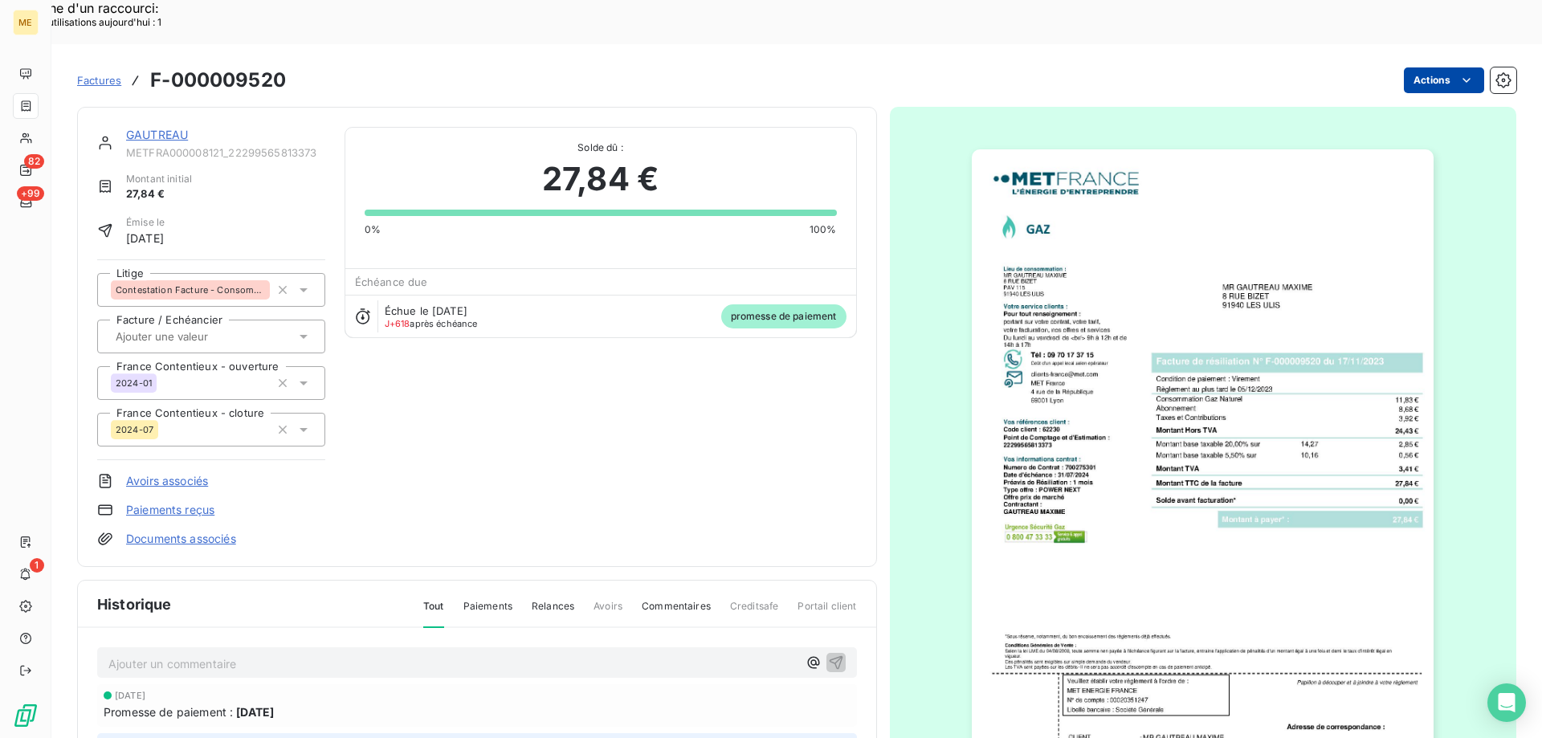
click at [185, 128] on link "GAUTREAU" at bounding box center [157, 135] width 62 height 14
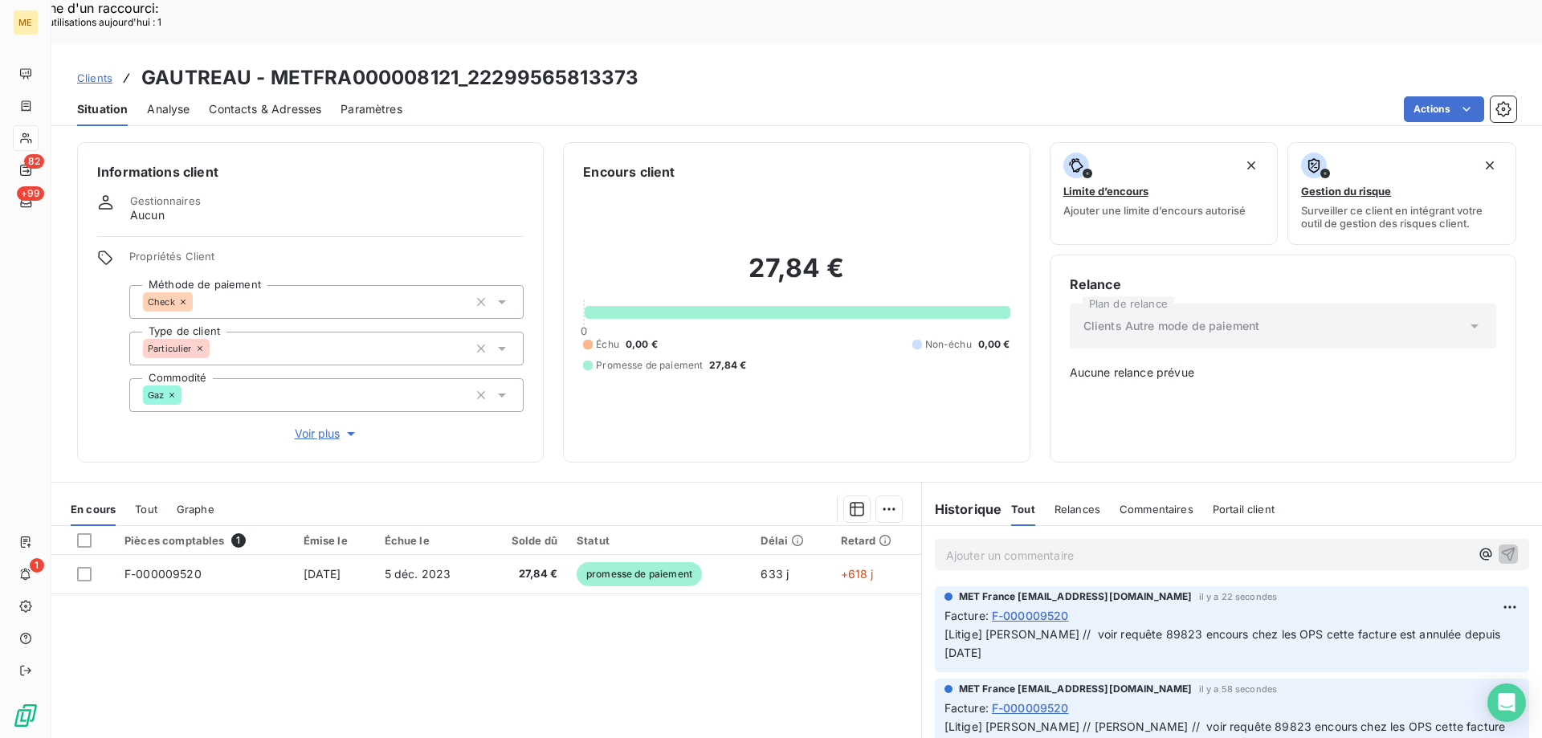
click at [1144, 545] on p "Ajouter un commentaire ﻿" at bounding box center [1208, 555] width 524 height 20
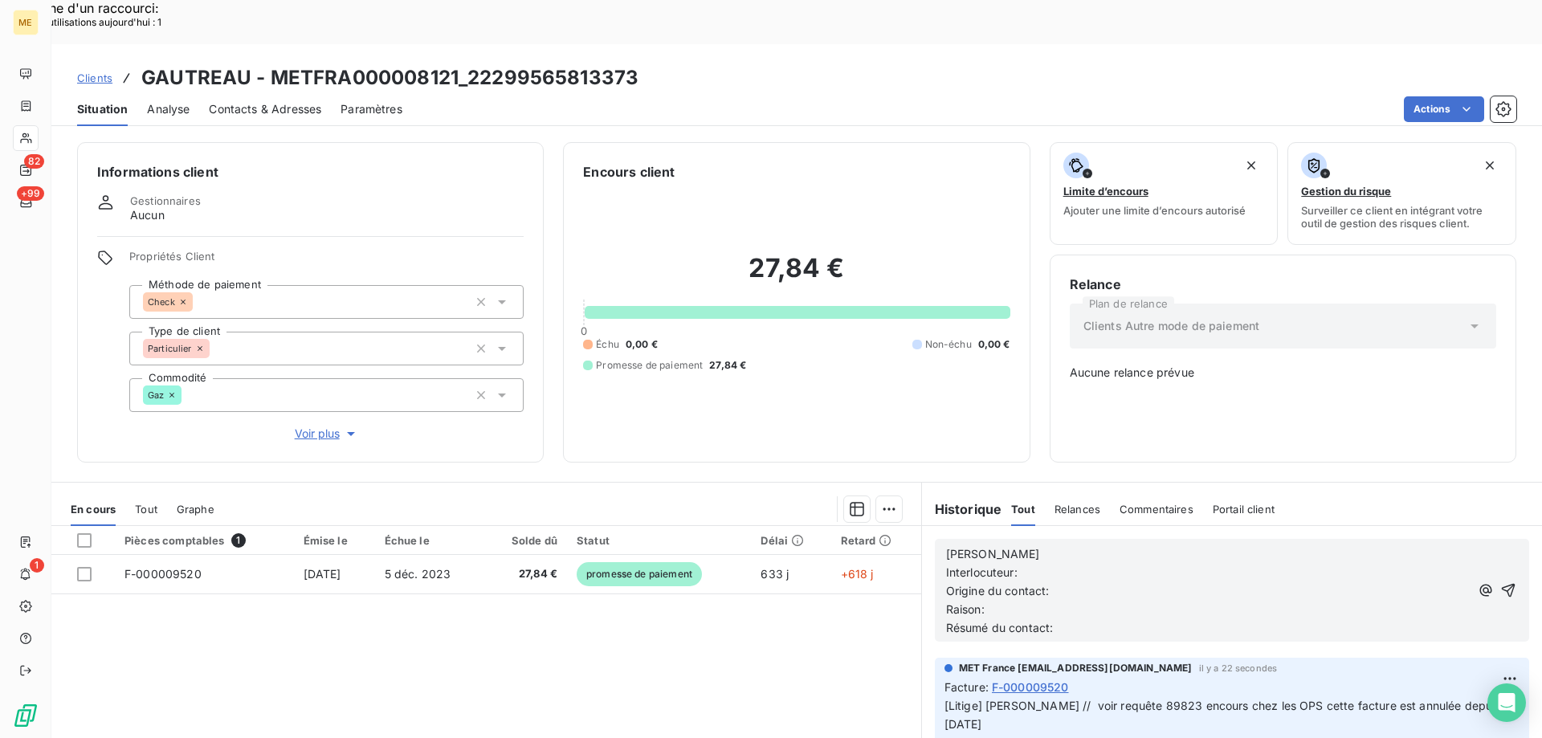
click at [1144, 545] on p "[PERSON_NAME]" at bounding box center [1208, 554] width 524 height 18
click at [1157, 545] on p "Sylvain -14/08/2025 - 11h56" at bounding box center [1208, 554] width 524 height 18
click at [1155, 582] on p "Origine du contact:" at bounding box center [1208, 591] width 524 height 18
click at [1062, 564] on p "Interlocuteur:" at bounding box center [1208, 573] width 524 height 18
click at [1152, 564] on p "Interlocuteur: M GAUTREAU" at bounding box center [1208, 573] width 524 height 18
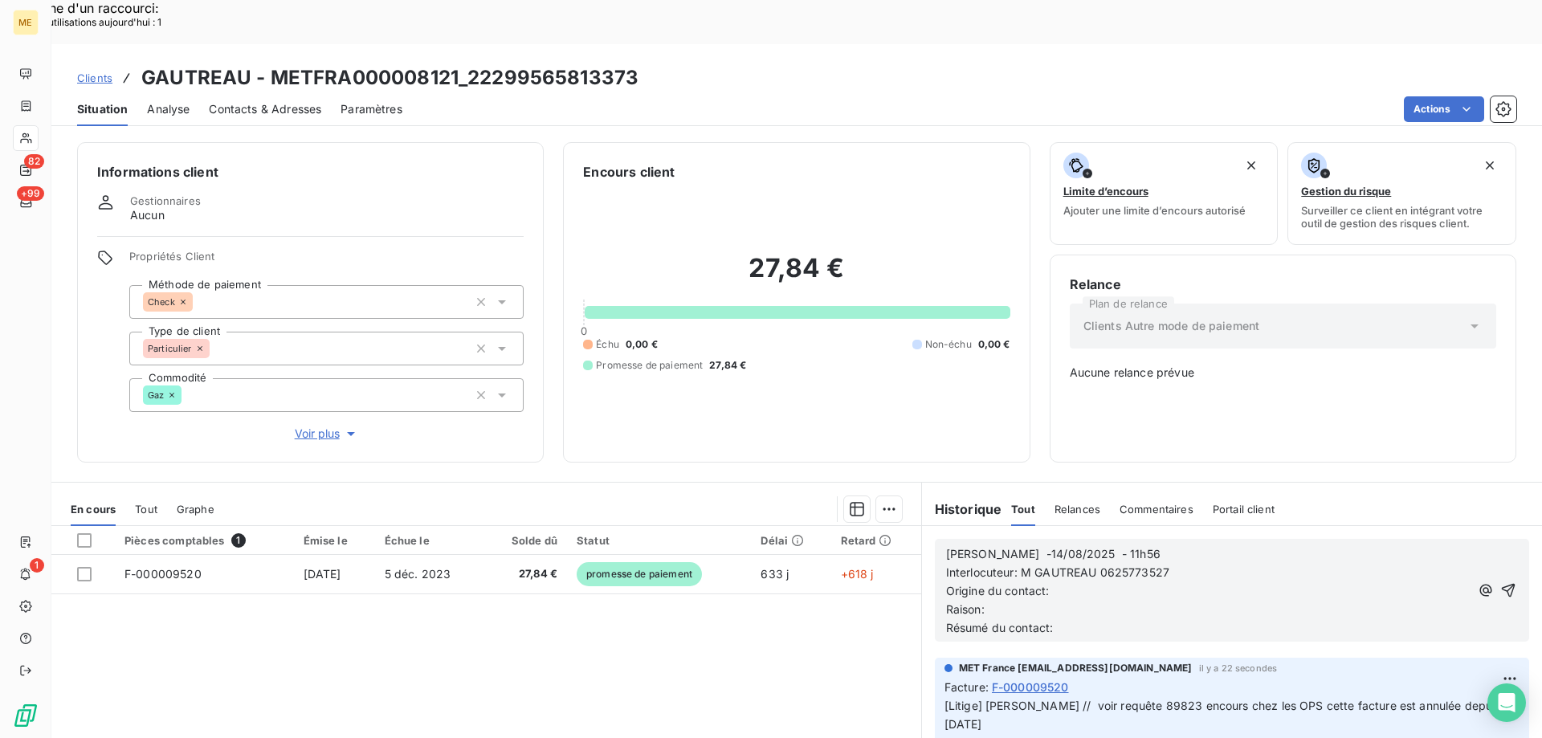
click at [1237, 564] on p "Interlocuteur: M GAUTREAU 0625773527" at bounding box center [1208, 573] width 524 height 18
click at [1087, 582] on p "Origine du contact:" at bounding box center [1208, 591] width 524 height 18
click at [1135, 601] on p "Raison:" at bounding box center [1208, 610] width 524 height 18
click at [1088, 619] on p "Résumé du contact:" at bounding box center [1208, 628] width 524 height 18
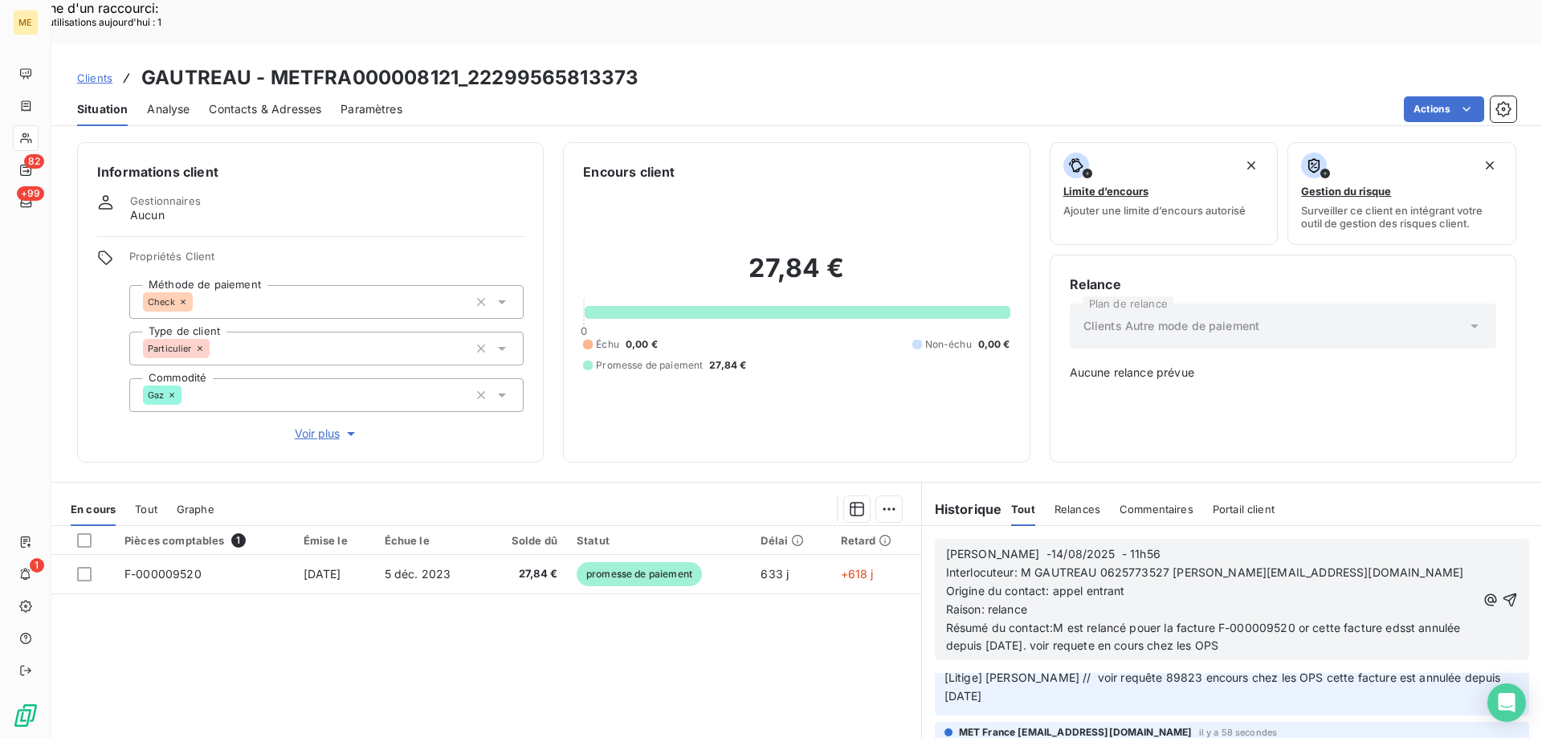
scroll to position [80, 0]
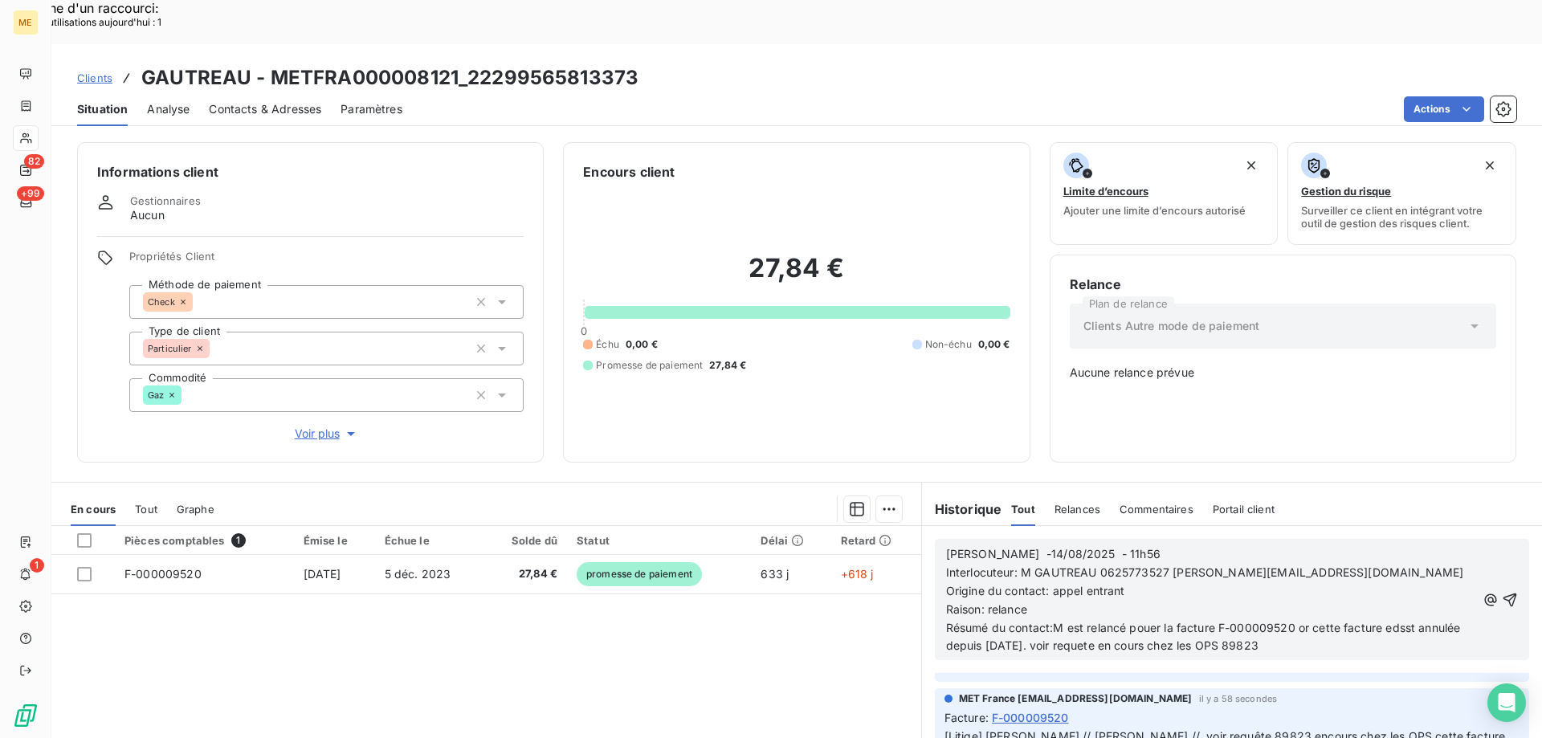
click at [1125, 621] on span "Résumé du contact:M est relancé pouer la facture F-000009520 or cette facture e…" at bounding box center [1205, 637] width 518 height 32
click at [0, 0] on lt-span "pour" at bounding box center [0, 0] width 0 height 0
click at [1387, 621] on span "Résumé du contact:M est relancé pour la facture F-000009520 or cette facture ed…" at bounding box center [1201, 637] width 511 height 32
click at [1393, 621] on span "Résumé du contact:M est relancé pour la facture F-000009520 or cette facture ed…" at bounding box center [1201, 637] width 511 height 32
click at [1114, 621] on span "Résumé du contact:M est relancé pour la facture F-000009520 or cette facture es…" at bounding box center [1195, 637] width 498 height 32
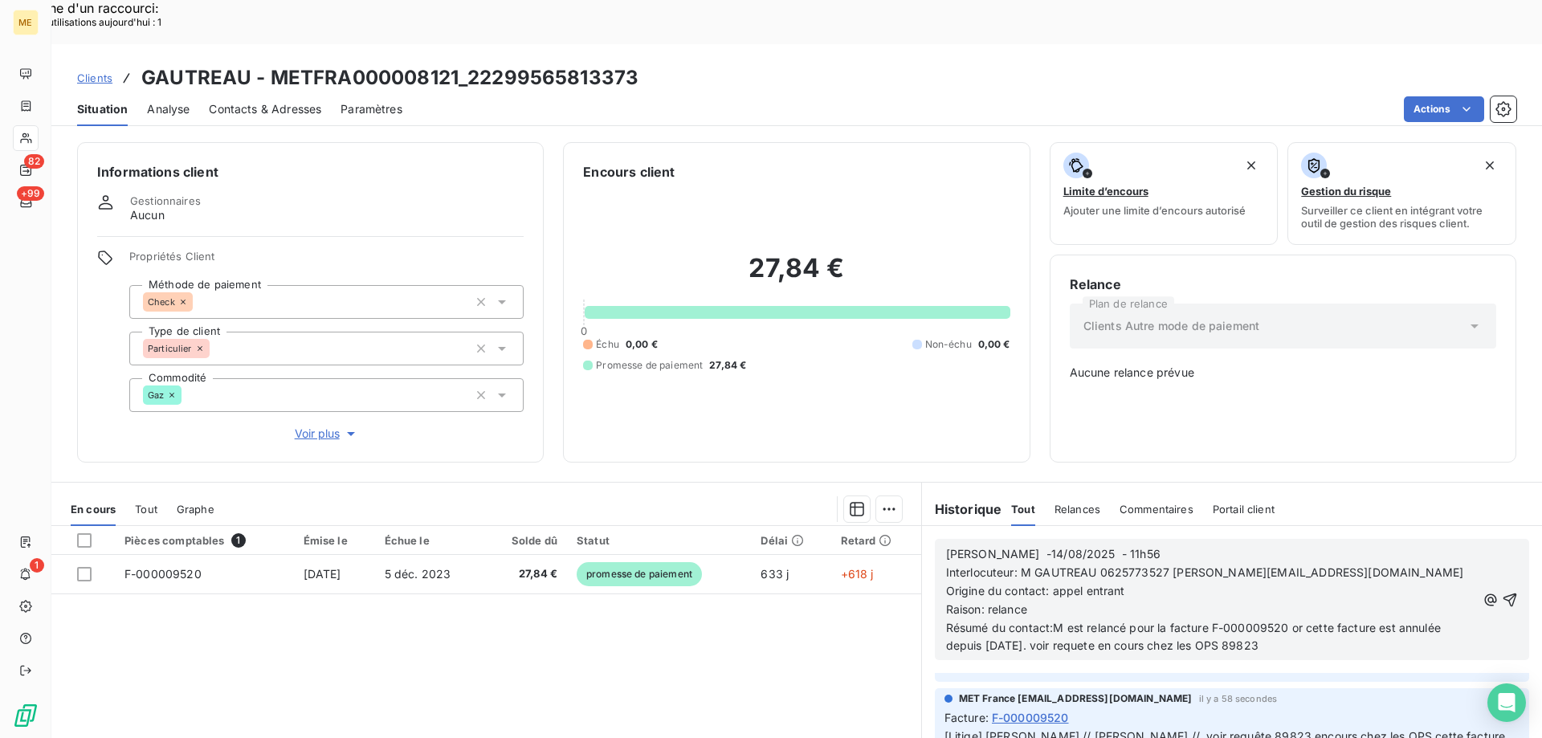
click at [0, 0] on lt-span "requête" at bounding box center [0, 0] width 0 height 0
click at [1503, 593] on icon "button" at bounding box center [1510, 600] width 14 height 14
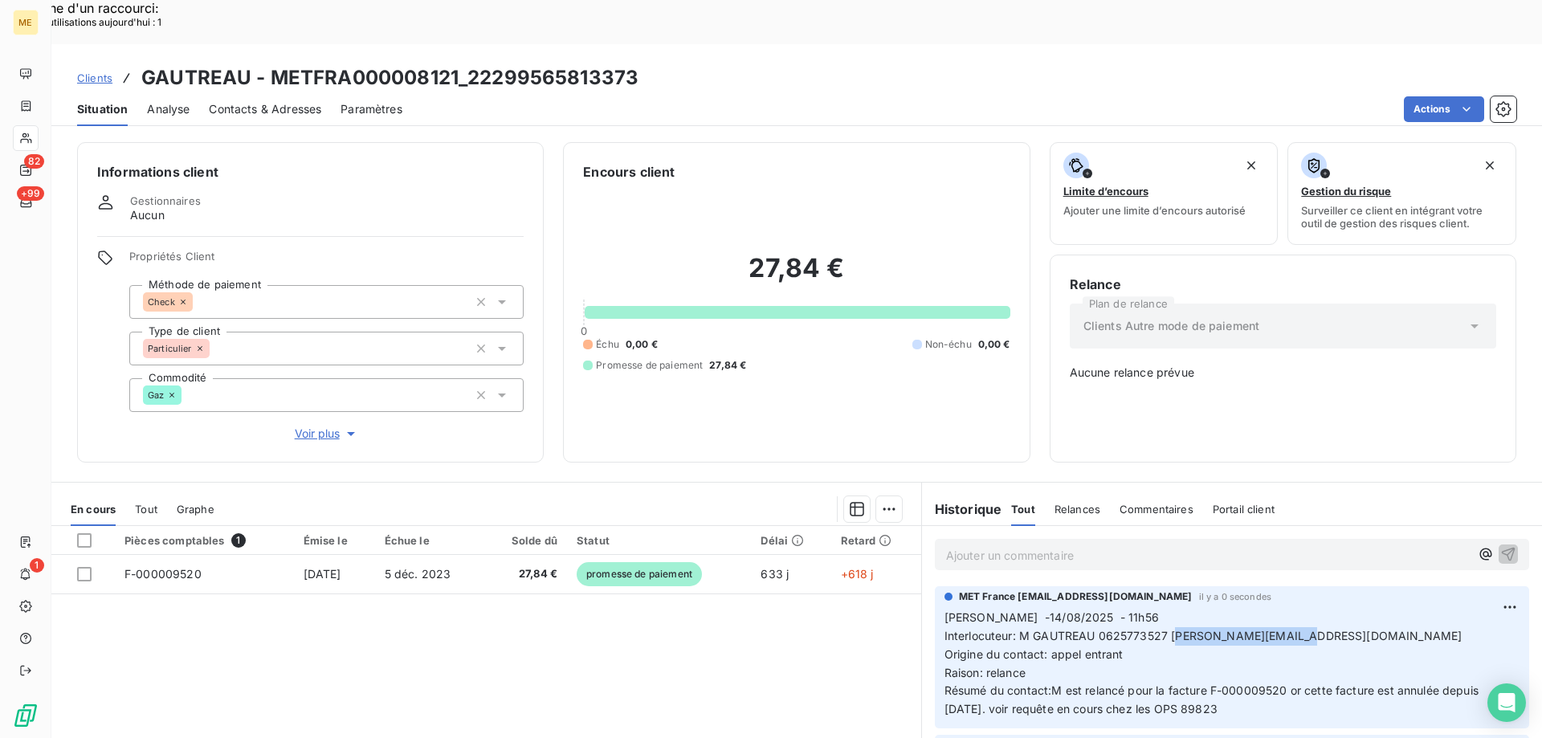
drag, startPoint x: 1167, startPoint y: 575, endPoint x: 1301, endPoint y: 580, distance: 133.4
click at [1301, 609] on p "Sylvain -14/08/2025 - 11h56 Interlocuteur: M GAUTREAU 0625773527 gautreau.m@hot…" at bounding box center [1231, 664] width 575 height 110
click at [1163, 609] on p "Sylvain -14/08/2025 - 11h56 Interlocuteur: M GAUTREAU 0625773527 gautreau.m@hot…" at bounding box center [1231, 664] width 575 height 110
drag, startPoint x: 1167, startPoint y: 575, endPoint x: 1286, endPoint y: 575, distance: 118.8
click at [1286, 629] on span "Interlocuteur: M GAUTREAU 0625773527 gautreau.m@hotmail.fr" at bounding box center [1203, 636] width 518 height 14
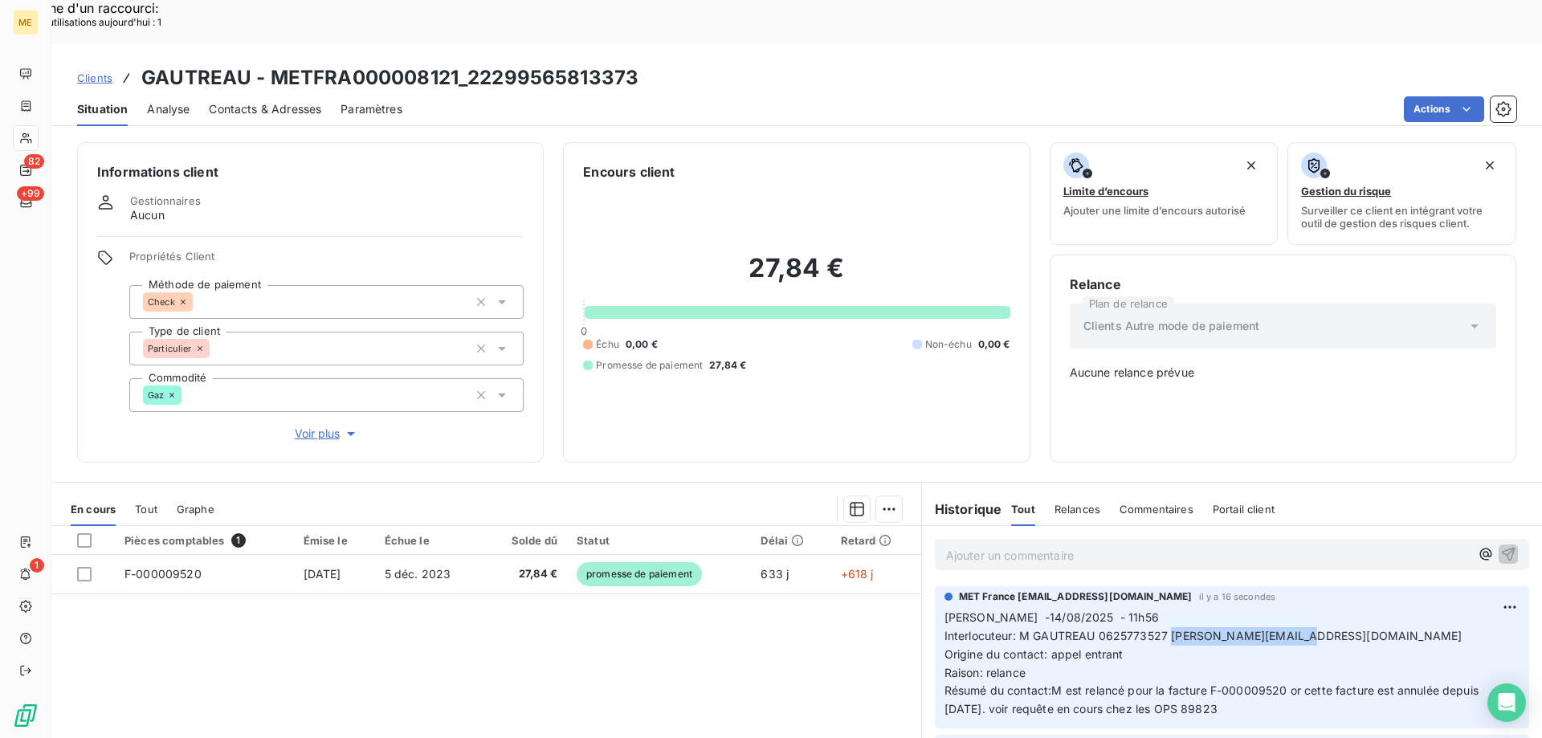
copy span "gautreau.m@hotmail.fr"
drag, startPoint x: 1123, startPoint y: 565, endPoint x: 925, endPoint y: 567, distance: 198.3
click at [925, 583] on div "MET France met-france@recouvrement.met.com il y a 16 secondes Sylvain -14/08/20…" at bounding box center [1232, 657] width 620 height 149
copy span "Sylvain -14/08/2025 - 11h56"
drag, startPoint x: 1272, startPoint y: 660, endPoint x: 918, endPoint y: 567, distance: 366.1
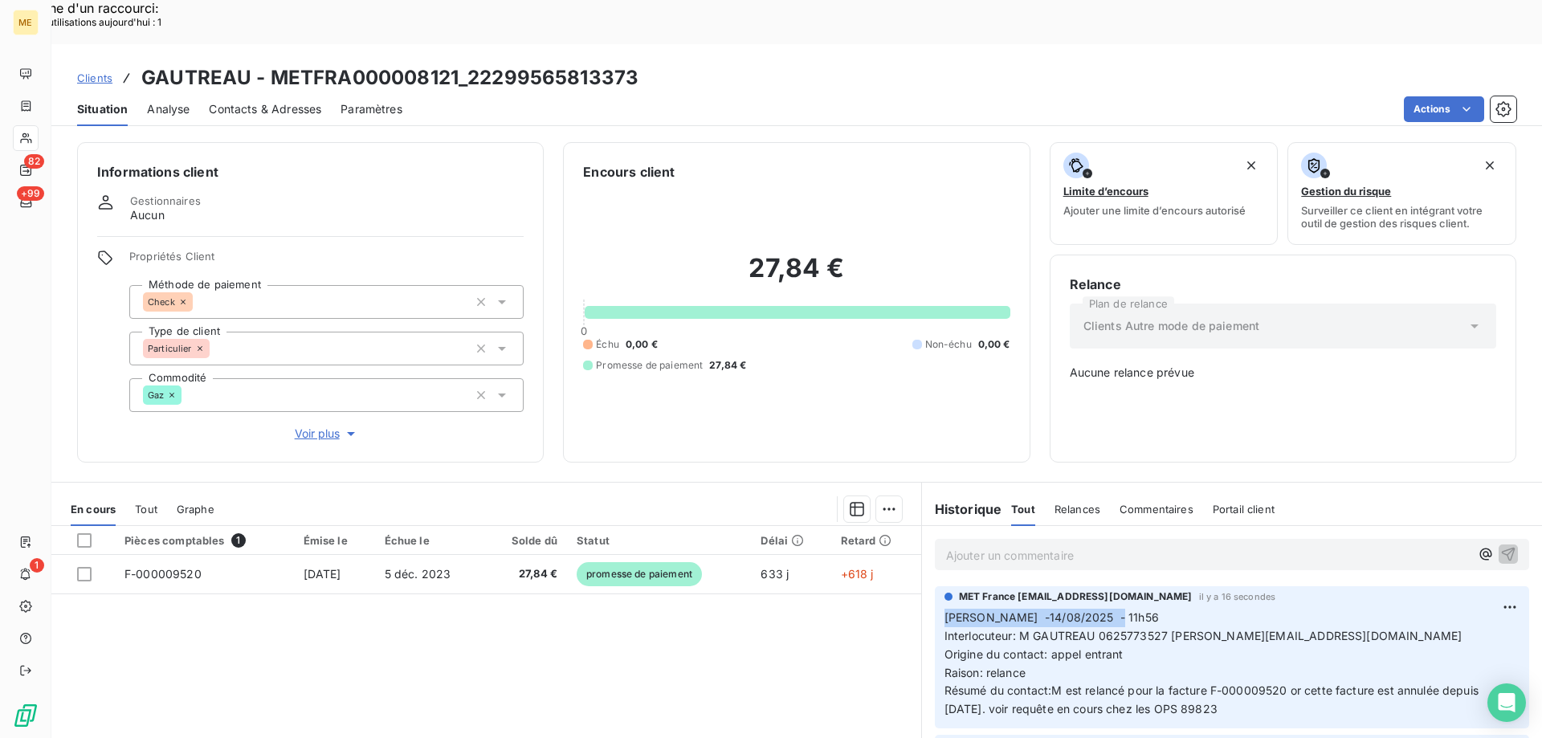
click at [922, 583] on div "MET France met-france@recouvrement.met.com il y a 16 secondes Sylvain -14/08/20…" at bounding box center [1232, 657] width 620 height 149
copy p "Sylvain -14/08/2025 - 11h56 Interlocuteur: M GAUTREAU 0625773527 gautreau.m@hot…"
